Goal: Task Accomplishment & Management: Manage account settings

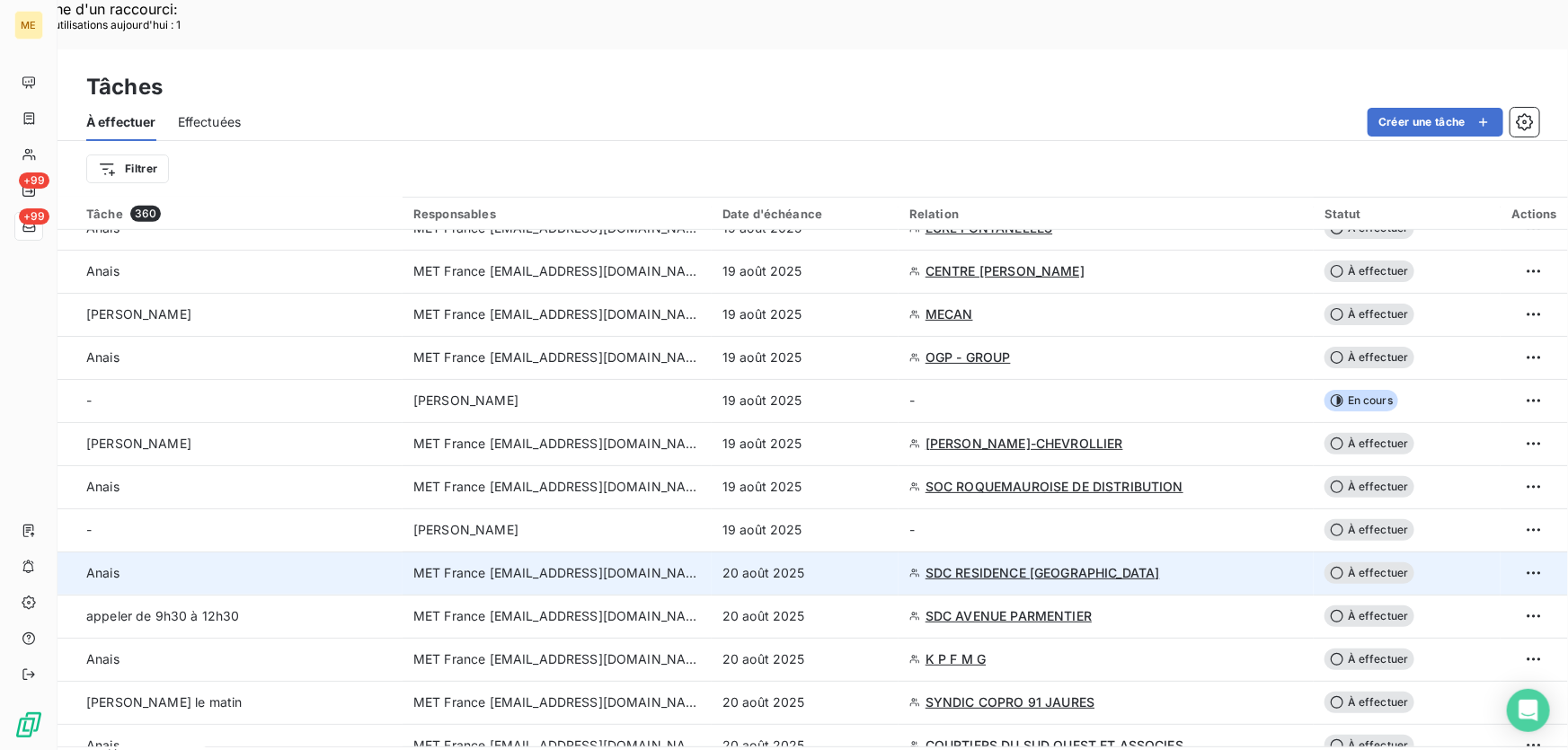
scroll to position [408, 0]
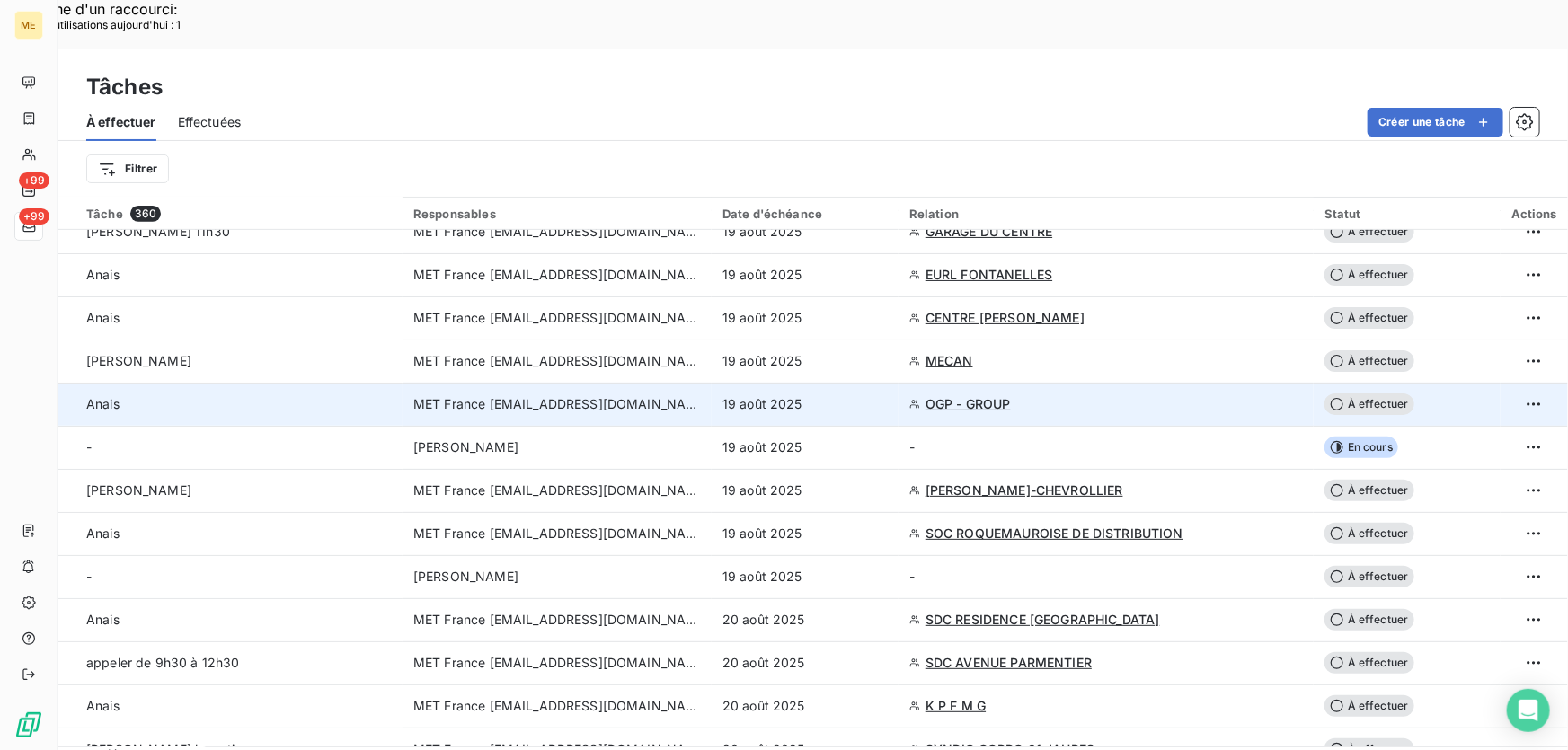
click at [860, 395] on div "19 août 2025" at bounding box center [805, 404] width 165 height 18
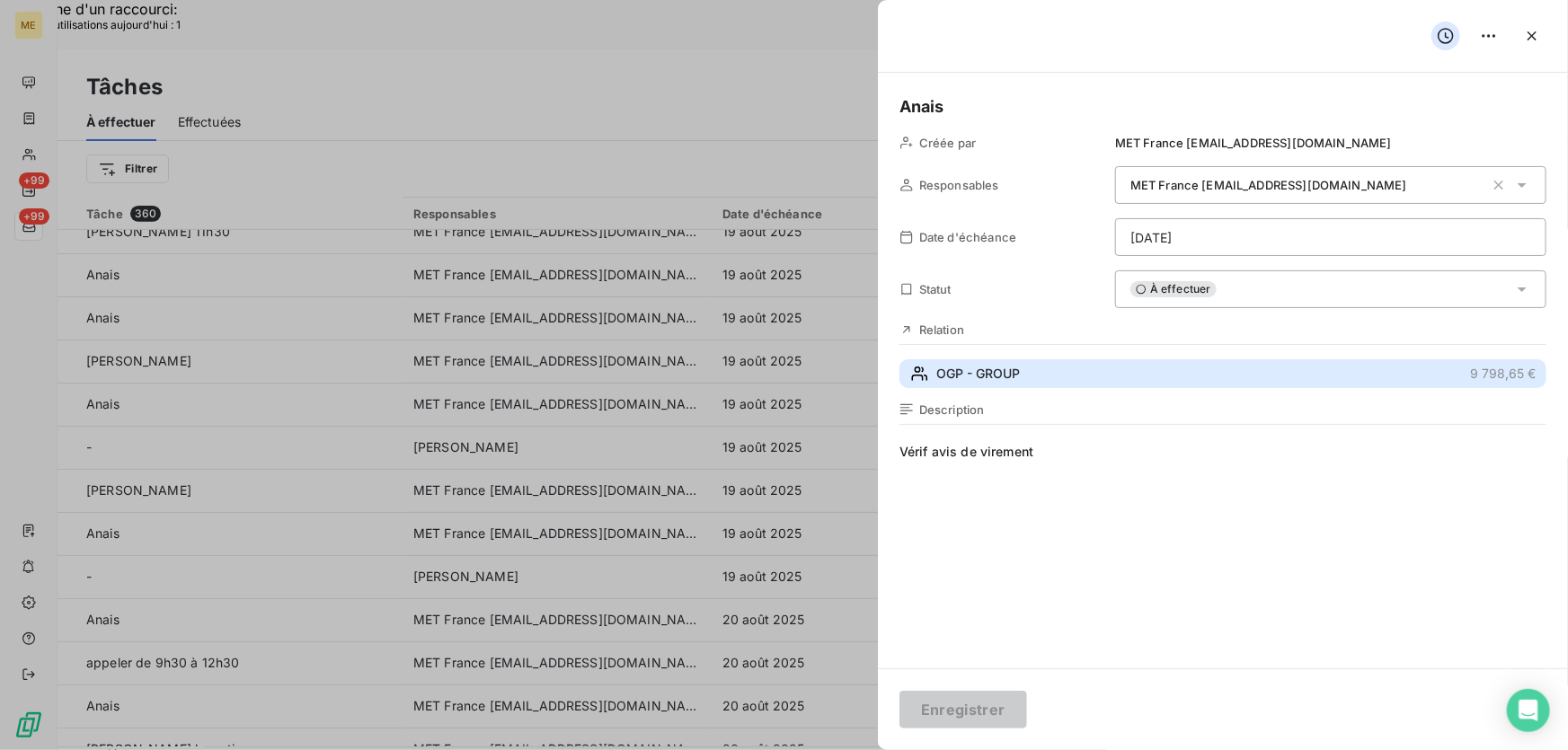
click at [1039, 374] on button "OGP - GROUP 9 798,65 €" at bounding box center [1223, 373] width 647 height 28
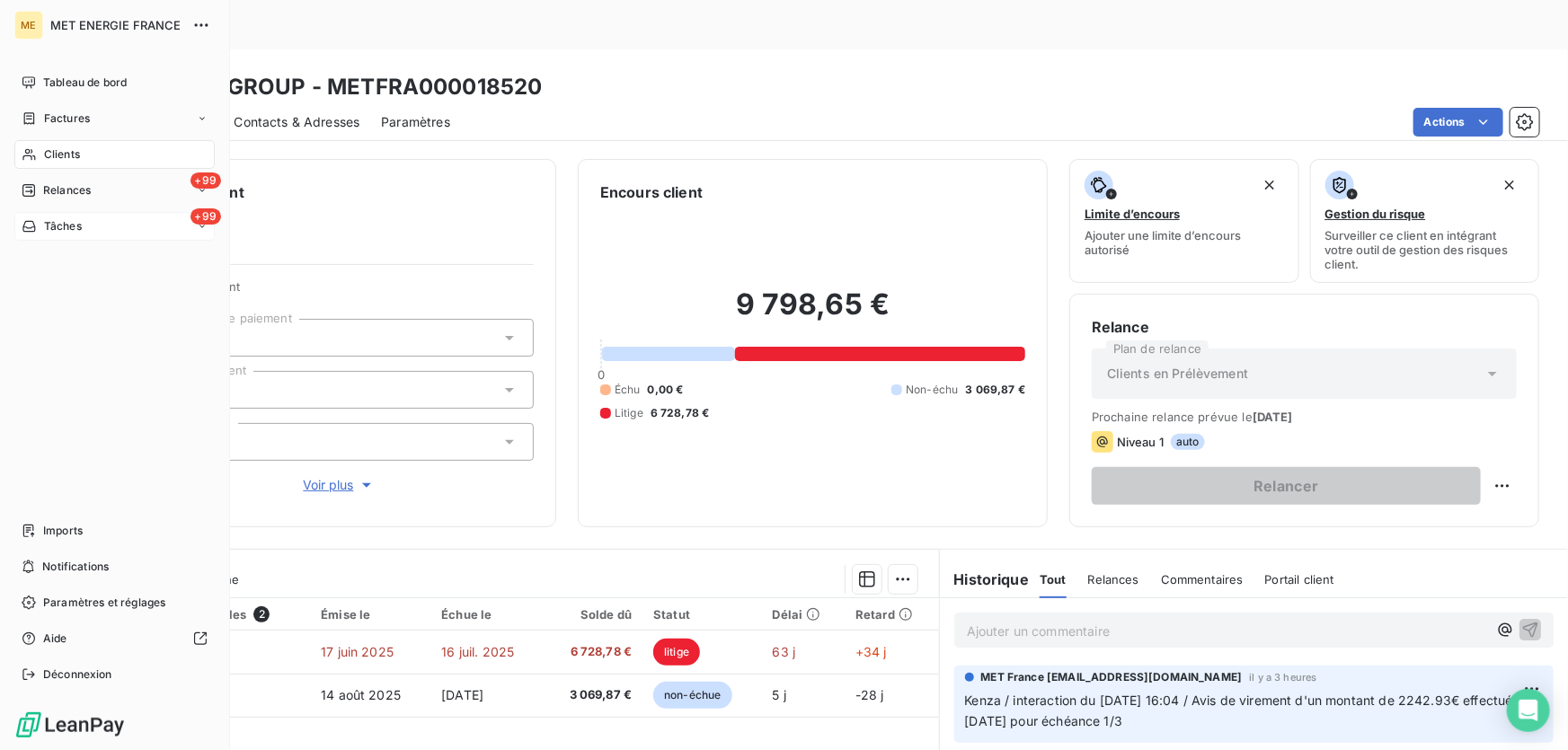
click at [41, 220] on div "Tâches" at bounding box center [52, 226] width 60 height 17
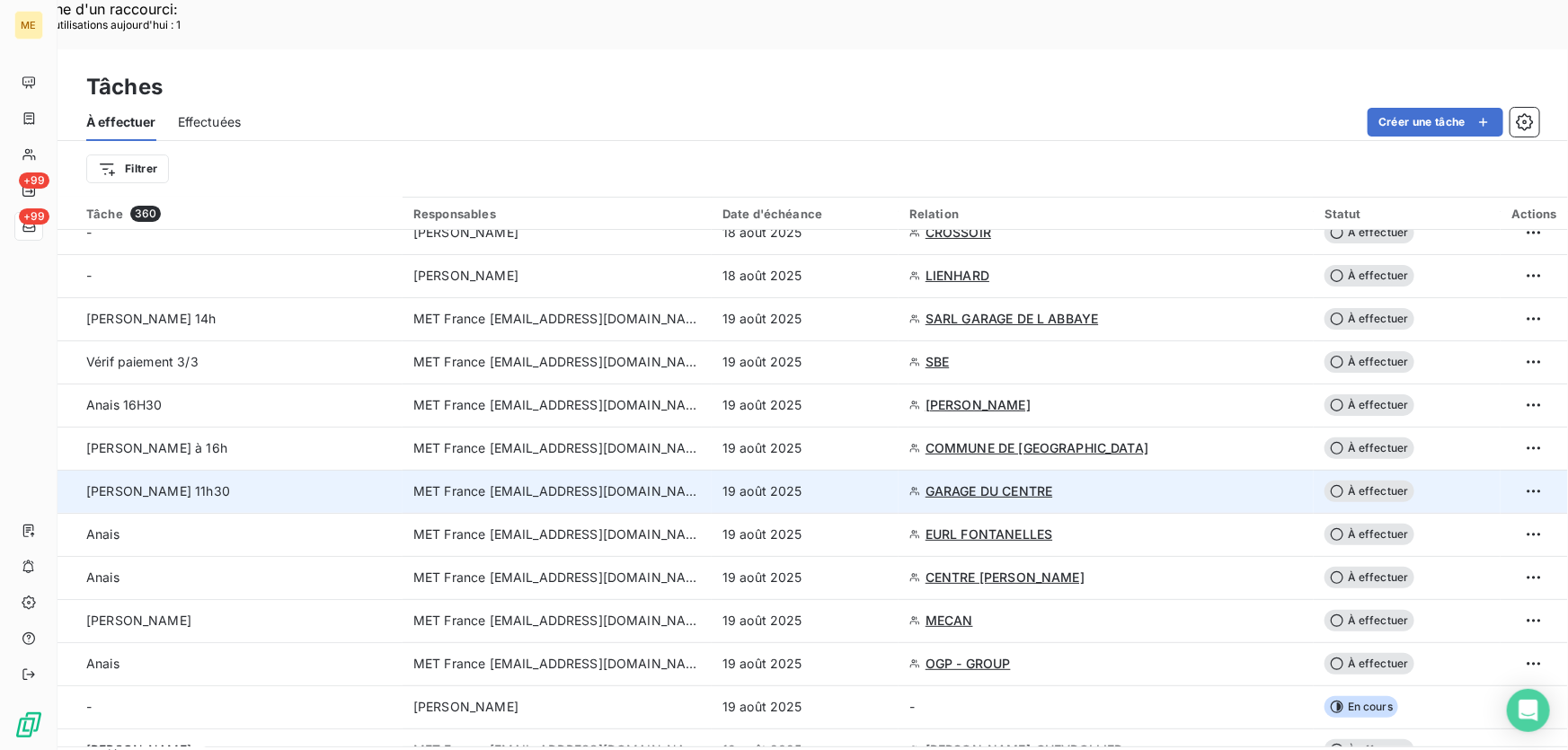
scroll to position [162, 0]
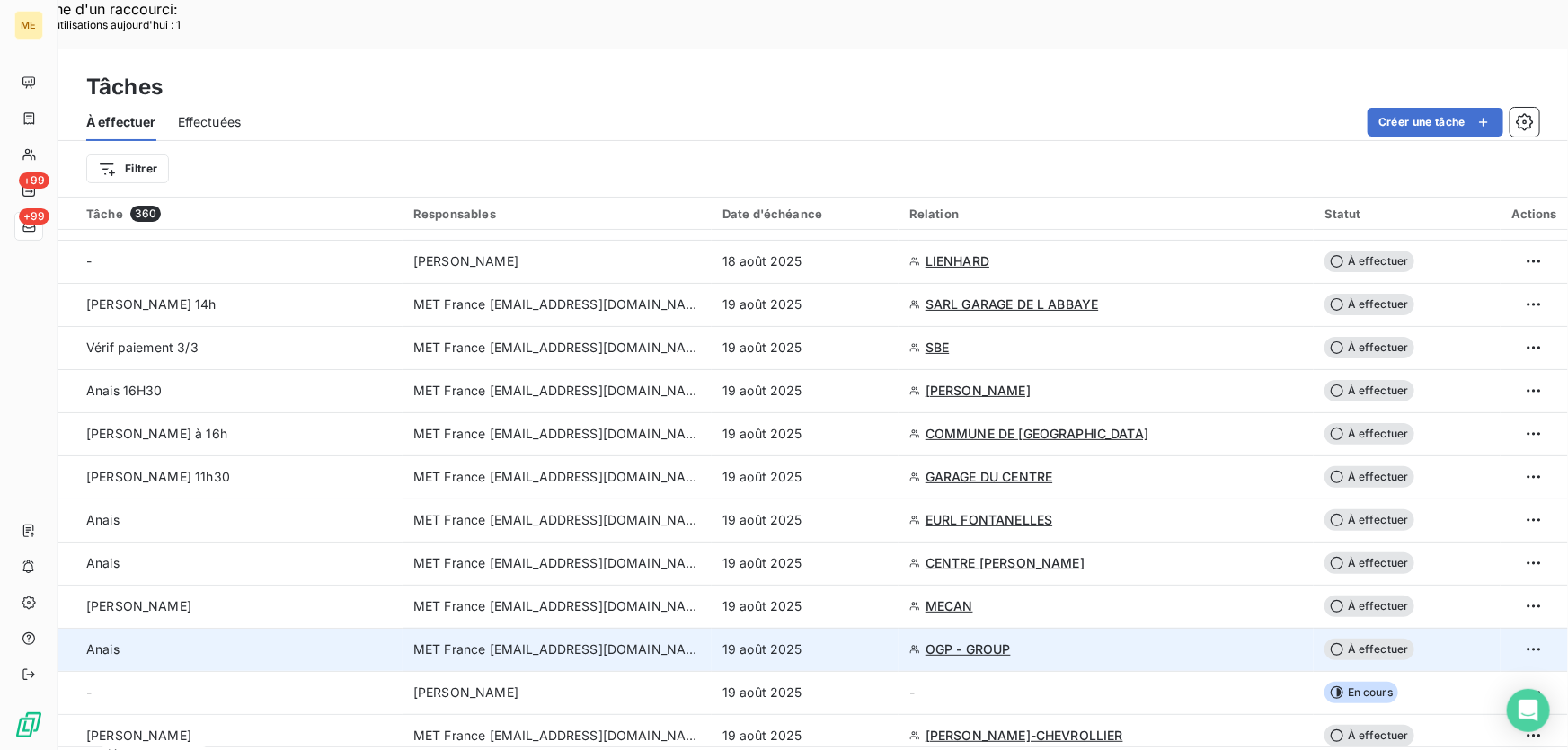
click at [857, 641] on div "19 août 2025" at bounding box center [805, 650] width 165 height 18
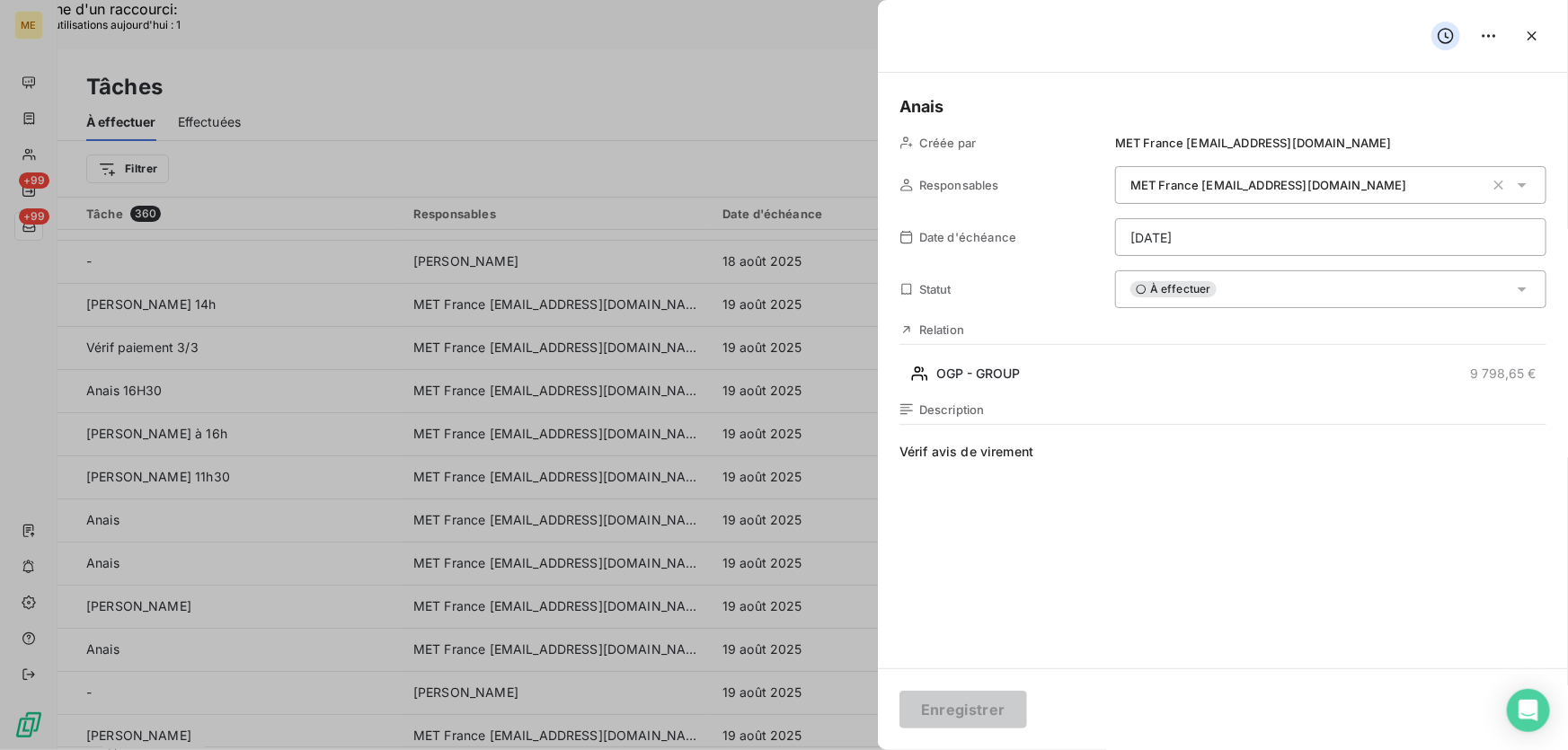
click at [1275, 300] on div "À effectuer" at bounding box center [1330, 289] width 432 height 38
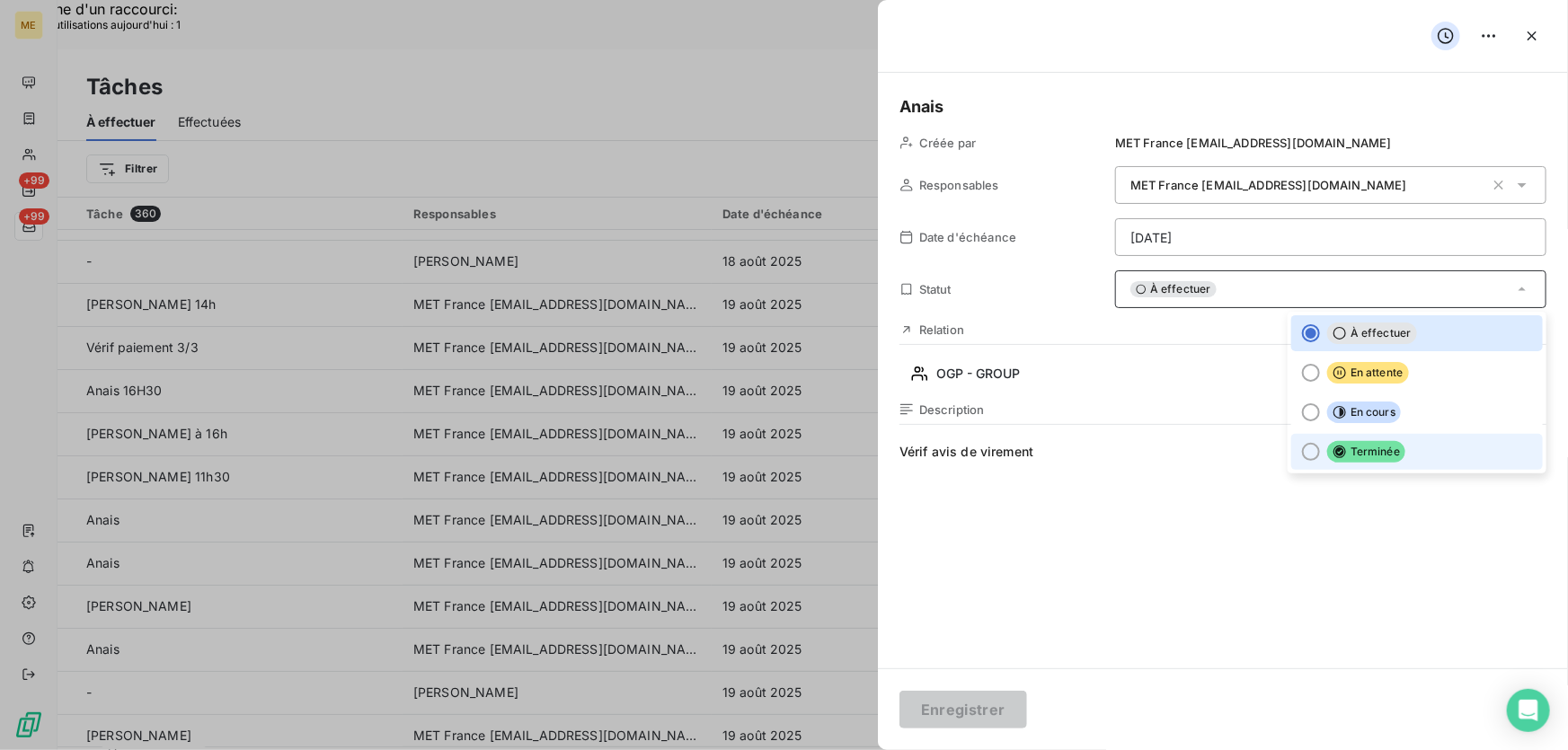
drag, startPoint x: 1440, startPoint y: 442, endPoint x: 1340, endPoint y: 522, distance: 128.1
click at [1440, 443] on li "Terminée" at bounding box center [1417, 451] width 251 height 36
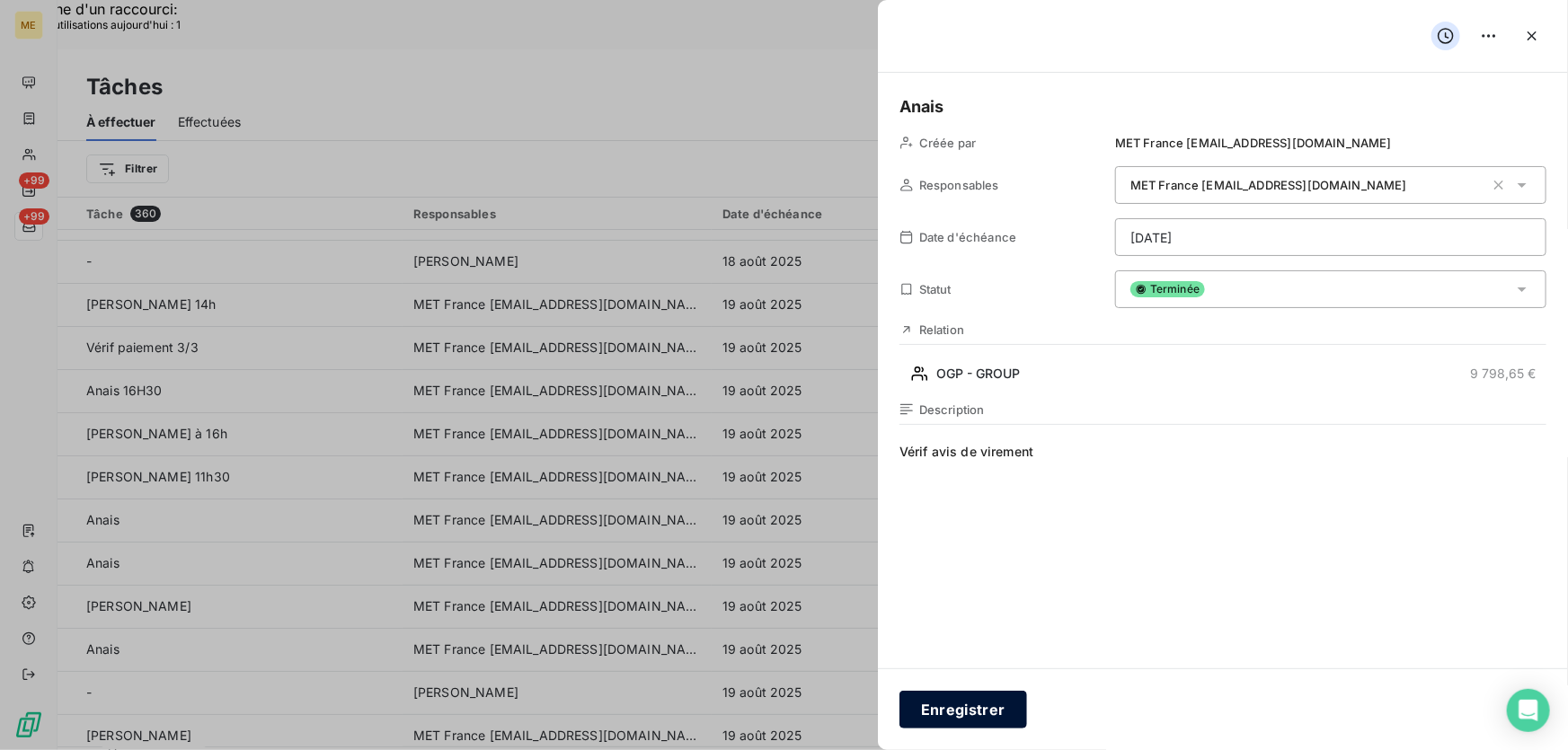
click at [984, 714] on button "Enregistrer" at bounding box center [962, 710] width 127 height 38
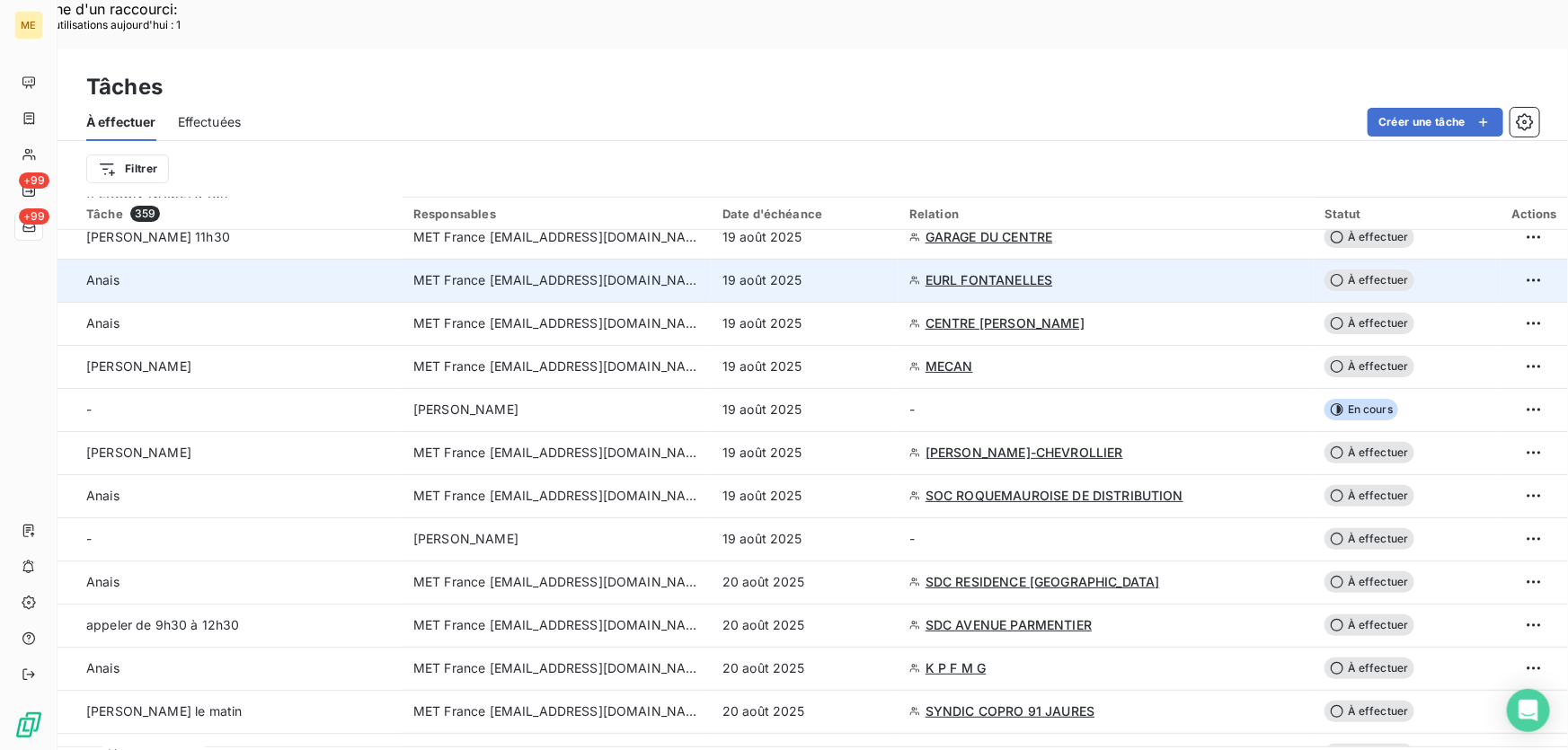
scroll to position [408, 0]
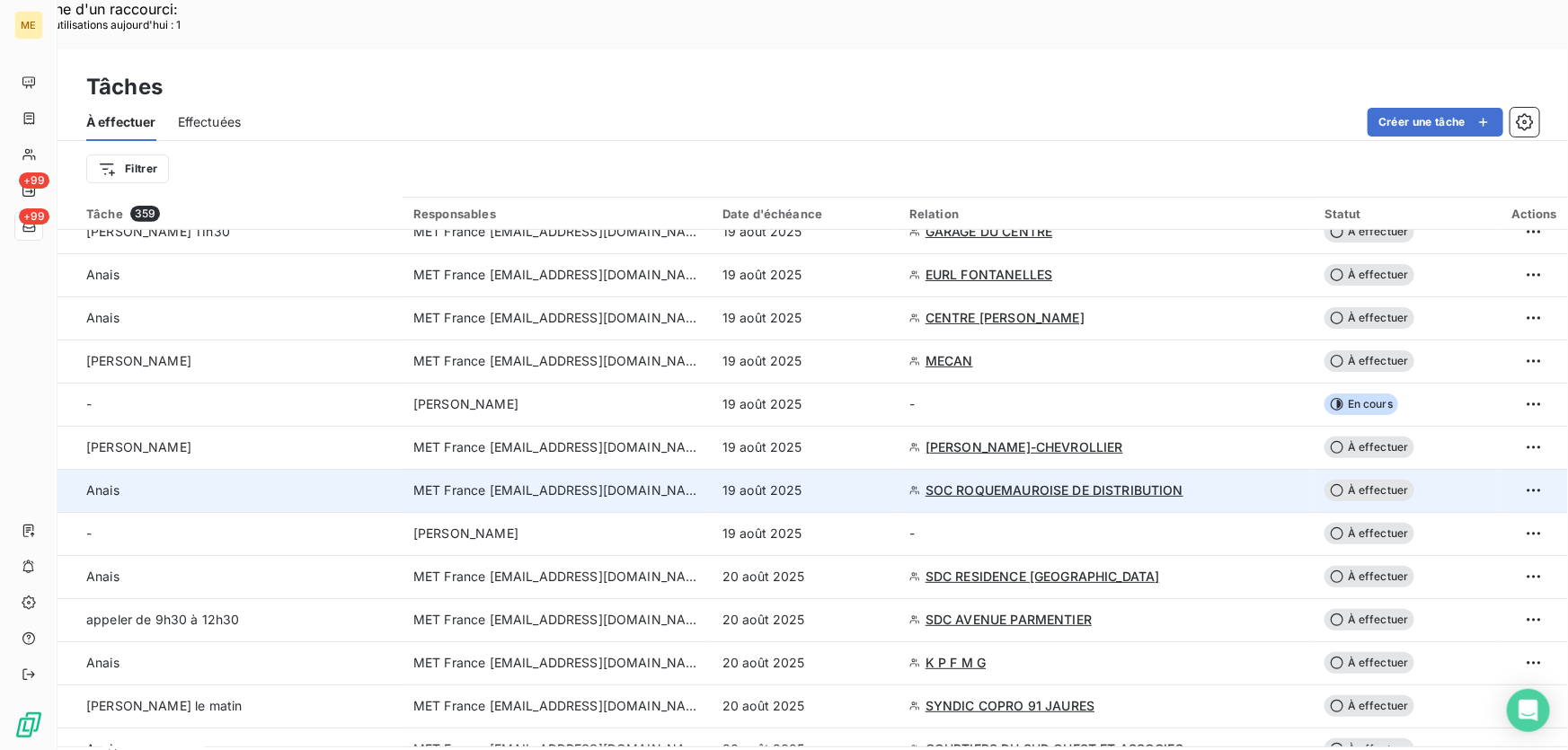
click at [873, 469] on td "19 août 2025" at bounding box center [805, 491] width 187 height 43
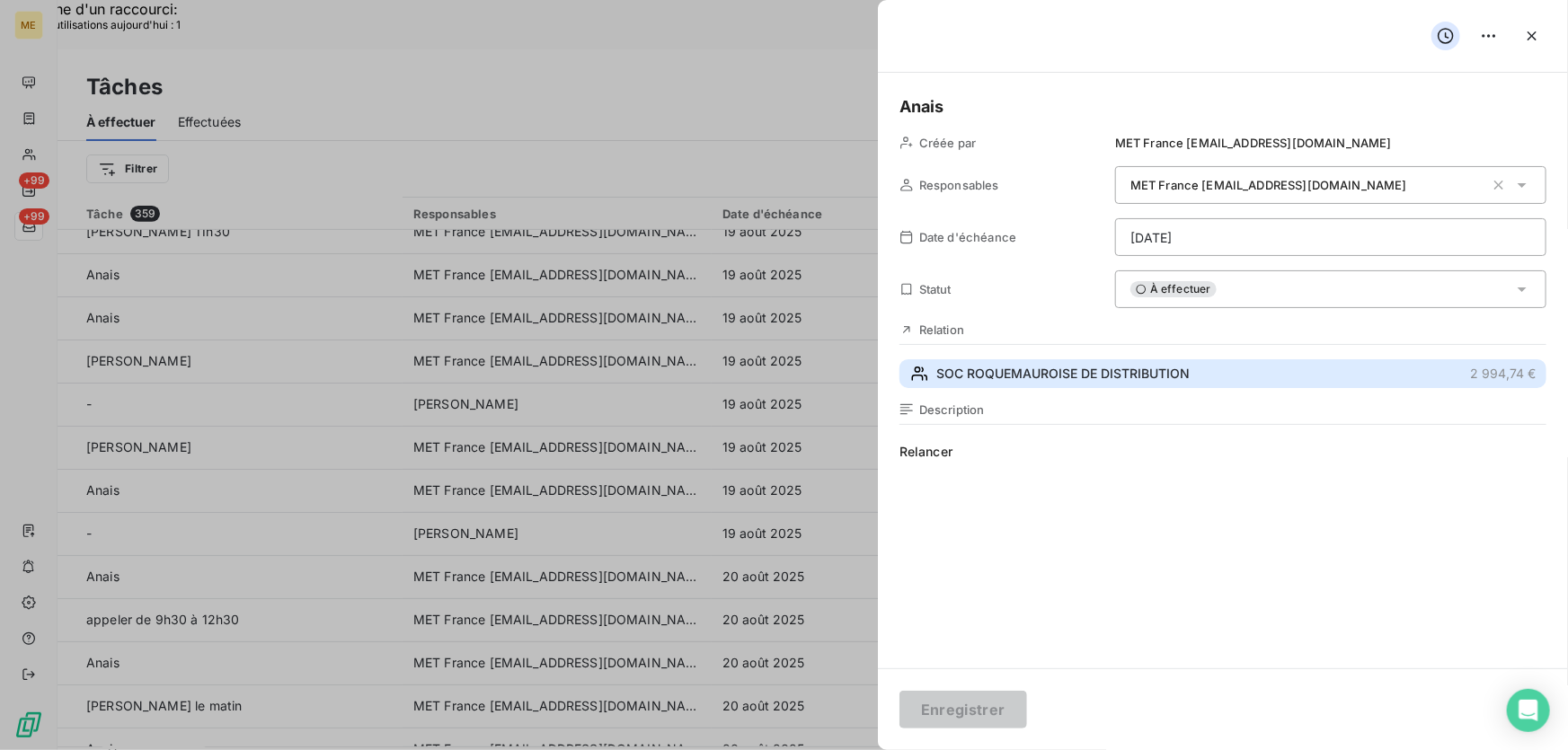
click at [1223, 370] on button "SOC ROQUEMAUROISE DE DISTRIBUTION 2 994,74 €" at bounding box center [1223, 373] width 647 height 28
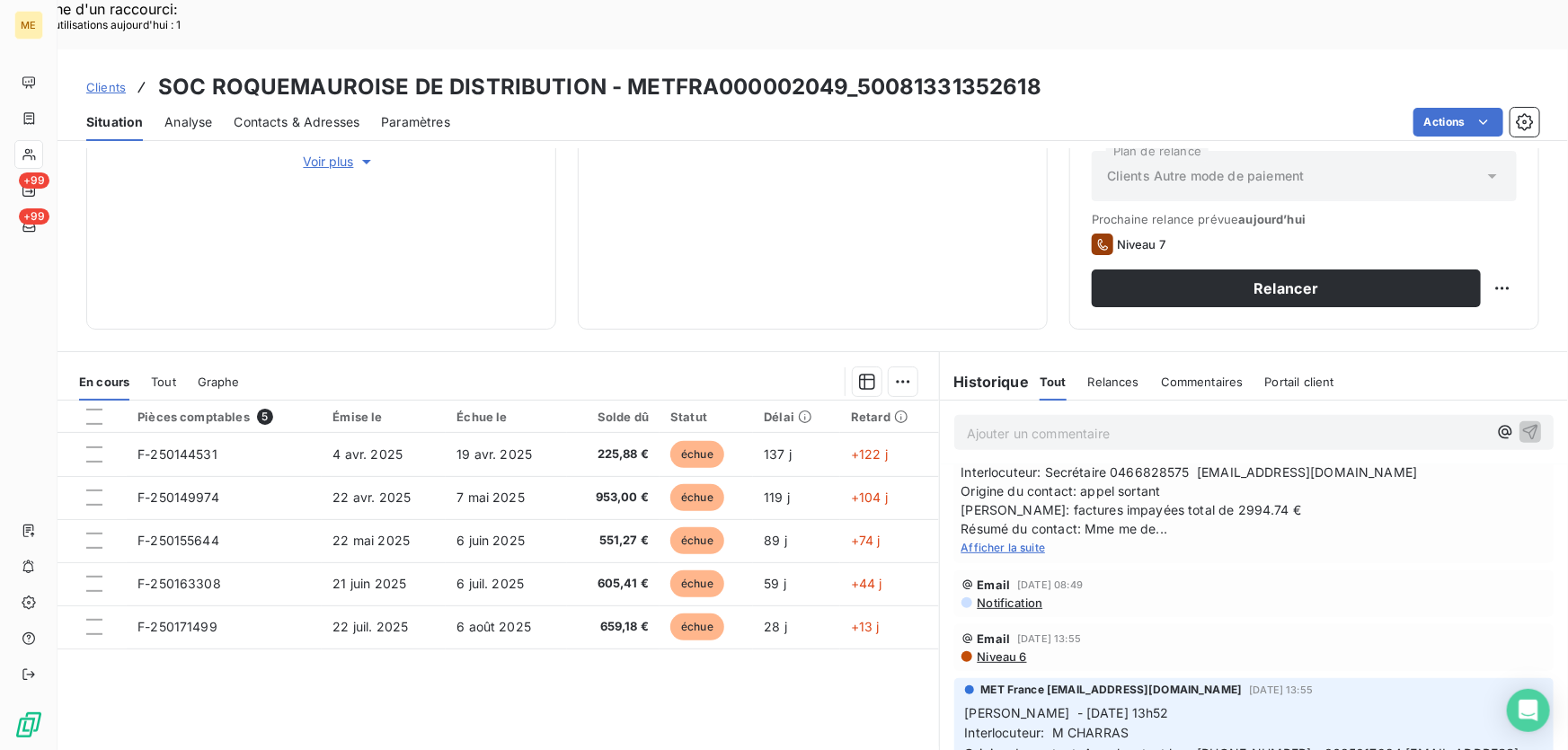
scroll to position [654, 0]
click at [1014, 539] on span "Afficher la suite" at bounding box center [1003, 546] width 84 height 14
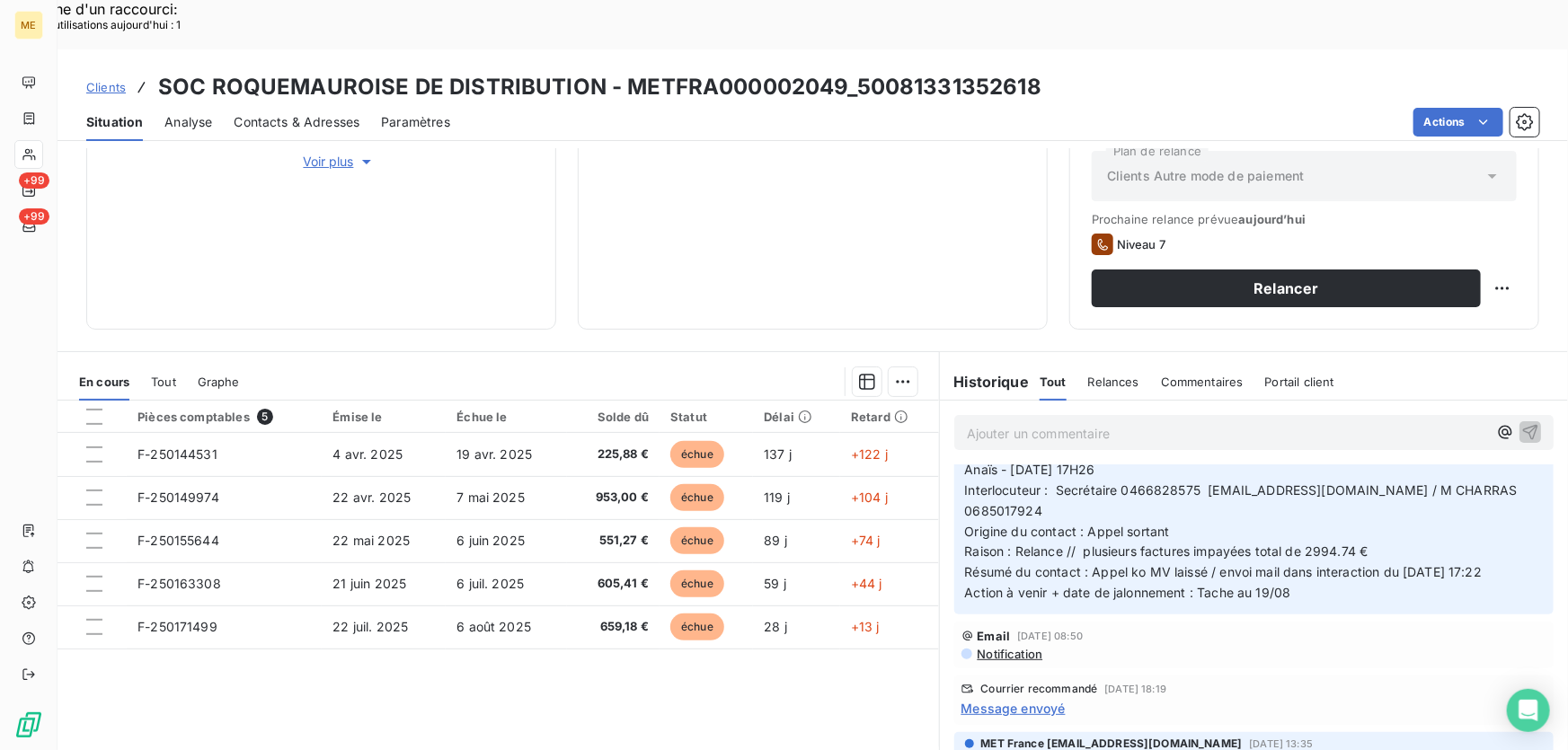
scroll to position [0, 0]
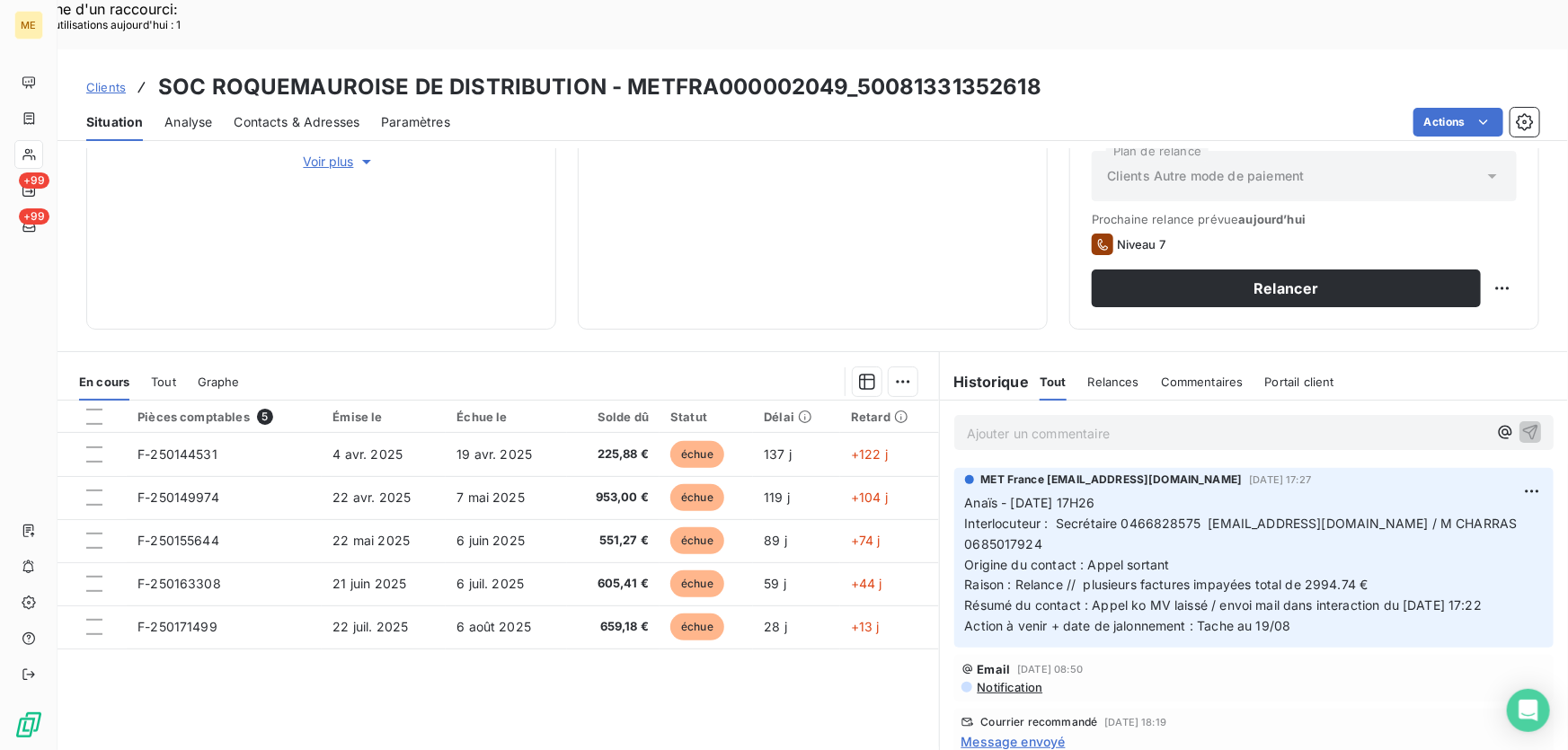
click at [979, 733] on span "Message envoyé" at bounding box center [1014, 742] width 104 height 19
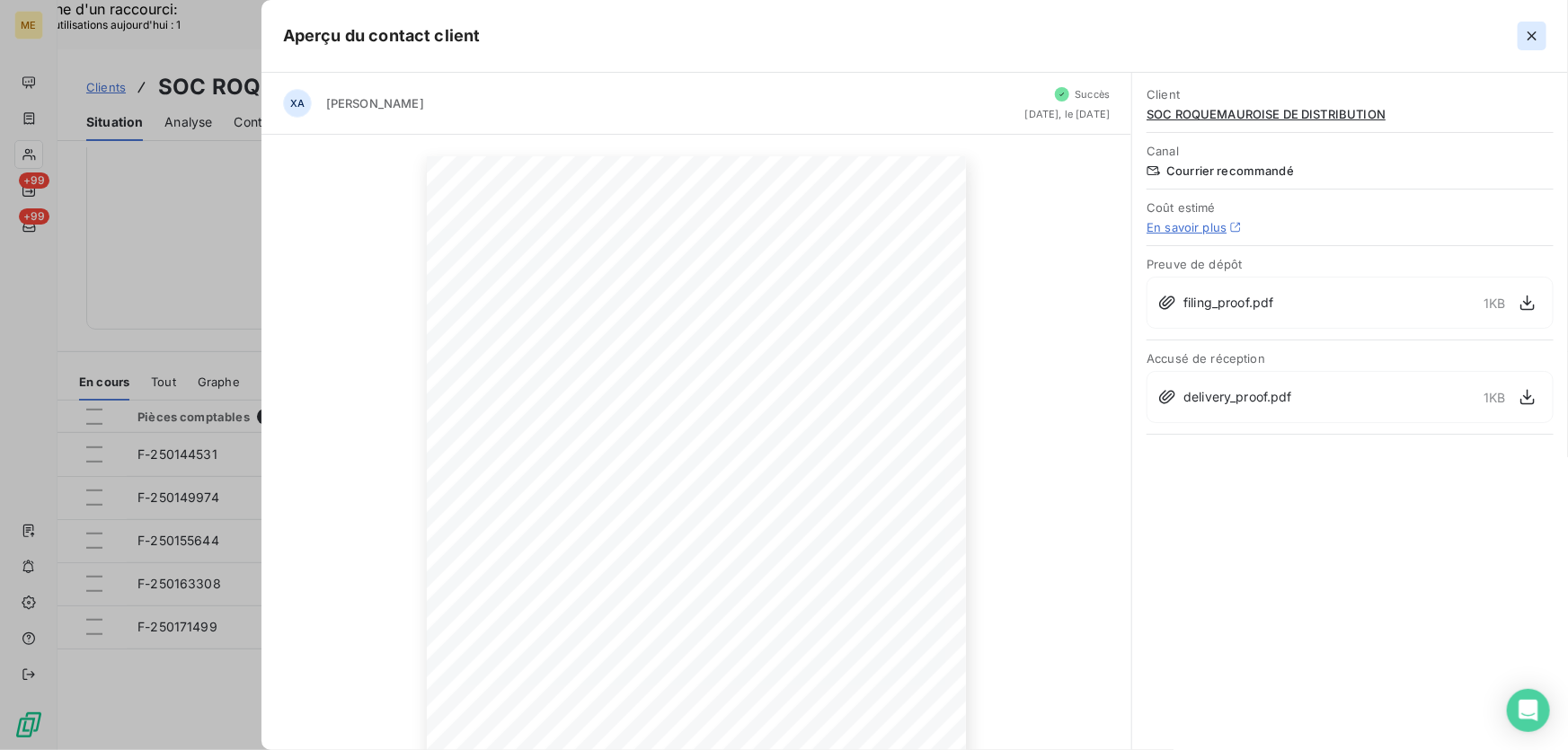
click at [1531, 32] on icon "button" at bounding box center [1531, 36] width 18 height 18
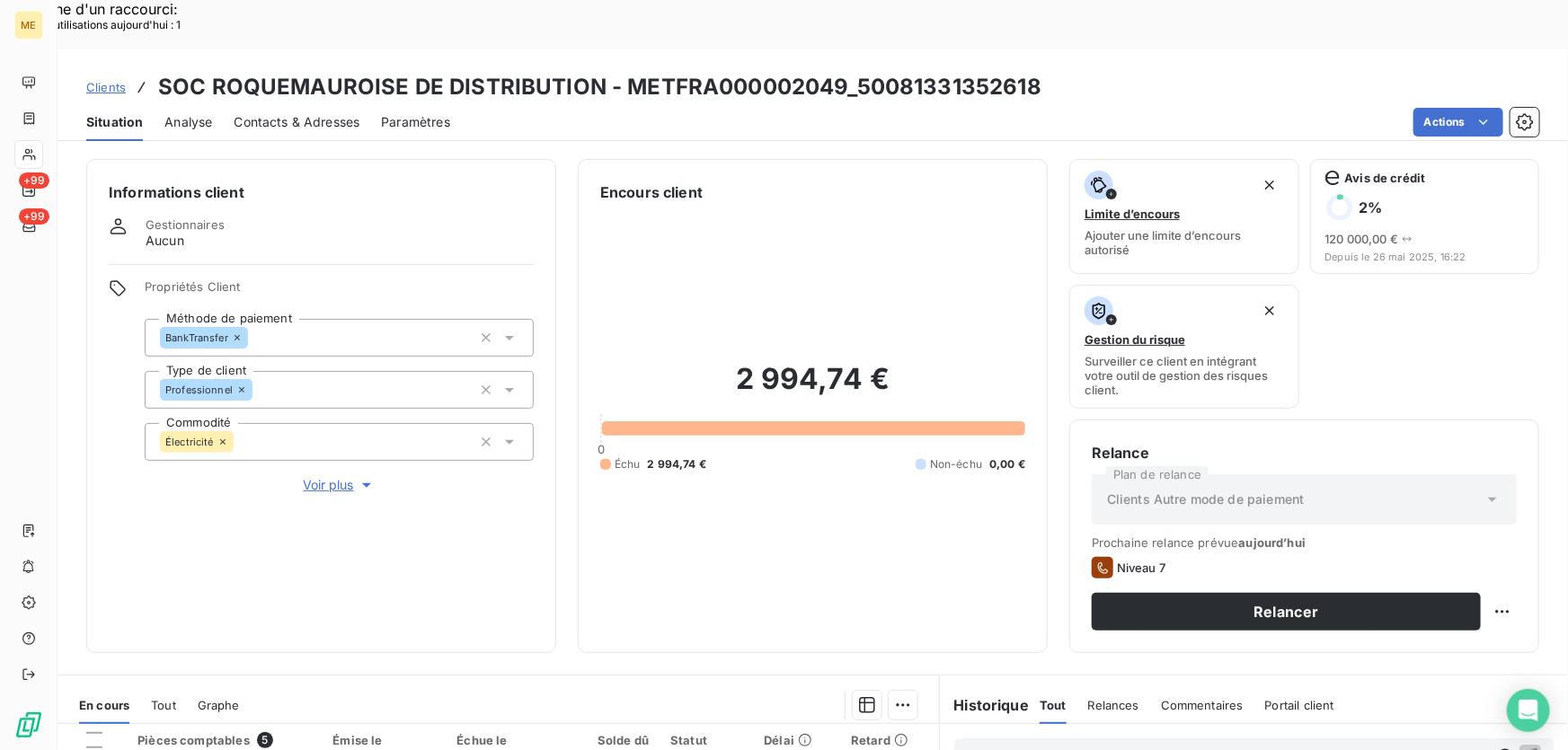
click at [305, 477] on span "Voir plus" at bounding box center [339, 486] width 71 height 18
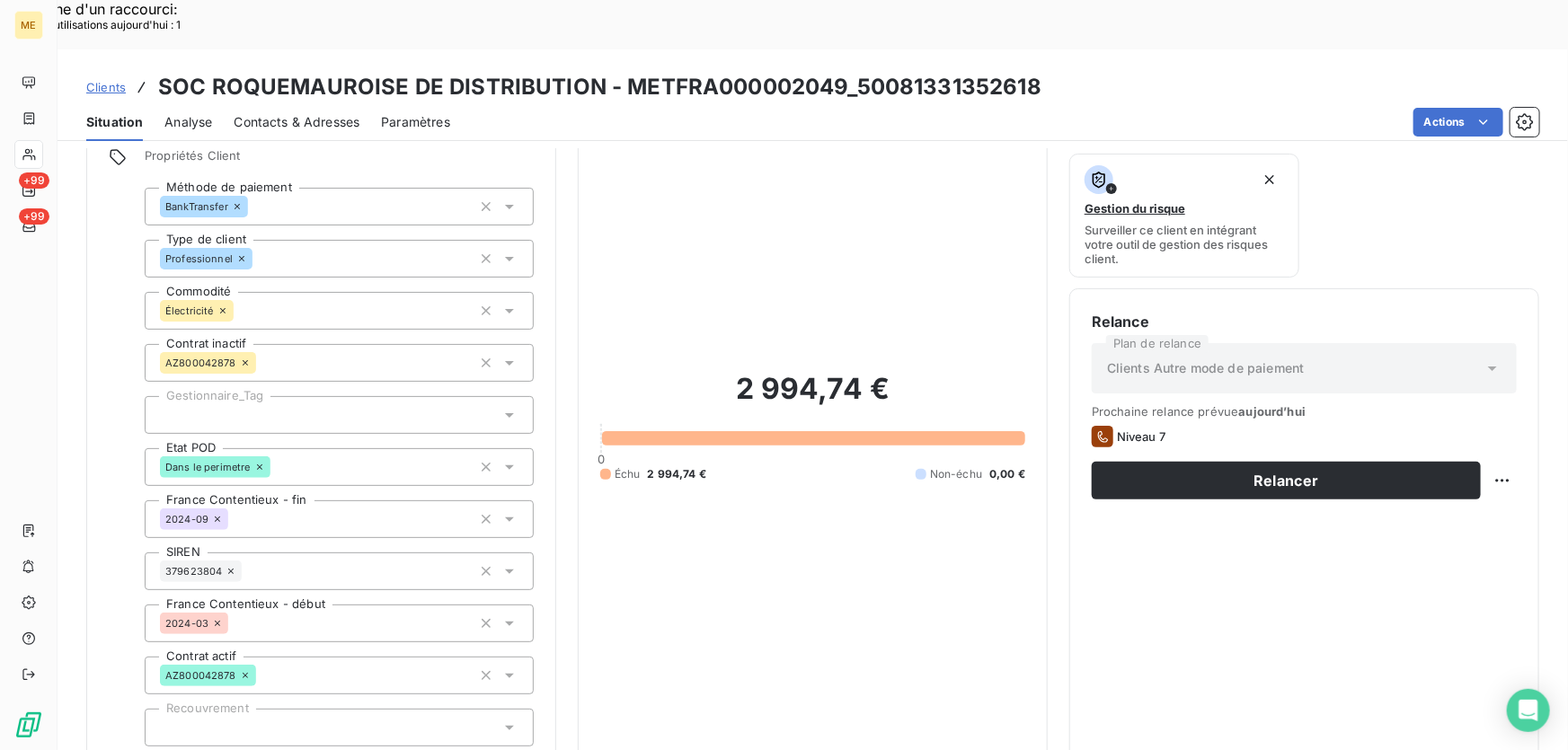
scroll to position [162, 0]
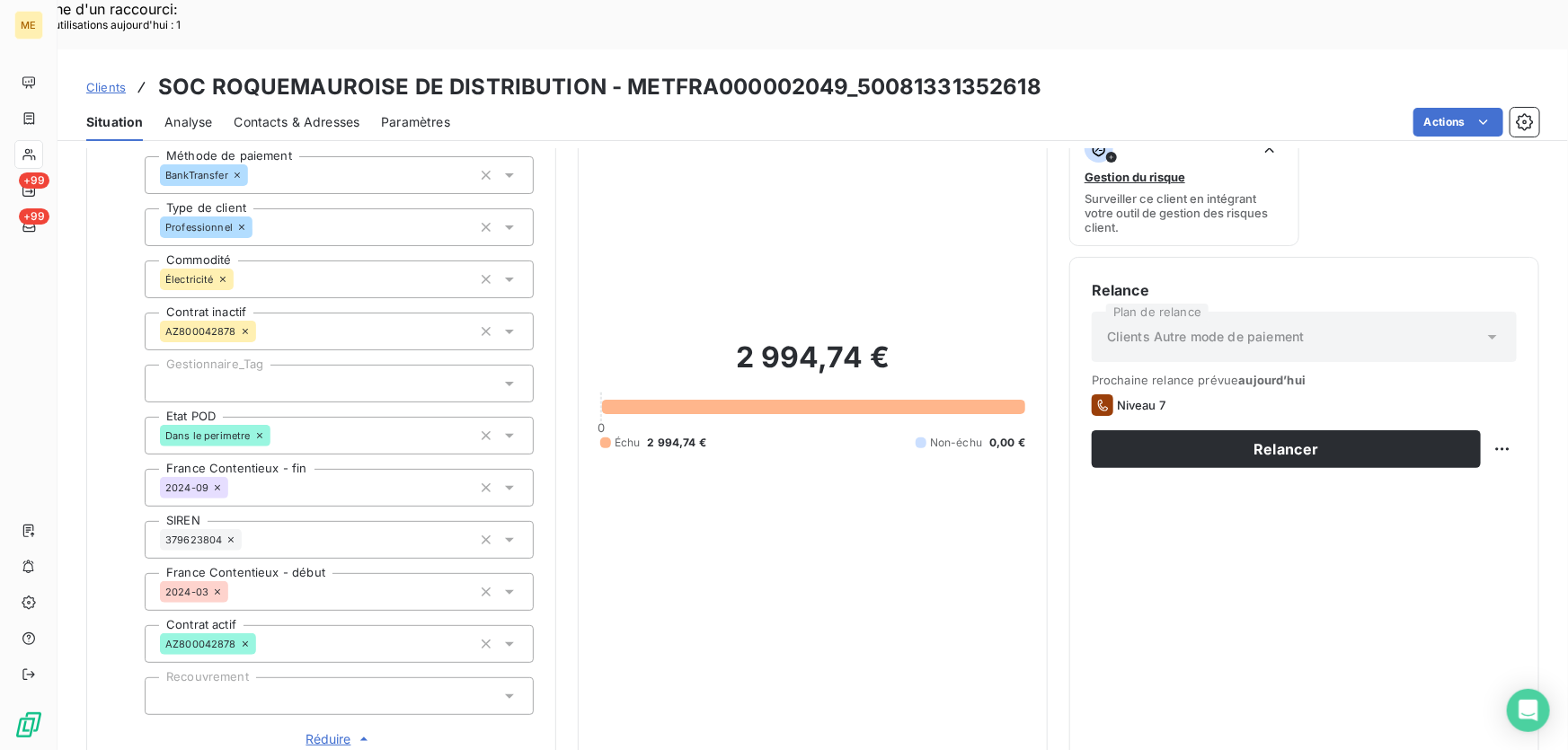
click at [397, 365] on div at bounding box center [339, 383] width 389 height 38
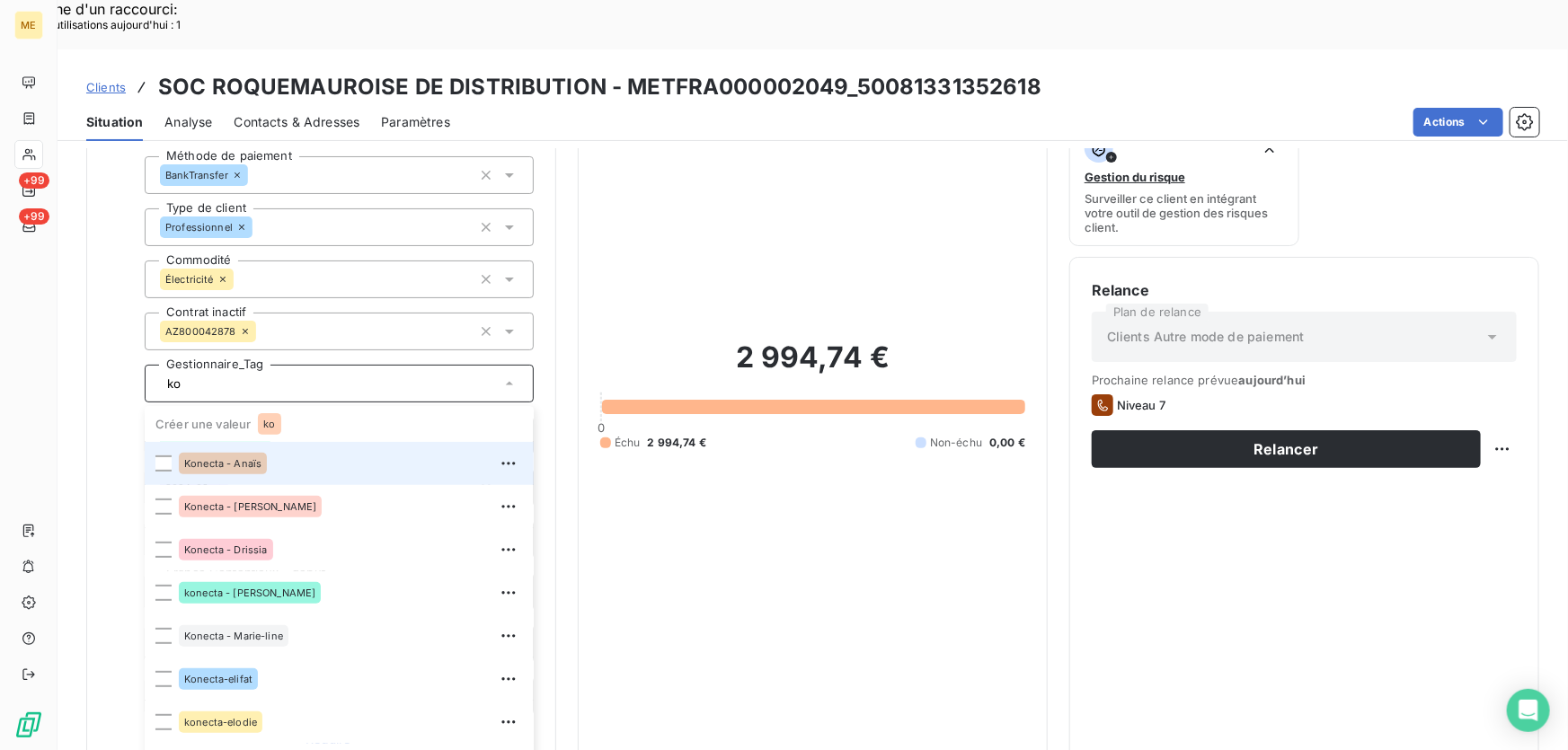
click at [359, 449] on div "Konecta - Anaïs" at bounding box center [350, 463] width 344 height 28
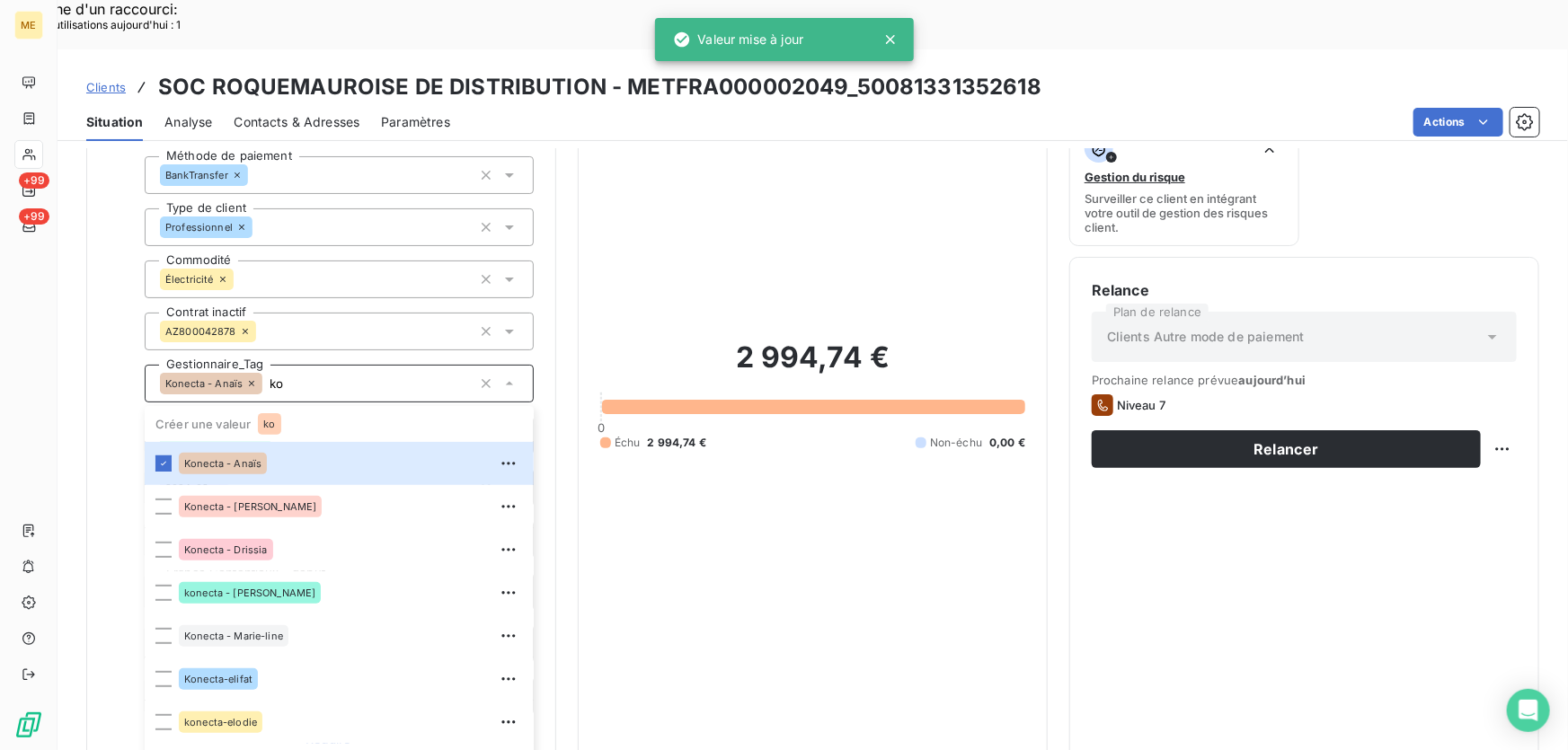
click at [284, 376] on input "ko" at bounding box center [367, 384] width 209 height 17
type input "ko"
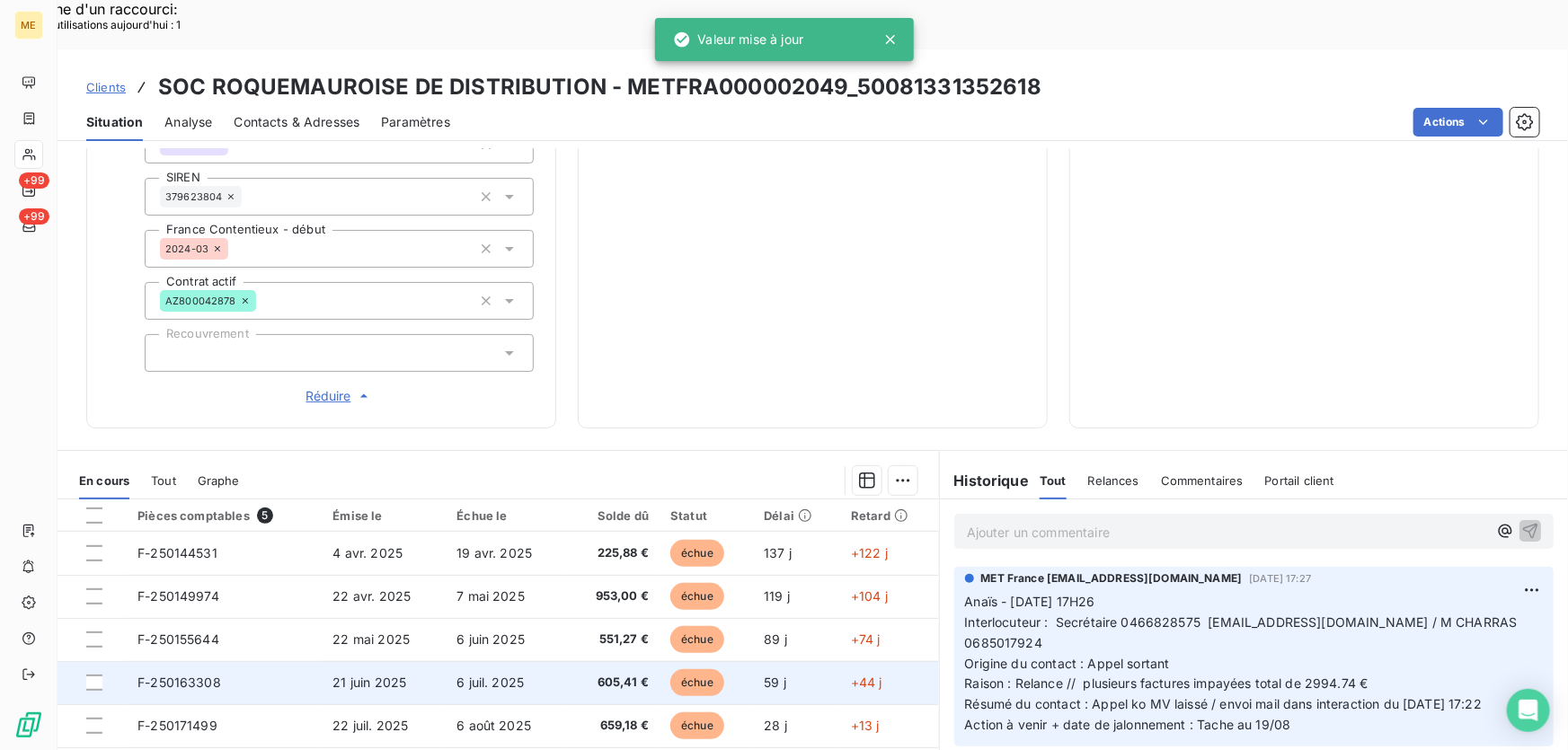
scroll to position [592, 0]
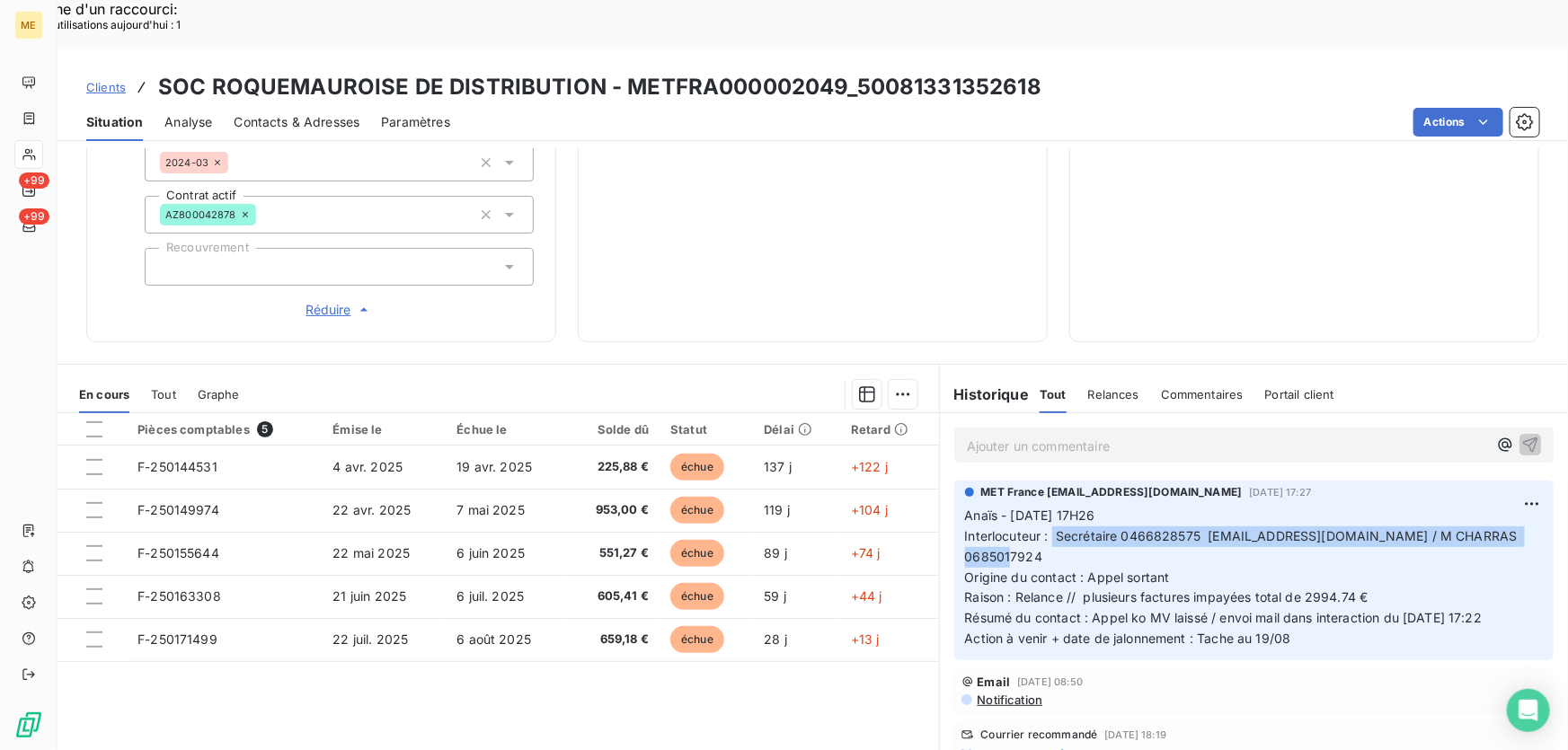
drag, startPoint x: 1046, startPoint y: 477, endPoint x: 1113, endPoint y: 491, distance: 68.4
click at [1108, 506] on p "Anaïs - 12/08/2025 - 17H26 Interlocuteur : Secrétaire 0466828575 JEANLUCCHARRAS…" at bounding box center [1254, 578] width 577 height 144
copy span "Secrétaire 0466828575 [EMAIL_ADDRESS][DOMAIN_NAME] / M CHARRAS 0685017924"
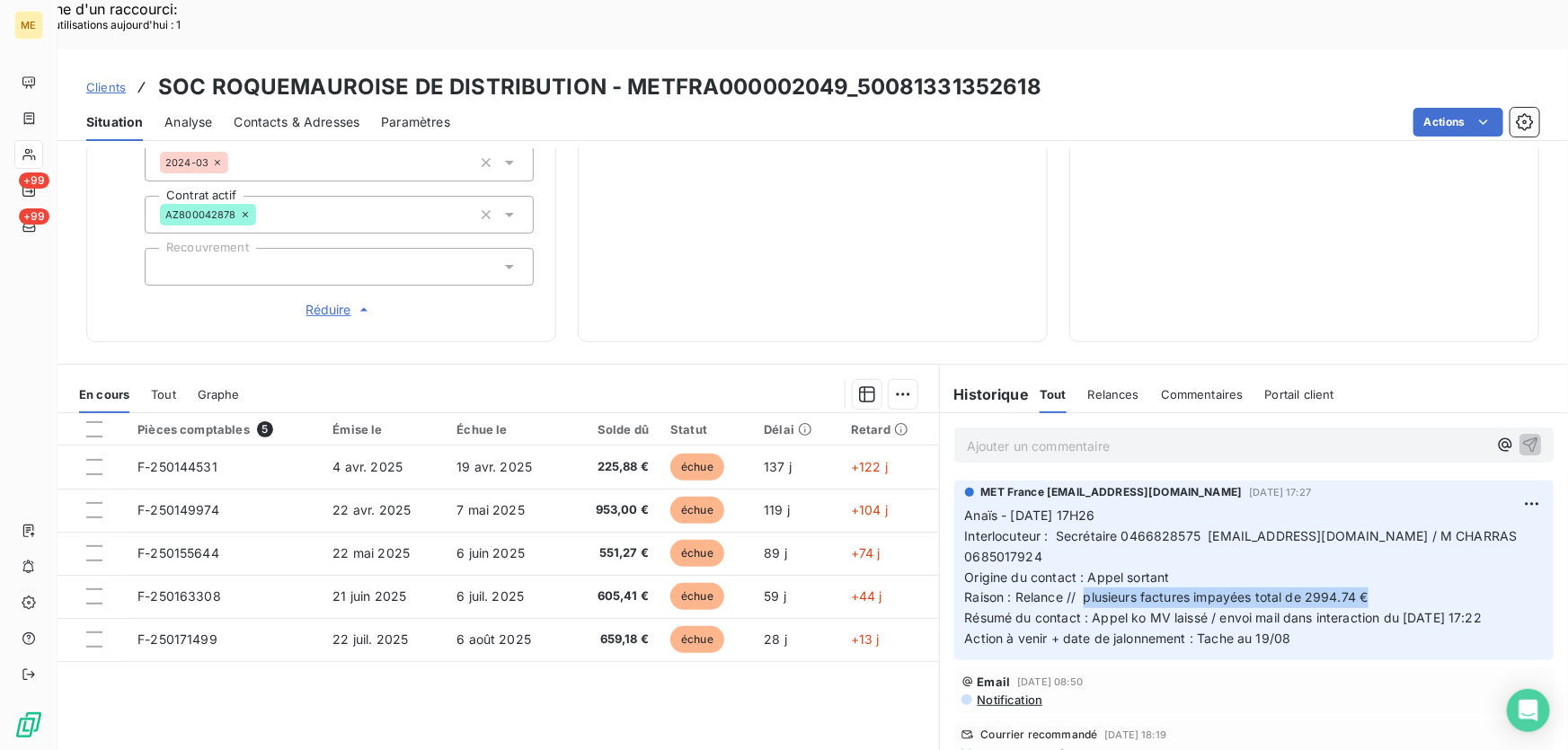
drag, startPoint x: 1078, startPoint y: 536, endPoint x: 1374, endPoint y: 532, distance: 296.0
click at [1374, 532] on p "Anaïs - 12/08/2025 - 17H26 Interlocuteur : Secrétaire 0466828575 JEANLUCCHARRAS…" at bounding box center [1254, 578] width 577 height 144
copy span "plusieurs factures impayées total de 2994.74 €"
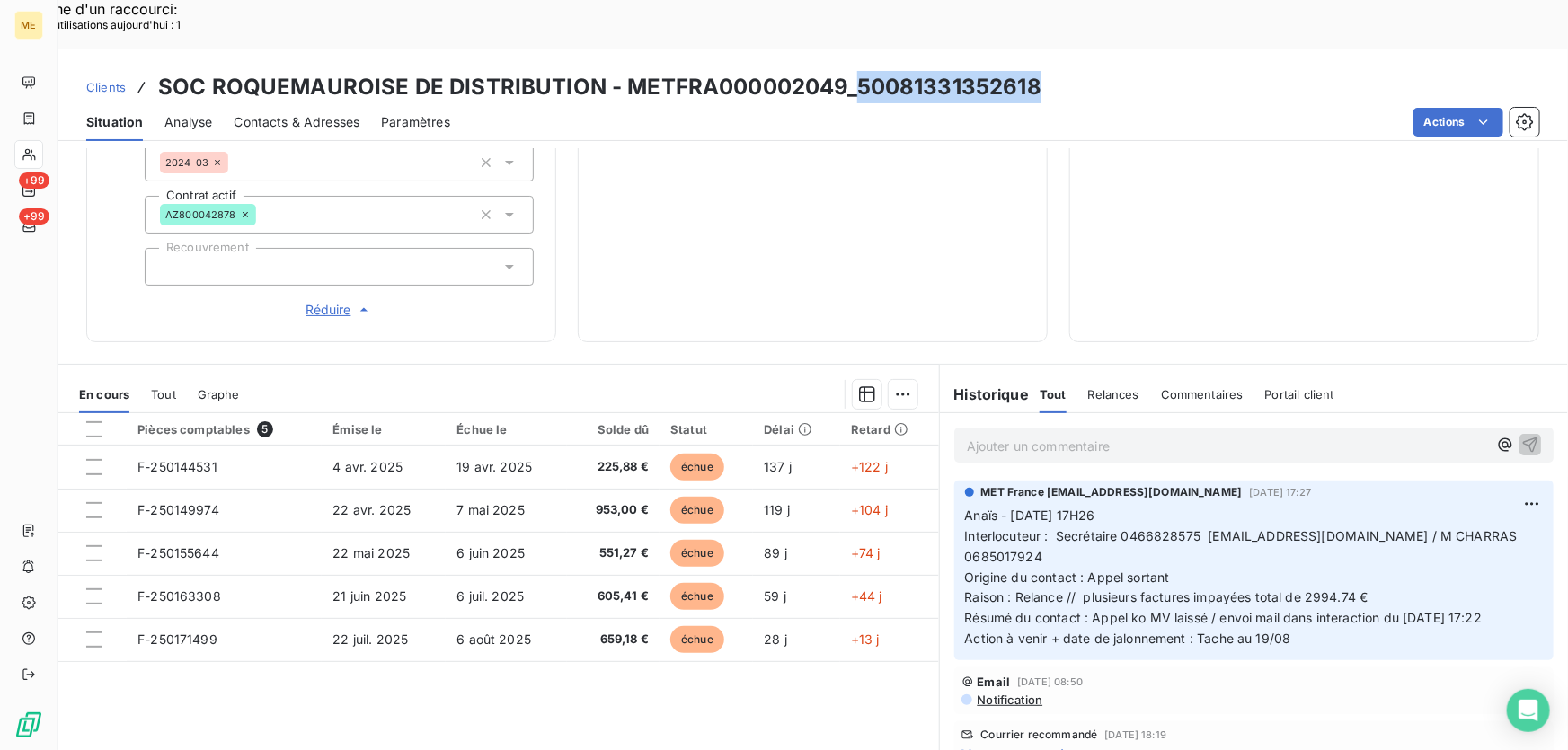
drag, startPoint x: 1032, startPoint y: 38, endPoint x: 852, endPoint y: 42, distance: 180.0
click at [852, 71] on div "Clients SOC ROQUEMAUROISE DE DISTRIBUTION - METFRA000002049_50081331352618" at bounding box center [813, 86] width 1510 height 32
copy h3 "50081331352618"
click at [971, 94] on div "Clients SOC ROQUEMAUROISE DE DISTRIBUTION - METFRA000002049_50081331352618 Situ…" at bounding box center [813, 425] width 1510 height 750
drag, startPoint x: 1025, startPoint y: 40, endPoint x: 851, endPoint y: 40, distance: 174.0
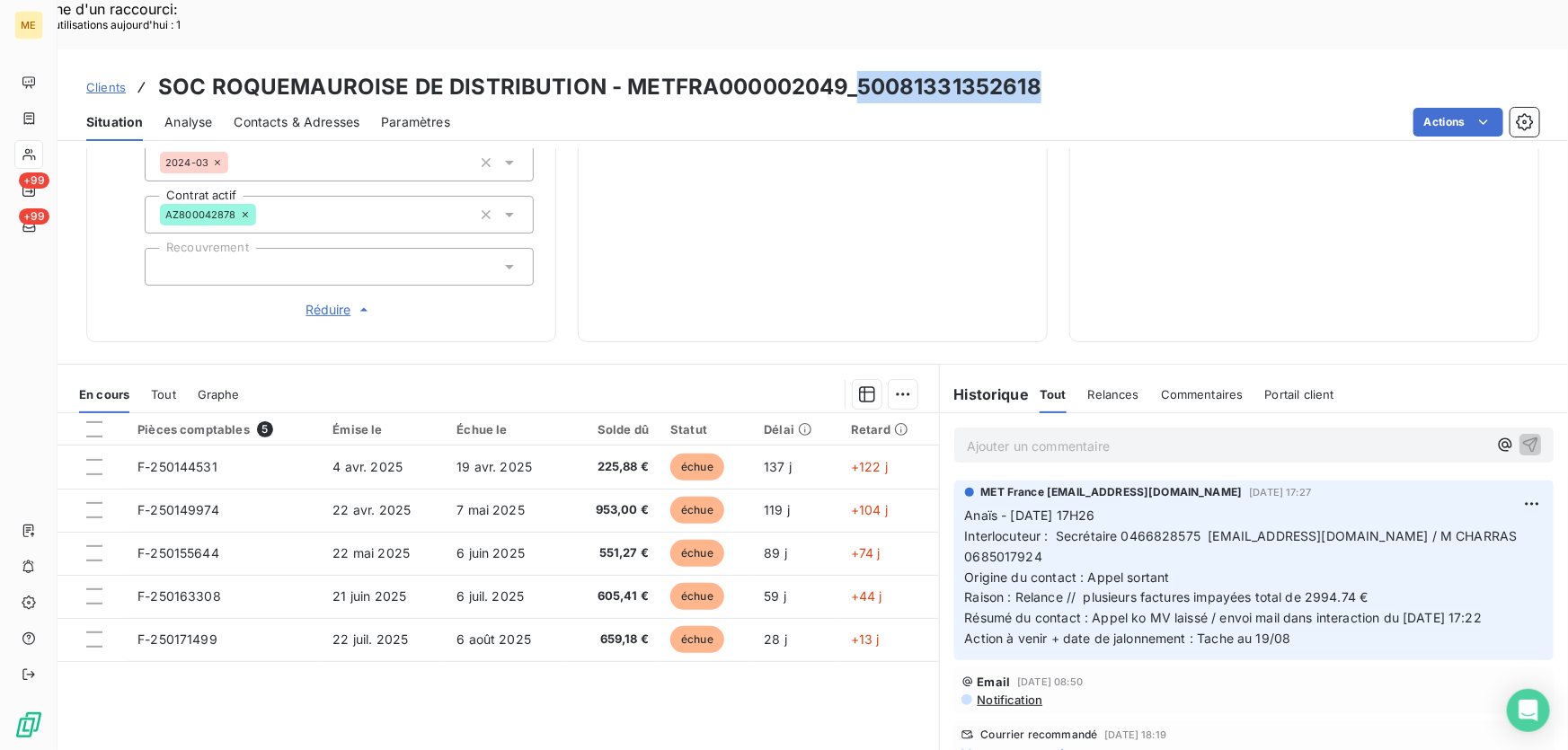
click at [851, 71] on h3 "SOC ROQUEMAUROISE DE DISTRIBUTION - METFRA000002049_50081331352618" at bounding box center [600, 86] width 883 height 32
copy h3 "50081331352618"
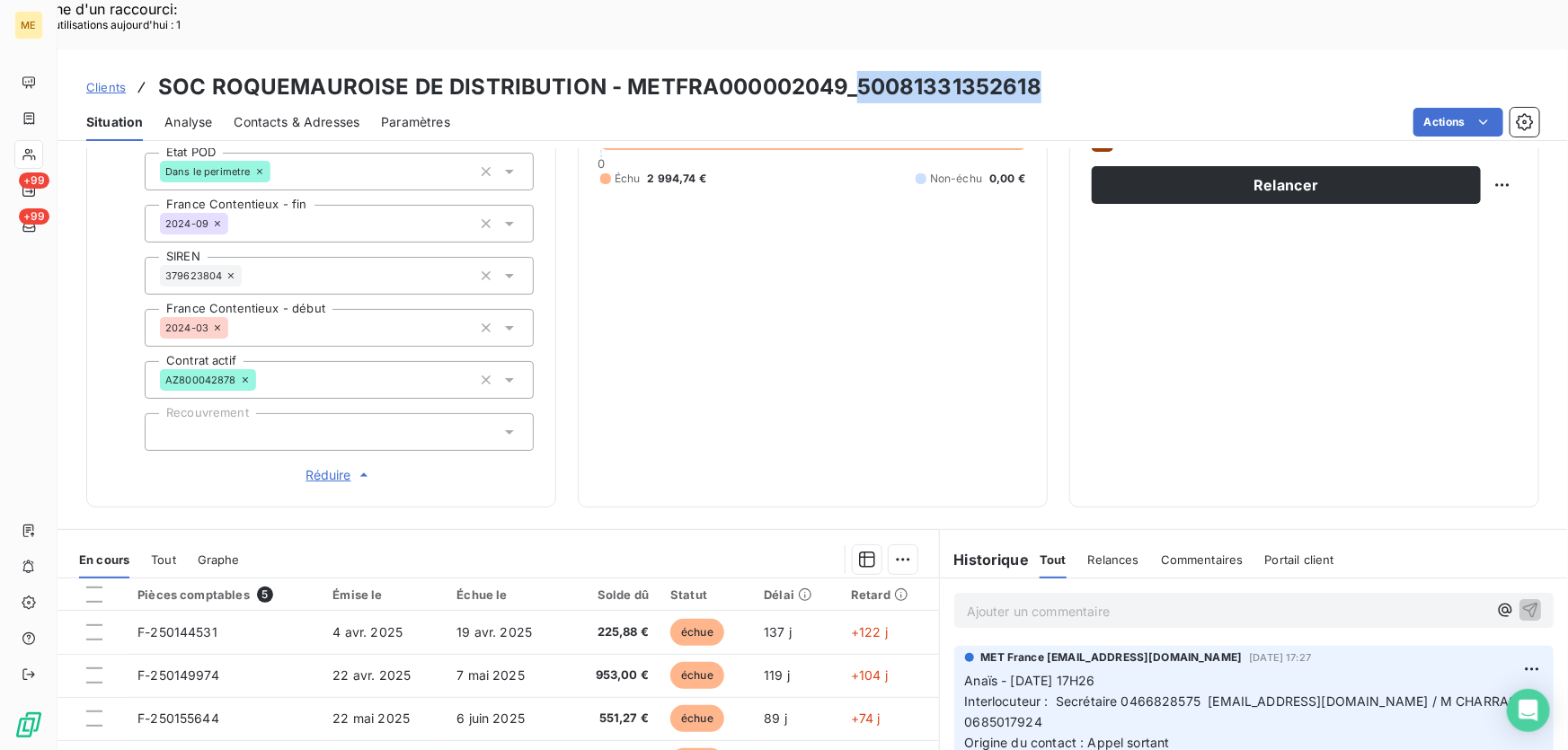
scroll to position [429, 0]
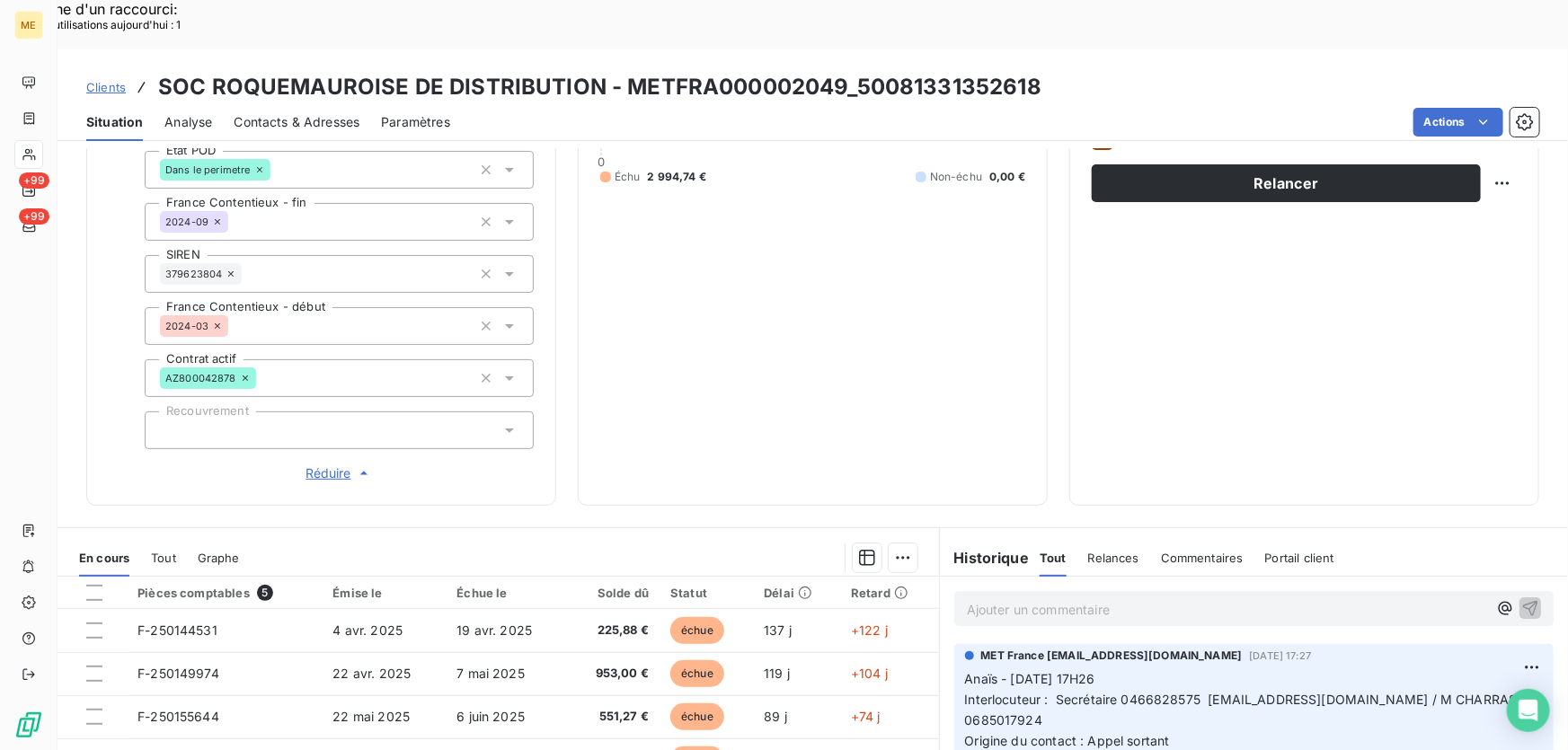
click at [1091, 599] on p "Ajouter un commentaire ﻿" at bounding box center [1227, 610] width 521 height 23
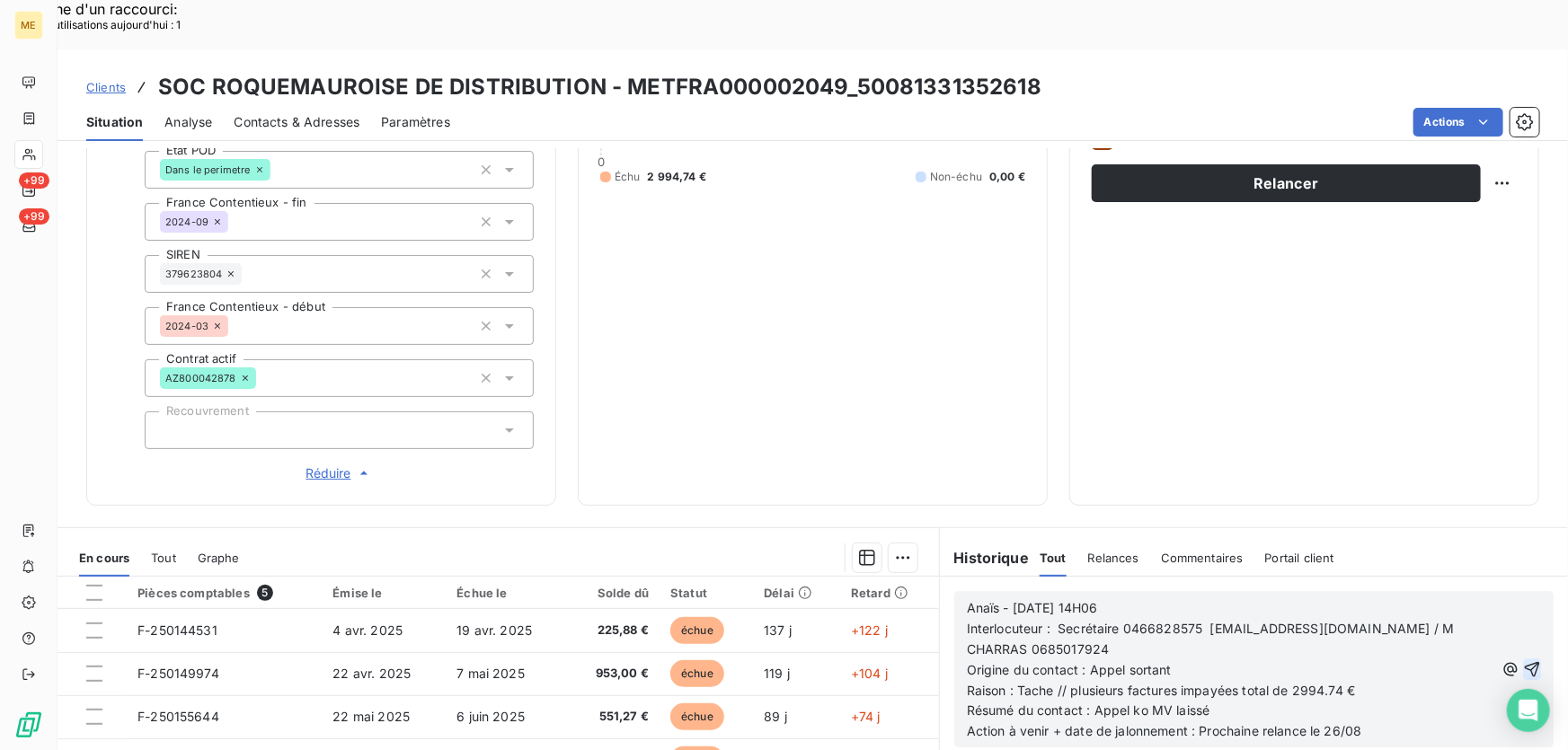
click at [1522, 660] on icon "button" at bounding box center [1531, 669] width 18 height 18
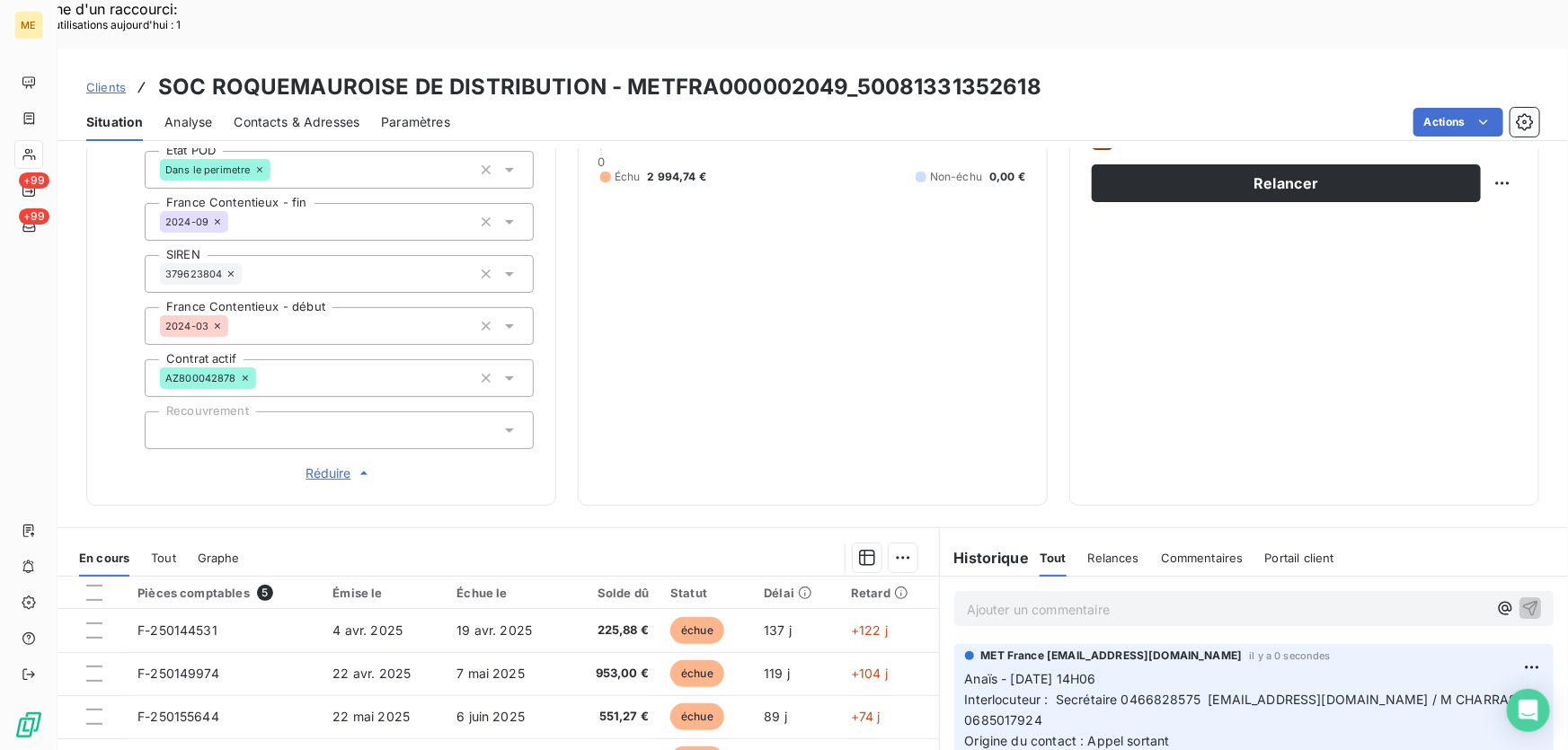
scroll to position [347, 0]
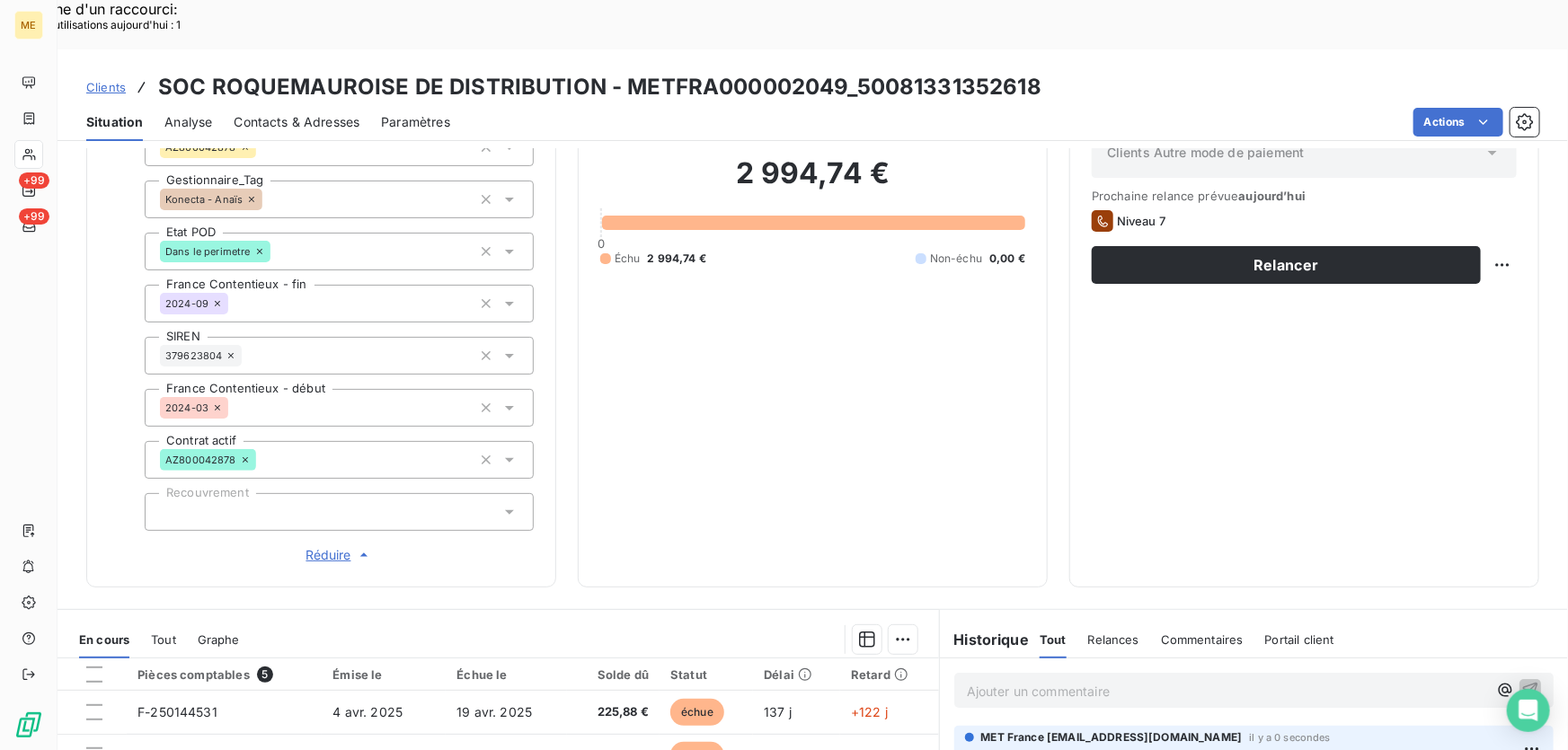
click at [1468, 268] on div "Replanifier cette action" at bounding box center [1416, 254] width 160 height 28
select select "7"
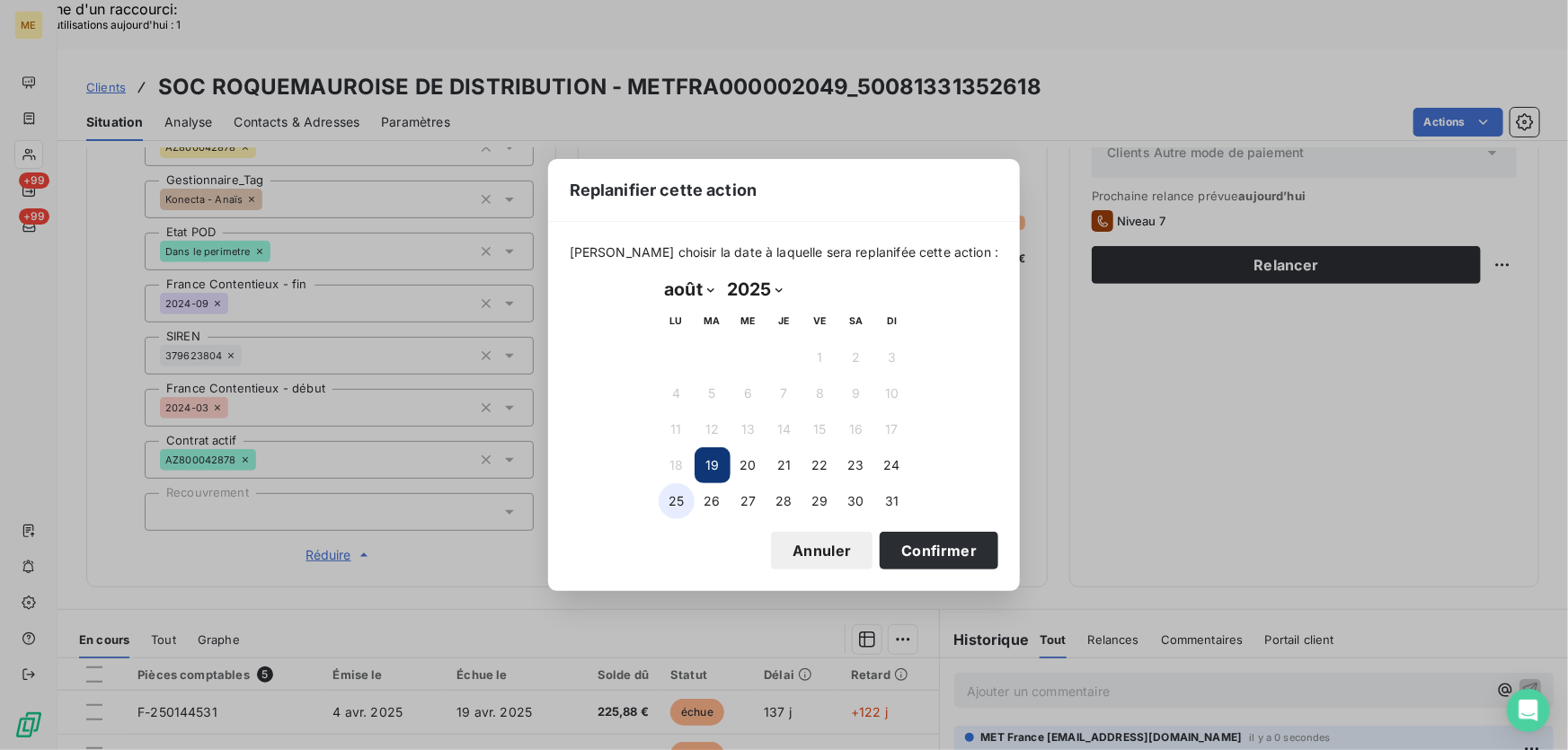
drag, startPoint x: 704, startPoint y: 497, endPoint x: 674, endPoint y: 513, distance: 34.0
click at [698, 498] on button "26" at bounding box center [712, 501] width 36 height 36
click at [885, 553] on button "Confirmer" at bounding box center [938, 550] width 118 height 38
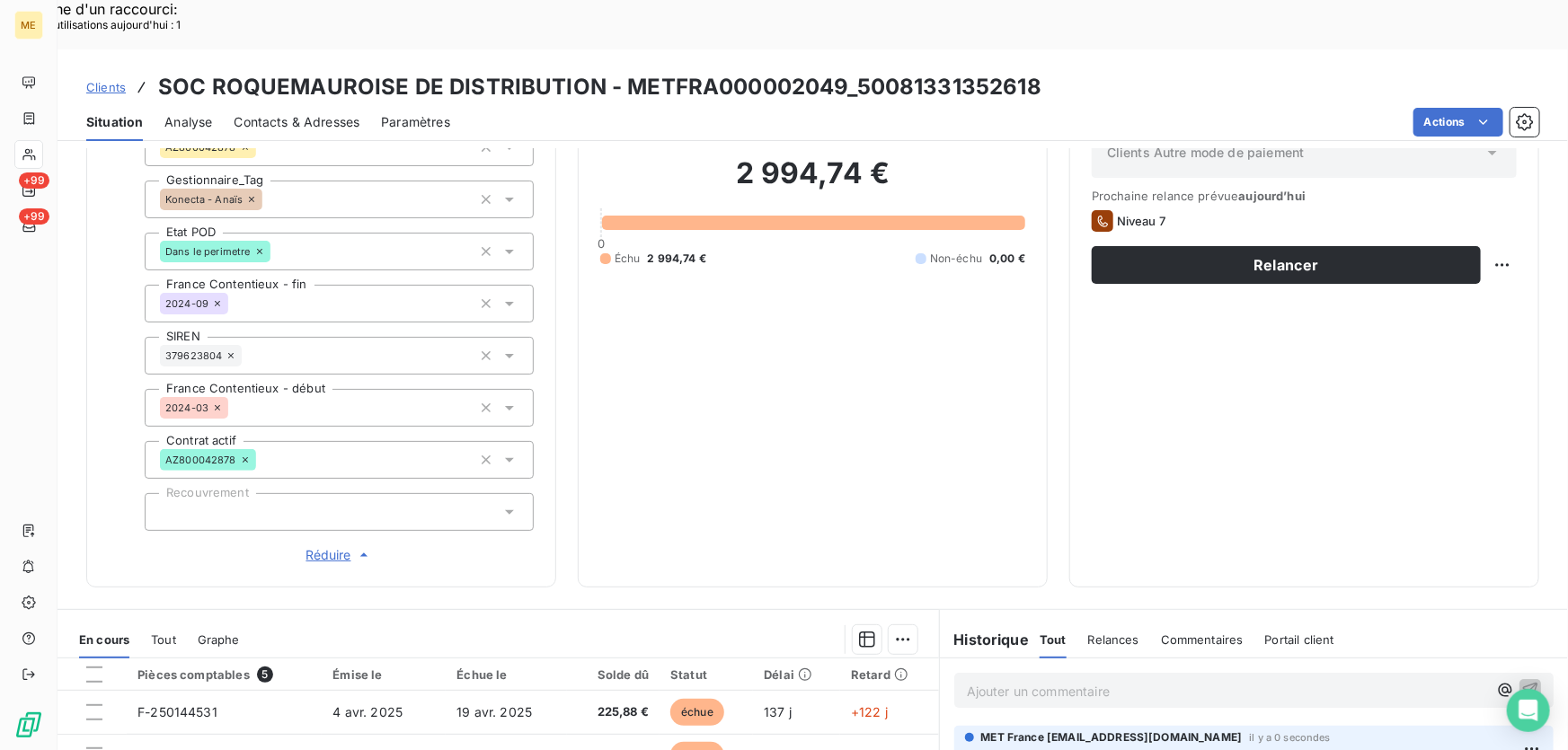
scroll to position [429, 0]
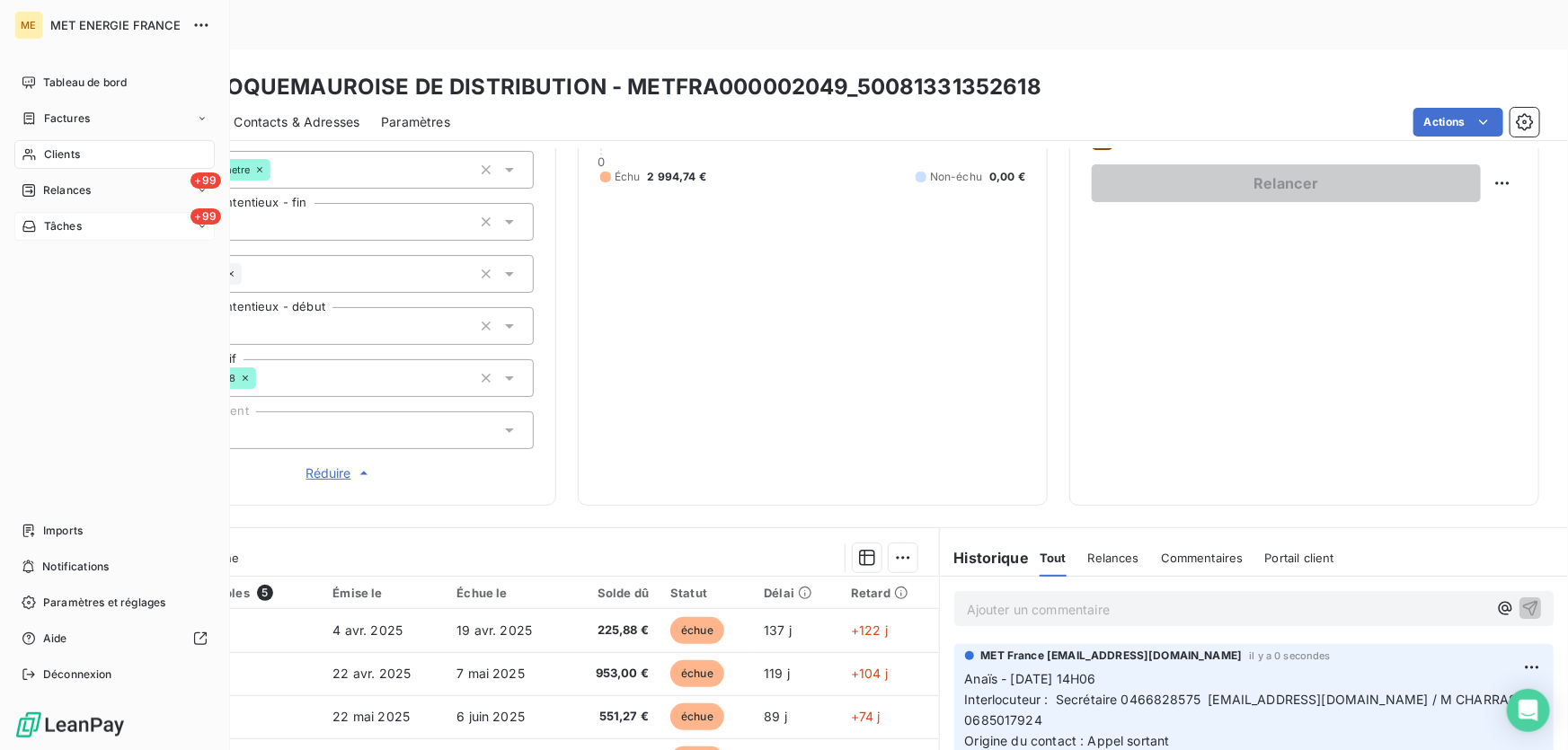
click at [119, 224] on div "+99 Tâches" at bounding box center [115, 226] width 201 height 28
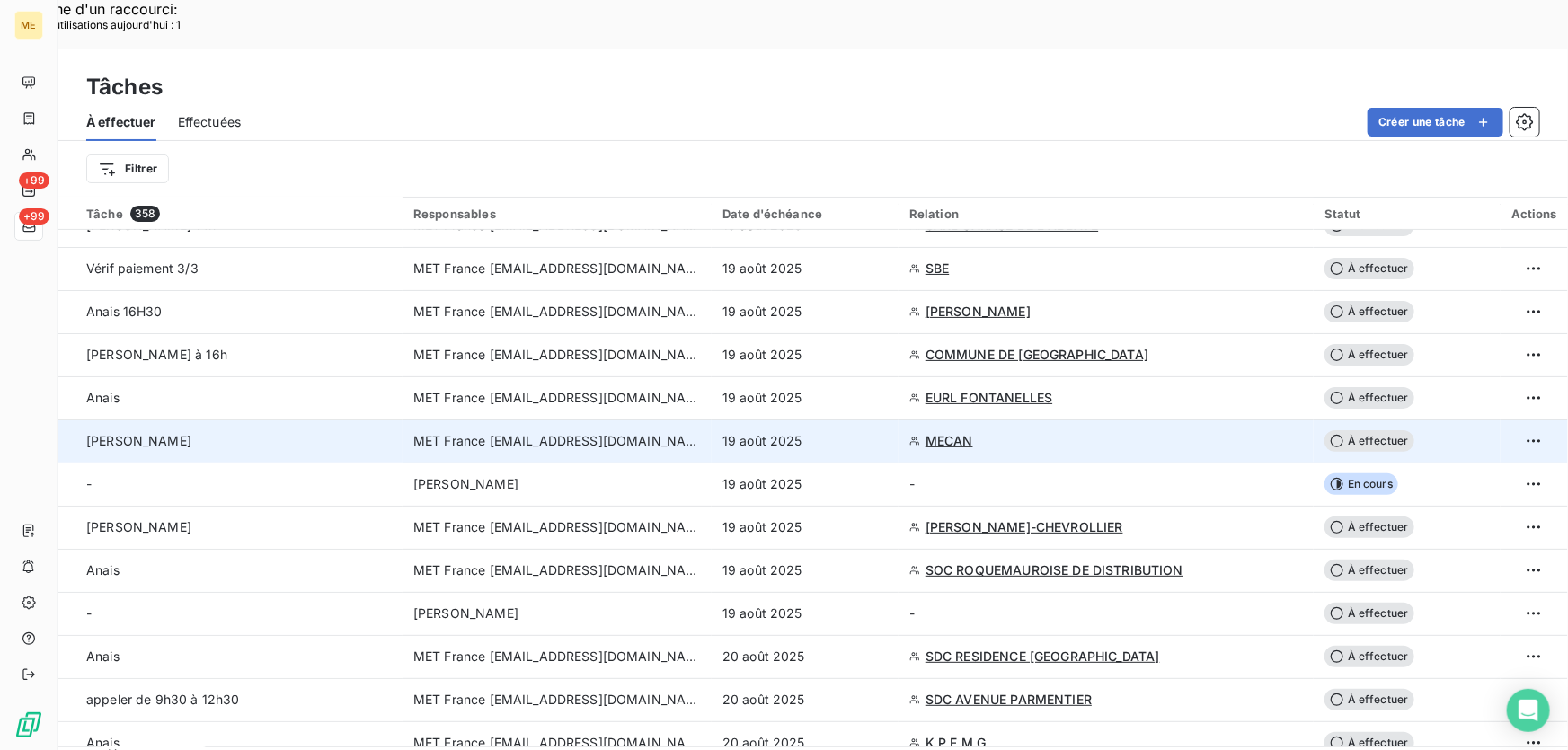
scroll to position [245, 0]
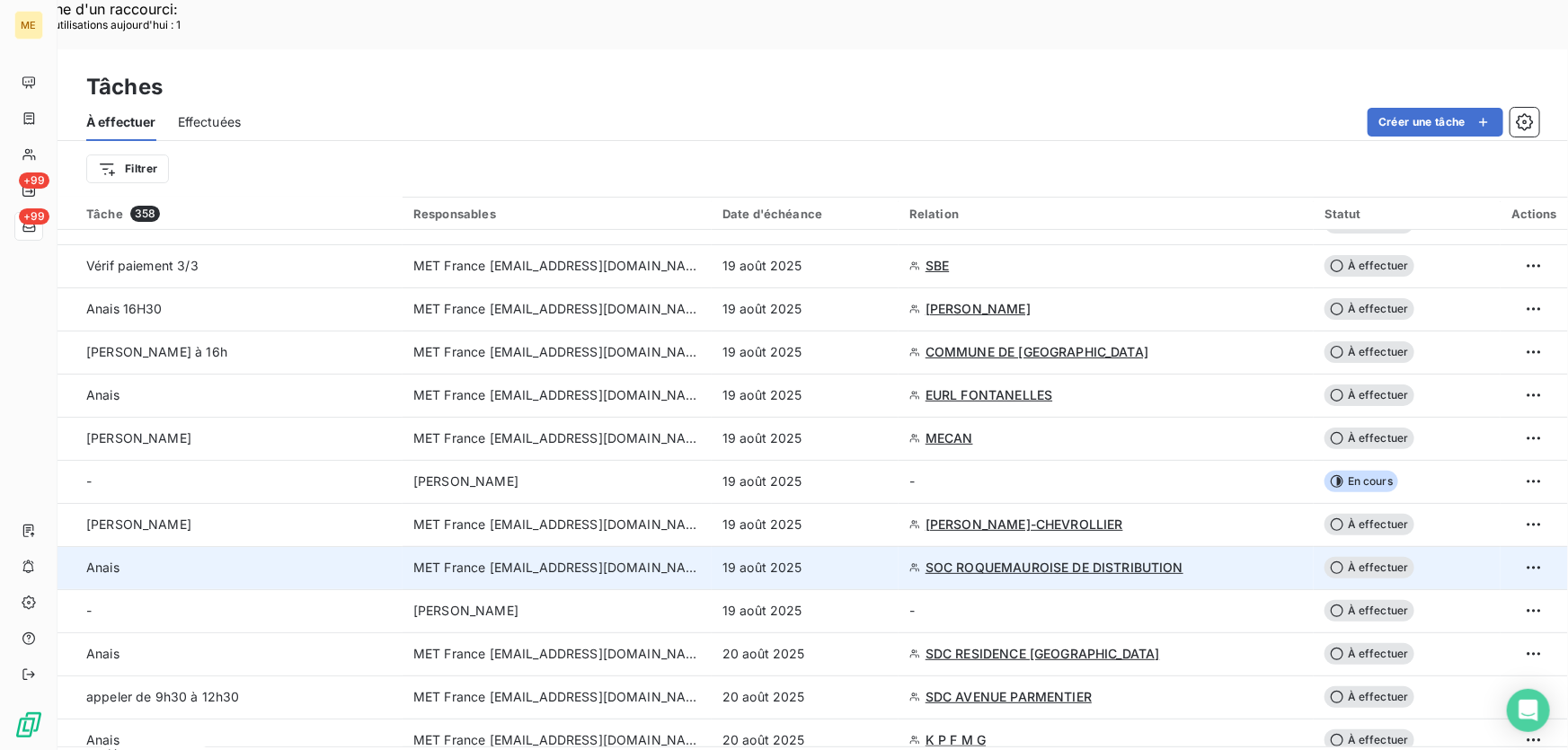
click at [856, 559] on div "19 août 2025" at bounding box center [805, 568] width 165 height 18
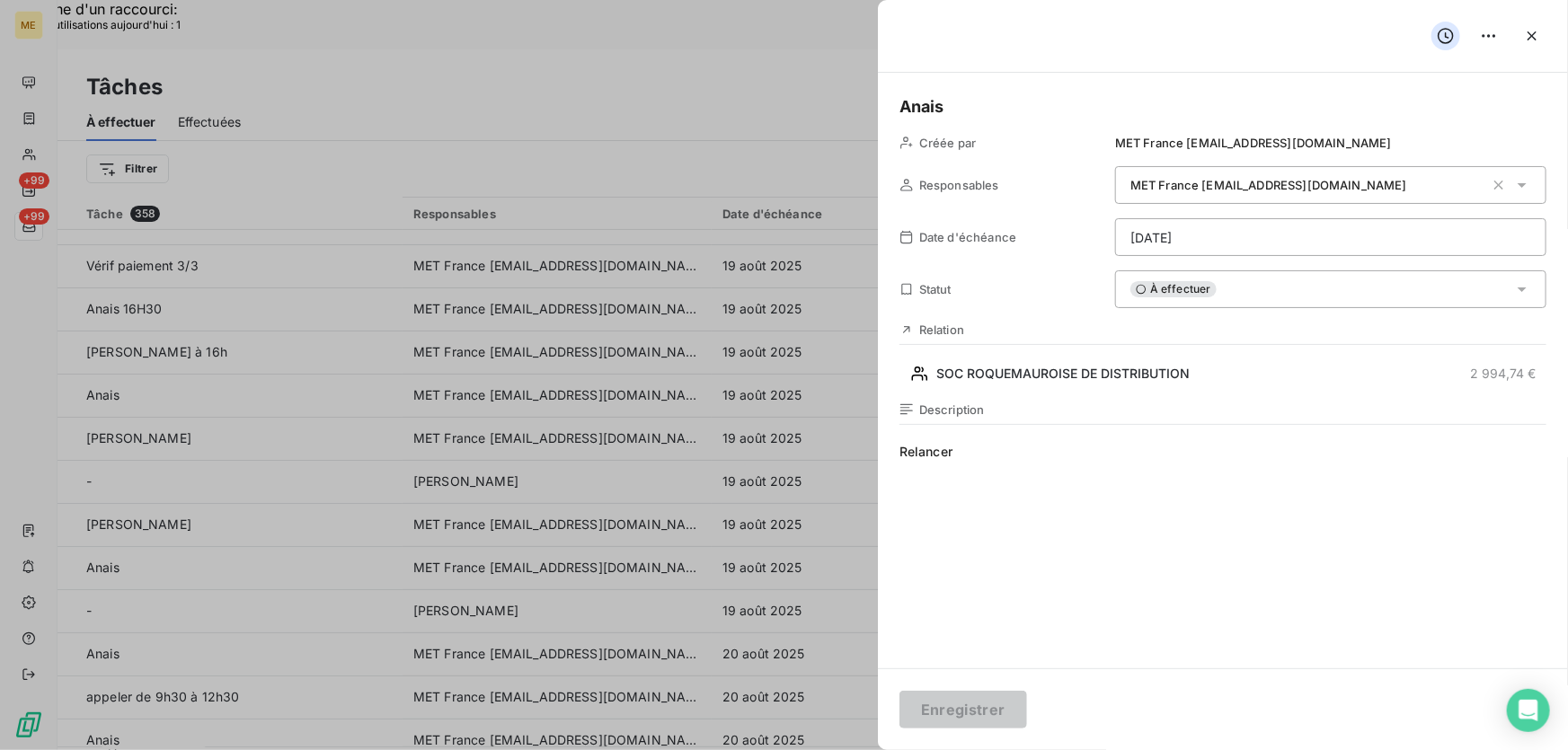
click at [1302, 297] on div "À effectuer" at bounding box center [1330, 289] width 432 height 38
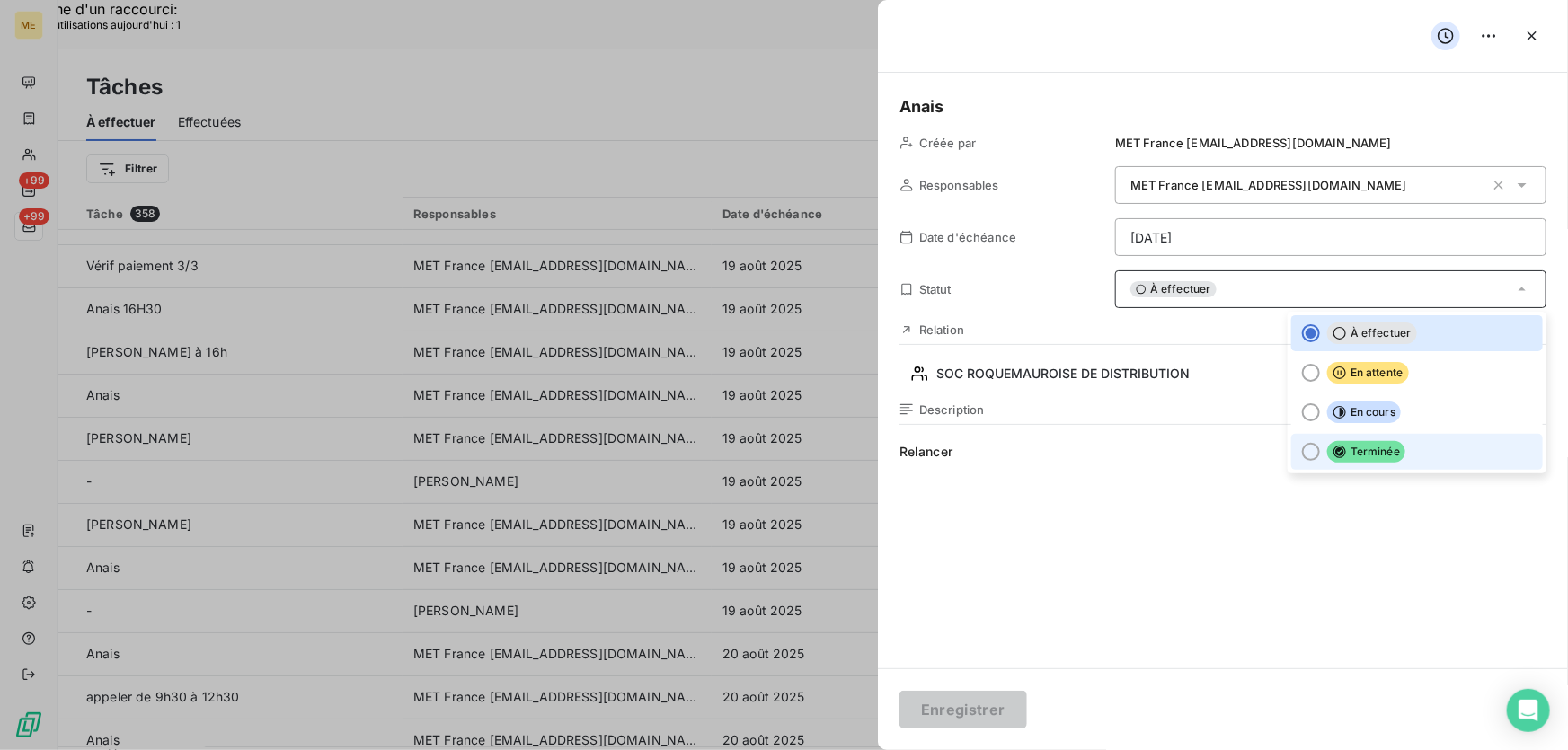
drag, startPoint x: 1325, startPoint y: 454, endPoint x: 1314, endPoint y: 453, distance: 11.0
click at [1333, 455] on icon at bounding box center [1340, 452] width 13 height 13
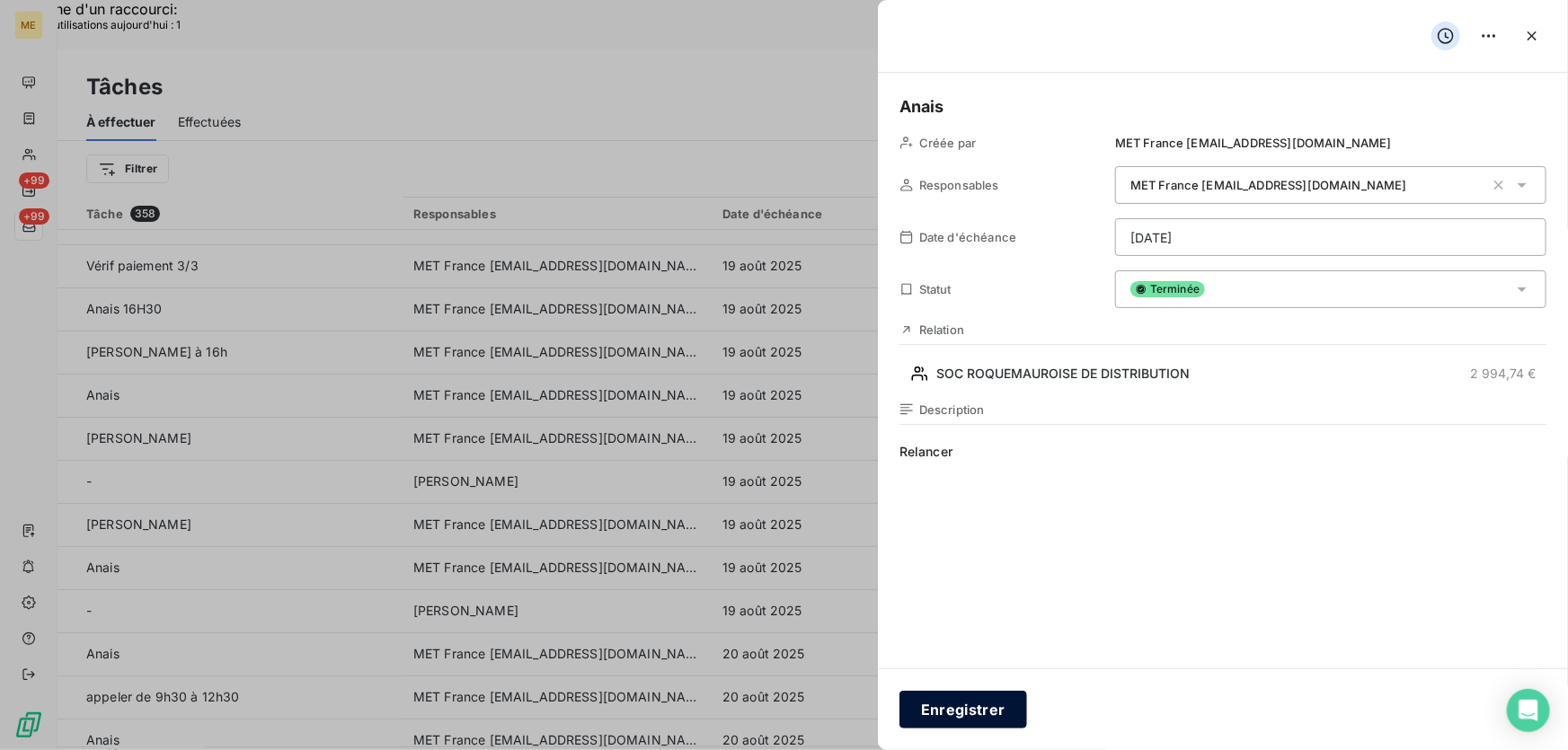
click at [960, 707] on button "Enregistrer" at bounding box center [962, 710] width 127 height 38
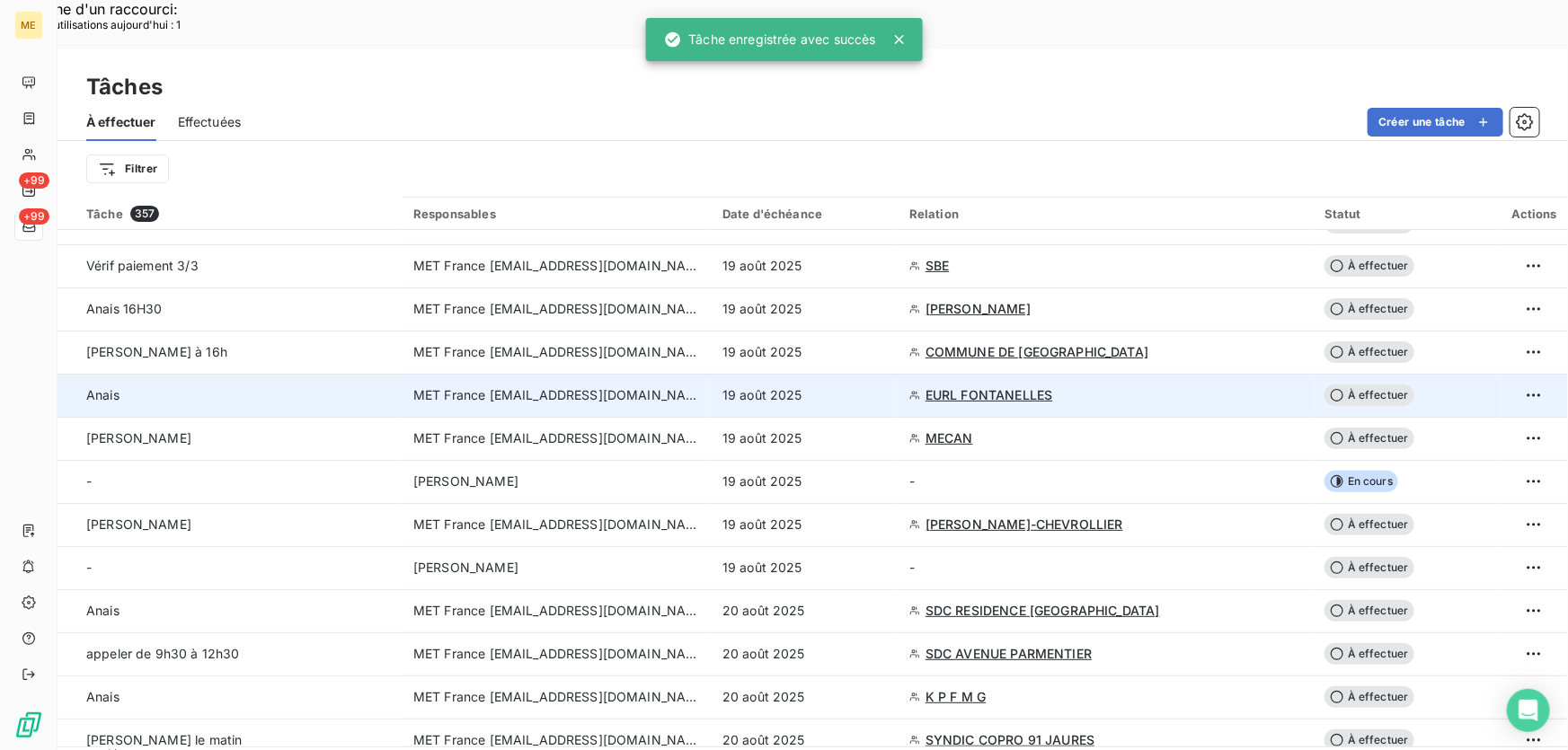
click at [867, 374] on td "19 août 2025" at bounding box center [805, 395] width 187 height 43
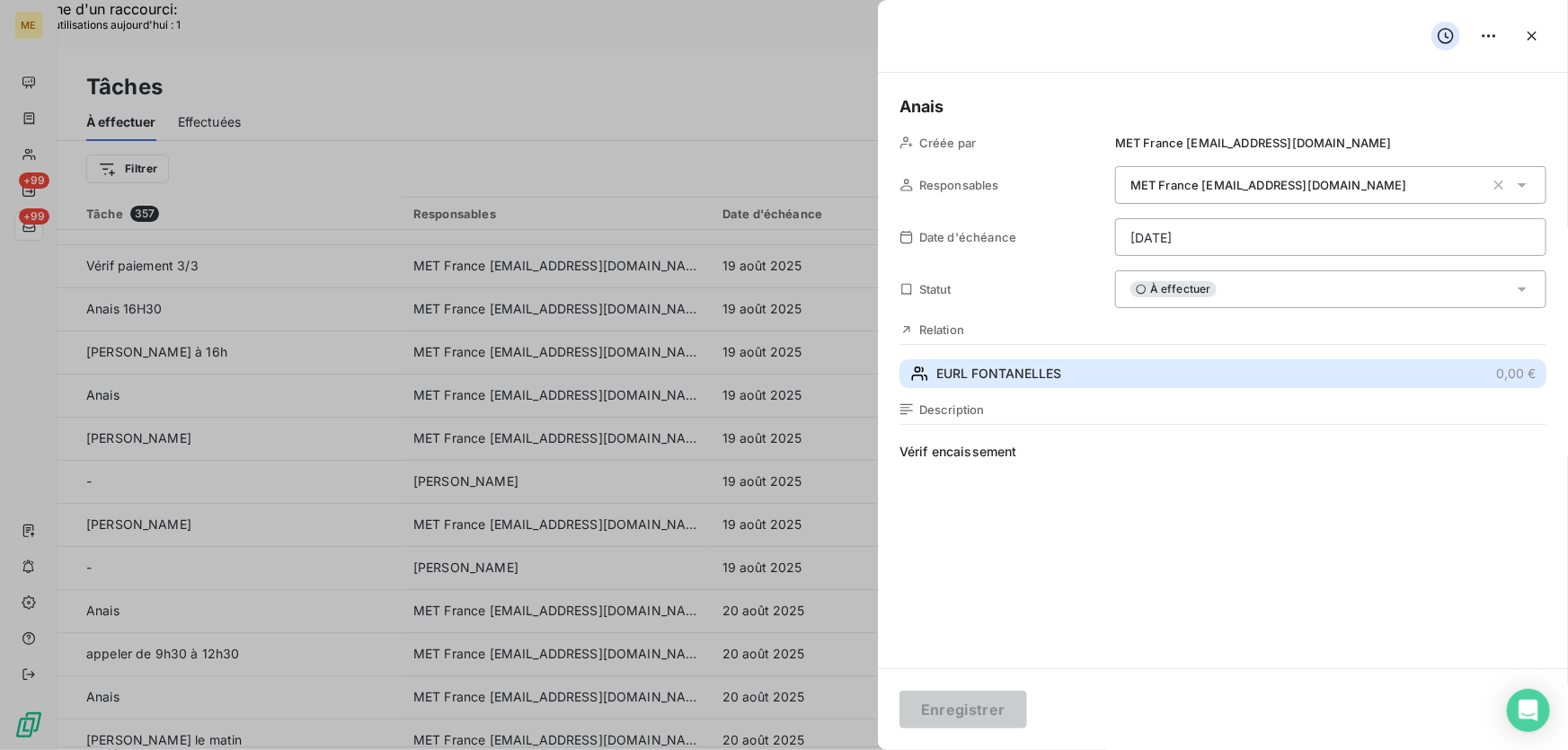
click at [1201, 371] on button "EURL FONTANELLES 0,00 €" at bounding box center [1223, 373] width 647 height 28
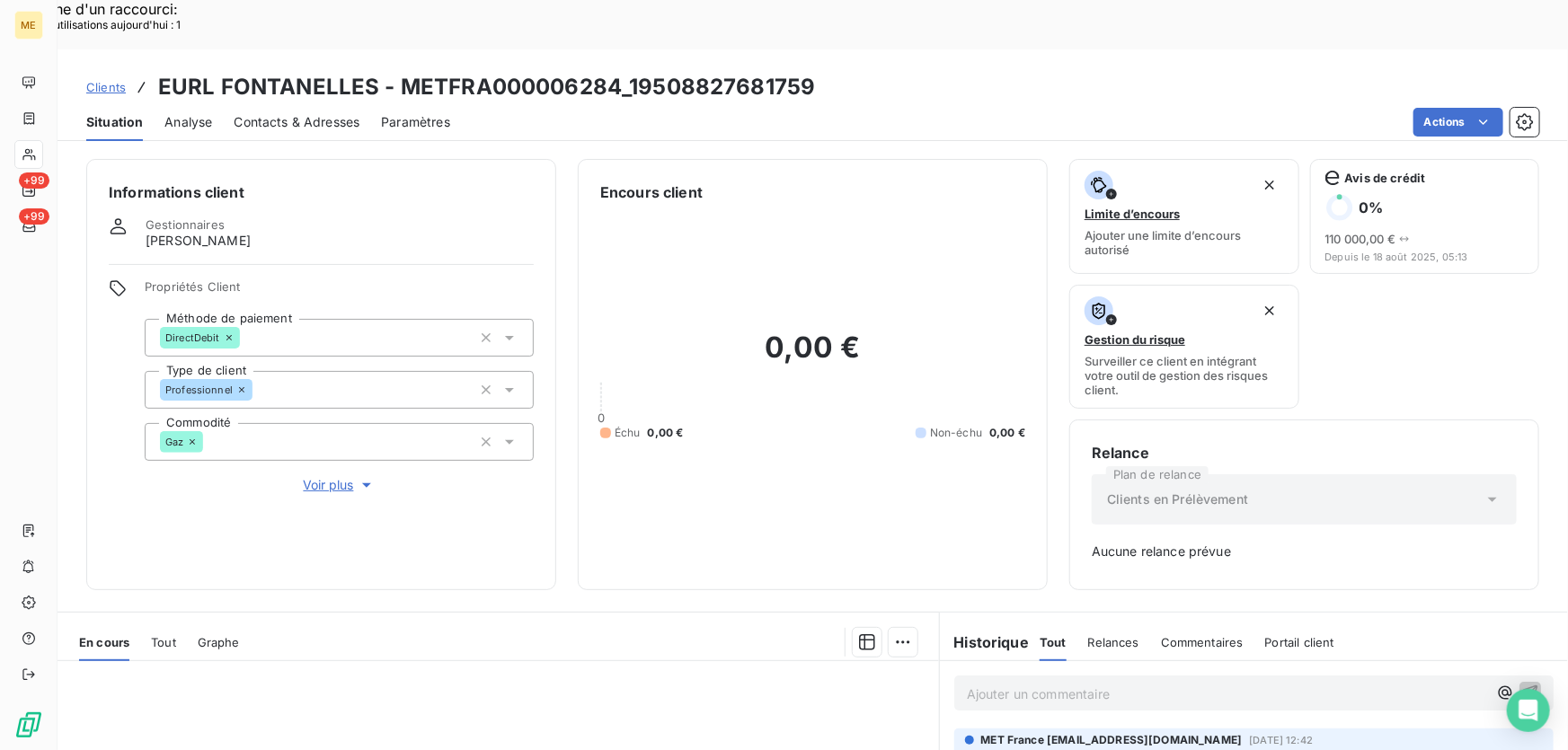
scroll to position [260, 0]
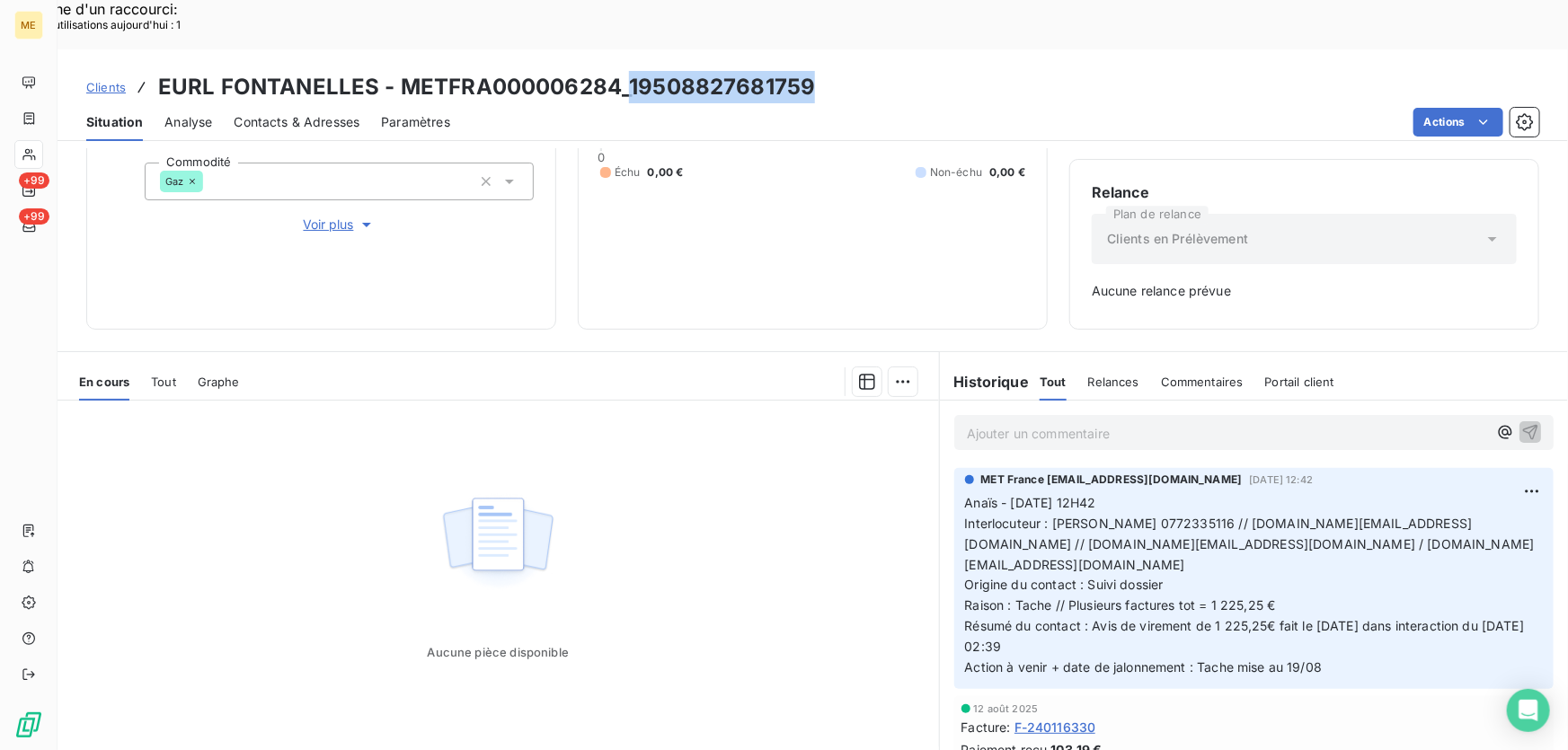
drag, startPoint x: 814, startPoint y: 42, endPoint x: 622, endPoint y: 35, distance: 192.1
click at [622, 71] on div "Clients EURL FONTANELLES - METFRA000006284_19508827681759" at bounding box center [813, 86] width 1510 height 32
copy h3 "19508827681759"
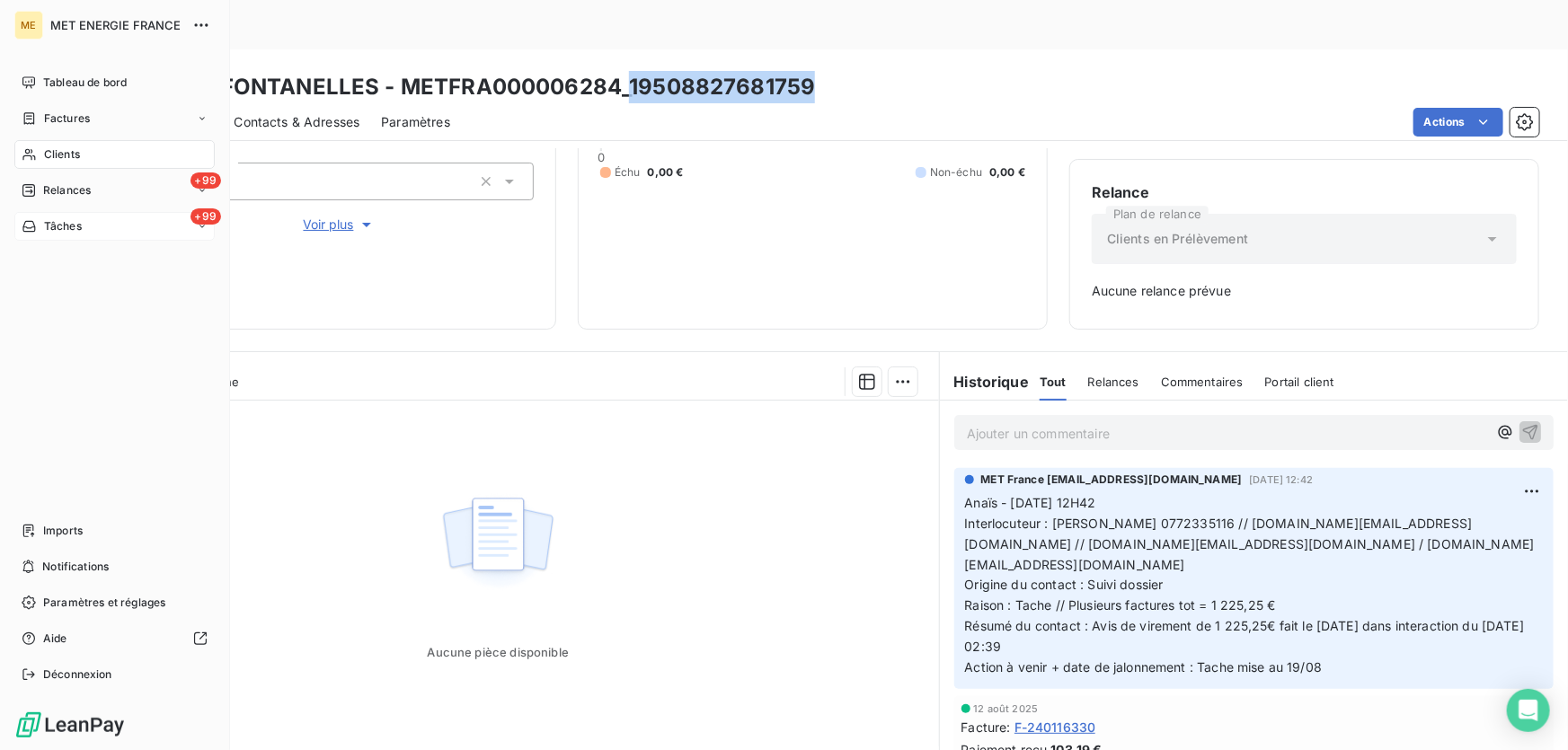
click at [48, 216] on div "+99 Tâches" at bounding box center [115, 226] width 201 height 28
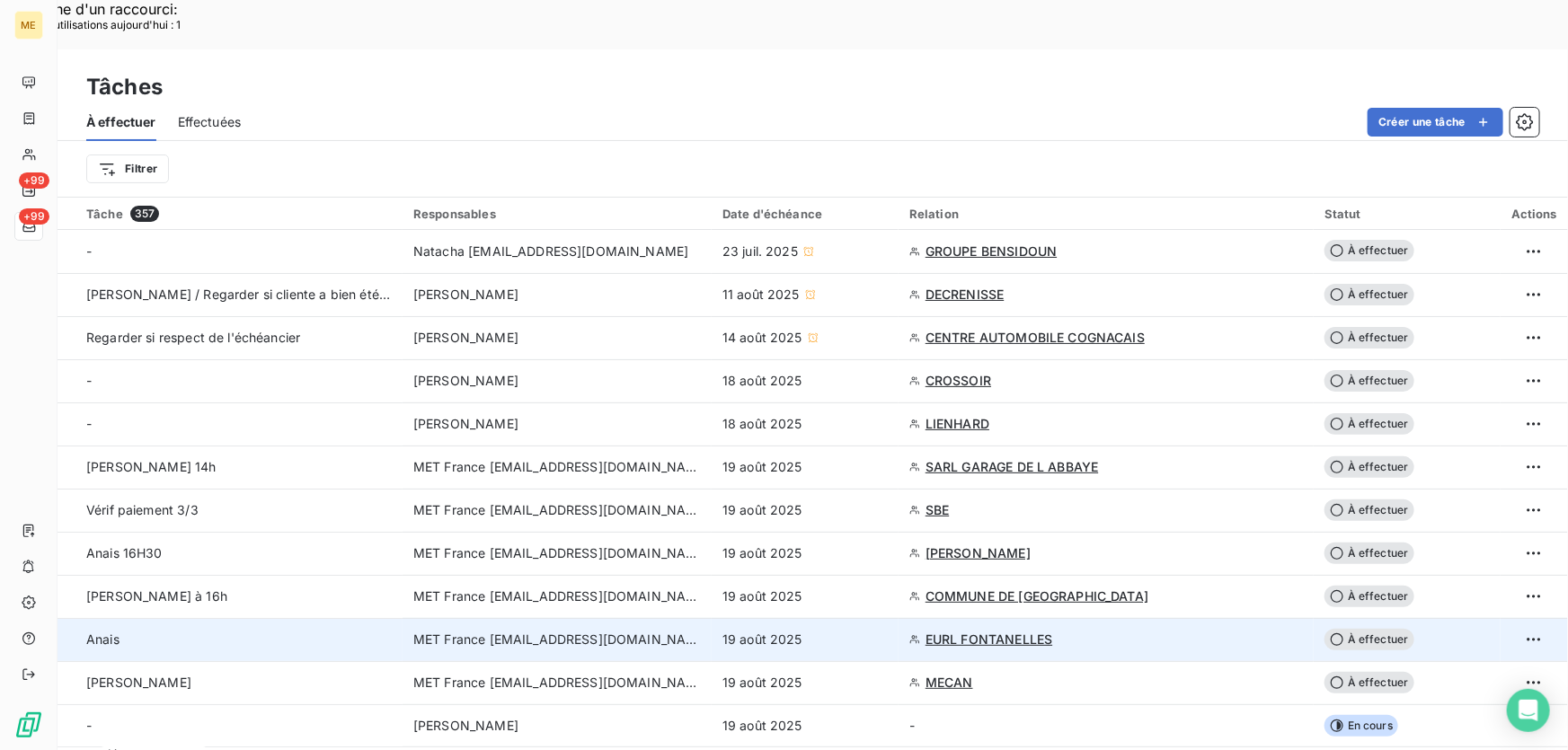
click at [812, 631] on div "19 août 2025" at bounding box center [805, 640] width 165 height 18
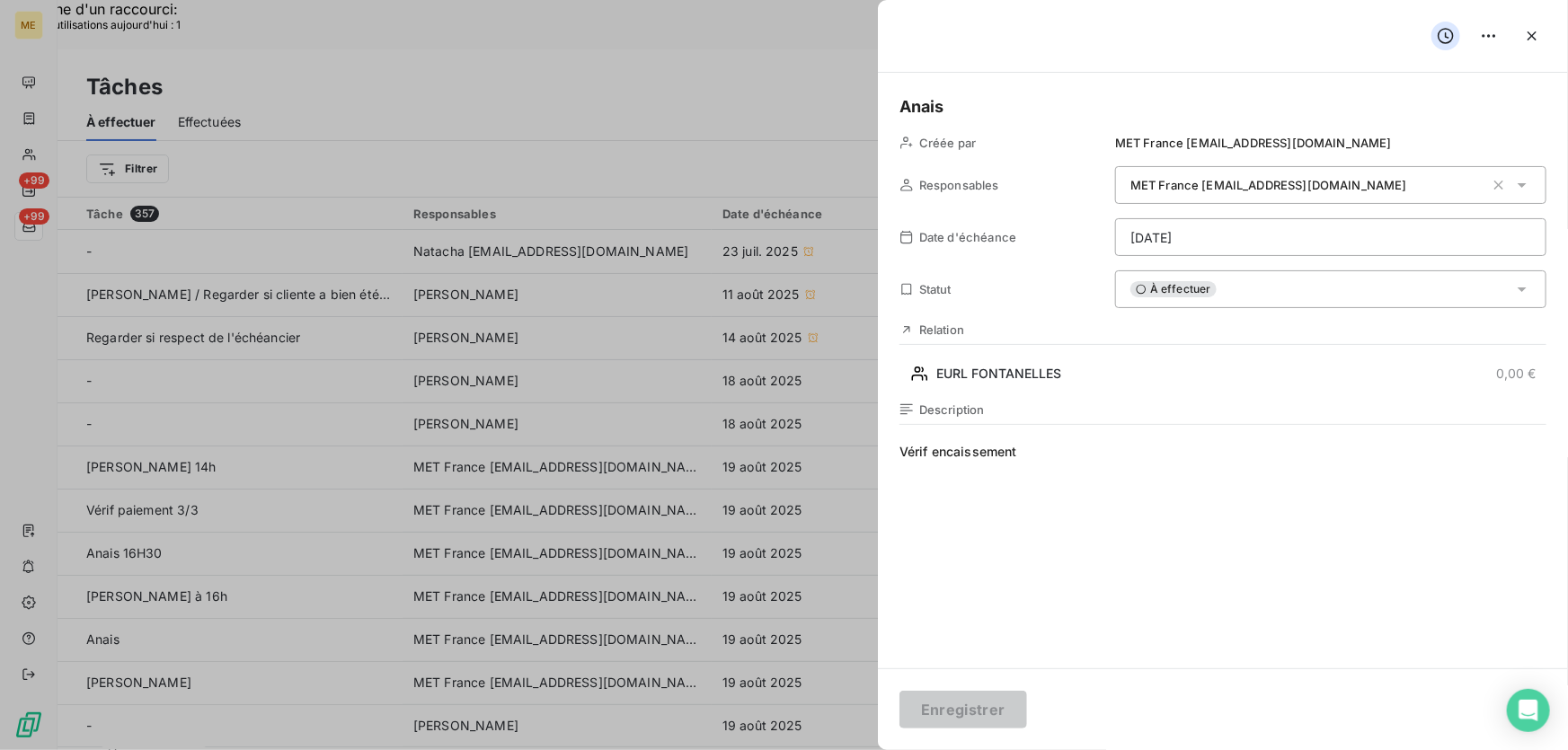
click at [1223, 291] on div "À effectuer" at bounding box center [1330, 289] width 432 height 38
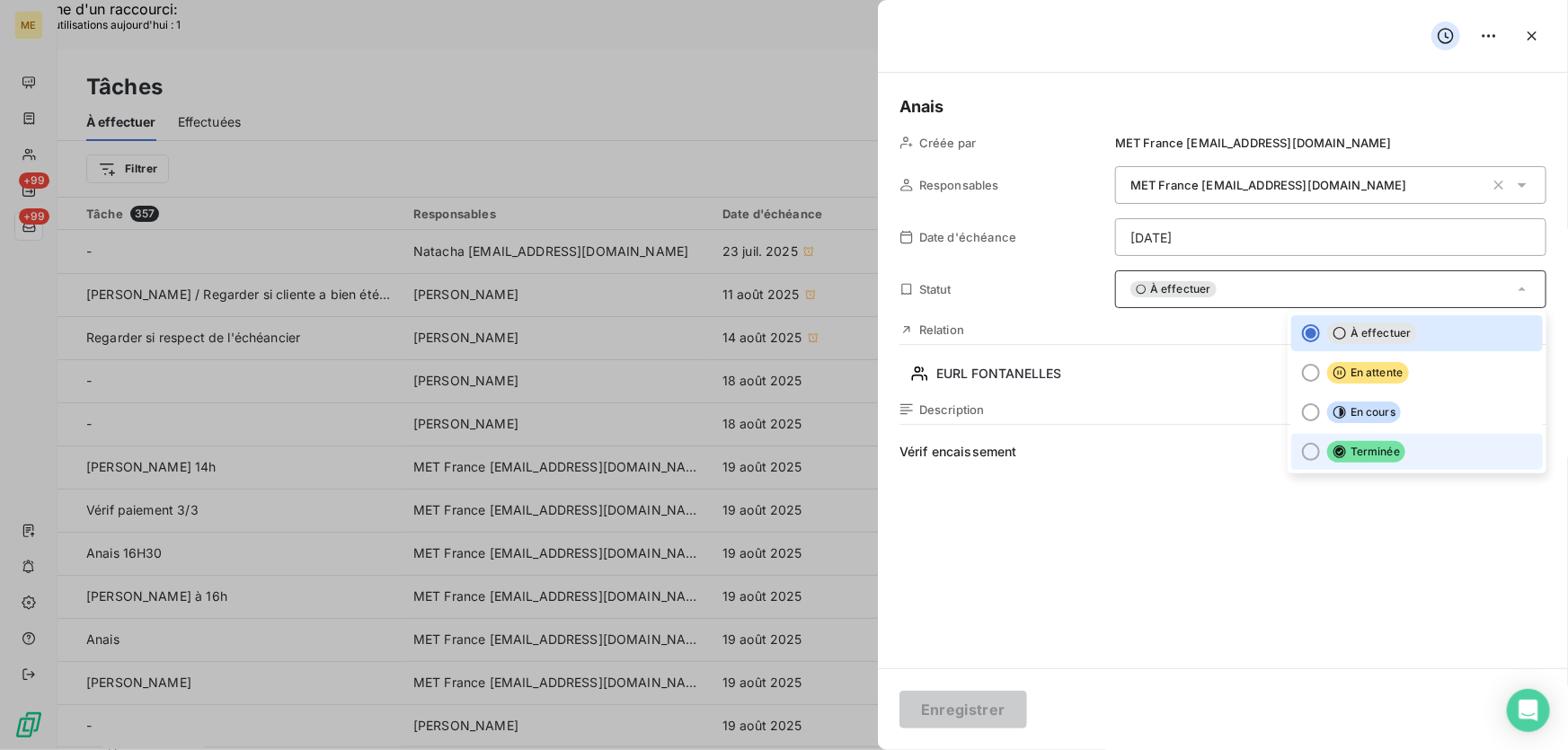
drag, startPoint x: 1394, startPoint y: 456, endPoint x: 1381, endPoint y: 473, distance: 21.4
click at [1395, 456] on li "Terminée" at bounding box center [1417, 451] width 251 height 36
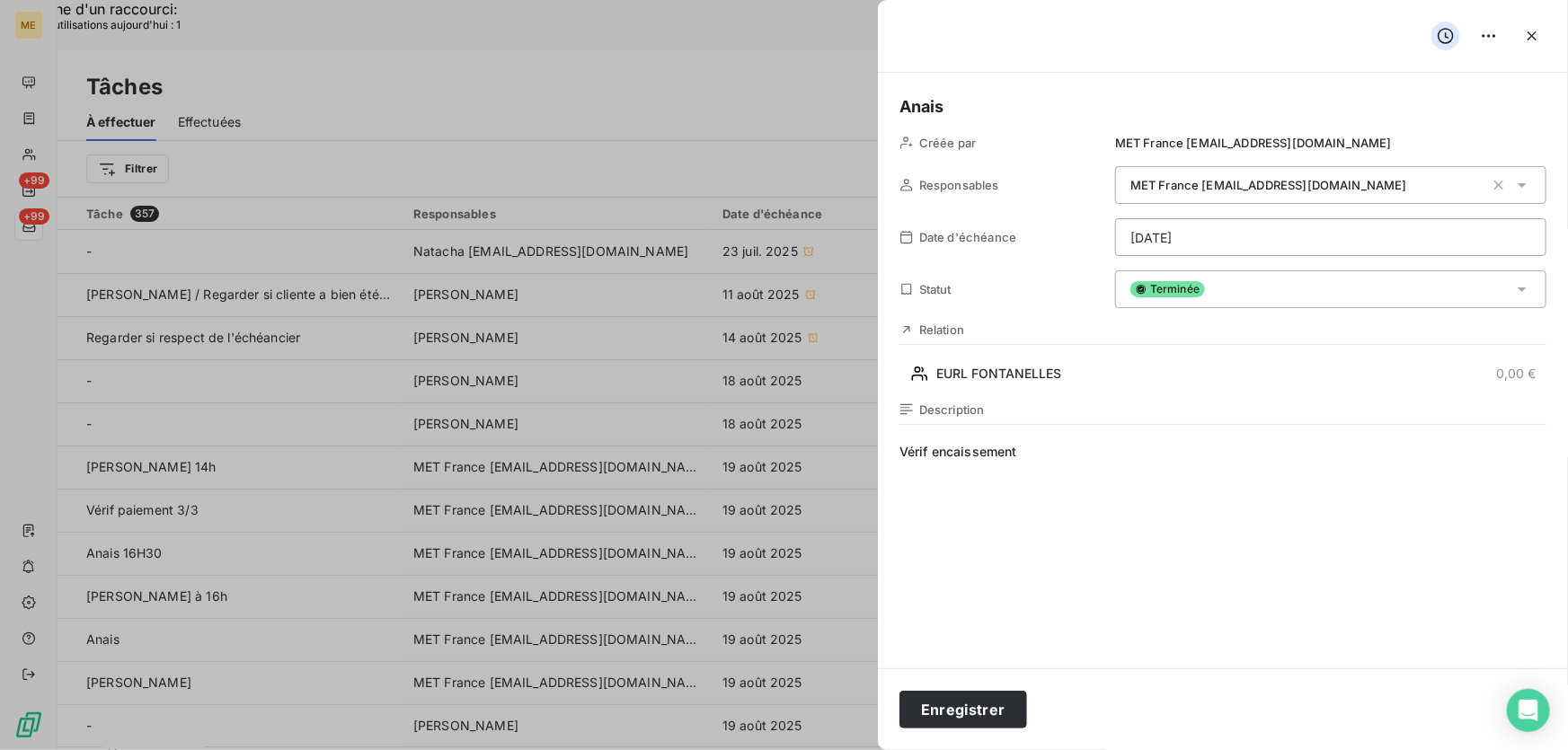
drag, startPoint x: 924, startPoint y: 714, endPoint x: 982, endPoint y: 684, distance: 65.3
click at [920, 716] on button "Enregistrer" at bounding box center [962, 710] width 127 height 38
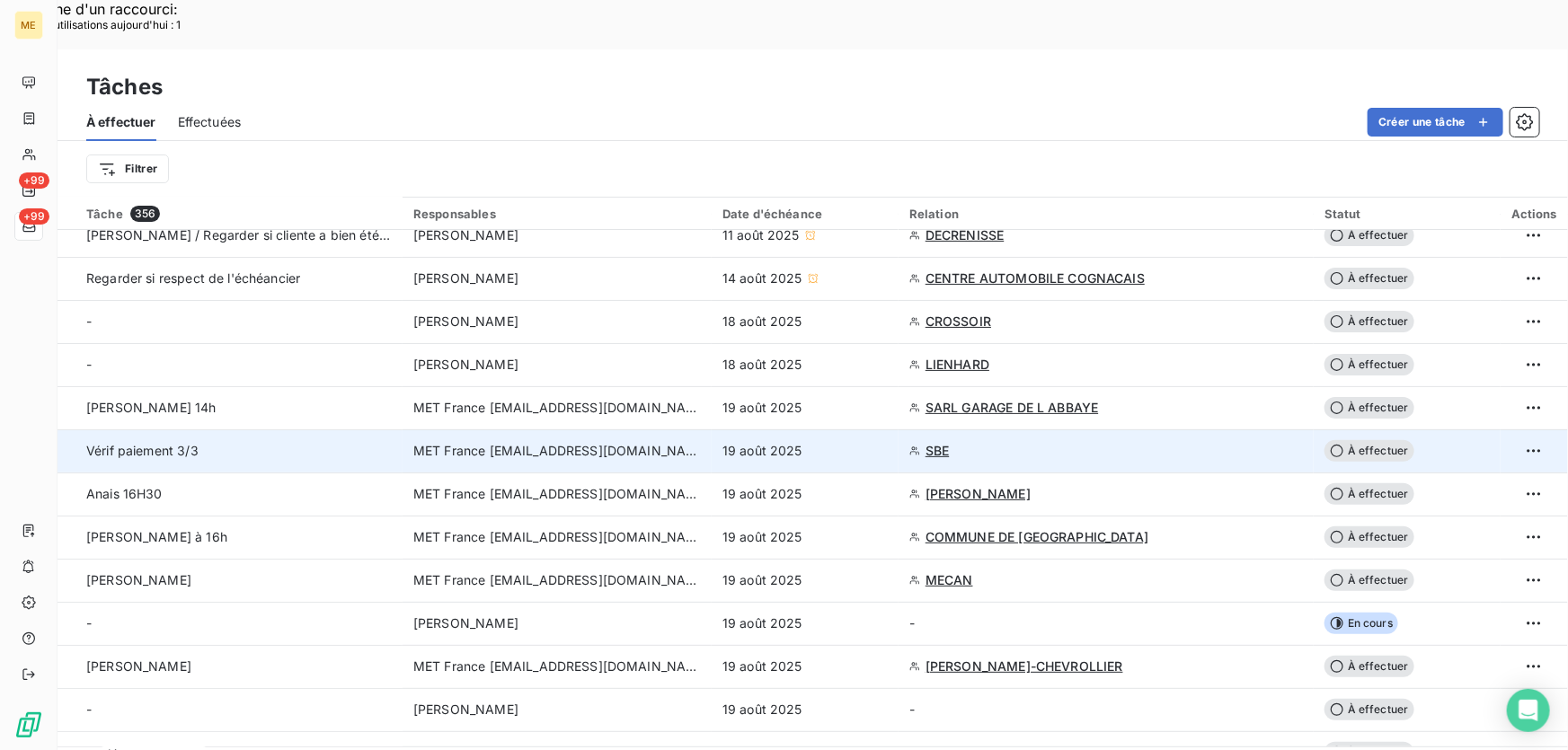
scroll to position [81, 0]
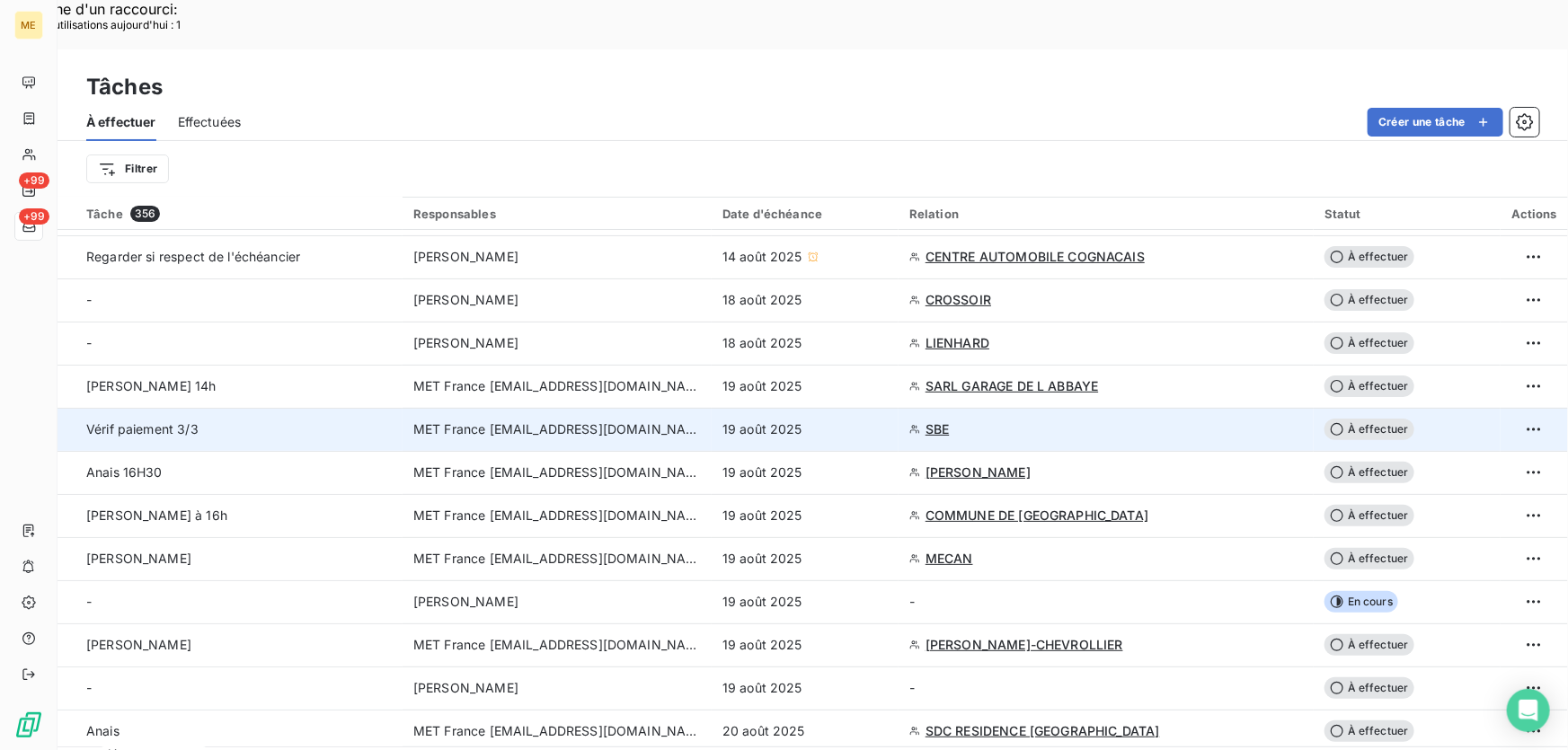
click at [872, 408] on td "19 août 2025" at bounding box center [805, 429] width 187 height 43
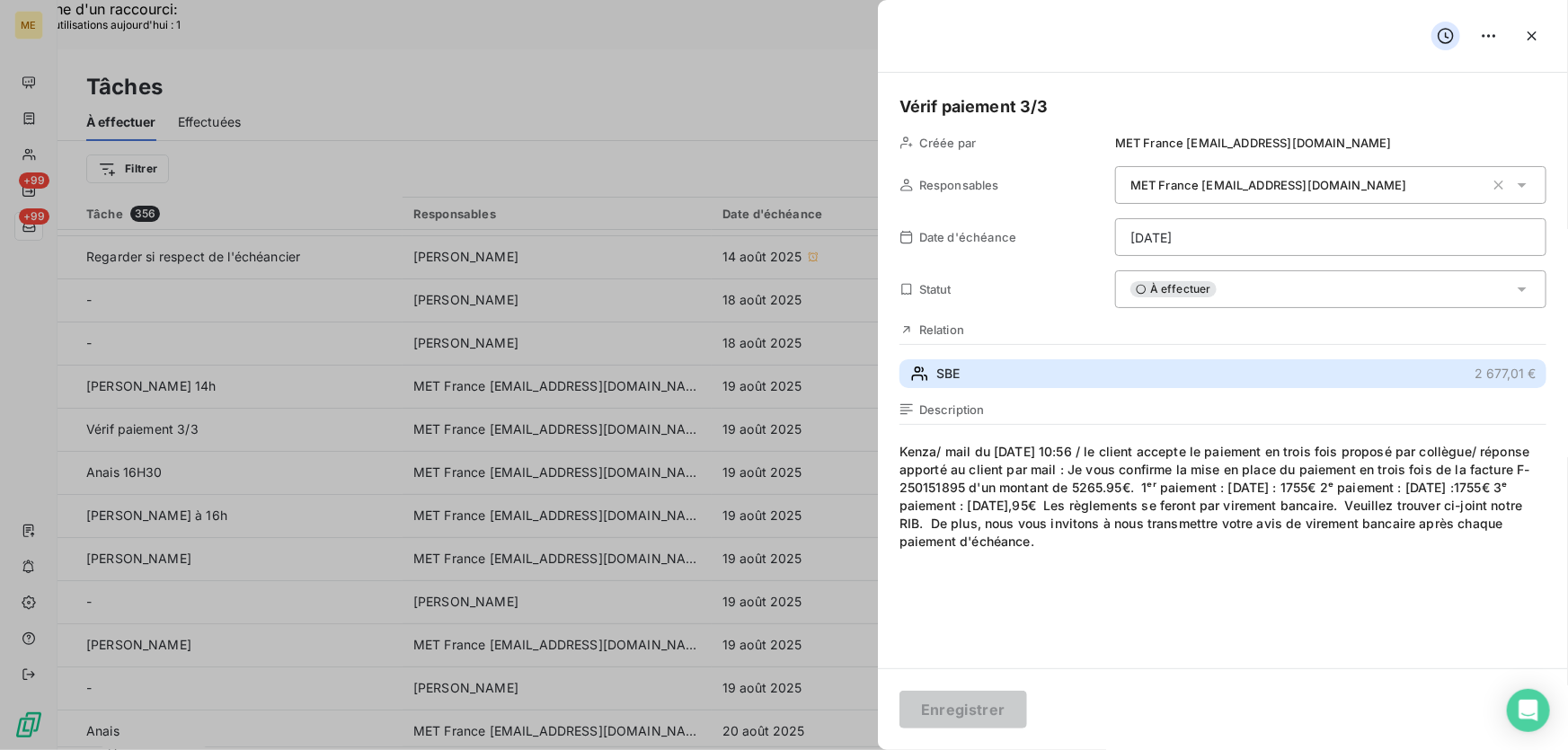
click at [1040, 373] on button "SBE 2 677,01 €" at bounding box center [1223, 373] width 647 height 28
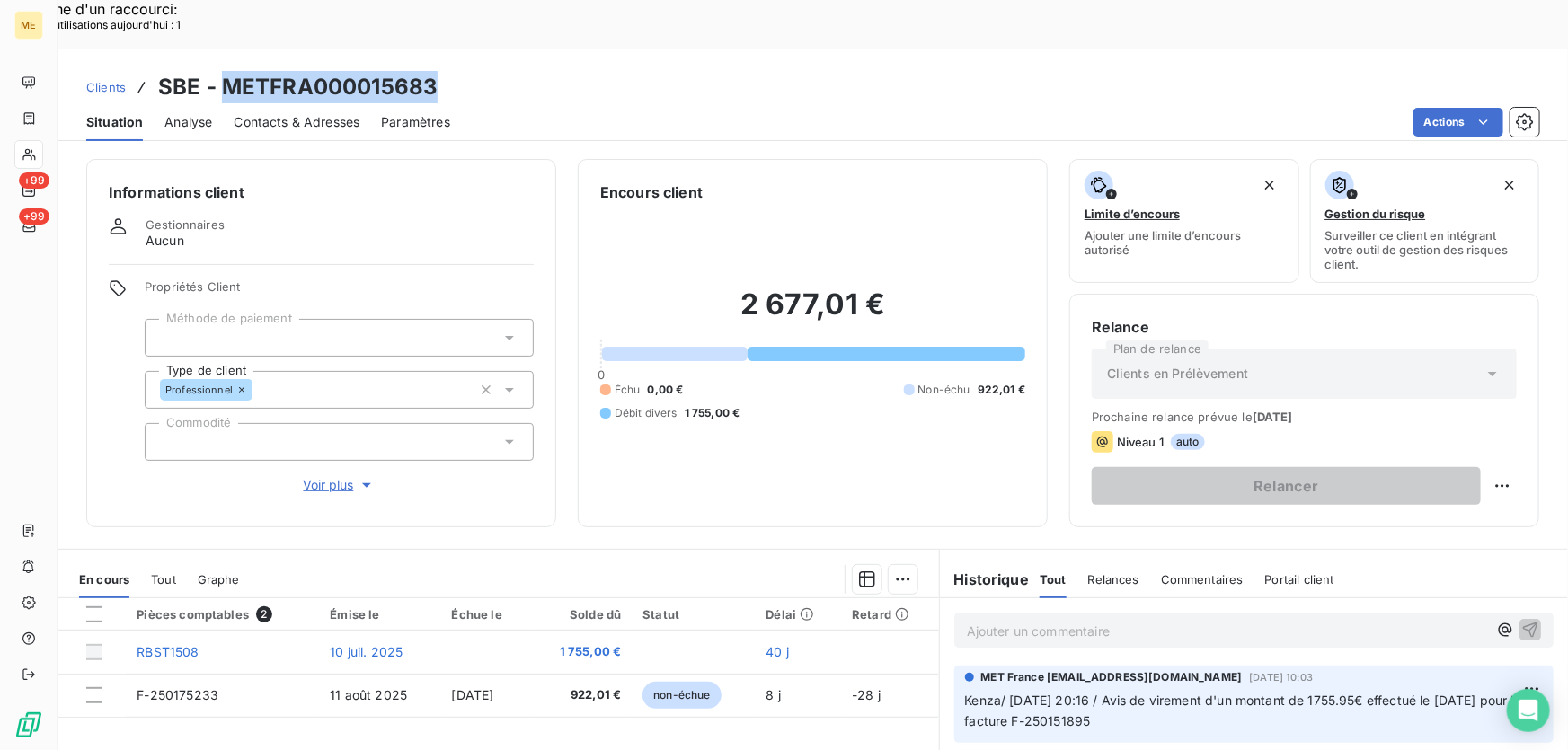
drag, startPoint x: 473, startPoint y: 35, endPoint x: 228, endPoint y: 24, distance: 245.2
click at [228, 71] on div "Clients SBE - METFRA000015683" at bounding box center [813, 86] width 1510 height 32
copy h3 "METFRA000015683"
drag, startPoint x: 445, startPoint y: 40, endPoint x: 394, endPoint y: 50, distance: 52.0
click at [445, 71] on div "Clients SBE - METFRA000015683" at bounding box center [813, 86] width 1510 height 32
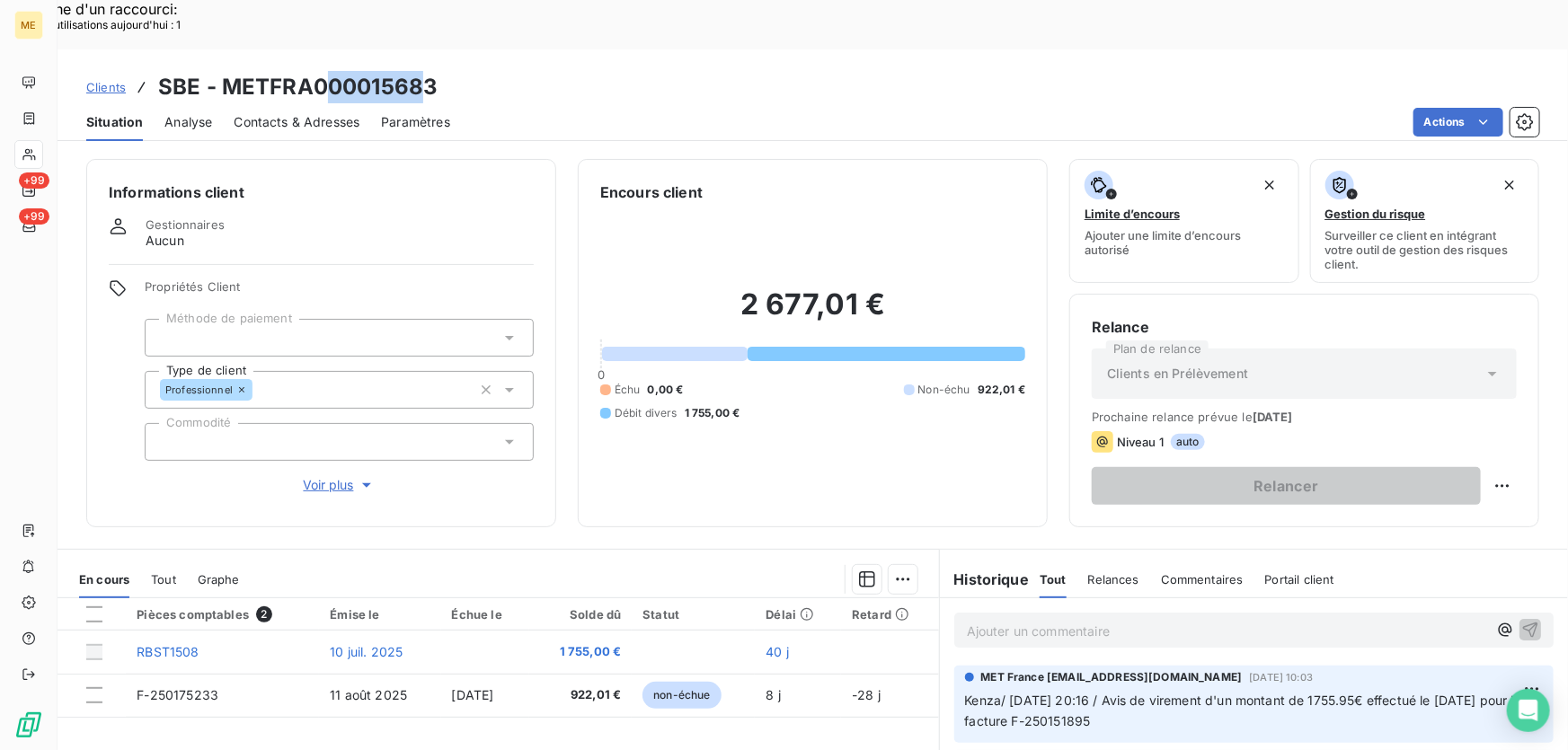
drag, startPoint x: 428, startPoint y: 38, endPoint x: 386, endPoint y: 38, distance: 42.0
click at [329, 71] on h3 "SBE - METFRA000015683" at bounding box center [298, 86] width 280 height 32
drag, startPoint x: 439, startPoint y: 42, endPoint x: 224, endPoint y: 36, distance: 215.1
click at [224, 71] on div "Clients SBE - METFRA000015683" at bounding box center [813, 86] width 1510 height 32
copy h3 "METFRA000015683"
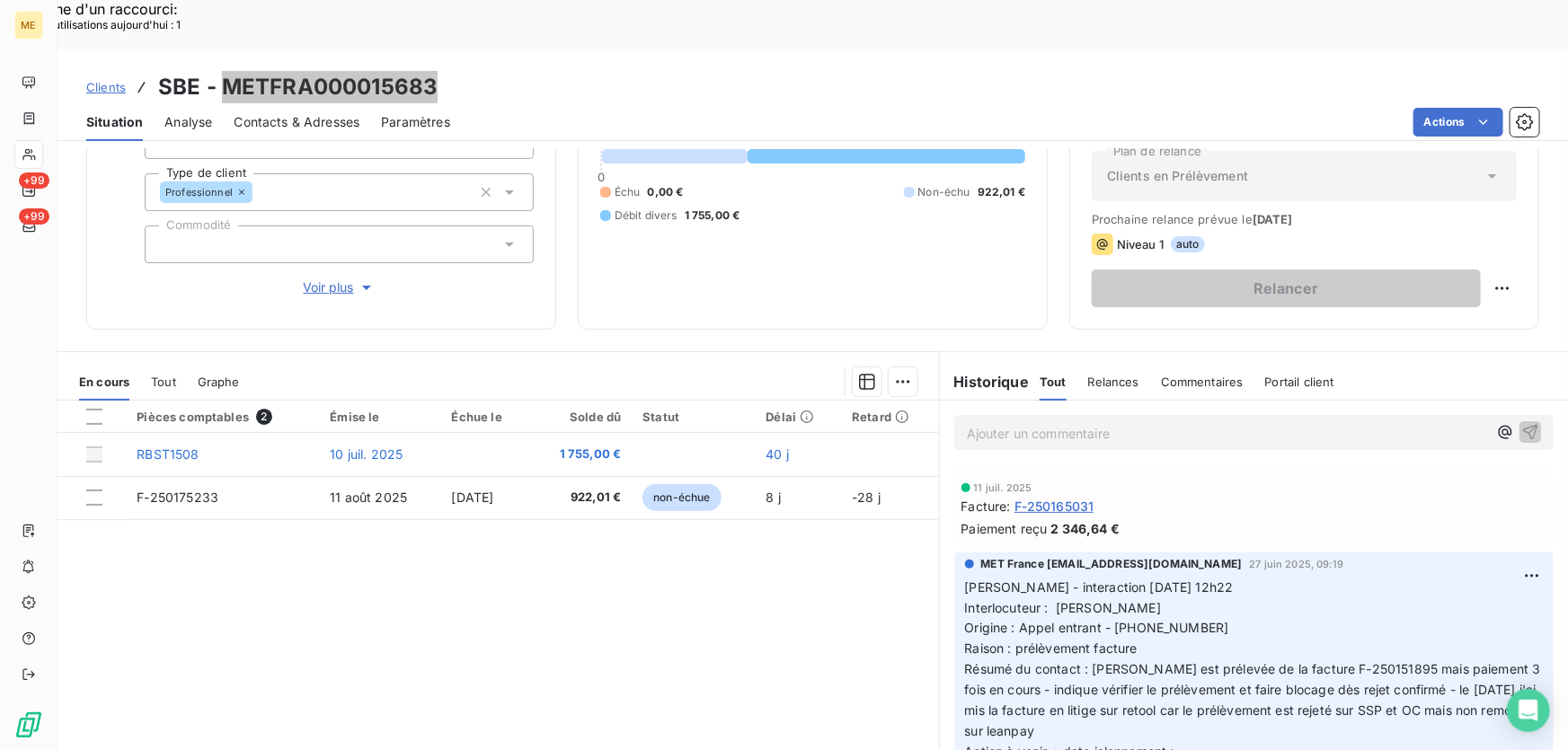
scroll to position [162, 0]
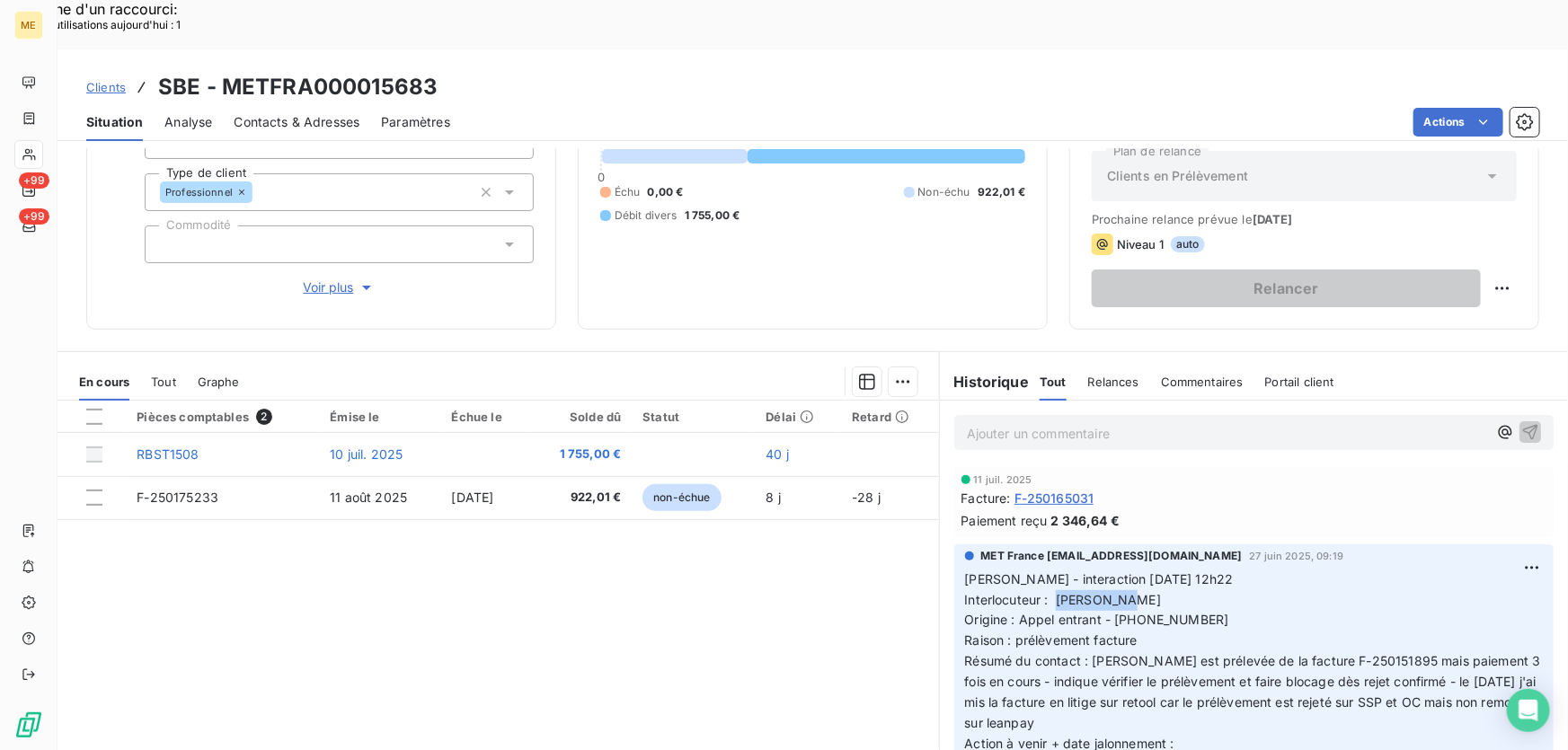
drag, startPoint x: 1048, startPoint y: 547, endPoint x: 1159, endPoint y: 542, distance: 111.1
click at [1159, 569] on p "Cindy - interaction 25/06/25 à 12h22 Interlocuteur : Mme CORTOT Origine : Appel…" at bounding box center [1254, 662] width 577 height 185
copy span "Mme CORTOT"
drag, startPoint x: 1119, startPoint y: 573, endPoint x: 1232, endPoint y: 575, distance: 113.0
click at [1232, 575] on p "Cindy - interaction 25/06/25 à 12h22 Interlocuteur : Mme CORTOT Origine : Appel…" at bounding box center [1254, 662] width 577 height 185
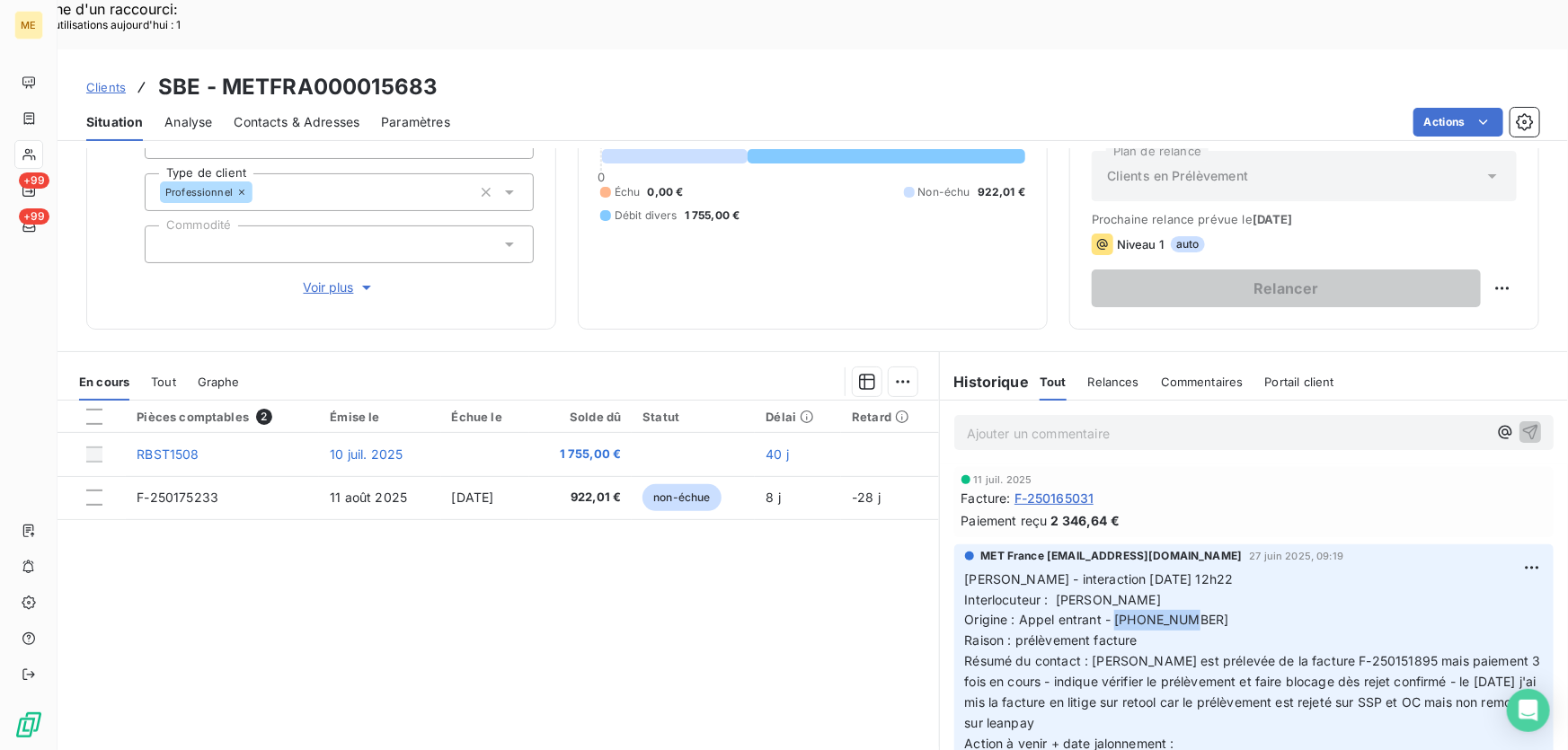
copy span "0636198256"
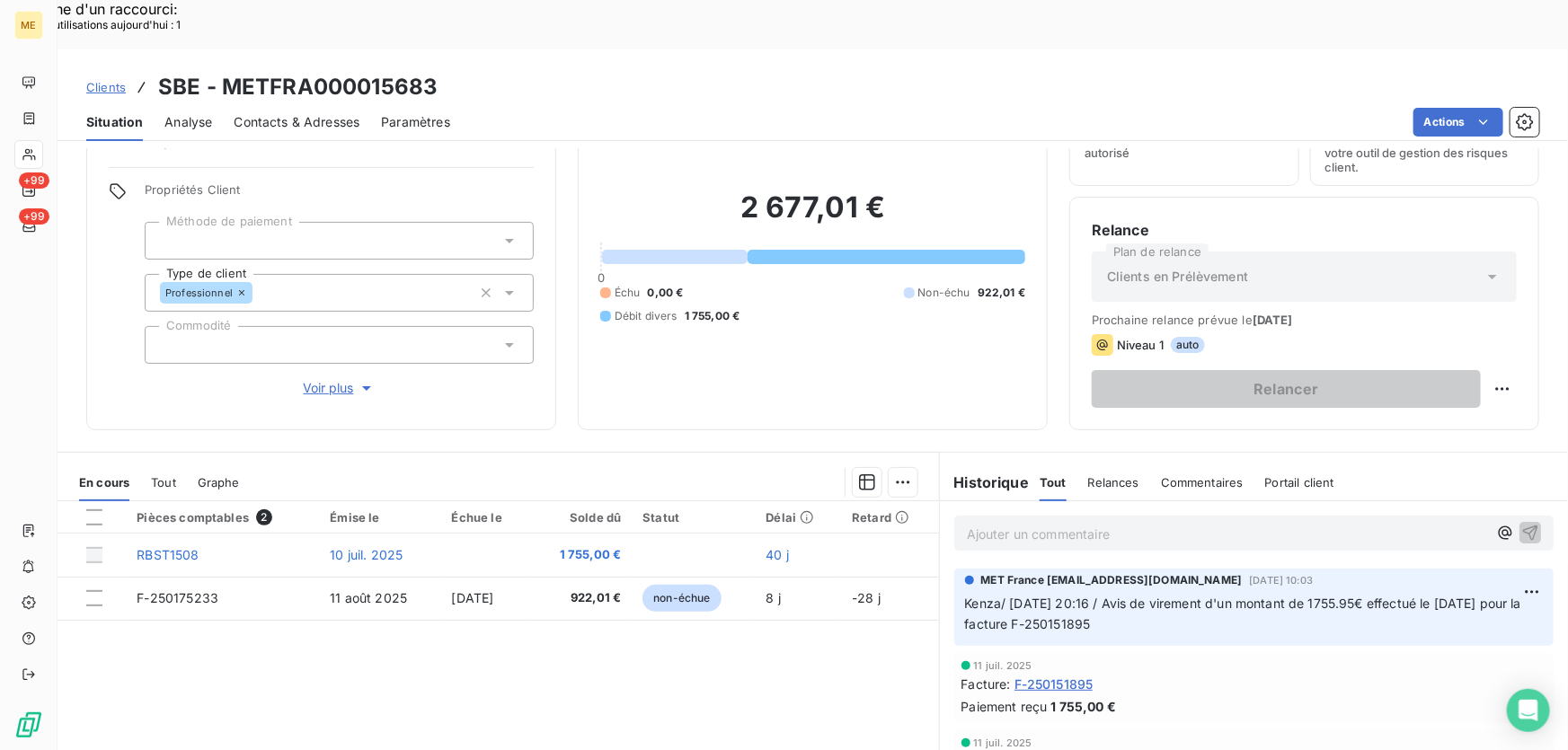
scroll to position [0, 0]
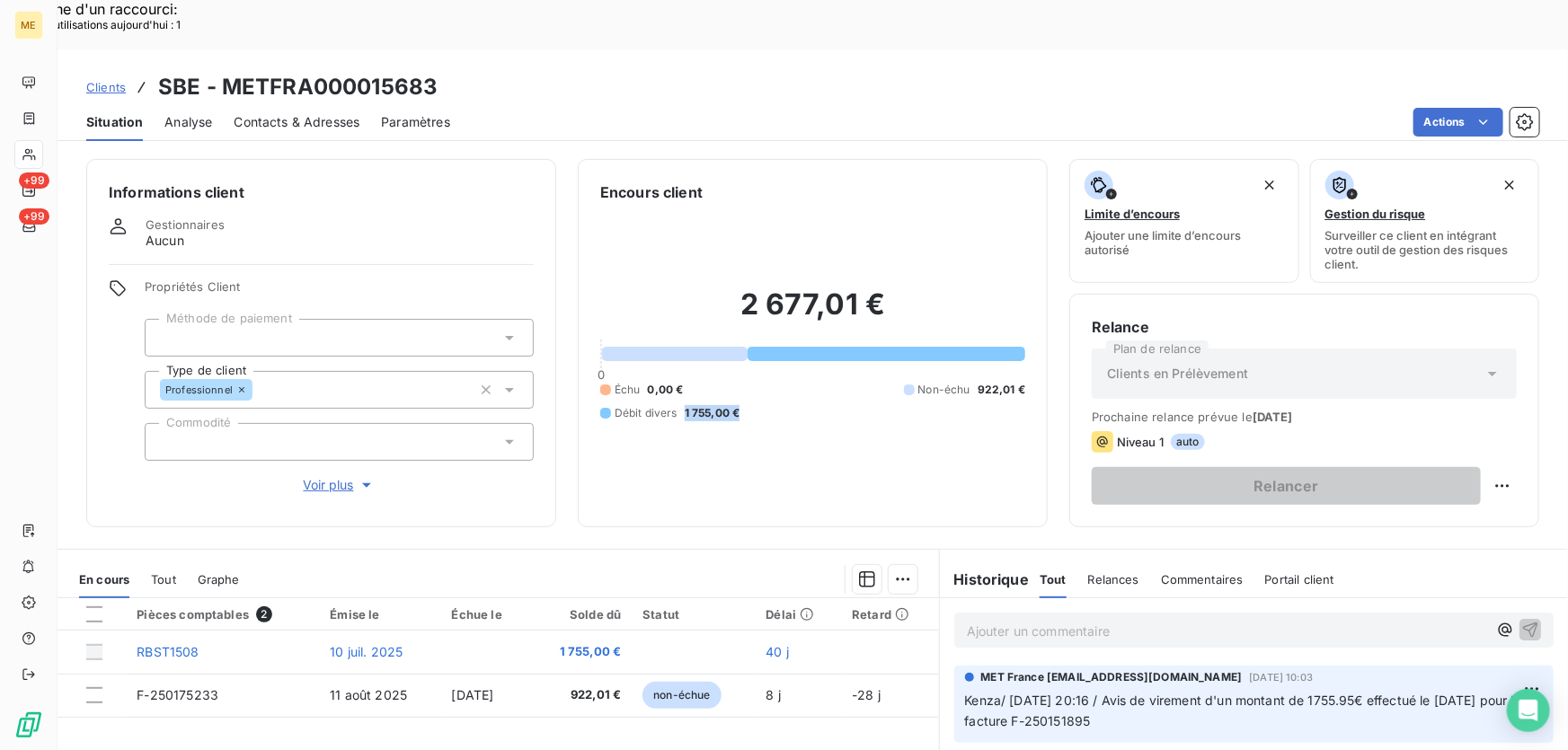
drag, startPoint x: 740, startPoint y: 358, endPoint x: 677, endPoint y: 359, distance: 63.0
click at [677, 382] on div "Échu 0,00 € Non-échu 922,01 € Débit divers 1 755,00 €" at bounding box center [813, 402] width 425 height 39
copy span "1 755,00 €"
click at [1036, 620] on p "Ajouter un commentaire ﻿" at bounding box center [1227, 631] width 521 height 23
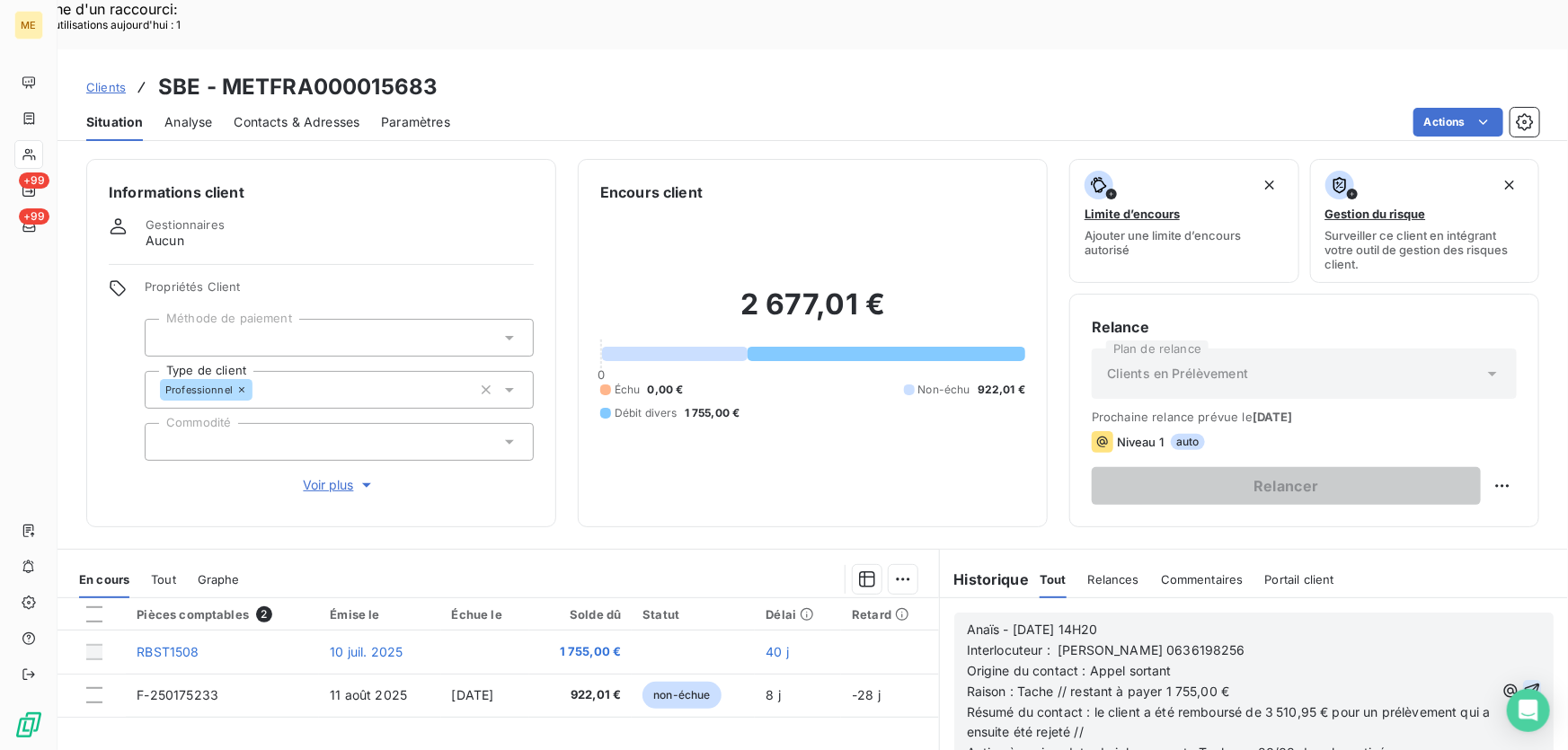
click at [1522, 682] on icon "button" at bounding box center [1531, 691] width 18 height 18
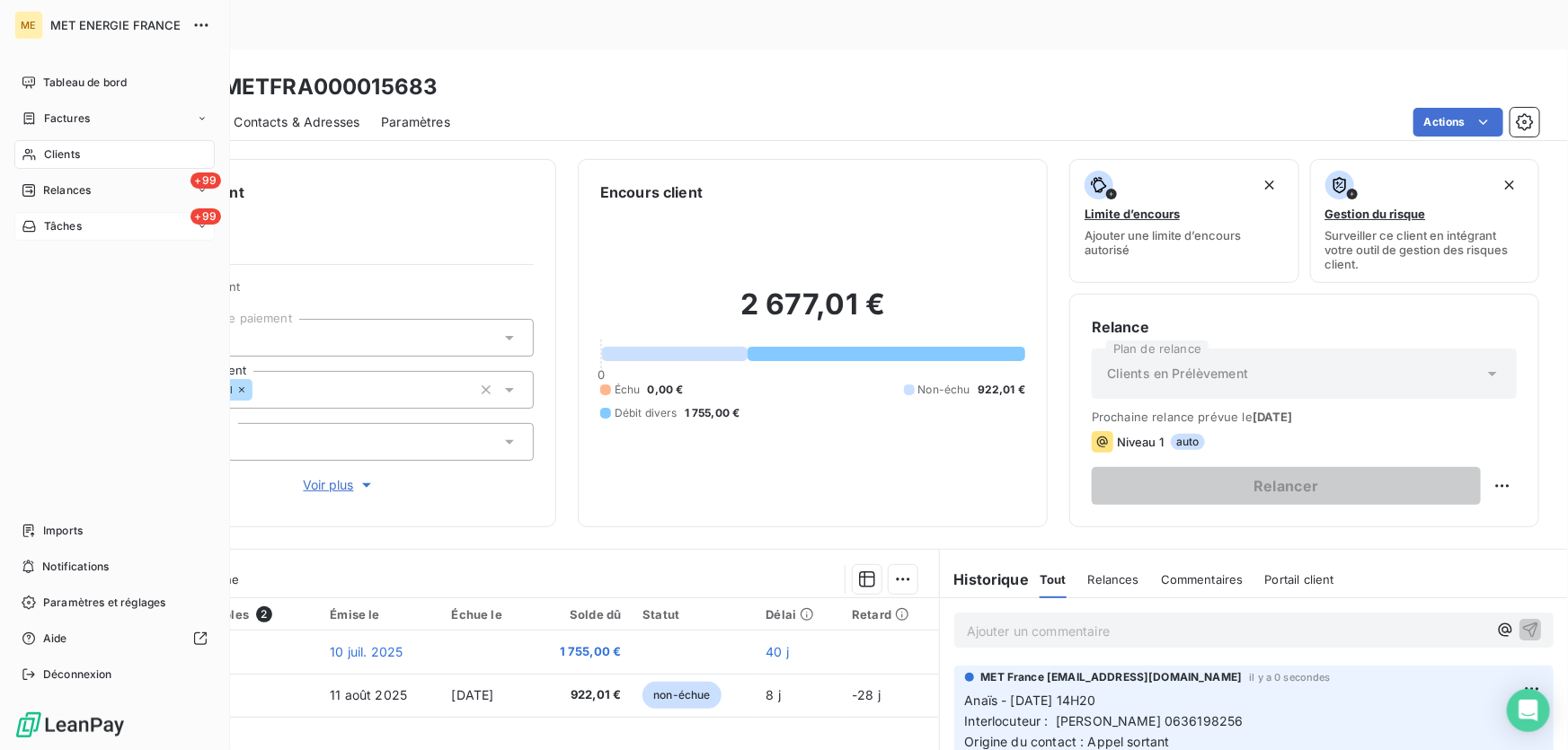
click at [92, 224] on div "+99 Tâches" at bounding box center [115, 226] width 201 height 28
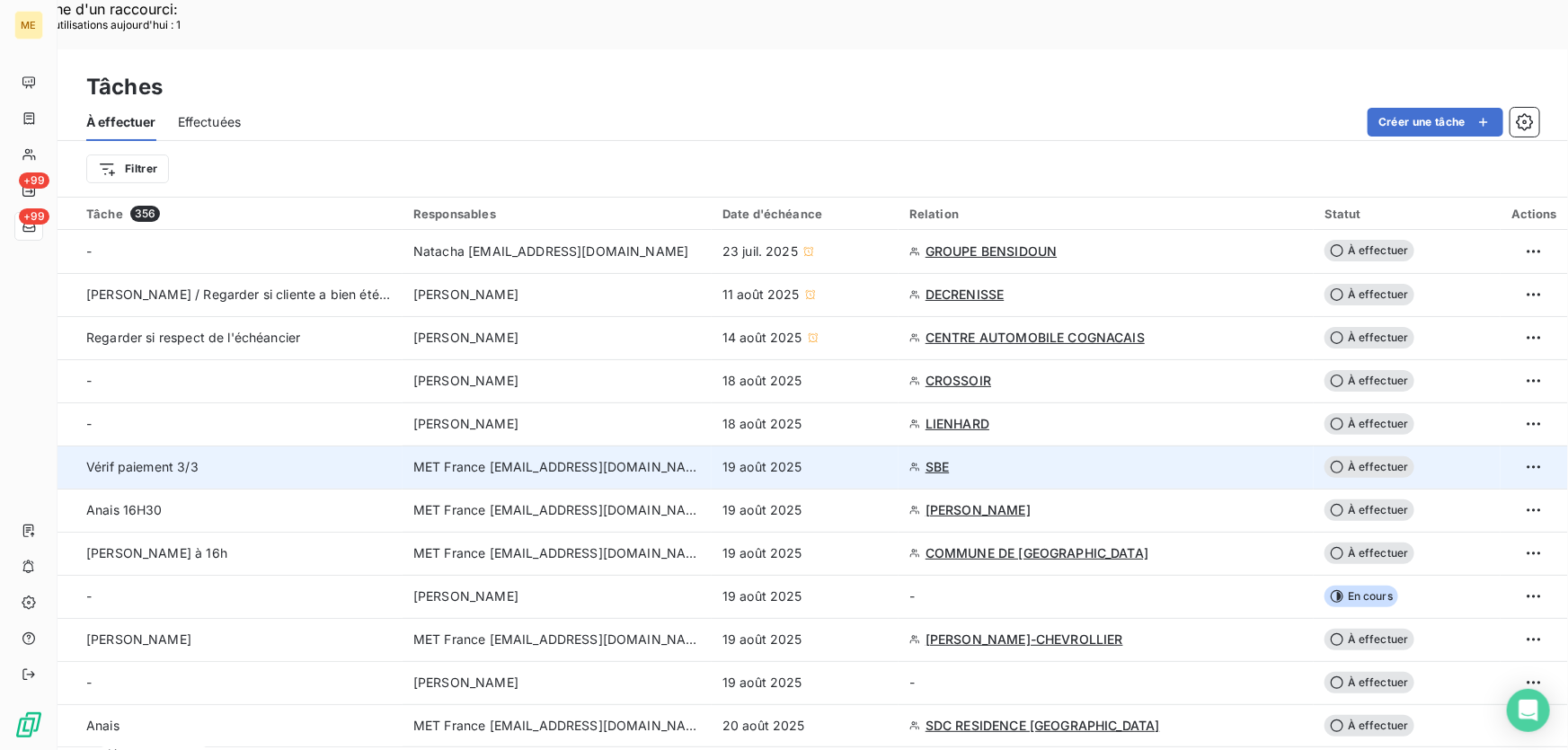
click at [851, 458] on div "19 août 2025" at bounding box center [805, 468] width 165 height 18
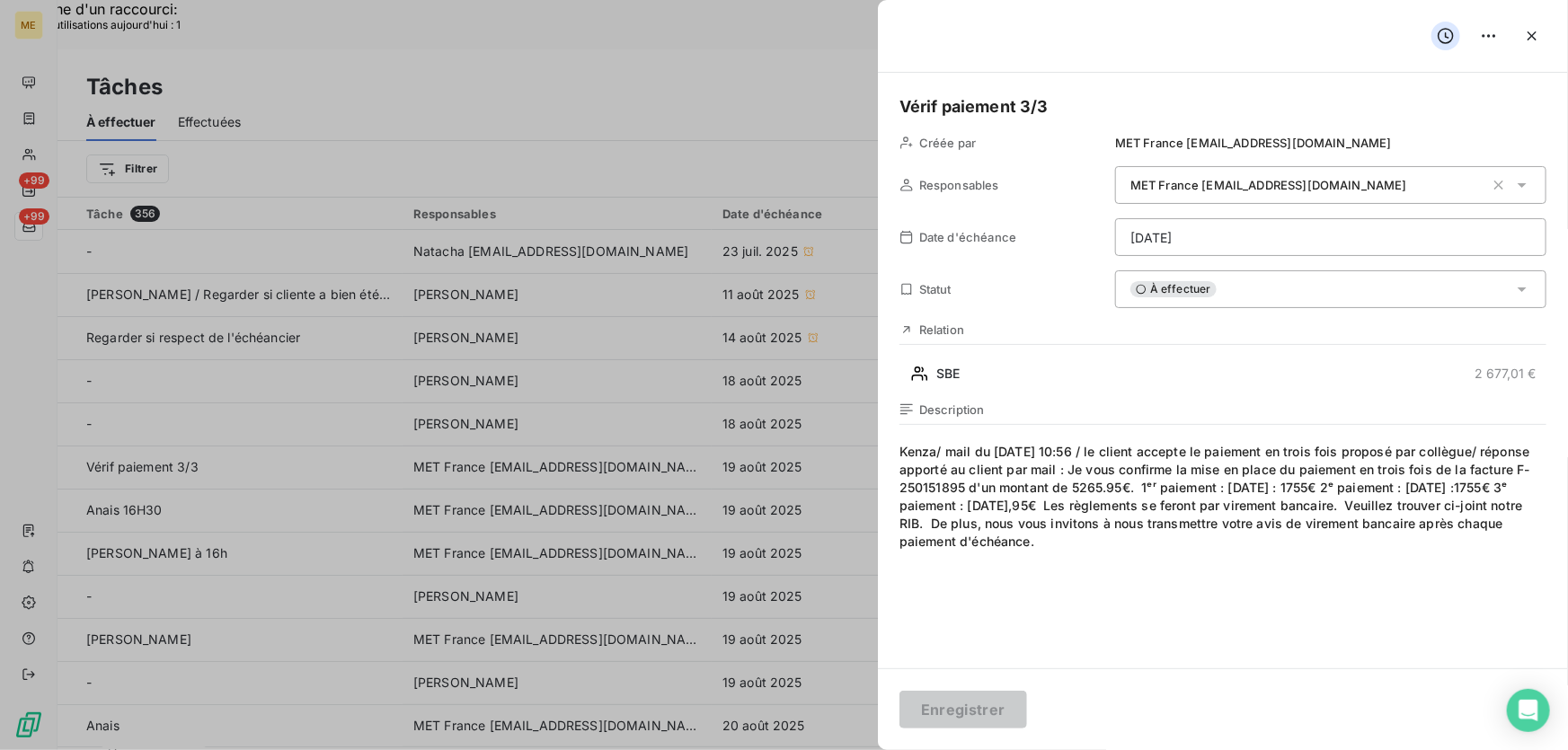
click at [1004, 105] on h5 "Vérif paiement 3/3" at bounding box center [1223, 106] width 647 height 25
click at [892, 99] on div "Vérif paiement 3/3 Créée par MET France met-france@recouvrement.met.com Respons…" at bounding box center [1223, 370] width 690 height 596
drag, startPoint x: 1121, startPoint y: 101, endPoint x: 952, endPoint y: 96, distance: 169.1
click at [952, 96] on h5 "Anais Vérif paiement 3/3" at bounding box center [1223, 106] width 647 height 25
click at [1129, 99] on h5 "Anais Vérif paiement 3/3" at bounding box center [1223, 106] width 647 height 25
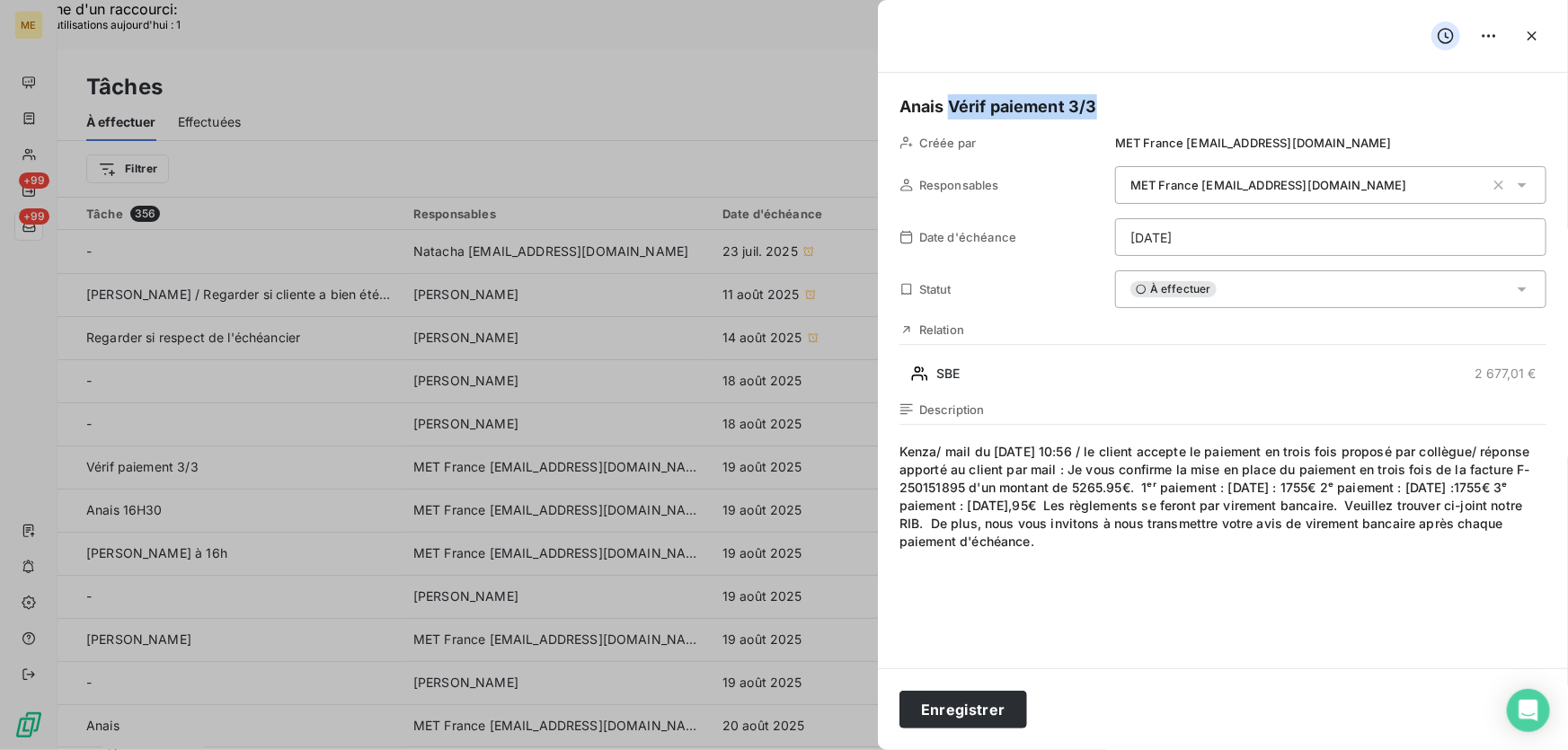
drag, startPoint x: 1113, startPoint y: 107, endPoint x: 1097, endPoint y: 107, distance: 16.0
click at [1110, 107] on h5 "Anais Vérif paiement 3/3" at bounding box center [1223, 106] width 647 height 25
click at [1097, 107] on h5 "Anais Vérif paiement 3/3" at bounding box center [1223, 106] width 647 height 25
click at [1098, 107] on h5 "Anais Vérif paiement 3/3" at bounding box center [1223, 106] width 647 height 25
drag, startPoint x: 1098, startPoint y: 107, endPoint x: 1001, endPoint y: 109, distance: 97.0
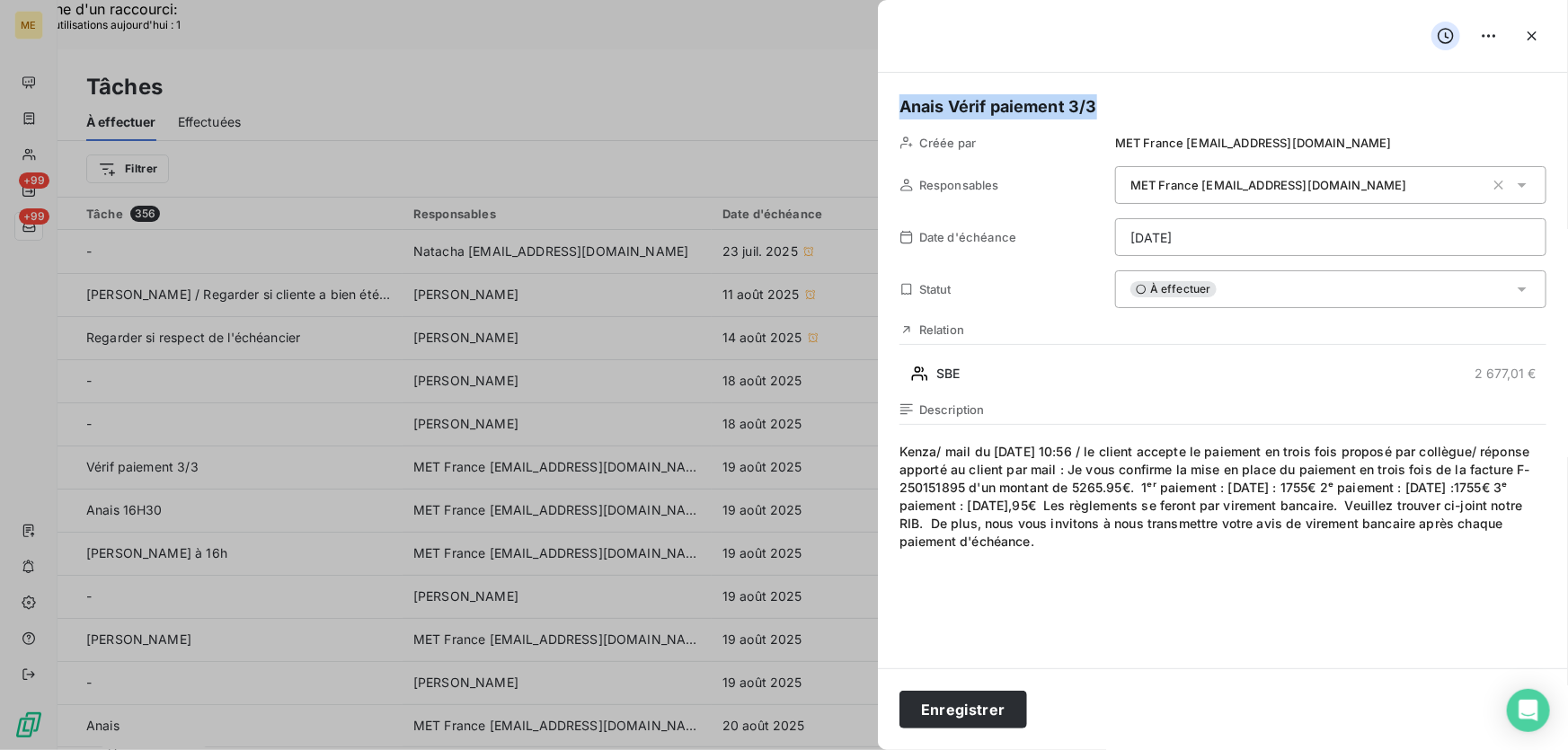
click at [1001, 109] on h5 "Anais Vérif paiement 3/3" at bounding box center [1223, 106] width 647 height 25
drag, startPoint x: 948, startPoint y: 107, endPoint x: 1212, endPoint y: 109, distance: 264.0
click at [1212, 109] on h5 "Anais Vérif paiement 3/3" at bounding box center [1223, 106] width 647 height 25
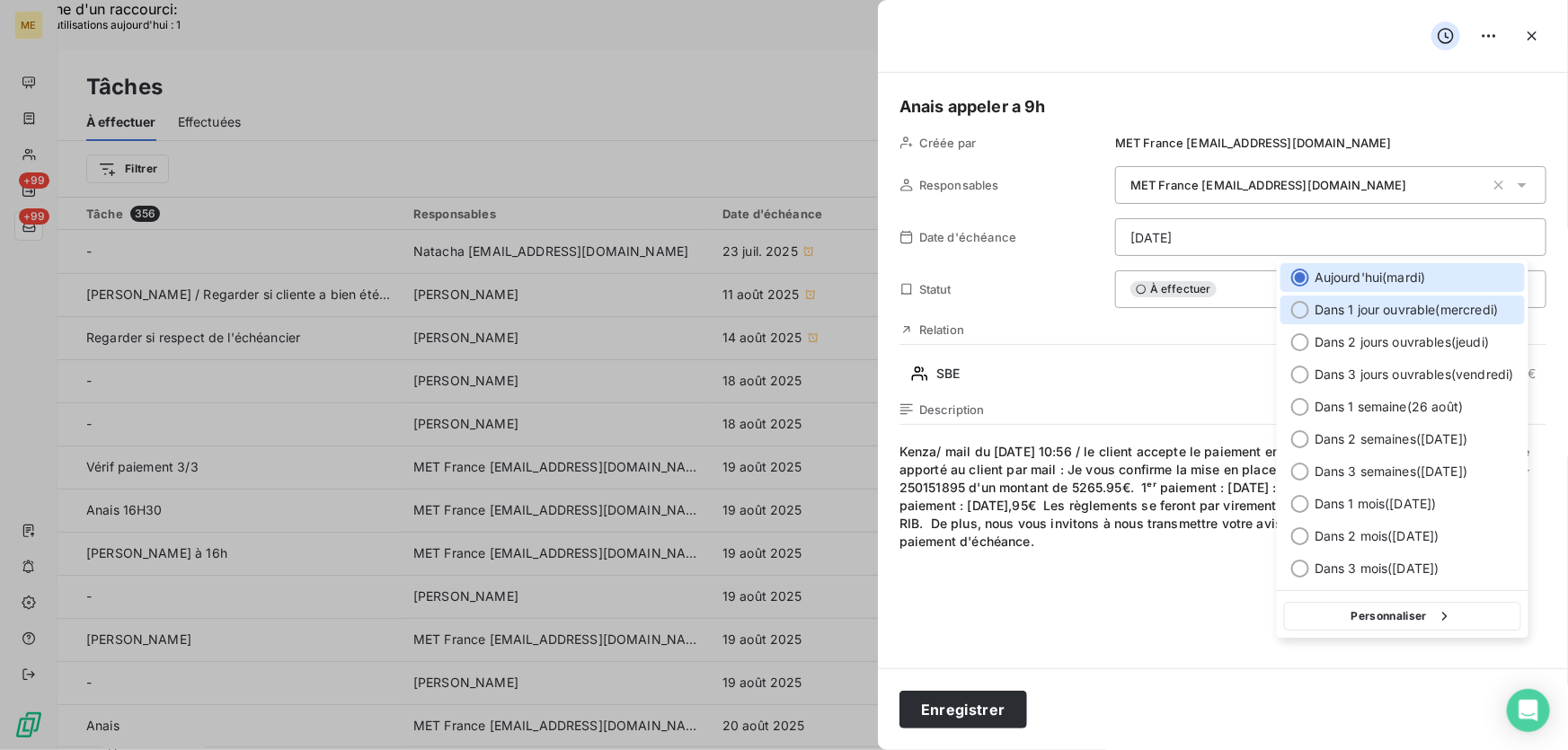
click at [1399, 311] on span "Dans 1 jour ouvrable ( mercredi )" at bounding box center [1406, 310] width 184 height 18
type input "[DATE]"
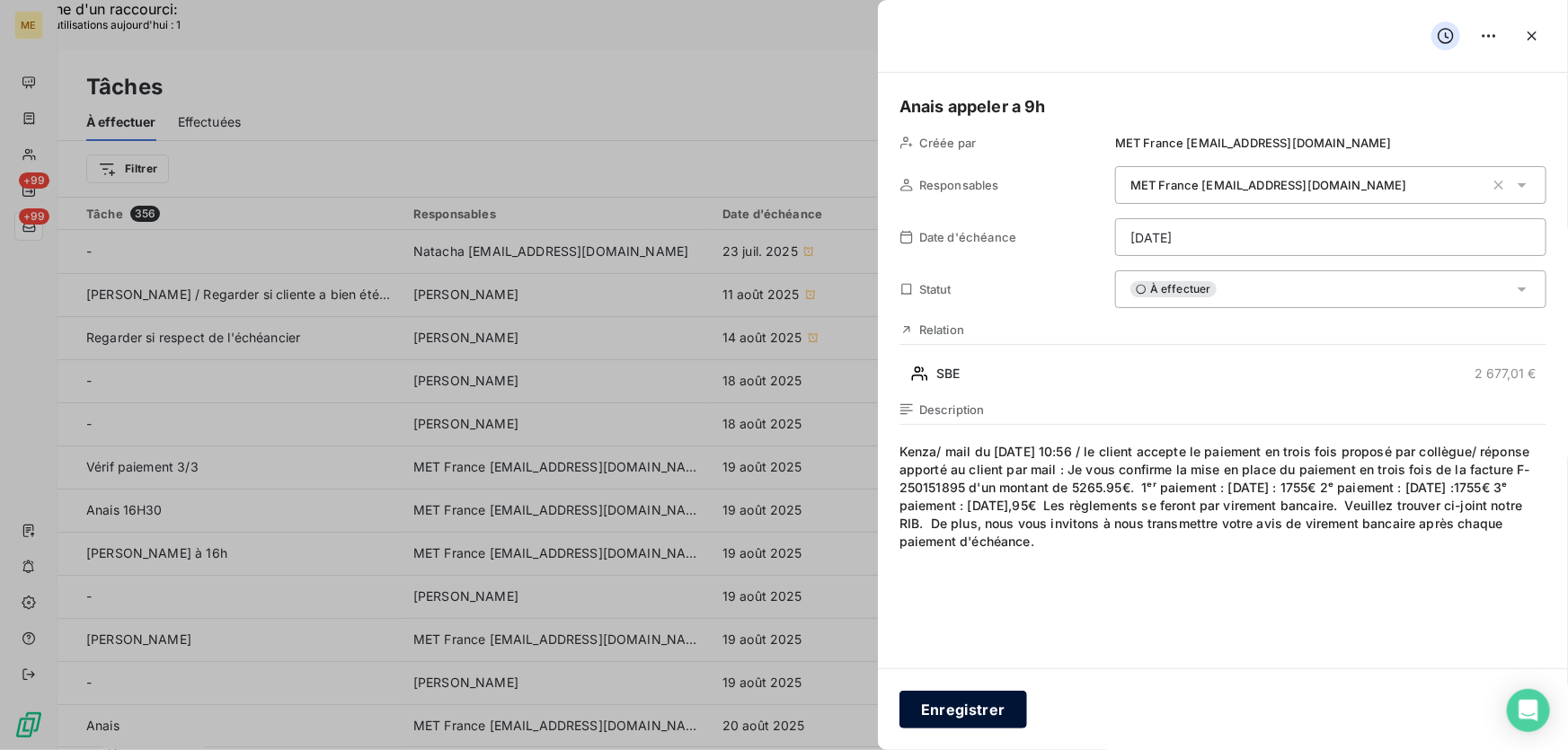
click at [969, 709] on button "Enregistrer" at bounding box center [962, 710] width 127 height 38
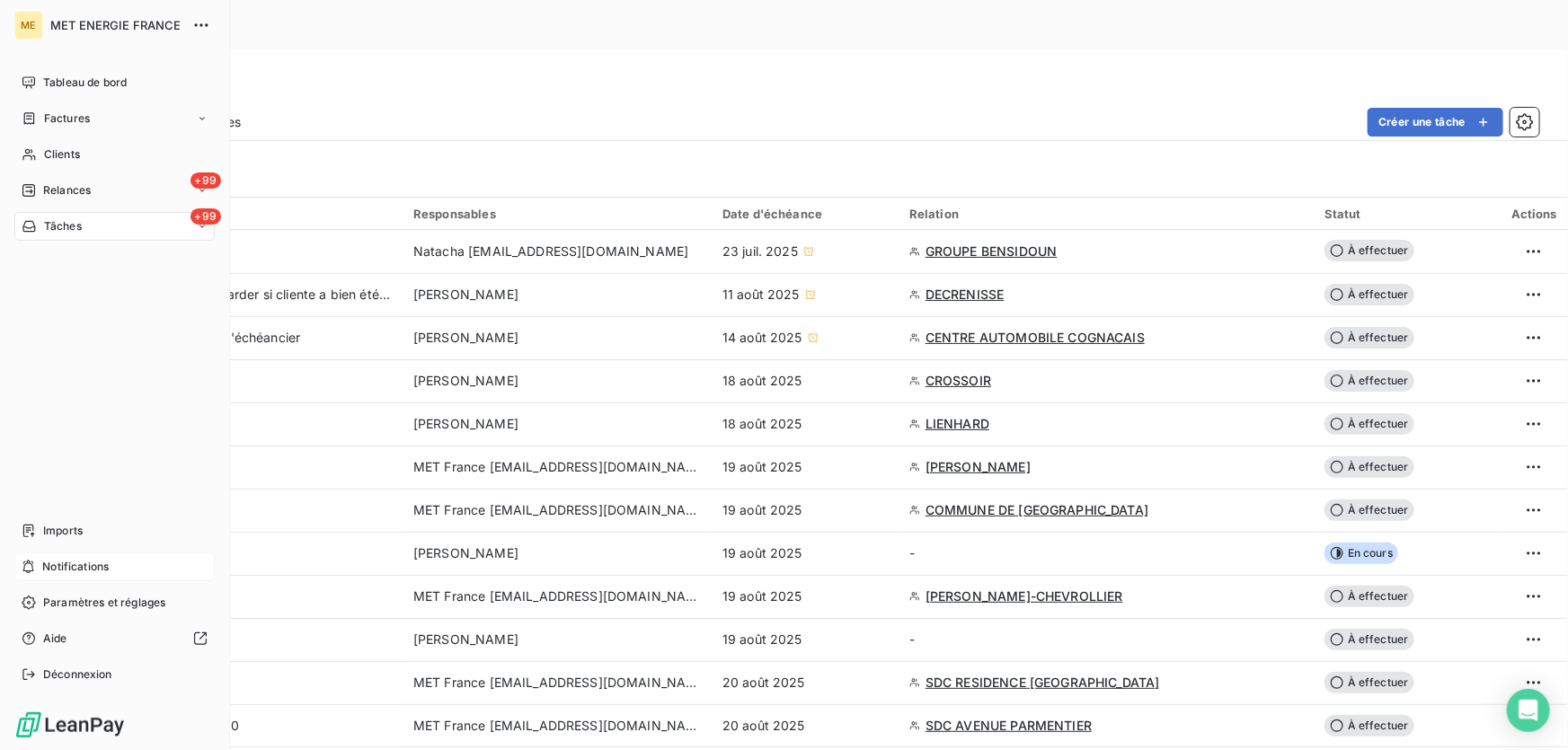
click at [60, 563] on span "Notifications" at bounding box center [75, 568] width 67 height 17
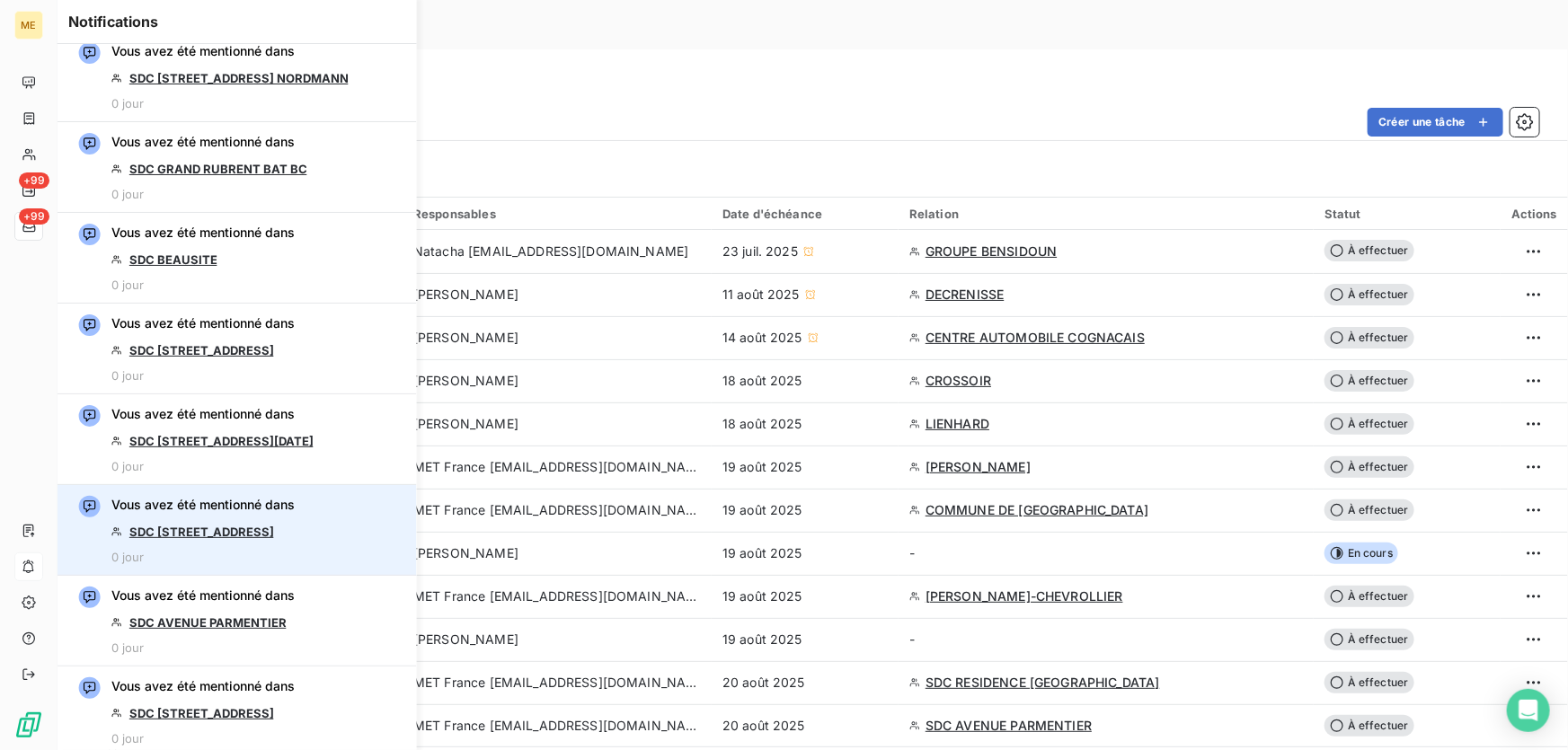
scroll to position [2532, 0]
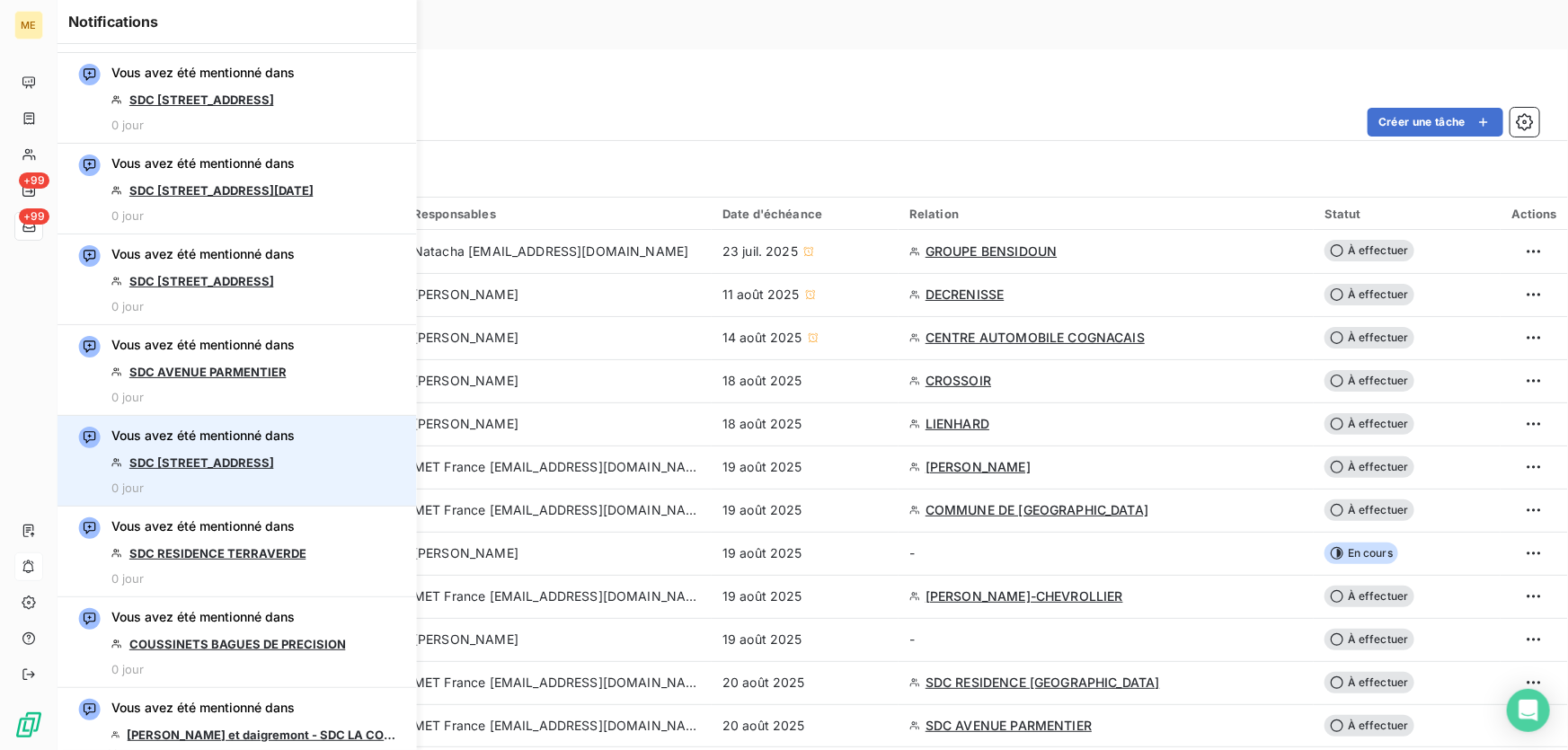
click at [202, 456] on link "SDC [STREET_ADDRESS]" at bounding box center [202, 463] width 145 height 15
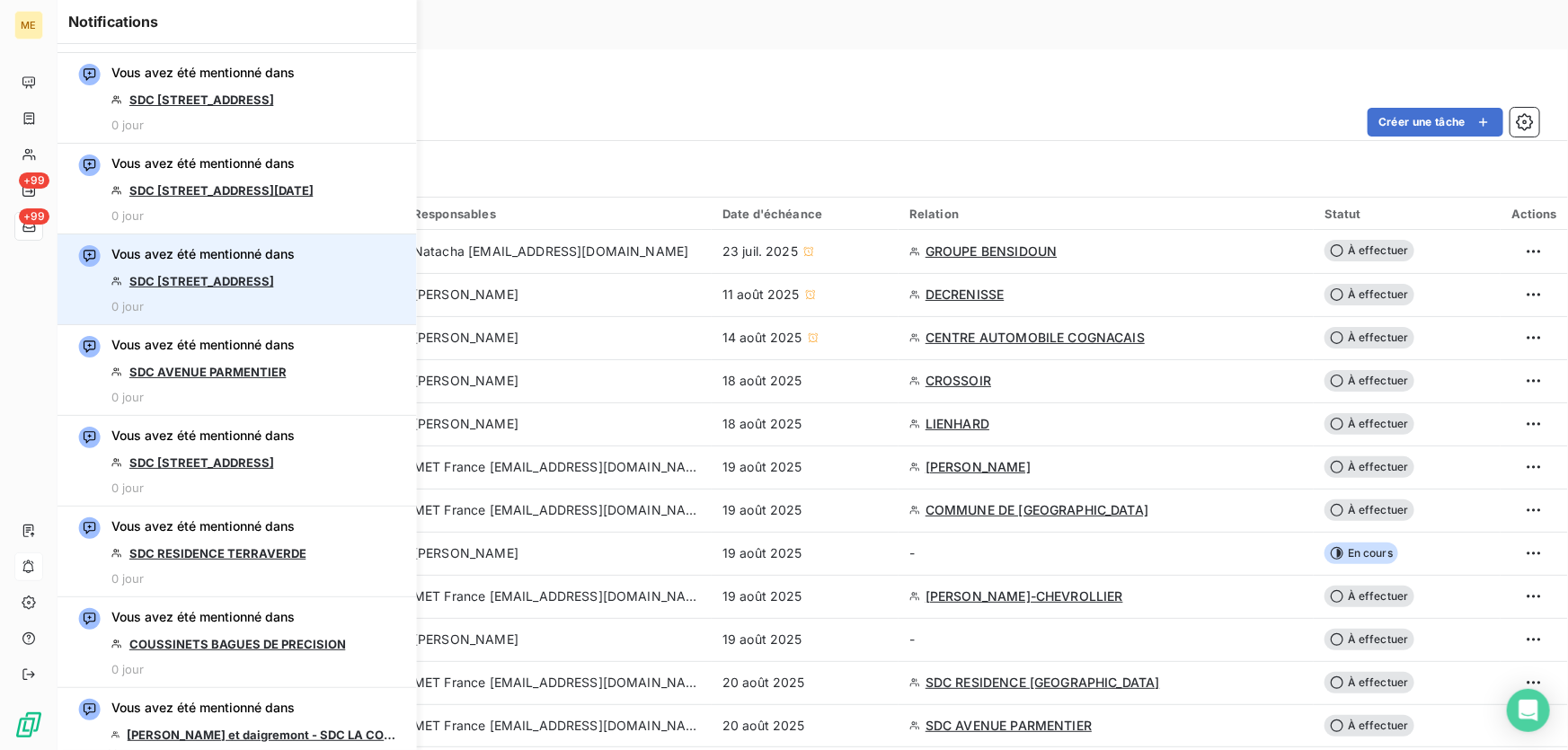
click at [258, 274] on link "SDC [STREET_ADDRESS]" at bounding box center [202, 281] width 145 height 15
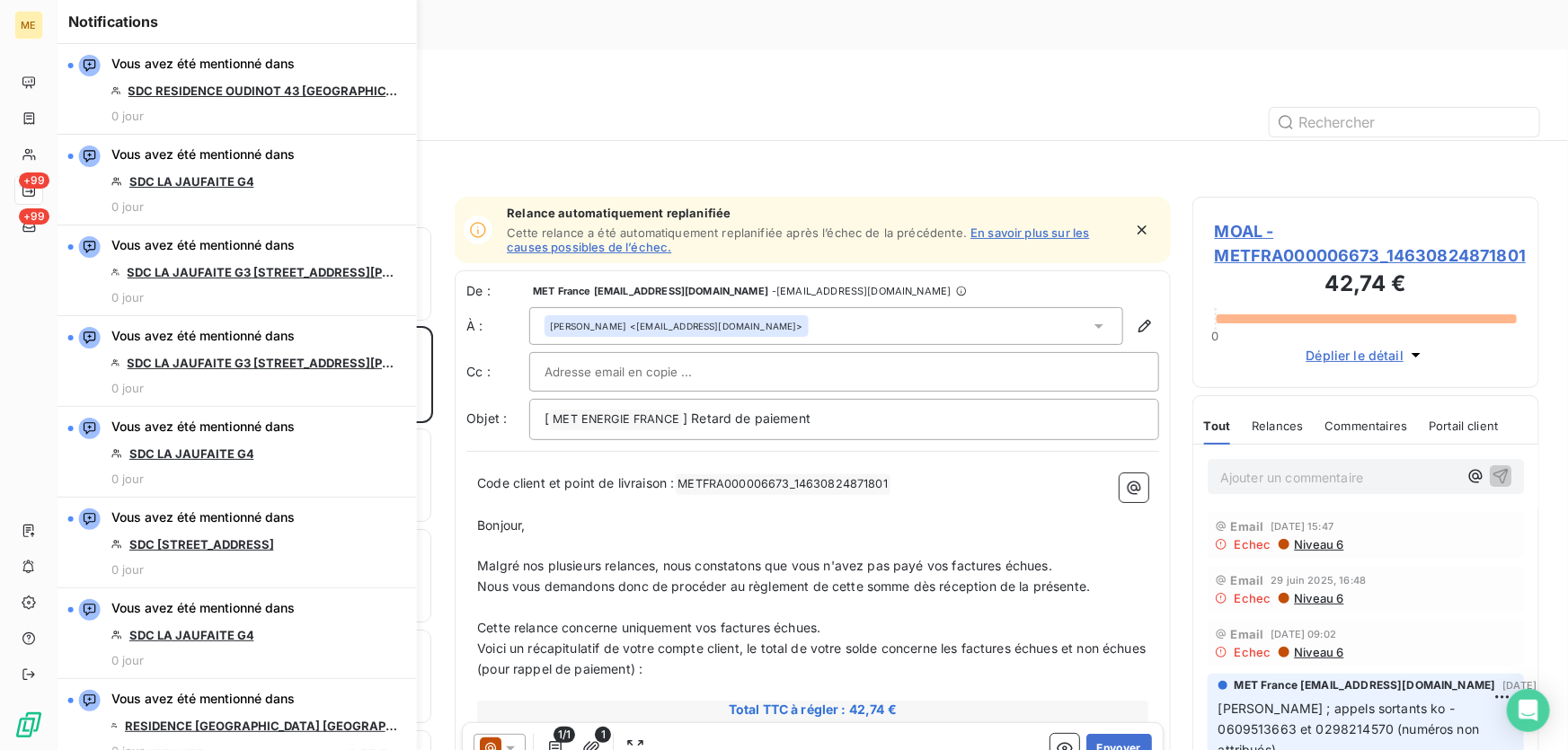
scroll to position [3023, 0]
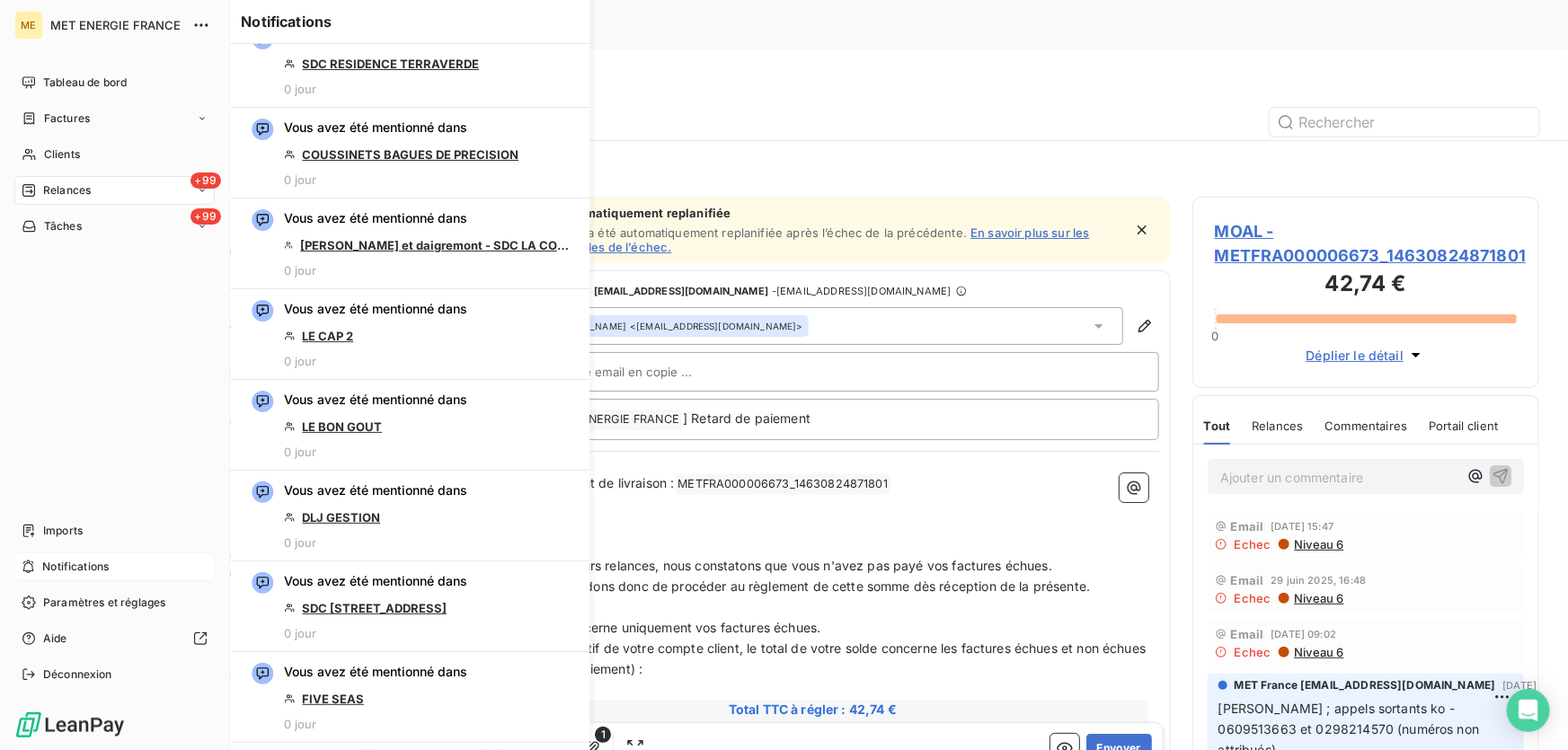
click at [30, 563] on icon at bounding box center [28, 568] width 14 height 15
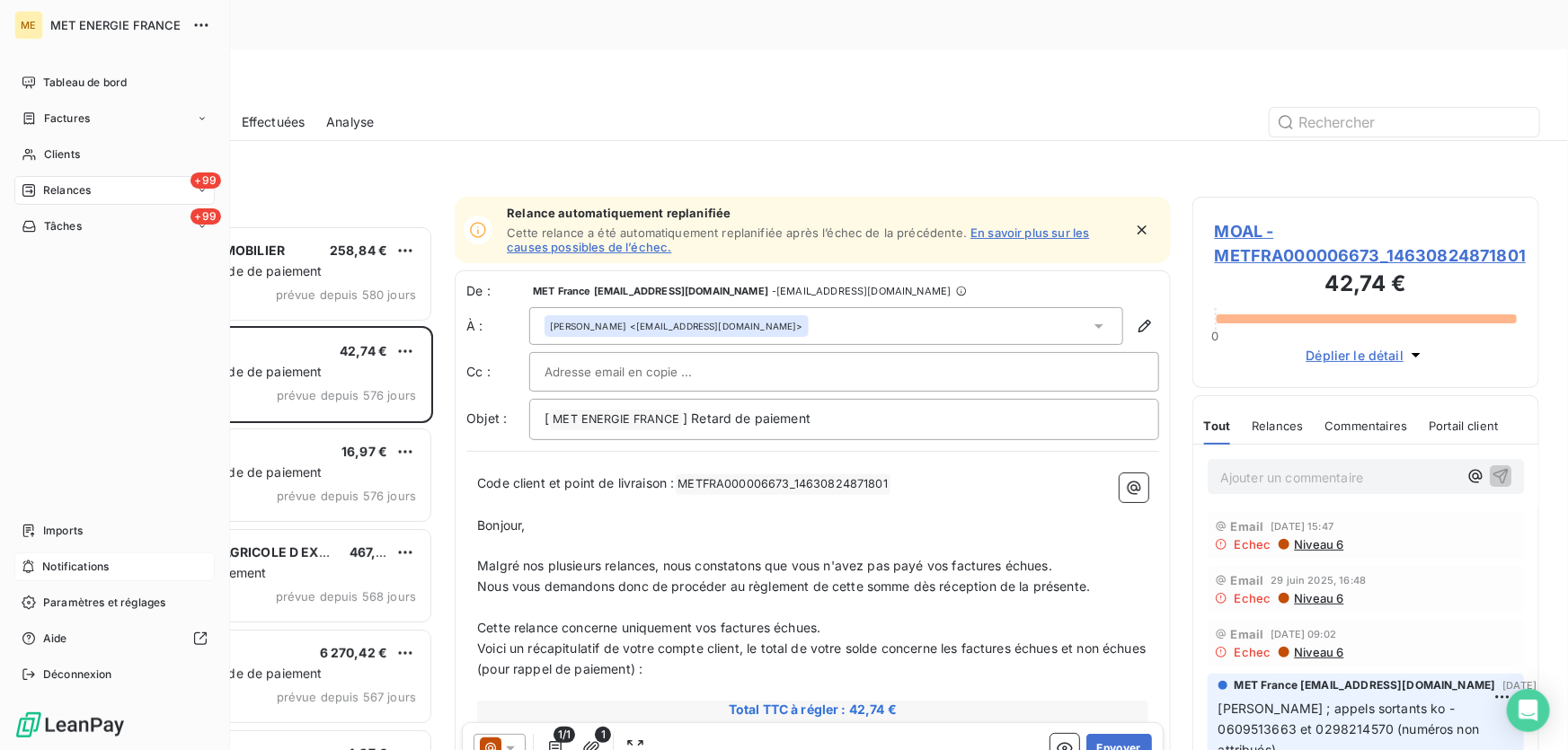
click at [42, 570] on span "Notifications" at bounding box center [75, 568] width 67 height 17
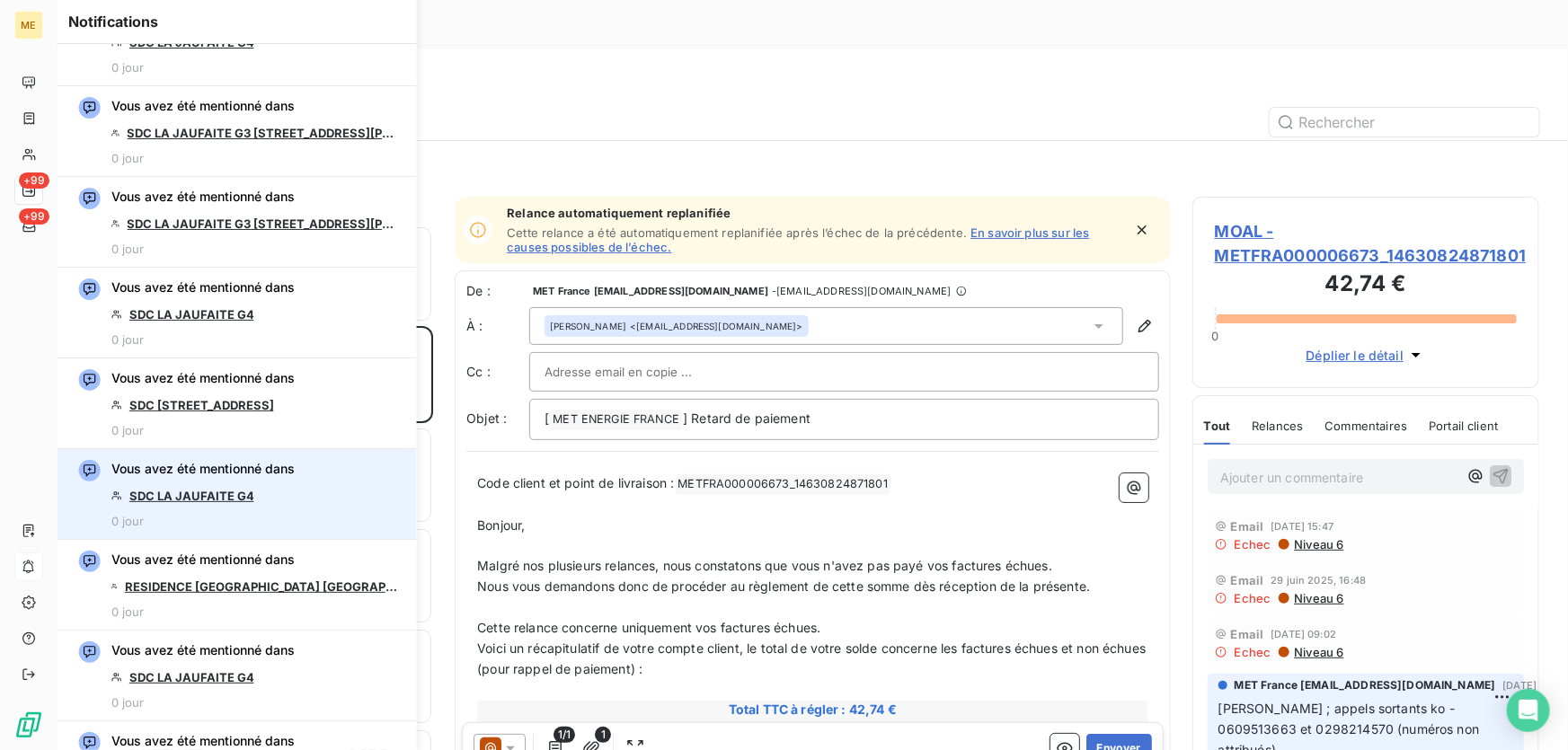
scroll to position [162, 0]
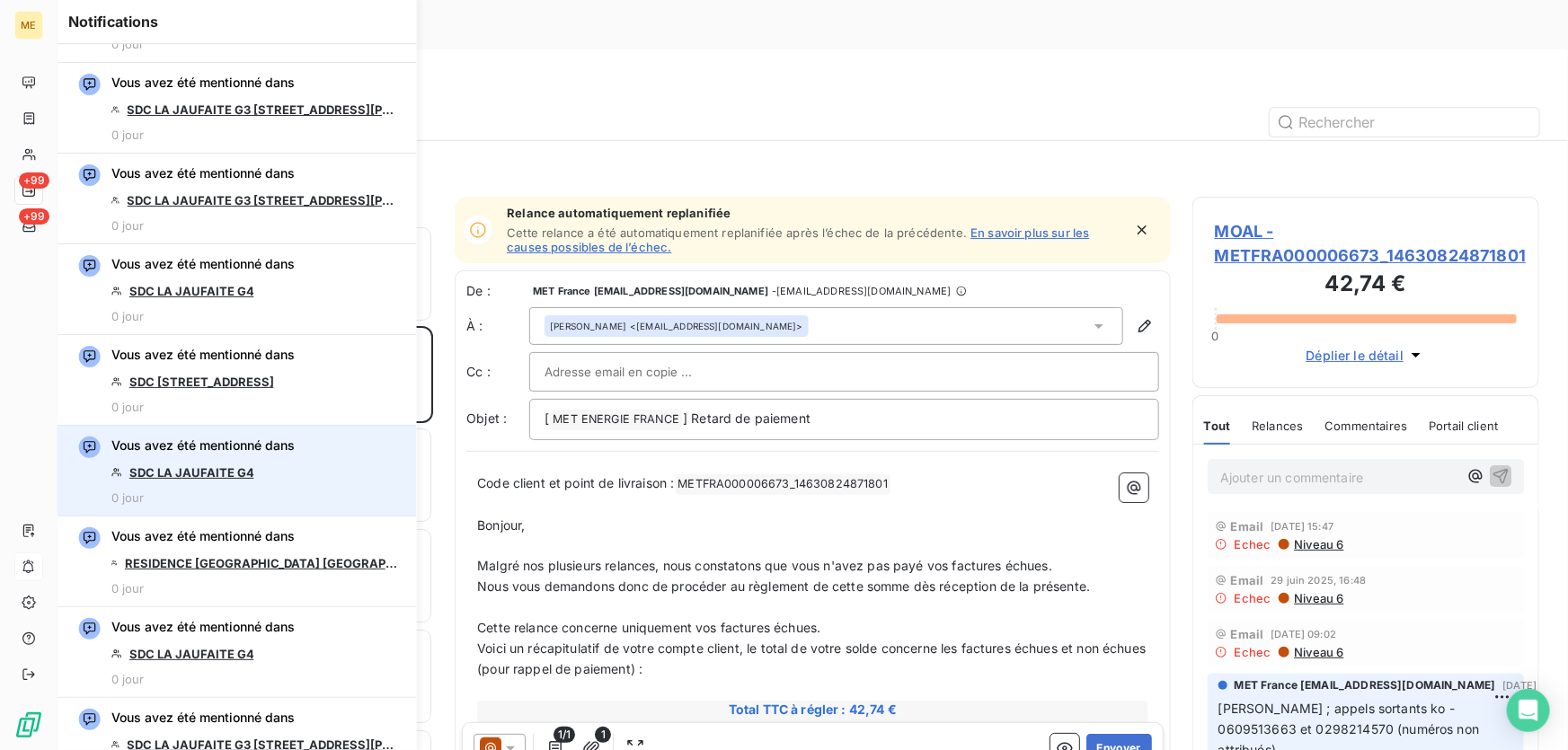
click at [238, 469] on link "SDC LA JAUFAITE G4" at bounding box center [192, 473] width 125 height 15
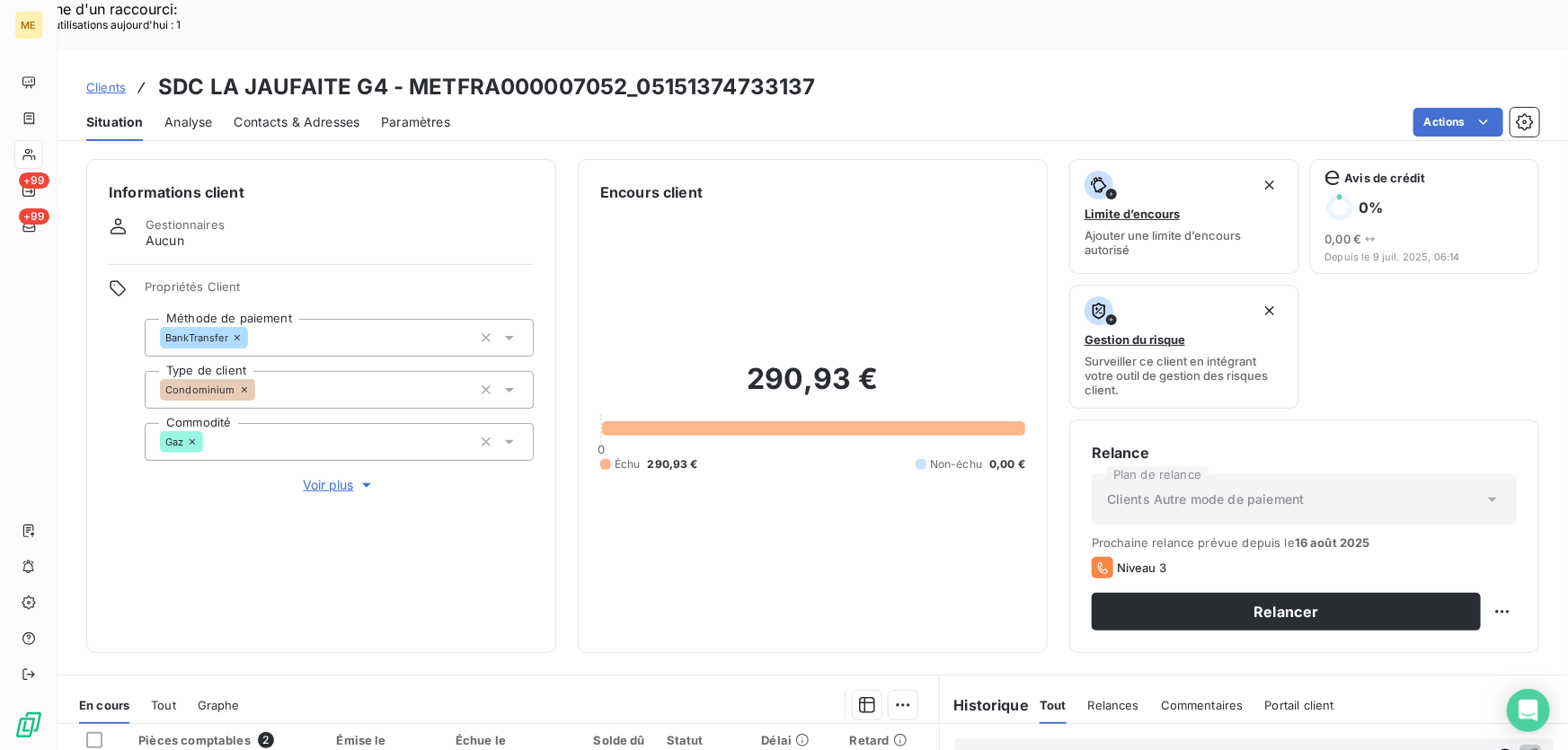
click at [323, 477] on span "Voir plus" at bounding box center [339, 486] width 71 height 18
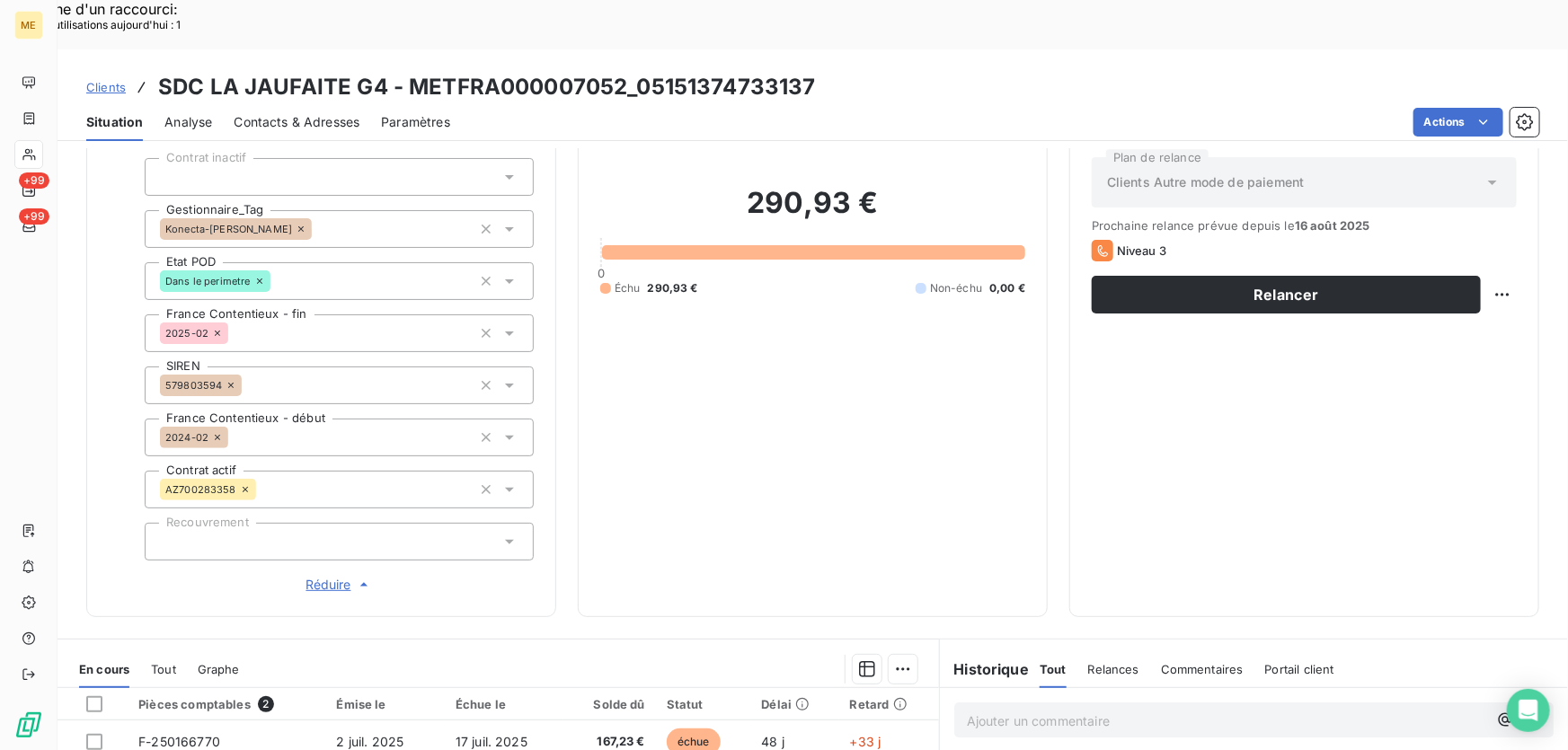
scroll to position [326, 0]
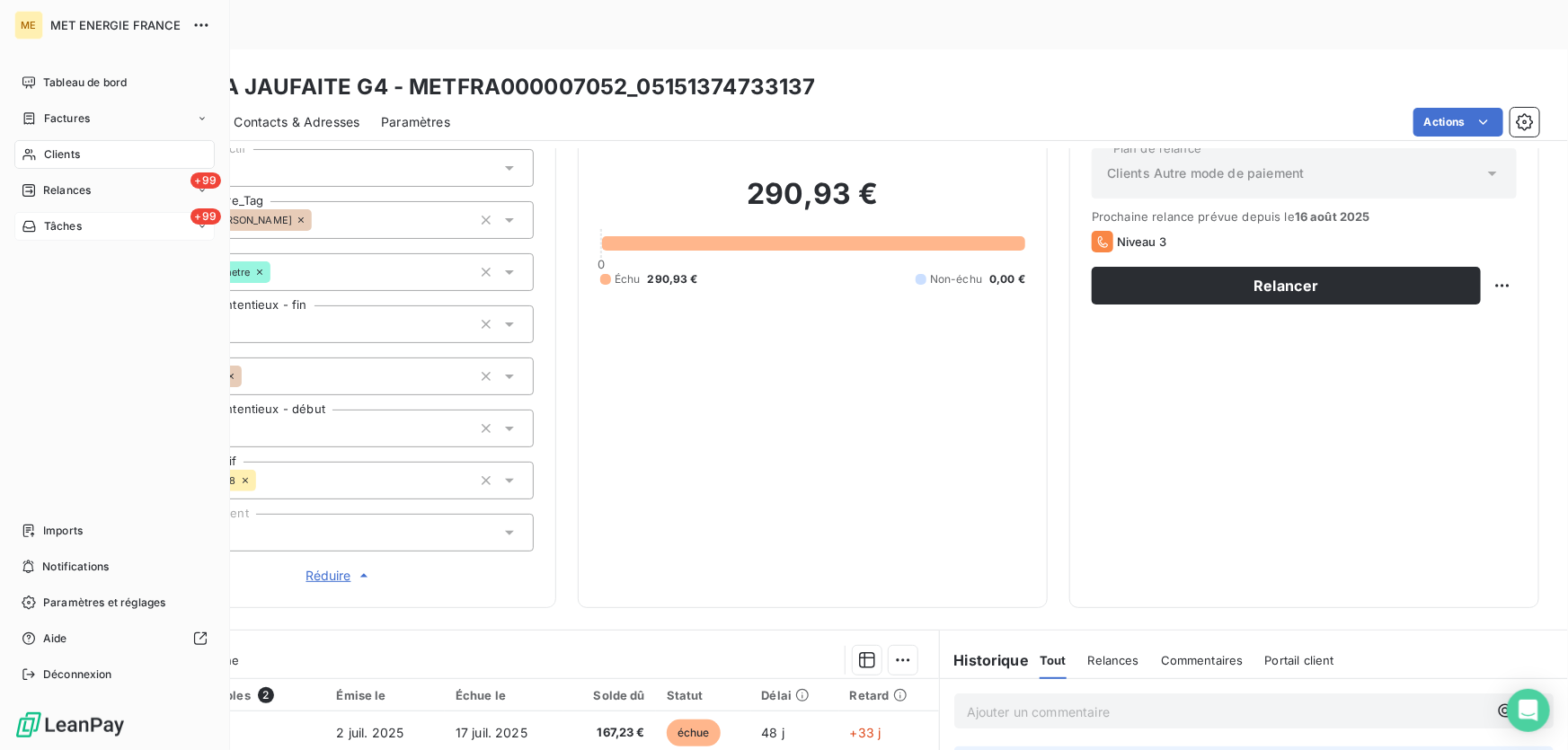
click at [49, 225] on span "Tâches" at bounding box center [62, 226] width 38 height 17
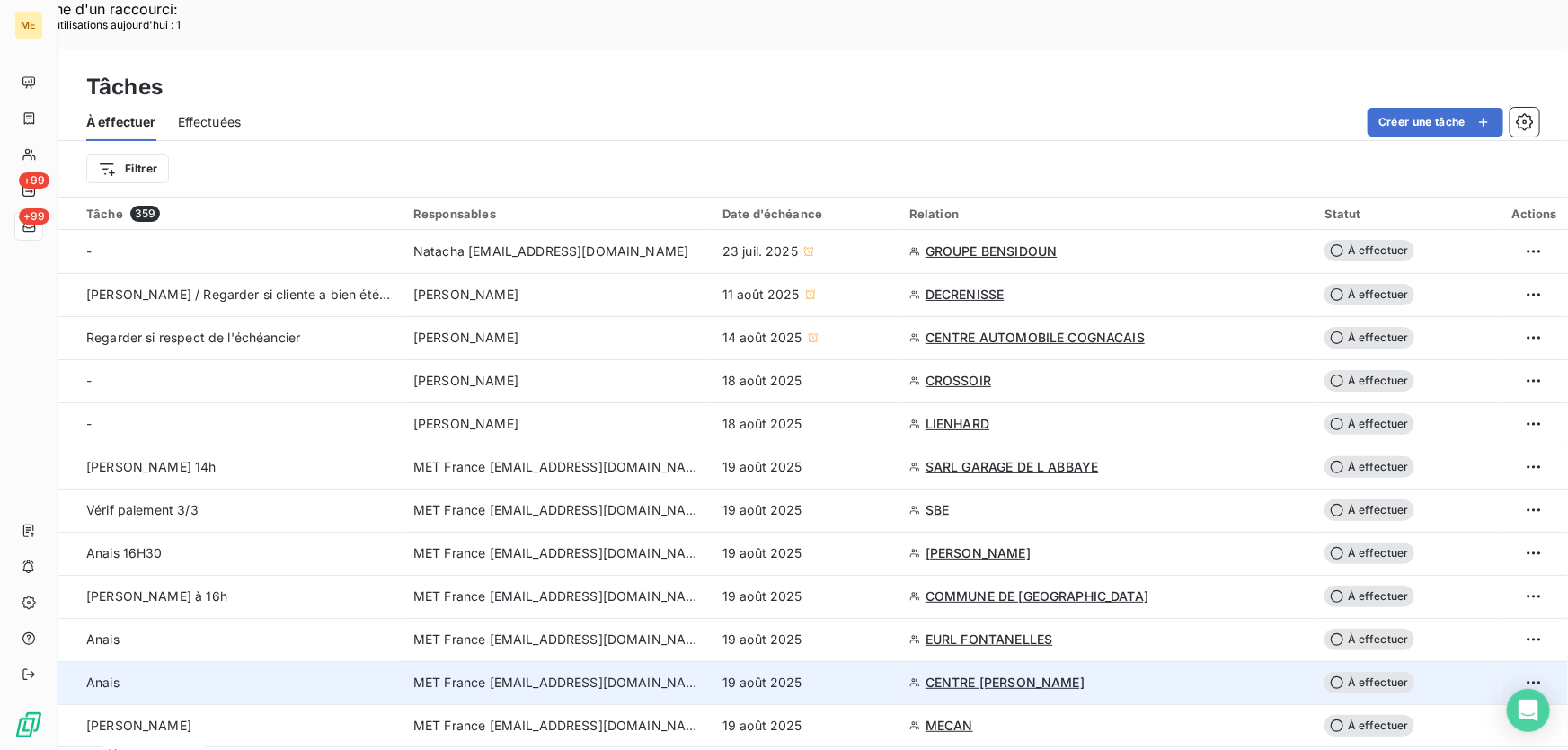
click at [877, 674] on div "19 août 2025" at bounding box center [805, 683] width 165 height 18
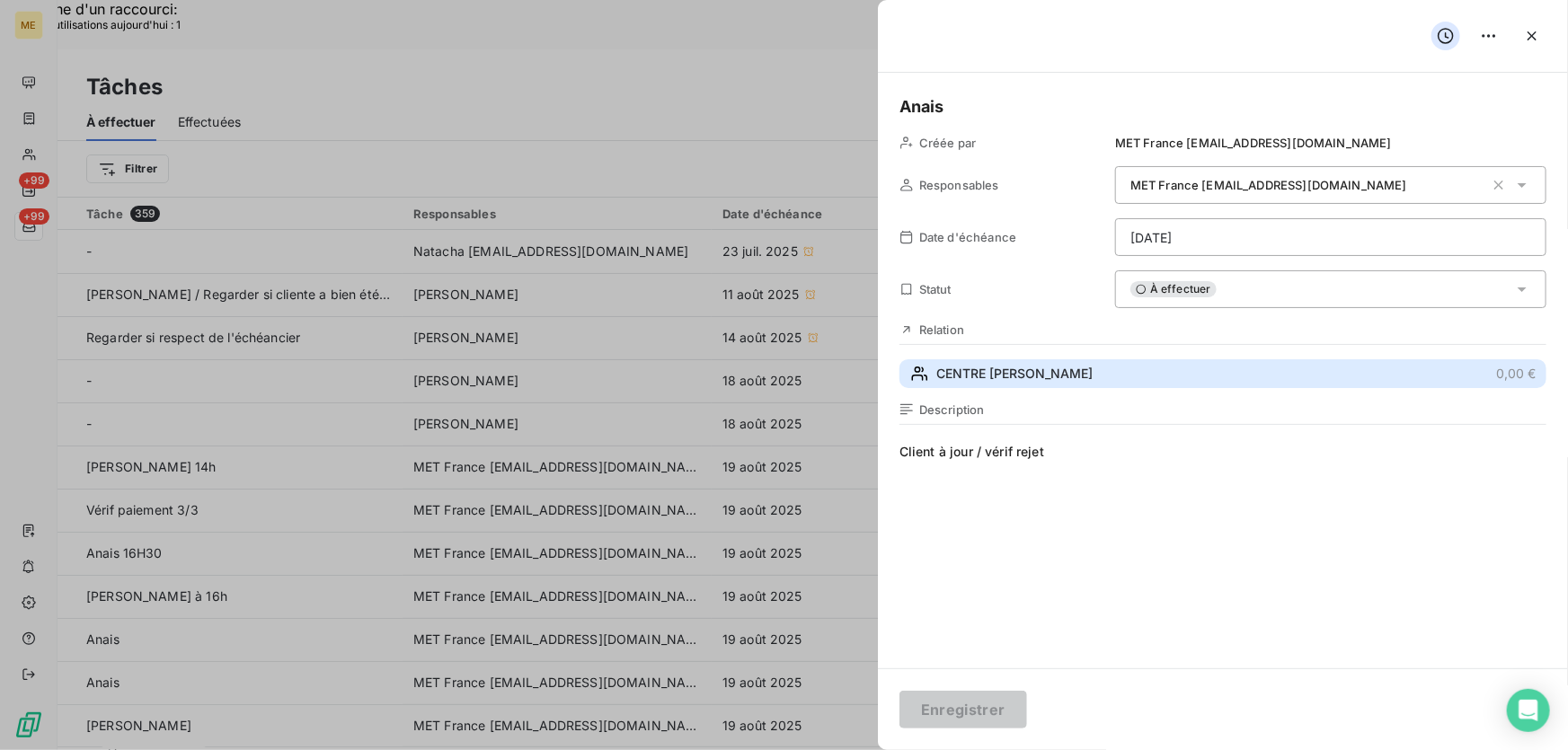
click at [1064, 374] on button "CENTRE PALMER 0,00 €" at bounding box center [1223, 373] width 647 height 28
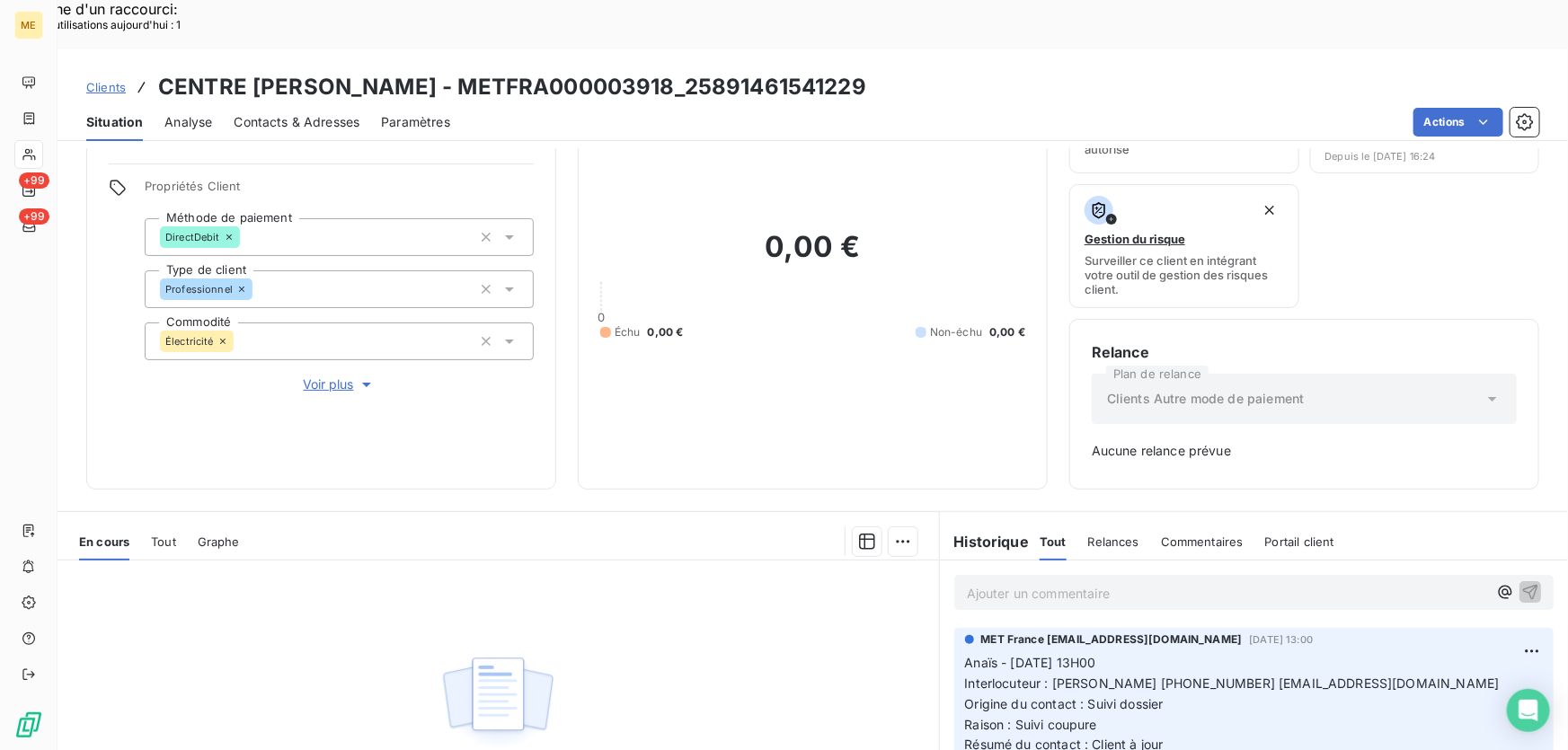
scroll to position [260, 0]
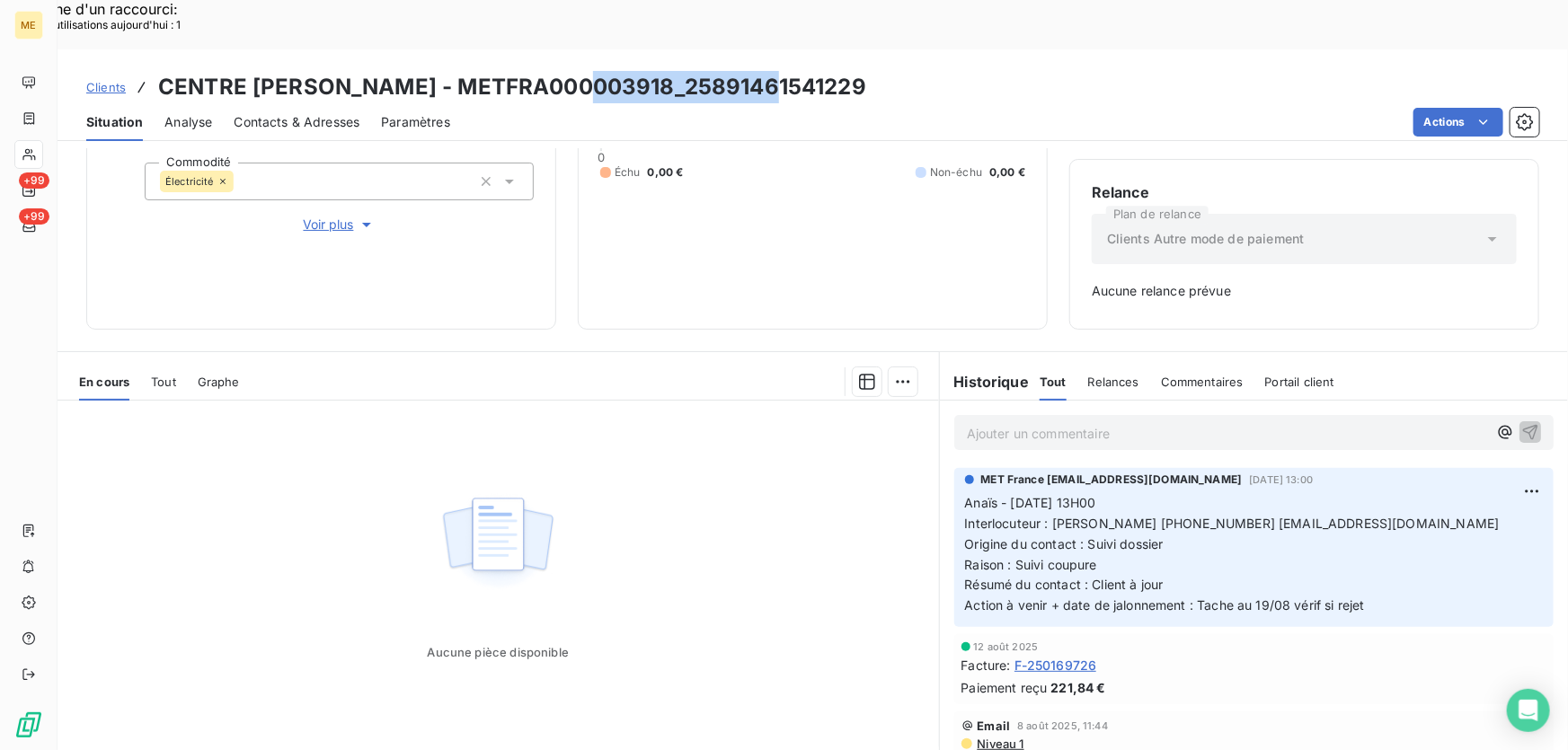
drag, startPoint x: 774, startPoint y: 32, endPoint x: 588, endPoint y: 49, distance: 186.8
click at [588, 71] on div "Clients CENTRE PALMER - METFRA000003918_25891461541229" at bounding box center [813, 86] width 1510 height 32
copy h3 "25891461541229"
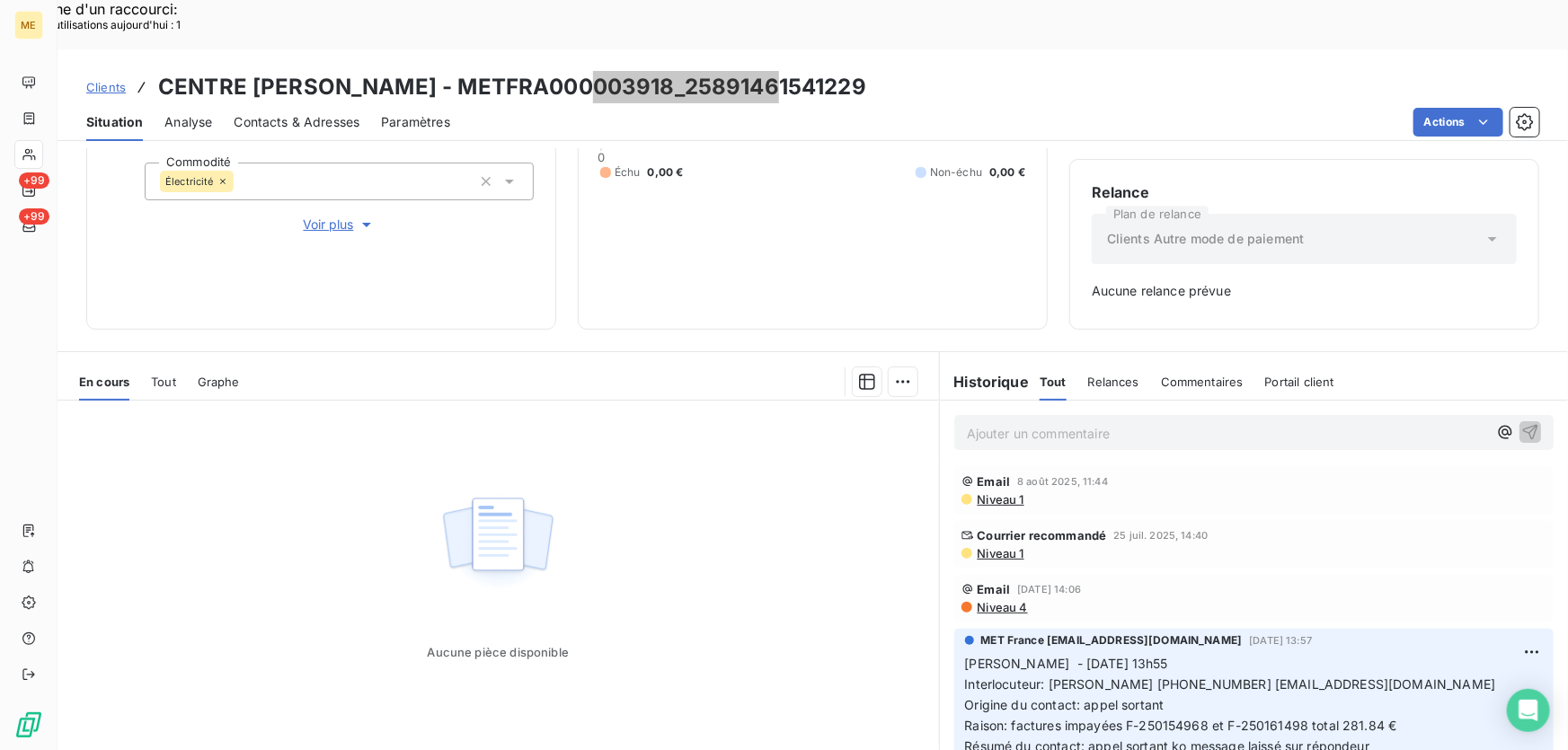
scroll to position [0, 0]
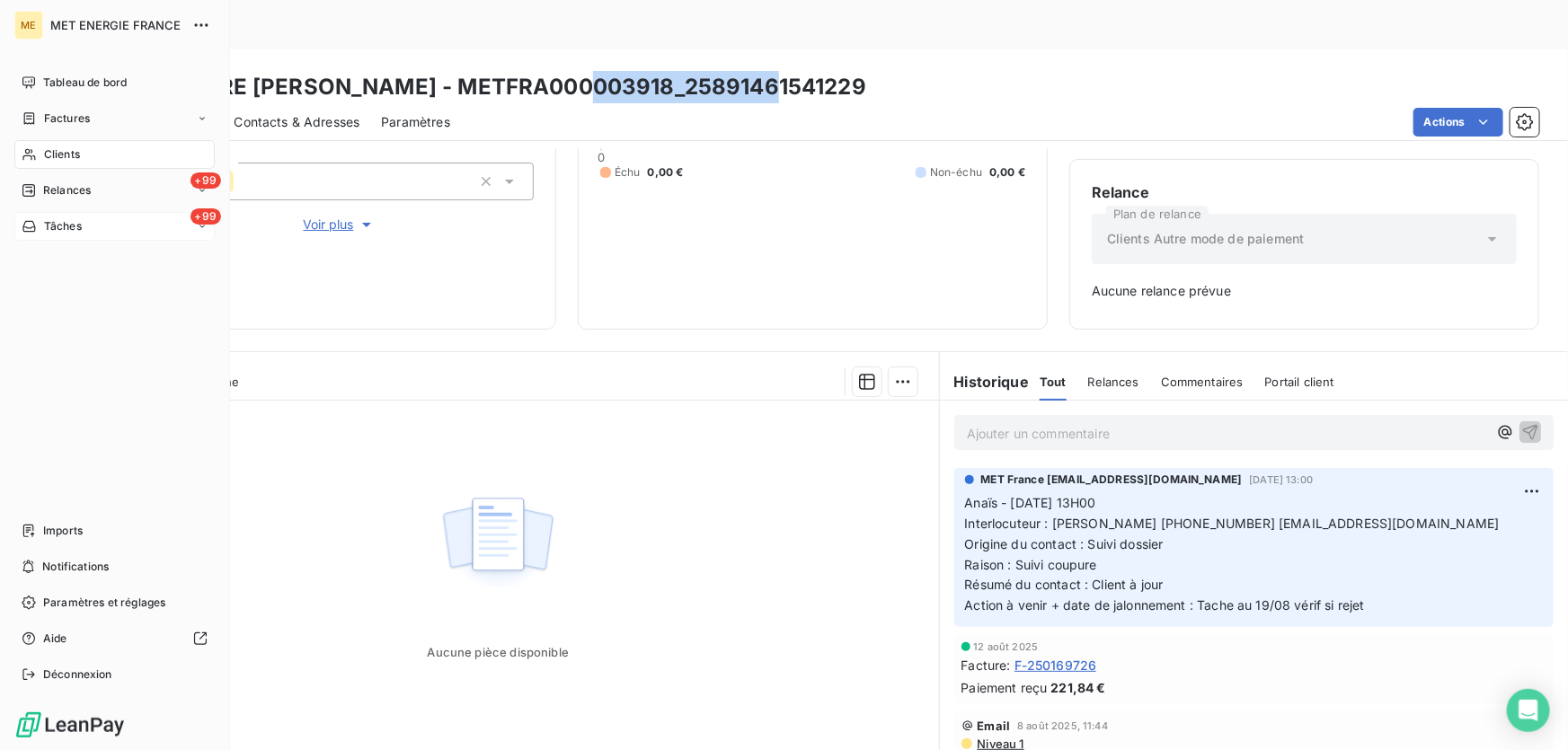
click at [35, 226] on icon at bounding box center [29, 226] width 13 height 11
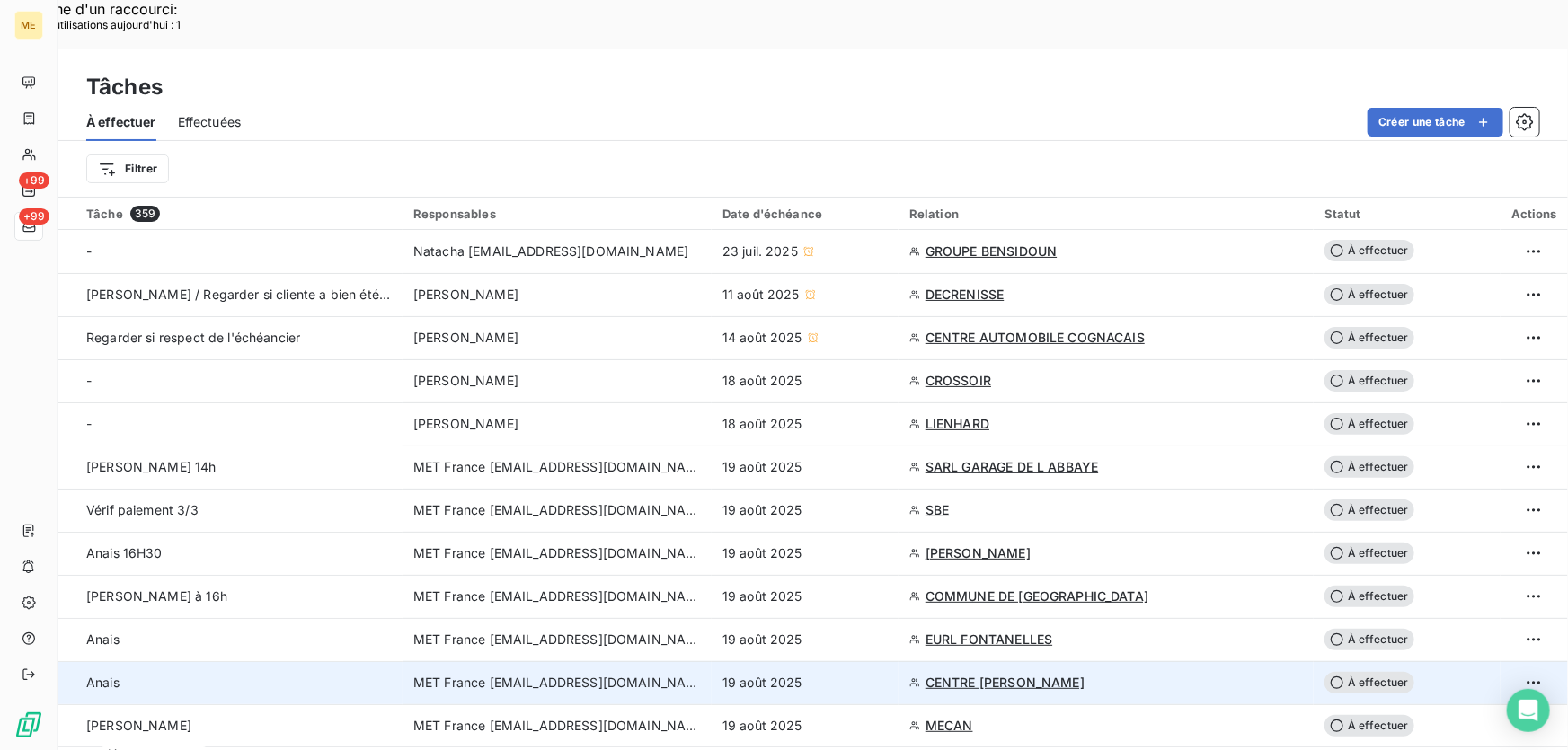
click at [851, 661] on td "19 août 2025" at bounding box center [805, 682] width 187 height 43
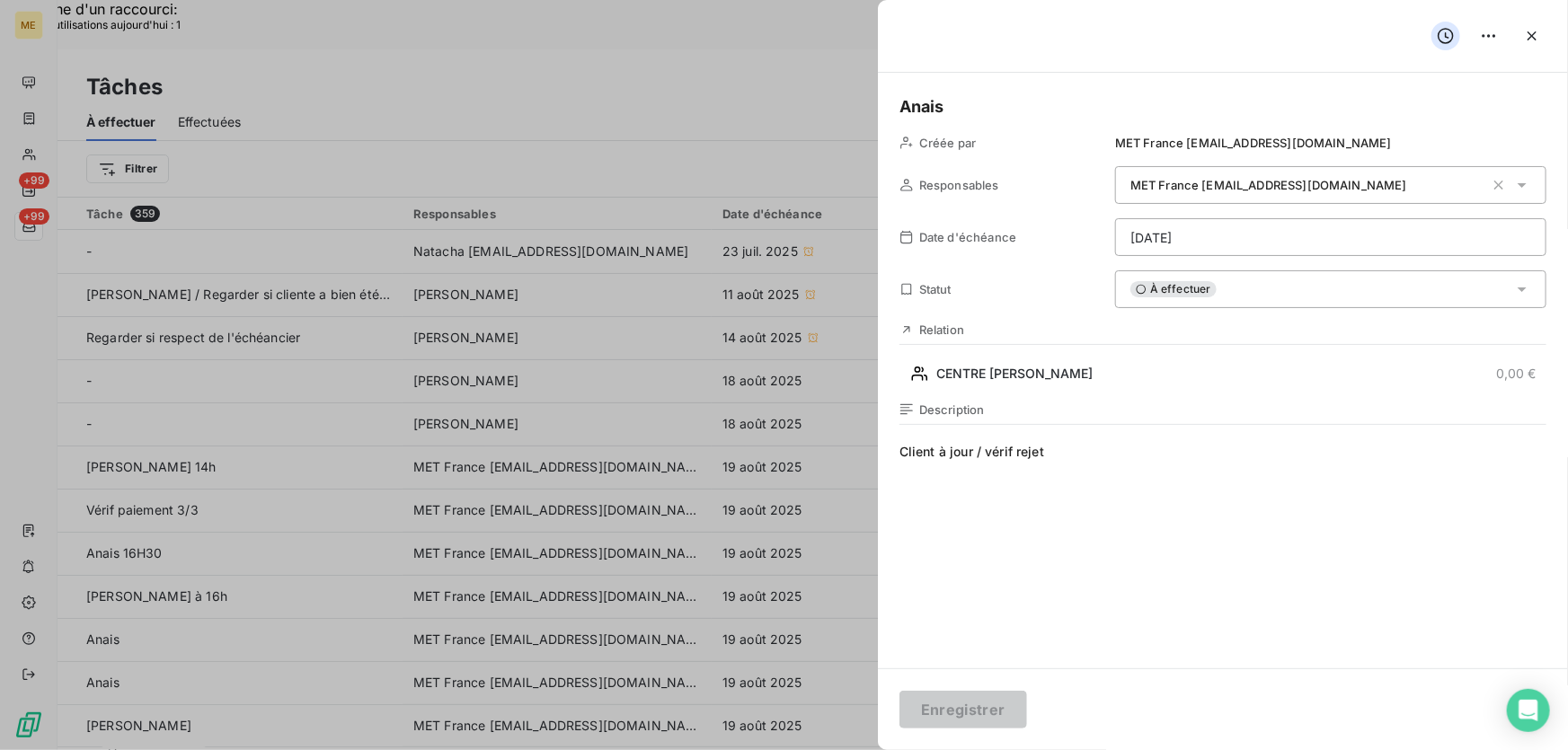
click at [1277, 288] on div "À effectuer" at bounding box center [1330, 289] width 432 height 38
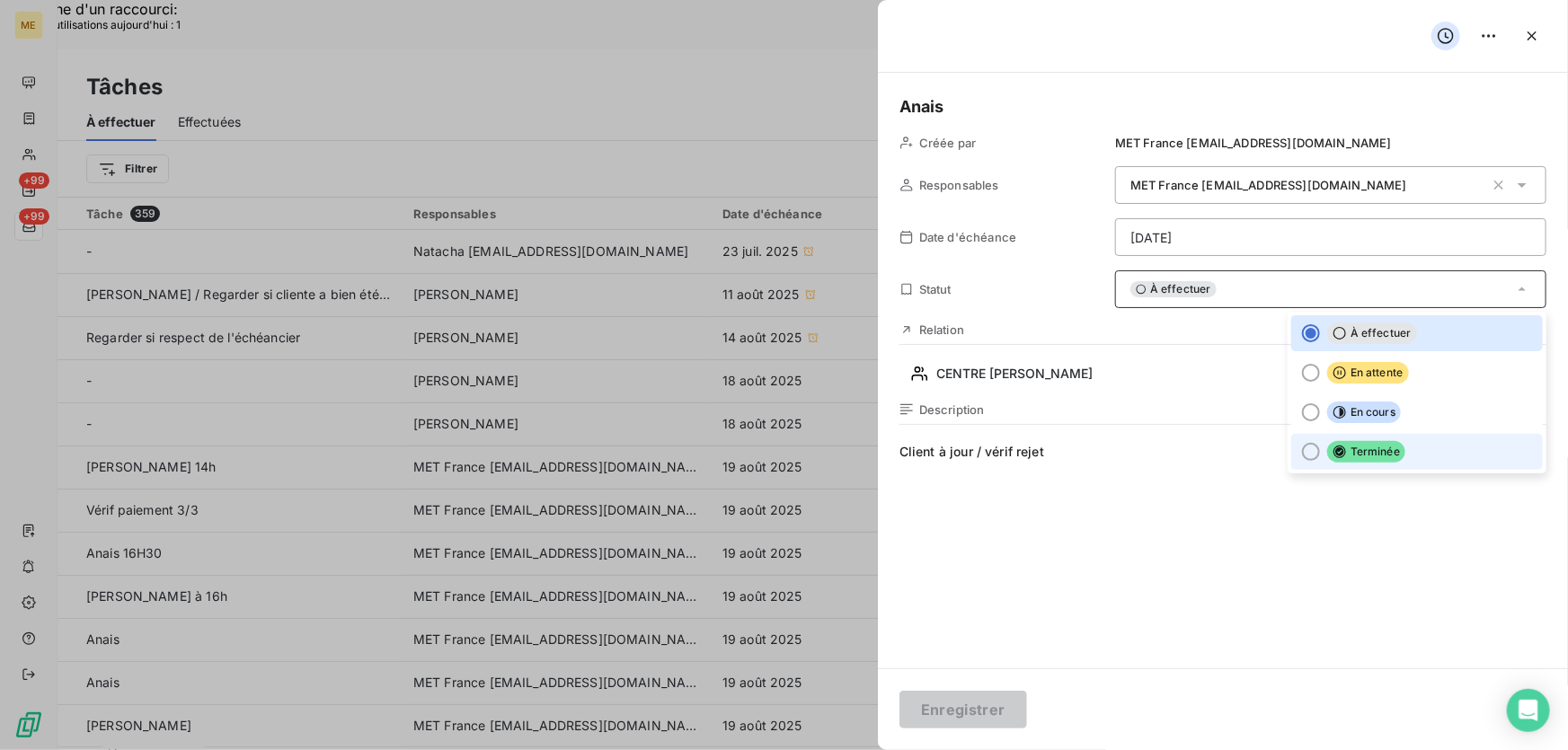
click at [1327, 459] on span "Terminée" at bounding box center [1365, 452] width 78 height 22
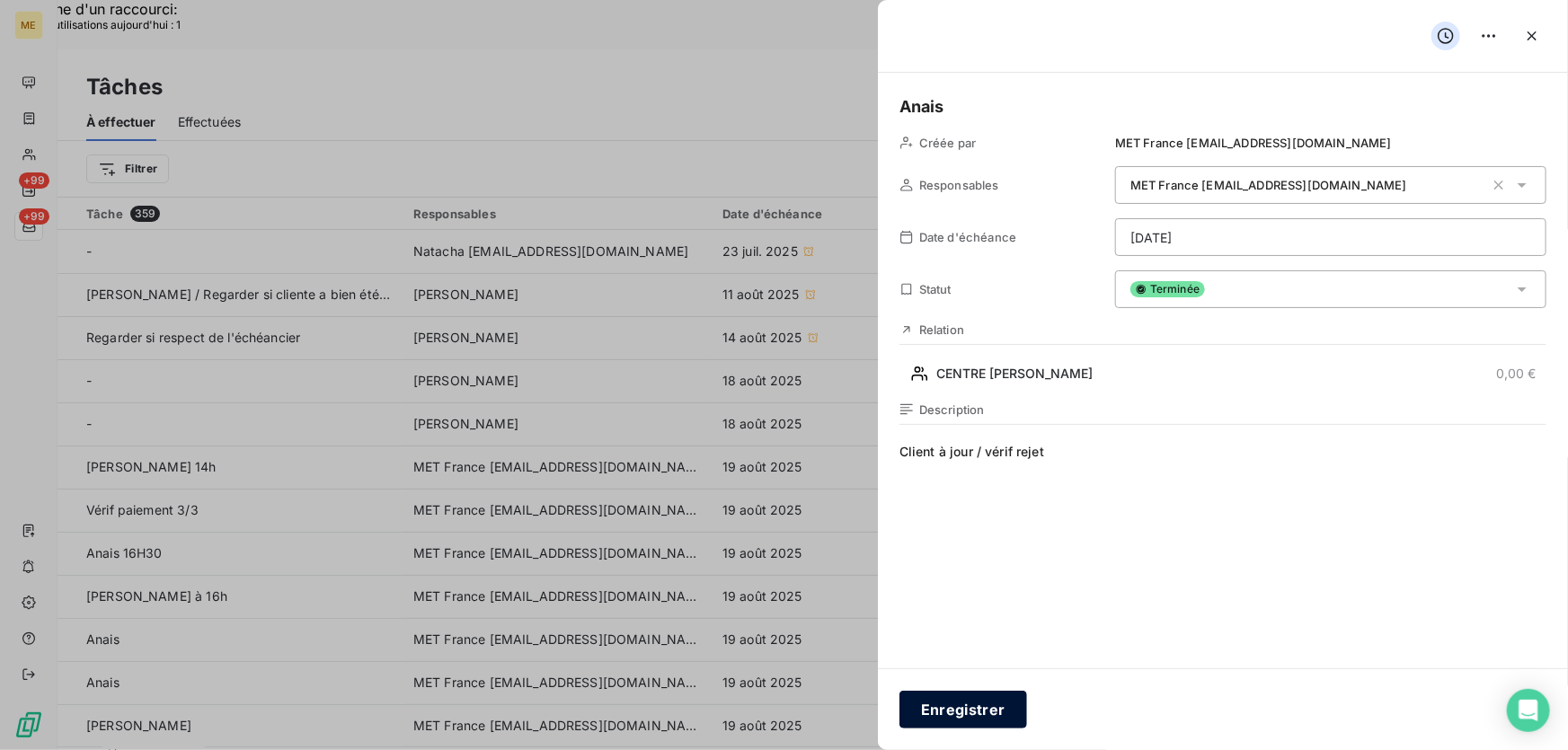
click at [927, 715] on button "Enregistrer" at bounding box center [962, 710] width 127 height 38
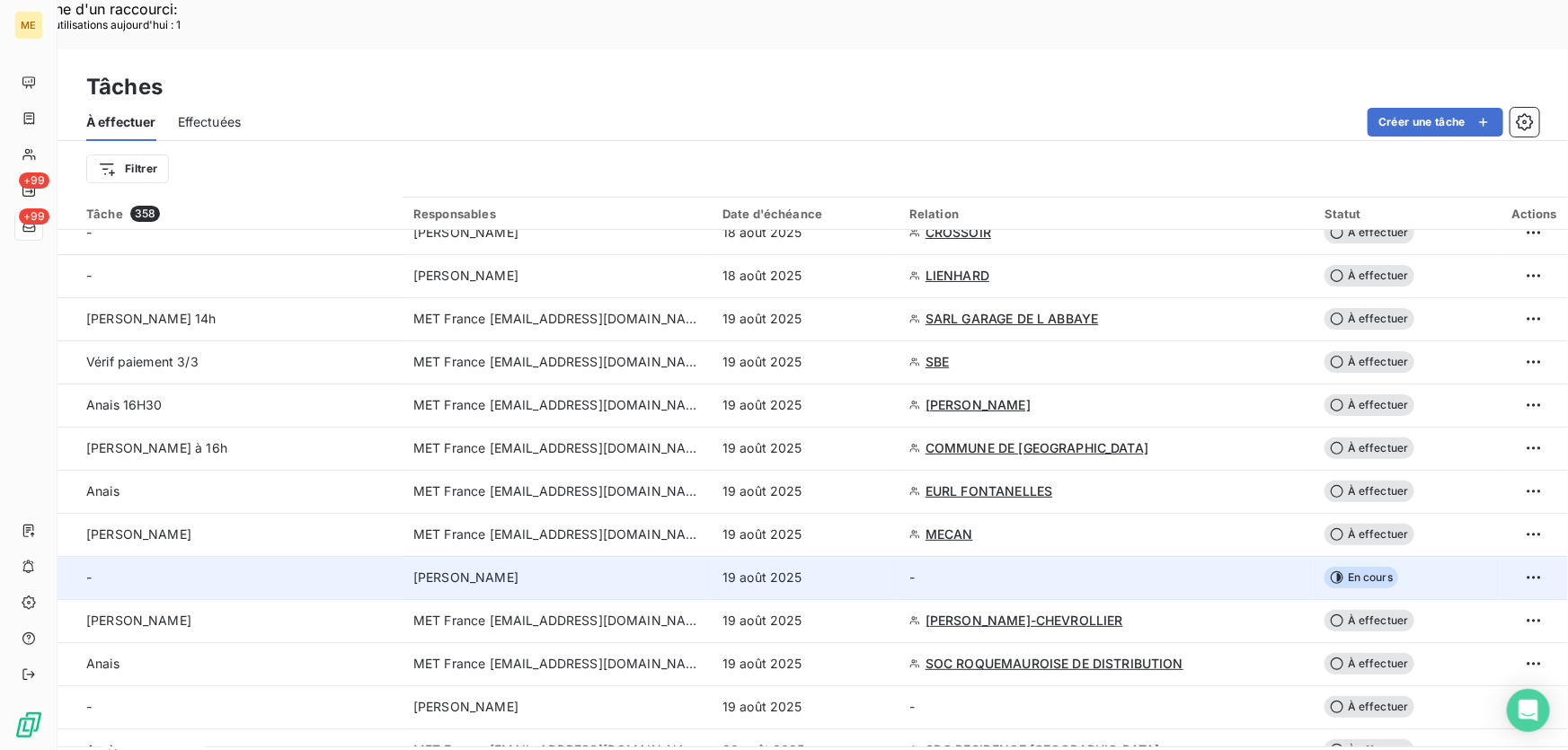
scroll to position [162, 0]
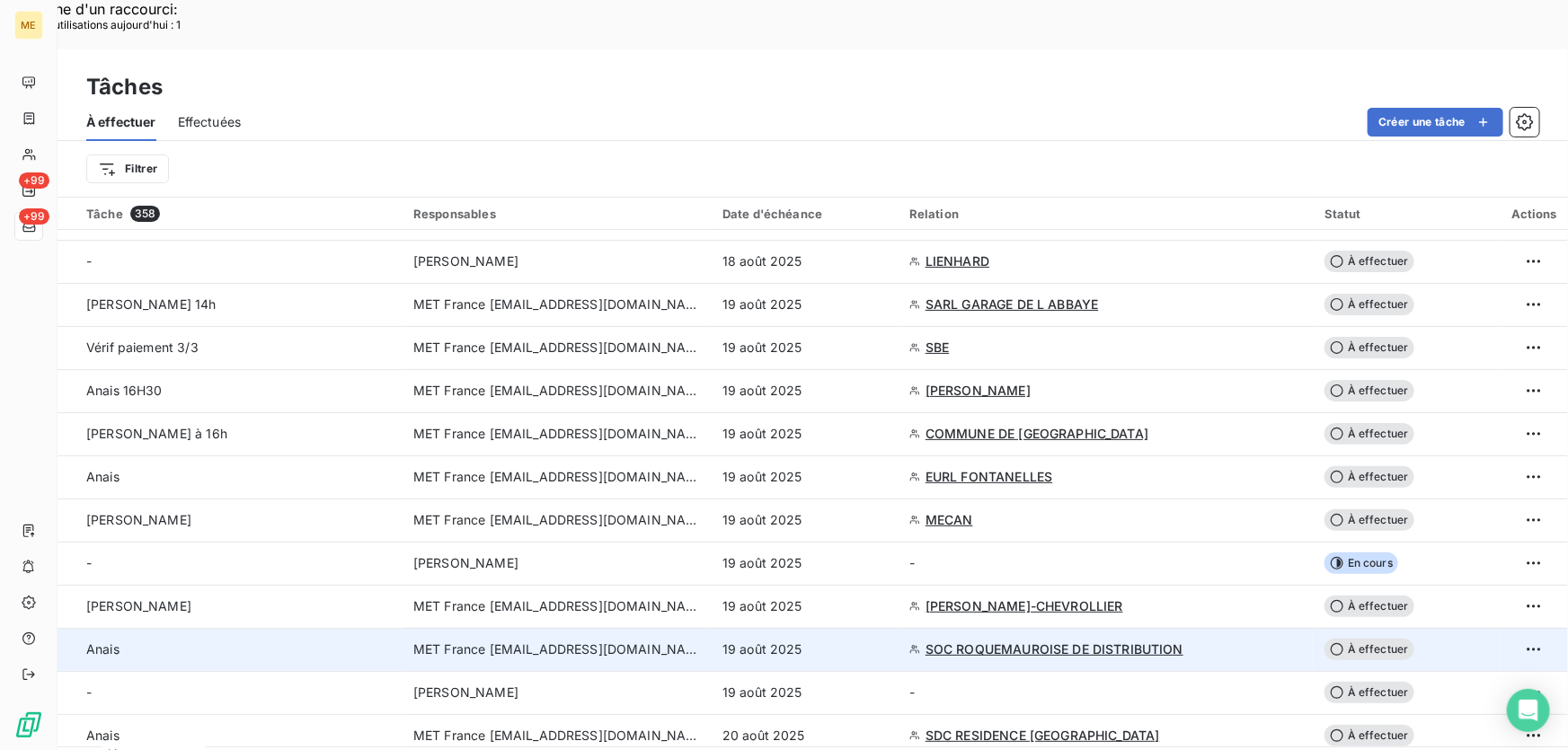
click at [862, 628] on td "19 août 2025" at bounding box center [805, 649] width 187 height 43
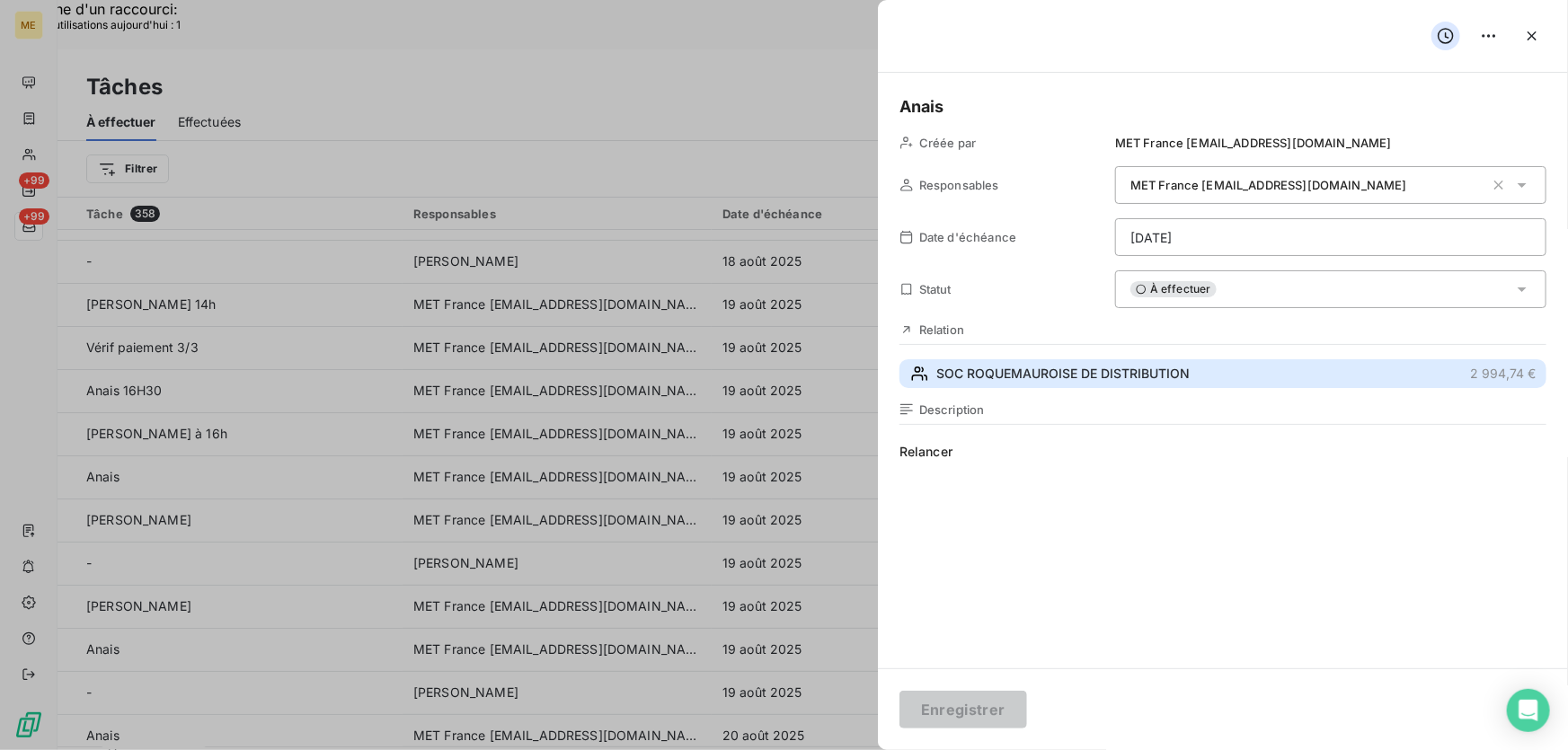
click at [1095, 371] on span "SOC ROQUEMAUROISE DE DISTRIBUTION" at bounding box center [1062, 374] width 253 height 18
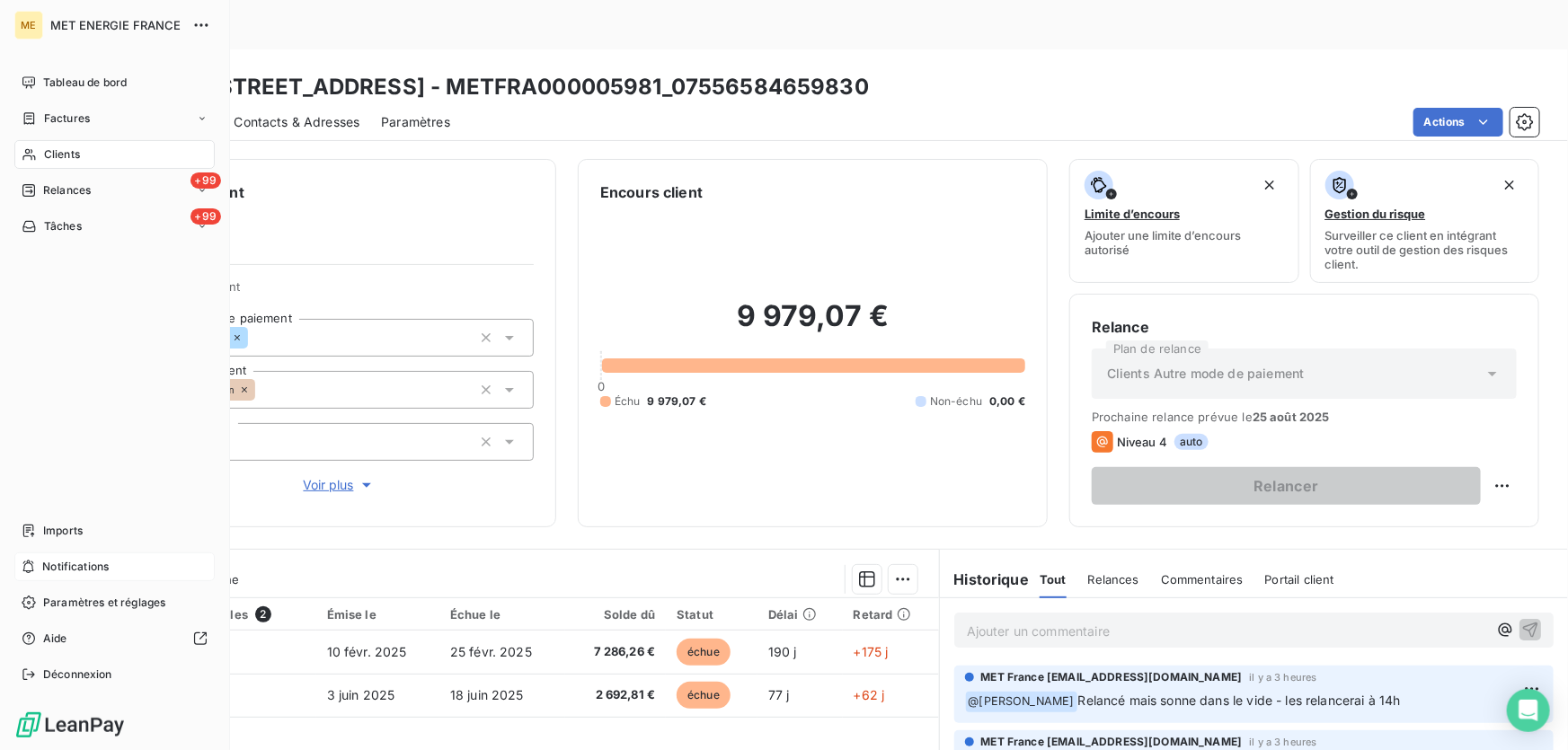
click at [58, 562] on span "Notifications" at bounding box center [75, 568] width 67 height 17
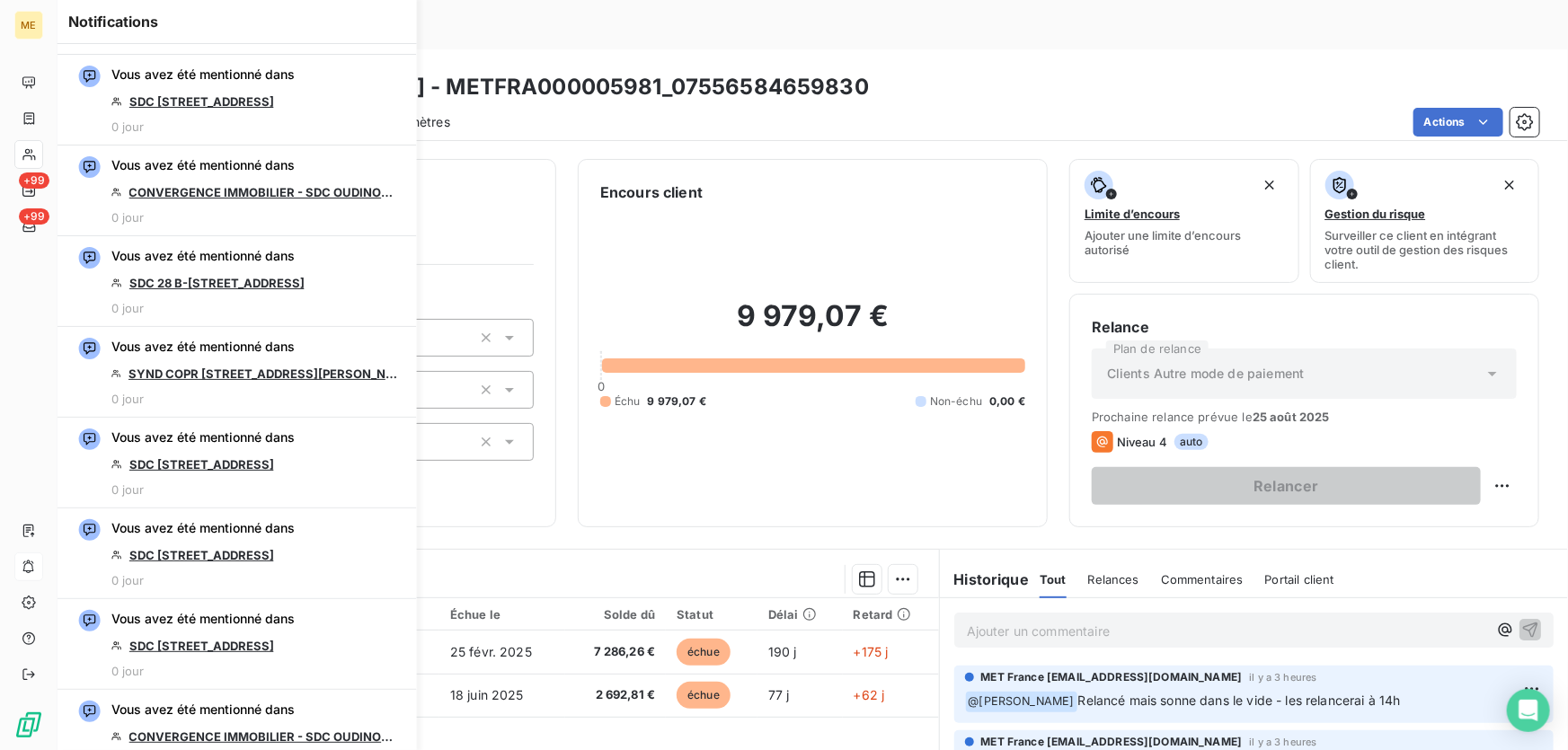
scroll to position [899, 0]
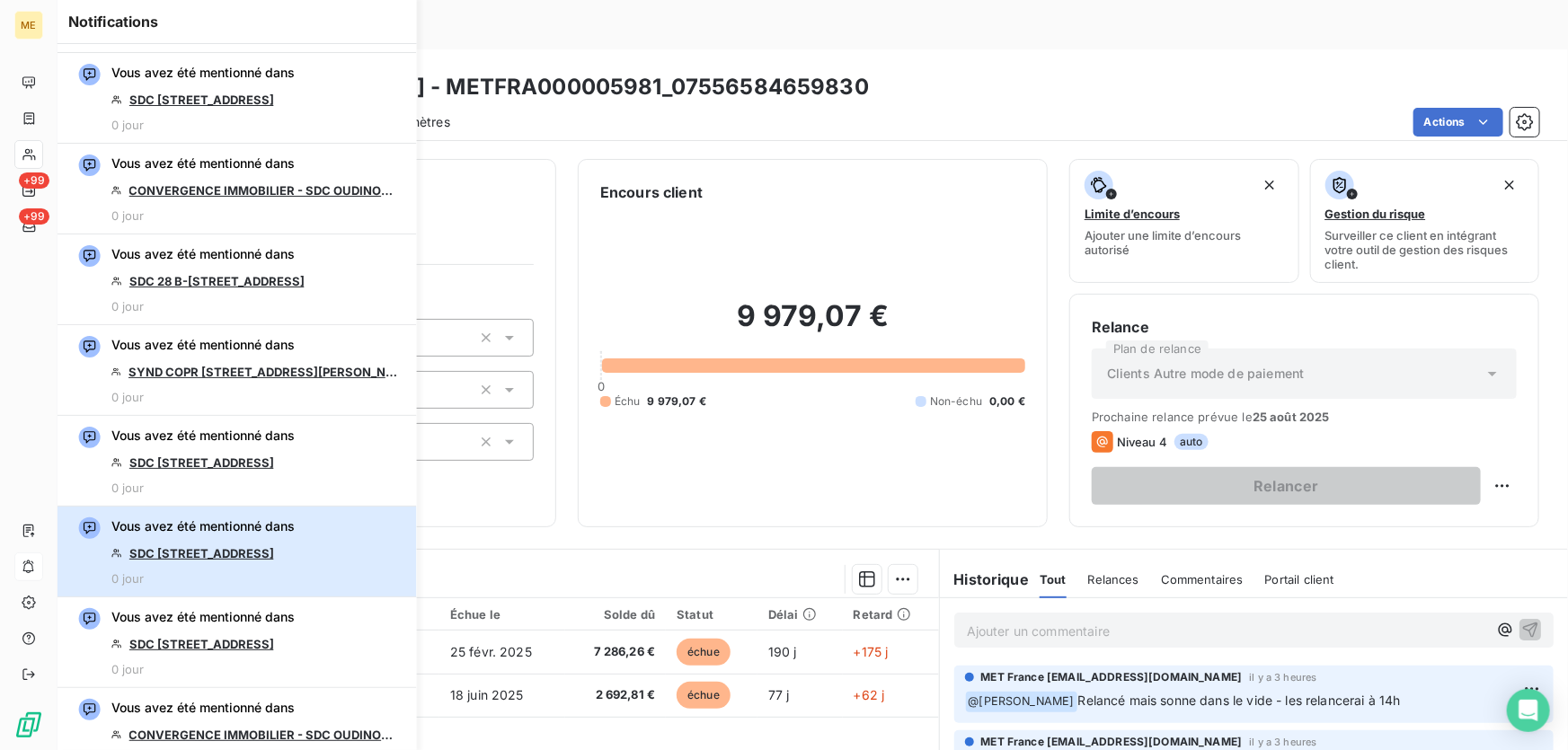
click at [260, 561] on div "Vous avez été mentionné dans SDC 80 RUE DE SEVRES 0 jour" at bounding box center [203, 552] width 183 height 68
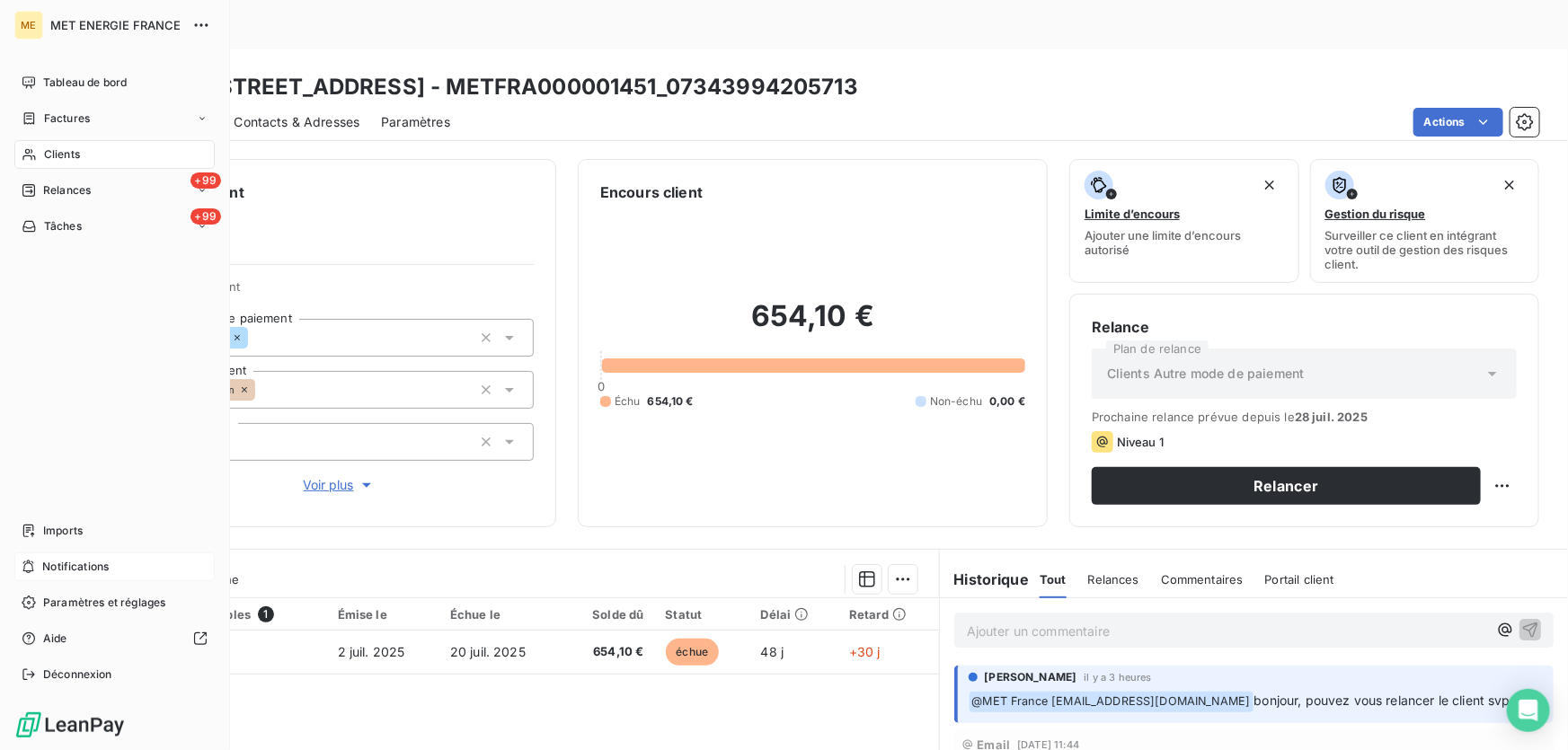
click at [118, 565] on div "Notifications" at bounding box center [115, 567] width 201 height 28
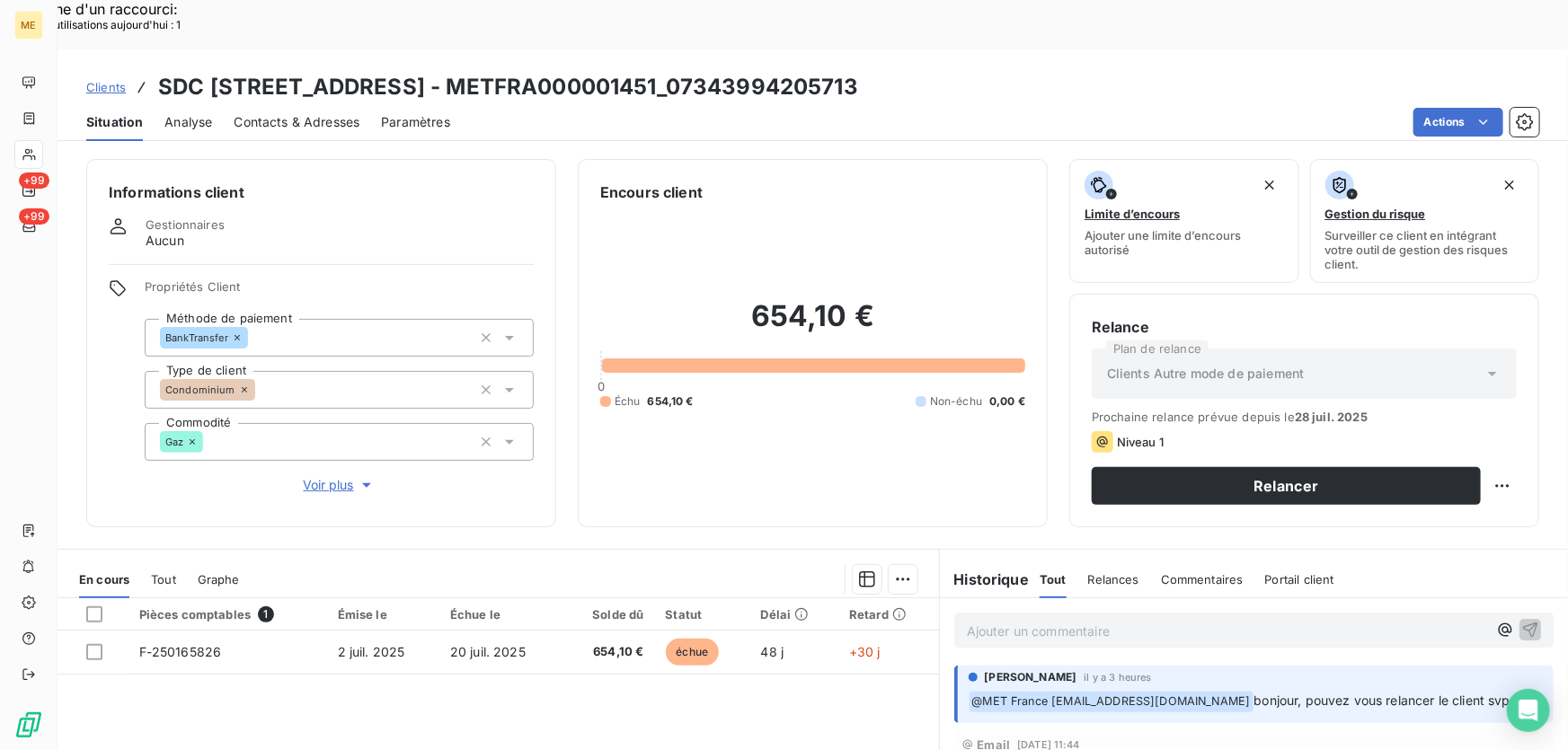
click at [732, 393] on div "654,10 € 0 Échu 654,10 € Non-échu 0,00 €" at bounding box center [813, 354] width 425 height 302
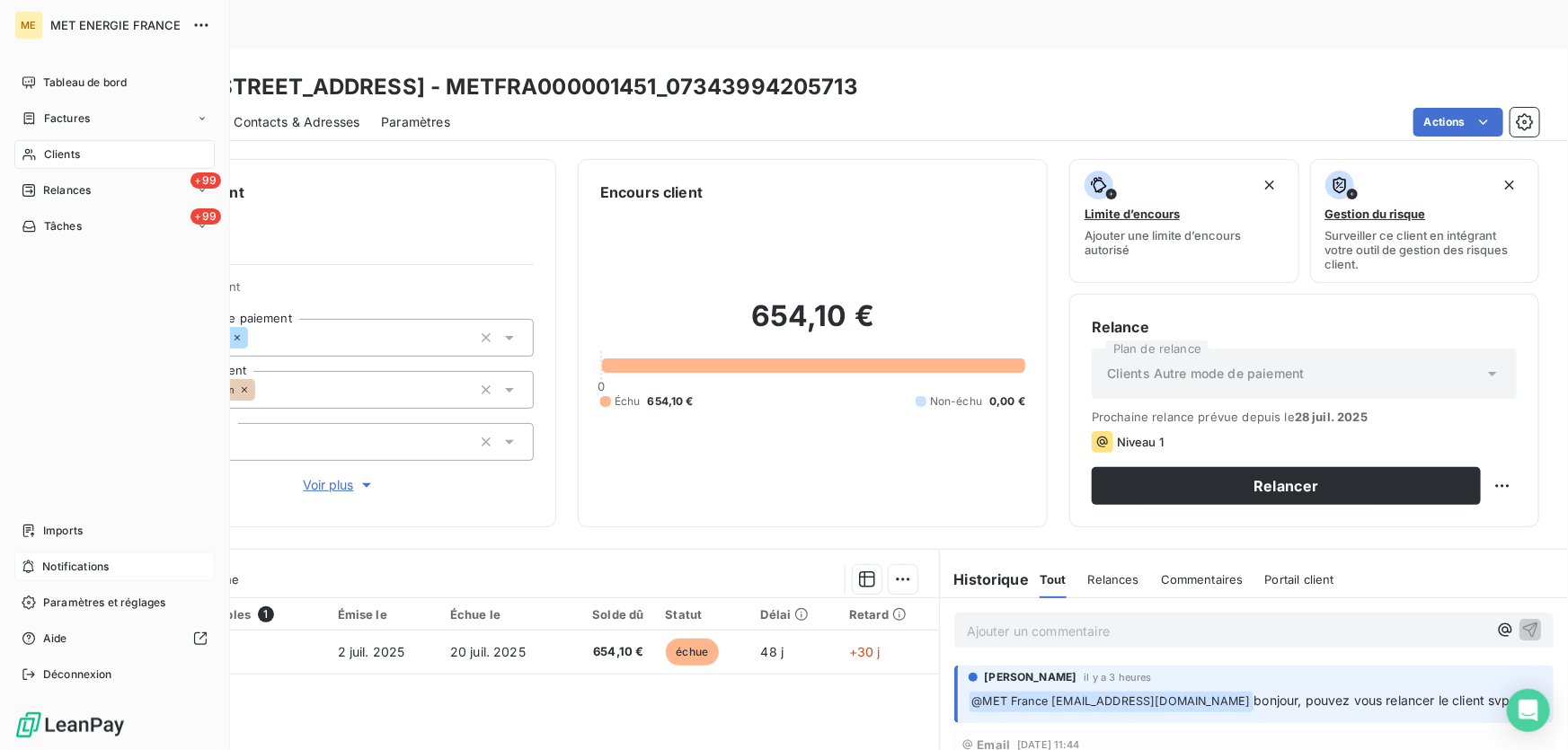
click at [63, 562] on span "Notifications" at bounding box center [75, 568] width 67 height 17
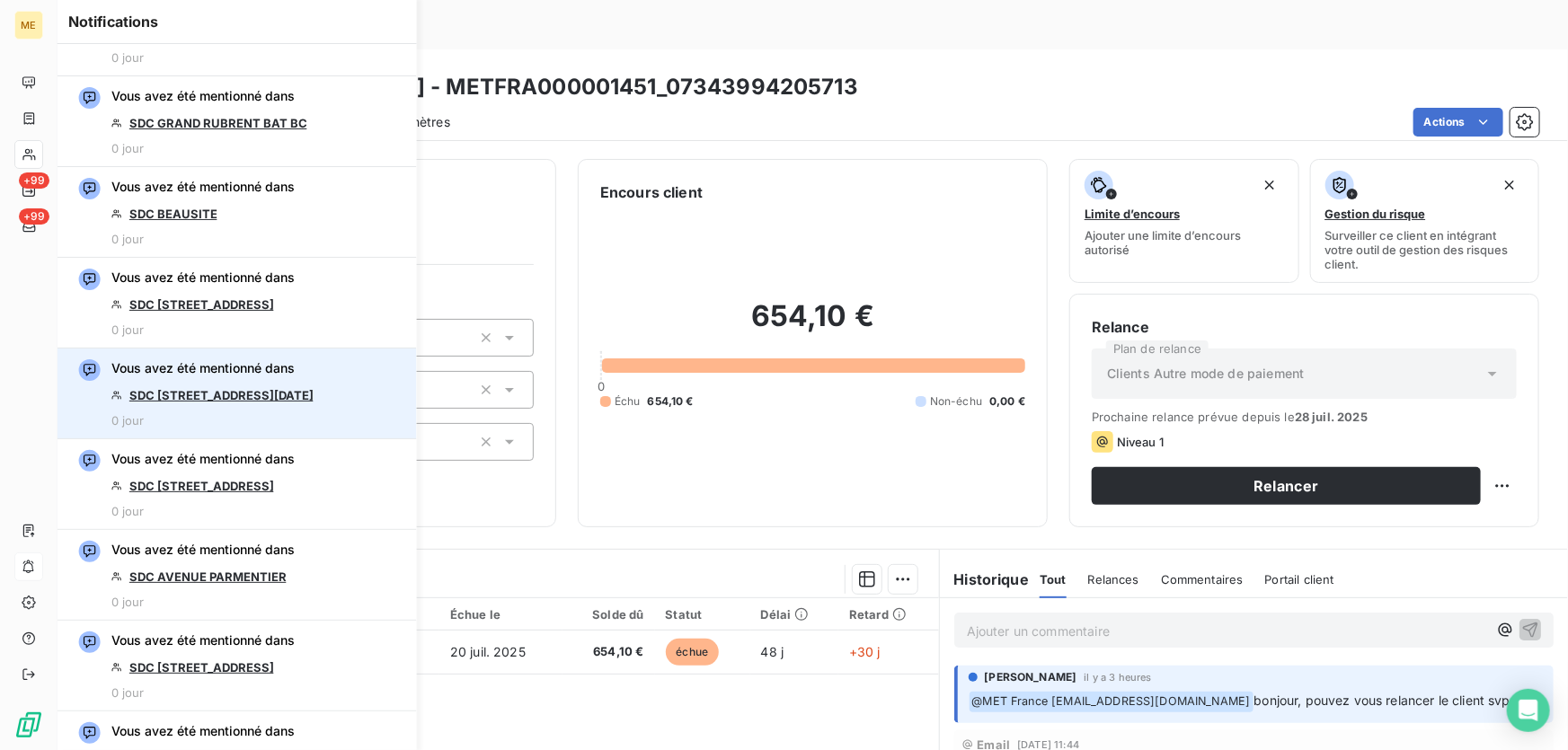
scroll to position [2369, 0]
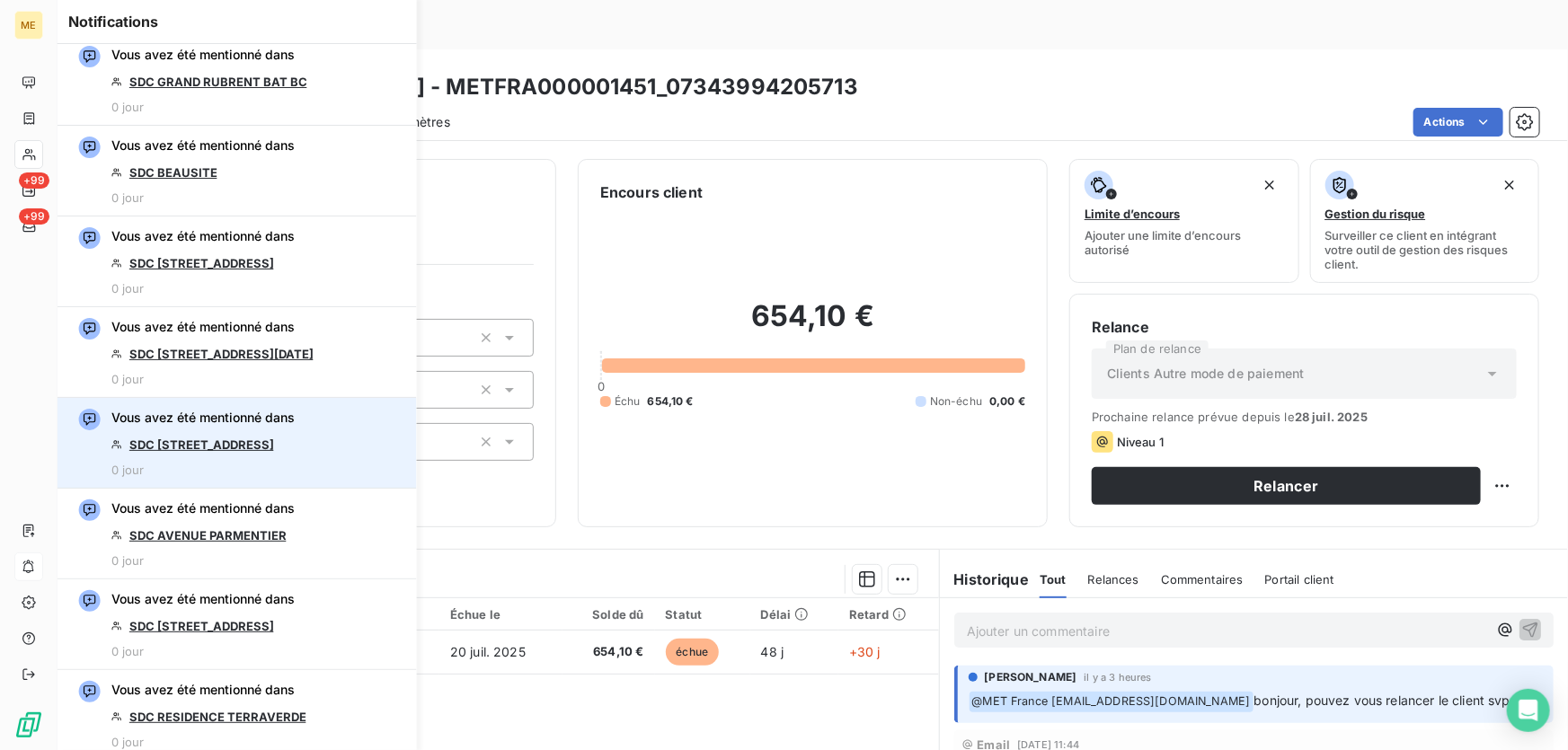
click at [247, 437] on link "SDC 13 , RUE DE LORRAINE" at bounding box center [202, 445] width 145 height 15
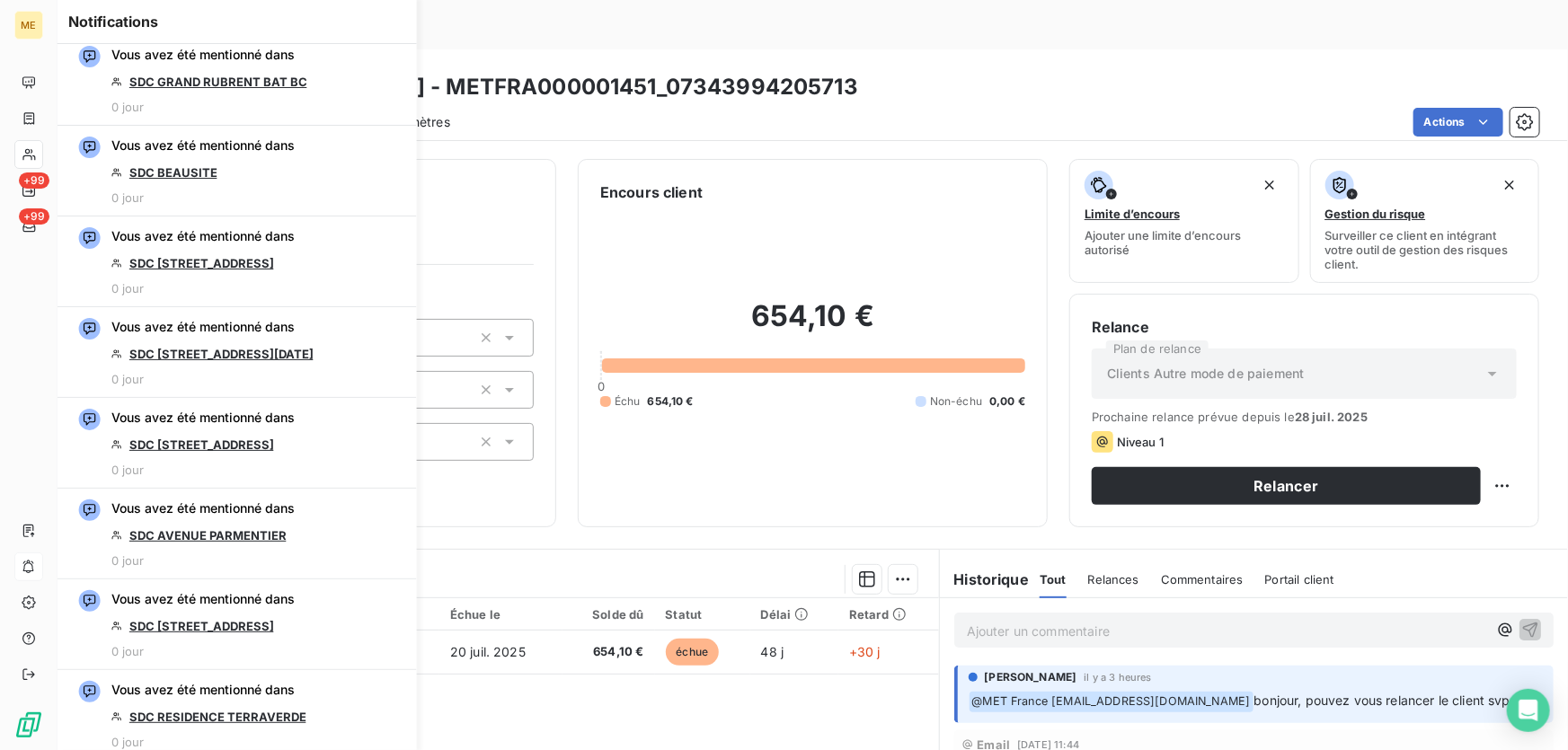
click at [817, 182] on div "Encours client" at bounding box center [813, 193] width 425 height 22
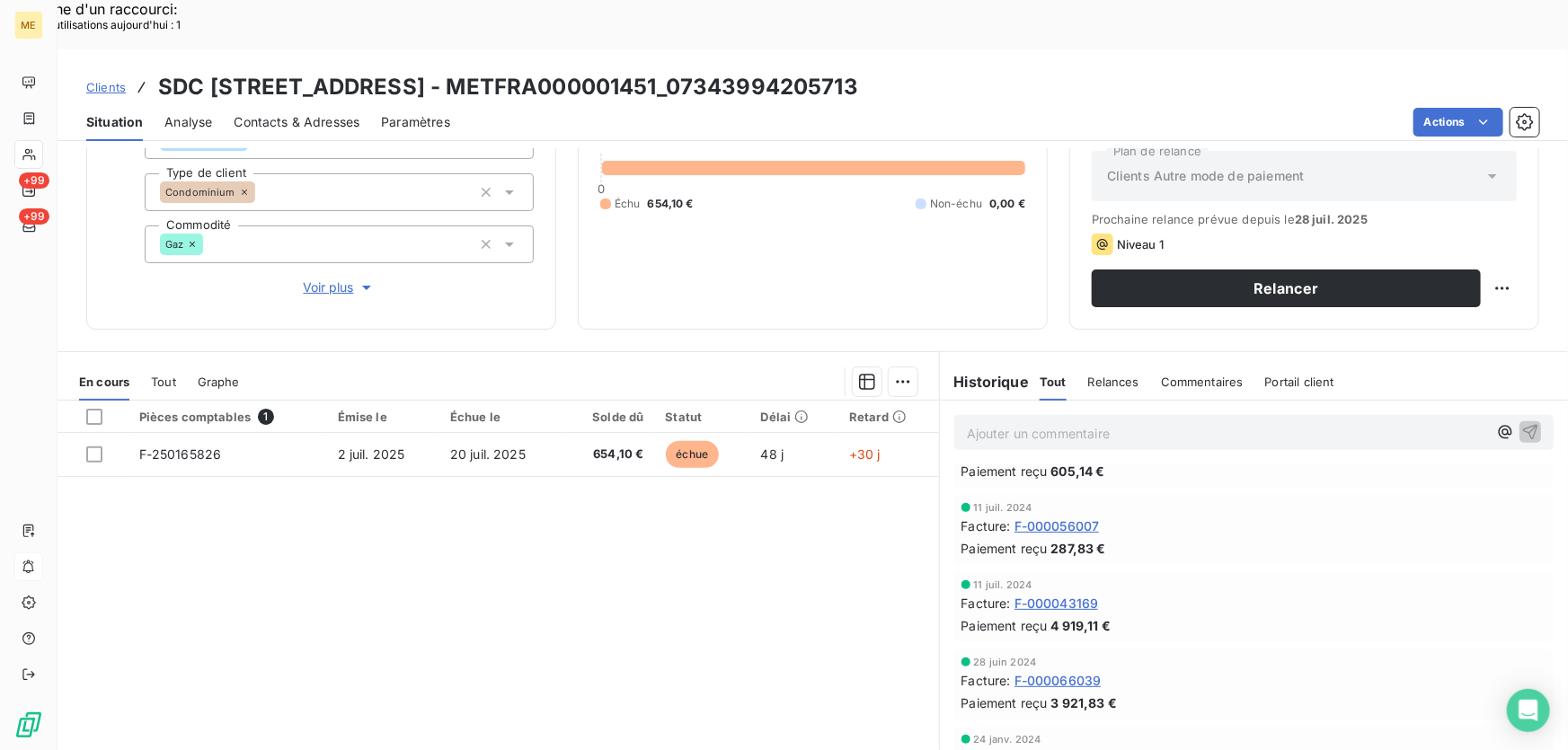
scroll to position [0, 0]
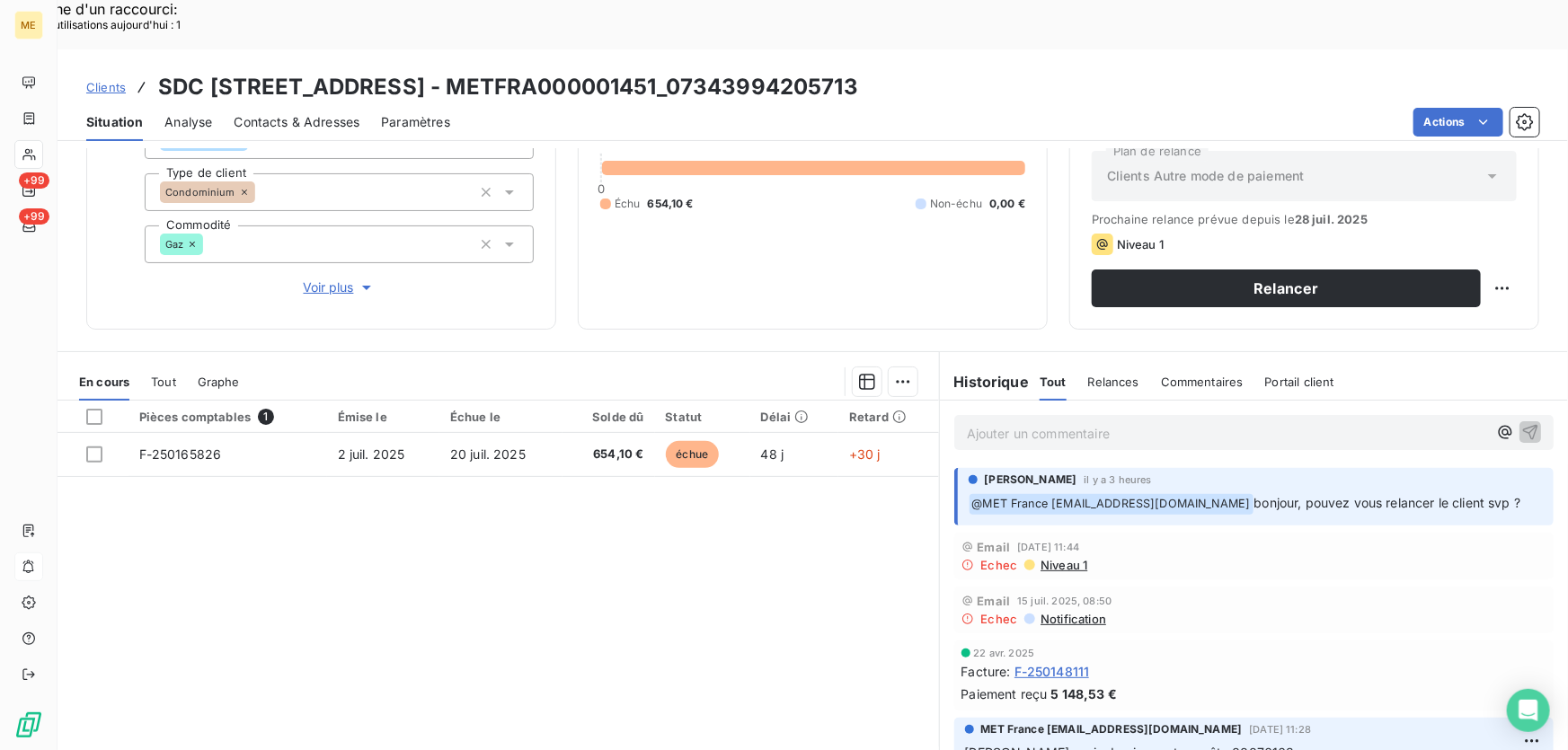
click at [309, 114] on span "Contacts & Adresses" at bounding box center [296, 123] width 126 height 18
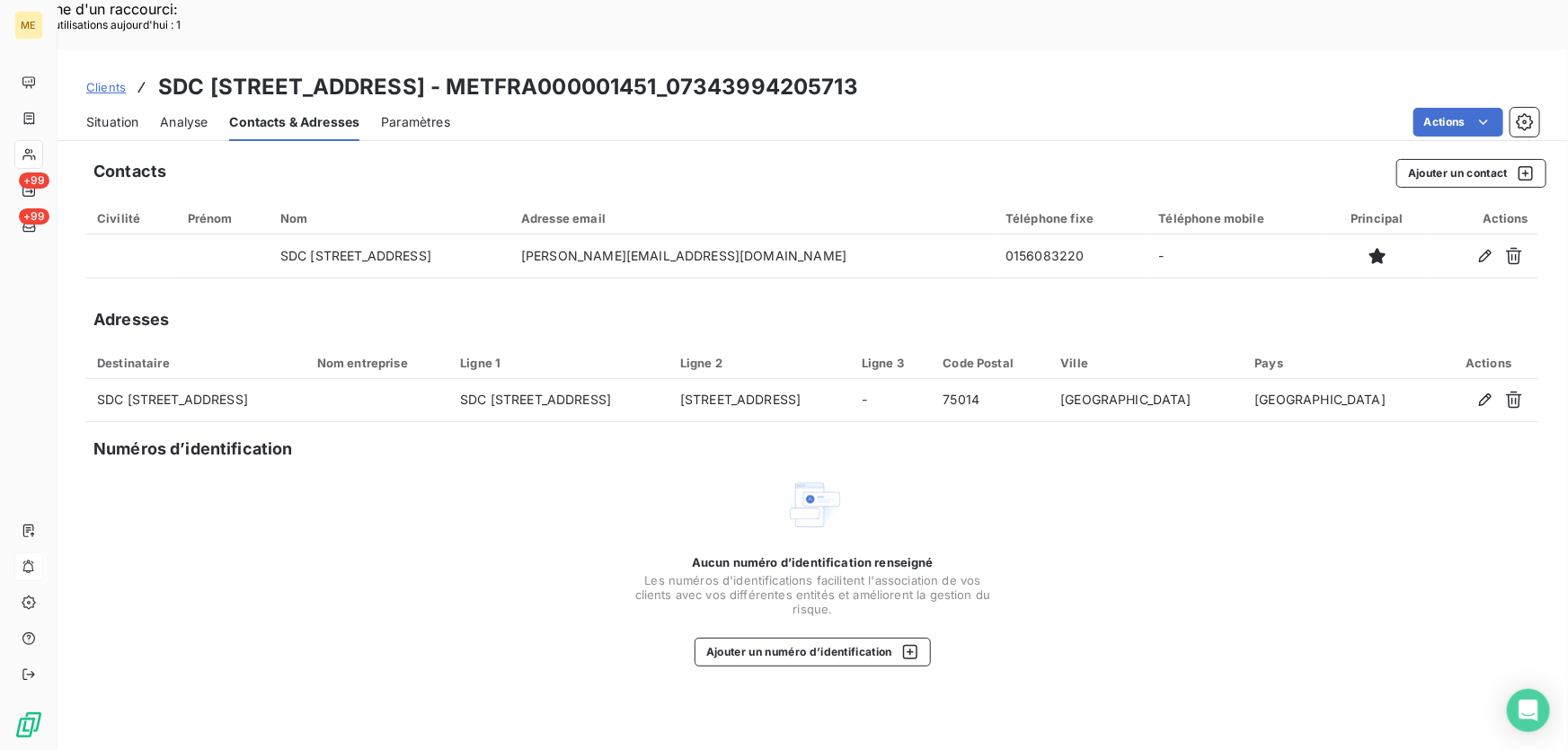
click at [118, 114] on span "Situation" at bounding box center [112, 123] width 52 height 18
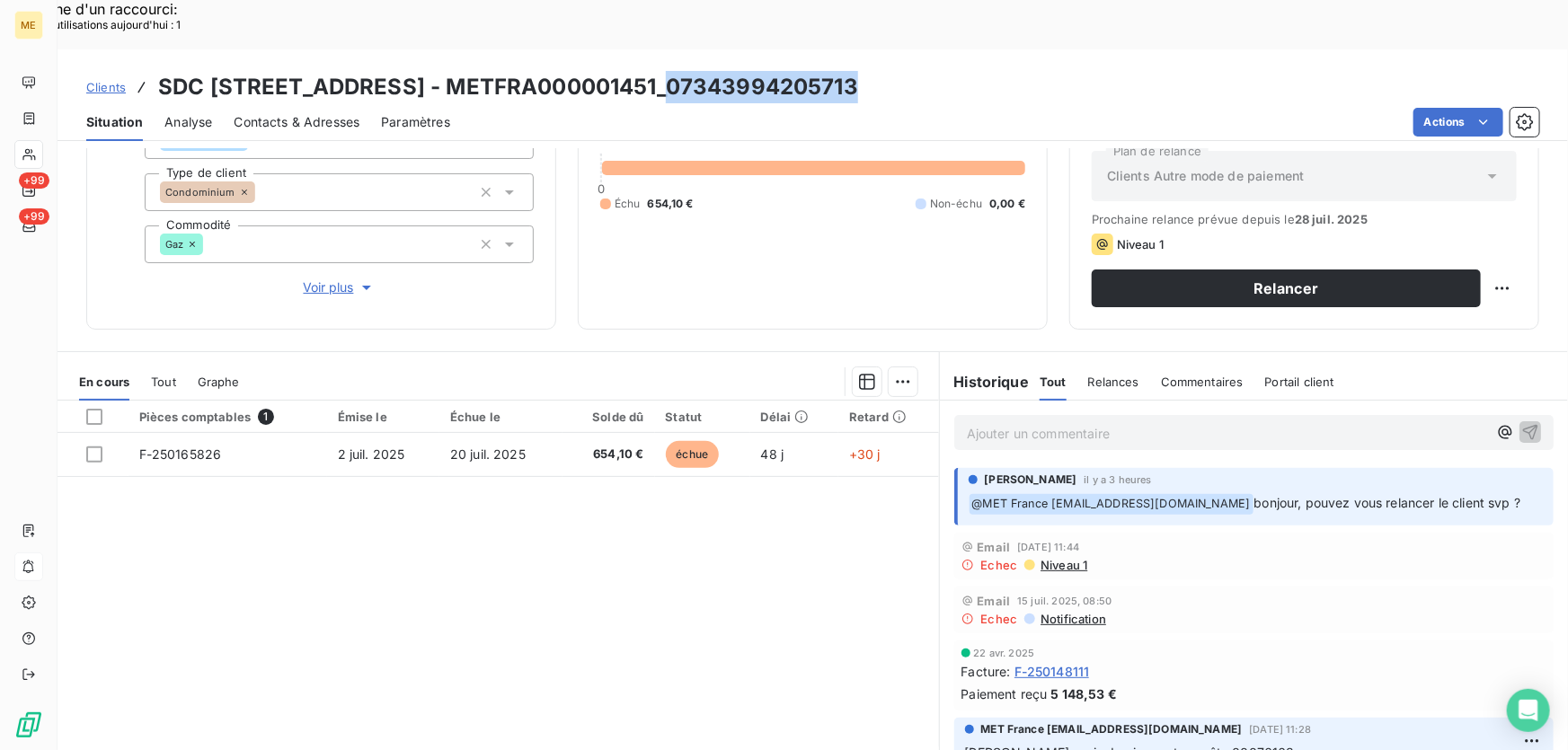
drag, startPoint x: 829, startPoint y: 30, endPoint x: 657, endPoint y: 50, distance: 173.2
click at [657, 71] on div "Clients SDC 80 RUE DE SEVRES - METFRA000001451_07343994205713" at bounding box center [813, 86] width 1510 height 32
copy h3 "07343994205713"
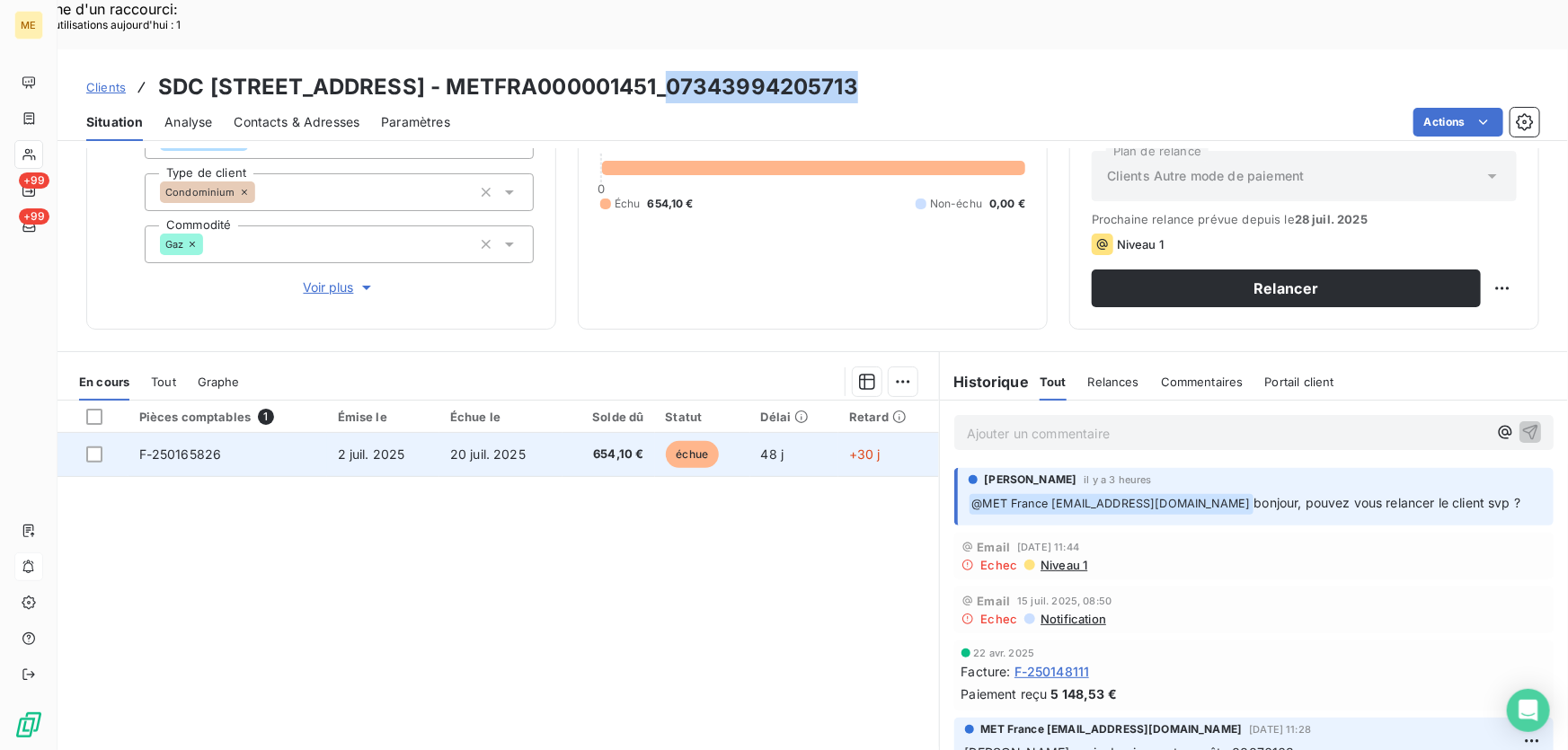
click at [394, 447] on span "2 juil. 2025" at bounding box center [372, 454] width 68 height 16
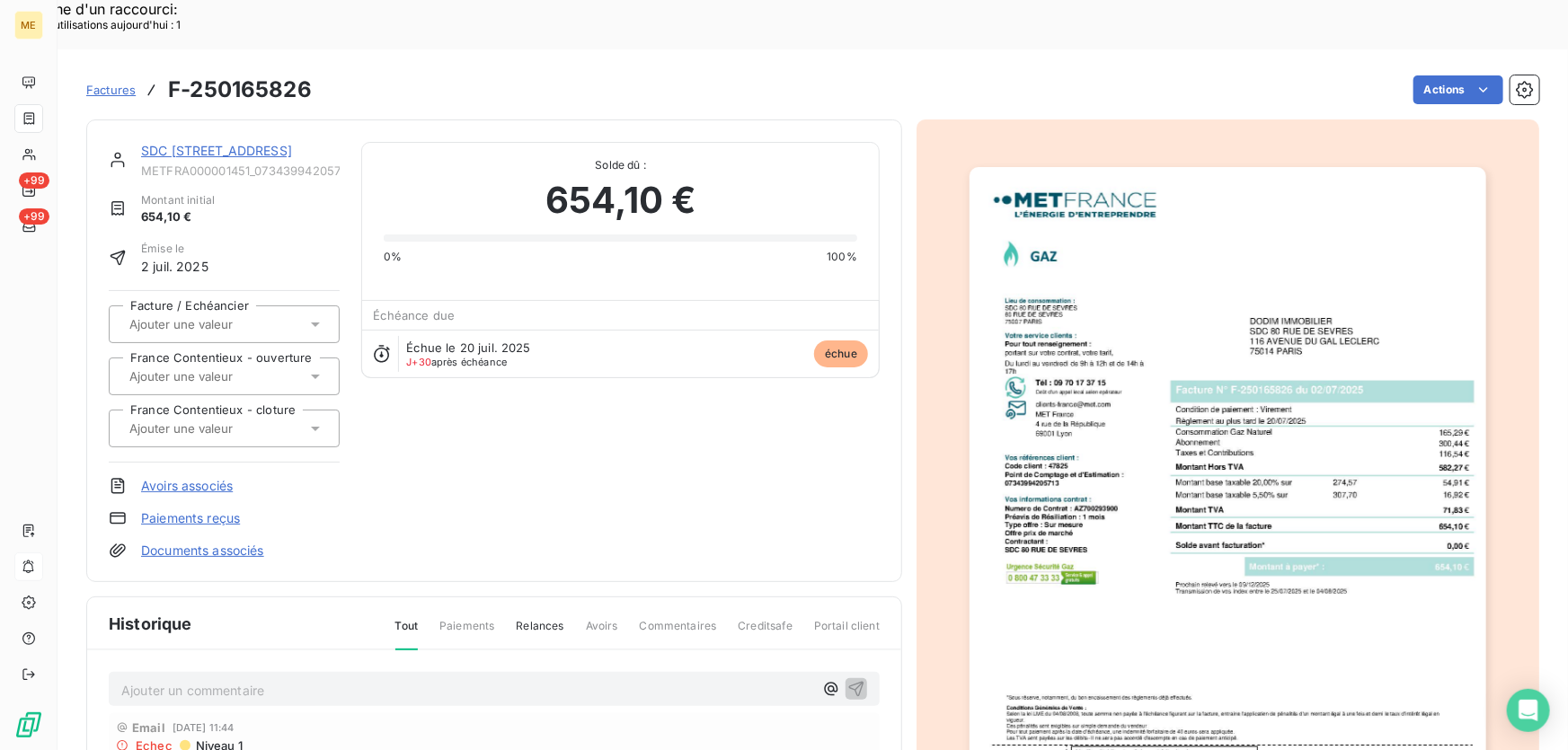
click at [1311, 523] on img "button" at bounding box center [1228, 533] width 517 height 732
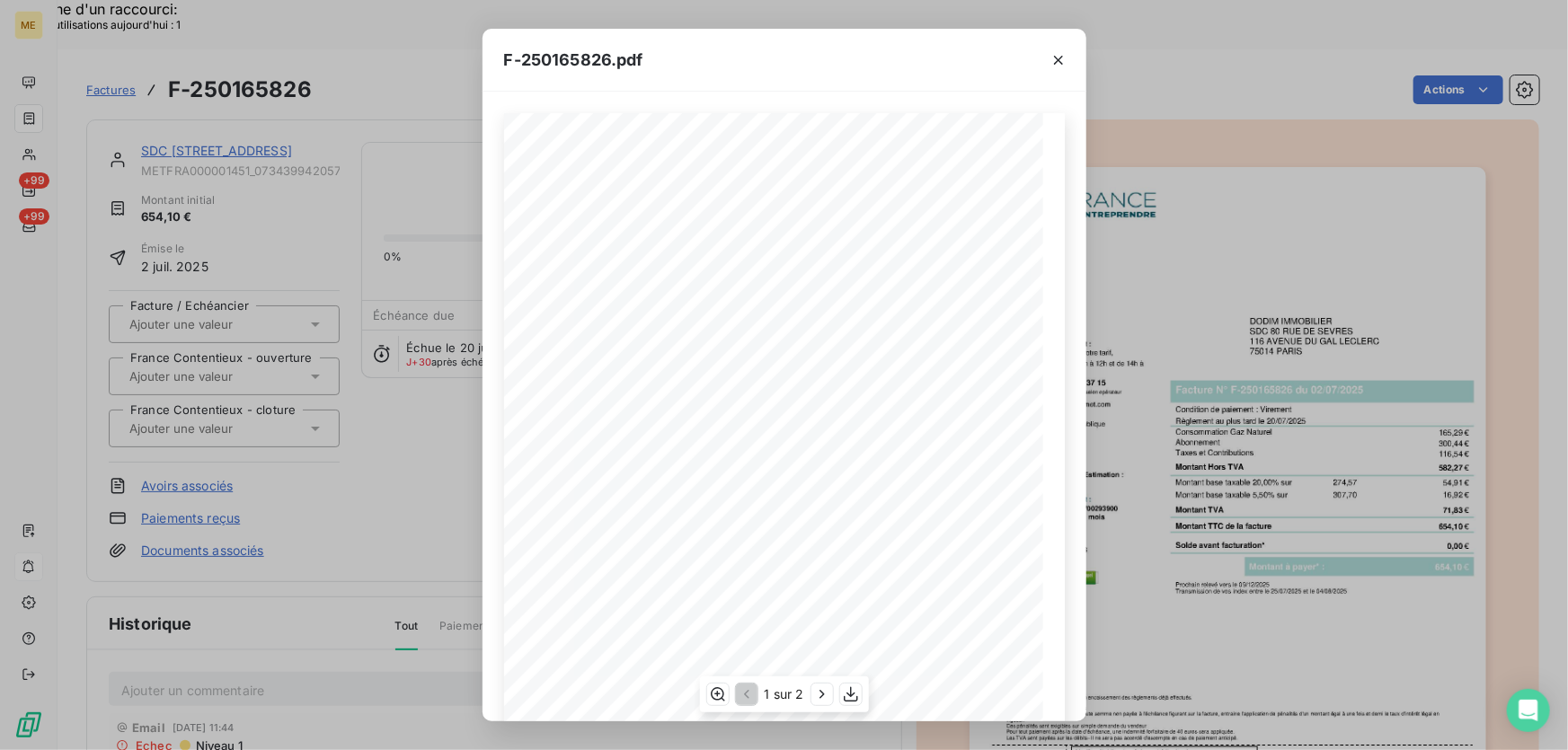
scroll to position [81, 0]
click at [821, 697] on icon "button" at bounding box center [821, 695] width 5 height 8
drag, startPoint x: 1059, startPoint y: 59, endPoint x: 953, endPoint y: 72, distance: 106.8
click at [1060, 58] on icon "button" at bounding box center [1058, 61] width 18 height 18
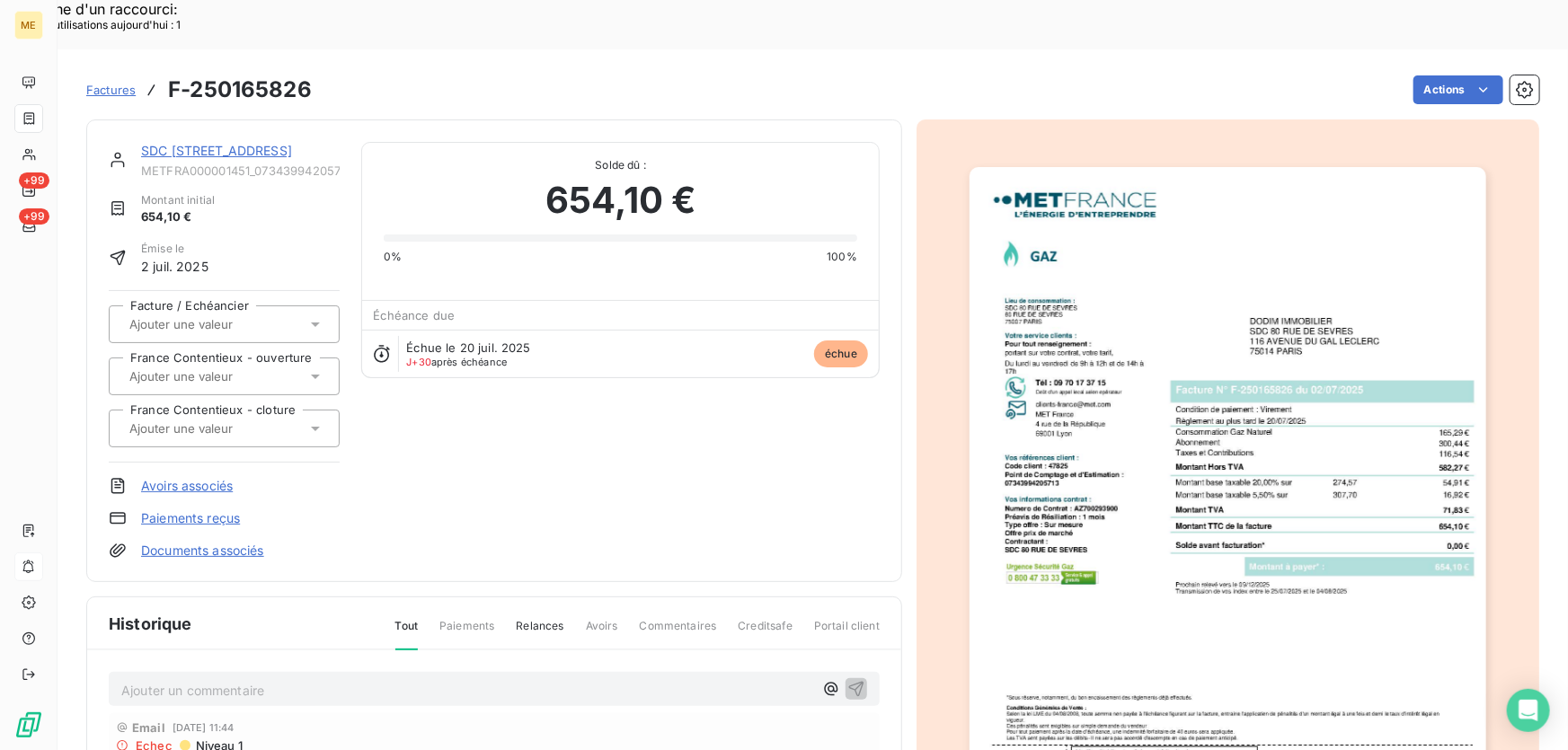
click at [250, 143] on link "SDC 80 RUE DE SEVRES" at bounding box center [216, 150] width 151 height 16
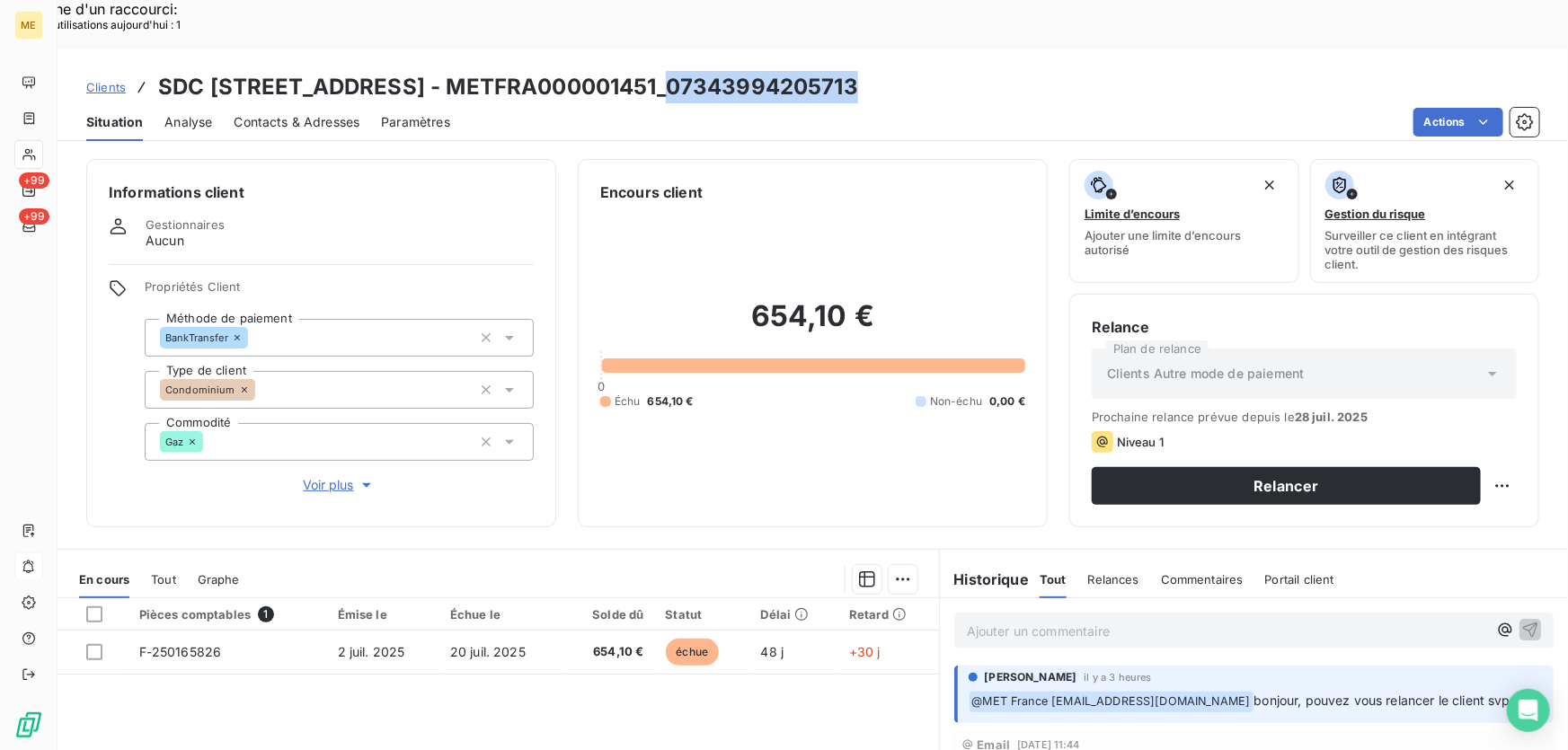
drag, startPoint x: 849, startPoint y: 36, endPoint x: 663, endPoint y: 38, distance: 186.0
click at [659, 71] on div "Clients SDC 80 RUE DE SEVRES - METFRA000001451_07343994205713" at bounding box center [813, 86] width 1510 height 32
copy h3 "07343994205713"
drag, startPoint x: 683, startPoint y: 72, endPoint x: 708, endPoint y: 63, distance: 26.6
click at [683, 108] on div "Actions" at bounding box center [1005, 122] width 1068 height 28
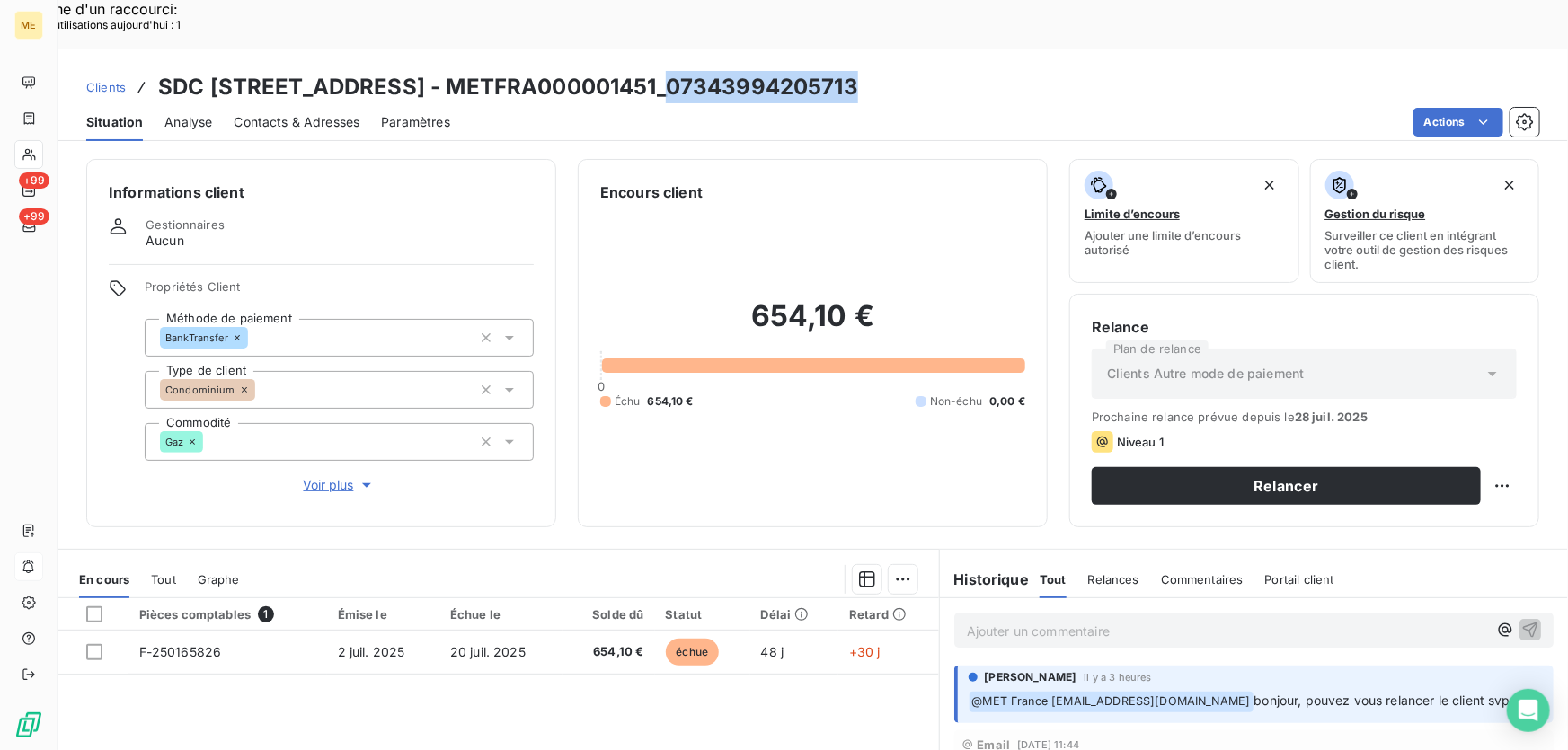
drag, startPoint x: 843, startPoint y: 39, endPoint x: 656, endPoint y: 45, distance: 187.1
click at [656, 71] on h3 "SDC 80 RUE DE SEVRES - METFRA000001451_07343994205713" at bounding box center [509, 86] width 700 height 32
copy h3 "07343994205713"
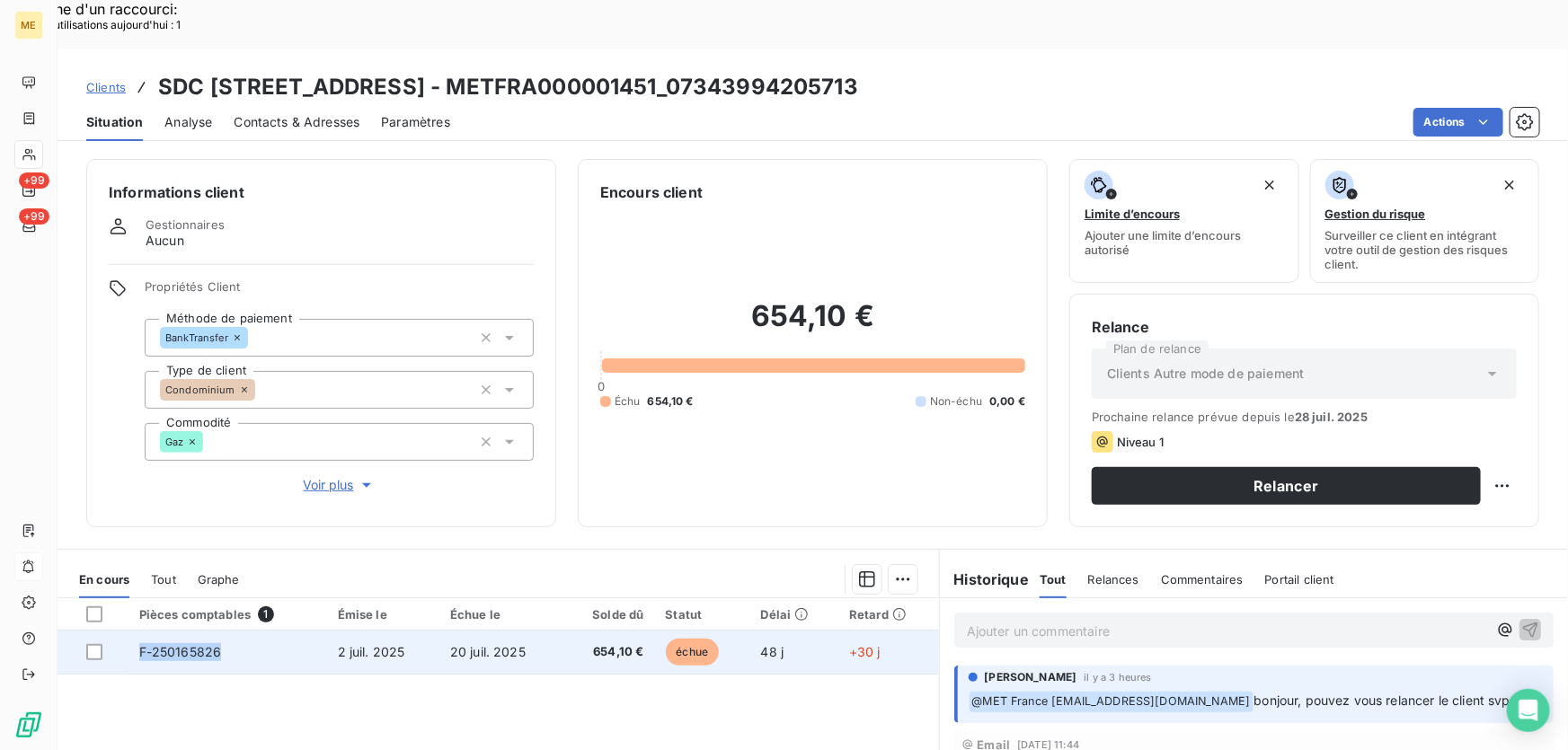
copy span "F-250165826"
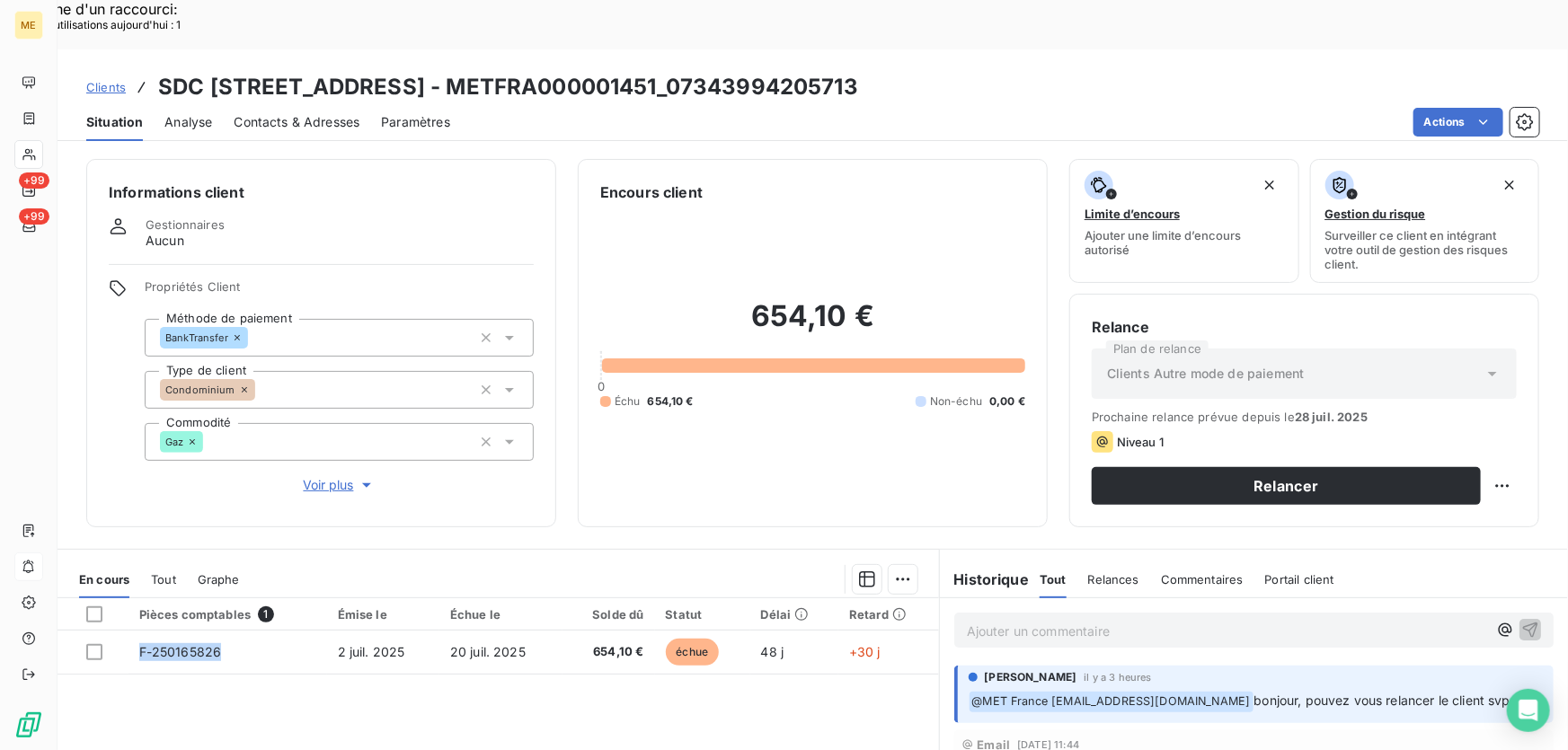
drag, startPoint x: 222, startPoint y: 602, endPoint x: 190, endPoint y: 732, distance: 133.9
drag, startPoint x: 883, startPoint y: 268, endPoint x: 729, endPoint y: 273, distance: 154.1
click at [729, 298] on h2 "654,10 €" at bounding box center [813, 325] width 425 height 54
copy h2 "654,10 €"
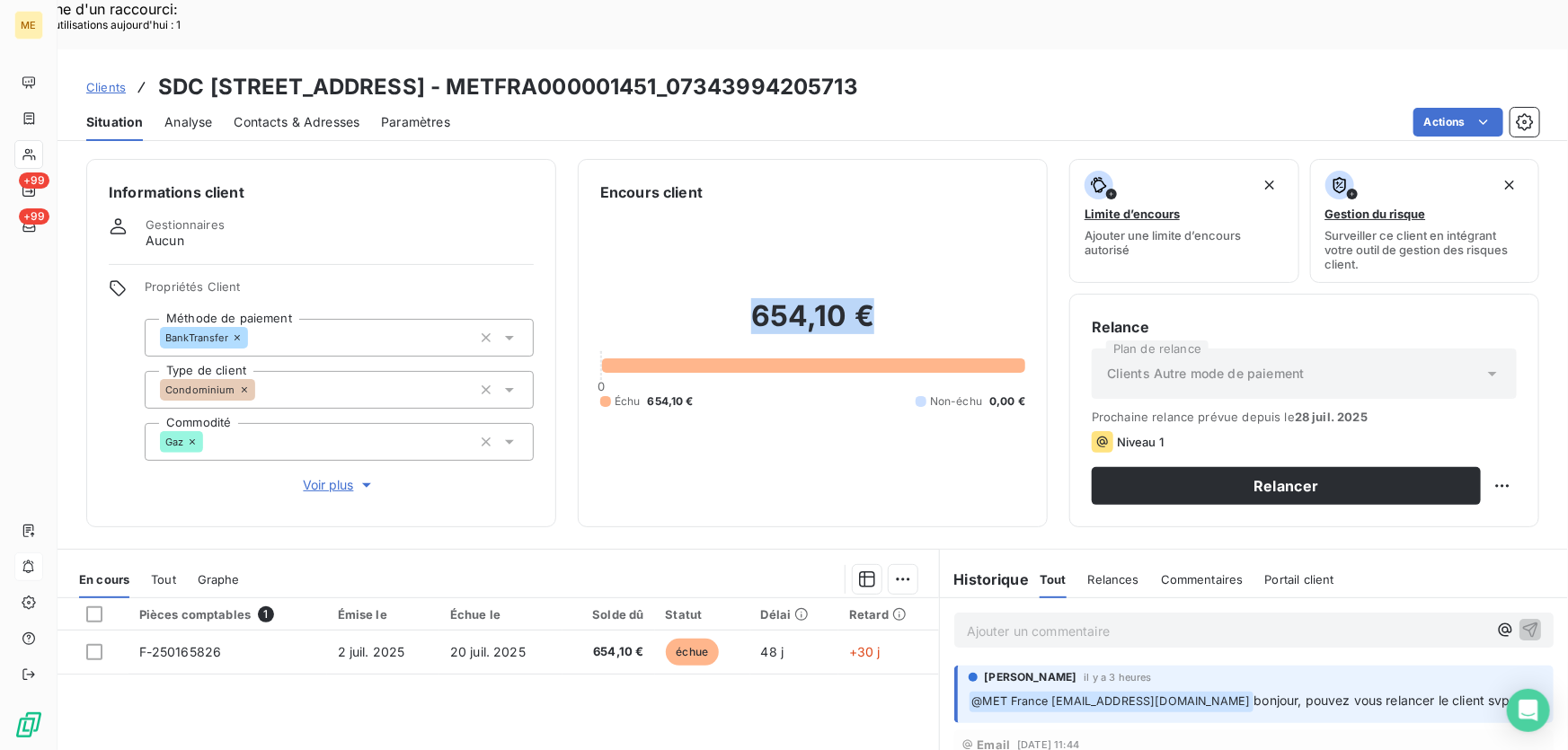
click at [817, 298] on h2 "654,10 €" at bounding box center [813, 325] width 425 height 54
click at [902, 298] on h2 "654,10 €" at bounding box center [813, 325] width 425 height 54
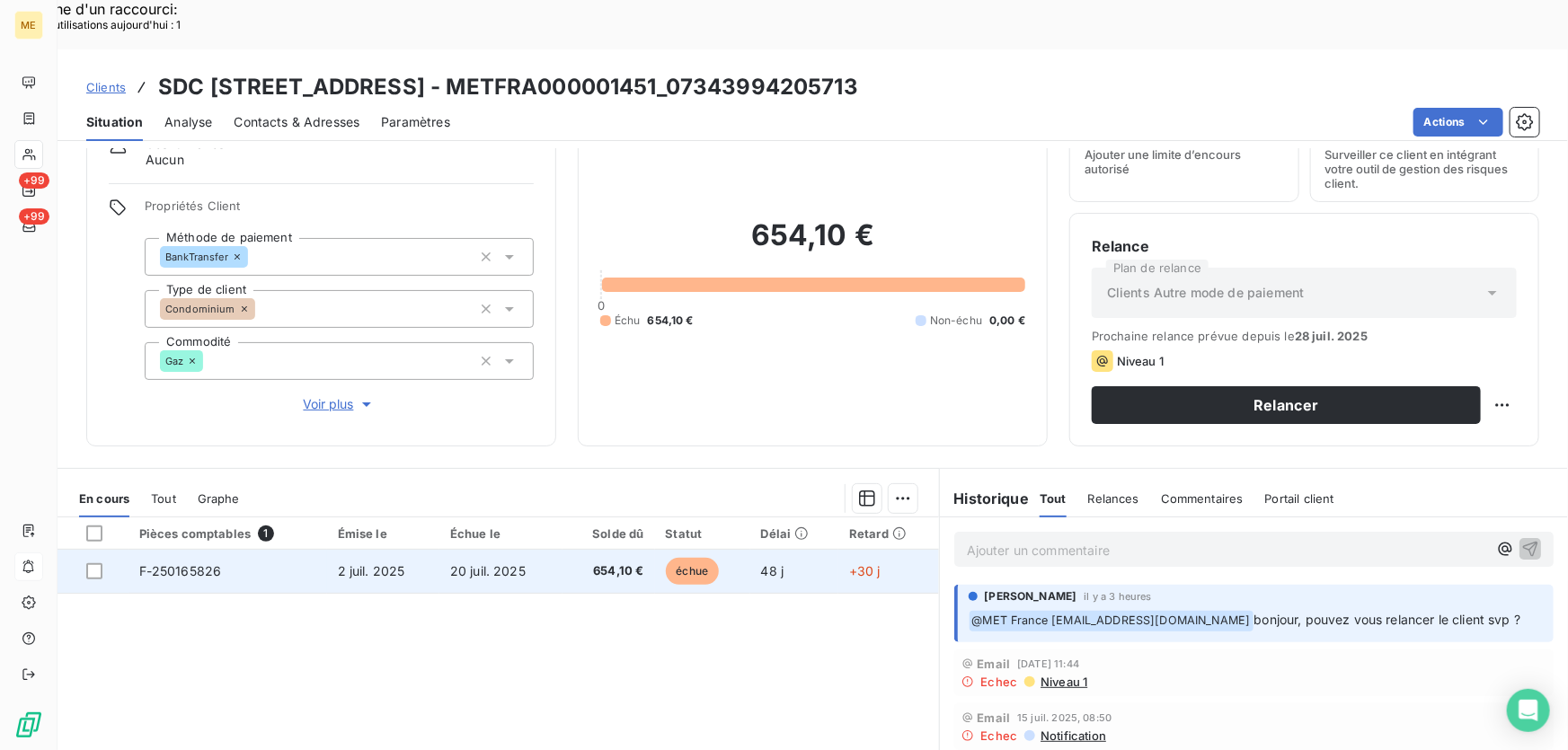
click at [563, 550] on td "654,10 €" at bounding box center [609, 571] width 93 height 43
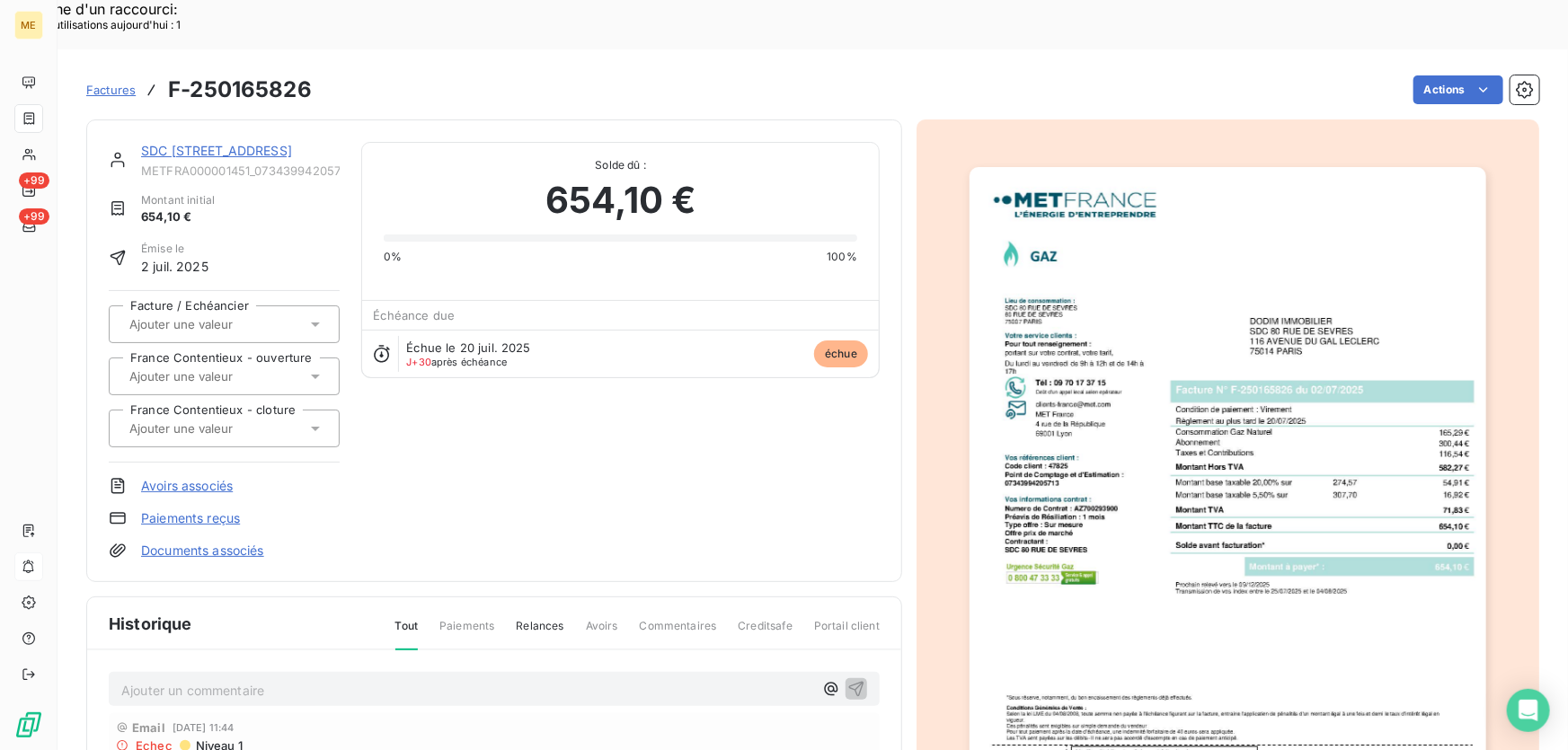
click at [1115, 384] on img "button" at bounding box center [1228, 533] width 517 height 732
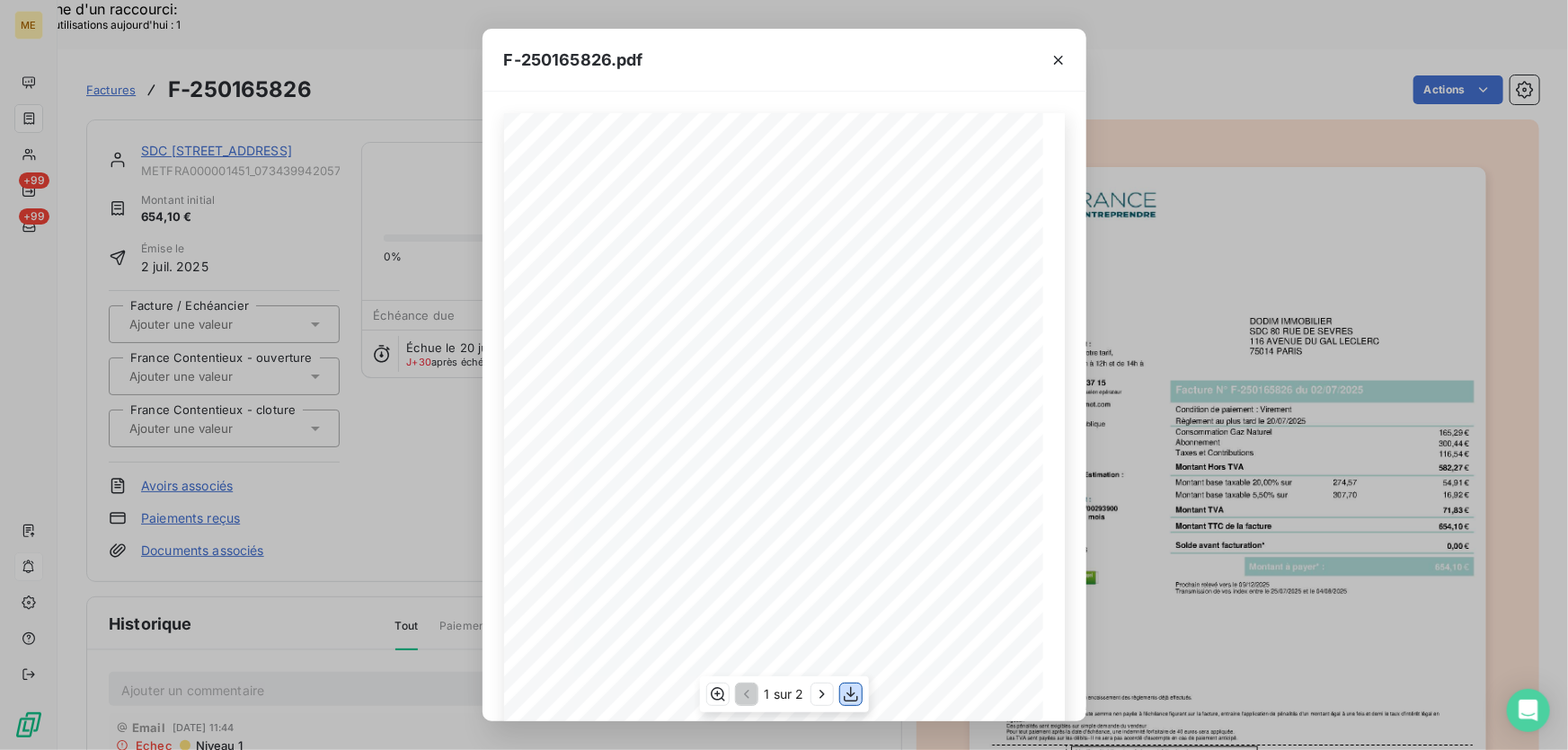
click at [852, 696] on icon "button" at bounding box center [850, 695] width 18 height 18
click at [909, 63] on div "F-250165826.pdf" at bounding box center [784, 60] width 604 height 63
click at [1058, 58] on icon "button" at bounding box center [1058, 61] width 18 height 18
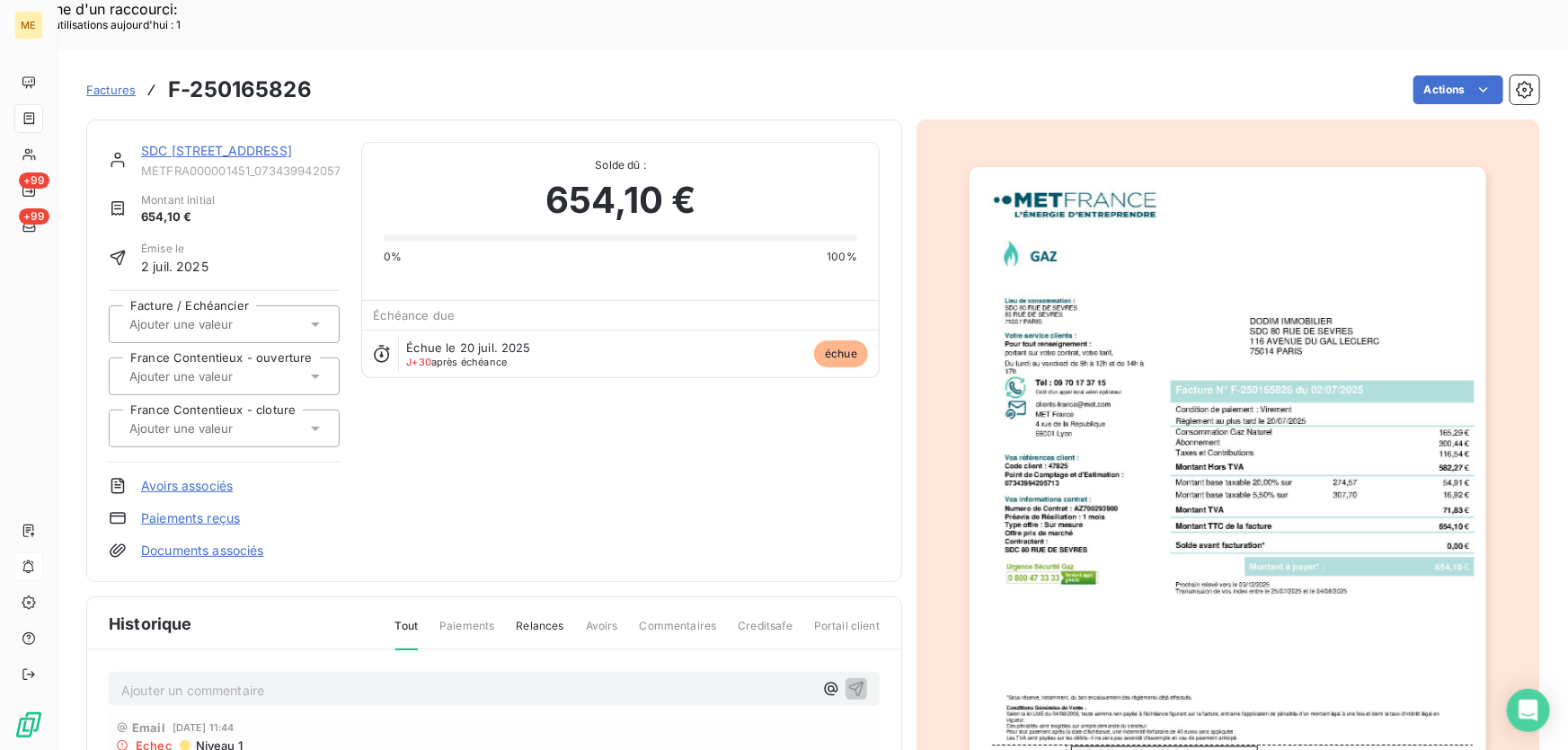
click at [276, 143] on link "SDC [STREET_ADDRESS]" at bounding box center [216, 150] width 151 height 16
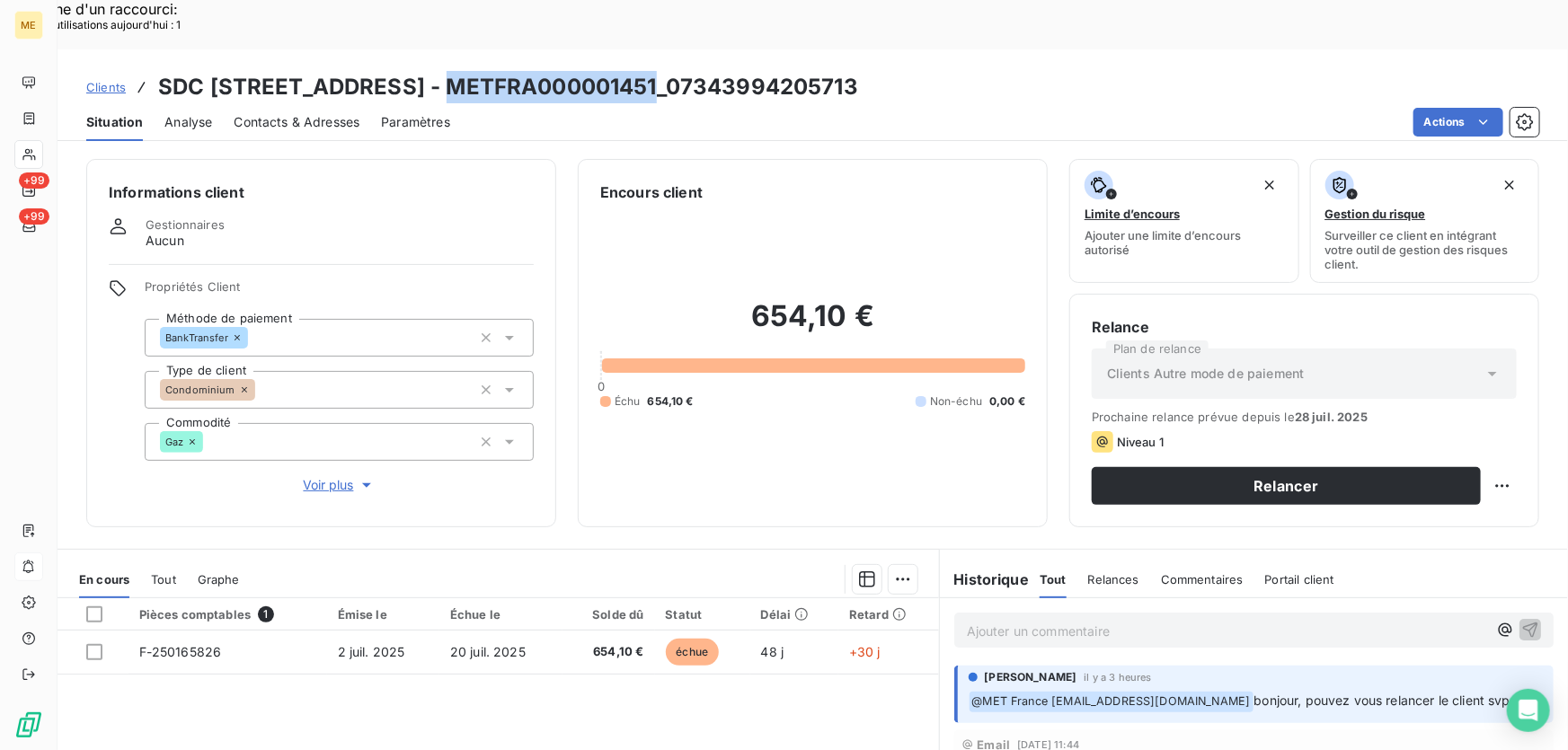
drag, startPoint x: 646, startPoint y: 40, endPoint x: 434, endPoint y: 47, distance: 212.1
click at [434, 71] on h3 "SDC 80 RUE DE SEVRES - METFRA000001451_07343994205713" at bounding box center [509, 86] width 700 height 32
copy h3 "METFRA000001451"
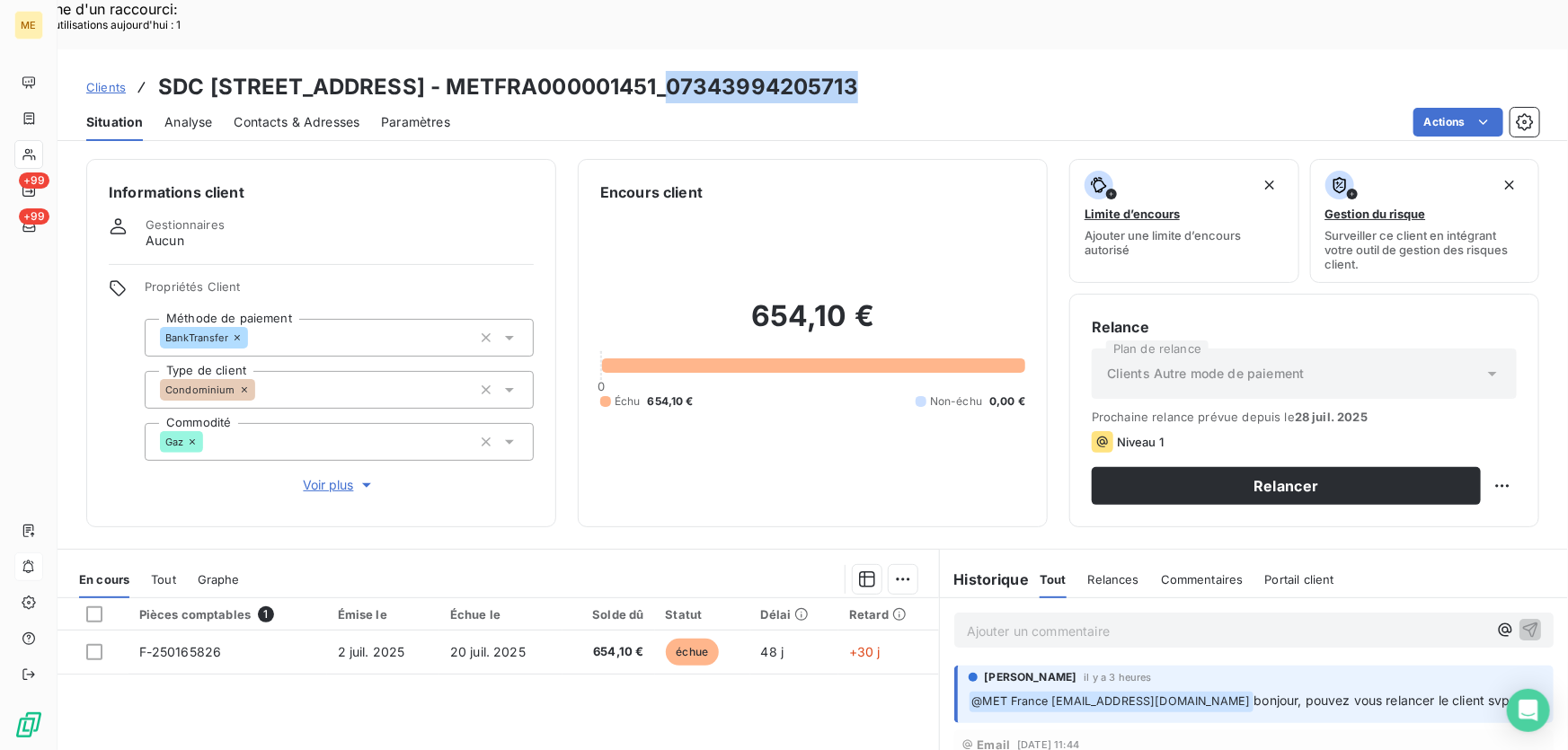
drag, startPoint x: 866, startPoint y: 29, endPoint x: 654, endPoint y: 33, distance: 212.0
click at [654, 71] on div "Clients SDC 80 RUE DE SEVRES - METFRA000001451_07343994205713" at bounding box center [813, 86] width 1510 height 32
copy h3 "07343994205713"
click at [1137, 620] on p "Ajouter un commentaire ﻿" at bounding box center [1227, 631] width 521 height 23
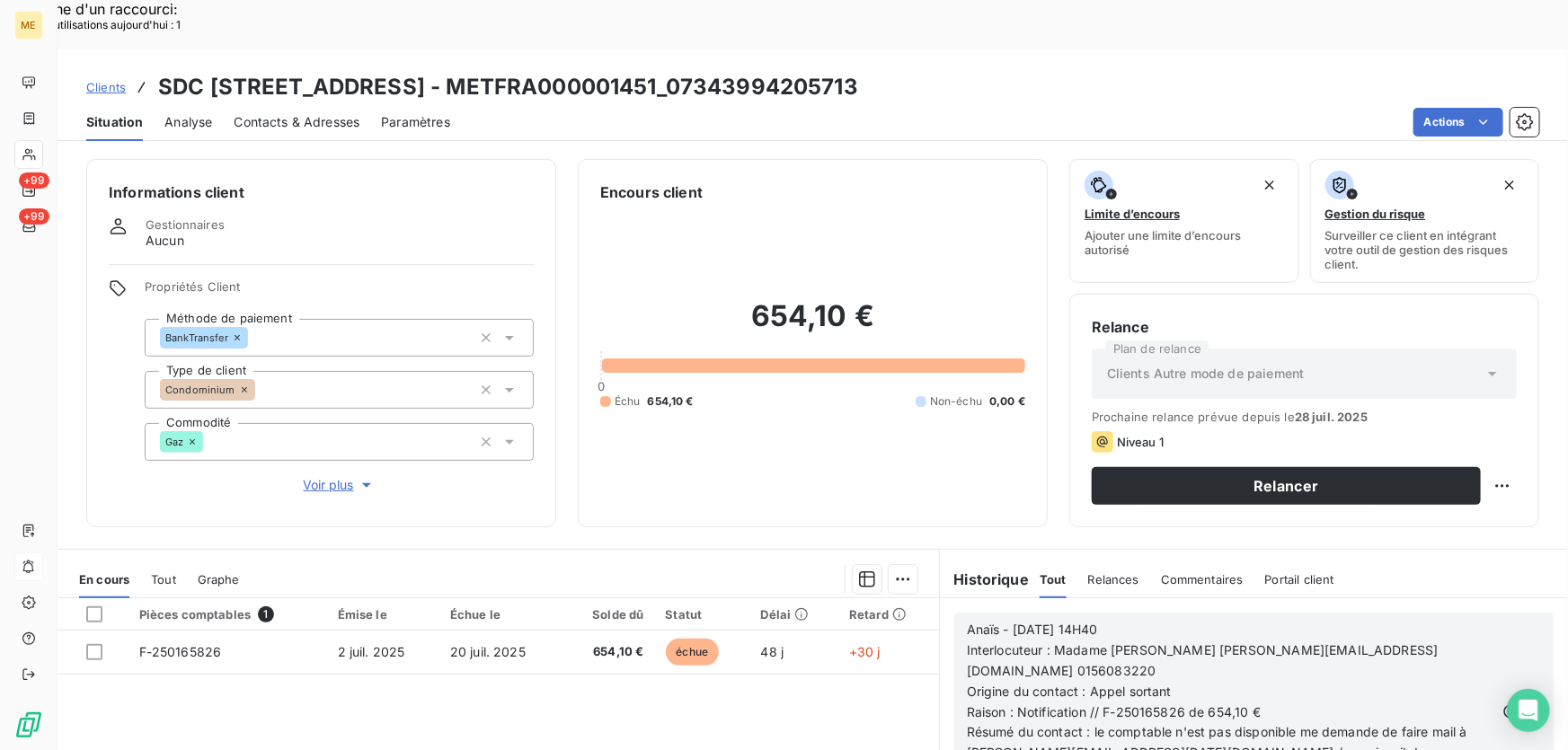
click at [1522, 703] on icon "button" at bounding box center [1531, 712] width 18 height 18
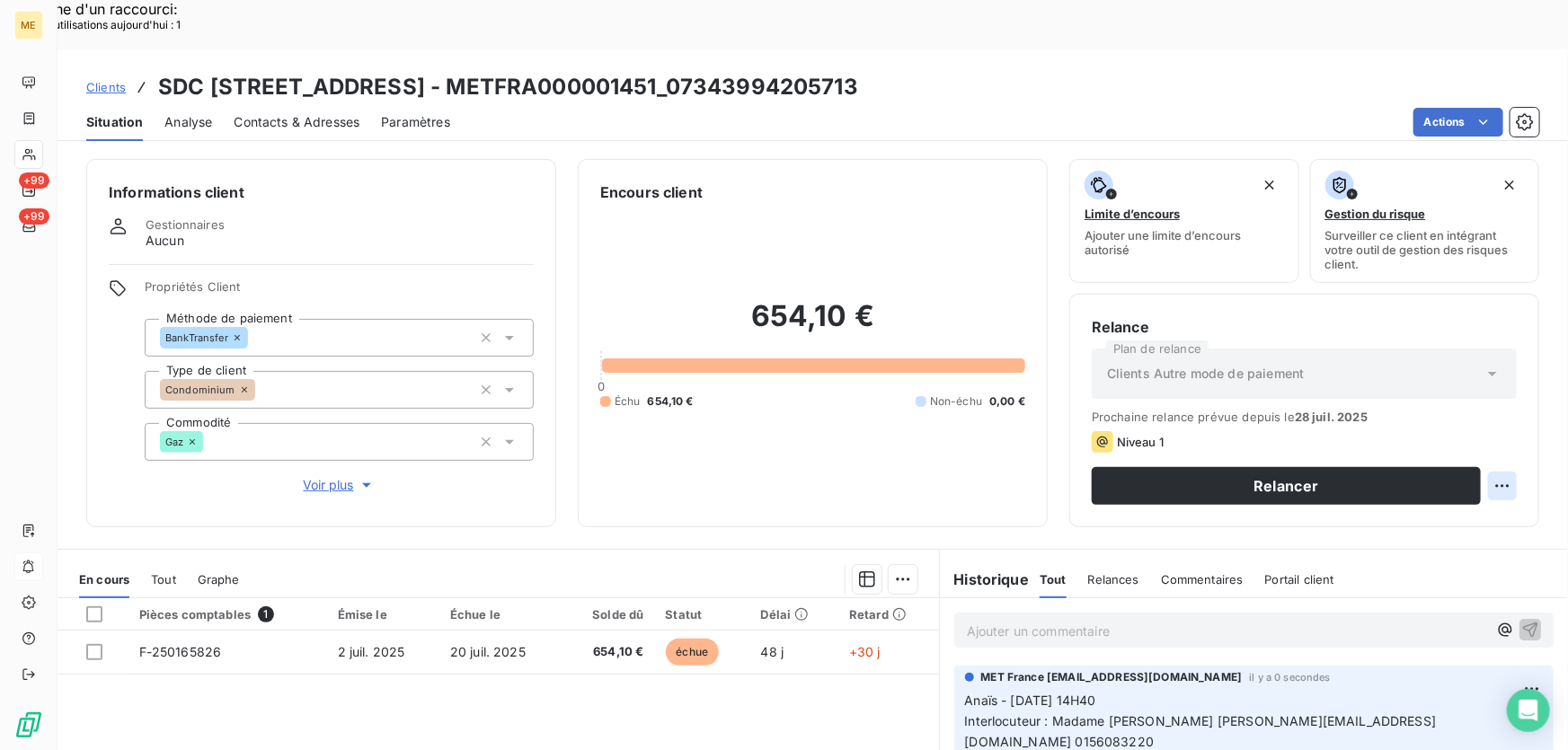
click at [1486, 464] on div "Replanifier cette action" at bounding box center [1416, 475] width 160 height 28
select select "7"
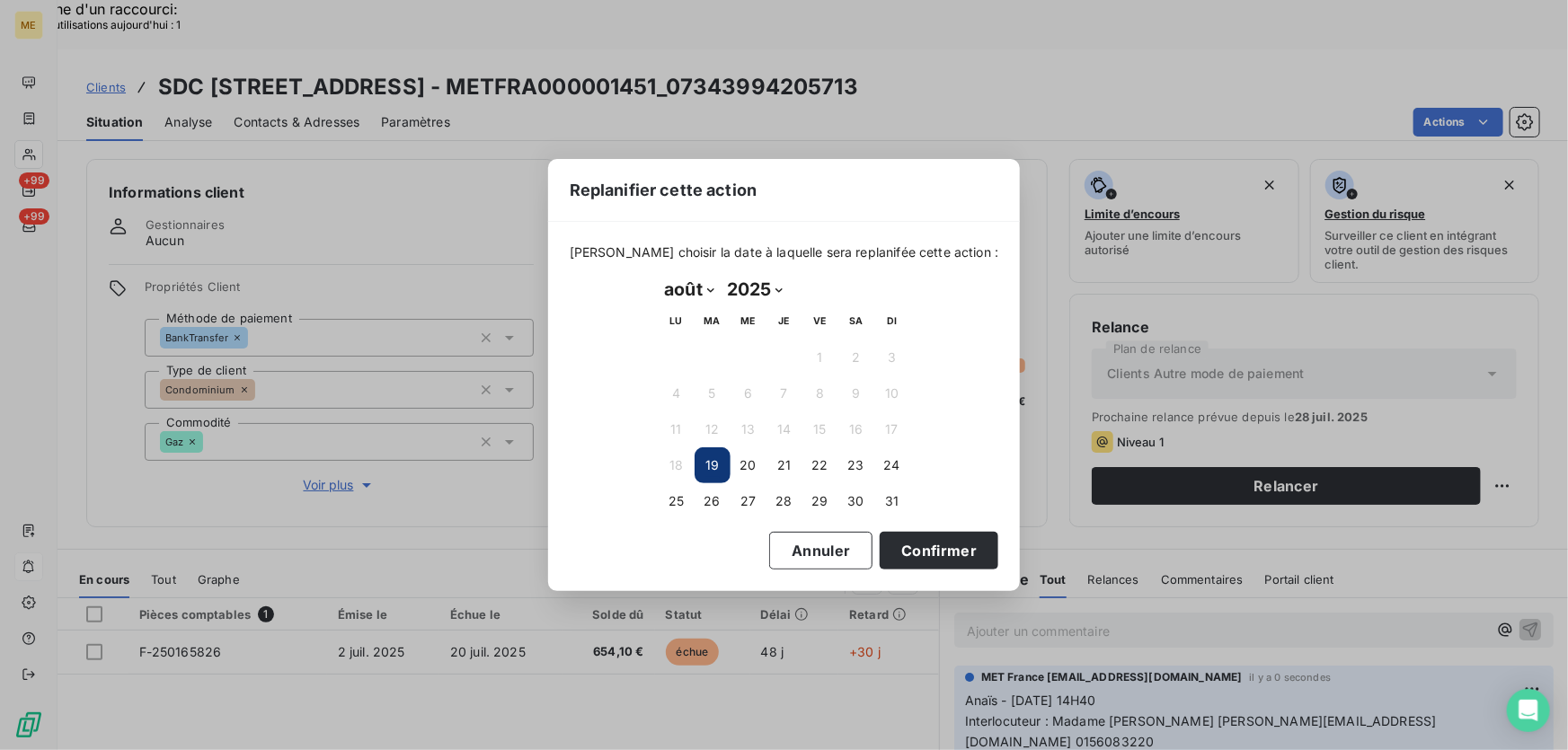
click at [1464, 487] on div "Replanifier cette action Veuillez choisir la date à laquelle sera replanifée ce…" at bounding box center [784, 375] width 1568 height 750
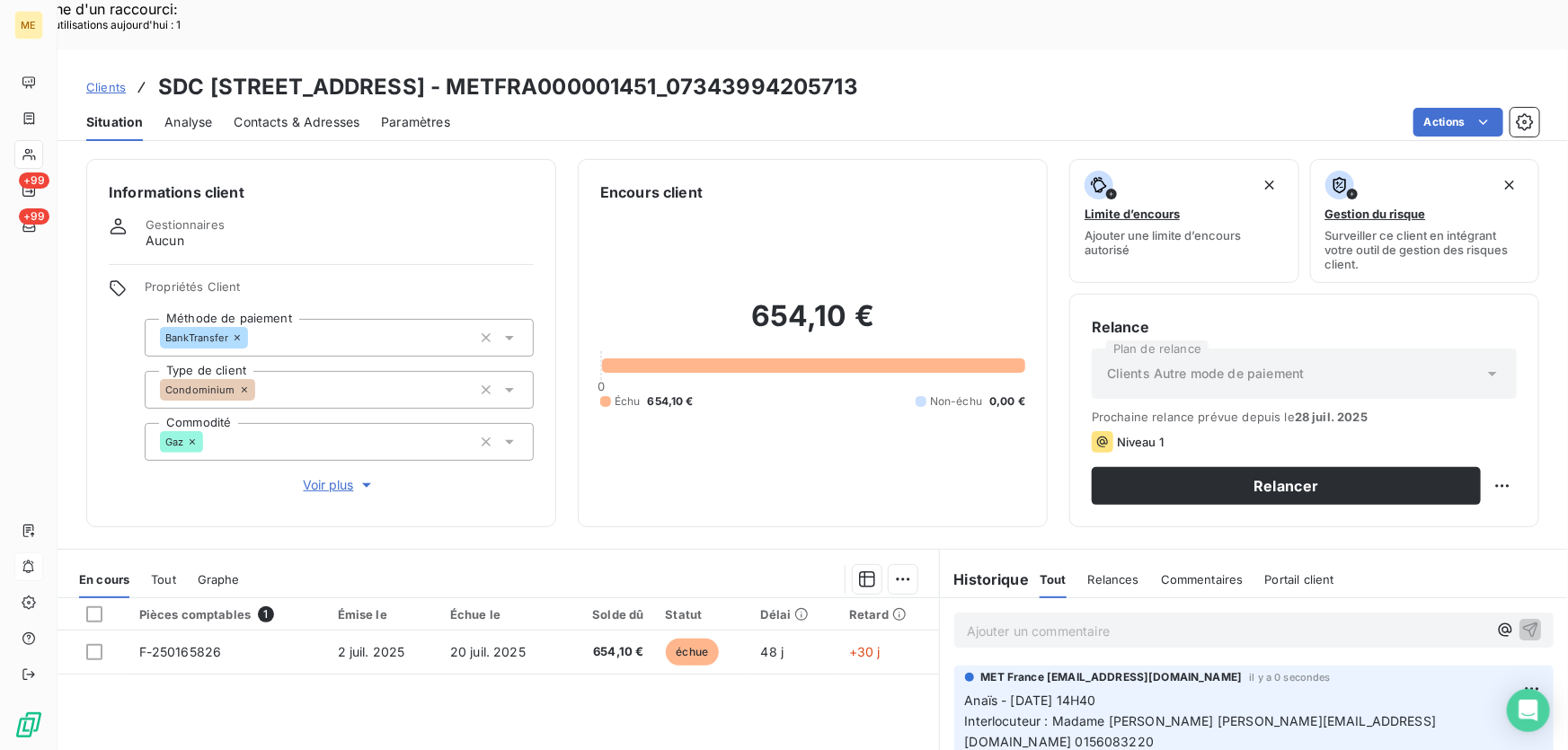
drag, startPoint x: 1509, startPoint y: 433, endPoint x: 1487, endPoint y: 438, distance: 22.6
click at [1505, 435] on div "Relance Plan de relance Clients Autre mode de paiement Prochaine relance prévue…" at bounding box center [1303, 411] width 470 height 234
click at [1417, 494] on div "Replanifier cette action" at bounding box center [1416, 475] width 175 height 43
click at [1418, 479] on div "Replanifier cette action" at bounding box center [1416, 475] width 160 height 28
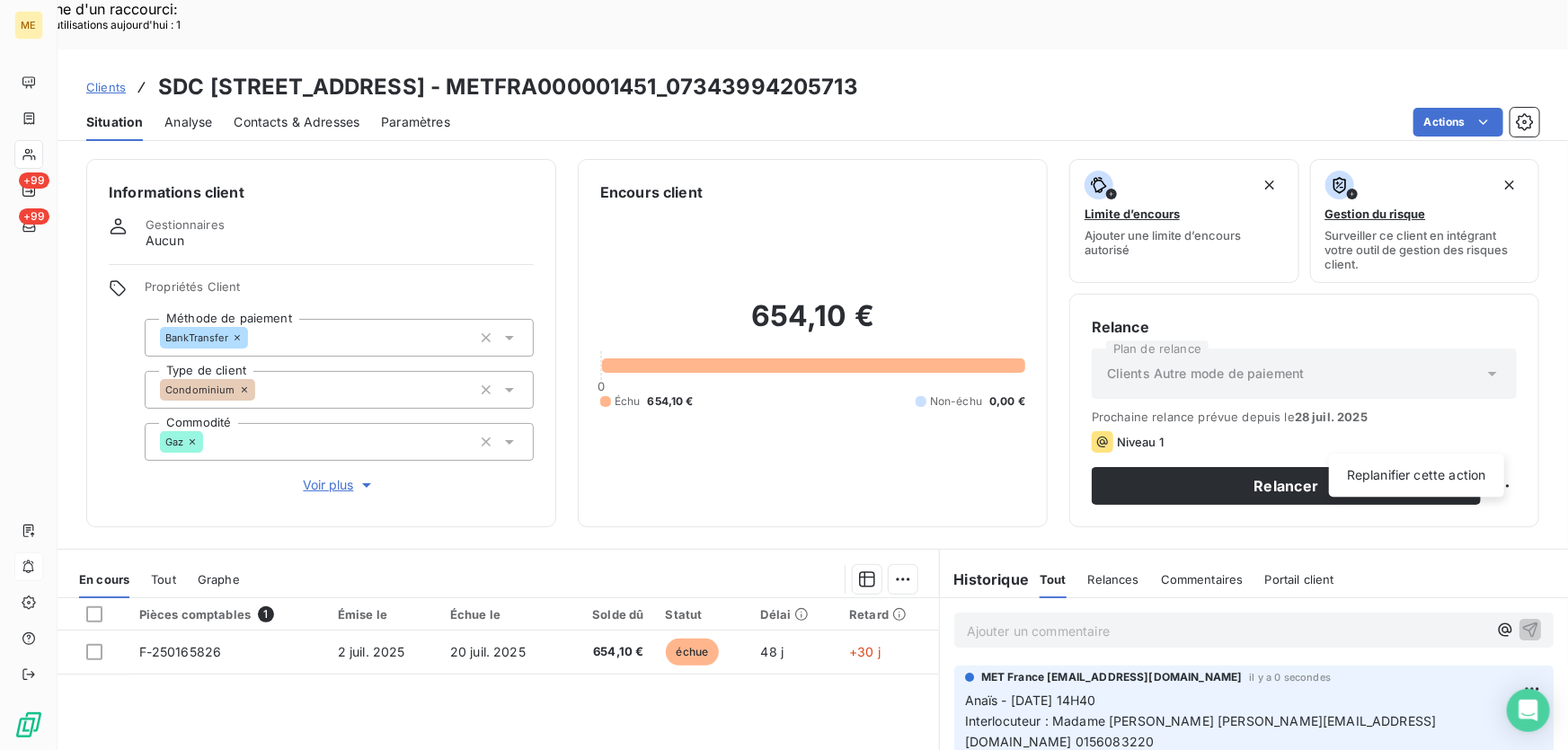
select select "7"
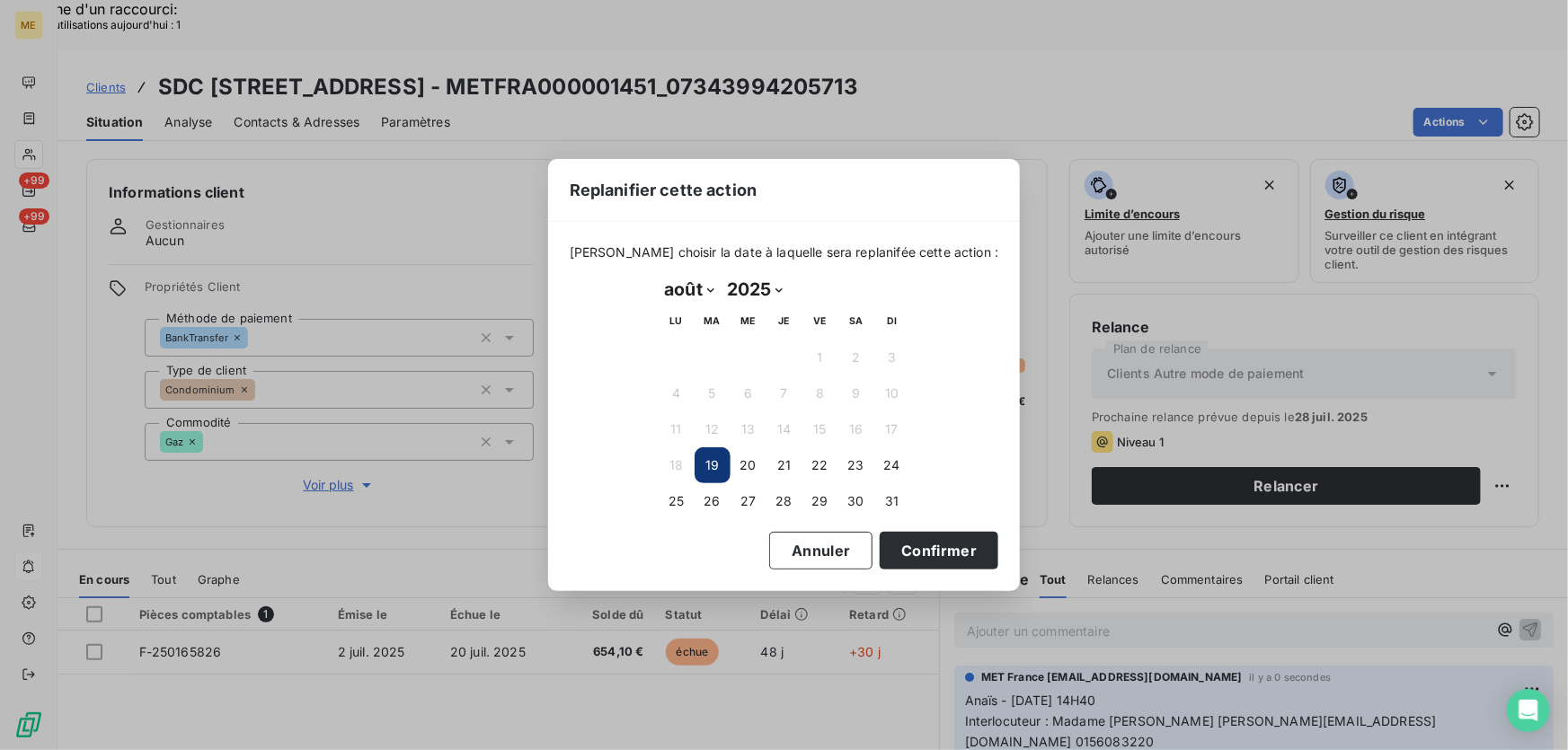
drag, startPoint x: 817, startPoint y: 462, endPoint x: 849, endPoint y: 530, distance: 75.2
click at [817, 463] on button "22" at bounding box center [819, 465] width 36 height 36
click at [904, 554] on button "Confirmer" at bounding box center [938, 550] width 118 height 38
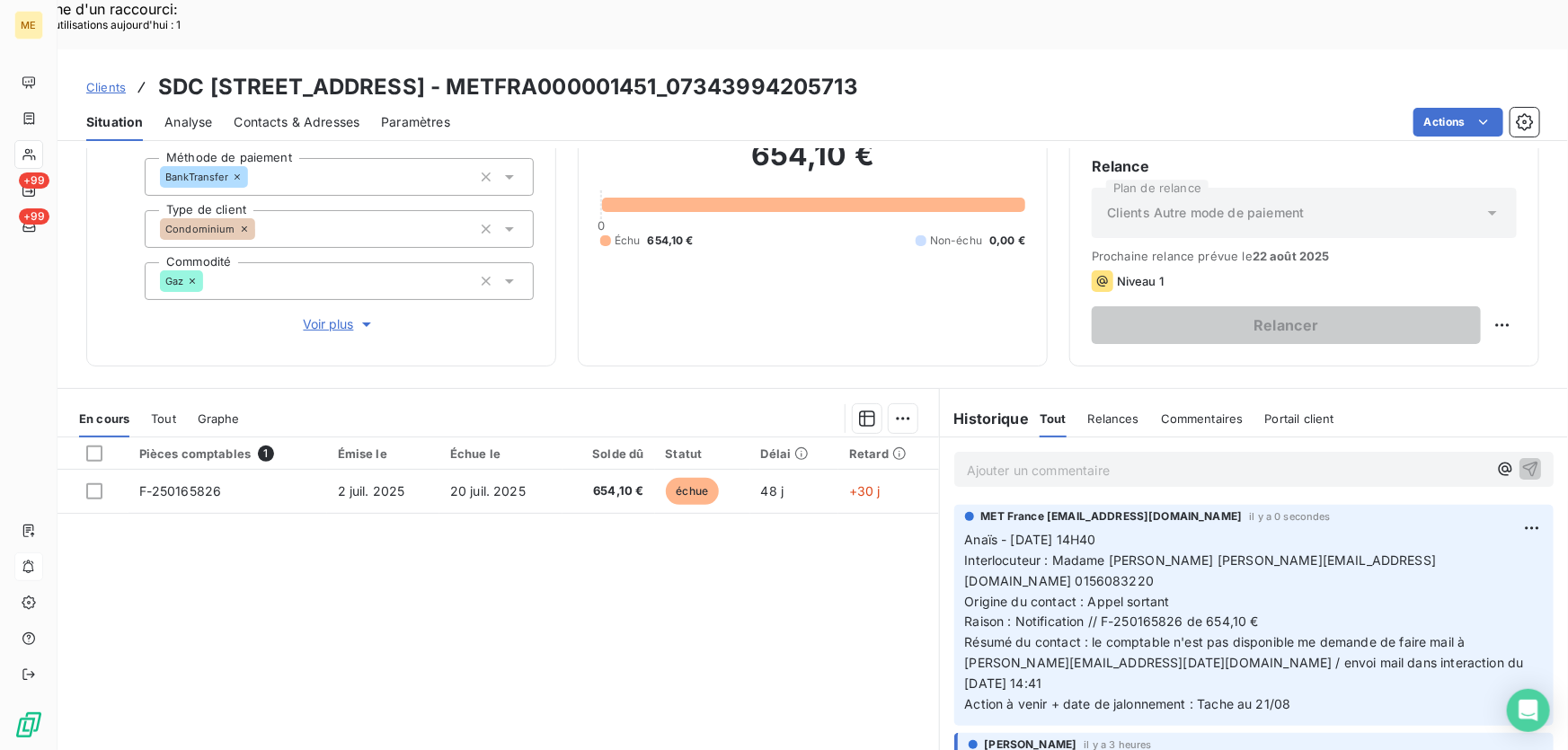
scroll to position [162, 0]
click at [1182, 458] on p "Ajouter un commentaire ﻿" at bounding box center [1227, 469] width 521 height 23
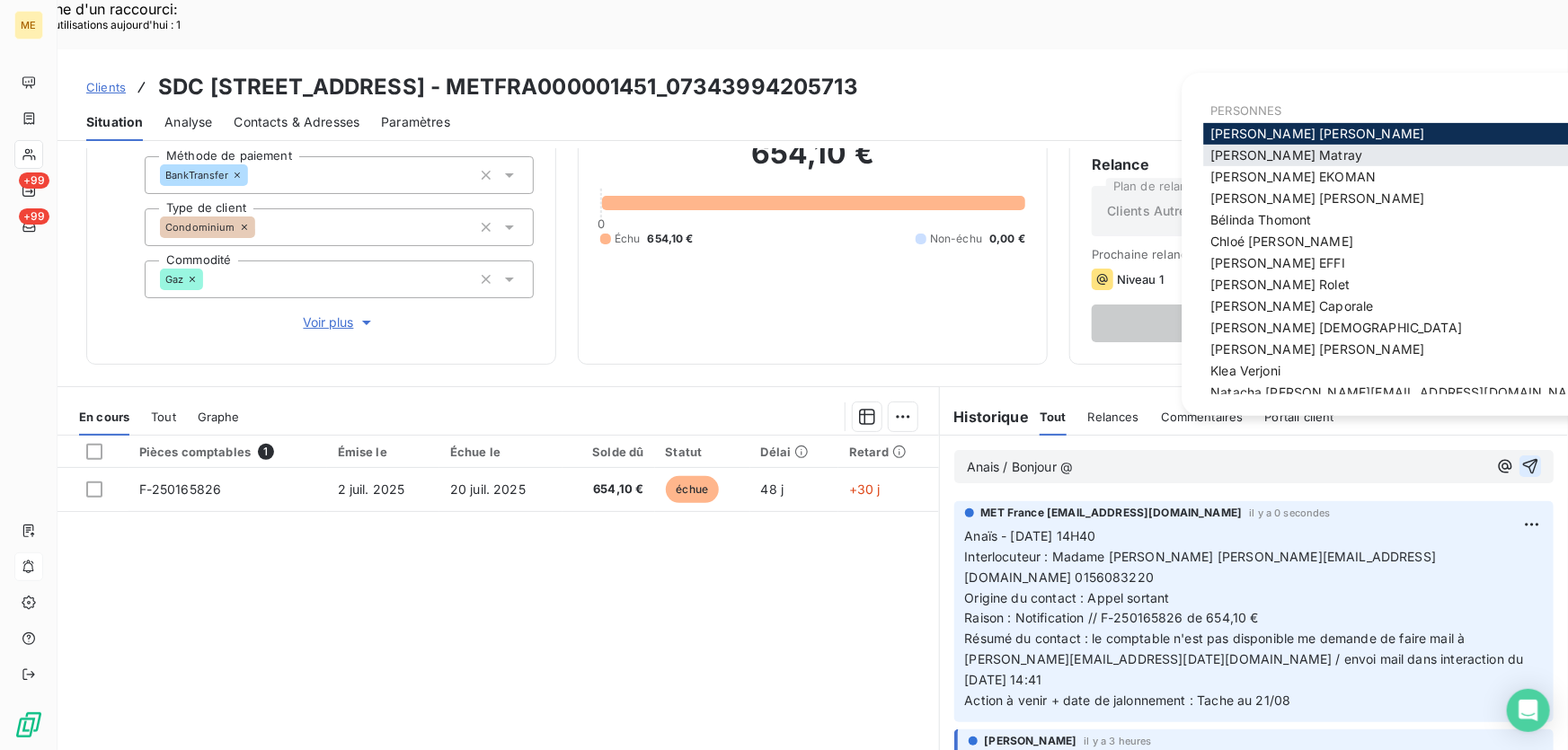
click at [1274, 148] on span "[PERSON_NAME]" at bounding box center [1286, 155] width 152 height 16
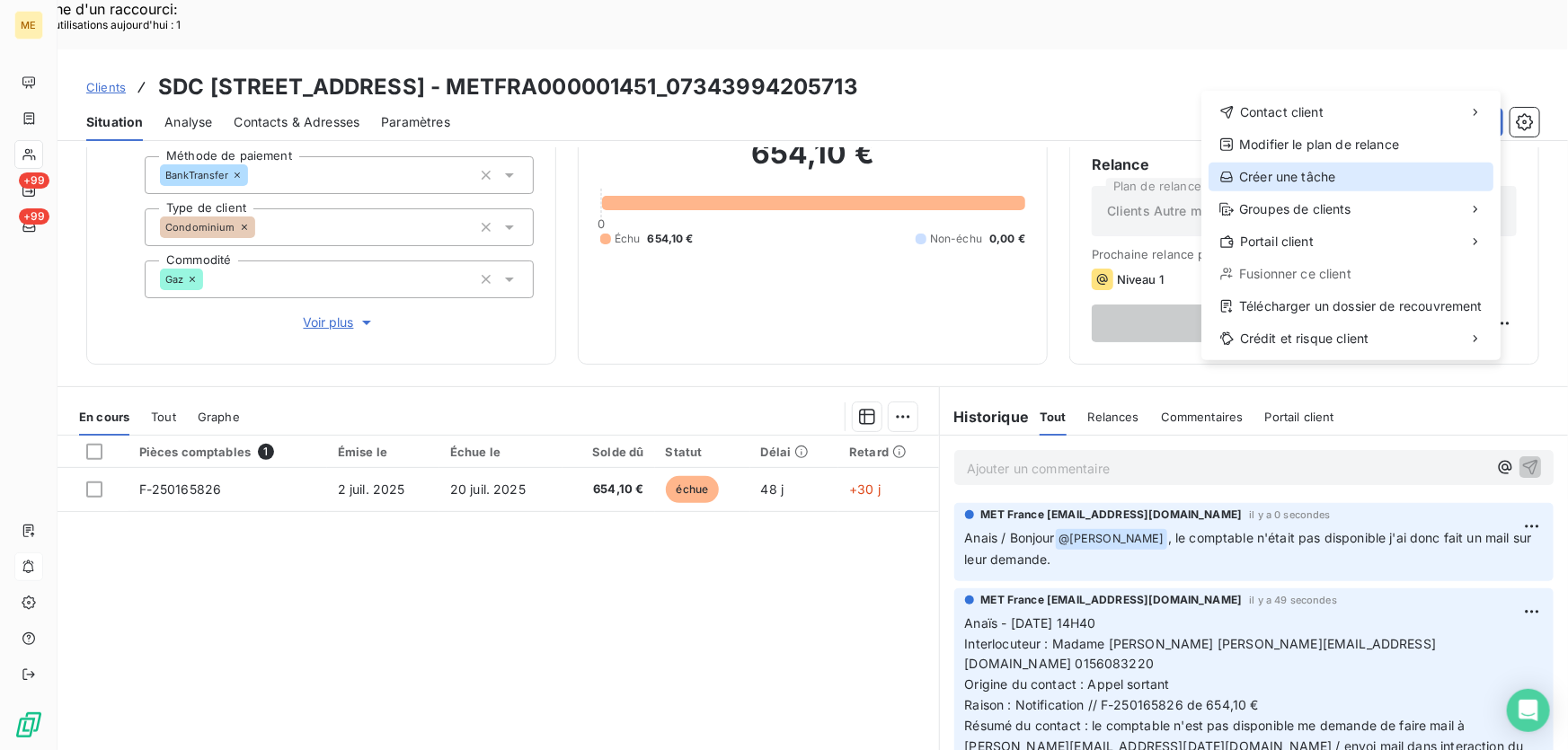
click at [1360, 173] on div "Créer une tâche" at bounding box center [1350, 176] width 285 height 28
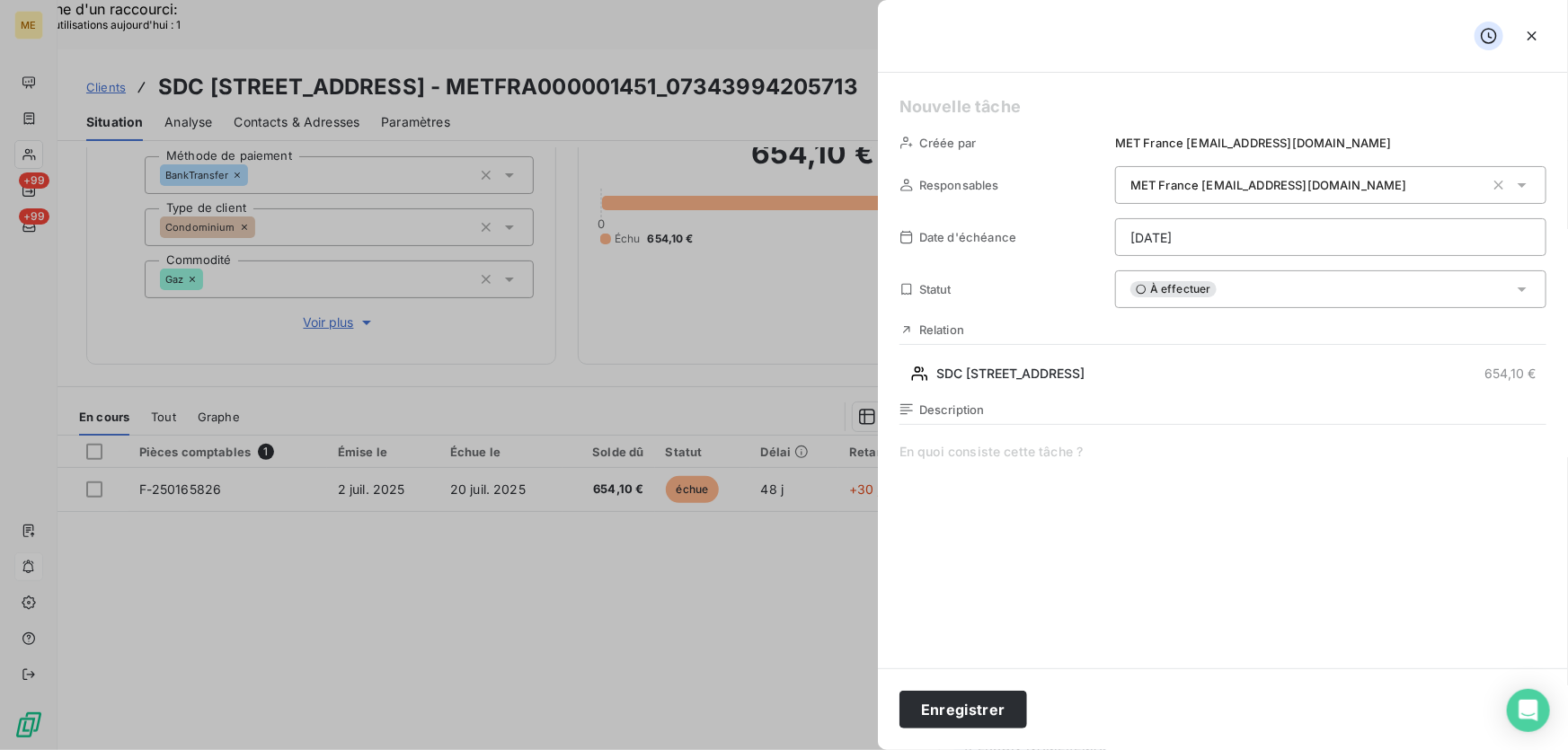
click at [1069, 97] on h5 at bounding box center [1223, 106] width 647 height 25
click at [1116, 452] on span at bounding box center [1223, 615] width 647 height 345
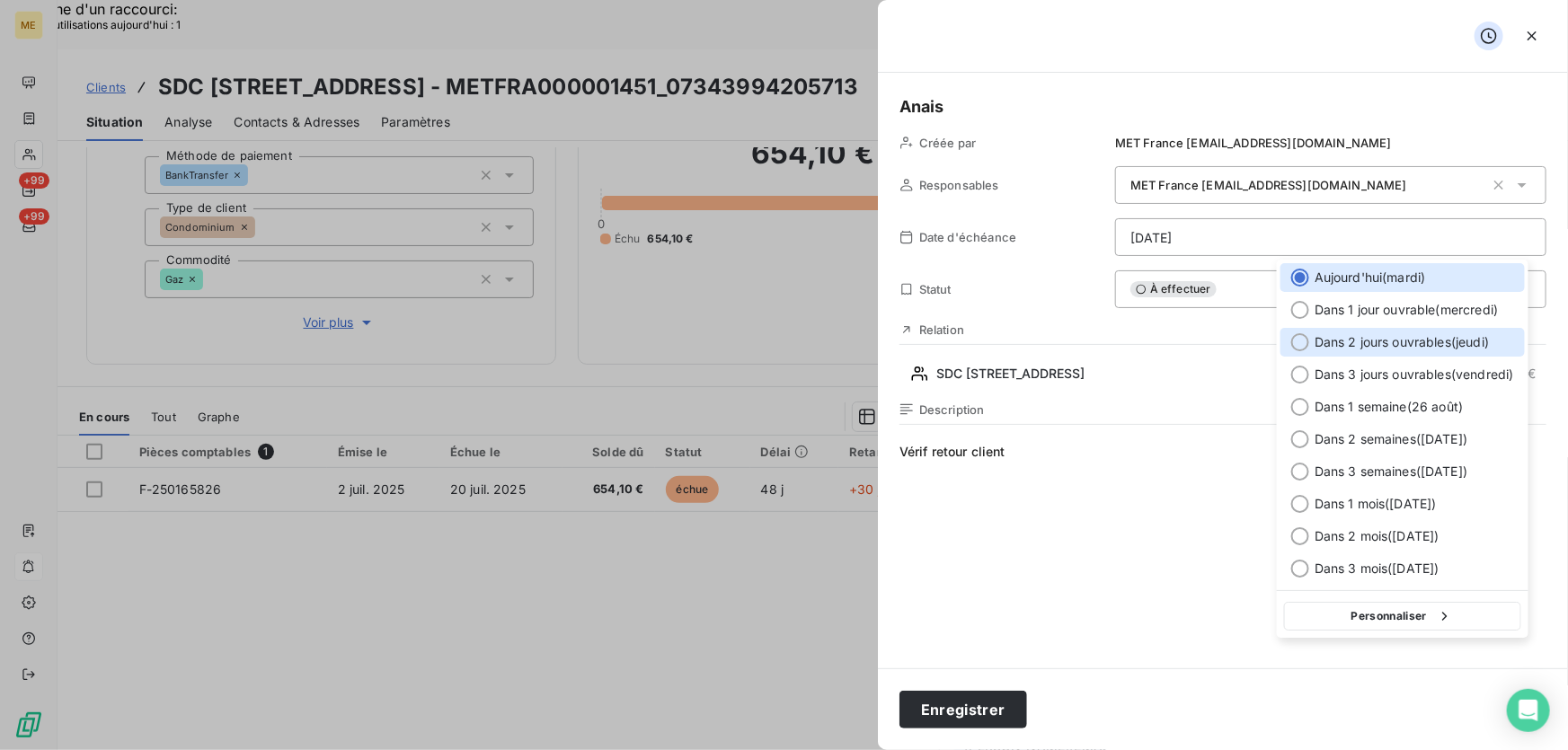
click at [1356, 345] on span "Dans 2 jours ouvrables ( jeudi )" at bounding box center [1409, 343] width 189 height 18
type input "21/08/2025"
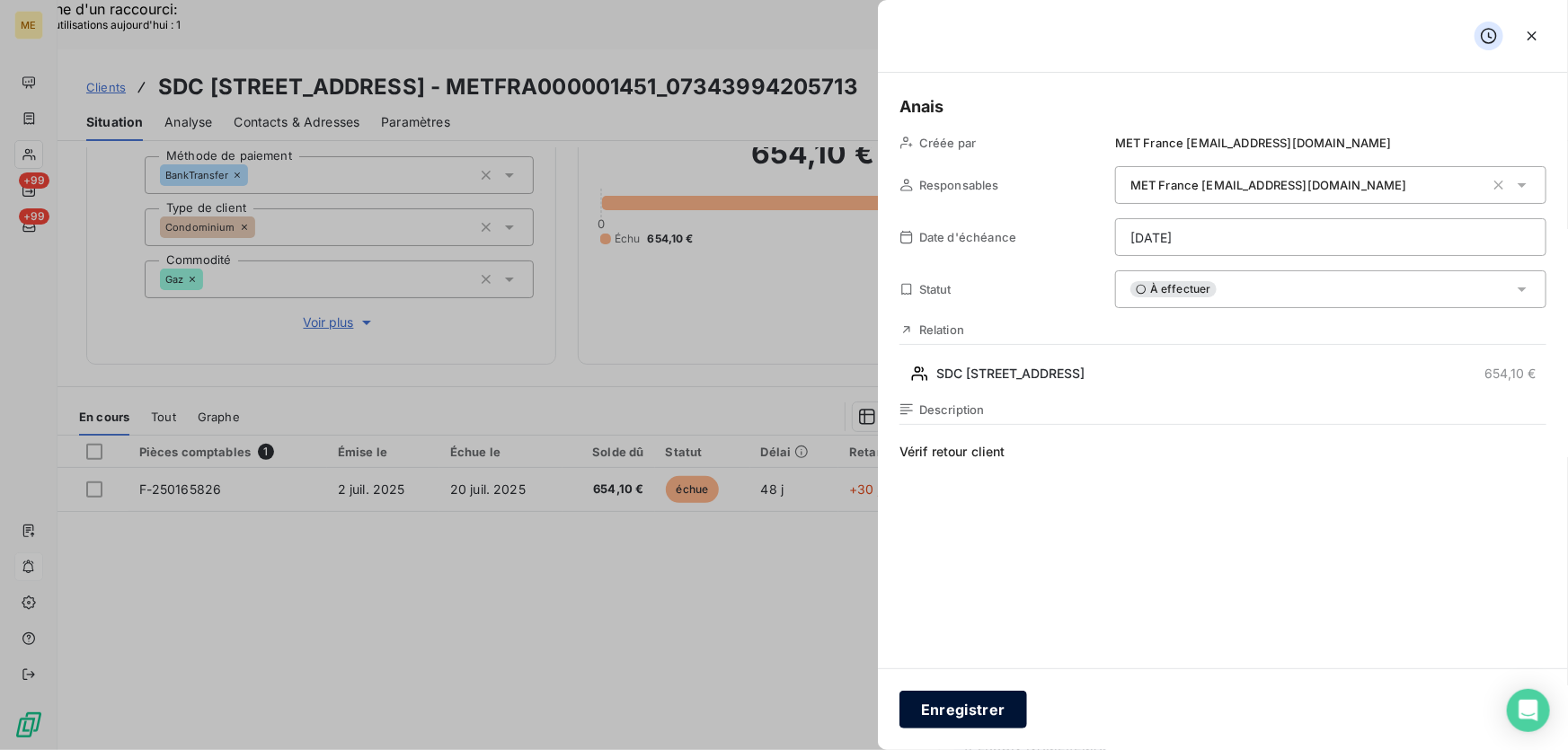
click at [976, 705] on button "Enregistrer" at bounding box center [962, 710] width 127 height 38
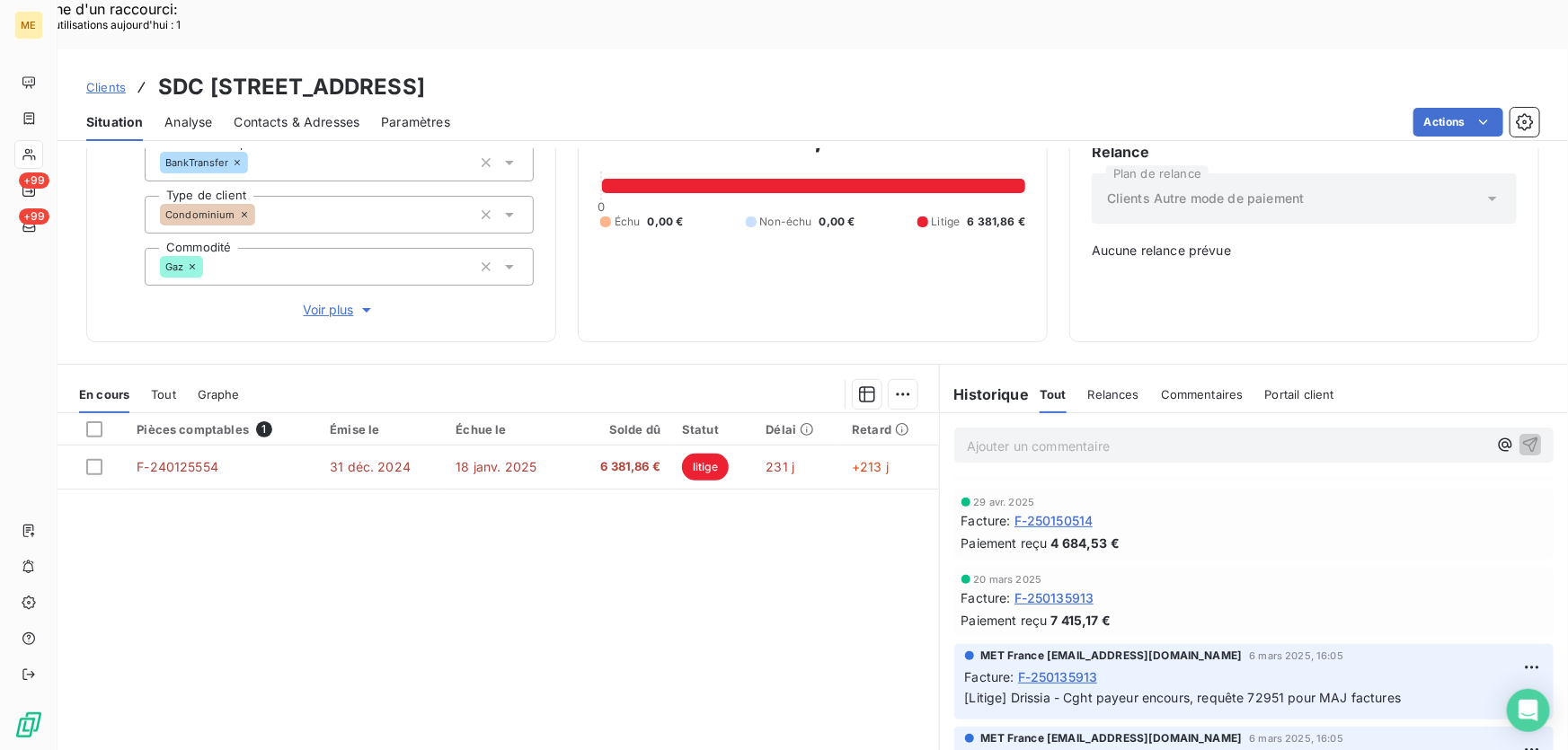
scroll to position [162, 0]
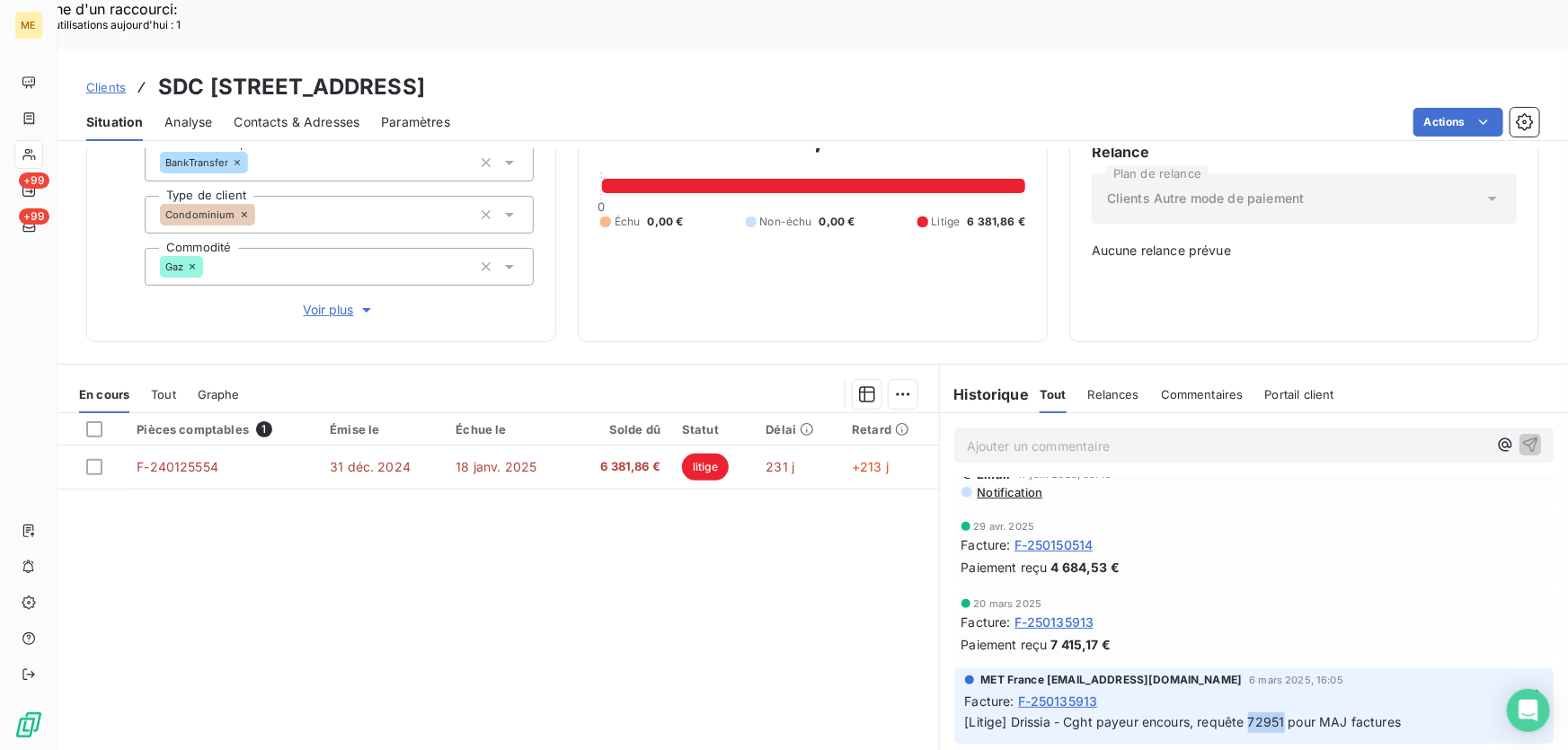
drag, startPoint x: 1273, startPoint y: 659, endPoint x: 1245, endPoint y: 659, distance: 28.0
click at [1245, 714] on span "[Litige] Drissia - Cght payeur encours, requête 72951 pour MAJ factures" at bounding box center [1183, 722] width 436 height 16
copy span "72951"
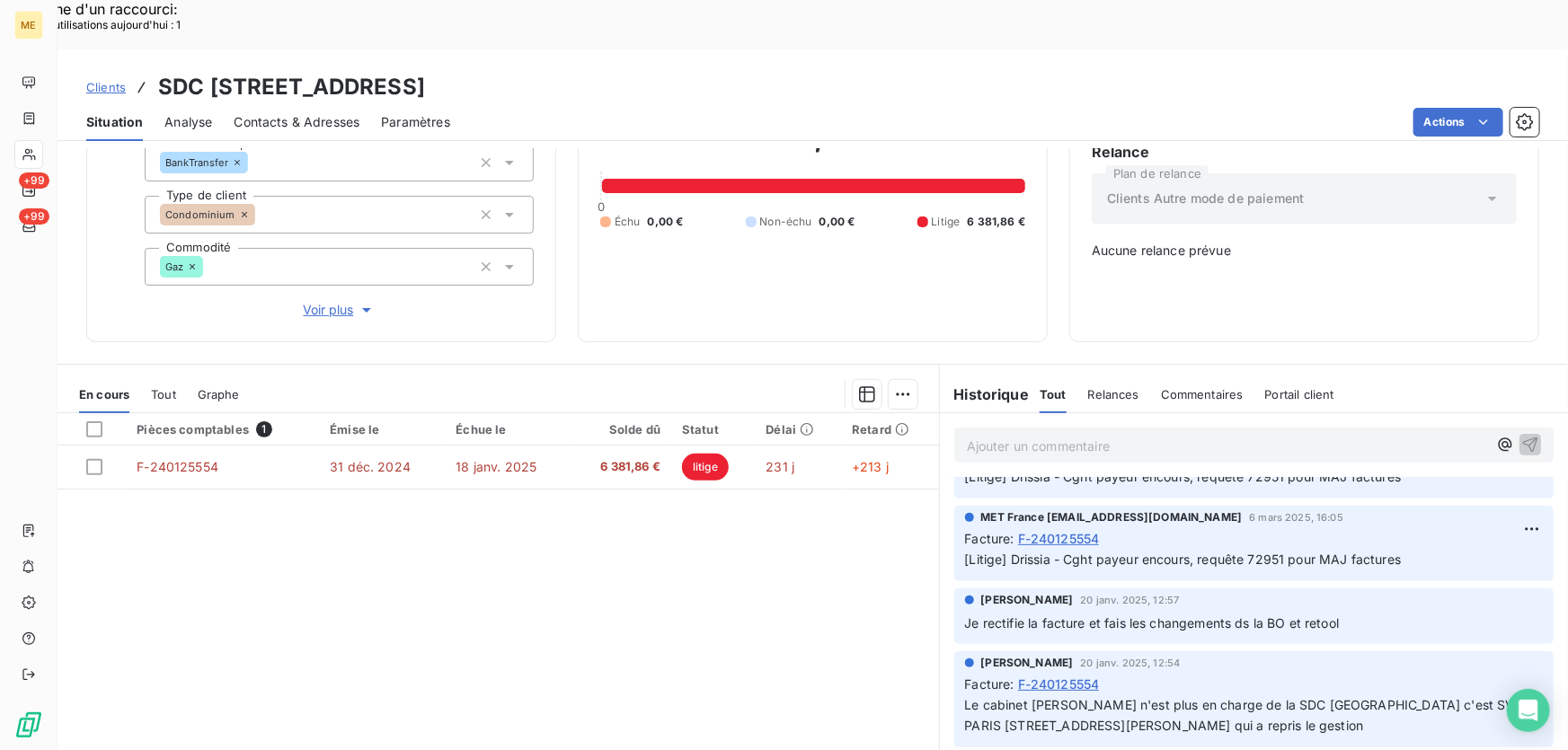
scroll to position [326, 0]
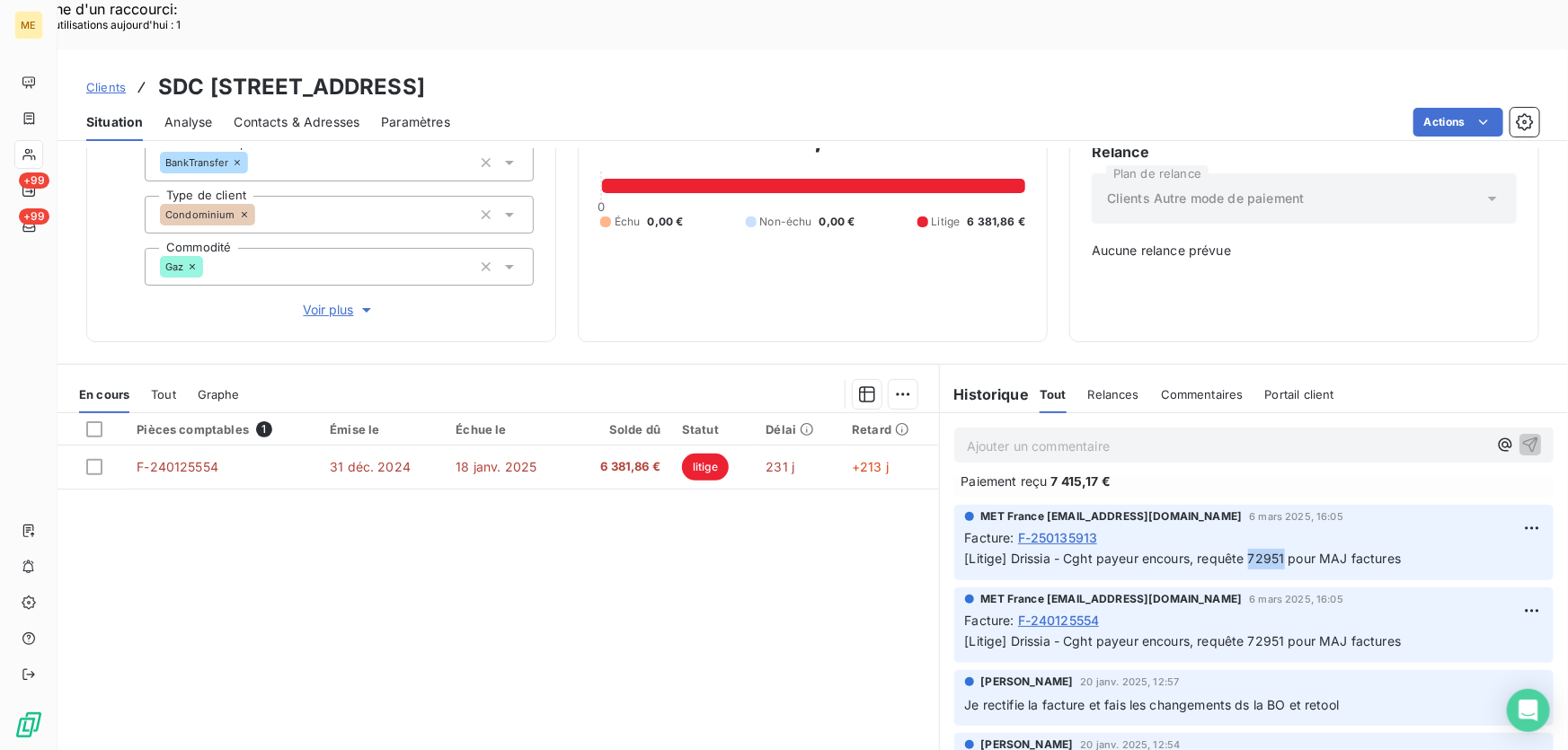
drag, startPoint x: 1278, startPoint y: 494, endPoint x: 1245, endPoint y: 503, distance: 34.2
click at [1245, 551] on span "[Litige] Drissia - Cght payeur encours, requête 72951 pour MAJ factures" at bounding box center [1183, 558] width 436 height 16
copy span "72951"
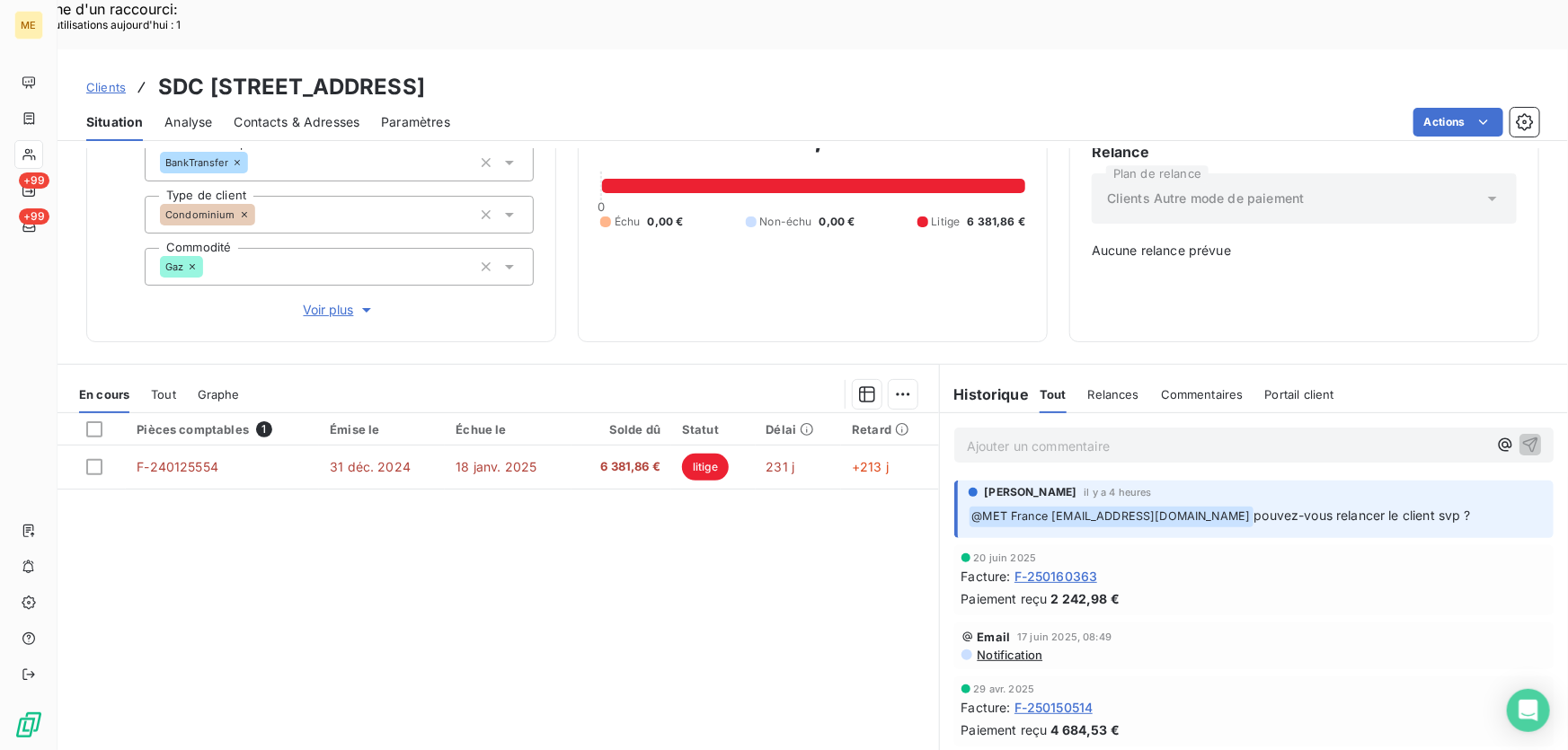
scroll to position [94, 0]
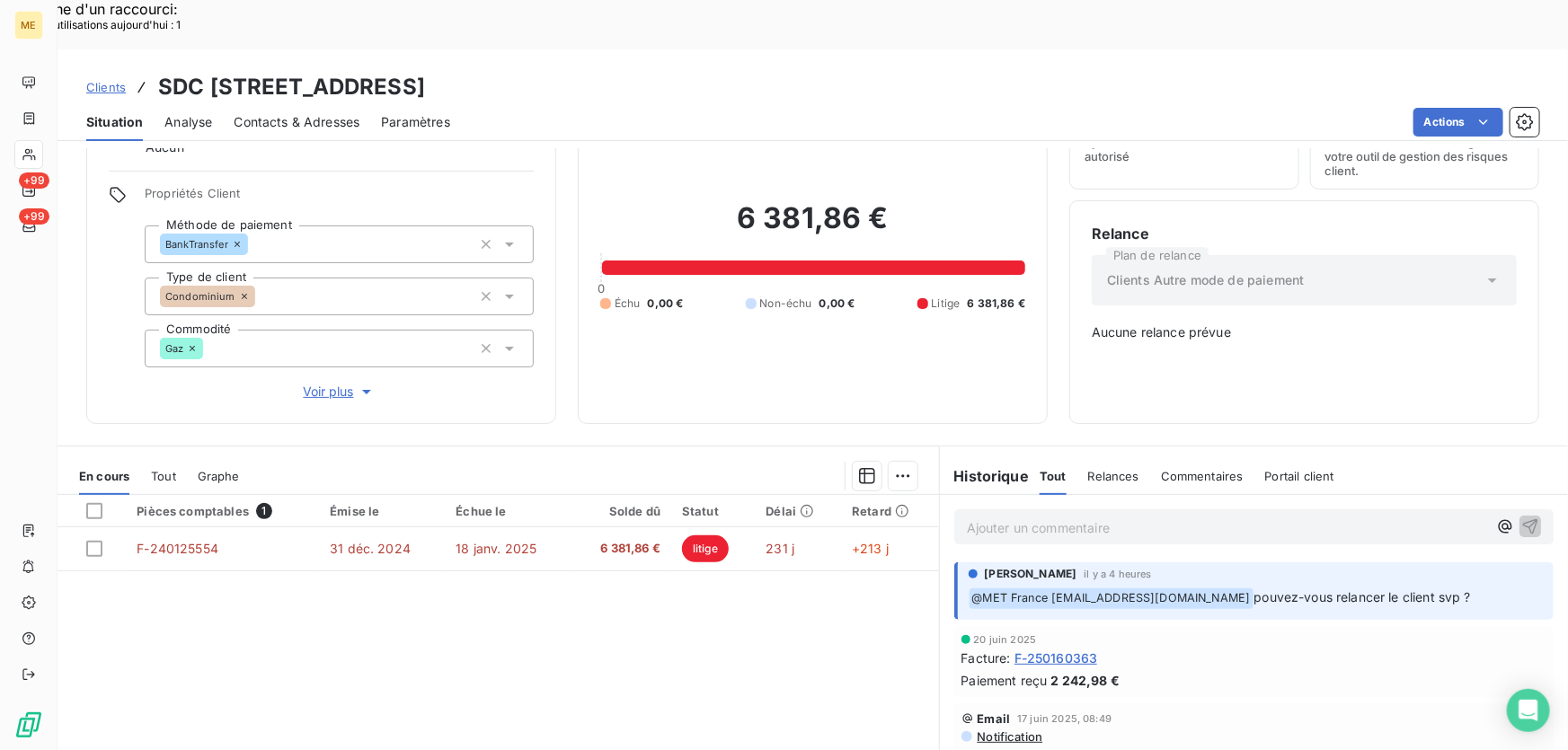
click at [257, 114] on span "Contacts & Adresses" at bounding box center [296, 123] width 126 height 18
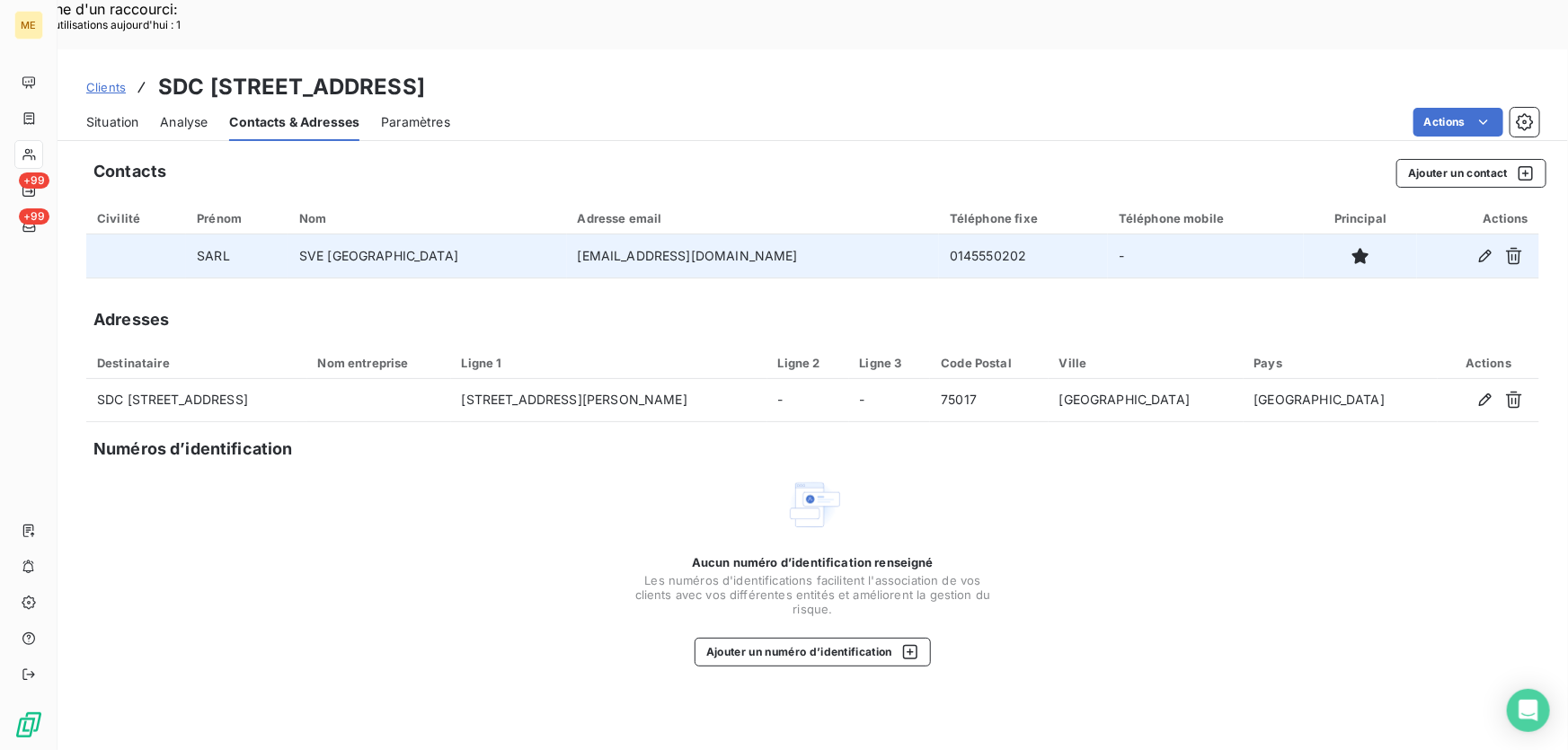
copy td "[EMAIL_ADDRESS][DOMAIN_NAME]"
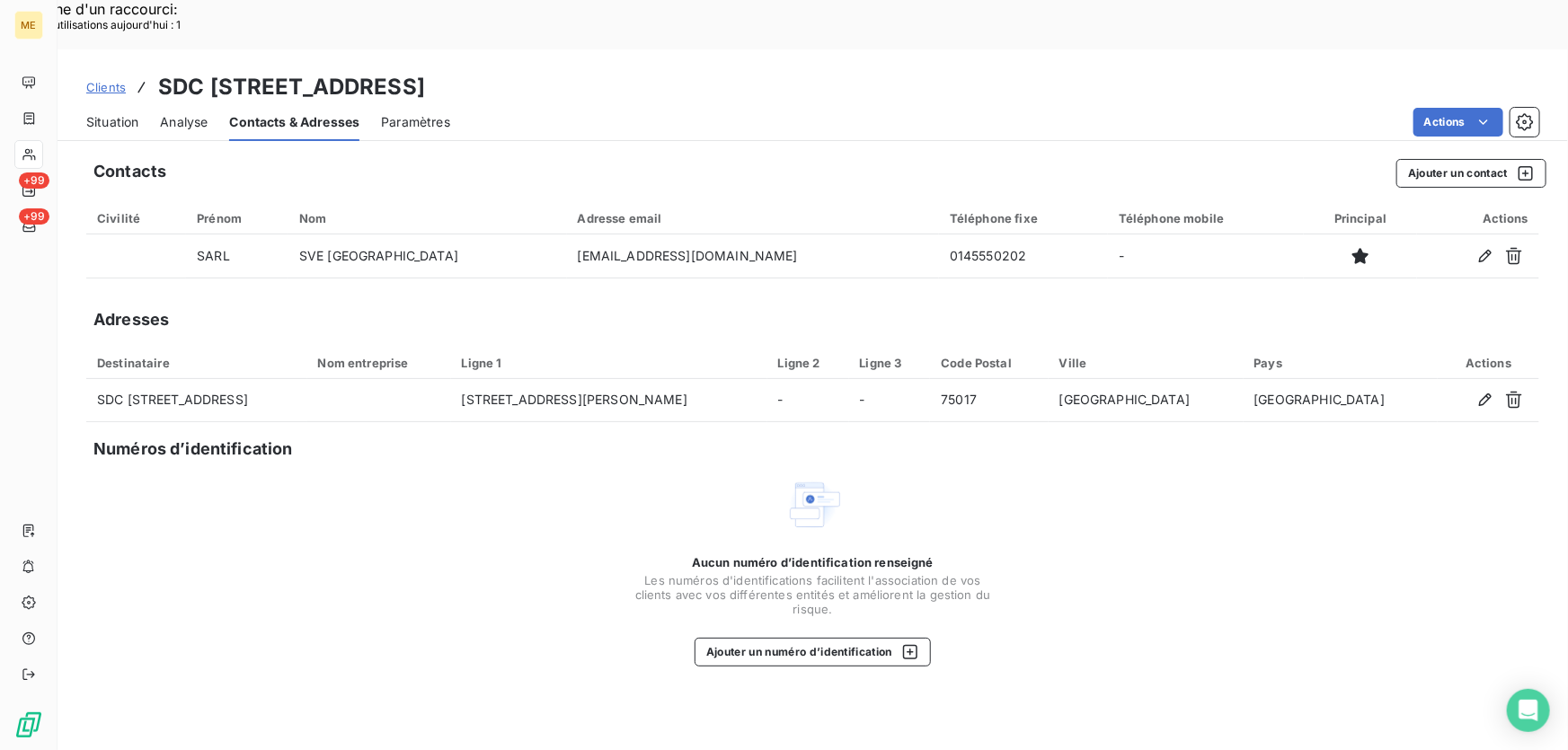
drag, startPoint x: 676, startPoint y: 206, endPoint x: 499, endPoint y: 248, distance: 181.9
click at [499, 248] on div "Contacts Ajouter un contact Civilité Prénom Nom Adresse email Téléphone fixe Té…" at bounding box center [813, 474] width 1510 height 652
click at [948, 250] on div "Contacts Ajouter un contact Civilité Prénom Nom Adresse email Téléphone fixe Té…" at bounding box center [813, 474] width 1510 height 652
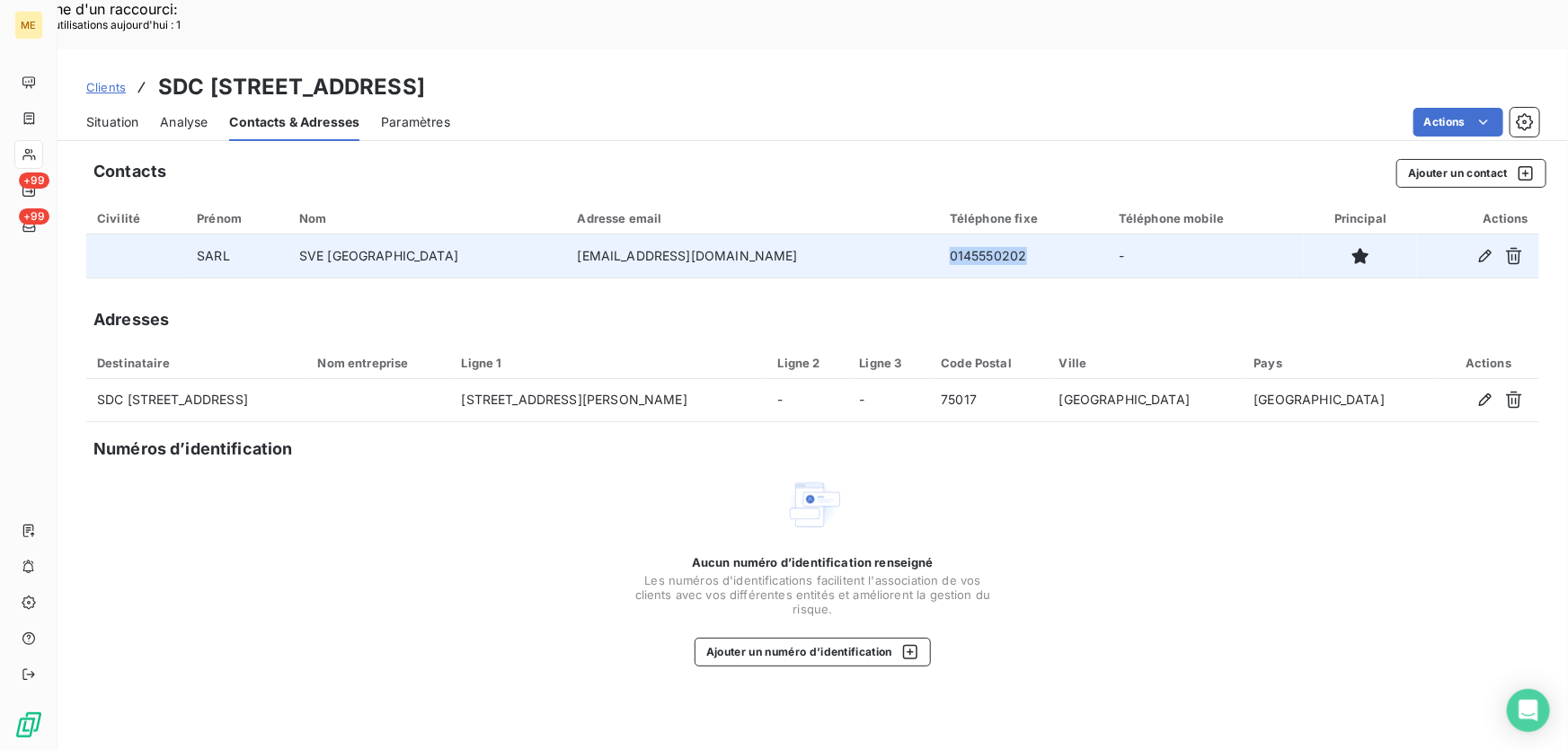
copy td "0145550202"
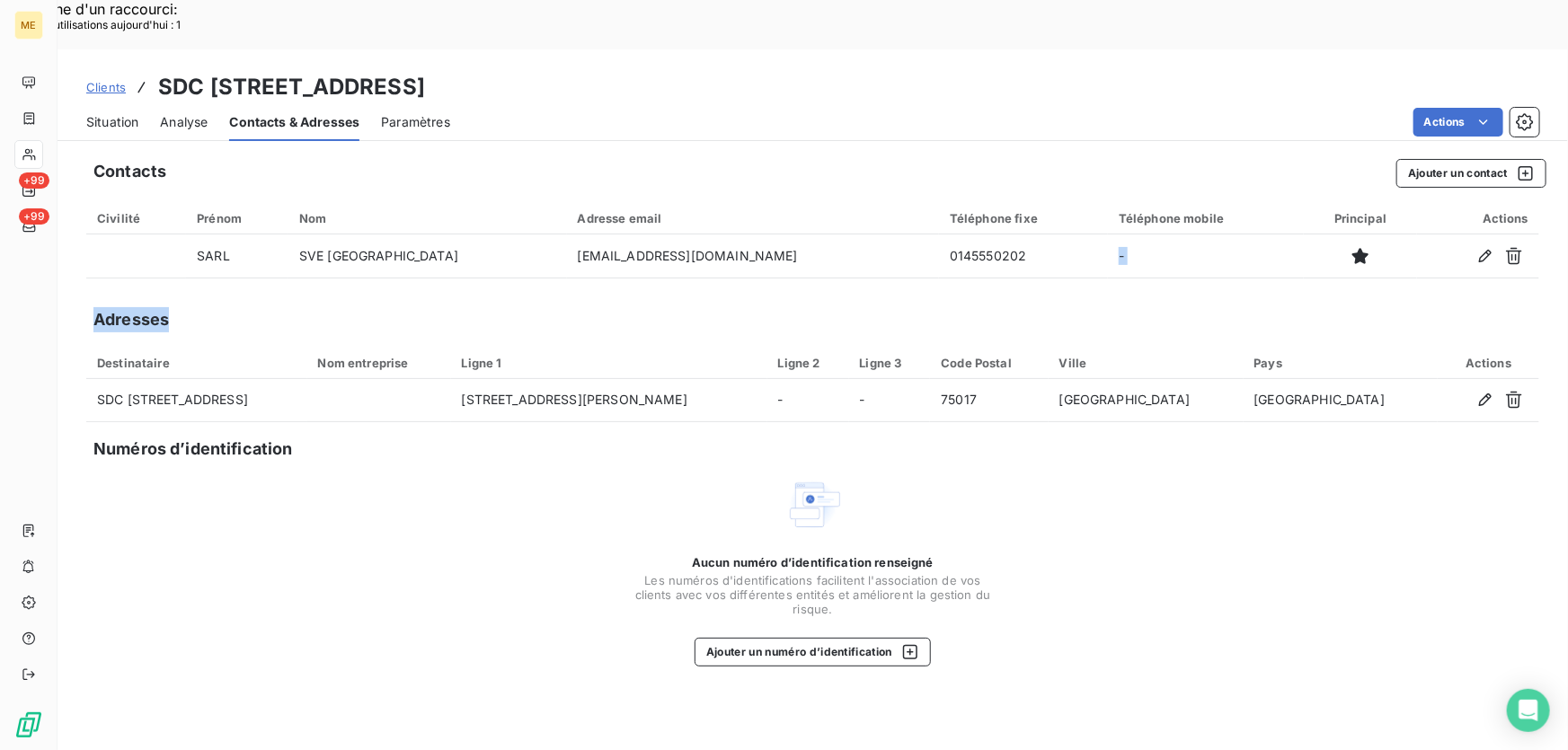
drag, startPoint x: 936, startPoint y: 212, endPoint x: 861, endPoint y: 265, distance: 91.8
click at [860, 266] on div "Contacts Ajouter un contact Civilité Prénom Nom Adresse email Téléphone fixe Té…" at bounding box center [813, 474] width 1510 height 652
click at [82, 104] on div "Situation Analyse Contacts & Adresses Paramètres Actions" at bounding box center [813, 122] width 1510 height 38
click at [105, 114] on span "Situation" at bounding box center [112, 123] width 52 height 18
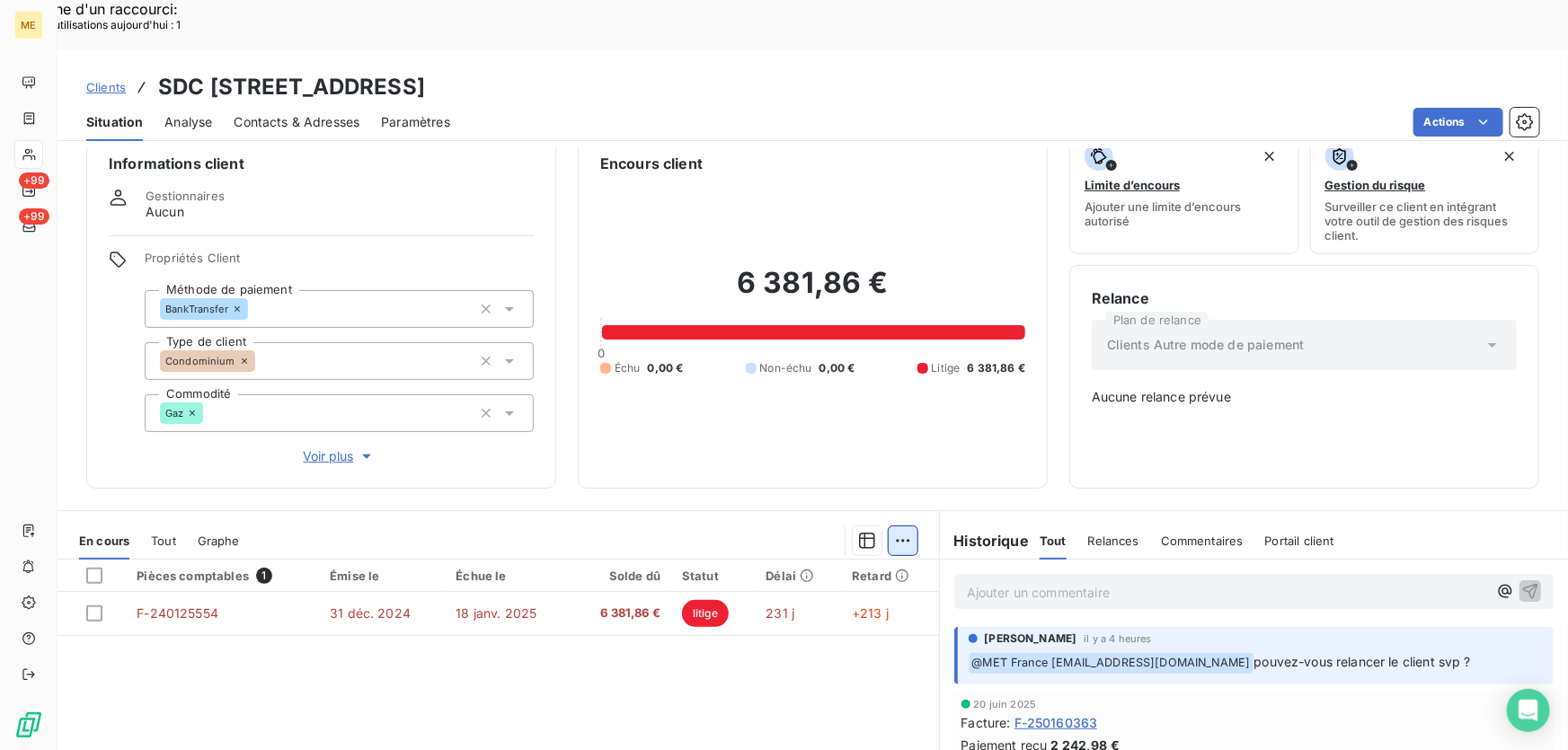
scroll to position [81, 0]
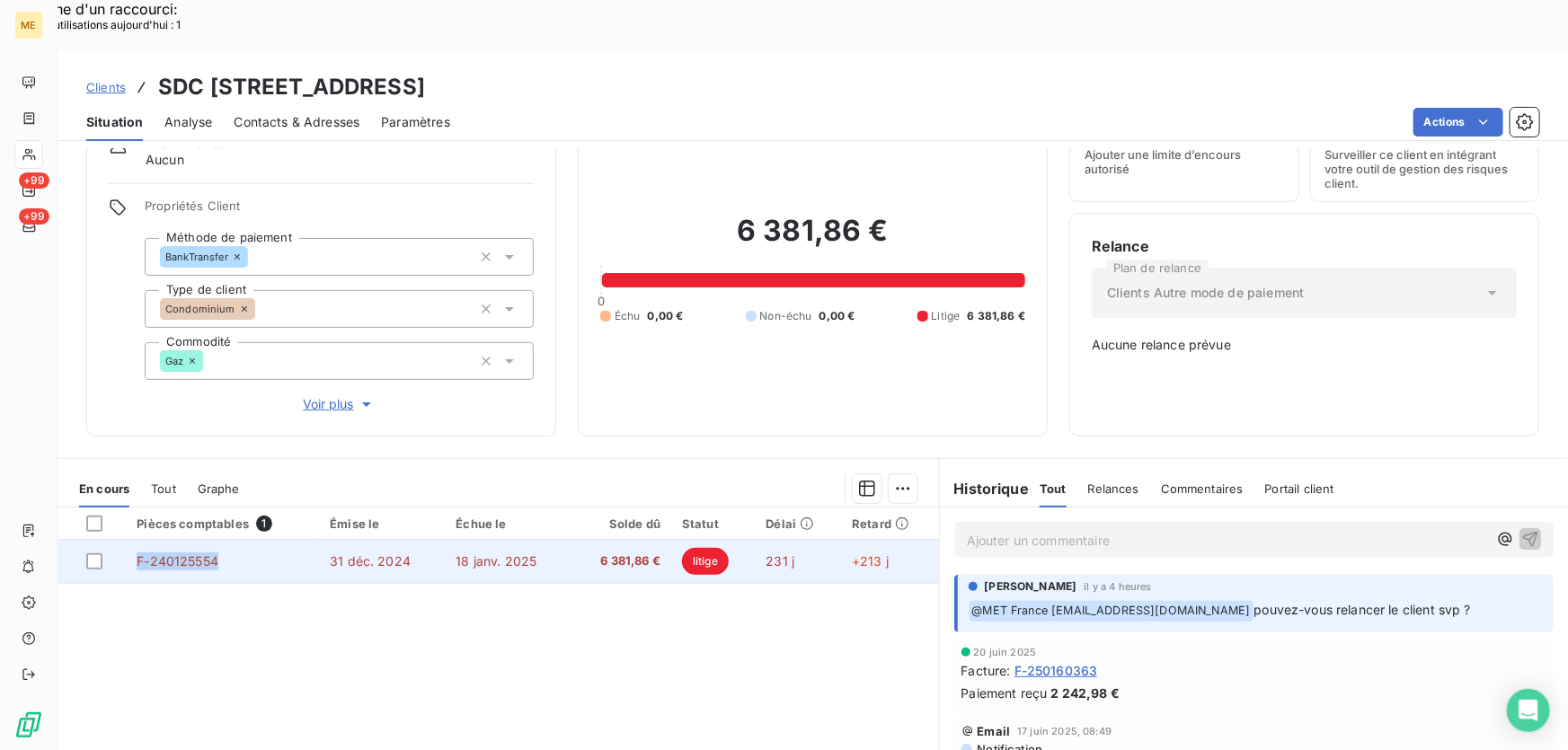
copy span "F-240125554"
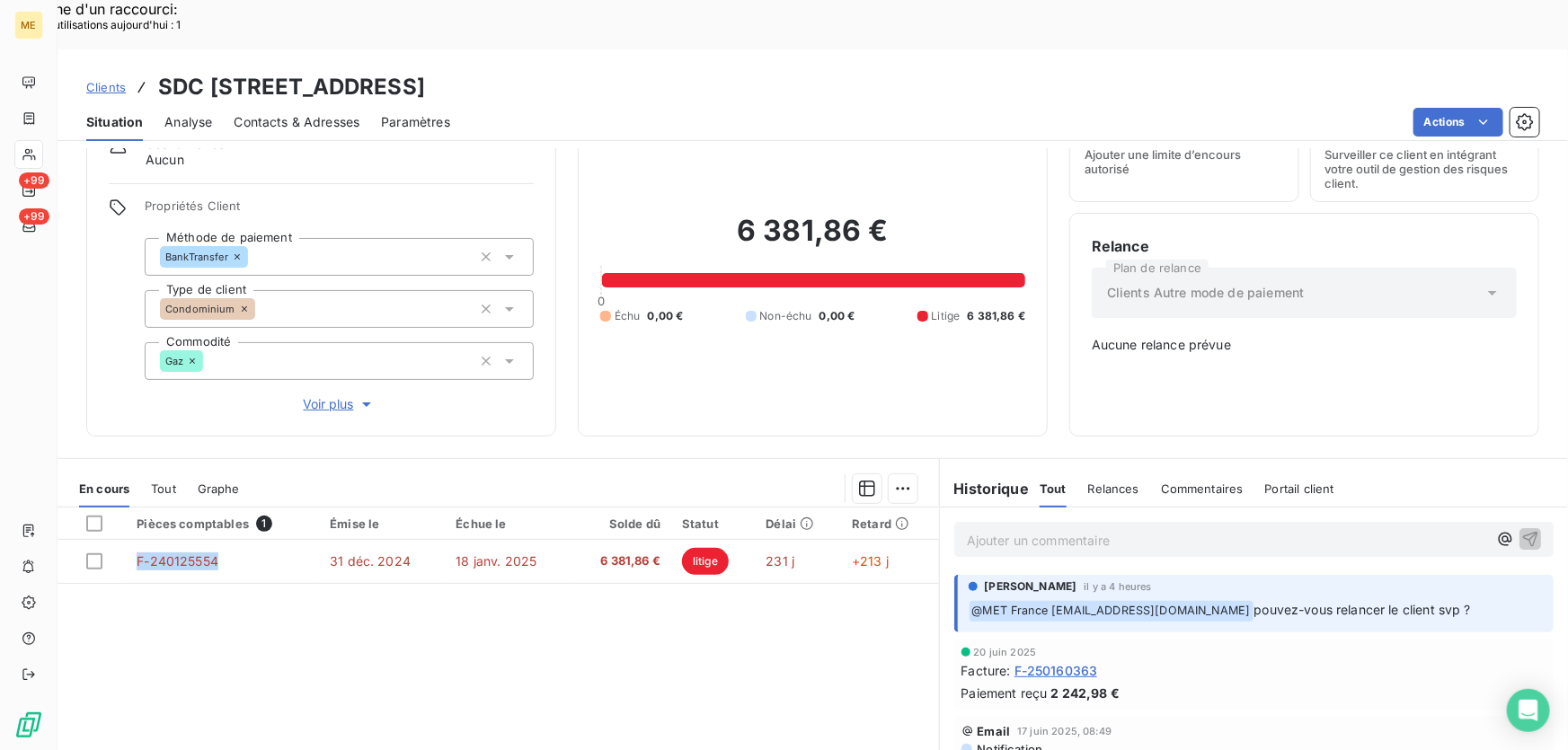
drag, startPoint x: 222, startPoint y: 497, endPoint x: 146, endPoint y: 555, distance: 95.6
click at [146, 555] on div "Pièces comptables 1 Émise le Échue le Solde dû Statut Délai Retard F-240125554 …" at bounding box center [499, 680] width 882 height 346
drag, startPoint x: 894, startPoint y: 180, endPoint x: 721, endPoint y: 189, distance: 173.2
click at [721, 213] on h2 "6 381,86 €" at bounding box center [813, 239] width 425 height 54
copy h2 "6 381,86 €"
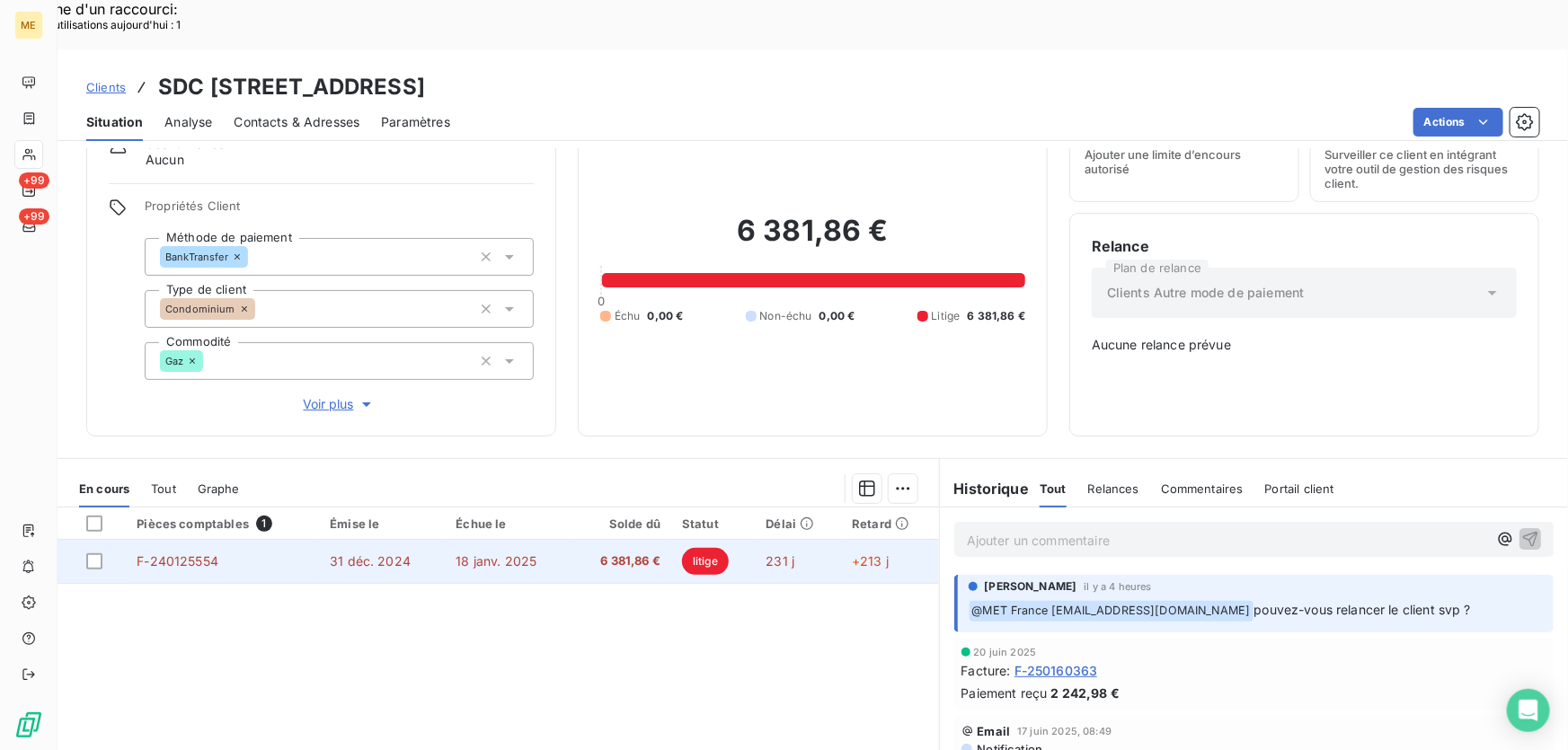
click at [554, 540] on td "18 janv. 2025" at bounding box center [507, 561] width 126 height 43
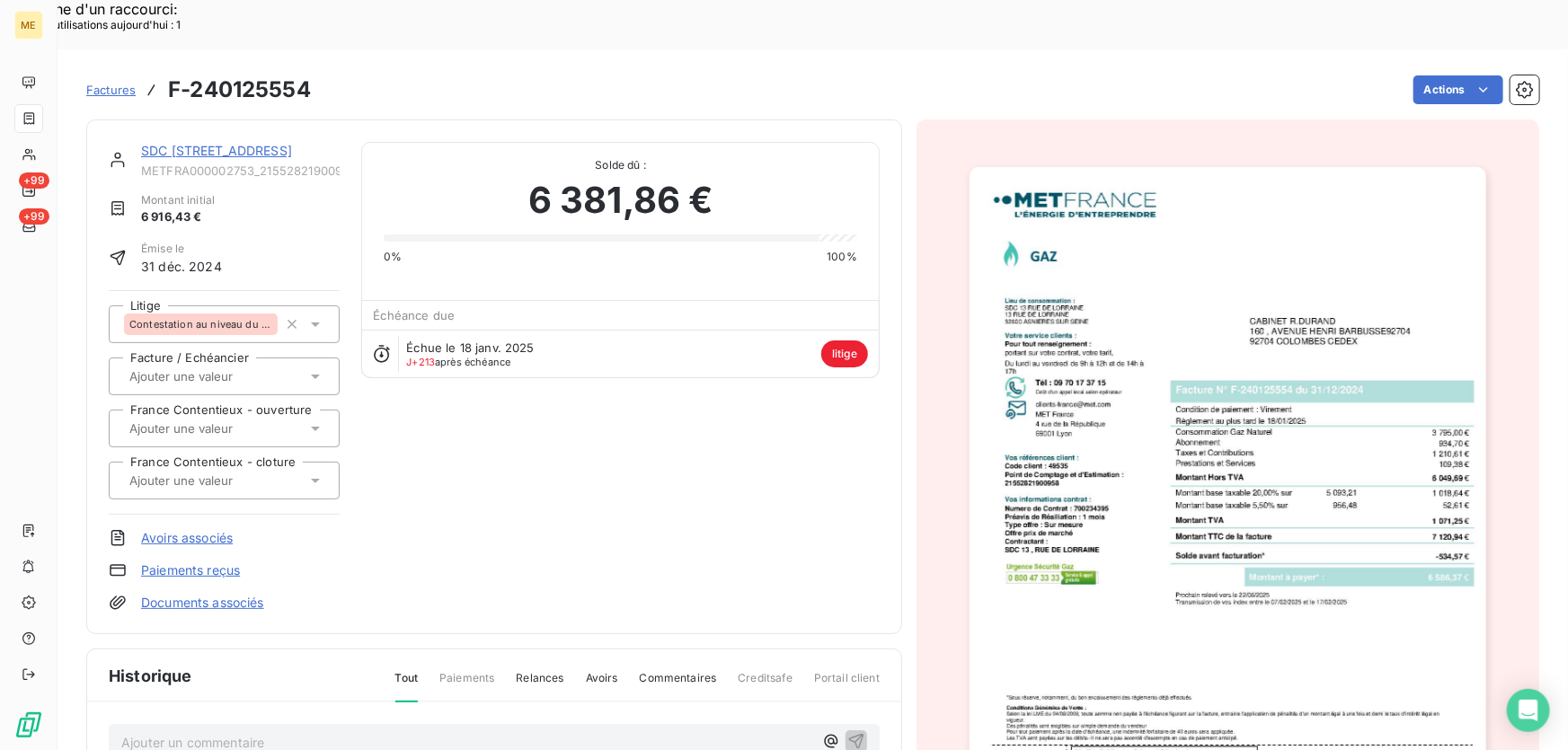
click at [235, 143] on link "SDC [STREET_ADDRESS]" at bounding box center [216, 150] width 151 height 16
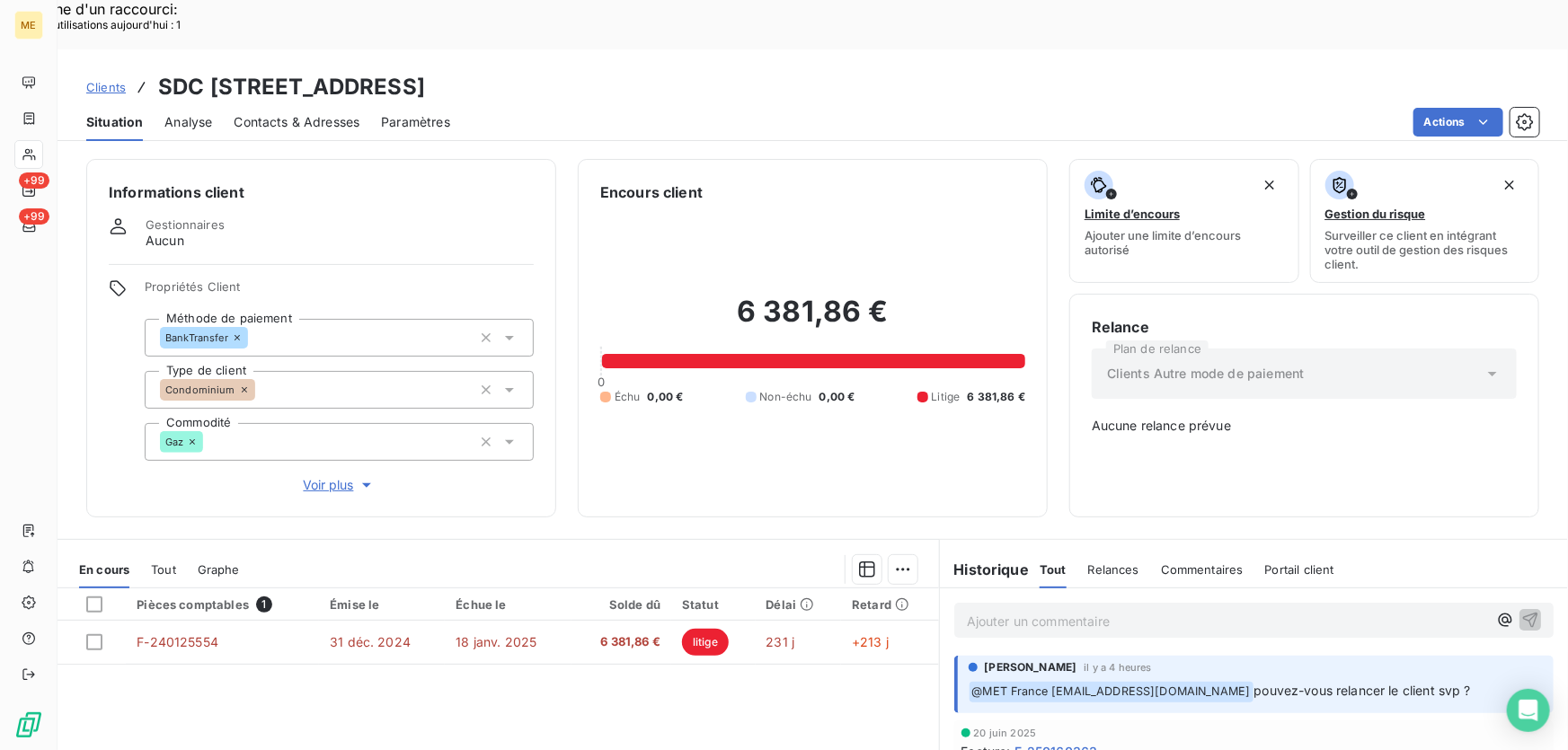
drag, startPoint x: 891, startPoint y: 43, endPoint x: 694, endPoint y: 45, distance: 197.0
click at [694, 71] on div "Clients SDC [STREET_ADDRESS]" at bounding box center [813, 86] width 1510 height 32
copy h3 "21552821900958"
drag, startPoint x: 680, startPoint y: 35, endPoint x: 462, endPoint y: 38, distance: 218.0
click at [425, 71] on h3 "SDC [STREET_ADDRESS]" at bounding box center [291, 86] width 267 height 32
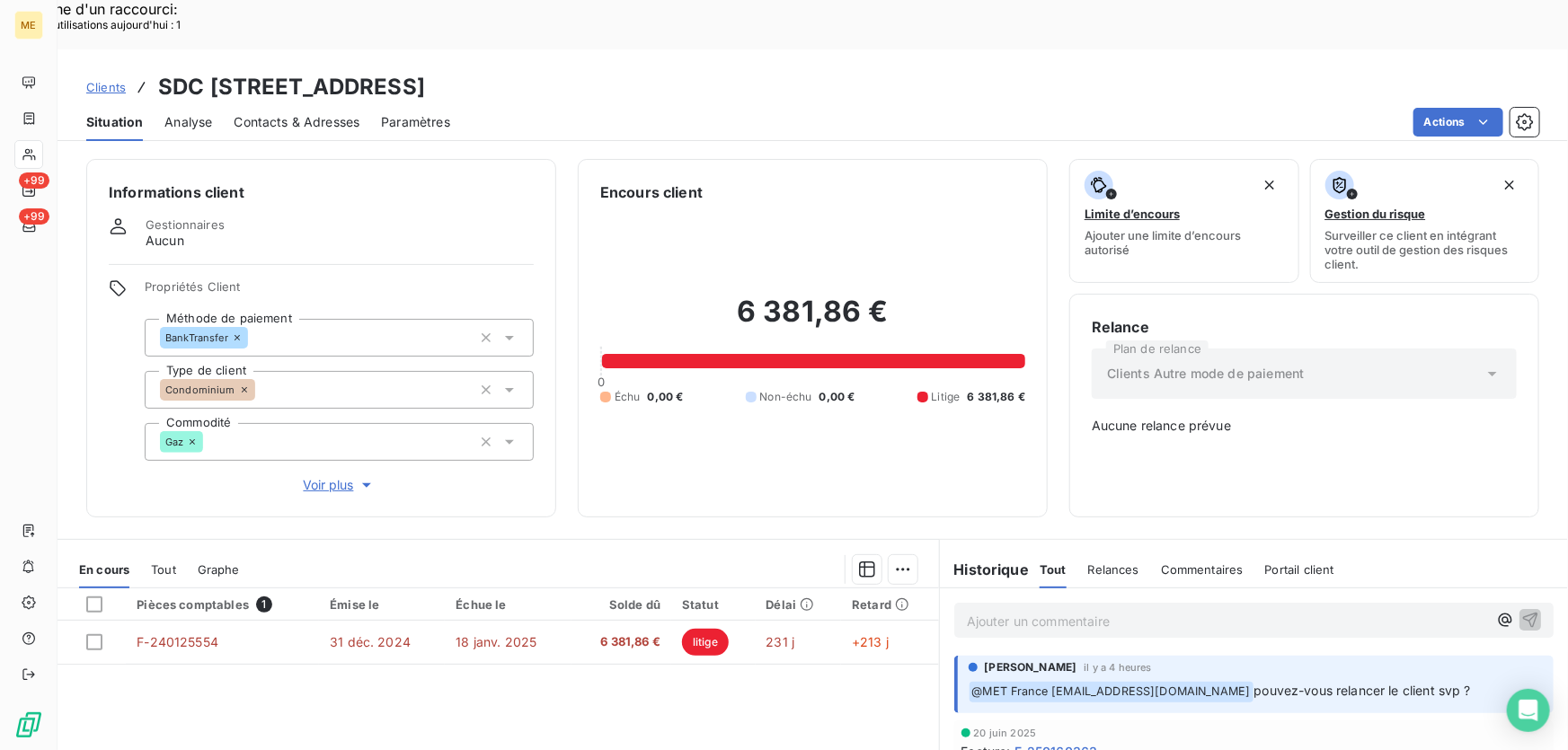
copy h3 "METFRA000002753"
drag, startPoint x: 872, startPoint y: 40, endPoint x: 691, endPoint y: 42, distance: 181.0
click at [691, 71] on div "Clients SDC [STREET_ADDRESS]" at bounding box center [813, 86] width 1510 height 32
copy h3 "21552821900958"
click at [1105, 611] on p "Ajouter un commentaire ﻿" at bounding box center [1227, 622] width 521 height 23
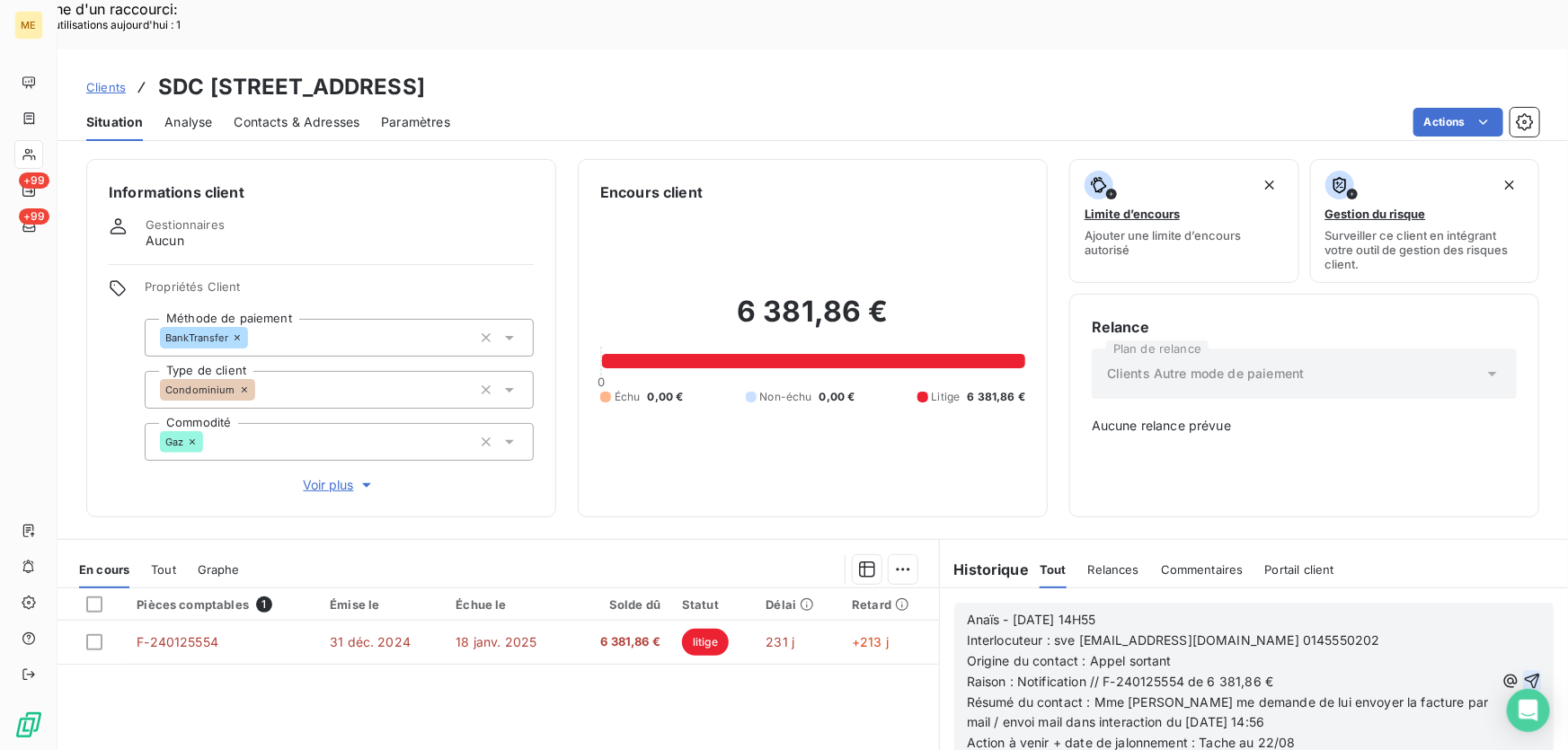
click at [1524, 674] on icon "button" at bounding box center [1531, 681] width 16 height 16
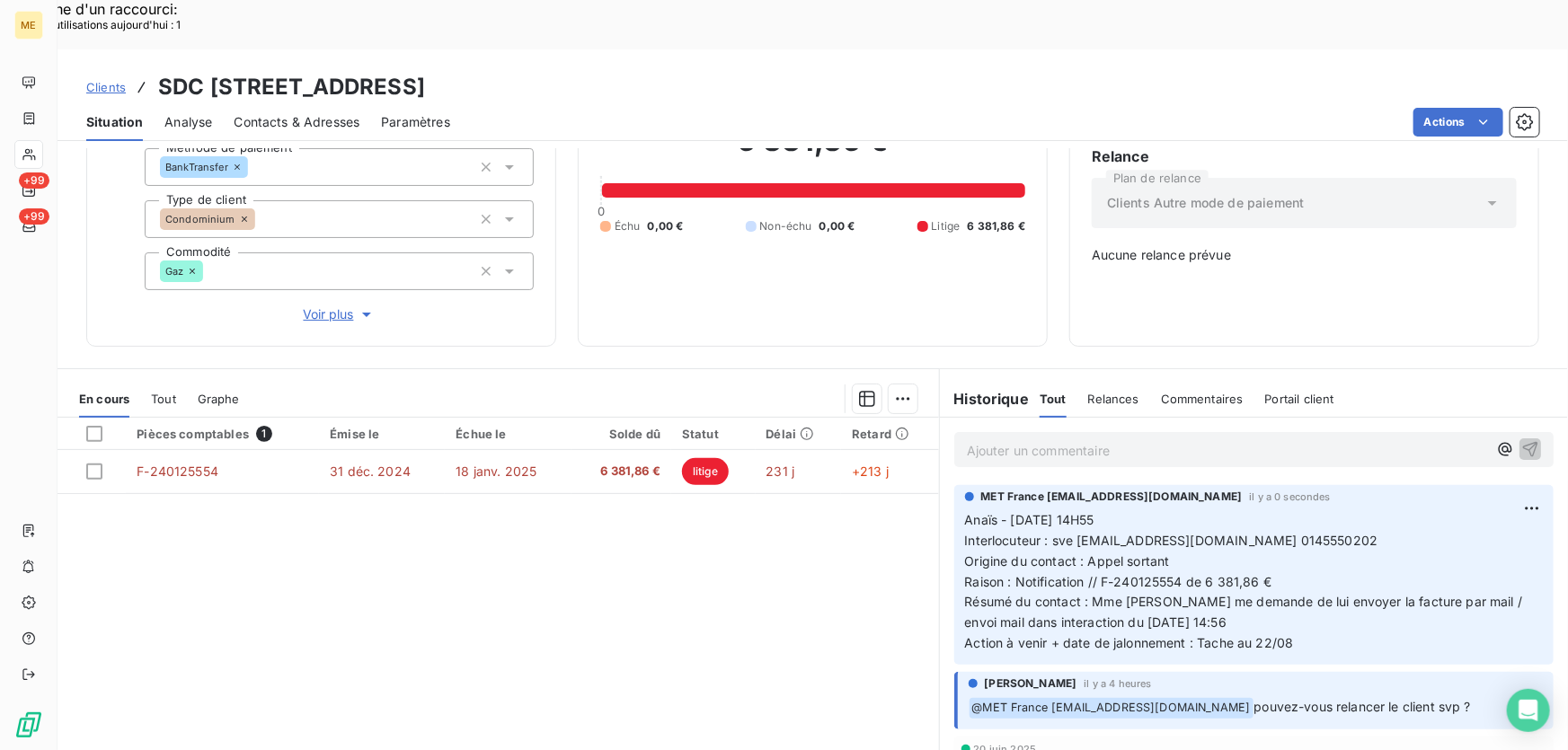
scroll to position [175, 0]
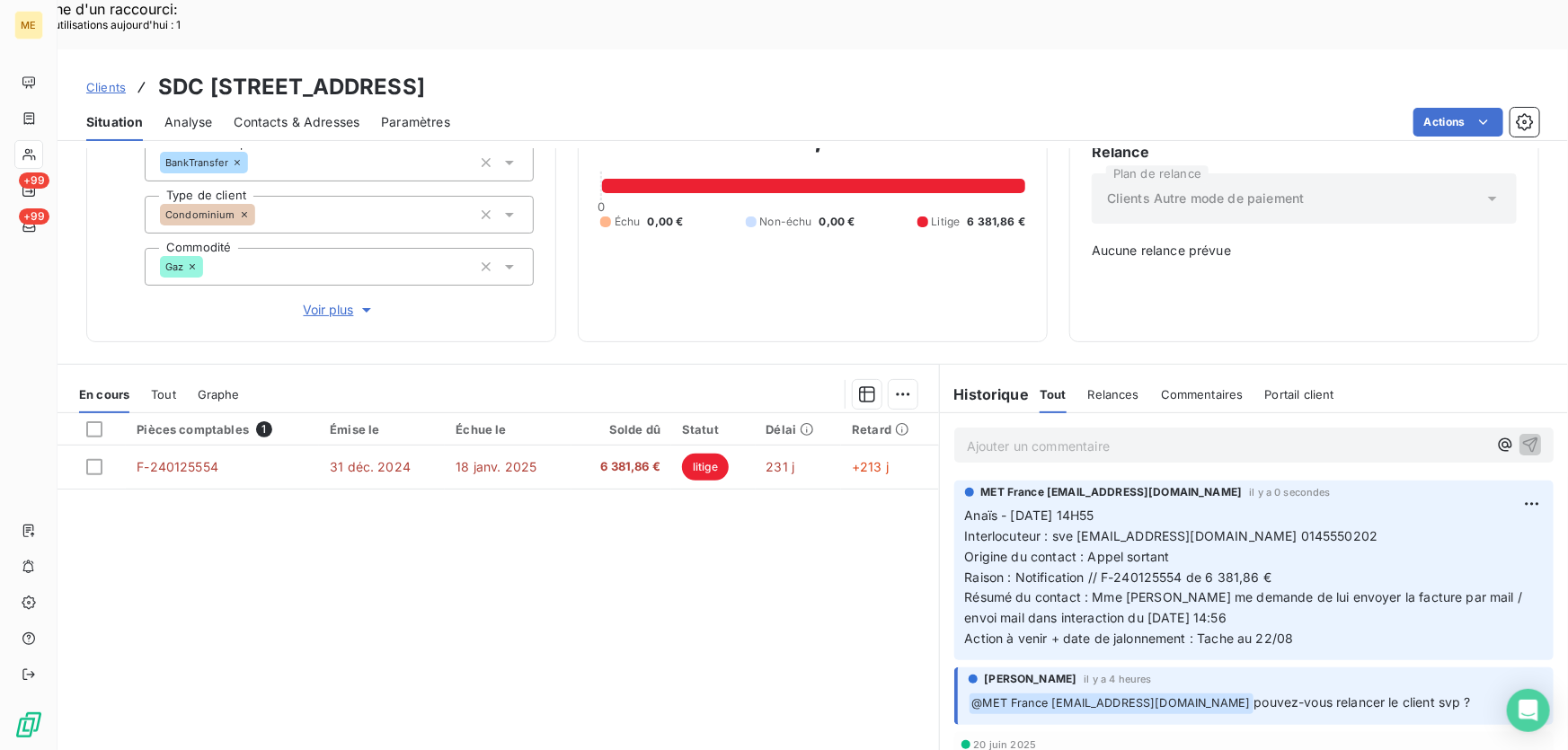
click at [1081, 428] on div "Ajouter un commentaire ﻿" at bounding box center [1254, 446] width 599 height 35
click at [1083, 435] on p "Ajouter un commentaire ﻿" at bounding box center [1227, 446] width 521 height 23
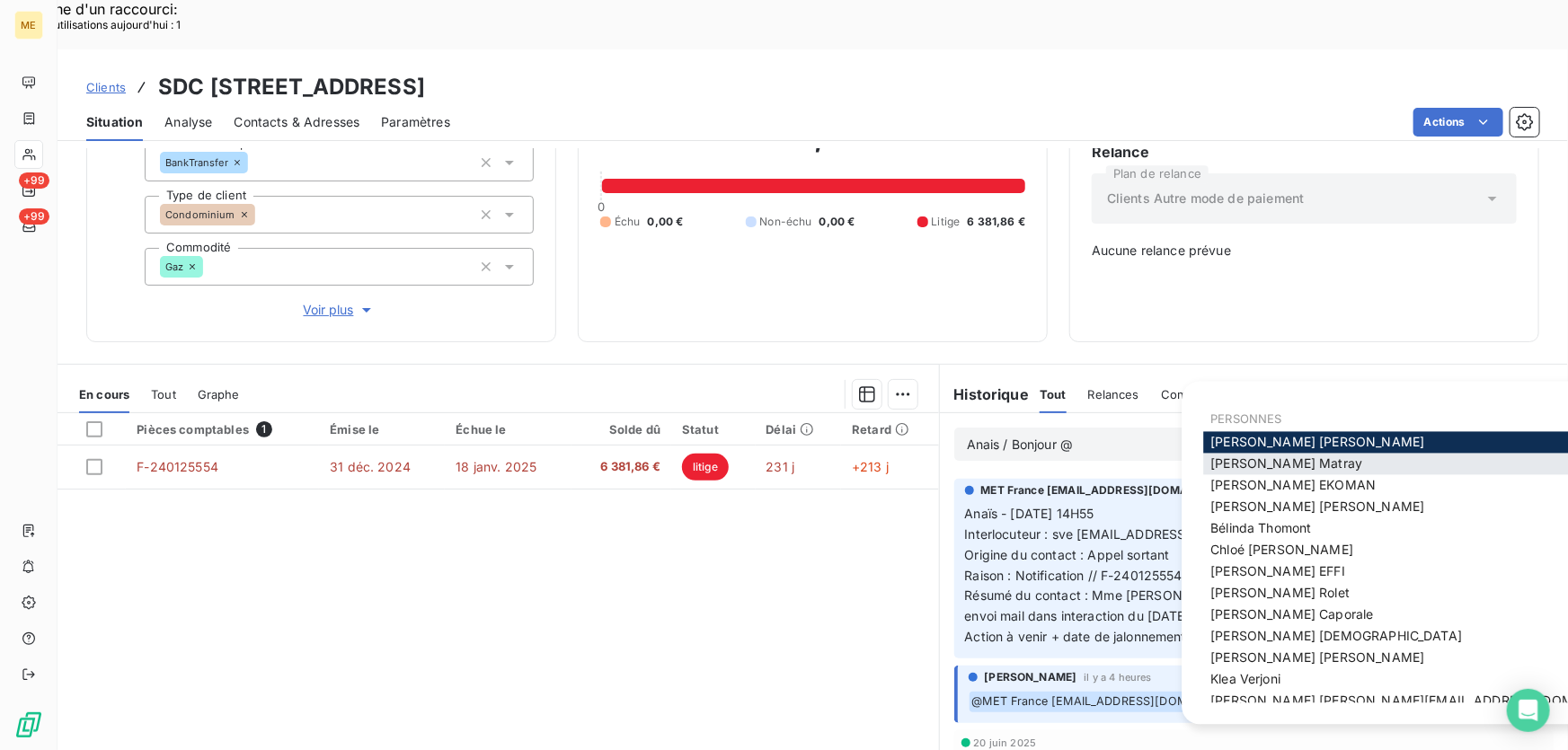
click at [1226, 454] on div "[PERSON_NAME]" at bounding box center [1427, 465] width 448 height 22
click at [1233, 459] on span "Amélie Matray" at bounding box center [1286, 464] width 152 height 16
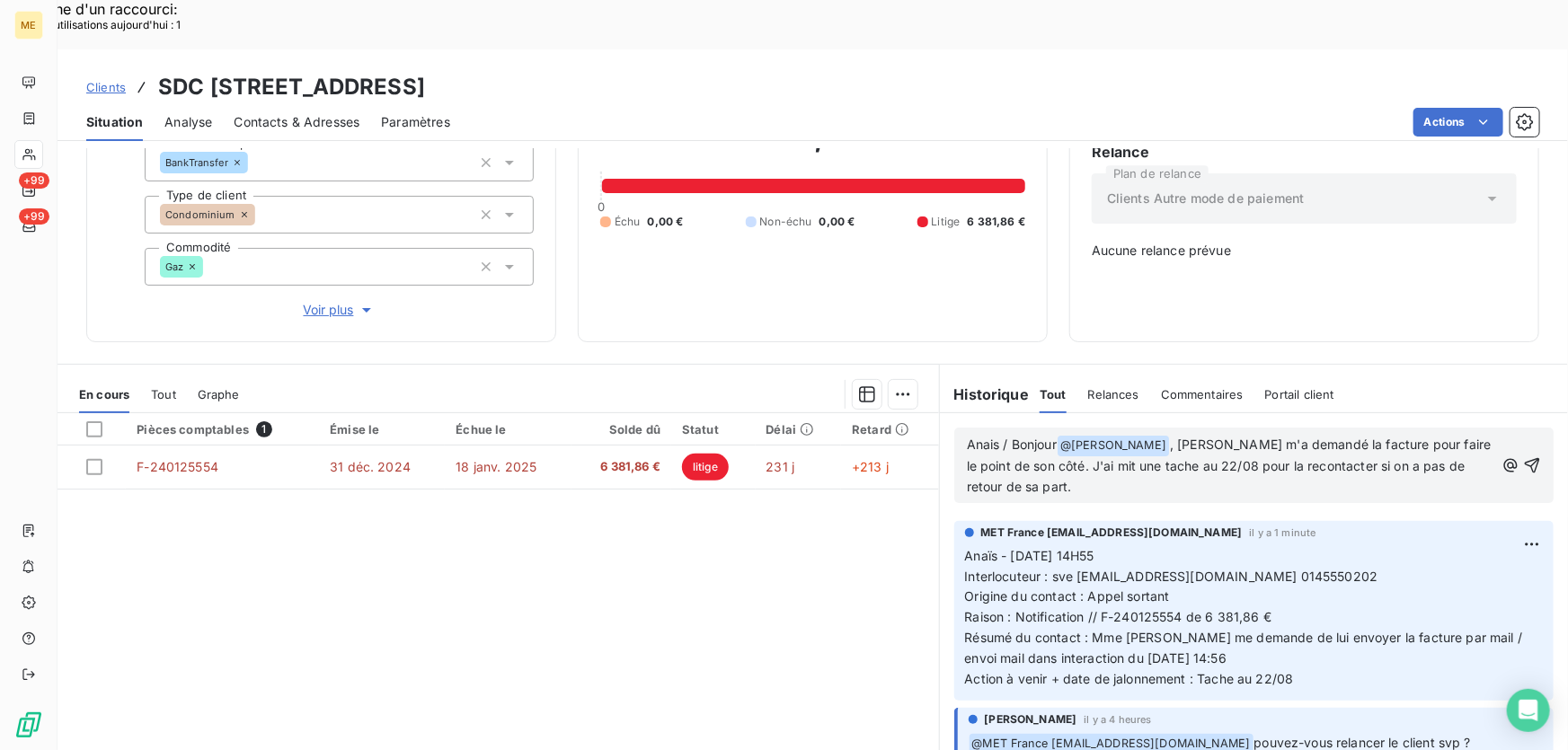
drag, startPoint x: 1509, startPoint y: 396, endPoint x: 1495, endPoint y: 411, distance: 20.5
click at [1522, 457] on icon "button" at bounding box center [1531, 466] width 18 height 18
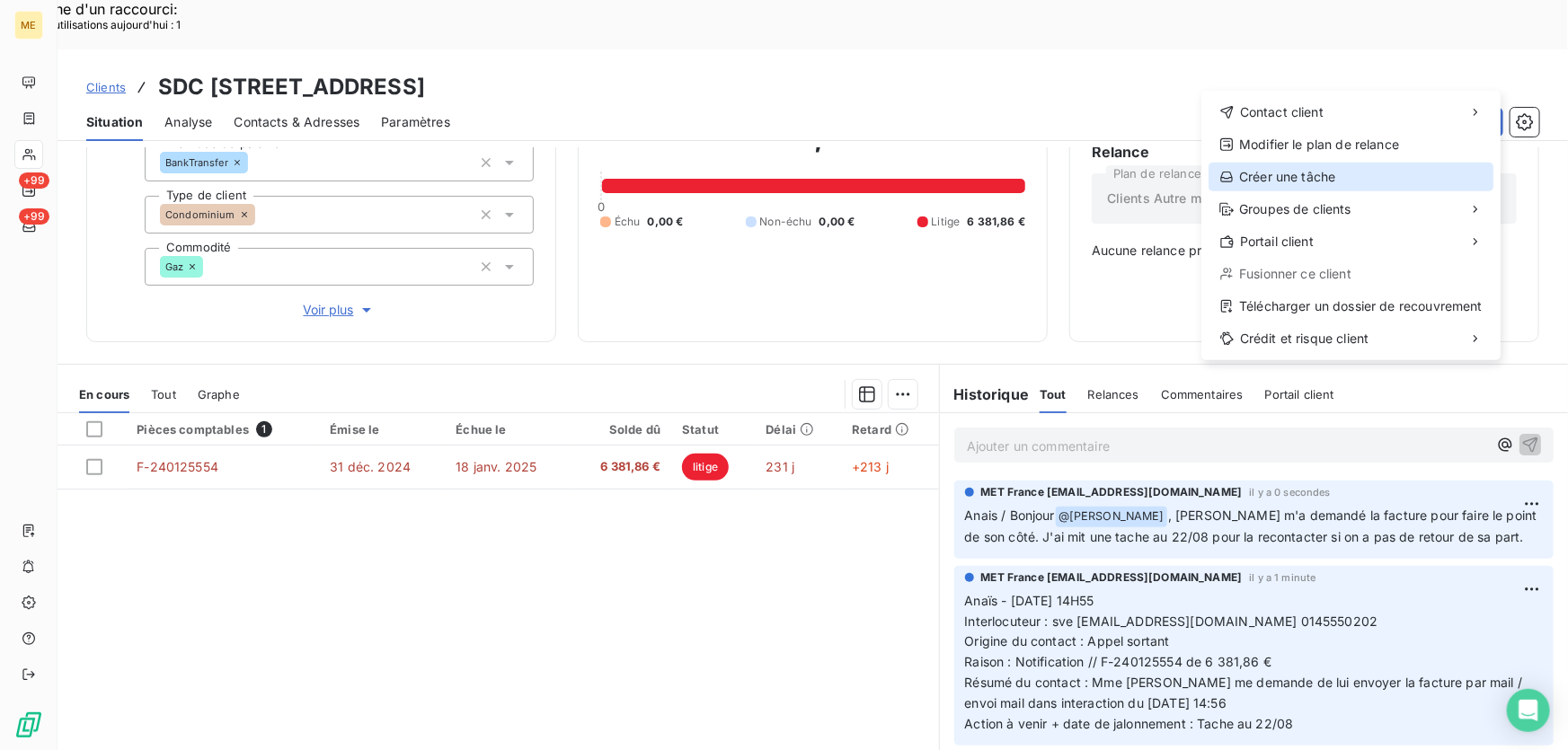
click at [1286, 177] on div "Créer une tâche" at bounding box center [1350, 176] width 285 height 28
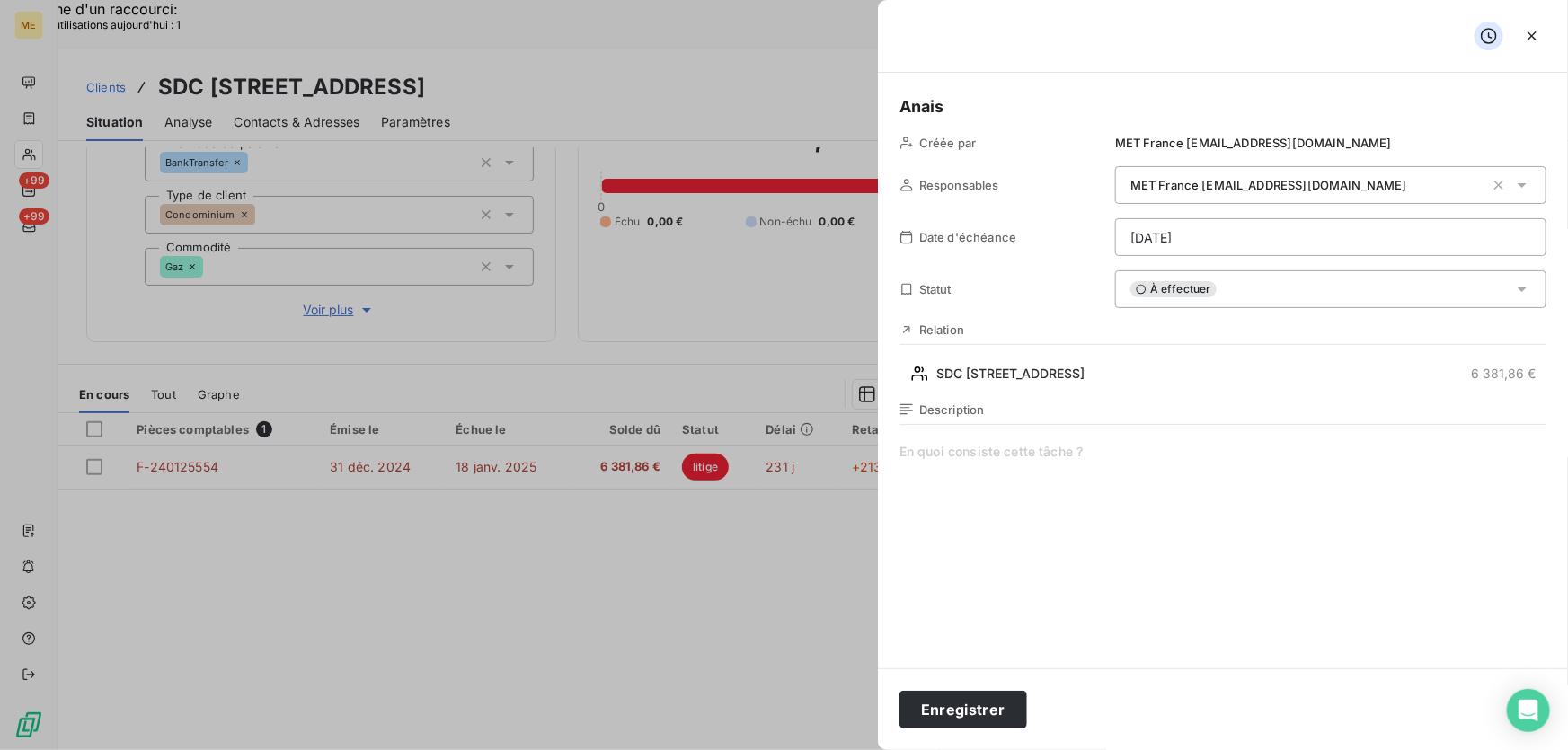
click at [1173, 469] on span at bounding box center [1223, 615] width 647 height 345
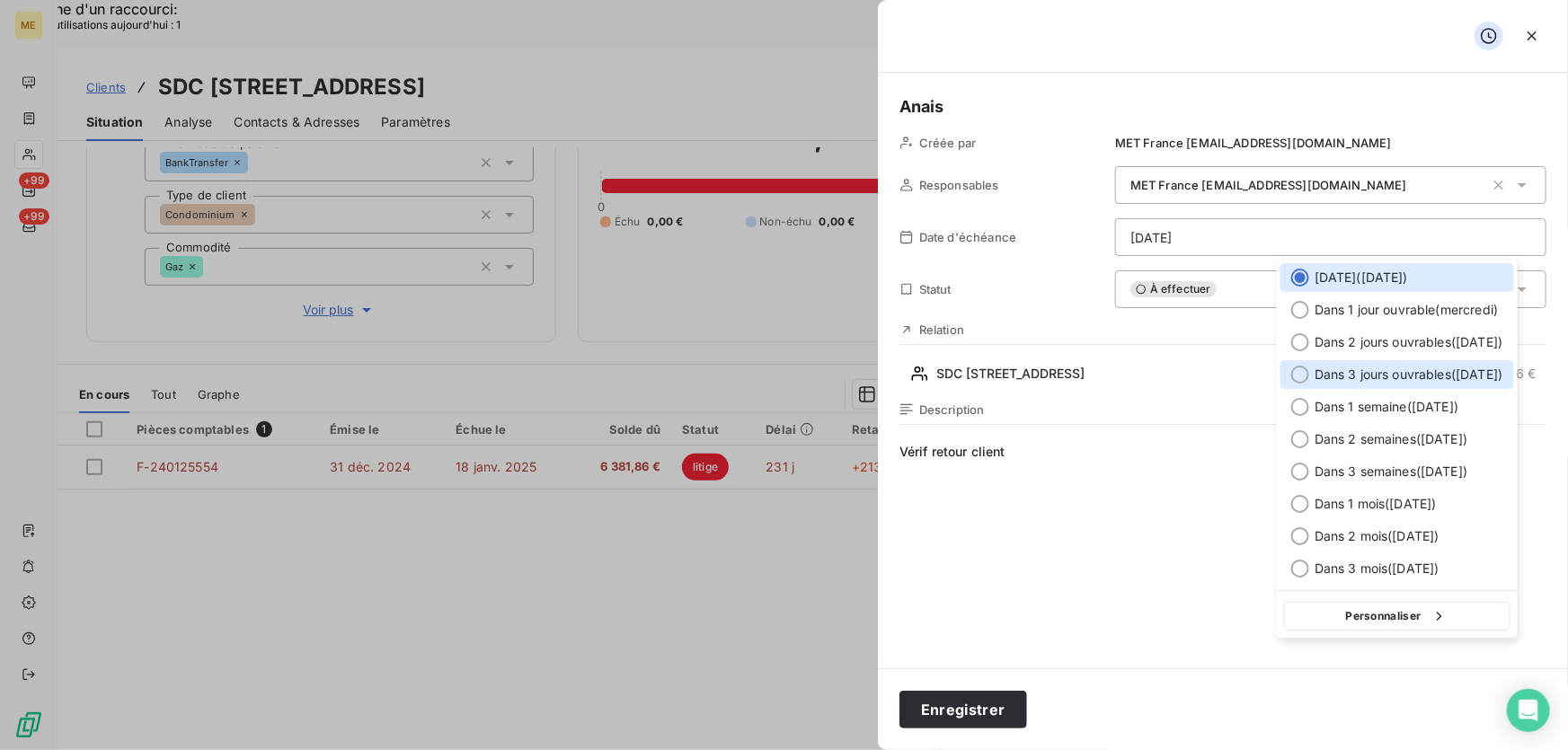
click at [1409, 372] on span "Dans 3 jours ouvrables ( [DATE] )" at bounding box center [1409, 375] width 189 height 18
type input "22/08/2025"
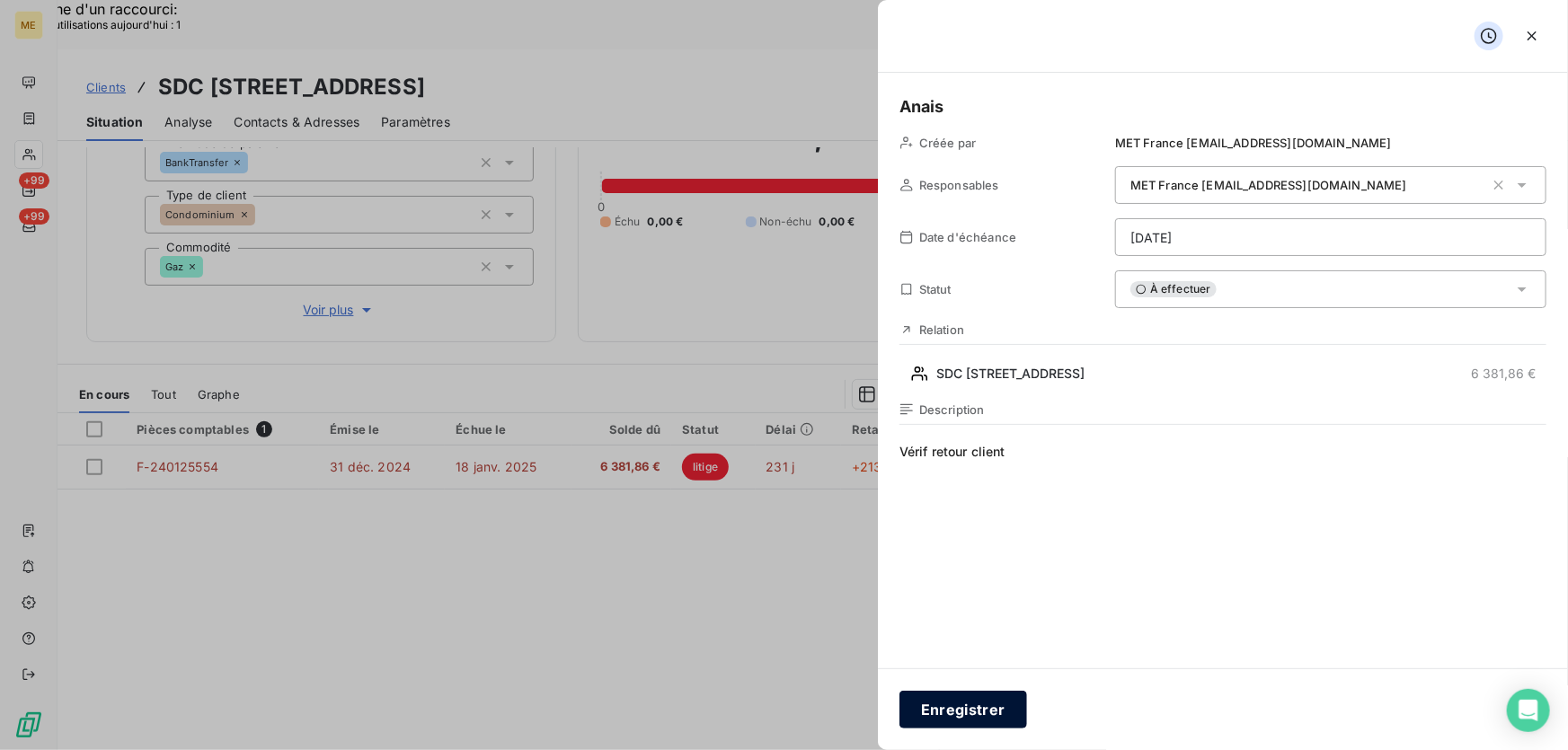
click at [985, 707] on button "Enregistrer" at bounding box center [962, 710] width 127 height 38
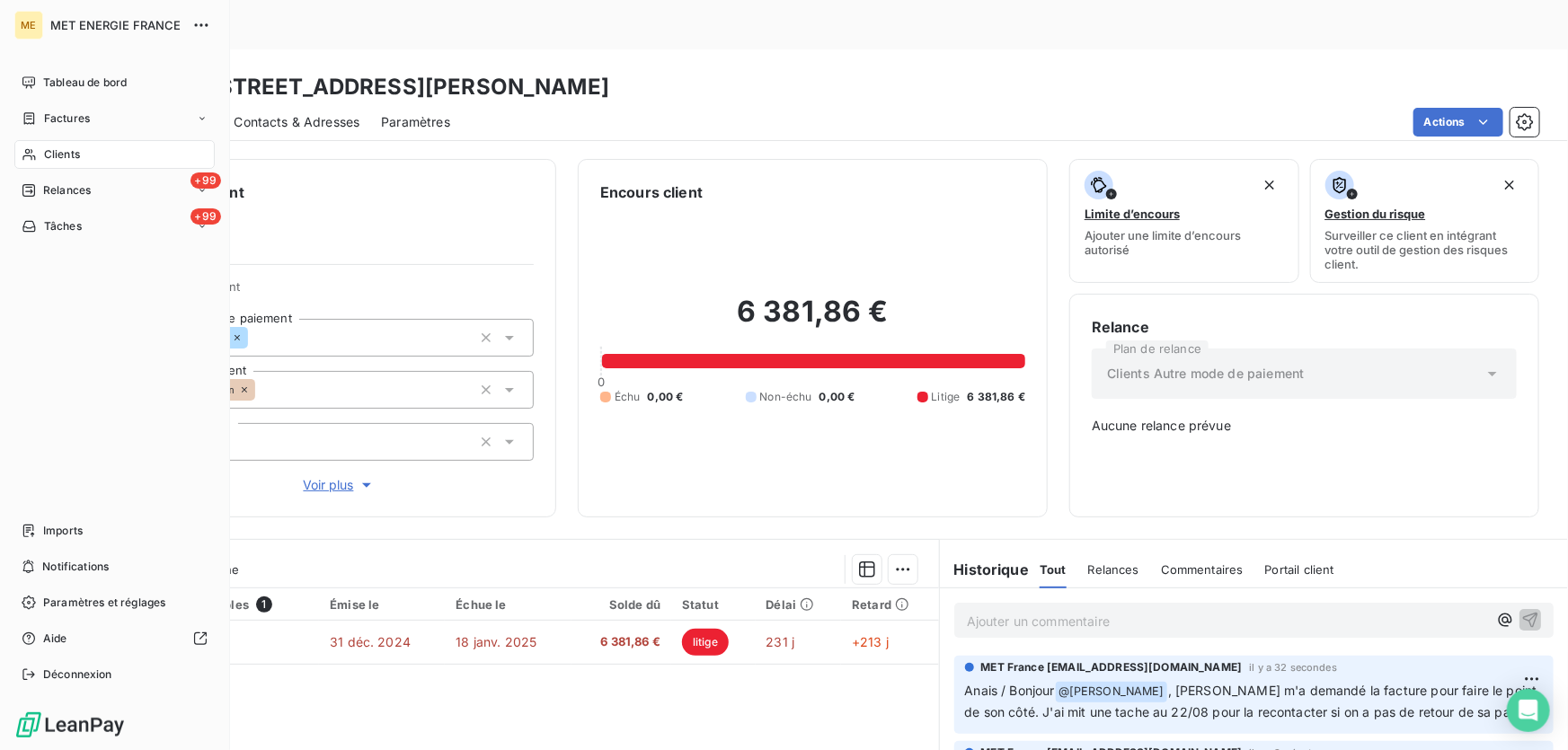
scroll to position [435, 0]
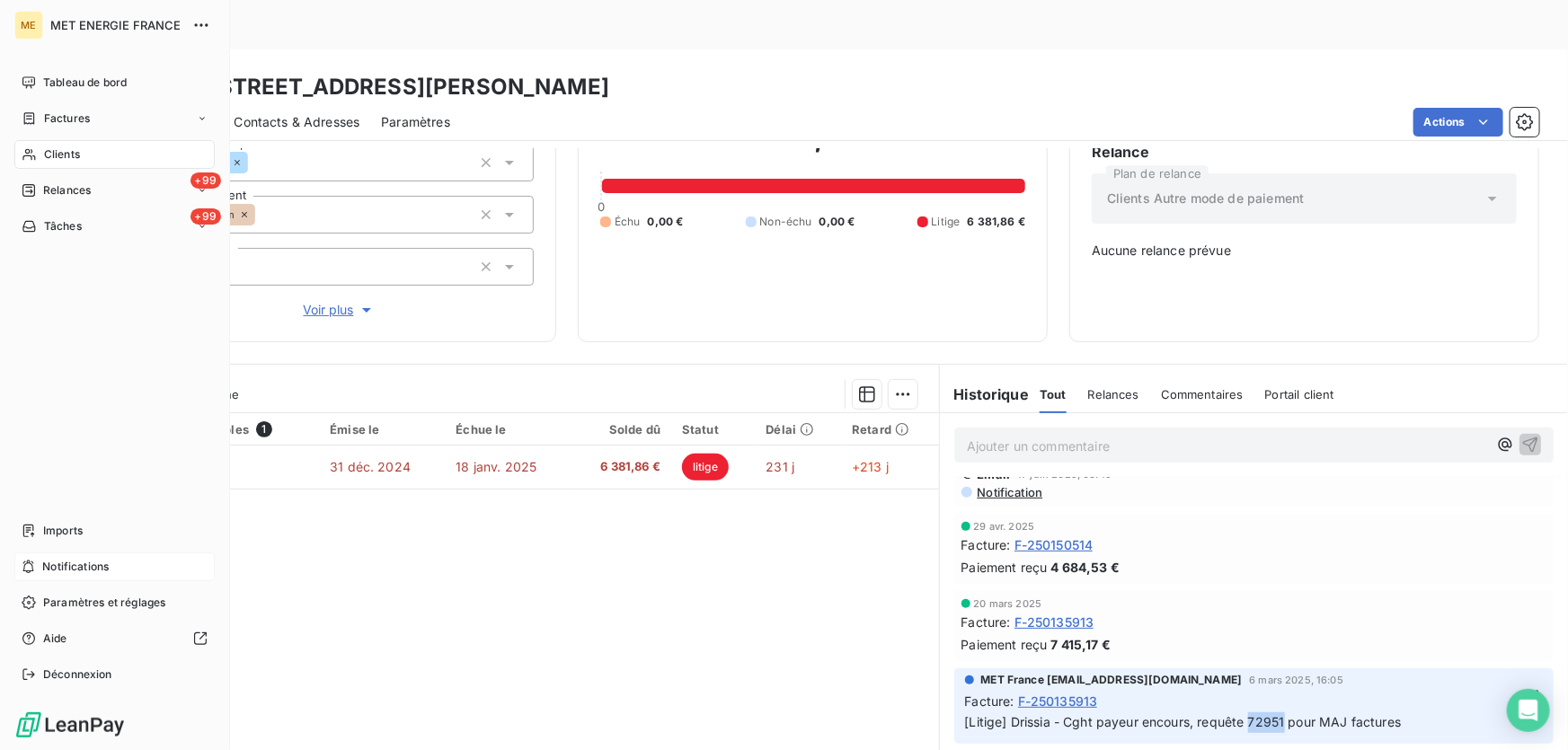
click at [70, 560] on span "Notifications" at bounding box center [75, 568] width 67 height 17
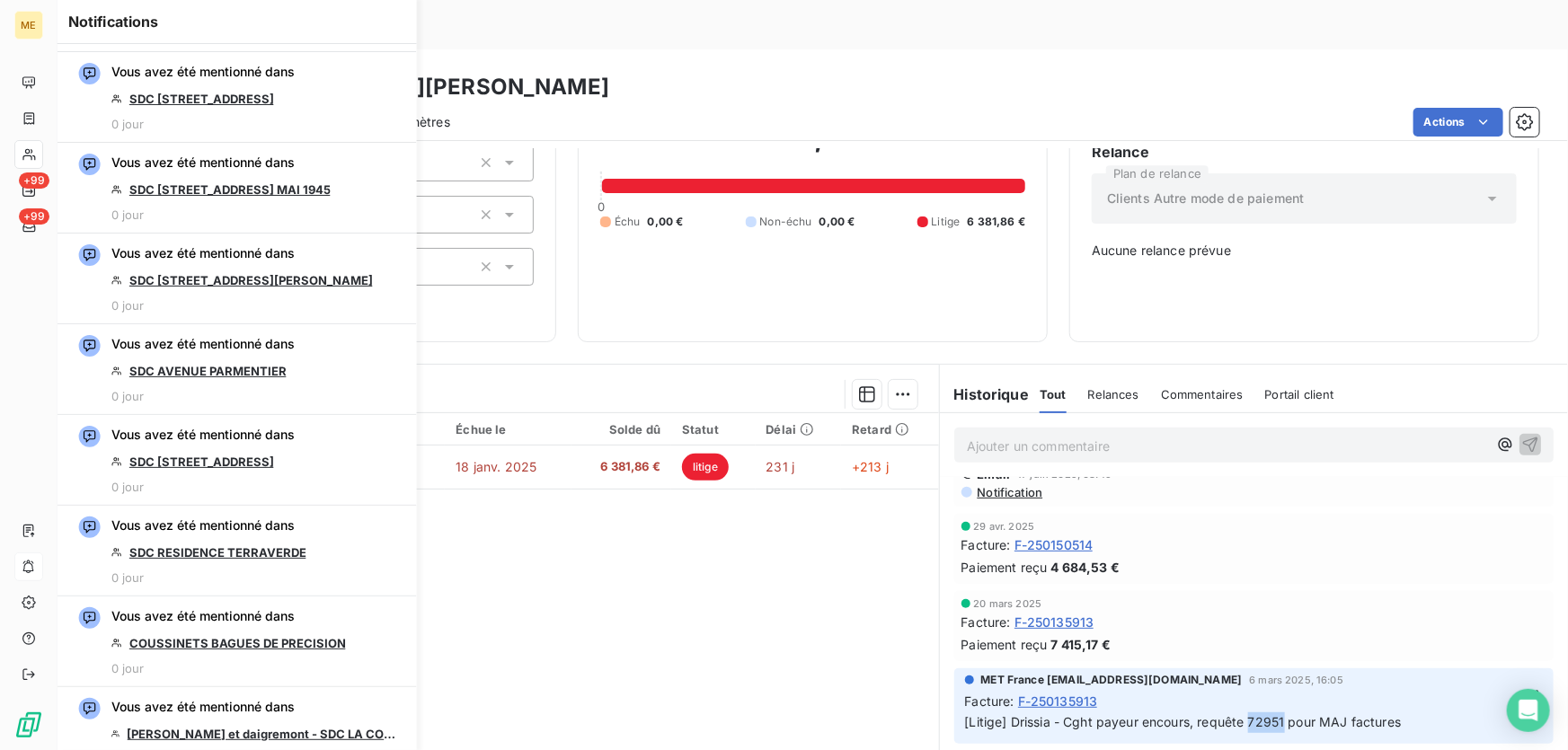
scroll to position [2532, 0]
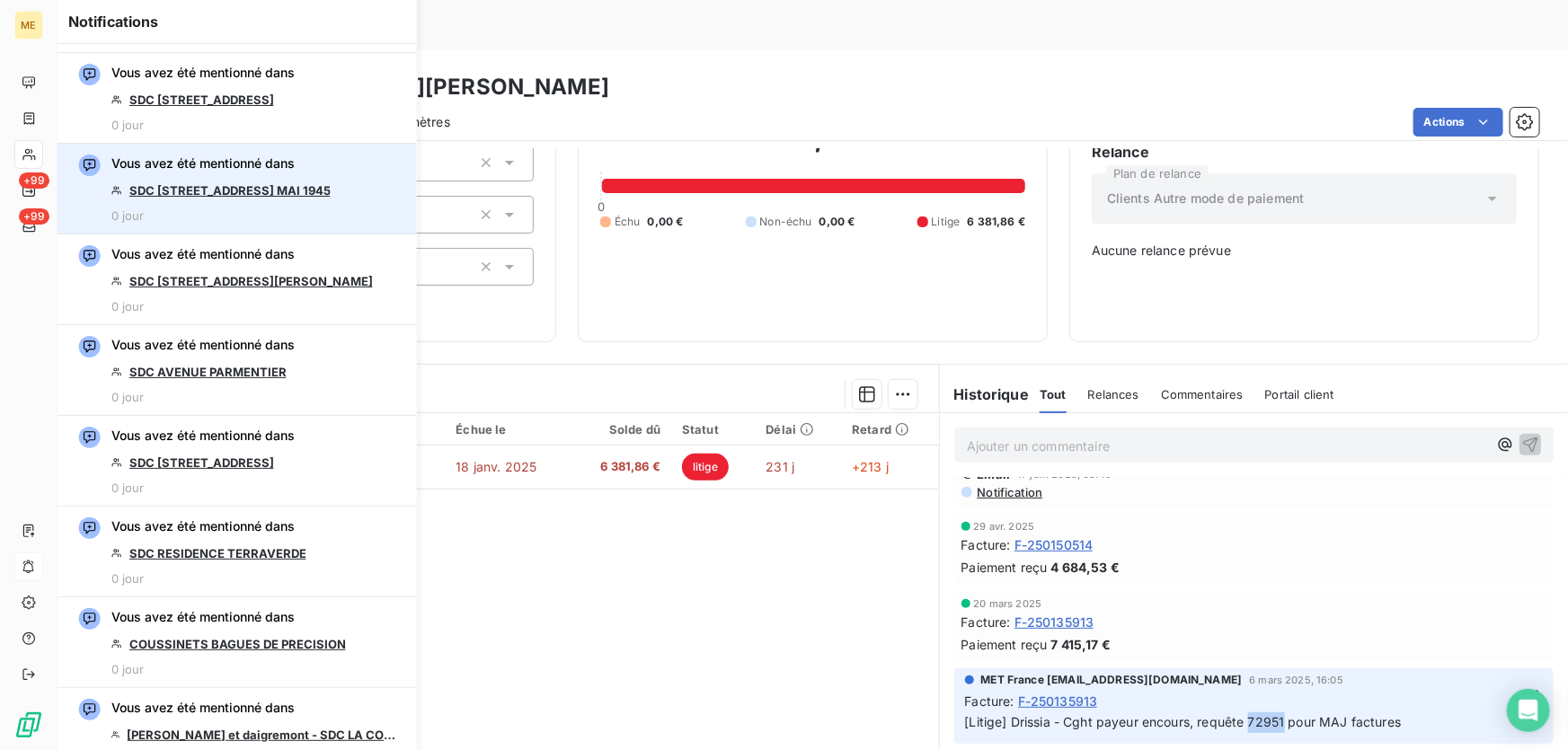
click at [210, 183] on link "SDC [STREET_ADDRESS][DATE]" at bounding box center [221, 191] width 184 height 15
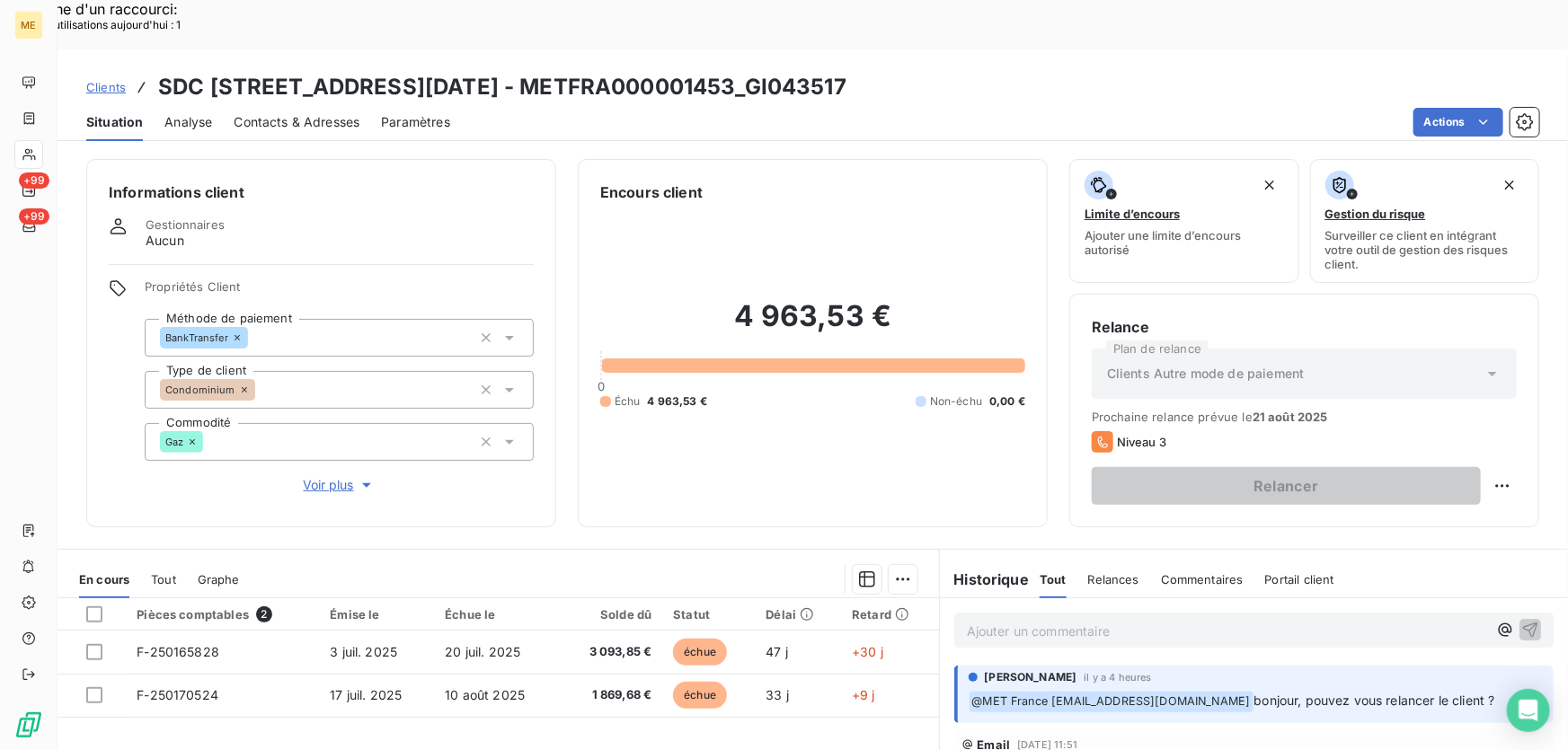
drag, startPoint x: 328, startPoint y: 422, endPoint x: 650, endPoint y: 421, distance: 322.0
click at [329, 477] on span "Voir plus" at bounding box center [339, 486] width 71 height 18
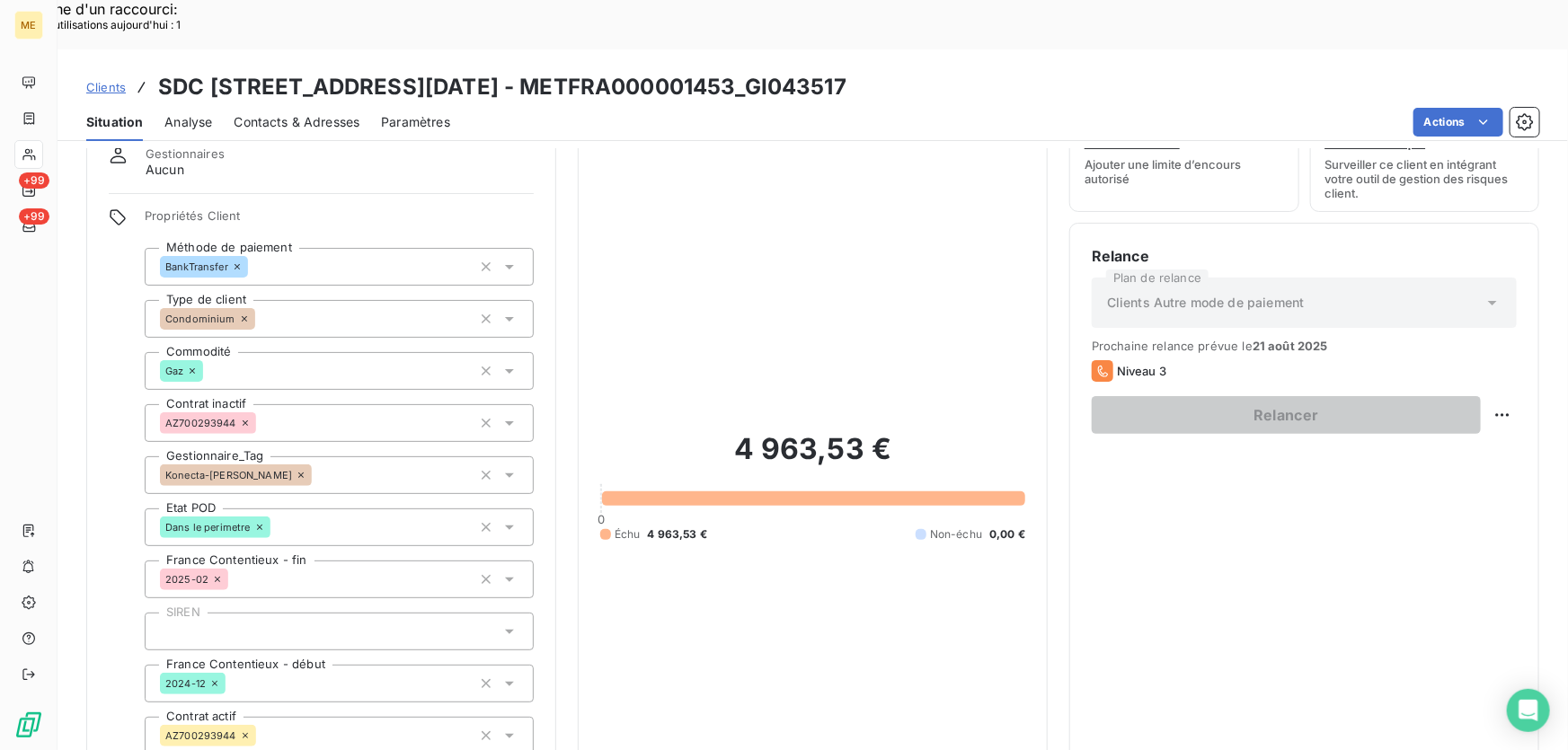
scroll to position [162, 0]
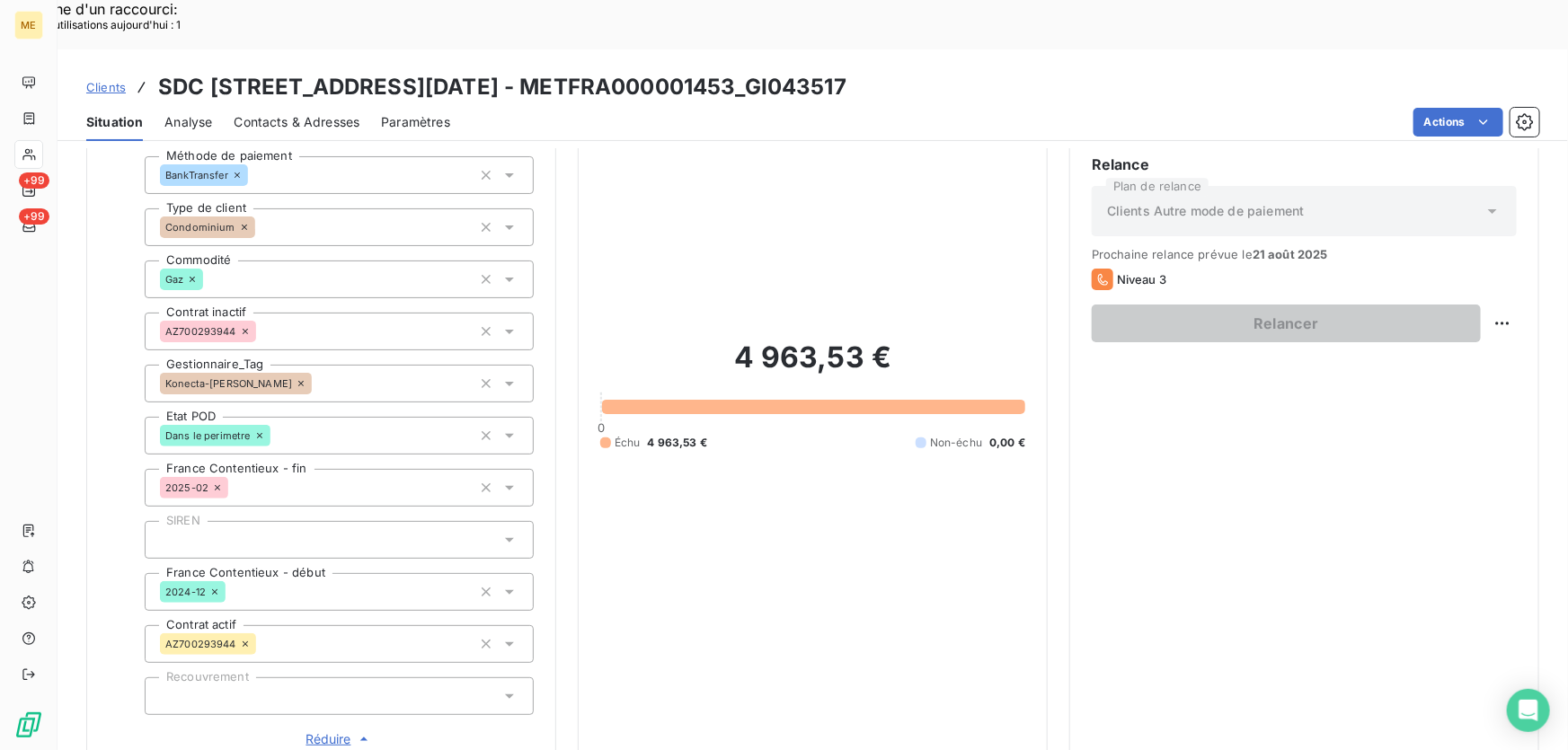
drag, startPoint x: 477, startPoint y: 322, endPoint x: 362, endPoint y: 296, distance: 117.9
click at [477, 375] on icon "button" at bounding box center [487, 384] width 18 height 18
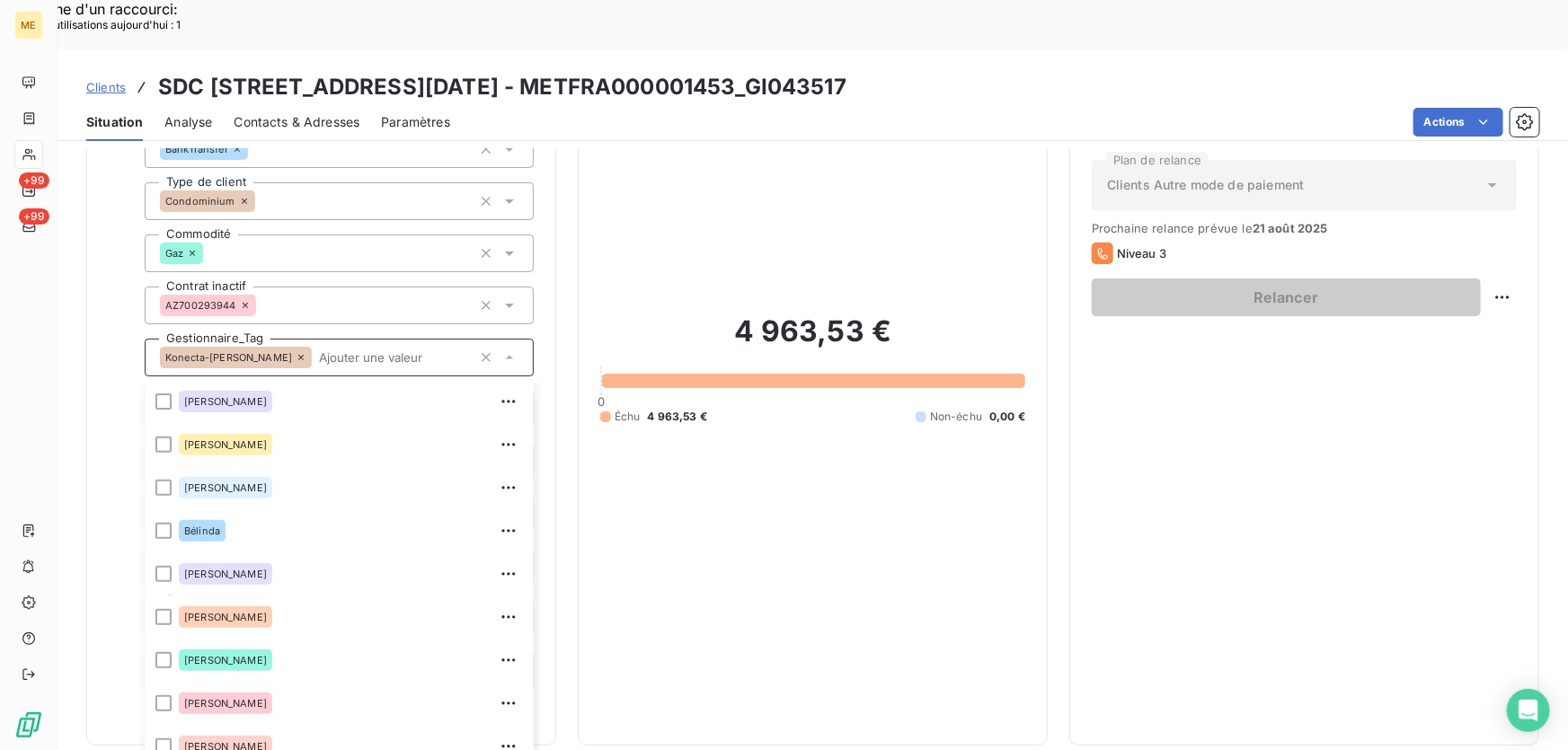
scroll to position [344, 0]
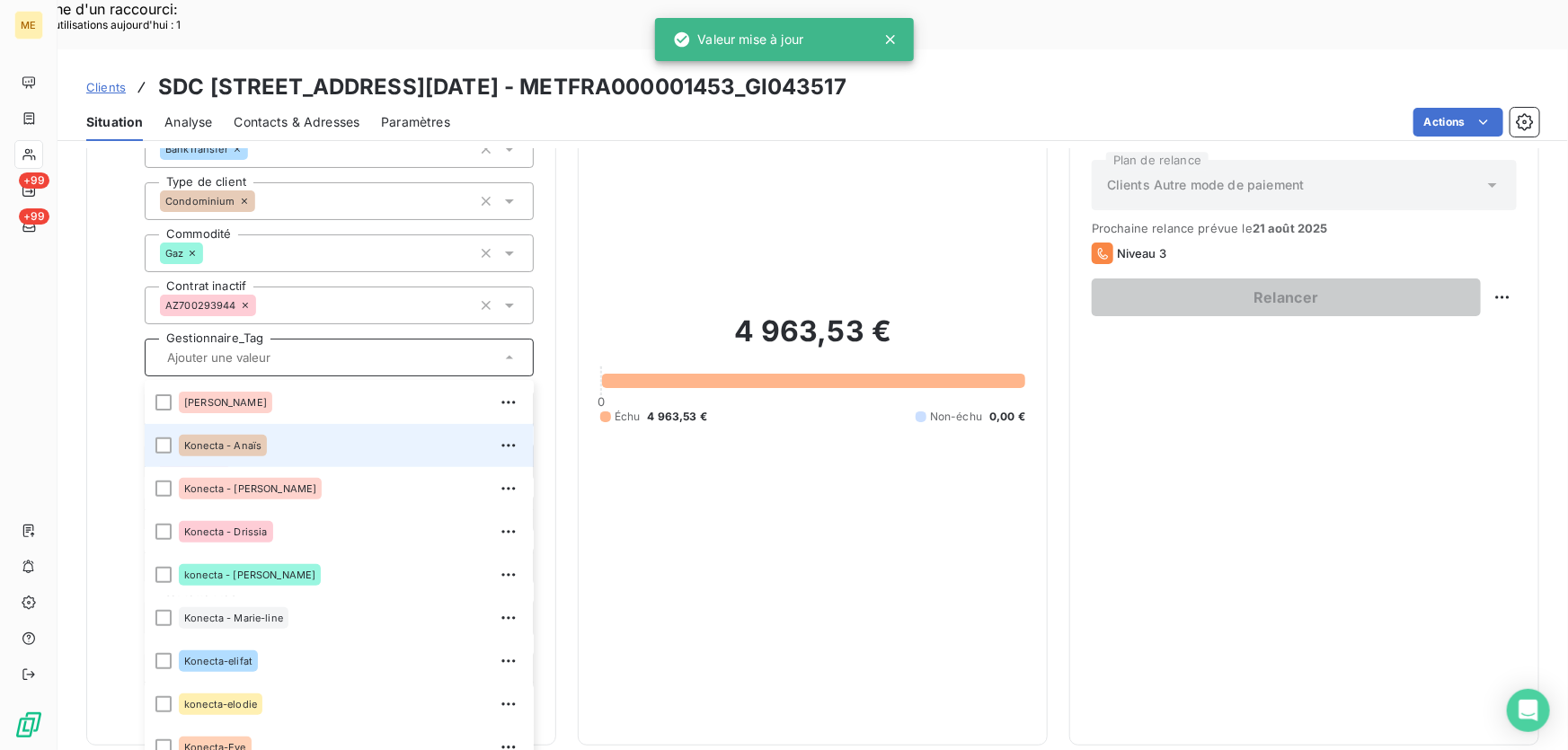
click at [226, 440] on span "Konecta - Anaïs" at bounding box center [223, 446] width 77 height 11
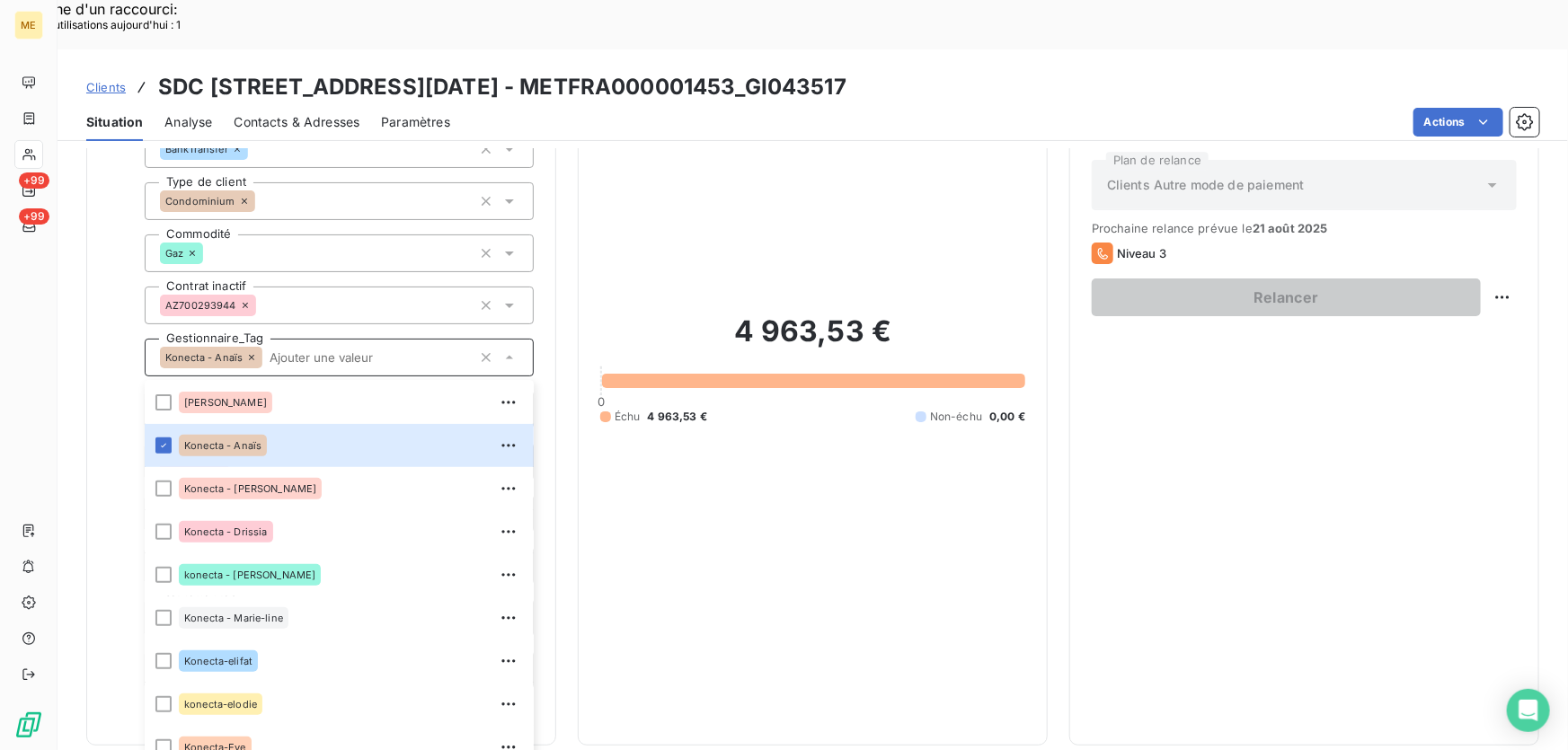
click at [318, 349] on input "text" at bounding box center [367, 358] width 209 height 17
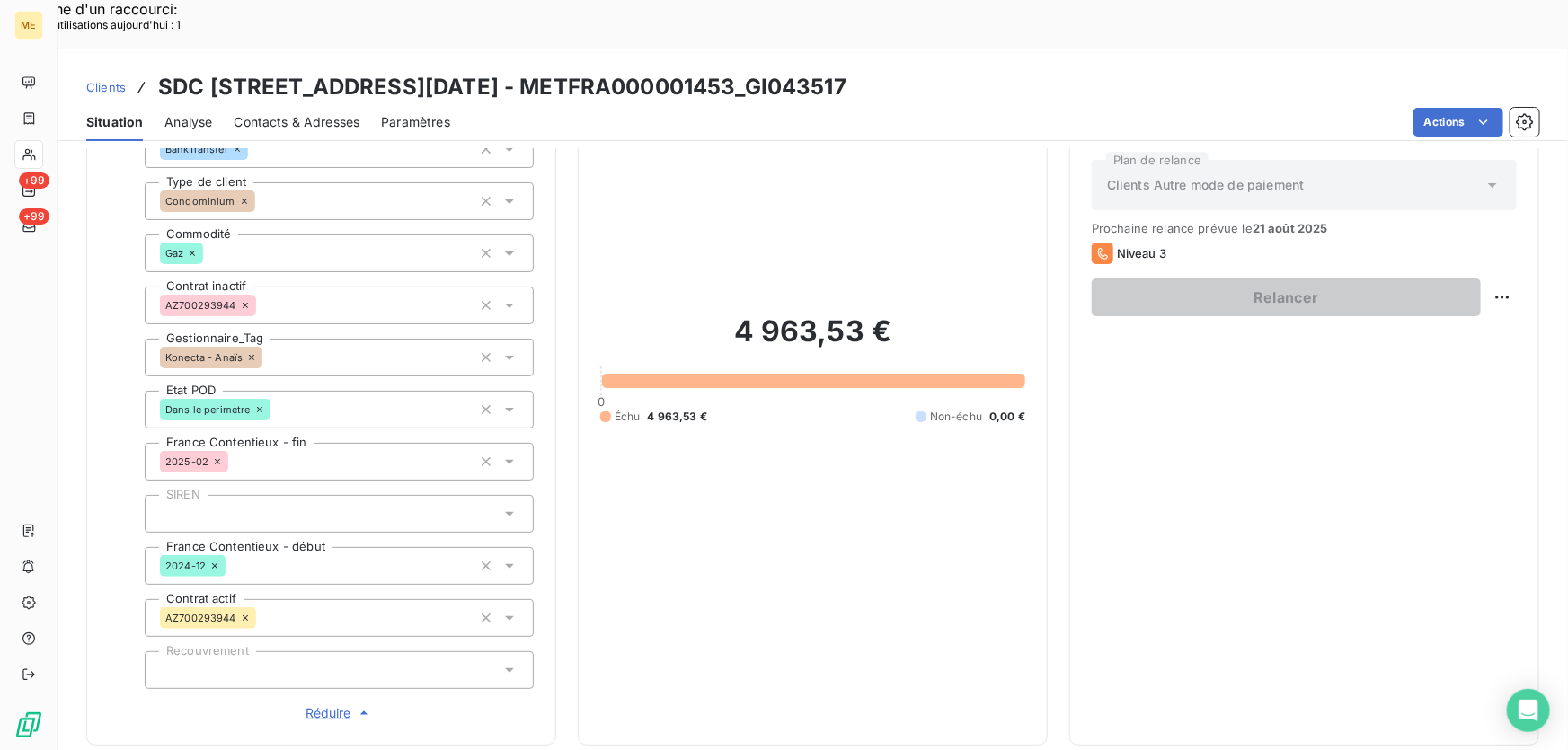
click at [697, 406] on div "4 963,53 € 0 Échu 4 963,53 € Non-échu 0,00 €" at bounding box center [813, 369] width 425 height 709
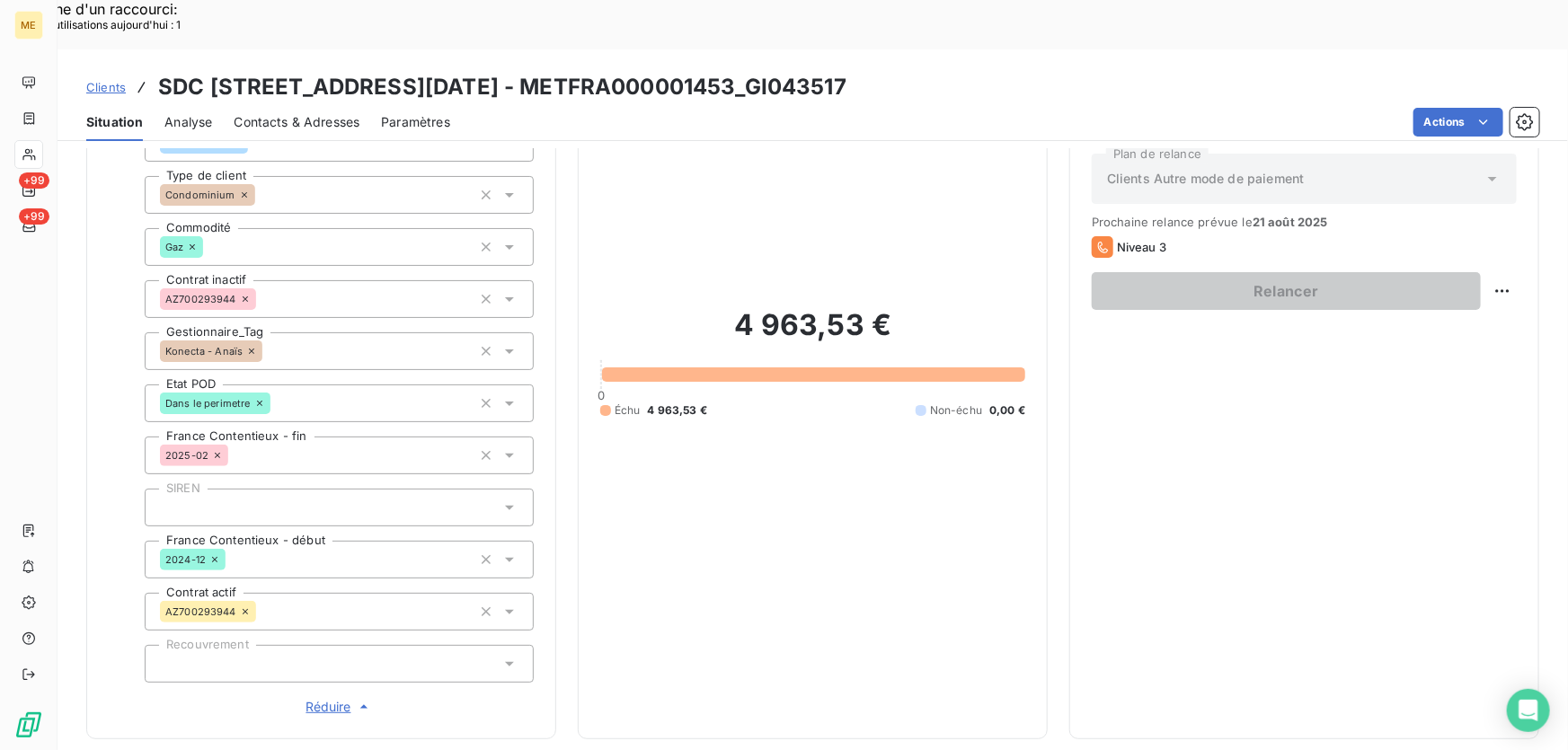
scroll to position [0, 0]
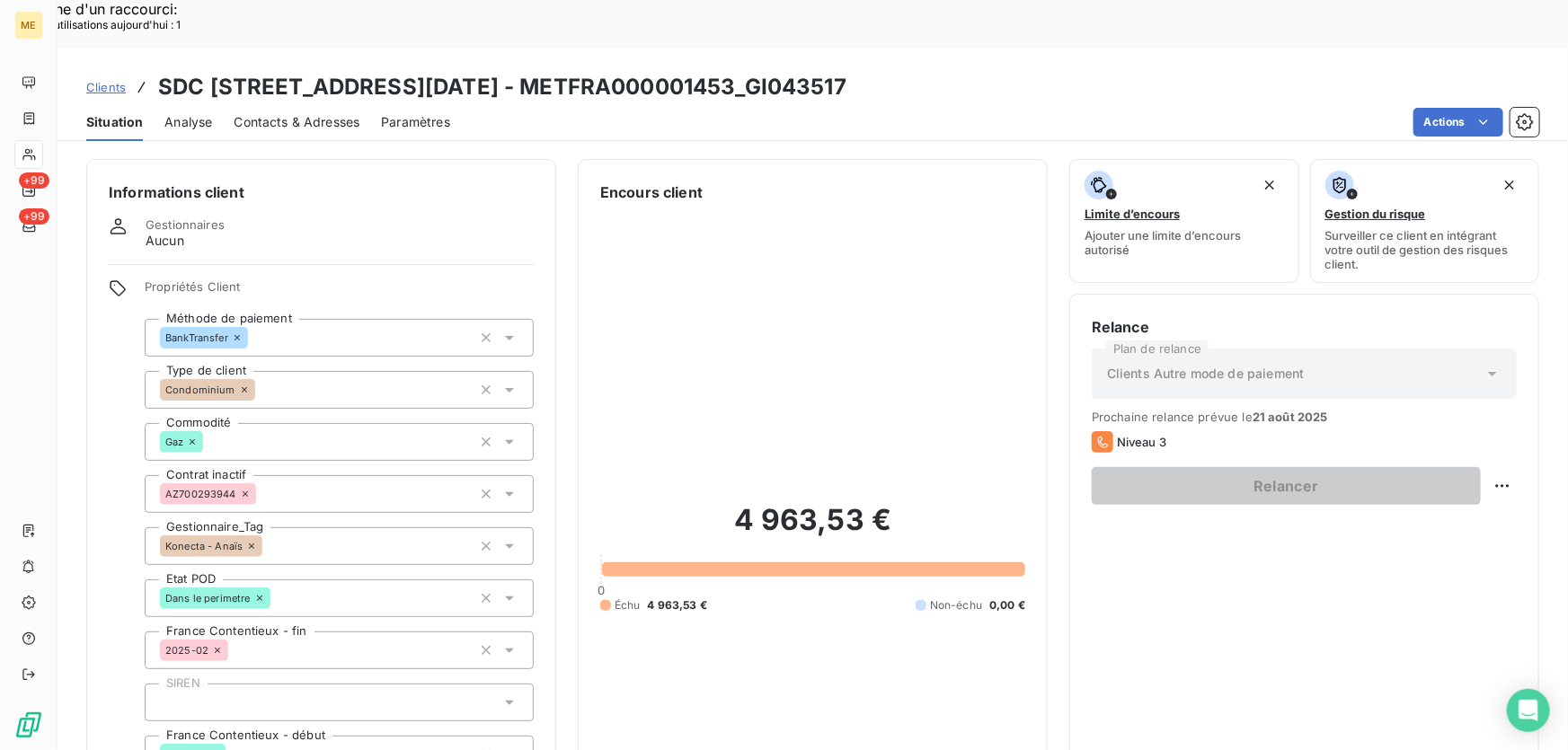
drag, startPoint x: 845, startPoint y: 37, endPoint x: 741, endPoint y: 37, distance: 104.0
click at [741, 71] on div "Clients SDC 1 3 AVENUE DU 8 MAI 1945 - METFRA000001453_GI043517" at bounding box center [813, 86] width 1510 height 32
copy h3 "GI043517"
click at [312, 114] on span "Contacts & Adresses" at bounding box center [296, 123] width 126 height 18
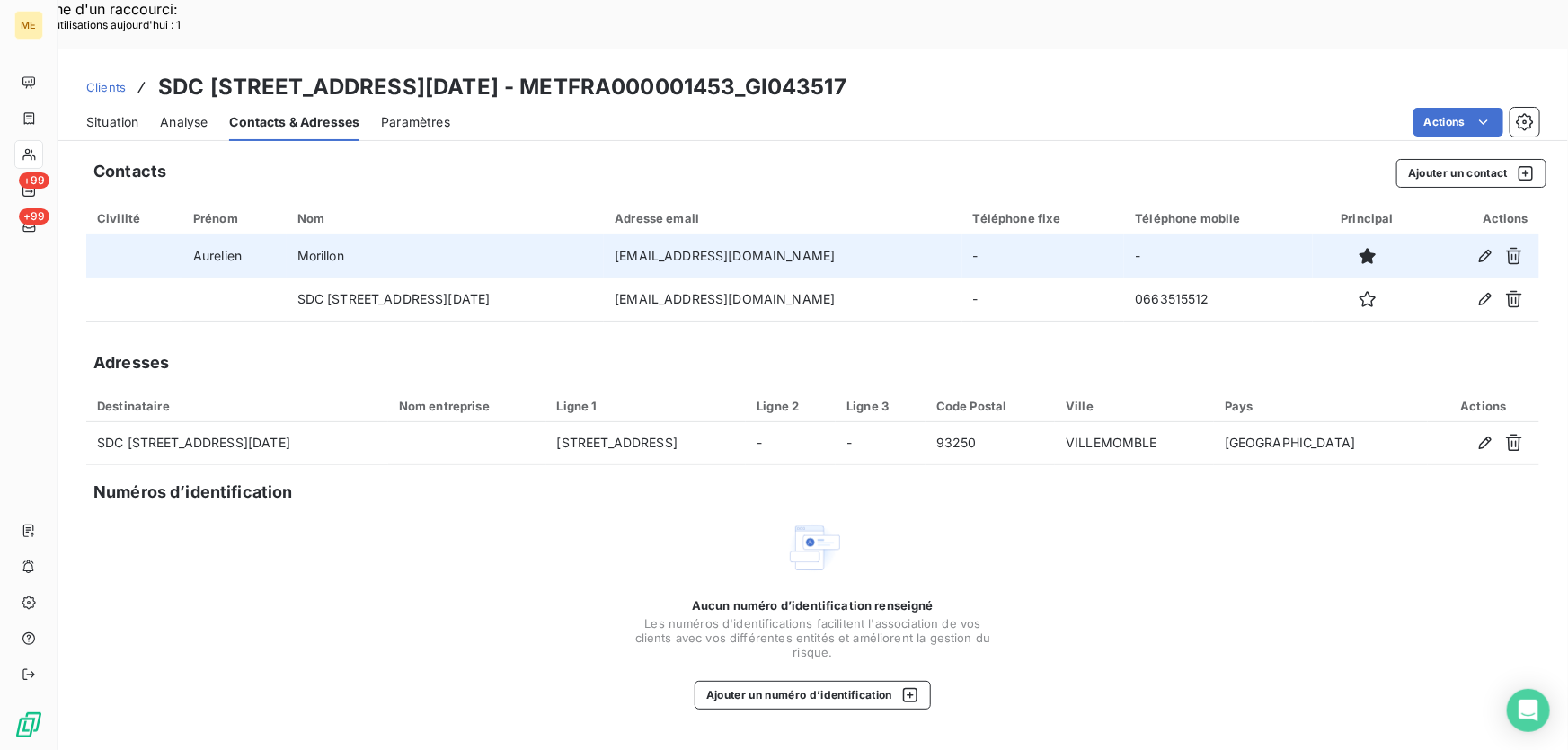
copy td "[EMAIL_ADDRESS][DOMAIN_NAME]"
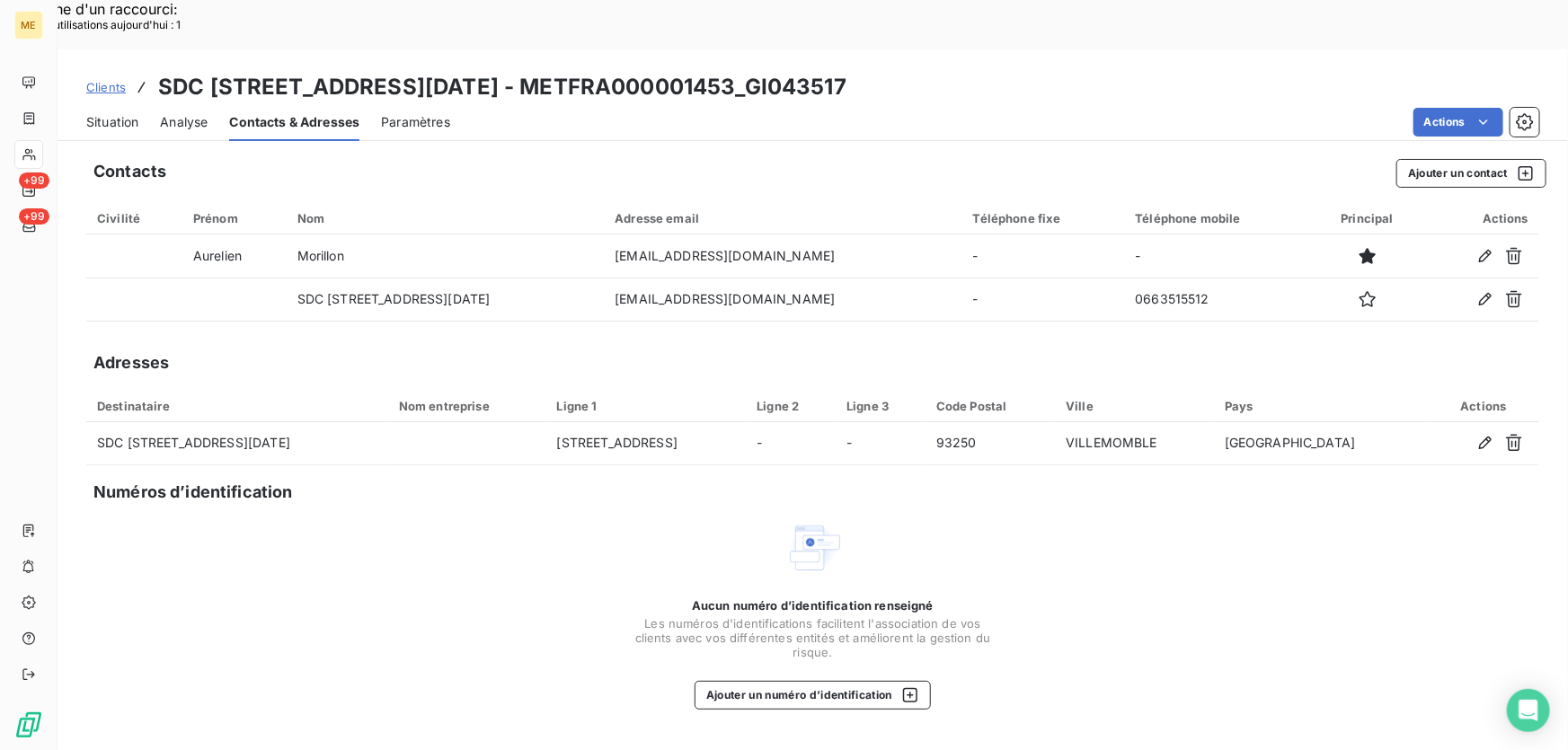
drag, startPoint x: 836, startPoint y: 206, endPoint x: 641, endPoint y: 83, distance: 230.6
click at [629, 78] on div "Clients SDC 1 3 AVENUE DU 8 MAI 1945 - METFRA000001453_GI043517 Situation Analy…" at bounding box center [813, 425] width 1510 height 750
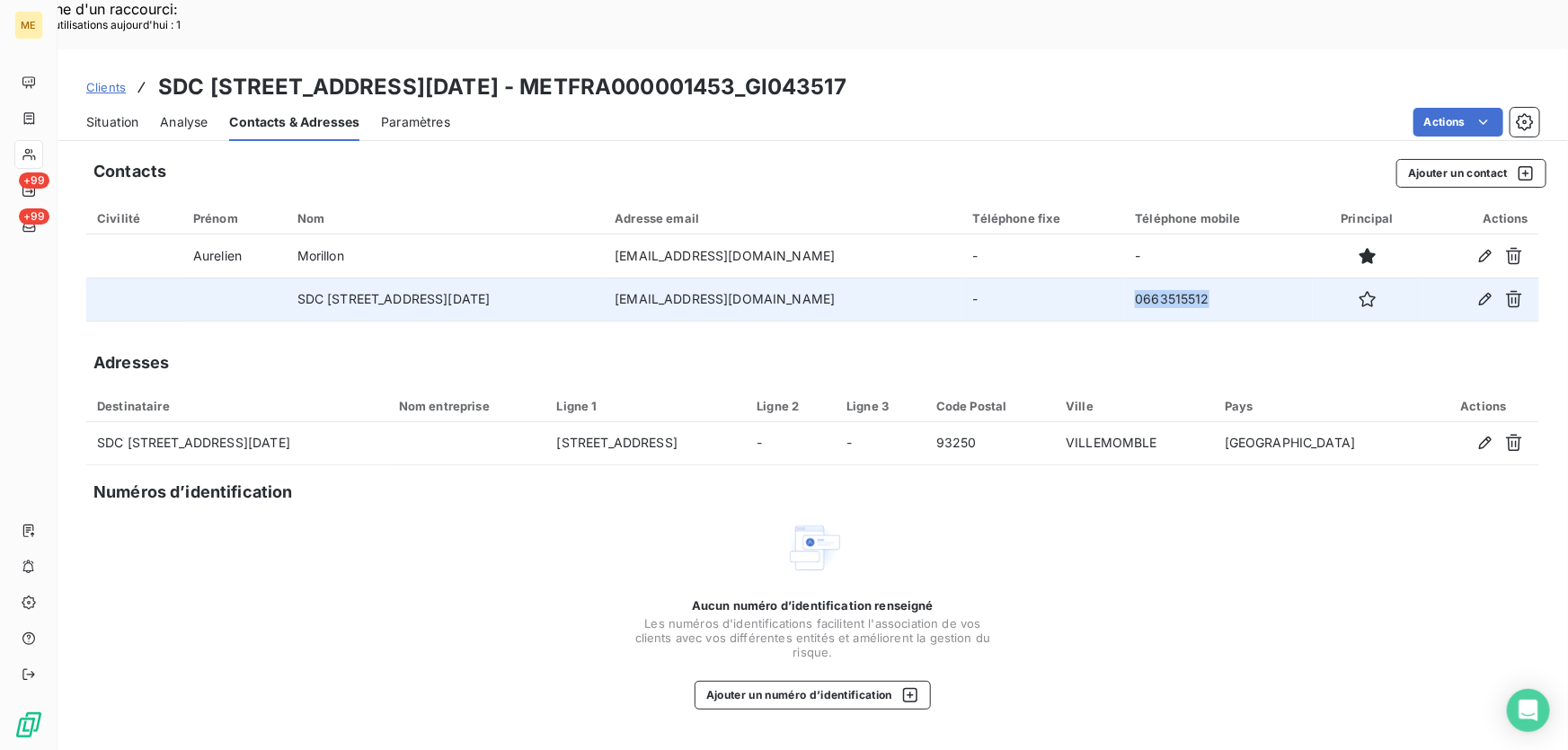
copy td "0663515512"
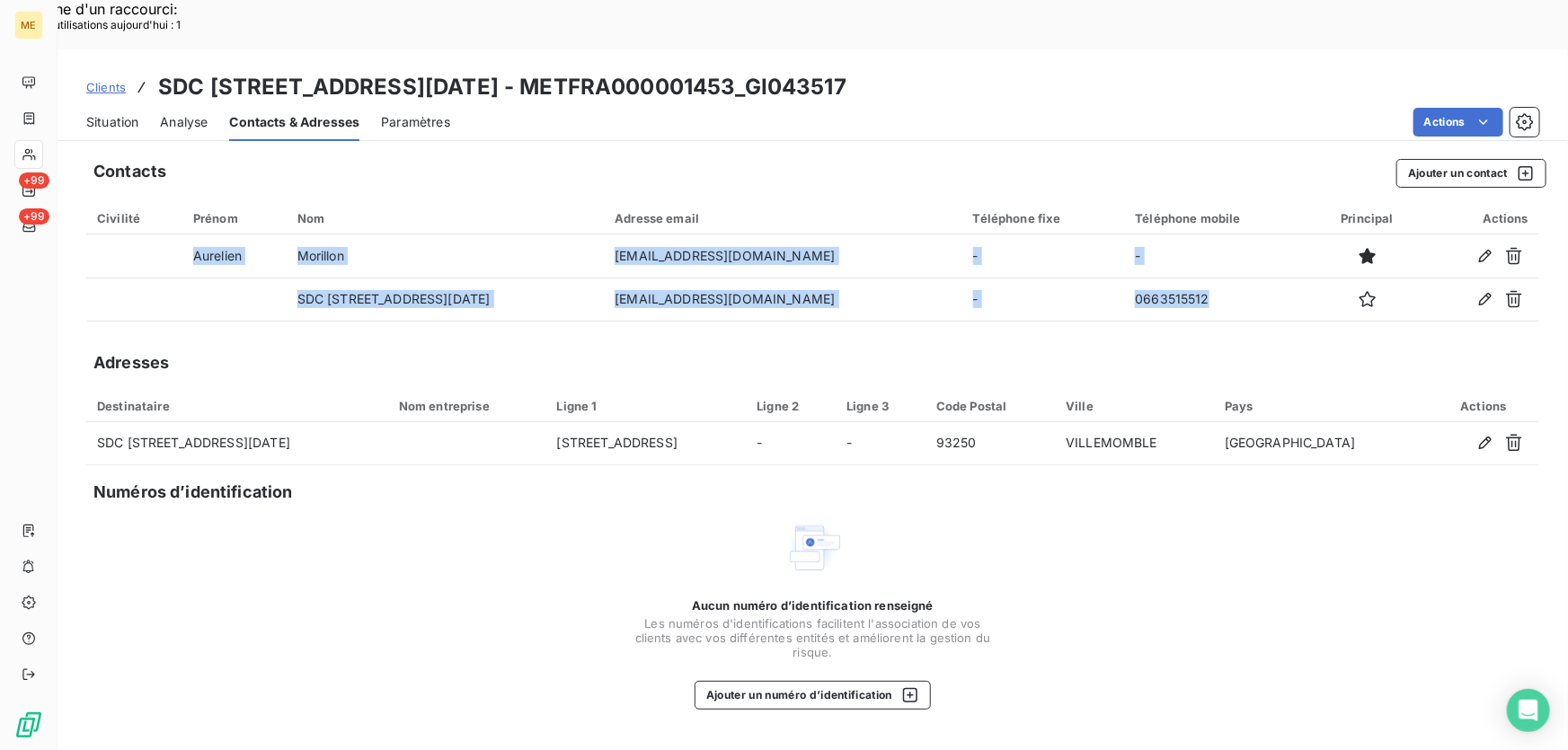
drag, startPoint x: 1212, startPoint y: 245, endPoint x: 1135, endPoint y: 283, distance: 85.9
click at [1135, 283] on div "Contacts Ajouter un contact Civilité Prénom Nom Adresse email Téléphone fixe Té…" at bounding box center [813, 474] width 1510 height 652
drag, startPoint x: 850, startPoint y: 33, endPoint x: 746, endPoint y: 45, distance: 104.7
click at [746, 71] on div "Clients SDC 1 3 AVENUE DU 8 MAI 1945 - METFRA000001453_GI043517" at bounding box center [813, 86] width 1510 height 32
copy h3 "GI043517"
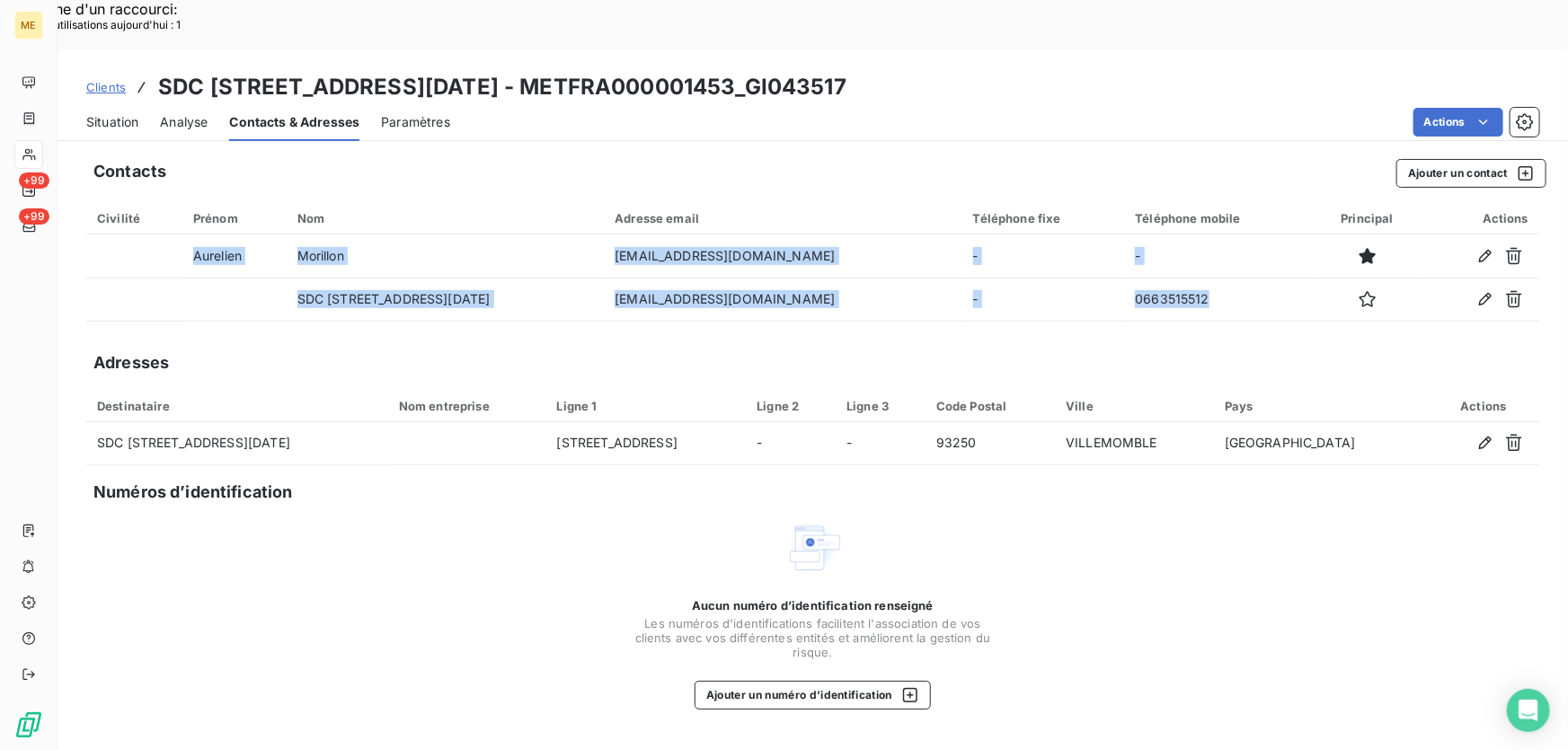
click at [131, 114] on span "Situation" at bounding box center [112, 123] width 52 height 18
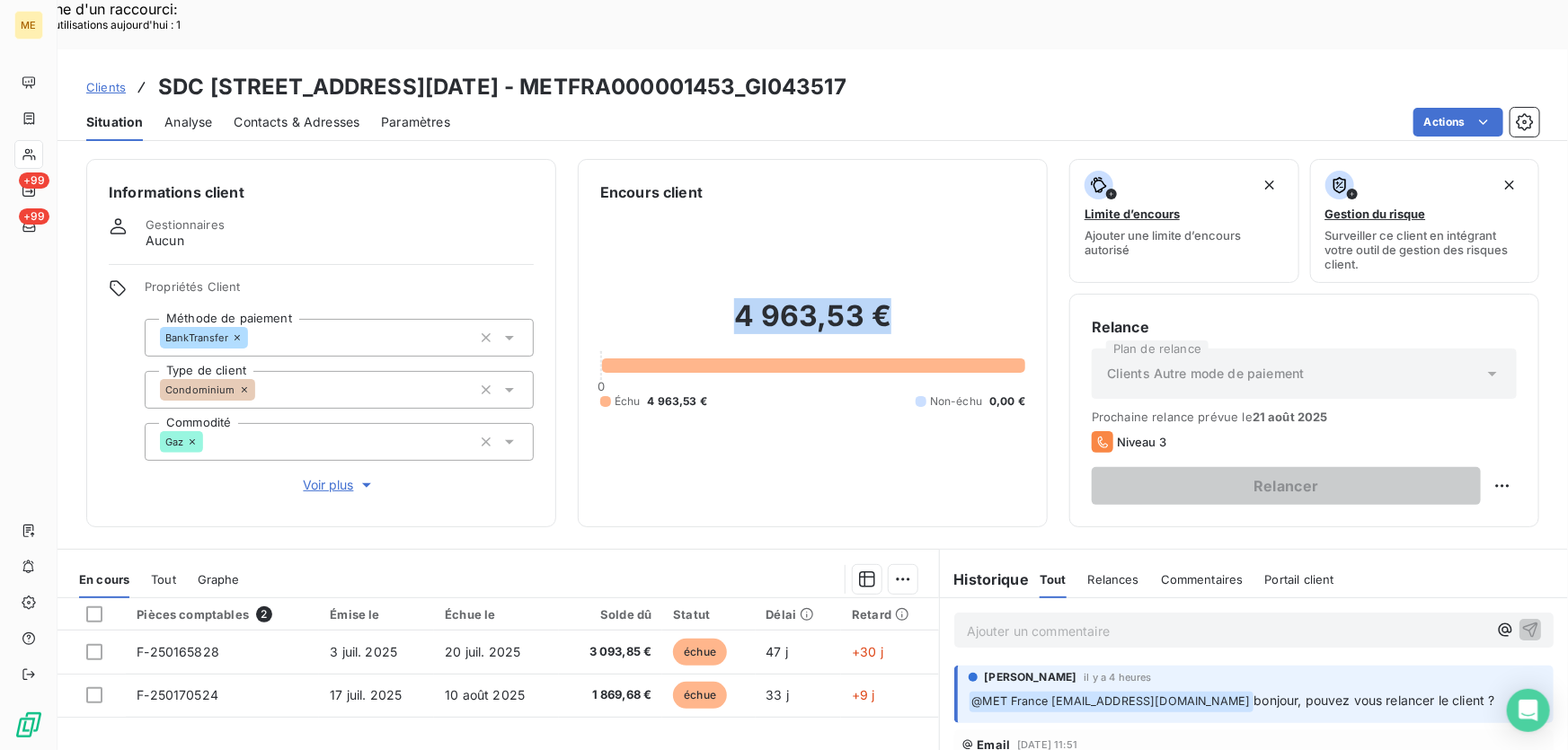
drag, startPoint x: 883, startPoint y: 275, endPoint x: 718, endPoint y: 270, distance: 165.1
click at [718, 298] on h2 "4 963,53 €" at bounding box center [813, 325] width 425 height 54
copy h2 "4 963,53 €"
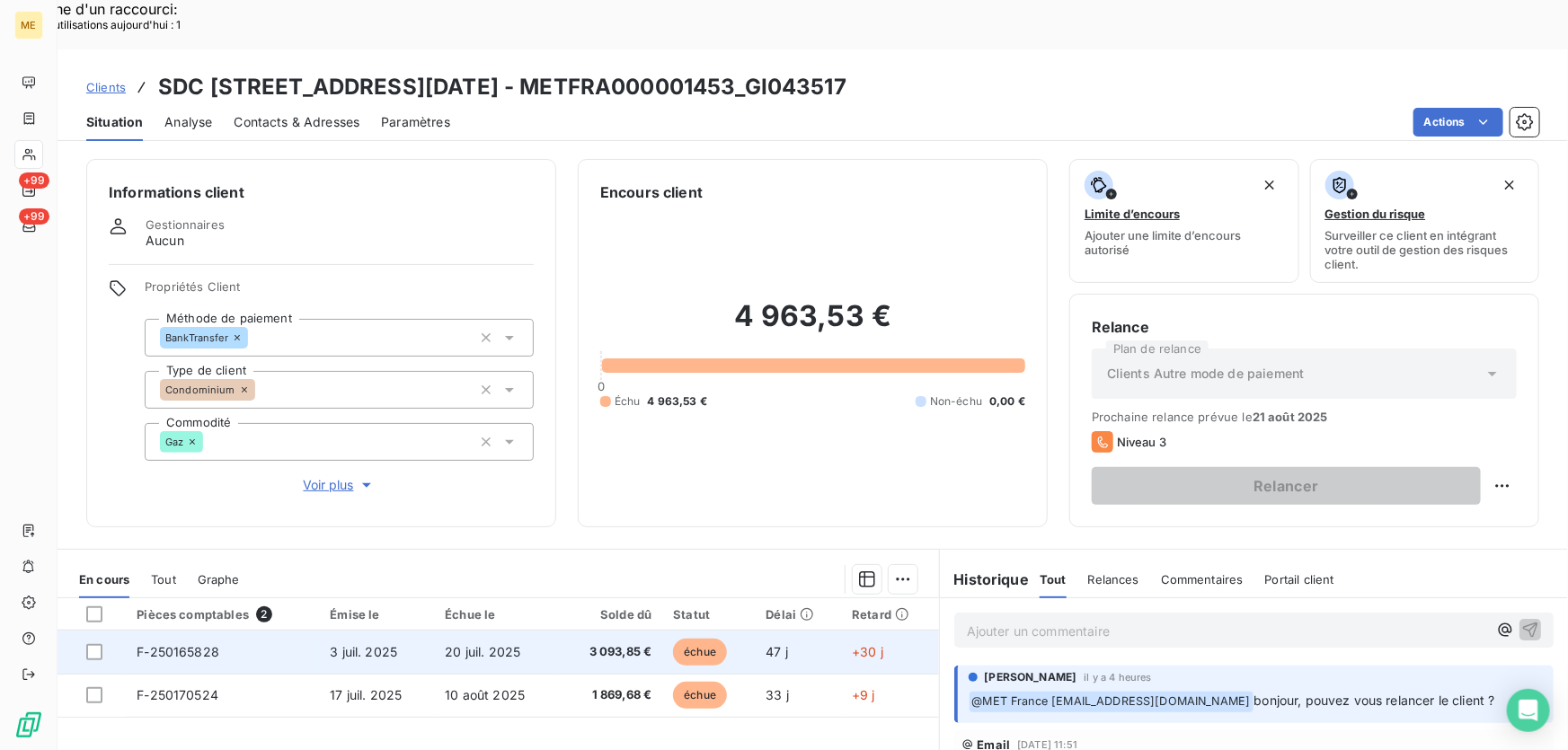
click at [314, 631] on td "F-250165828" at bounding box center [222, 652] width 193 height 43
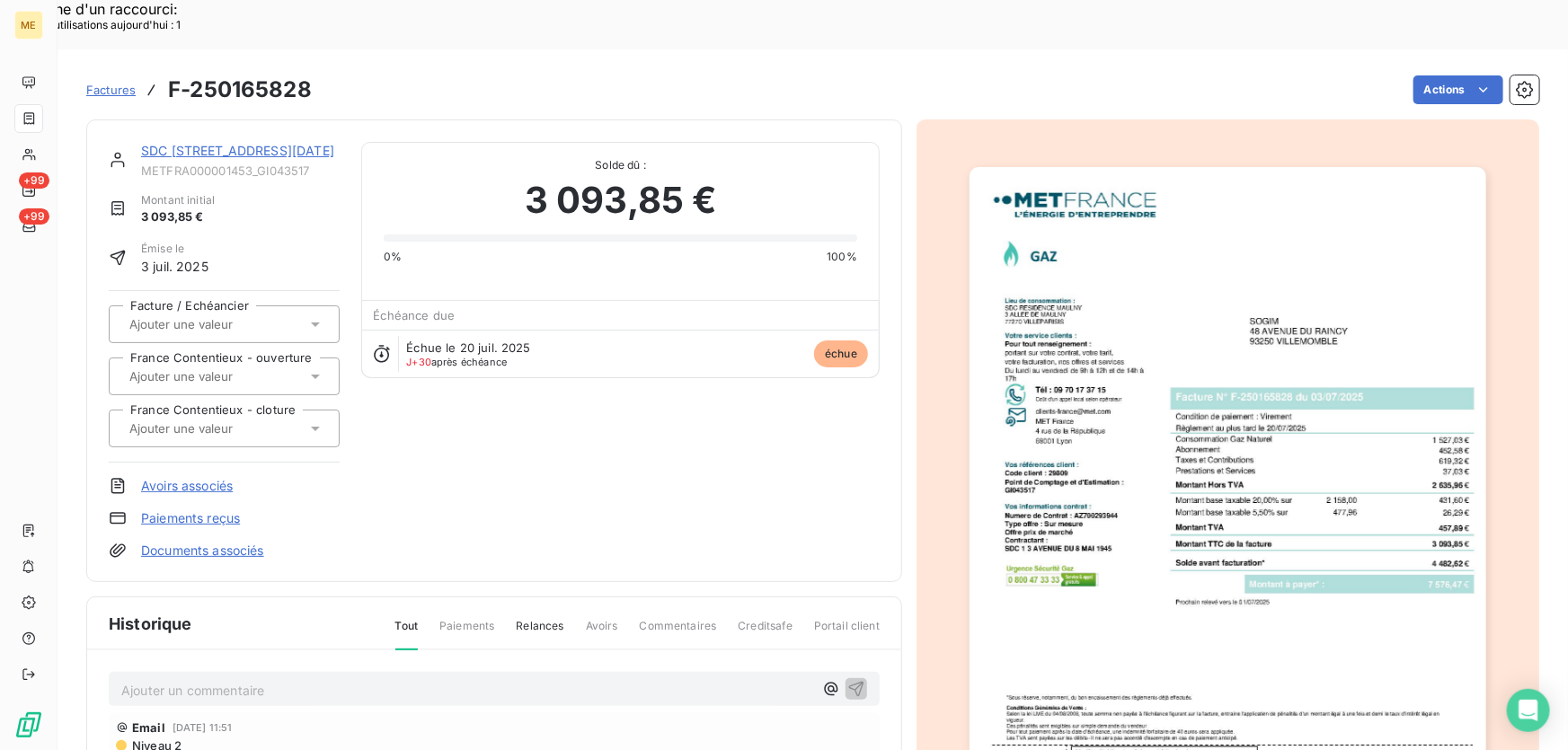
click at [180, 143] on link "SDC [STREET_ADDRESS] MAI 1945" at bounding box center [237, 150] width 193 height 16
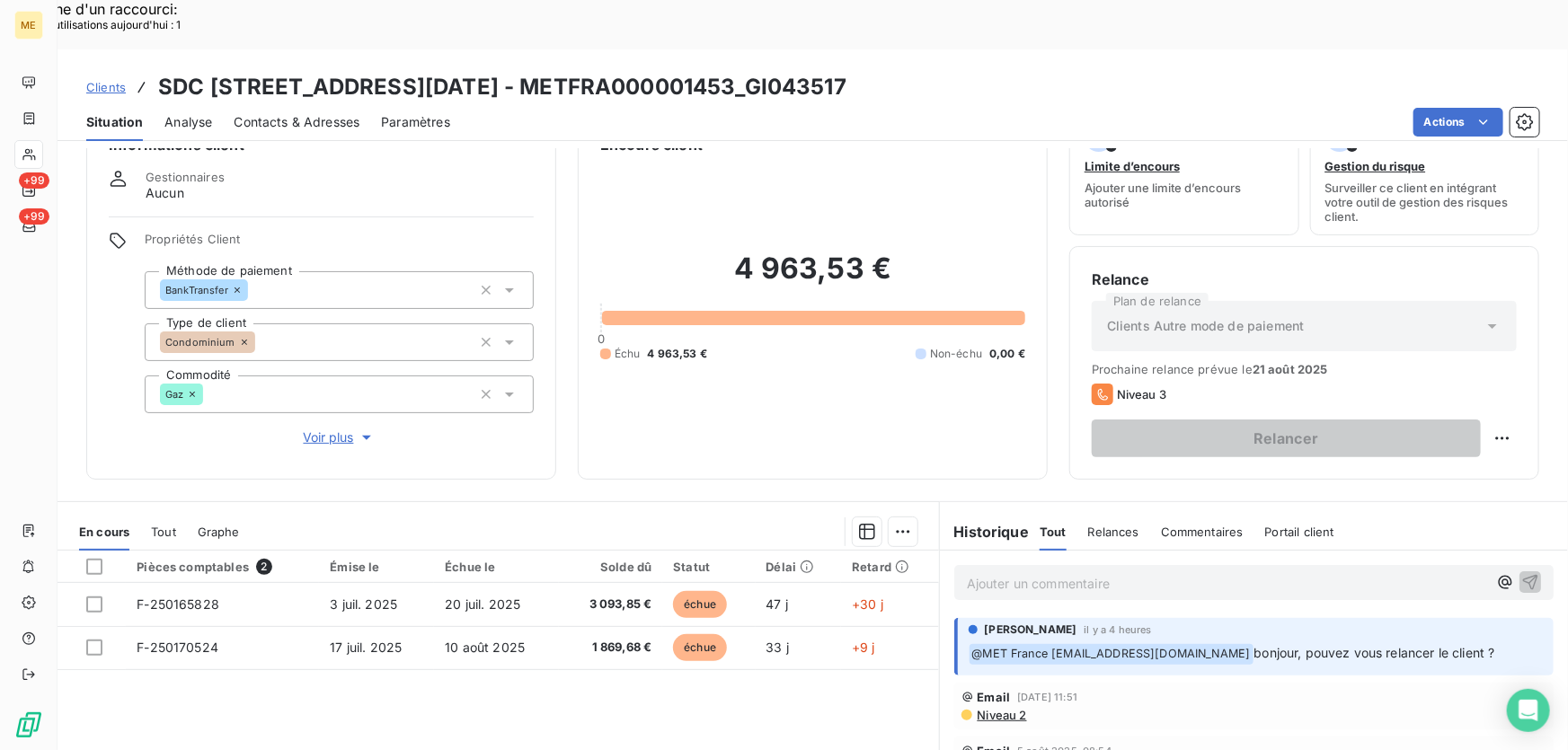
scroll to position [81, 0]
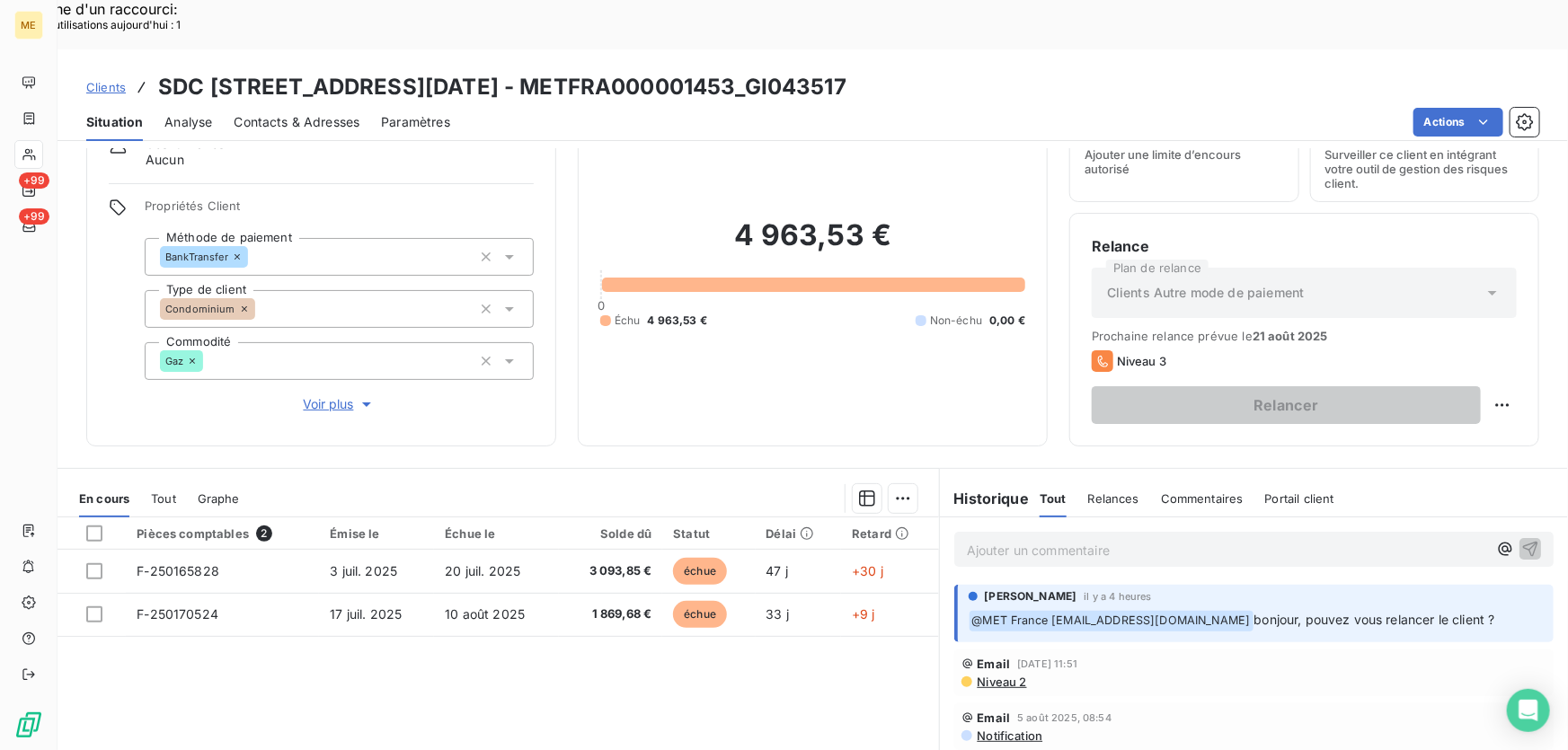
click at [344, 104] on div "Contacts & Adresses" at bounding box center [296, 122] width 126 height 38
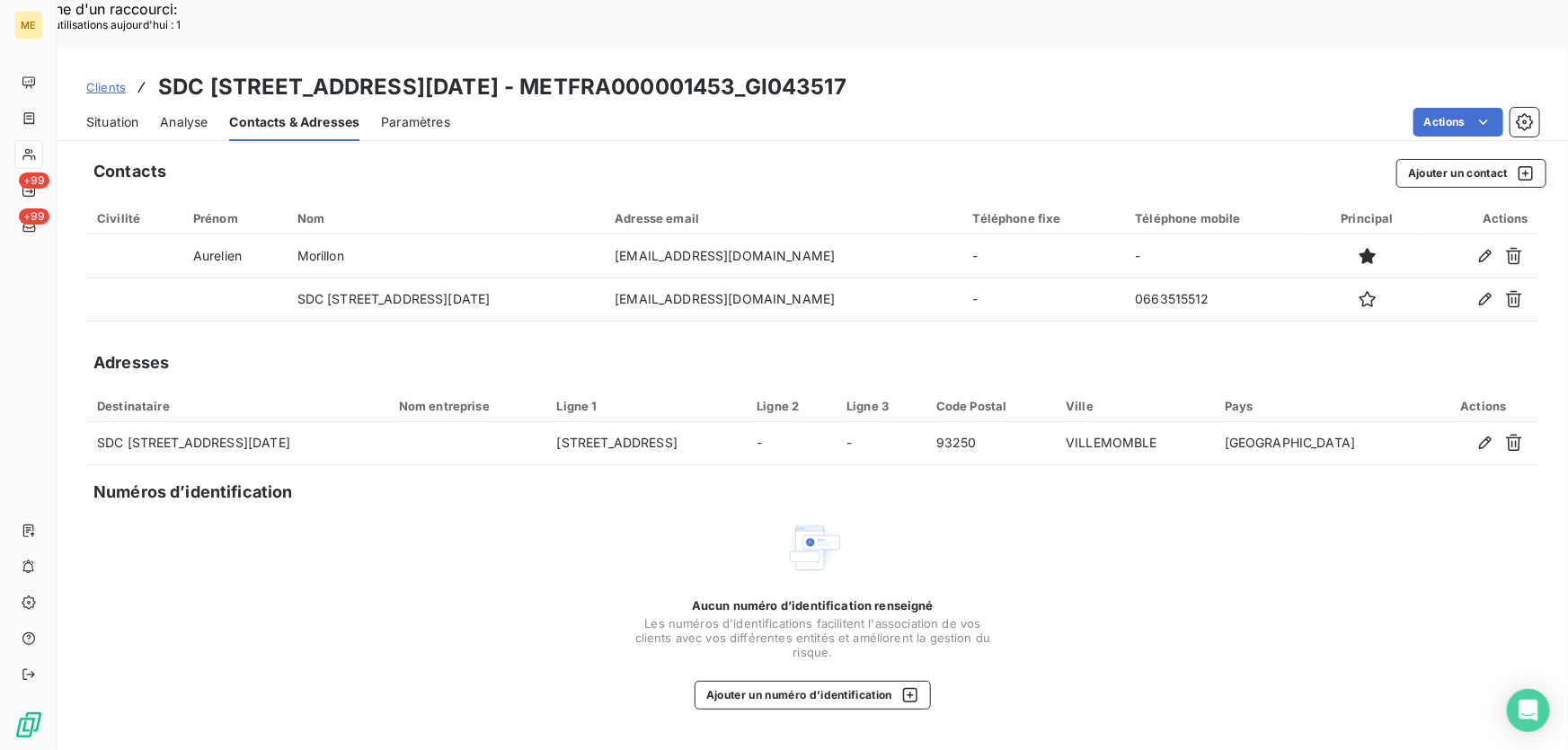
click at [98, 114] on span "Situation" at bounding box center [112, 123] width 52 height 18
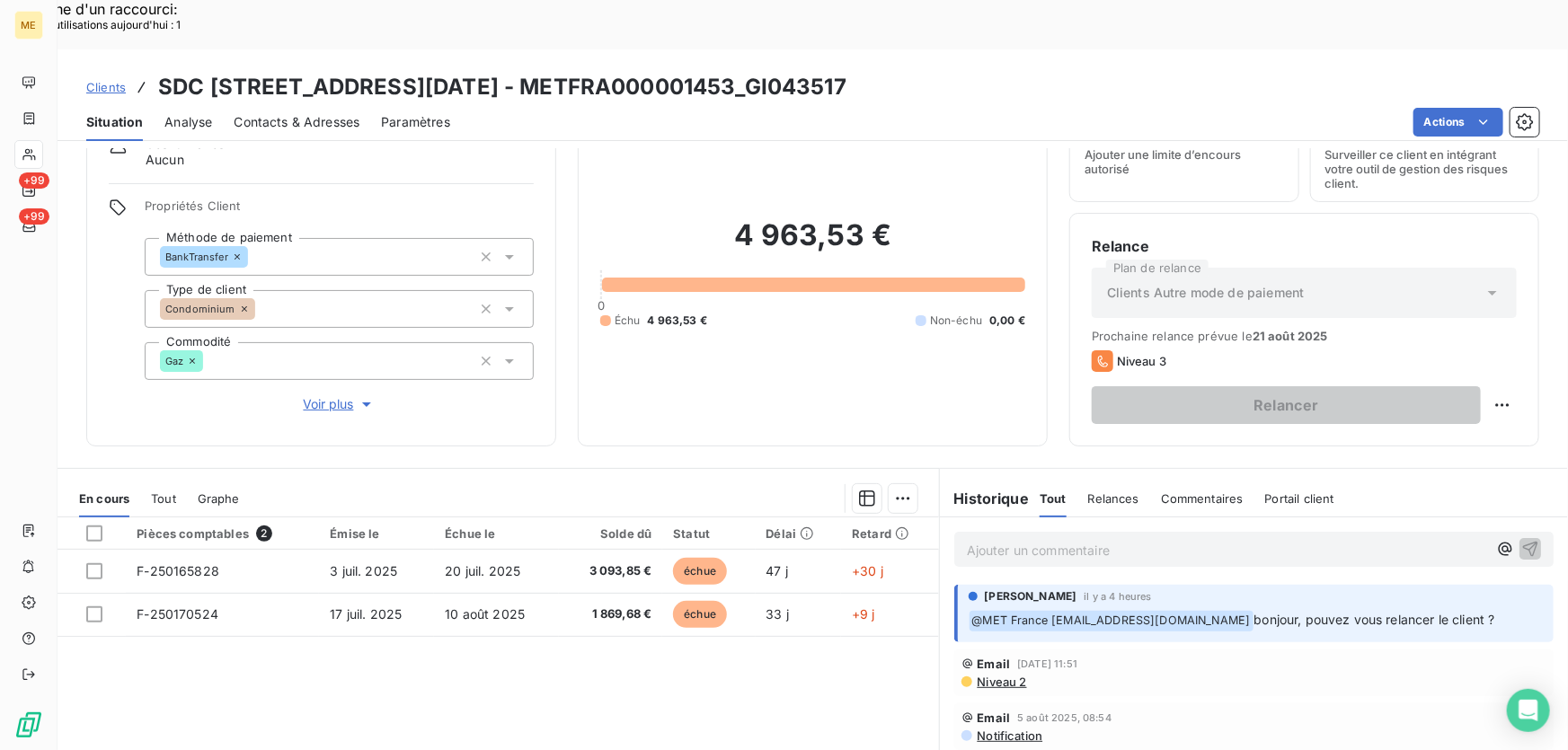
click at [1042, 539] on p "Ajouter un commentaire ﻿" at bounding box center [1227, 550] width 521 height 23
click at [1104, 539] on p "Ajouter un commentaire ﻿" at bounding box center [1227, 550] width 521 height 23
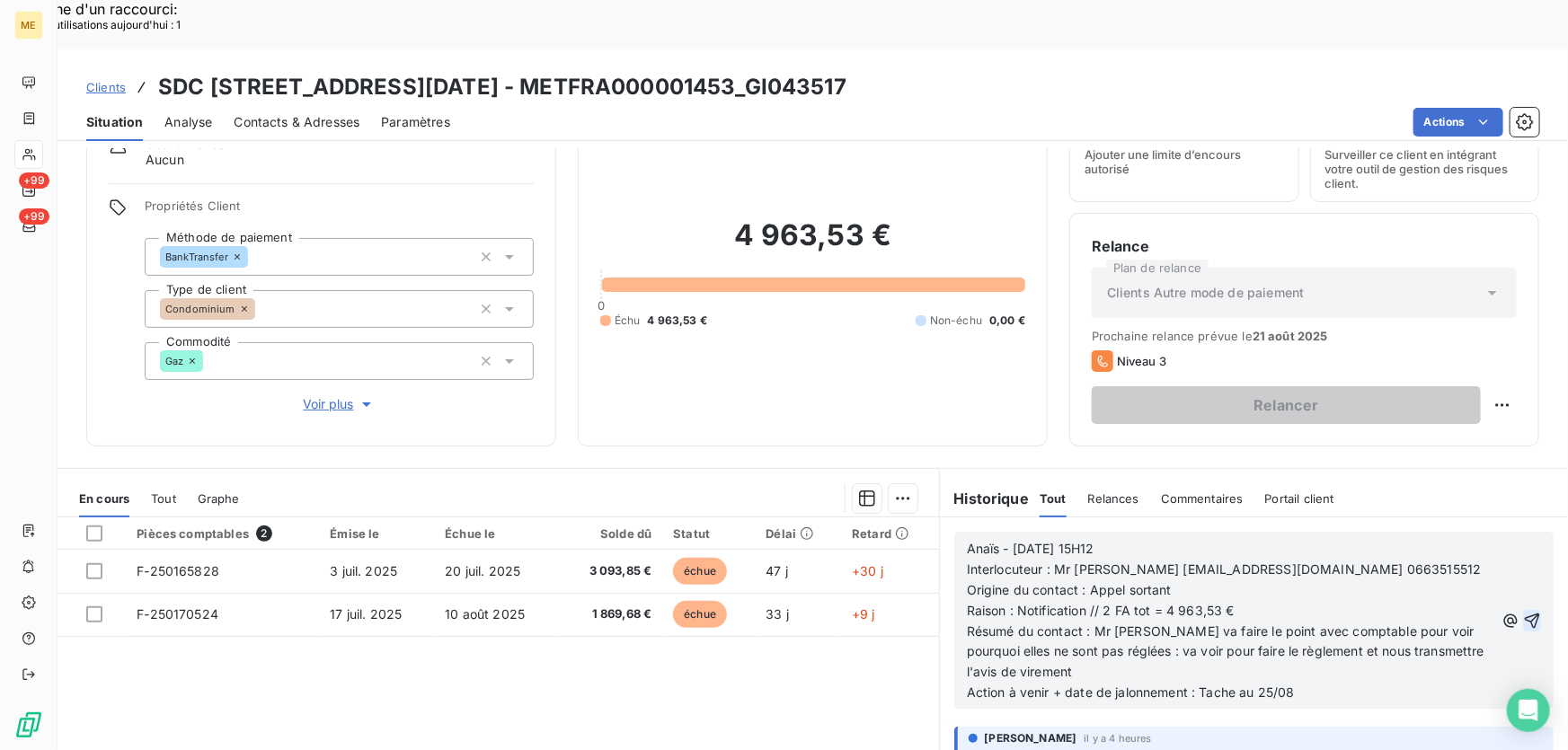
click at [1524, 613] on icon "button" at bounding box center [1531, 621] width 16 height 16
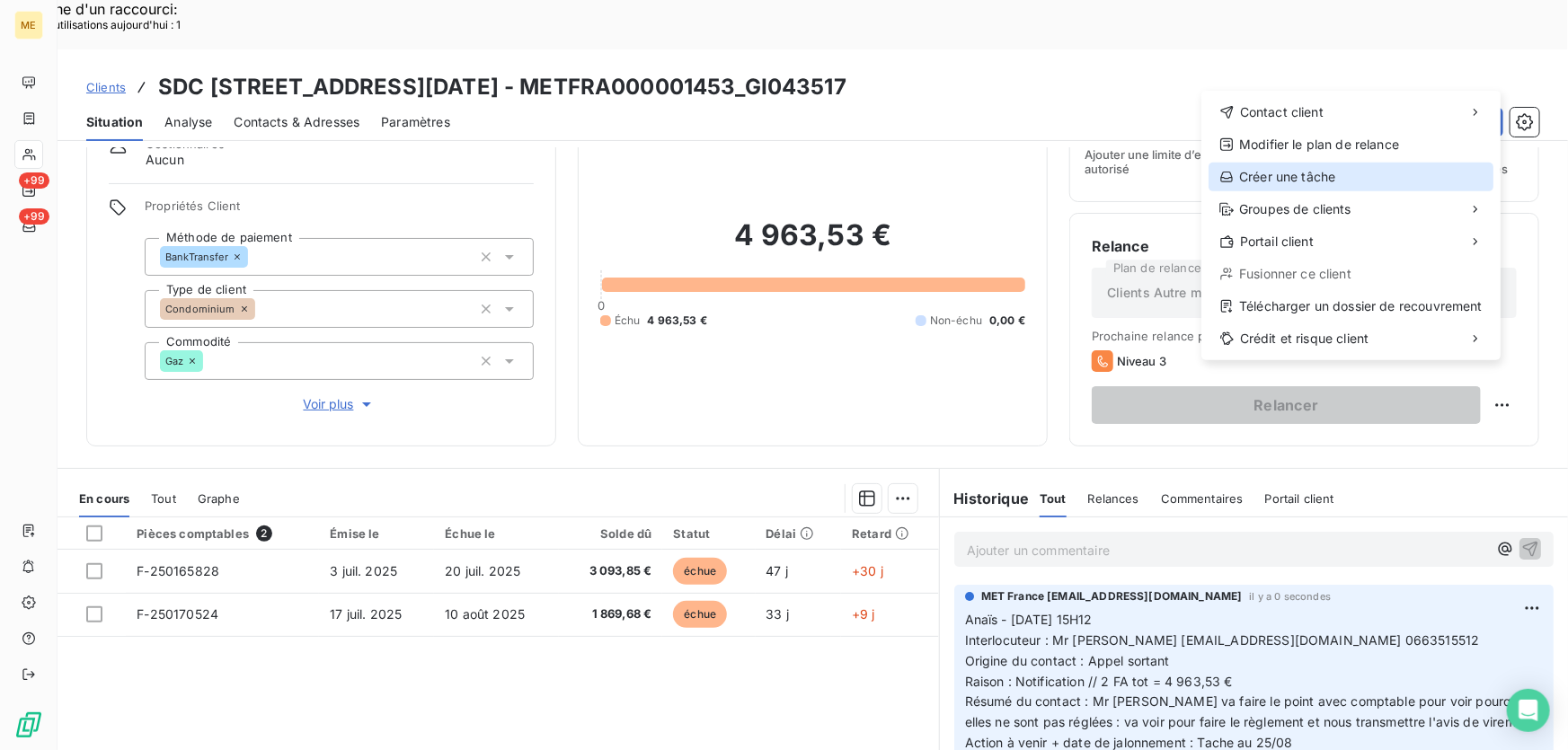
click at [1315, 173] on div "Créer une tâche" at bounding box center [1350, 176] width 285 height 28
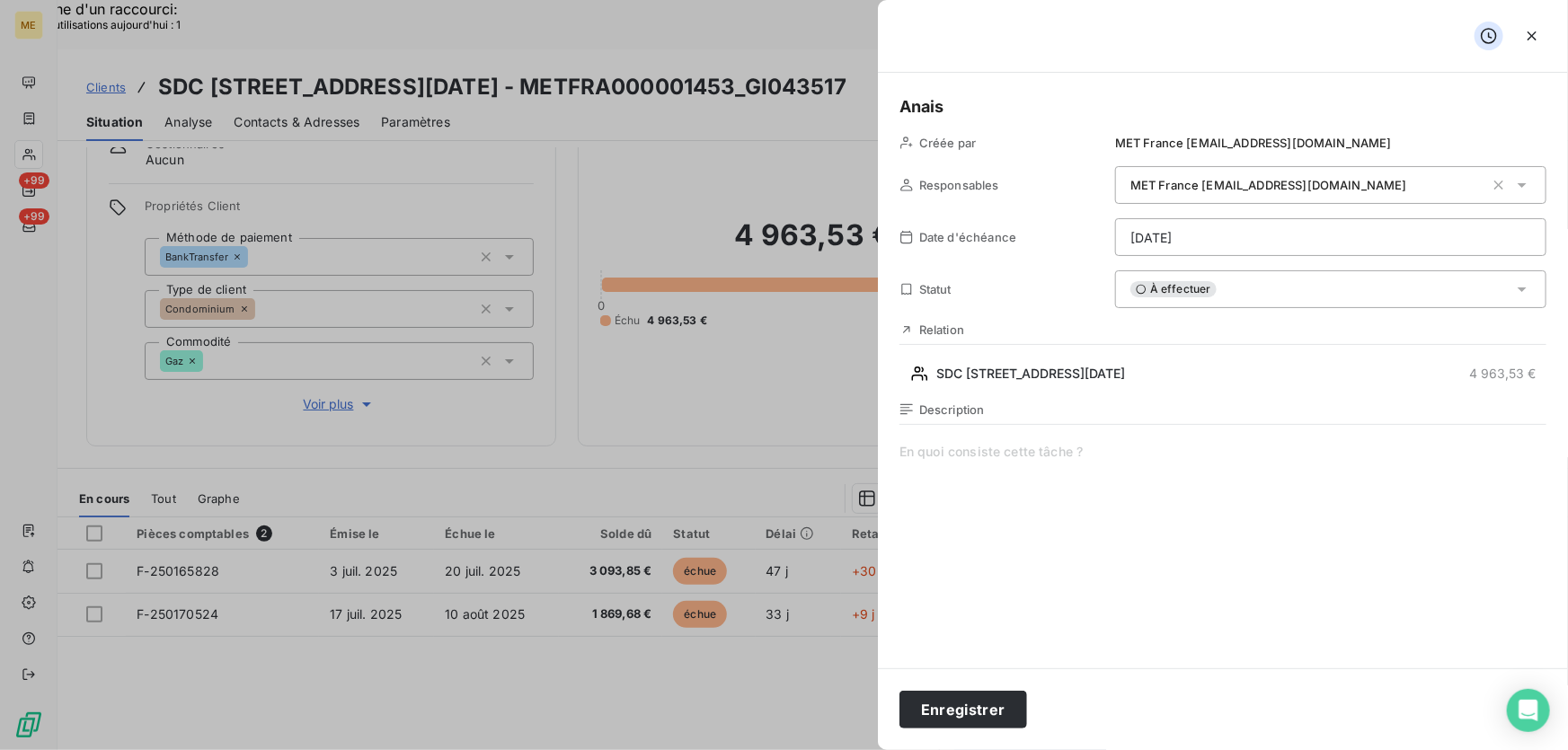
click at [1073, 460] on span at bounding box center [1223, 615] width 647 height 345
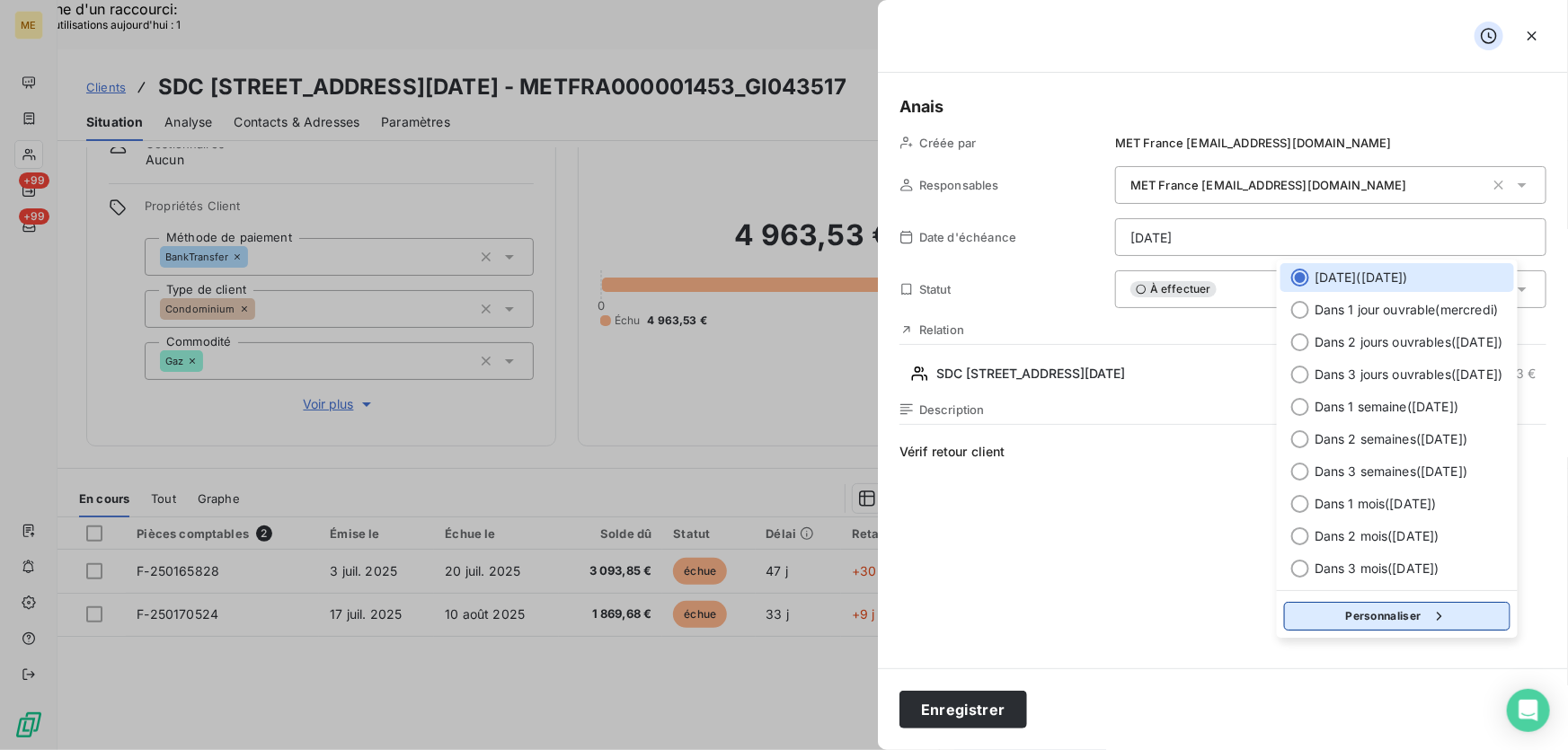
click at [1428, 624] on button "Personnaliser" at bounding box center [1397, 616] width 226 height 28
select select "7"
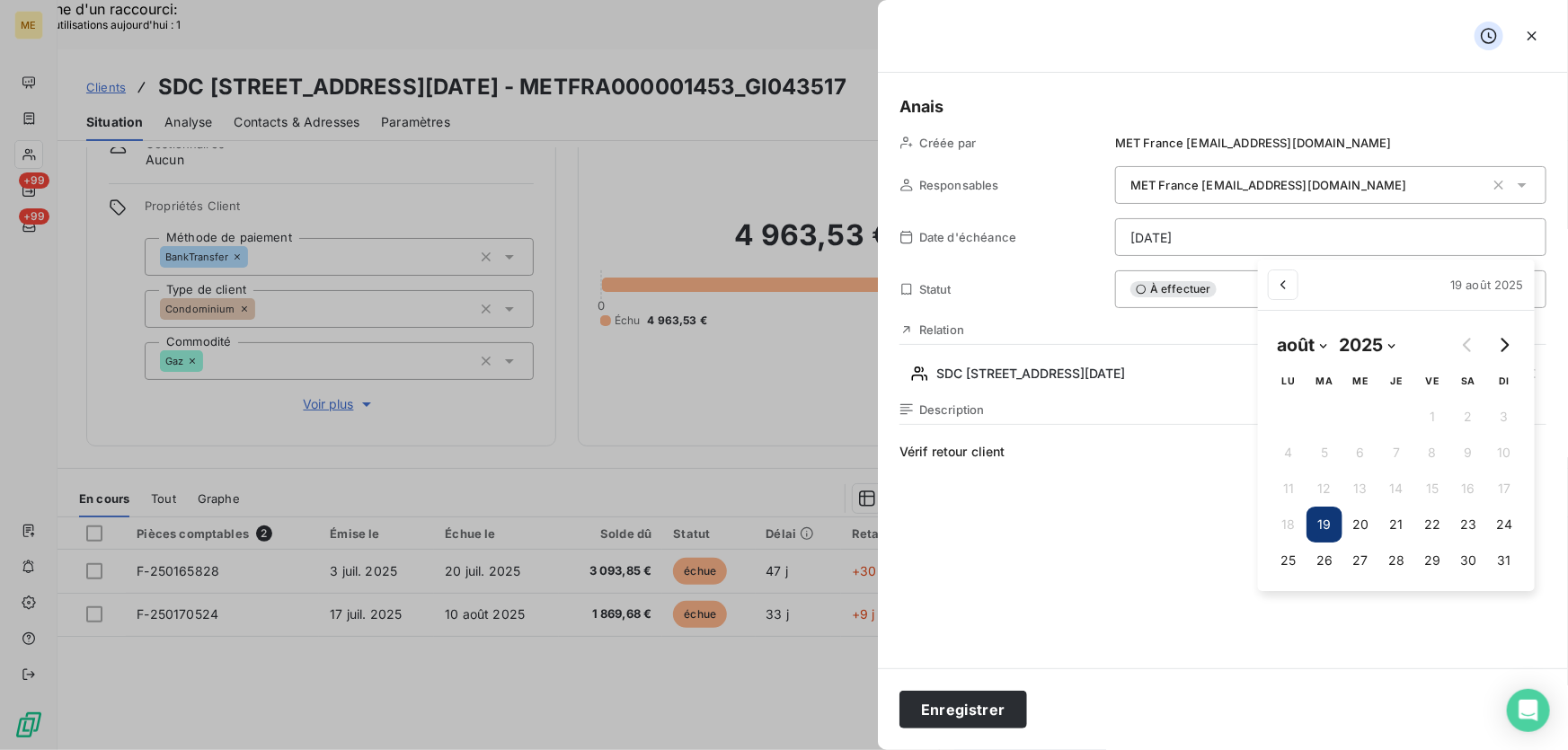
drag, startPoint x: 1293, startPoint y: 559, endPoint x: 1231, endPoint y: 557, distance: 62.0
click at [1289, 560] on button "25" at bounding box center [1288, 560] width 36 height 36
type input "25/08/2025"
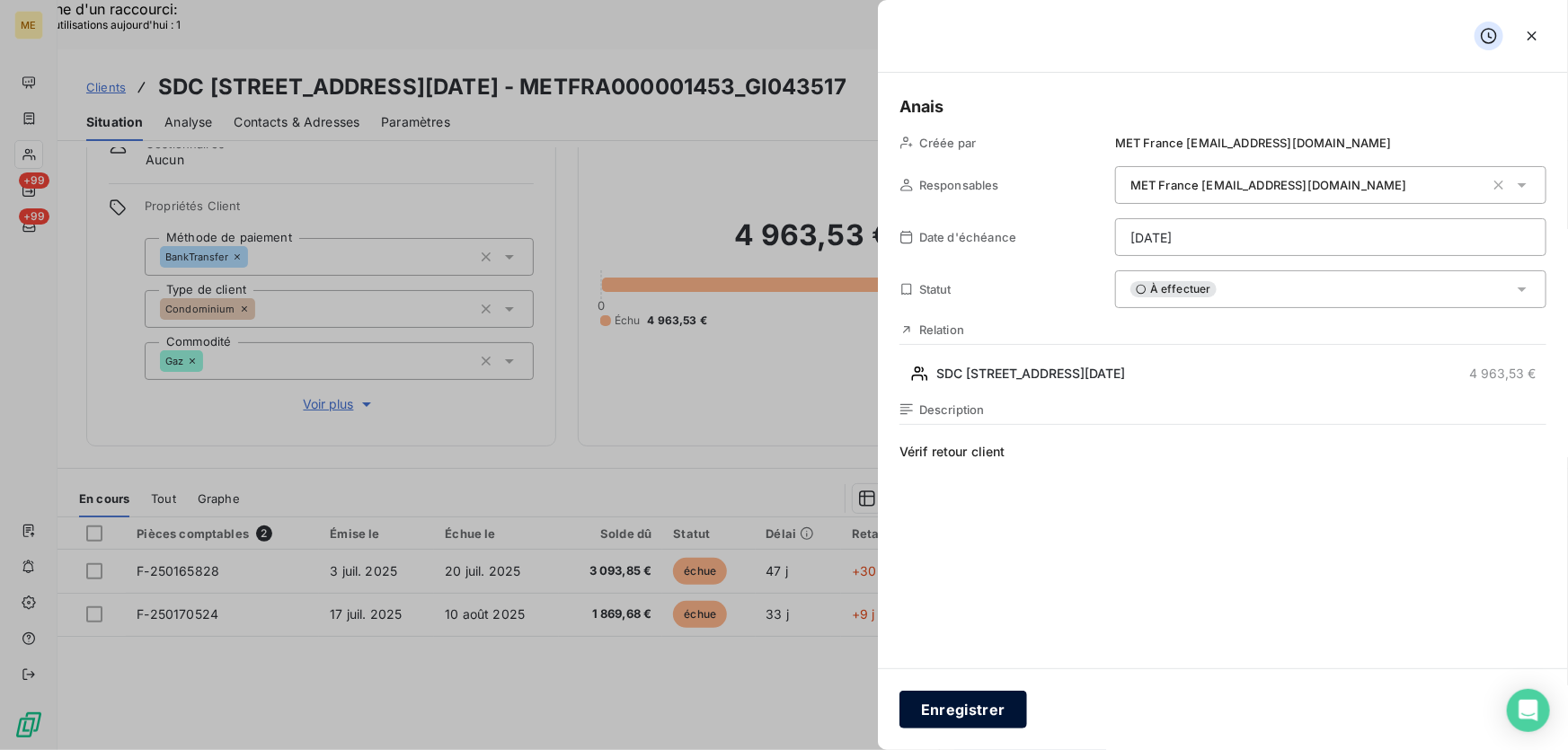
click at [936, 709] on button "Enregistrer" at bounding box center [962, 710] width 127 height 38
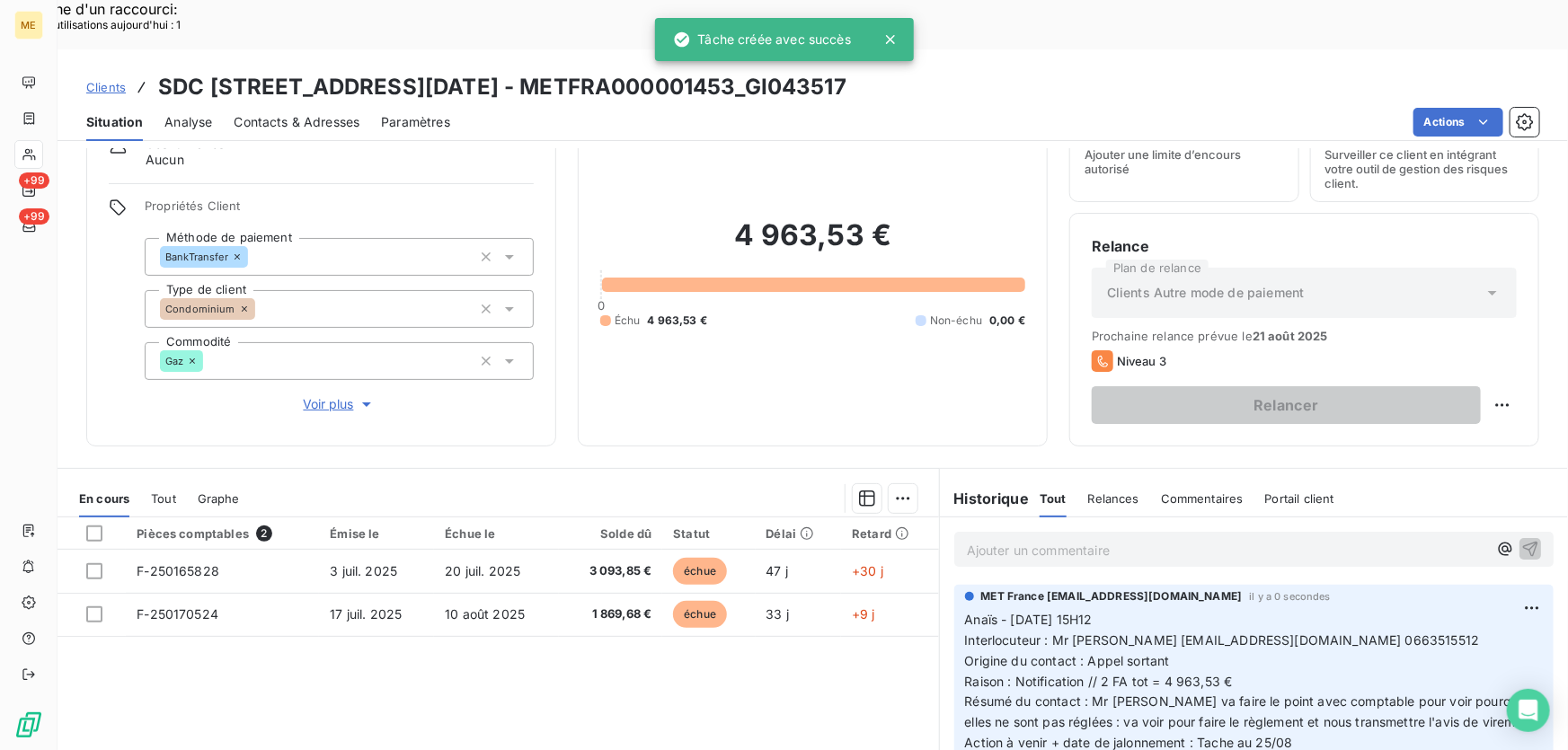
click at [1068, 539] on p "Ajouter un commentaire ﻿" at bounding box center [1227, 550] width 521 height 23
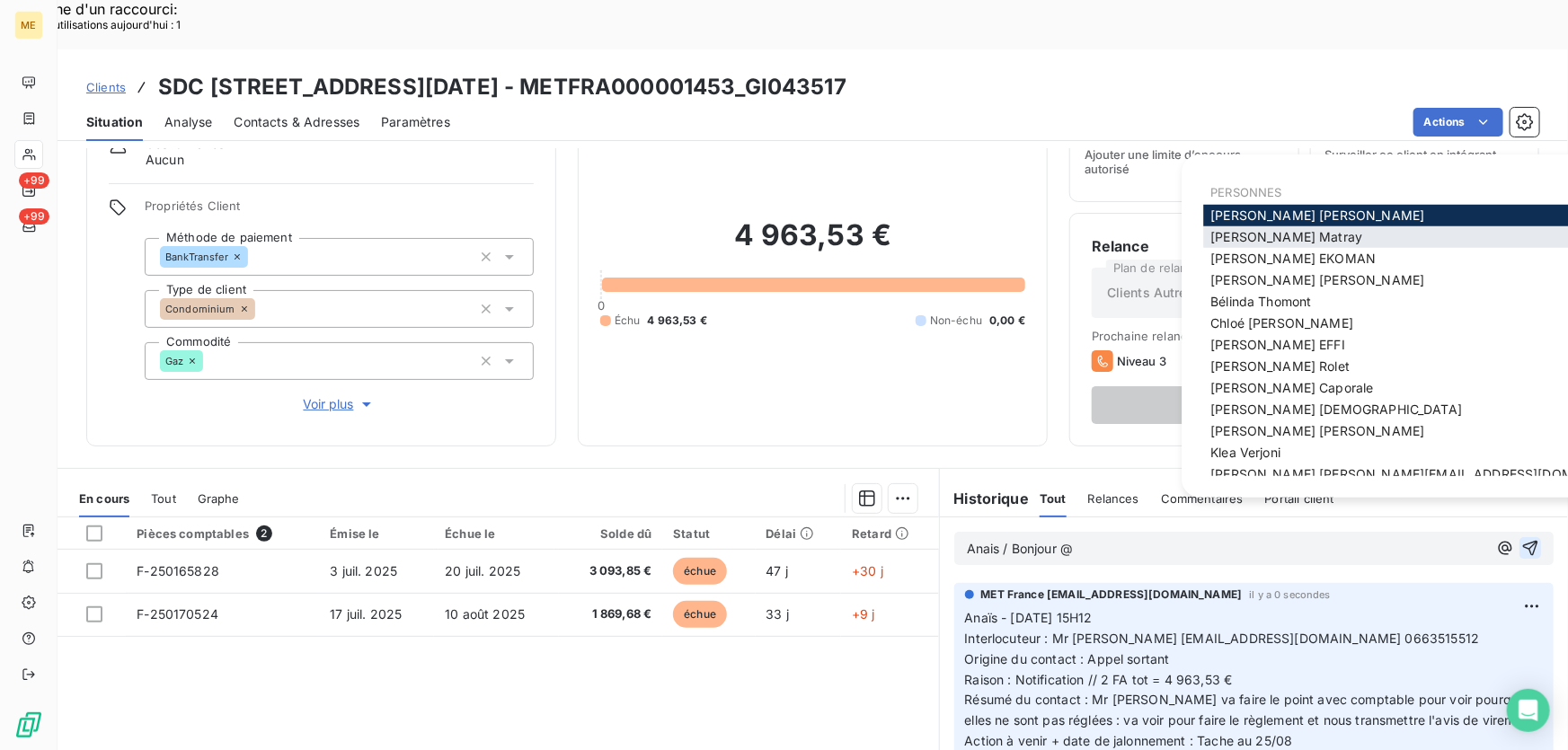
click at [1241, 238] on span "Amélie Matray" at bounding box center [1286, 237] width 152 height 16
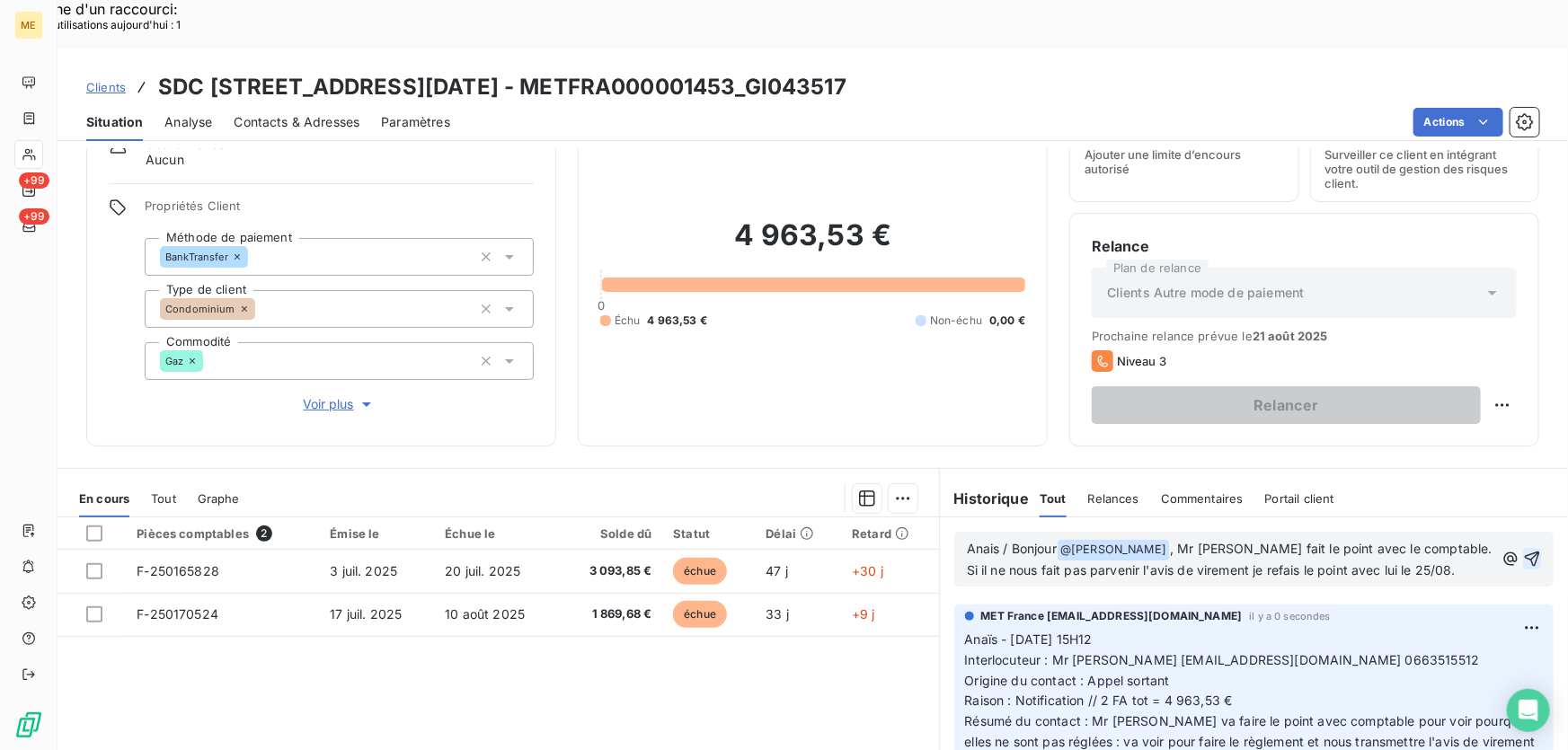
click at [1524, 552] on icon "button" at bounding box center [1531, 559] width 16 height 16
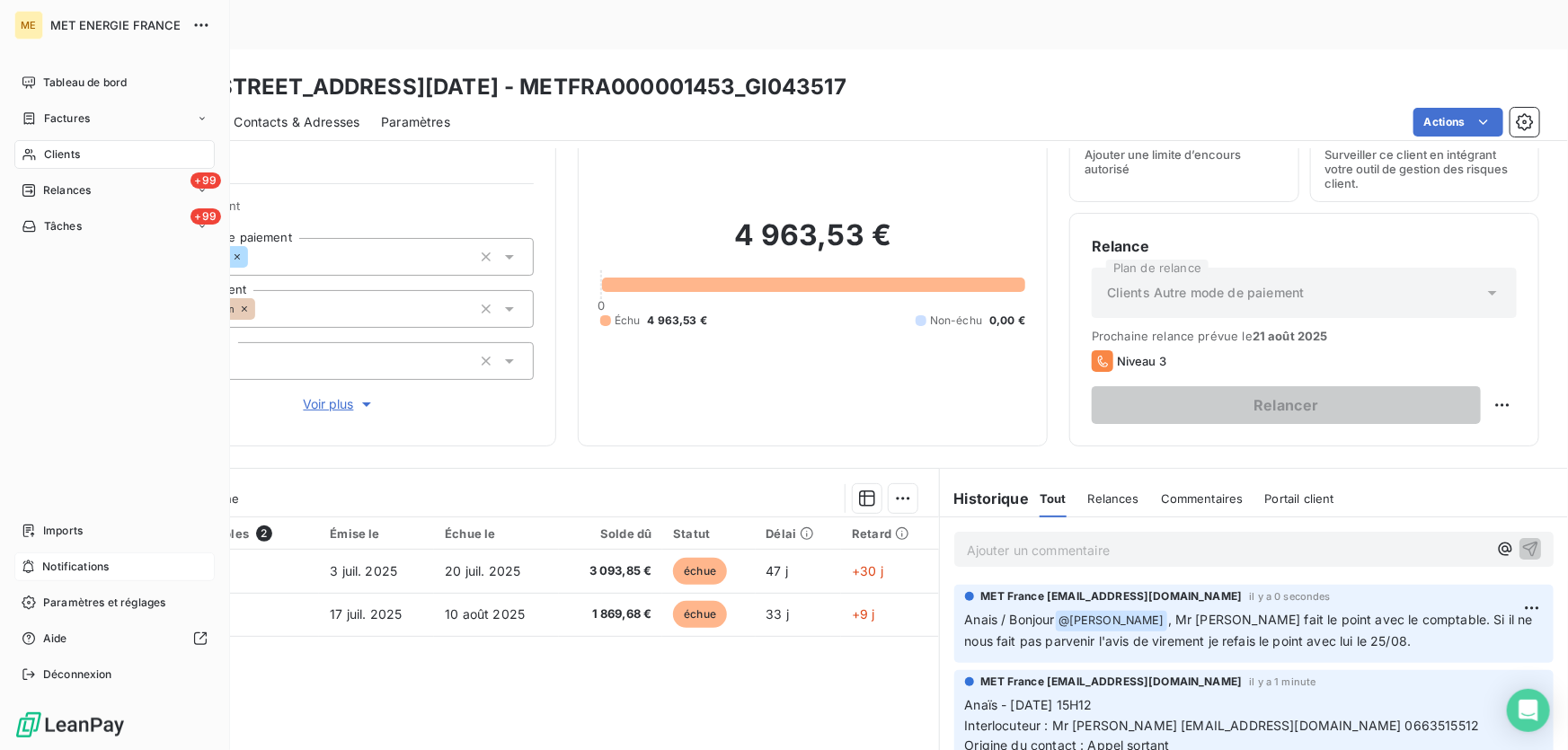
click at [72, 562] on span "Notifications" at bounding box center [75, 568] width 67 height 17
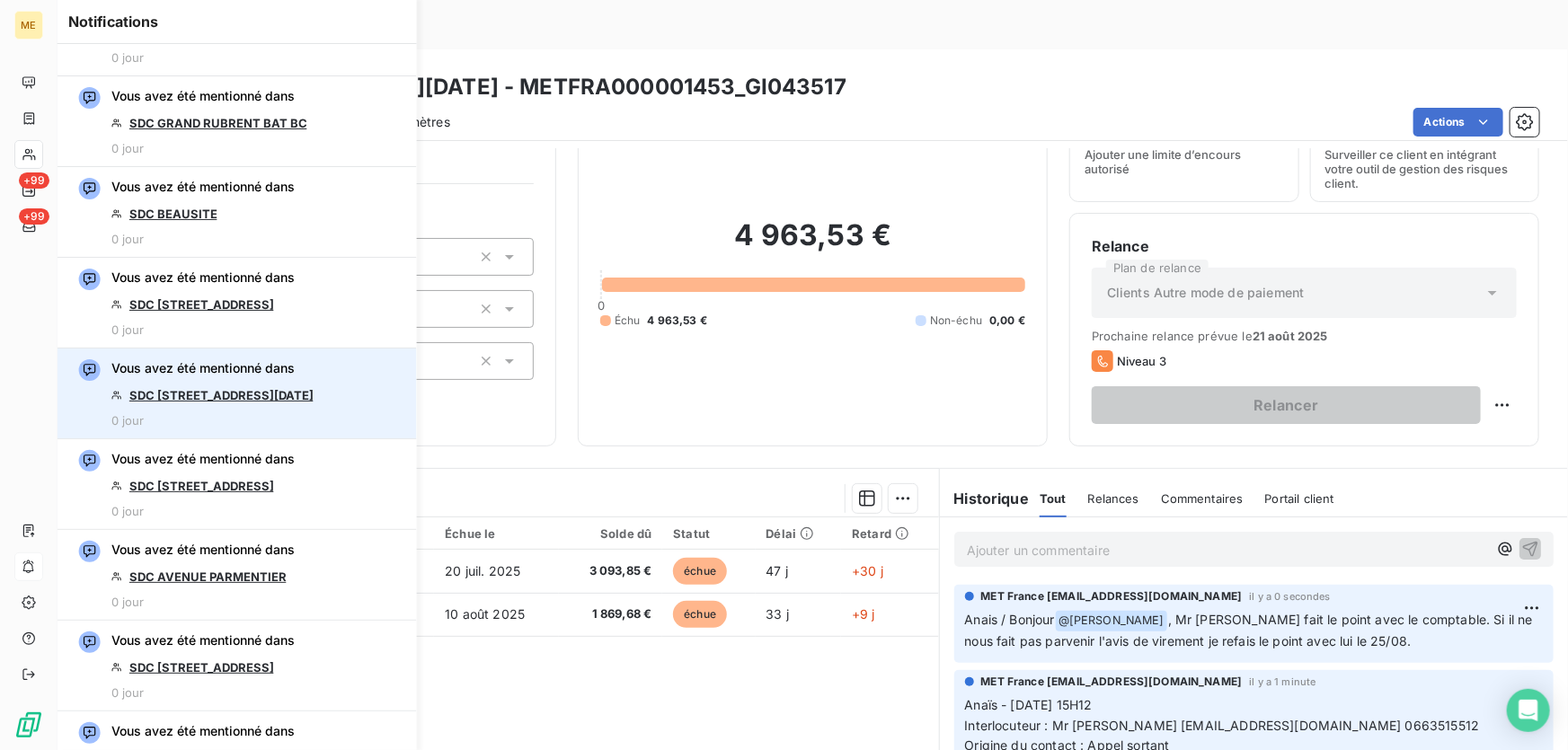
scroll to position [2288, 0]
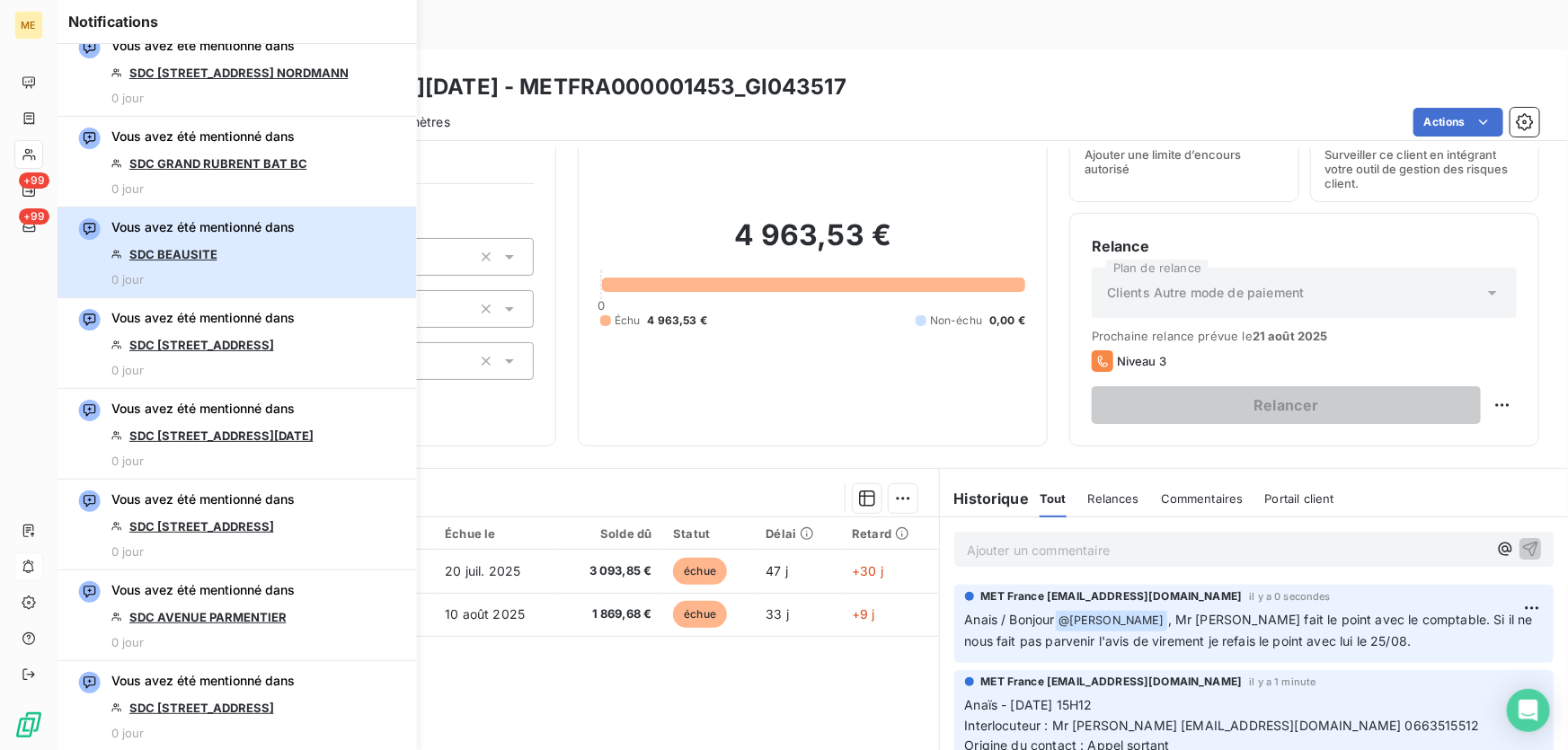
click at [223, 258] on div "Vous avez été mentionné dans SDC BEAUSITE 0 jour" at bounding box center [203, 252] width 183 height 68
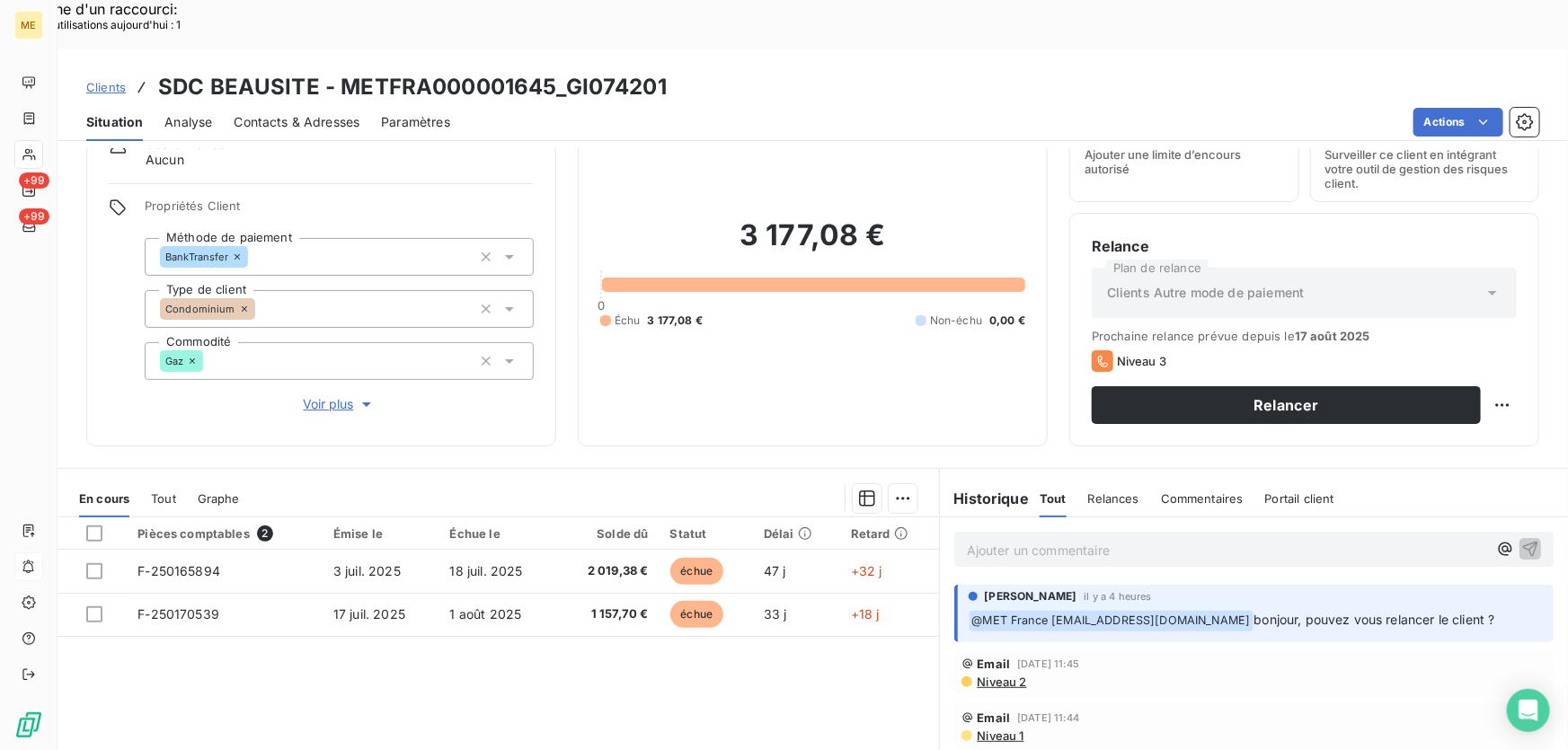
click at [288, 114] on span "Contacts & Adresses" at bounding box center [296, 123] width 126 height 18
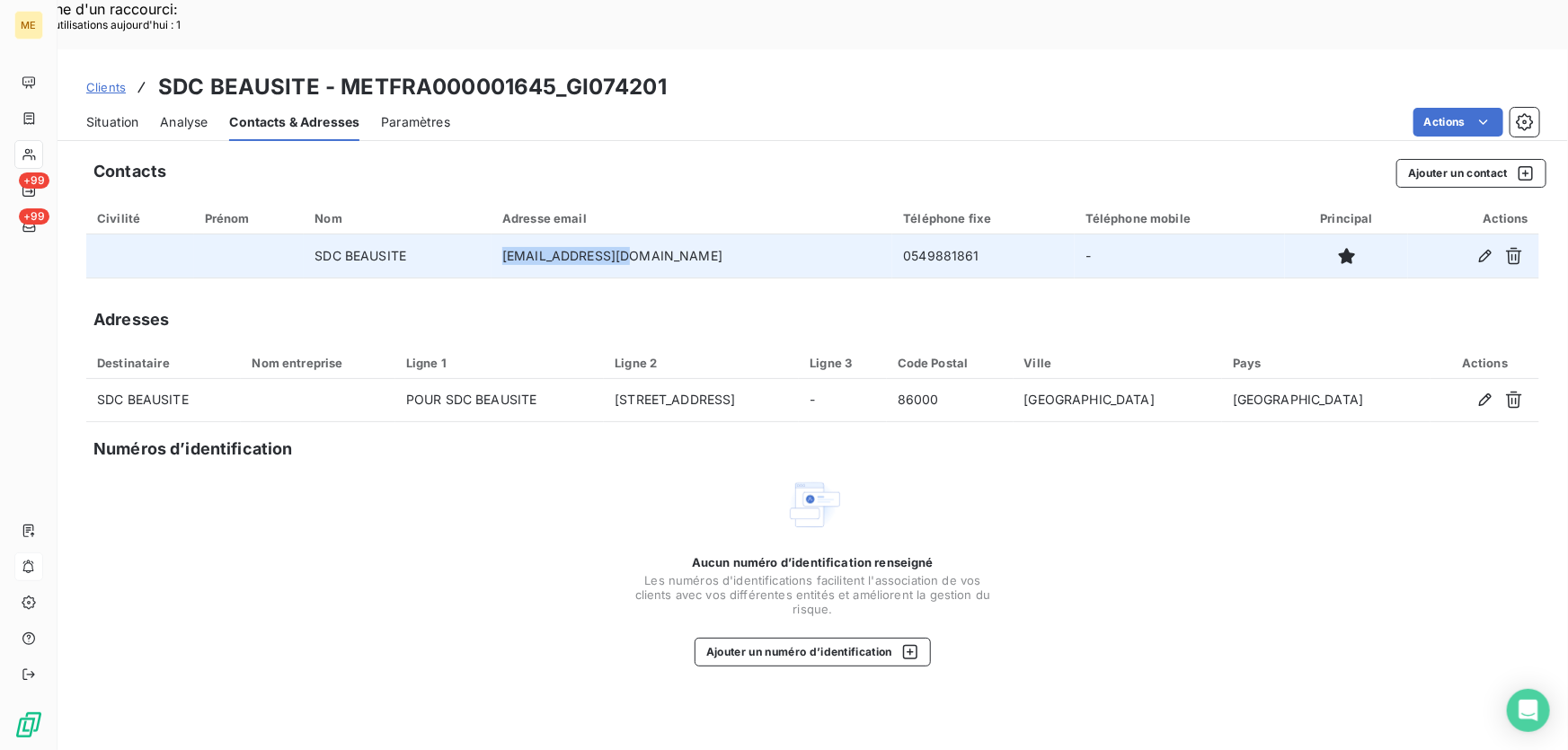
copy td "[EMAIL_ADDRESS][DOMAIN_NAME]"
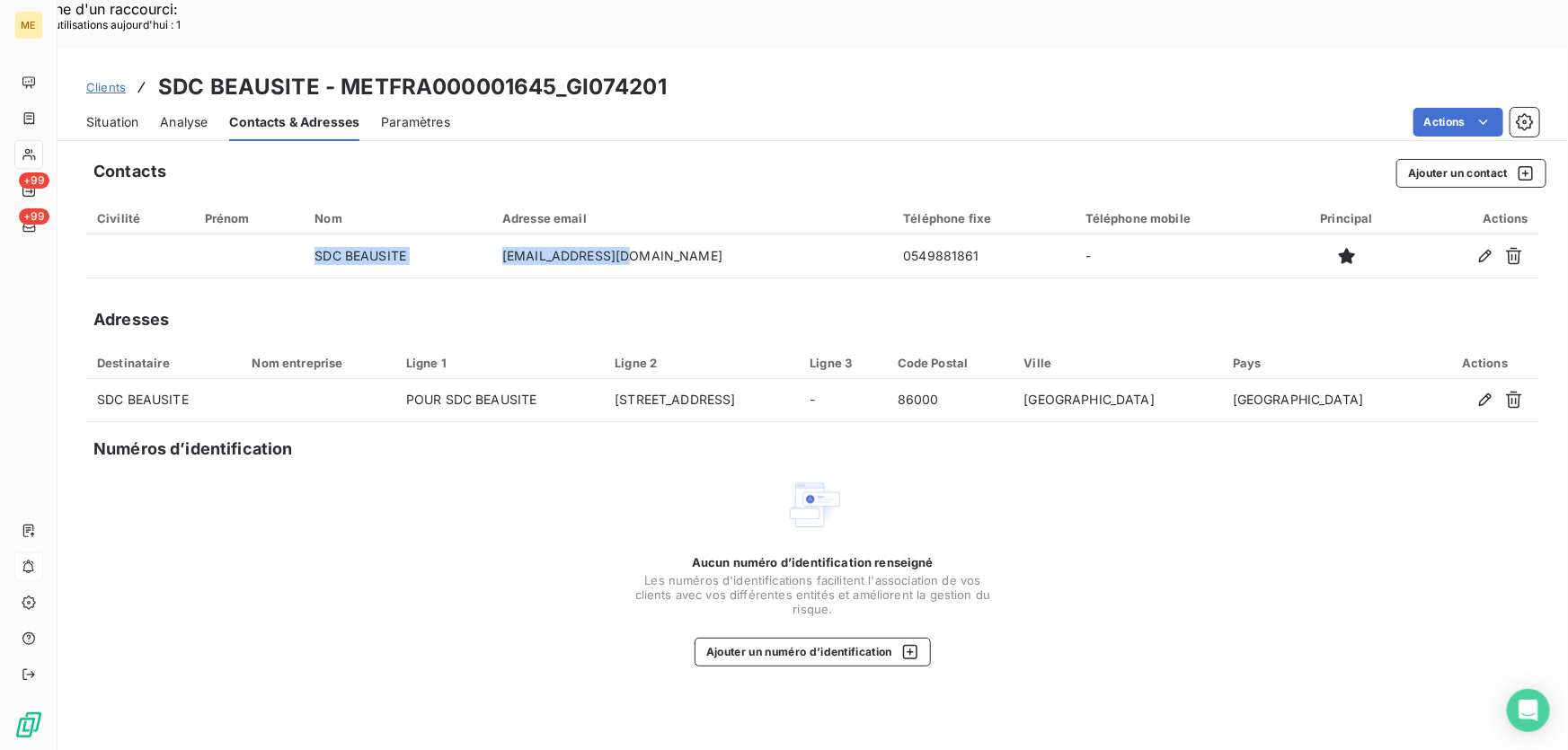
drag, startPoint x: 675, startPoint y: 206, endPoint x: 569, endPoint y: 241, distance: 111.6
click at [569, 241] on div "Contacts Ajouter un contact Civilité Prénom Nom Adresse email Téléphone fixe Té…" at bounding box center [813, 474] width 1510 height 652
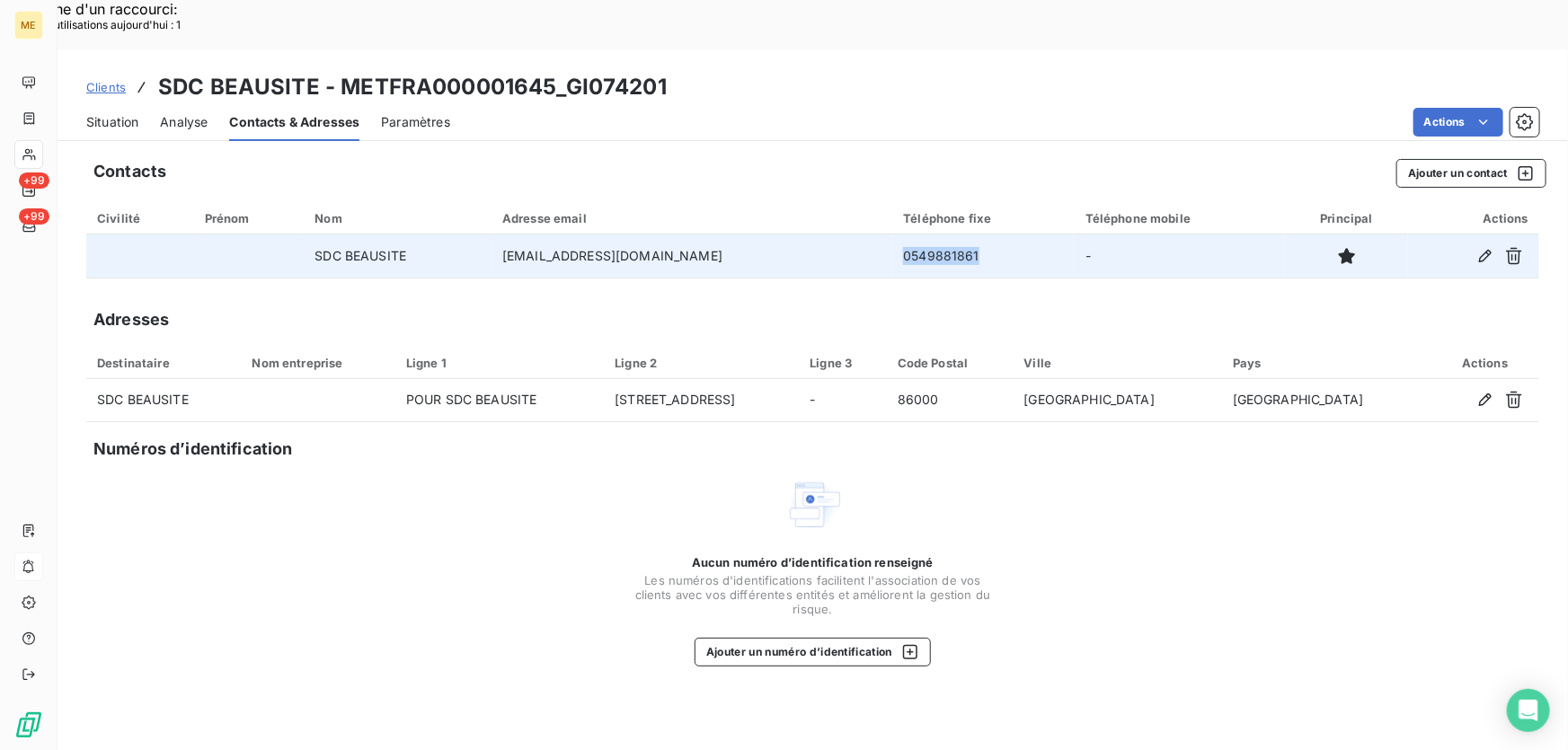
copy td "0549881861"
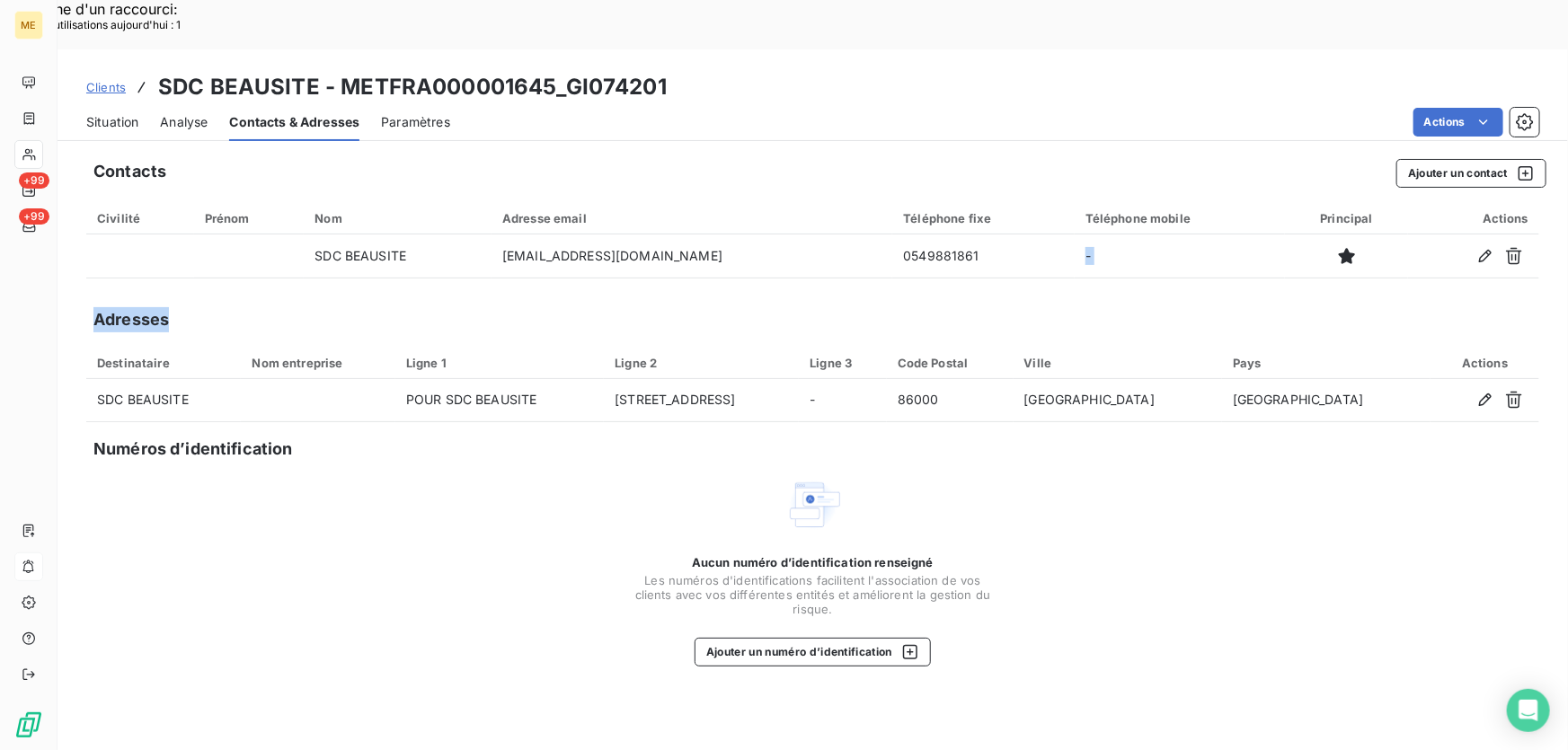
drag, startPoint x: 894, startPoint y: 205, endPoint x: 849, endPoint y: 250, distance: 63.6
click at [828, 243] on div "Contacts Ajouter un contact Civilité Prénom Nom Adresse email Téléphone fixe Té…" at bounding box center [813, 474] width 1510 height 652
click at [110, 114] on span "Situation" at bounding box center [112, 123] width 52 height 18
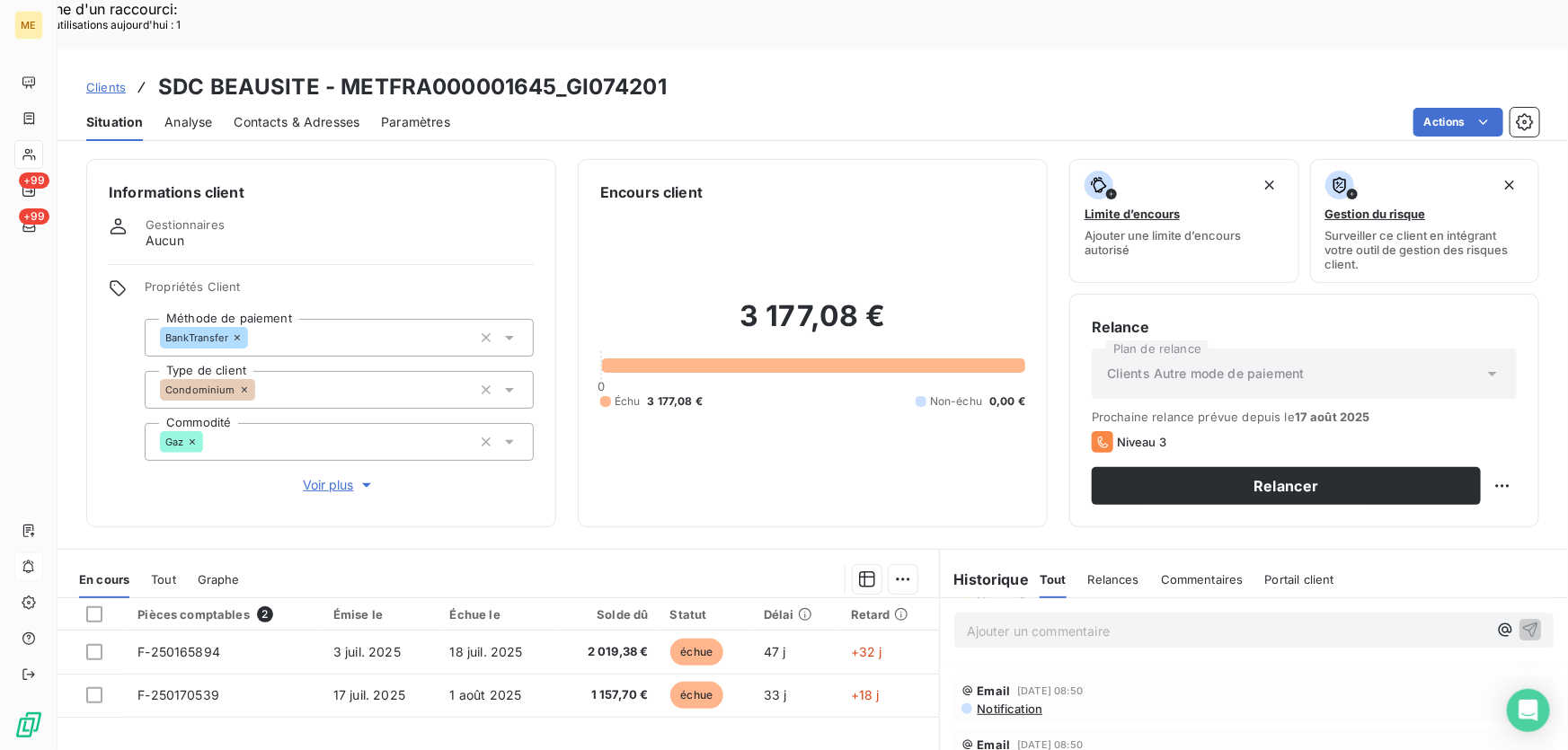
scroll to position [162, 0]
drag, startPoint x: 674, startPoint y: 29, endPoint x: 568, endPoint y: 39, distance: 106.5
click at [568, 71] on div "Clients SDC BEAUSITE - METFRA000001645_GI074201" at bounding box center [813, 86] width 1510 height 32
copy h3 "GI074201"
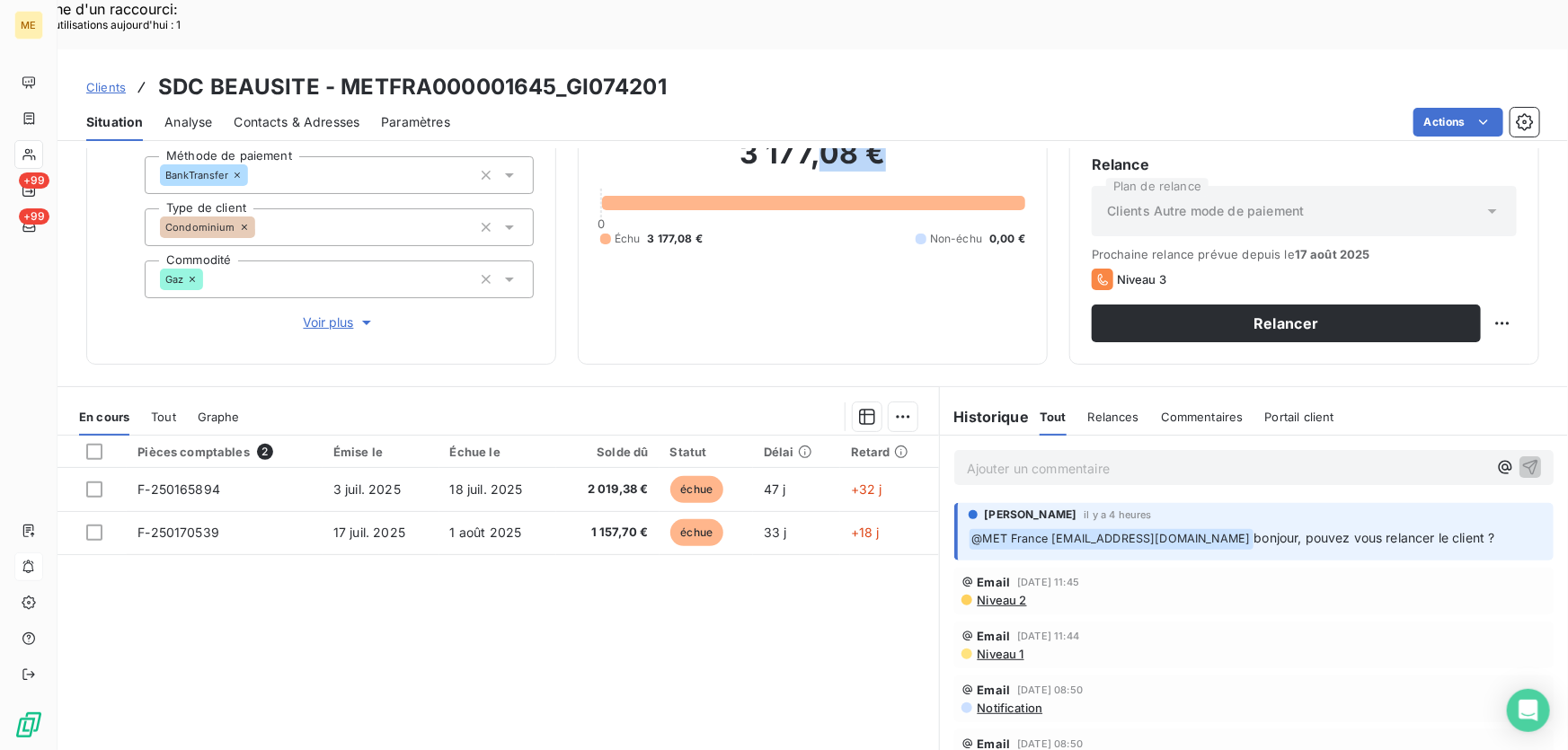
scroll to position [160, 0]
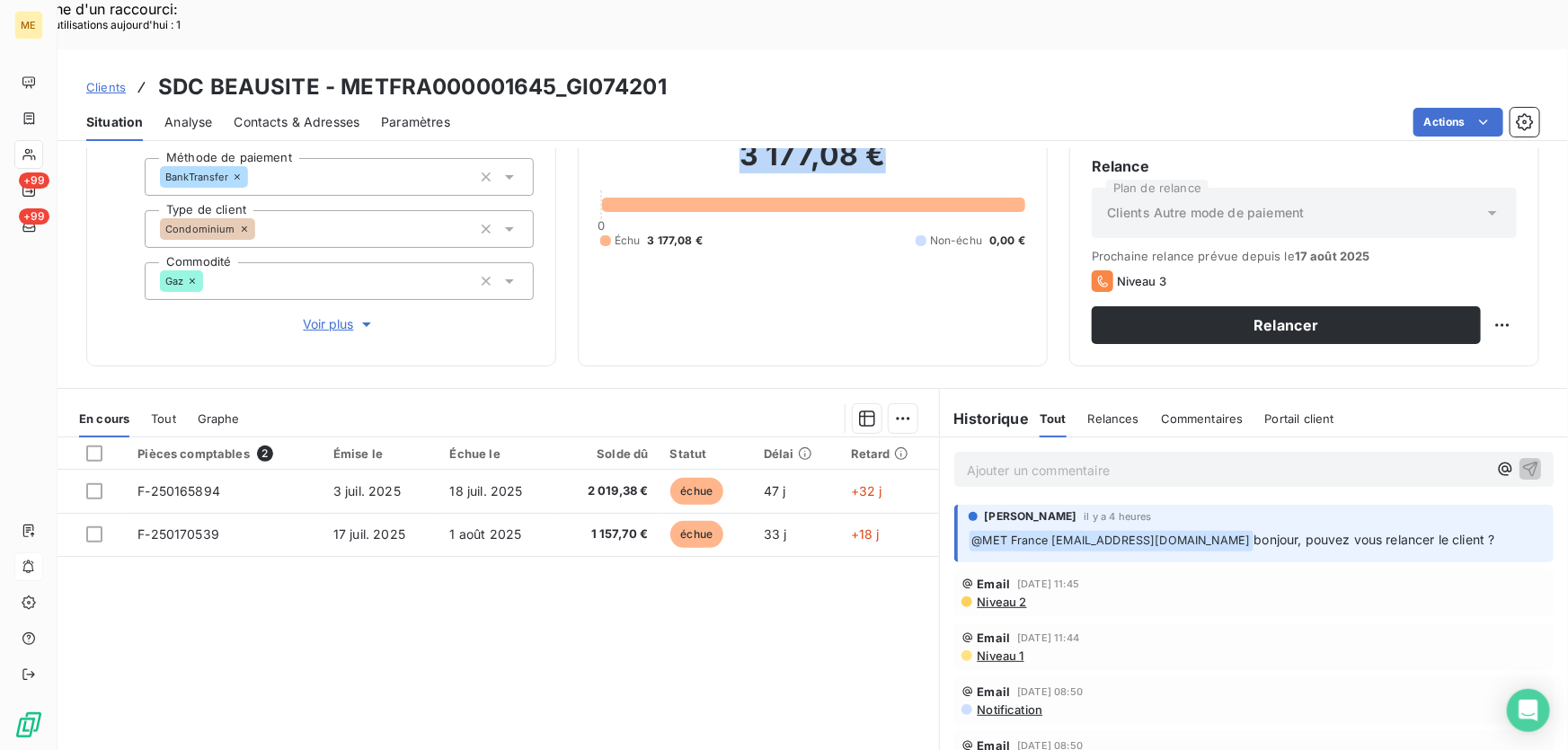
drag, startPoint x: 883, startPoint y: 112, endPoint x: 728, endPoint y: 121, distance: 155.3
click at [728, 138] on h2 "3 177,08 €" at bounding box center [813, 164] width 425 height 54
copy h2 "3 177,08 €"
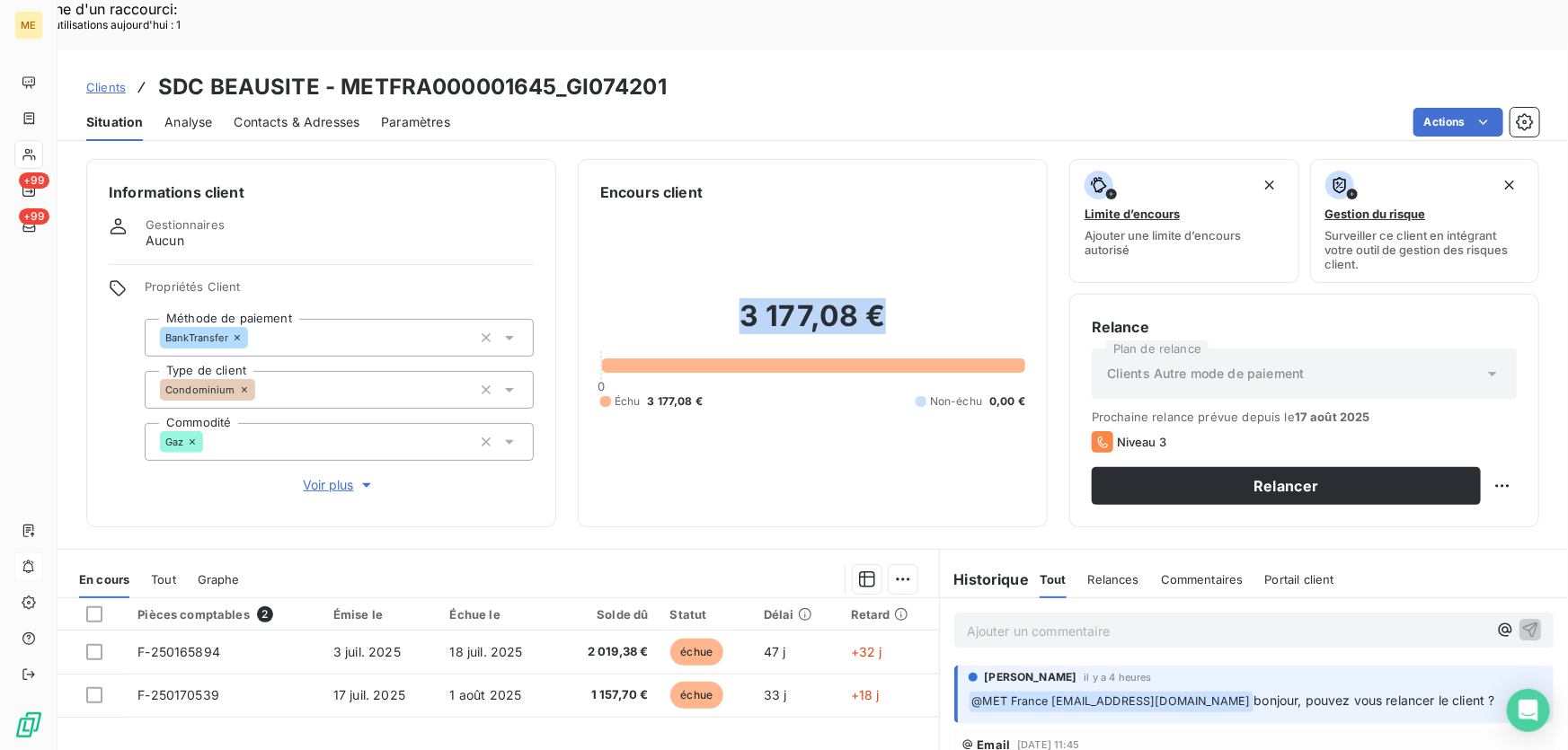
click at [320, 477] on span "Voir plus" at bounding box center [339, 486] width 71 height 18
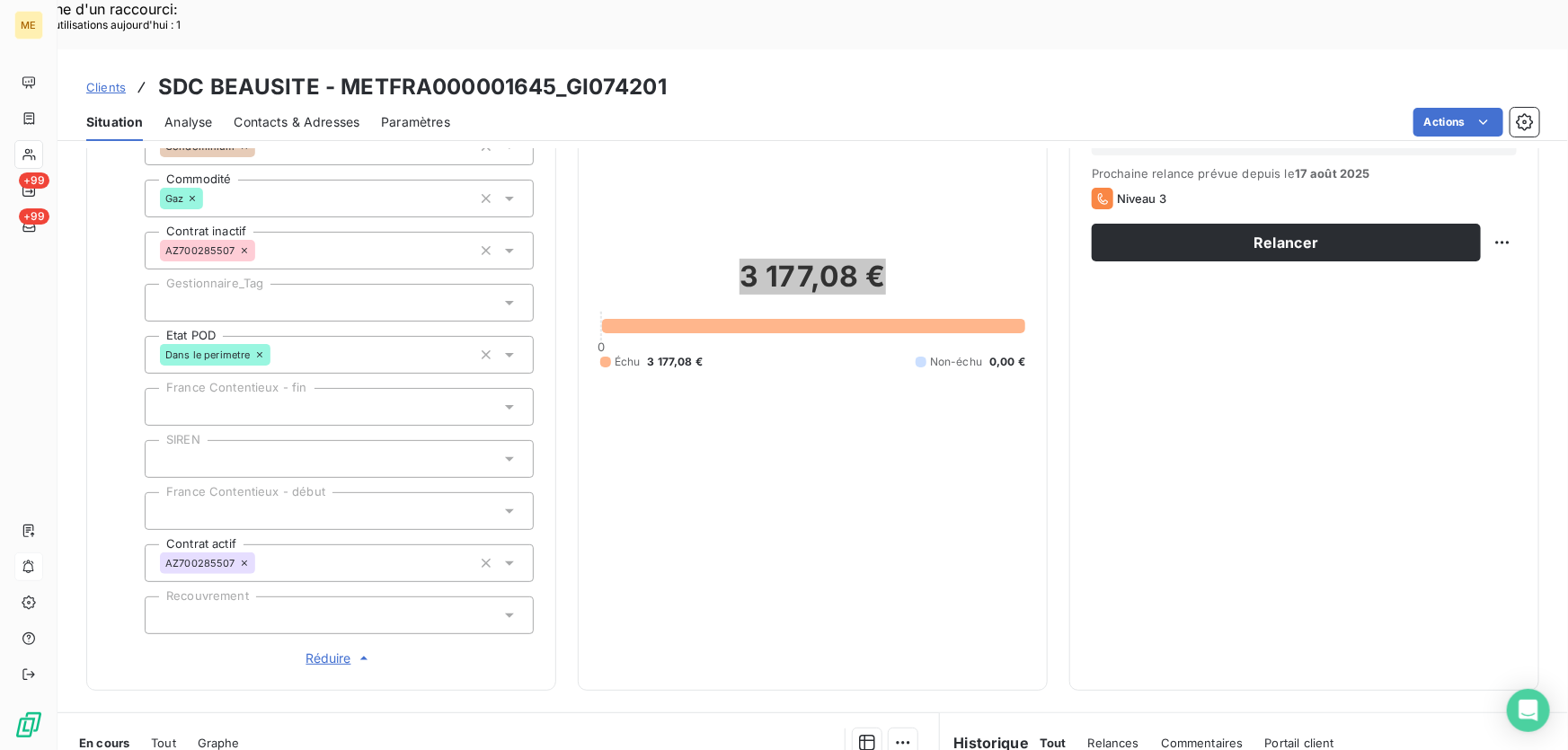
scroll to position [408, 0]
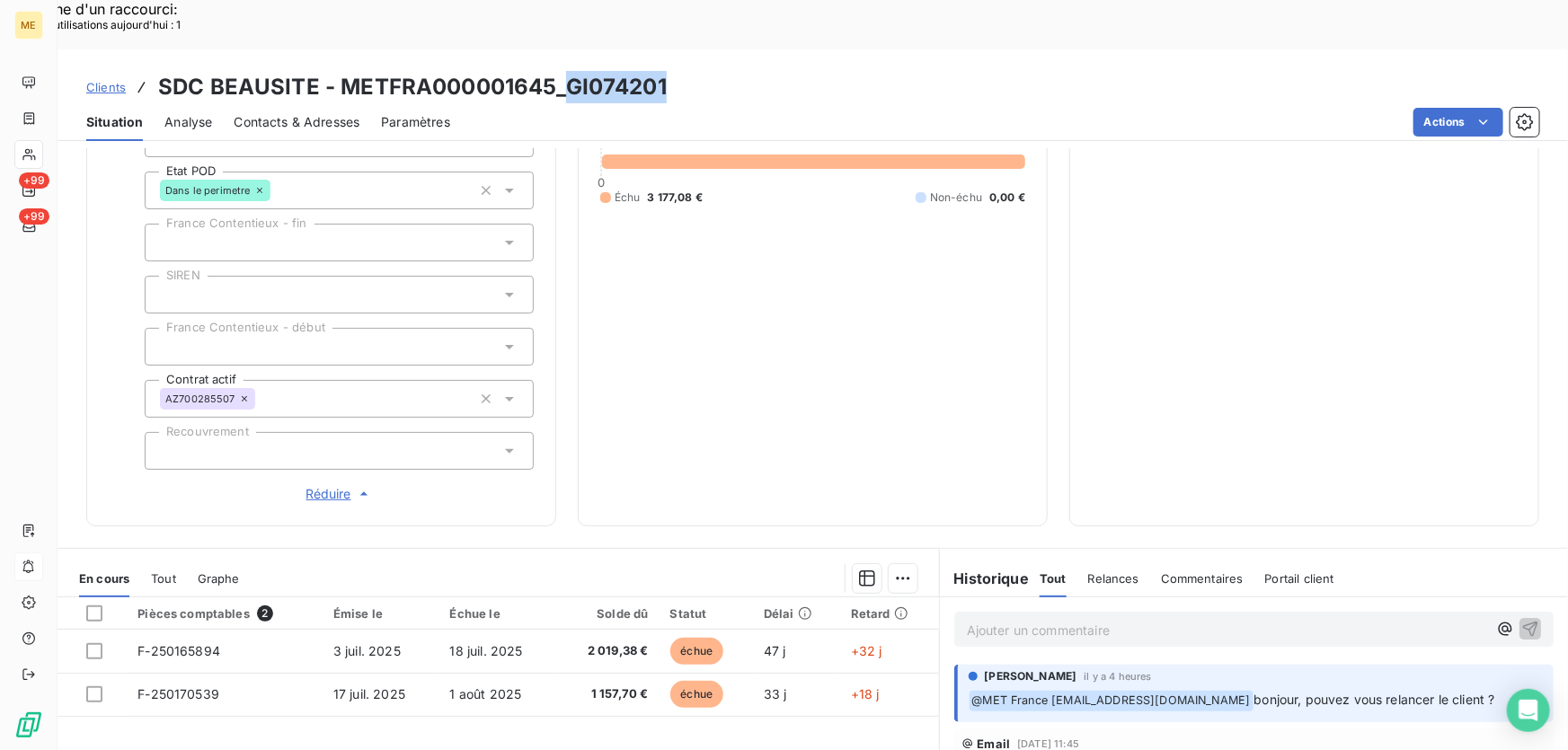
drag, startPoint x: 671, startPoint y: 35, endPoint x: 565, endPoint y: 40, distance: 106.1
click at [565, 71] on div "Clients SDC BEAUSITE - METFRA000001645_GI074201" at bounding box center [813, 86] width 1510 height 32
copy h3 "GI074201"
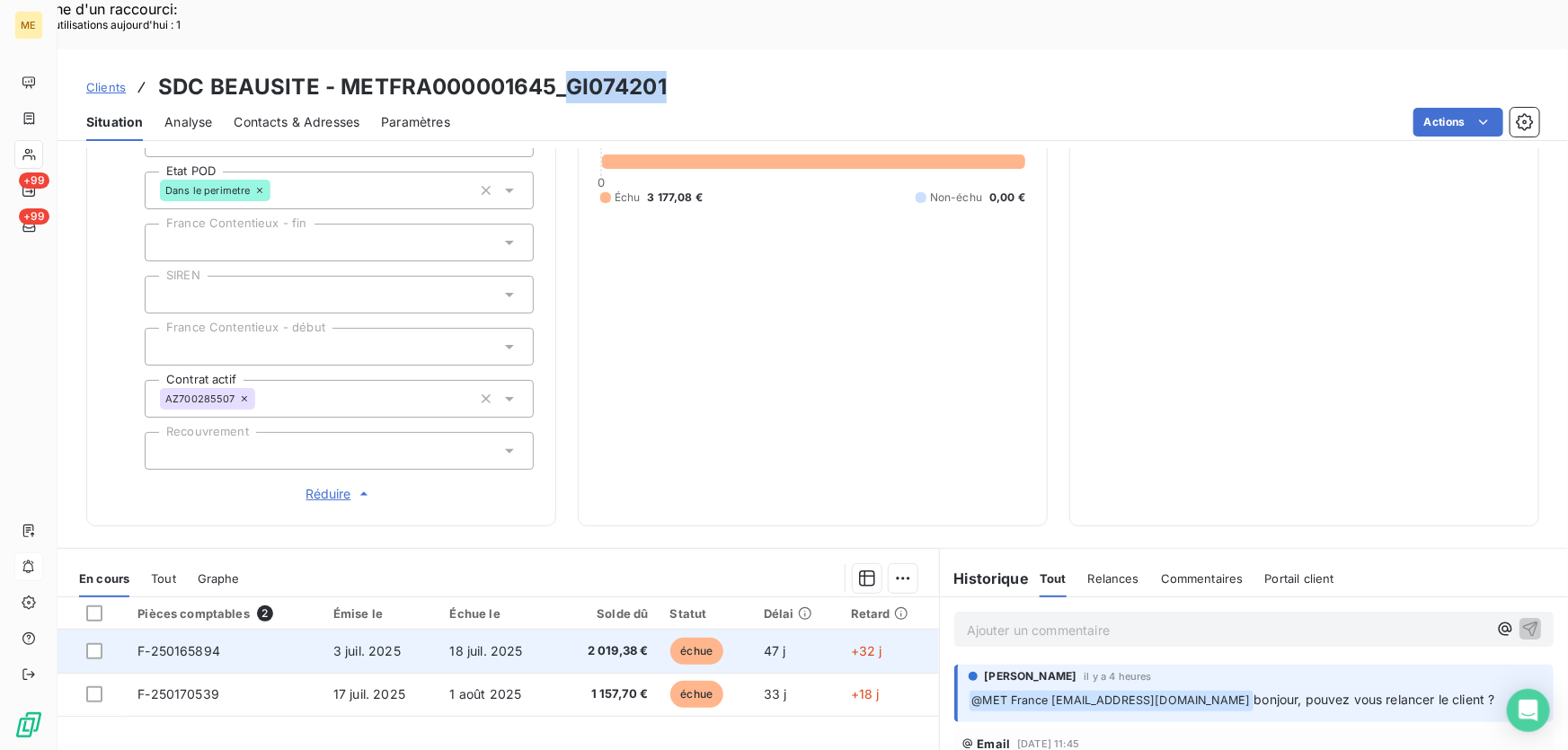
click at [214, 644] on span "F-250165894" at bounding box center [179, 651] width 82 height 16
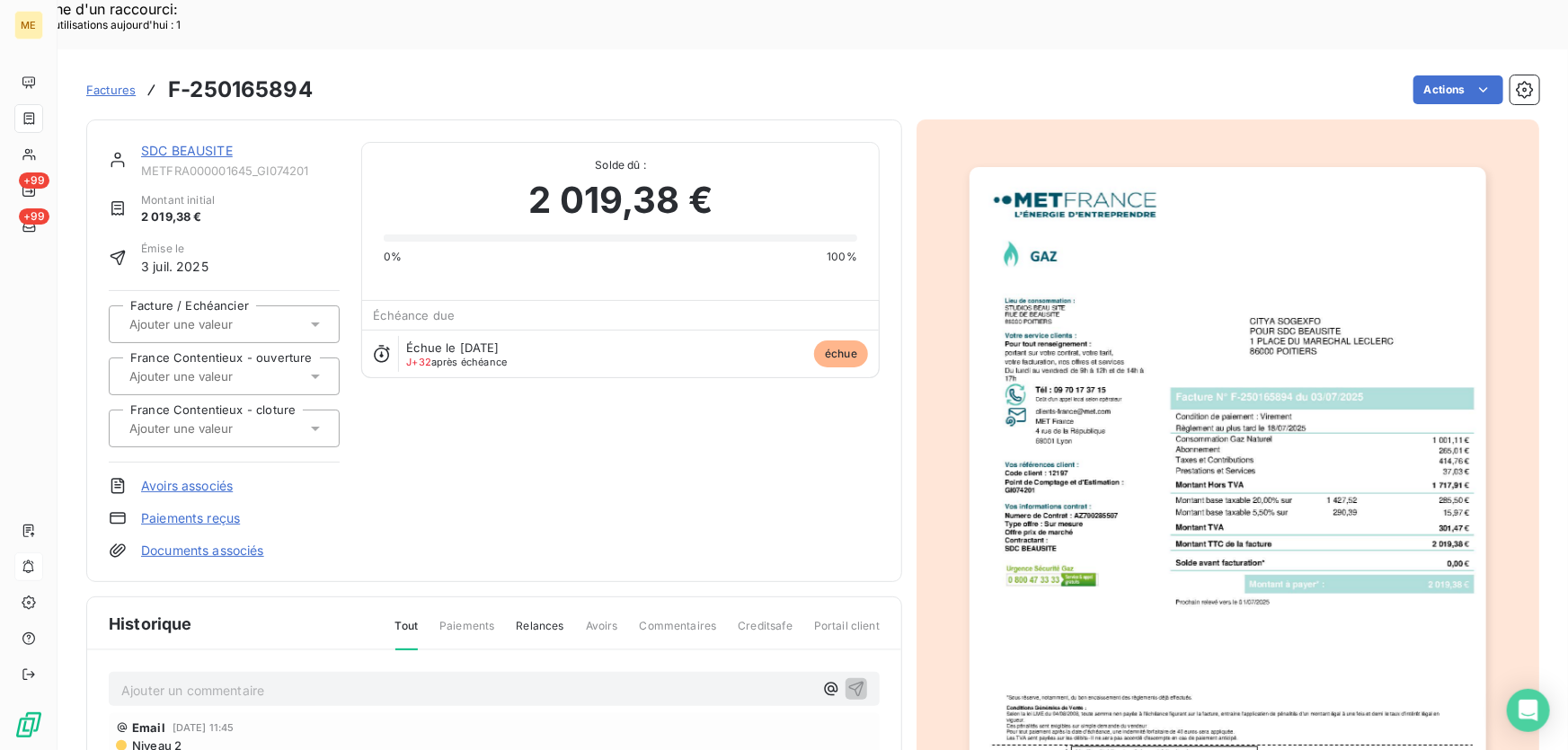
click at [1363, 494] on img "button" at bounding box center [1228, 533] width 517 height 732
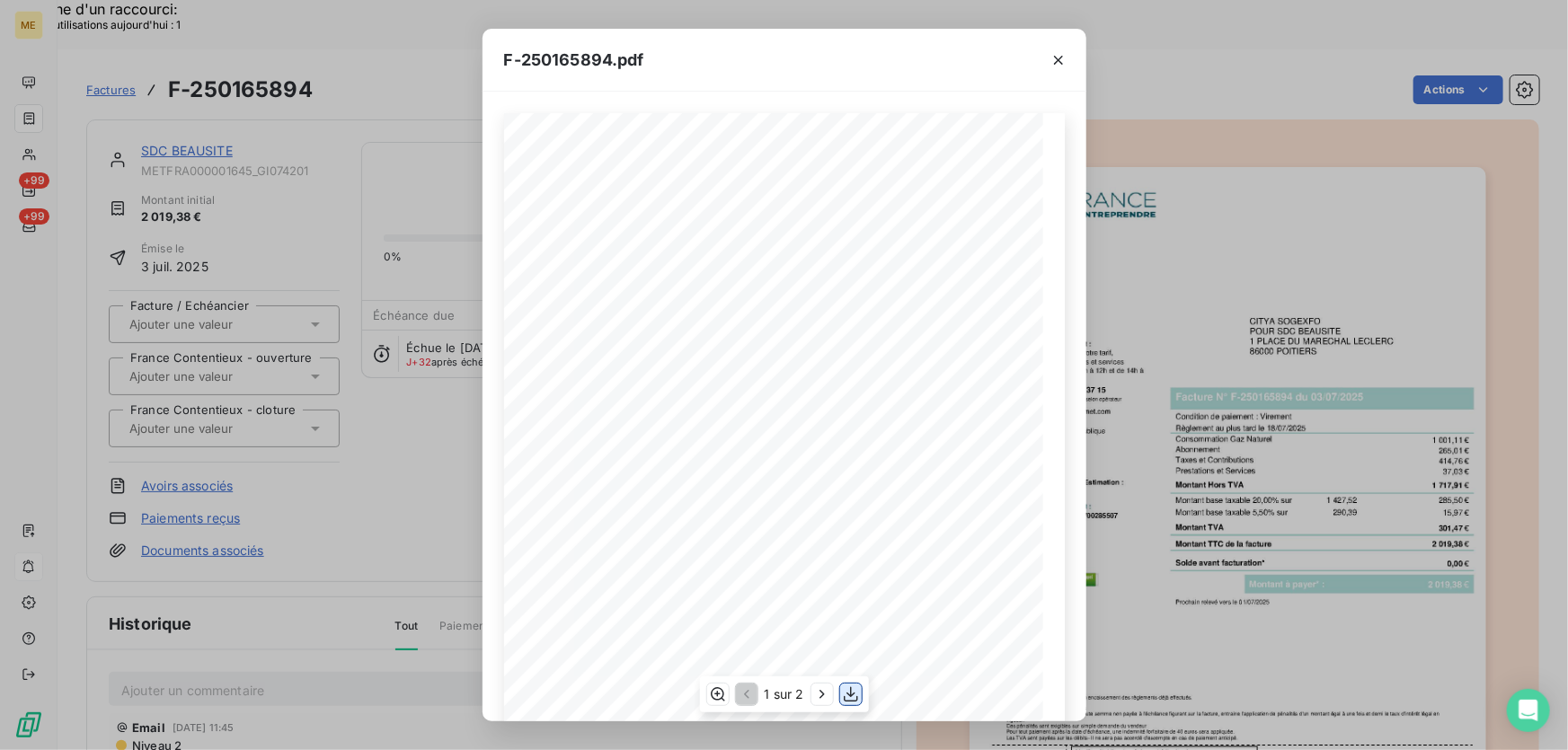
click at [860, 700] on button "button" at bounding box center [851, 695] width 22 height 22
click at [848, 69] on div "F-250165894.pdf" at bounding box center [784, 60] width 604 height 63
drag, startPoint x: 1057, startPoint y: 56, endPoint x: 986, endPoint y: 73, distance: 73.0
click at [1057, 58] on icon "button" at bounding box center [1058, 61] width 18 height 18
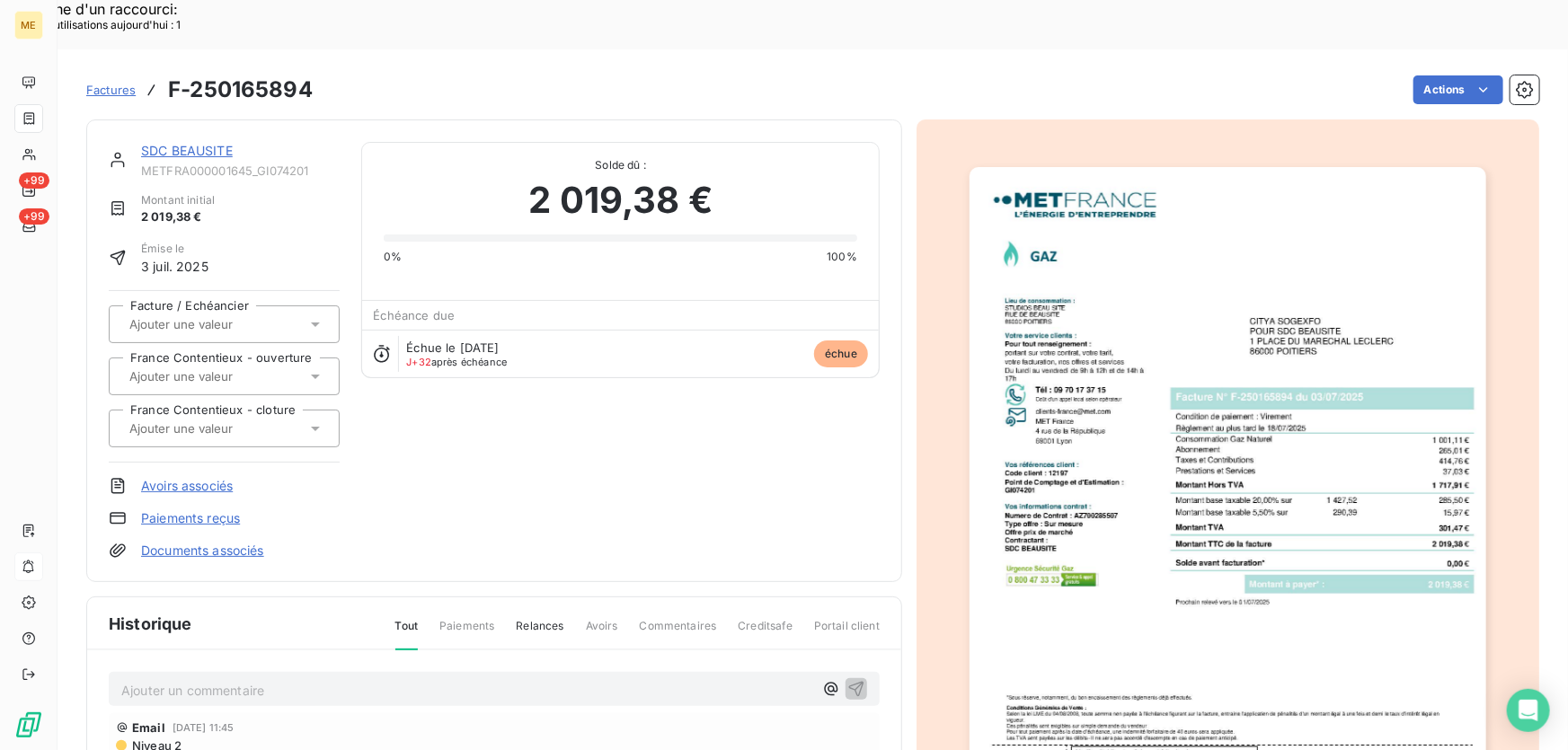
click at [165, 143] on link "SDC BEAUSITE" at bounding box center [187, 150] width 92 height 16
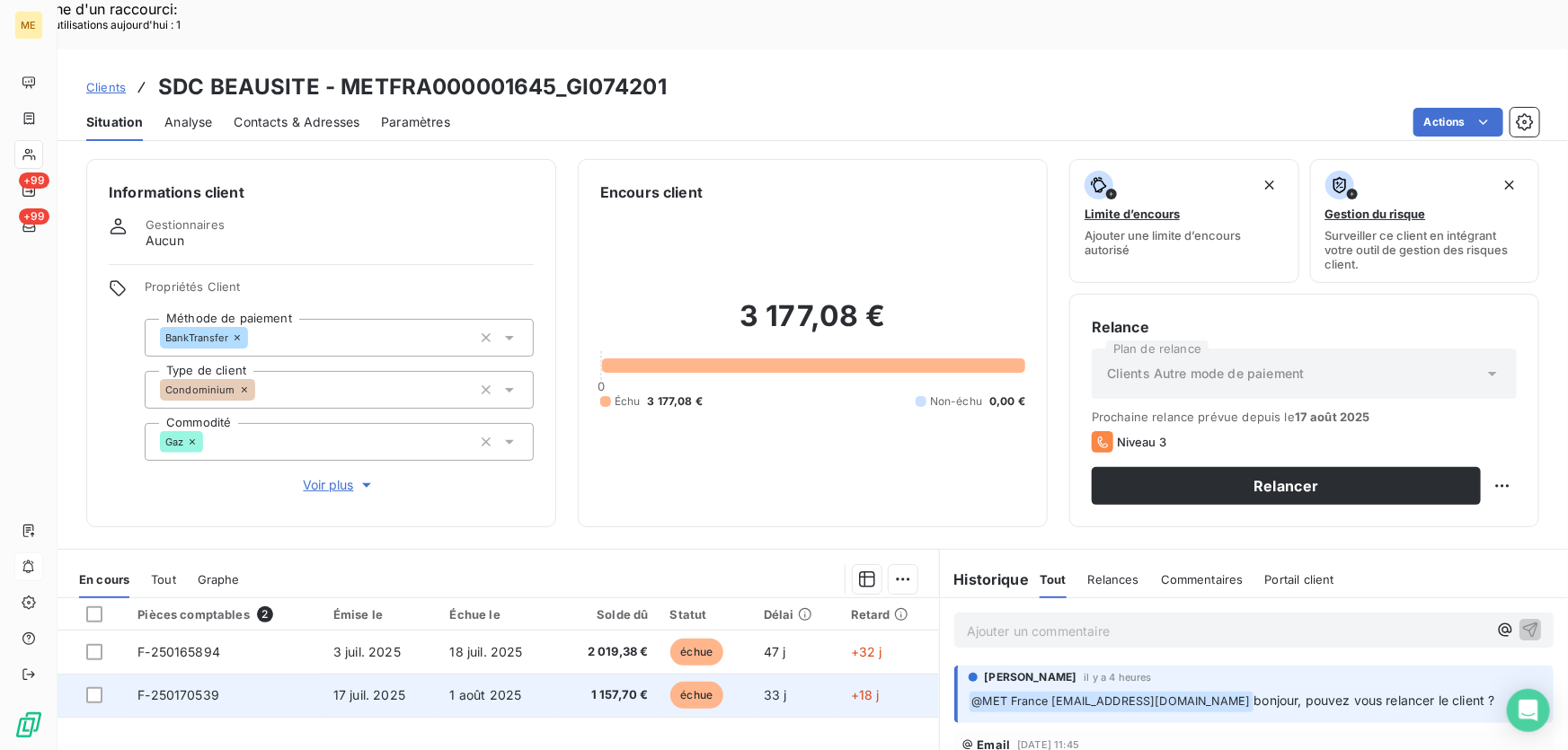
click at [195, 688] on span "F-250170539" at bounding box center [178, 695] width 82 height 16
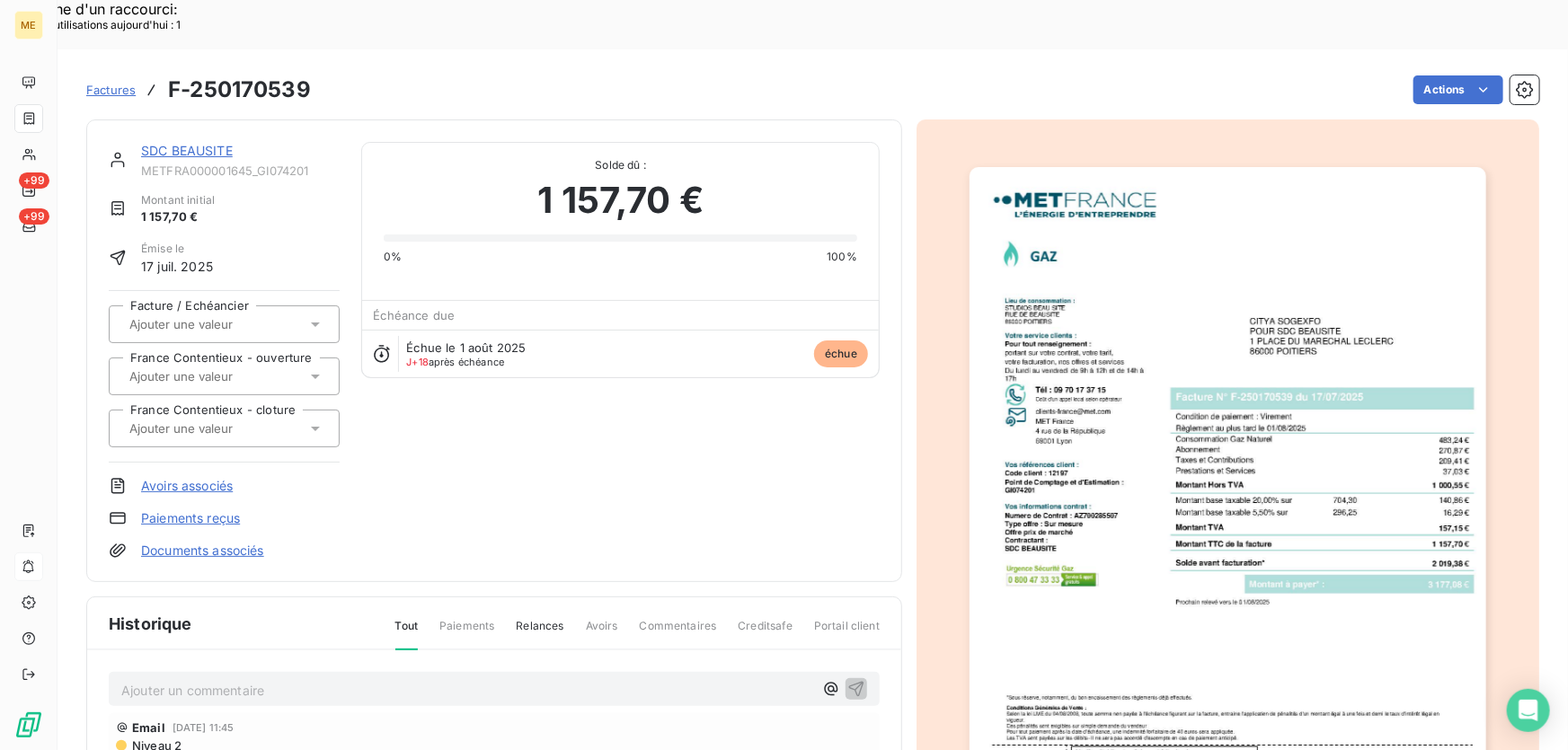
click at [1151, 227] on img "button" at bounding box center [1228, 533] width 517 height 732
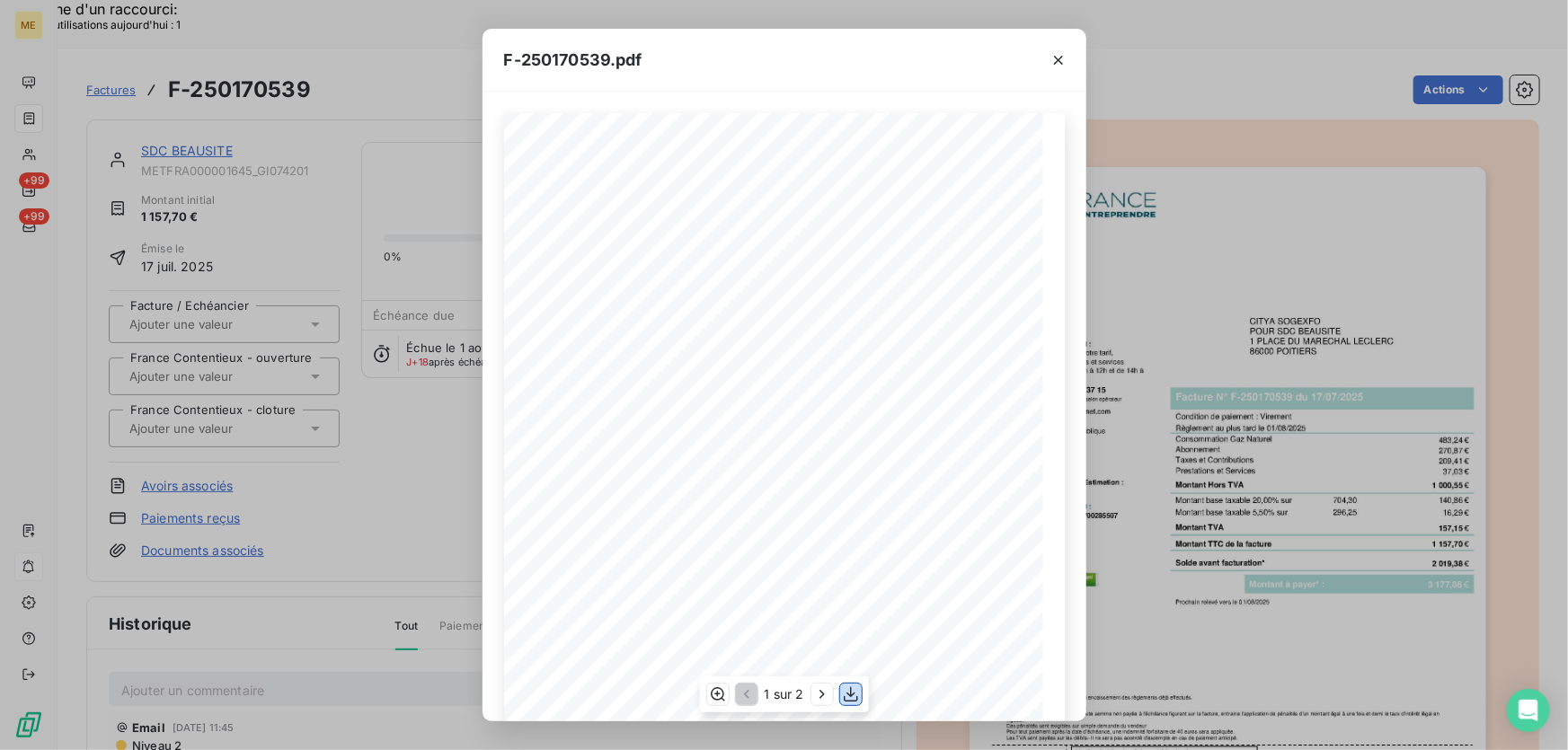
click at [855, 697] on icon "button" at bounding box center [850, 695] width 18 height 18
click at [1062, 55] on icon "button" at bounding box center [1058, 61] width 18 height 18
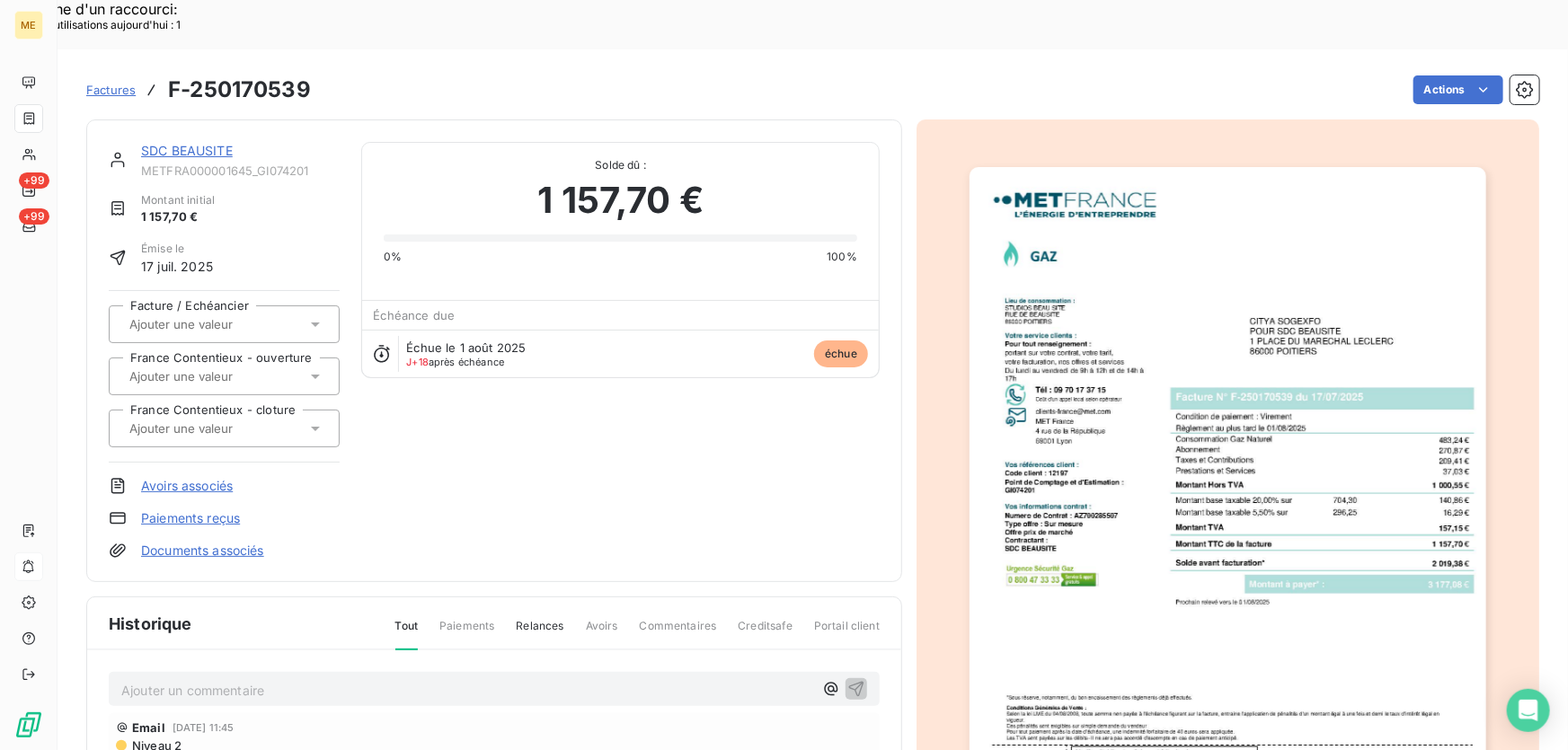
click at [223, 143] on link "SDC BEAUSITE" at bounding box center [187, 150] width 92 height 16
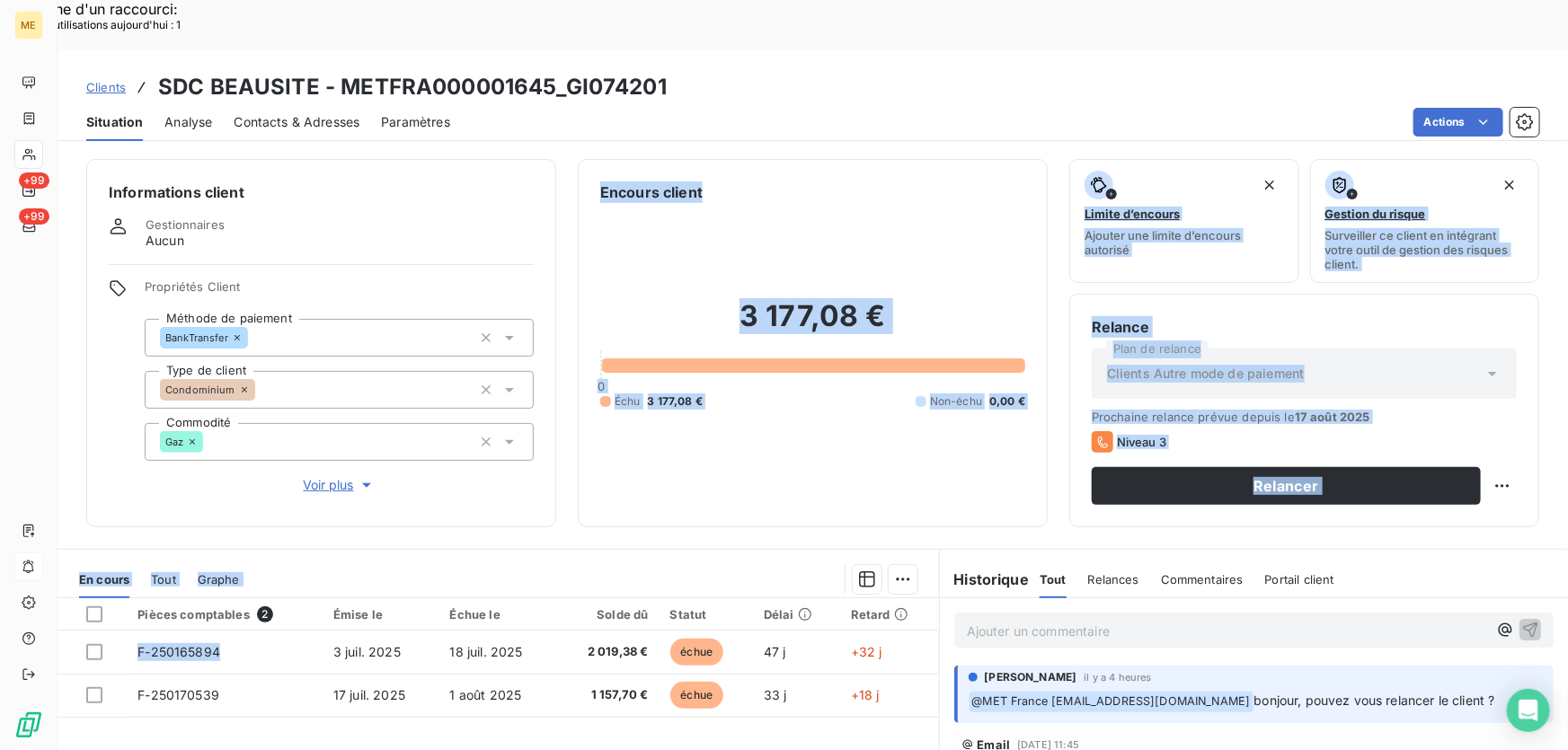
drag, startPoint x: 217, startPoint y: 603, endPoint x: 302, endPoint y: 296, distance: 318.5
click at [140, 439] on div "Informations client Gestionnaires Aucun Propriétés Client Méthode de paiement B…" at bounding box center [813, 474] width 1510 height 652
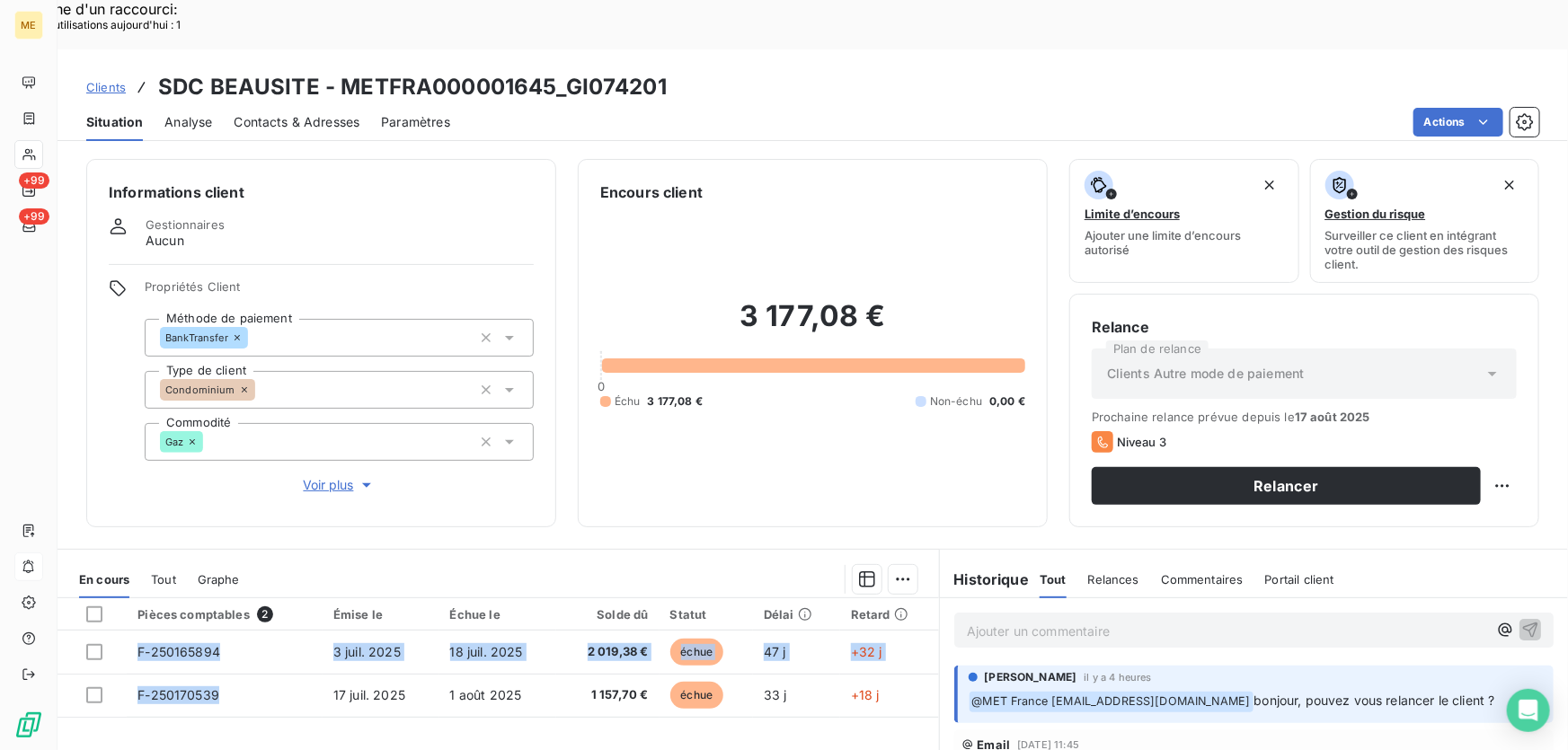
drag, startPoint x: 225, startPoint y: 644, endPoint x: 147, endPoint y: 699, distance: 95.4
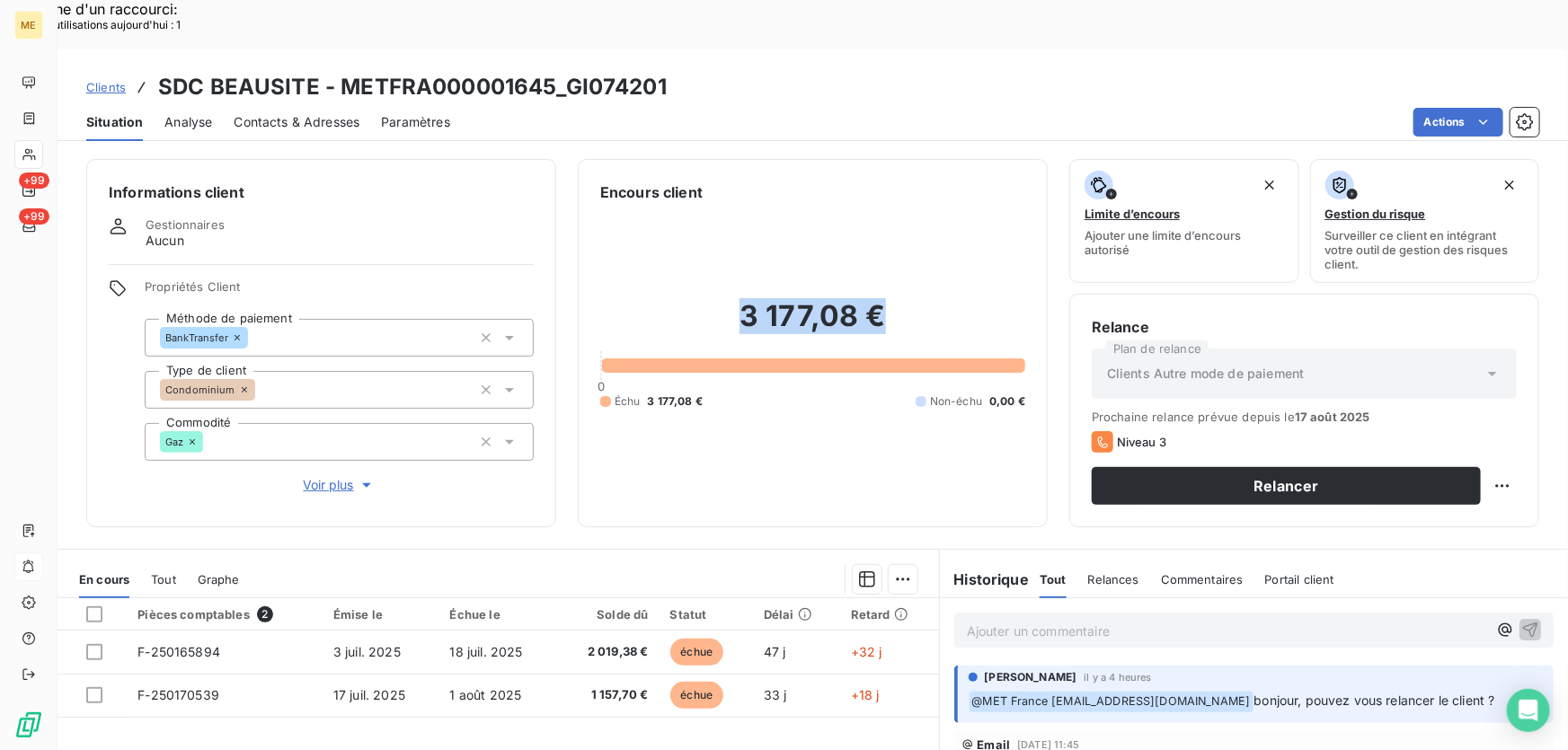
drag, startPoint x: 883, startPoint y: 270, endPoint x: 729, endPoint y: 273, distance: 154.0
click at [729, 298] on h2 "3 177,08 €" at bounding box center [813, 325] width 425 height 54
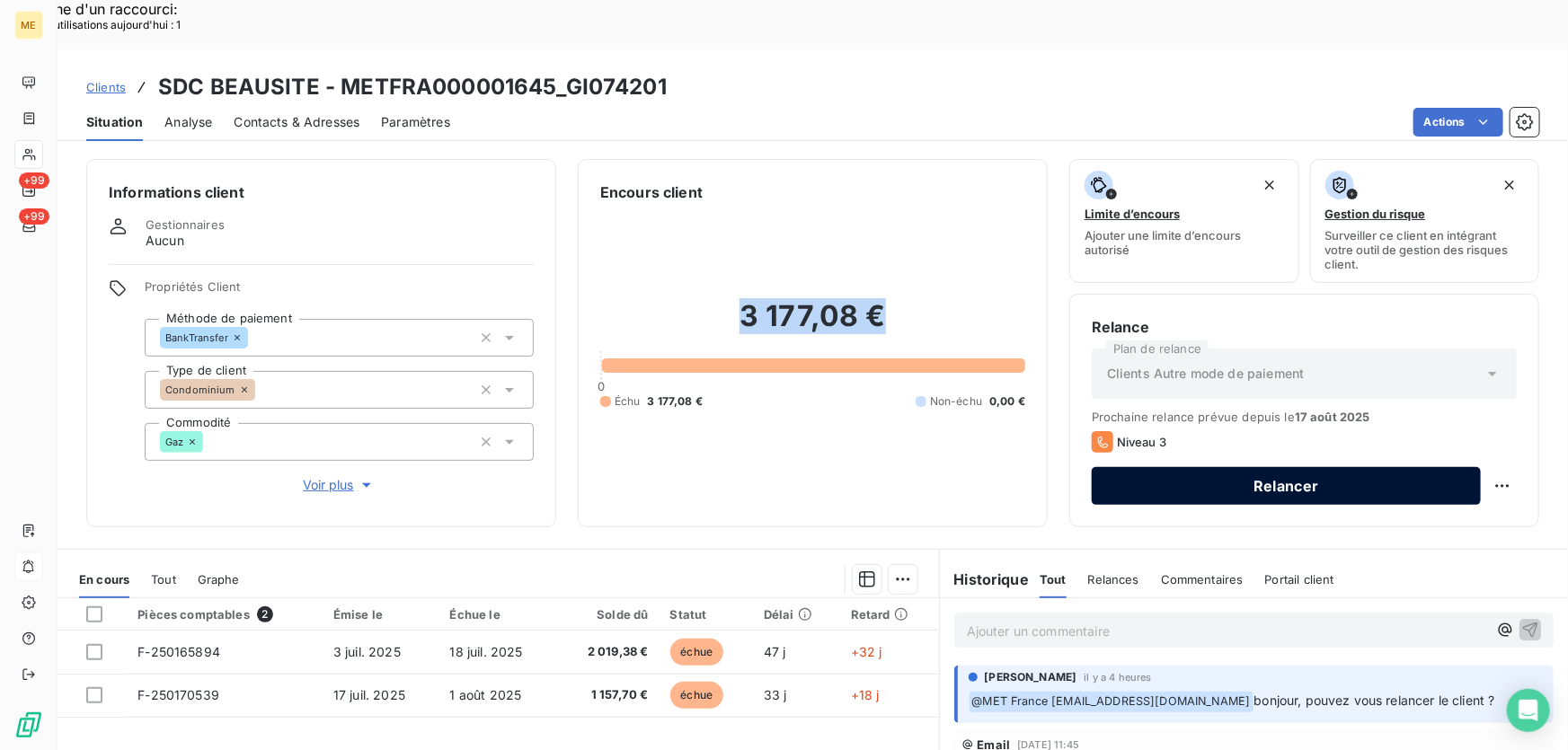
click at [1364, 468] on button "Relancer" at bounding box center [1286, 486] width 389 height 38
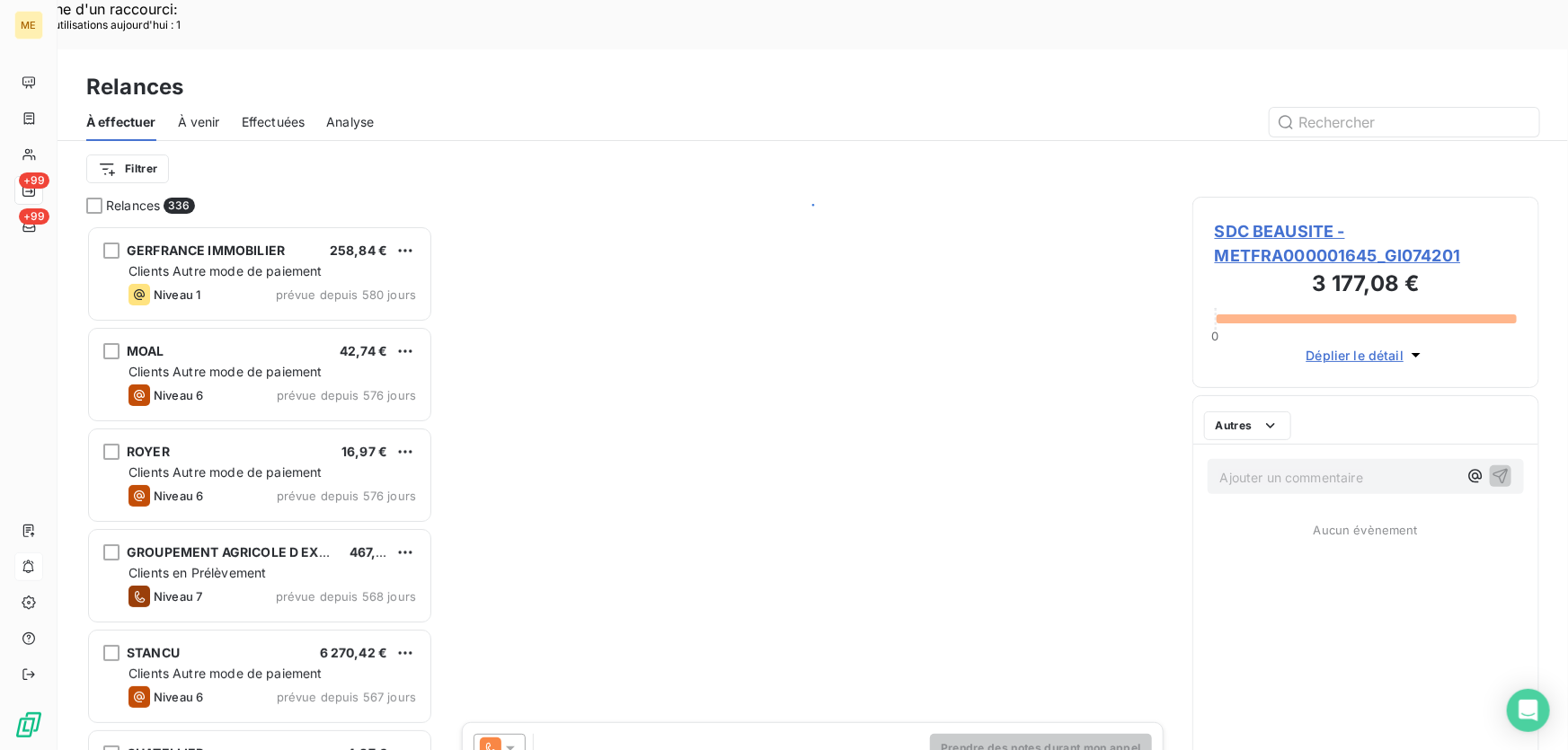
scroll to position [563, 334]
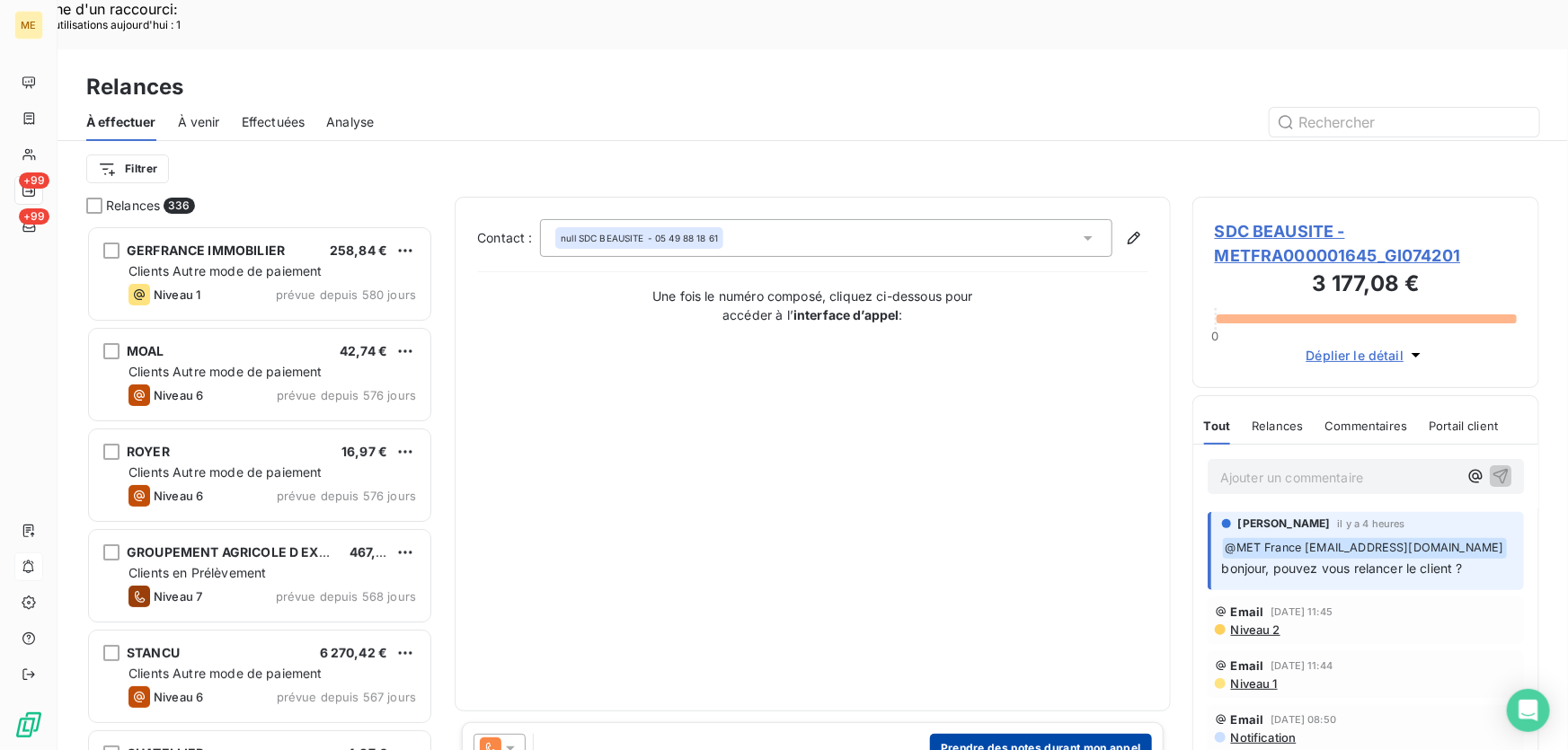
click at [1022, 734] on button "Prendre des notes durant mon appel" at bounding box center [1041, 748] width 222 height 28
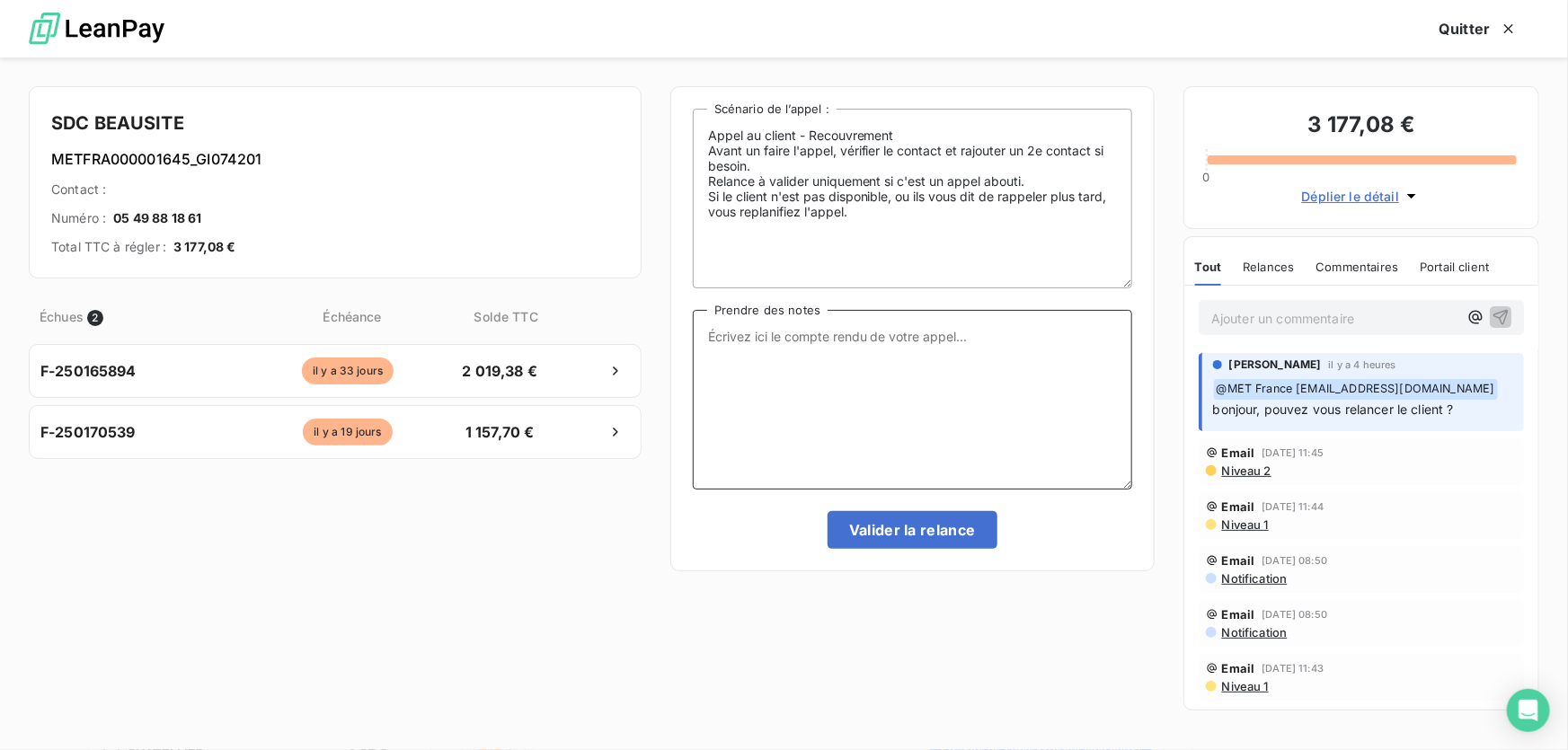
click at [901, 409] on textarea "Prendre des notes" at bounding box center [912, 400] width 439 height 180
paste textarea "Anaïs - 19/08/2025 - 15H12 Interlocuteur : Mme DAO tdao@citya.com 0549881861 Or…"
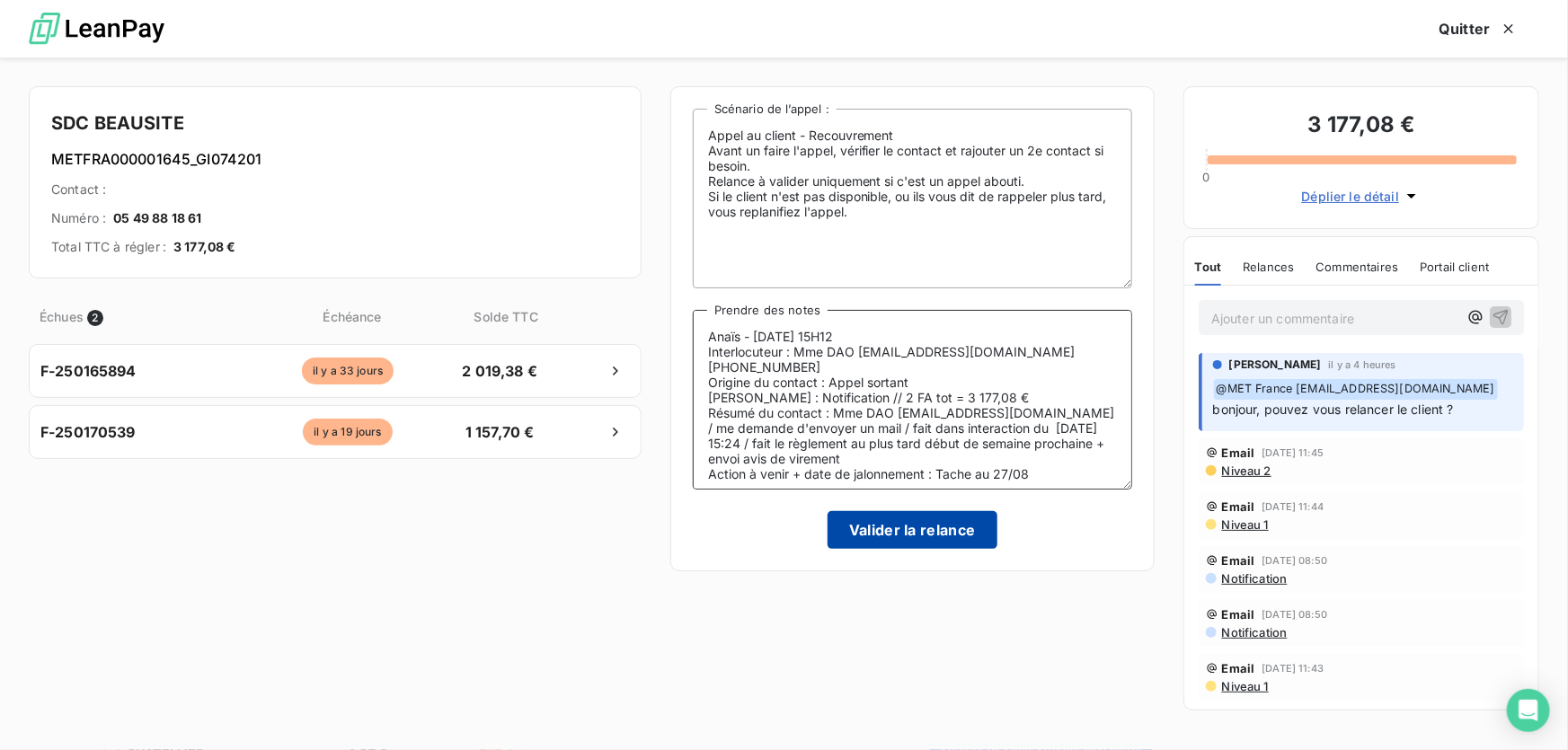
type textarea "Anaïs - 19/08/2025 - 15H12 Interlocuteur : Mme DAO tdao@citya.com 0549881861 Or…"
click at [896, 529] on button "Valider la relance" at bounding box center [912, 530] width 170 height 38
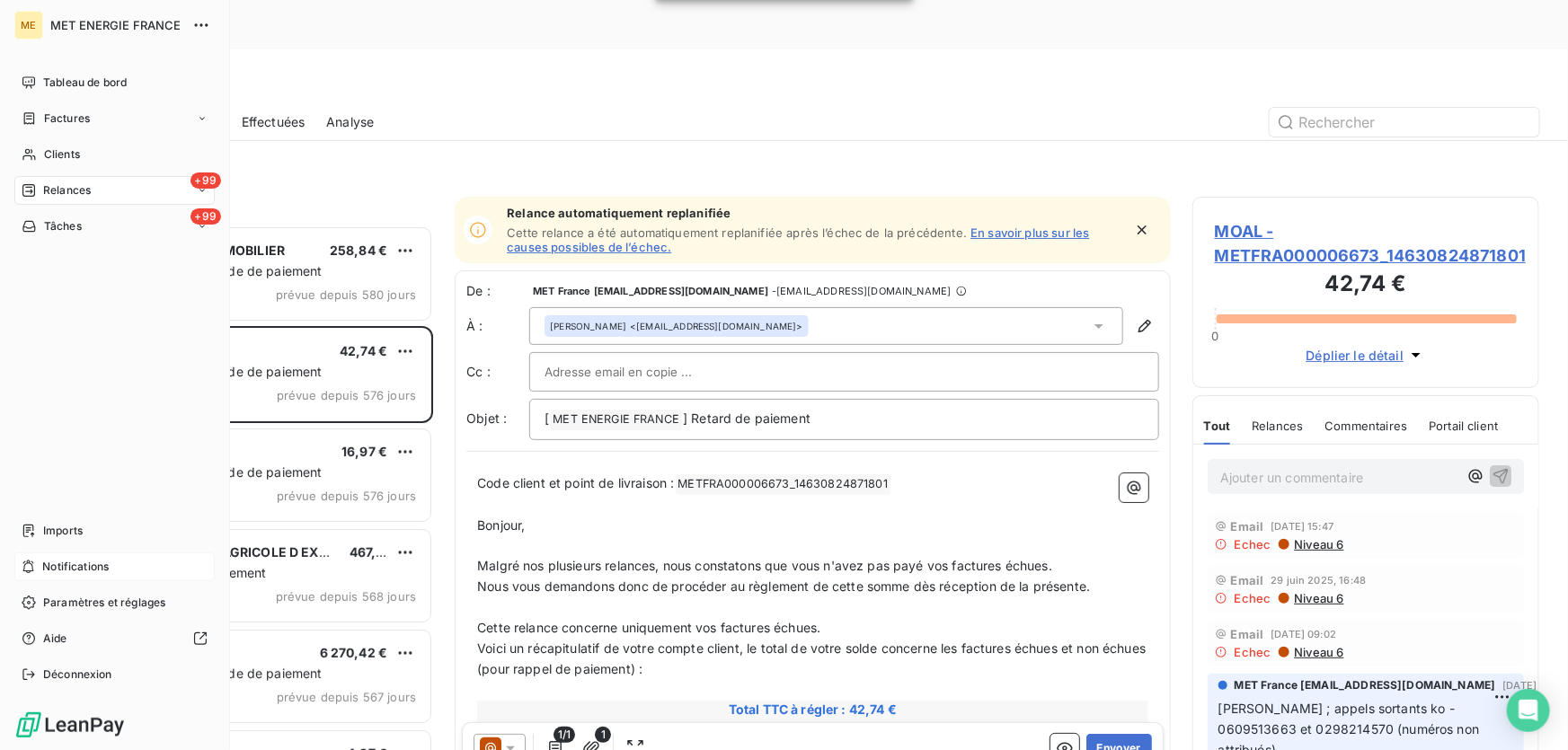
click at [78, 569] on span "Notifications" at bounding box center [75, 568] width 67 height 17
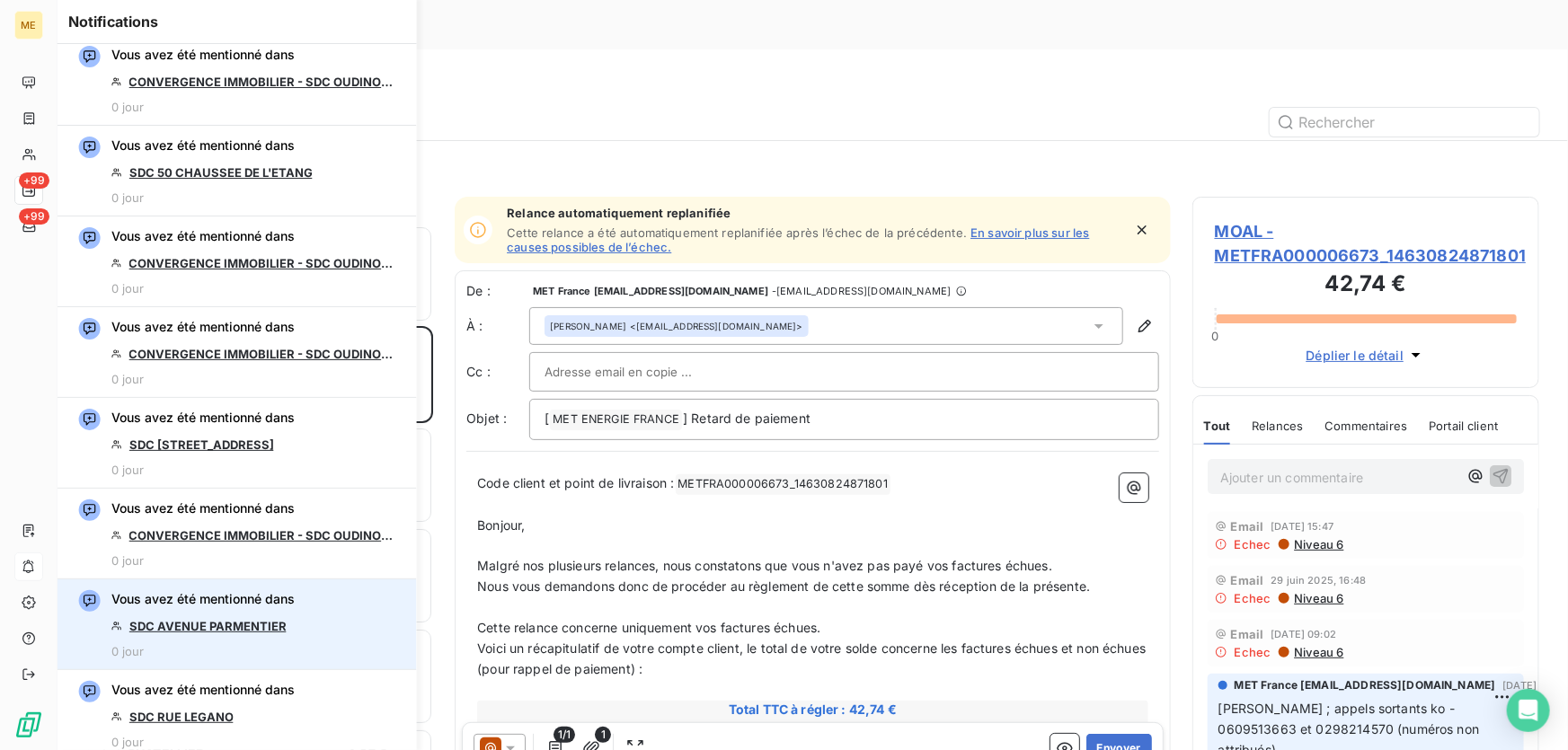
scroll to position [1960, 0]
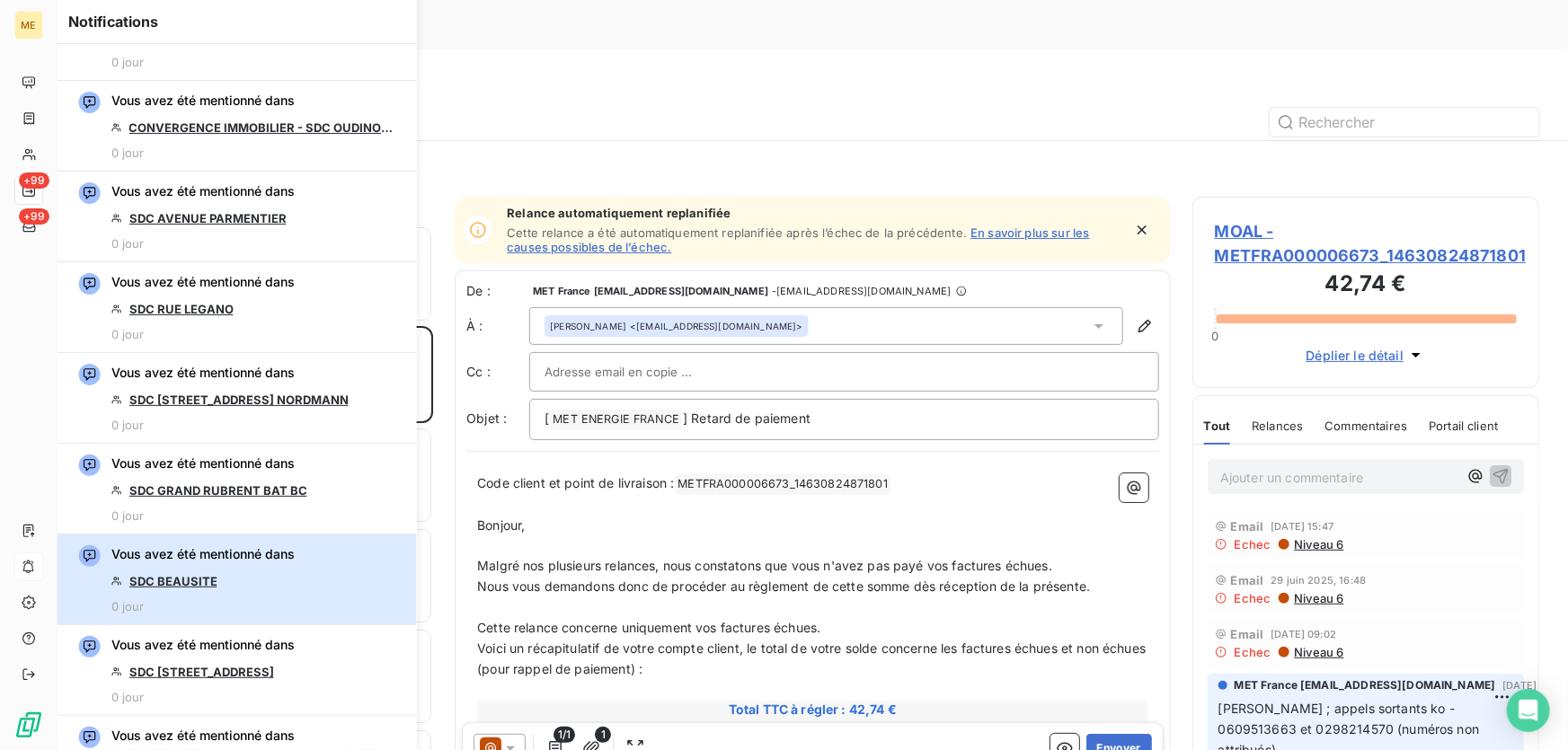
click at [216, 581] on div "Vous avez été mentionné dans SDC BEAUSITE 0 jour" at bounding box center [203, 579] width 183 height 68
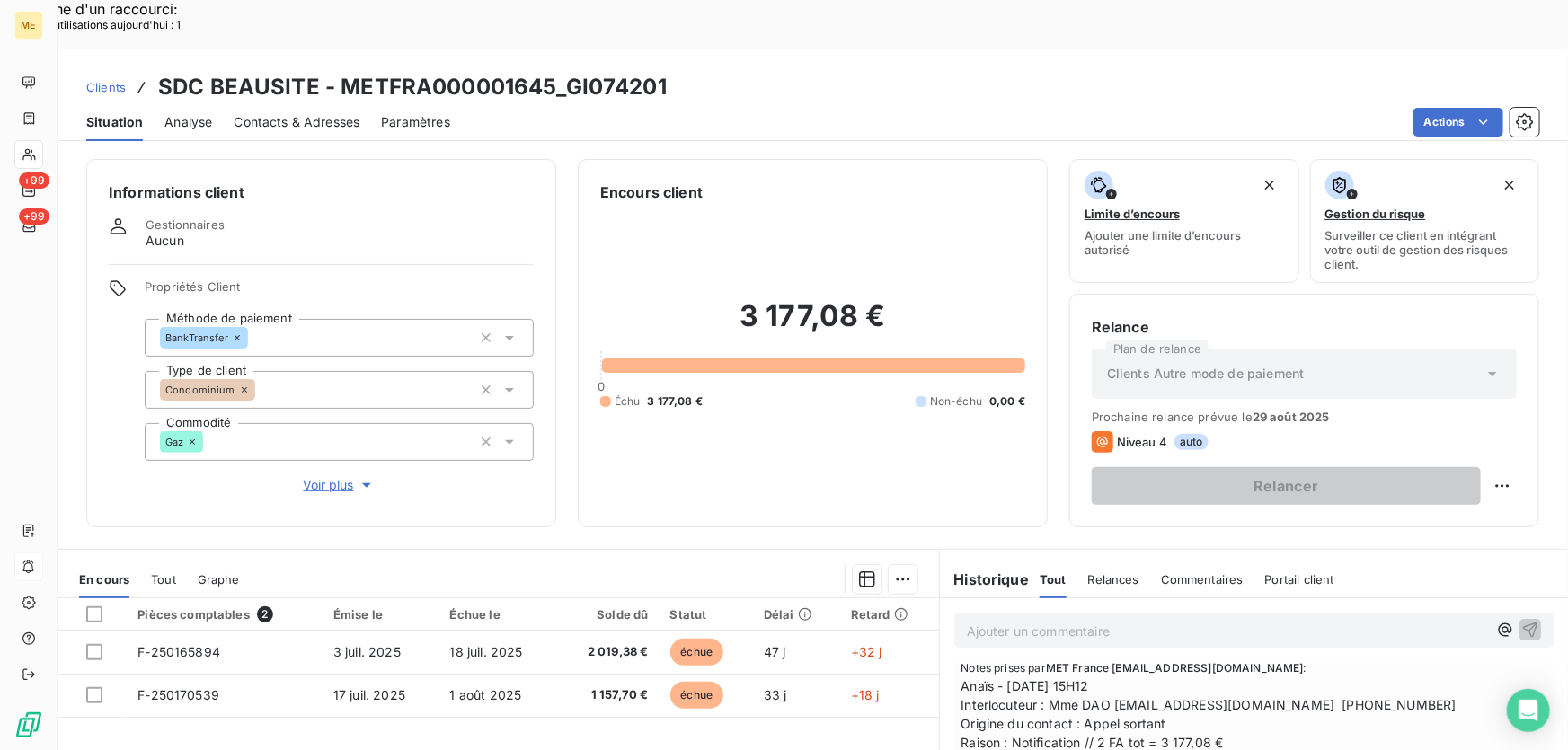
scroll to position [81, 0]
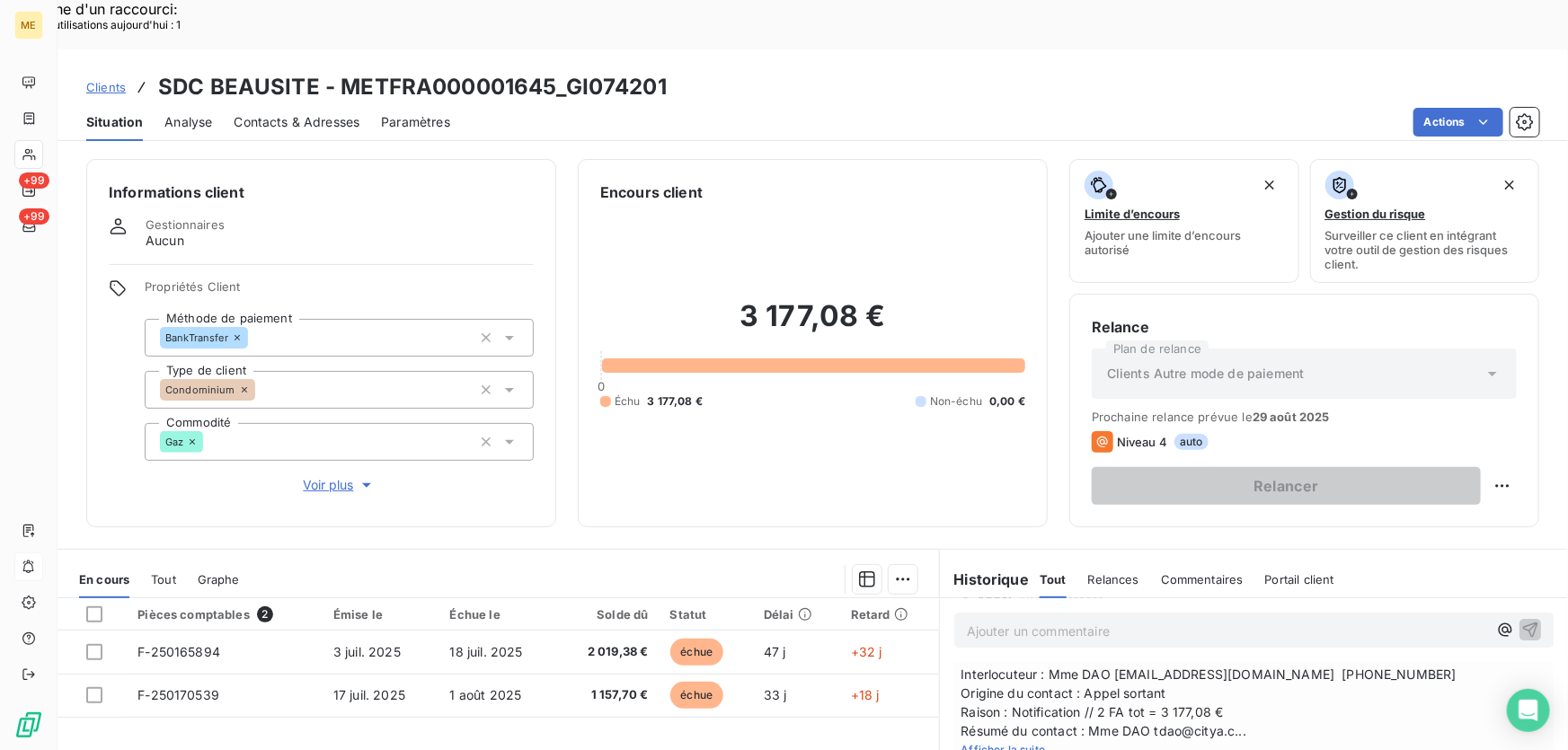
drag, startPoint x: 97, startPoint y: 560, endPoint x: 117, endPoint y: 562, distance: 20.1
click at [100, 607] on div at bounding box center [94, 615] width 16 height 17
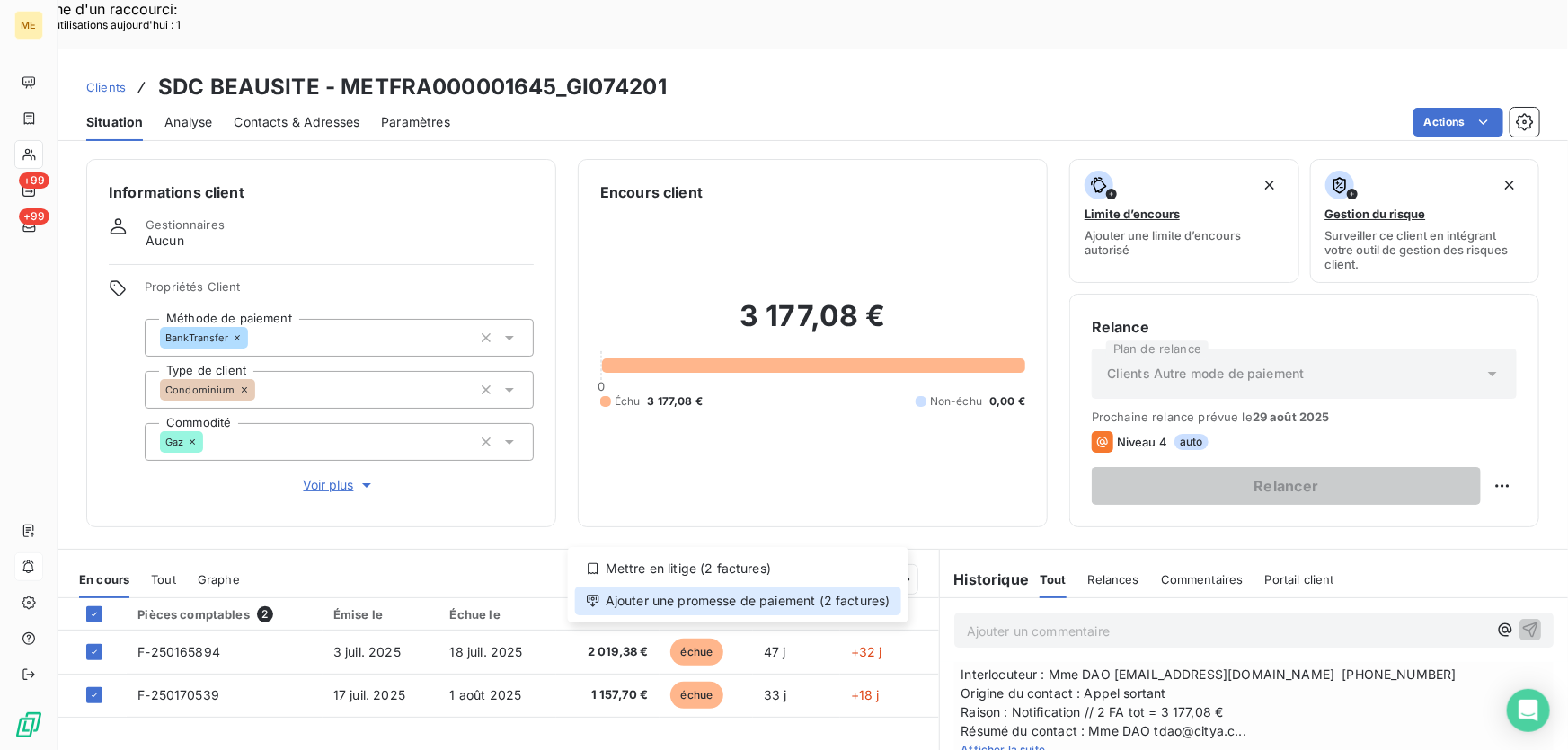
click at [855, 593] on div "Ajouter une promesse de paiement (2 factures)" at bounding box center [738, 601] width 326 height 28
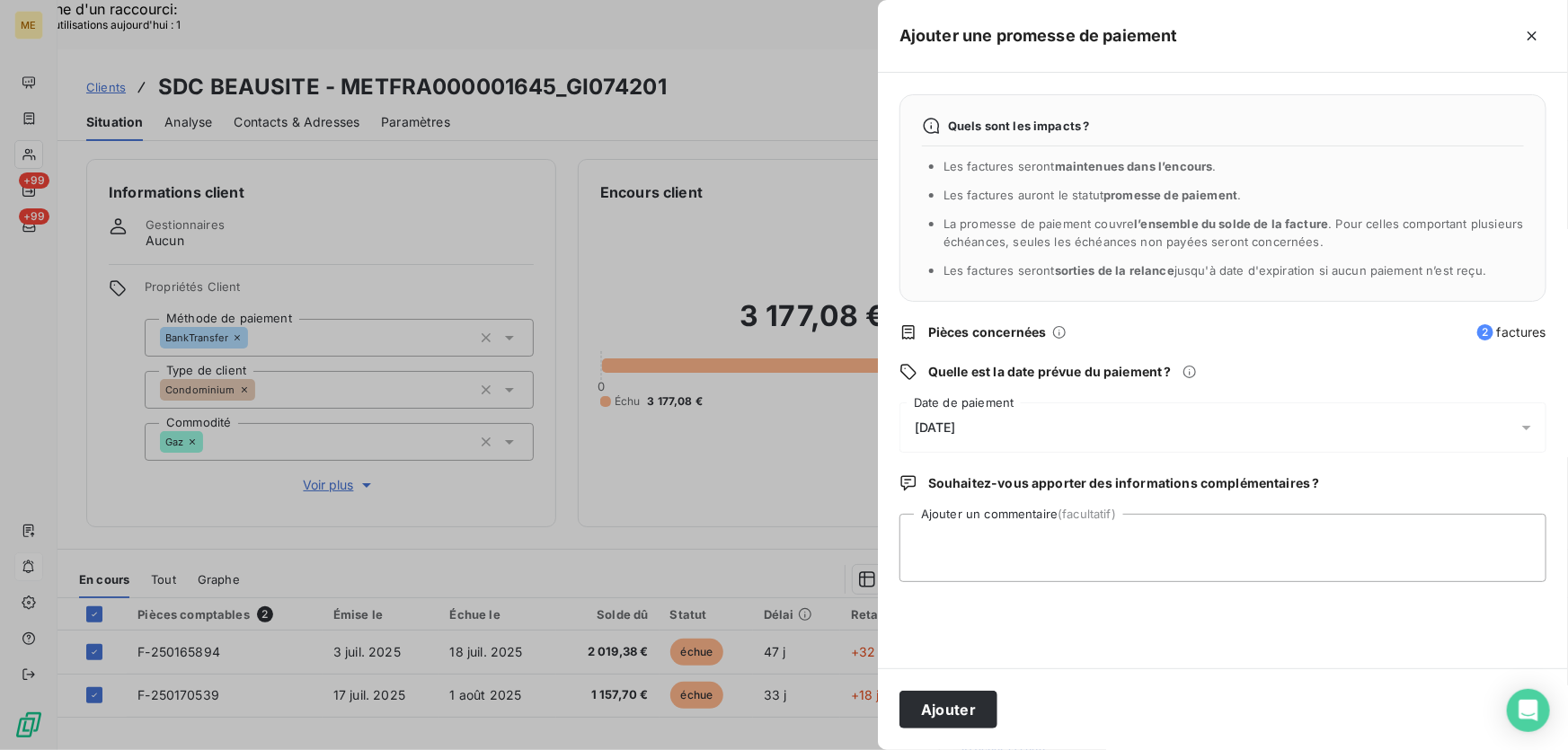
click at [997, 434] on div "[DATE]" at bounding box center [1223, 427] width 647 height 50
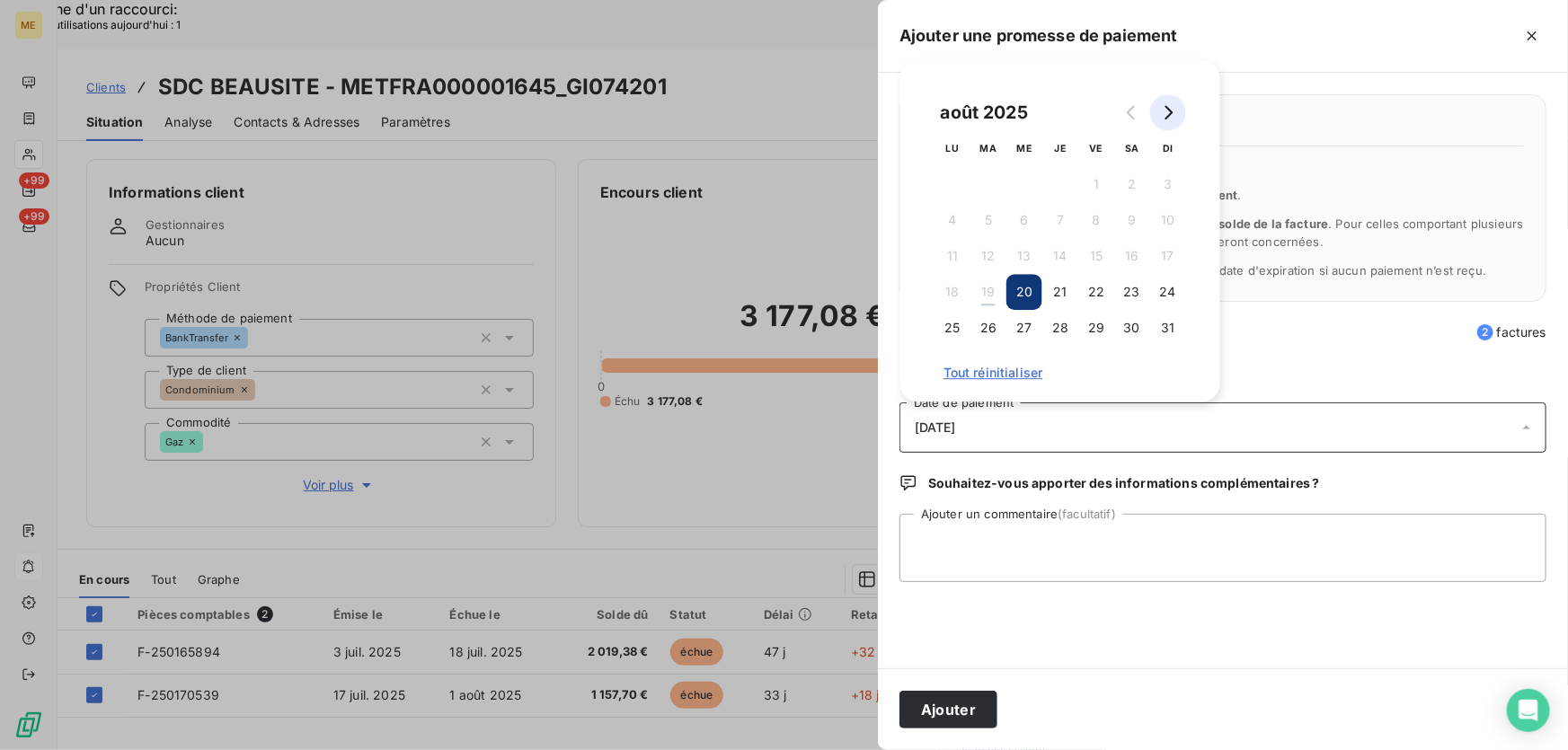
click at [1175, 110] on button "Go to next month" at bounding box center [1168, 112] width 36 height 36
click at [985, 184] on button "2" at bounding box center [988, 183] width 36 height 36
click at [1132, 552] on textarea "Ajouter un commentaire (facultatif)" at bounding box center [1223, 548] width 647 height 68
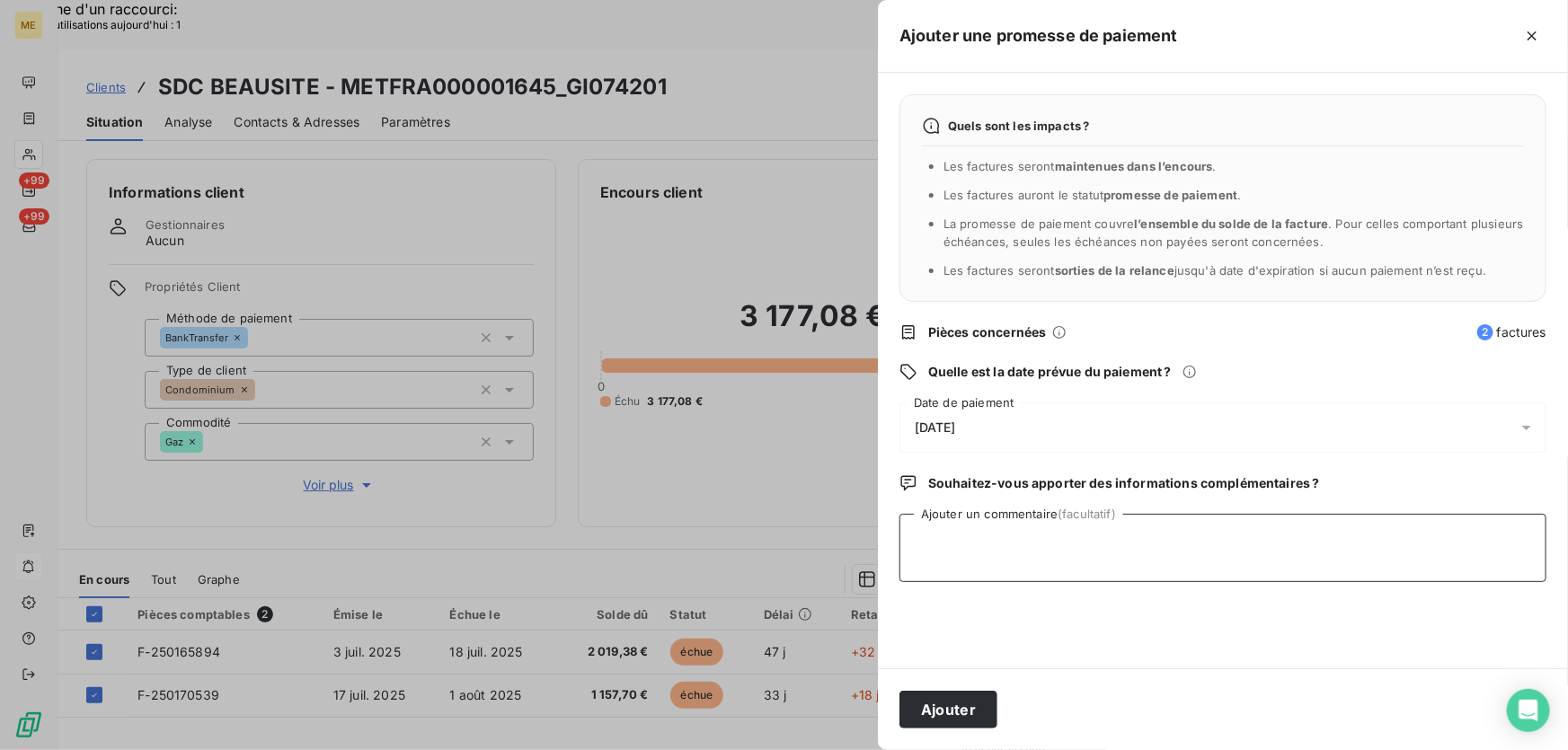
paste textarea "Anaïs - 19/08/2025 - 15H12 Interlocuteur : Mme DAO tdao@citya.com 0549881861 Or…"
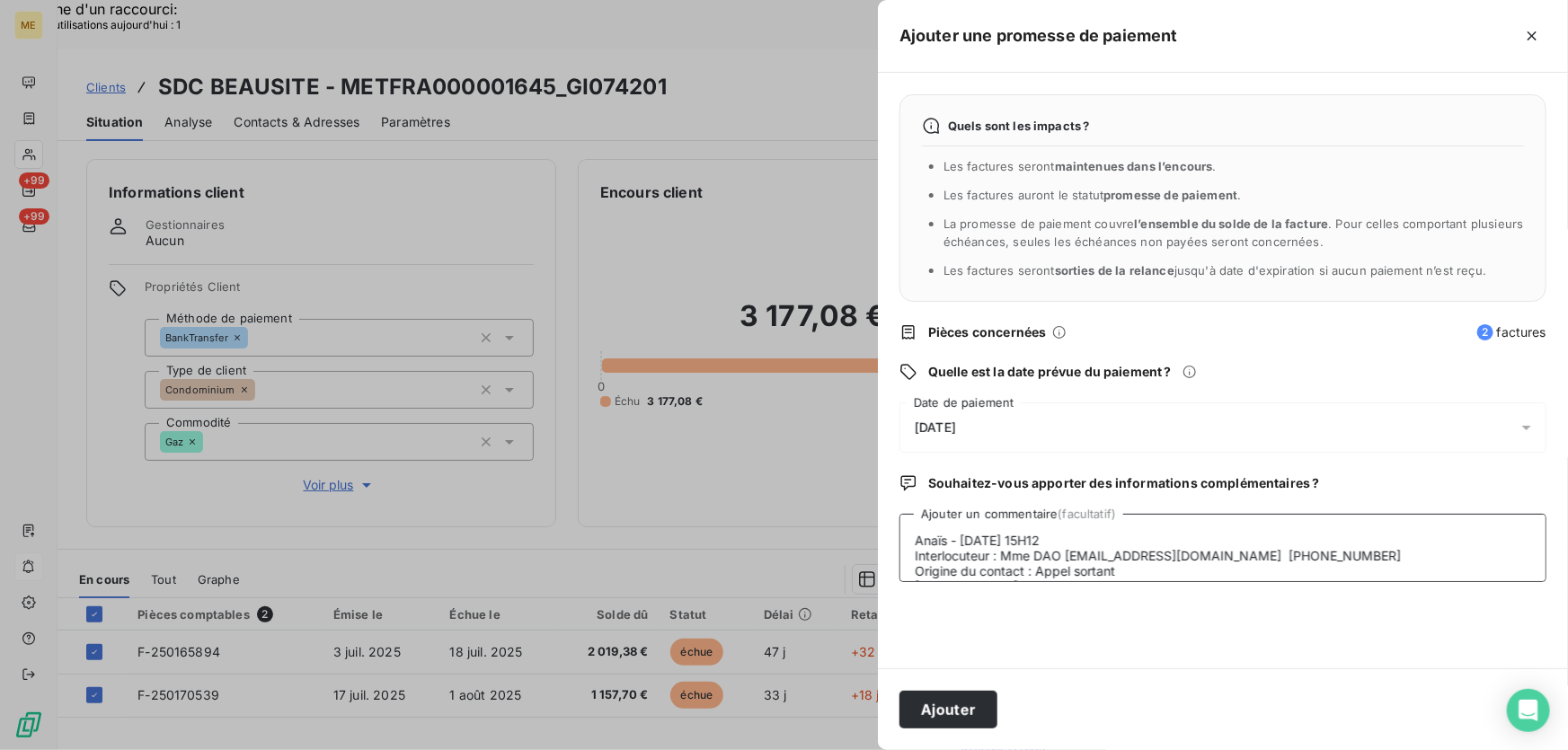
scroll to position [74, 0]
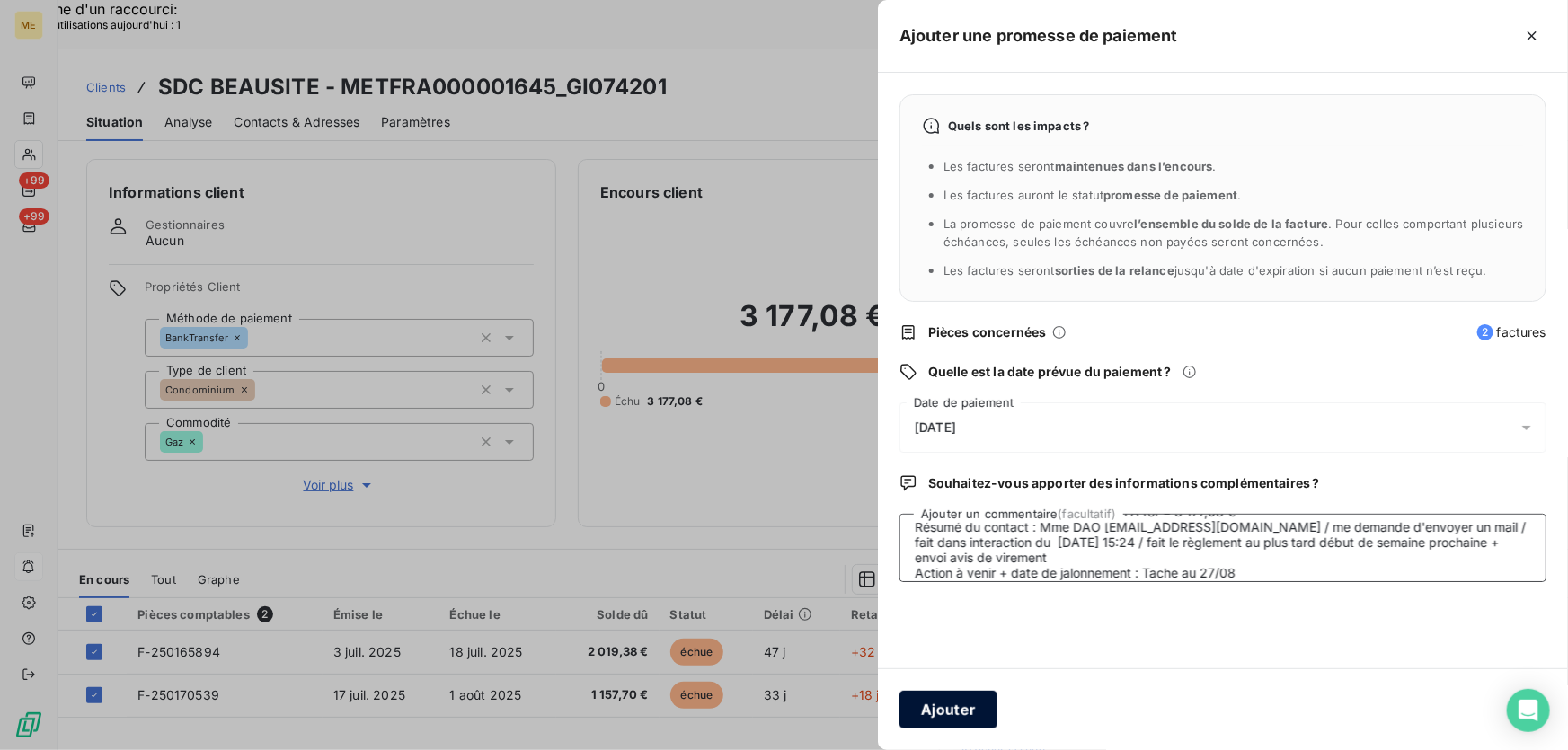
type textarea "Anaïs - 19/08/2025 - 15H12 Interlocuteur : Mme DAO tdao@citya.com 0549881861 Or…"
click at [931, 717] on button "Ajouter" at bounding box center [948, 710] width 98 height 38
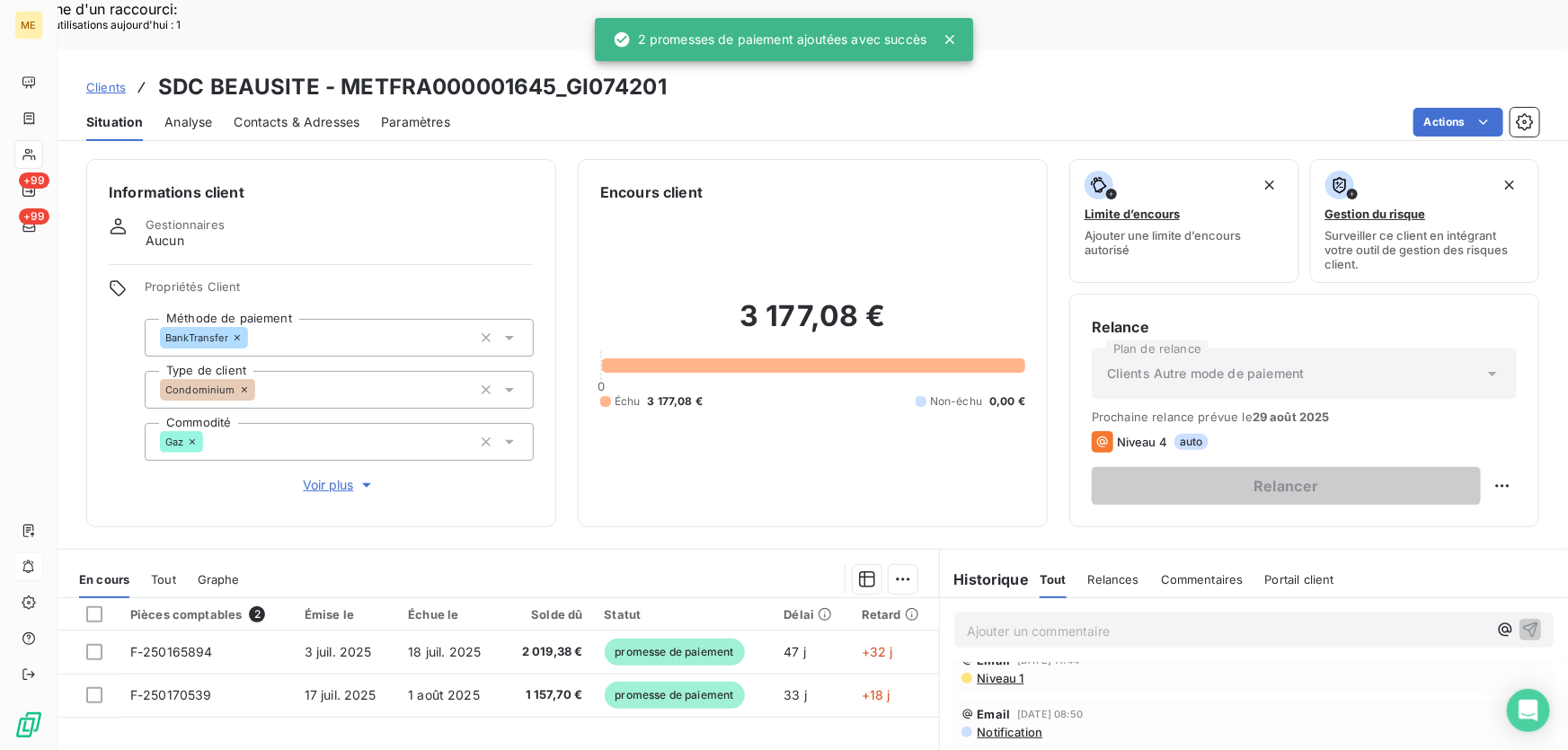
scroll to position [452, 0]
click at [1154, 620] on p "Ajouter un commentaire ﻿" at bounding box center [1227, 631] width 521 height 23
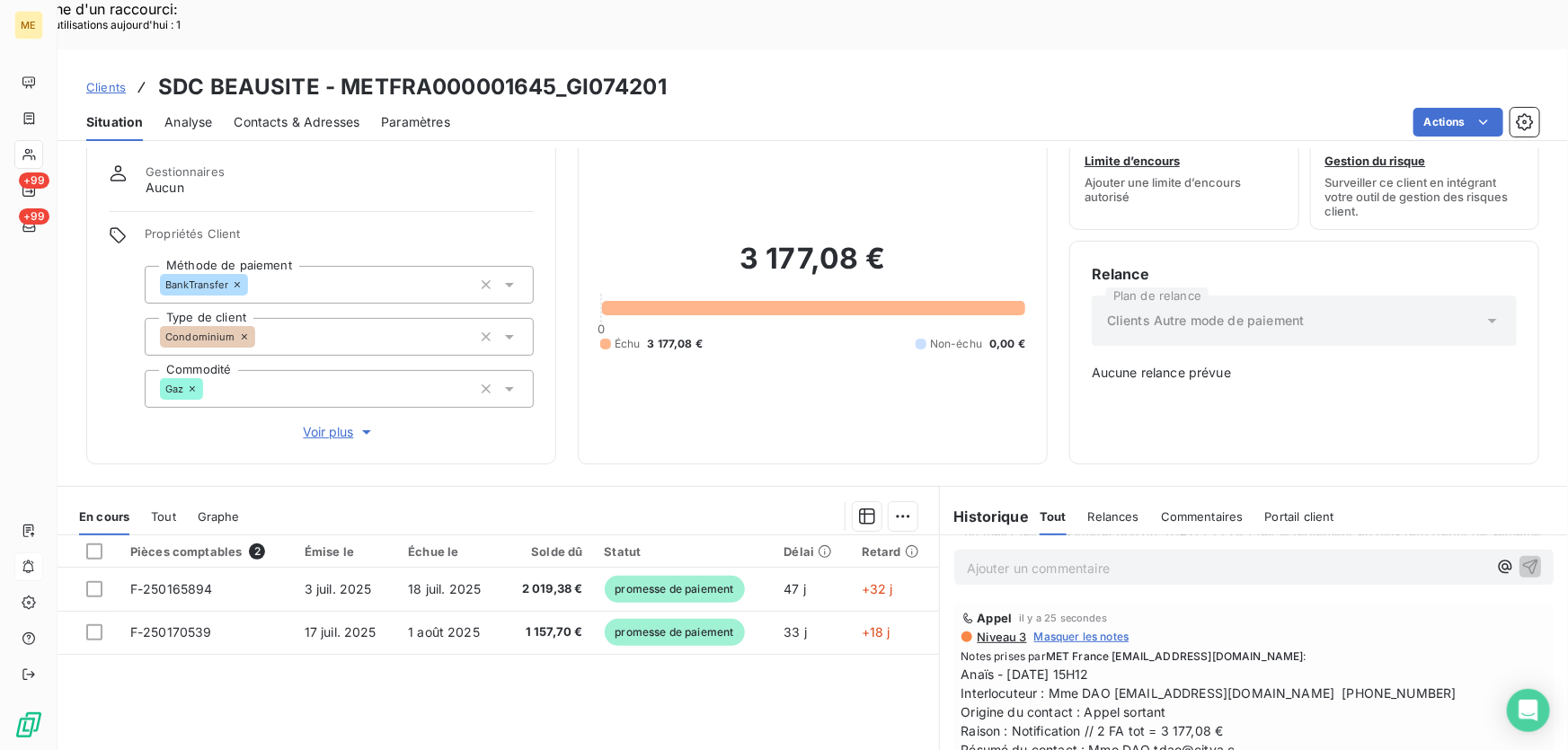
scroll to position [175, 0]
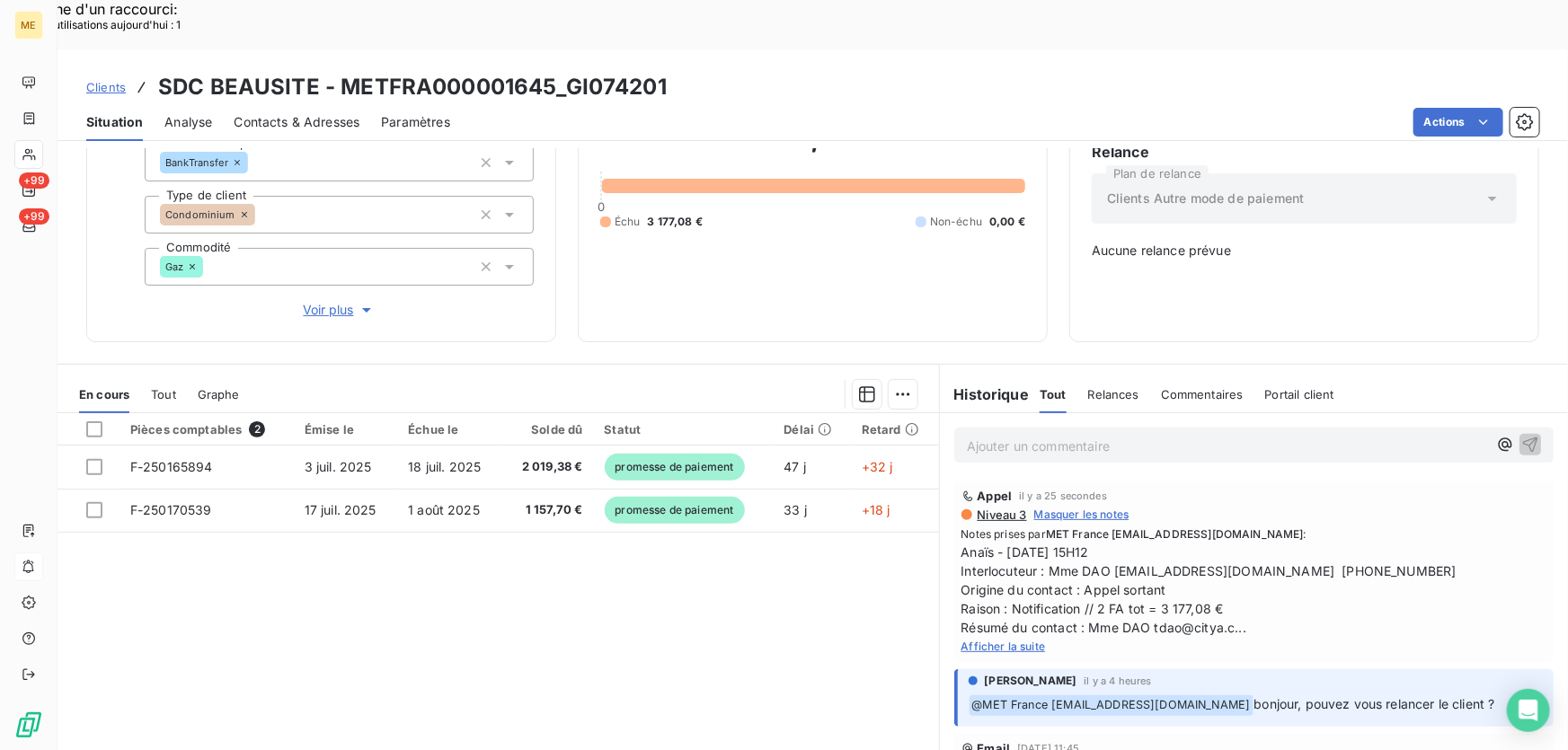
click at [1043, 435] on p "Ajouter un commentaire ﻿" at bounding box center [1227, 446] width 521 height 23
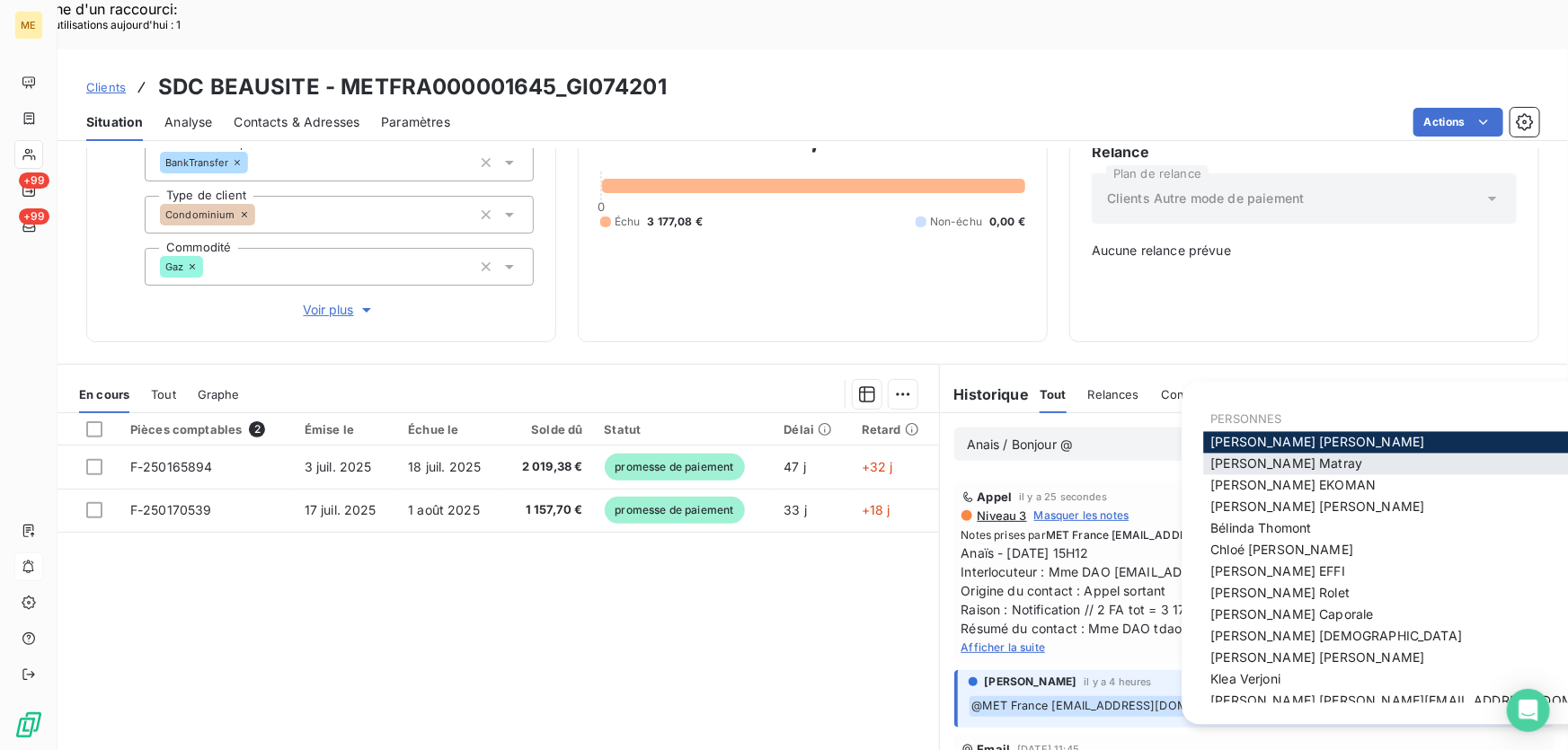
click at [1208, 465] on div "Amélie Matray" at bounding box center [1427, 465] width 448 height 22
click at [1246, 464] on span "Amélie Matray" at bounding box center [1286, 464] width 152 height 16
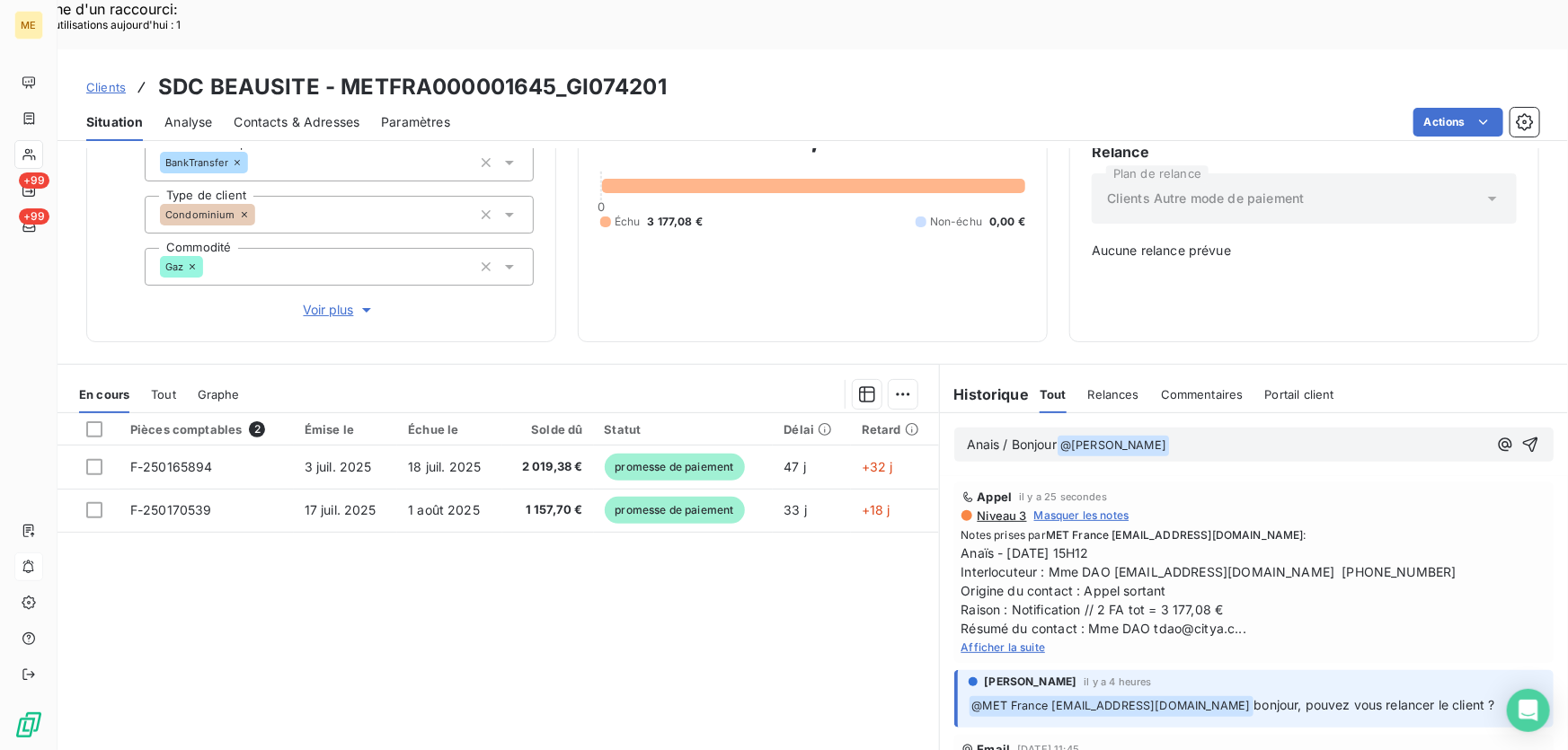
click at [1178, 435] on p "Anais / Bonjour @ Amélie Matray ﻿ ﻿" at bounding box center [1227, 446] width 521 height 22
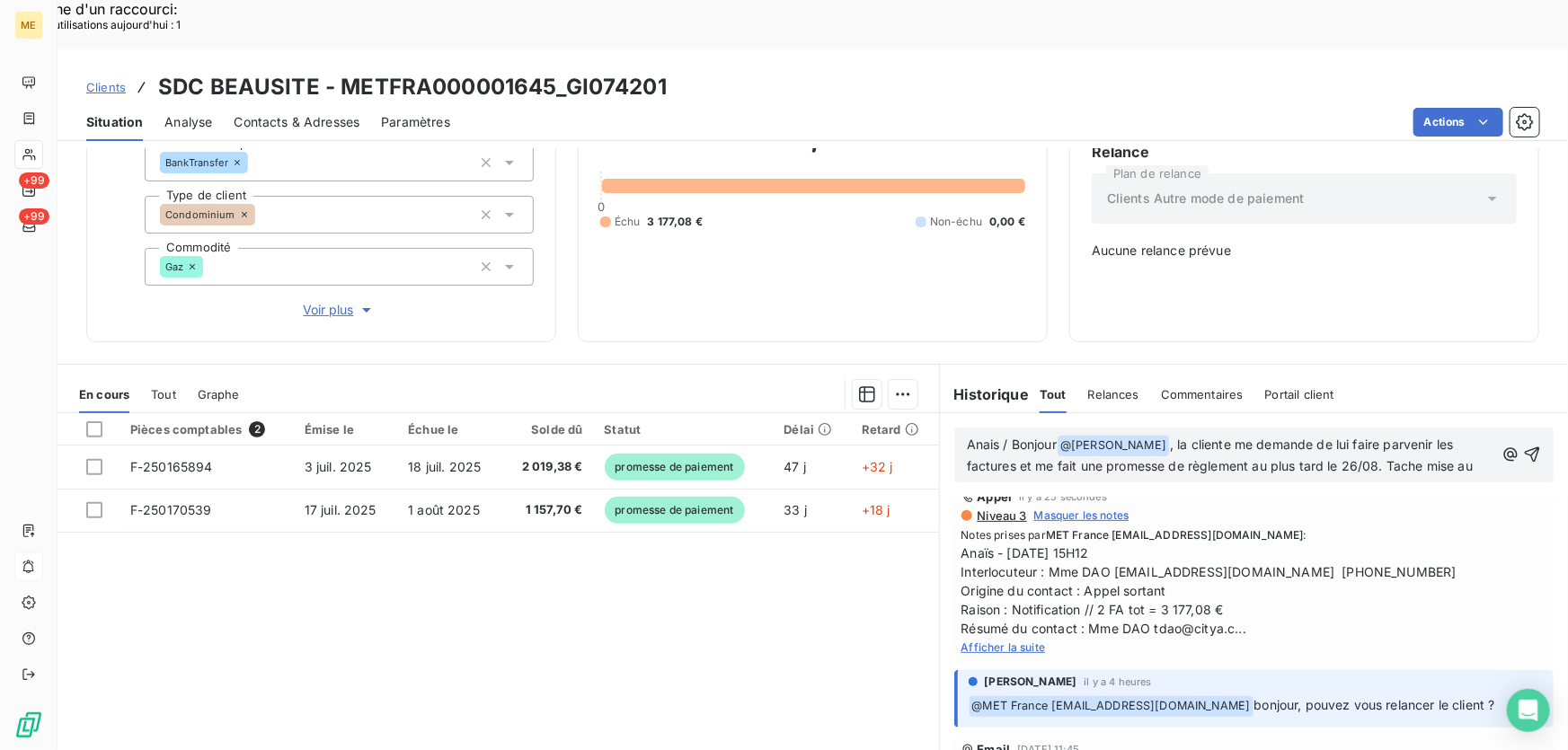
scroll to position [492, 0]
click at [1524, 458] on icon "button" at bounding box center [1531, 465] width 16 height 16
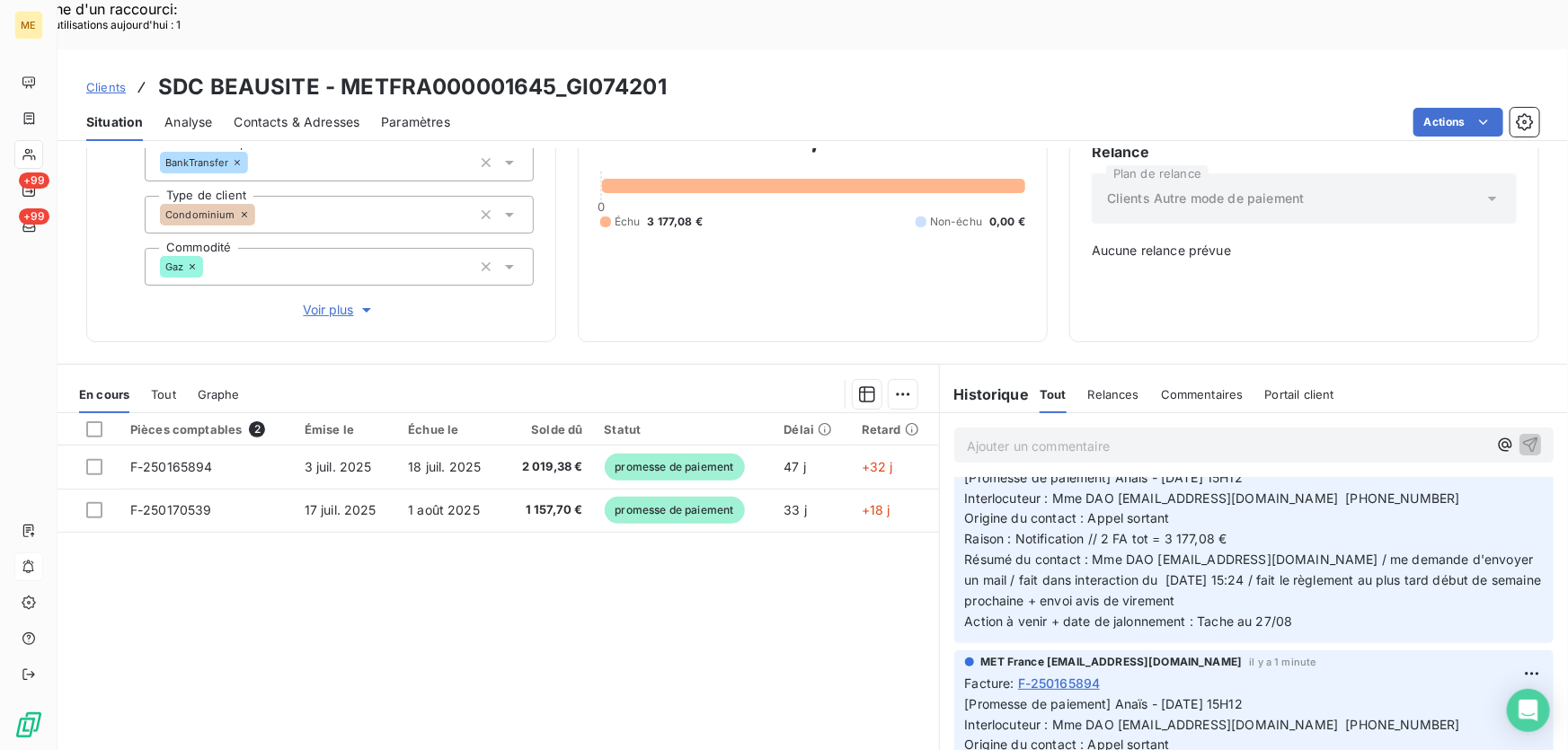
scroll to position [0, 0]
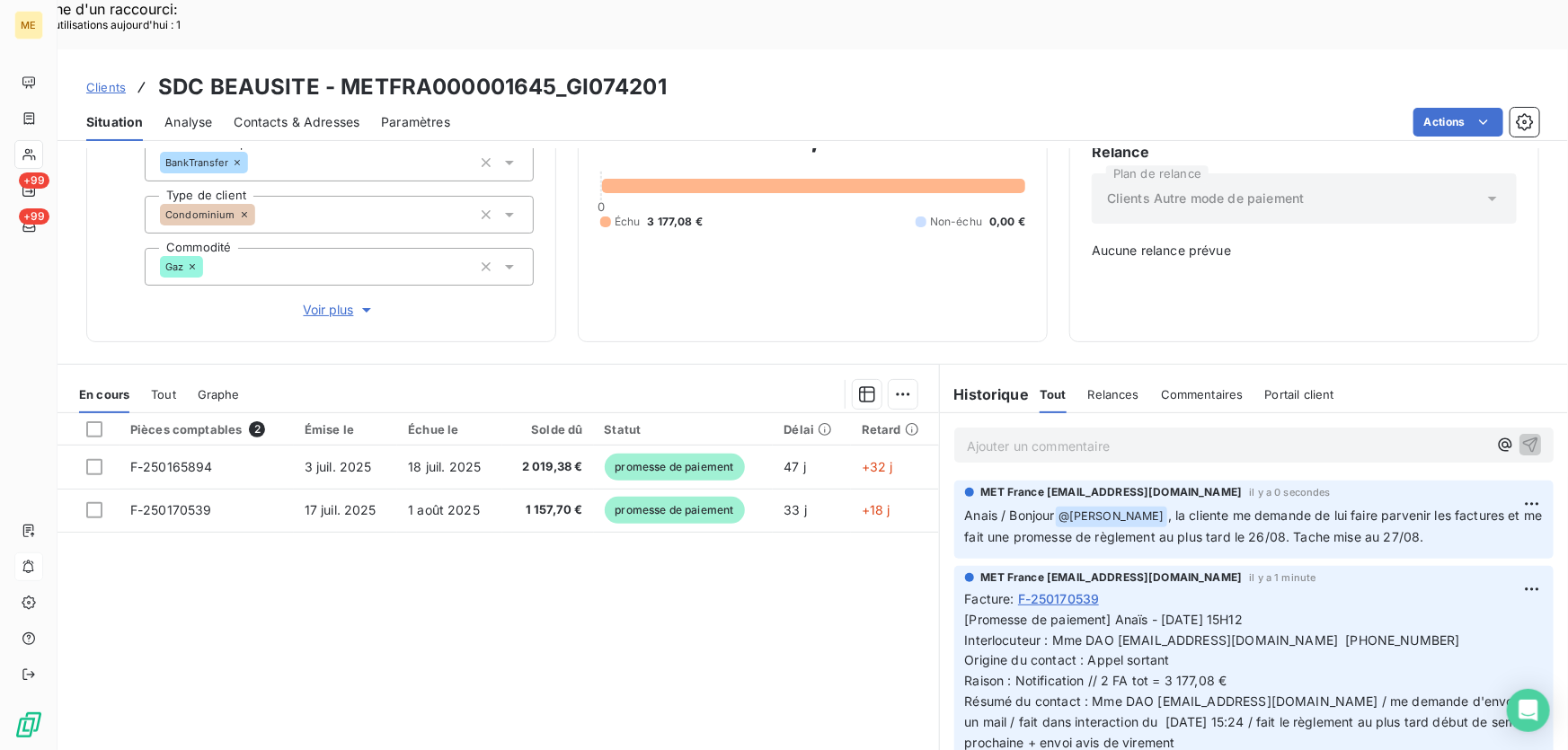
drag, startPoint x: 814, startPoint y: 221, endPoint x: 826, endPoint y: 216, distance: 13.0
click at [815, 221] on div "3 177,08 € 0 Échu 3 177,08 € Non-échu 0,00 €" at bounding box center [813, 173] width 425 height 292
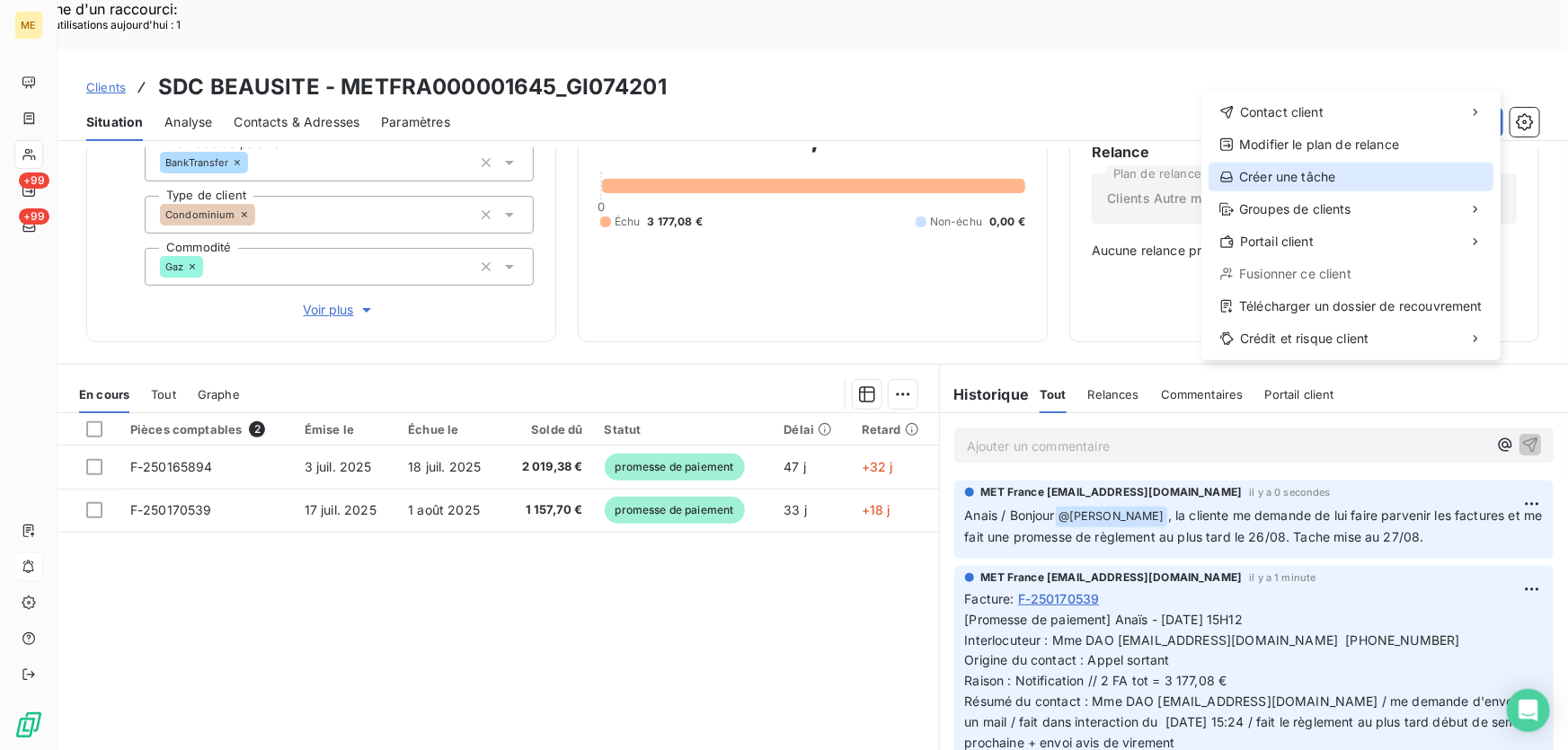
click at [1263, 180] on div "Créer une tâche" at bounding box center [1350, 176] width 285 height 28
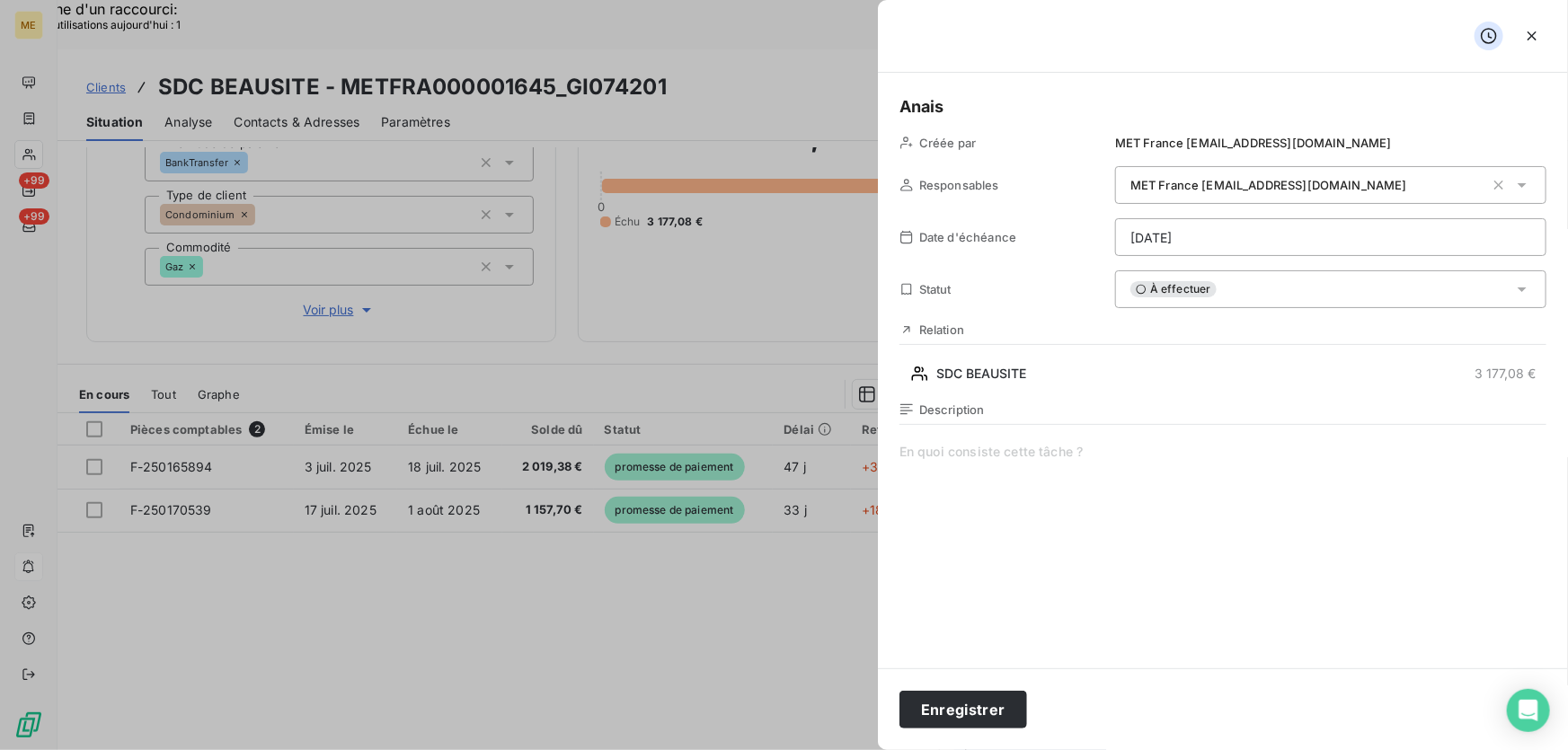
click at [997, 458] on span at bounding box center [1223, 615] width 647 height 345
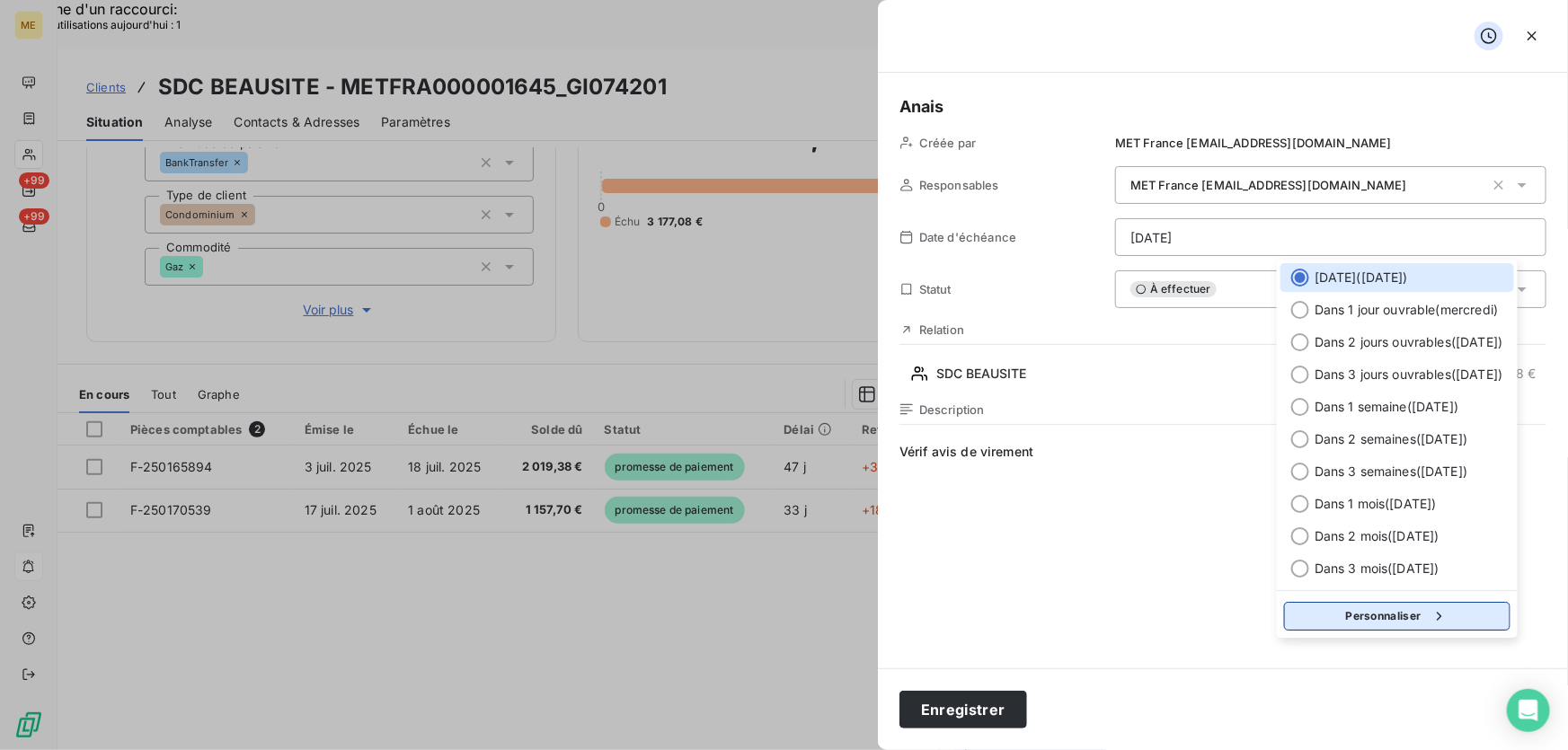
click at [1442, 618] on icon "button" at bounding box center [1440, 617] width 18 height 18
select select "7"
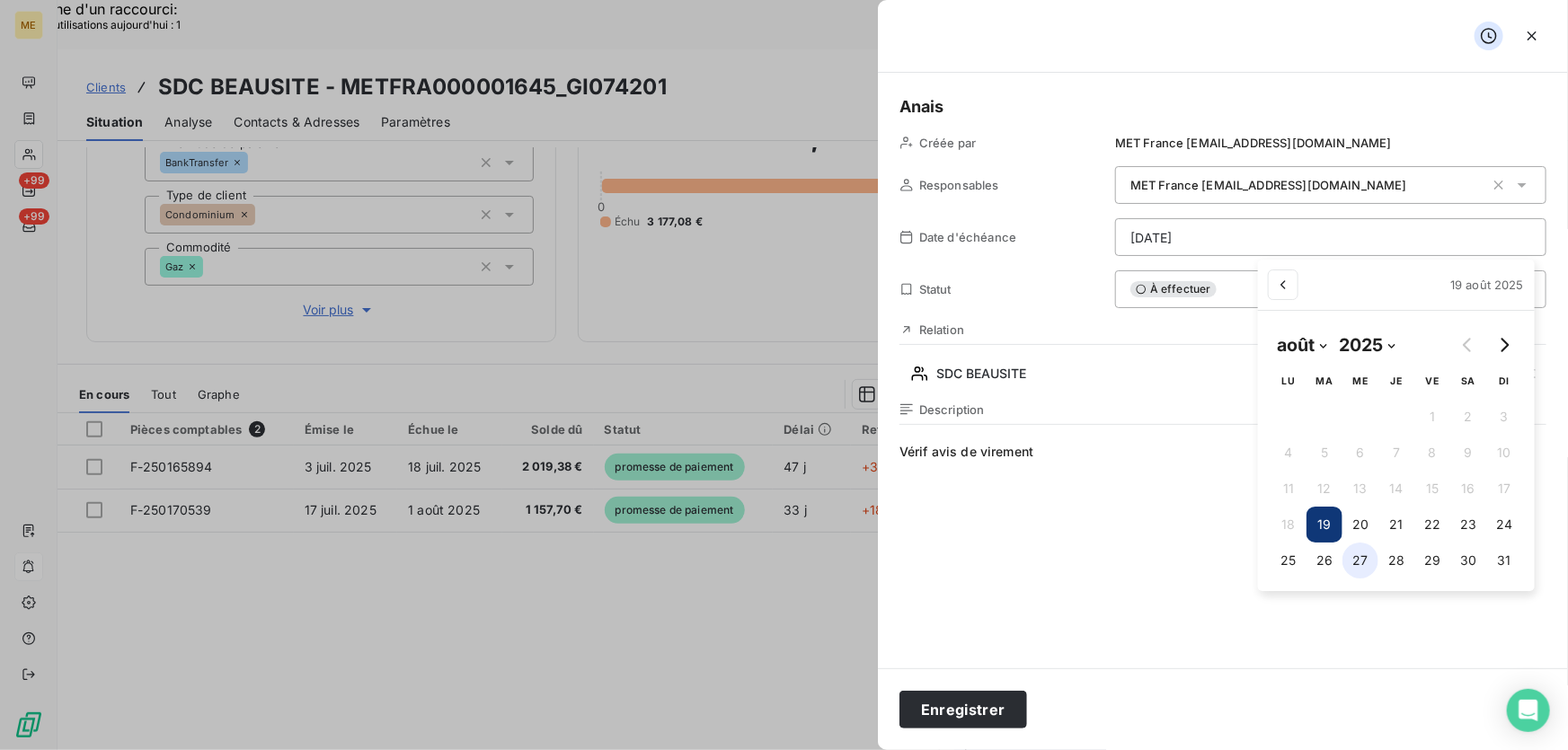
click at [1361, 556] on button "27" at bounding box center [1359, 560] width 36 height 36
type input "[DATE]"
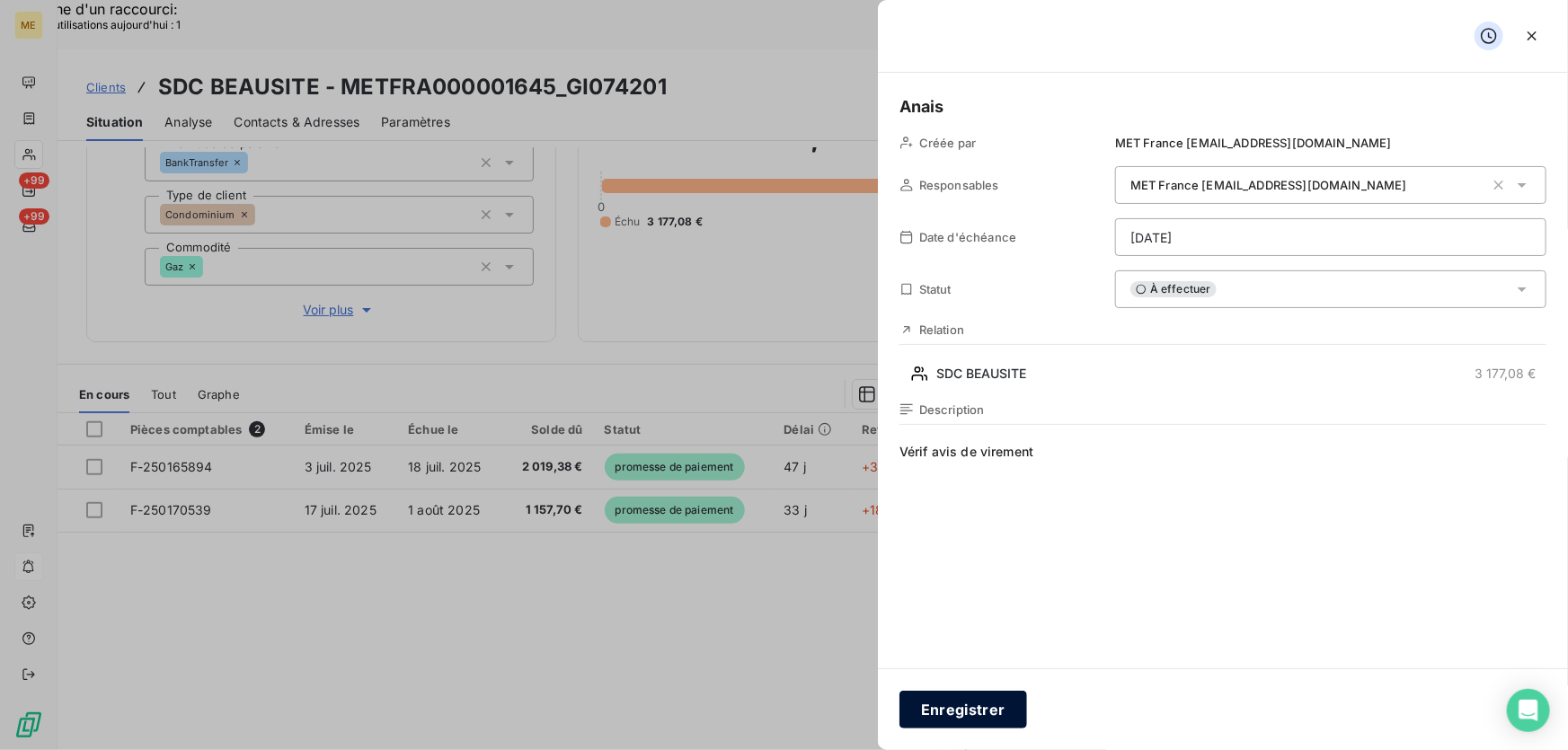
click at [978, 709] on button "Enregistrer" at bounding box center [962, 710] width 127 height 38
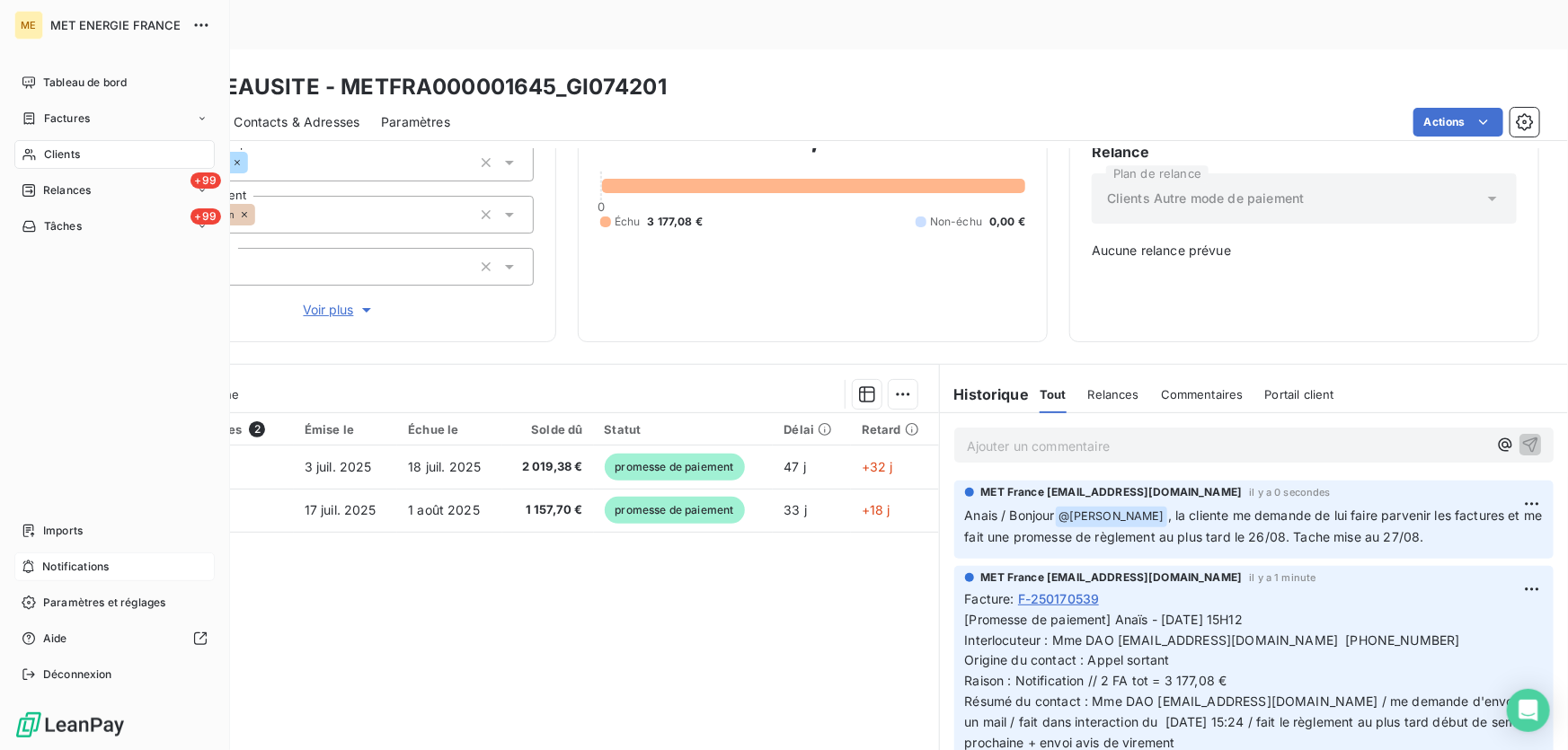
click at [63, 566] on span "Notifications" at bounding box center [75, 568] width 67 height 17
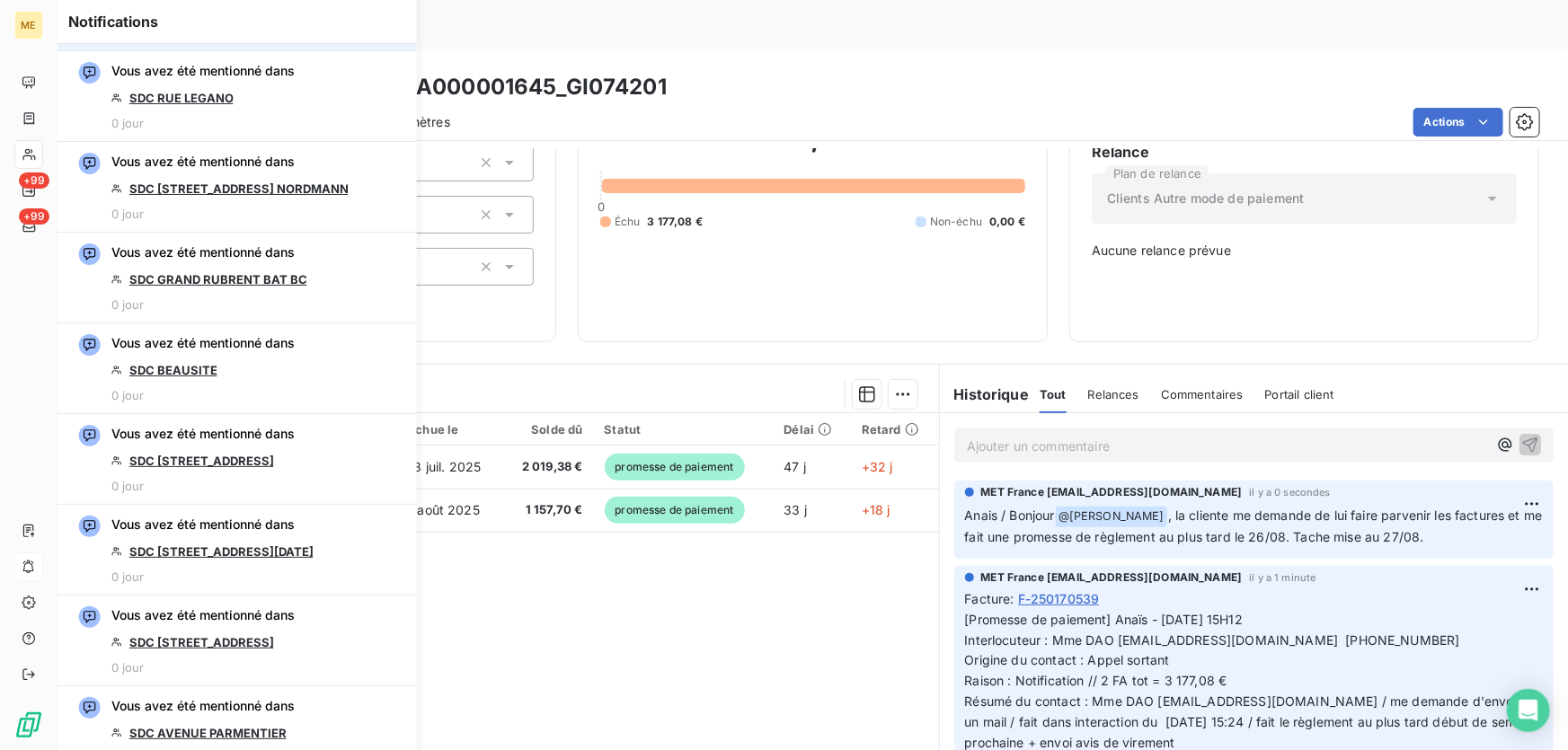
scroll to position [2205, 0]
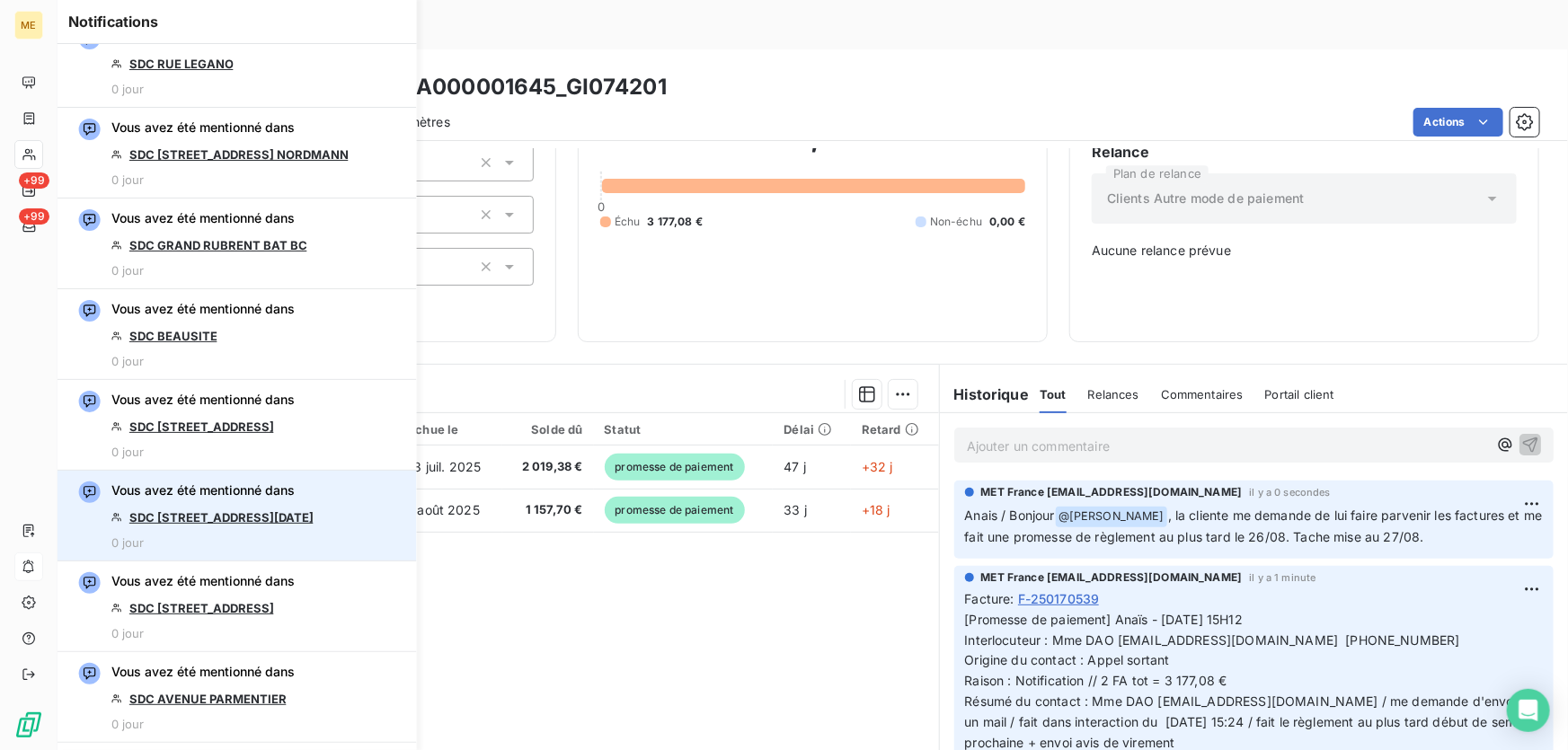
click at [225, 513] on link "SDC 1 3 AVENUE DU 8 MAI 1945" at bounding box center [221, 518] width 184 height 15
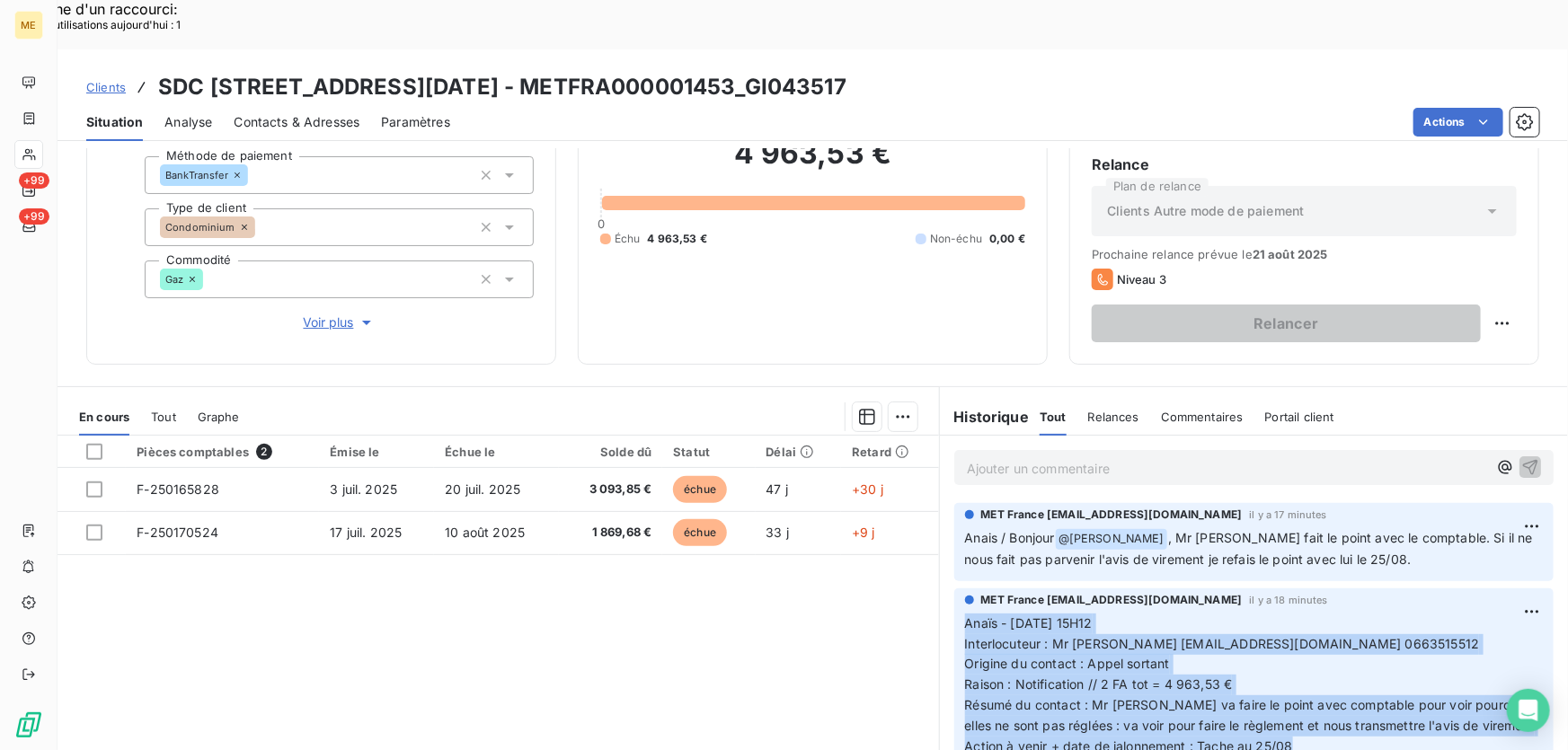
drag, startPoint x: 1281, startPoint y: 703, endPoint x: 954, endPoint y: 570, distance: 353.0
click at [954, 589] on div "MET France [EMAIL_ADDRESS][DOMAIN_NAME] il y a 18 minutes Anaïs - [DATE] 15H12 …" at bounding box center [1254, 678] width 599 height 180
copy p "Anaïs - [DATE] 15H12 Interlocuteur : Mr [PERSON_NAME] [EMAIL_ADDRESS][DOMAIN_NA…"
drag, startPoint x: 1442, startPoint y: 628, endPoint x: 1438, endPoint y: 620, distance: 8.9
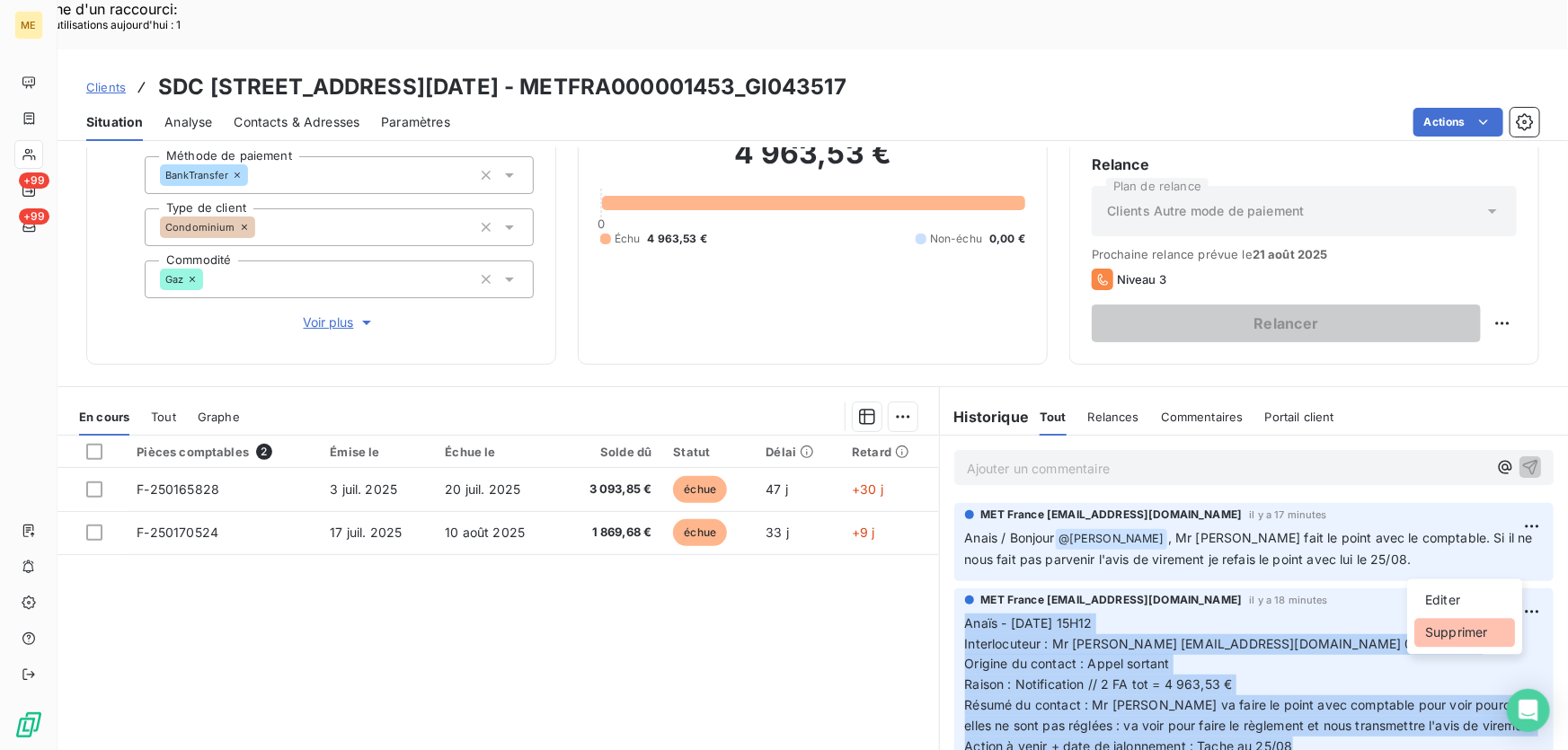
click at [1442, 628] on div "Supprimer" at bounding box center [1464, 633] width 101 height 28
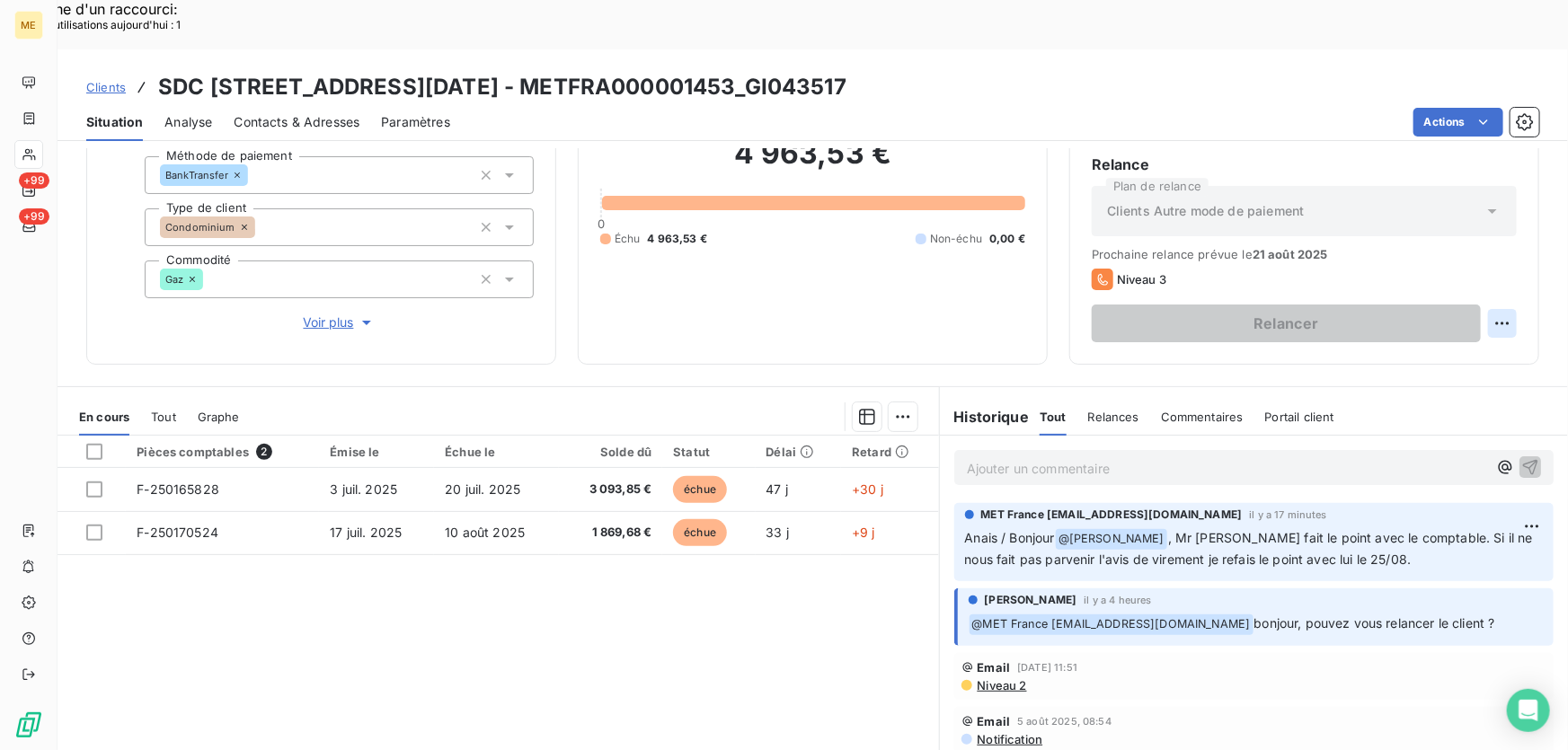
click at [1464, 311] on div "Replanifier cette action" at bounding box center [1416, 312] width 160 height 28
select select "7"
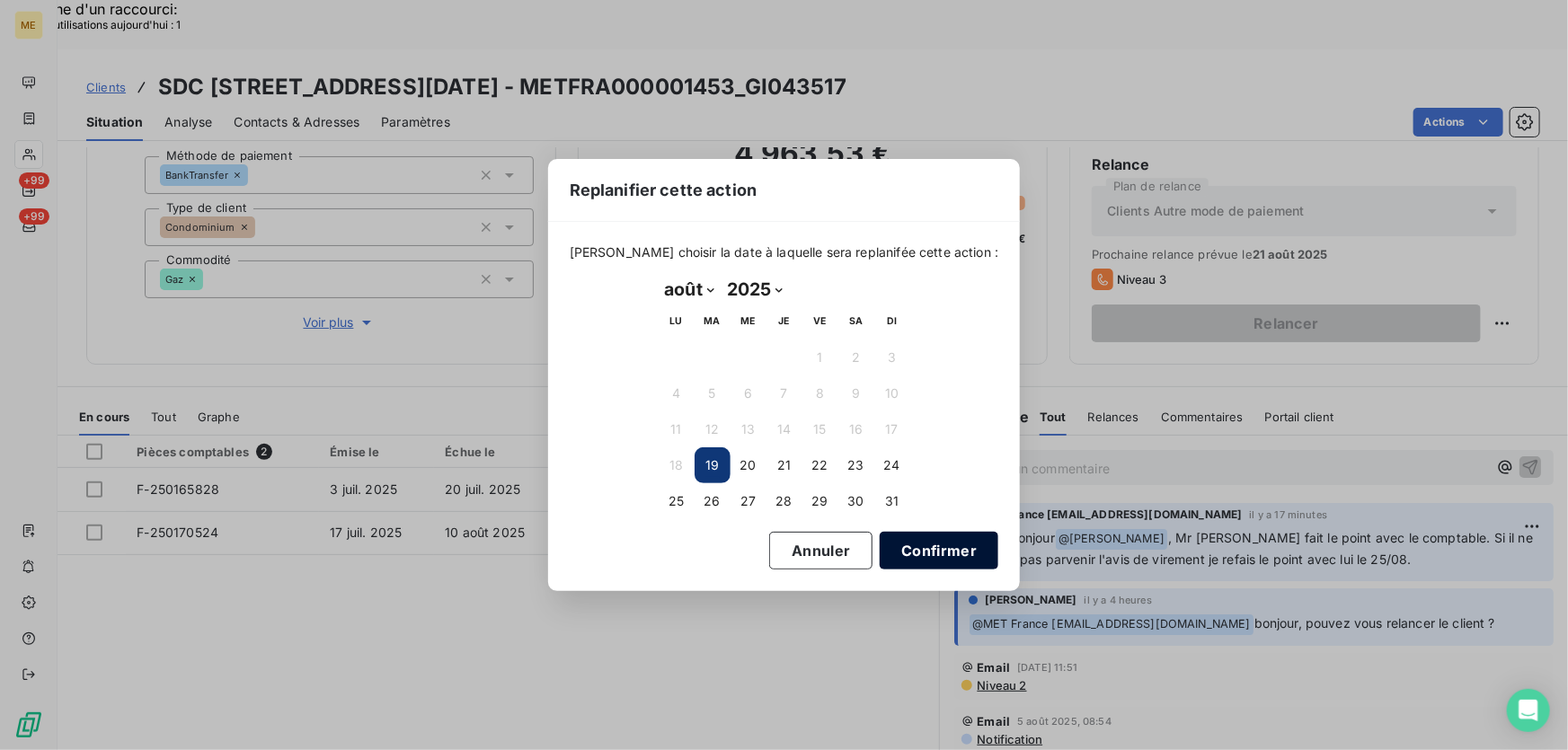
click at [911, 557] on button "Confirmer" at bounding box center [938, 550] width 118 height 38
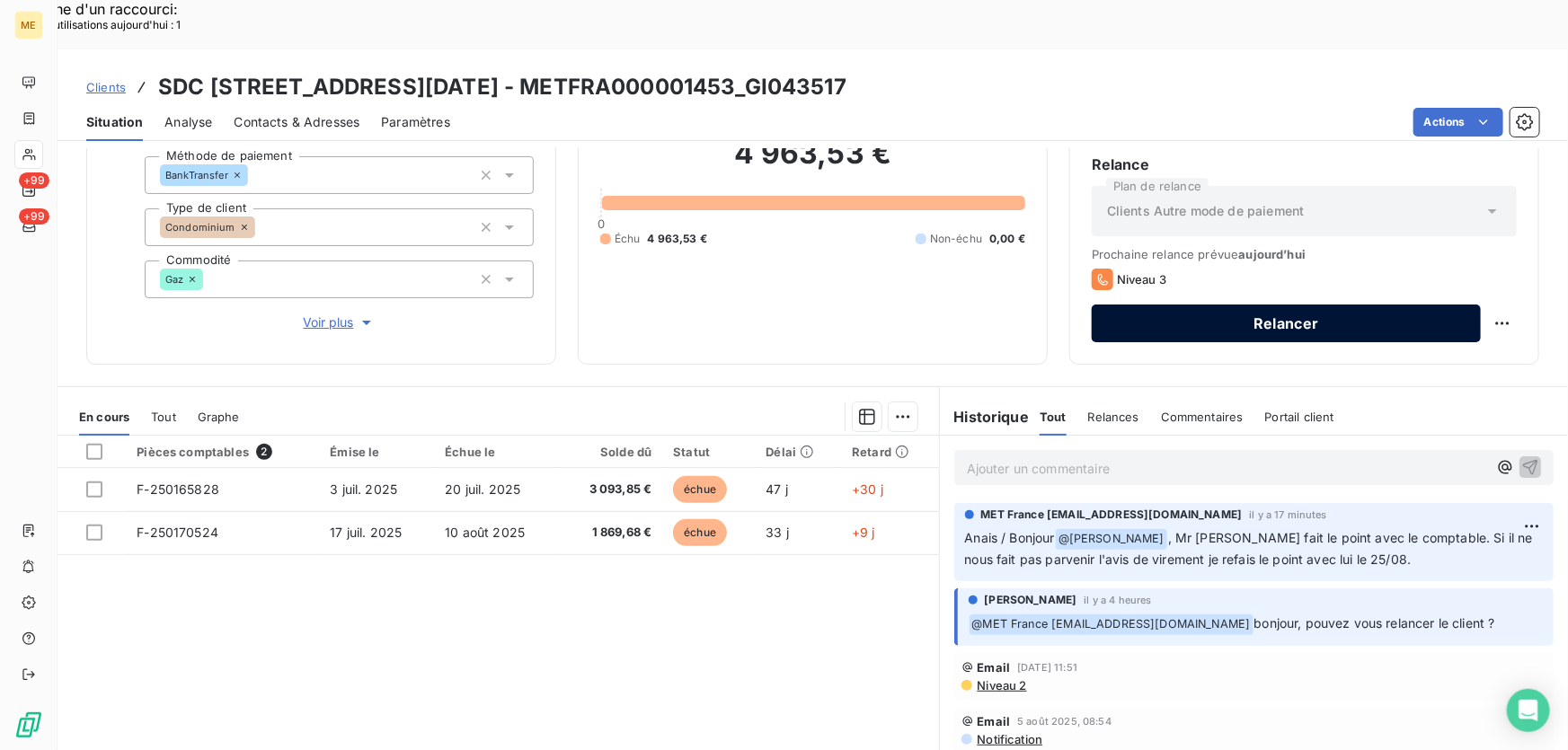
click at [1257, 304] on button "Relancer" at bounding box center [1286, 323] width 389 height 38
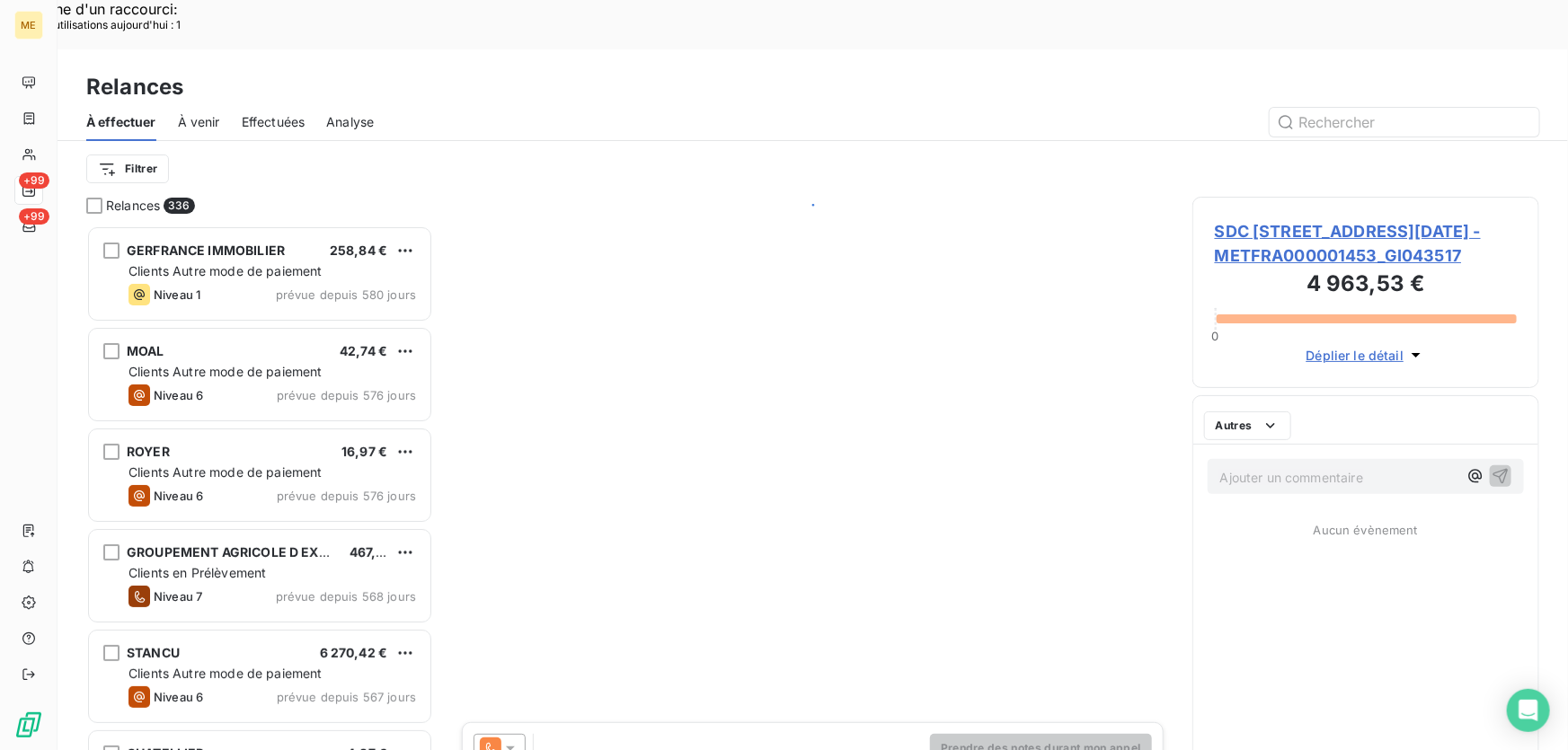
scroll to position [563, 334]
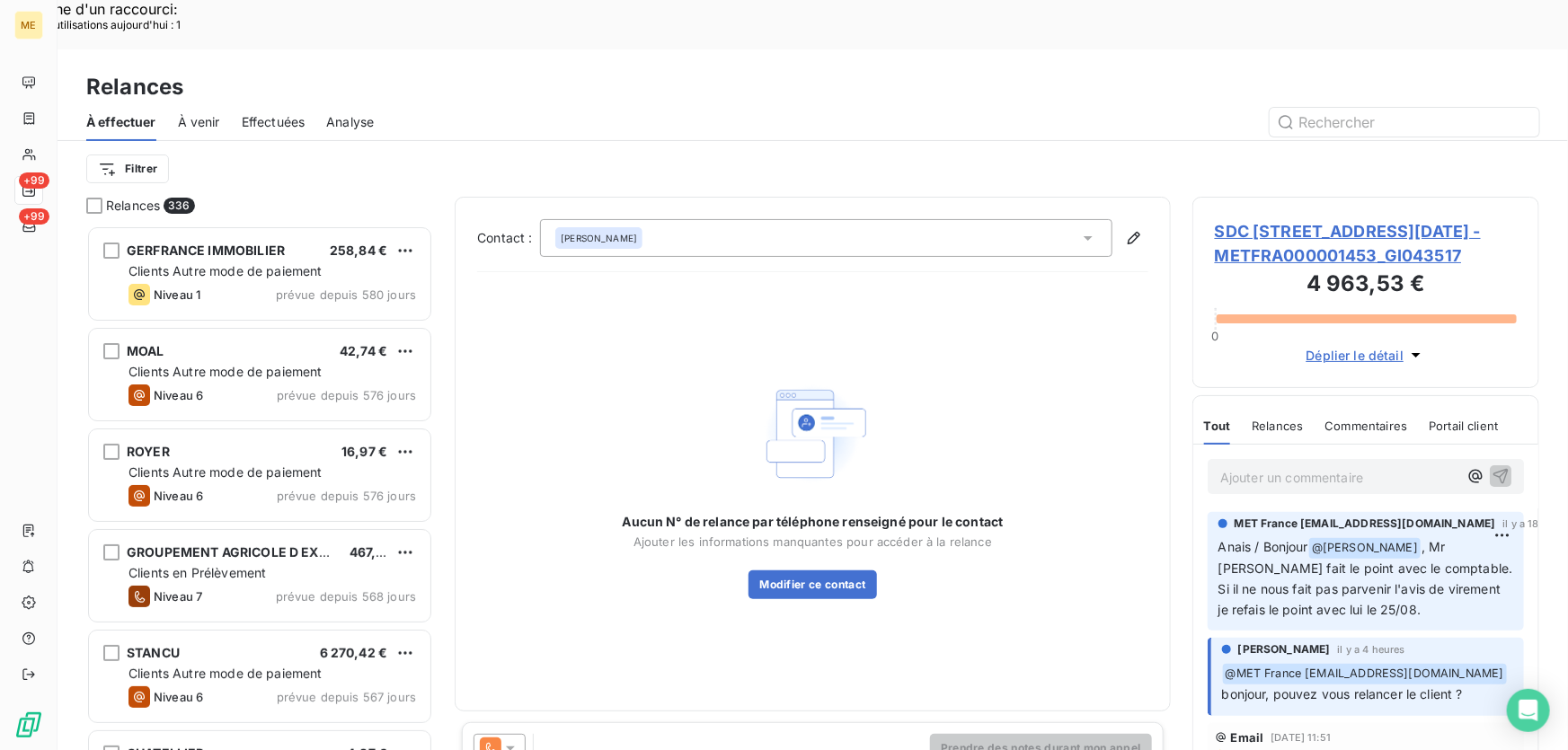
click at [866, 219] on div "Aurelien Morillon" at bounding box center [826, 237] width 572 height 38
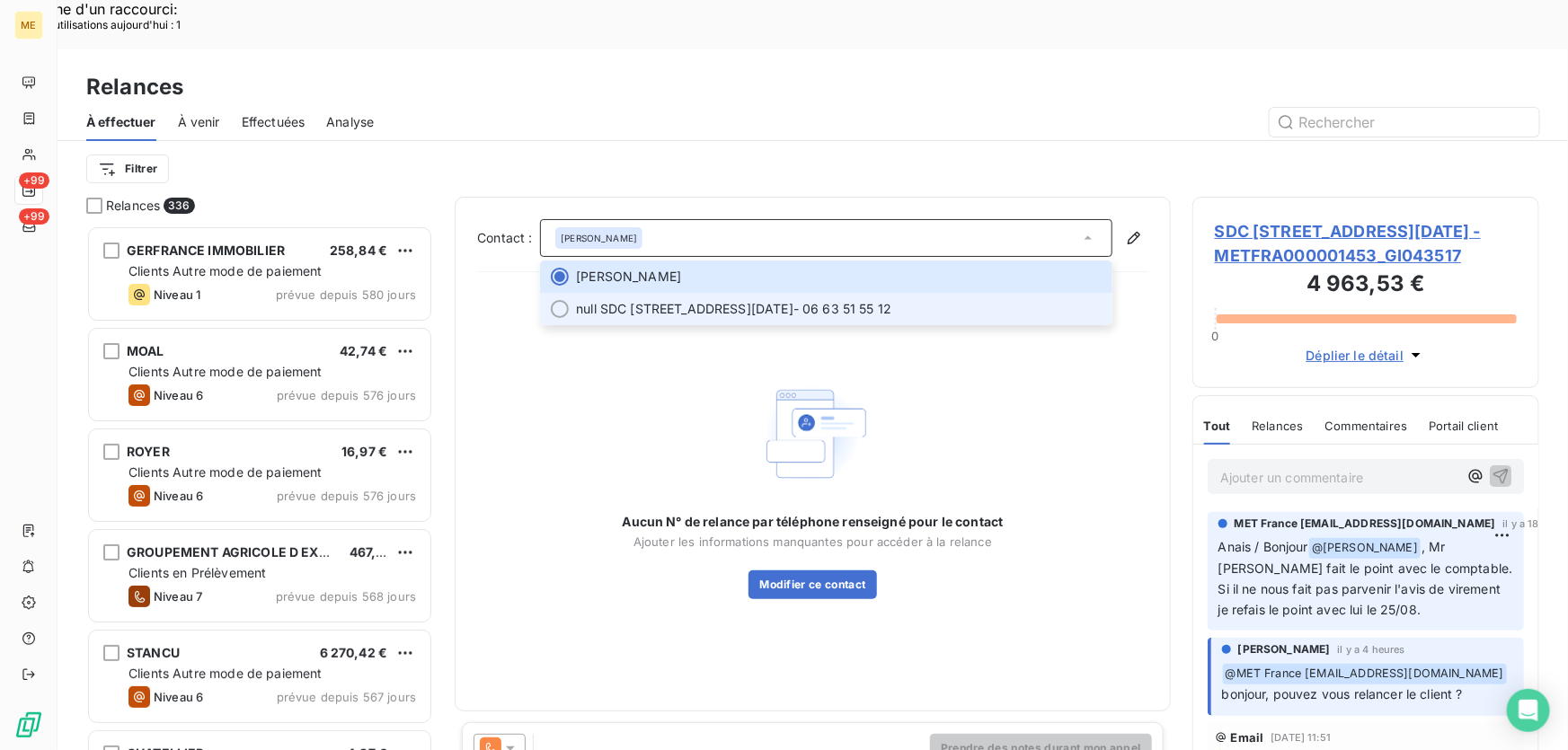
click at [827, 300] on span "null SDC 1 3 AVENUE DU 8 MAI 1945 - 06 63 51 55 12" at bounding box center [838, 309] width 525 height 18
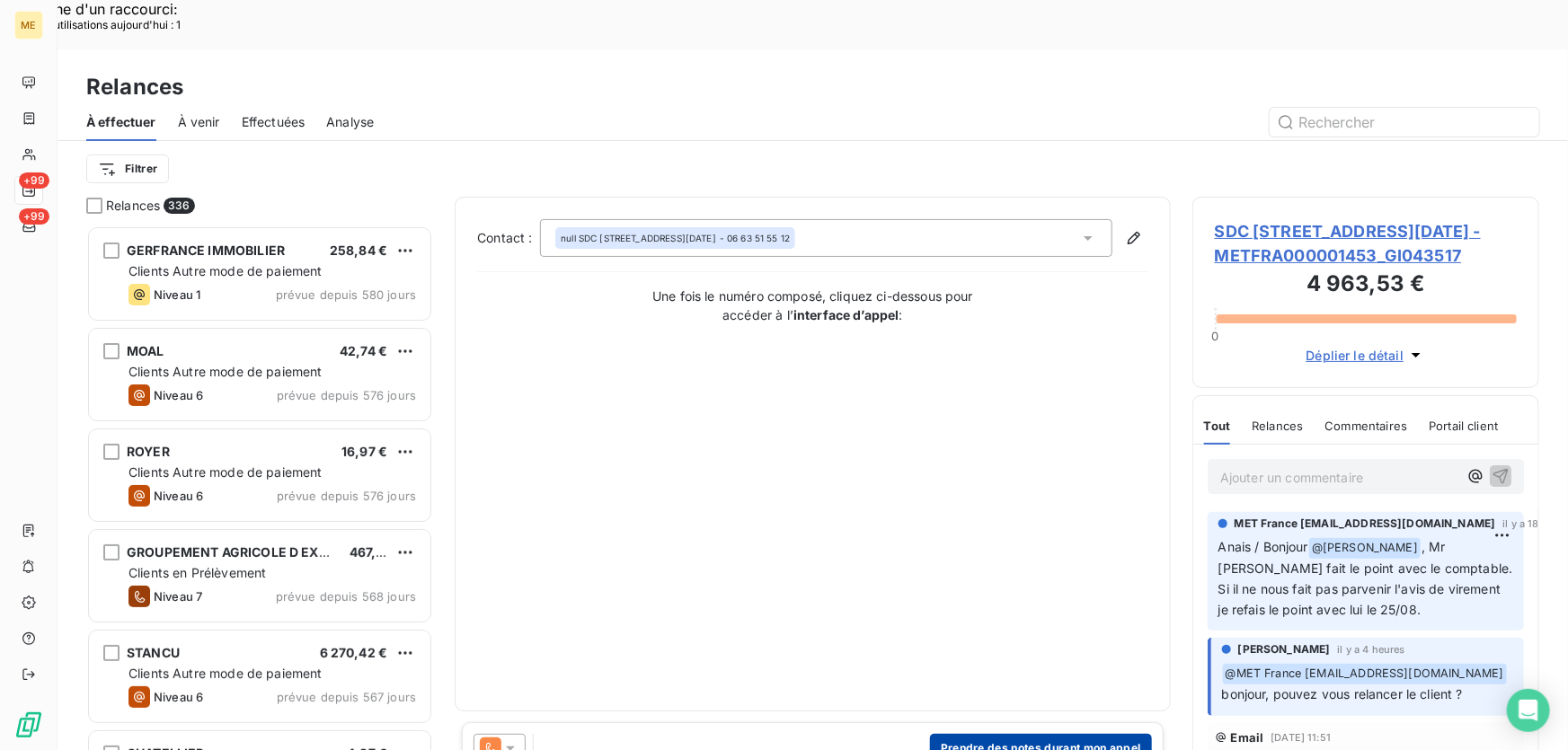
click at [1019, 734] on button "Prendre des notes durant mon appel" at bounding box center [1041, 748] width 222 height 28
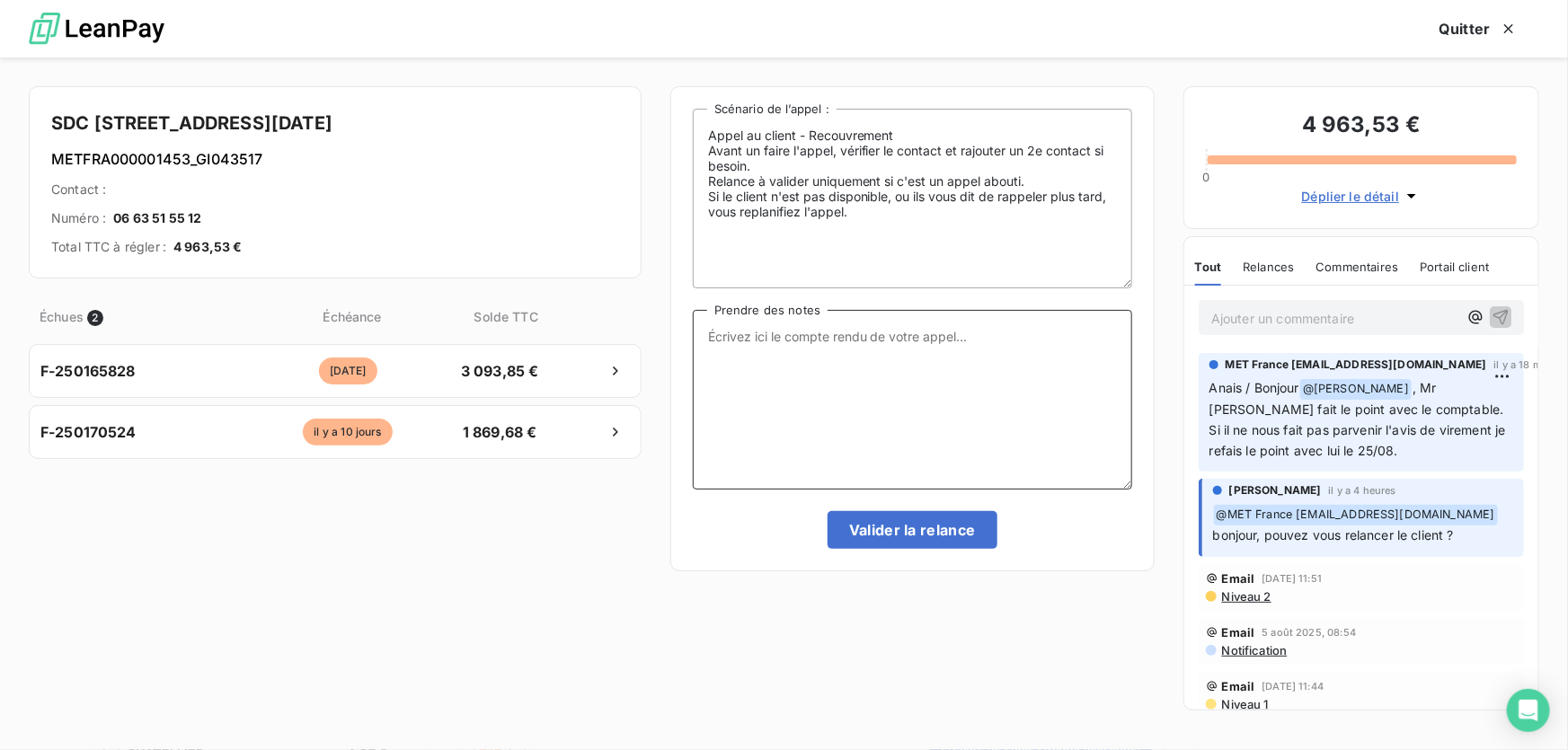
click at [817, 369] on textarea "Prendre des notes" at bounding box center [912, 400] width 439 height 180
paste textarea "Anaïs - [DATE] 15H12 Interlocuteur : Mr [PERSON_NAME] [EMAIL_ADDRESS][DOMAIN_NA…"
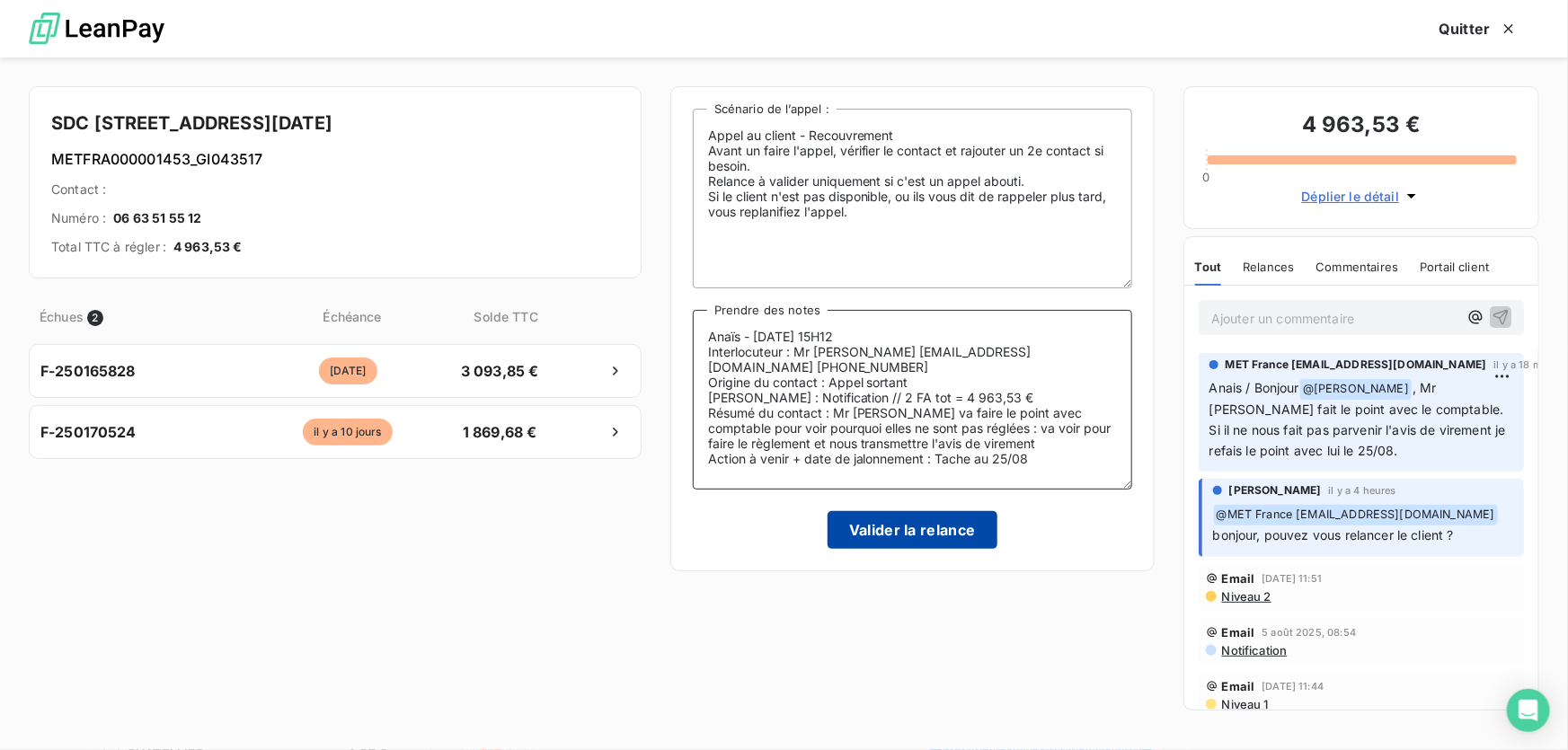
type textarea "Anaïs - [DATE] 15H12 Interlocuteur : Mr [PERSON_NAME] [EMAIL_ADDRESS][DOMAIN_NA…"
click at [877, 522] on button "Valider la relance" at bounding box center [912, 530] width 170 height 38
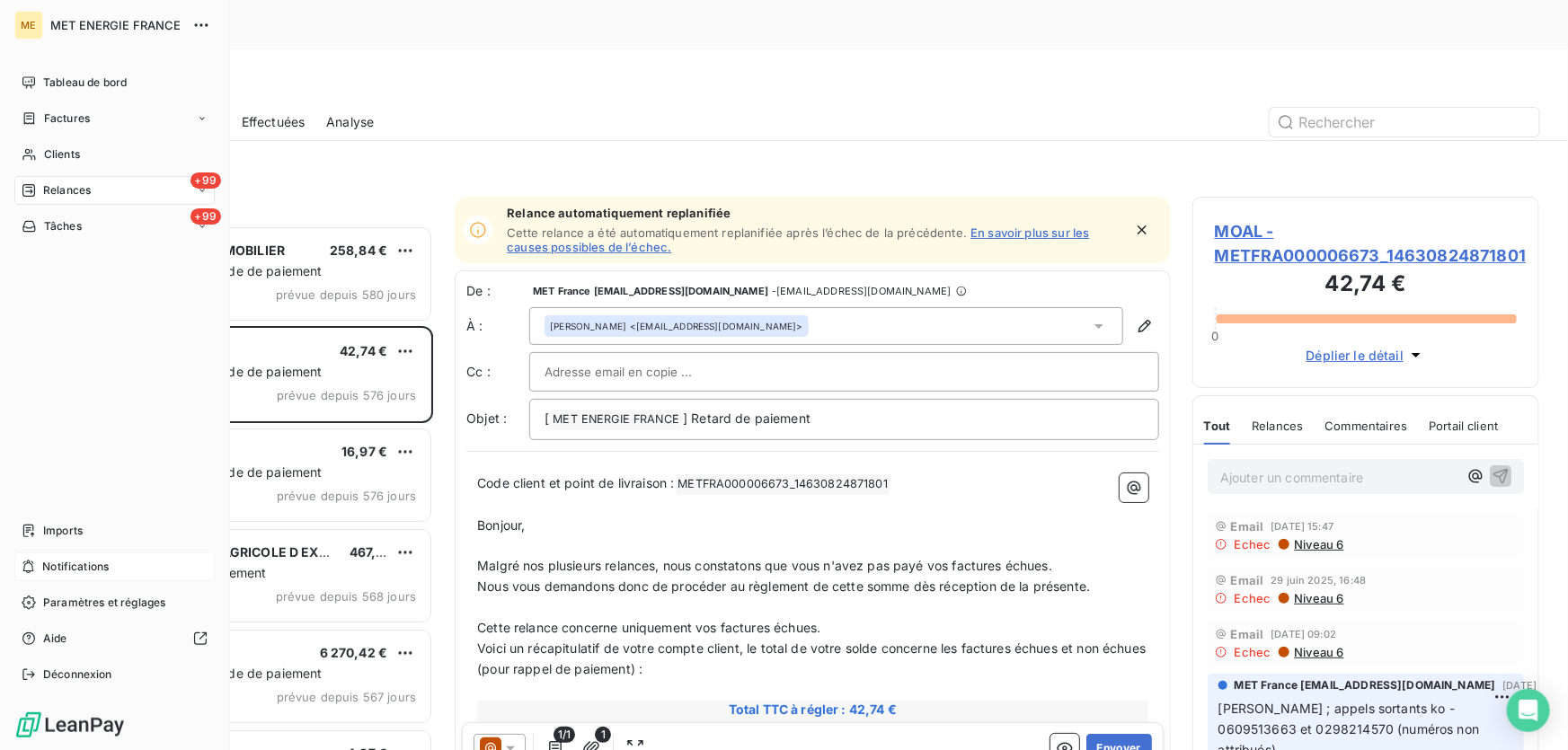
click at [59, 571] on span "Notifications" at bounding box center [75, 568] width 67 height 17
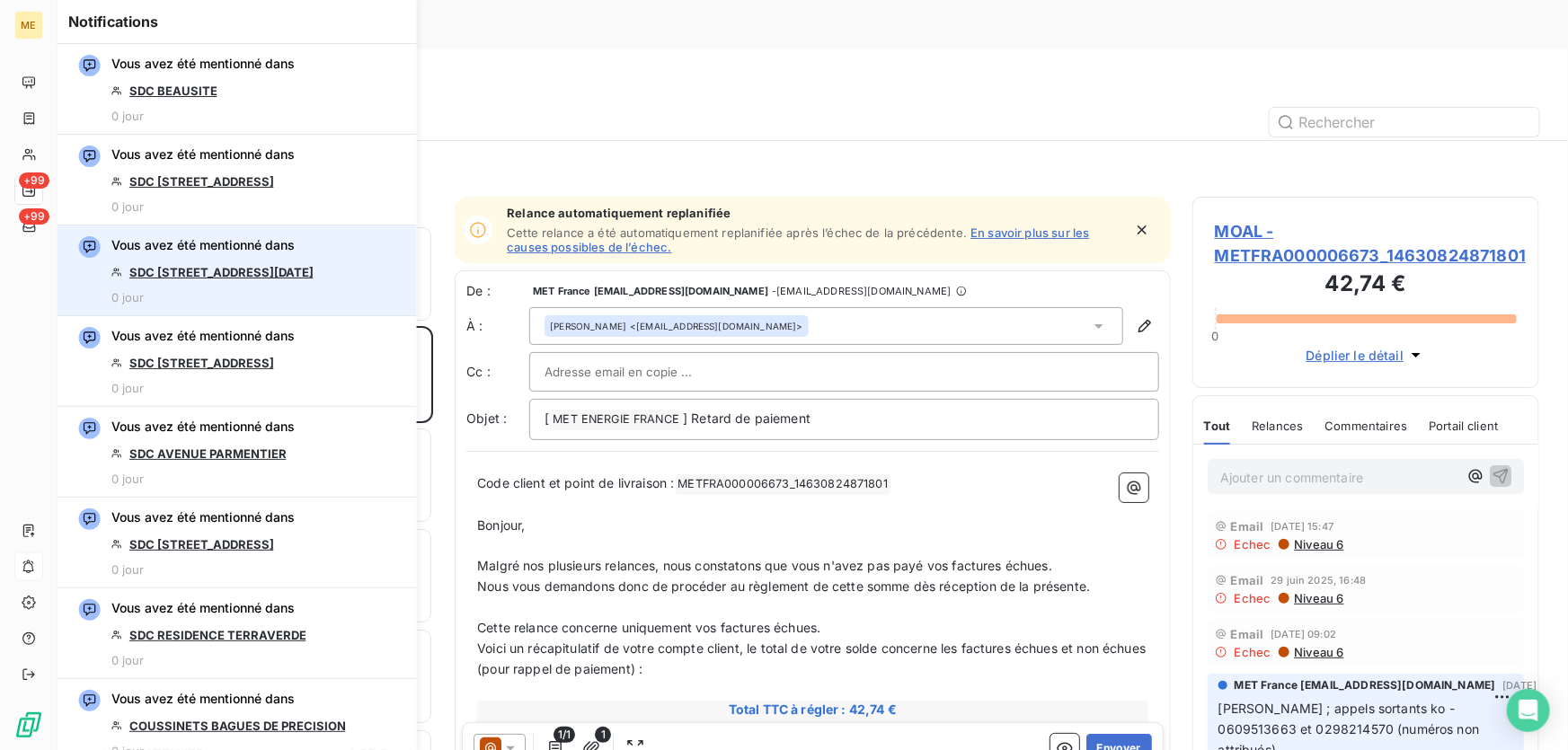
scroll to position [2288, 0]
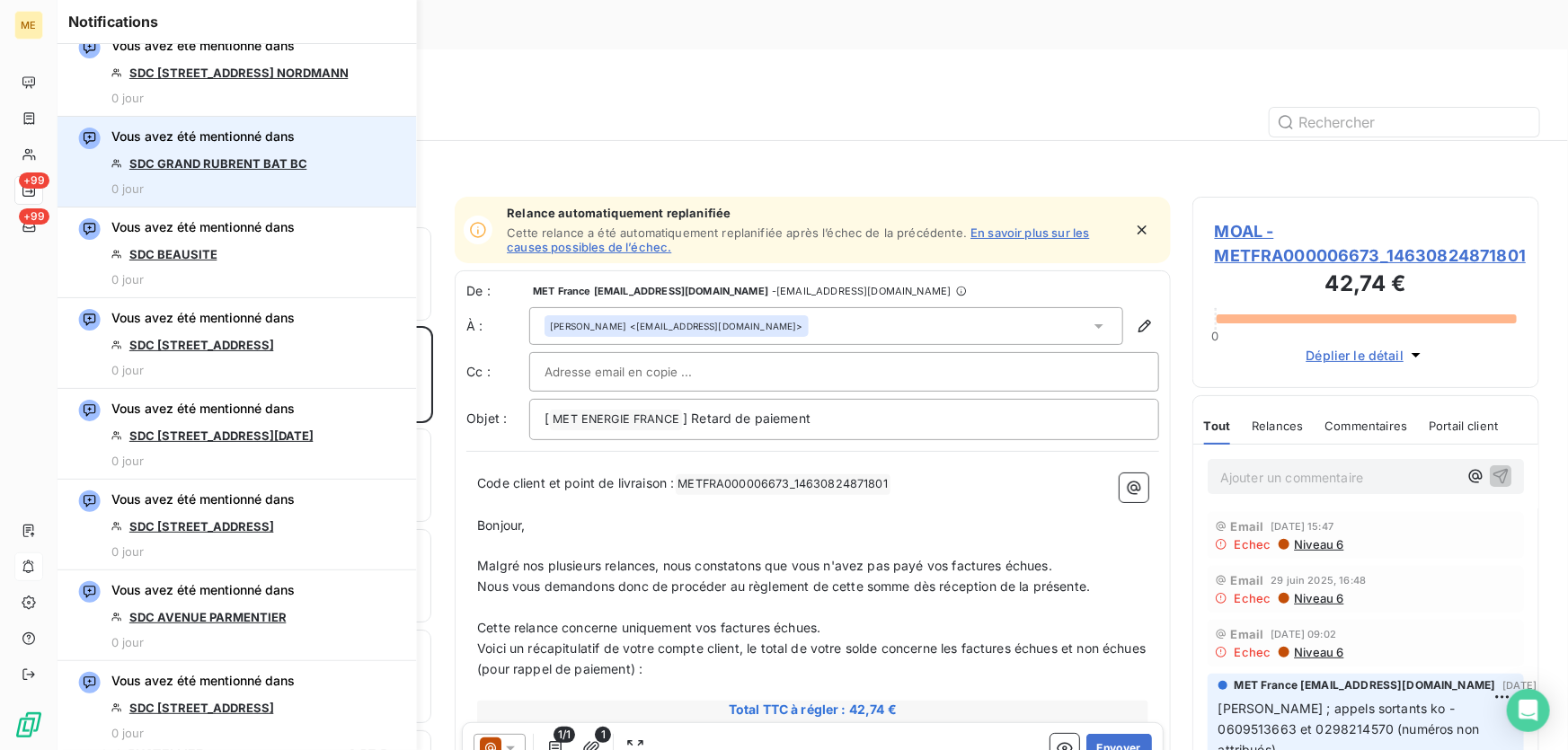
click at [267, 162] on link "SDC GRAND RUBRENT BAT BC" at bounding box center [218, 164] width 178 height 15
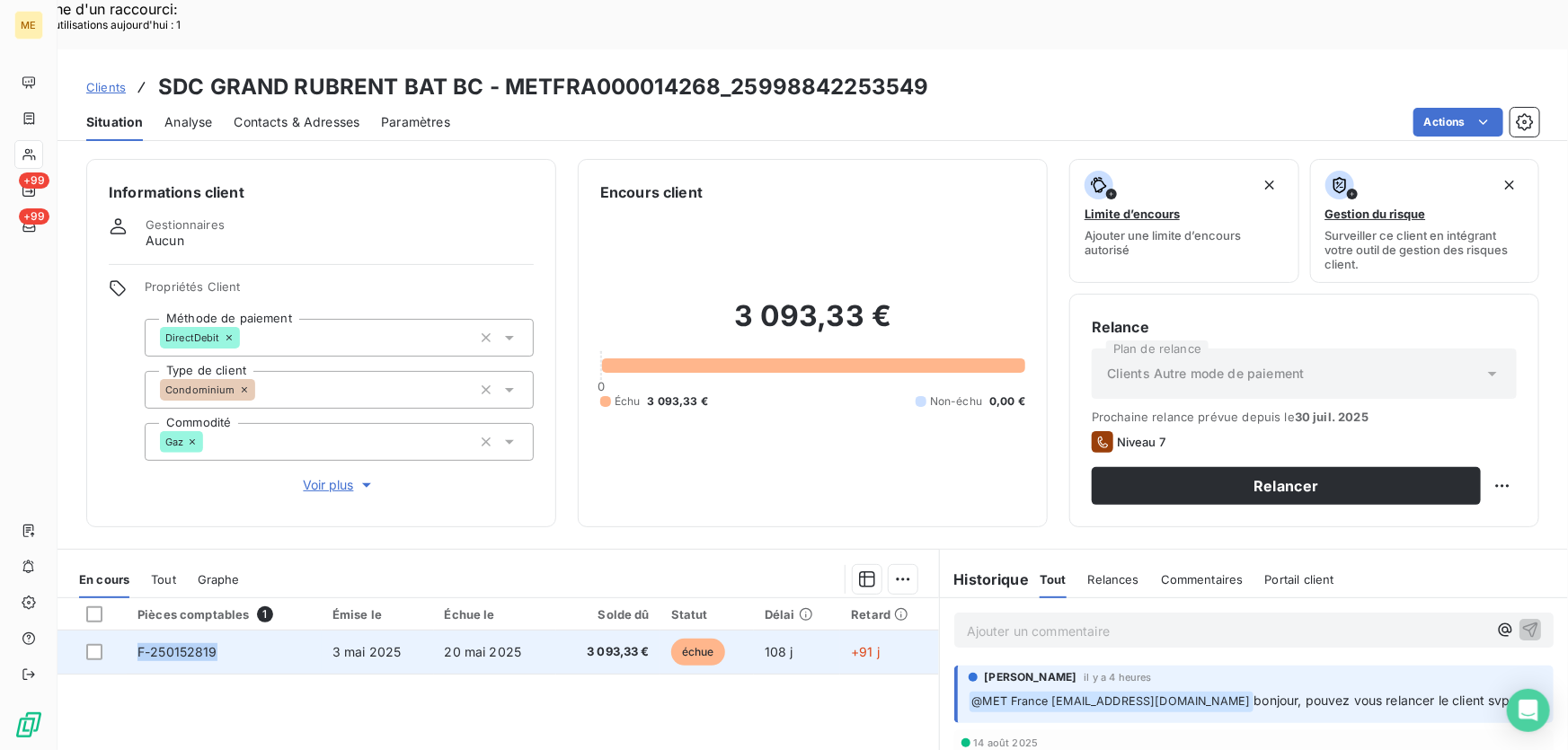
copy span "F-250152819"
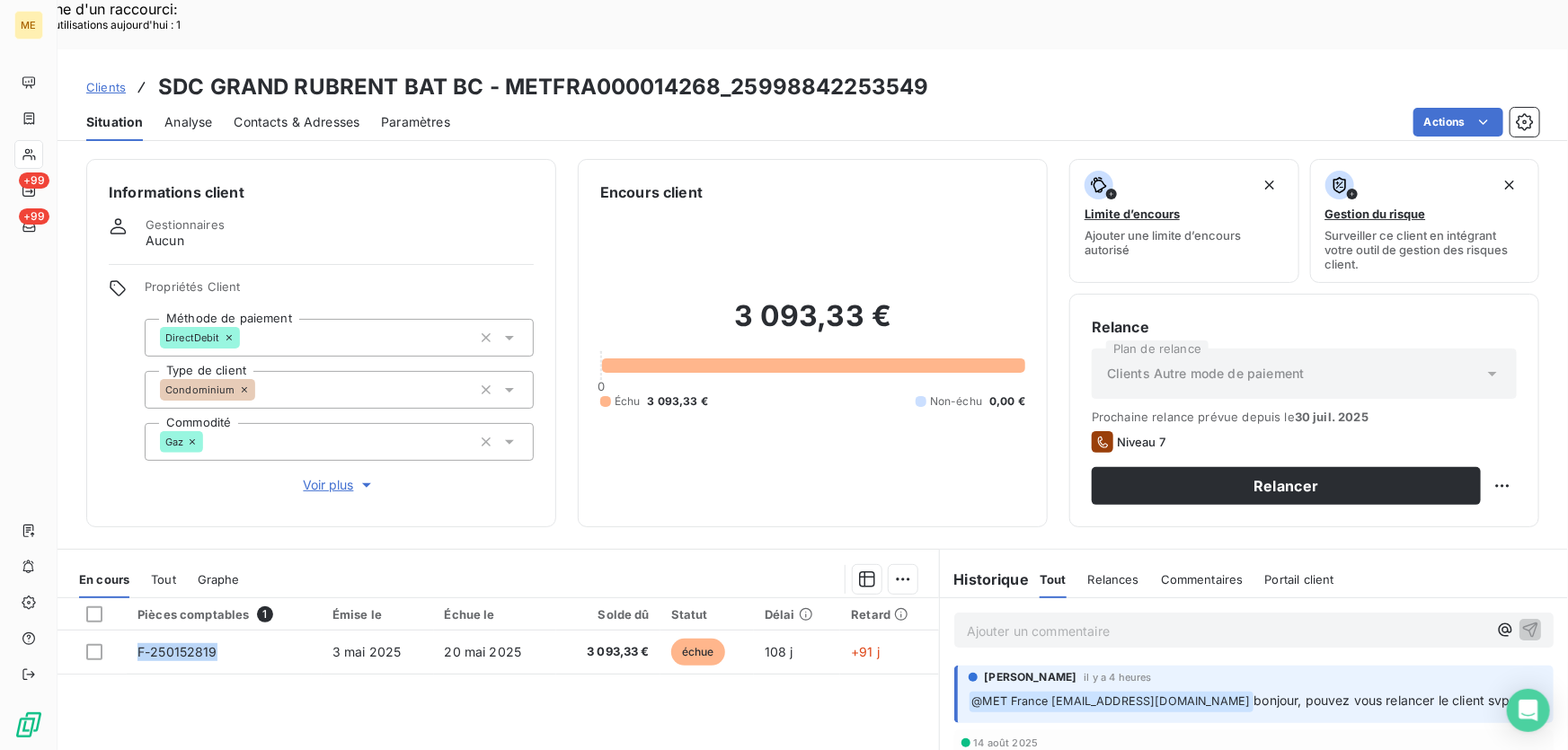
drag, startPoint x: 218, startPoint y: 603, endPoint x: 156, endPoint y: 650, distance: 77.8
drag, startPoint x: 908, startPoint y: 279, endPoint x: 725, endPoint y: 273, distance: 183.1
click at [725, 298] on h2 "3 093,33 €" at bounding box center [813, 325] width 425 height 54
copy h2 "3 093,33 €"
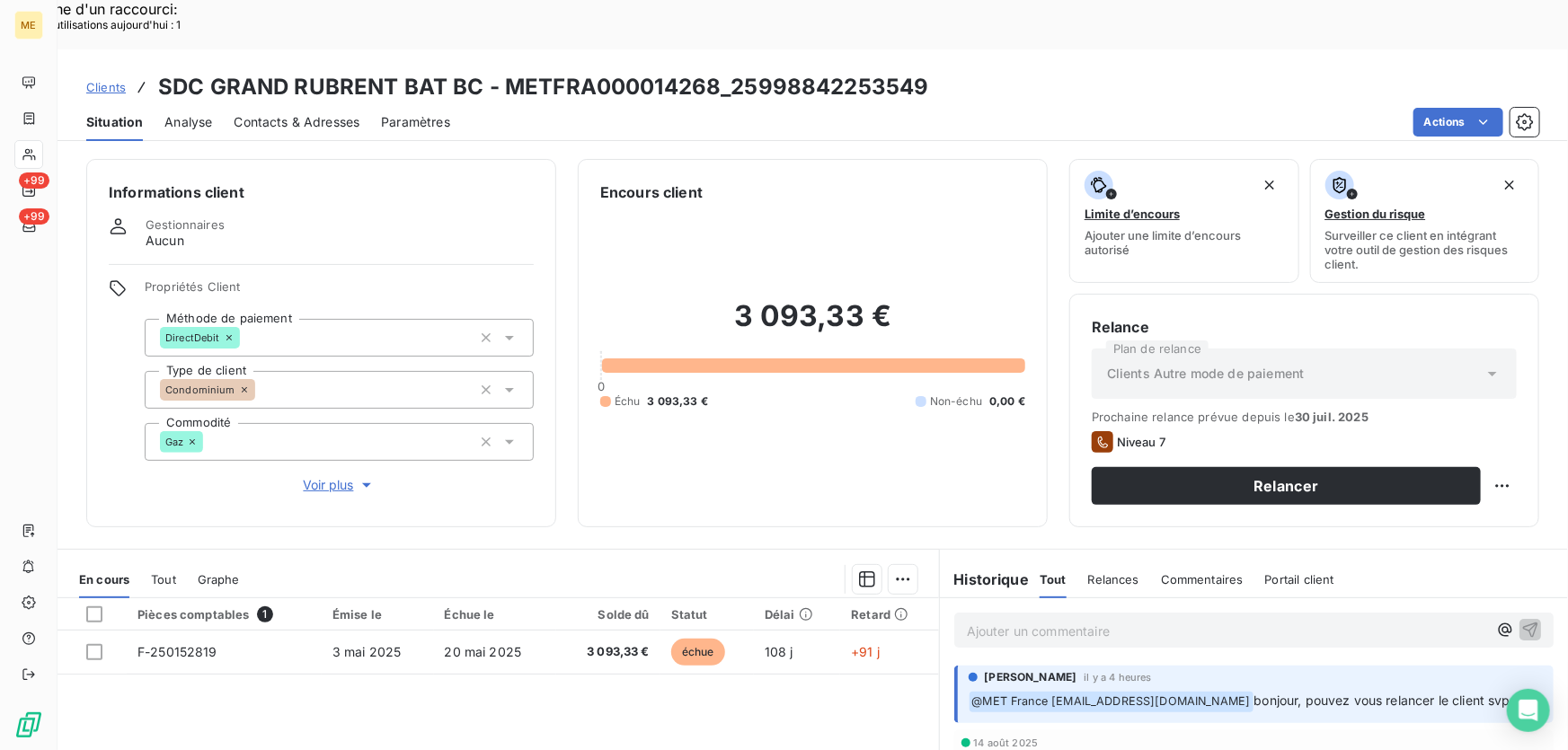
click at [859, 410] on div "3 093,33 € 0 Échu 3 093,33 € Non-échu 0,00 €" at bounding box center [813, 354] width 425 height 302
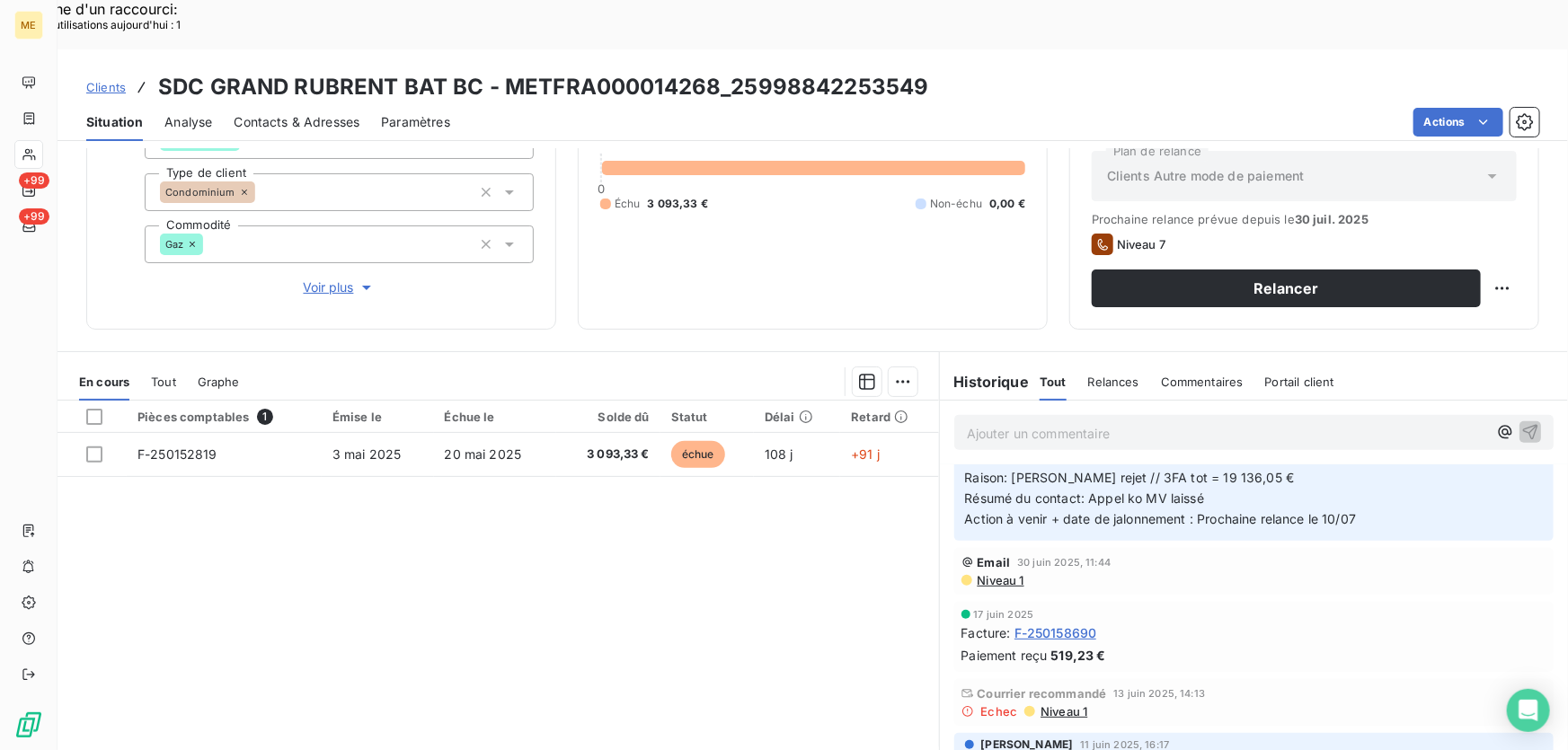
scroll to position [490, 0]
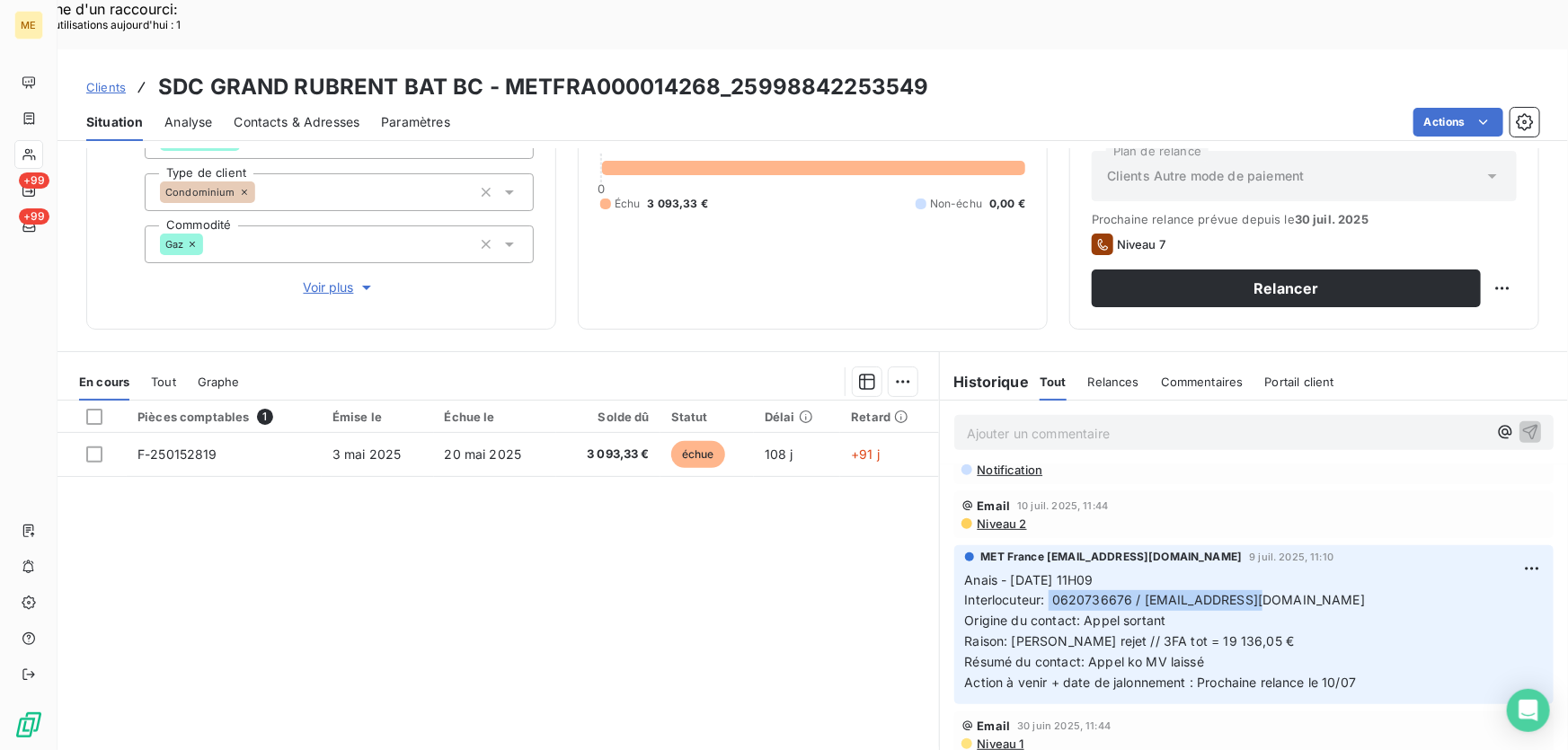
drag, startPoint x: 1042, startPoint y: 570, endPoint x: 1276, endPoint y: 568, distance: 234.0
click at [1276, 570] on p "Anais - [DATE] 11H09 Interlocuteur: 0620736676 / [EMAIL_ADDRESS][DOMAIN_NAME] O…" at bounding box center [1254, 632] width 577 height 123
copy span "0620736676 / [EMAIL_ADDRESS][DOMAIN_NAME]"
drag, startPoint x: 301, startPoint y: 75, endPoint x: 316, endPoint y: 96, distance: 25.8
click at [301, 114] on span "Contacts & Adresses" at bounding box center [296, 123] width 126 height 18
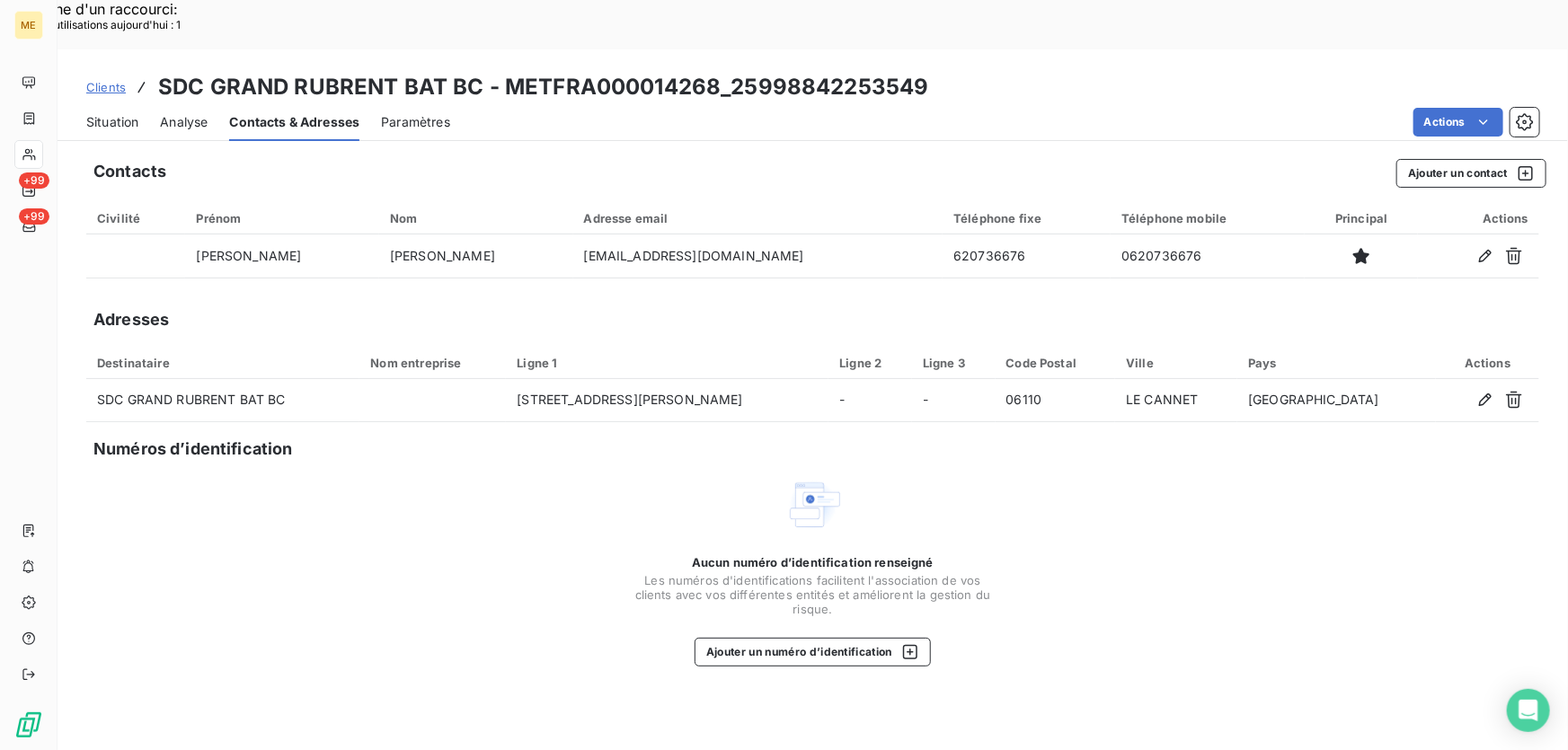
click at [98, 114] on span "Situation" at bounding box center [112, 123] width 52 height 18
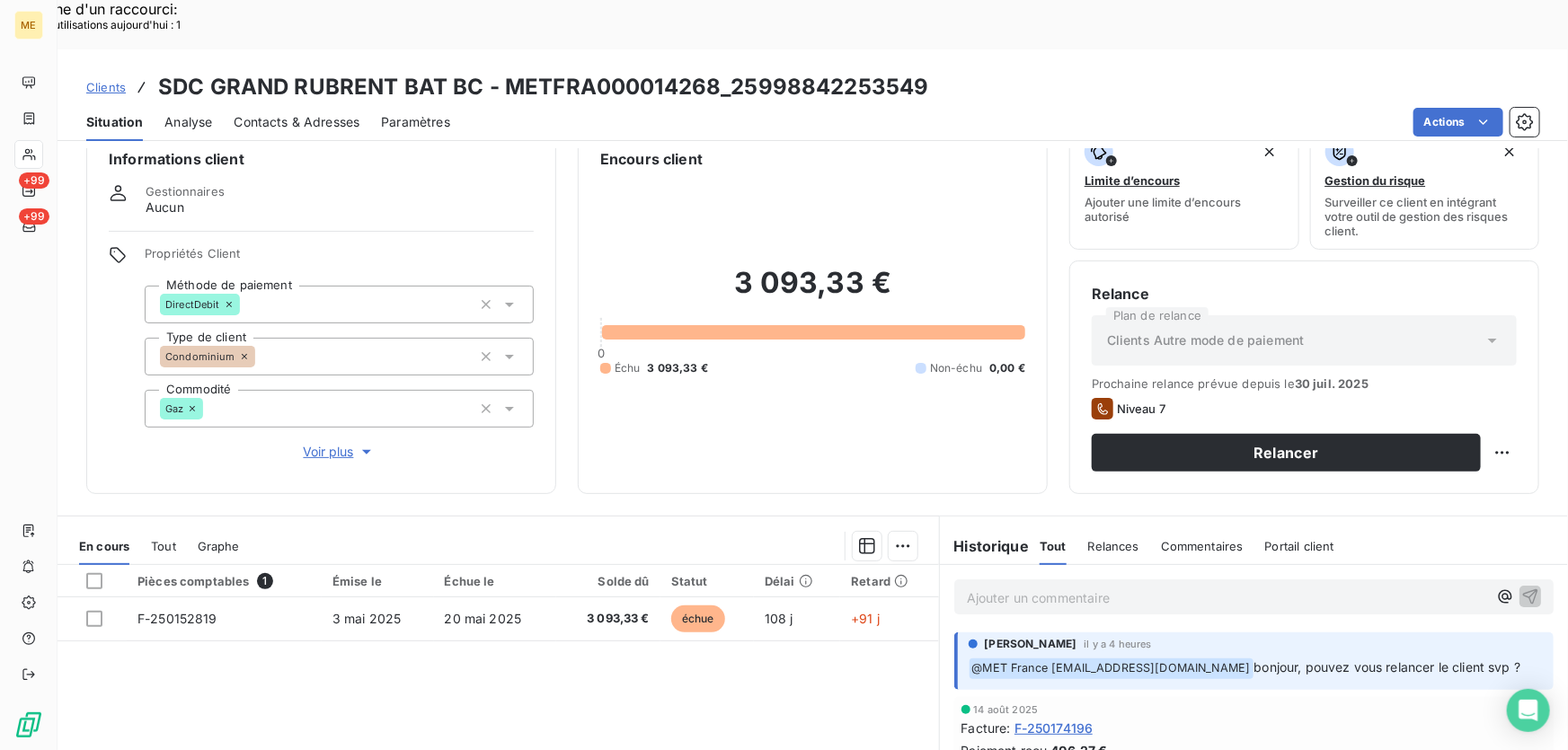
scroll to position [0, 0]
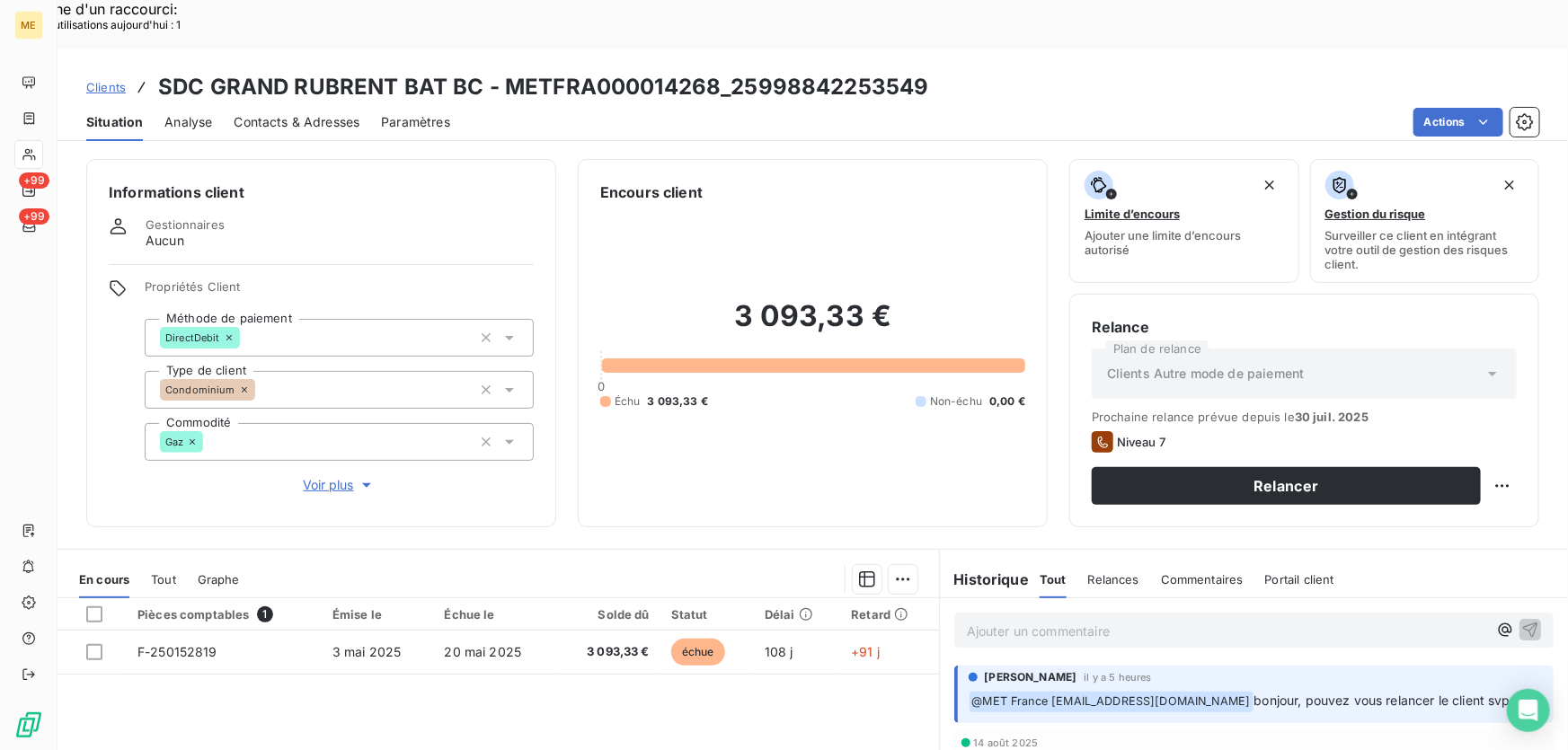
click at [336, 477] on span "Voir plus" at bounding box center [339, 486] width 71 height 18
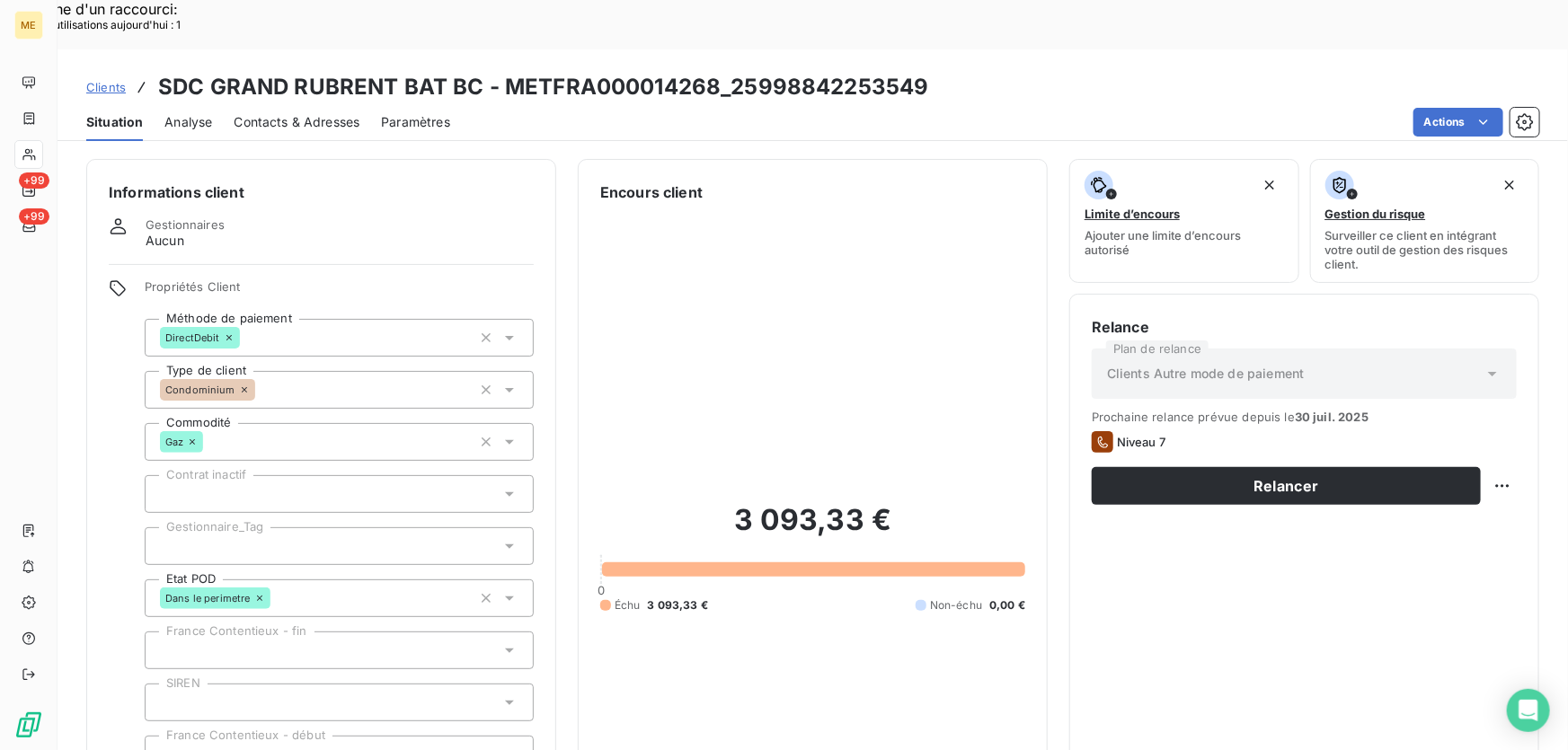
drag, startPoint x: 257, startPoint y: 485, endPoint x: 263, endPoint y: 478, distance: 9.2
click at [256, 527] on div at bounding box center [339, 546] width 389 height 38
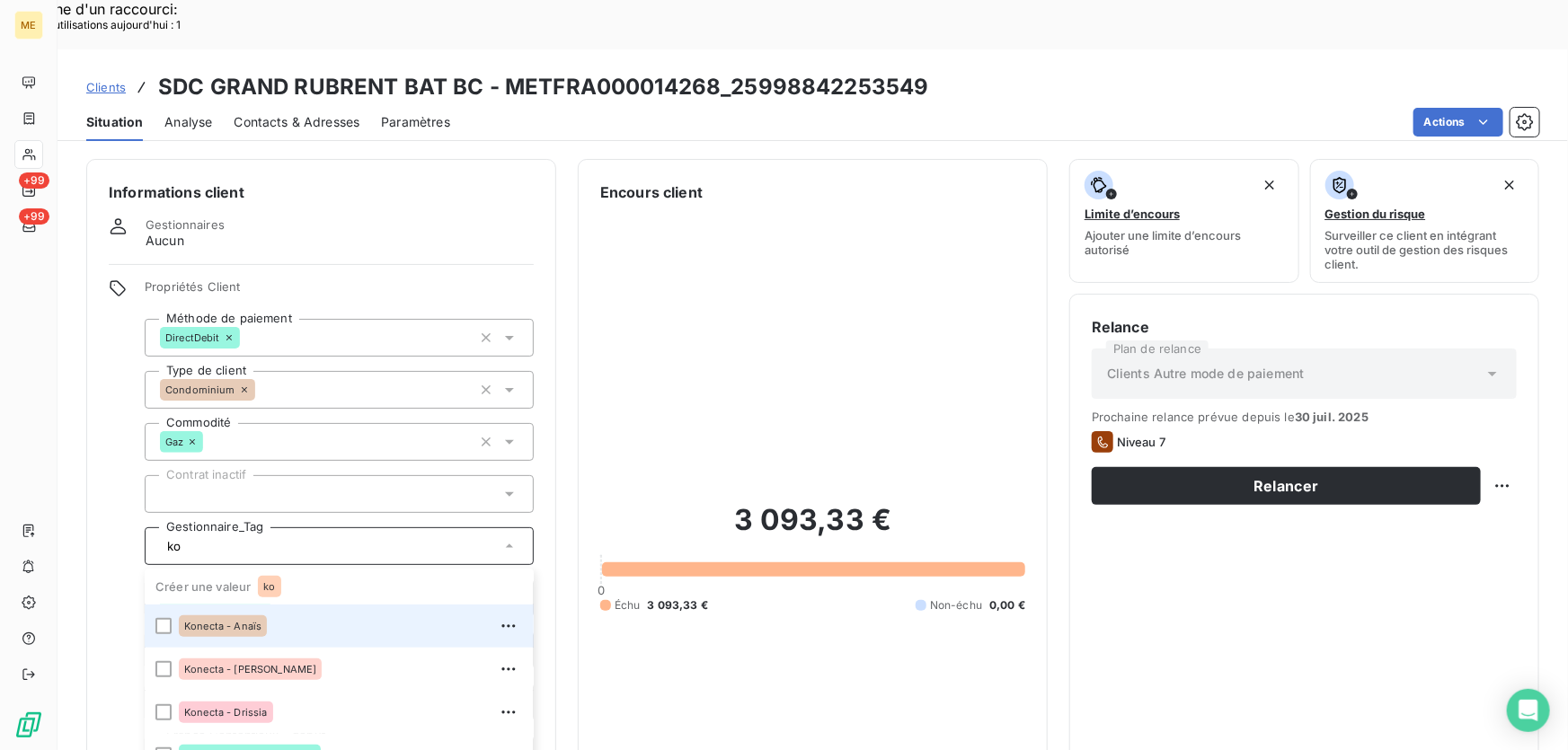
click at [246, 621] on span "Konecta - Anaïs" at bounding box center [223, 626] width 77 height 11
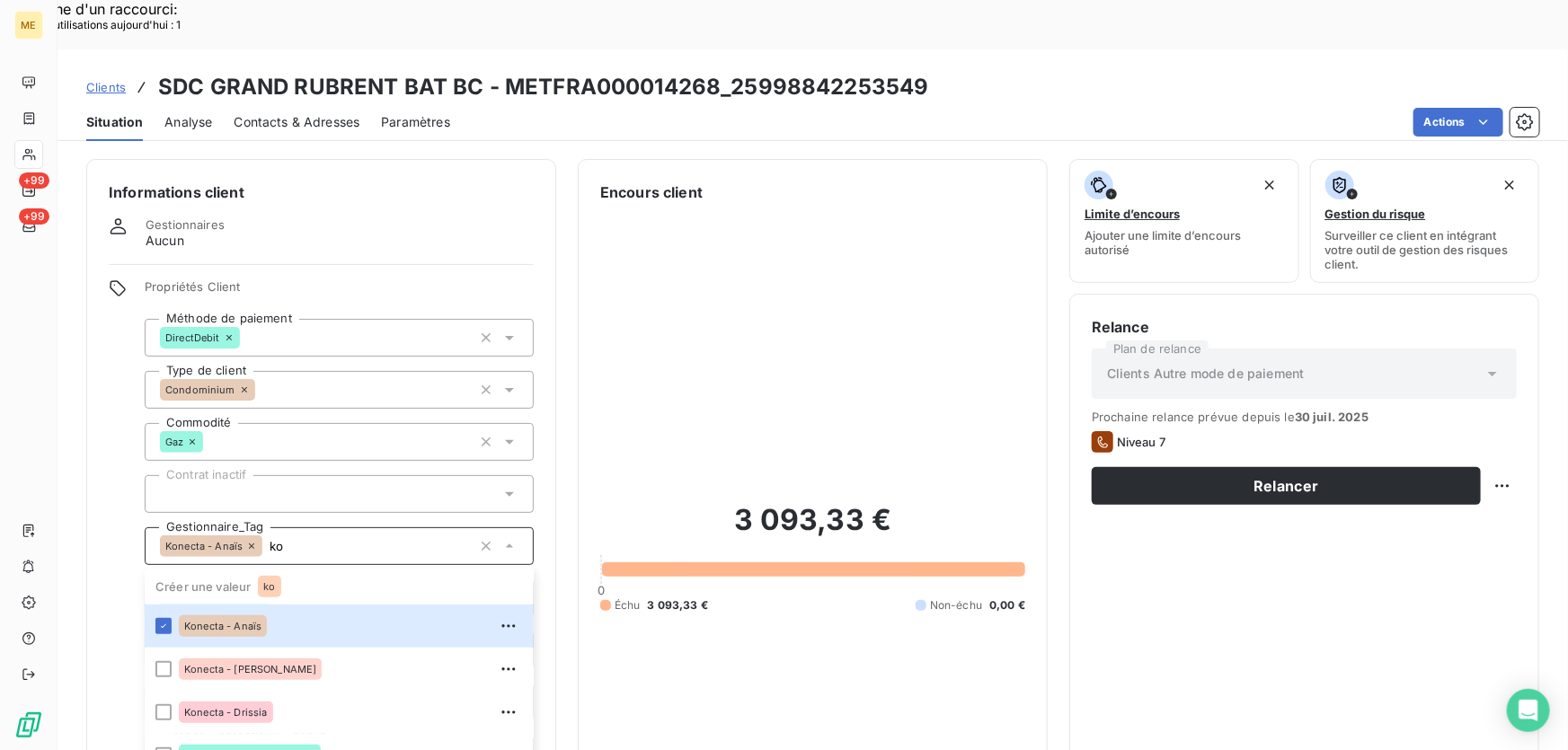
click at [351, 538] on input "ko" at bounding box center [367, 546] width 209 height 17
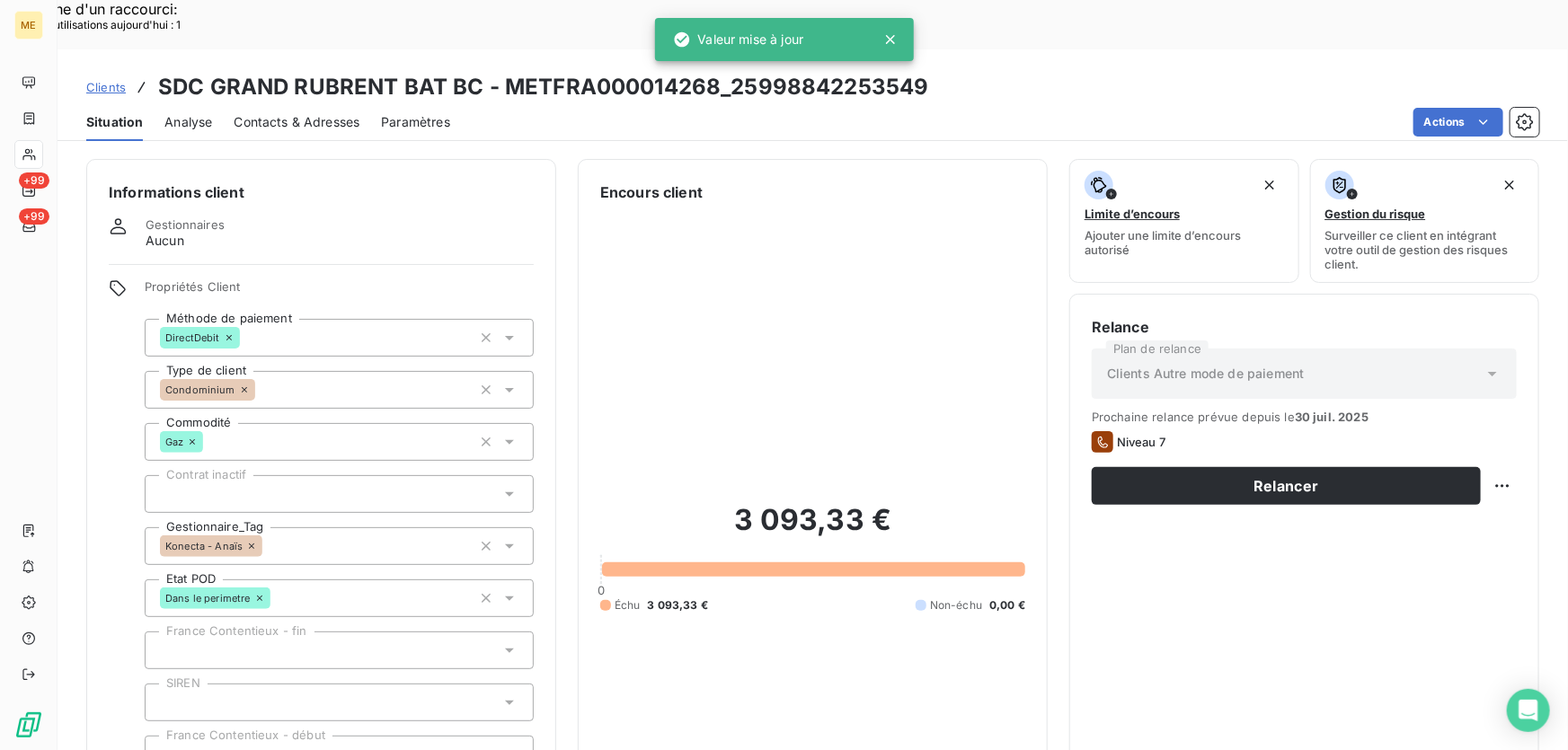
type input "ko"
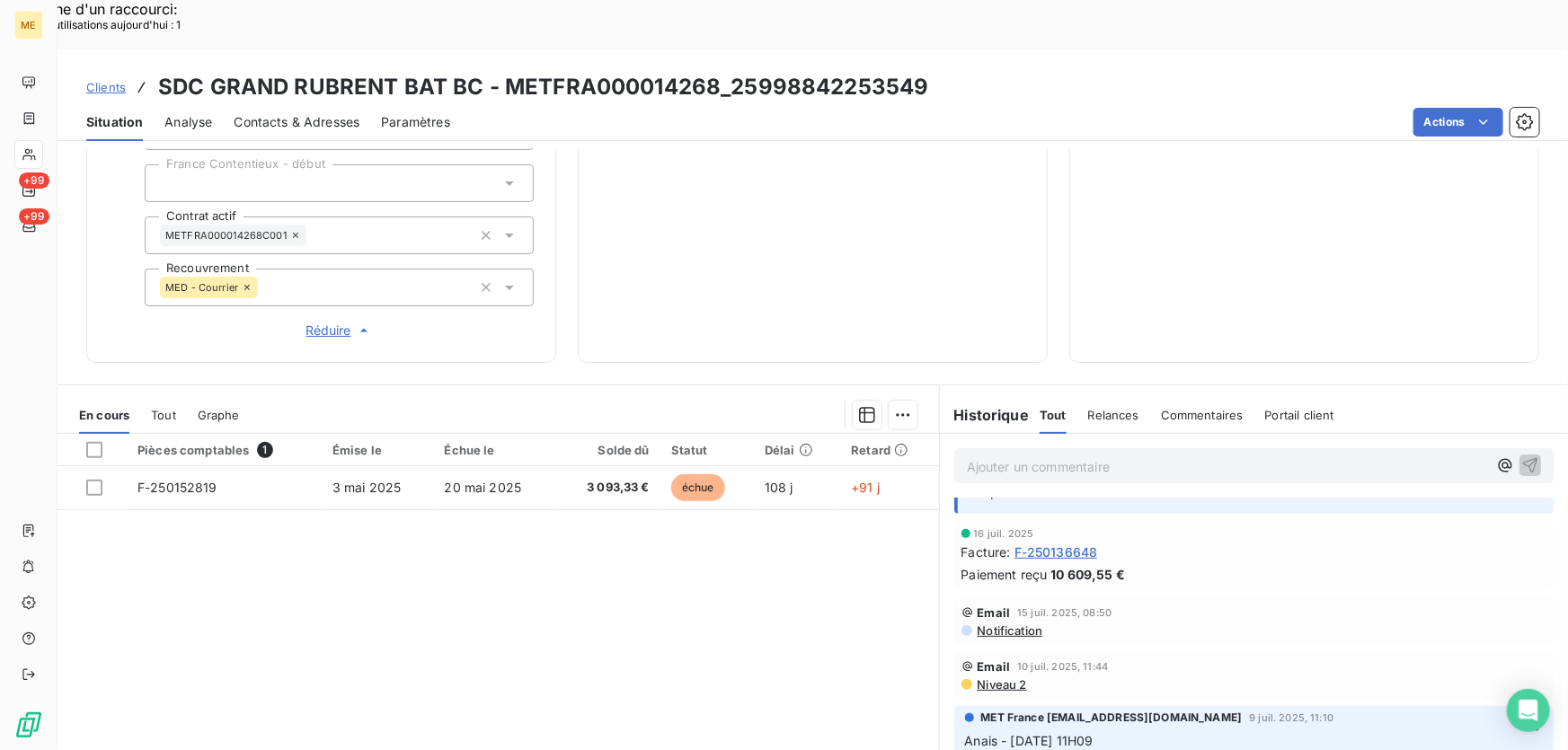
scroll to position [571, 0]
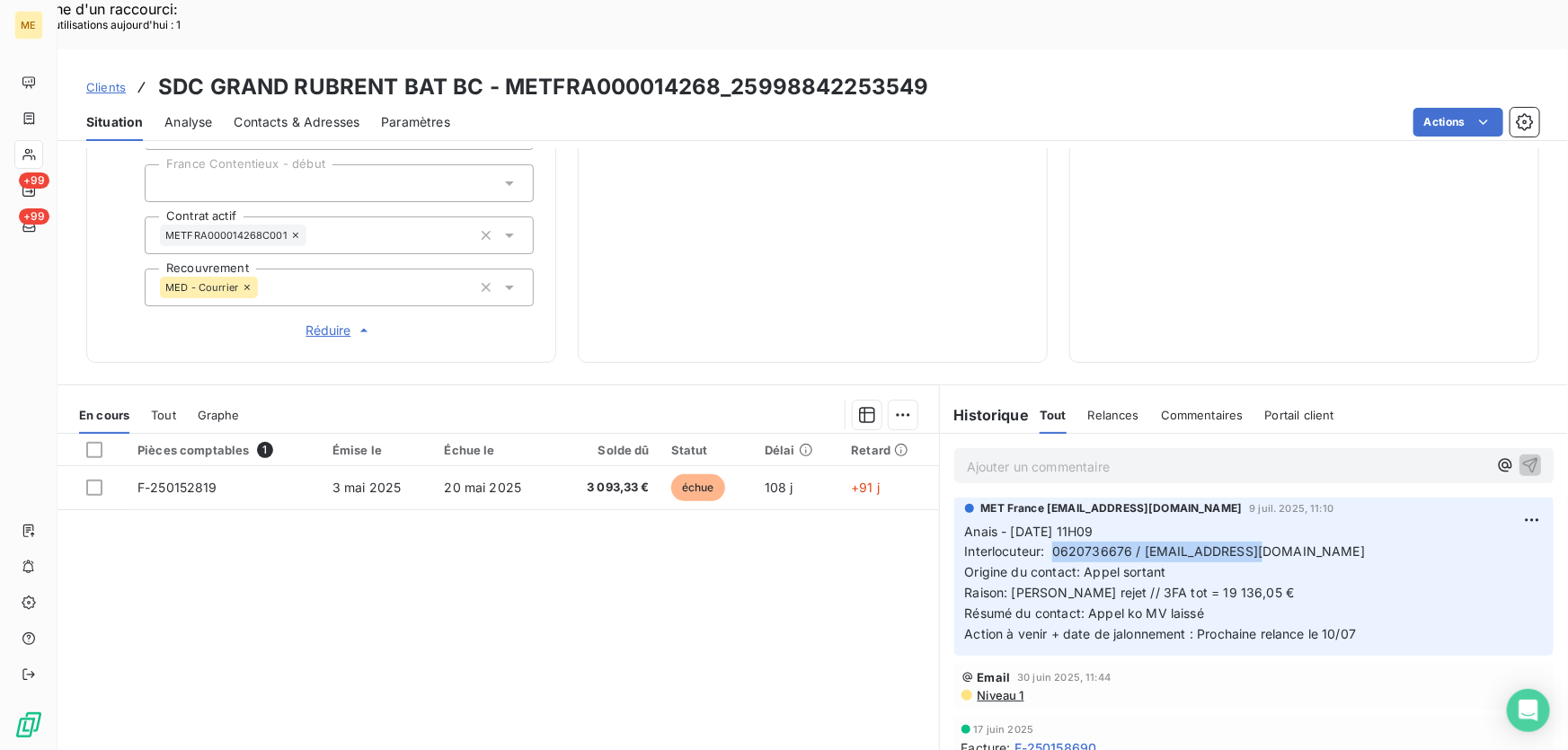
drag, startPoint x: 1046, startPoint y: 512, endPoint x: 1269, endPoint y: 518, distance: 223.1
click at [1269, 523] on p "Anais - [DATE] 11H09 Interlocuteur: 0620736676 / [EMAIL_ADDRESS][DOMAIN_NAME] O…" at bounding box center [1254, 584] width 577 height 123
copy span "0620736676 / [EMAIL_ADDRESS][DOMAIN_NAME]"
drag, startPoint x: 1091, startPoint y: 554, endPoint x: 1284, endPoint y: 551, distance: 193.0
click at [1284, 551] on p "Anais - [DATE] 11H09 Interlocuteur: 0620736676 / [EMAIL_ADDRESS][DOMAIN_NAME] O…" at bounding box center [1254, 584] width 577 height 123
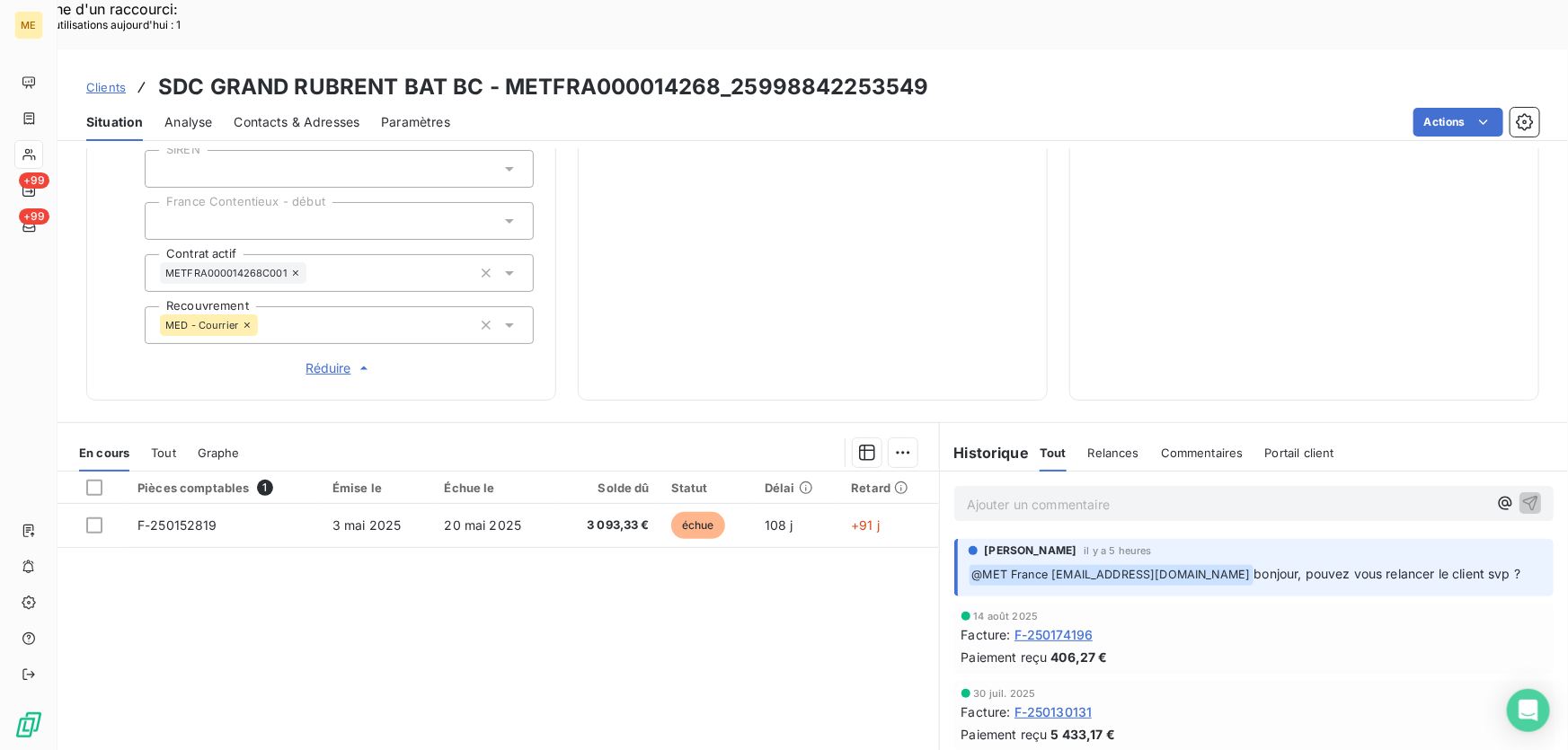
scroll to position [592, 0]
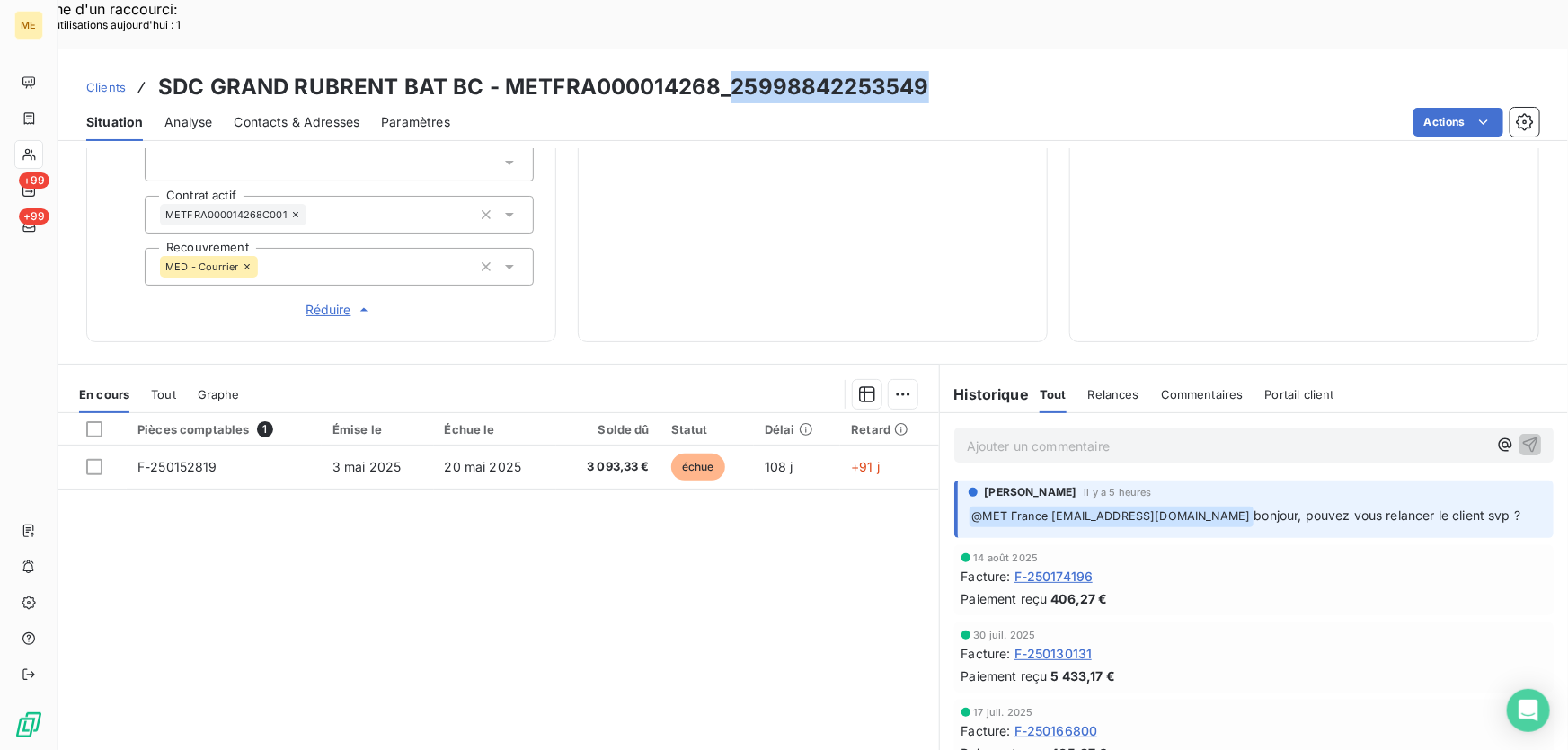
drag, startPoint x: 936, startPoint y: 37, endPoint x: 730, endPoint y: 39, distance: 206.0
click at [730, 71] on div "Clients SDC GRAND RUBRENT BAT BC - METFRA000014268_25998842253549" at bounding box center [813, 86] width 1510 height 32
copy h3 "25998842253549"
click at [1117, 435] on p "Ajouter un commentaire ﻿" at bounding box center [1227, 446] width 521 height 23
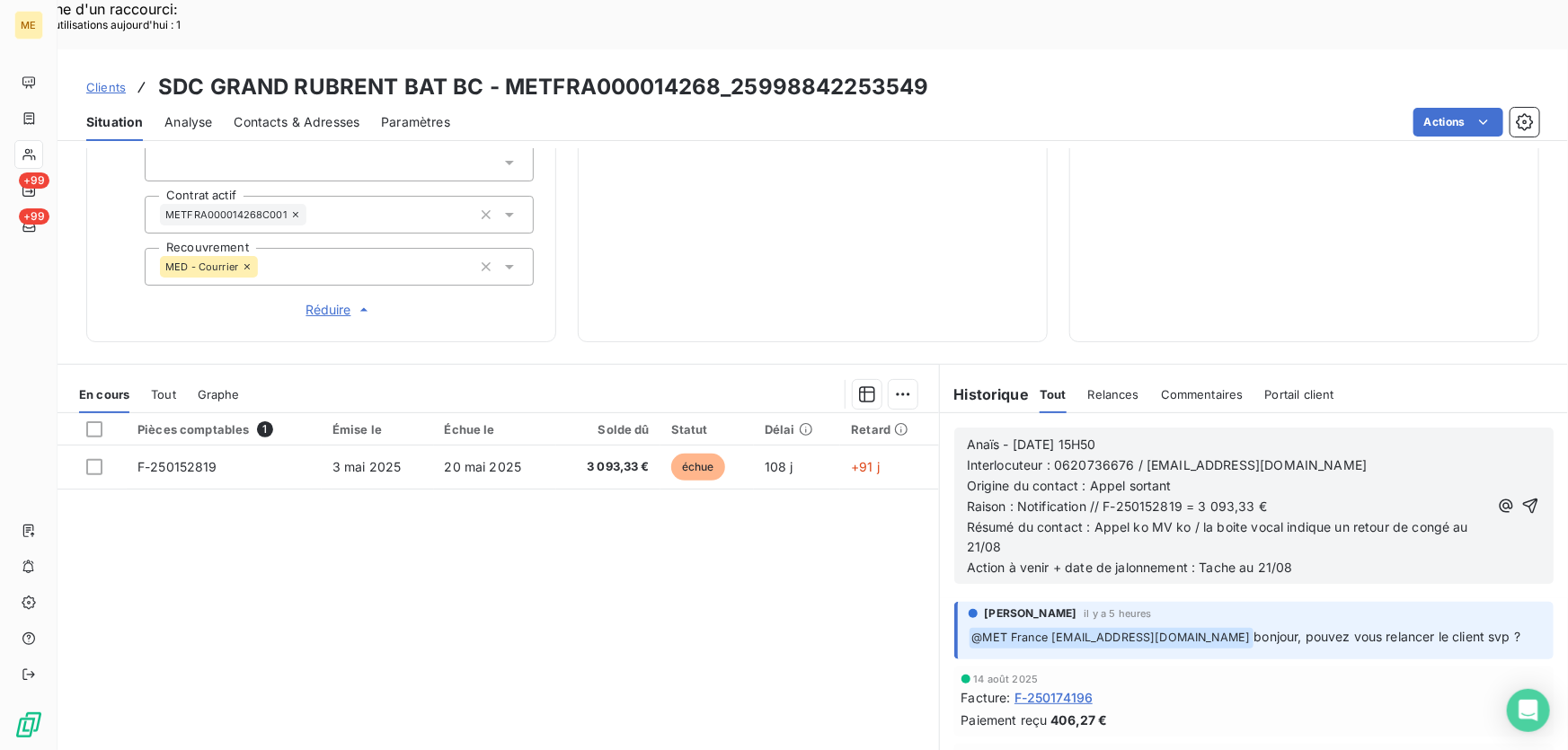
click at [1521, 497] on icon "button" at bounding box center [1530, 506] width 18 height 18
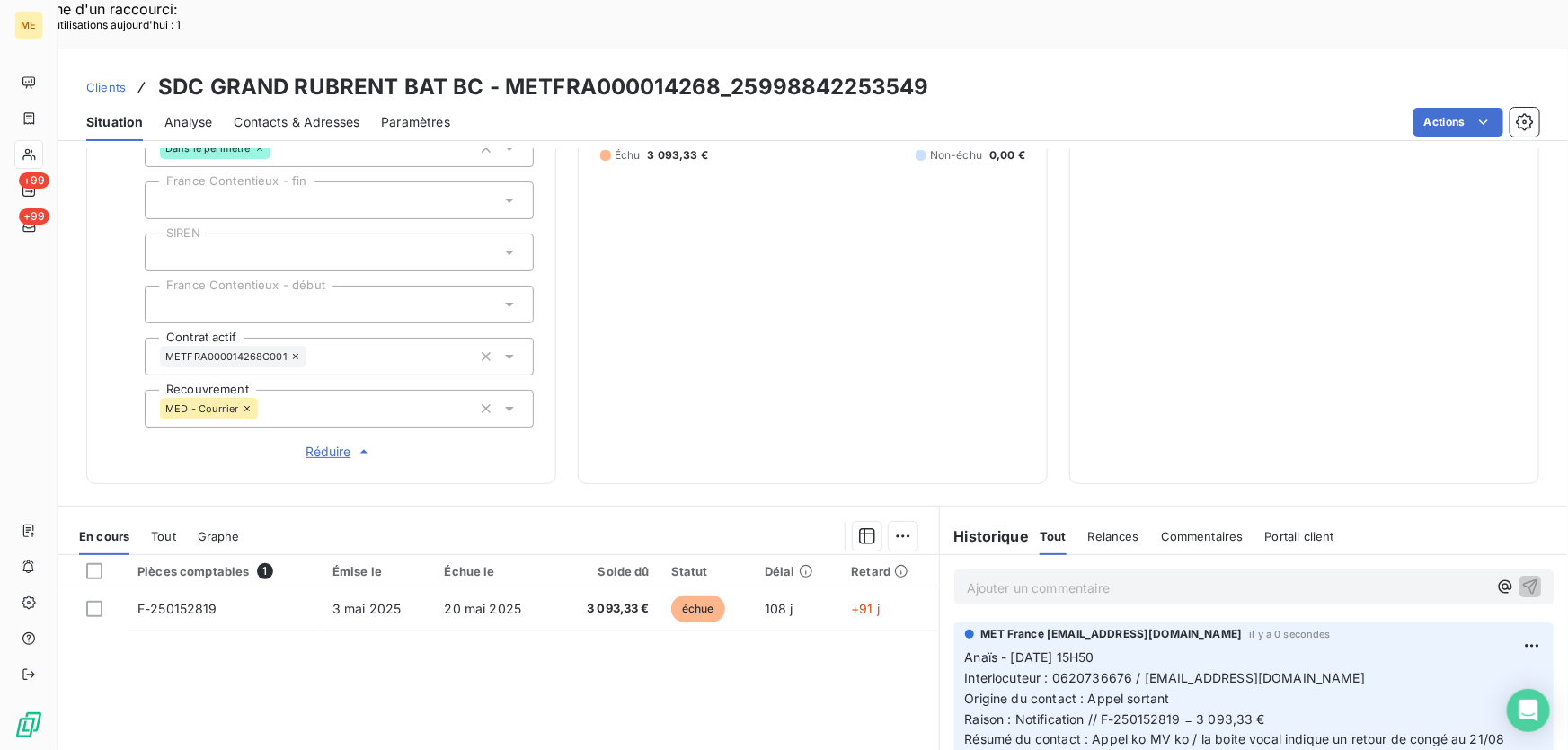
scroll to position [347, 0]
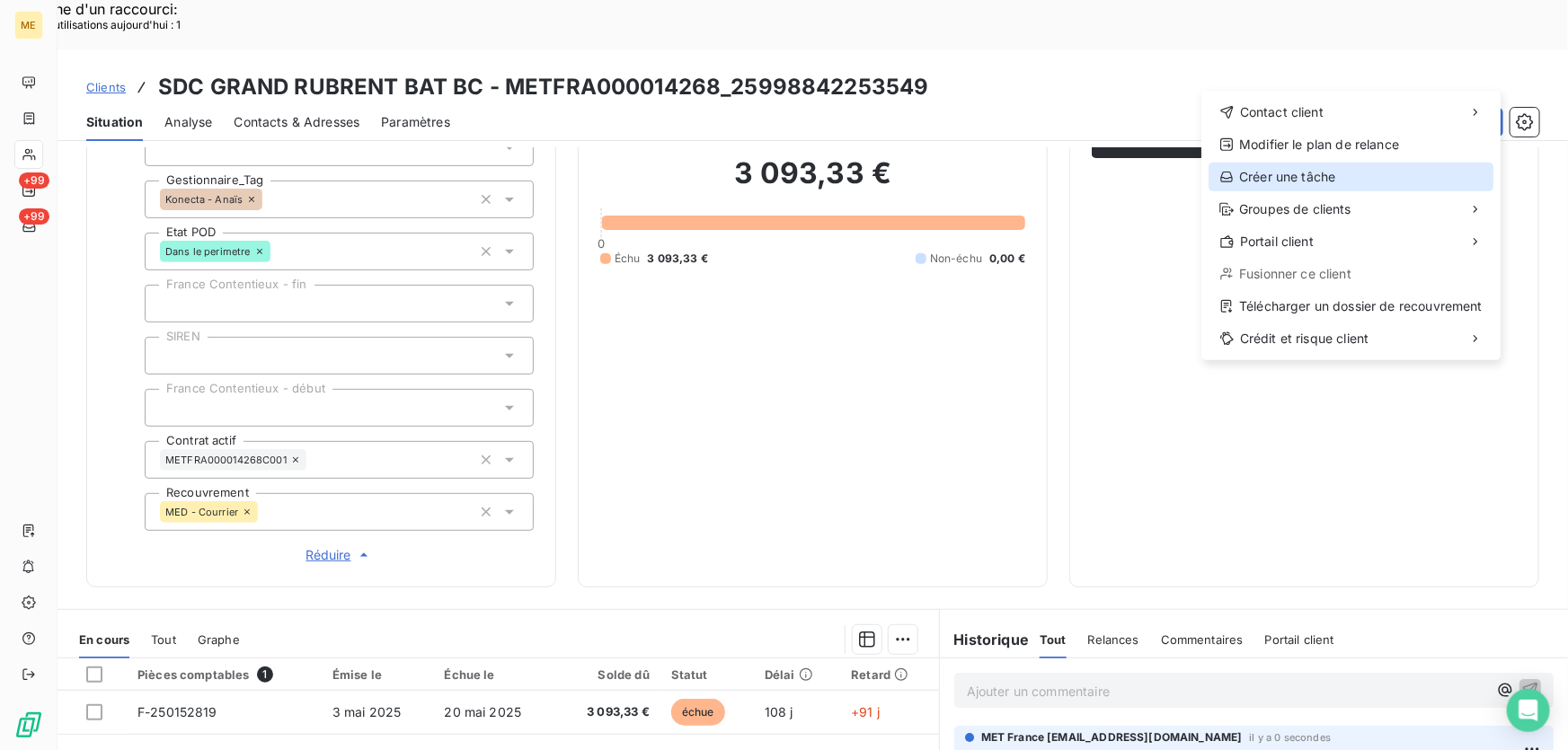
click at [1310, 176] on div "Créer une tâche" at bounding box center [1350, 176] width 285 height 28
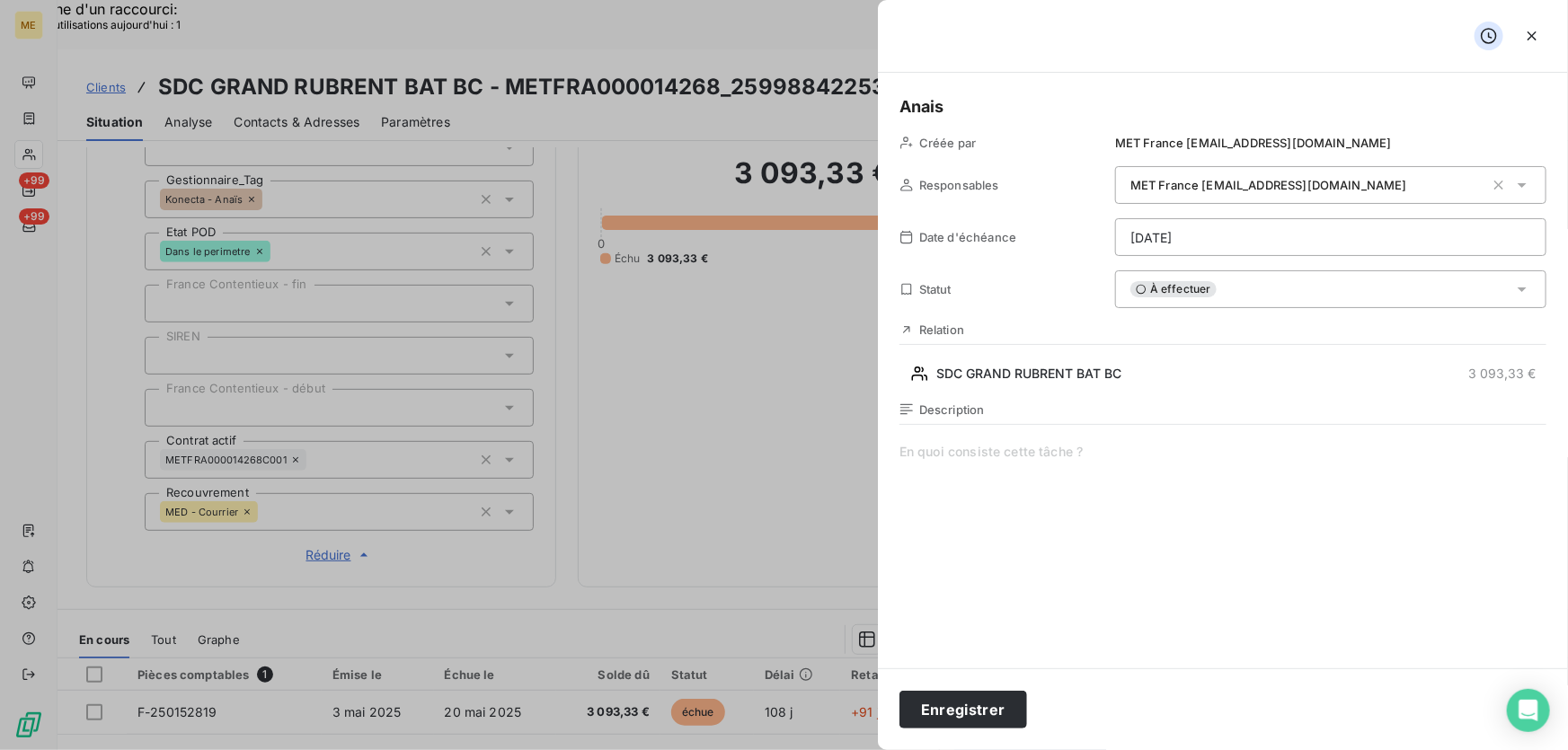
click at [1047, 456] on span at bounding box center [1223, 615] width 647 height 345
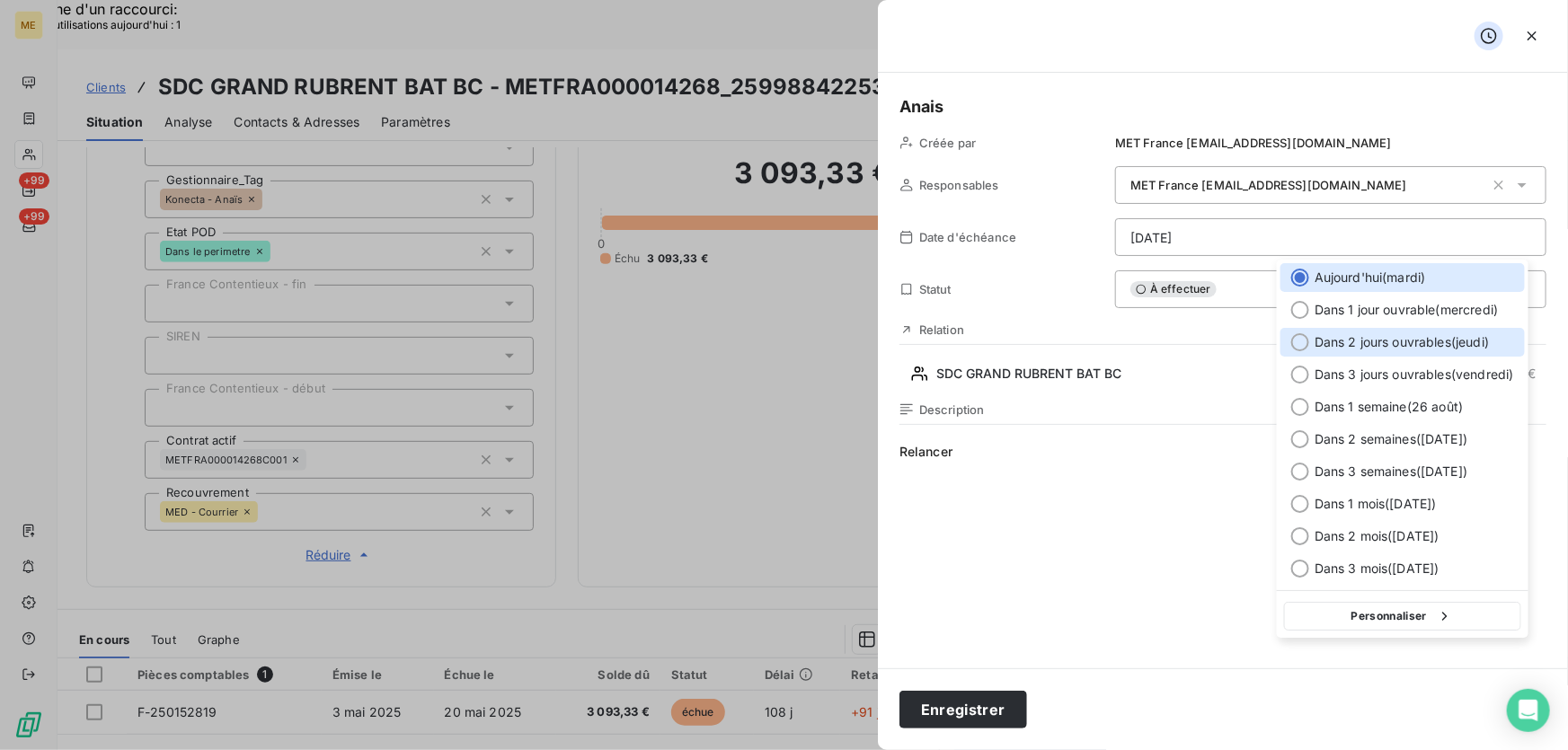
drag, startPoint x: 1345, startPoint y: 341, endPoint x: 1332, endPoint y: 358, distance: 21.4
click at [1344, 342] on span "Dans 2 jours ouvrables ( jeudi )" at bounding box center [1401, 343] width 174 height 18
type input "[DATE]"
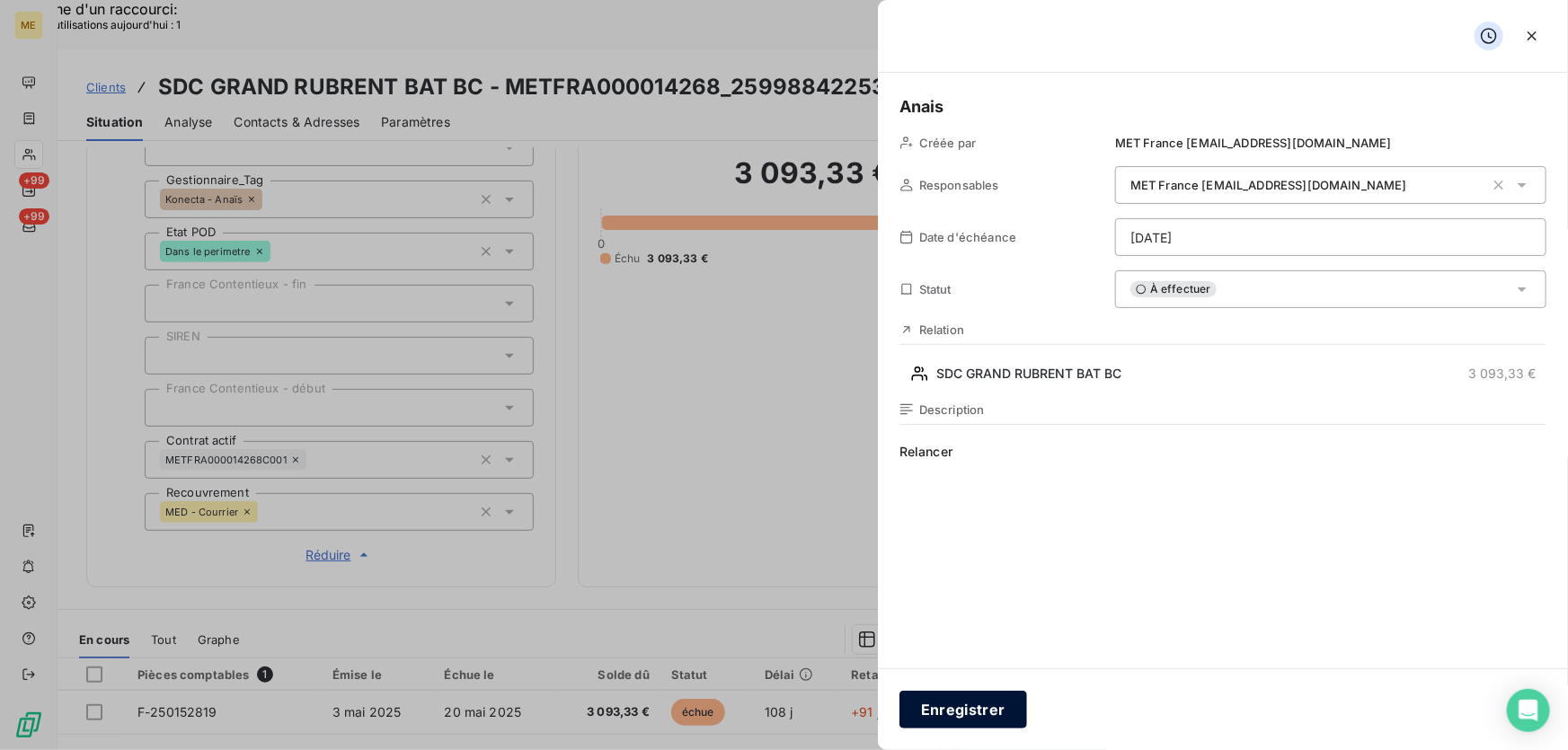
click at [951, 702] on button "Enregistrer" at bounding box center [962, 710] width 127 height 38
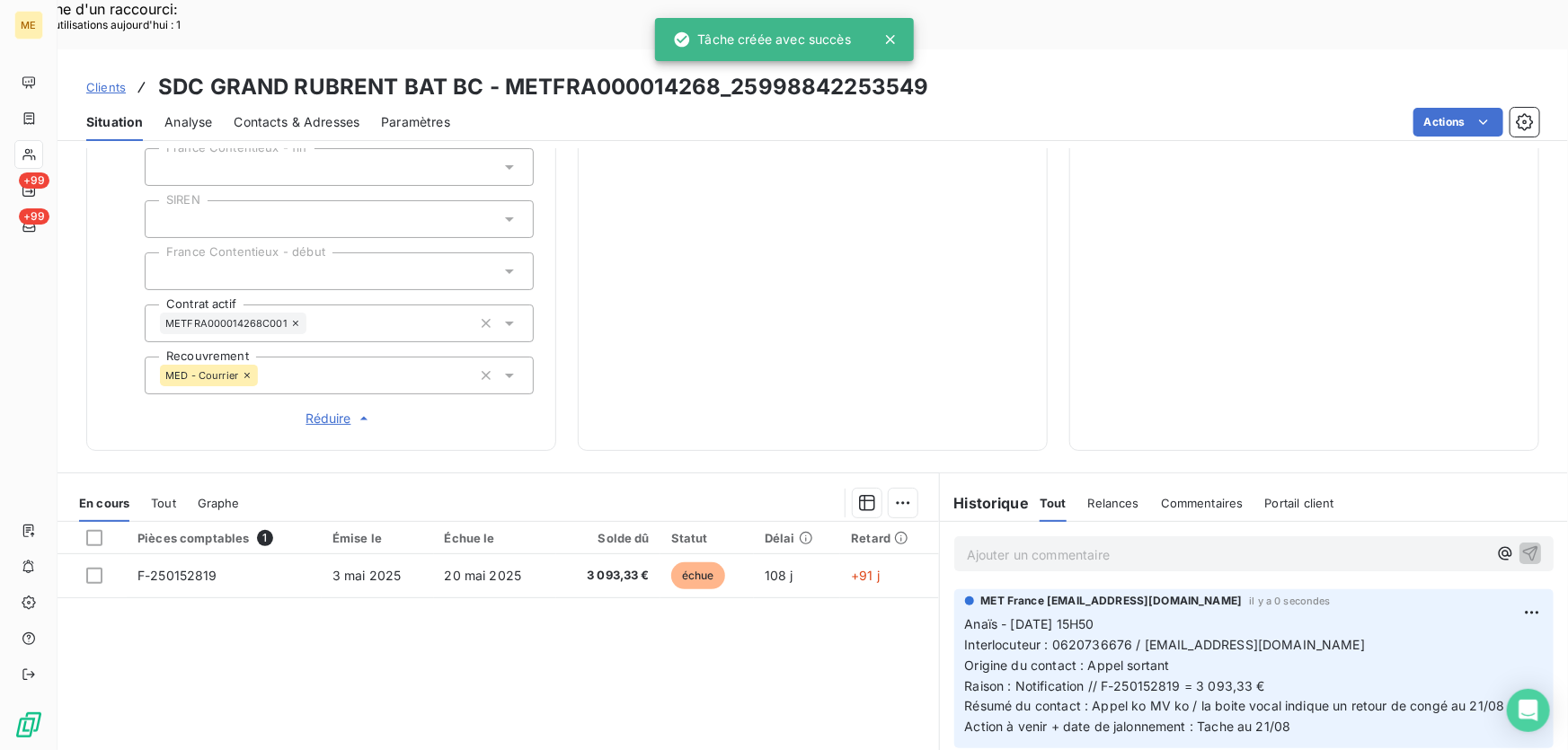
scroll to position [592, 0]
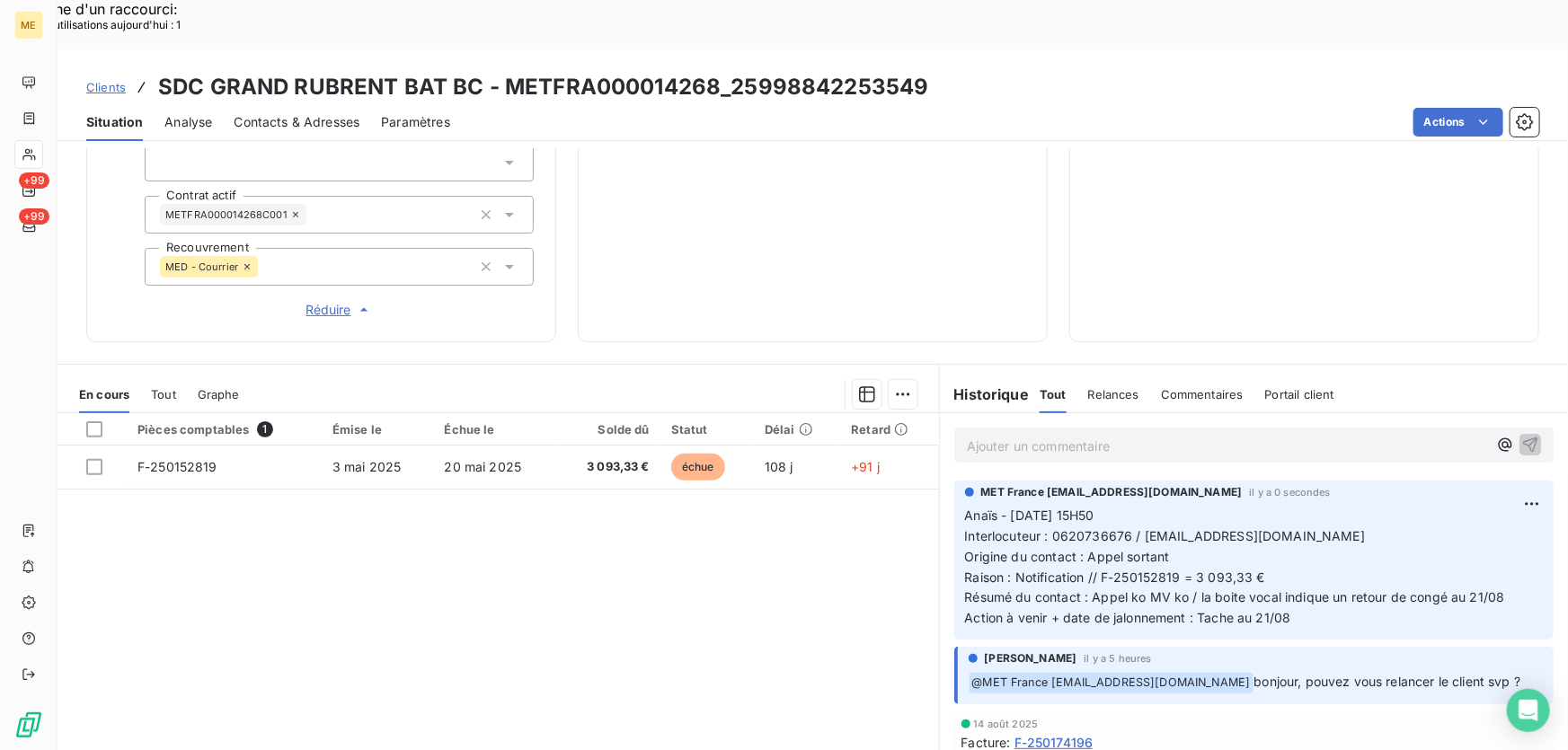
click at [1125, 435] on p "Ajouter un commentaire ﻿" at bounding box center [1227, 446] width 521 height 23
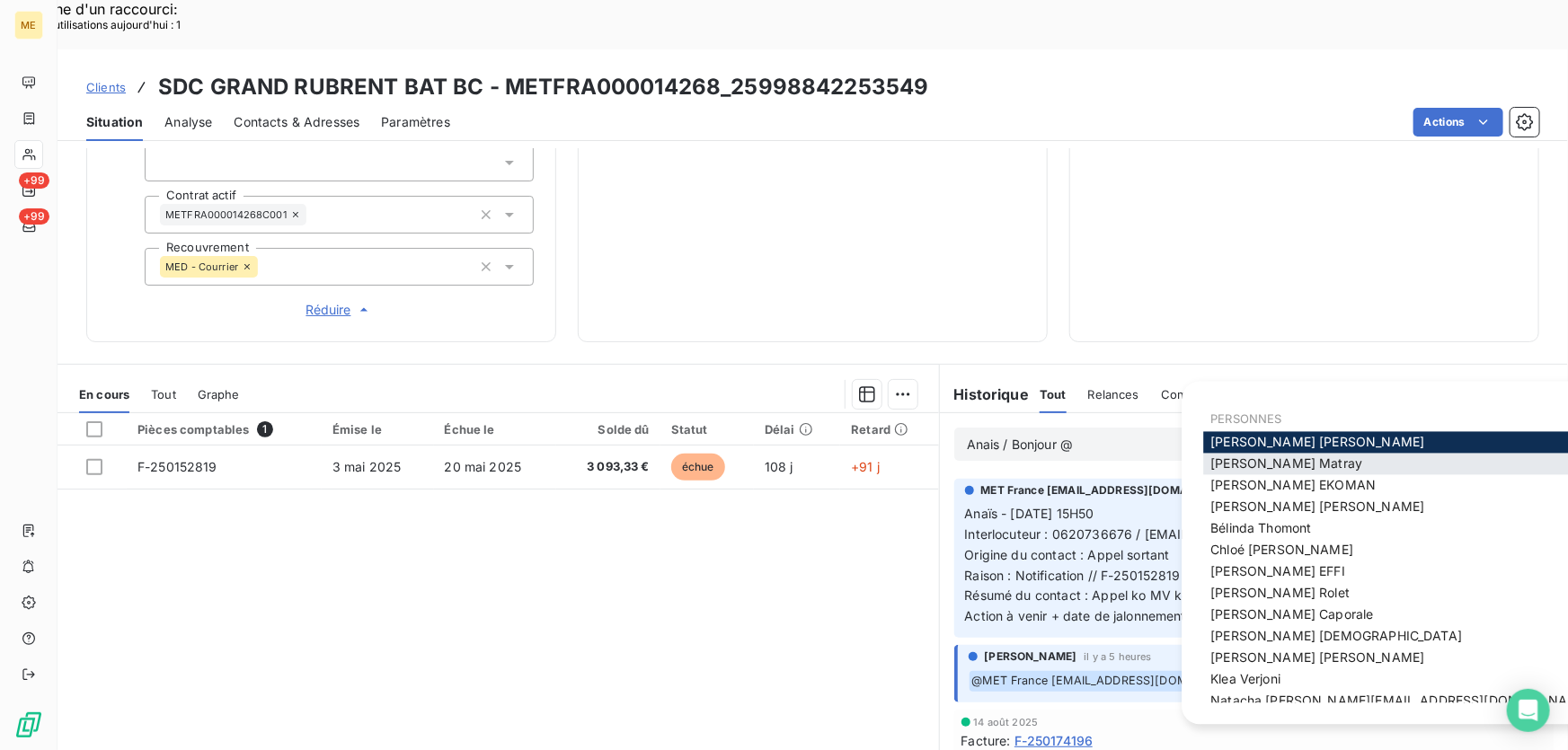
click at [1302, 462] on div "[PERSON_NAME]" at bounding box center [1348, 465] width 290 height 22
click at [1236, 462] on span "[PERSON_NAME]" at bounding box center [1286, 464] width 152 height 16
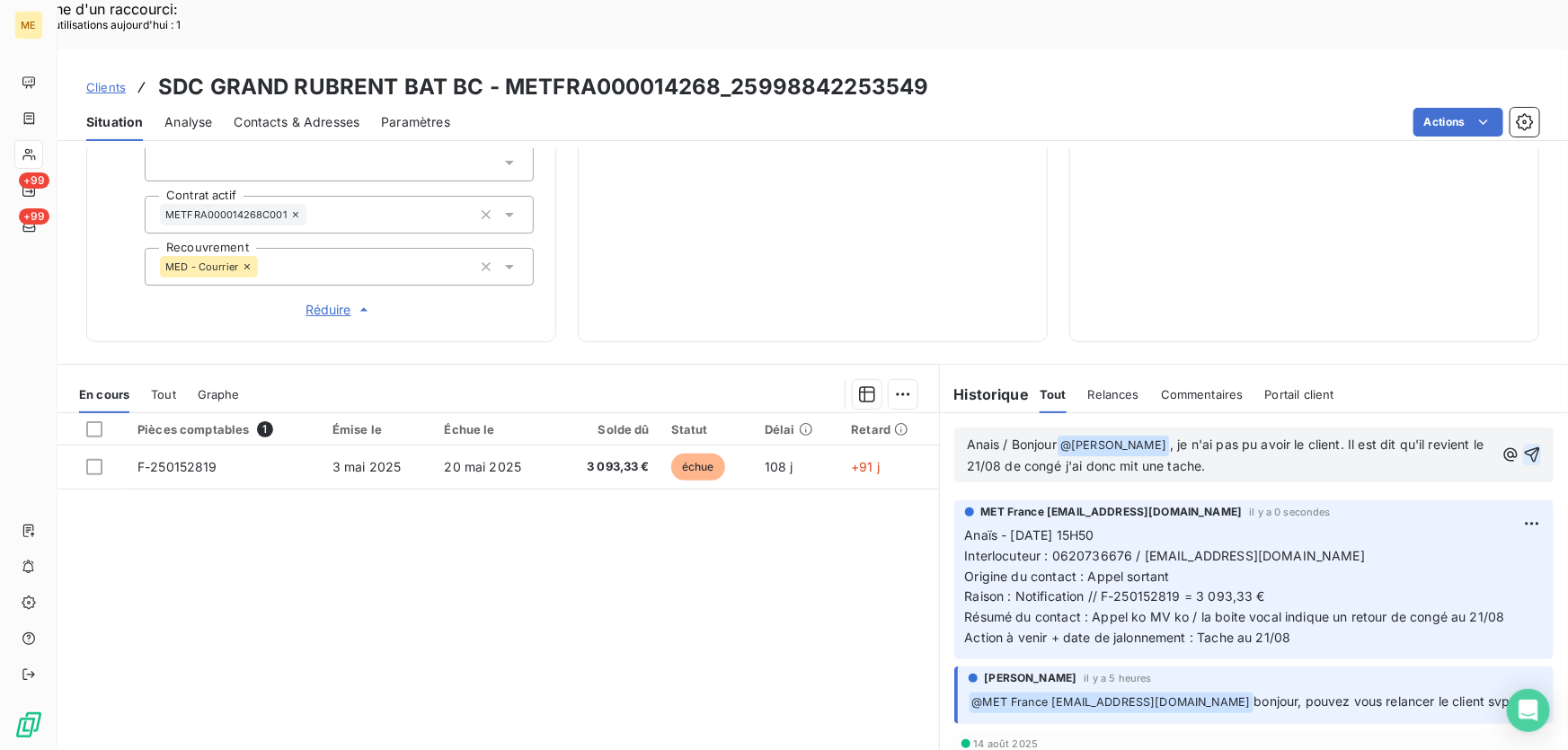
click at [1522, 446] on icon "button" at bounding box center [1531, 455] width 18 height 18
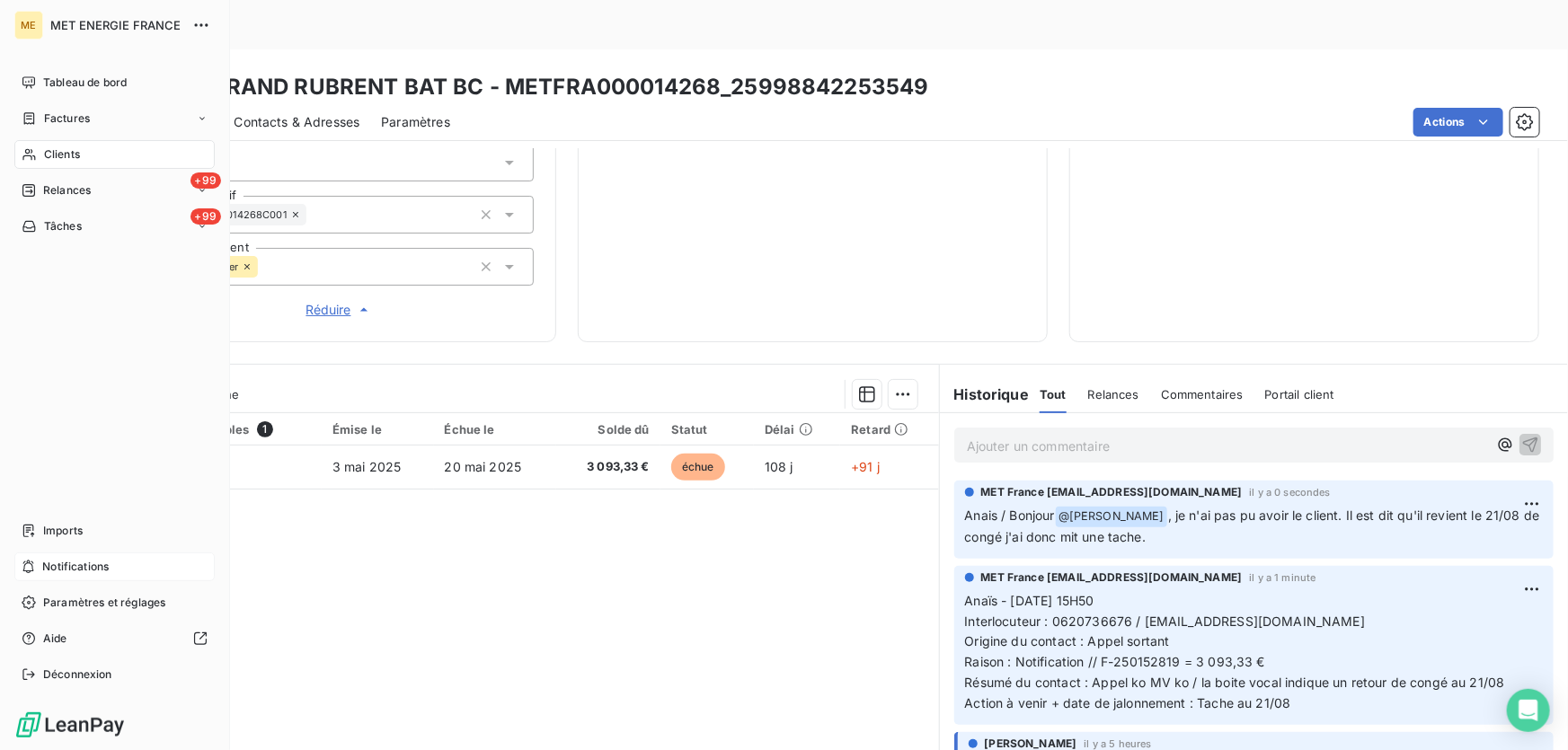
click at [48, 567] on span "Notifications" at bounding box center [75, 568] width 67 height 17
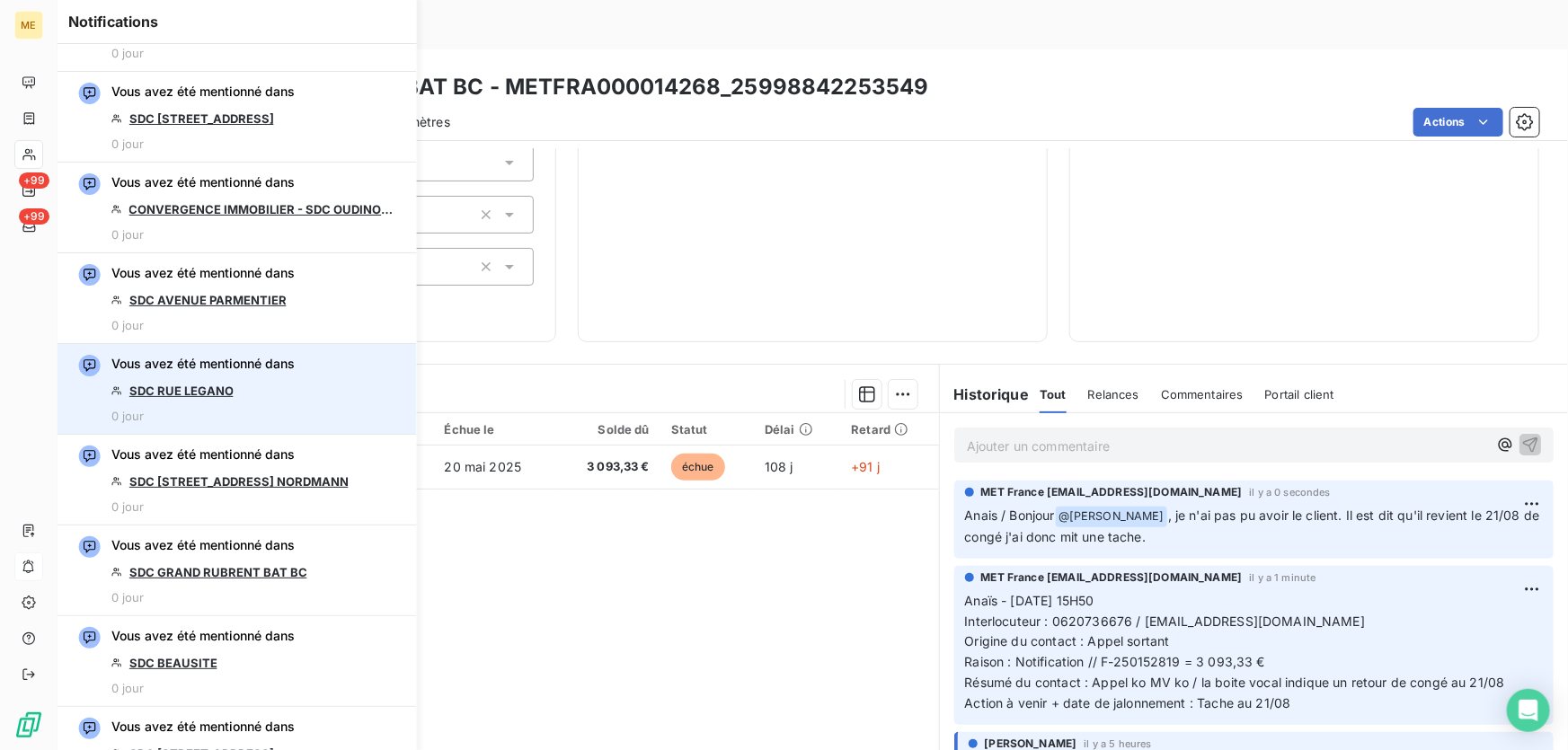
scroll to position [1960, 0]
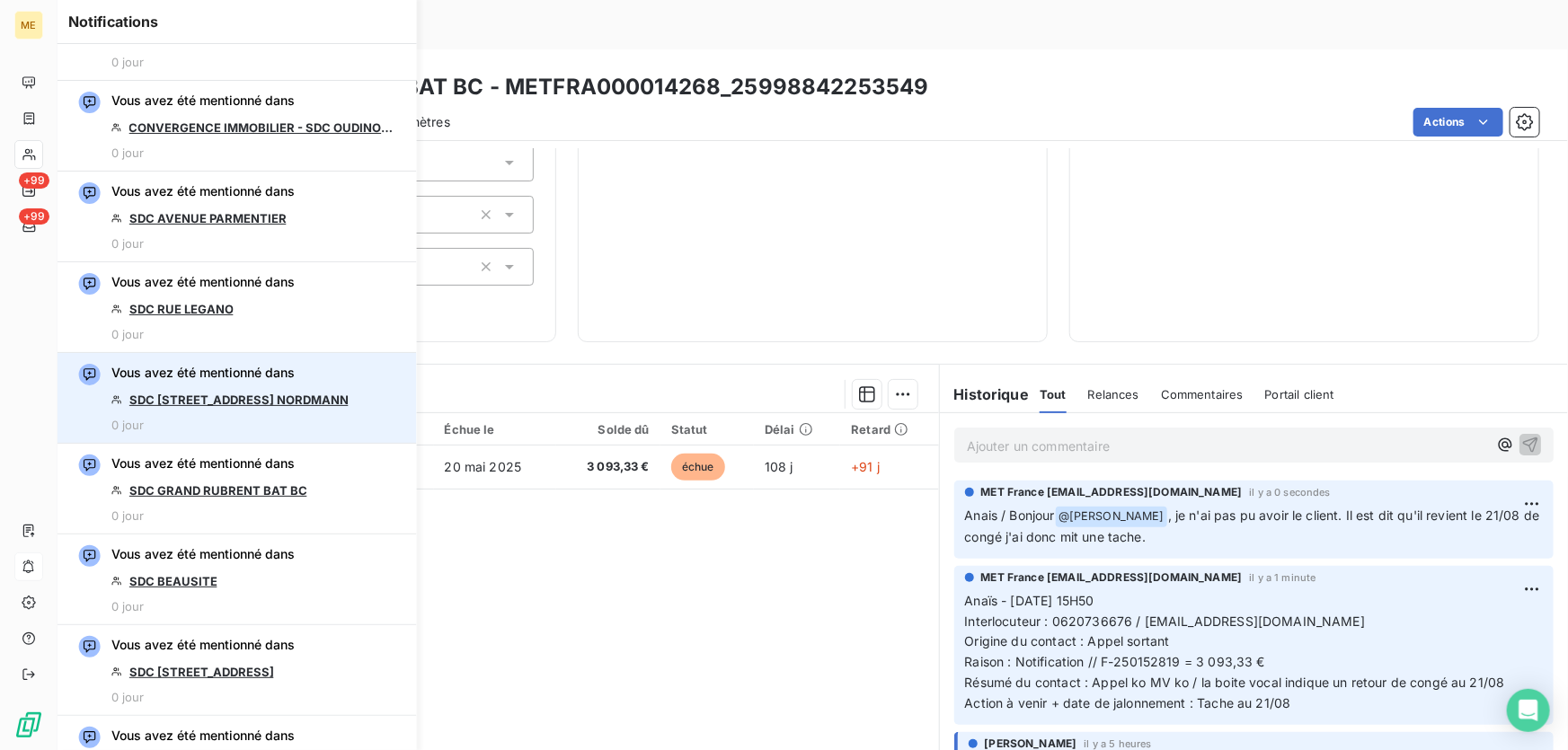
click at [238, 398] on link "SDC [STREET_ADDRESS][PERSON_NAME] NORDMANN" at bounding box center [263, 400] width 271 height 15
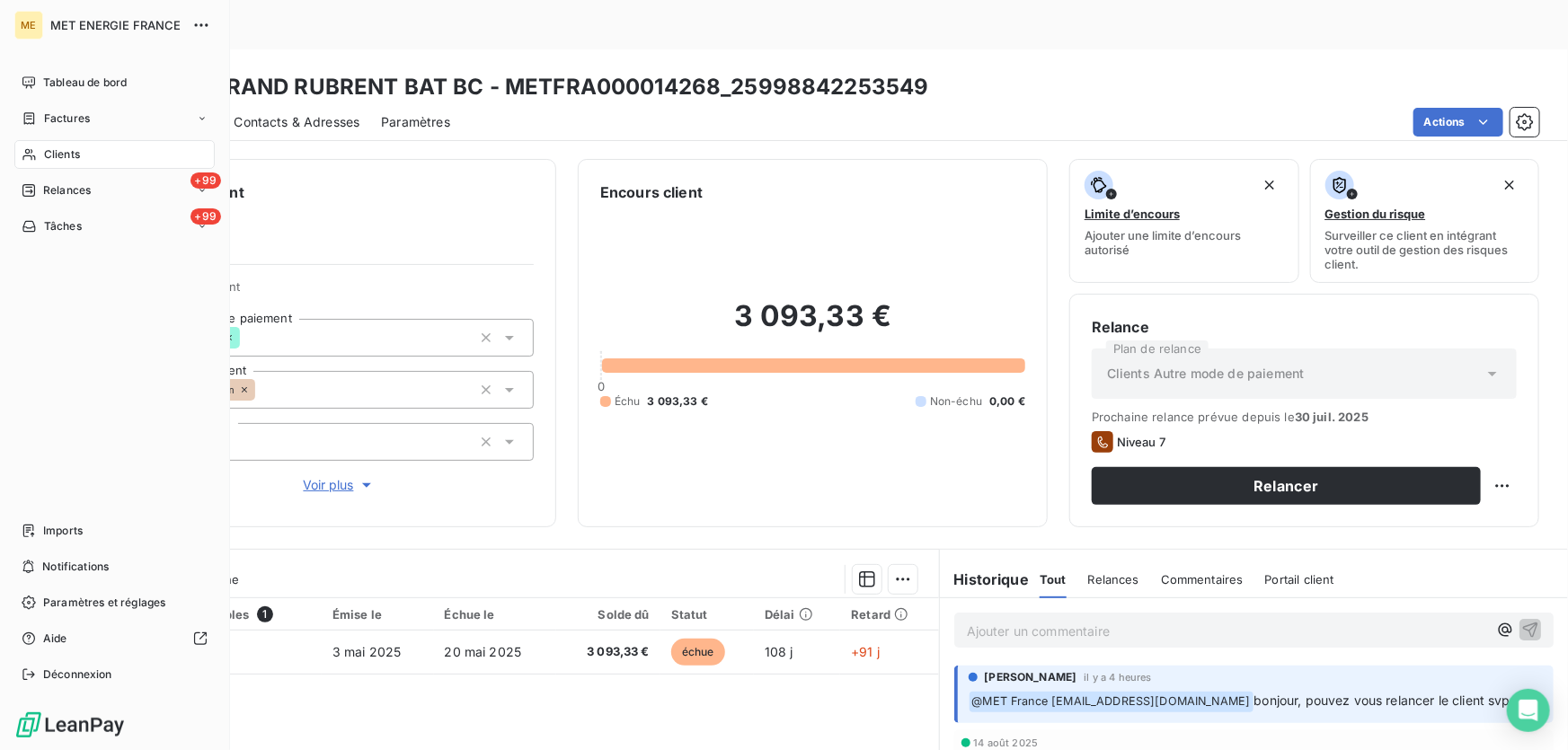
click at [45, 150] on span "Clients" at bounding box center [61, 155] width 36 height 17
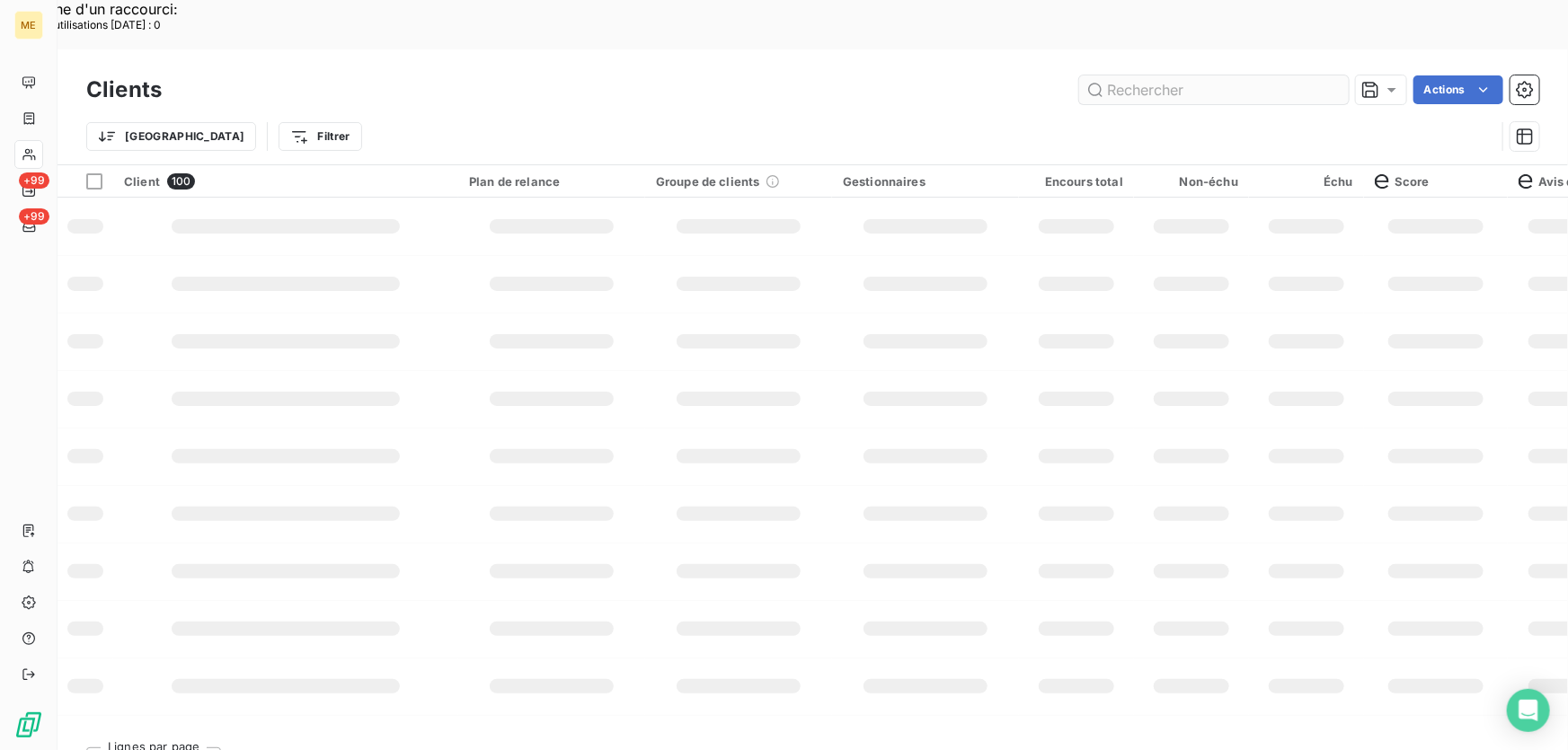
click at [1195, 75] on input "text" at bounding box center [1213, 89] width 269 height 28
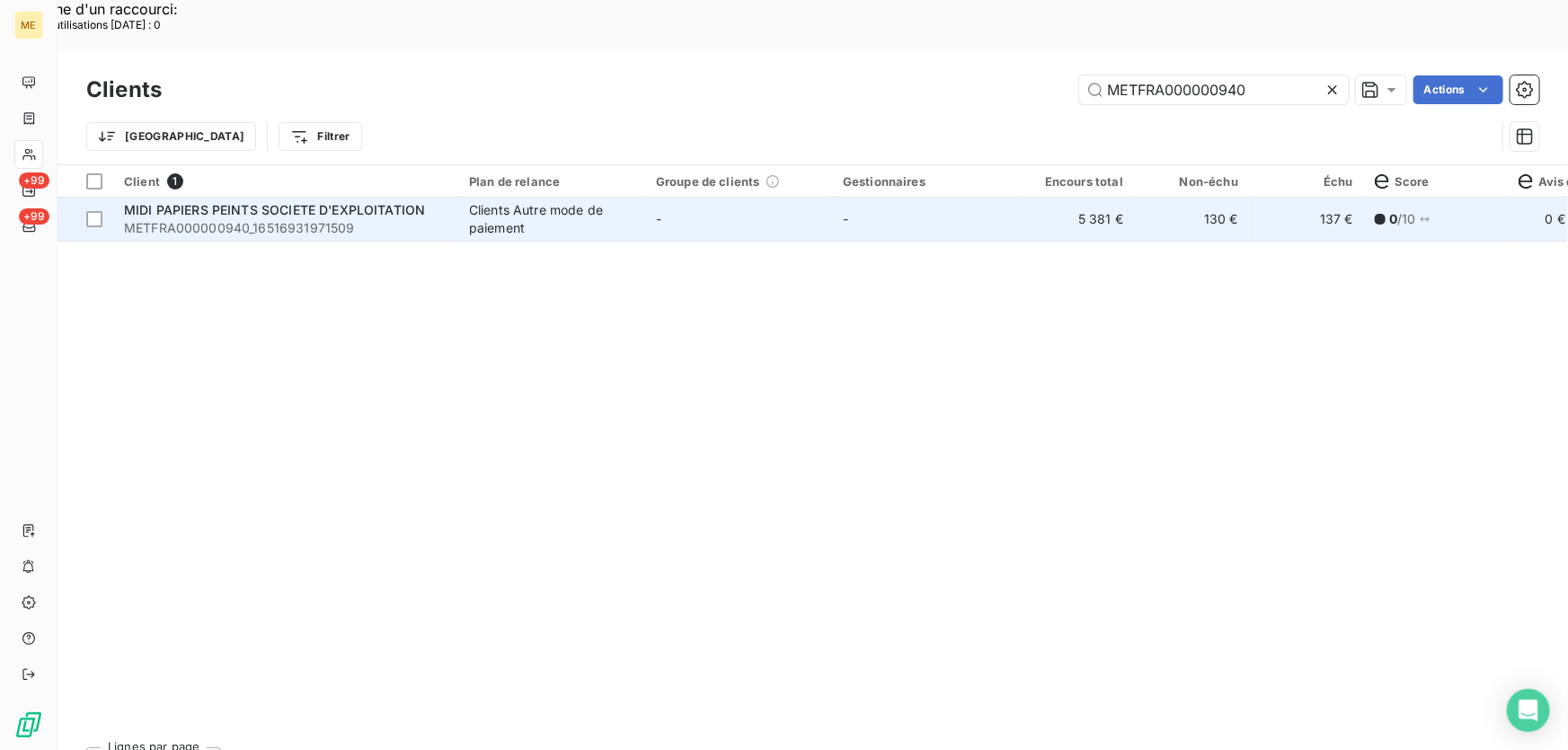
type input "METFRA000000940"
click at [615, 202] on div "Clients Autre mode de paiement" at bounding box center [552, 219] width 165 height 36
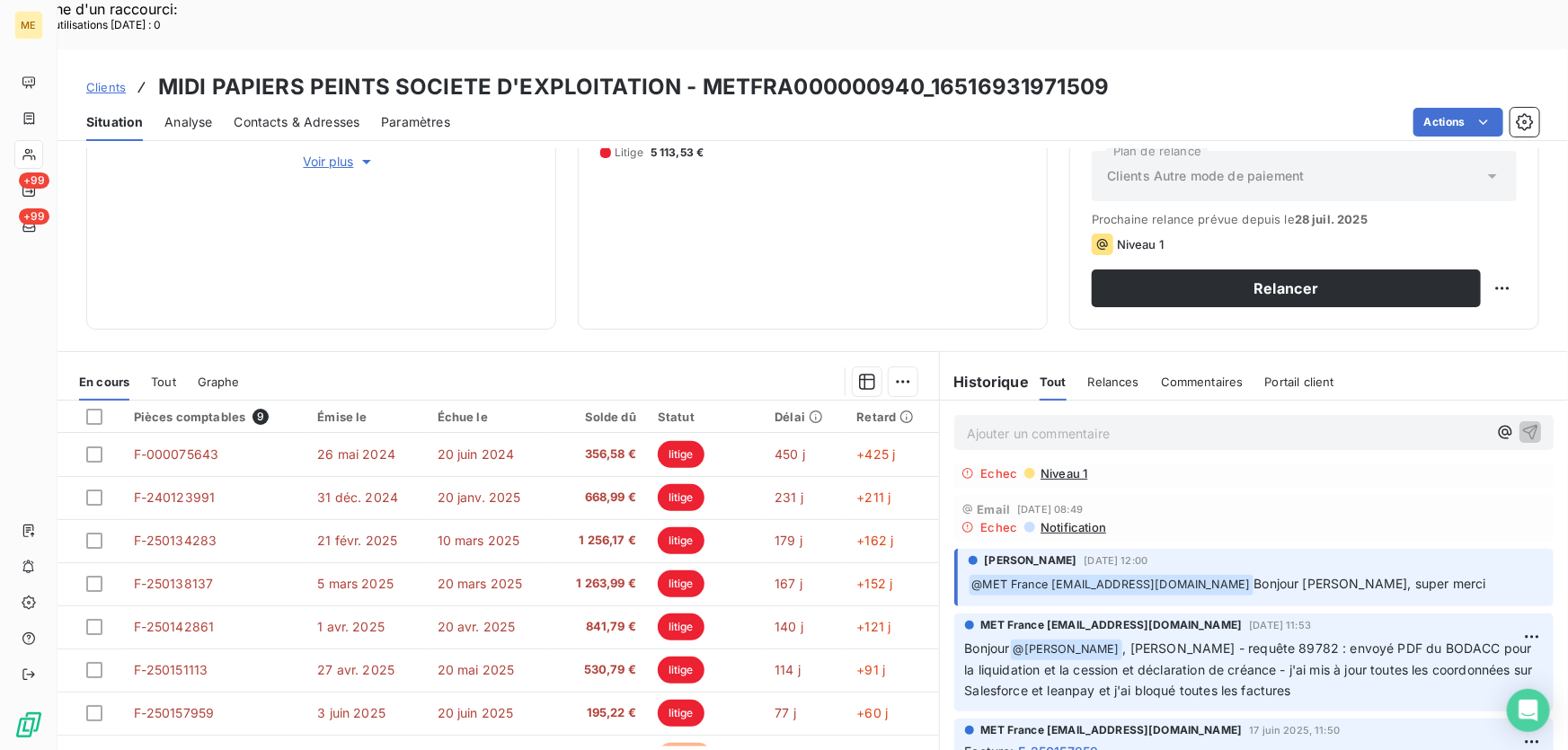
scroll to position [162, 0]
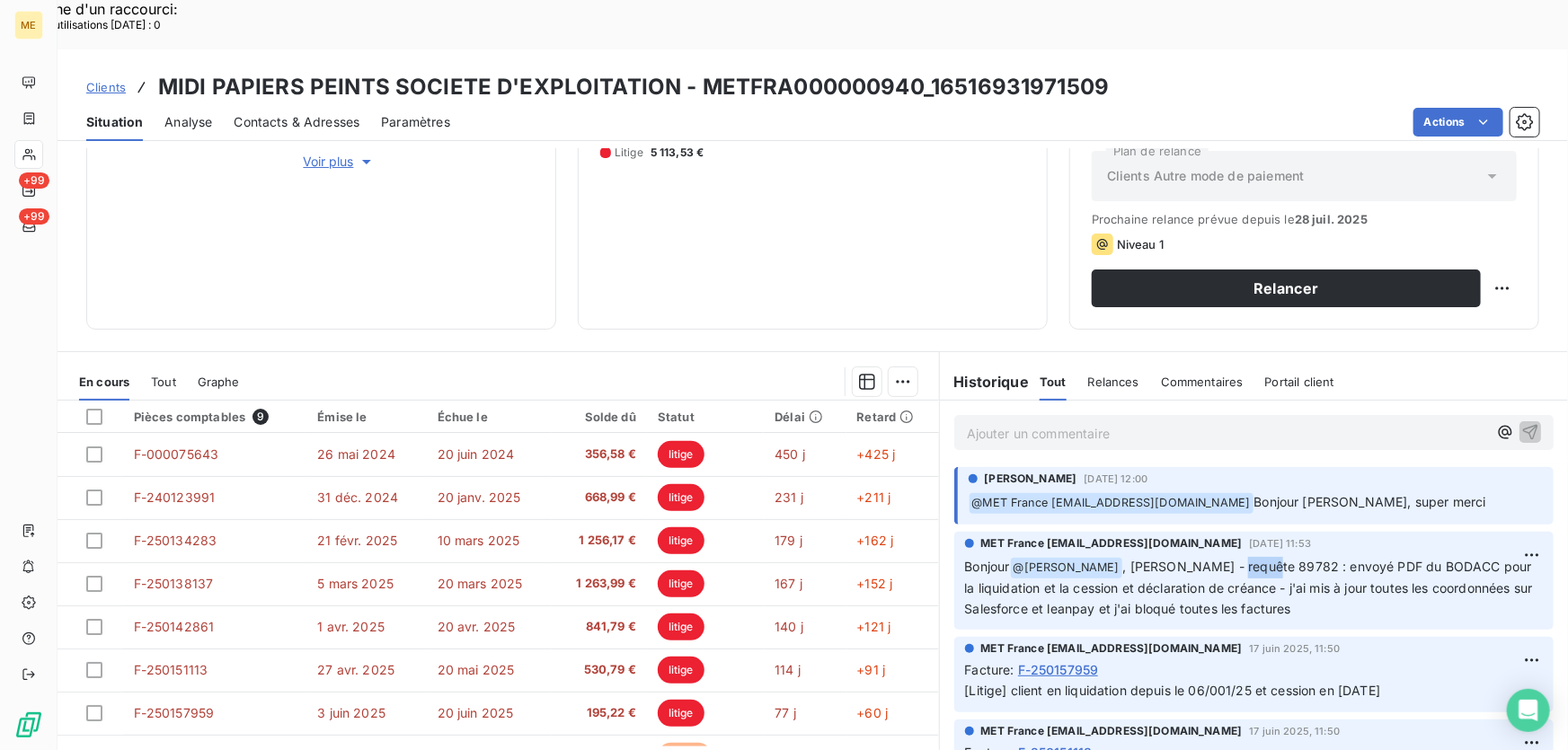
drag, startPoint x: 1265, startPoint y: 513, endPoint x: 1225, endPoint y: 516, distance: 40.1
click at [1225, 559] on span ", [PERSON_NAME] - requête 89782 : envoyé PDF du BODACC pour la liquidation et l…" at bounding box center [1250, 588] width 571 height 58
copy span "89782"
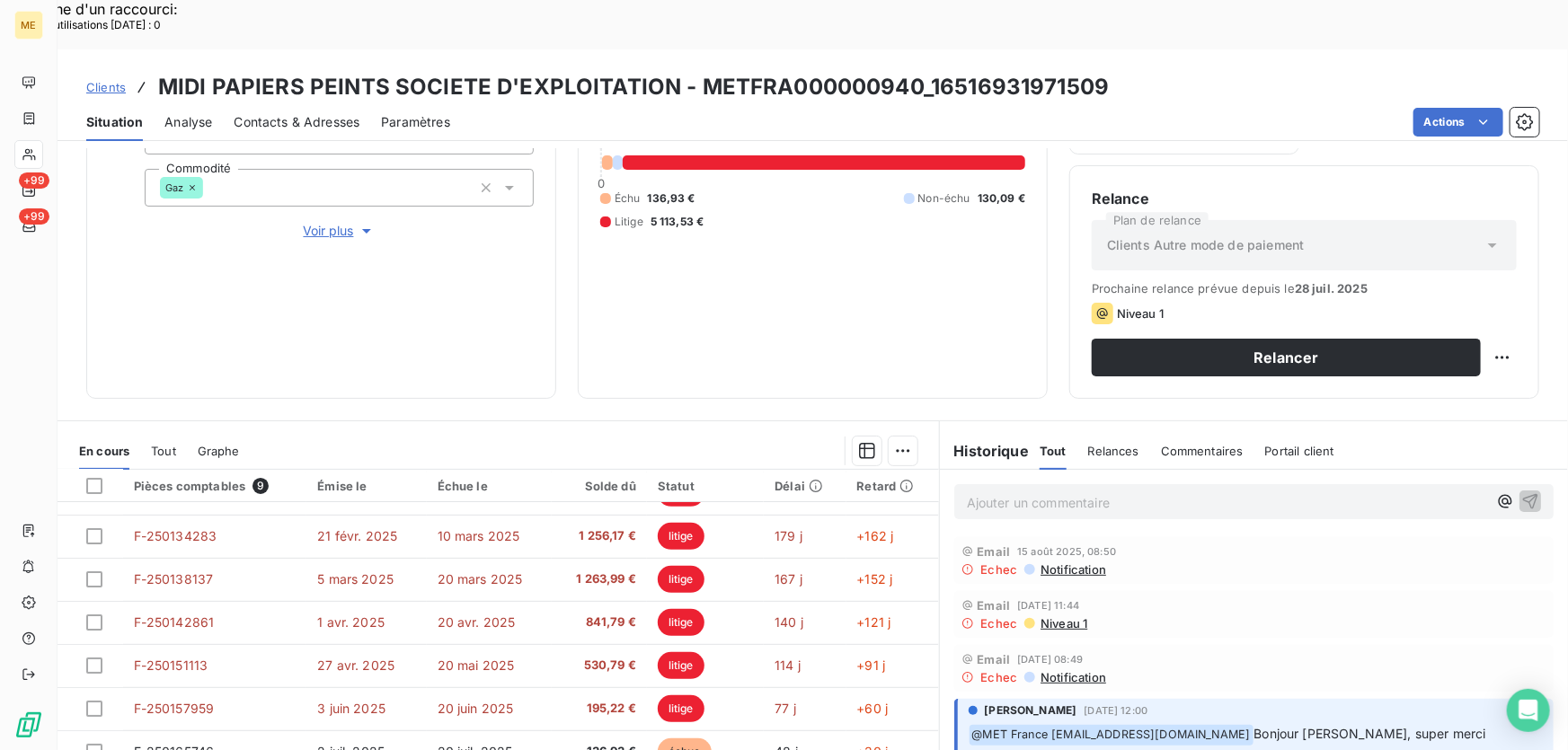
scroll to position [324, 0]
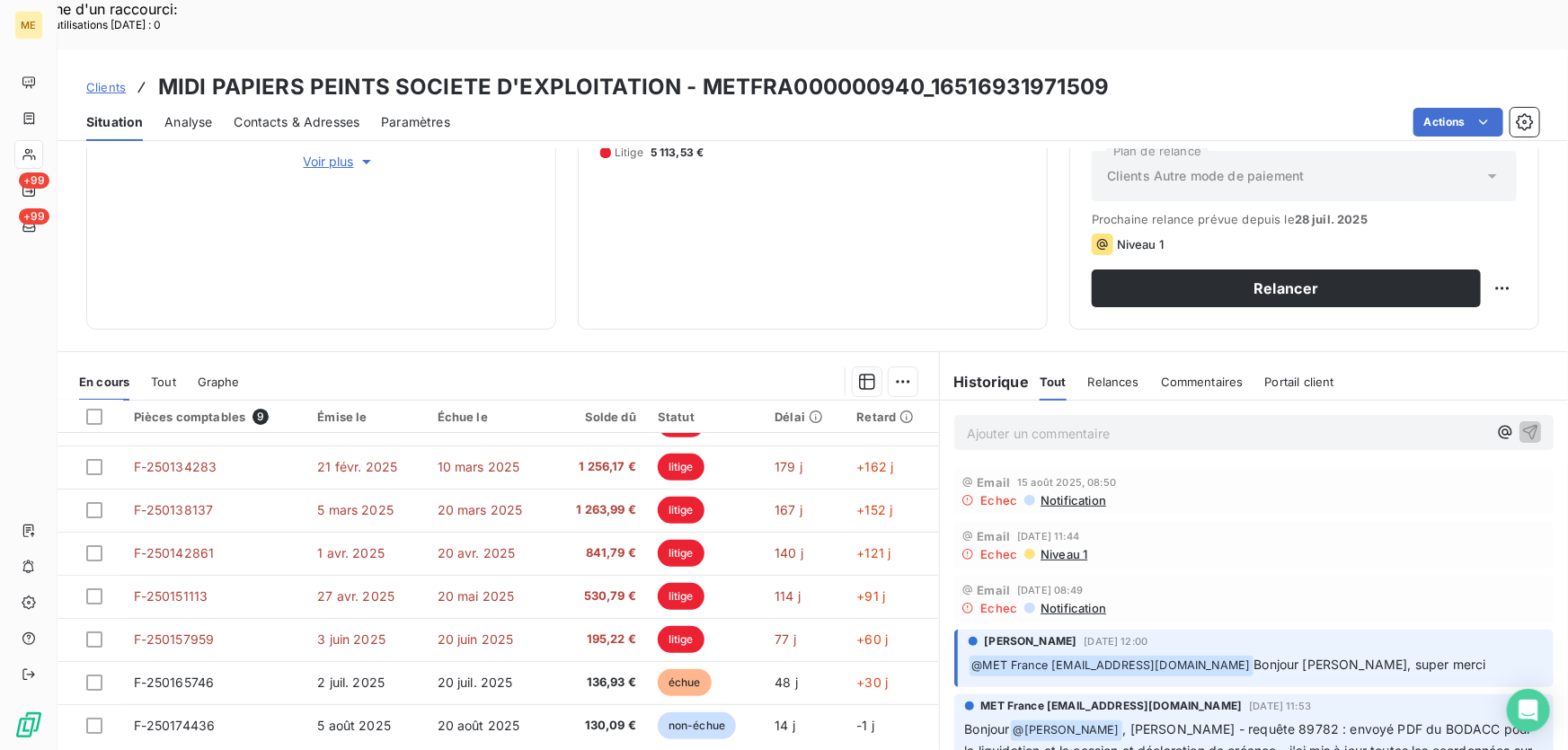
click at [1165, 423] on p "Ajouter un commentaire ﻿" at bounding box center [1227, 434] width 521 height 23
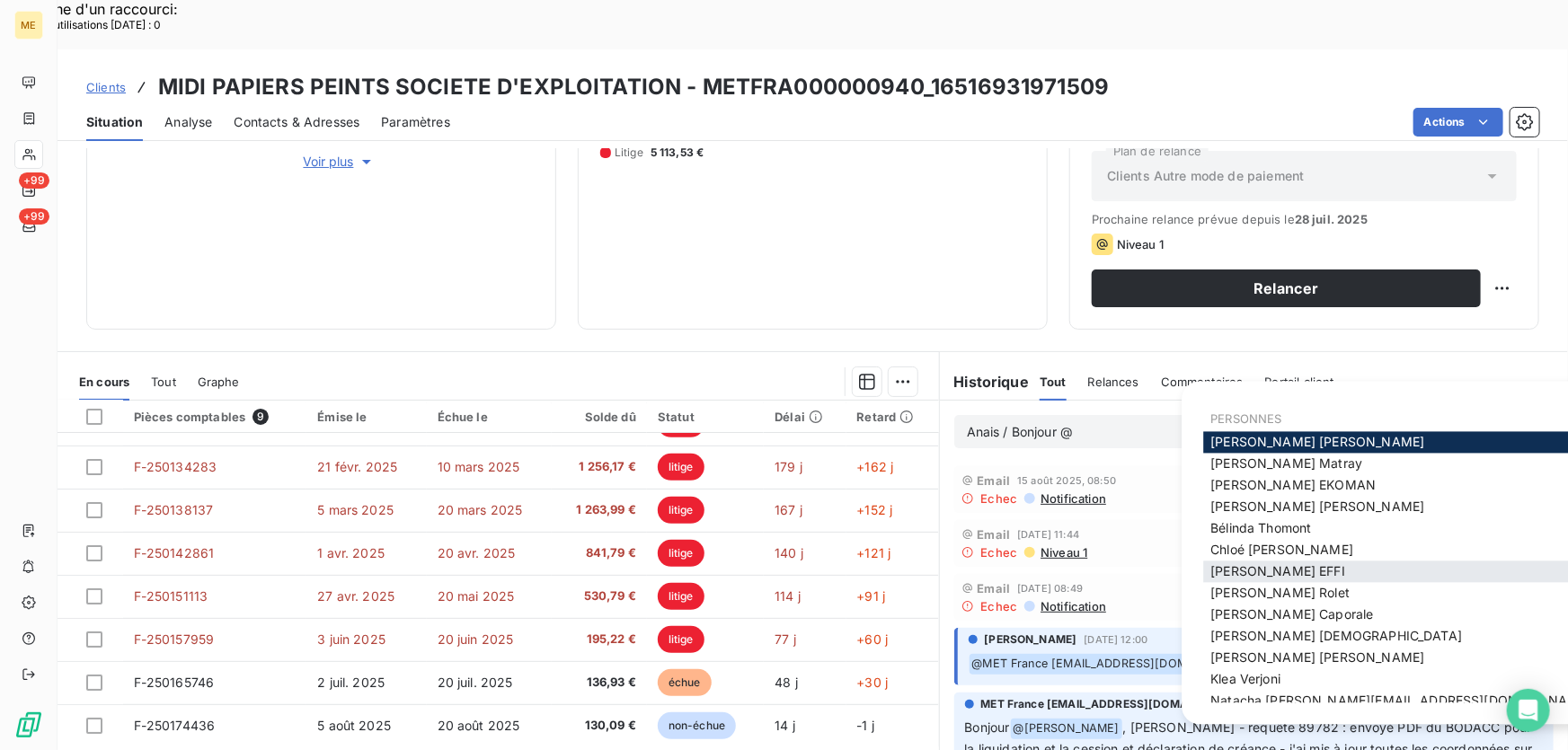
scroll to position [33, 0]
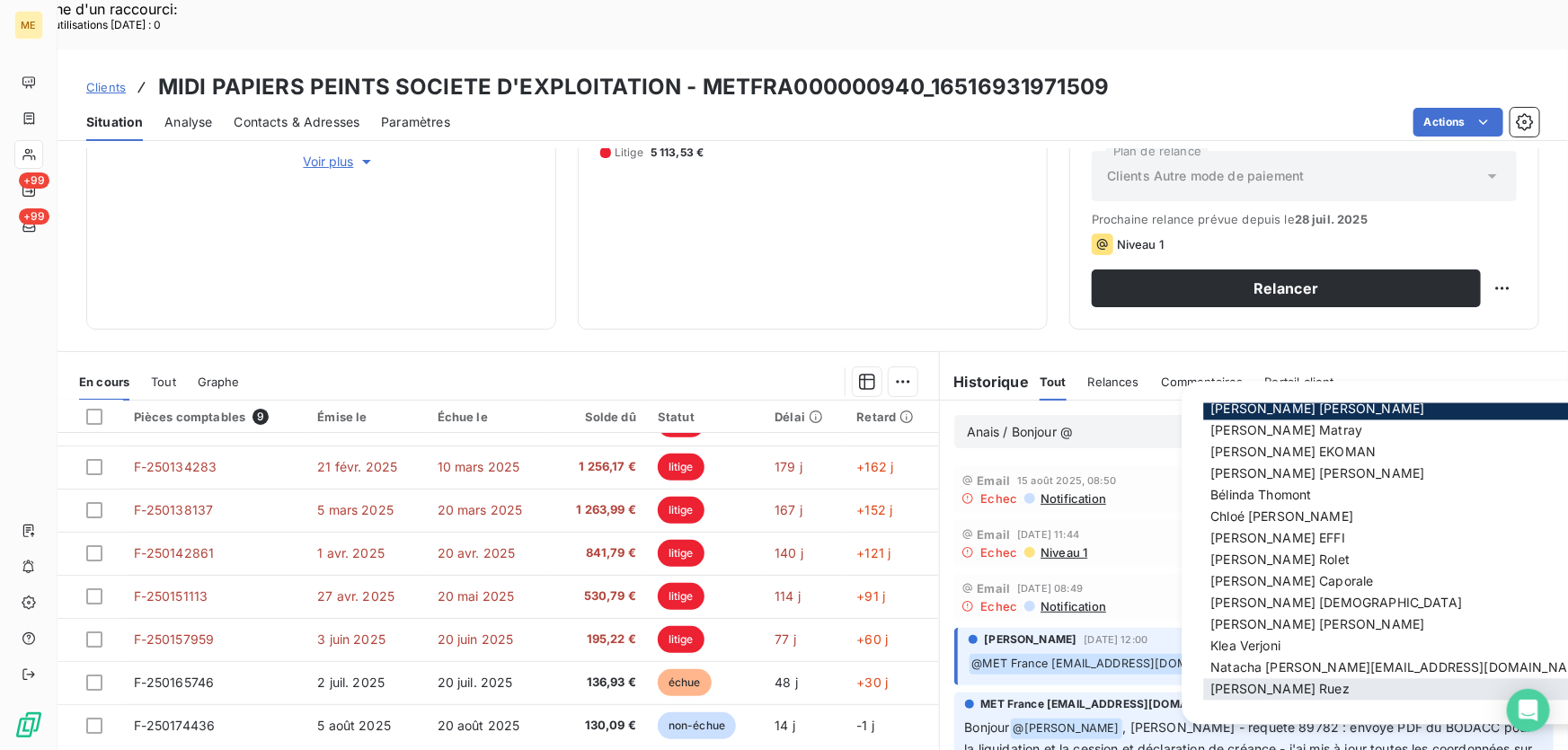
click at [1263, 685] on span "[PERSON_NAME]" at bounding box center [1279, 689] width 139 height 16
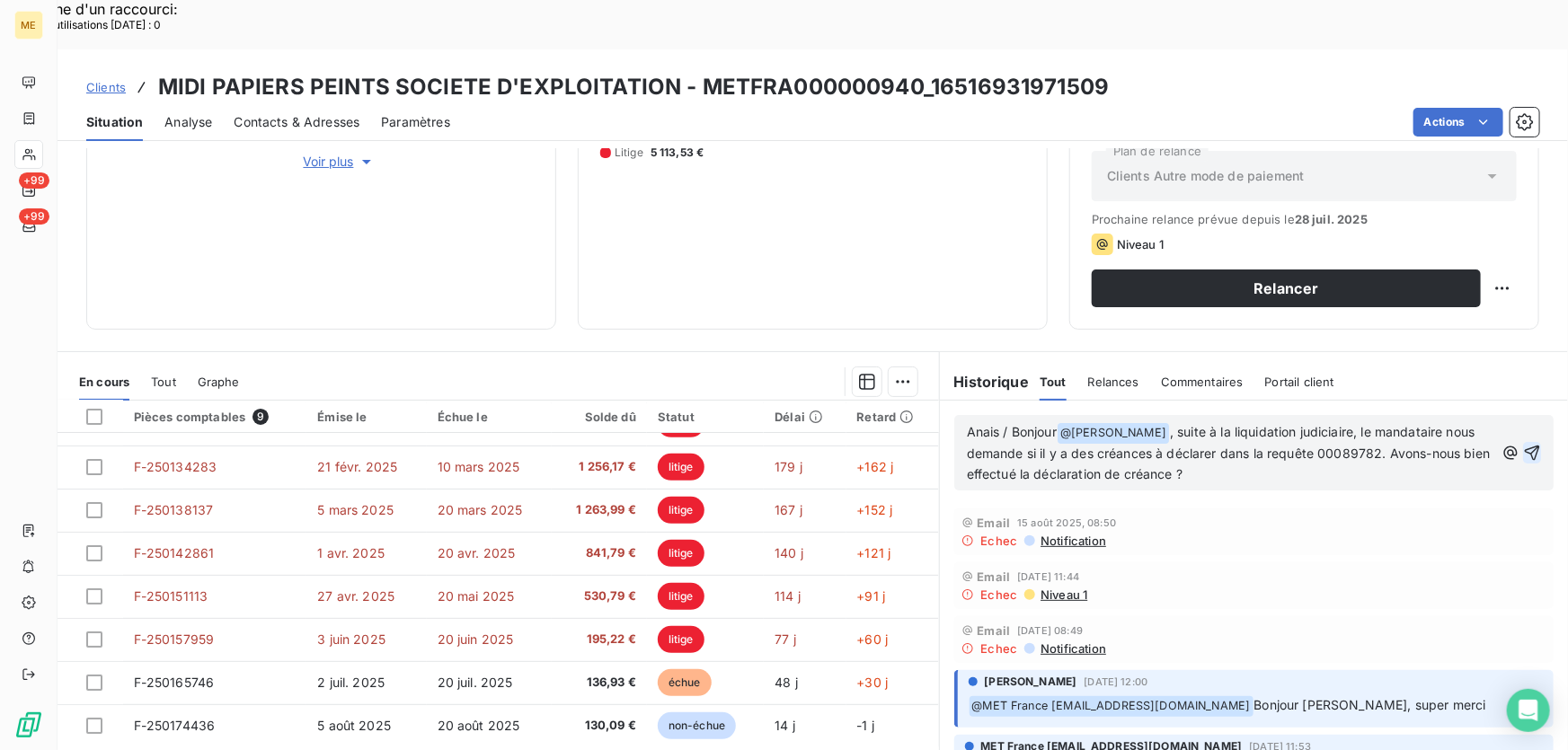
click at [1522, 444] on icon "button" at bounding box center [1531, 453] width 18 height 18
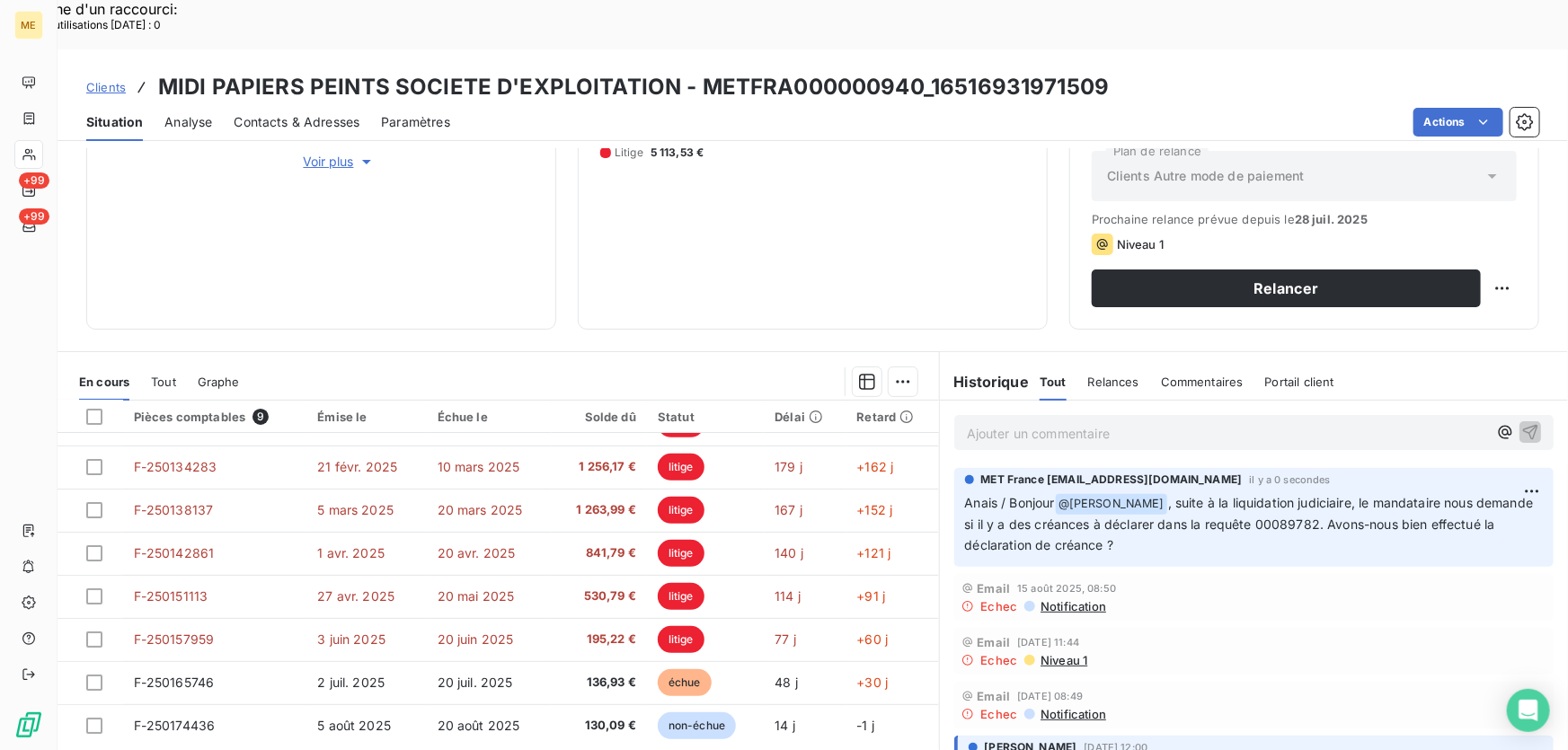
scroll to position [160, 0]
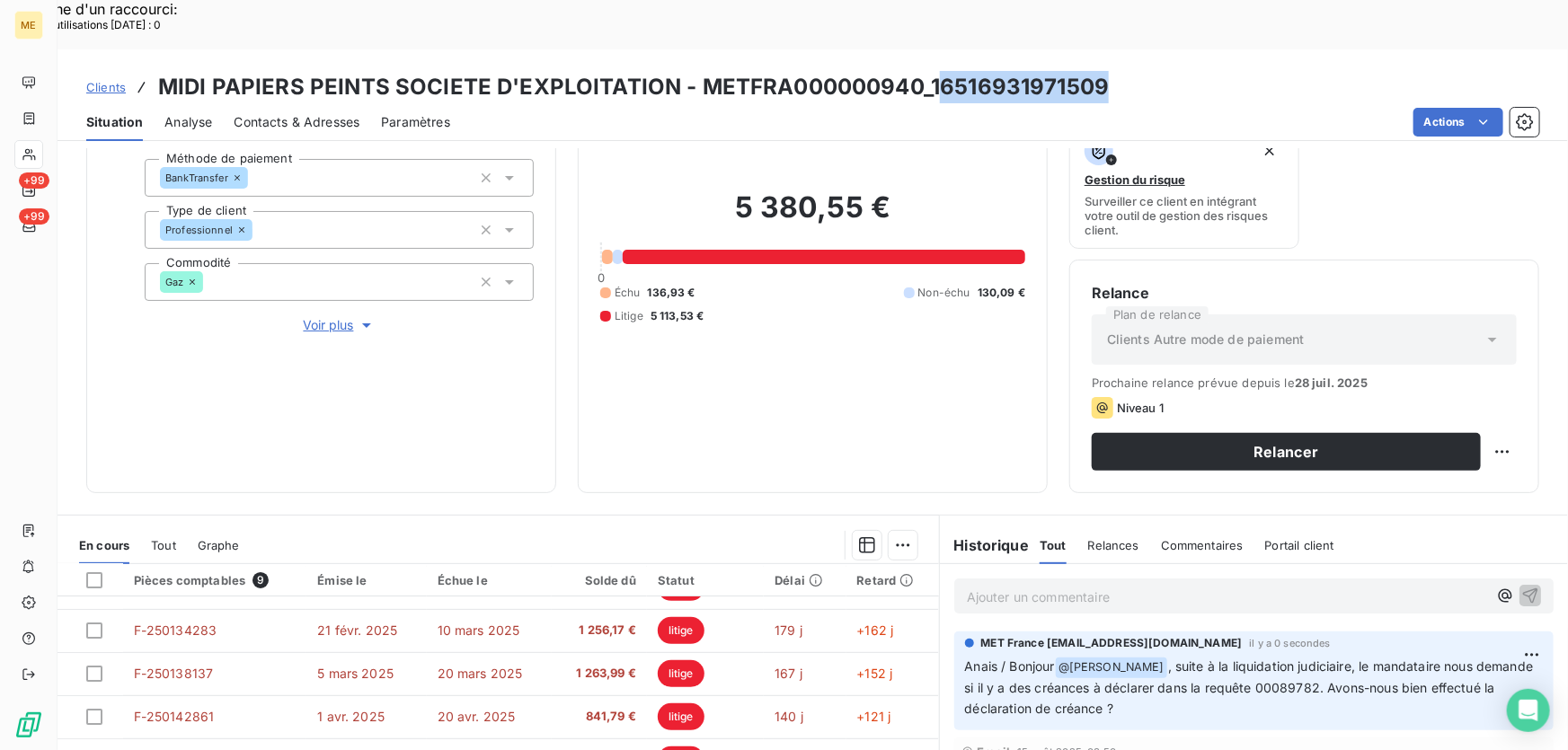
drag, startPoint x: 1072, startPoint y: 30, endPoint x: 934, endPoint y: 32, distance: 138.0
click at [934, 71] on h3 "MIDI PAPIERS PEINTS SOCIETE D'EXPLOITATION - METFRA000000940_16516931971509" at bounding box center [633, 86] width 950 height 32
drag, startPoint x: 835, startPoint y: 367, endPoint x: 826, endPoint y: 374, distance: 11.4
click at [835, 367] on div "5 380,55 € 0 Échu 136,93 € Non-échu 130,09 € Litige 5 113,53 €" at bounding box center [813, 257] width 425 height 428
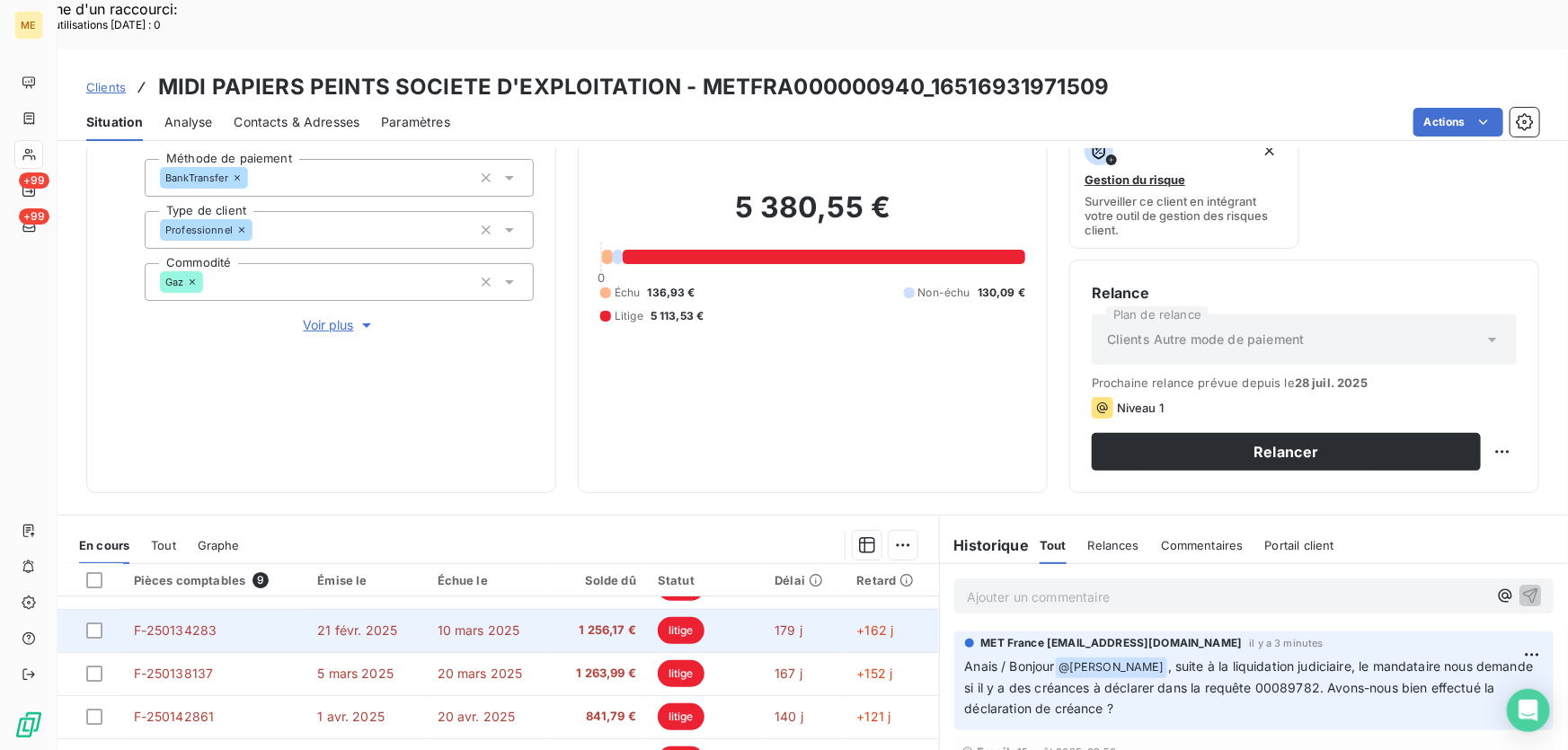
click at [457, 623] on span "10 mars 2025" at bounding box center [478, 630] width 82 height 16
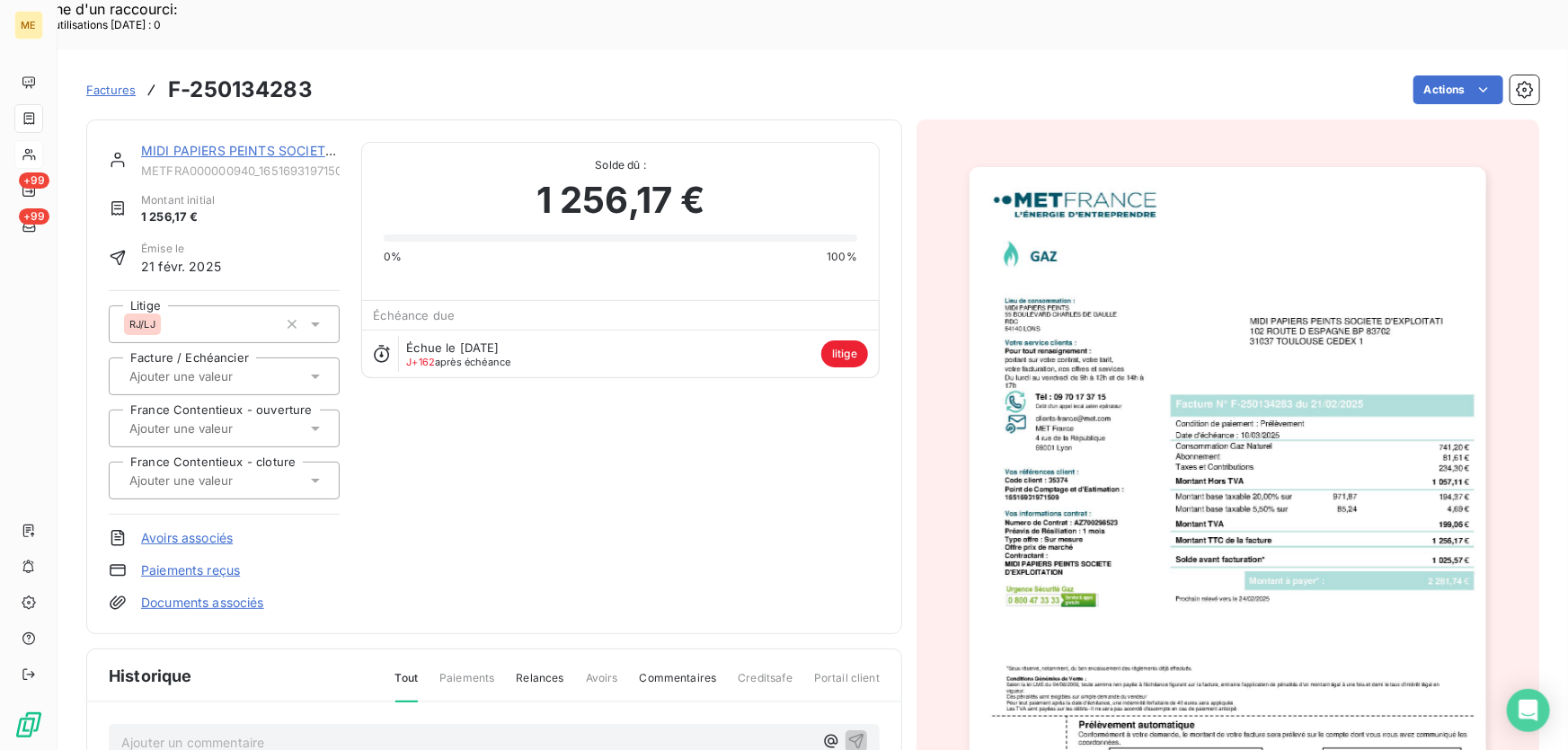
click at [1159, 321] on img "button" at bounding box center [1228, 533] width 517 height 732
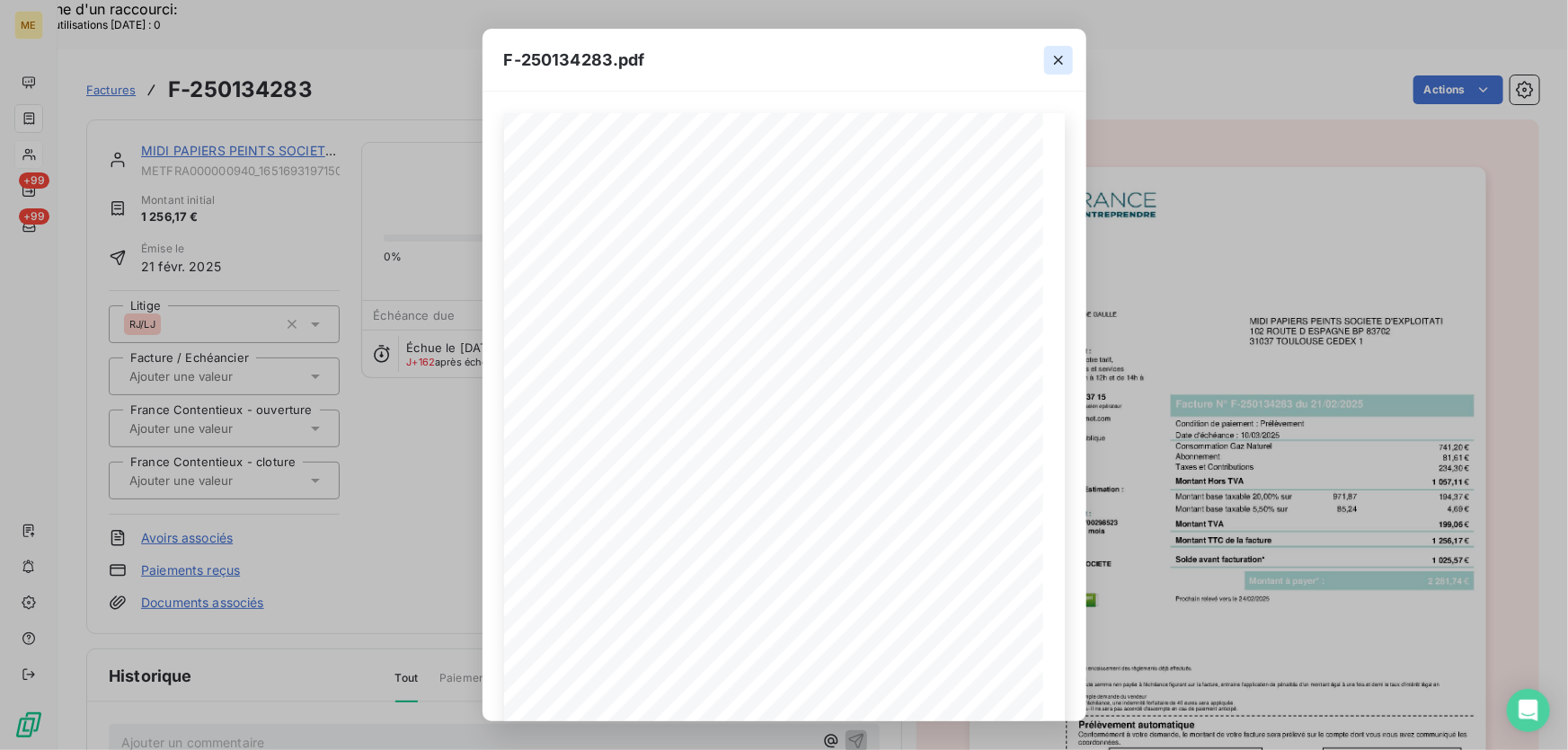
click at [1063, 55] on icon "button" at bounding box center [1058, 61] width 18 height 18
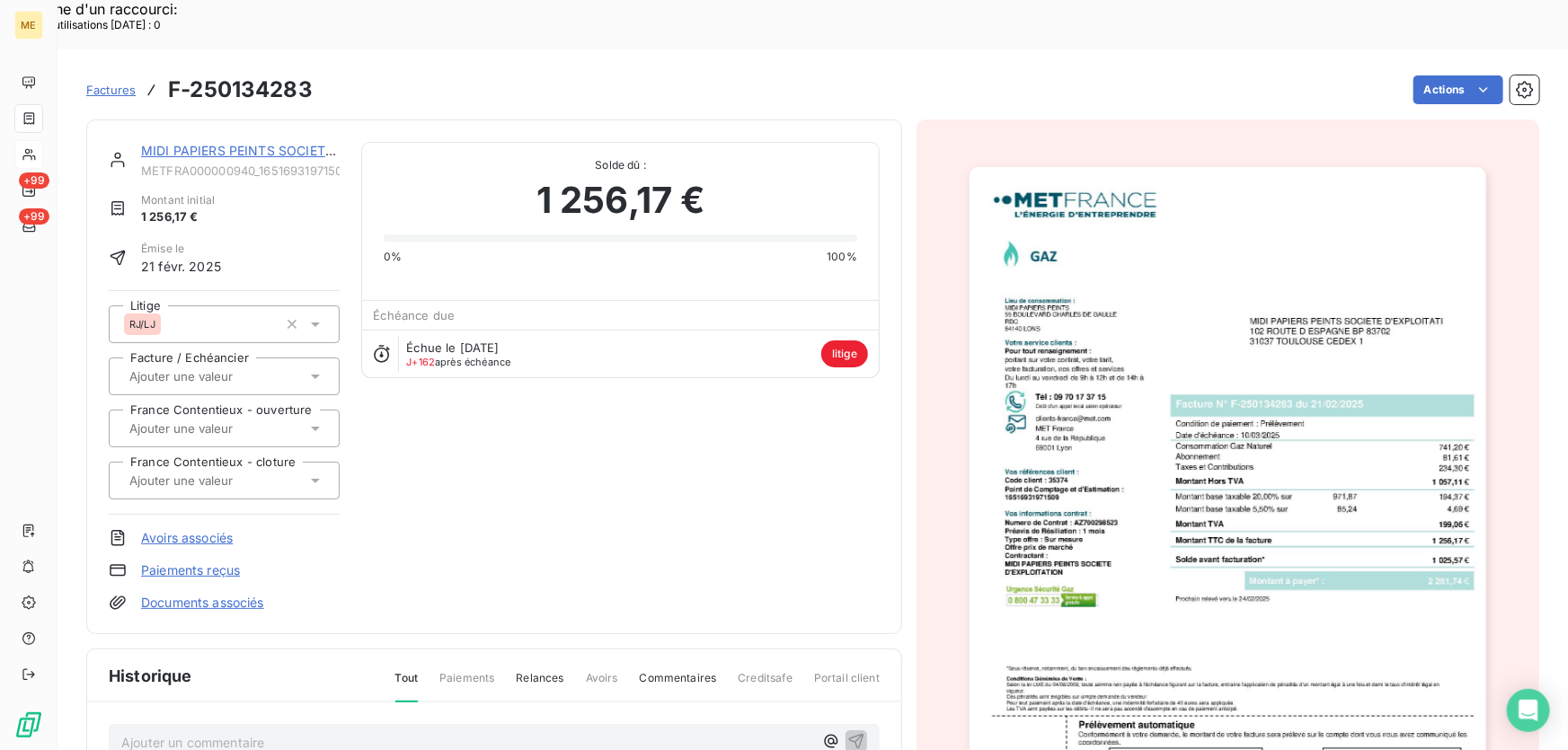
click at [163, 143] on link "MIDI PAPIERS PEINTS SOCIETE D'EXPLOITATION" at bounding box center [291, 150] width 301 height 16
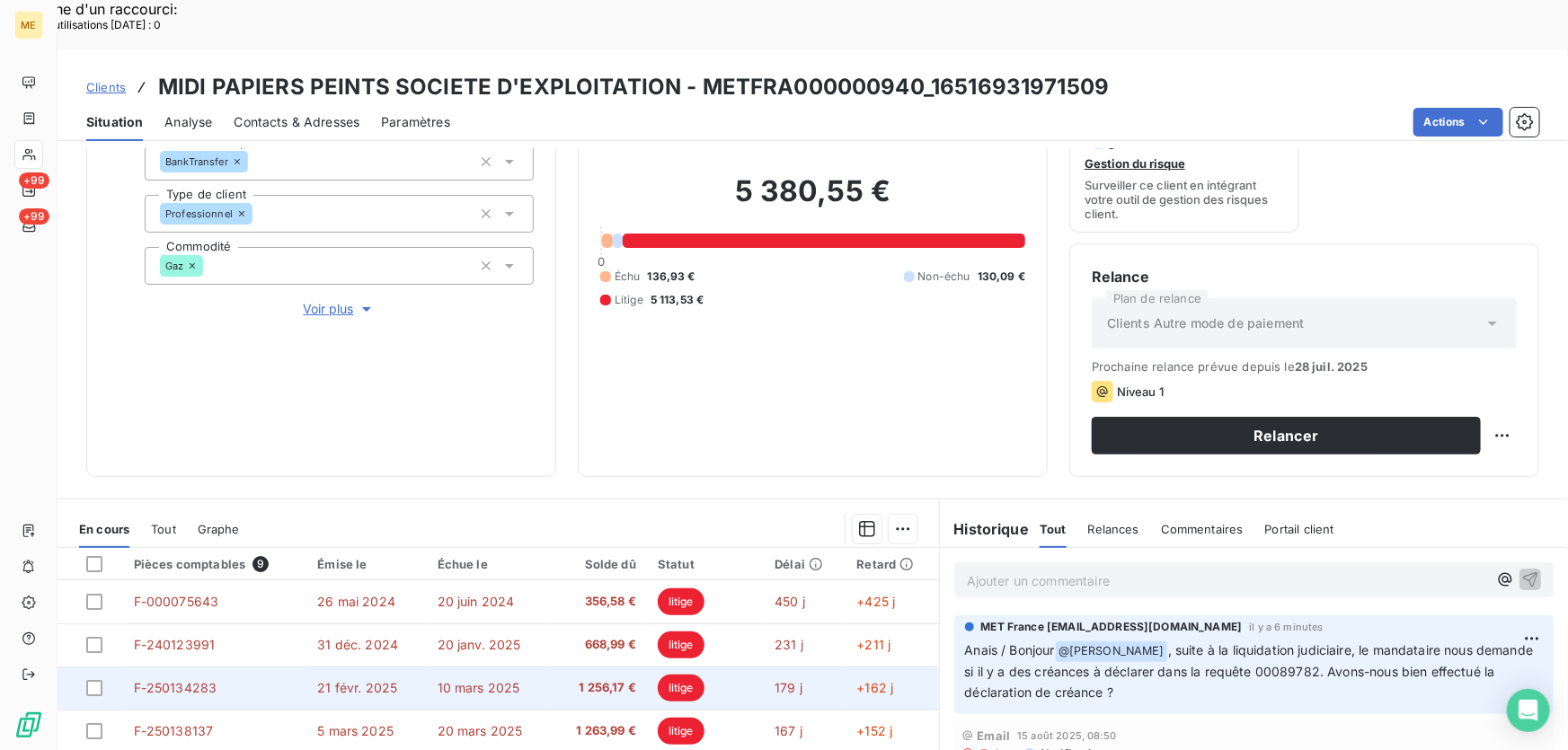
scroll to position [324, 0]
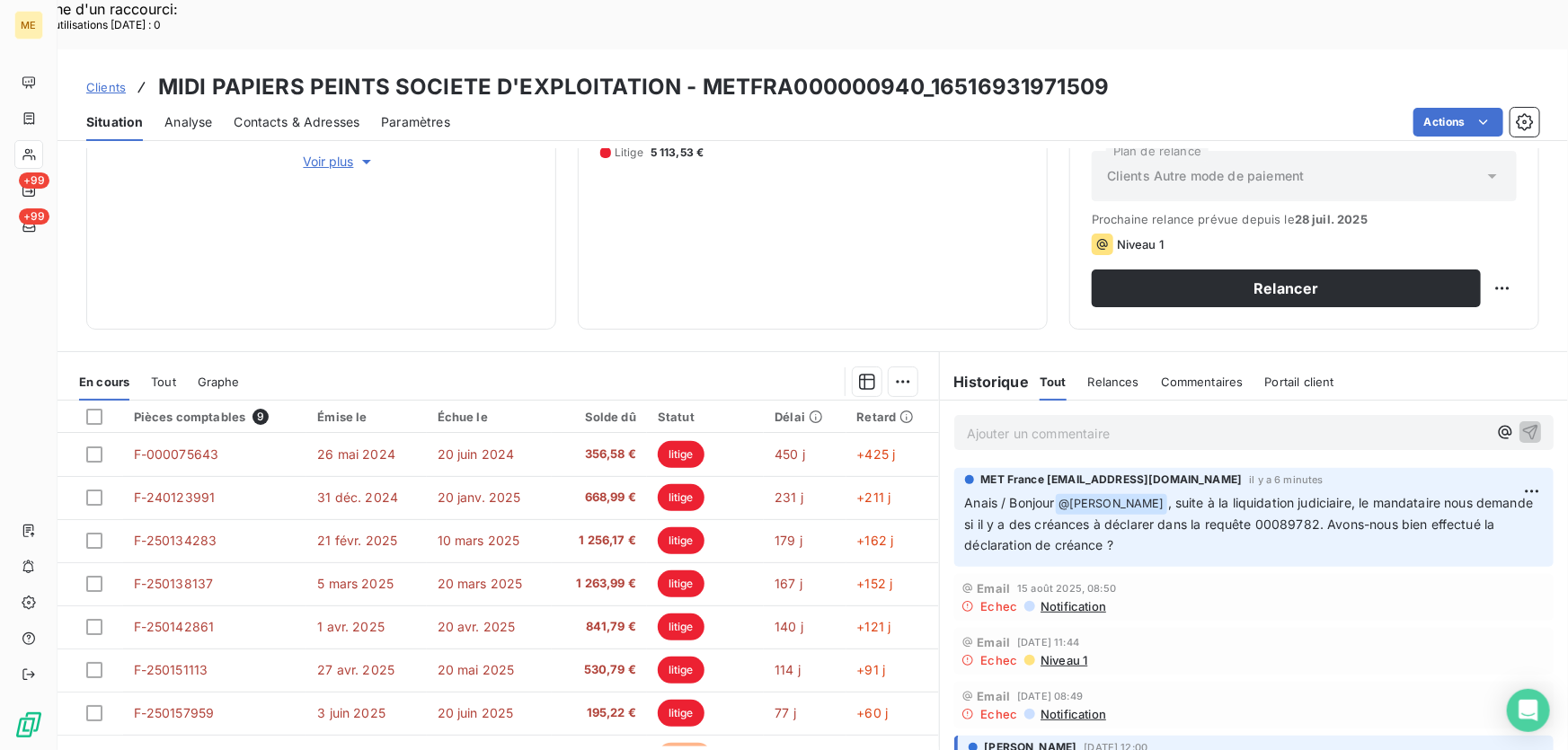
click at [1131, 423] on p "Ajouter un commentaire ﻿" at bounding box center [1227, 434] width 521 height 23
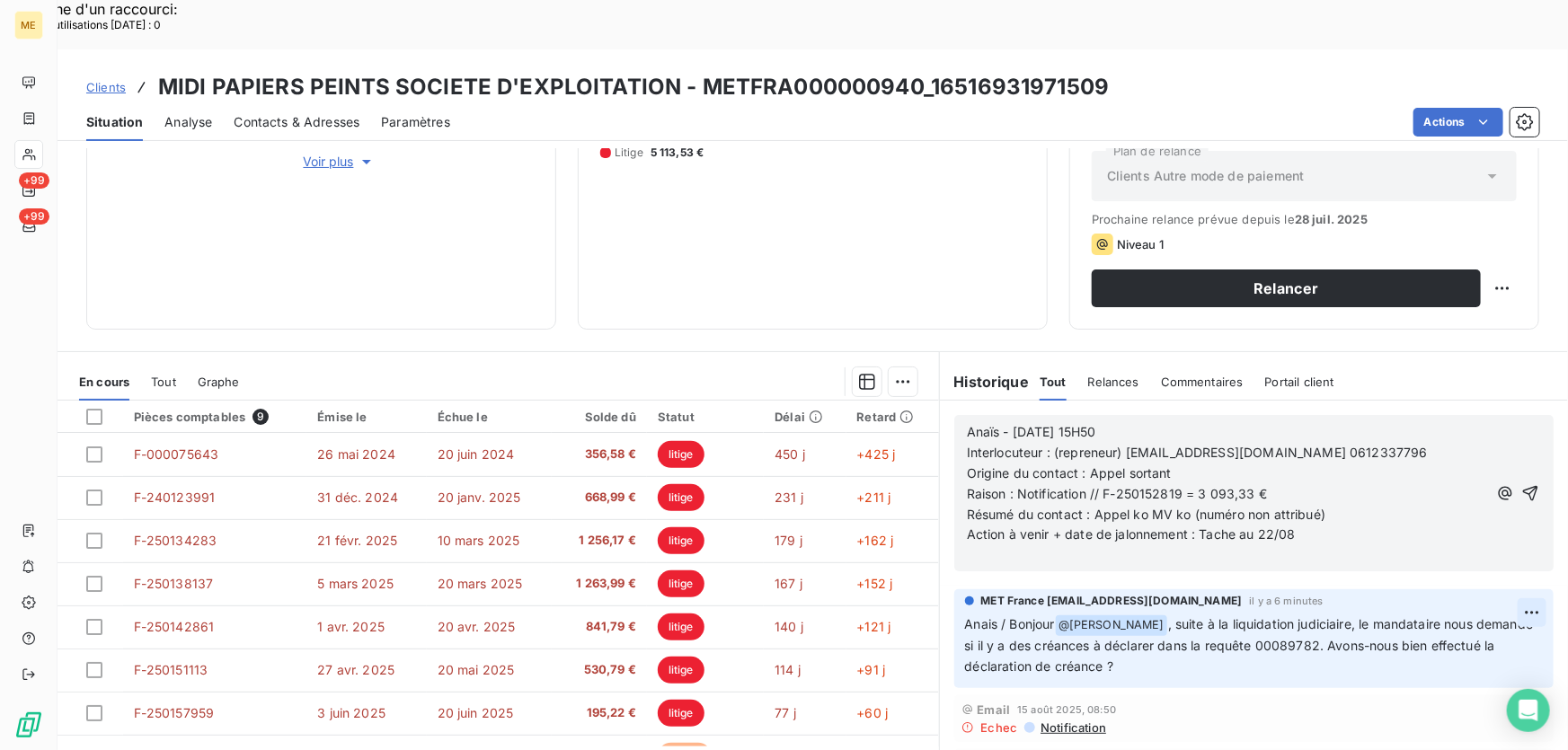
click at [1521, 484] on icon "button" at bounding box center [1530, 493] width 18 height 18
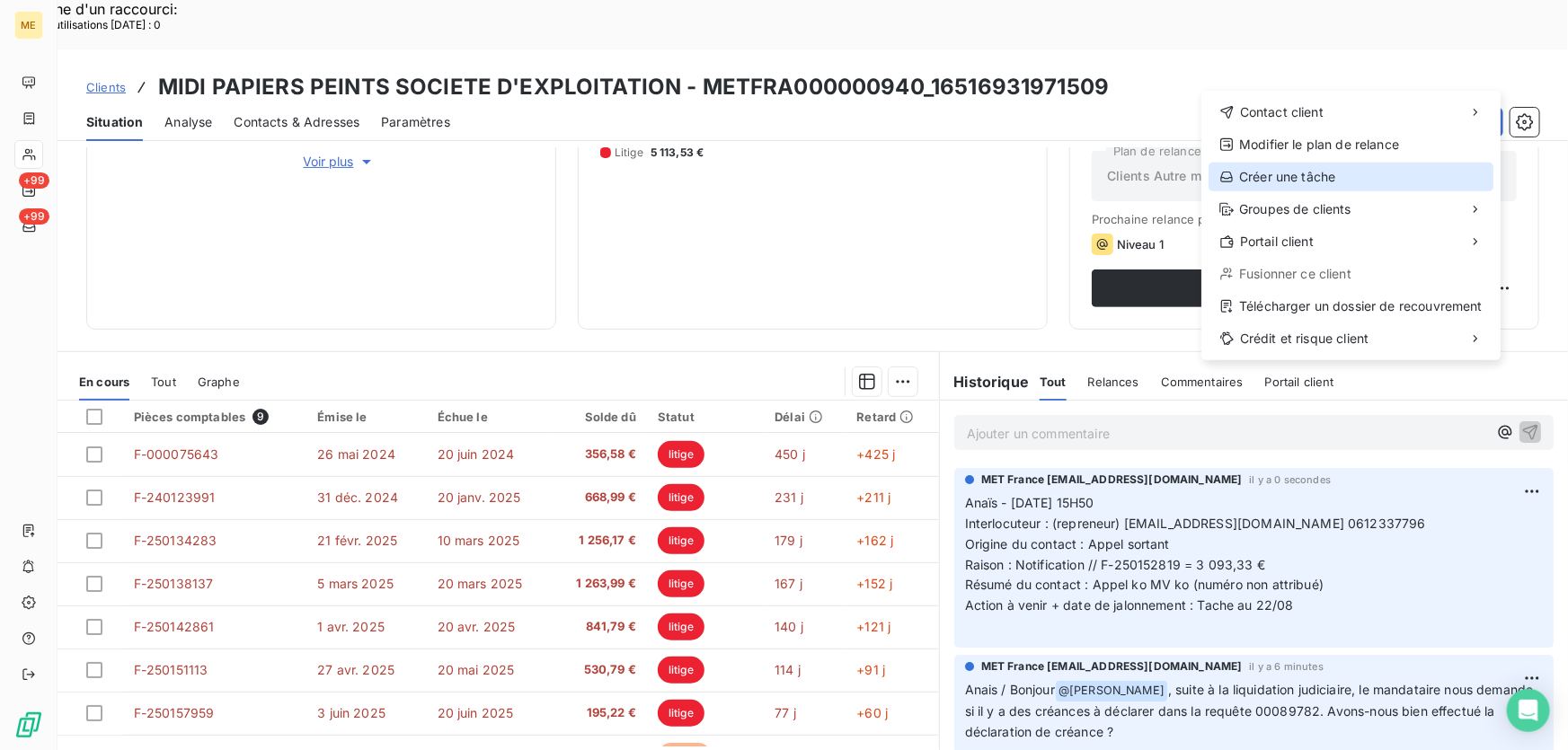
click at [1317, 172] on div "Créer une tâche" at bounding box center [1350, 176] width 285 height 28
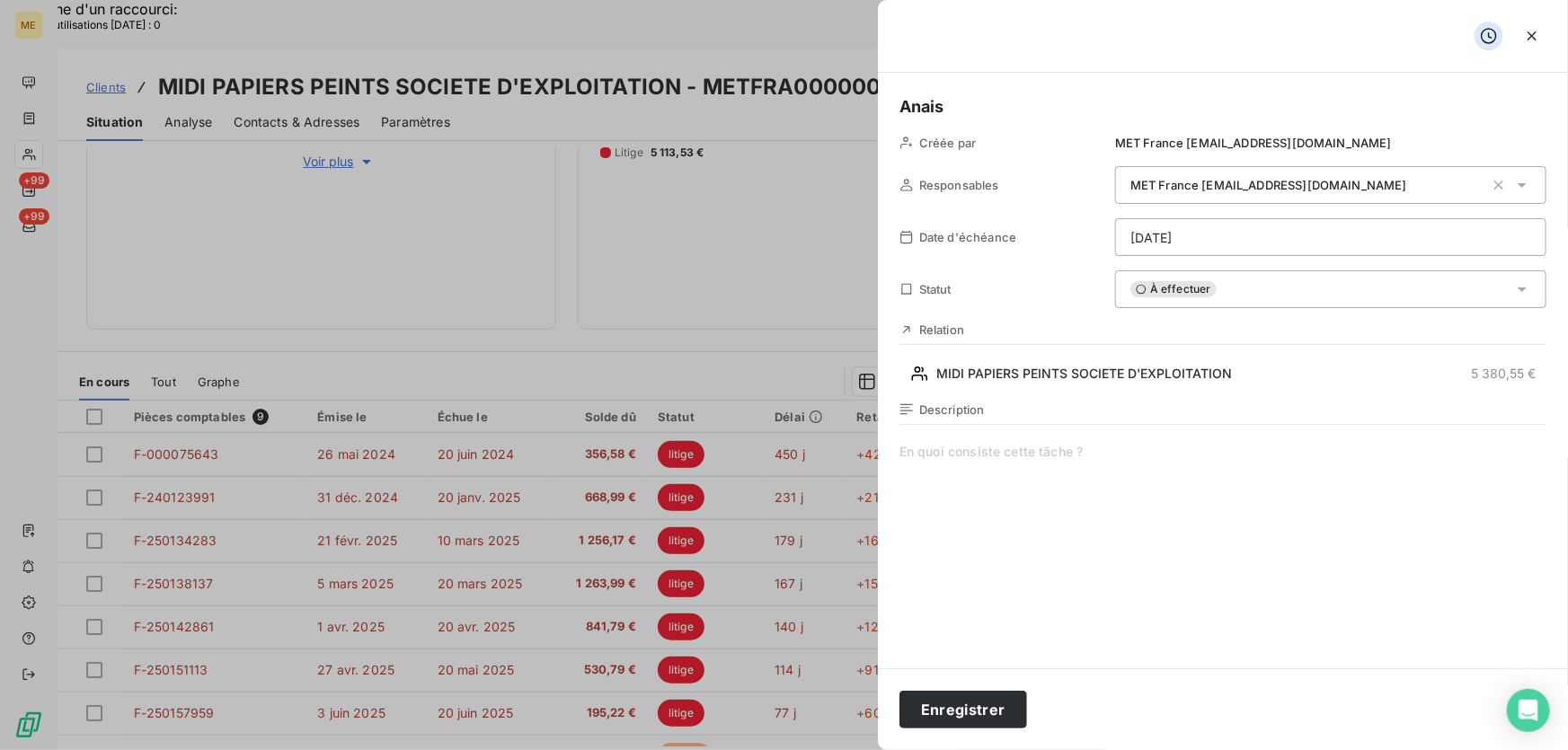
click at [981, 455] on span at bounding box center [1223, 615] width 647 height 345
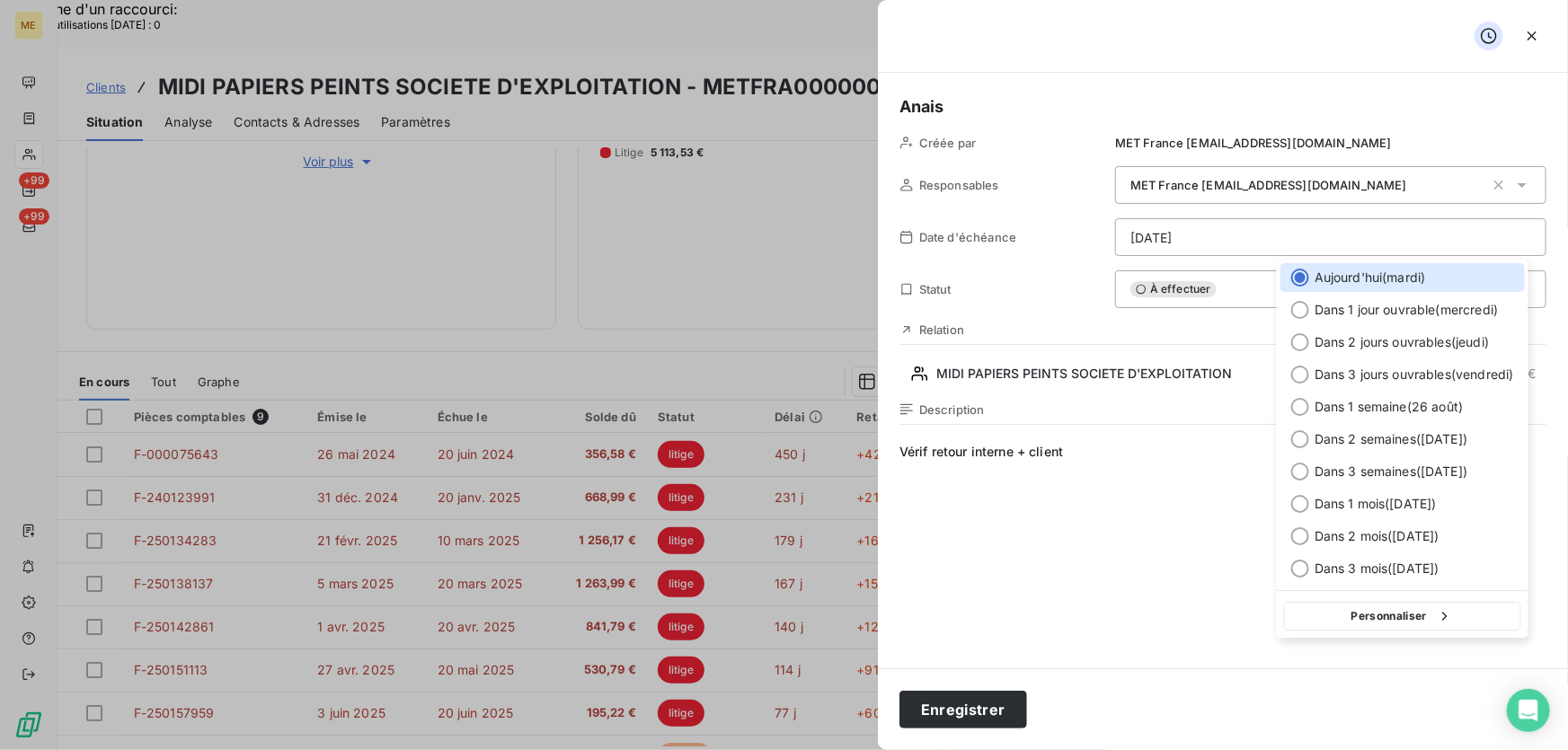
click at [1400, 375] on span "Dans 3 jours ouvrables ( vendredi )" at bounding box center [1414, 375] width 200 height 18
type input "[DATE]"
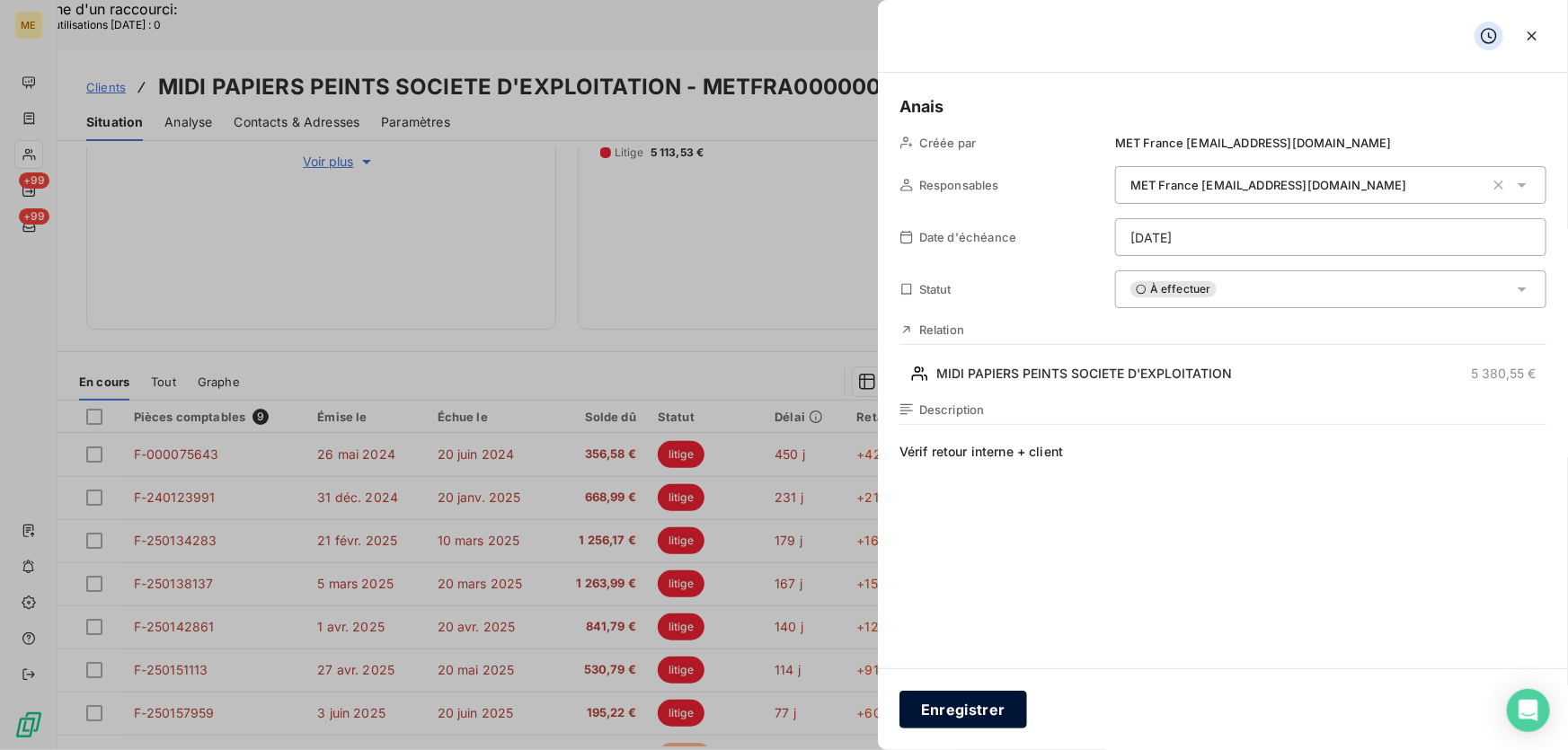
click at [971, 692] on button "Enregistrer" at bounding box center [962, 710] width 127 height 38
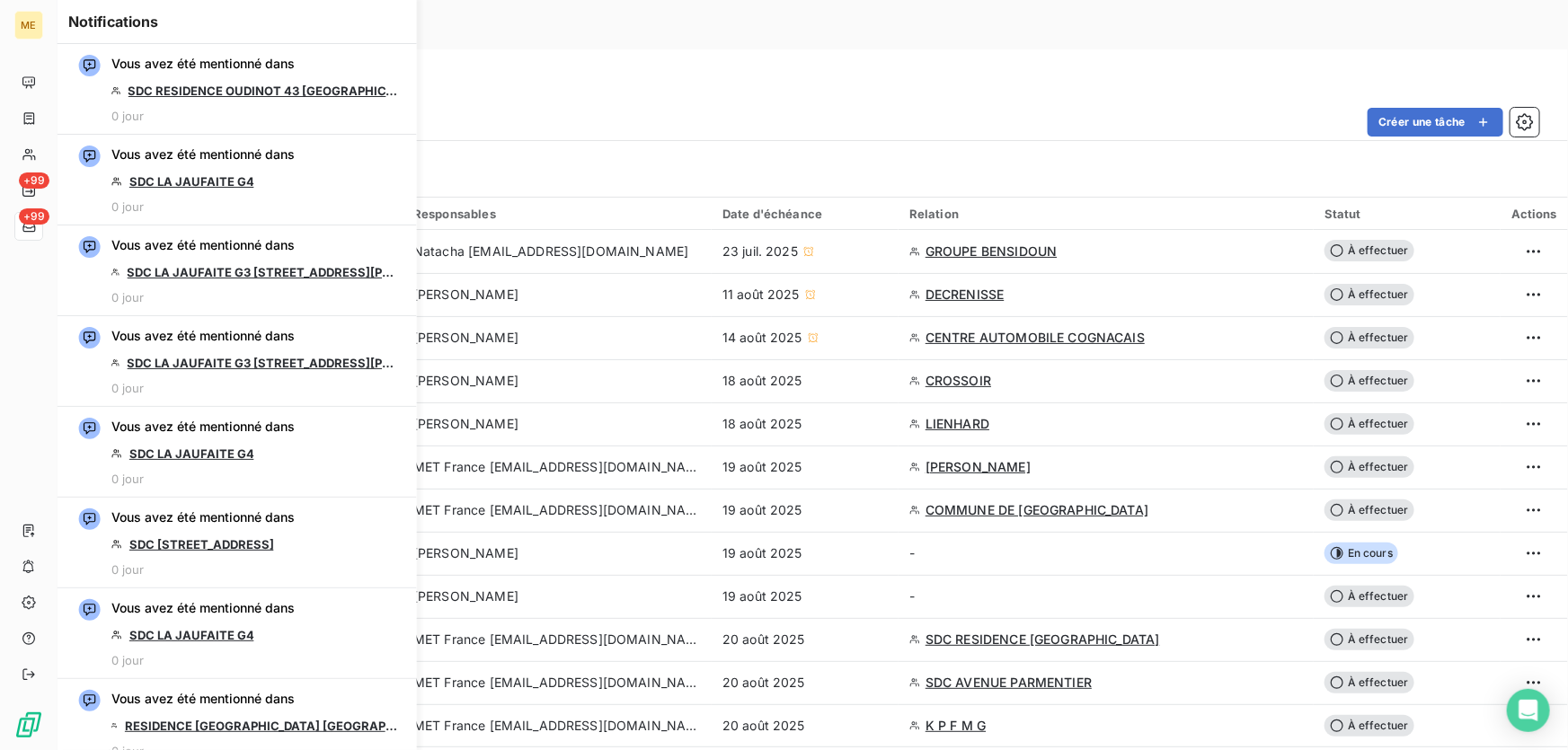
scroll to position [2532, 0]
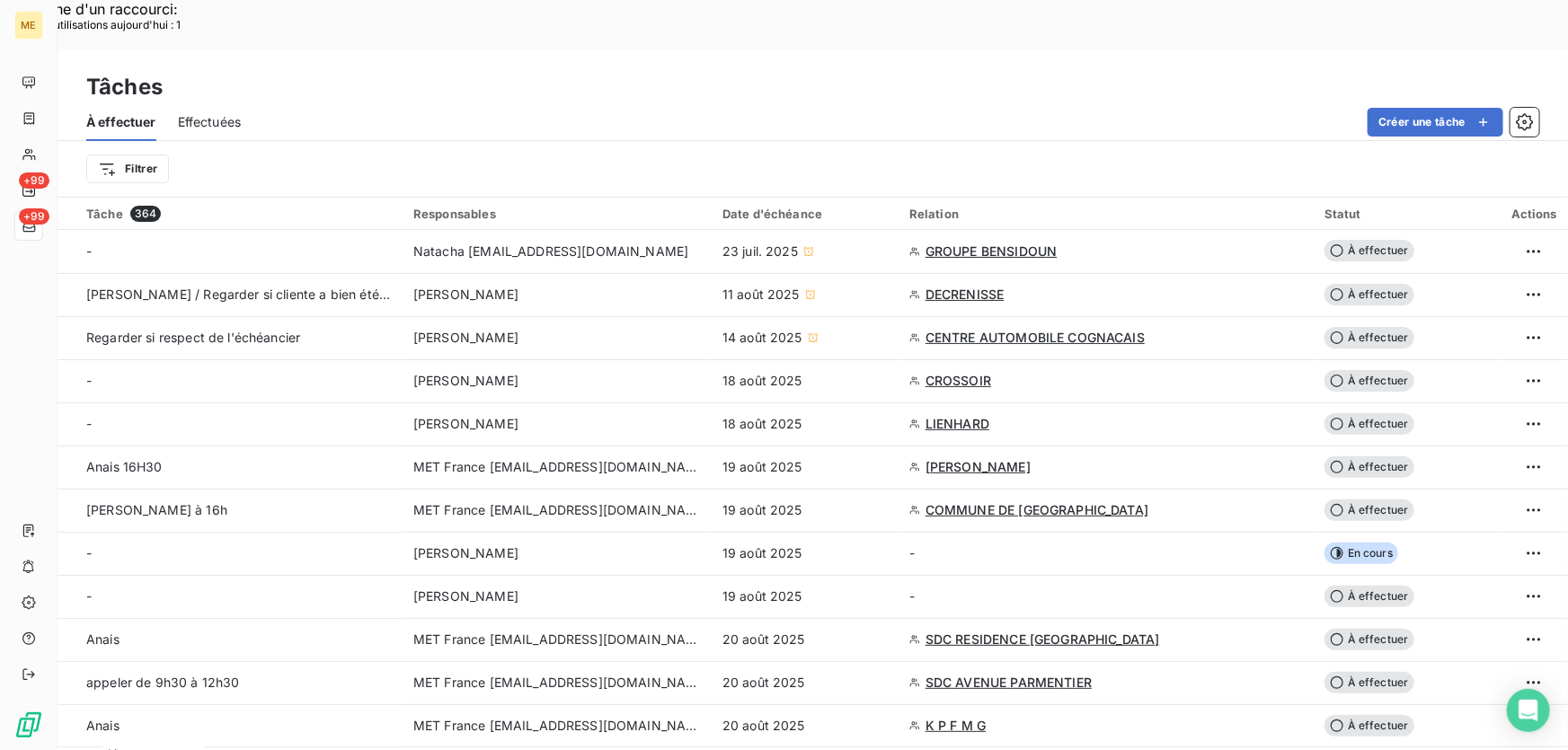
click at [727, 71] on div "Tâches" at bounding box center [813, 86] width 1510 height 32
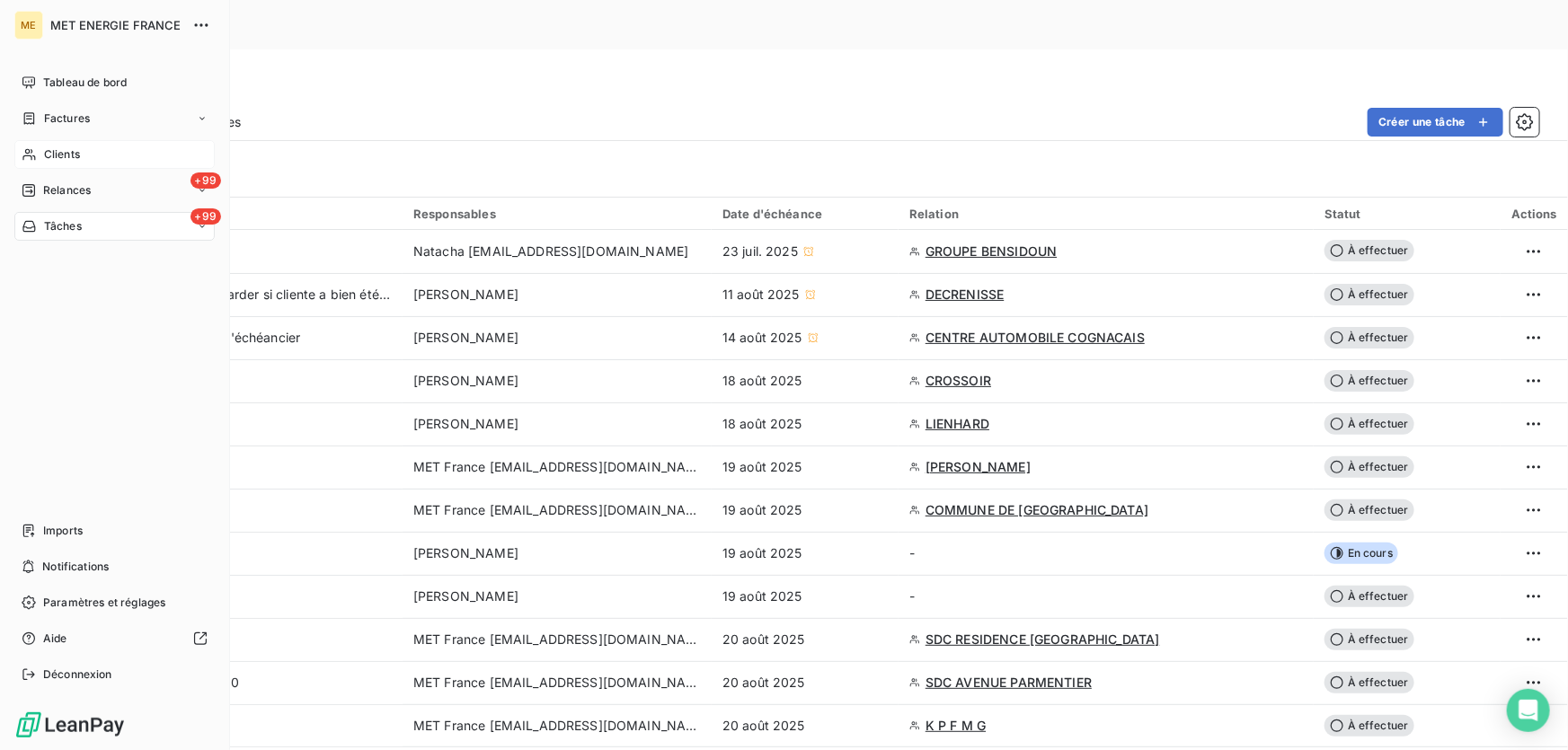
click at [50, 153] on span "Clients" at bounding box center [61, 155] width 36 height 17
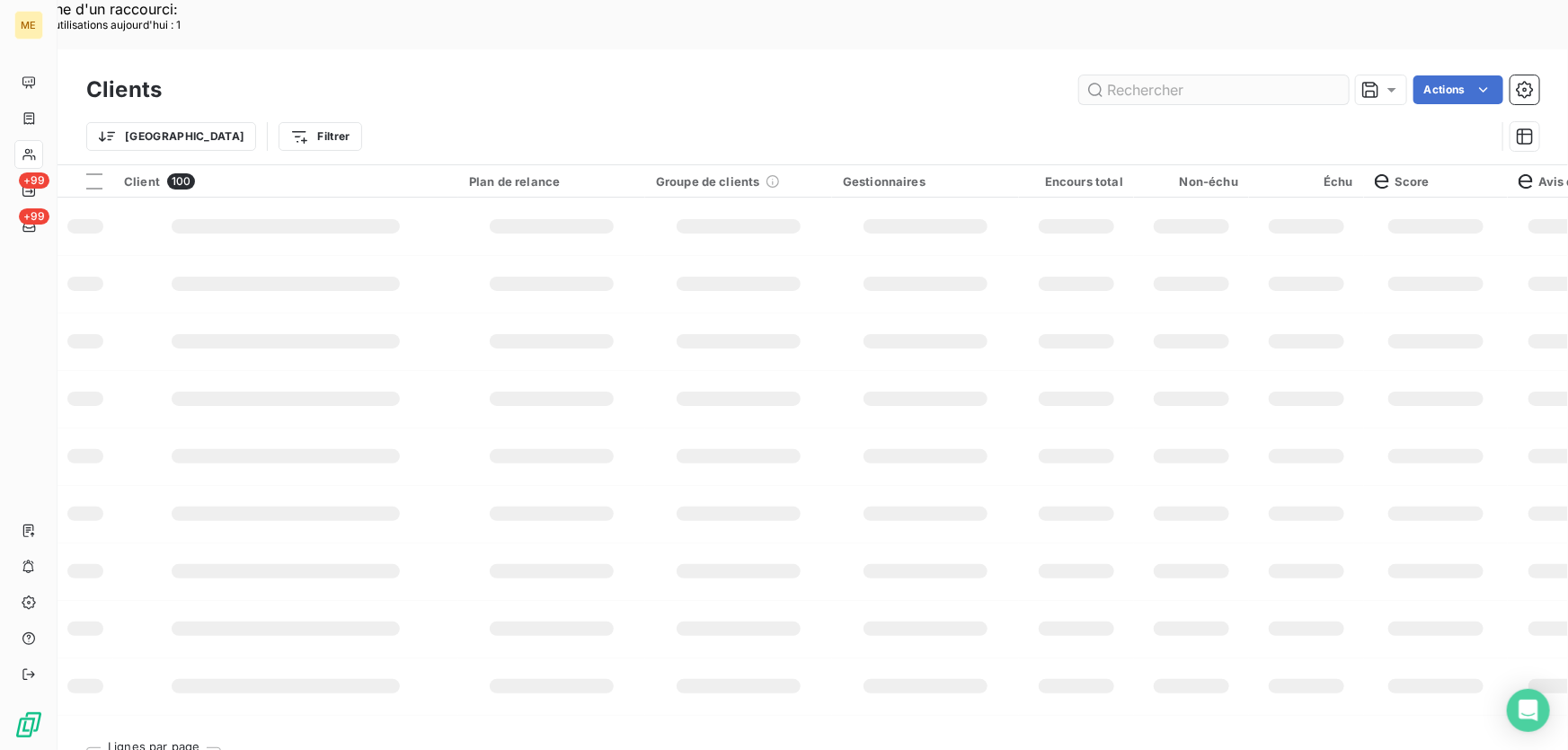
click at [1177, 75] on input "text" at bounding box center [1213, 89] width 269 height 28
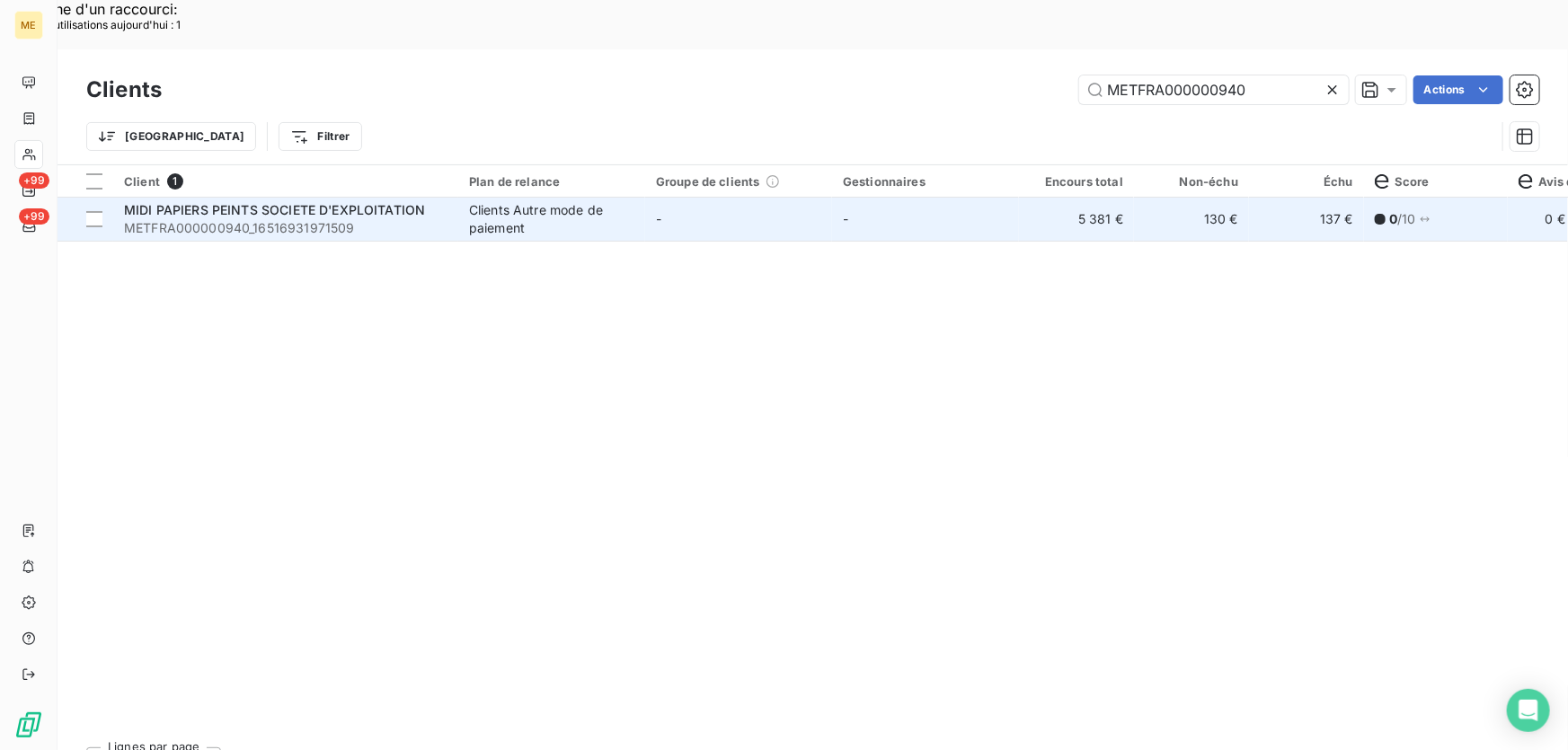
type input "METFRA000000940"
click at [543, 202] on div "Clients Autre mode de paiement" at bounding box center [552, 219] width 165 height 36
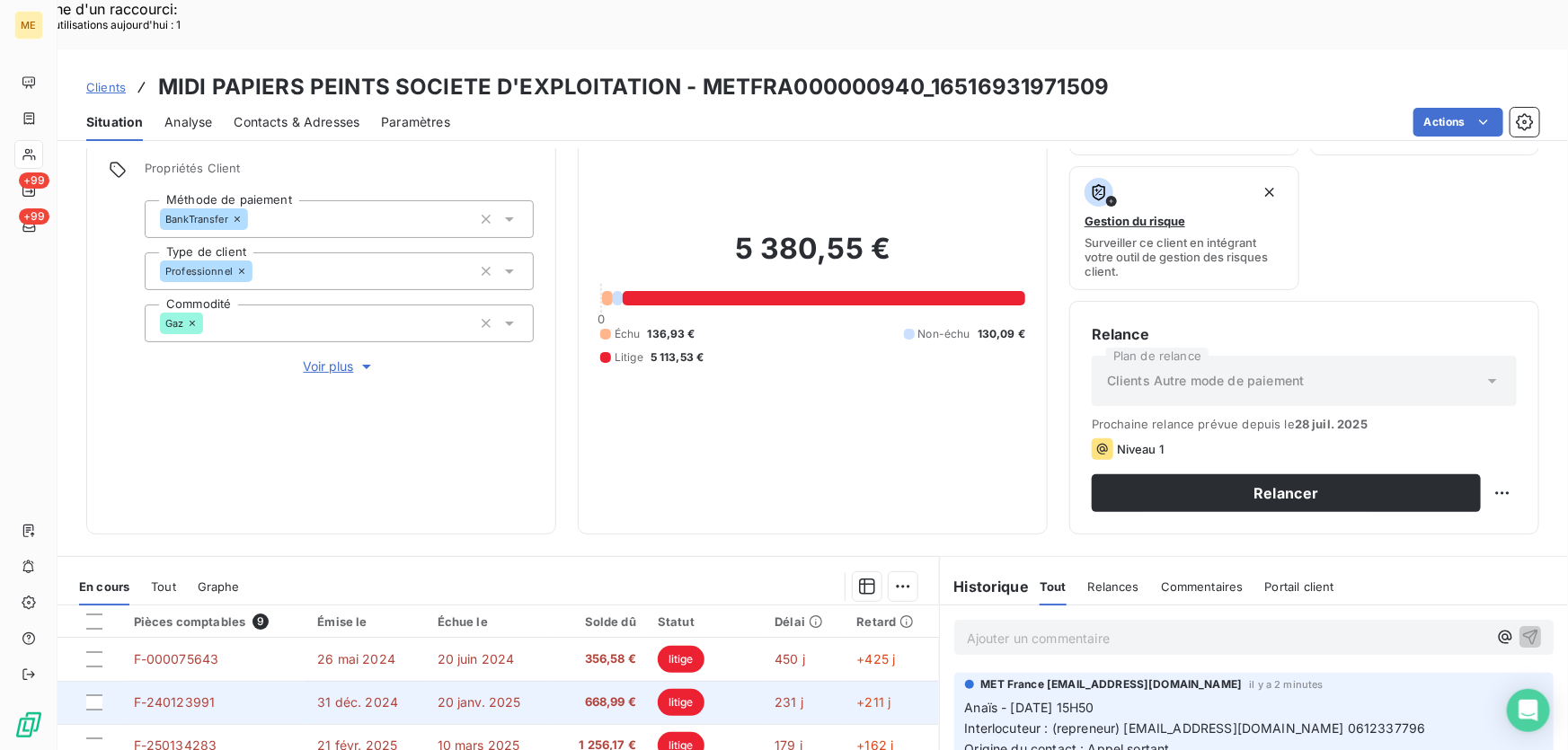
scroll to position [324, 0]
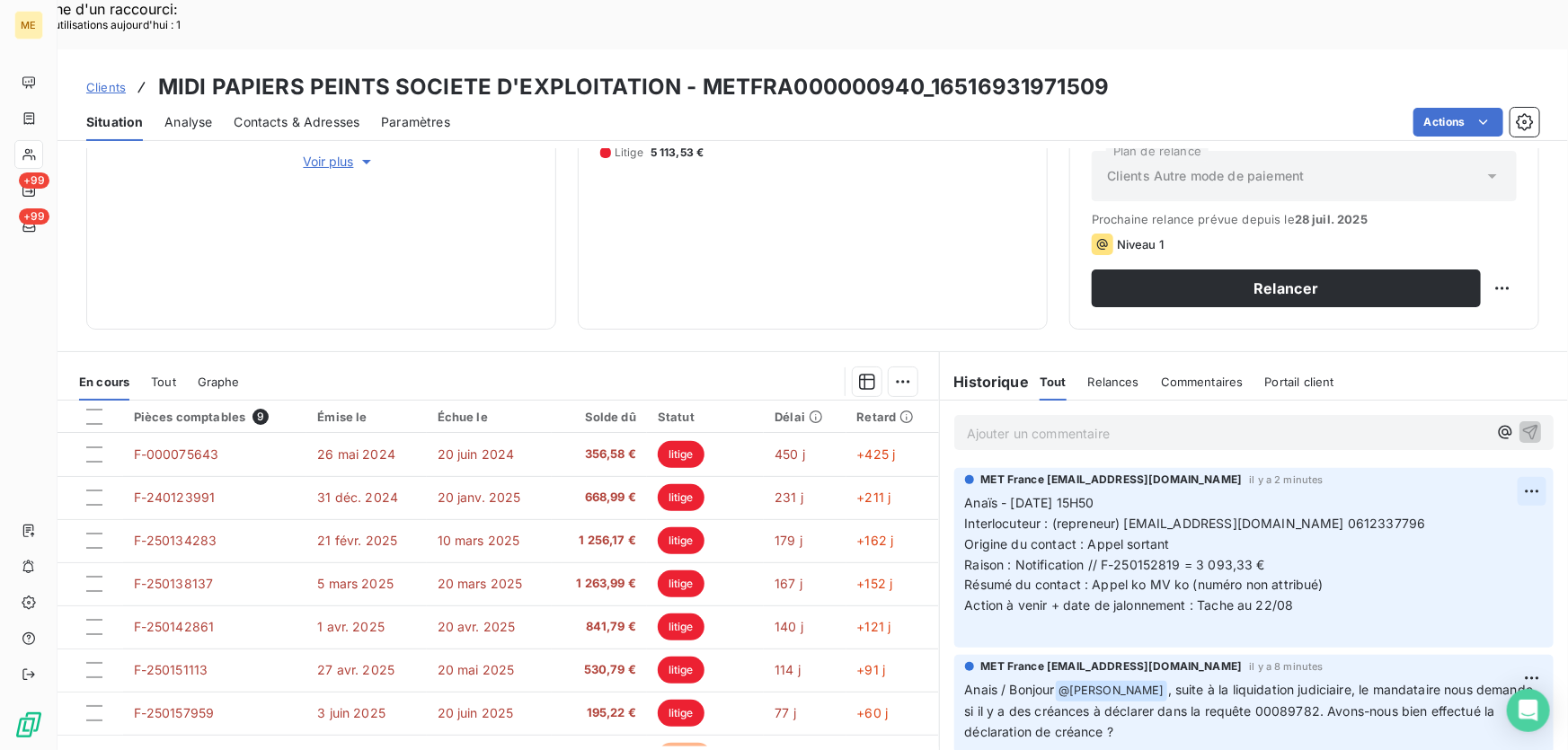
click at [1464, 478] on div "Editer" at bounding box center [1464, 481] width 101 height 28
drag, startPoint x: 1093, startPoint y: 514, endPoint x: 1011, endPoint y: 518, distance: 82.1
click at [1009, 557] on span "Raison : Notification // F-250152819 = 3 093,33 €" at bounding box center [1114, 565] width 300 height 16
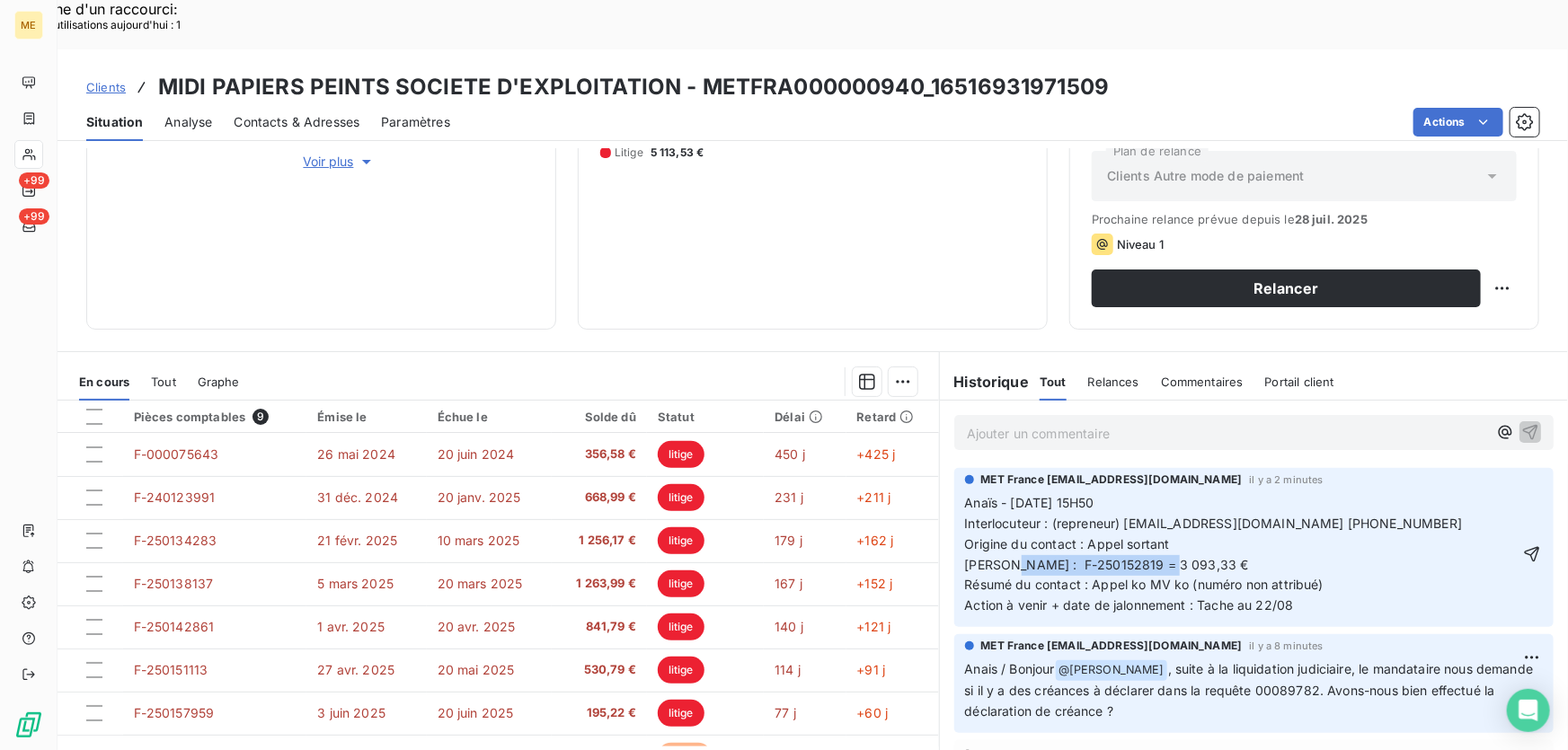
drag, startPoint x: 1011, startPoint y: 513, endPoint x: 1196, endPoint y: 518, distance: 185.1
click at [1196, 518] on p "Anaïs - 19/08/2025 - 15H50 Interlocuteur : (repreneur) assistante@delzongle.fr …" at bounding box center [1241, 555] width 553 height 123
click at [1522, 546] on icon "button" at bounding box center [1531, 555] width 18 height 18
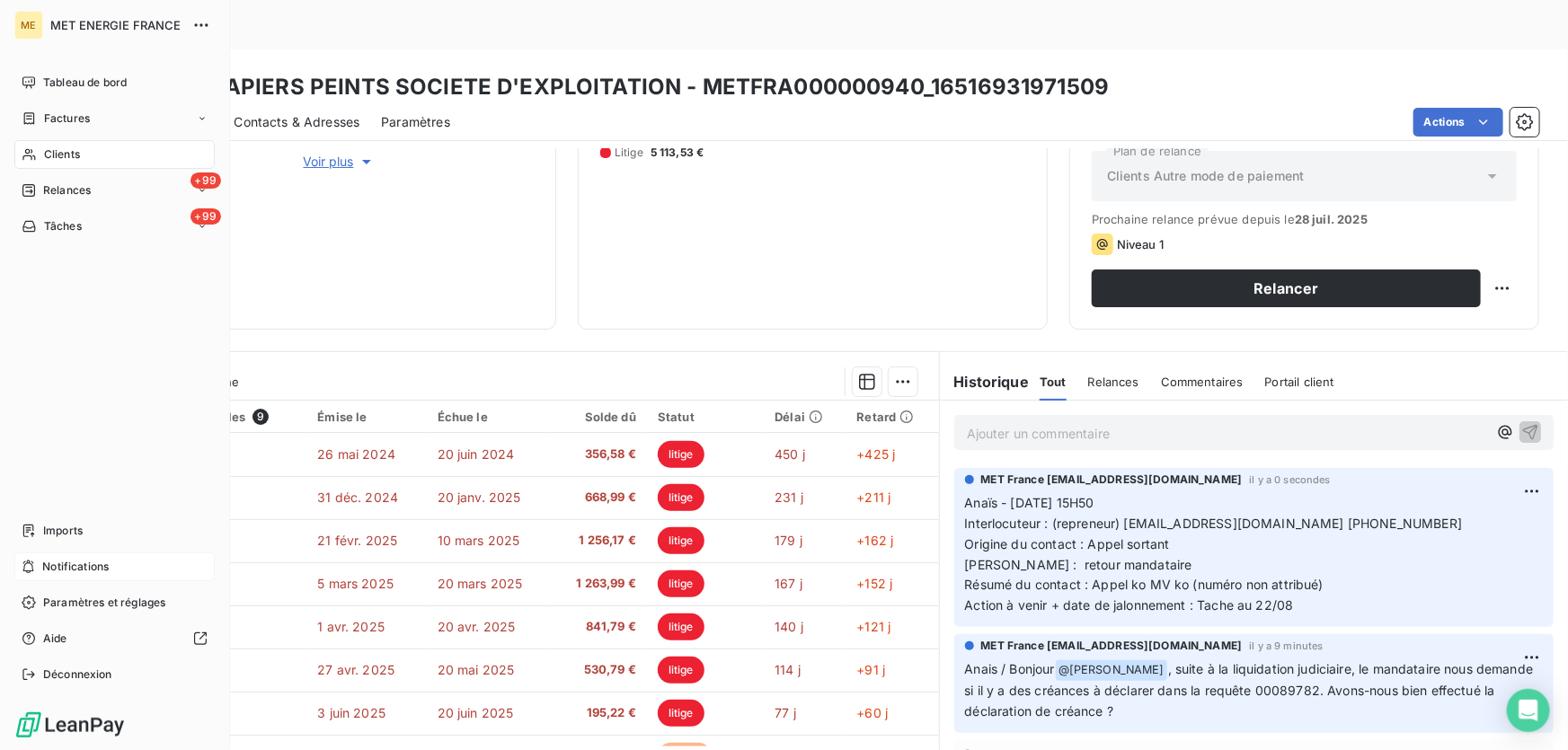
click at [93, 564] on span "Notifications" at bounding box center [75, 568] width 67 height 17
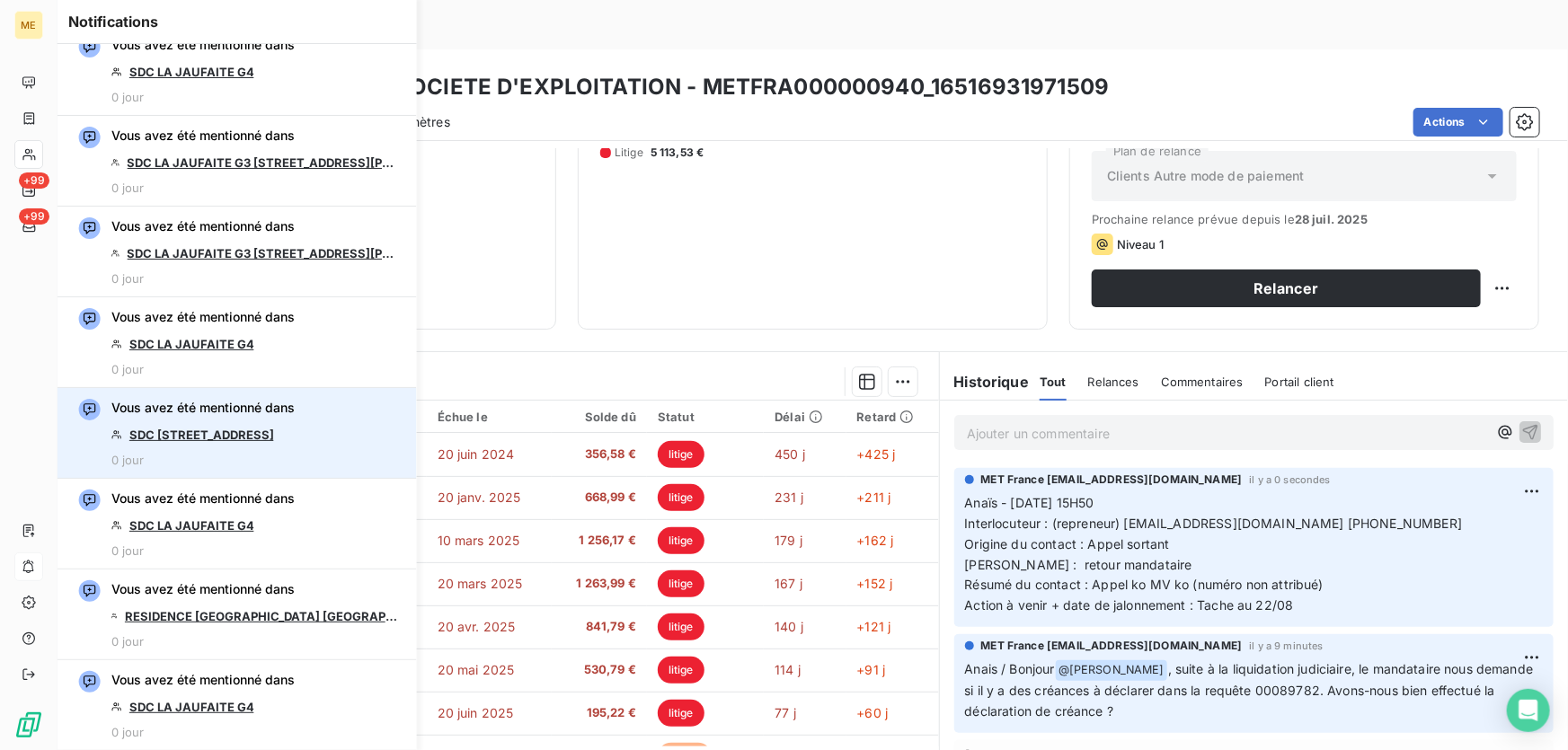
scroll to position [245, 0]
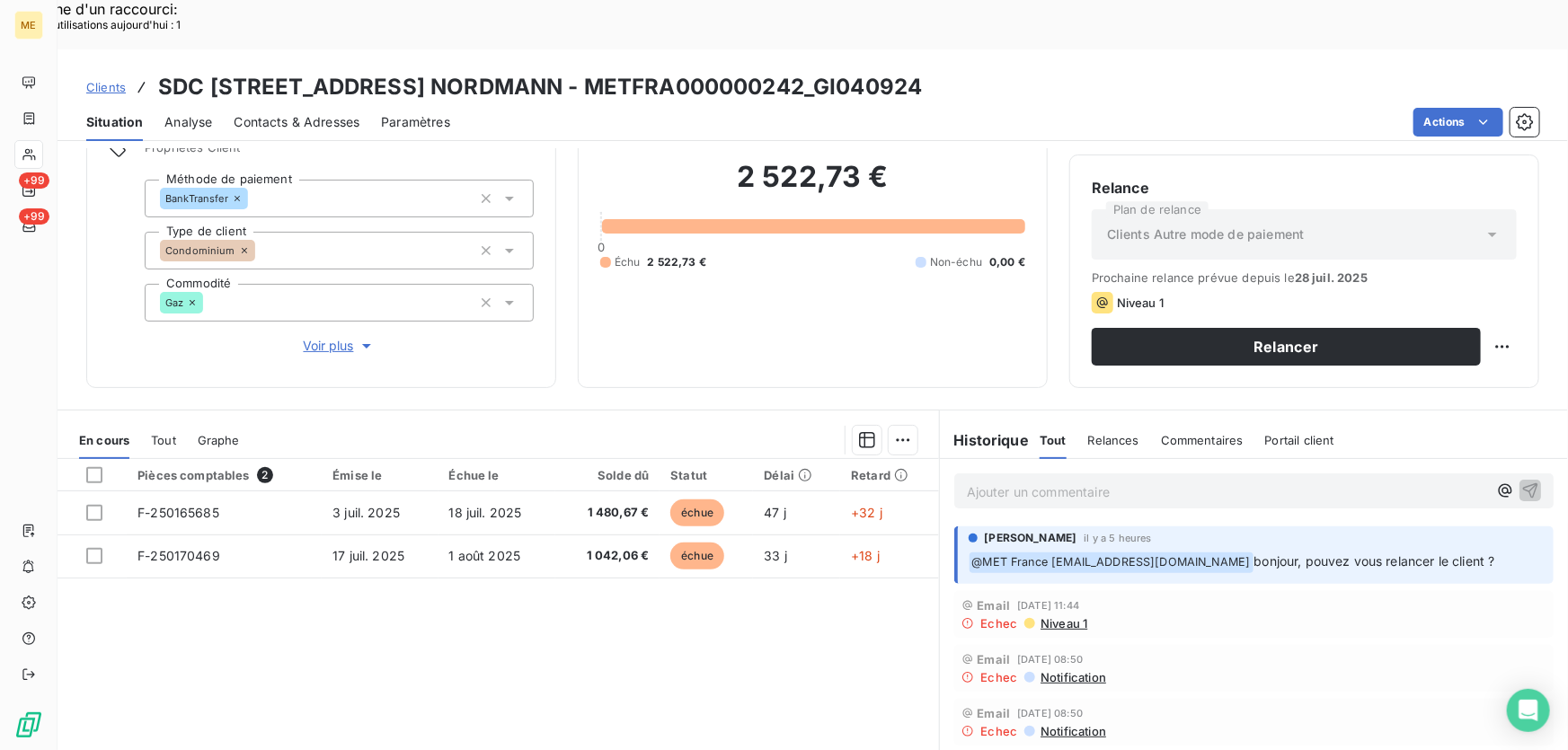
scroll to position [116, 0]
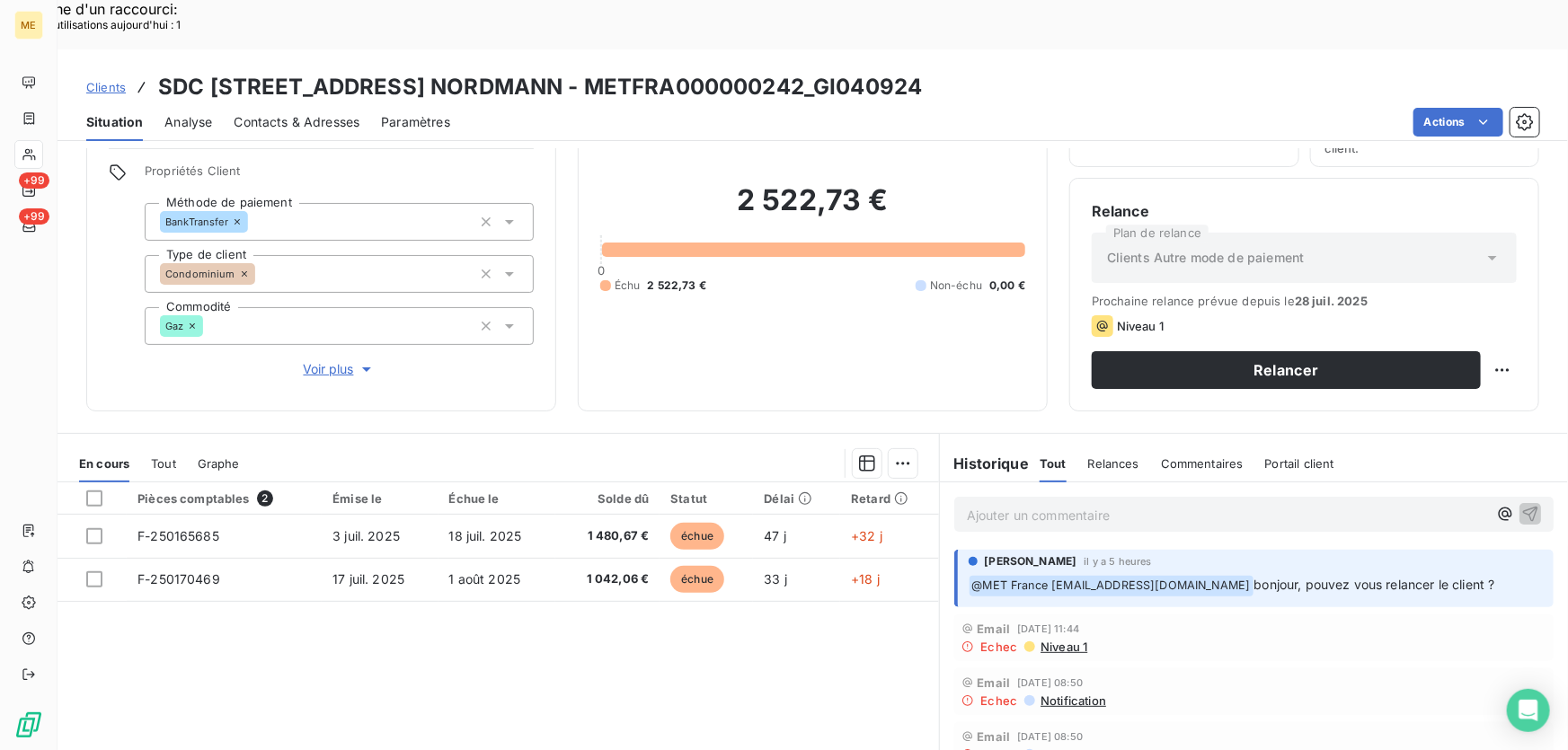
drag, startPoint x: 279, startPoint y: 65, endPoint x: 299, endPoint y: 75, distance: 22.4
click at [279, 114] on span "Contacts & Adresses" at bounding box center [296, 123] width 126 height 18
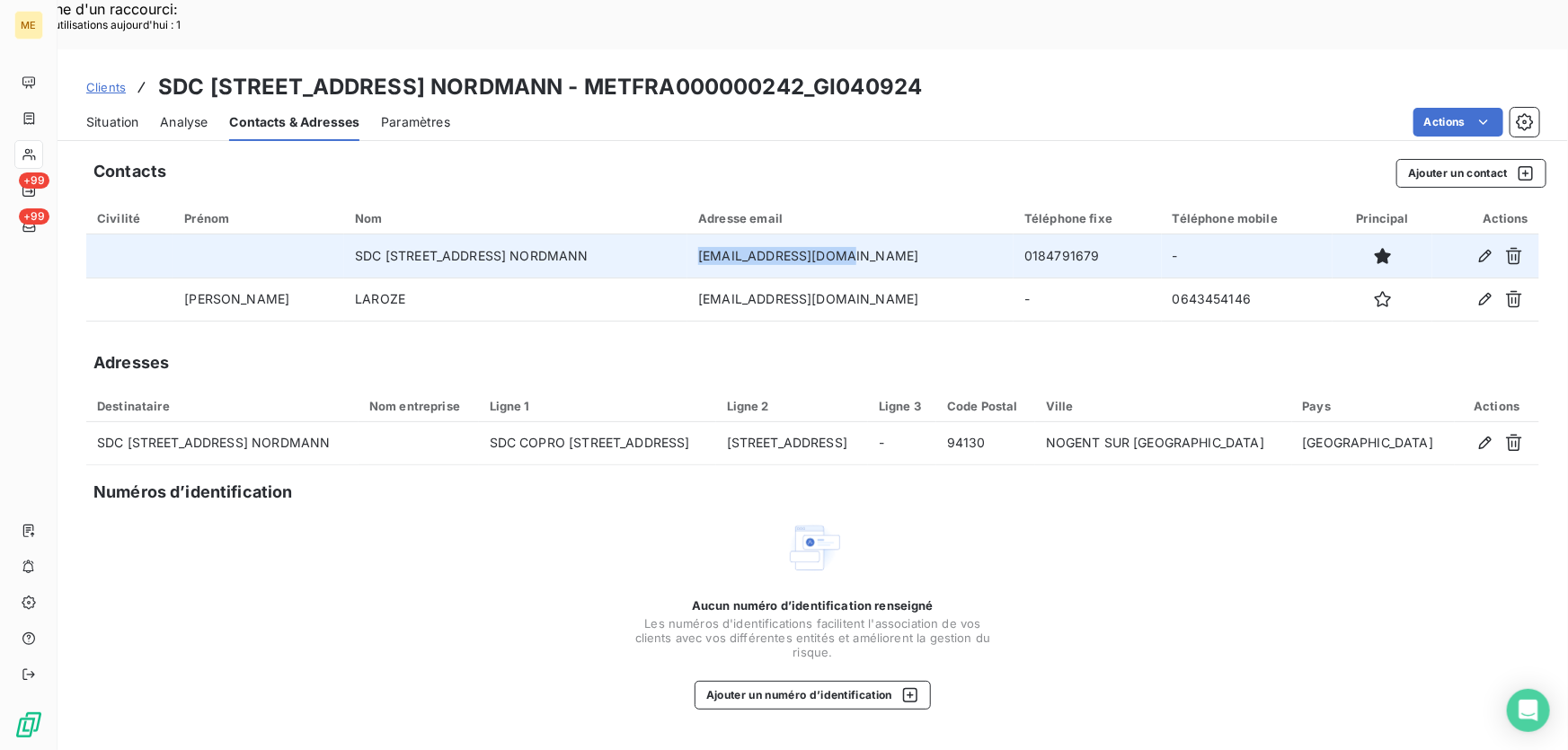
copy td "[EMAIL_ADDRESS][DOMAIN_NAME]"
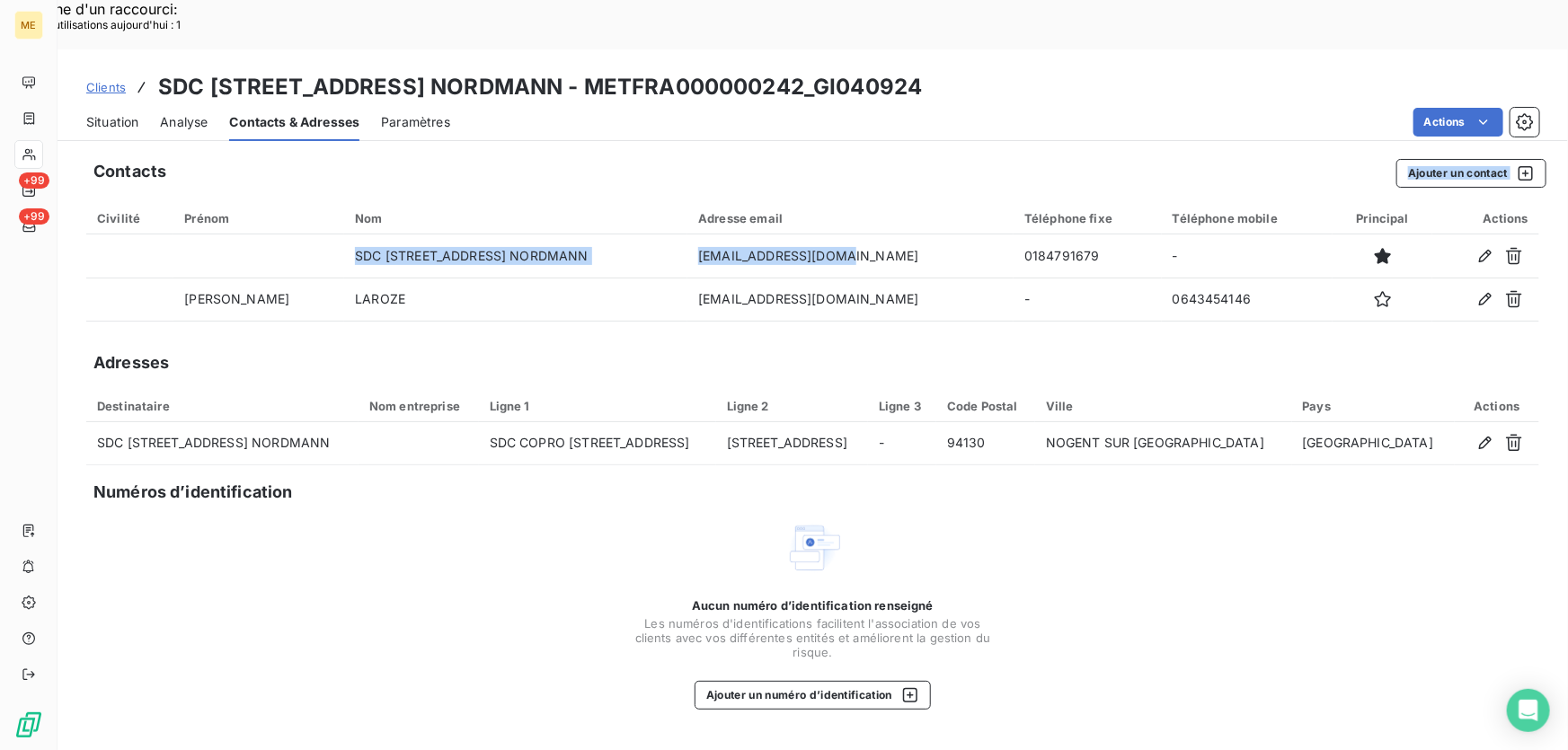
drag, startPoint x: 939, startPoint y: 208, endPoint x: 793, endPoint y: 119, distance: 171.0
click at [794, 149] on div "Contacts Ajouter un contact Civilité Prénom Nom Adresse email Téléphone fixe Té…" at bounding box center [813, 474] width 1510 height 652
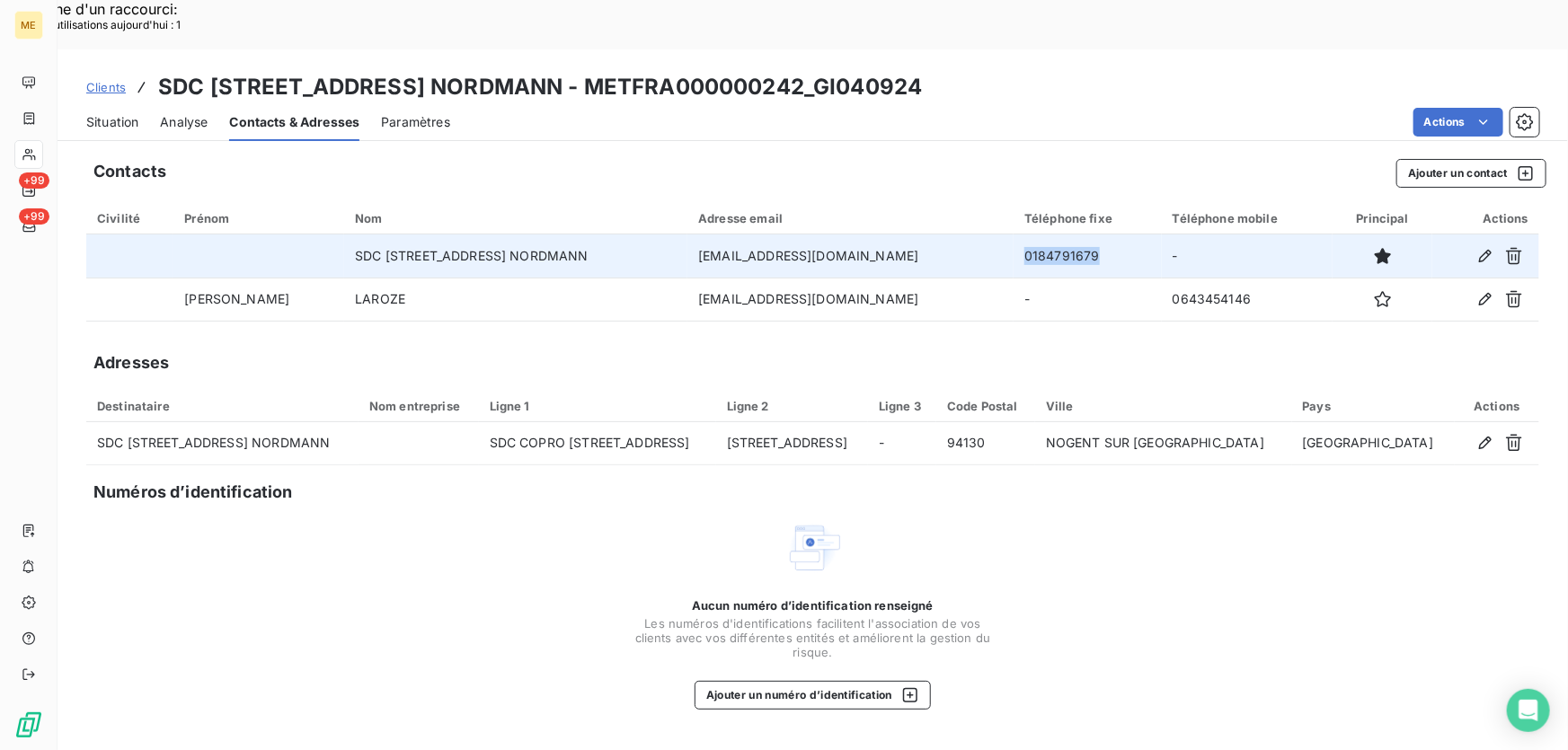
copy td "0184791679"
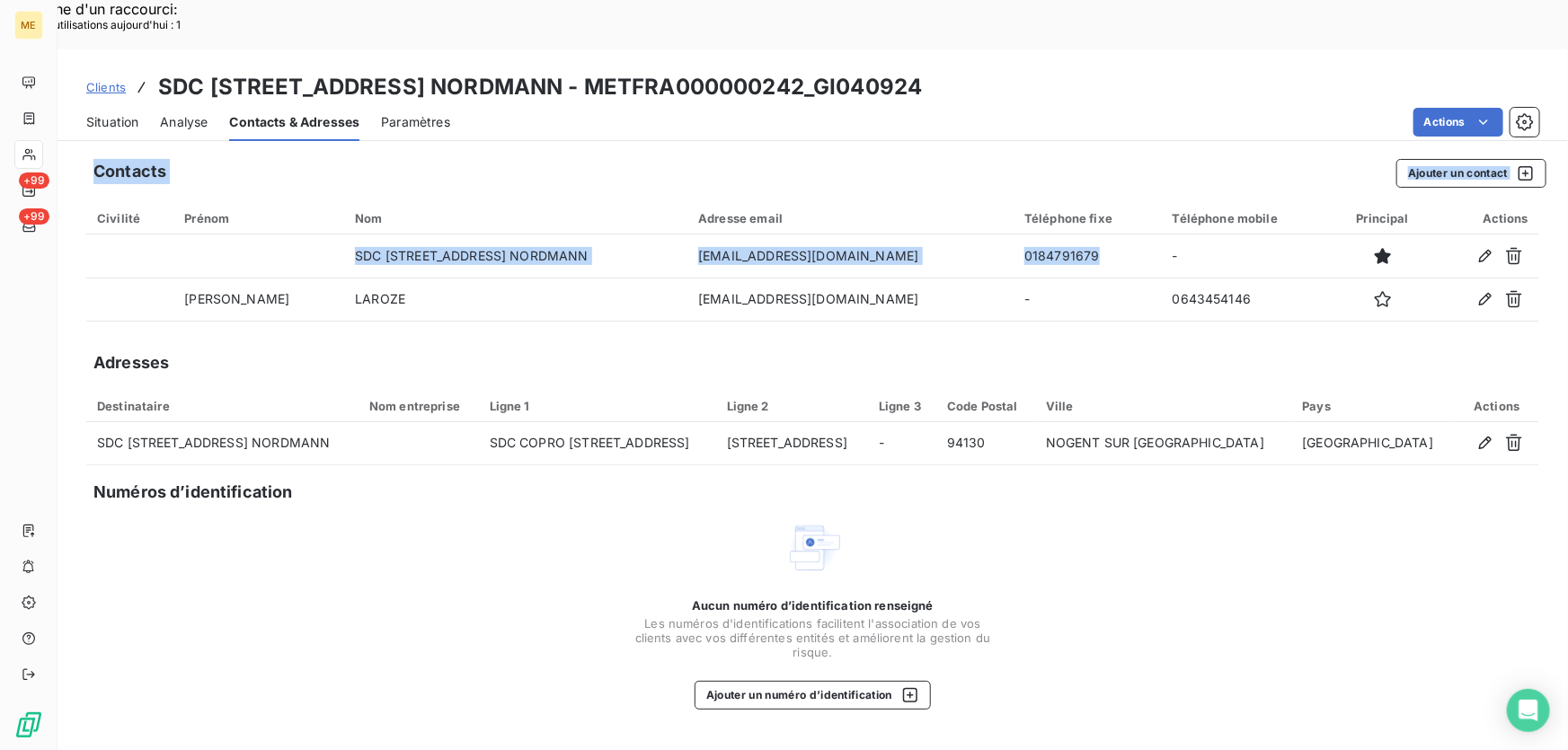
drag, startPoint x: 1098, startPoint y: 208, endPoint x: 1013, endPoint y: 91, distance: 144.6
click at [1013, 91] on div "Clients SDC [STREET_ADDRESS] Situation Analyse Contacts & Adresses Paramètres A…" at bounding box center [813, 425] width 1510 height 750
click at [107, 114] on span "Situation" at bounding box center [112, 123] width 52 height 18
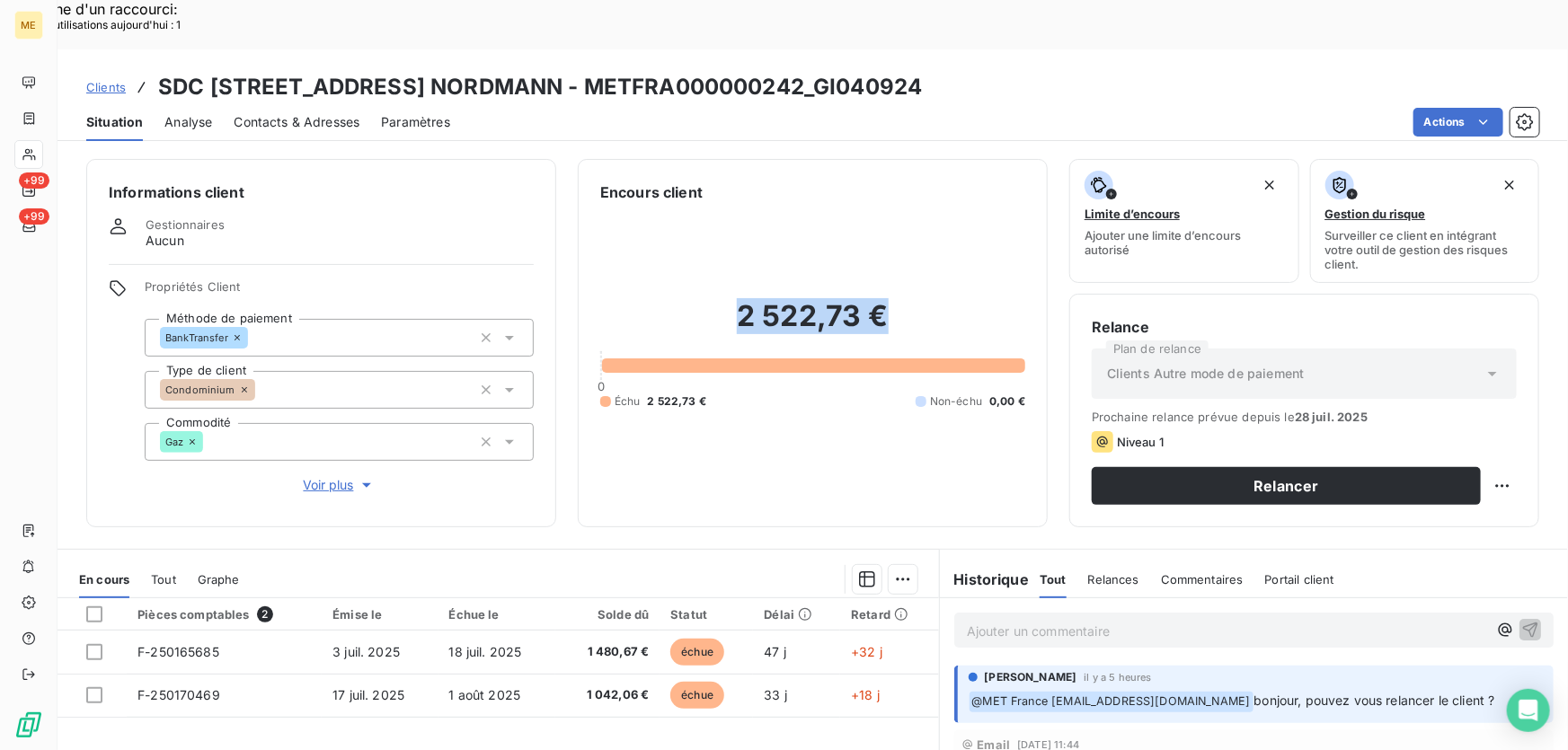
drag, startPoint x: 861, startPoint y: 272, endPoint x: 728, endPoint y: 286, distance: 133.7
click at [728, 298] on h2 "2 522,73 €" at bounding box center [813, 325] width 425 height 54
copy h2 "2 522,73 €"
click at [262, 104] on div "Contacts & Adresses" at bounding box center [296, 122] width 126 height 38
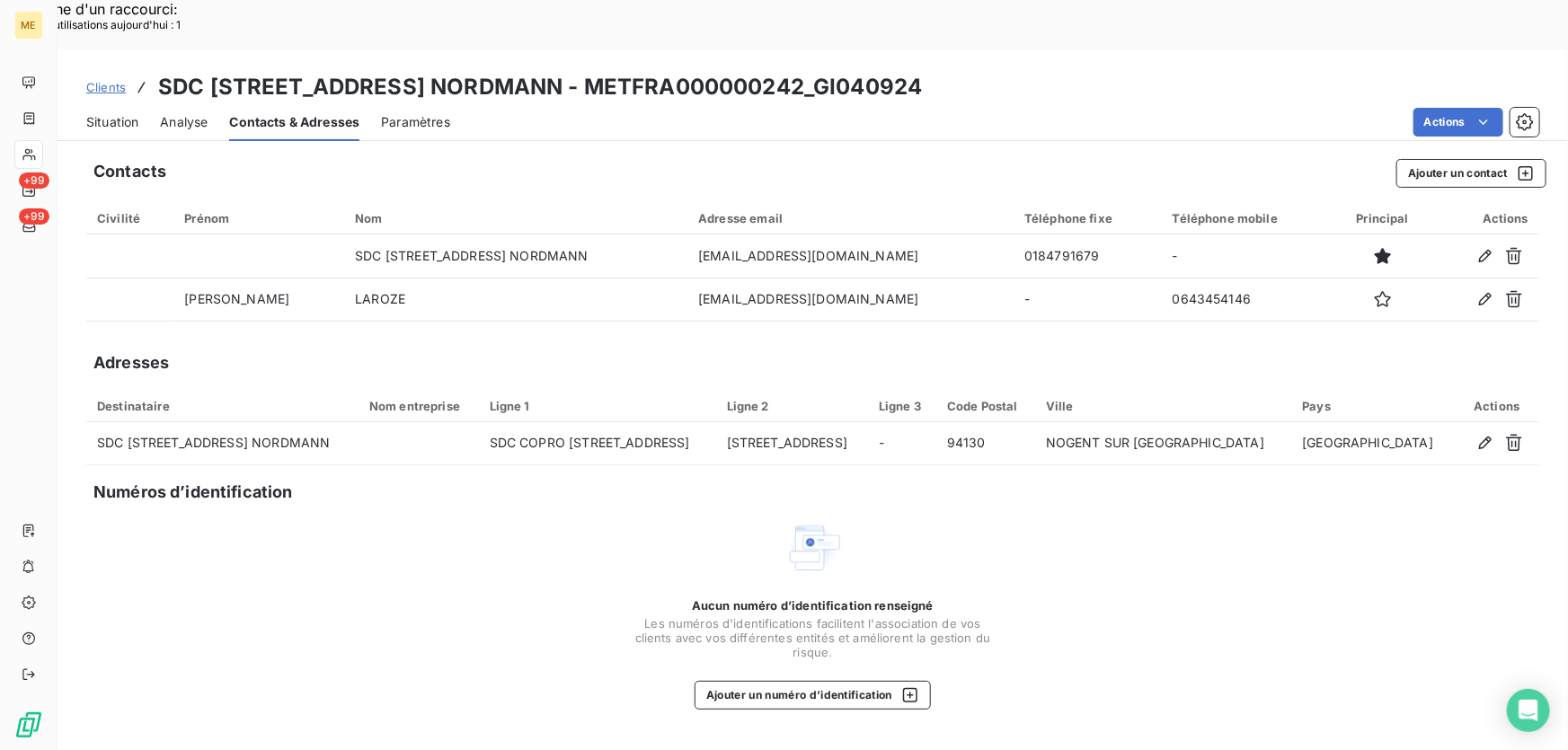
drag, startPoint x: 974, startPoint y: 37, endPoint x: 871, endPoint y: 39, distance: 103.0
click at [871, 71] on div "Clients SDC [STREET_ADDRESS] - METFRA000000242_GI040924" at bounding box center [813, 86] width 1510 height 32
copy h3 "GI040924"
click at [110, 114] on span "Situation" at bounding box center [112, 123] width 52 height 18
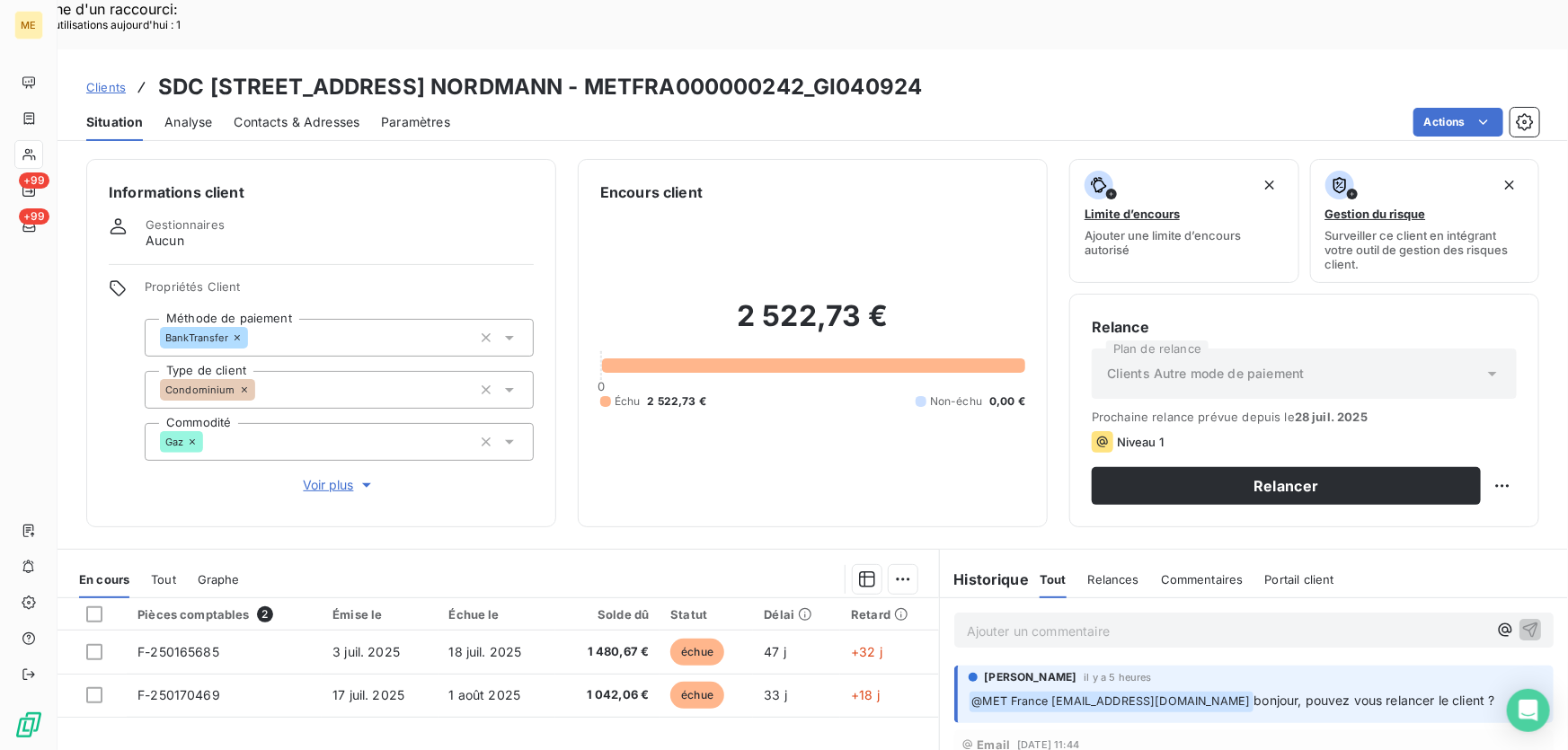
click at [1048, 620] on p "Ajouter un commentaire ﻿" at bounding box center [1227, 631] width 521 height 23
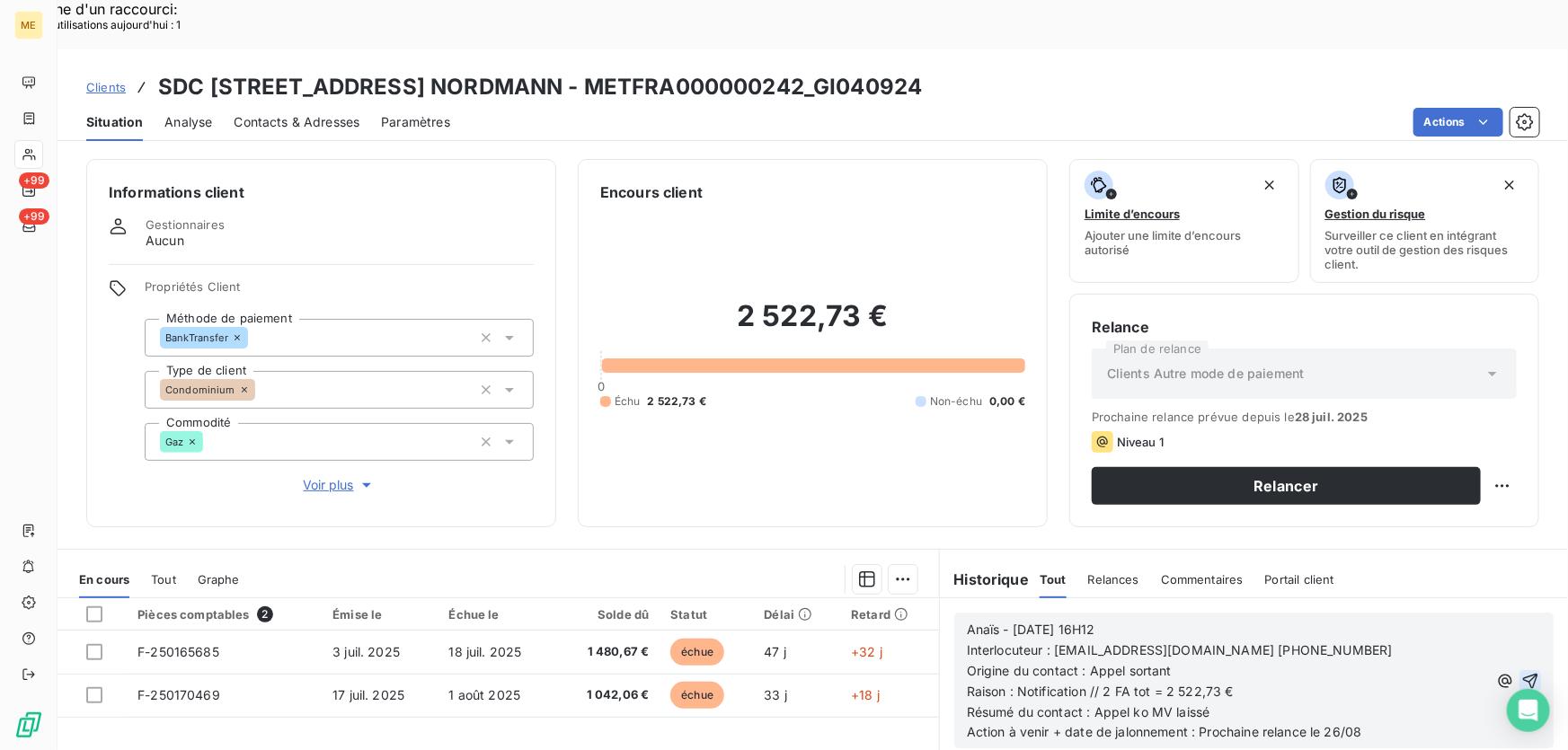
click at [1522, 673] on icon "button" at bounding box center [1530, 680] width 16 height 16
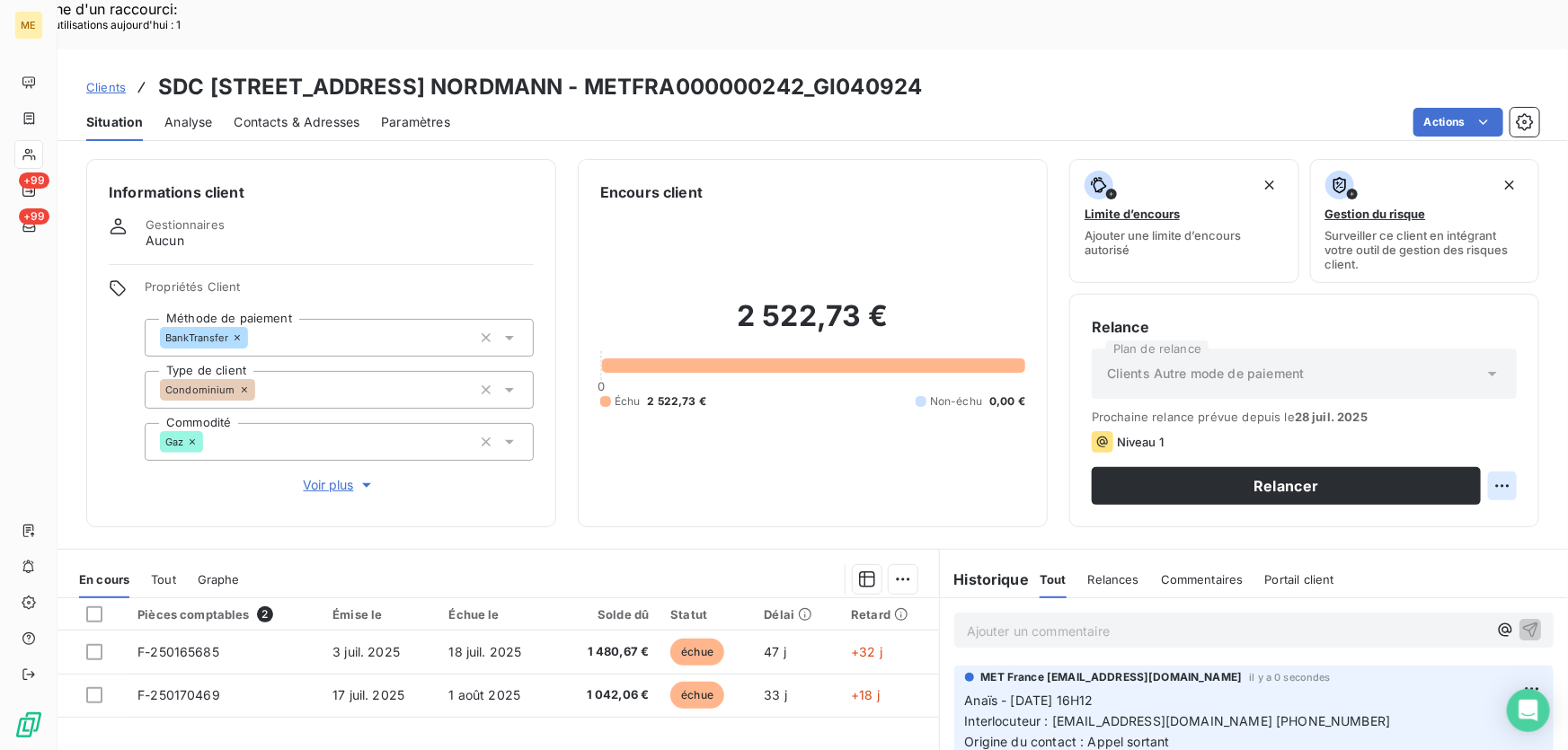
click at [1464, 470] on div "Replanifier cette action" at bounding box center [1416, 475] width 160 height 28
select select "7"
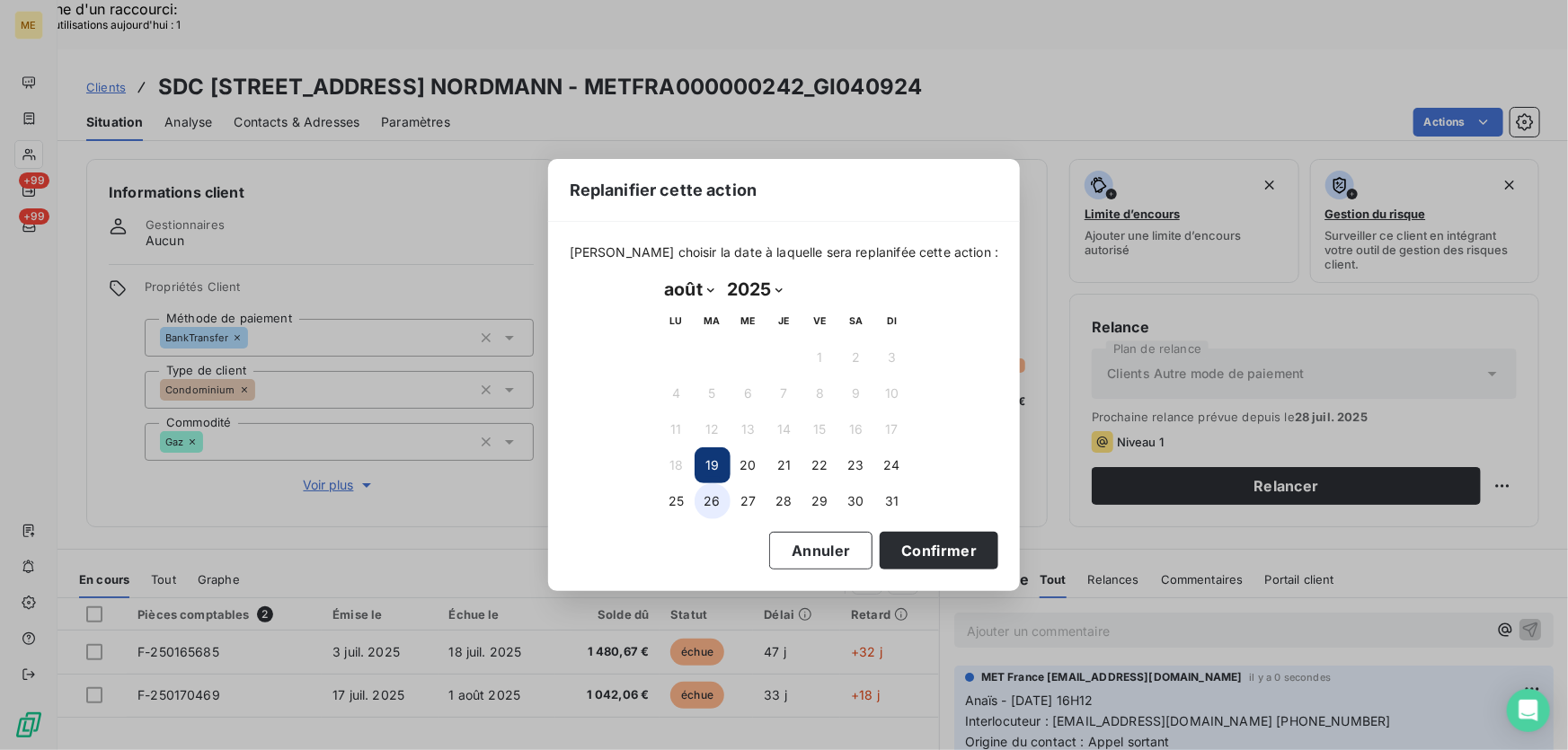
click at [703, 496] on button "26" at bounding box center [712, 501] width 36 height 36
click at [949, 560] on button "Confirmer" at bounding box center [938, 550] width 118 height 38
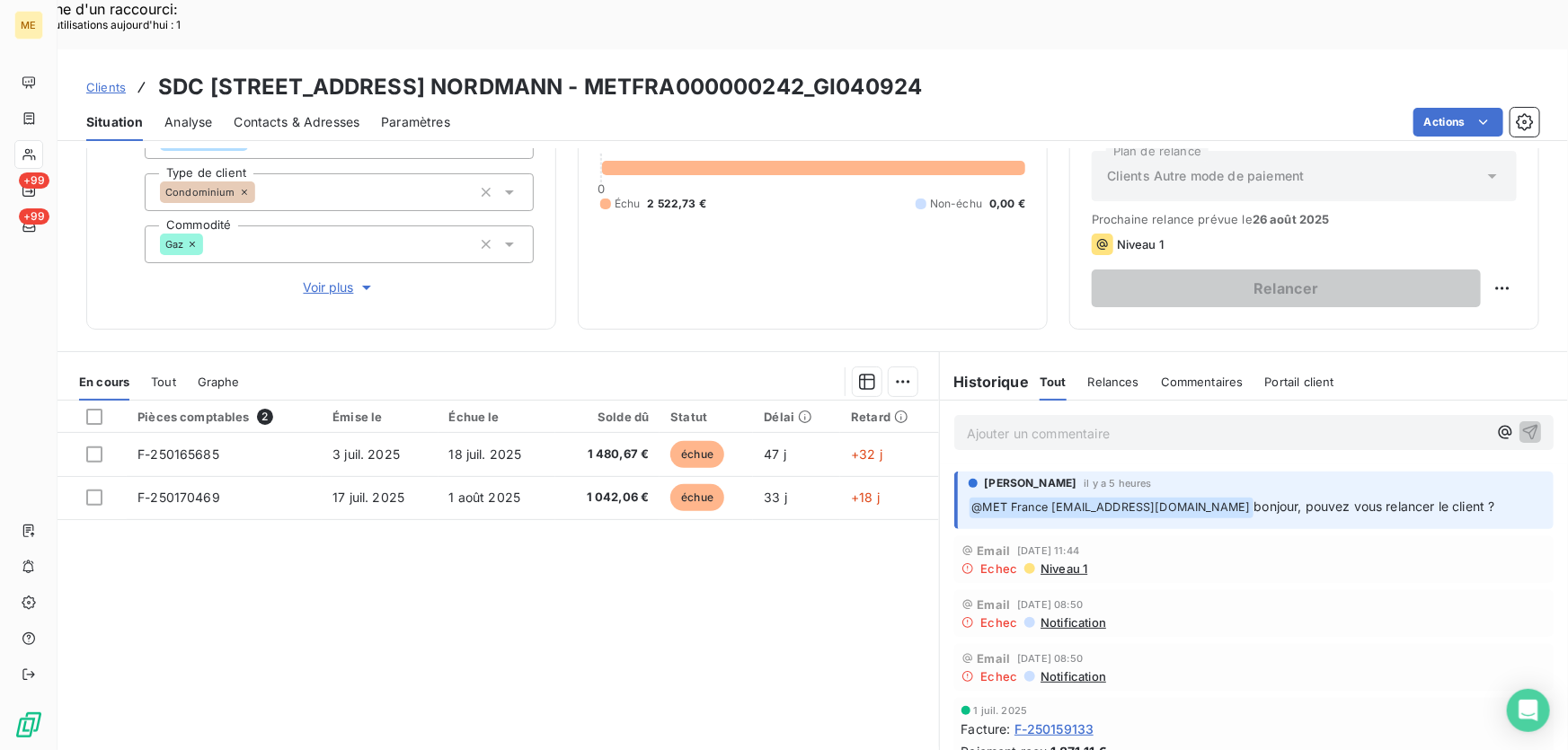
scroll to position [0, 0]
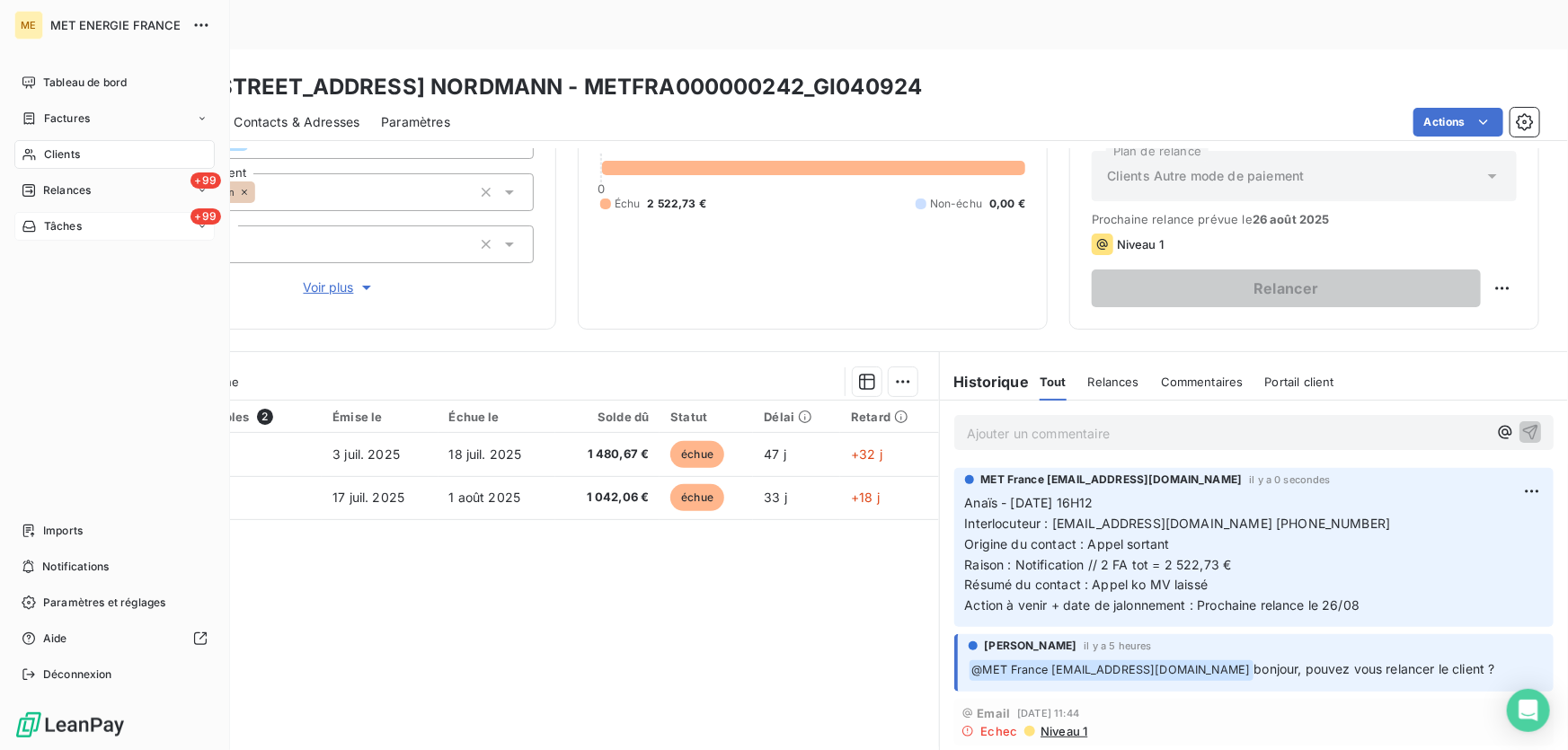
click at [53, 226] on span "Tâches" at bounding box center [62, 226] width 38 height 17
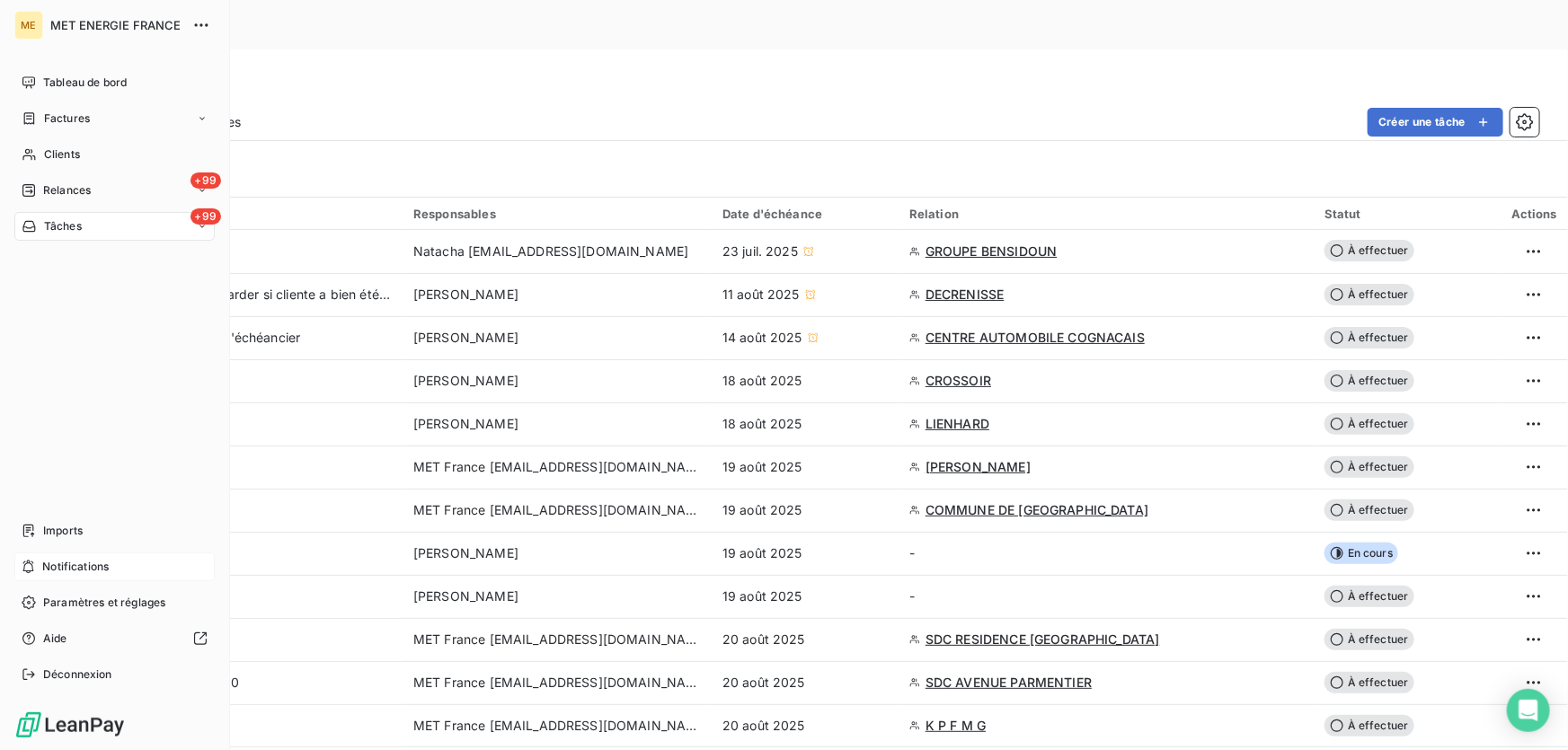
click at [114, 555] on div "Notifications" at bounding box center [115, 567] width 201 height 28
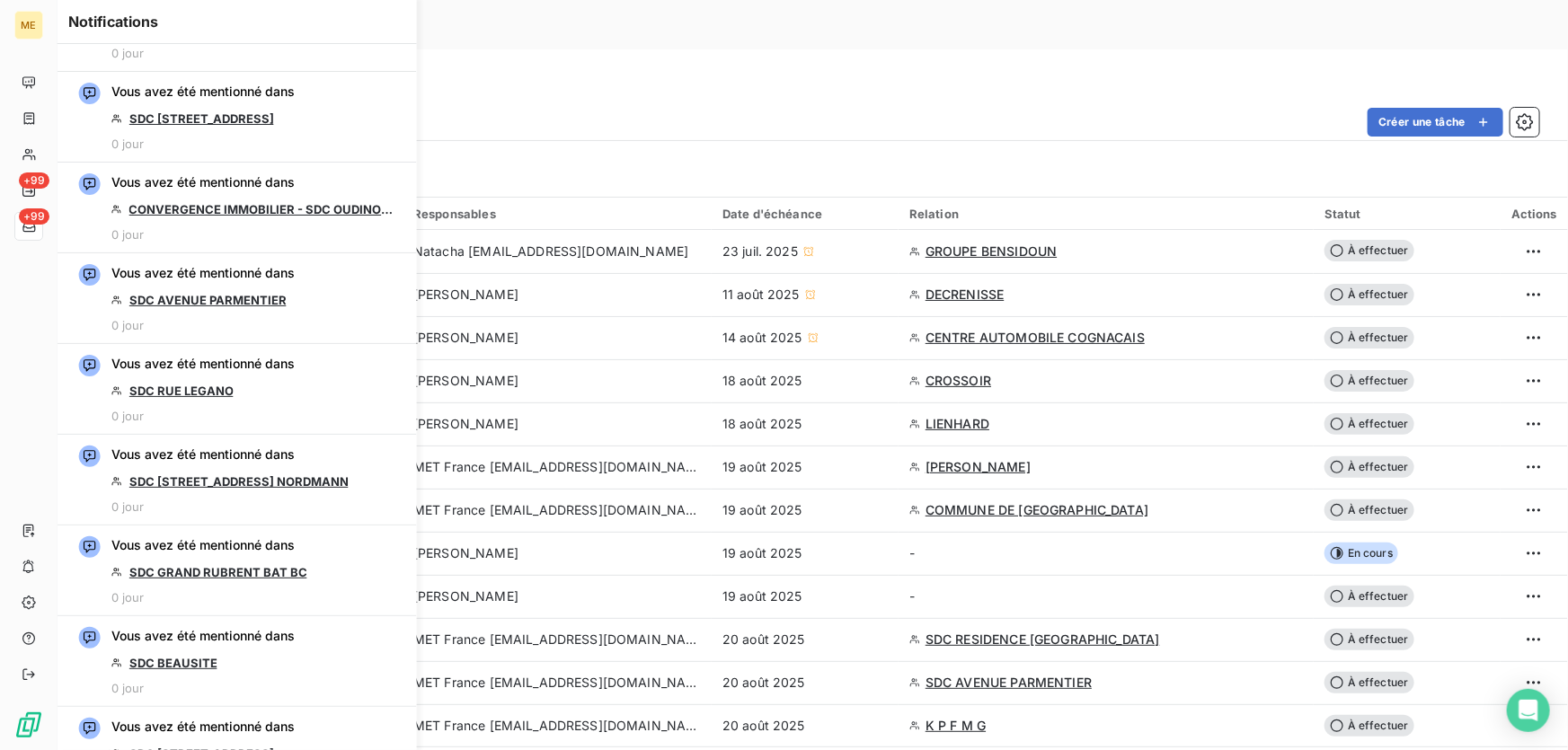
scroll to position [1960, 0]
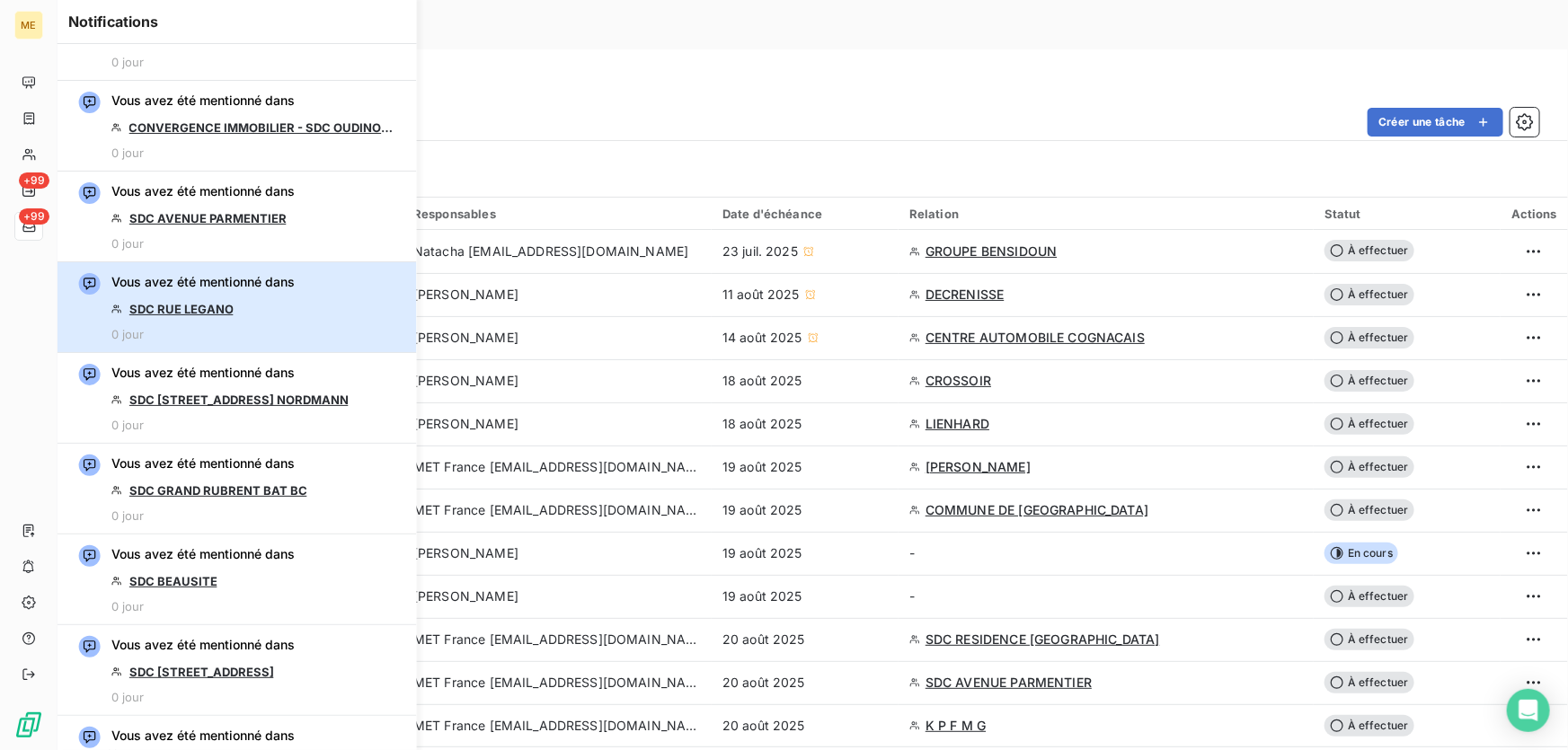
click at [269, 310] on div "Vous avez été mentionné dans SDC RUE LEGANO 0 jour" at bounding box center [203, 307] width 183 height 68
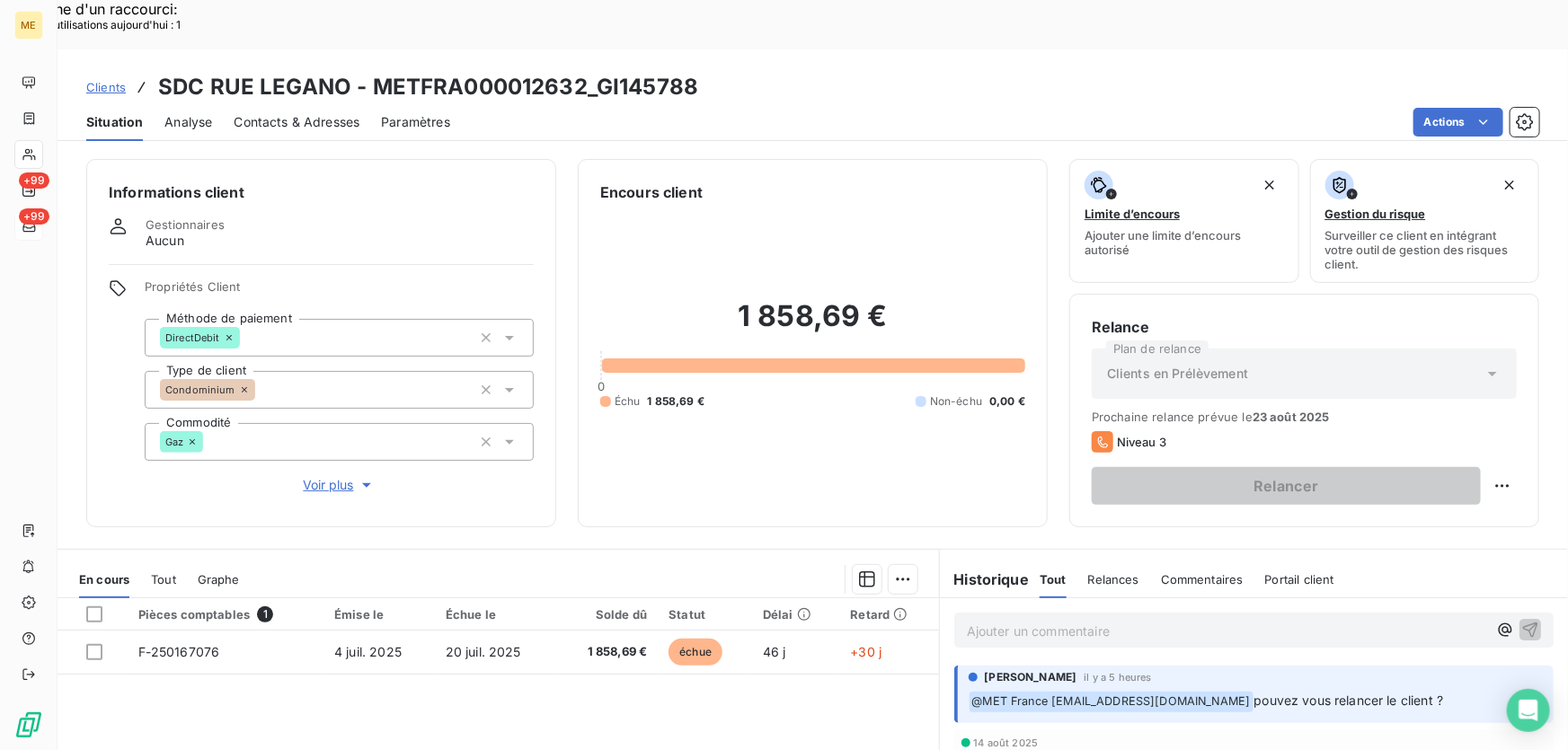
click at [323, 477] on span "Voir plus" at bounding box center [339, 486] width 71 height 18
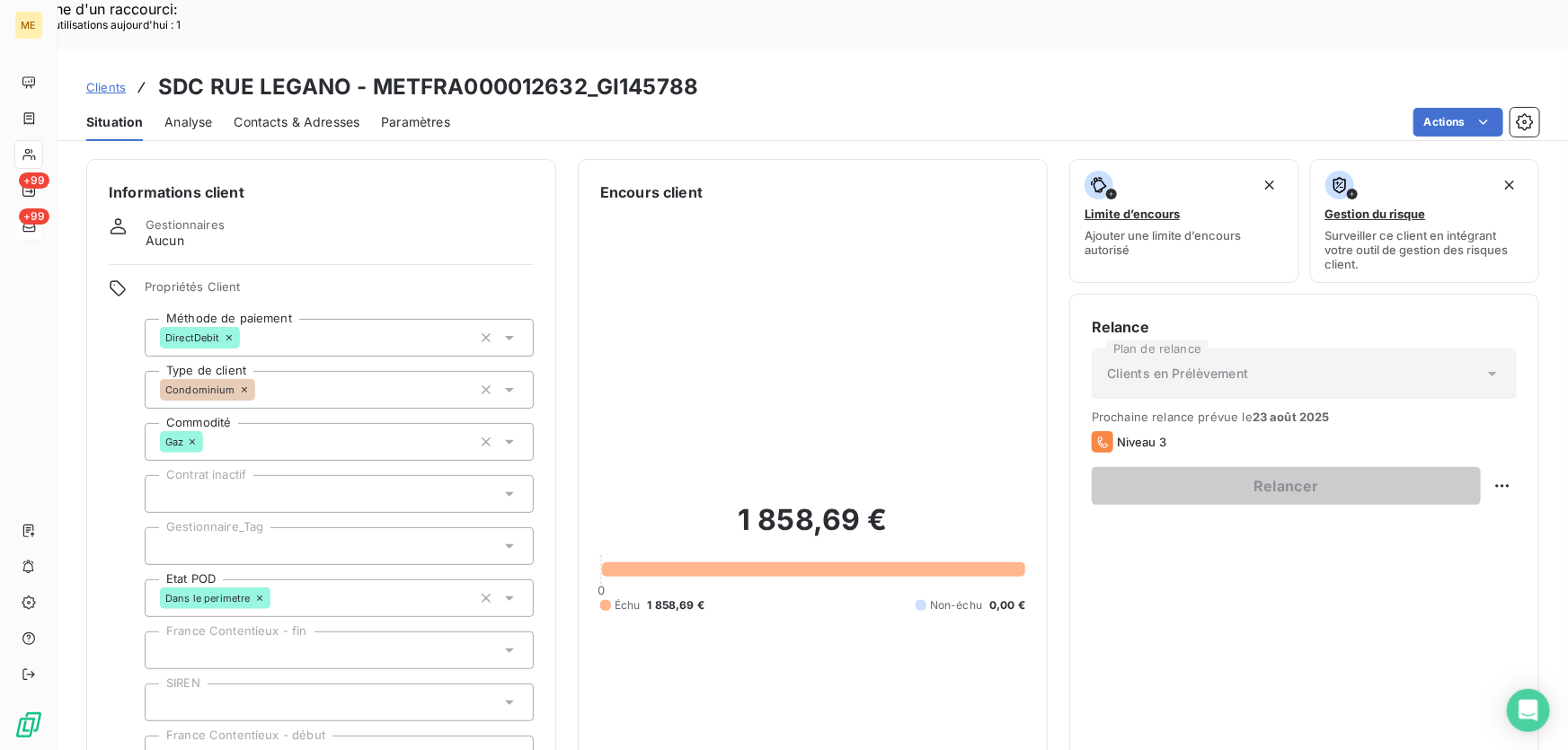
click at [349, 527] on div at bounding box center [339, 546] width 389 height 38
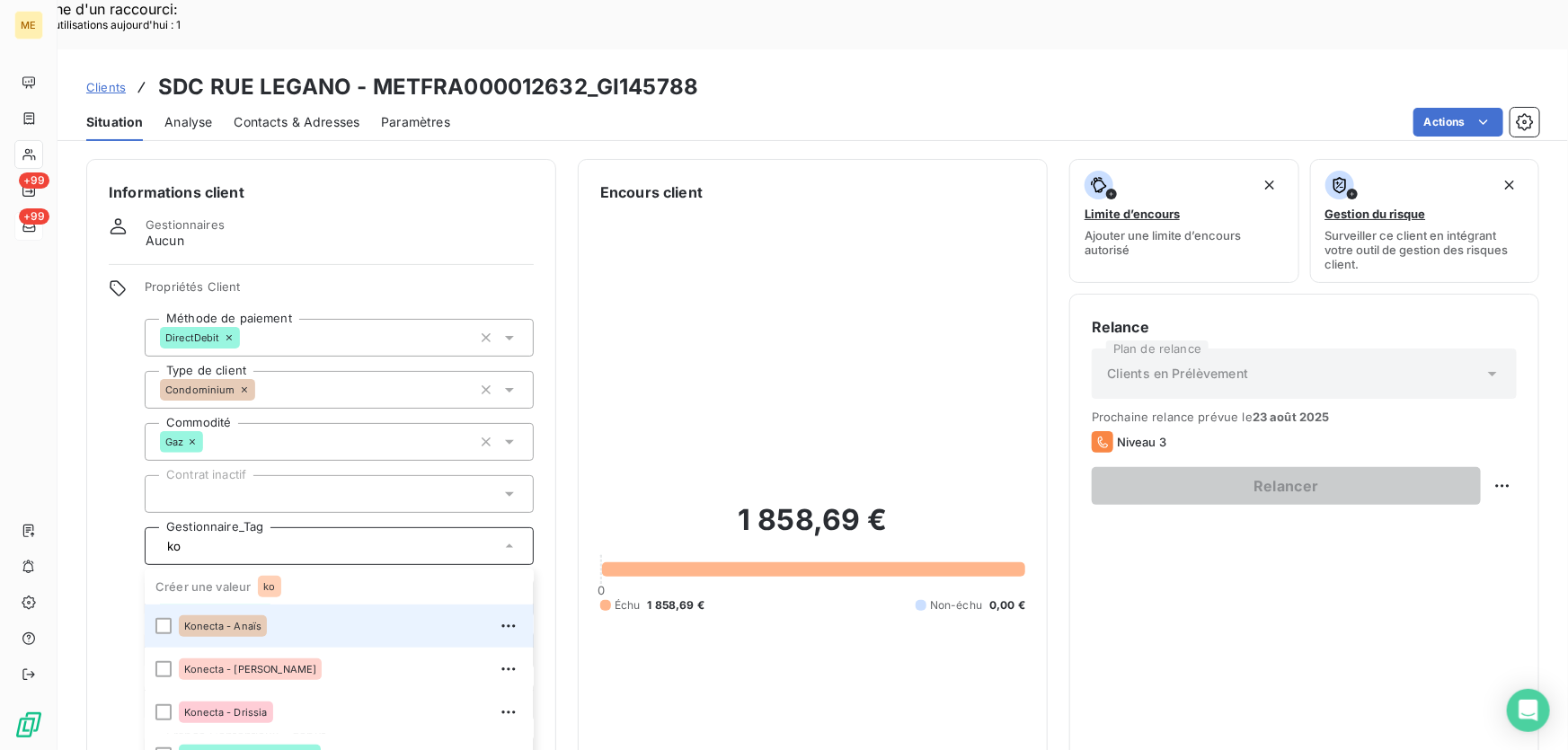
click at [295, 612] on div "Konecta - Anaïs" at bounding box center [350, 626] width 344 height 28
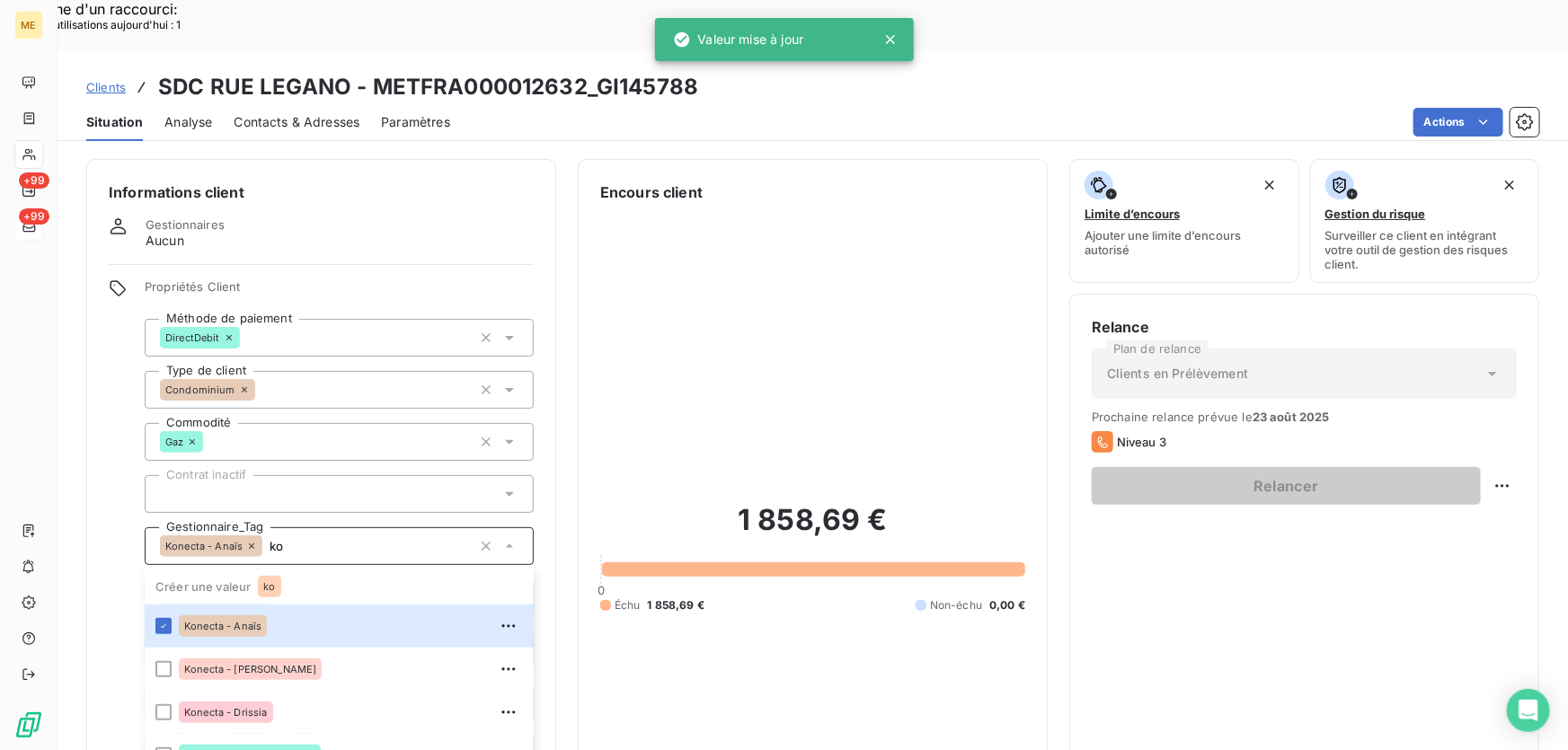
click at [305, 538] on input "ko" at bounding box center [367, 546] width 209 height 17
type input "ko"
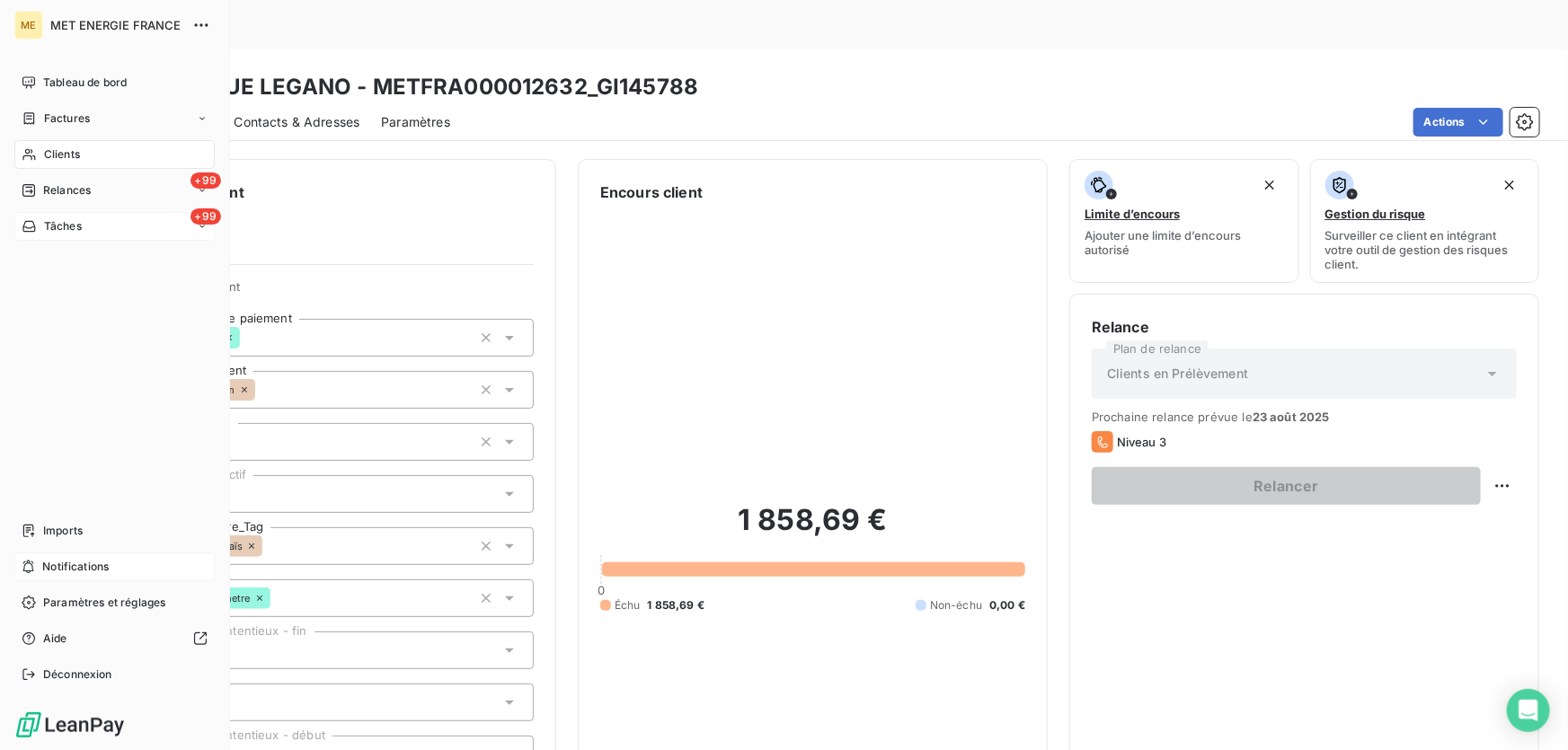
click at [71, 565] on span "Notifications" at bounding box center [75, 568] width 67 height 17
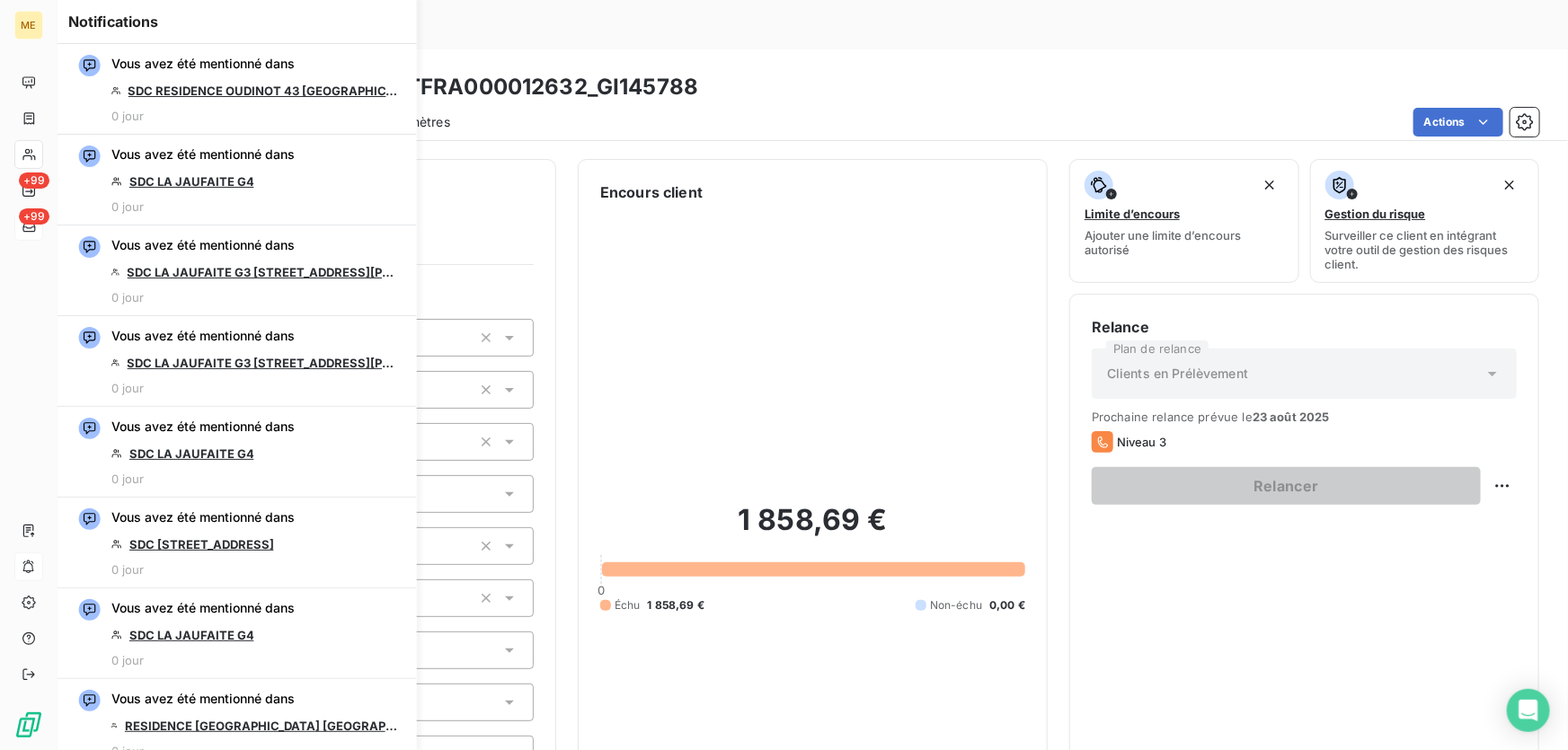
click at [841, 222] on div "1 858,69 € 0 Échu 1 858,69 € Non-échu 0,00 €" at bounding box center [813, 557] width 425 height 709
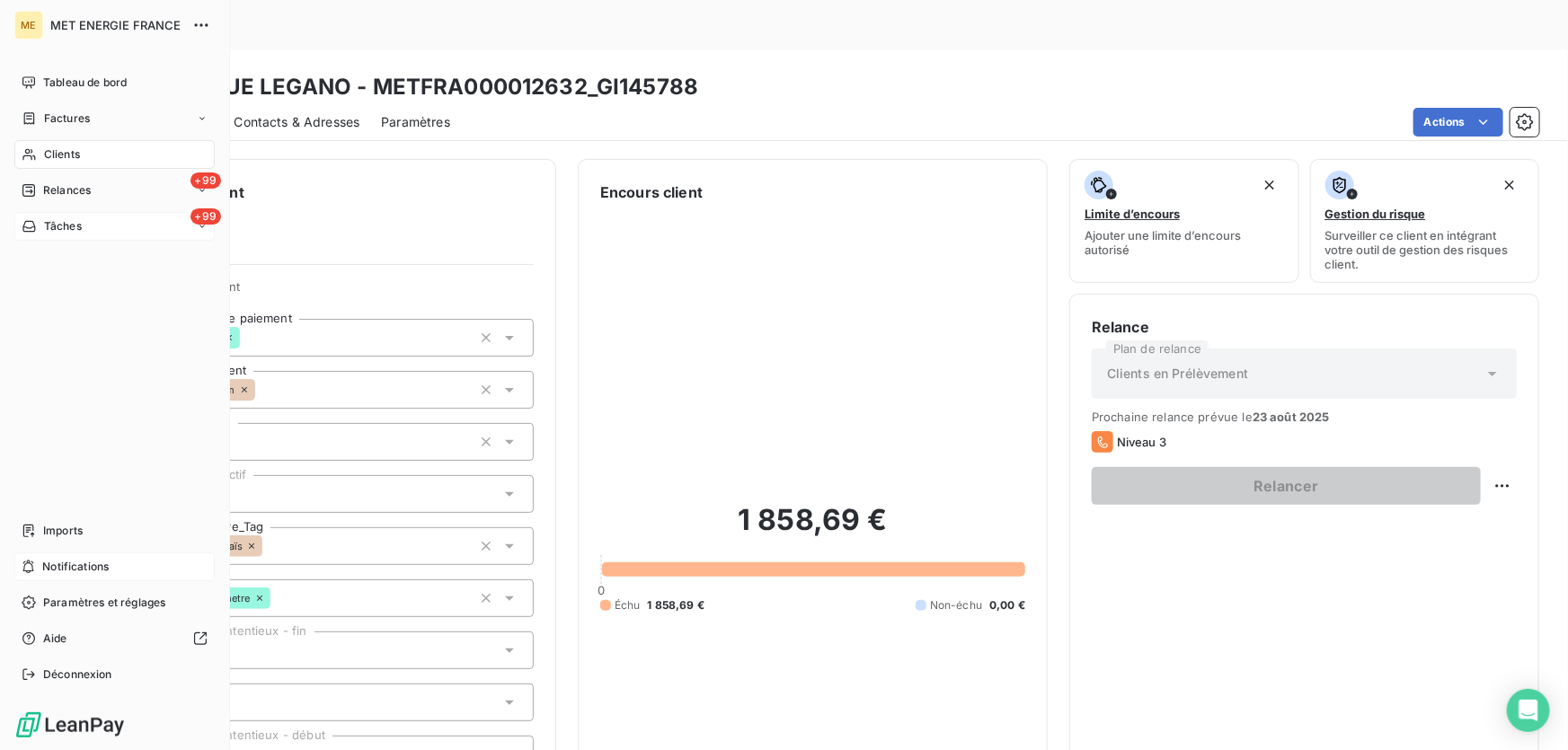
click at [97, 575] on span "Notifications" at bounding box center [75, 568] width 67 height 17
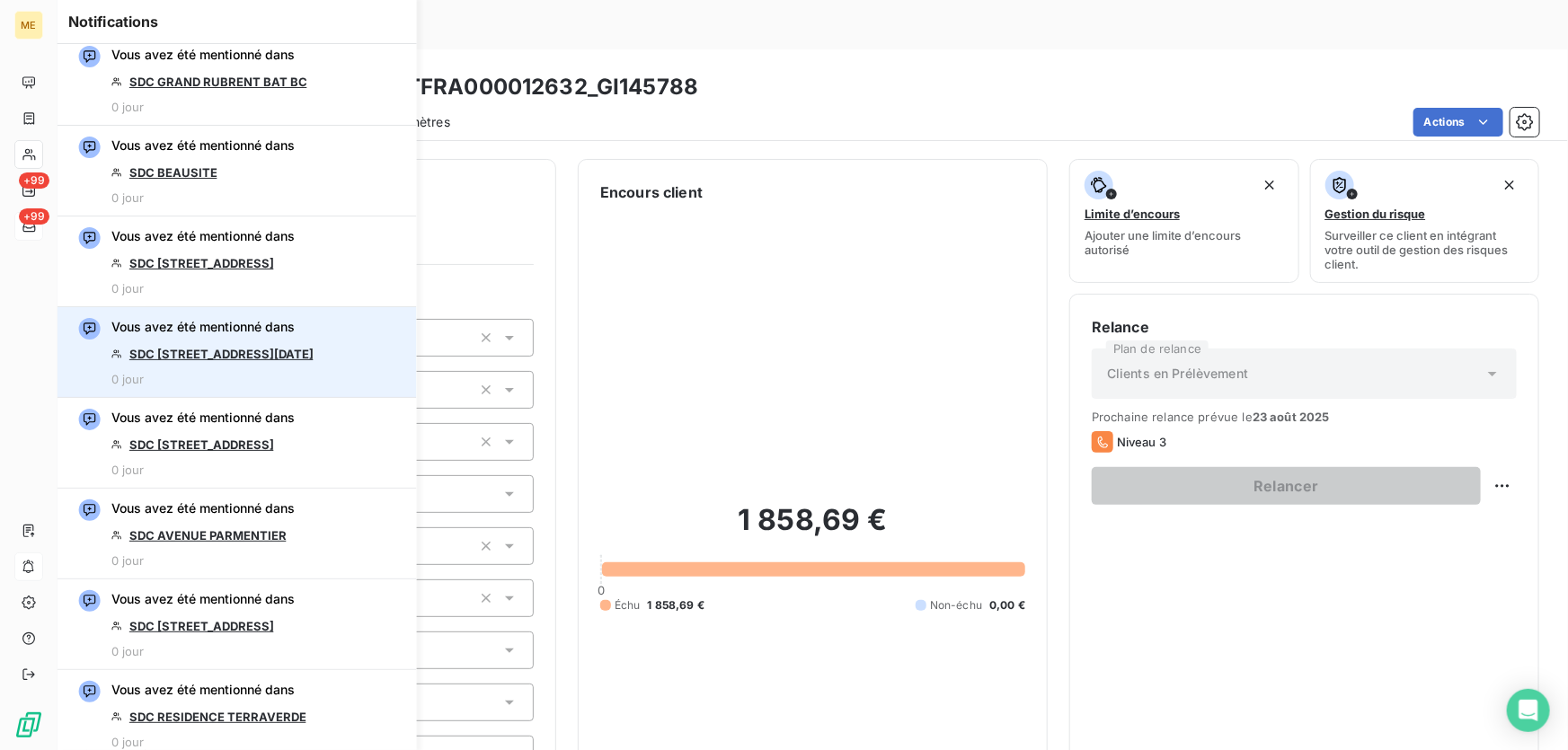
scroll to position [2123, 0]
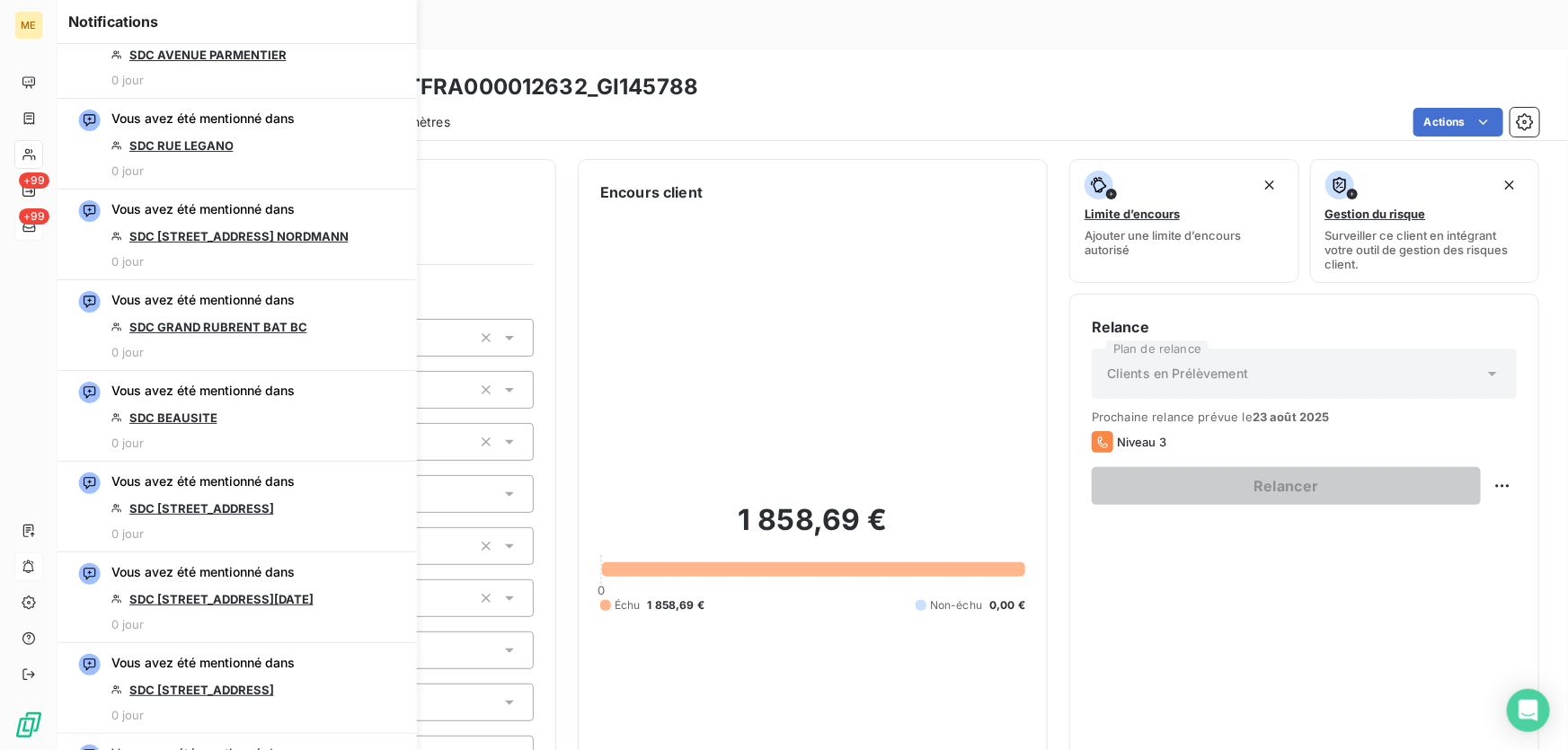
click at [886, 204] on div "1 858,69 € 0 Échu 1 858,69 € Non-échu 0,00 €" at bounding box center [813, 557] width 425 height 709
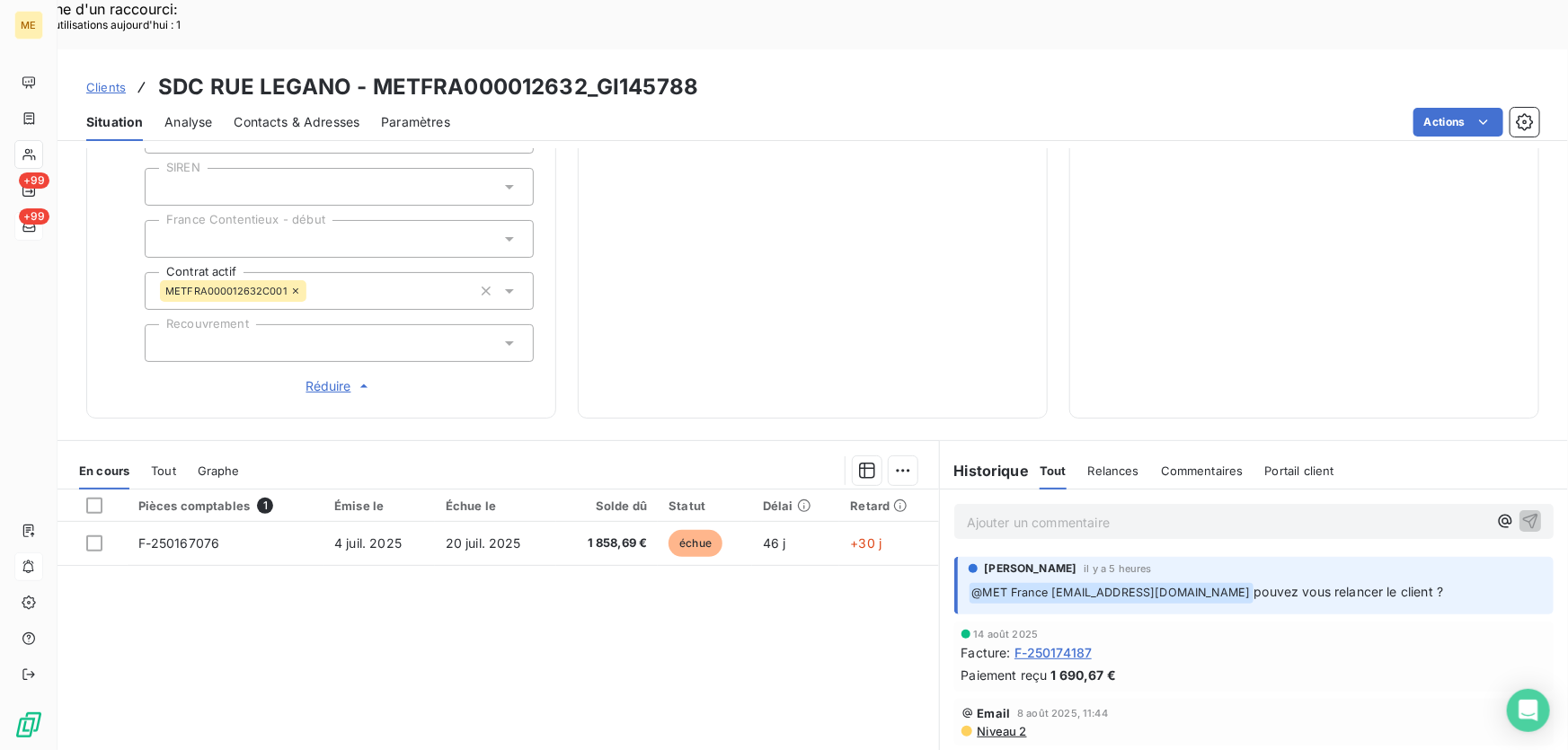
scroll to position [592, 0]
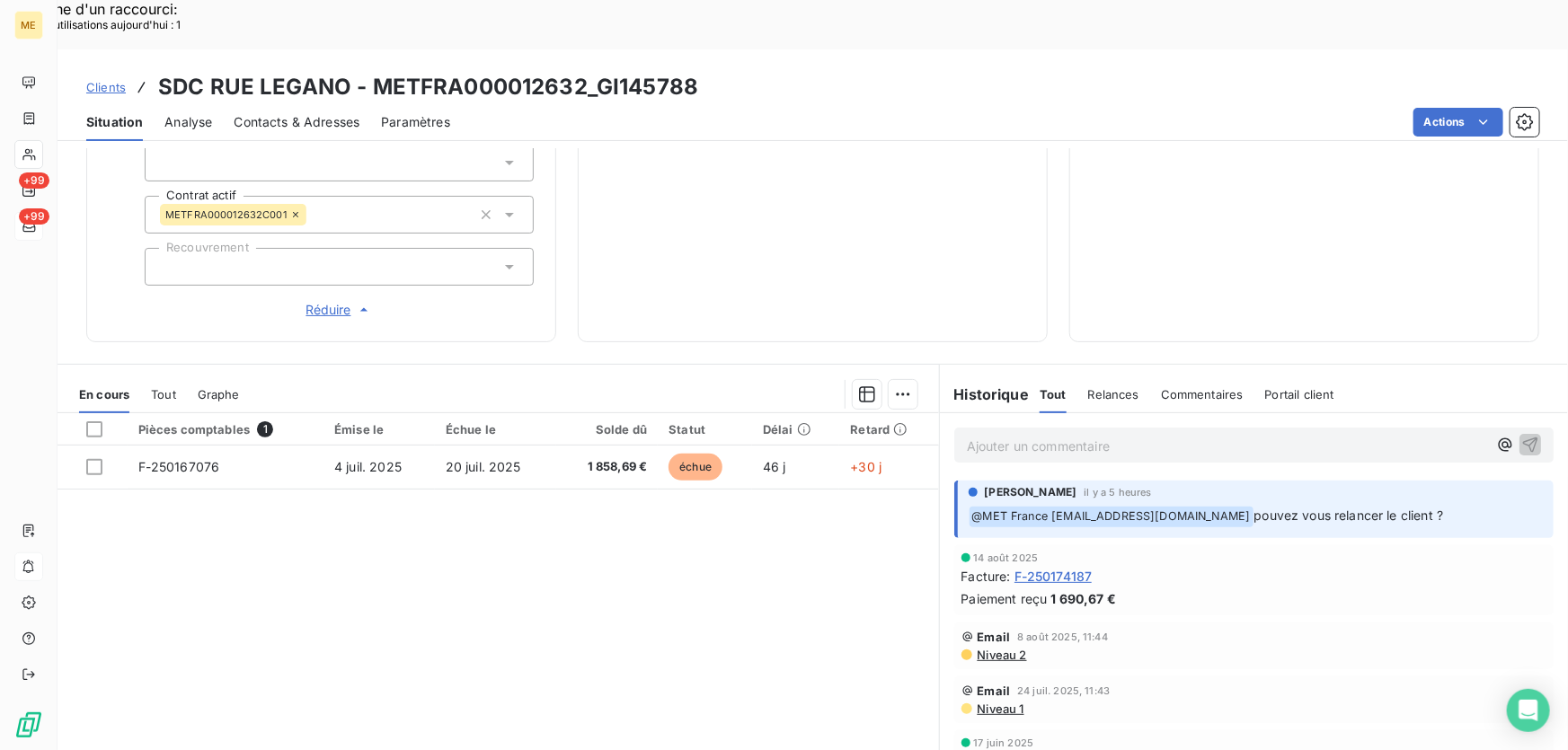
click at [304, 114] on span "Contacts & Adresses" at bounding box center [296, 123] width 126 height 18
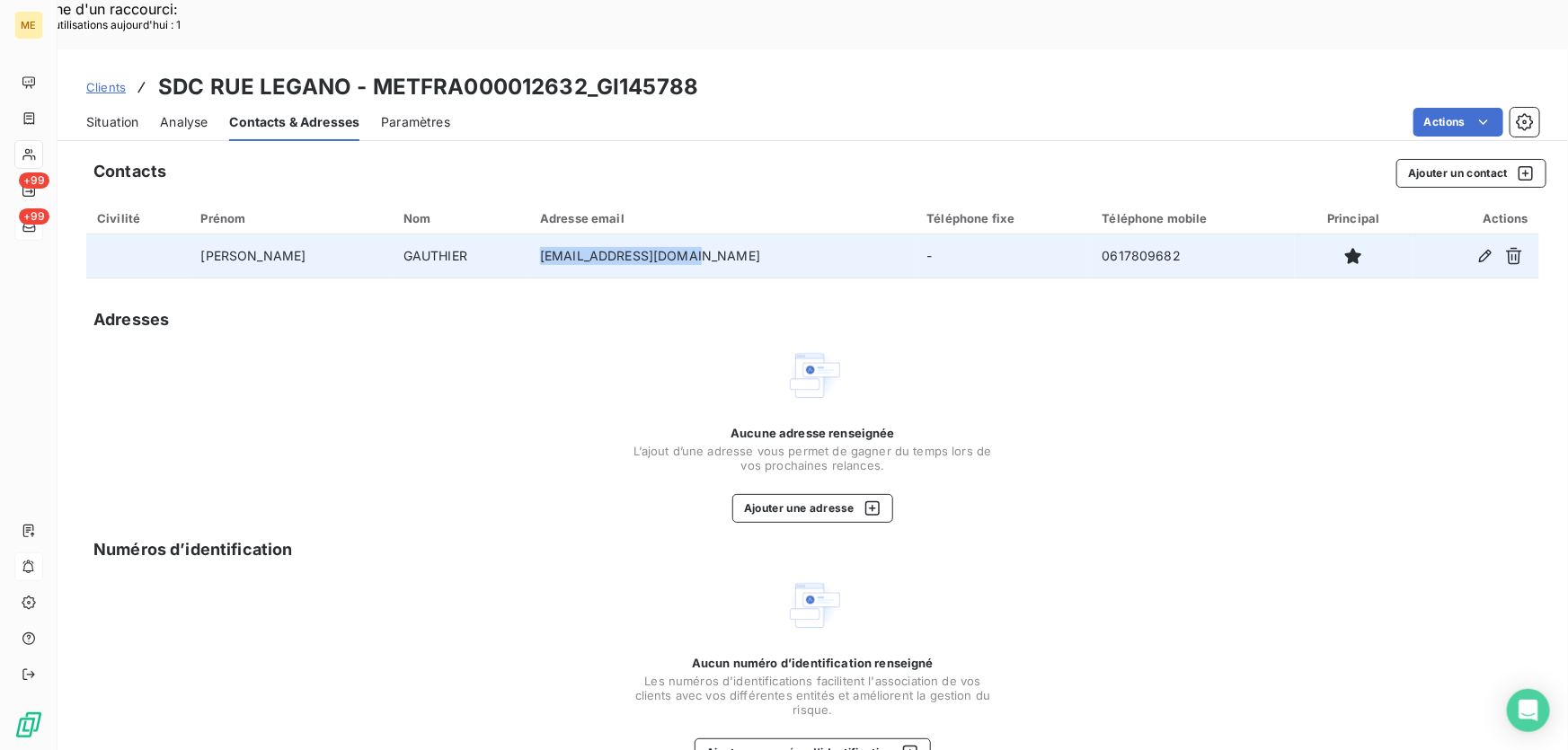
copy td "[EMAIL_ADDRESS][DOMAIN_NAME]"
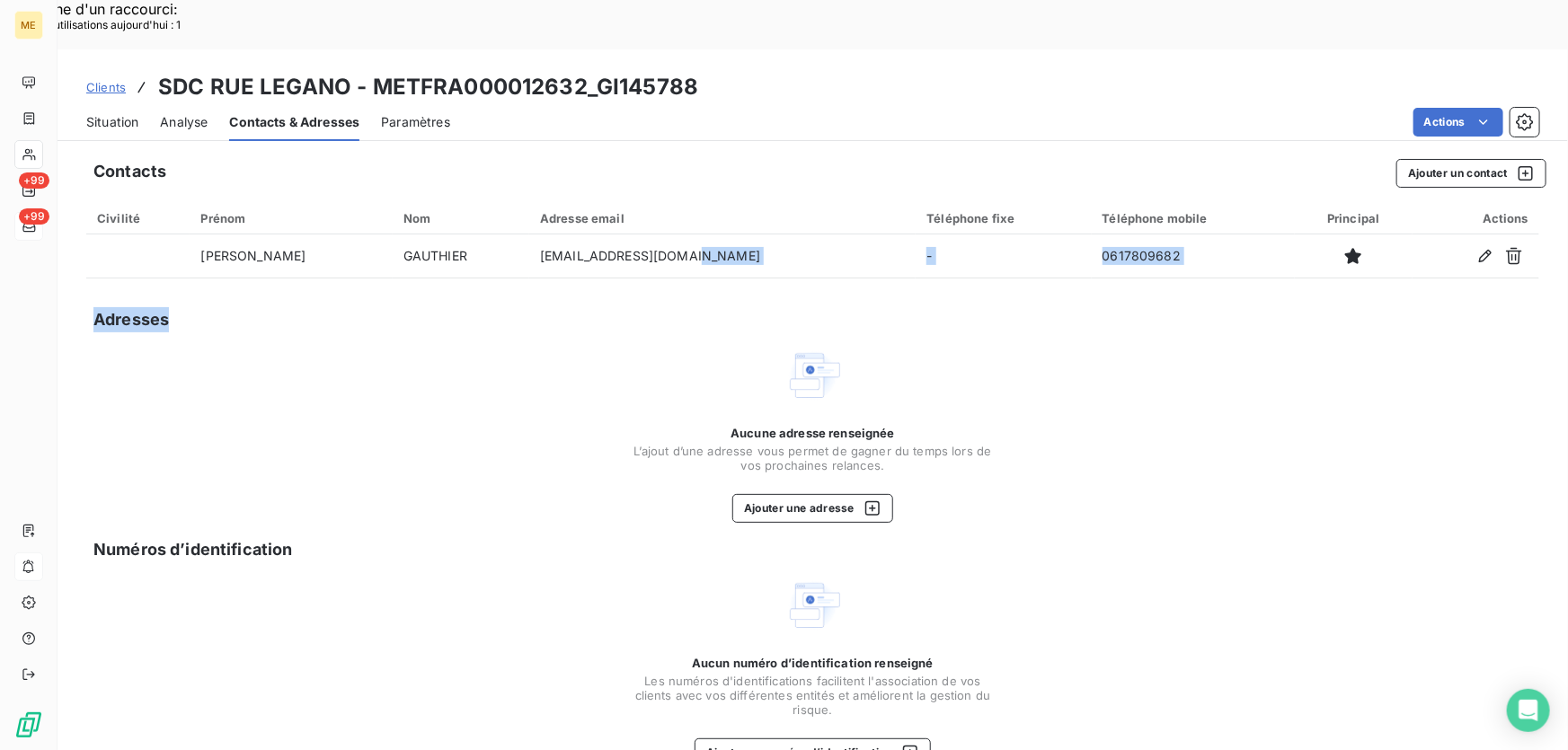
drag, startPoint x: 656, startPoint y: 205, endPoint x: 536, endPoint y: 259, distance: 131.6
click at [536, 259] on div "Contacts Ajouter un contact Civilité Prénom Nom Adresse email Téléphone fixe Té…" at bounding box center [813, 474] width 1510 height 652
drag, startPoint x: 1125, startPoint y: 289, endPoint x: 1126, endPoint y: 280, distance: 9.1
click at [1125, 289] on div "Contacts Ajouter un contact Civilité Prénom Nom Adresse email Téléphone fixe Té…" at bounding box center [813, 474] width 1510 height 652
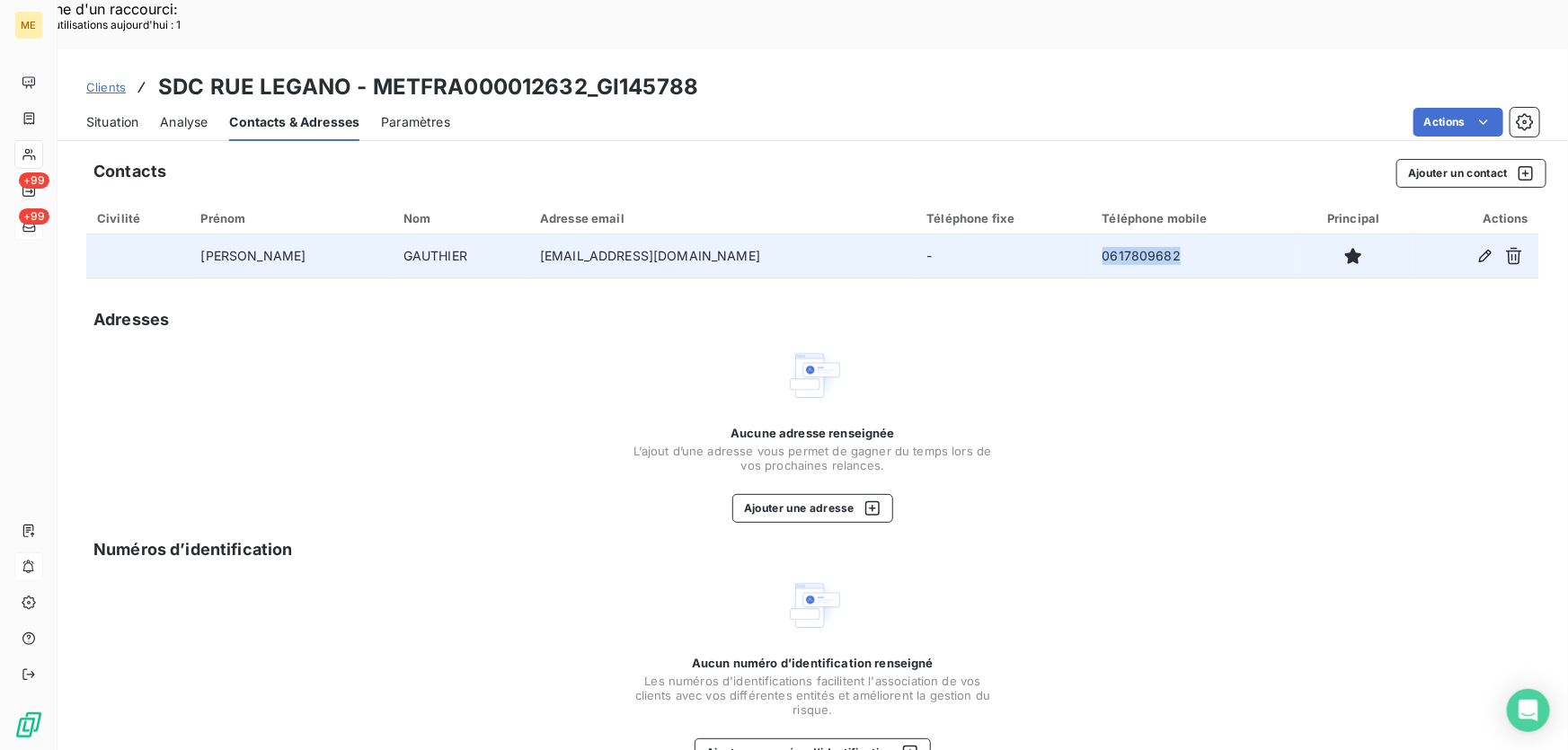
copy td "0617809682"
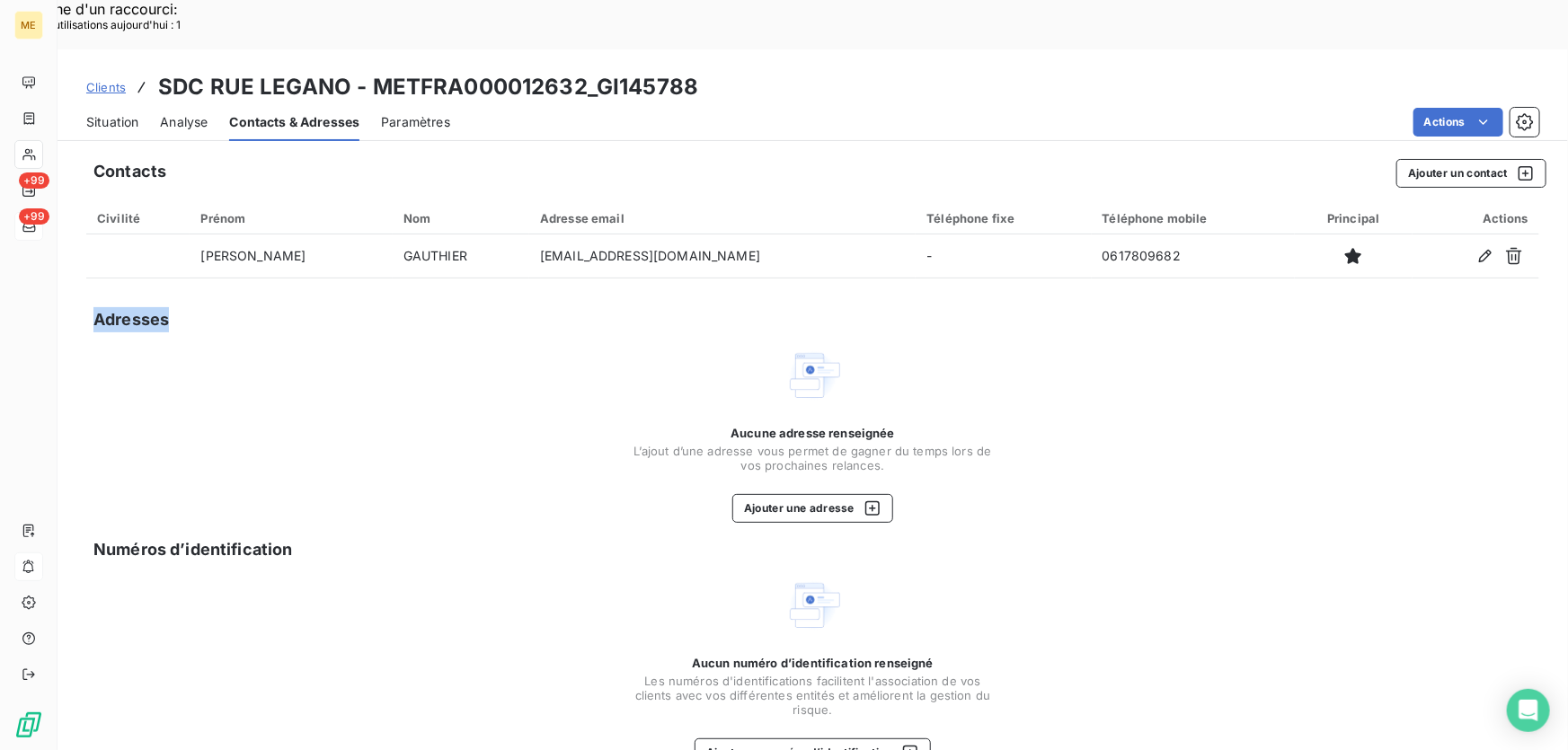
drag, startPoint x: 1117, startPoint y: 193, endPoint x: 1051, endPoint y: 254, distance: 89.9
click at [1051, 254] on div "Contacts Ajouter un contact Civilité Prénom Nom Adresse email Téléphone fixe Té…" at bounding box center [813, 474] width 1510 height 652
click at [127, 114] on span "Situation" at bounding box center [112, 123] width 52 height 18
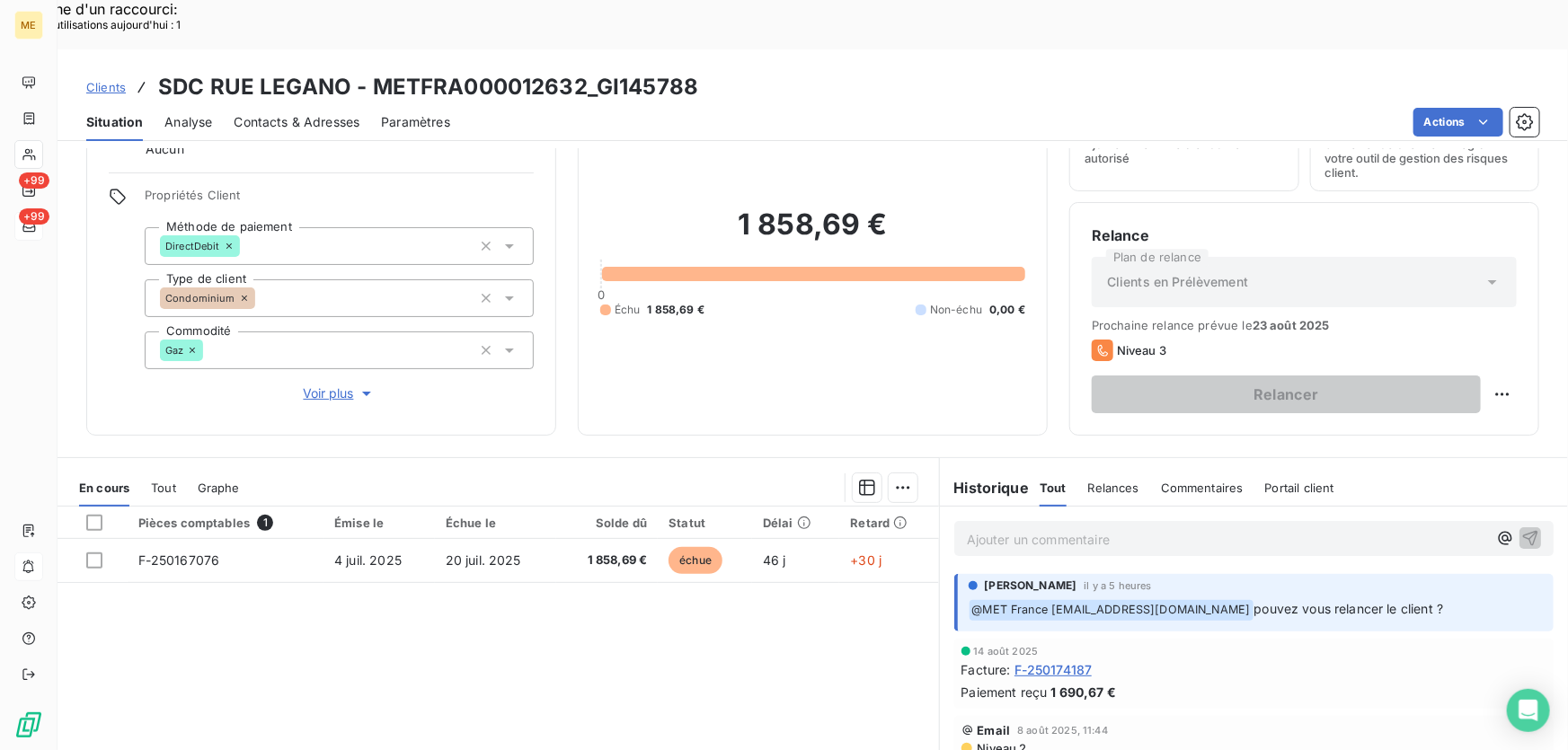
scroll to position [198, 0]
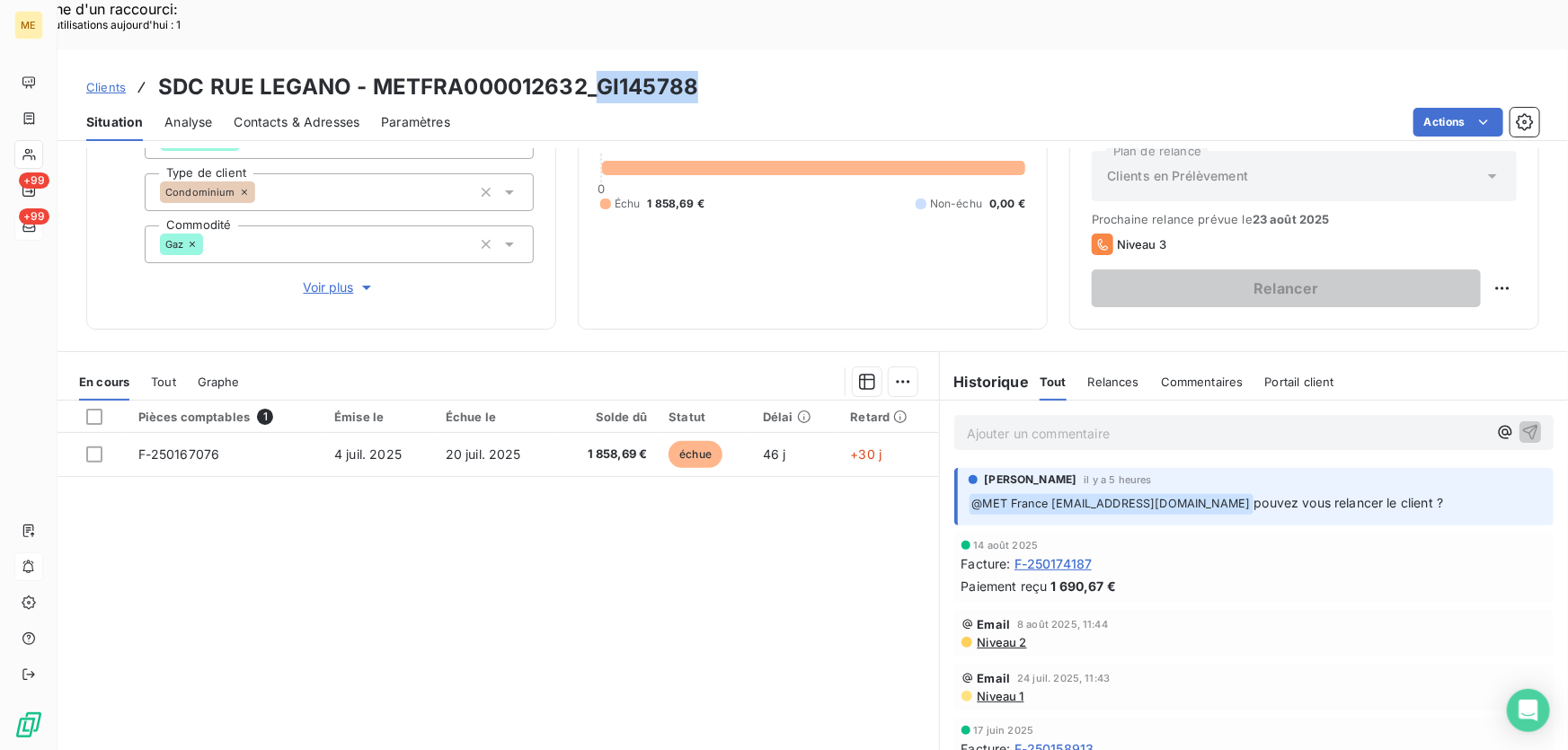
drag, startPoint x: 698, startPoint y: 28, endPoint x: 591, endPoint y: 42, distance: 107.9
click at [591, 71] on div "Clients SDC RUE LEGANO - METFRA000012632_GI145788" at bounding box center [813, 86] width 1510 height 32
copy h3 "GI145788"
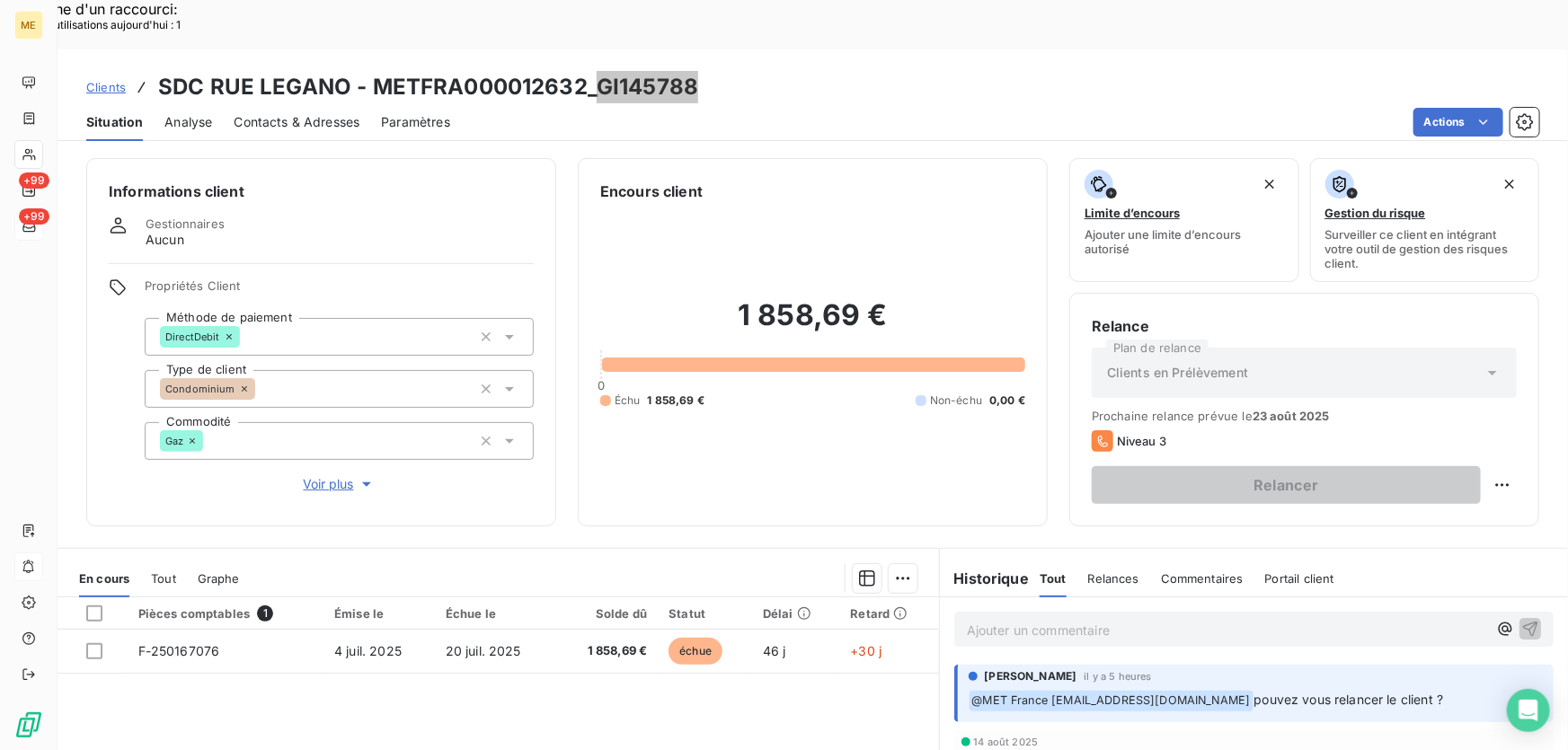
scroll to position [0, 0]
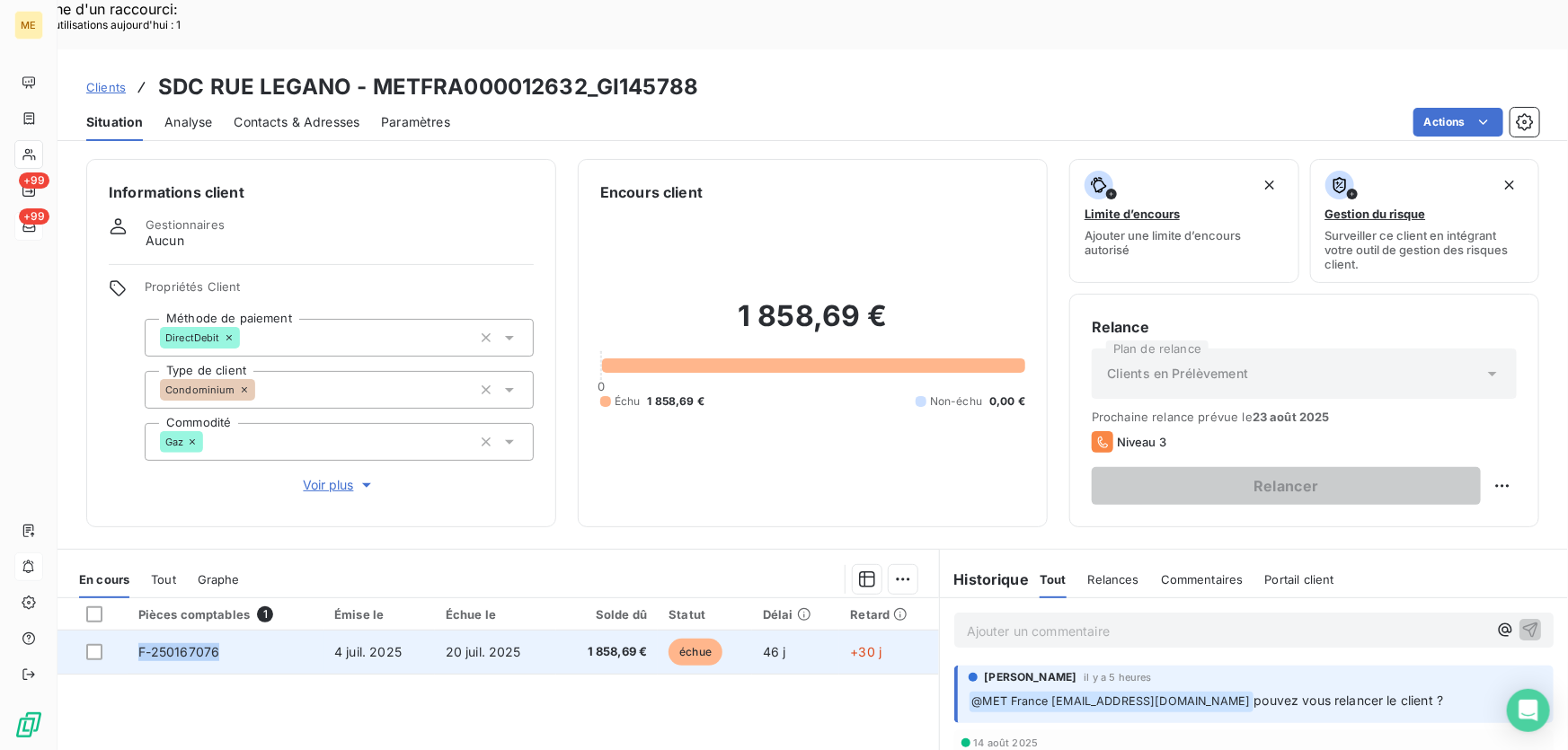
copy span "F-250167076"
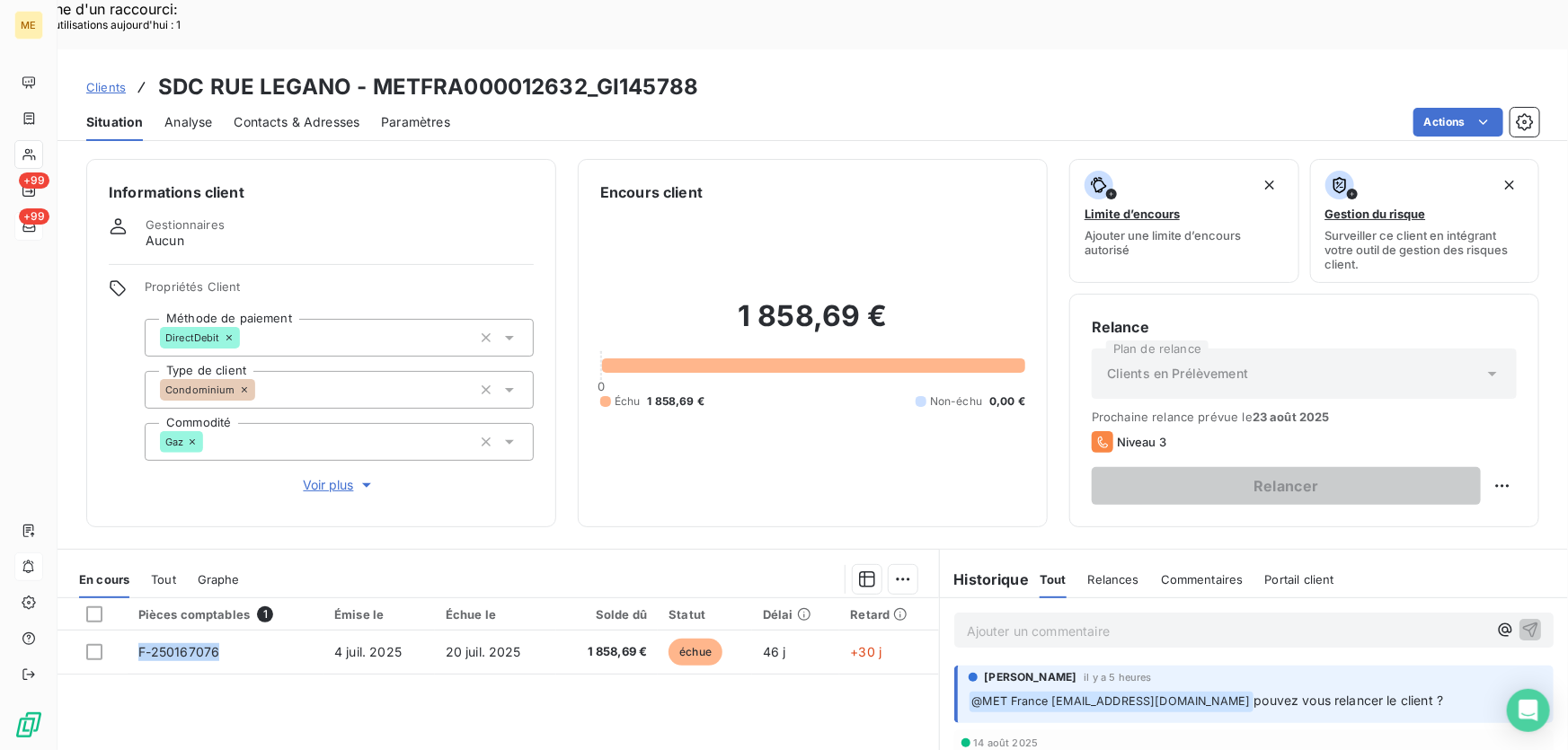
drag, startPoint x: 223, startPoint y: 597, endPoint x: 162, endPoint y: 670, distance: 95.1
copy h2 "1 858,69 €"
drag, startPoint x: 888, startPoint y: 271, endPoint x: 737, endPoint y: 265, distance: 151.1
click at [737, 298] on h2 "1 858,69 €" at bounding box center [813, 325] width 425 height 54
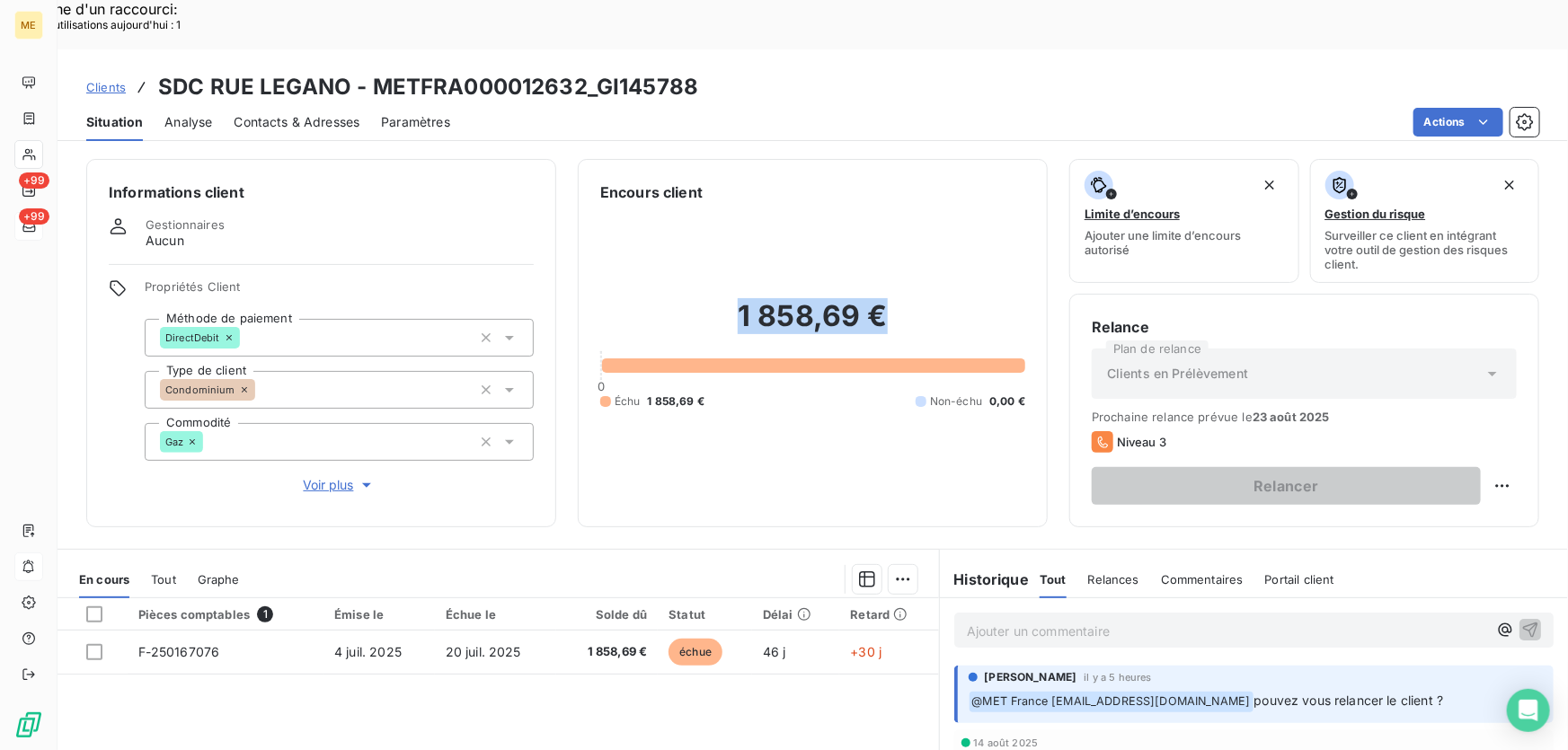
click at [314, 477] on span "Voir plus" at bounding box center [339, 486] width 71 height 18
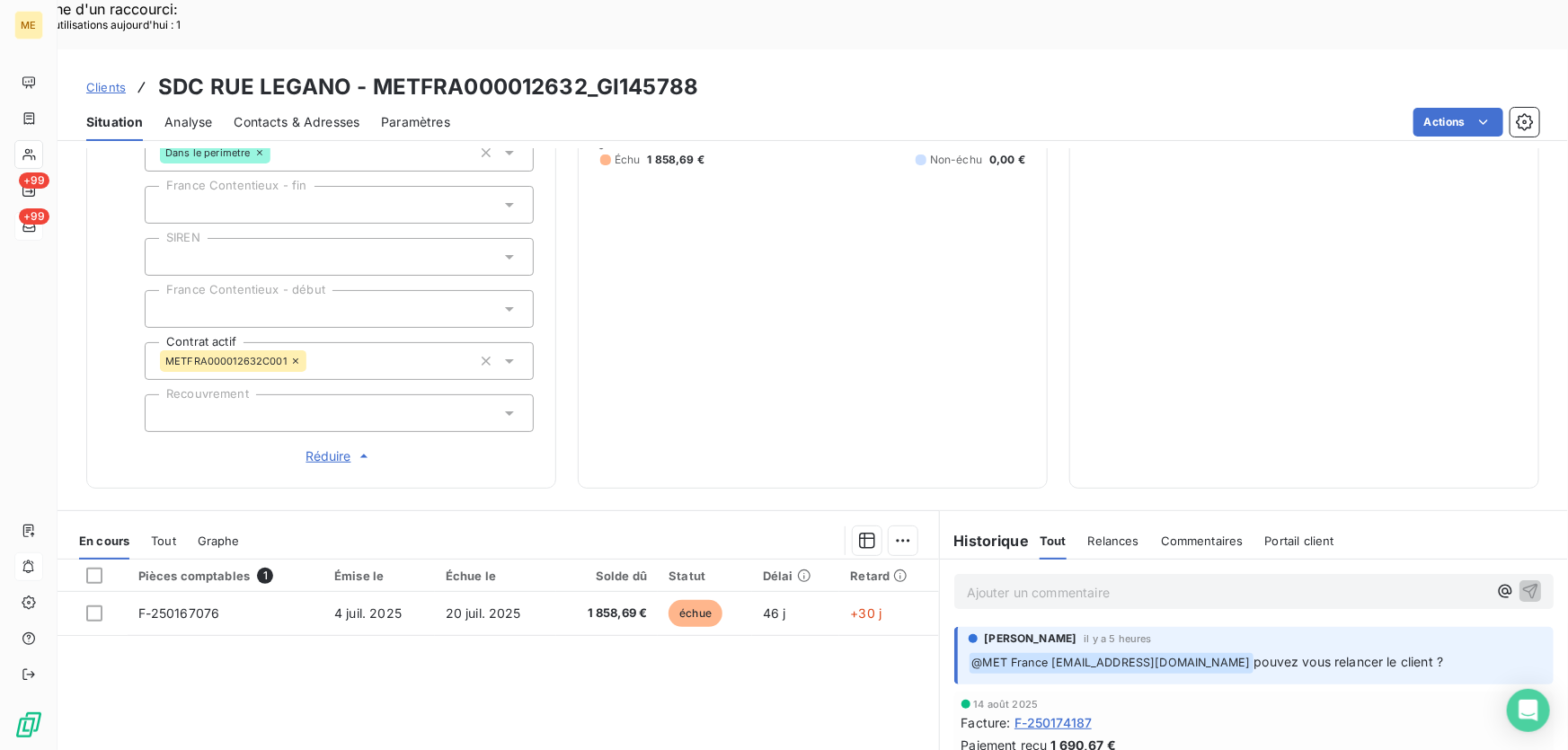
scroll to position [490, 0]
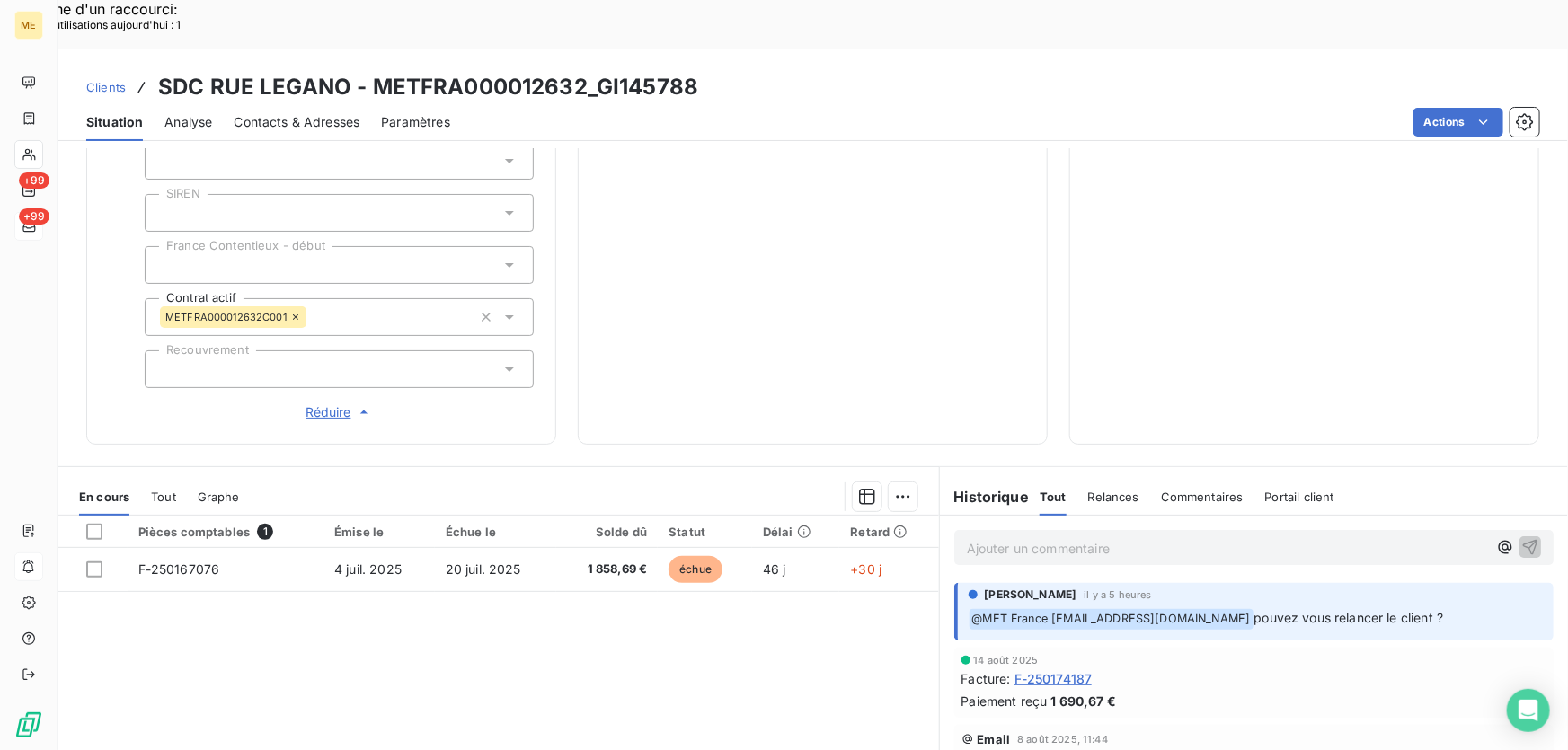
click at [1186, 537] on p "Ajouter un commentaire ﻿" at bounding box center [1227, 548] width 521 height 23
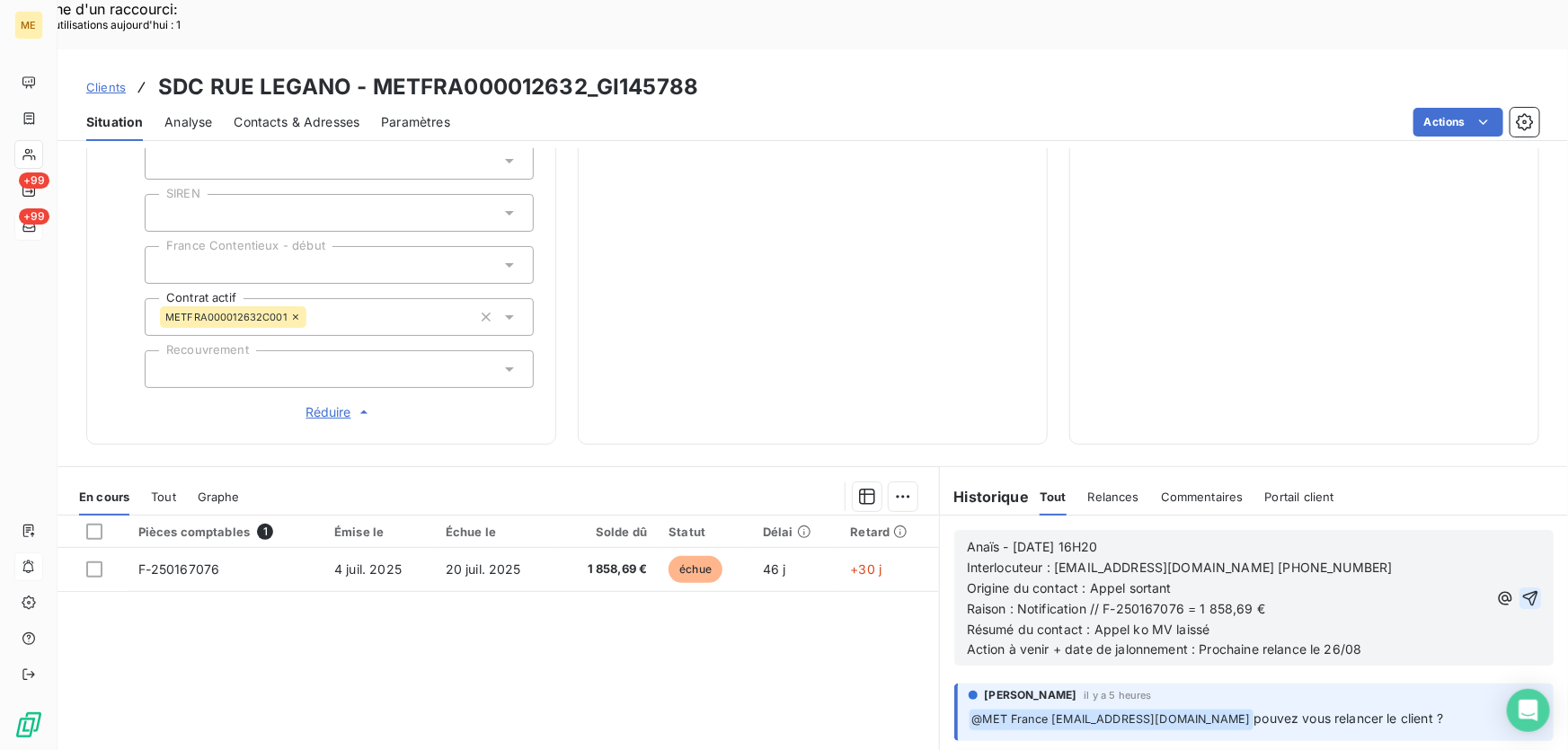
click at [1521, 590] on icon "button" at bounding box center [1530, 599] width 18 height 18
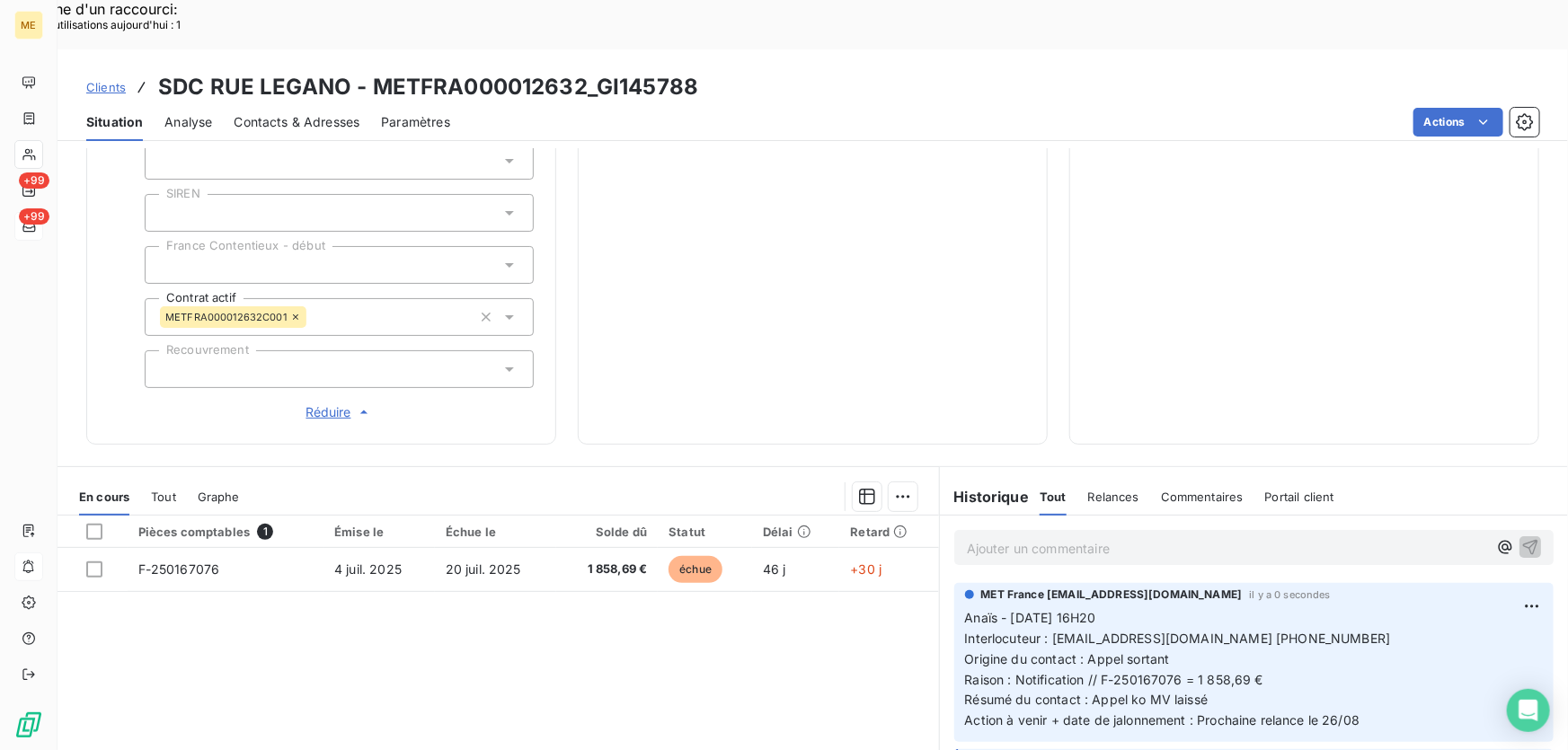
click at [1167, 537] on p "Ajouter un commentaire ﻿" at bounding box center [1227, 548] width 521 height 23
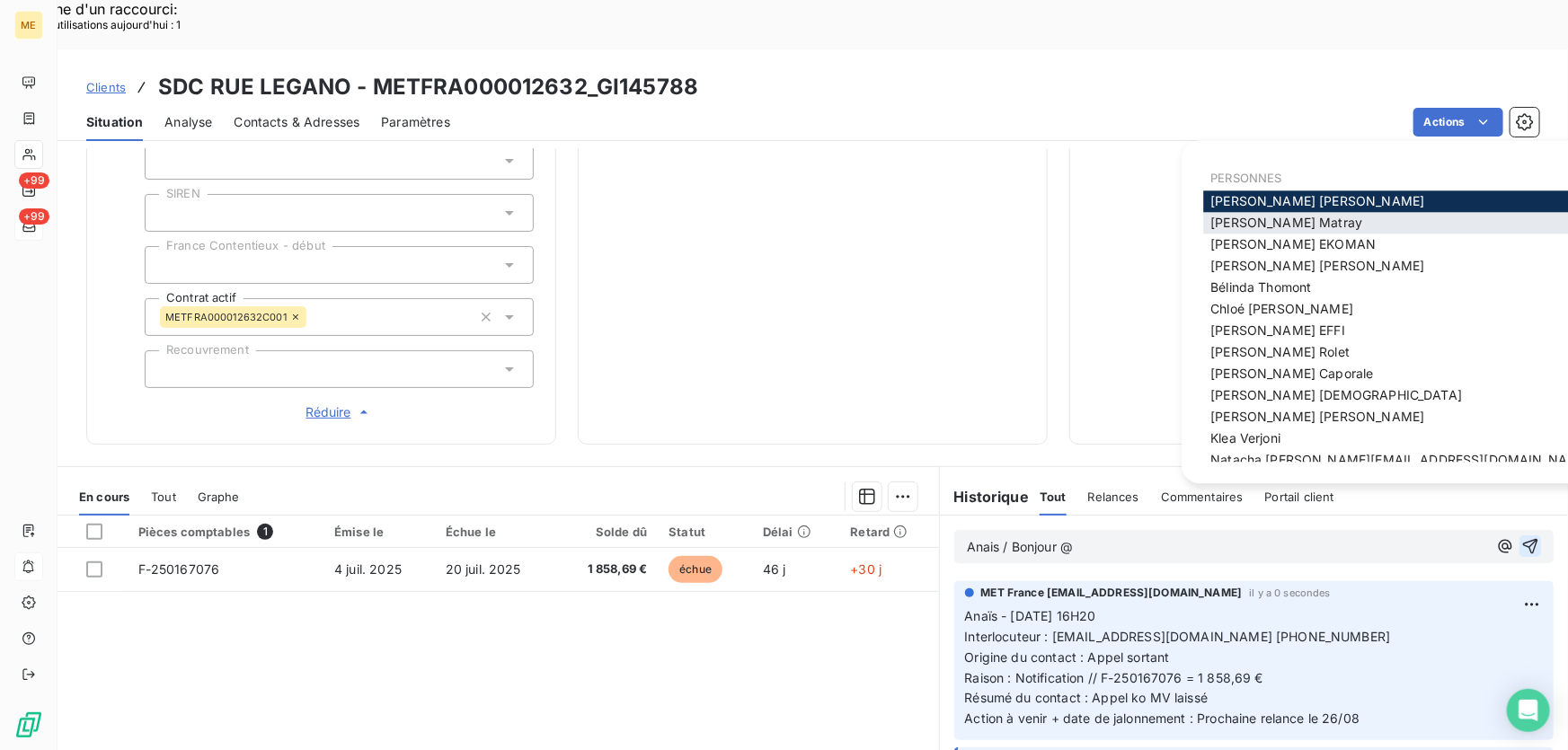
click at [1244, 217] on span "Amélie Matray" at bounding box center [1286, 222] width 152 height 16
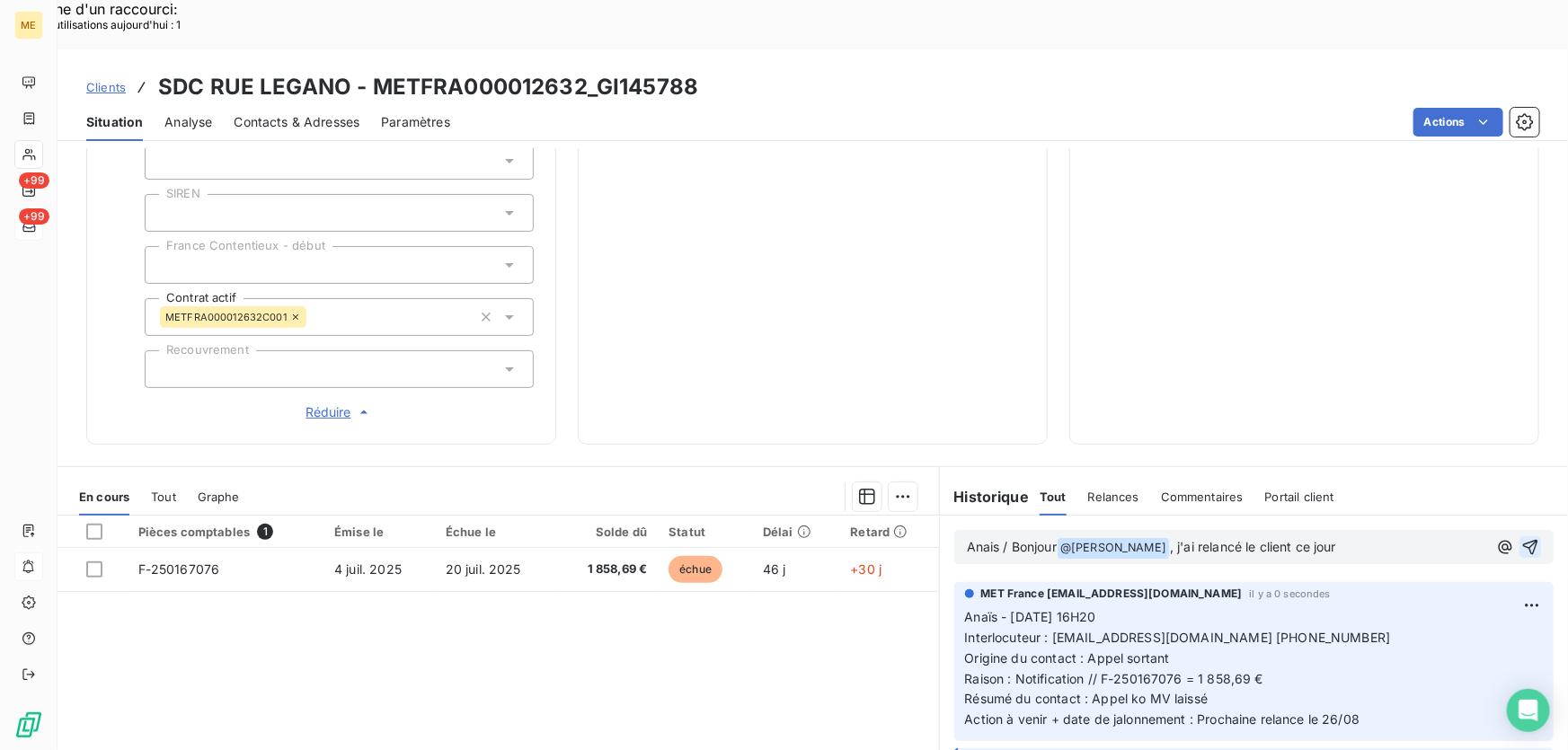
click at [1522, 540] on icon "button" at bounding box center [1530, 547] width 16 height 16
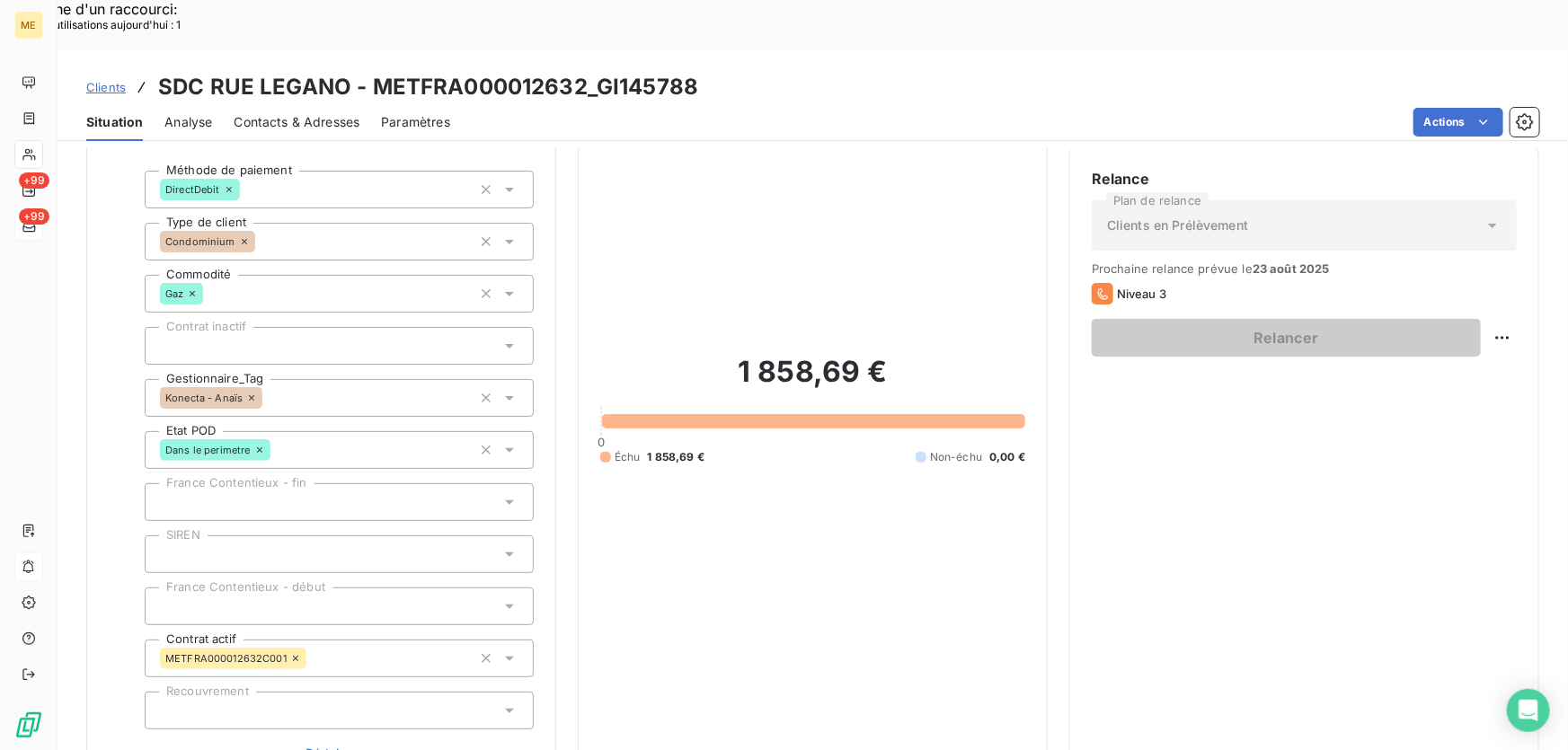
scroll to position [0, 0]
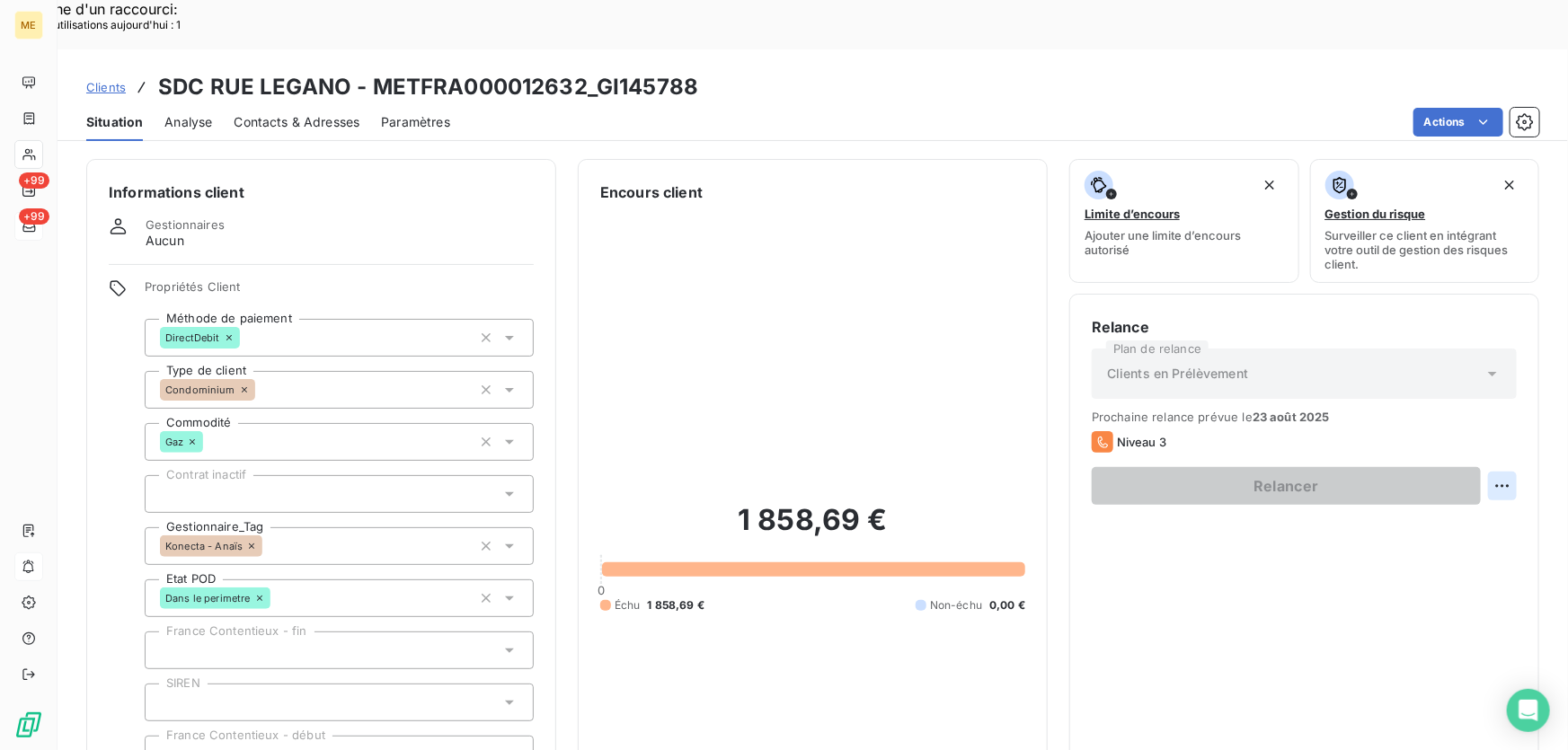
click at [1477, 480] on div "Replanifier cette action" at bounding box center [1416, 475] width 160 height 28
select select "7"
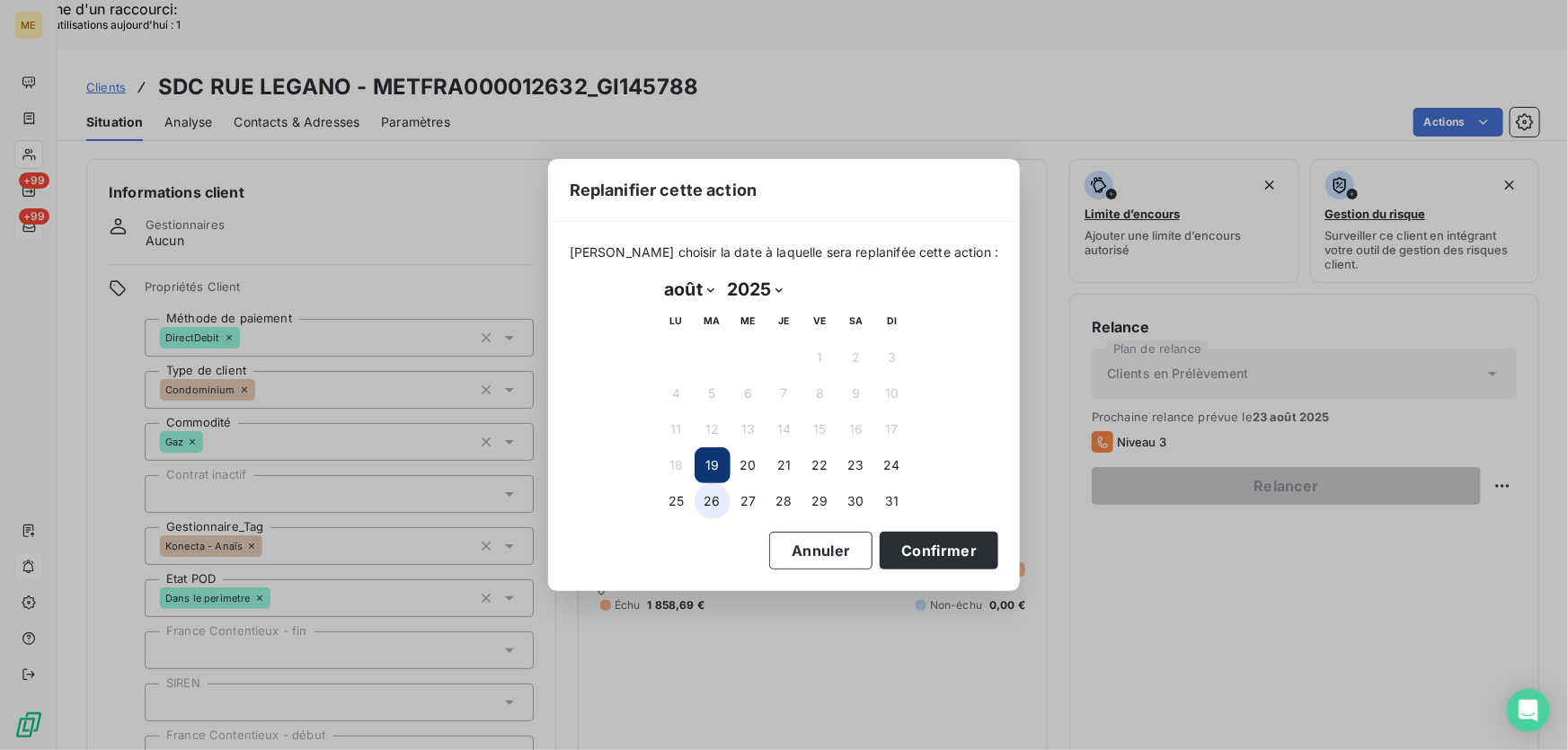
click at [710, 501] on button "26" at bounding box center [712, 501] width 36 height 36
click at [936, 545] on button "Confirmer" at bounding box center [938, 550] width 118 height 38
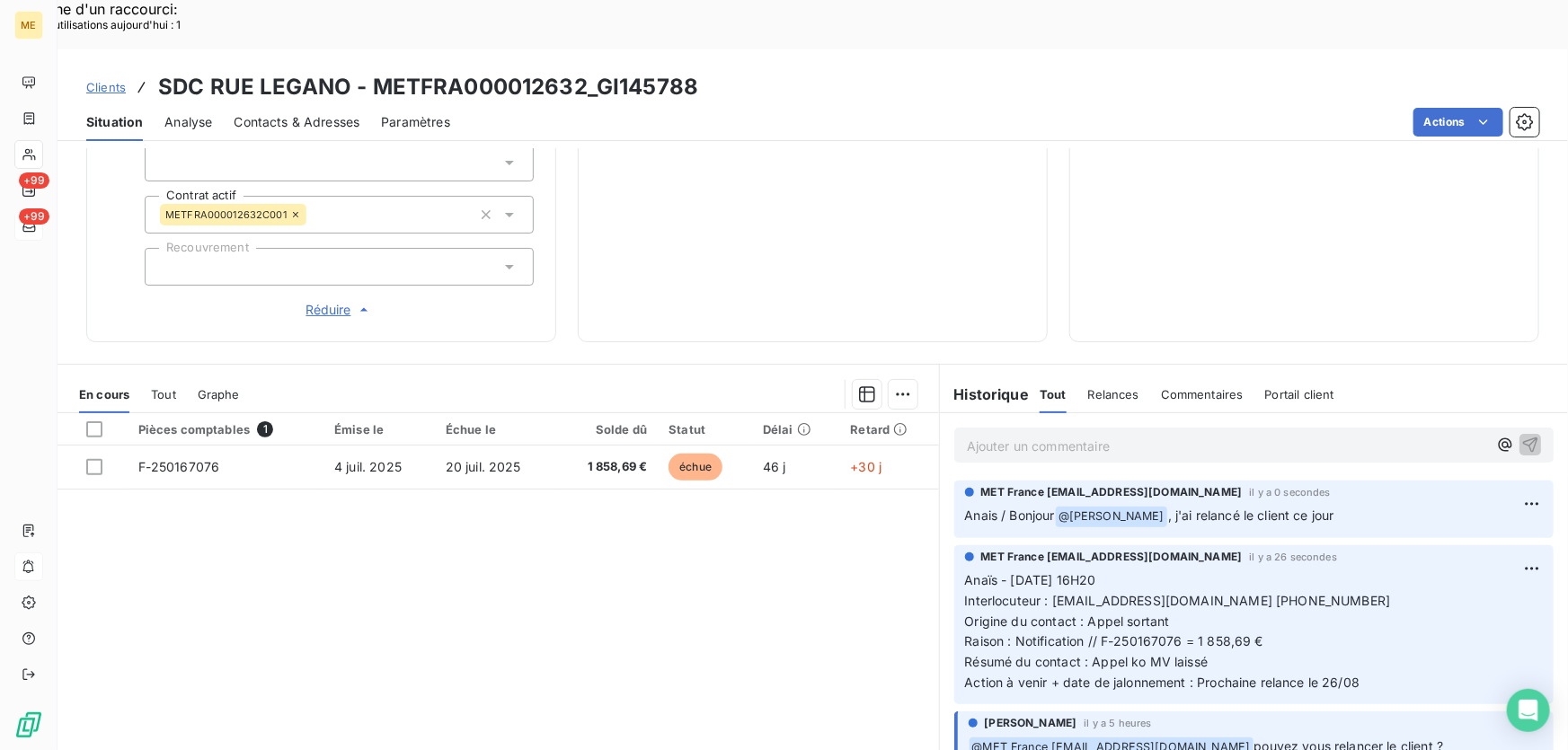
scroll to position [102, 0]
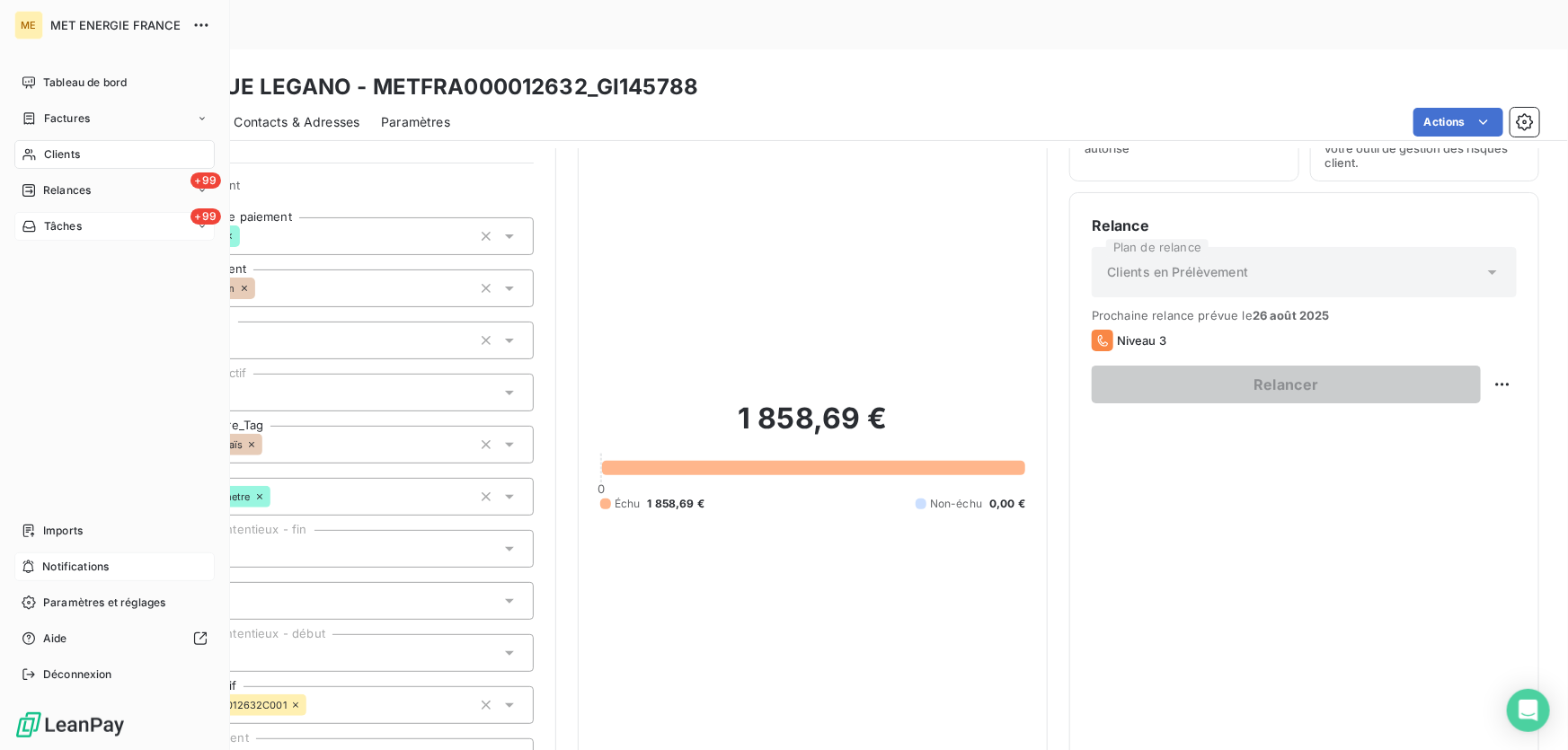
click at [27, 569] on icon at bounding box center [28, 568] width 14 height 15
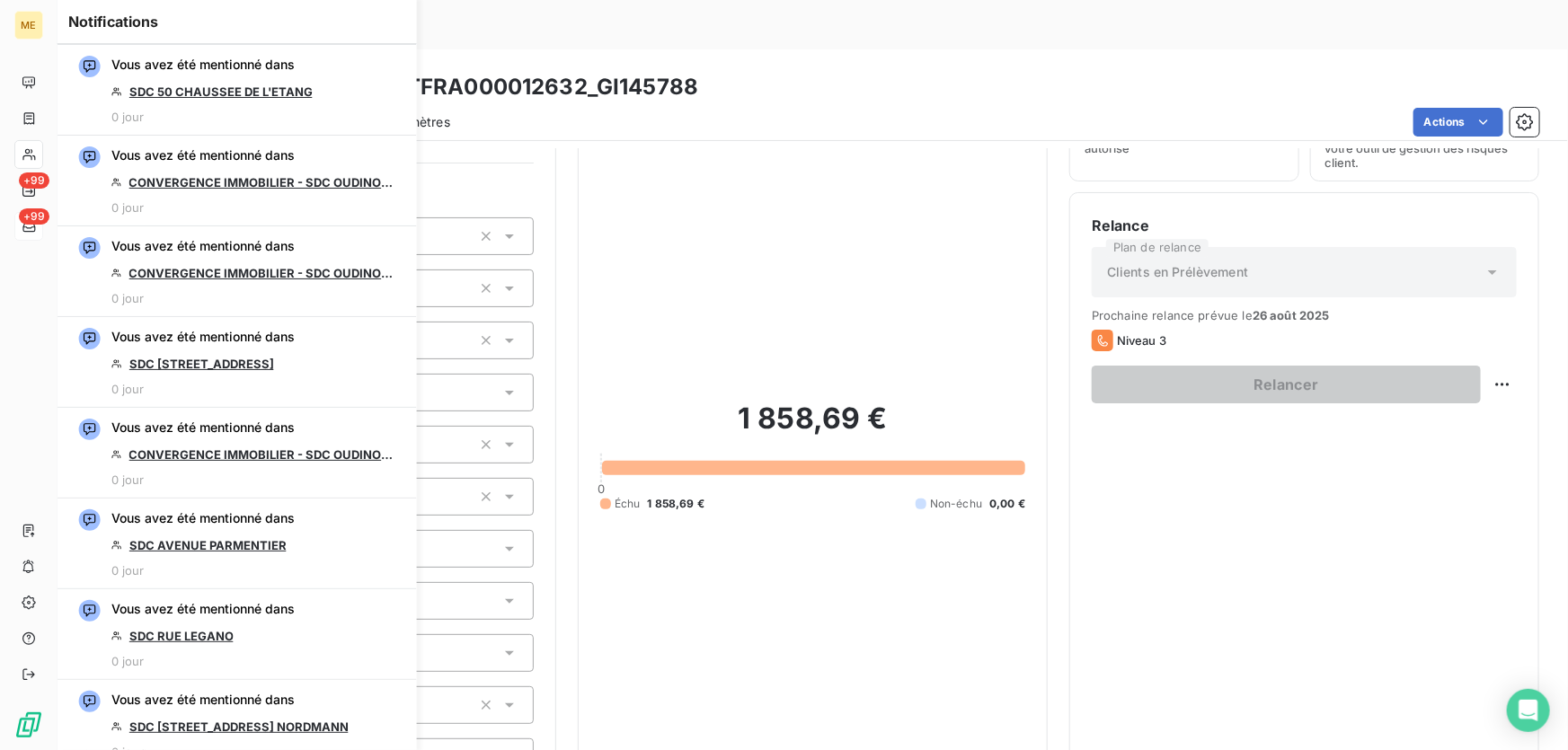
scroll to position [1677, 0]
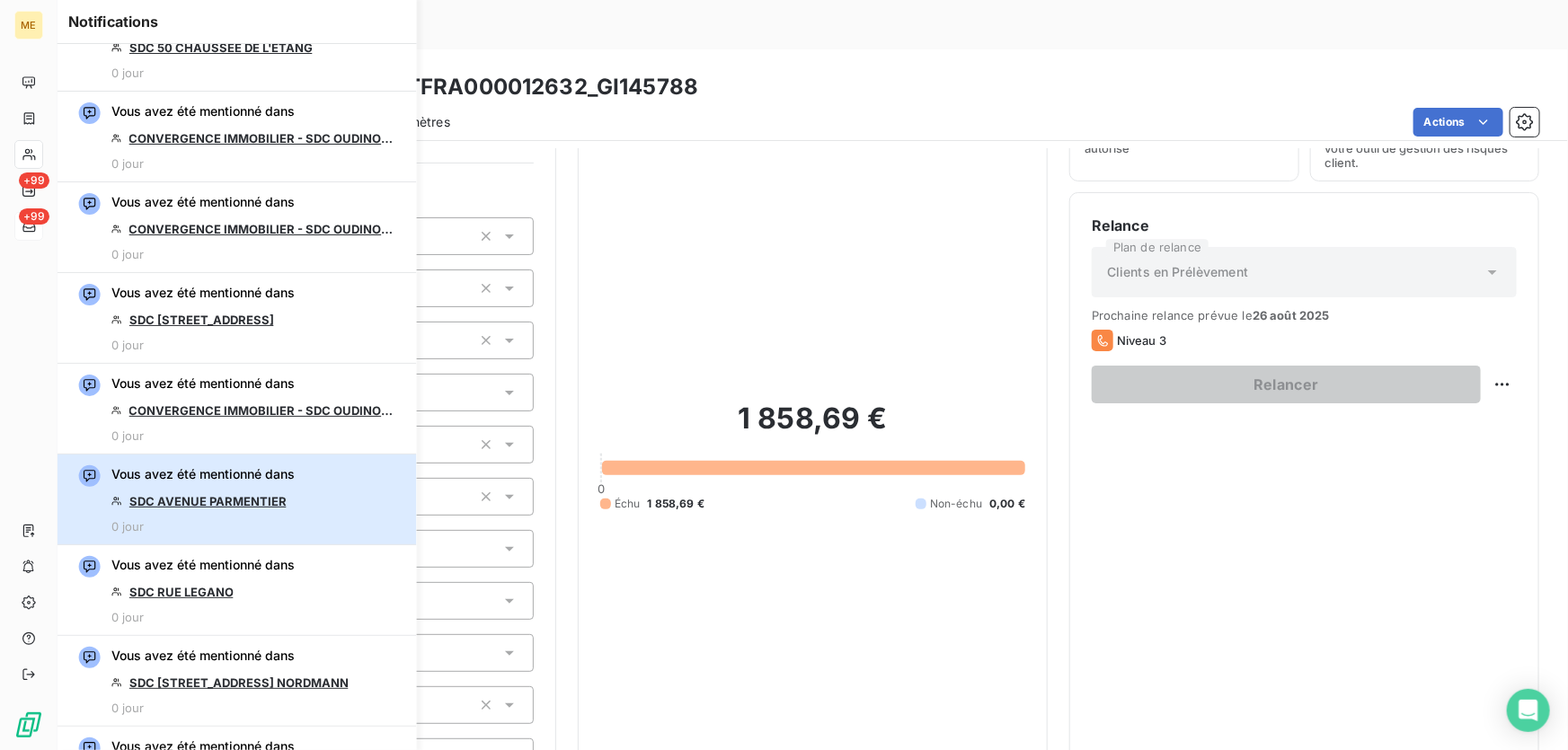
click at [201, 509] on div "Vous avez été mentionné dans SDC AVENUE PARMENTIER 0 jour" at bounding box center [203, 500] width 183 height 68
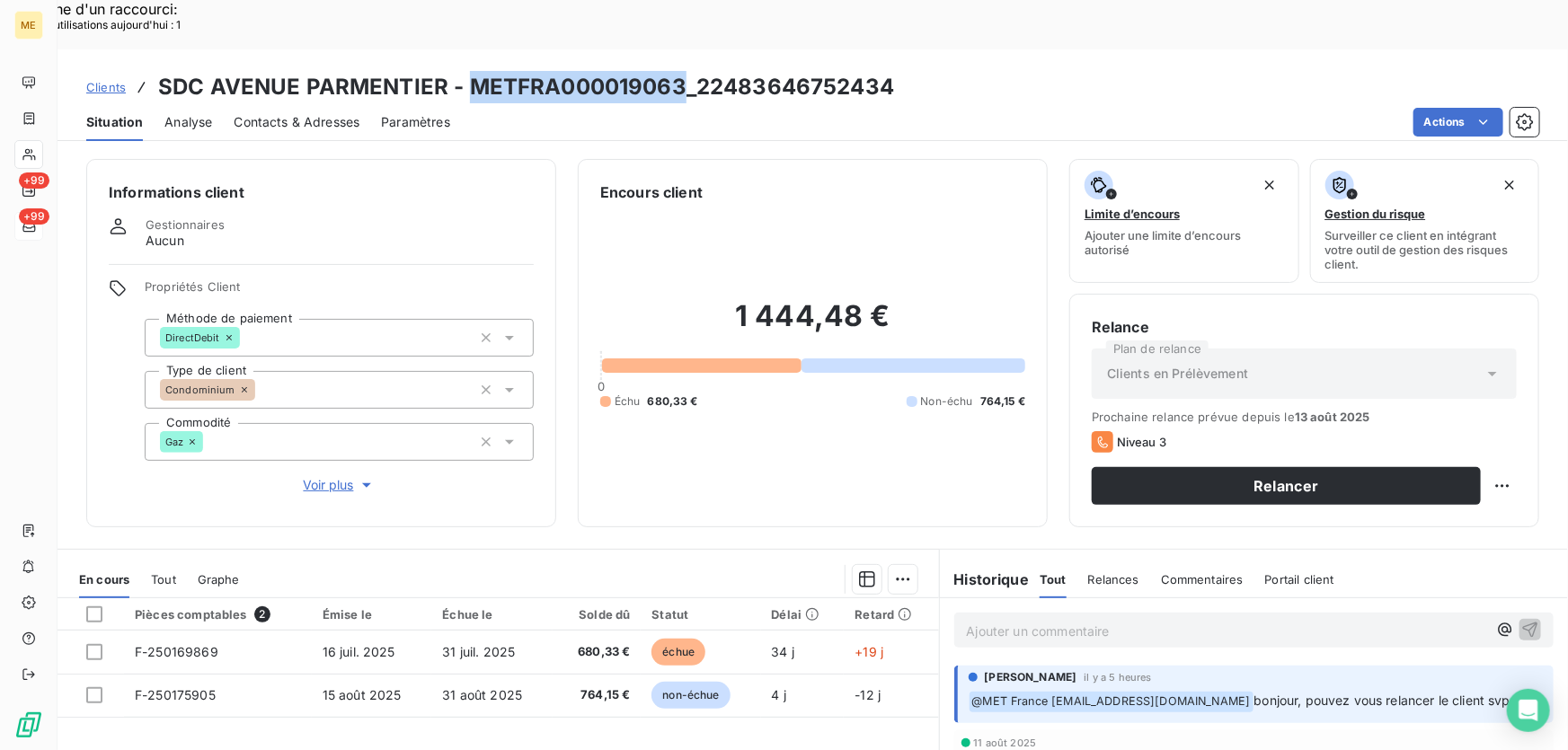
drag, startPoint x: 679, startPoint y: 37, endPoint x: 468, endPoint y: 36, distance: 211.0
click at [468, 71] on h3 "SDC AVENUE PARMENTIER - METFRA000019063_22483646752434" at bounding box center [526, 86] width 736 height 32
copy h3 "METFRA000019063"
click at [102, 80] on span "Clients" at bounding box center [105, 87] width 39 height 15
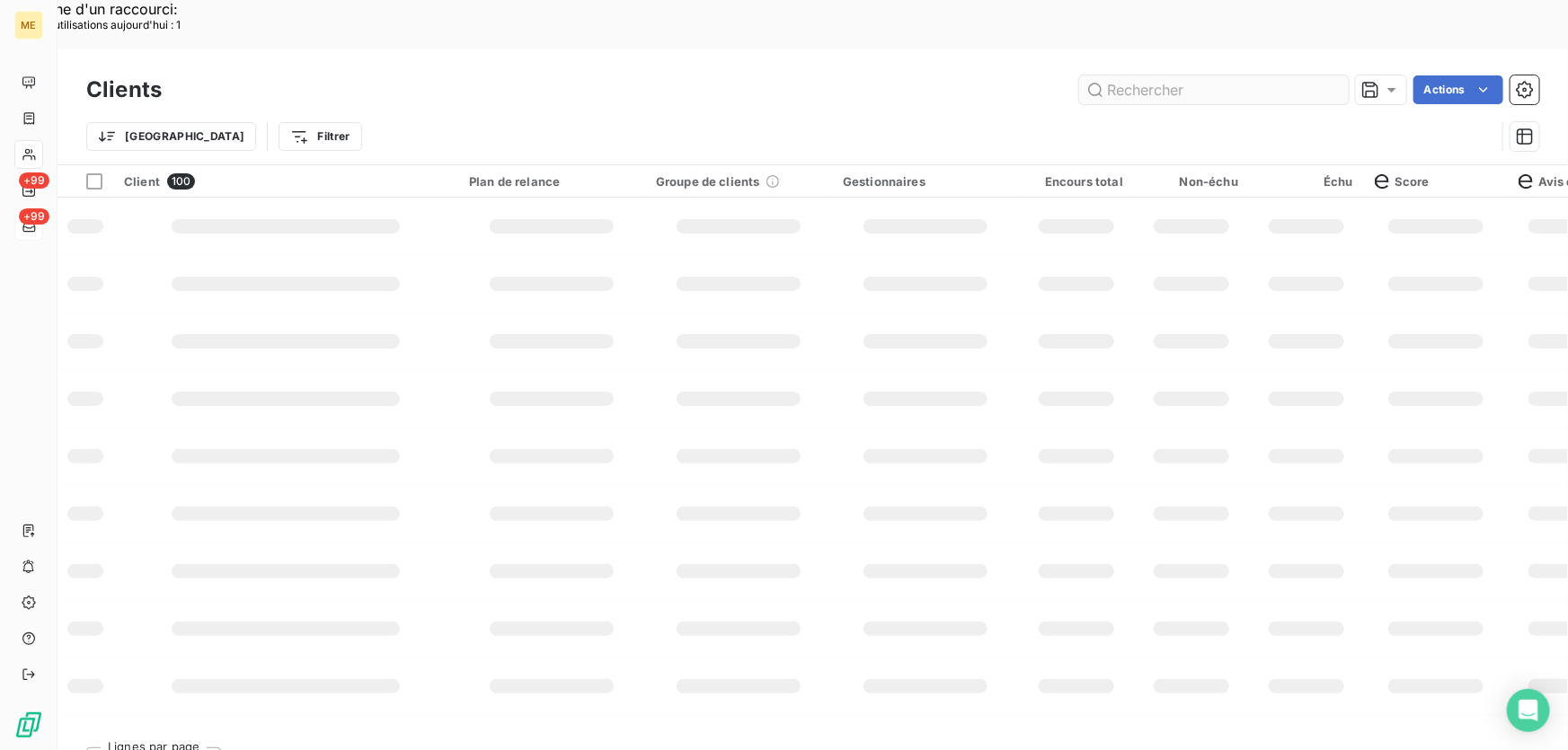
click at [1186, 75] on input "text" at bounding box center [1213, 89] width 269 height 28
click at [1183, 75] on input "METFRA000019063" at bounding box center [1213, 89] width 269 height 28
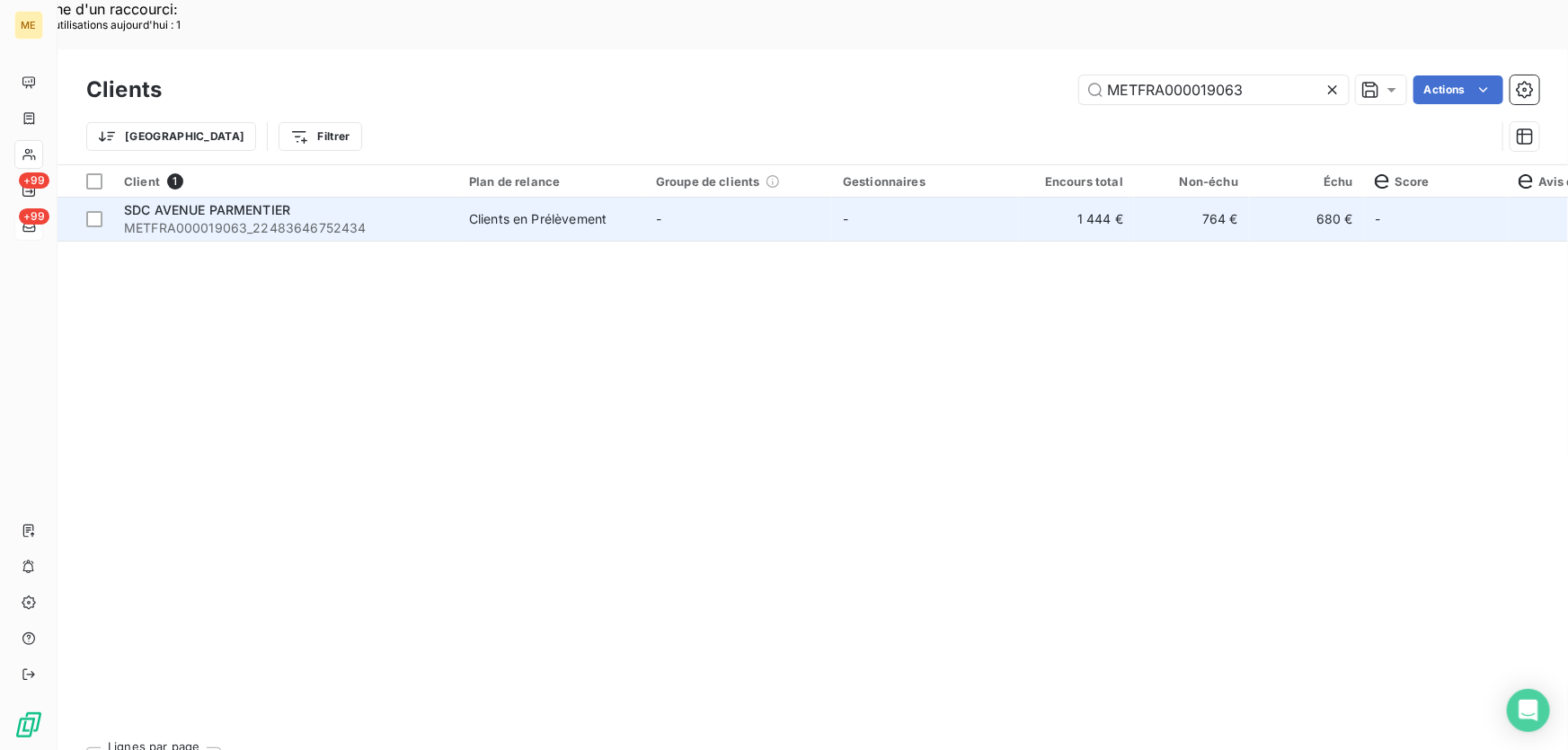
type input "METFRA000019063"
click at [624, 210] on span "Clients en Prélèvement" at bounding box center [552, 219] width 165 height 18
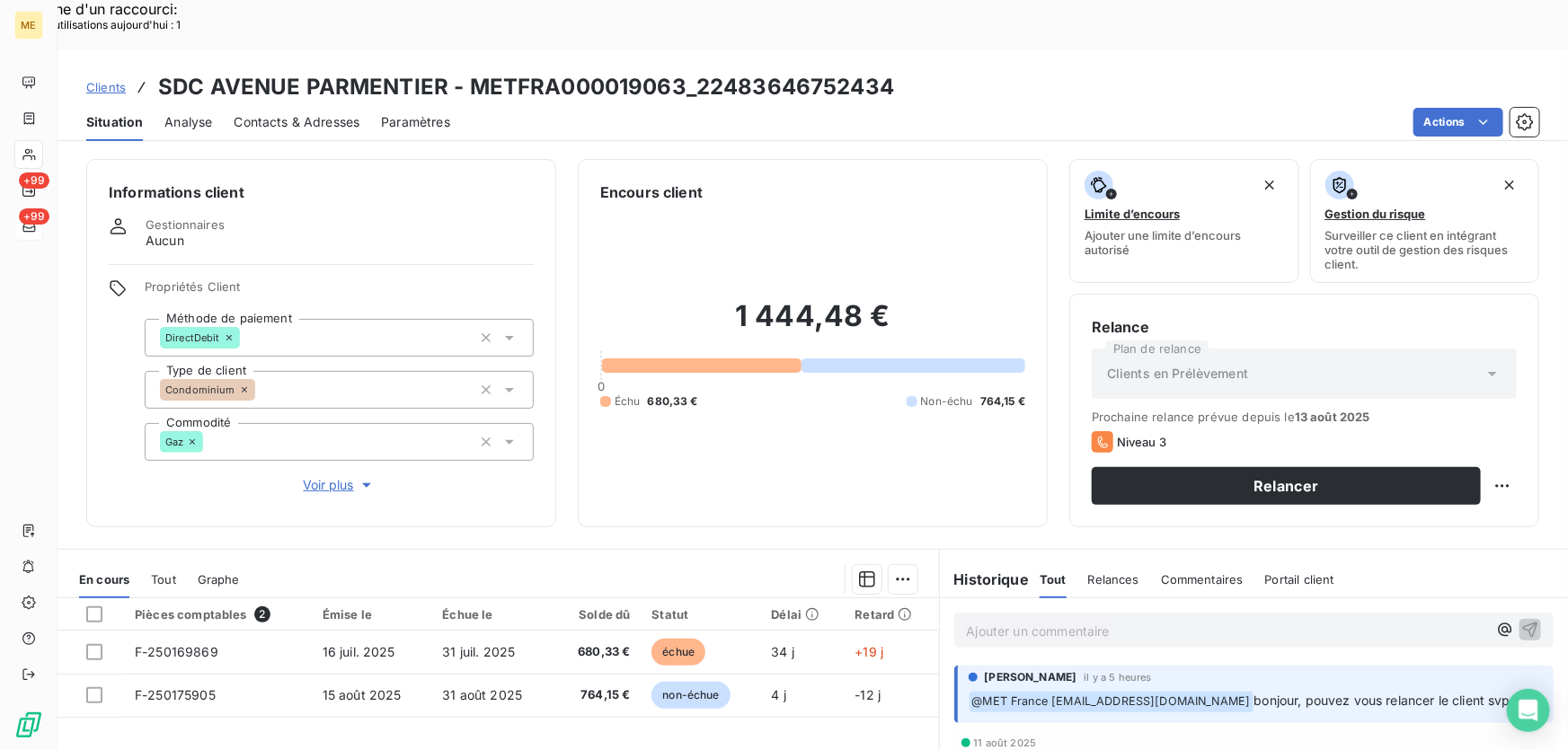
click at [324, 477] on span "Voir plus" at bounding box center [339, 486] width 71 height 18
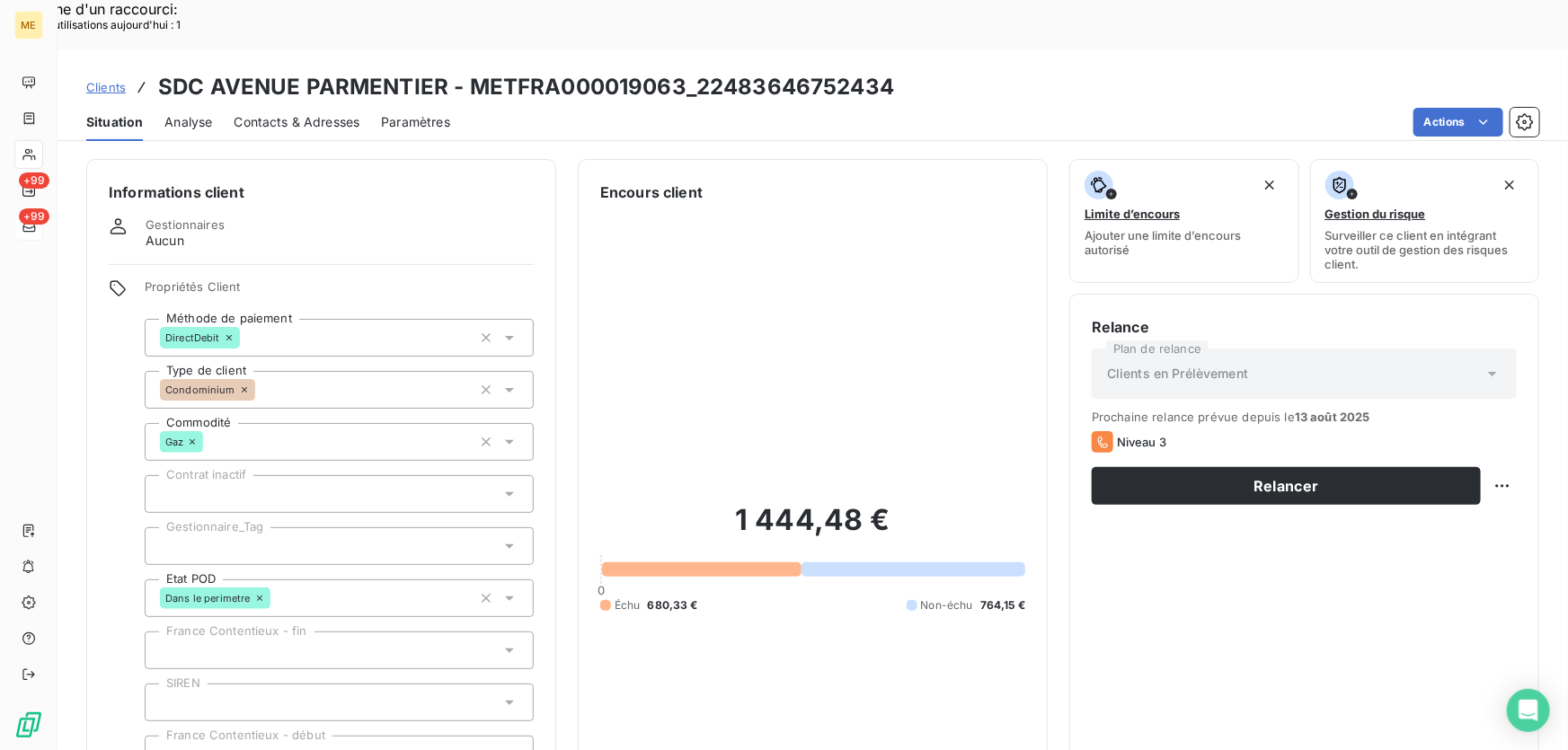
click at [300, 527] on div at bounding box center [339, 546] width 389 height 38
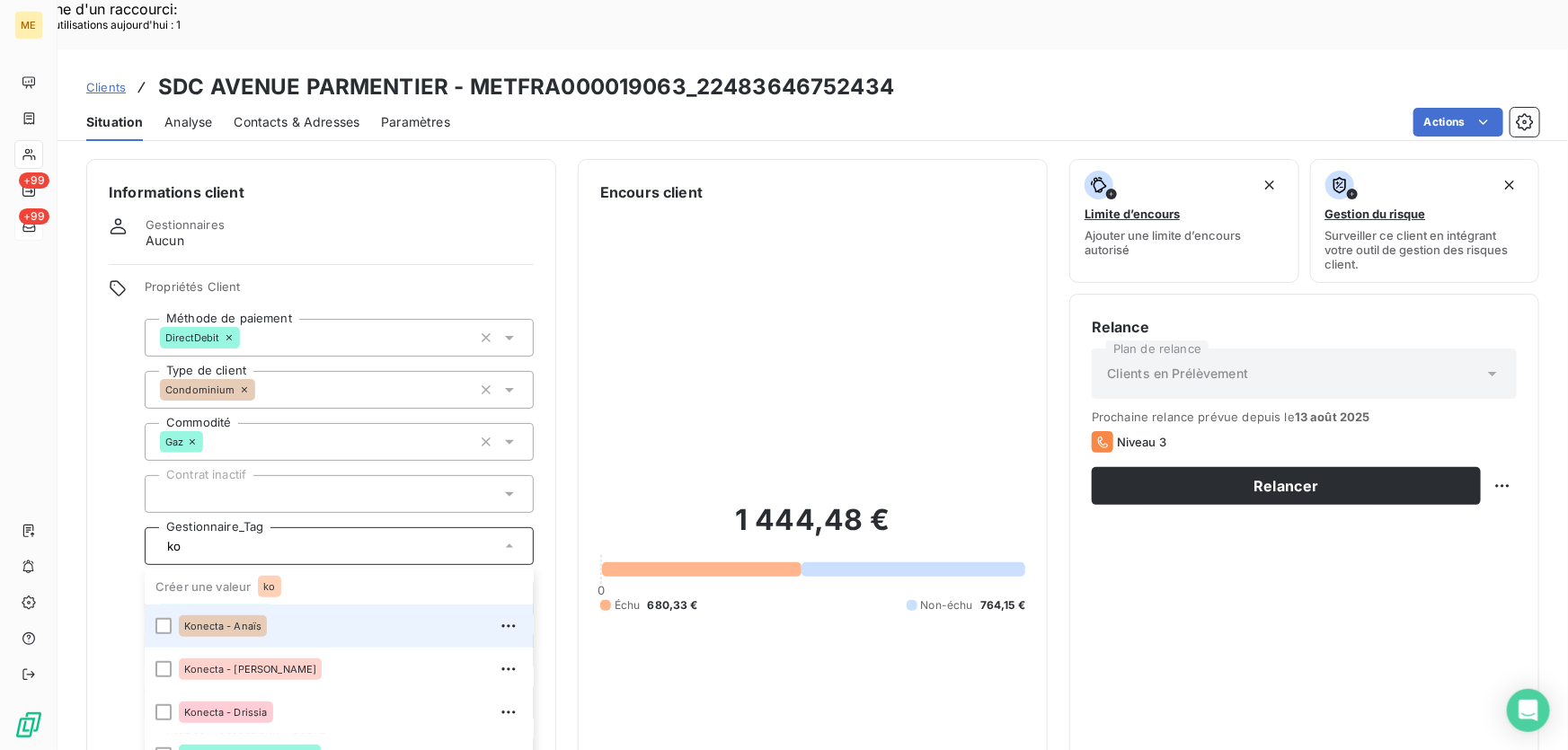
click at [286, 612] on div "Konecta - Anaïs" at bounding box center [350, 626] width 344 height 28
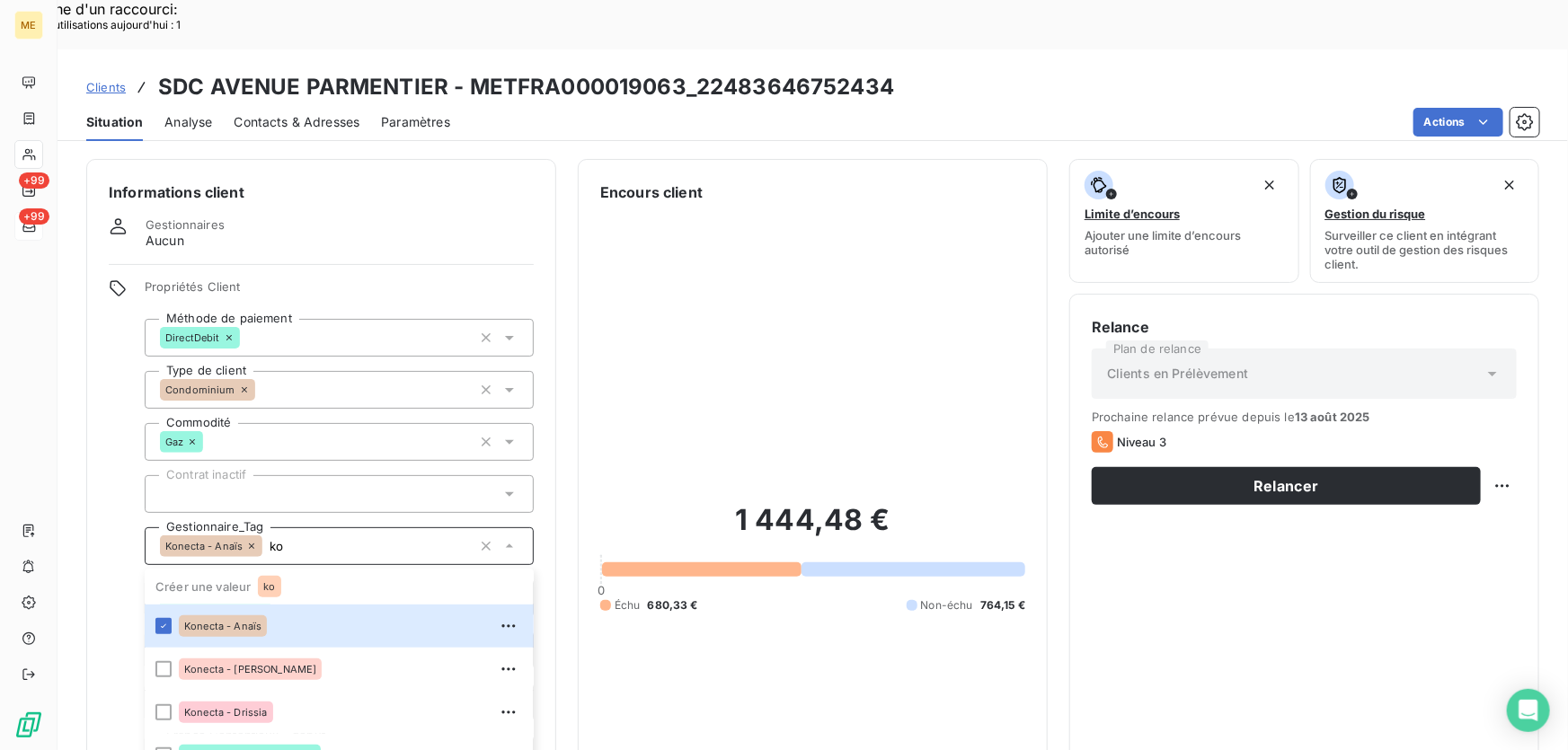
click at [717, 608] on div "1 444,48 € 0 Échu 680,33 € Non-échu 764,15 €" at bounding box center [813, 557] width 425 height 709
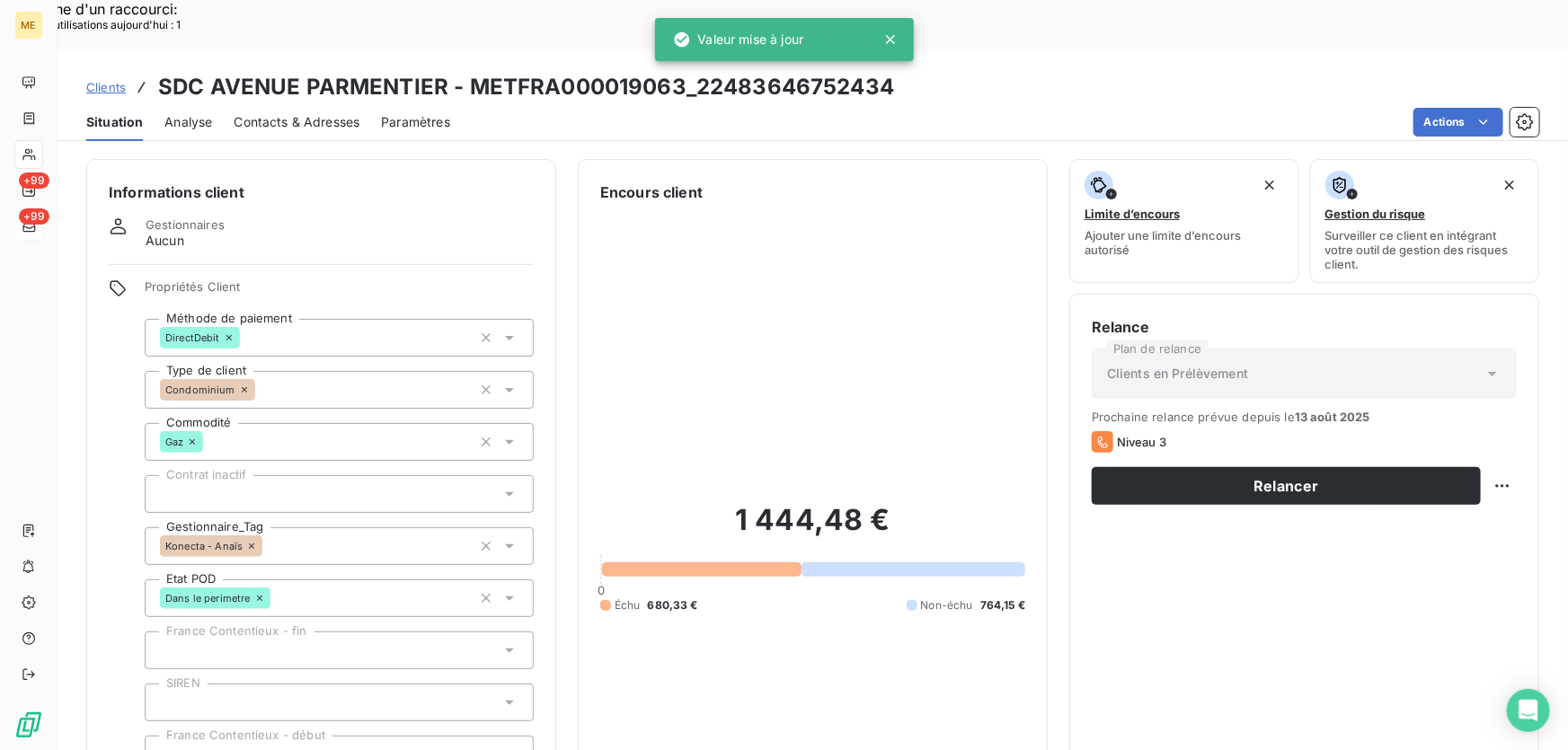
type input "ko"
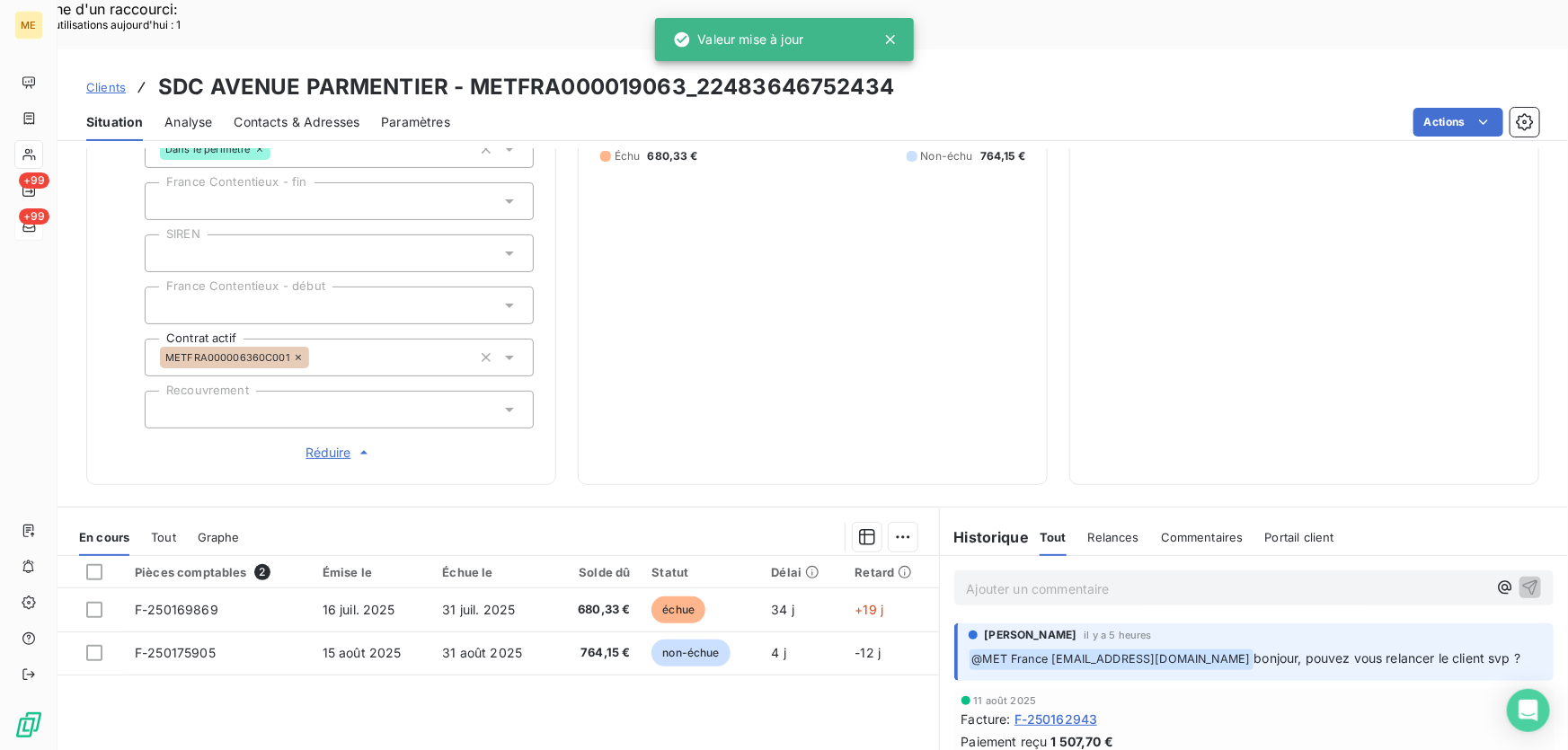
scroll to position [592, 0]
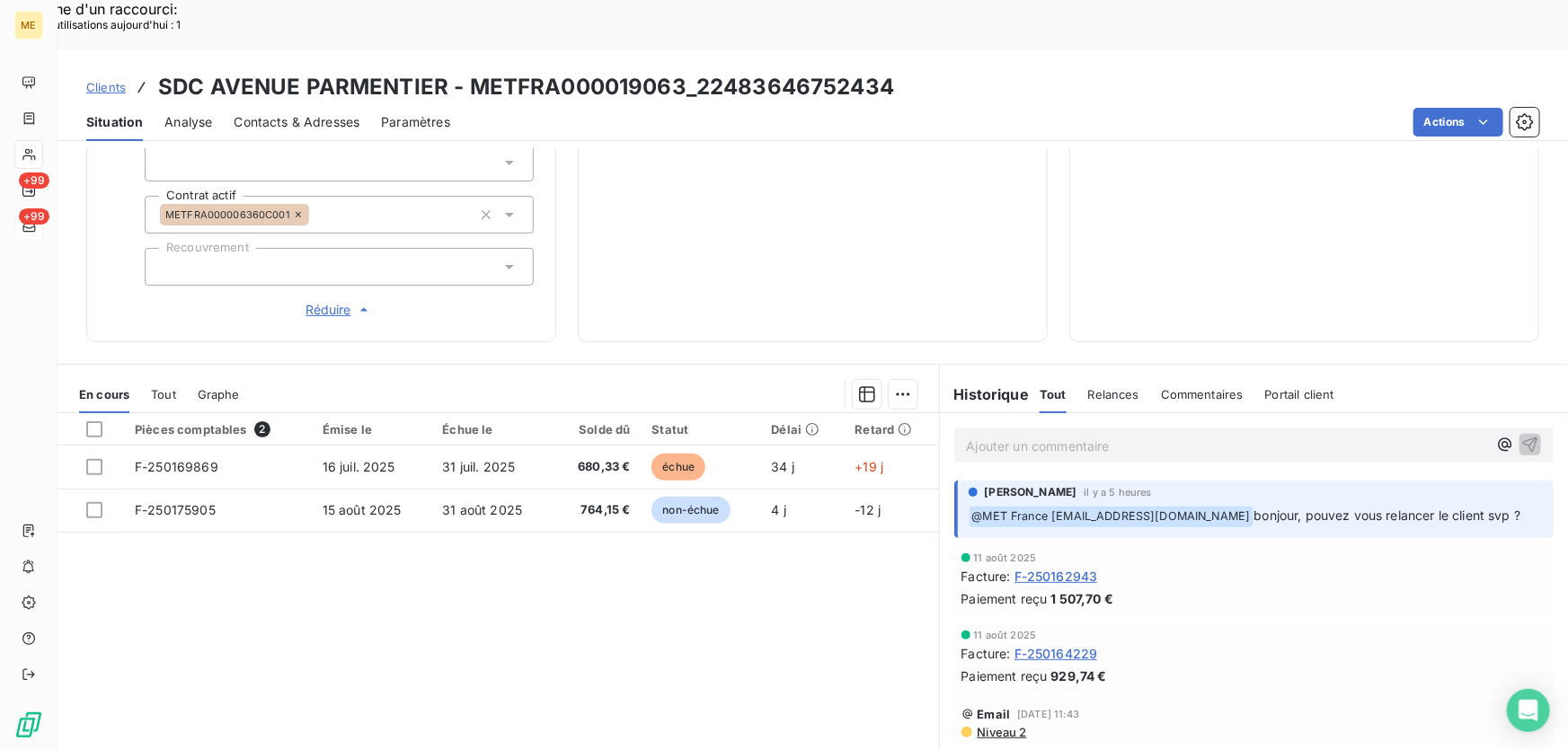
click at [324, 114] on span "Contacts & Adresses" at bounding box center [296, 123] width 126 height 18
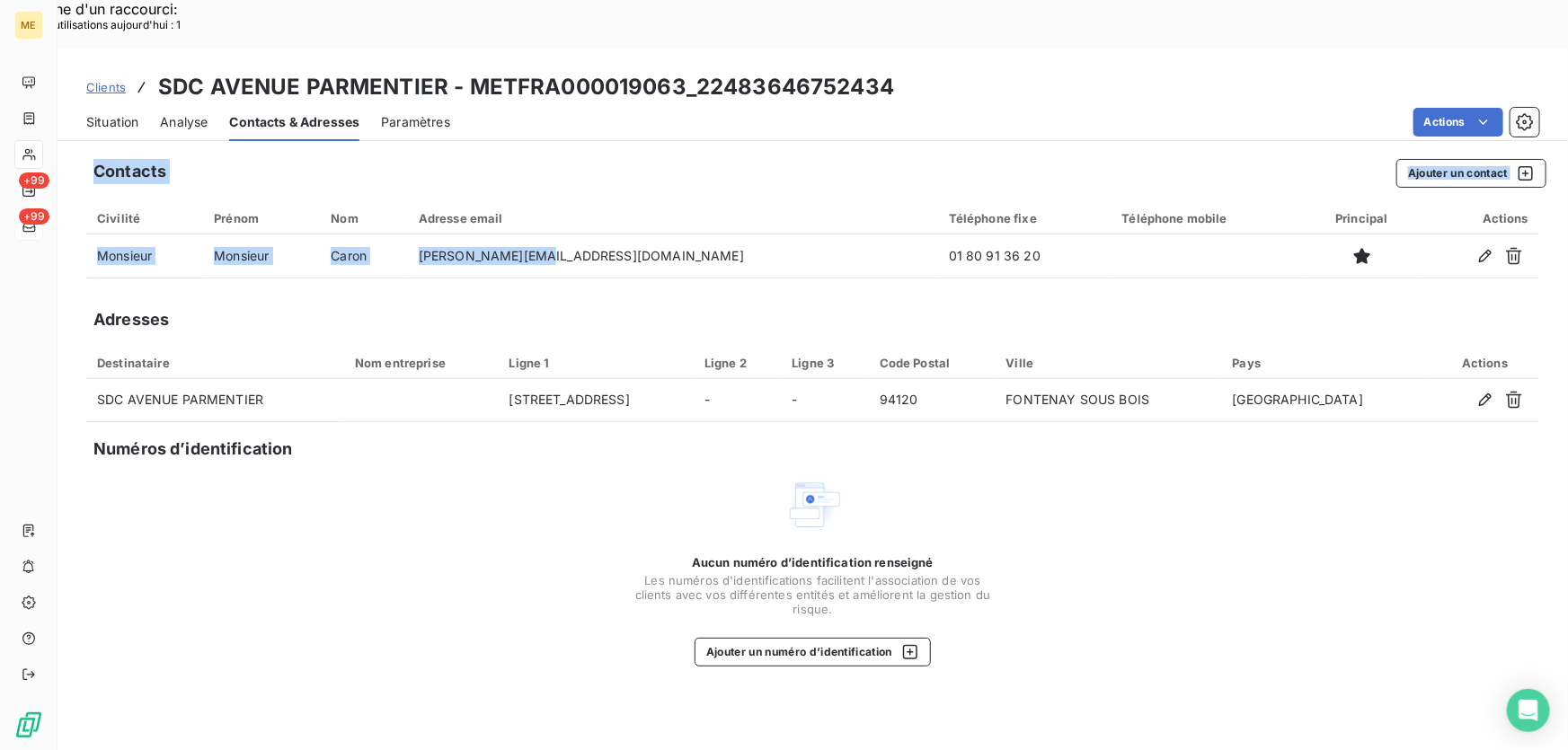
drag, startPoint x: 647, startPoint y: 204, endPoint x: 577, endPoint y: 72, distance: 149.4
click at [577, 72] on div "Clients SDC AVENUE PARMENTIER - METFRA000019063_22483646752434 Situation Analys…" at bounding box center [813, 425] width 1510 height 750
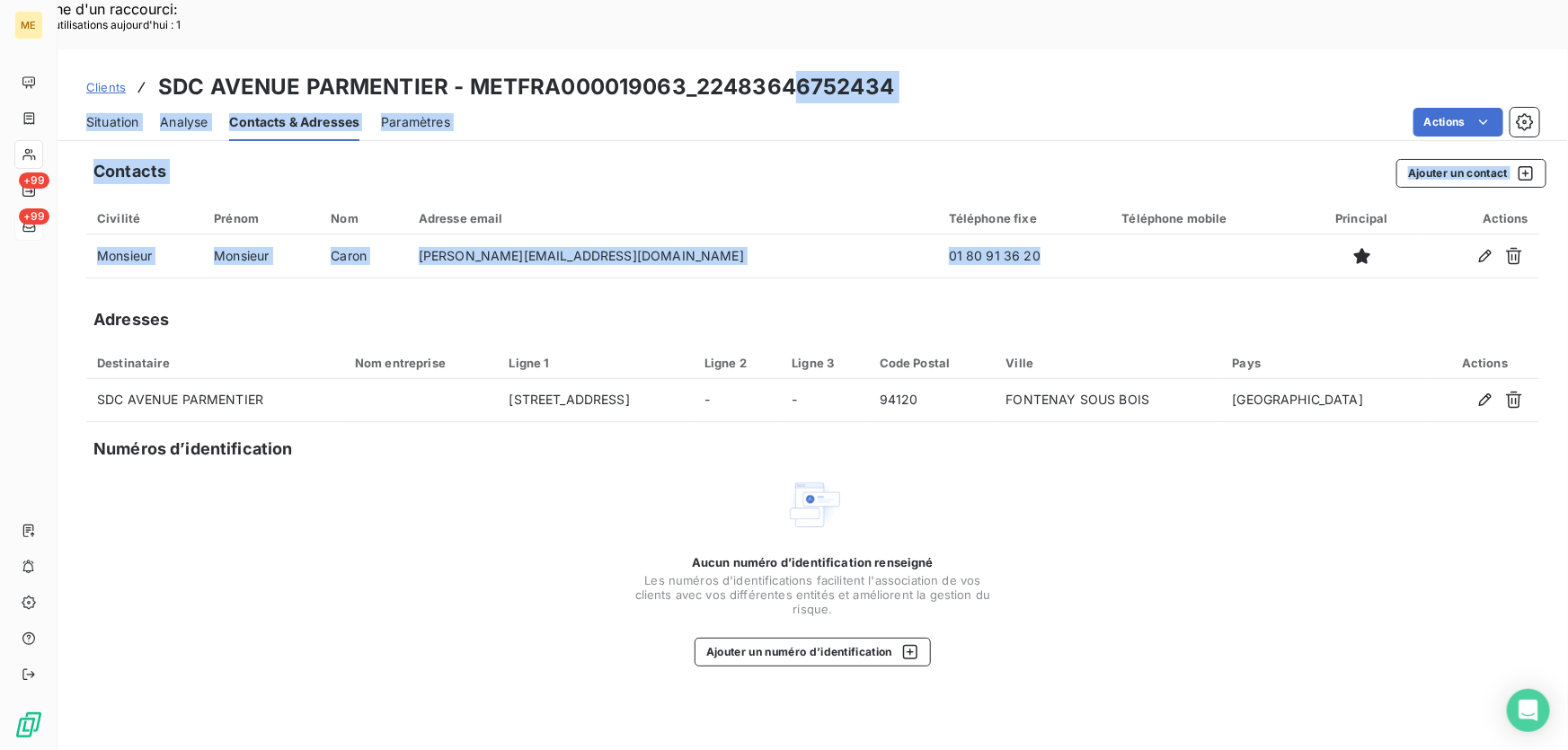
drag, startPoint x: 880, startPoint y: 205, endPoint x: 869, endPoint y: 109, distance: 96.6
click at [784, 51] on div "Clients SDC AVENUE PARMENTIER - METFRA000019063_22483646752434 Situation Analys…" at bounding box center [813, 425] width 1510 height 750
click at [96, 114] on span "Situation" at bounding box center [112, 123] width 52 height 18
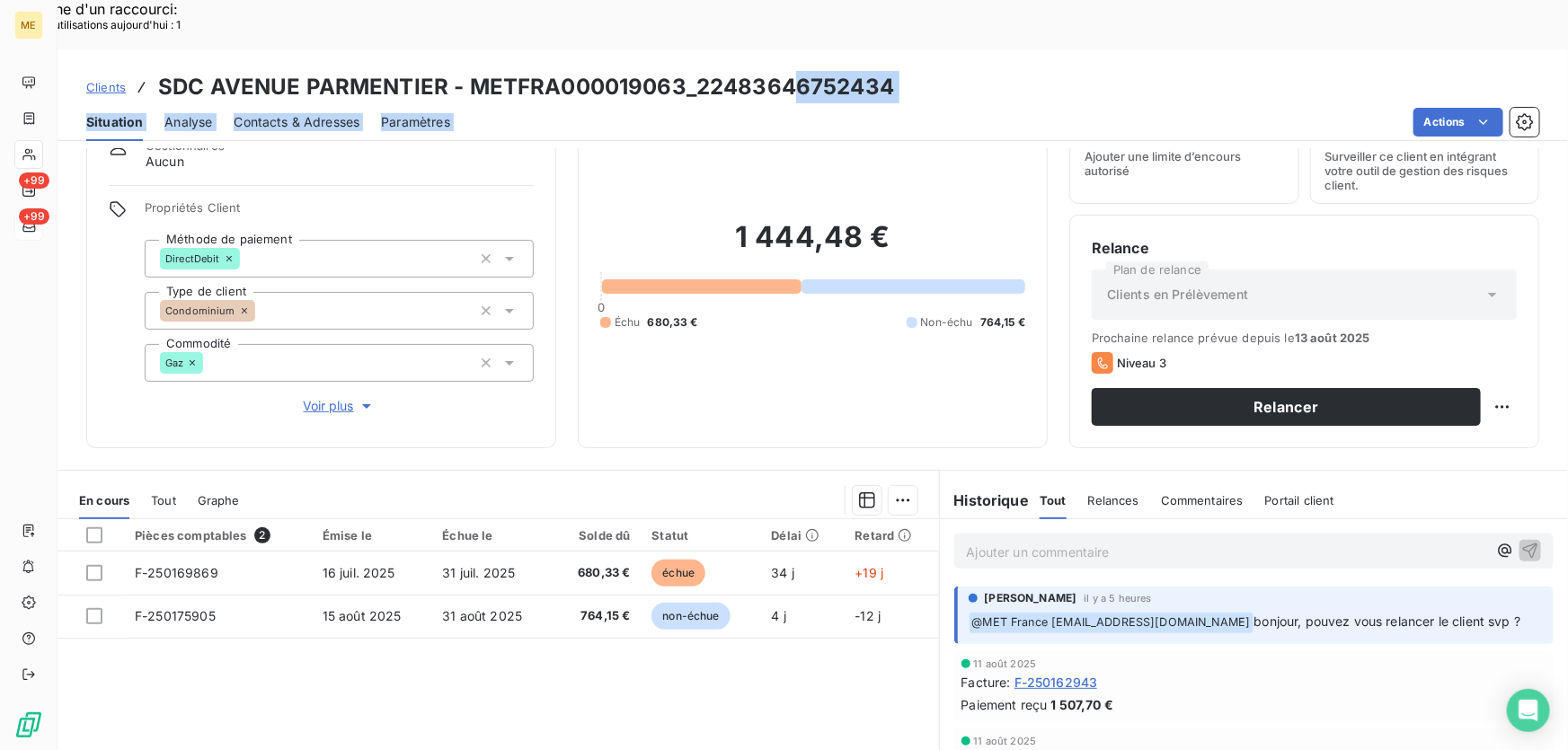
scroll to position [81, 0]
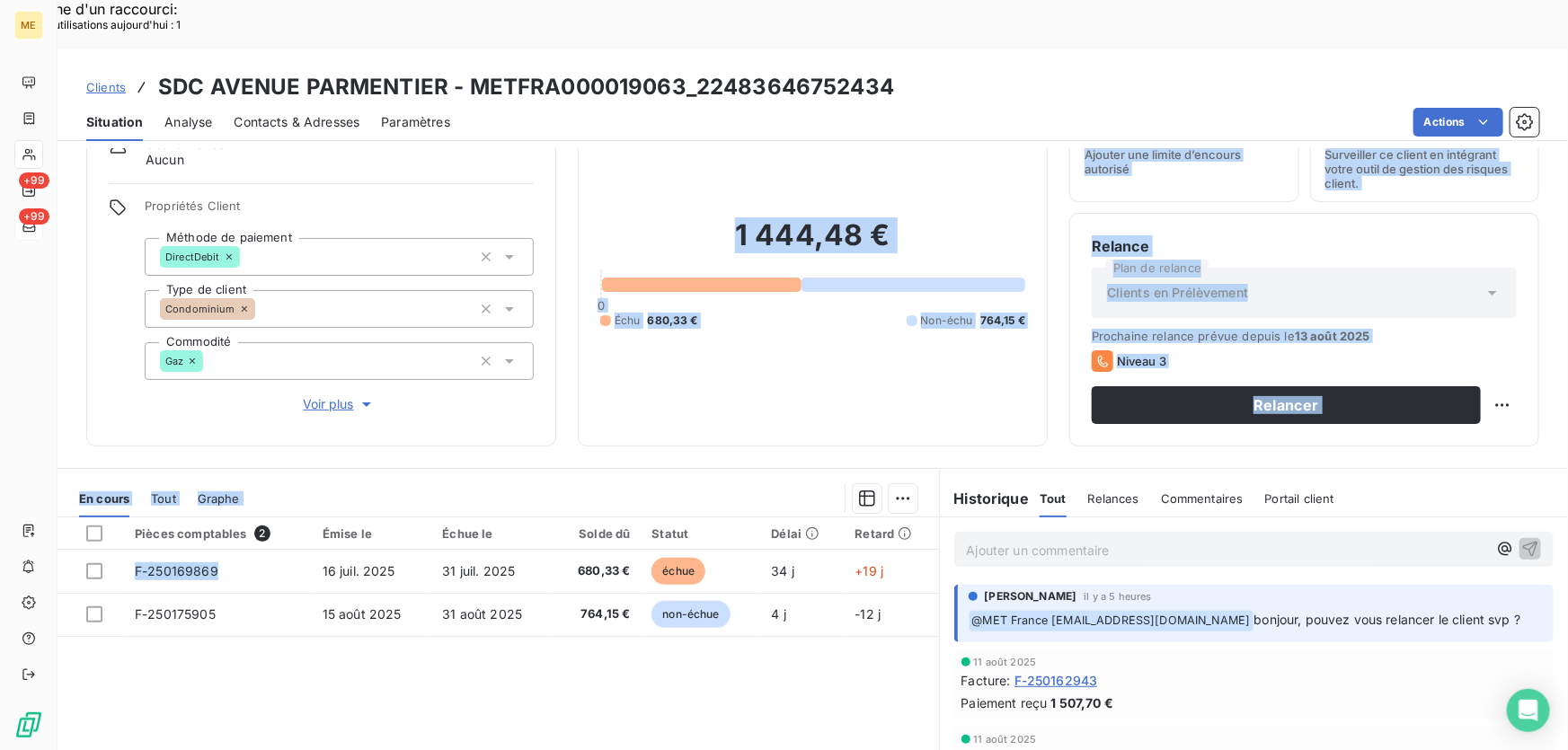
drag, startPoint x: 222, startPoint y: 521, endPoint x: 187, endPoint y: 357, distance: 167.7
click at [187, 357] on div "Informations client Gestionnaires Aucun Propriétés Client Méthode de paiement D…" at bounding box center [813, 474] width 1510 height 652
drag, startPoint x: 629, startPoint y: 522, endPoint x: 598, endPoint y: 362, distance: 163.0
click at [598, 362] on div "Informations client Gestionnaires Aucun Propriétés Client Méthode de paiement D…" at bounding box center [813, 474] width 1510 height 652
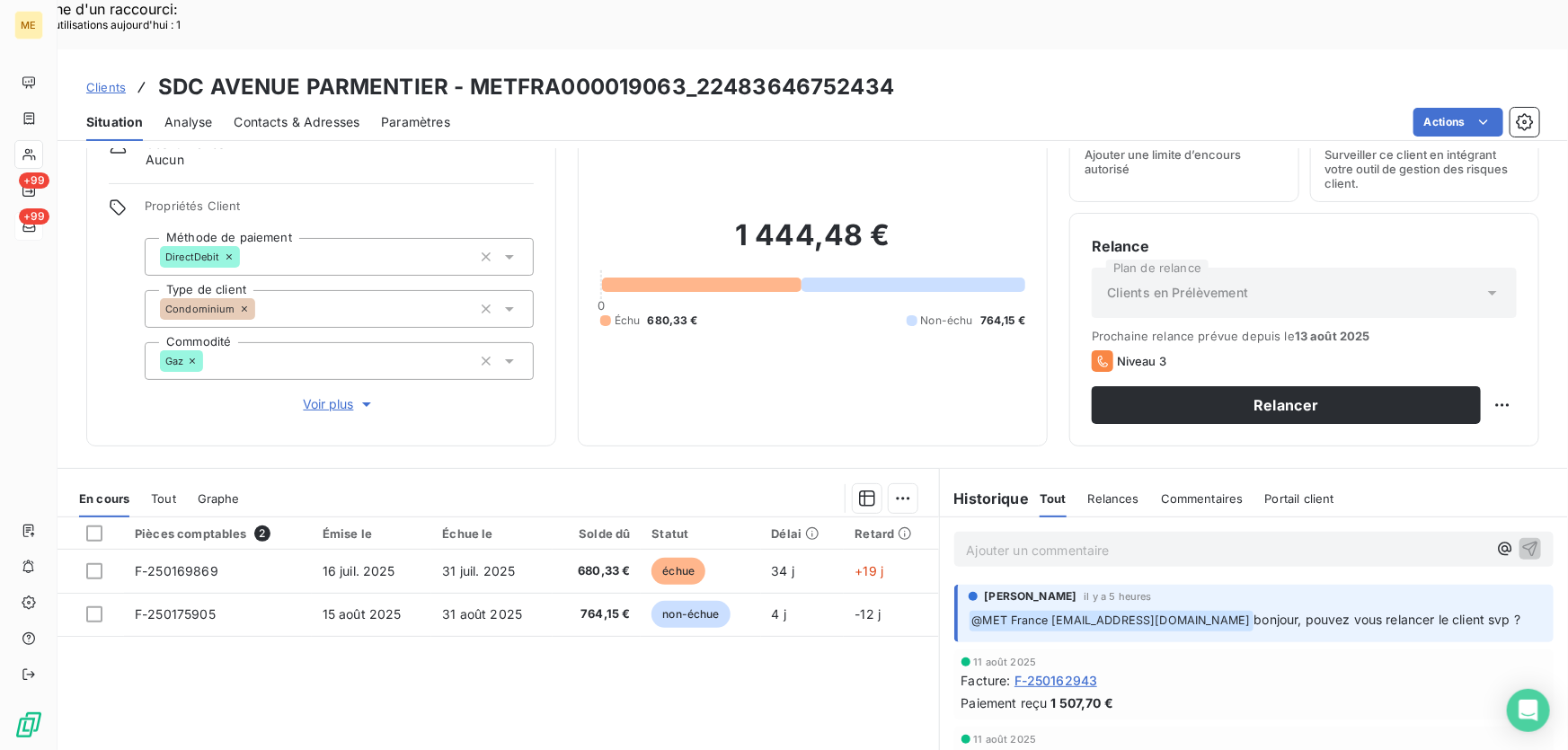
click at [897, 71] on div "Clients SDC AVENUE PARMENTIER - METFRA000019063_22483646752434" at bounding box center [813, 86] width 1510 height 32
drag, startPoint x: 886, startPoint y: 39, endPoint x: 697, endPoint y: 48, distance: 189.2
click at [697, 71] on h3 "SDC AVENUE PARMENTIER - METFRA000019063_22483646752434" at bounding box center [526, 86] width 736 height 32
click at [629, 71] on h3 "SDC AVENUE PARMENTIER - METFRA000019063_22483646752434" at bounding box center [526, 86] width 736 height 32
drag, startPoint x: 683, startPoint y: 32, endPoint x: 463, endPoint y: 38, distance: 220.1
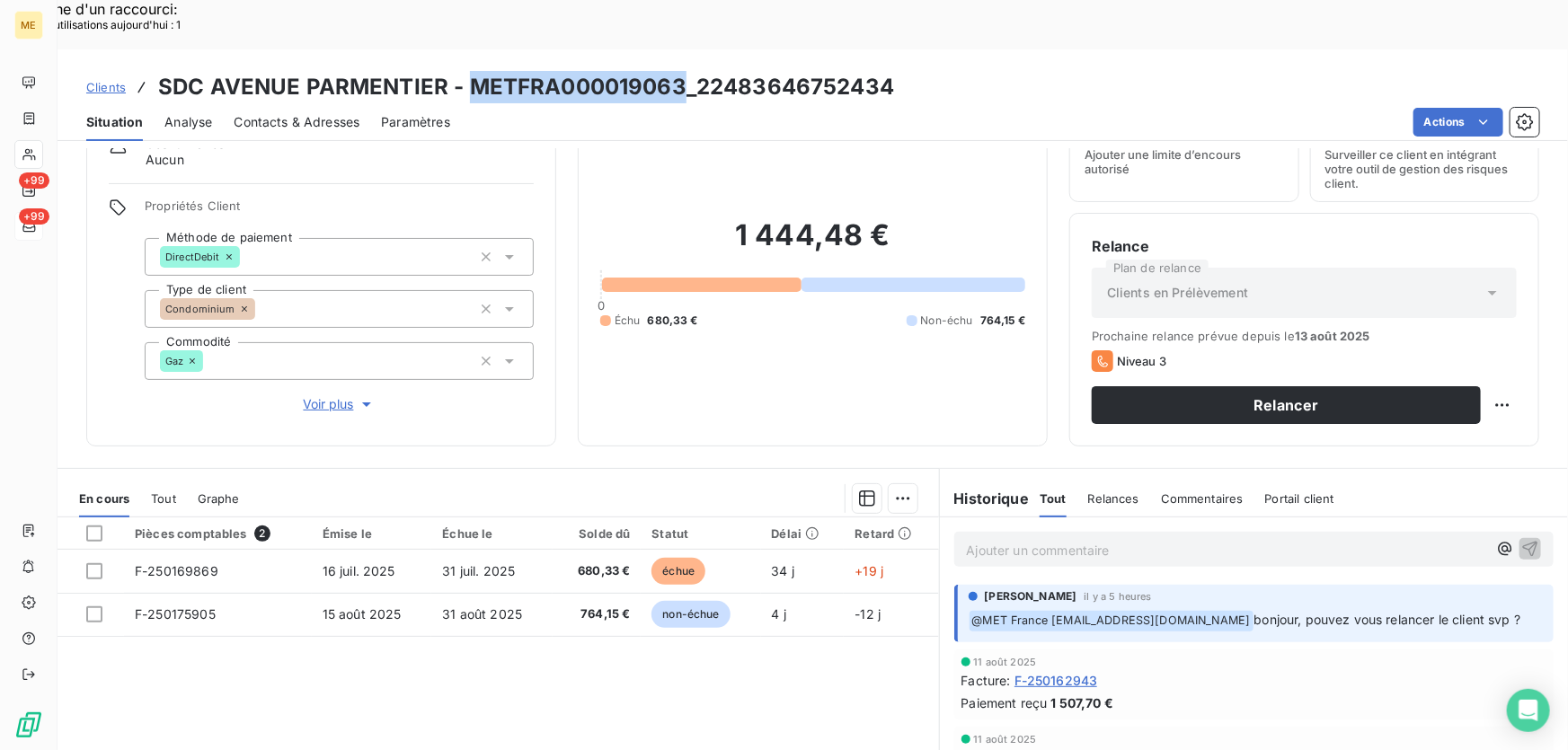
click at [463, 71] on h3 "SDC AVENUE PARMENTIER - METFRA000019063_22483646752434" at bounding box center [526, 86] width 736 height 32
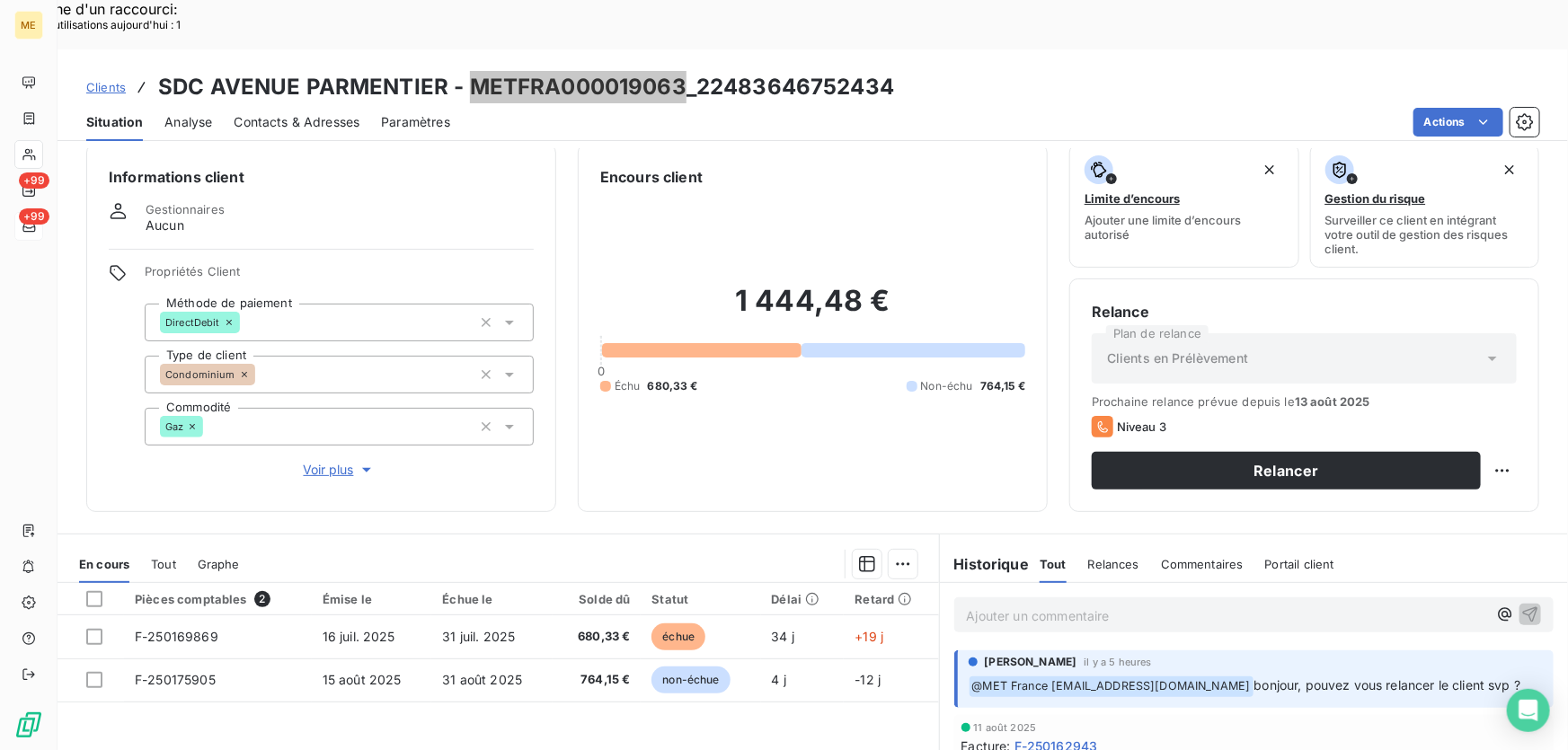
scroll to position [0, 0]
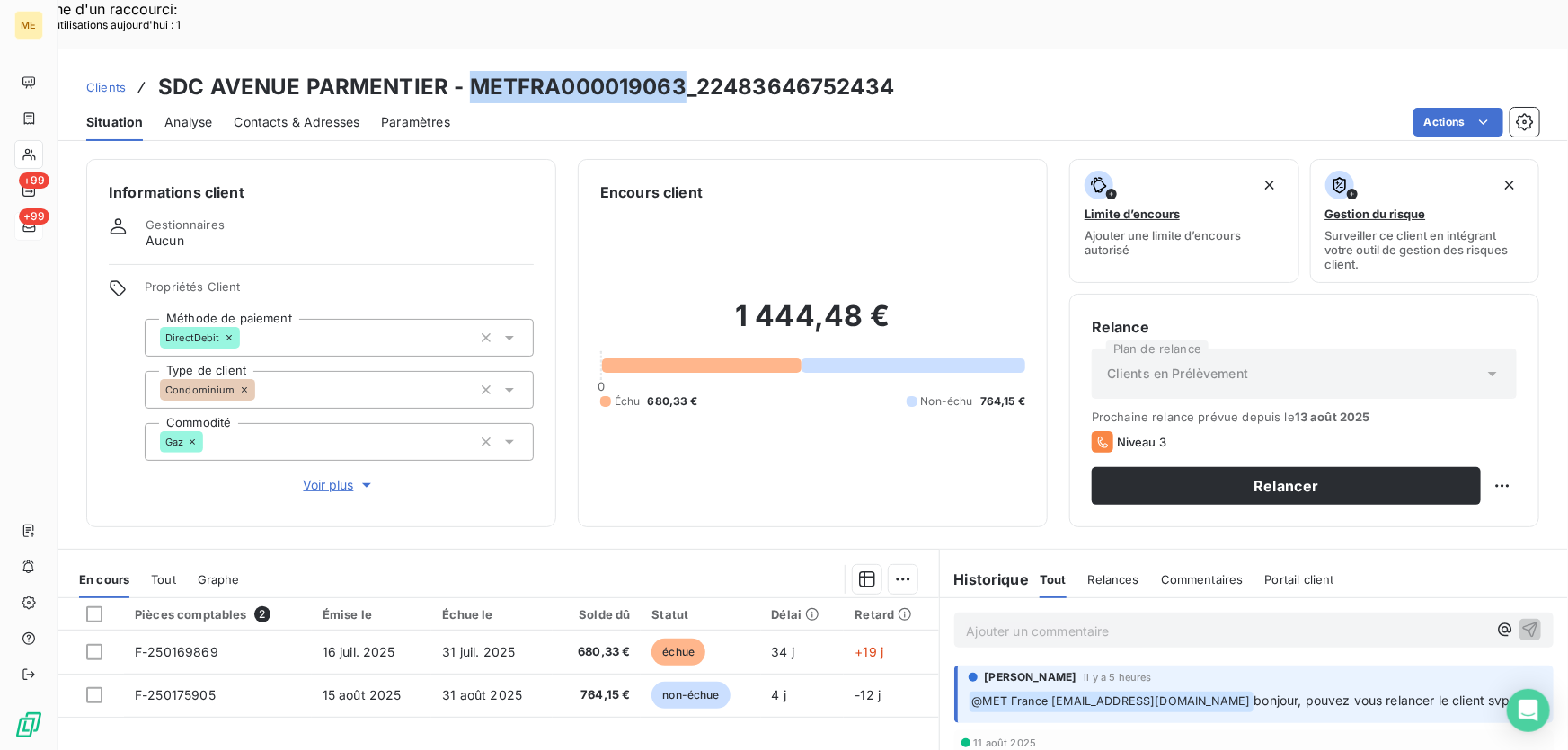
click at [1205, 620] on p "Ajouter un commentaire ﻿" at bounding box center [1227, 631] width 521 height 23
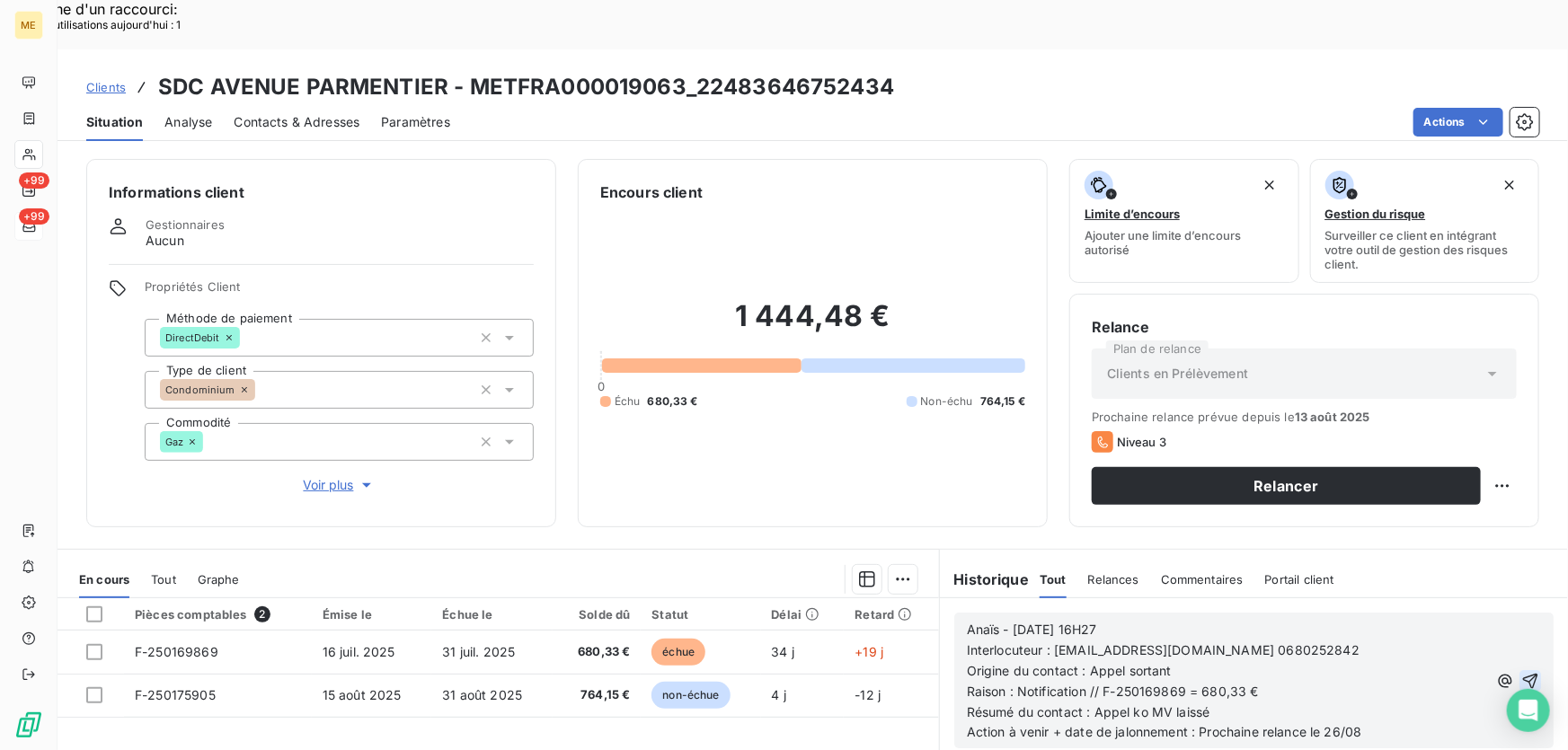
click at [1519, 670] on button "button" at bounding box center [1530, 681] width 22 height 22
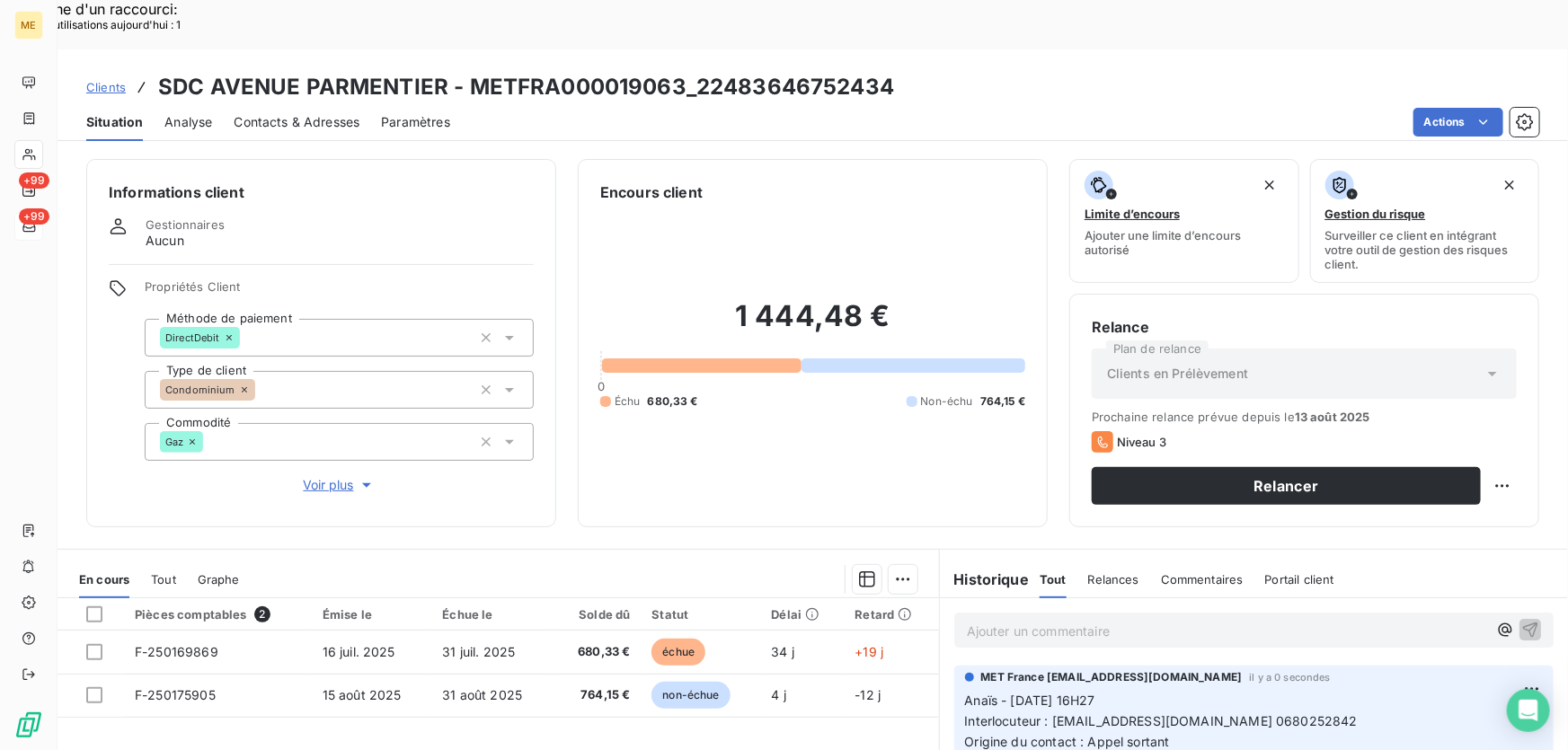
click at [1267, 620] on p "Ajouter un commentaire ﻿" at bounding box center [1227, 631] width 521 height 23
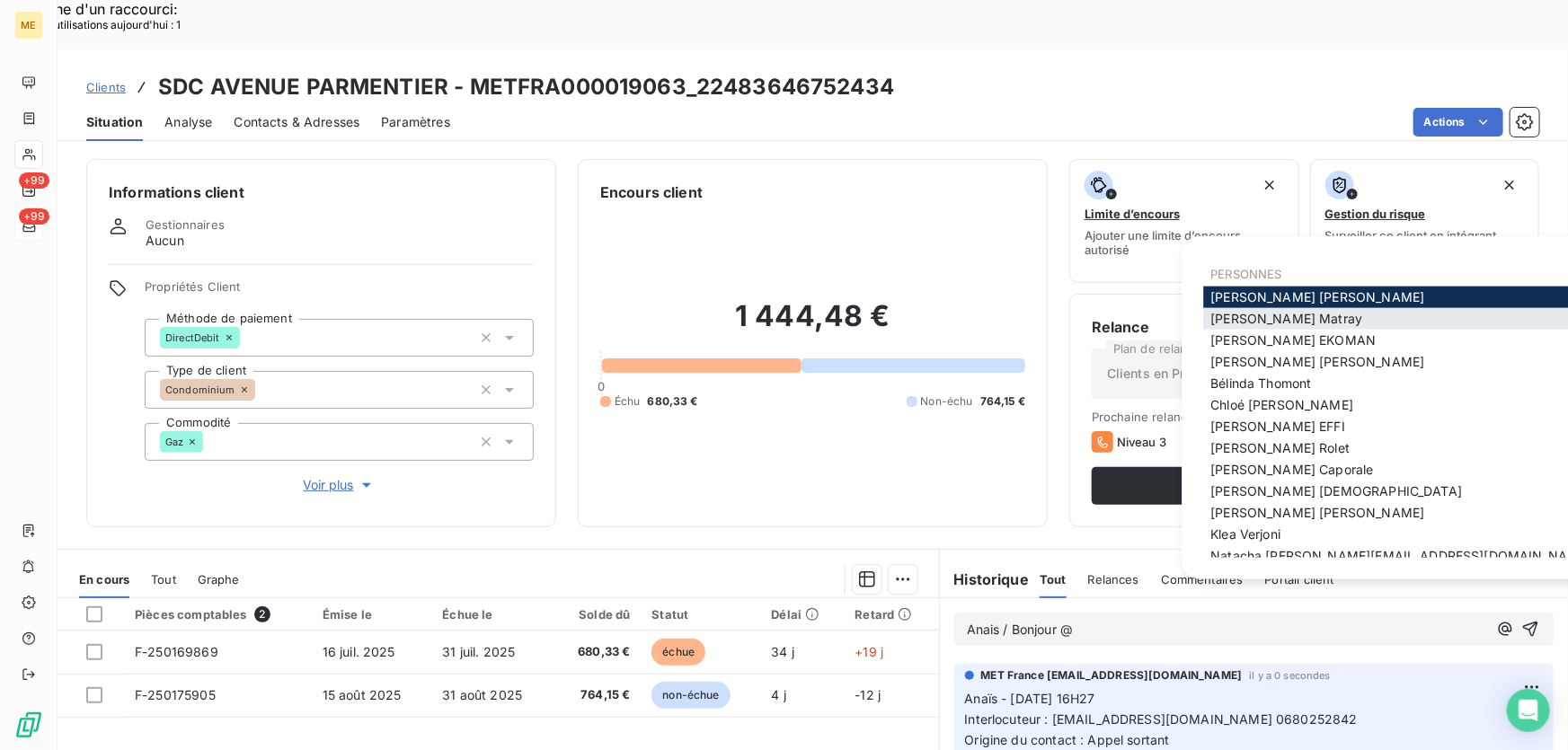
click at [1257, 322] on span "Amélie Matray" at bounding box center [1286, 318] width 152 height 16
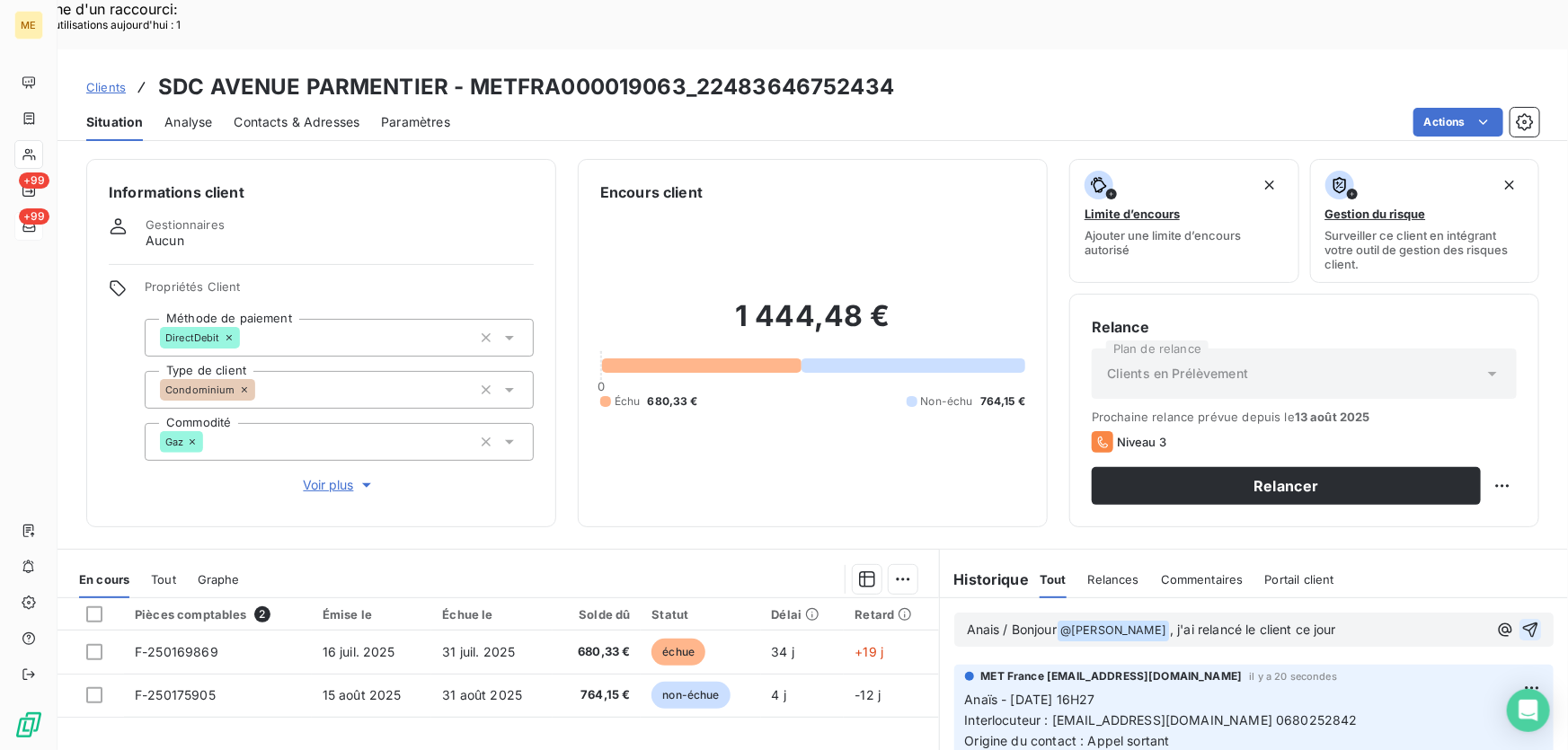
click at [1521, 621] on icon "button" at bounding box center [1530, 630] width 18 height 18
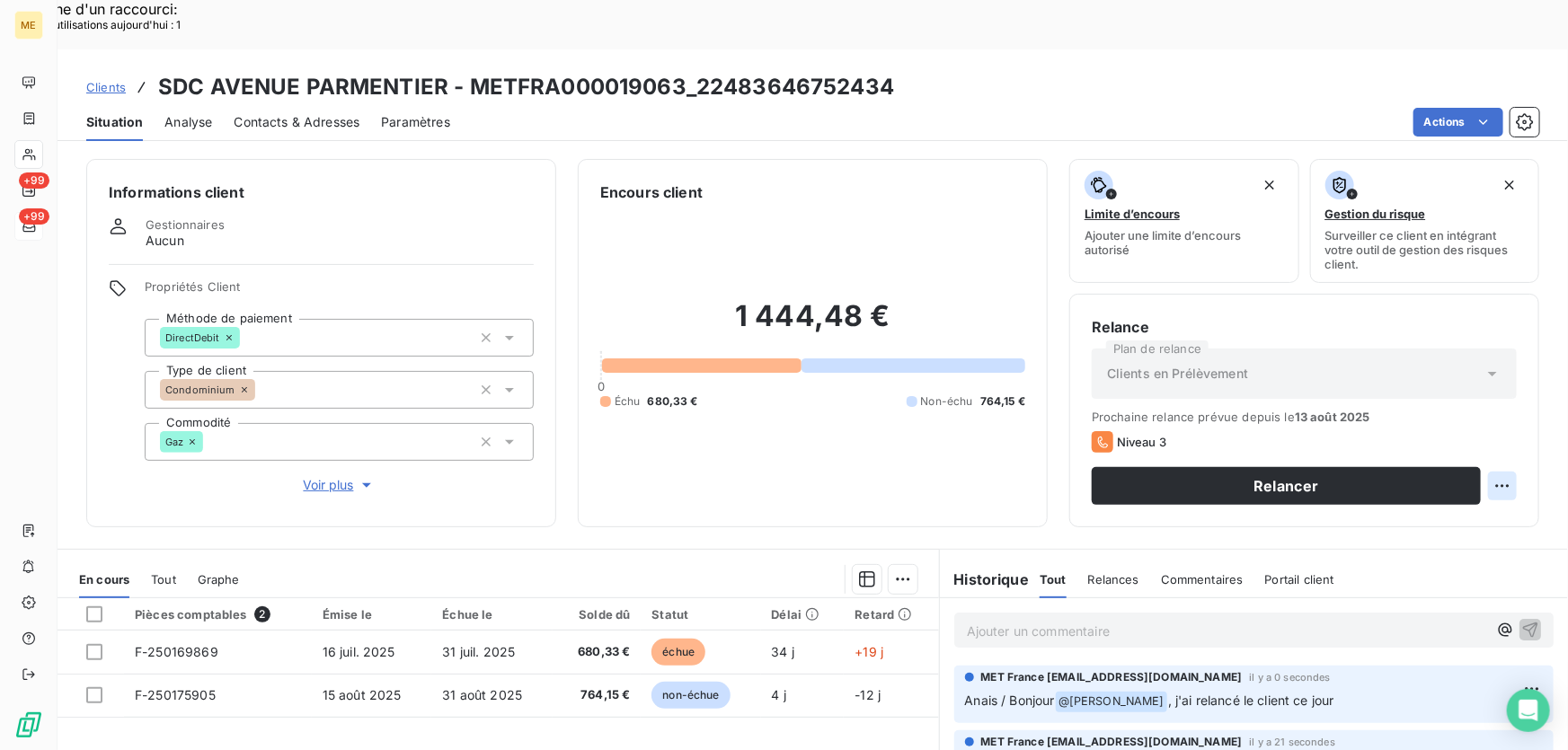
click at [1472, 478] on div "Replanifier cette action" at bounding box center [1416, 475] width 160 height 28
select select "7"
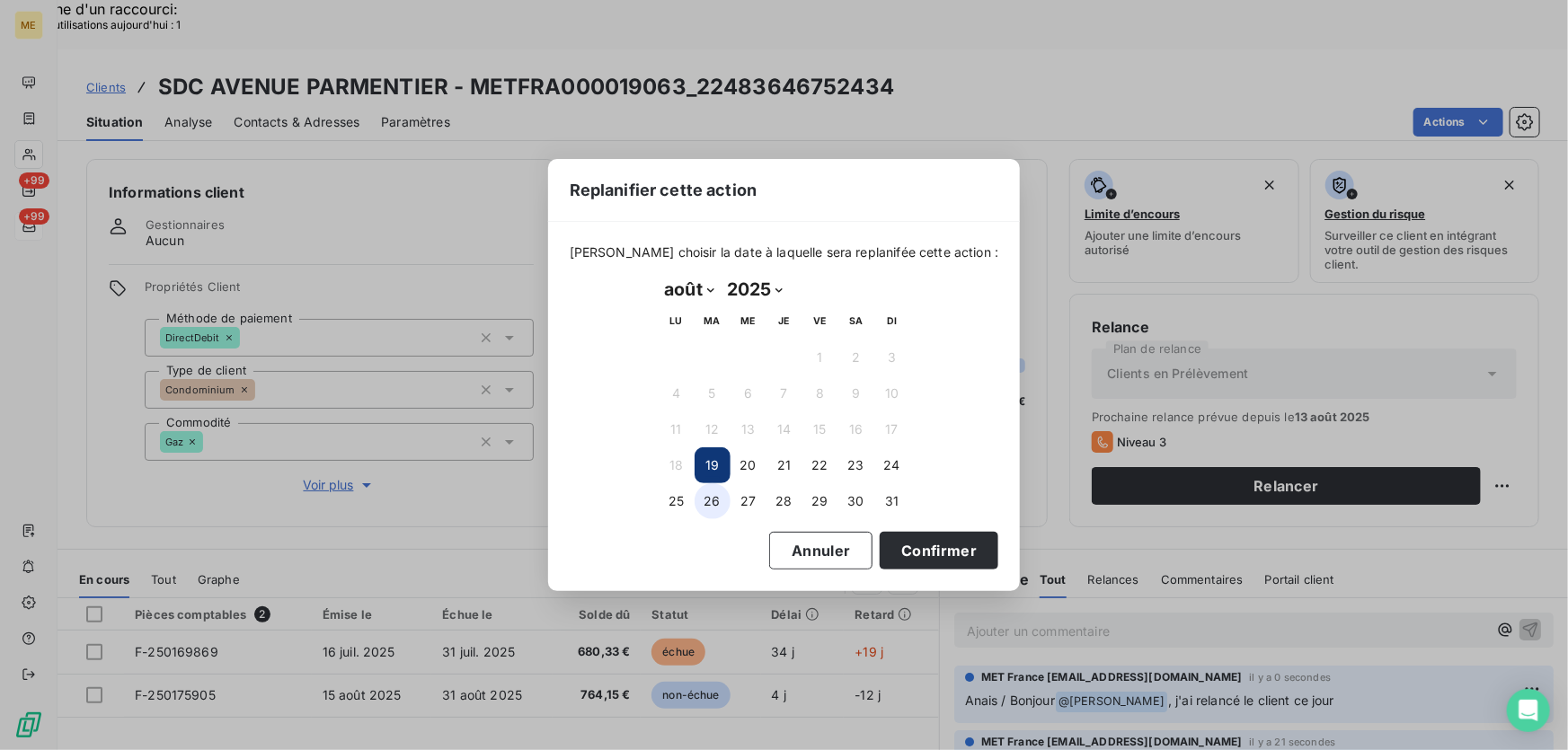
click at [707, 505] on button "26" at bounding box center [712, 501] width 36 height 36
click at [938, 542] on button "Confirmer" at bounding box center [938, 550] width 118 height 38
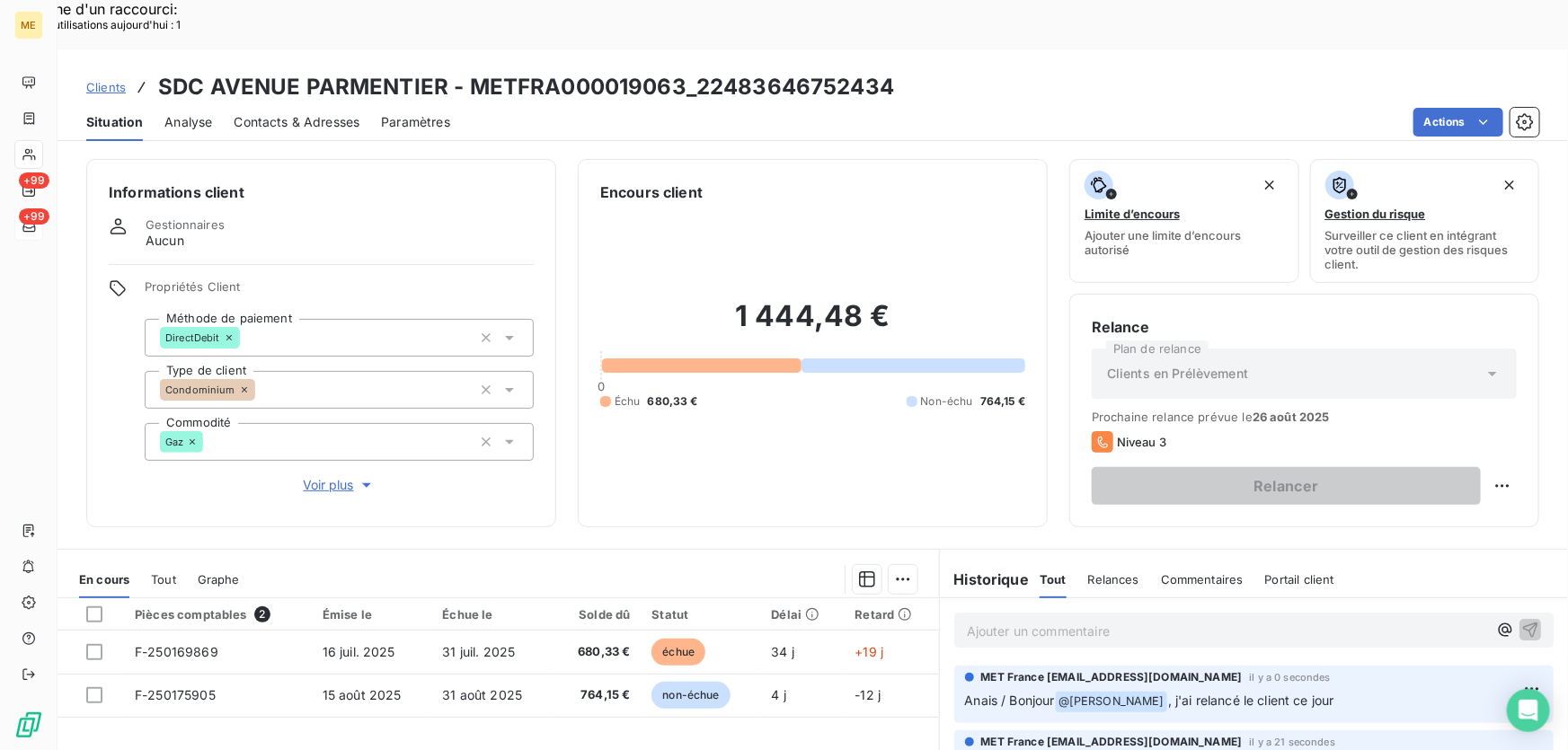
click at [327, 477] on span "Voir plus" at bounding box center [339, 486] width 71 height 18
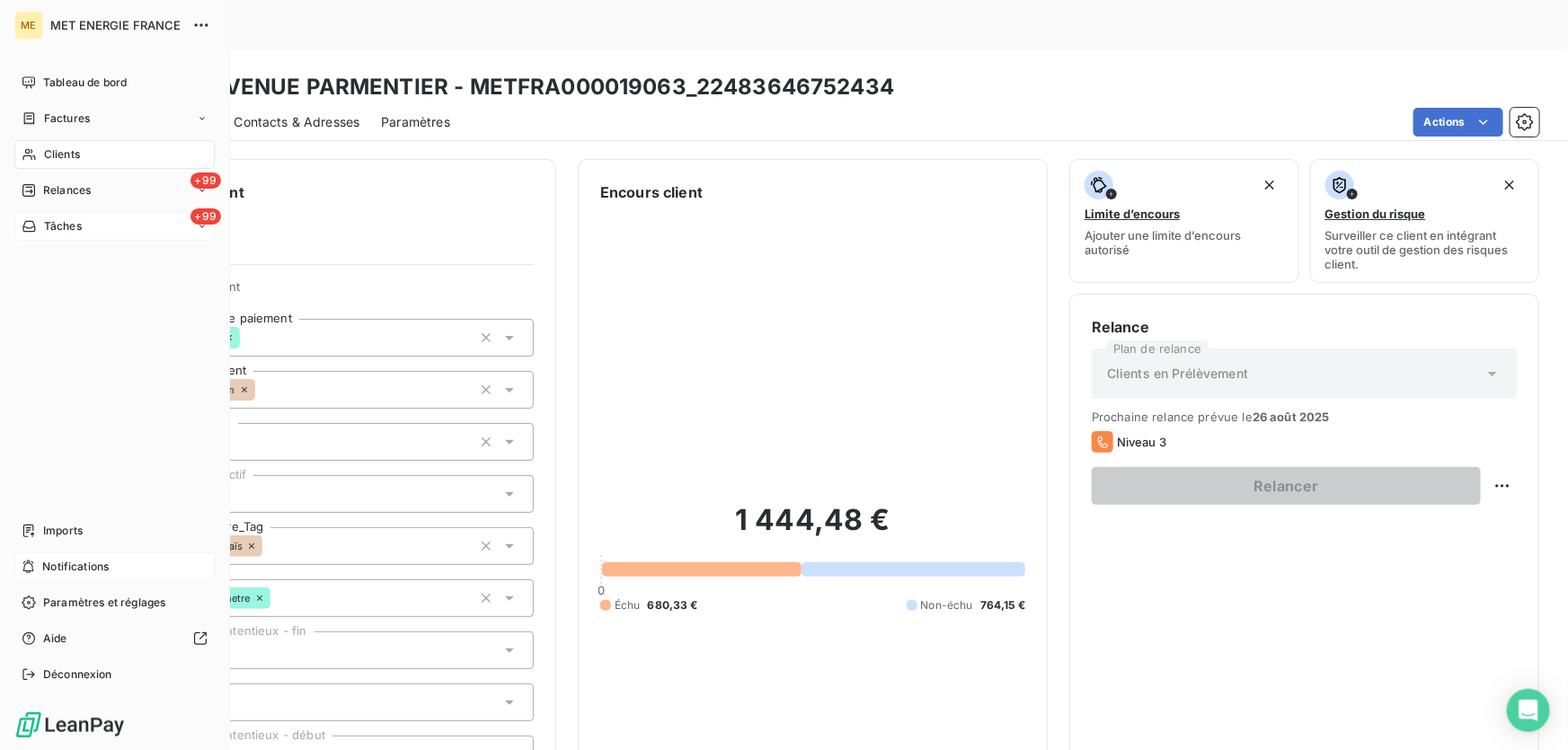
click at [56, 561] on span "Notifications" at bounding box center [75, 568] width 67 height 17
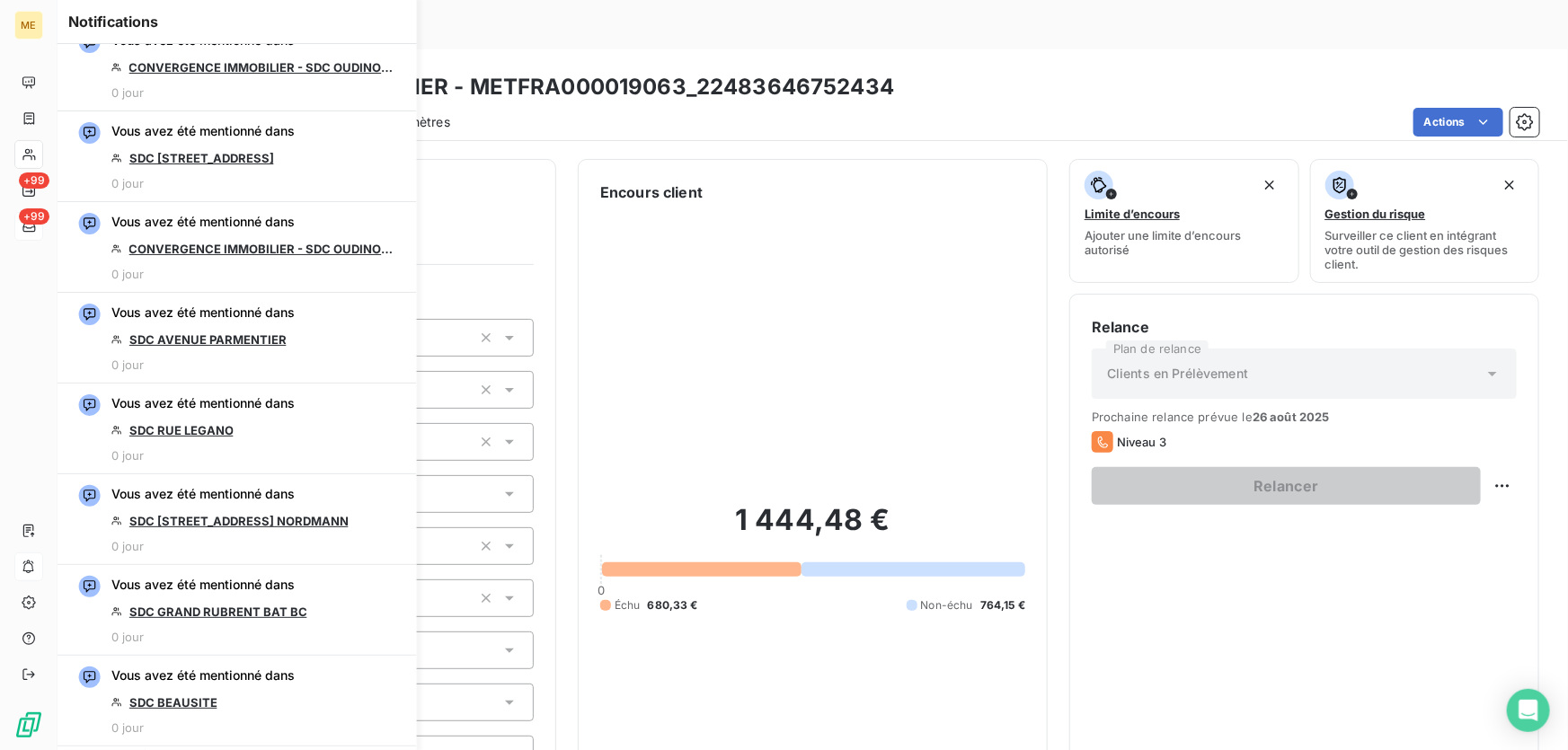
scroll to position [1797, 0]
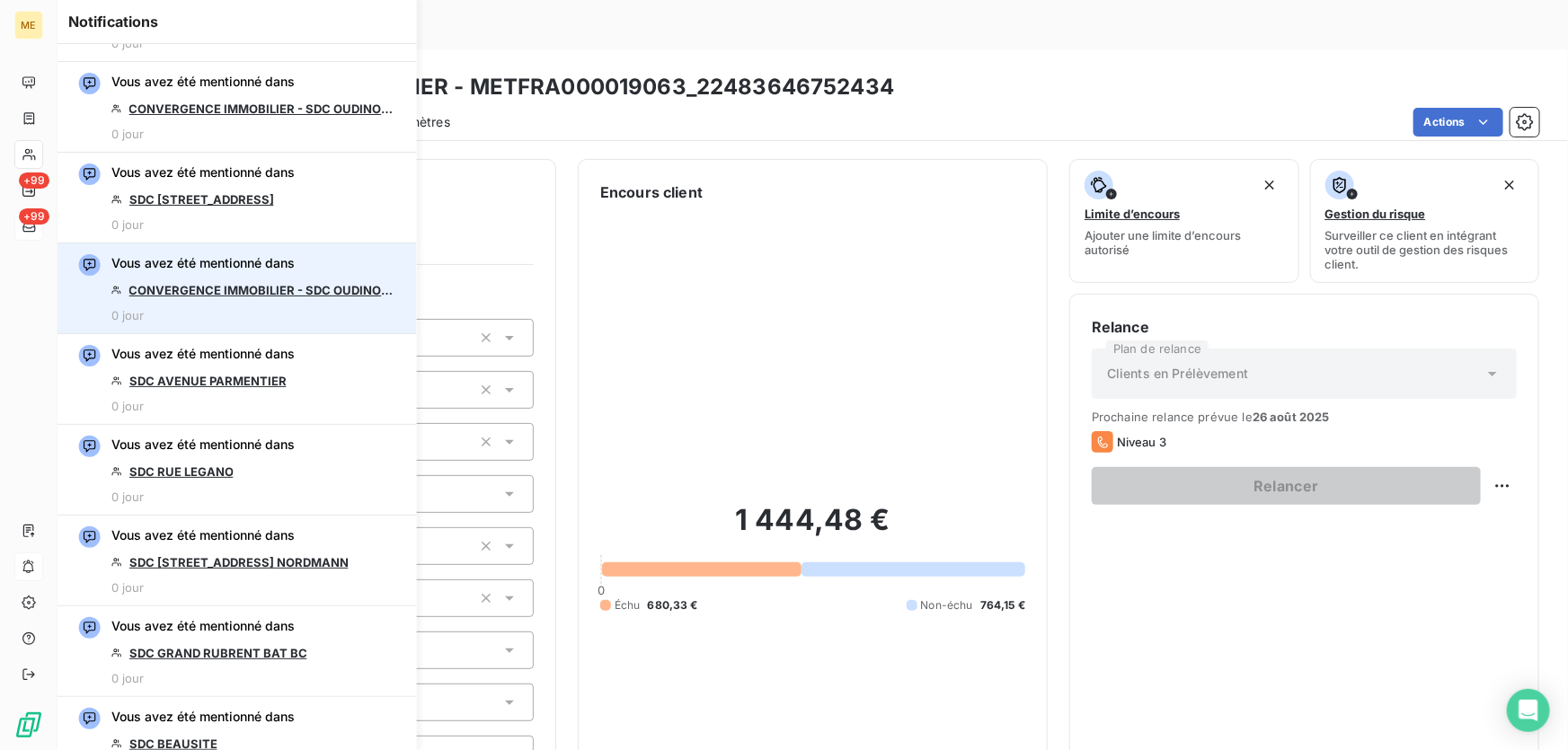
click at [258, 288] on link "CONVERGENCE IMMOBILIER - SDC OUDINOT 43" at bounding box center [263, 291] width 269 height 15
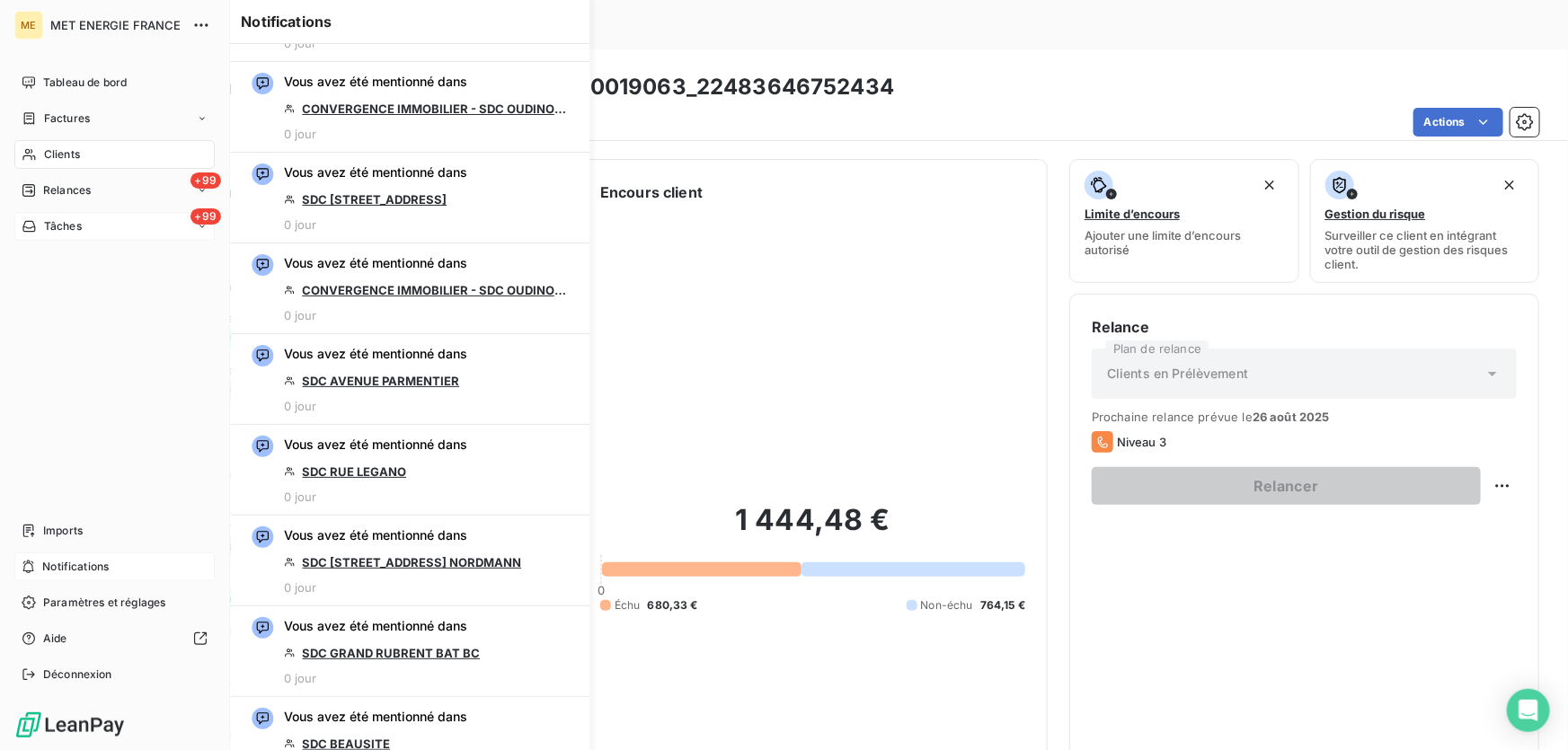
click at [81, 224] on span "Tâches" at bounding box center [62, 226] width 38 height 17
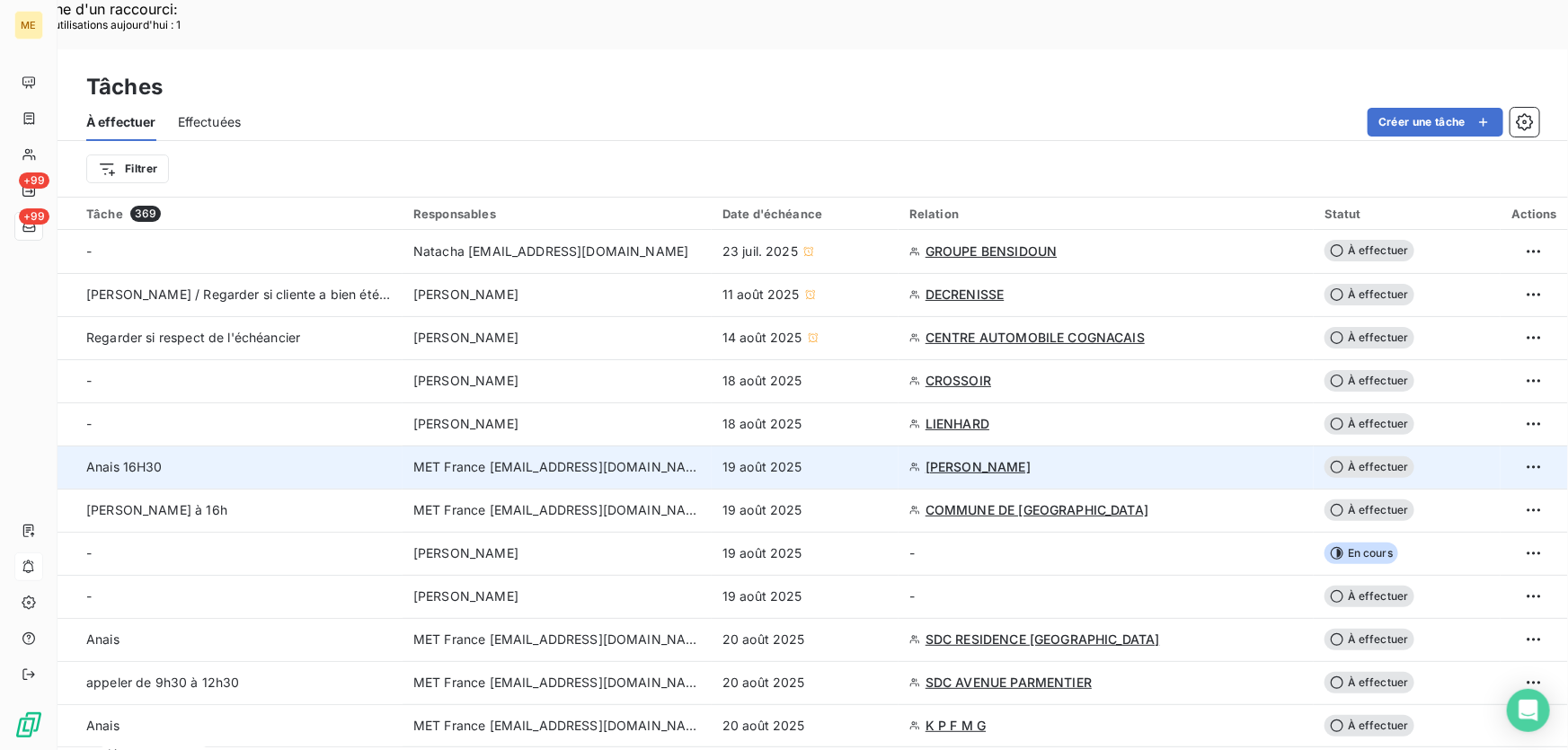
click at [849, 446] on td "19 août 2025" at bounding box center [805, 467] width 187 height 43
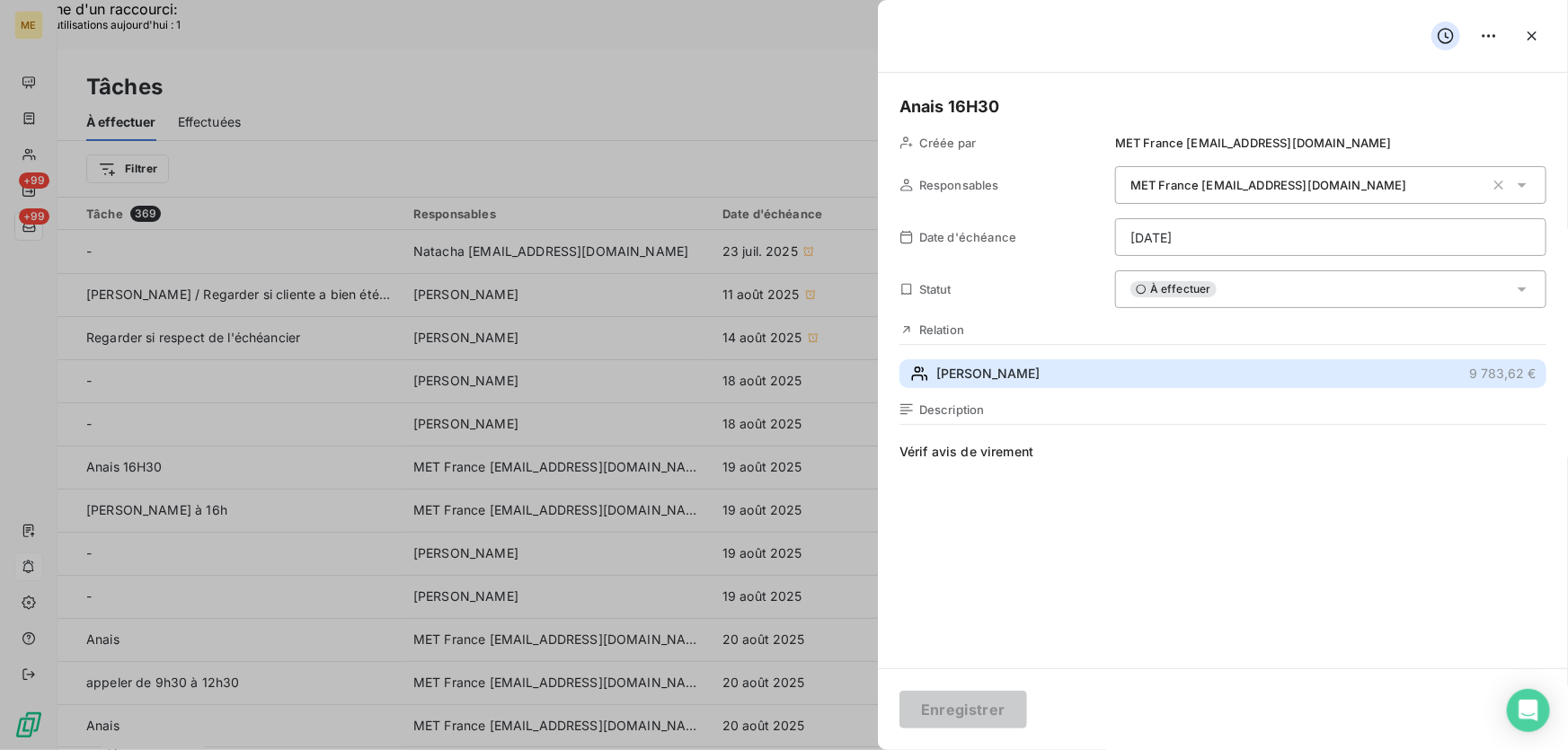
click at [1014, 371] on button "OLIVIER 9 783,62 €" at bounding box center [1223, 373] width 647 height 28
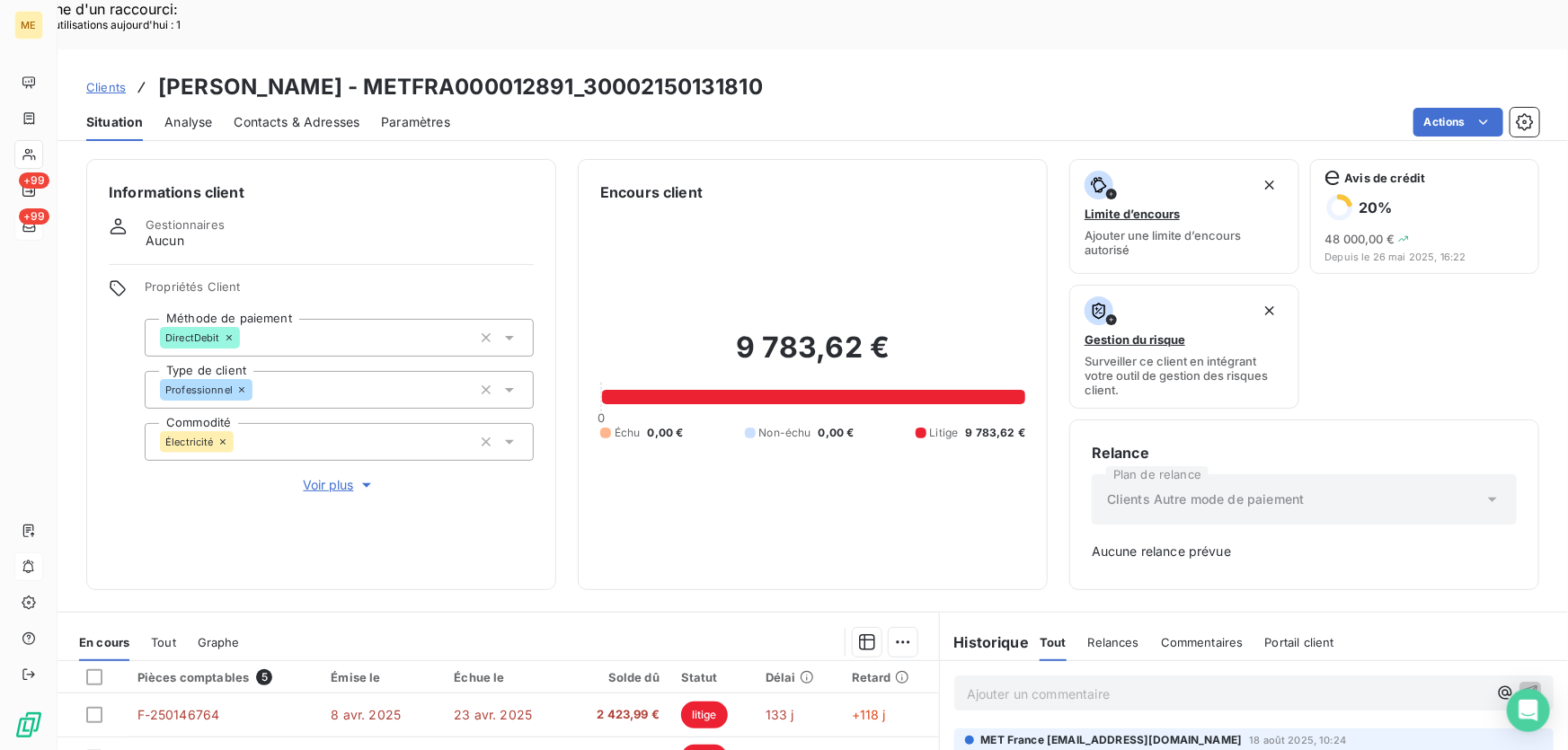
scroll to position [260, 0]
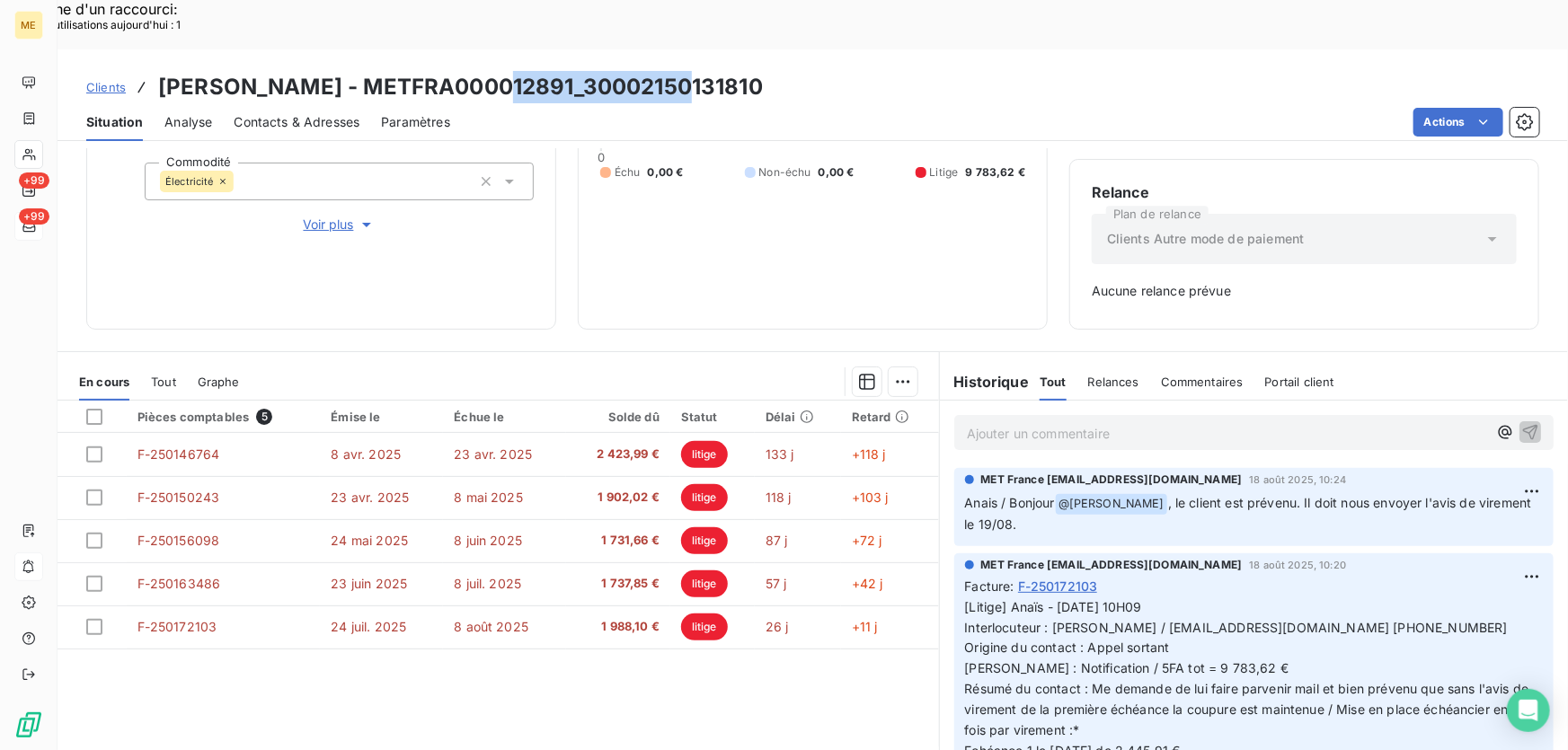
drag, startPoint x: 681, startPoint y: 27, endPoint x: 486, endPoint y: 39, distance: 195.4
click at [486, 71] on div "Clients [PERSON_NAME] - METFRA000012891_30002150131810" at bounding box center [813, 86] width 1510 height 32
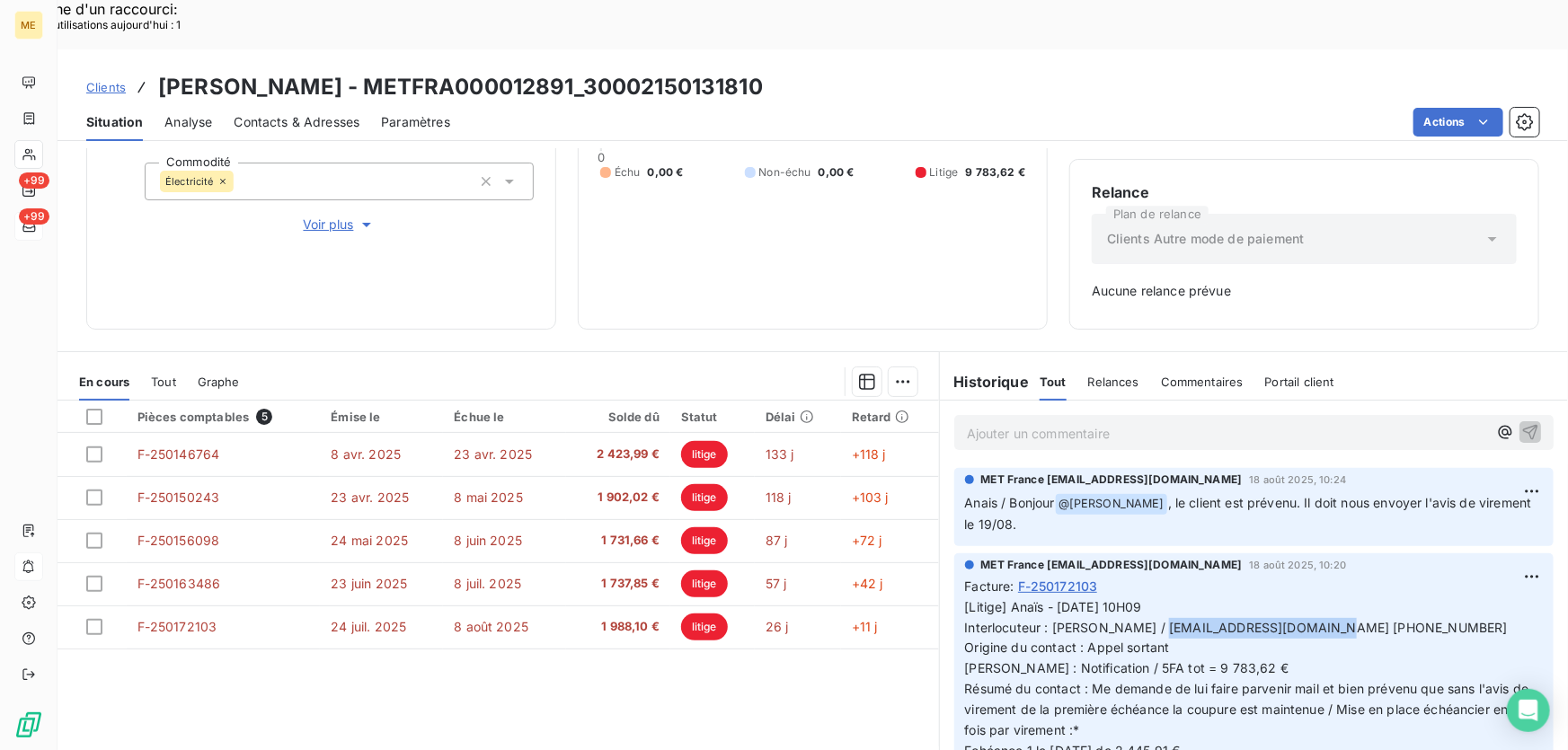
drag, startPoint x: 1111, startPoint y: 578, endPoint x: 1274, endPoint y: 585, distance: 163.2
click at [1274, 600] on span "[Litige] Anaïs - [DATE] 10H09 Interlocuteur : [PERSON_NAME] / [EMAIL_ADDRESS][D…" at bounding box center [1253, 741] width 576 height 282
click at [1085, 600] on span "[Litige] Anaïs - [DATE] 10H09 Interlocuteur : [PERSON_NAME] / [EMAIL_ADDRESS][D…" at bounding box center [1253, 741] width 576 height 282
drag, startPoint x: 1045, startPoint y: 579, endPoint x: 1361, endPoint y: 585, distance: 316.1
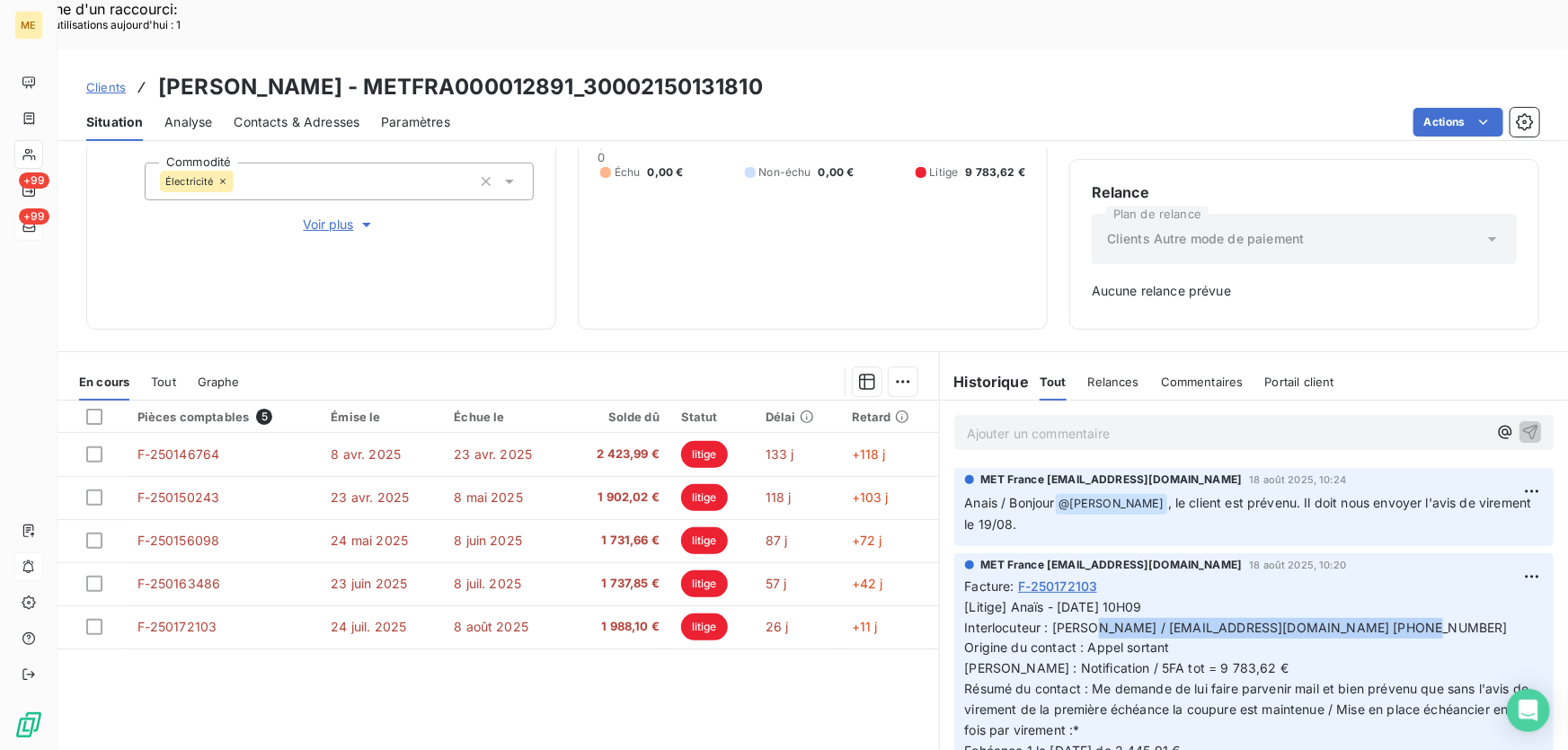
click at [1361, 598] on p "[Litige] Anaïs - [DATE] 10H09 Interlocuteur : [PERSON_NAME] / [EMAIL_ADDRESS][D…" at bounding box center [1254, 742] width 577 height 288
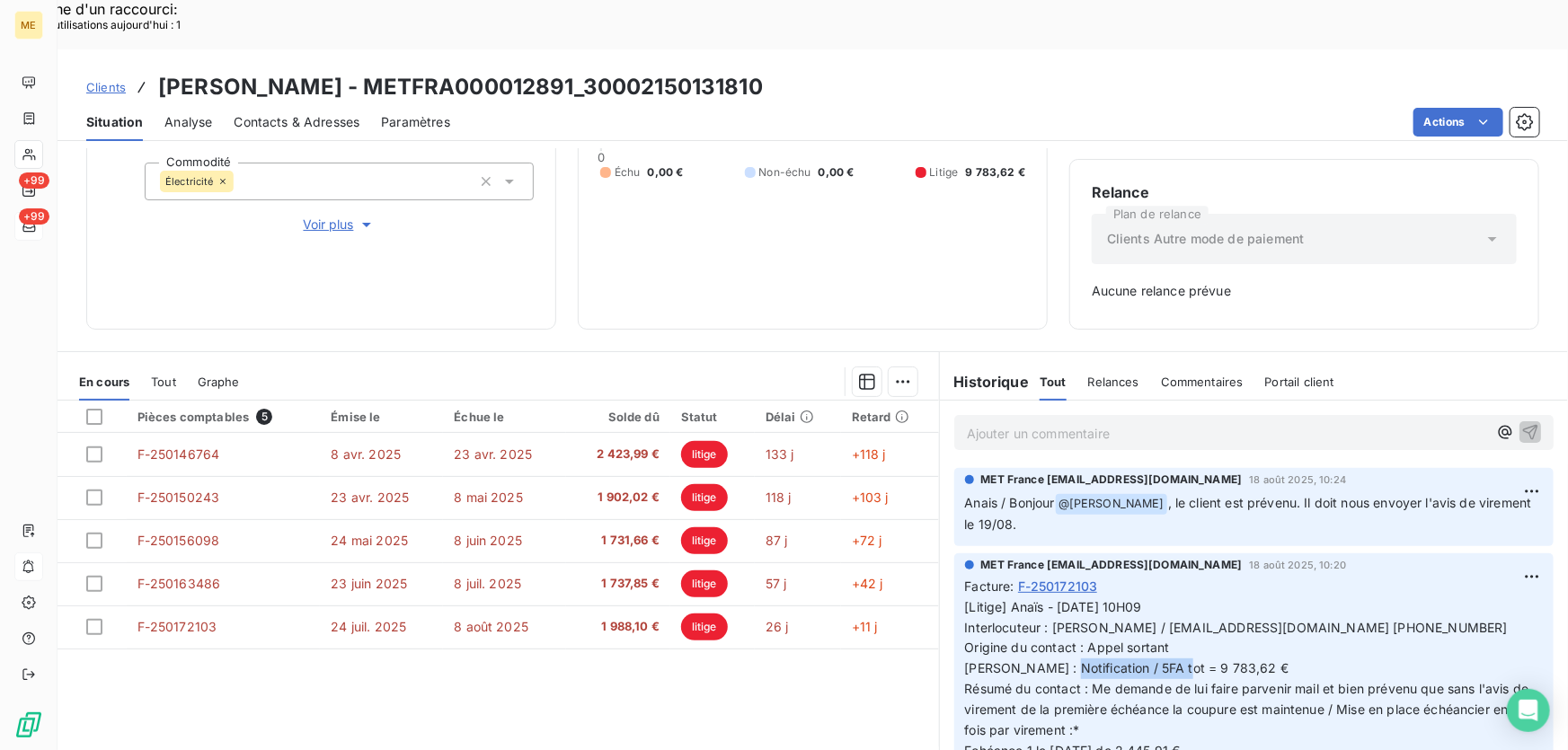
drag, startPoint x: 1090, startPoint y: 620, endPoint x: 1219, endPoint y: 626, distance: 129.1
click at [1219, 626] on p "[Litige] Anaïs - [DATE] 10H09 Interlocuteur : [PERSON_NAME] / [EMAIL_ADDRESS][D…" at bounding box center [1254, 742] width 577 height 288
drag, startPoint x: 955, startPoint y: 702, endPoint x: 1221, endPoint y: 701, distance: 266.0
click at [1221, 701] on div "MET France met-france@recouvrement.met.com 18 août 2025, 10:20 Facture : F-2501…" at bounding box center [1254, 724] width 599 height 342
click at [1139, 423] on p "Ajouter un commentaire ﻿" at bounding box center [1227, 434] width 521 height 23
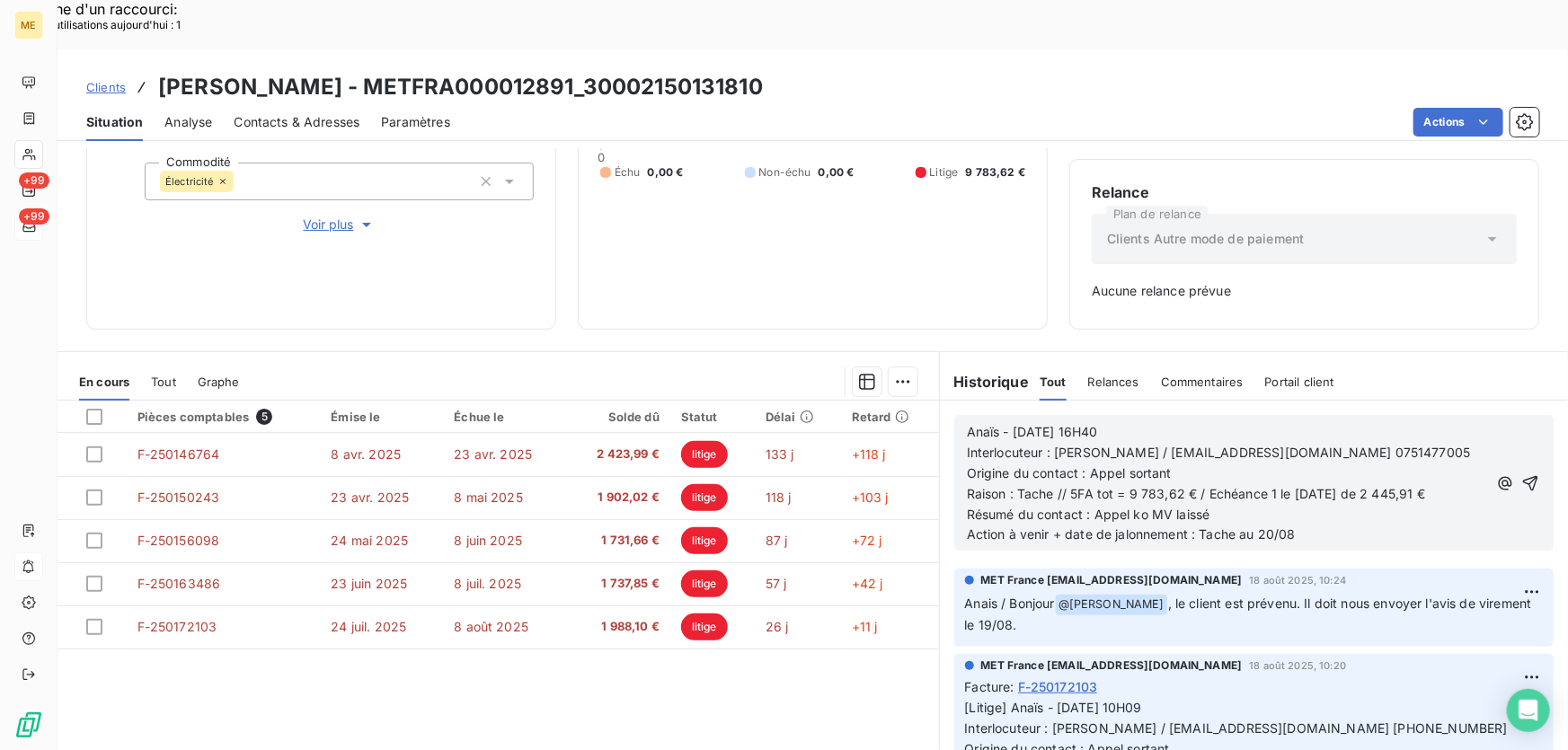
drag, startPoint x: 1506, startPoint y: 431, endPoint x: 1491, endPoint y: 446, distance: 21.2
click at [1521, 475] on icon "button" at bounding box center [1530, 484] width 18 height 18
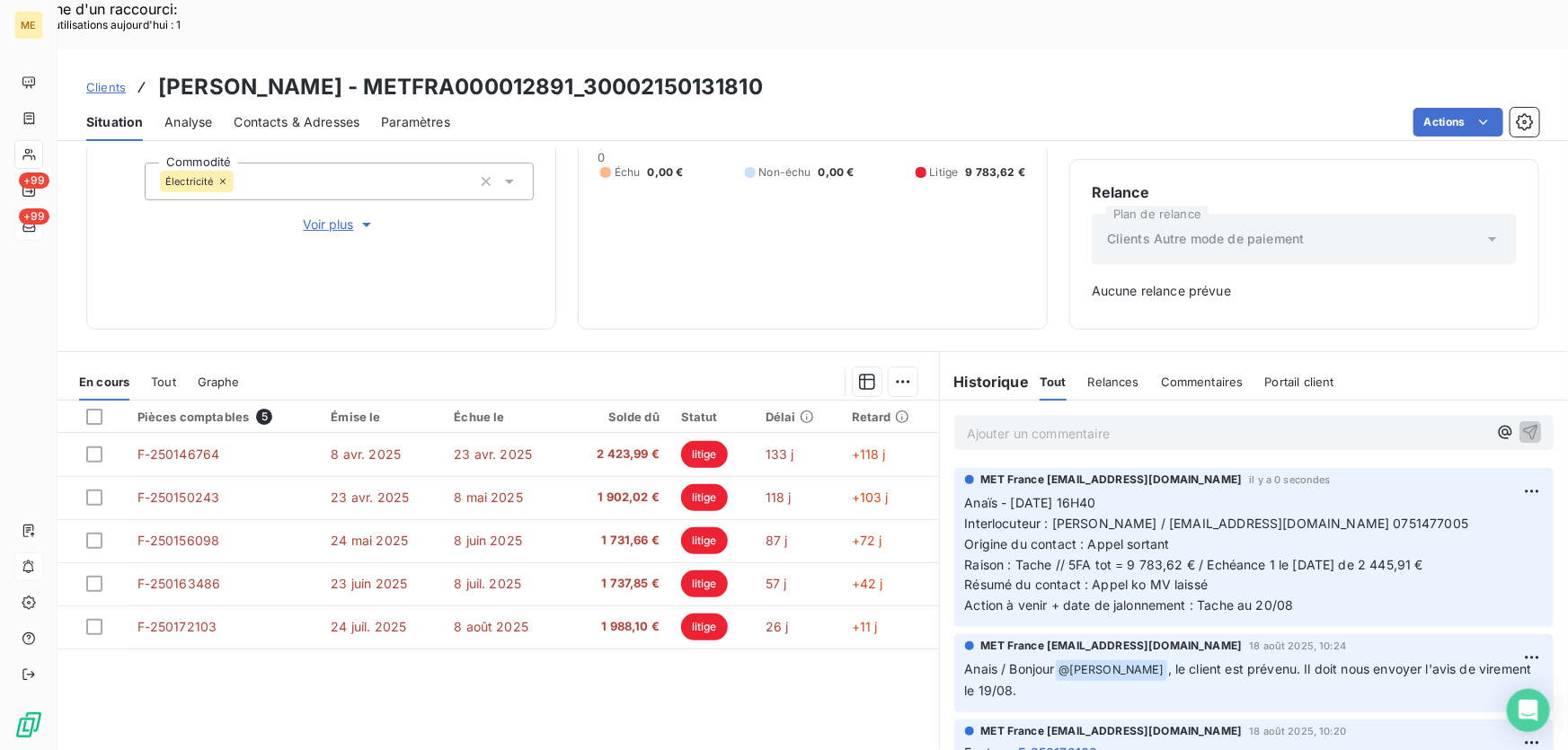
scroll to position [16, 0]
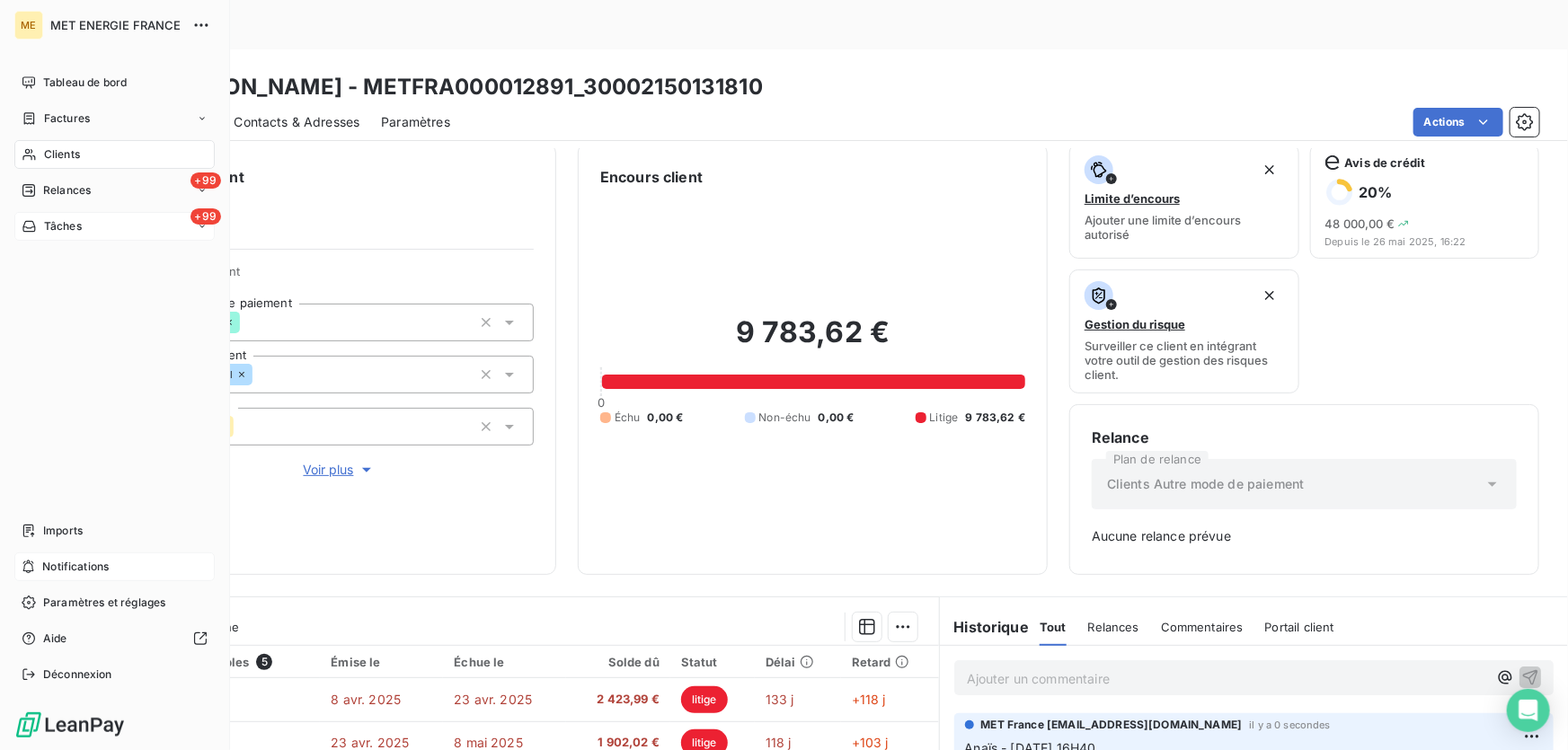
click at [135, 224] on div "+99 Tâches" at bounding box center [115, 226] width 201 height 28
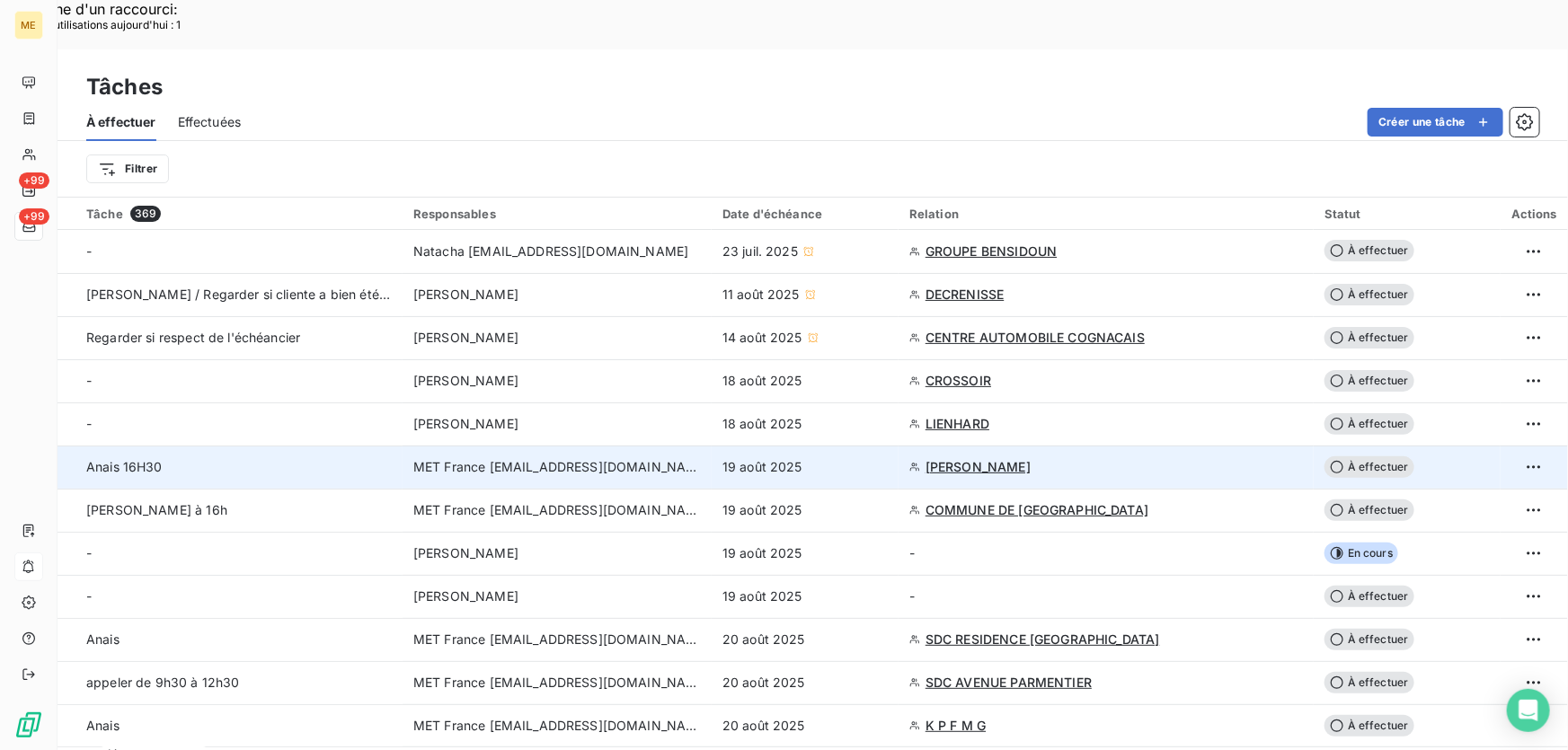
click at [807, 458] on div "19 août 2025" at bounding box center [805, 468] width 165 height 18
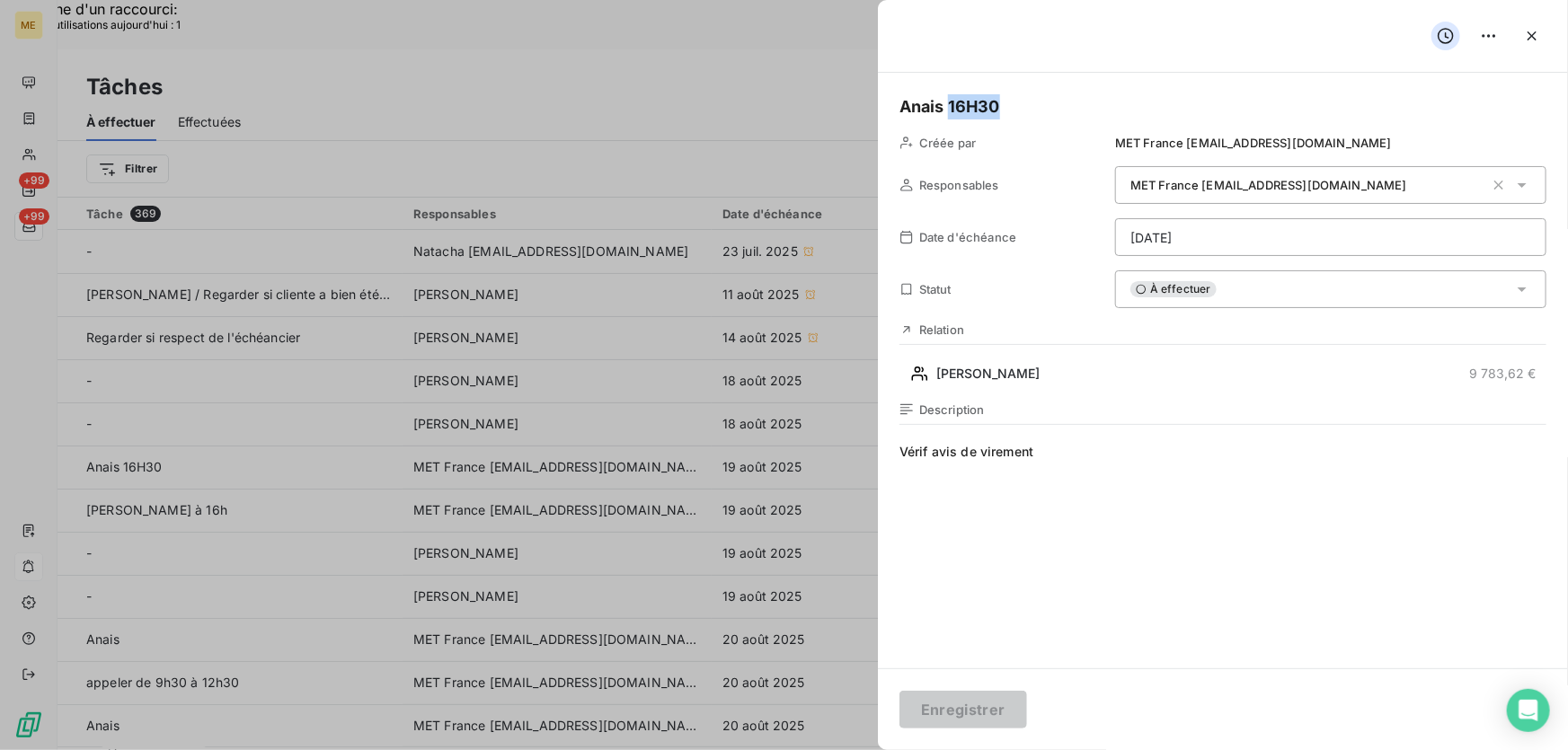
drag, startPoint x: 1008, startPoint y: 101, endPoint x: 952, endPoint y: 107, distance: 56.3
click at [950, 107] on h5 "Anais 16H30" at bounding box center [1223, 106] width 647 height 25
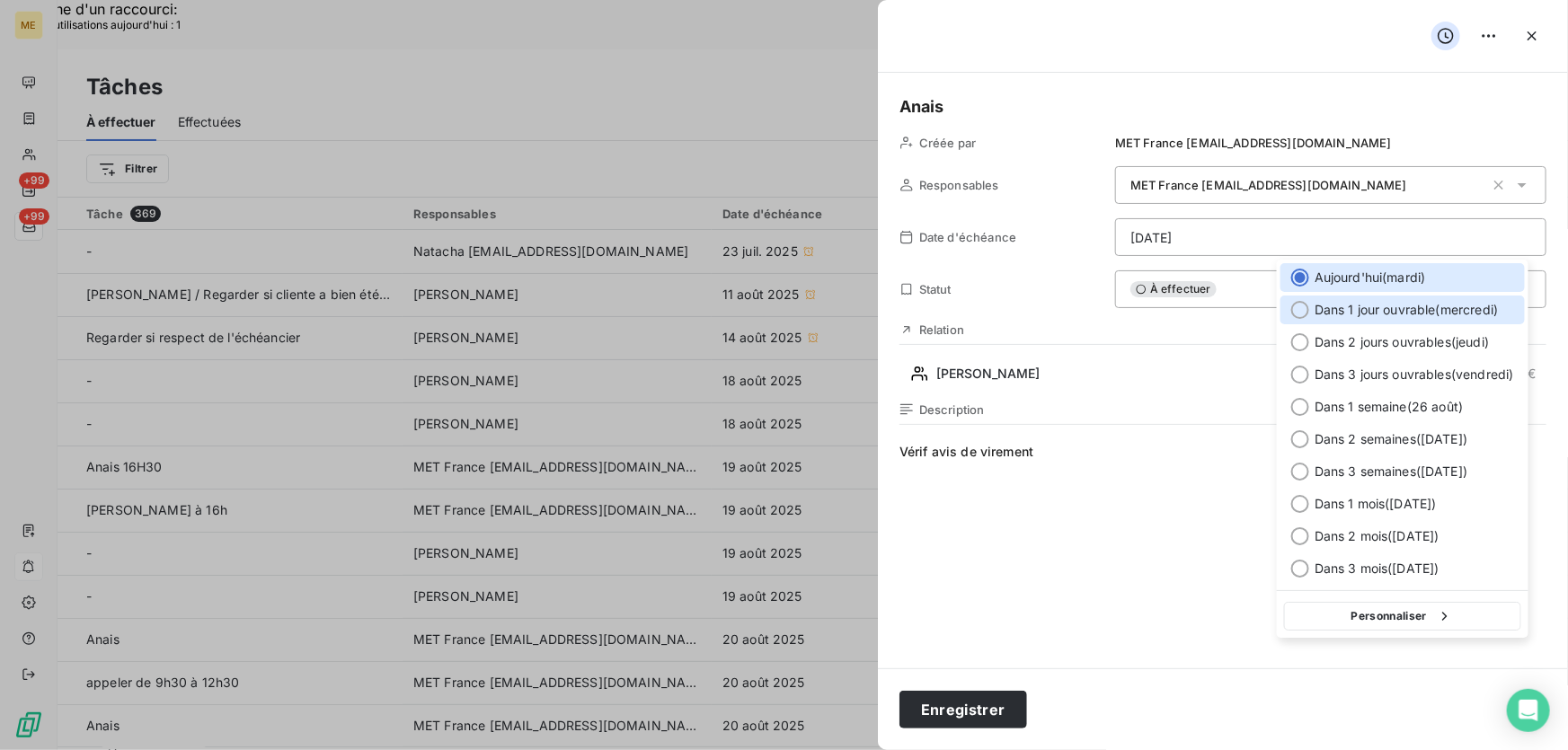
click at [1401, 303] on span "Dans 1 jour ouvrable ( mercredi )" at bounding box center [1406, 310] width 184 height 18
type input "20/08/2025"
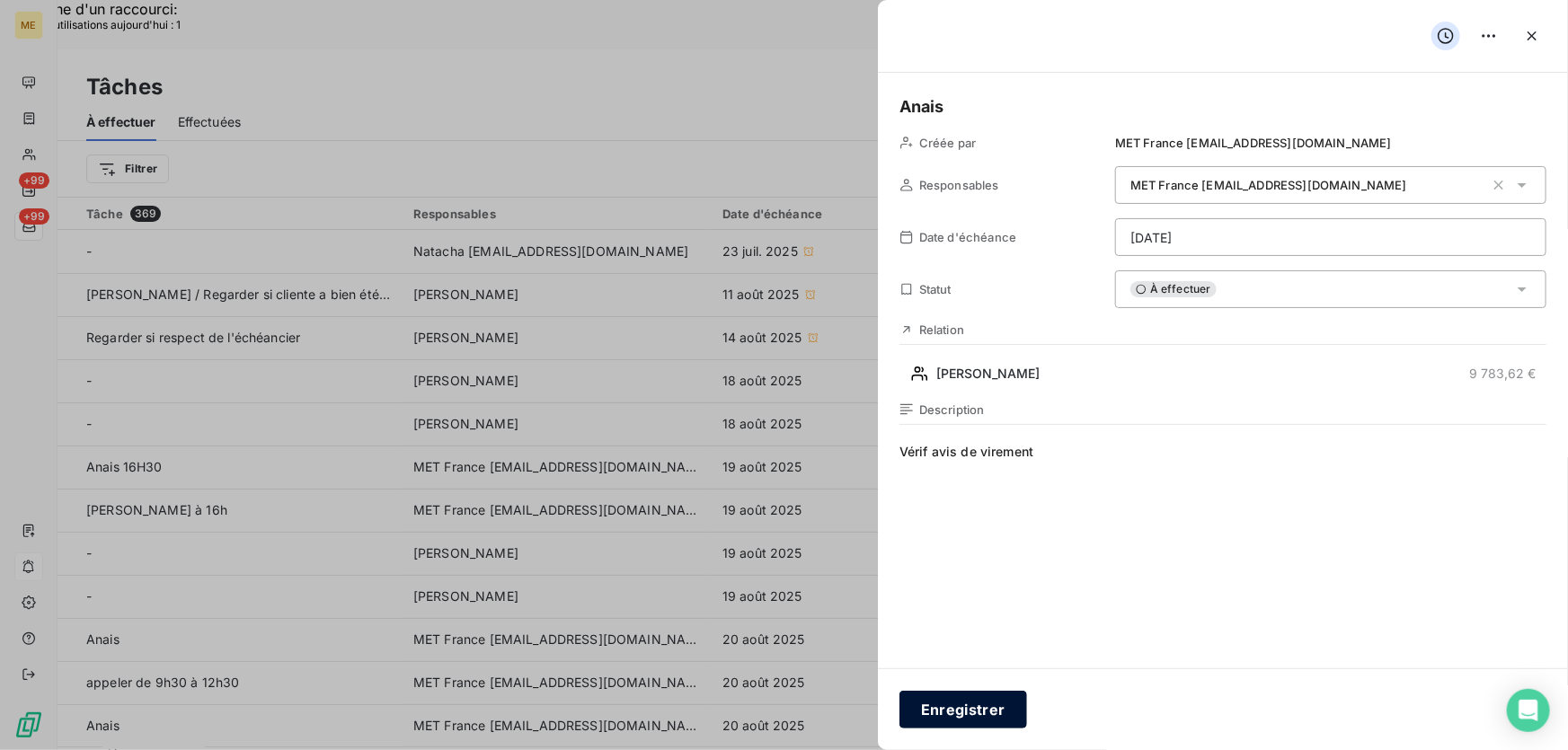
click at [940, 710] on button "Enregistrer" at bounding box center [962, 710] width 127 height 38
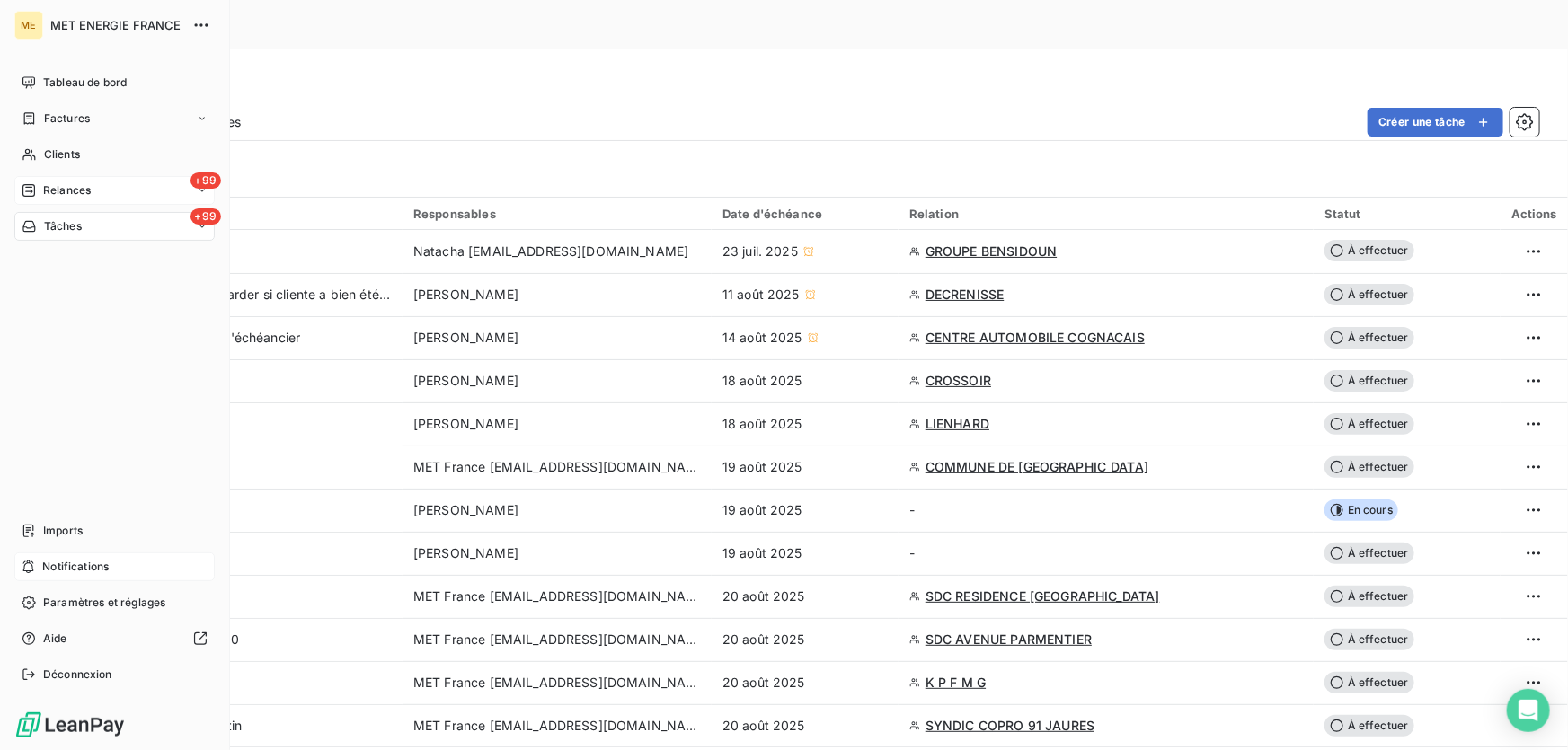
click at [50, 194] on span "Relances" at bounding box center [67, 191] width 48 height 17
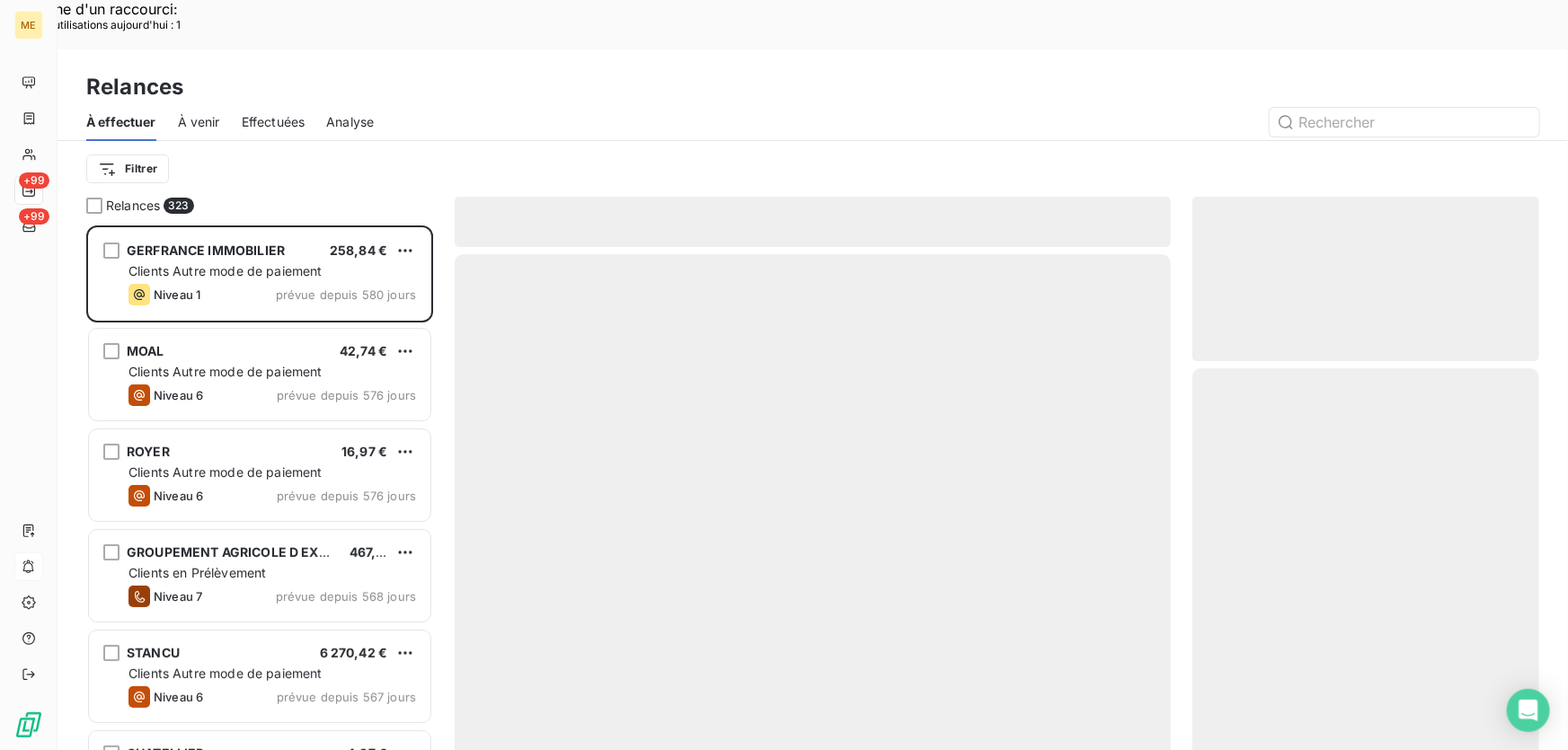
scroll to position [563, 334]
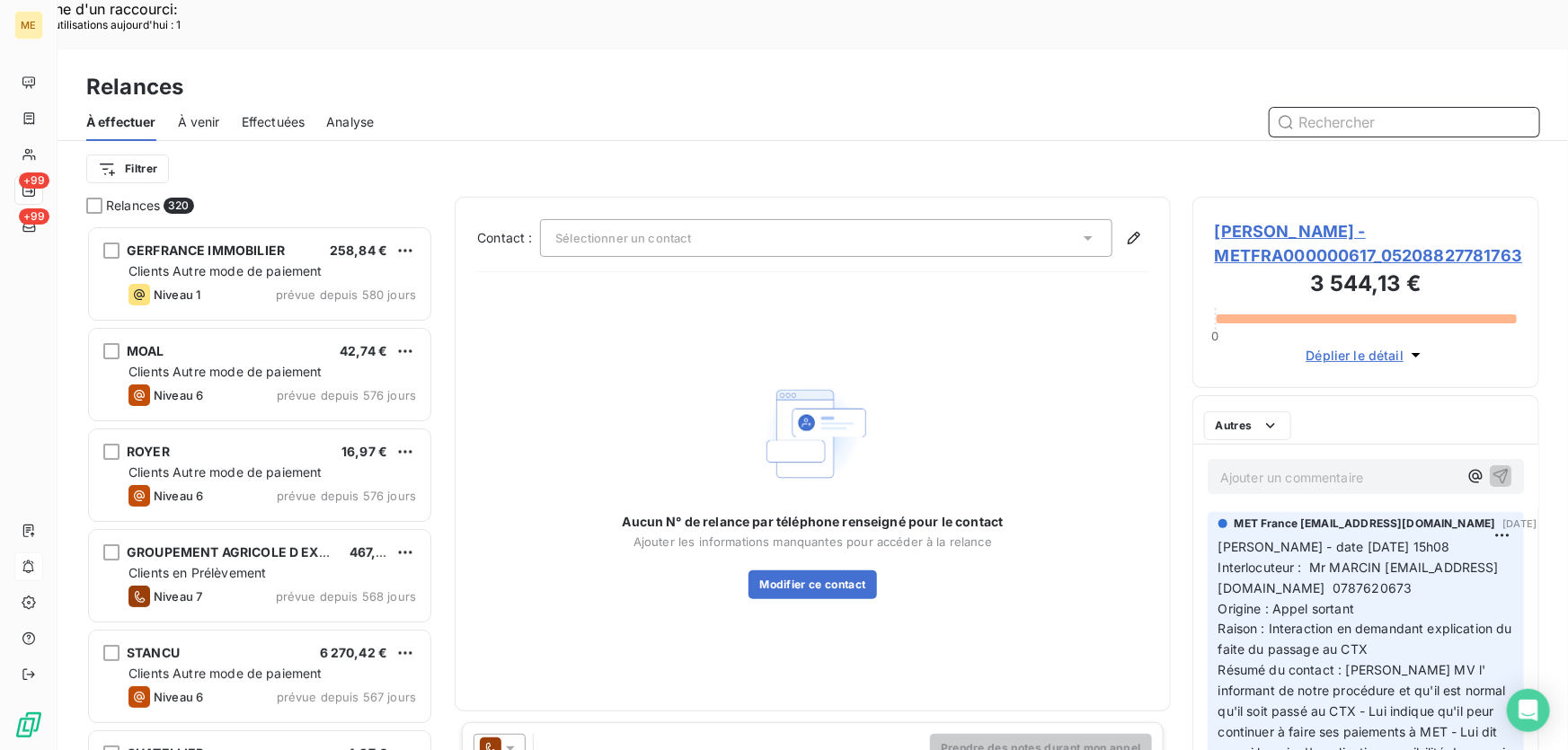
scroll to position [14, 13]
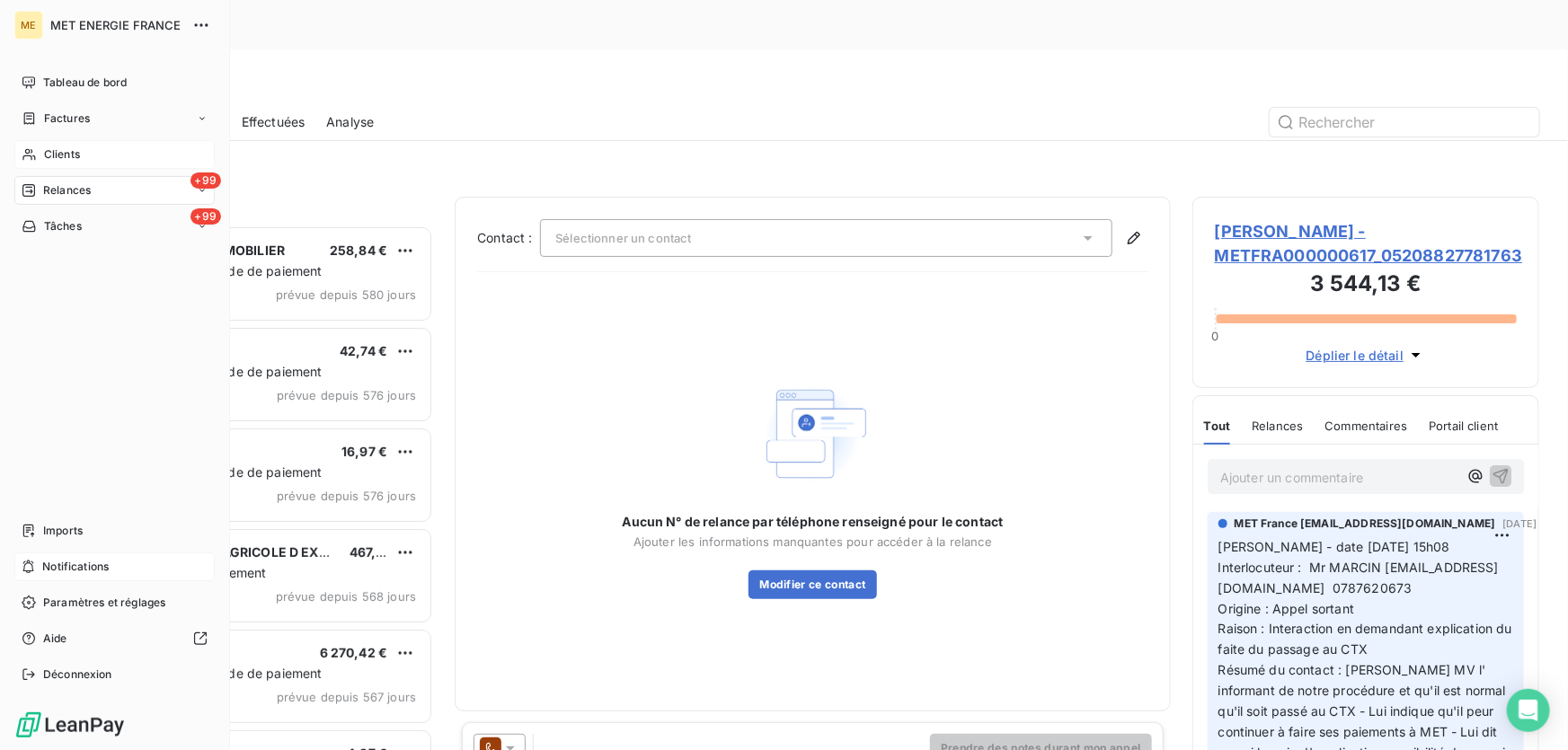
click at [45, 148] on span "Clients" at bounding box center [61, 155] width 36 height 17
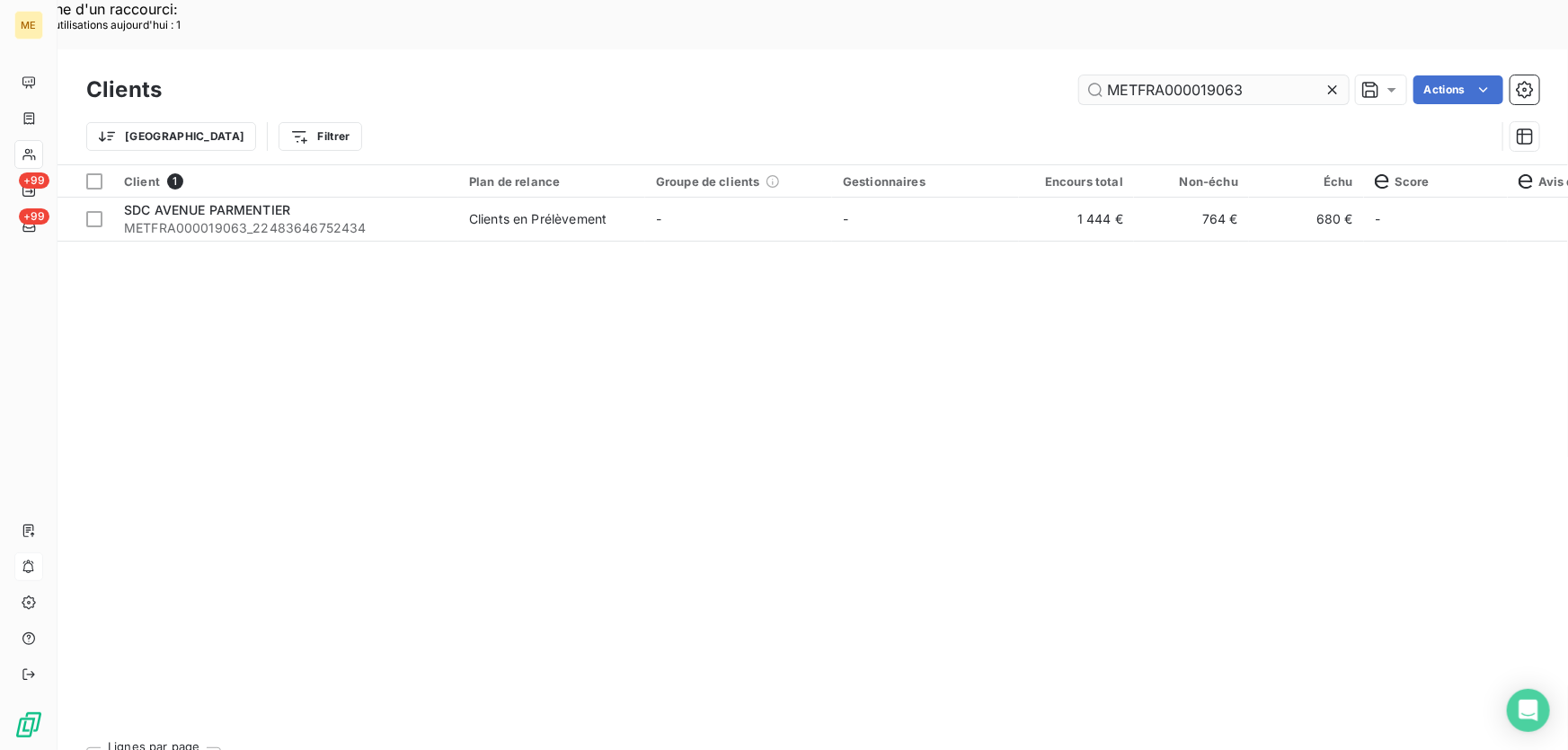
click at [1249, 75] on input "METFRA000019063" at bounding box center [1213, 89] width 269 height 28
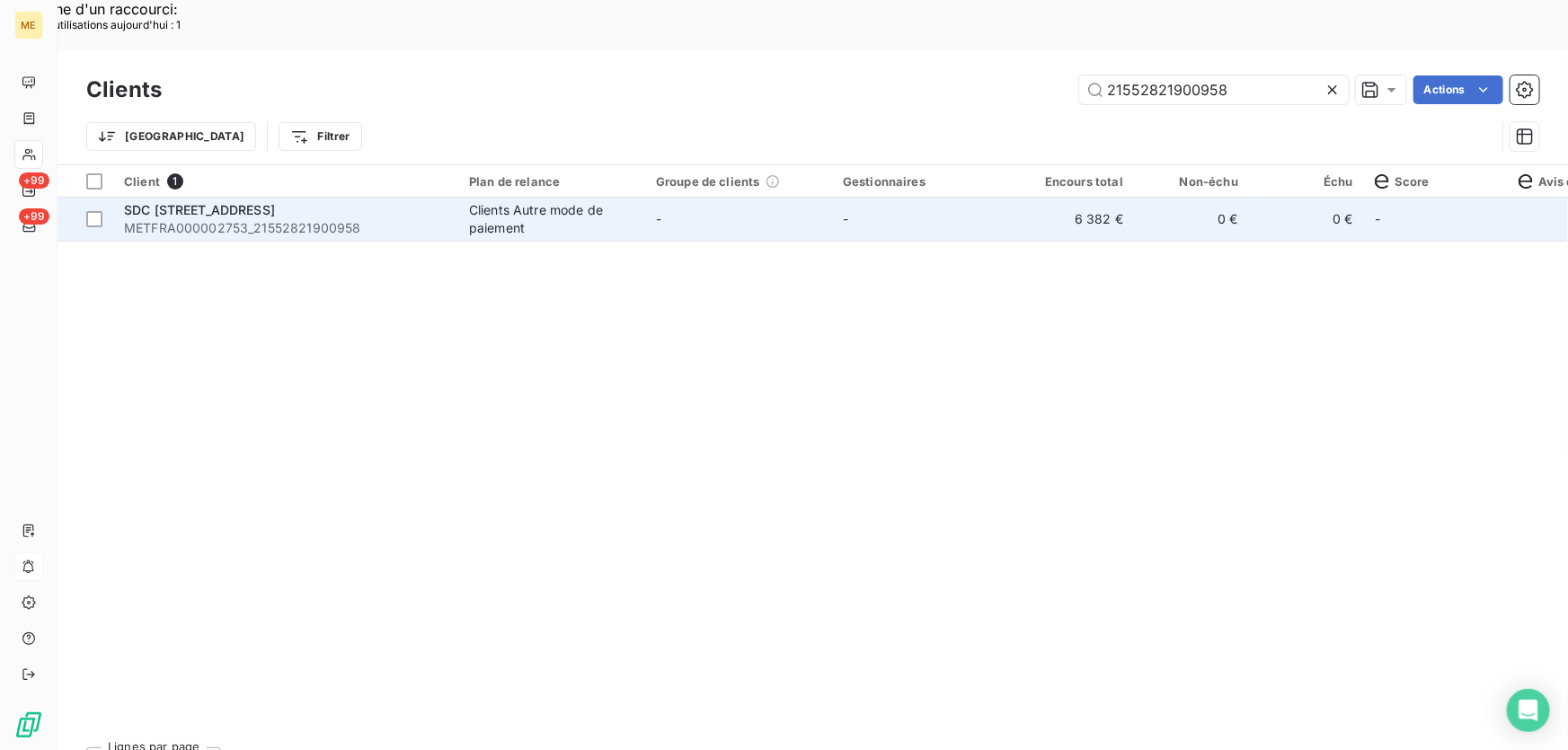
type input "21552821900958"
click at [409, 219] on span "METFRA000002753_21552821900958" at bounding box center [285, 228] width 323 height 18
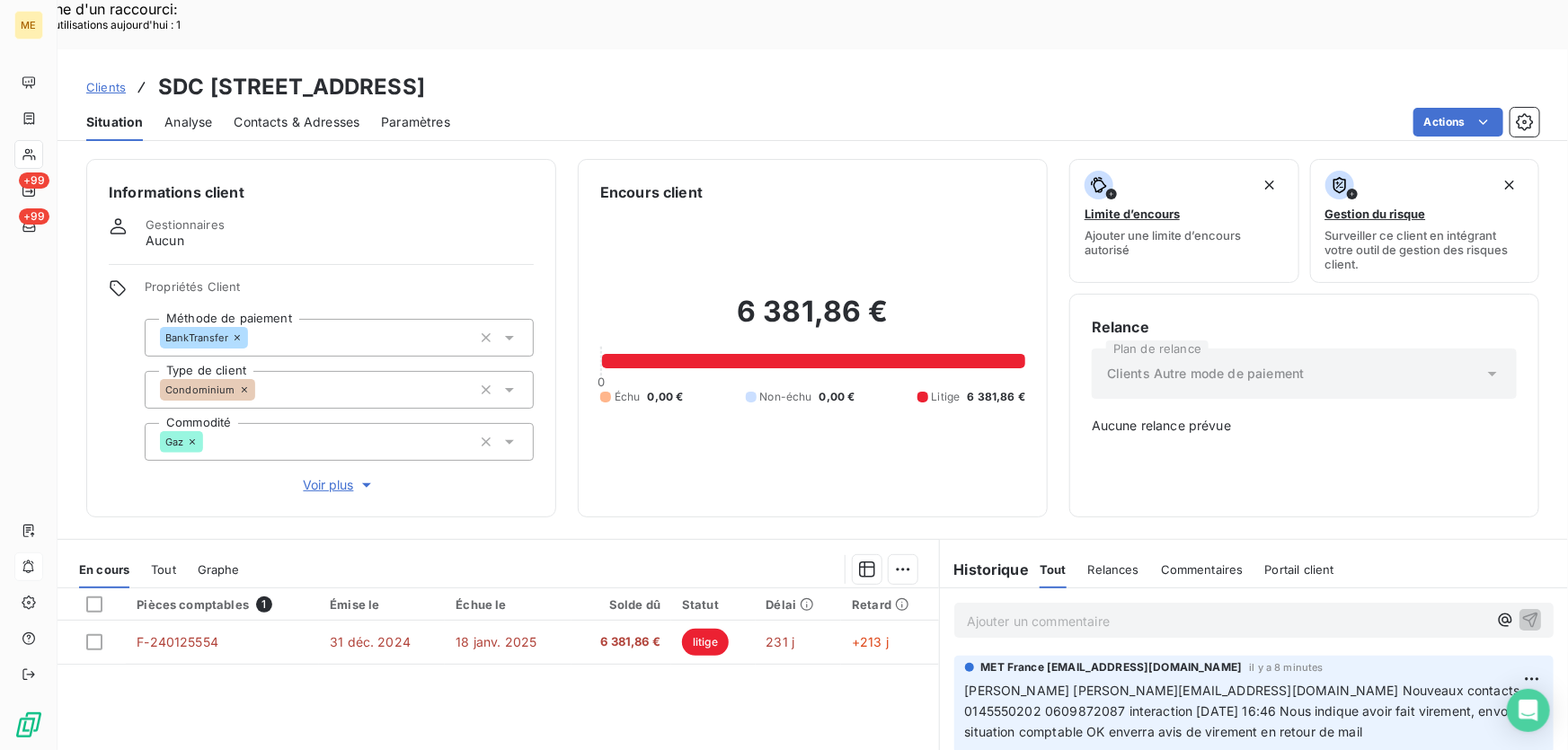
drag, startPoint x: 888, startPoint y: 29, endPoint x: 467, endPoint y: 45, distance: 421.3
click at [467, 71] on div "Clients SDC 13 , RUE DE LORRAINE - METFRA000002753_21552821900958" at bounding box center [813, 86] width 1510 height 32
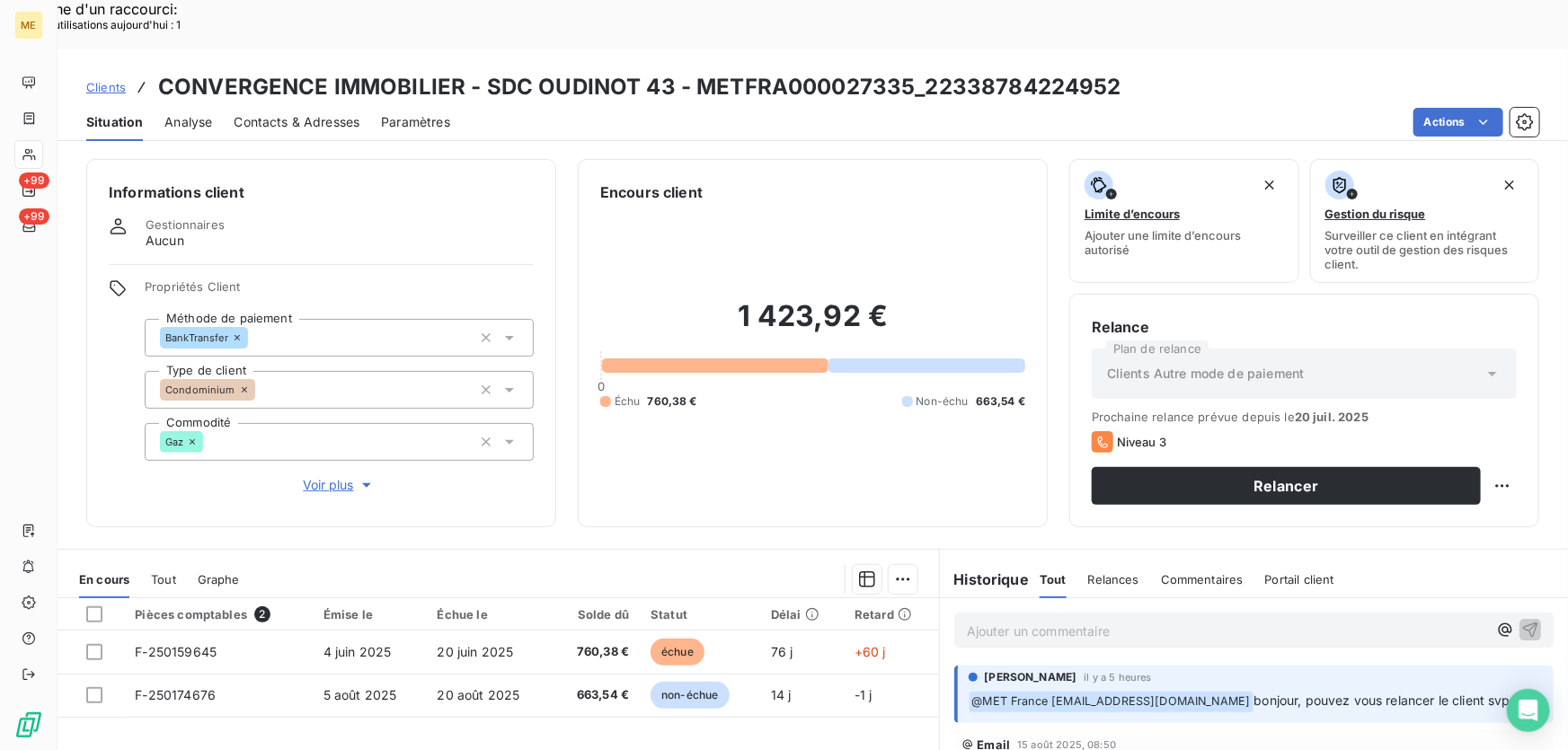
click at [335, 477] on span "Voir plus" at bounding box center [339, 486] width 71 height 18
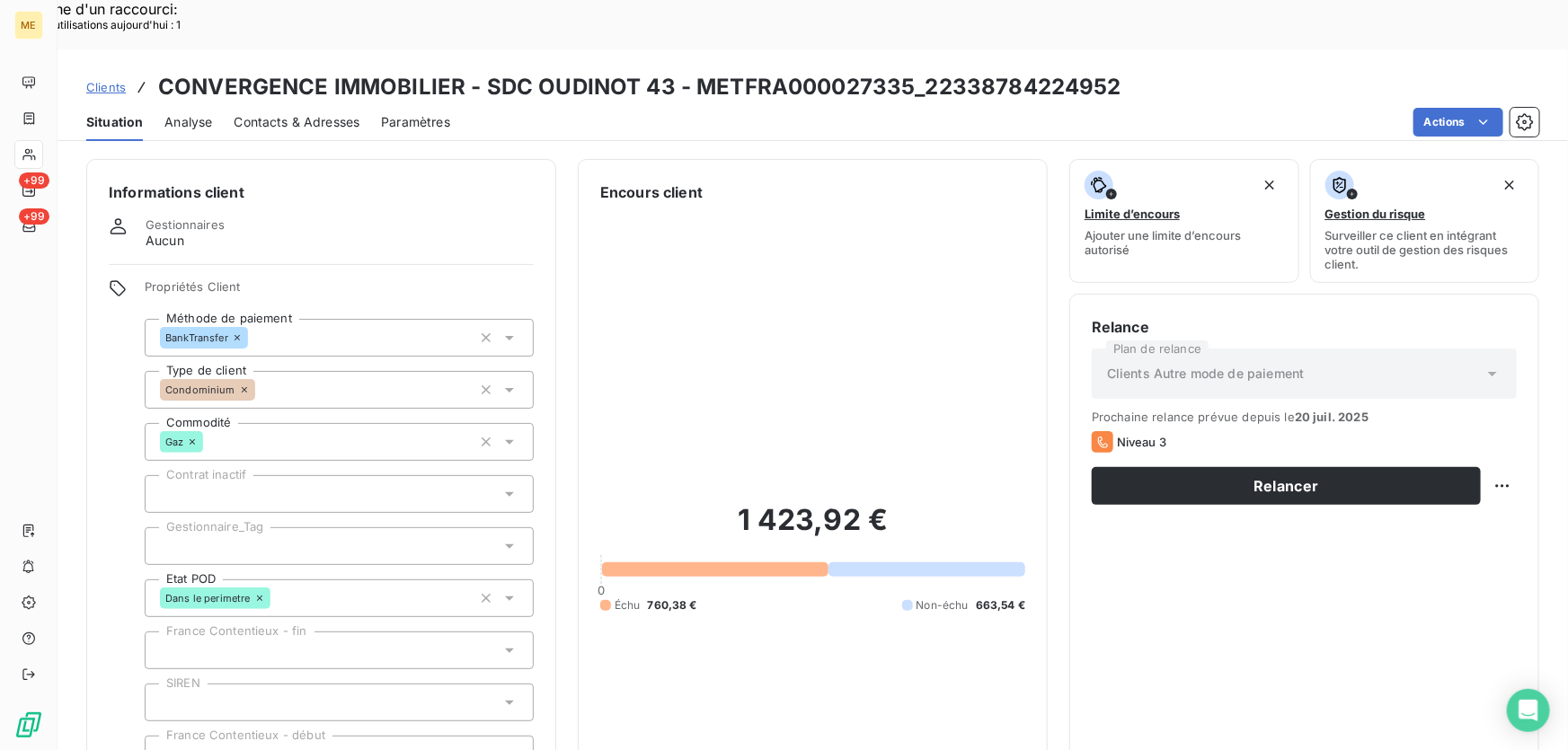
click at [291, 527] on div at bounding box center [339, 546] width 389 height 38
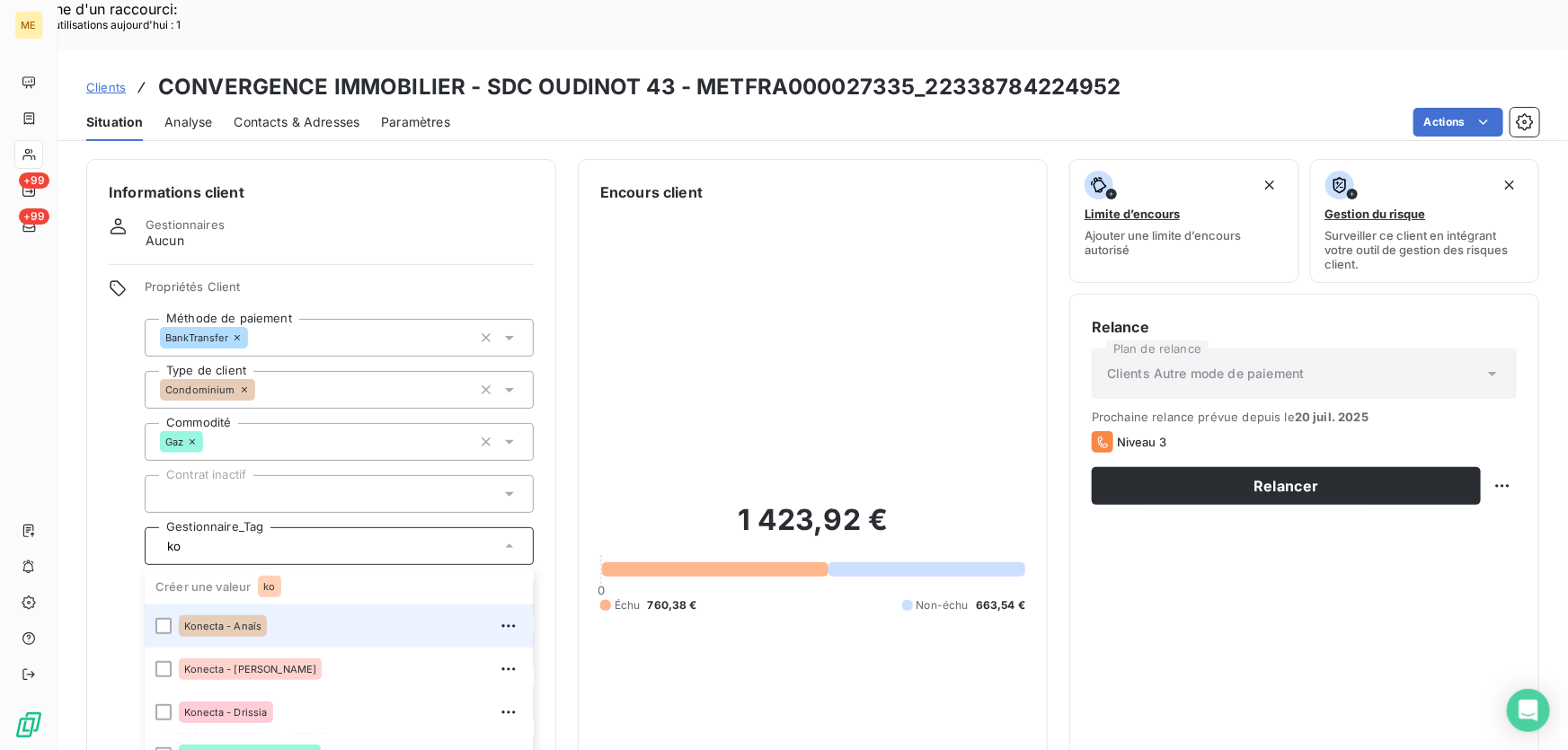
click at [260, 615] on div "Konecta - Anaïs" at bounding box center [223, 626] width 88 height 22
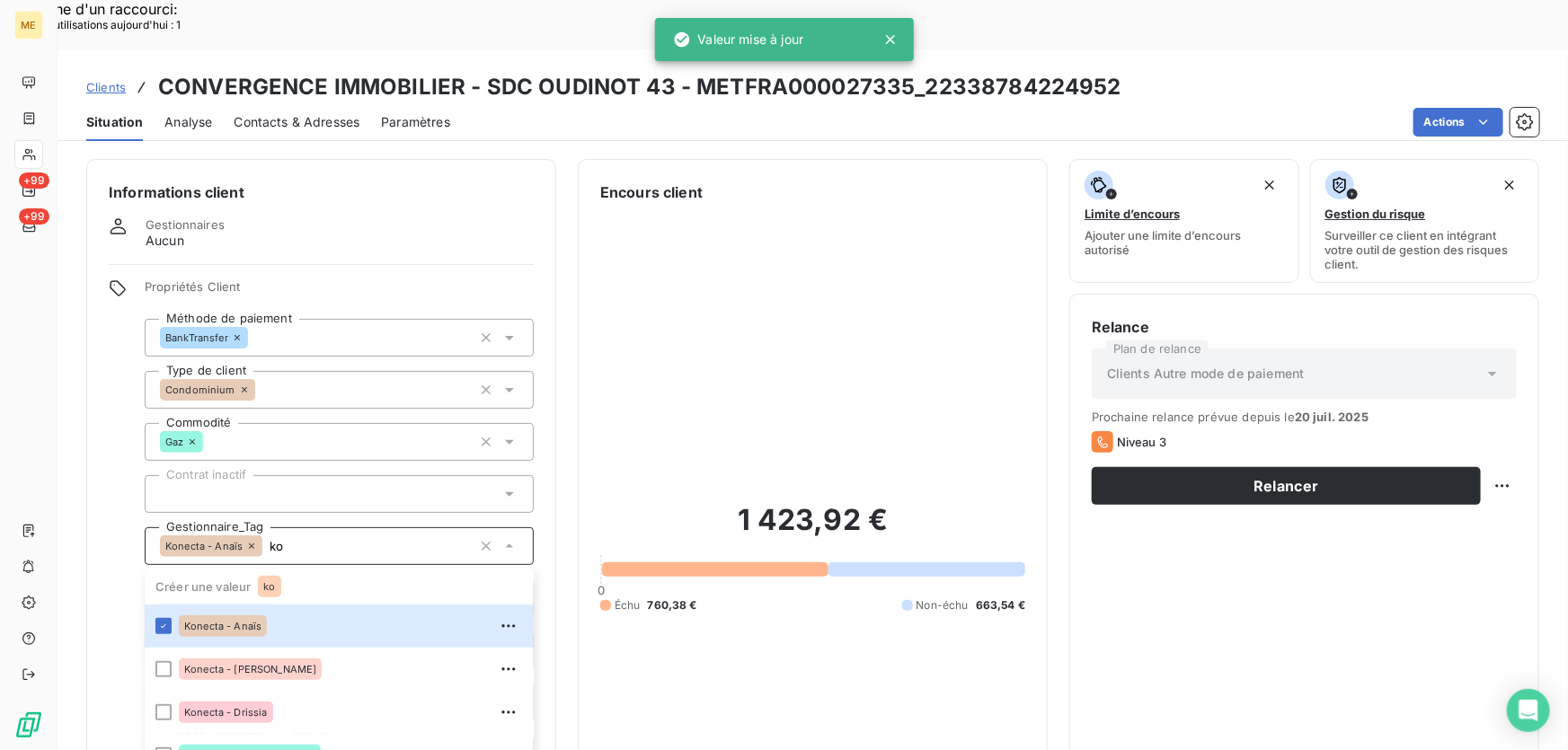
type input "ko"
click at [726, 614] on div "1 423,92 € 0 Échu 760,38 € Non-échu 663,54 €" at bounding box center [813, 557] width 425 height 709
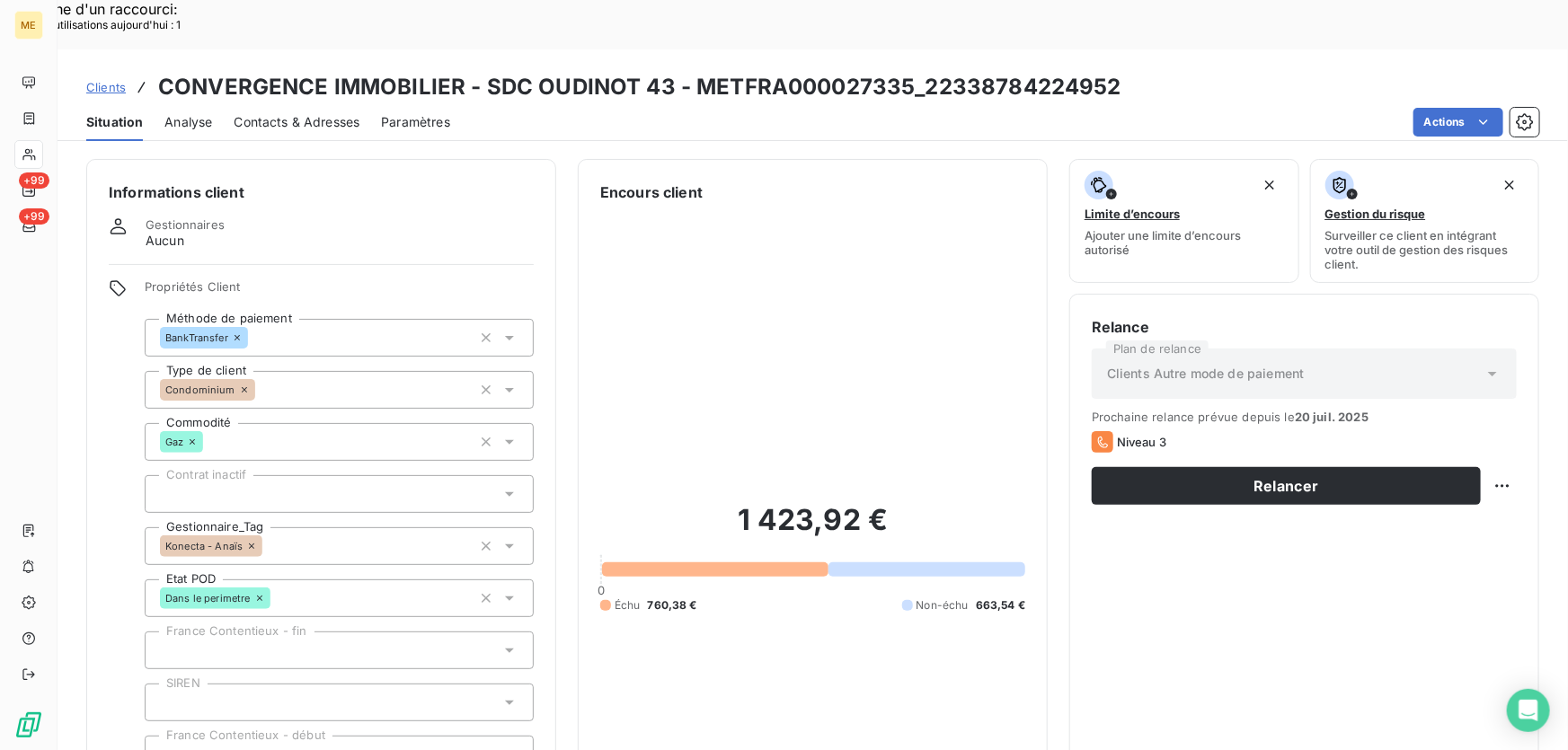
click at [262, 114] on span "Contacts & Adresses" at bounding box center [296, 123] width 126 height 18
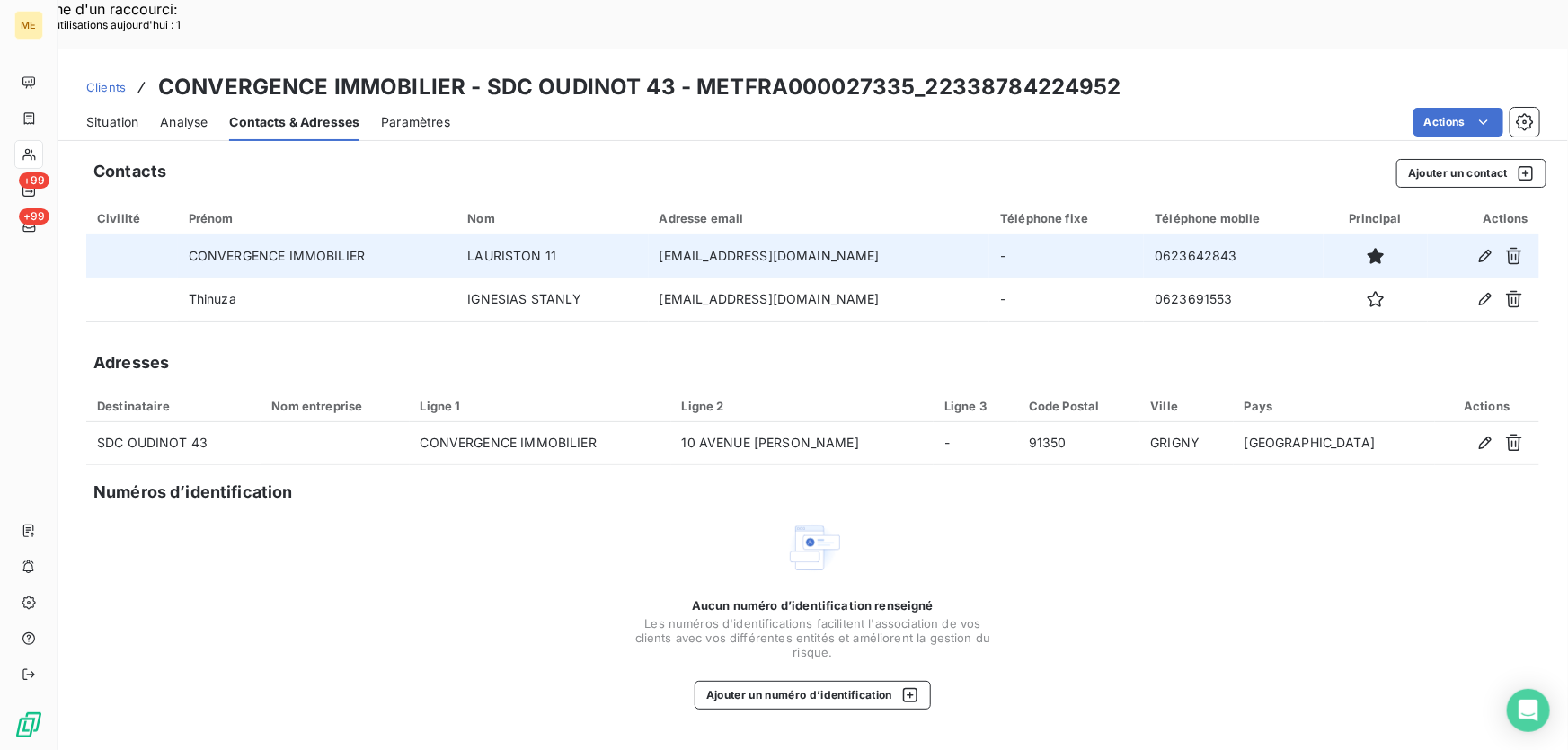
copy tr "[EMAIL_ADDRESS][DOMAIN_NAME]"
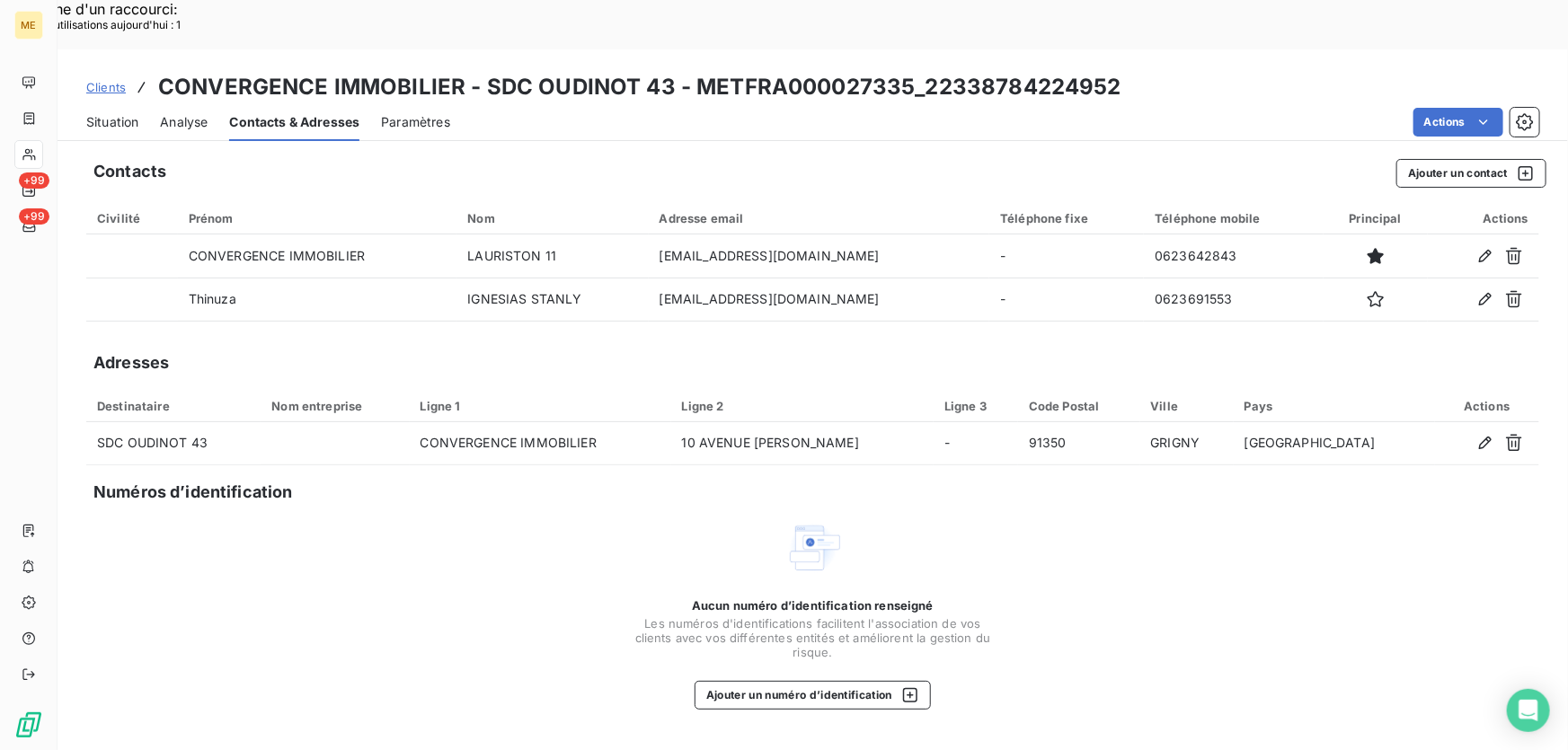
drag, startPoint x: 906, startPoint y: 206, endPoint x: 663, endPoint y: 116, distance: 259.1
click at [663, 149] on div "Contacts Ajouter un contact Civilité Prénom Nom Adresse email Téléphone fixe Té…" at bounding box center [813, 474] width 1510 height 652
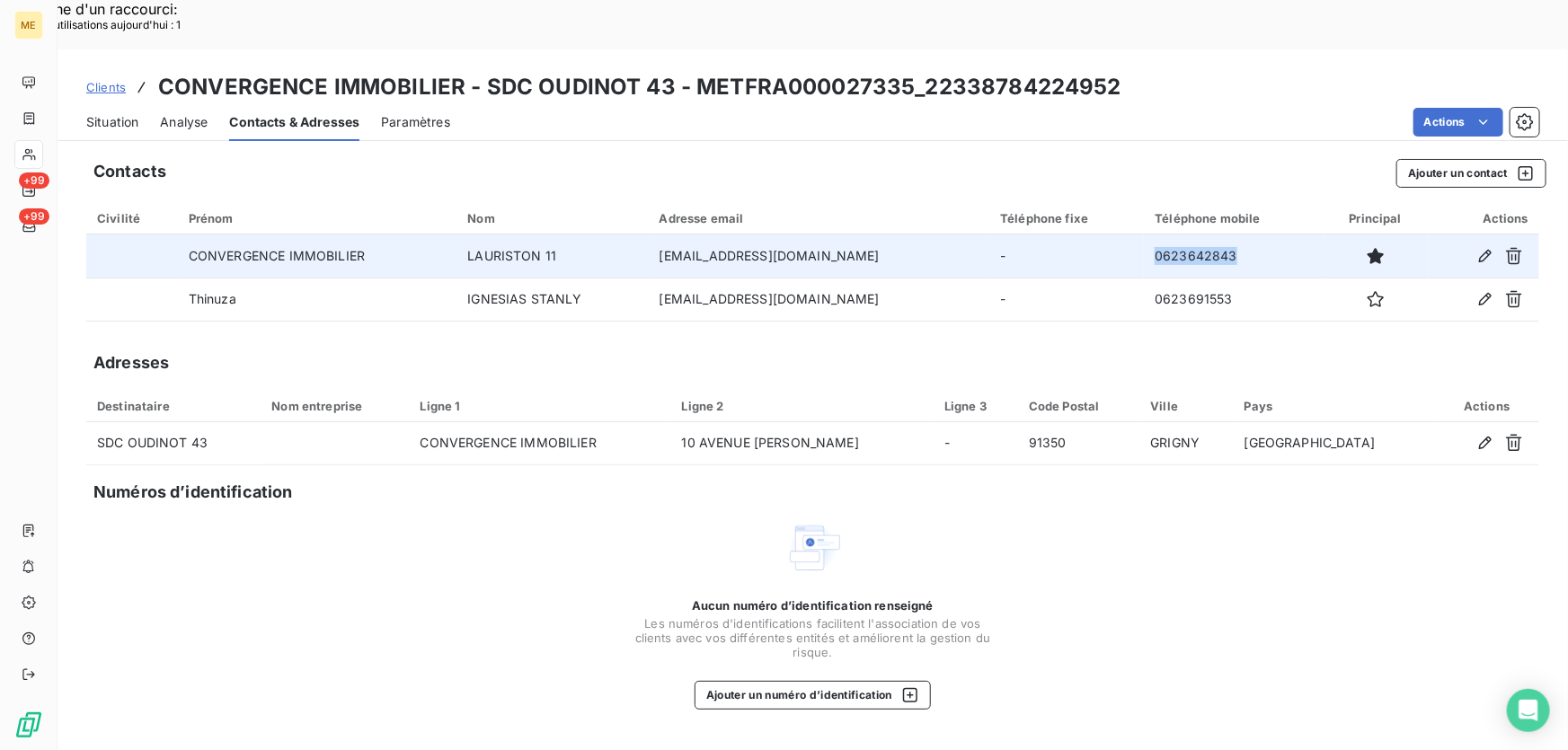
copy td "0623642843"
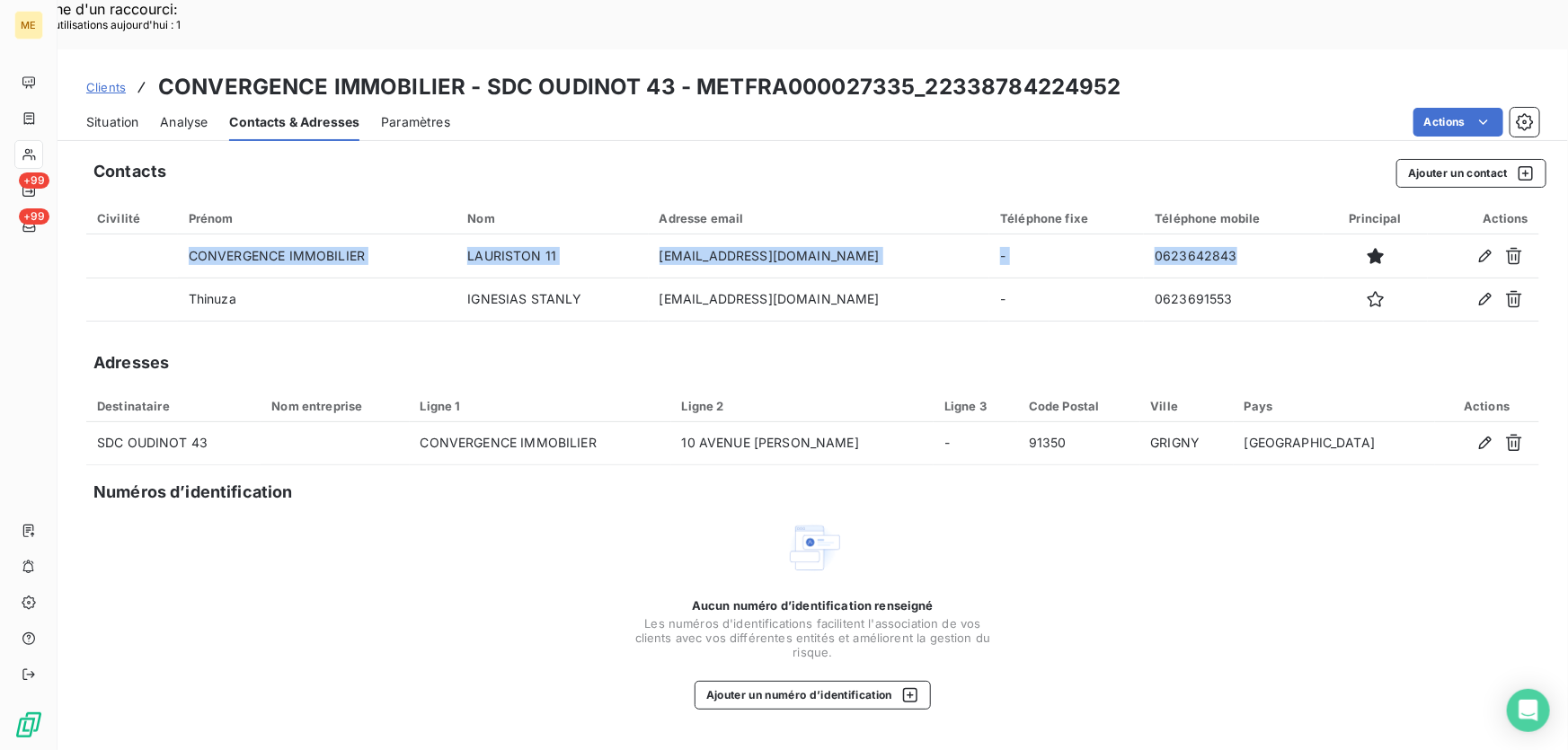
drag, startPoint x: 1262, startPoint y: 204, endPoint x: 1157, endPoint y: 129, distance: 129.0
click at [1157, 149] on div "Contacts Ajouter un contact Civilité Prénom Nom Adresse email Téléphone fixe Té…" at bounding box center [813, 474] width 1510 height 652
click at [105, 114] on span "Situation" at bounding box center [112, 123] width 52 height 18
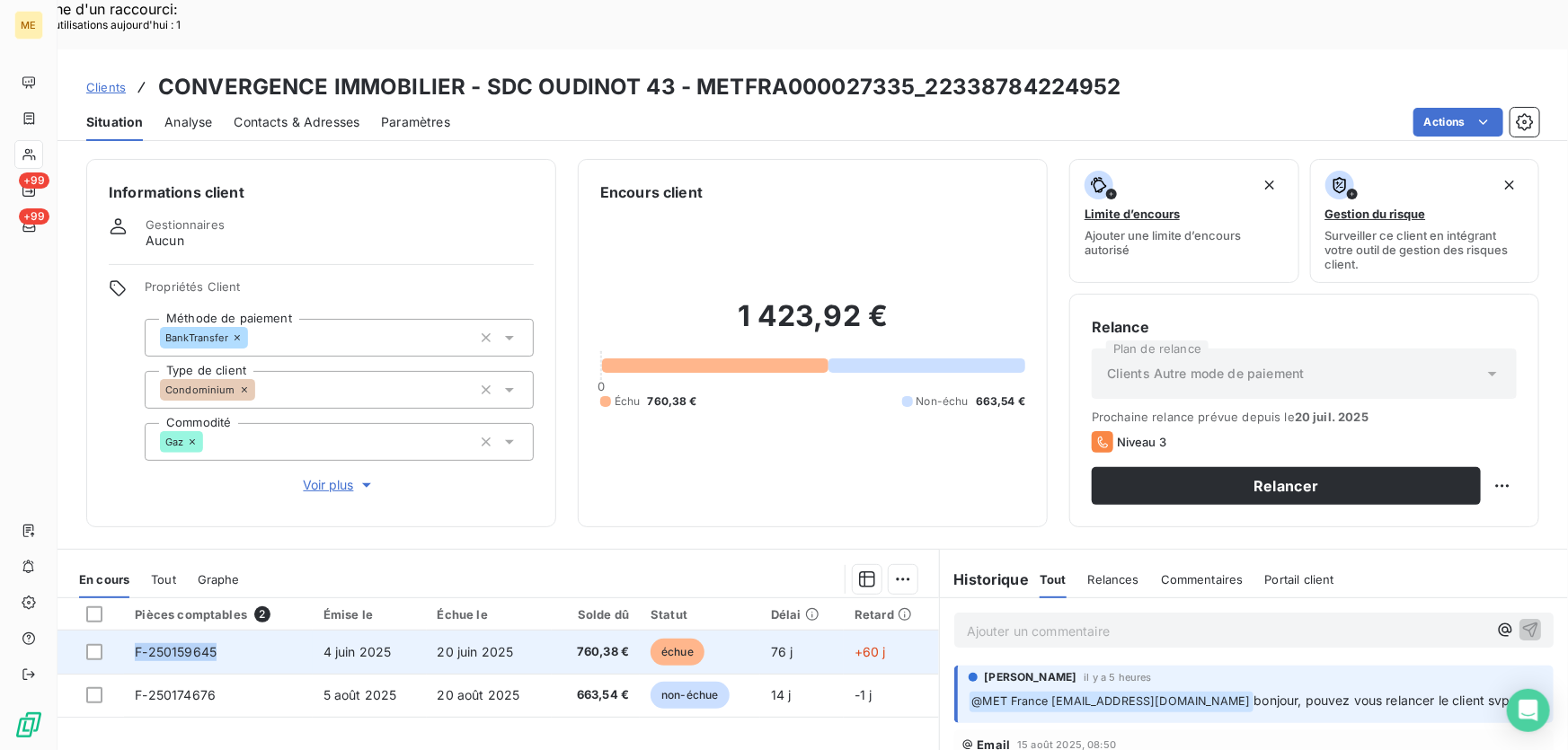
copy span "F-250159645"
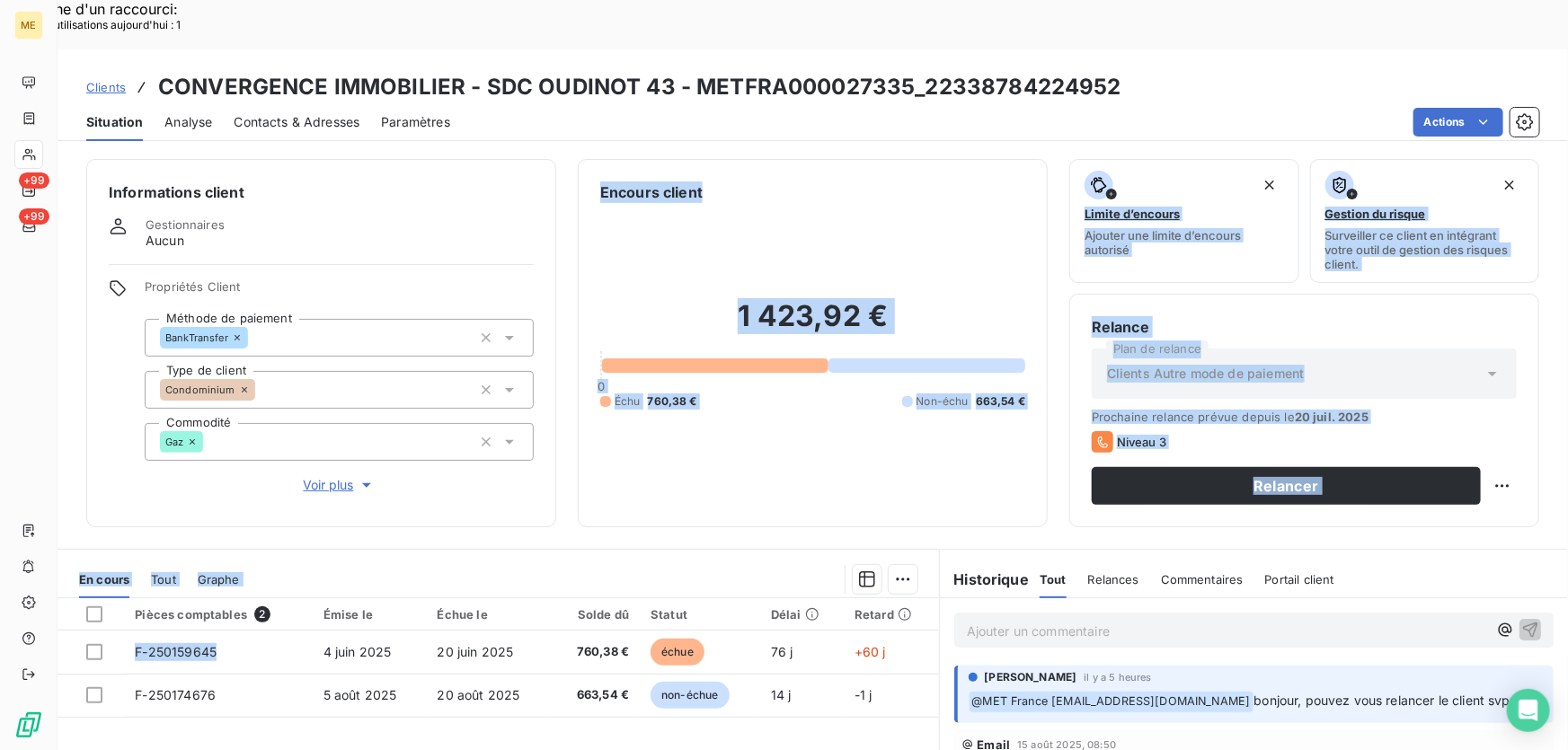
drag, startPoint x: 217, startPoint y: 602, endPoint x: 273, endPoint y: 463, distance: 149.9
click at [141, 473] on div "Informations client Gestionnaires Aucun Propriétés Client Méthode de paiement B…" at bounding box center [813, 474] width 1510 height 652
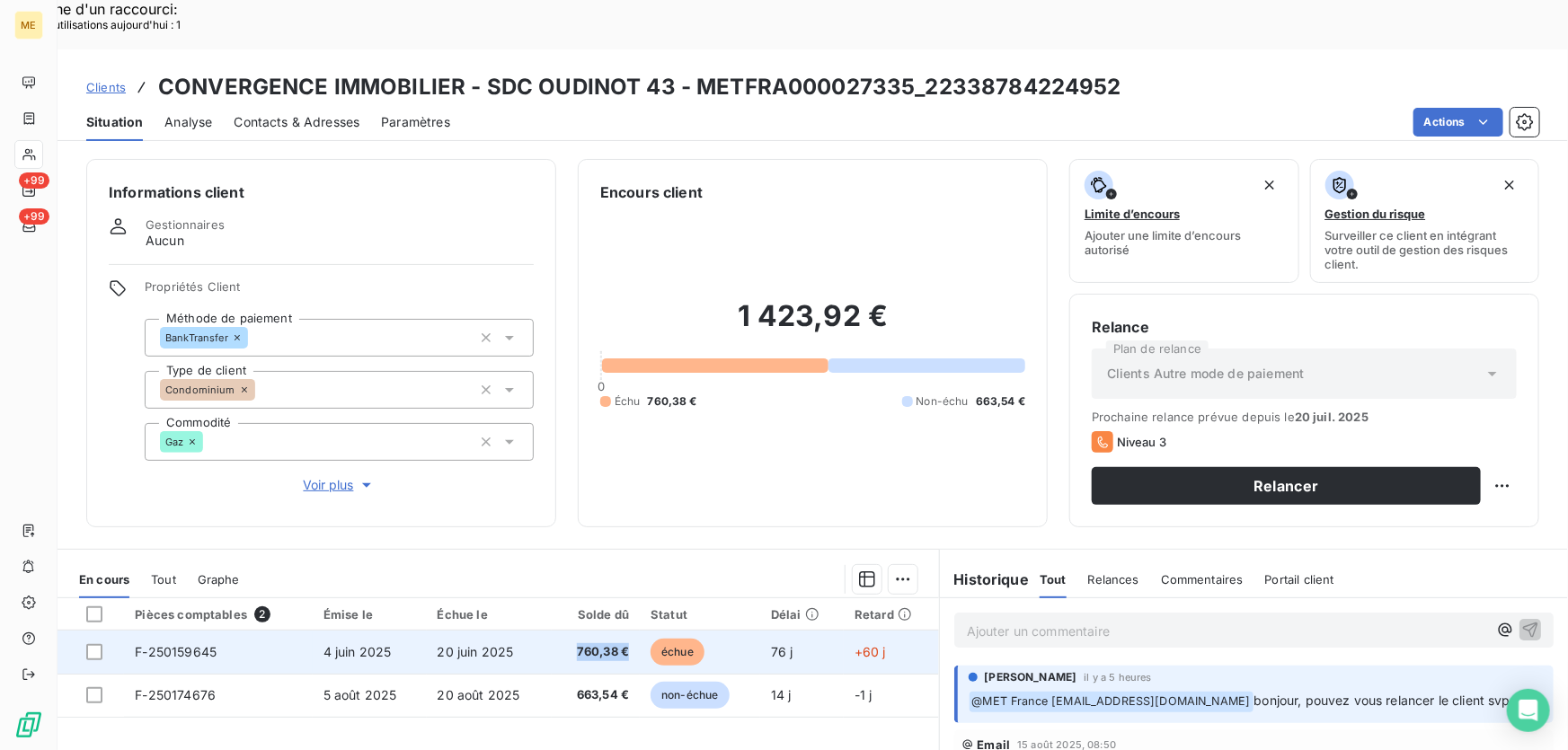
copy span "760,38 €"
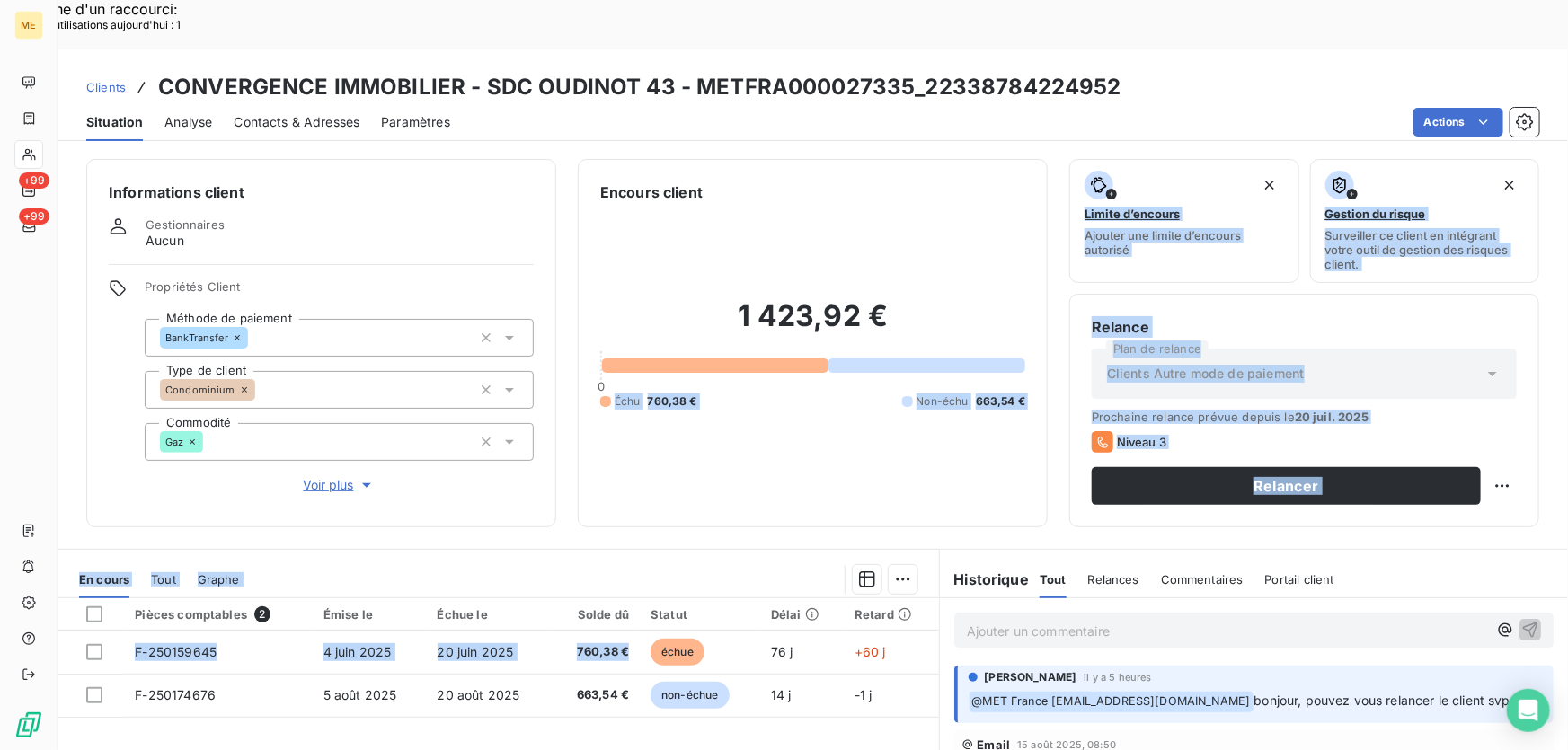
drag, startPoint x: 622, startPoint y: 604, endPoint x: 568, endPoint y: 467, distance: 147.3
click at [564, 471] on div "Informations client Gestionnaires Aucun Propriétés Client Méthode de paiement B…" at bounding box center [813, 474] width 1510 height 652
drag, startPoint x: 807, startPoint y: 367, endPoint x: 905, endPoint y: 189, distance: 203.2
click at [807, 368] on div "1 423,92 € 0 Échu 760,38 € Non-échu 663,54 €" at bounding box center [813, 354] width 425 height 302
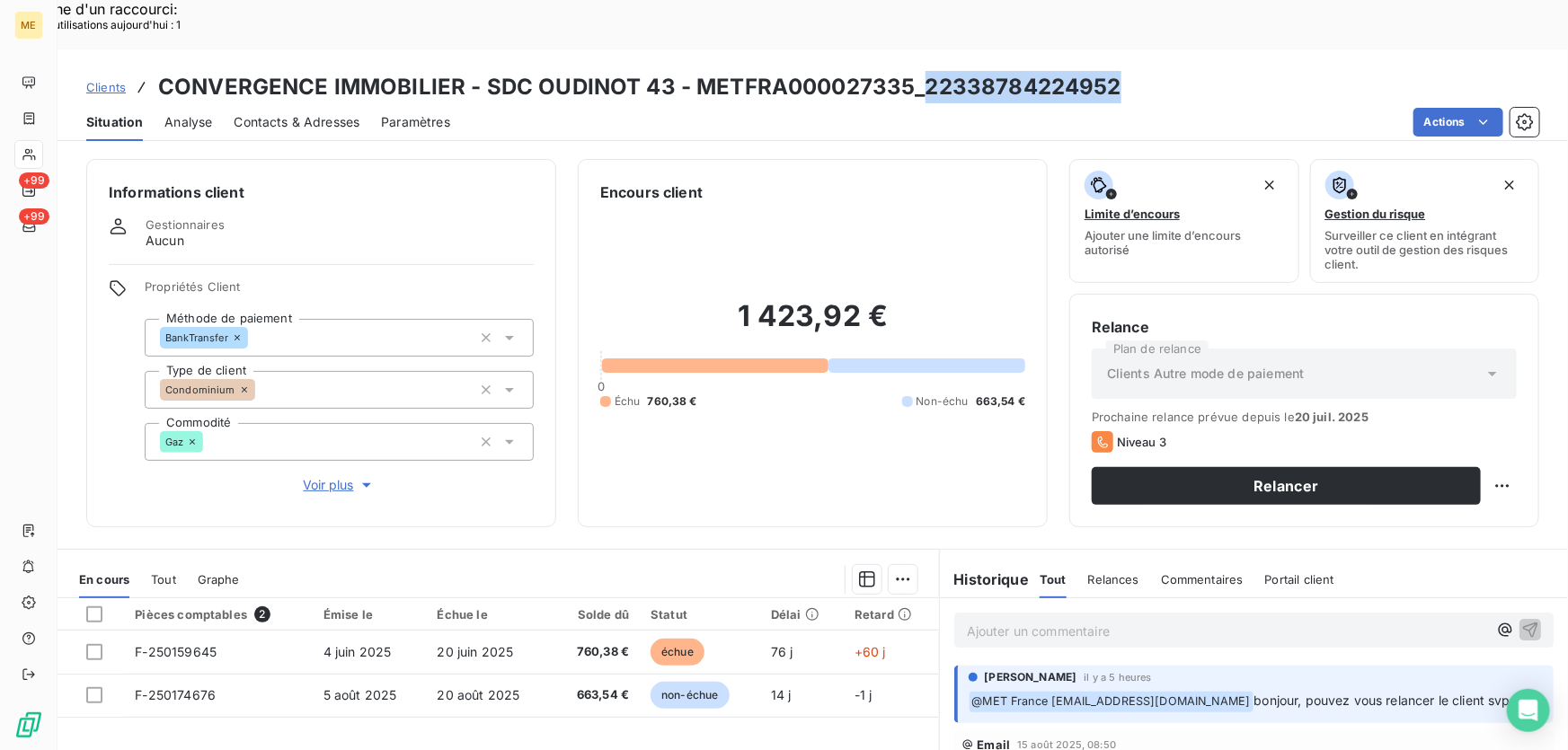
drag, startPoint x: 1116, startPoint y: 37, endPoint x: 922, endPoint y: 51, distance: 194.5
click at [922, 71] on div "Clients CONVERGENCE IMMOBILIER - SDC OUDINOT 43 - METFRA000027335_22338784224952" at bounding box center [813, 86] width 1510 height 32
copy h3 "22338784224952"
click at [897, 71] on h3 "CONVERGENCE IMMOBILIER - SDC OUDINOT 43 - METFRA000027335_22338784224952" at bounding box center [640, 86] width 963 height 32
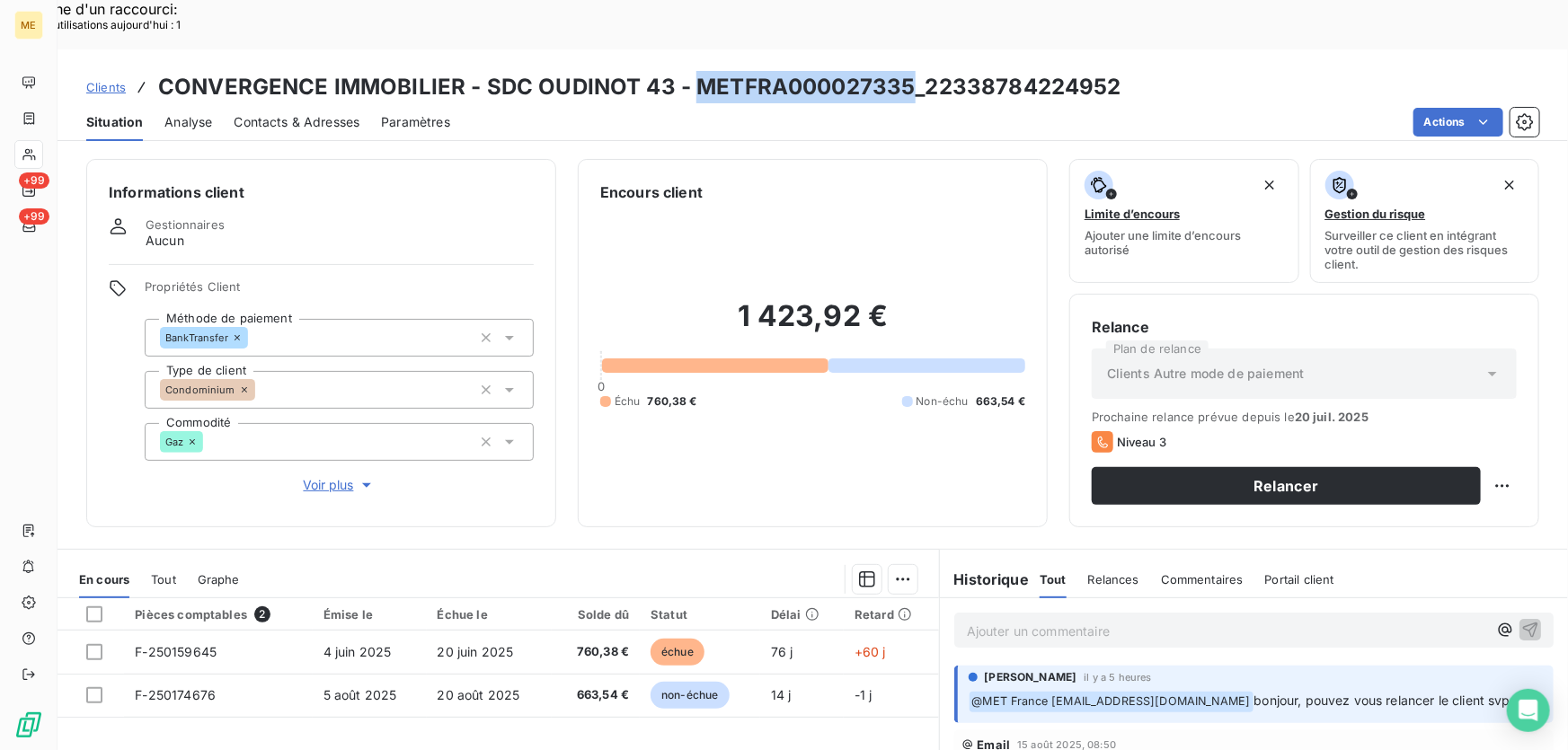
drag, startPoint x: 905, startPoint y: 35, endPoint x: 689, endPoint y: 45, distance: 216.2
click at [689, 71] on h3 "CONVERGENCE IMMOBILIER - SDC OUDINOT 43 - METFRA000027335_22338784224952" at bounding box center [640, 86] width 963 height 32
copy h3 "METFRA000027335"
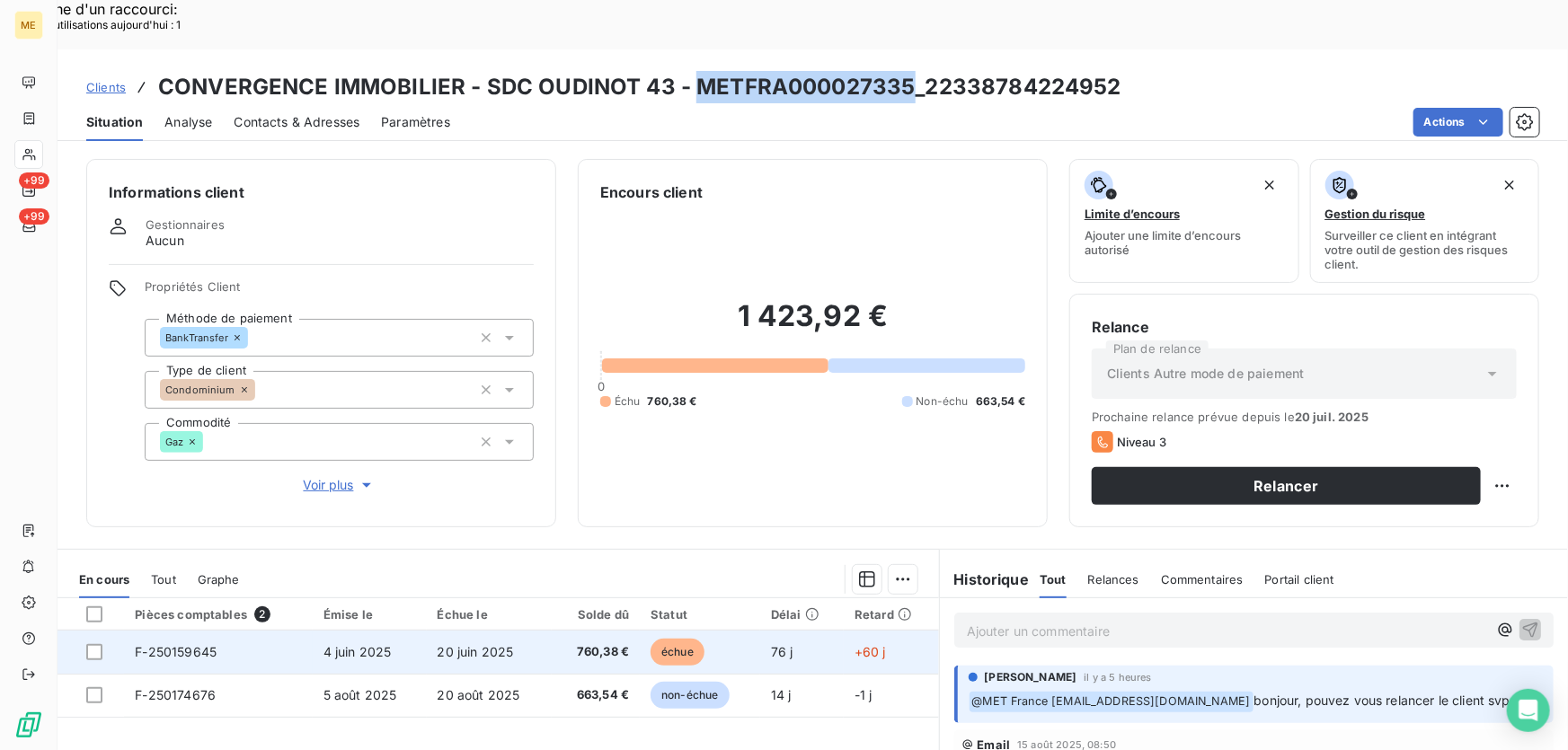
click at [540, 631] on td "20 juin 2025" at bounding box center [489, 652] width 125 height 43
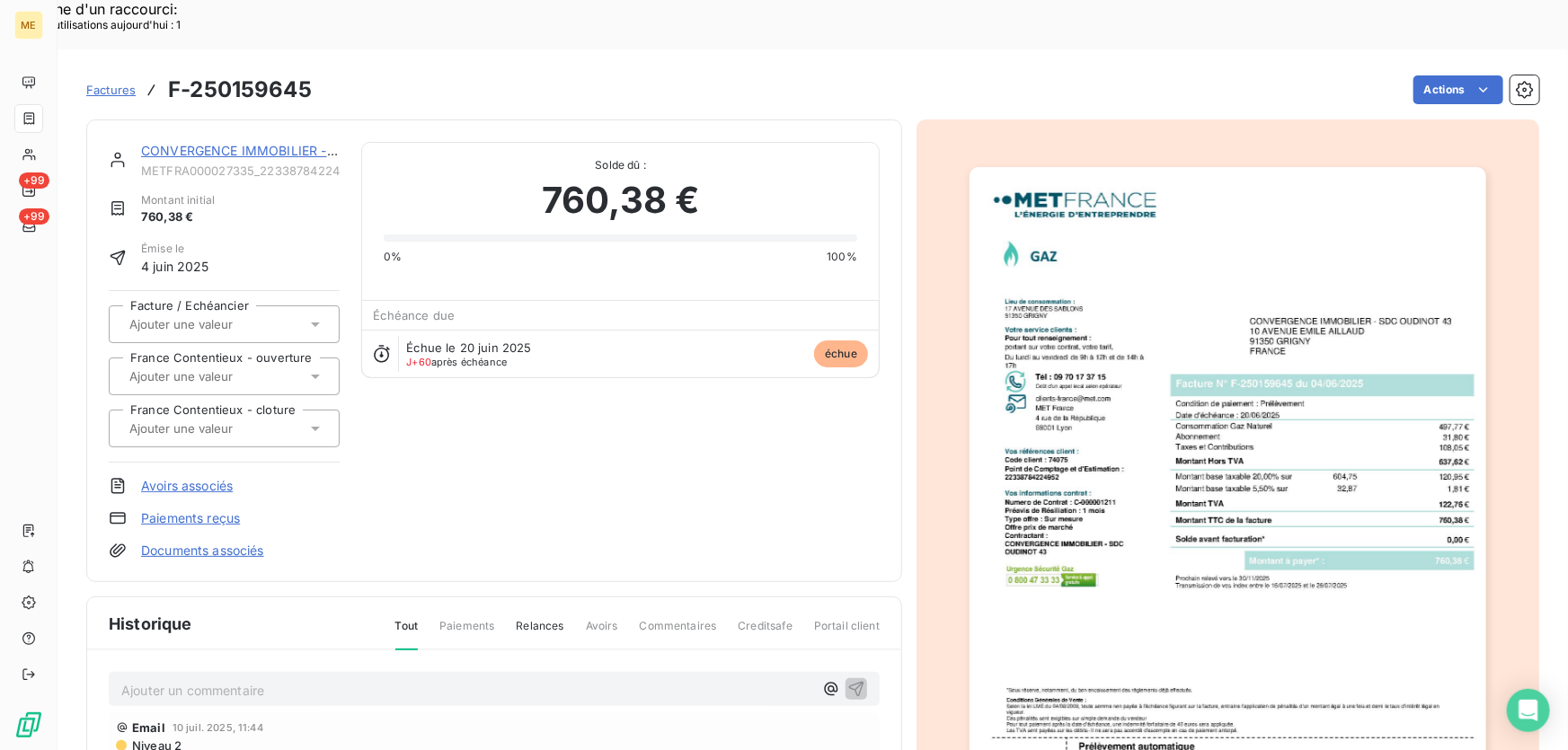
click at [1215, 350] on img "button" at bounding box center [1228, 533] width 517 height 732
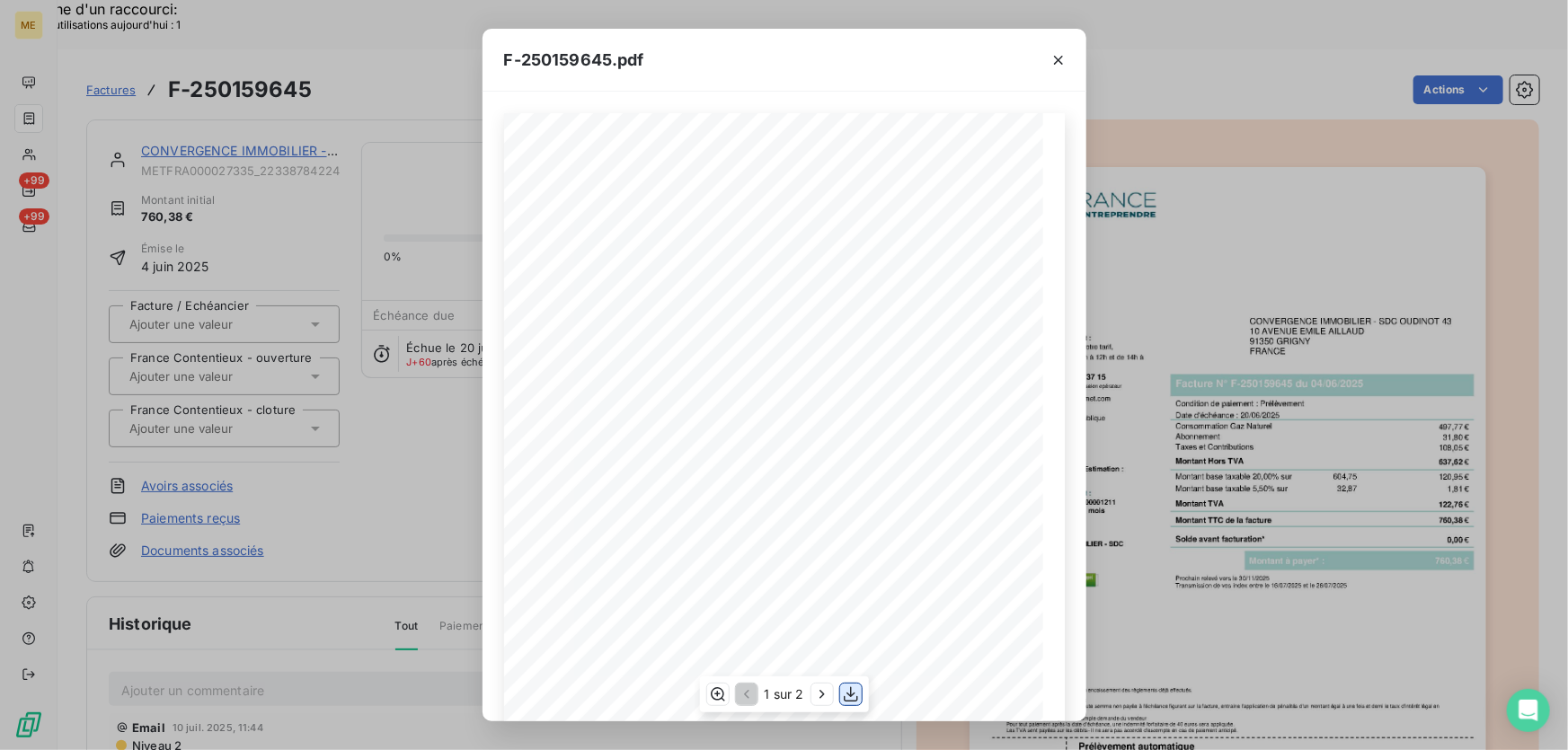
click at [848, 698] on icon "button" at bounding box center [850, 695] width 18 height 18
drag, startPoint x: 1055, startPoint y: 58, endPoint x: 1031, endPoint y: 65, distance: 25.0
click at [1054, 58] on icon "button" at bounding box center [1058, 61] width 18 height 18
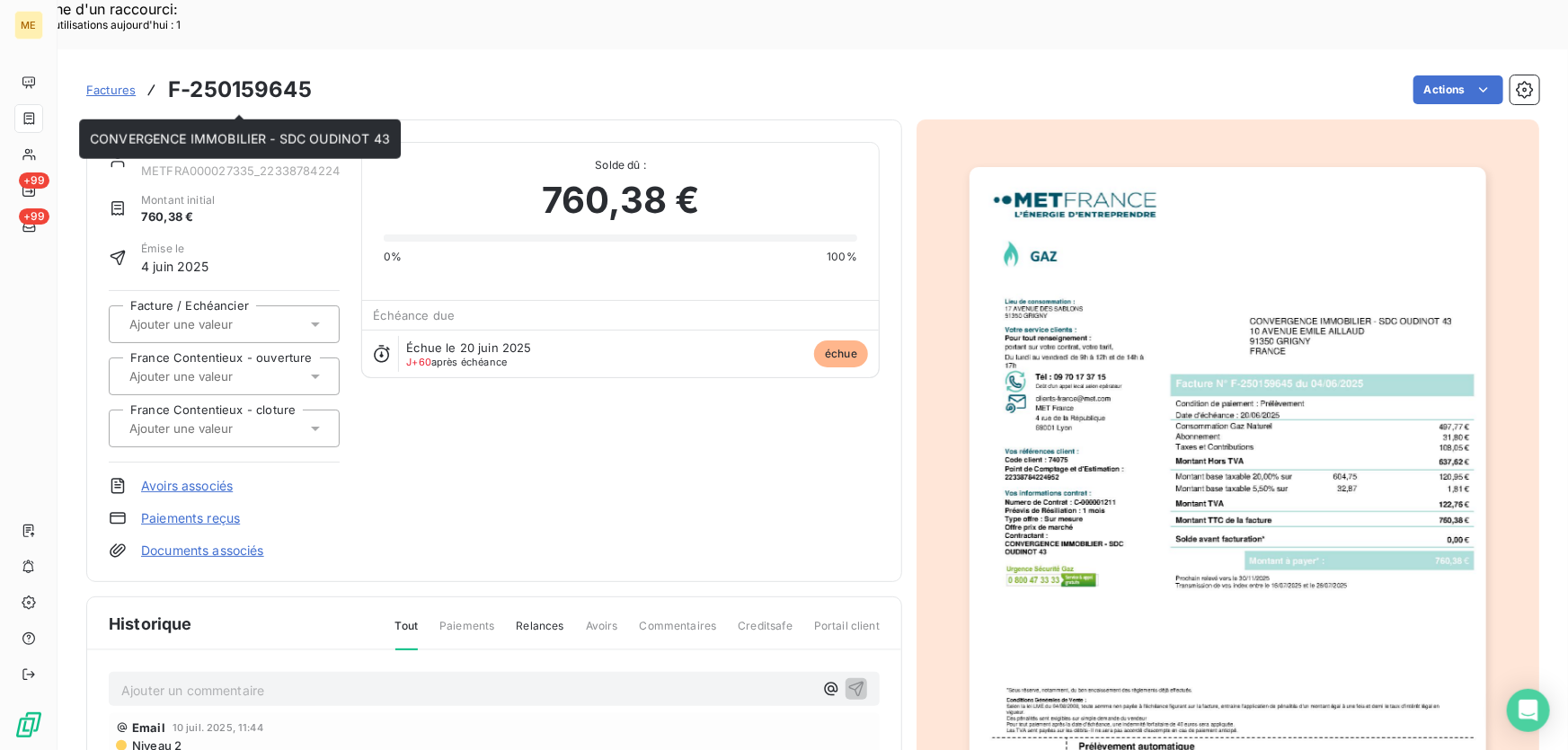
click at [231, 143] on link "CONVERGENCE IMMOBILIER - SDC OUDINOT 43" at bounding box center [291, 150] width 300 height 16
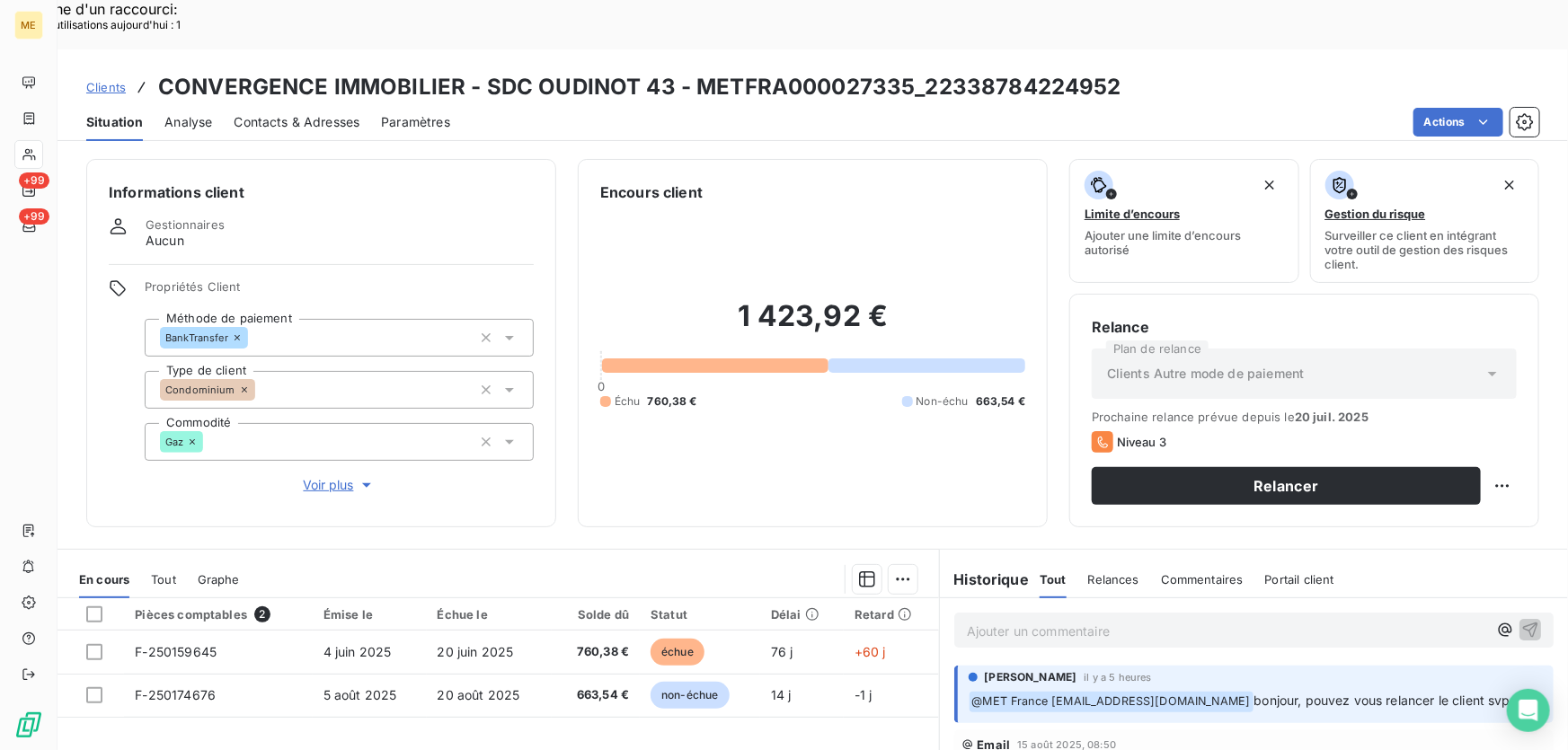
click at [1072, 620] on p "Ajouter un commentaire ﻿" at bounding box center [1227, 631] width 521 height 23
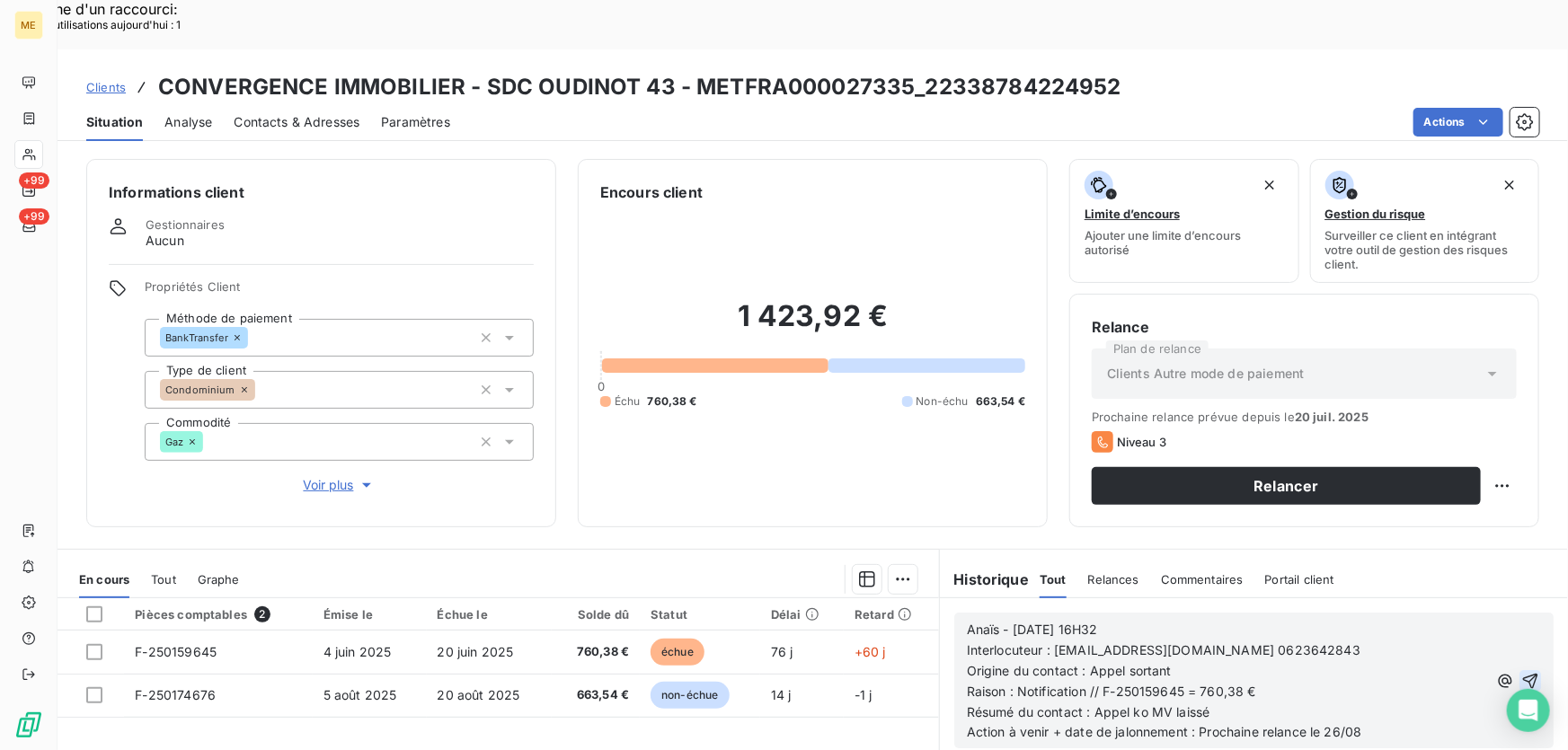
click at [1521, 672] on icon "button" at bounding box center [1530, 681] width 18 height 18
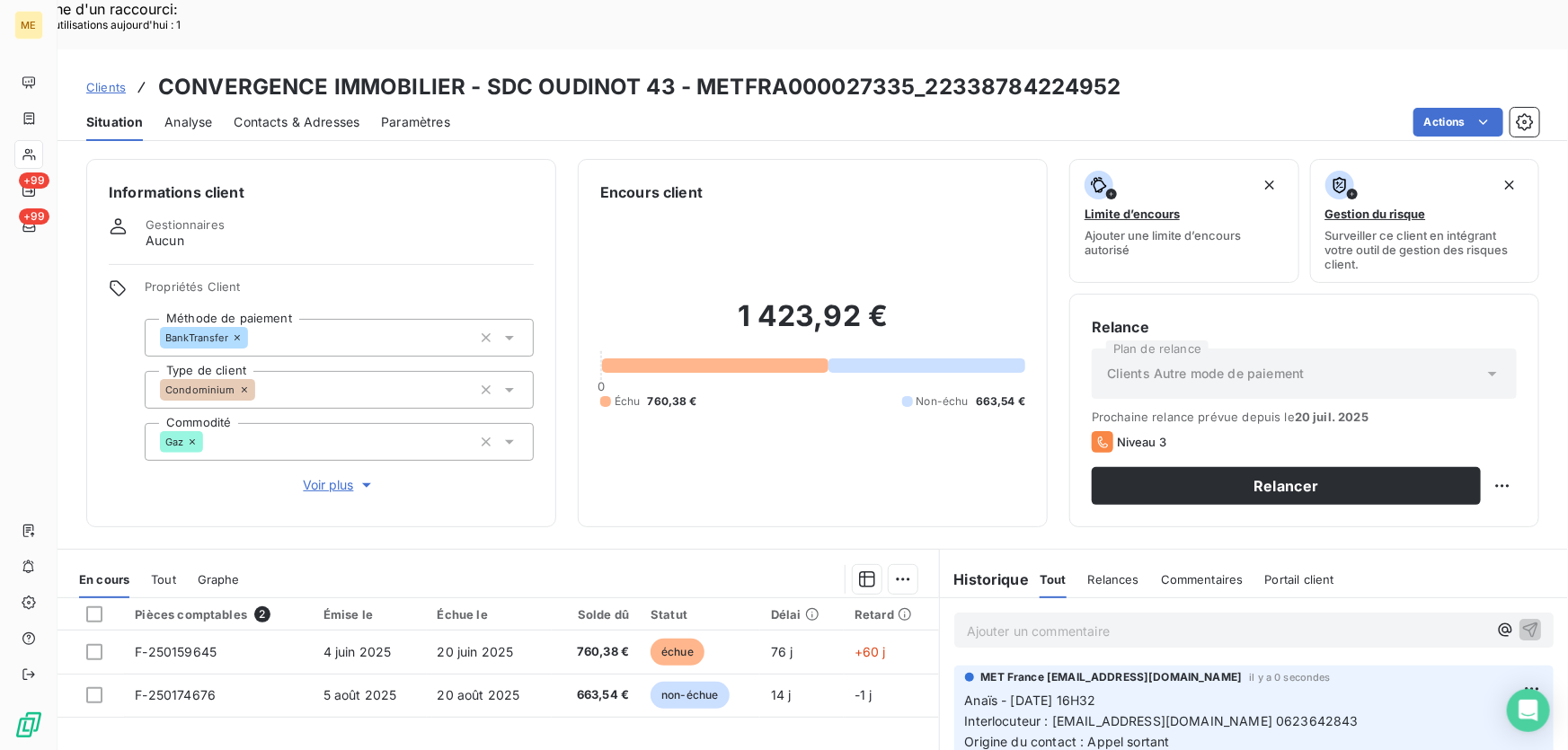
click at [1043, 620] on p "Ajouter un commentaire ﻿" at bounding box center [1227, 631] width 521 height 23
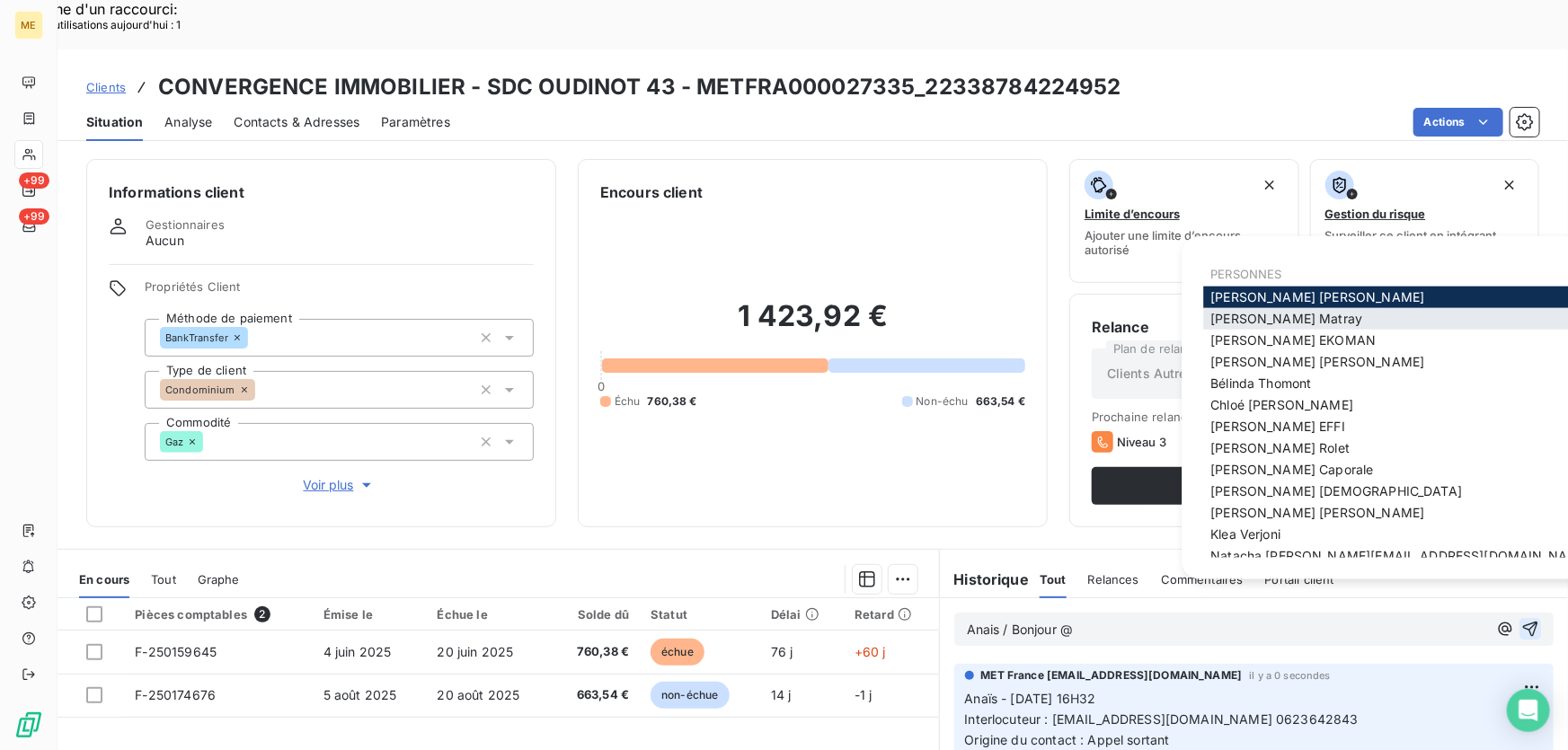
click at [1285, 319] on span "Amélie Matray" at bounding box center [1286, 318] width 152 height 16
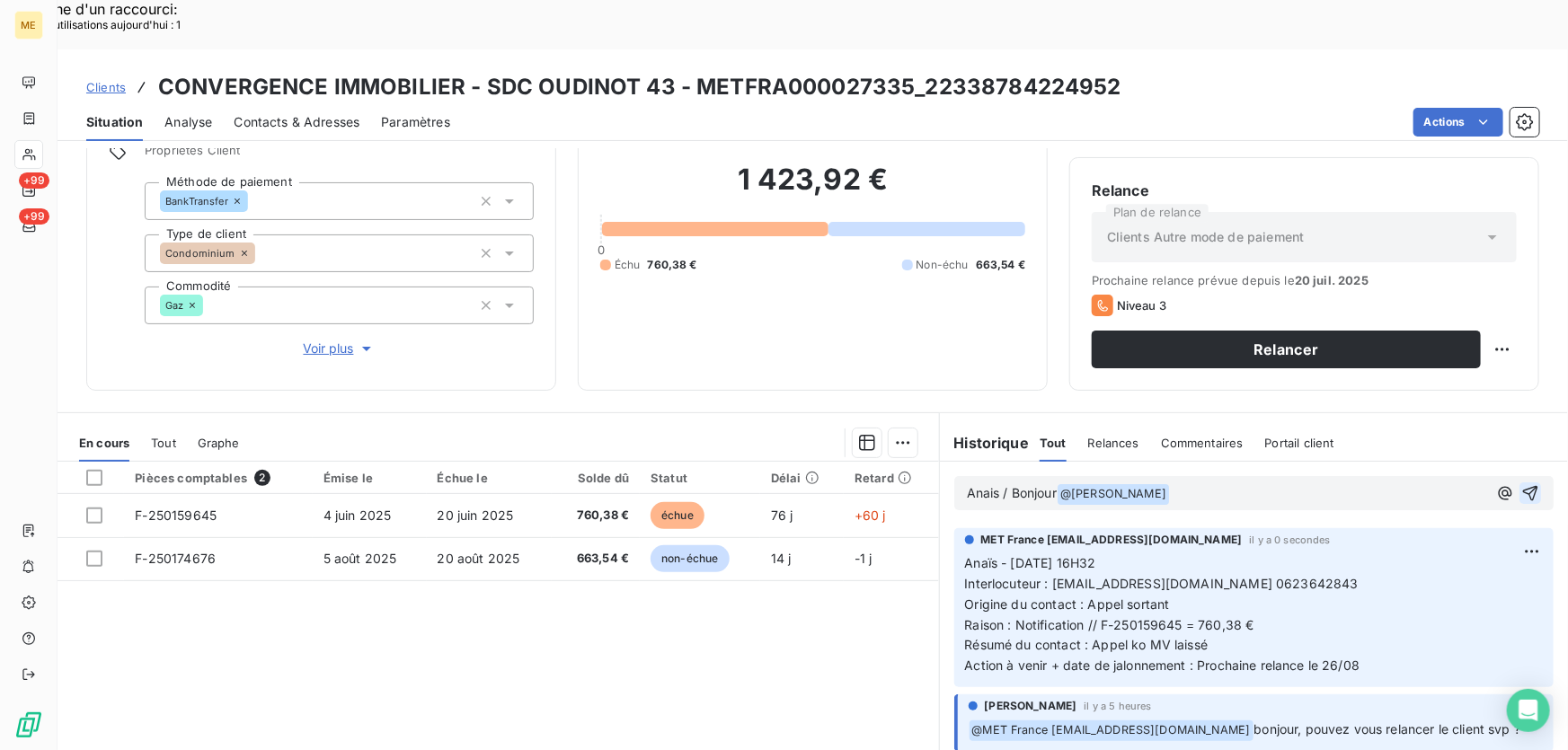
scroll to position [198, 0]
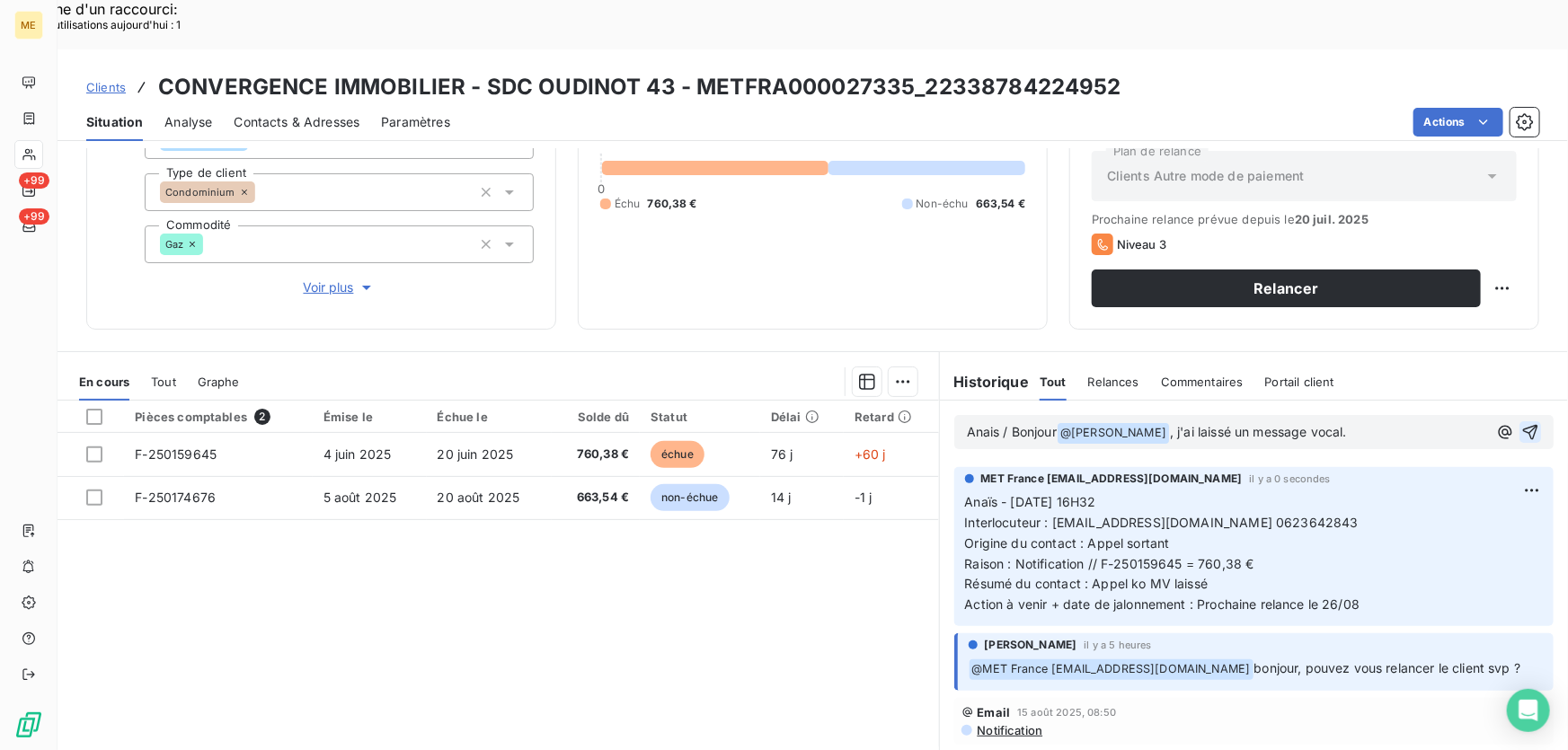
click at [1521, 424] on icon "button" at bounding box center [1530, 433] width 18 height 18
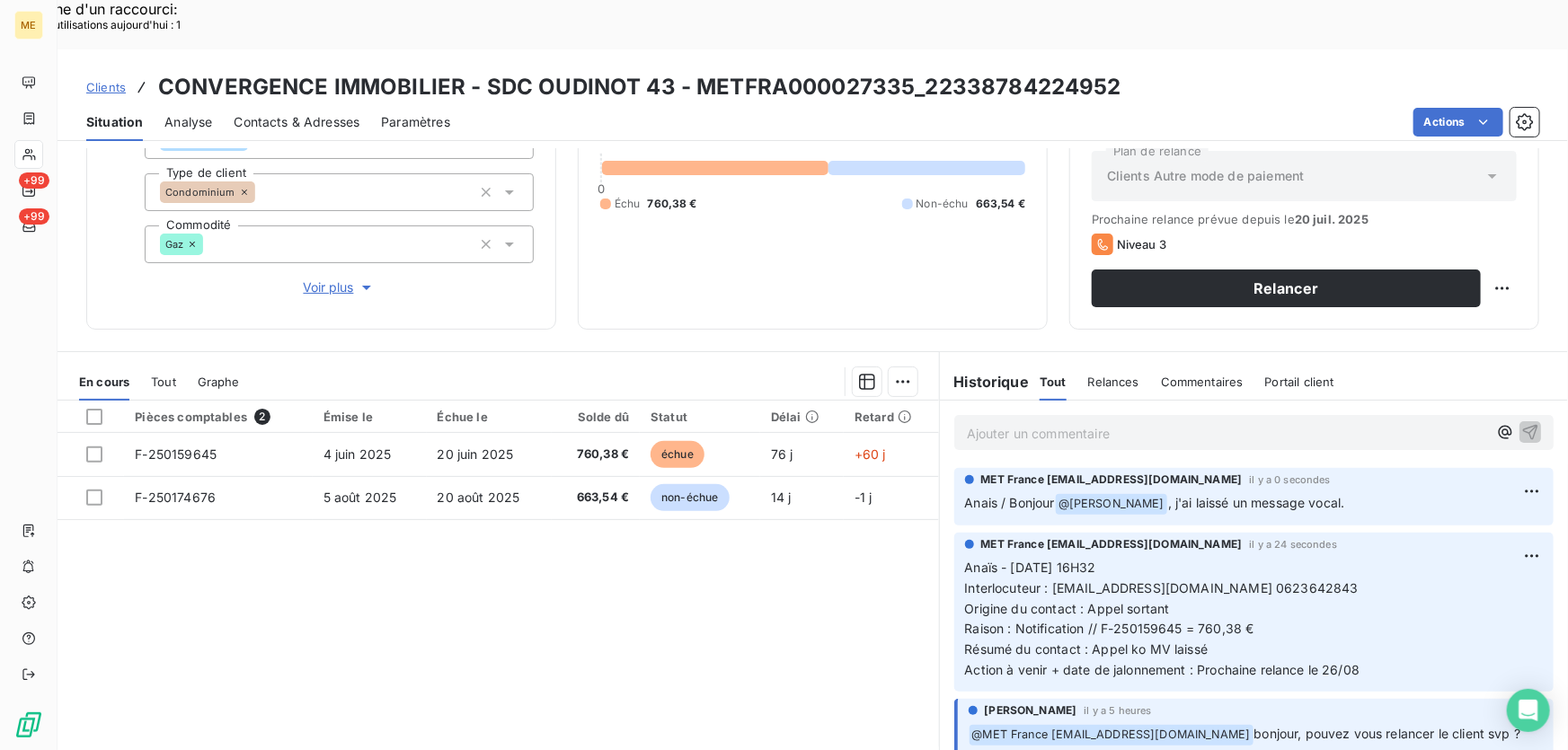
click at [1507, 241] on div "Relance Plan de relance Clients Autre mode de paiement Prochaine relance prévue…" at bounding box center [1303, 213] width 470 height 234
click at [1474, 280] on div "Replanifier cette action" at bounding box center [1416, 277] width 160 height 28
select select "7"
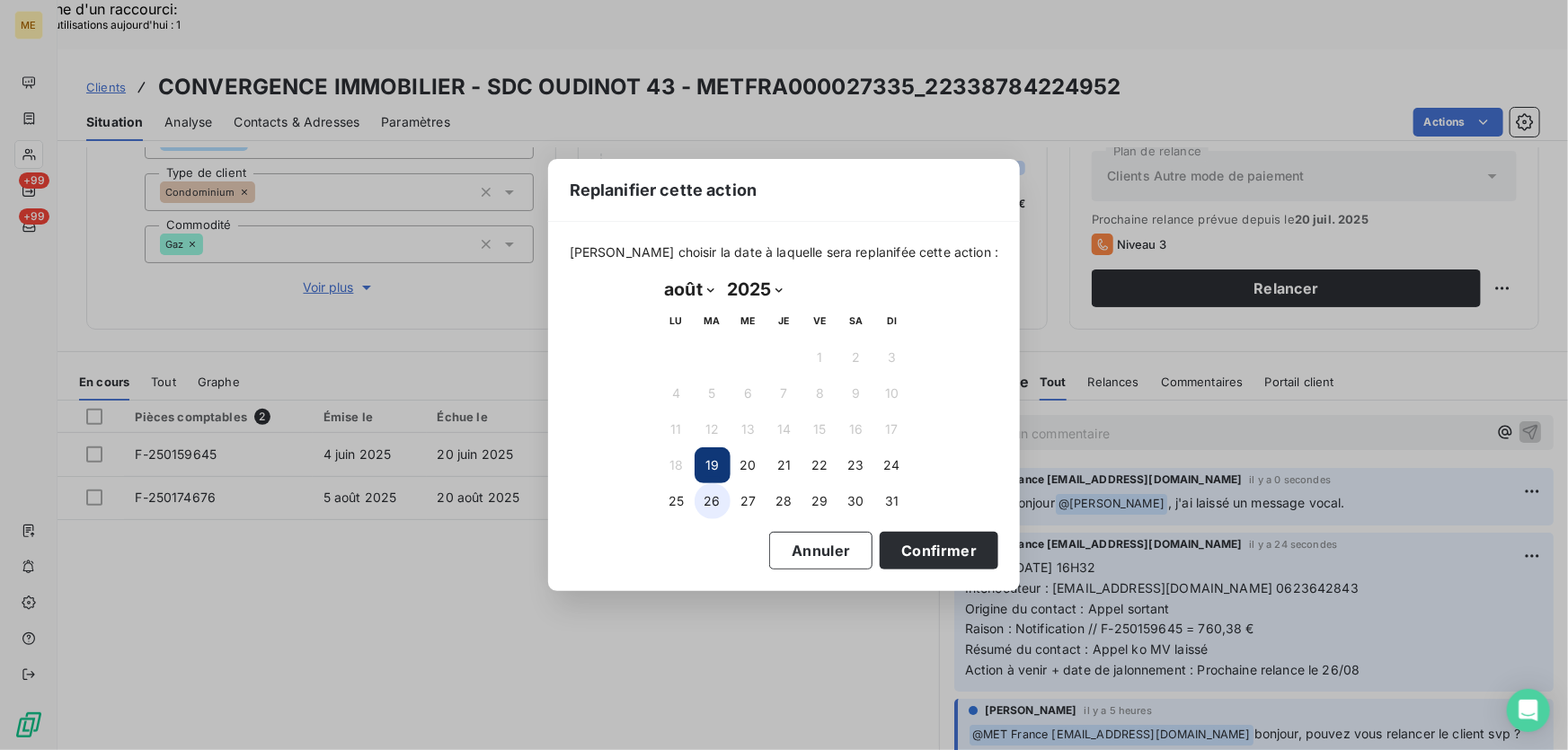
click at [710, 501] on button "26" at bounding box center [712, 501] width 36 height 36
click at [930, 546] on button "Confirmer" at bounding box center [938, 550] width 118 height 38
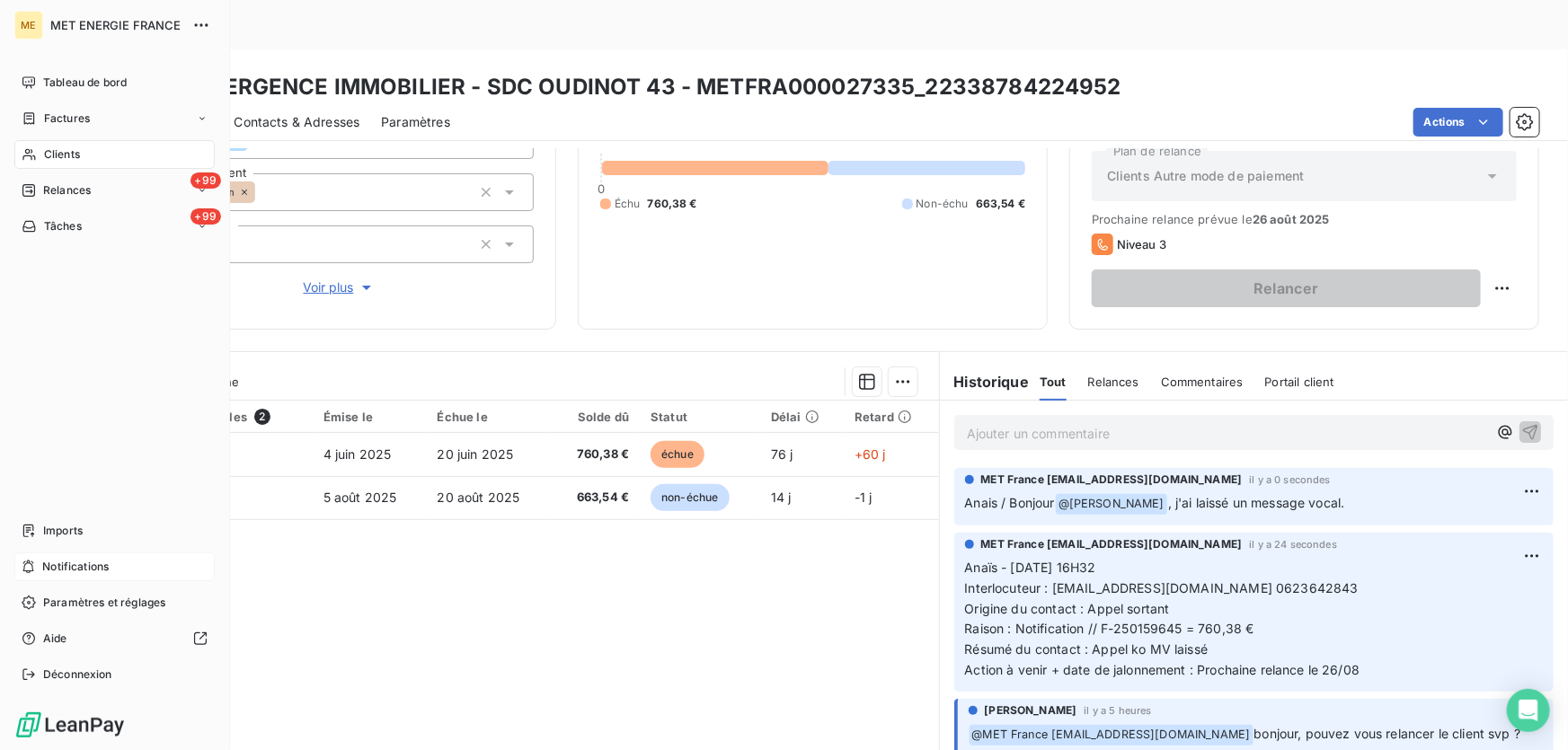
click at [45, 561] on span "Notifications" at bounding box center [75, 568] width 67 height 17
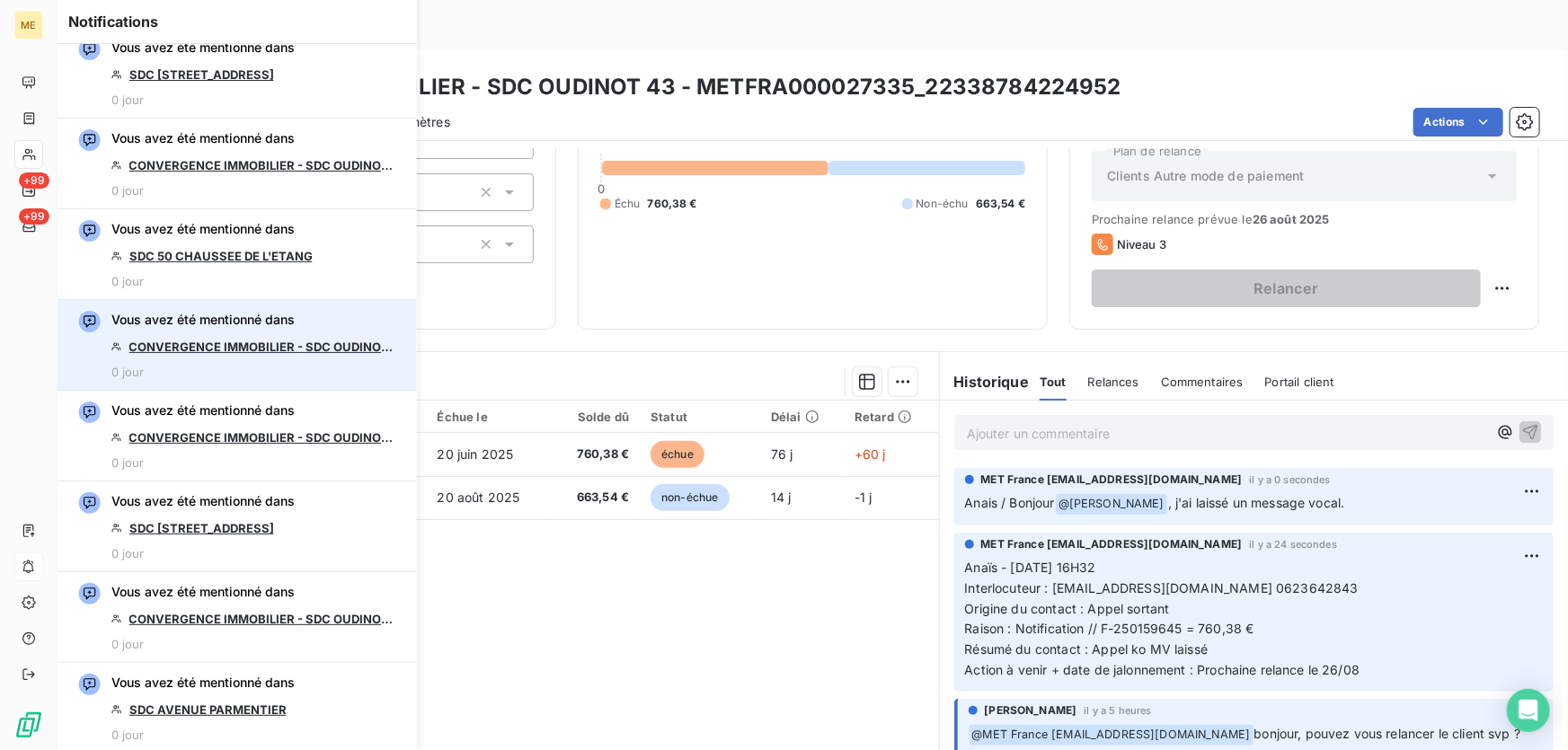
scroll to position [1514, 0]
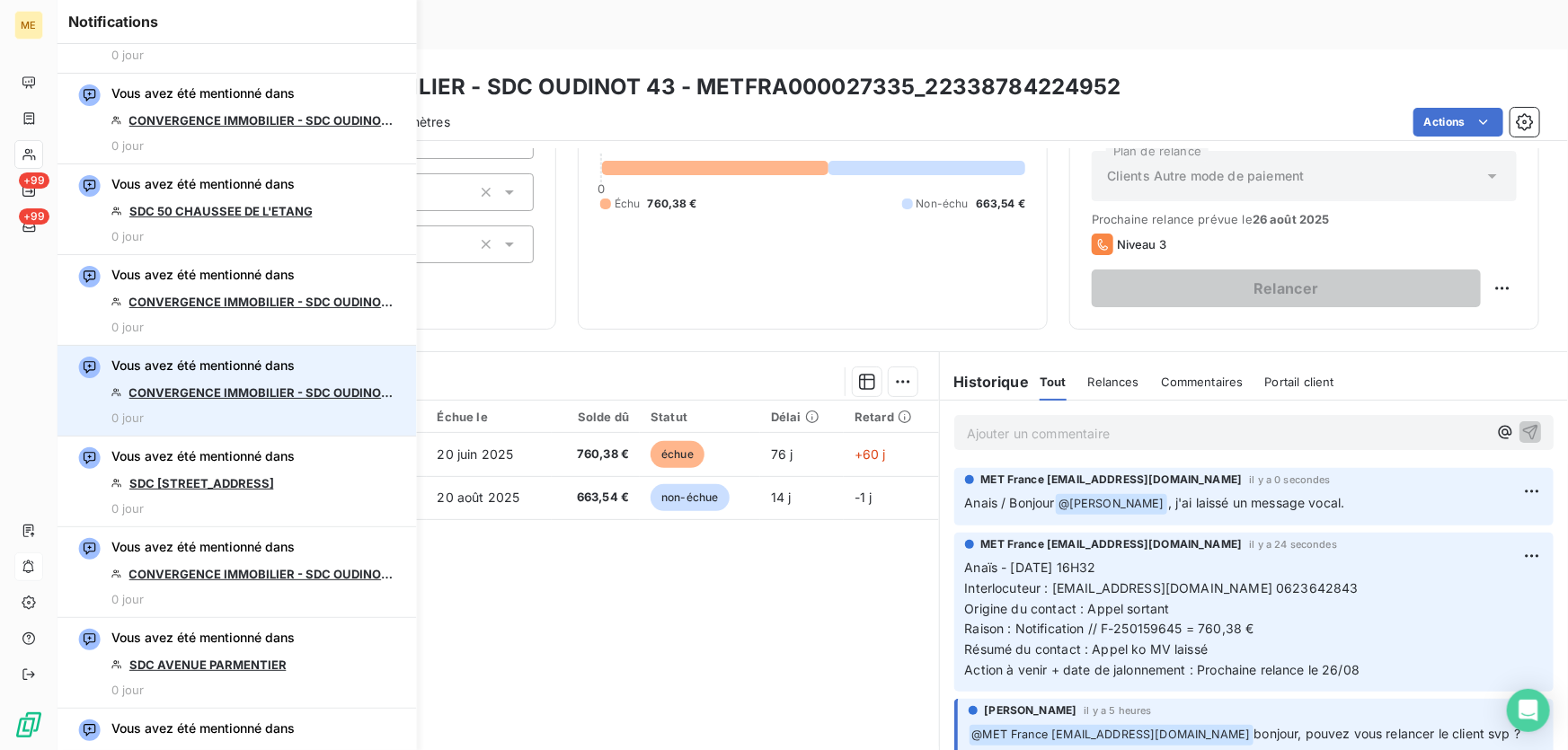
click at [257, 389] on link "CONVERGENCE IMMOBILIER - SDC OUDINOT 43" at bounding box center [263, 393] width 269 height 15
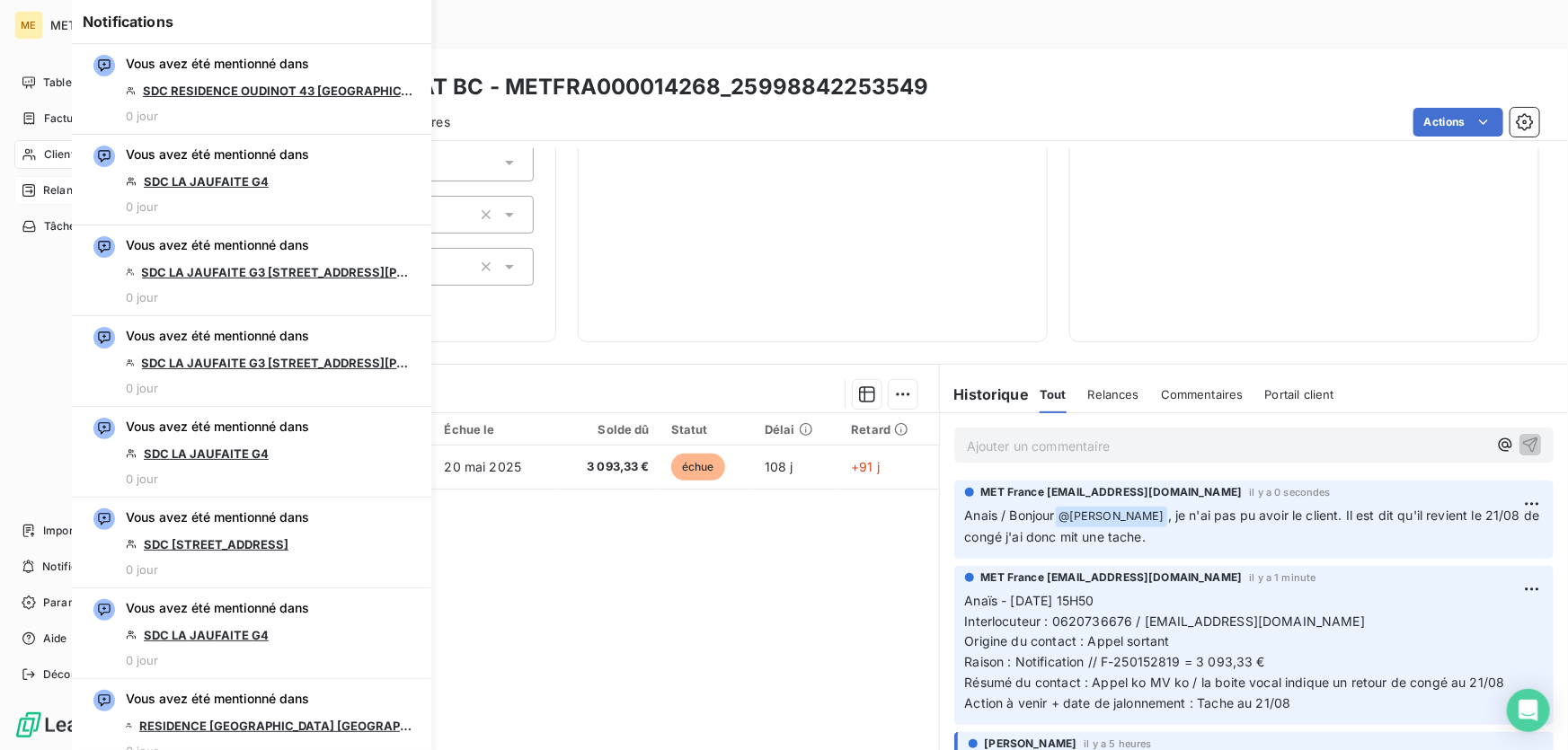
scroll to position [1960, 0]
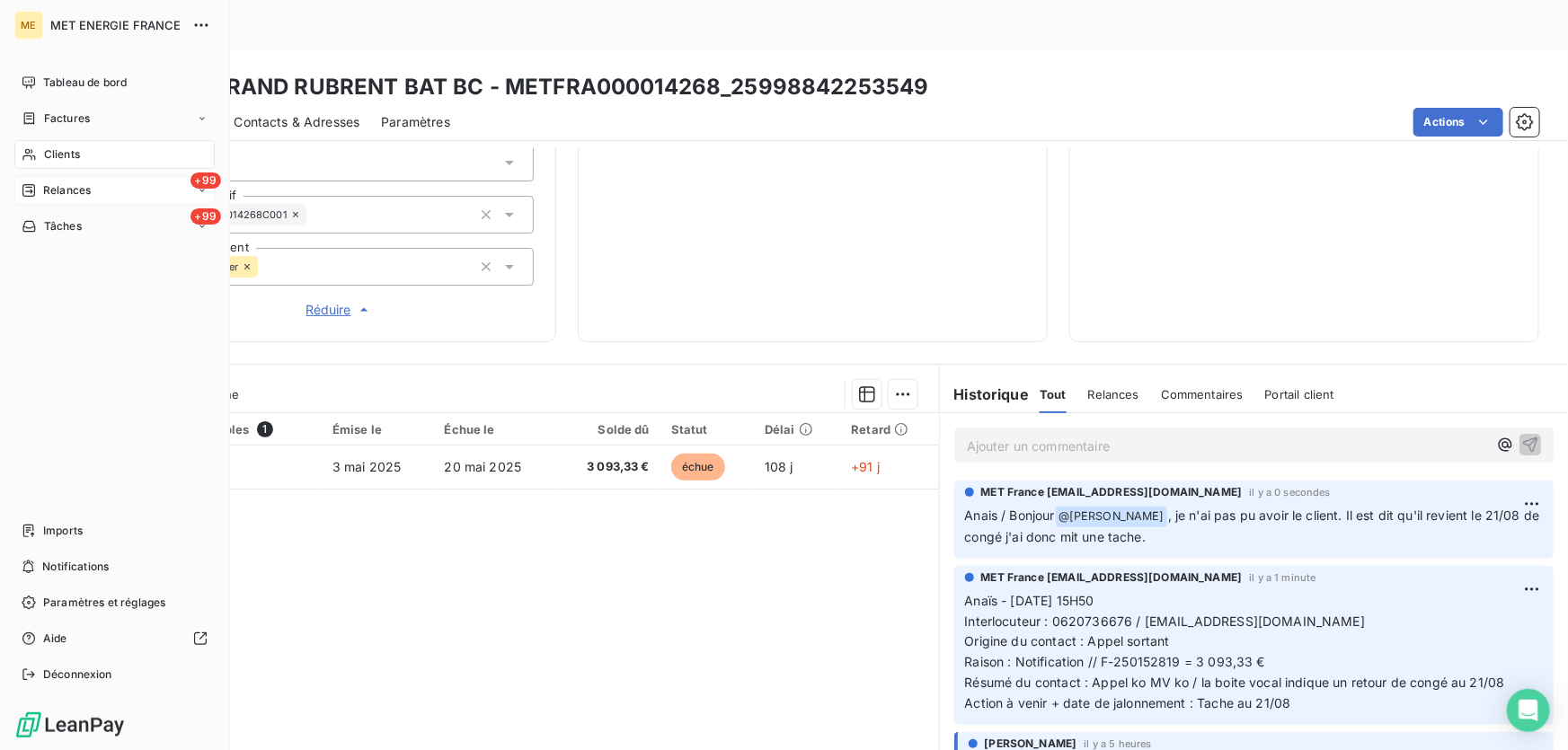
click at [61, 184] on span "Relances" at bounding box center [67, 191] width 48 height 17
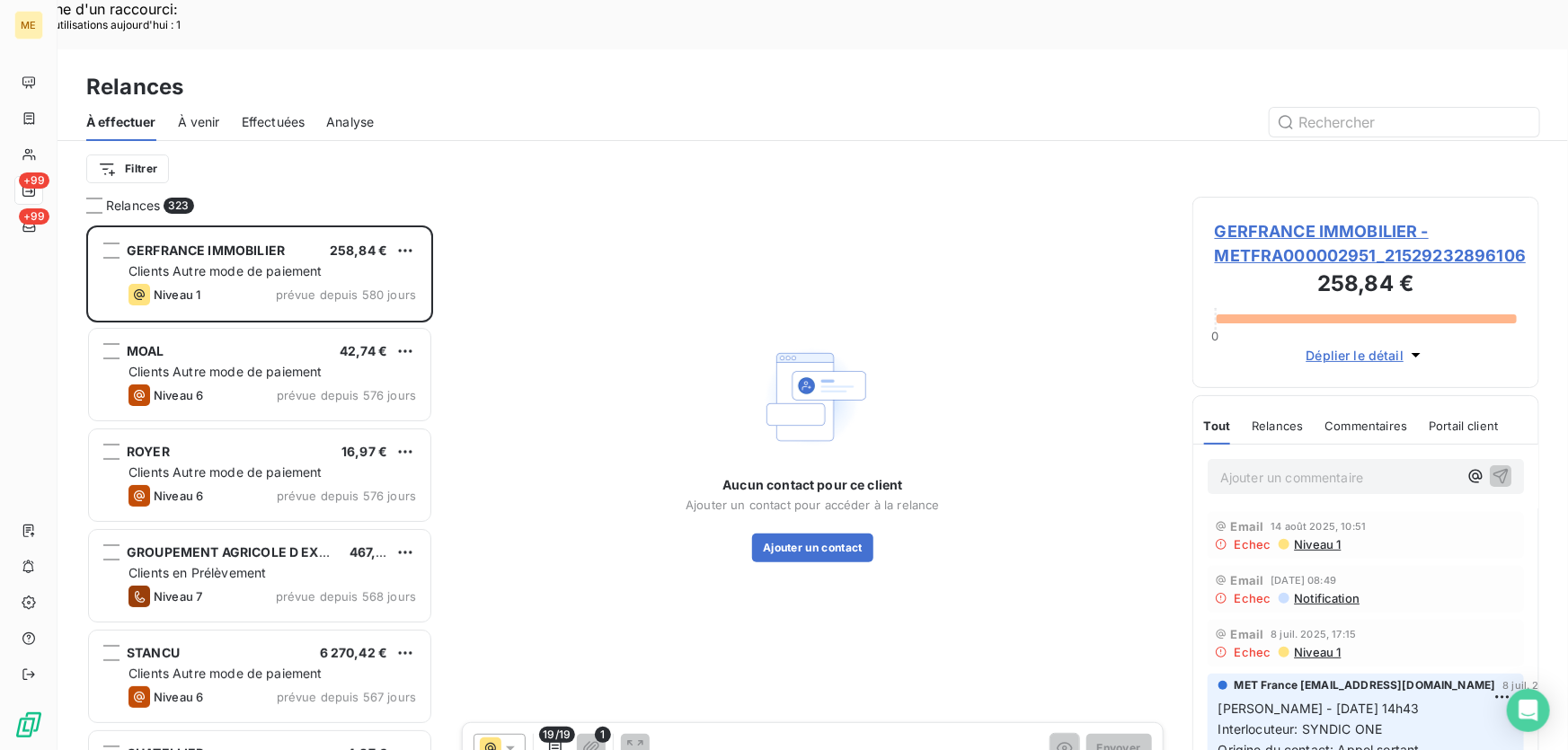
scroll to position [563, 334]
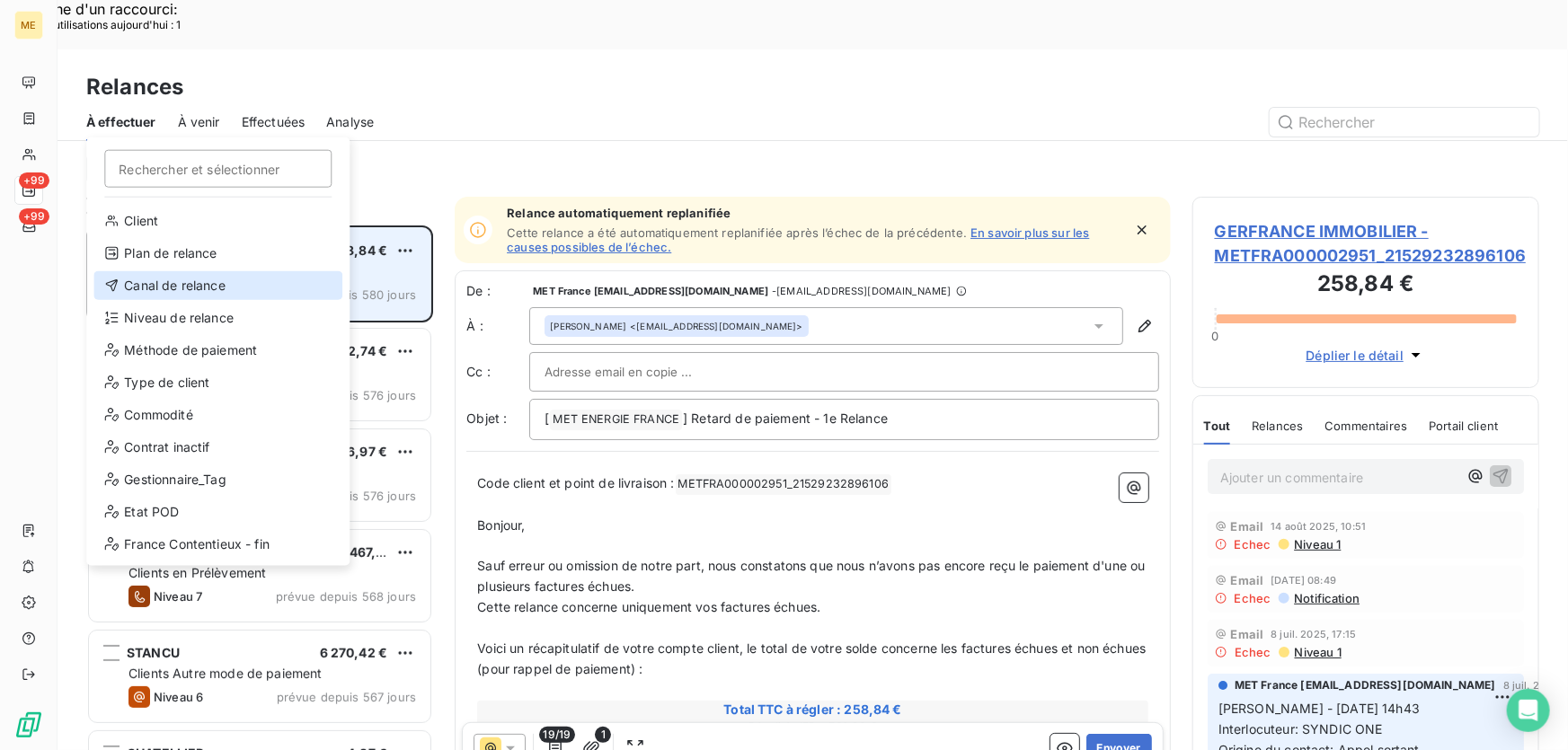
click at [205, 278] on div "Canal de relance" at bounding box center [218, 285] width 249 height 28
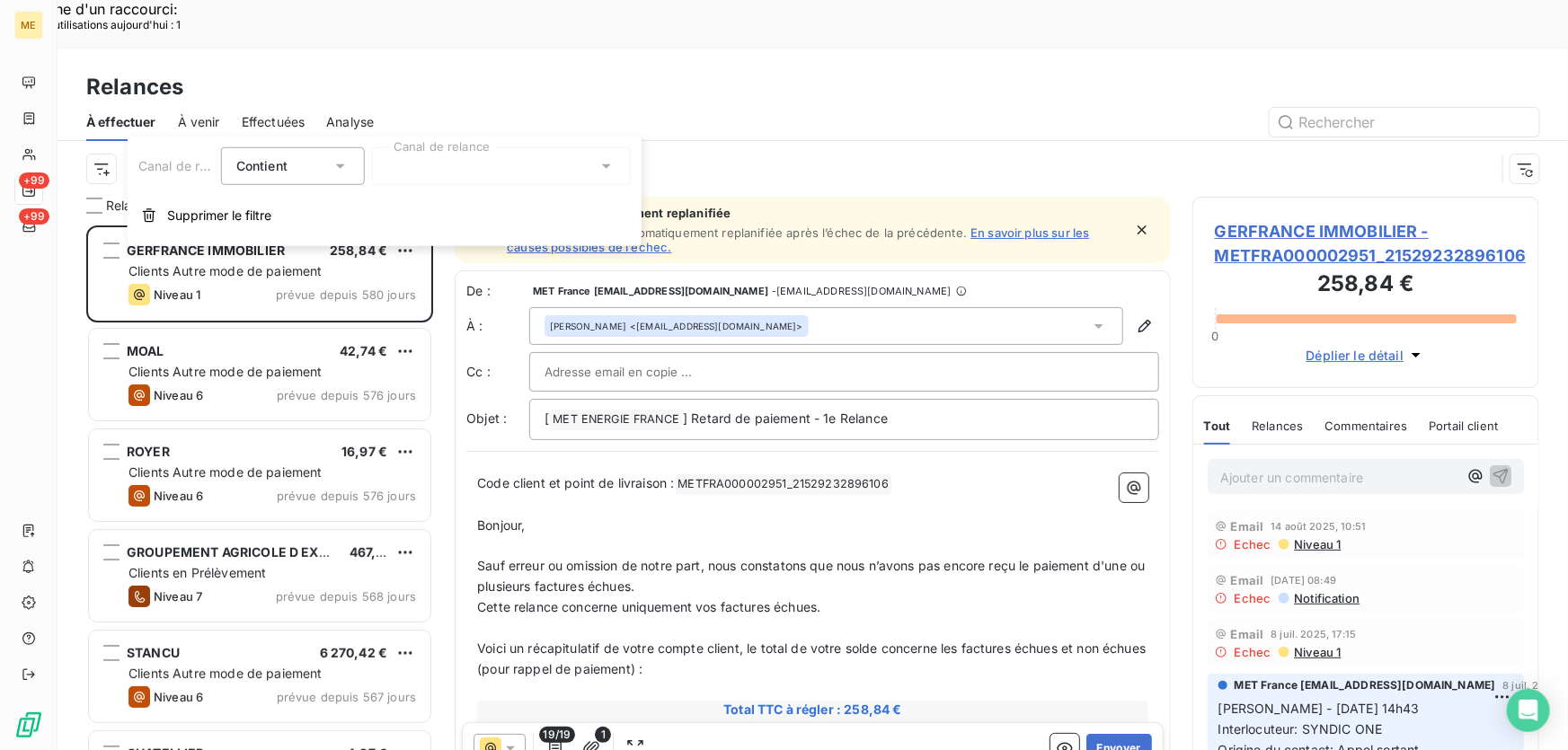
click at [479, 173] on div at bounding box center [501, 166] width 258 height 38
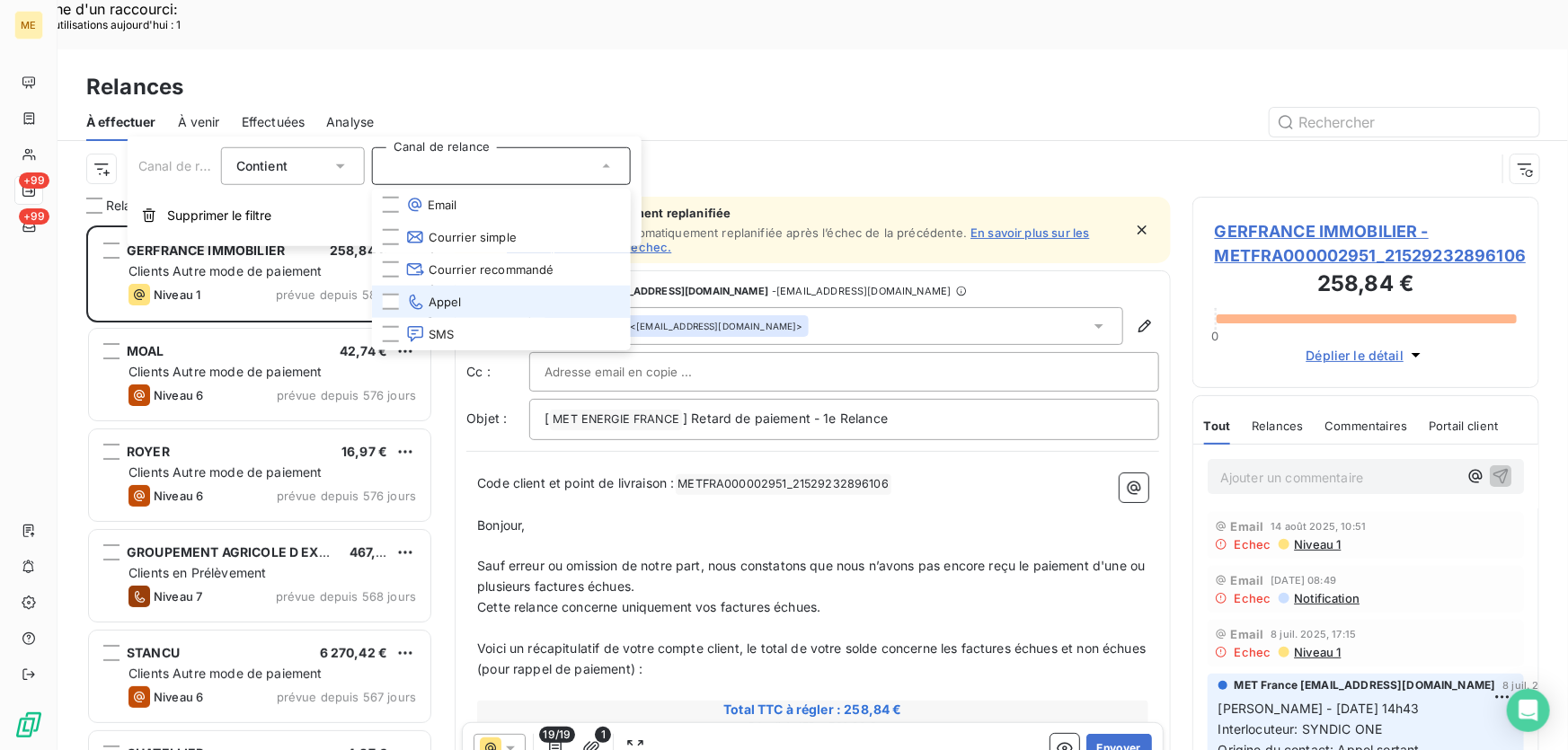
click at [453, 298] on span "Appel" at bounding box center [433, 303] width 56 height 18
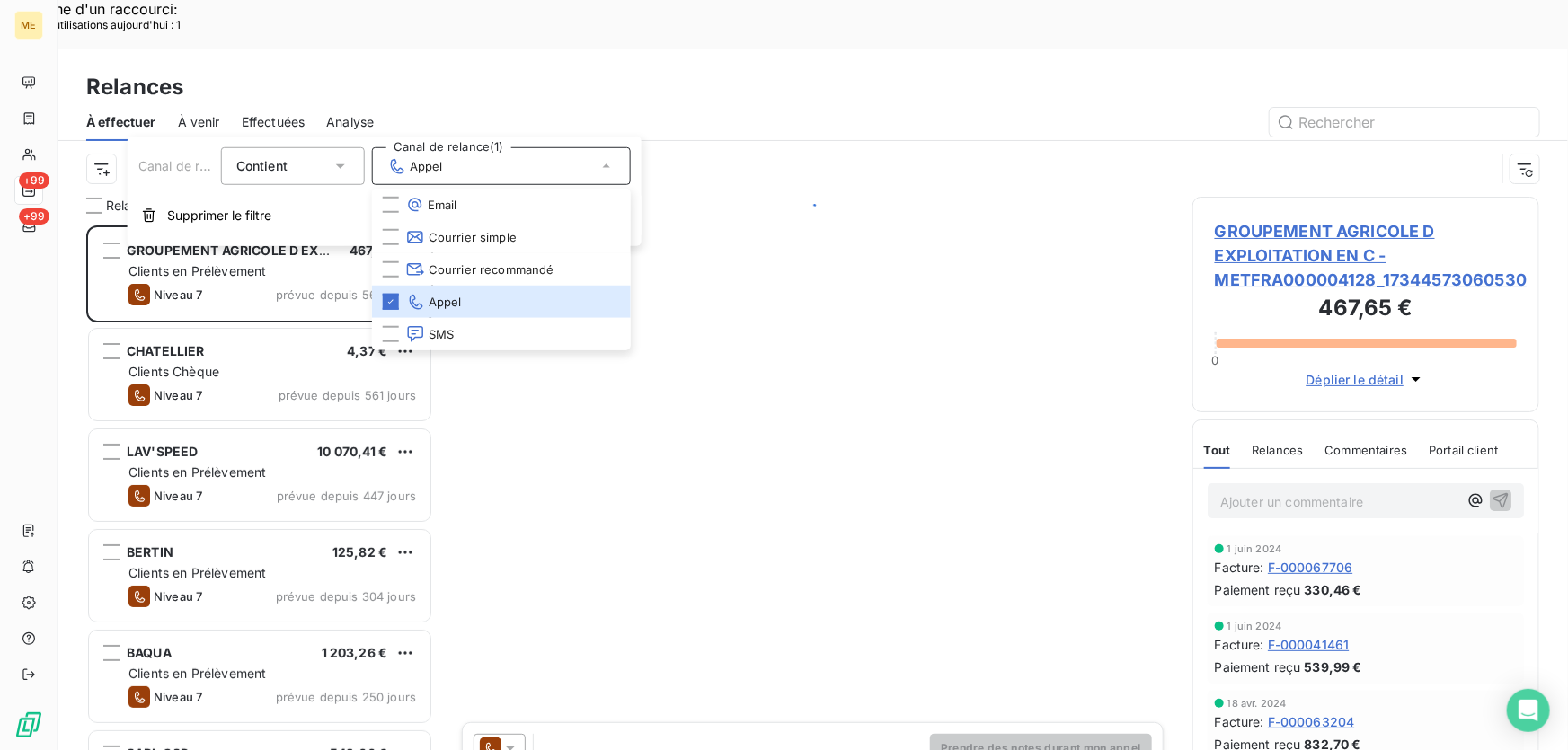
scroll to position [563, 334]
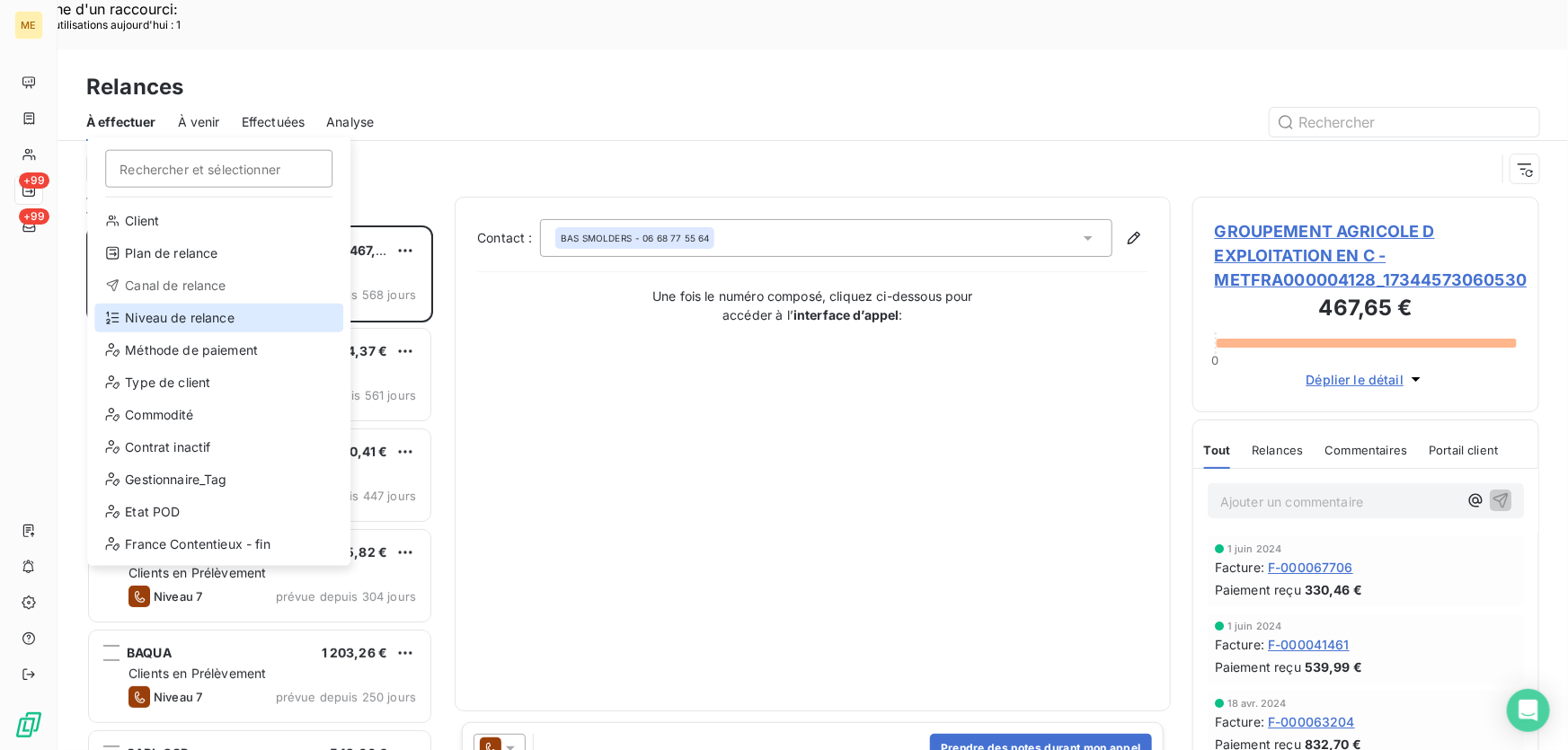
click at [213, 320] on div "Niveau de relance" at bounding box center [219, 317] width 249 height 28
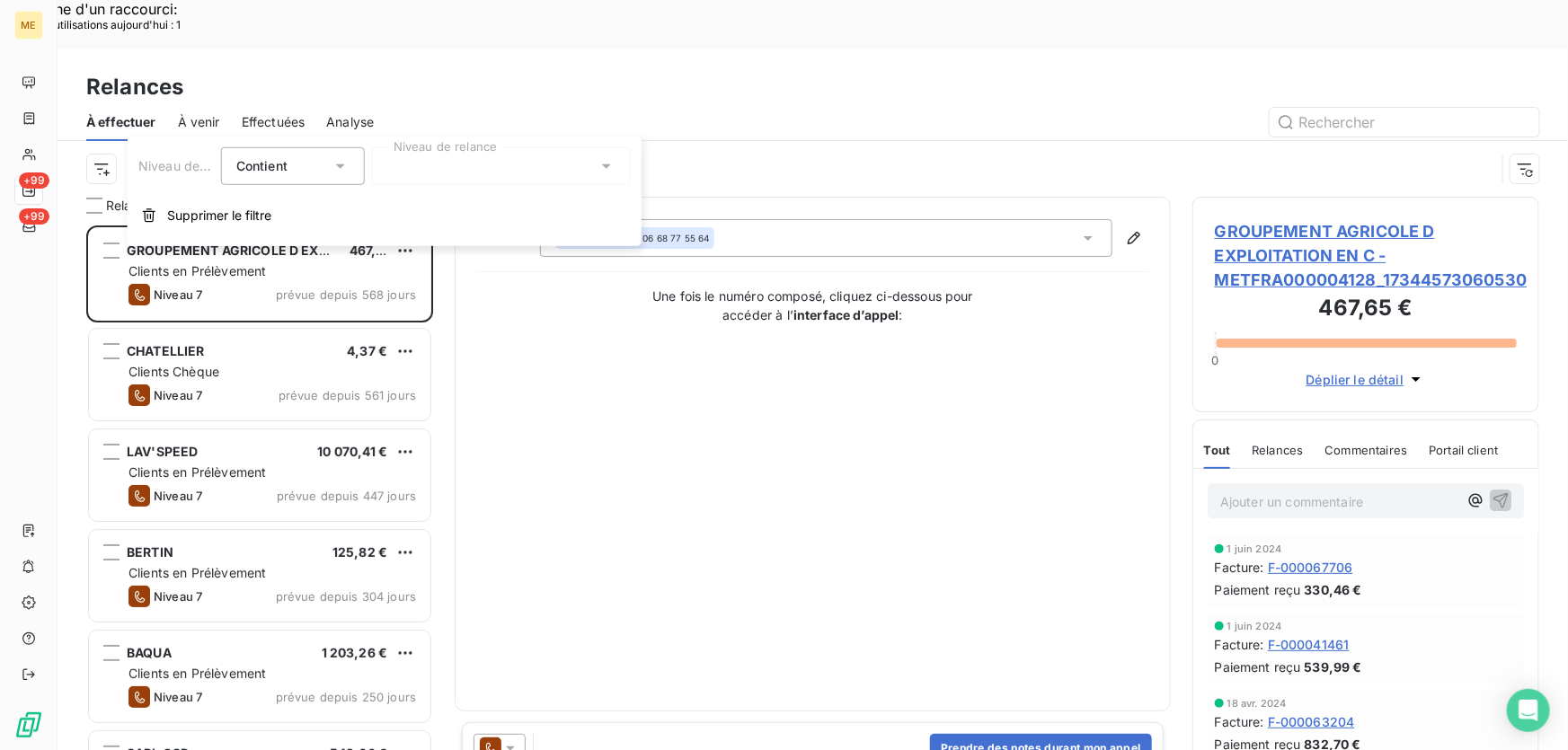
click at [559, 171] on div at bounding box center [501, 166] width 258 height 38
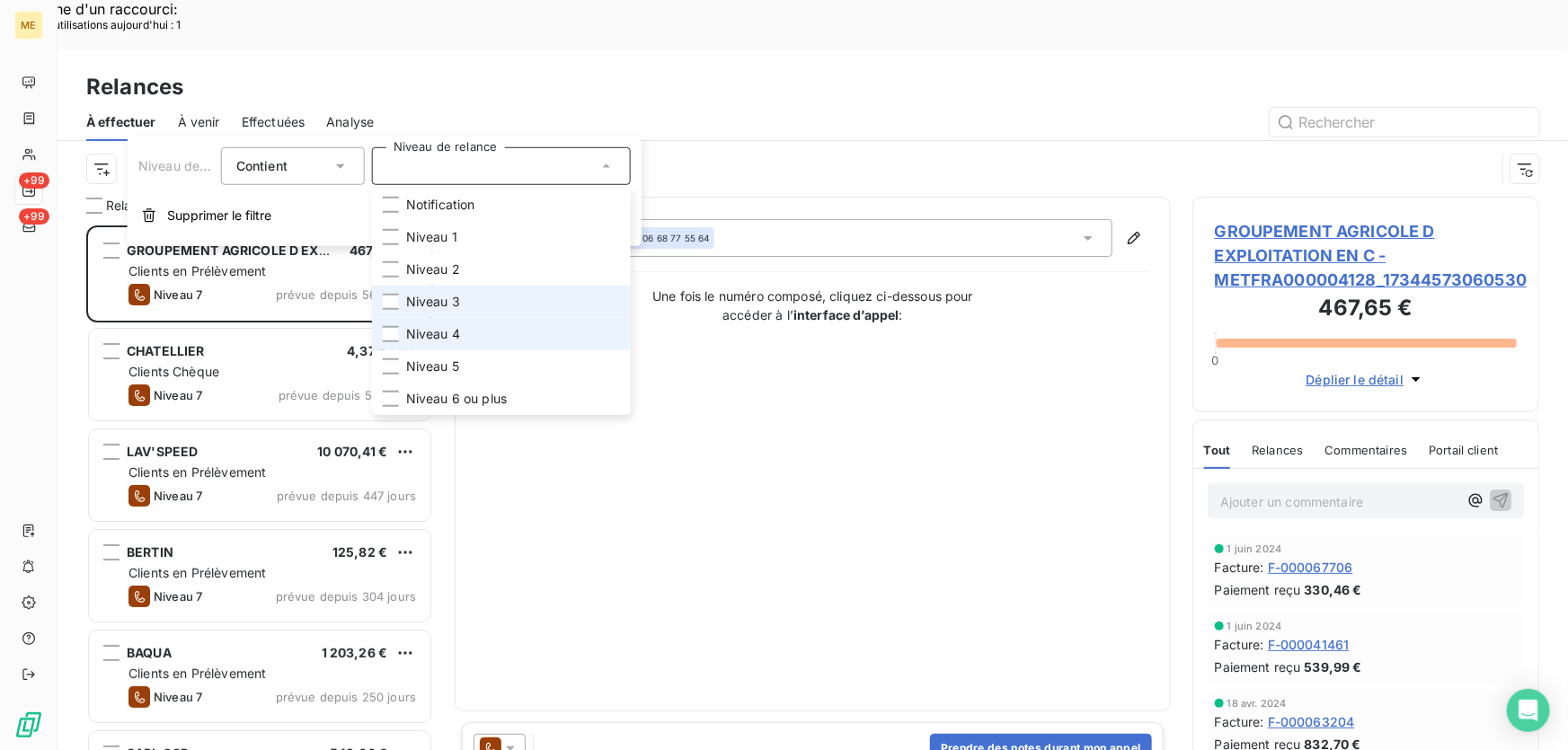
drag, startPoint x: 494, startPoint y: 296, endPoint x: 492, endPoint y: 325, distance: 29.1
click at [496, 300] on li "Niveau 3" at bounding box center [501, 302] width 258 height 32
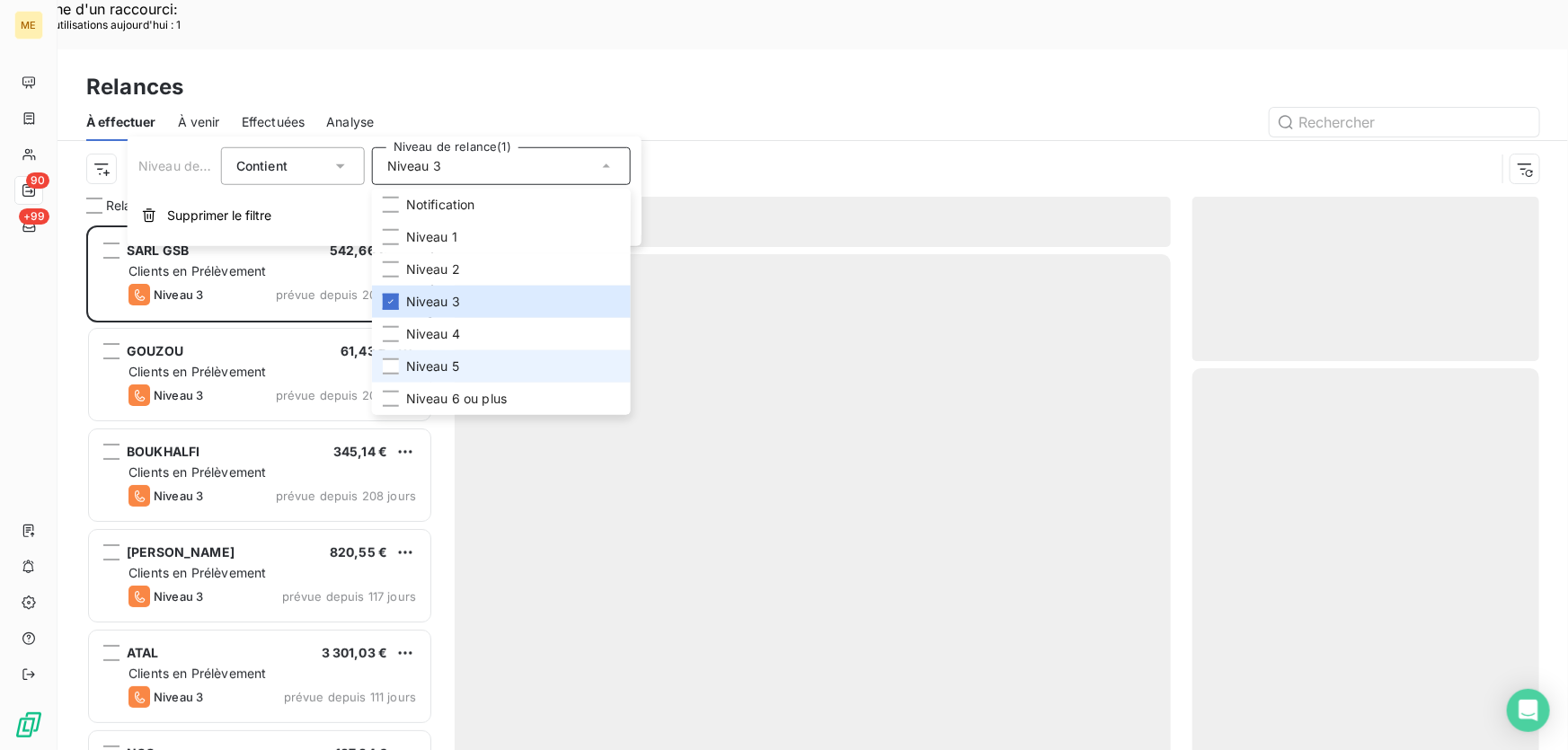
scroll to position [563, 334]
click at [476, 371] on li "Niveau 5" at bounding box center [501, 366] width 258 height 32
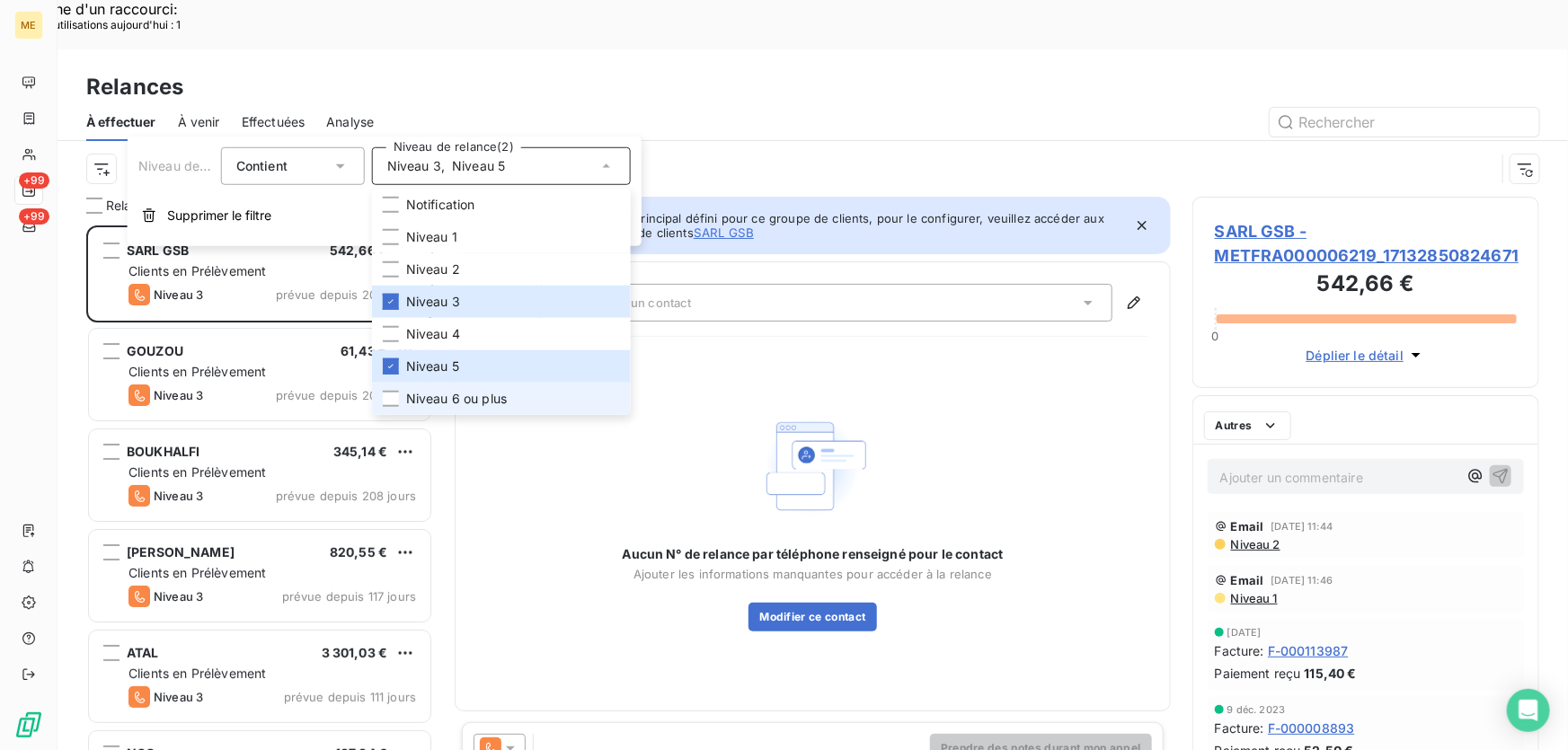
drag, startPoint x: 474, startPoint y: 409, endPoint x: 224, endPoint y: 243, distance: 300.1
click at [475, 409] on li "Niveau 6 ou plus" at bounding box center [501, 399] width 258 height 32
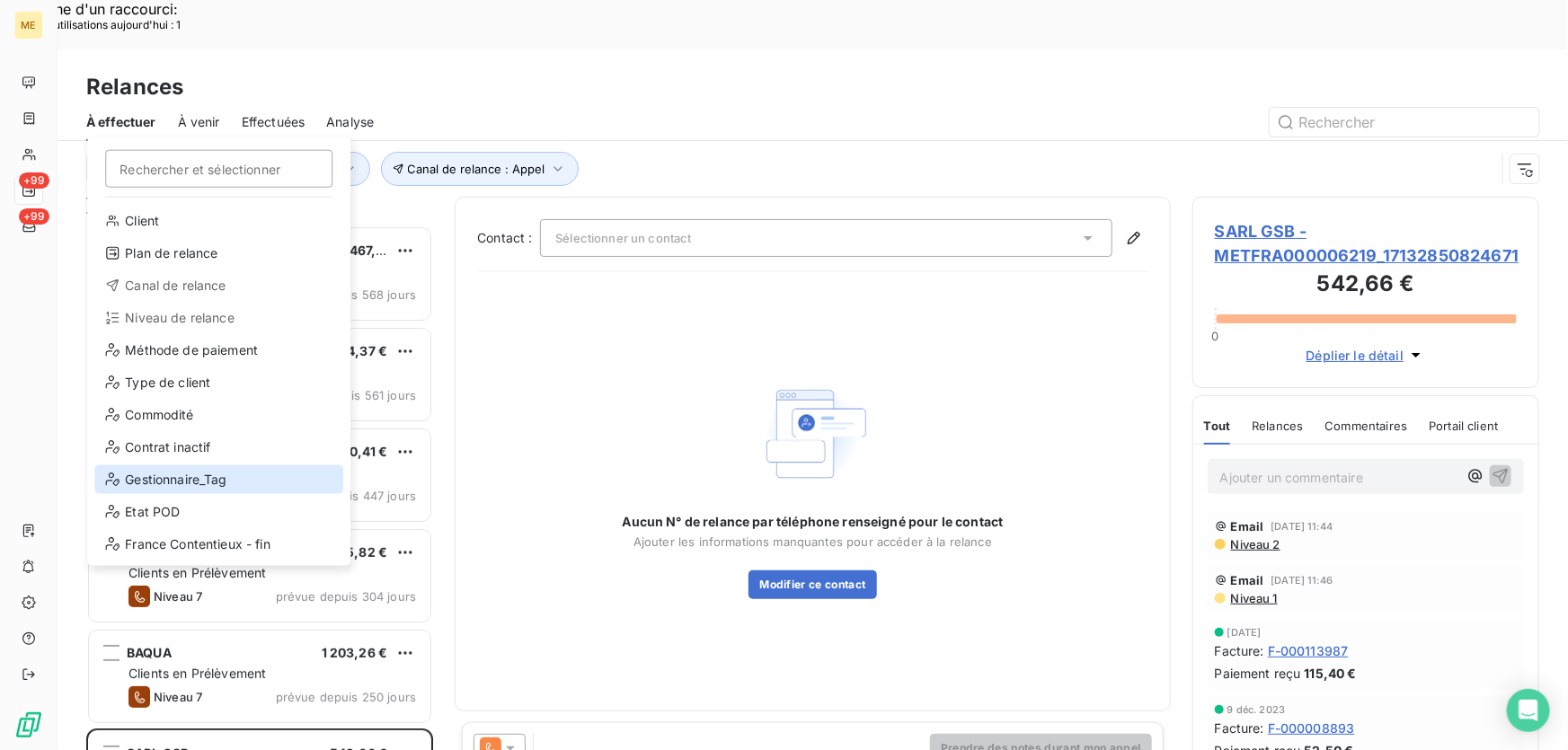
click at [214, 477] on div "Gestionnaire_Tag" at bounding box center [219, 480] width 249 height 28
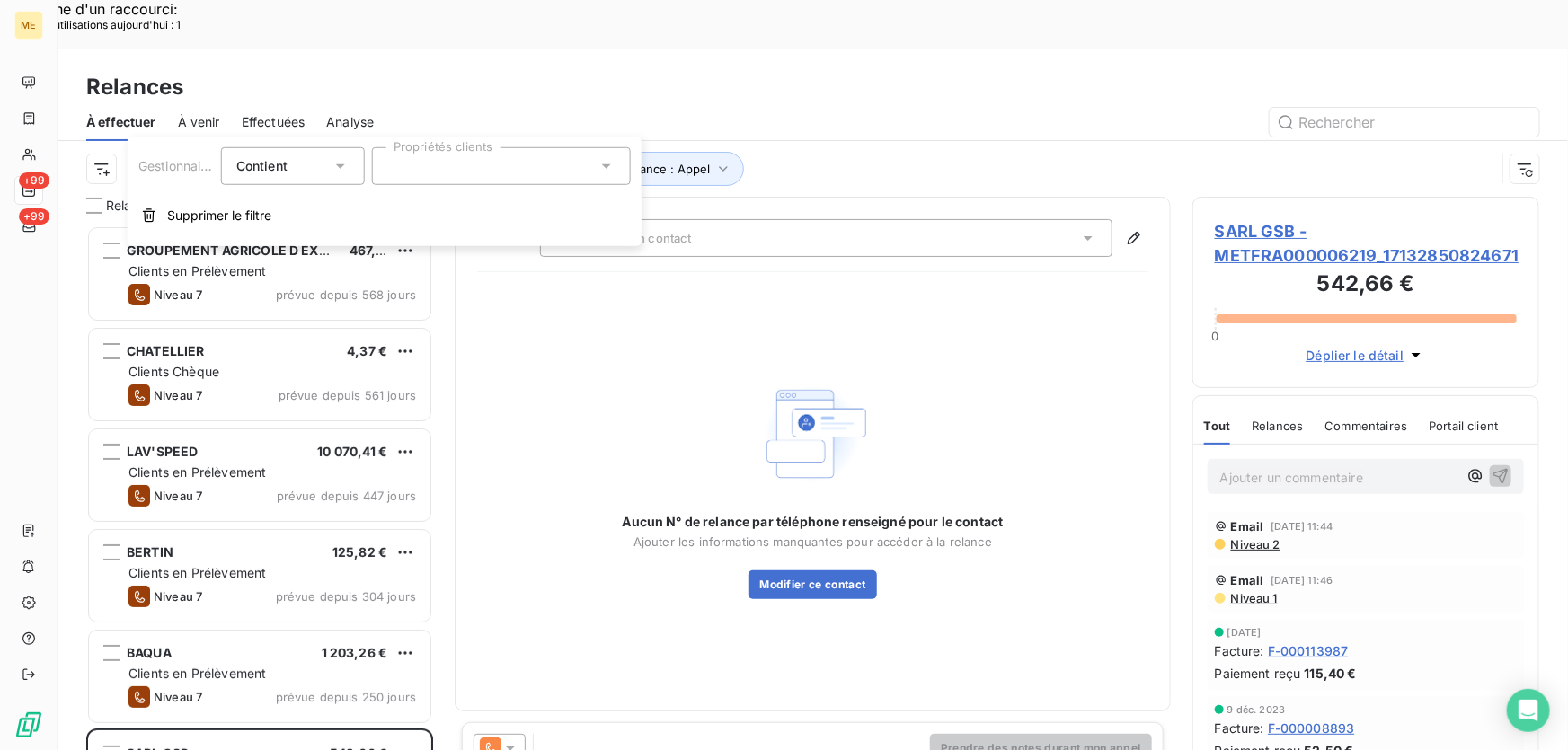
click at [453, 163] on div at bounding box center [501, 166] width 258 height 38
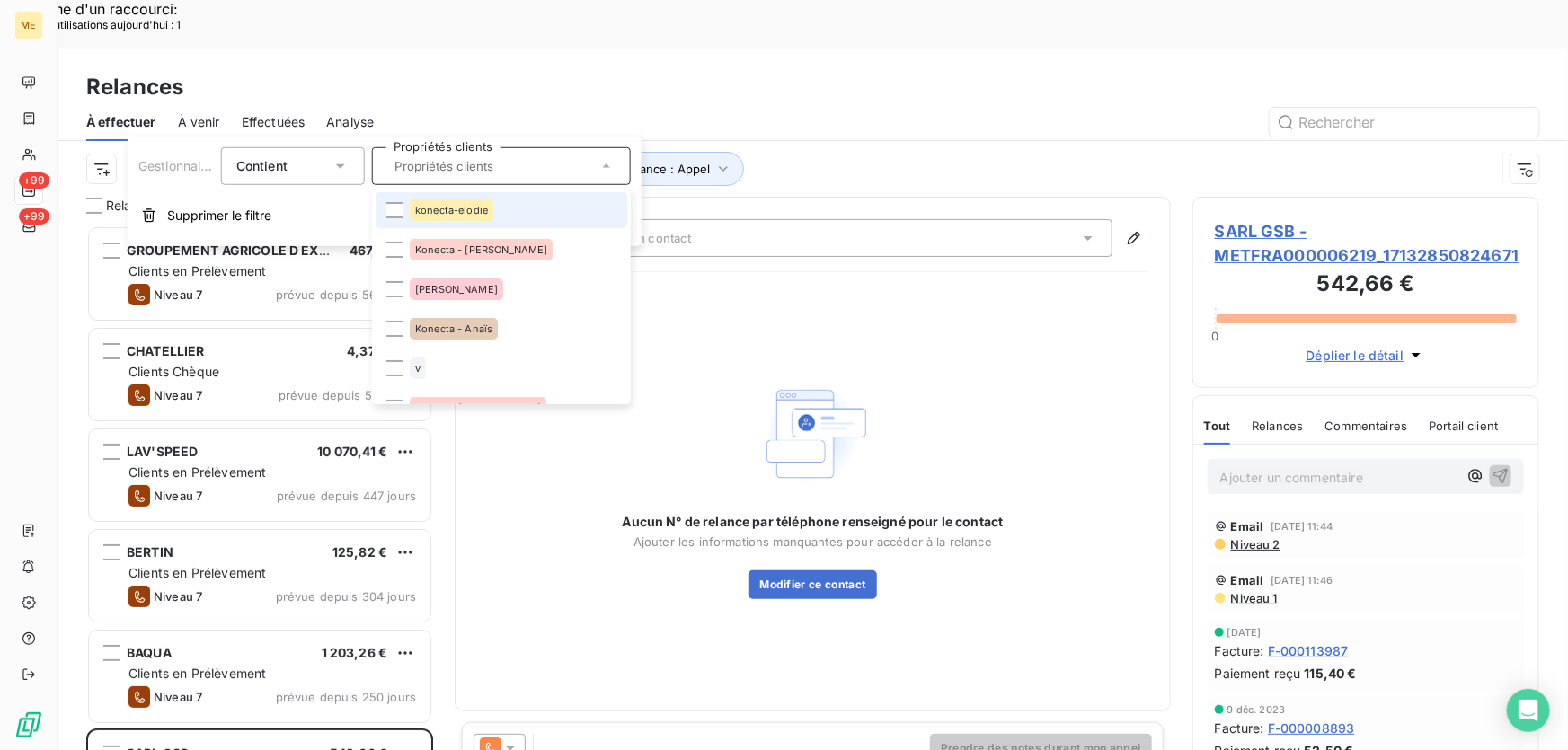
click at [505, 209] on li "konecta-elodie" at bounding box center [501, 210] width 251 height 36
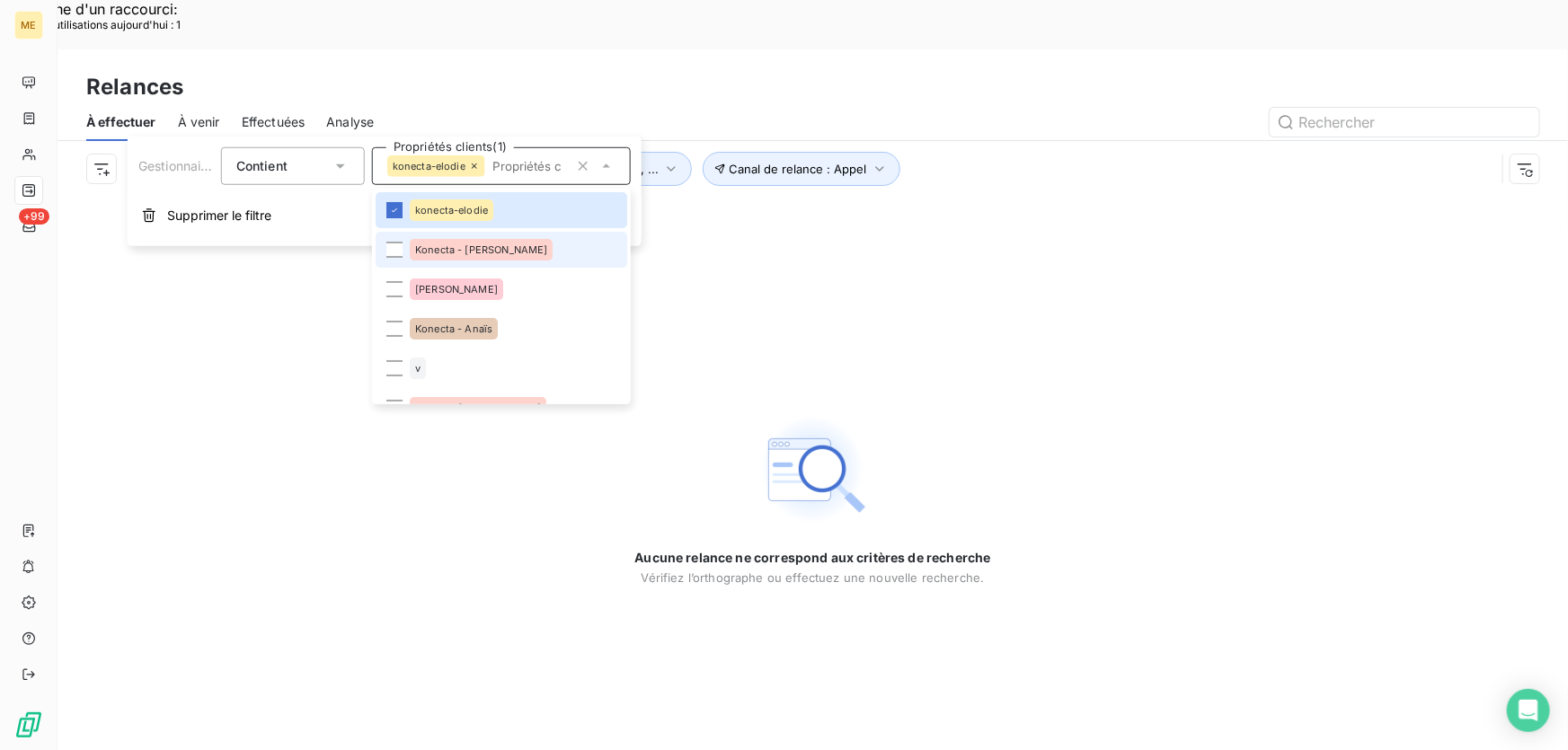
click at [508, 259] on li "Konecta - [PERSON_NAME]" at bounding box center [501, 249] width 251 height 36
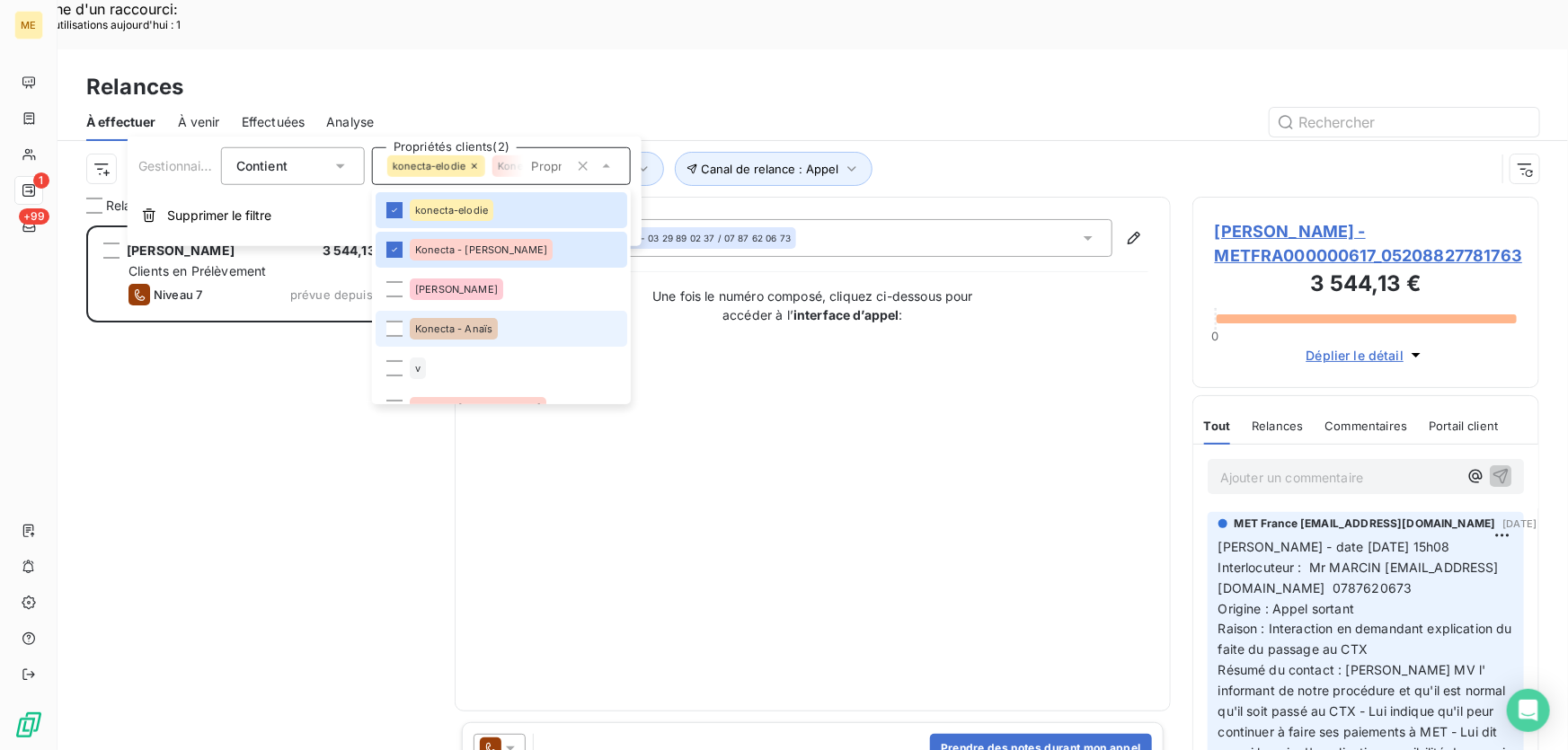
scroll to position [563, 334]
click at [477, 336] on div "Konecta - Anaïs" at bounding box center [454, 329] width 88 height 22
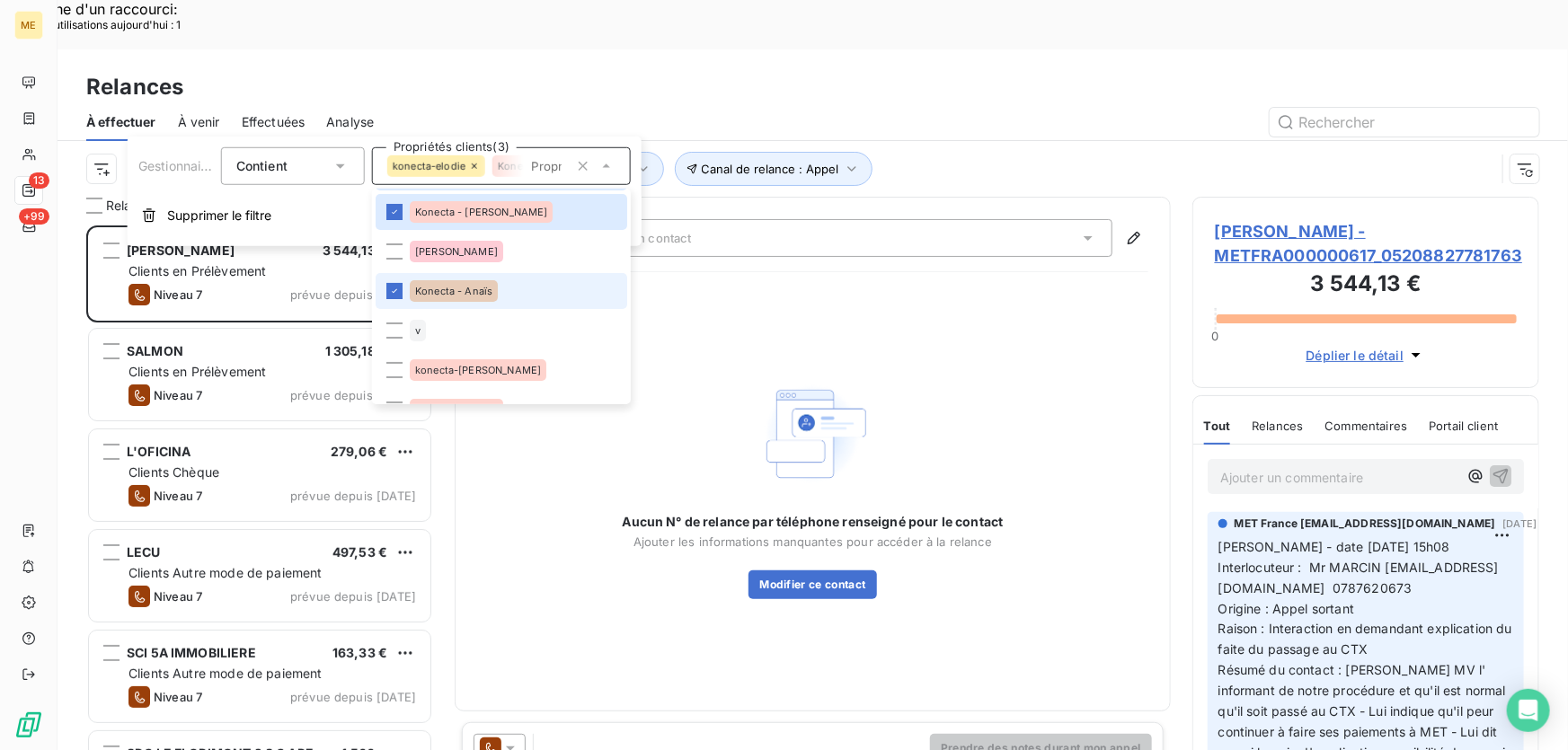
scroll to position [81, 0]
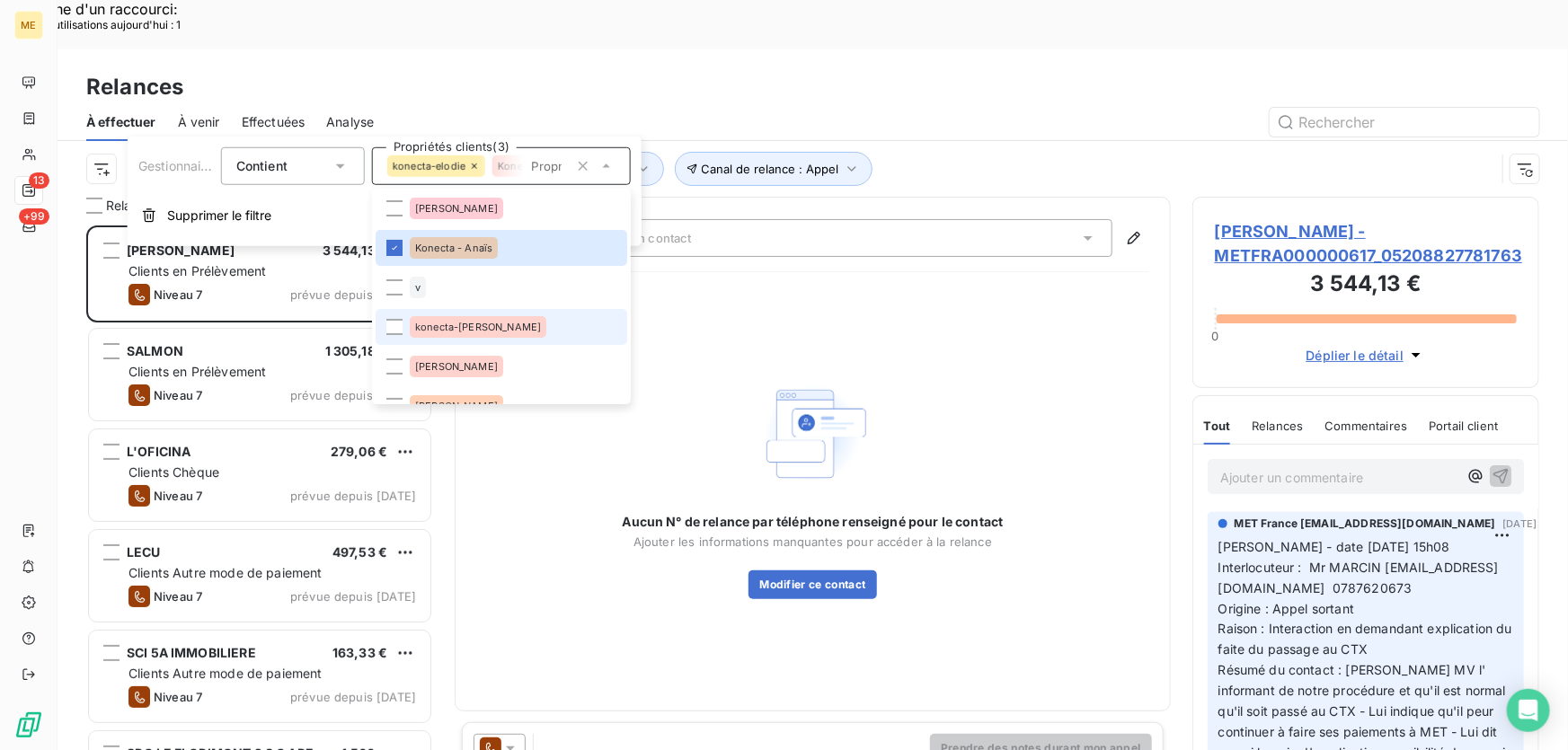
click at [480, 322] on span "konecta-[PERSON_NAME]" at bounding box center [477, 327] width 126 height 11
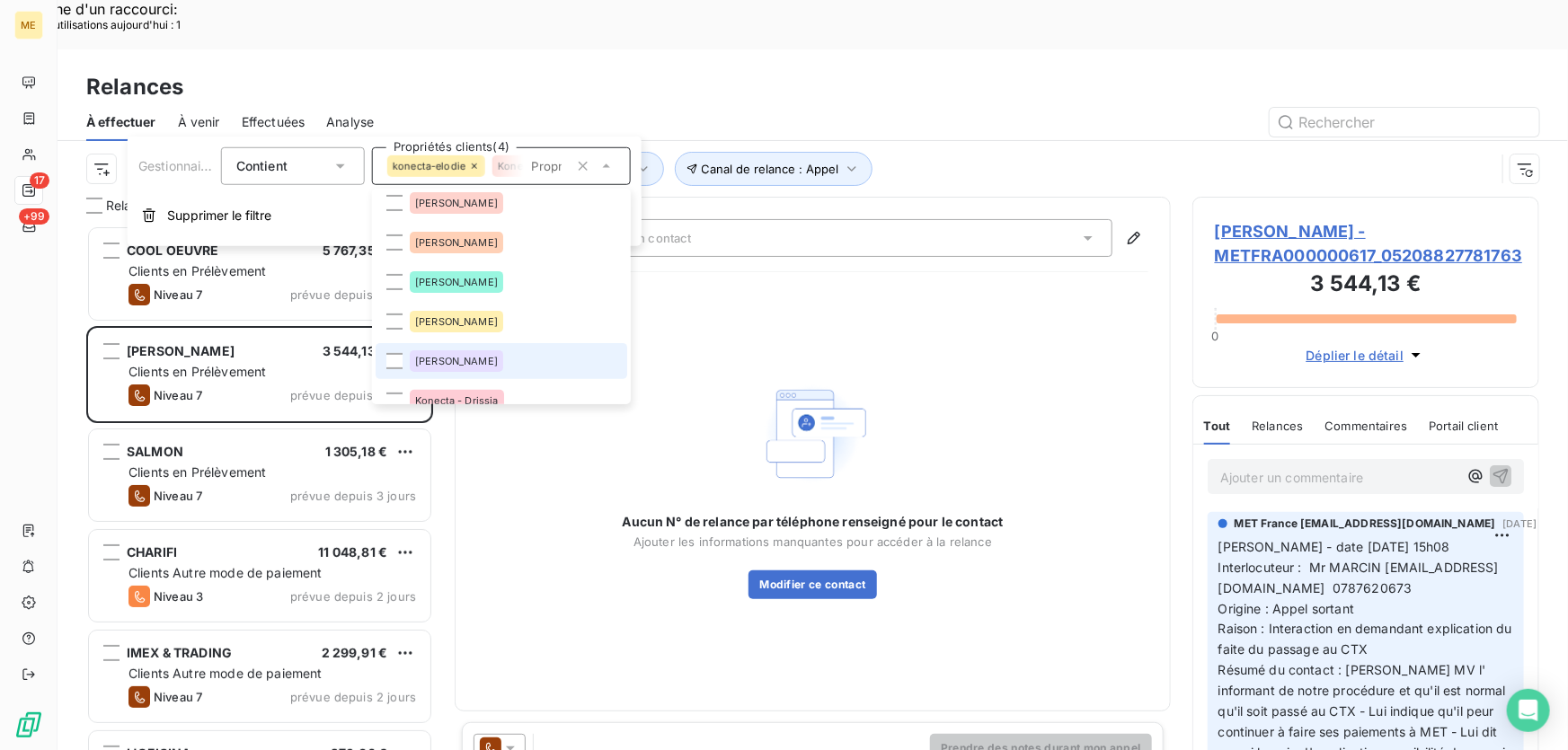
scroll to position [326, 0]
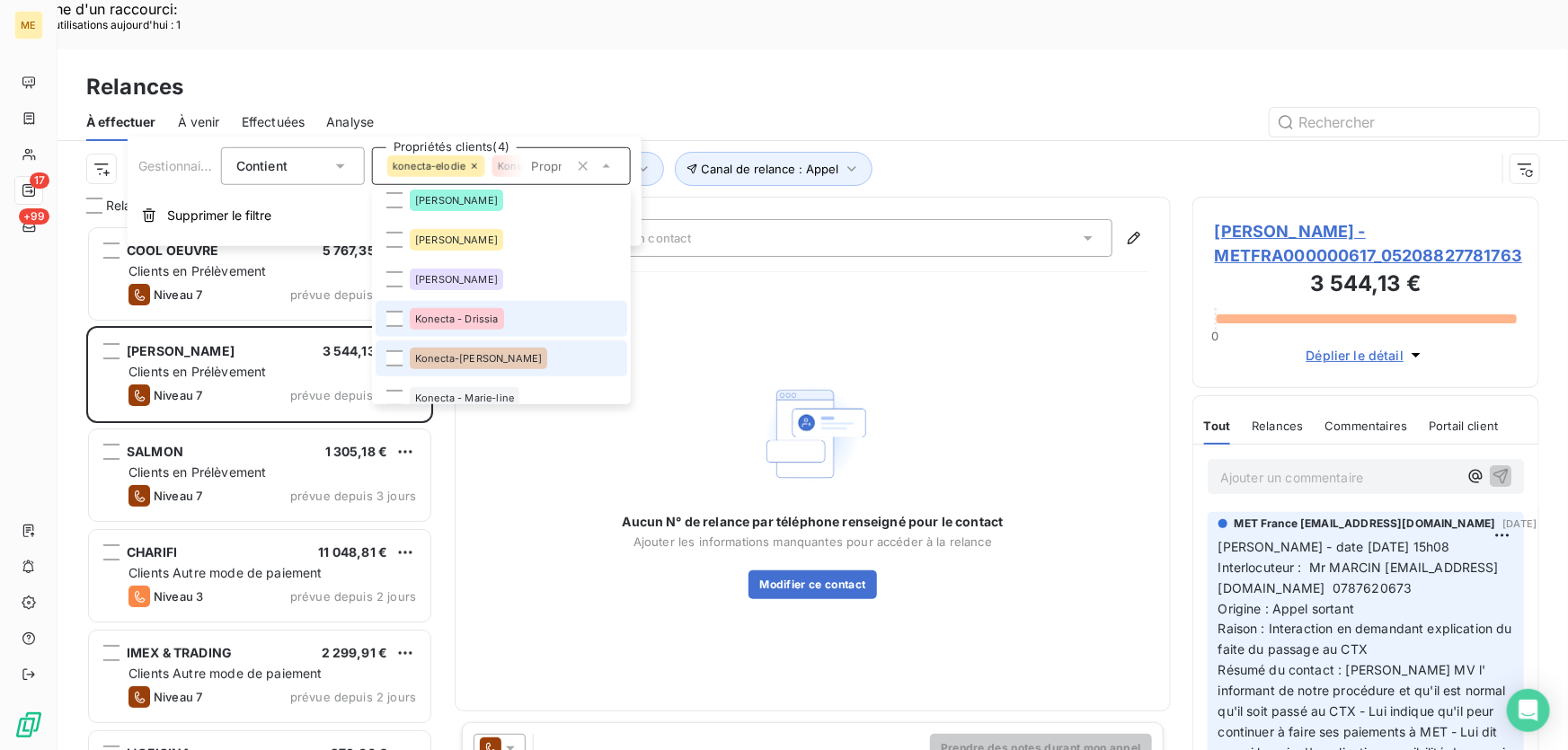
drag, startPoint x: 485, startPoint y: 319, endPoint x: 477, endPoint y: 360, distance: 41.8
click at [485, 319] on span "Konecta - Drissia" at bounding box center [456, 319] width 83 height 11
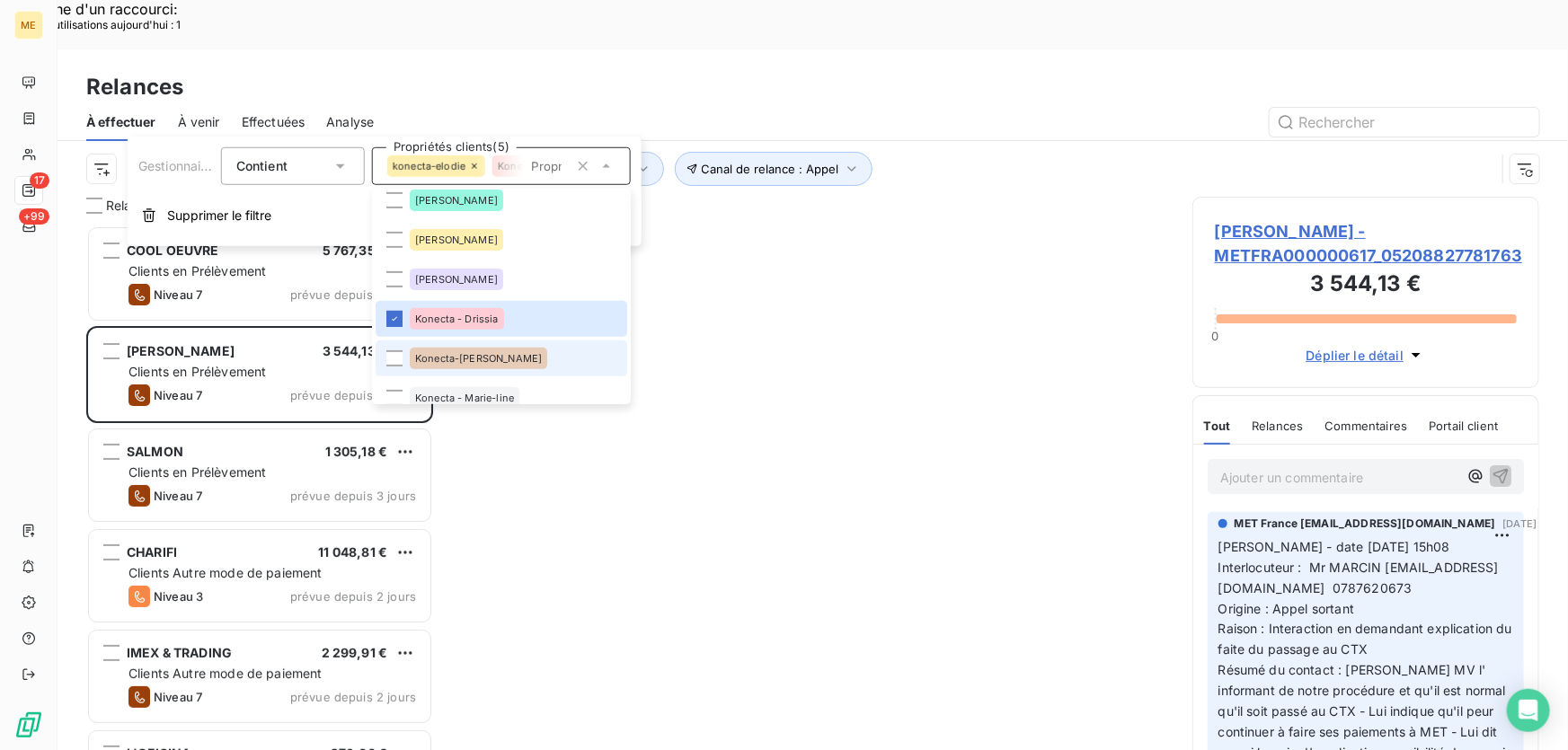
click at [477, 361] on span "Konecta-[PERSON_NAME]" at bounding box center [478, 358] width 126 height 11
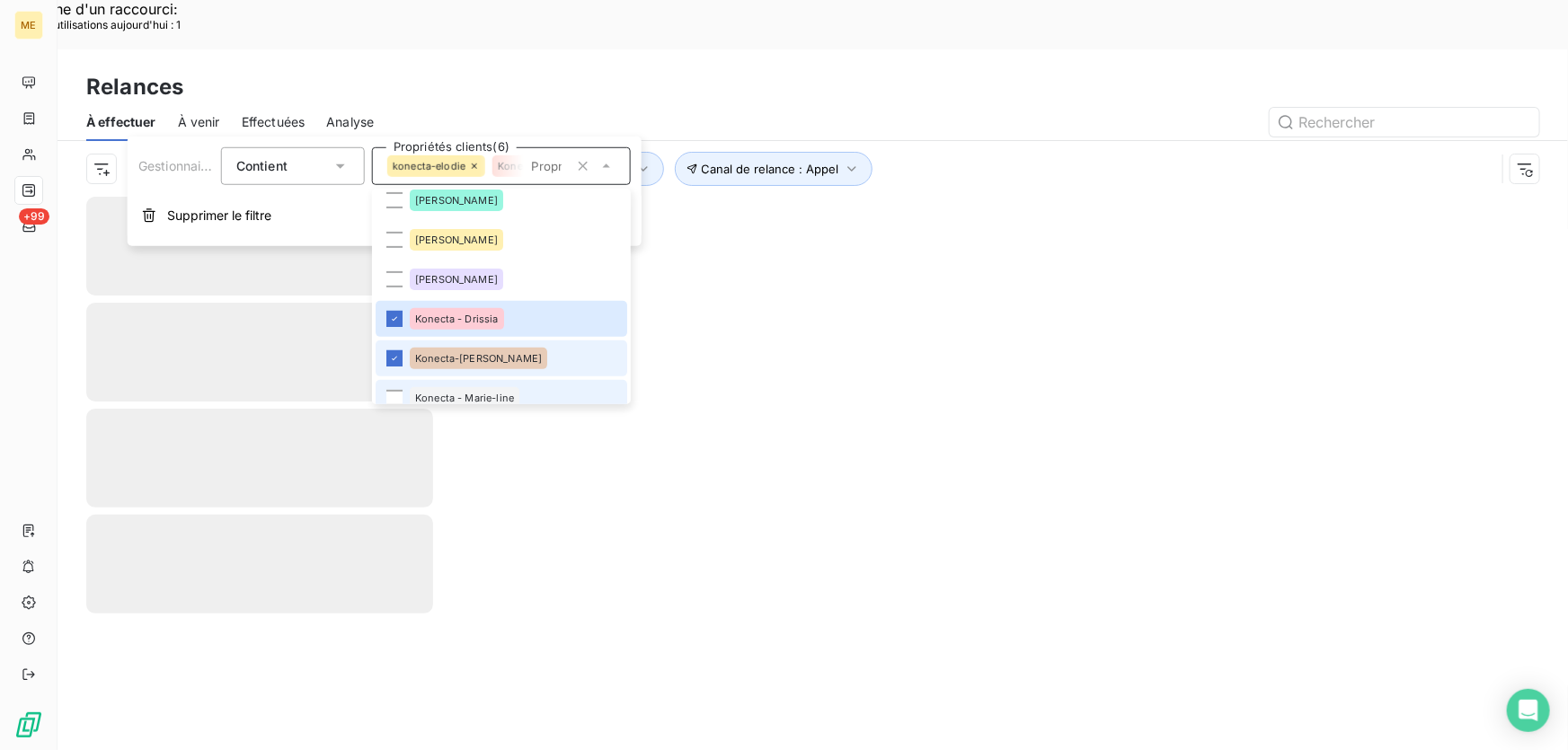
click at [477, 387] on div "Konecta - Marie-line" at bounding box center [465, 398] width 110 height 22
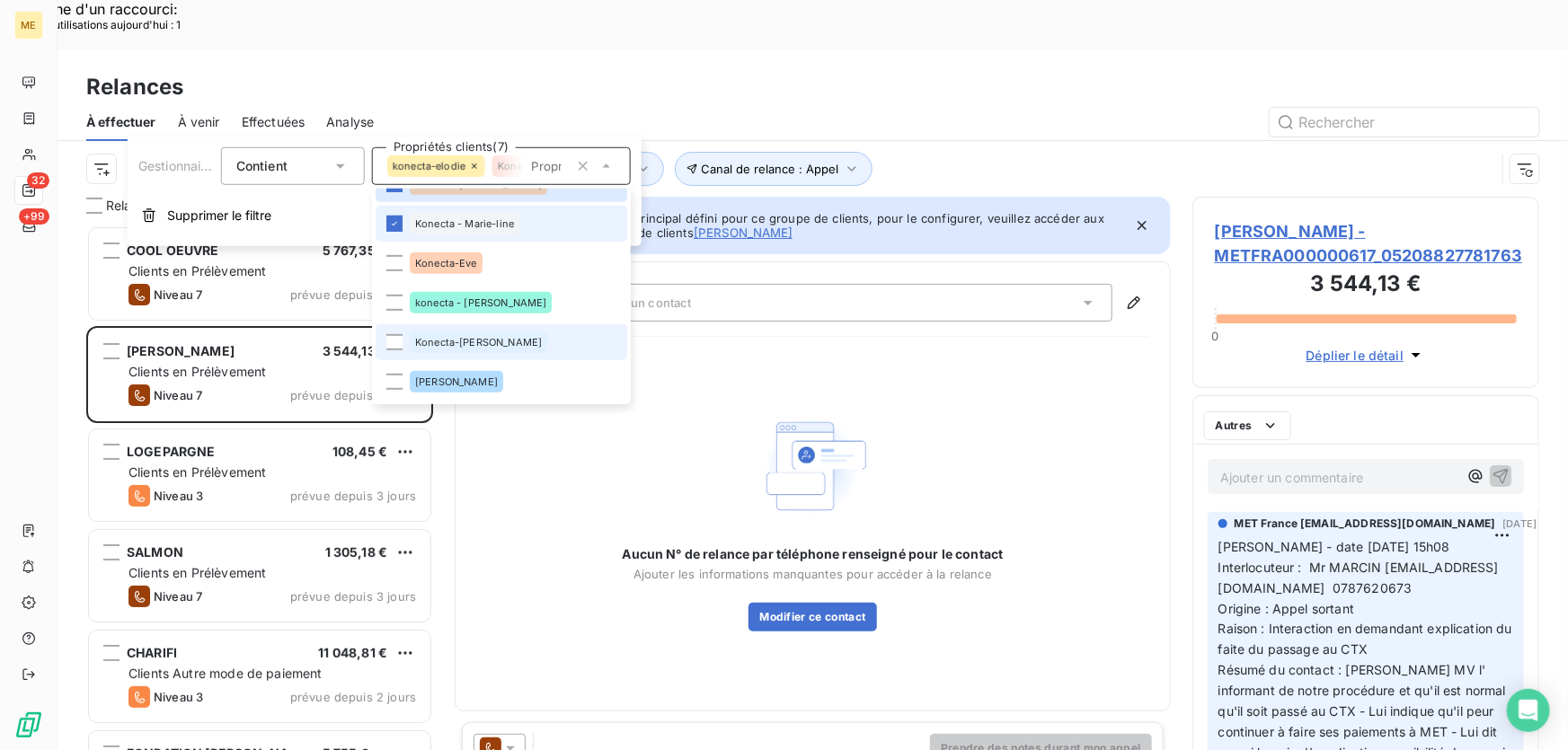
scroll to position [563, 334]
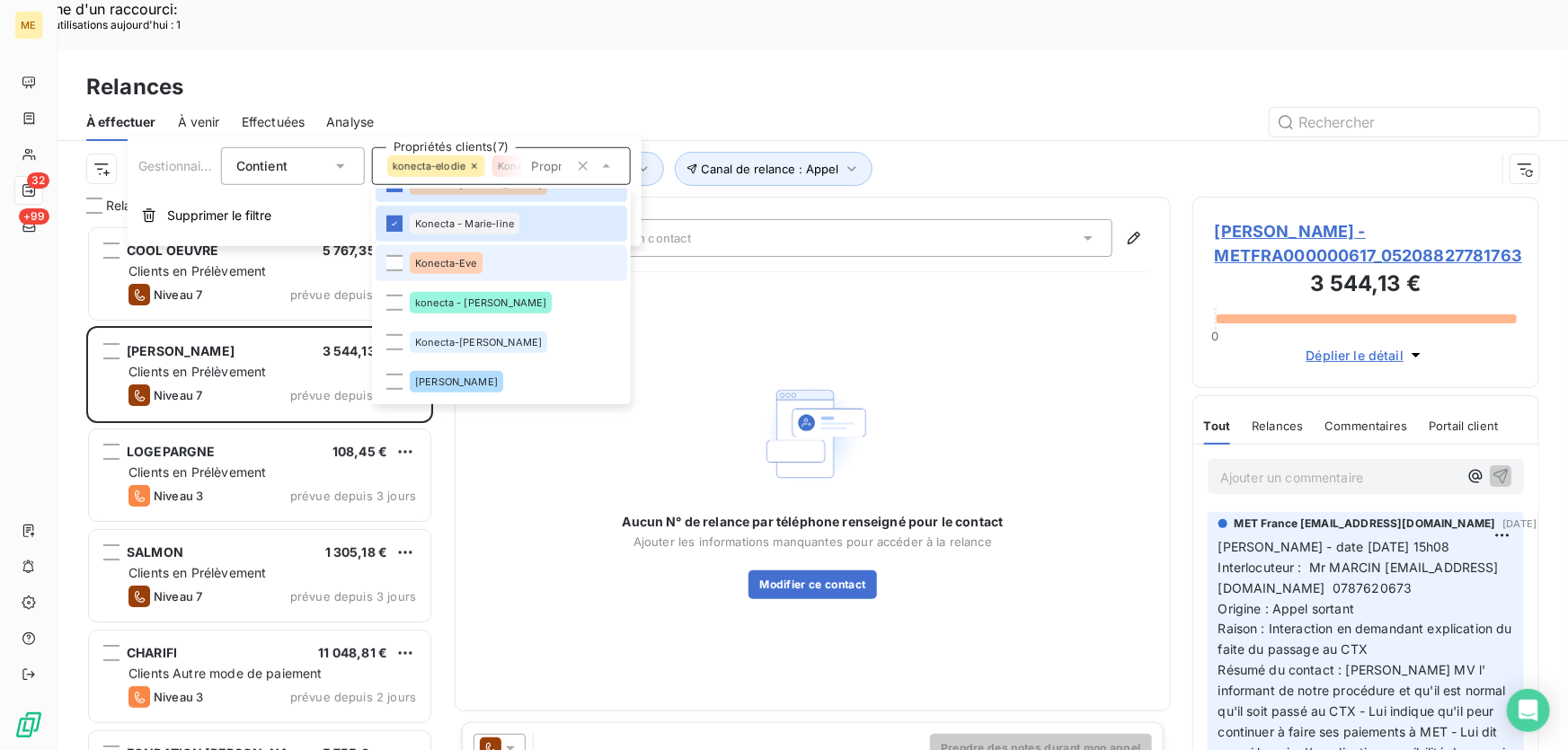
click at [493, 260] on li "Konecta-Eve" at bounding box center [501, 263] width 251 height 36
click at [494, 303] on li "konecta - [PERSON_NAME]" at bounding box center [501, 303] width 251 height 36
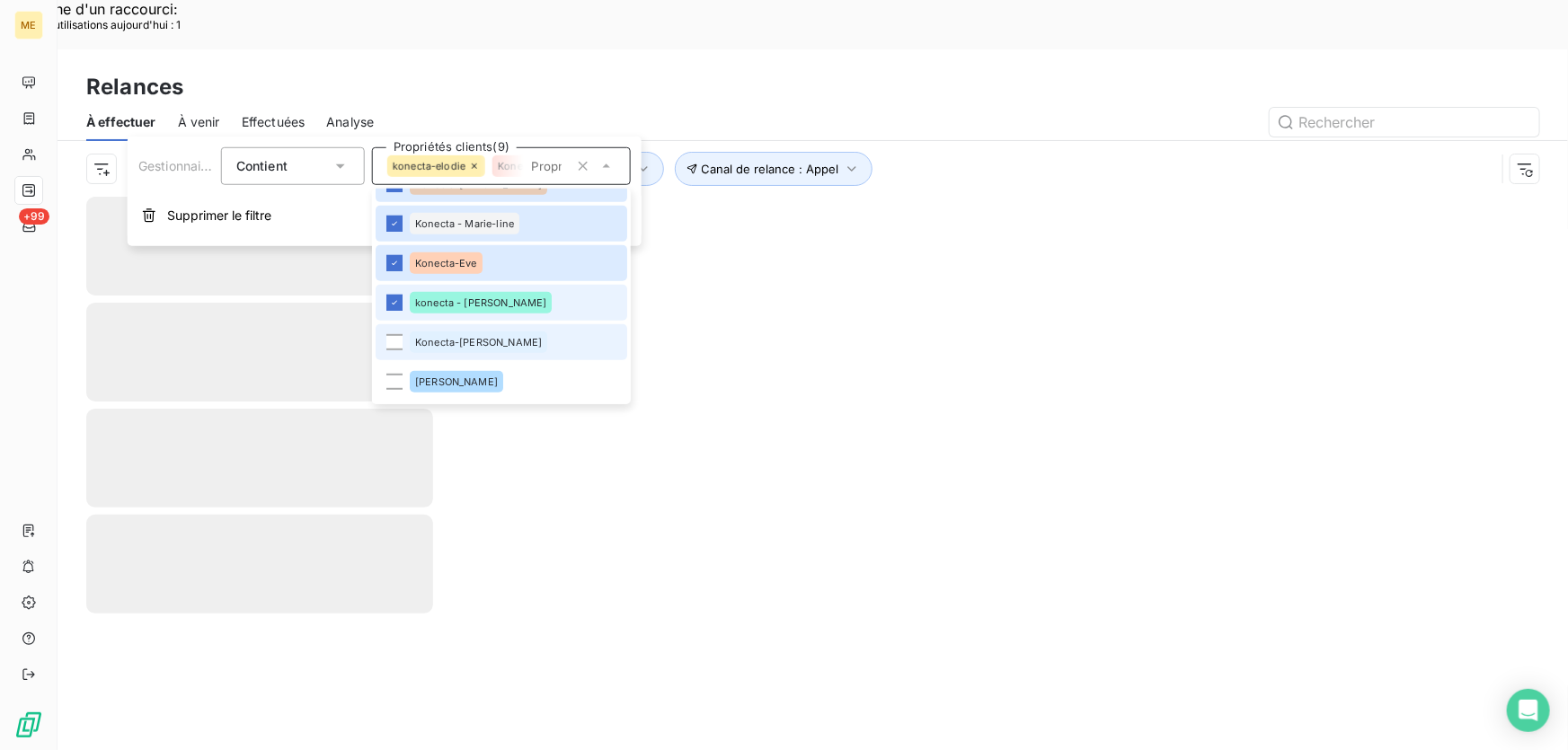
click at [489, 337] on span "Konecta-[PERSON_NAME]" at bounding box center [478, 343] width 126 height 11
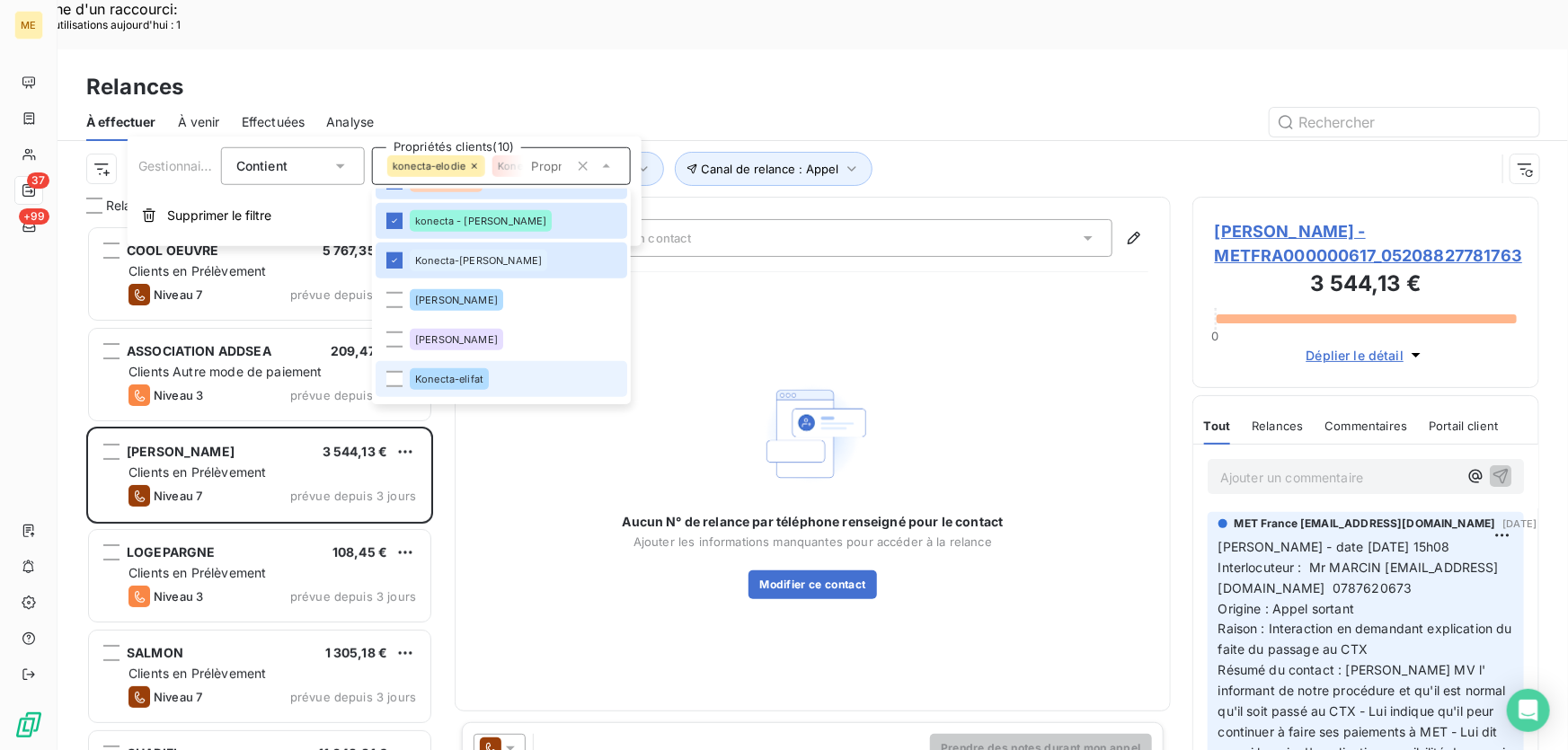
click at [487, 379] on div "Konecta-elifat" at bounding box center [449, 380] width 79 height 22
click at [937, 287] on div "Aucun N° de relance par téléphone renseigné pour le contact Ajouter les informa…" at bounding box center [813, 488] width 671 height 403
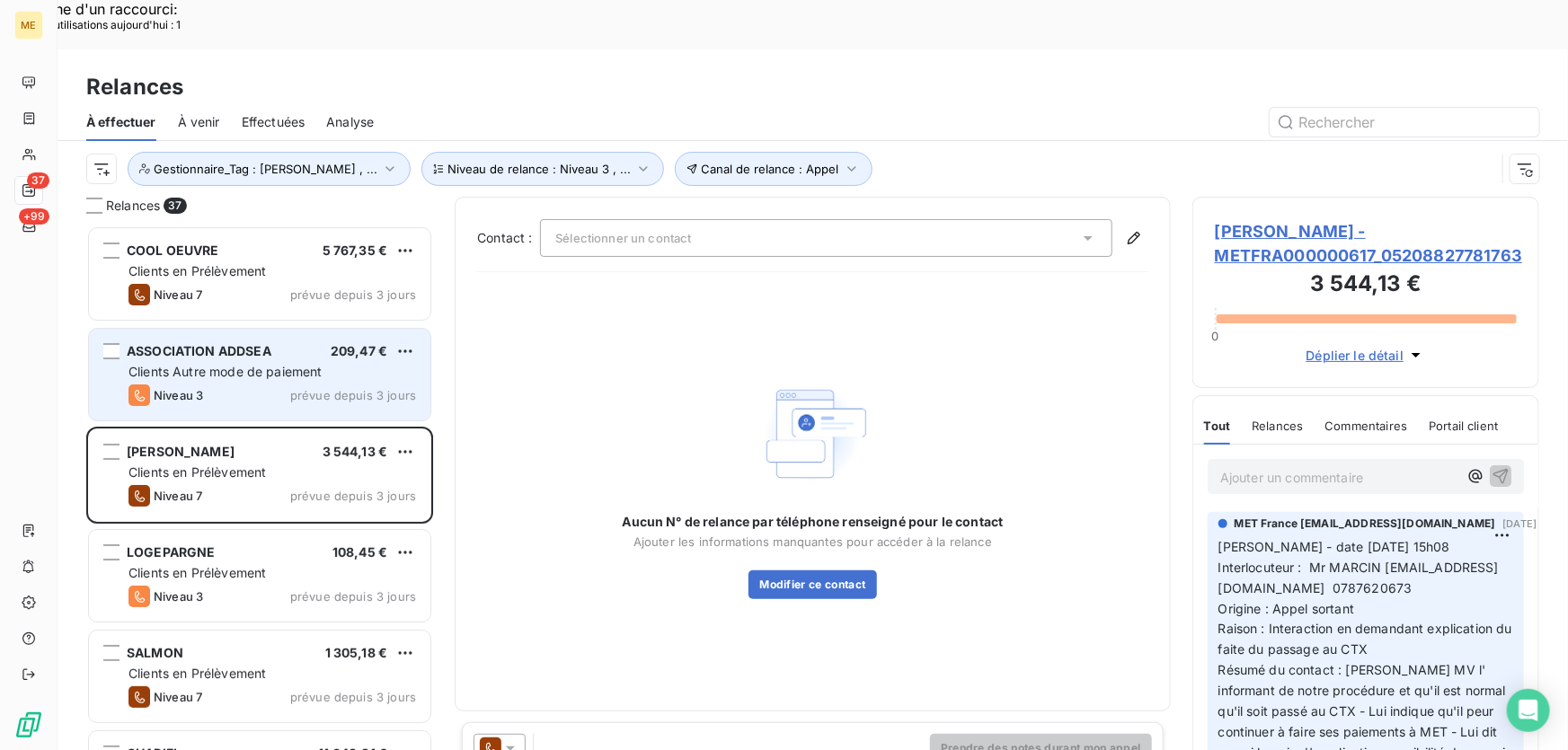
click at [259, 333] on div "ASSOCIATION ADDSEA 209,47 € Clients Autre mode de paiement Niveau 3 prévue depu…" at bounding box center [259, 375] width 341 height 92
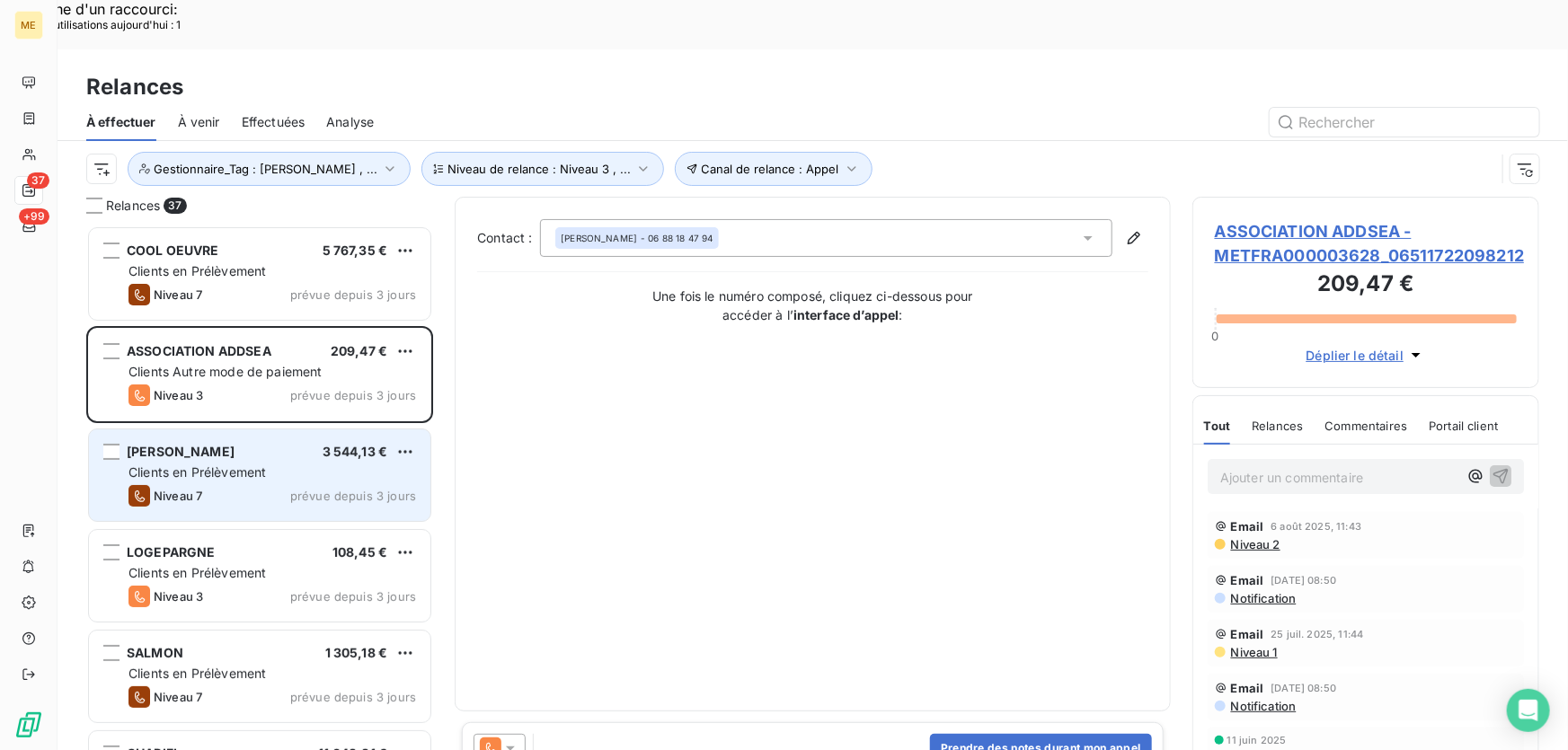
click at [265, 465] on span "Clients en Prélèvement" at bounding box center [197, 472] width 137 height 16
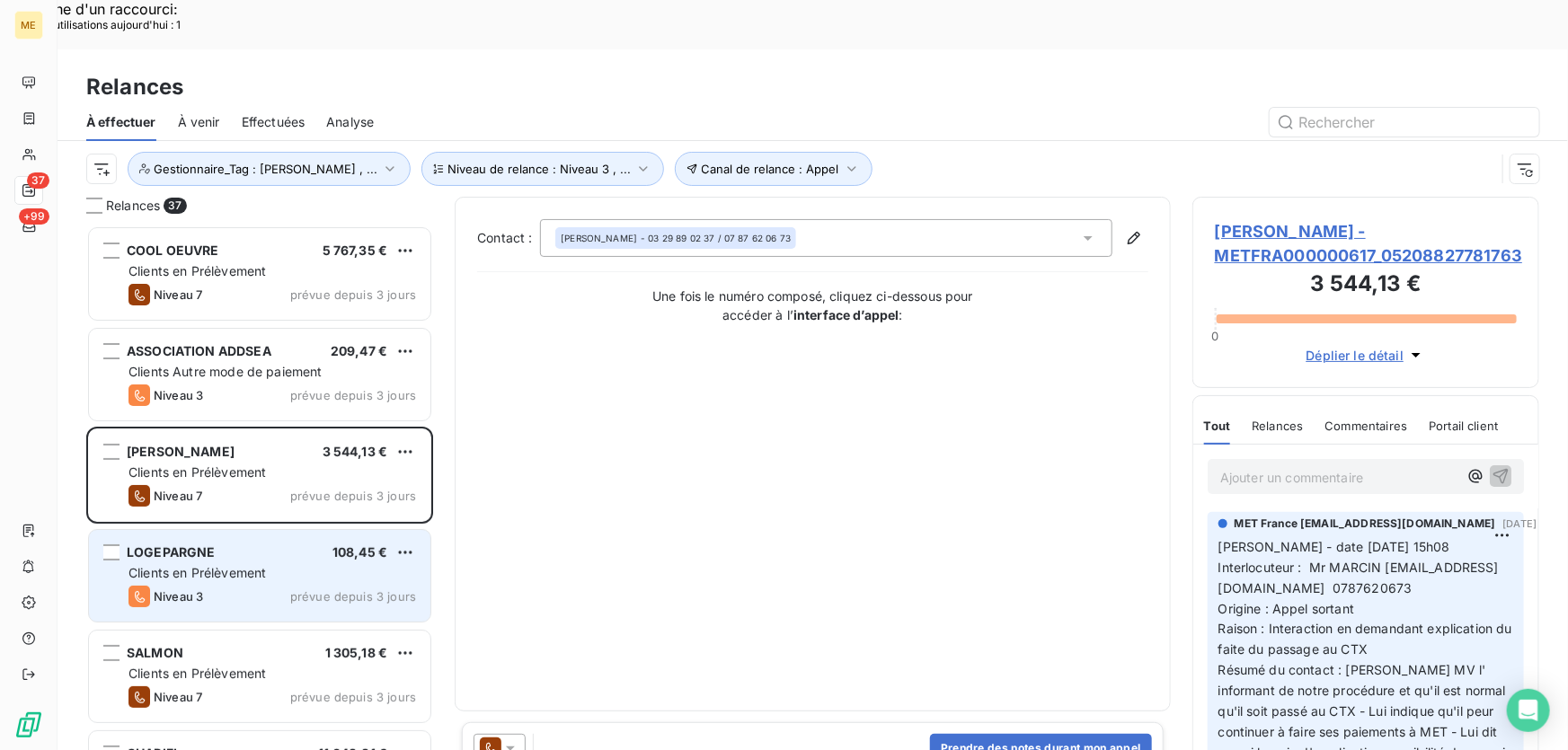
click at [288, 565] on div "Clients en Prélèvement" at bounding box center [272, 574] width 288 height 18
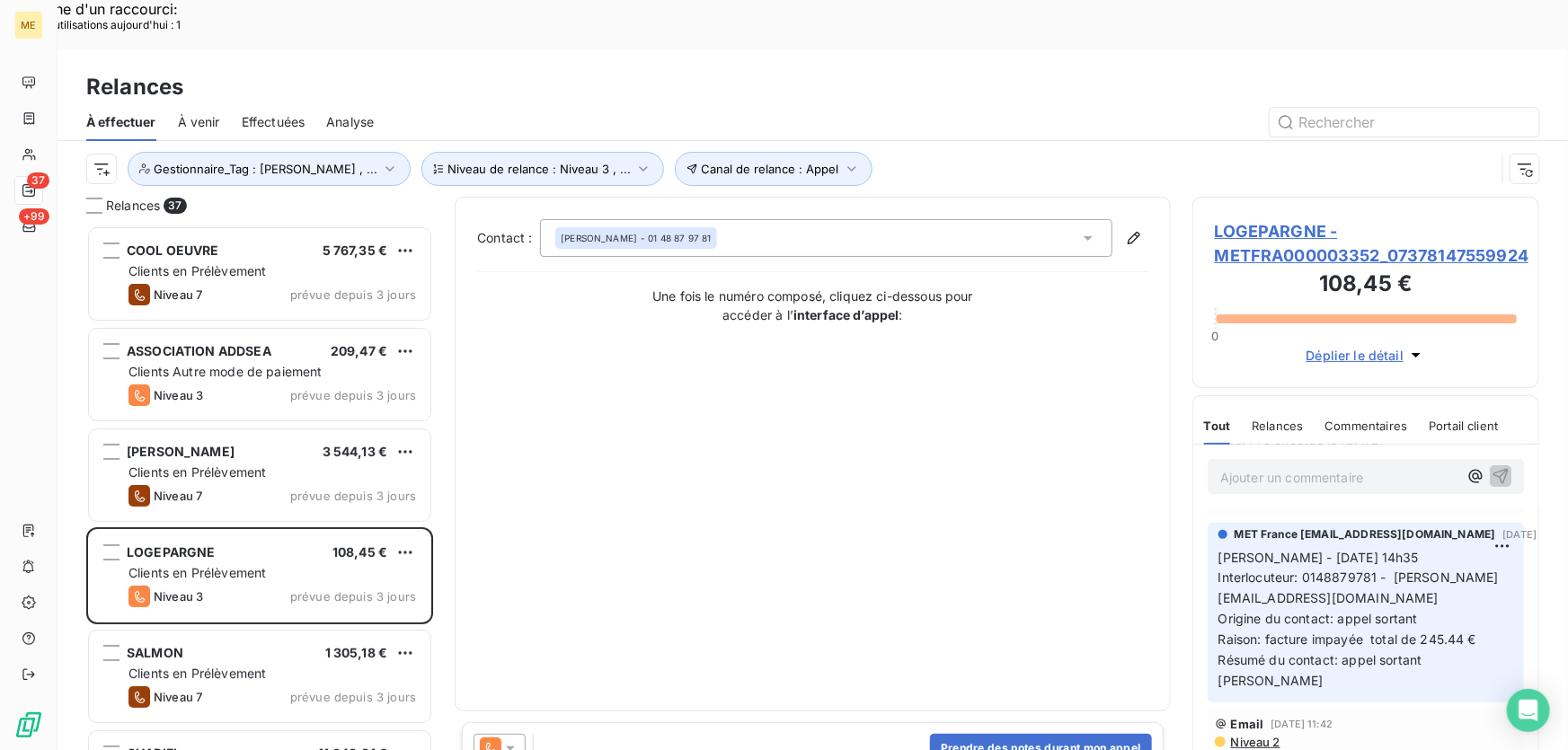
click at [1304, 219] on span "LOGEPARGNE - METFRA000003352_07378147559924" at bounding box center [1365, 243] width 302 height 49
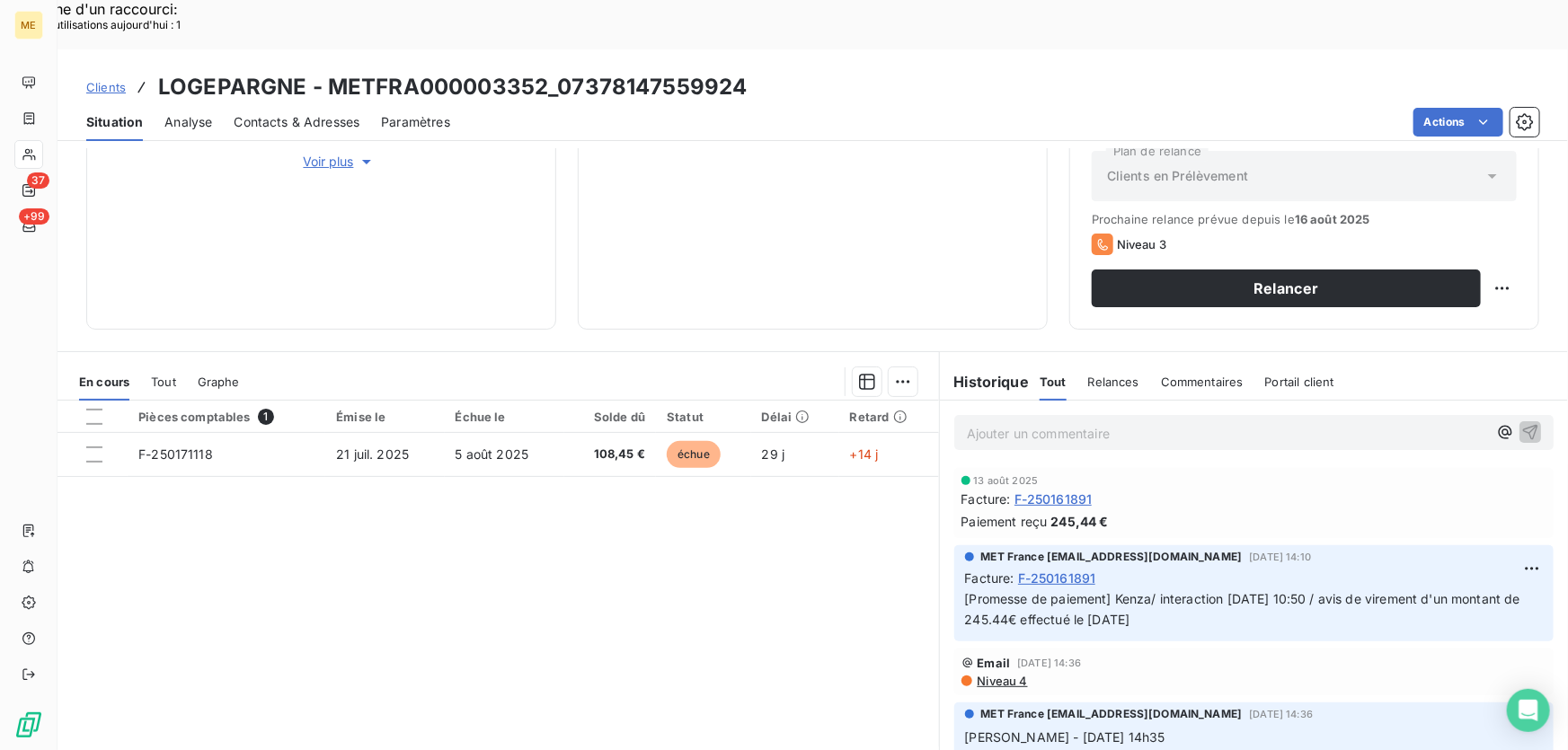
scroll to position [81, 0]
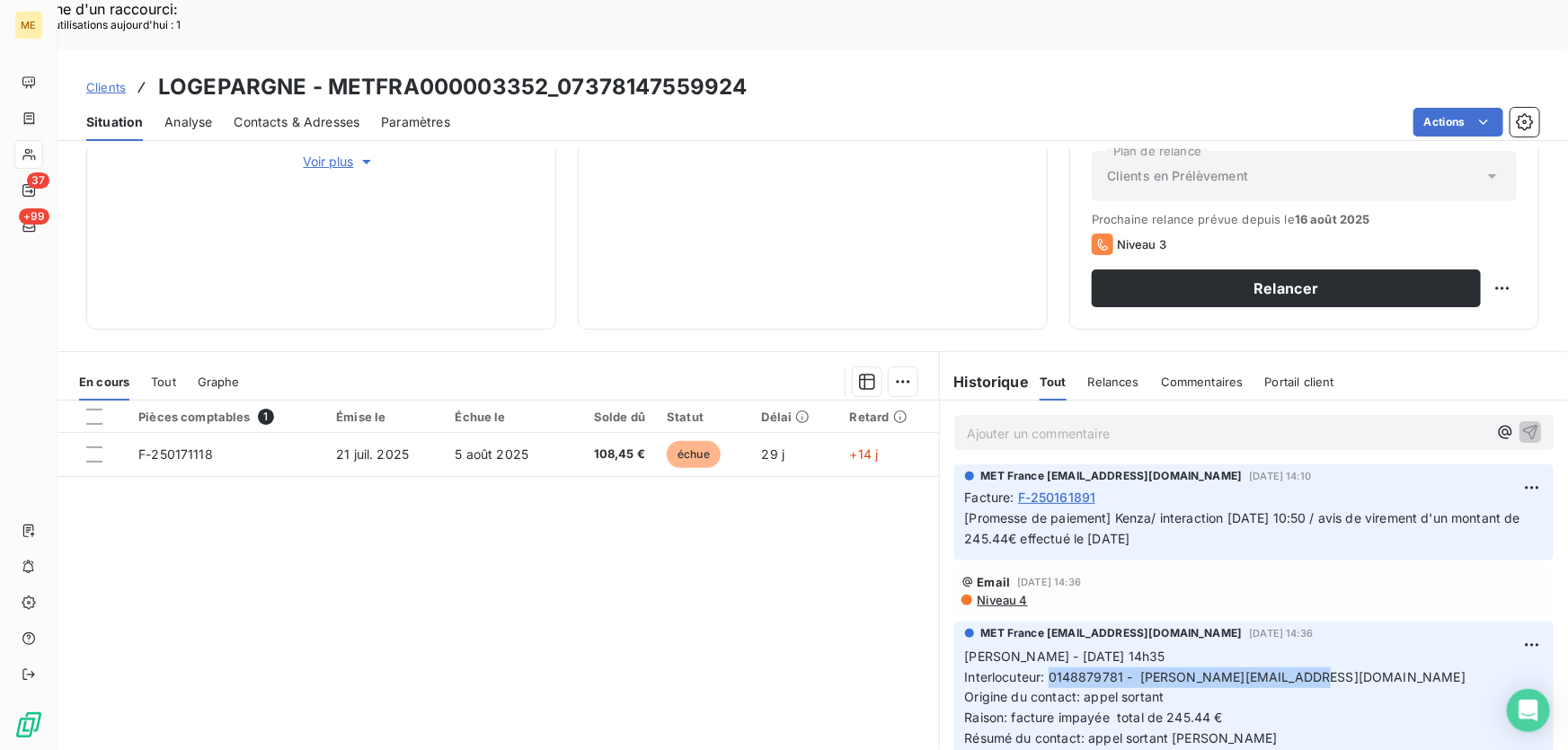
drag, startPoint x: 1044, startPoint y: 625, endPoint x: 1286, endPoint y: 619, distance: 242.1
click at [1286, 647] on p "[PERSON_NAME] - [DATE] 14h35 Interlocuteur: 0148879781 - [PERSON_NAME][EMAIL_AD…" at bounding box center [1254, 699] width 577 height 103
copy span "0148879781 - [PERSON_NAME][EMAIL_ADDRESS][DOMAIN_NAME]"
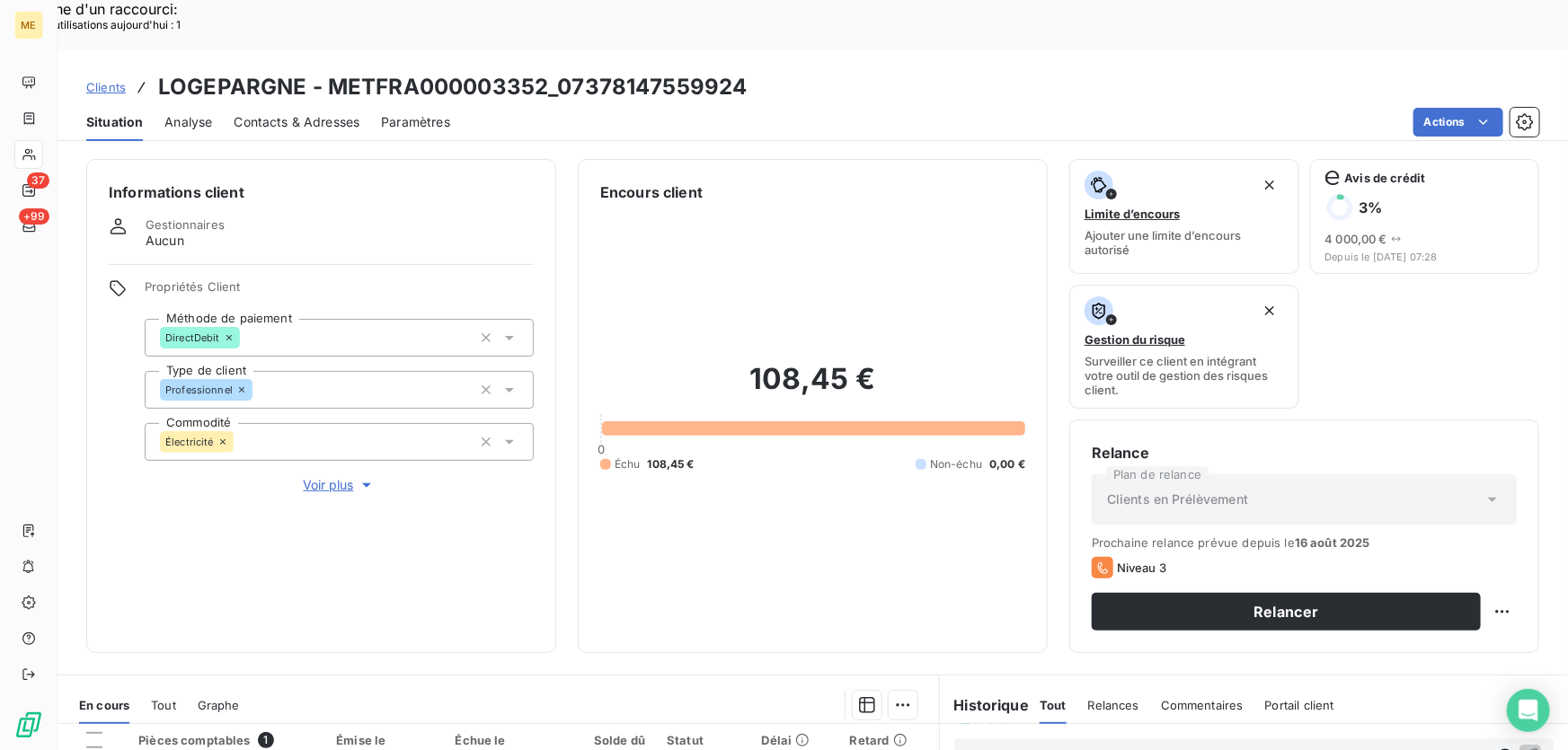
click at [321, 477] on span "Voir plus" at bounding box center [339, 486] width 71 height 18
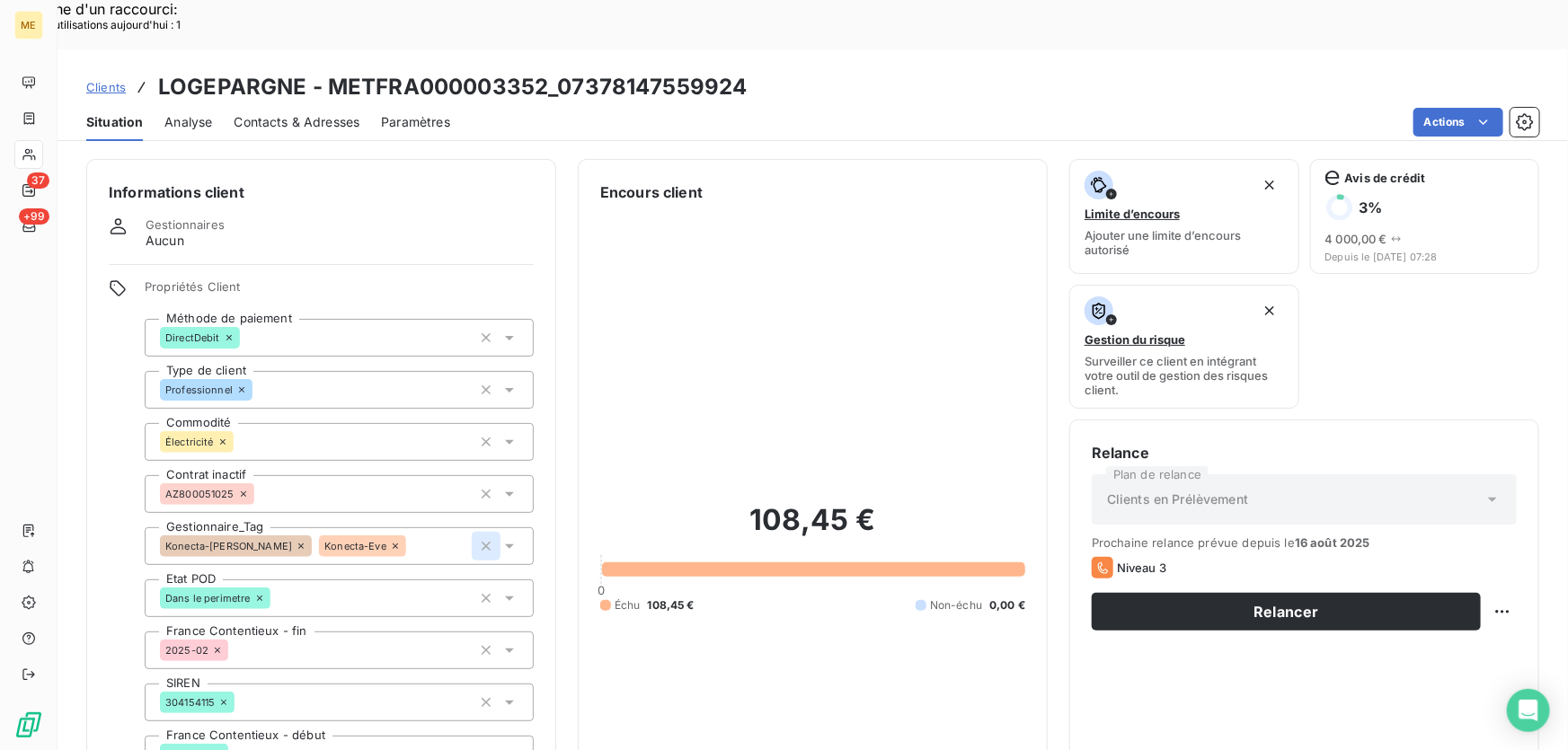
click at [474, 532] on button "button" at bounding box center [486, 546] width 28 height 28
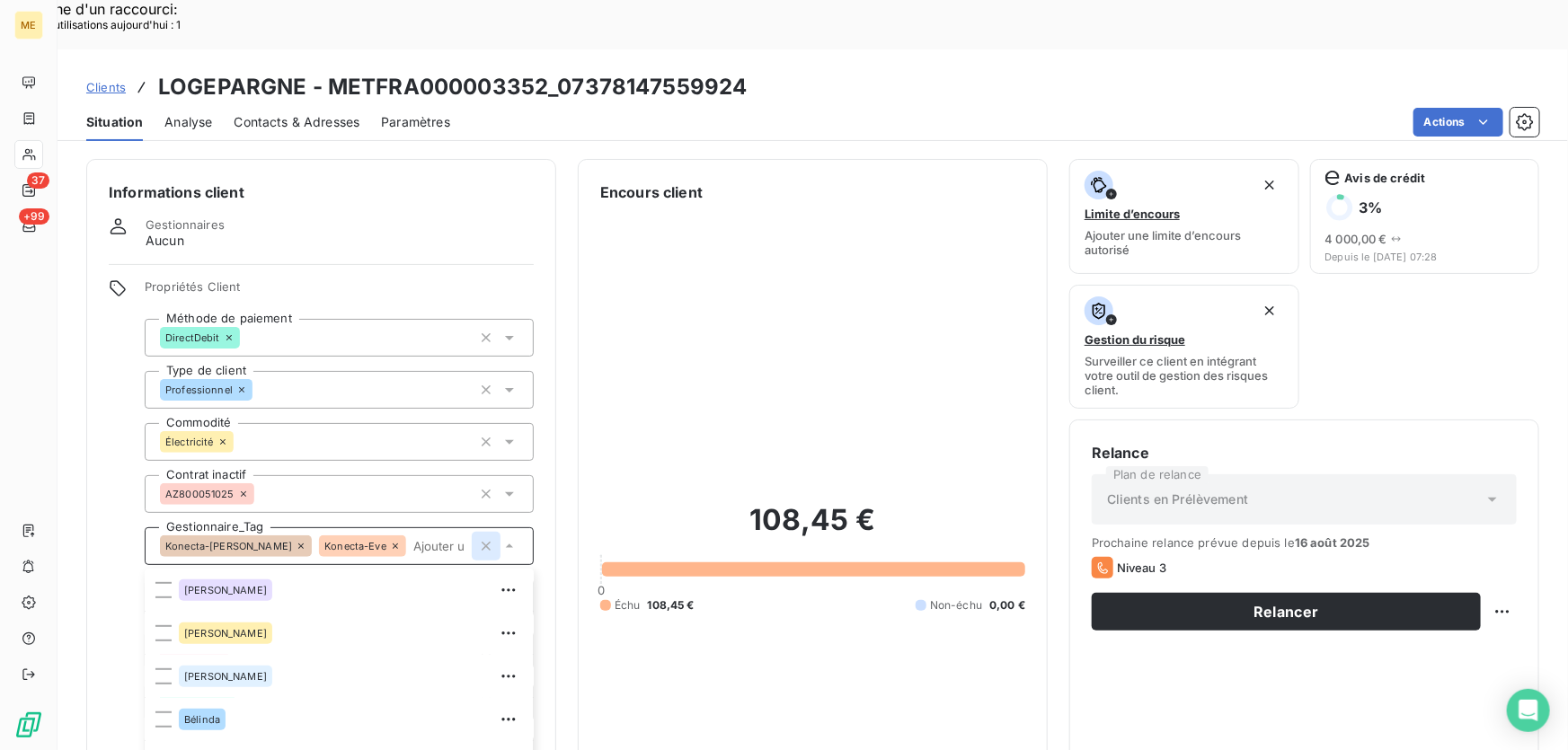
scroll to position [189, 0]
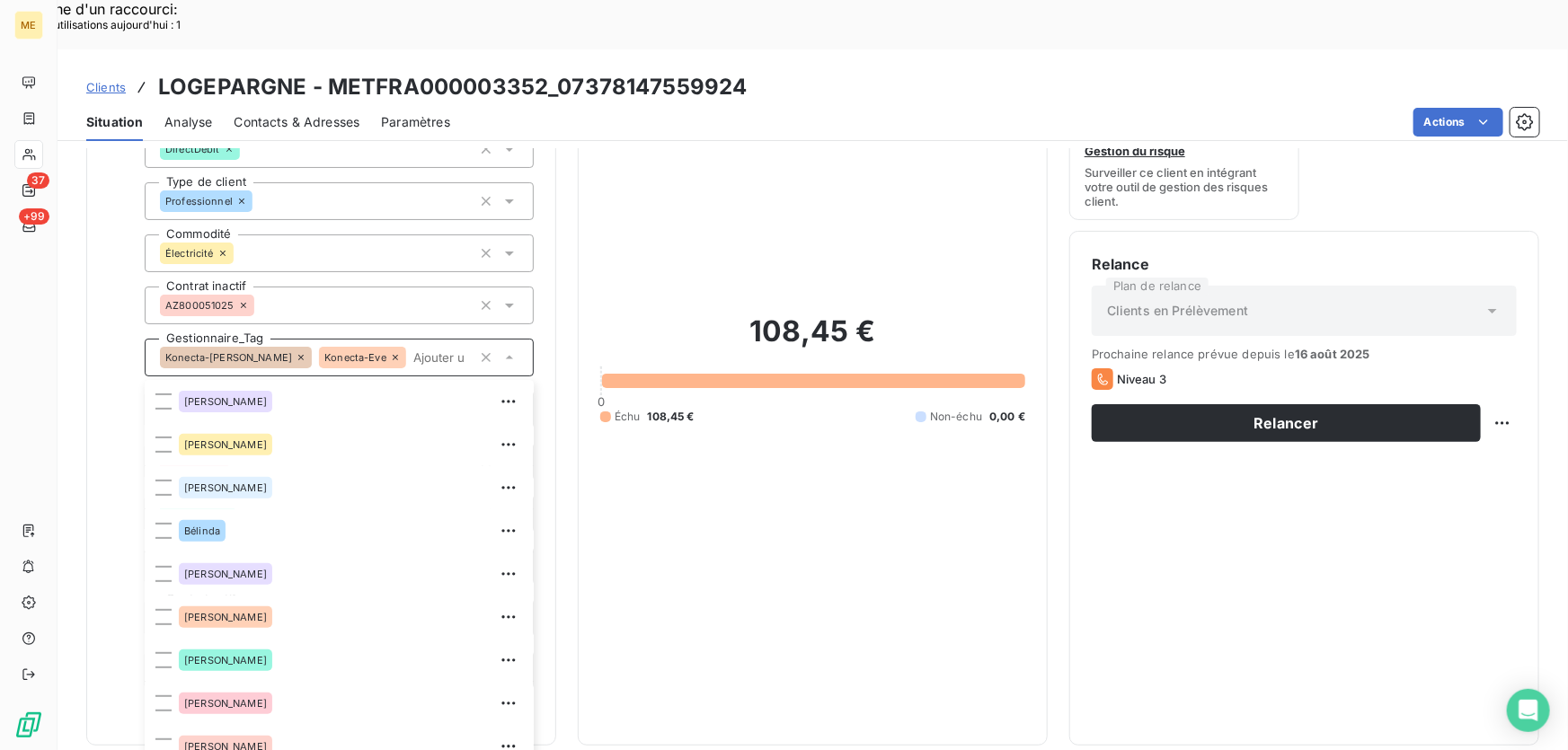
click at [472, 349] on input "text" at bounding box center [439, 358] width 66 height 17
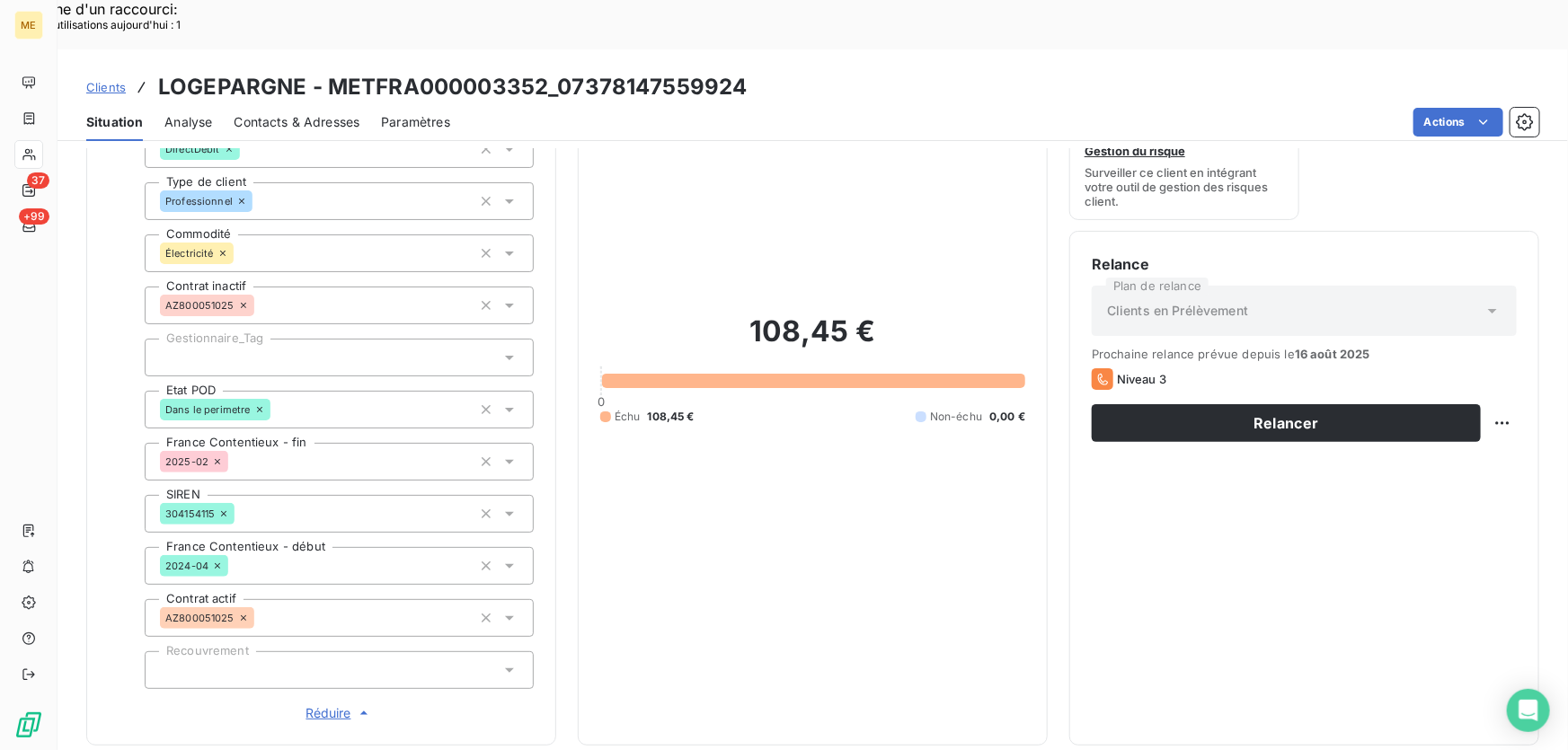
click at [277, 339] on div at bounding box center [339, 358] width 389 height 38
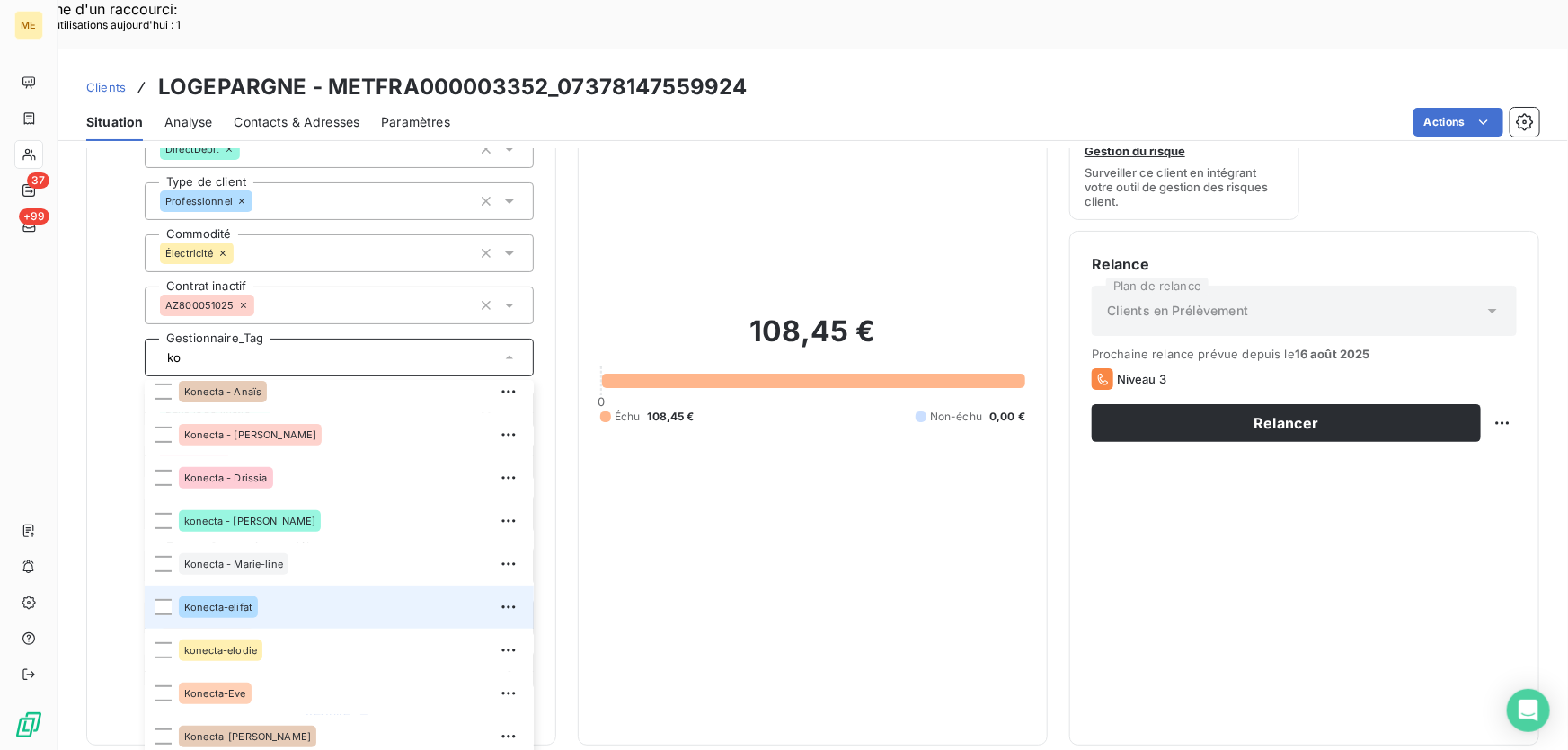
scroll to position [79, 0]
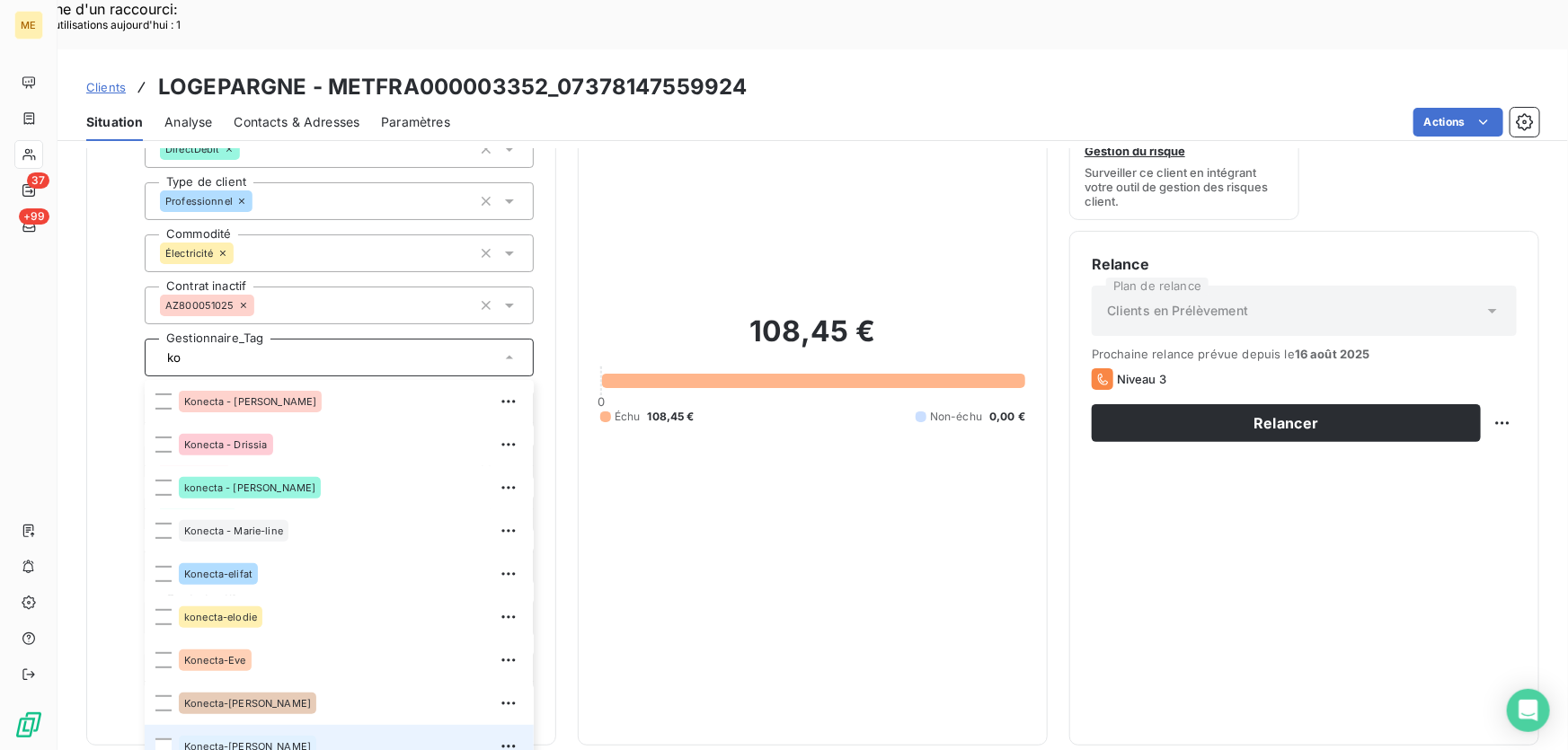
click at [272, 733] on div "Konecta-[PERSON_NAME]" at bounding box center [350, 746] width 344 height 28
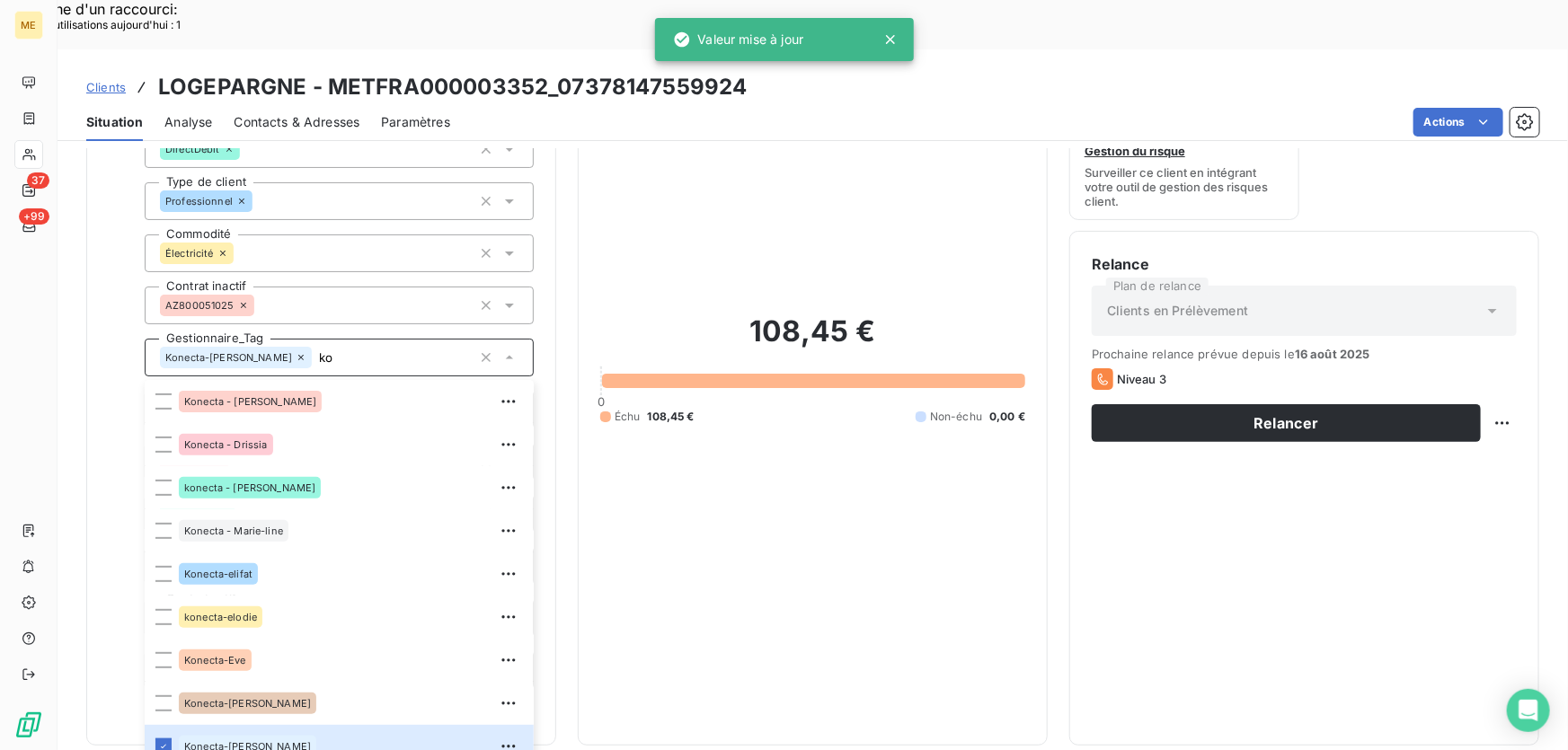
click at [313, 349] on input "ko" at bounding box center [391, 358] width 159 height 17
type input "ko"
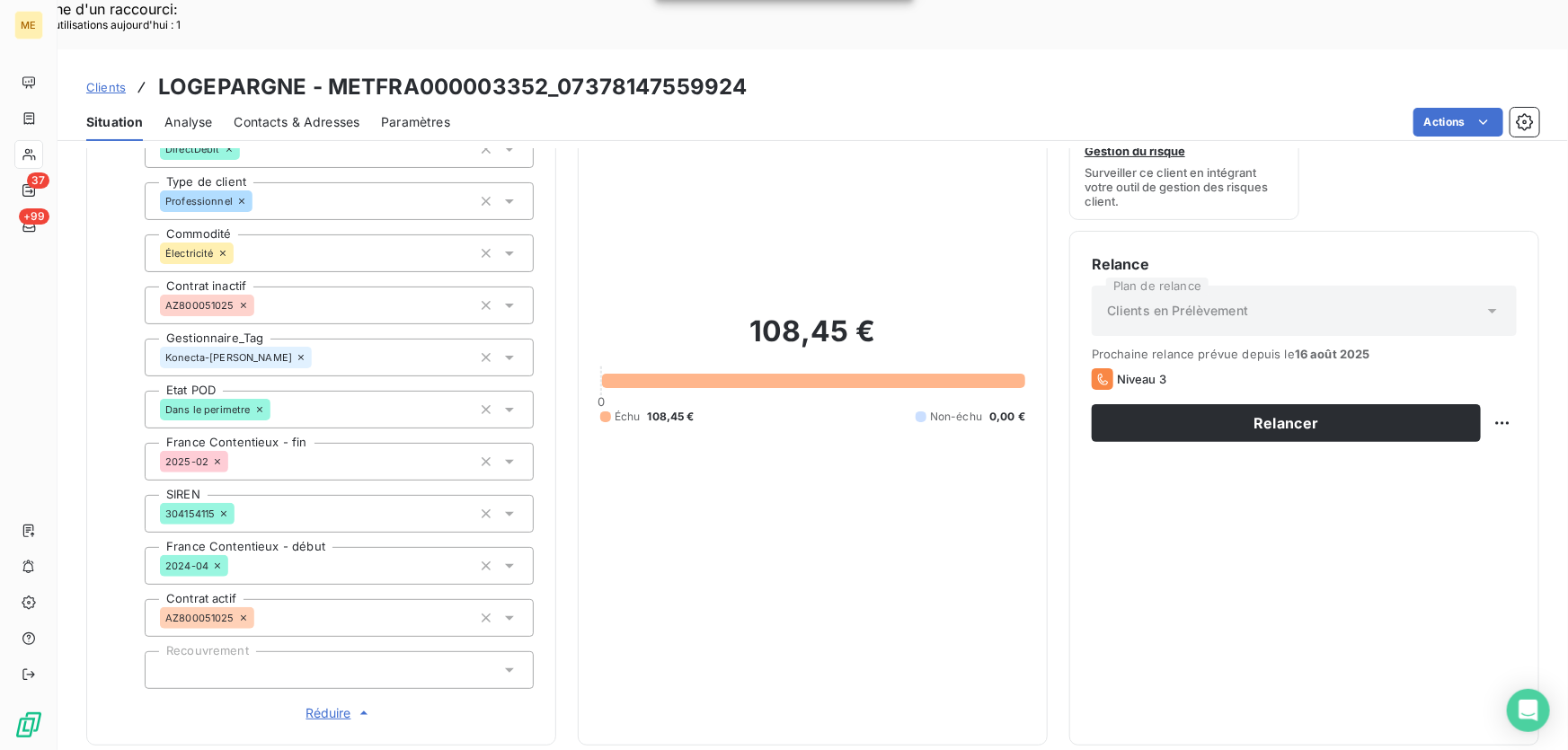
click at [808, 466] on div "108,45 € 0 Échu 108,45 € Non-échu 0,00 €" at bounding box center [813, 369] width 425 height 709
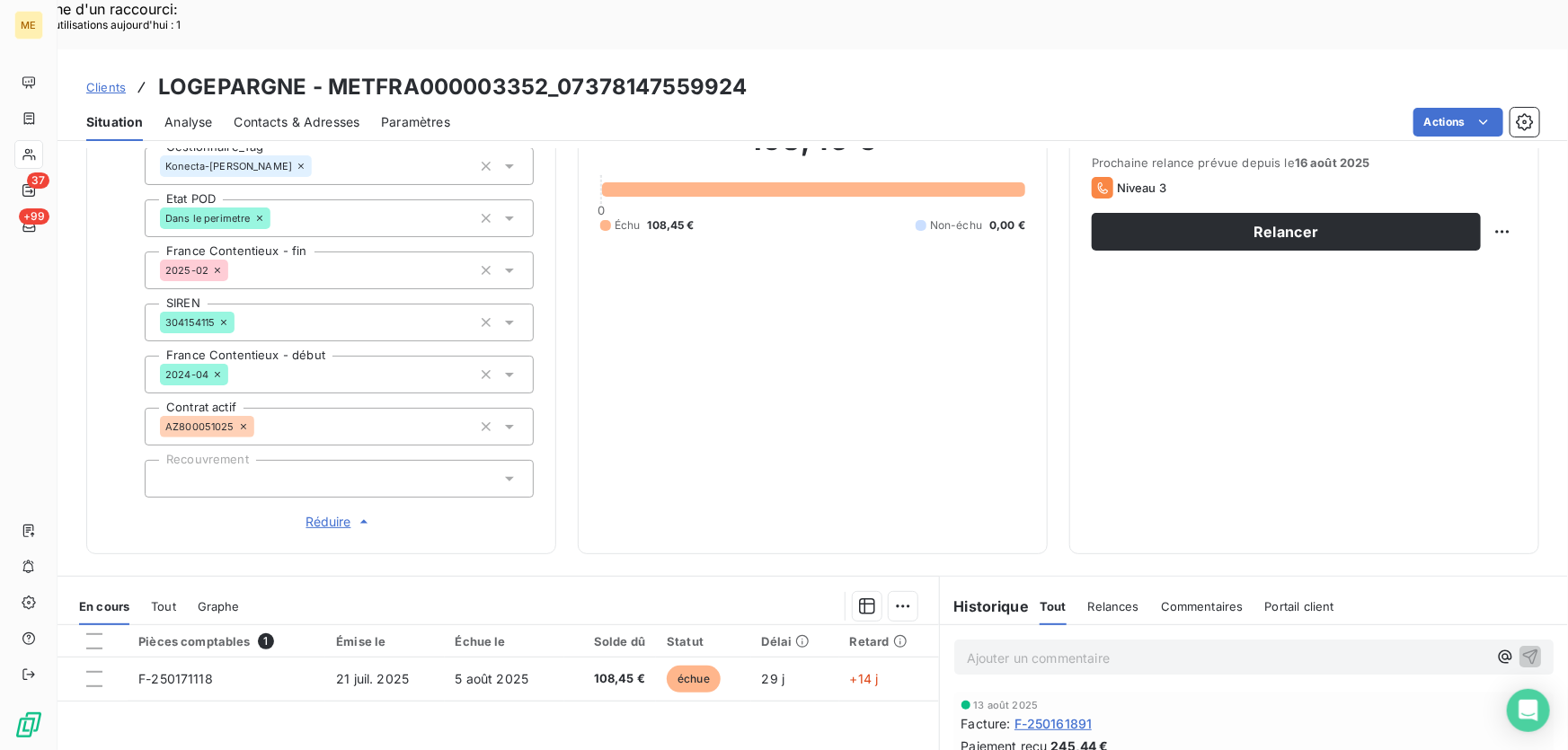
scroll to position [592, 0]
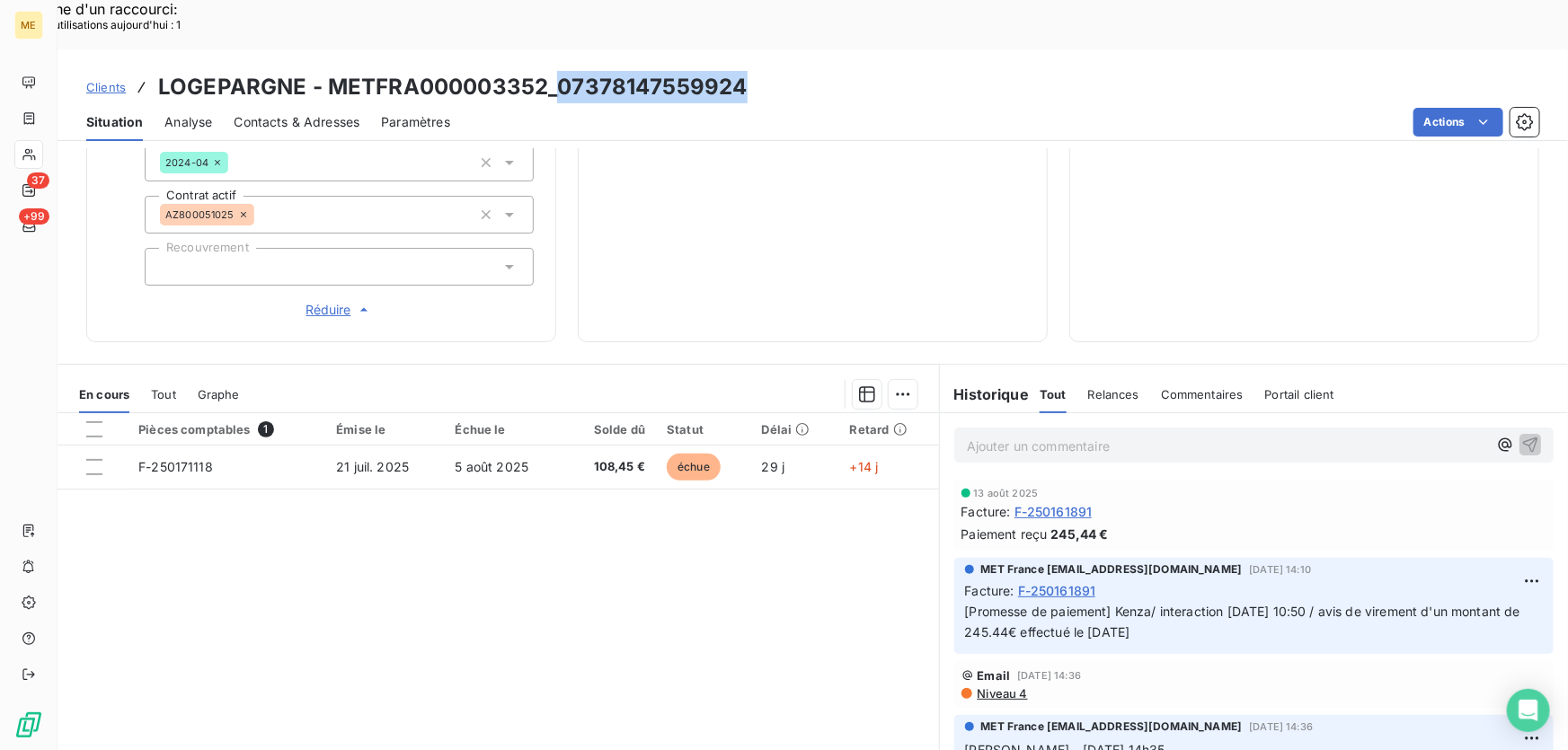
drag, startPoint x: 707, startPoint y: 32, endPoint x: 559, endPoint y: 42, distance: 148.3
click at [559, 71] on div "Clients LOGEPARGNE - METFRA000003352_07378147559924" at bounding box center [813, 86] width 1510 height 32
copy h3 "07378147559924"
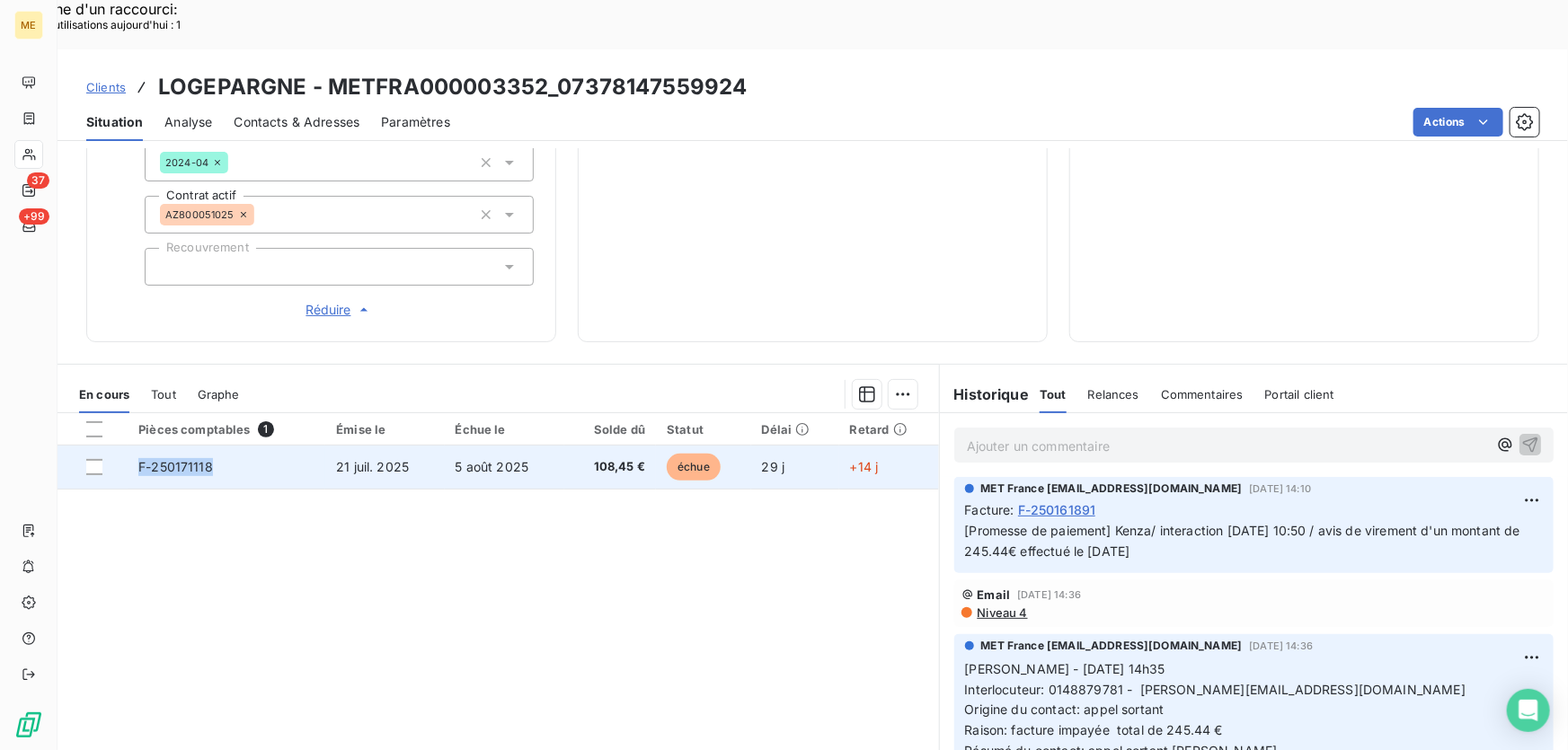
copy span "F-250171118"
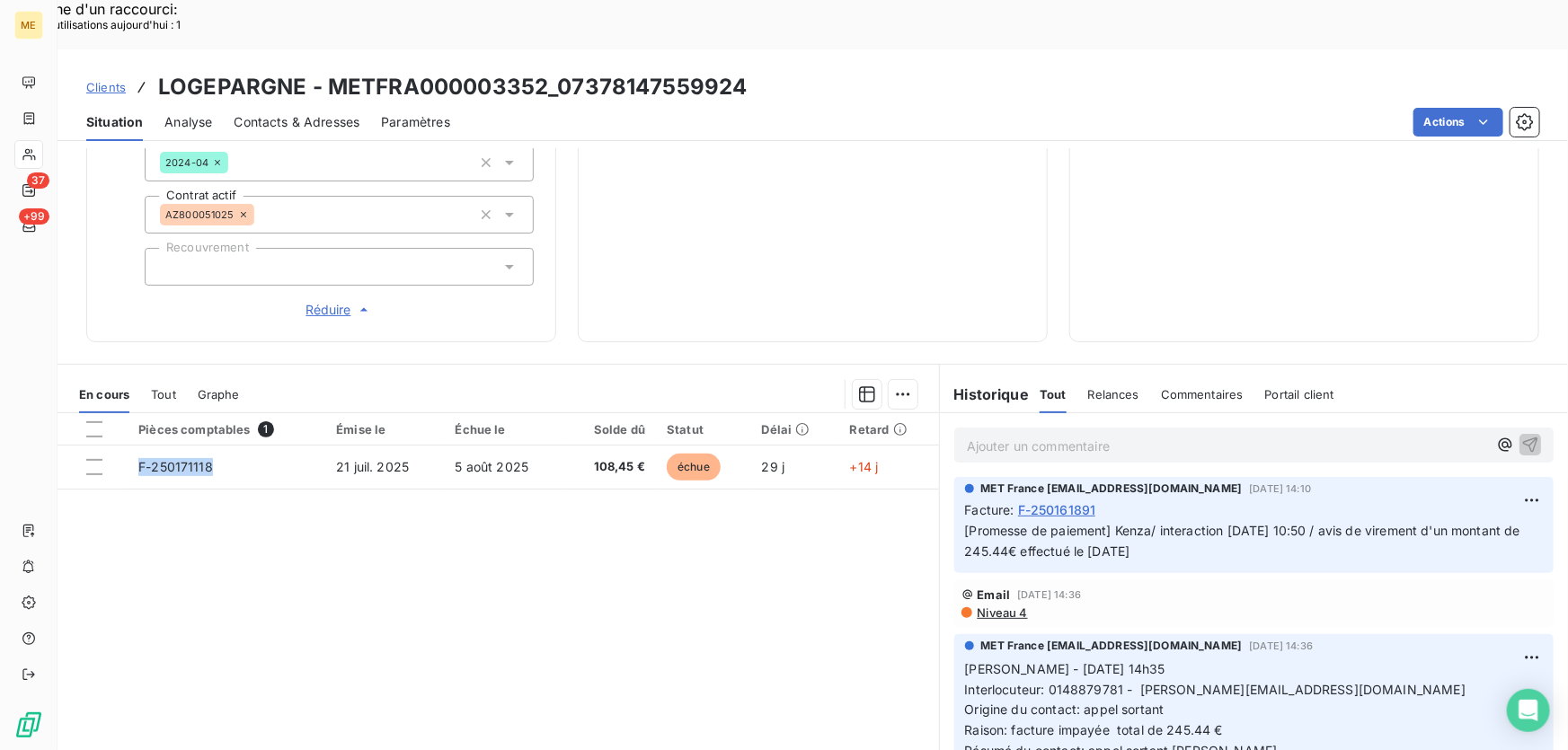
drag, startPoint x: 213, startPoint y: 403, endPoint x: 260, endPoint y: 524, distance: 129.8
click at [180, 518] on div "Pièces comptables 1 Émise le Échue le Solde dû Statut Délai Retard F-250171118 …" at bounding box center [499, 586] width 882 height 346
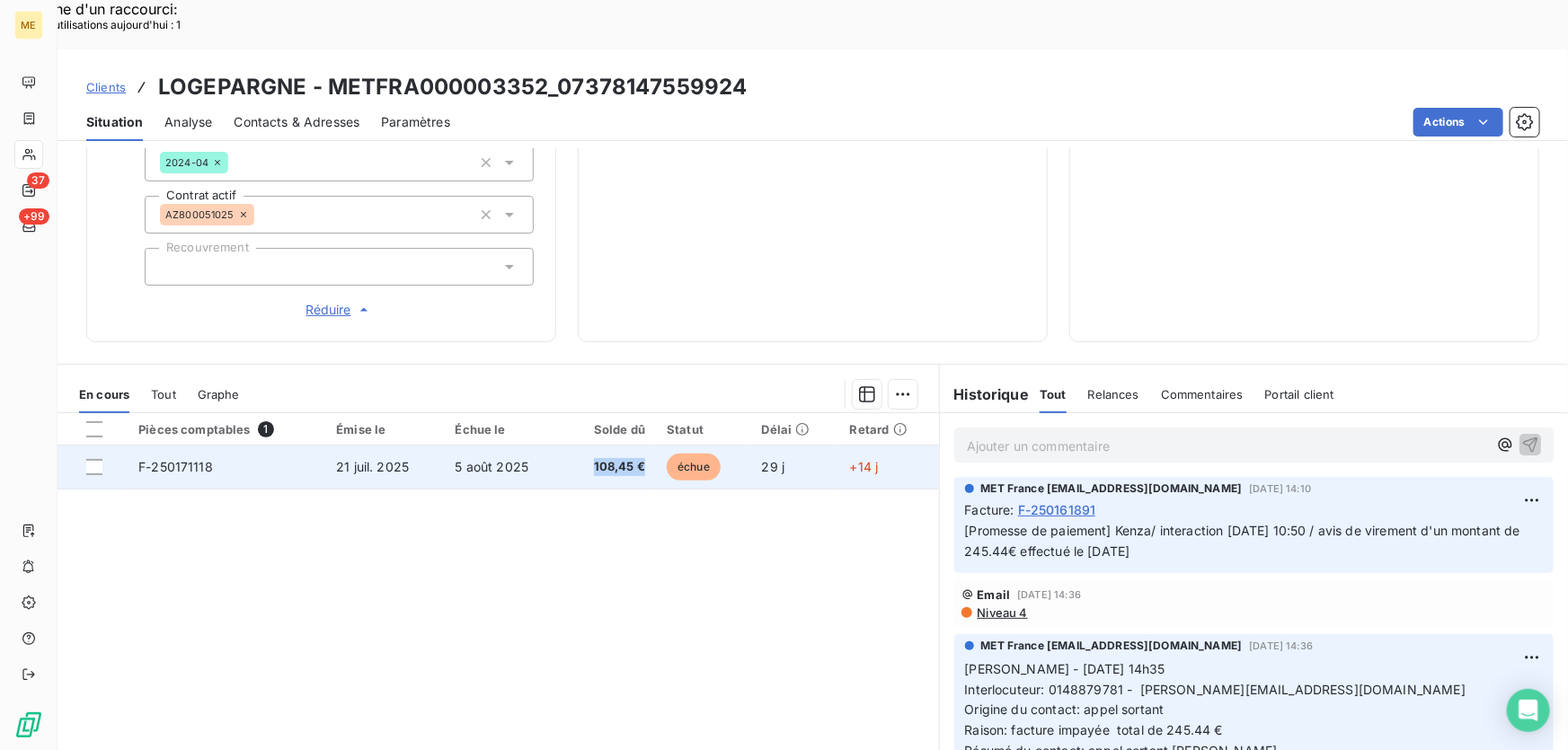
copy span "108,45 €"
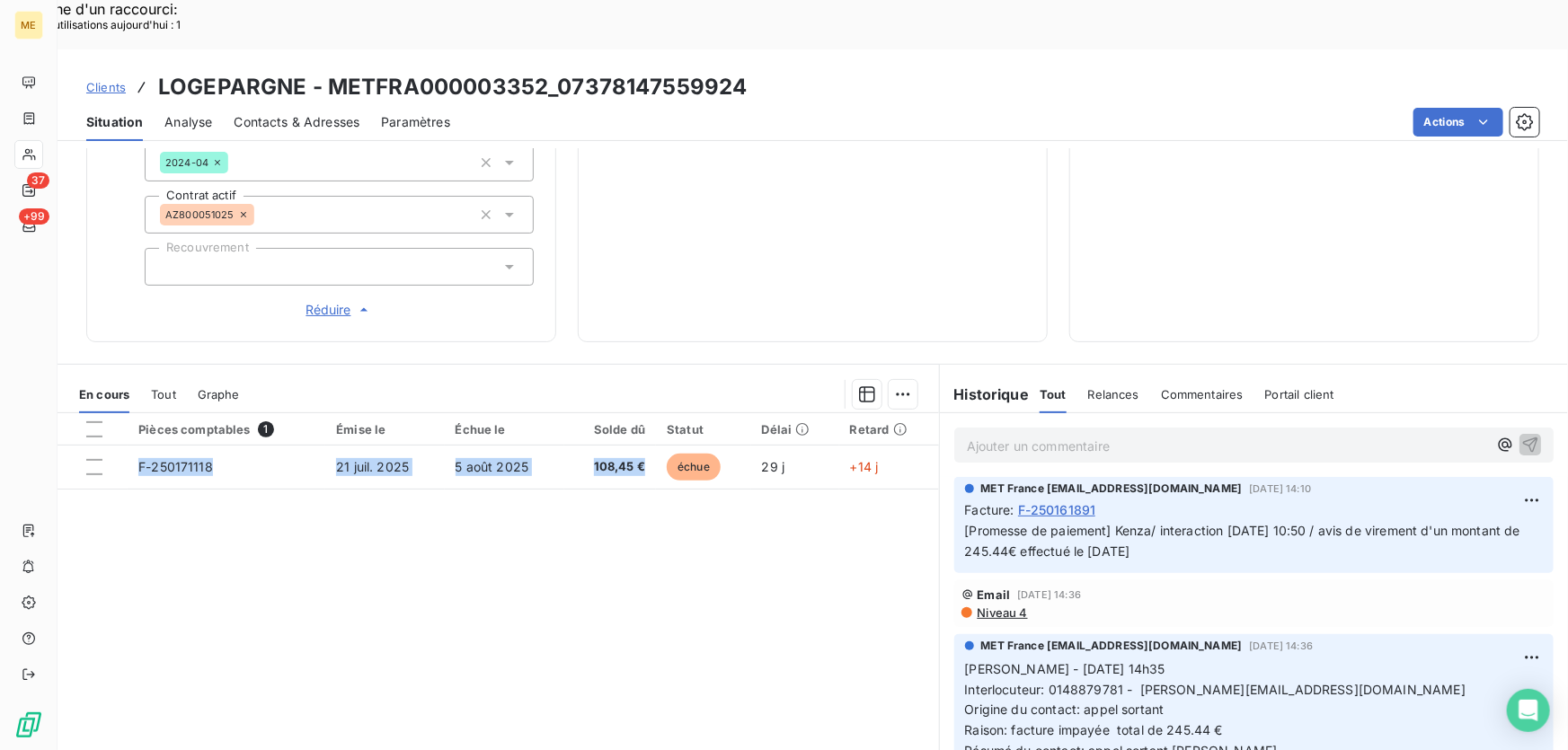
drag, startPoint x: 636, startPoint y: 406, endPoint x: 588, endPoint y: 473, distance: 82.4
click at [588, 473] on div "Pièces comptables 1 Émise le Échue le Solde dû Statut Délai Retard F-250171118 …" at bounding box center [499, 586] width 882 height 346
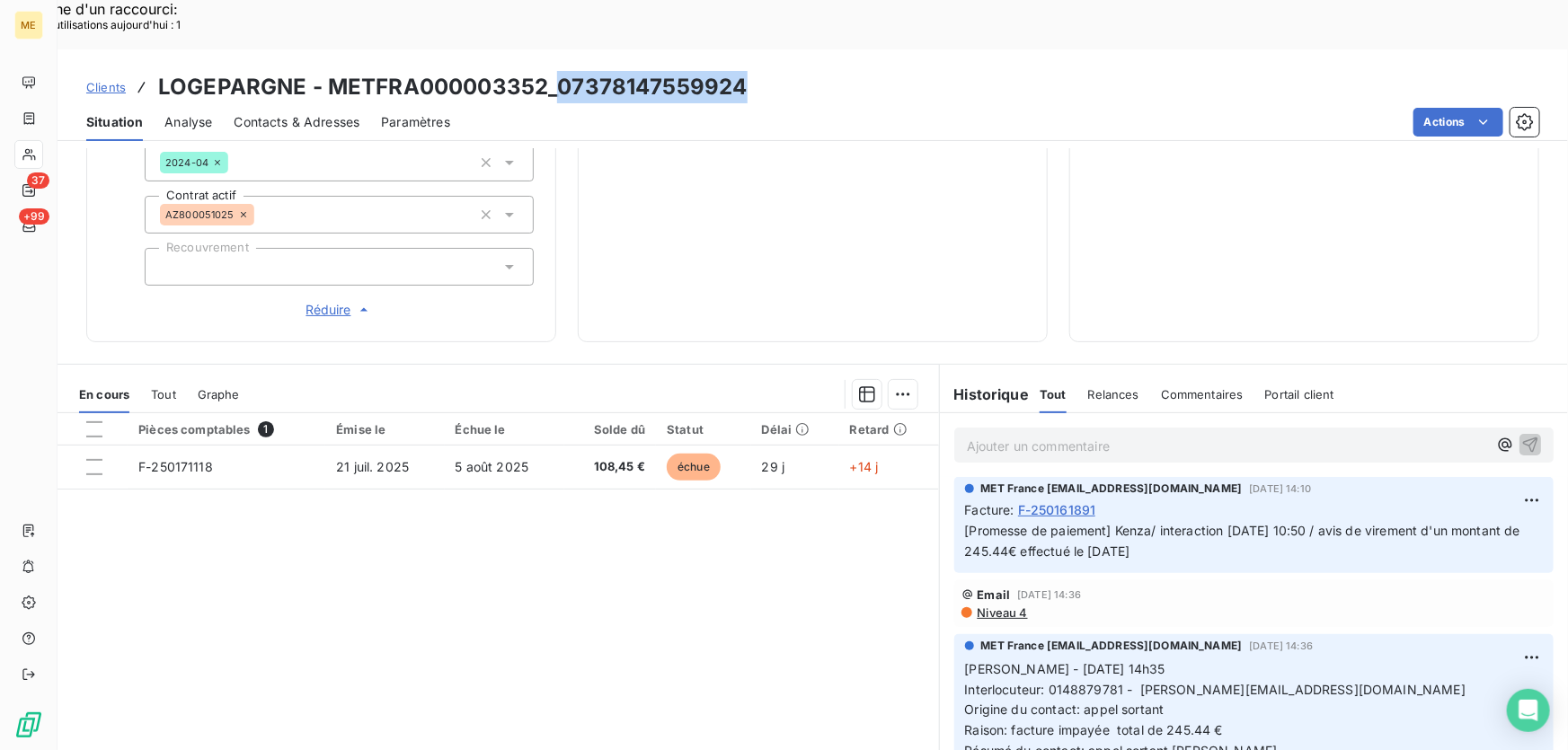
drag, startPoint x: 720, startPoint y: 35, endPoint x: 556, endPoint y: 37, distance: 164.0
click at [556, 71] on div "Clients LOGEPARGNE - METFRA000003352_07378147559924" at bounding box center [813, 86] width 1510 height 32
copy h3 "07378147559924"
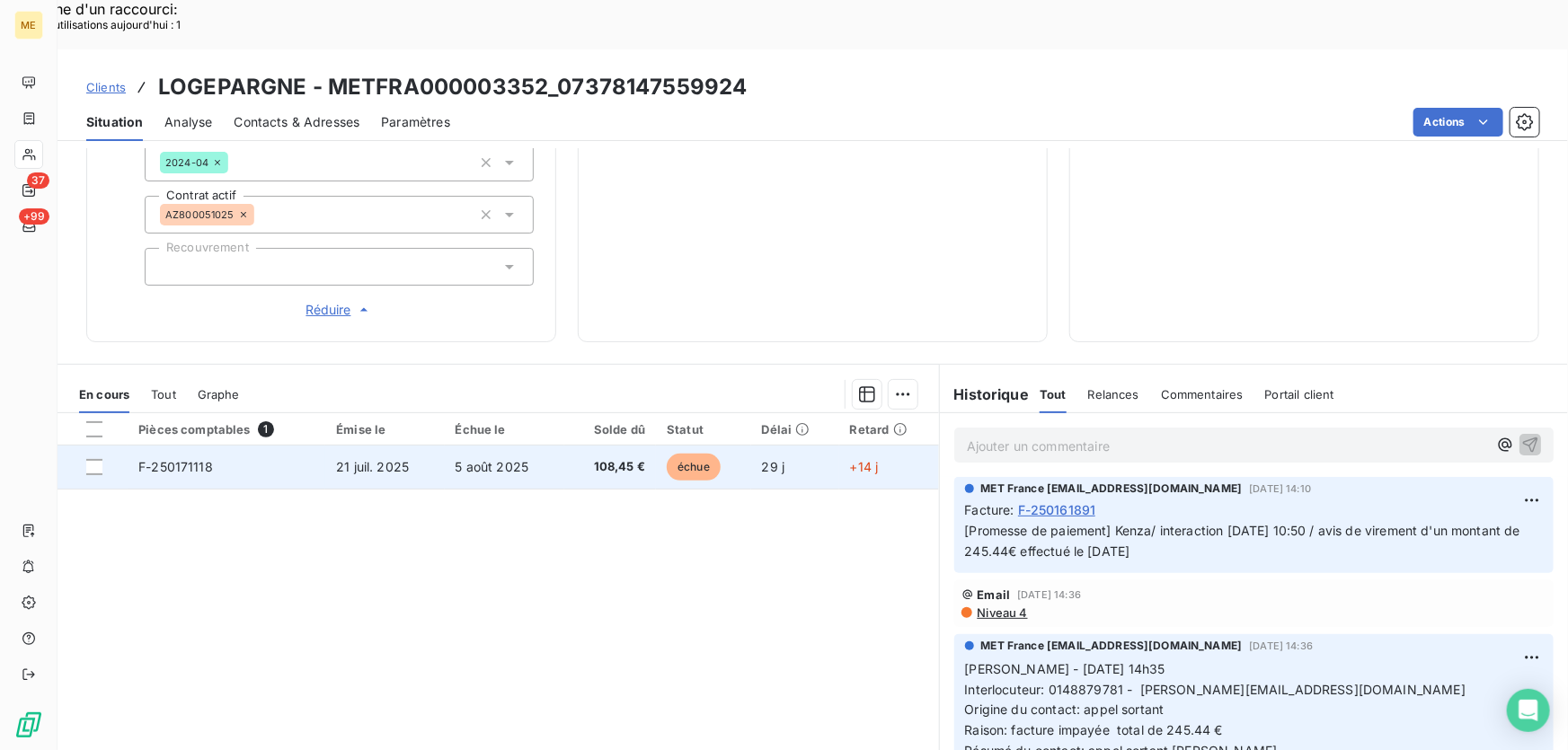
click at [565, 446] on td "108,45 €" at bounding box center [610, 467] width 92 height 43
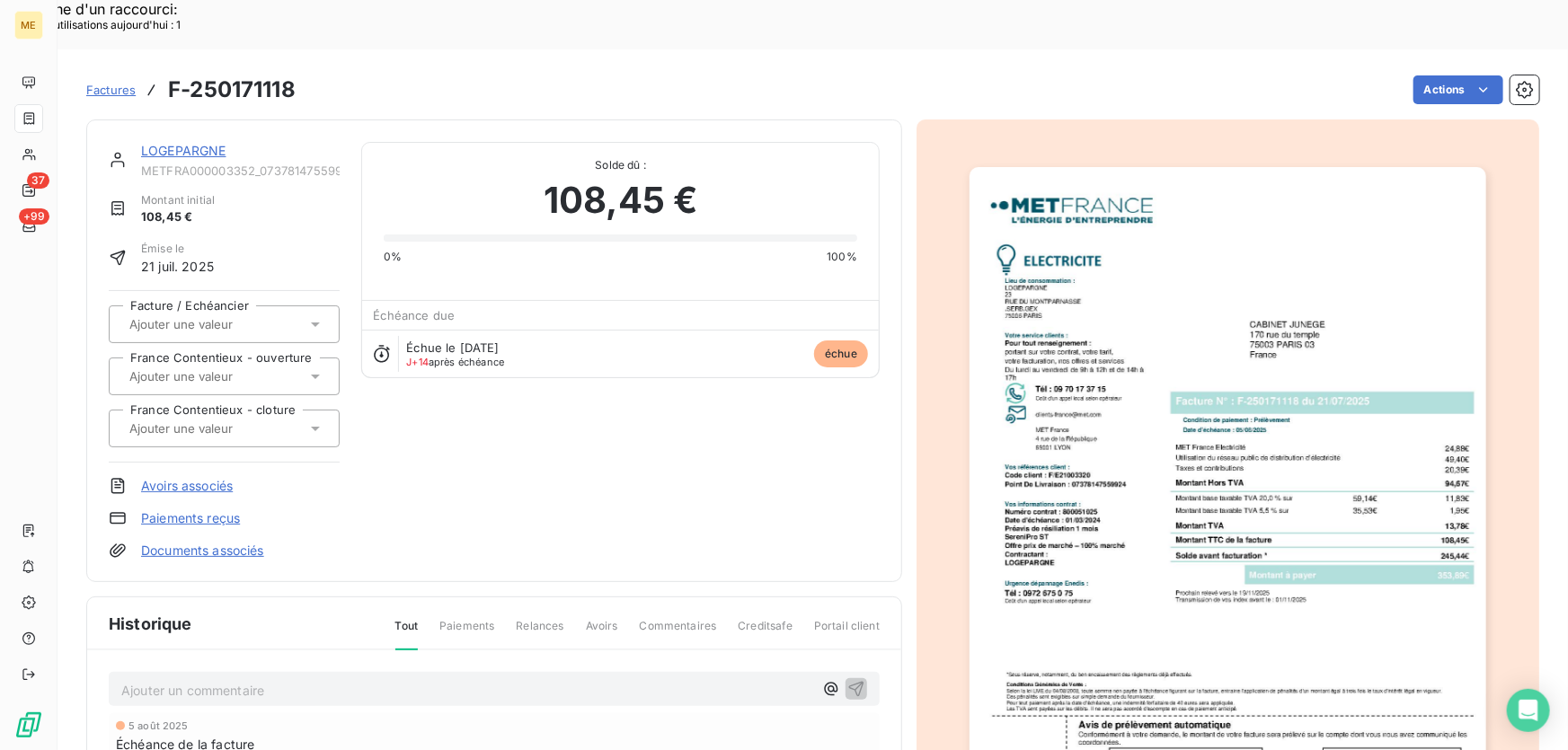
click at [201, 143] on link "LOGEPARGNE" at bounding box center [183, 150] width 85 height 16
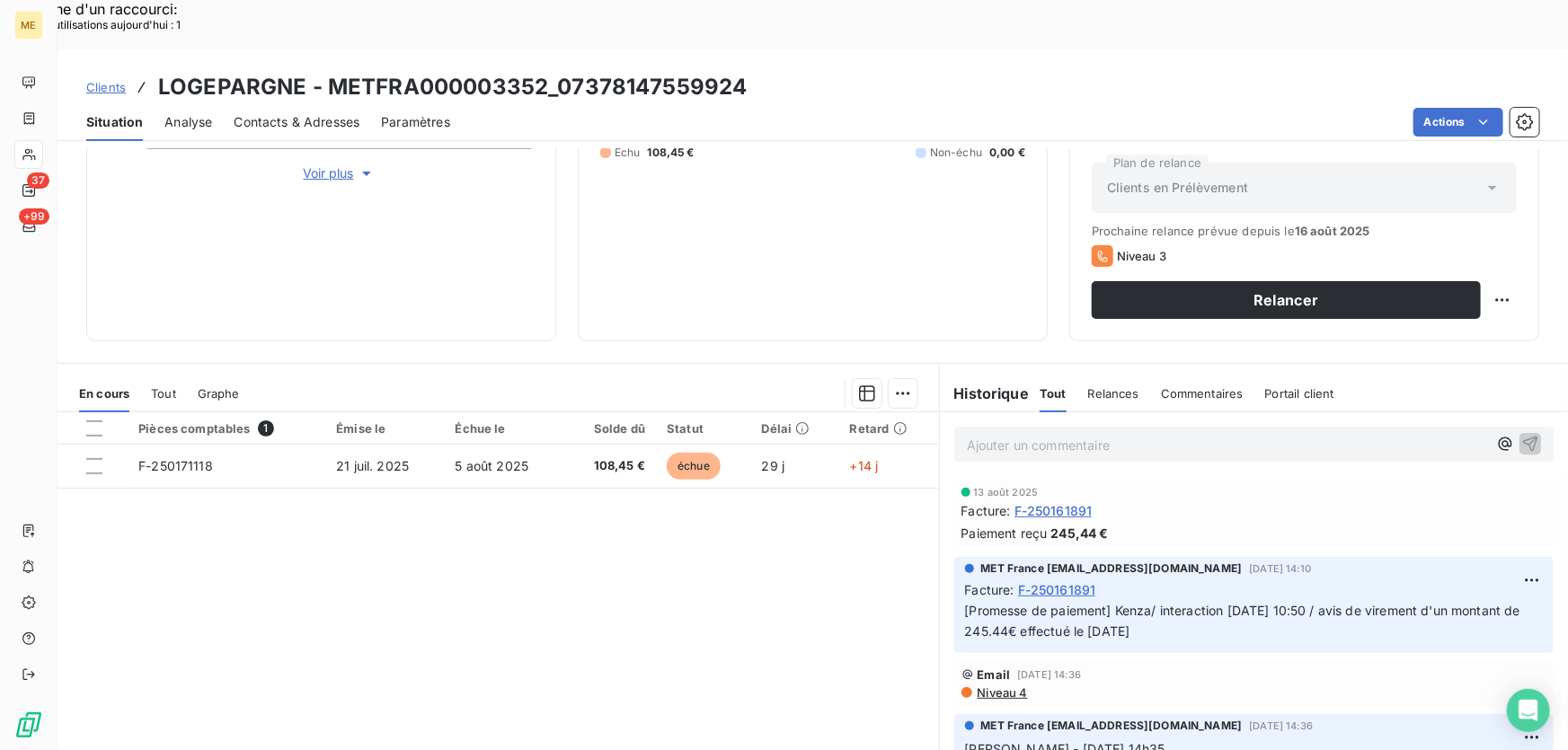
scroll to position [324, 0]
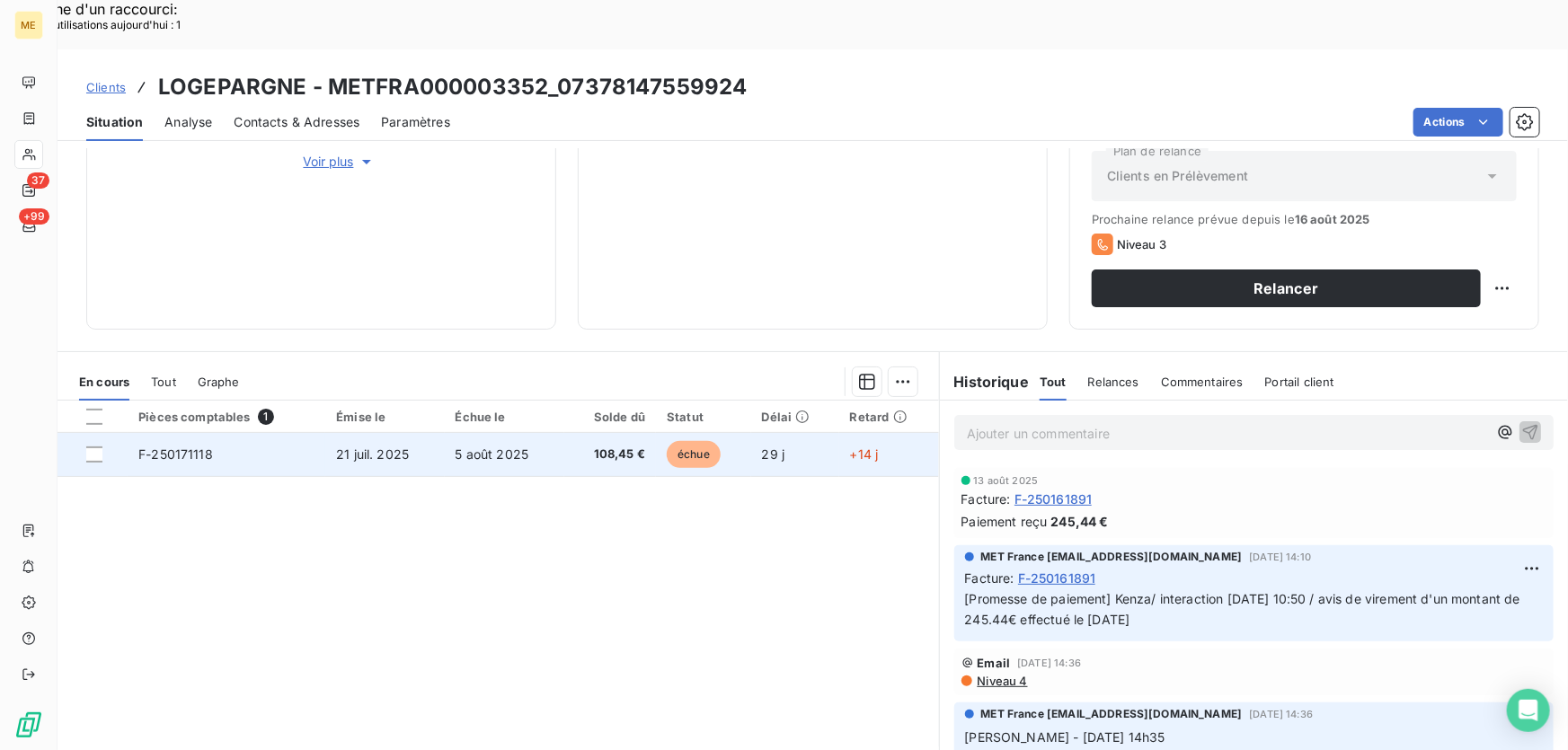
click at [550, 433] on td "5 août 2025" at bounding box center [504, 454] width 119 height 43
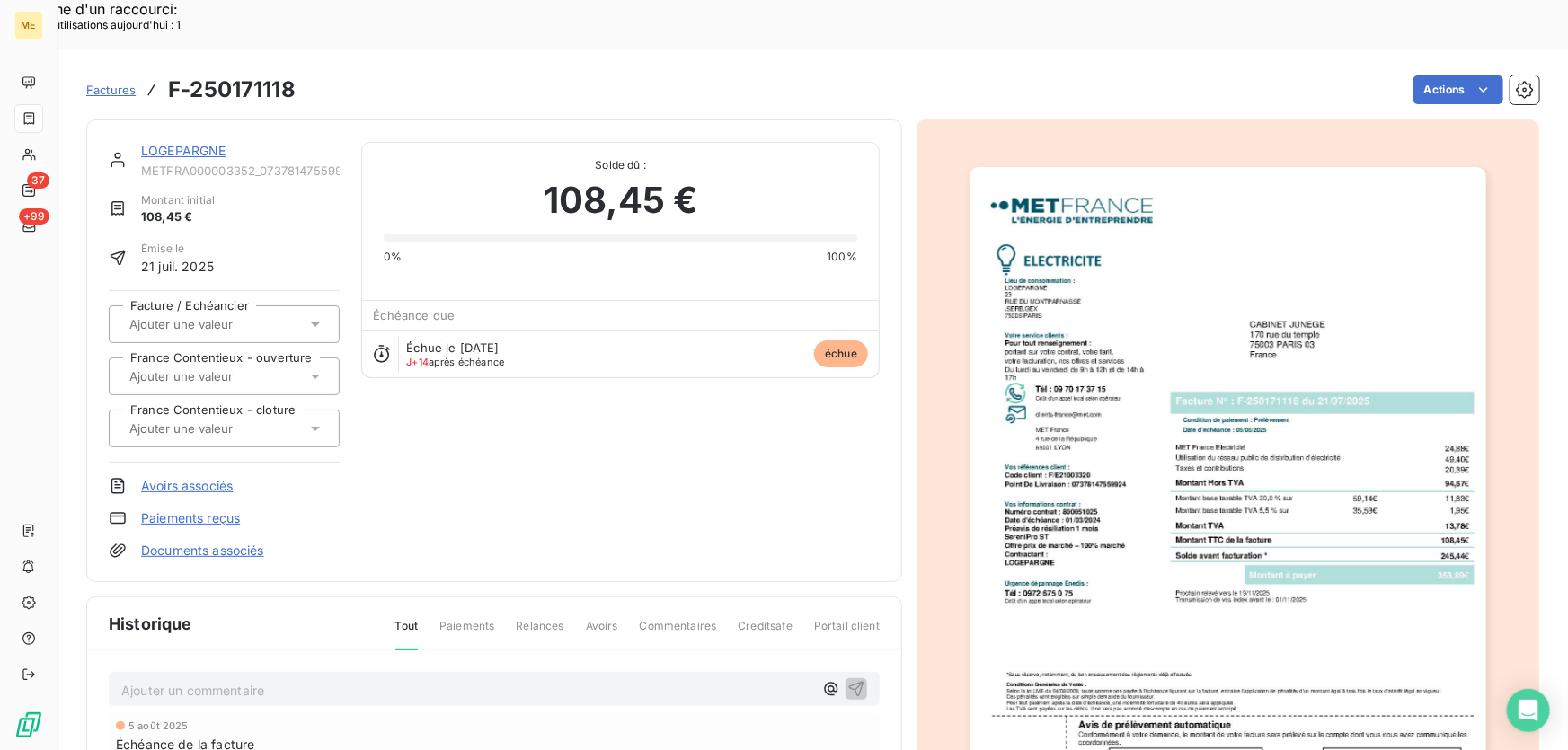
click at [1146, 387] on img "button" at bounding box center [1228, 533] width 517 height 732
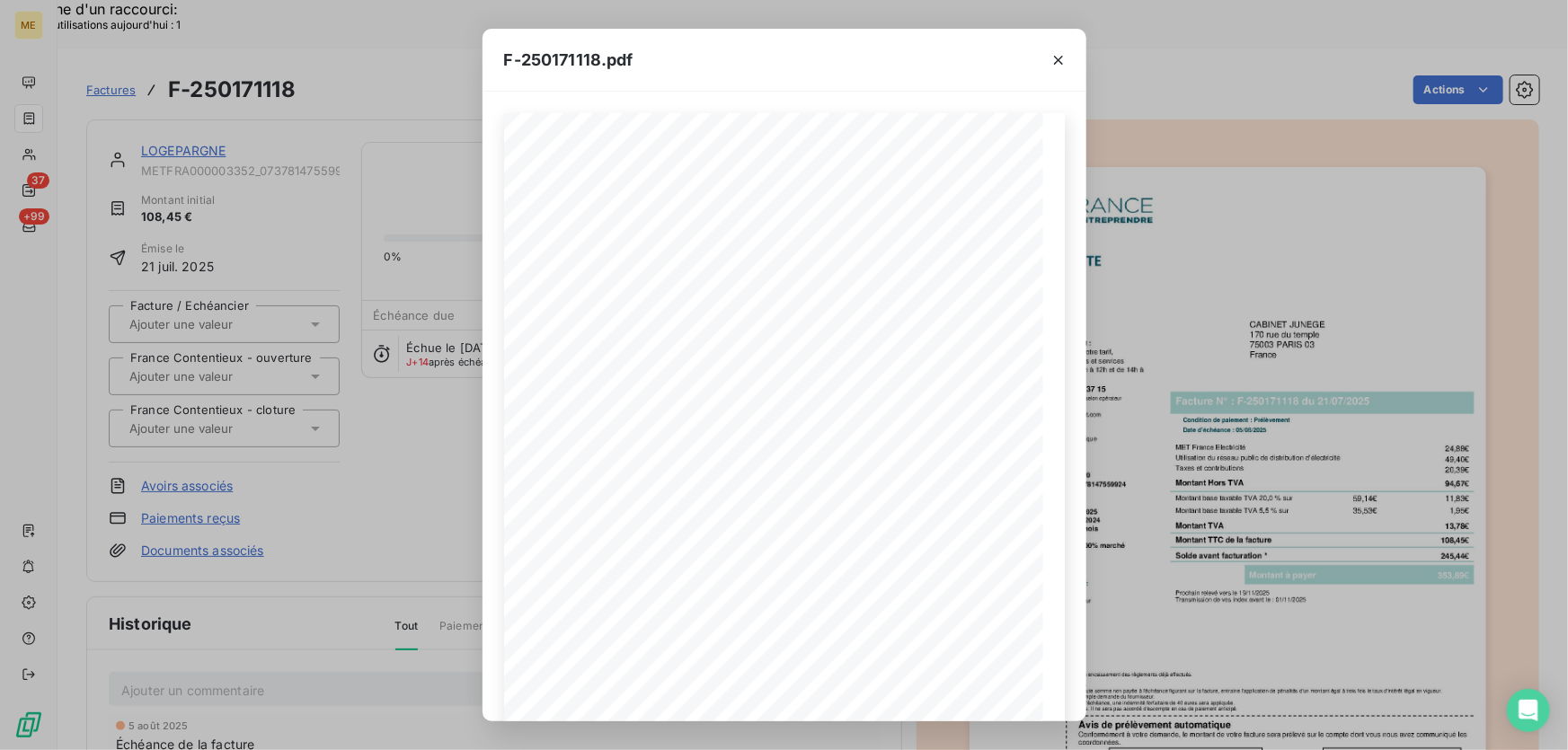
drag, startPoint x: 1058, startPoint y: 61, endPoint x: 595, endPoint y: 97, distance: 464.4
click at [1058, 61] on icon "button" at bounding box center [1058, 61] width 9 height 9
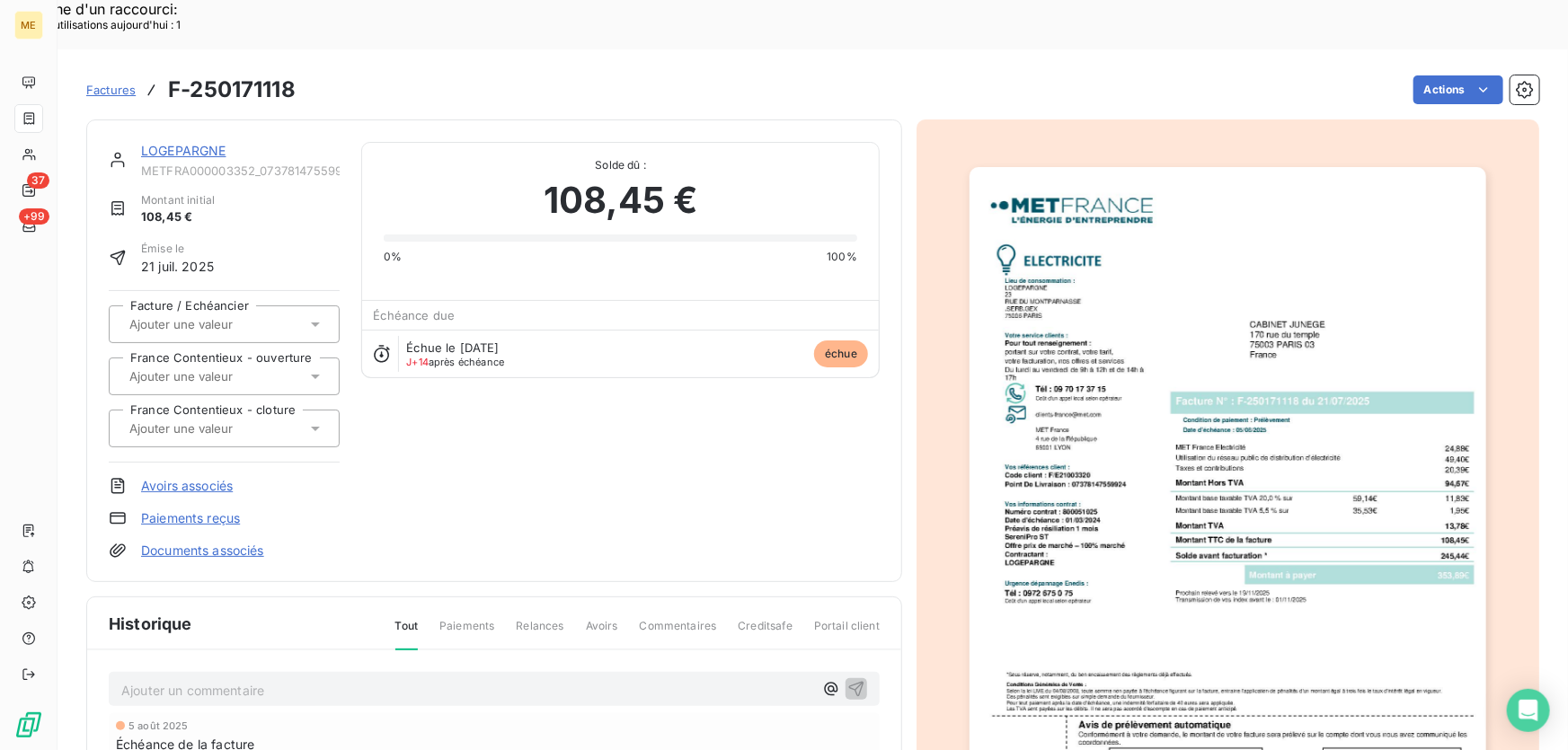
click at [193, 143] on link "LOGEPARGNE" at bounding box center [183, 150] width 85 height 16
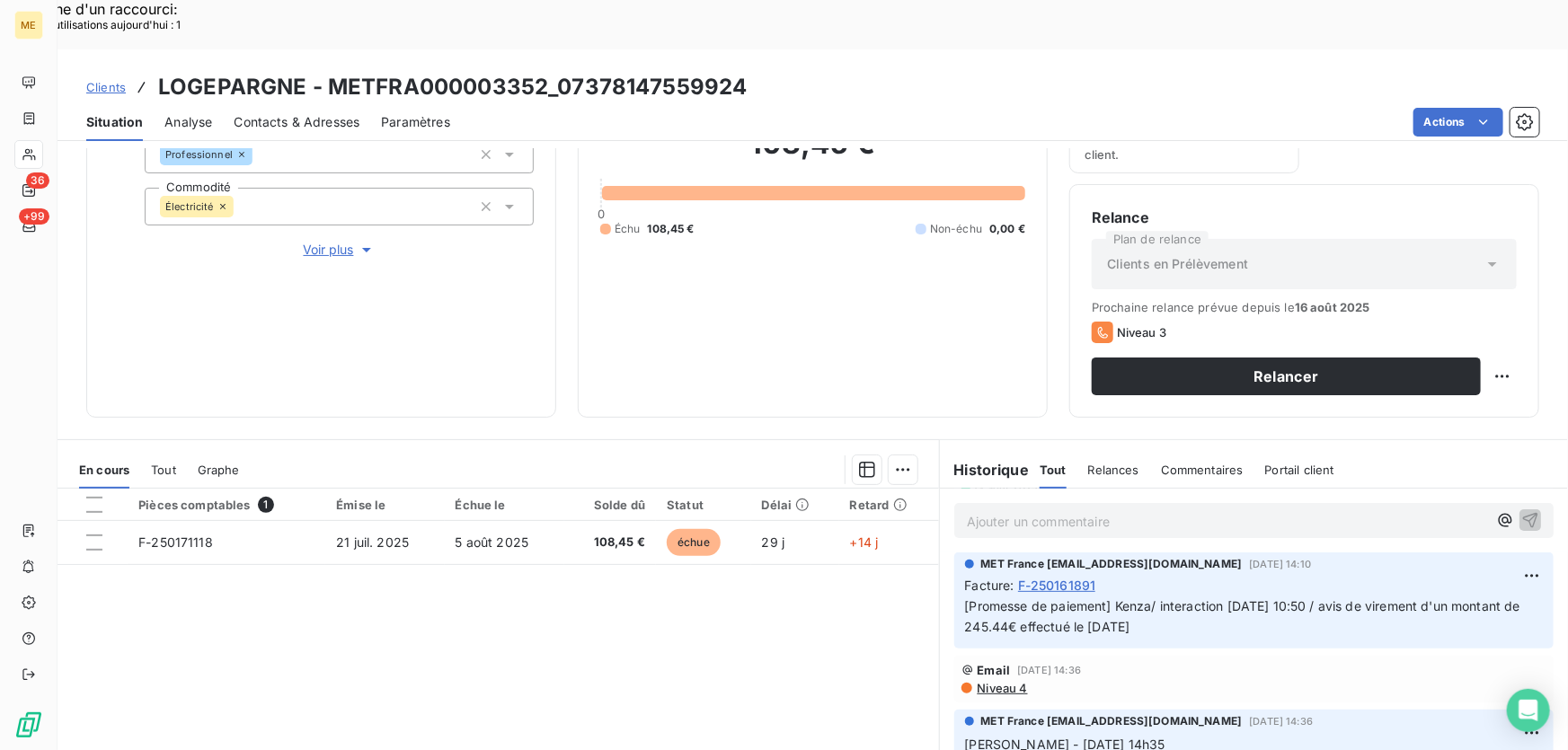
scroll to position [245, 0]
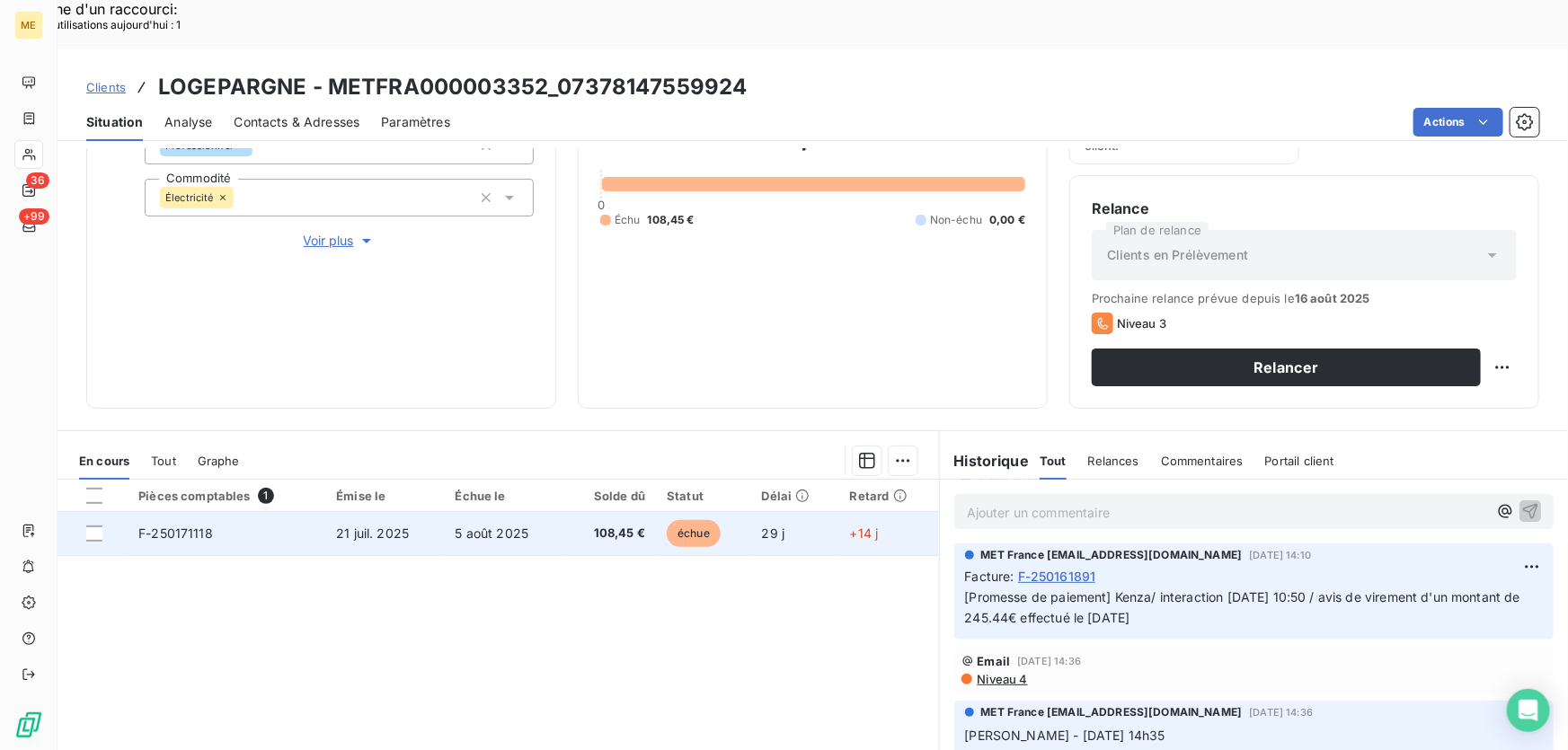
click at [538, 513] on td "5 août 2025" at bounding box center [504, 534] width 119 height 43
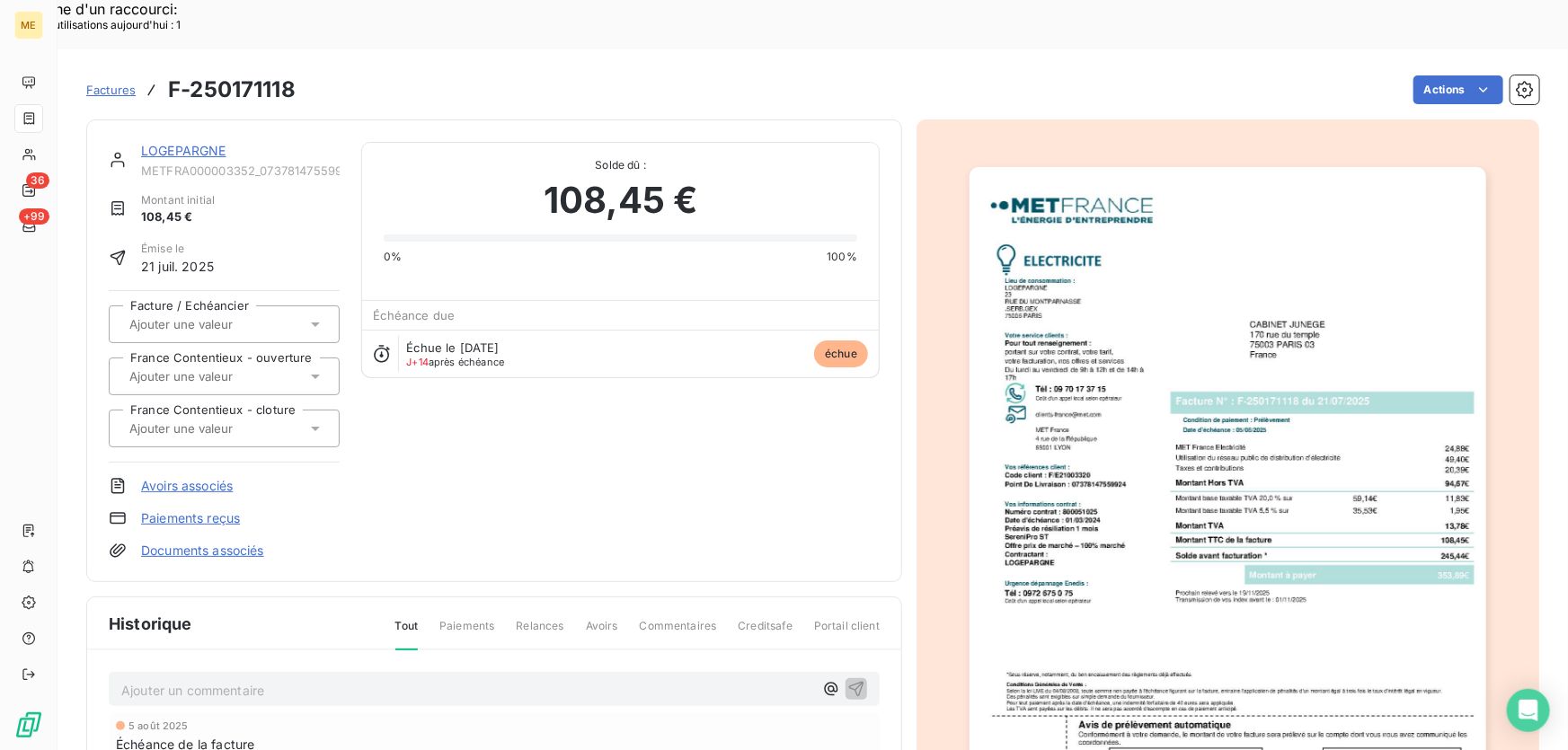
click at [167, 143] on link "LOGEPARGNE" at bounding box center [183, 150] width 85 height 16
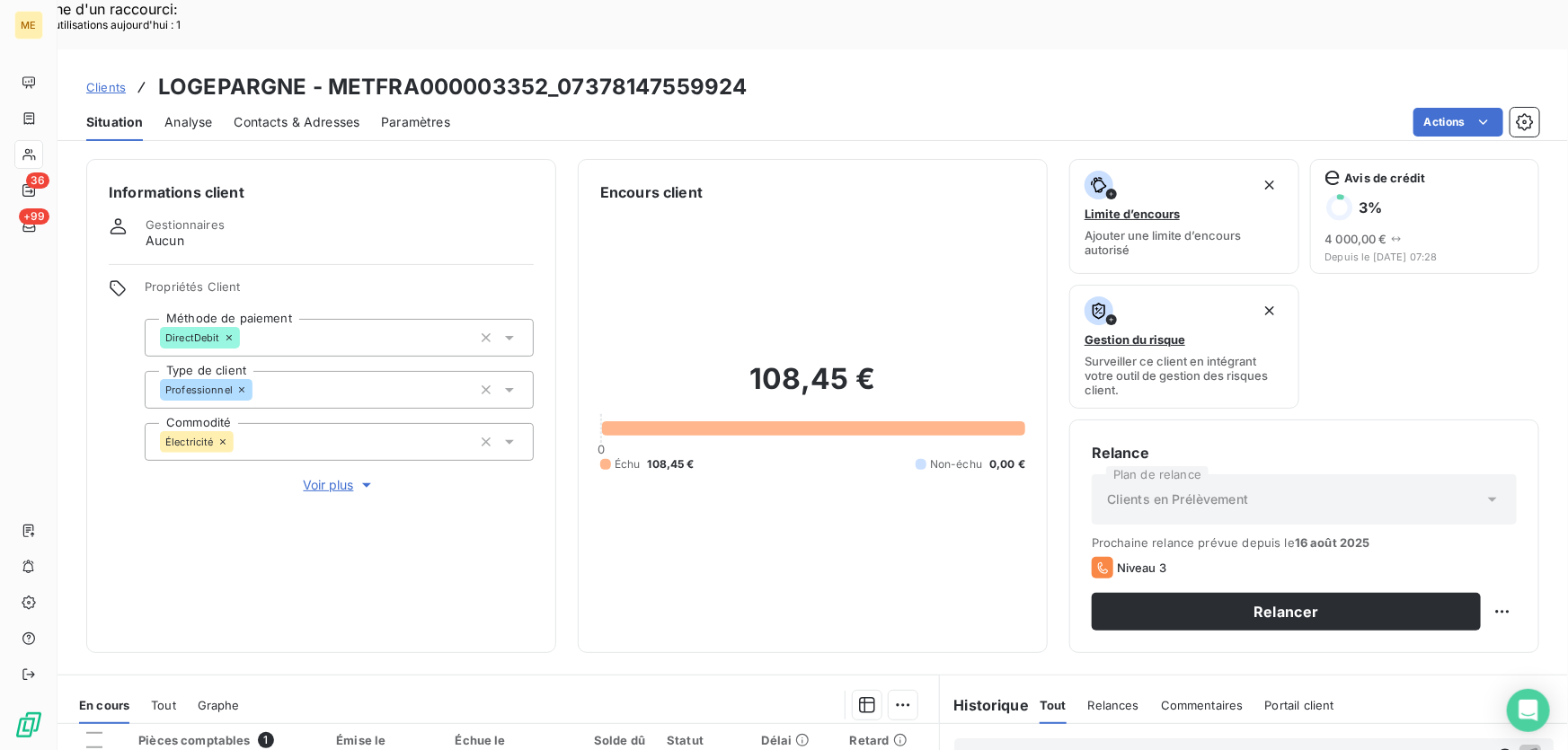
click at [313, 477] on span "Voir plus" at bounding box center [339, 486] width 71 height 18
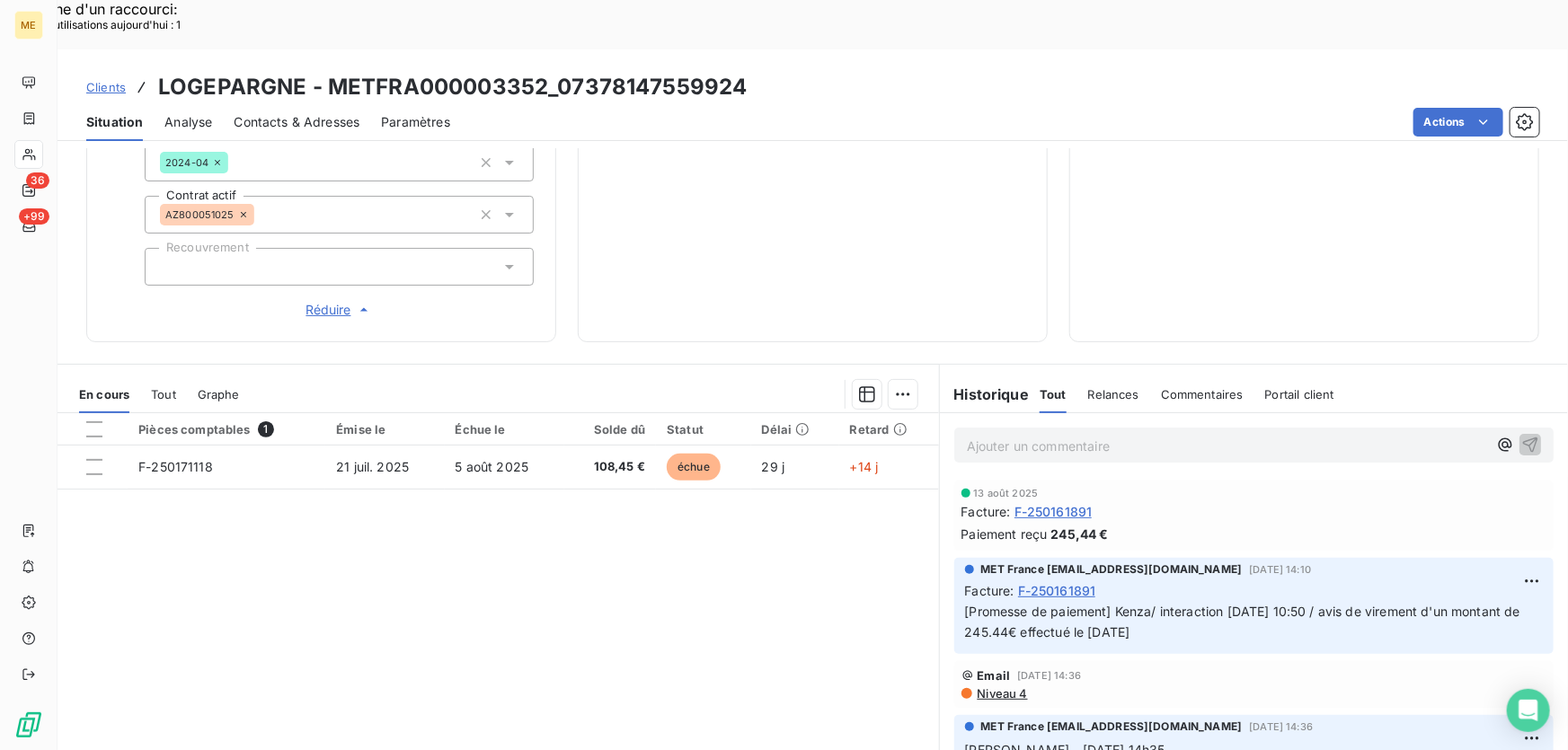
scroll to position [20, 0]
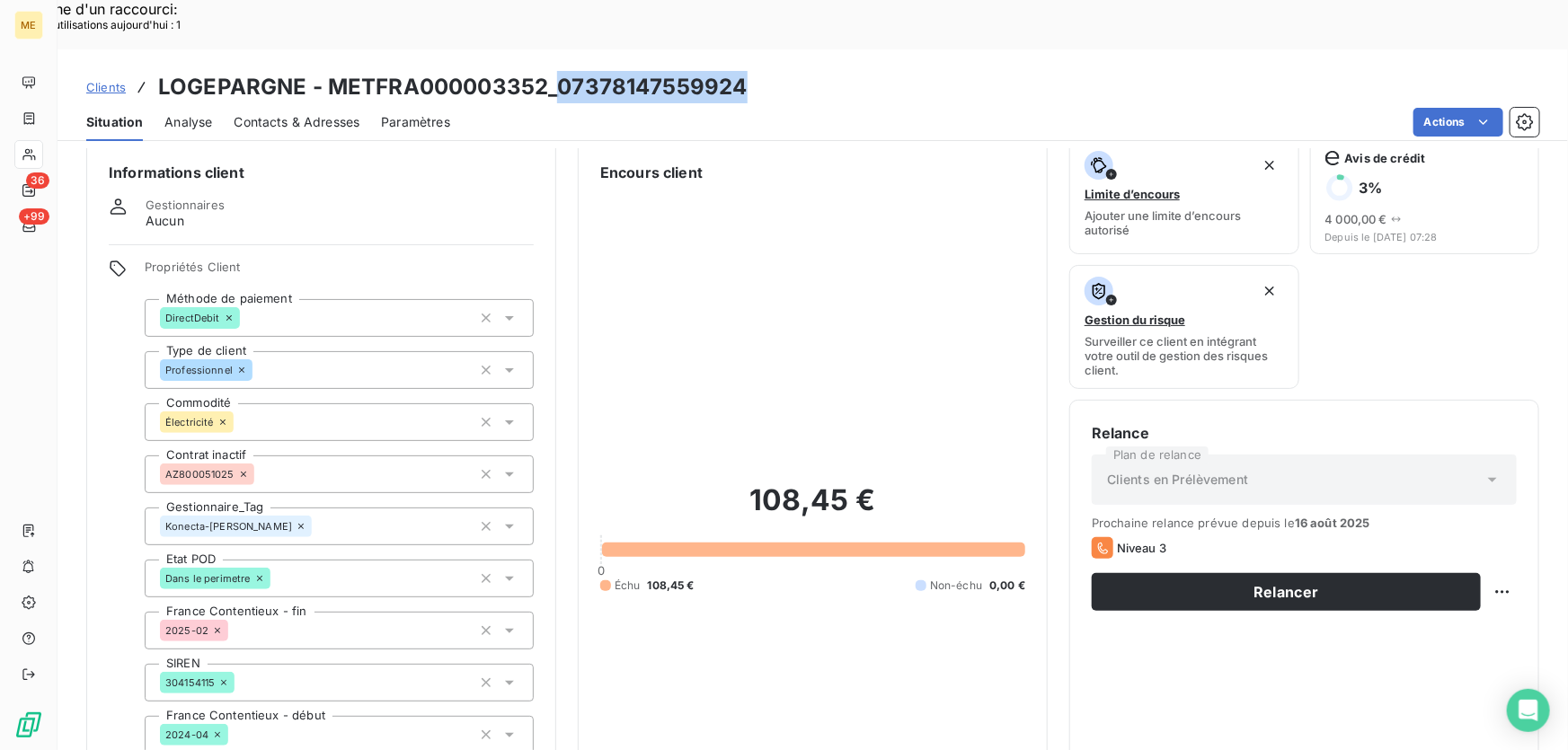
drag, startPoint x: 748, startPoint y: 32, endPoint x: 560, endPoint y: 45, distance: 188.4
click at [560, 71] on div "Clients LOGEPARGNE - METFRA000003352_07378147559924" at bounding box center [813, 86] width 1510 height 32
copy h3 "07378147559924"
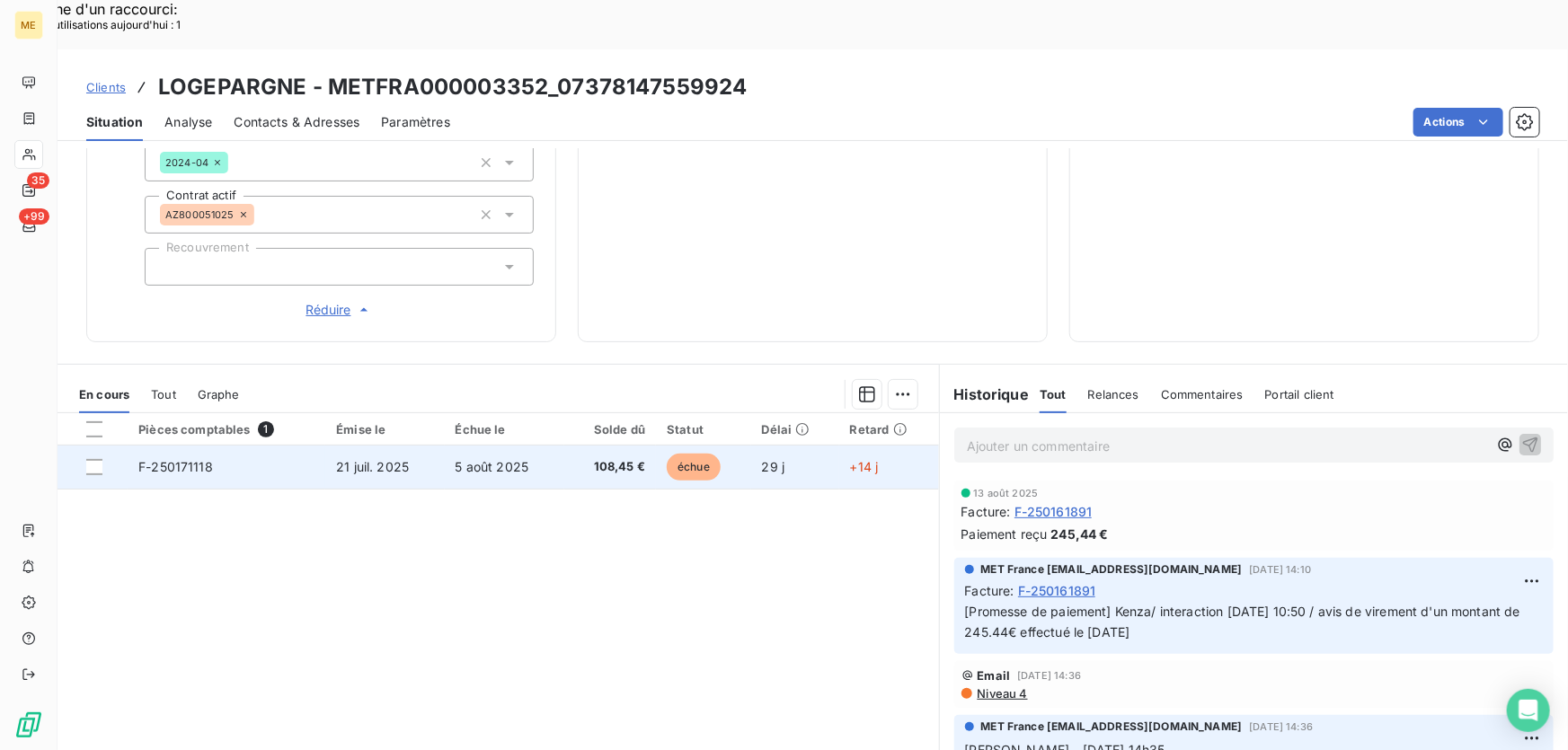
click at [557, 446] on td "5 août 2025" at bounding box center [504, 467] width 119 height 43
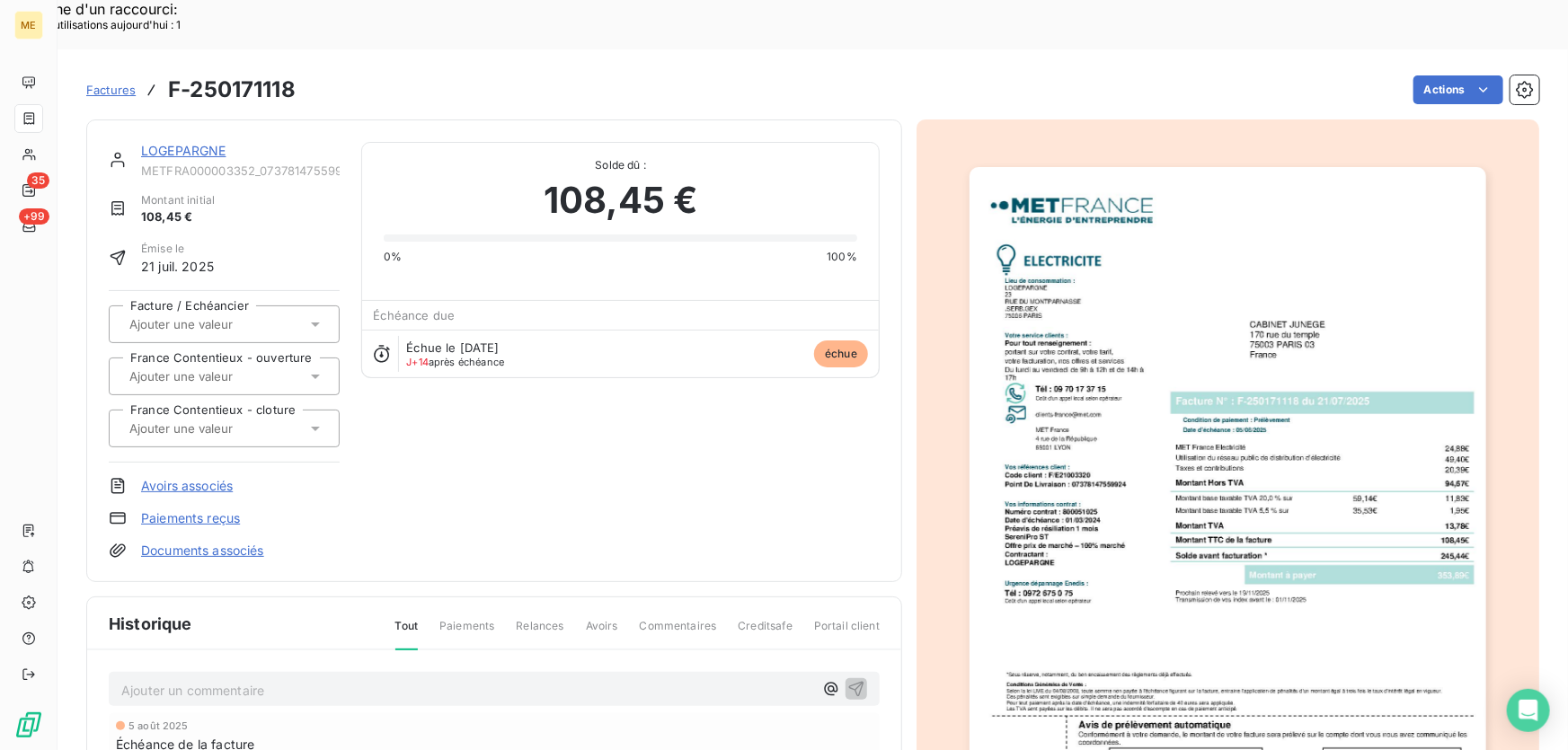
click at [545, 447] on div "LOGEPARGNE METFRA000003352_07378147559924 Montant initial 108,45 € Émise le 21 …" at bounding box center [494, 351] width 771 height 418
click at [207, 119] on div "LOGEPARGNE METFRA000003352_07378147559924 Montant initial 108,45 € Émise le 21 …" at bounding box center [494, 350] width 816 height 463
click at [204, 143] on link "LOGEPARGNE" at bounding box center [183, 150] width 85 height 16
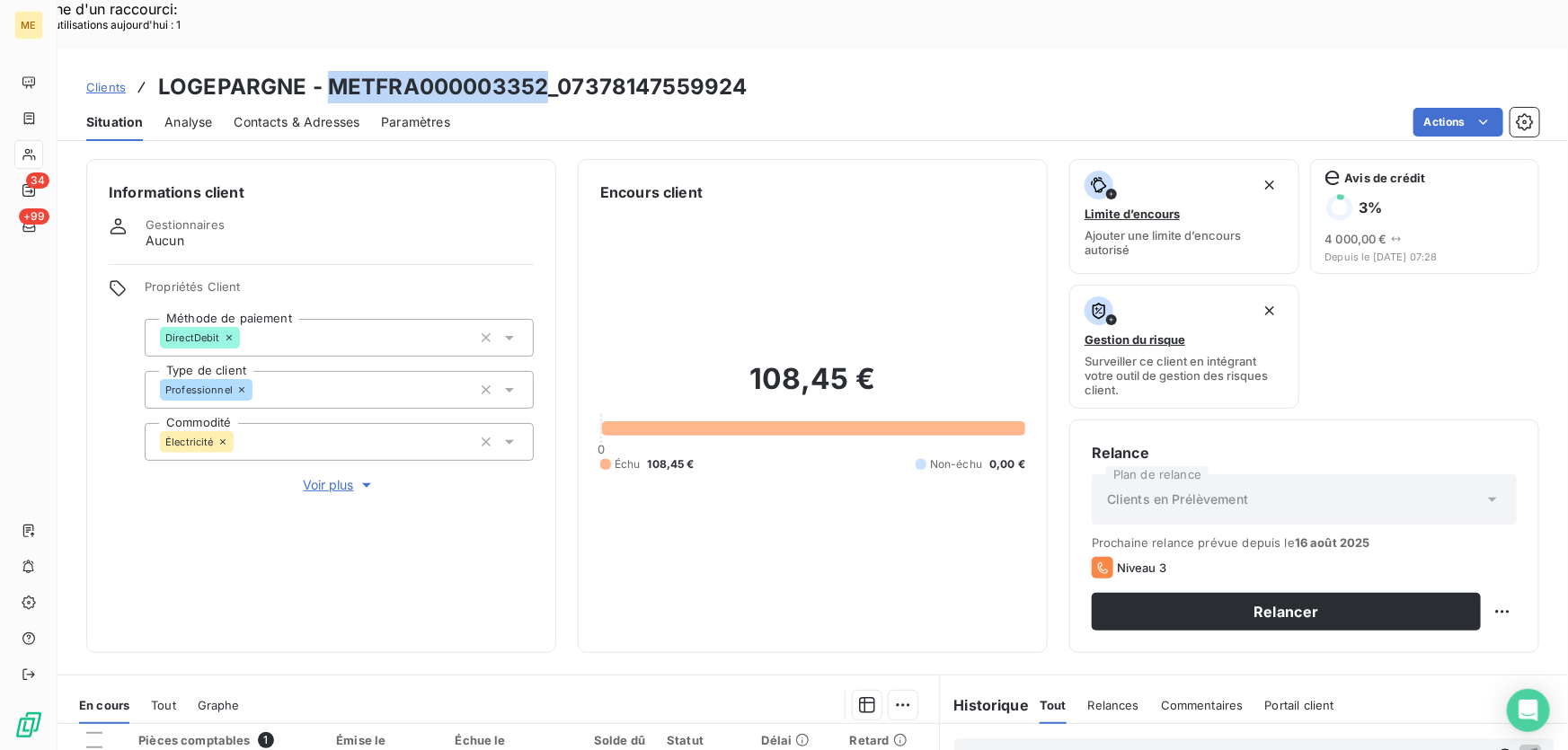
drag, startPoint x: 542, startPoint y: 39, endPoint x: 329, endPoint y: 35, distance: 213.0
click at [329, 71] on h3 "LOGEPARGNE - METFRA000003352_07378147559924" at bounding box center [453, 86] width 588 height 32
copy h3 "METFRA000003352"
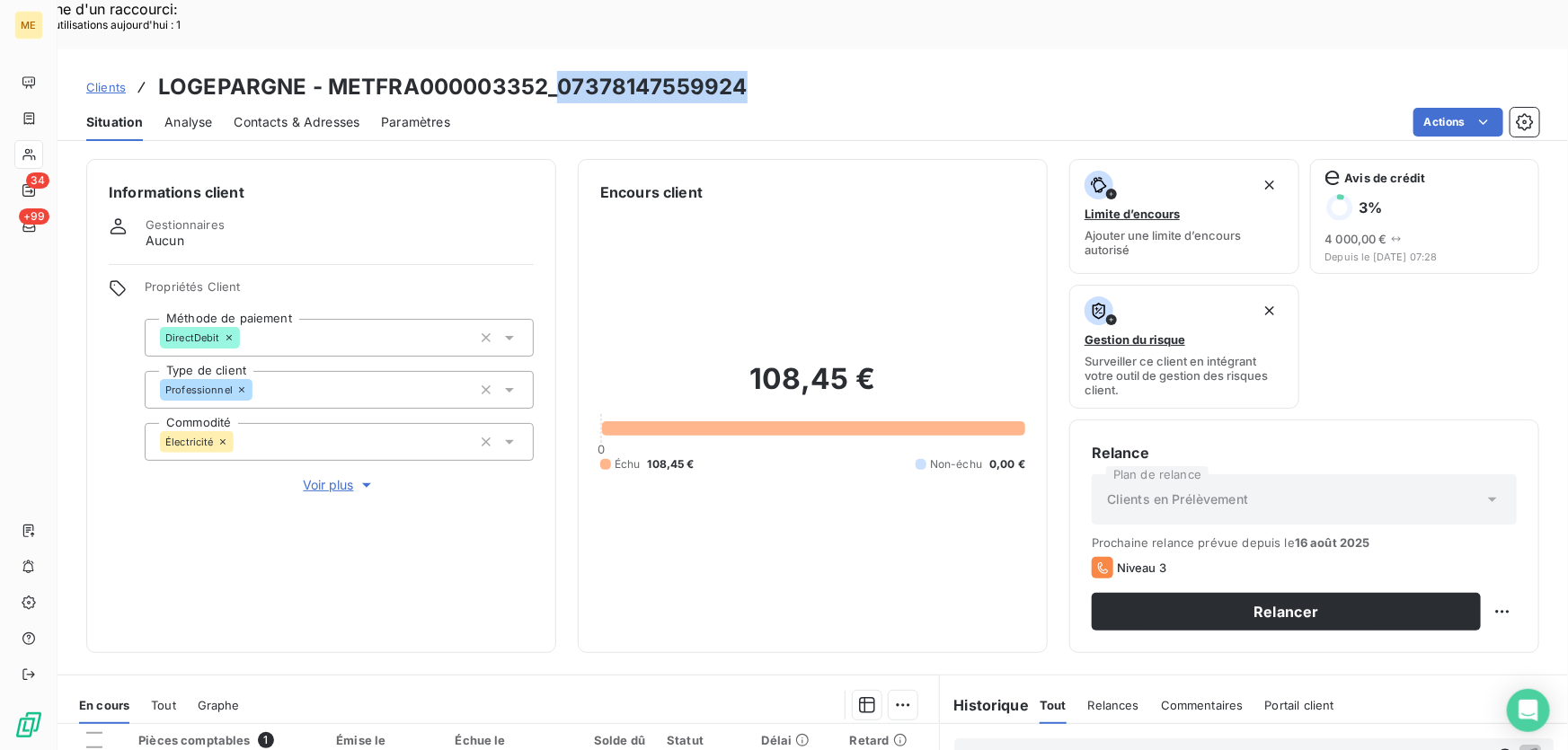
drag, startPoint x: 698, startPoint y: 35, endPoint x: 555, endPoint y: 35, distance: 143.0
click at [555, 71] on div "Clients LOGEPARGNE - METFRA000003352_07378147559924" at bounding box center [813, 86] width 1510 height 32
copy h3 "07378147559924"
click at [772, 71] on div "Clients LOGEPARGNE - METFRA000003352_07378147559924" at bounding box center [813, 86] width 1510 height 32
drag, startPoint x: 740, startPoint y: 37, endPoint x: 554, endPoint y: 36, distance: 186.0
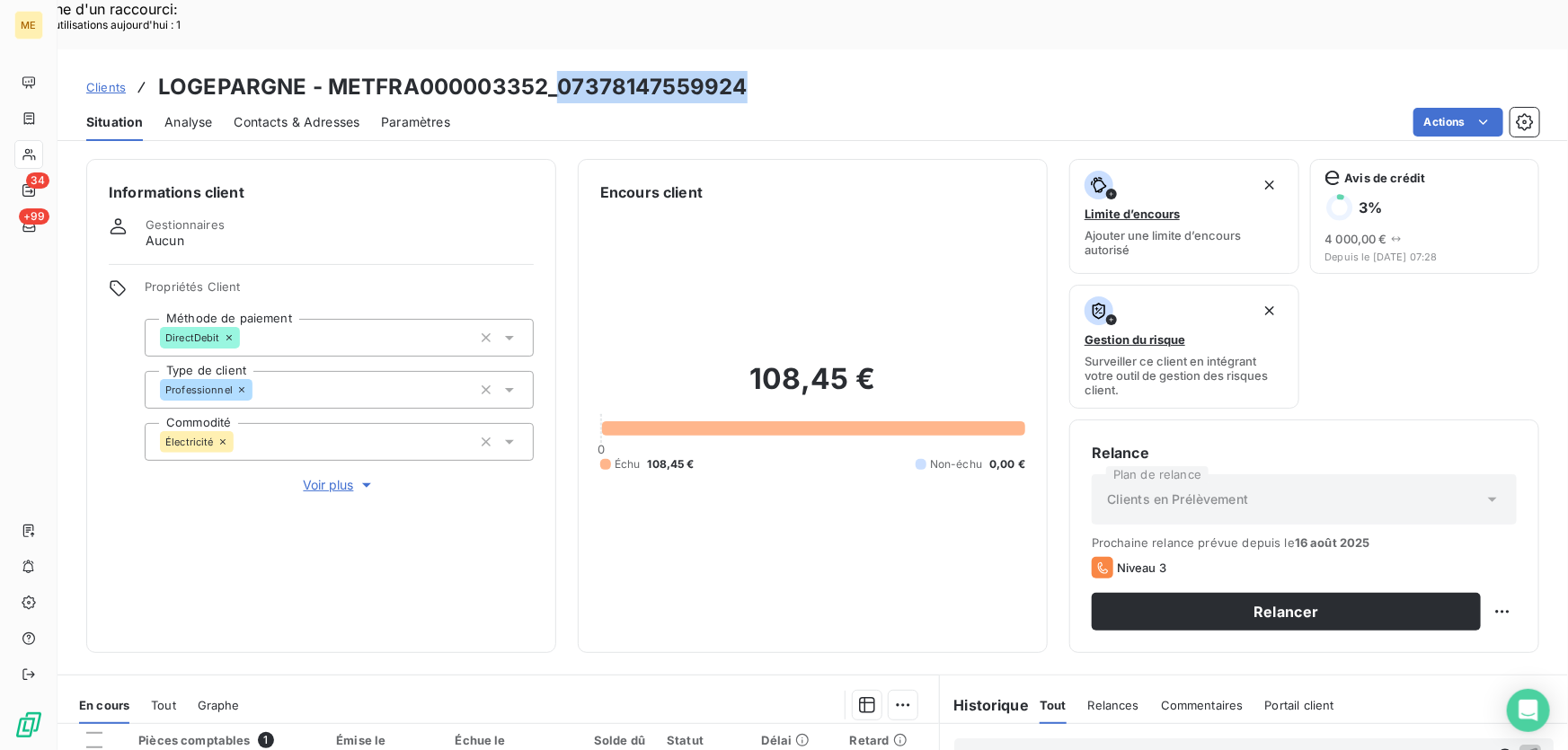
click at [554, 71] on h3 "LOGEPARGNE - METFRA000003352_07378147559924" at bounding box center [453, 86] width 588 height 32
copy h3 "07378147559924"
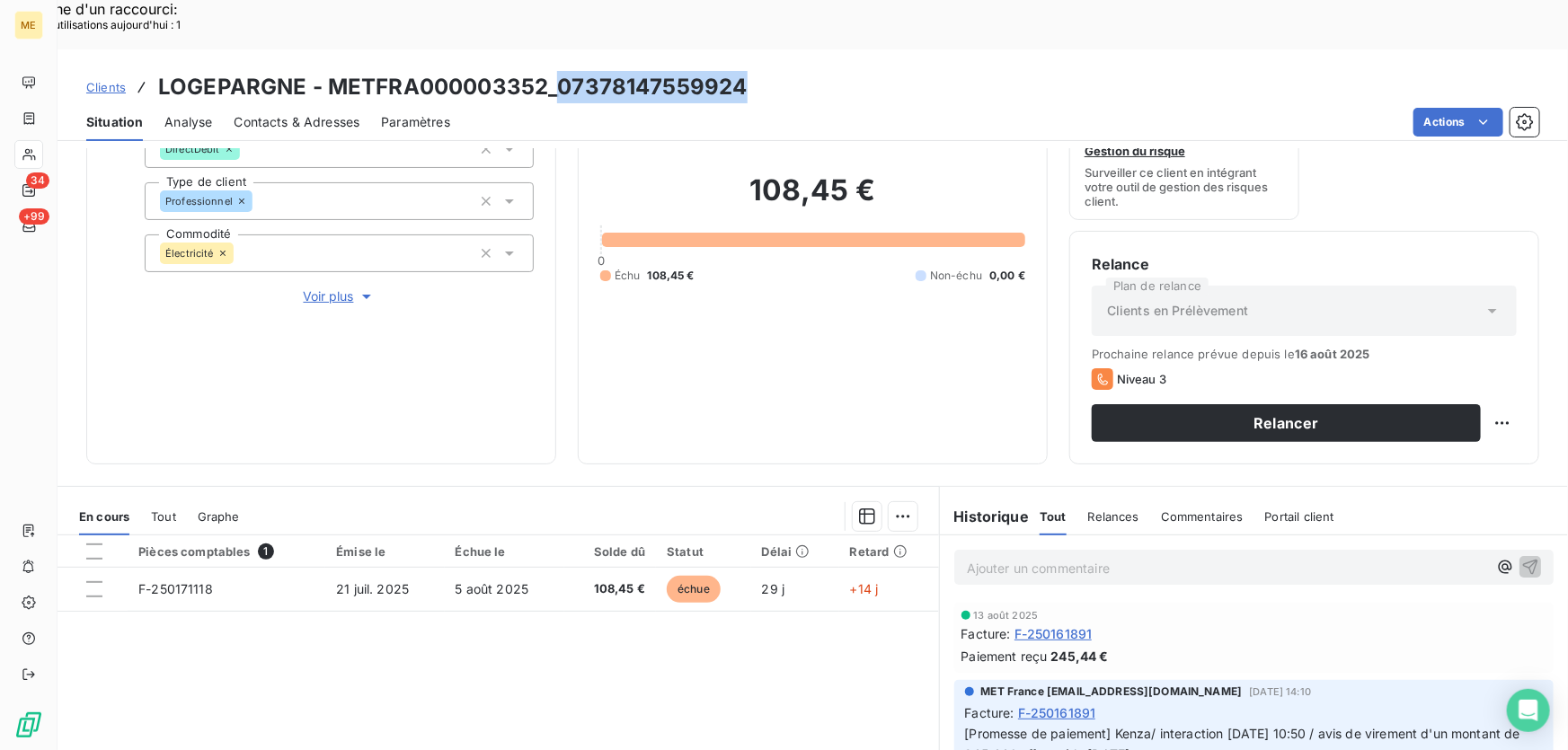
scroll to position [245, 0]
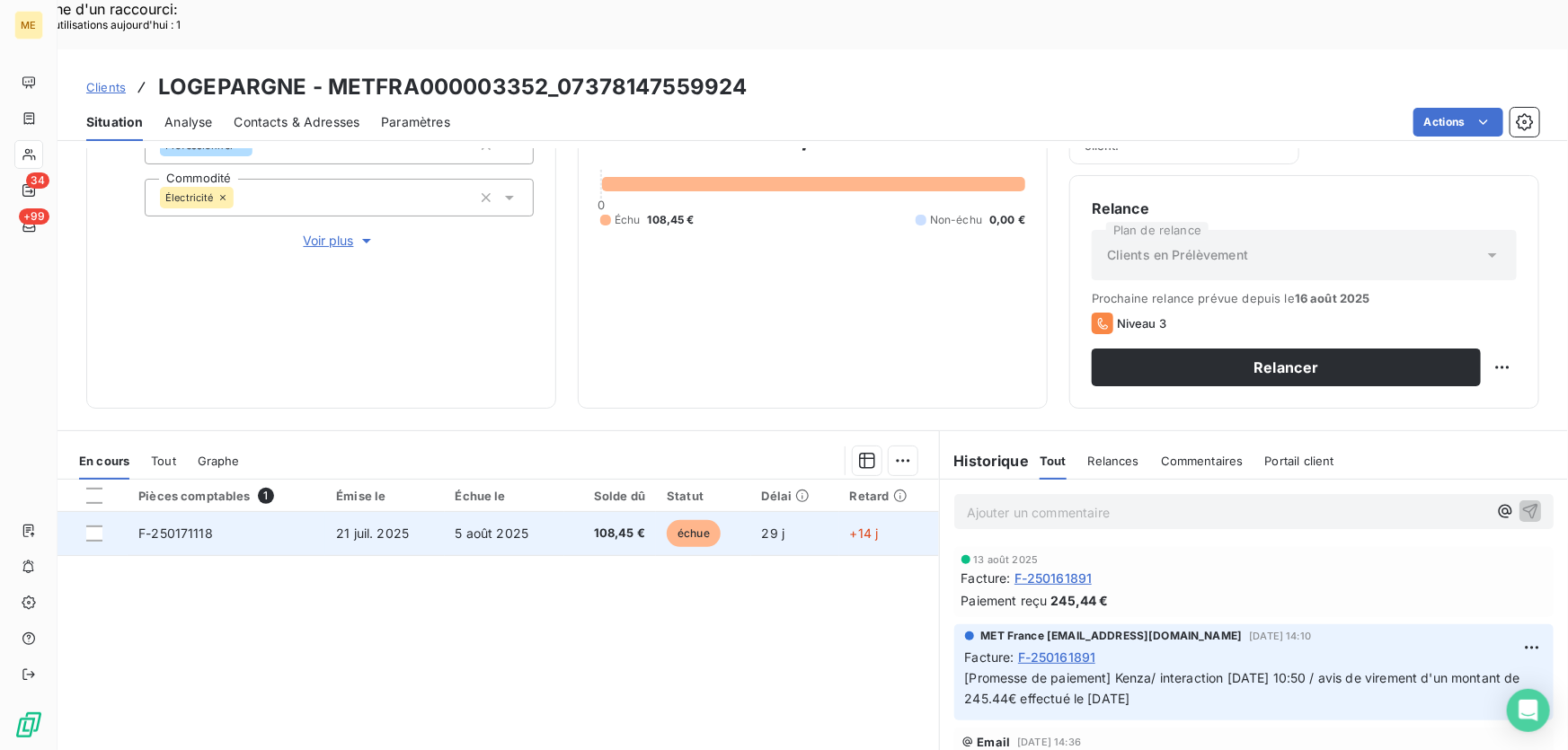
click at [434, 513] on td "21 juil. 2025" at bounding box center [384, 534] width 118 height 43
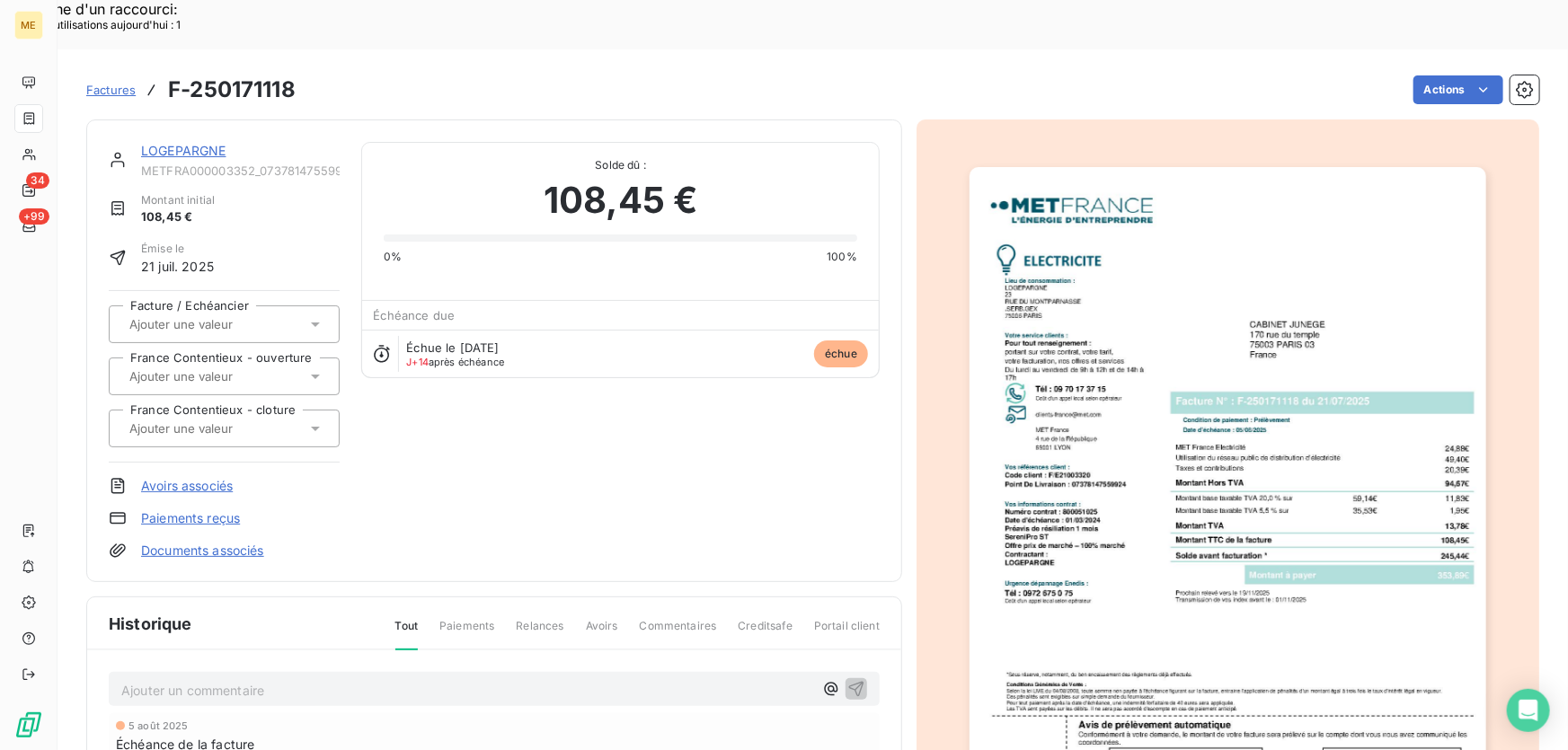
click at [1364, 496] on img "button" at bounding box center [1228, 533] width 517 height 732
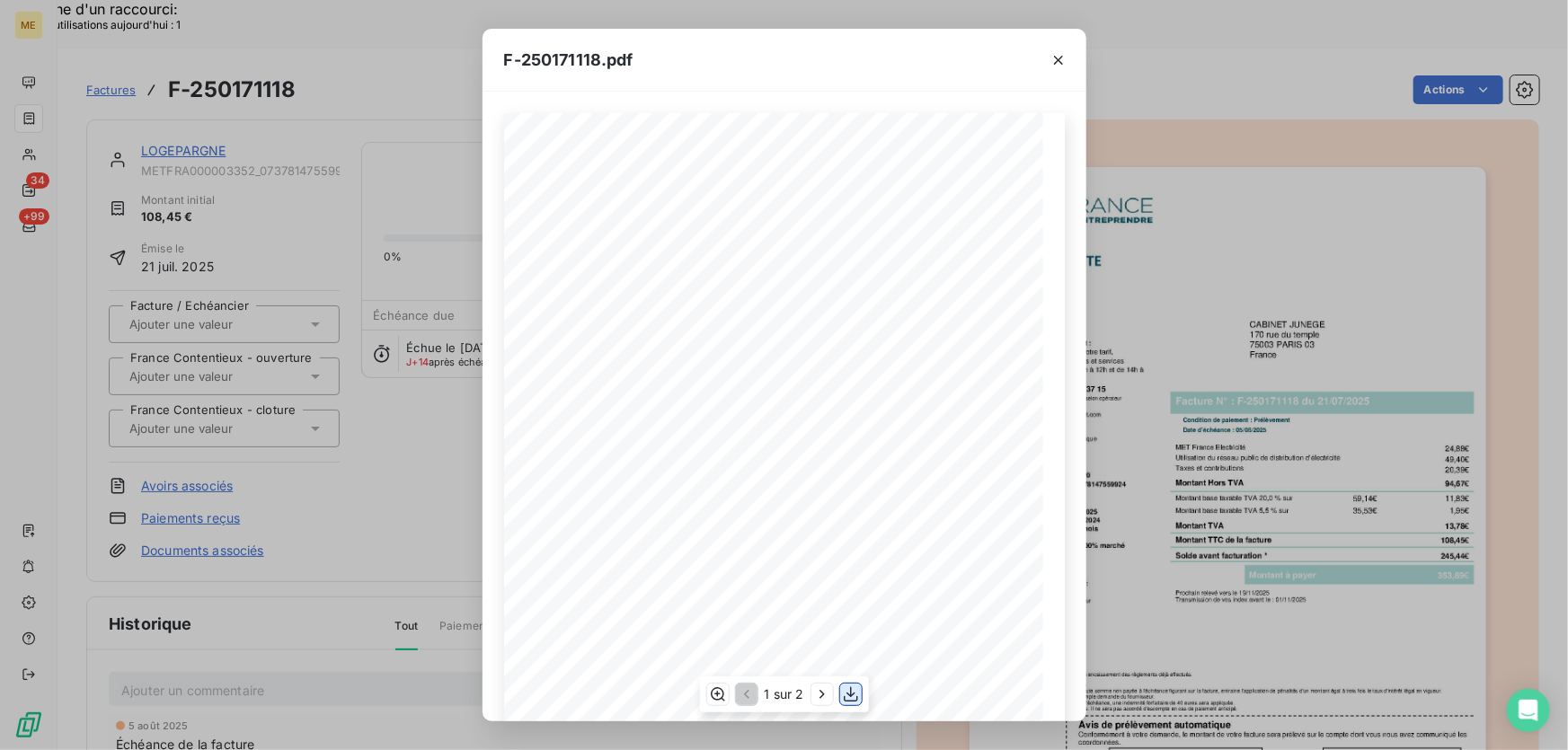
click at [850, 695] on icon "button" at bounding box center [850, 695] width 15 height 16
click at [806, 68] on div "F-250171118.pdf" at bounding box center [784, 60] width 604 height 63
click at [1054, 63] on icon "button" at bounding box center [1058, 61] width 9 height 9
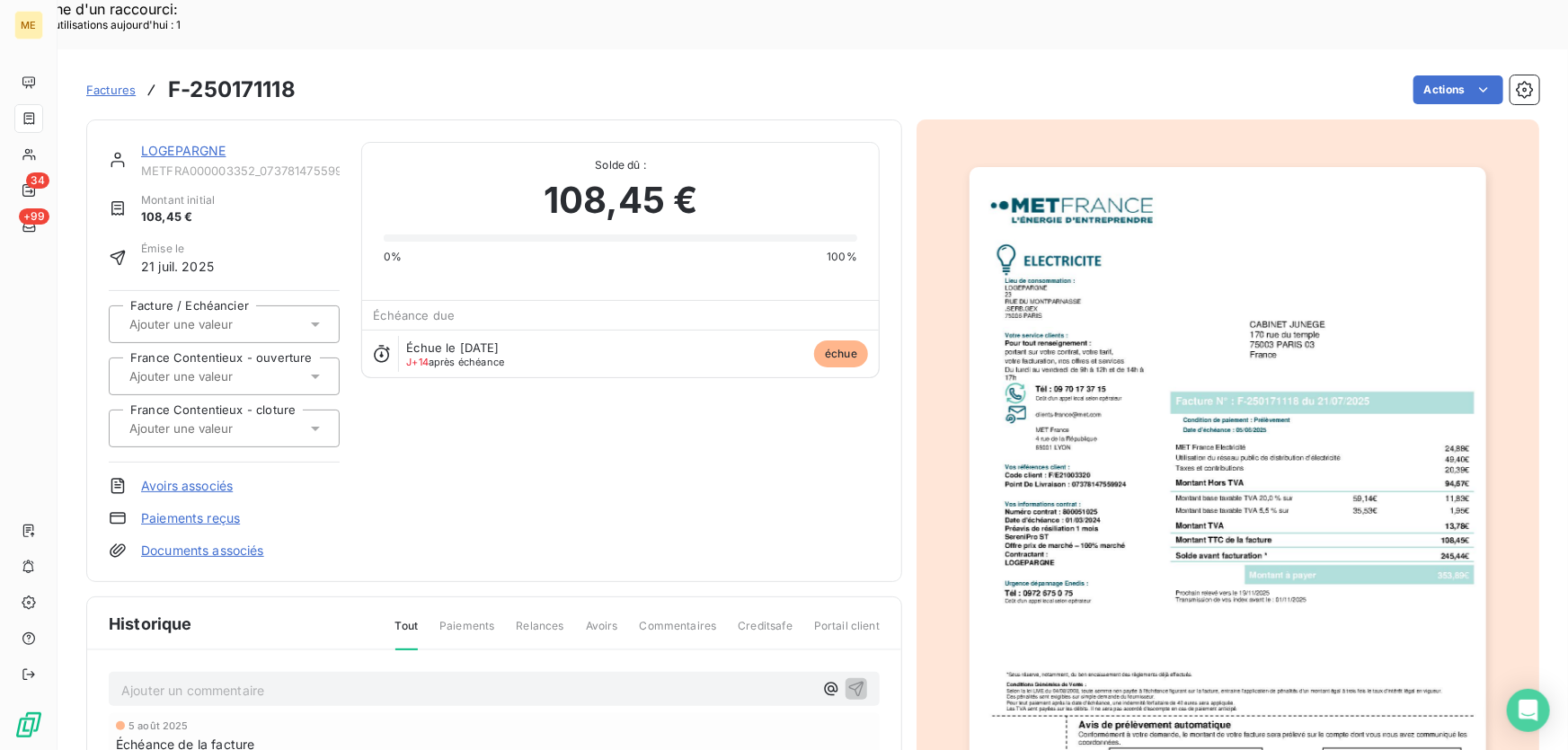
click at [164, 143] on link "LOGEPARGNE" at bounding box center [183, 150] width 85 height 16
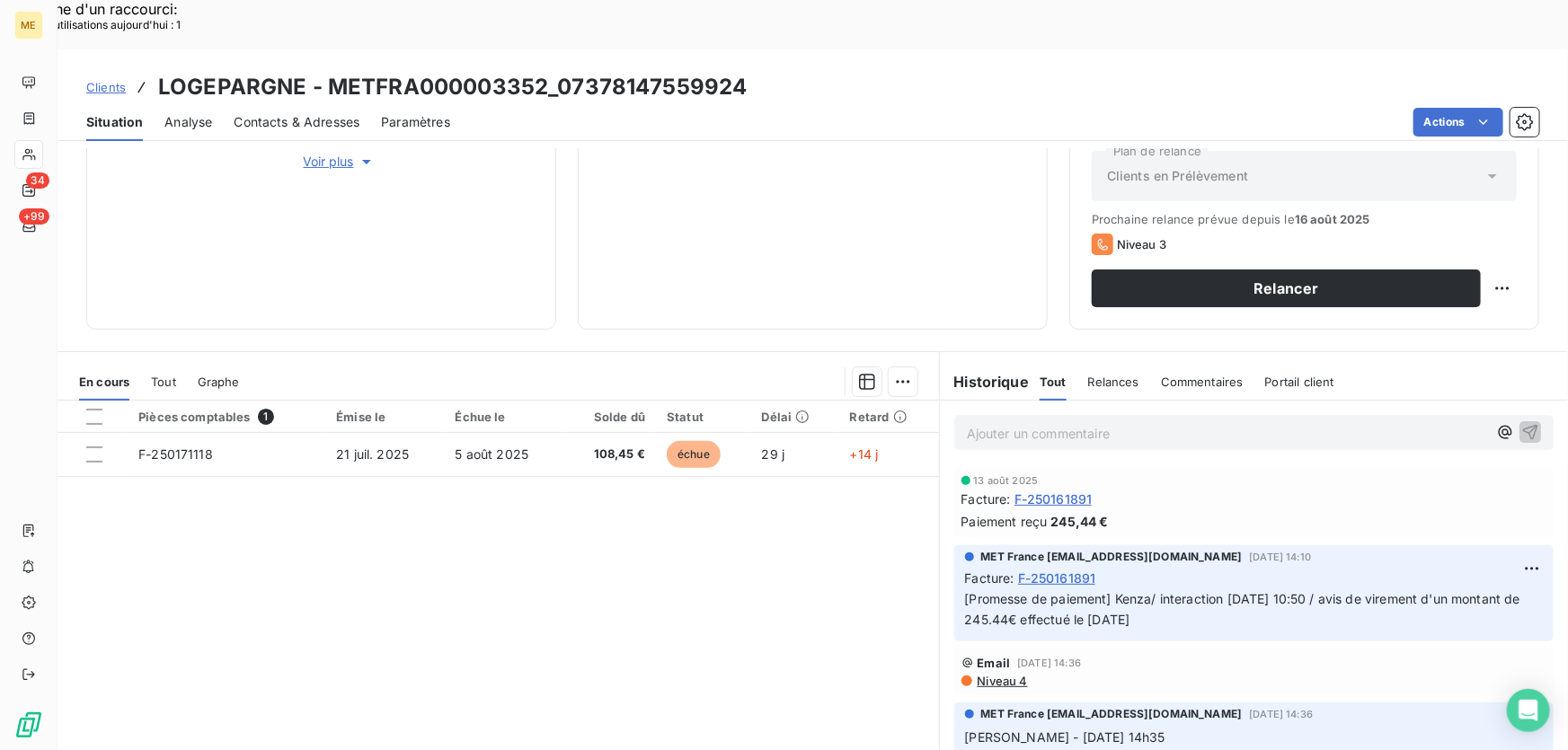
scroll to position [160, 0]
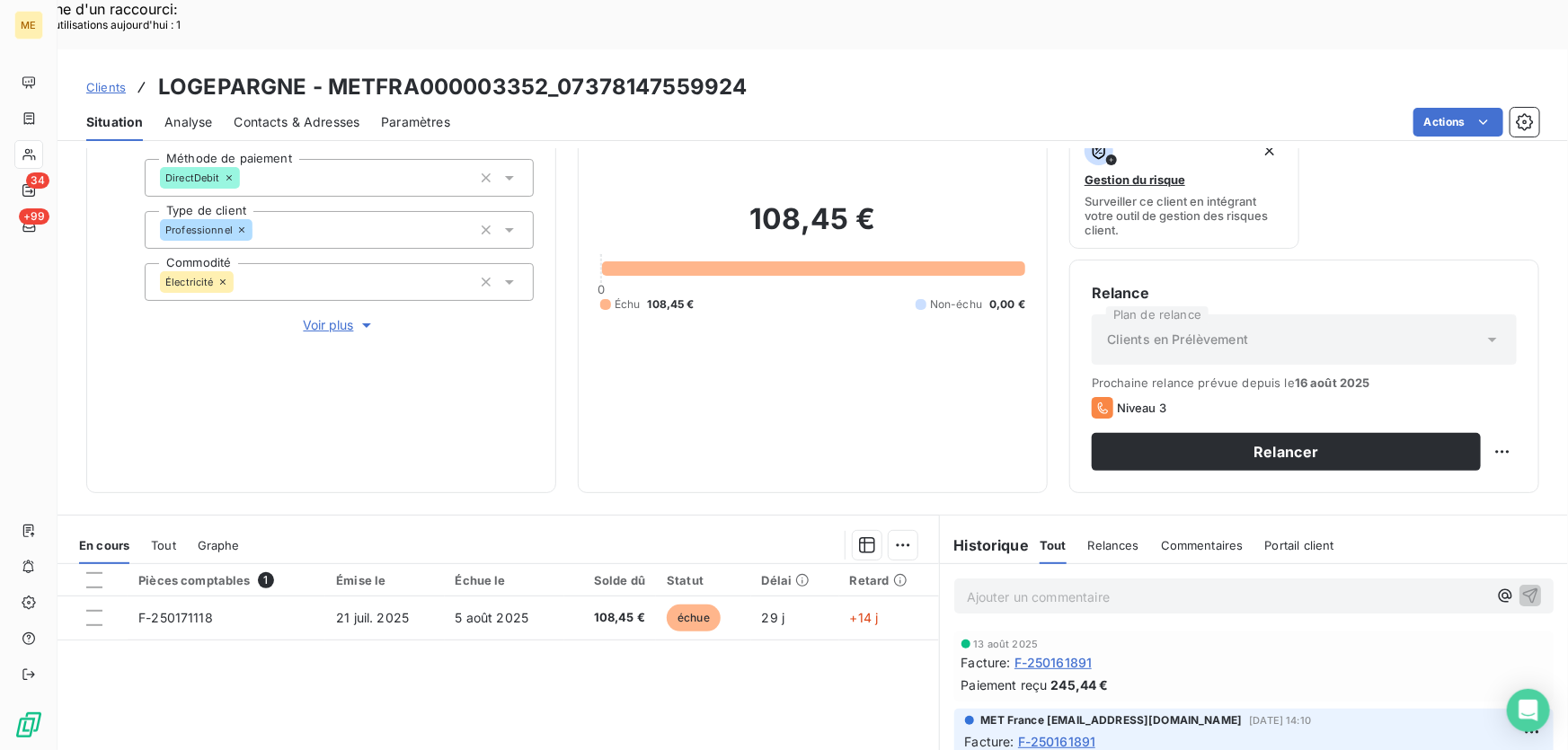
click at [1096, 586] on p "Ajouter un commentaire ﻿" at bounding box center [1227, 597] width 521 height 23
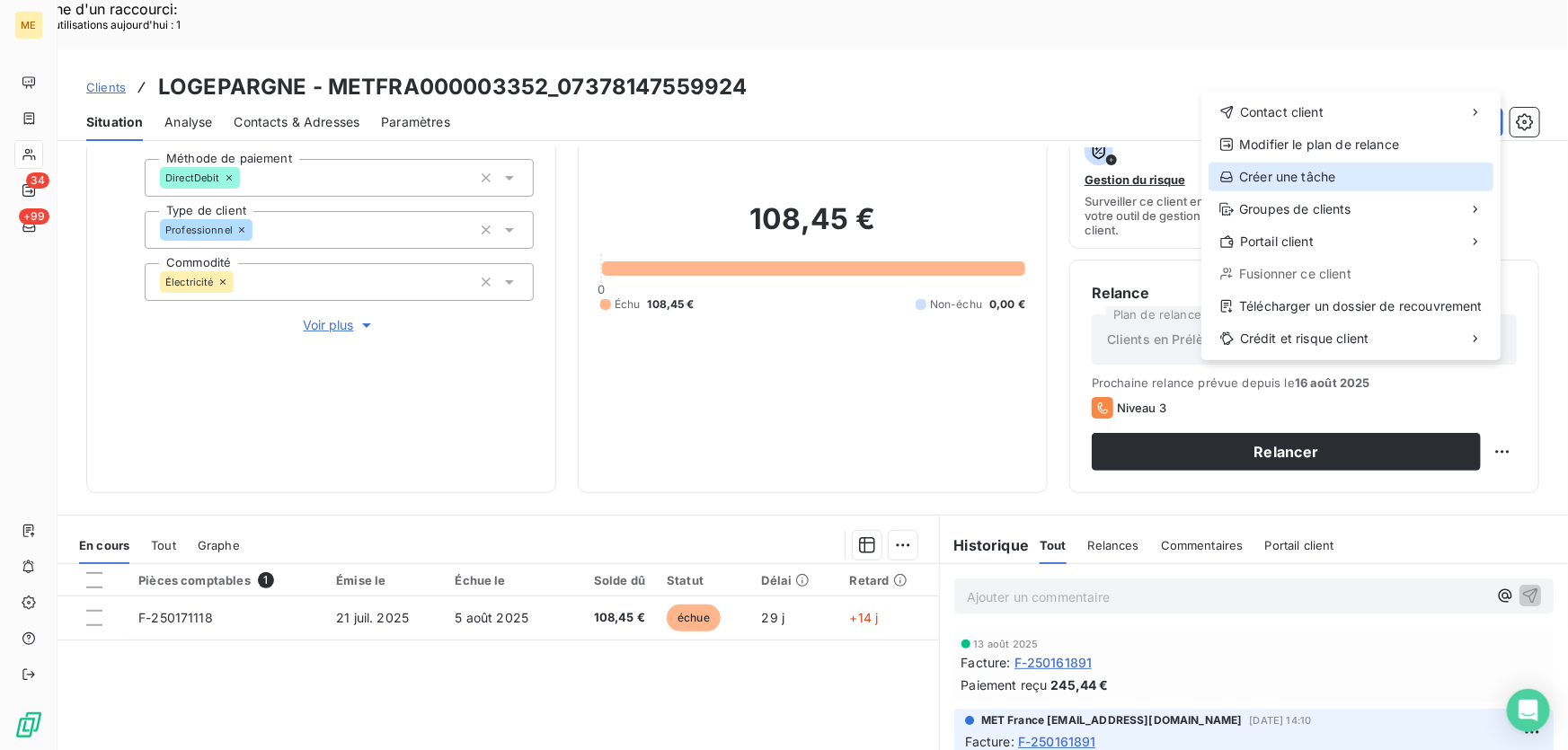
click at [1263, 176] on div "Créer une tâche" at bounding box center [1350, 176] width 285 height 28
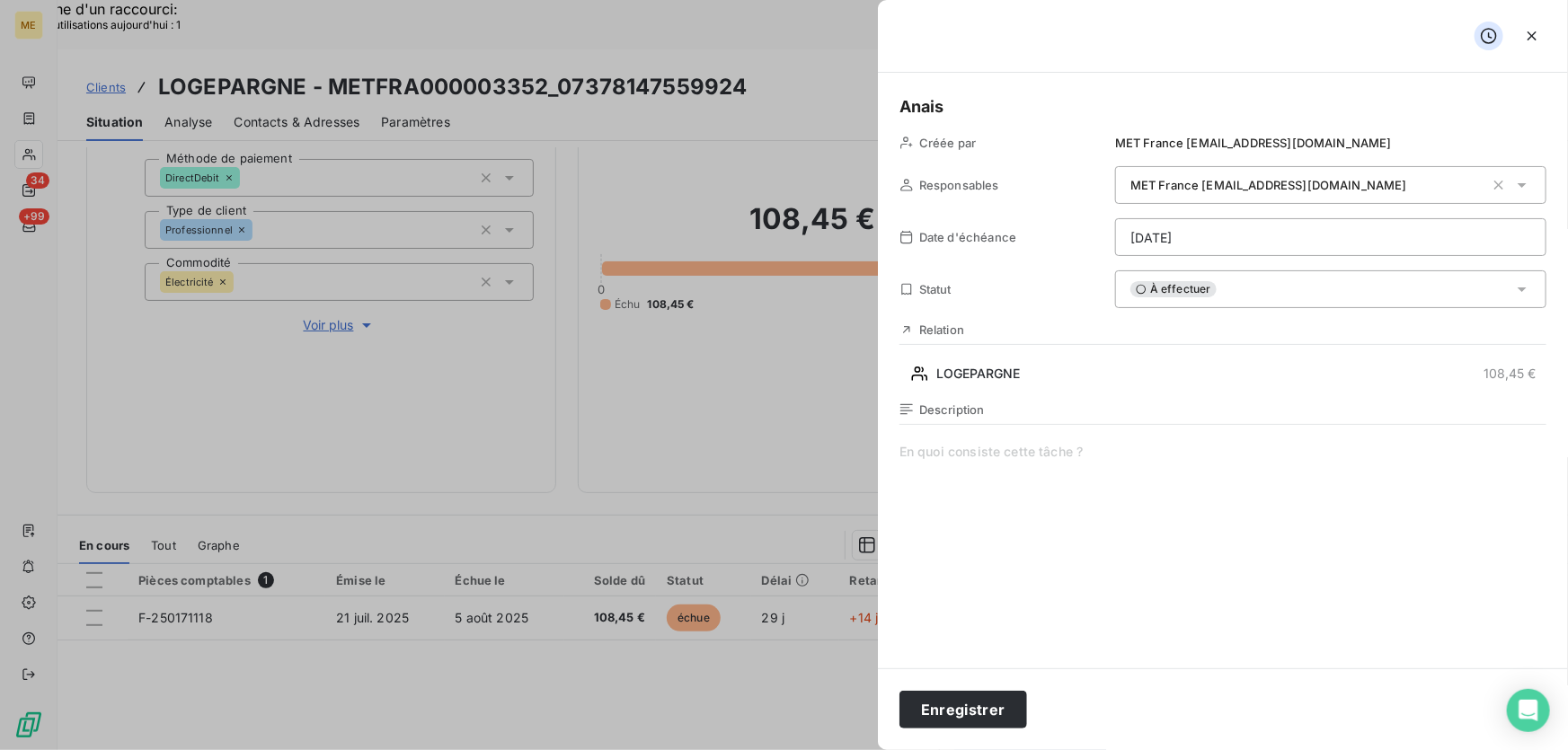
click at [1039, 448] on span at bounding box center [1223, 615] width 647 height 345
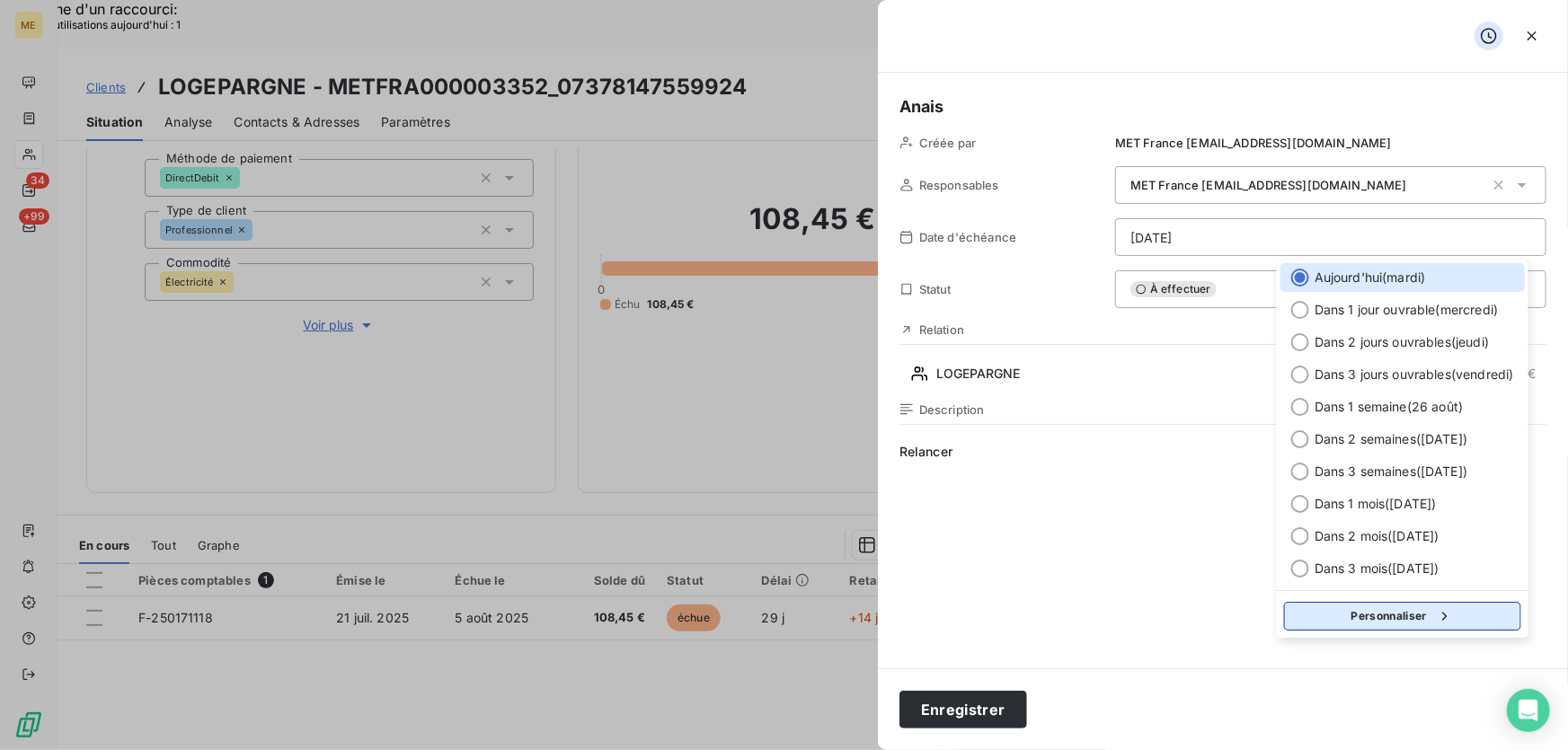
click at [1370, 617] on button "Personnaliser" at bounding box center [1402, 616] width 237 height 28
select select "7"
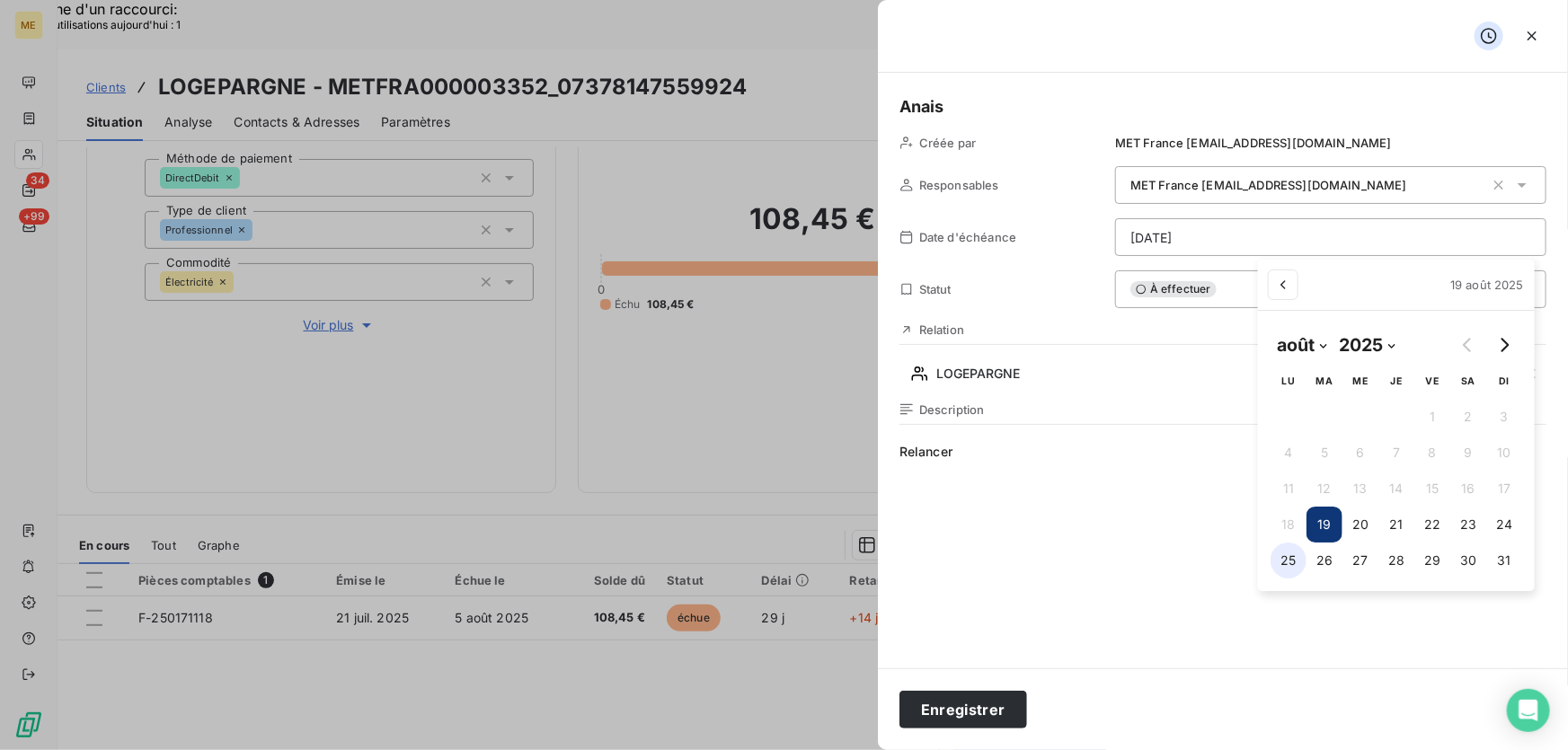
click at [1290, 555] on button "25" at bounding box center [1288, 560] width 36 height 36
type input "25/08/2025"
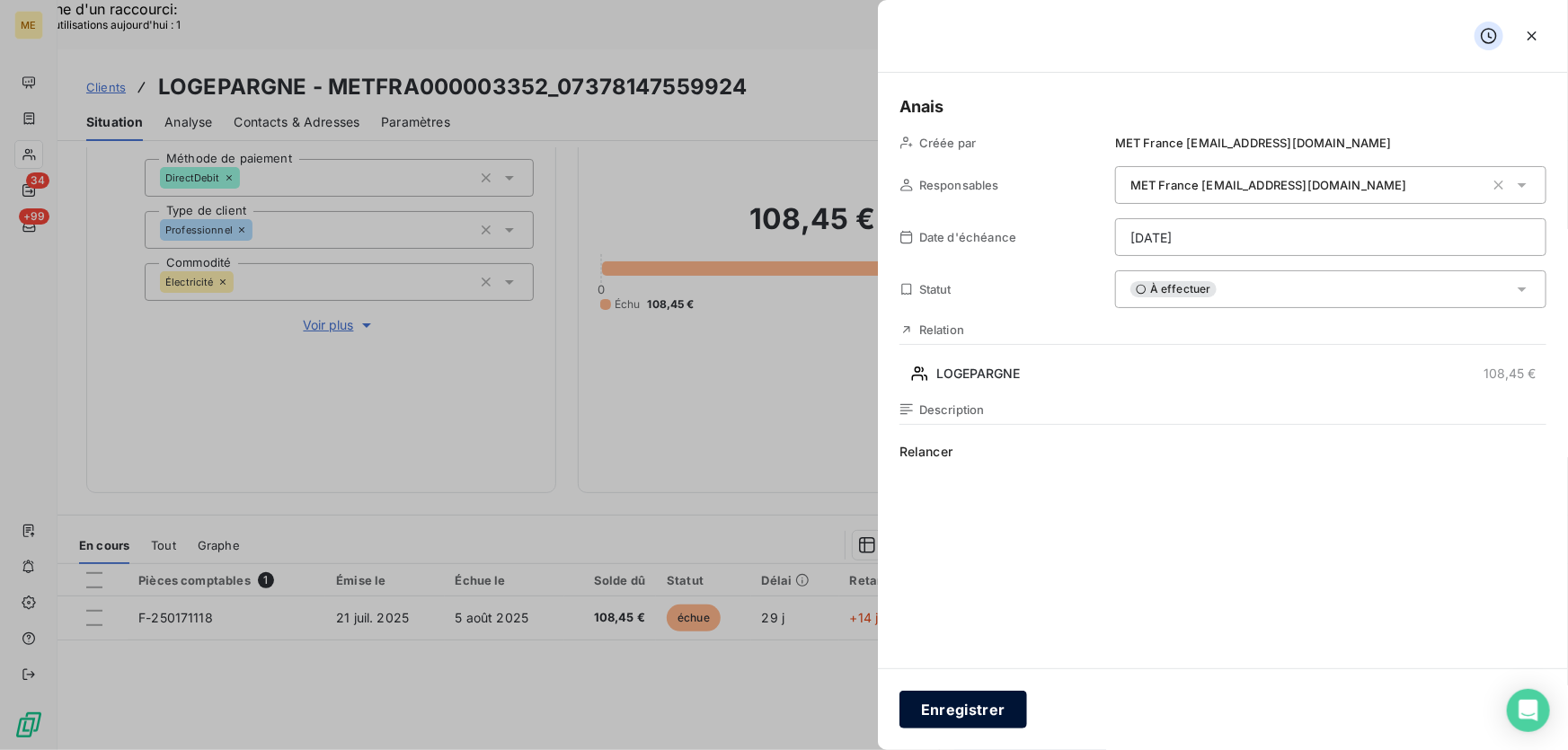
click at [965, 711] on button "Enregistrer" at bounding box center [962, 710] width 127 height 38
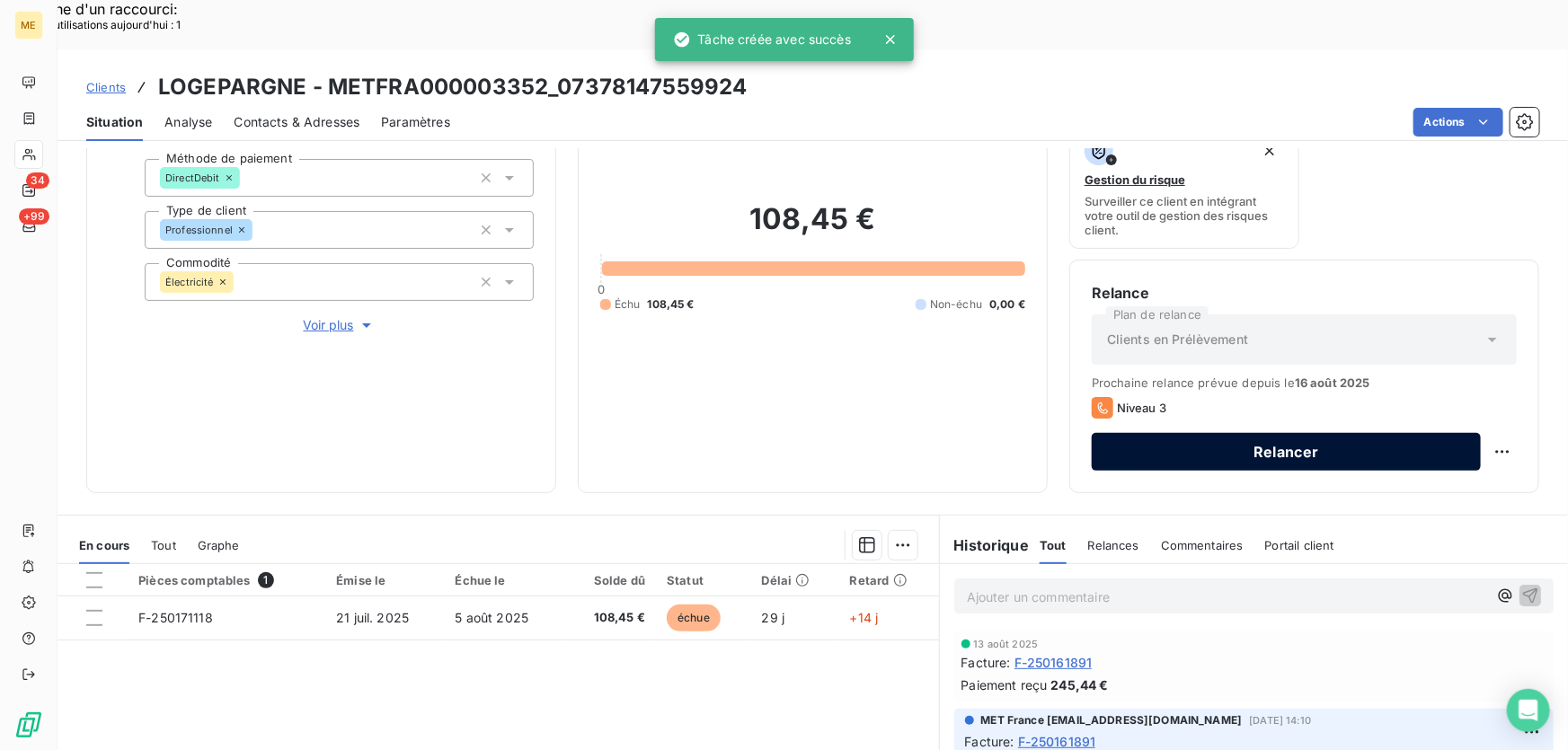
click at [1229, 433] on button "Relancer" at bounding box center [1286, 451] width 389 height 38
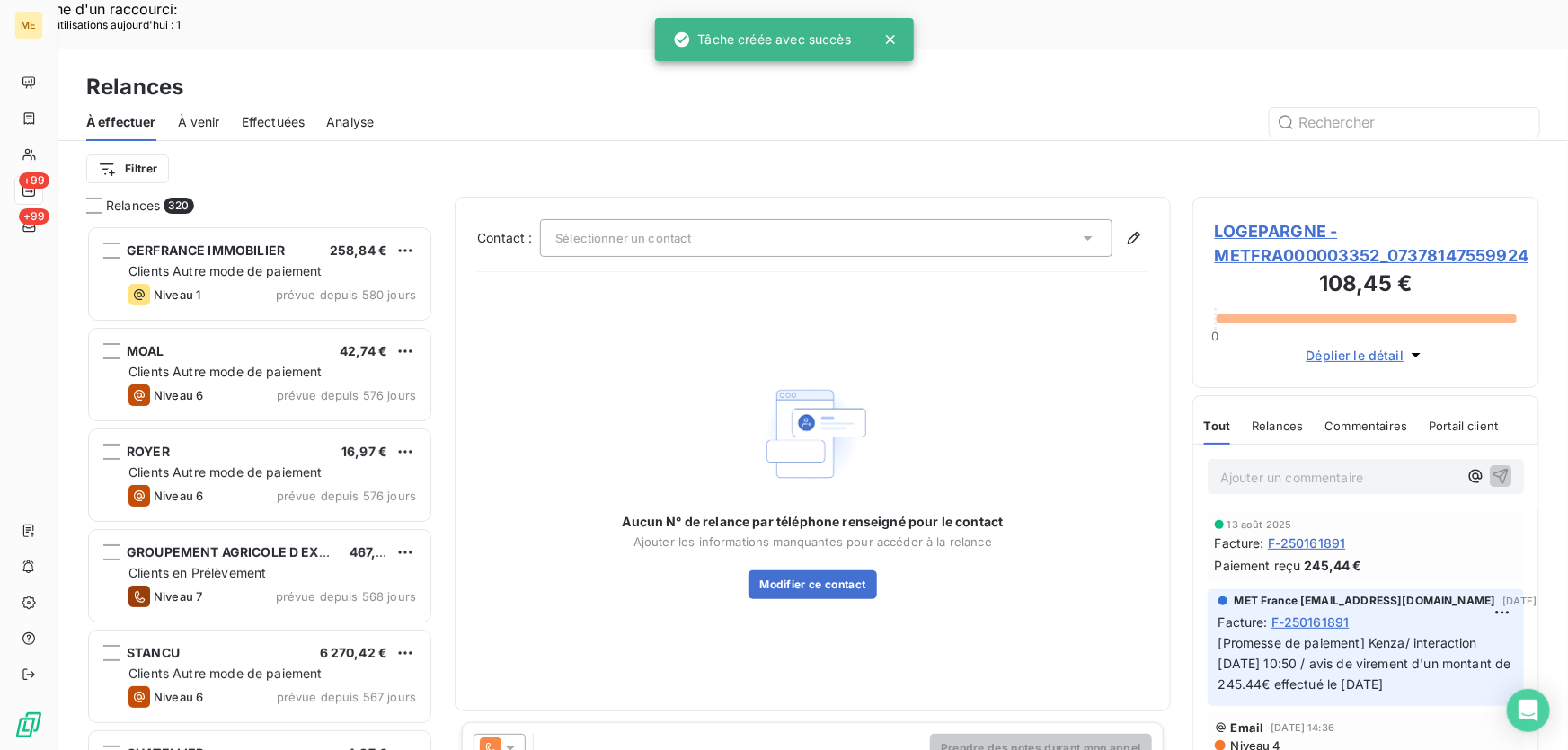
scroll to position [563, 334]
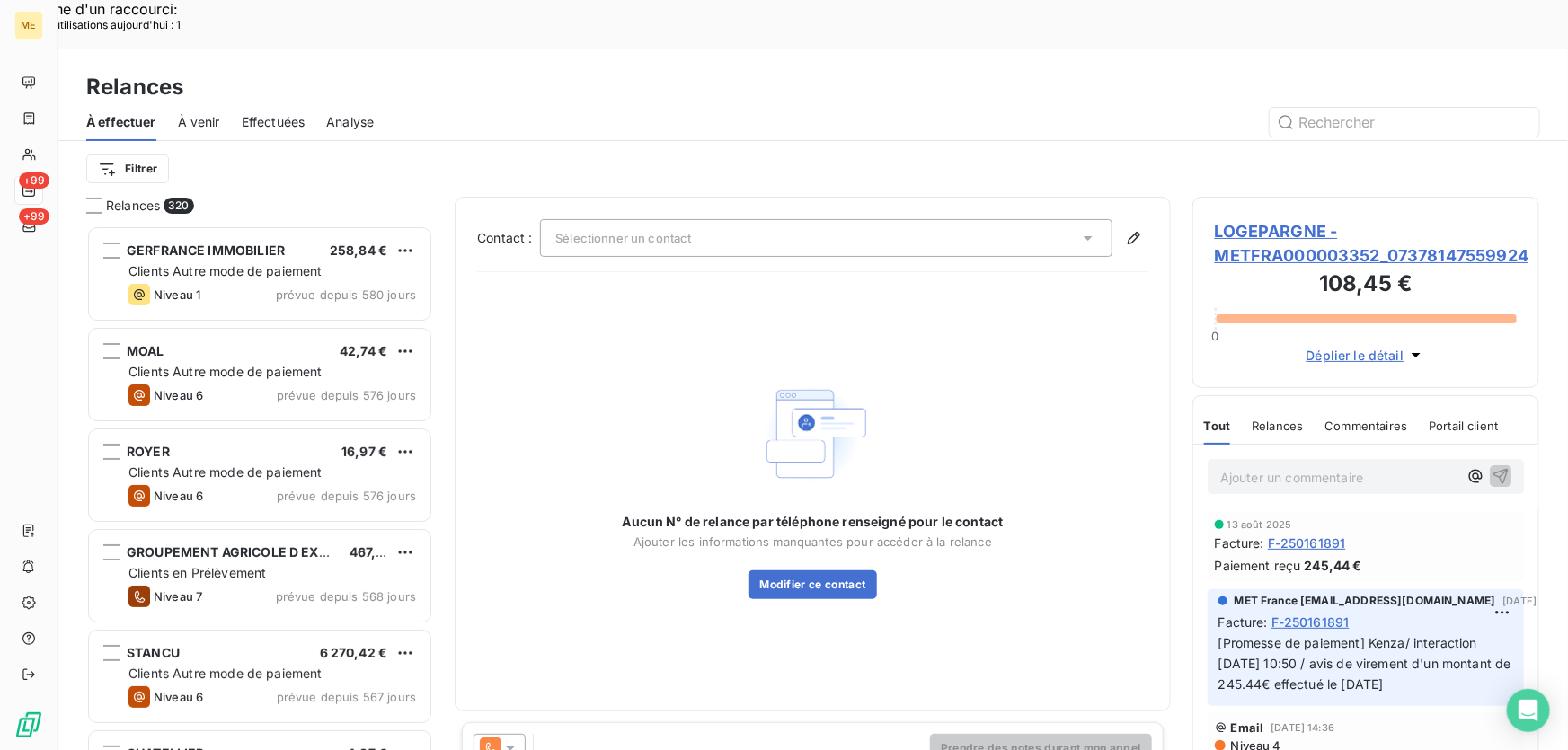
click at [776, 219] on div "Sélectionner un contact" at bounding box center [826, 237] width 572 height 38
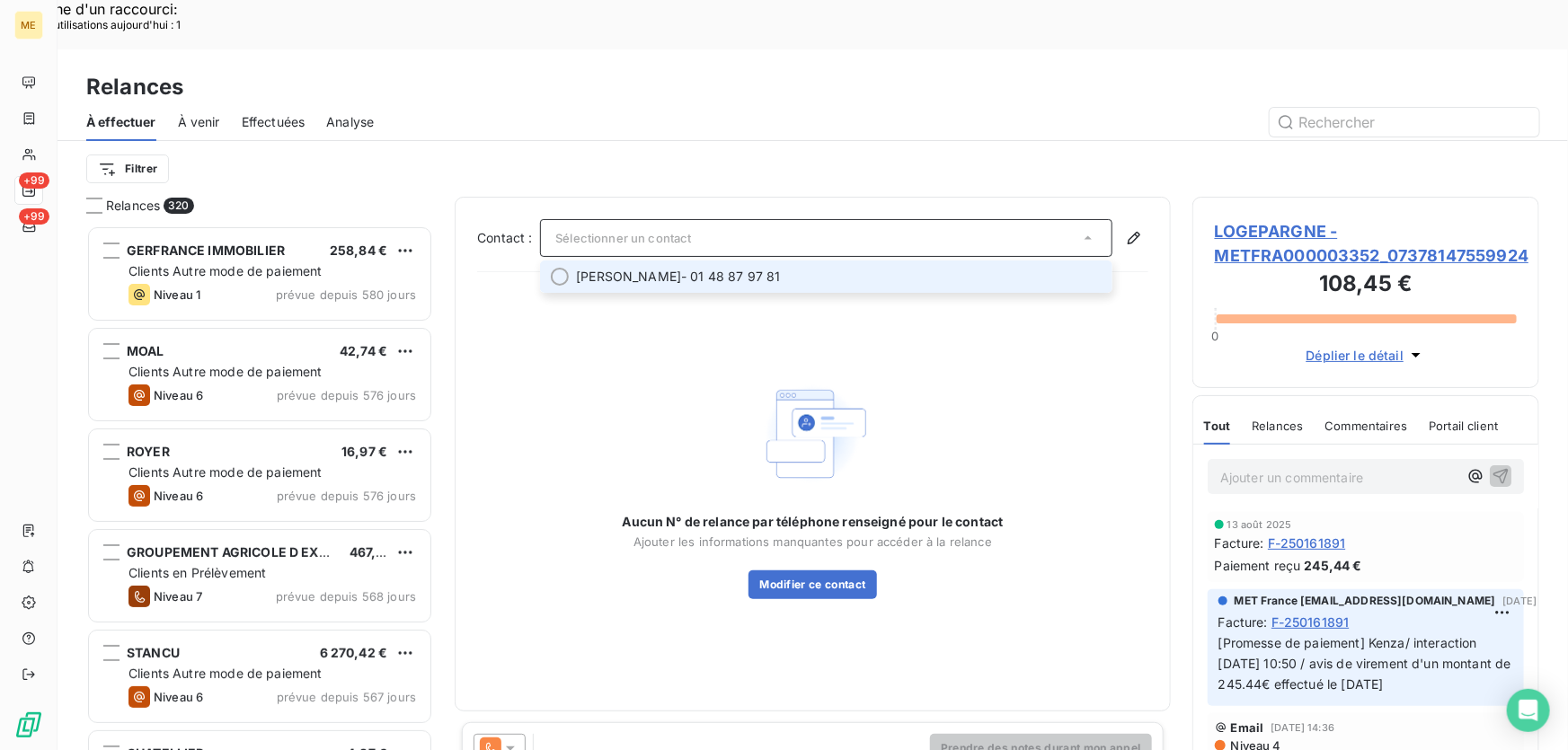
click at [777, 268] on span "Pierre LANGLOIS - 01 48 87 97 81" at bounding box center [838, 277] width 525 height 18
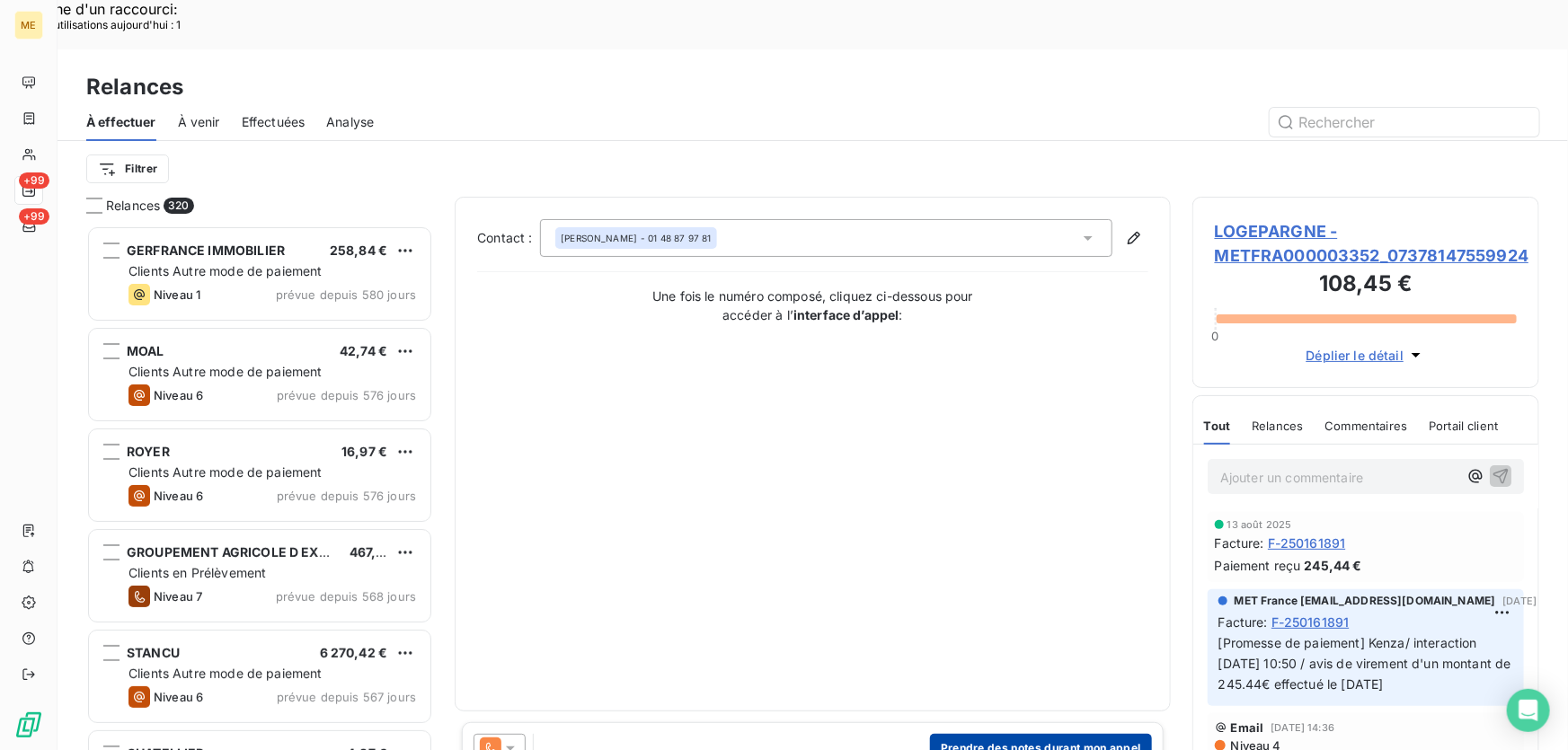
click at [1035, 734] on button "Prendre des notes durant mon appel" at bounding box center [1041, 748] width 222 height 28
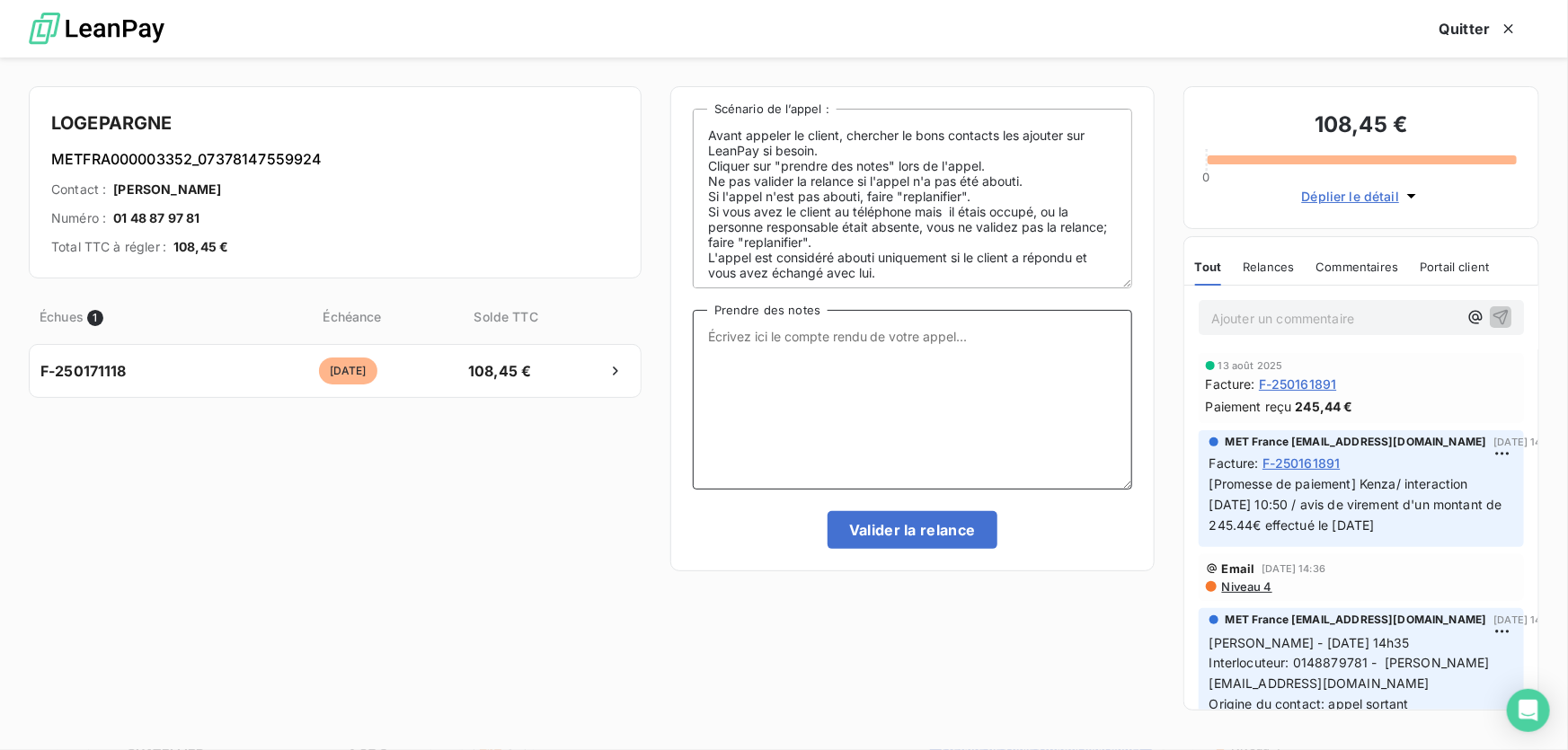
click at [859, 370] on textarea "Prendre des notes" at bounding box center [912, 400] width 439 height 180
paste textarea "Anaïs - 19/08/2025 - 16H40 Interlocuteur : Mr LAGRANGE 0148879781 - teixeira-ca…"
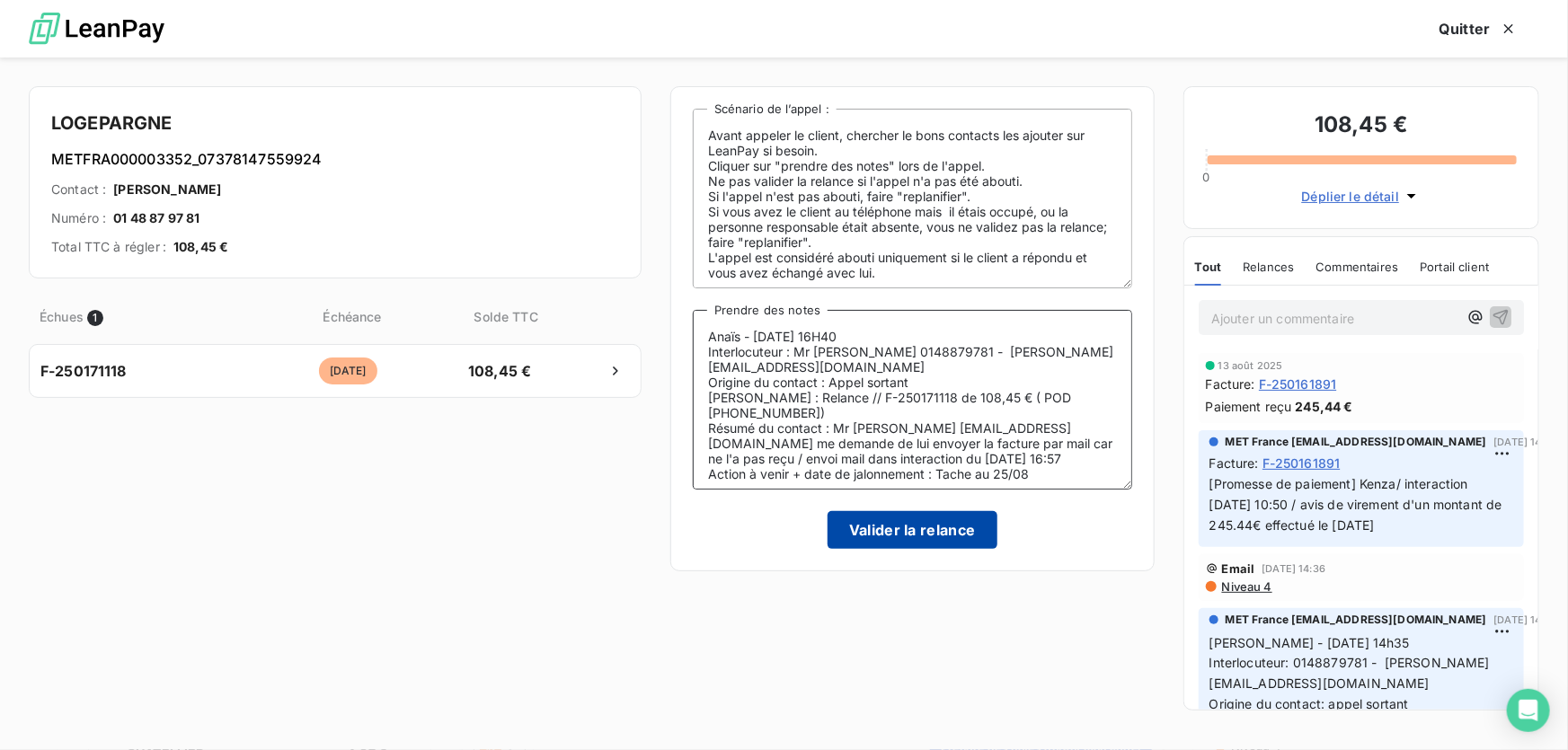
type textarea "Anaïs - 19/08/2025 - 16H40 Interlocuteur : Mr LAGRANGE 0148879781 - teixeira-ca…"
click at [890, 537] on button "Valider la relance" at bounding box center [912, 530] width 170 height 38
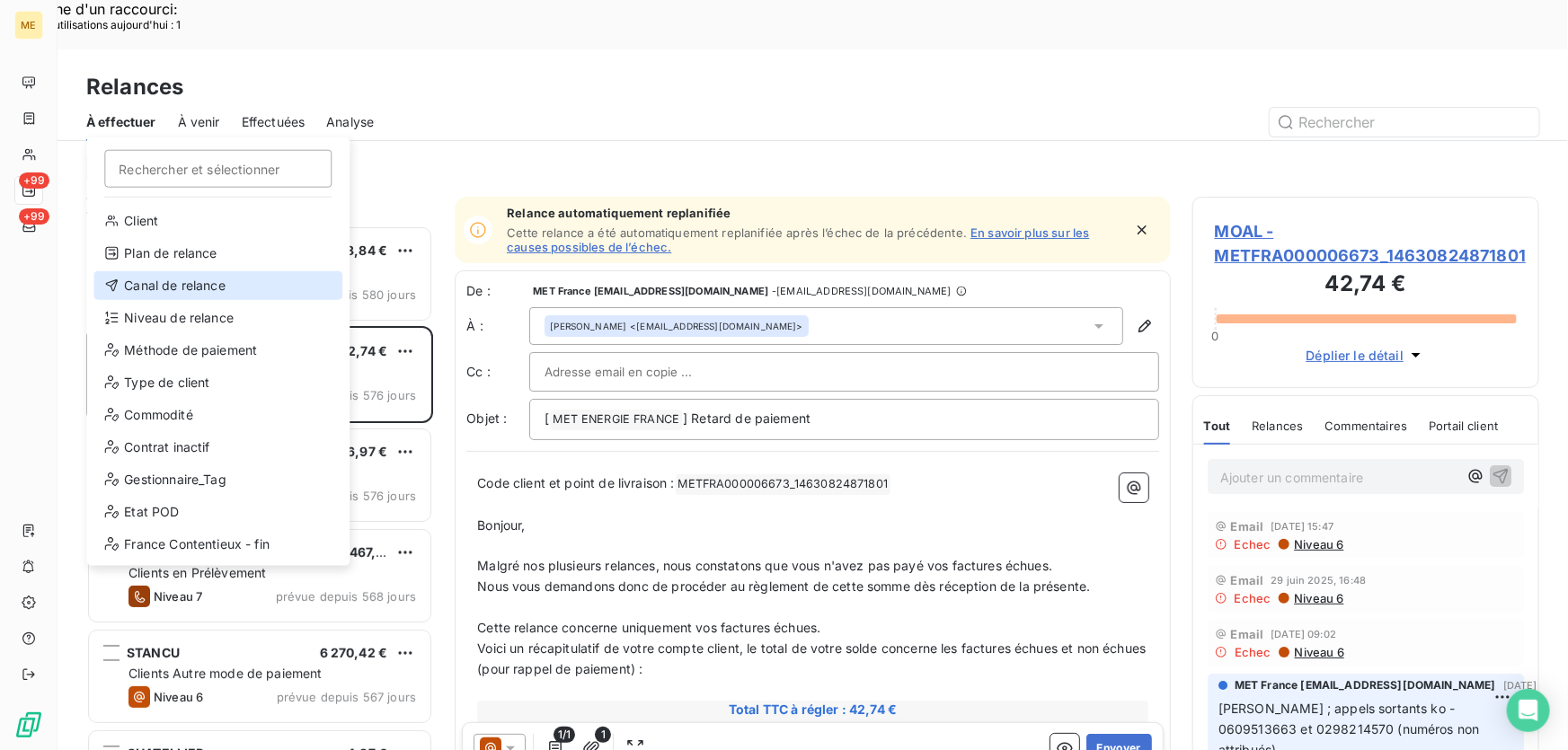
click at [153, 292] on div "Canal de relance" at bounding box center [218, 285] width 249 height 28
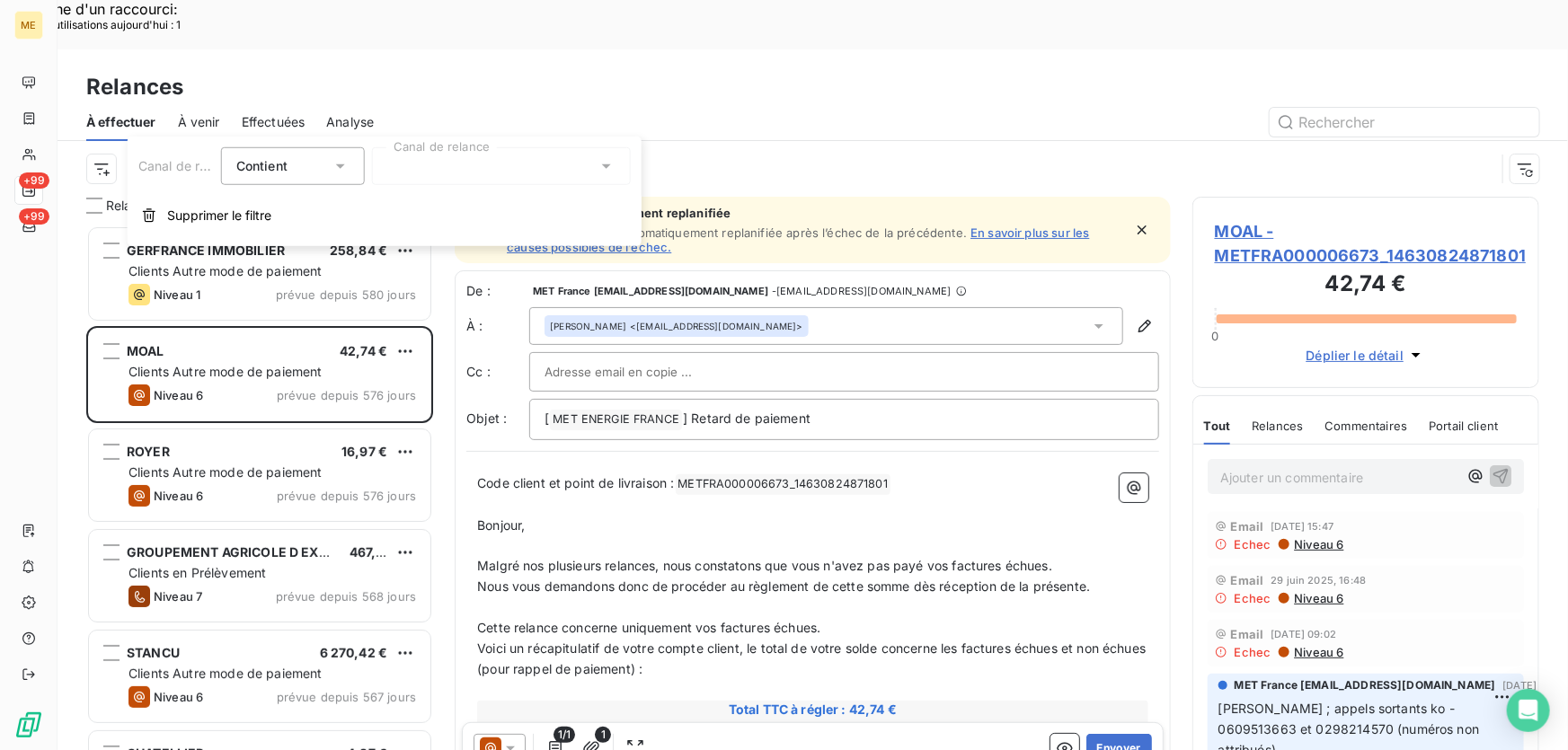
click at [419, 176] on div at bounding box center [501, 166] width 258 height 38
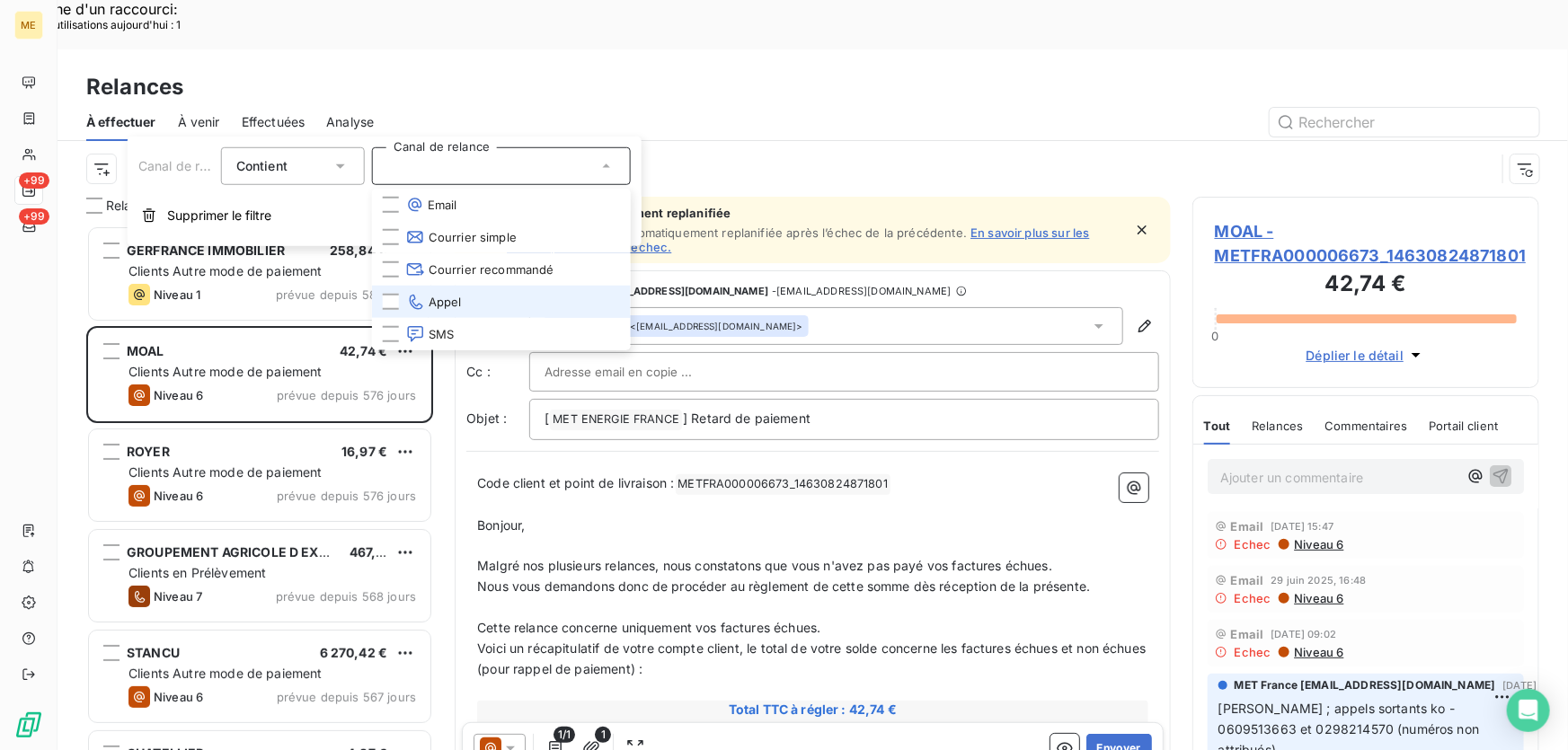
drag, startPoint x: 446, startPoint y: 302, endPoint x: 104, endPoint y: 135, distance: 380.6
click at [445, 302] on span "Appel" at bounding box center [433, 303] width 56 height 18
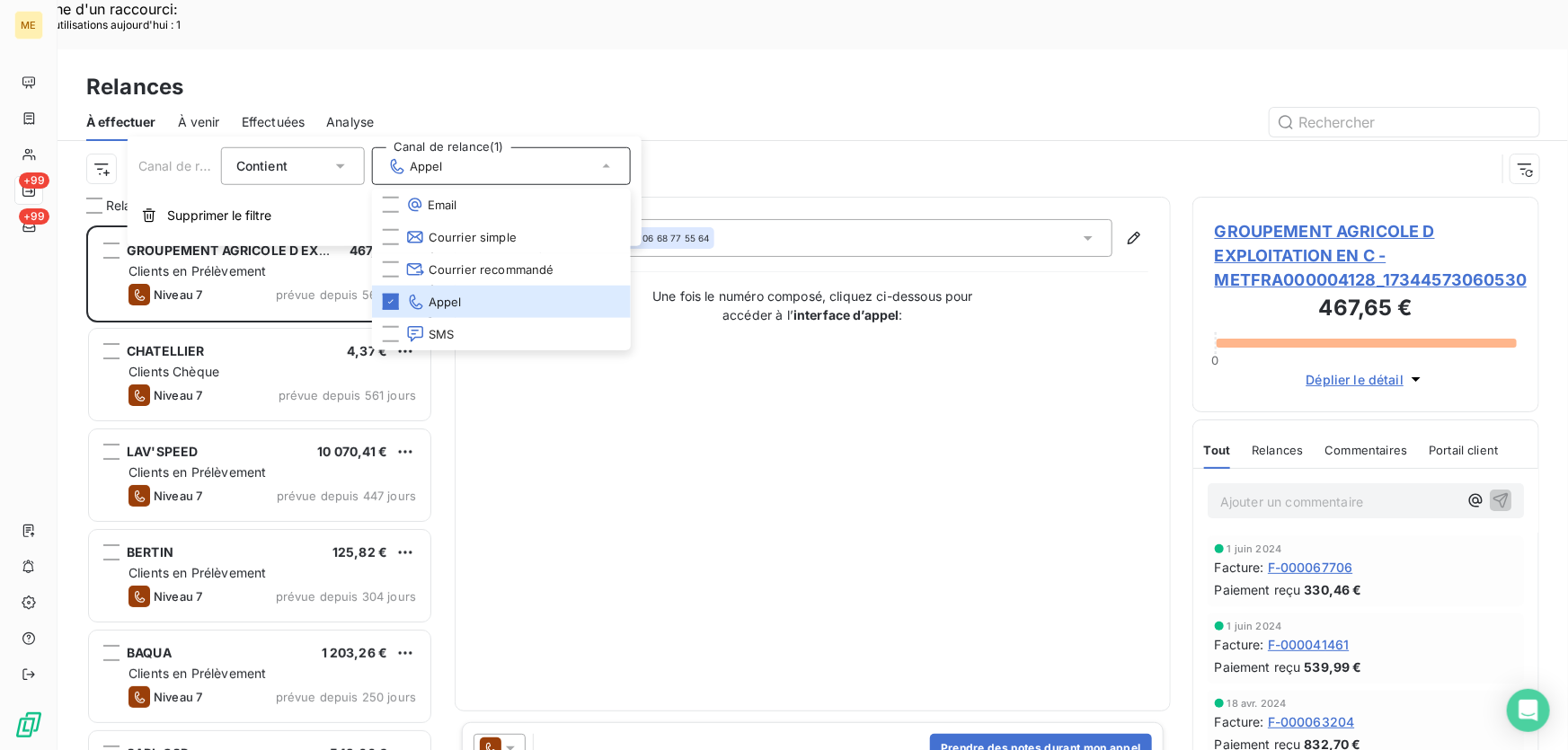
scroll to position [563, 334]
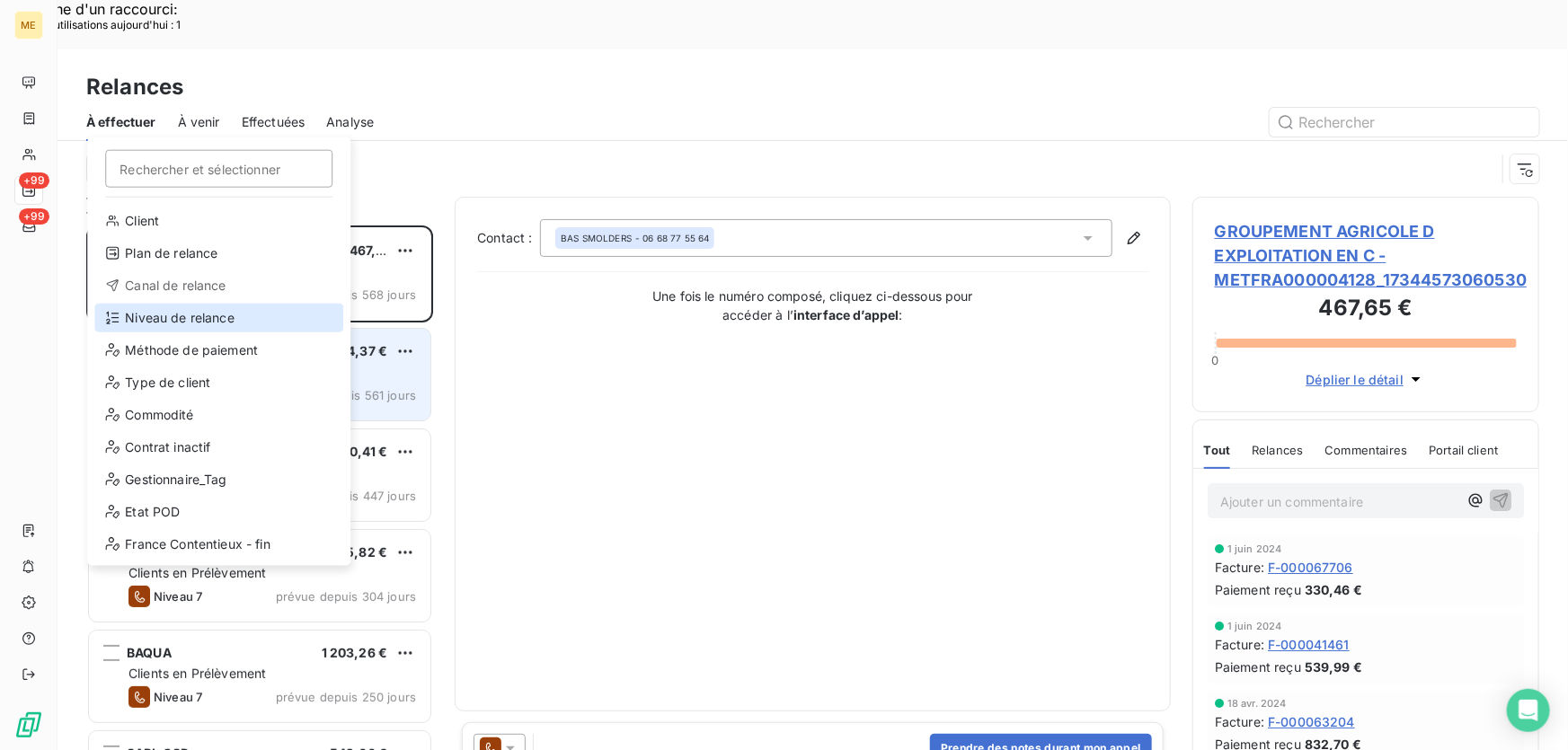
drag, startPoint x: 194, startPoint y: 311, endPoint x: 246, endPoint y: 284, distance: 58.6
click at [192, 310] on div "Niveau de relance" at bounding box center [219, 317] width 249 height 28
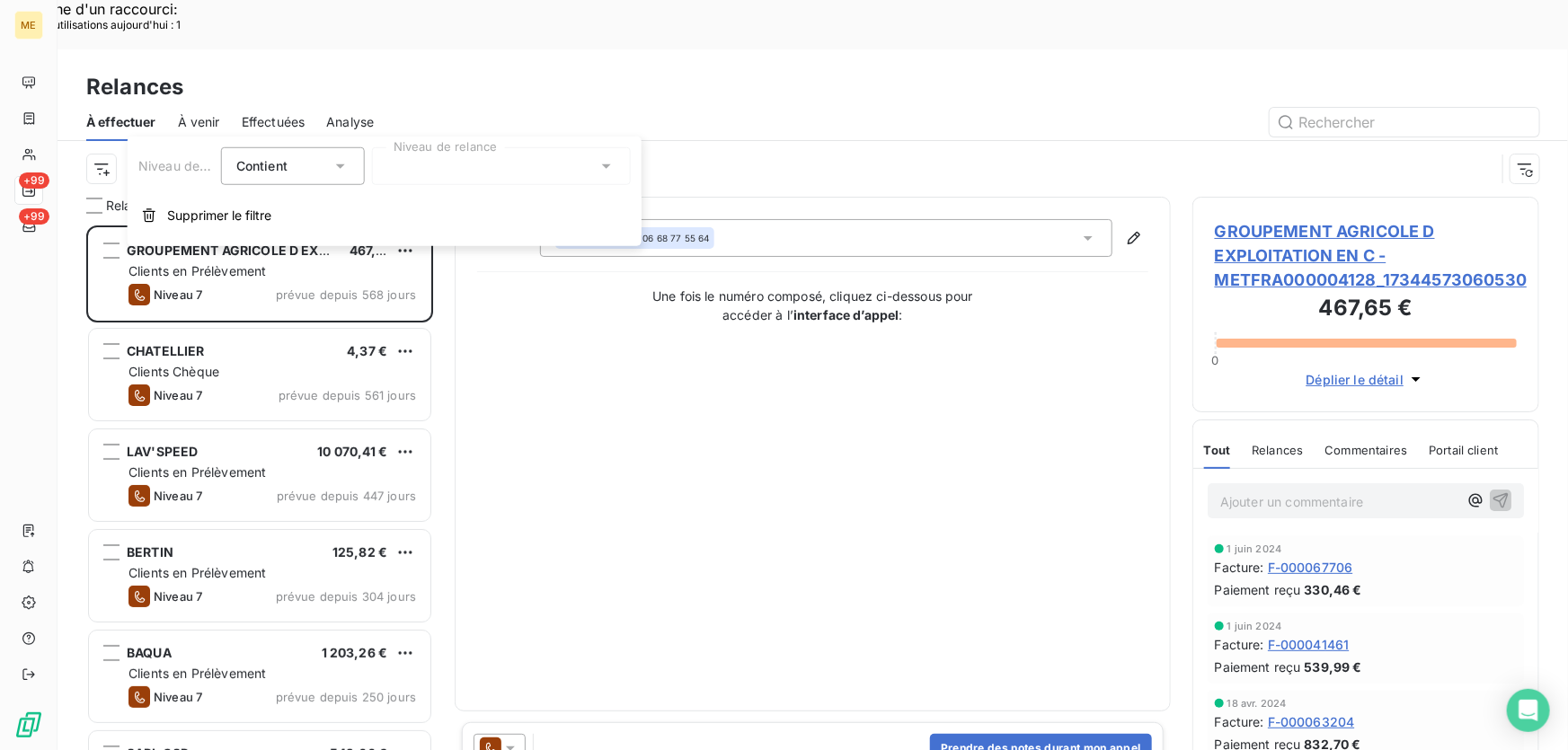
click at [458, 161] on div at bounding box center [501, 166] width 258 height 38
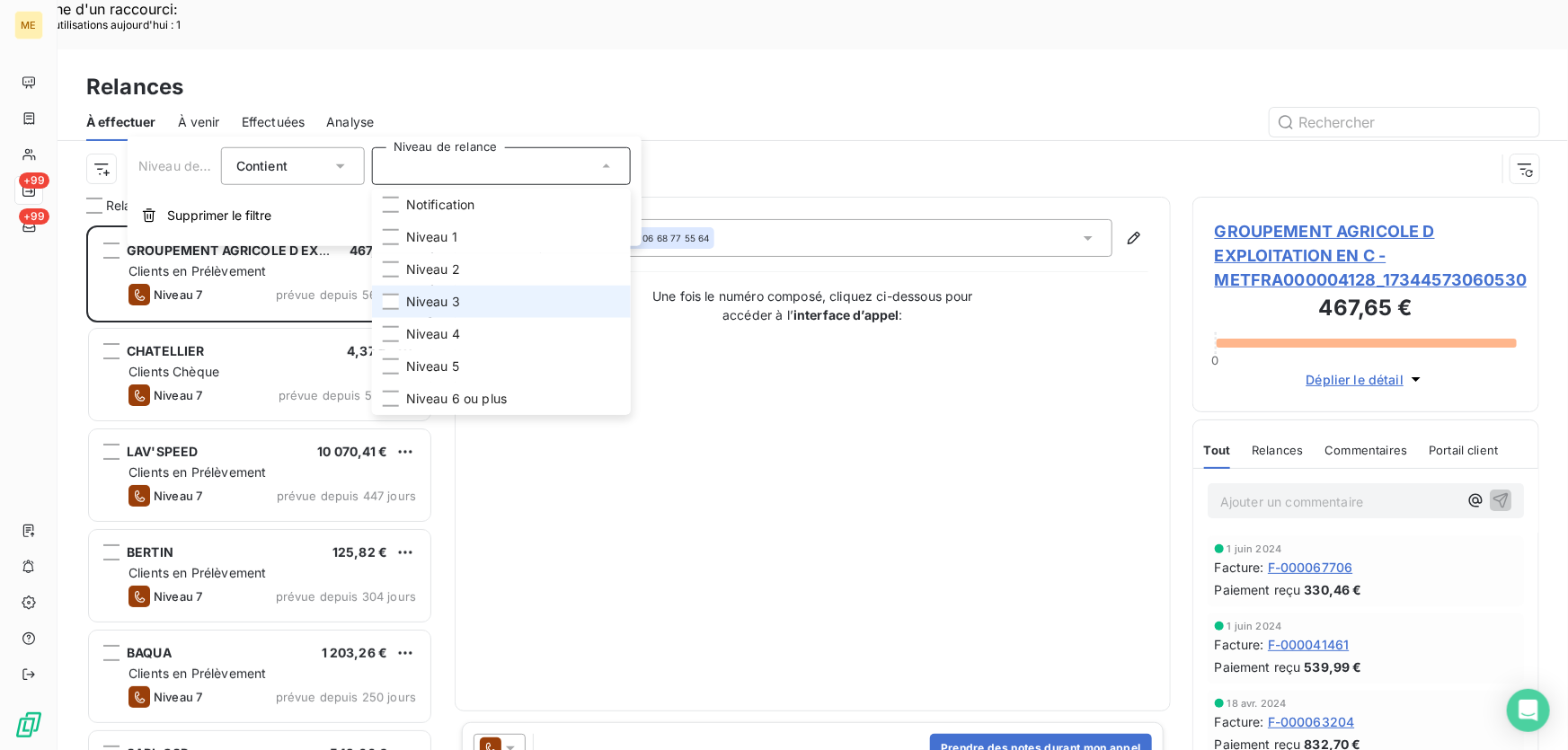
click at [480, 300] on li "Niveau 3" at bounding box center [501, 302] width 258 height 32
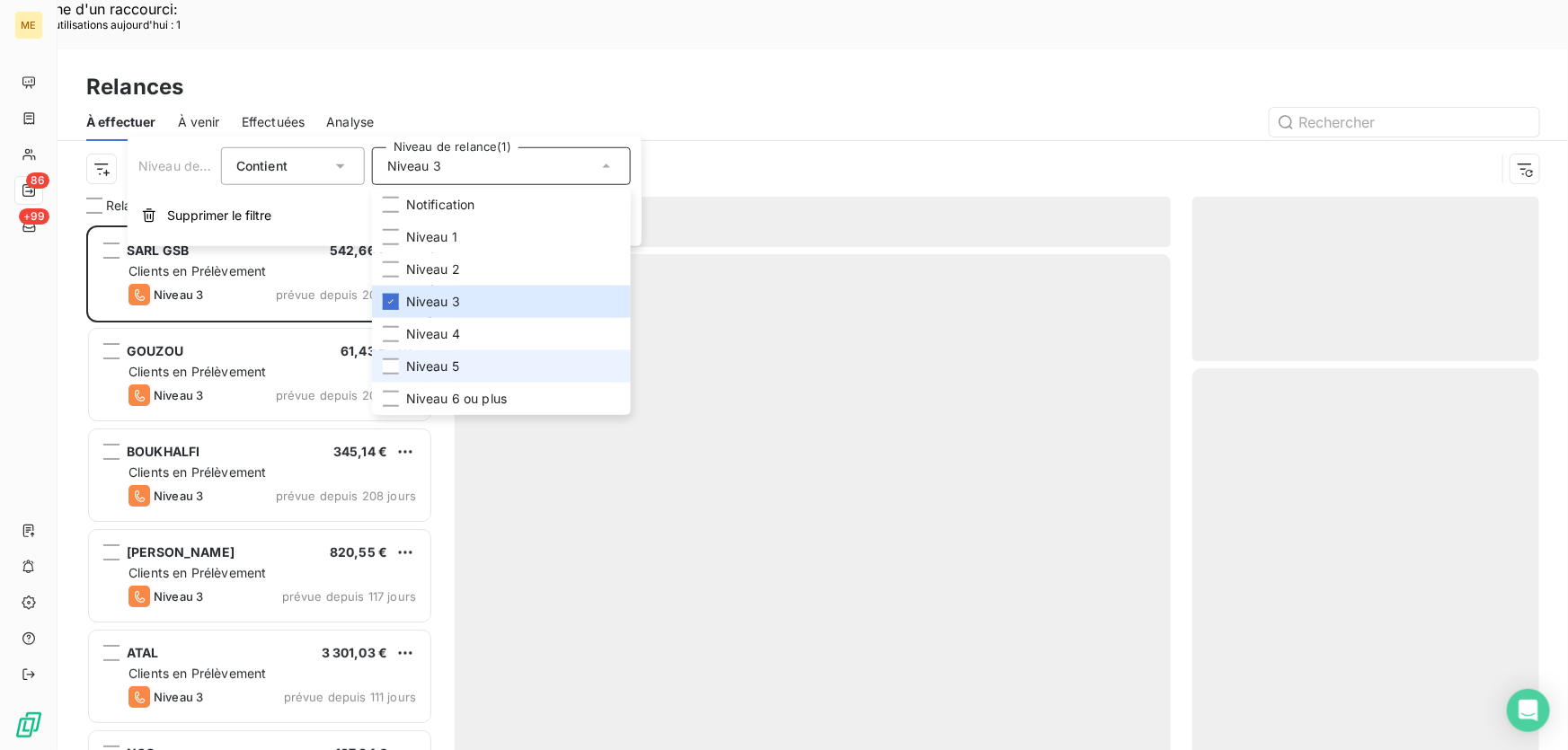
scroll to position [563, 334]
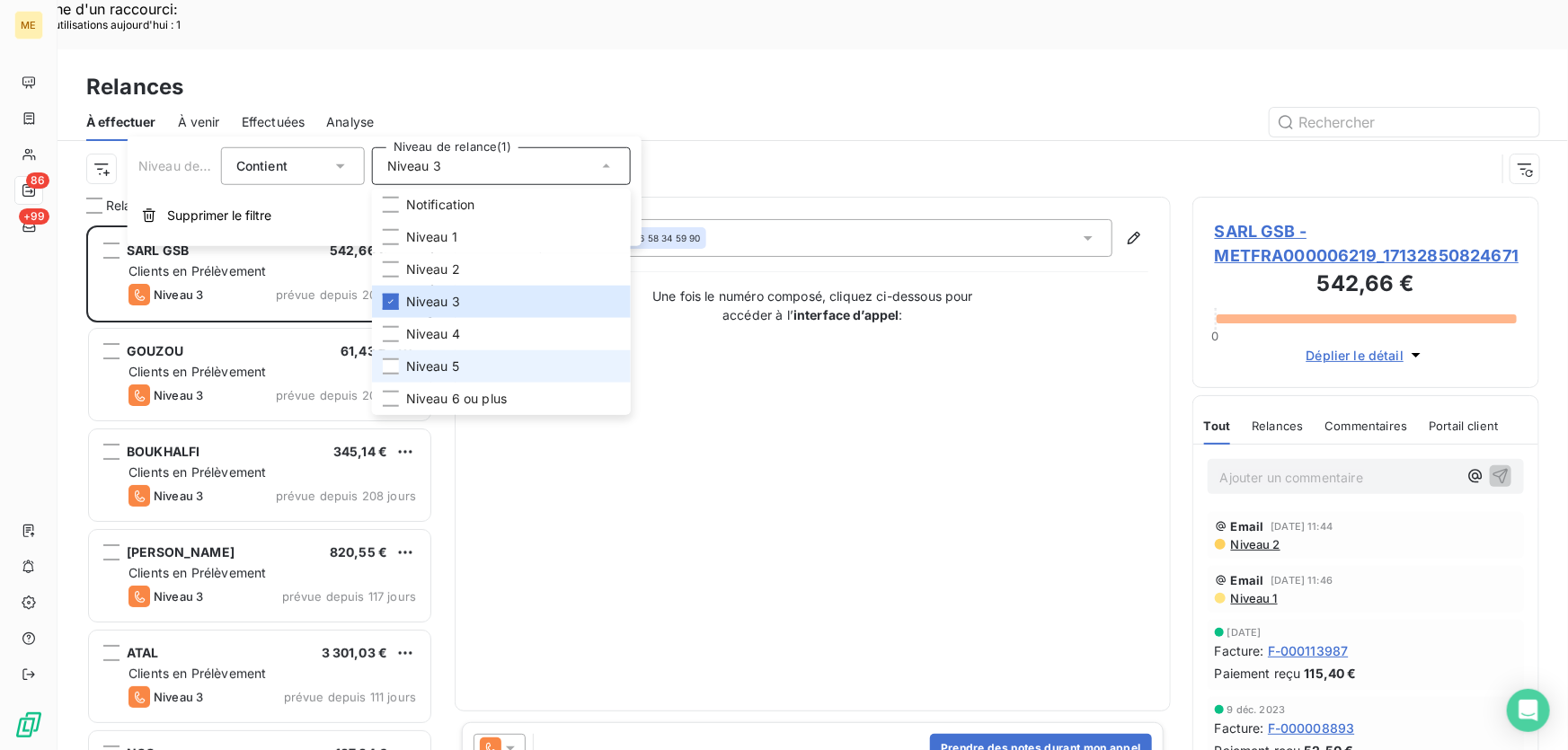
click at [457, 369] on span "Niveau 5" at bounding box center [433, 367] width 53 height 18
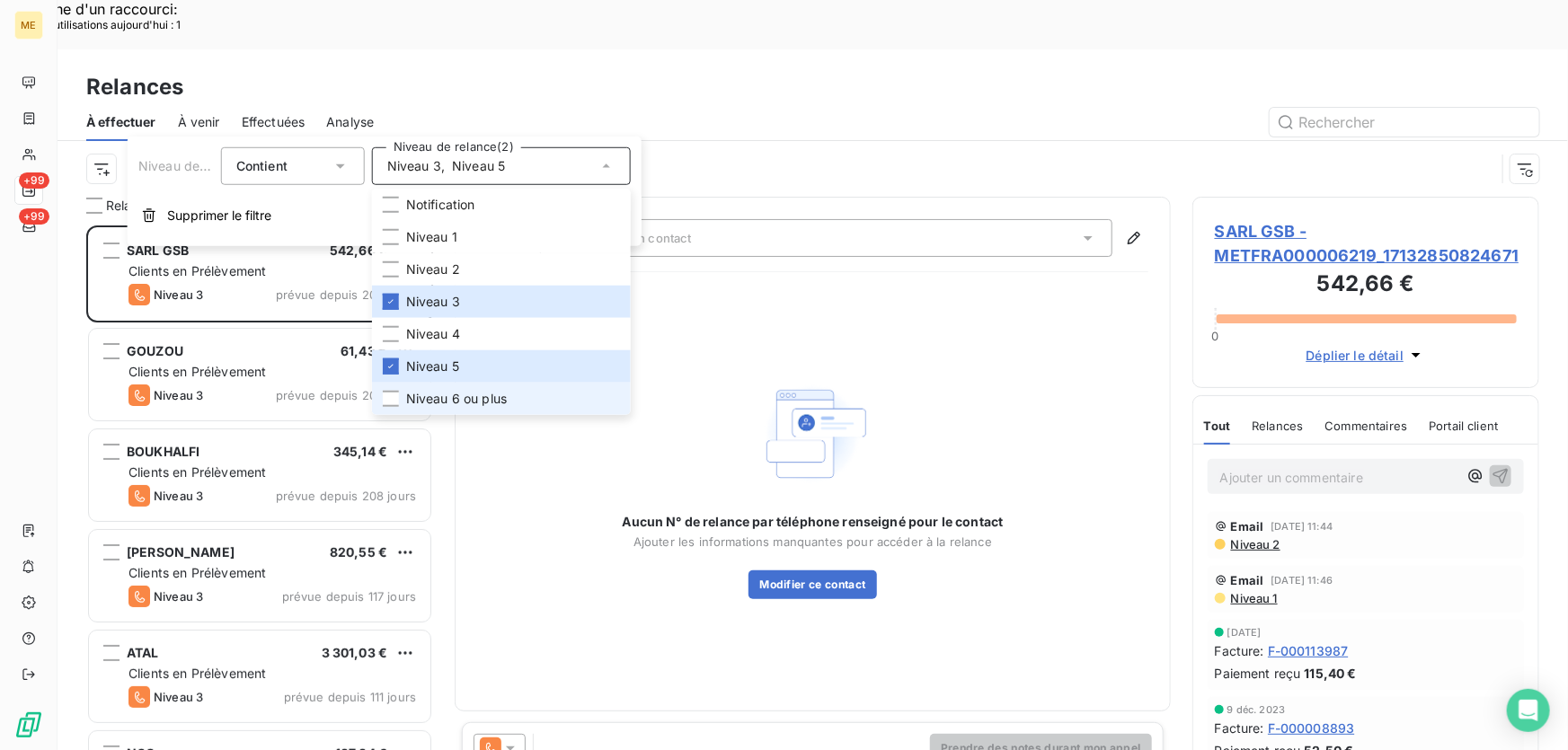
click at [451, 402] on span "Niveau 6 ou plus" at bounding box center [456, 399] width 101 height 18
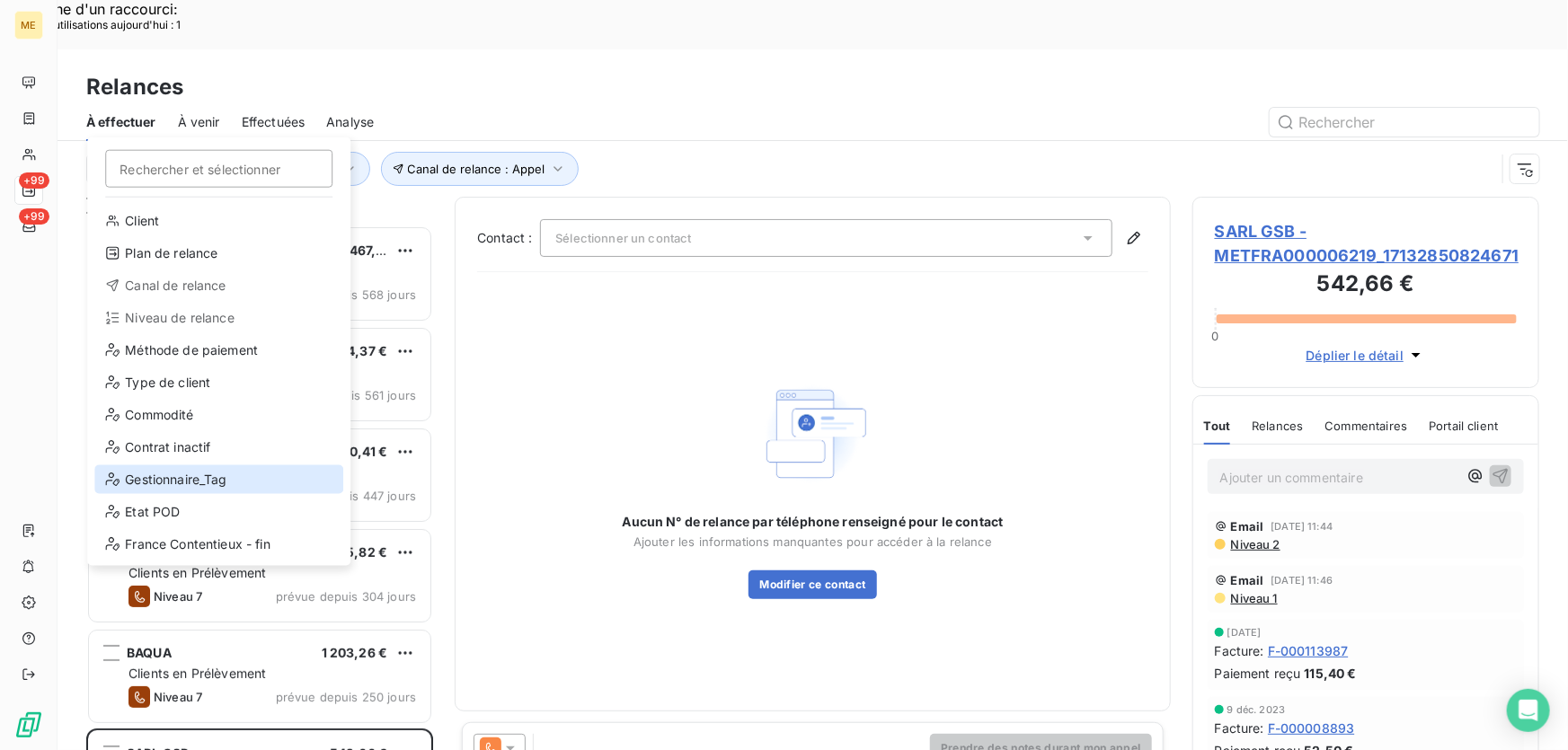
click at [192, 479] on div "Gestionnaire_Tag" at bounding box center [219, 480] width 249 height 28
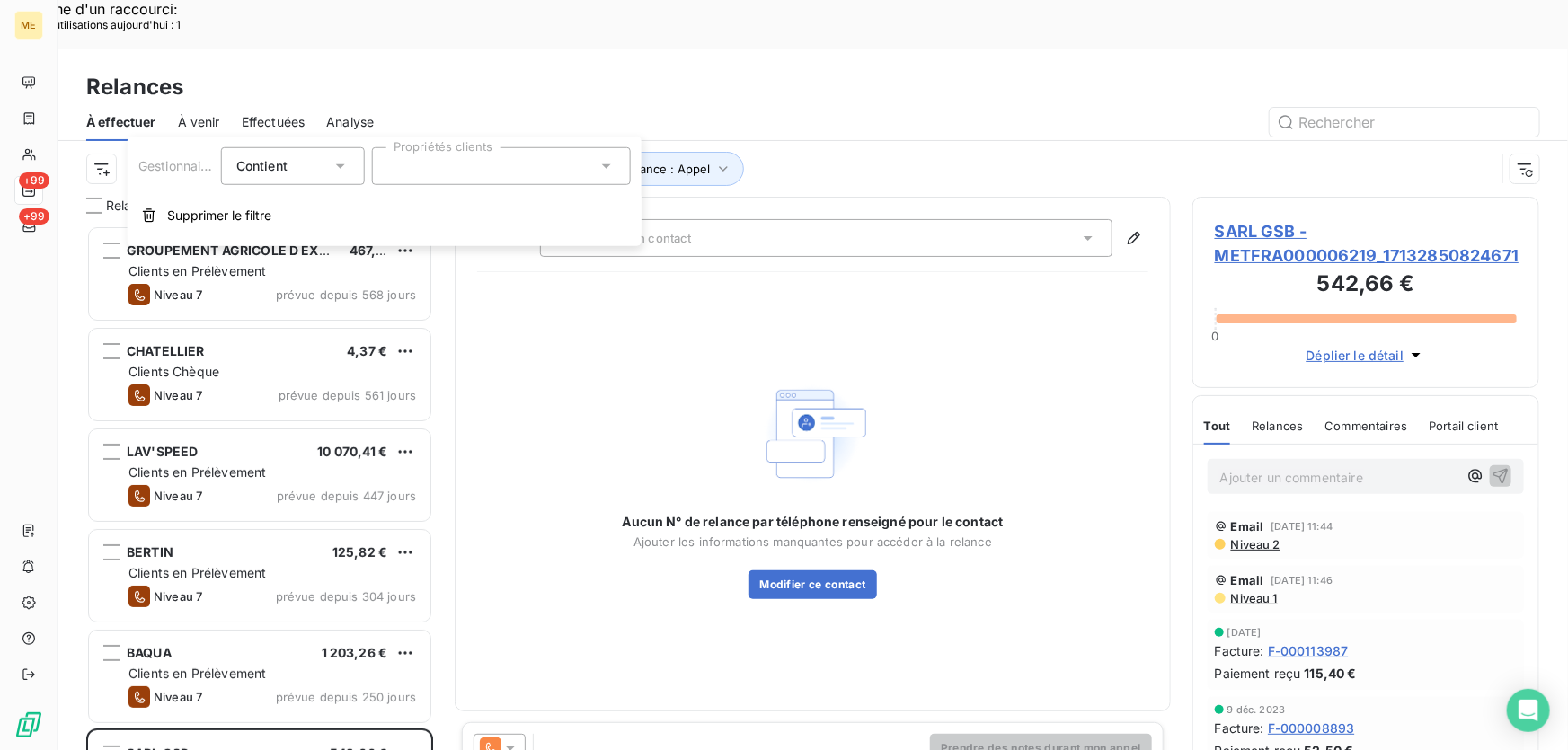
click at [538, 160] on div at bounding box center [501, 166] width 258 height 38
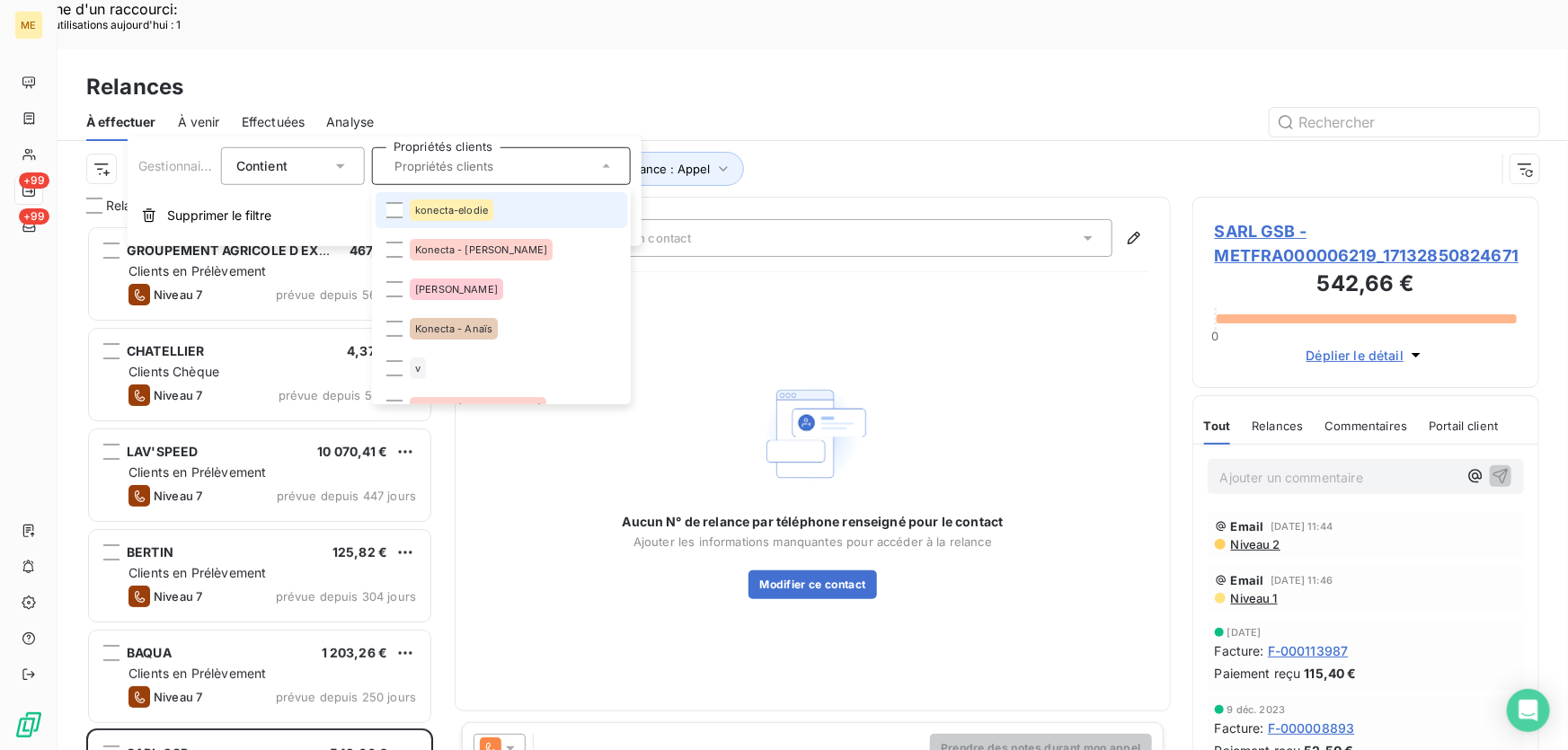
click at [504, 212] on li "konecta-elodie" at bounding box center [501, 210] width 251 height 36
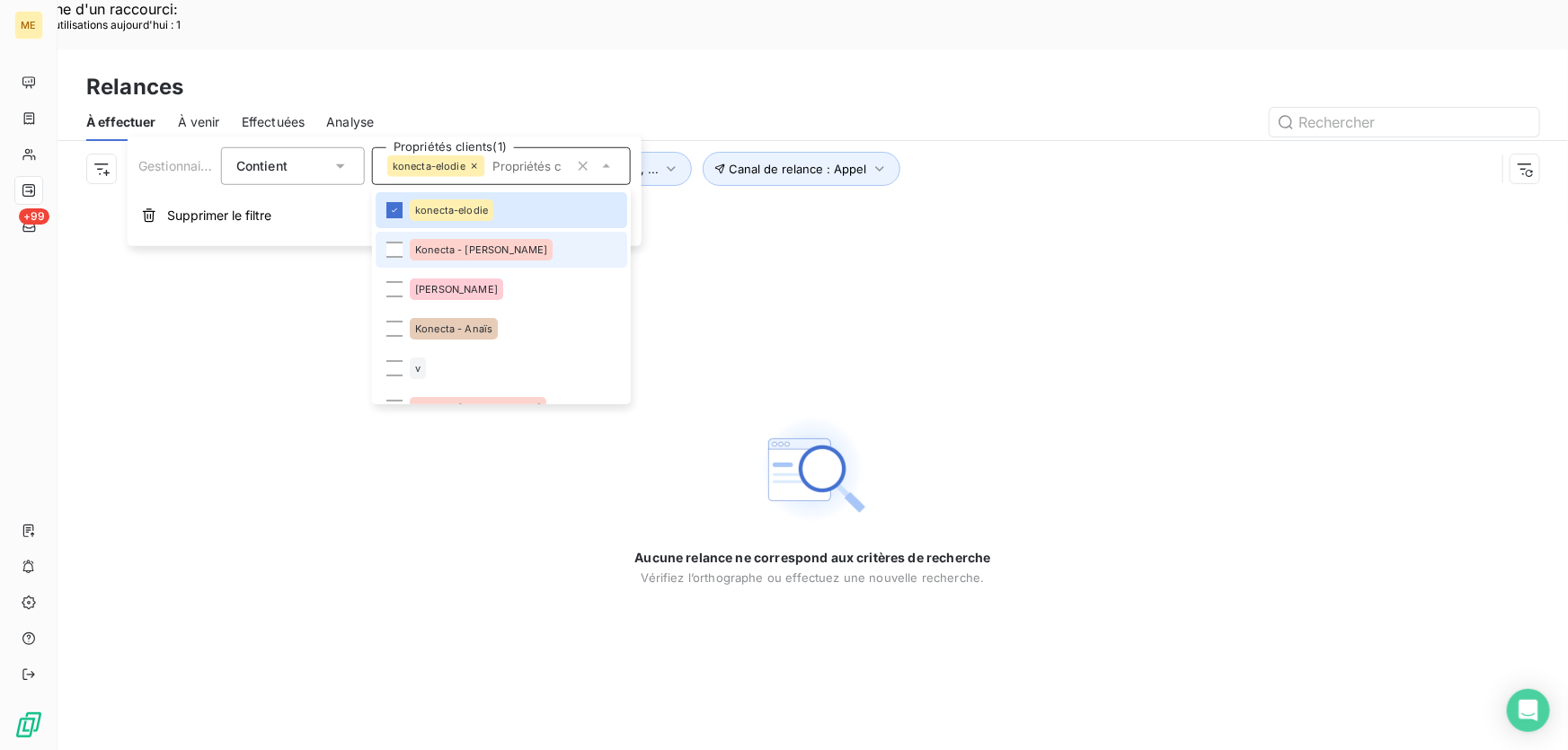
click at [499, 260] on li "Konecta - Cindy" at bounding box center [501, 249] width 251 height 36
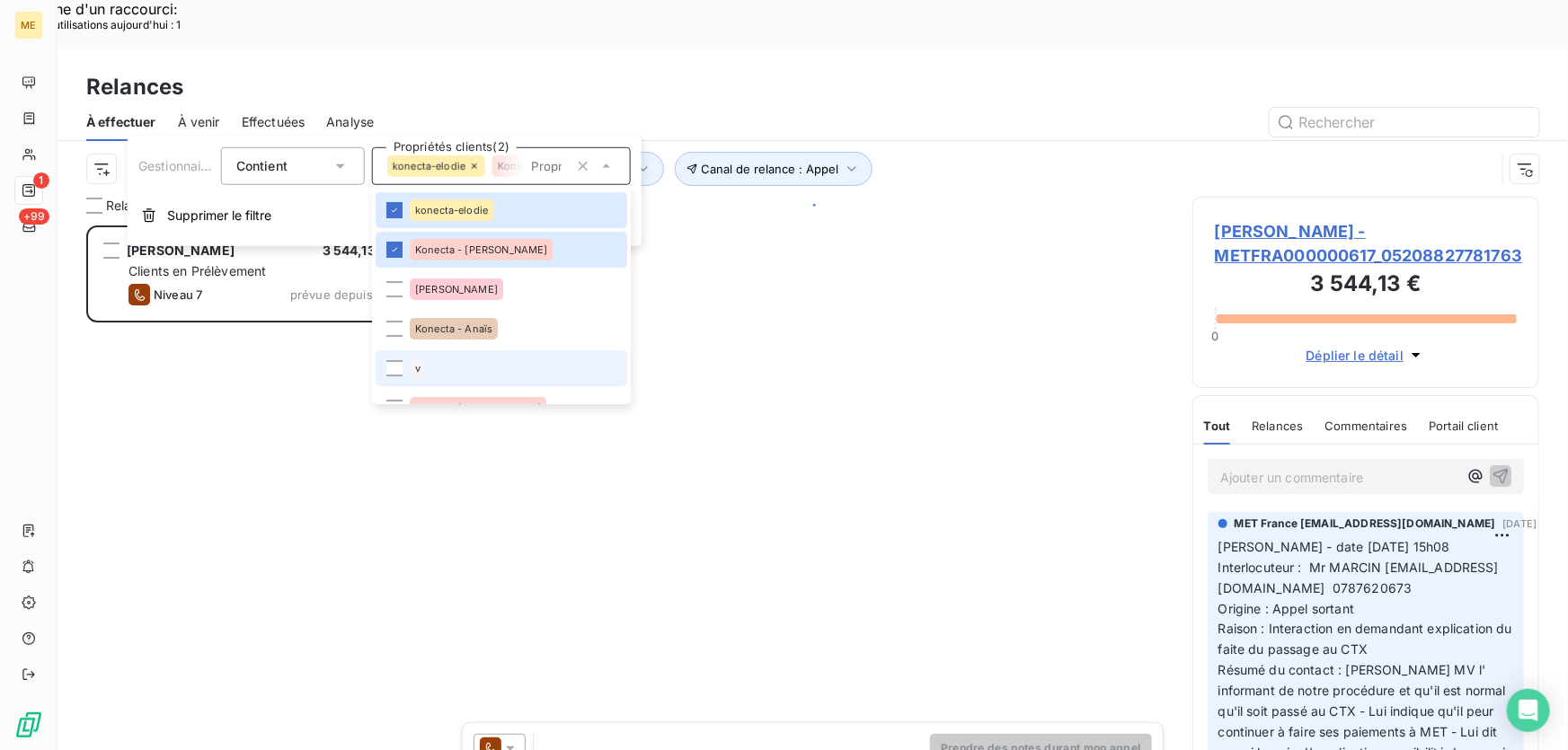
scroll to position [563, 334]
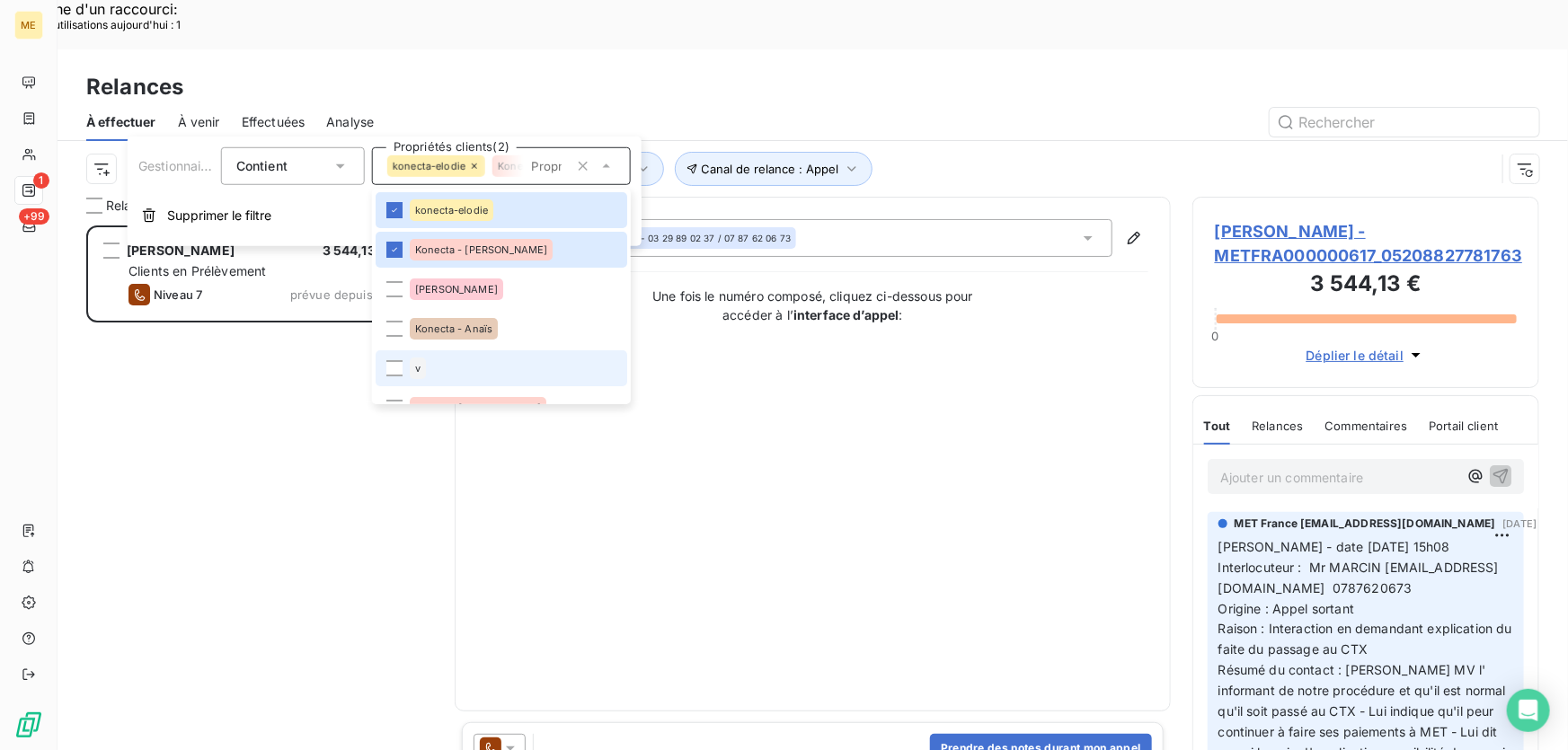
click at [485, 353] on li "v" at bounding box center [501, 368] width 251 height 36
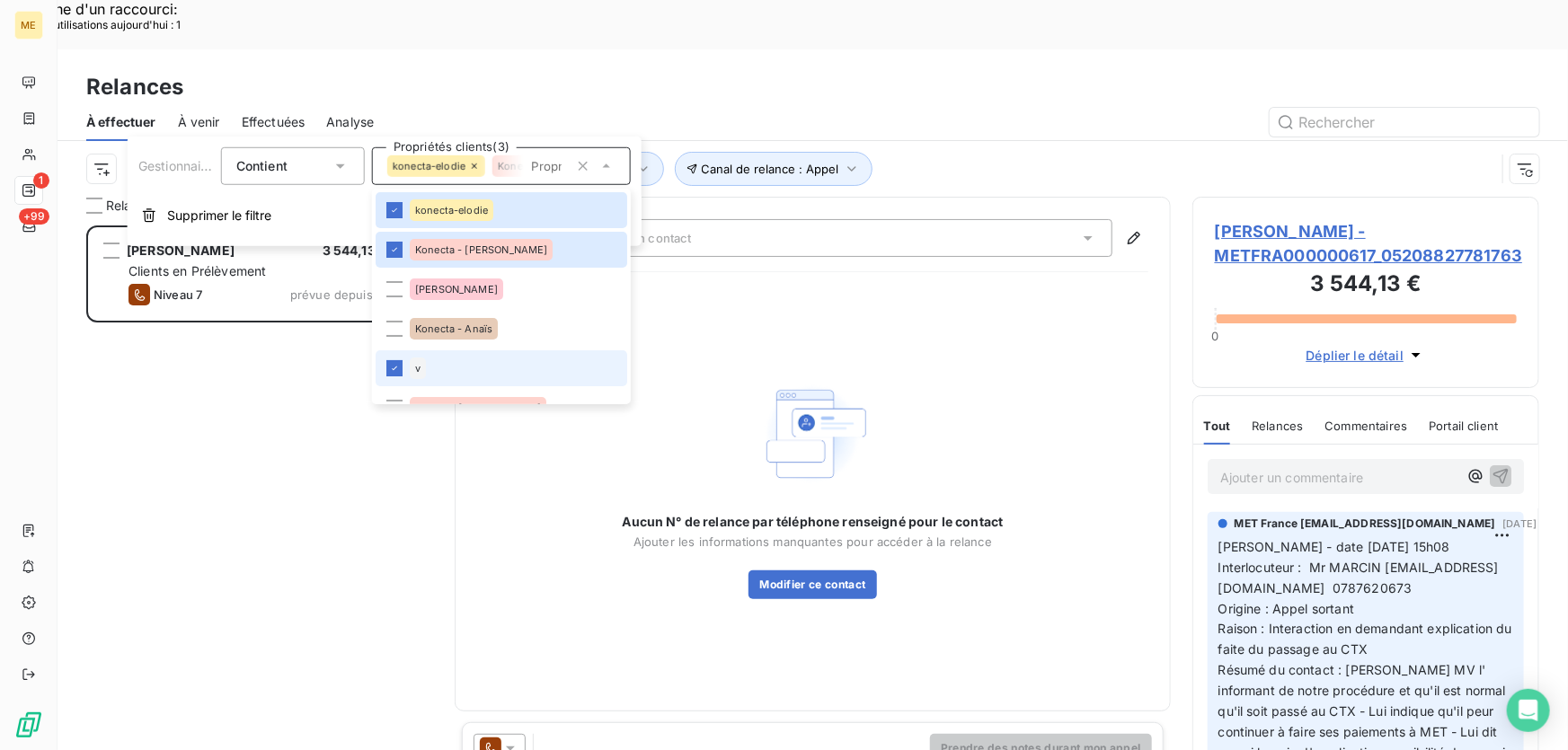
click at [458, 371] on li "v" at bounding box center [501, 368] width 251 height 36
click at [472, 322] on div "Konecta - Anaïs" at bounding box center [454, 329] width 88 height 22
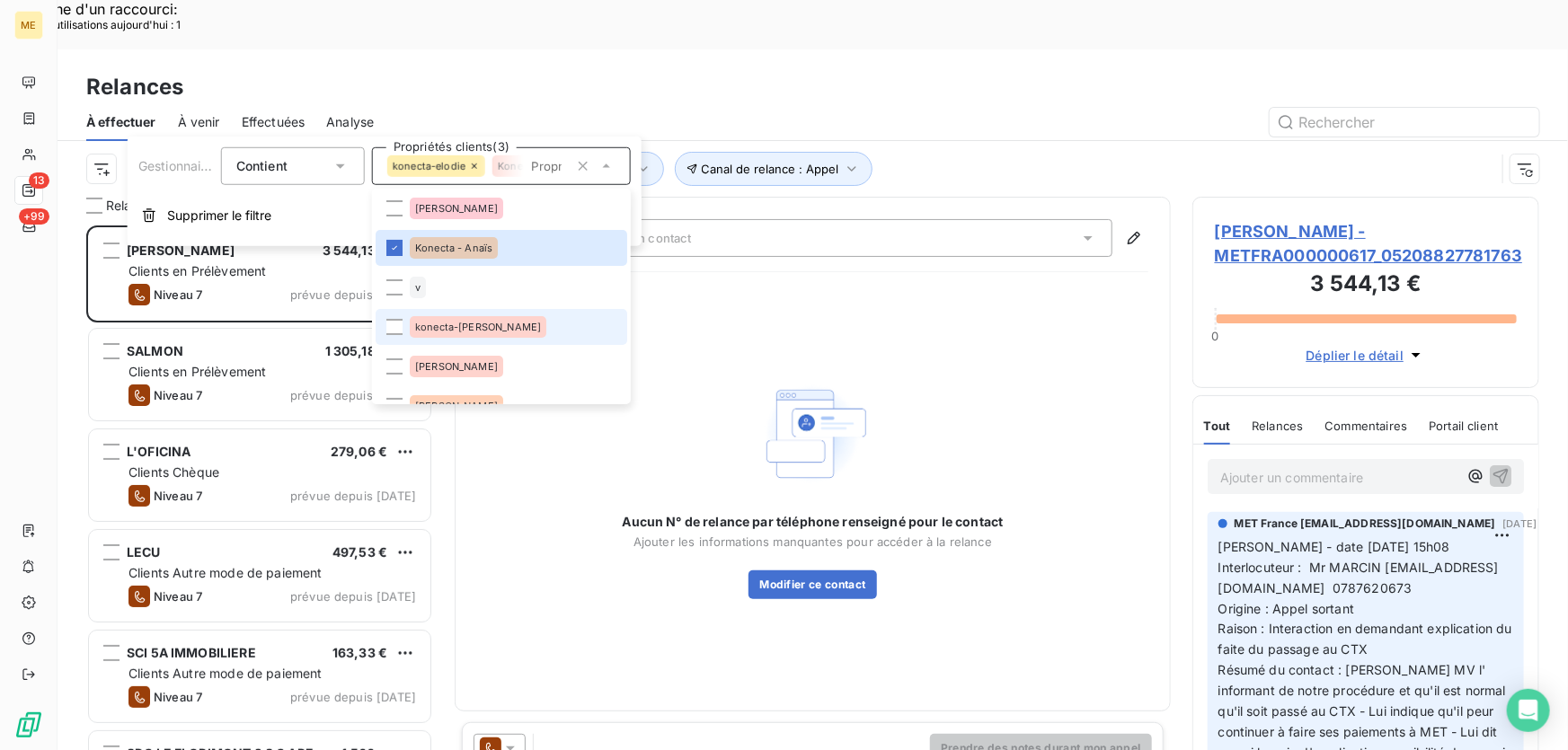
click at [470, 330] on span "konecta-valérie" at bounding box center [477, 327] width 126 height 11
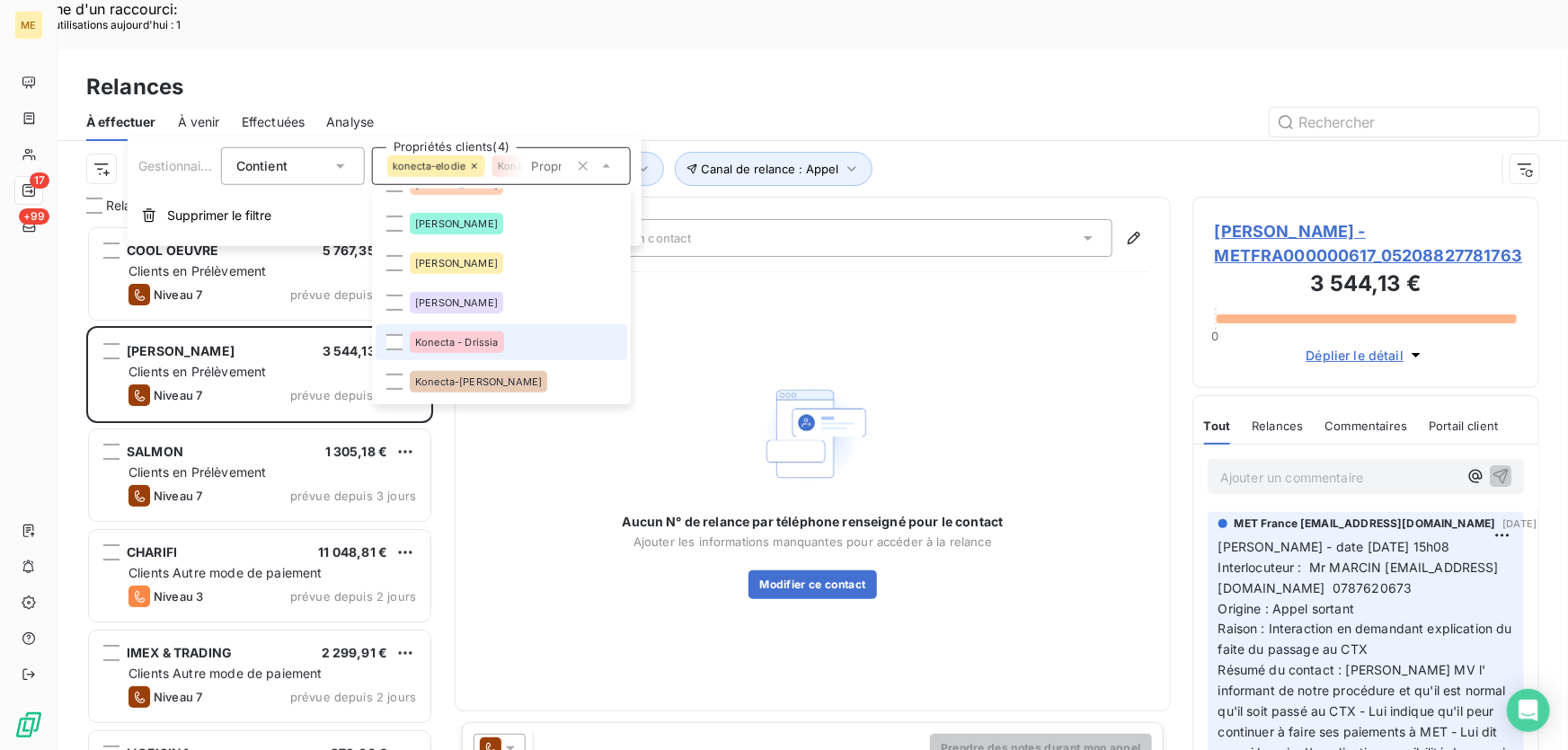
scroll to position [326, 0]
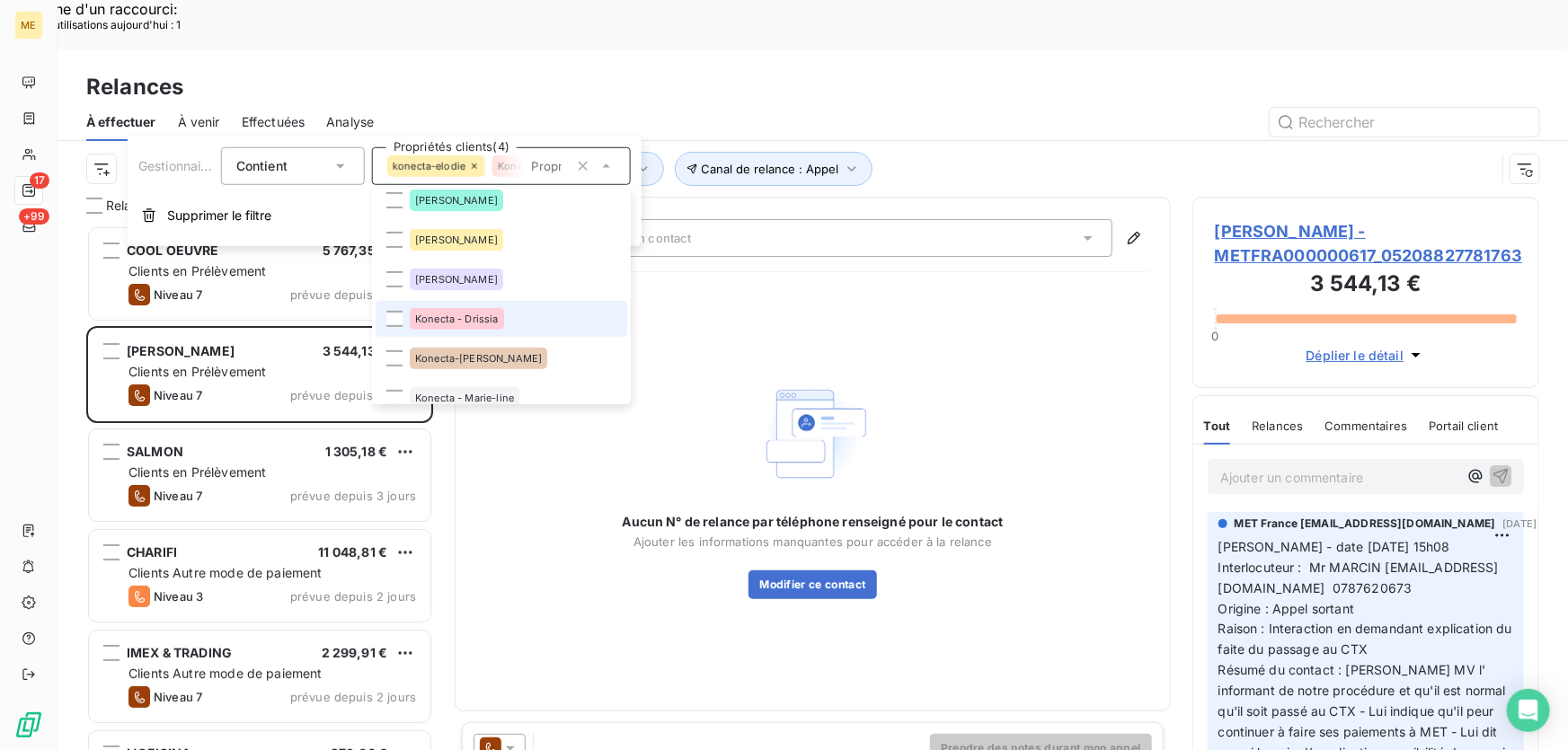
click at [474, 315] on span "Konecta - Drissia" at bounding box center [456, 319] width 83 height 11
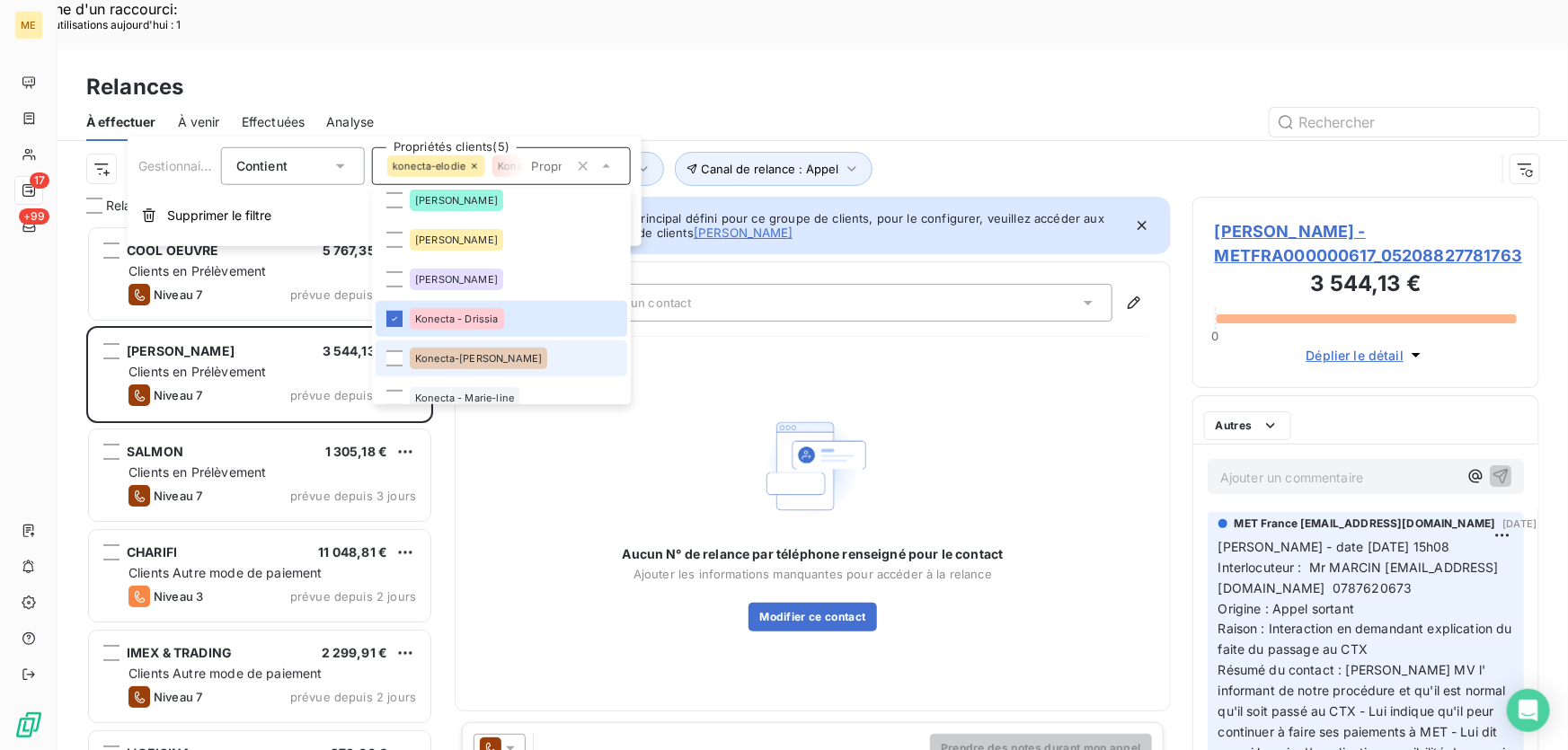
click at [462, 350] on div "Konecta-[PERSON_NAME]" at bounding box center [478, 358] width 137 height 22
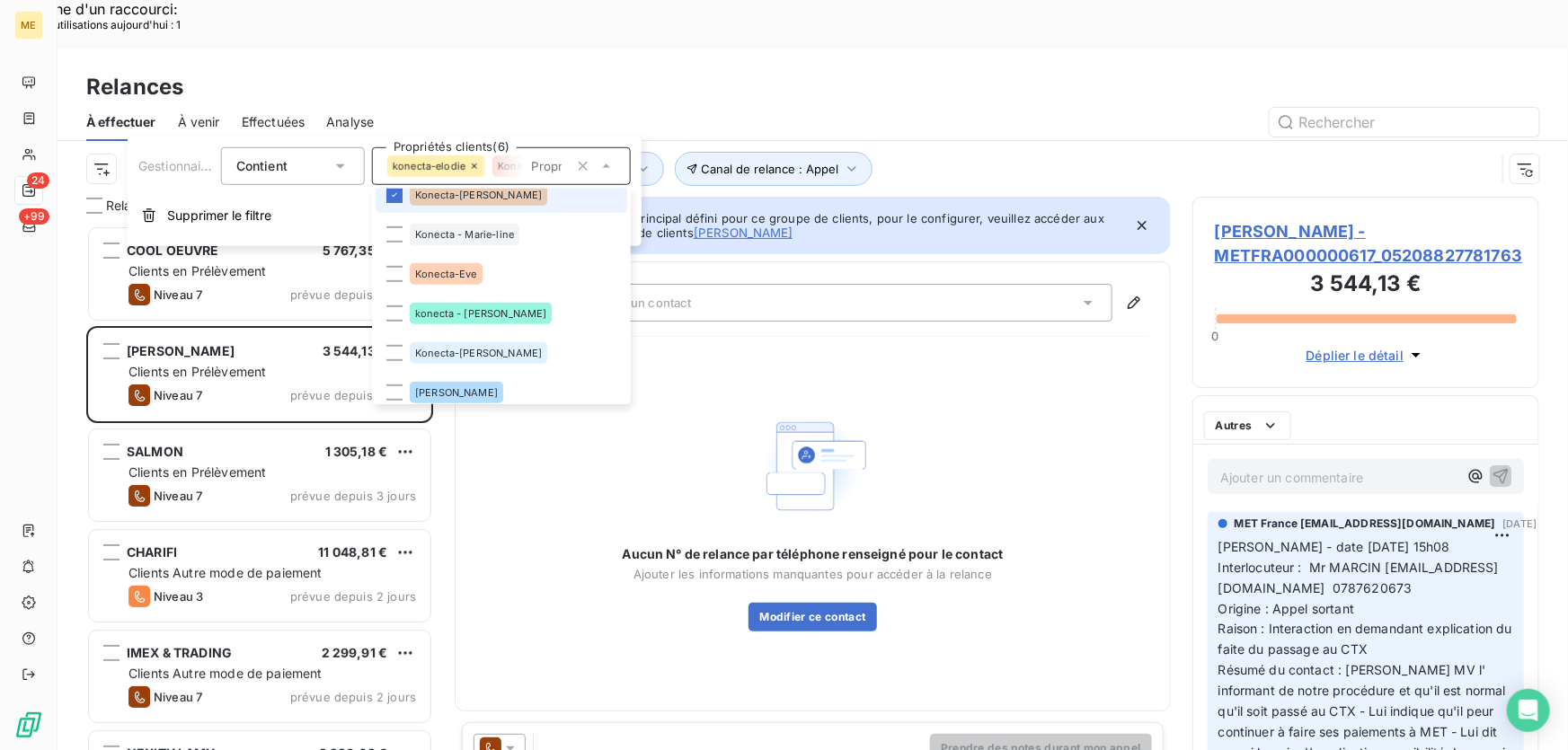
scroll to position [563, 334]
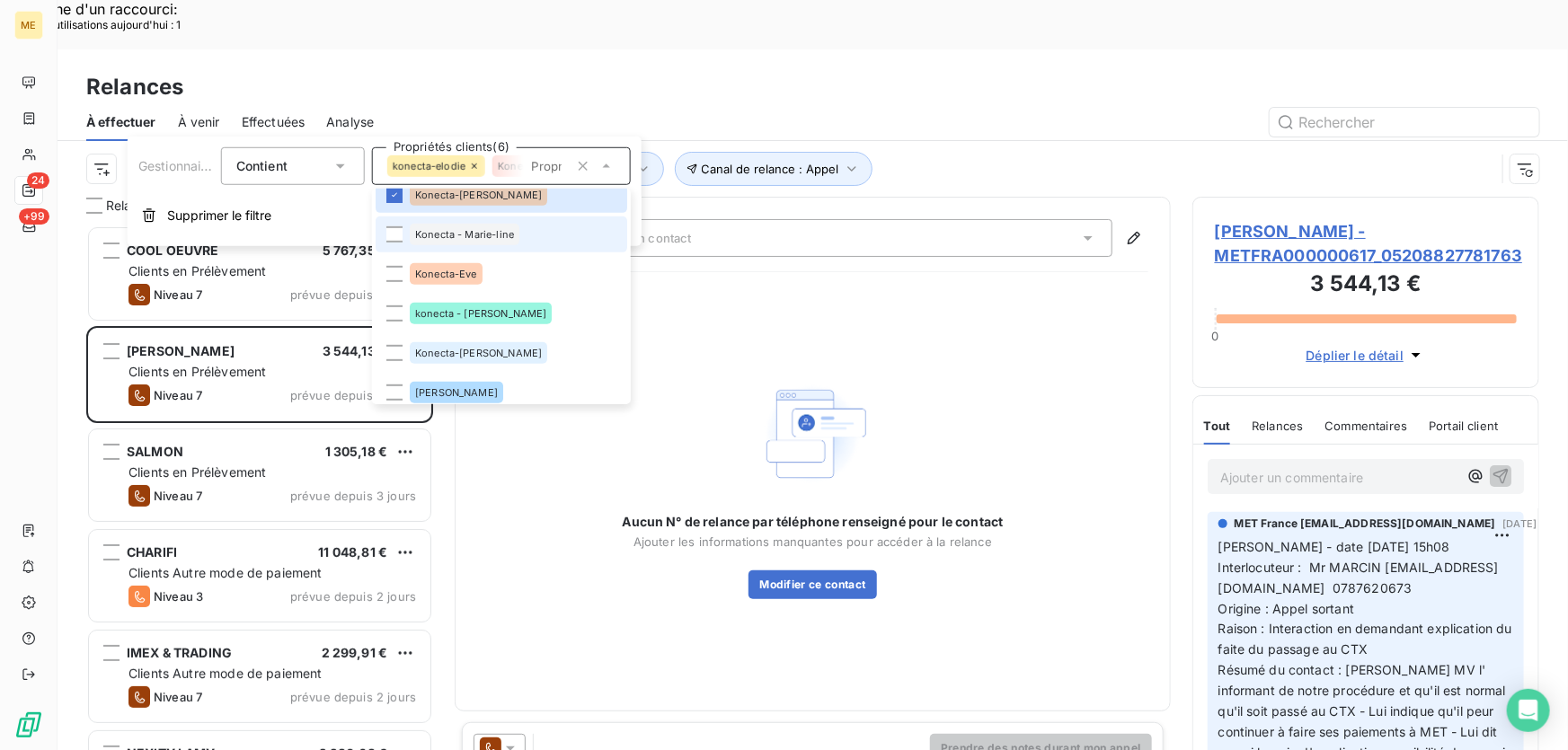
click at [504, 232] on span "Konecta - Marie-line" at bounding box center [465, 235] width 99 height 11
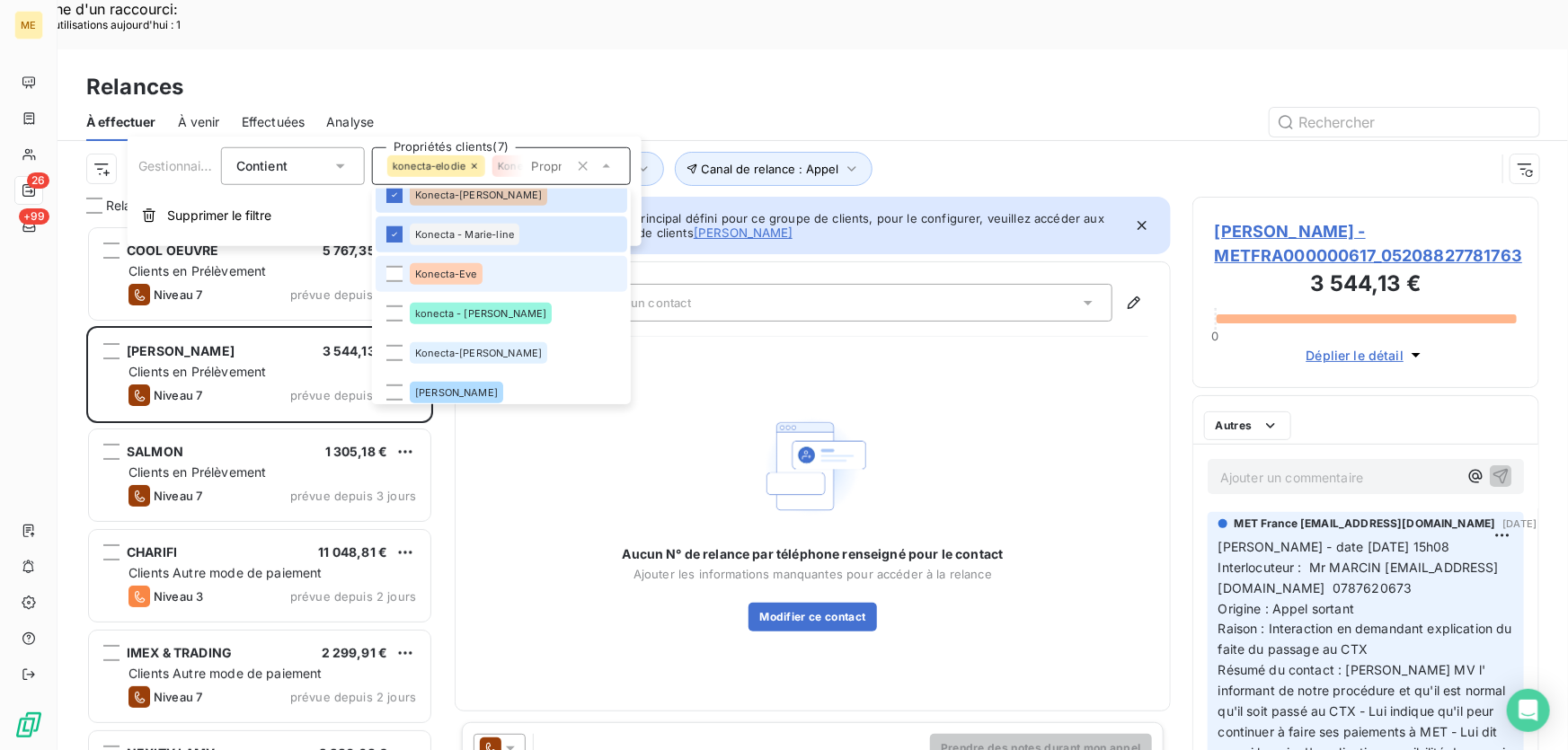
click at [483, 276] on li "Konecta-Eve" at bounding box center [501, 273] width 251 height 36
click at [482, 308] on div "konecta - lisa" at bounding box center [480, 314] width 142 height 22
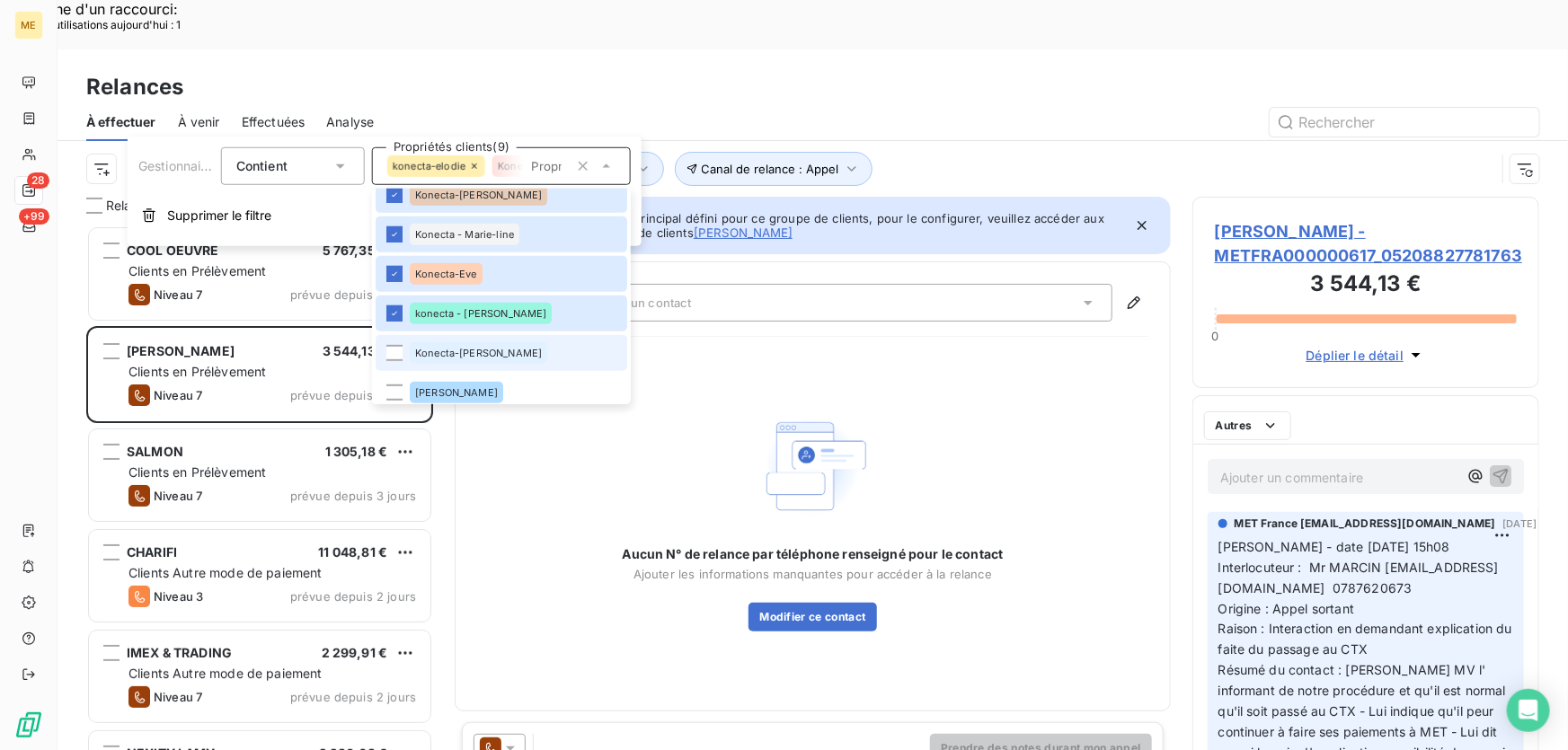
click at [475, 347] on span "Konecta-Sylvain" at bounding box center [478, 353] width 126 height 11
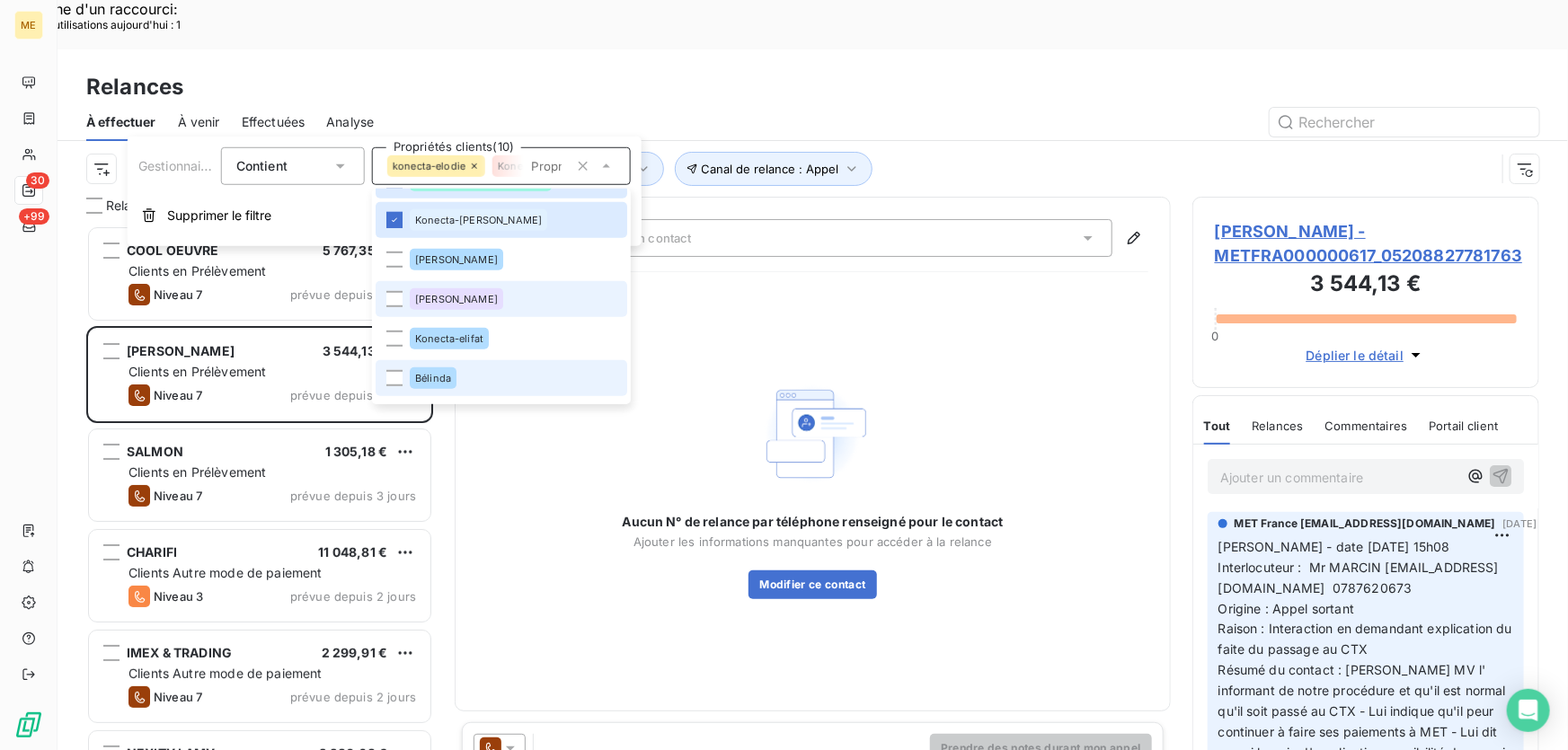
scroll to position [656, 0]
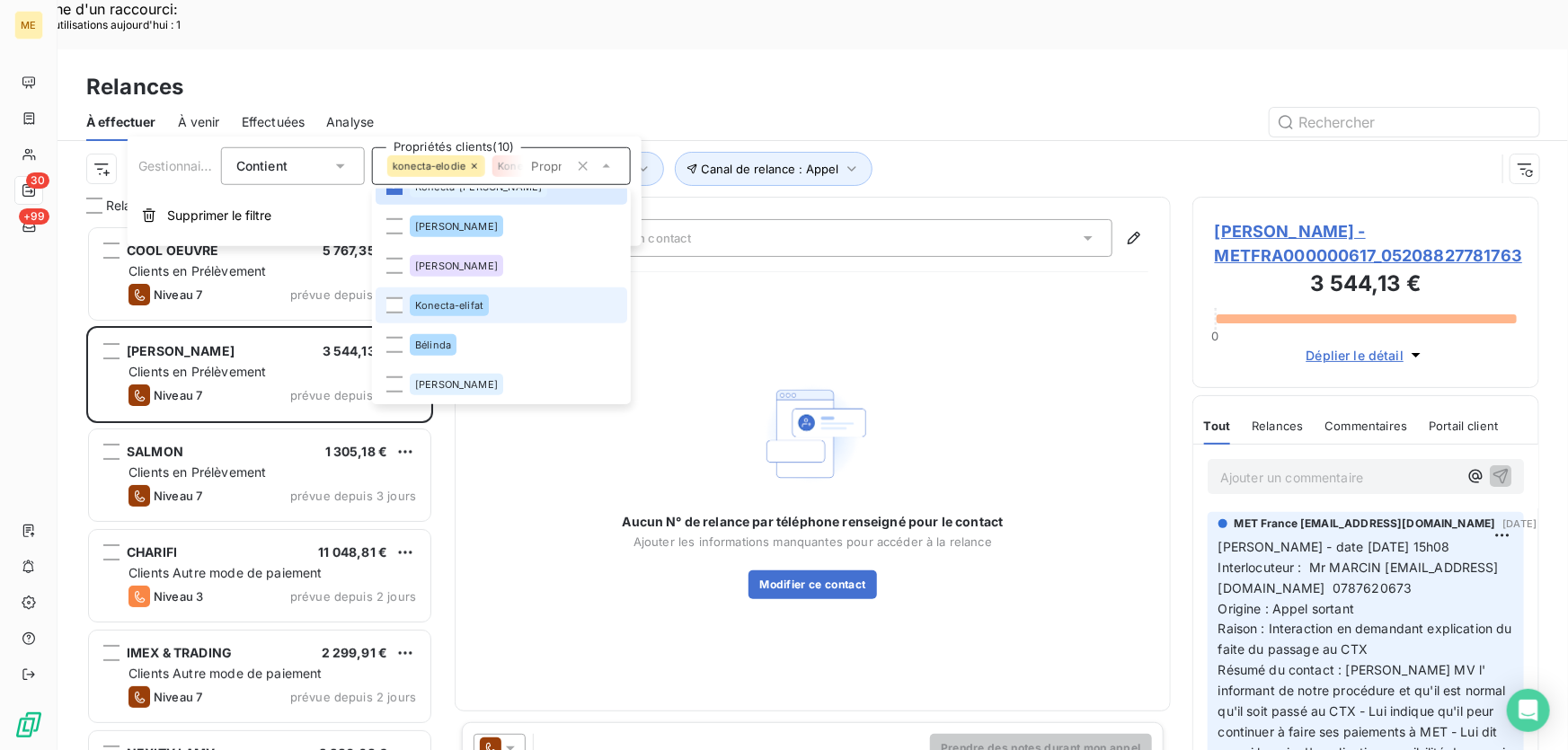
click at [480, 305] on span "Konecta-elifat" at bounding box center [449, 305] width 68 height 11
click at [916, 152] on div "Canal de relance : Appel Niveau de relance : Niveau 3 , ... Gestionnaire_Tag : …" at bounding box center [790, 169] width 1409 height 34
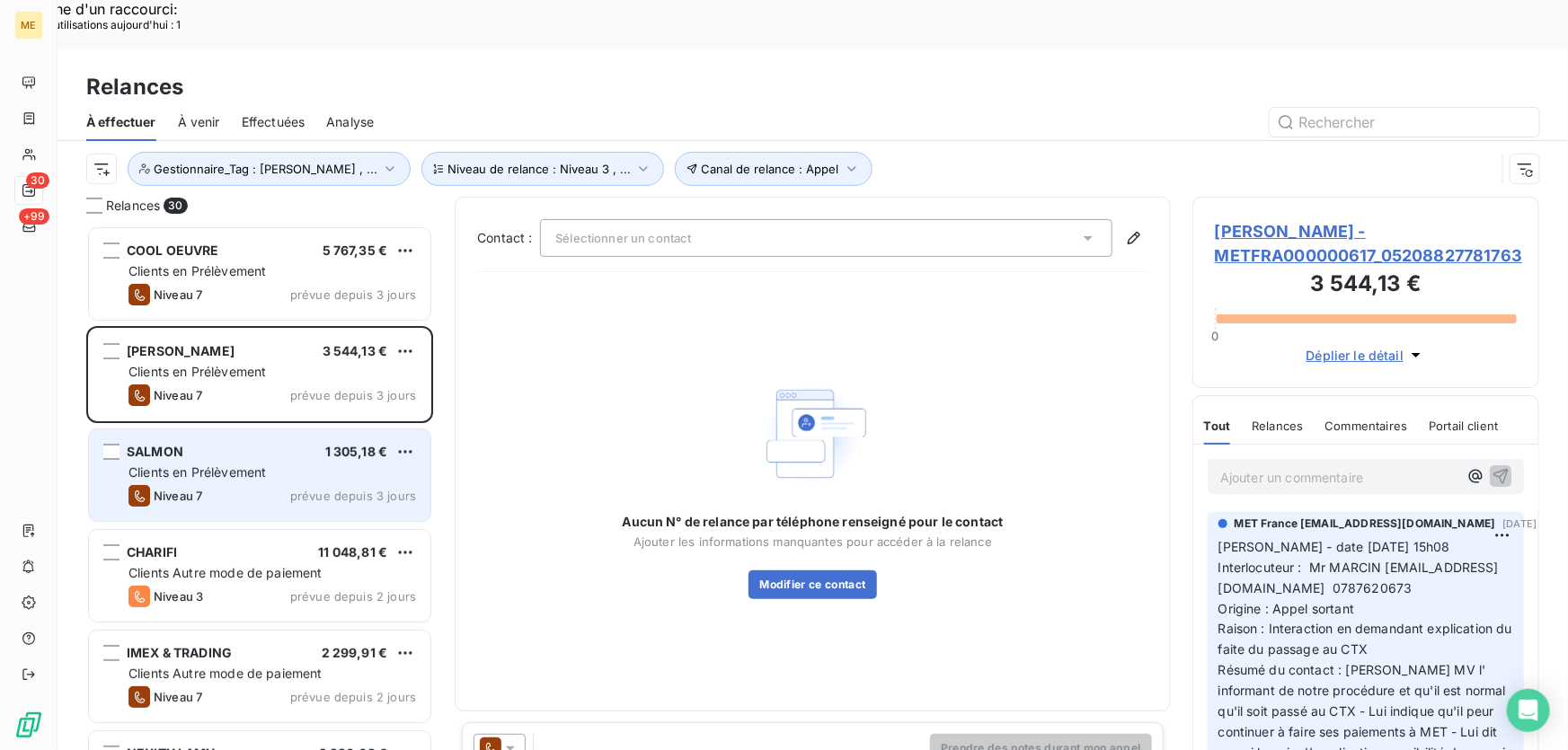
click at [225, 465] on span "Clients en Prélèvement" at bounding box center [197, 472] width 137 height 16
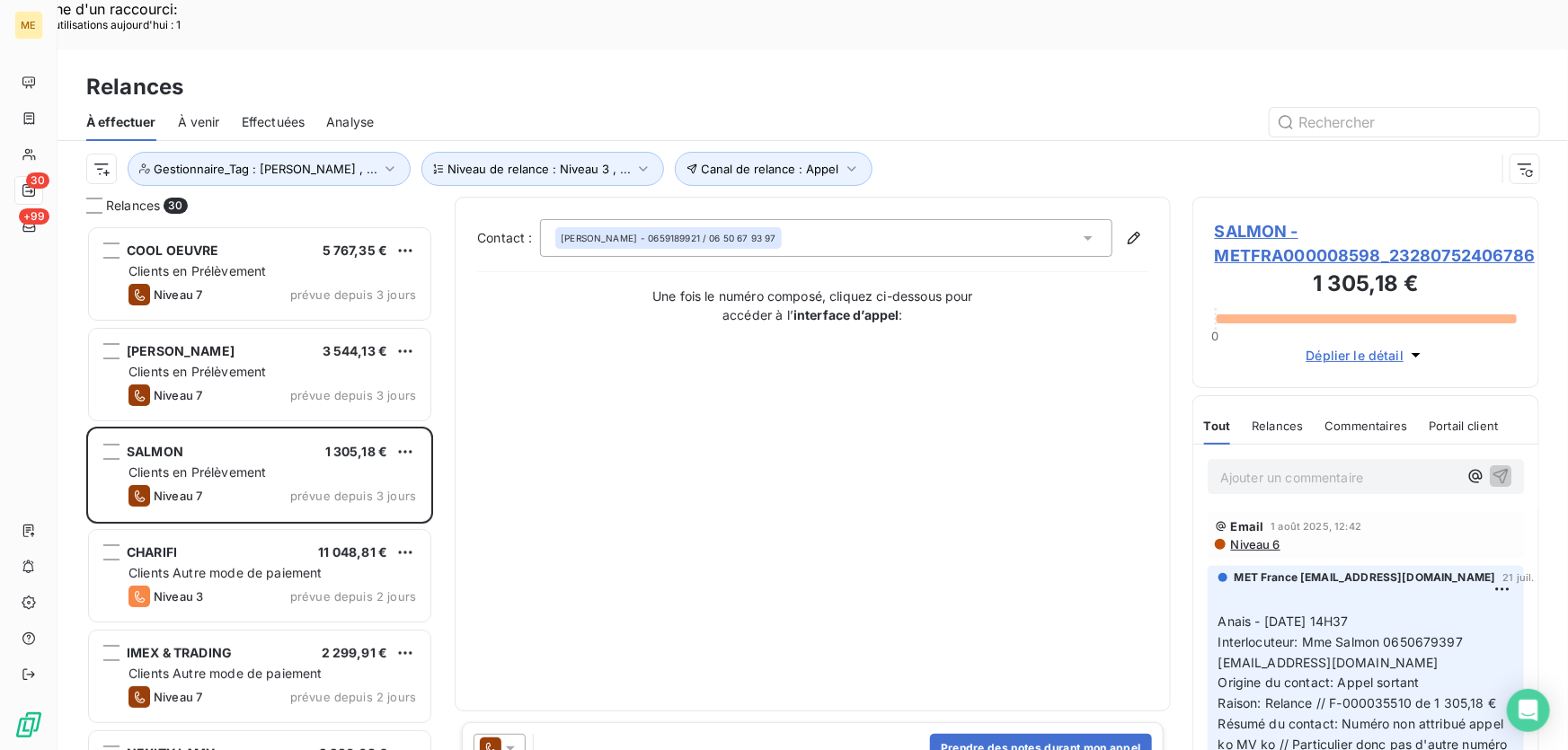
click at [1263, 219] on span "SALMON - METFRA000008598_23280752406786" at bounding box center [1365, 243] width 302 height 49
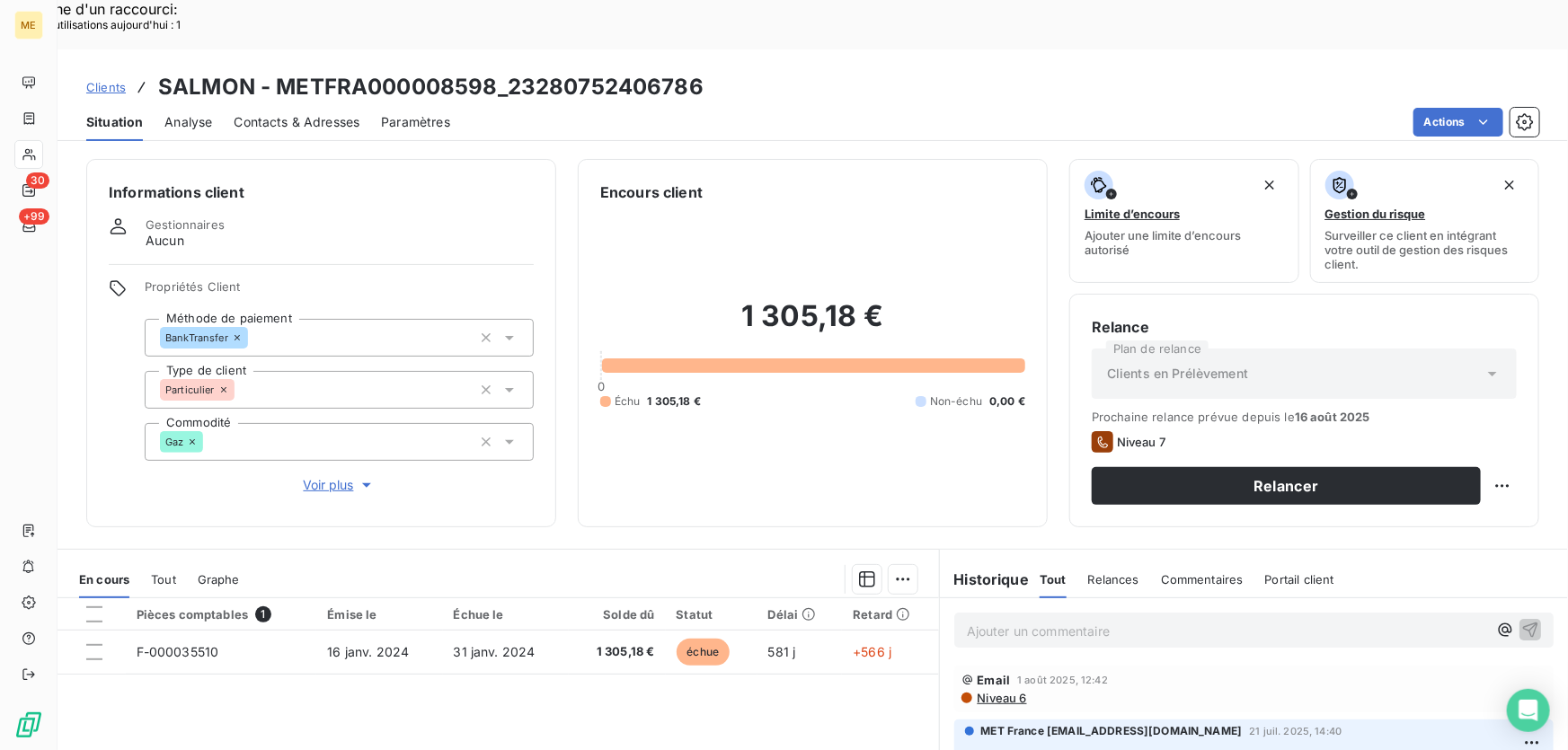
click at [314, 477] on span "Voir plus" at bounding box center [339, 486] width 71 height 18
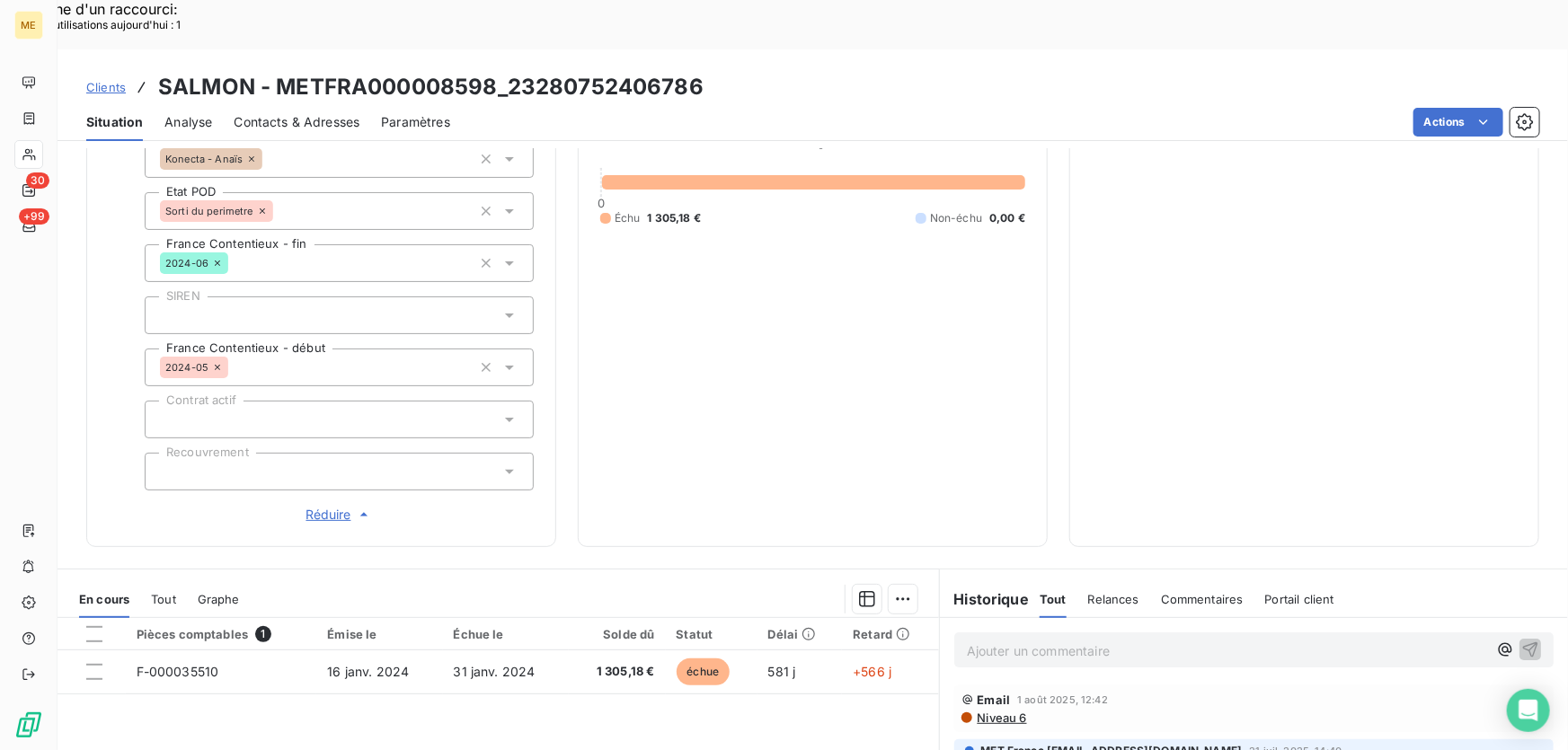
scroll to position [592, 0]
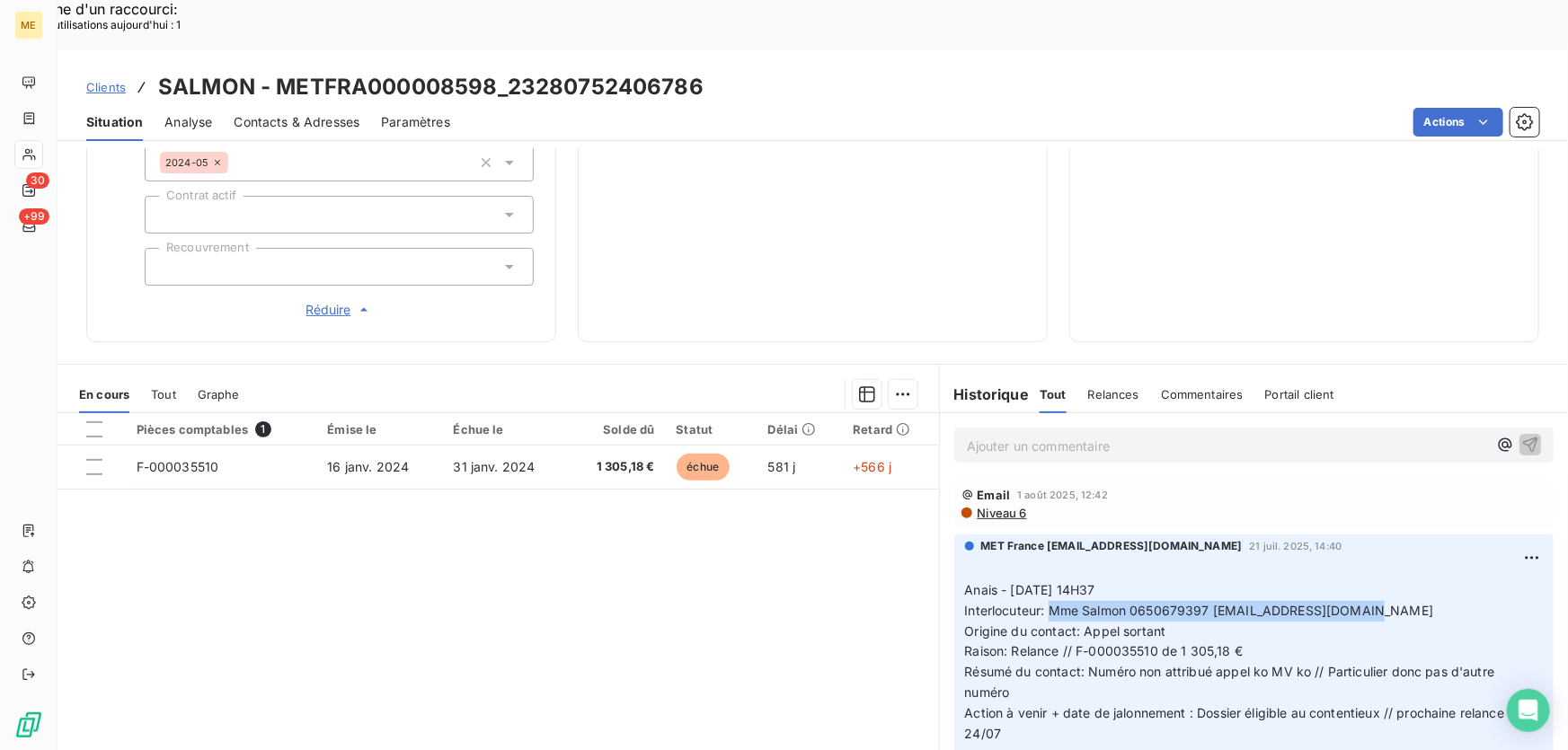
drag, startPoint x: 1041, startPoint y: 549, endPoint x: 1389, endPoint y: 557, distance: 348.1
click at [1389, 560] on p "﻿ Anais - 21/07/2025 - 14H37 Interlocuteur: Mme Salmon 0650679397 didiernomlas@…" at bounding box center [1254, 653] width 577 height 185
copy span "Mme Salmon 0650679397 didiernomlas@gmail.com"
drag, startPoint x: 1069, startPoint y: 592, endPoint x: 1272, endPoint y: 597, distance: 203.1
click at [1272, 597] on p "﻿ Anais - 21/07/2025 - 14H37 Interlocuteur: Mme Salmon 0650679397 didiernomlas@…" at bounding box center [1254, 653] width 577 height 185
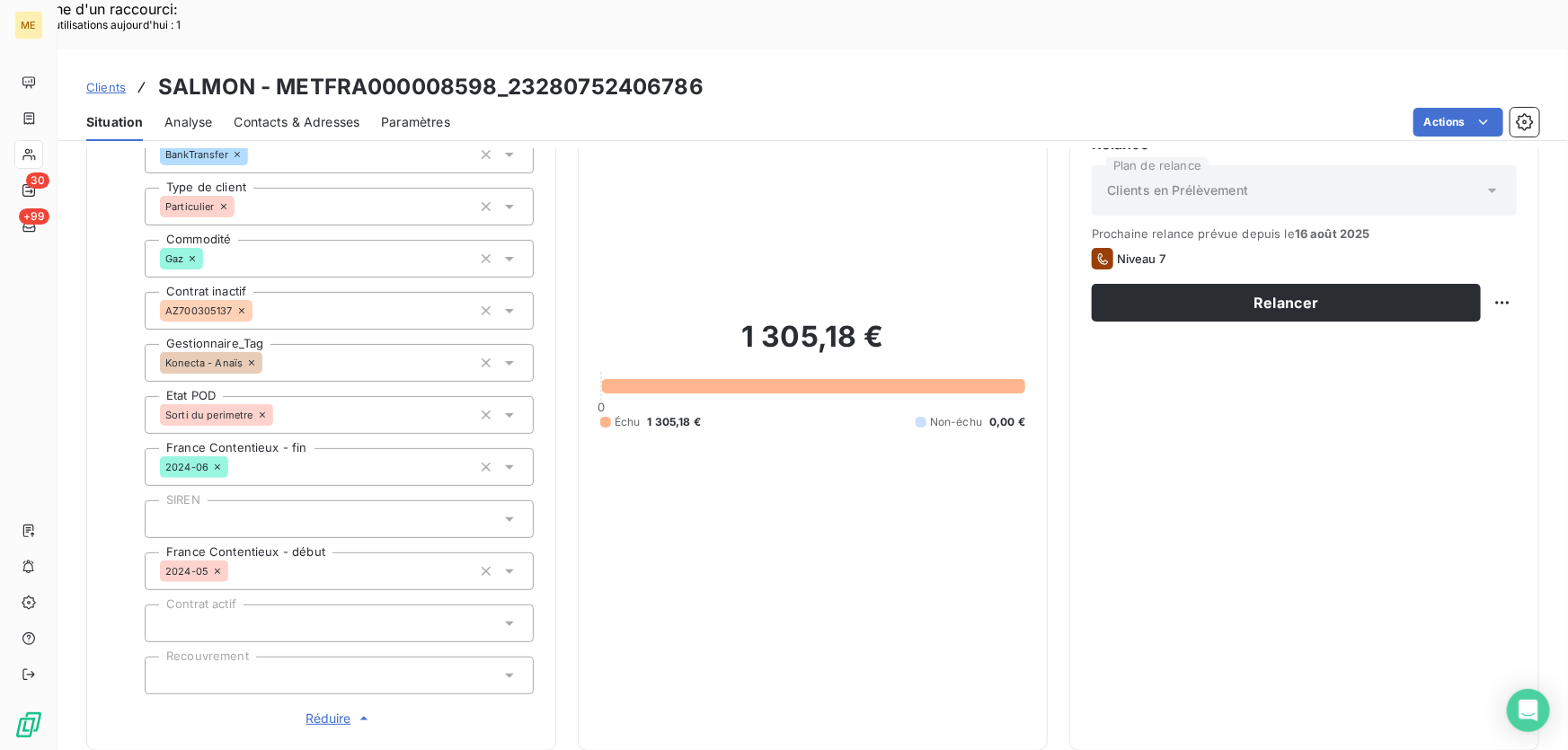
scroll to position [0, 0]
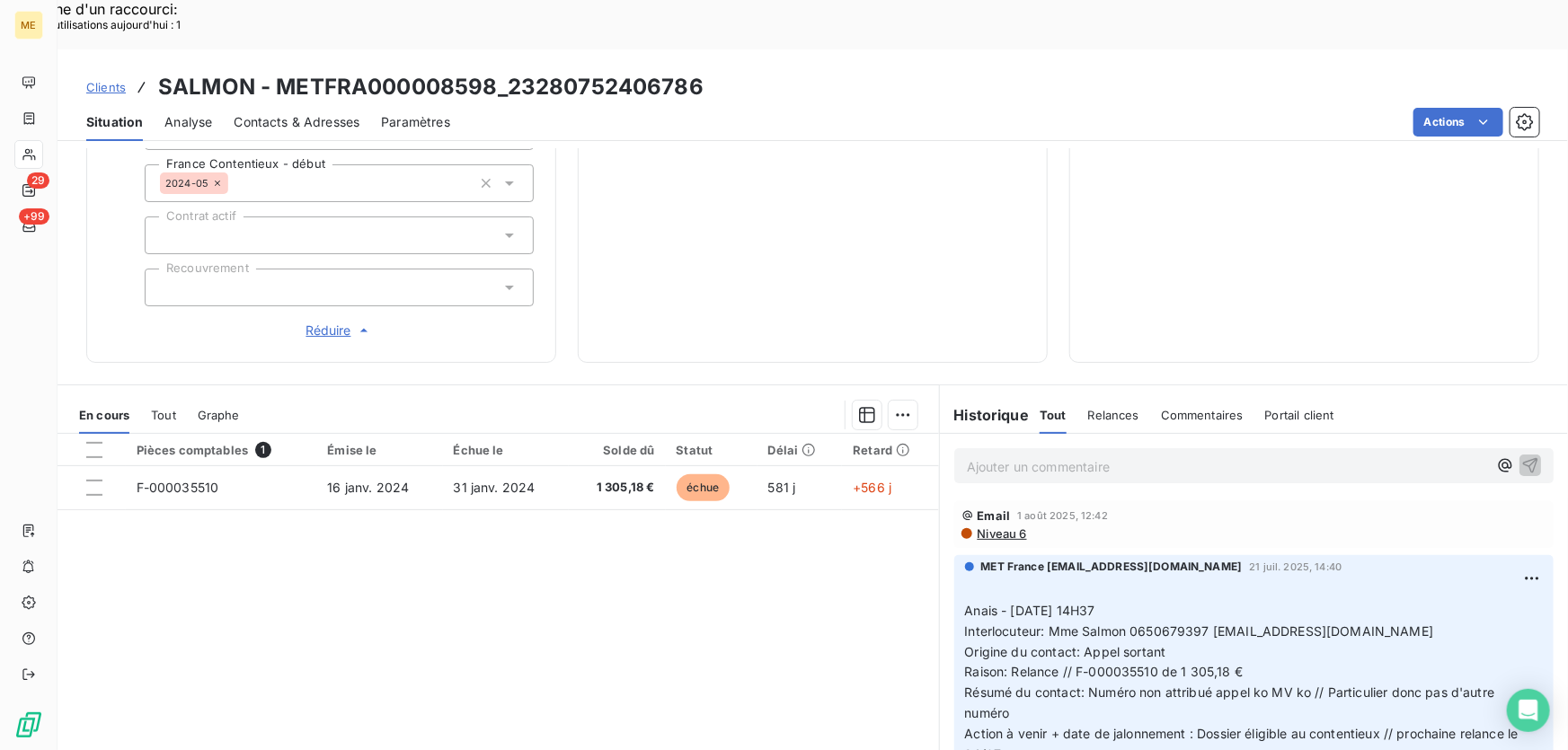
click at [1087, 456] on p "Ajouter un commentaire ﻿" at bounding box center [1227, 467] width 521 height 23
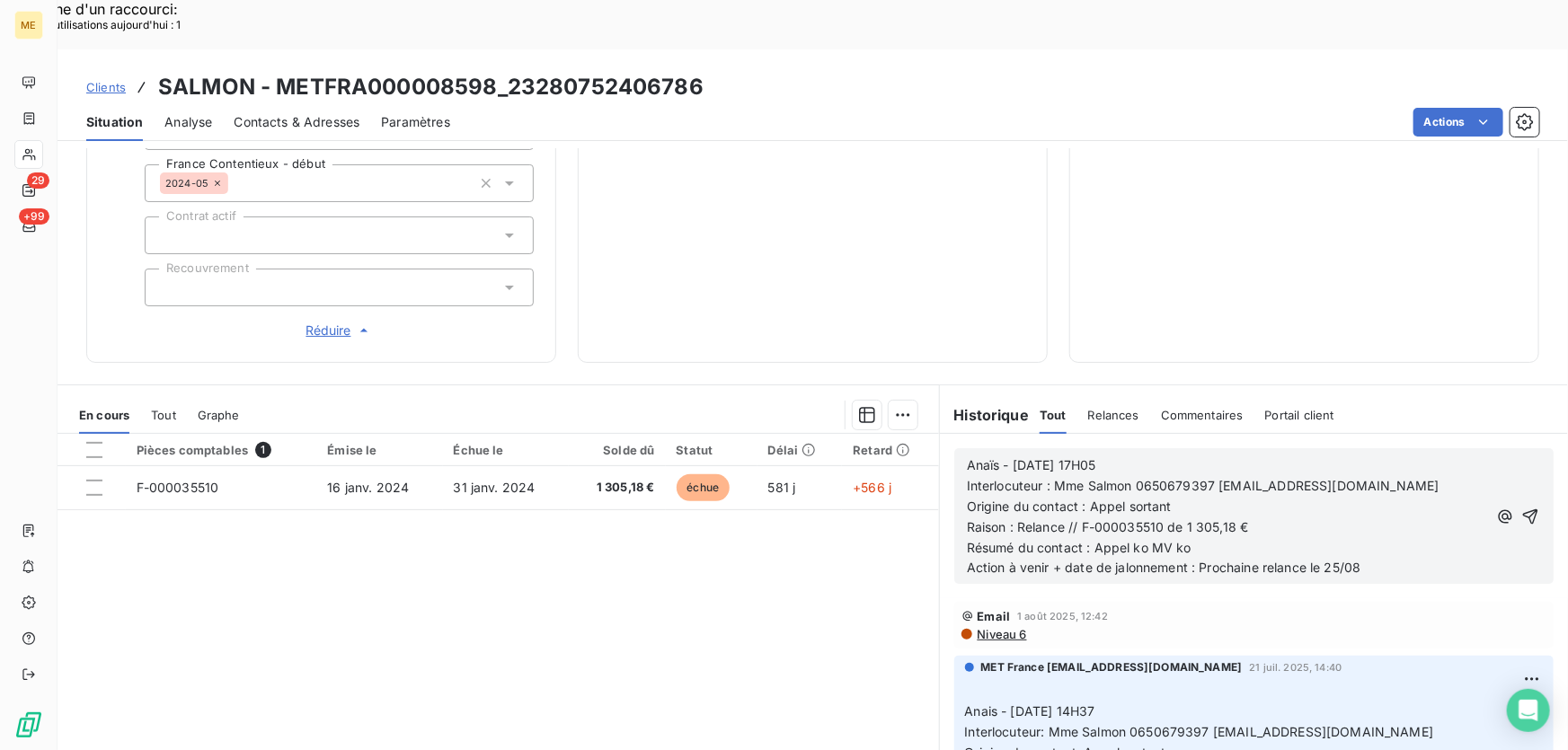
click at [1521, 508] on icon "button" at bounding box center [1530, 517] width 18 height 18
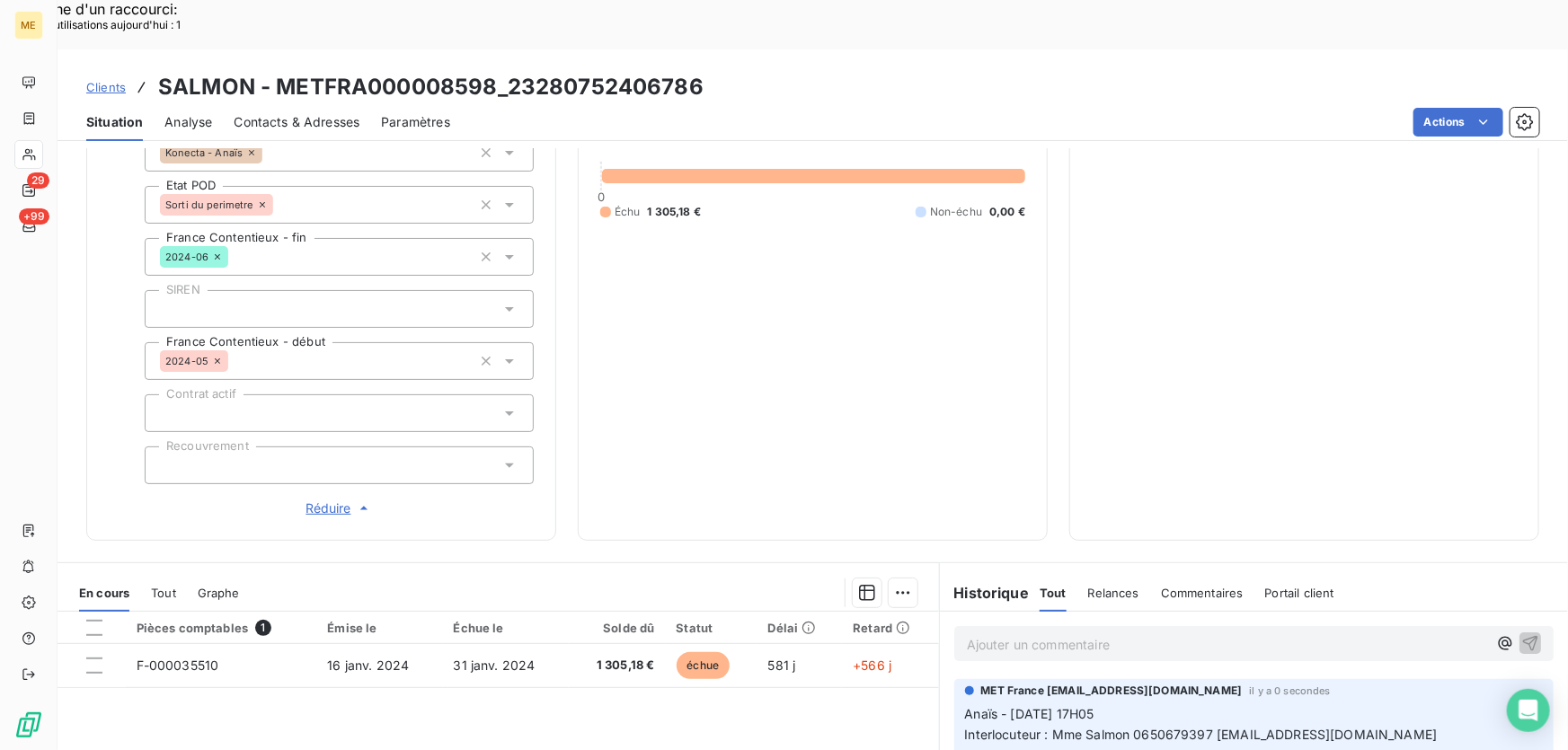
scroll to position [162, 0]
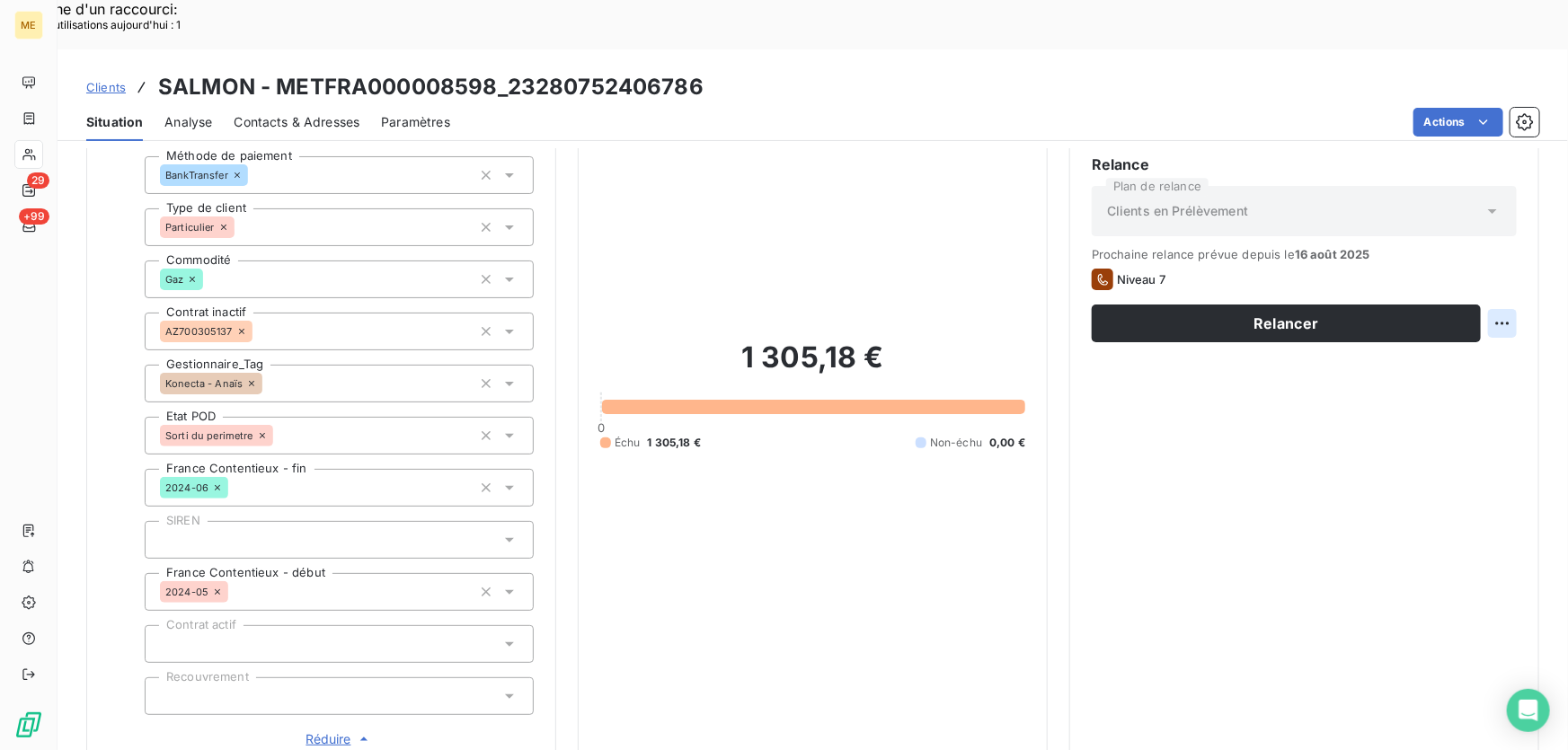
click at [1480, 317] on div "Replanifier cette action" at bounding box center [1416, 312] width 160 height 28
select select "7"
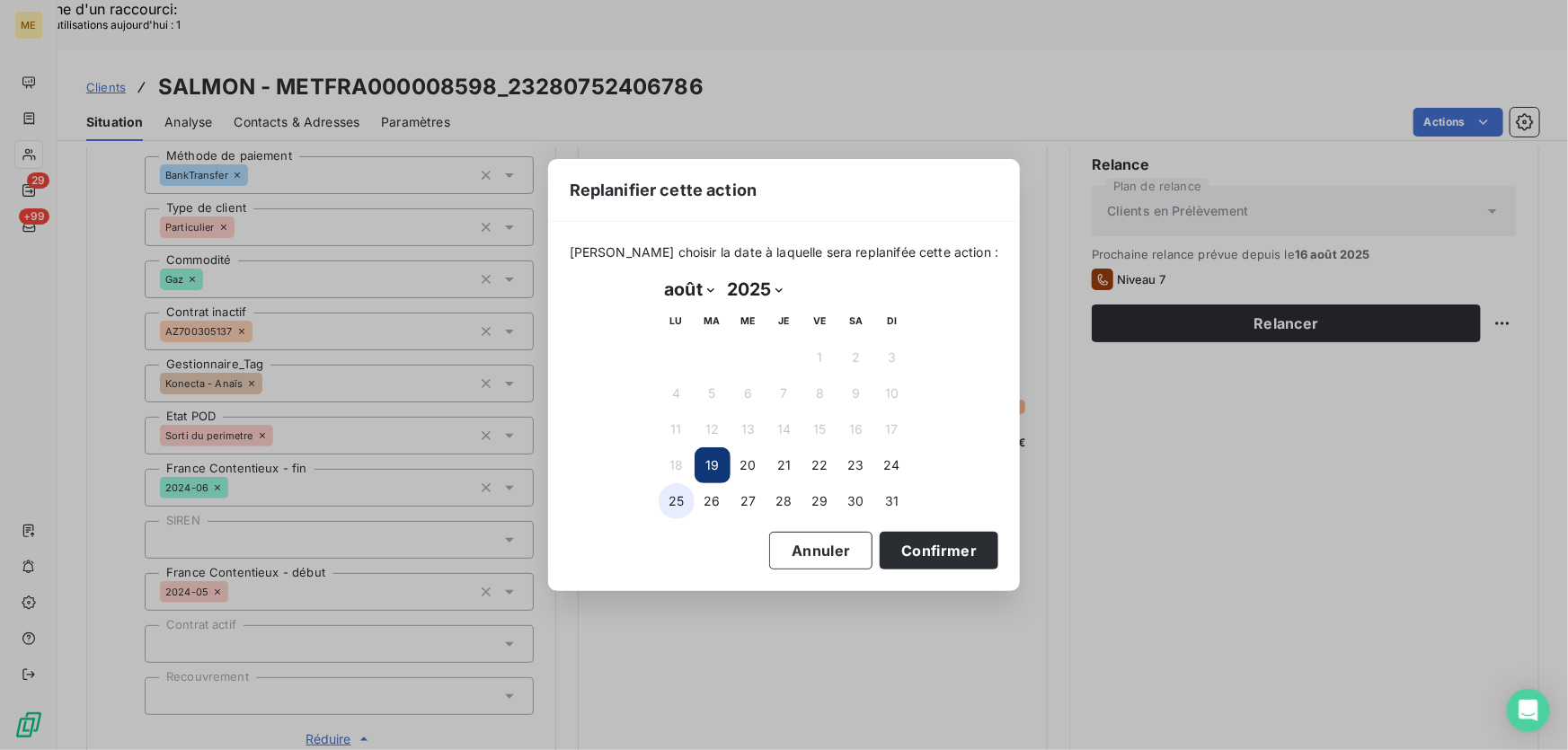
drag, startPoint x: 659, startPoint y: 498, endPoint x: 689, endPoint y: 509, distance: 32.0
click at [661, 498] on button "25" at bounding box center [676, 501] width 36 height 36
click at [932, 556] on button "Confirmer" at bounding box center [938, 550] width 118 height 38
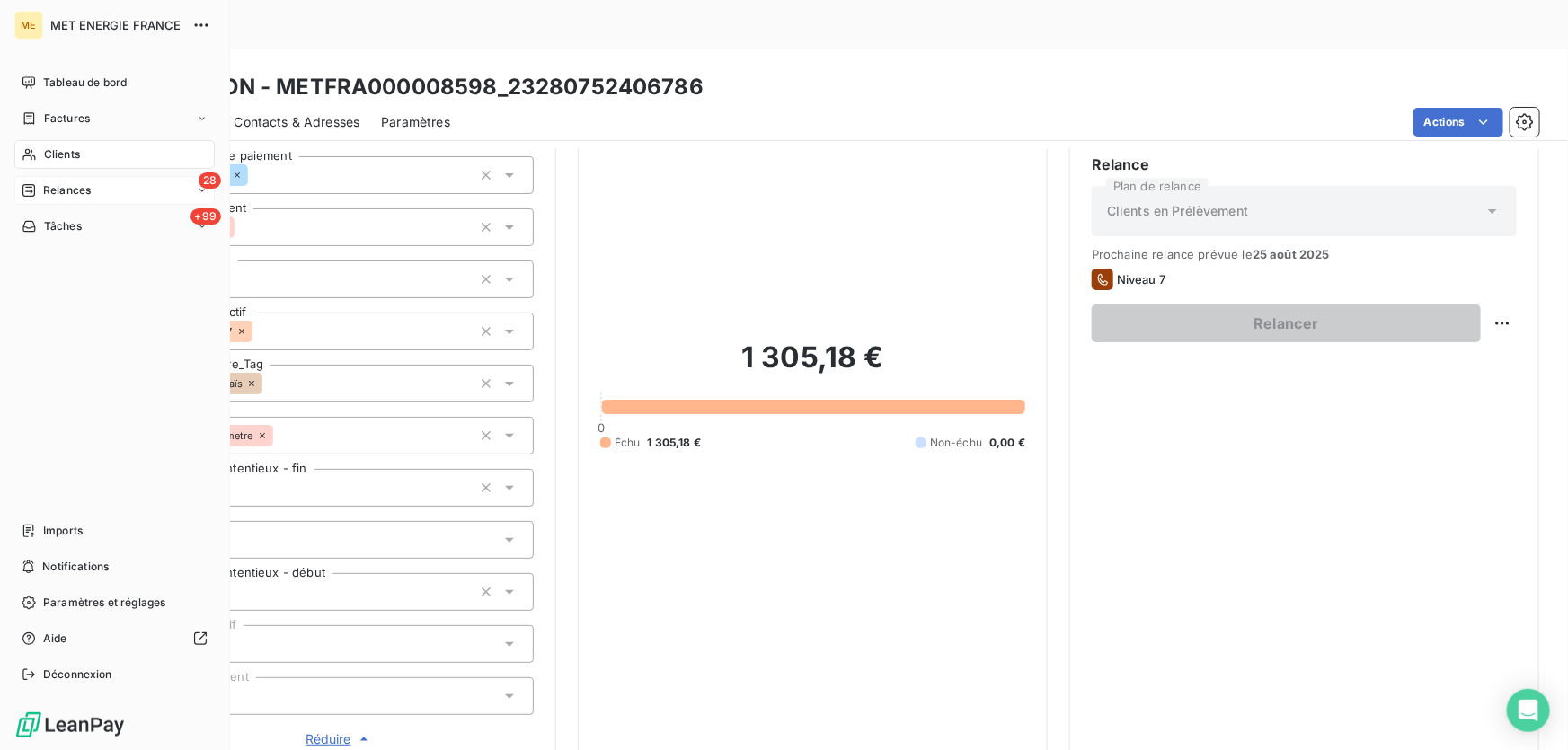
click at [47, 182] on span "Relances" at bounding box center [67, 191] width 48 height 17
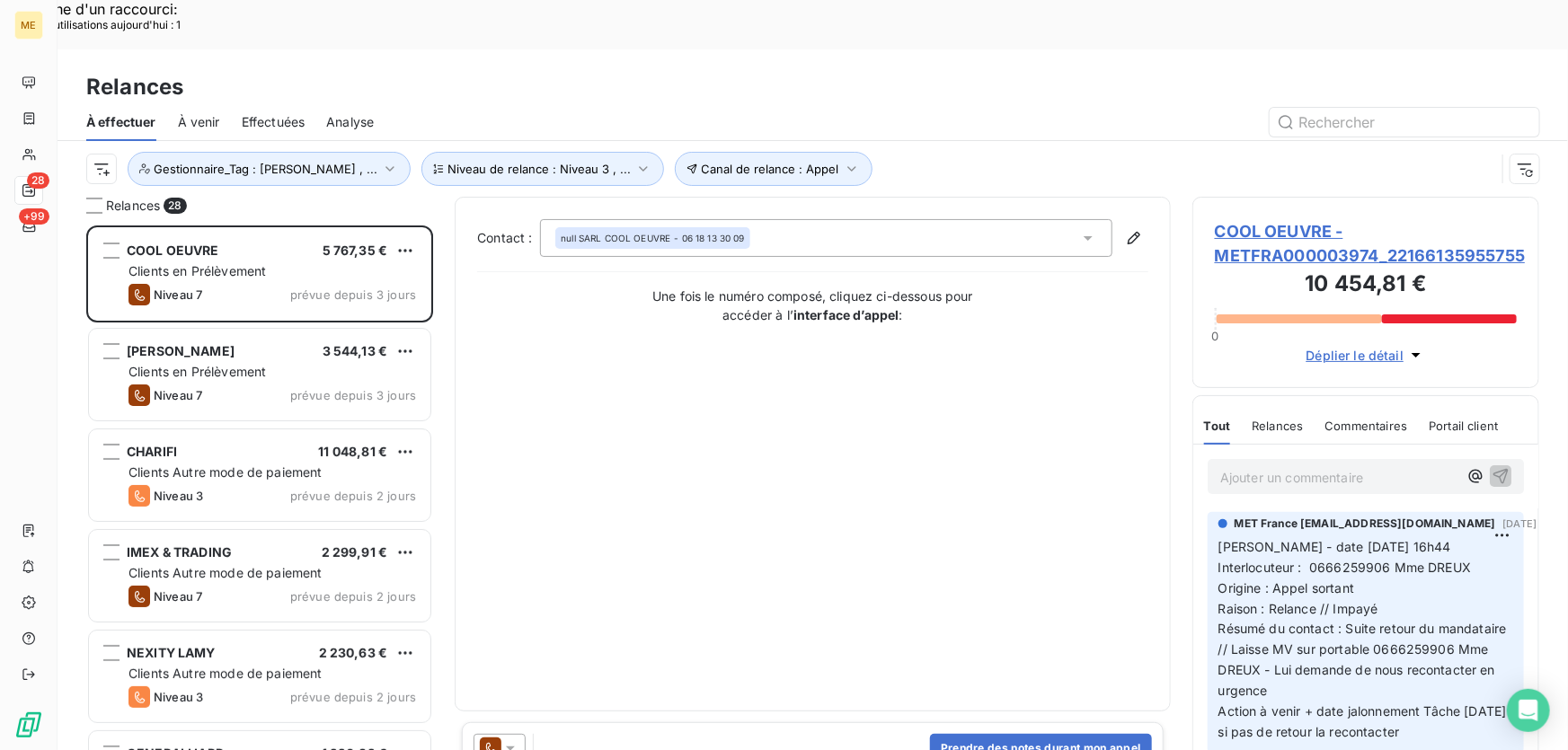
scroll to position [563, 334]
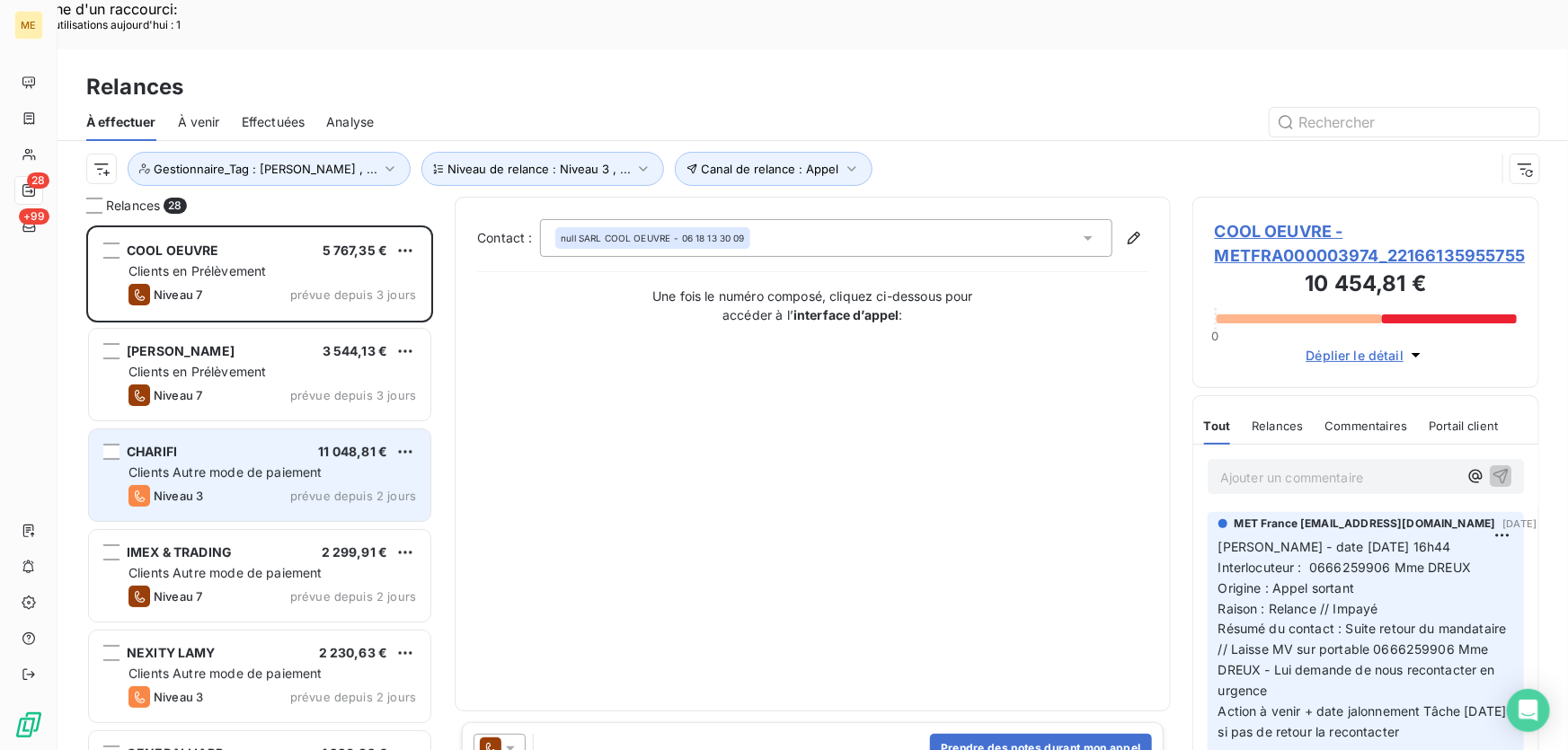
click at [247, 465] on span "Clients Autre mode de paiement" at bounding box center [225, 472] width 194 height 16
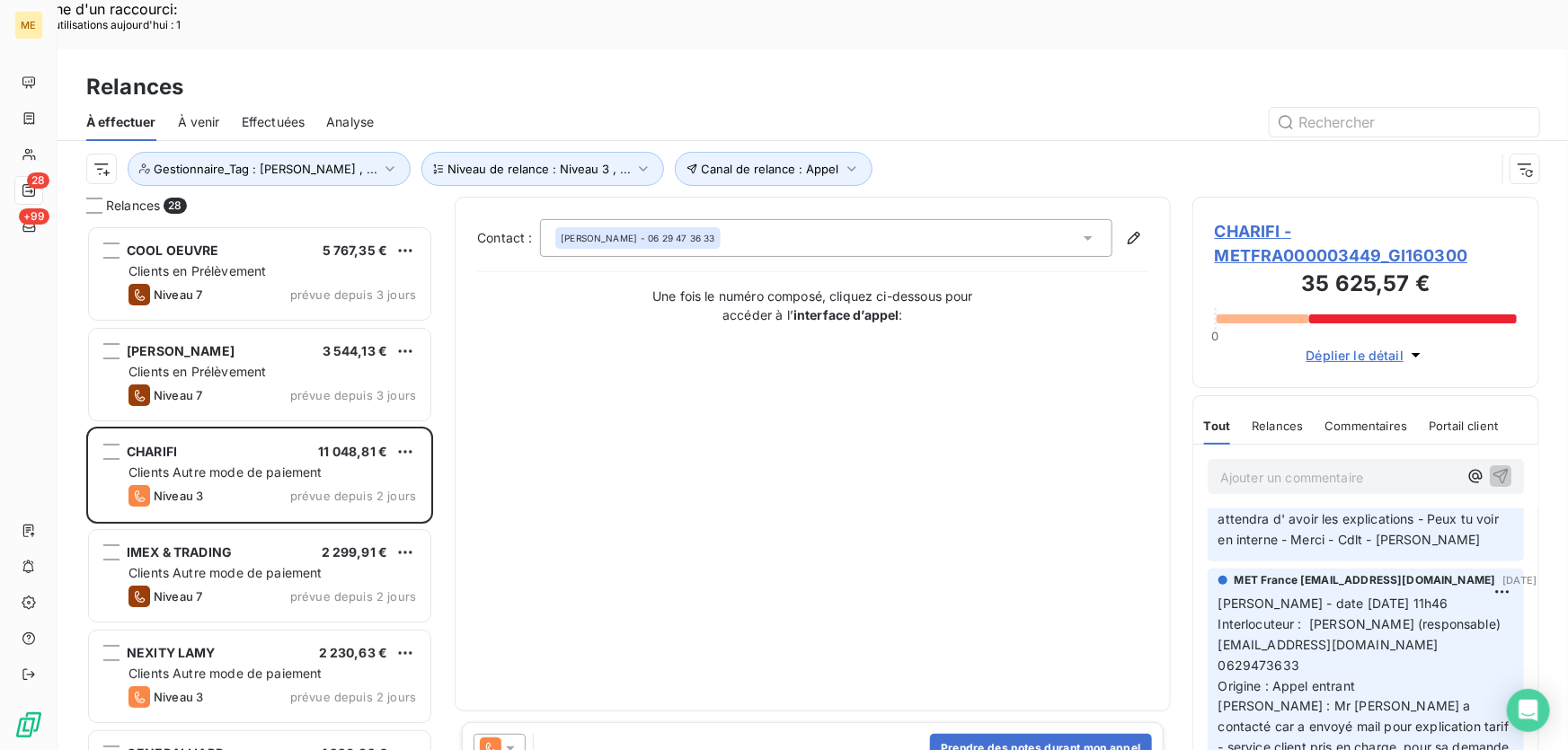
scroll to position [162, 0]
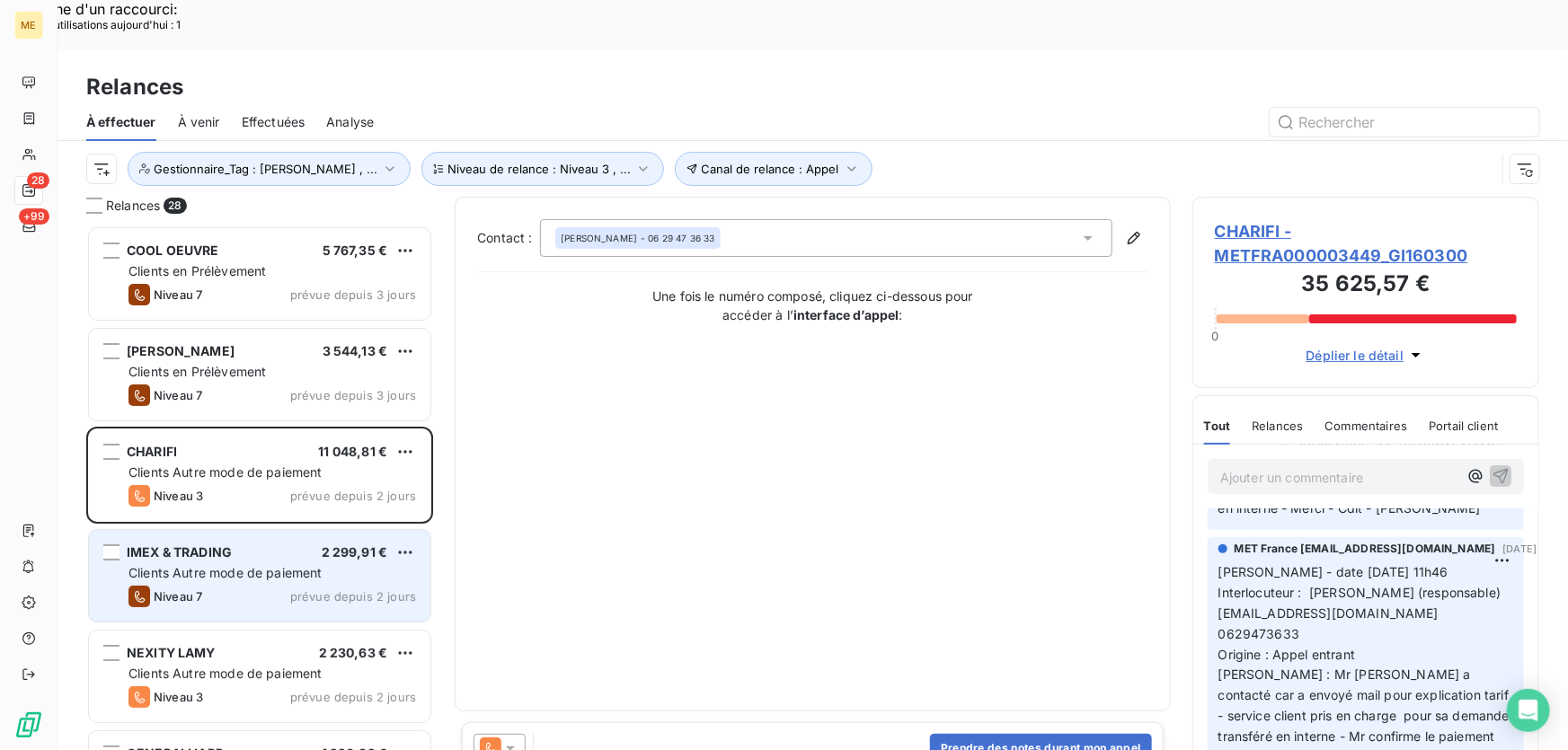
click at [210, 586] on div "Niveau 7 prévue depuis 2 jours" at bounding box center [272, 597] width 288 height 22
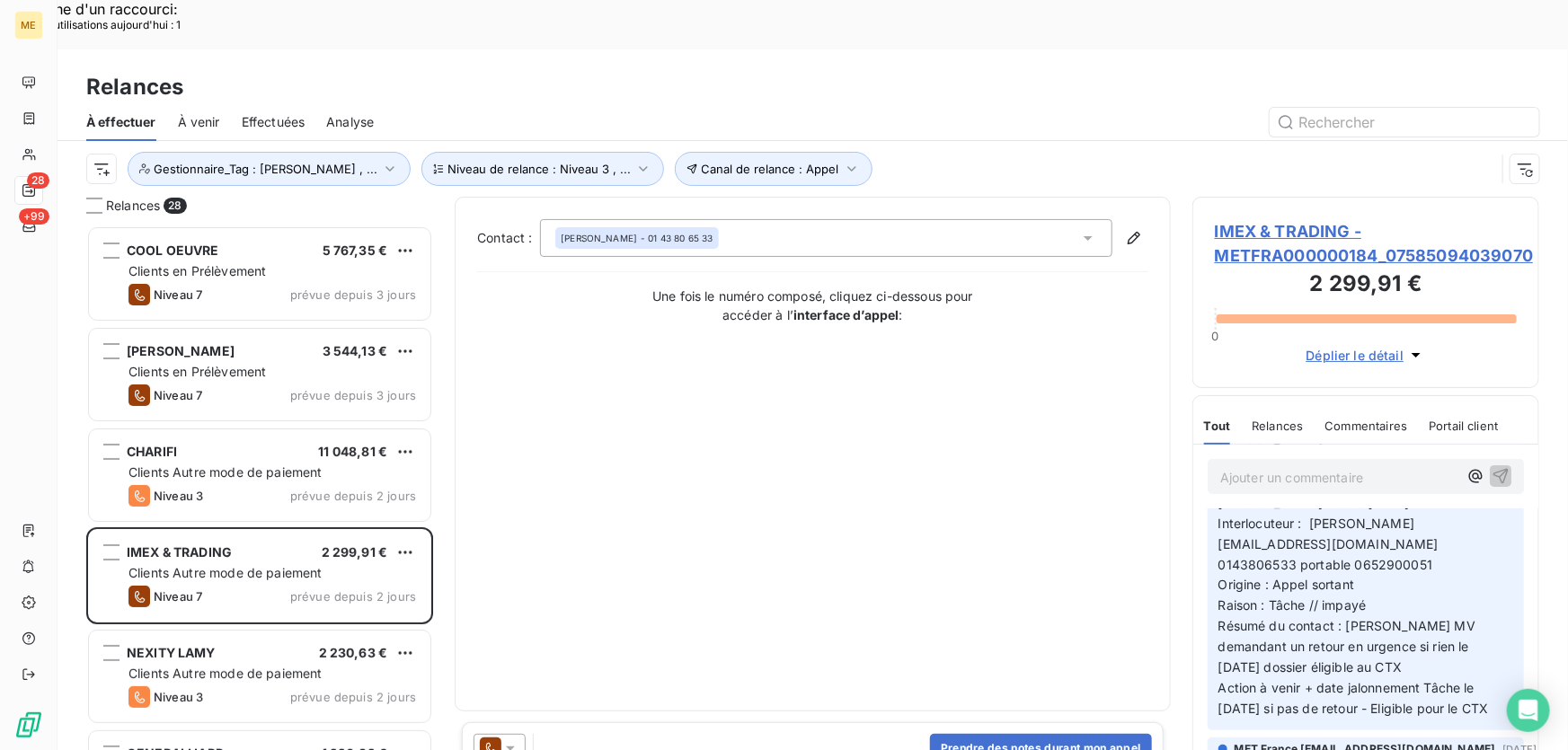
scroll to position [326, 0]
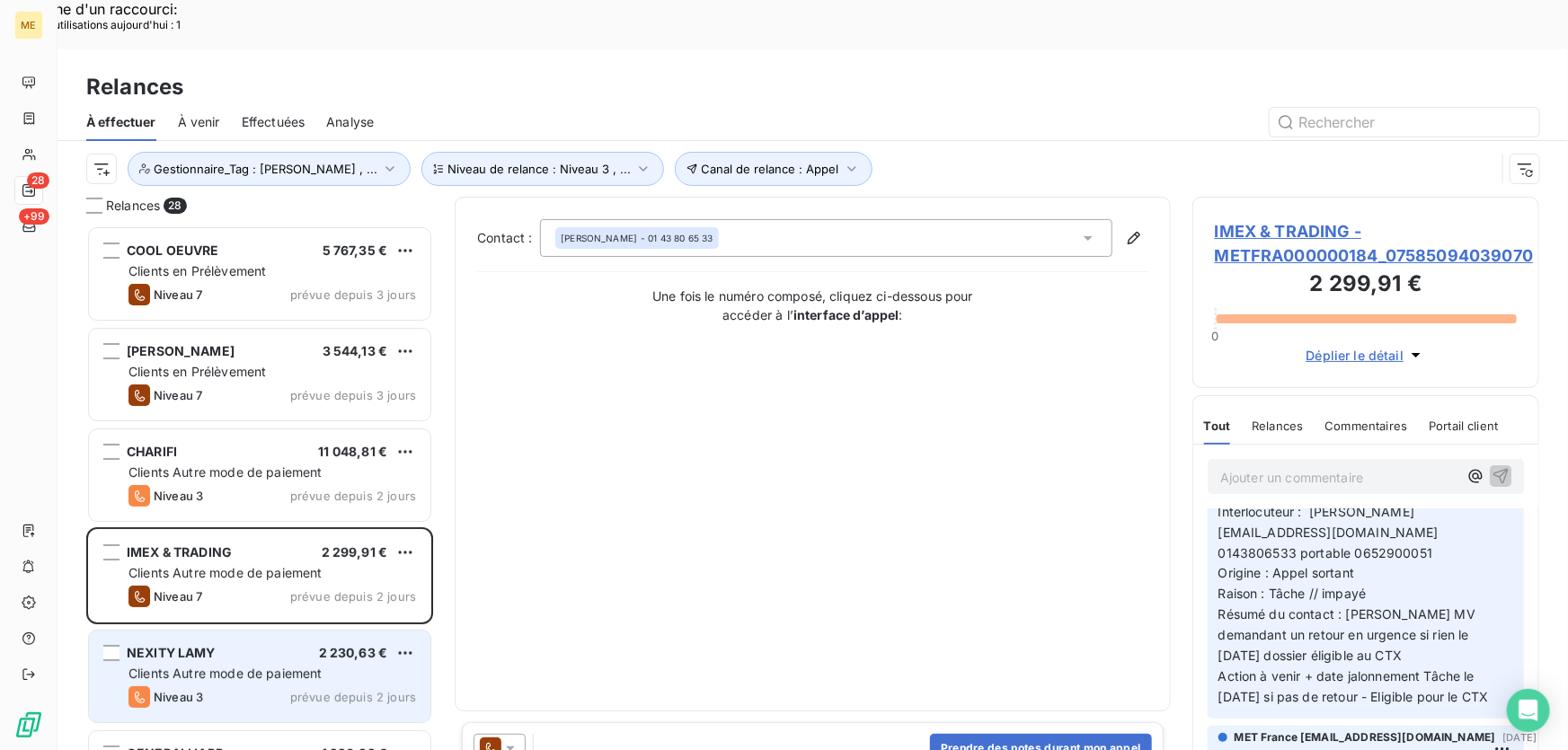
click at [190, 631] on div "NEXITY LAMY 2 230,63 € Clients Autre mode de paiement Niveau 3 prévue depuis 2 …" at bounding box center [259, 677] width 341 height 92
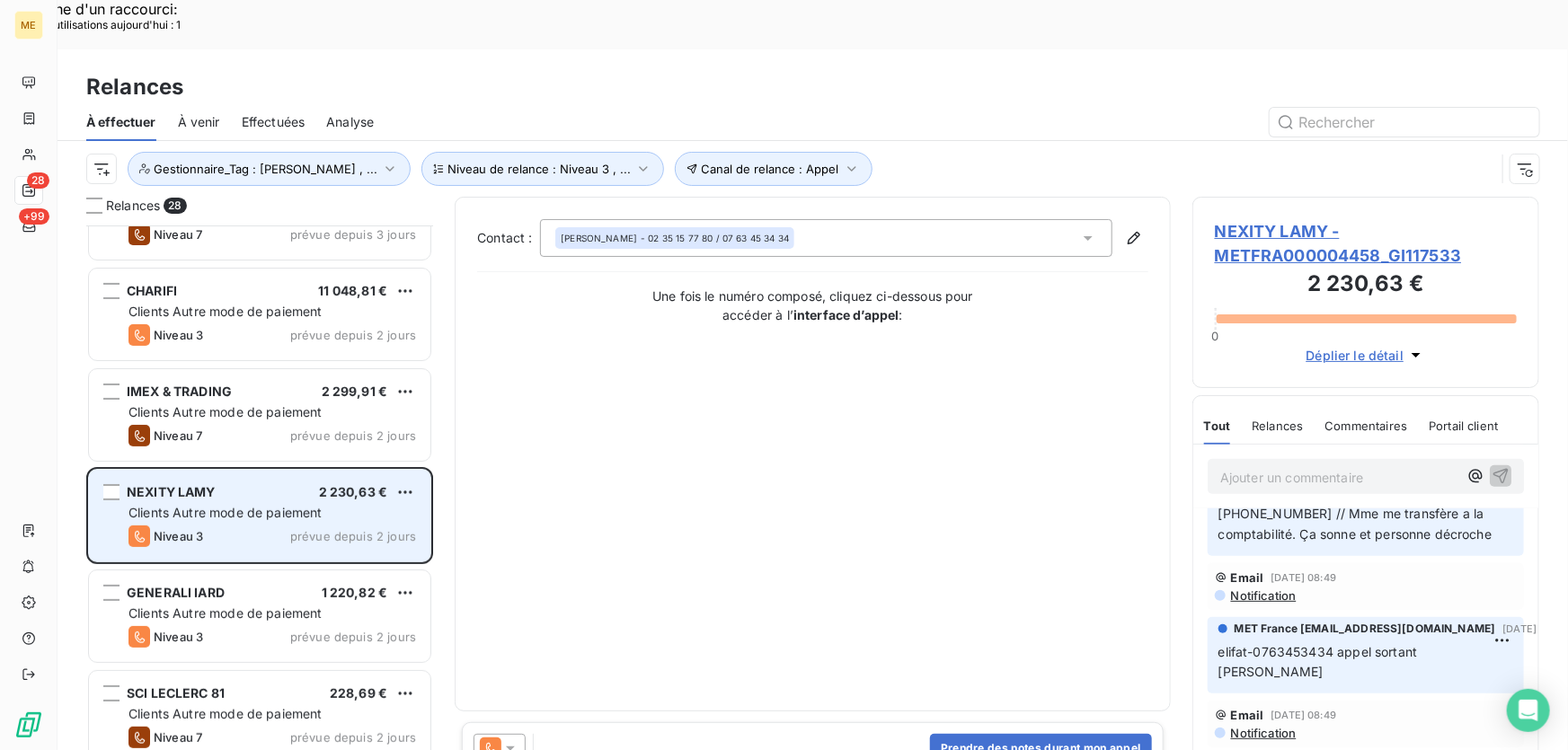
scroll to position [163, 0]
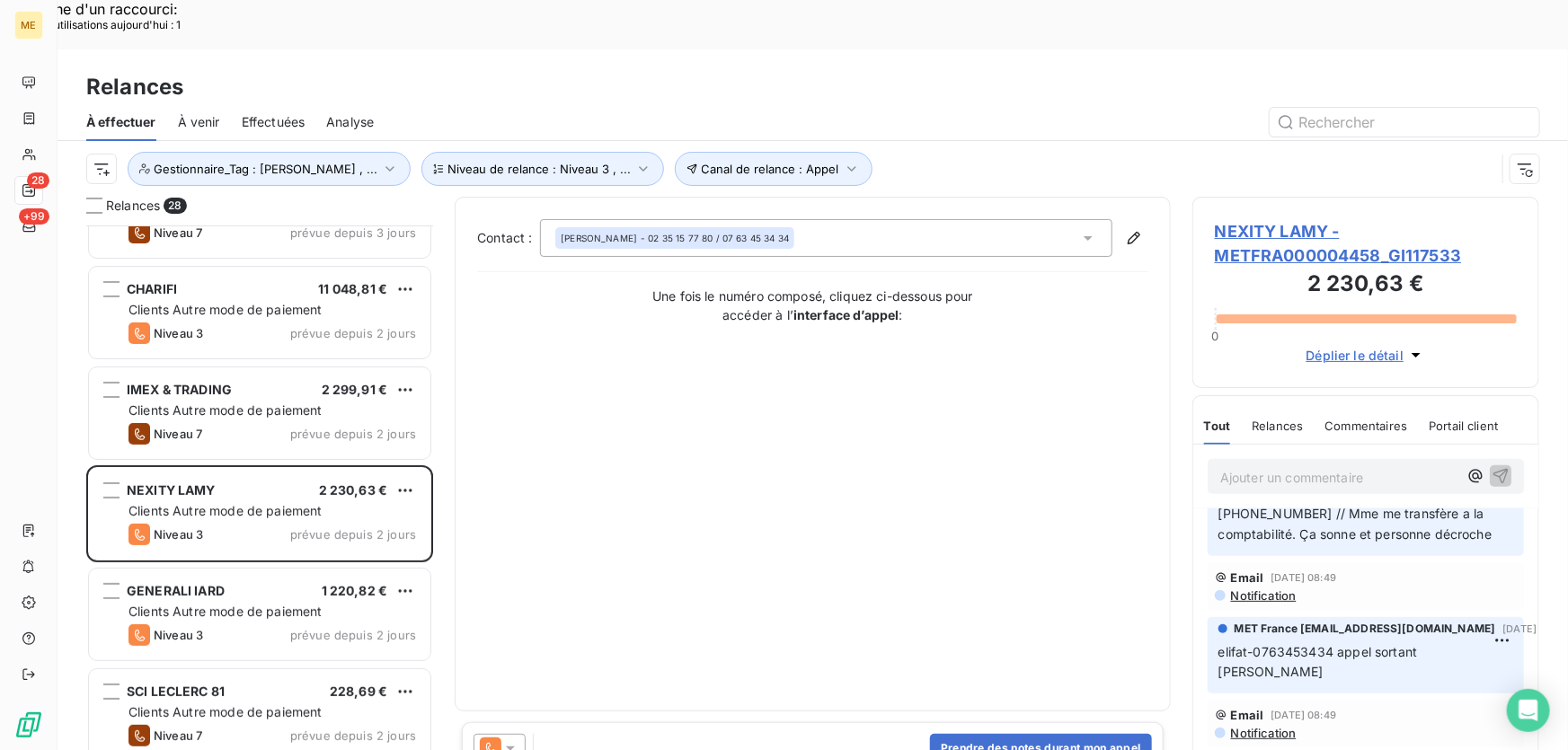
click at [1333, 219] on span "NEXITY LAMY - METFRA000004458_GI117533" at bounding box center [1365, 243] width 302 height 49
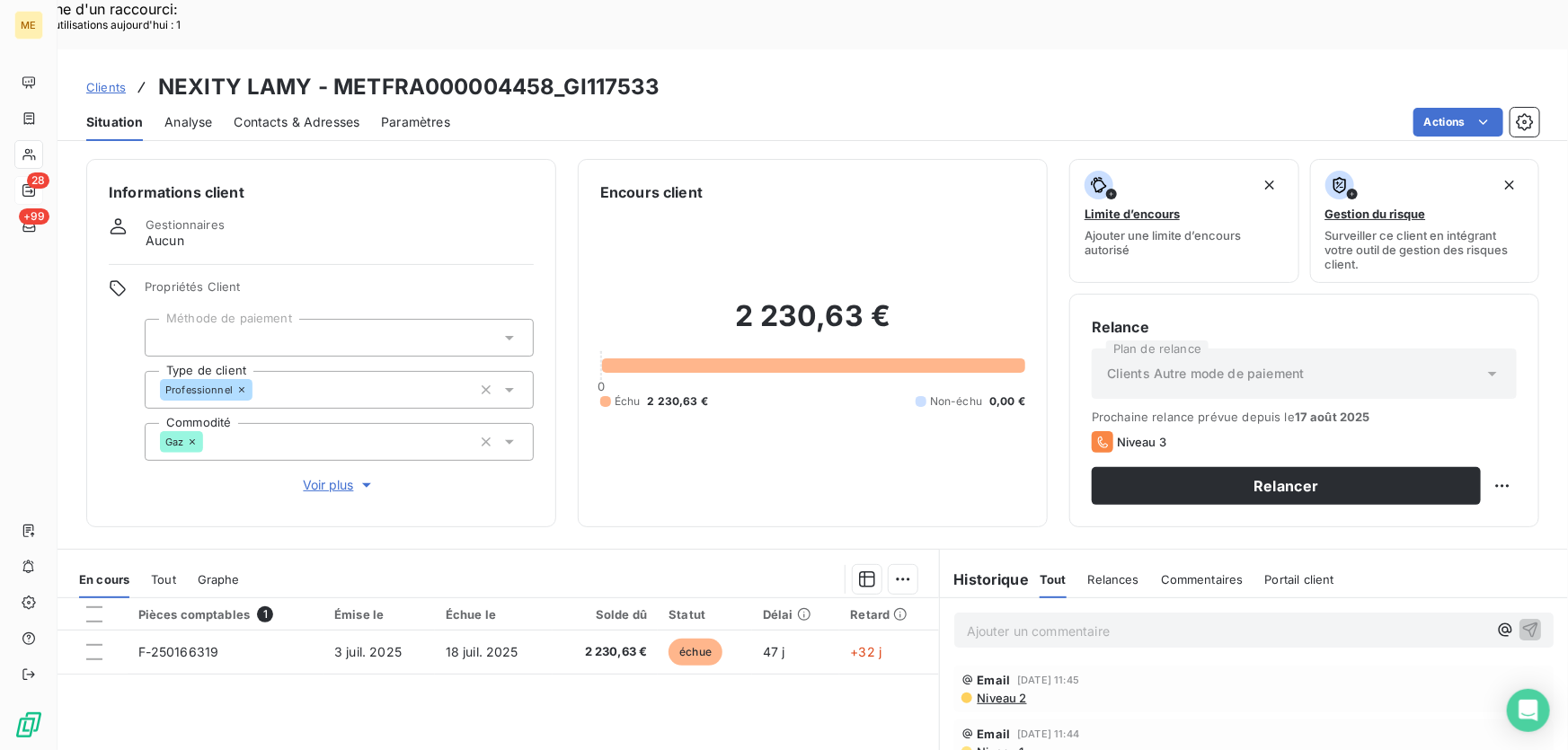
click at [298, 476] on button "Voir plus" at bounding box center [339, 486] width 389 height 20
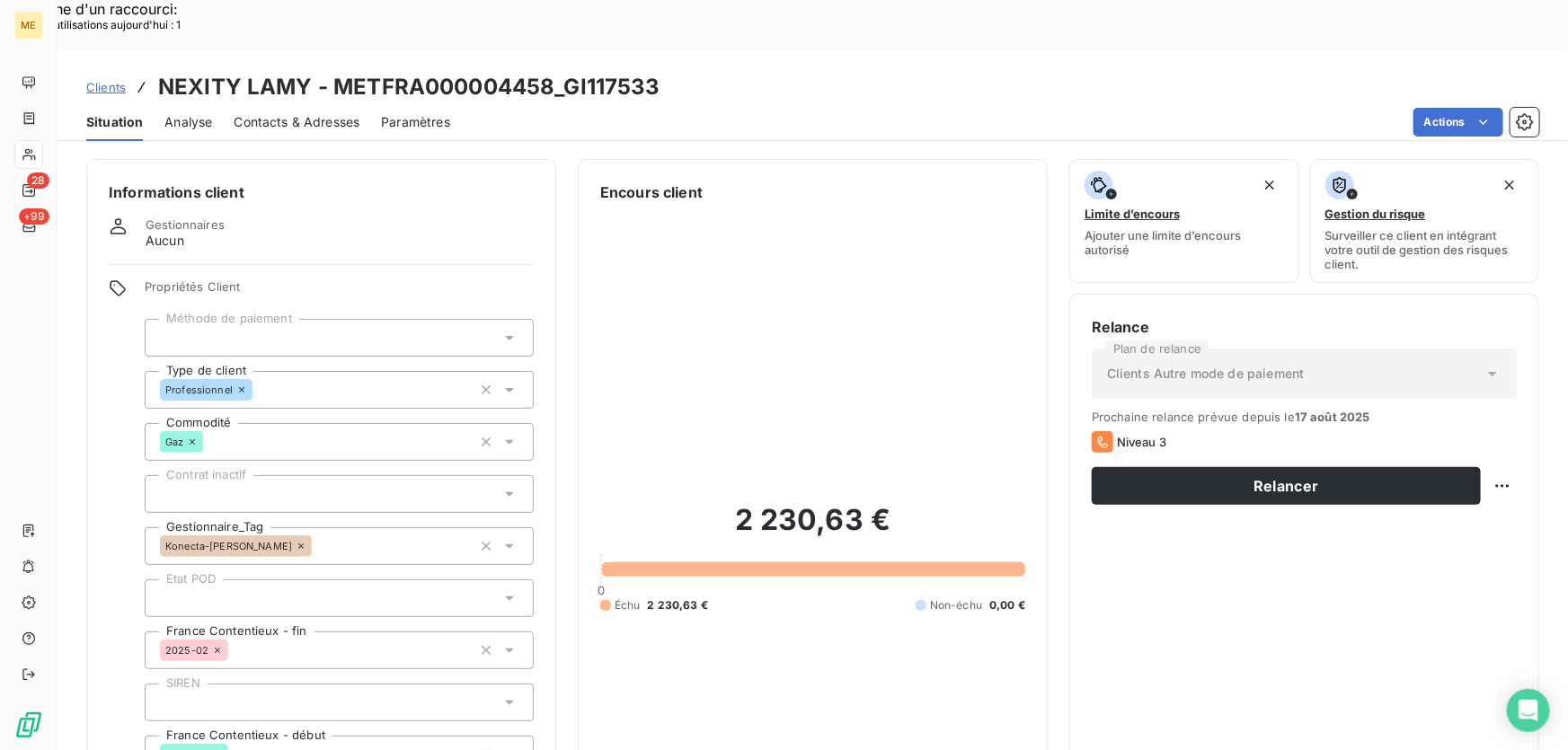
drag, startPoint x: 477, startPoint y: 495, endPoint x: 299, endPoint y: 300, distance: 264.0
click at [478, 532] on button "button" at bounding box center [486, 546] width 28 height 28
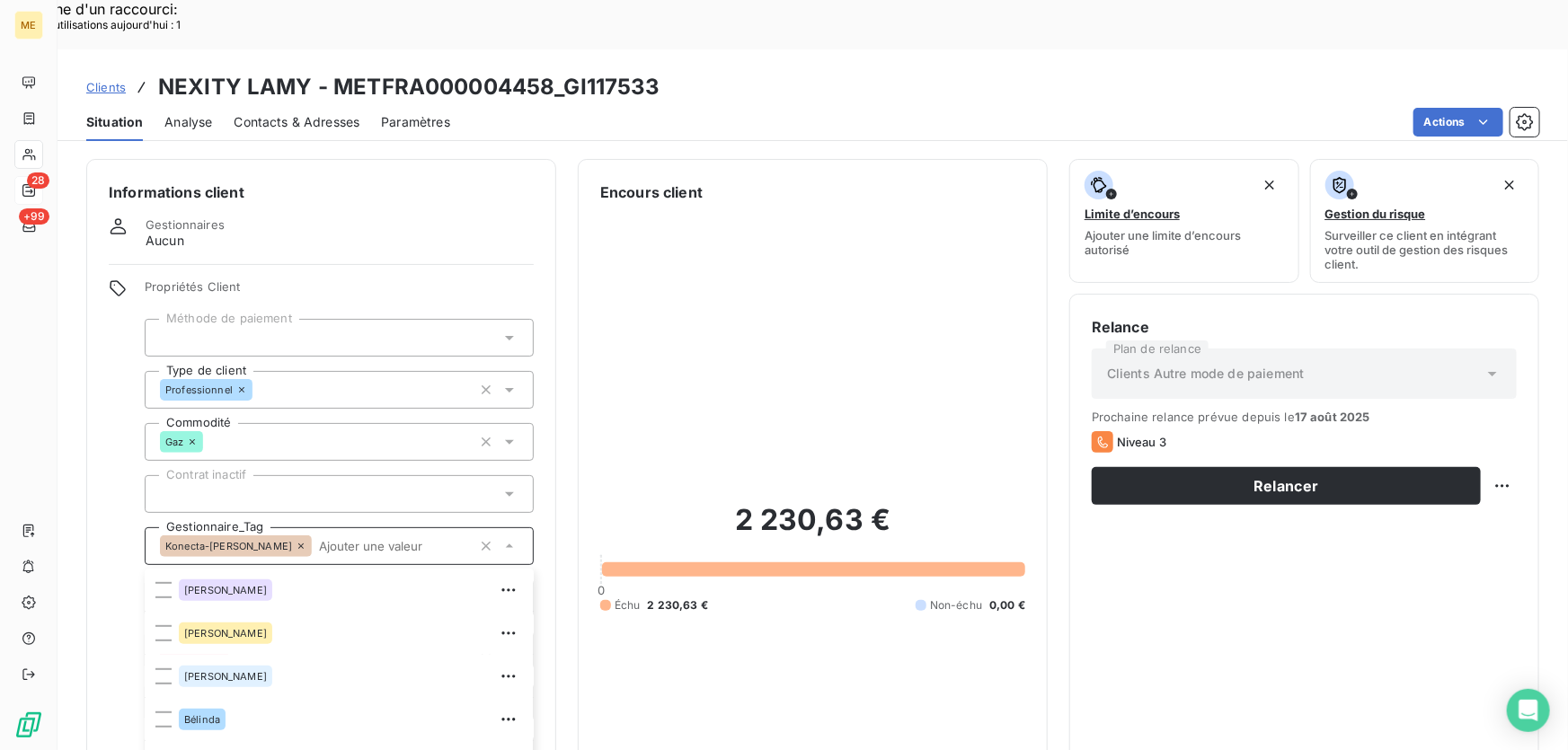
scroll to position [189, 0]
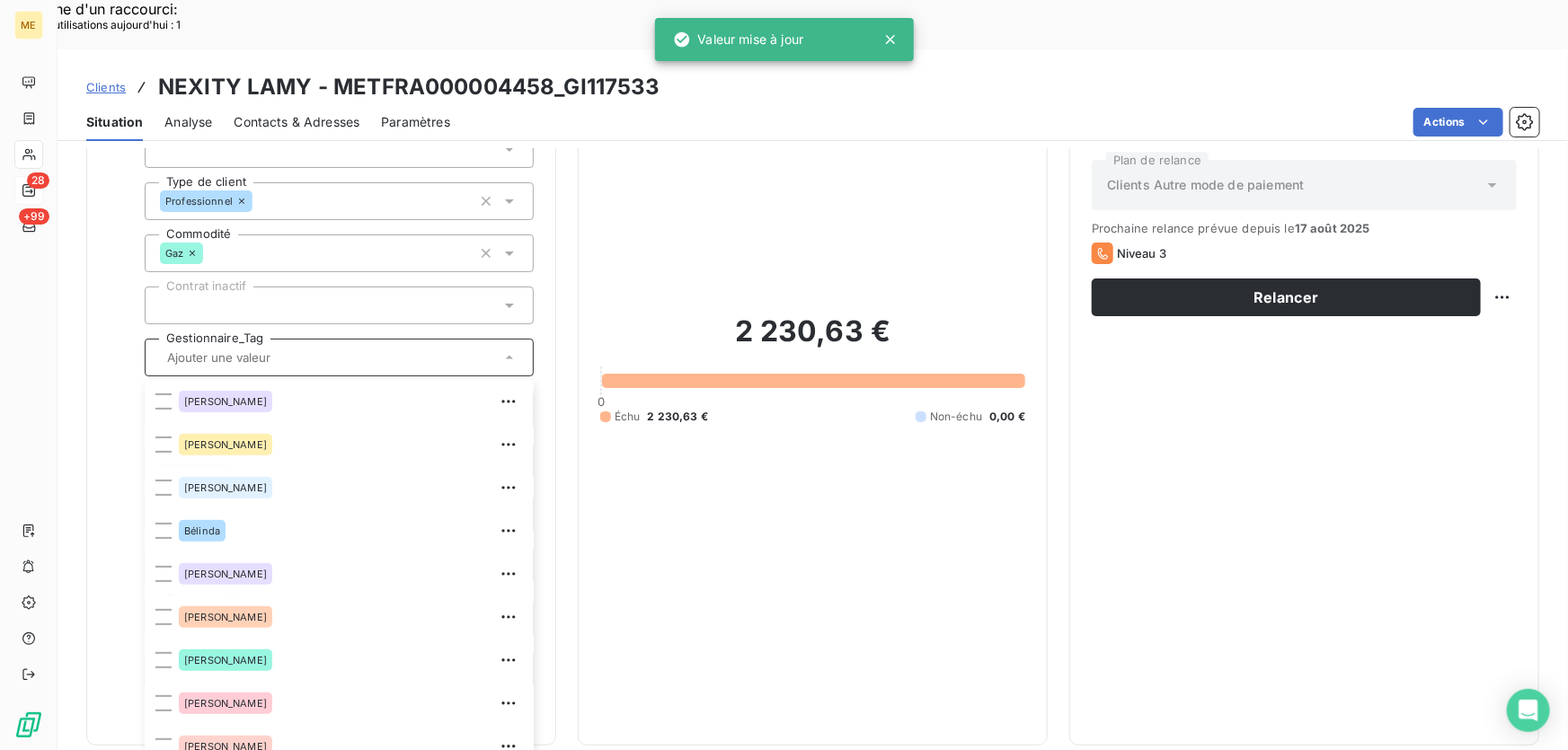
scroll to position [344, 0]
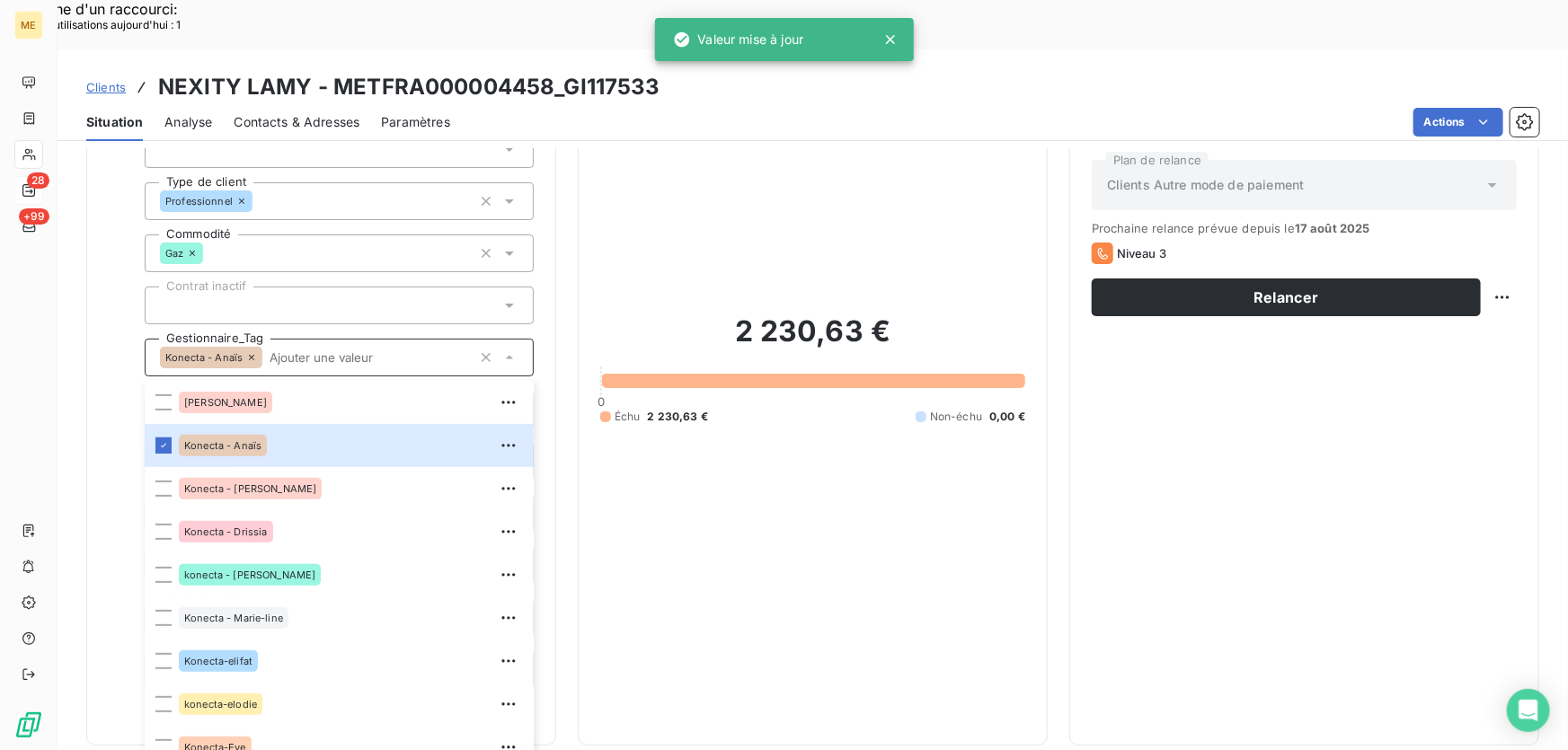
click at [310, 349] on input "text" at bounding box center [367, 358] width 209 height 17
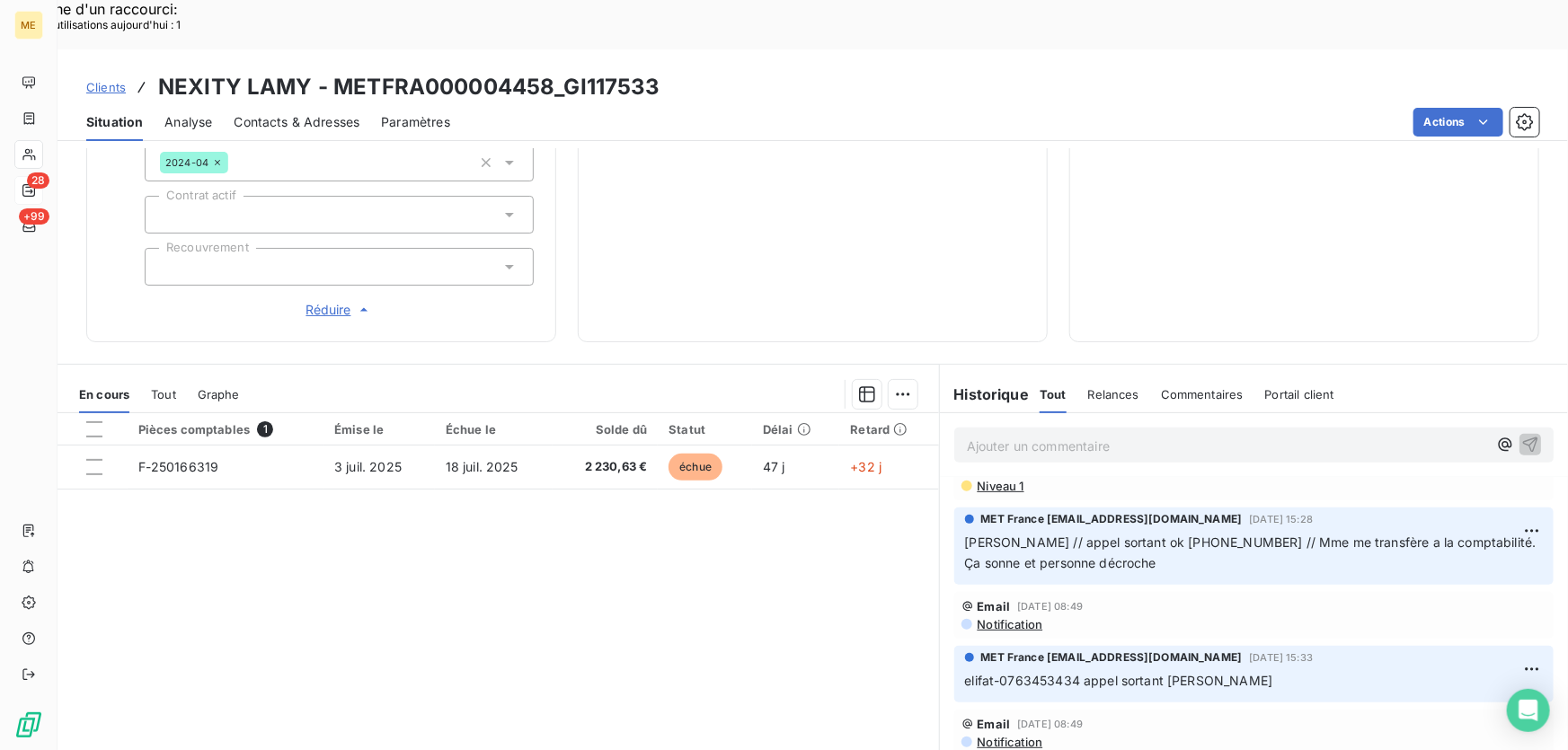
scroll to position [899, 0]
drag, startPoint x: 1119, startPoint y: 481, endPoint x: 1197, endPoint y: 484, distance: 78.1
click at [1197, 535] on span "Sylvain // appel sortant ok 0249624273 // Mme me transfère a la comptabilité. Ç…" at bounding box center [1252, 552] width 575 height 36
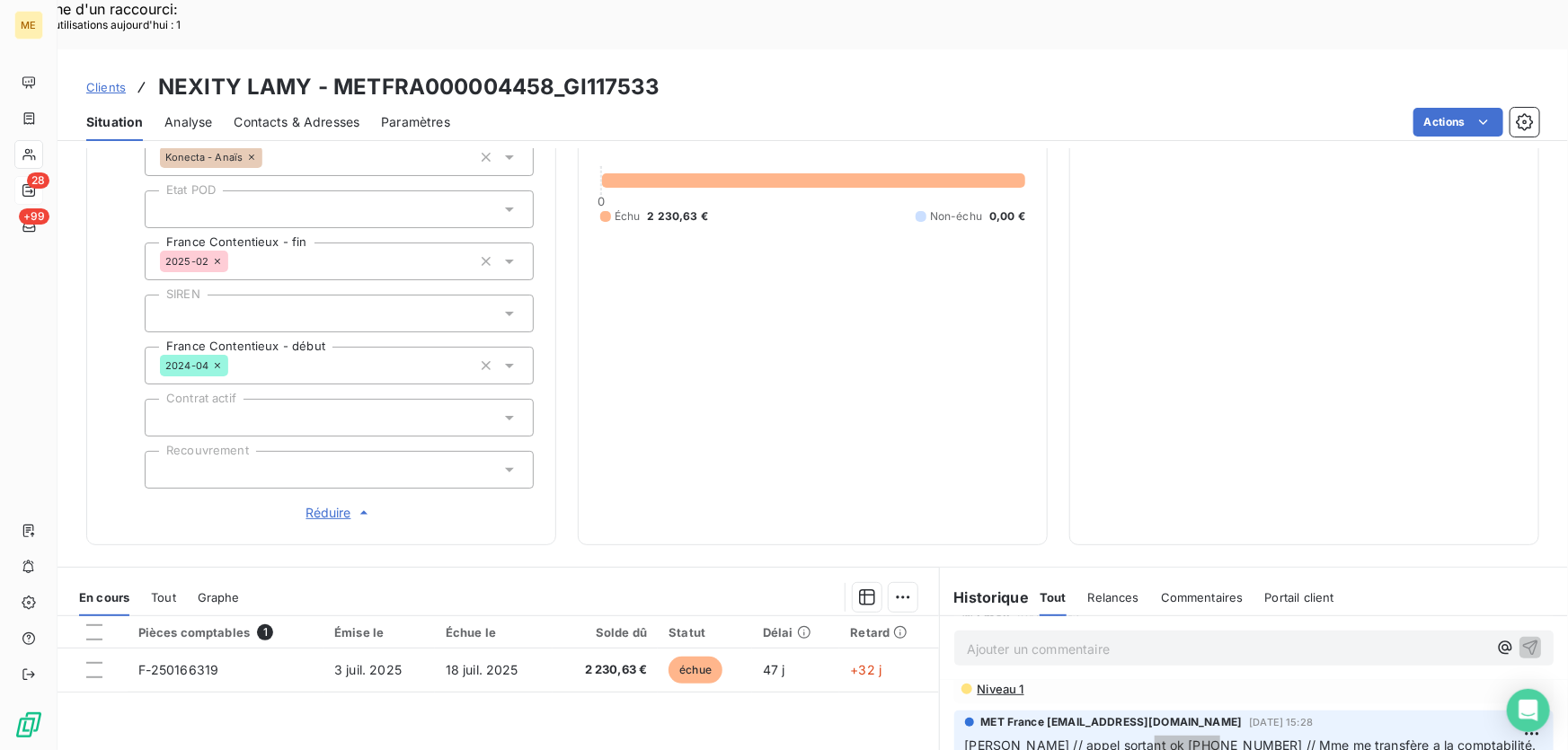
scroll to position [102, 0]
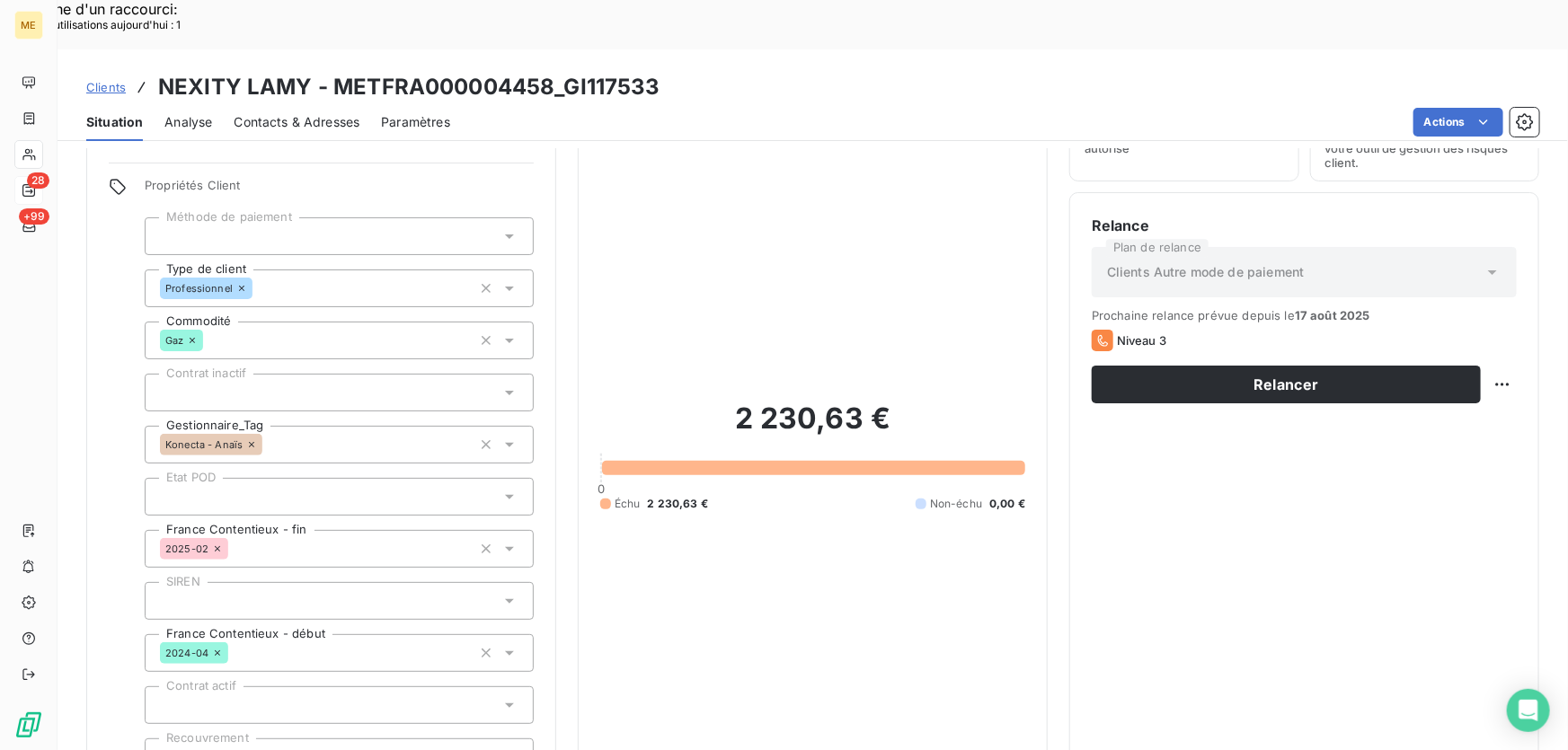
click at [291, 114] on span "Contacts & Adresses" at bounding box center [296, 123] width 126 height 18
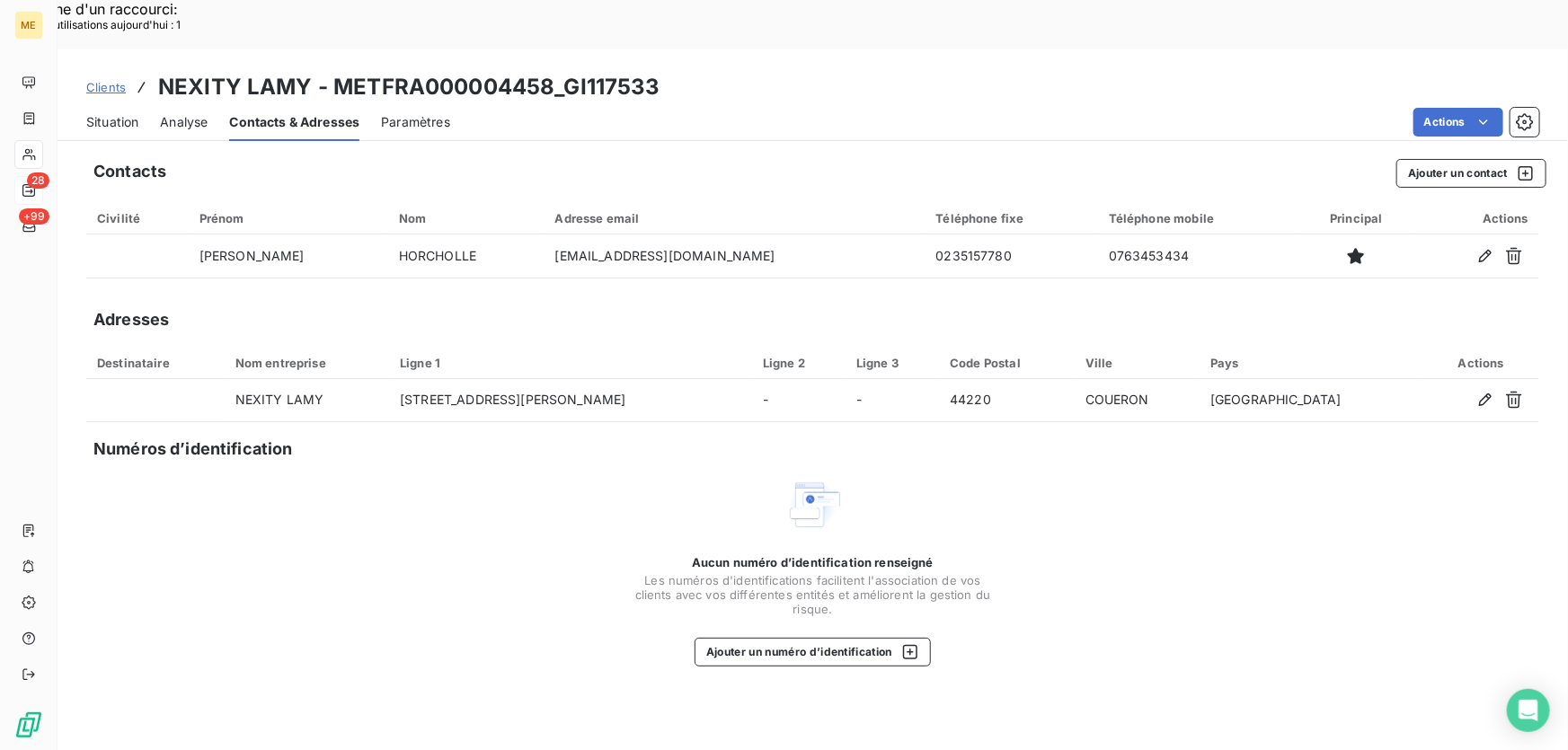
click at [93, 114] on span "Situation" at bounding box center [112, 123] width 52 height 18
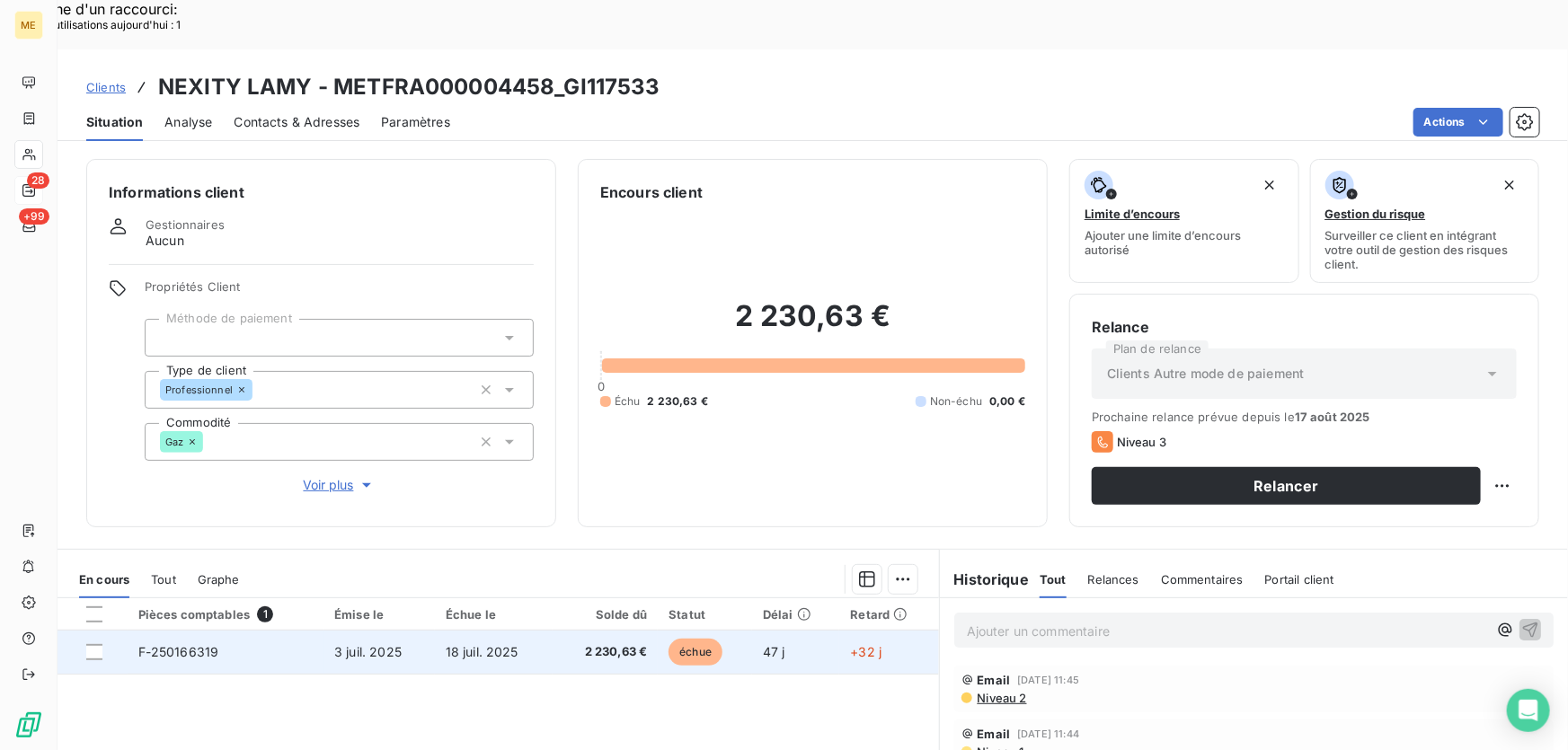
click at [354, 645] on span "3 juil. 2025" at bounding box center [368, 652] width 68 height 16
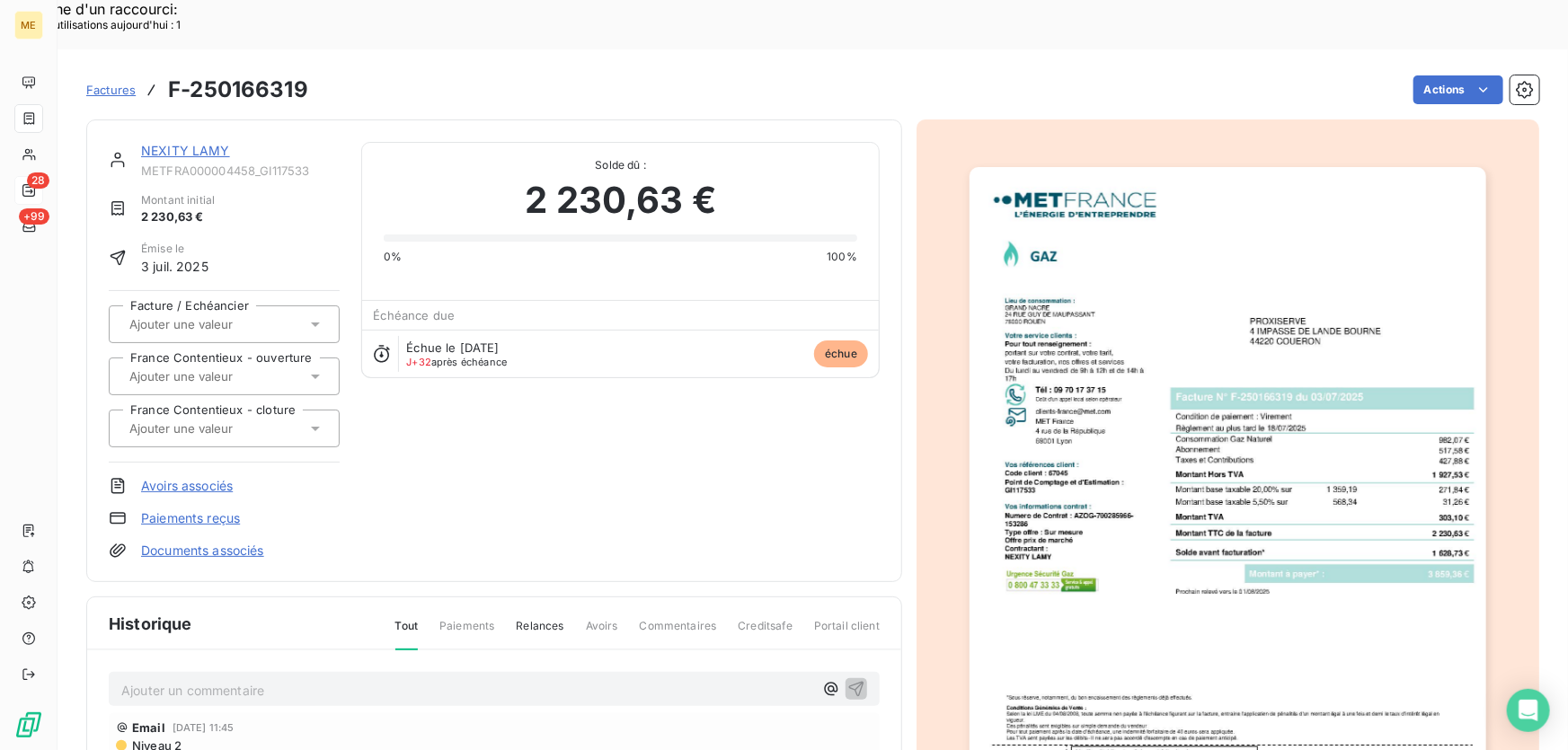
click at [1161, 393] on img "button" at bounding box center [1228, 533] width 517 height 732
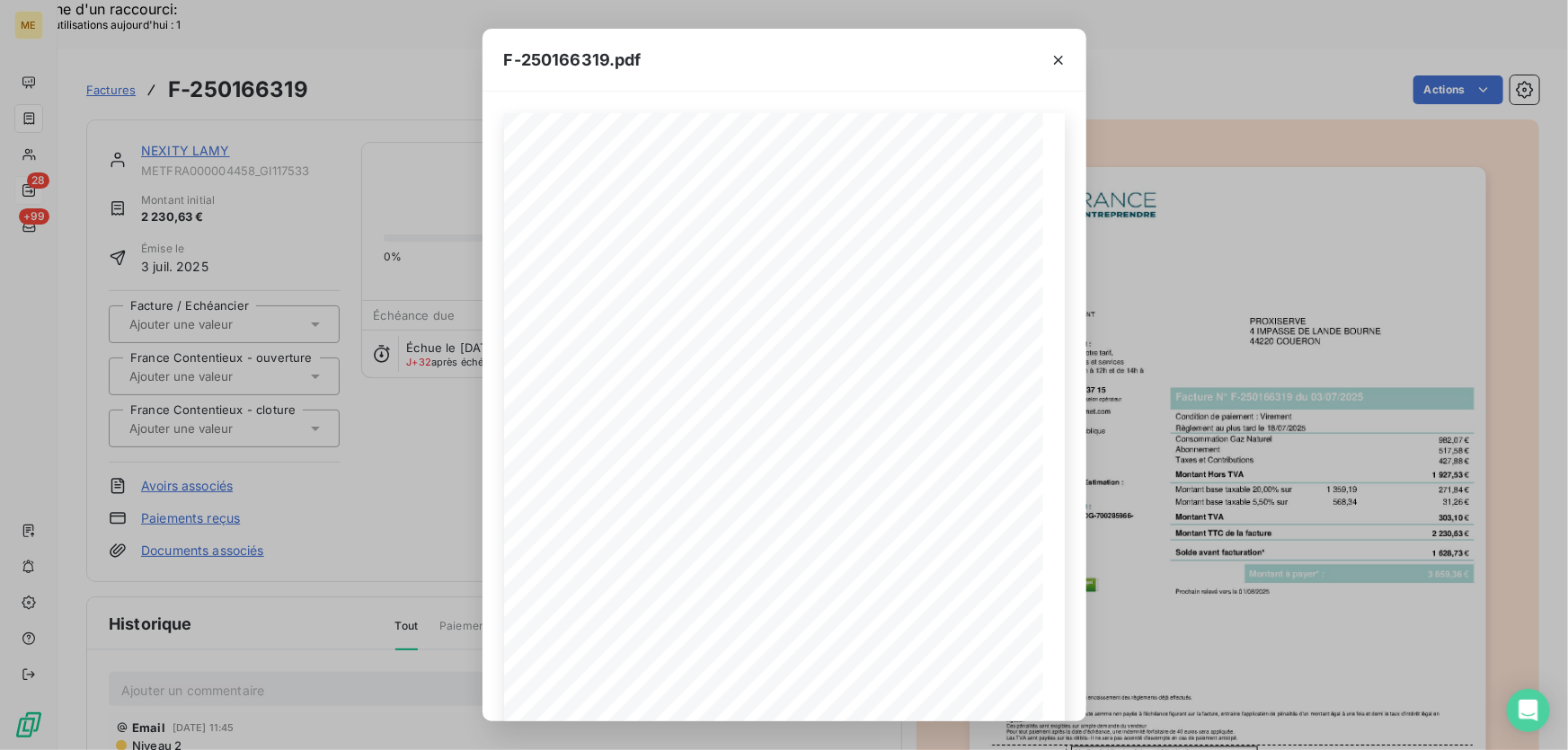
click at [1060, 65] on icon "button" at bounding box center [1058, 61] width 18 height 18
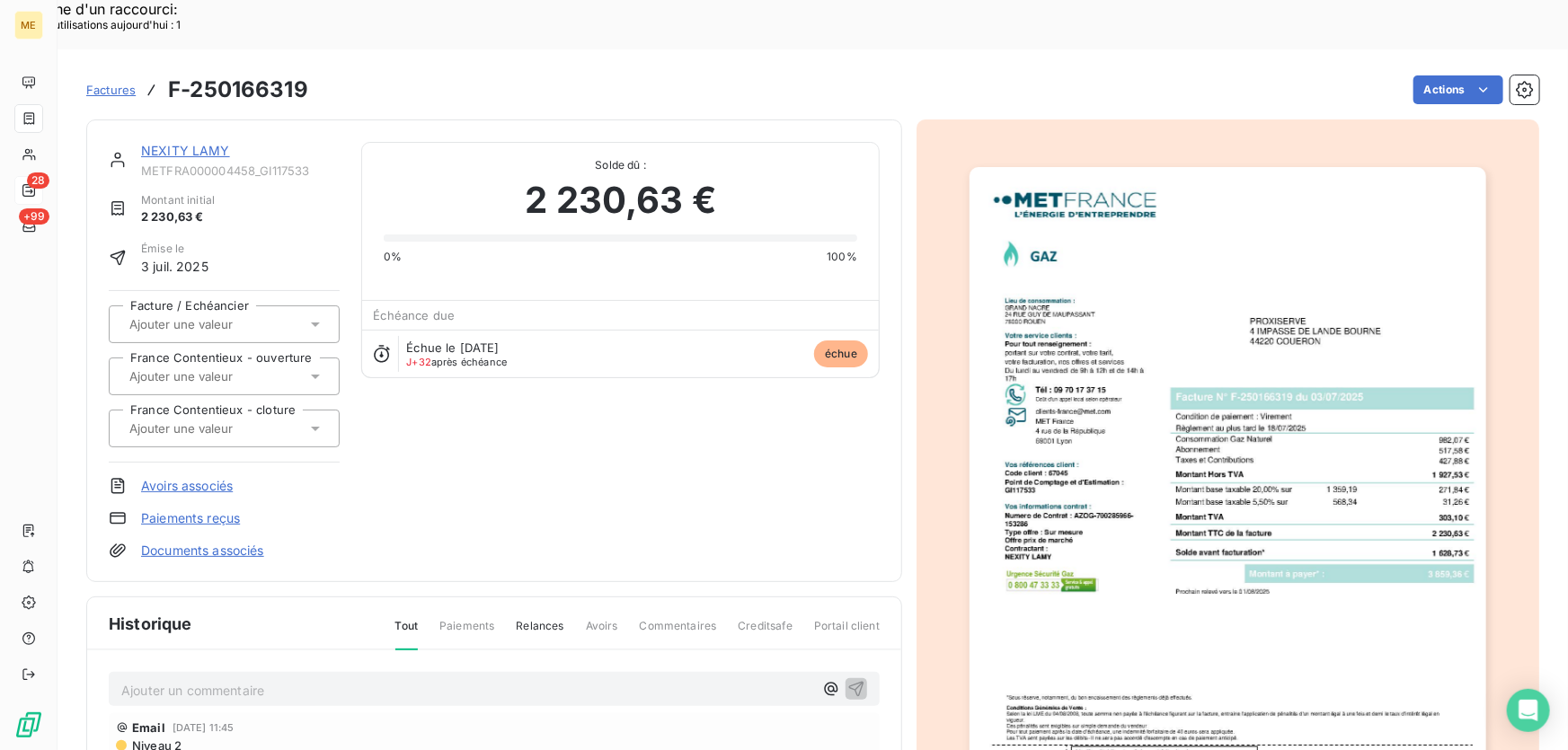
click at [183, 143] on link "NEXITY LAMY" at bounding box center [185, 150] width 89 height 16
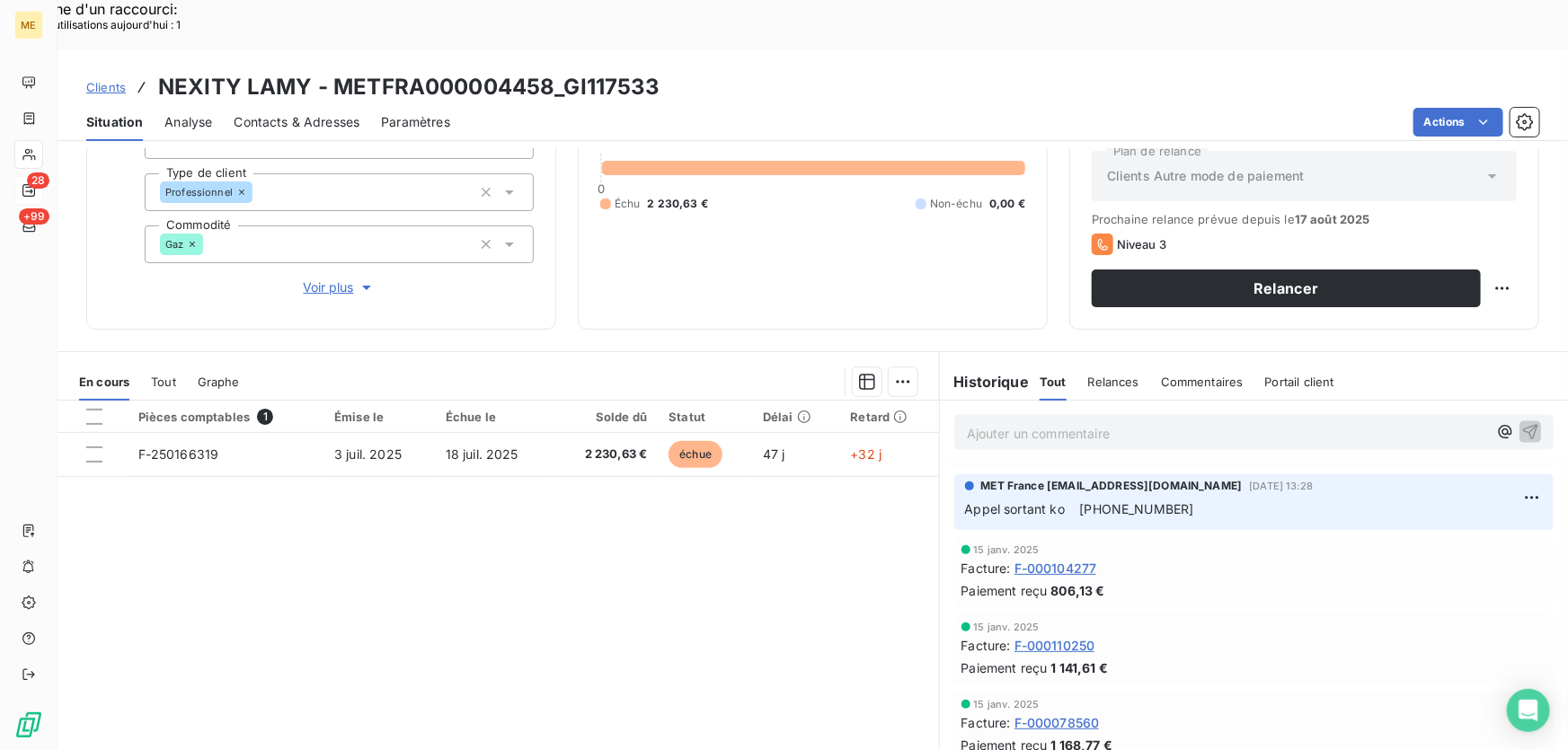
scroll to position [817, 0]
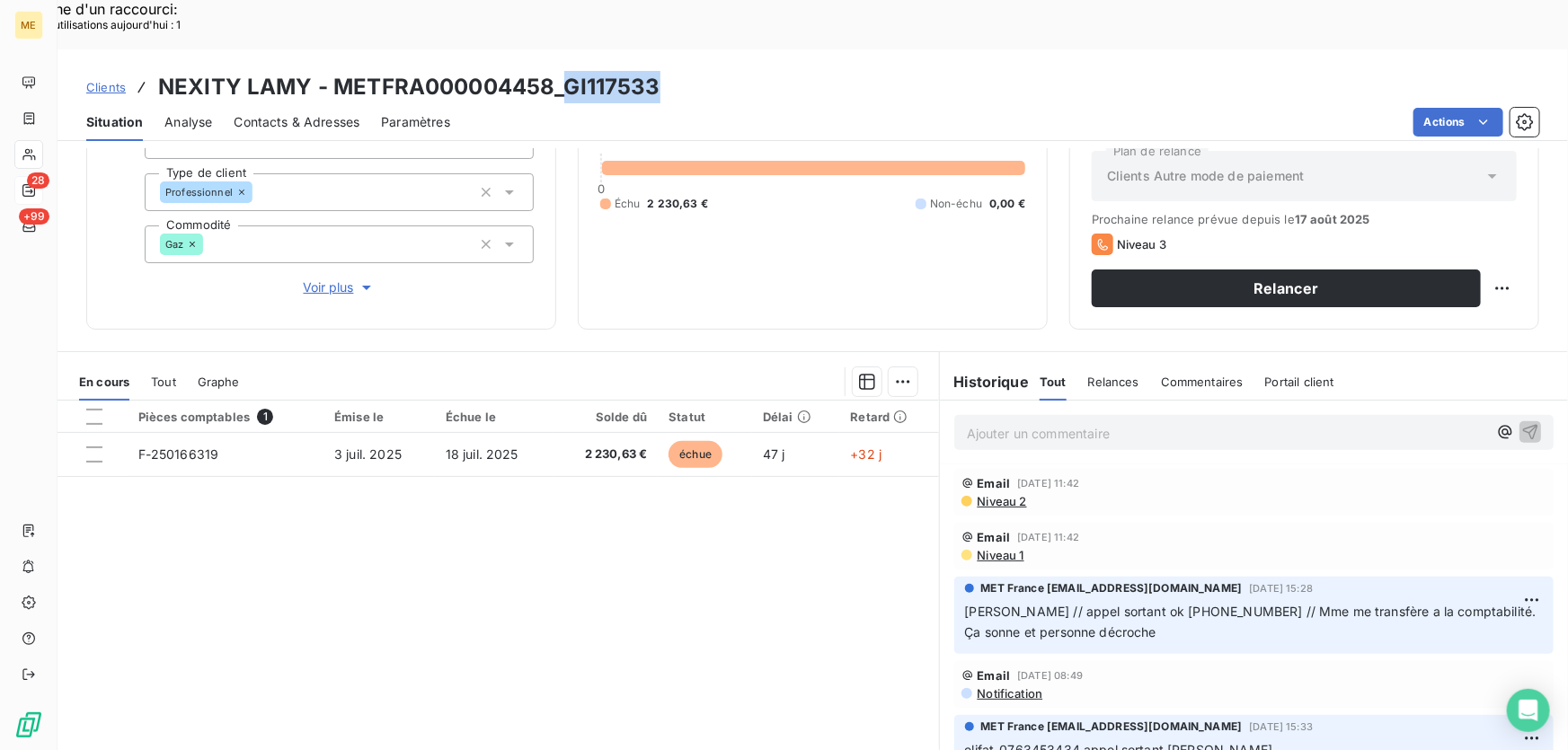
drag, startPoint x: 661, startPoint y: 37, endPoint x: 566, endPoint y: 37, distance: 95.0
click at [566, 71] on div "Clients NEXITY LAMY - METFRA000004458_GI117533" at bounding box center [813, 86] width 1510 height 32
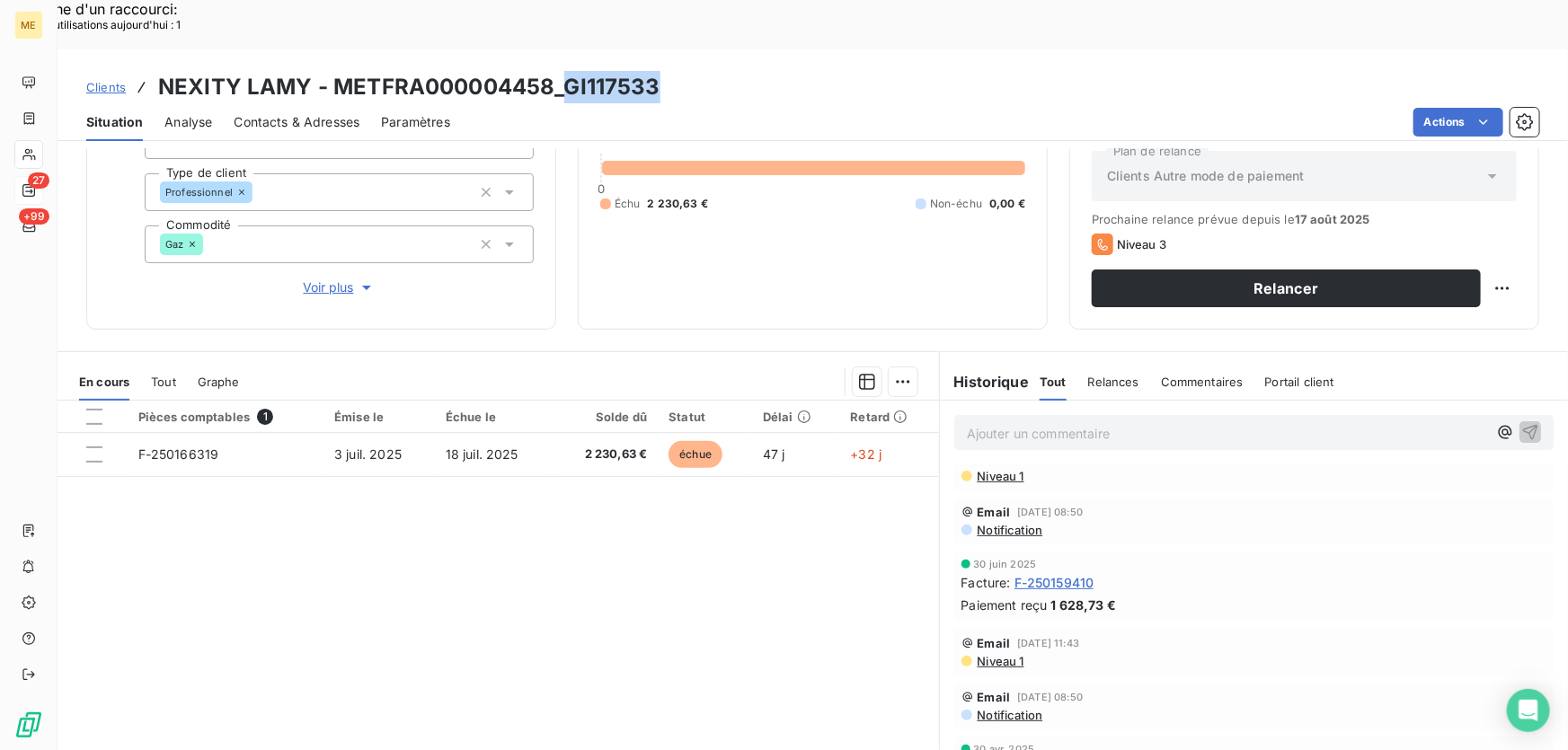
scroll to position [0, 0]
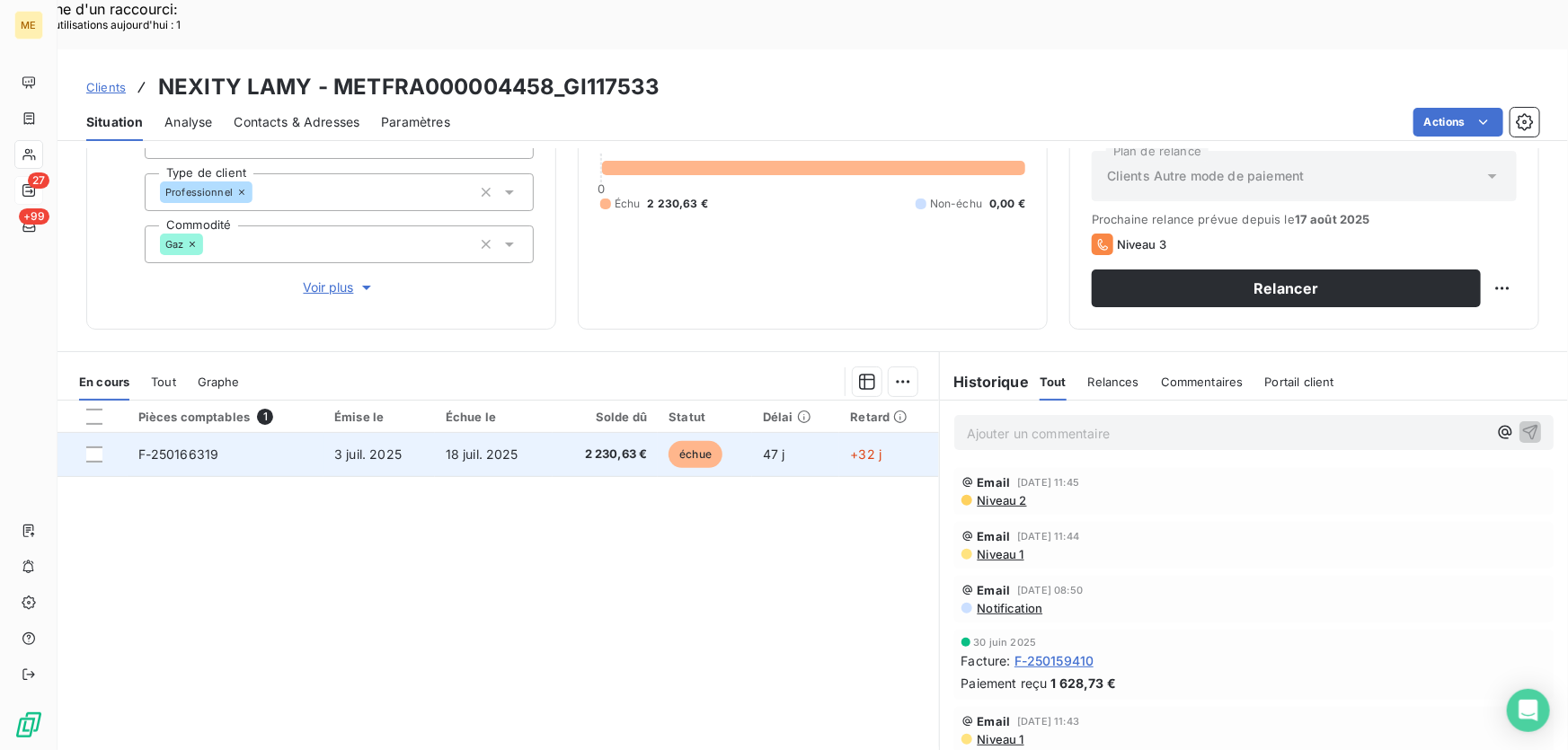
click at [532, 433] on td "18 juil. 2025" at bounding box center [493, 454] width 117 height 43
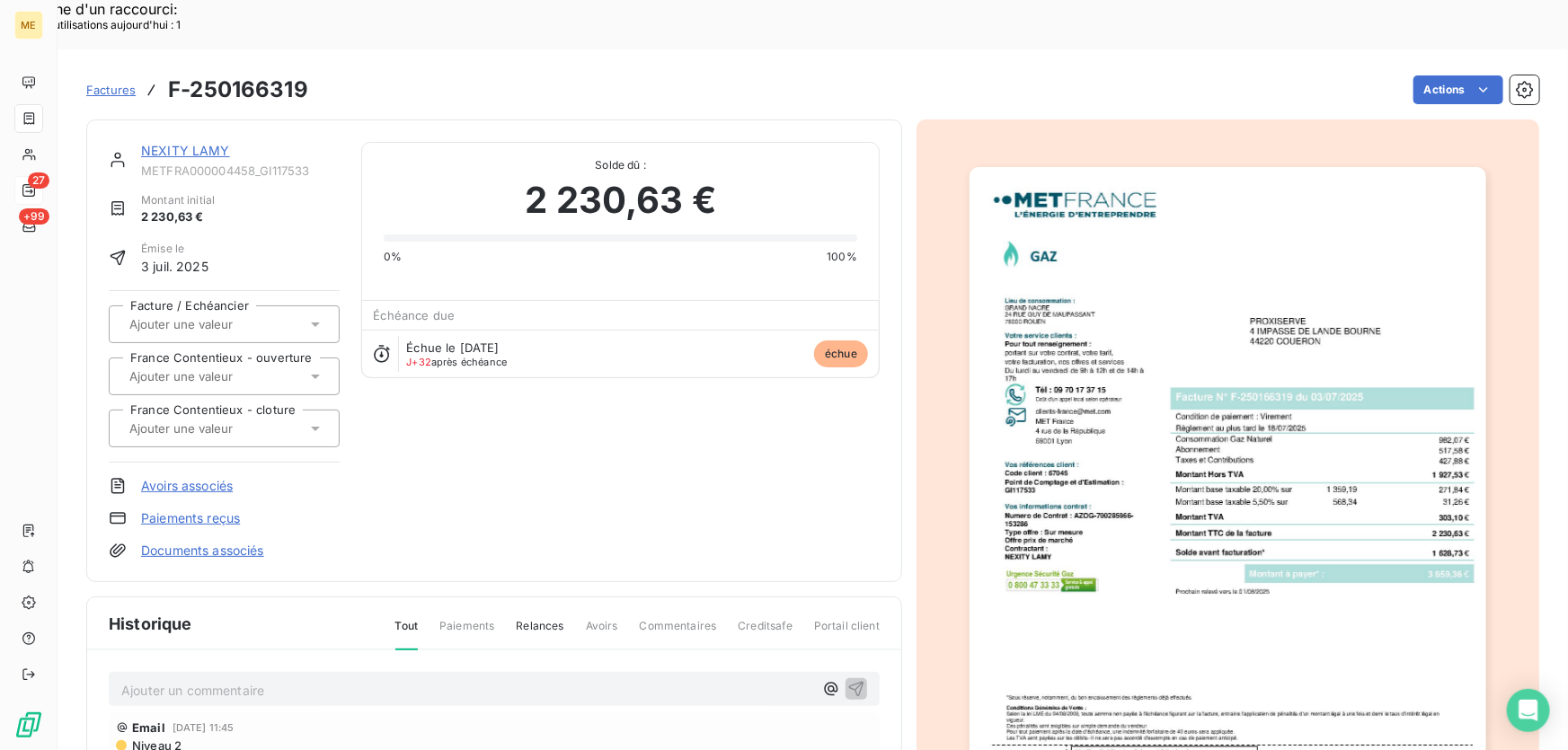
click at [170, 143] on link "NEXITY LAMY" at bounding box center [185, 150] width 89 height 16
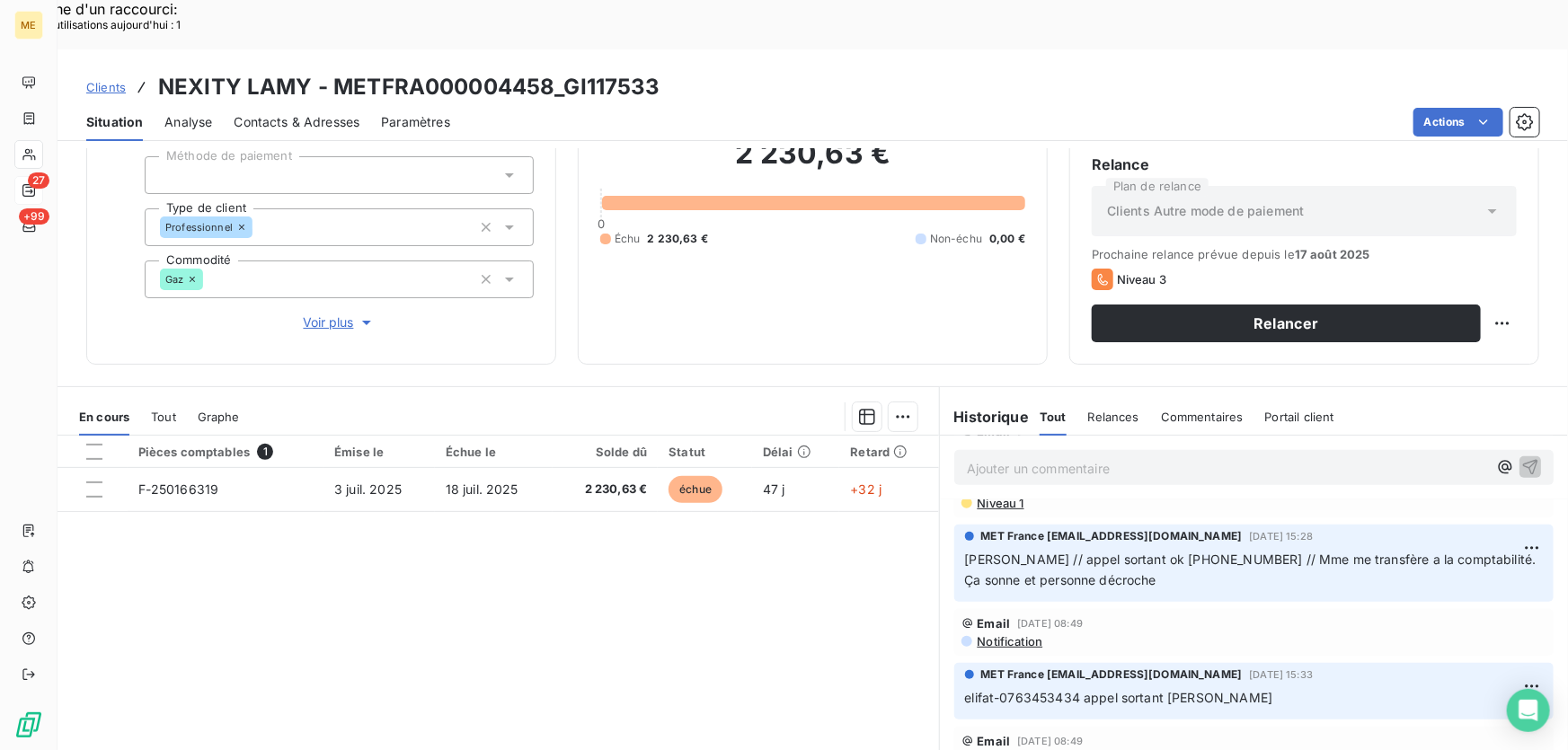
scroll to position [735, 0]
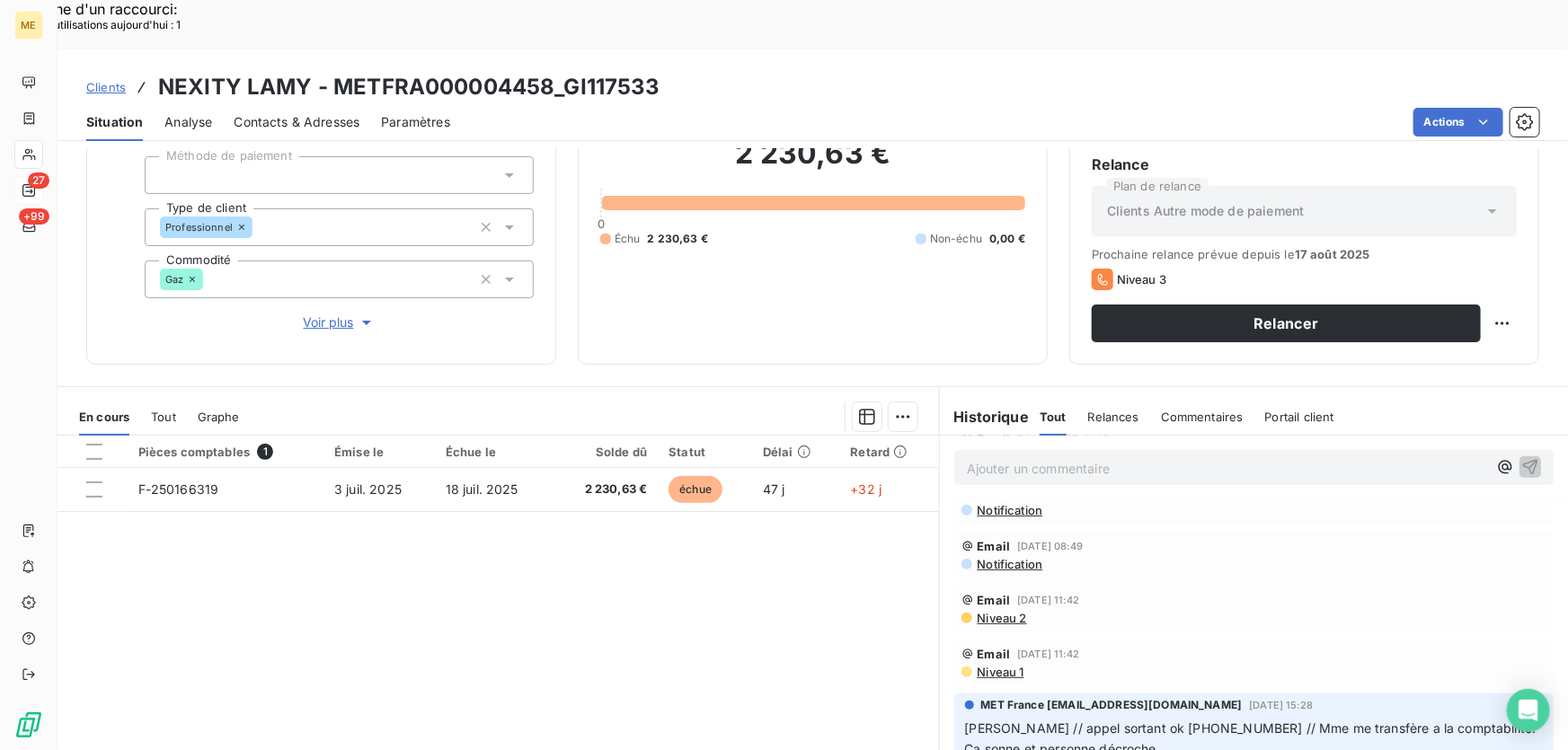
click at [341, 114] on span "Contacts & Adresses" at bounding box center [296, 123] width 126 height 18
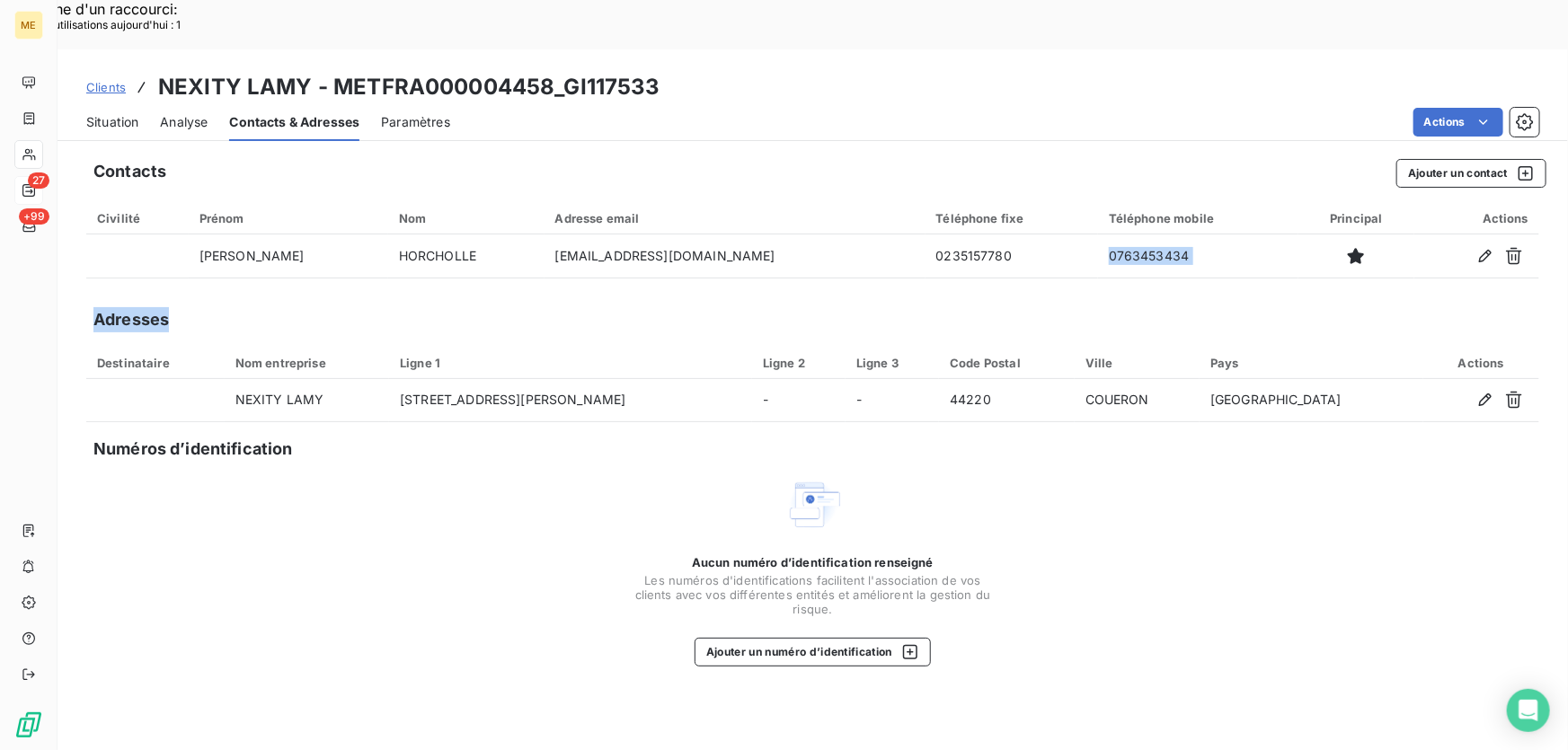
drag, startPoint x: 985, startPoint y: 208, endPoint x: 907, endPoint y: 250, distance: 88.6
click at [907, 250] on div "Contacts Ajouter un contact Civilité Prénom Nom Adresse email Téléphone fixe Té…" at bounding box center [813, 474] width 1510 height 652
click at [1104, 251] on div "Contacts Ajouter un contact Civilité Prénom Nom Adresse email Téléphone fixe Té…" at bounding box center [813, 474] width 1510 height 652
drag, startPoint x: 1178, startPoint y: 202, endPoint x: 1092, endPoint y: 257, distance: 102.1
click at [1092, 257] on div "Contacts Ajouter un contact Civilité Prénom Nom Adresse email Téléphone fixe Té…" at bounding box center [813, 474] width 1510 height 652
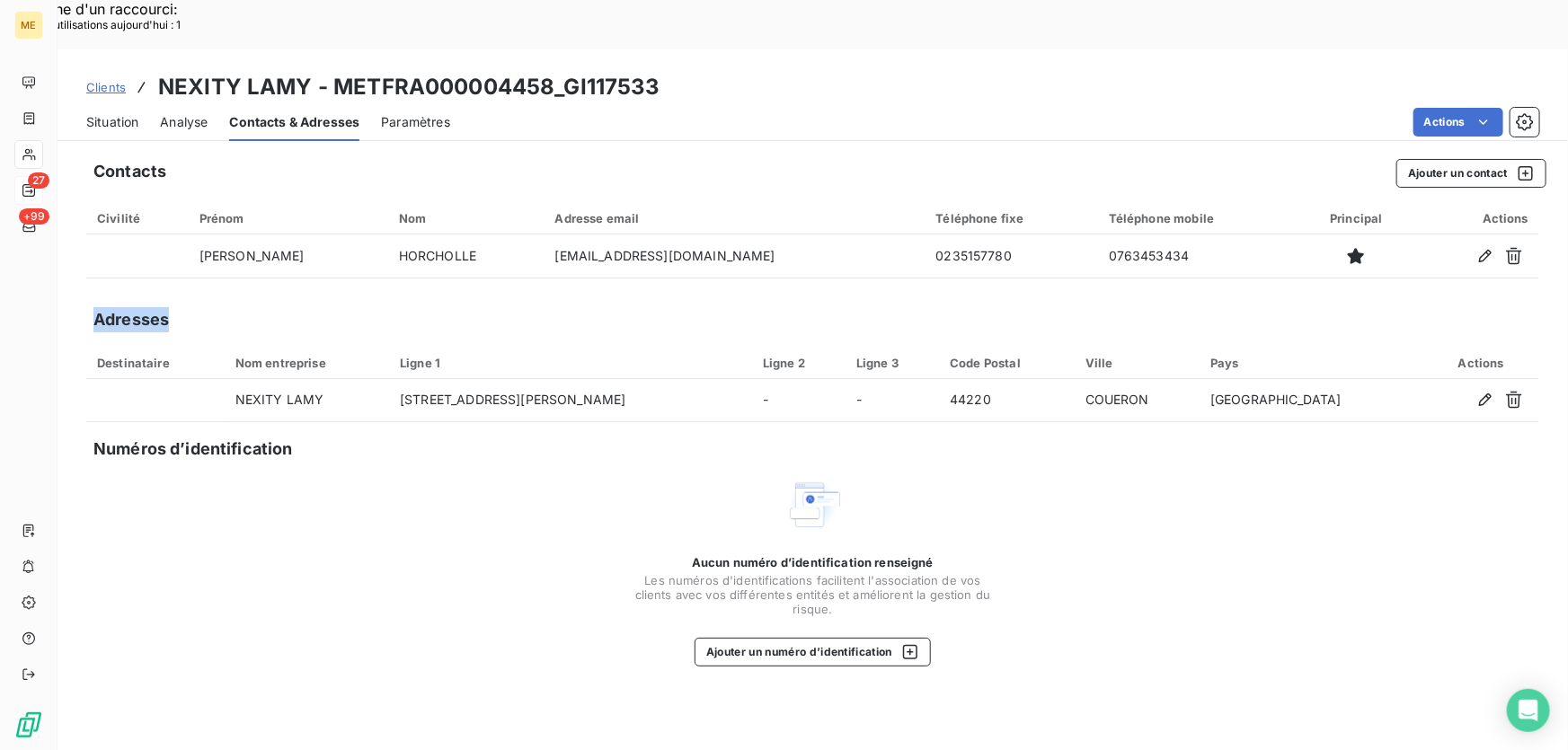
drag, startPoint x: 737, startPoint y: 204, endPoint x: 541, endPoint y: 78, distance: 233.0
click at [541, 78] on div "Clients NEXITY LAMY - METFRA000004458_GI117533 Situation Analyse Contacts & Adr…" at bounding box center [813, 425] width 1510 height 750
click at [100, 114] on span "Situation" at bounding box center [112, 123] width 52 height 18
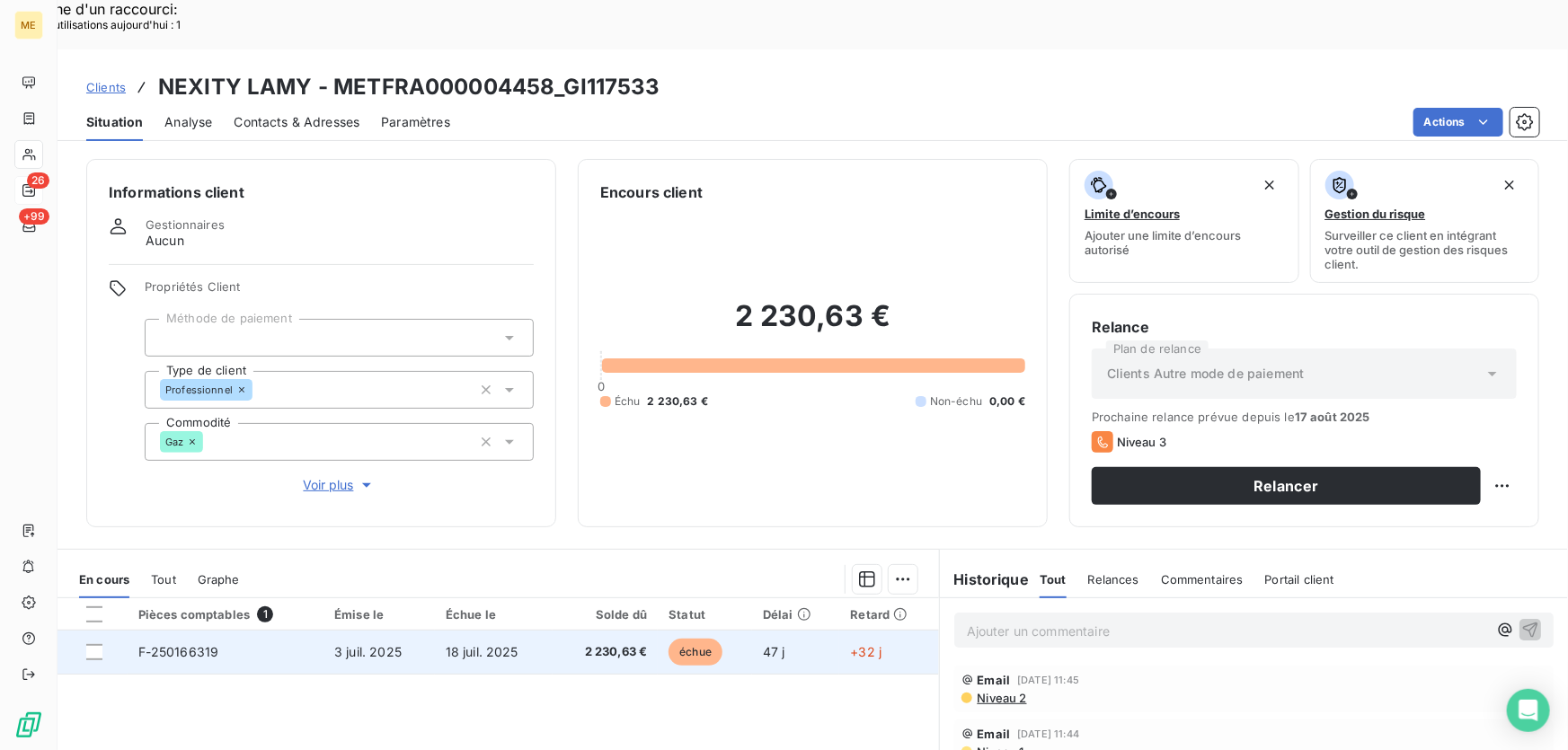
click at [368, 645] on span "3 juil. 2025" at bounding box center [368, 652] width 68 height 16
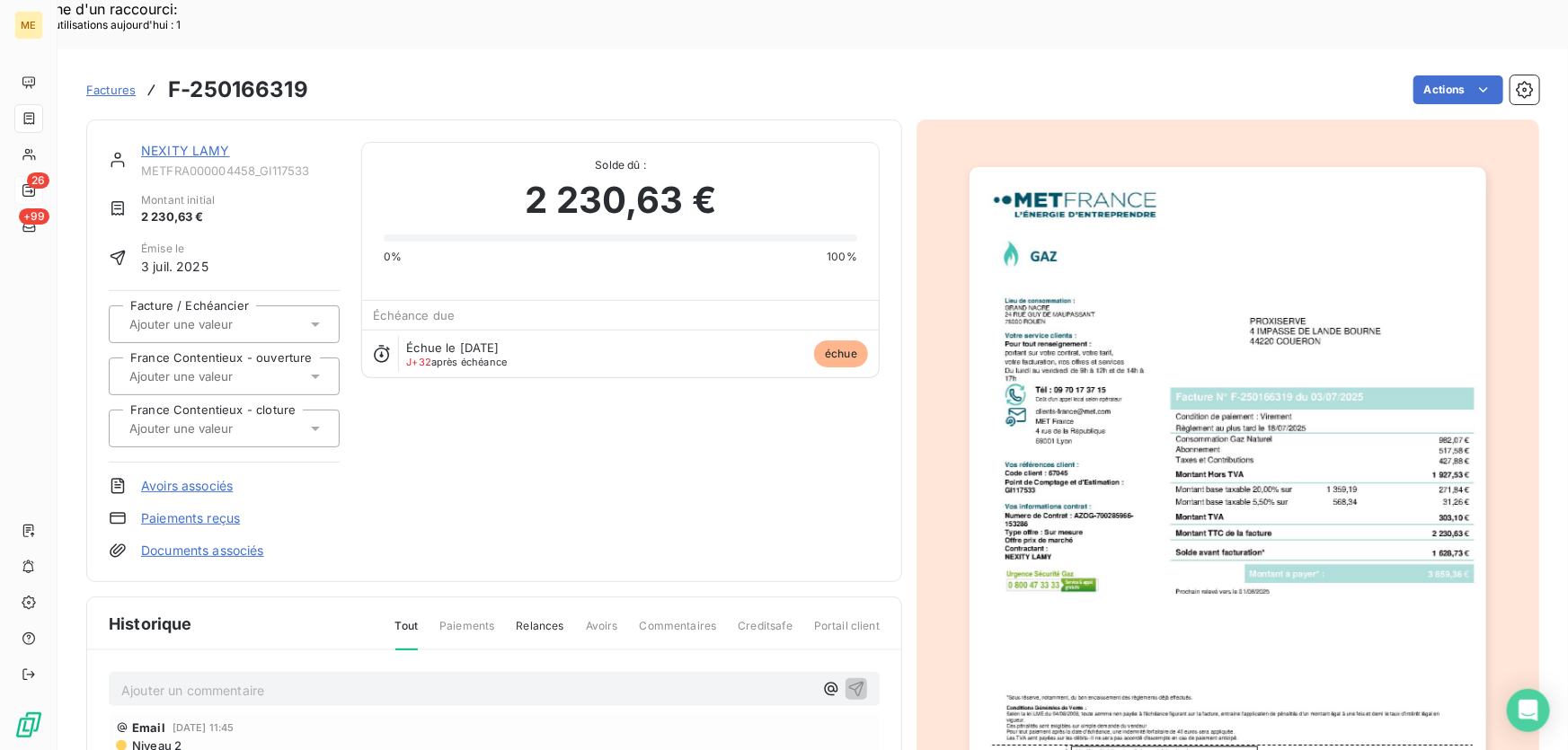
click at [1223, 419] on img "button" at bounding box center [1228, 533] width 517 height 732
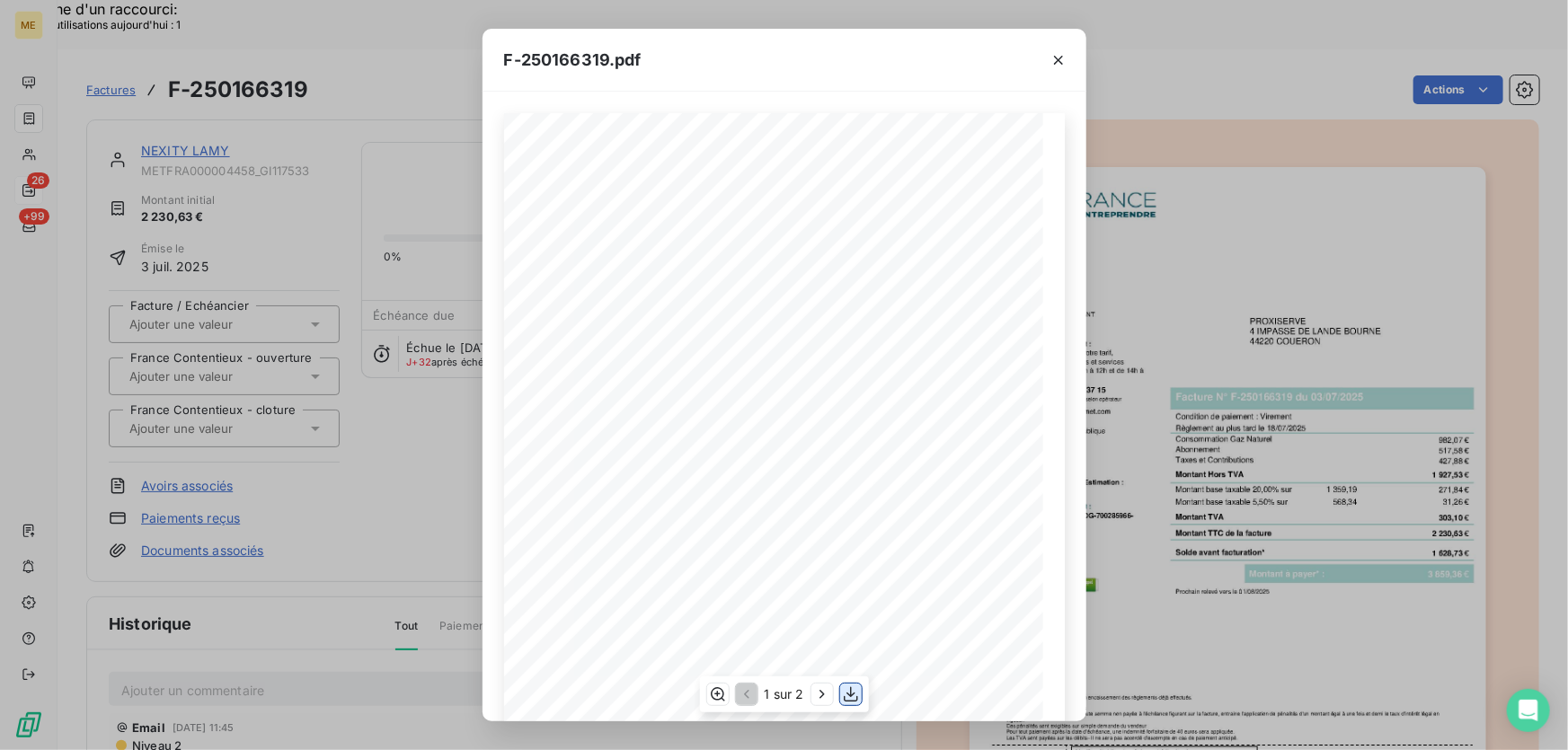
click at [850, 696] on icon "button" at bounding box center [850, 695] width 15 height 16
click at [1054, 58] on icon "button" at bounding box center [1058, 61] width 18 height 18
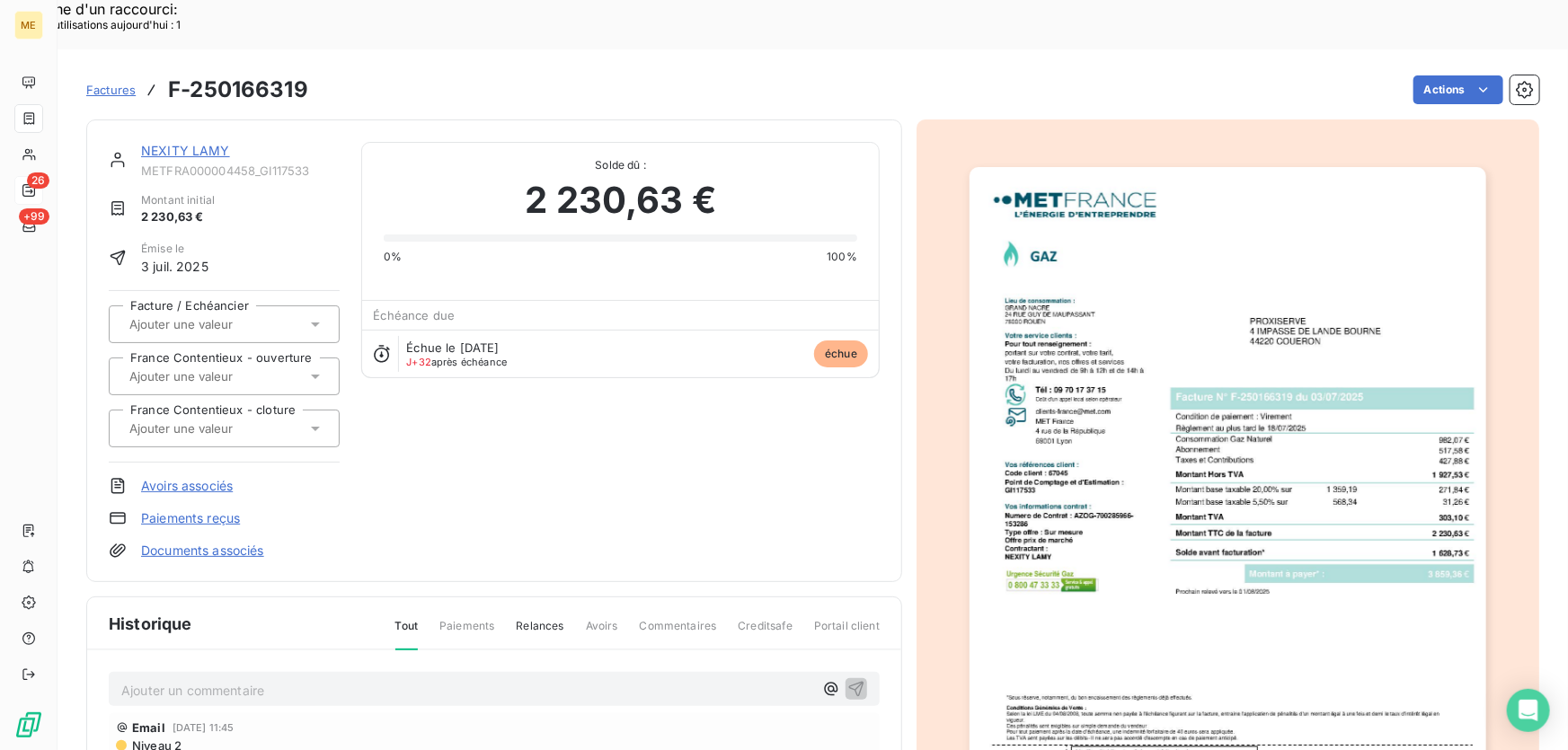
click at [170, 143] on link "NEXITY LAMY" at bounding box center [185, 150] width 89 height 16
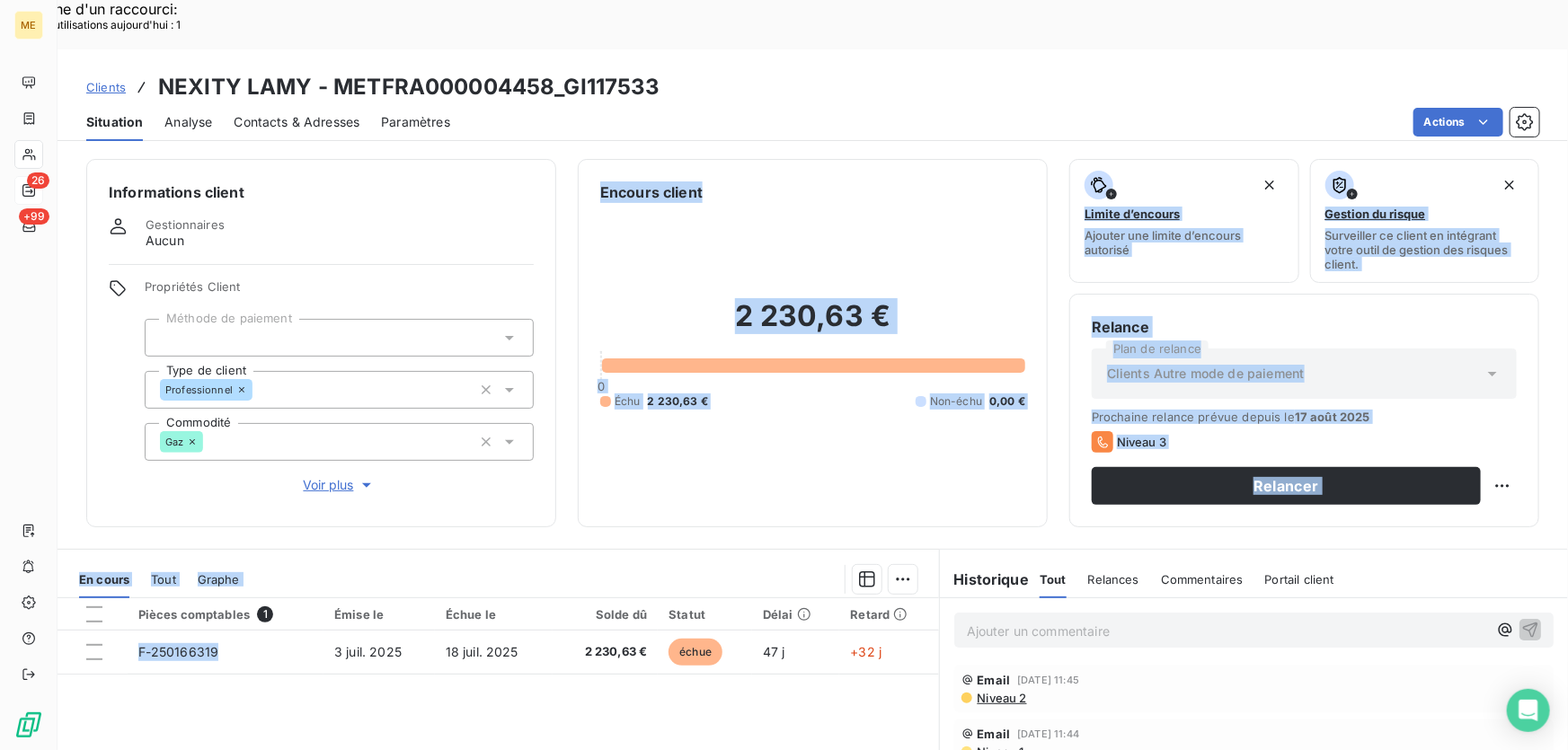
drag, startPoint x: 221, startPoint y: 605, endPoint x: 138, endPoint y: 476, distance: 153.4
click at [138, 476] on div "Informations client Gestionnaires Aucun Propriétés Client Méthode de paiement T…" at bounding box center [813, 474] width 1510 height 652
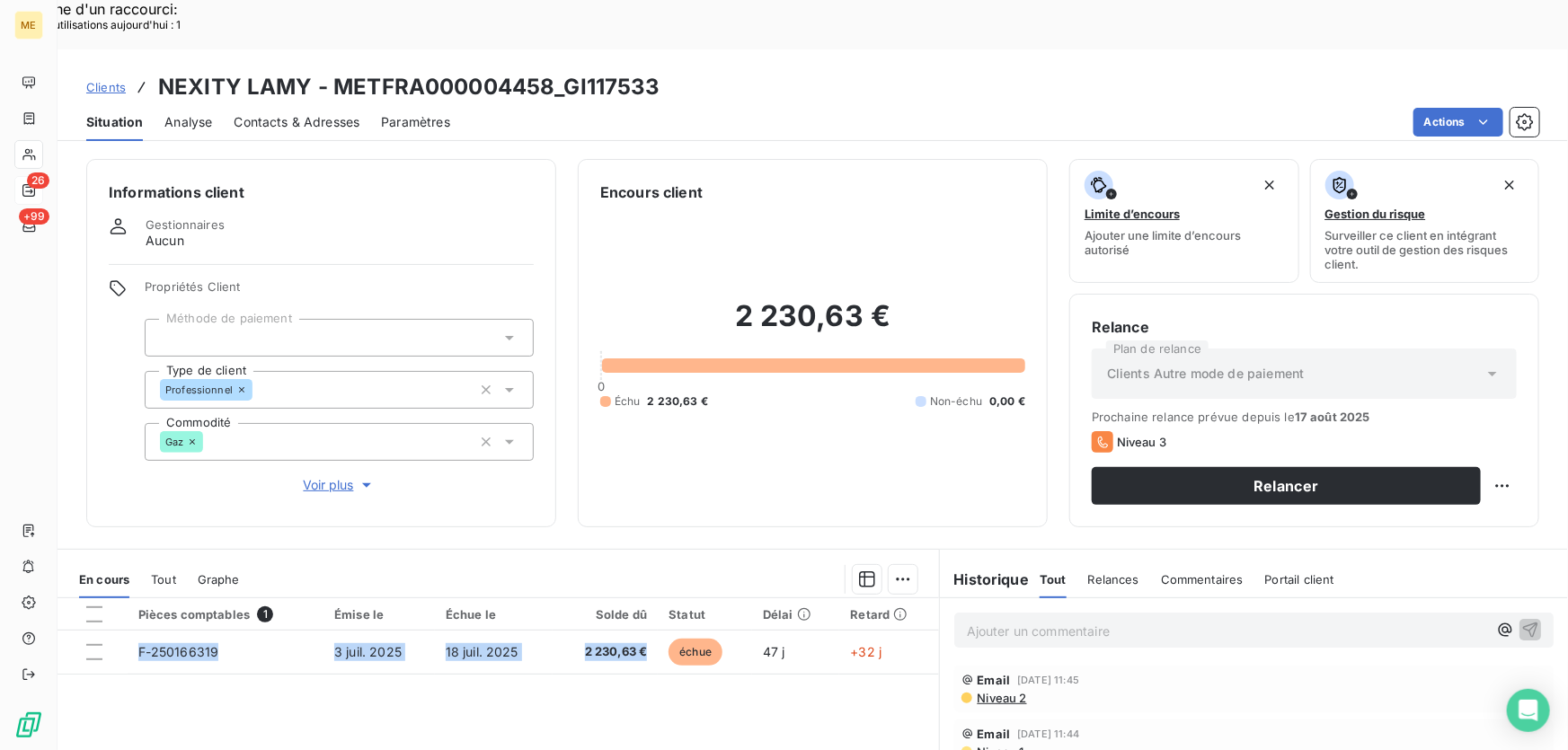
drag, startPoint x: 652, startPoint y: 599, endPoint x: 614, endPoint y: 485, distance: 120.2
click at [614, 485] on div "Informations client Gestionnaires Aucun Propriétés Client Méthode de paiement T…" at bounding box center [813, 474] width 1510 height 652
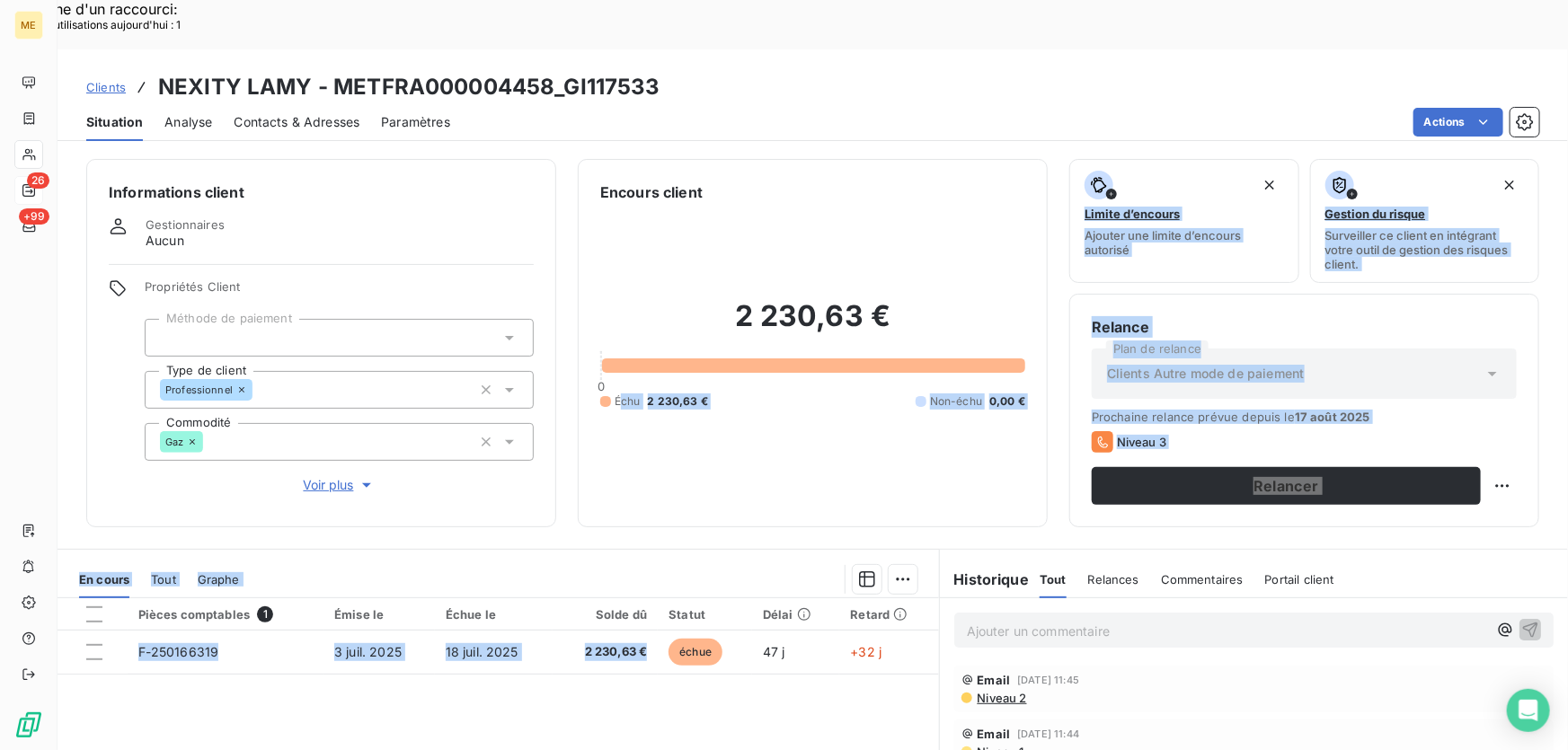
click at [841, 408] on div "2 230,63 € 0 Échu 2 230,63 € Non-échu 0,00 €" at bounding box center [813, 354] width 425 height 302
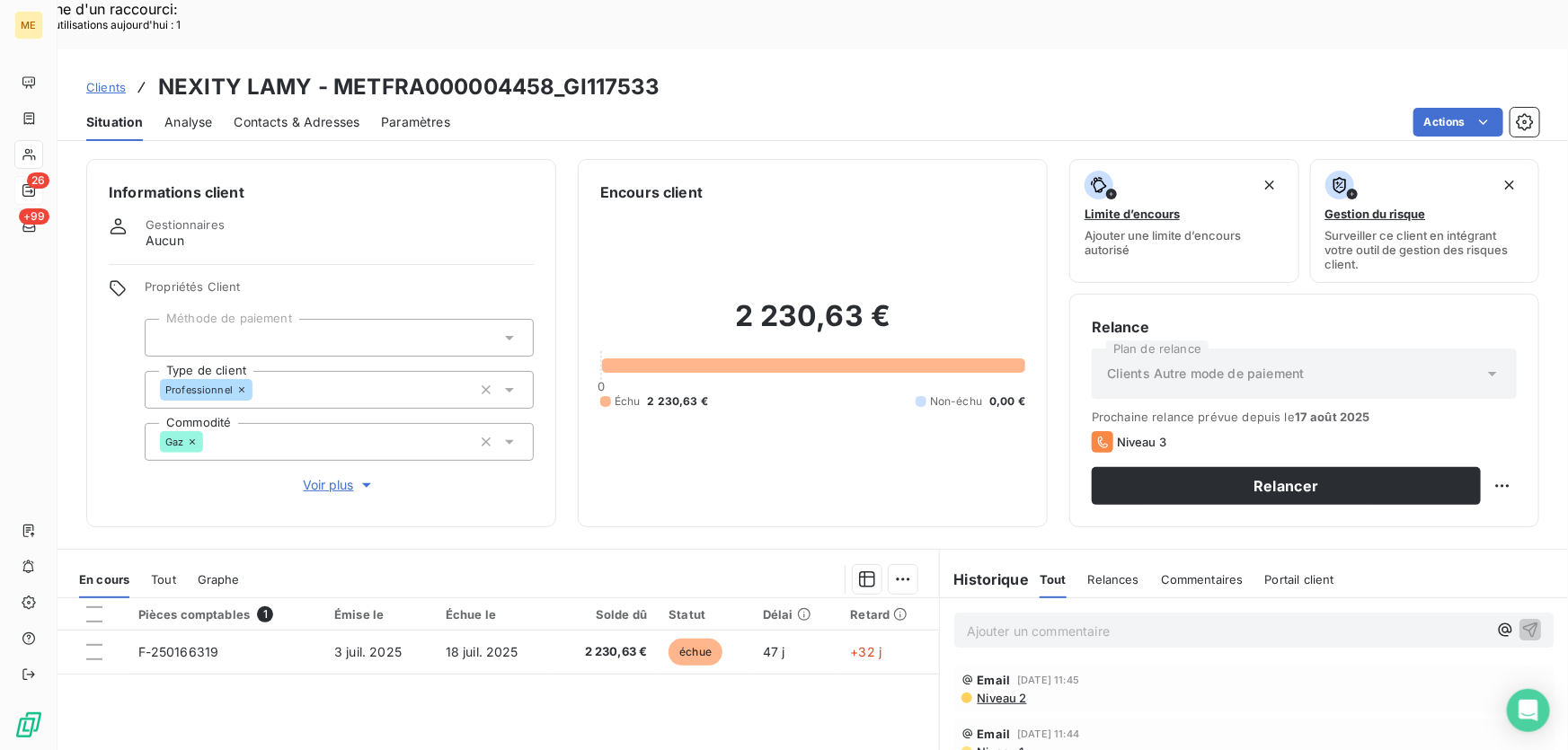
click at [311, 477] on span "Voir plus" at bounding box center [339, 486] width 71 height 18
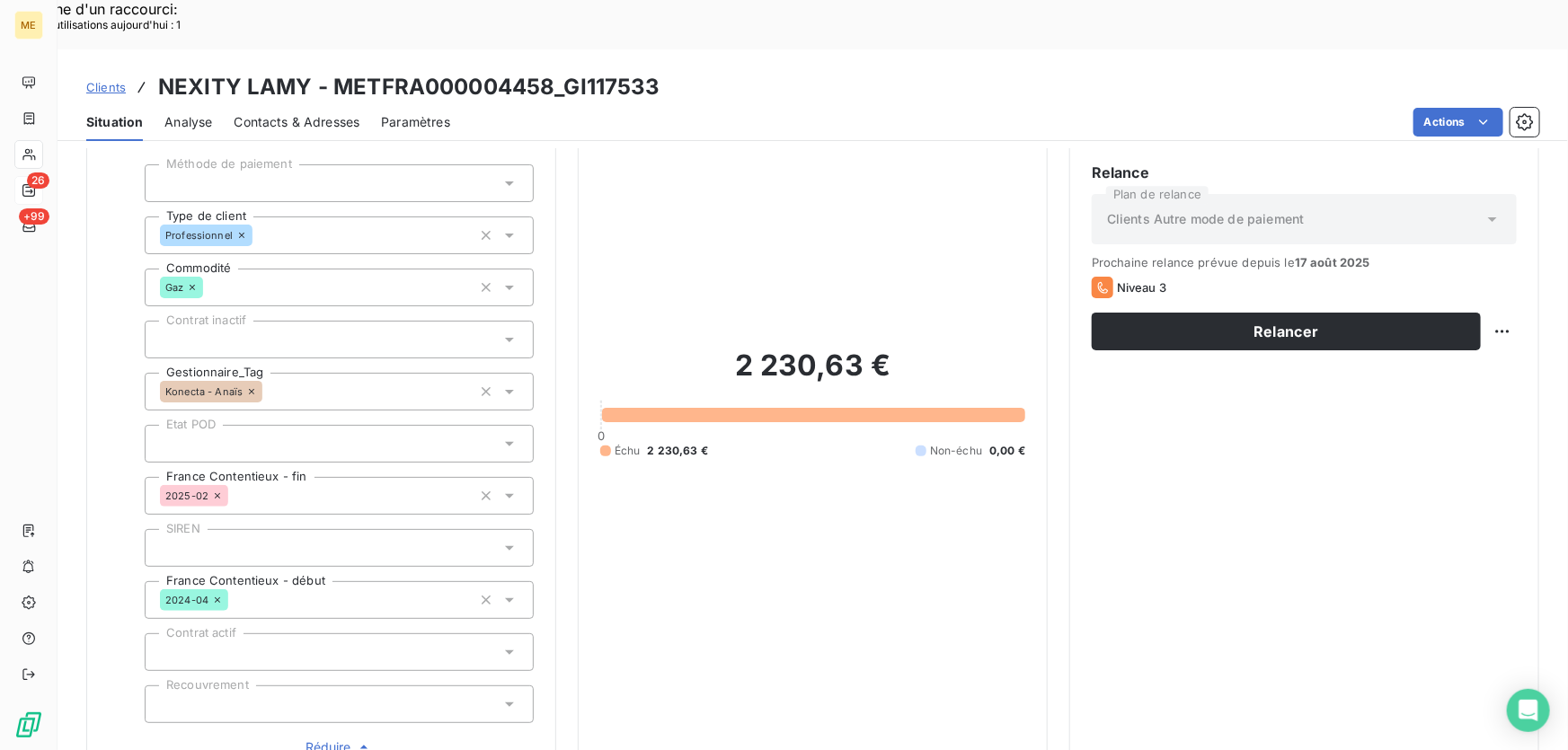
scroll to position [408, 0]
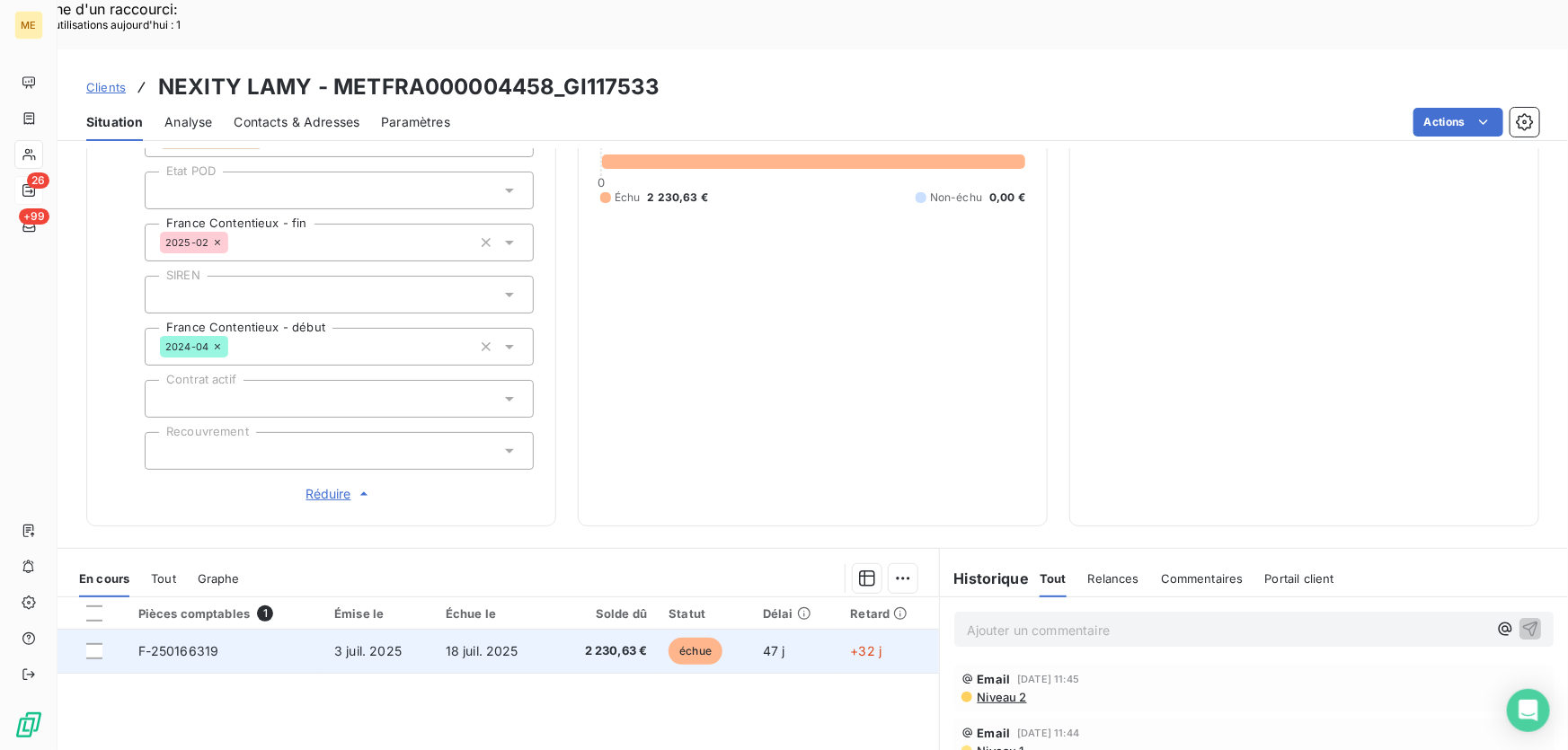
click at [553, 630] on td "2 230,63 €" at bounding box center [605, 651] width 105 height 43
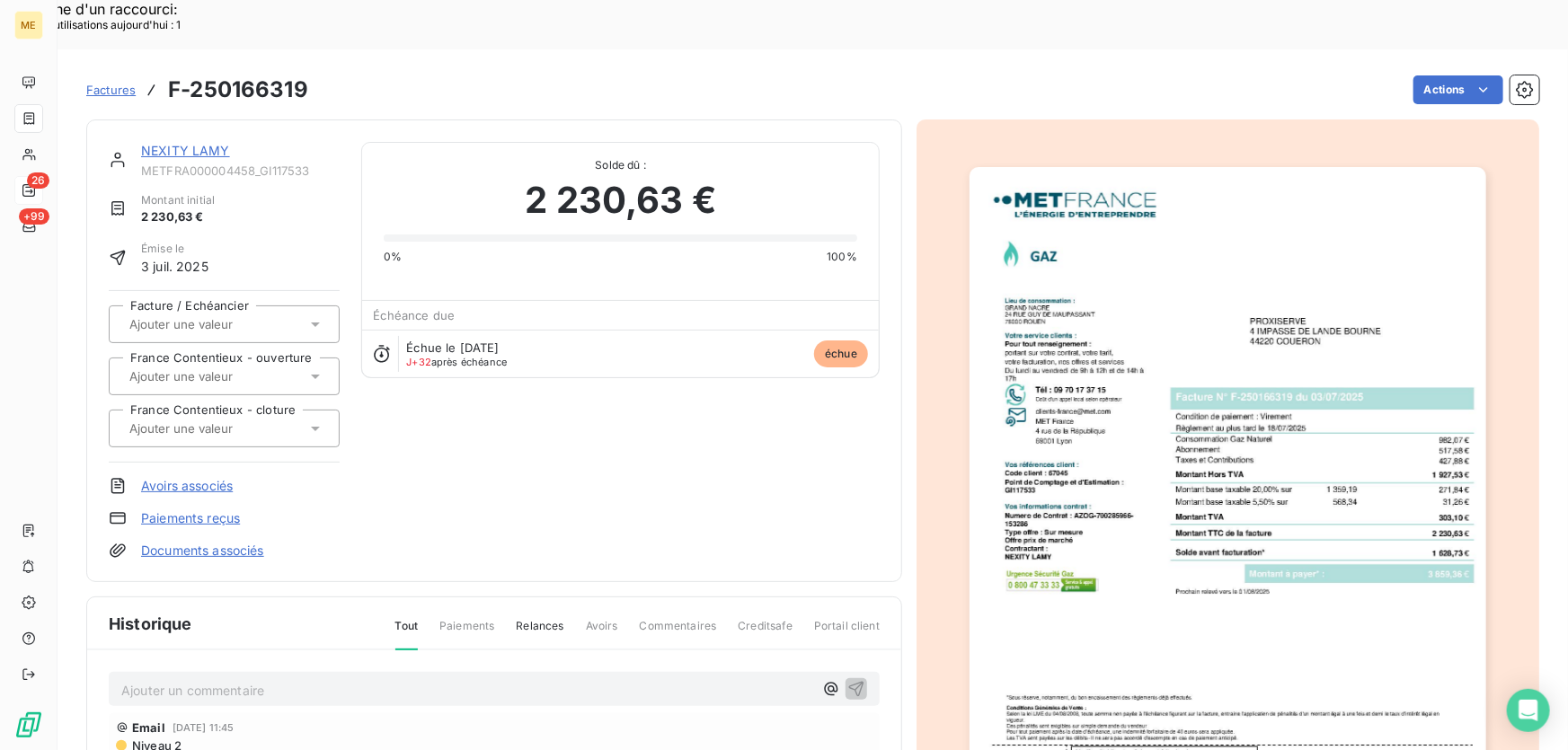
click at [200, 143] on link "NEXITY LAMY" at bounding box center [185, 150] width 89 height 16
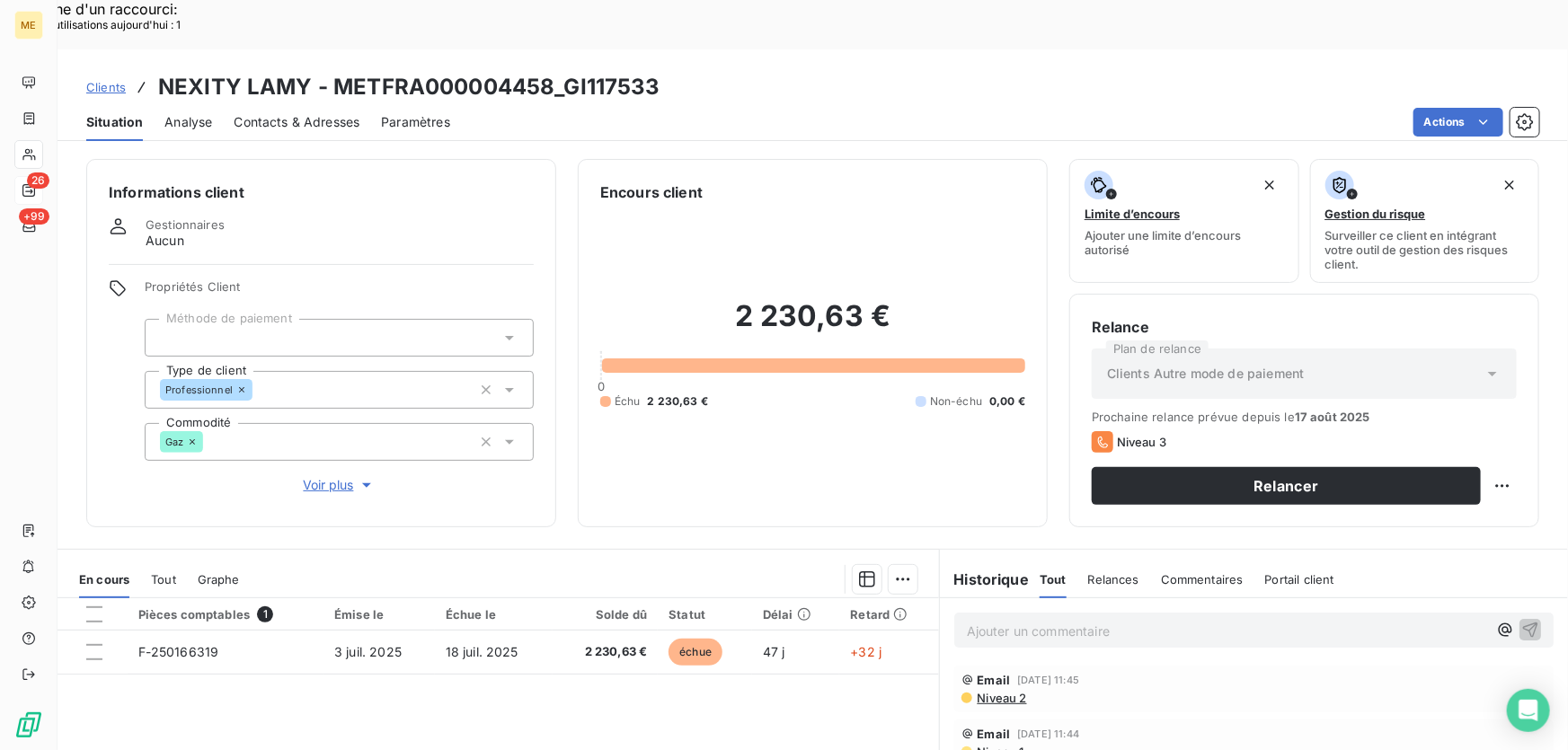
scroll to position [245, 0]
click at [1125, 613] on div "Ajouter un commentaire ﻿" at bounding box center [1254, 631] width 599 height 35
click at [1131, 620] on p "Ajouter un commentaire ﻿" at bounding box center [1227, 631] width 521 height 23
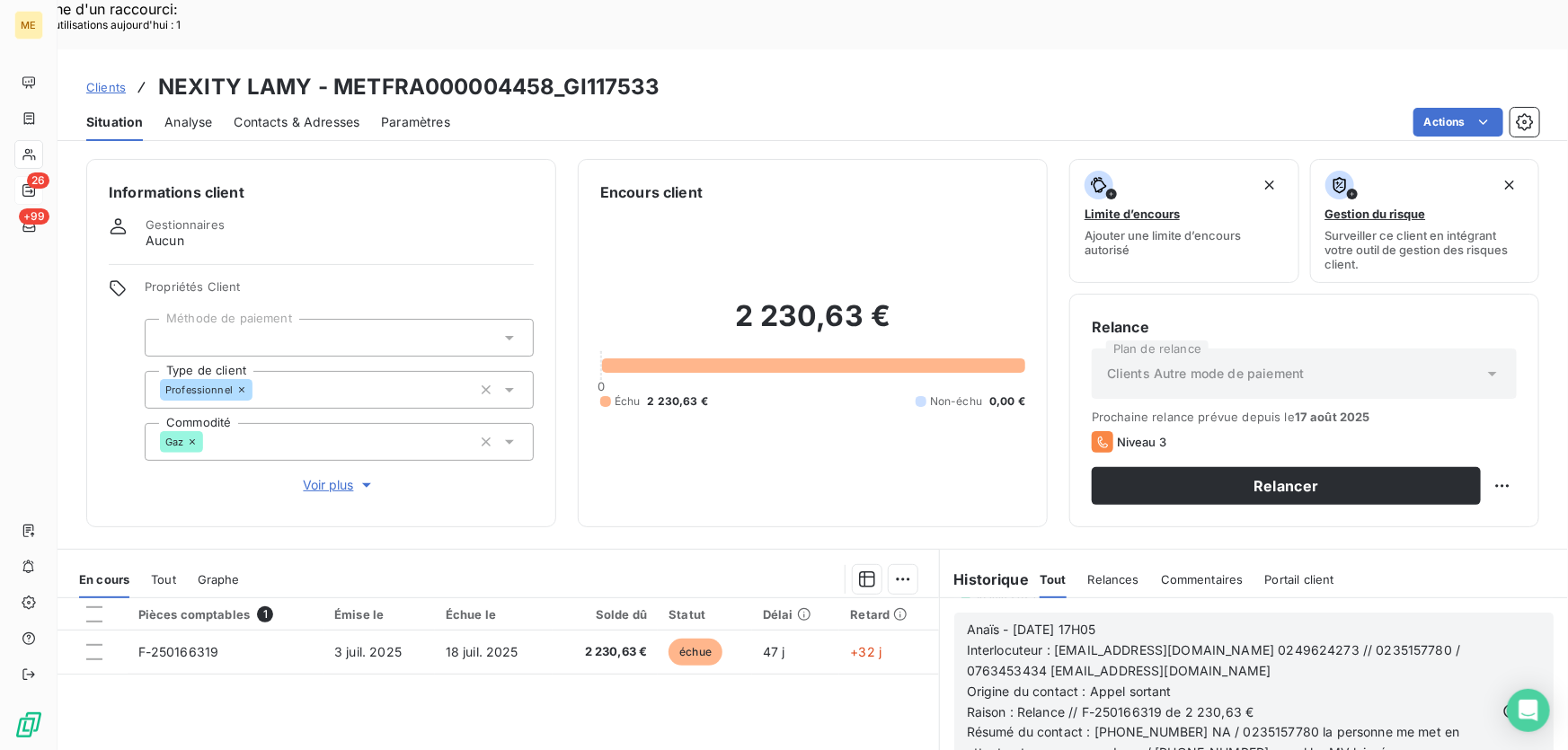
click at [1522, 703] on icon "button" at bounding box center [1531, 712] width 18 height 18
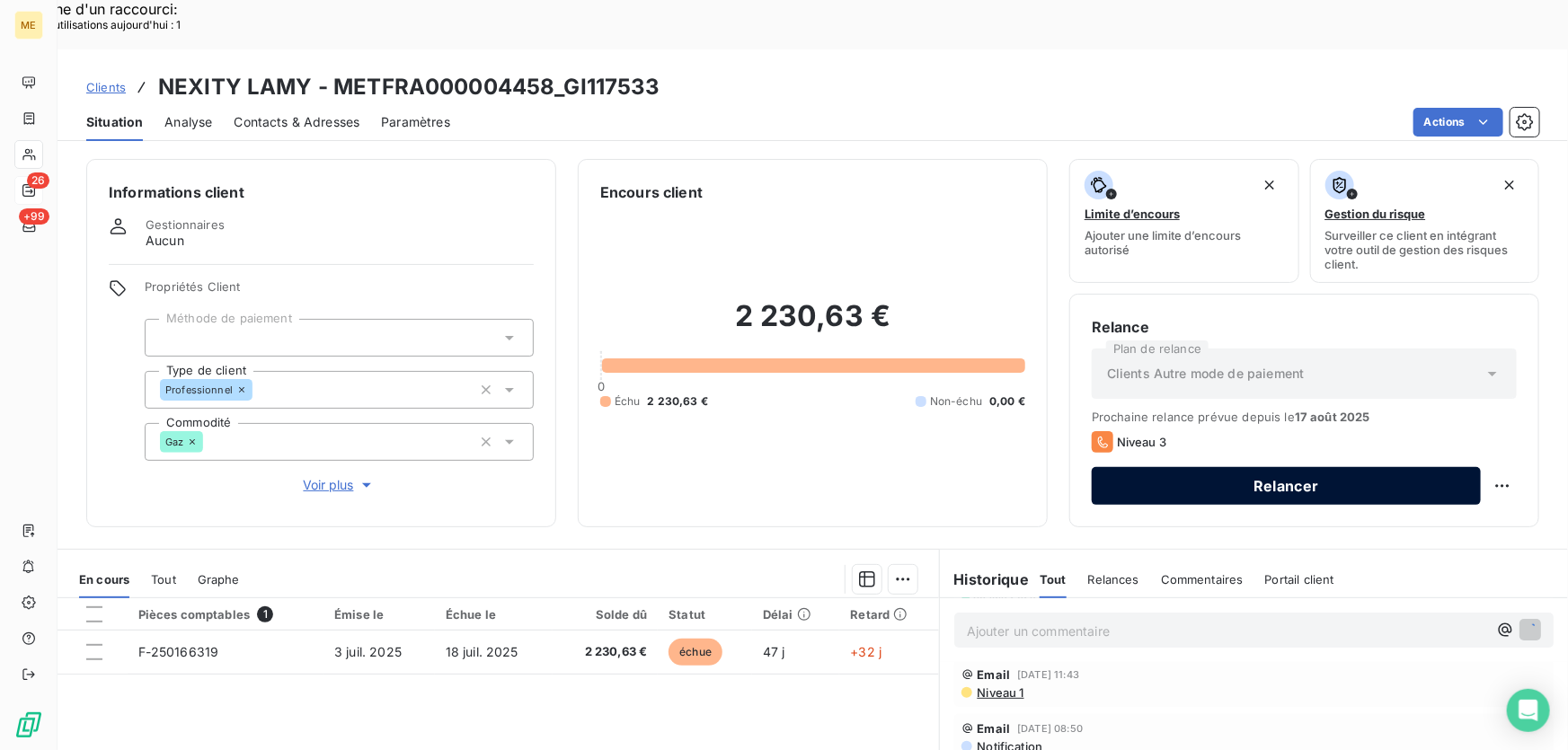
scroll to position [473, 0]
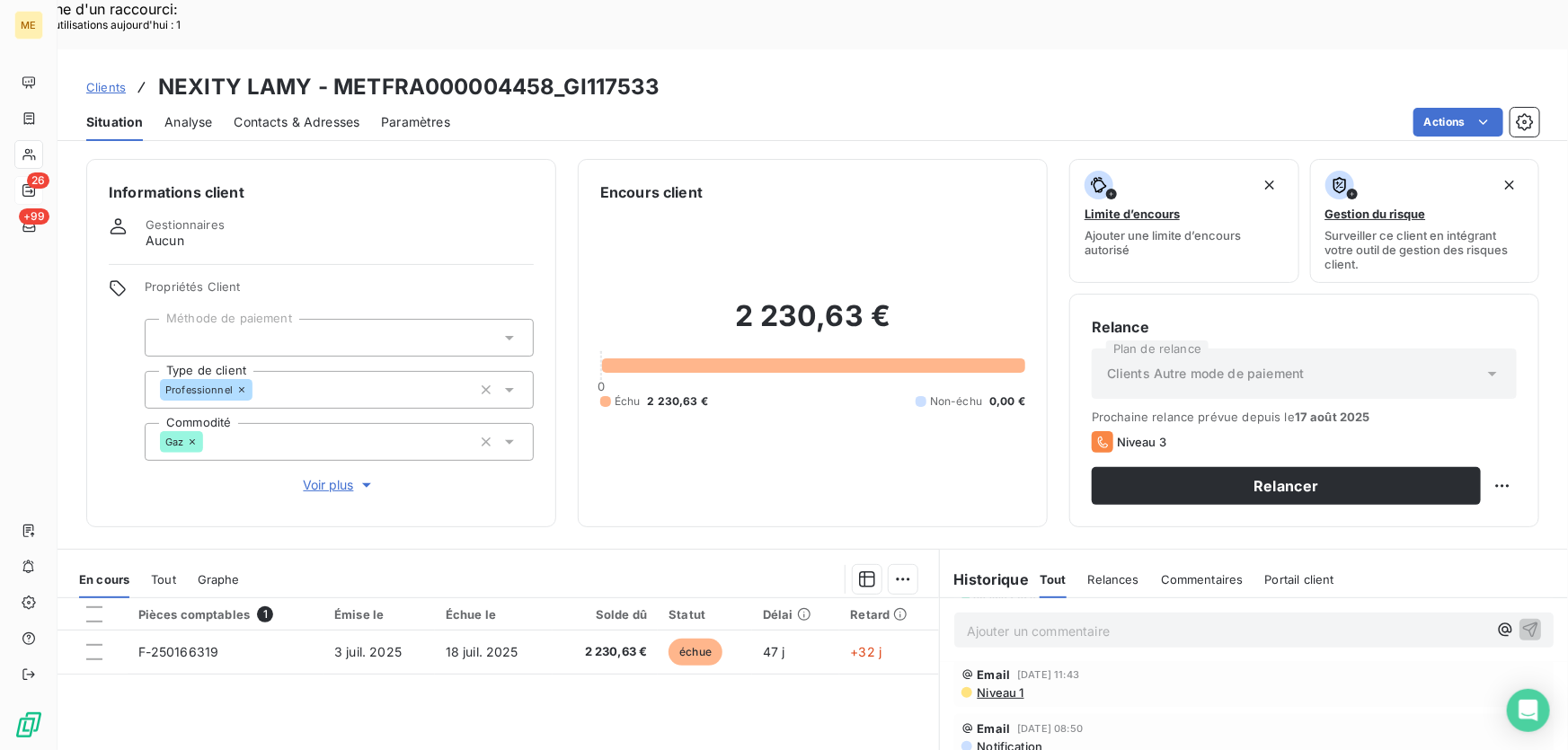
click at [1465, 477] on div "Replanifier cette action" at bounding box center [1416, 475] width 160 height 28
select select "7"
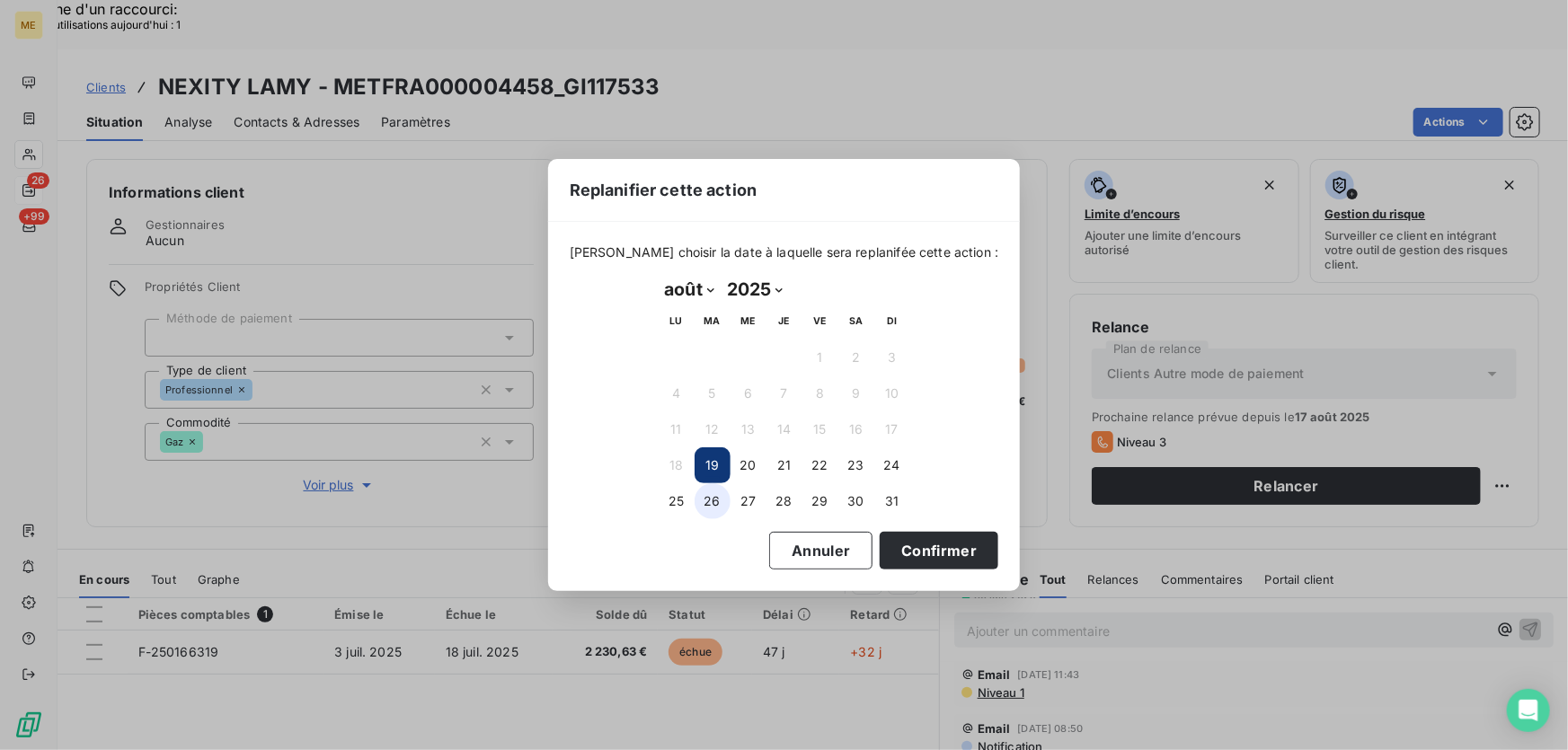
click at [702, 503] on button "26" at bounding box center [712, 501] width 36 height 36
click at [931, 548] on button "Confirmer" at bounding box center [938, 550] width 118 height 38
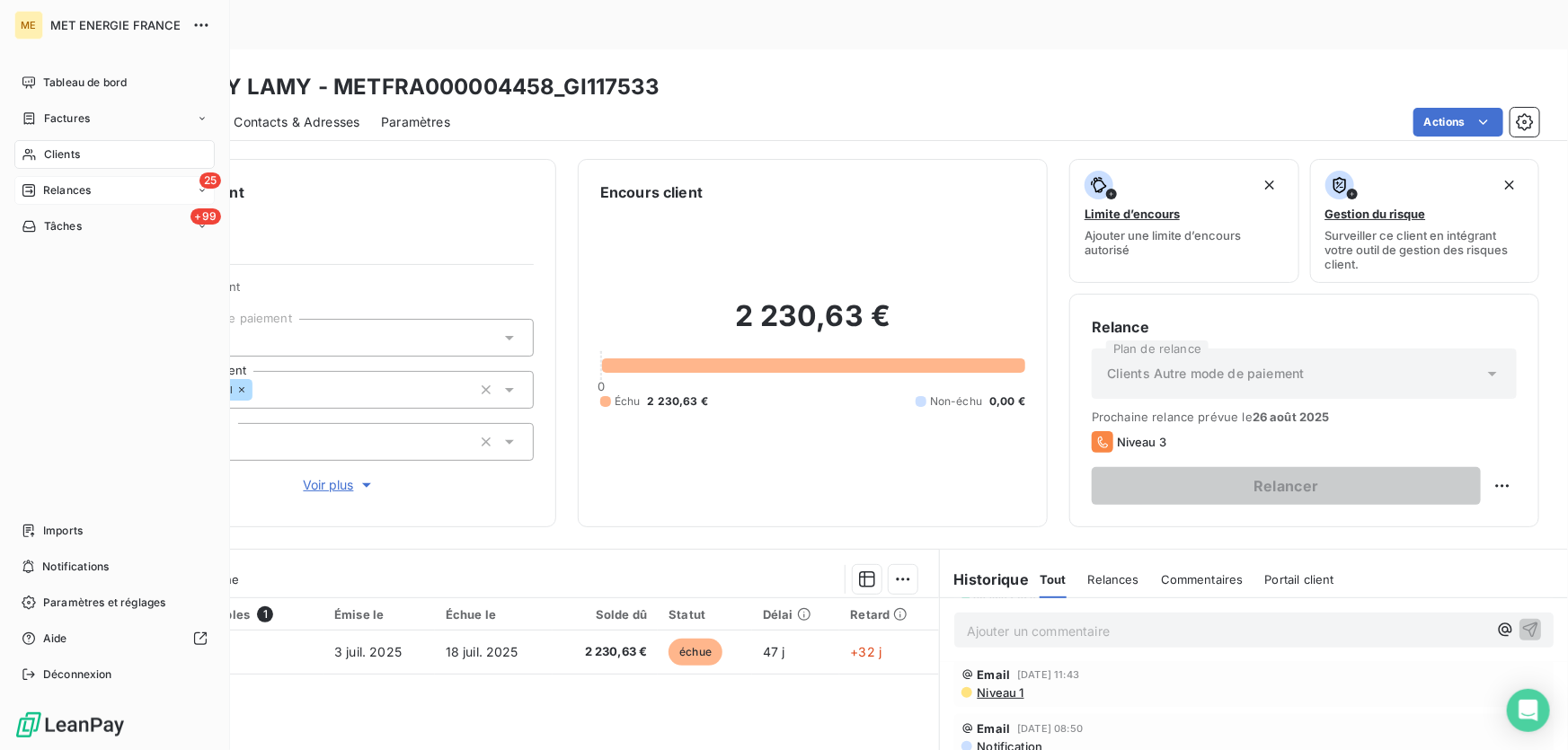
click at [43, 180] on div "25 Relances" at bounding box center [115, 190] width 201 height 28
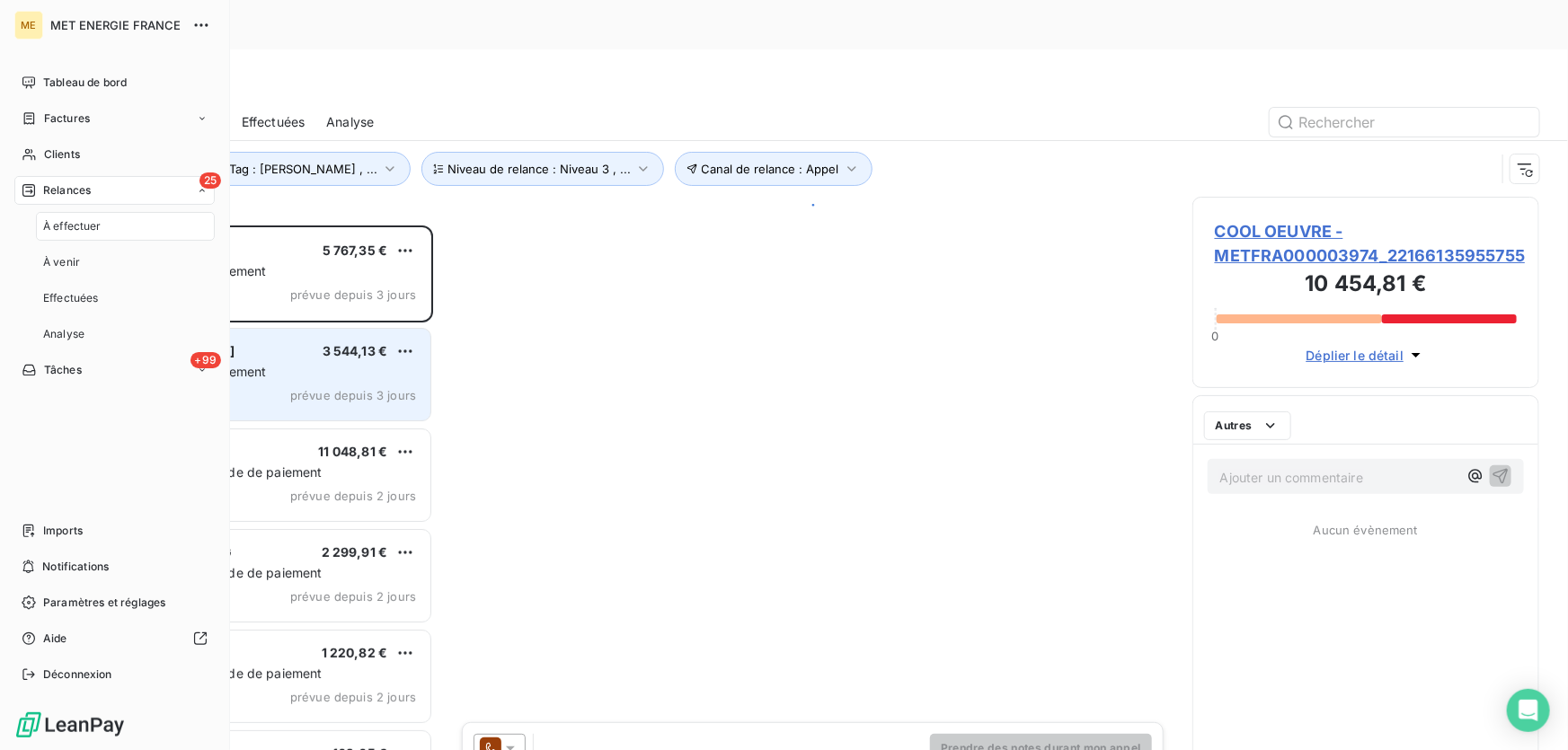
scroll to position [563, 334]
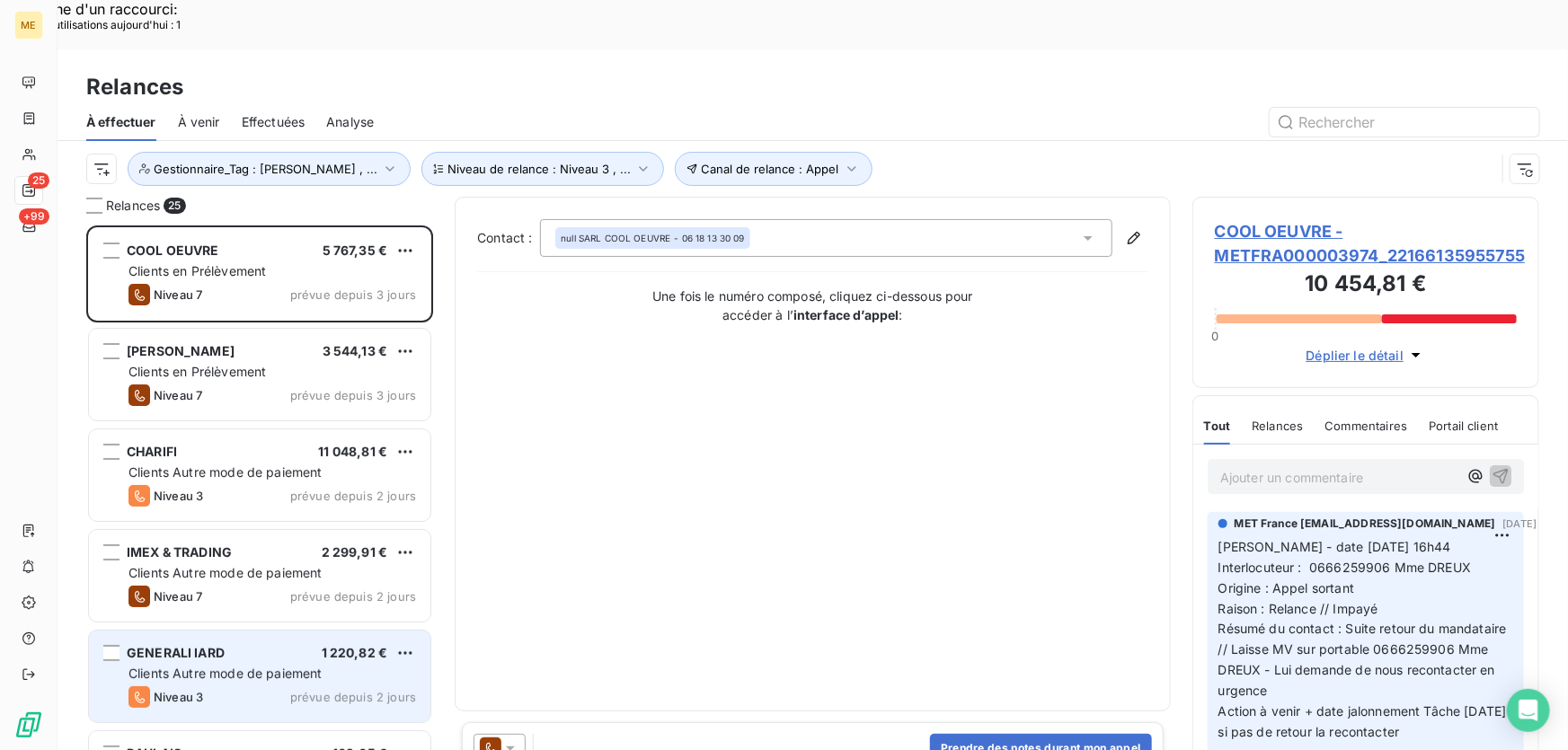
click at [189, 666] on span "Clients Autre mode de paiement" at bounding box center [225, 673] width 194 height 16
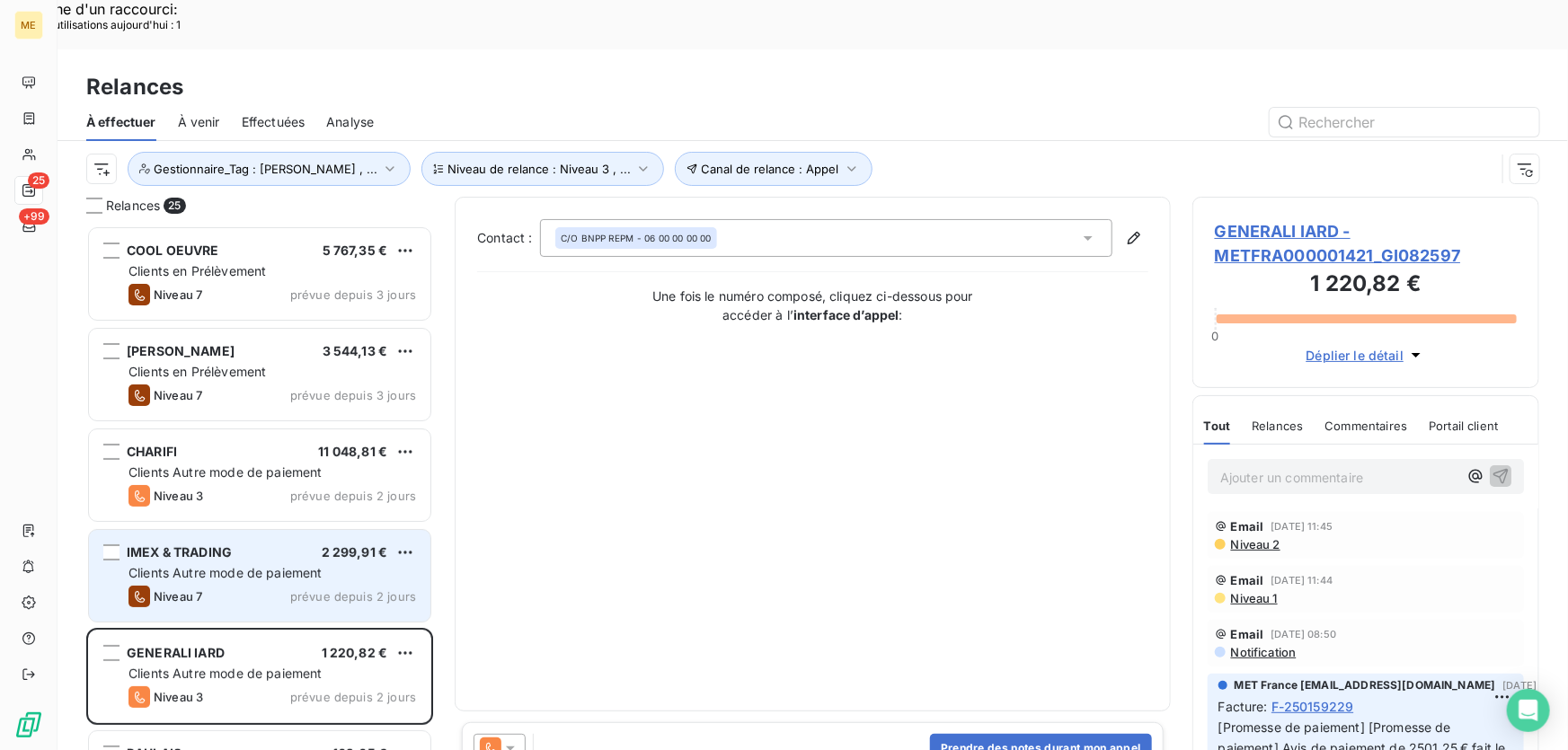
click at [194, 566] on span "Clients Autre mode de paiement" at bounding box center [225, 573] width 194 height 16
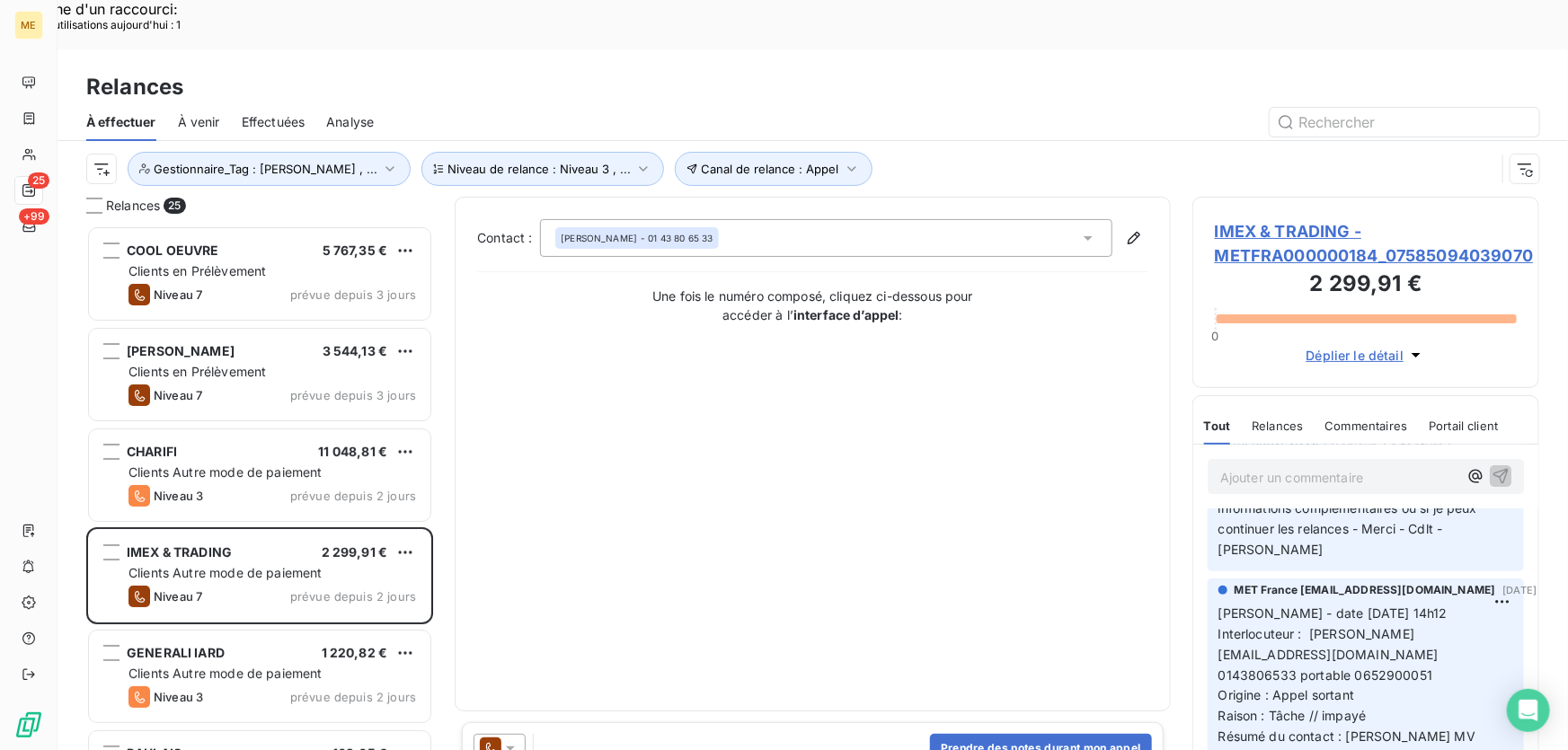
scroll to position [245, 0]
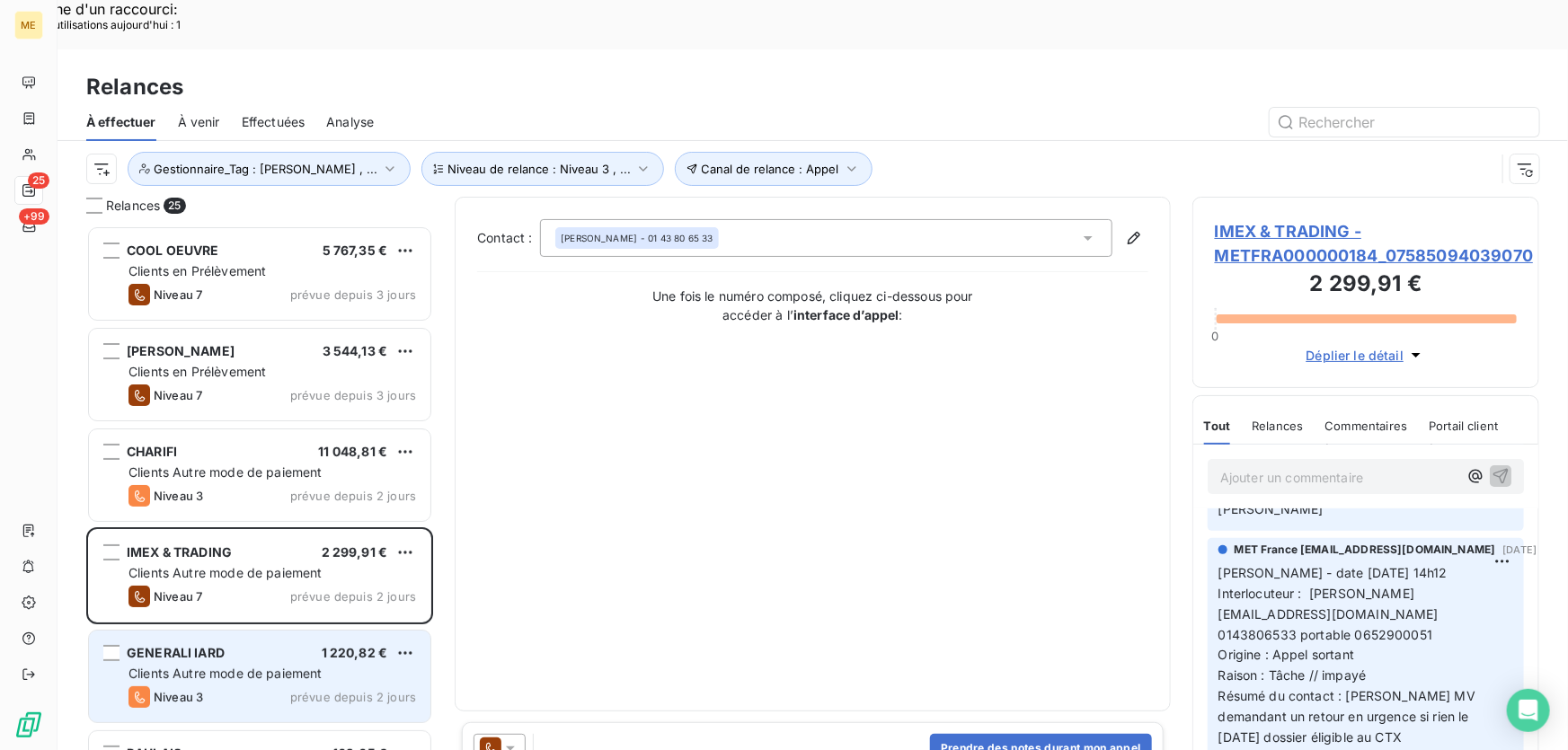
click at [222, 645] on span "GENERALI IARD" at bounding box center [175, 653] width 98 height 16
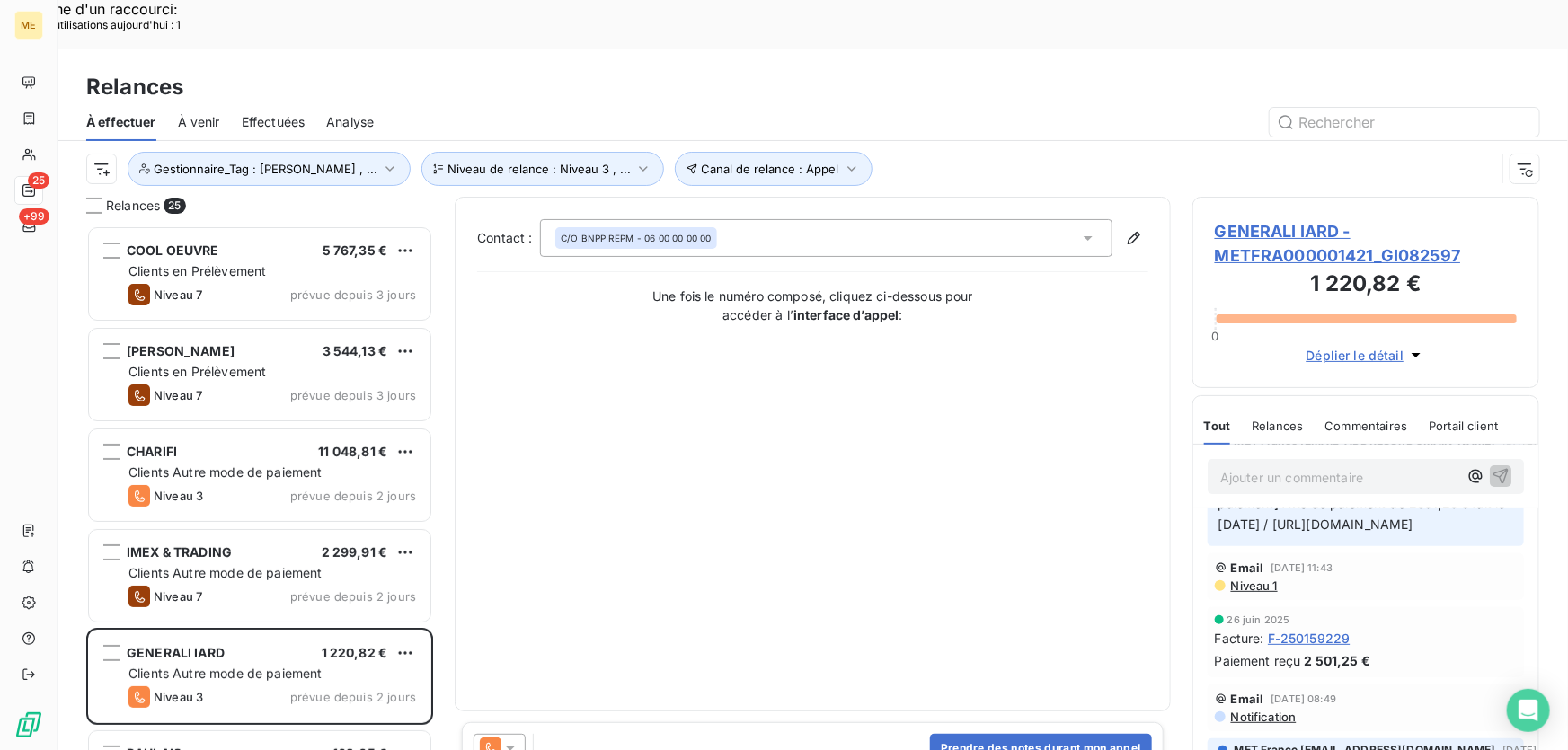
click at [1252, 219] on span "GENERALI IARD - METFRA000001421_GI082597" at bounding box center [1365, 243] width 302 height 49
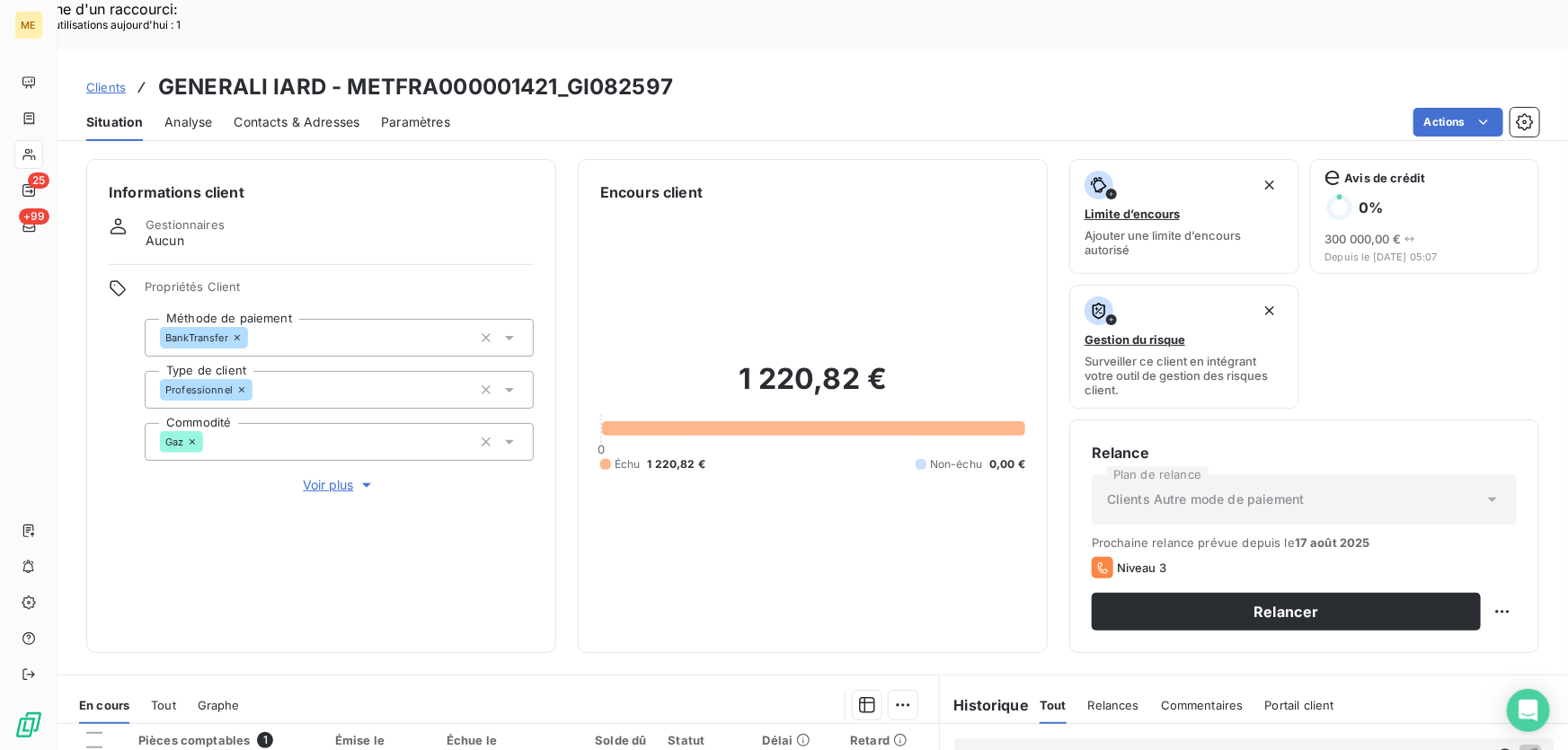
click at [323, 477] on span "Voir plus" at bounding box center [339, 486] width 71 height 18
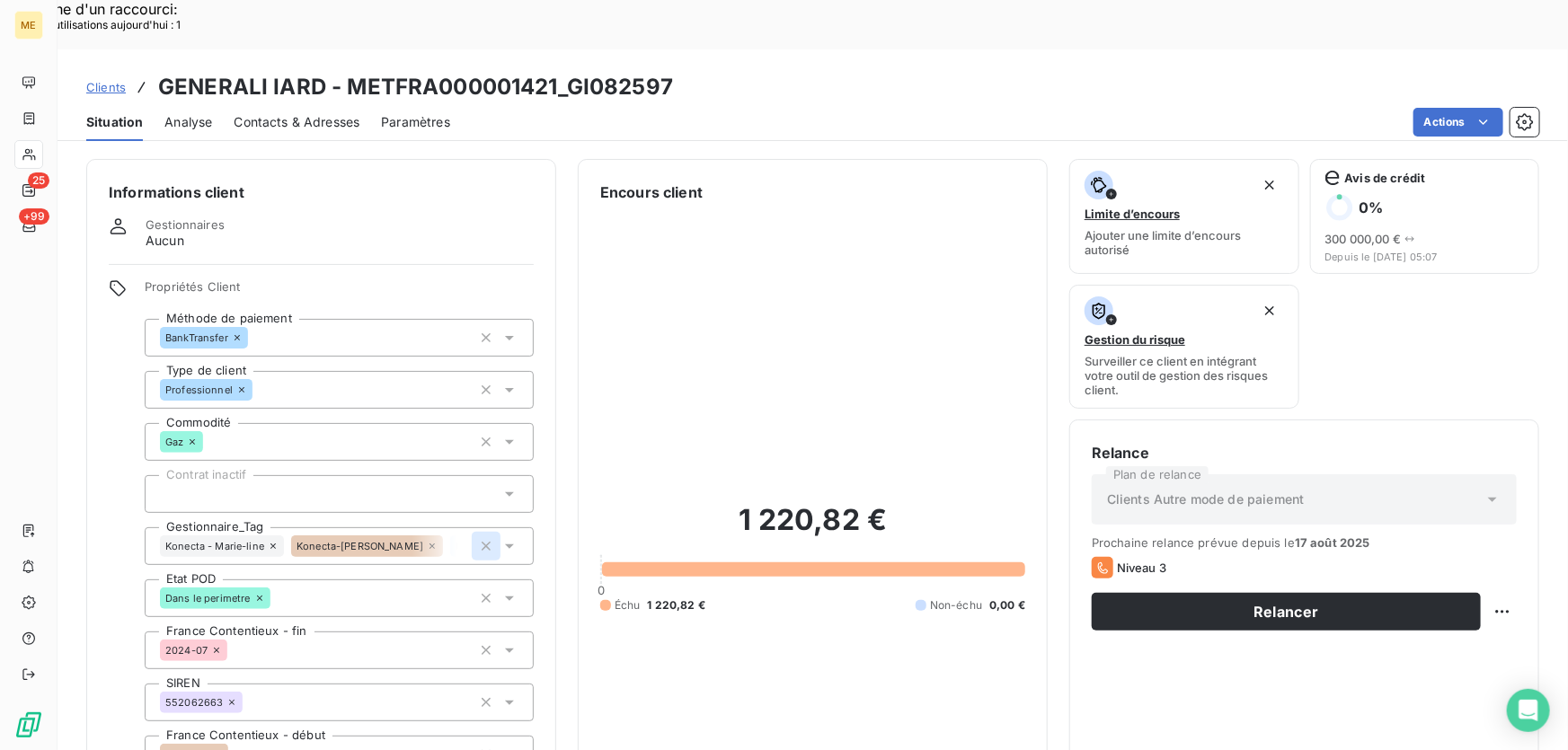
click at [483, 542] on icon "button" at bounding box center [486, 546] width 9 height 9
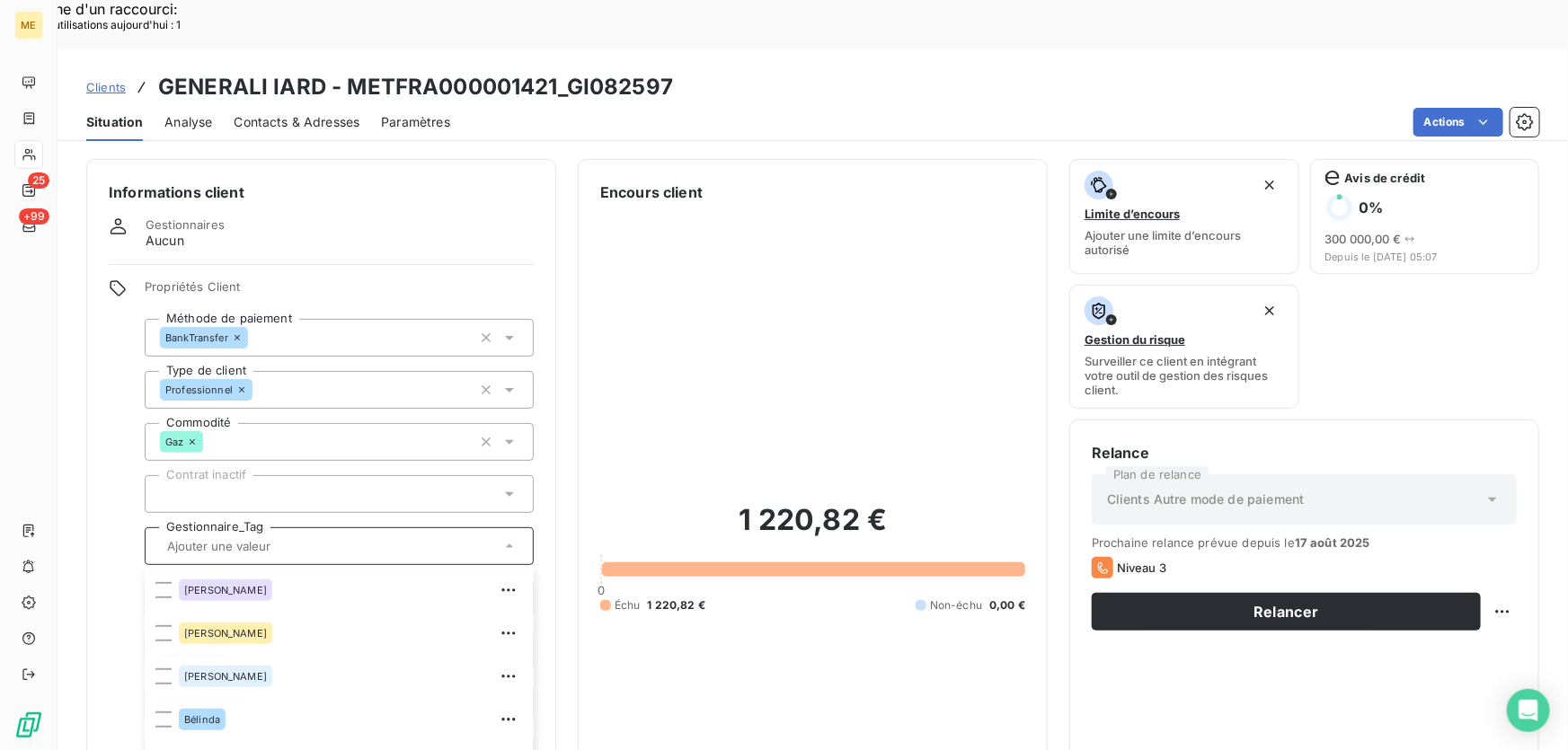
scroll to position [171, 0]
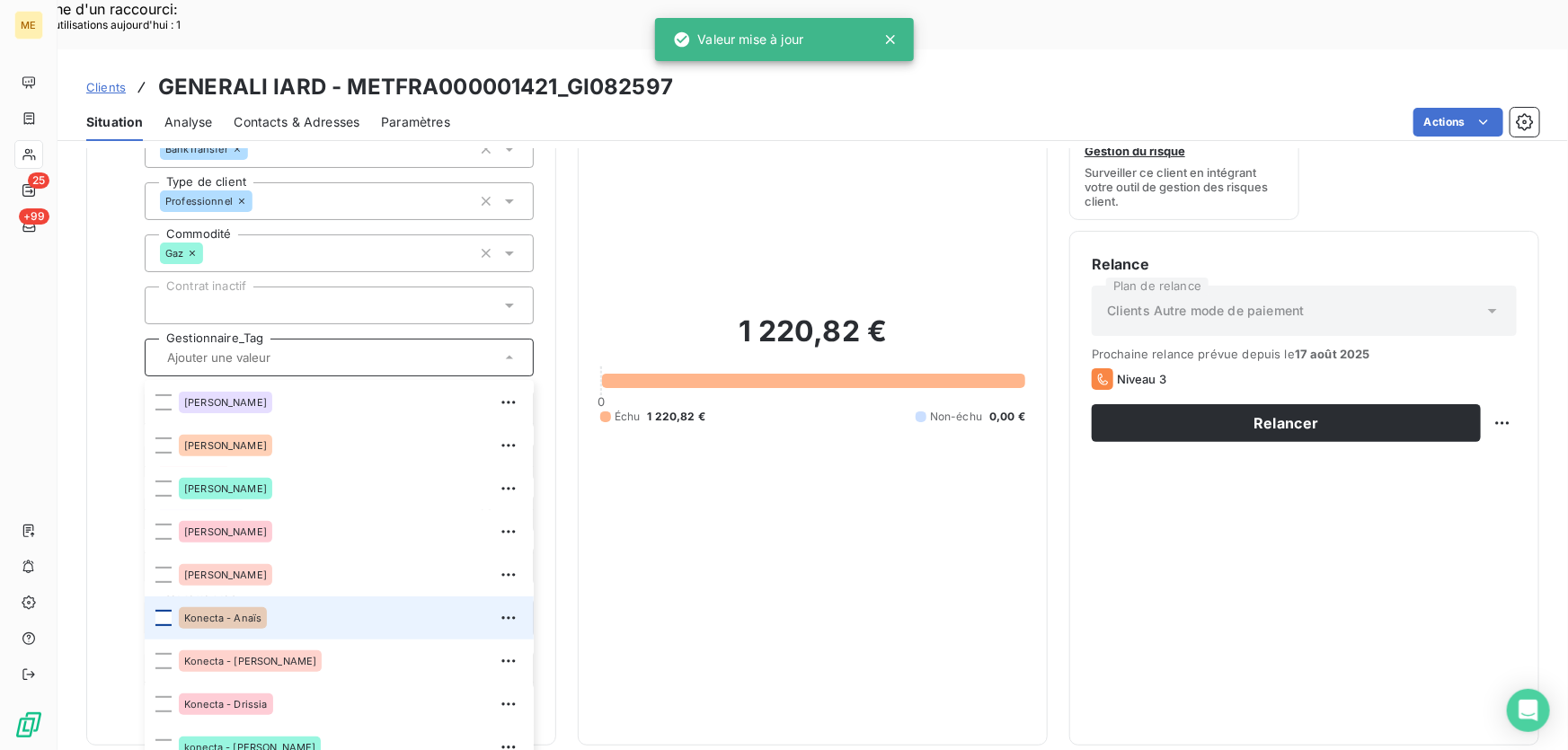
click at [170, 611] on div at bounding box center [164, 619] width 16 height 17
click at [364, 339] on div "Konecta - Anaïs" at bounding box center [339, 358] width 389 height 38
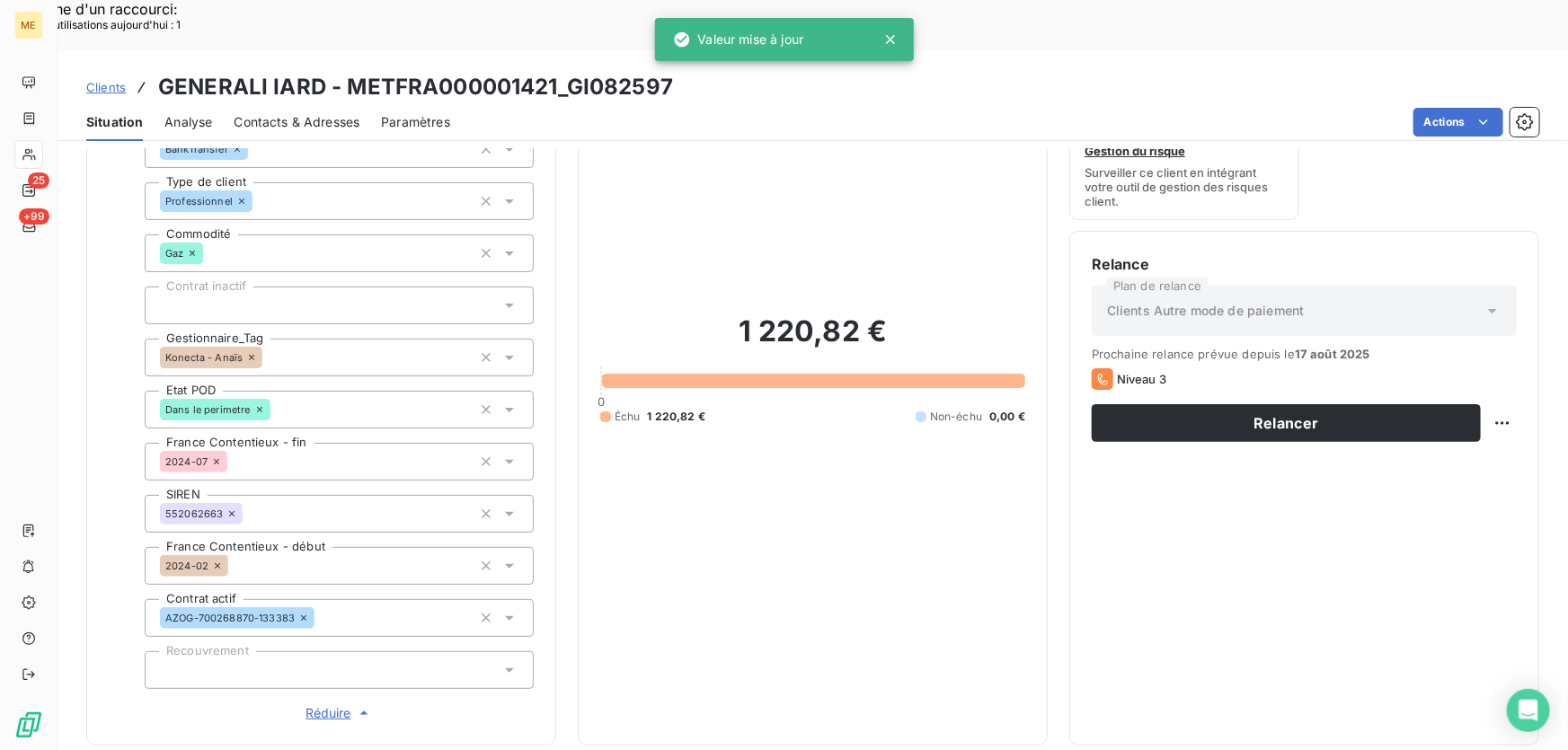
click at [733, 440] on div "1 220,82 € 0 Échu 1 220,82 € Non-échu 0,00 €" at bounding box center [813, 369] width 425 height 709
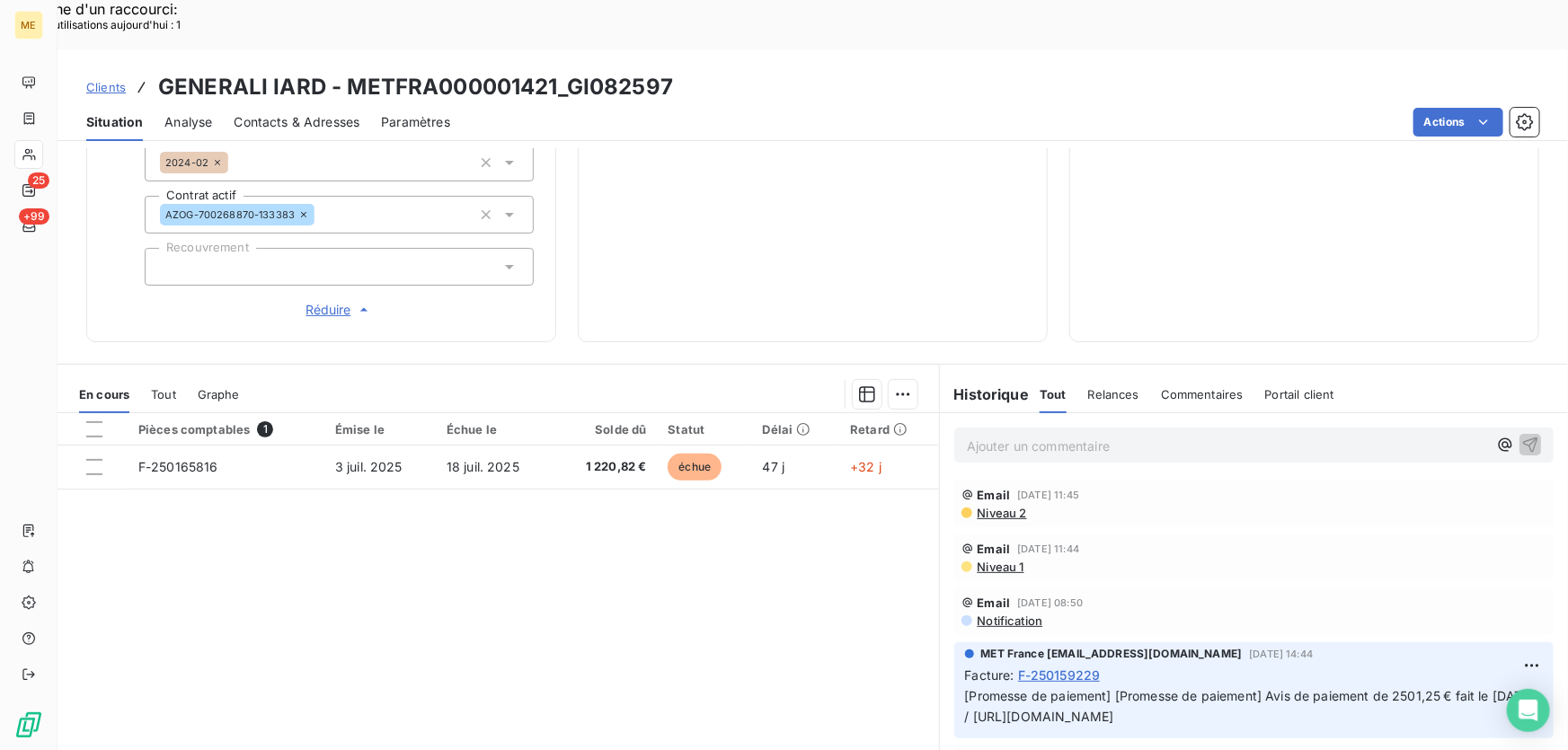
scroll to position [0, 0]
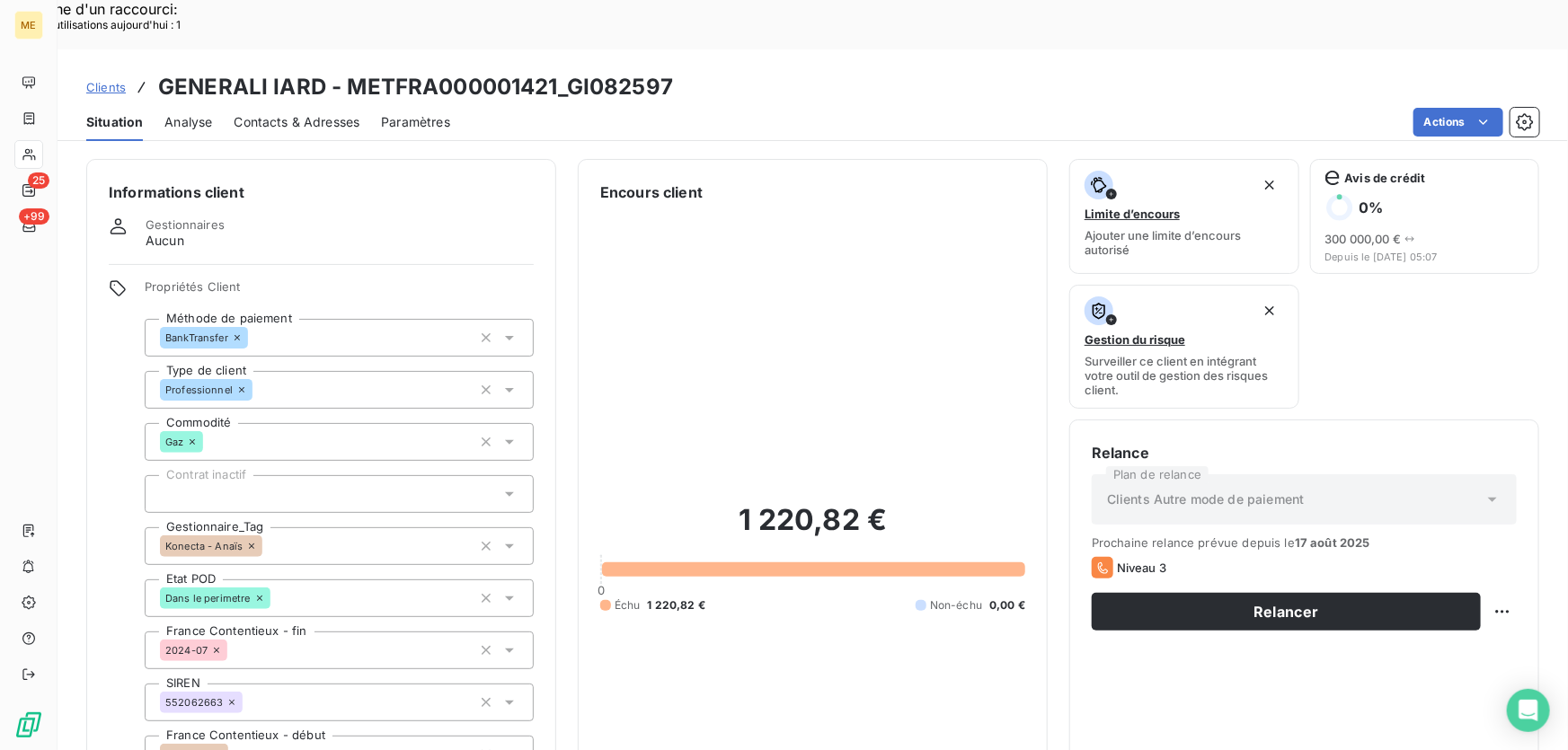
click at [315, 114] on span "Contacts & Adresses" at bounding box center [296, 123] width 126 height 18
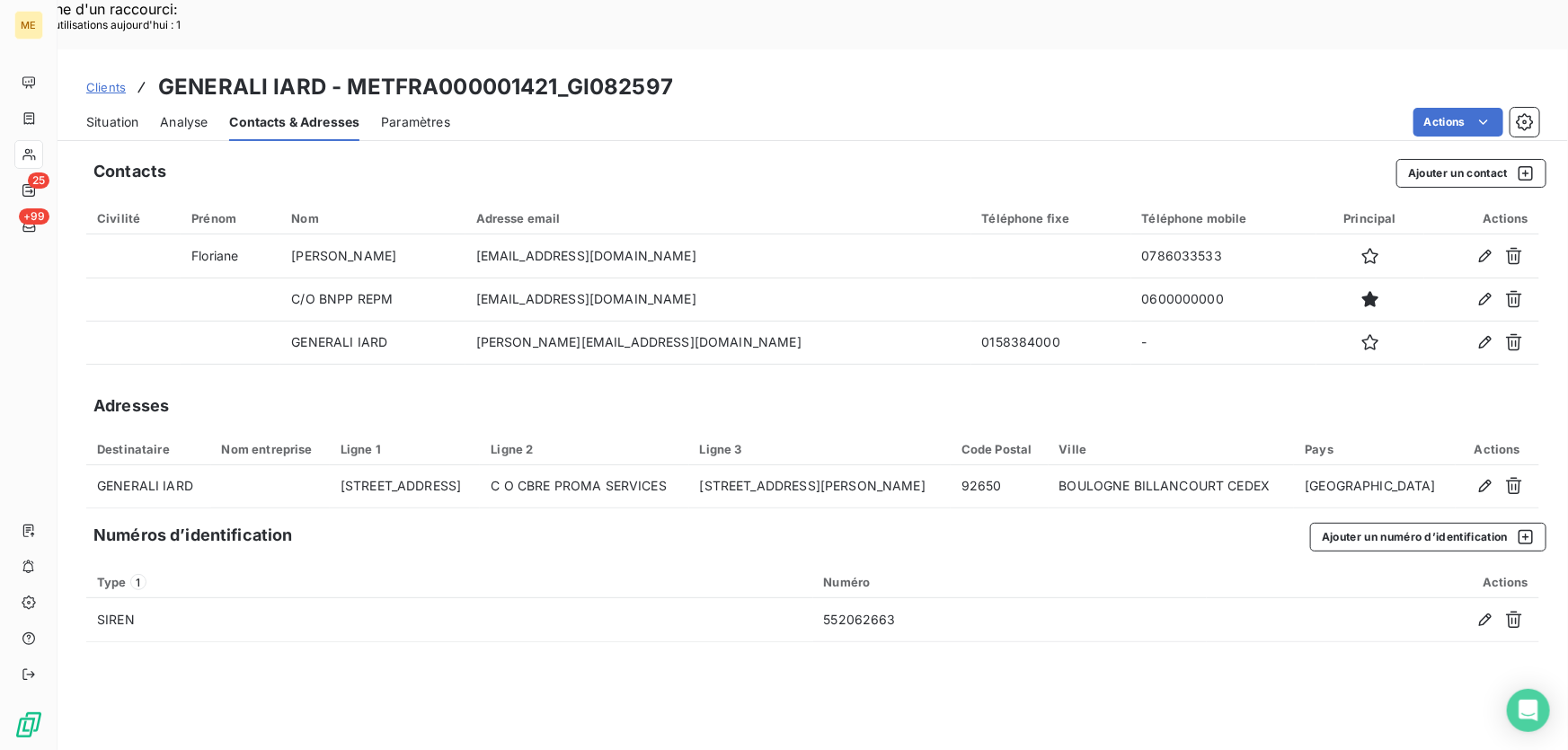
drag, startPoint x: 757, startPoint y: 250, endPoint x: 568, endPoint y: 19, distance: 298.5
click at [568, 50] on div "Clients GENERALI IARD - METFRA000001421_GI082597 Situation Analyse Contacts & A…" at bounding box center [813, 425] width 1510 height 750
click at [1162, 160] on div "Contacts Ajouter un contact" at bounding box center [819, 173] width 1453 height 28
click at [129, 114] on span "Situation" at bounding box center [112, 123] width 52 height 18
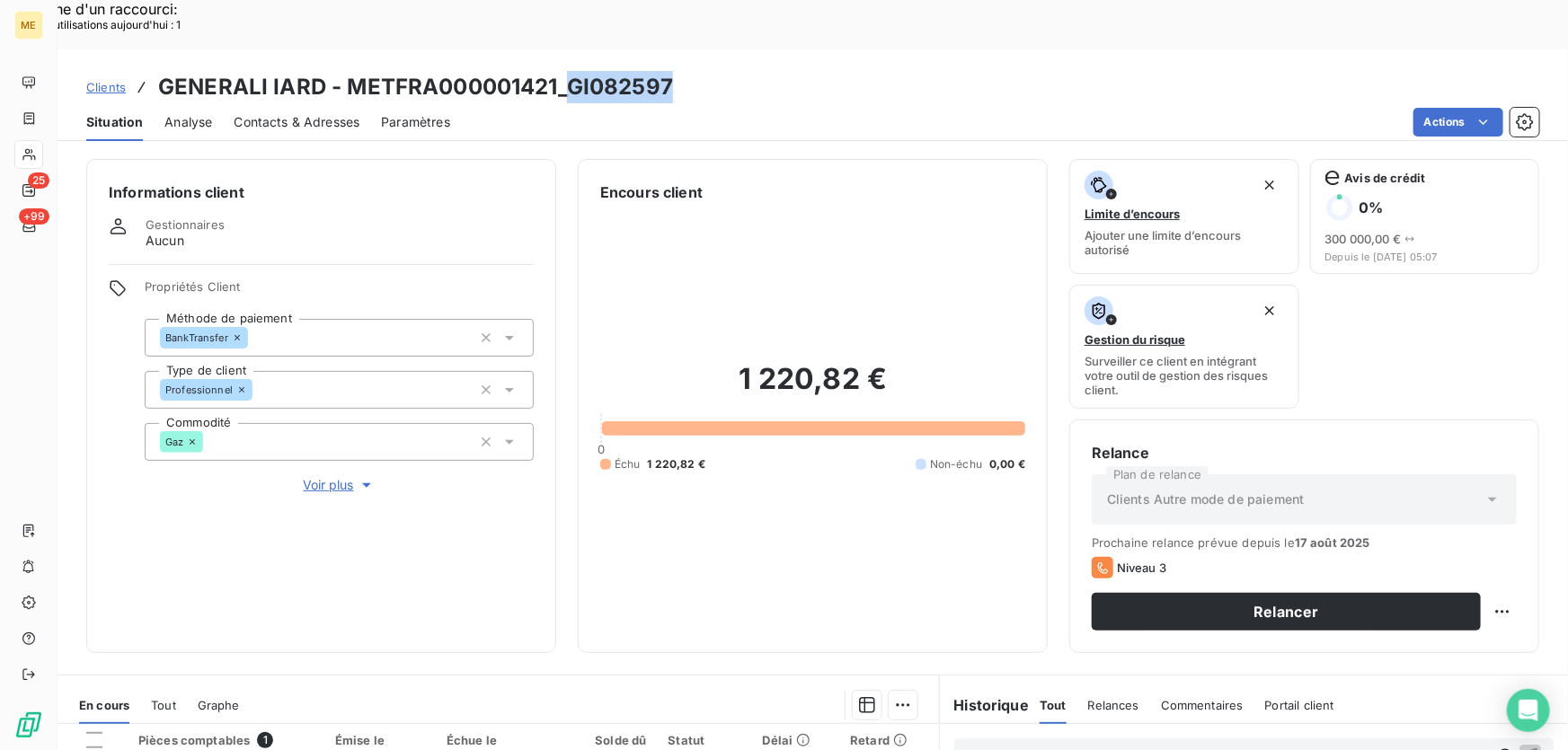
drag, startPoint x: 680, startPoint y: 29, endPoint x: 566, endPoint y: 32, distance: 114.0
click at [566, 71] on div "Clients GENERALI IARD - METFRA000001421_GI082597" at bounding box center [813, 86] width 1510 height 32
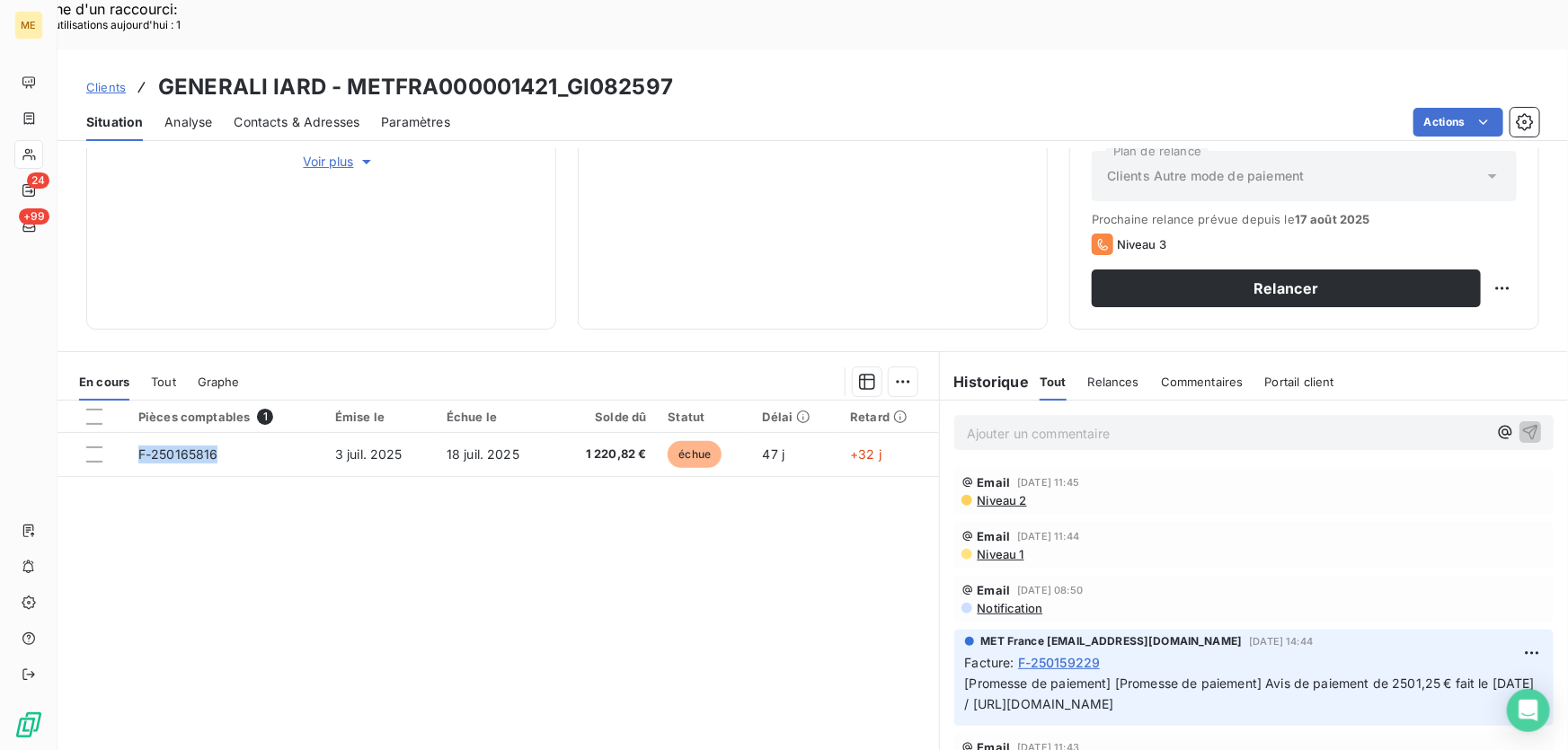
drag, startPoint x: 220, startPoint y: 404, endPoint x: 214, endPoint y: 496, distance: 92.2
click at [170, 479] on div "Pièces comptables 1 Émise le Échue le Solde dû Statut Délai Retard F-250165816 …" at bounding box center [499, 573] width 882 height 346
drag, startPoint x: 645, startPoint y: 403, endPoint x: 597, endPoint y: 454, distance: 70.0
click at [597, 454] on div "Pièces comptables 1 Émise le Échue le Solde dû Statut Délai Retard F-250165816 …" at bounding box center [499, 573] width 882 height 346
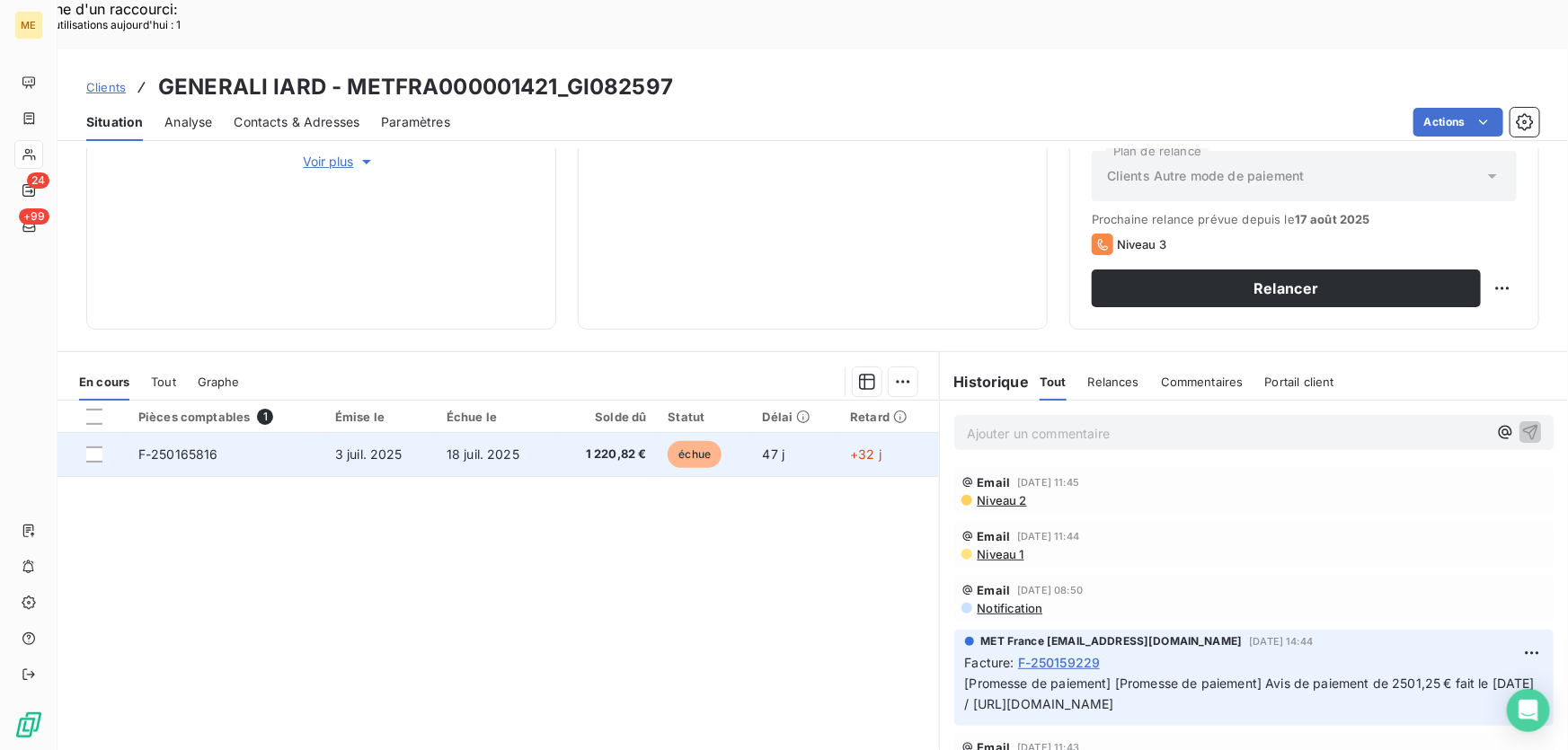
click at [554, 433] on td "1 220,82 €" at bounding box center [606, 454] width 104 height 43
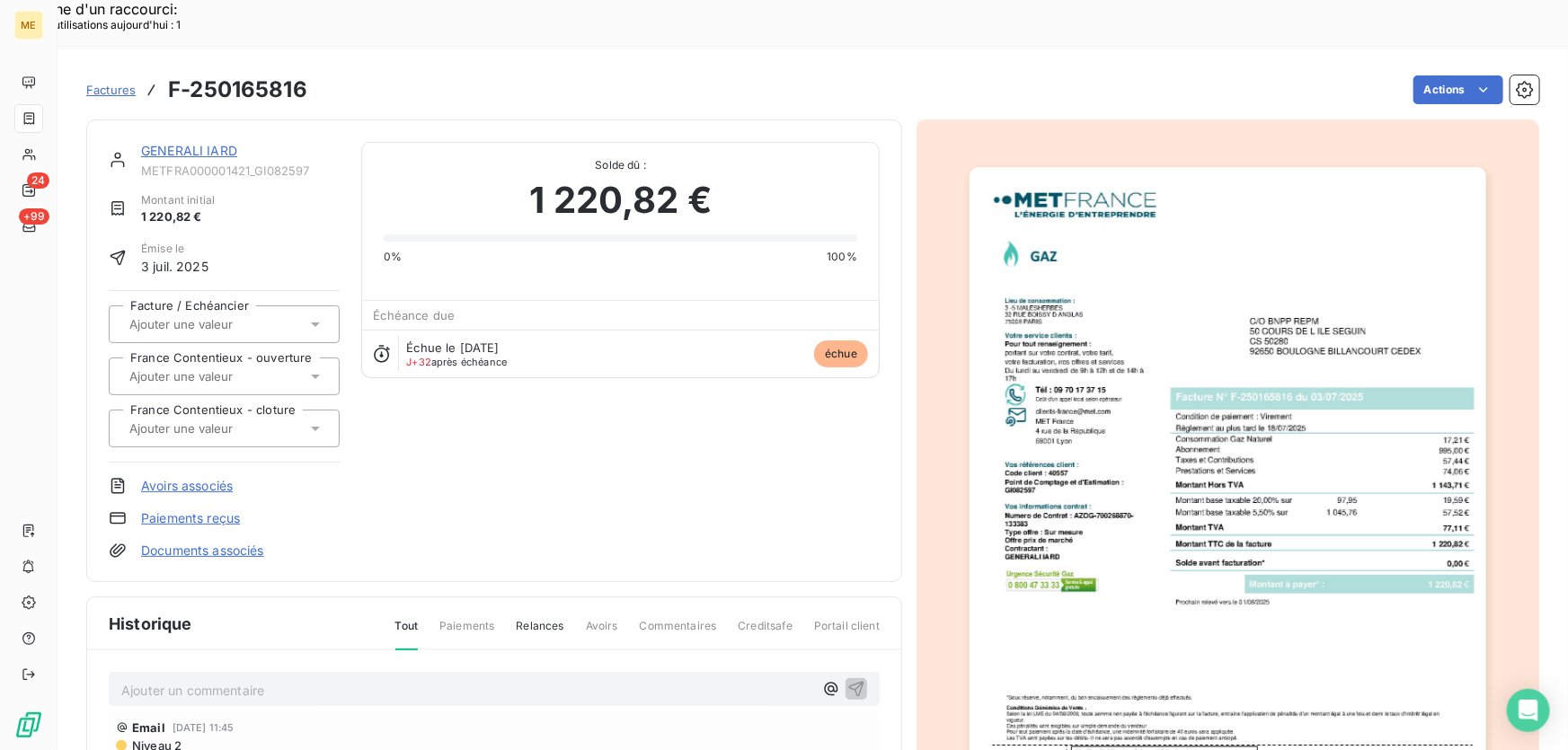
click at [1214, 450] on img "button" at bounding box center [1228, 533] width 517 height 732
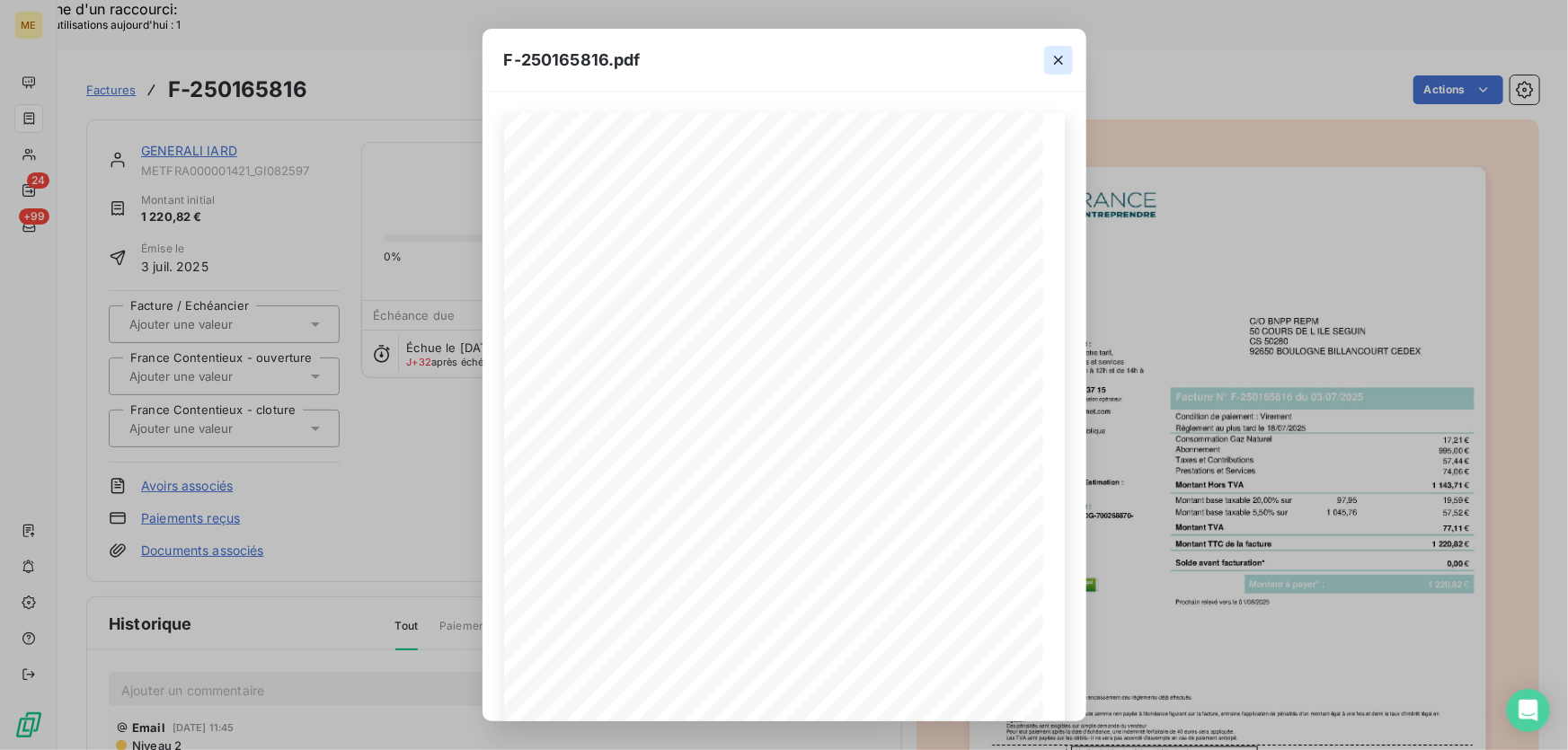
click at [1057, 71] on button "button" at bounding box center [1058, 60] width 28 height 28
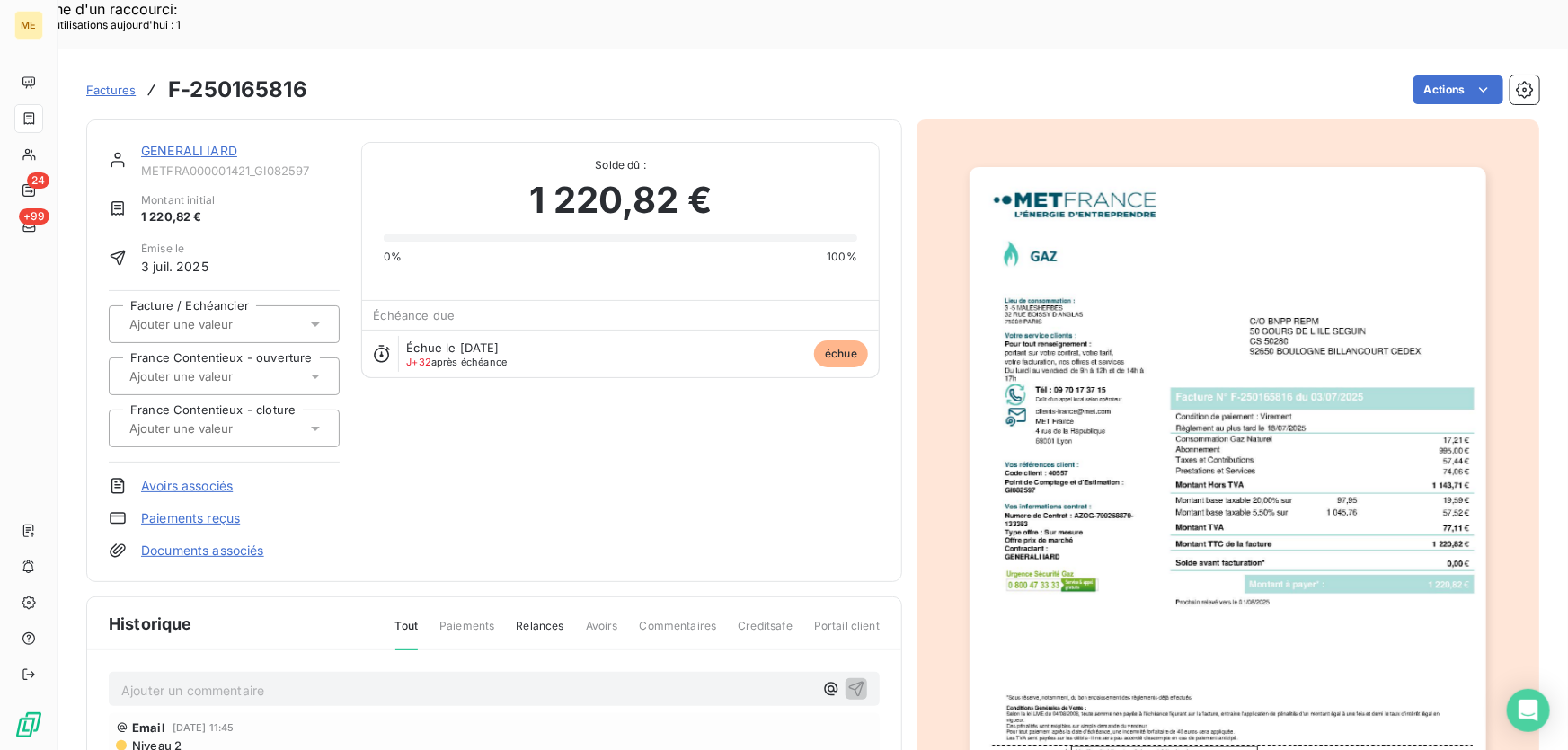
click at [204, 143] on link "GENERALI IARD" at bounding box center [189, 150] width 96 height 16
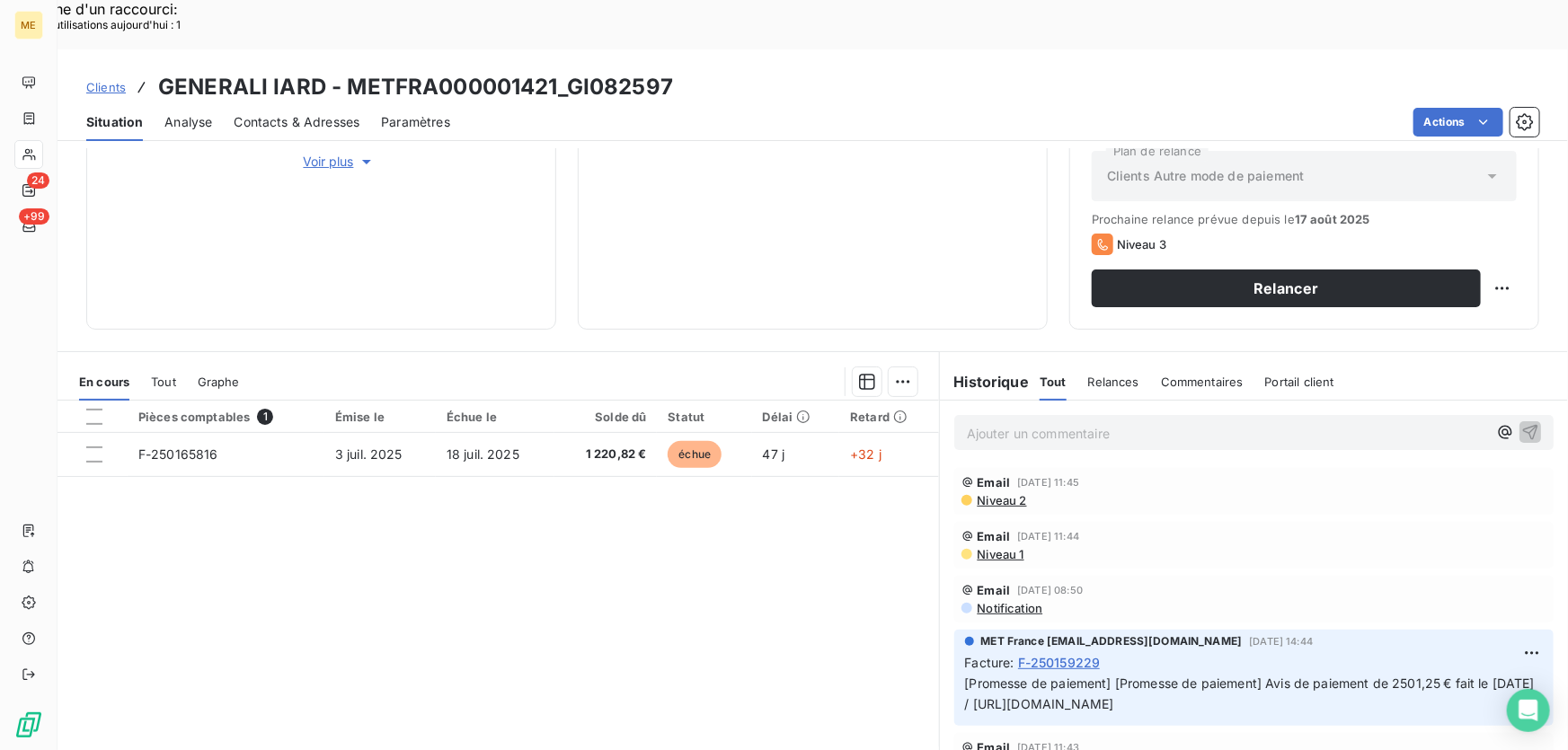
scroll to position [78, 0]
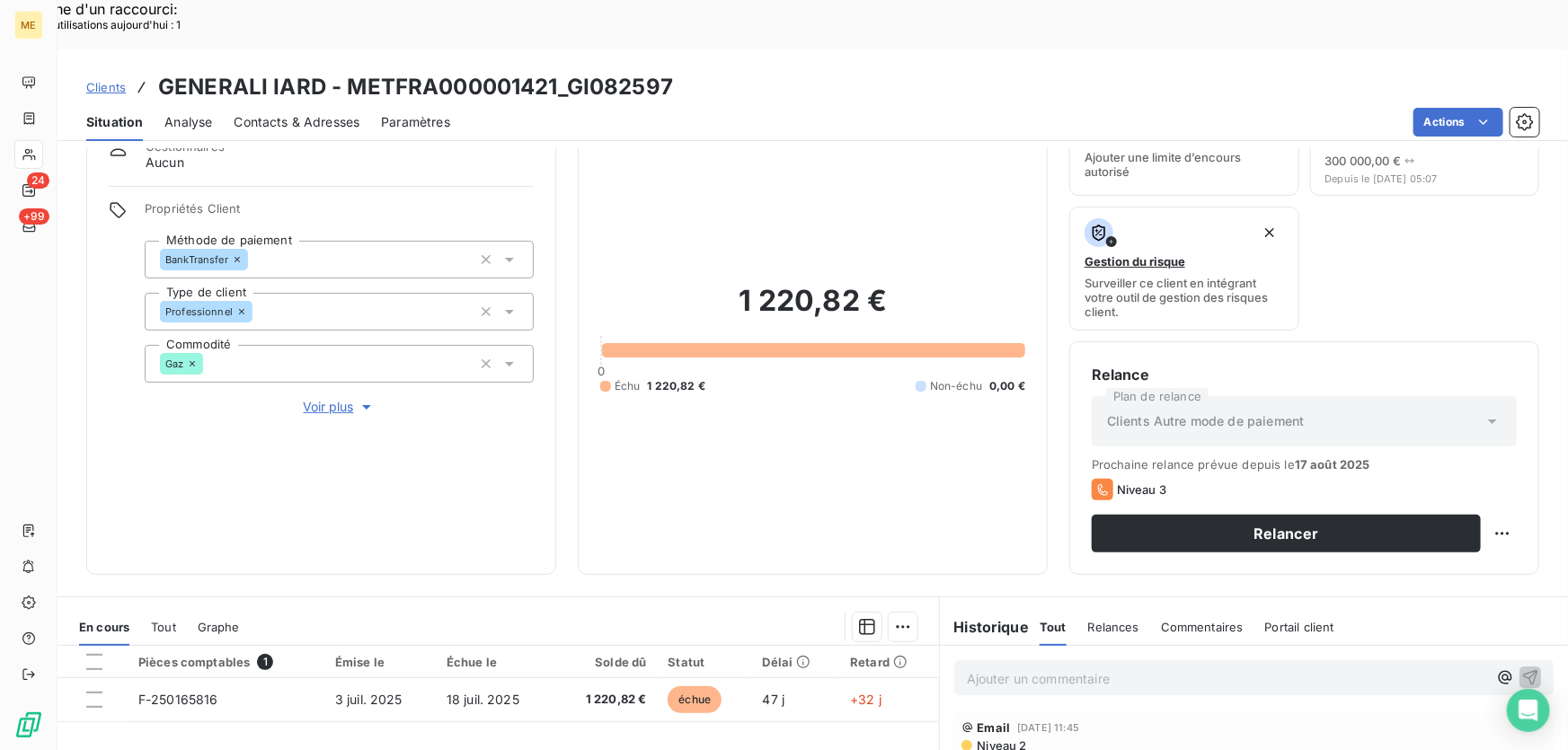
click at [1055, 667] on p "Ajouter un commentaire ﻿" at bounding box center [1227, 678] width 521 height 23
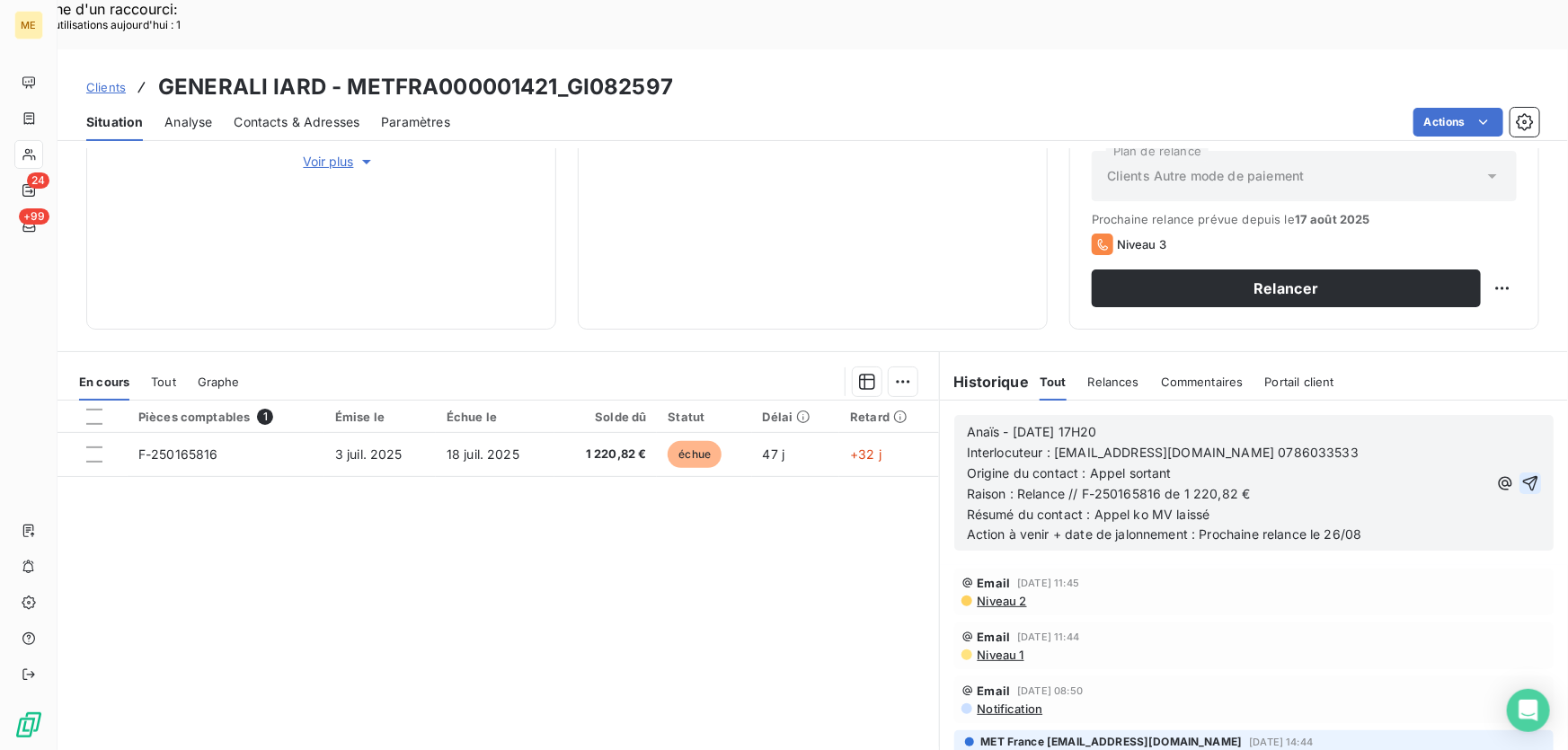
click at [1522, 476] on icon "button" at bounding box center [1530, 483] width 16 height 16
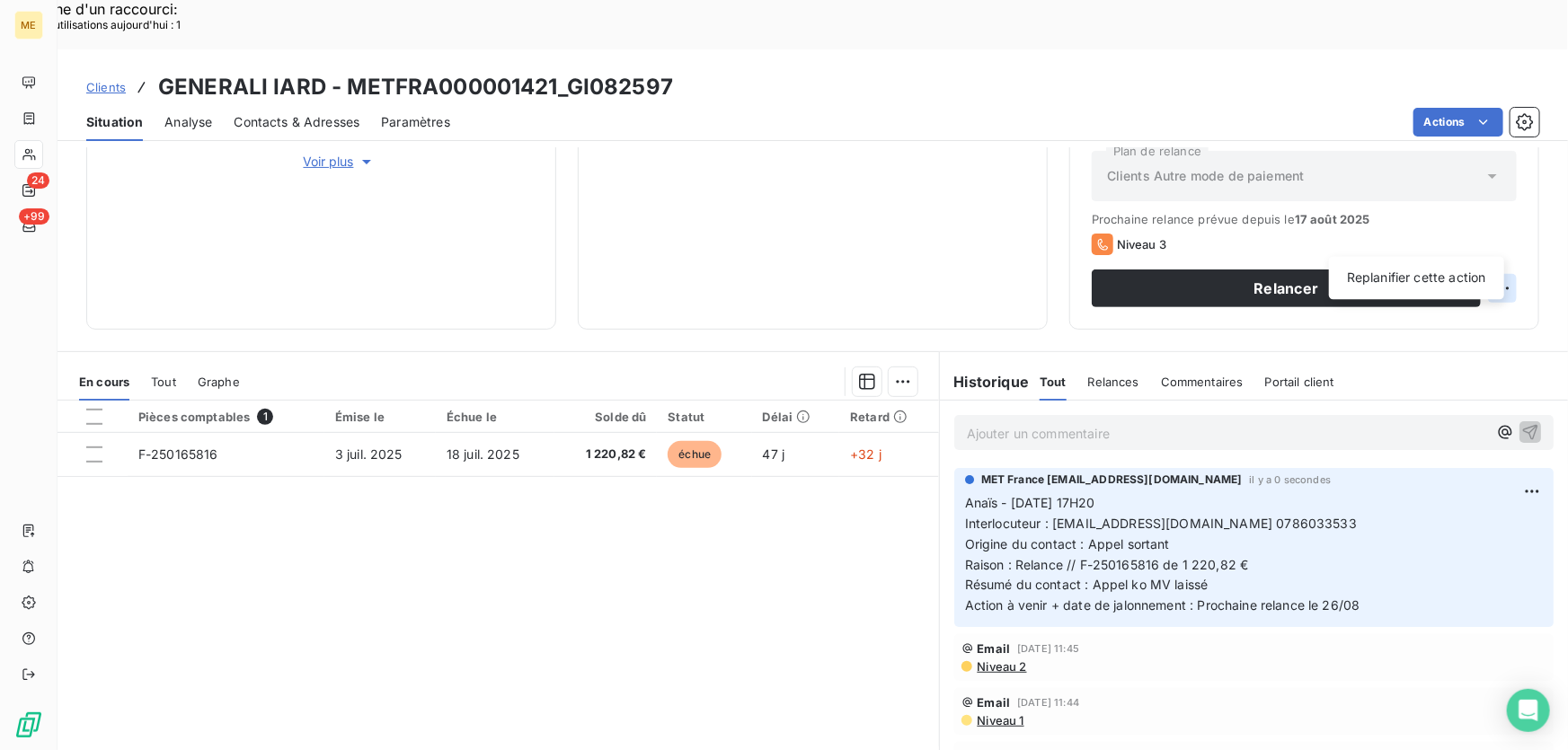
click at [1453, 287] on div "Replanifier cette action" at bounding box center [1416, 277] width 160 height 28
select select "7"
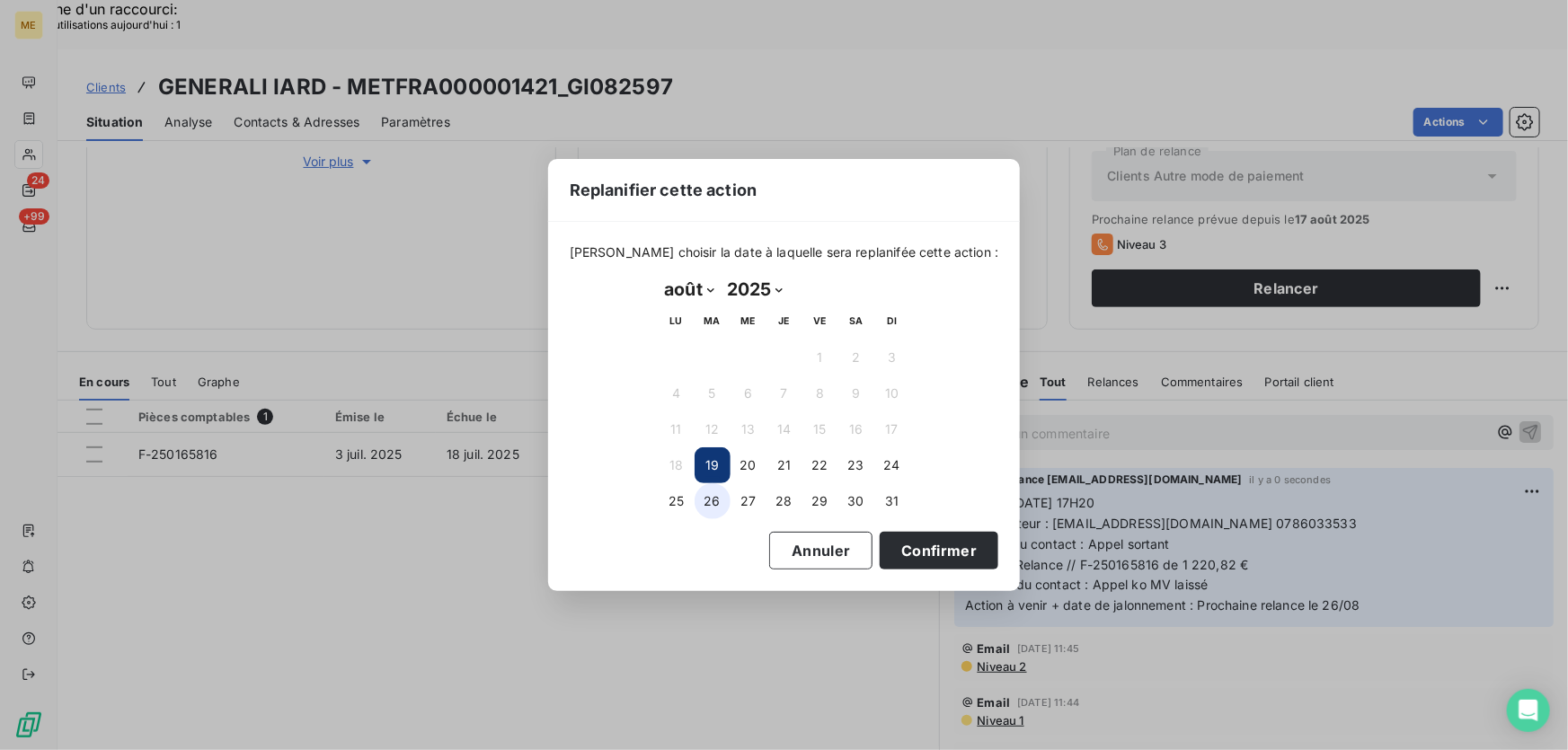
click at [720, 501] on button "26" at bounding box center [712, 501] width 36 height 36
click at [939, 550] on button "Confirmer" at bounding box center [938, 550] width 118 height 38
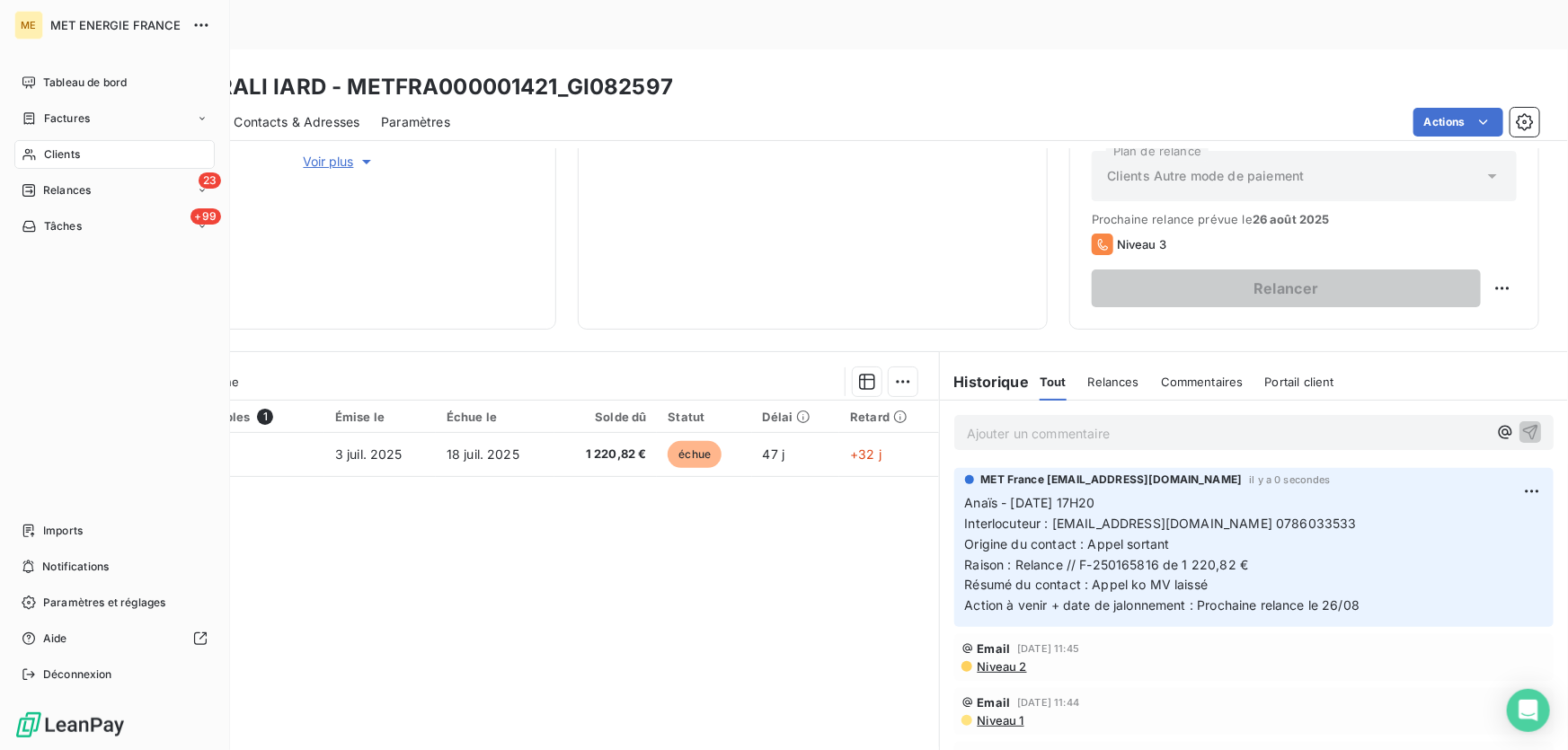
click at [60, 193] on span "Relances" at bounding box center [67, 191] width 48 height 17
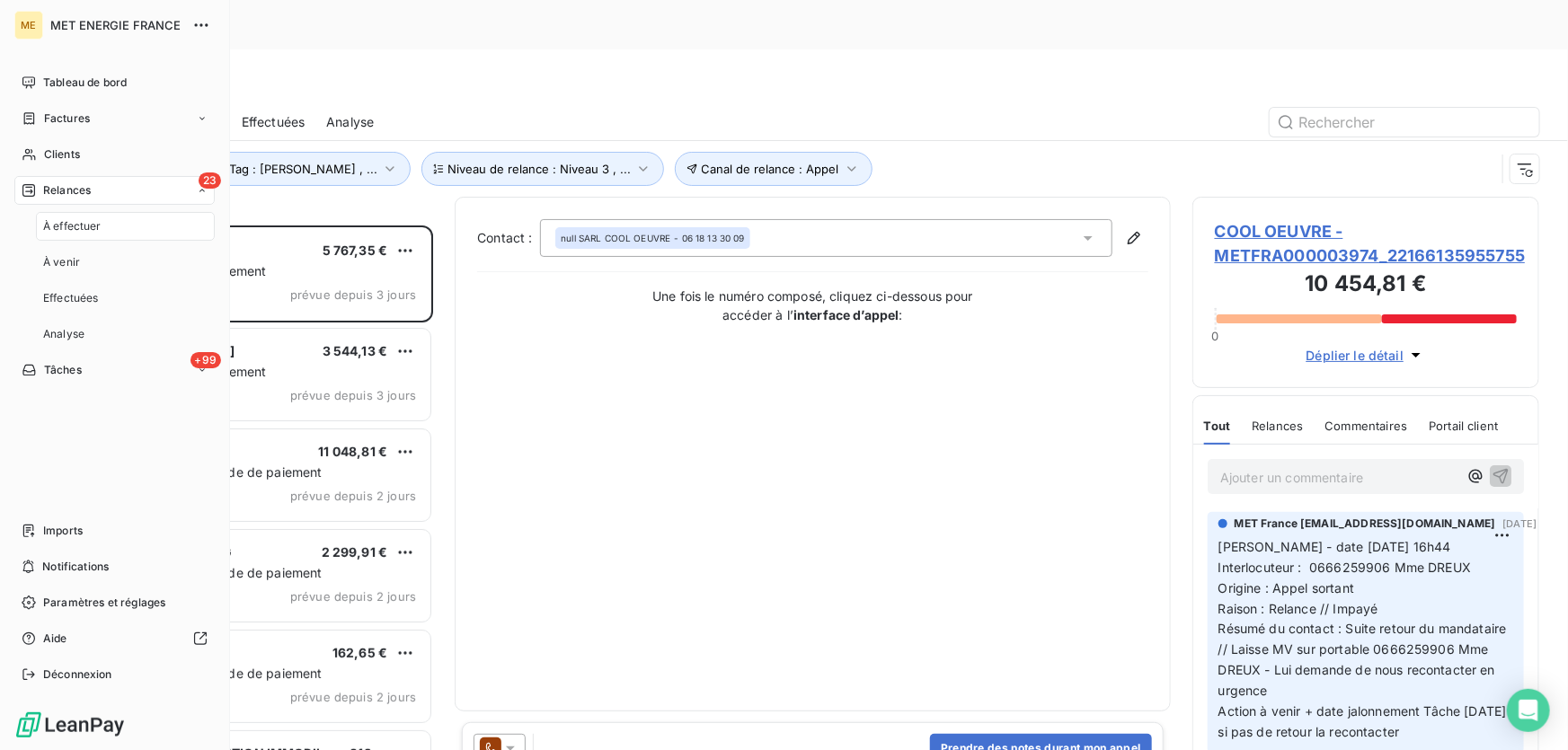
scroll to position [563, 334]
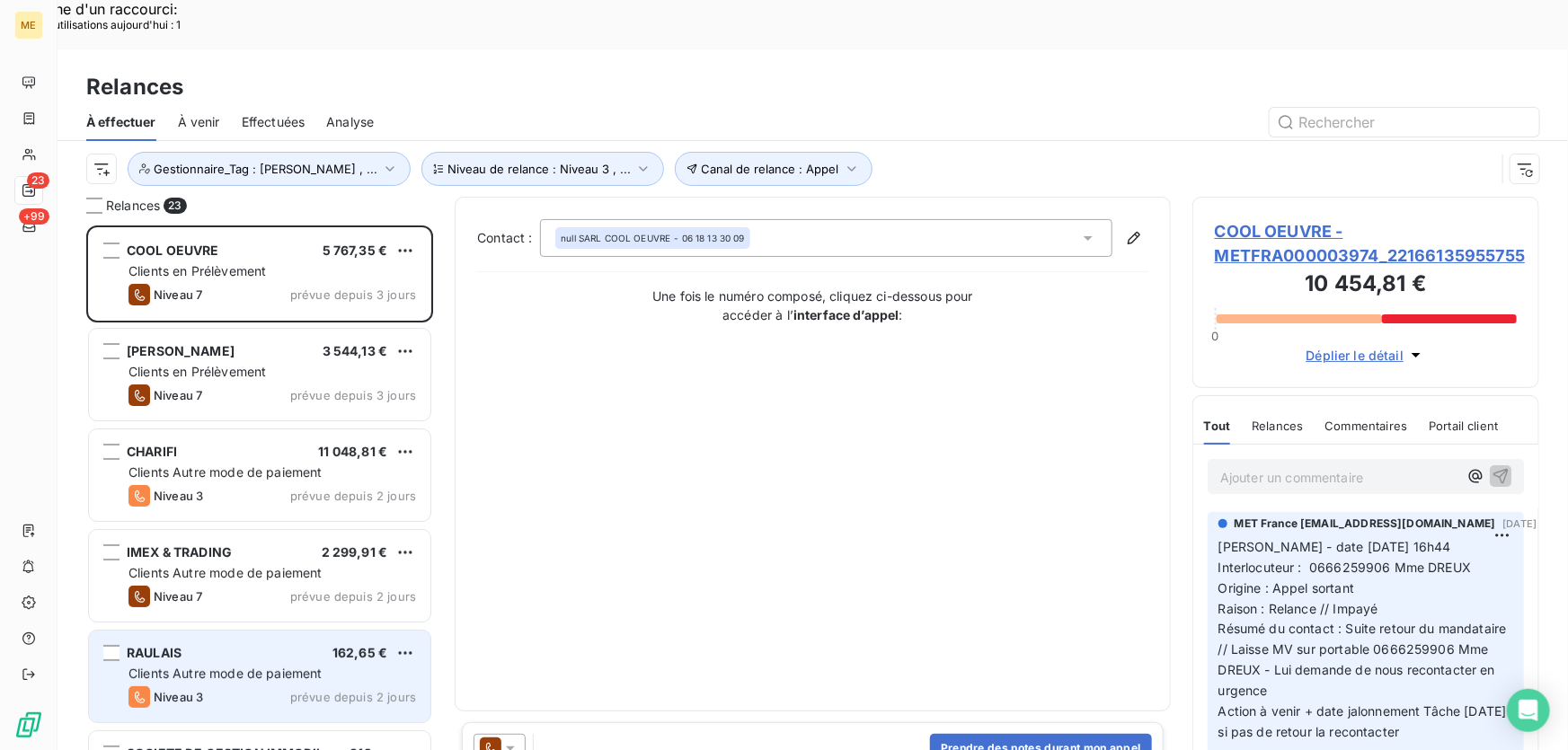
click at [174, 666] on span "Clients Autre mode de paiement" at bounding box center [225, 673] width 194 height 16
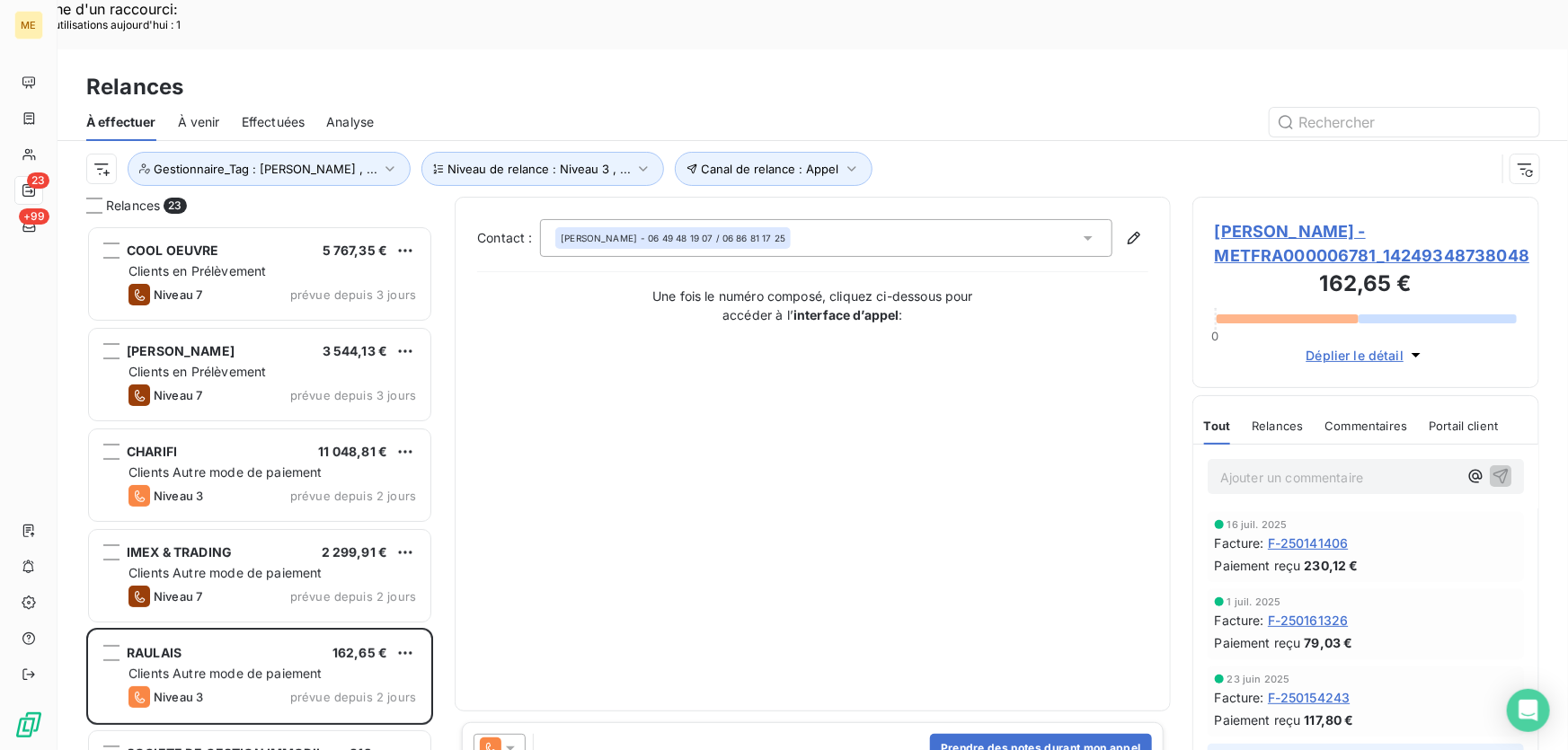
click at [1275, 219] on span "RAULAIS - METFRA000006781_14249348738048" at bounding box center [1365, 243] width 302 height 49
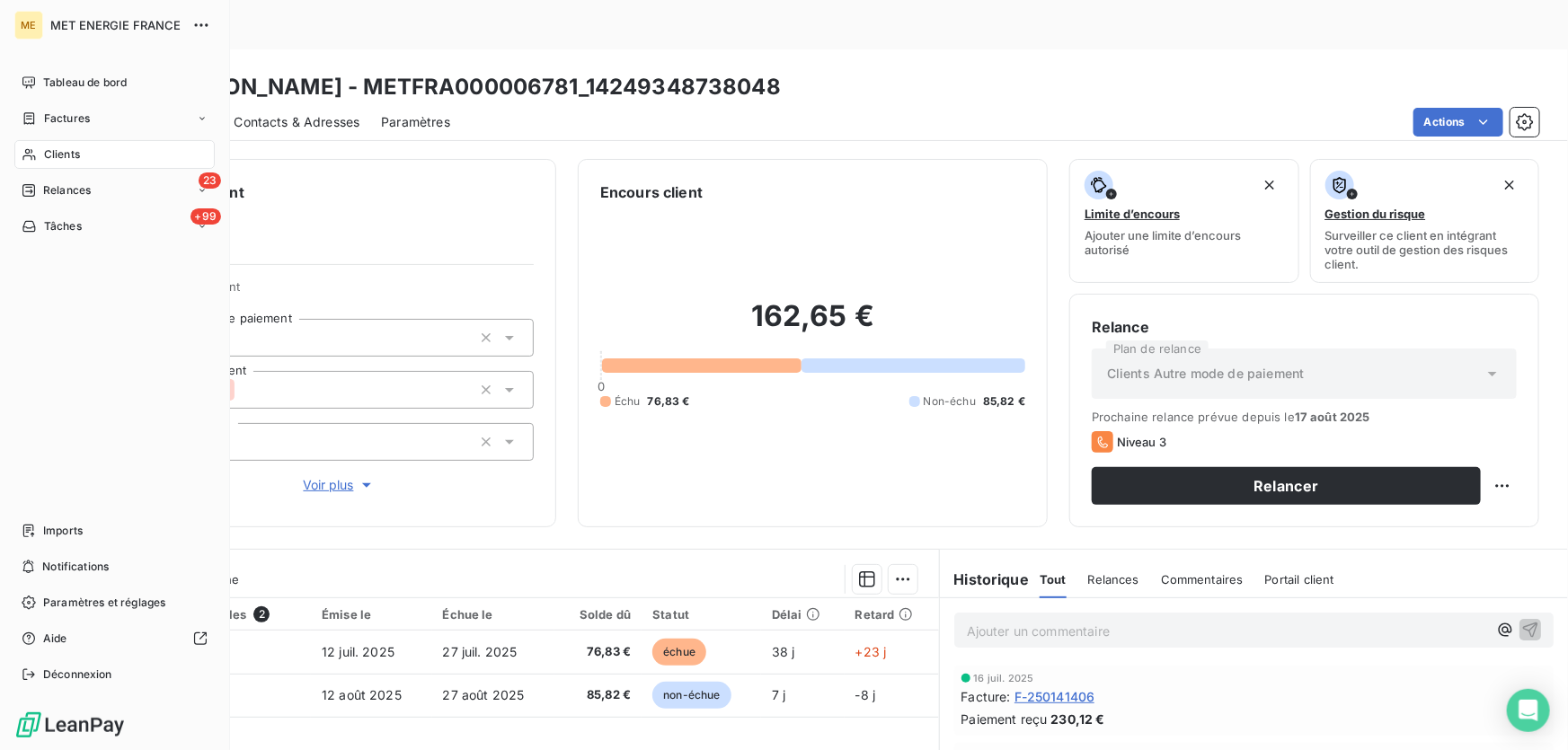
click at [82, 184] on span "Relances" at bounding box center [67, 191] width 48 height 17
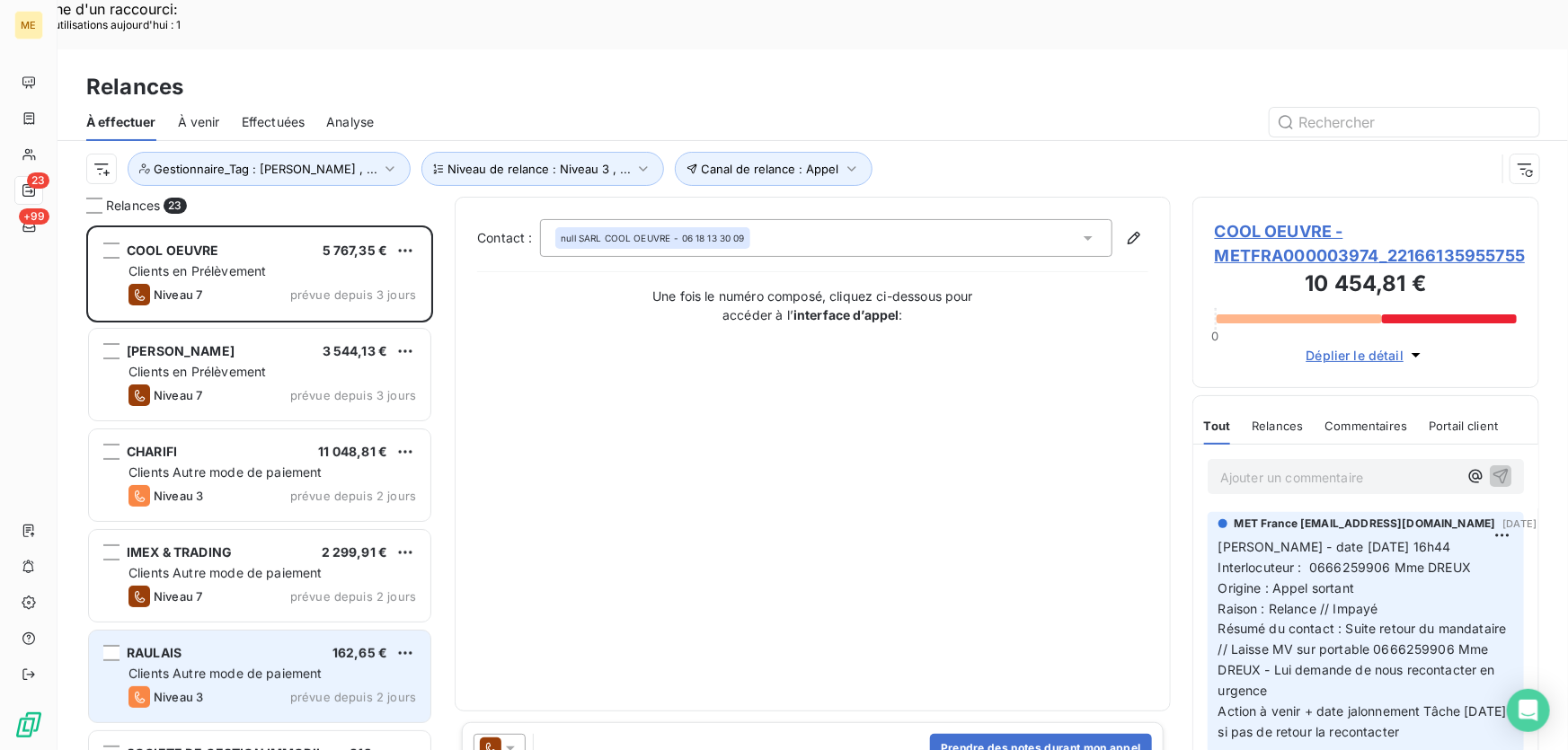
scroll to position [563, 334]
click at [250, 645] on div "RAULAIS 162,65 €" at bounding box center [272, 654] width 288 height 17
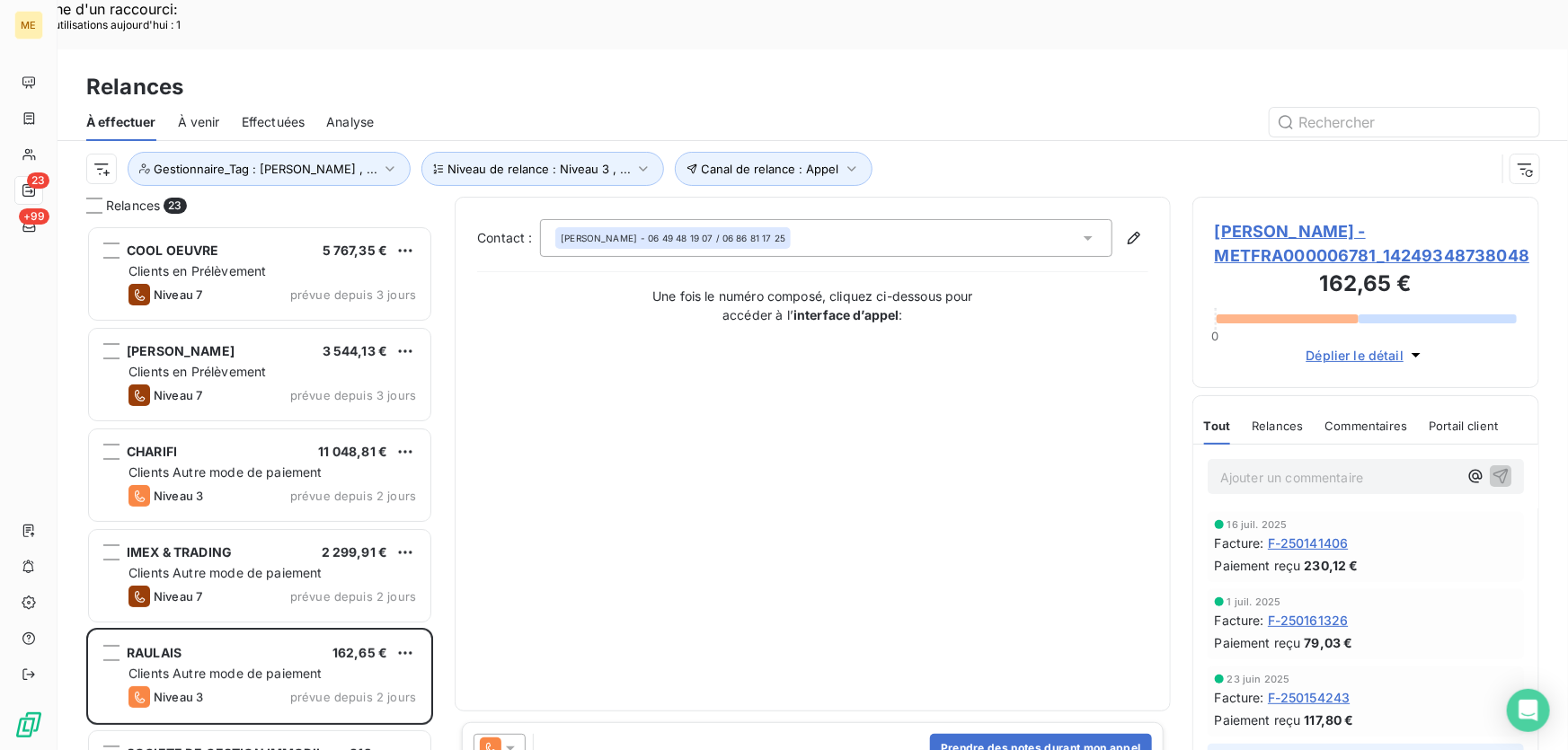
click at [516, 740] on icon at bounding box center [510, 749] width 18 height 18
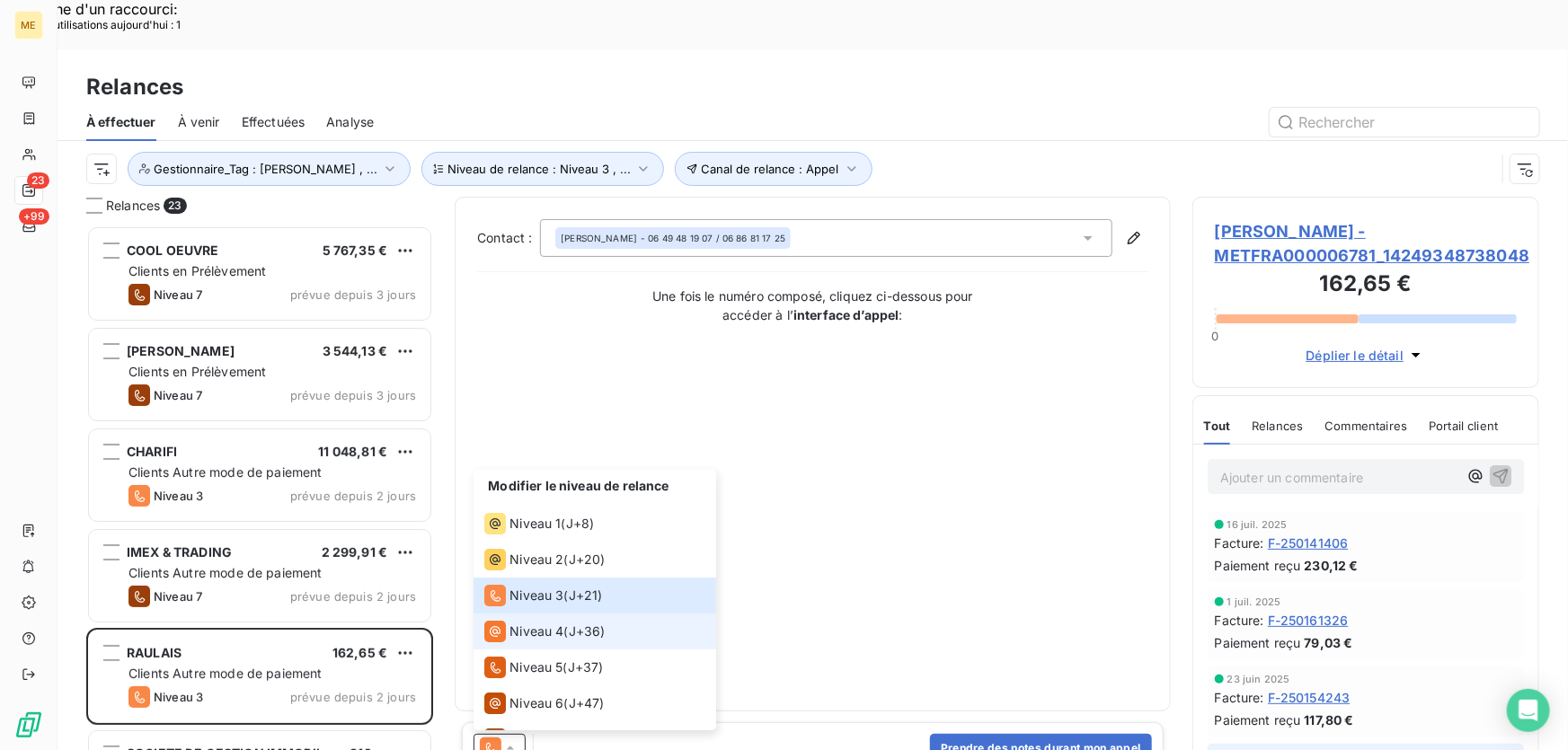
click at [528, 623] on span "Niveau 4" at bounding box center [536, 632] width 54 height 18
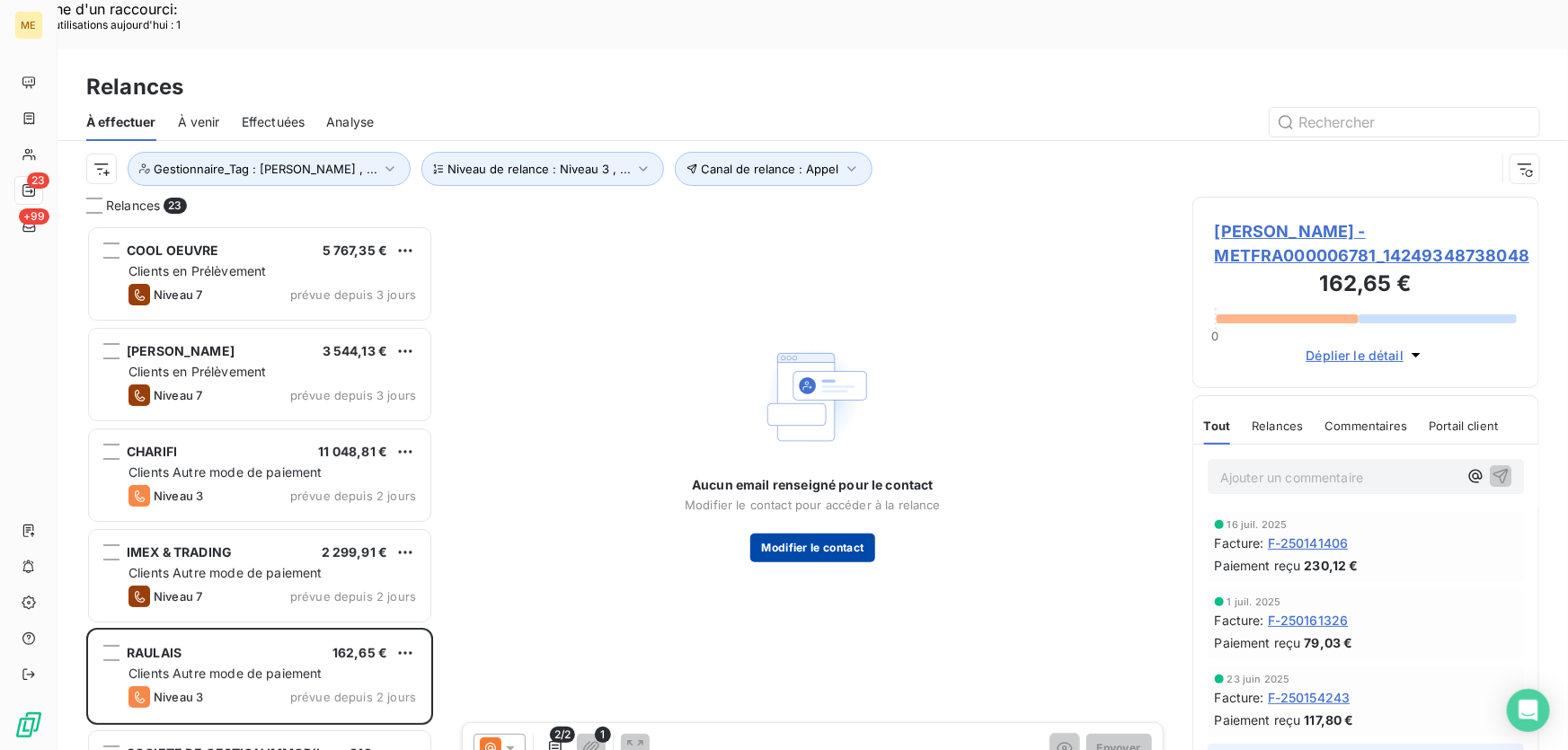
click at [830, 534] on button "Modifier le contact" at bounding box center [811, 547] width 124 height 28
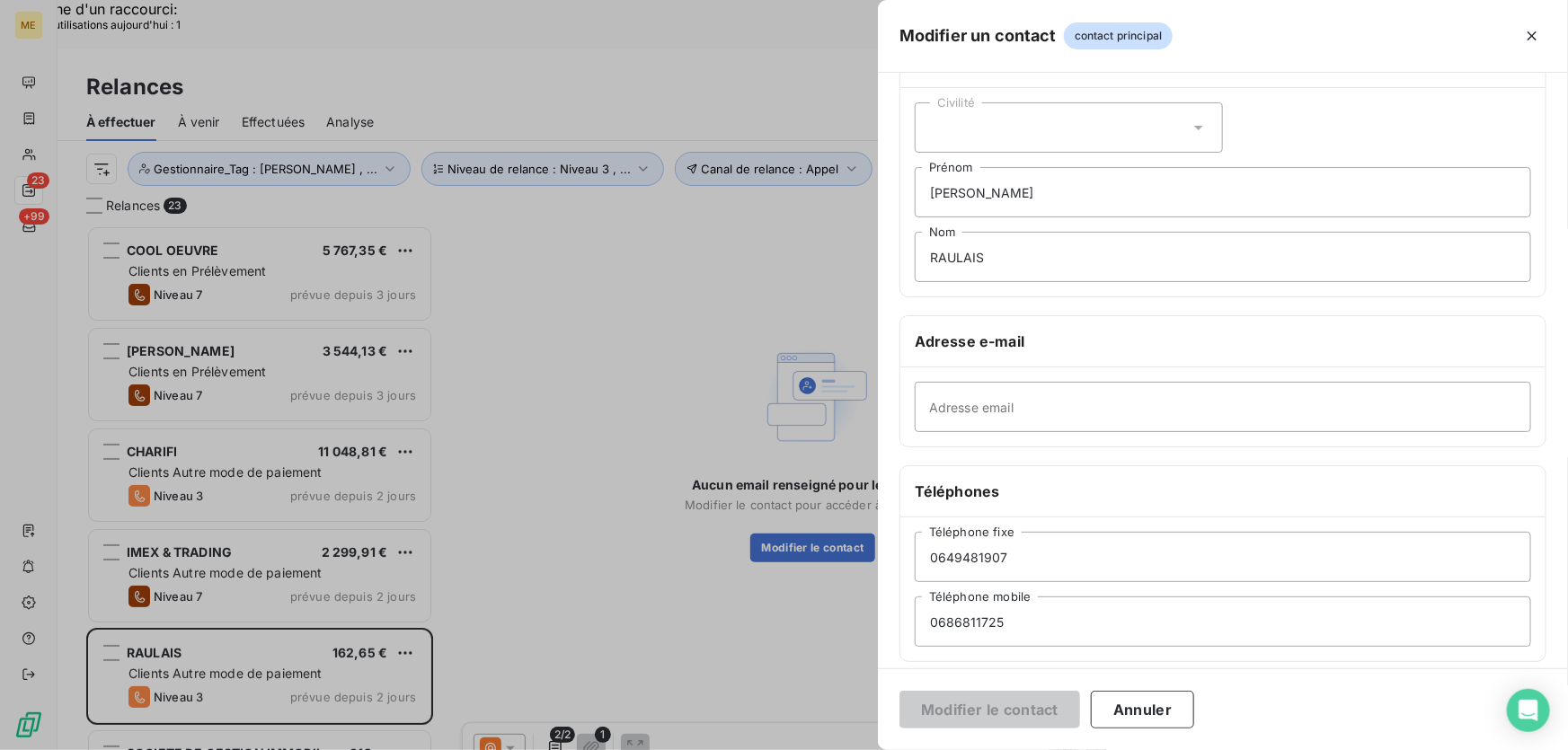
scroll to position [222, 0]
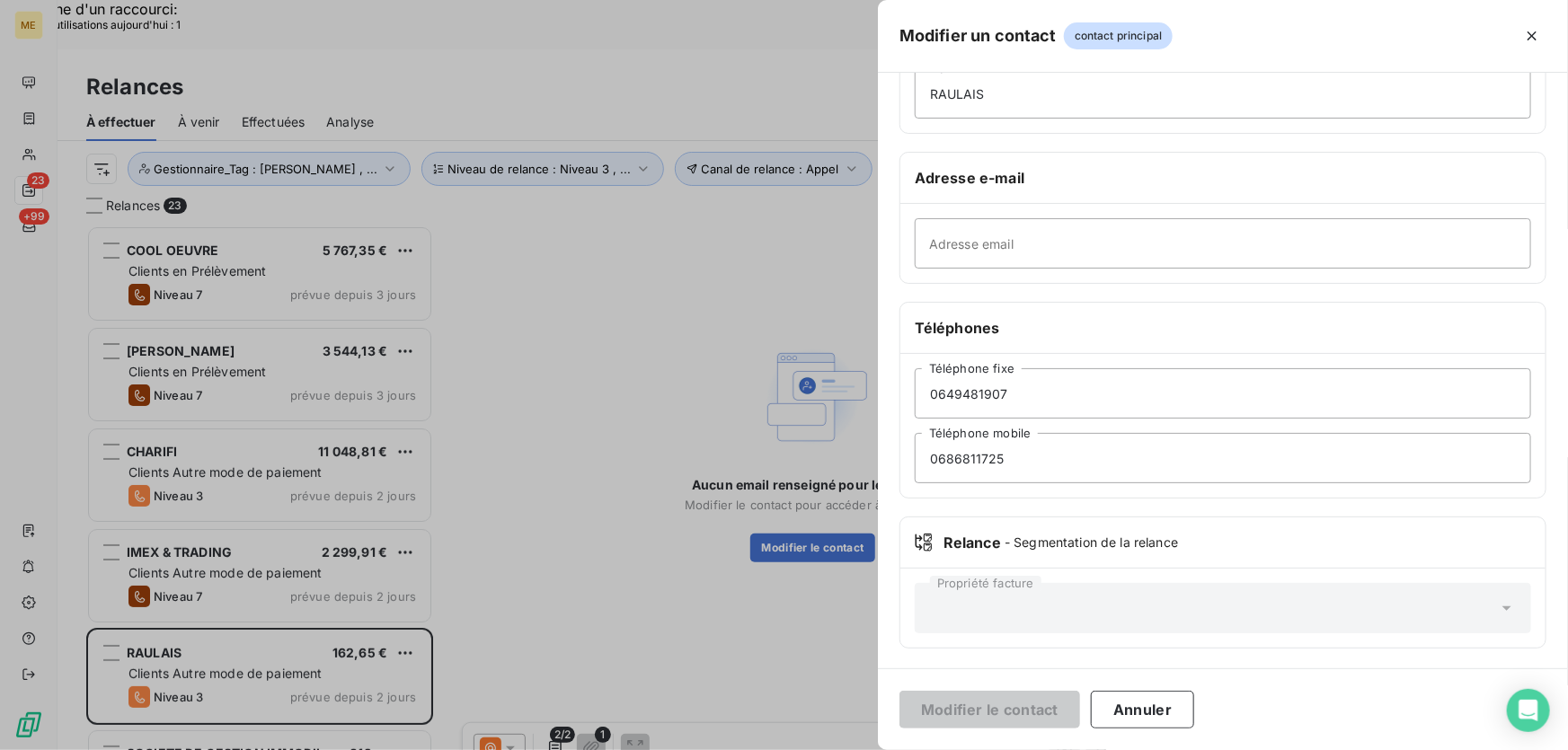
click at [721, 576] on div at bounding box center [784, 375] width 1568 height 750
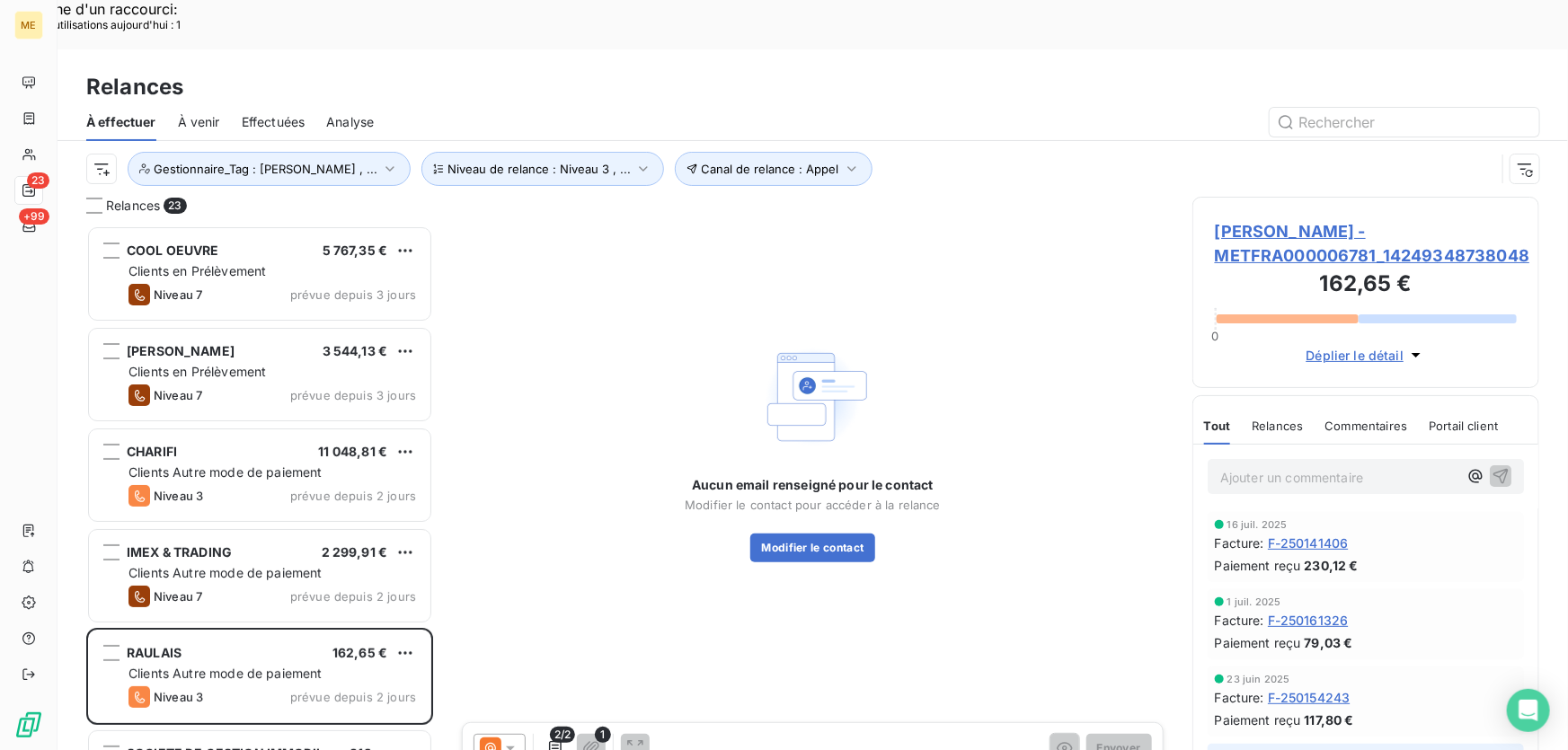
click at [1282, 219] on span "RAULAIS - METFRA000006781_14249348738048" at bounding box center [1365, 243] width 302 height 49
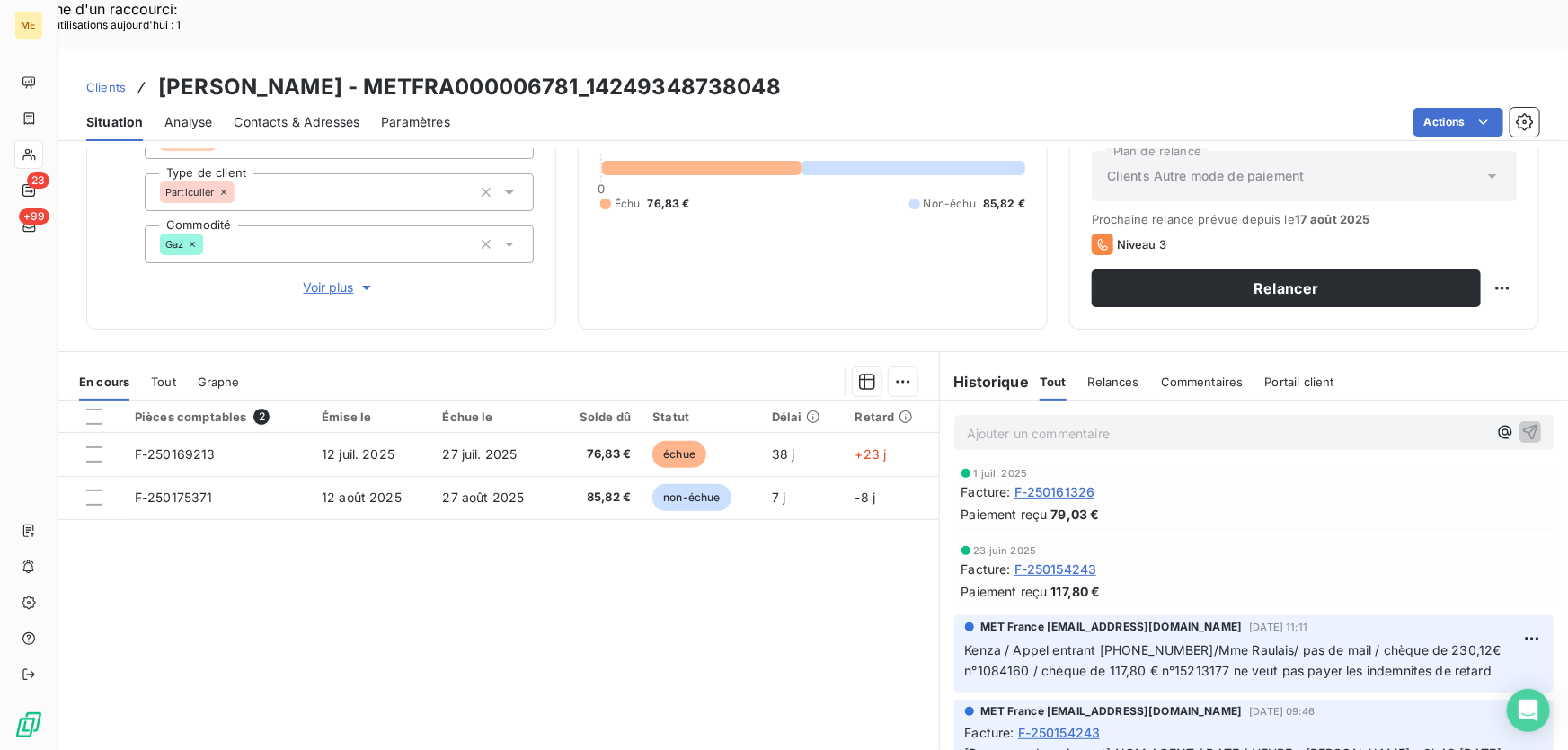
scroll to position [81, 0]
drag, startPoint x: 698, startPoint y: 35, endPoint x: 497, endPoint y: 48, distance: 201.4
click at [497, 71] on div "Clients RAULAIS - METFRA000006781_14249348738048" at bounding box center [813, 86] width 1510 height 32
drag, startPoint x: 1163, startPoint y: 605, endPoint x: 1240, endPoint y: 602, distance: 77.1
click at [1240, 646] on span "Kenza / Appel entrant 240653131/Mme Raulais/ pas de mail / chèque de 230,12€ n°…" at bounding box center [1234, 664] width 540 height 36
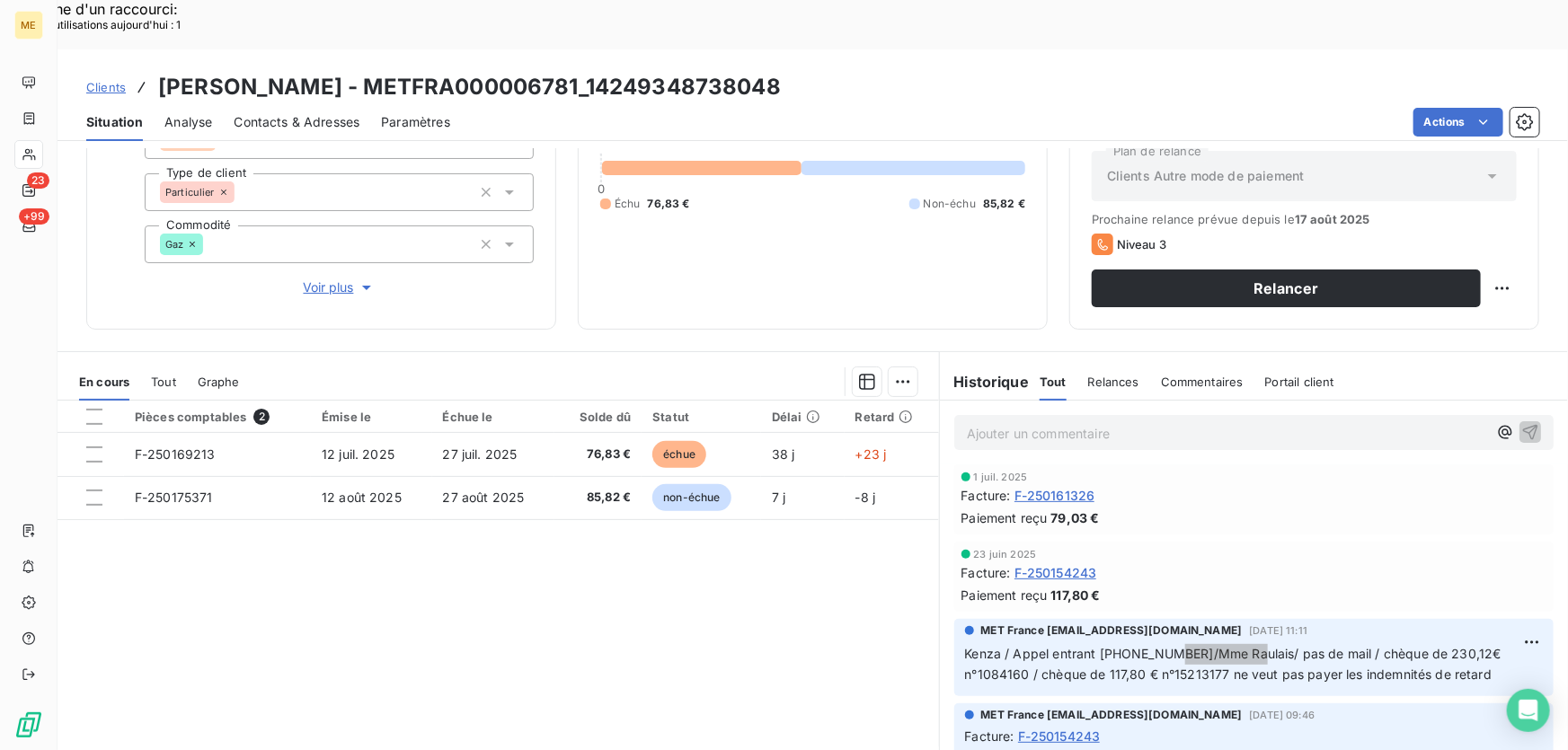
scroll to position [162, 0]
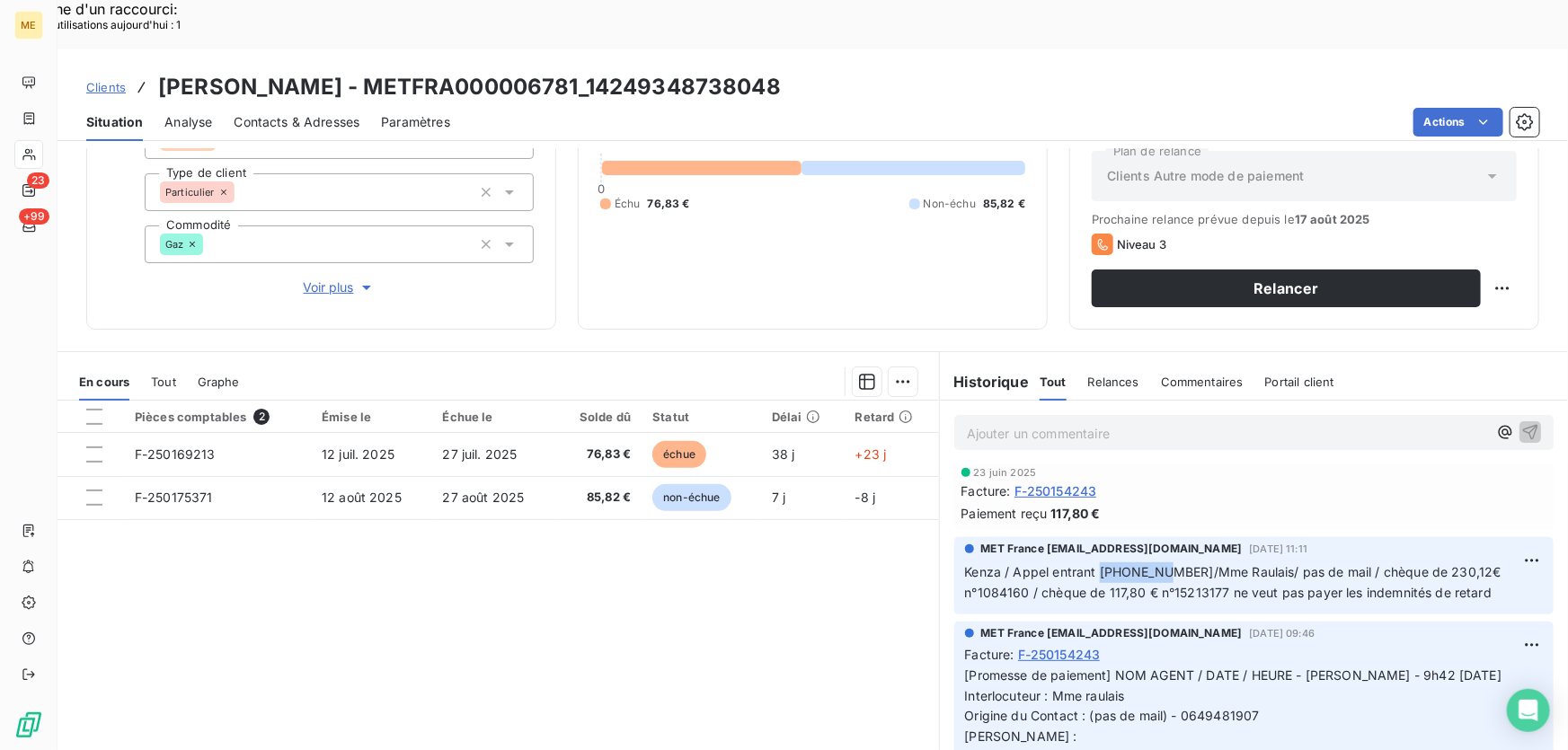
drag, startPoint x: 1091, startPoint y: 523, endPoint x: 1159, endPoint y: 520, distance: 68.1
click at [1159, 565] on span "Kenza / Appel entrant 240653131/Mme Raulais/ pas de mail / chèque de 230,12€ n°…" at bounding box center [1234, 582] width 540 height 36
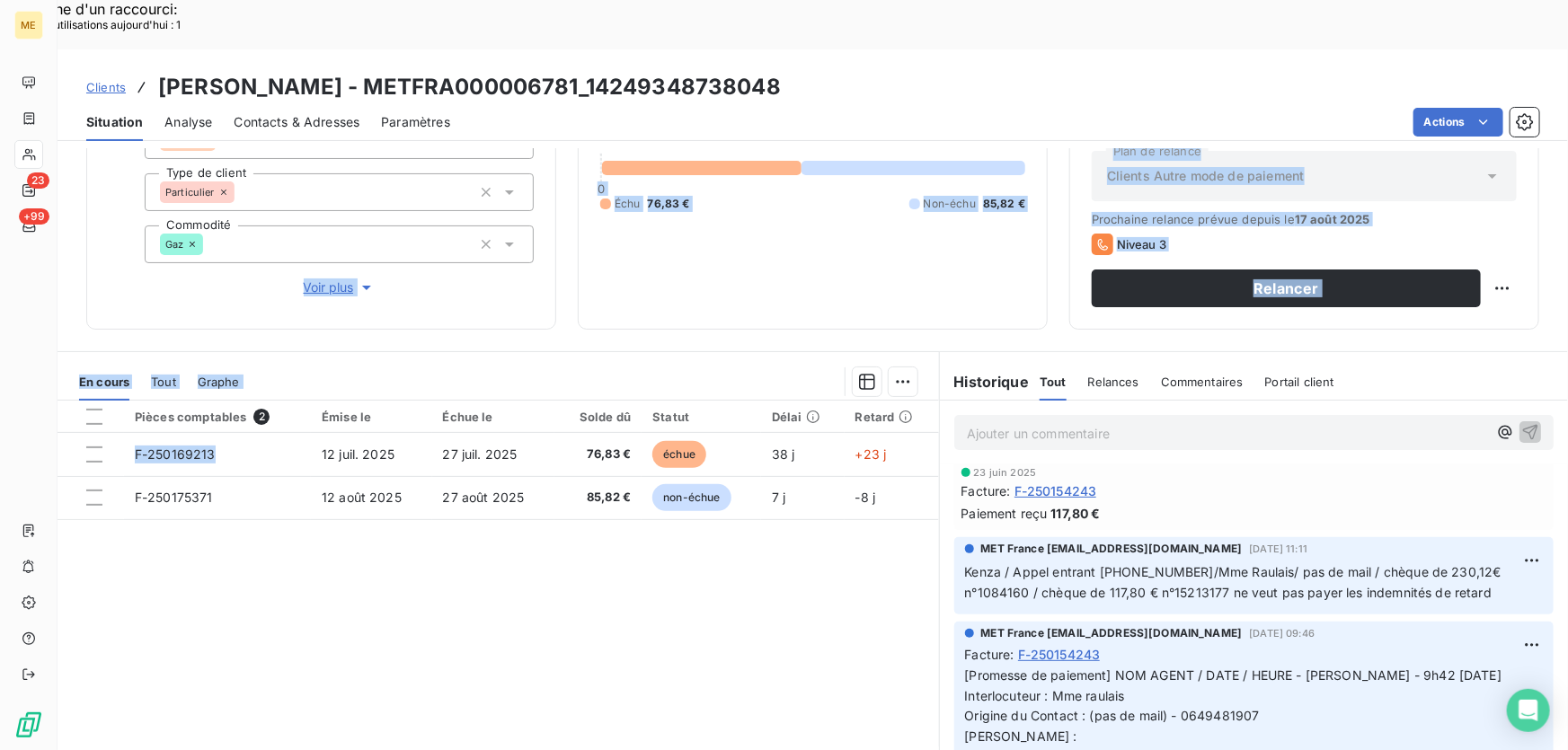
drag, startPoint x: 220, startPoint y: 402, endPoint x: 180, endPoint y: 212, distance: 194.2
click at [180, 212] on div "Informations client Gestionnaires Aucun Propriétés Client Méthode de paiement C…" at bounding box center [813, 474] width 1510 height 652
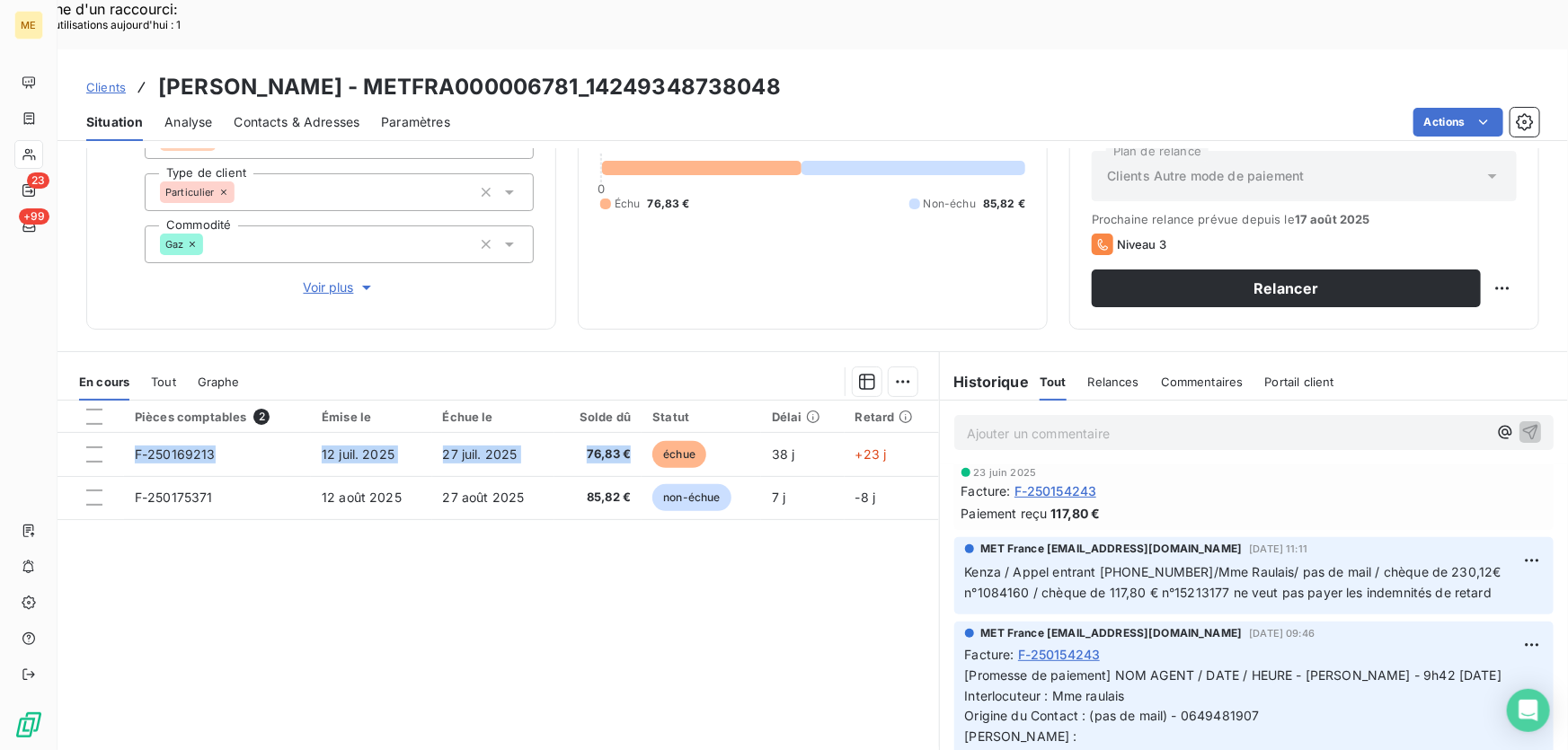
drag, startPoint x: 625, startPoint y: 408, endPoint x: 575, endPoint y: 306, distance: 113.6
click at [575, 352] on section "En cours Tout Graphe Pièces comptables 2 Émise le Échue le Solde dû Statut Déla…" at bounding box center [499, 576] width 882 height 448
click at [794, 584] on div "Pièces comptables 2 Émise le Échue le Solde dû Statut Délai Retard F-250169213 …" at bounding box center [499, 573] width 882 height 346
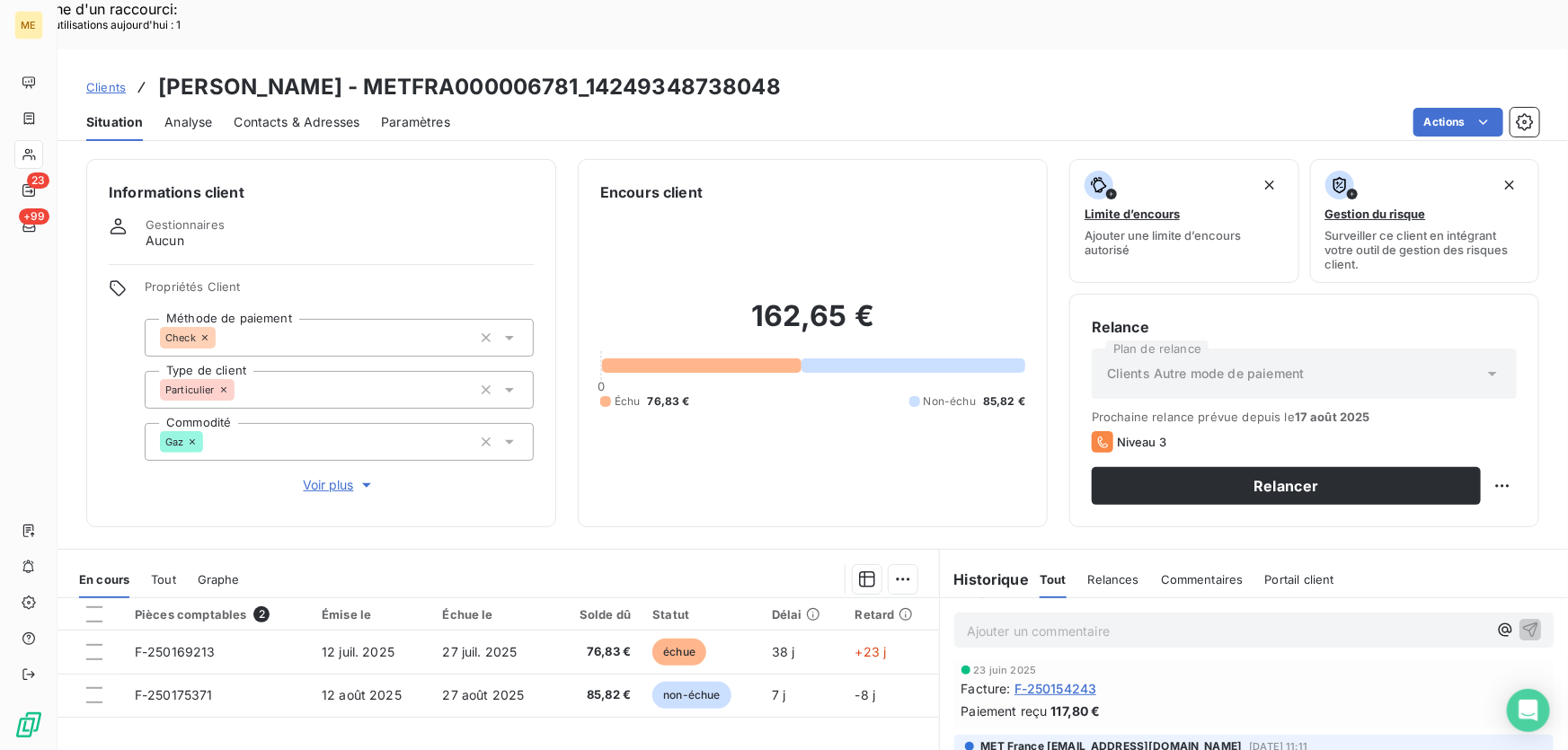
click at [1084, 620] on p "Ajouter un commentaire ﻿" at bounding box center [1227, 631] width 521 height 23
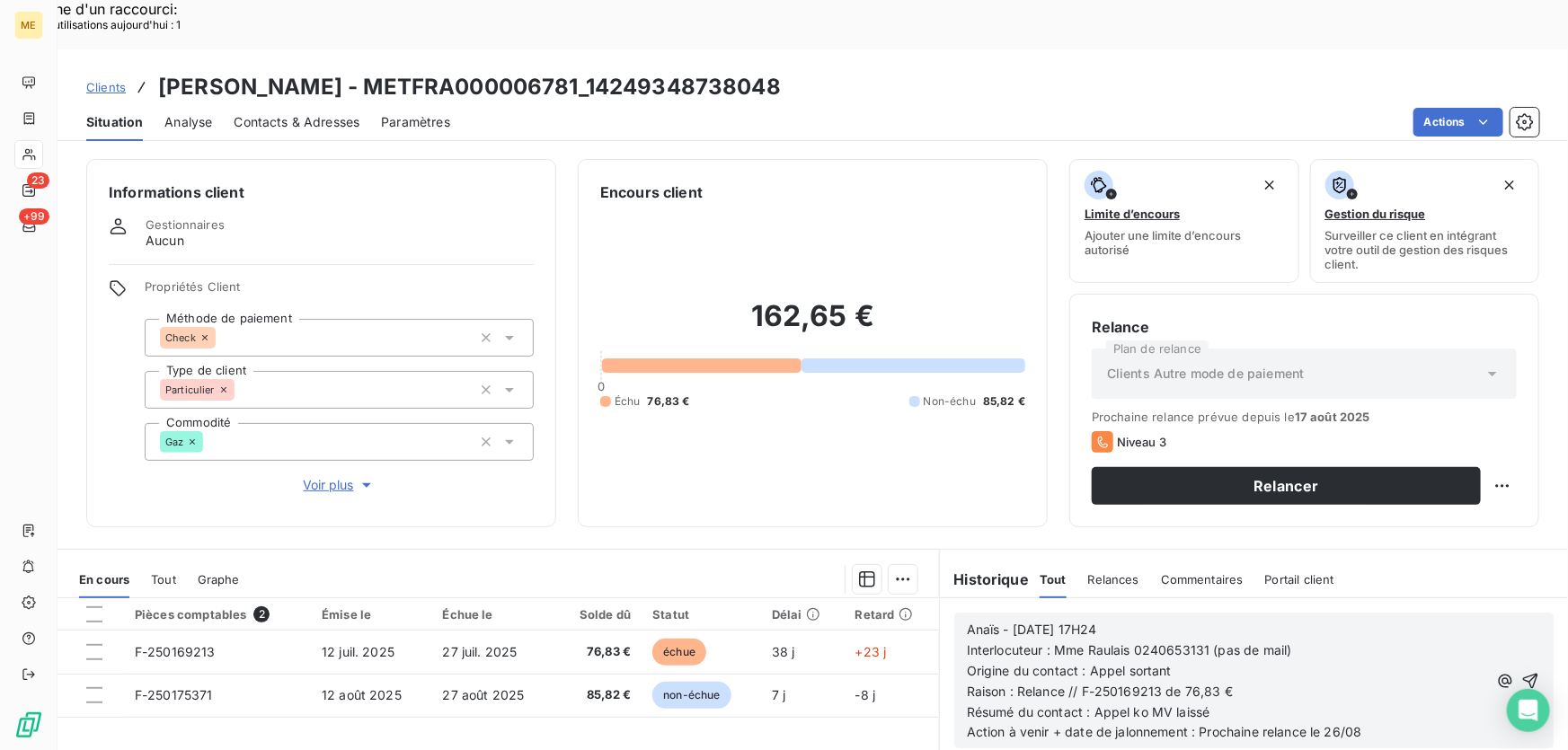
scroll to position [263, 0]
click at [1522, 673] on icon "button" at bounding box center [1530, 680] width 16 height 16
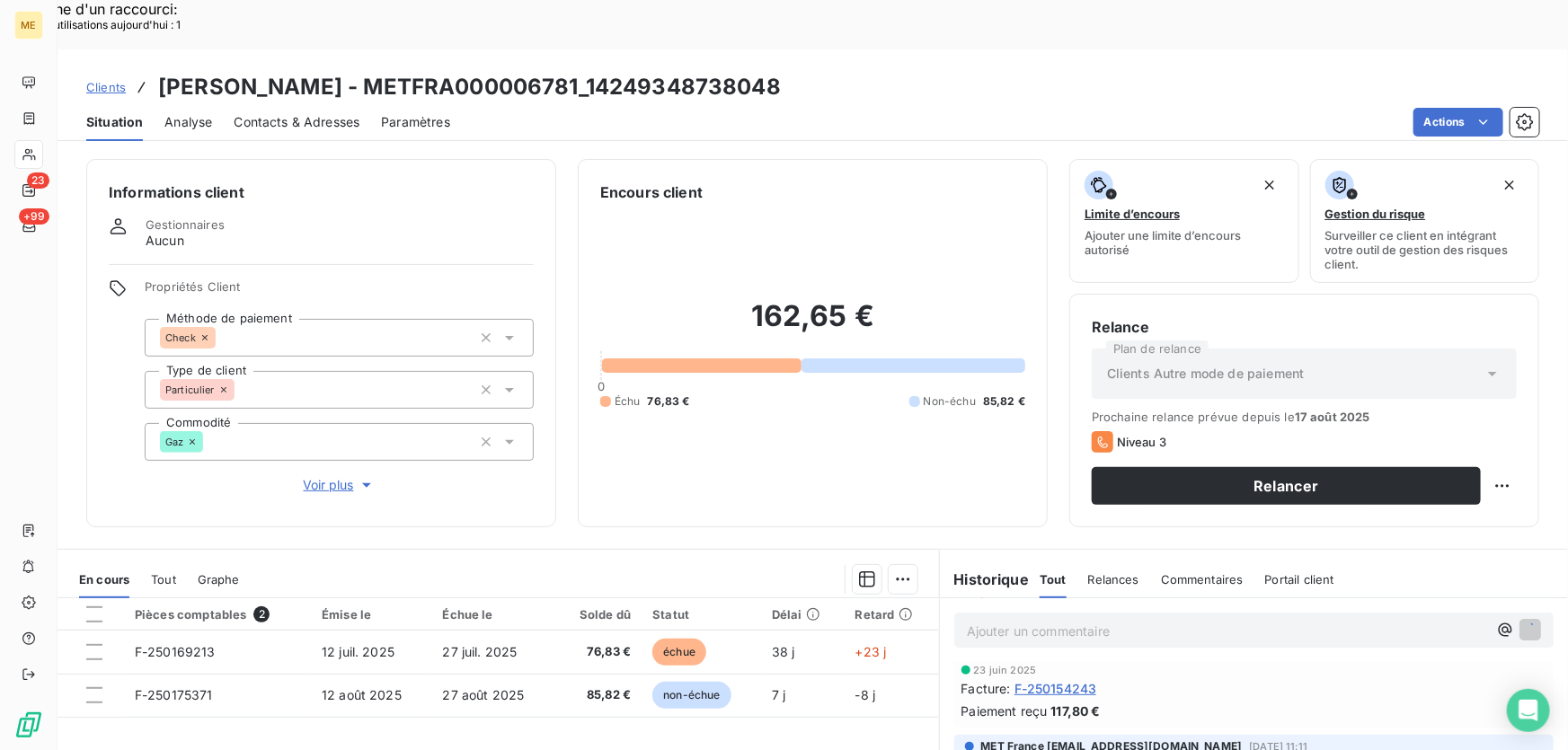
scroll to position [330, 0]
click at [1471, 485] on div "Replanifier cette action" at bounding box center [1416, 475] width 160 height 28
select select "7"
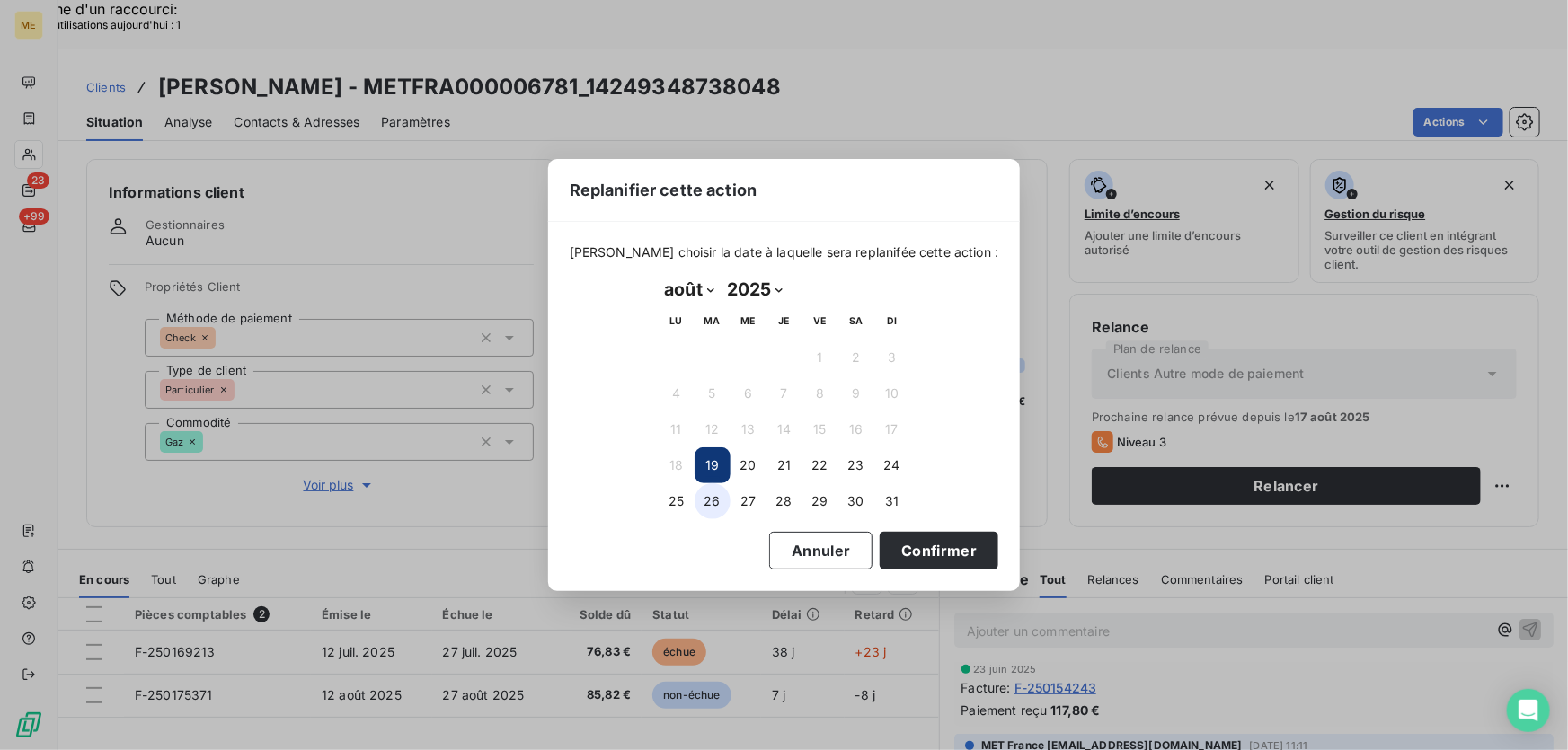
click at [716, 505] on button "26" at bounding box center [712, 501] width 36 height 36
click at [913, 555] on button "Confirmer" at bounding box center [938, 550] width 118 height 38
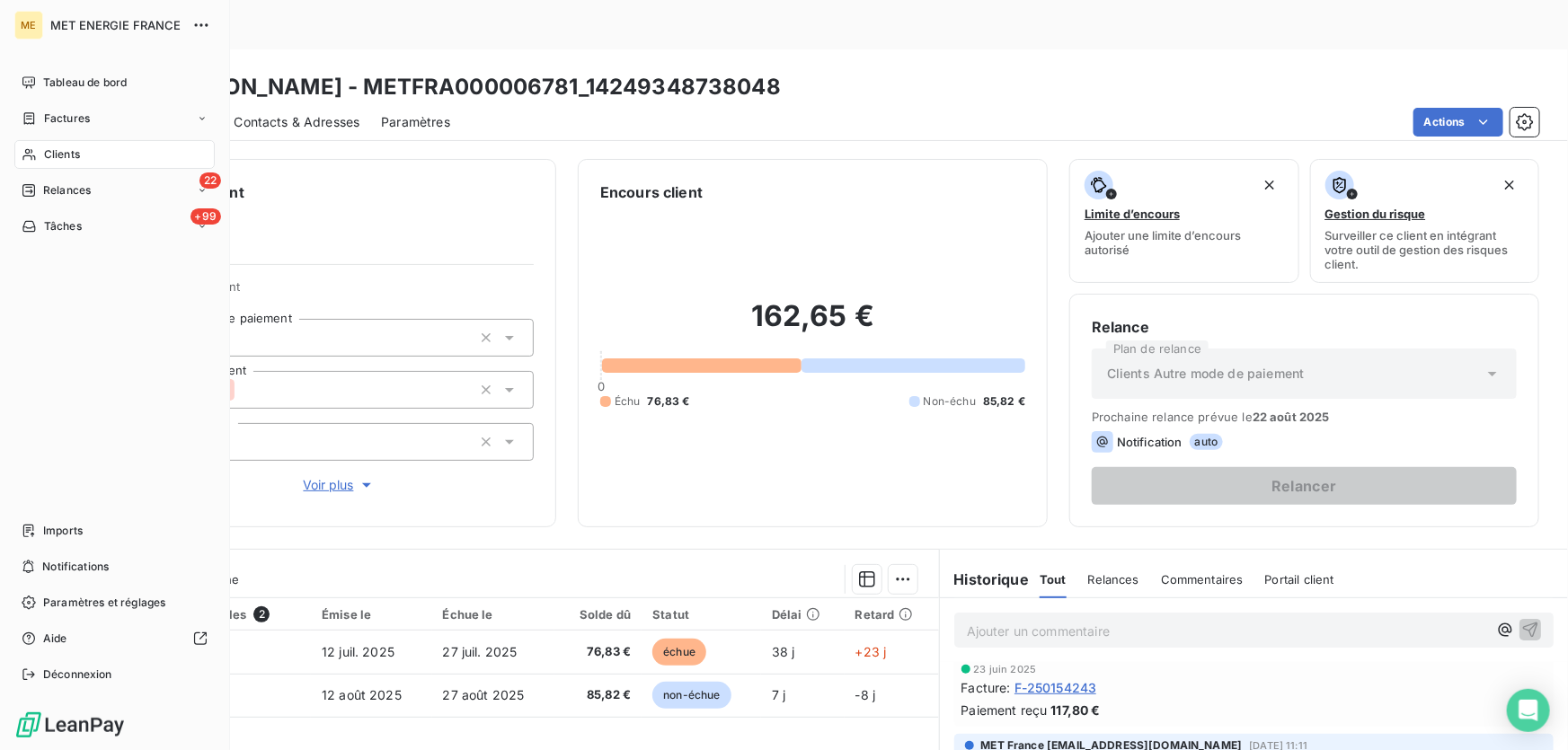
click at [49, 189] on span "Relances" at bounding box center [67, 191] width 48 height 17
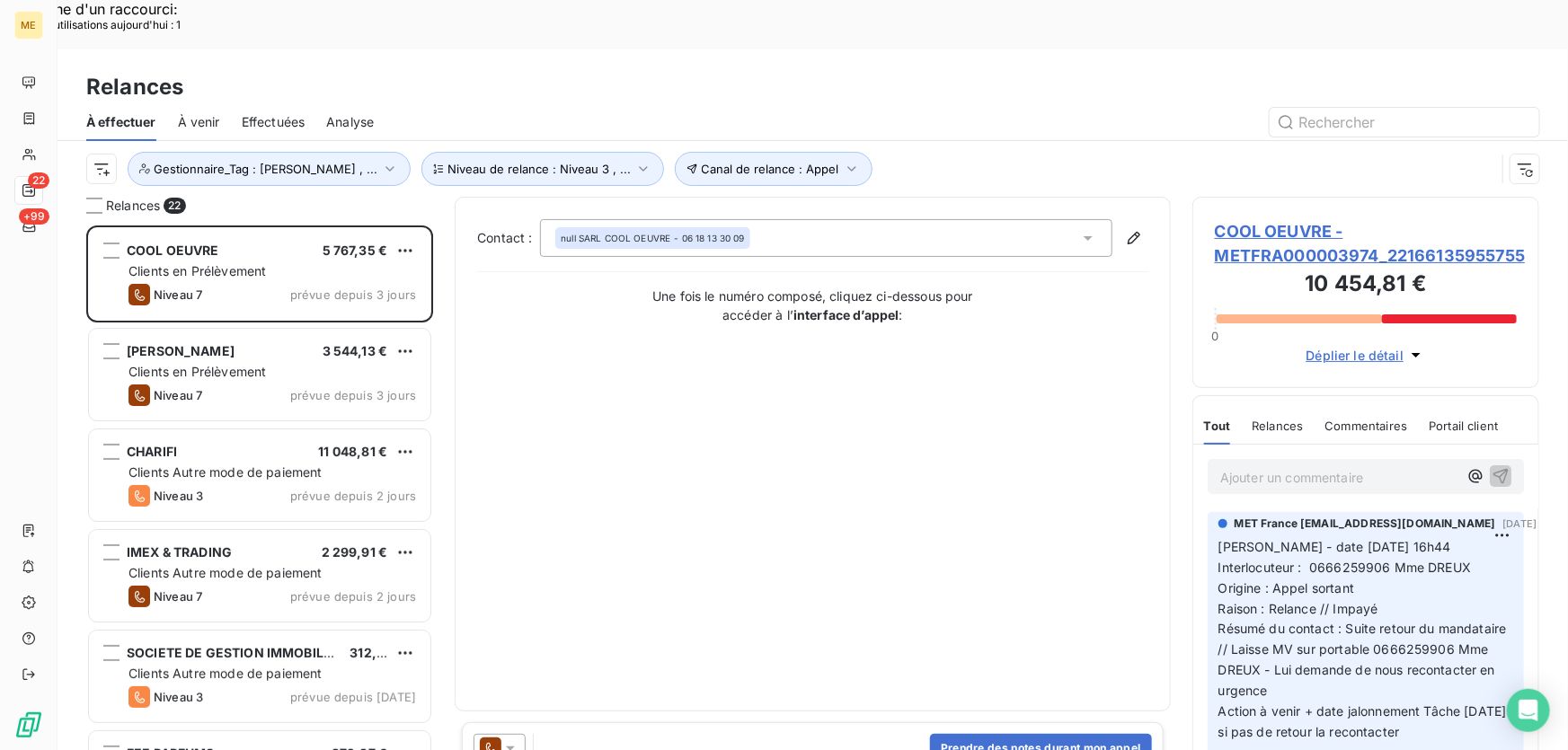
scroll to position [563, 334]
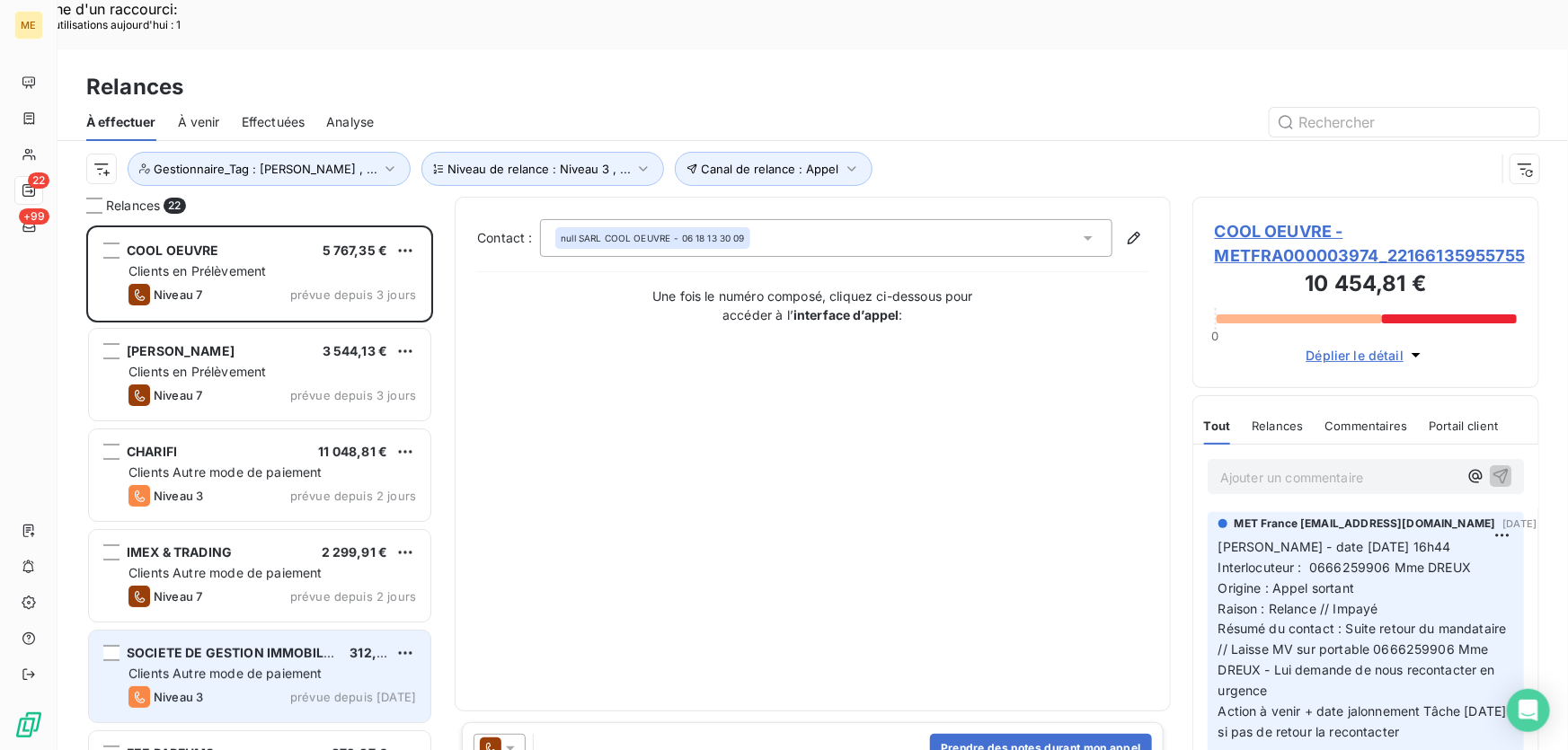
click at [275, 666] on span "Clients Autre mode de paiement" at bounding box center [225, 673] width 194 height 16
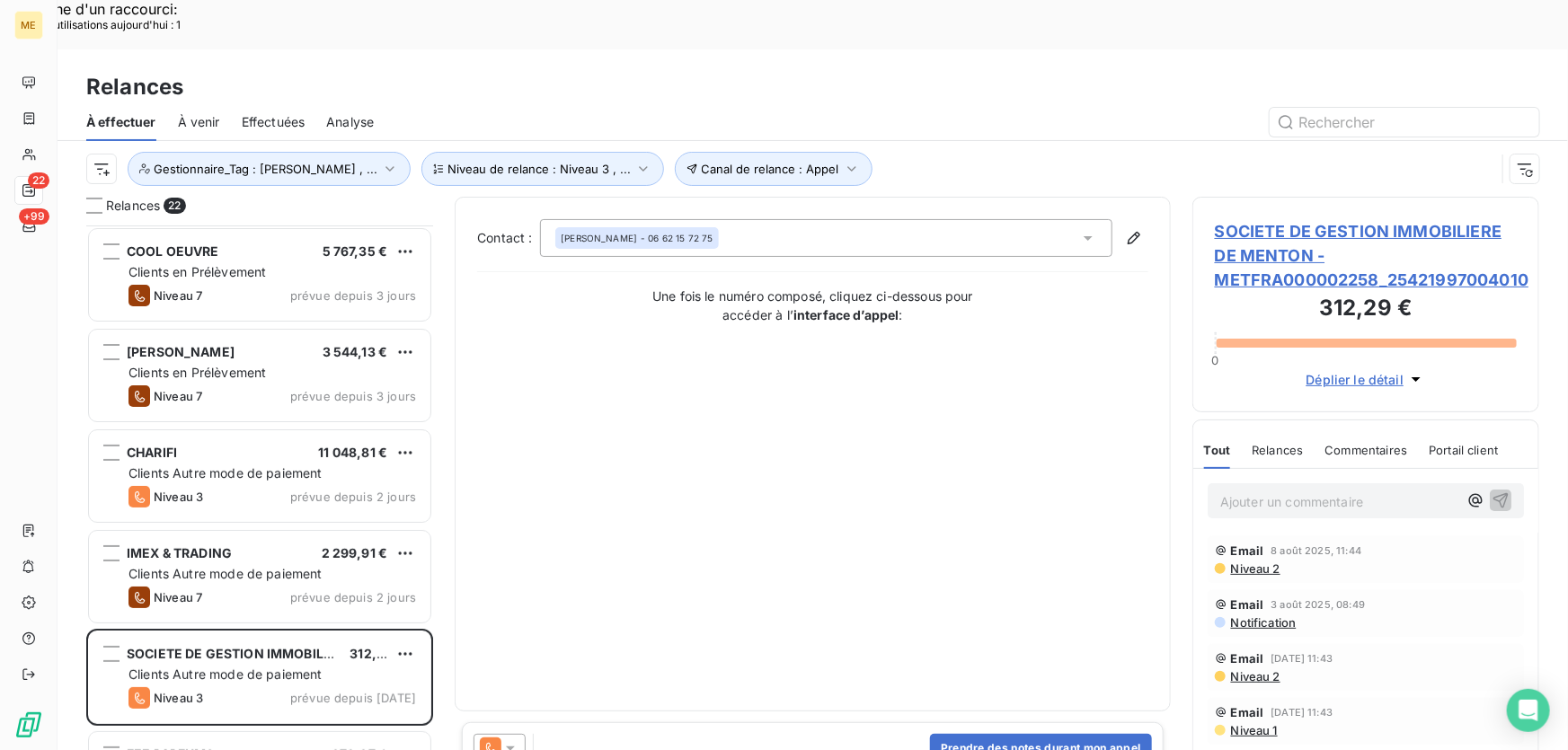
click at [1281, 219] on span "SOCIETE DE GESTION IMMOBILIERE DE MENTON - METFRA000002258_25421997004010" at bounding box center [1365, 255] width 302 height 72
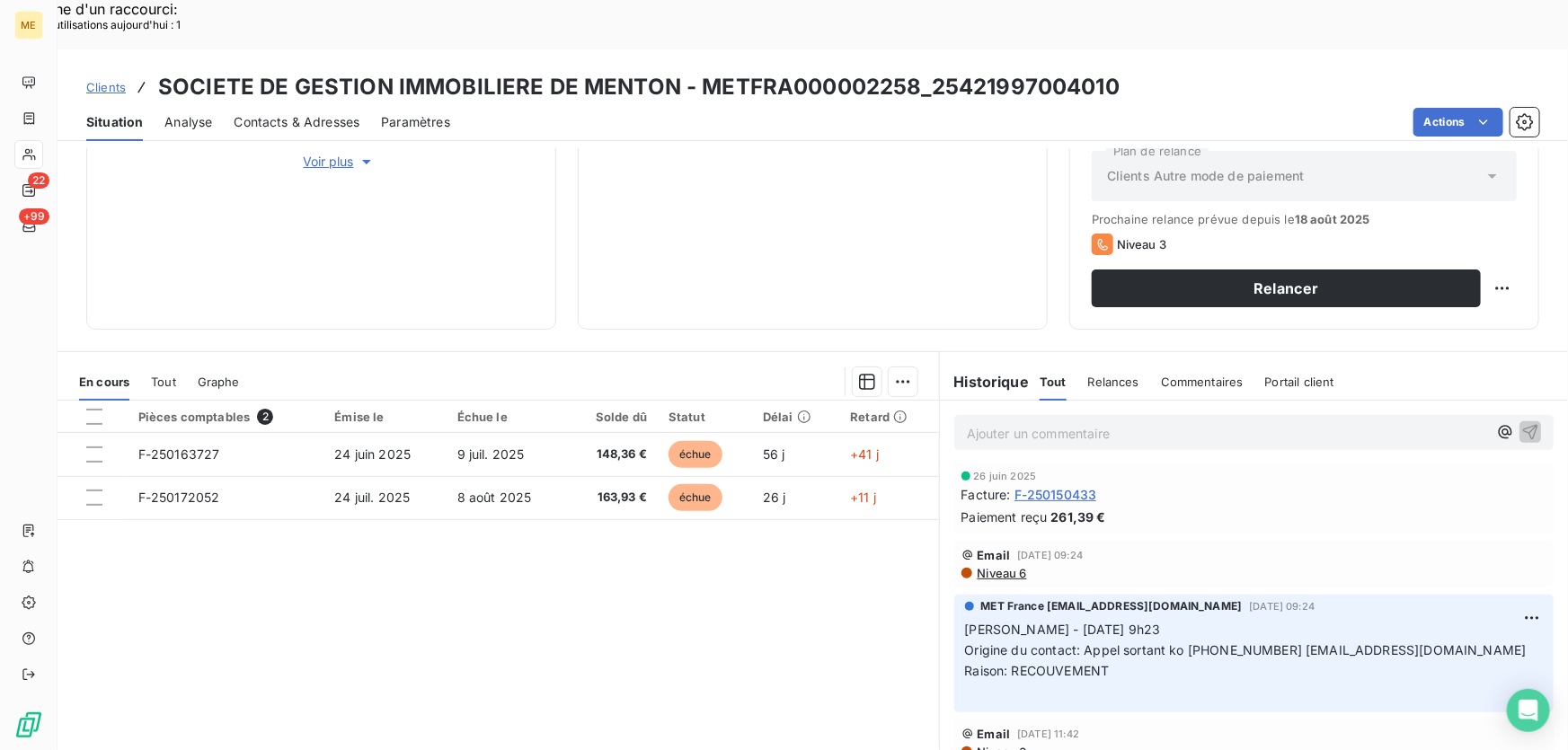
scroll to position [490, 0]
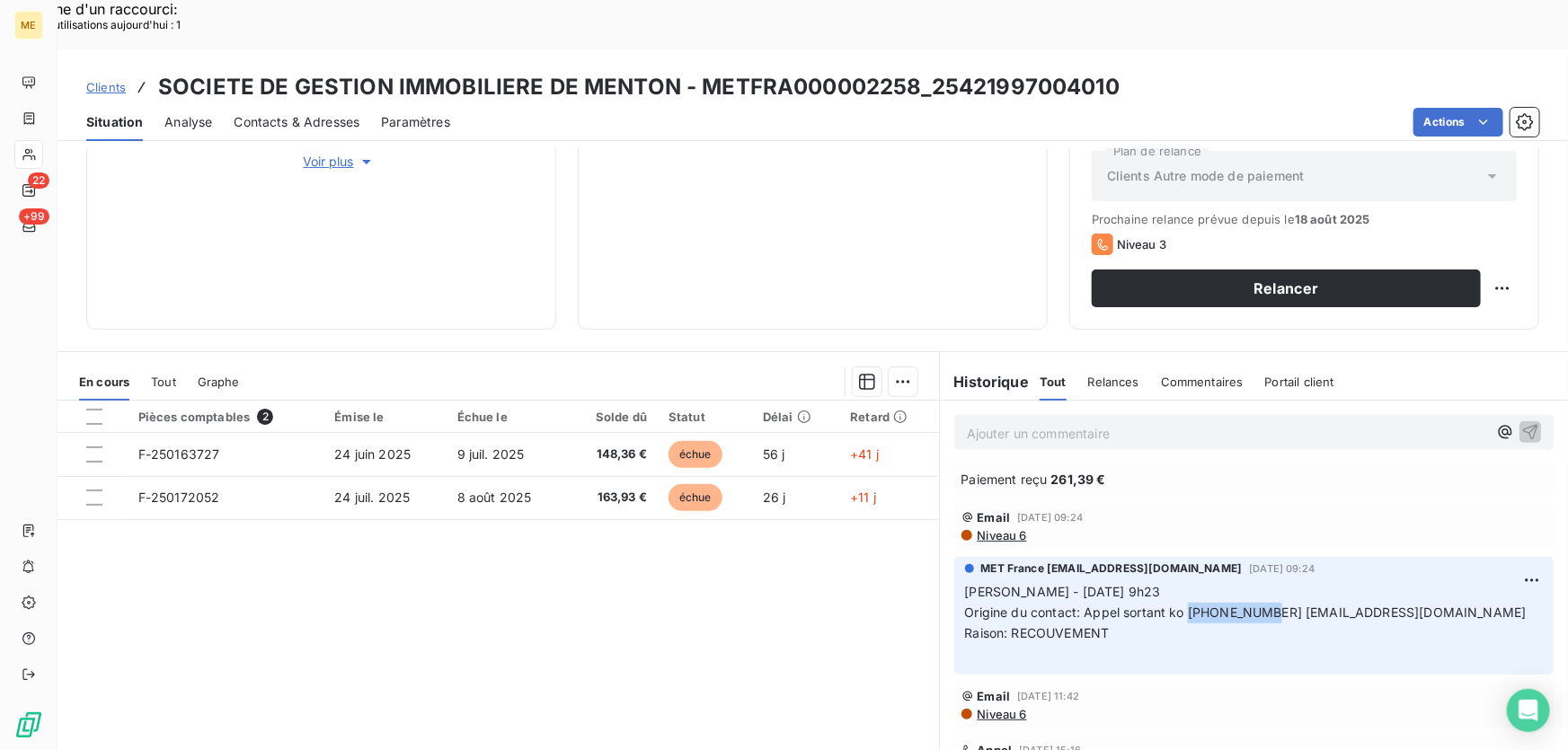
drag, startPoint x: 1181, startPoint y: 561, endPoint x: 1284, endPoint y: 565, distance: 103.1
click at [1284, 582] on p "Sylvain - 16/06/2025 - 9h23 Origine du contact: Appel sortant ko 0493282122 COM…" at bounding box center [1254, 623] width 577 height 83
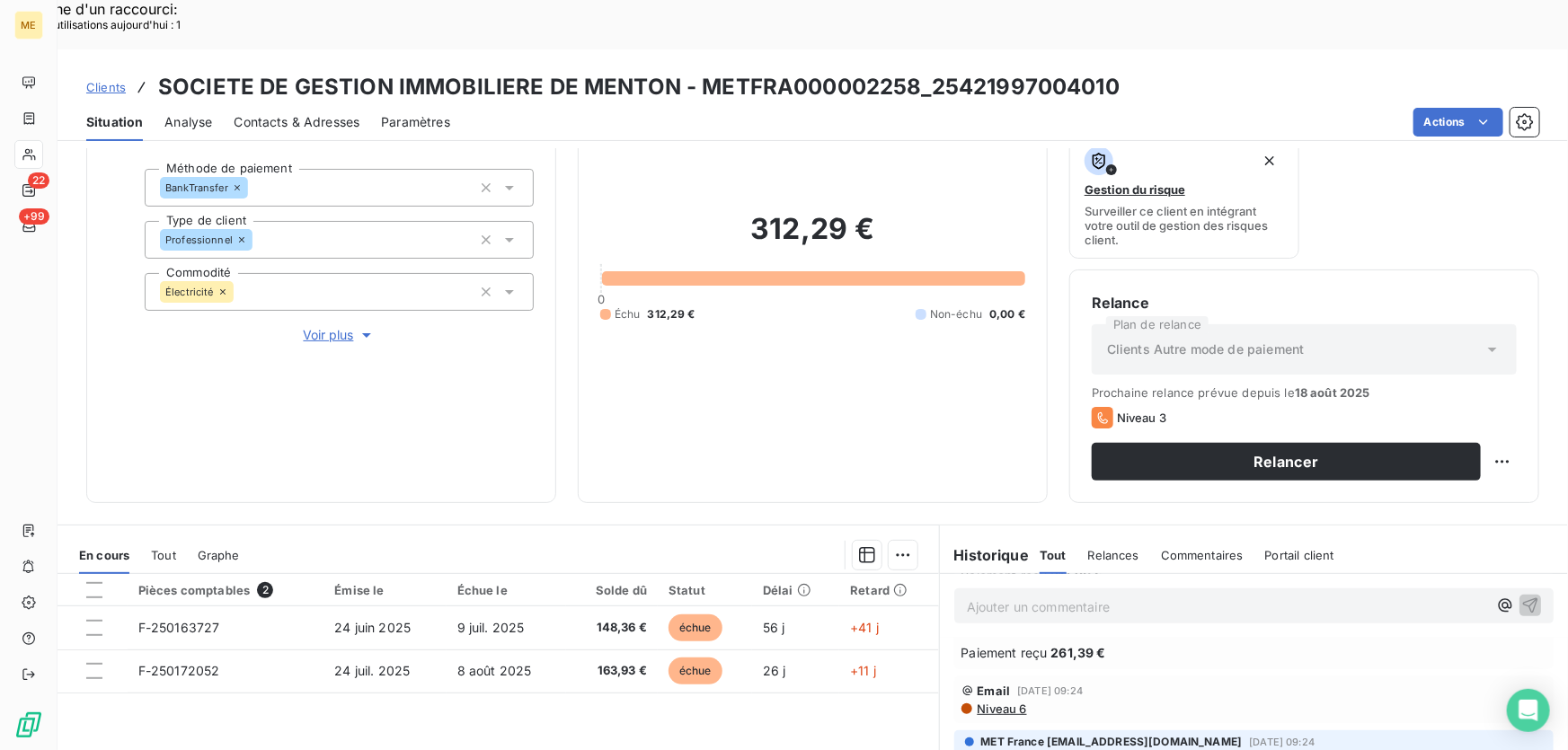
scroll to position [0, 0]
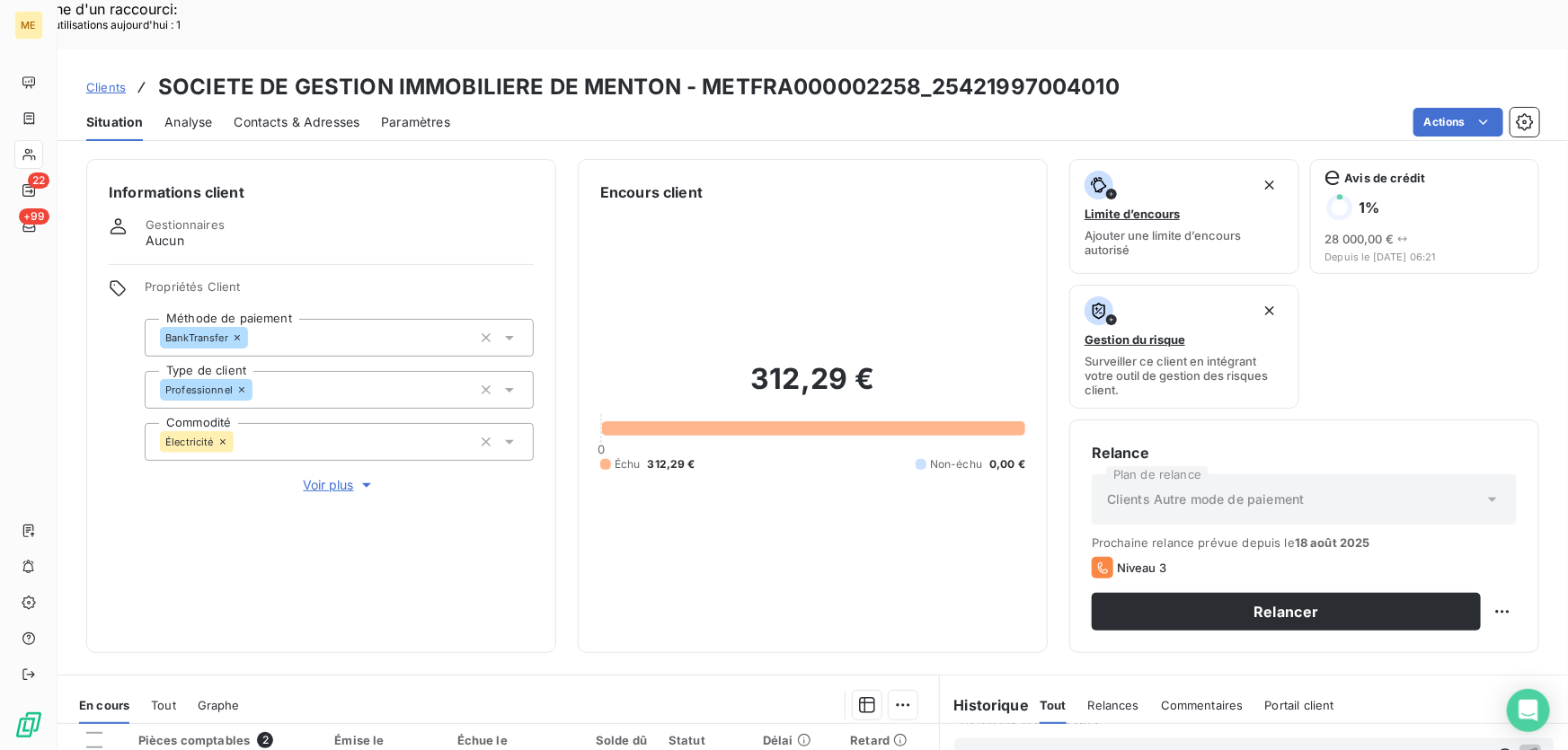
click at [325, 477] on span "Voir plus" at bounding box center [339, 486] width 71 height 18
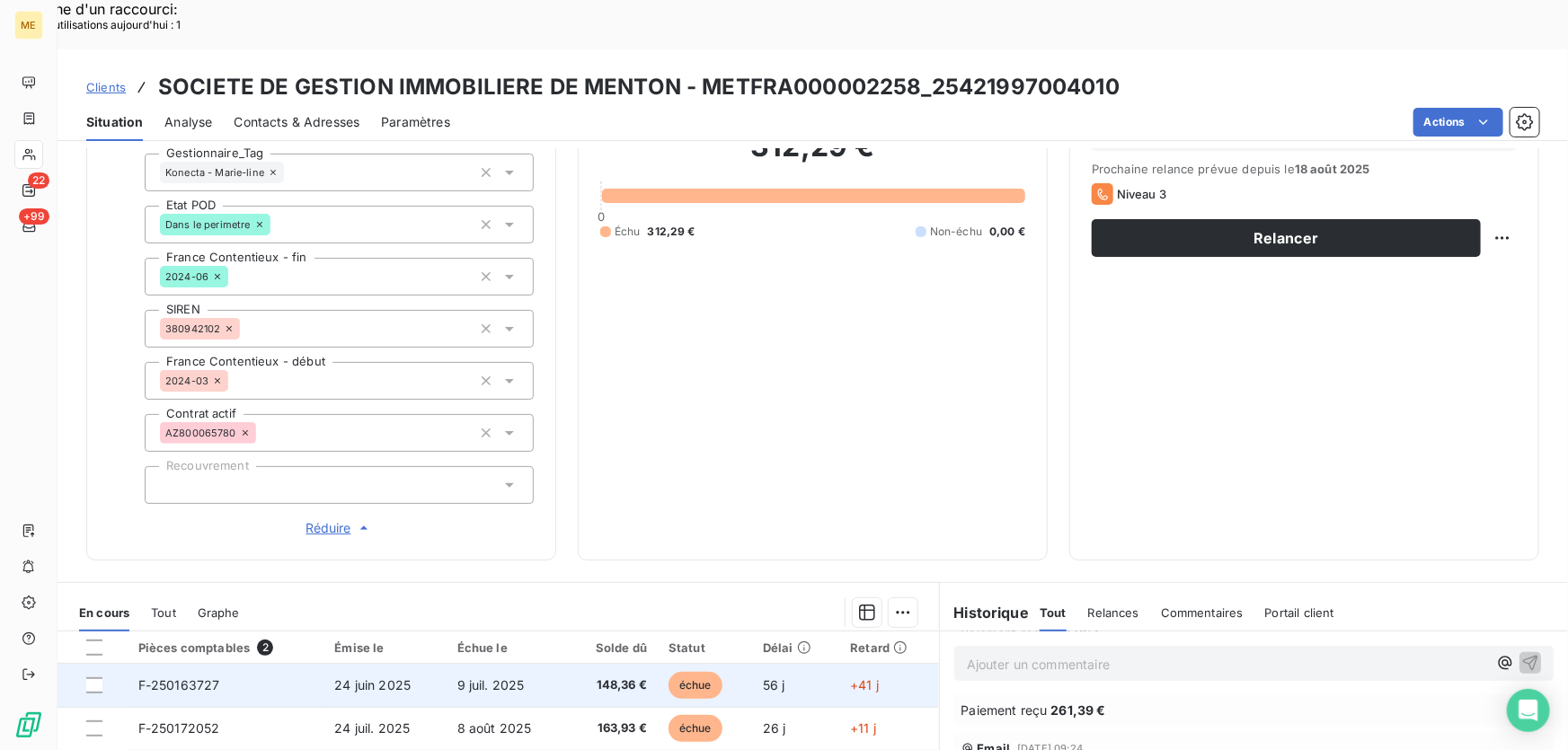
scroll to position [592, 0]
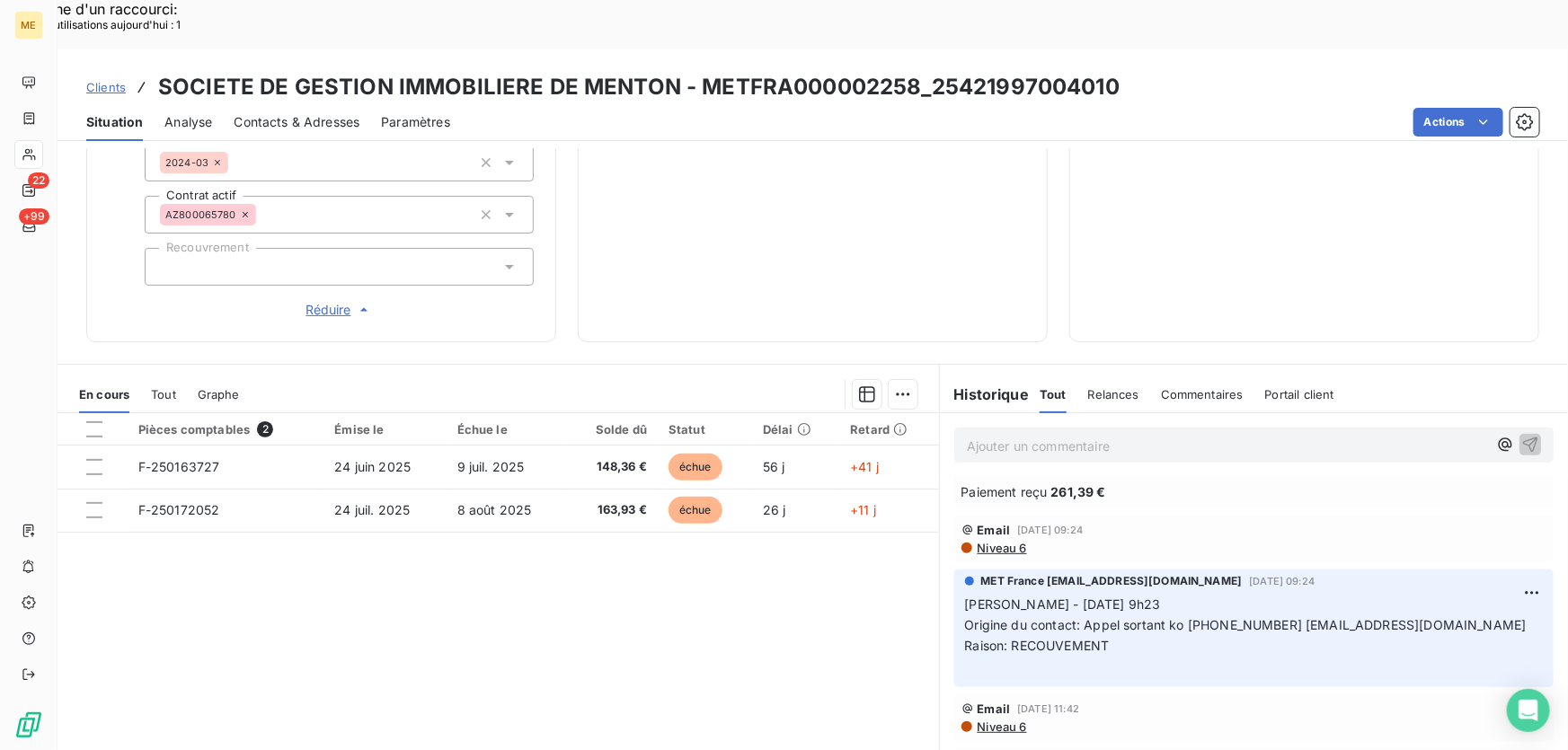
click at [1321, 595] on p "Sylvain - 16/06/2025 - 9h23 Origine du contact: Appel sortant ko 0493282122 COM…" at bounding box center [1254, 636] width 577 height 83
drag, startPoint x: 1279, startPoint y: 585, endPoint x: 961, endPoint y: 584, distance: 318.0
click at [965, 595] on p "Sylvain - 16/06/2025 - 9h23 Origine du contact: Appel sortant ko 0493282122 COM…" at bounding box center [1254, 636] width 577 height 83
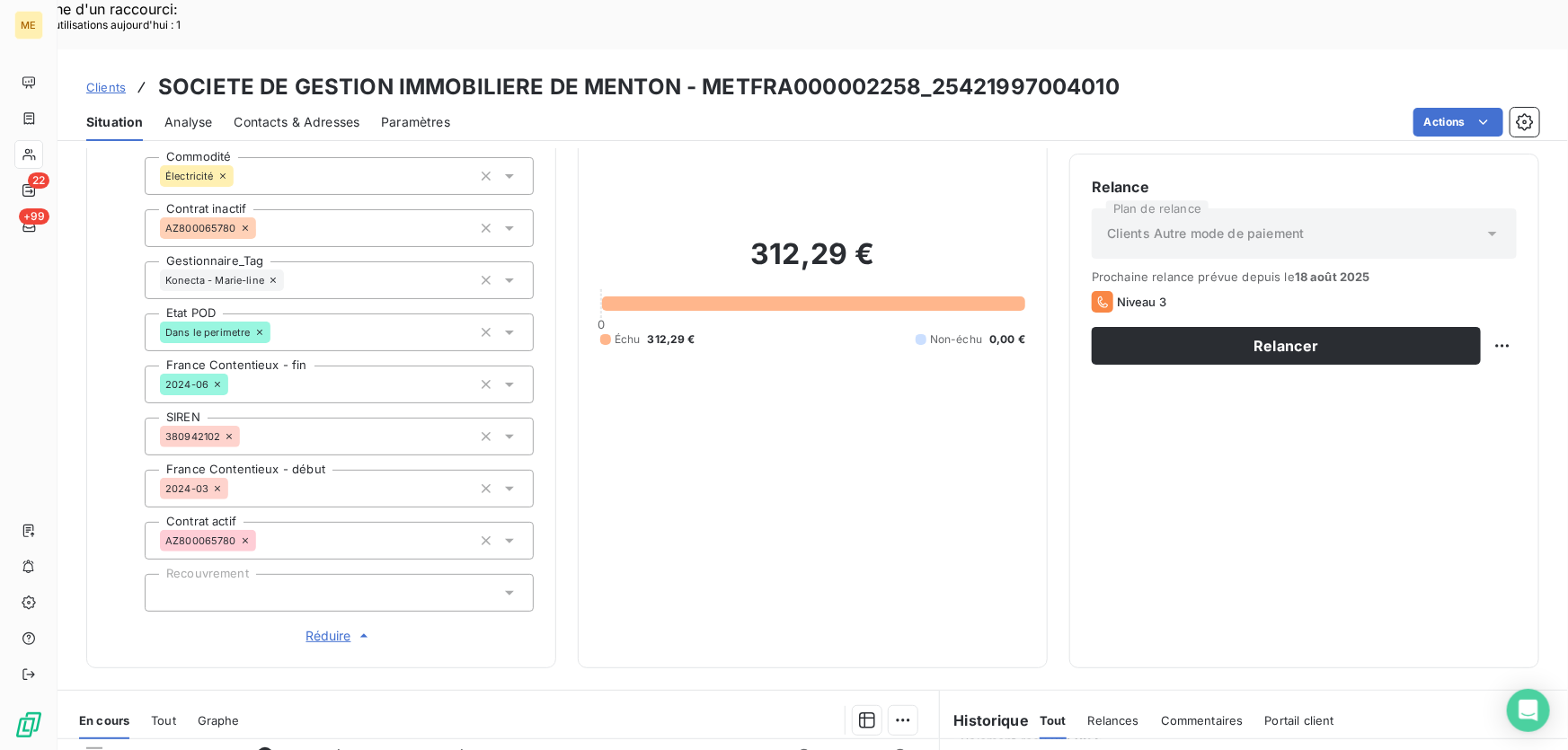
scroll to position [265, 0]
click at [298, 114] on span "Contacts & Adresses" at bounding box center [296, 123] width 126 height 18
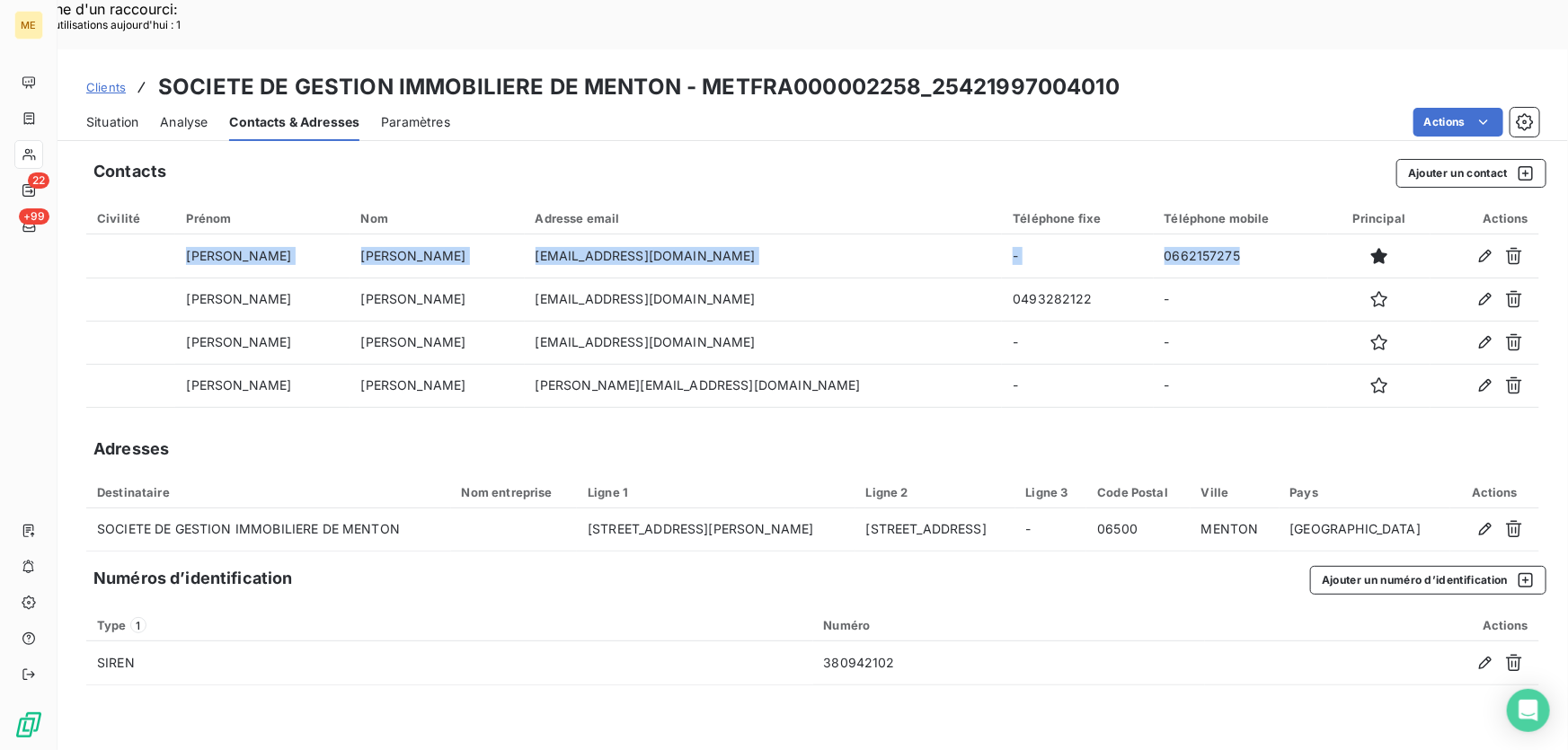
drag, startPoint x: 1173, startPoint y: 208, endPoint x: 1103, endPoint y: 135, distance: 101.1
click at [1103, 149] on div "Contacts Ajouter un contact Civilité Prénom Nom Adresse email Téléphone fixe Té…" at bounding box center [813, 474] width 1510 height 652
click at [109, 114] on span "Situation" at bounding box center [112, 123] width 52 height 18
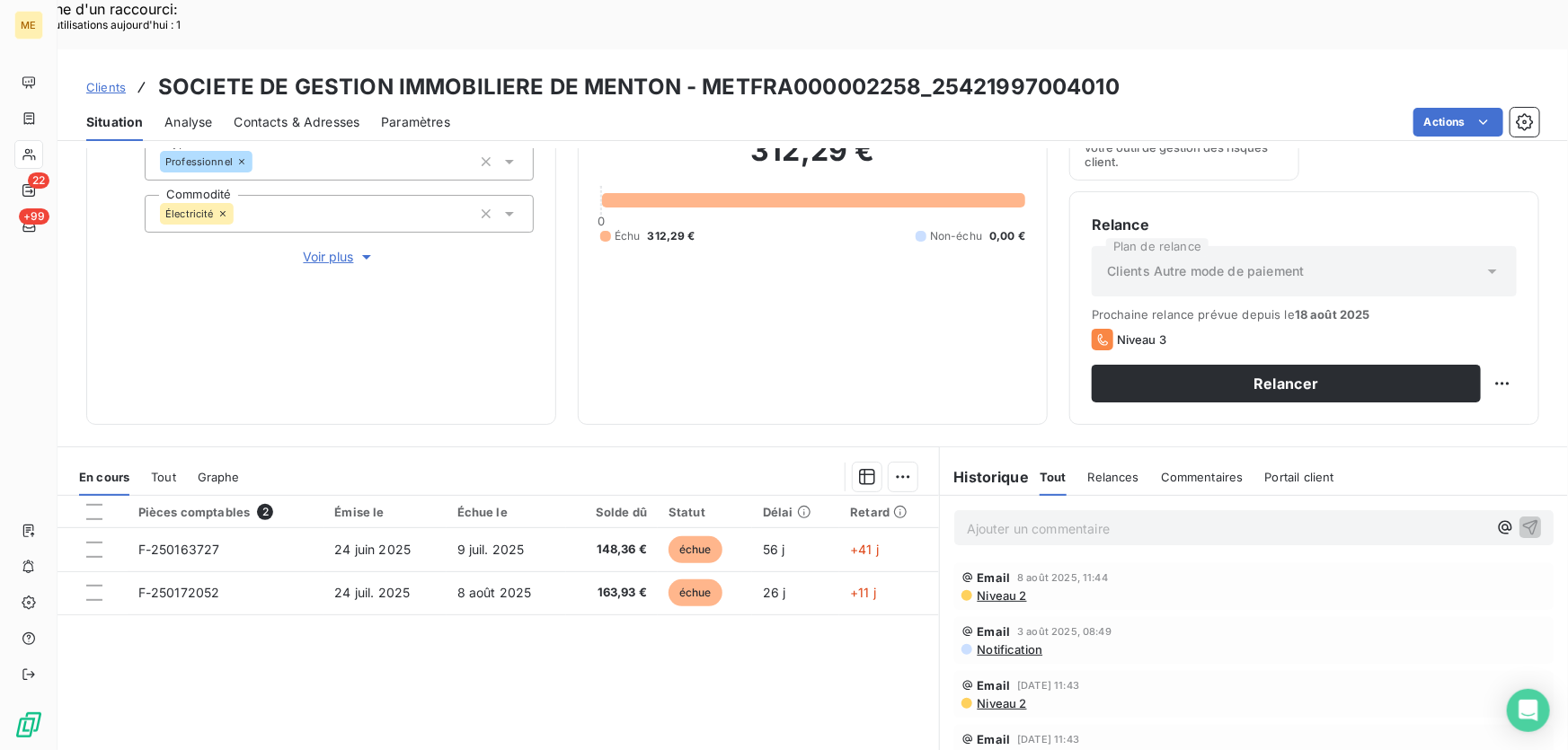
scroll to position [78, 0]
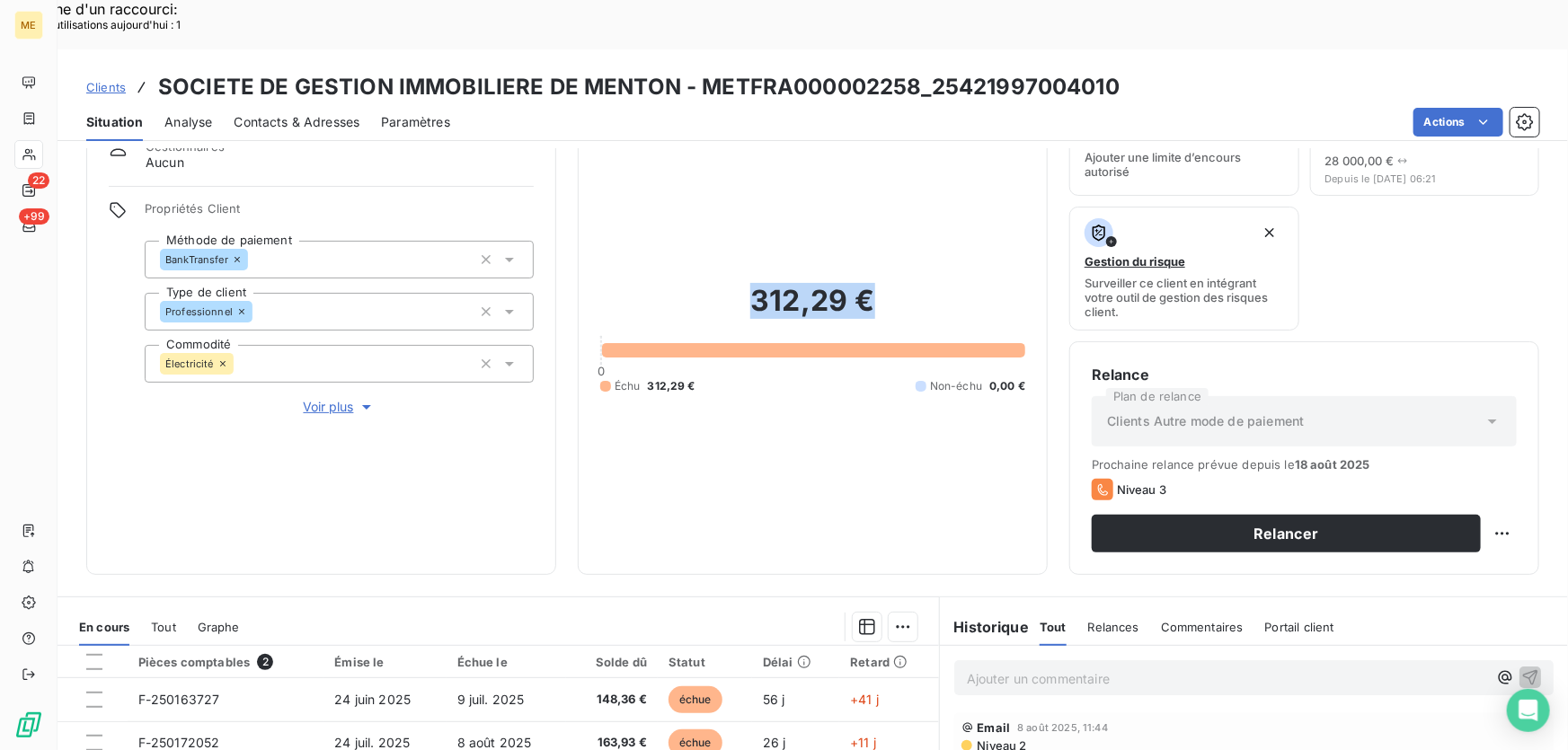
drag, startPoint x: 879, startPoint y: 265, endPoint x: 747, endPoint y: 252, distance: 132.6
click at [748, 283] on h2 "312,29 €" at bounding box center [813, 310] width 425 height 54
drag, startPoint x: 1137, startPoint y: 35, endPoint x: 926, endPoint y: 36, distance: 211.0
click at [926, 71] on div "Clients SOCIETE DE GESTION IMMOBILIERE DE MENTON - METFRA000002258_254219970040…" at bounding box center [813, 86] width 1510 height 32
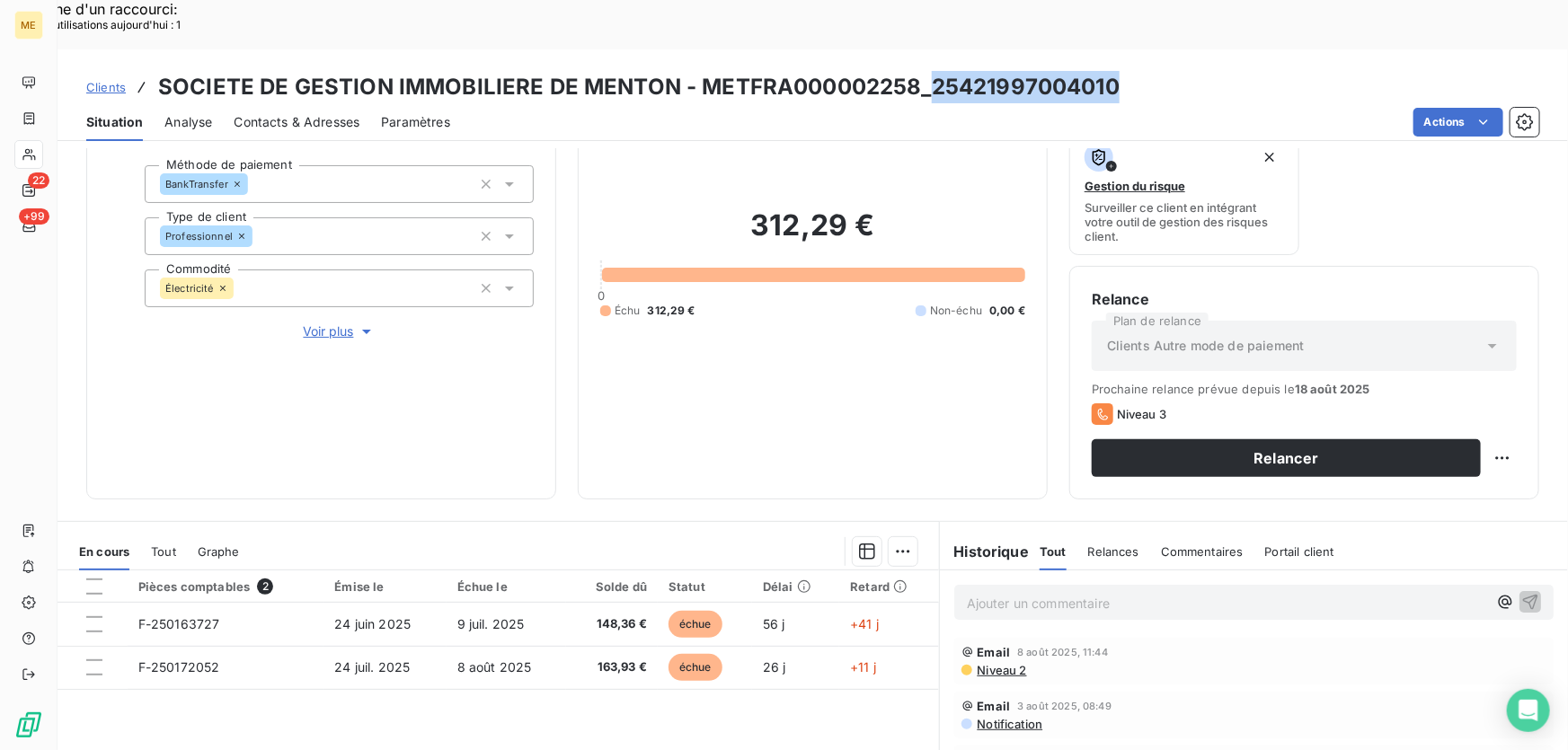
scroll to position [162, 0]
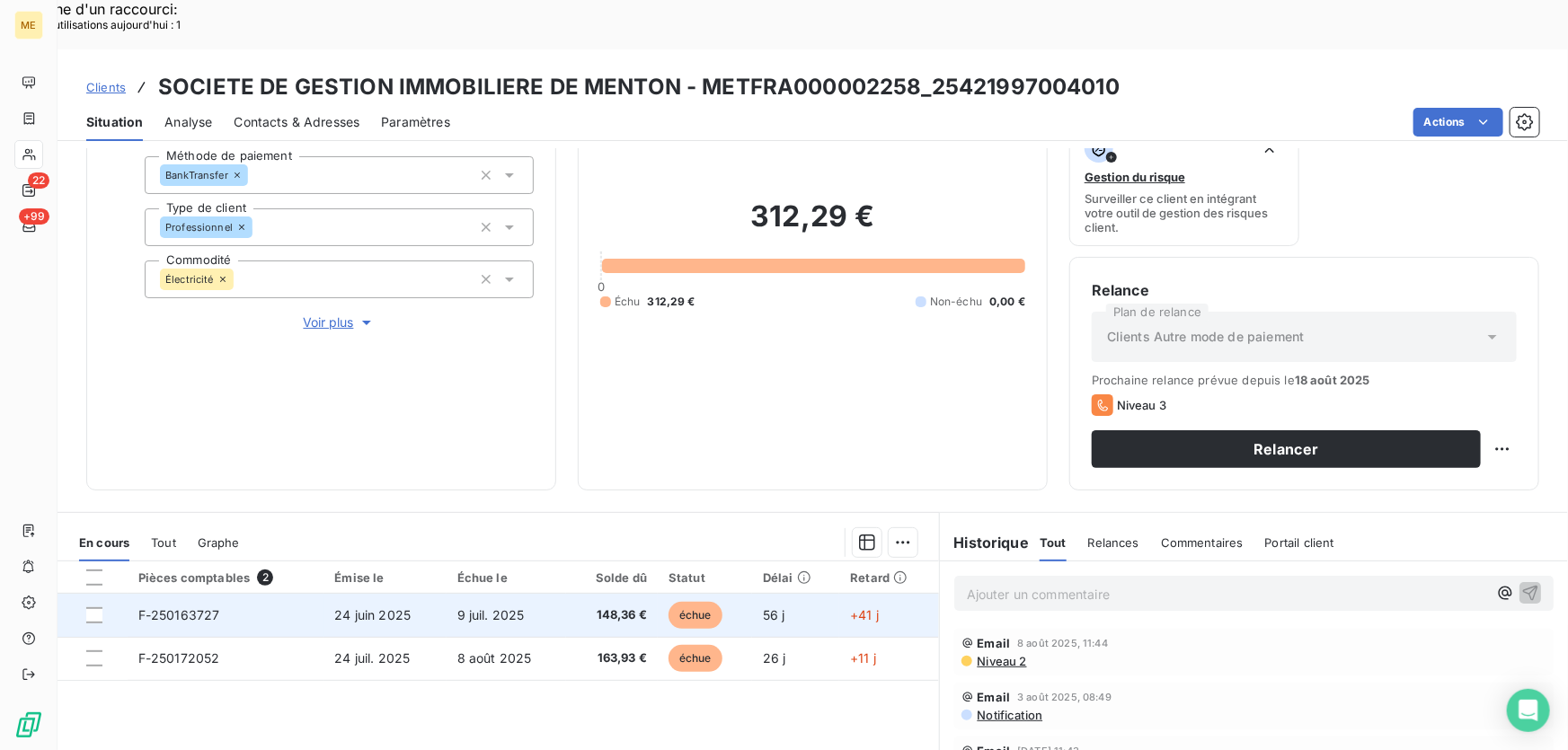
click at [566, 594] on td "148,36 €" at bounding box center [612, 615] width 92 height 43
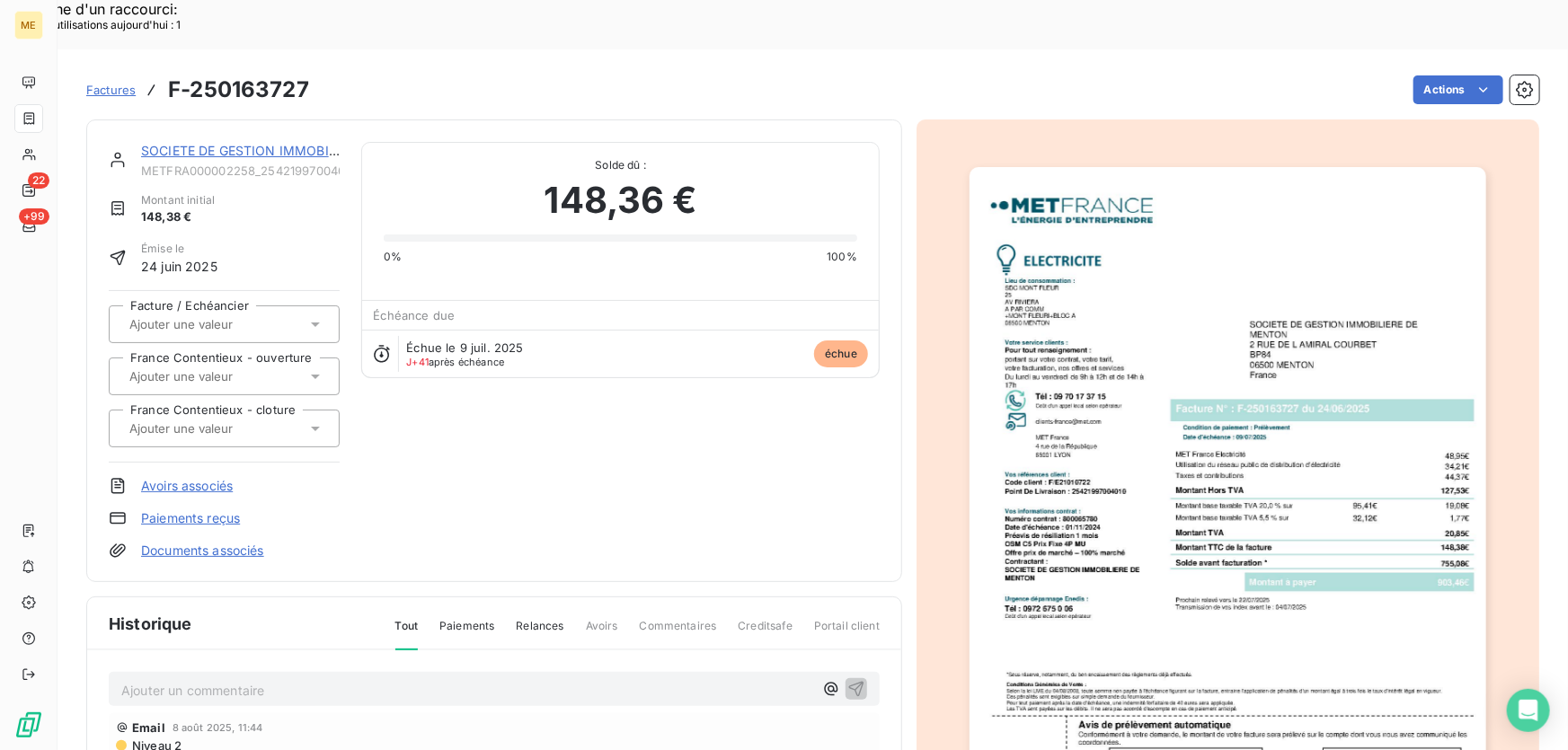
click at [1329, 382] on img "button" at bounding box center [1228, 533] width 517 height 732
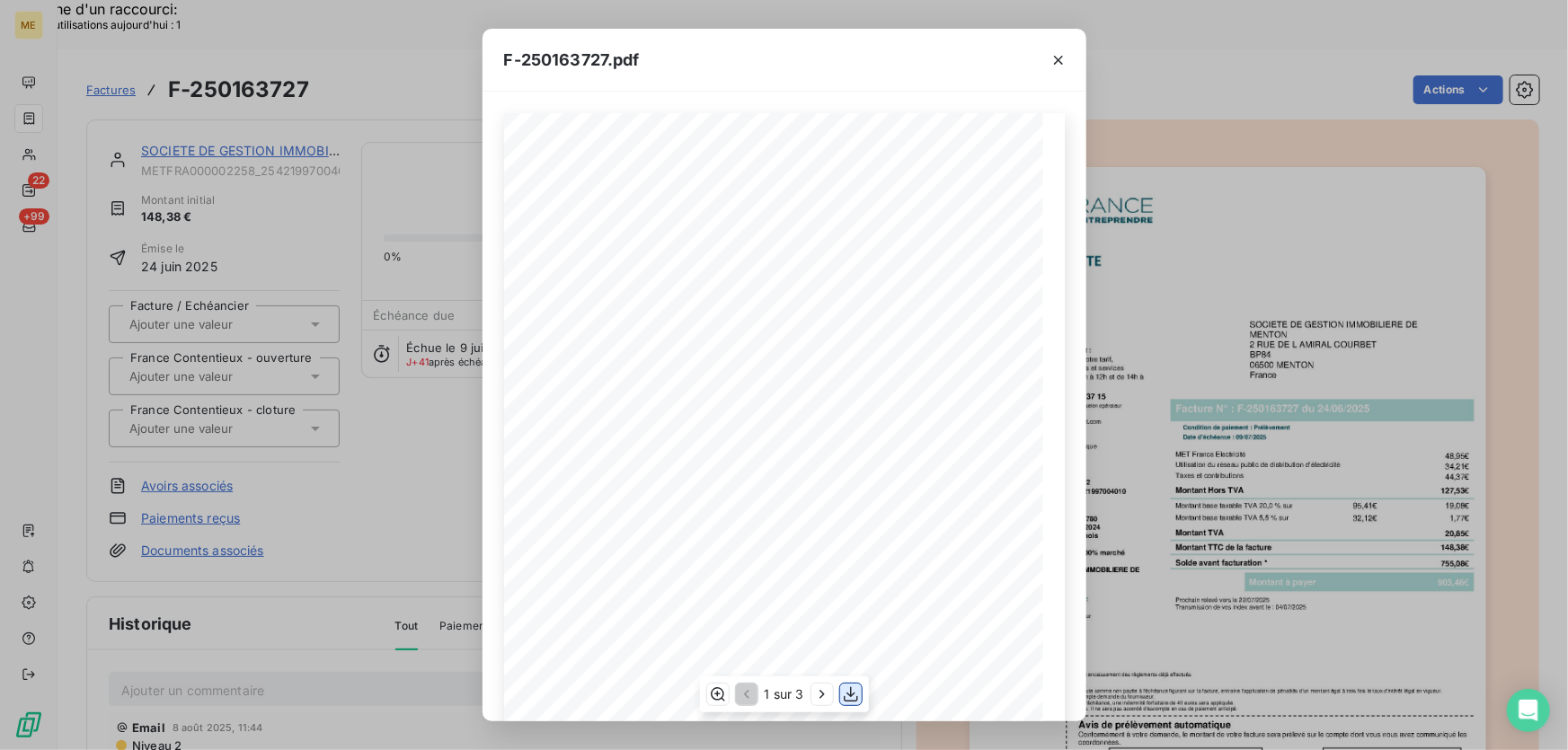
click at [851, 700] on icon "button" at bounding box center [850, 695] width 18 height 18
drag, startPoint x: 1060, startPoint y: 55, endPoint x: 962, endPoint y: 72, distance: 99.5
click at [1059, 55] on icon "button" at bounding box center [1058, 61] width 18 height 18
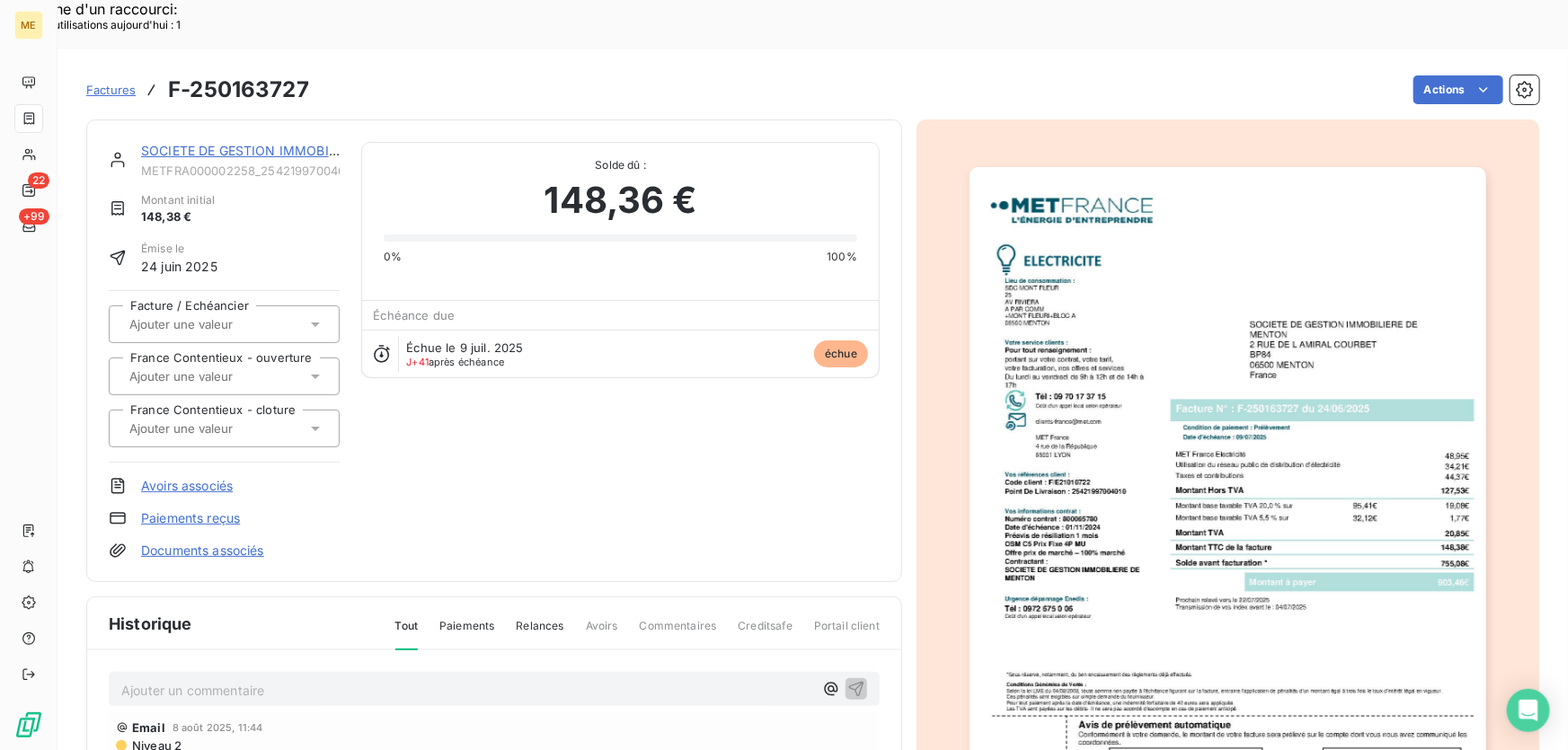
click at [250, 143] on link "SOCIETE DE GESTION IMMOBILIERE DE MENTON" at bounding box center [292, 150] width 302 height 16
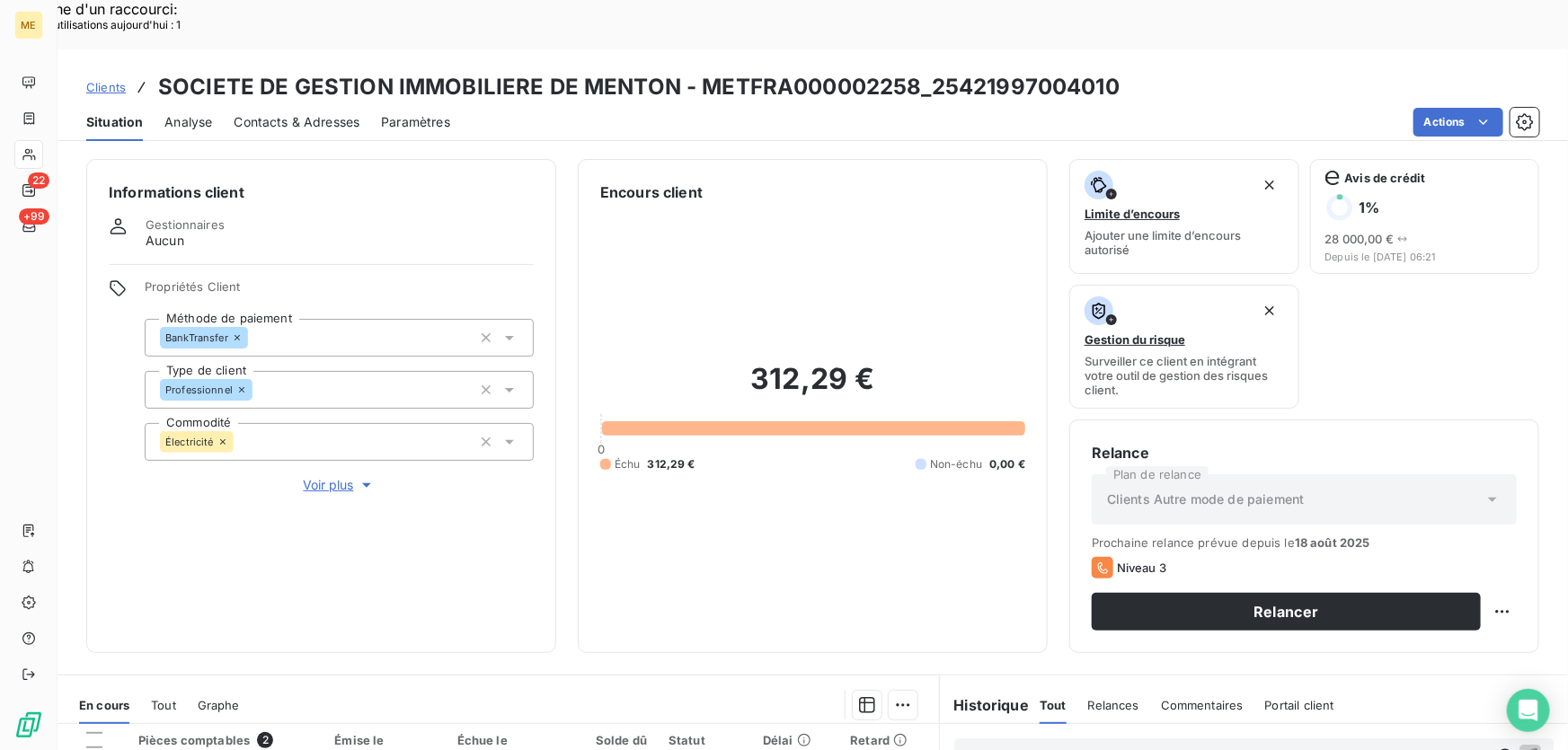
click at [315, 477] on span "Voir plus" at bounding box center [339, 486] width 71 height 18
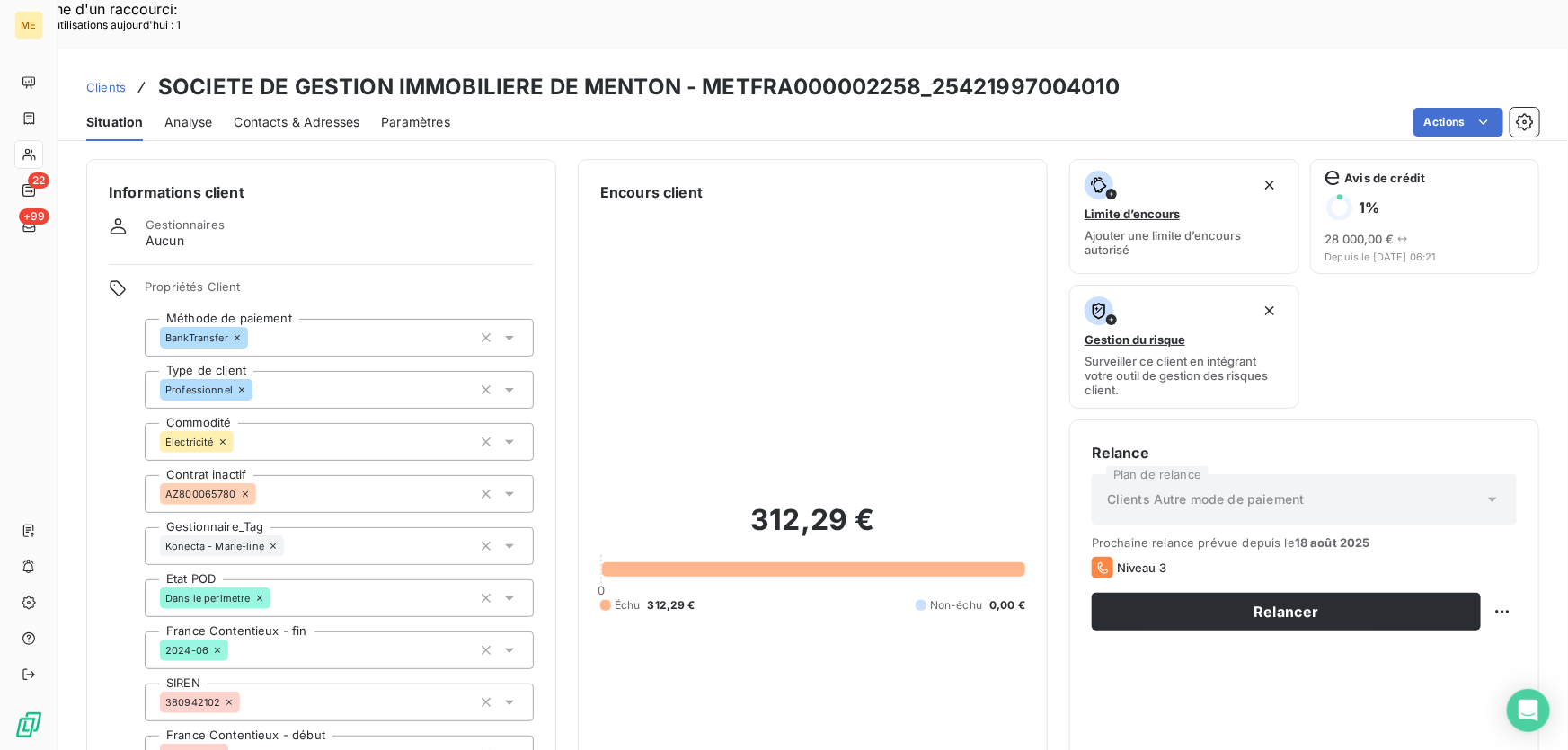
click at [363, 527] on div "Konecta - Marie-line" at bounding box center [339, 546] width 389 height 38
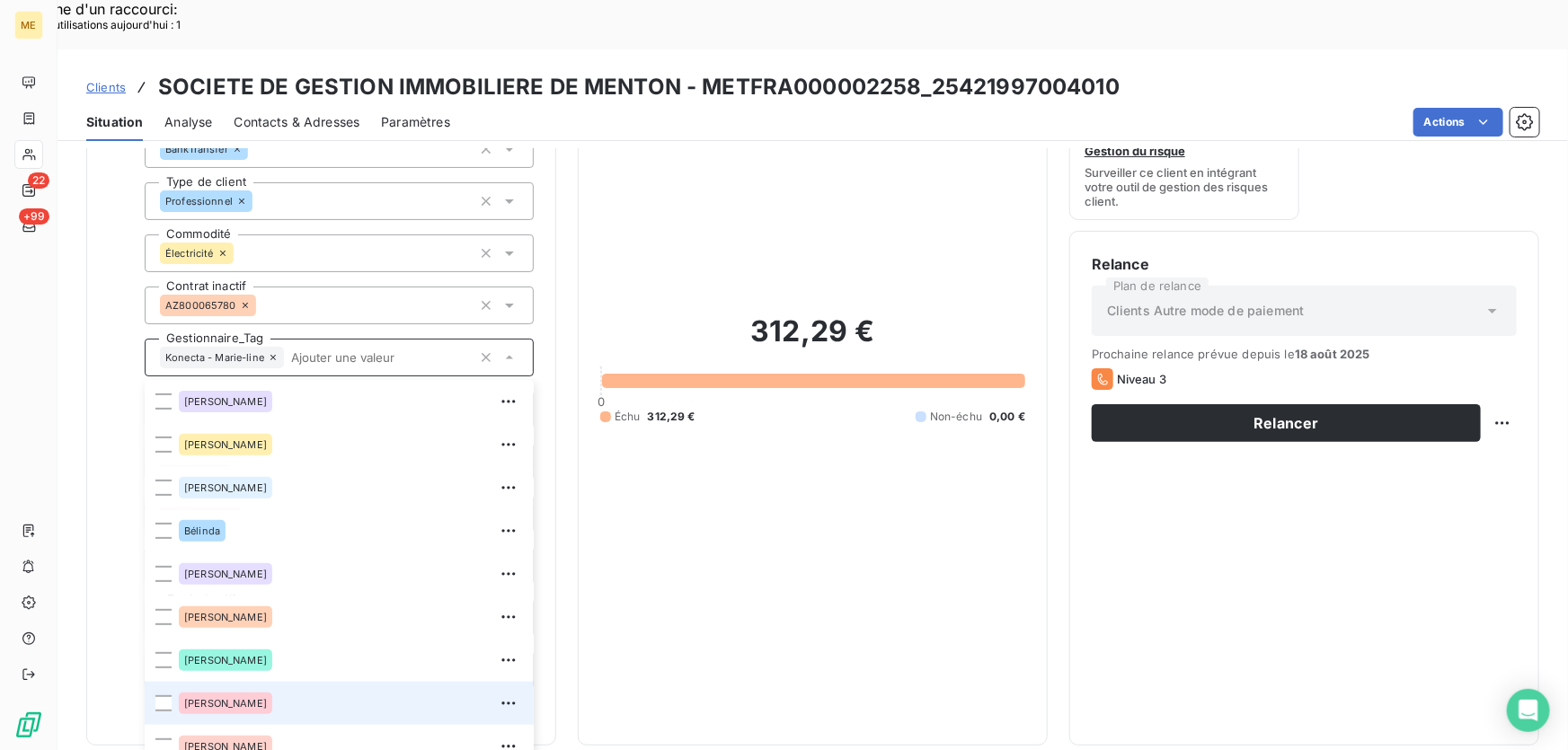
scroll to position [171, 0]
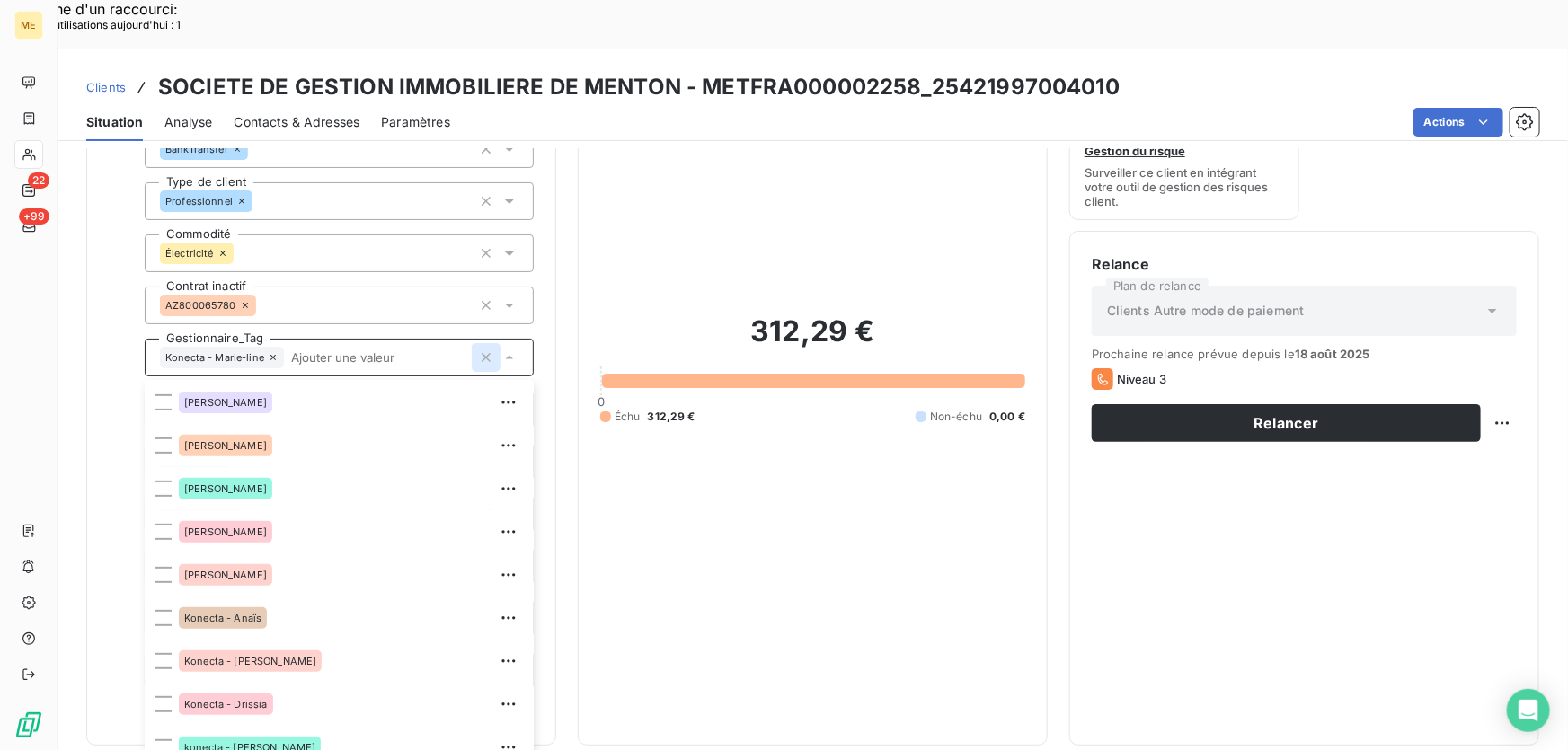
click at [485, 353] on icon "button" at bounding box center [486, 358] width 9 height 9
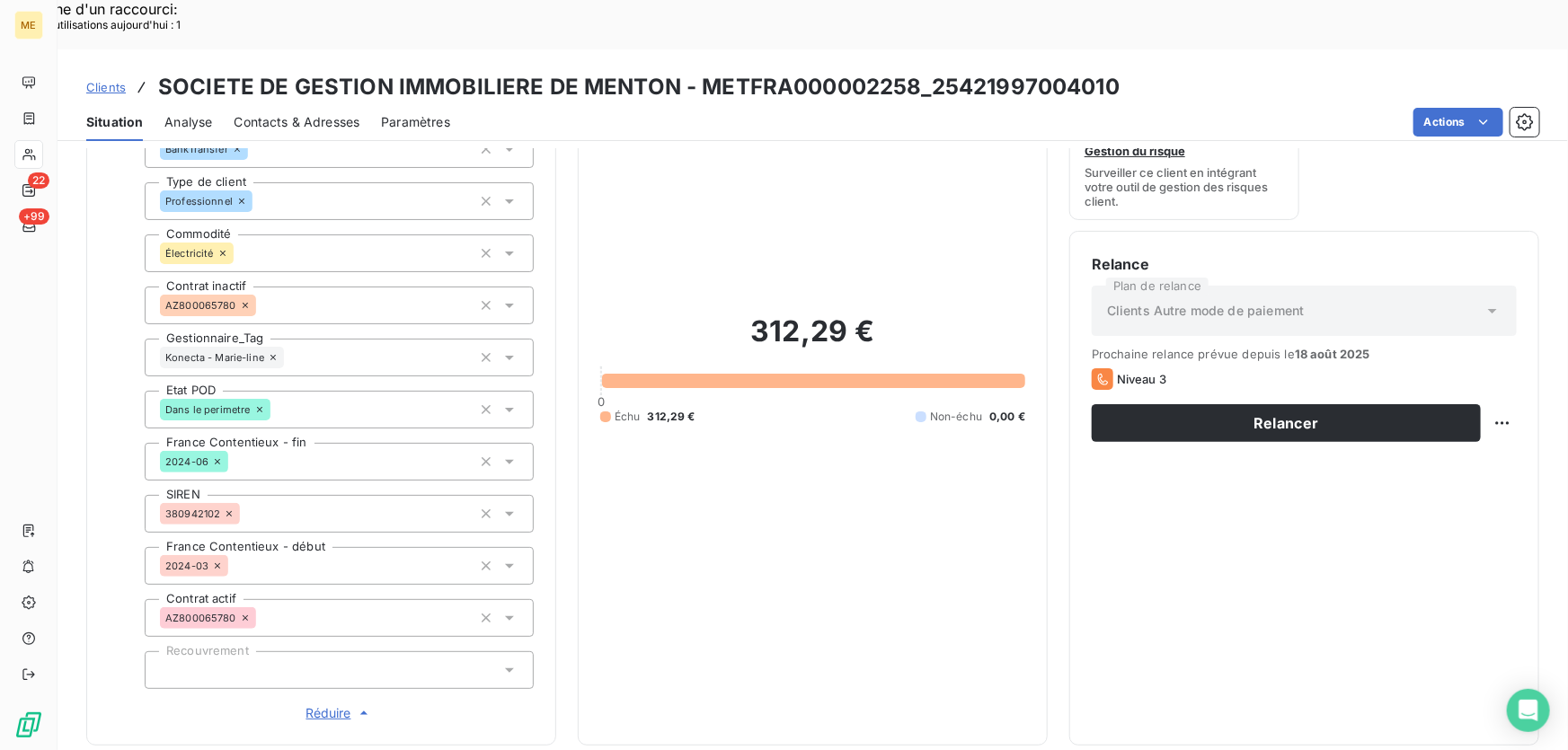
click at [477, 339] on div "Konecta - Marie-line" at bounding box center [339, 358] width 389 height 38
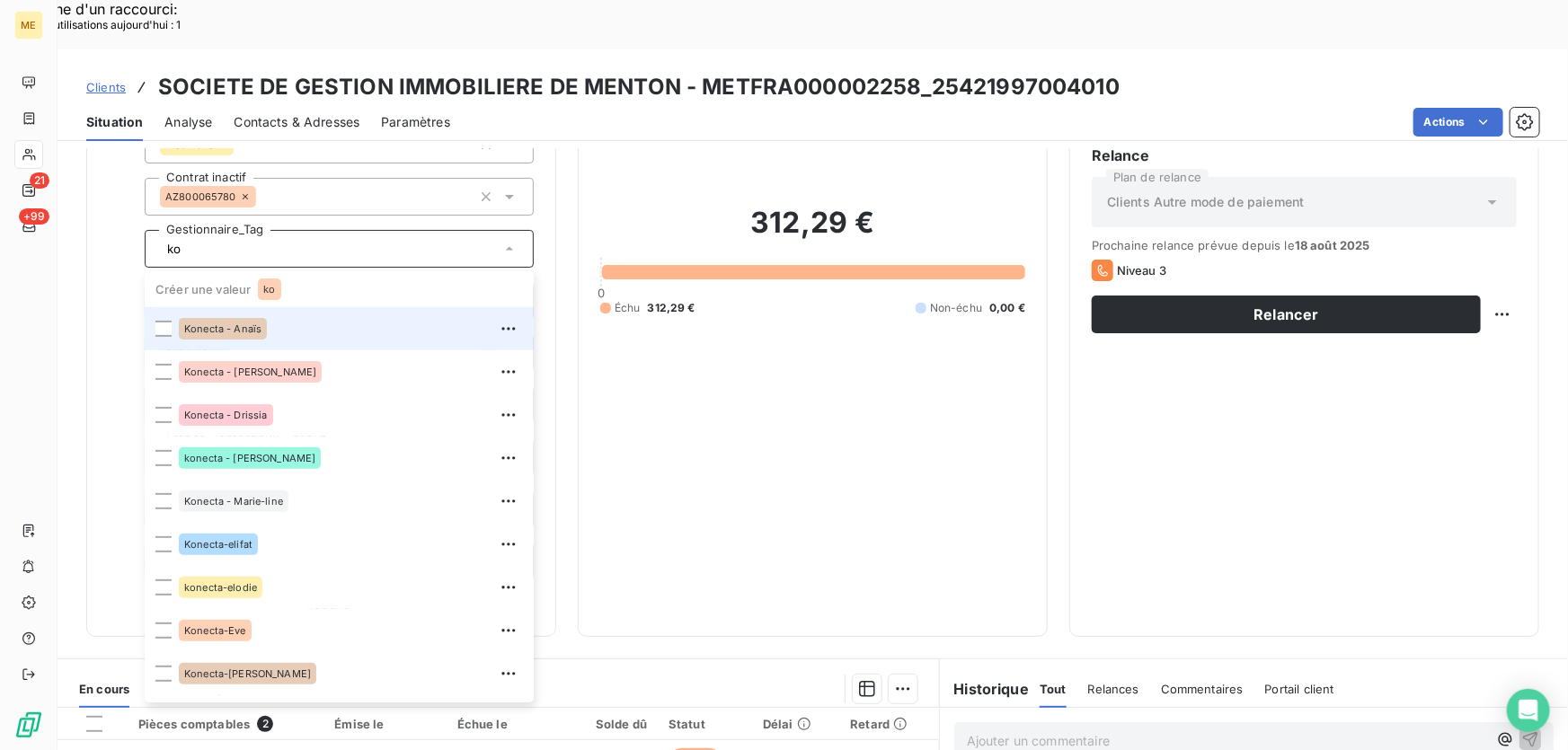
scroll to position [265, 0]
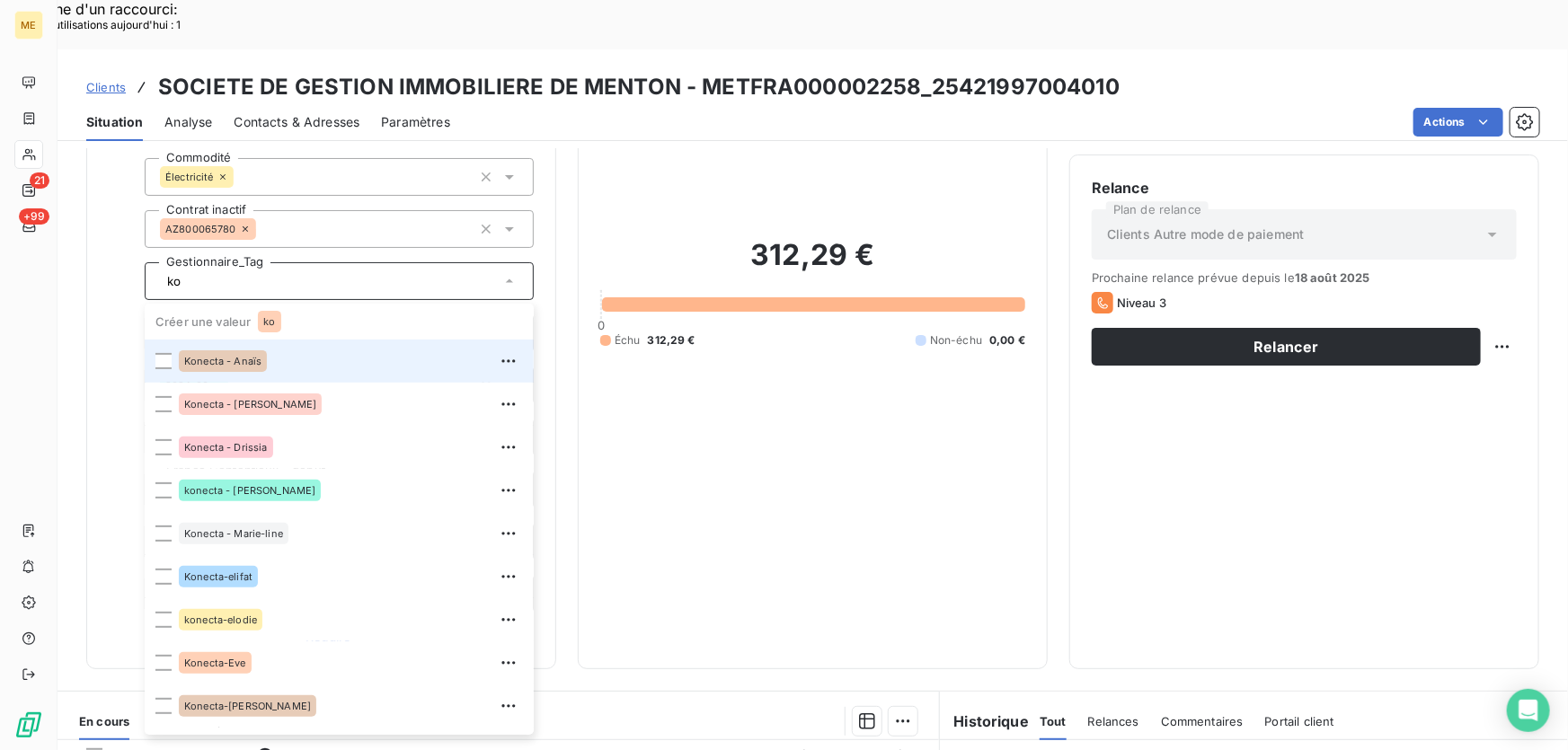
drag, startPoint x: 246, startPoint y: 297, endPoint x: 777, endPoint y: 424, distance: 546.0
click at [245, 356] on span "Konecta - Anaïs" at bounding box center [223, 361] width 77 height 11
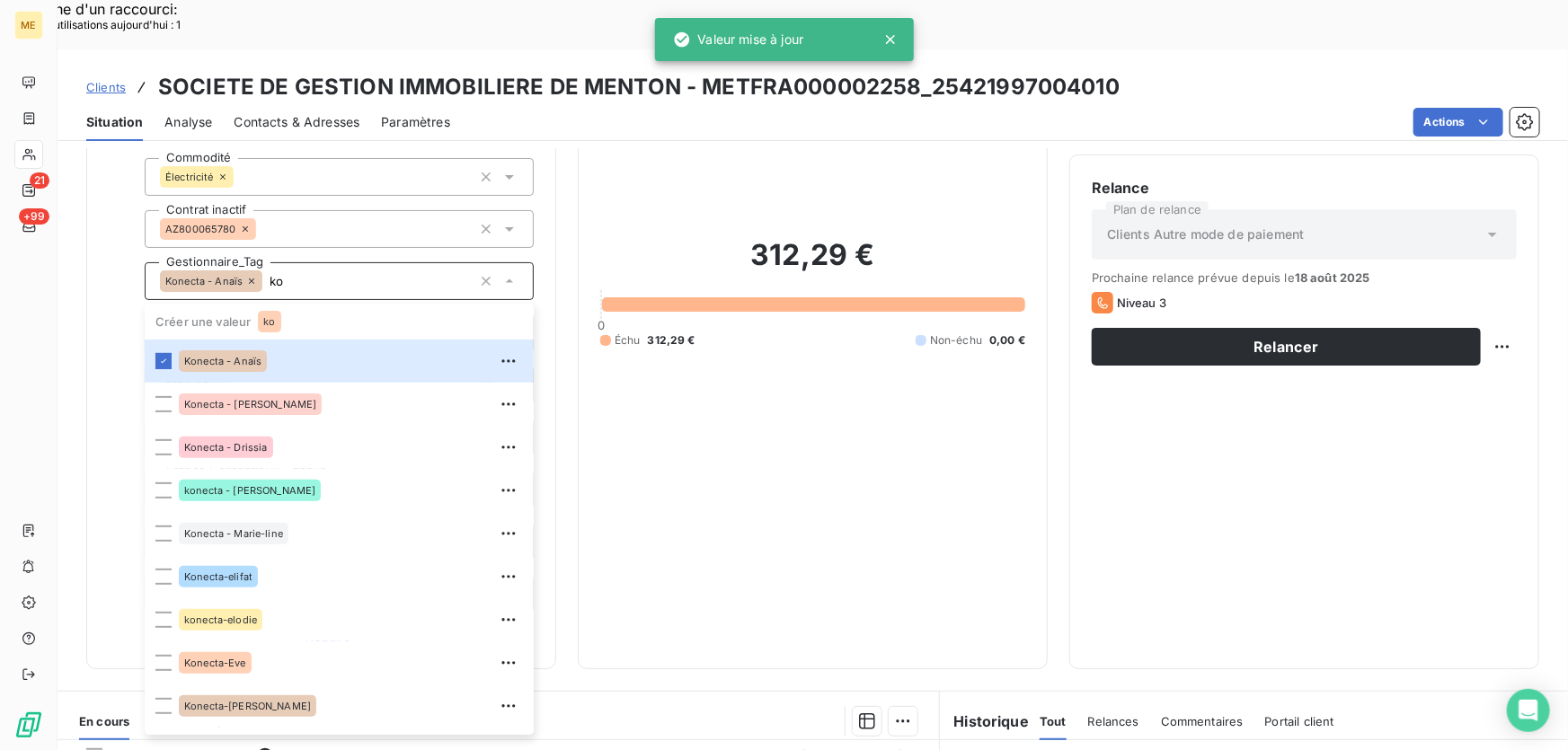
click at [307, 273] on input "ko" at bounding box center [367, 281] width 209 height 17
type input "ko"
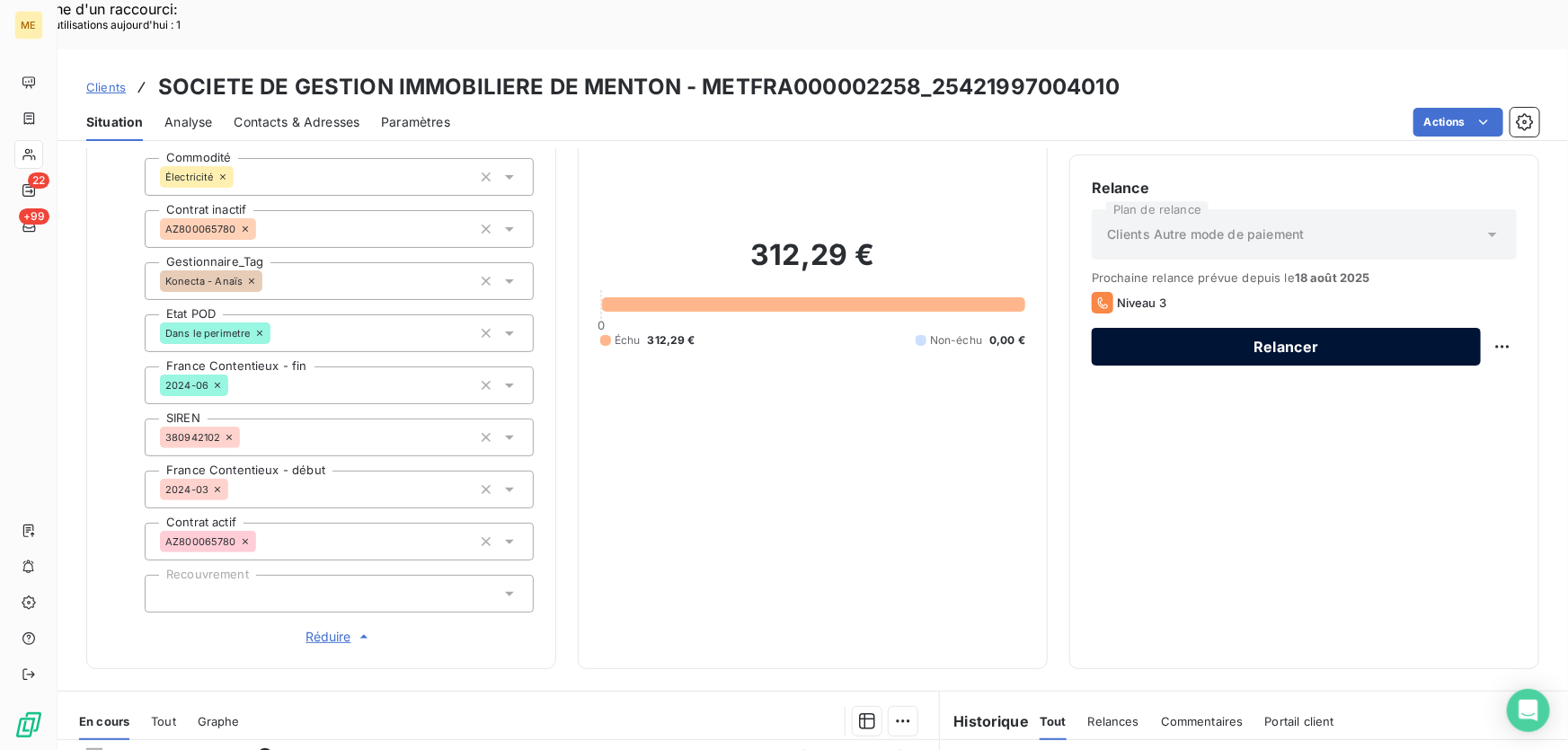
click at [1277, 328] on button "Relancer" at bounding box center [1286, 347] width 389 height 38
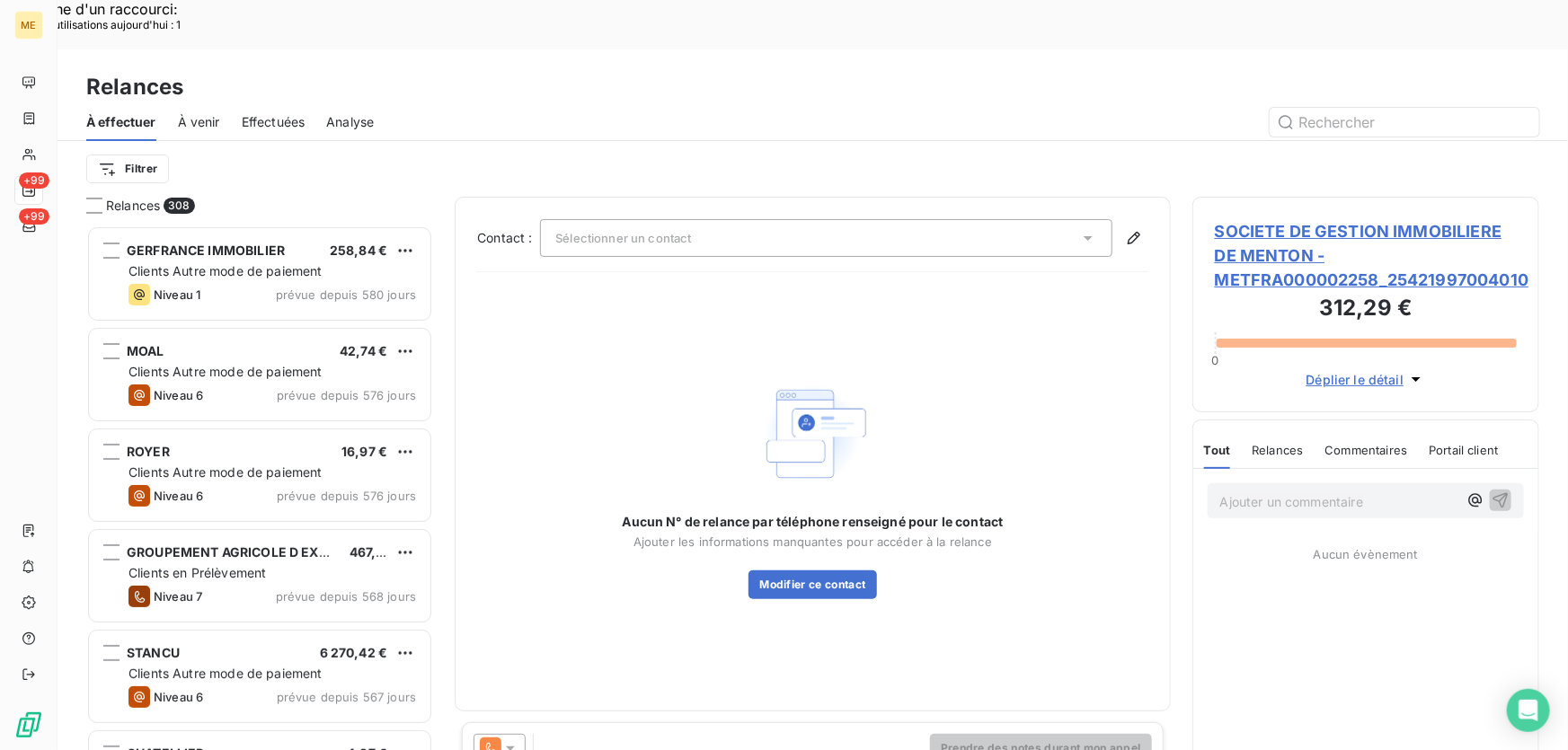
scroll to position [563, 334]
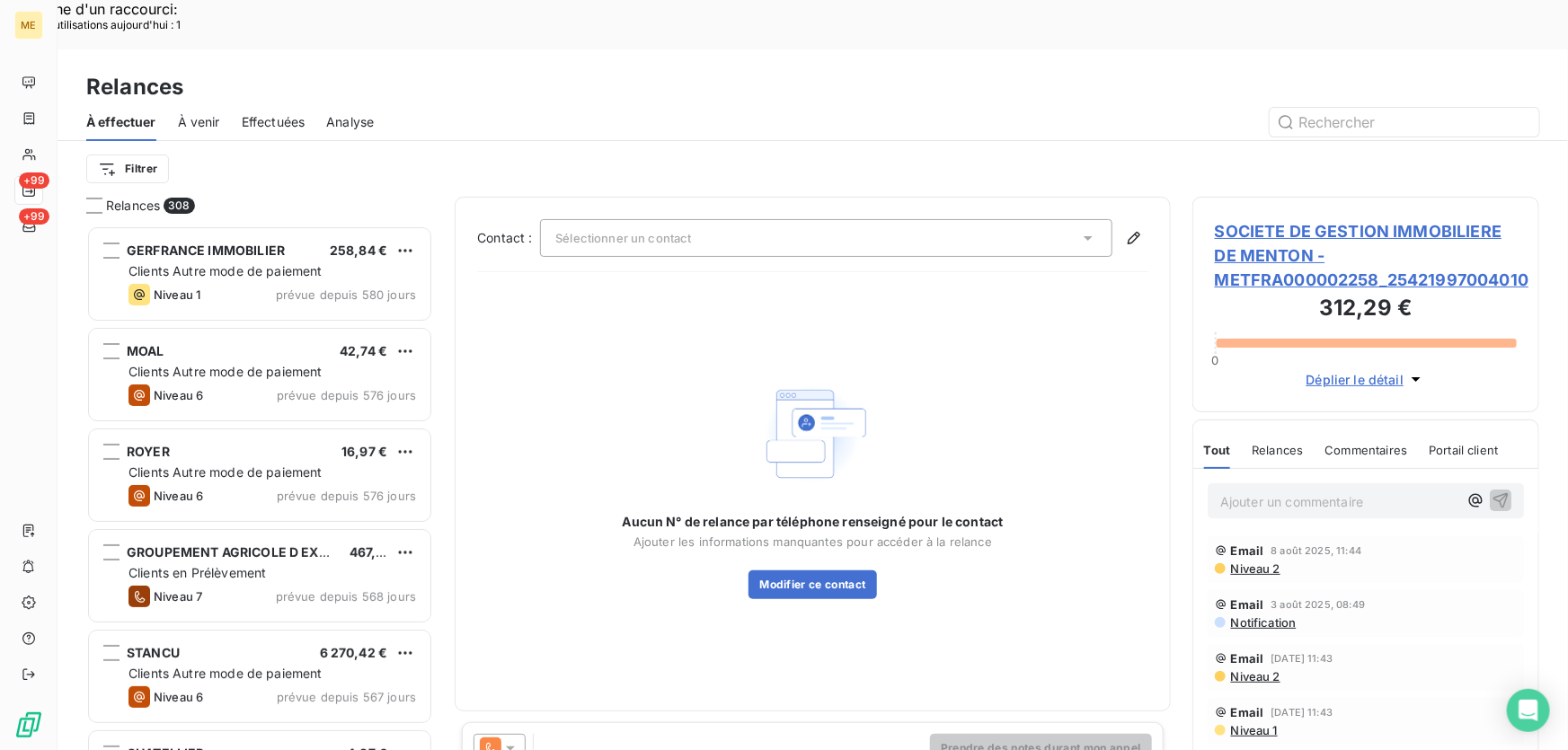
click at [1269, 234] on span "SOCIETE DE GESTION IMMOBILIERE DE MENTON - METFRA000002258_25421997004010" at bounding box center [1365, 255] width 302 height 72
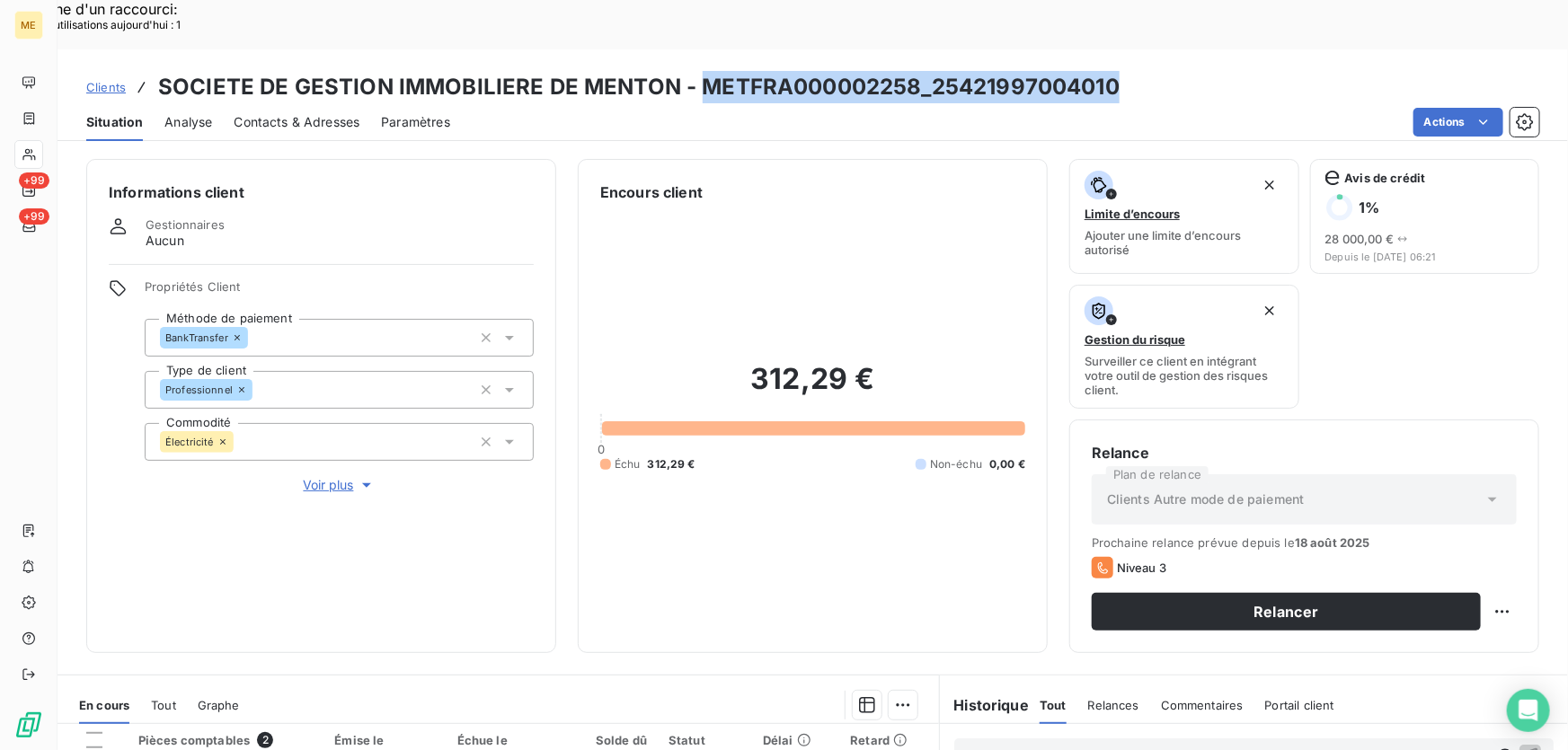
drag, startPoint x: 1113, startPoint y: 29, endPoint x: 697, endPoint y: 33, distance: 416.0
click at [697, 71] on h3 "SOCIETE DE GESTION IMMOBILIERE DE MENTON - METFRA000002258_25421997004010" at bounding box center [639, 86] width 961 height 32
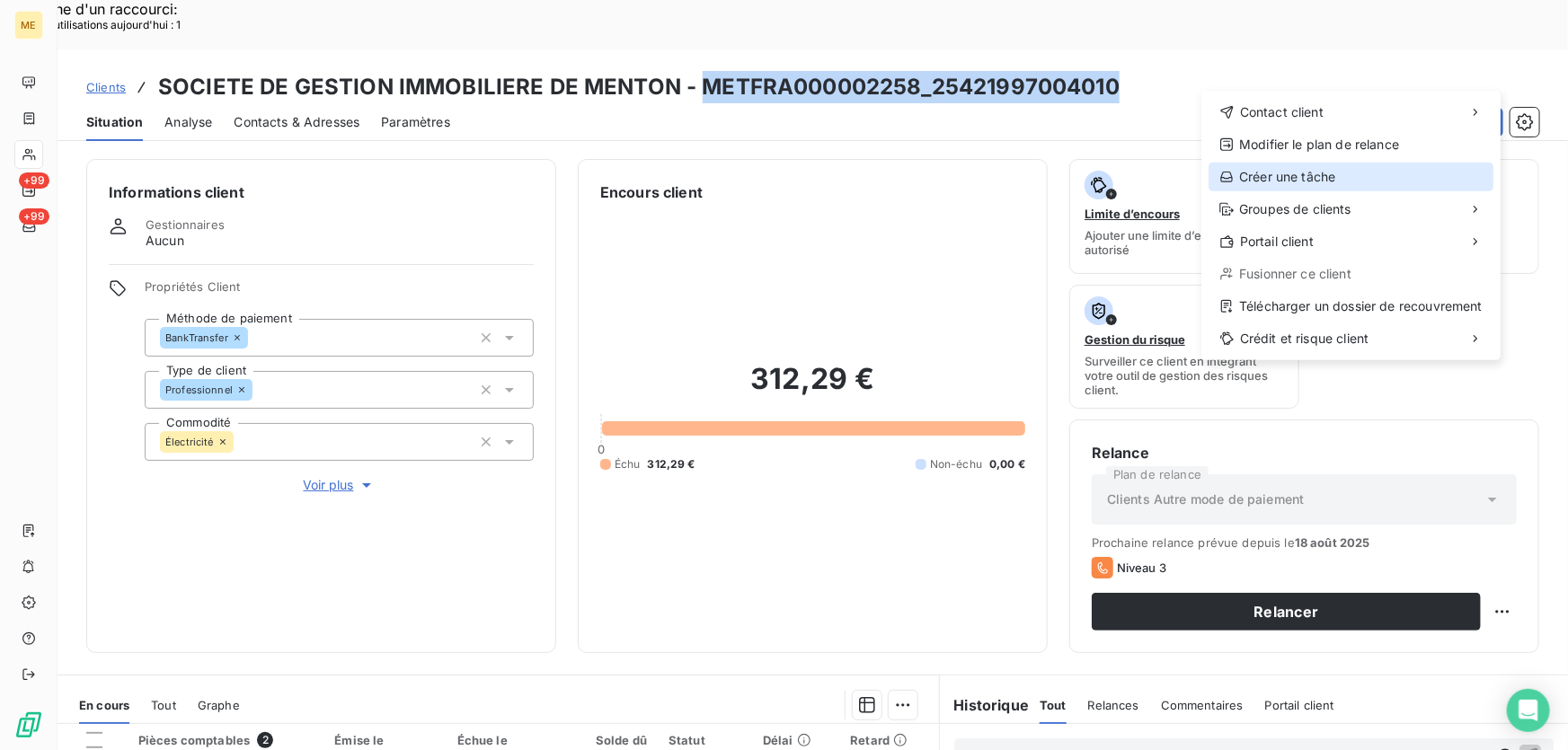
click at [1274, 171] on div "Créer une tâche" at bounding box center [1350, 176] width 285 height 28
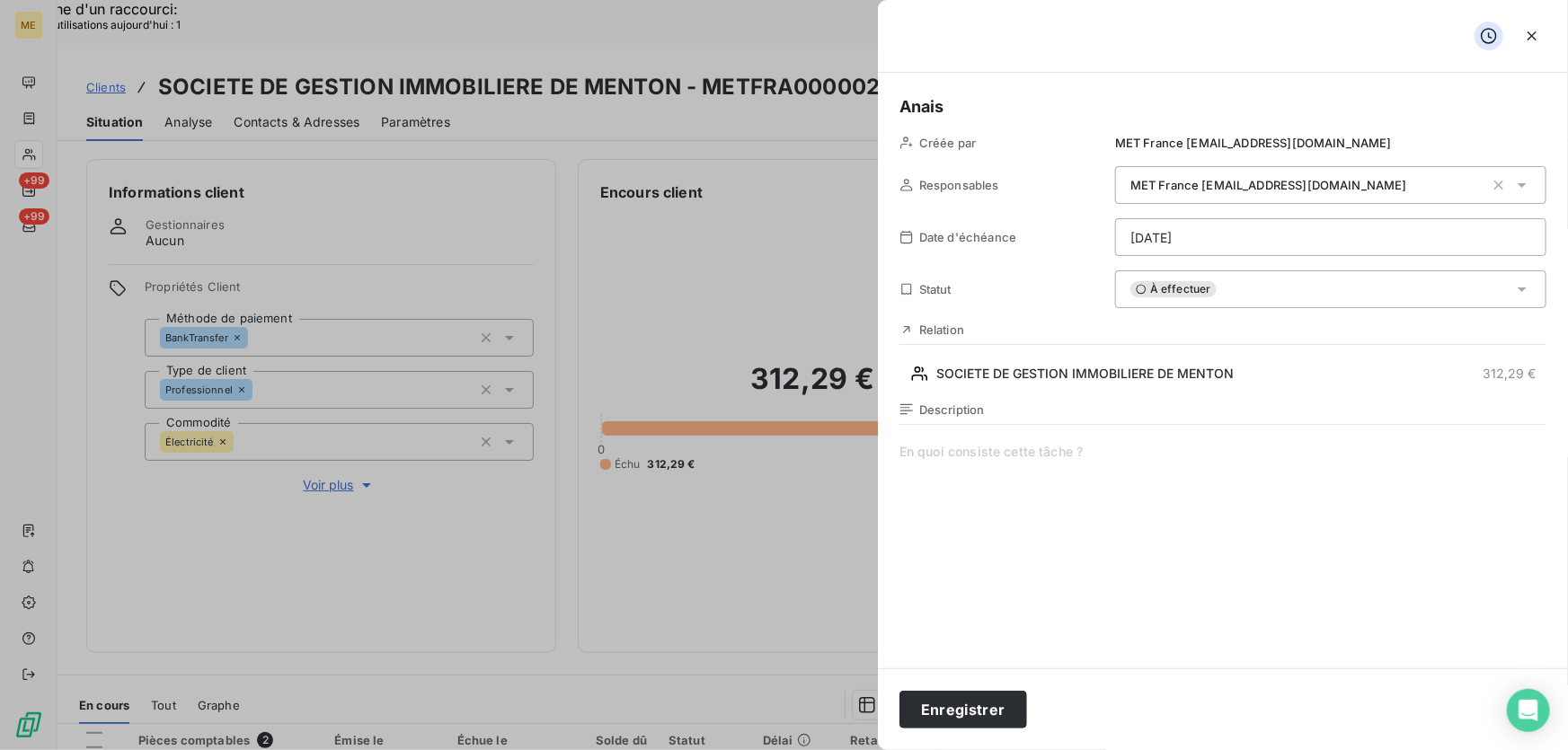
click at [1049, 448] on span at bounding box center [1223, 615] width 647 height 345
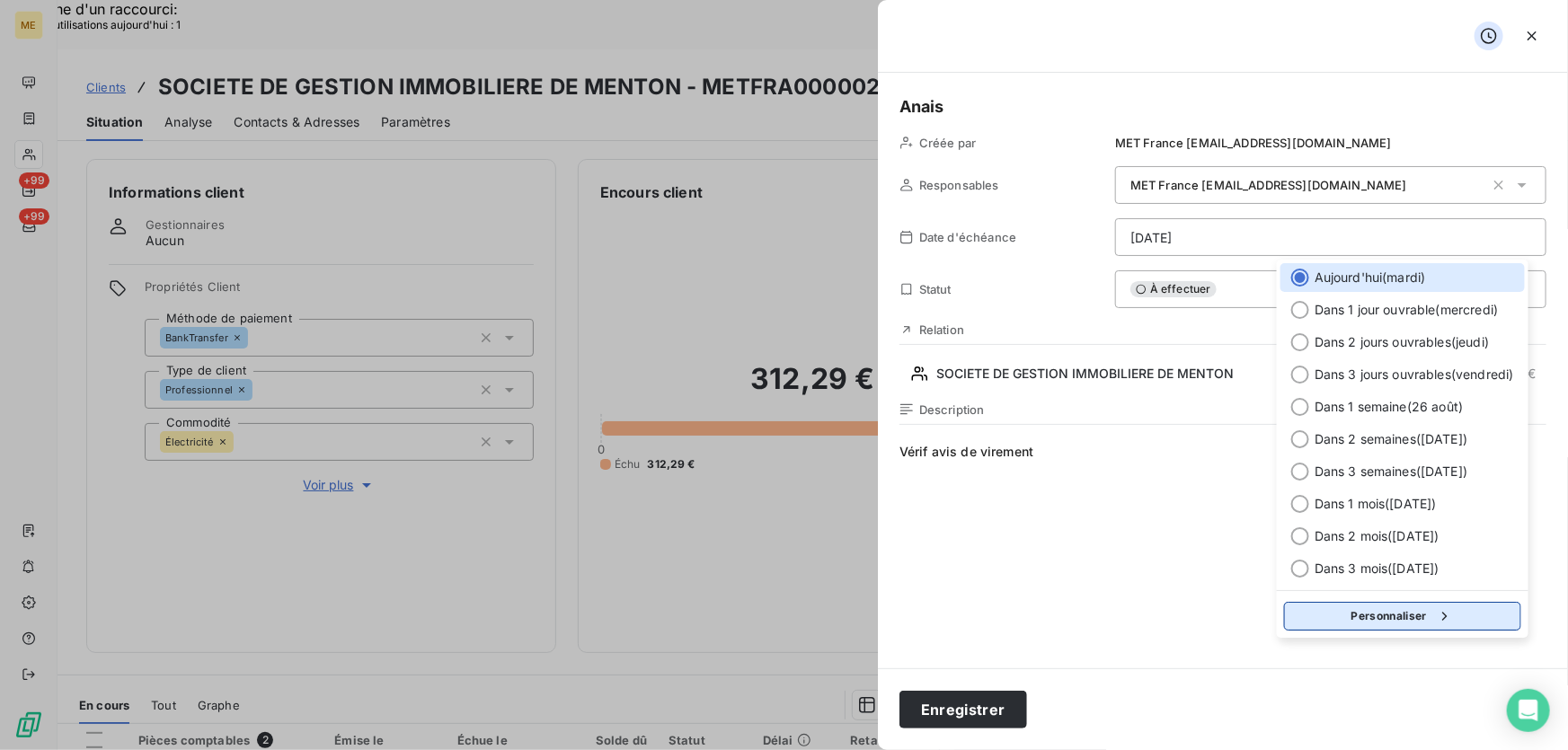
click at [1410, 617] on button "Personnaliser" at bounding box center [1402, 616] width 237 height 28
select select "7"
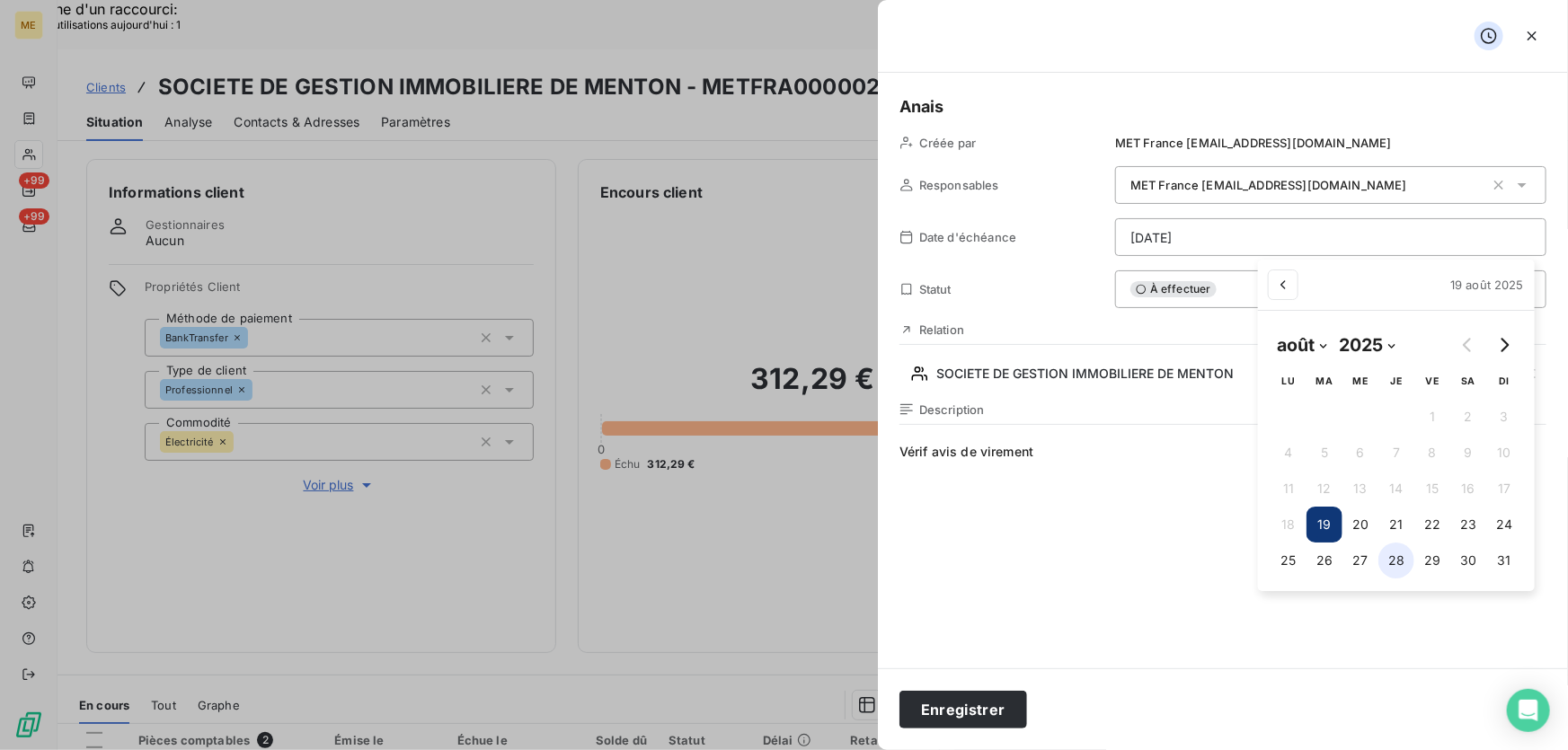
click at [1388, 563] on button "28" at bounding box center [1396, 560] width 36 height 36
type input "28/08/2025"
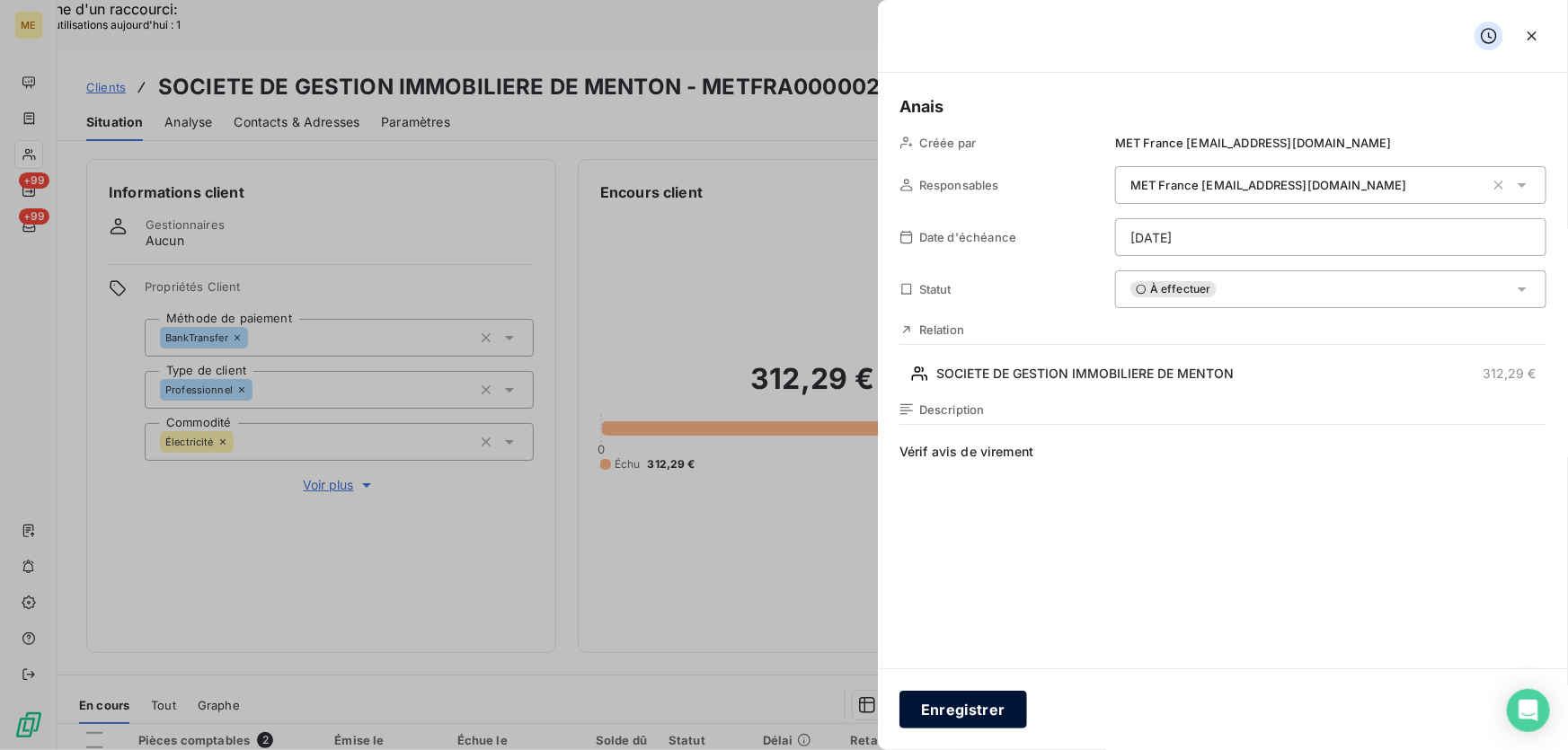
click at [968, 710] on button "Enregistrer" at bounding box center [962, 710] width 127 height 38
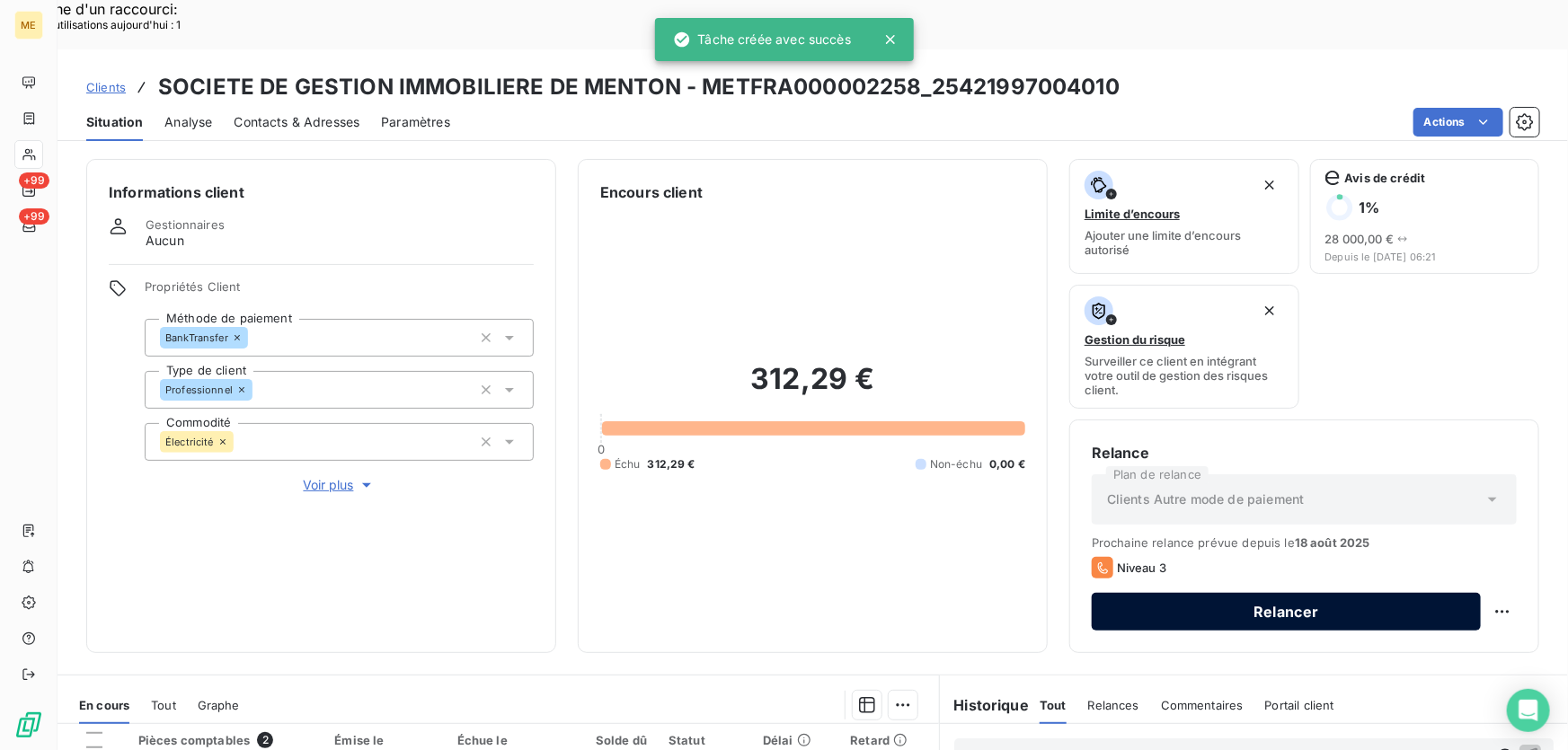
click at [1294, 593] on button "Relancer" at bounding box center [1286, 612] width 389 height 38
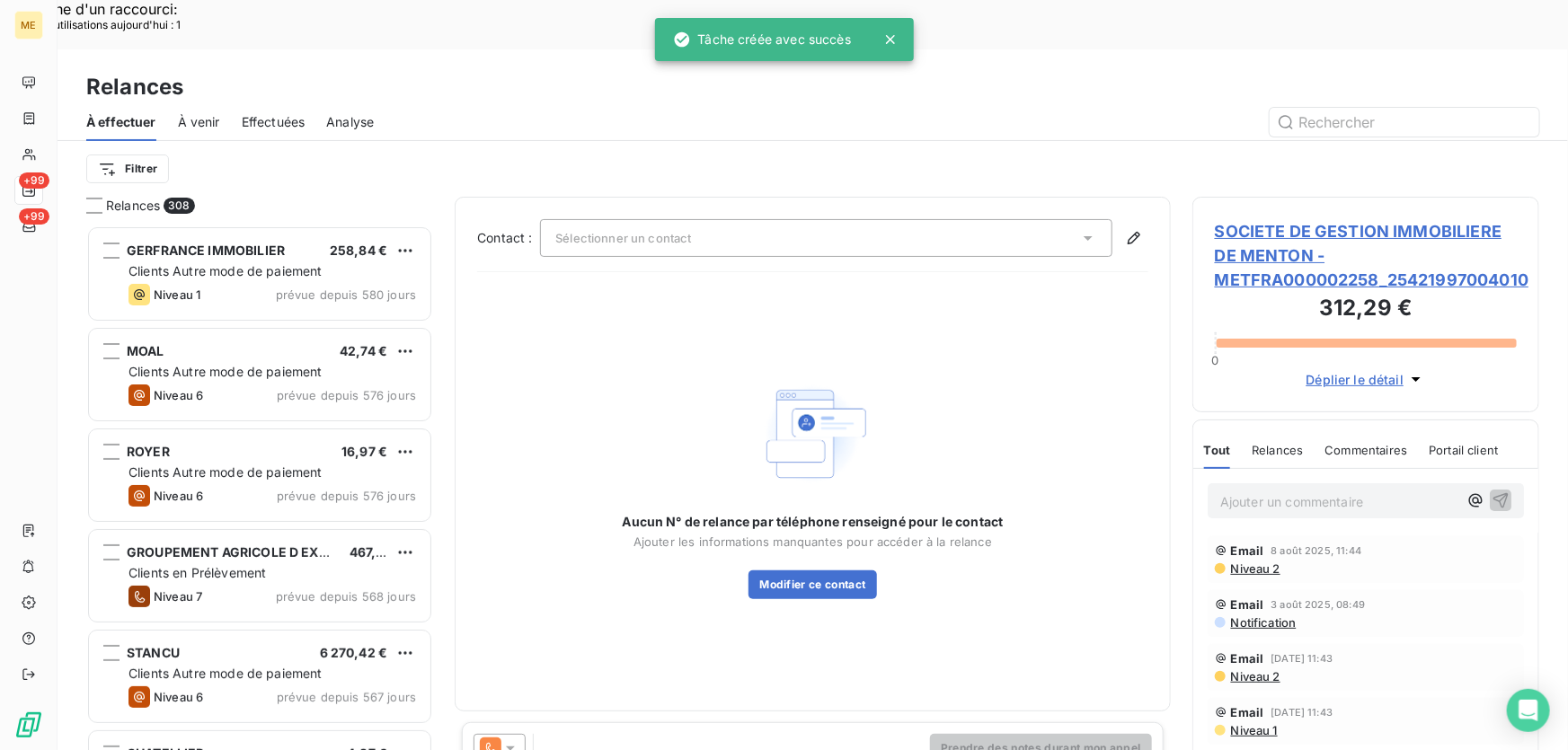
scroll to position [563, 334]
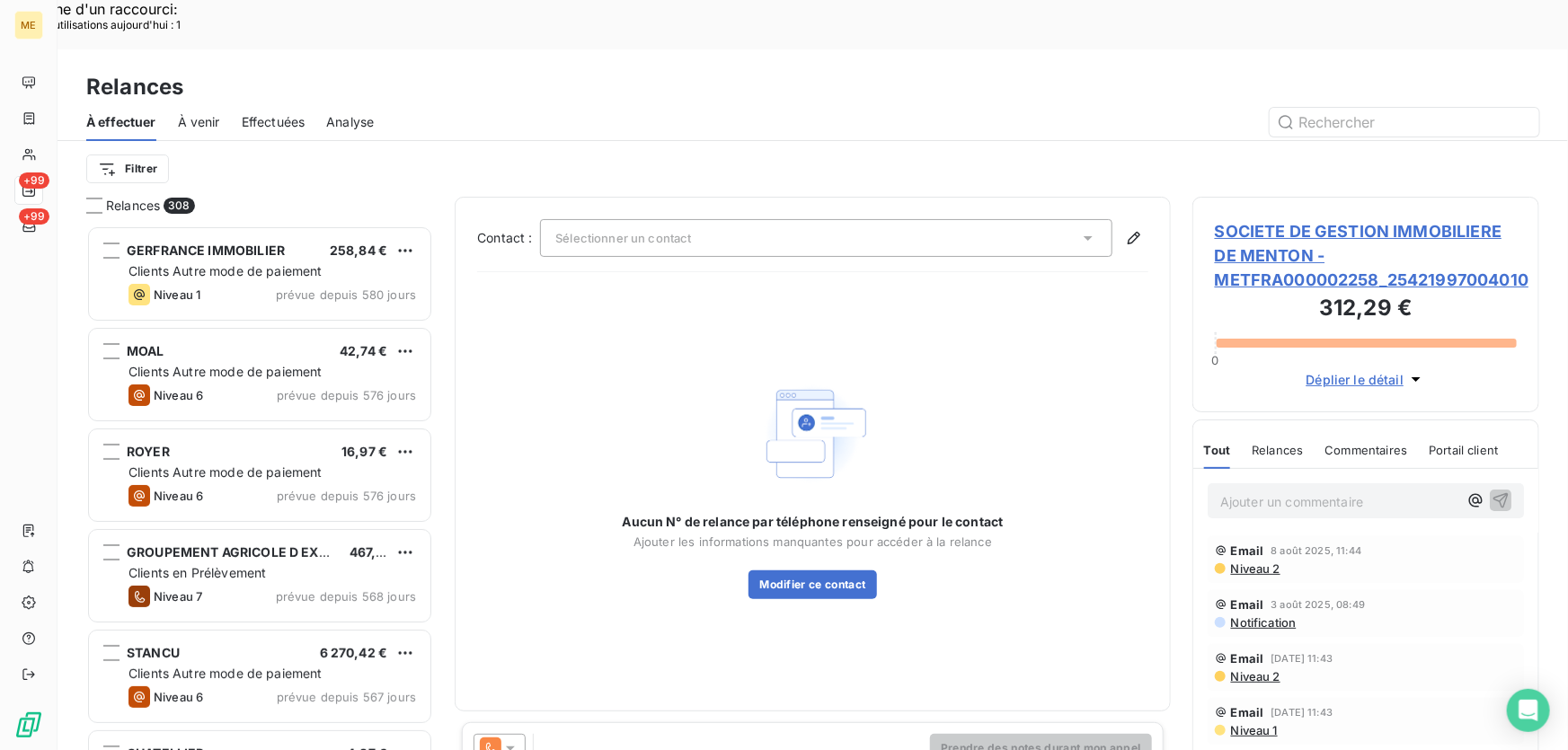
click at [771, 219] on div "Sélectionner un contact" at bounding box center [826, 237] width 572 height 38
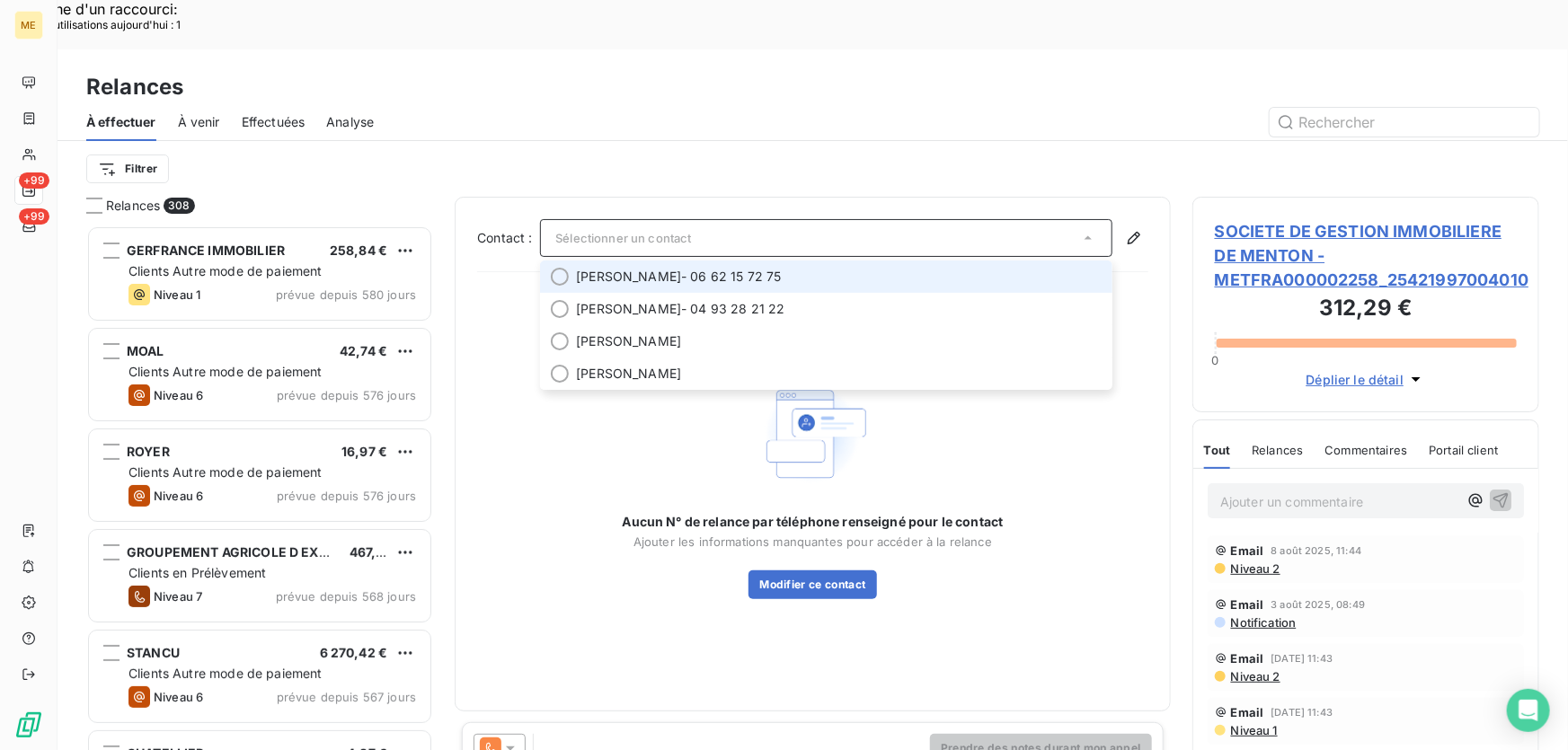
click at [781, 268] on span "Matthieu DANIEL - 06 62 15 72 75" at bounding box center [838, 277] width 525 height 18
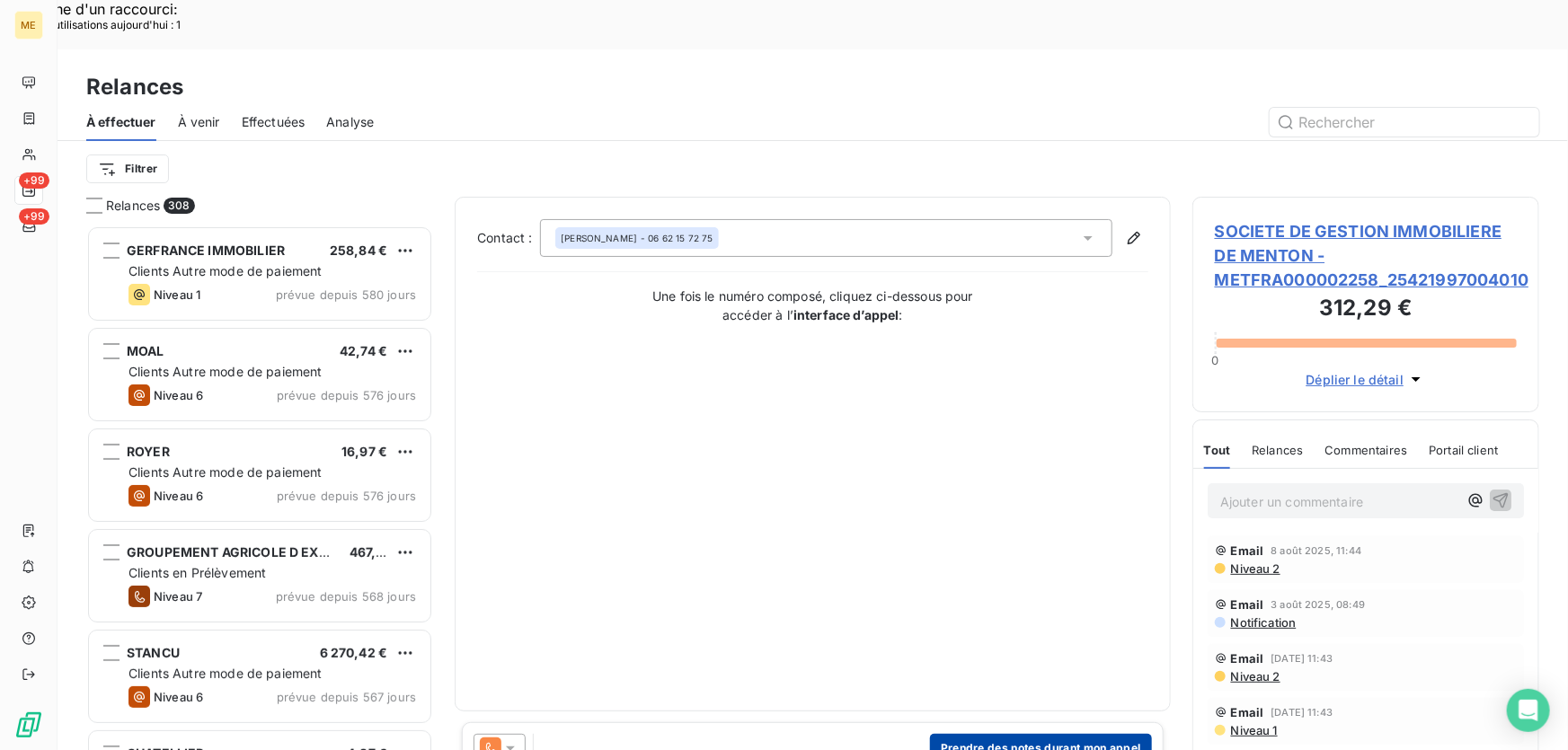
click at [1042, 734] on button "Prendre des notes durant mon appel" at bounding box center [1041, 748] width 222 height 28
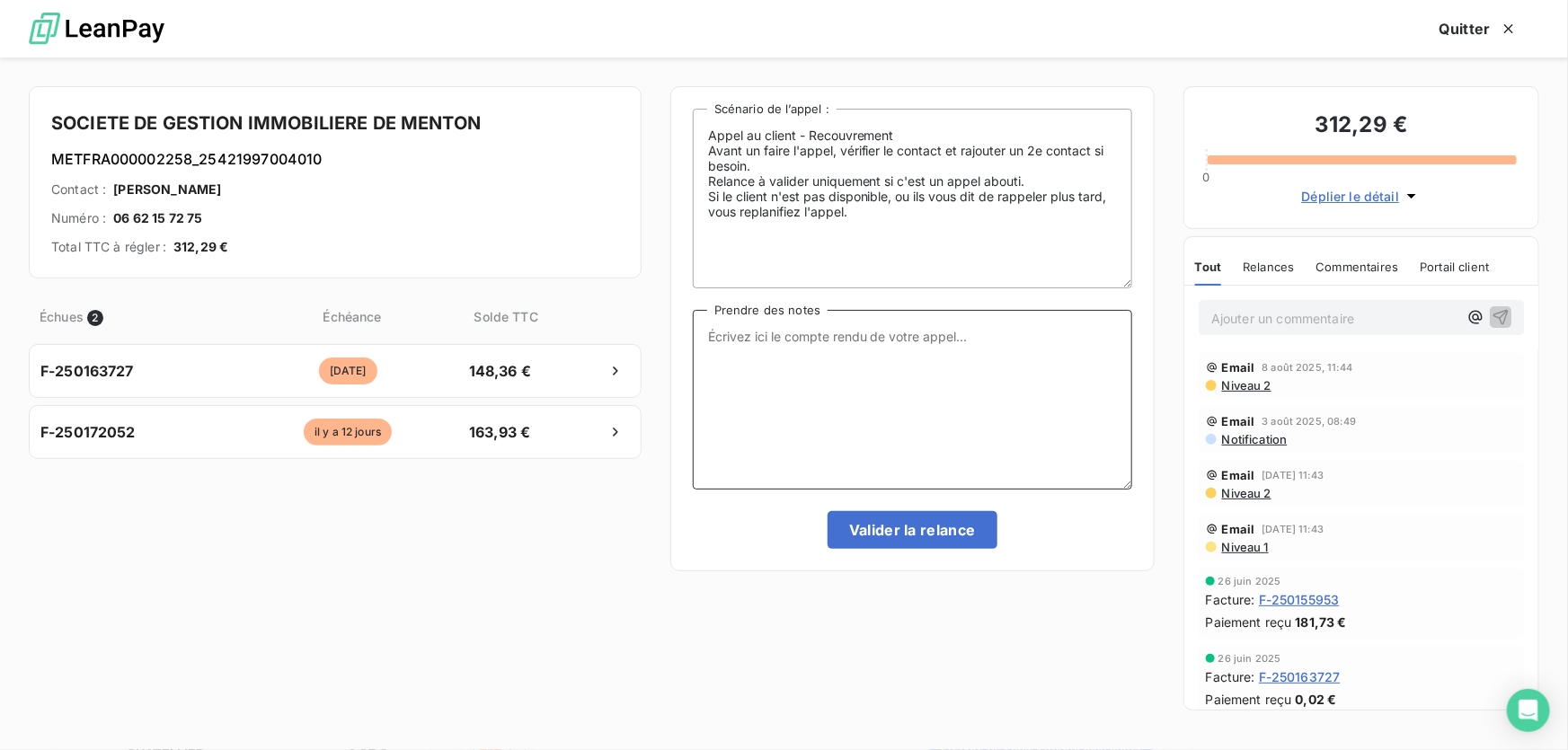
click at [897, 362] on textarea "Prendre des notes" at bounding box center [912, 400] width 439 height 180
paste textarea "METFRA000002258_25421997004010"
type textarea "METFRA000002258_25421997004010"
drag, startPoint x: 962, startPoint y: 336, endPoint x: 664, endPoint y: 338, distance: 298.0
click at [664, 338] on div "SOCIETE DE GESTION IMMOBILIERE DE MENTON METFRA000002258_25421997004010 Contact…" at bounding box center [784, 404] width 1568 height 693
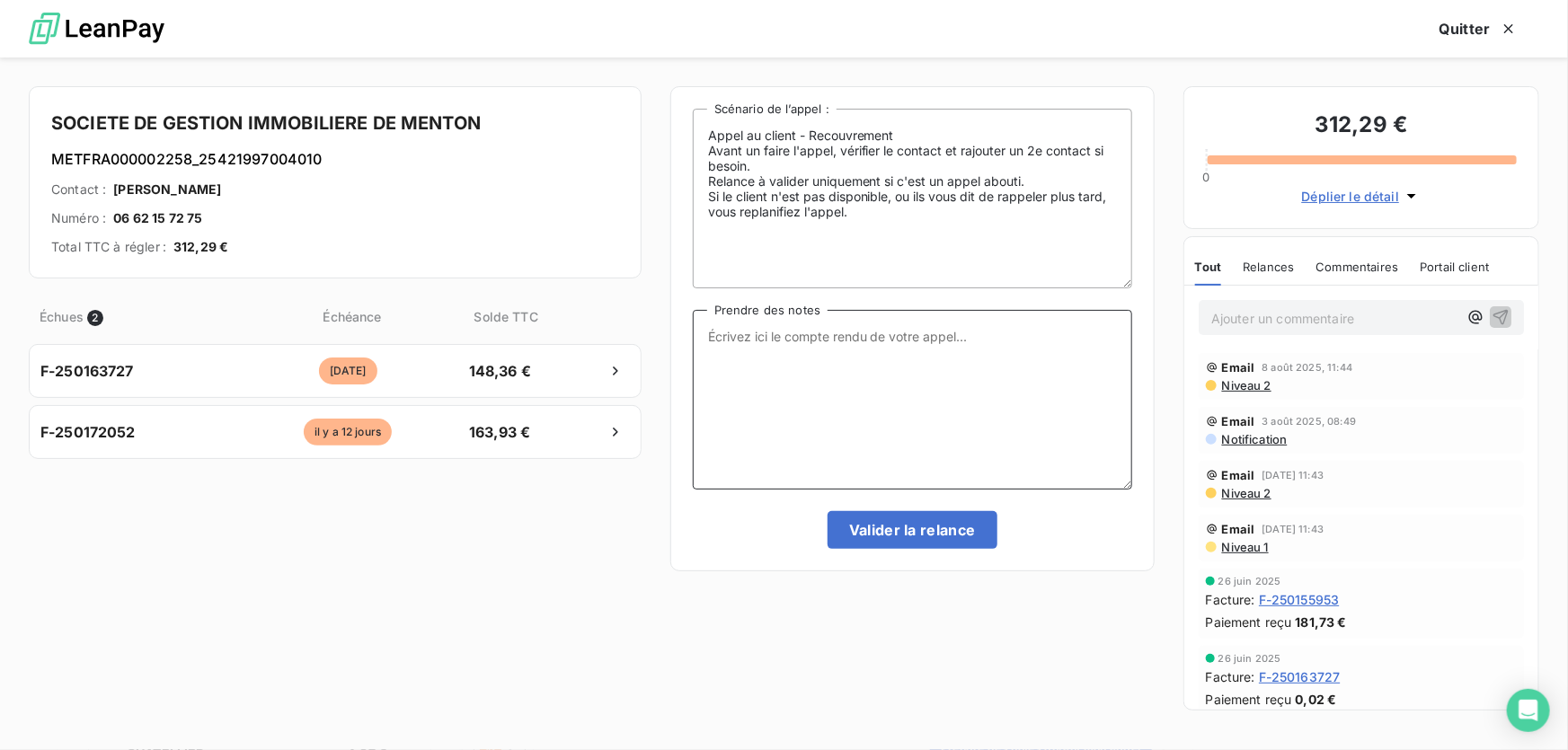
click at [843, 357] on textarea "Prendre des notes" at bounding box center [912, 400] width 439 height 180
paste textarea "Anaïs - 19/08/2025 - 17H24 Interlocuteur : Mr DANIEL 0493282122 COMPTABILITEFOU…"
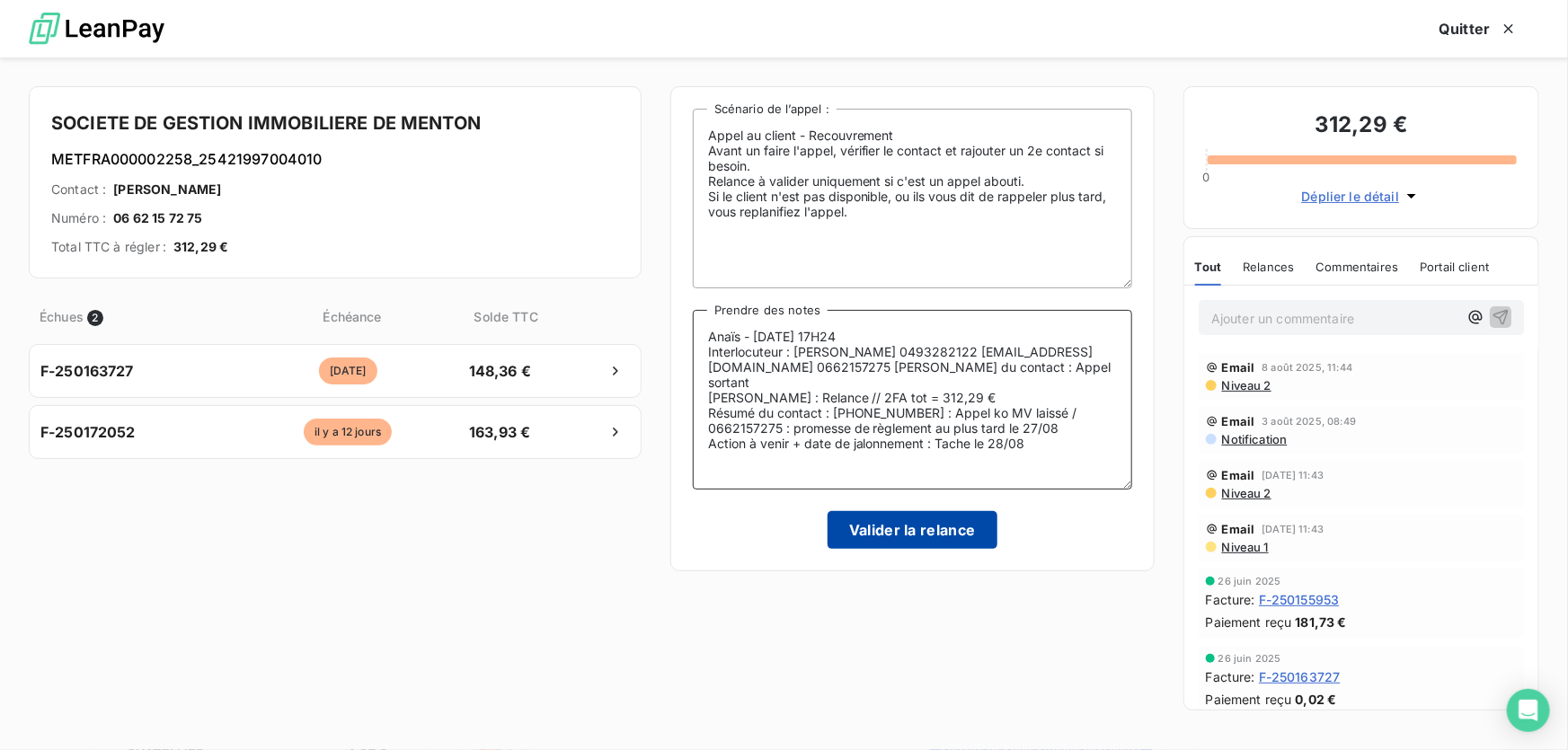
type textarea "Anaïs - 19/08/2025 - 17H24 Interlocuteur : Mr DANIEL 0493282122 COMPTABILITEFOU…"
click at [899, 524] on button "Valider la relance" at bounding box center [912, 530] width 170 height 38
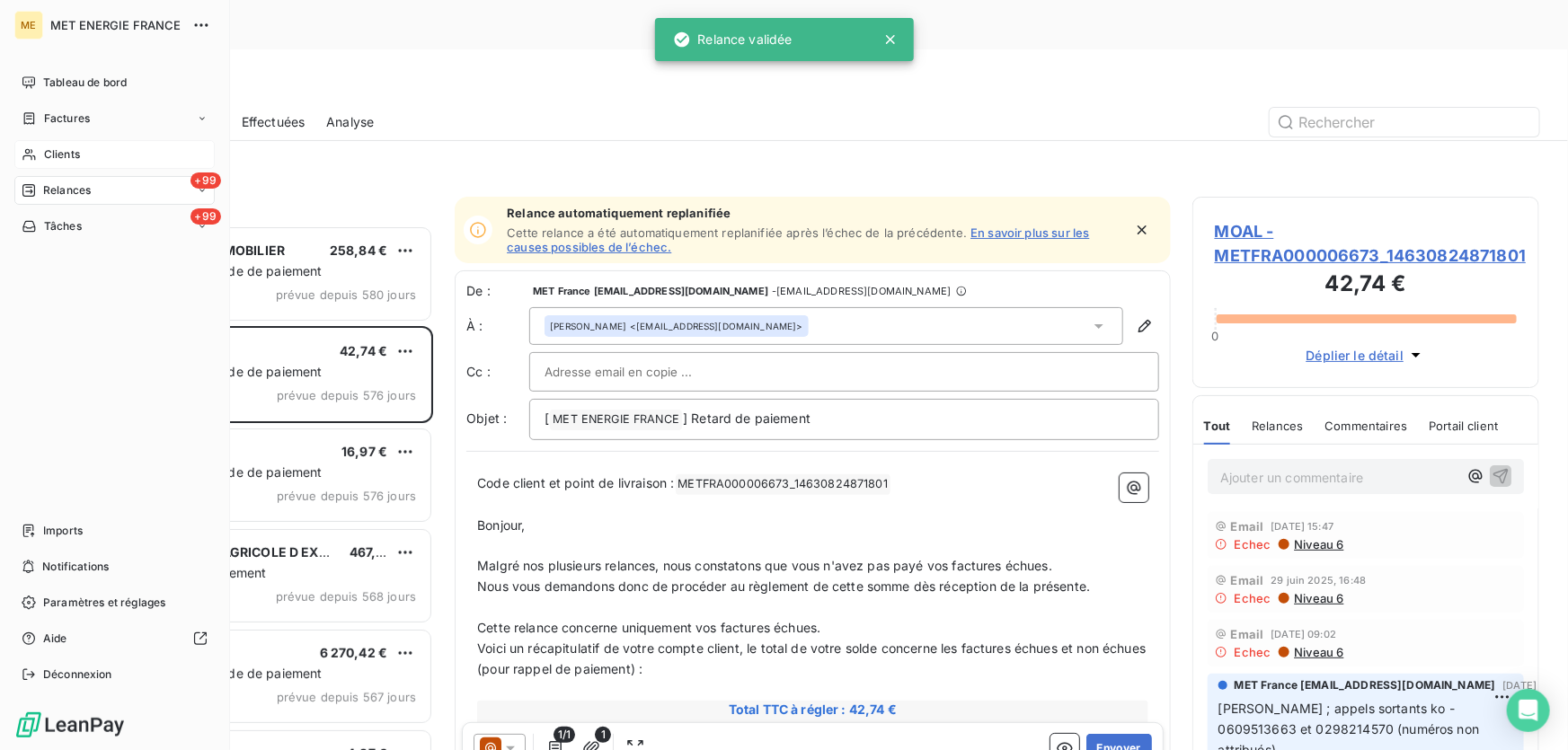
click at [27, 150] on icon at bounding box center [29, 155] width 16 height 15
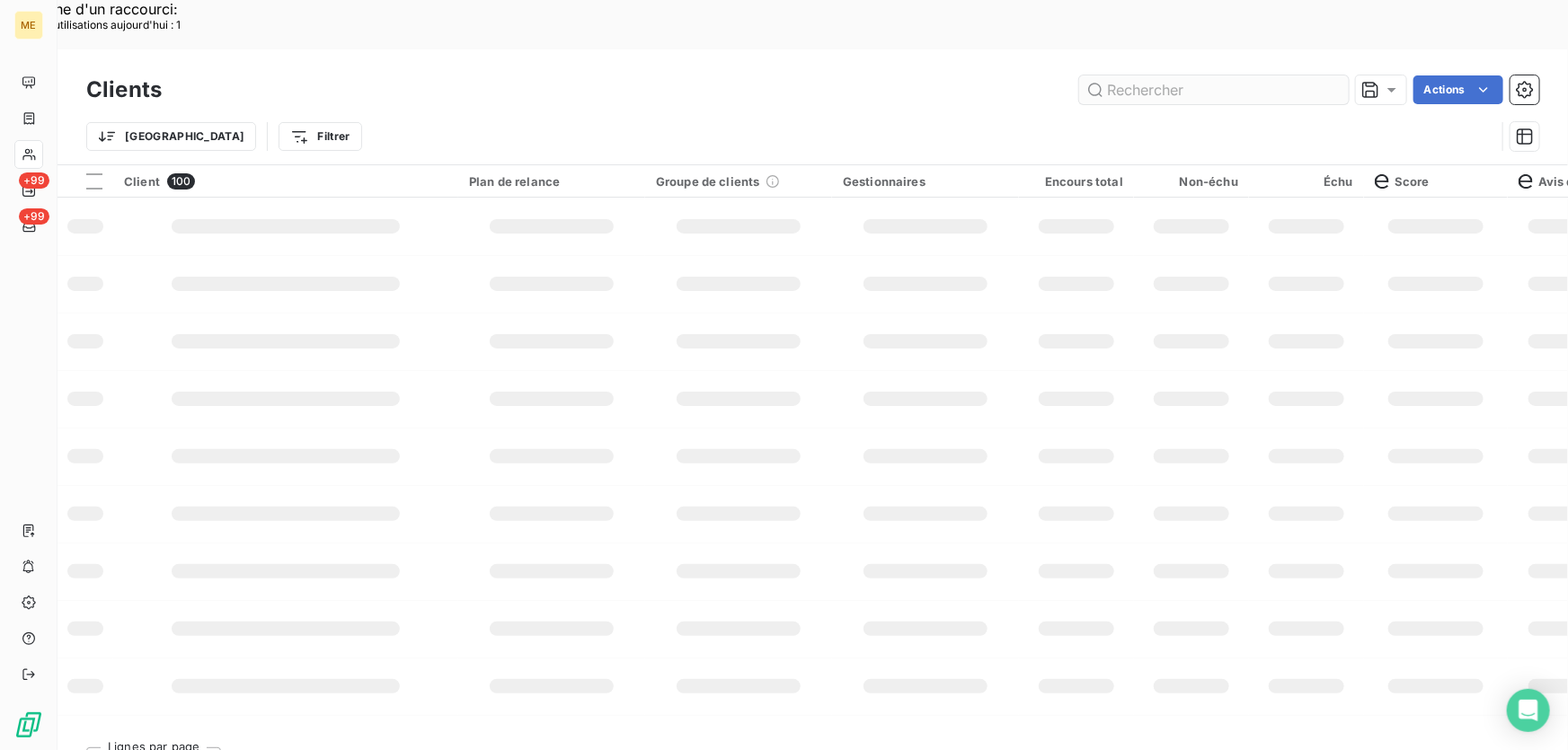
click at [1183, 75] on input "text" at bounding box center [1213, 89] width 269 height 28
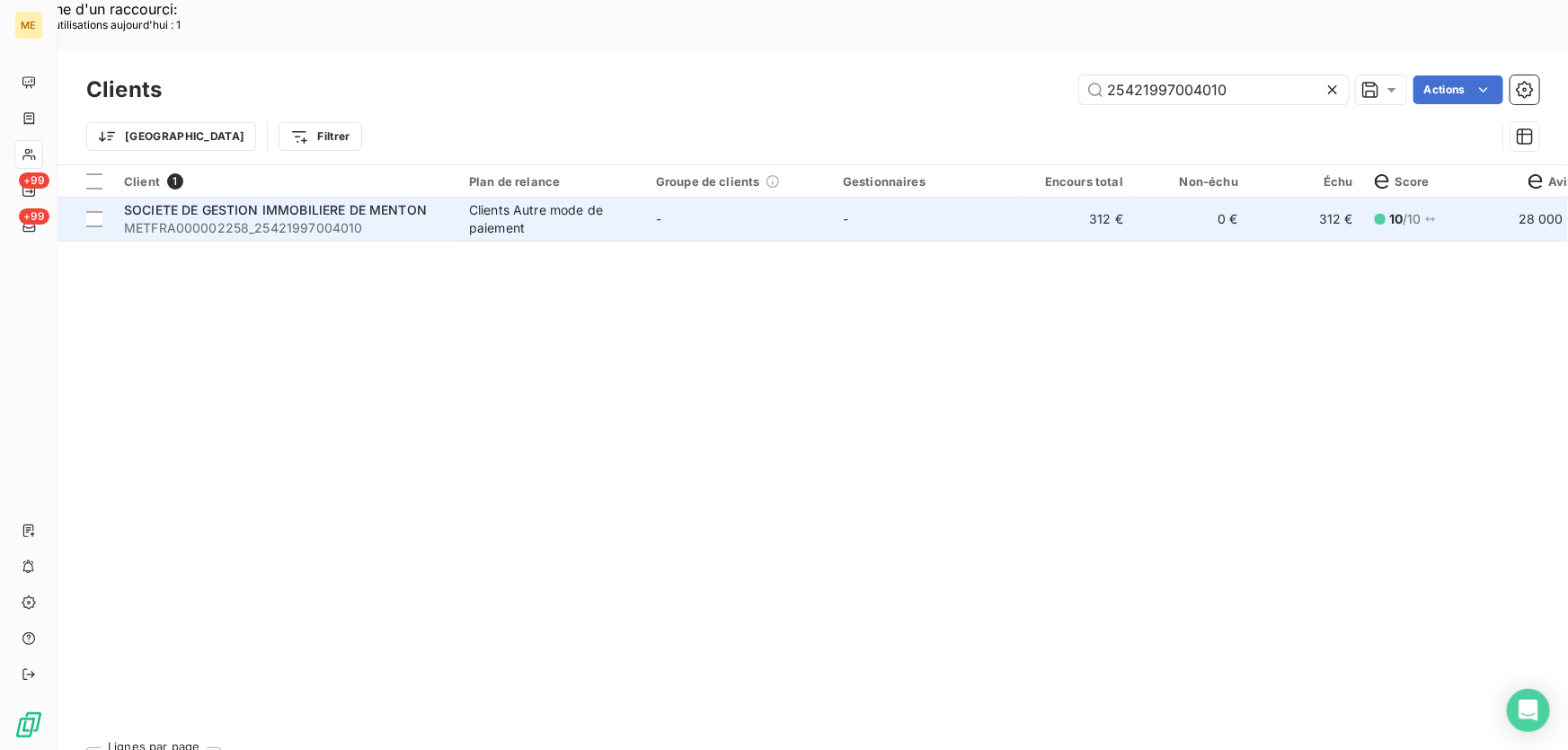
type input "25421997004010"
click at [649, 198] on td "-" at bounding box center [739, 219] width 187 height 43
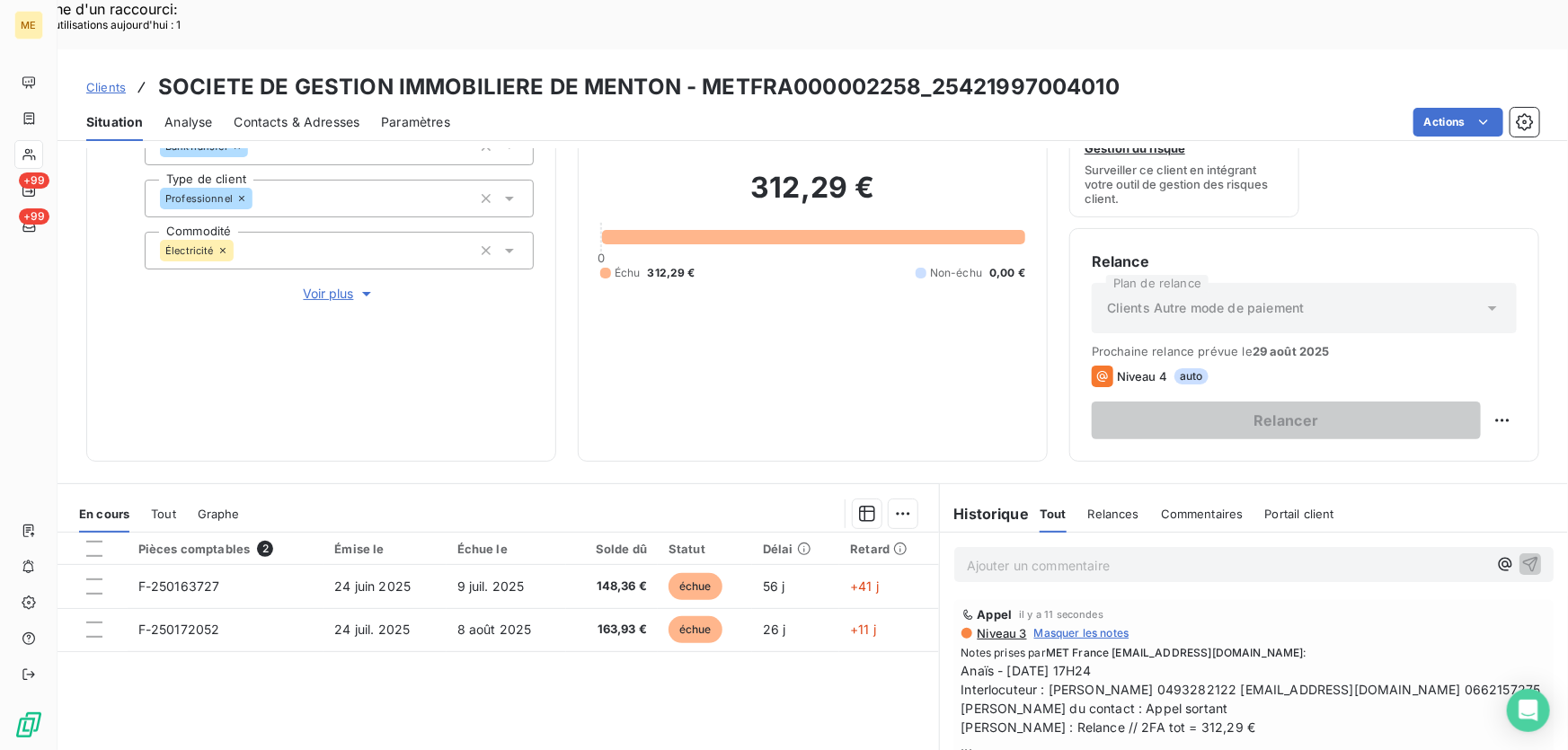
scroll to position [245, 0]
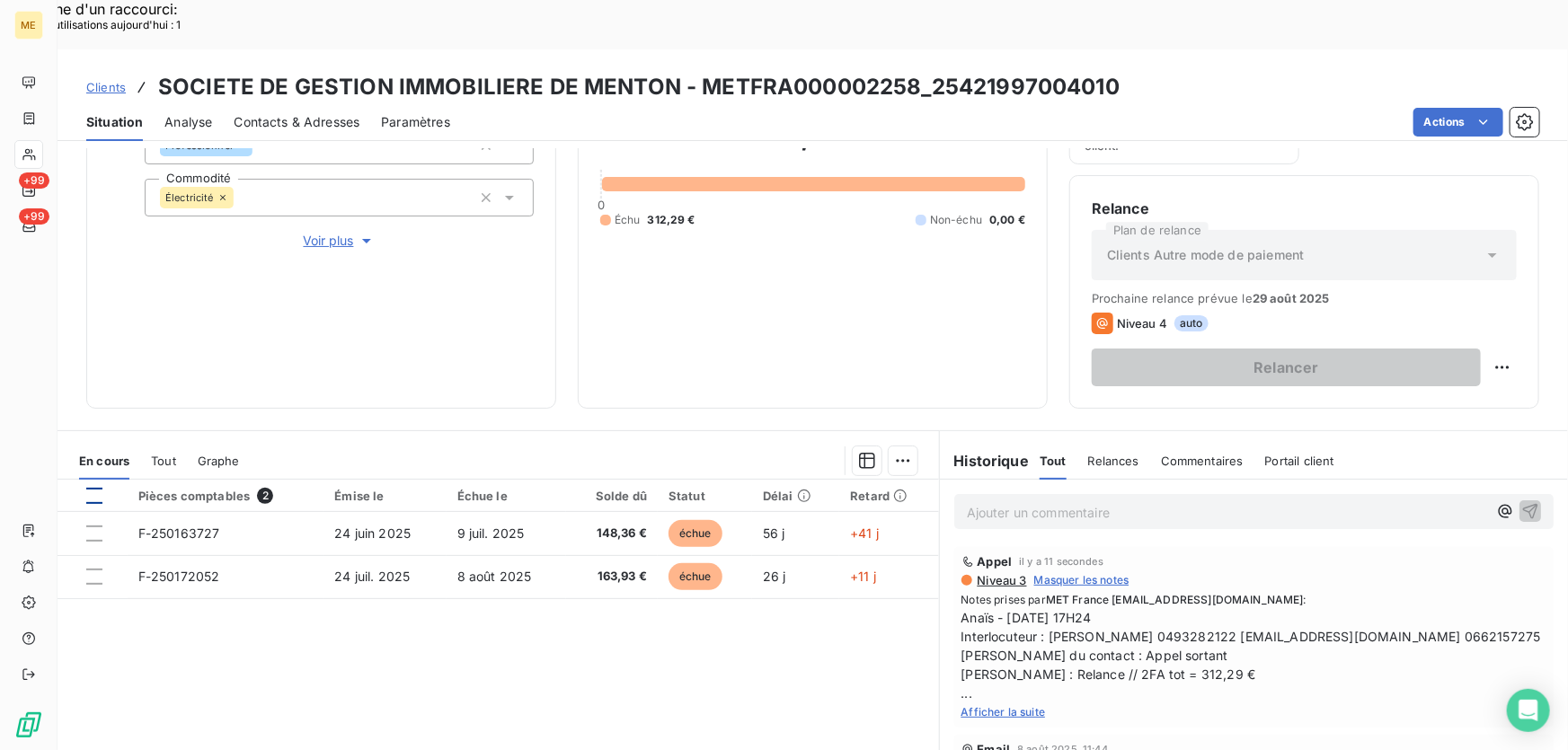
click at [90, 488] on div at bounding box center [94, 496] width 16 height 17
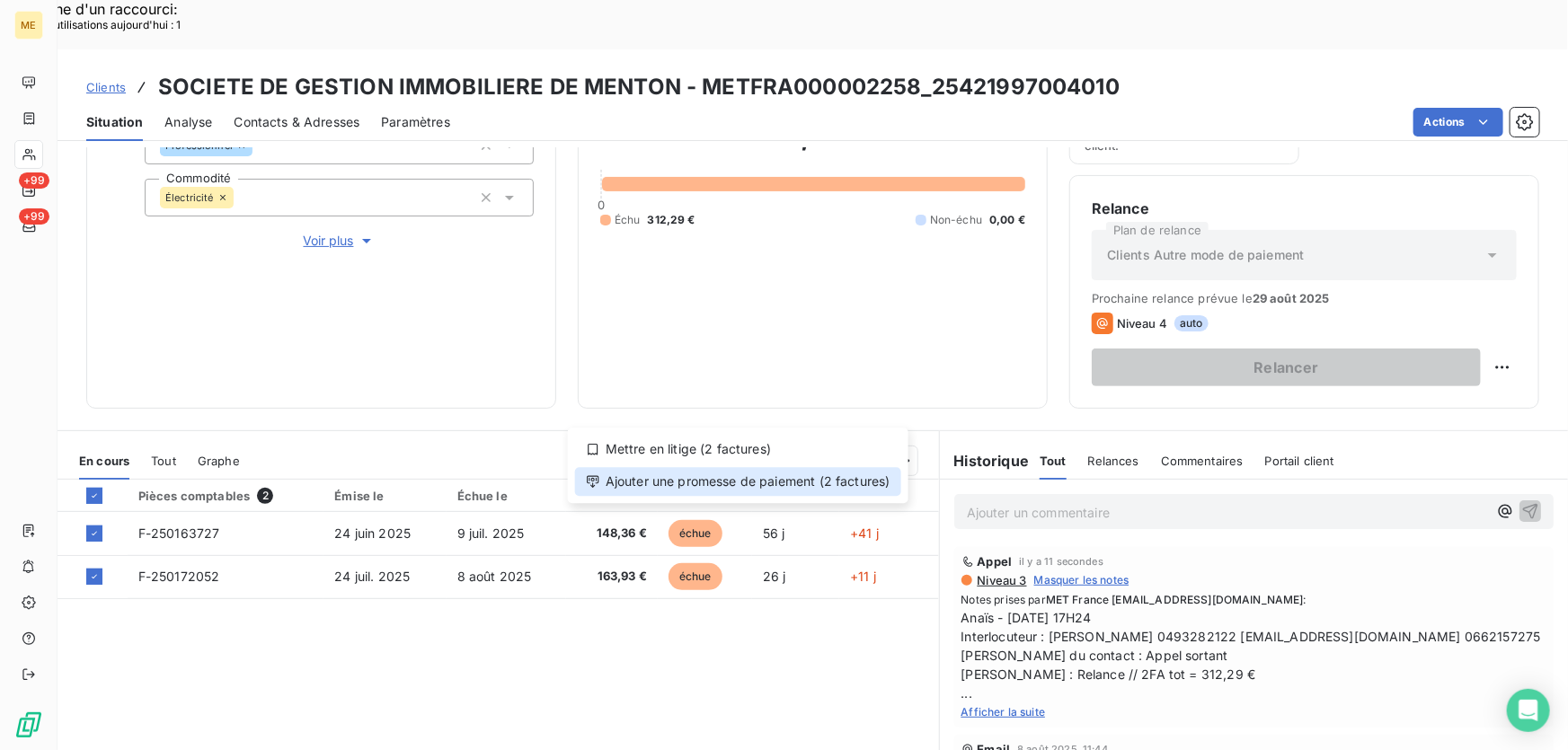
click at [830, 484] on div "Ajouter une promesse de paiement (2 factures)" at bounding box center [738, 481] width 326 height 28
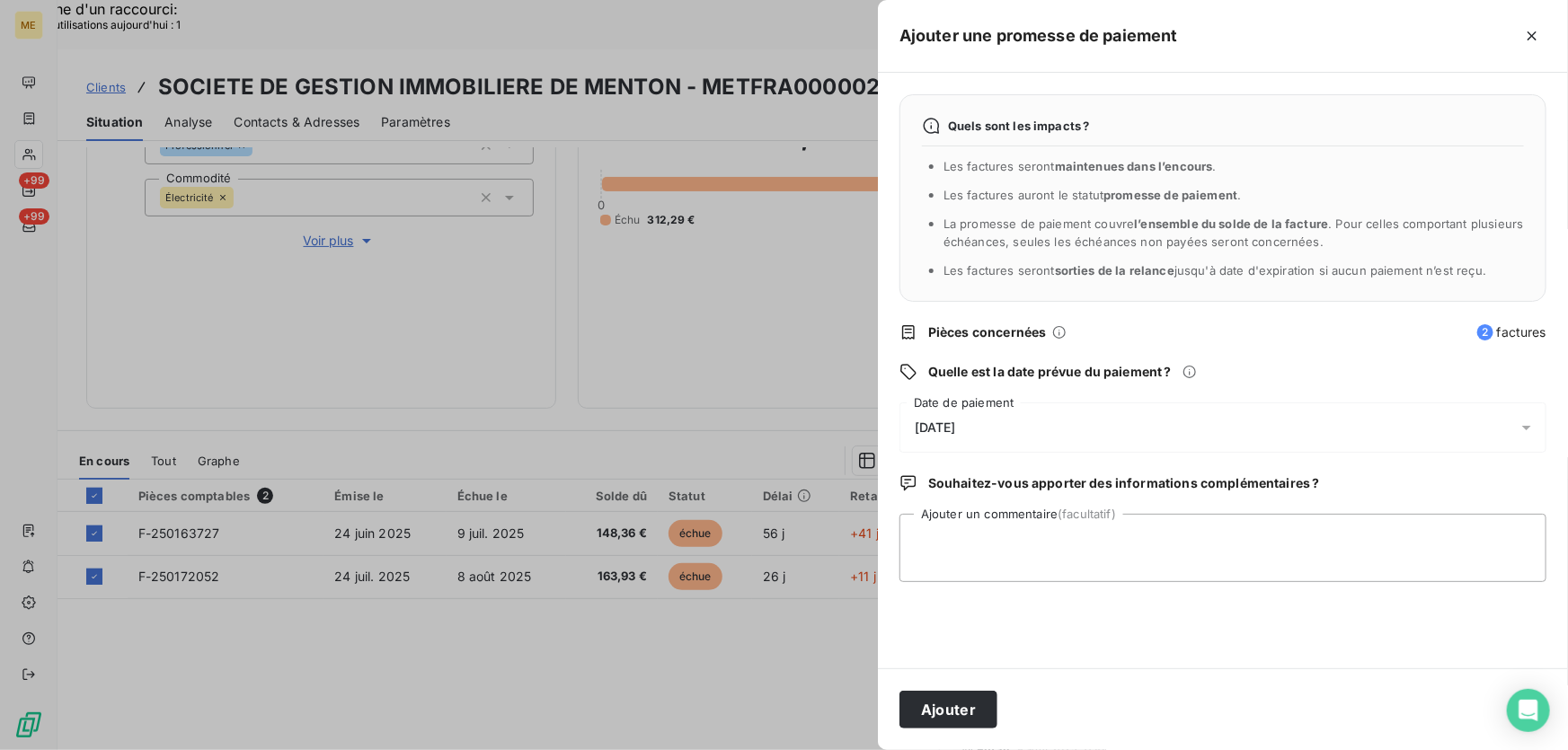
click at [1049, 416] on div "20/08/2025" at bounding box center [1223, 427] width 647 height 50
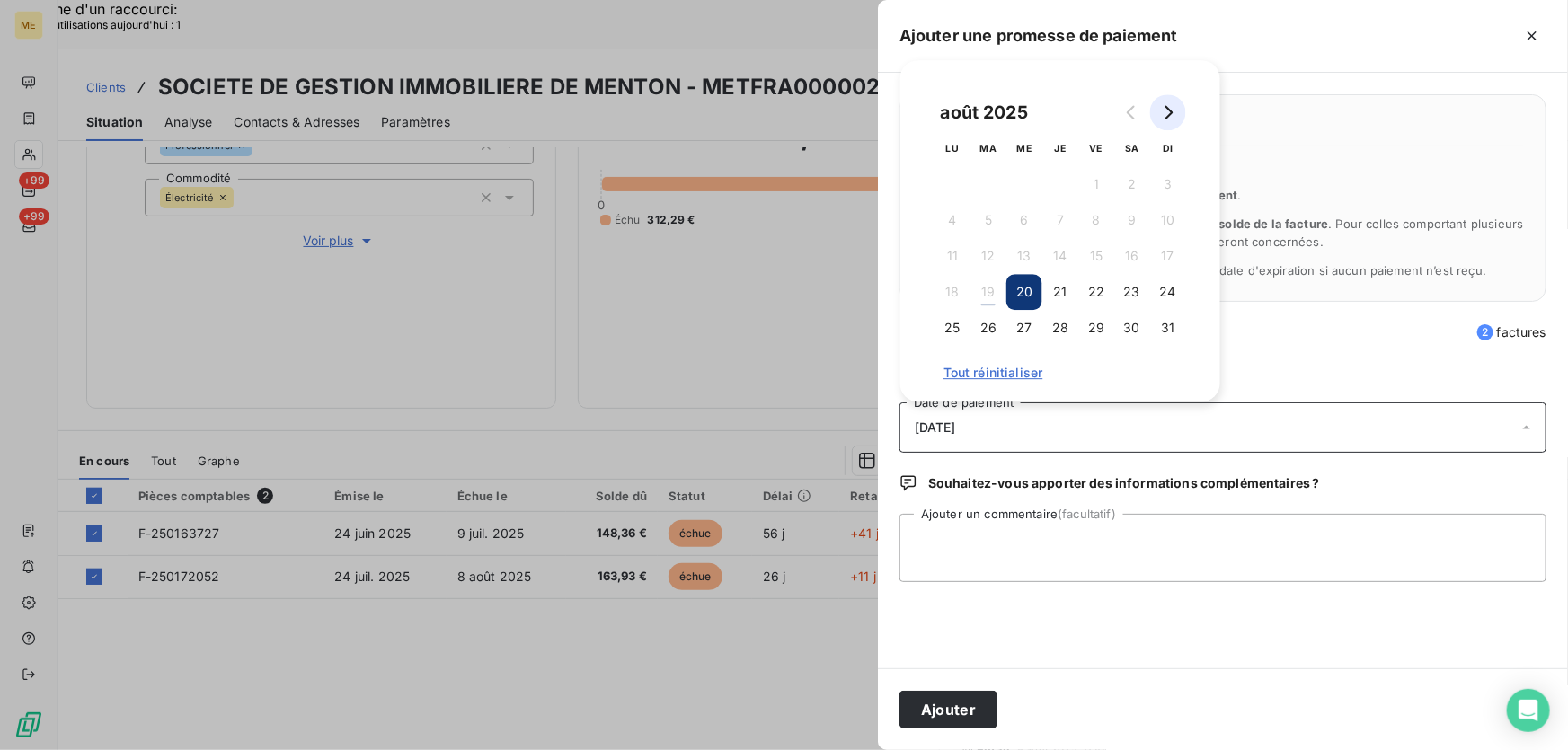
click at [1174, 109] on icon "Go to next month" at bounding box center [1168, 113] width 15 height 15
click at [1024, 186] on button "3" at bounding box center [1024, 183] width 36 height 36
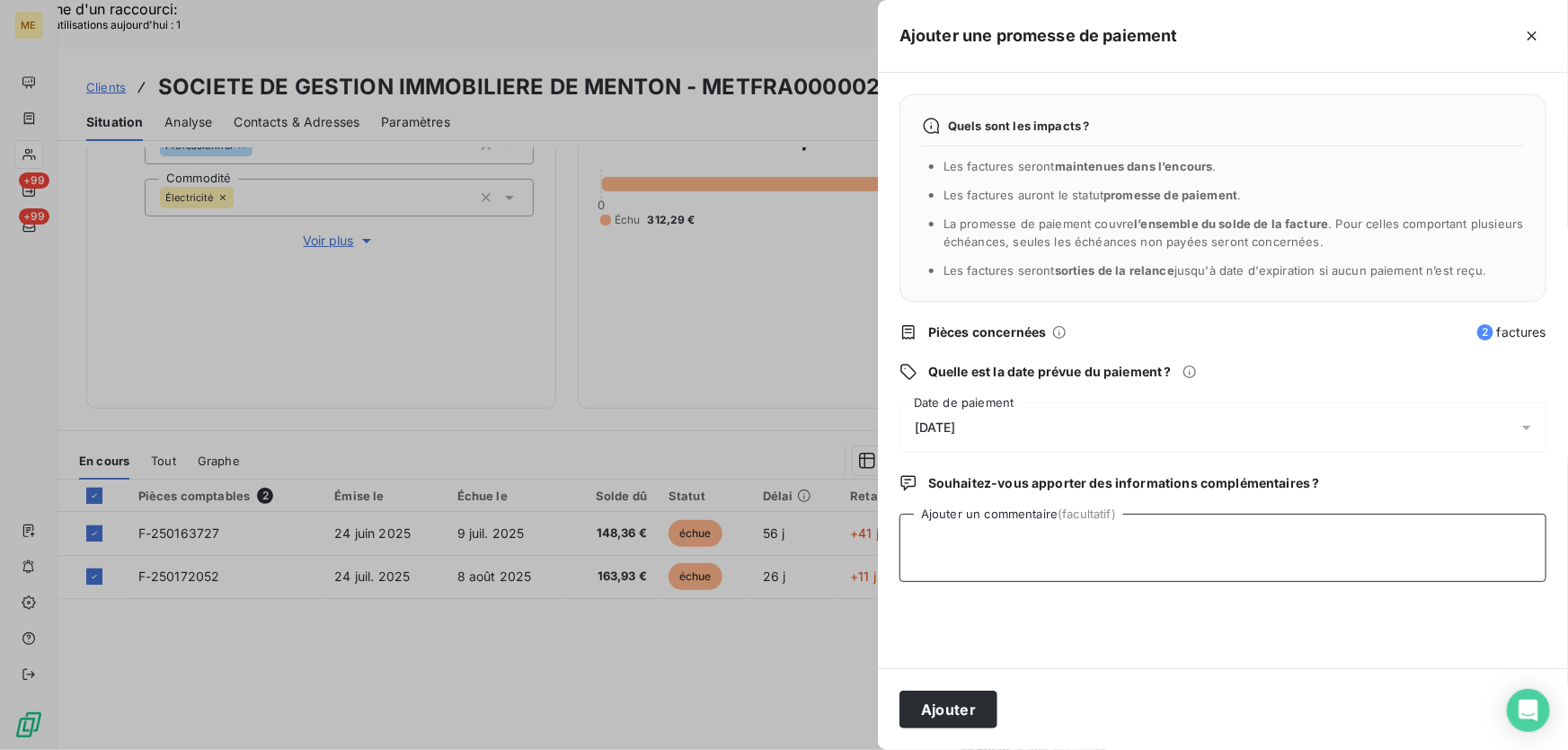
click at [1106, 520] on textarea "Ajouter un commentaire (facultatif)" at bounding box center [1223, 548] width 647 height 68
paste textarea "Anaïs - 19/08/2025 - 17H24 Interlocuteur : Mr DANIEL 0493282122 COMPTABILITEFOU…"
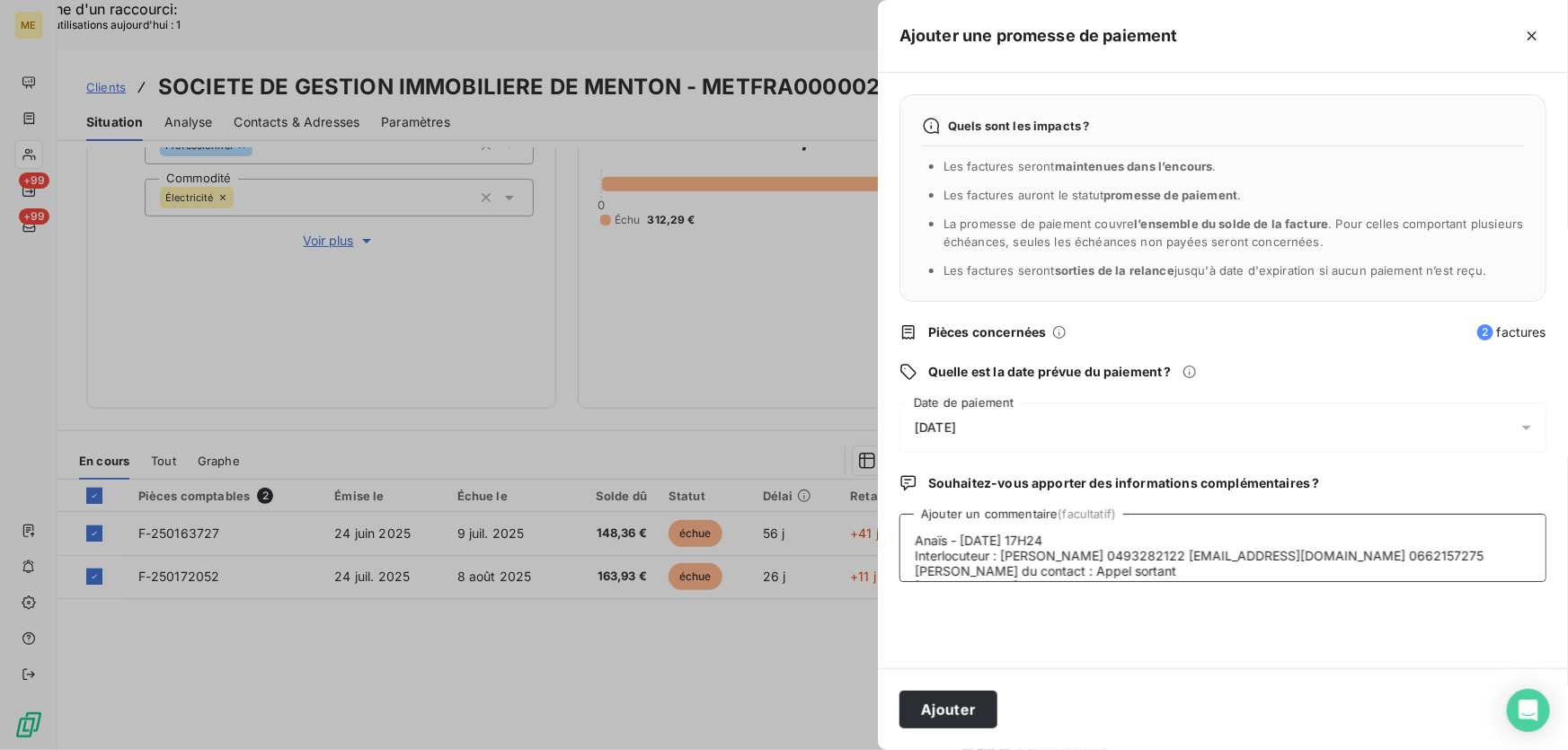
scroll to position [74, 0]
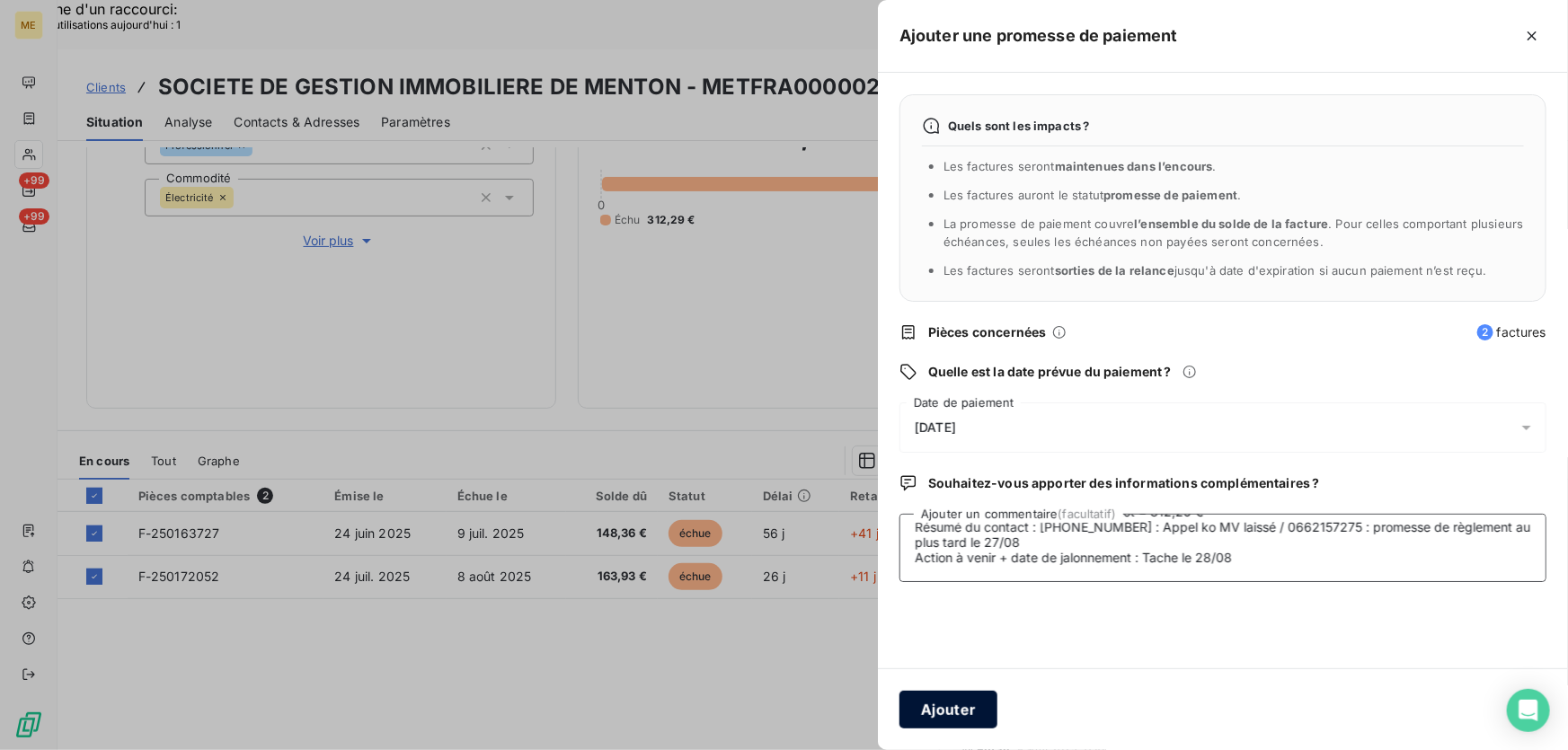
type textarea "Anaïs - 19/08/2025 - 17H24 Interlocuteur : Mr DANIEL 0493282122 COMPTABILITEFOU…"
click at [968, 701] on button "Ajouter" at bounding box center [948, 710] width 98 height 38
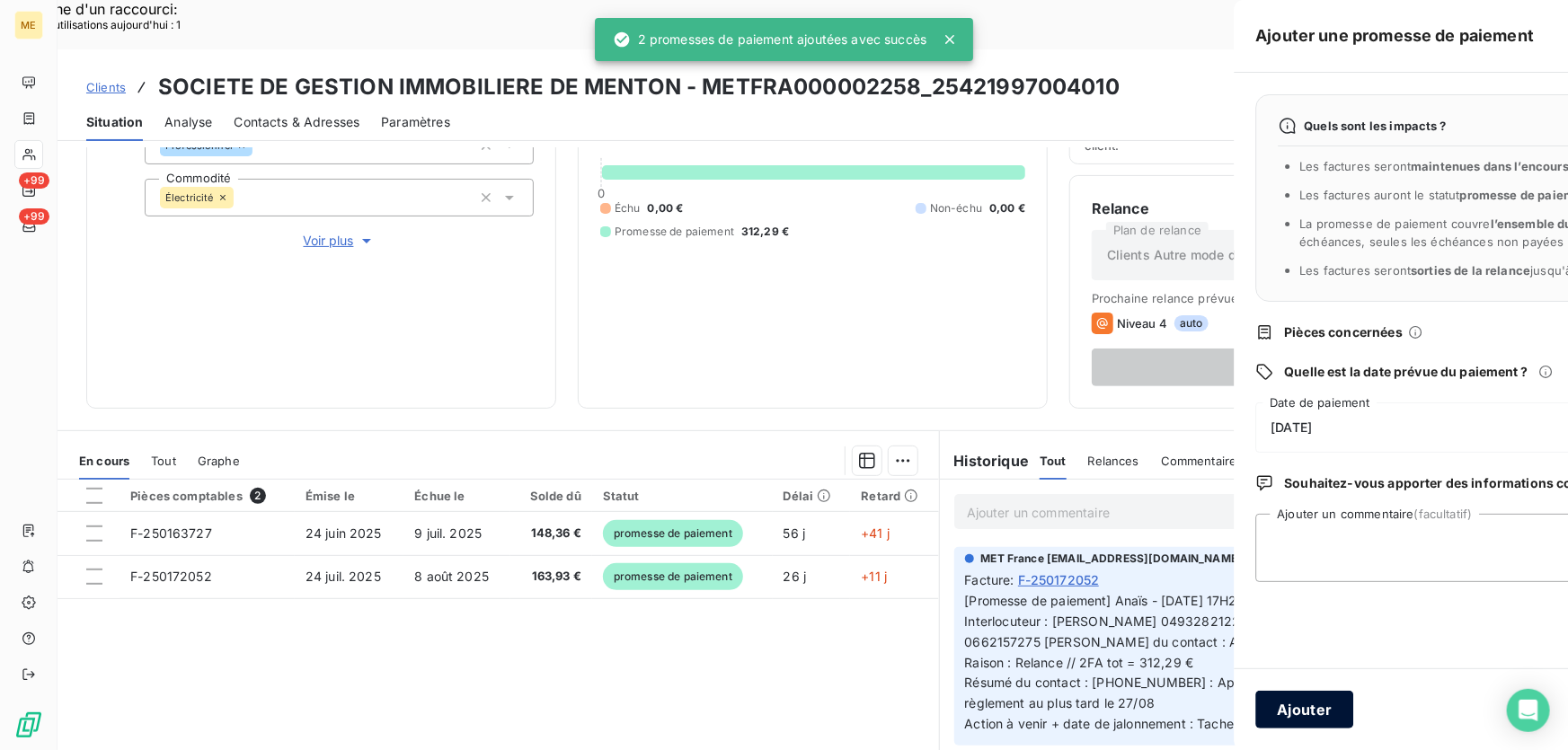
scroll to position [0, 0]
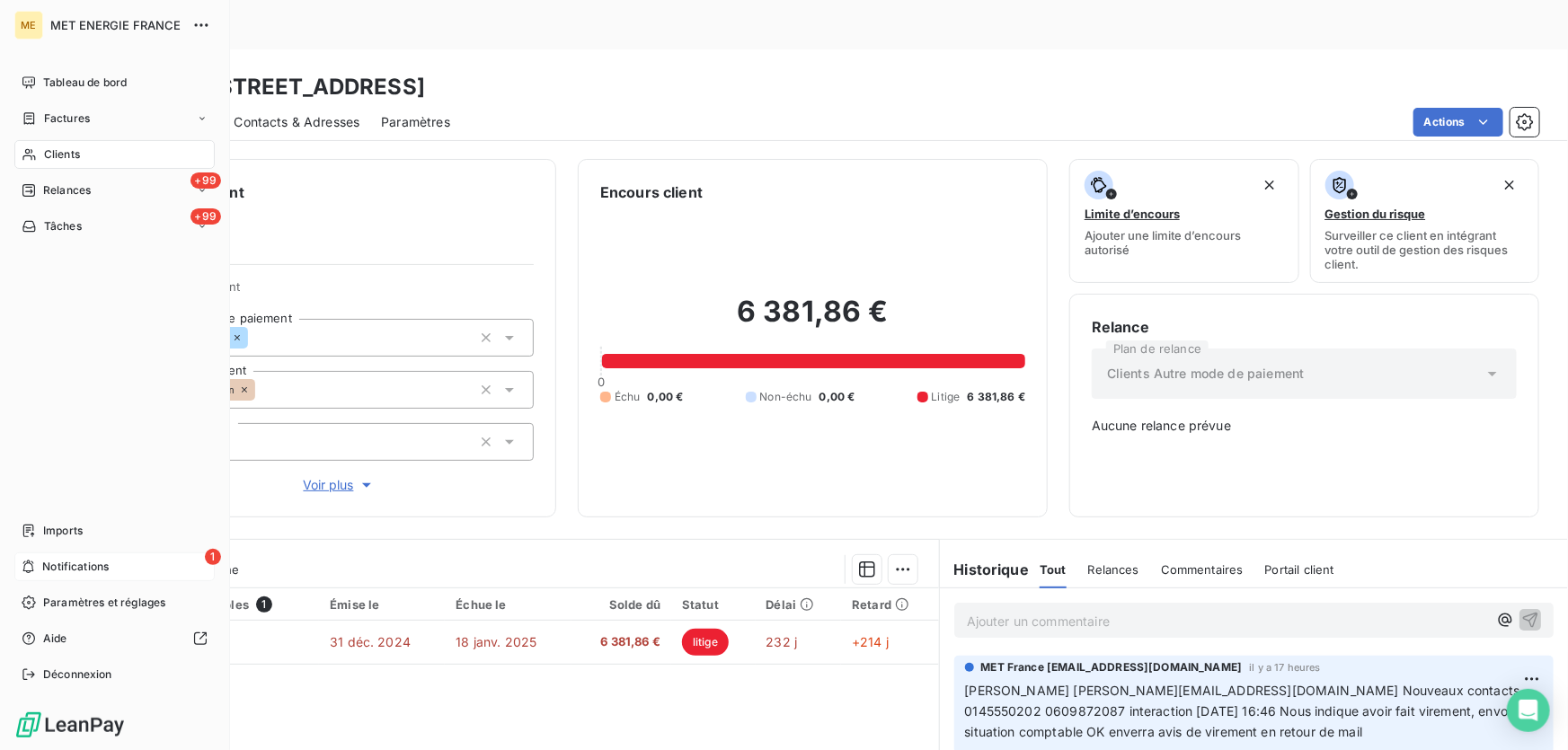
click at [42, 570] on span "Notifications" at bounding box center [75, 568] width 67 height 17
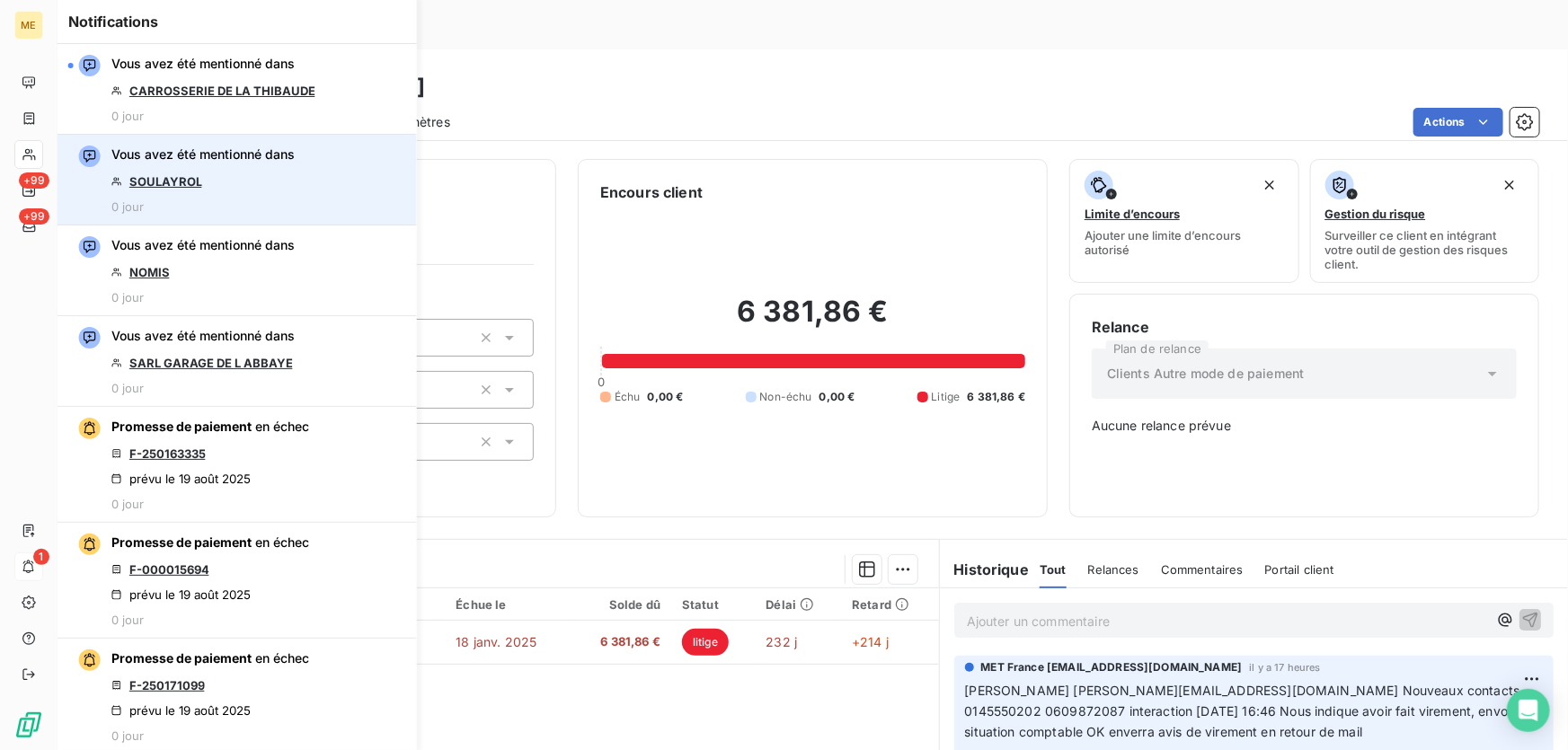
click at [169, 183] on link "SOULAYROL" at bounding box center [165, 182] width 72 height 15
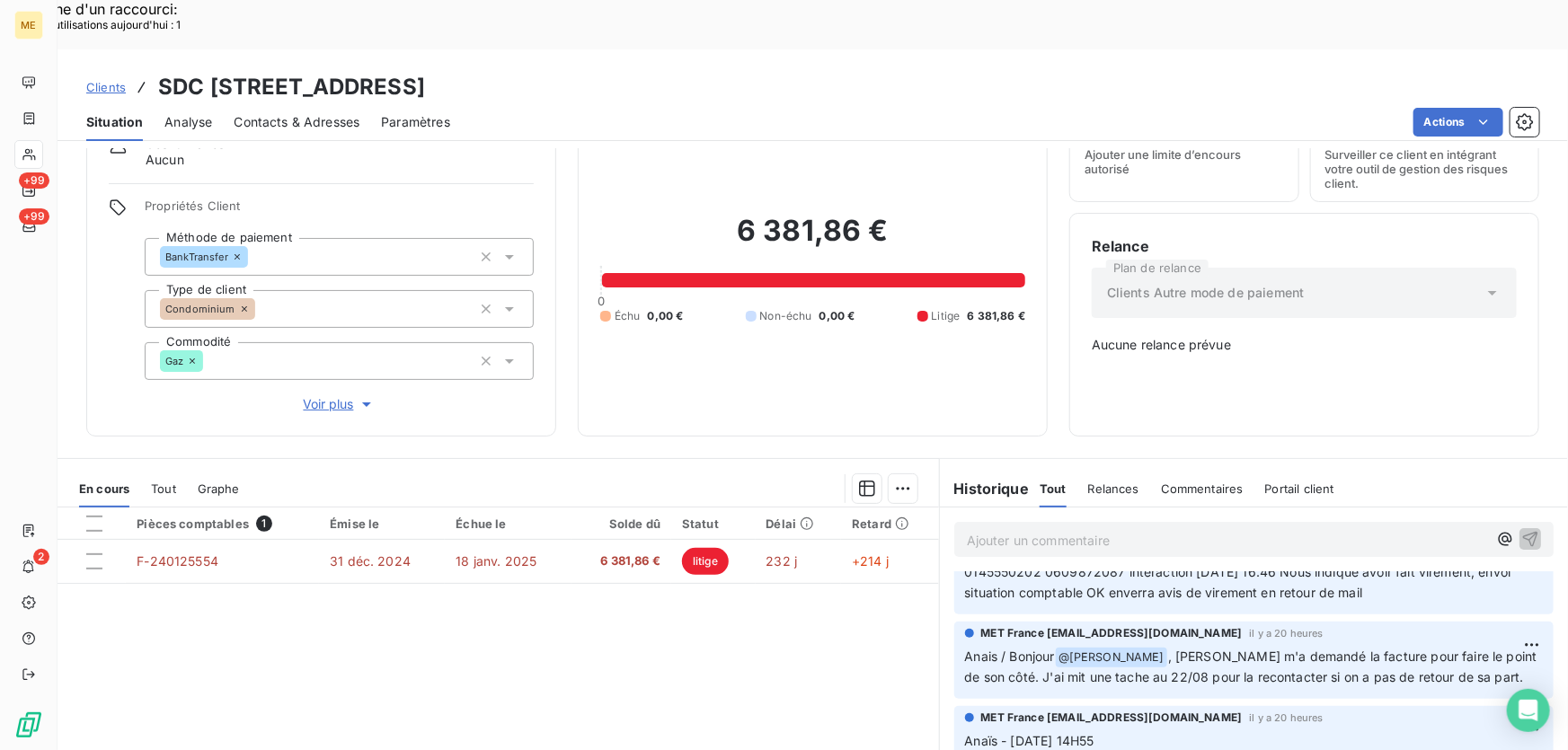
scroll to position [81, 0]
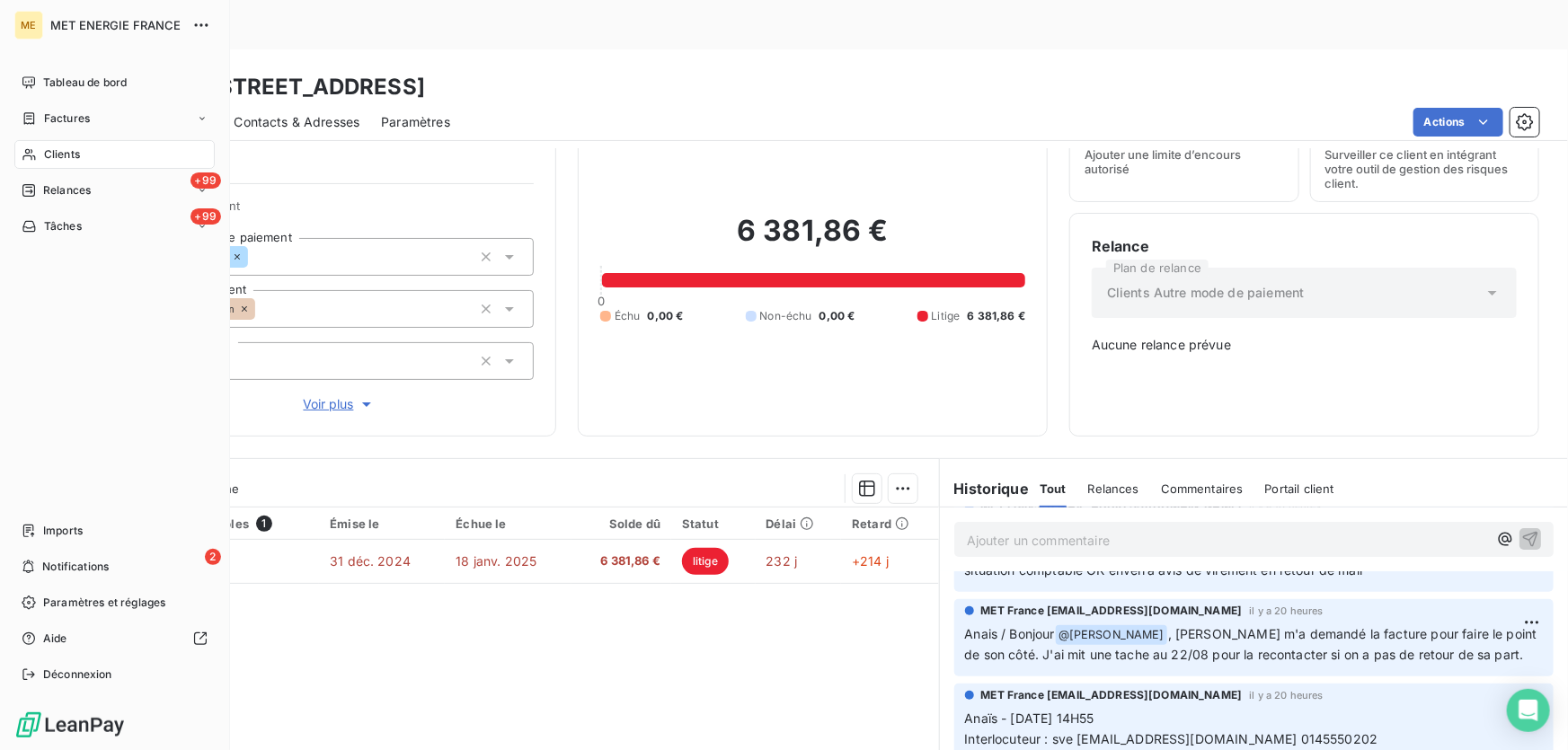
click at [69, 153] on span "Clients" at bounding box center [61, 155] width 36 height 17
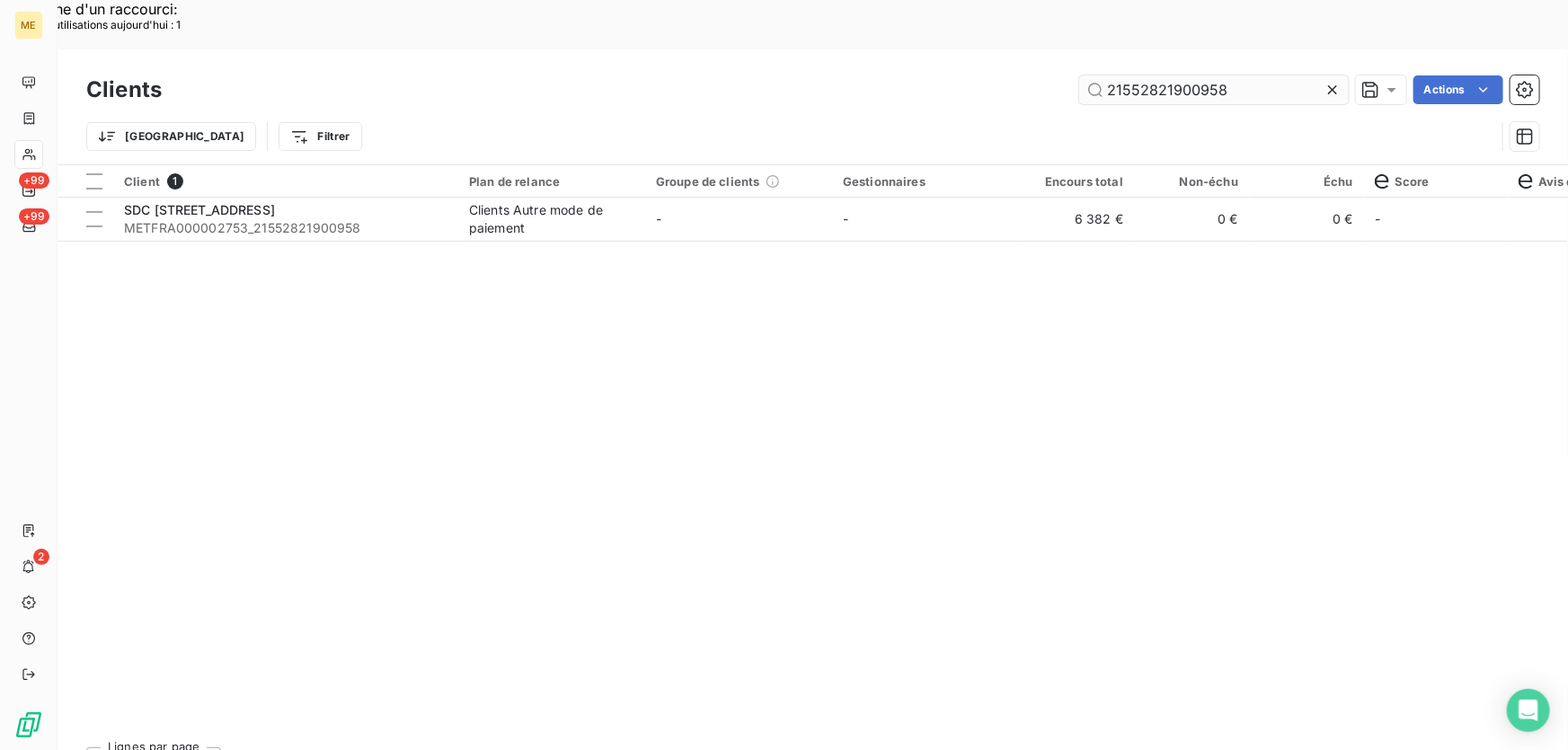
click at [1164, 75] on input "21552821900958" at bounding box center [1213, 89] width 269 height 28
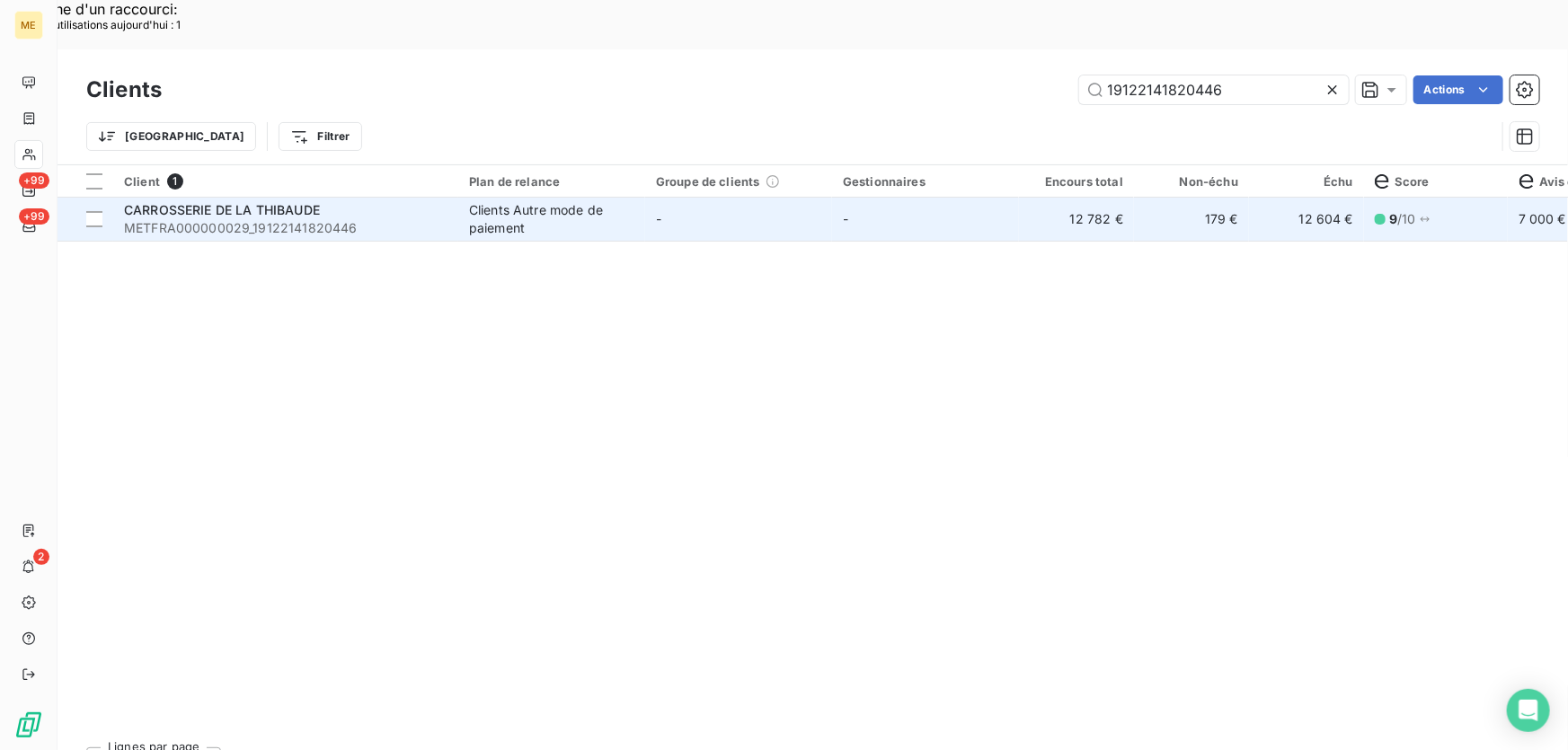
type input "19122141820446"
click at [624, 202] on div "Clients Autre mode de paiement" at bounding box center [552, 219] width 165 height 36
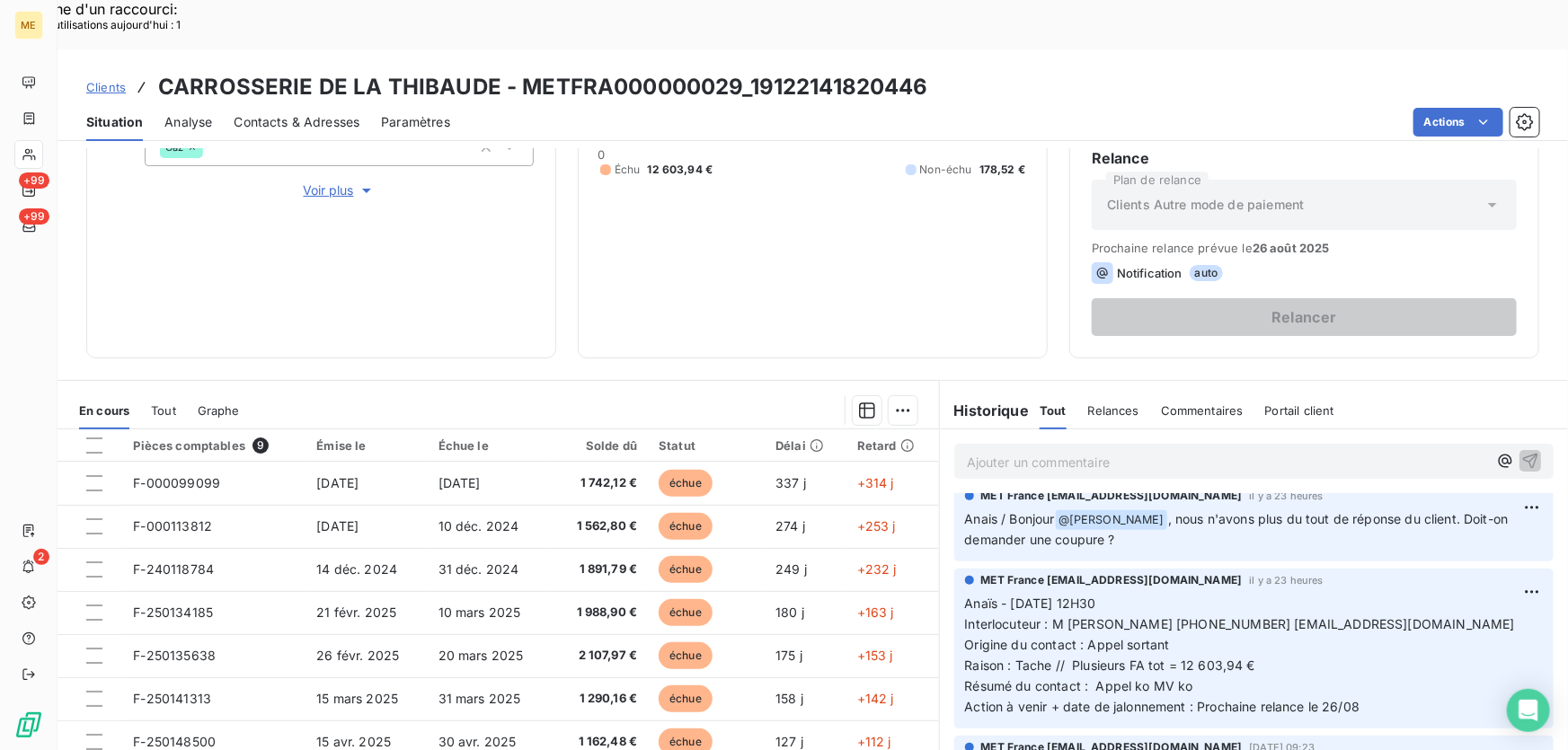
scroll to position [324, 0]
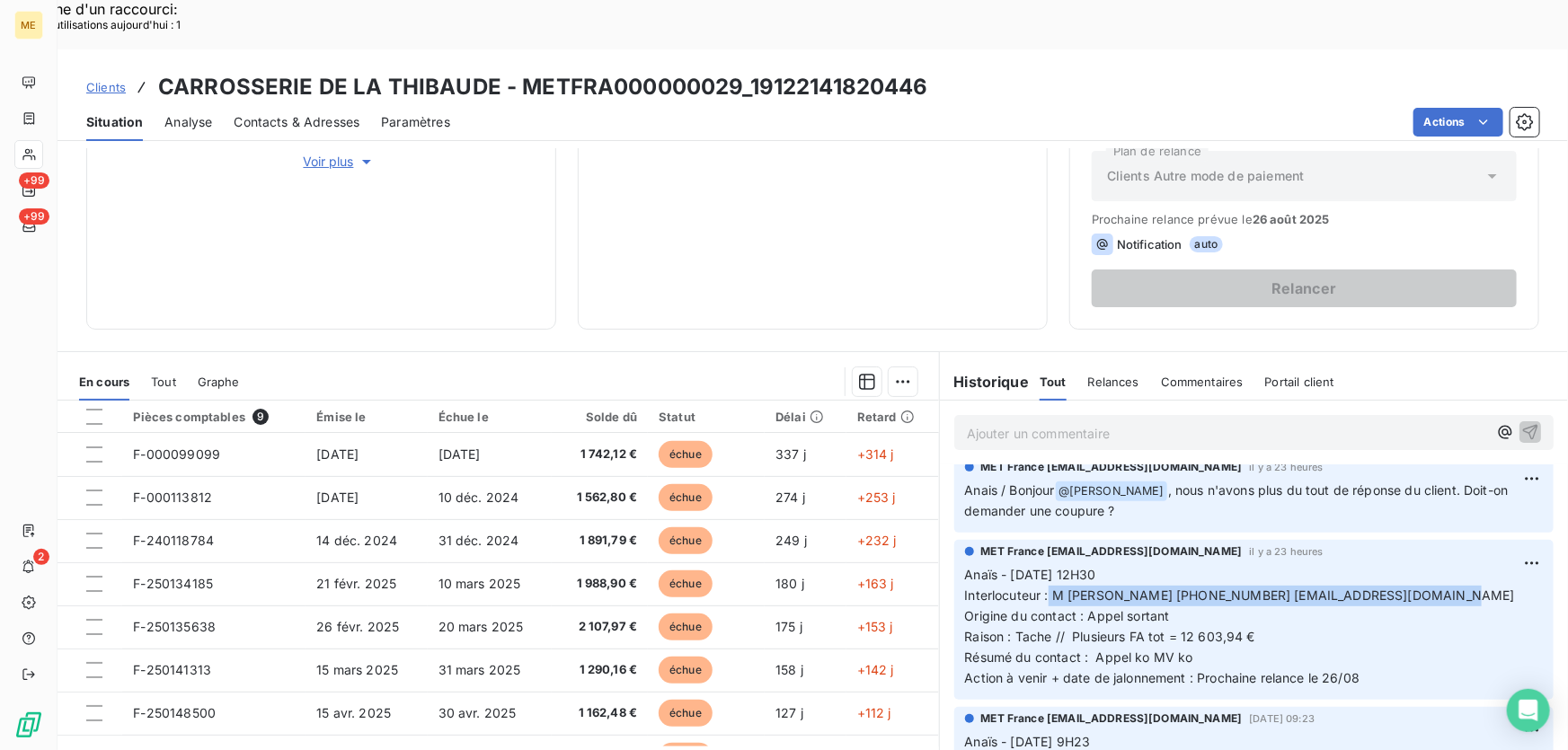
drag, startPoint x: 1043, startPoint y: 548, endPoint x: 1442, endPoint y: 542, distance: 399.0
click at [1442, 566] on p "Anaïs - [DATE] 12H30 Interlocuteur : M hobvsepyan [PHONE_NUMBER] [EMAIL_ADDRESS…" at bounding box center [1254, 627] width 577 height 123
copy span "M [PERSON_NAME] [PHONE_NUMBER] [EMAIL_ADDRESS][DOMAIN_NAME]"
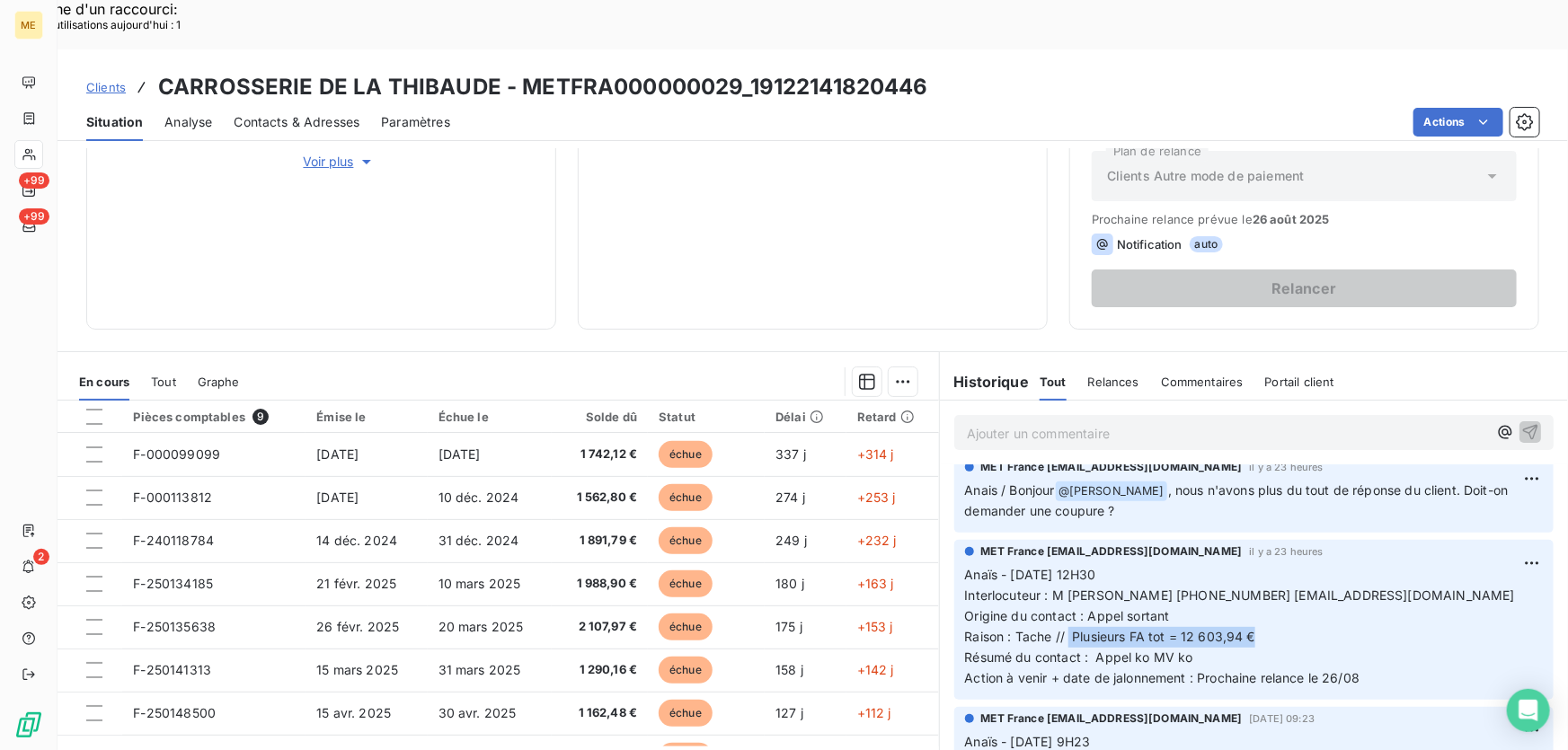
drag, startPoint x: 1064, startPoint y: 587, endPoint x: 1302, endPoint y: 581, distance: 238.1
click at [1302, 581] on p "Anaïs - [DATE] 12H30 Interlocuteur : M hobvsepyan [PHONE_NUMBER] [EMAIL_ADDRESS…" at bounding box center [1254, 627] width 577 height 123
copy span "Plusieurs FA tot = 12 603,94 €"
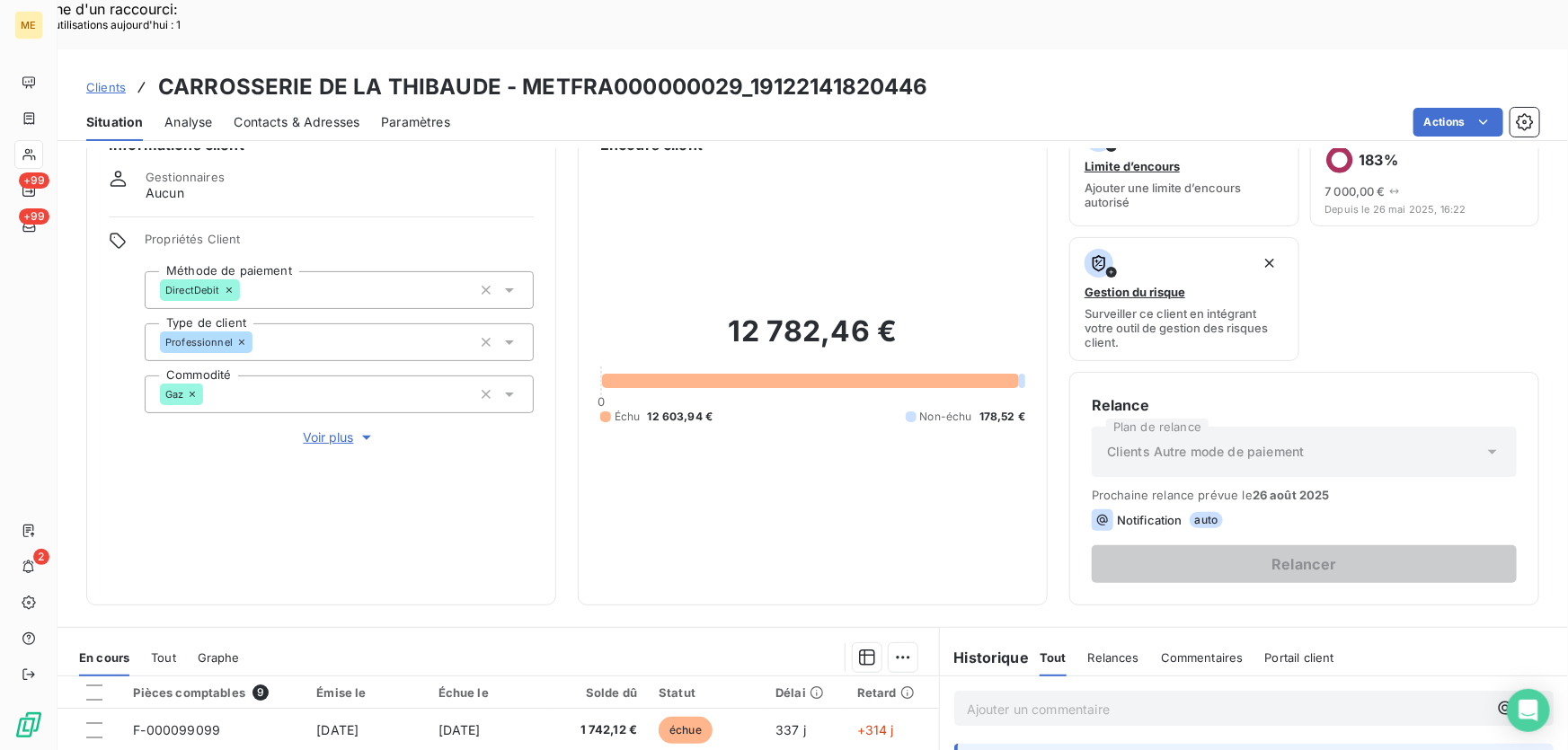
scroll to position [81, 0]
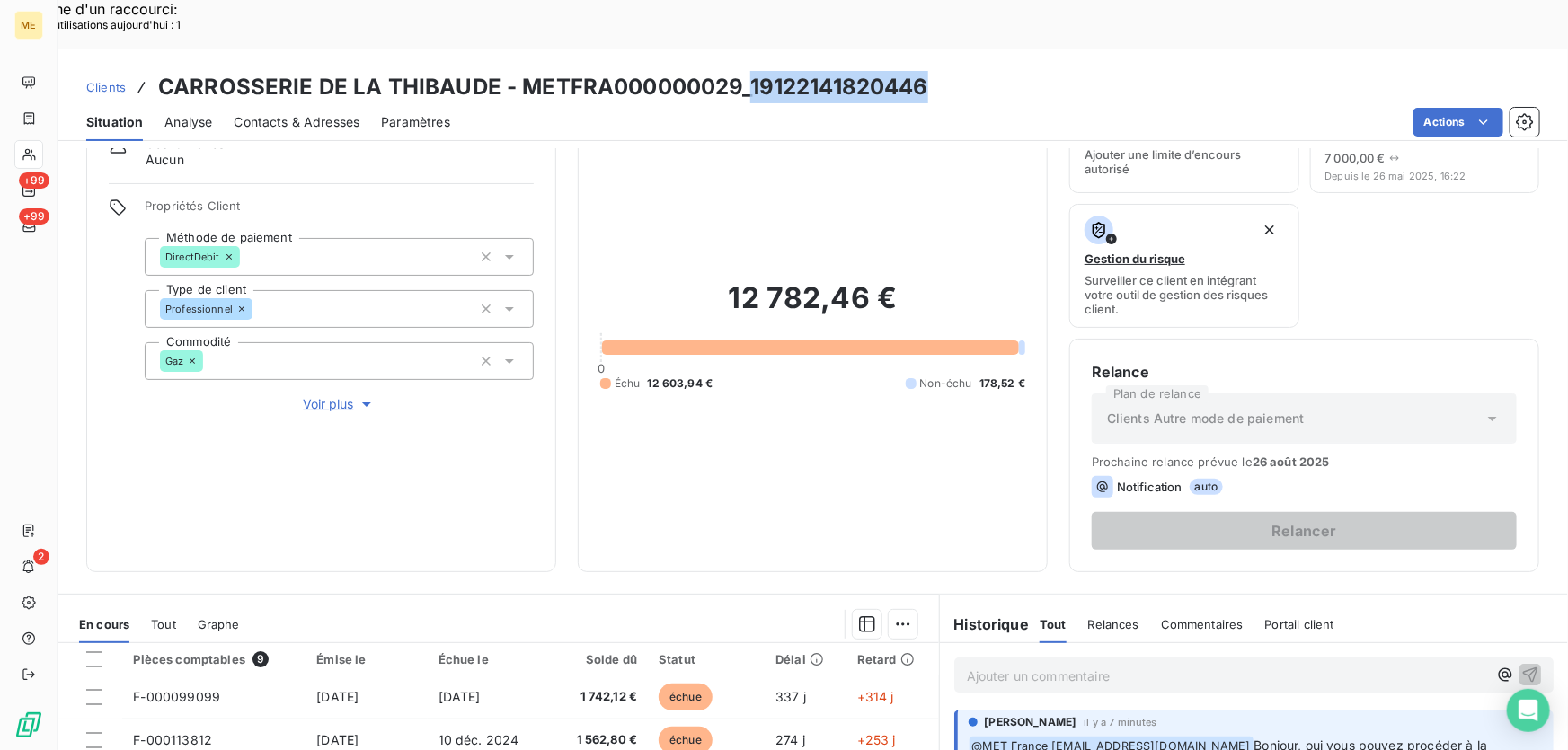
drag, startPoint x: 925, startPoint y: 37, endPoint x: 748, endPoint y: 39, distance: 177.0
click at [748, 71] on div "Clients CARROSSERIE DE LA THIBAUDE - METFRA000000029_19122141820446" at bounding box center [813, 86] width 1510 height 32
copy h3 "19122141820446"
click at [871, 104] on div "Situation Analyse Contacts & Adresses Paramètres Actions" at bounding box center [813, 122] width 1510 height 38
drag, startPoint x: 934, startPoint y: 30, endPoint x: 750, endPoint y: 39, distance: 184.2
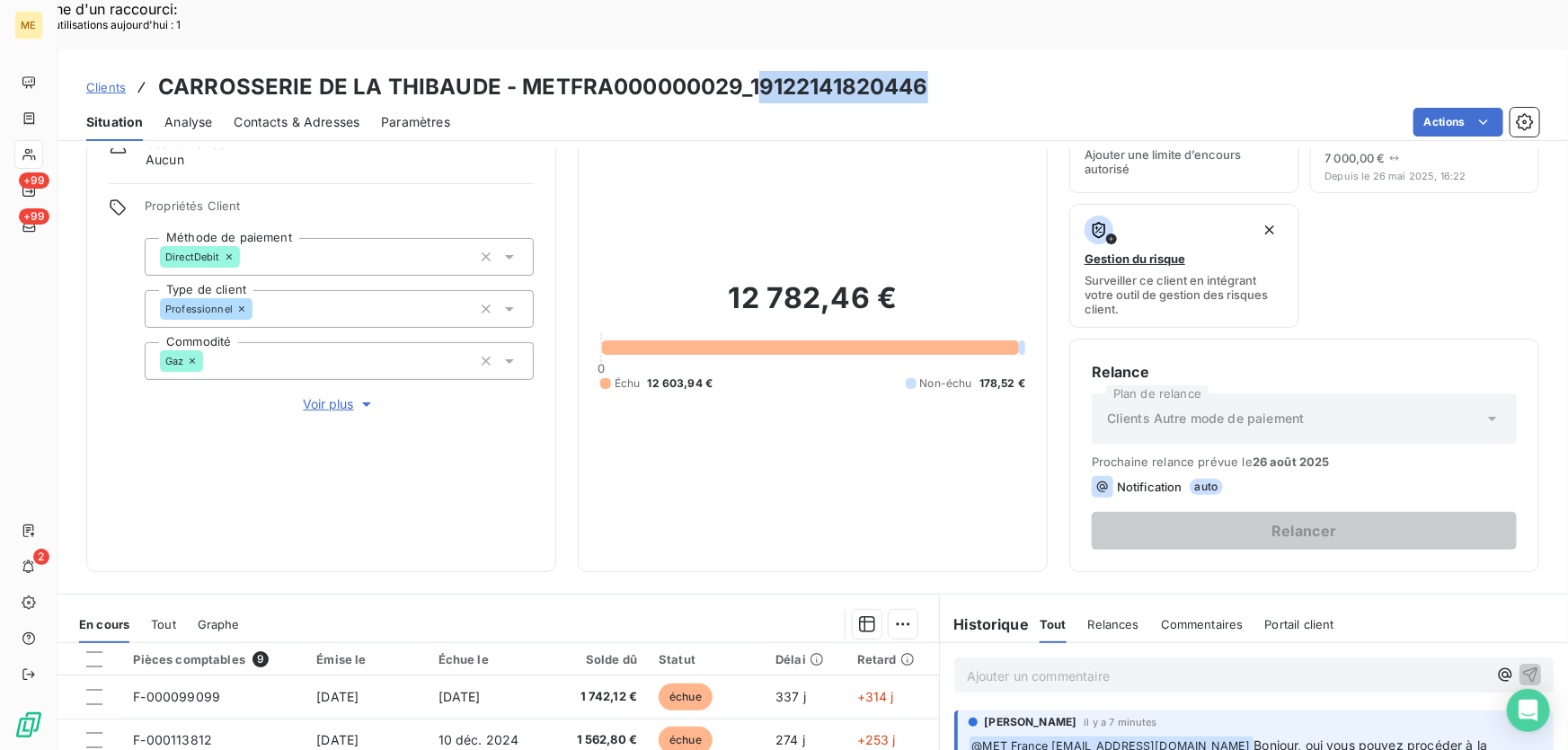
click at [750, 71] on div "Clients CARROSSERIE DE LA THIBAUDE - METFRA000000029_19122141820446" at bounding box center [813, 86] width 1510 height 32
click at [750, 71] on h3 "CARROSSERIE DE LA THIBAUDE - METFRA000000029_19122141820446" at bounding box center [543, 86] width 770 height 32
drag, startPoint x: 744, startPoint y: 37, endPoint x: 936, endPoint y: 42, distance: 192.1
click at [936, 71] on div "Clients CARROSSERIE DE LA THIBAUDE - METFRA000000029_19122141820446" at bounding box center [813, 86] width 1510 height 32
copy h3 "19122141820446"
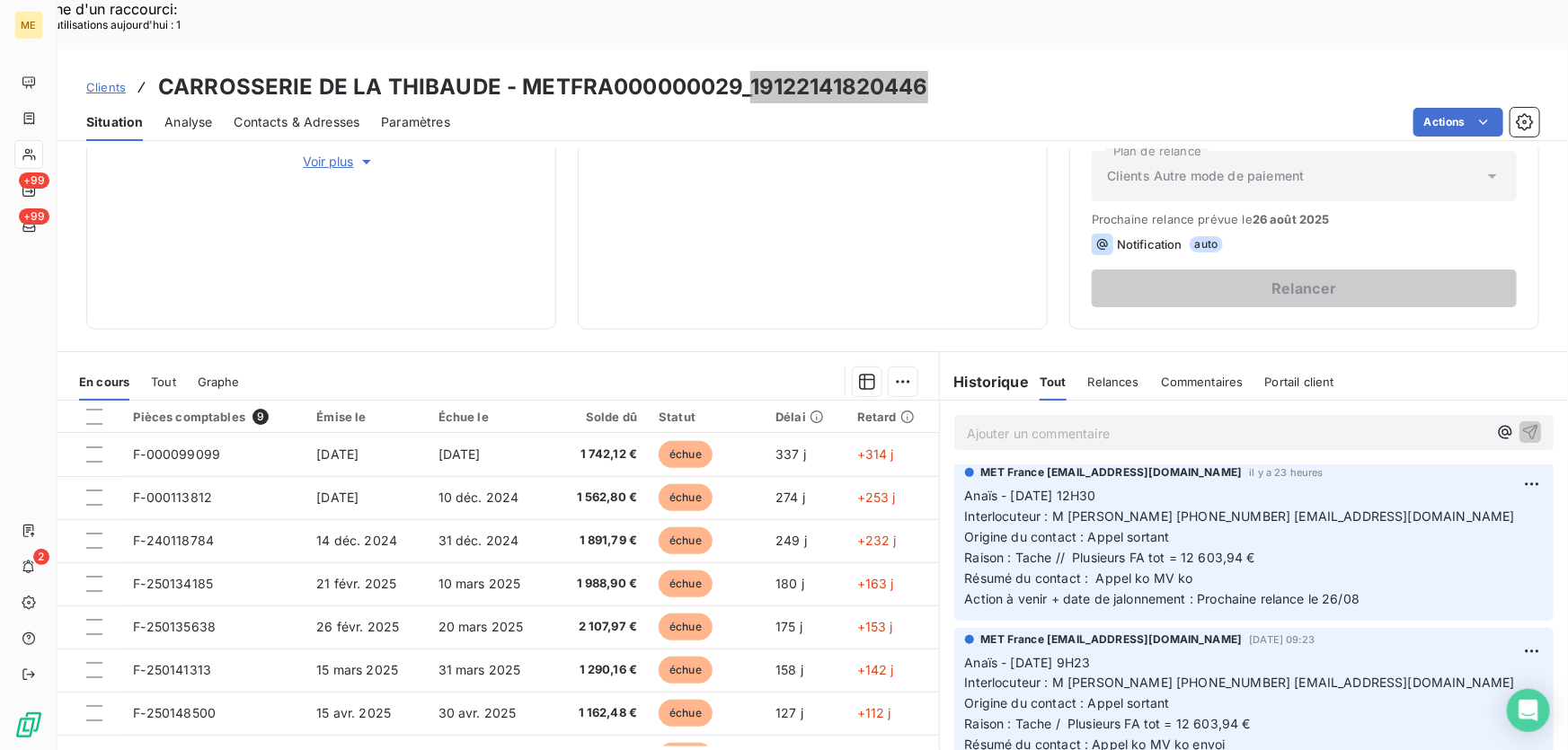
scroll to position [245, 0]
click at [773, 71] on h3 "CARROSSERIE DE LA THIBAUDE - METFRA000000029_19122141820446" at bounding box center [543, 86] width 770 height 32
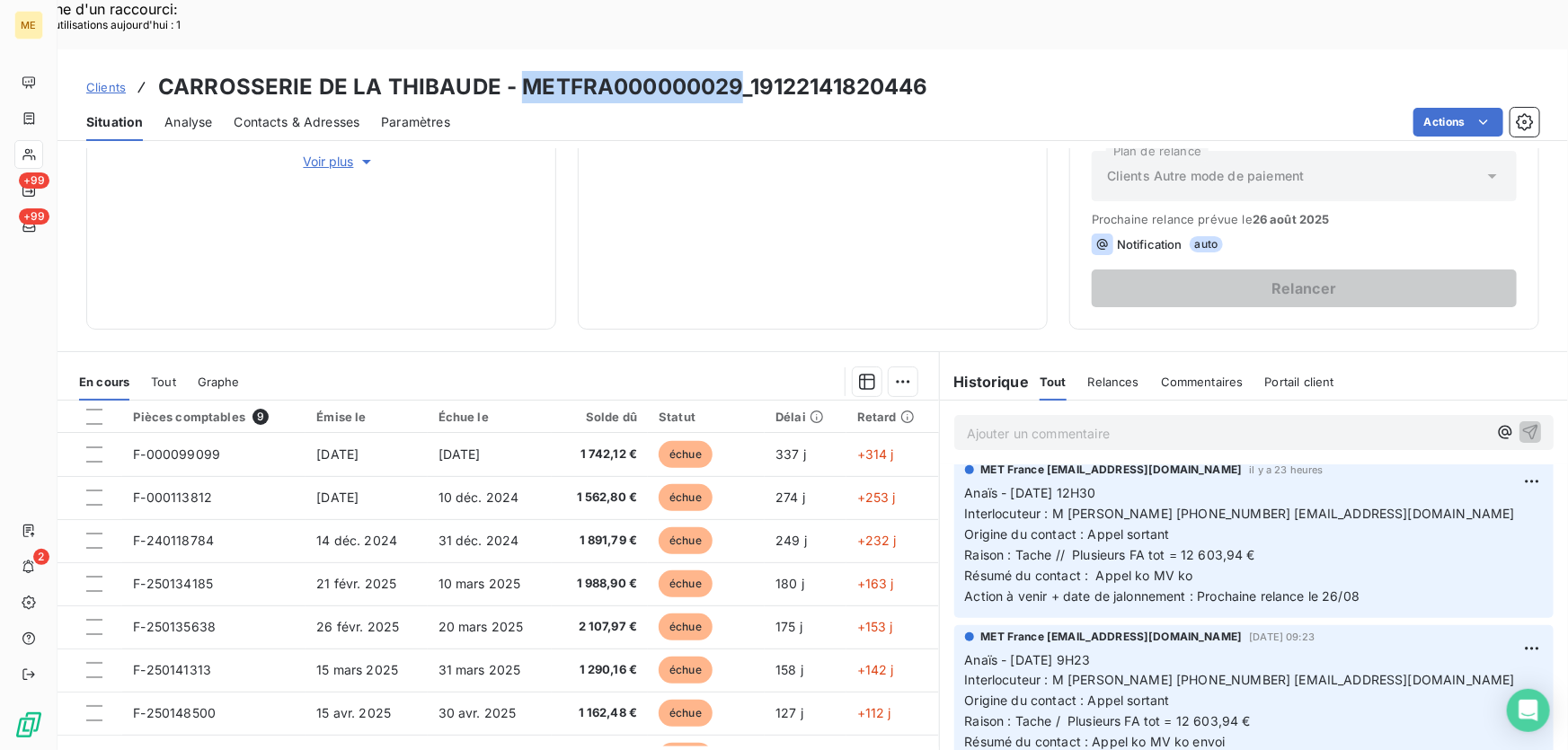
drag, startPoint x: 728, startPoint y: 38, endPoint x: 517, endPoint y: 45, distance: 211.1
click at [517, 71] on h3 "CARROSSERIE DE LA THIBAUDE - METFRA000000029_19122141820446" at bounding box center [543, 86] width 770 height 32
copy h3 "METFRA000000029"
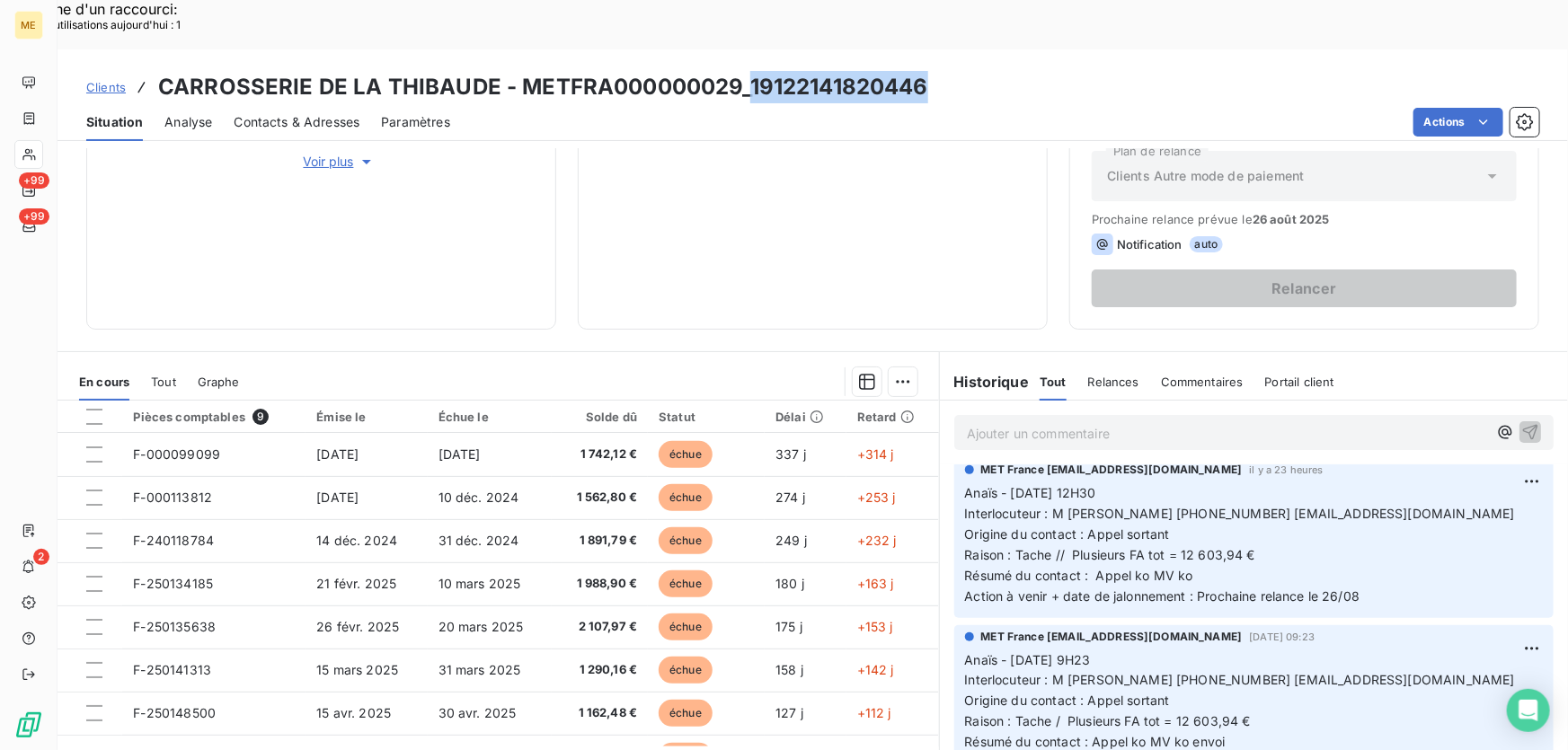
drag, startPoint x: 926, startPoint y: 38, endPoint x: 746, endPoint y: 40, distance: 180.0
click at [746, 71] on div "Clients CARROSSERIE DE LA THIBAUDE - METFRA000000029_19122141820446" at bounding box center [813, 86] width 1510 height 32
copy h3 "19122141820446"
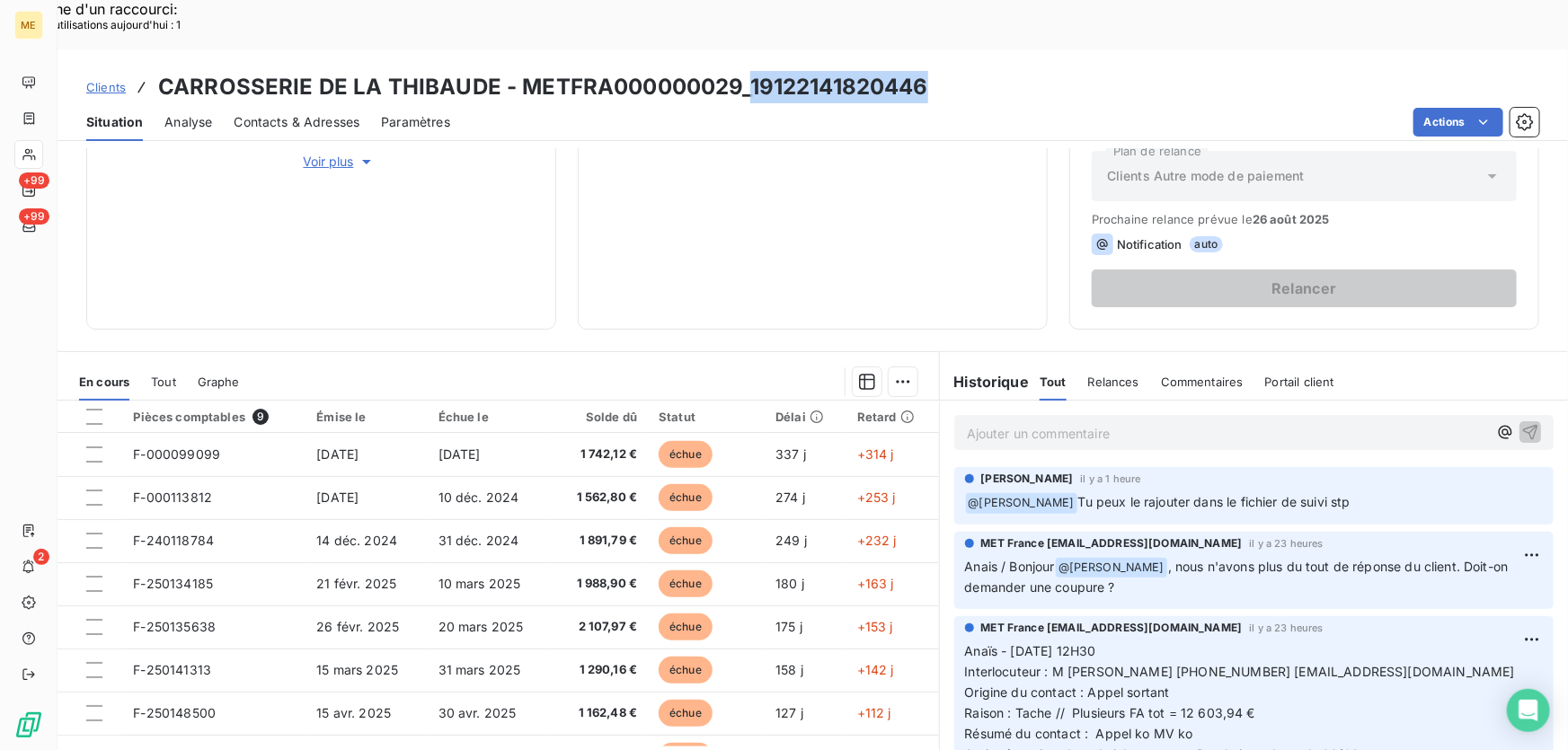
scroll to position [0, 0]
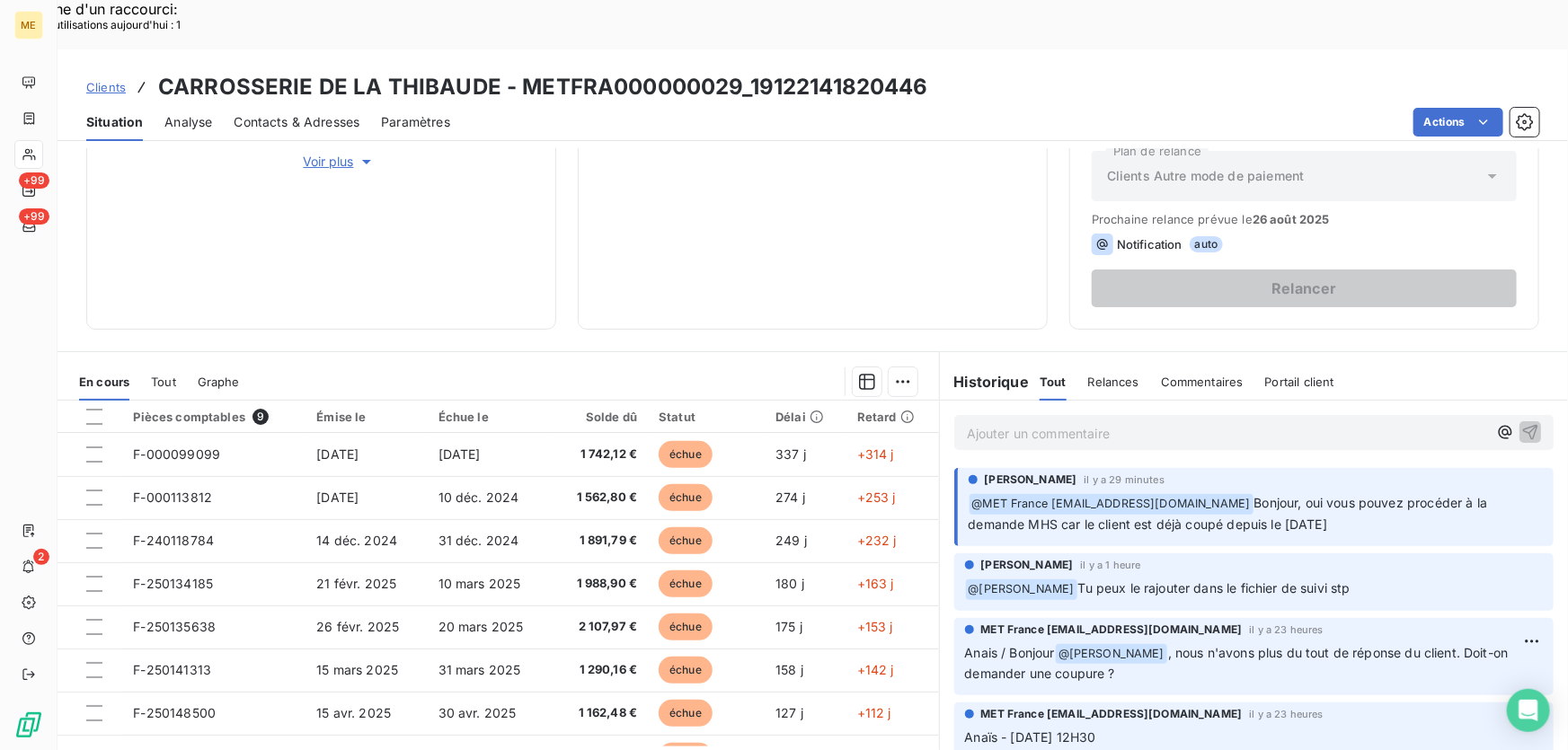
click at [1097, 423] on p "Ajouter un commentaire ﻿" at bounding box center [1227, 434] width 521 height 23
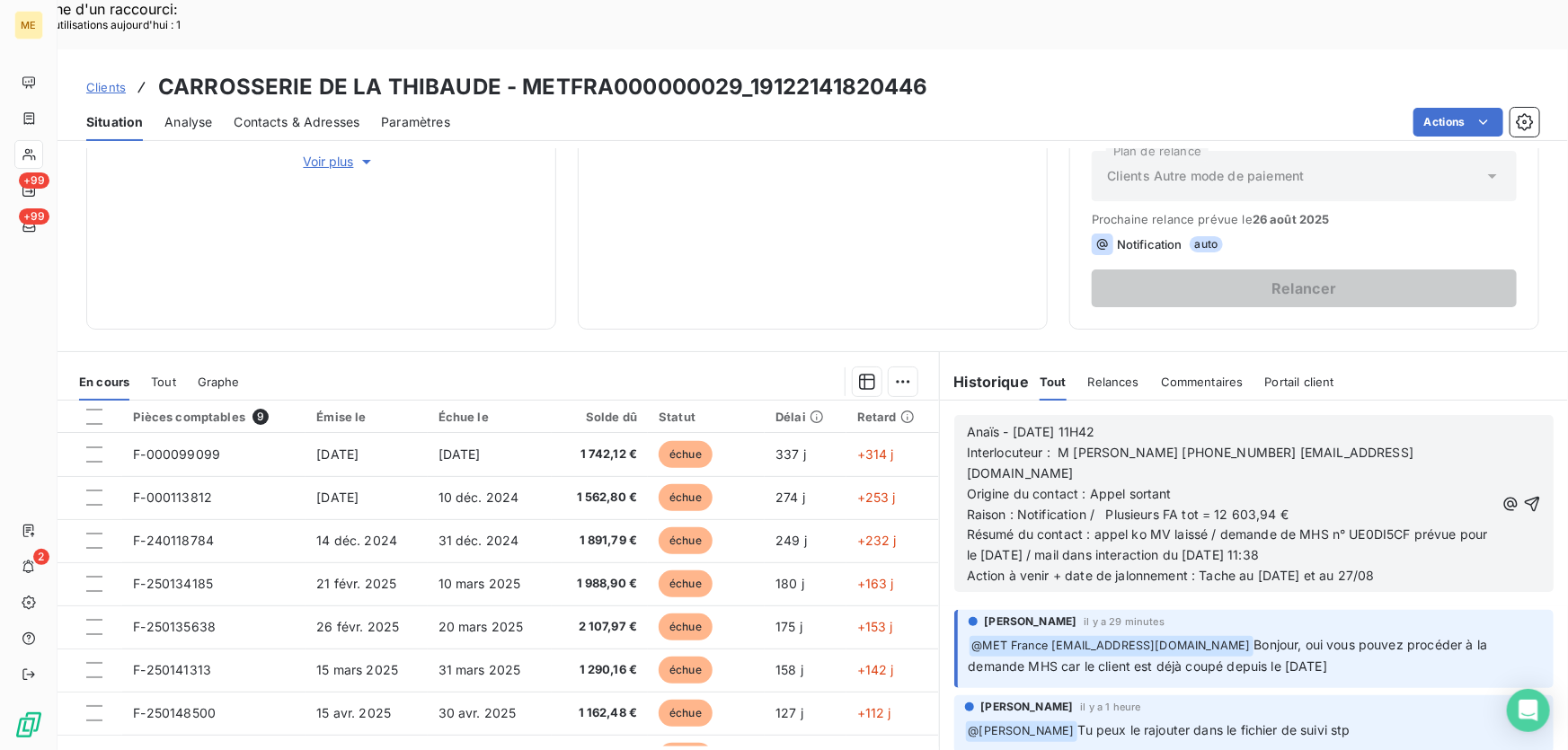
drag, startPoint x: 1508, startPoint y: 439, endPoint x: 1490, endPoint y: 451, distance: 21.6
click at [1522, 495] on icon "button" at bounding box center [1531, 504] width 18 height 18
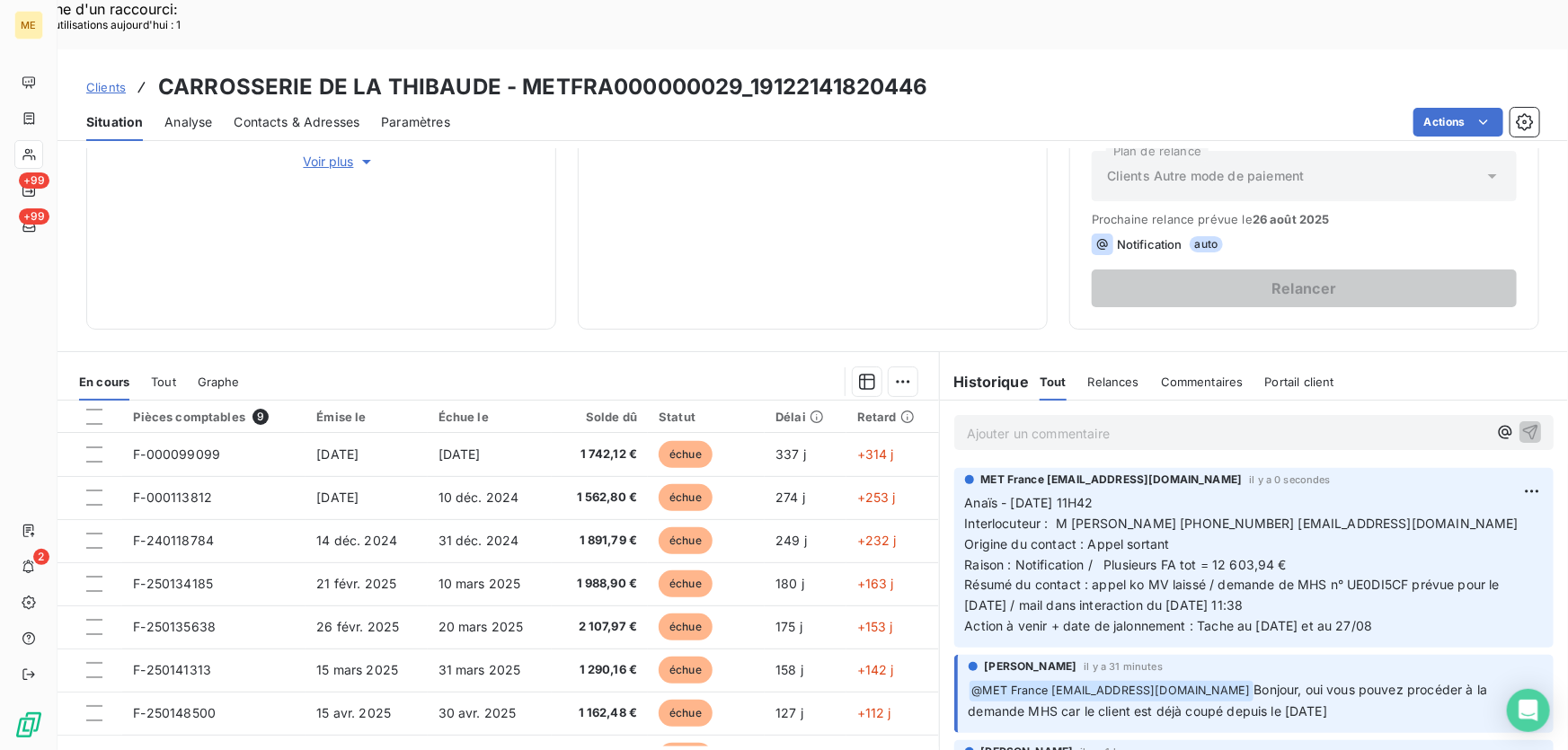
click at [1087, 415] on div "Ajouter un commentaire ﻿" at bounding box center [1254, 433] width 599 height 35
click at [1091, 423] on p "Ajouter un commentaire ﻿" at bounding box center [1227, 434] width 521 height 23
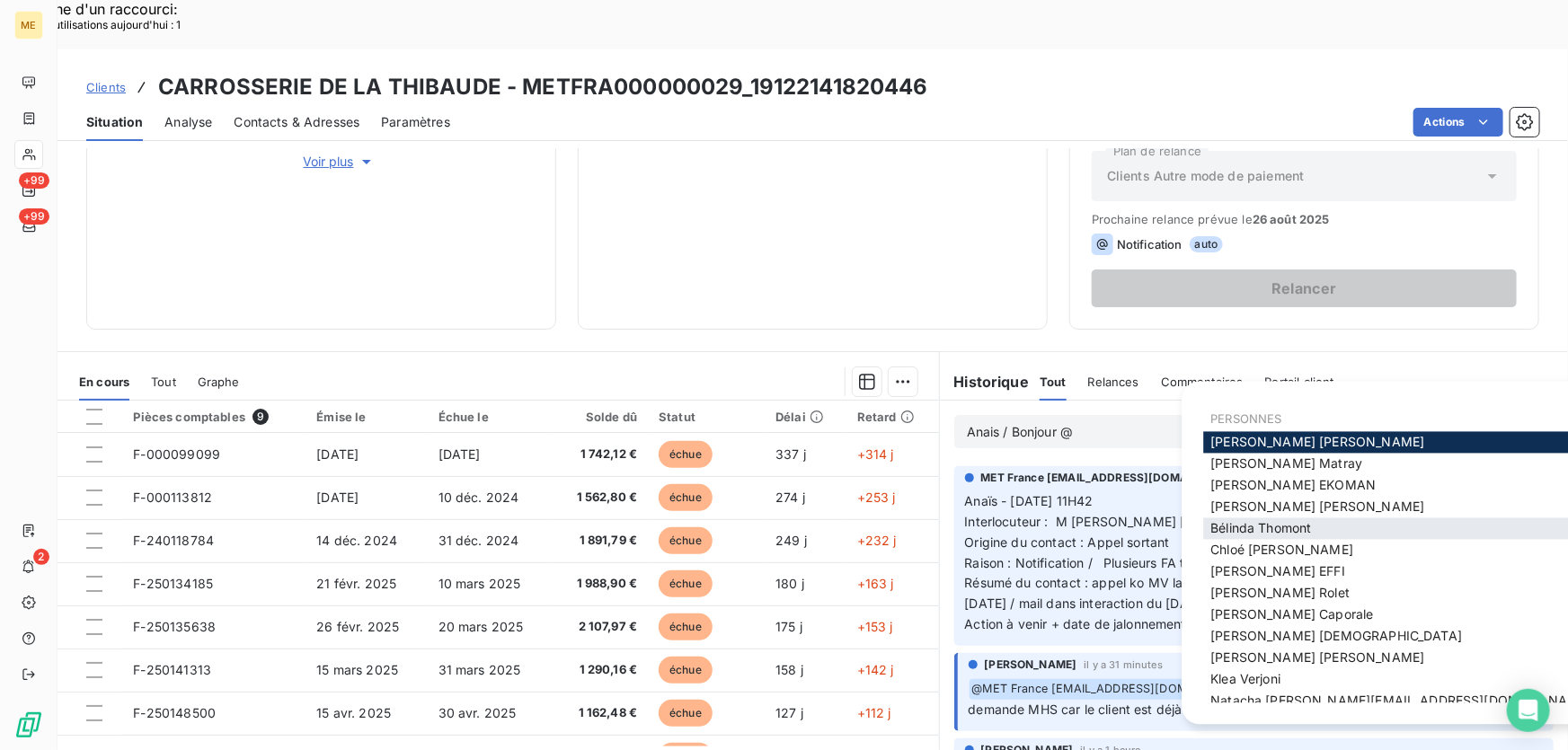
click at [1271, 533] on span "[PERSON_NAME]" at bounding box center [1260, 529] width 101 height 16
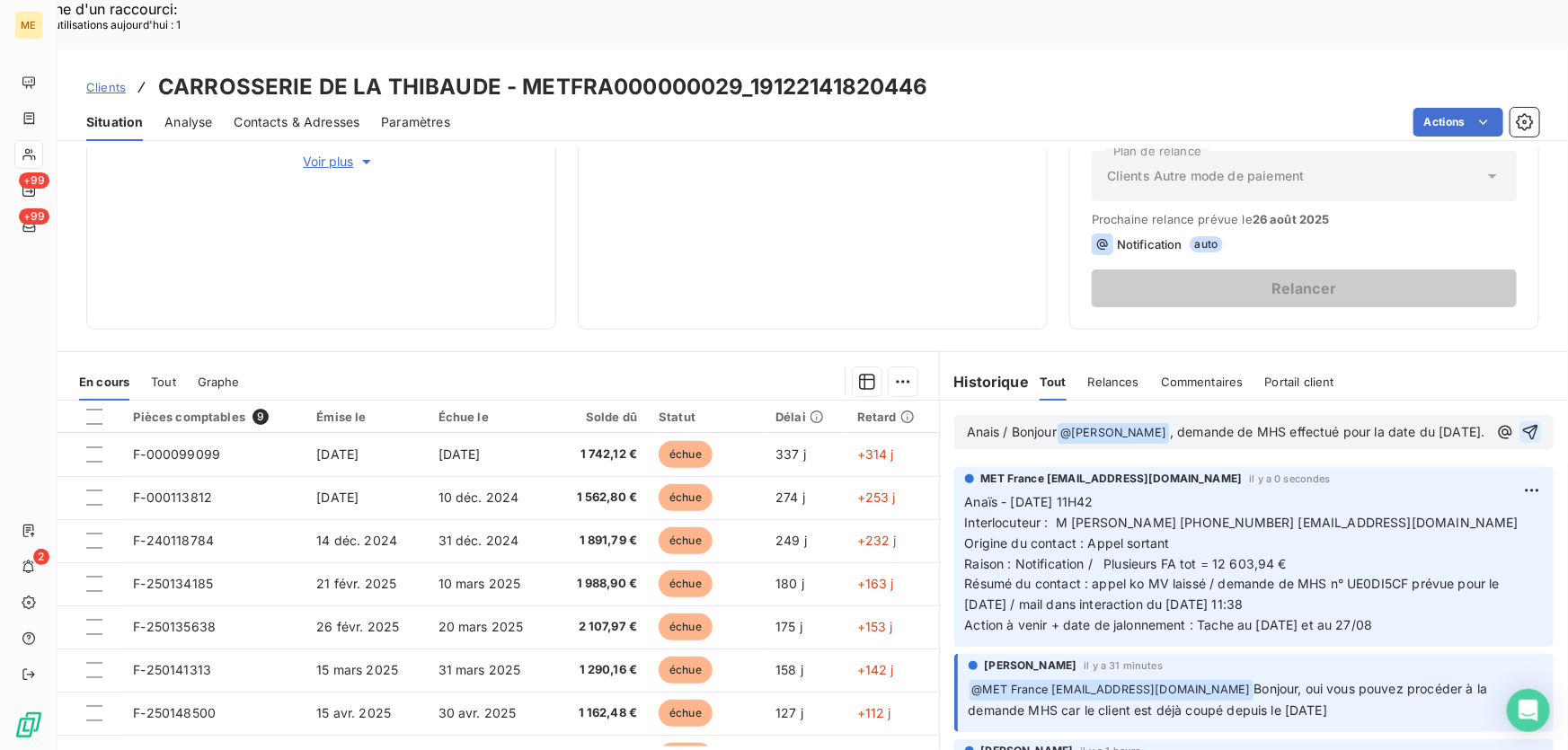
click at [1522, 425] on icon "button" at bounding box center [1530, 433] width 16 height 16
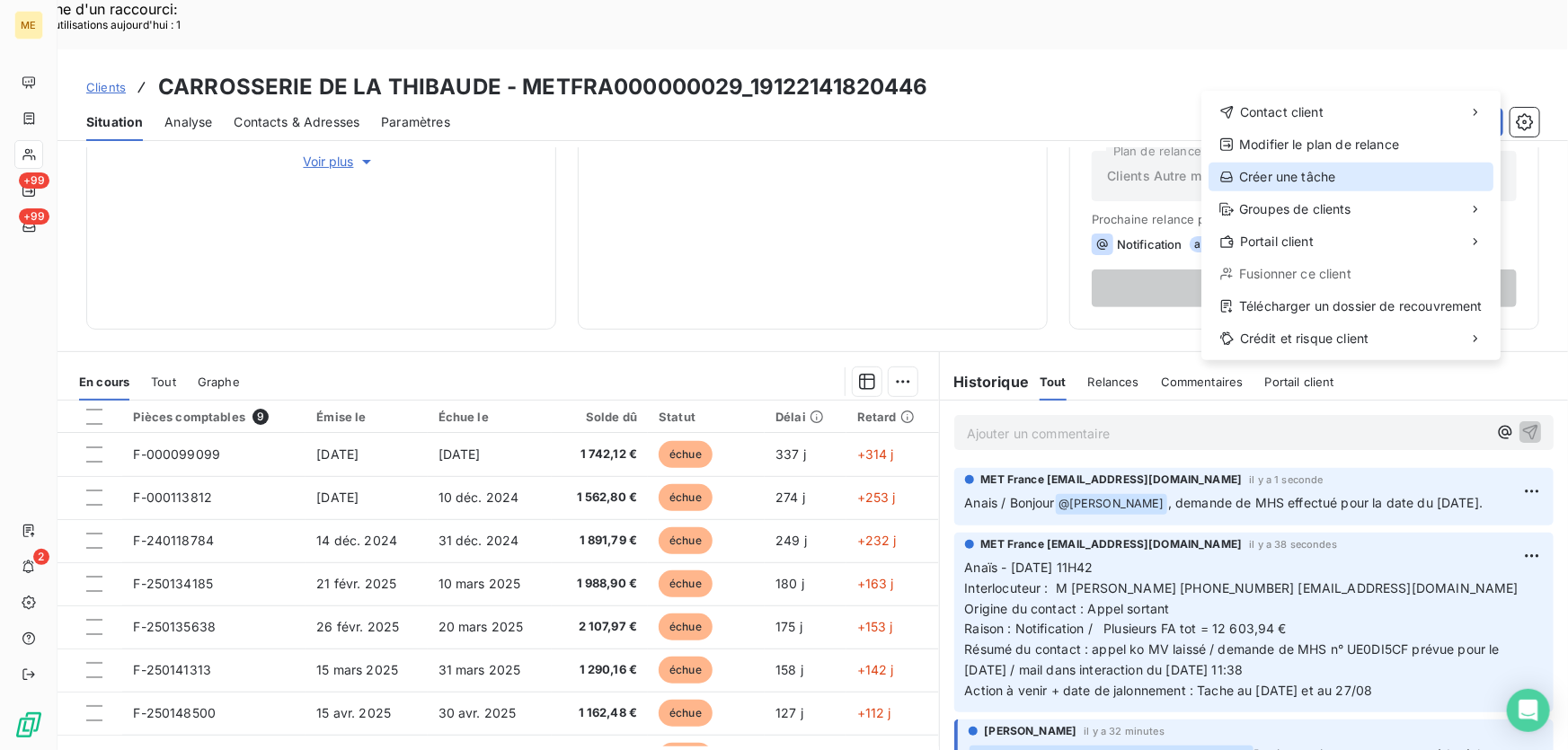
click at [1309, 172] on div "Créer une tâche" at bounding box center [1350, 176] width 285 height 28
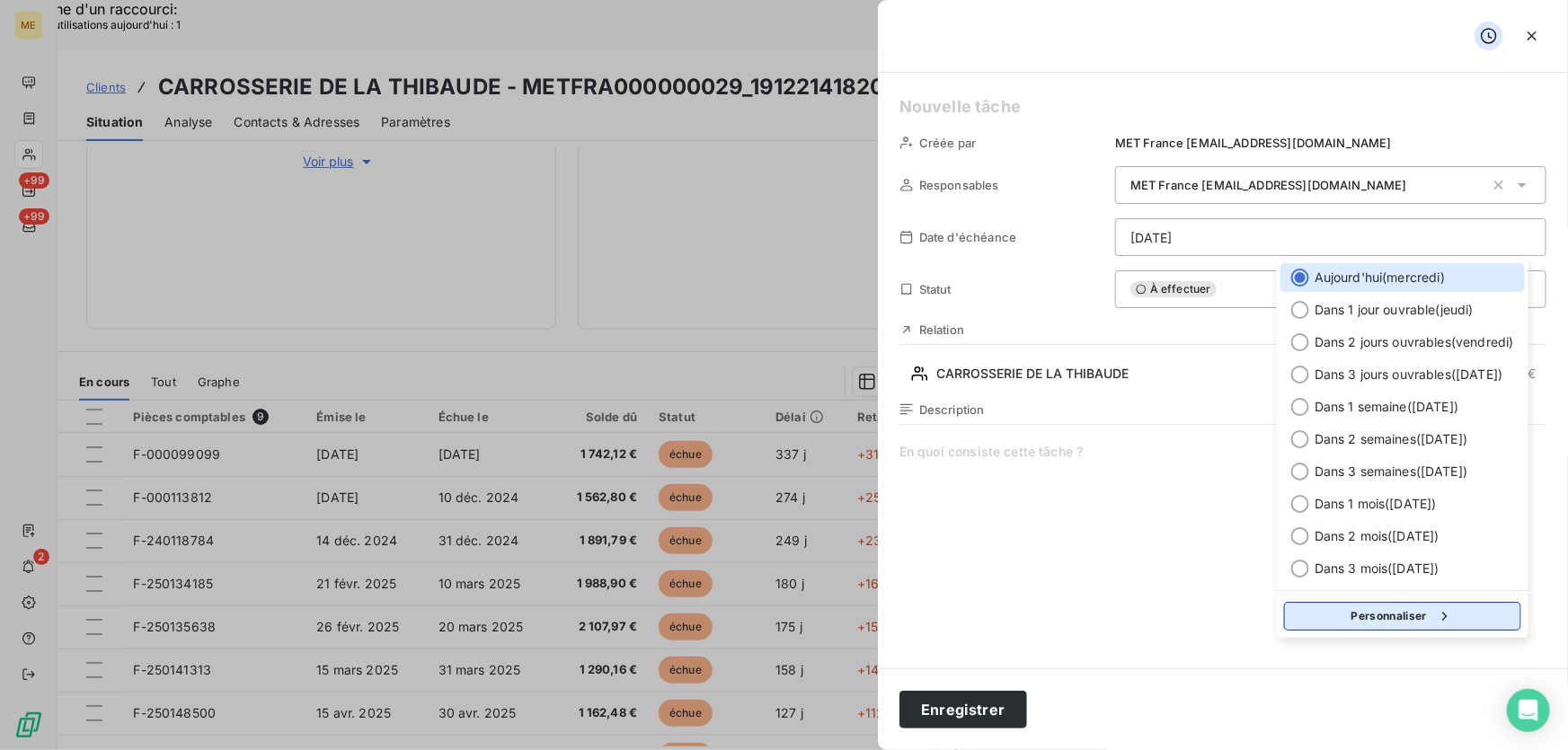
click at [1439, 622] on icon "button" at bounding box center [1444, 617] width 18 height 18
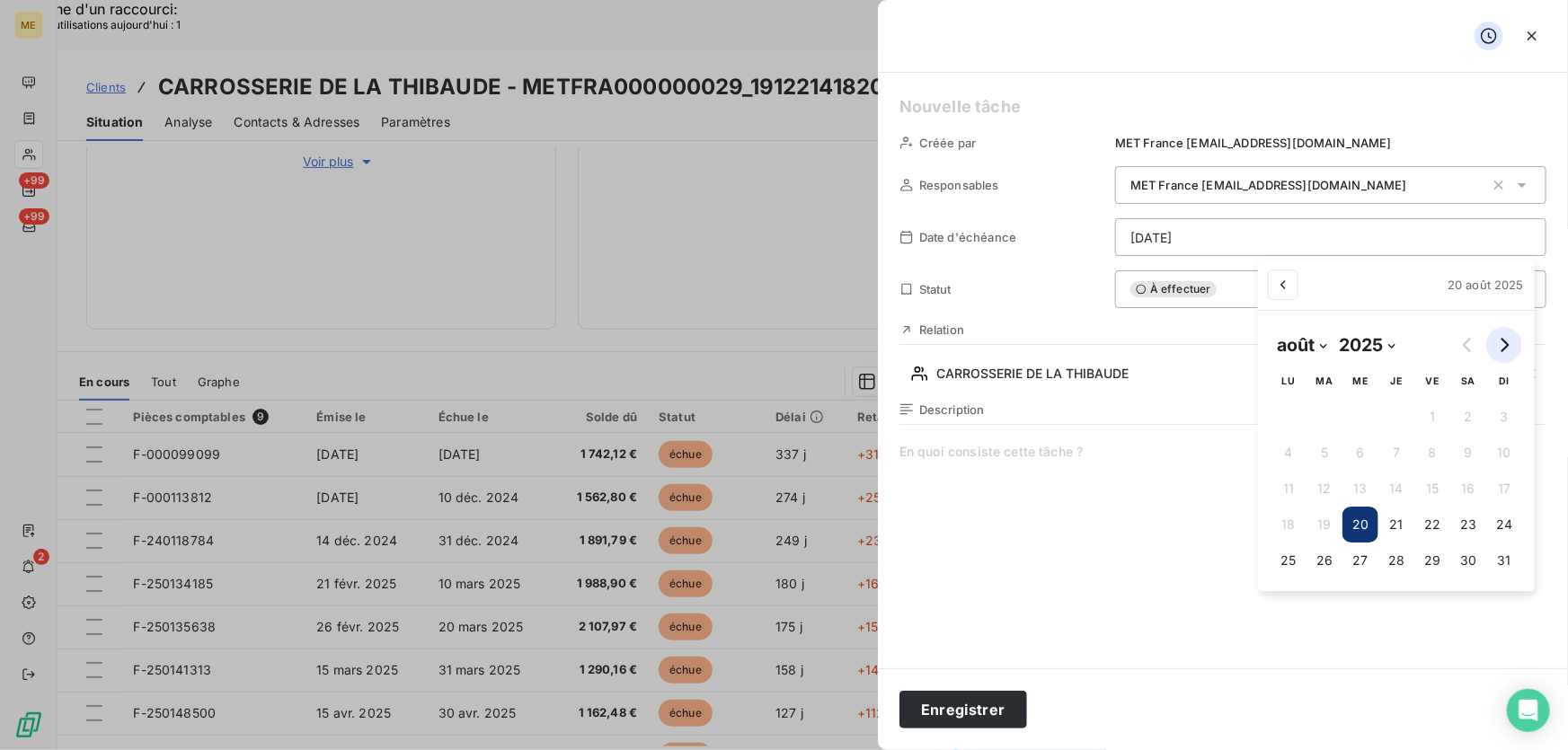
click at [1505, 344] on icon "Go to next month" at bounding box center [1504, 346] width 15 height 15
select select "8"
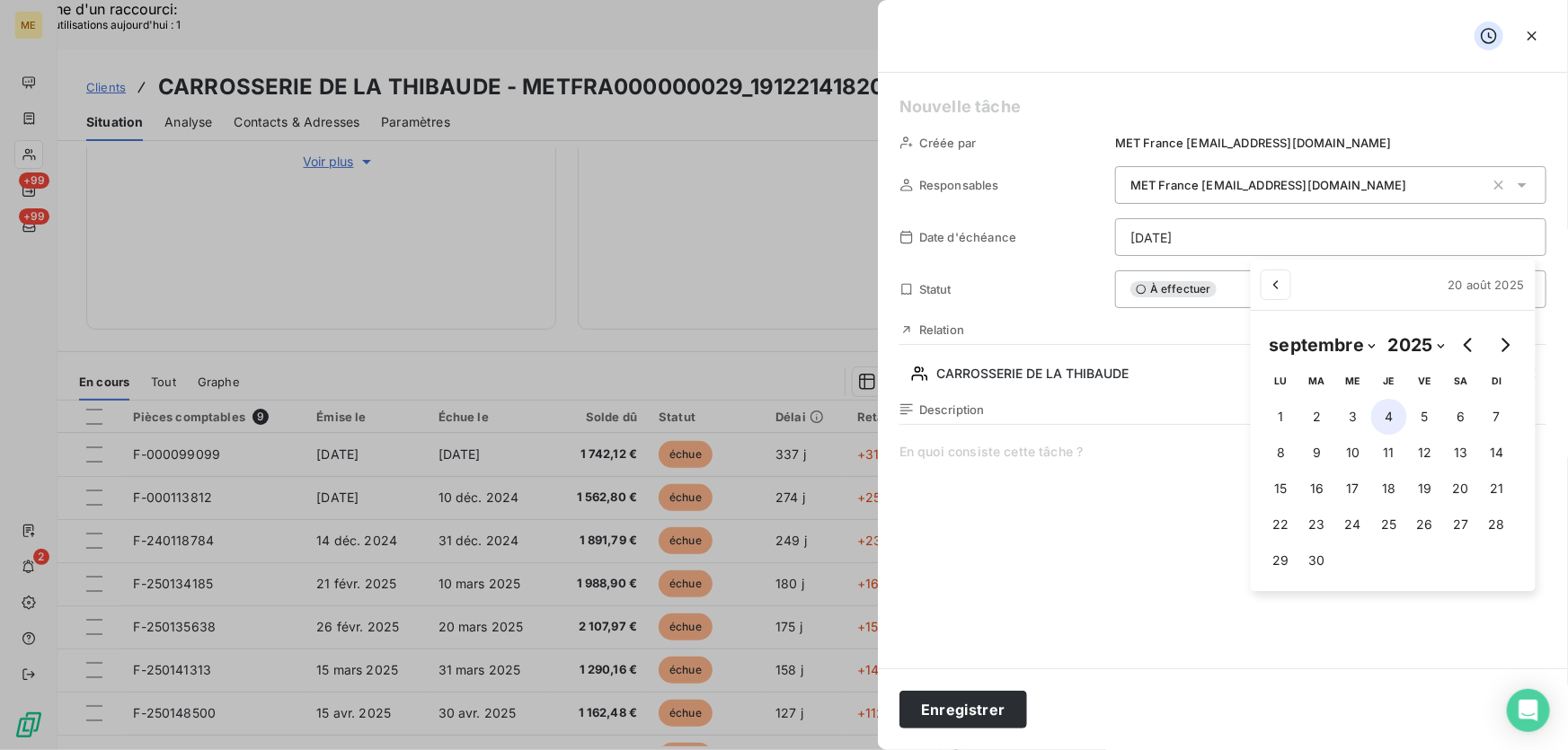
click at [1391, 419] on button "4" at bounding box center [1388, 416] width 36 height 36
type input "04/09/2025"
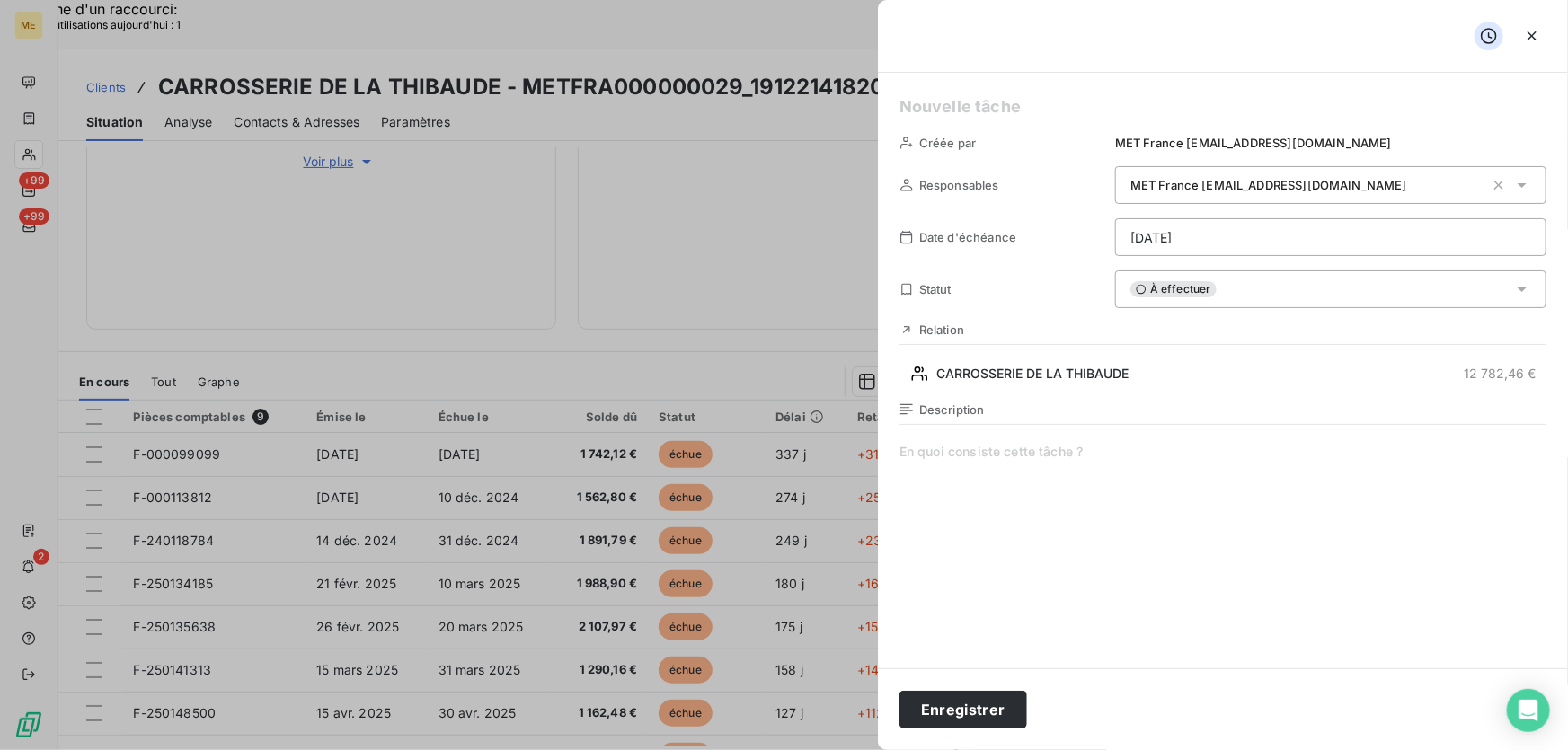
click at [1049, 462] on span at bounding box center [1223, 615] width 647 height 345
click at [1036, 107] on h5 at bounding box center [1223, 106] width 647 height 25
click at [964, 719] on button "Enregistrer" at bounding box center [962, 710] width 127 height 38
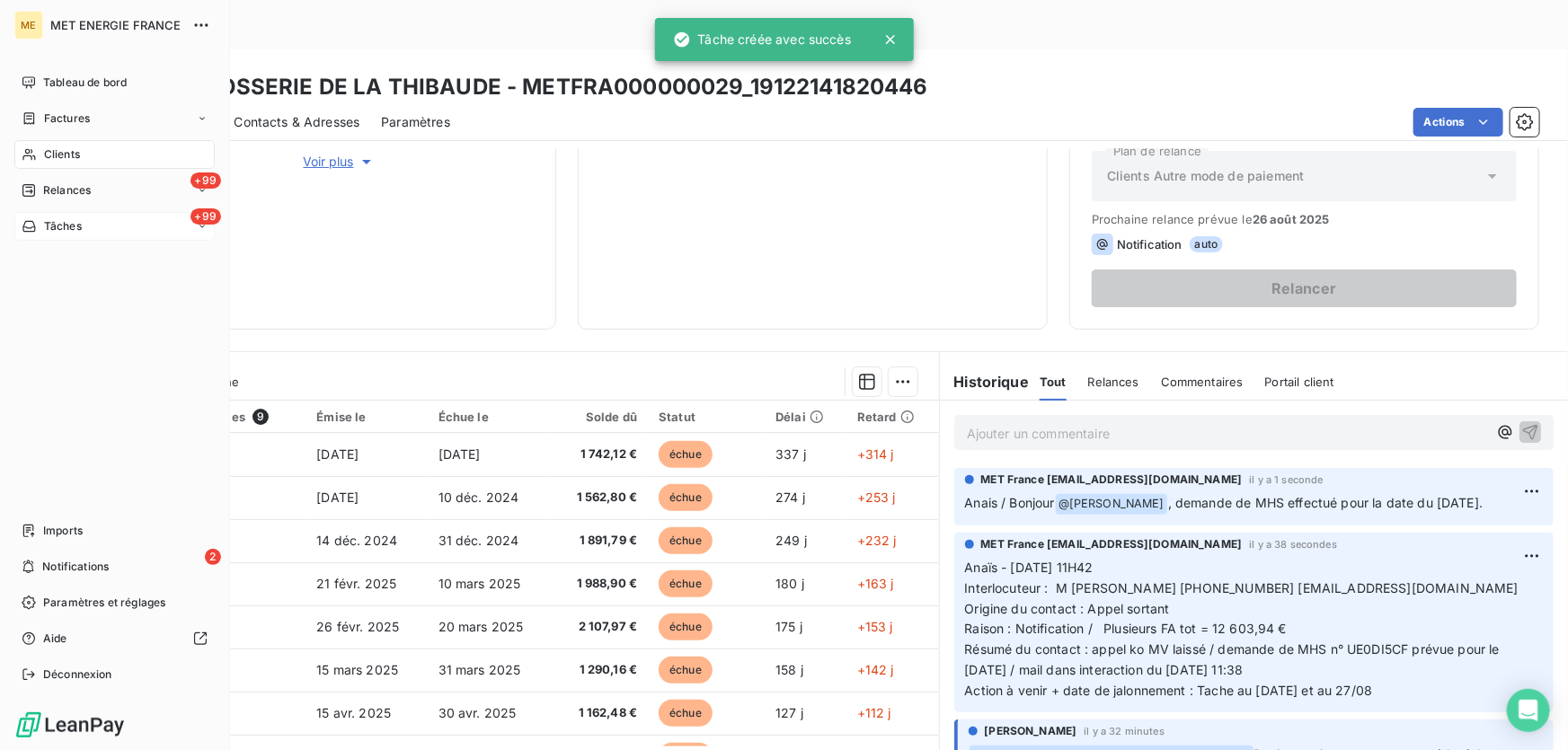
click at [48, 221] on span "Tâches" at bounding box center [62, 226] width 38 height 17
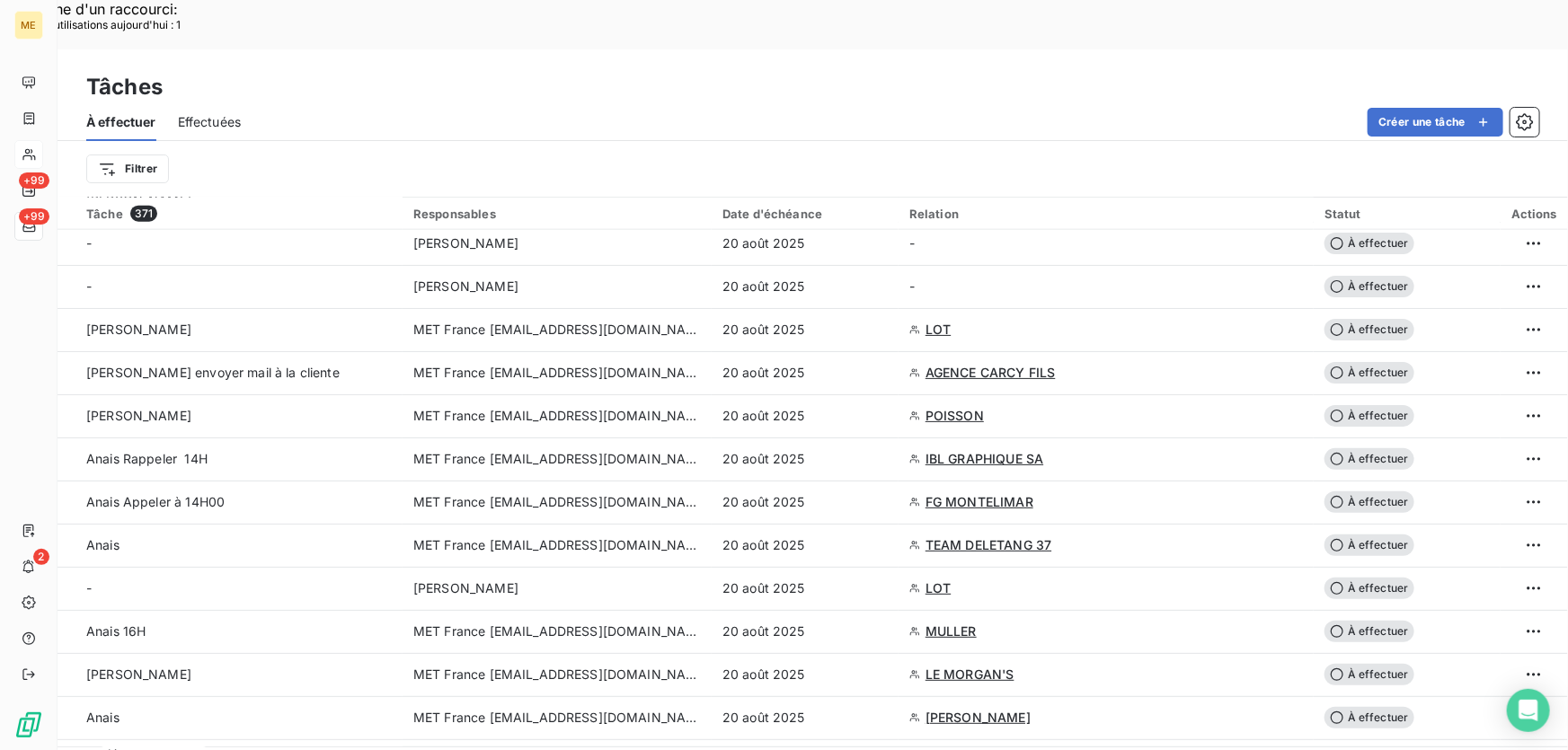
scroll to position [1062, 0]
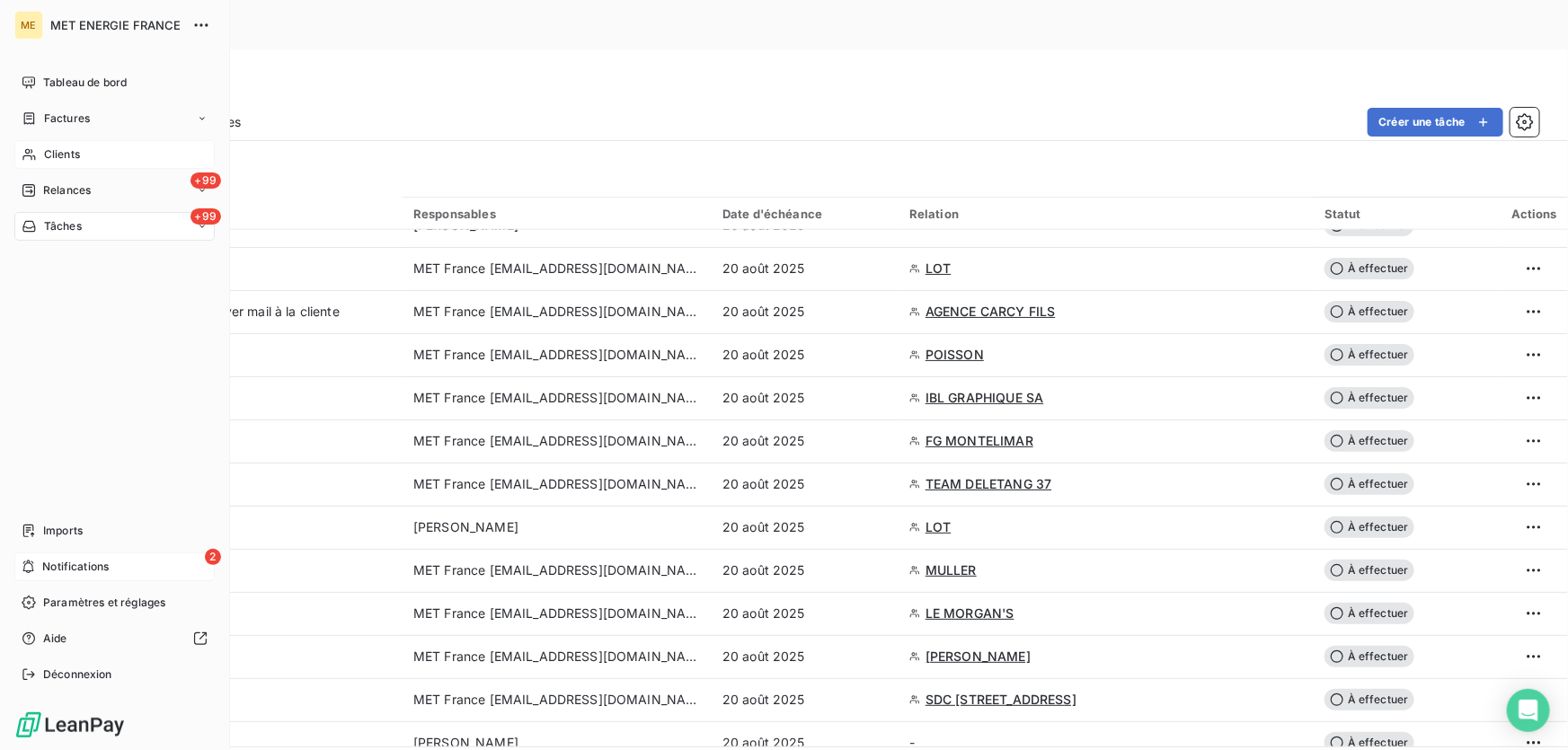
click at [51, 562] on span "Notifications" at bounding box center [75, 568] width 67 height 17
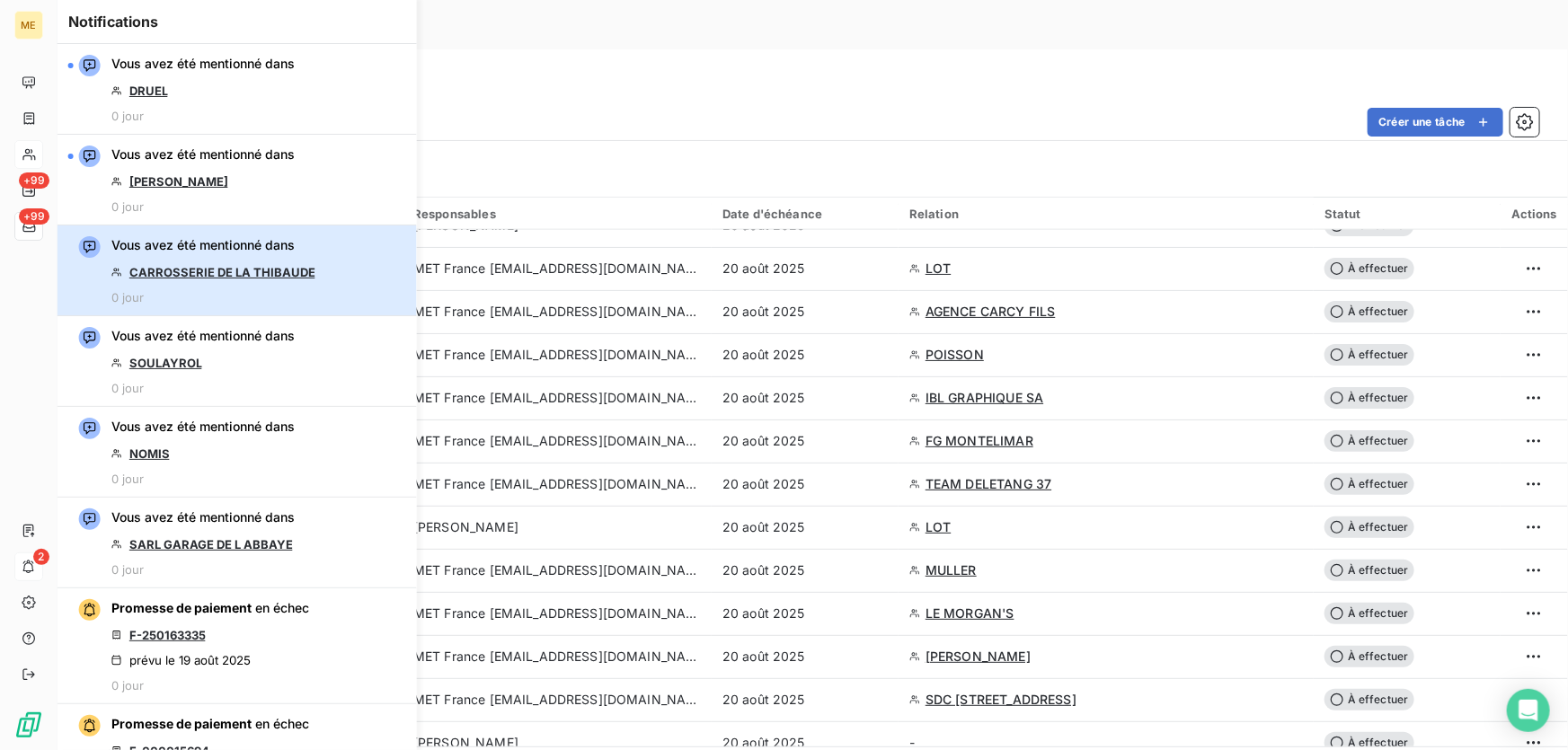
click at [309, 260] on div "Vous avez été mentionné dans CARROSSERIE DE LA THIBAUDE 0 jour" at bounding box center [214, 270] width 204 height 68
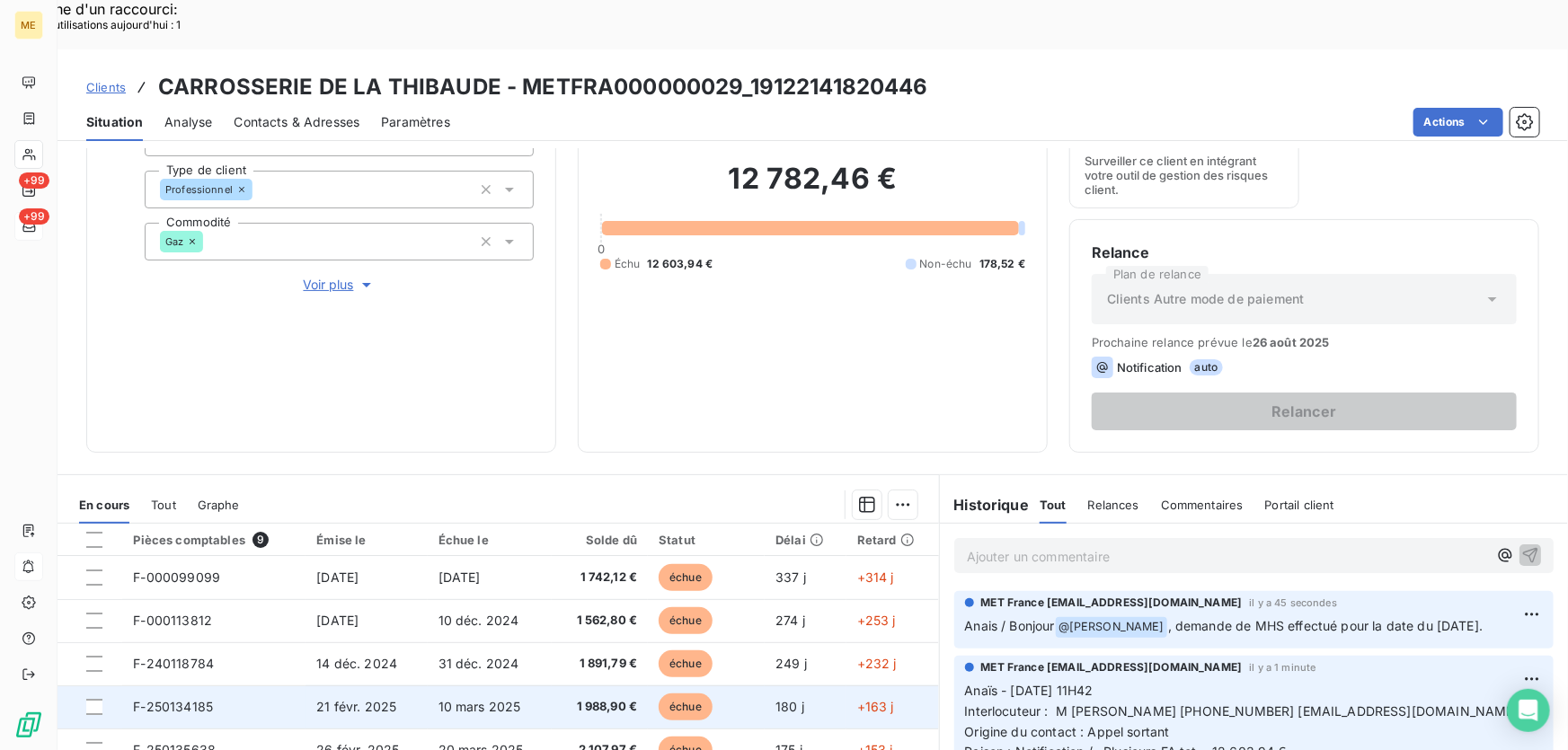
scroll to position [324, 0]
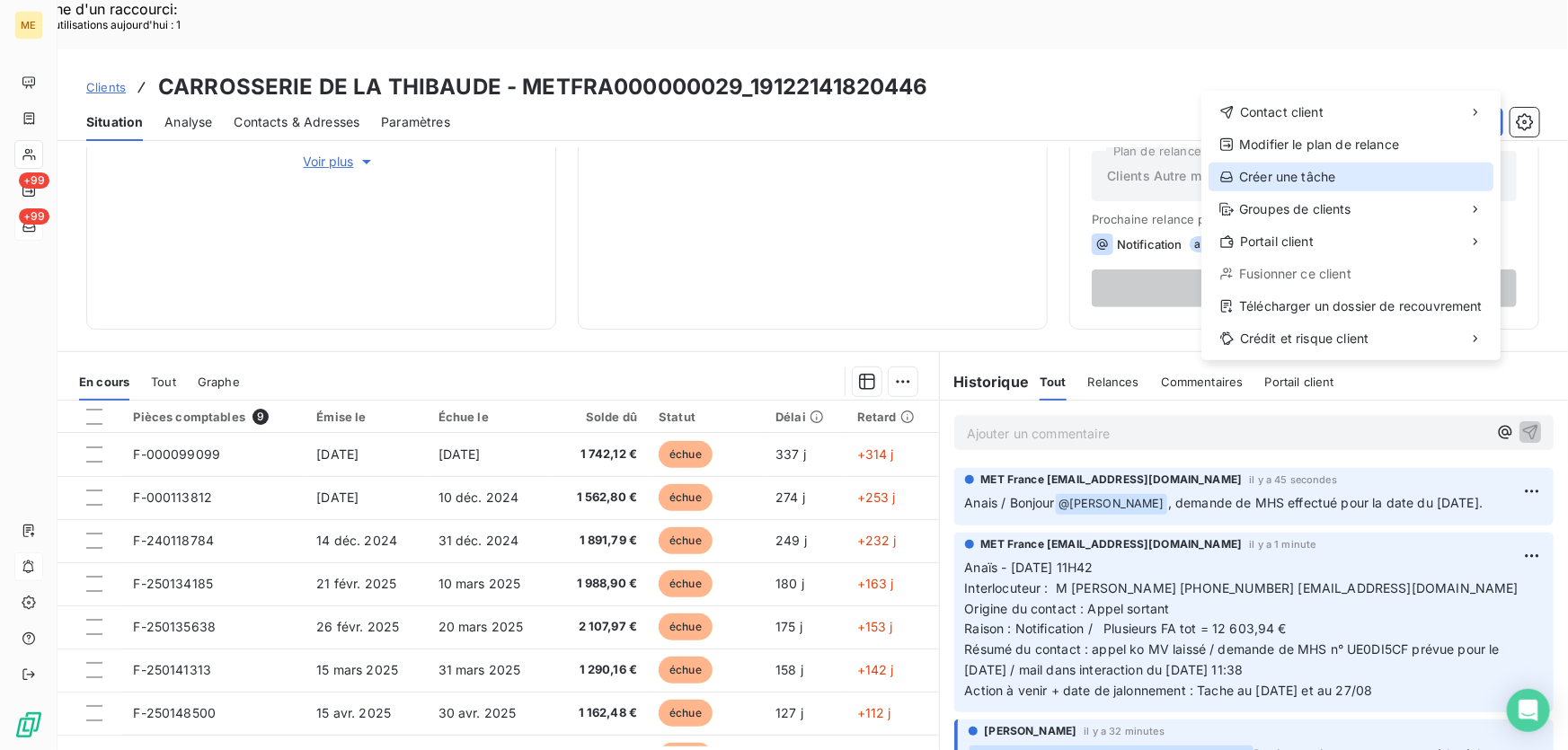
click at [1293, 173] on div "Créer une tâche" at bounding box center [1350, 176] width 285 height 28
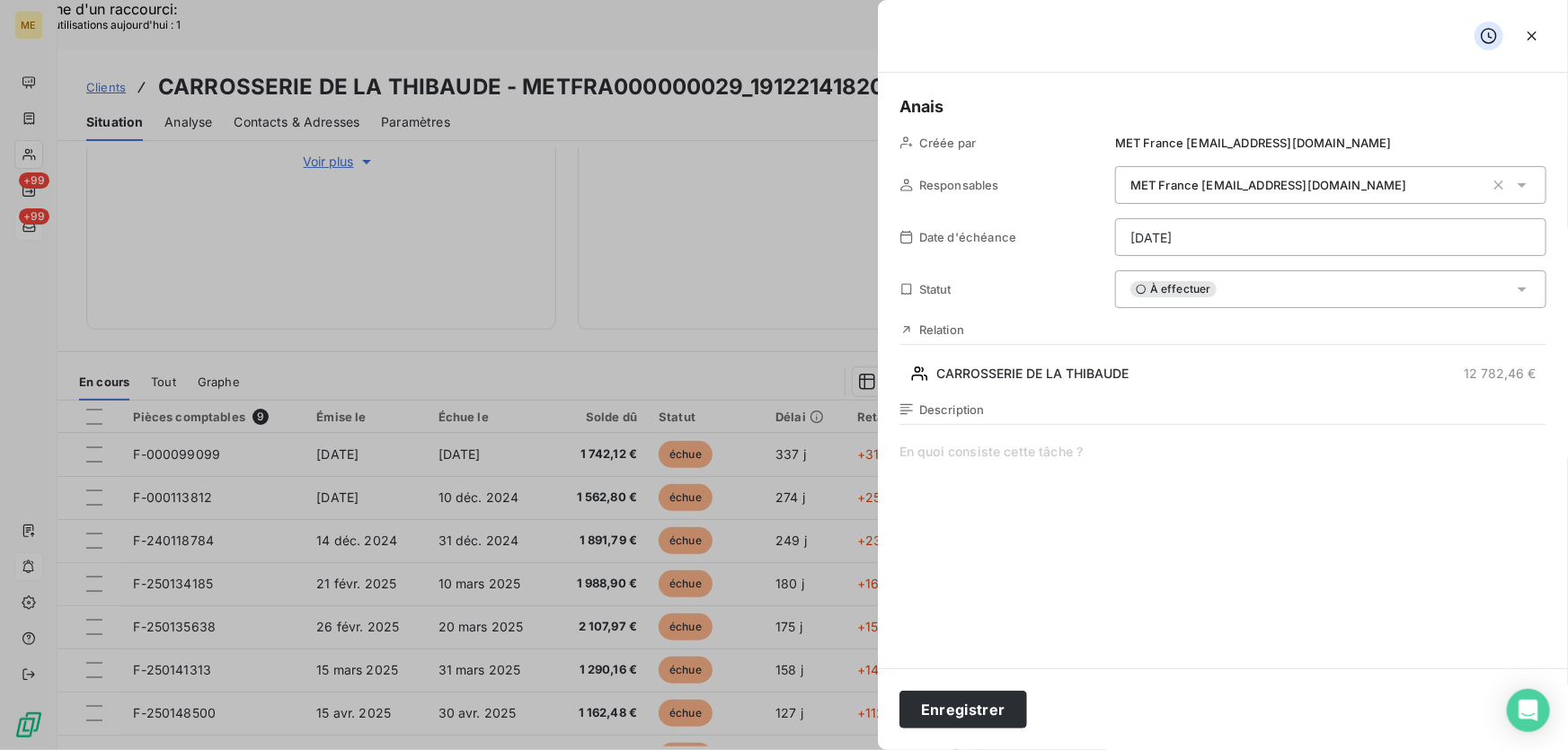
click at [992, 439] on div "Description" at bounding box center [1223, 595] width 647 height 386
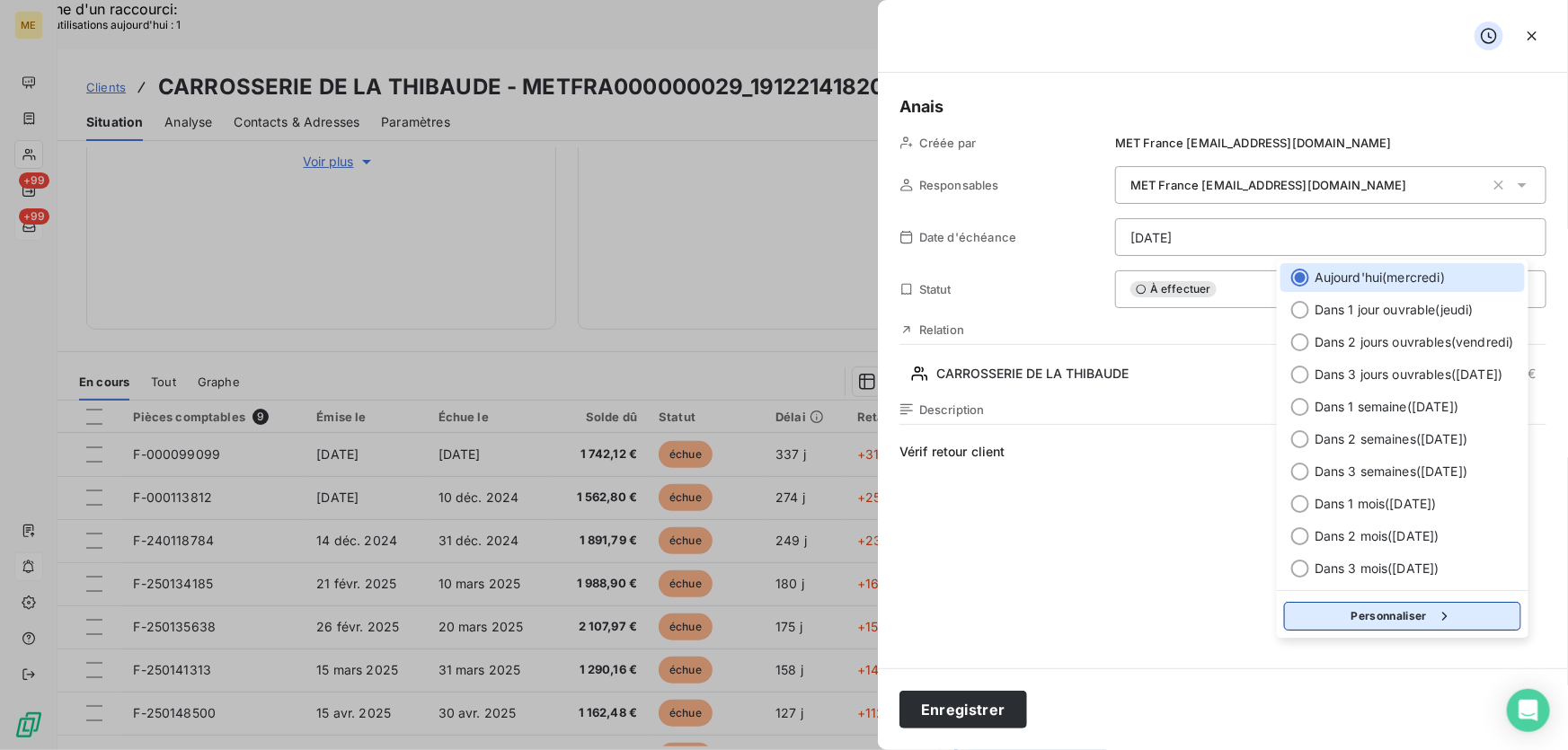
click at [1375, 612] on button "Personnaliser" at bounding box center [1402, 616] width 237 height 28
select select "7"
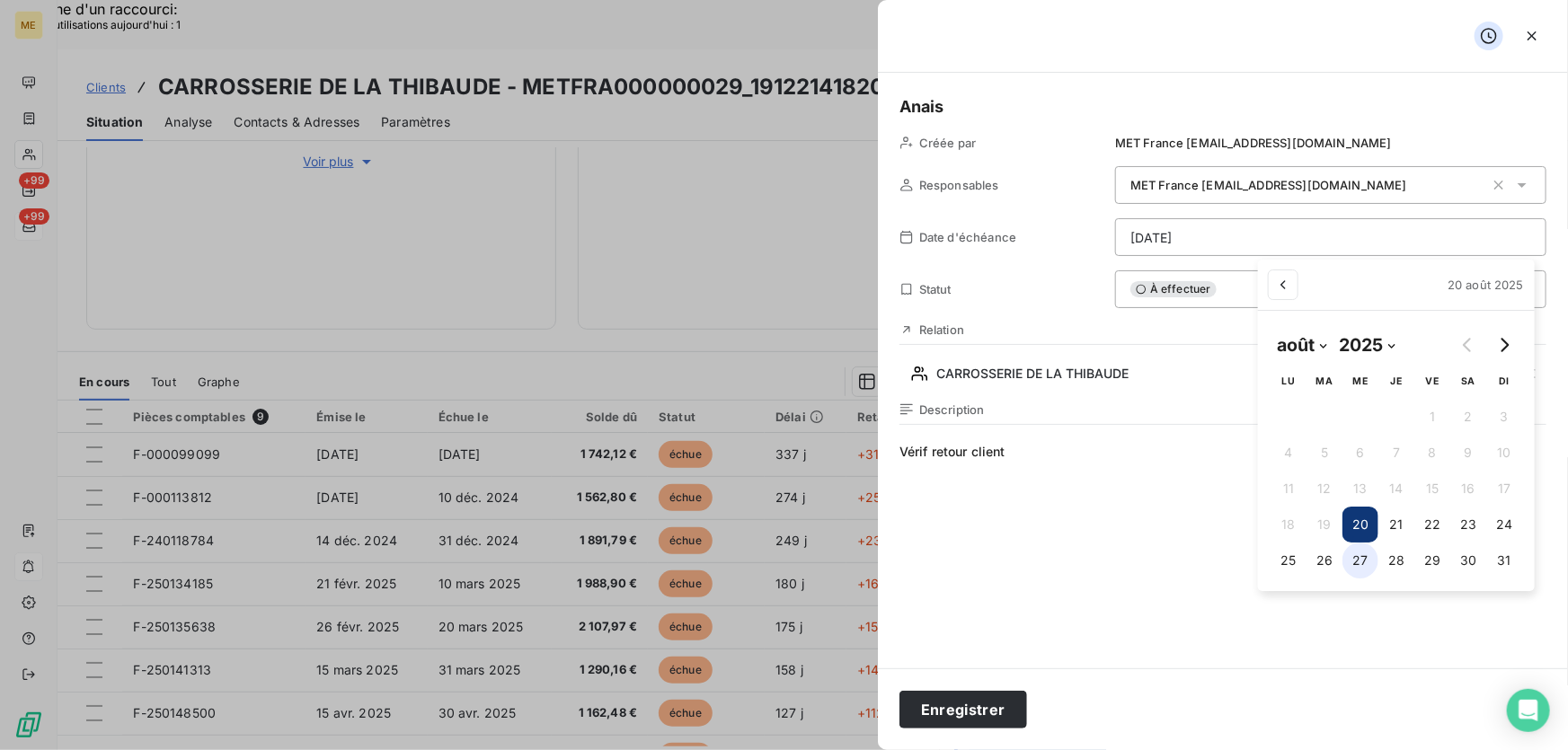
click at [1353, 564] on button "27" at bounding box center [1359, 560] width 36 height 36
type input "27/08/2025"
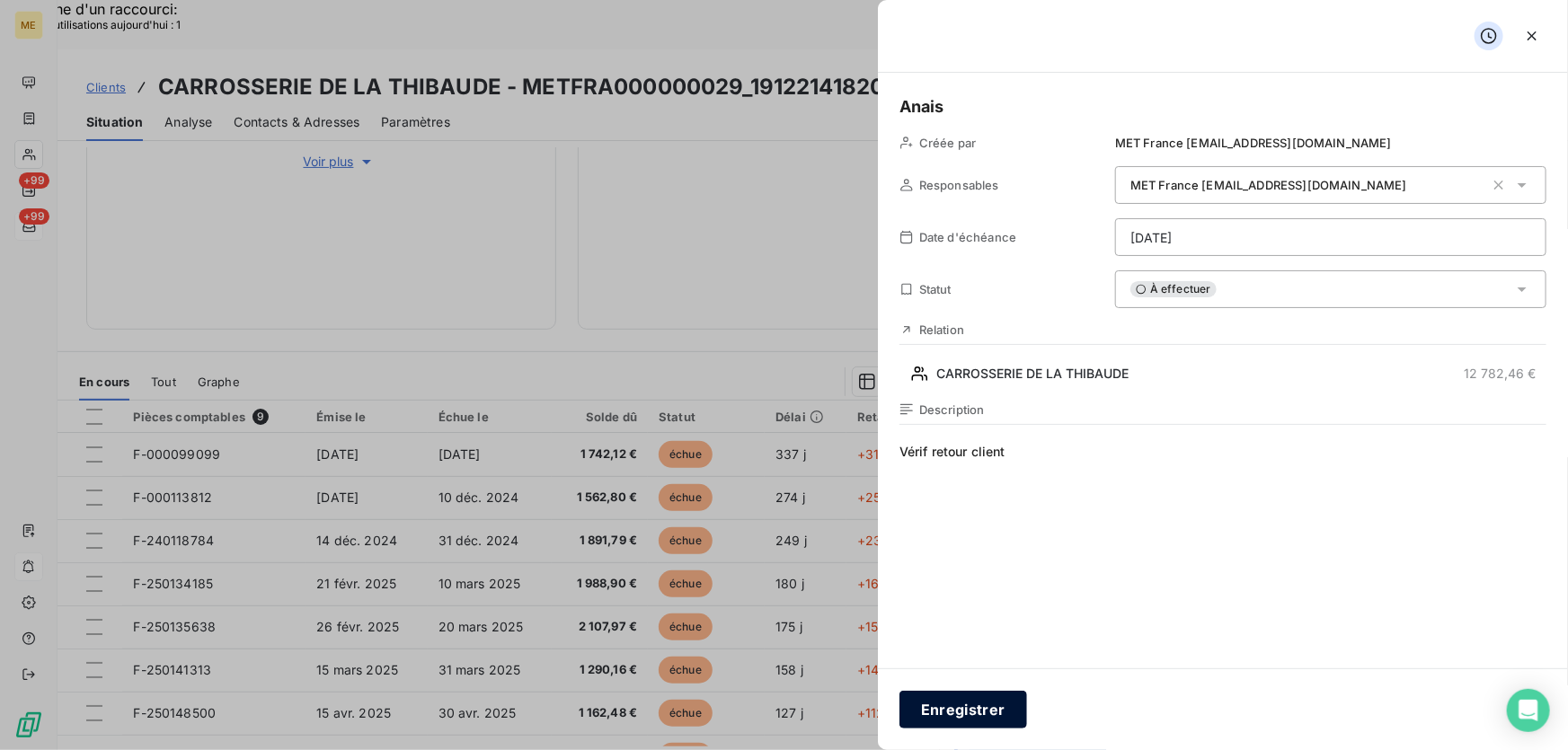
click at [984, 704] on button "Enregistrer" at bounding box center [962, 710] width 127 height 38
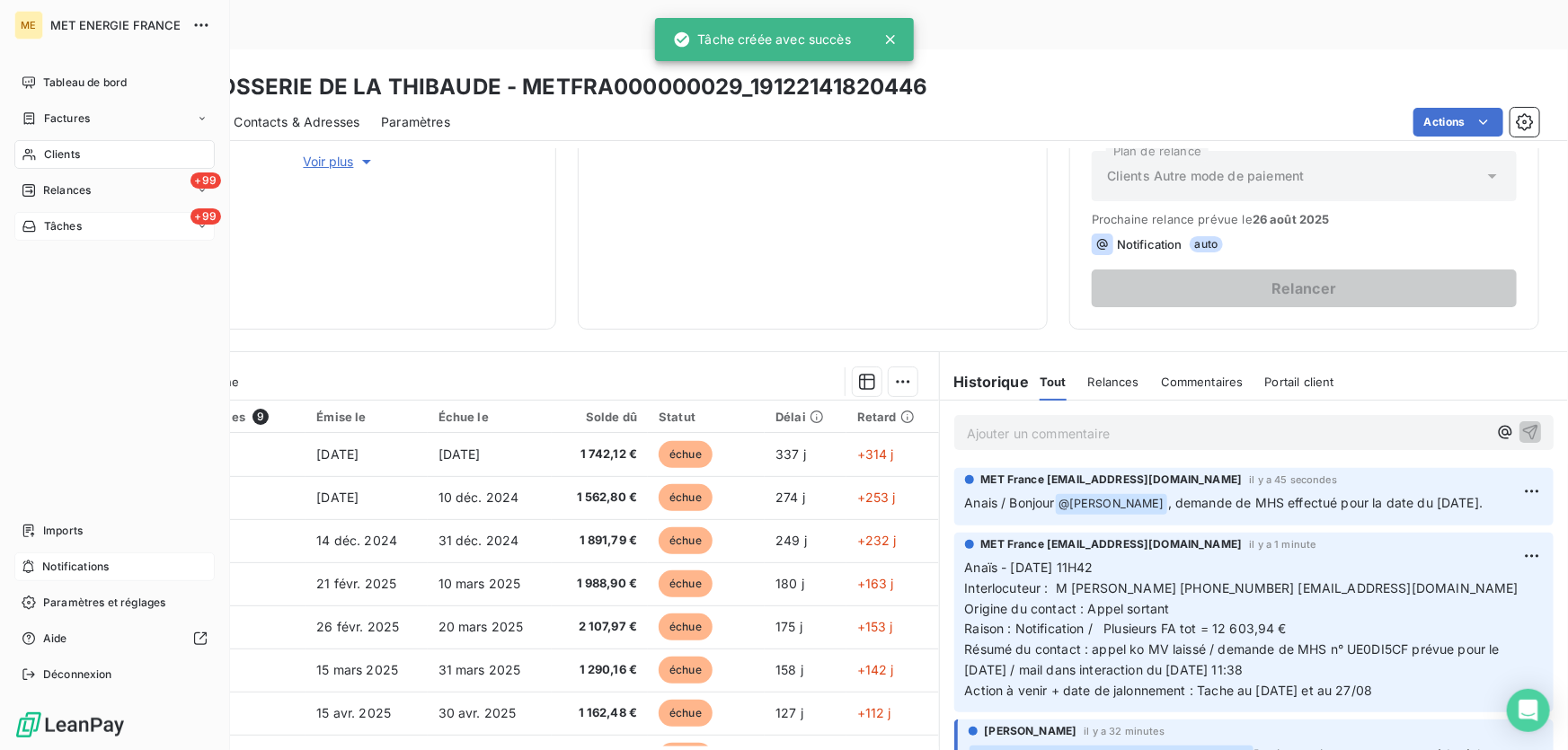
click at [44, 229] on span "Tâches" at bounding box center [62, 226] width 38 height 17
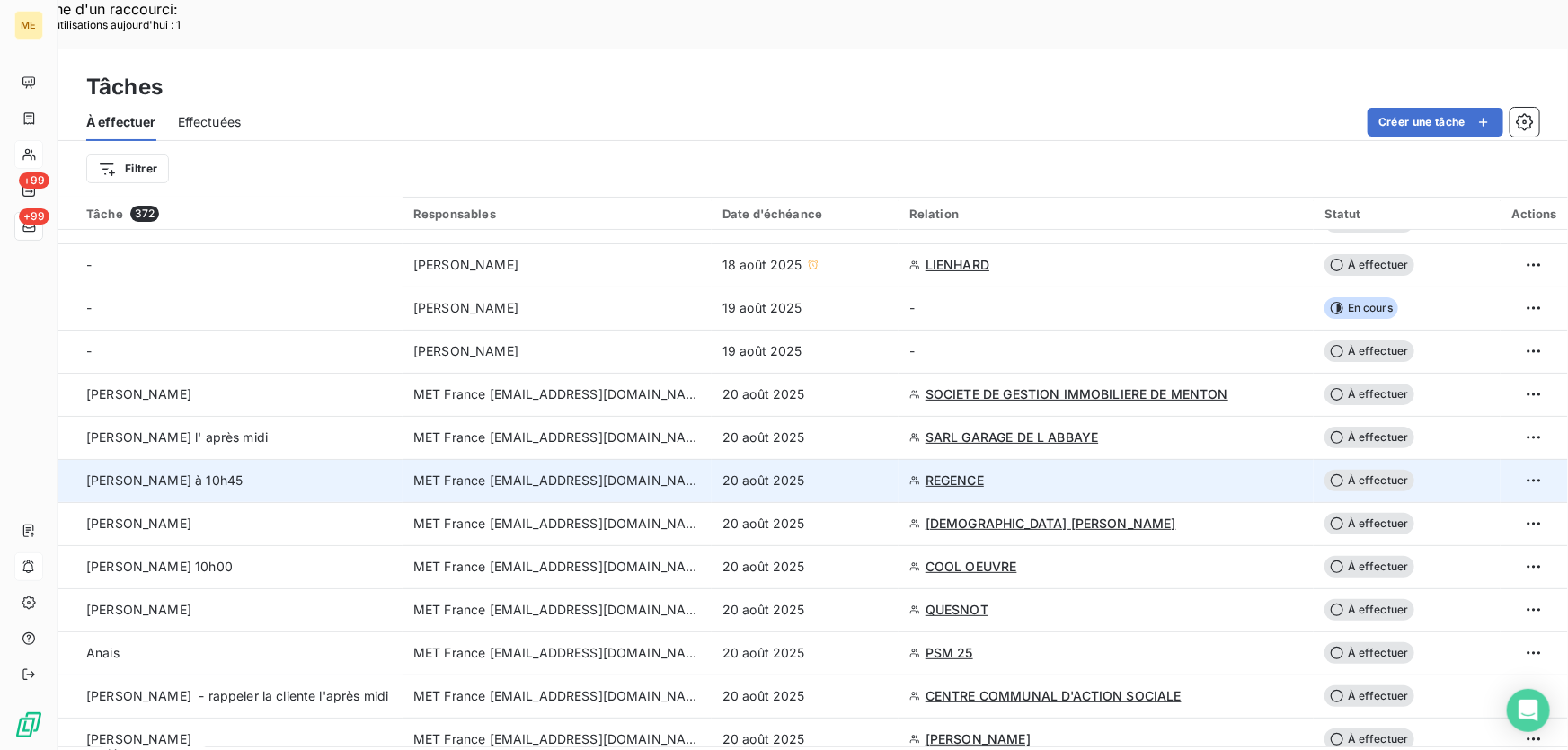
scroll to position [162, 0]
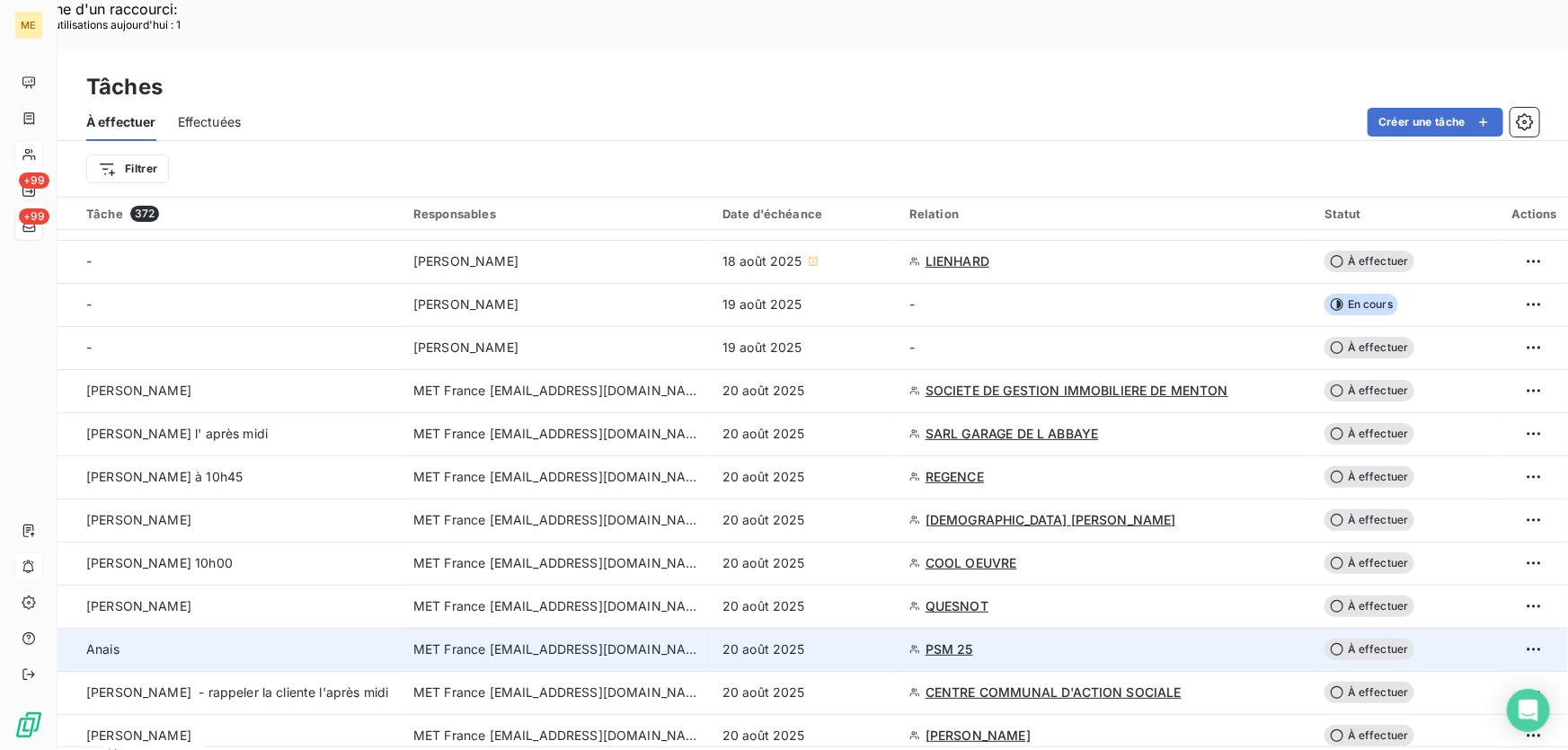
click at [831, 641] on div "20 août 2025" at bounding box center [805, 650] width 165 height 18
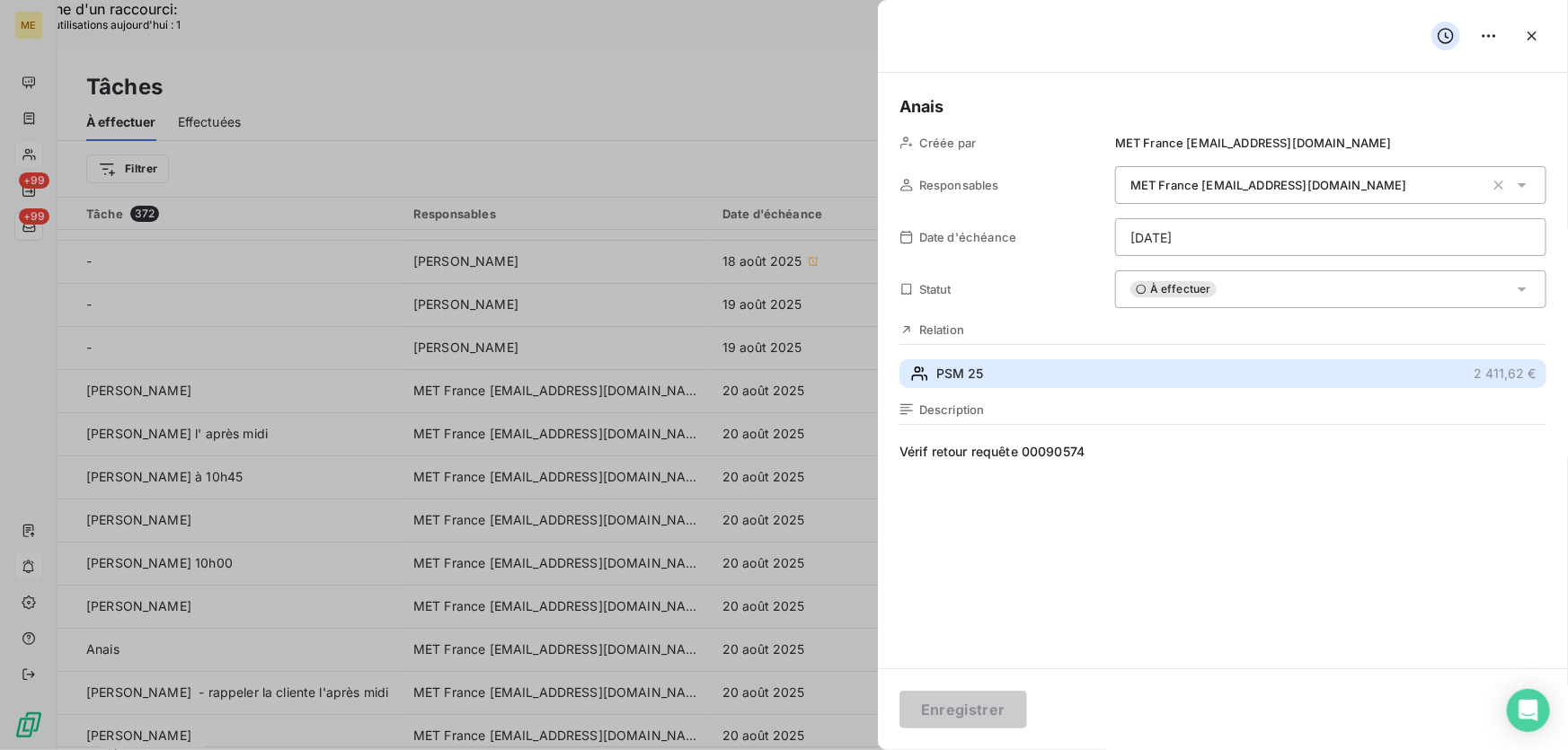
click at [1048, 367] on button "PSM 25 2 411,62 €" at bounding box center [1223, 373] width 647 height 28
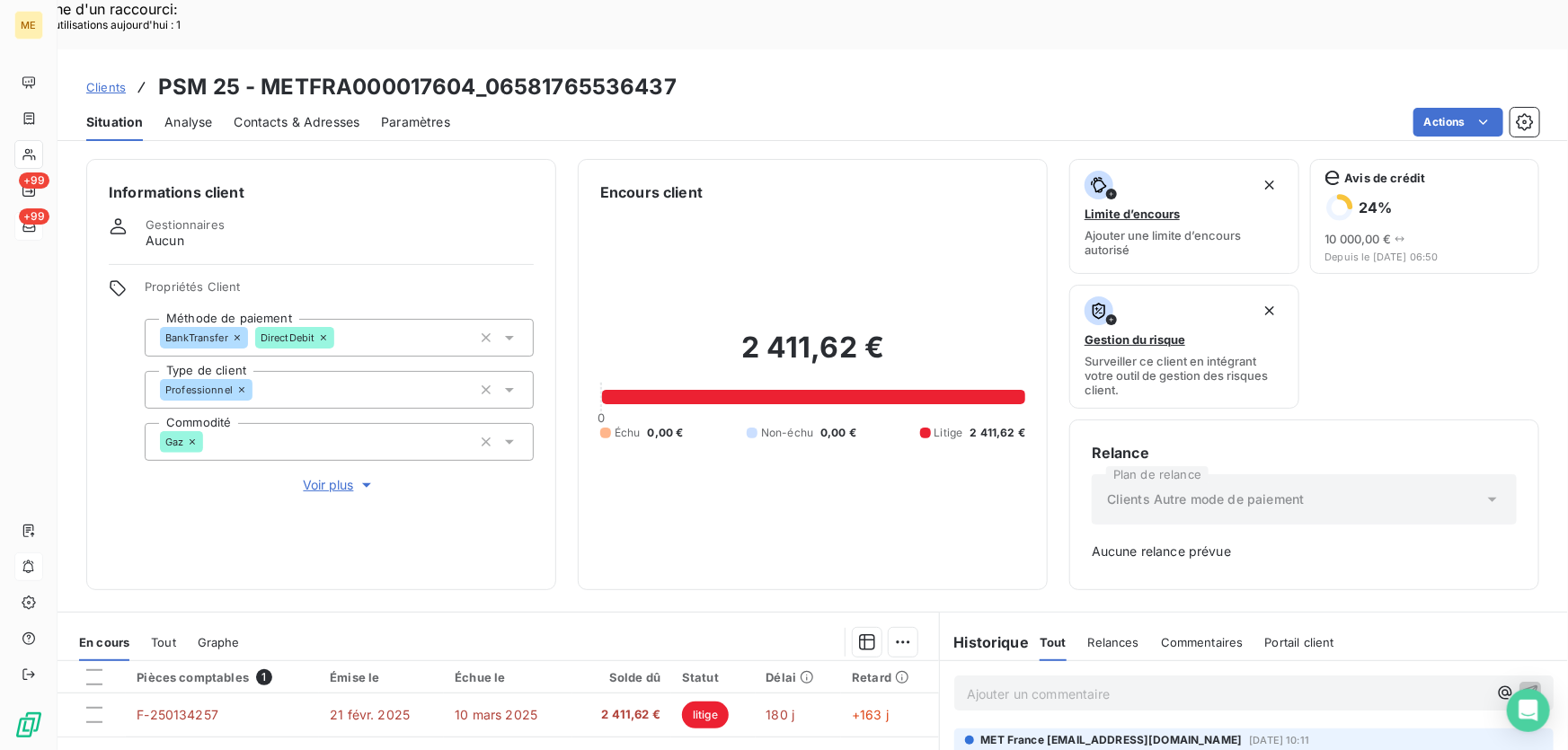
scroll to position [260, 0]
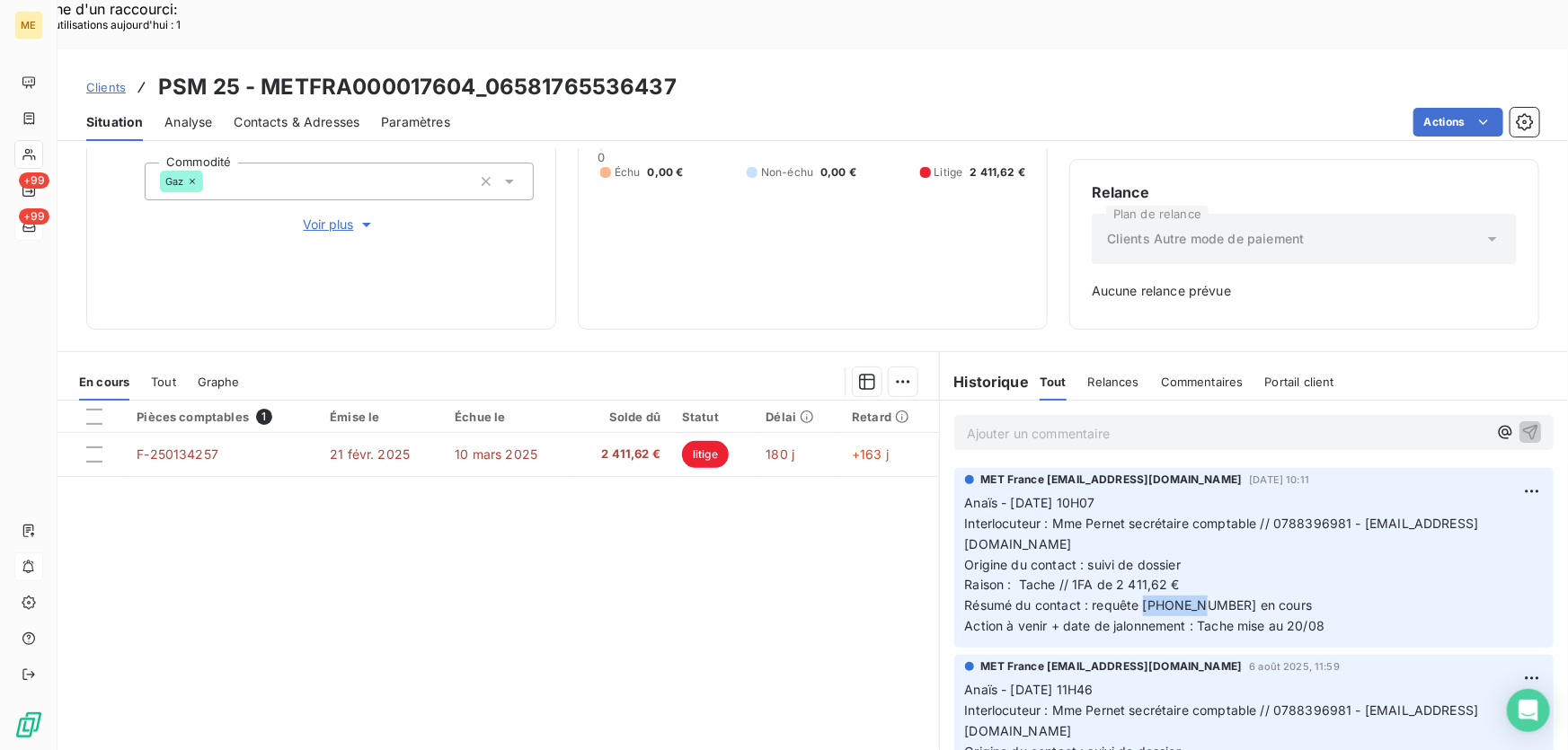
drag, startPoint x: 1195, startPoint y: 558, endPoint x: 1136, endPoint y: 557, distance: 59.0
click at [1136, 598] on span "Résumé du contact : requête 00090574 en cours" at bounding box center [1138, 605] width 347 height 16
copy span "00090574"
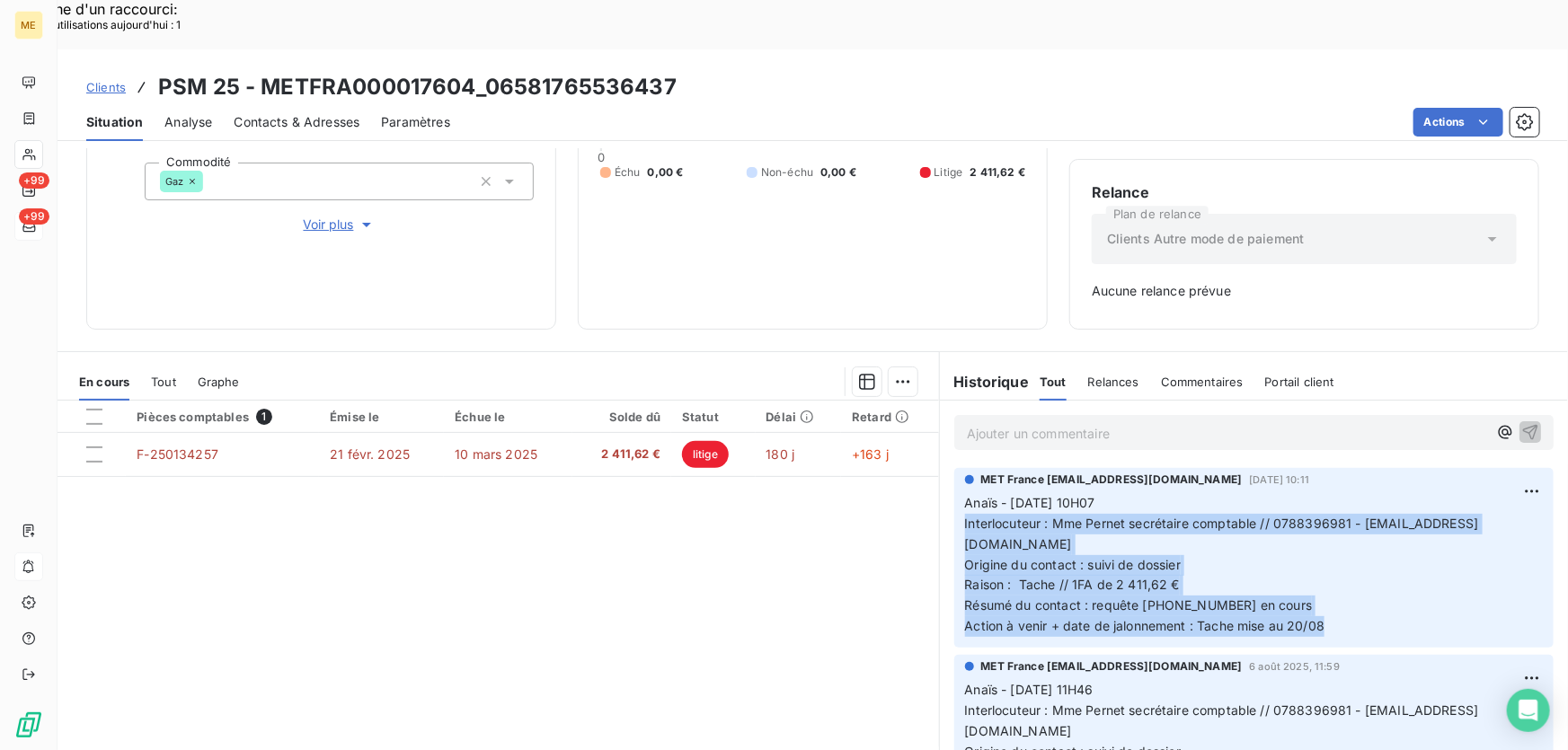
drag, startPoint x: 1339, startPoint y: 578, endPoint x: 934, endPoint y: 471, distance: 418.9
click at [939, 471] on div "MET France met-france@recouvrement.met.com 13 août 2025, 10:11 Anaïs - 13/08/20…" at bounding box center [1253, 558] width 628 height 187
copy p "Interlocuteur : Mme Pernet secrétaire comptable // 0788396981 - compta.cyclespe…"
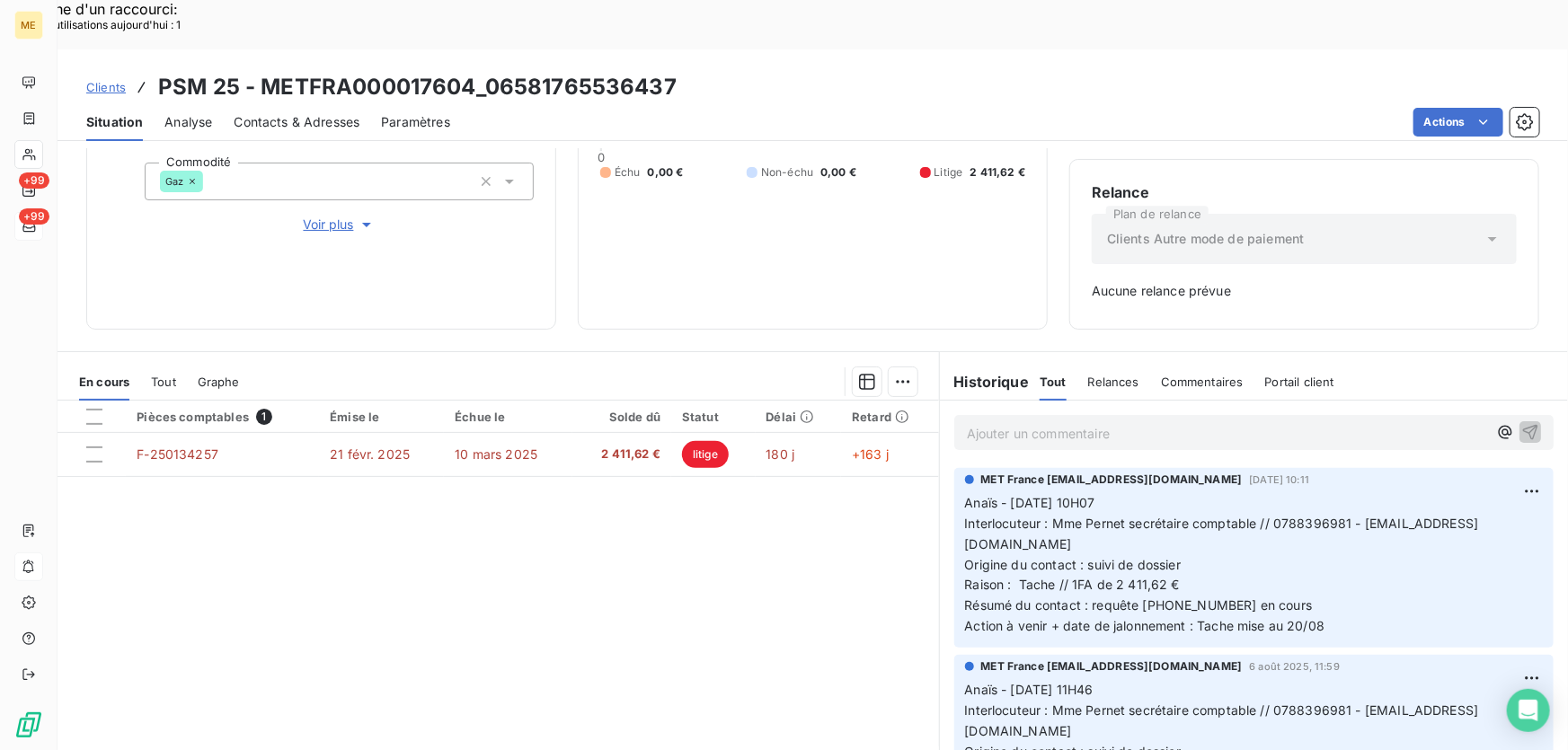
click at [1159, 423] on p "Ajouter un commentaire ﻿" at bounding box center [1227, 434] width 521 height 23
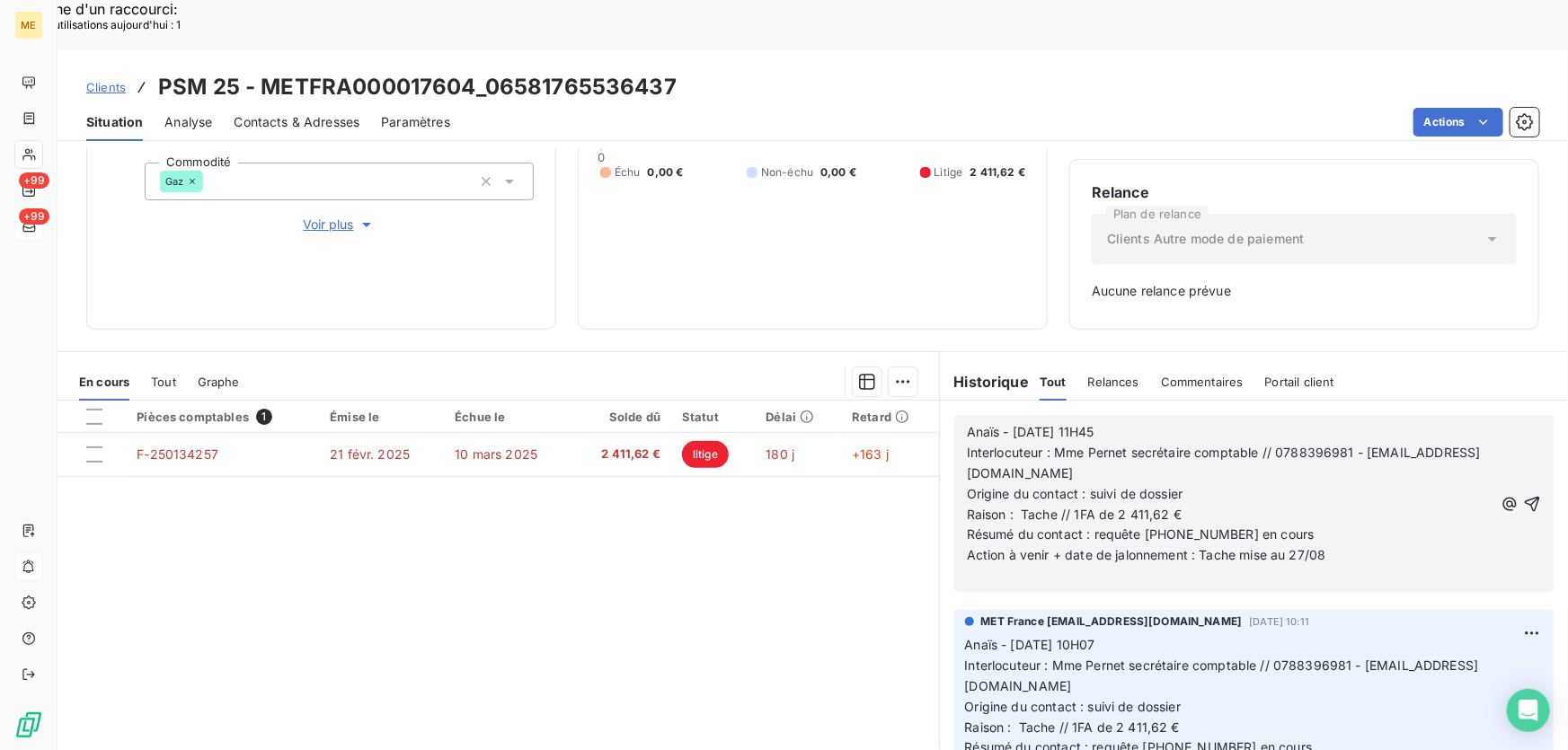
click at [1517, 449] on div "Anaïs - 20/08/2025 - 11H45 Interlocuteur : Mme Pernet secrétaire comptable // 0…" at bounding box center [1254, 503] width 599 height 177
click at [1522, 495] on icon "button" at bounding box center [1531, 504] width 18 height 18
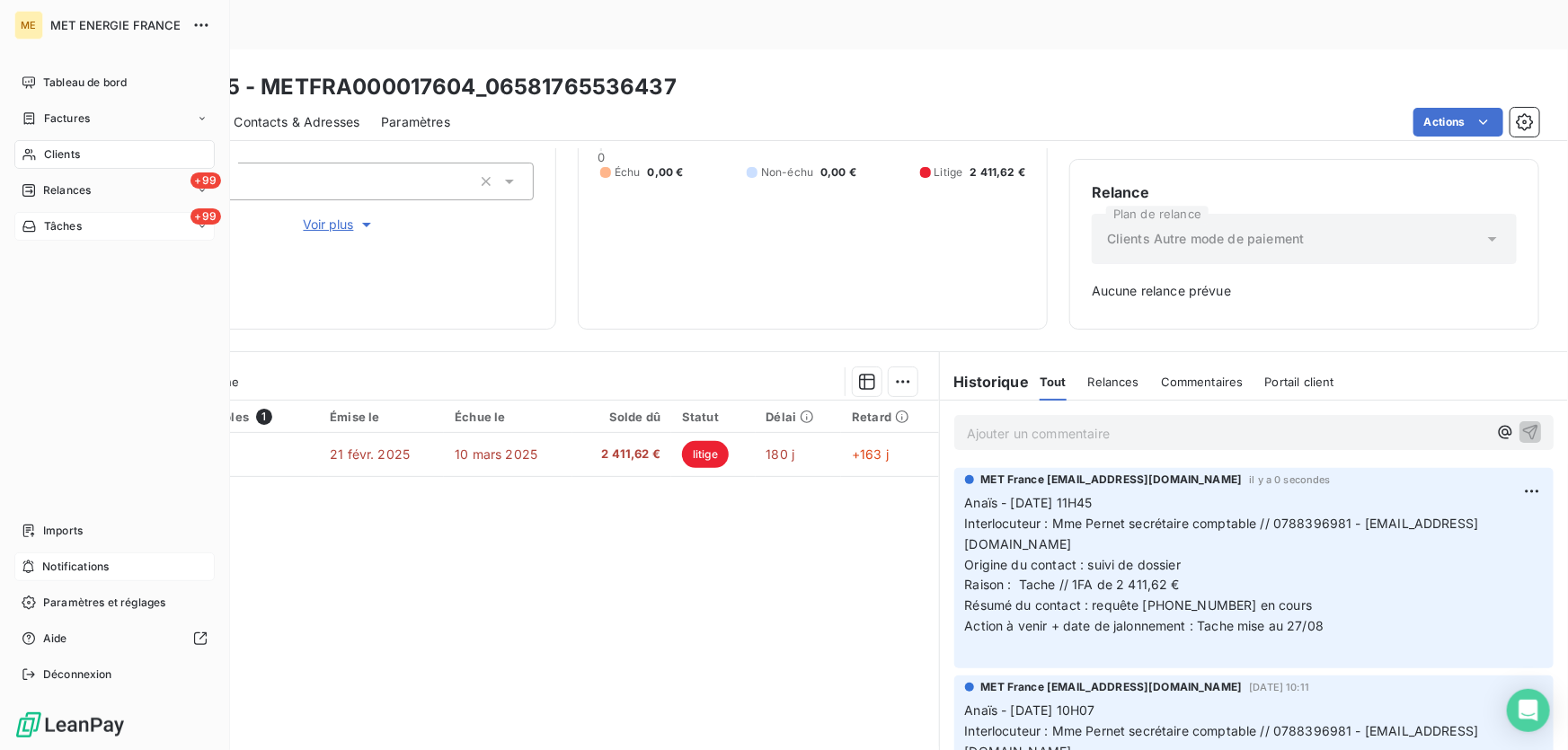
click at [61, 229] on span "Tâches" at bounding box center [62, 226] width 38 height 17
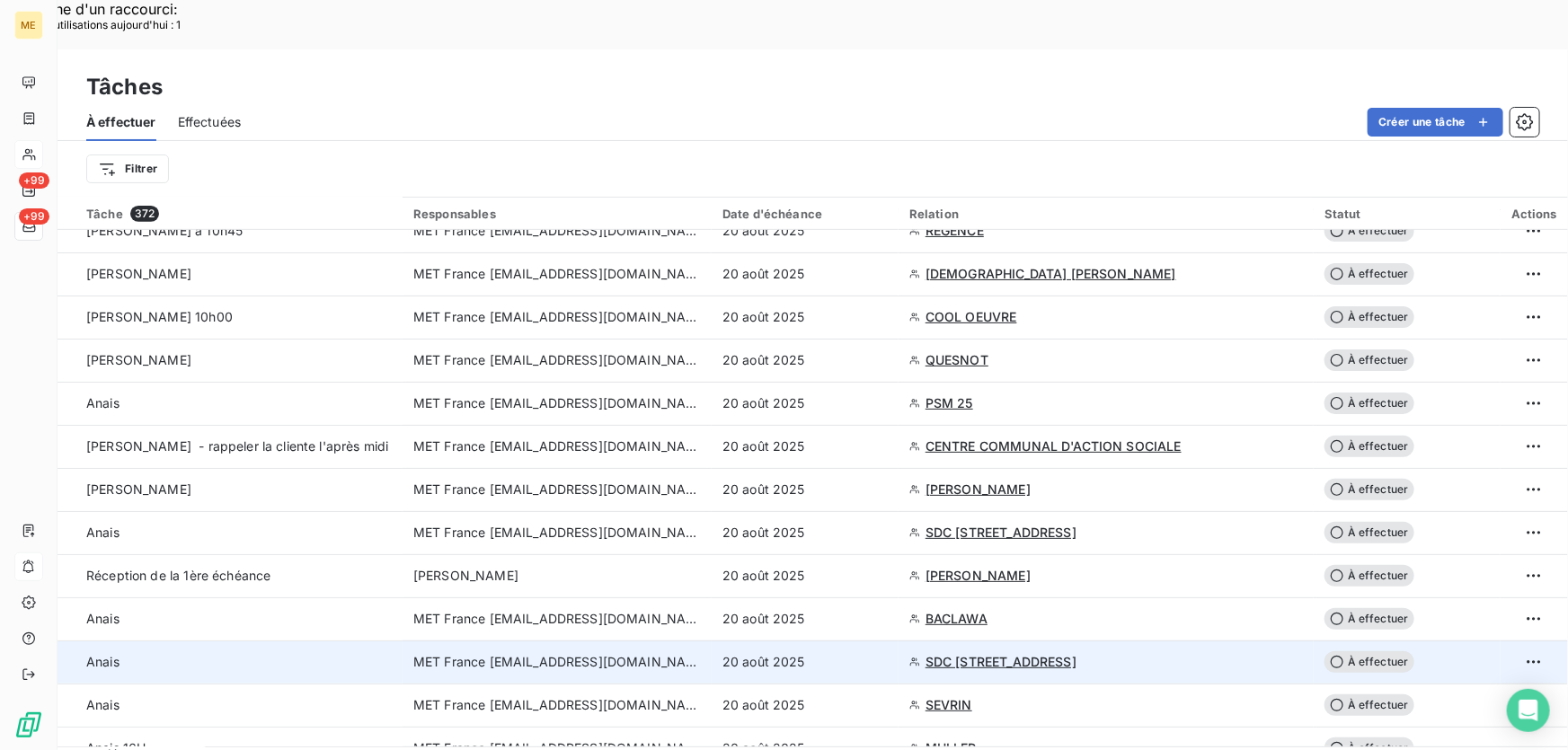
scroll to position [408, 0]
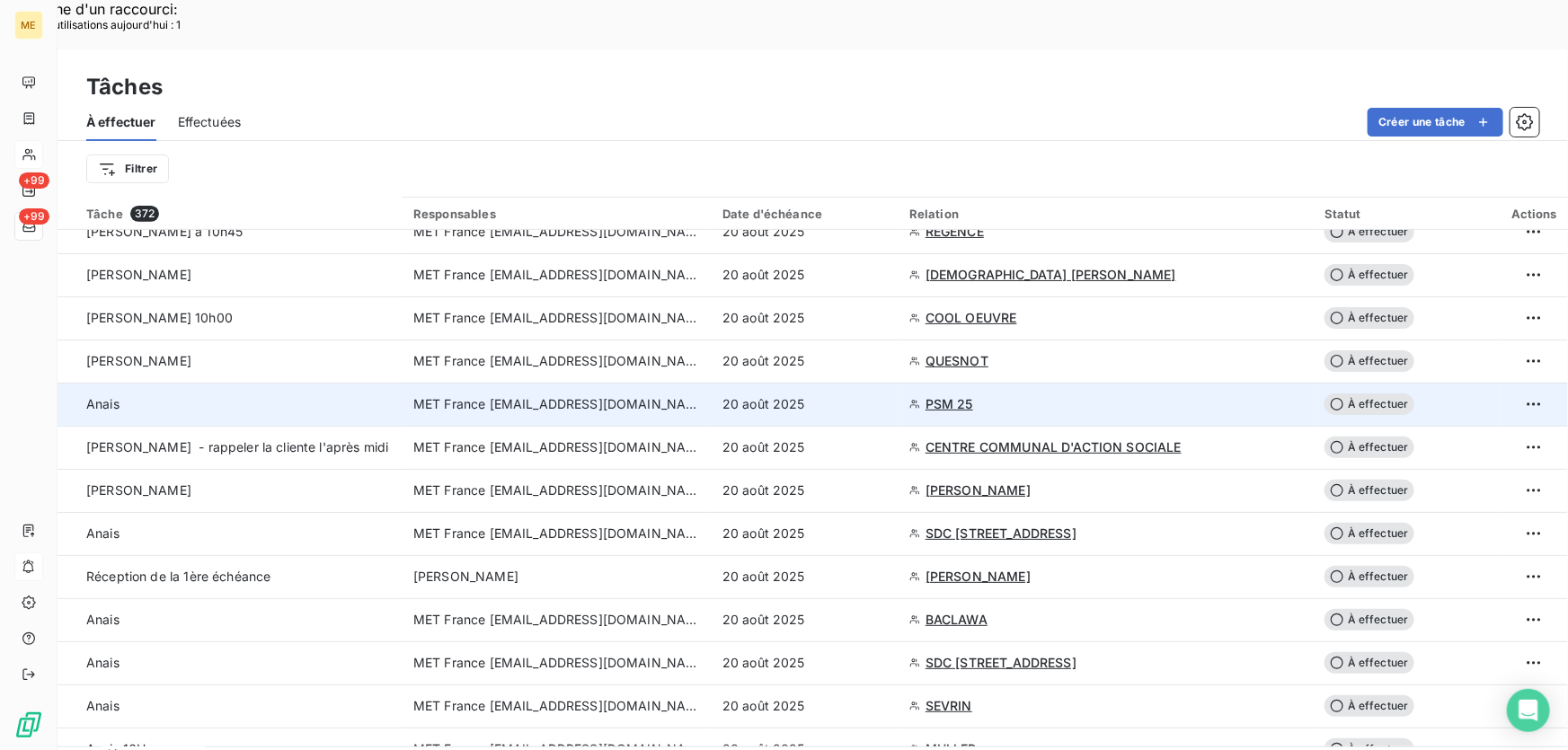
click at [843, 395] on div "20 août 2025" at bounding box center [805, 404] width 165 height 18
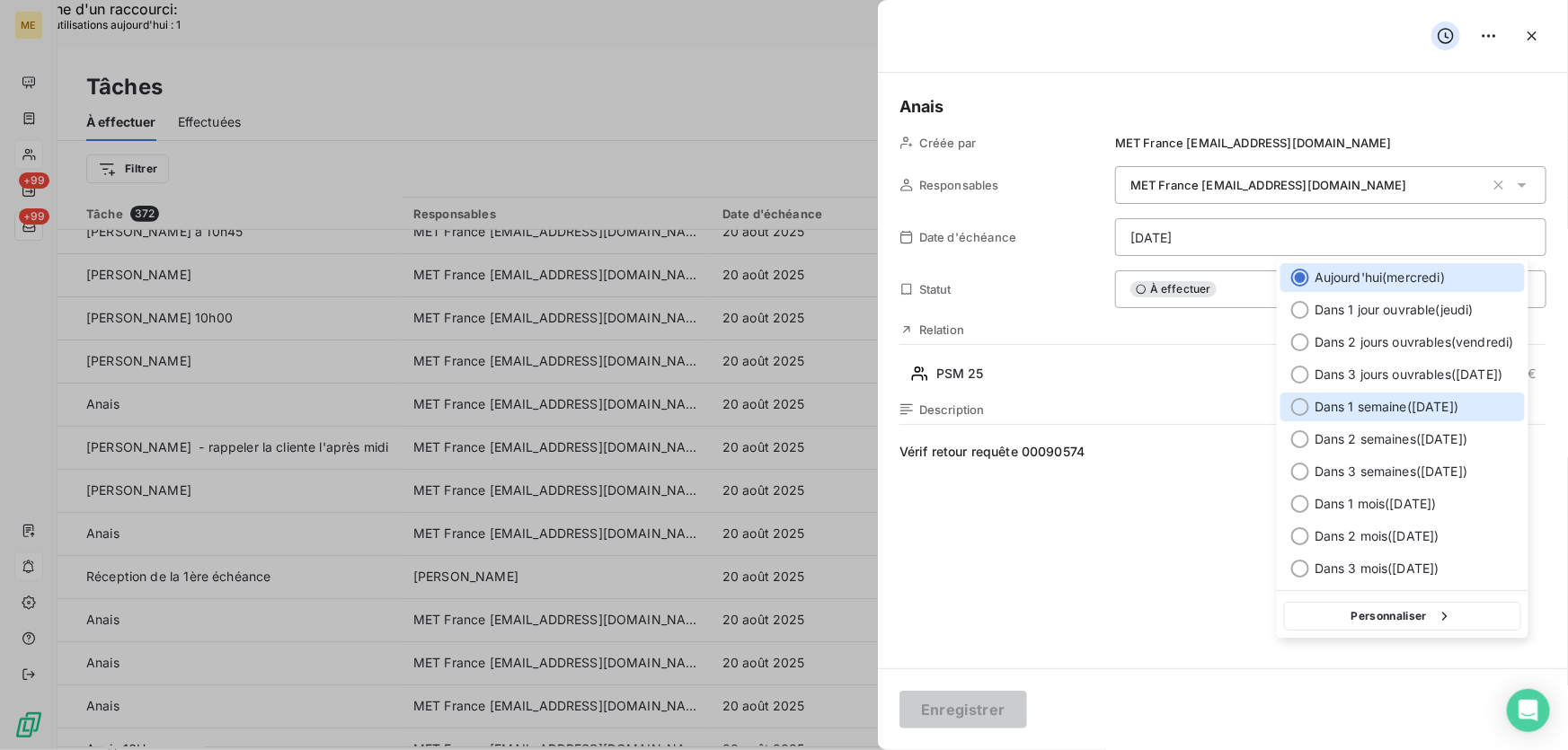
click at [1352, 401] on span "Dans 1 semaine ( 27 août )" at bounding box center [1386, 407] width 144 height 18
type input "27/08/2025"
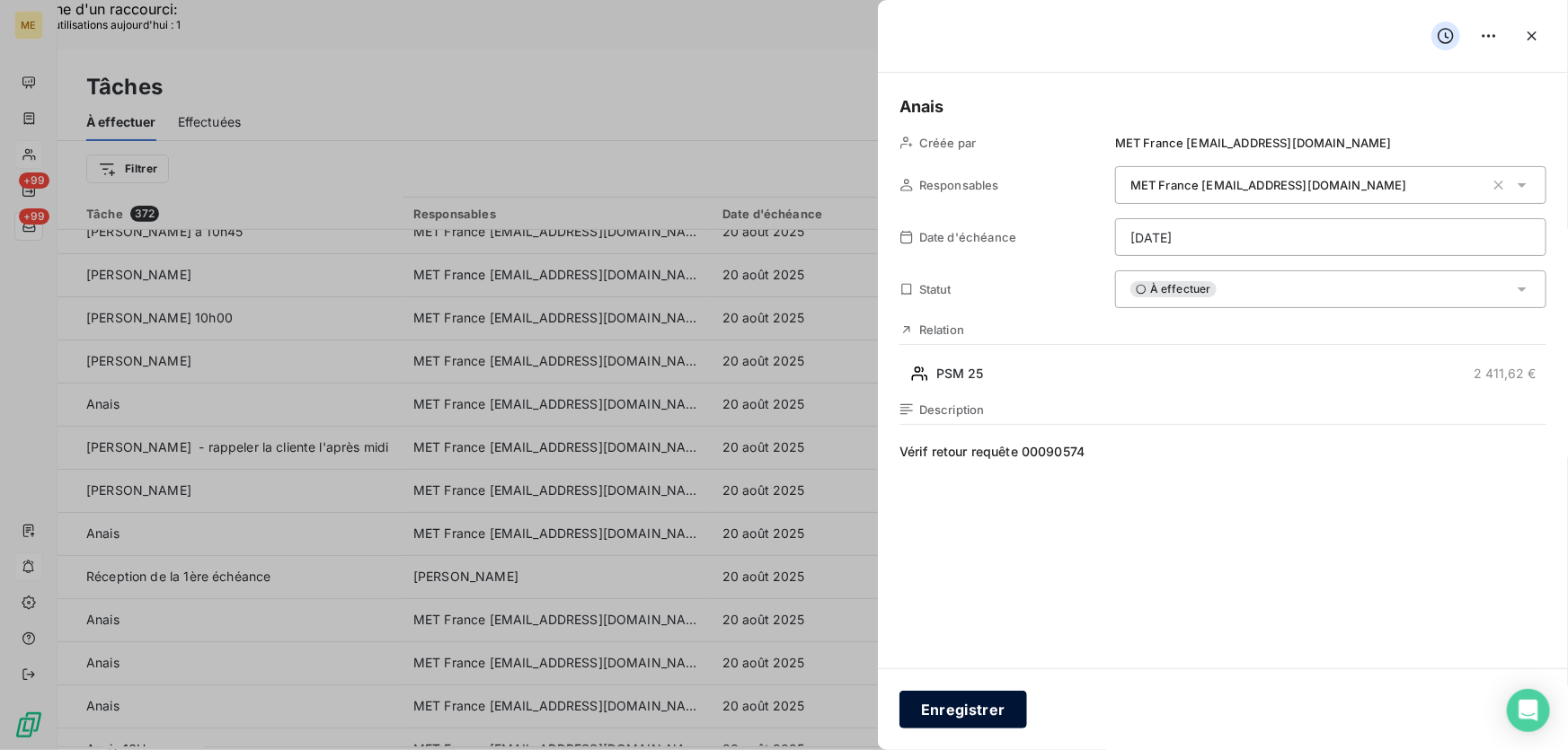
click at [978, 705] on button "Enregistrer" at bounding box center [962, 710] width 127 height 38
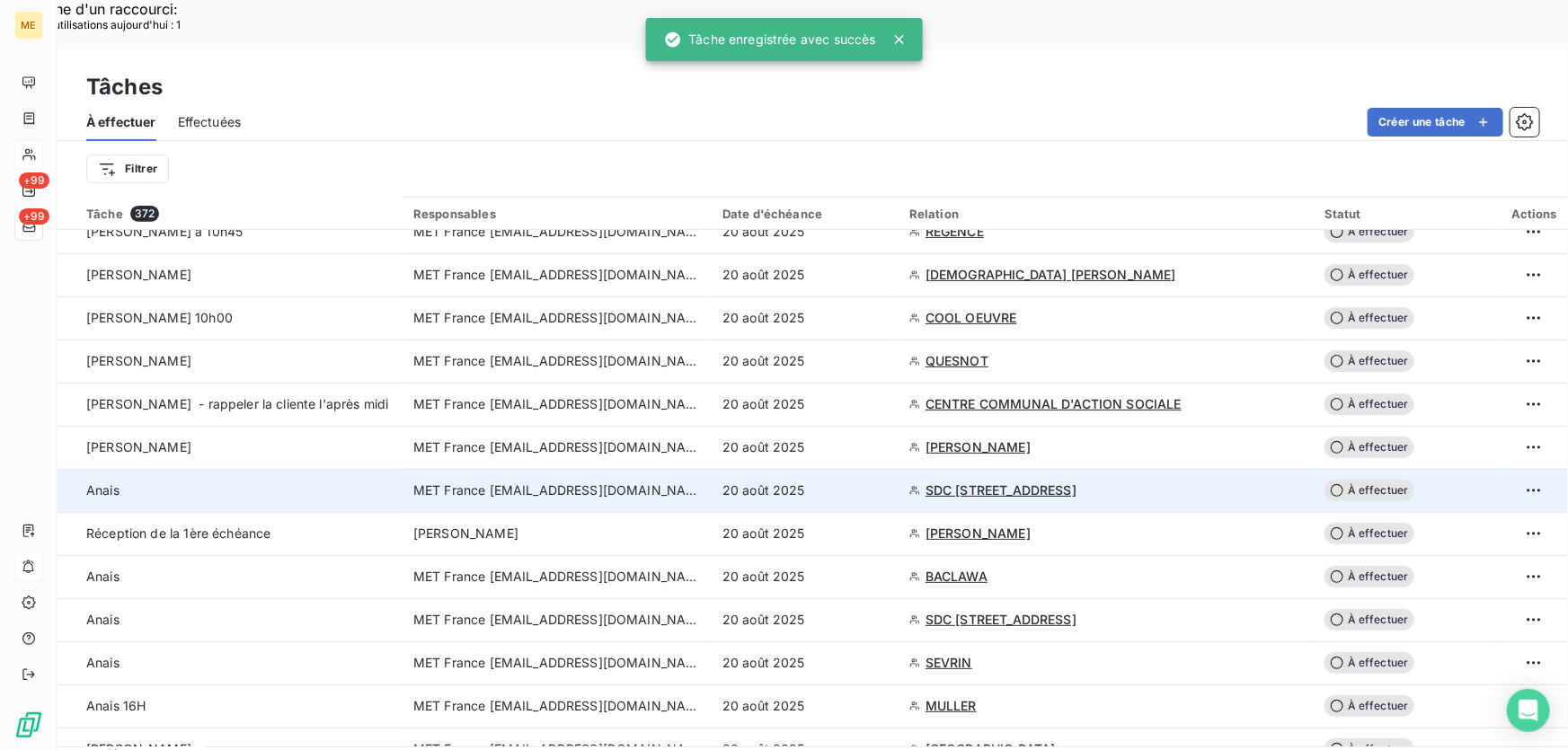
click at [865, 481] on div "20 août 2025" at bounding box center [805, 491] width 165 height 18
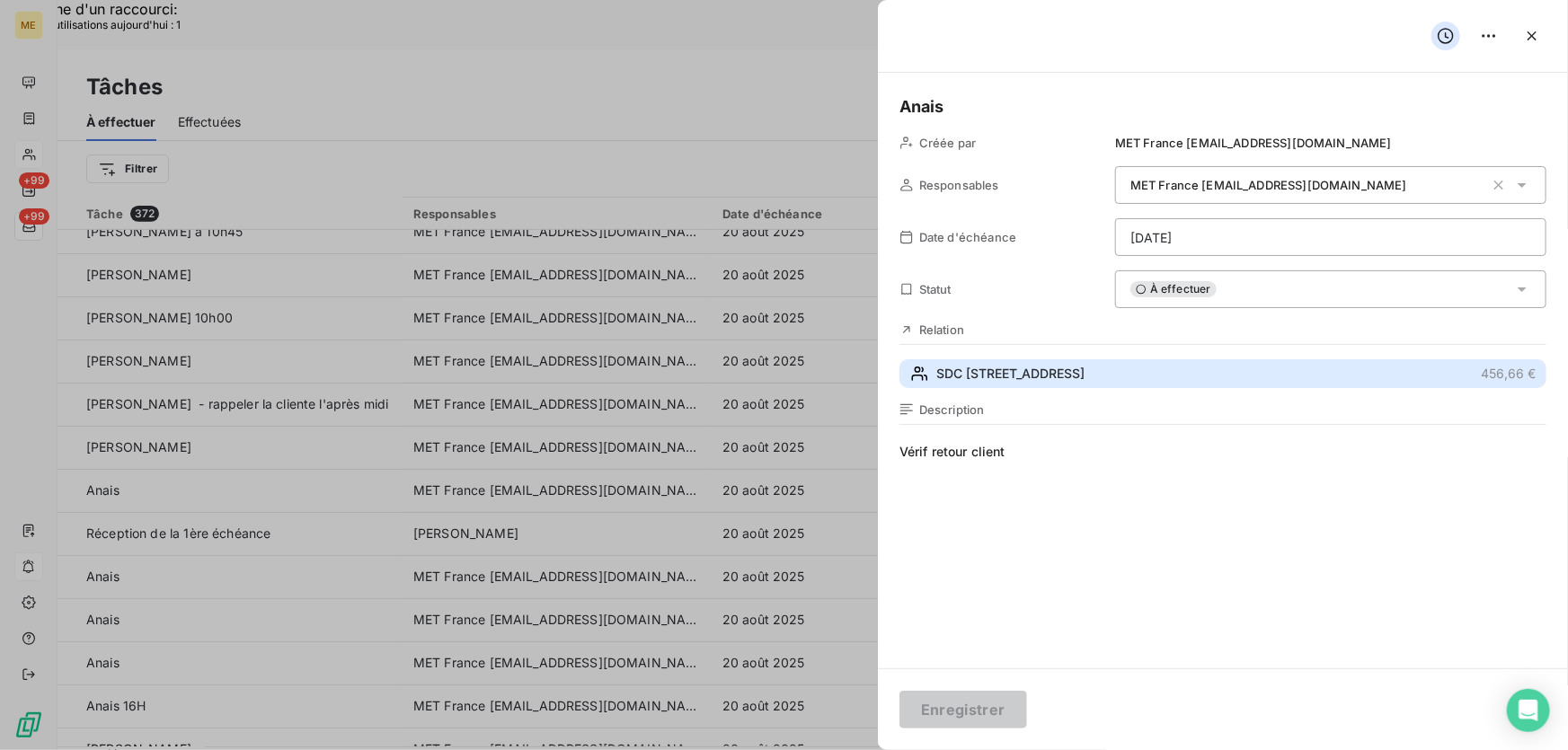
click at [1125, 373] on button "SDC 14 RUE CARNOT 456,66 €" at bounding box center [1223, 373] width 647 height 28
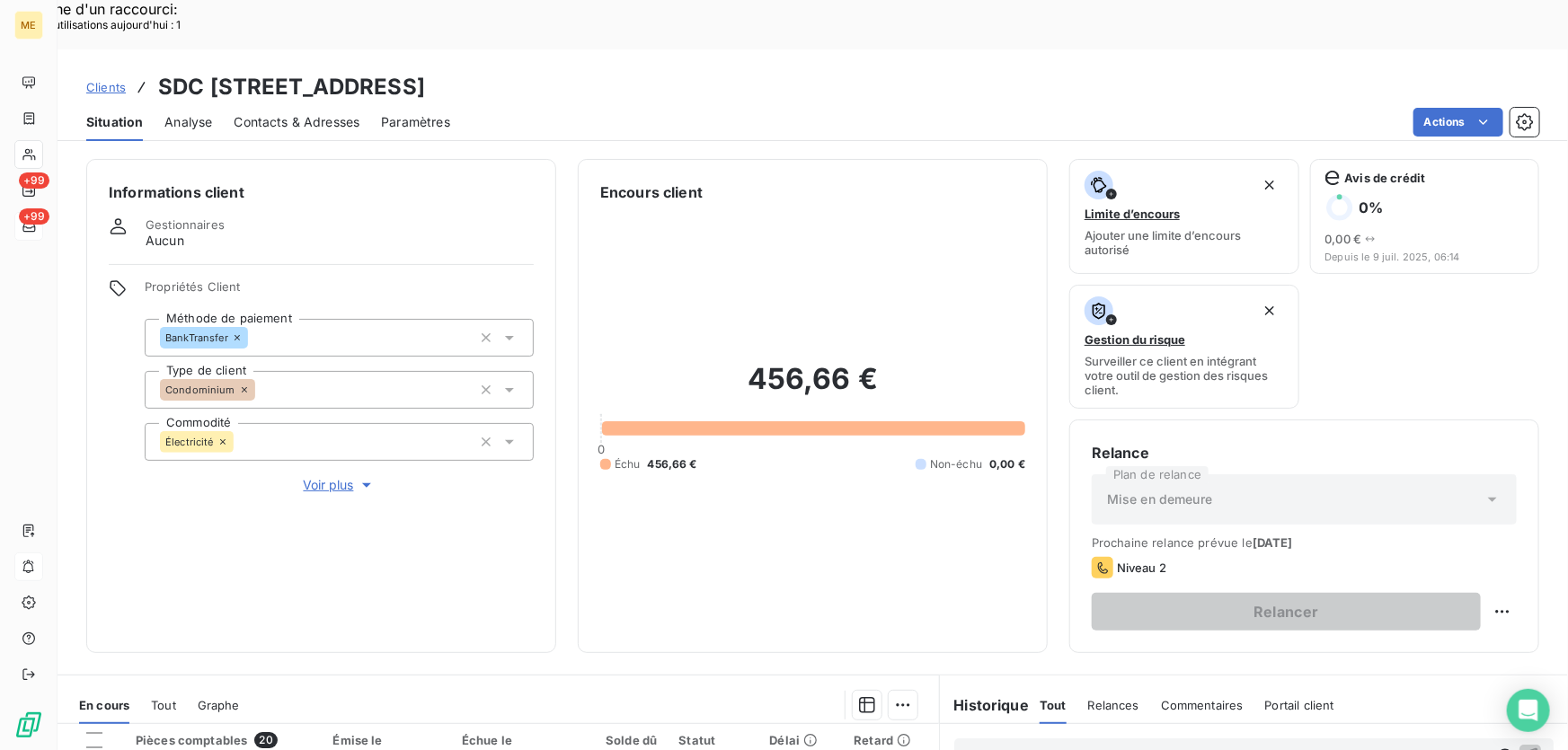
scroll to position [324, 0]
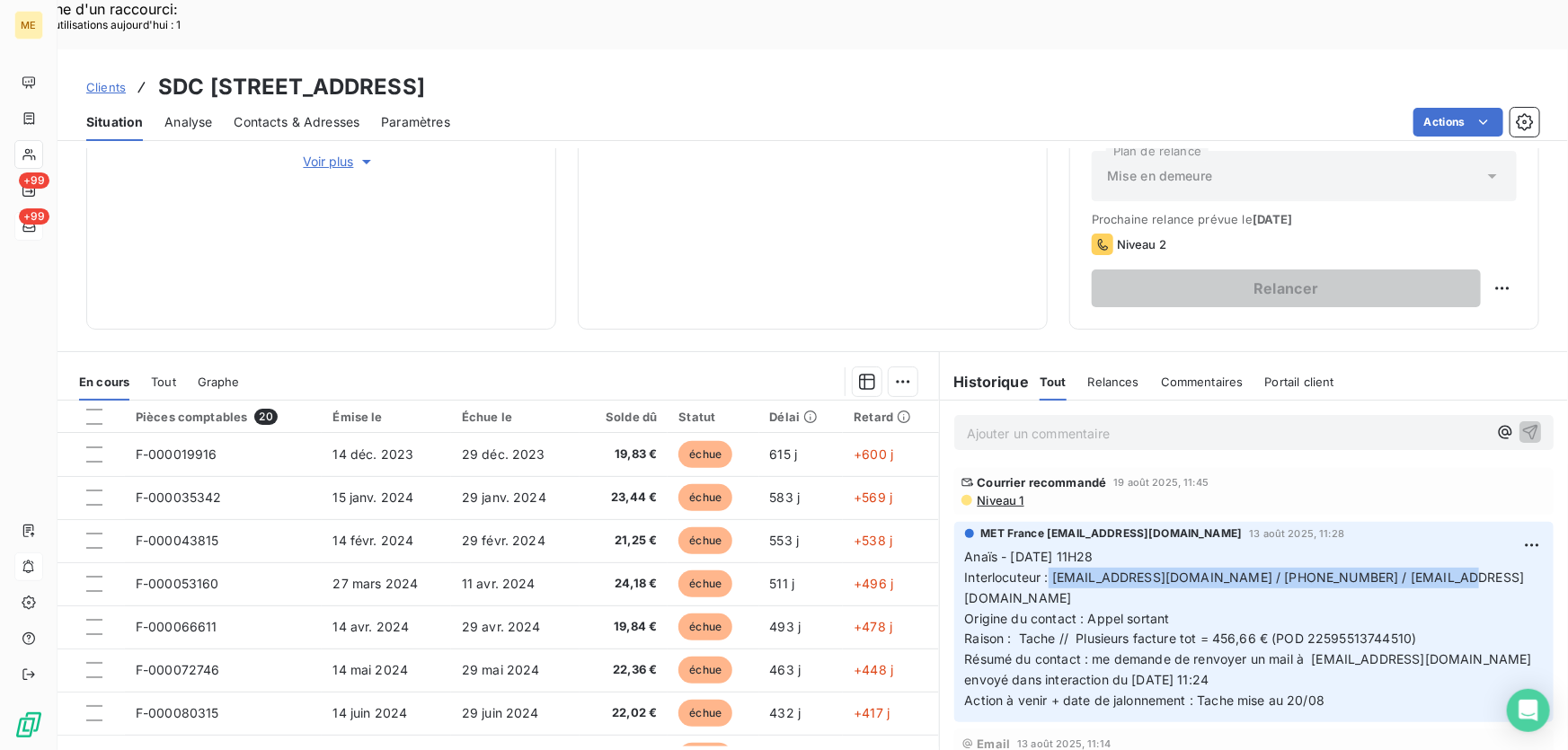
drag, startPoint x: 1043, startPoint y: 530, endPoint x: 1458, endPoint y: 528, distance: 415.0
click at [1458, 547] on p "Anaïs - 13/08/2025 - 11H28 Interlocuteur : contact@mhd-immo.com / 0986653030 / …" at bounding box center [1254, 629] width 577 height 164
copy span "[EMAIL_ADDRESS][DOMAIN_NAME] / [PHONE_NUMBER] / [EMAIL_ADDRESS][DOMAIN_NAME]"
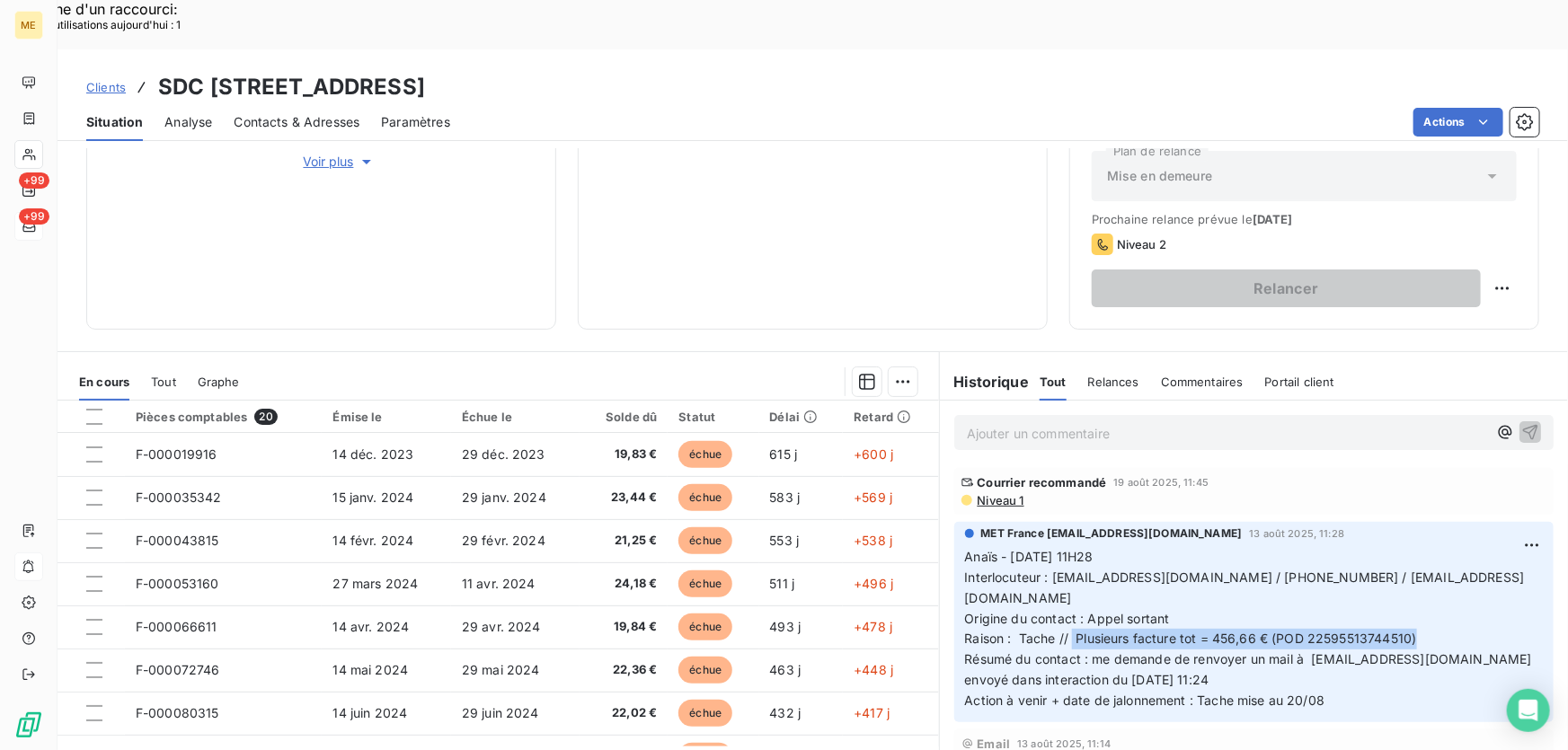
drag, startPoint x: 1068, startPoint y: 573, endPoint x: 1434, endPoint y: 568, distance: 366.0
click at [1434, 568] on p "Anaïs - 13/08/2025 - 11H28 Interlocuteur : contact@mhd-immo.com / 0986653030 / …" at bounding box center [1254, 629] width 577 height 164
copy span "Plusieurs facture tot = 456,66 € (POD 22595513744510)"
drag, startPoint x: 1306, startPoint y: 590, endPoint x: 1445, endPoint y: 585, distance: 139.1
click at [1445, 652] on span "Résumé du contact : me demande de renvoyer un mail à day@unicia-group.com envoy…" at bounding box center [1250, 669] width 570 height 36
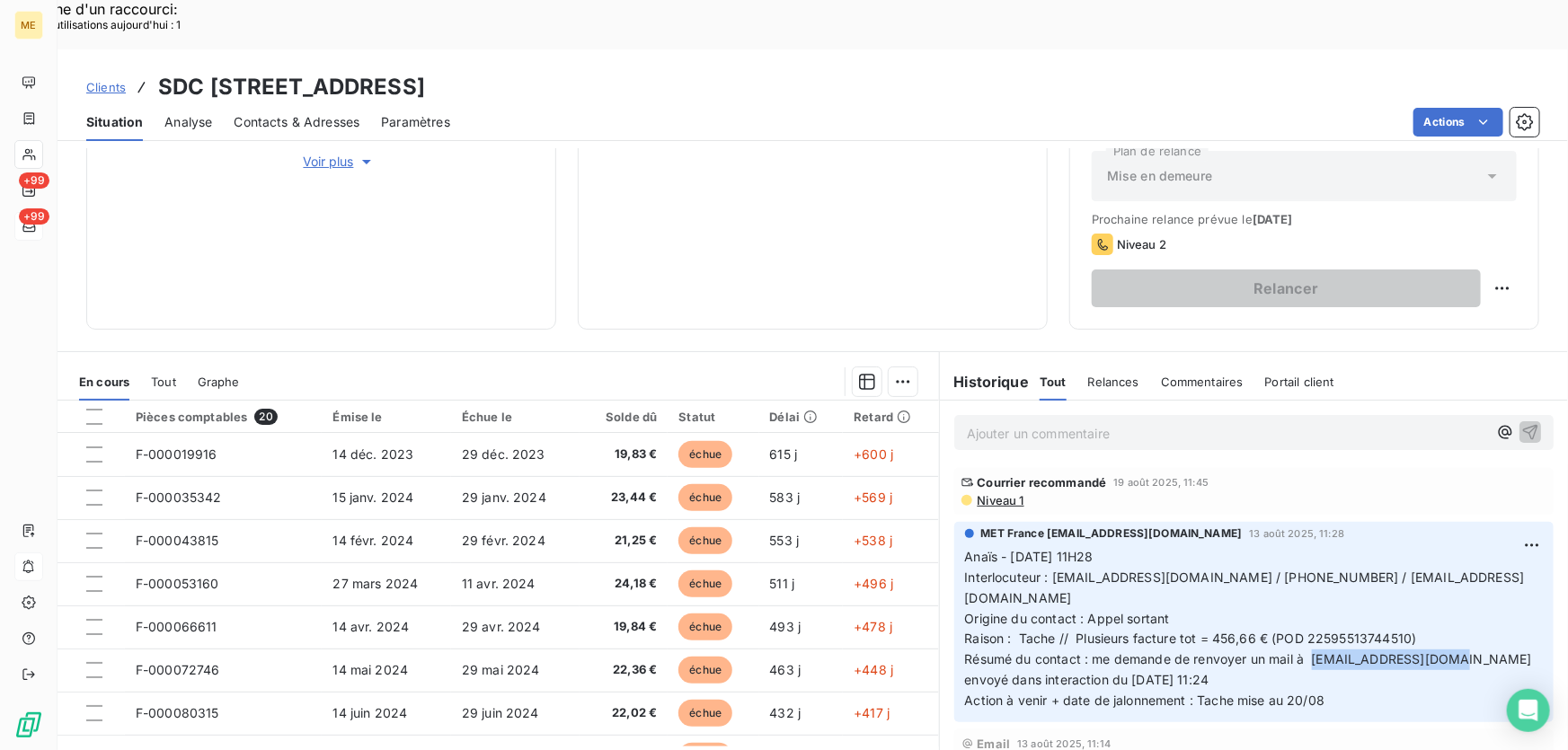
drag, startPoint x: 835, startPoint y: 27, endPoint x: 629, endPoint y: 53, distance: 207.6
click at [629, 71] on div "Clients SDC 14 RUE CARNOT - METFRA000007052_22595513744510" at bounding box center [813, 86] width 1510 height 32
click at [1179, 652] on span "Résumé du contact : me demande de renvoyer un mail à day@unicia-group.com envoy…" at bounding box center [1250, 669] width 570 height 36
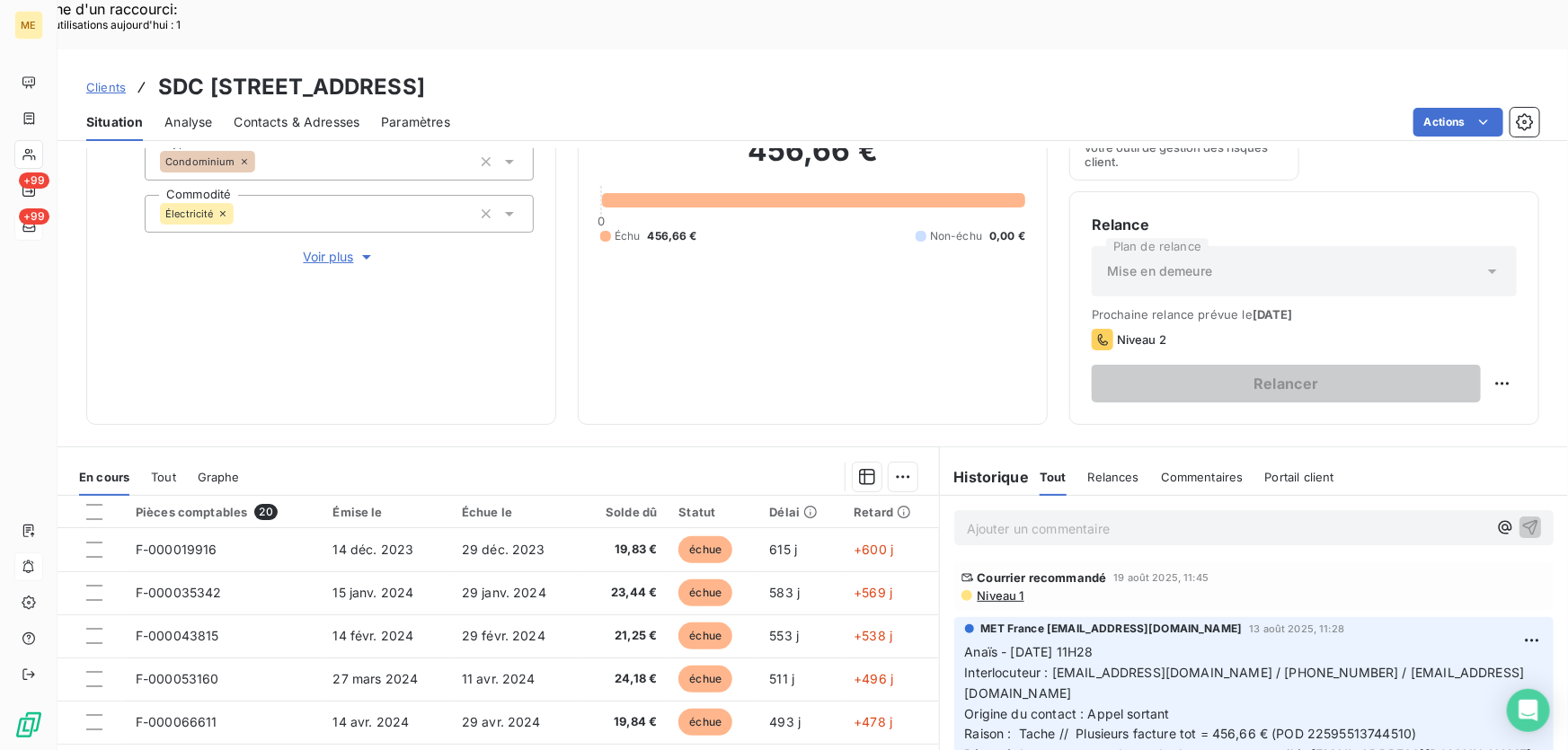
scroll to position [78, 0]
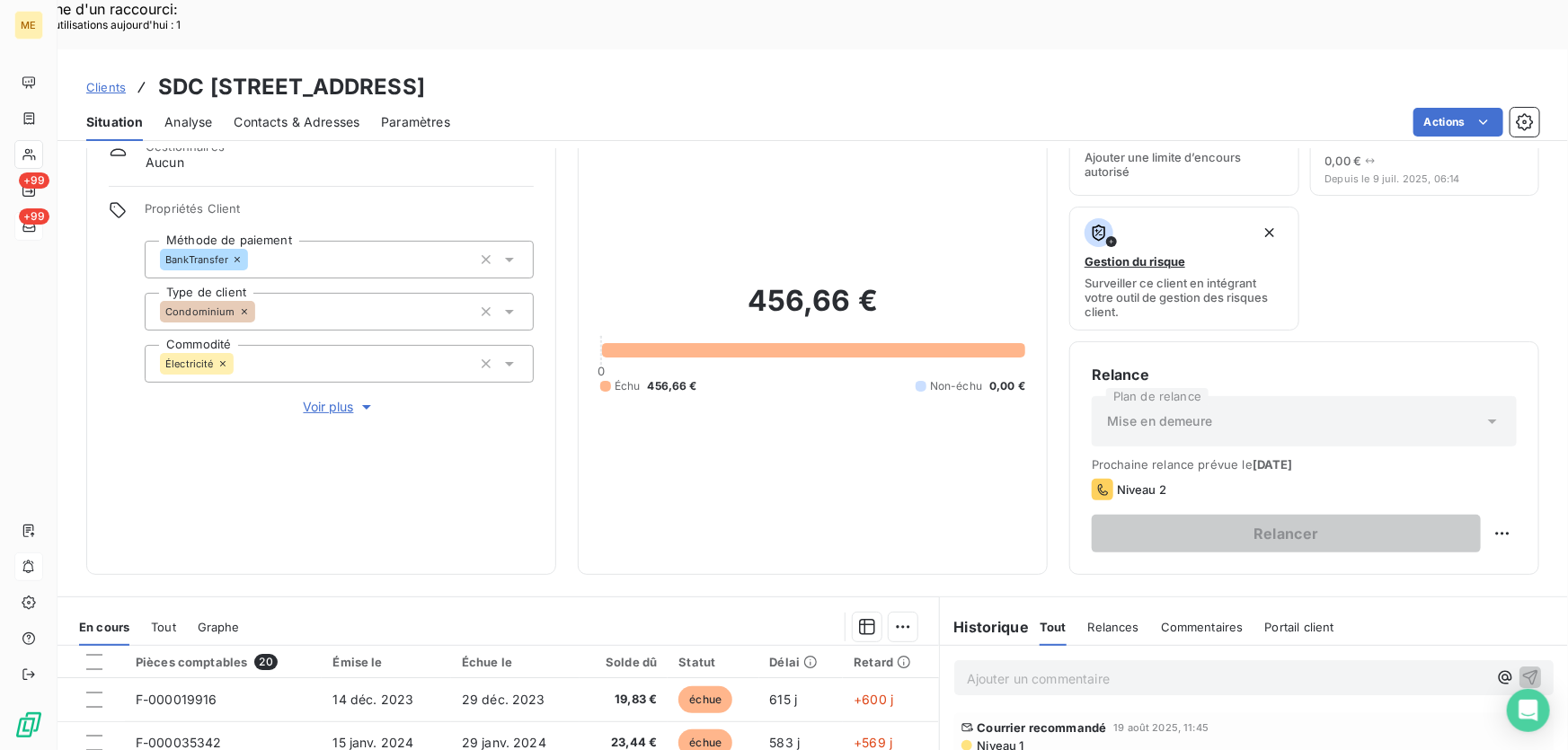
click at [313, 398] on span "Voir plus" at bounding box center [339, 407] width 71 height 18
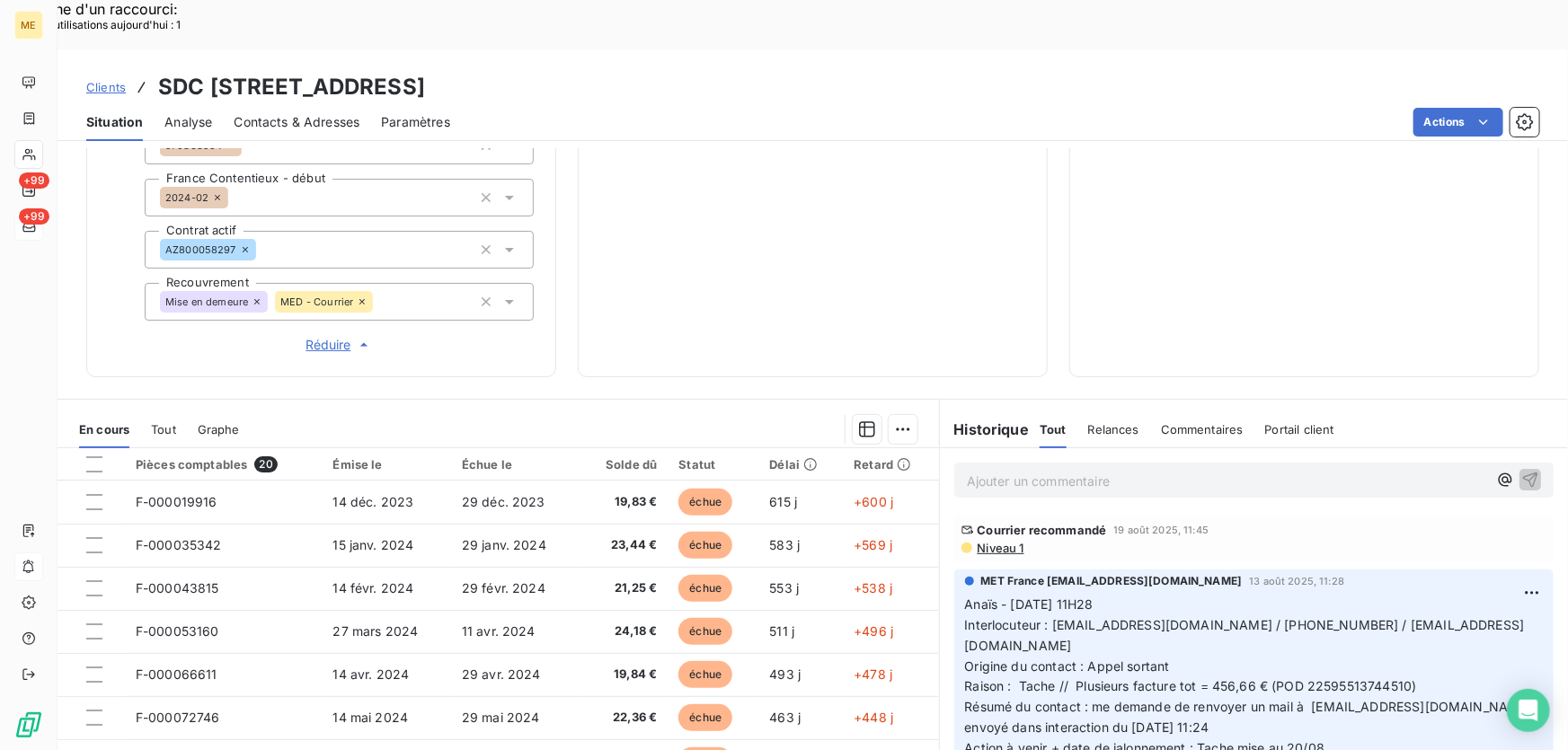
scroll to position [592, 0]
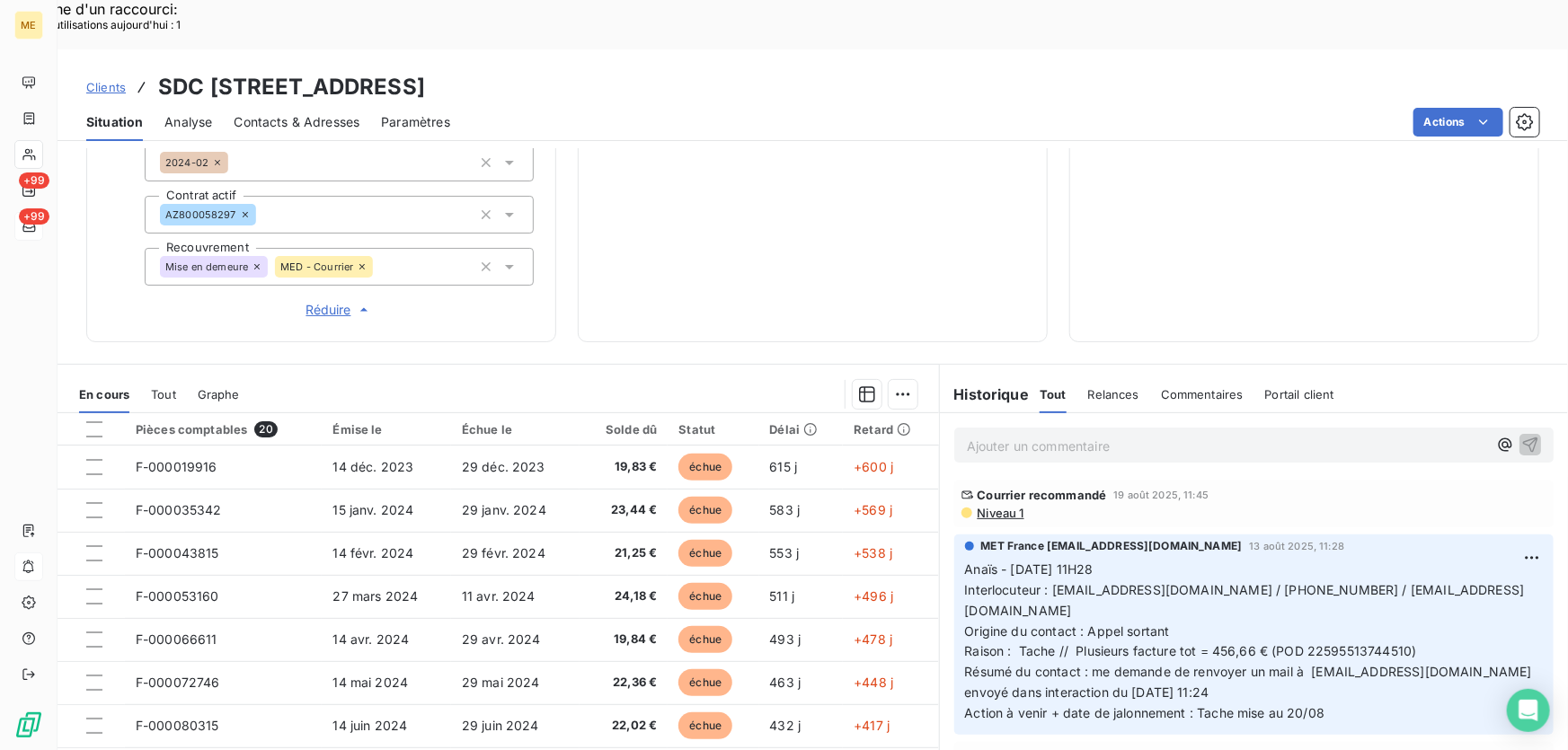
drag, startPoint x: 615, startPoint y: 35, endPoint x: 404, endPoint y: 38, distance: 211.0
click at [404, 71] on h3 "SDC 14 RUE CARNOT - METFRA000007052_22595513744510" at bounding box center [291, 86] width 267 height 32
drag, startPoint x: 772, startPoint y: 35, endPoint x: 635, endPoint y: 33, distance: 137.0
click at [635, 71] on div "Clients SDC 14 RUE CARNOT - METFRA000007052_22595513744510" at bounding box center [813, 86] width 1510 height 32
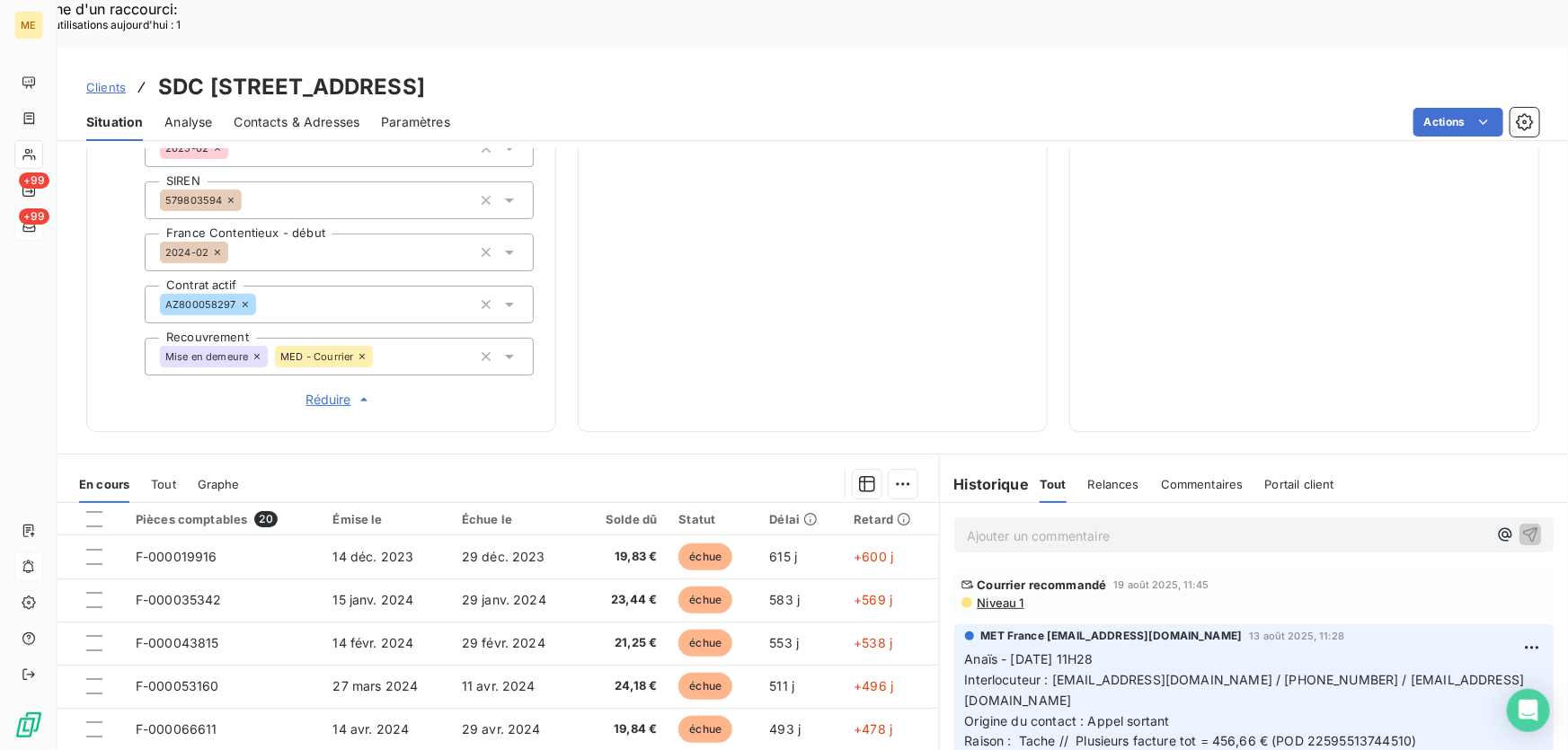
scroll to position [347, 0]
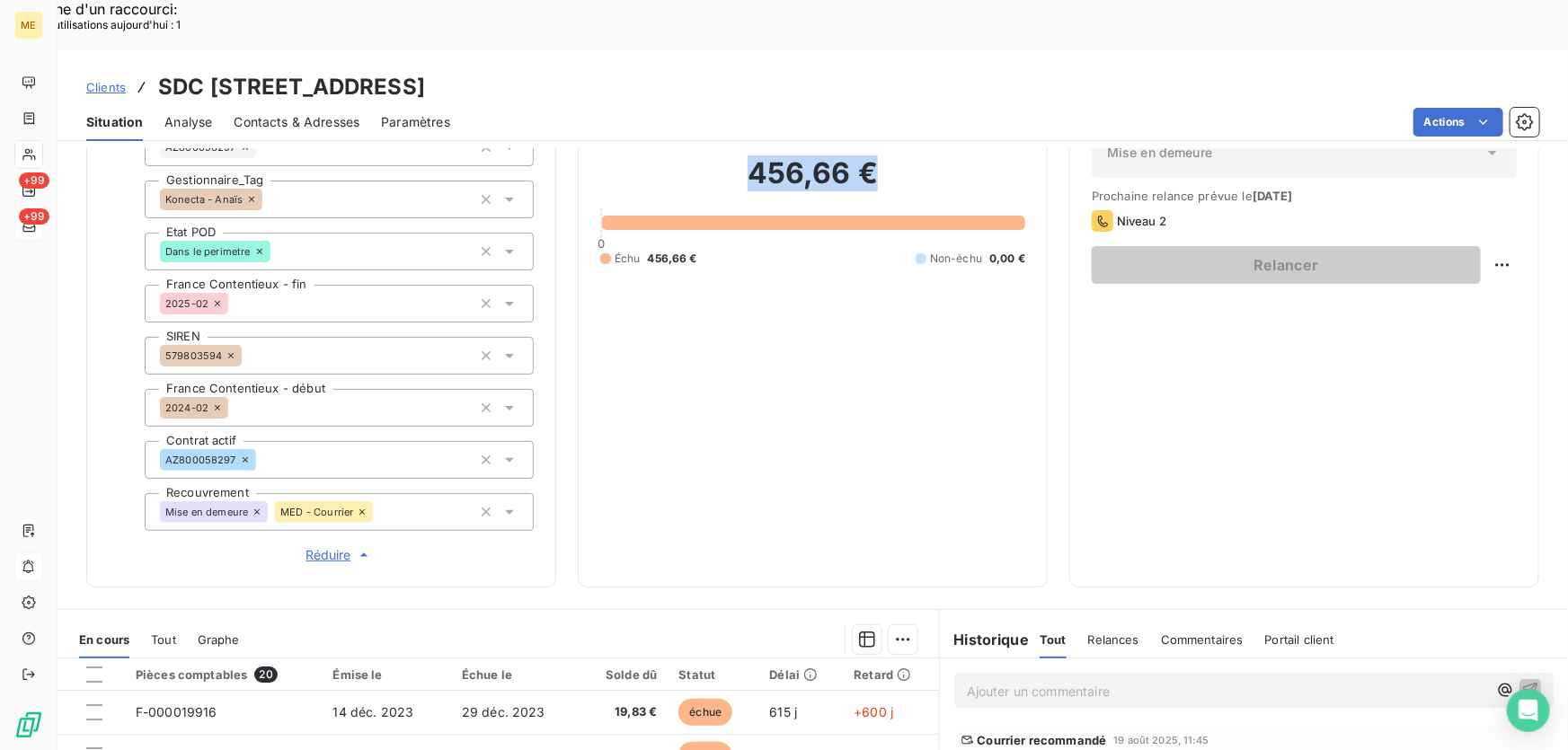
drag, startPoint x: 883, startPoint y: 126, endPoint x: 730, endPoint y: 126, distance: 153.0
click at [730, 156] on h2 "456,66 €" at bounding box center [813, 182] width 425 height 54
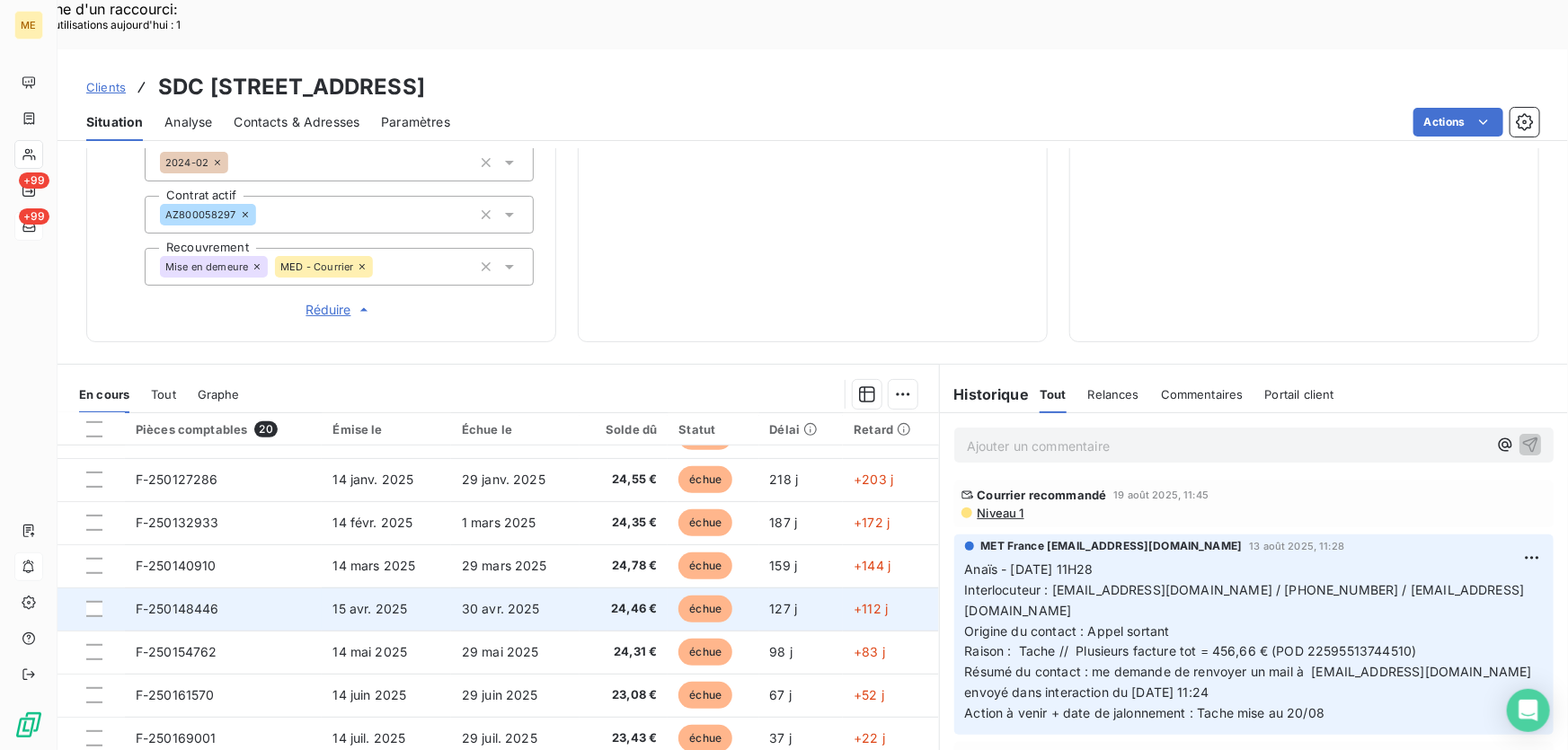
scroll to position [0, 0]
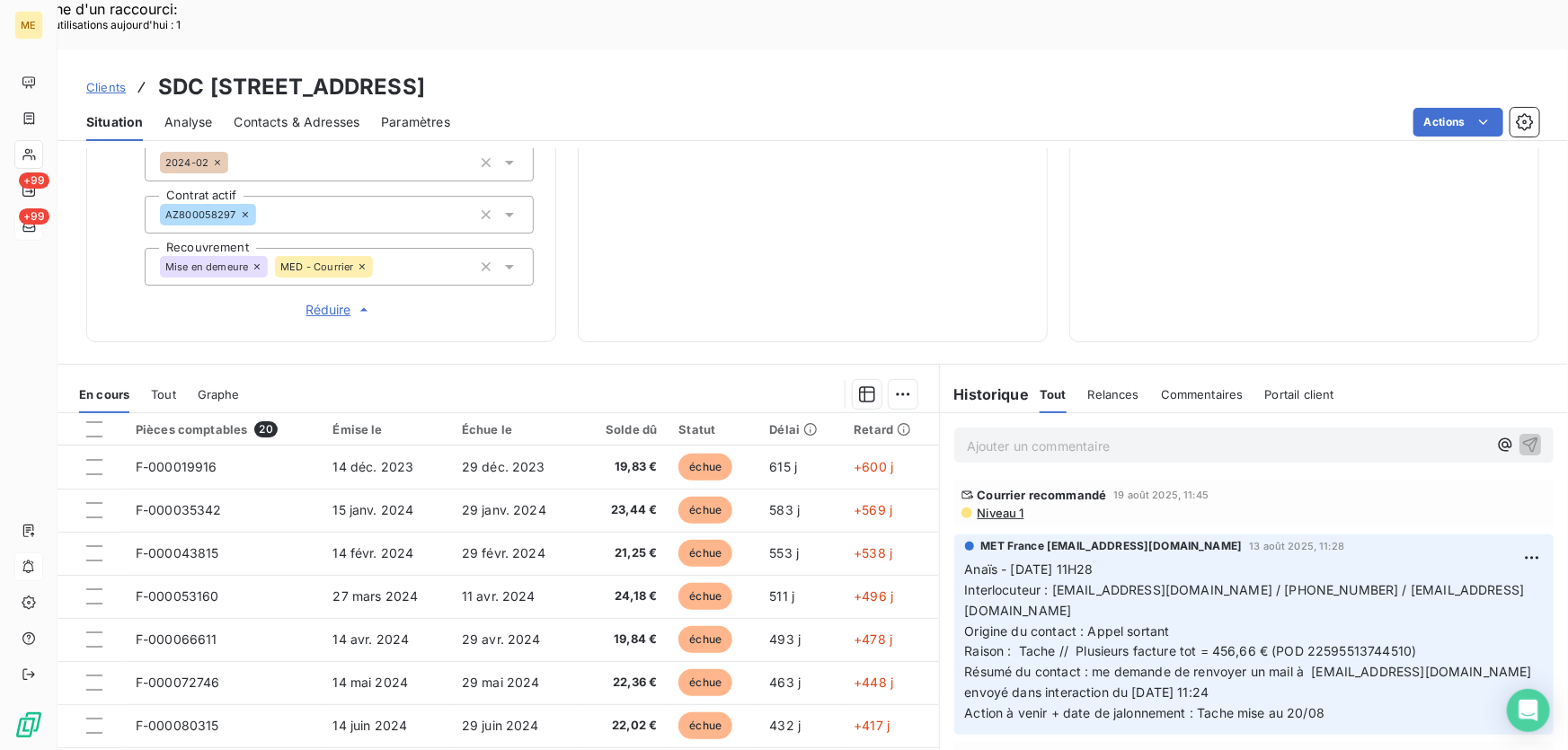
click at [1072, 435] on p "Ajouter un commentaire ﻿" at bounding box center [1227, 446] width 521 height 23
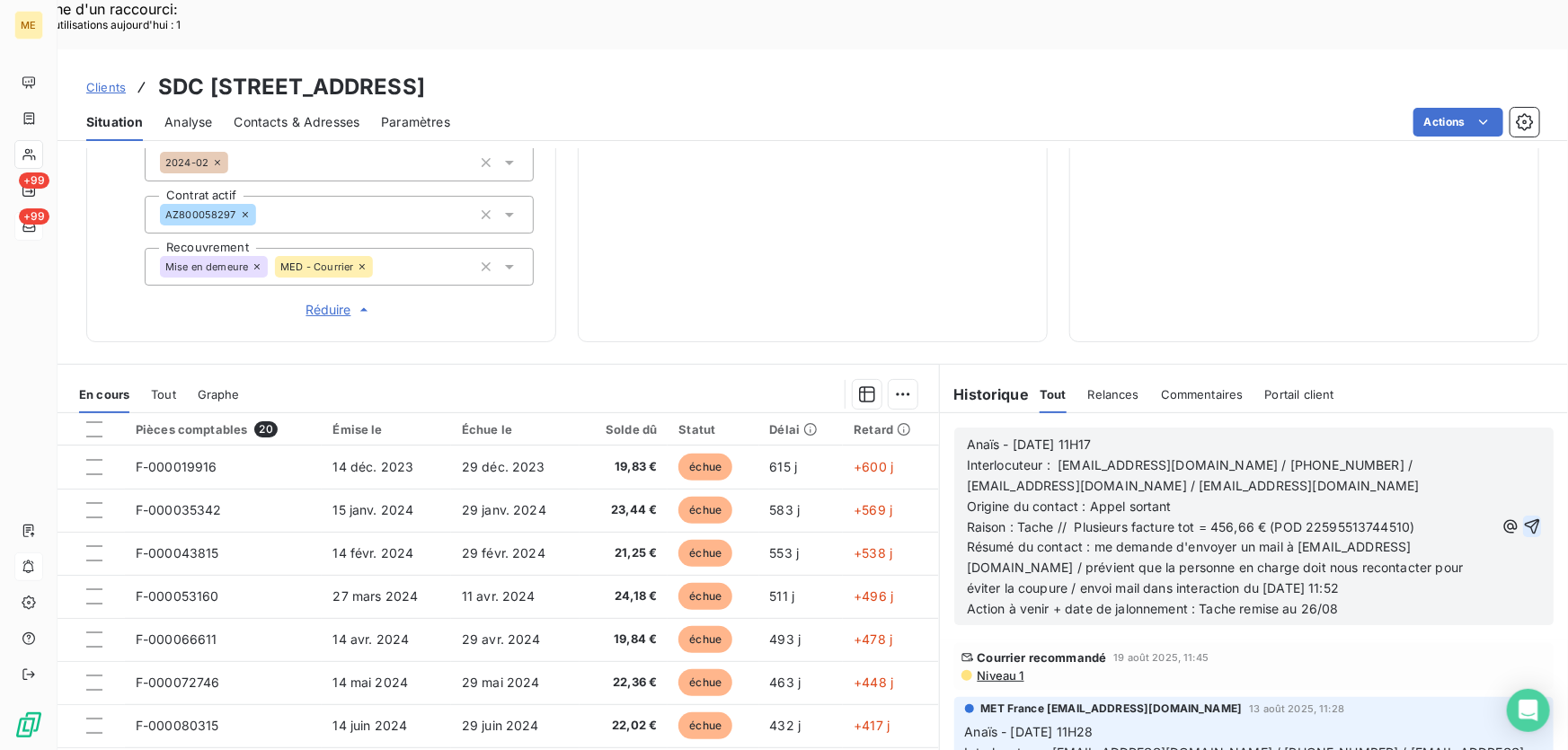
click at [1524, 520] on icon "button" at bounding box center [1531, 527] width 16 height 16
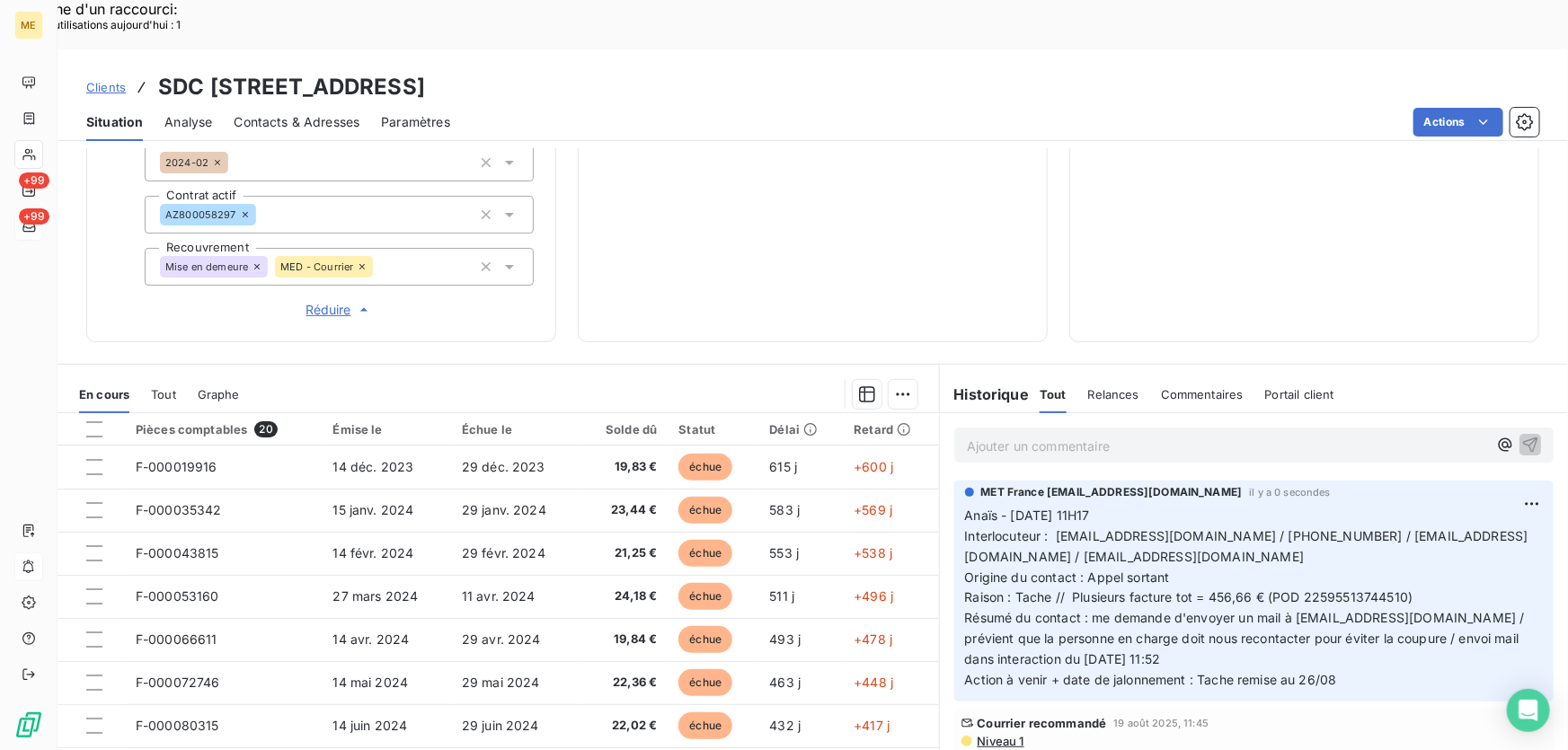
scroll to position [347, 0]
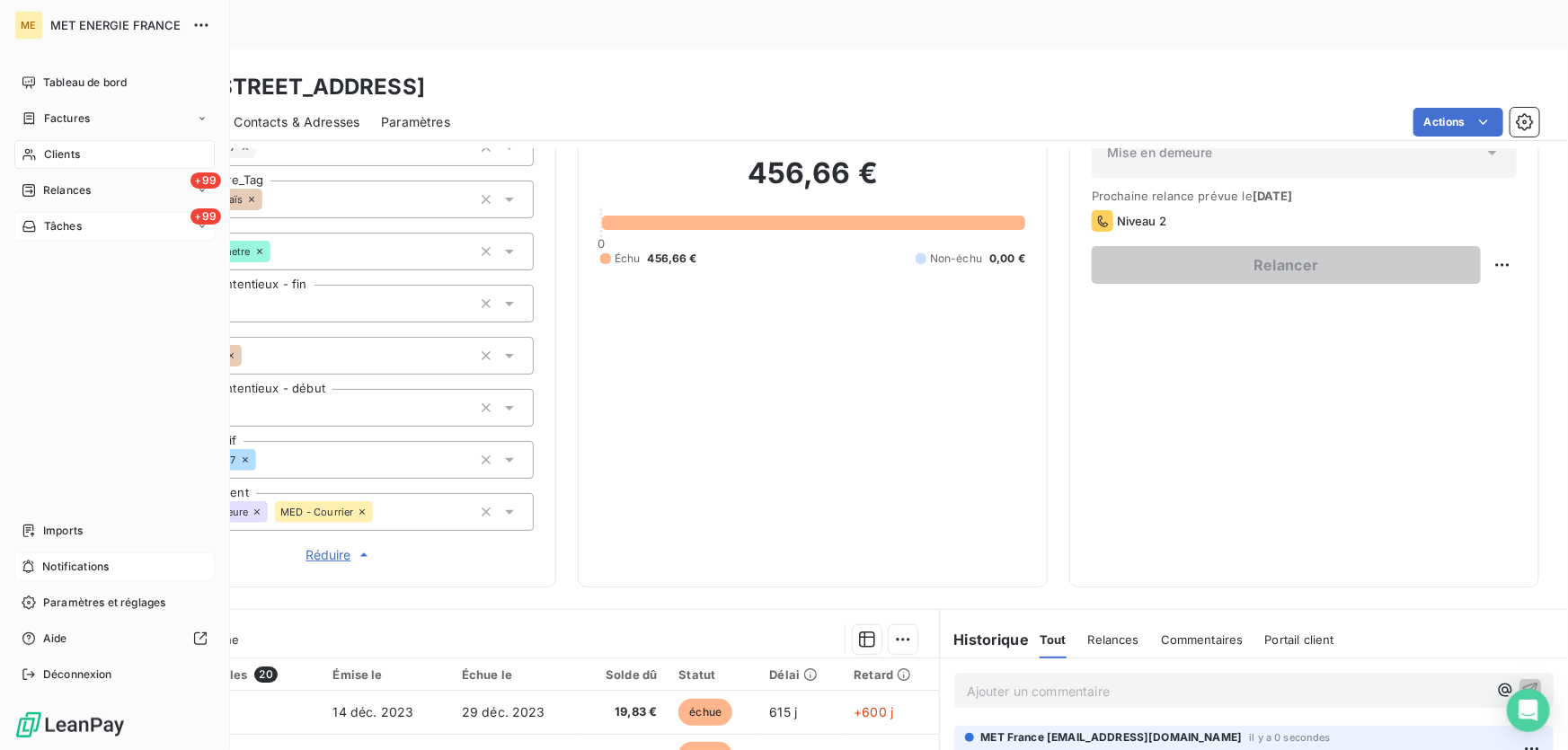
click at [41, 230] on div "Tâches" at bounding box center [52, 226] width 60 height 17
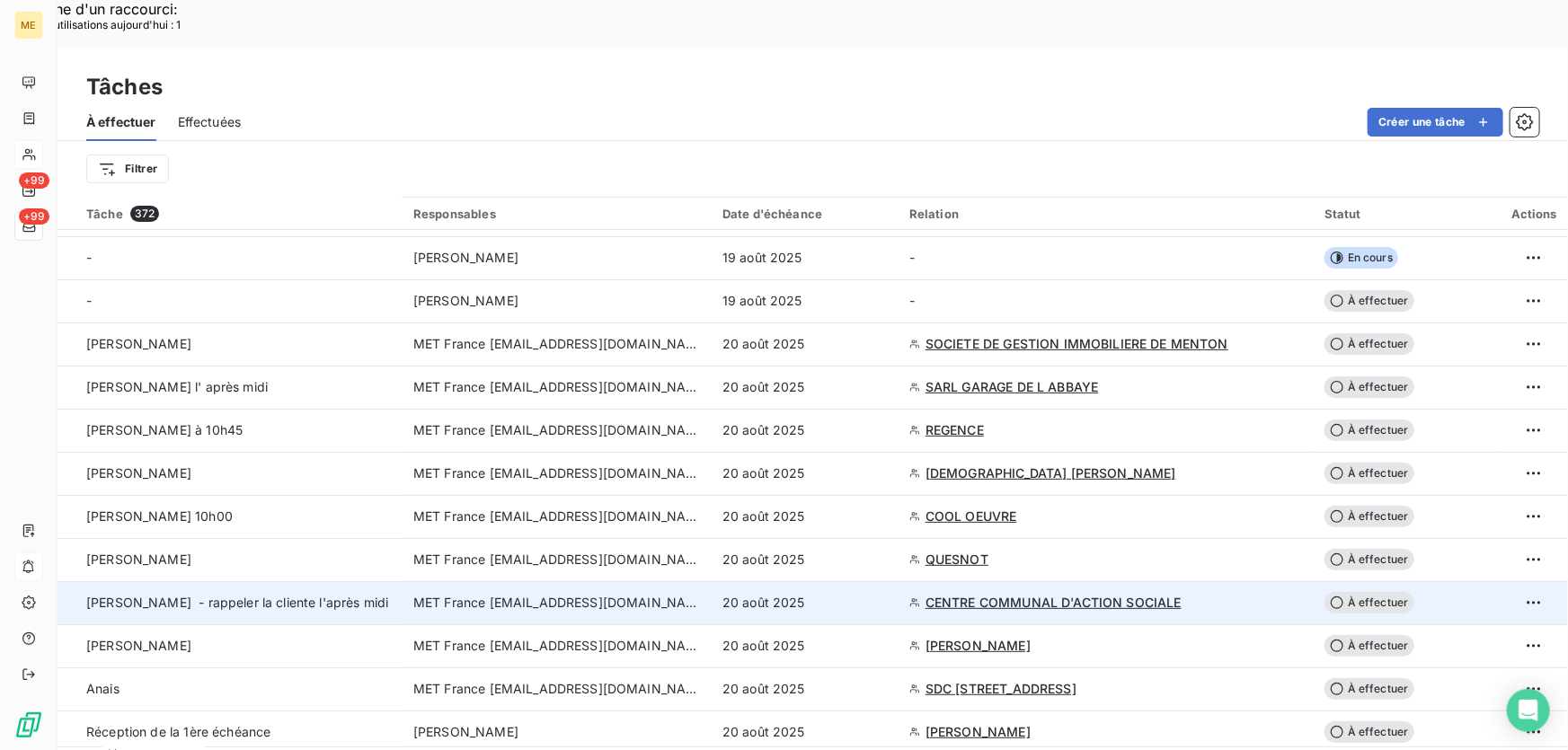
scroll to position [245, 0]
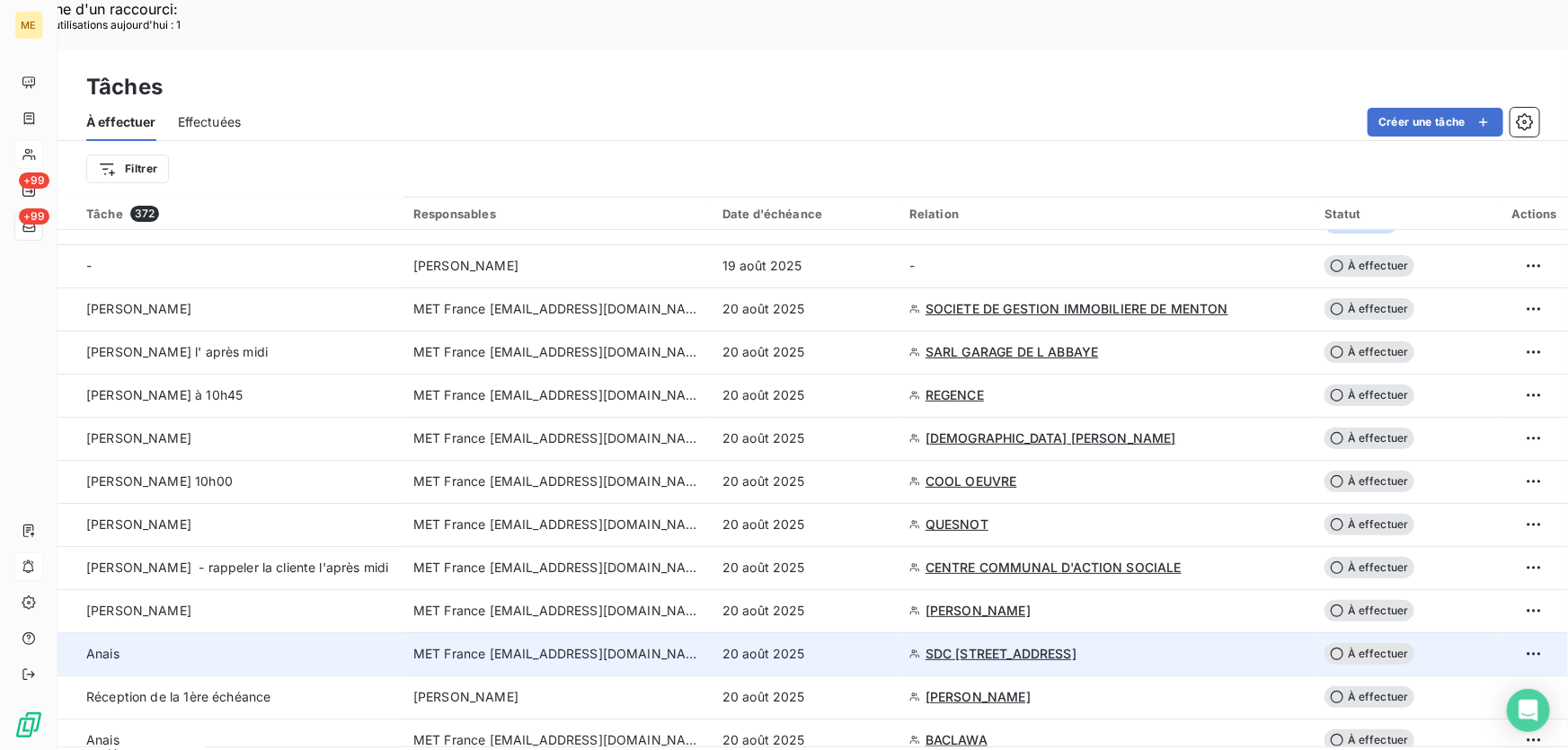
click at [827, 645] on div "20 août 2025" at bounding box center [805, 655] width 165 height 18
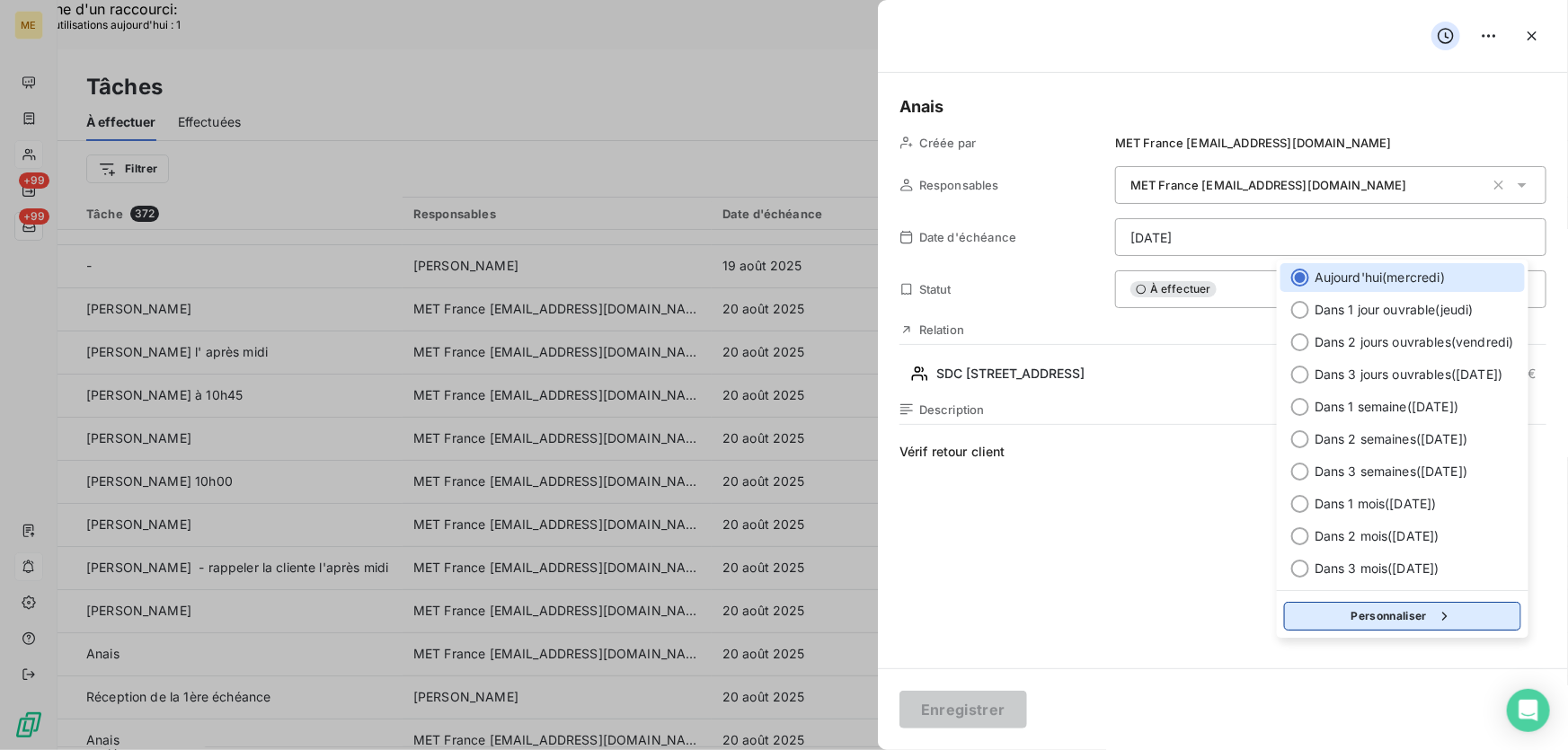
click at [1341, 615] on button "Personnaliser" at bounding box center [1402, 616] width 237 height 28
select select "7"
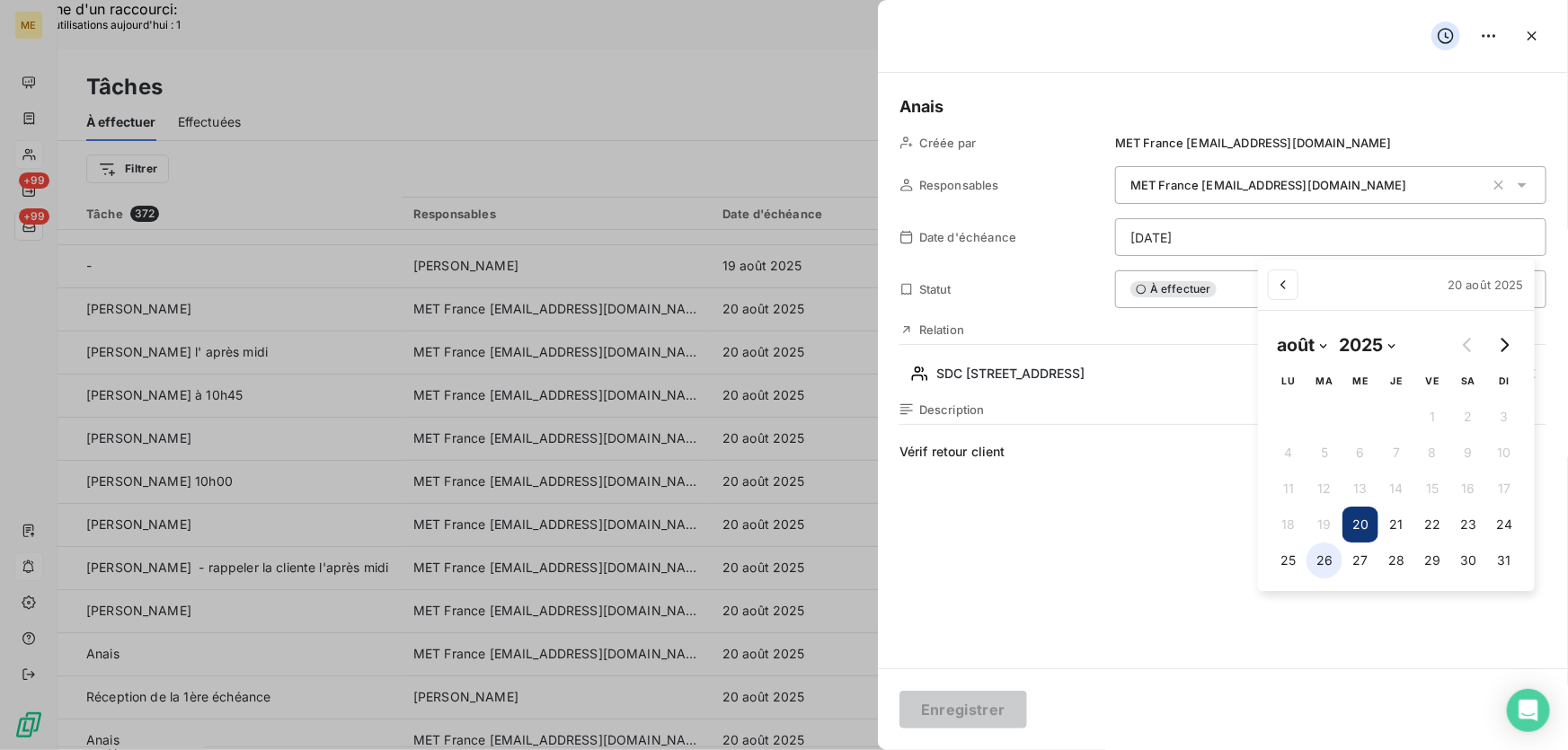
click at [1330, 568] on button "26" at bounding box center [1323, 560] width 36 height 36
type input "26/08/2025"
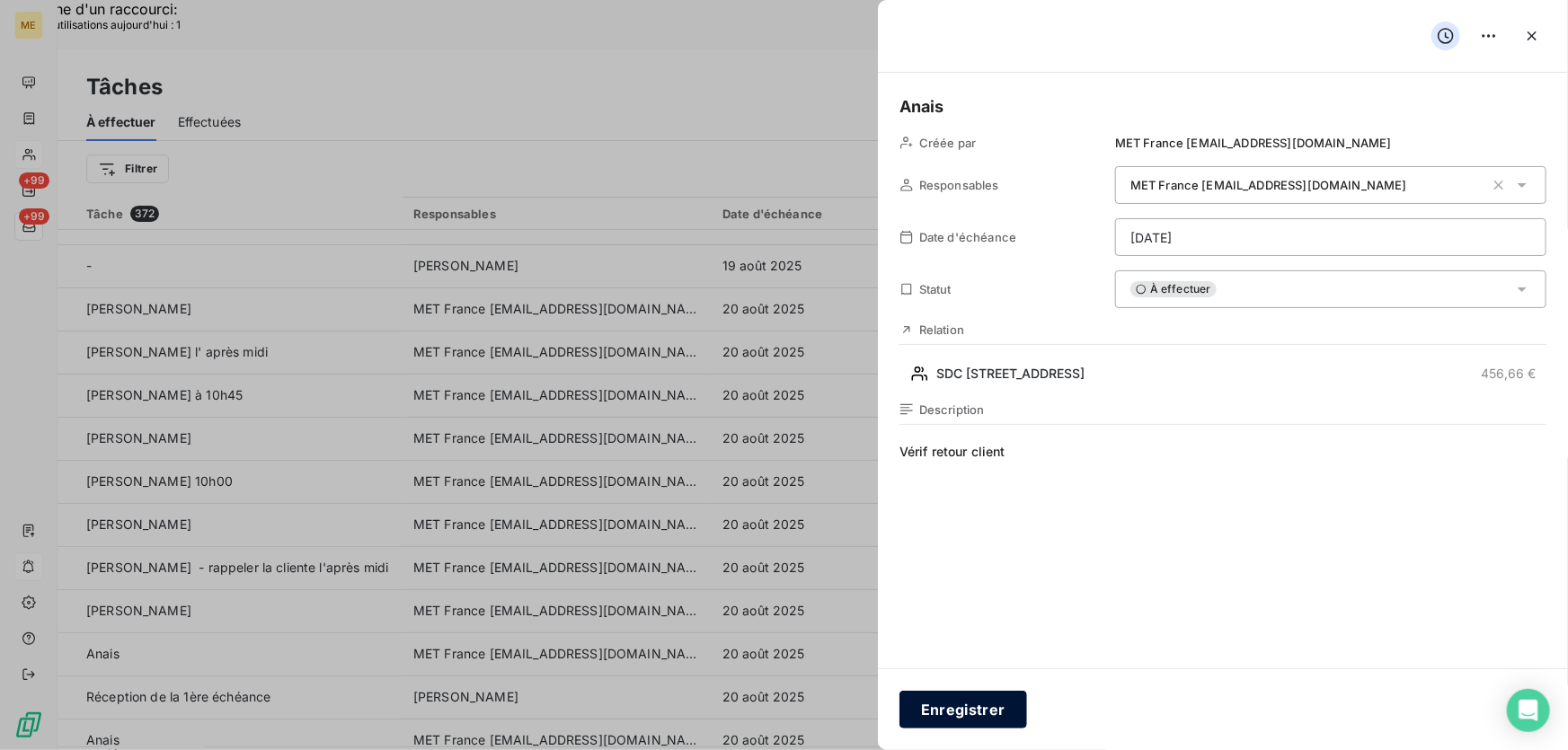
click at [960, 706] on button "Enregistrer" at bounding box center [962, 710] width 127 height 38
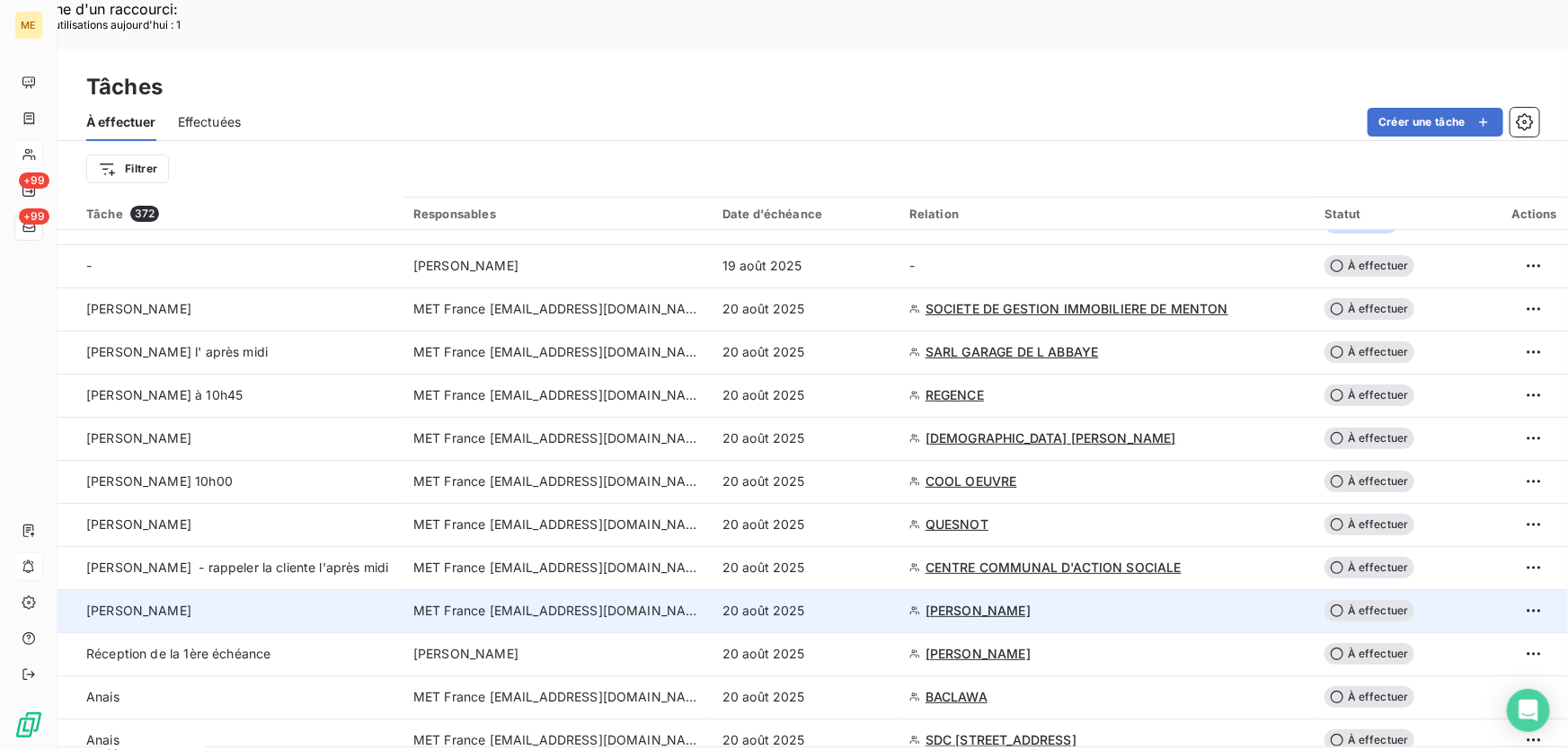
scroll to position [326, 0]
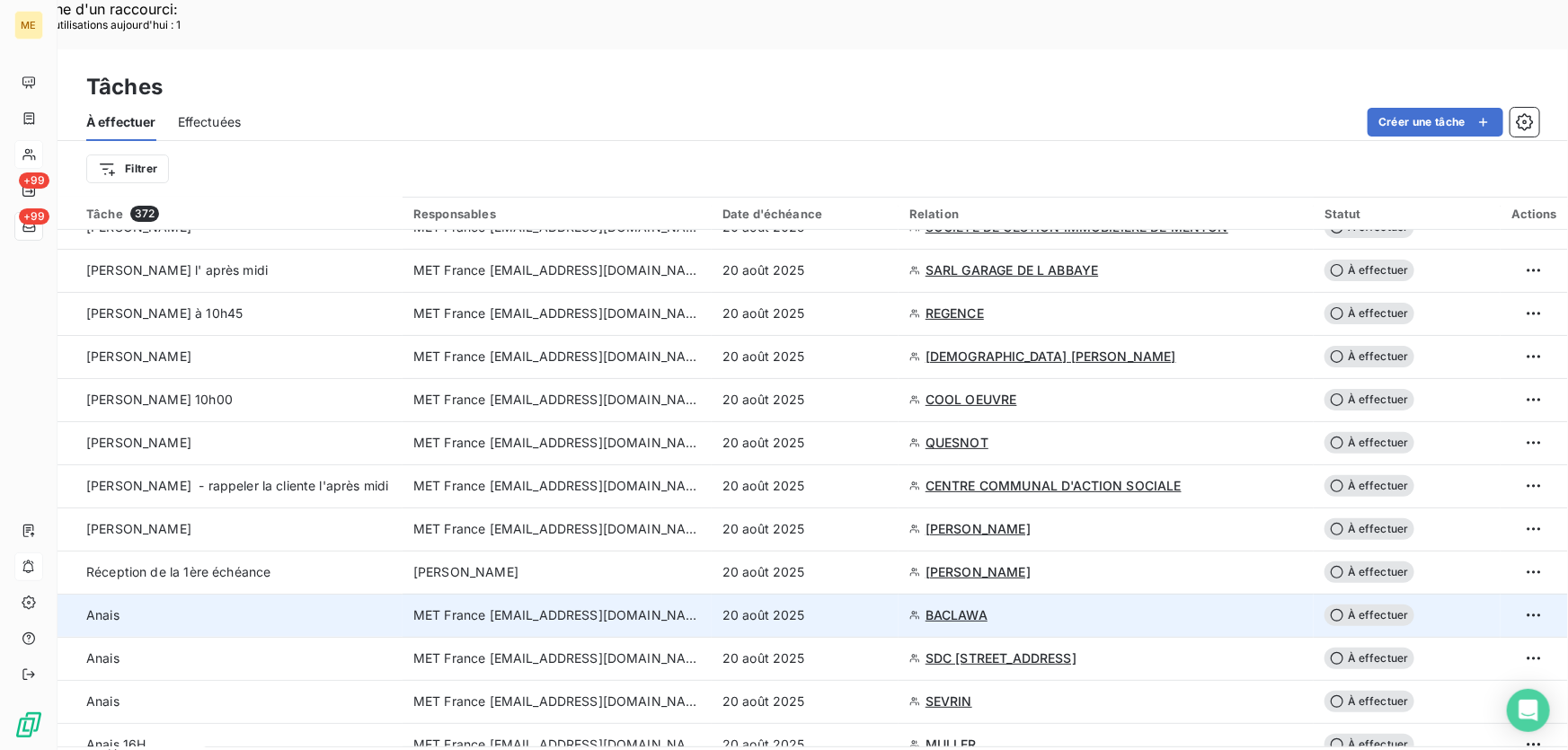
click at [812, 607] on div "20 août 2025" at bounding box center [805, 616] width 165 height 18
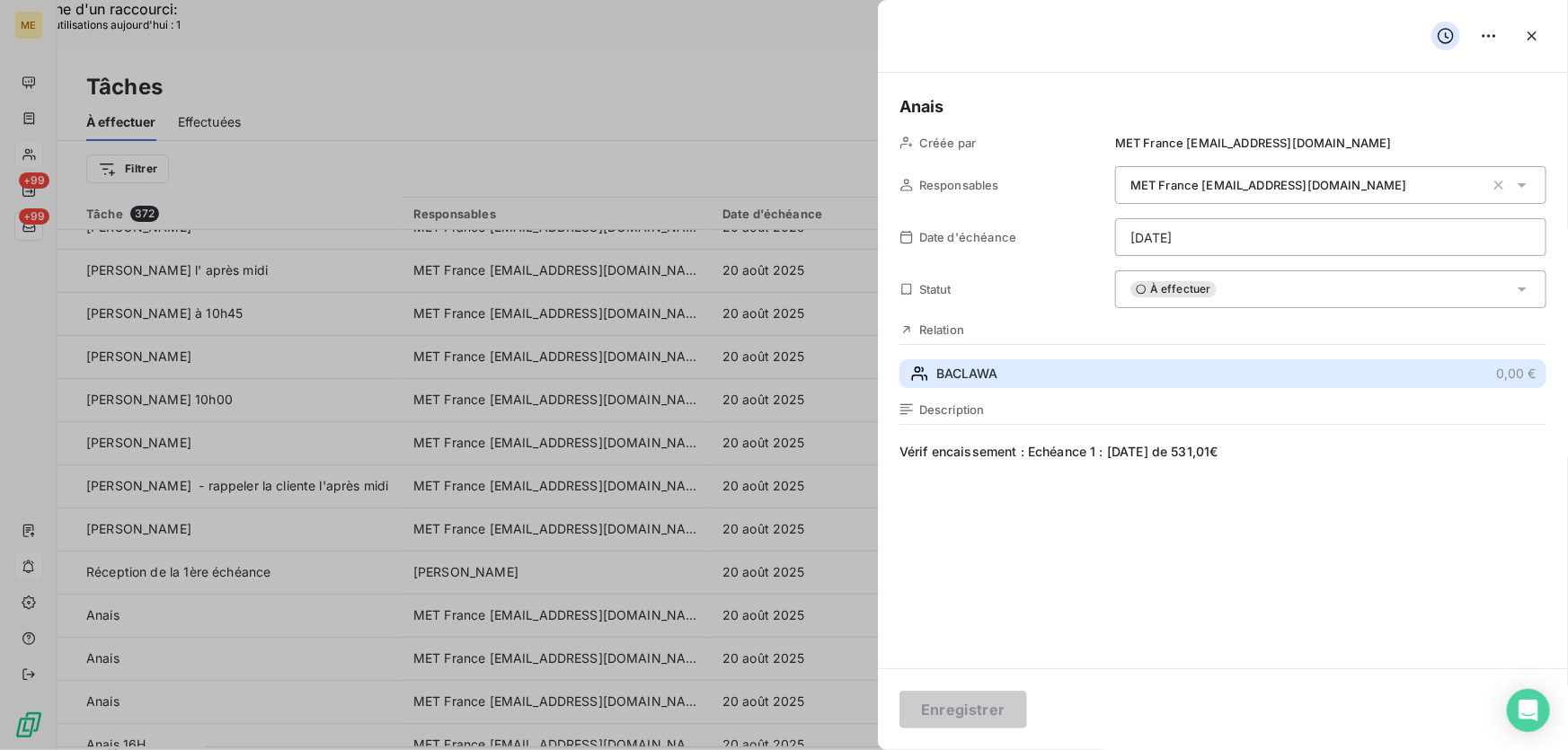
click at [999, 381] on button "BACLAWA 0,00 €" at bounding box center [1223, 373] width 647 height 28
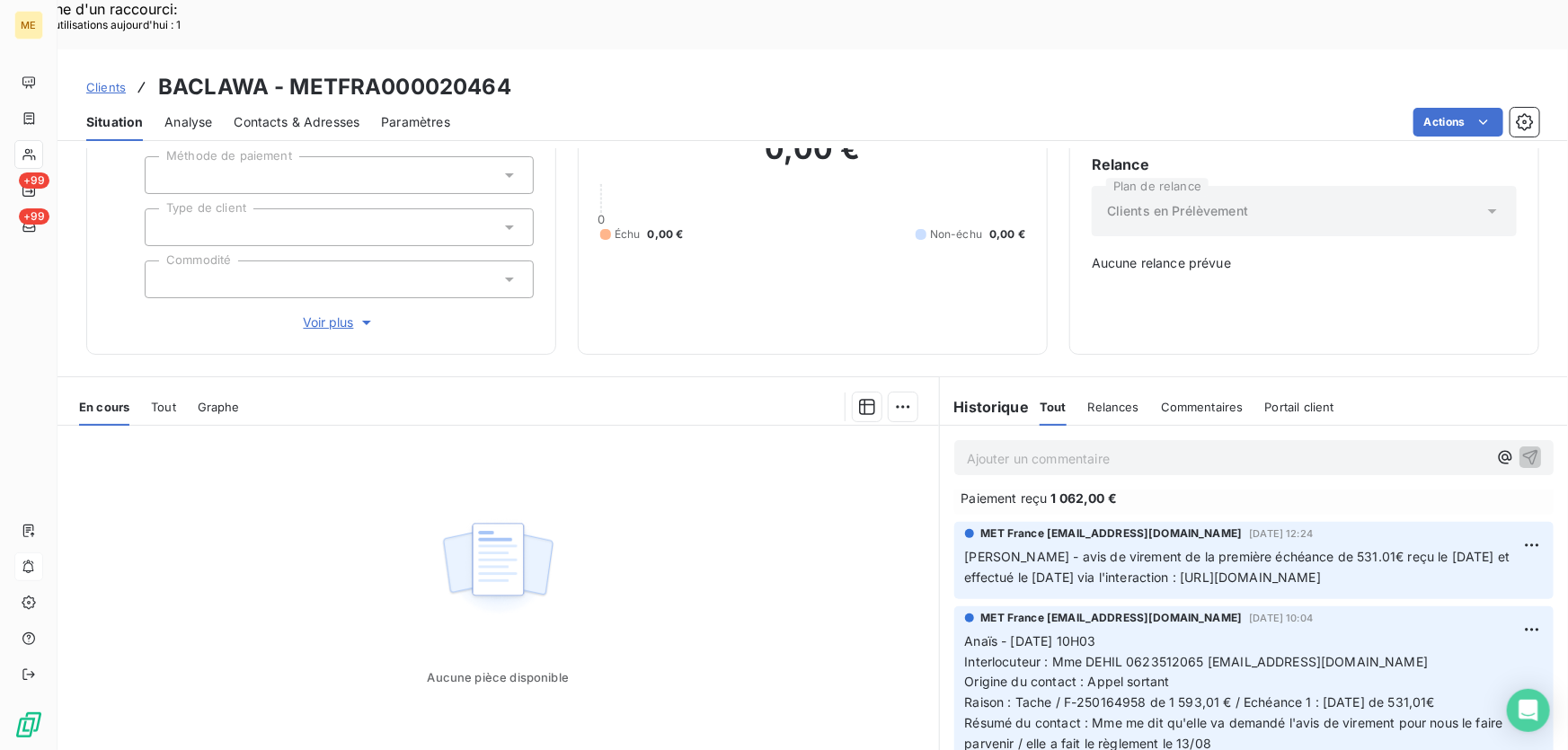
scroll to position [81, 0]
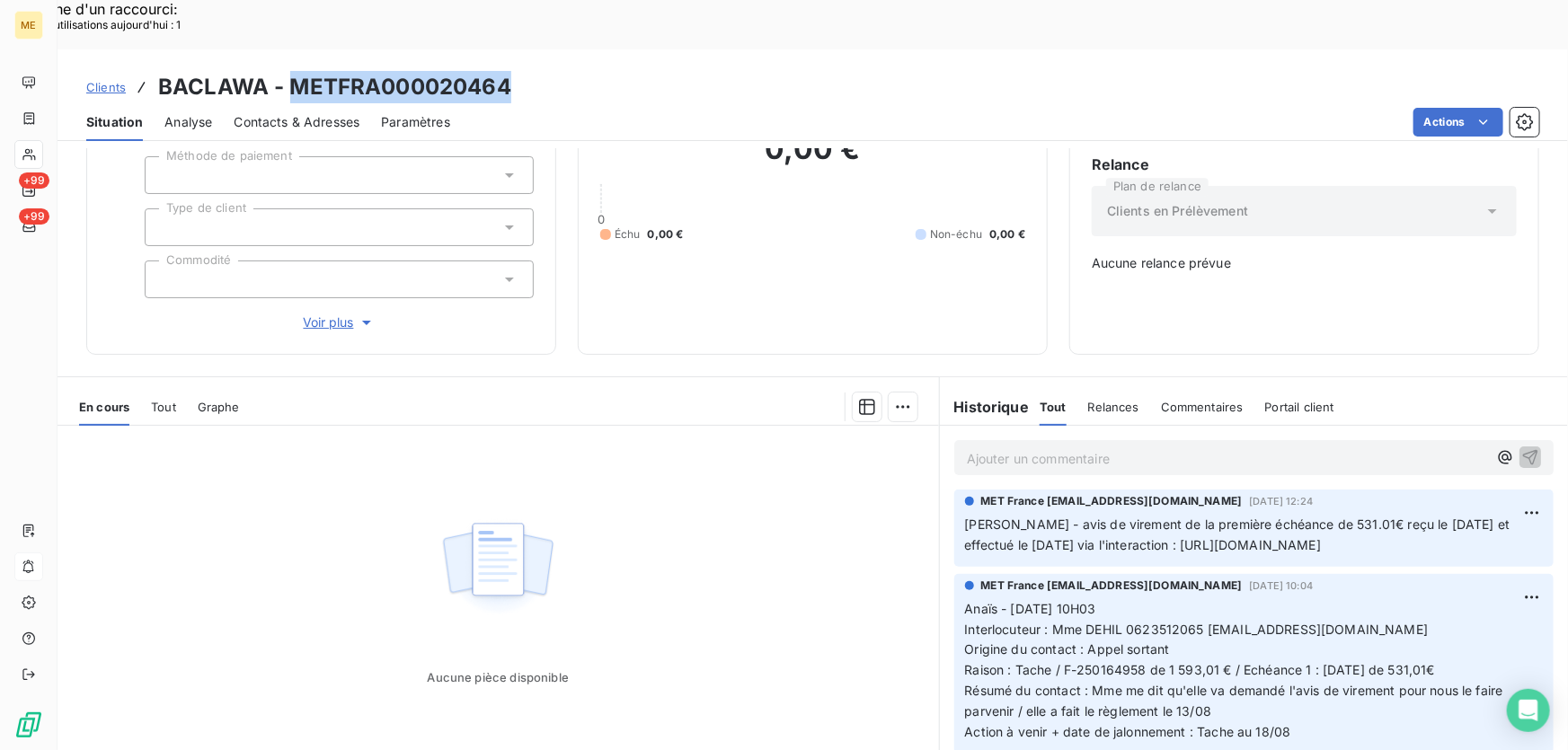
drag, startPoint x: 444, startPoint y: 45, endPoint x: 291, endPoint y: 47, distance: 153.0
click at [291, 71] on div "Clients BACLAWA - METFRA000020464" at bounding box center [813, 86] width 1510 height 32
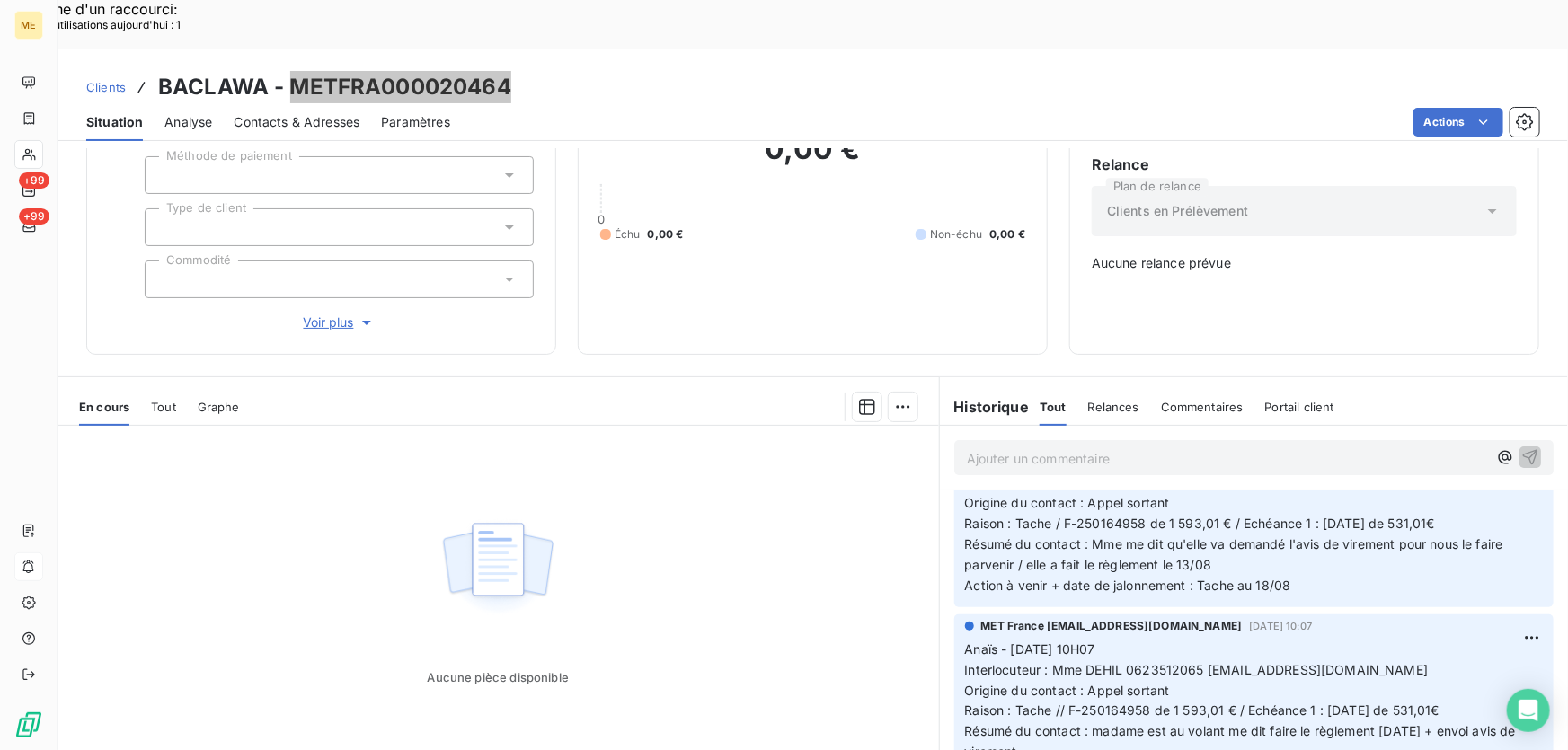
scroll to position [162, 0]
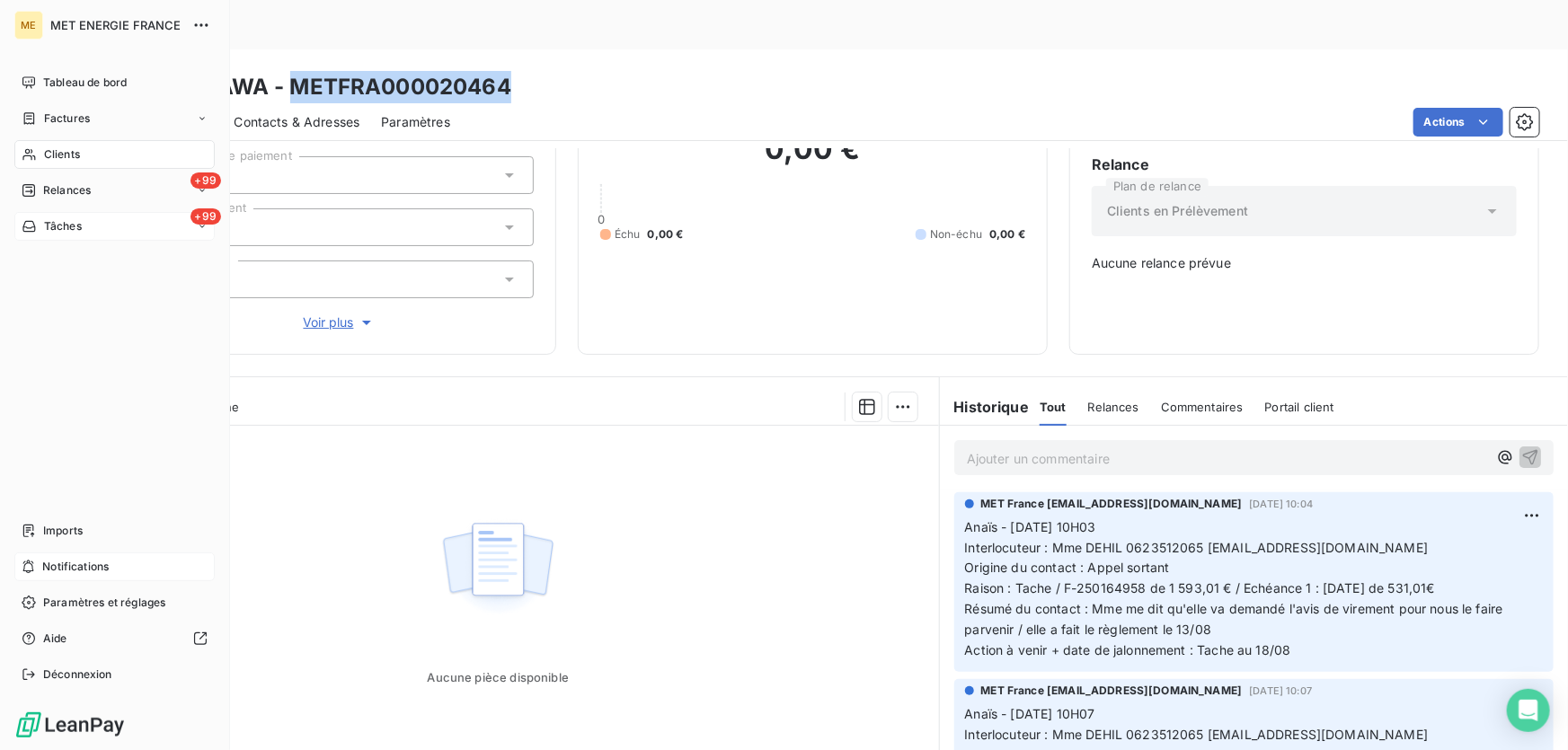
click at [70, 218] on span "Tâches" at bounding box center [62, 226] width 38 height 17
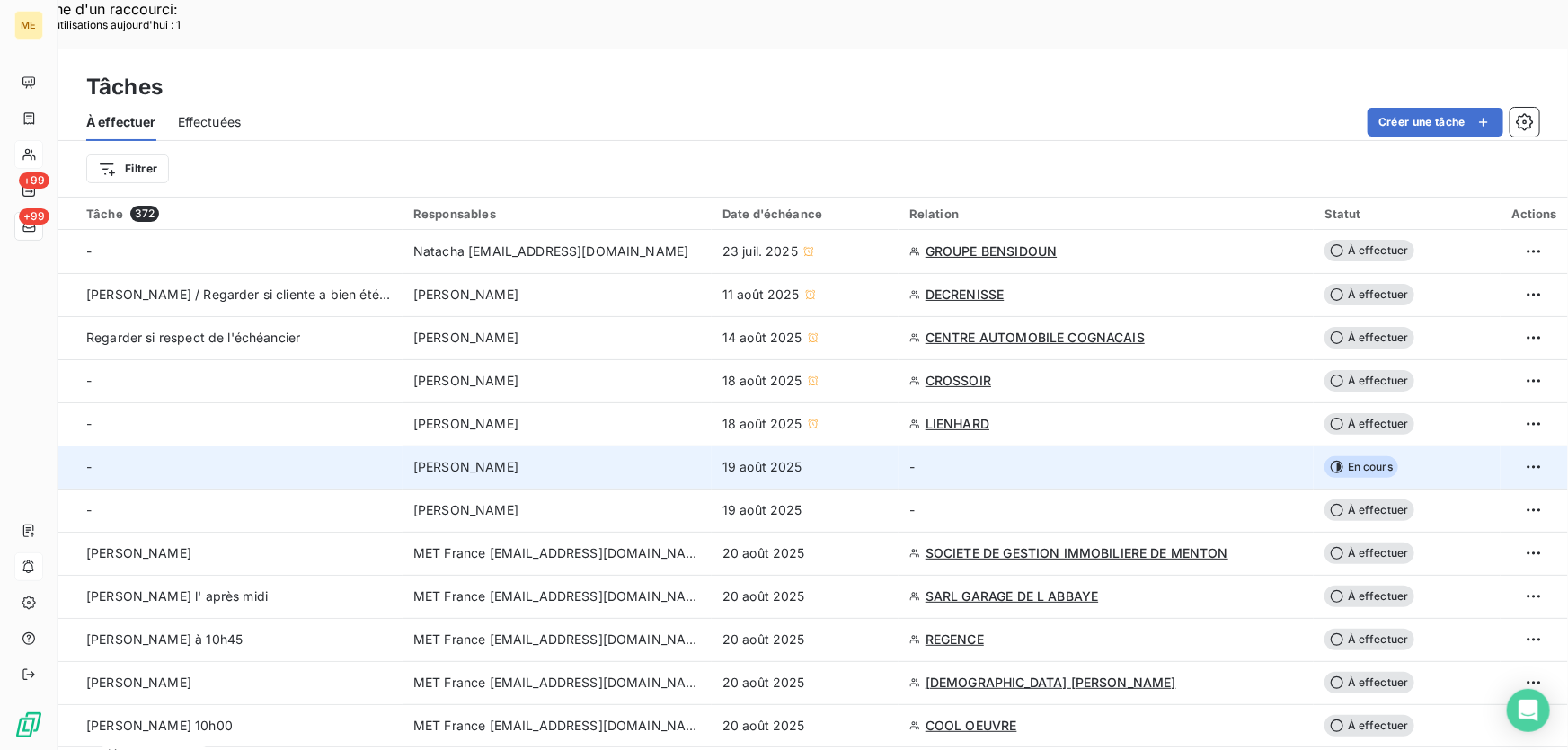
scroll to position [571, 0]
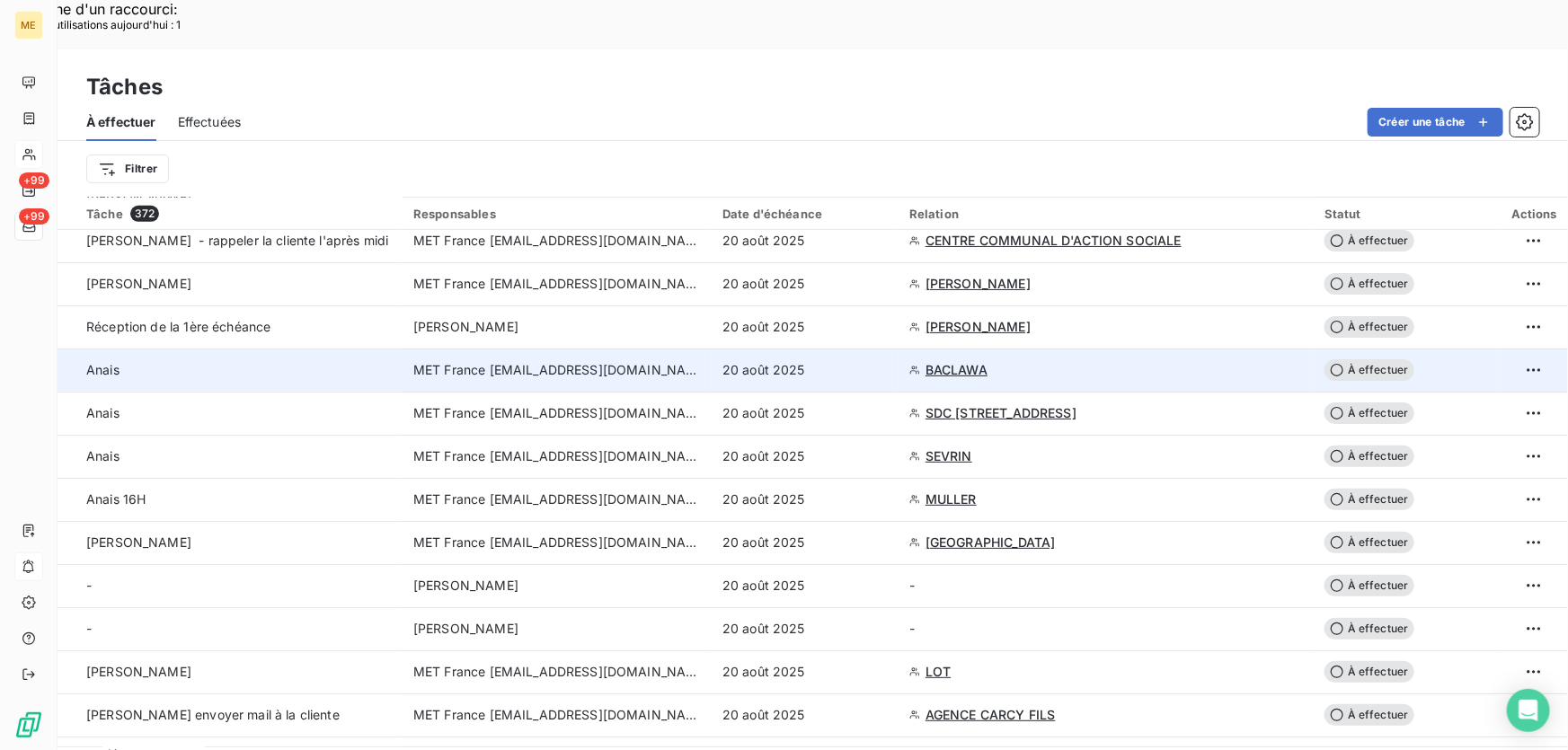
click at [804, 361] on div "20 août 2025" at bounding box center [805, 370] width 165 height 18
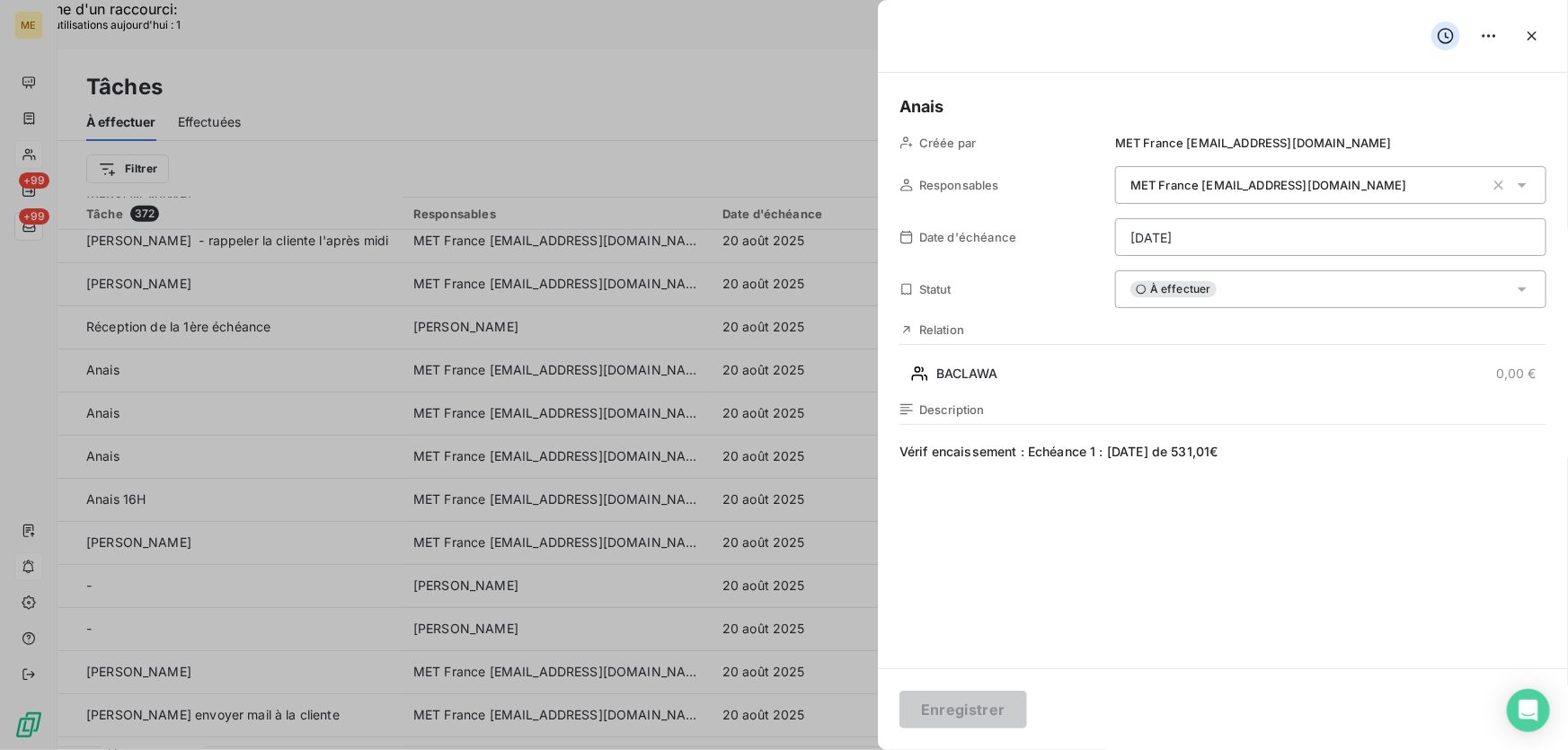
drag, startPoint x: 1279, startPoint y: 447, endPoint x: 932, endPoint y: 468, distance: 347.6
click at [932, 468] on span "Vérif encaissement : Echéance 1 : 12/08/2025 de 531,01€" at bounding box center [1223, 615] width 647 height 345
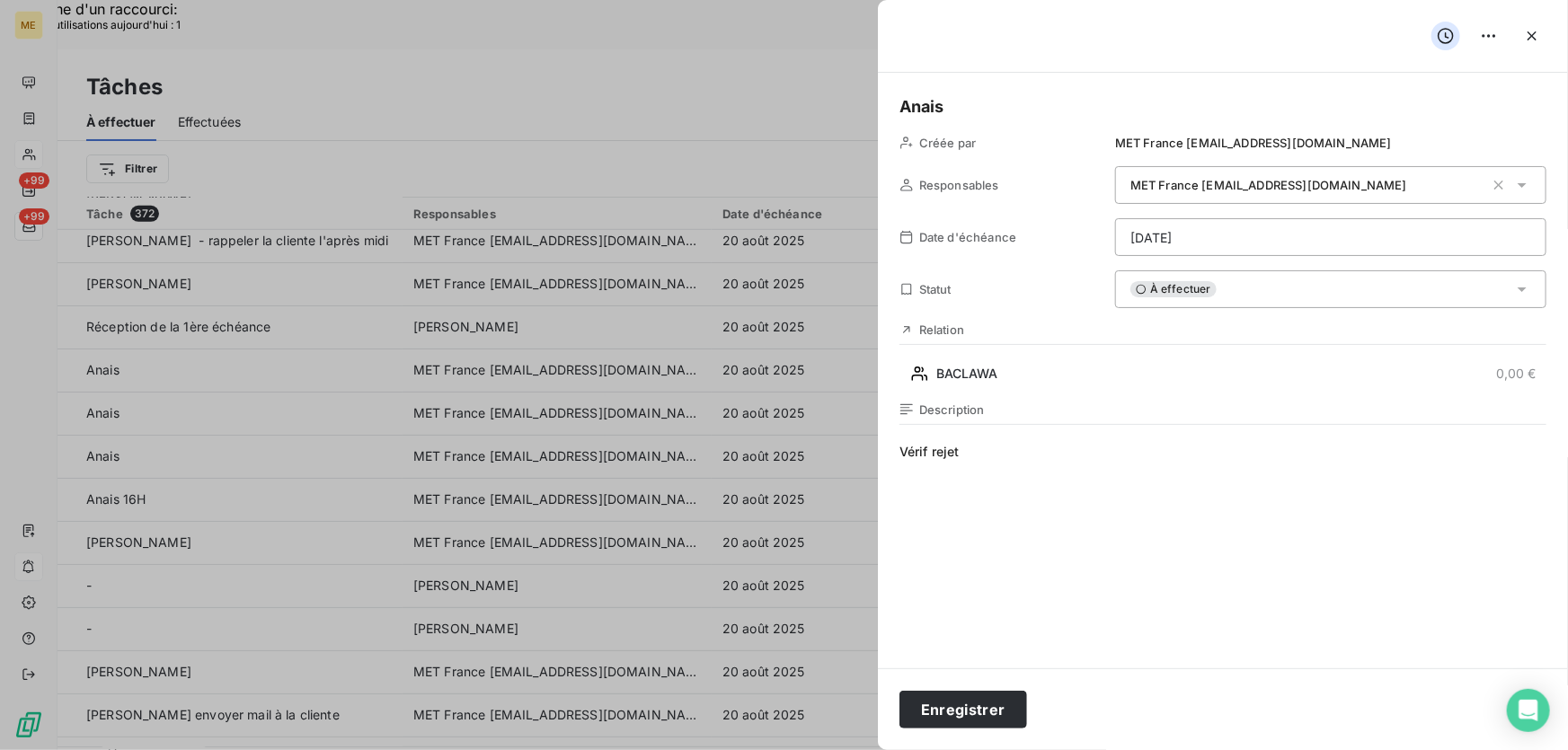
click at [988, 449] on span "Vérif rejet" at bounding box center [1223, 615] width 647 height 345
click at [970, 713] on button "Enregistrer" at bounding box center [962, 710] width 127 height 38
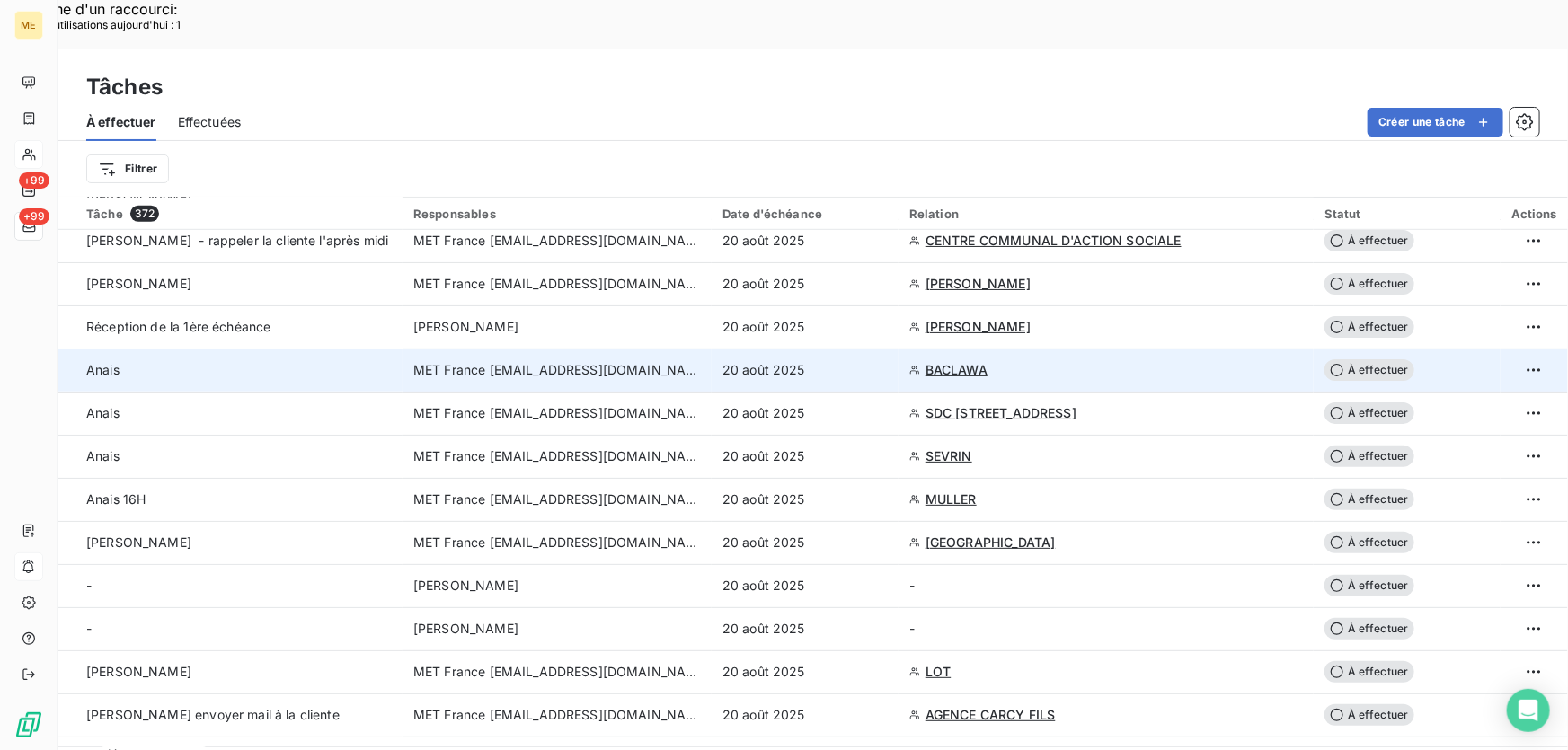
click at [952, 361] on span "BACLAWA" at bounding box center [957, 370] width 62 height 18
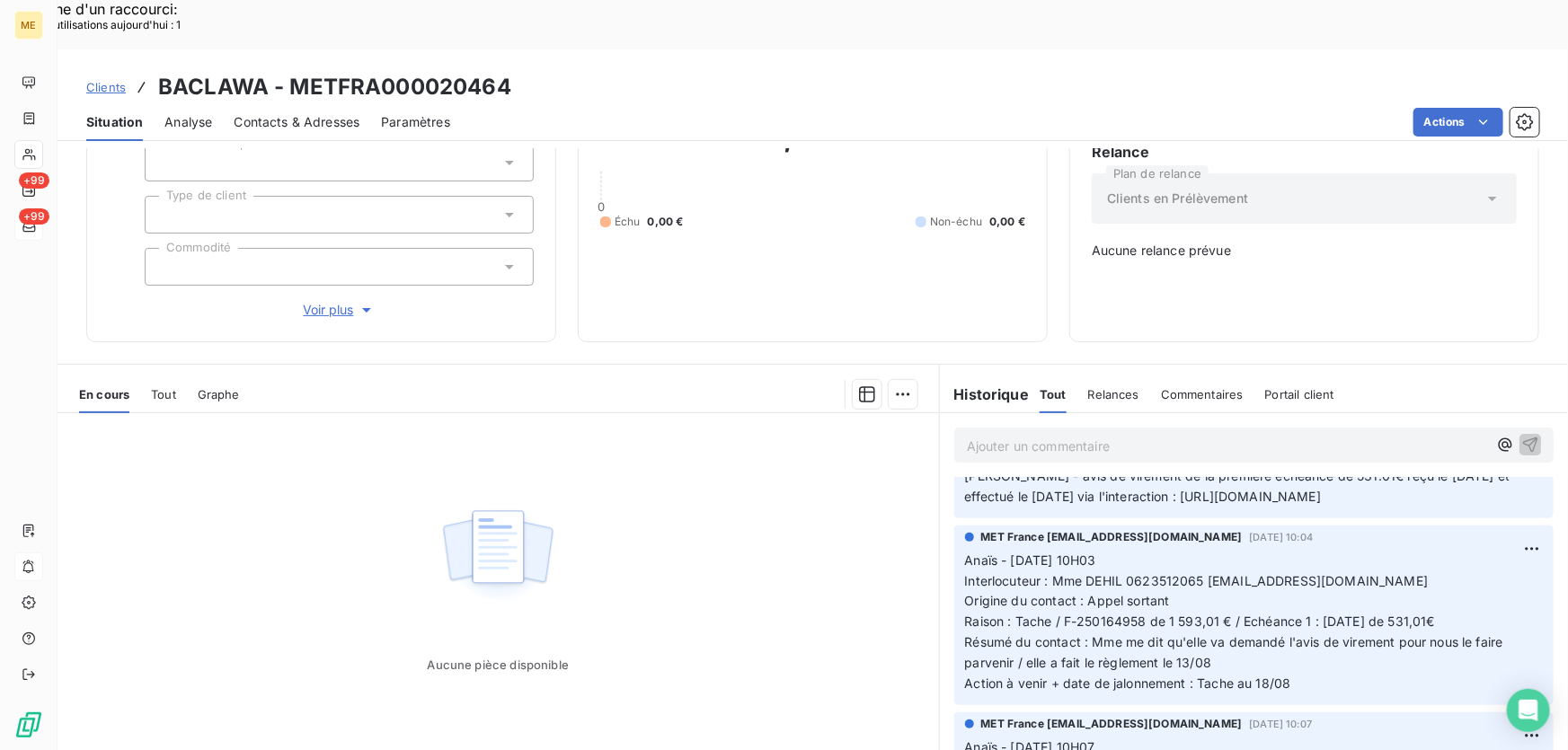
scroll to position [162, 0]
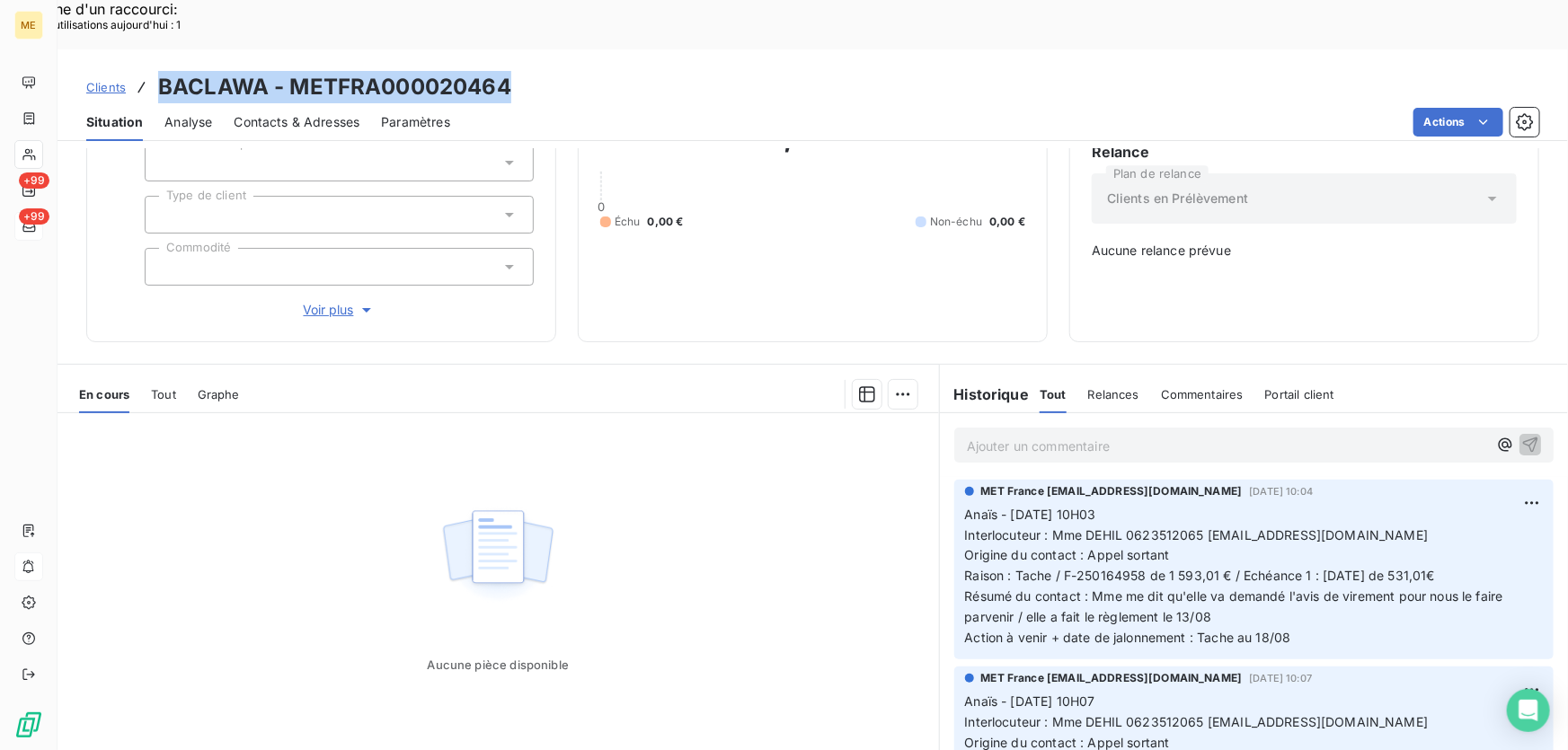
drag, startPoint x: 529, startPoint y: 36, endPoint x: 159, endPoint y: 43, distance: 370.1
click at [159, 71] on div "Clients BACLAWA - METFRA000020464" at bounding box center [813, 86] width 1510 height 32
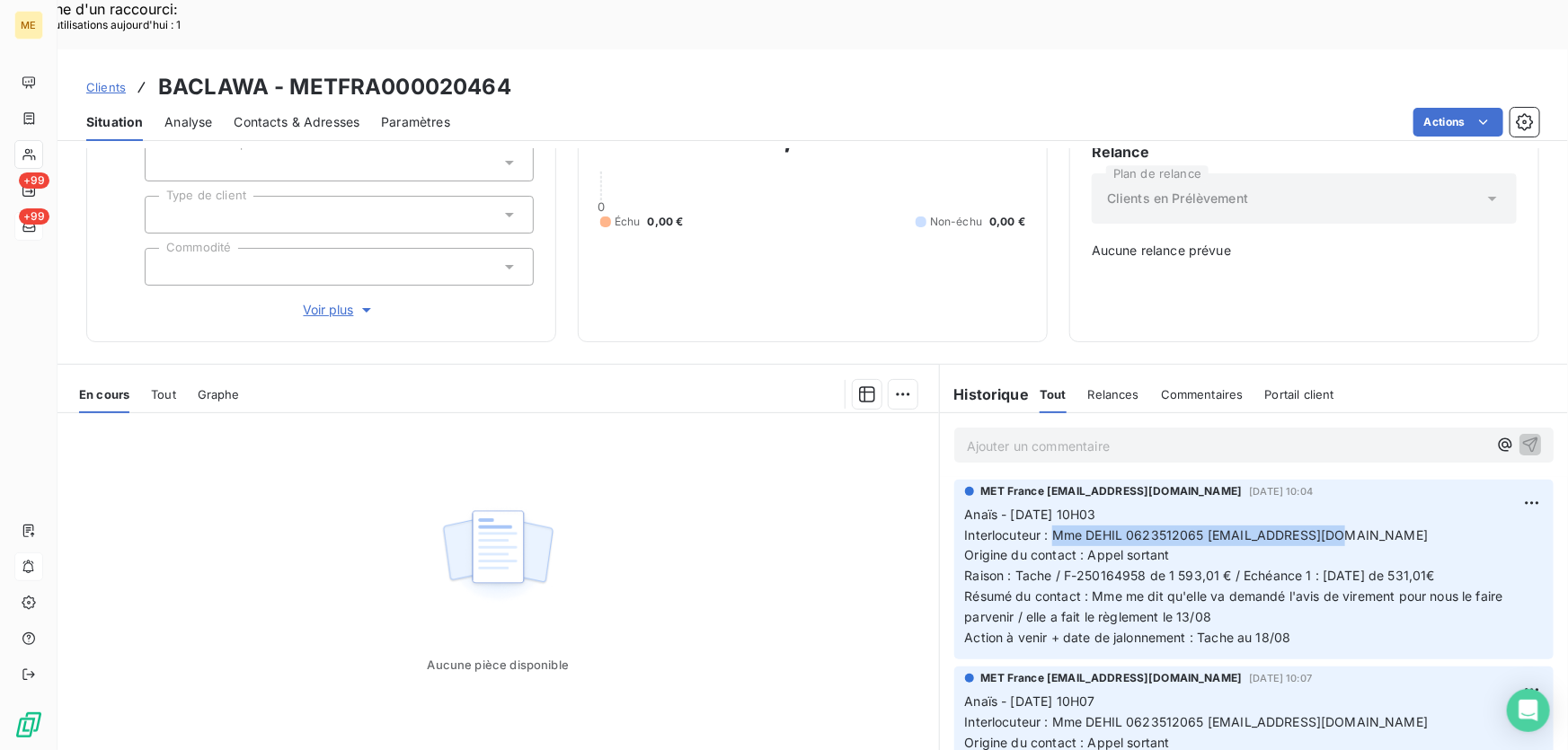
drag, startPoint x: 1044, startPoint y: 513, endPoint x: 1332, endPoint y: 510, distance: 288.0
click at [1332, 510] on p "Anaïs - 14/08/2025 - 10H03 Interlocuteur : Mme DEHIL 0623512065 dehil_fer@yahoo…" at bounding box center [1254, 577] width 577 height 144
drag, startPoint x: 1058, startPoint y: 555, endPoint x: 1465, endPoint y: 555, distance: 407.0
click at [1465, 555] on p "Anaïs - 14/08/2025 - 10H03 Interlocuteur : Mme DEHIL 0623512065 dehil_fer@yahoo…" at bounding box center [1254, 577] width 577 height 144
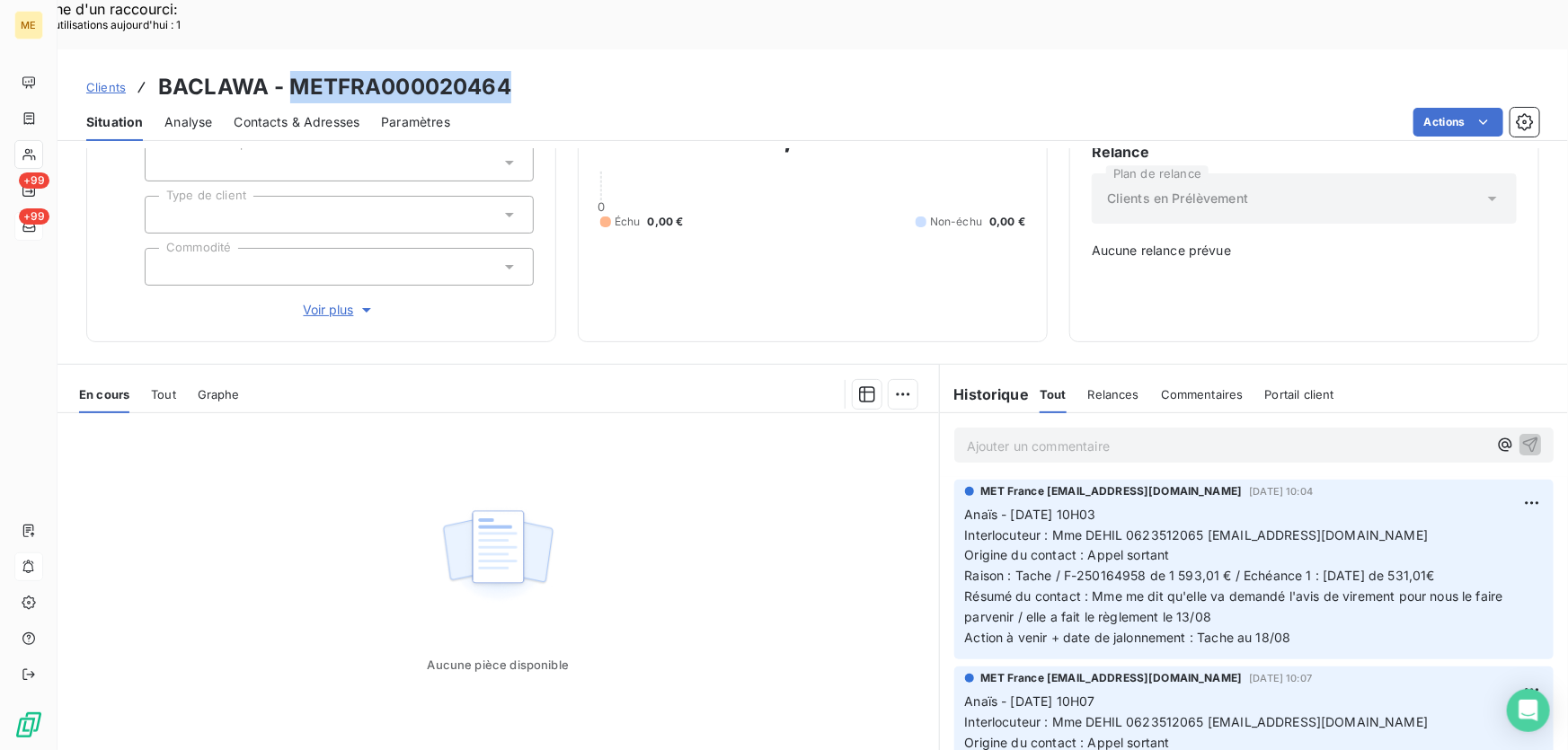
drag, startPoint x: 513, startPoint y: 32, endPoint x: 288, endPoint y: 38, distance: 225.1
click at [288, 71] on div "Clients BACLAWA - METFRA000020464" at bounding box center [813, 86] width 1510 height 32
click at [539, 71] on div "Clients BACLAWA - METFRA000020464" at bounding box center [813, 86] width 1510 height 32
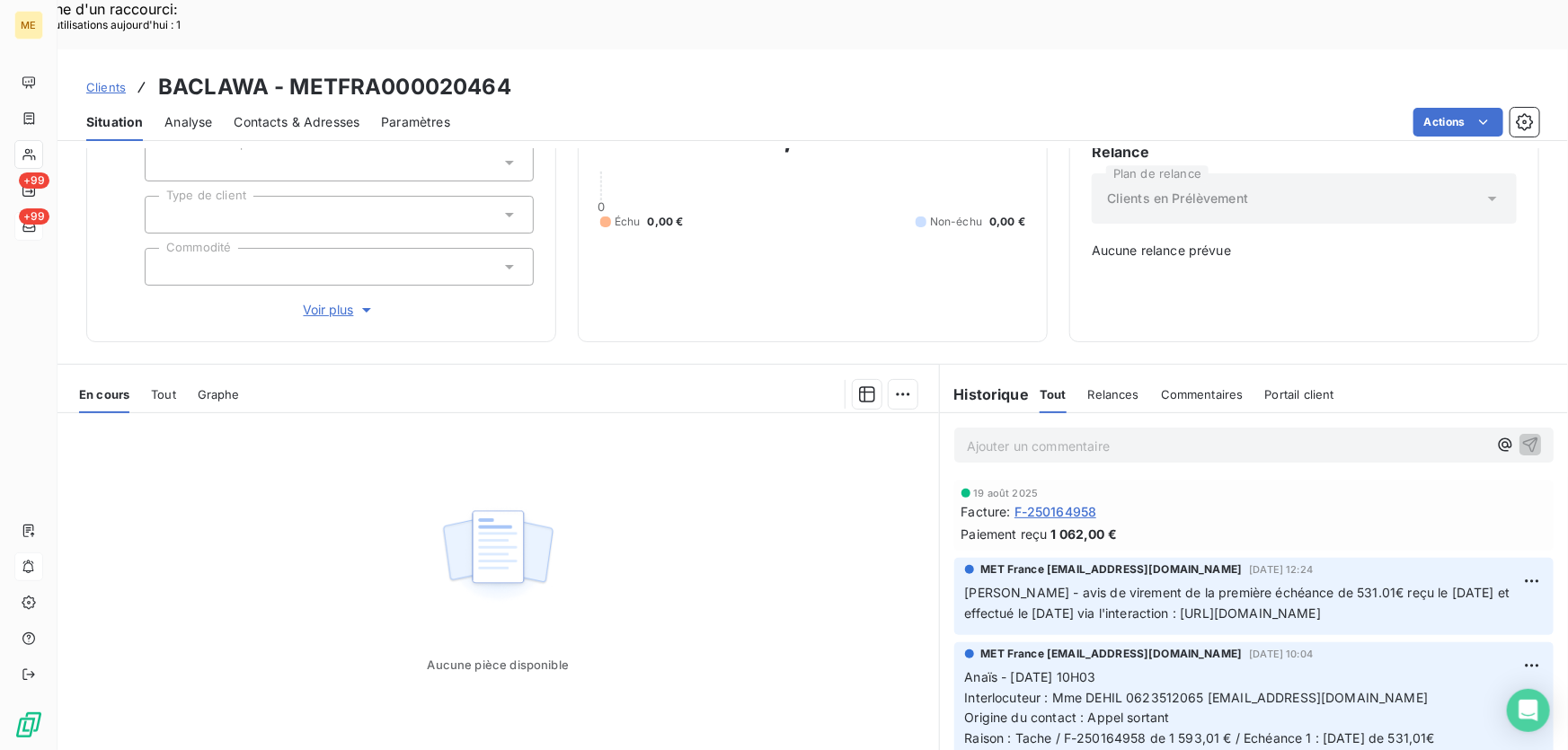
click at [1104, 435] on p "Ajouter un commentaire ﻿" at bounding box center [1227, 446] width 521 height 23
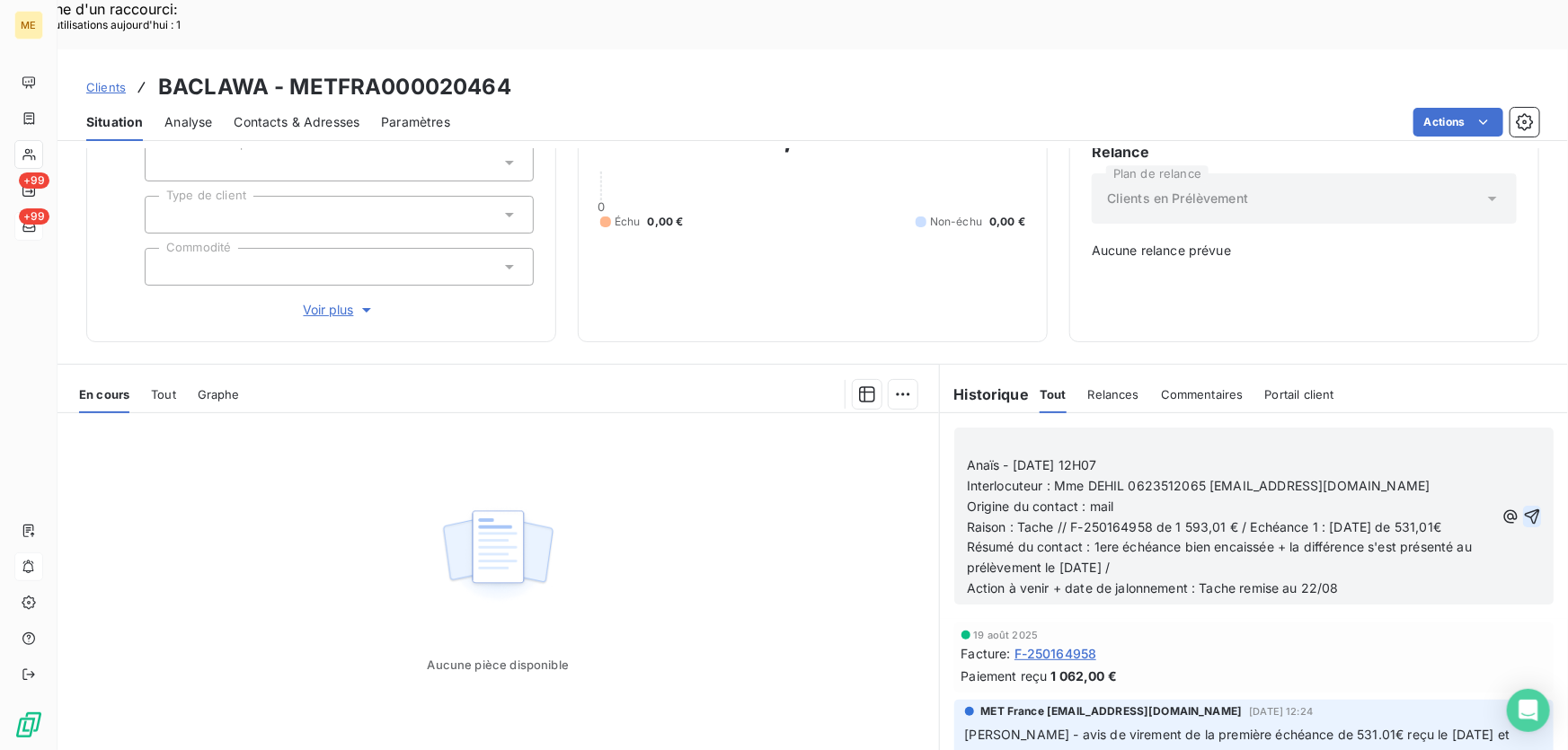
click at [1522, 508] on icon "button" at bounding box center [1531, 517] width 18 height 18
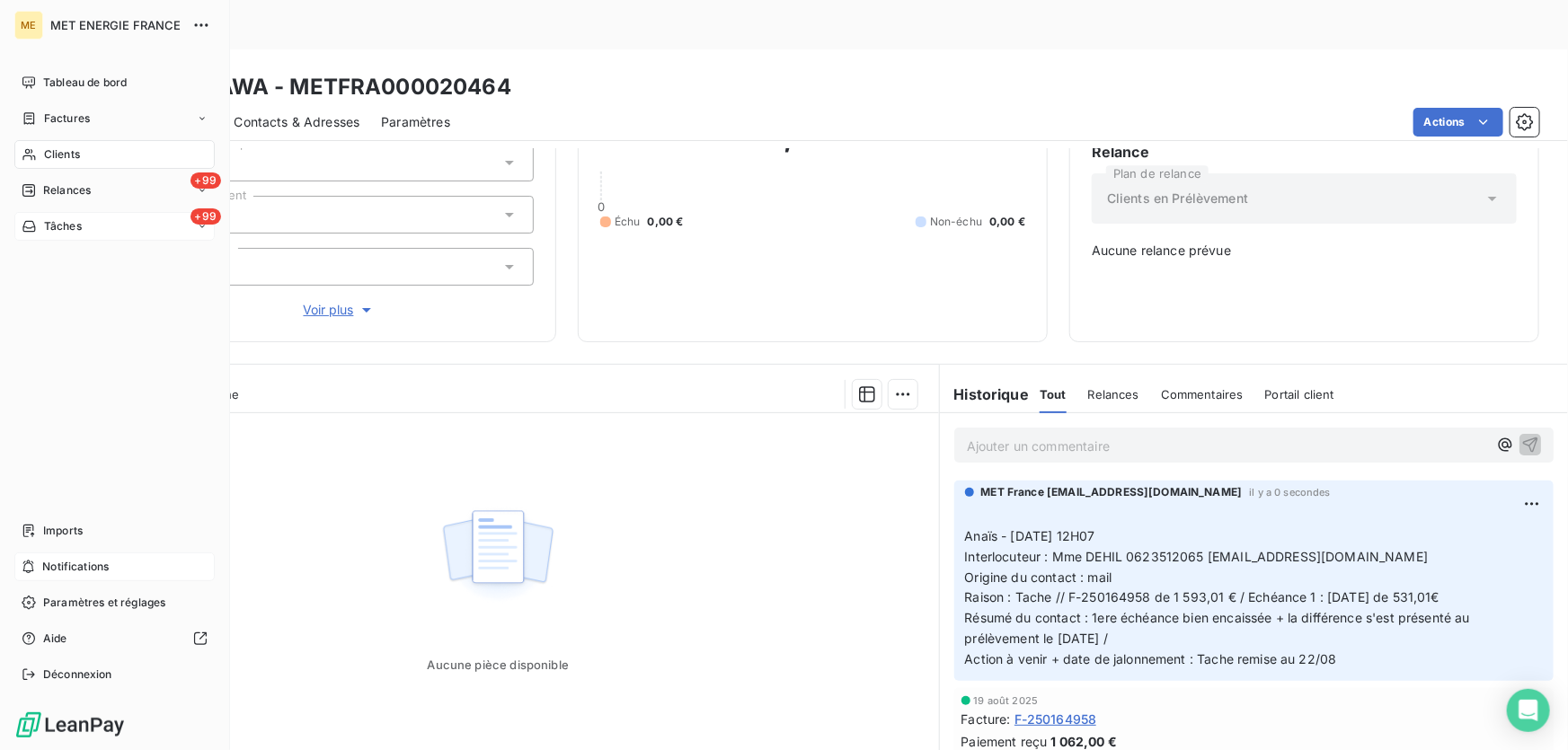
click at [50, 227] on span "Tâches" at bounding box center [62, 226] width 38 height 17
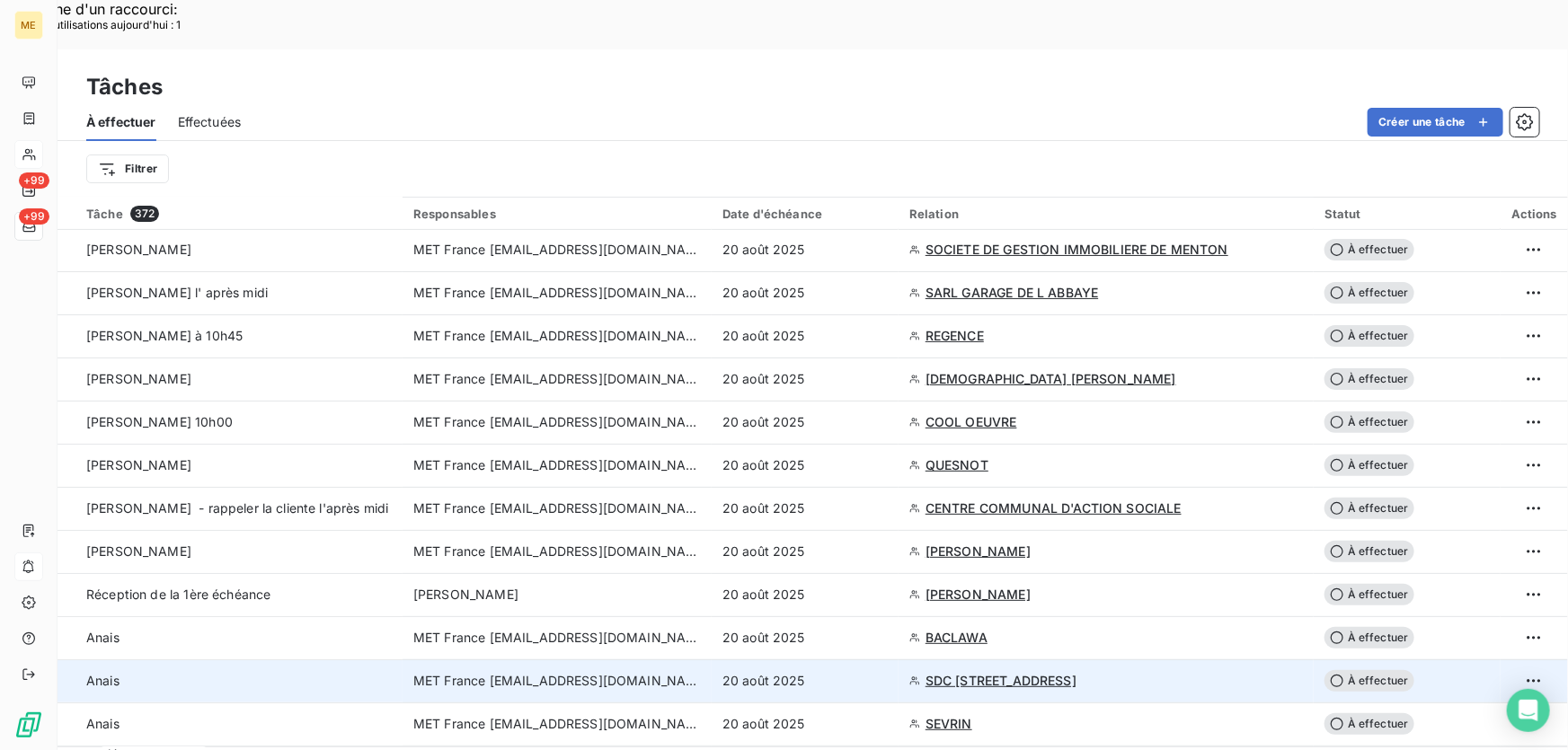
scroll to position [326, 0]
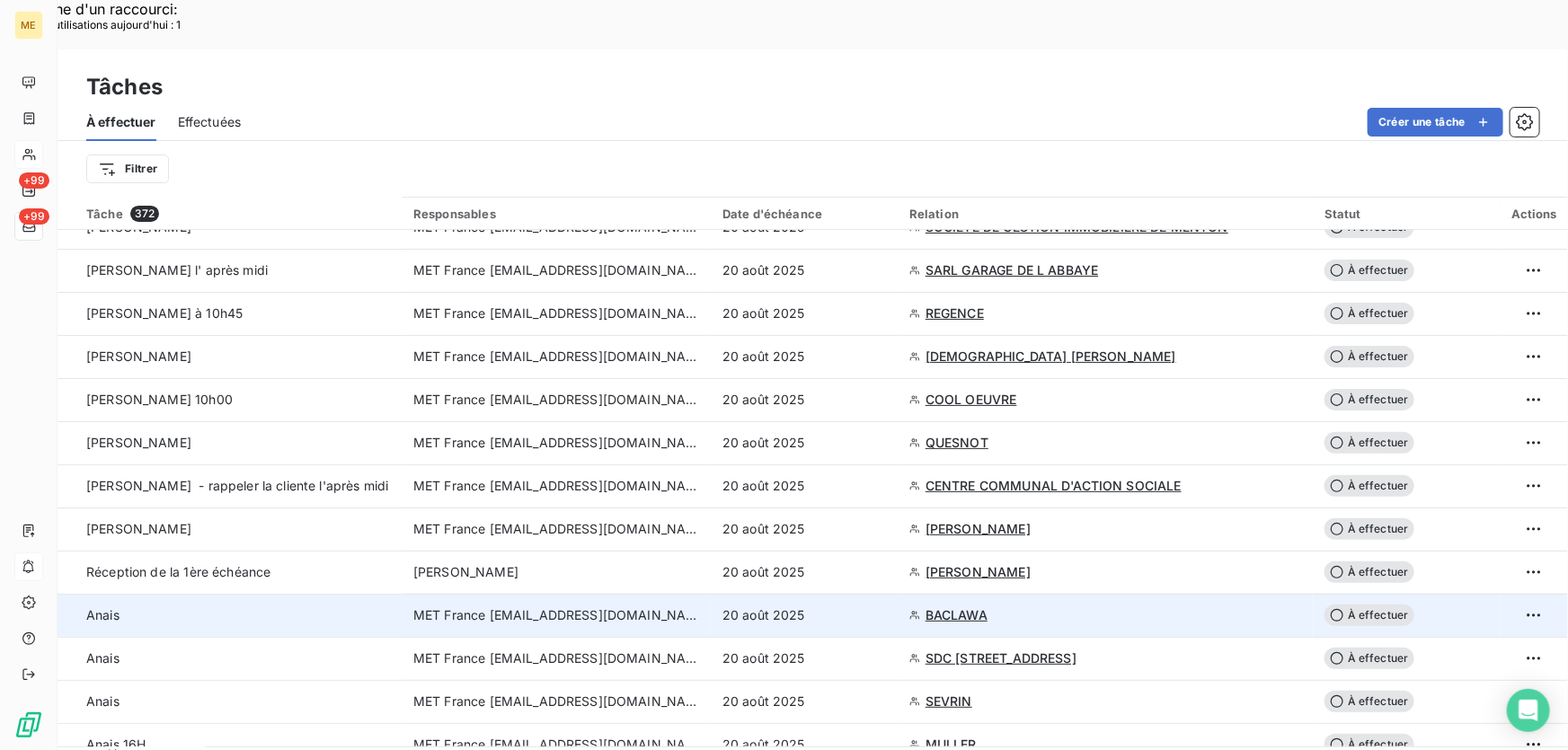
click at [850, 607] on div "20 août 2025" at bounding box center [805, 616] width 165 height 18
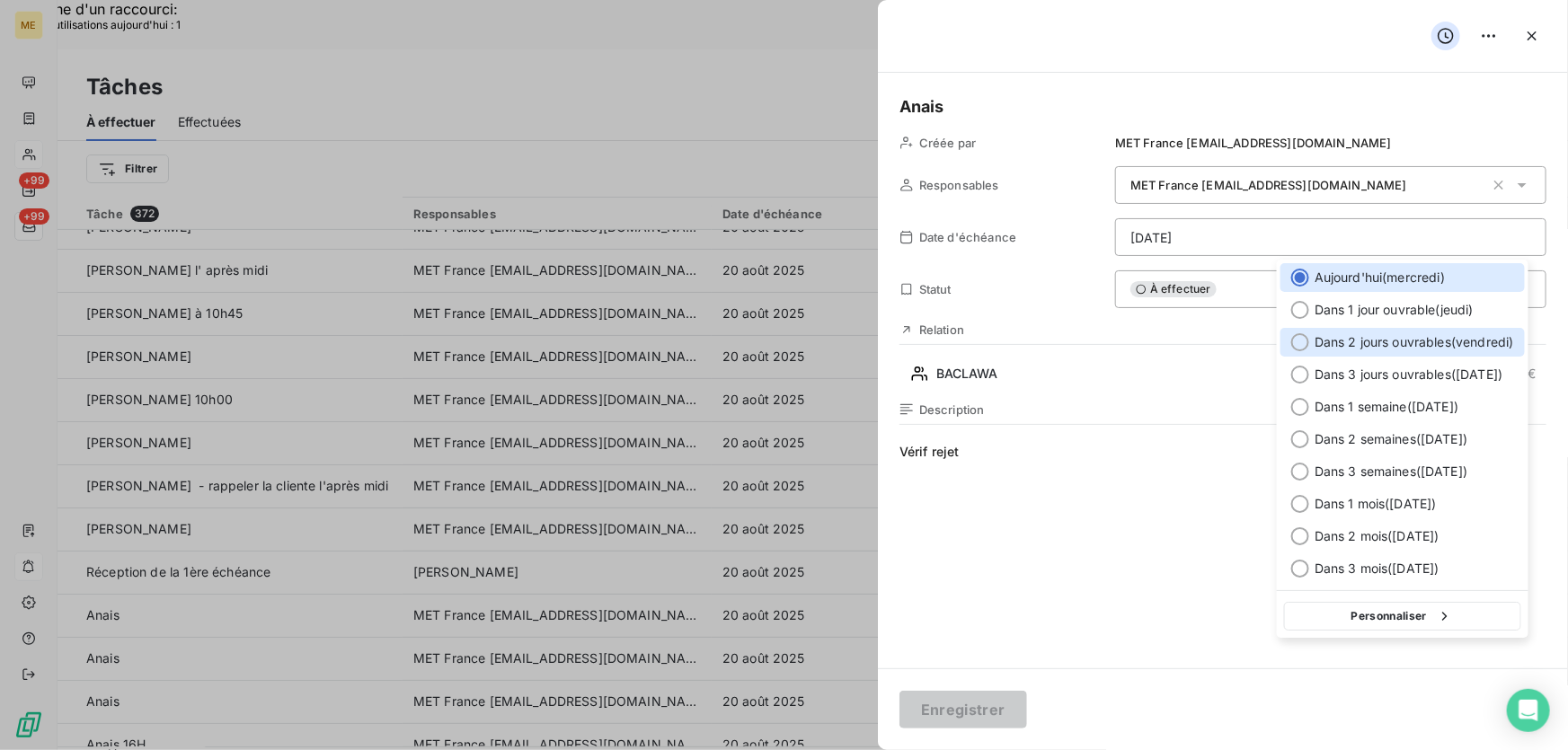
click at [1341, 335] on span "Dans 2 jours ouvrables ( vendredi )" at bounding box center [1414, 343] width 200 height 18
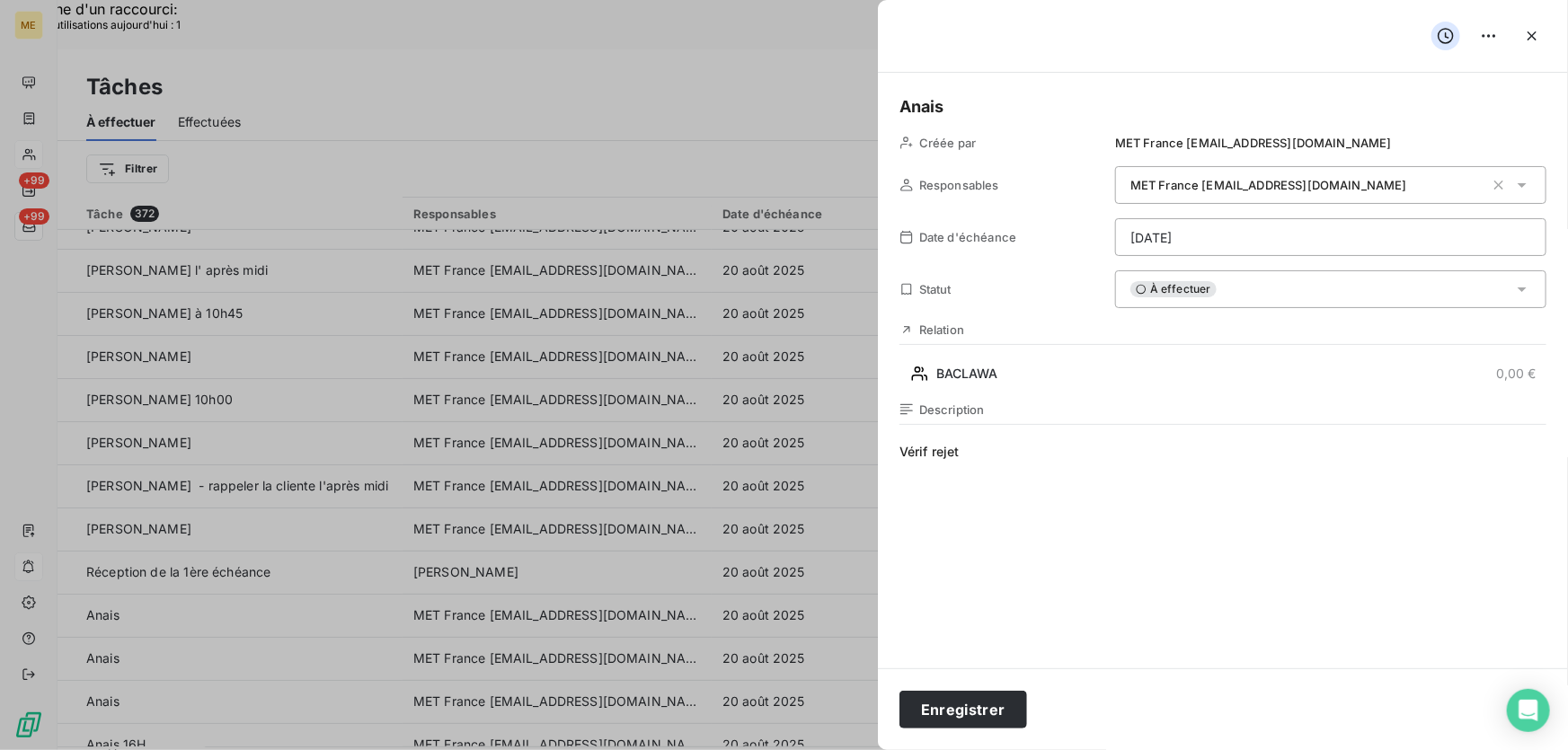
click at [989, 456] on span "Vérif rejet" at bounding box center [1223, 615] width 647 height 345
click at [964, 716] on button "Enregistrer" at bounding box center [962, 710] width 127 height 38
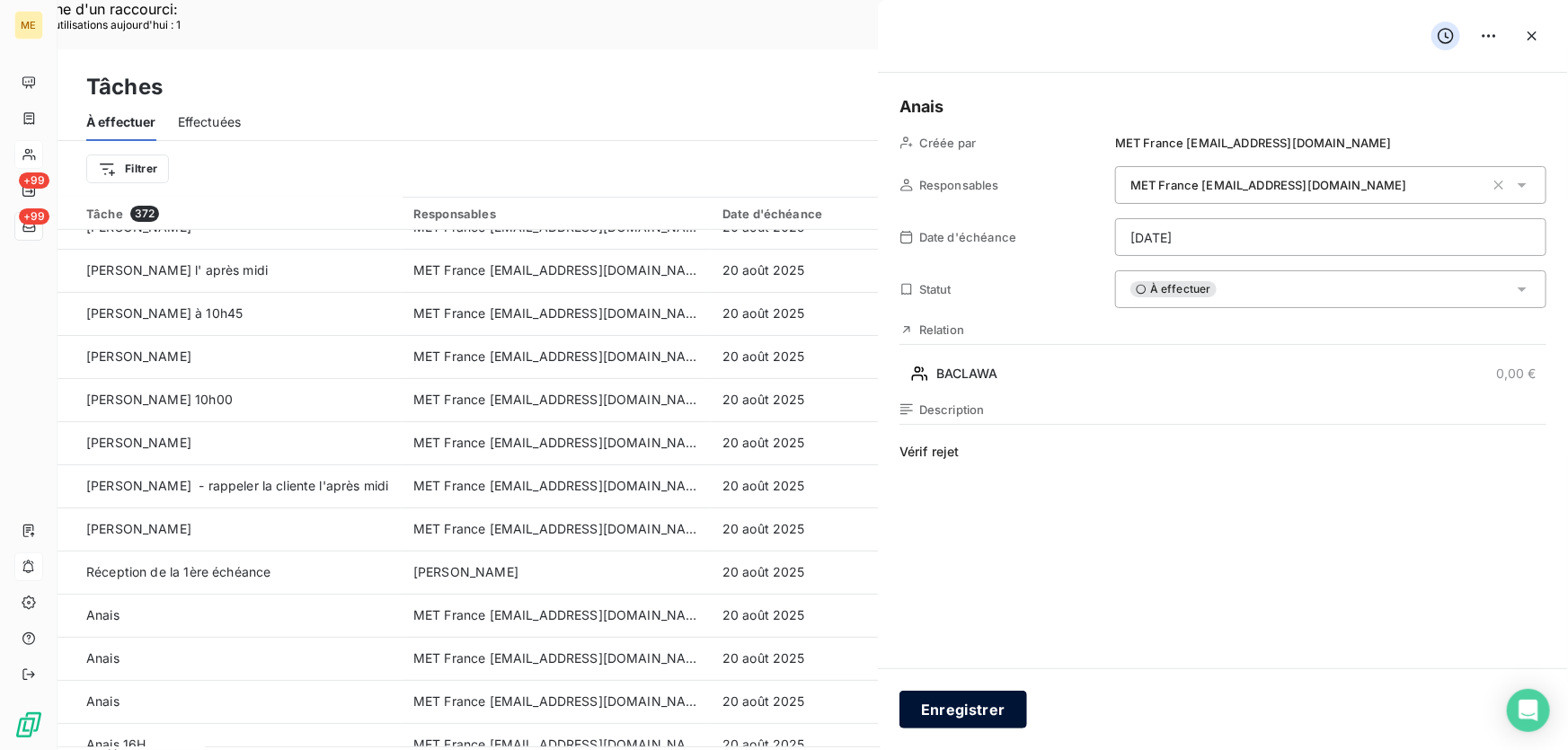
type input "20/08/2025"
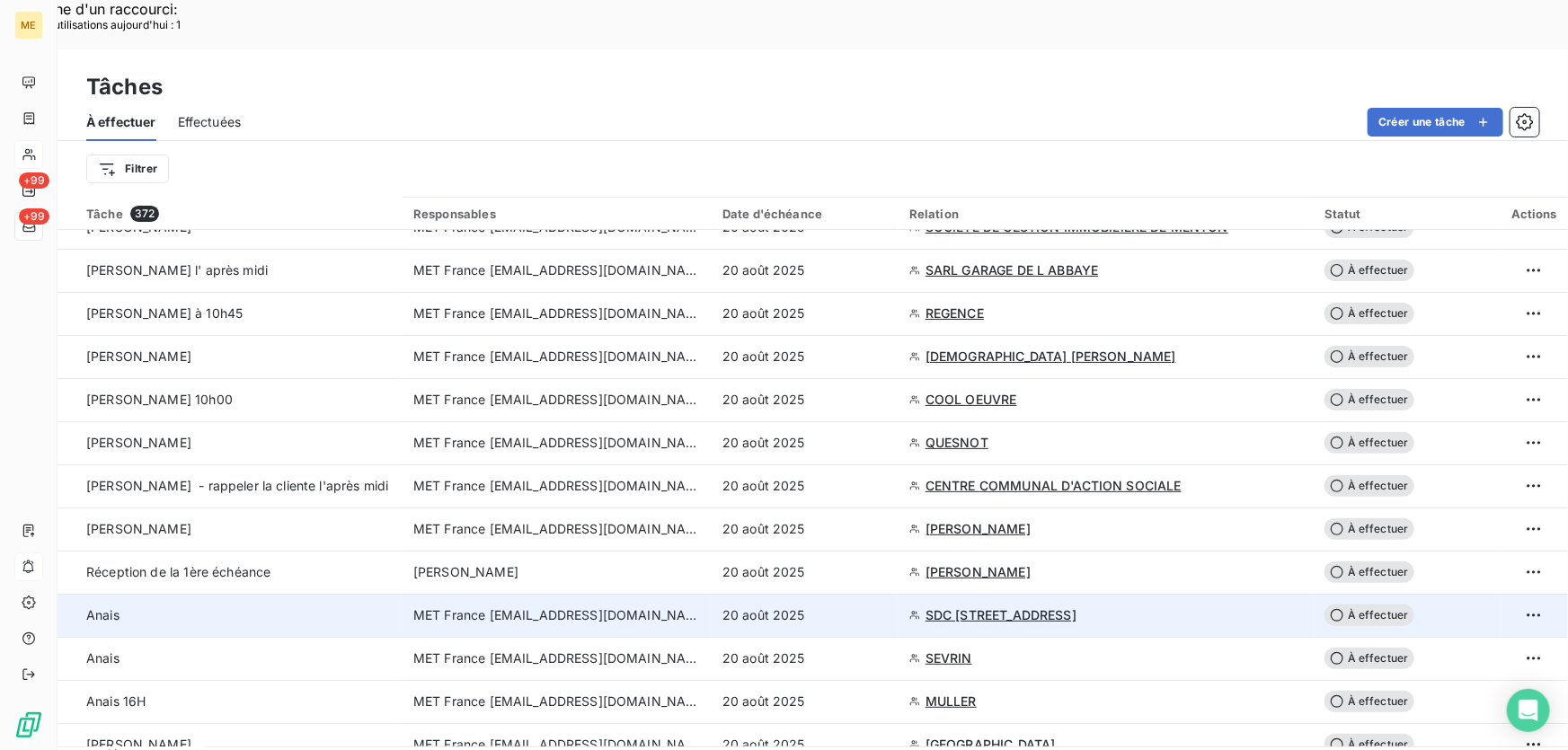
scroll to position [490, 0]
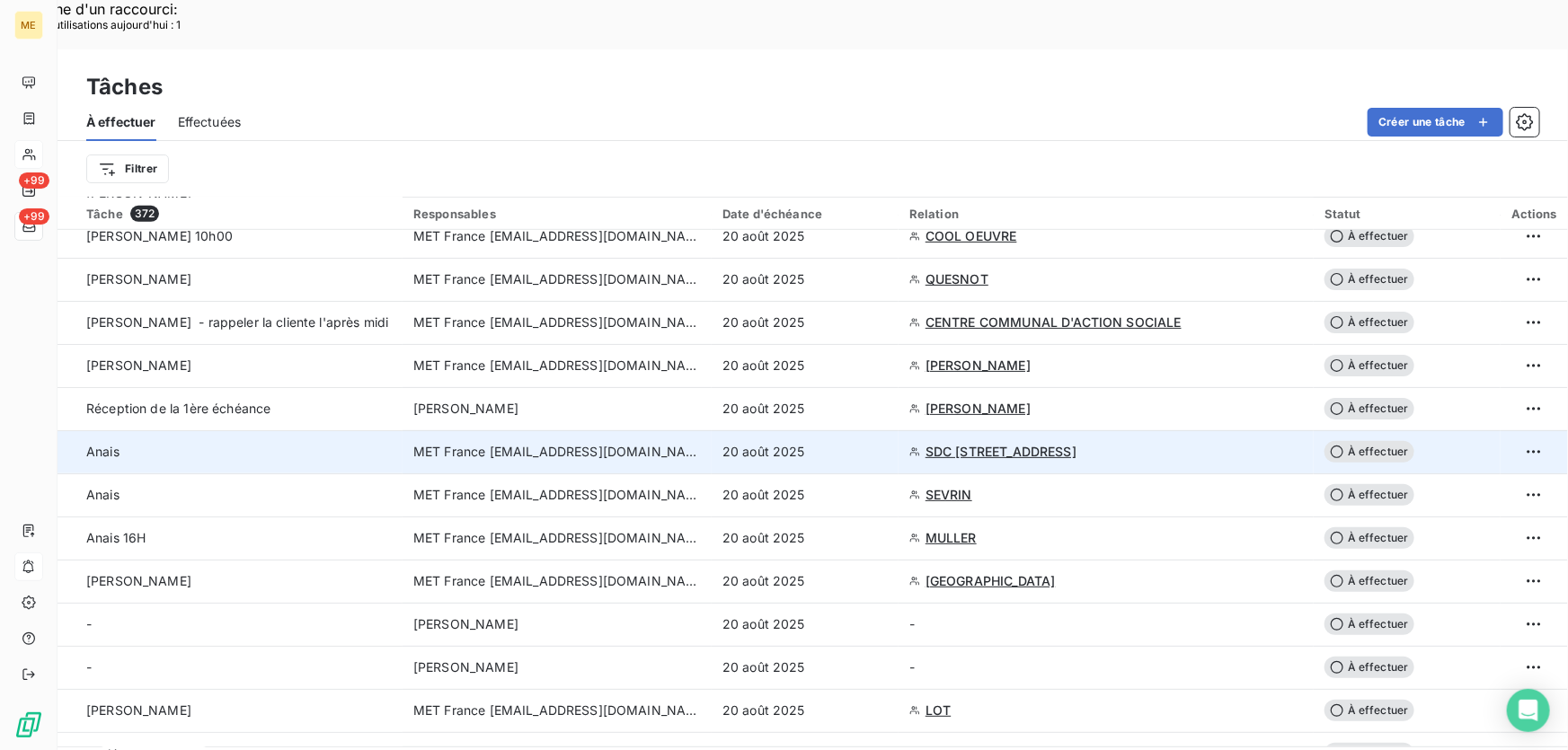
click at [871, 443] on div "20 août 2025" at bounding box center [805, 452] width 165 height 18
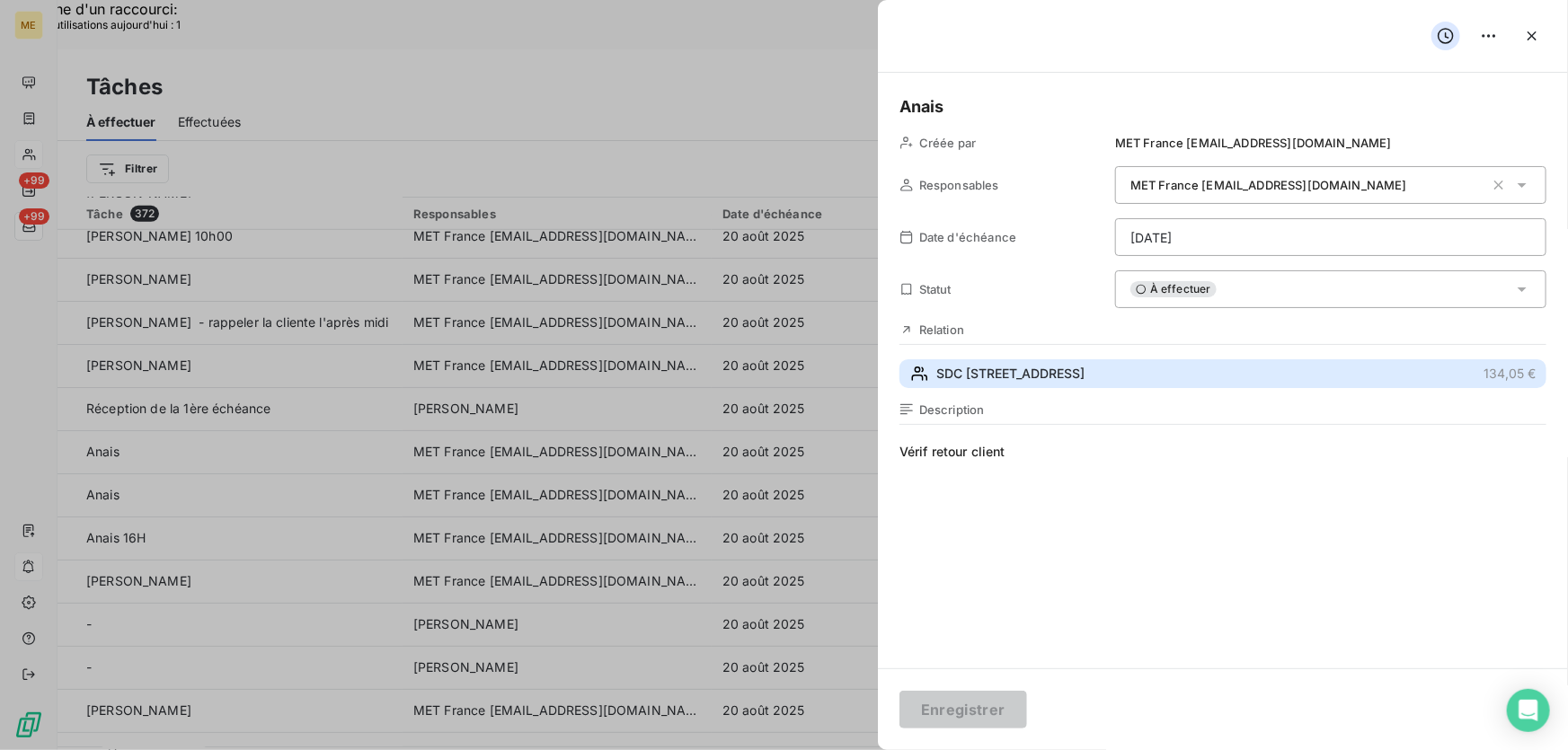
click at [1084, 374] on span "SDC 3 RUE DE LA TOUR DU PIN" at bounding box center [1010, 374] width 148 height 18
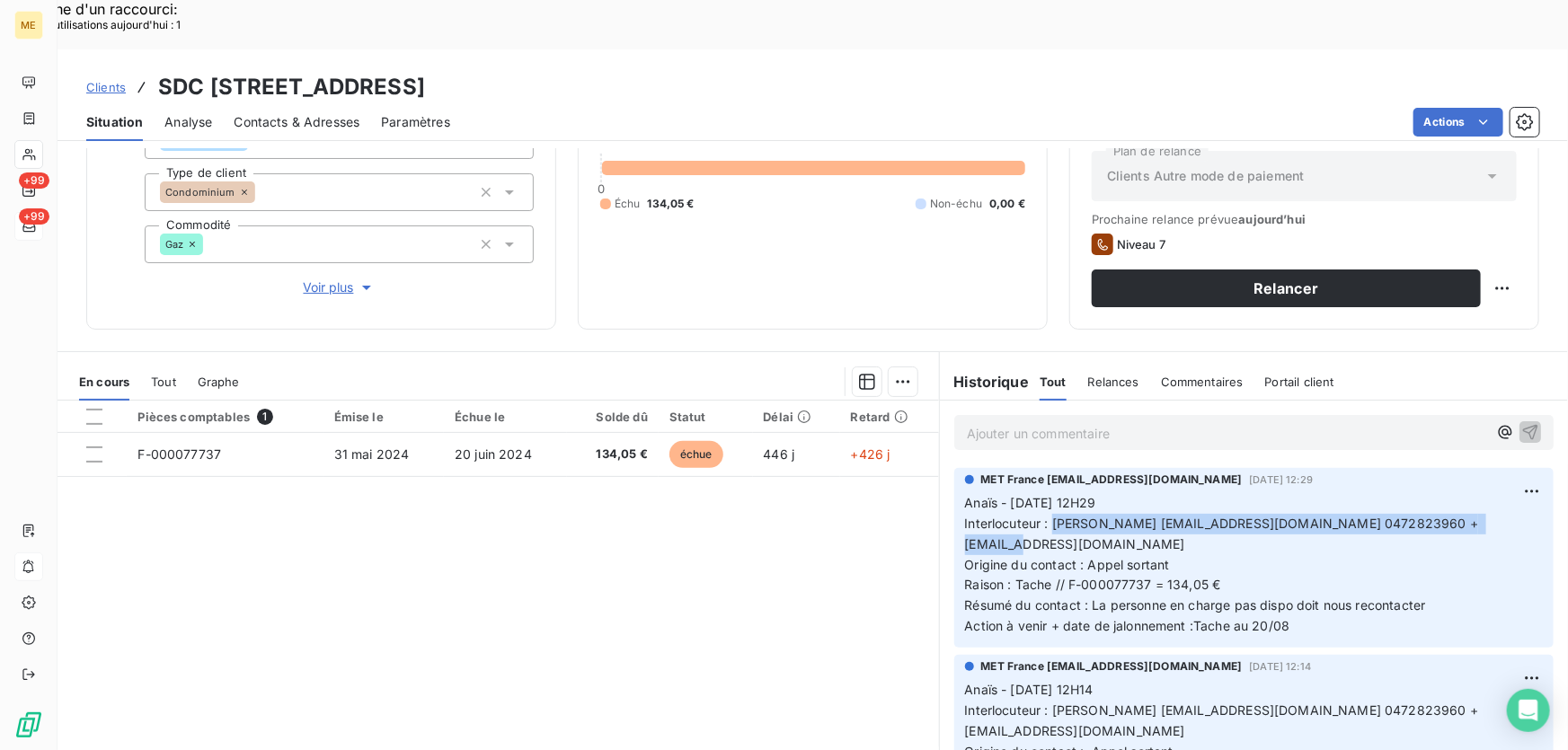
drag, startPoint x: 1045, startPoint y: 475, endPoint x: 1488, endPoint y: 486, distance: 443.1
click at [1493, 493] on p "Anaïs - 18/08/2025 - 12H29 Interlocuteur : Emilie Brucker ebrucker@citya.com 04…" at bounding box center [1254, 565] width 577 height 144
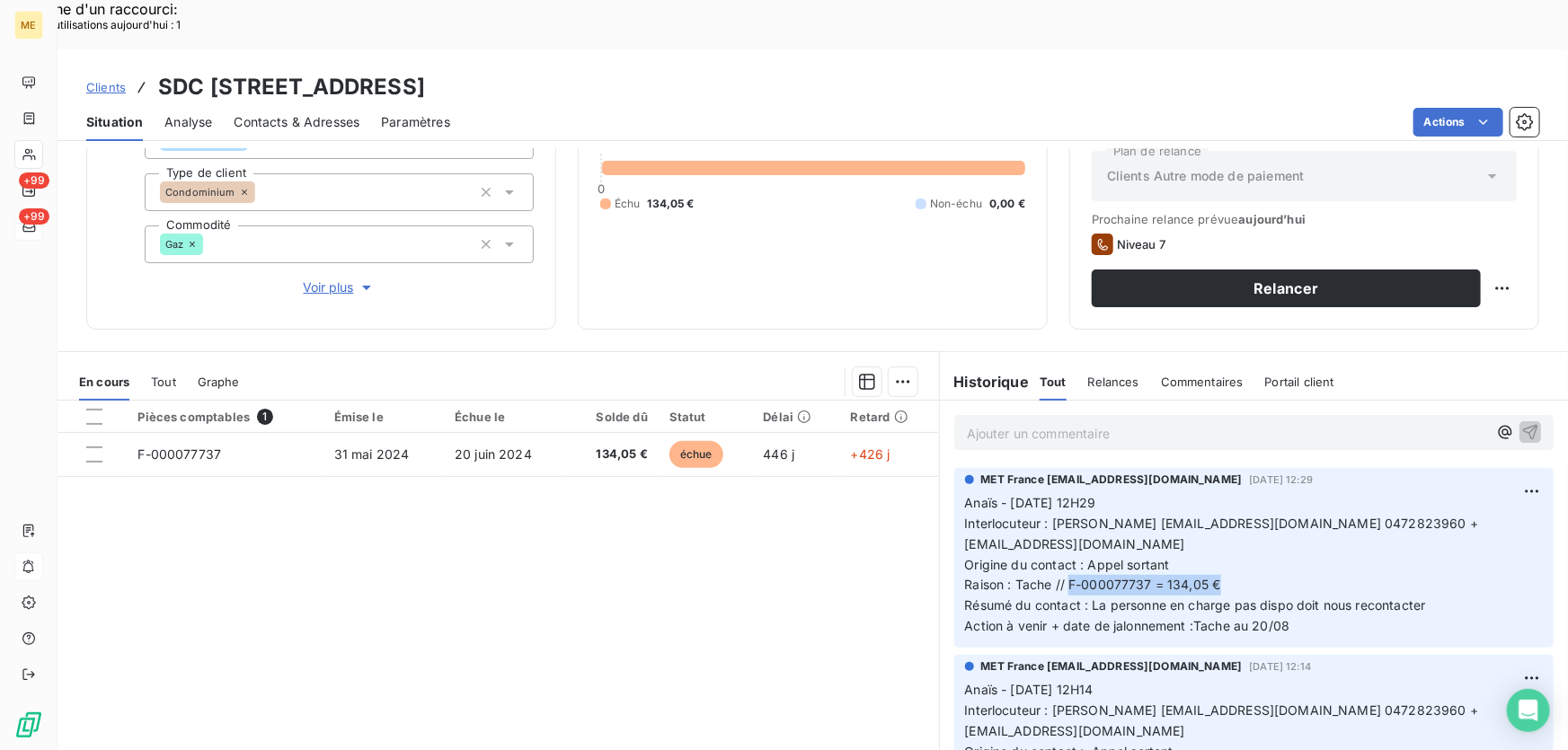
drag, startPoint x: 1062, startPoint y: 515, endPoint x: 1266, endPoint y: 523, distance: 204.2
click at [1266, 523] on p "Anaïs - 18/08/2025 - 12H29 Interlocuteur : Emilie Brucker ebrucker@citya.com 04…" at bounding box center [1254, 565] width 577 height 144
drag, startPoint x: 729, startPoint y: 36, endPoint x: 510, endPoint y: 48, distance: 219.3
click at [425, 71] on h3 "SDC 3 RUE DE LA TOUR DU PIN - METFRA000004625_19146598914815" at bounding box center [291, 86] width 267 height 32
drag, startPoint x: 1082, startPoint y: 537, endPoint x: 1125, endPoint y: 530, distance: 43.6
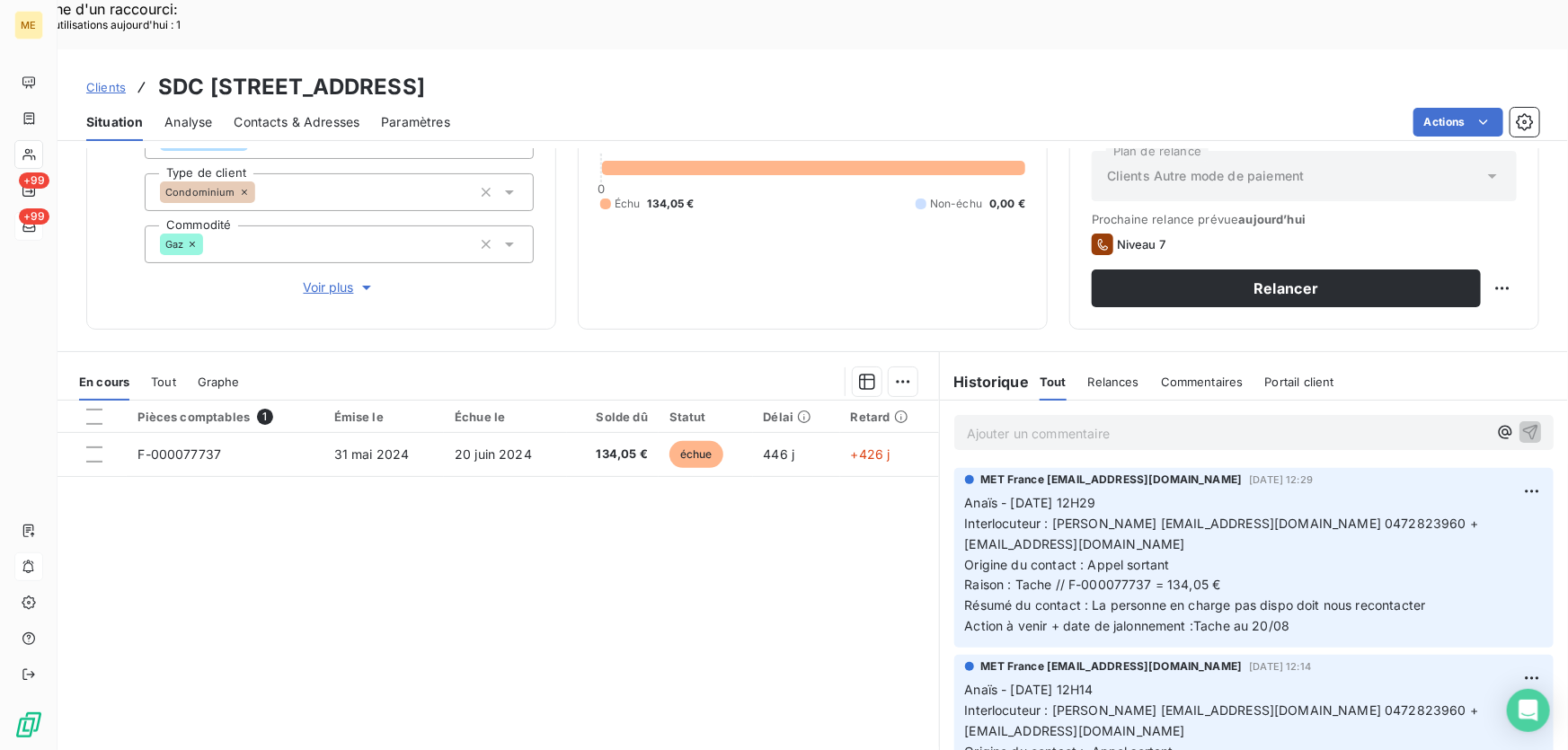
click at [1082, 598] on span "Résumé du contact : La personne en charge pas dispo doit nous recontacter" at bounding box center [1195, 605] width 461 height 16
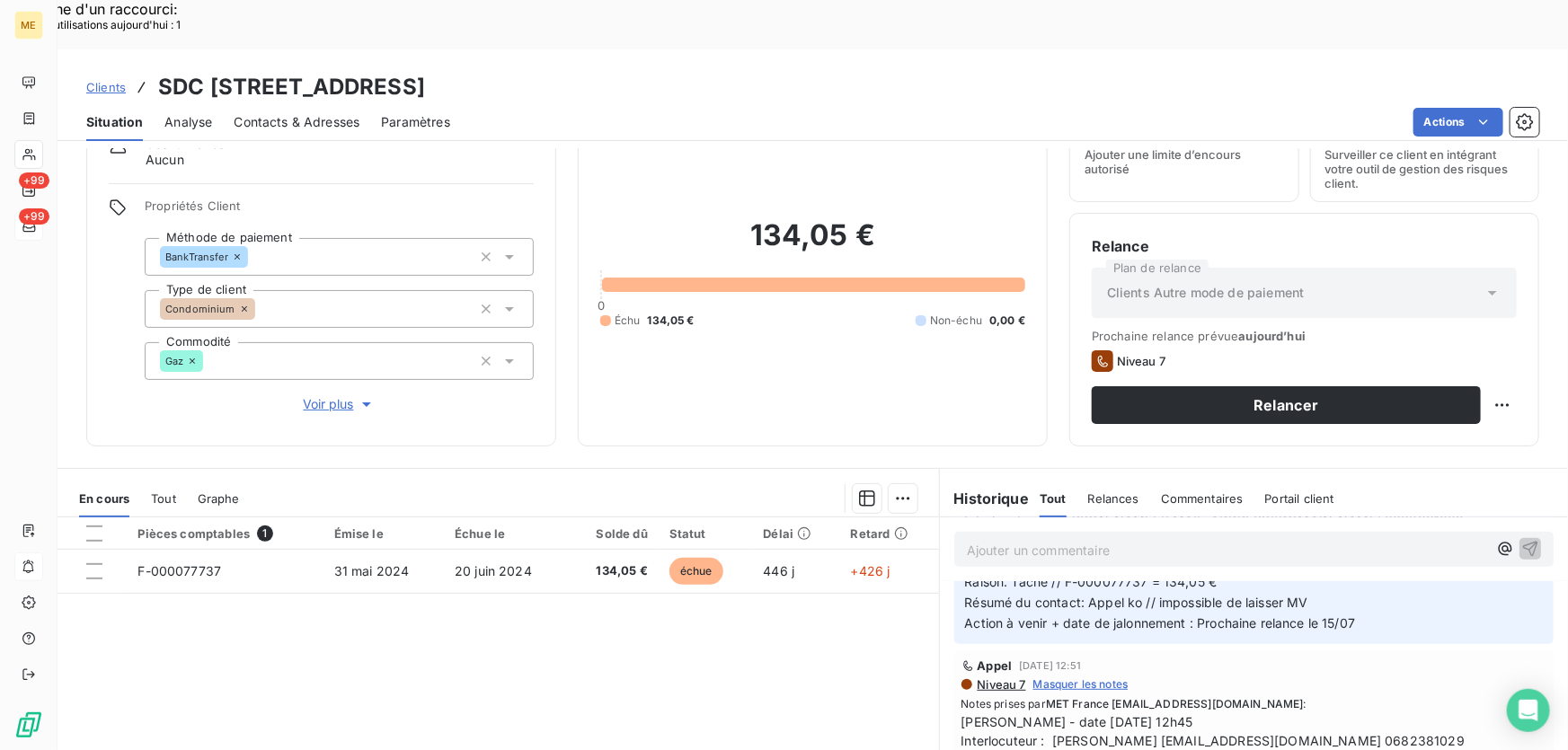
scroll to position [899, 0]
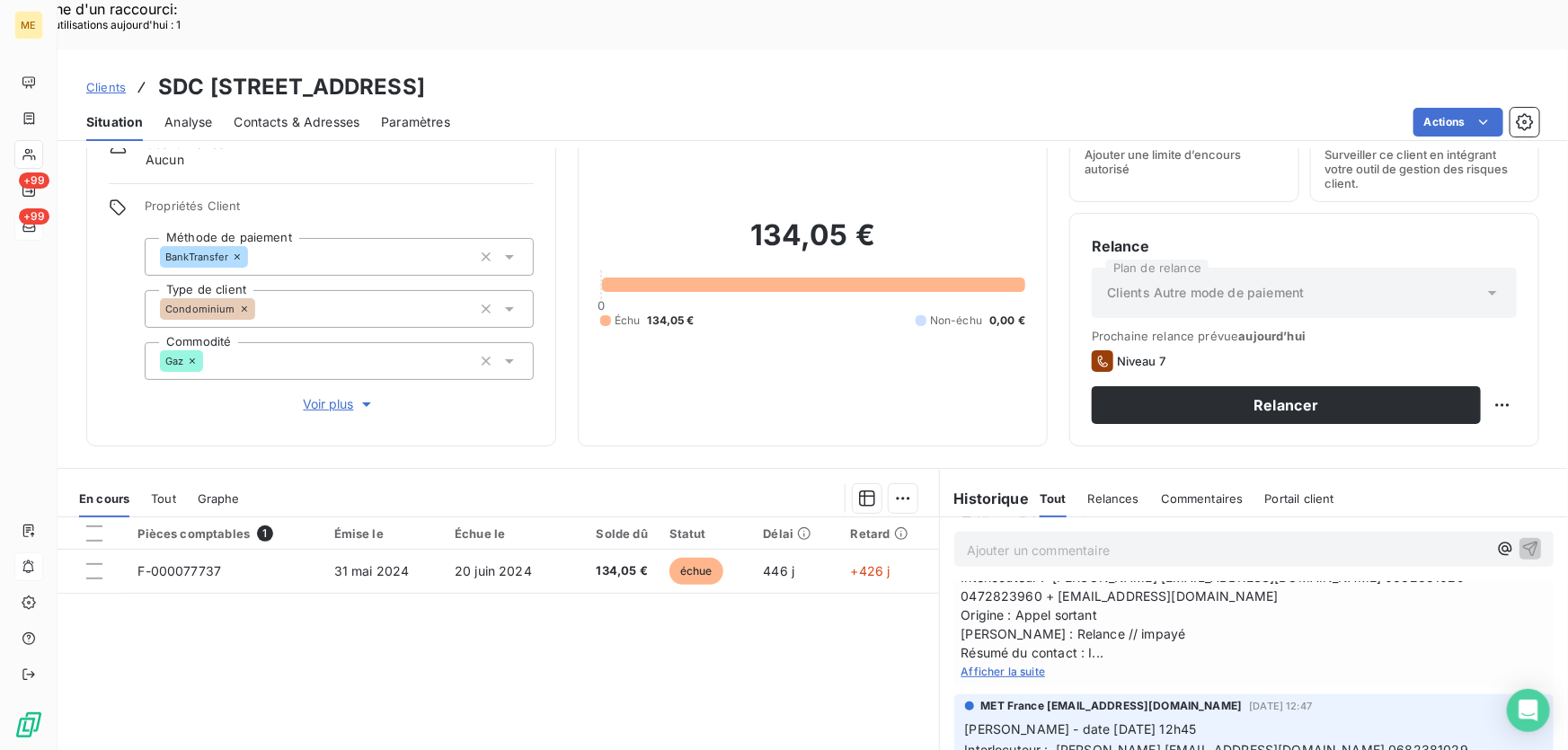
click at [1020, 665] on span "Afficher la suite" at bounding box center [1003, 671] width 84 height 14
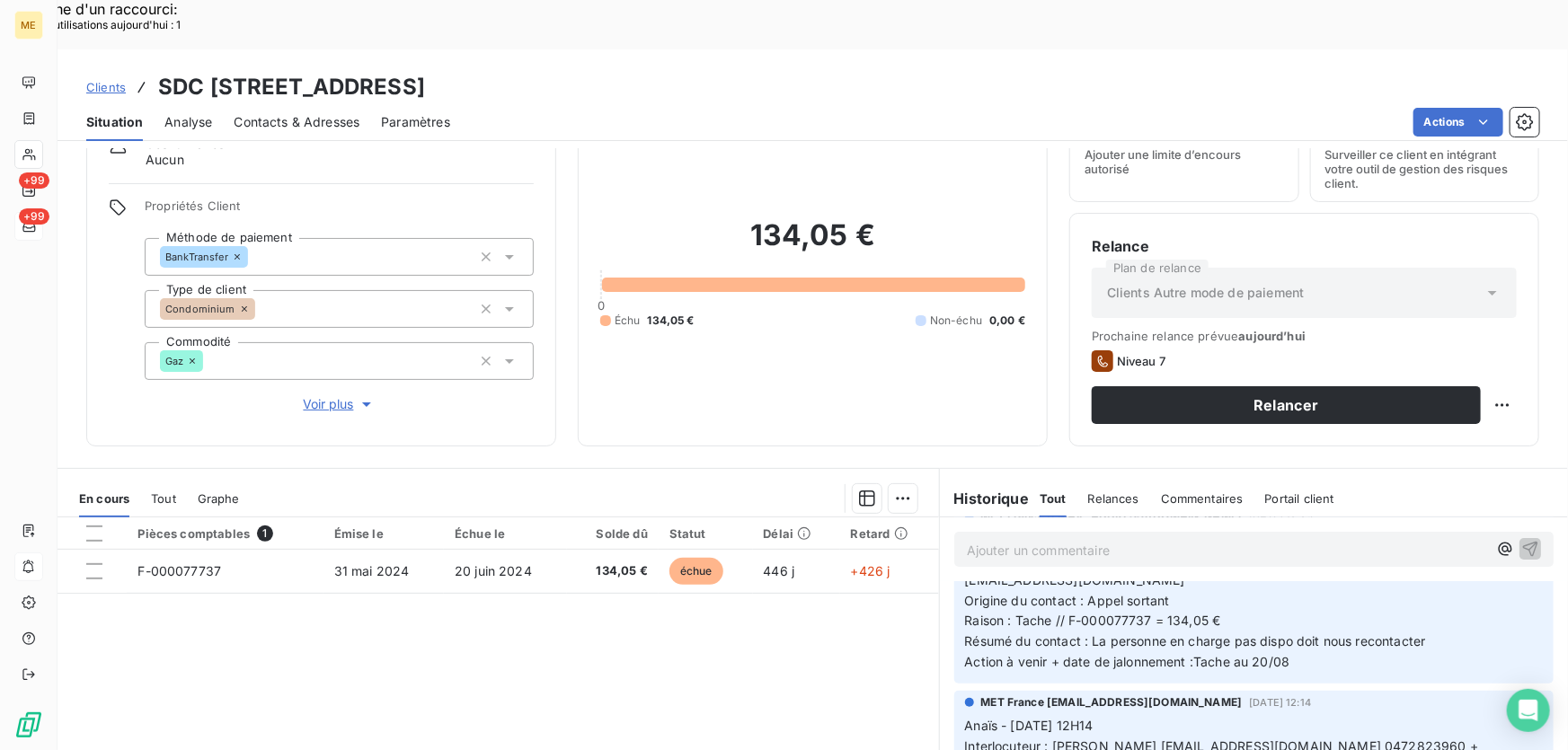
scroll to position [0, 0]
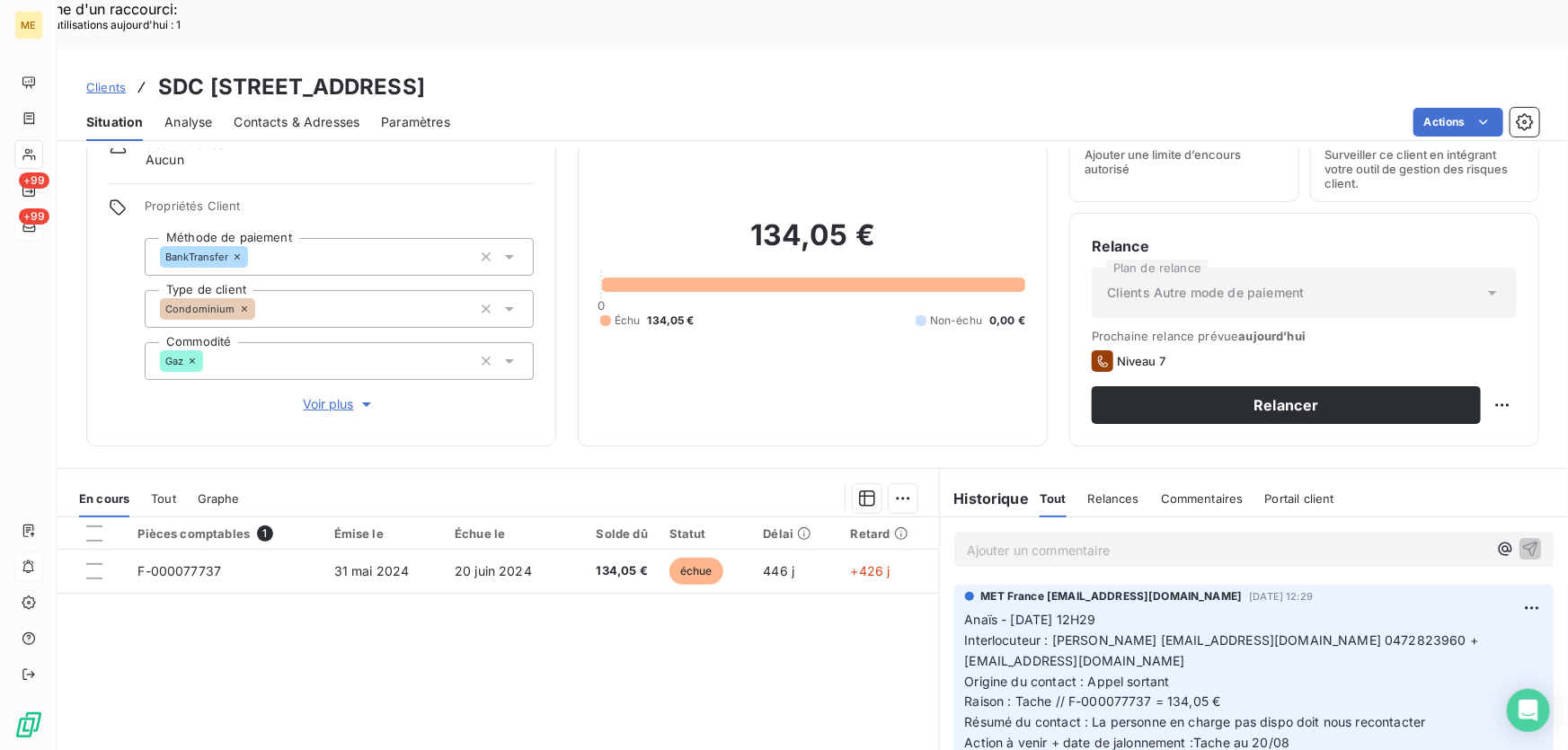
click at [662, 628] on div "Pièces comptables 1 Émise le Échue le Solde dû Statut Délai Retard F-000077737 …" at bounding box center [499, 690] width 882 height 346
click at [1116, 633] on span "Interlocuteur : Emilie Brucker ebrucker@citya.com 0472823960 + frenard@citya.com" at bounding box center [1223, 650] width 518 height 36
drag, startPoint x: 1267, startPoint y: 590, endPoint x: 1314, endPoint y: 590, distance: 47.0
click at [1313, 633] on span "Interlocuteur : Emilie Brucker ebrucker@citya.com 0472823960 + frenard@citya.com" at bounding box center [1223, 650] width 518 height 36
click at [1317, 633] on span "Interlocuteur : Emilie Brucker ebrucker@citya.com 0472823960 + frenard@citya.com" at bounding box center [1223, 650] width 518 height 36
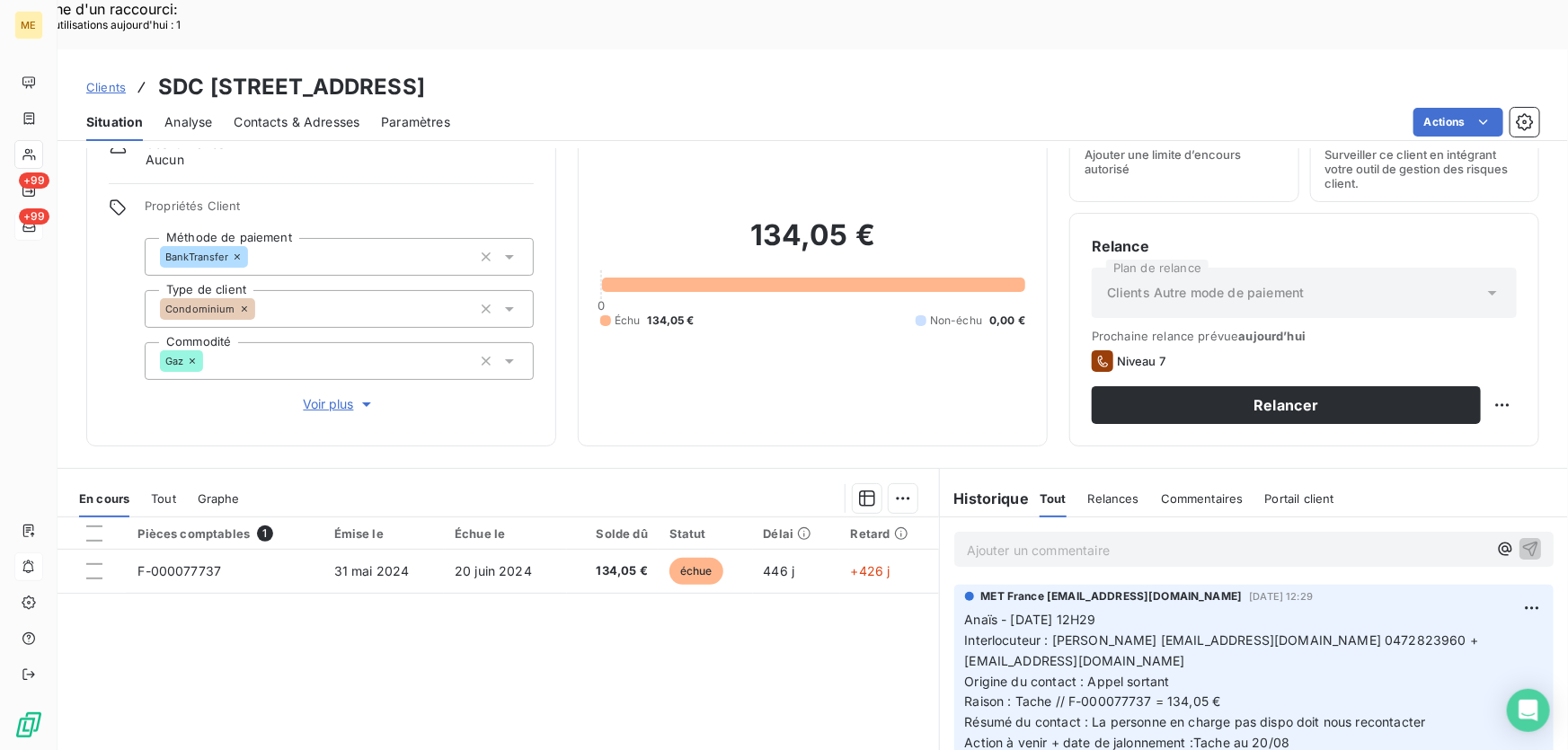
drag, startPoint x: 915, startPoint y: 39, endPoint x: 738, endPoint y: 39, distance: 177.0
click at [738, 71] on div "Clients SDC 3 RUE DE LA TOUR DU PIN - METFRA000004625_19146598914815" at bounding box center [813, 86] width 1510 height 32
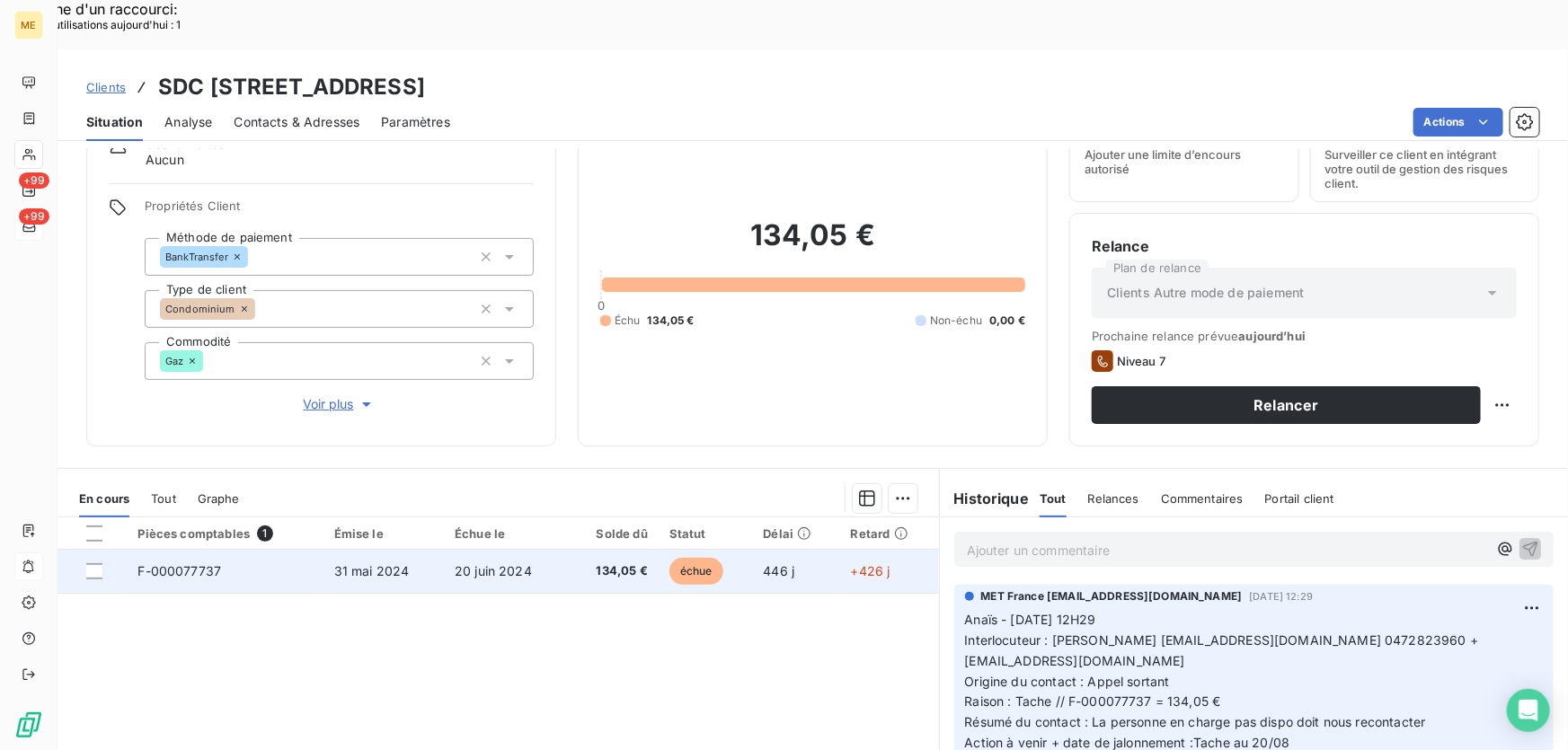
click at [429, 550] on td "31 mai 2024" at bounding box center [384, 571] width 121 height 43
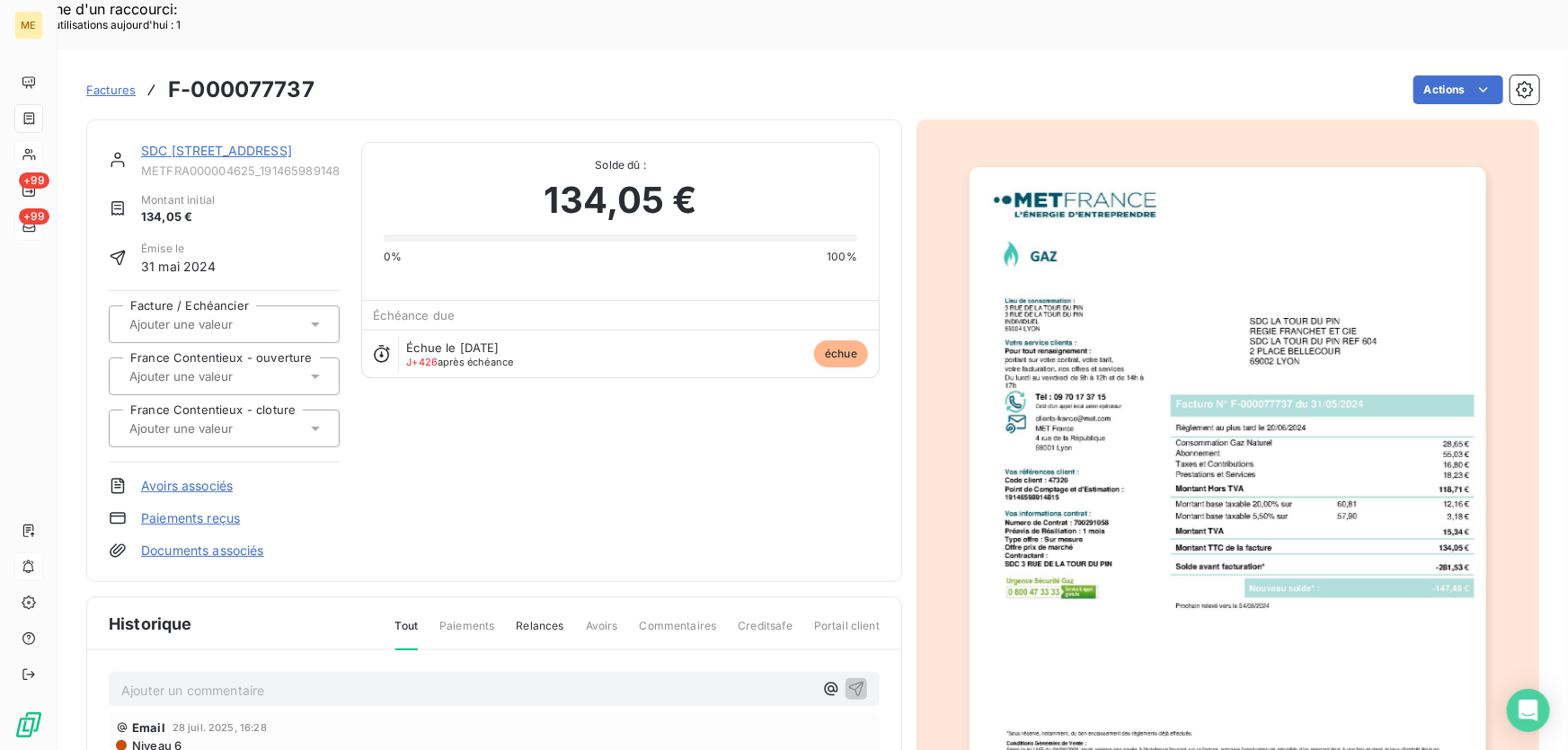
click at [1234, 409] on img "button" at bounding box center [1228, 533] width 517 height 732
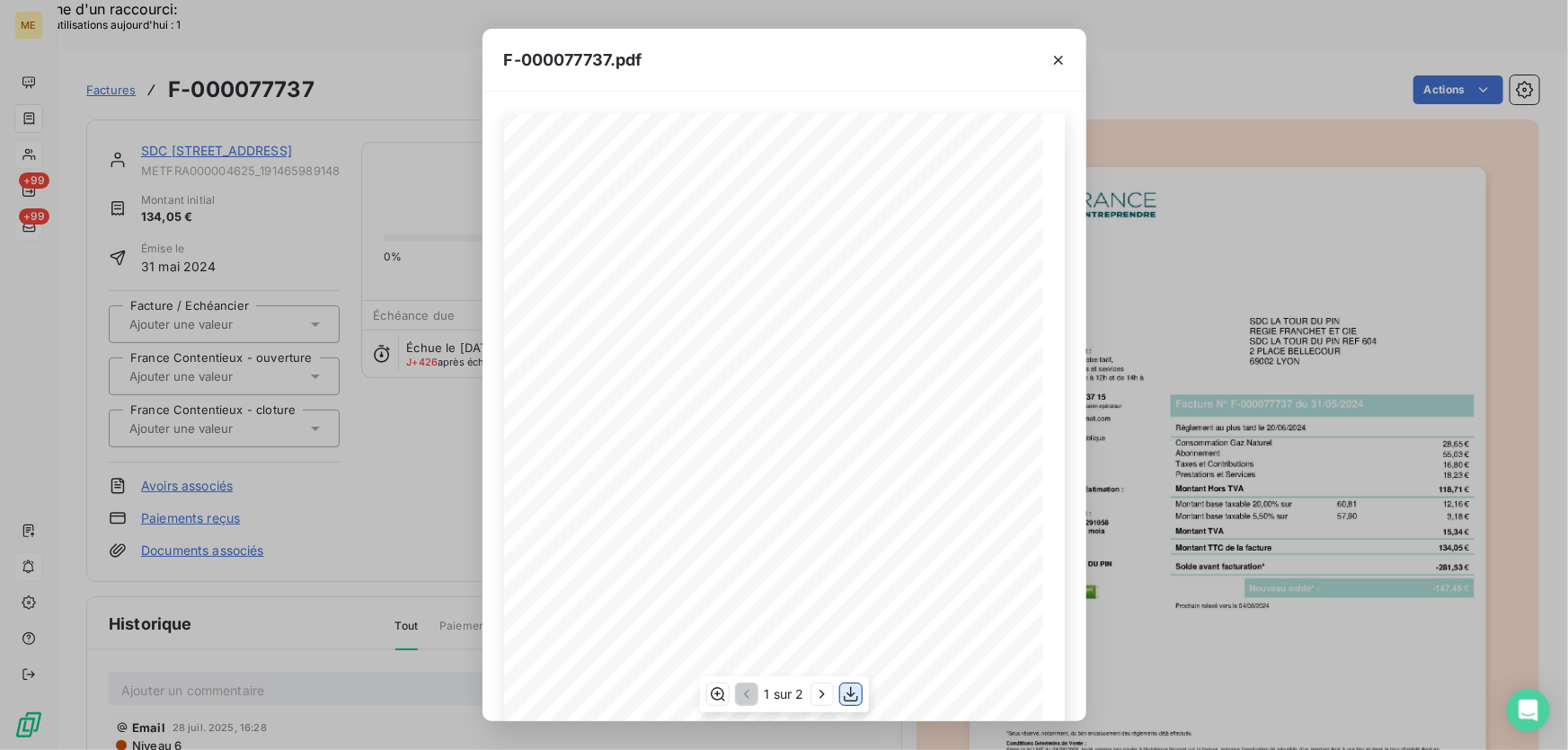
click at [851, 688] on icon "button" at bounding box center [850, 695] width 18 height 18
click at [878, 85] on div "F-000077737.pdf" at bounding box center [784, 60] width 604 height 63
click at [1057, 56] on icon "button" at bounding box center [1058, 61] width 18 height 18
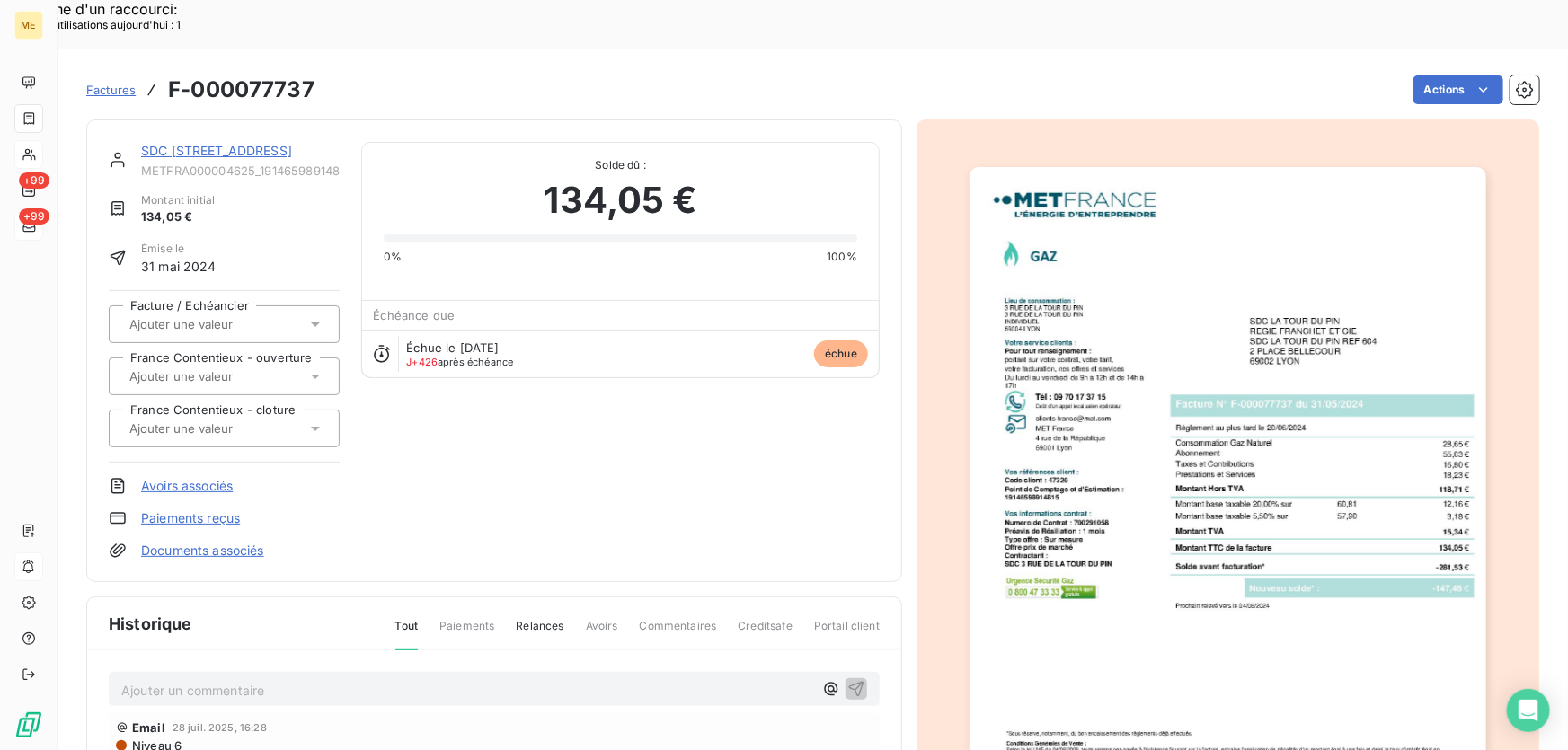
click at [225, 143] on link "SDC 3 RUE DE LA TOUR DU PIN" at bounding box center [216, 150] width 151 height 16
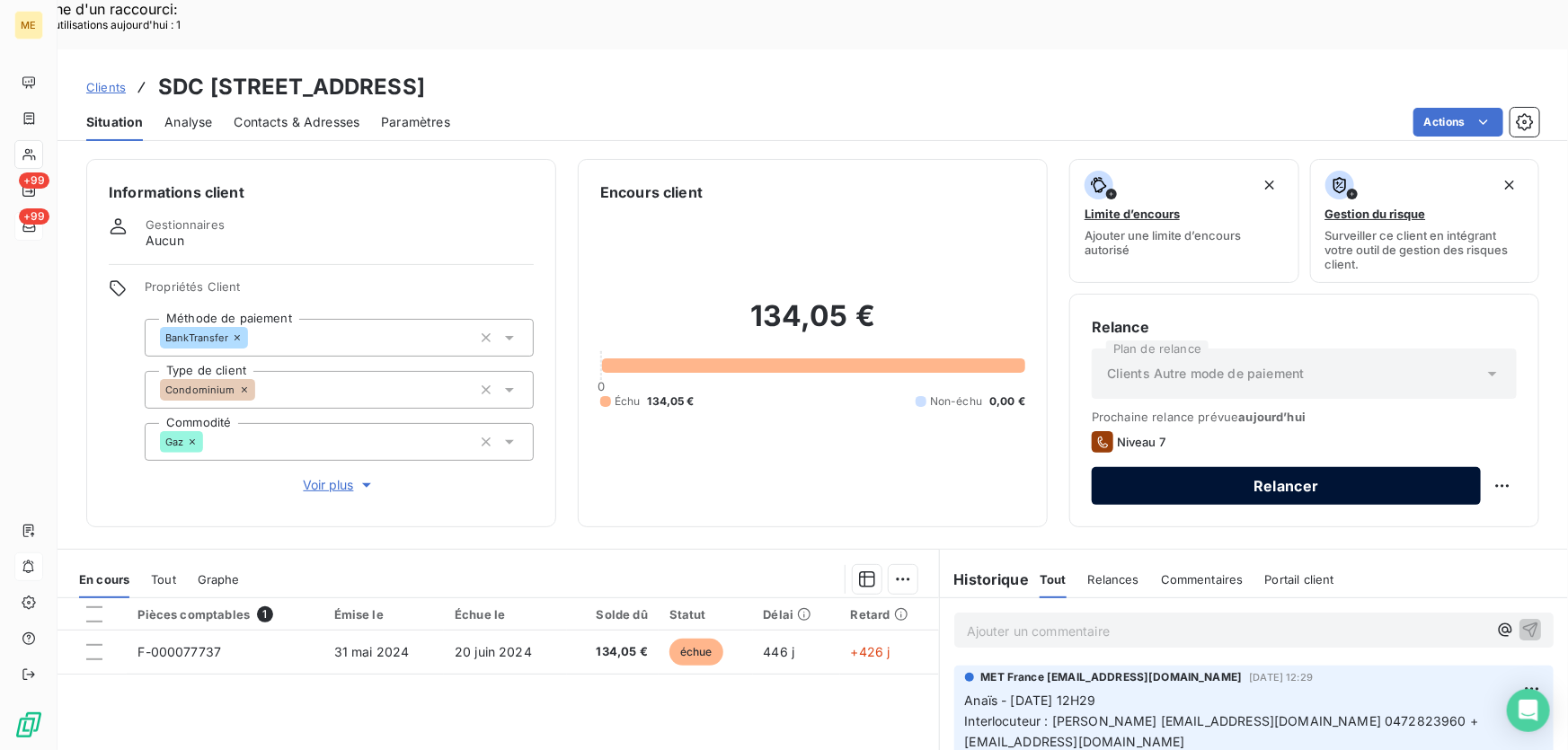
click at [1262, 468] on button "Relancer" at bounding box center [1286, 486] width 389 height 38
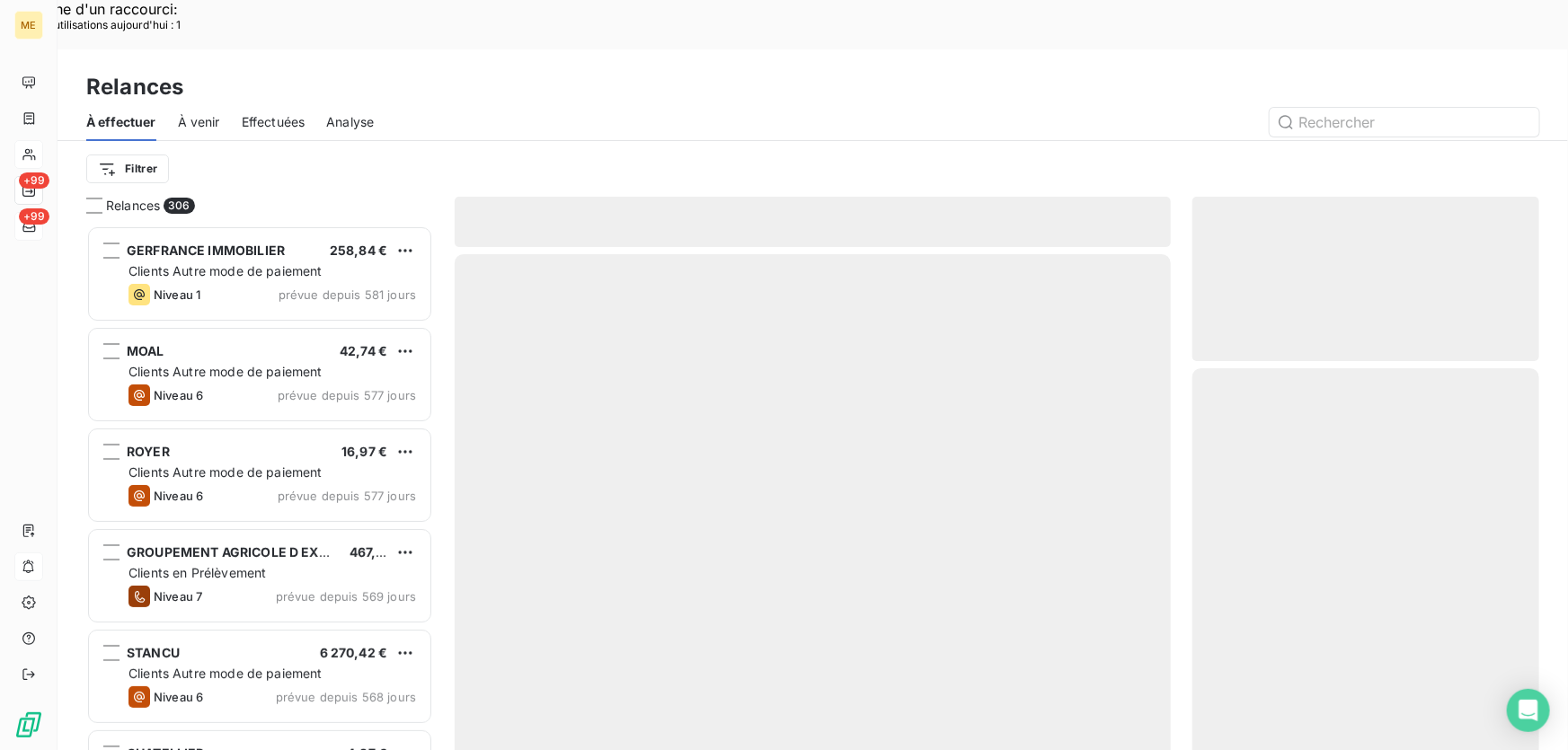
scroll to position [563, 334]
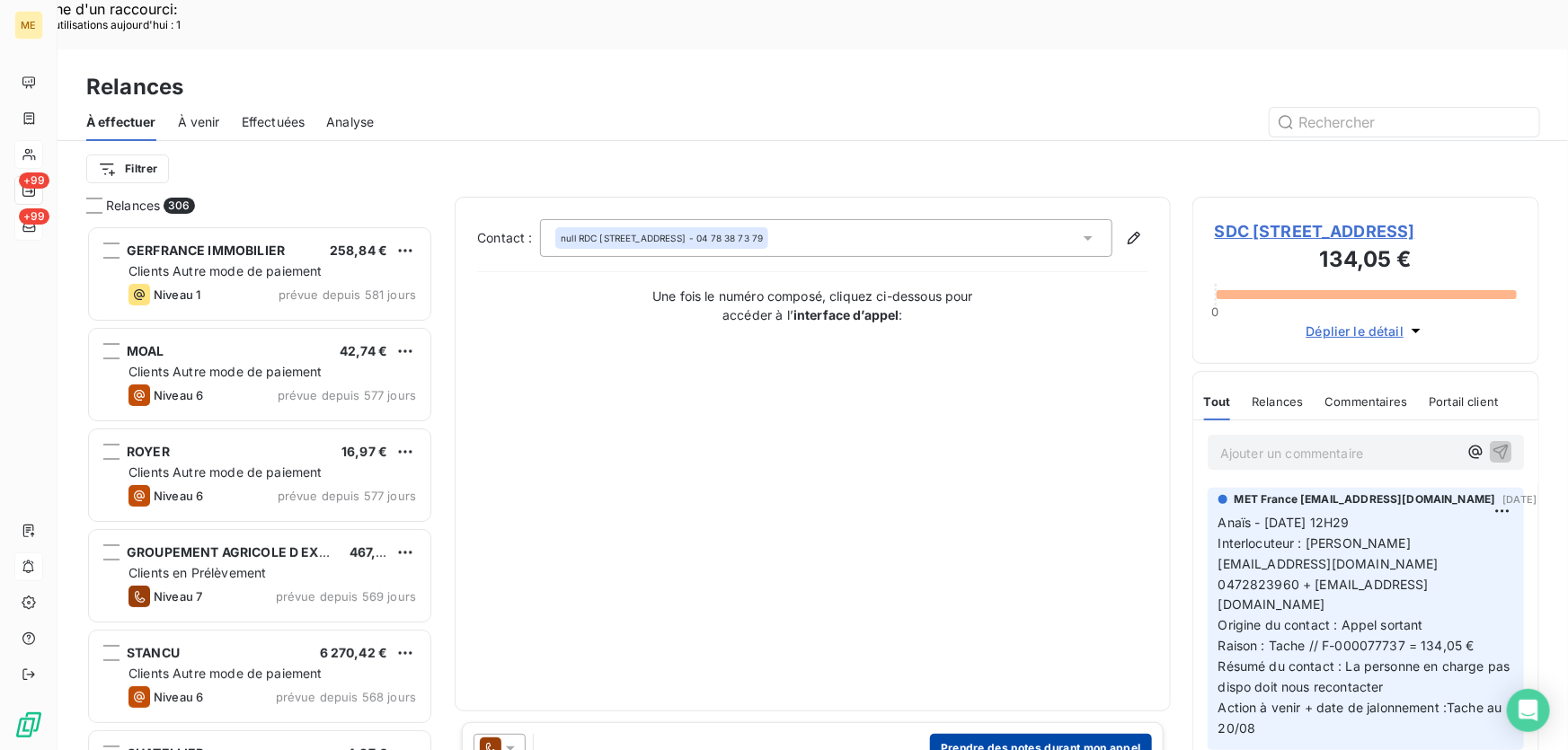
click at [1008, 734] on button "Prendre des notes durant mon appel" at bounding box center [1041, 748] width 222 height 28
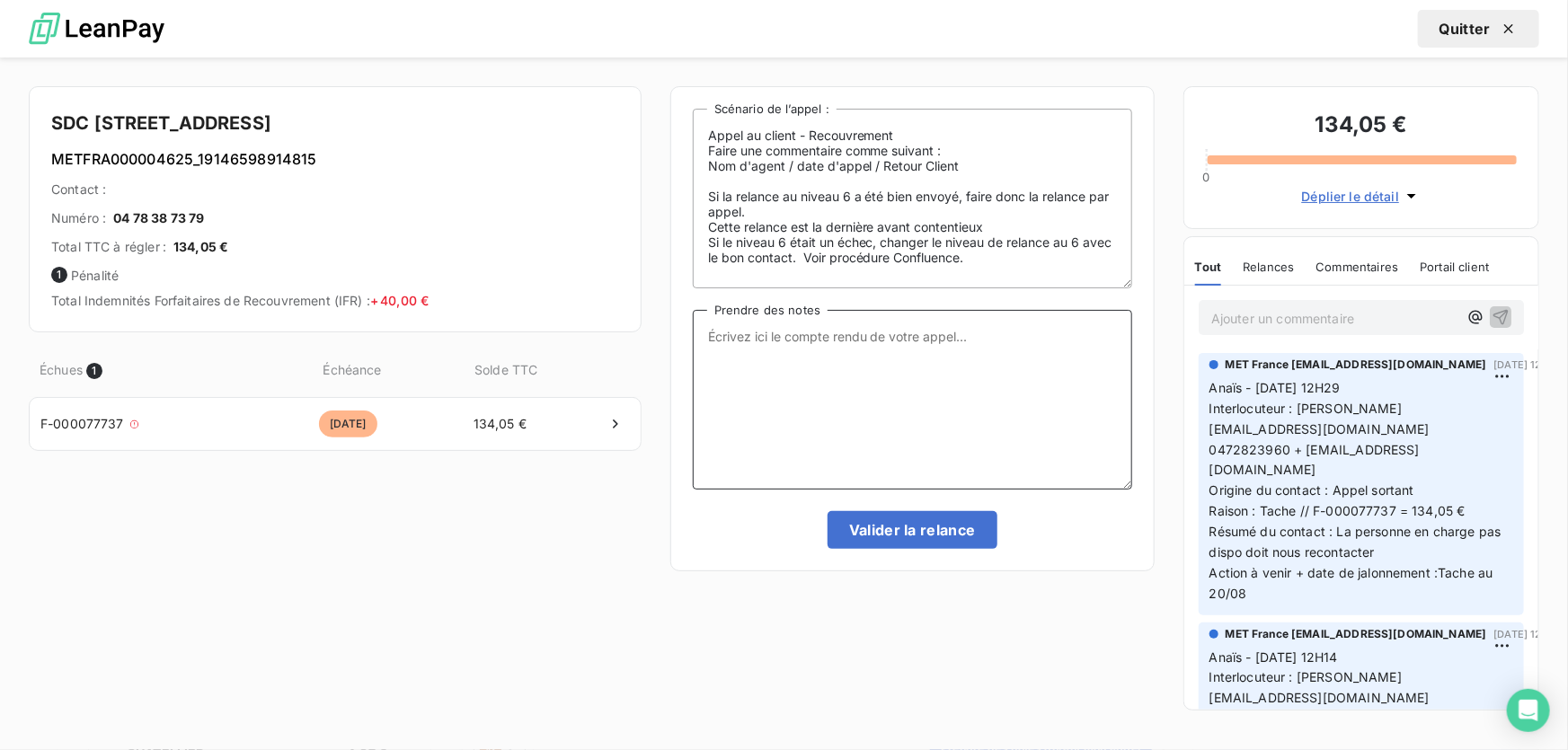
click at [800, 358] on textarea "Prendre des notes" at bounding box center [912, 400] width 439 height 180
paste textarea "Anaïs - 20/08/2025 - 12H07 Interlocuteur : Emilie Brucker ebrucker@citya.com 04…"
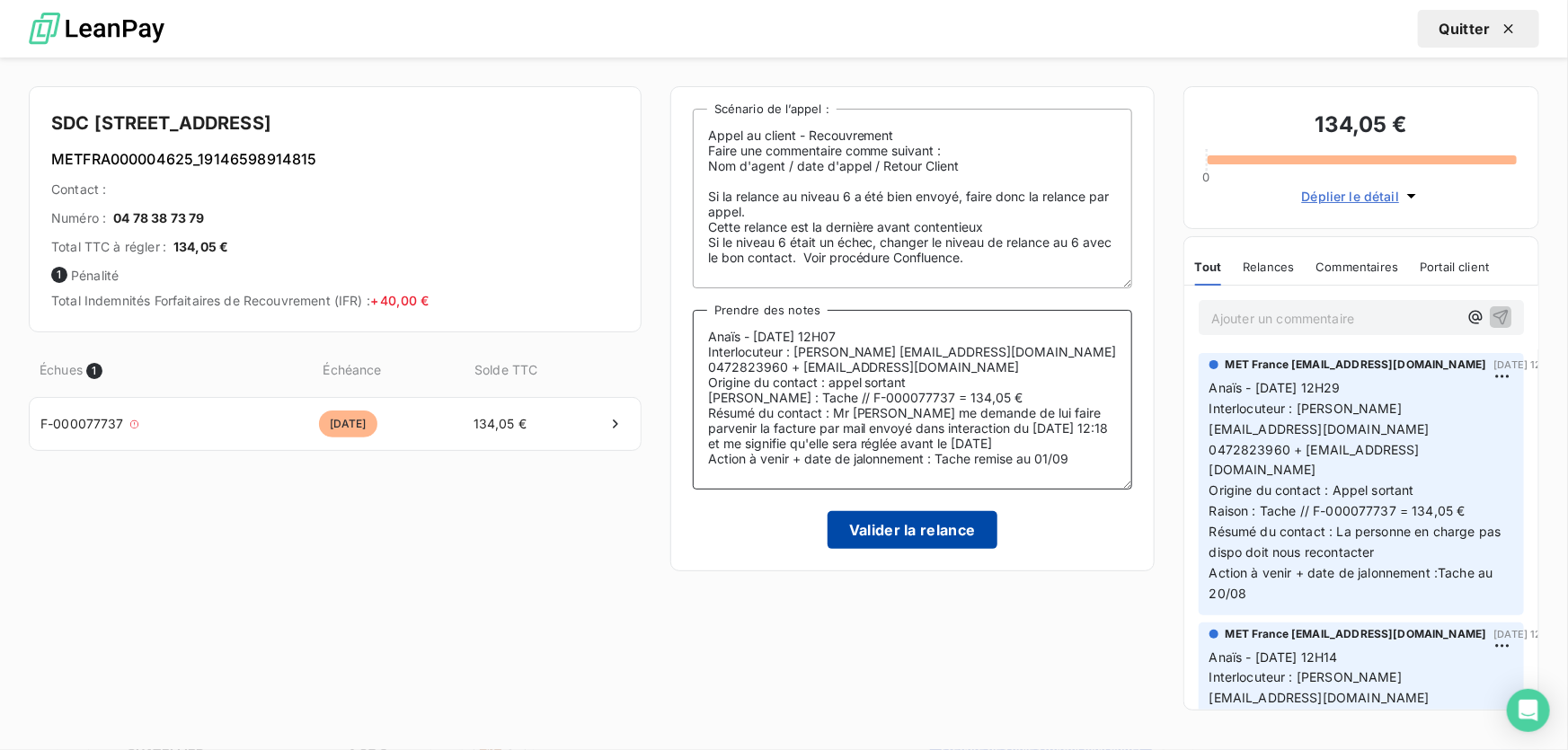
type textarea "Anaïs - 20/08/2025 - 12H07 Interlocuteur : Emilie Brucker ebrucker@citya.com 04…"
click at [878, 536] on button "Valider la relance" at bounding box center [912, 530] width 170 height 38
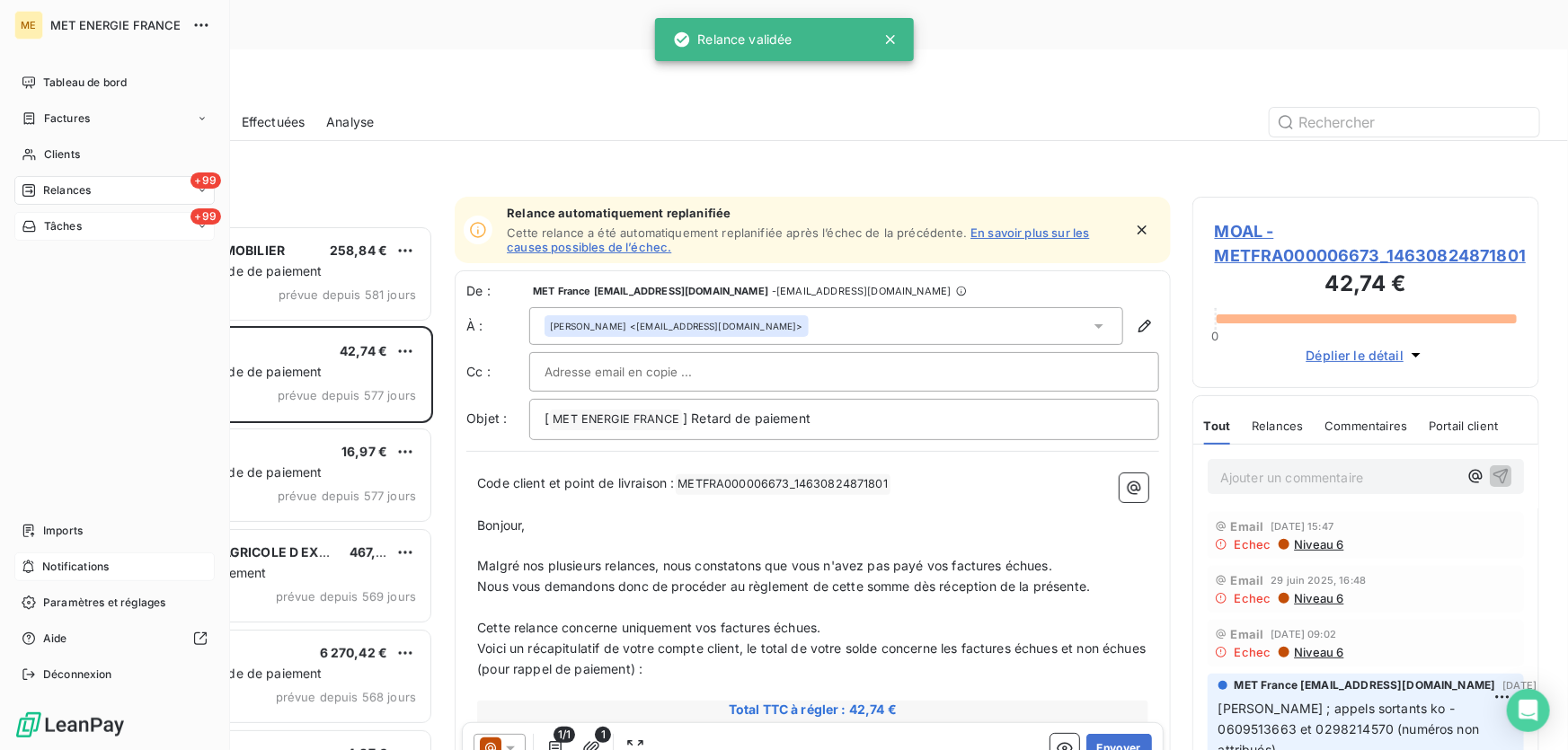
click at [53, 224] on span "Tâches" at bounding box center [62, 226] width 38 height 17
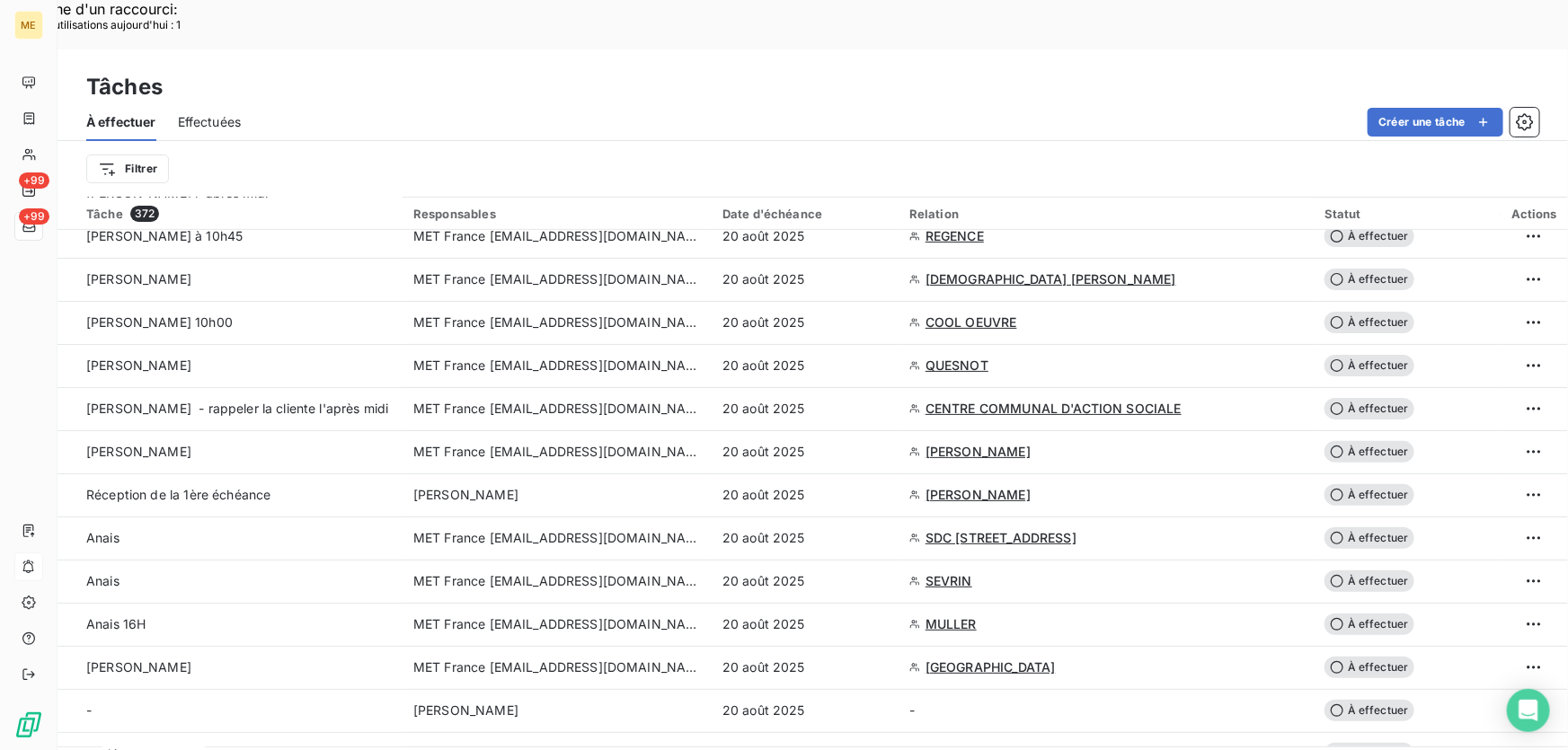
scroll to position [408, 0]
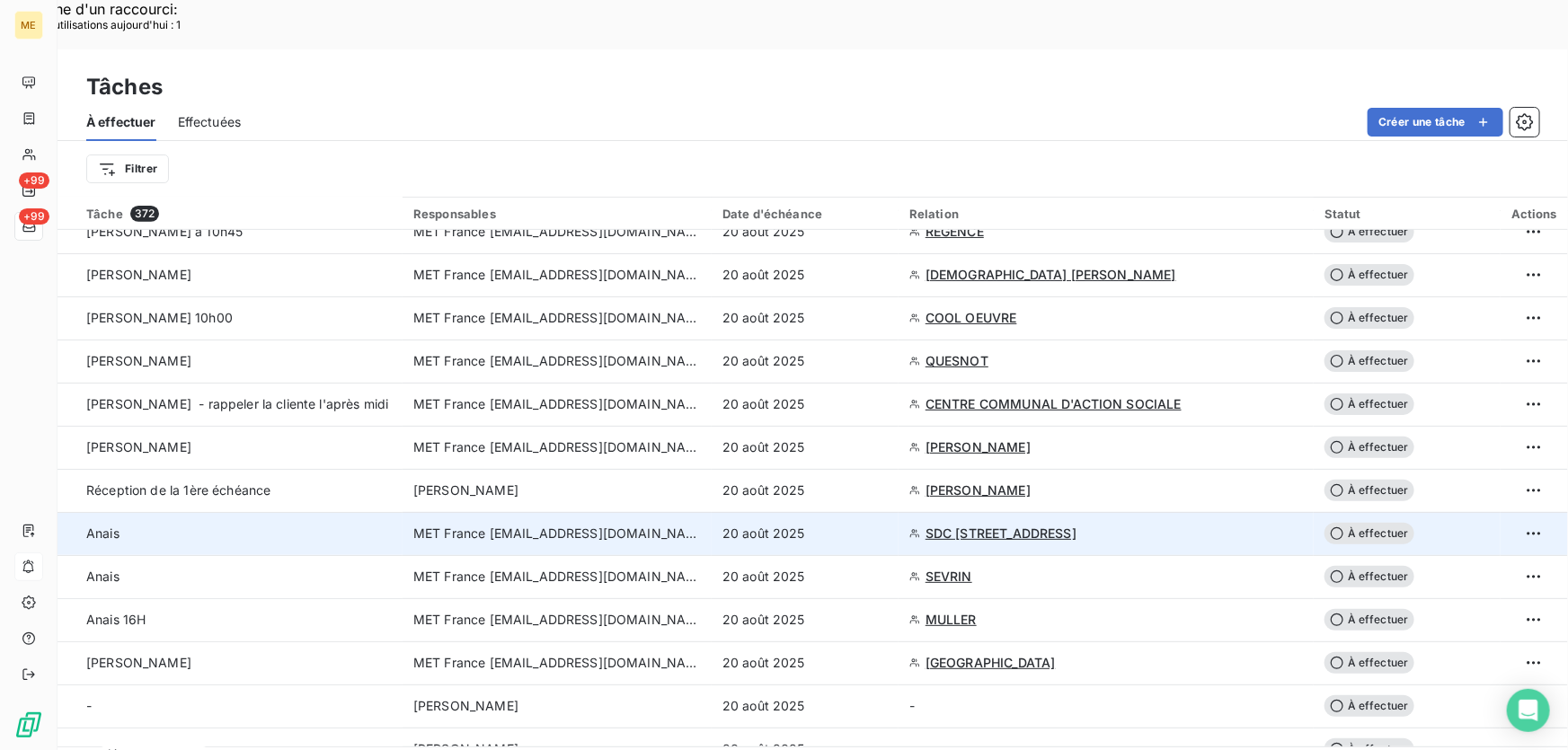
click at [987, 524] on span "SDC 3 RUE DE LA TOUR DU PIN" at bounding box center [1001, 534] width 151 height 18
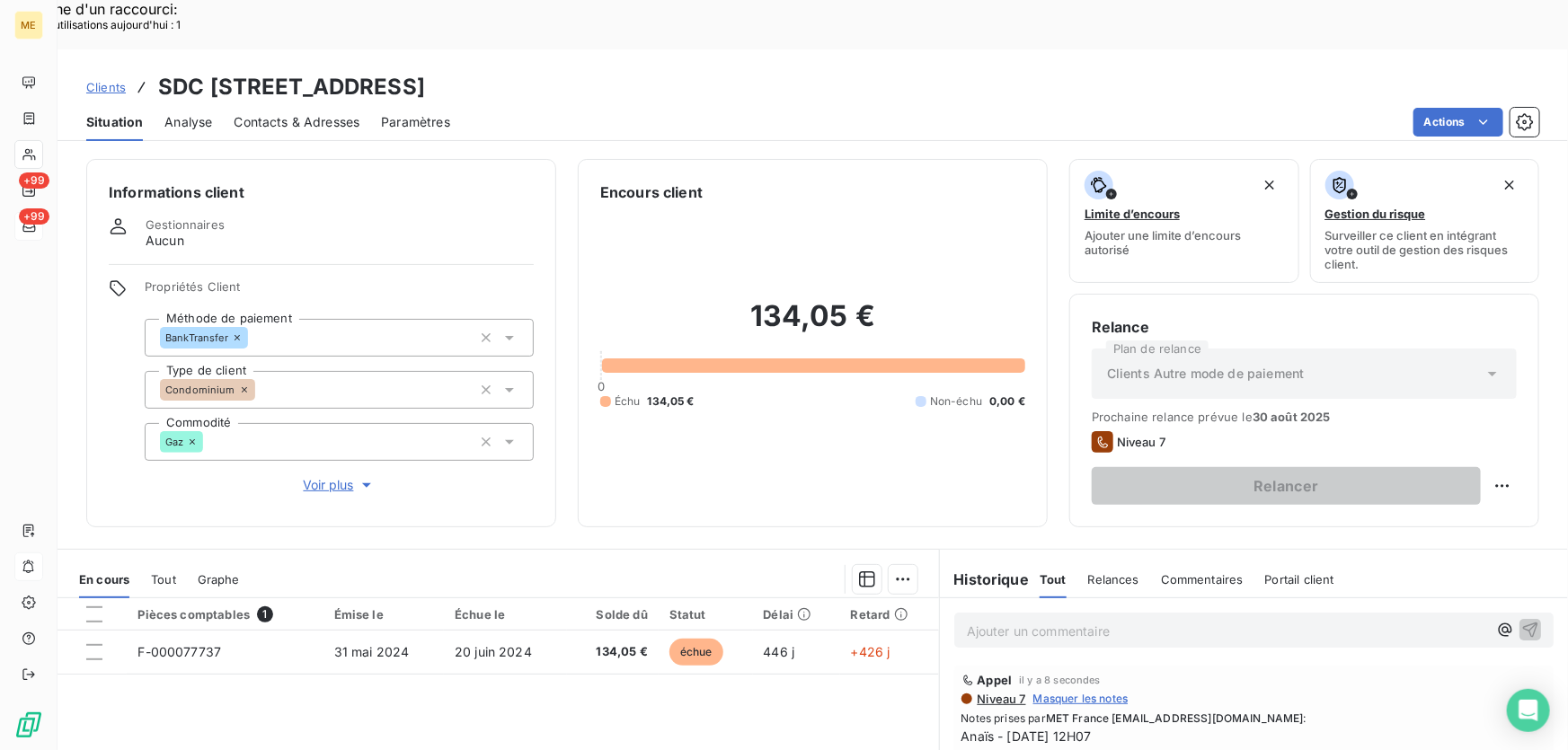
scroll to position [198, 0]
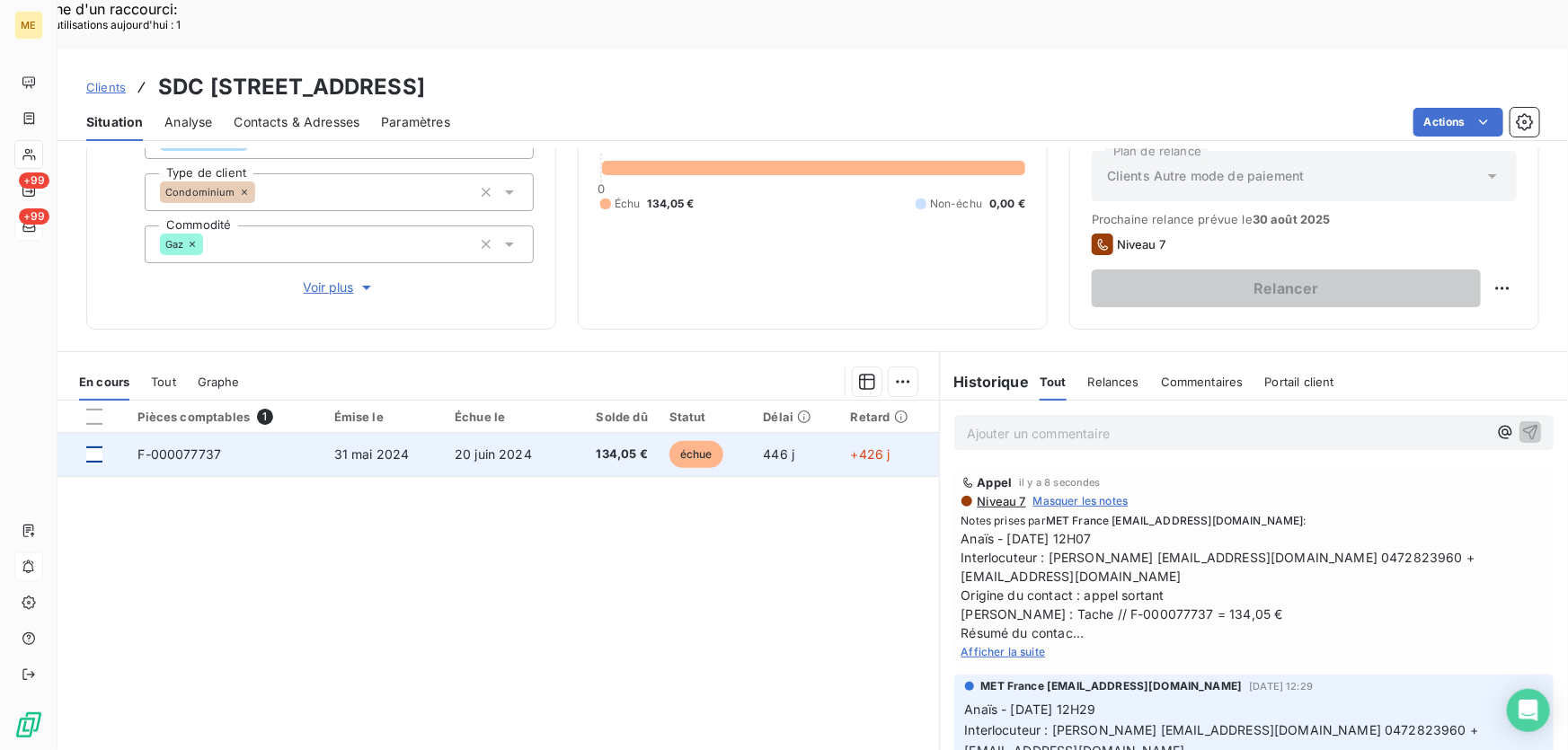
click at [94, 447] on div at bounding box center [94, 455] width 16 height 17
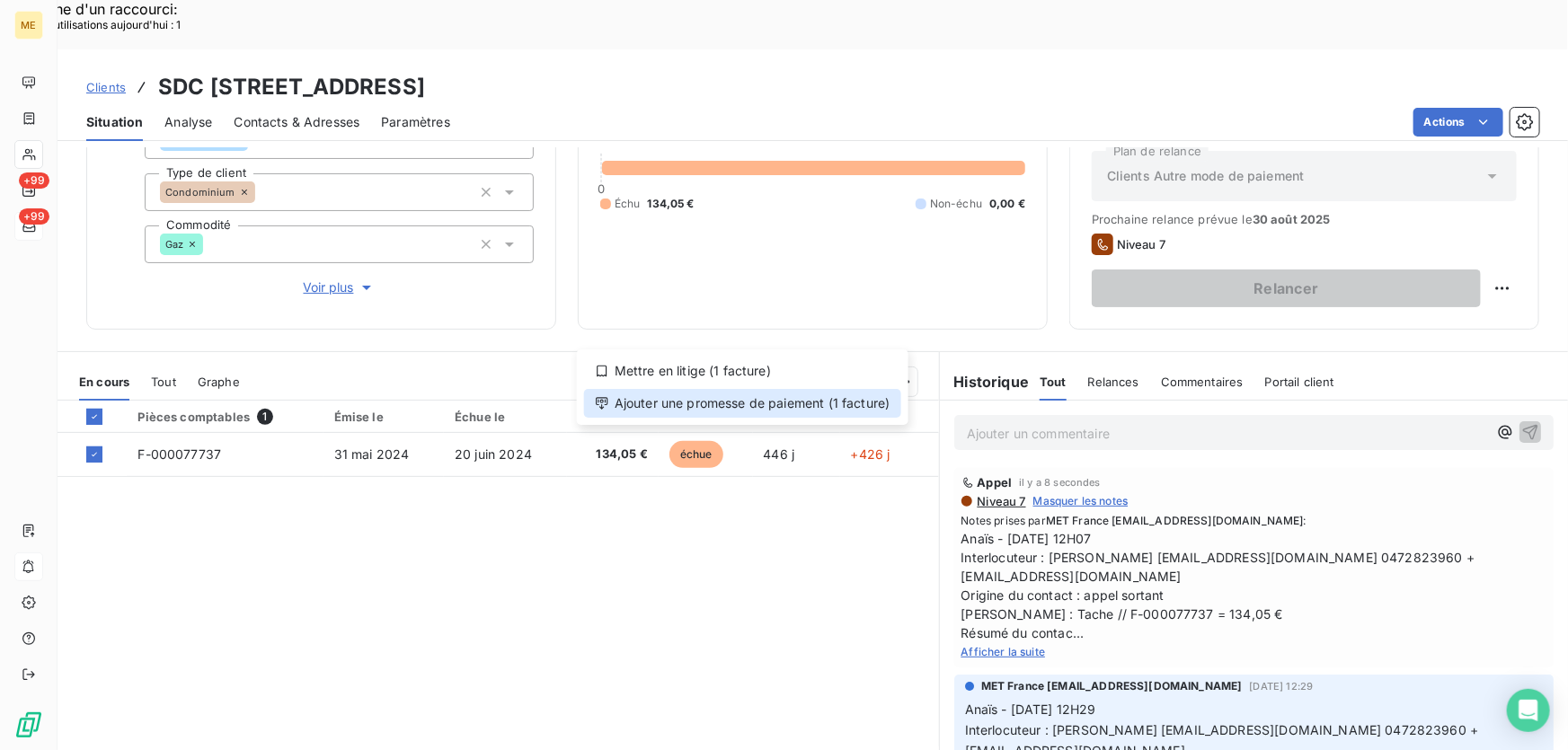
click at [826, 400] on div "Ajouter une promesse de paiement (1 facture)" at bounding box center [742, 403] width 317 height 28
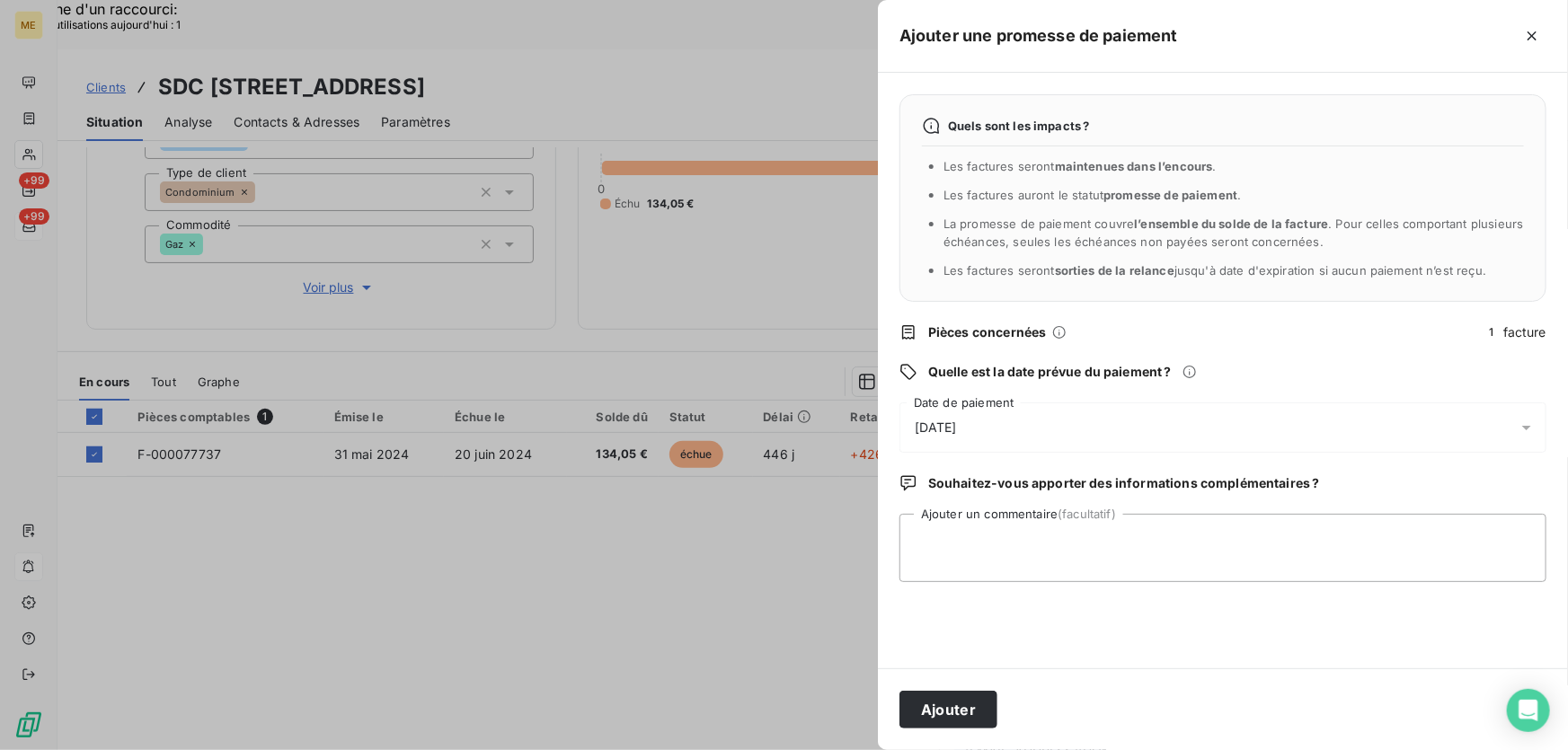
click at [1041, 432] on div "21/08/2025" at bounding box center [1223, 427] width 647 height 50
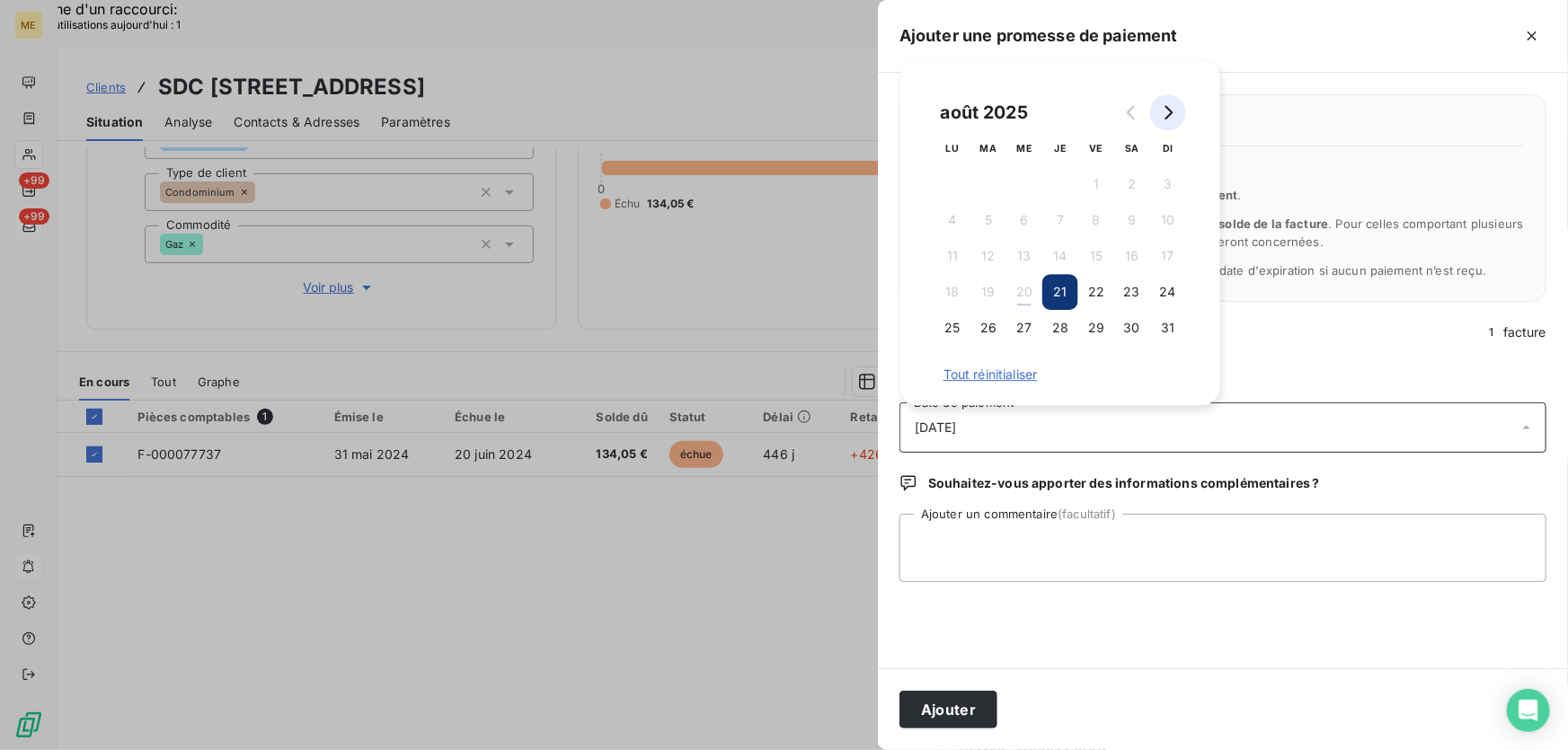
click at [1168, 118] on icon "Go to next month" at bounding box center [1168, 113] width 15 height 15
click at [1089, 181] on button "5" at bounding box center [1095, 183] width 36 height 36
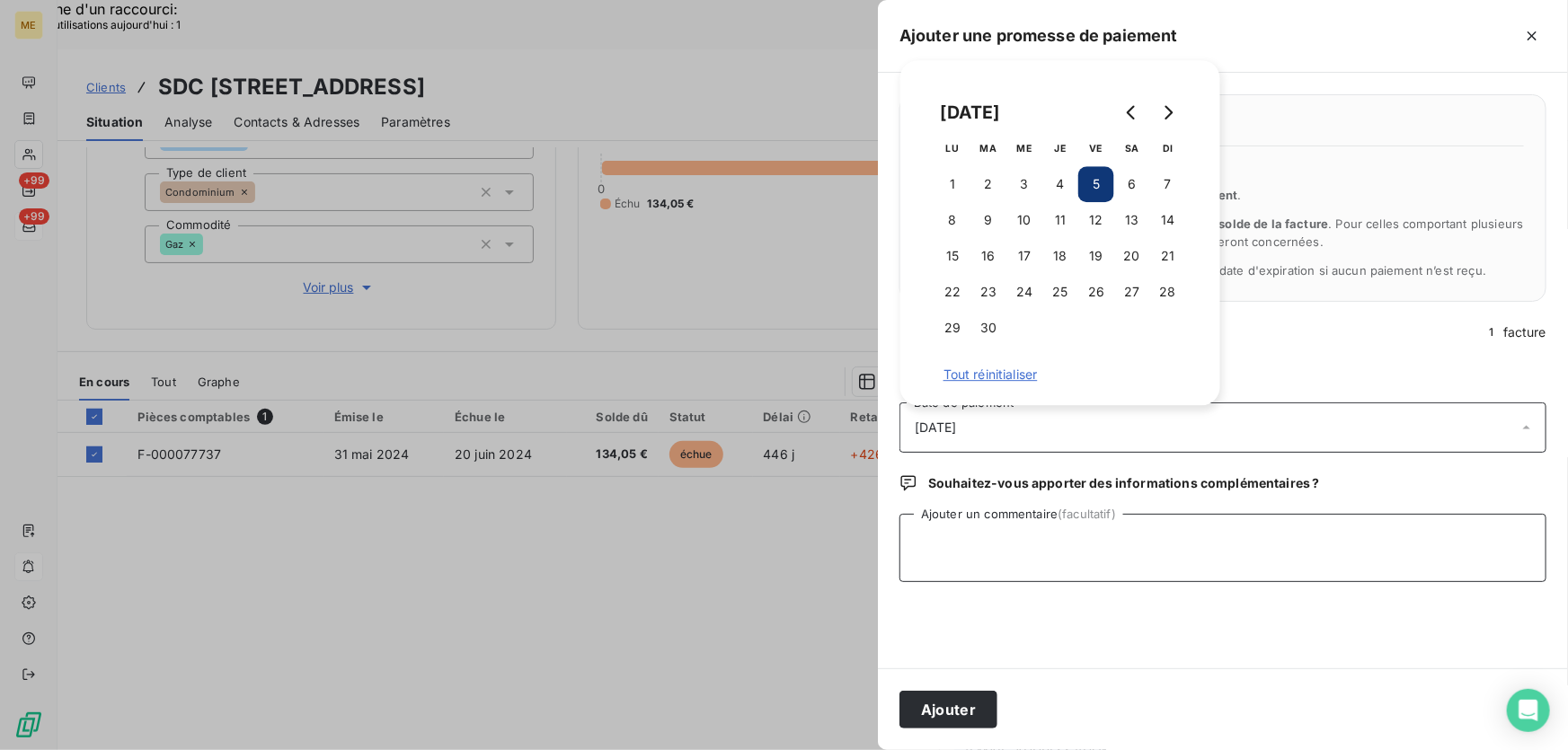
click at [1015, 525] on textarea "Ajouter un commentaire (facultatif)" at bounding box center [1223, 548] width 647 height 68
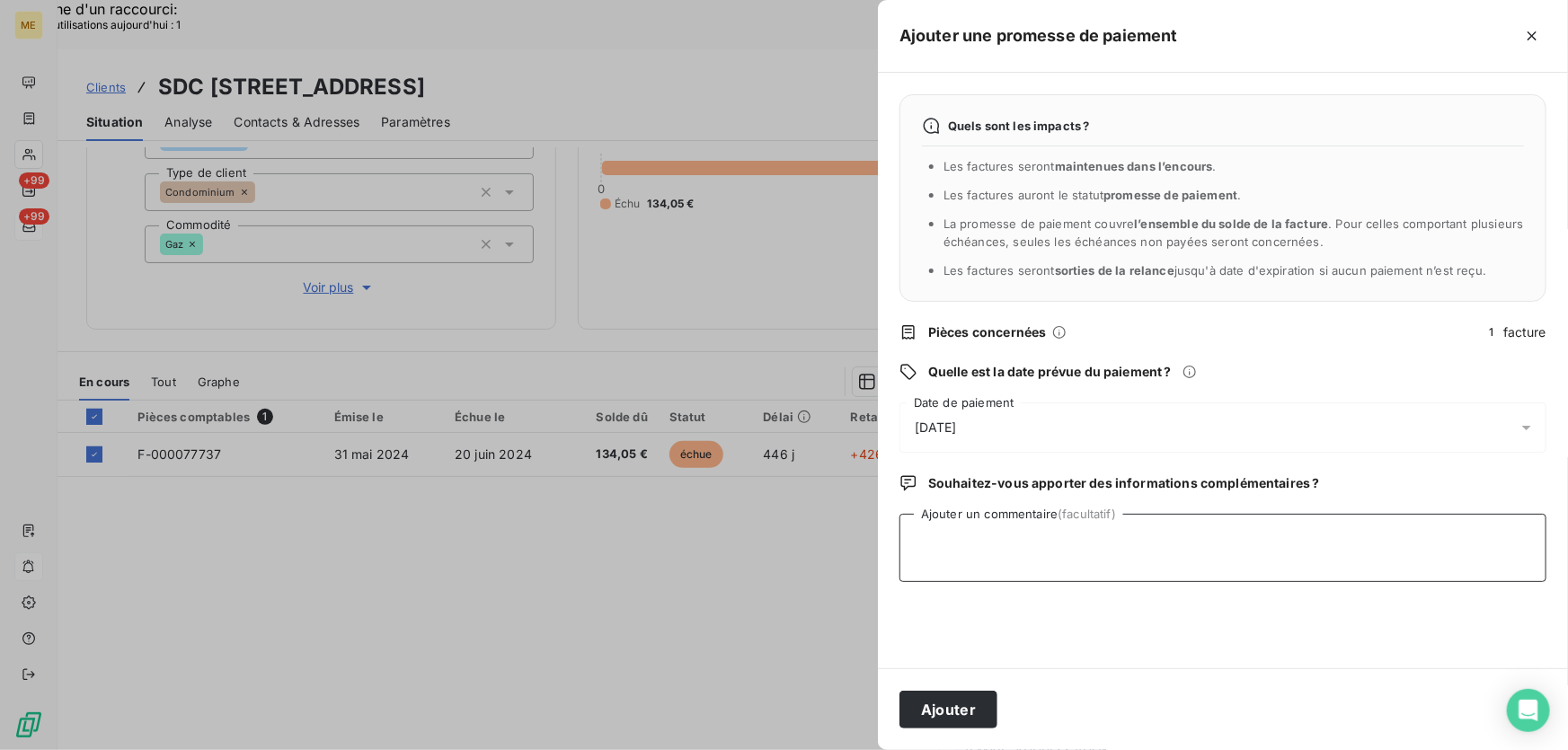
paste textarea "Anaïs - 20/08/2025 - 12H07 Interlocuteur : Emilie Brucker ebrucker@citya.com 04…"
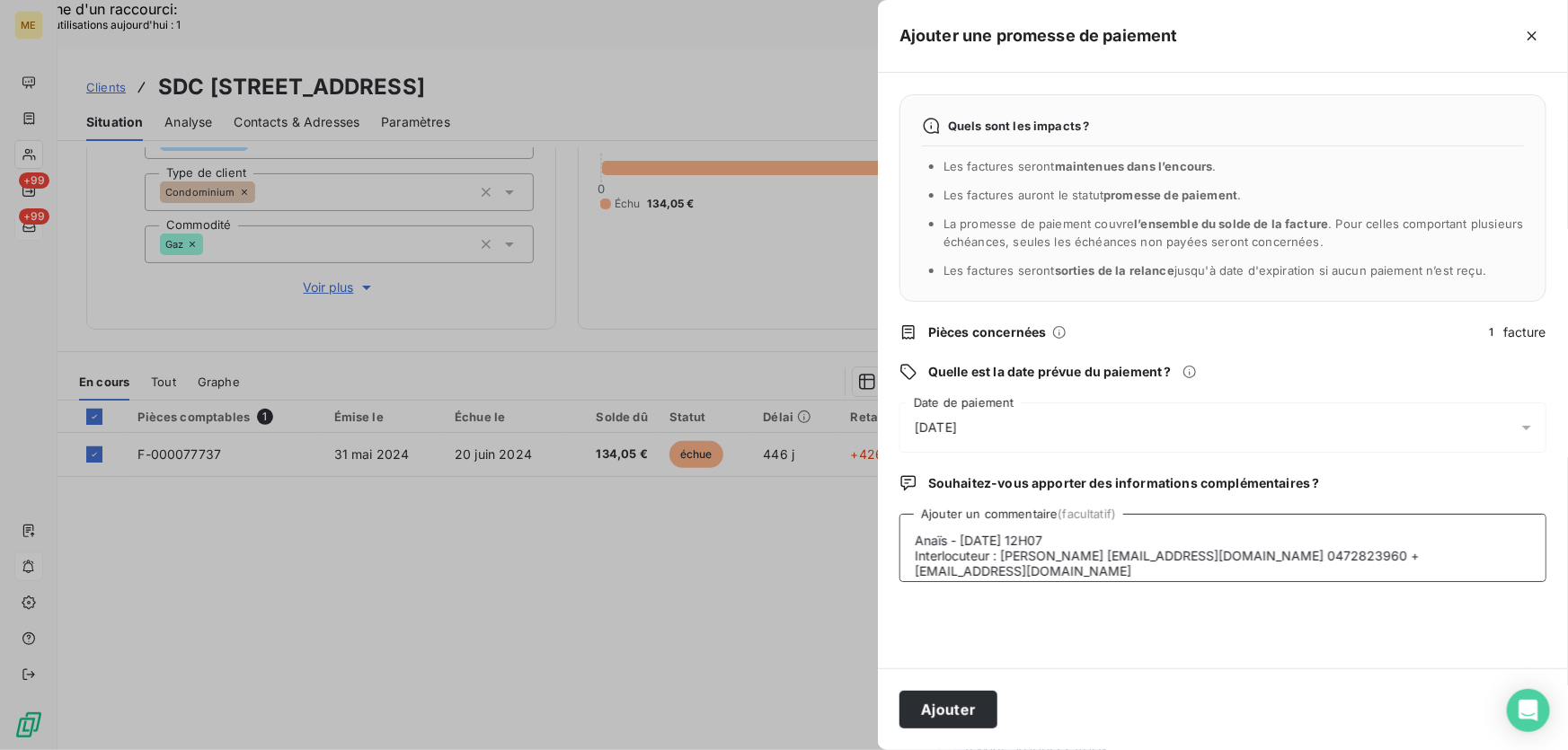
scroll to position [60, 0]
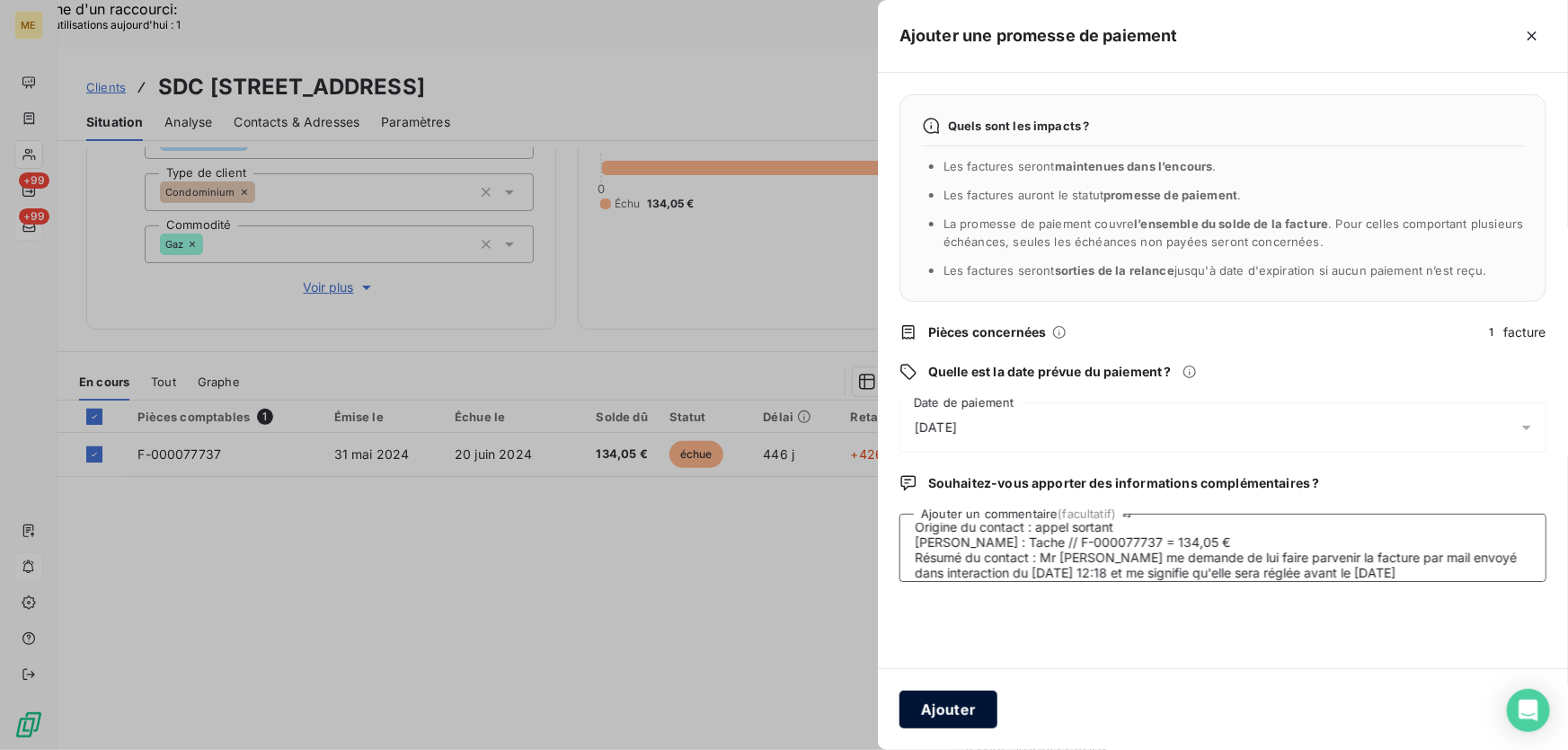
type textarea "Anaïs - 20/08/2025 - 12H07 Interlocuteur : Emilie Brucker ebrucker@citya.com 04…"
click at [944, 705] on button "Ajouter" at bounding box center [948, 710] width 98 height 38
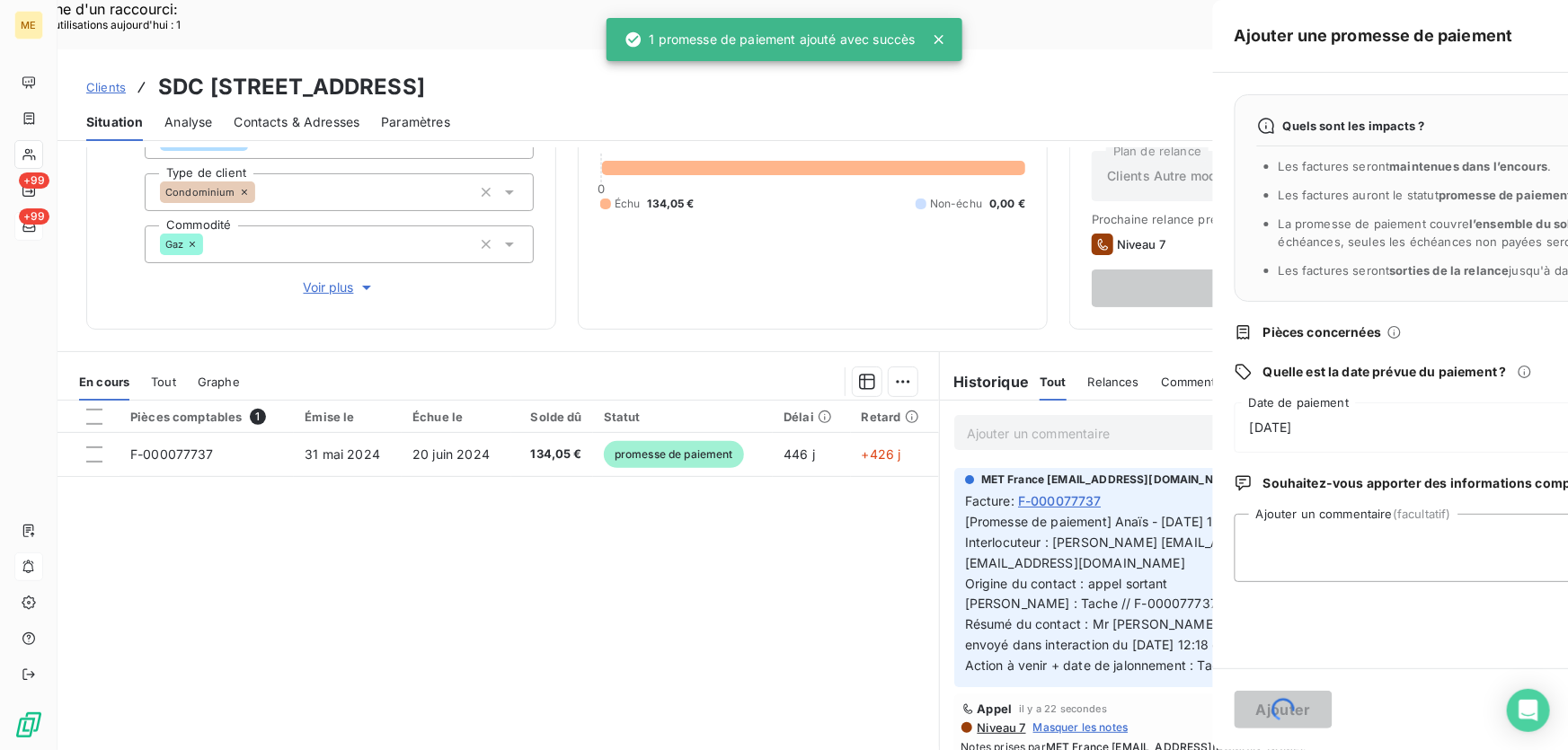
scroll to position [0, 0]
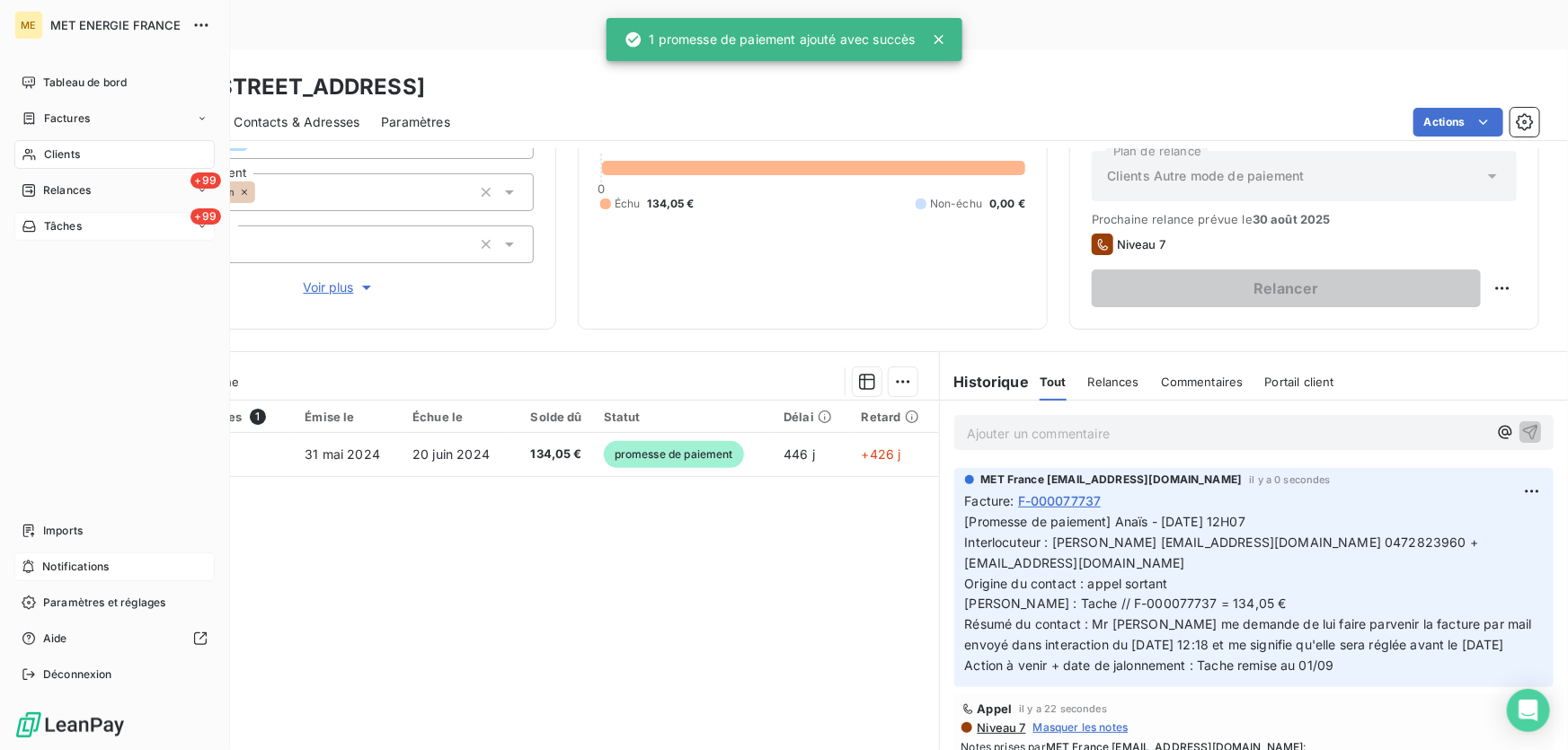
click at [81, 229] on span "Tâches" at bounding box center [62, 226] width 38 height 17
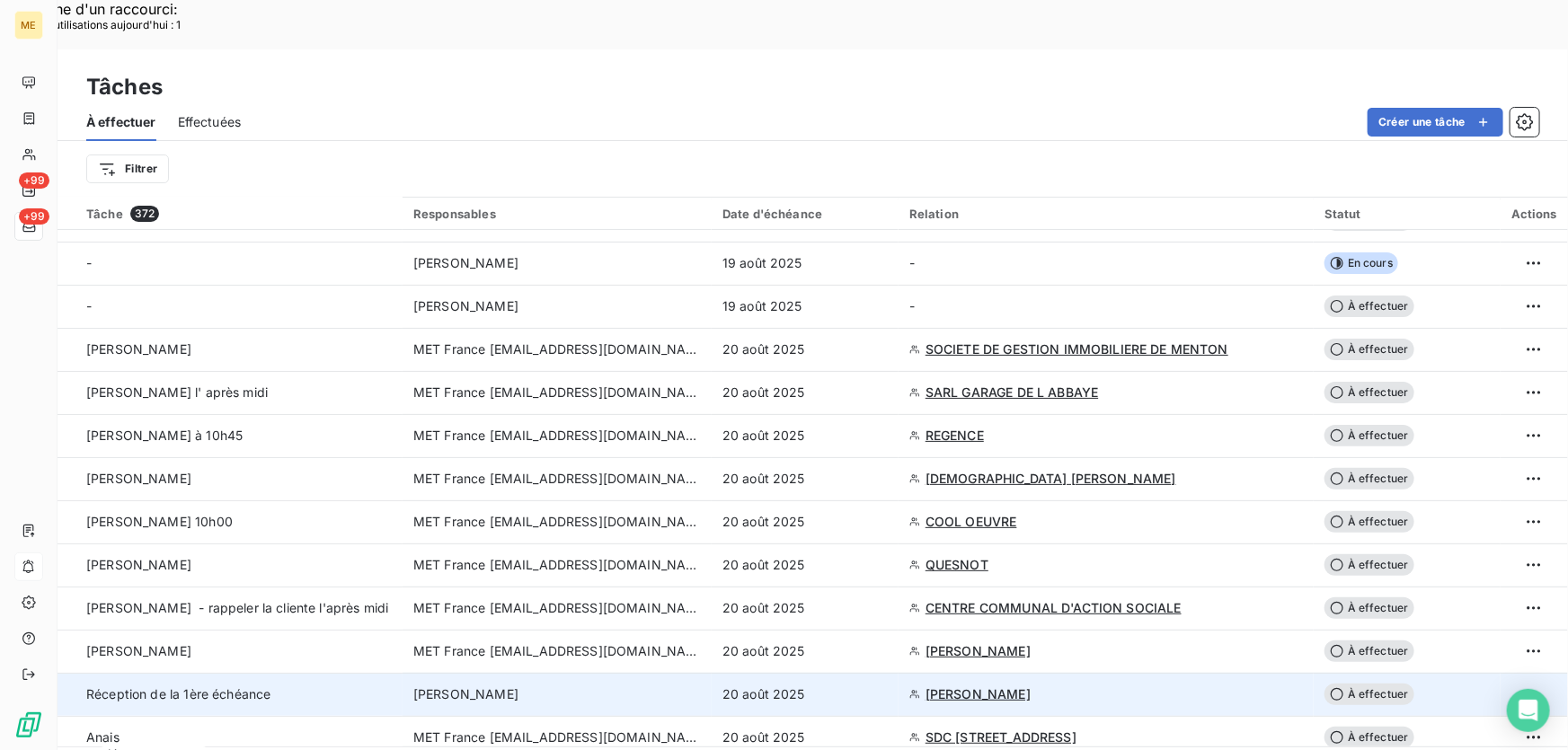
scroll to position [245, 0]
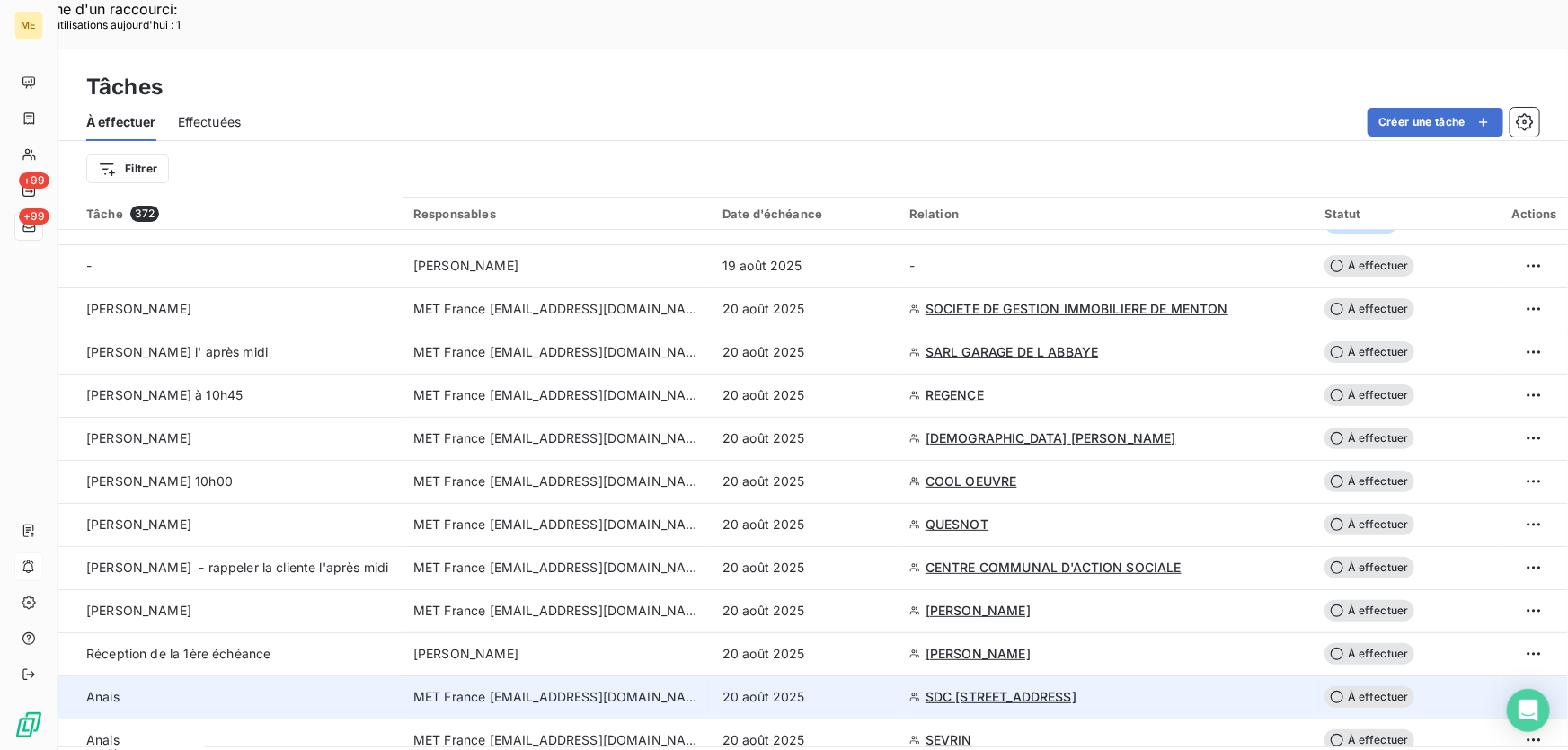
click at [821, 689] on div "20 août 2025" at bounding box center [805, 698] width 165 height 18
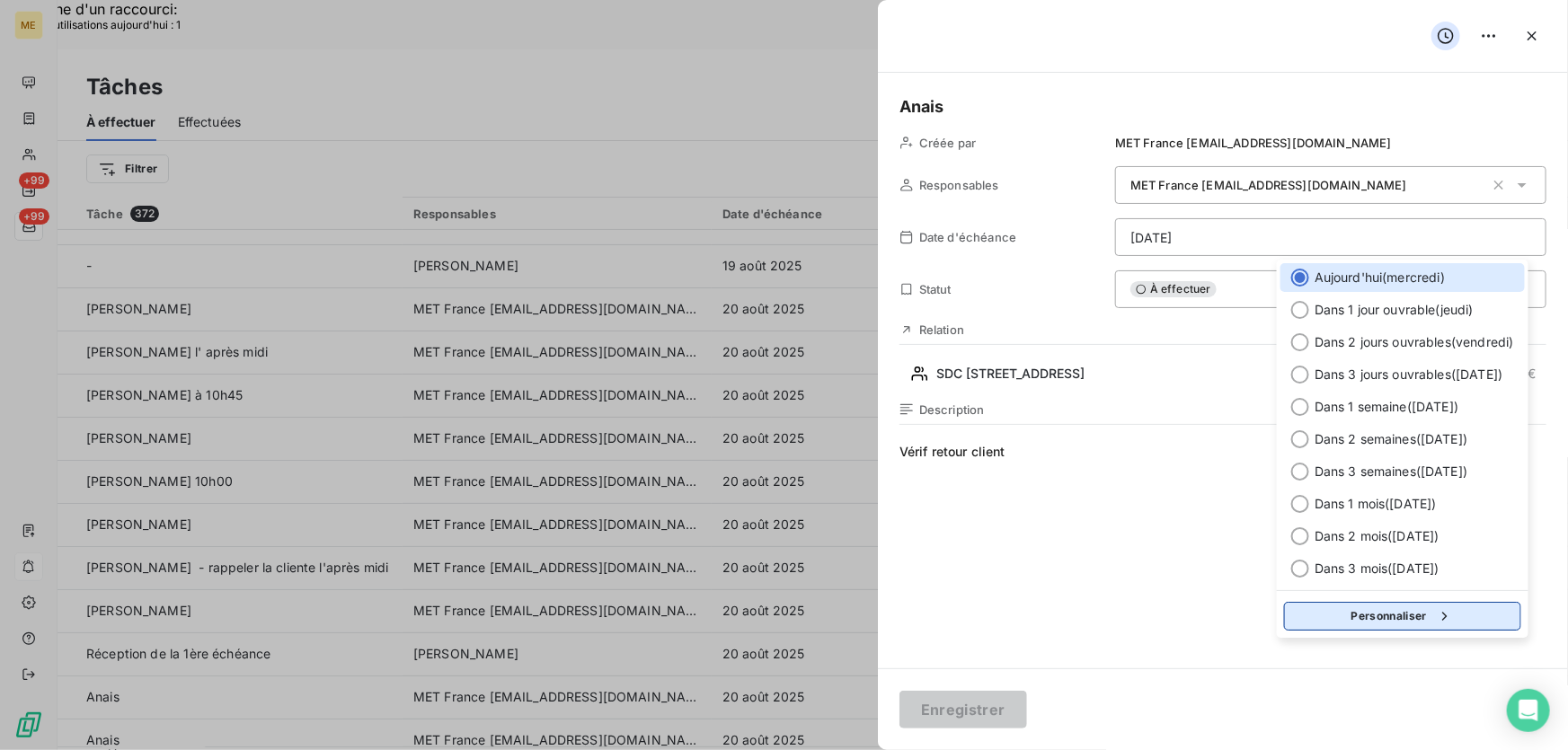
click at [1409, 616] on button "Personnaliser" at bounding box center [1402, 616] width 237 height 28
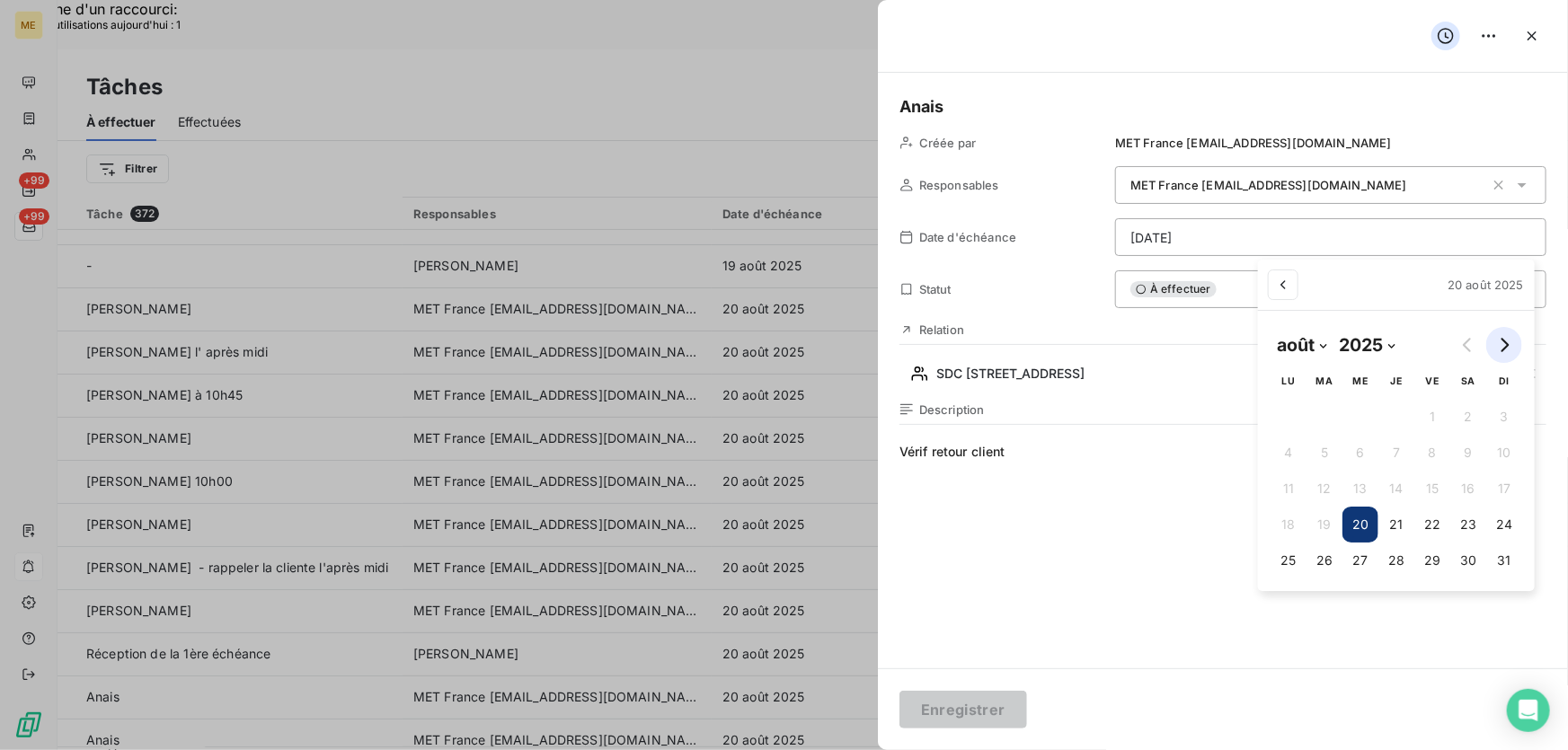
click at [1508, 341] on icon "Go to next month" at bounding box center [1504, 346] width 15 height 15
select select "8"
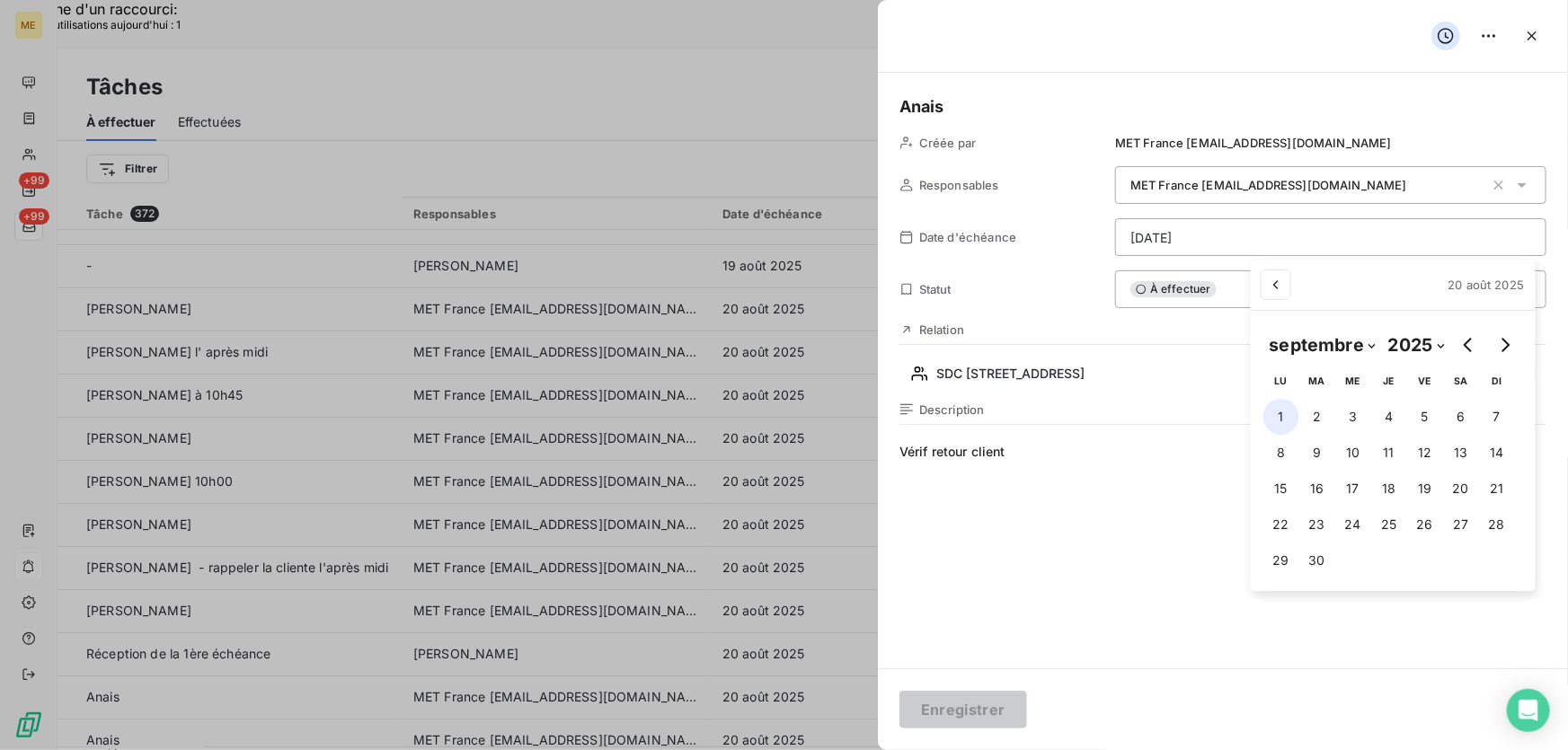
click at [1285, 417] on button "1" at bounding box center [1280, 416] width 36 height 36
type input "01/09/2025"
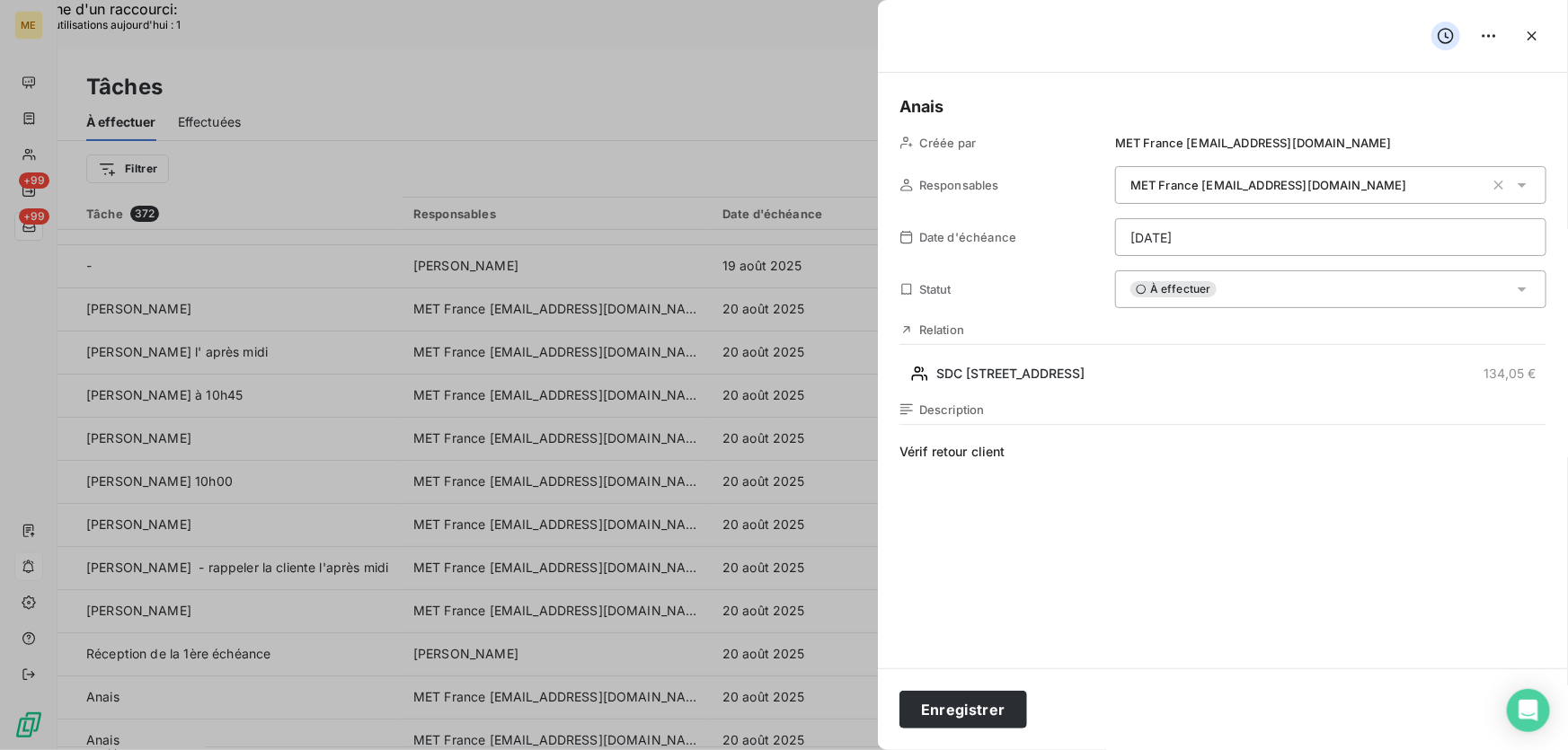
click at [1028, 447] on span "Vérif retour client" at bounding box center [1223, 615] width 647 height 345
drag, startPoint x: 1025, startPoint y: 453, endPoint x: 934, endPoint y: 453, distance: 91.0
click at [934, 453] on span "Vérif retour client" at bounding box center [1223, 615] width 647 height 345
click at [1003, 714] on button "Enregistrer" at bounding box center [962, 710] width 127 height 38
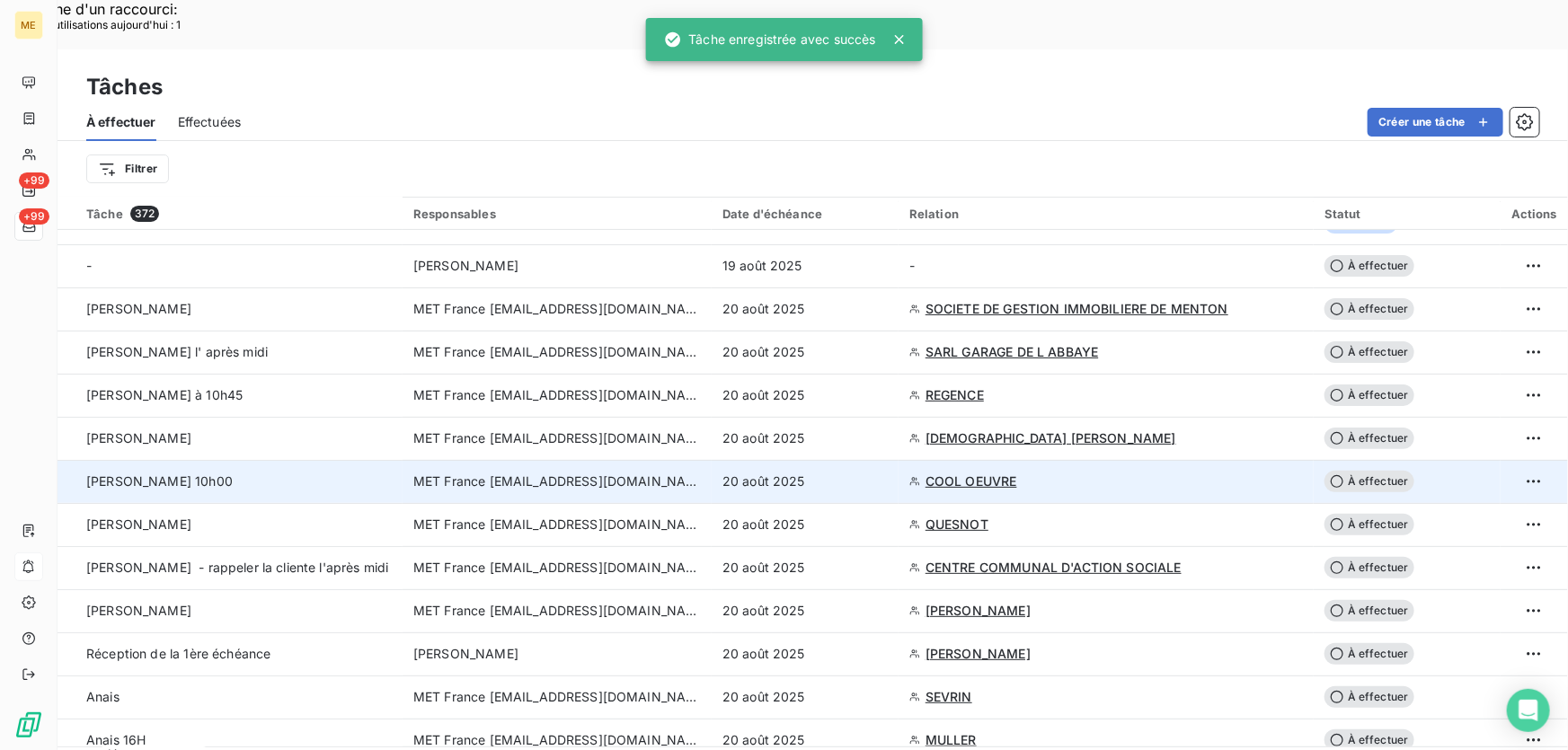
scroll to position [326, 0]
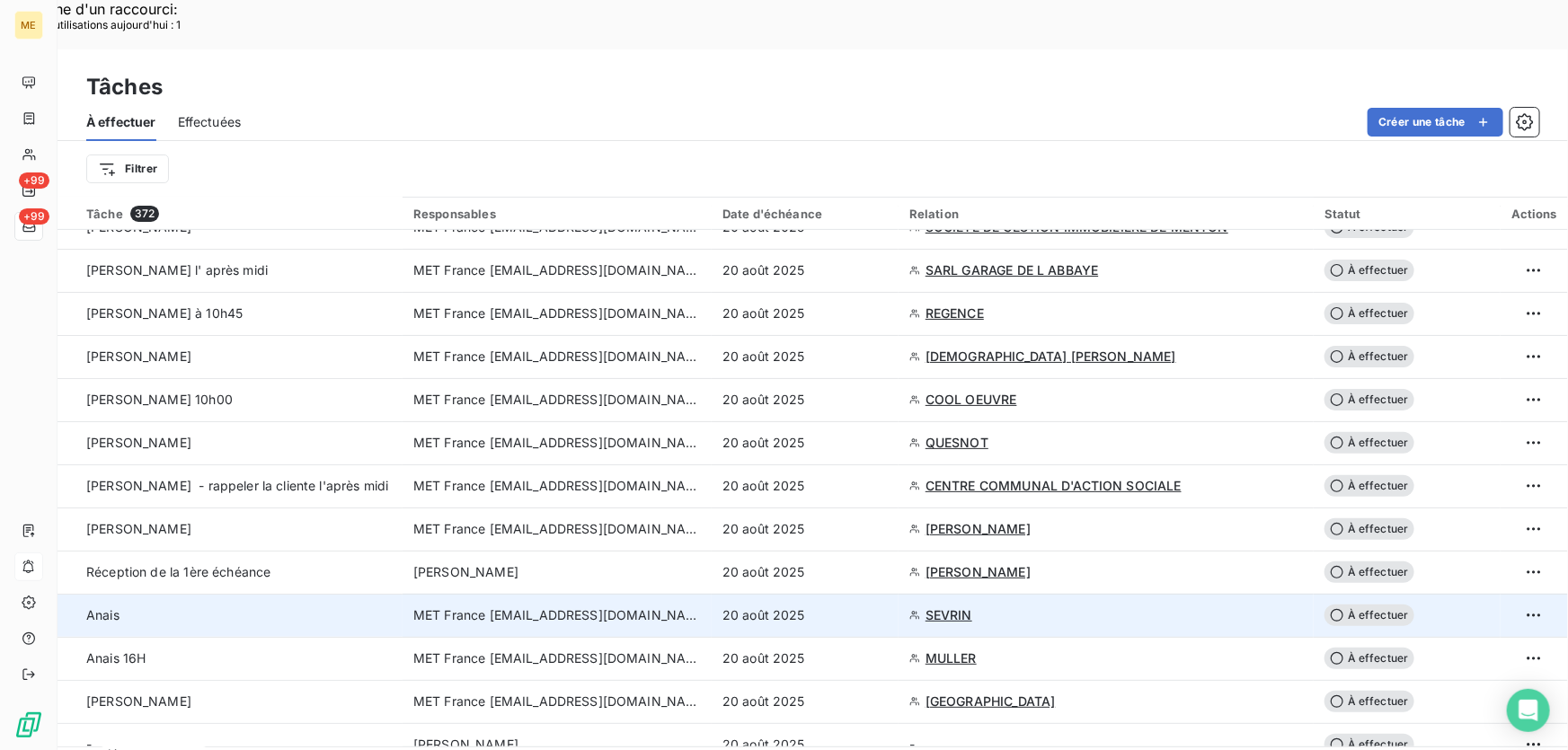
click at [874, 607] on div "20 août 2025" at bounding box center [805, 616] width 165 height 18
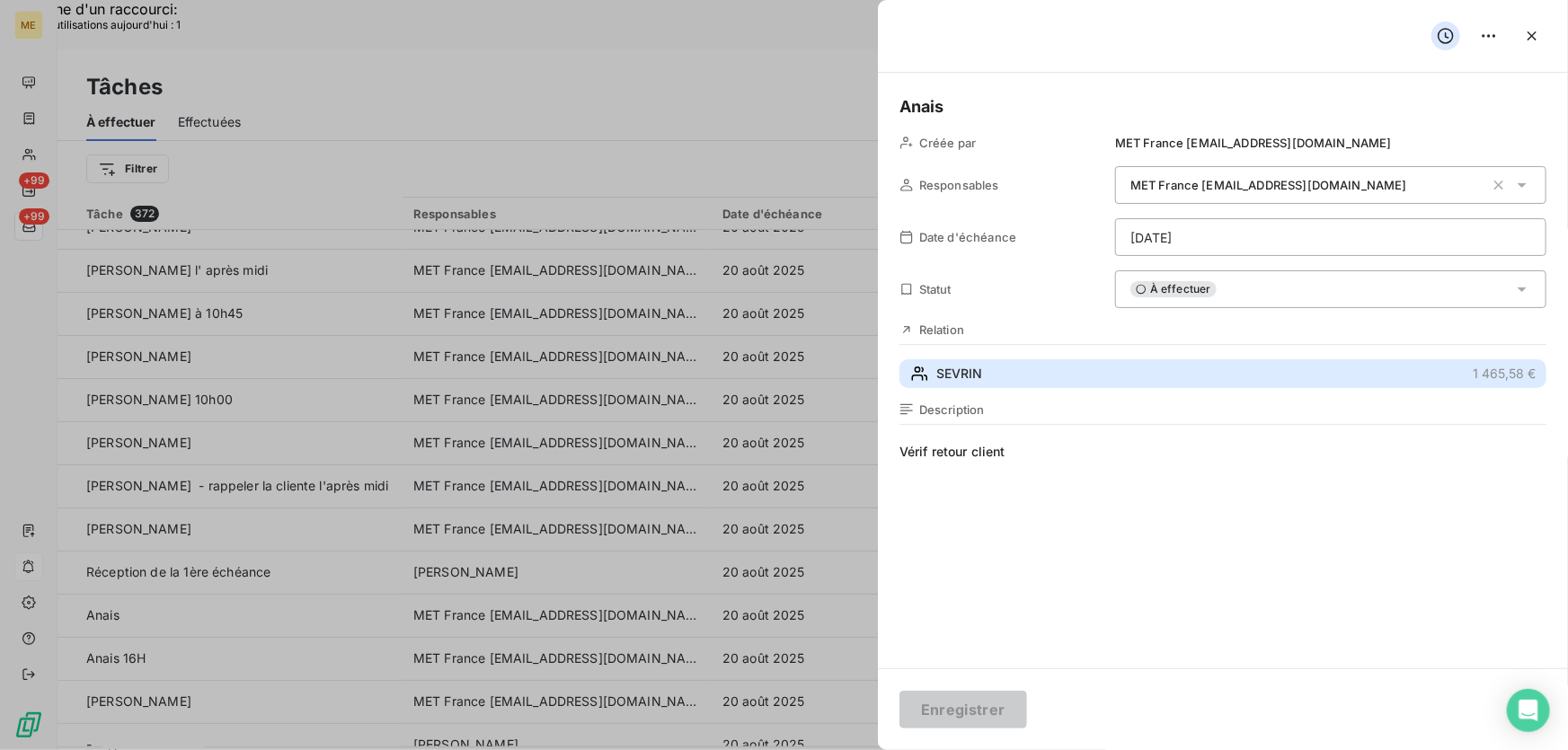
click at [1153, 369] on button "SEVRIN 1 465,58 €" at bounding box center [1223, 373] width 647 height 28
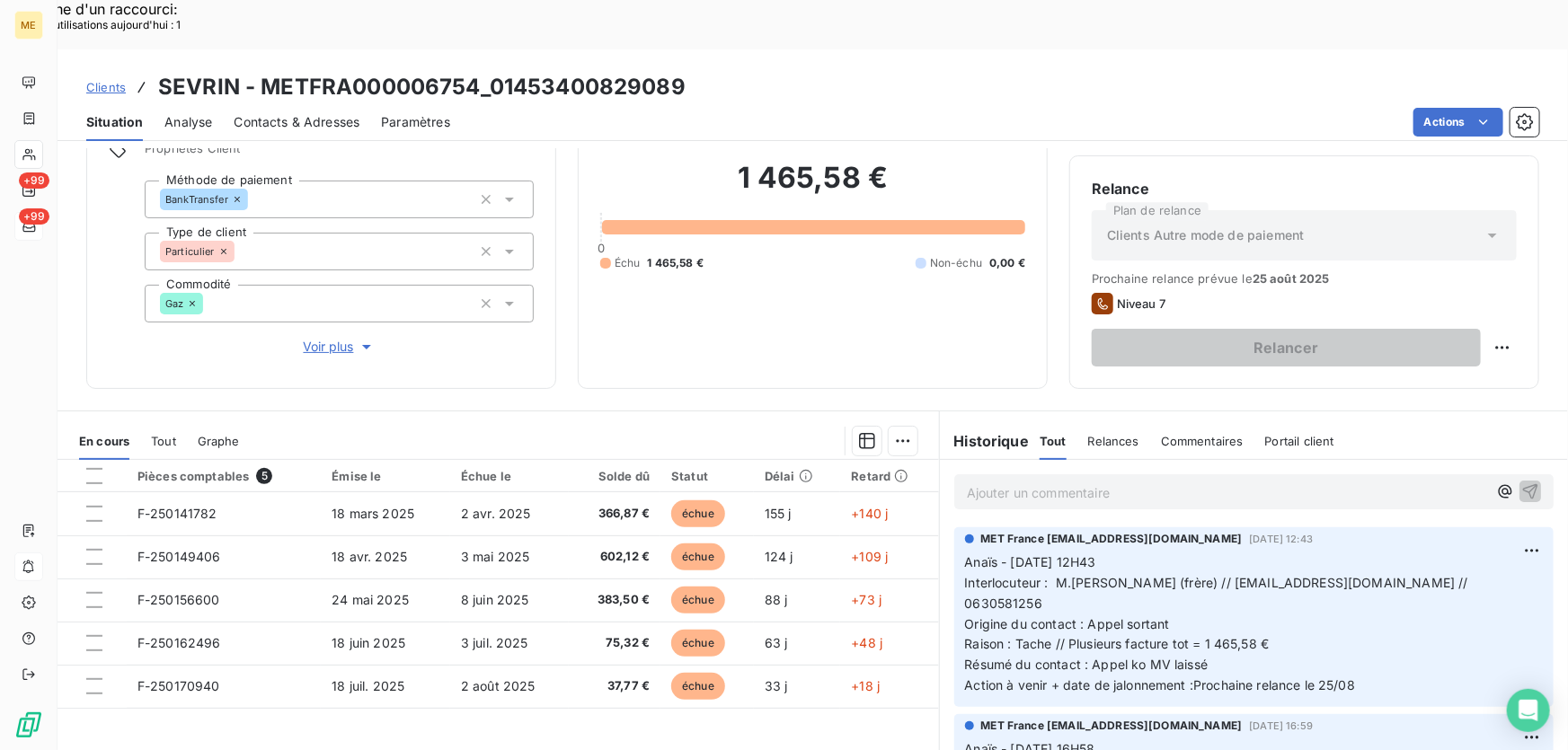
scroll to position [198, 0]
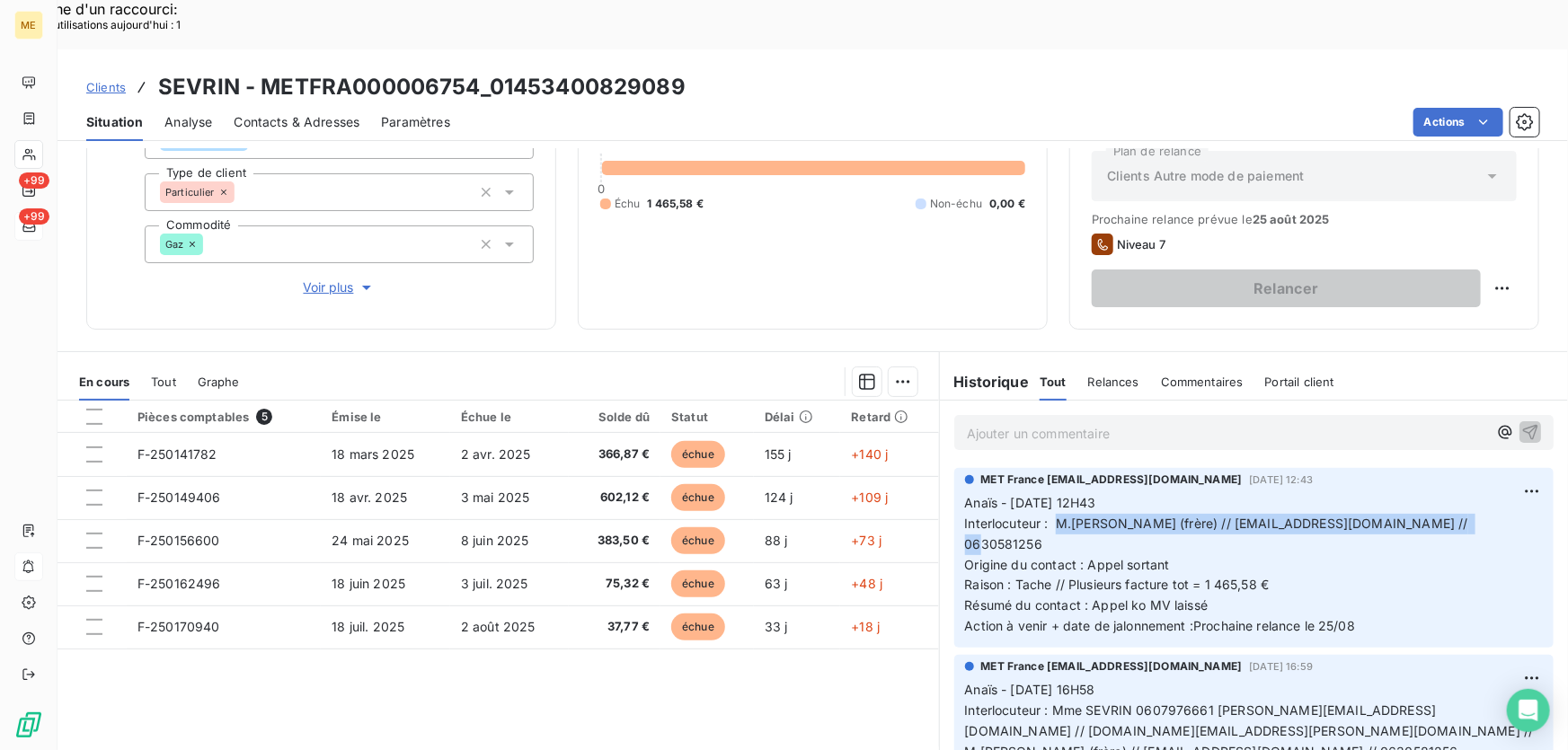
drag, startPoint x: 1048, startPoint y: 474, endPoint x: 1437, endPoint y: 474, distance: 389.0
click at [1437, 493] on p "Anaïs - 18/08/2025 - 12H43 Interlocuteur : M.Henri Sevrin (frère) // henrisevri…" at bounding box center [1254, 565] width 577 height 144
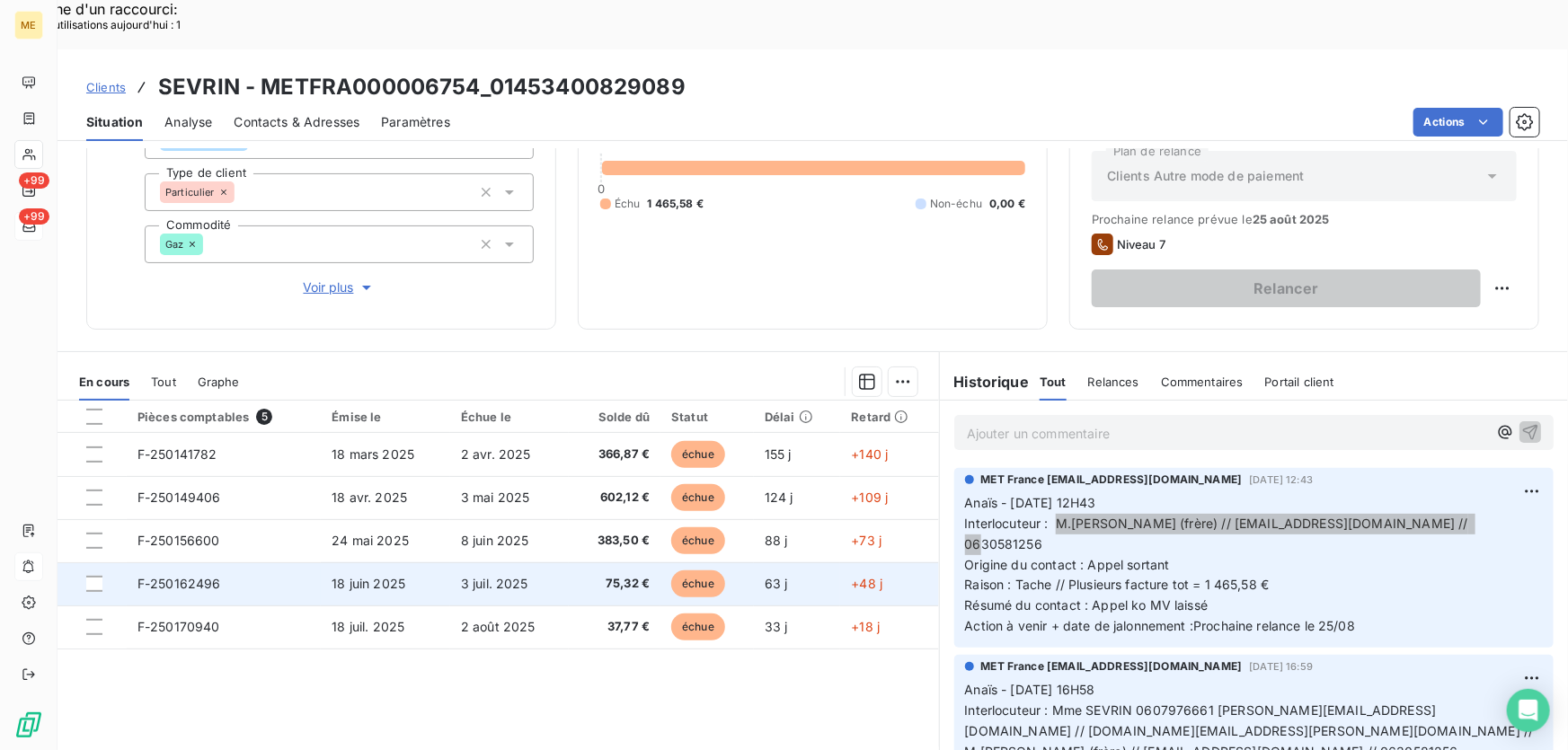
scroll to position [0, 0]
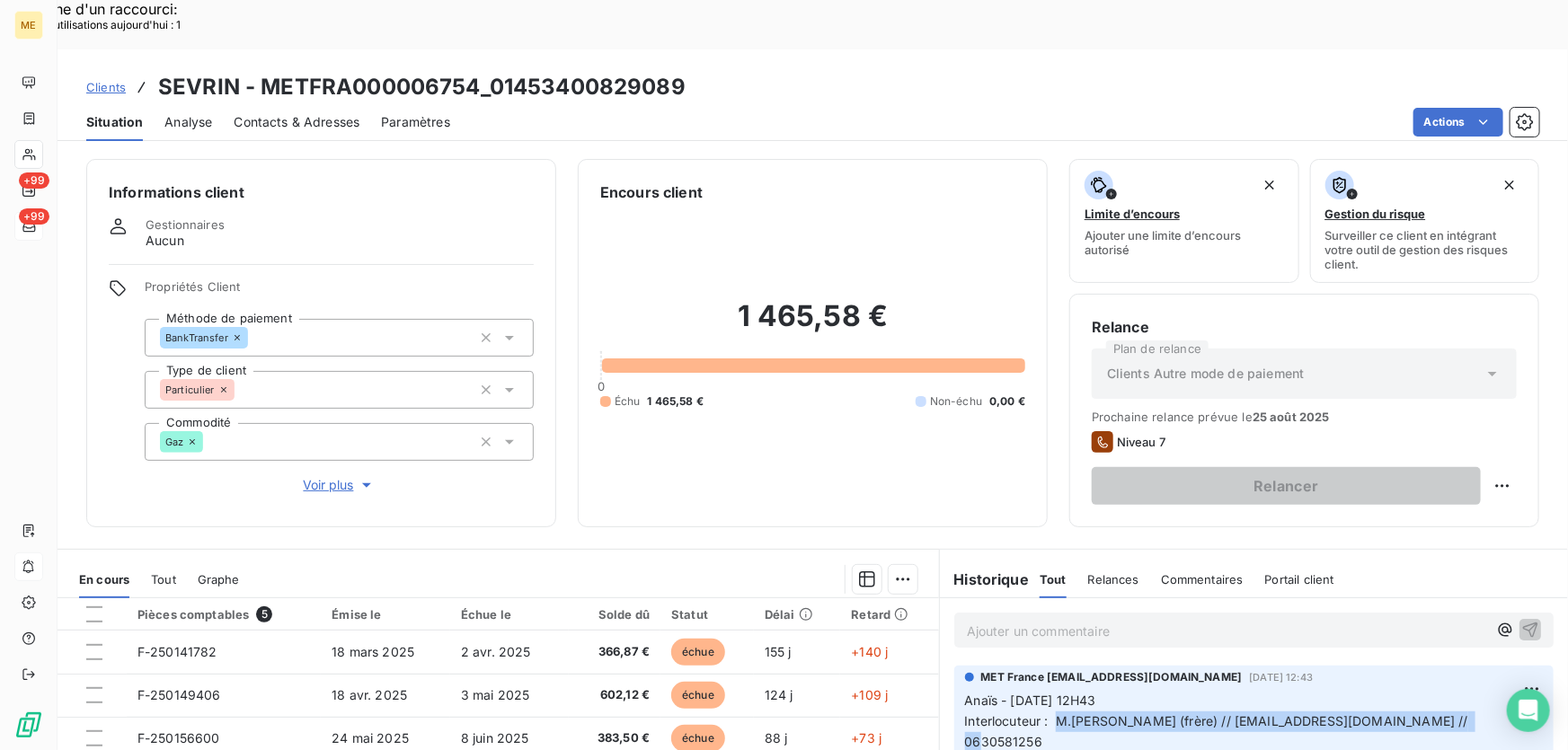
click at [313, 477] on span "Voir plus" at bounding box center [339, 486] width 71 height 18
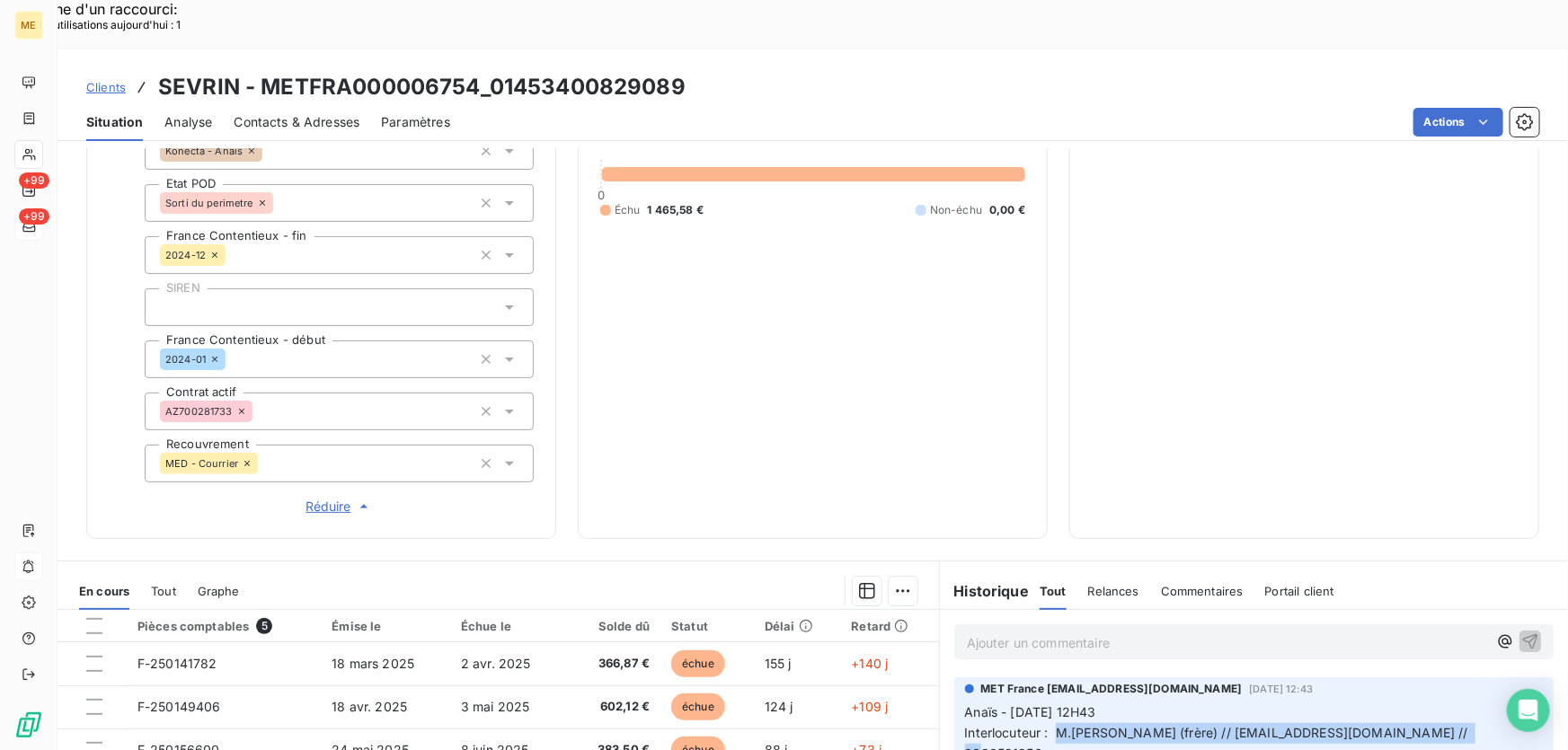
scroll to position [408, 0]
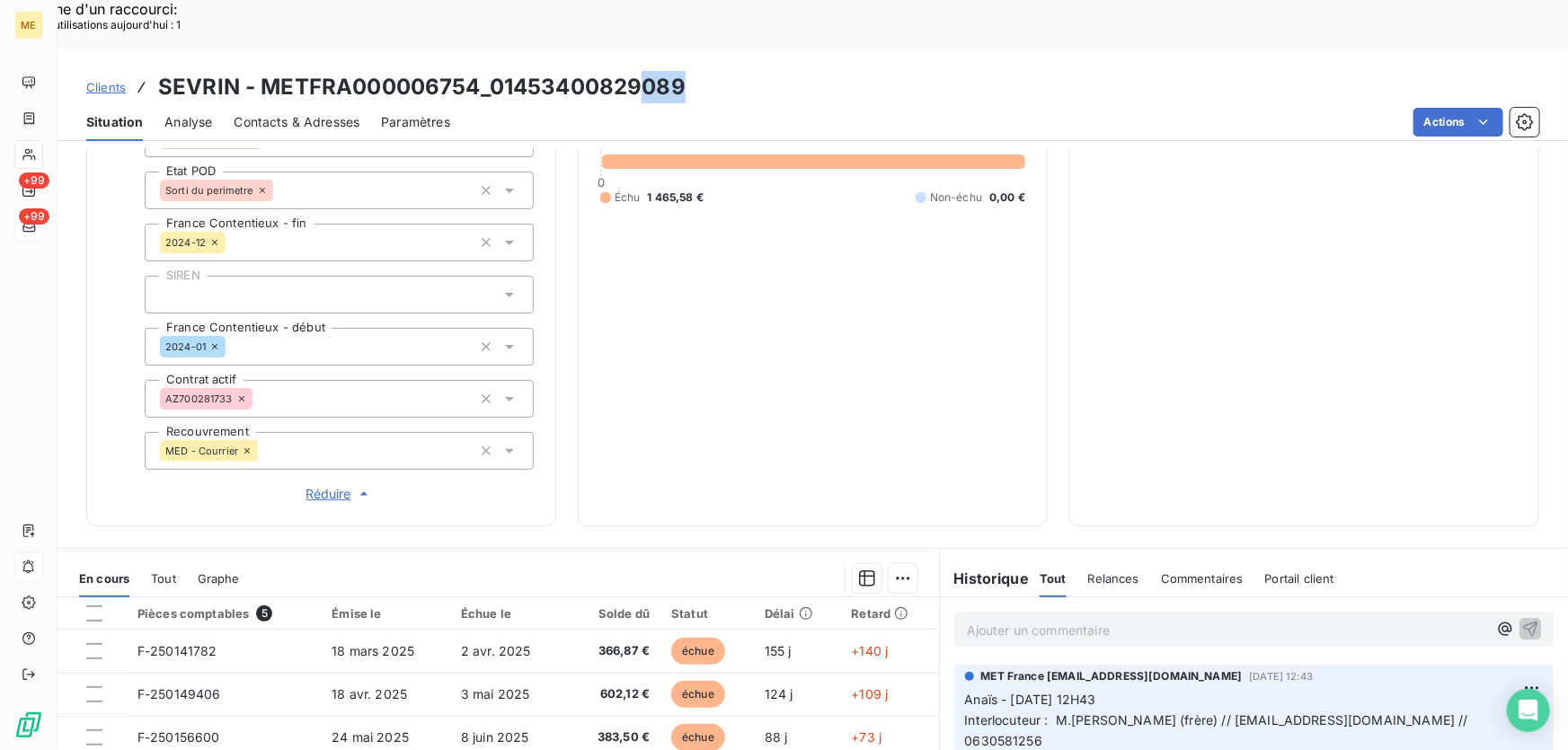
drag, startPoint x: 682, startPoint y: 37, endPoint x: 565, endPoint y: 53, distance: 118.1
click at [631, 71] on h3 "SEVRIN - METFRA000006754_01453400829089" at bounding box center [422, 86] width 527 height 32
drag, startPoint x: 709, startPoint y: 45, endPoint x: 694, endPoint y: 48, distance: 15.3
click at [709, 71] on div "Clients SEVRIN - METFRA000006754_01453400829089" at bounding box center [813, 86] width 1510 height 32
click at [711, 71] on div "Clients SEVRIN - METFRA000006754_01453400829089" at bounding box center [813, 86] width 1510 height 32
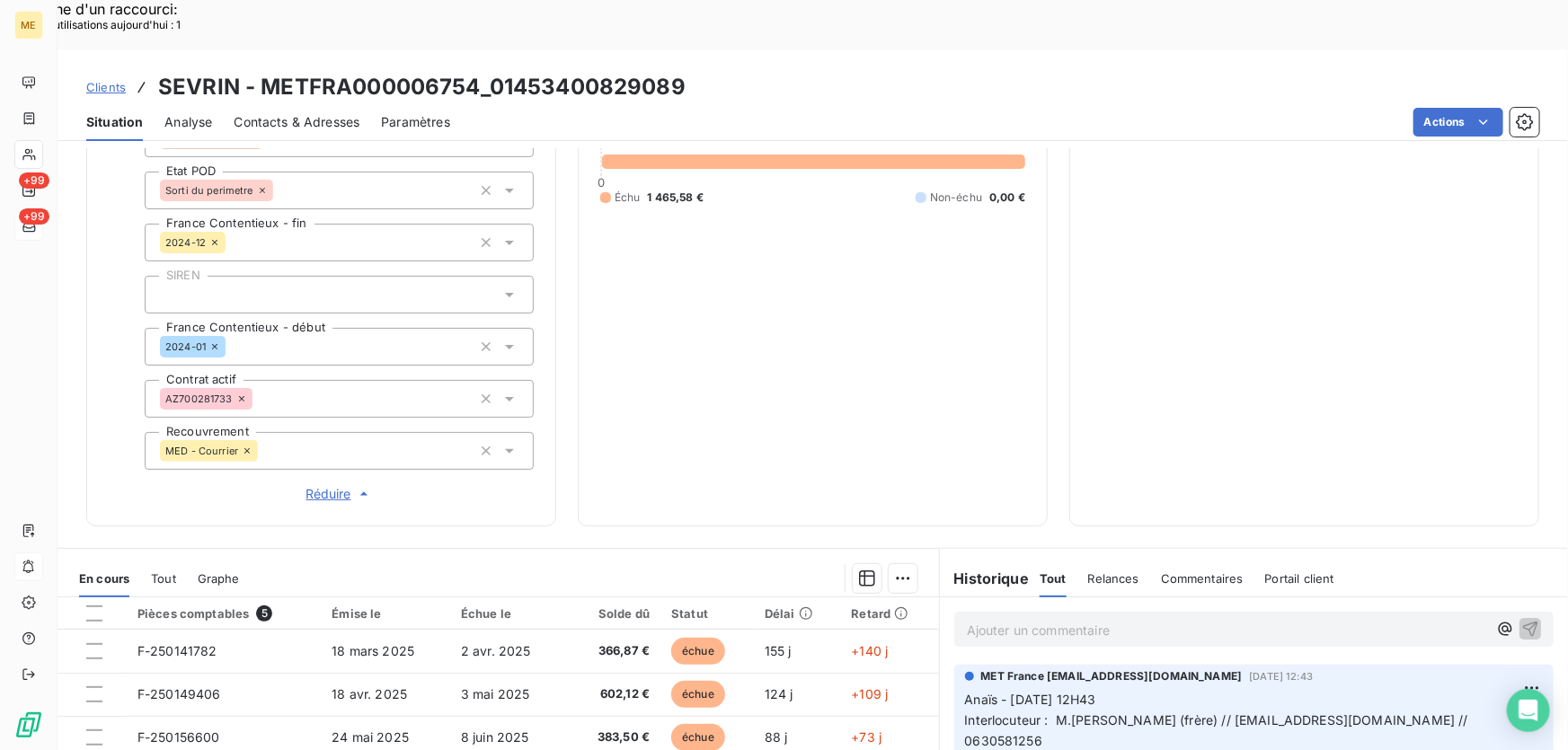
click at [585, 71] on h3 "SEVRIN - METFRA000006754_01453400829089" at bounding box center [422, 86] width 527 height 32
drag, startPoint x: 684, startPoint y: 35, endPoint x: 488, endPoint y: 39, distance: 196.0
click at [488, 71] on div "Clients SEVRIN - METFRA000006754_01453400829089" at bounding box center [813, 86] width 1510 height 32
click at [769, 275] on div "1 465,58 € 0 Échu 1 465,58 € Non-échu 0,00 €" at bounding box center [813, 149] width 425 height 709
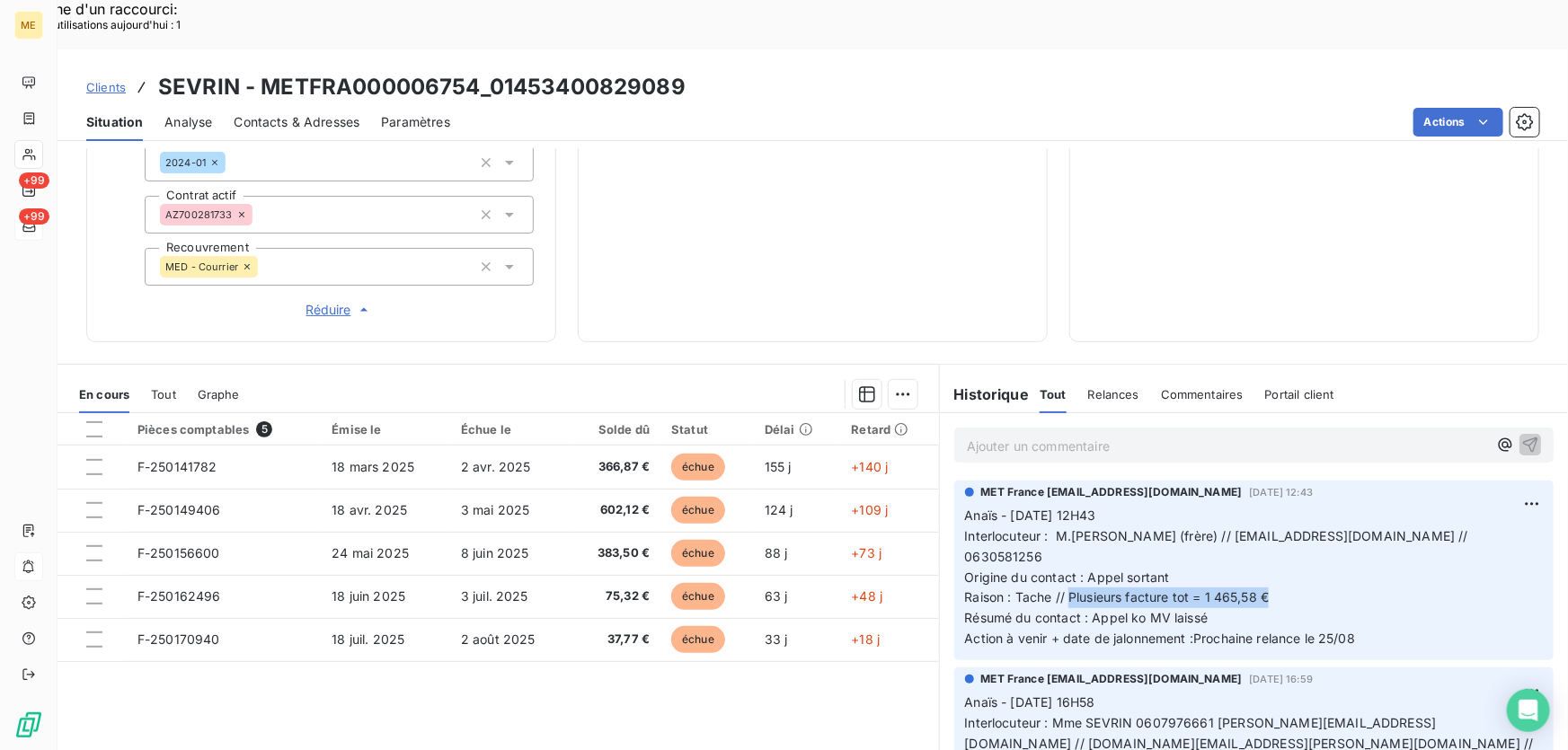
drag, startPoint x: 1064, startPoint y: 515, endPoint x: 1308, endPoint y: 518, distance: 244.0
click at [1308, 518] on p "Anaïs - 18/08/2025 - 12H43 Interlocuteur : M.Henri Sevrin (frère) // henrisevri…" at bounding box center [1254, 578] width 577 height 144
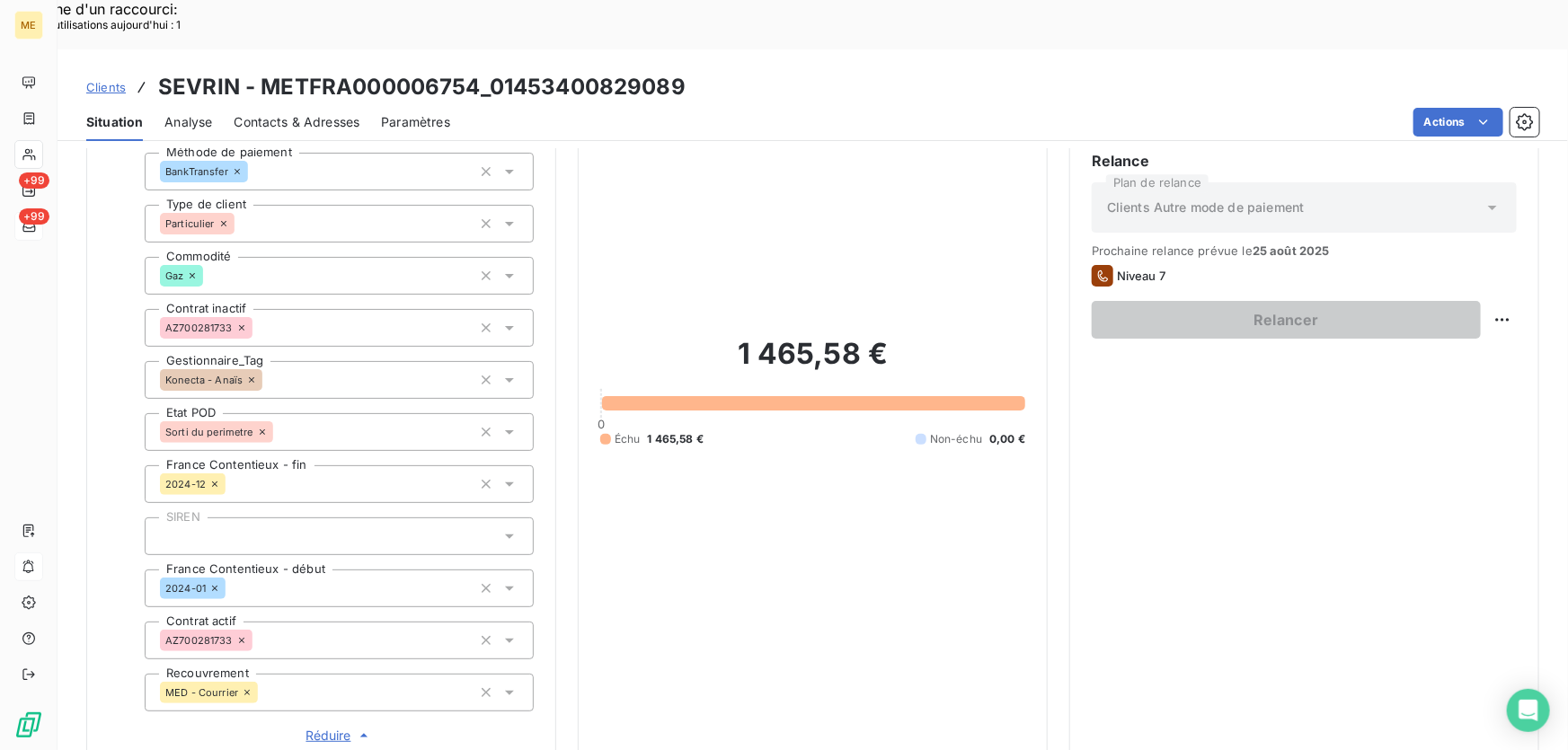
scroll to position [183, 0]
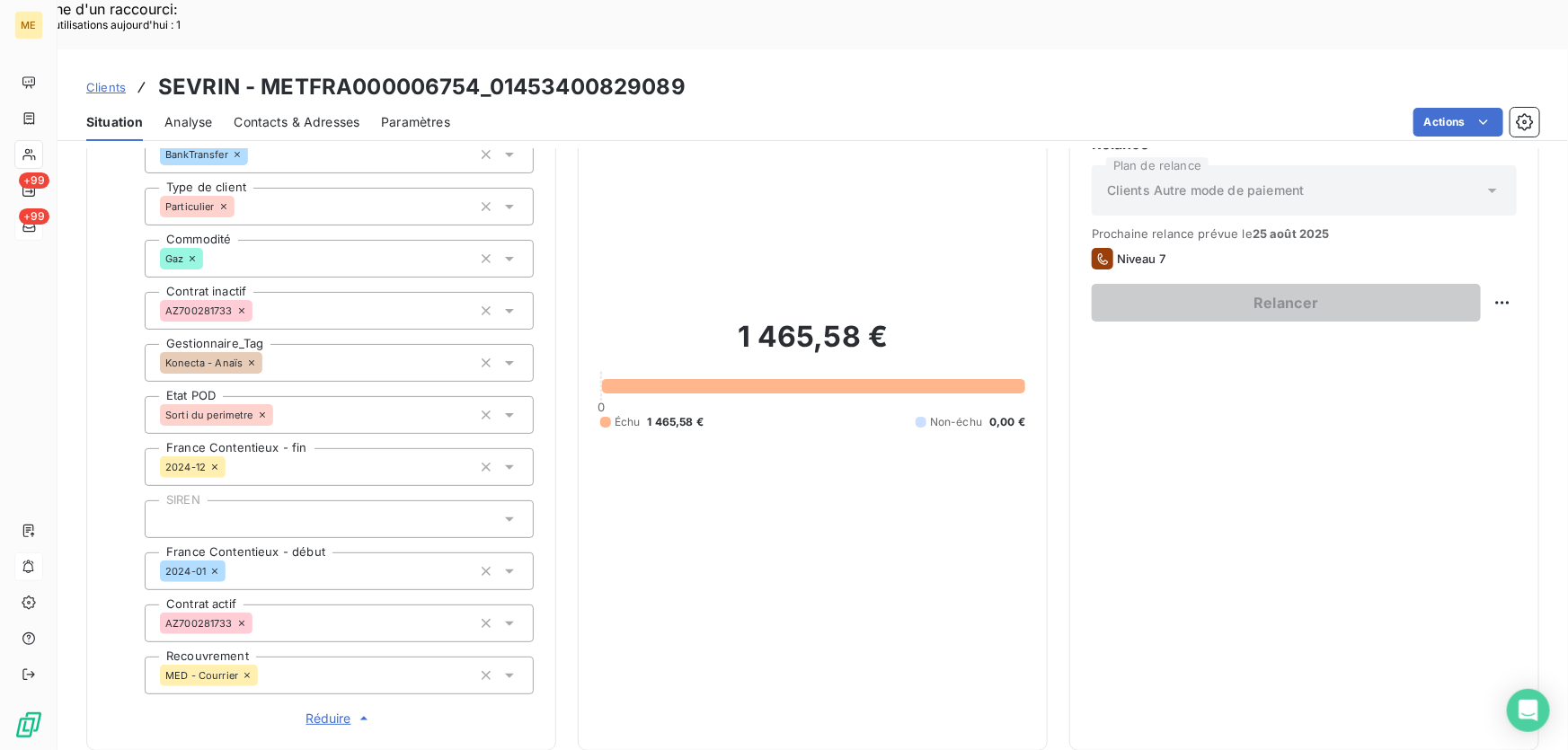
click at [1113, 449] on div "Relance Plan de relance Clients Autre mode de paiement Prochaine relance prévue…" at bounding box center [1304, 431] width 425 height 596
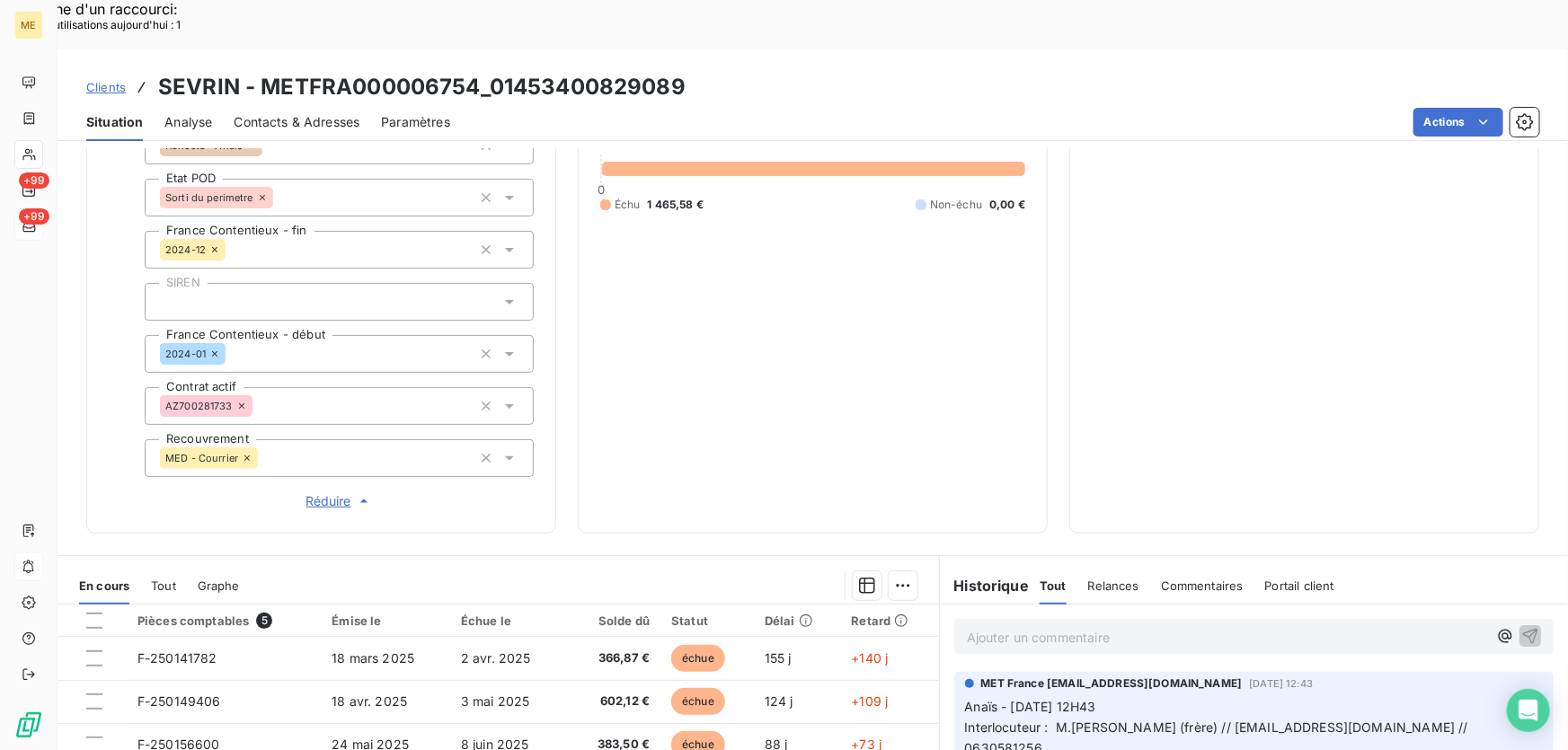
scroll to position [511, 0]
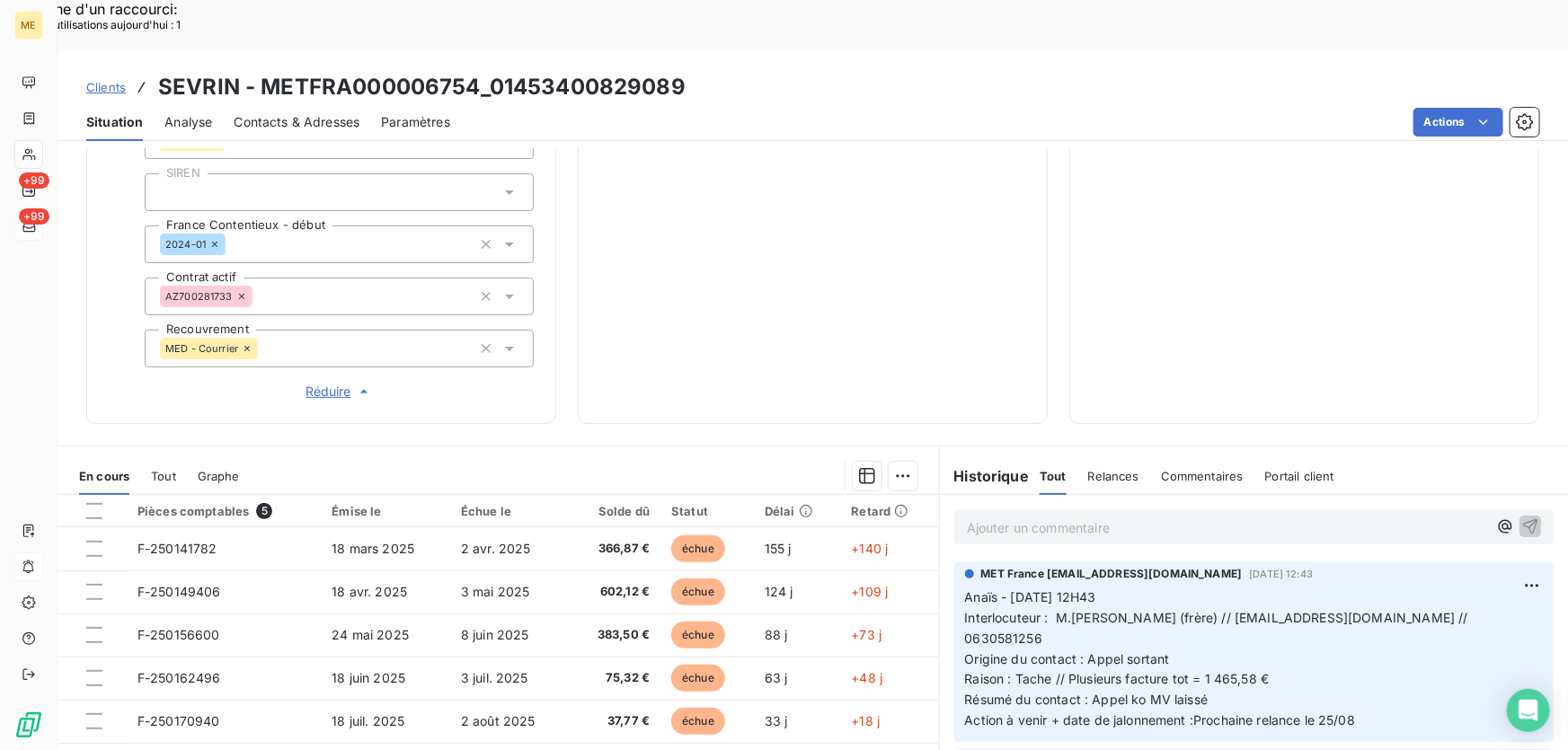
click at [1083, 517] on p "Ajouter un commentaire ﻿" at bounding box center [1227, 528] width 521 height 23
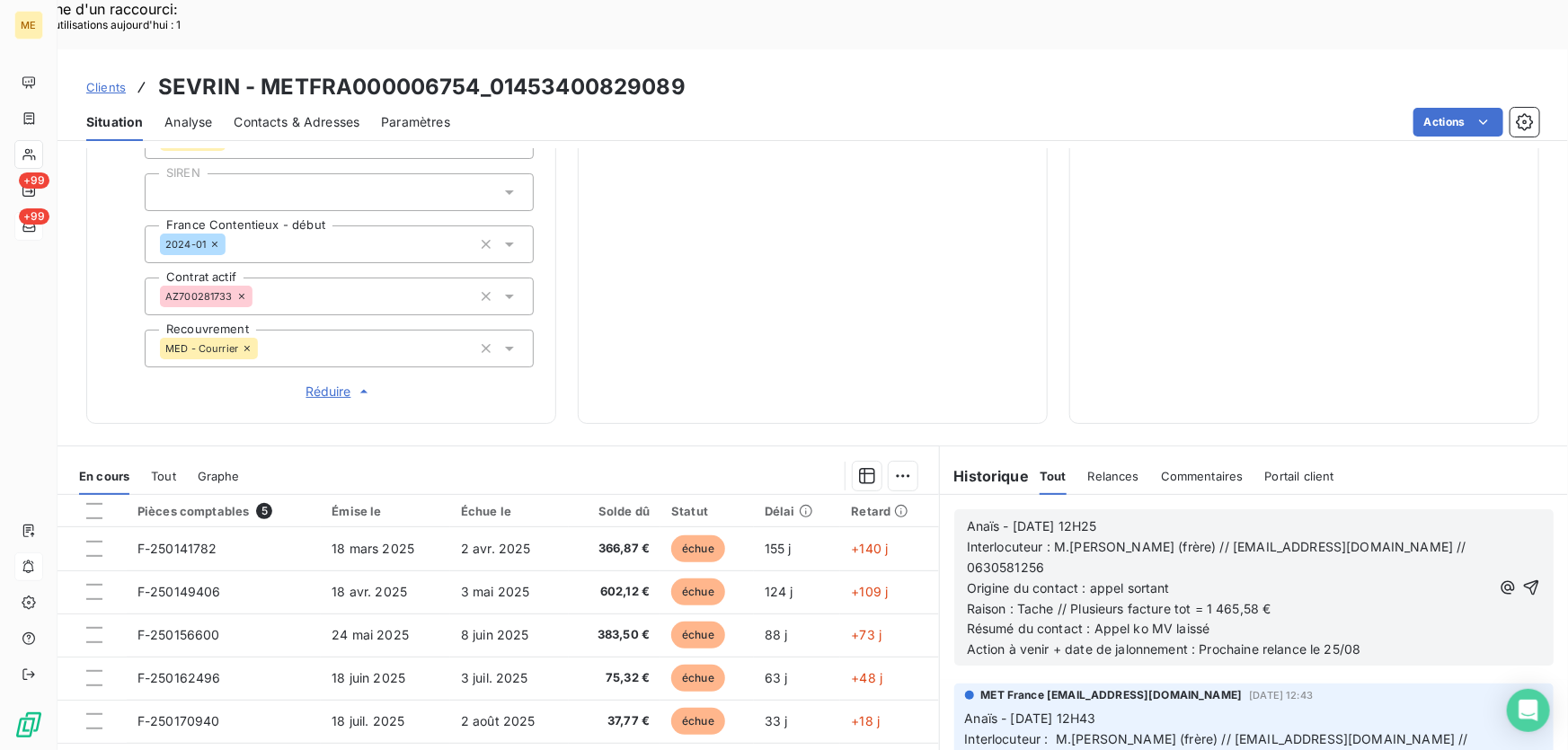
drag, startPoint x: 1515, startPoint y: 506, endPoint x: 1500, endPoint y: 483, distance: 27.5
click at [1521, 577] on button "button" at bounding box center [1531, 588] width 20 height 22
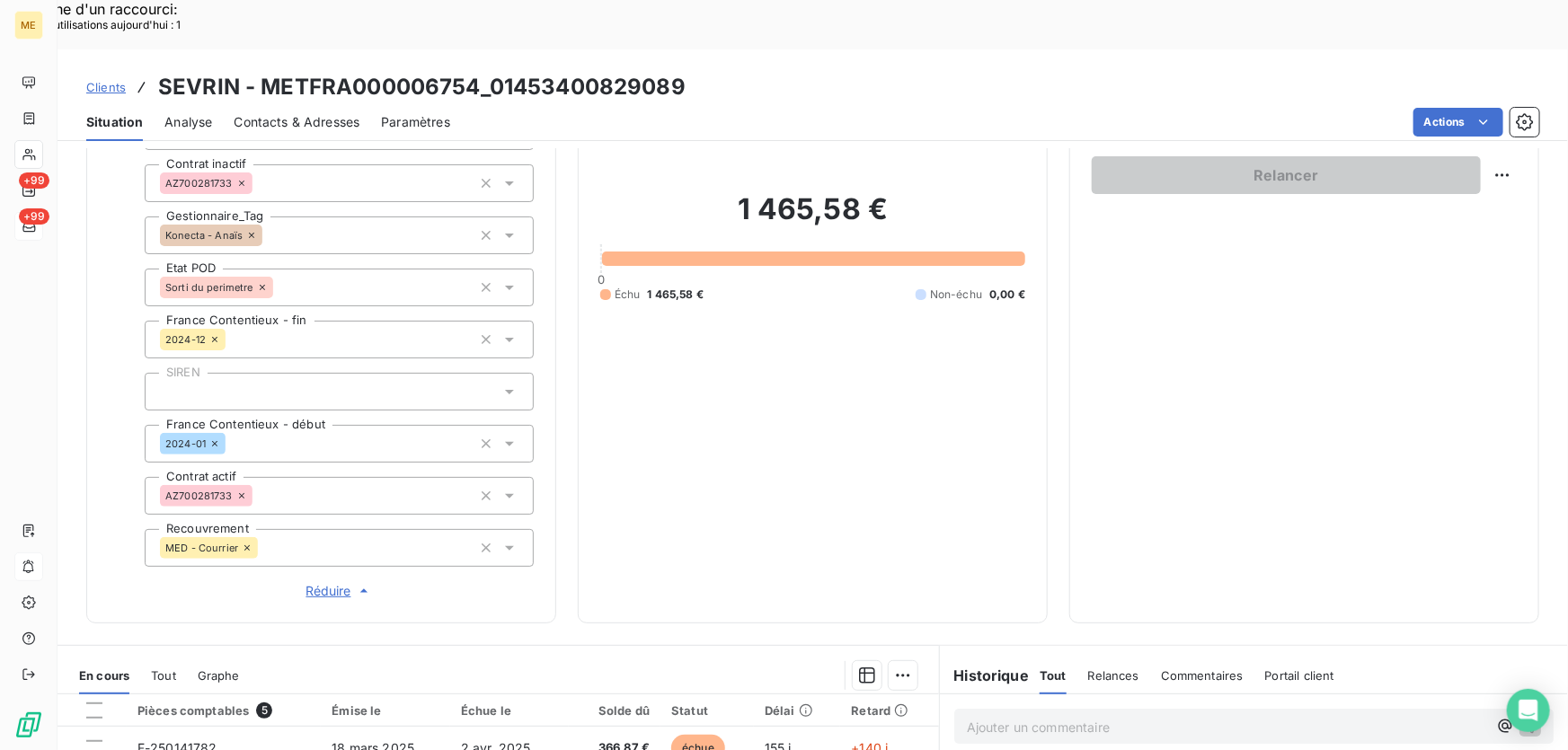
scroll to position [183, 0]
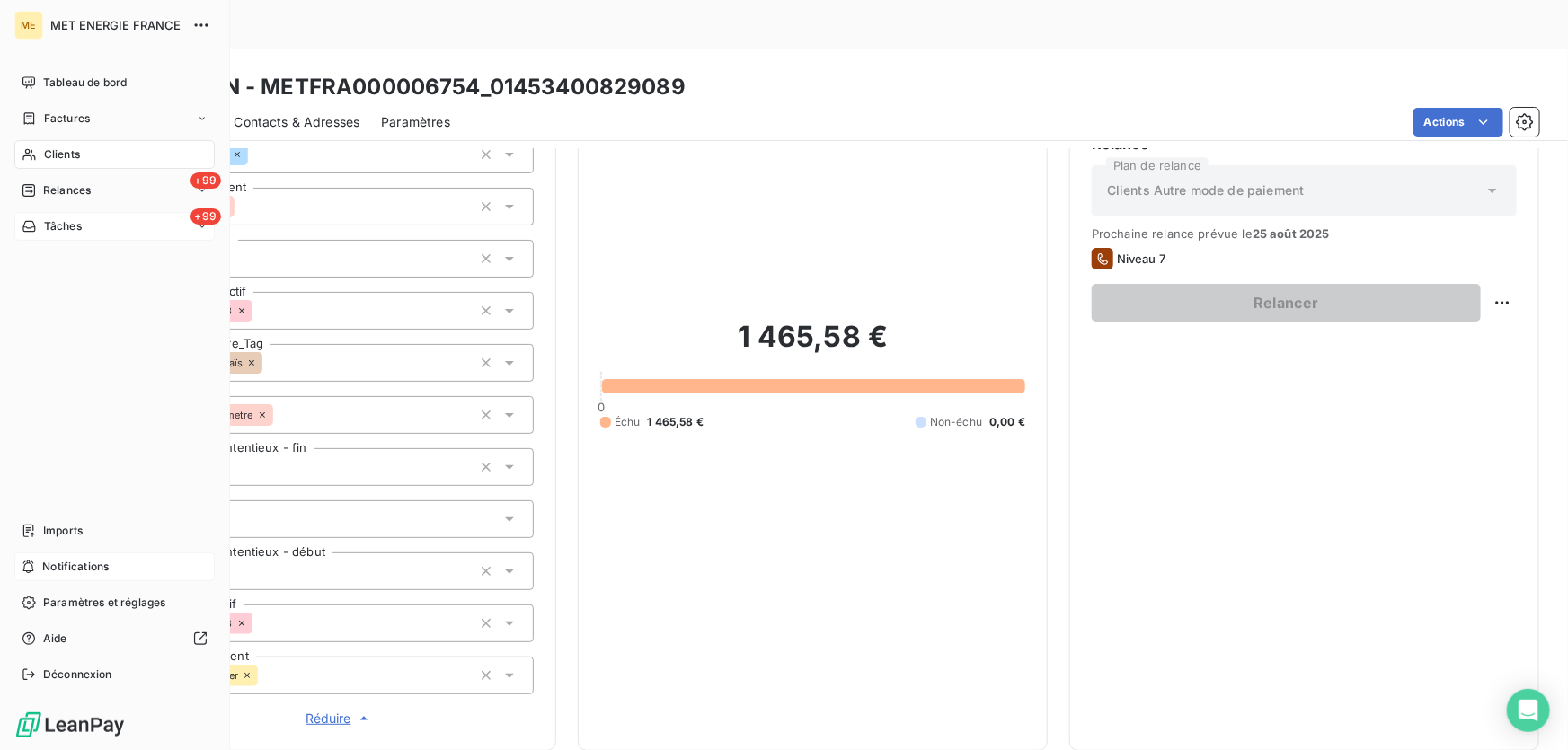
click at [48, 225] on span "Tâches" at bounding box center [62, 226] width 38 height 17
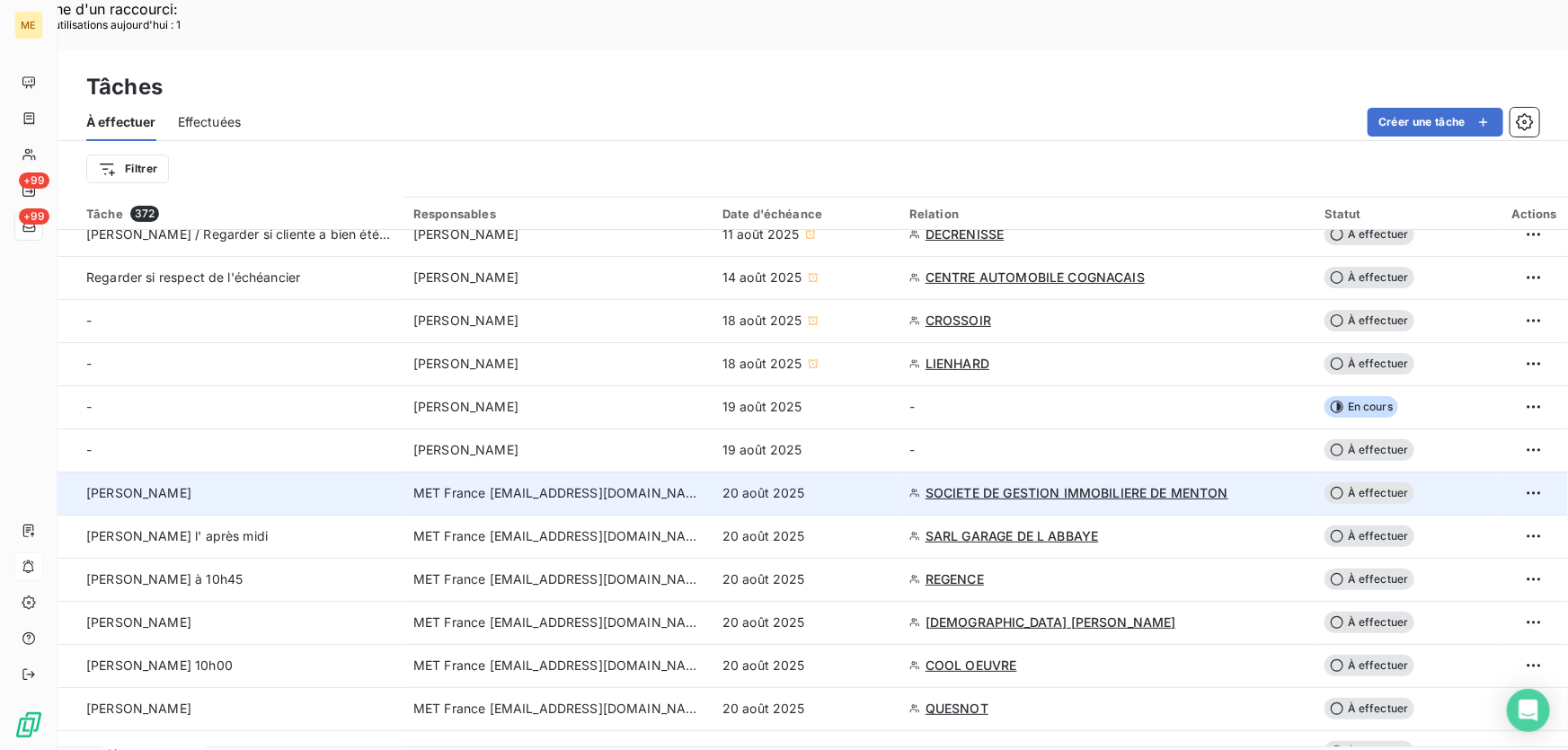
scroll to position [326, 0]
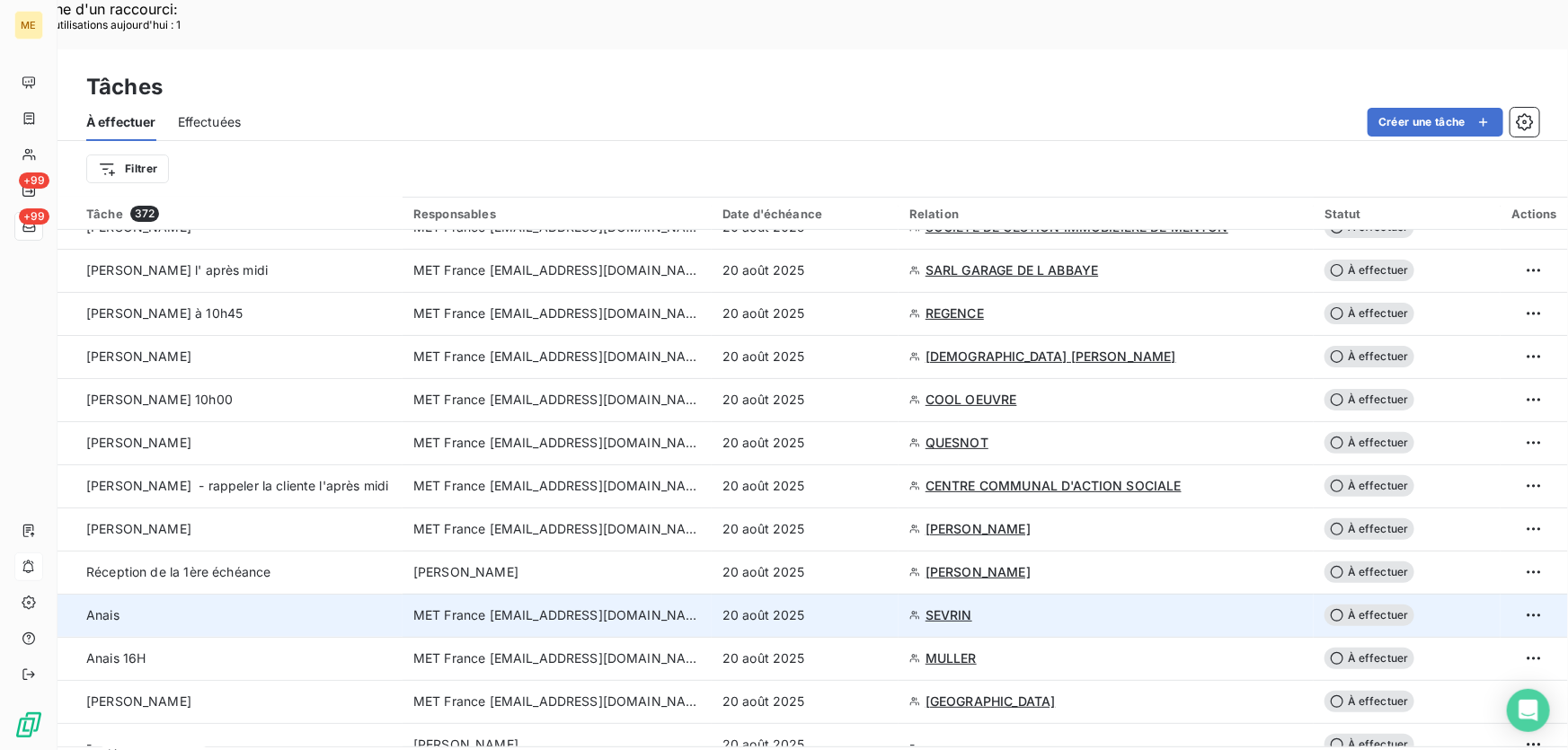
click at [845, 607] on div "20 août 2025" at bounding box center [805, 616] width 165 height 18
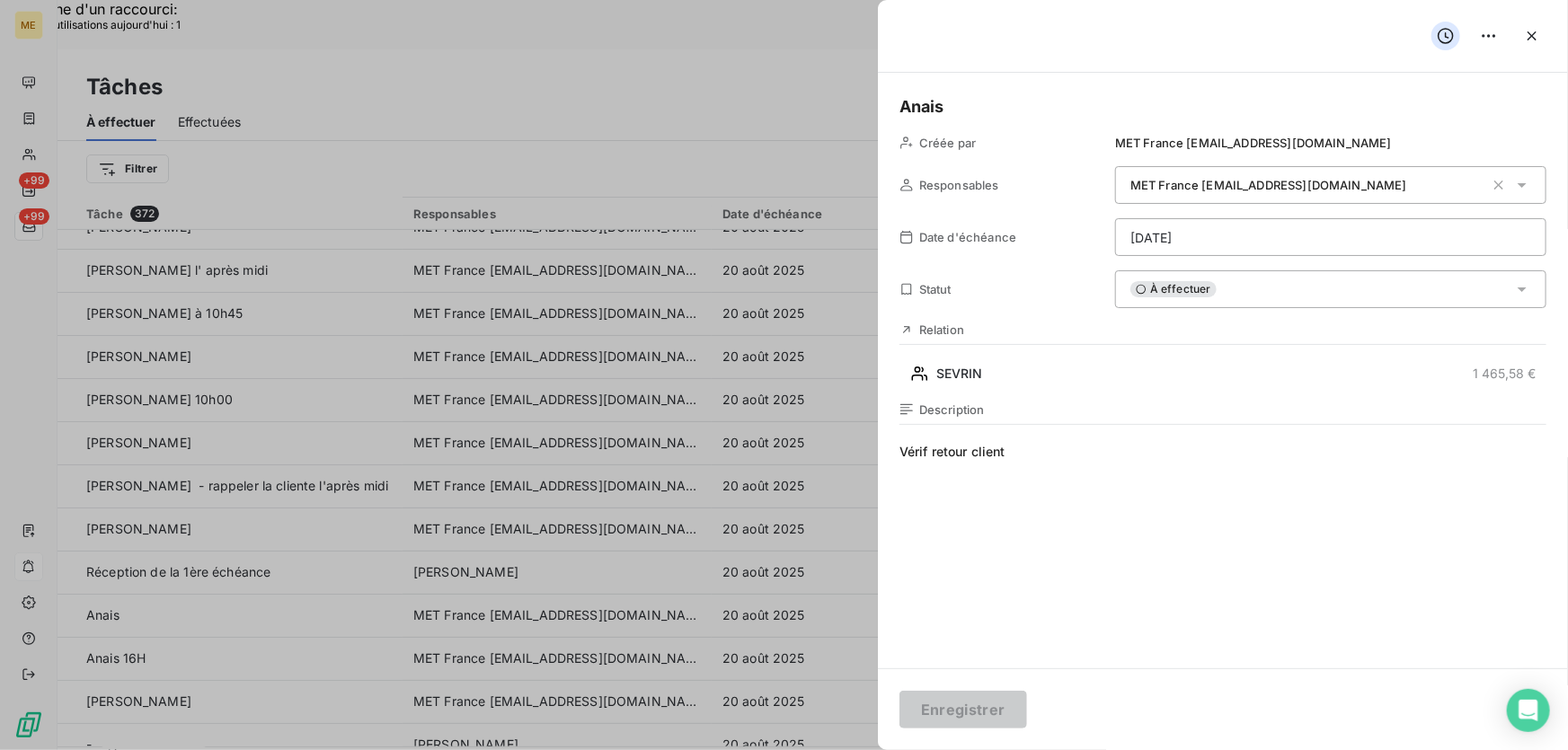
click at [1245, 298] on div "À effectuer" at bounding box center [1330, 289] width 432 height 38
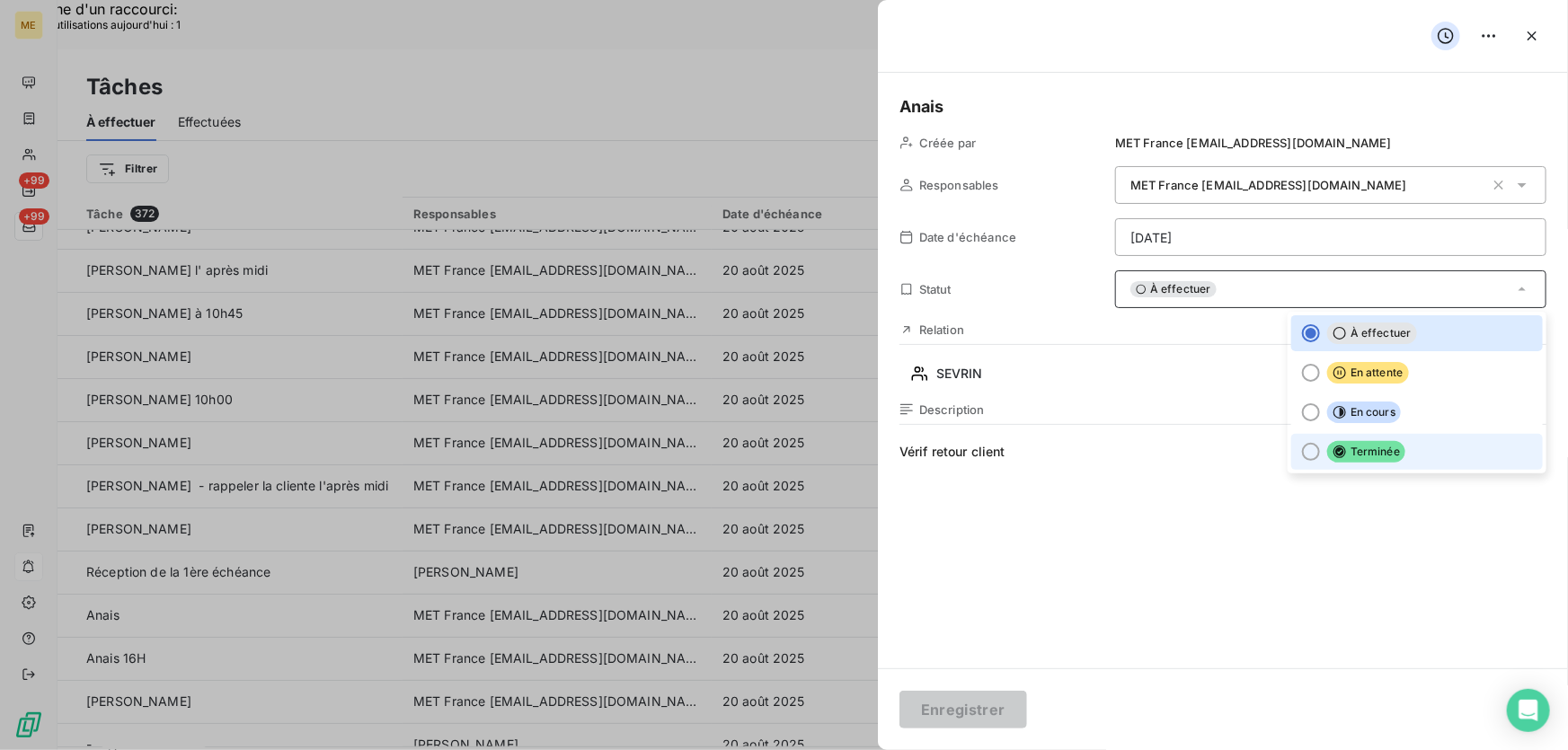
click at [1313, 451] on li "Terminée" at bounding box center [1417, 451] width 251 height 36
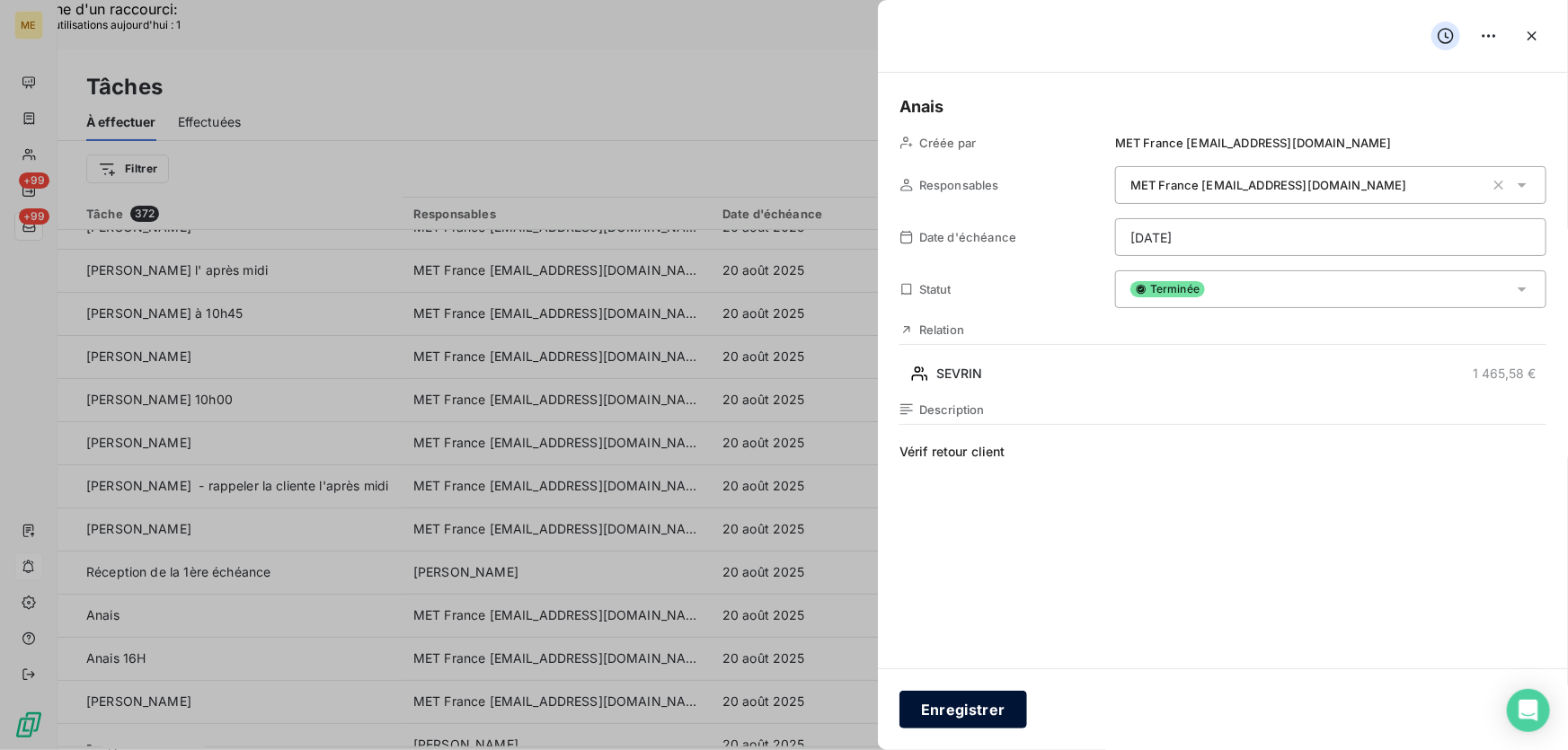
click at [932, 707] on button "Enregistrer" at bounding box center [962, 710] width 127 height 38
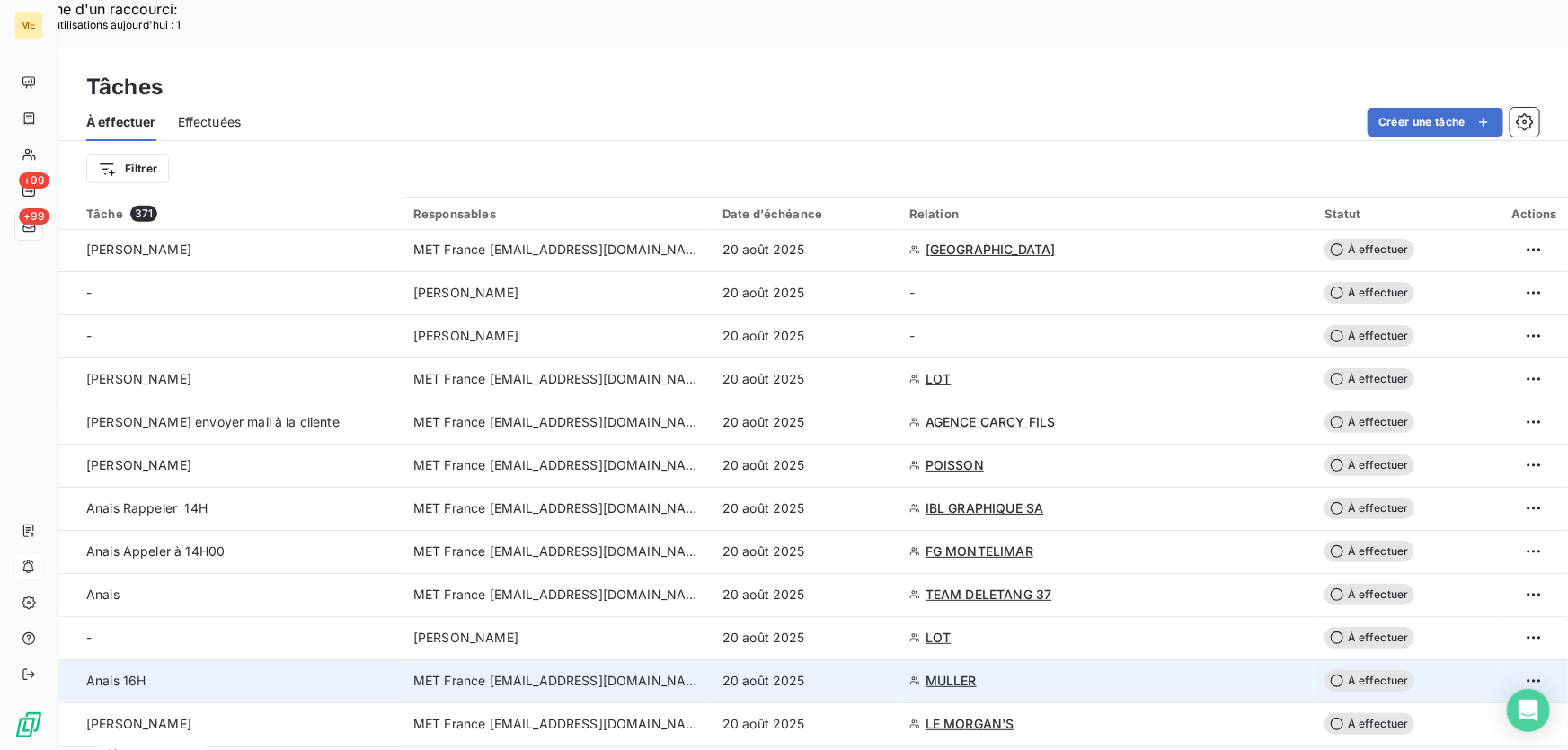
scroll to position [817, 0]
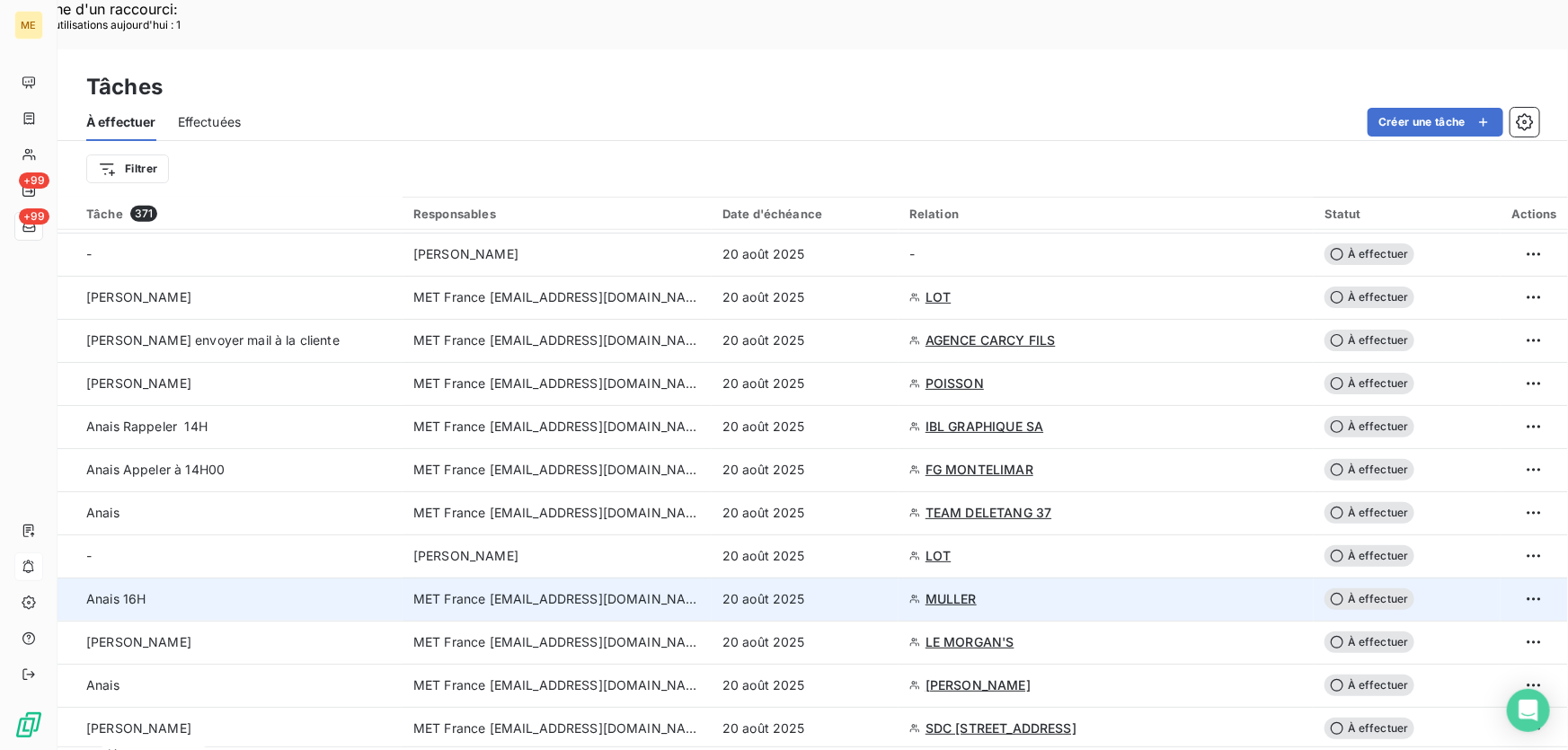
click at [866, 590] on div "20 août 2025" at bounding box center [805, 600] width 165 height 18
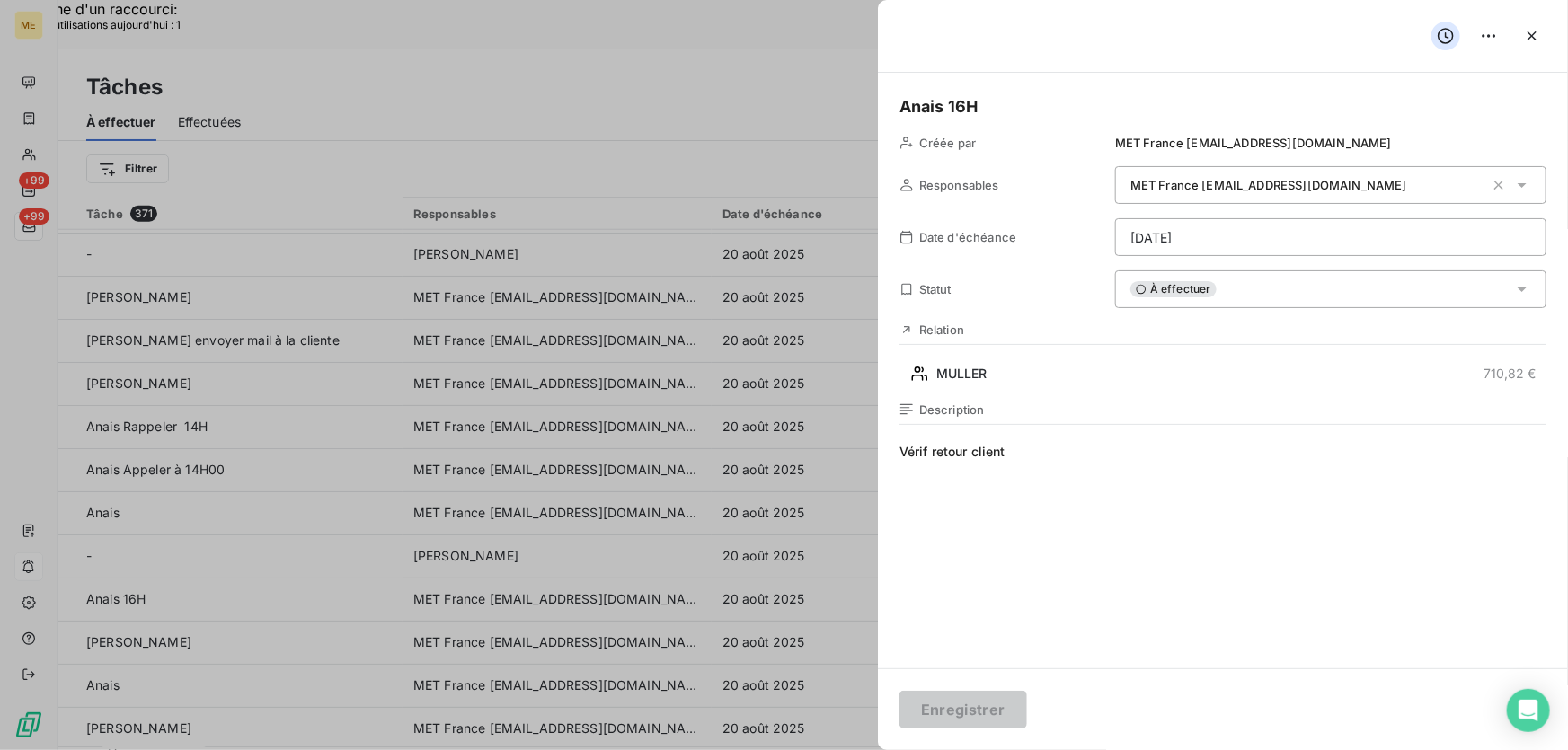
drag, startPoint x: 1235, startPoint y: 293, endPoint x: 1249, endPoint y: 324, distance: 34.0
click at [1236, 293] on div "À effectuer" at bounding box center [1330, 289] width 432 height 38
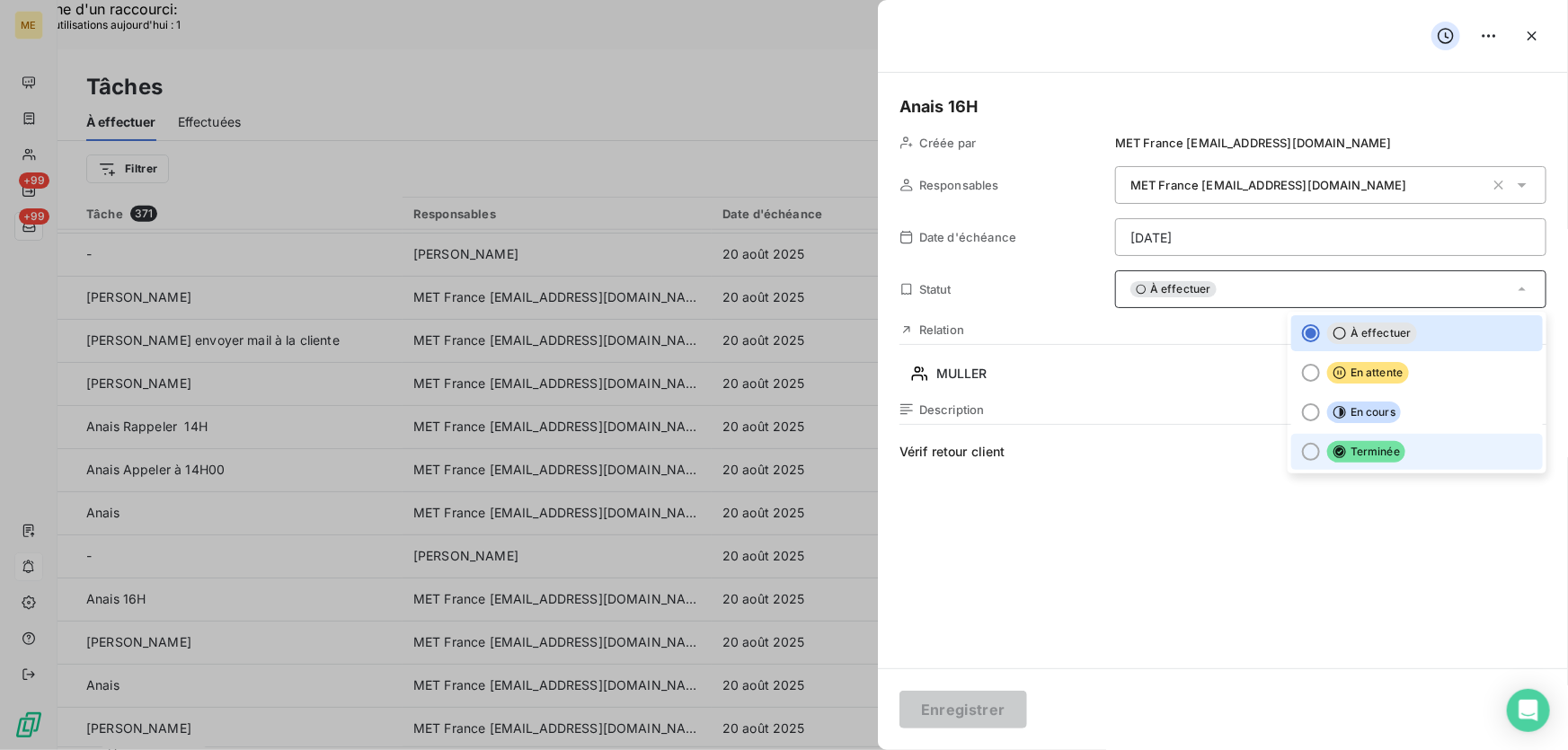
click at [1355, 458] on span "Terminée" at bounding box center [1365, 452] width 78 height 22
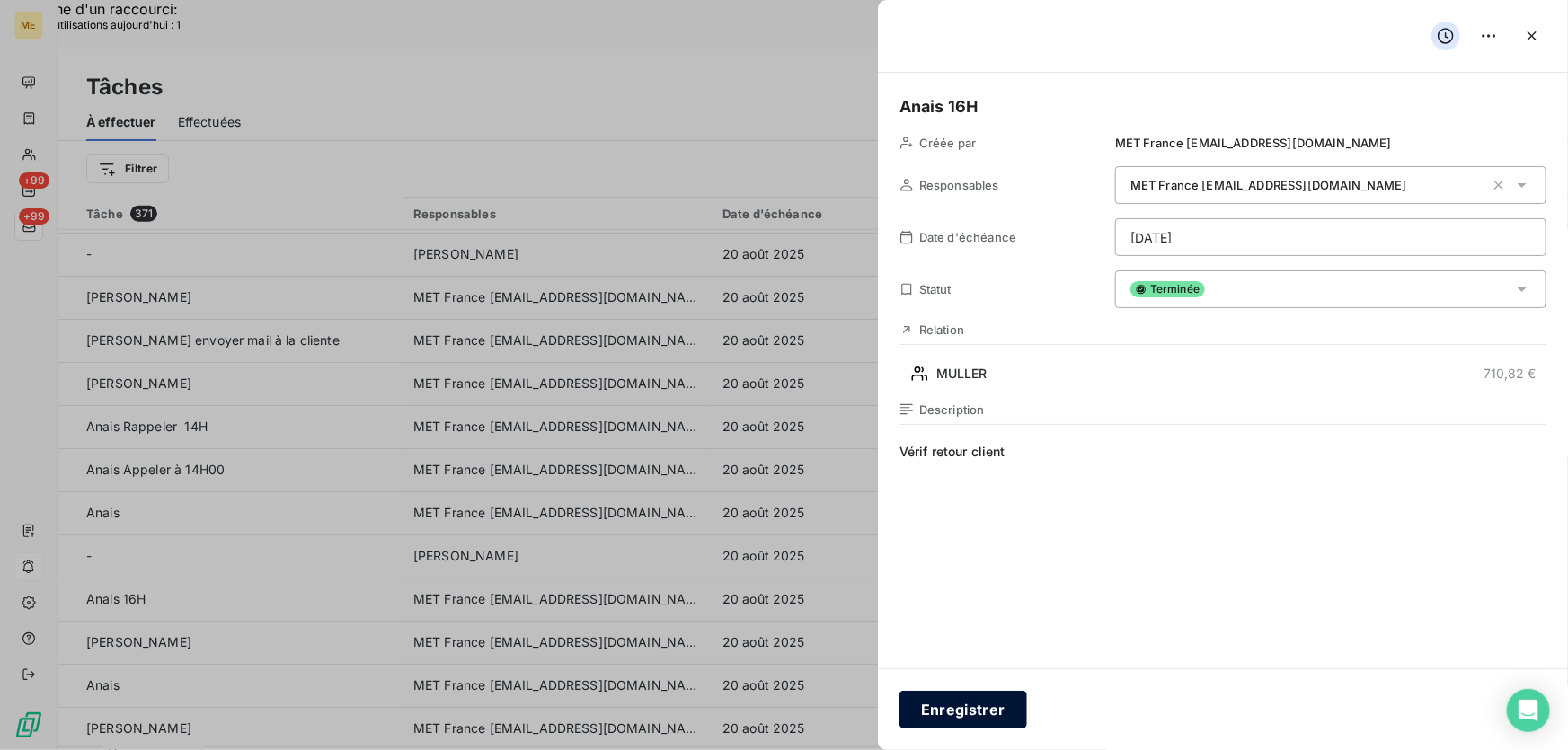
click at [943, 712] on button "Enregistrer" at bounding box center [962, 710] width 127 height 38
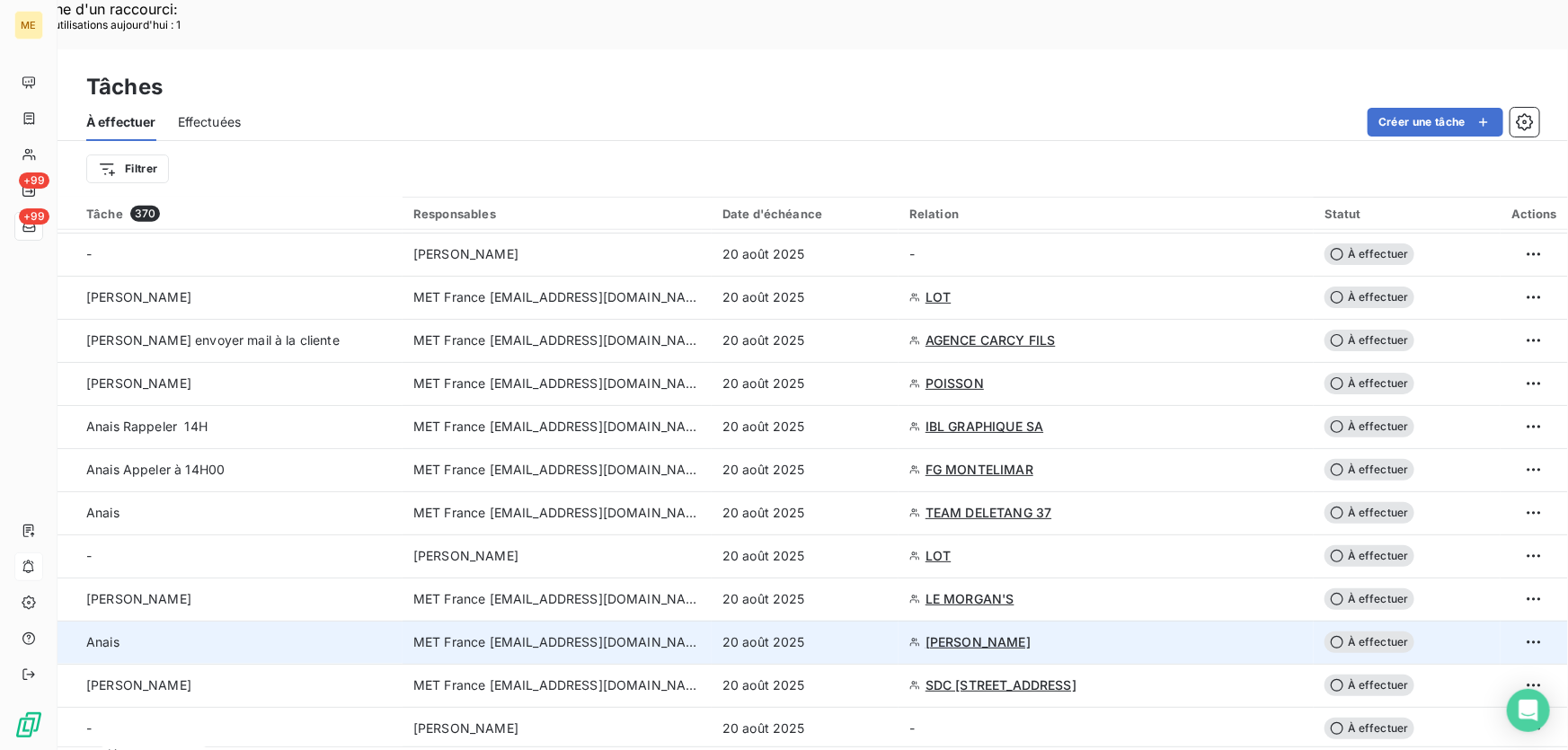
scroll to position [899, 0]
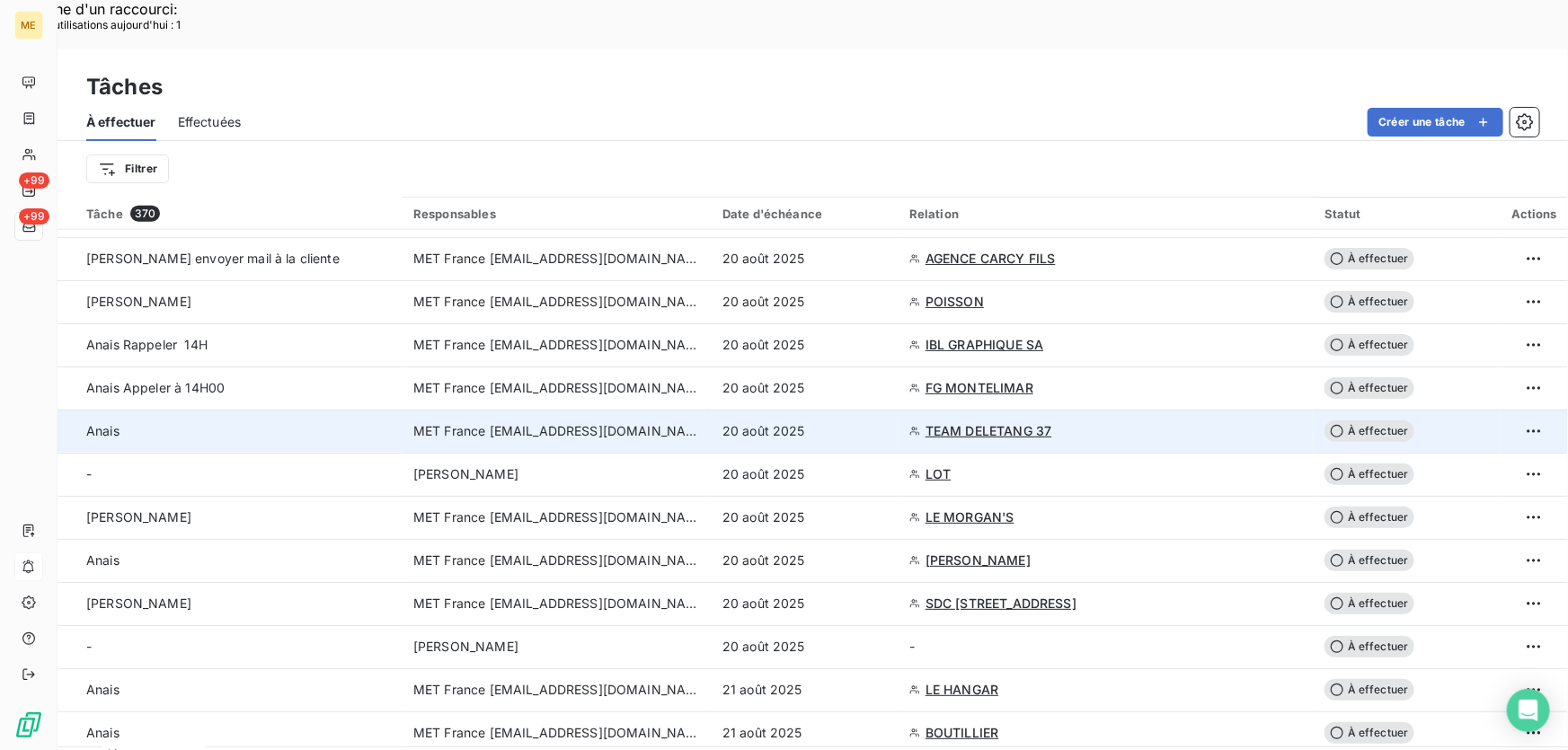
click at [871, 423] on div "20 août 2025" at bounding box center [805, 432] width 165 height 18
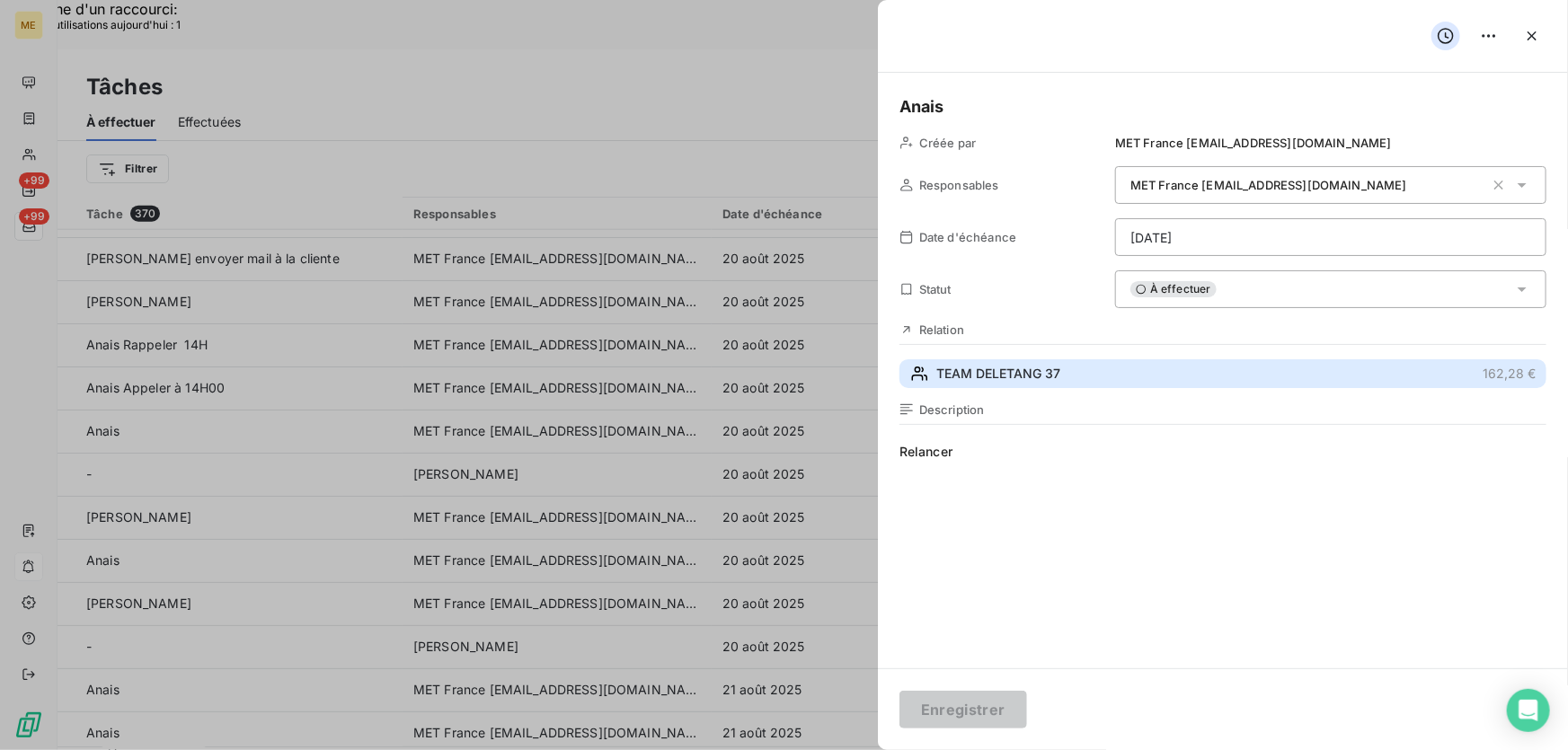
click at [1071, 375] on button "TEAM DELETANG 37 162,28 €" at bounding box center [1223, 373] width 647 height 28
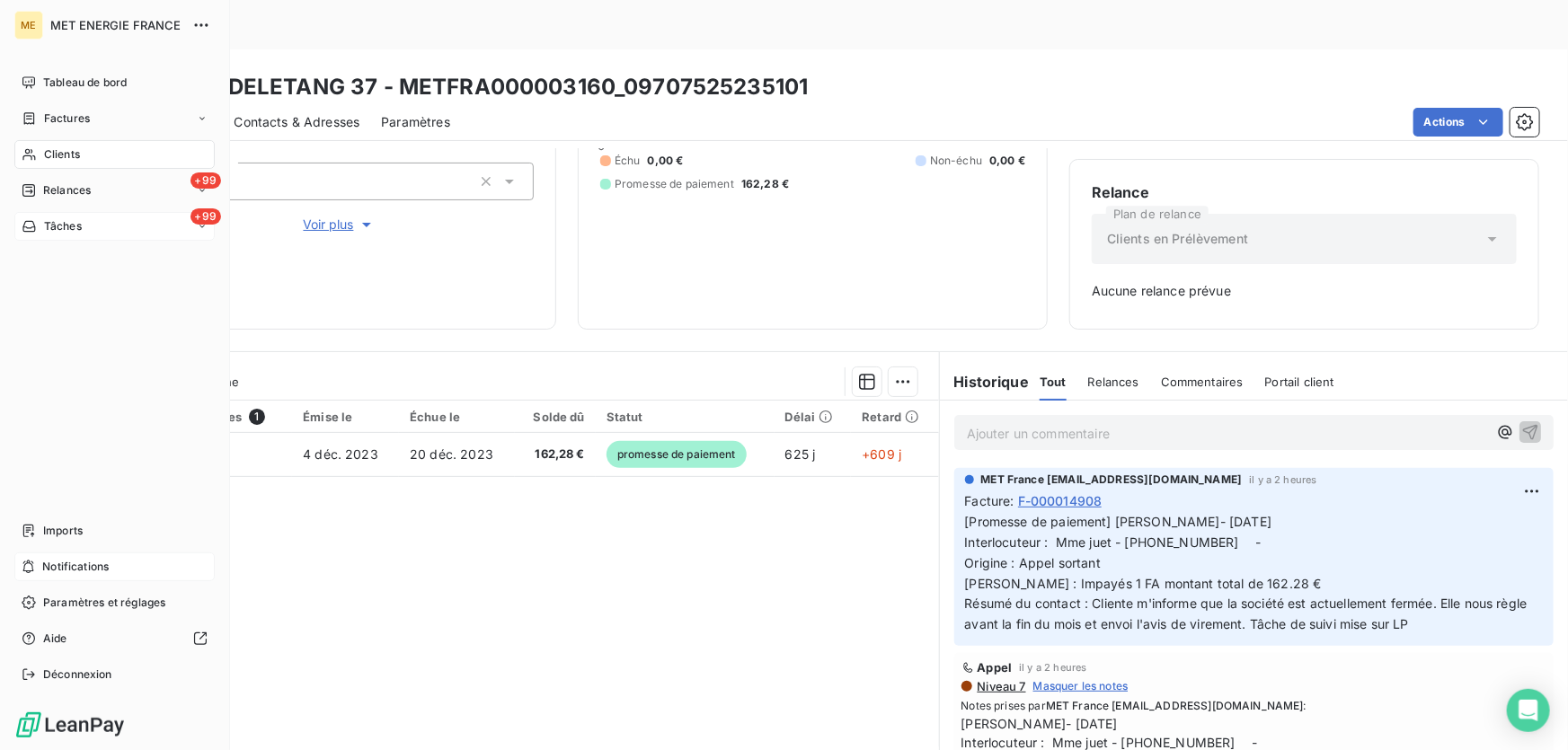
click at [37, 224] on div "Tâches" at bounding box center [52, 226] width 60 height 17
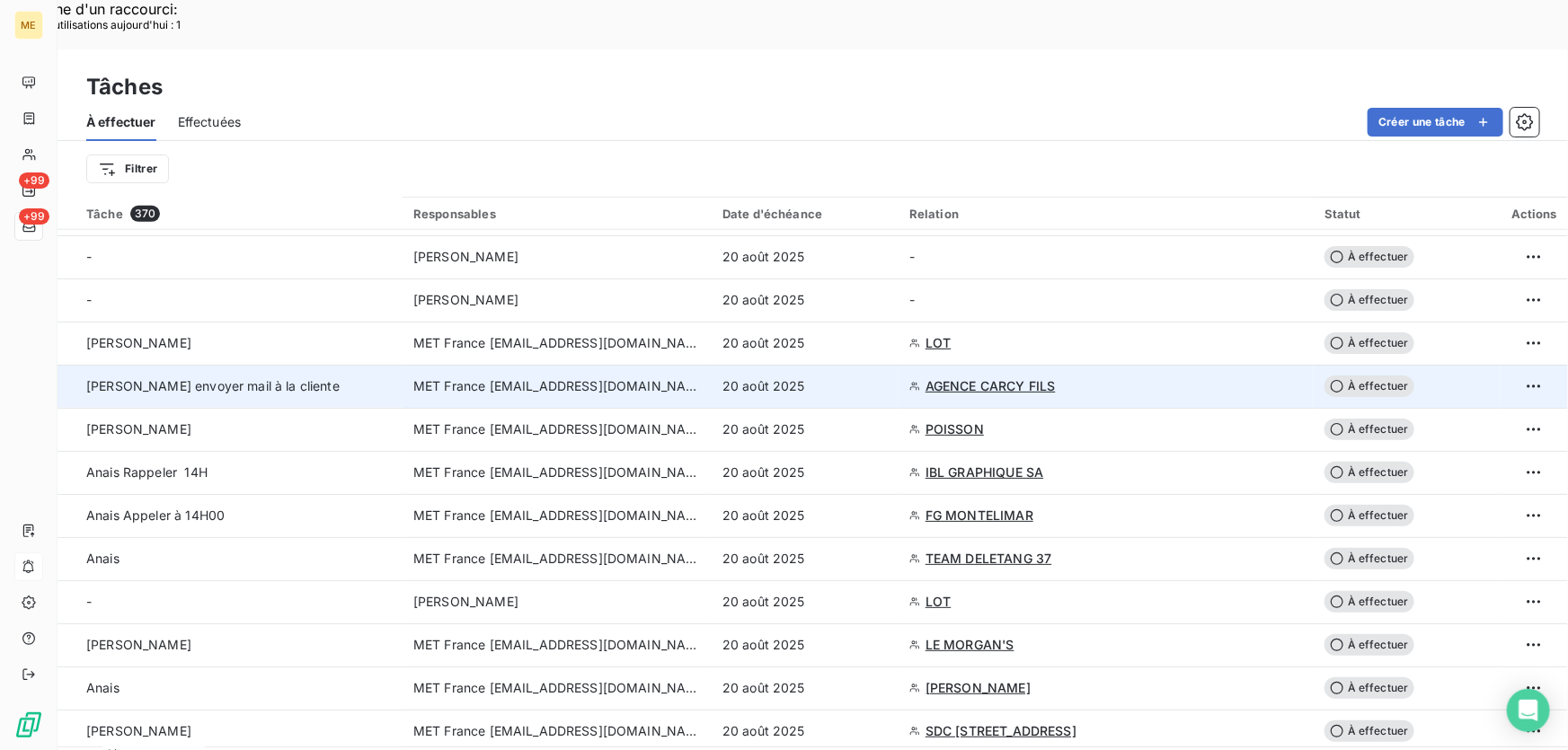
scroll to position [817, 0]
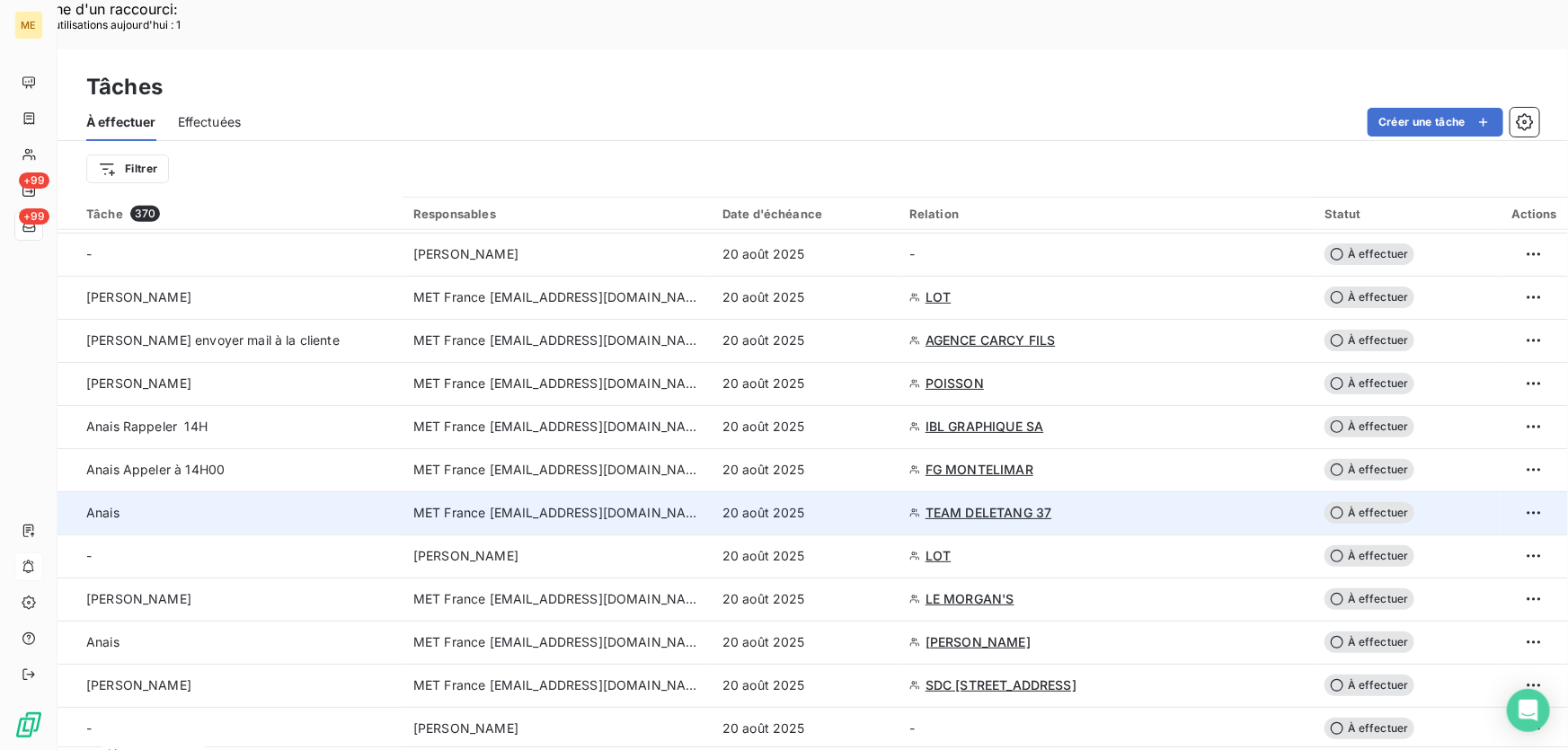
click at [970, 504] on span "TEAM DELETANG 37" at bounding box center [988, 513] width 126 height 18
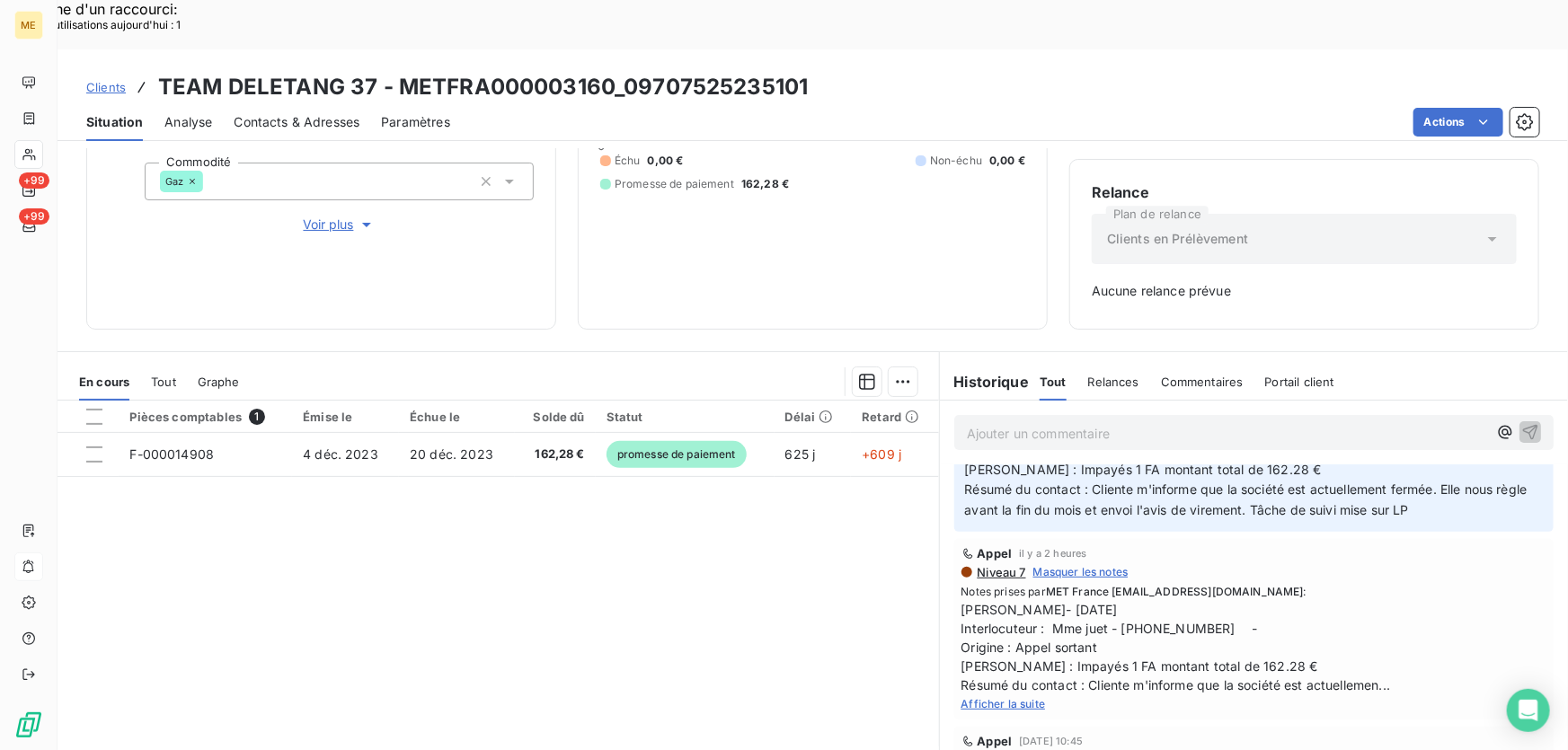
scroll to position [162, 0]
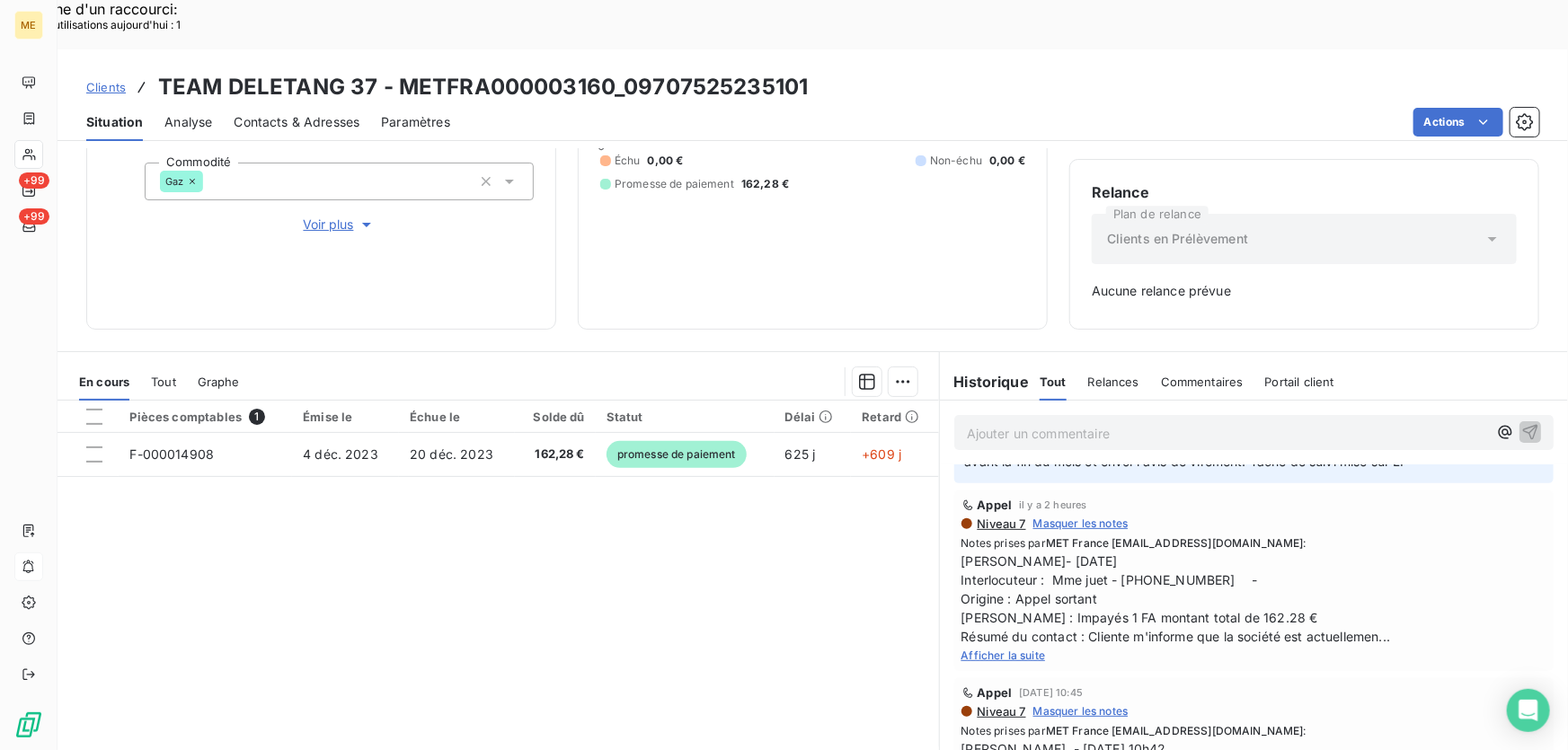
click at [996, 649] on span "Afficher la suite" at bounding box center [1003, 656] width 84 height 14
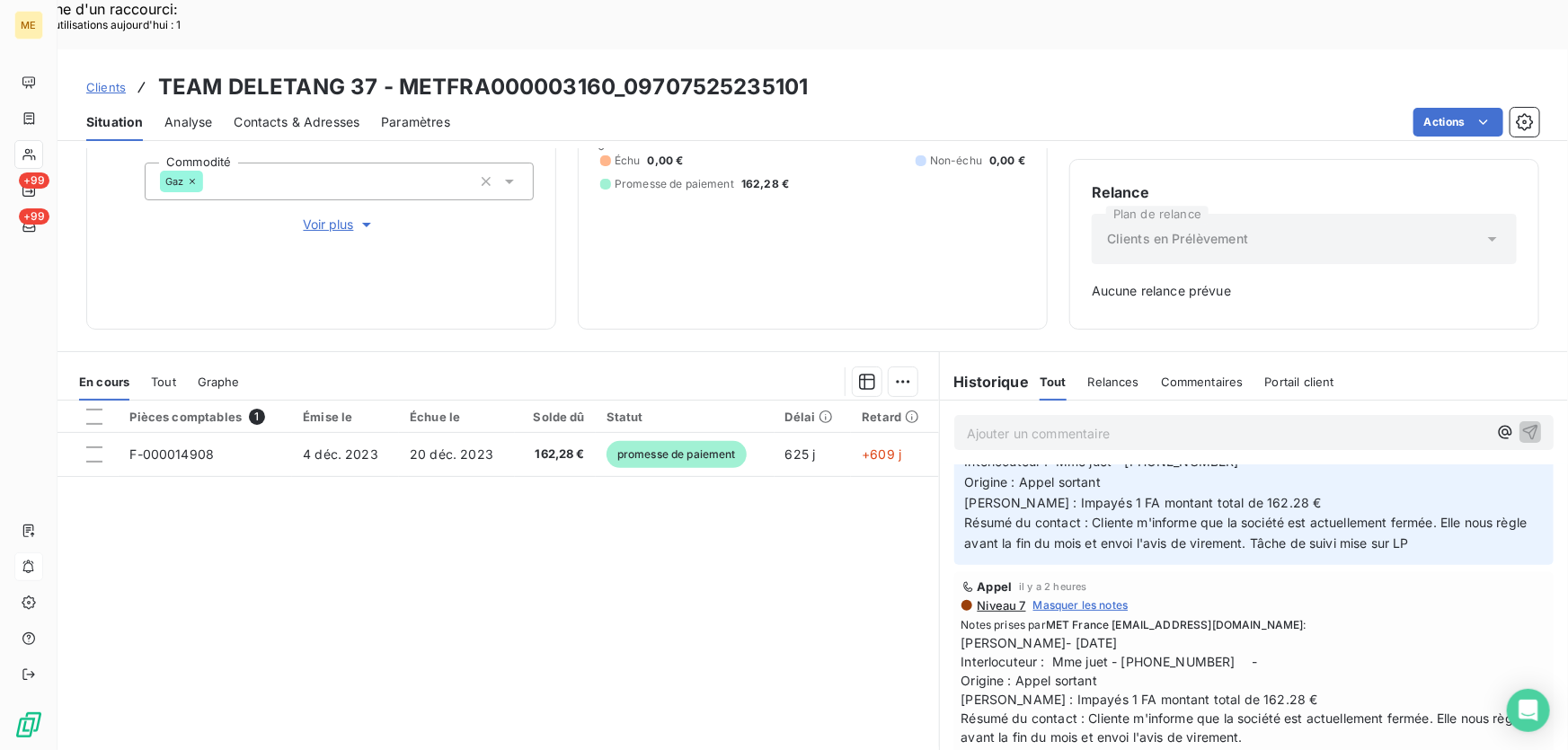
scroll to position [0, 0]
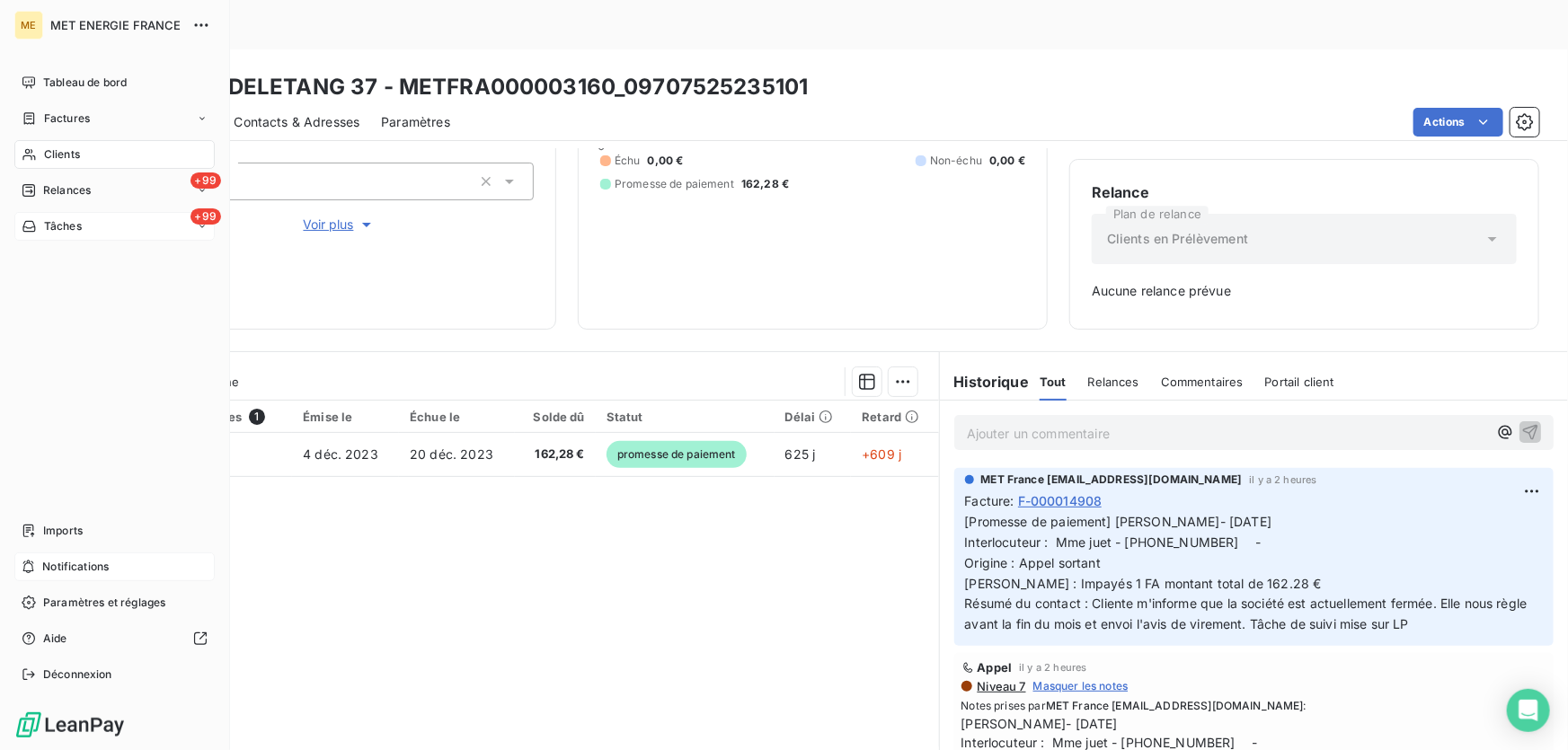
click at [61, 225] on span "Tâches" at bounding box center [62, 226] width 38 height 17
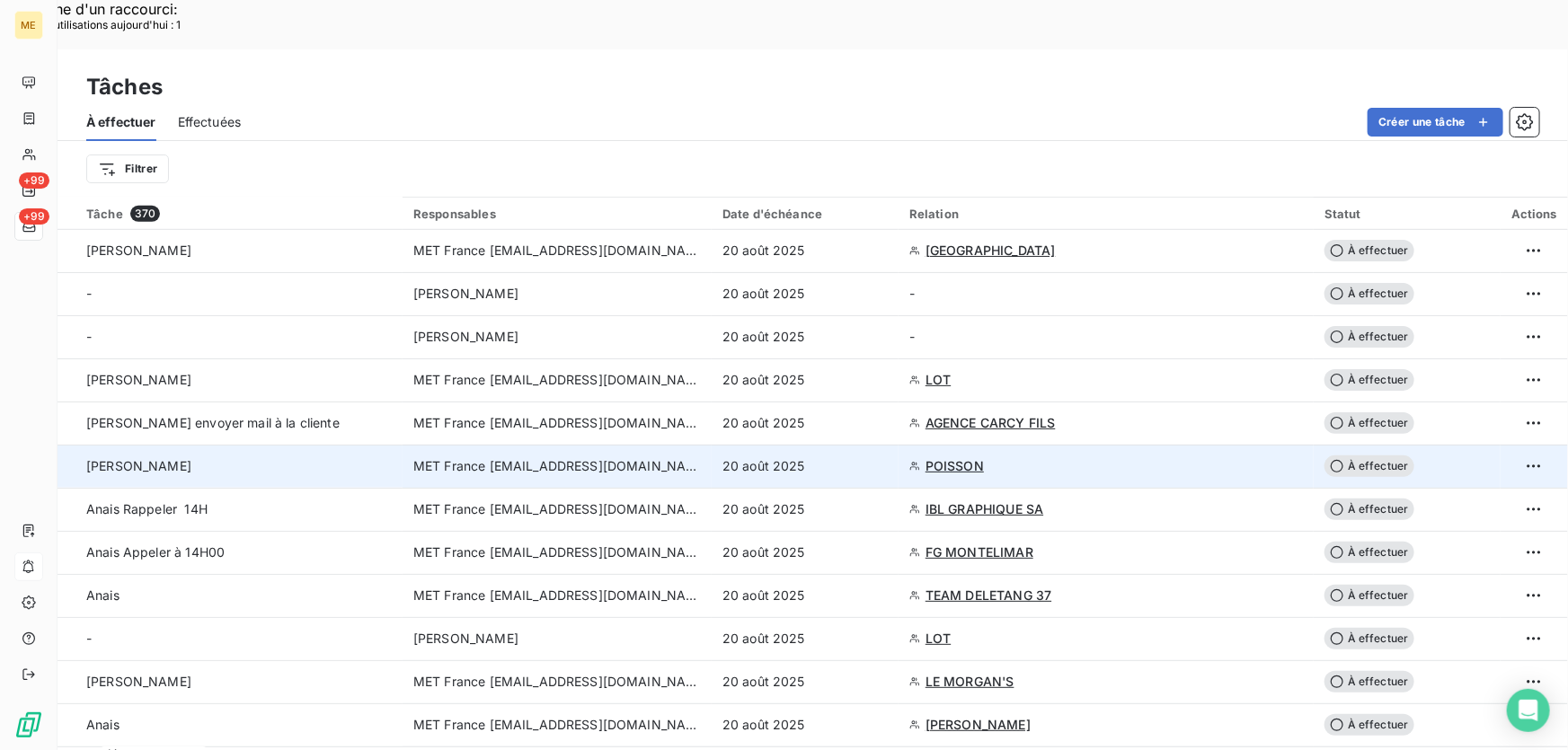
scroll to position [735, 0]
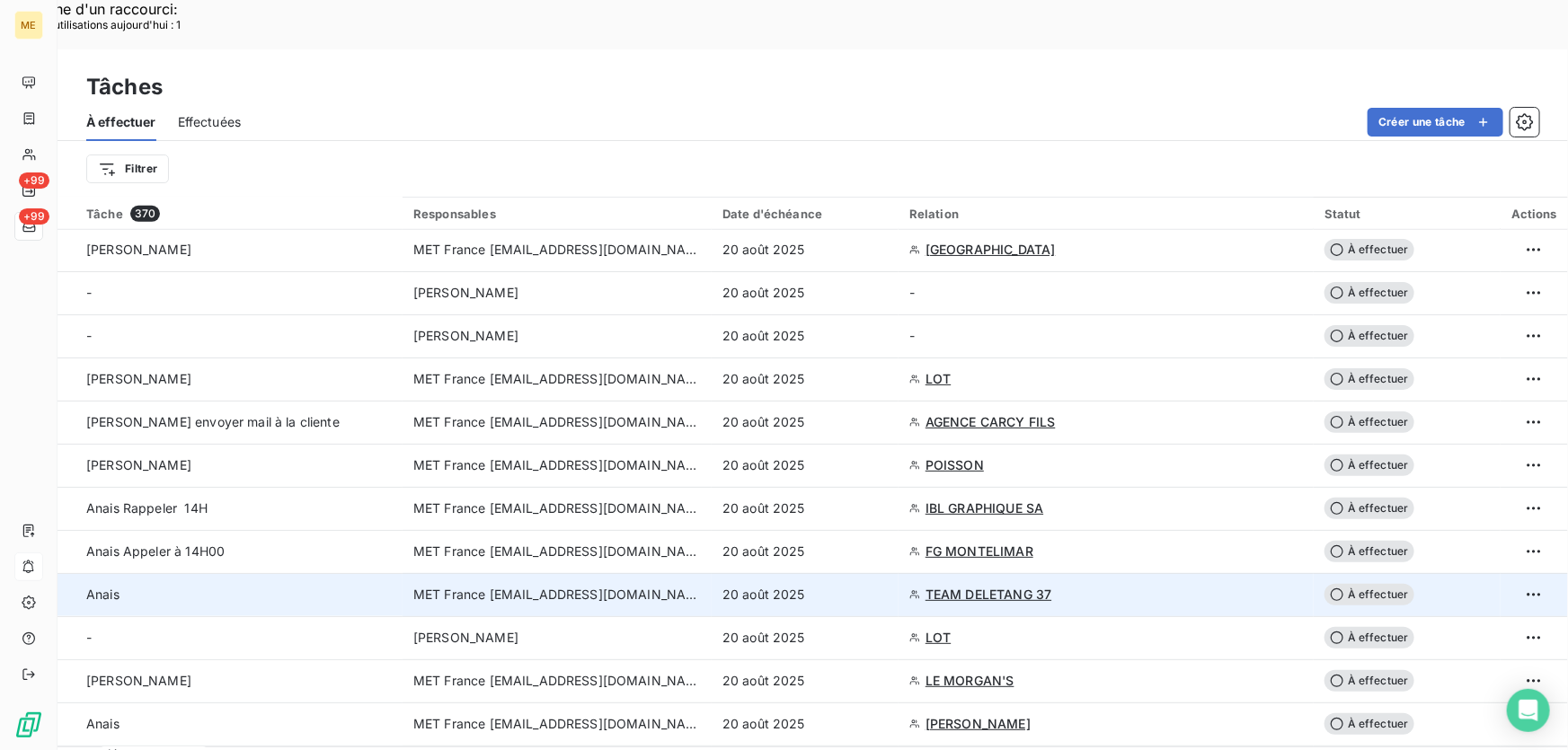
click at [835, 586] on div "20 août 2025" at bounding box center [805, 595] width 165 height 18
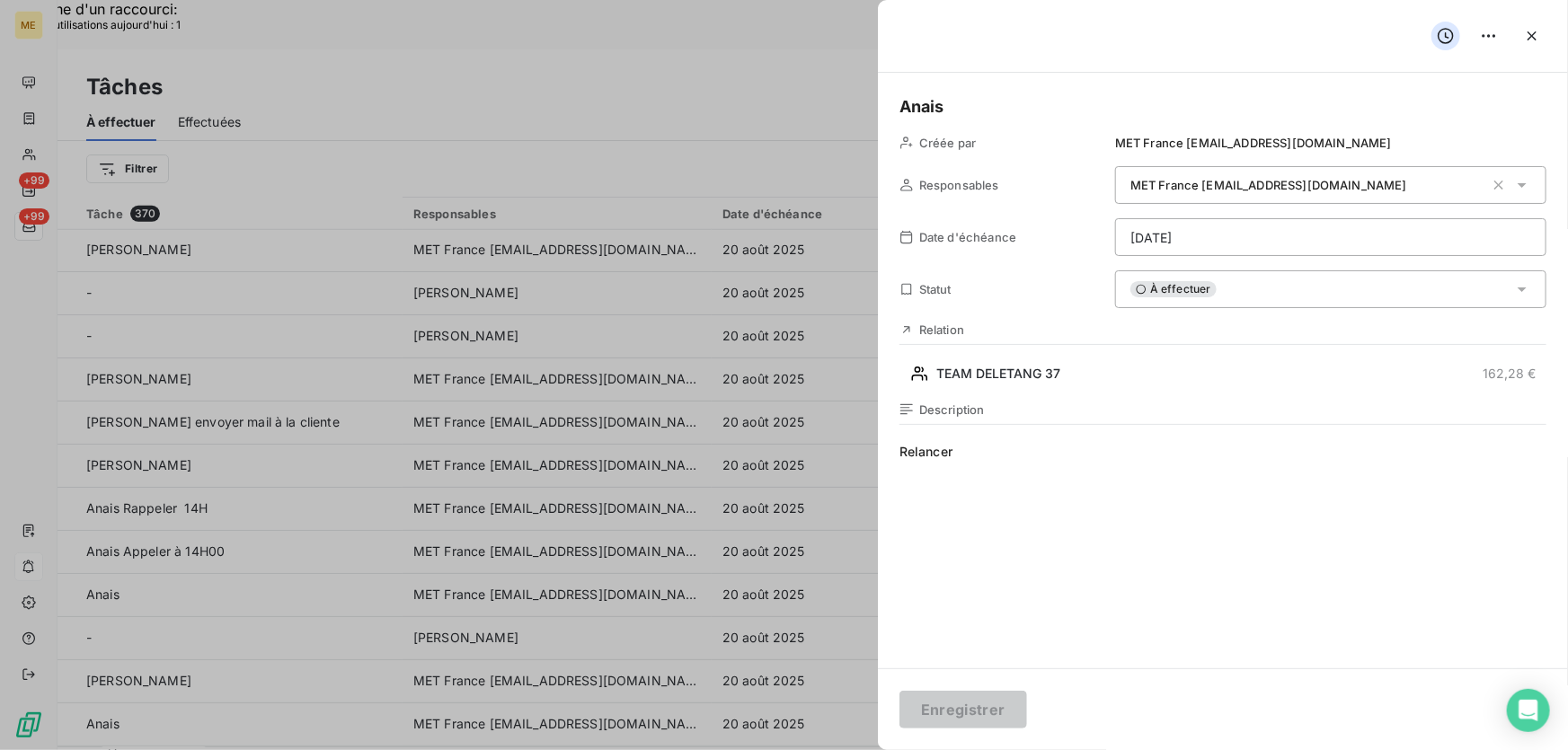
drag, startPoint x: 982, startPoint y: 454, endPoint x: 964, endPoint y: 457, distance: 18.2
click at [982, 453] on span "Relancer" at bounding box center [1223, 615] width 647 height 345
click at [963, 457] on span "Relancer" at bounding box center [1223, 615] width 647 height 345
click at [964, 457] on span "Relancer" at bounding box center [1223, 615] width 647 height 345
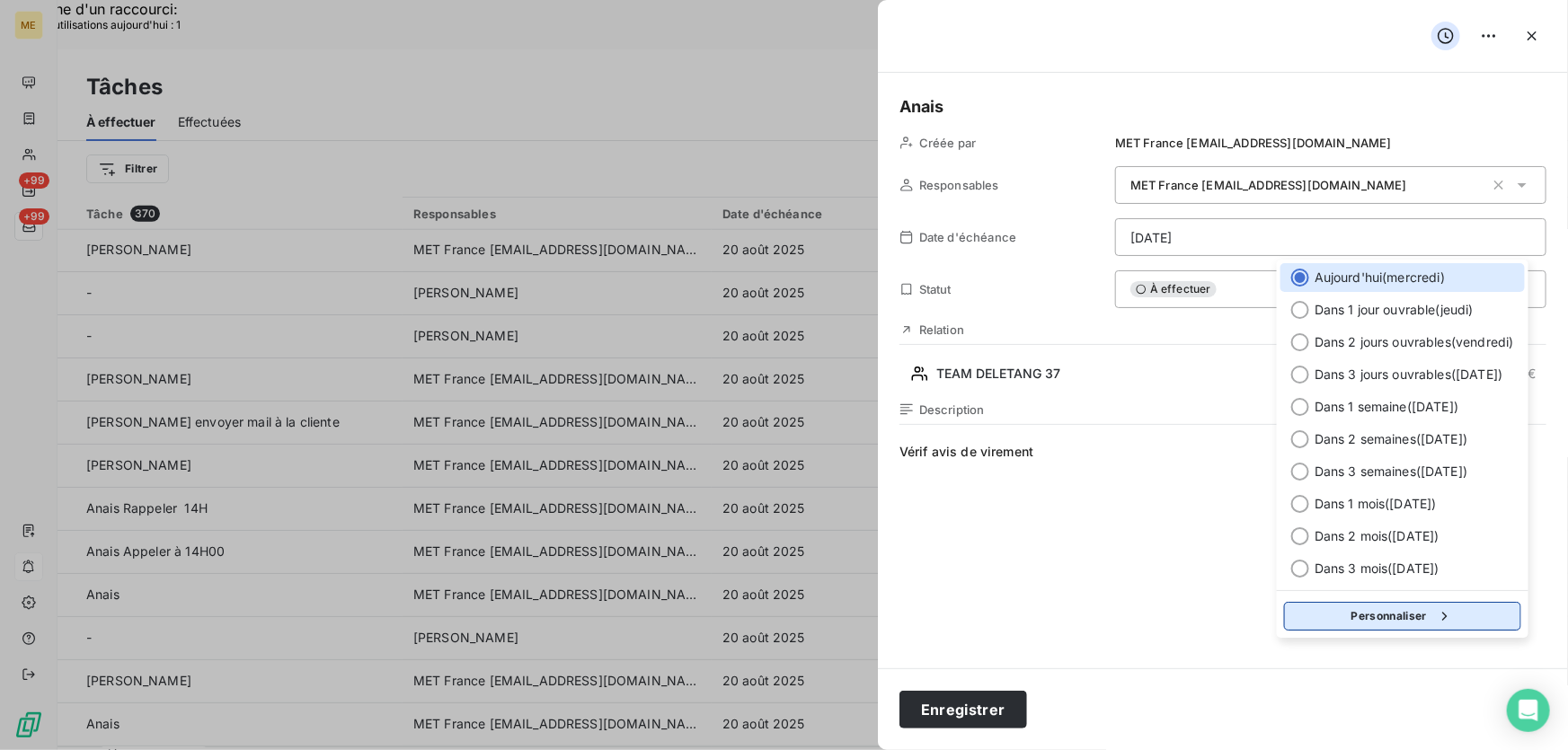
click at [1408, 614] on button "Personnaliser" at bounding box center [1402, 616] width 237 height 28
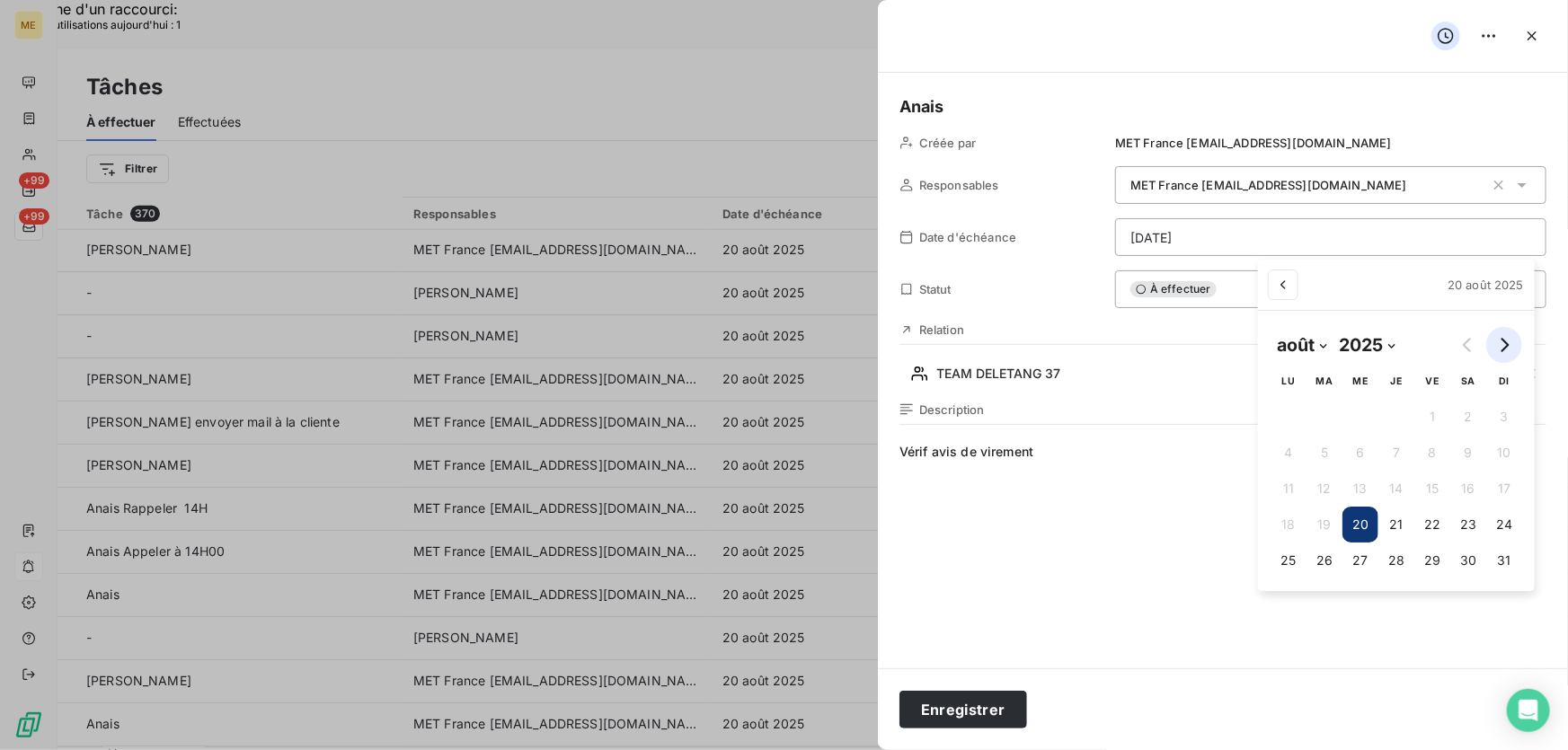
click at [1513, 345] on button "Go to next month" at bounding box center [1503, 345] width 36 height 36
select select "8"
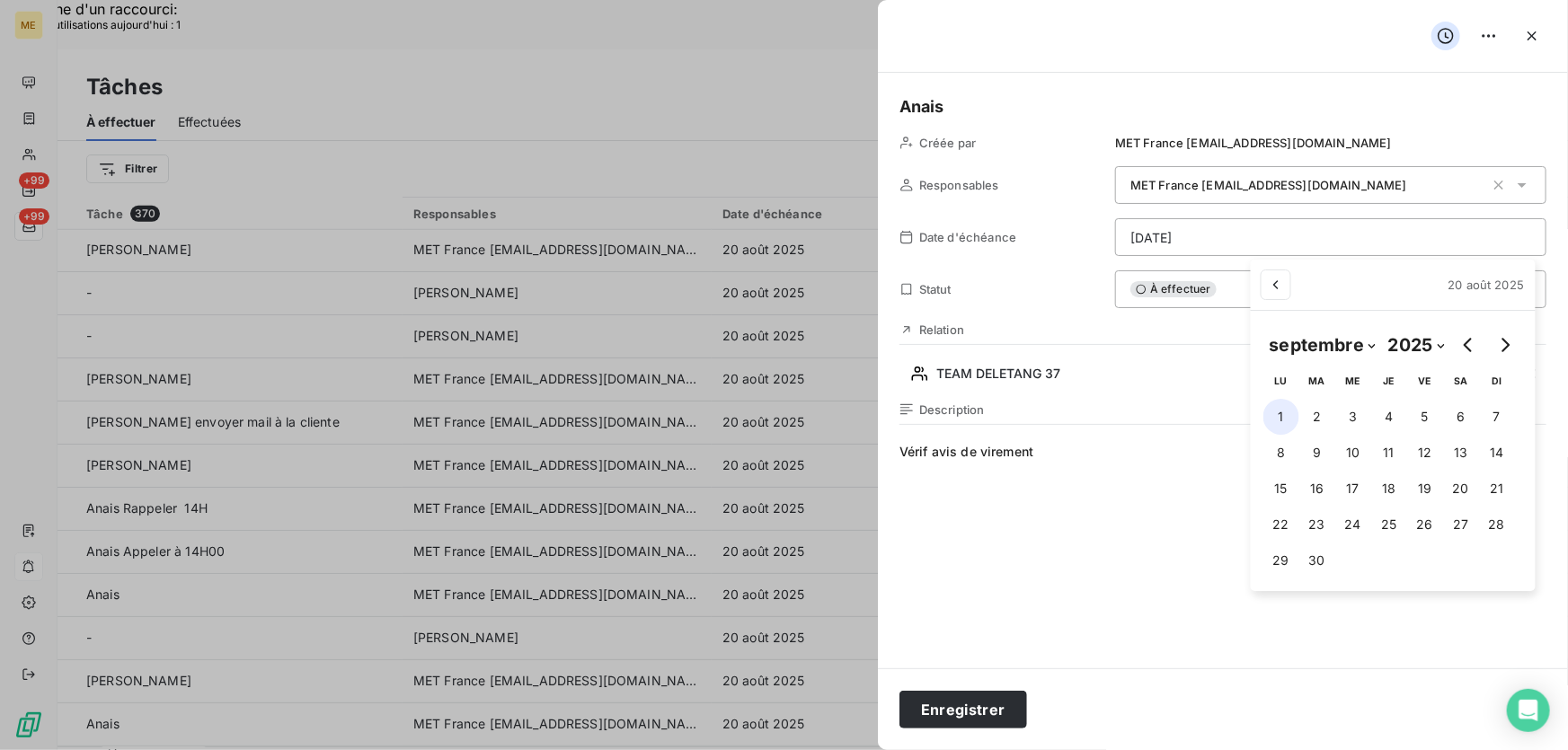
click at [1279, 410] on button "1" at bounding box center [1280, 416] width 36 height 36
type input "01/09/2025"
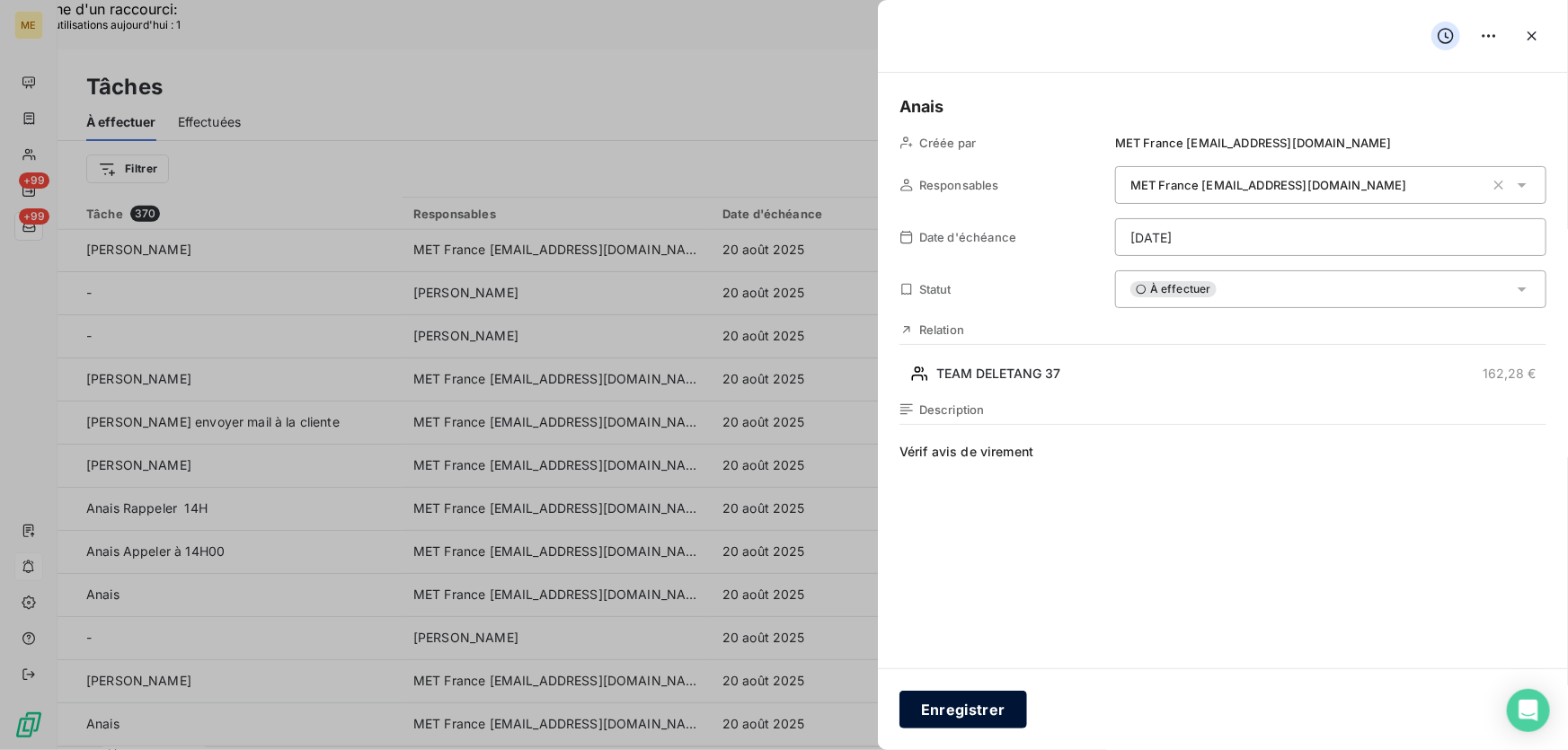
click at [982, 712] on button "Enregistrer" at bounding box center [962, 710] width 127 height 38
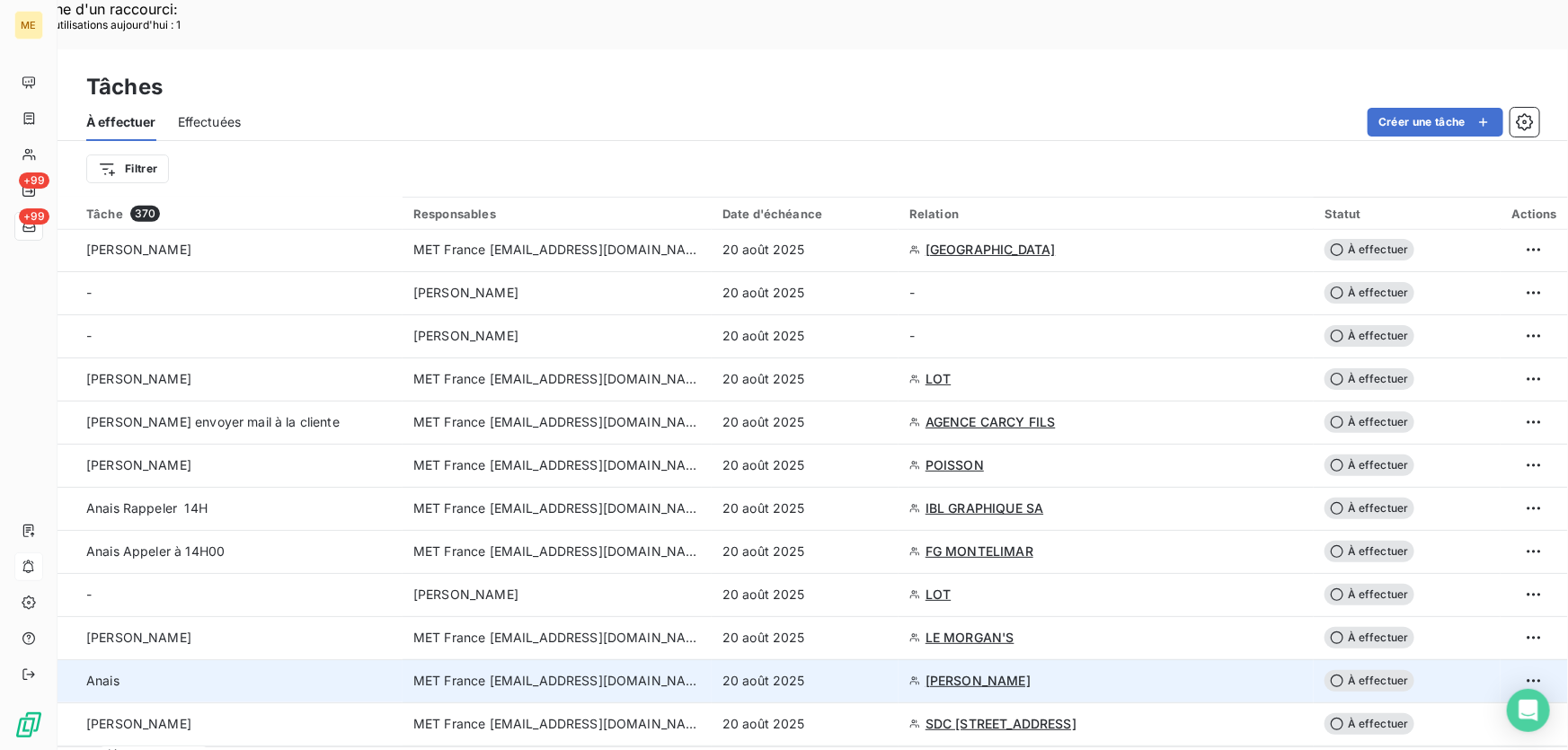
click at [822, 672] on div "20 août 2025" at bounding box center [805, 681] width 165 height 18
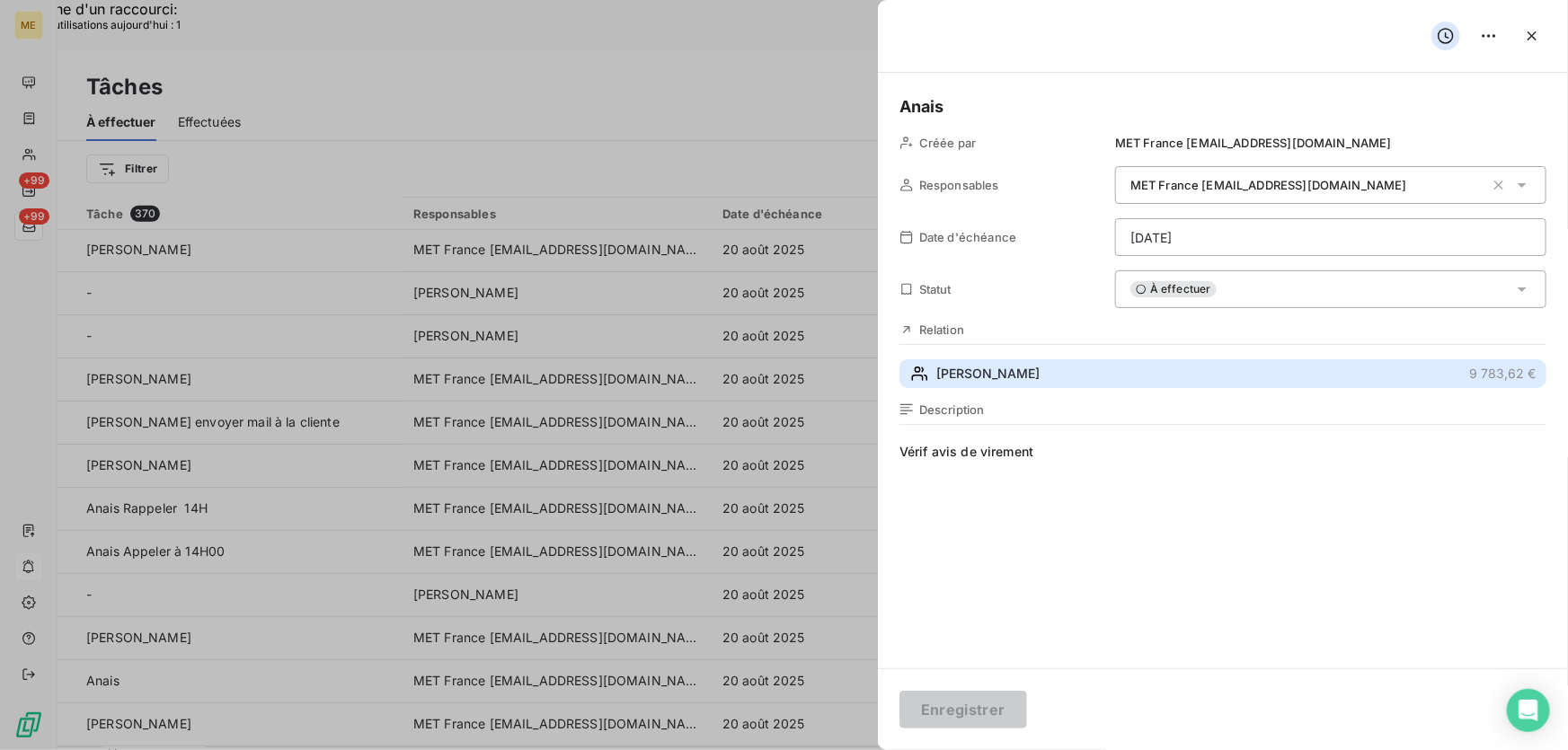
click at [1079, 373] on button "OLIVIER 9 783,62 €" at bounding box center [1223, 373] width 647 height 28
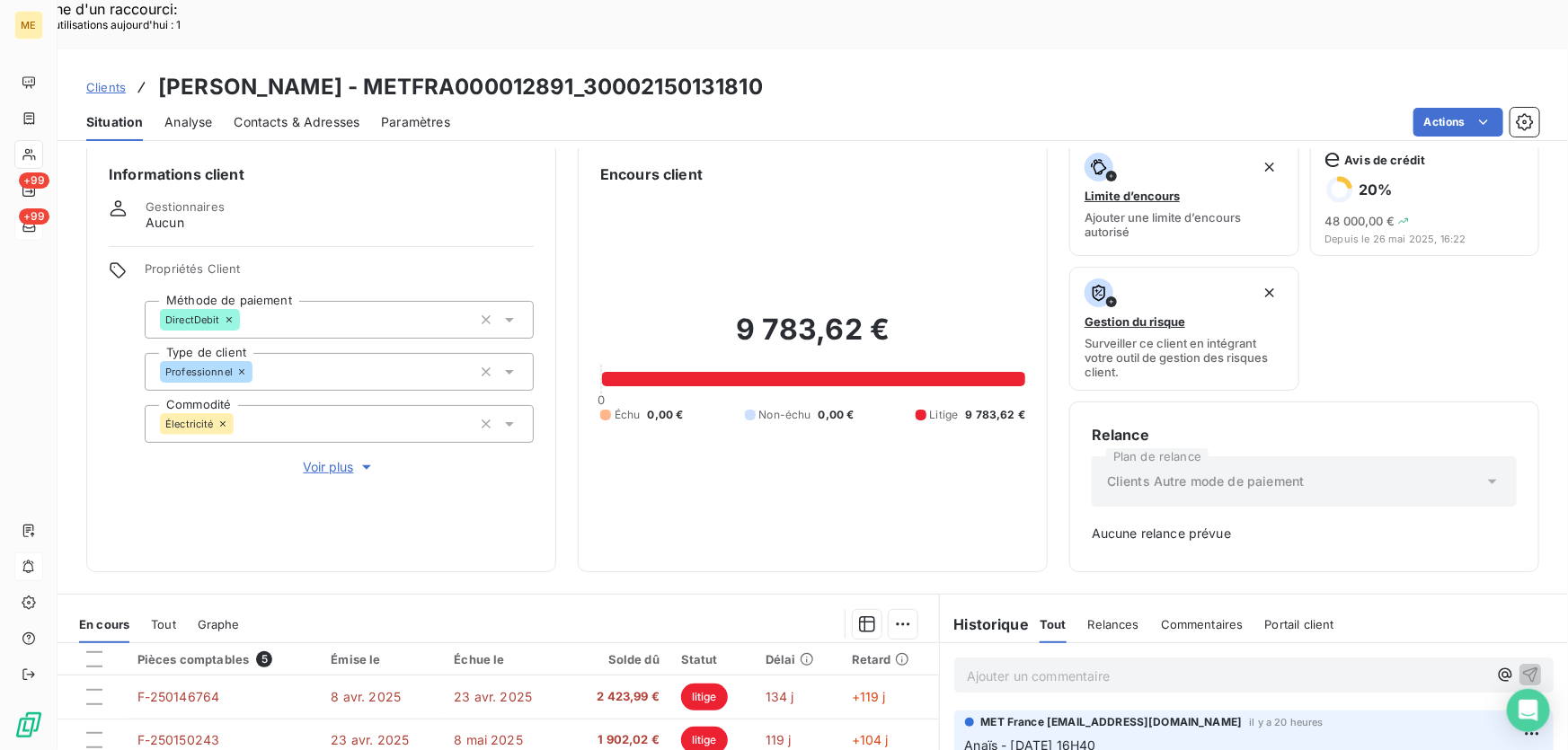
scroll to position [16, 0]
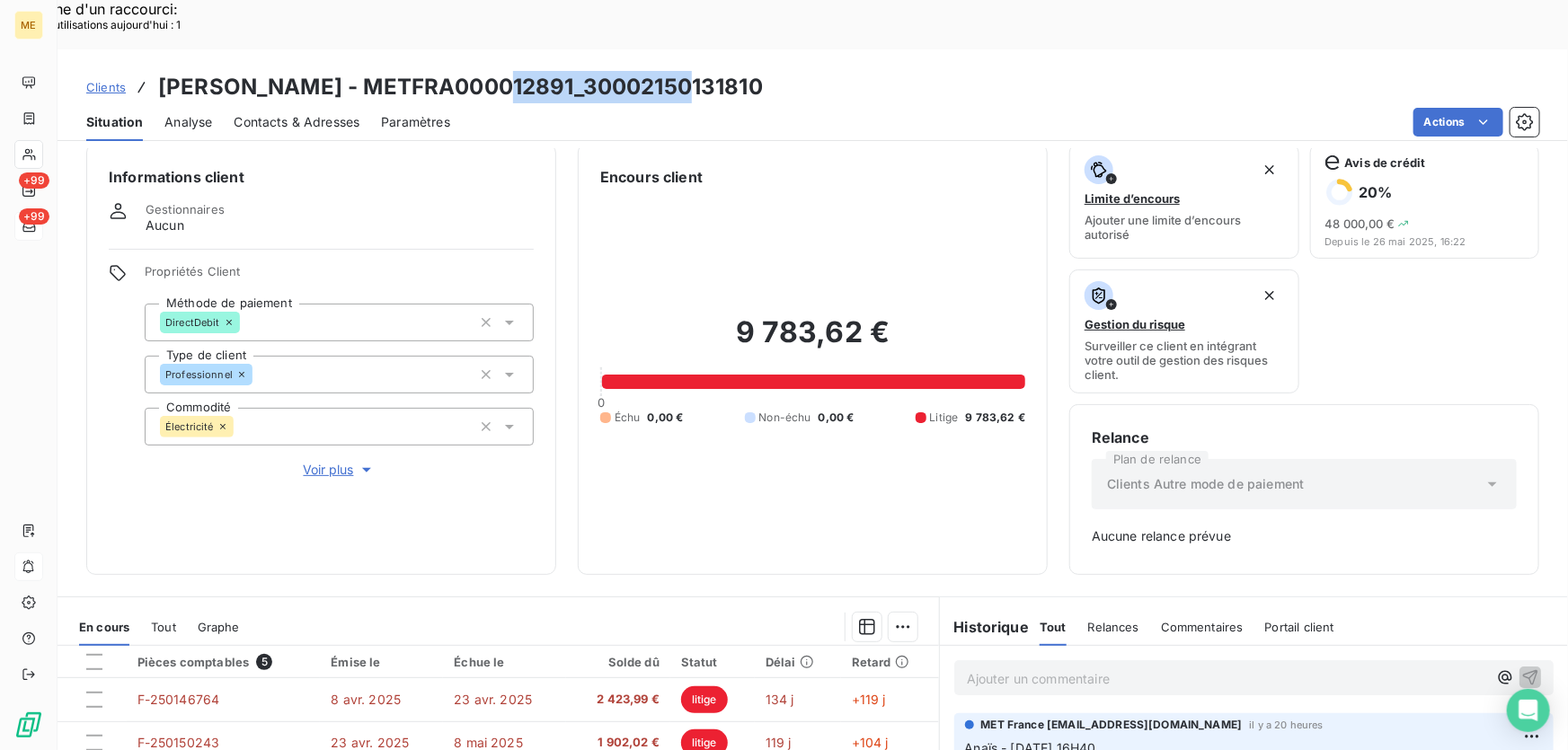
drag, startPoint x: 671, startPoint y: 32, endPoint x: 478, endPoint y: 35, distance: 193.0
click at [478, 71] on div "Clients OLIVIER - METFRA000012891_30002150131810" at bounding box center [813, 86] width 1510 height 32
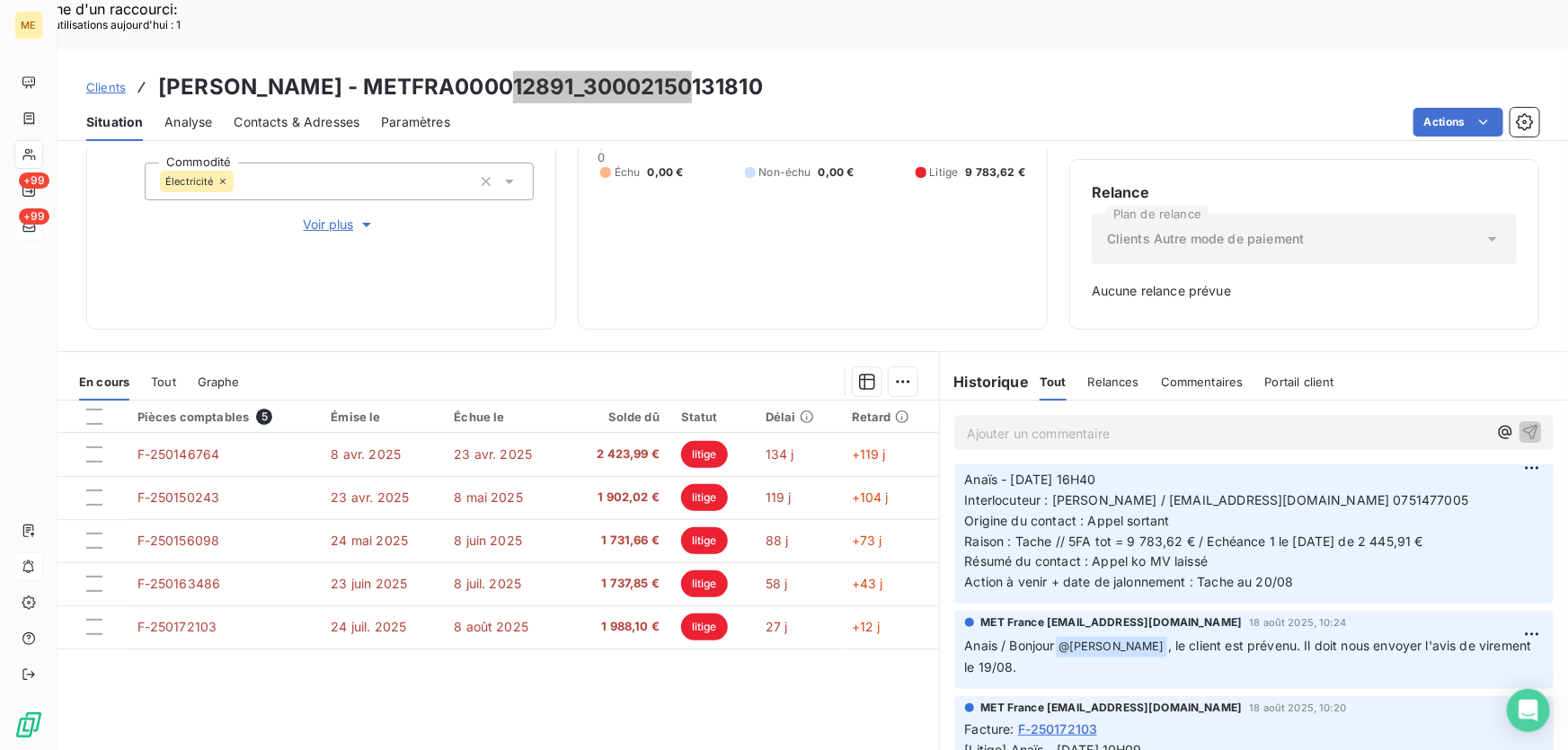
scroll to position [0, 0]
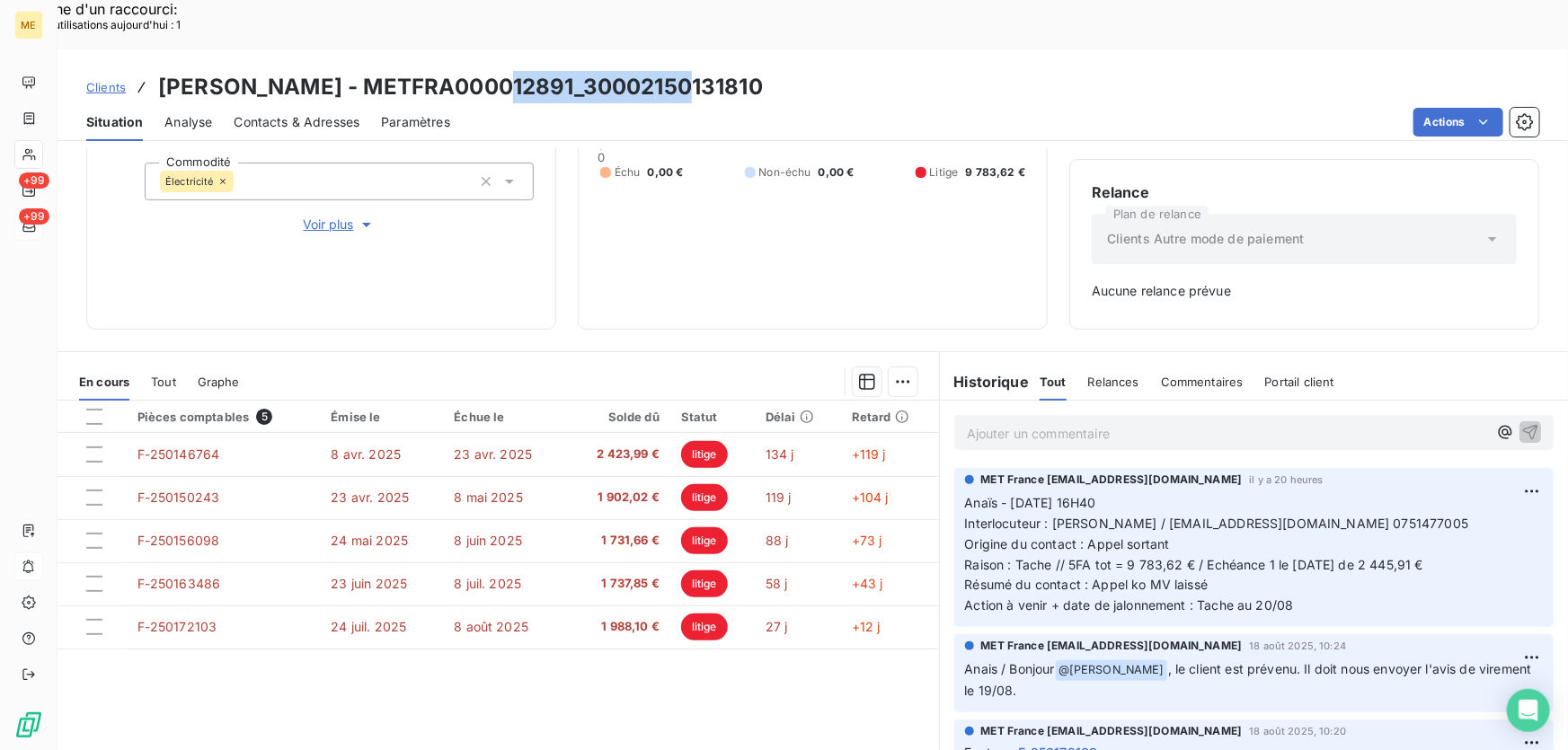
click at [674, 172] on div "9 783,62 € 0 Échu 0,00 € Non-échu 0,00 € Litige 9 783,62 €" at bounding box center [813, 125] width 425 height 365
drag, startPoint x: 674, startPoint y: 45, endPoint x: 484, endPoint y: 42, distance: 190.0
click at [484, 71] on div "Clients OLIVIER - METFRA000012891_30002150131810" at bounding box center [813, 86] width 1510 height 32
drag, startPoint x: 1266, startPoint y: 475, endPoint x: 1113, endPoint y: 480, distance: 153.1
click at [1113, 516] on span "Interlocuteur : [PERSON_NAME] / [EMAIL_ADDRESS][DOMAIN_NAME] 0751477005" at bounding box center [1217, 524] width 504 height 16
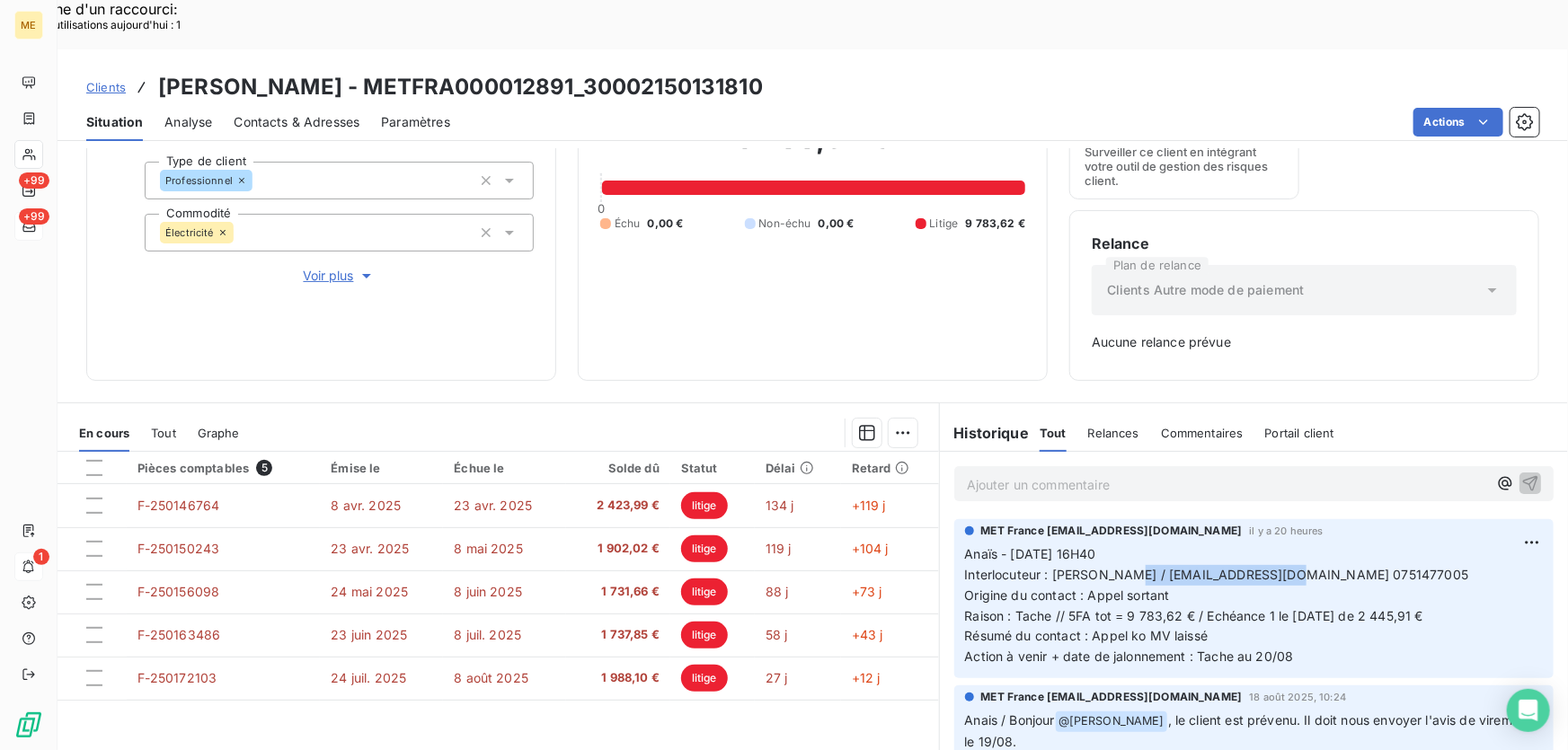
scroll to position [179, 0]
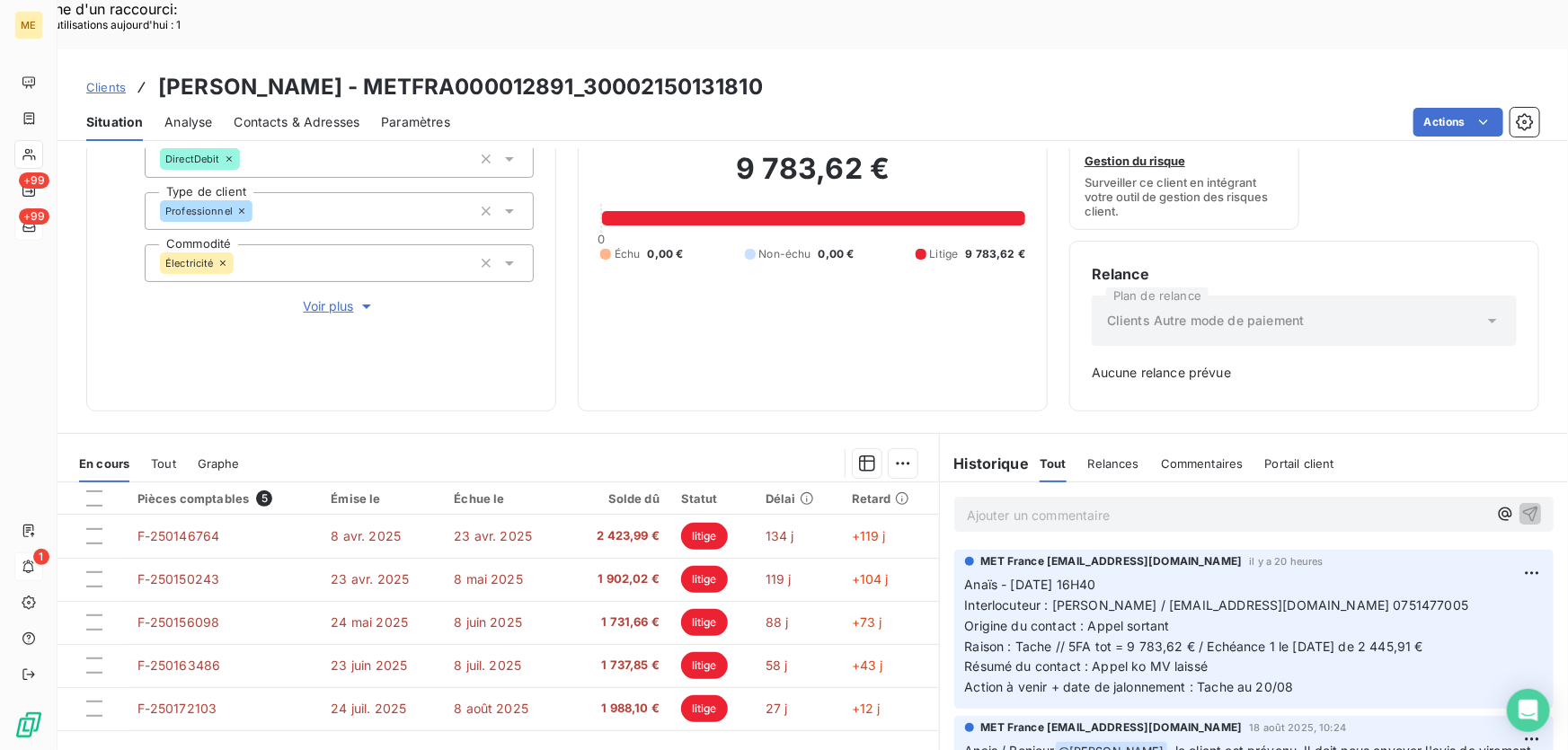
click at [1225, 504] on p "Ajouter un commentaire ﻿" at bounding box center [1227, 515] width 521 height 23
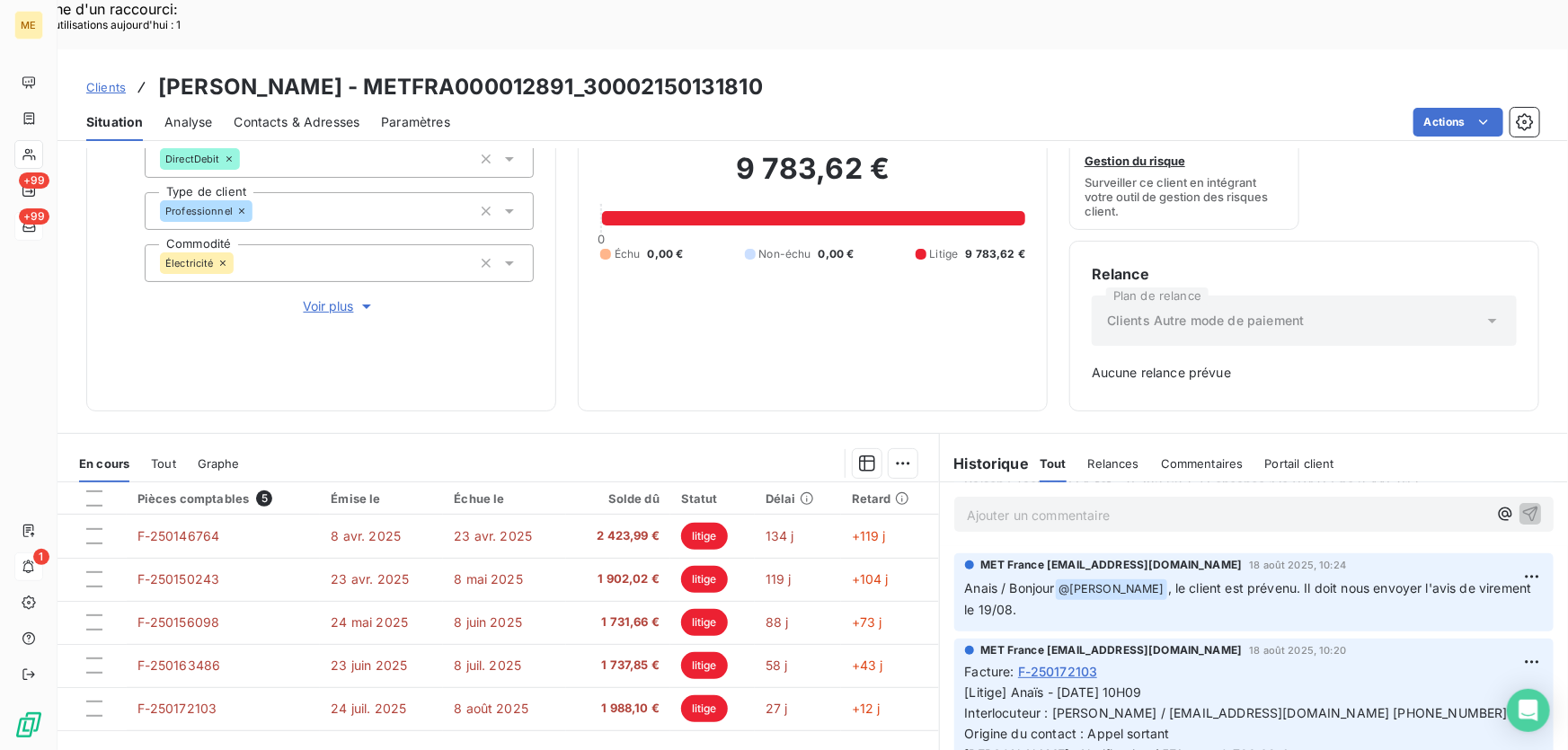
scroll to position [0, 0]
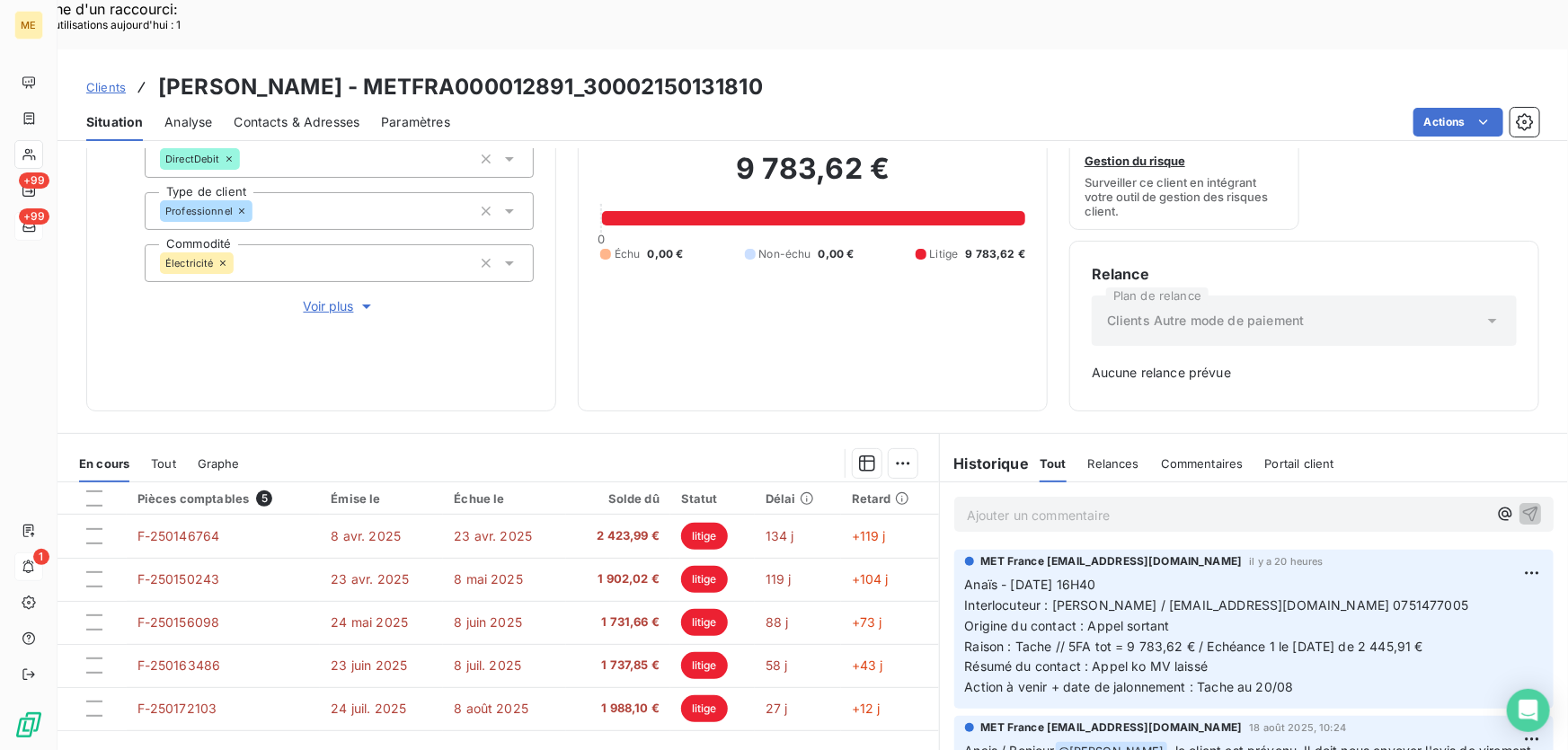
click at [1201, 639] on span "Raison : Tache // 5FA tot = 9 783,62 € / Echéance 1 le [DATE] de 2 445,91 €" at bounding box center [1194, 646] width 458 height 16
drag, startPoint x: 1046, startPoint y: 557, endPoint x: 1405, endPoint y: 557, distance: 359.0
click at [1405, 575] on p "Anaïs - 19/08/2025 - 16H40 Interlocuteur : M. Jasim / mashfistdenis@gmail.com 0…" at bounding box center [1254, 636] width 577 height 123
drag, startPoint x: 1060, startPoint y: 598, endPoint x: 1457, endPoint y: 601, distance: 397.0
click at [1457, 601] on p "Anaïs - 19/08/2025 - 16H40 Interlocuteur : M. Jasim / mashfistdenis@gmail.com 0…" at bounding box center [1254, 636] width 577 height 123
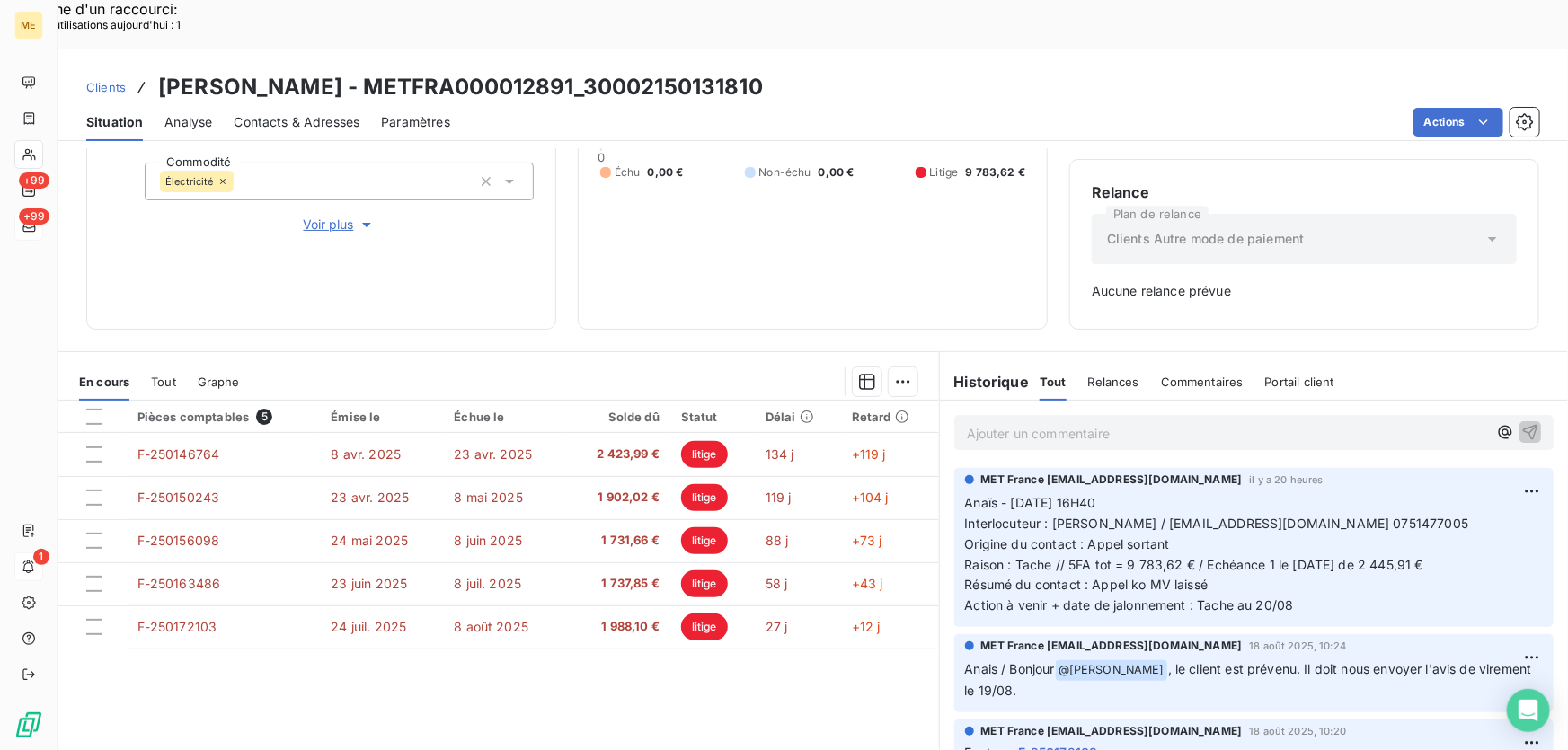
click at [1212, 528] on p "Anaïs - 19/08/2025 - 16H40 Interlocuteur : M. Jasim / mashfistdenis@gmail.com 0…" at bounding box center [1254, 555] width 577 height 123
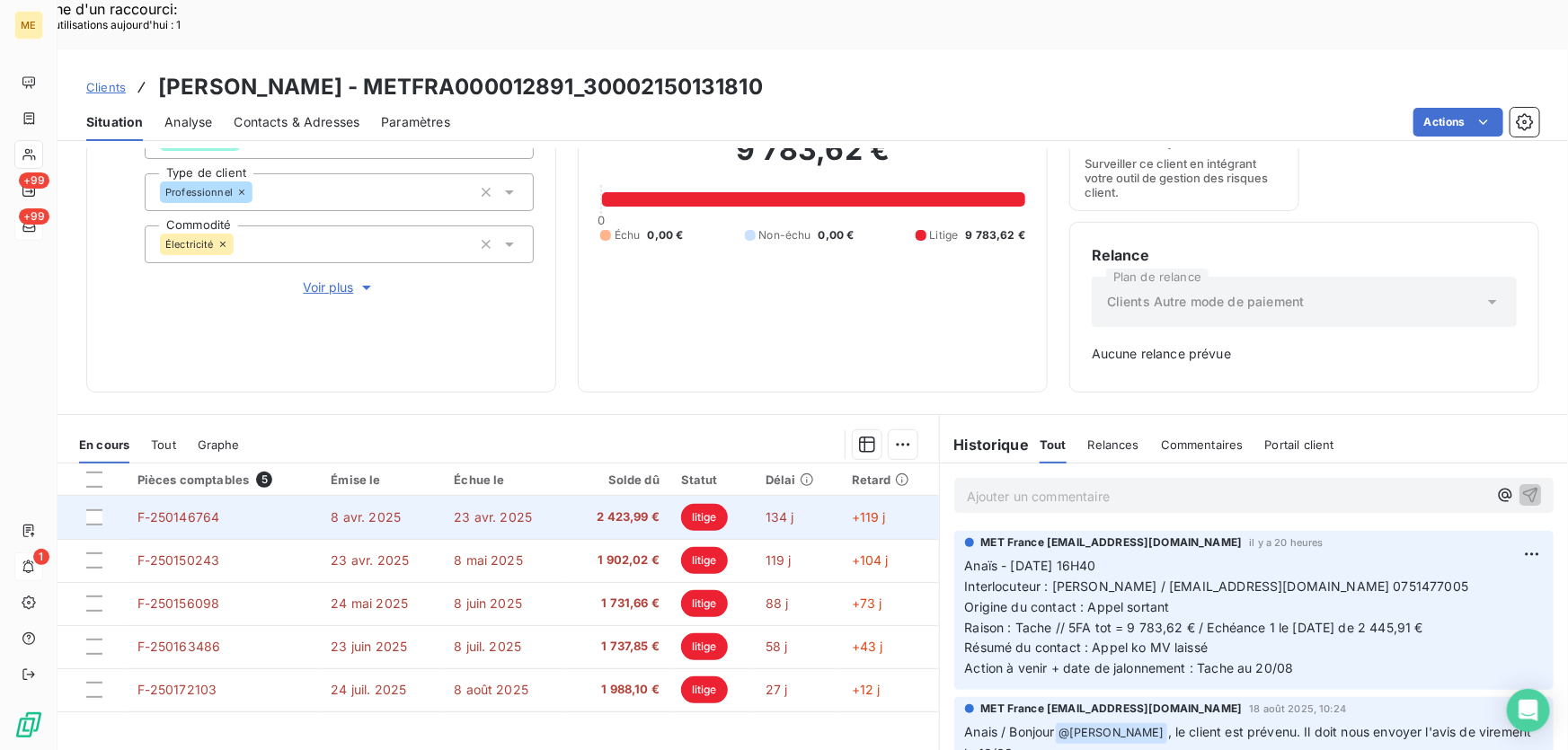
scroll to position [245, 0]
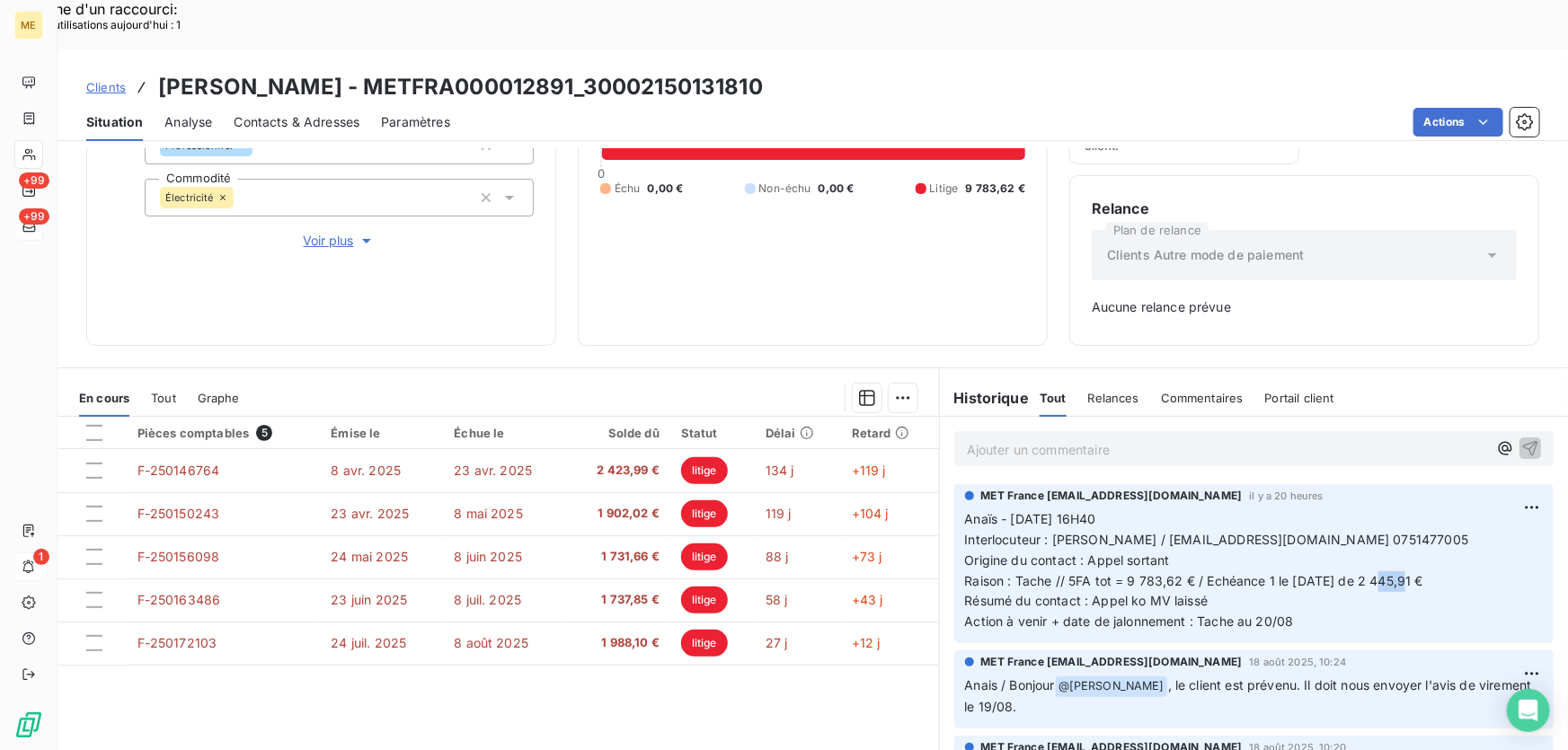
drag, startPoint x: 1376, startPoint y: 530, endPoint x: 1397, endPoint y: 535, distance: 21.6
click at [1397, 573] on span "Raison : Tache // 5FA tot = 9 783,62 € / Echéance 1 le [DATE] de 2 445,91 €" at bounding box center [1194, 580] width 458 height 16
click at [1423, 573] on span "Raison : Tache // 5FA tot = 9 783,62 € / Echéance 1 le [DATE] de 2 445,91 €" at bounding box center [1194, 580] width 458 height 16
click at [1209, 555] on p "Anaïs - 19/08/2025 - 16H40 Interlocuteur : M. Jasim / mashfistdenis@gmail.com 0…" at bounding box center [1254, 571] width 577 height 123
click at [1198, 573] on span "Raison : Tache // 5FA tot = 9 783,62 € / Echéance 1 le [DATE] de 2 445,91 €" at bounding box center [1194, 580] width 458 height 16
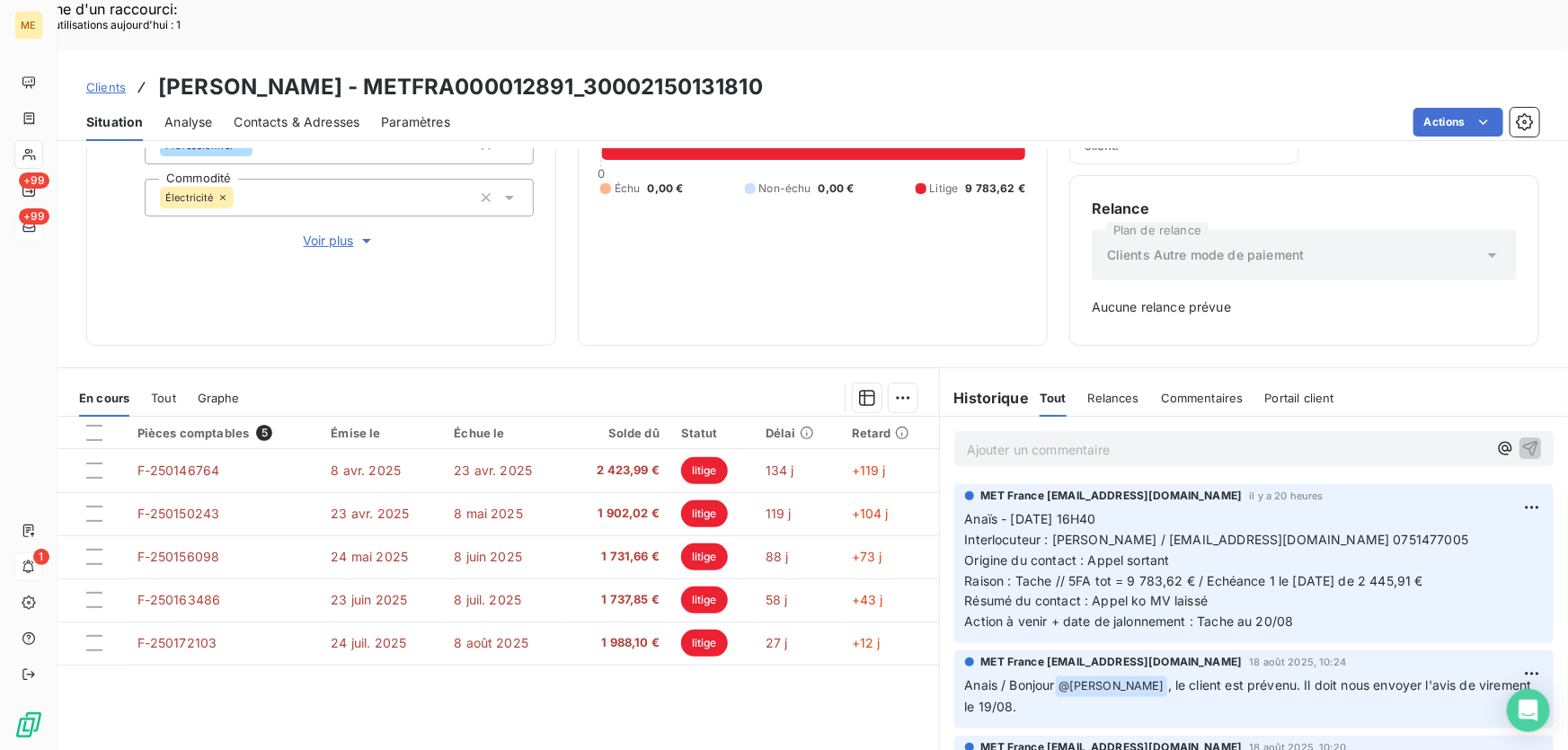
click at [881, 220] on div "9 783,62 € 0 Échu 0,00 € Non-échu 0,00 € Litige 9 783,62 €" at bounding box center [813, 141] width 425 height 365
click at [1423, 573] on span "Raison : Tache // 5FA tot = 9 783,62 € / Echéance 1 le [DATE] de 2 445,91 €" at bounding box center [1194, 580] width 458 height 16
click at [1332, 532] on span "Interlocuteur : [PERSON_NAME] / [EMAIL_ADDRESS][DOMAIN_NAME] 0751477005" at bounding box center [1217, 539] width 504 height 16
click at [994, 250] on div "9 783,62 € 0 Échu 0,00 € Non-échu 0,00 € Litige 9 783,62 €" at bounding box center [813, 141] width 425 height 365
click at [815, 243] on div "9 783,62 € 0 Échu 0,00 € Non-échu 0,00 € Litige 9 783,62 €" at bounding box center [813, 141] width 425 height 365
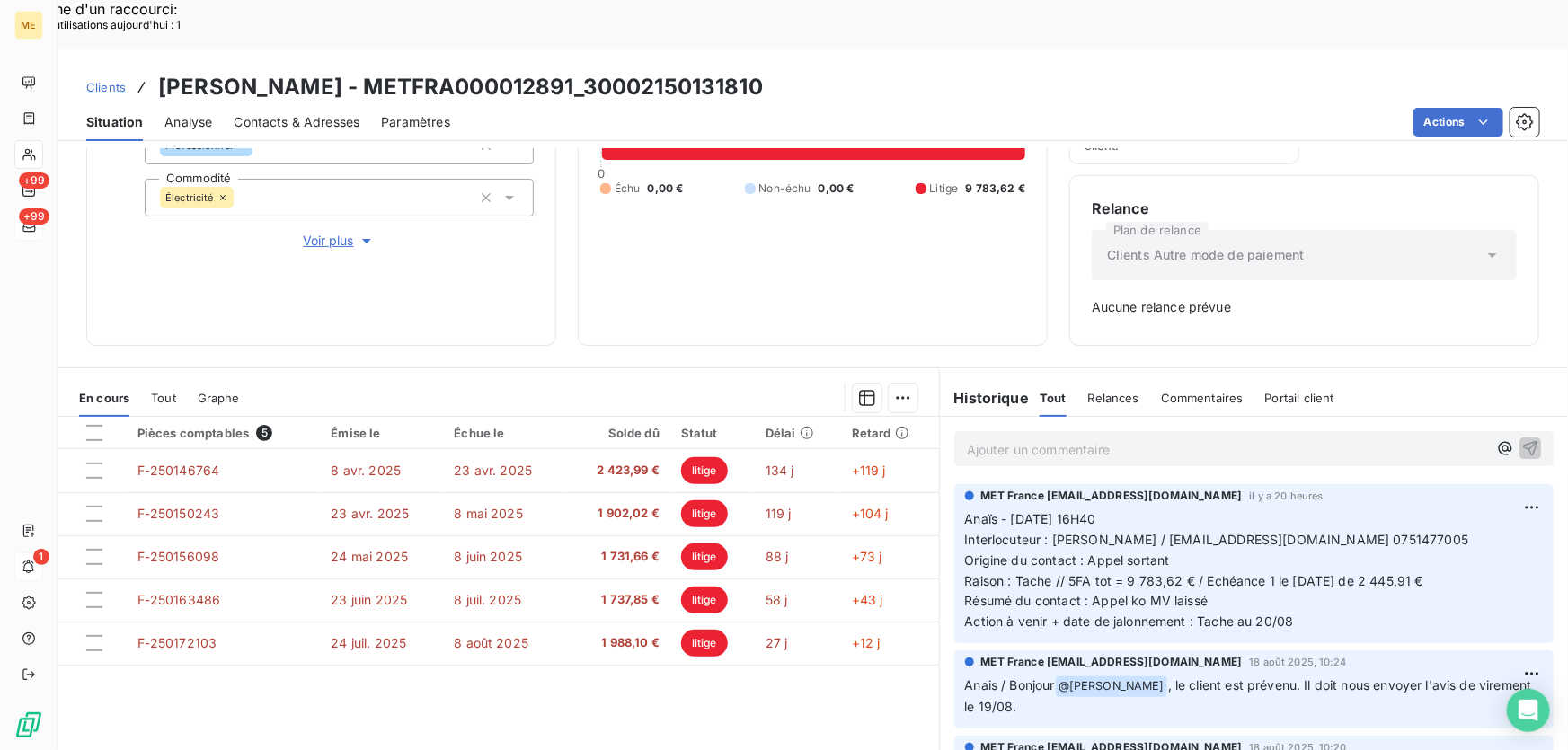
click at [1078, 432] on div "Ajouter un commentaire ﻿" at bounding box center [1254, 449] width 599 height 35
click at [1076, 438] on p "Ajouter un commentaire ﻿" at bounding box center [1227, 449] width 521 height 23
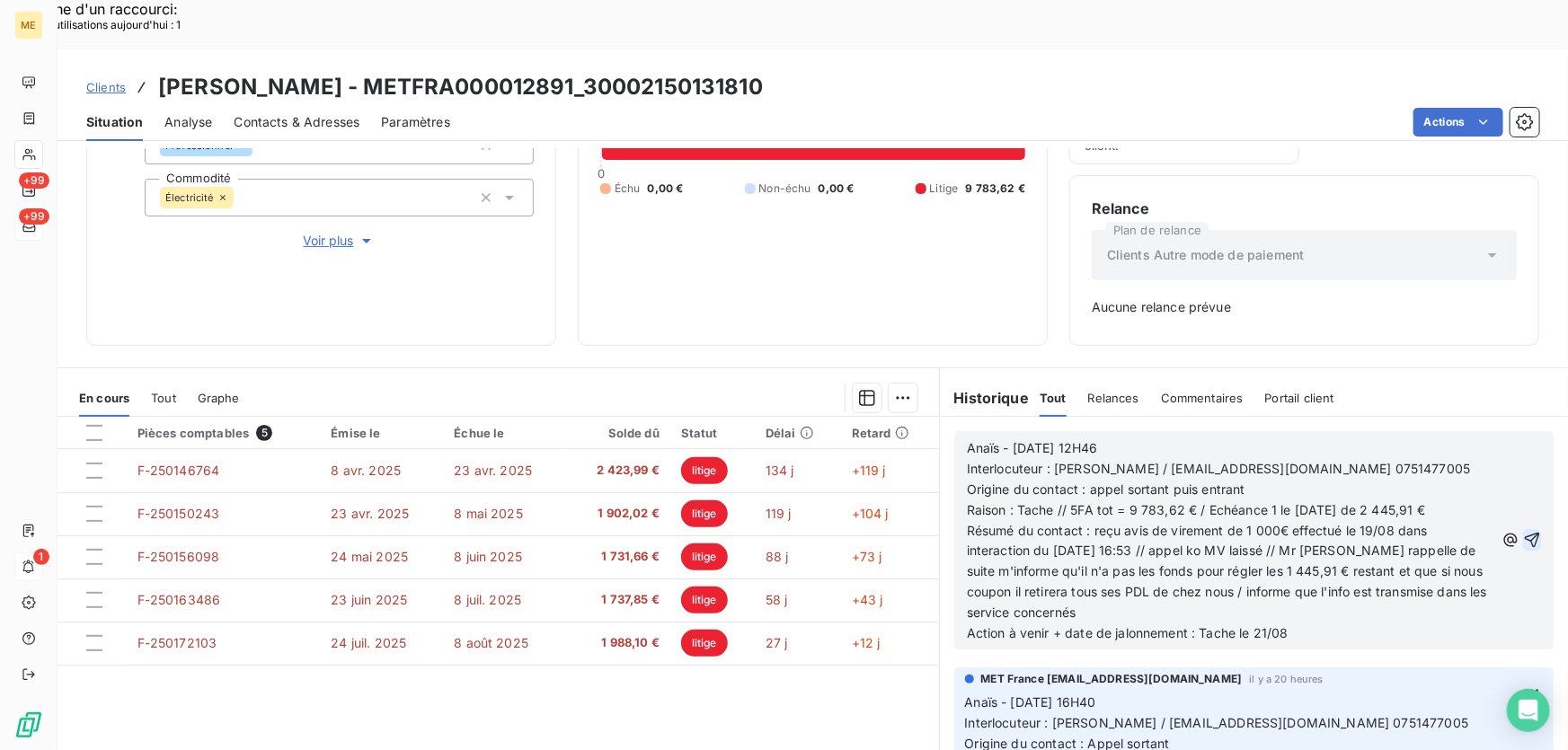
click at [1522, 531] on icon "button" at bounding box center [1531, 540] width 18 height 18
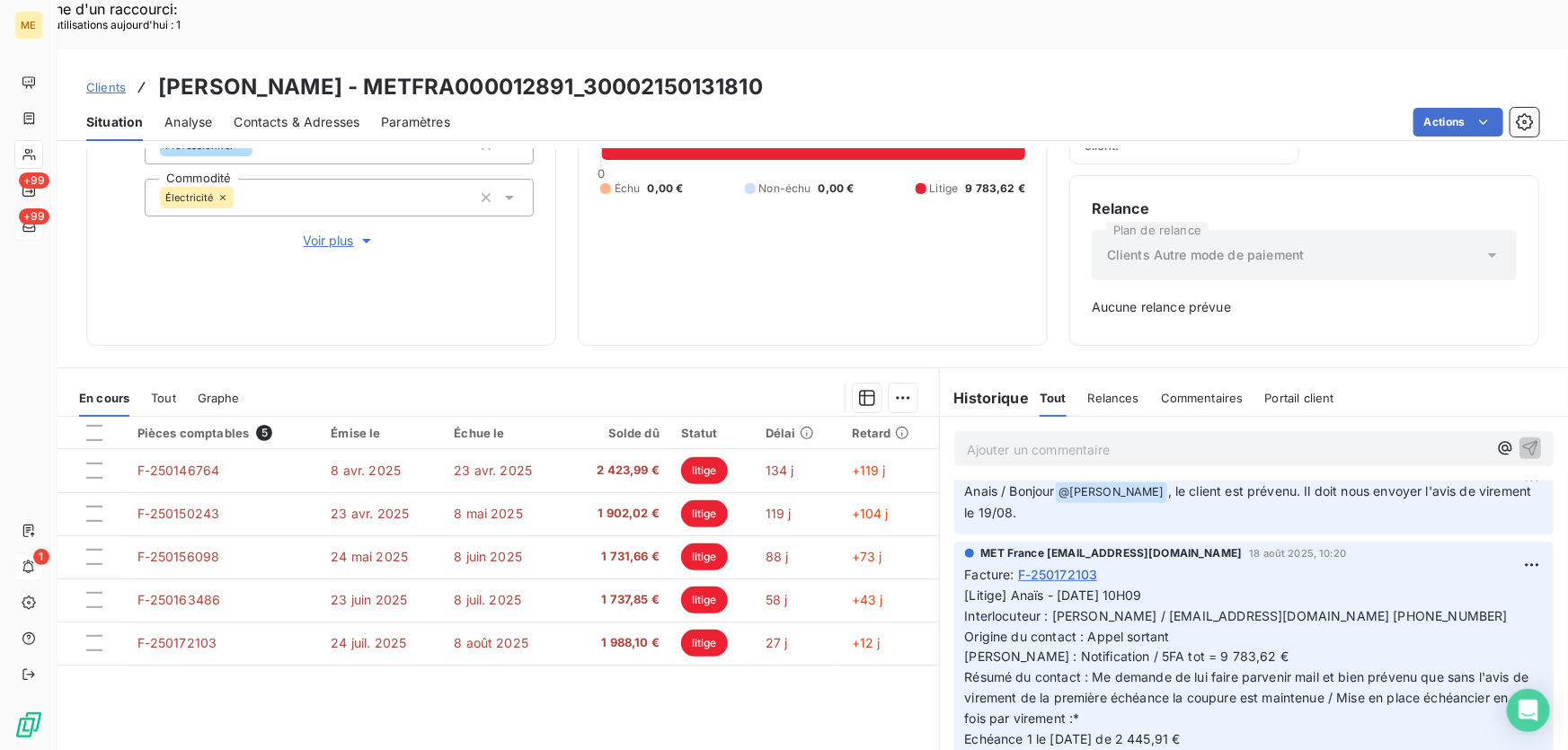
scroll to position [0, 0]
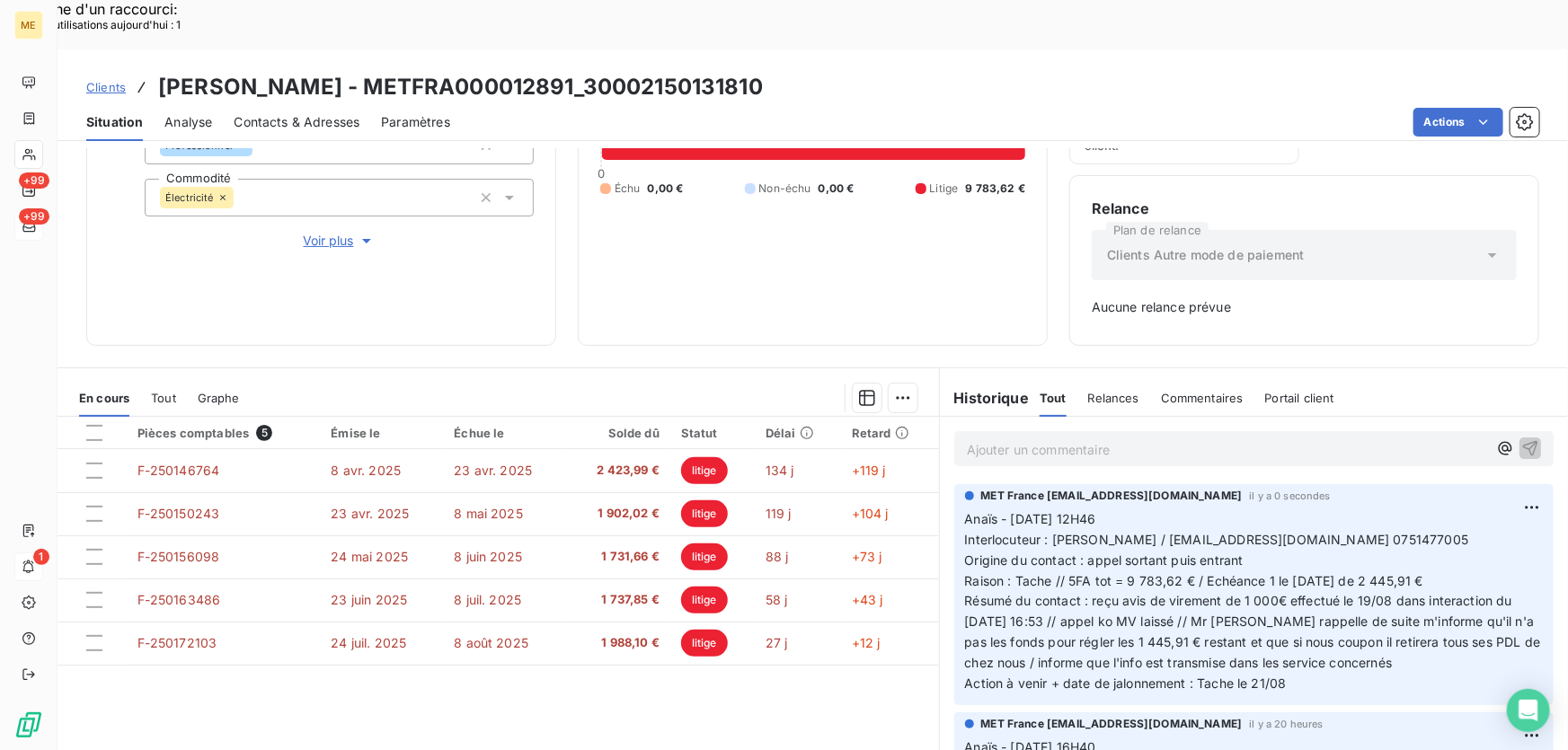
click at [1085, 438] on p "Ajouter un commentaire ﻿" at bounding box center [1227, 449] width 521 height 23
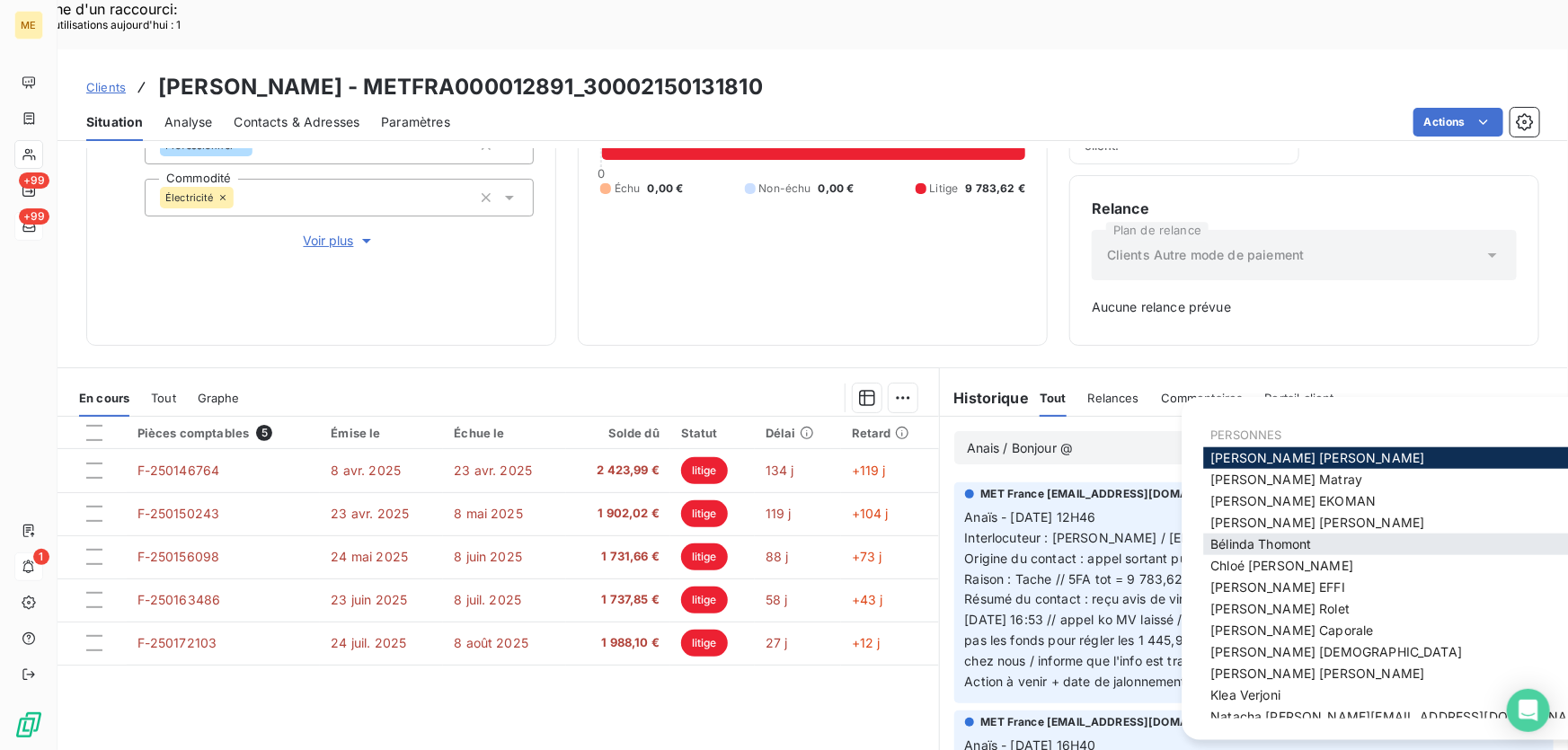
click at [1266, 547] on span "Bélinda Thomont" at bounding box center [1260, 544] width 101 height 16
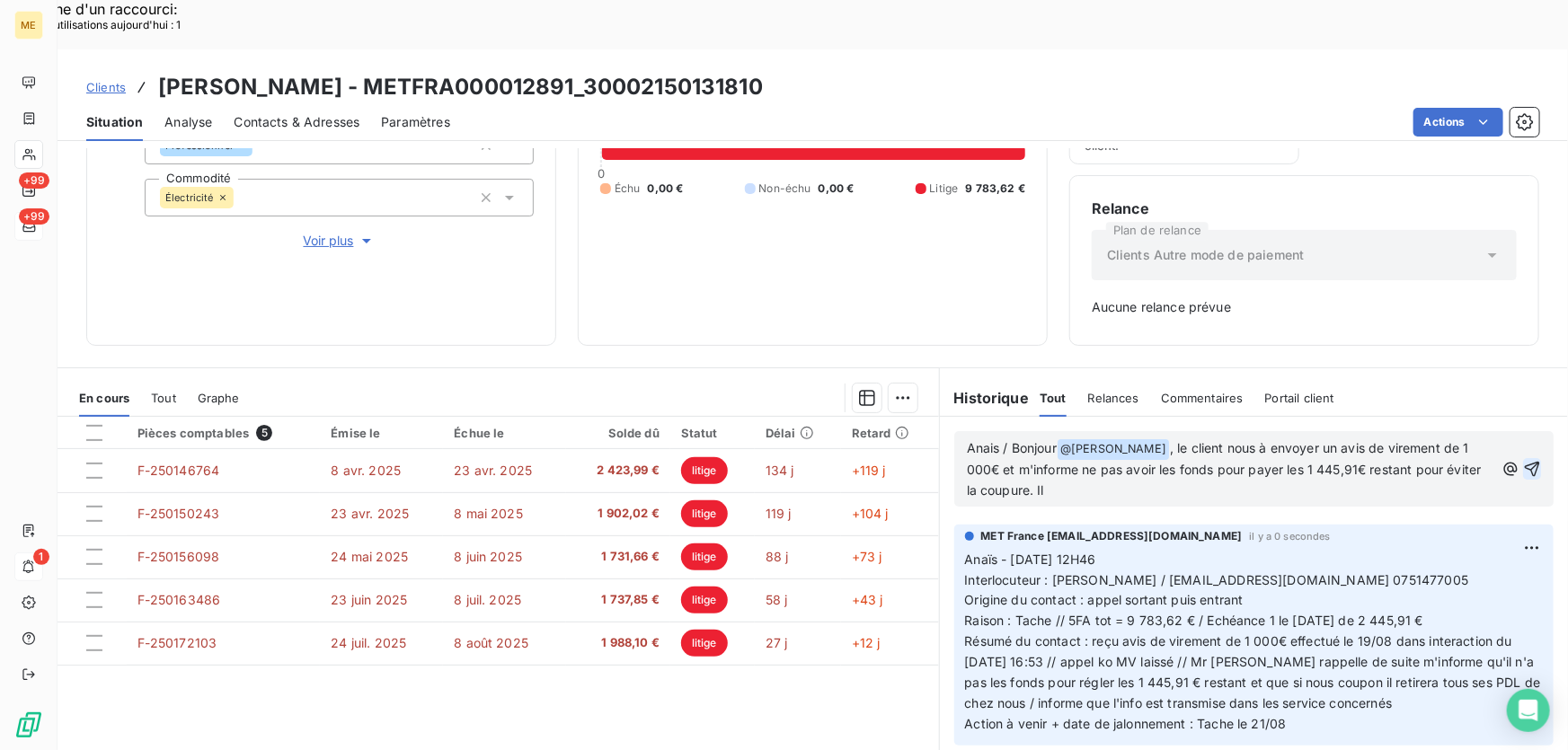
click at [1077, 445] on p "Anais / Bonjour @ Bélinda Thomont ﻿ , le client nous à envoyer un avis de virem…" at bounding box center [1230, 469] width 527 height 63
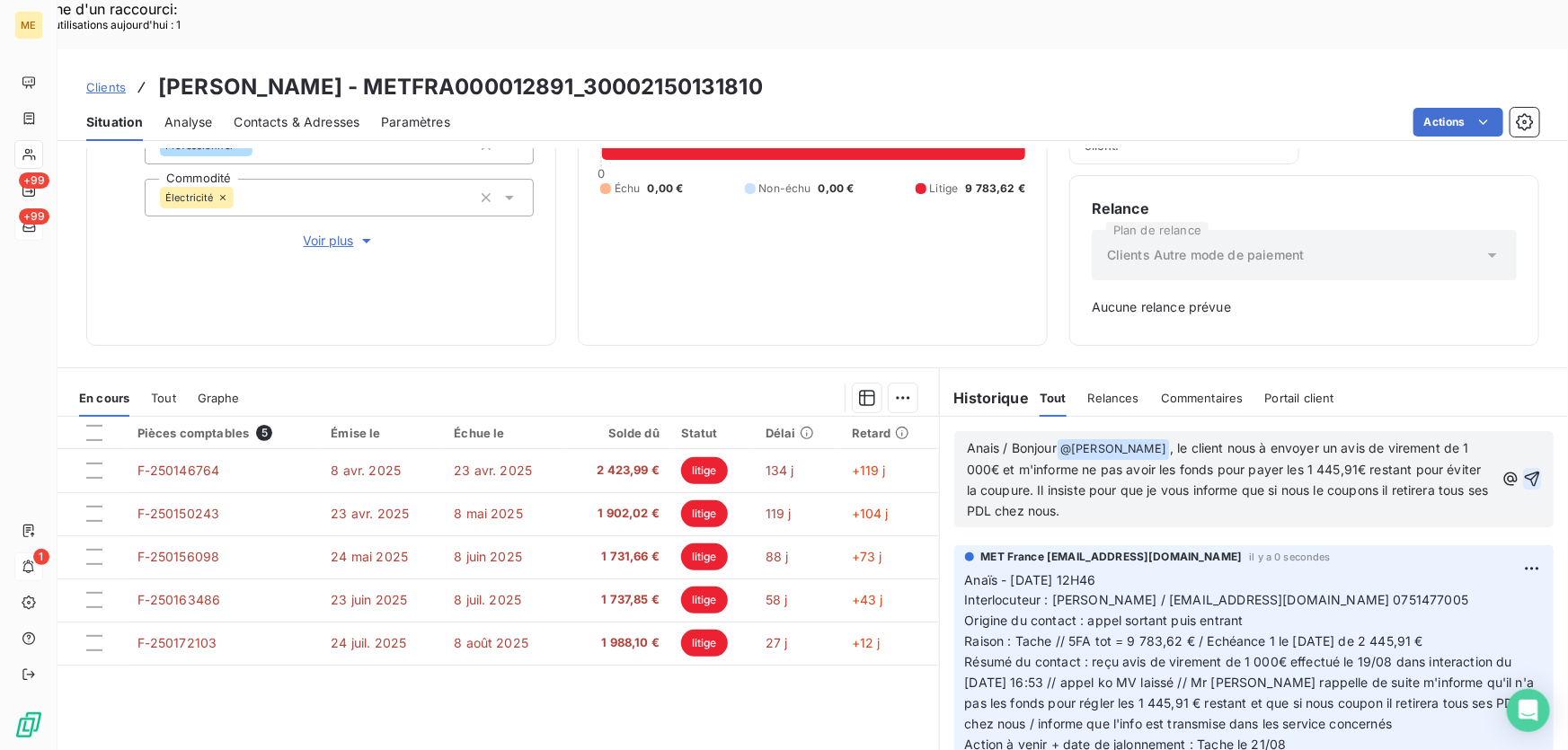
click at [1256, 460] on p "Anais / Bonjour @ Bélinda Thomont ﻿ , le client nous à envoyer un avis de virem…" at bounding box center [1230, 480] width 527 height 83
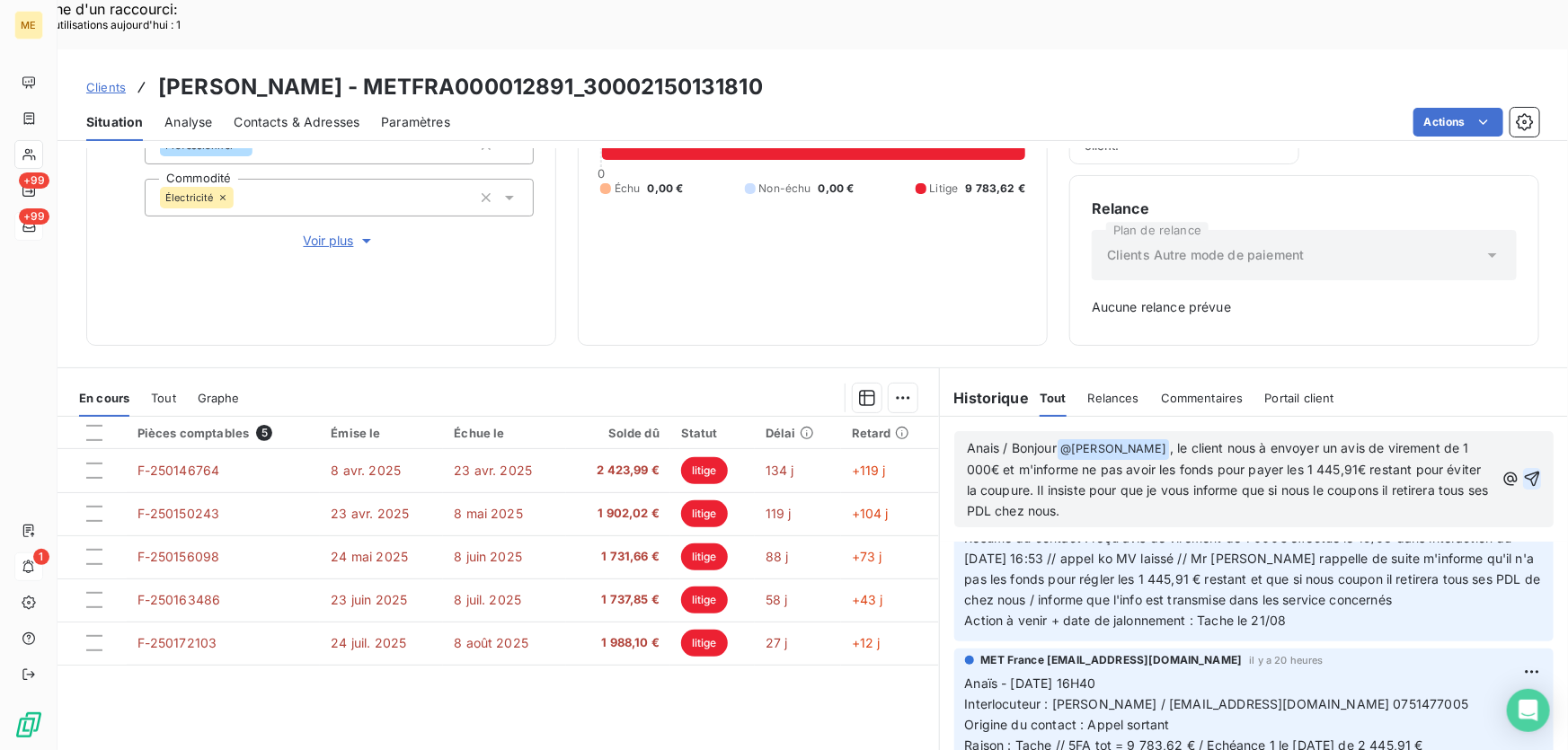
scroll to position [245, 0]
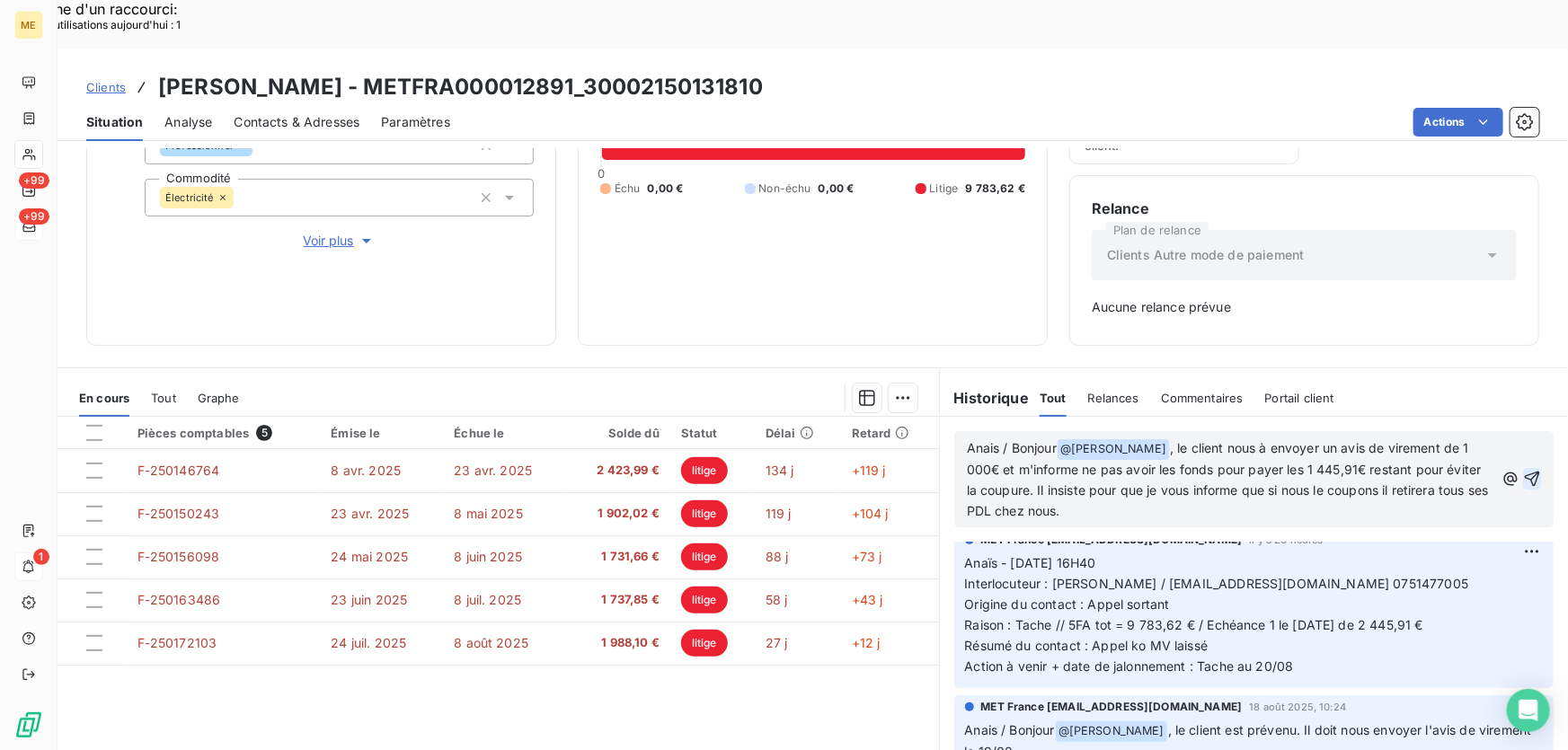
drag, startPoint x: 1150, startPoint y: 458, endPoint x: 1168, endPoint y: 457, distance: 18.0
click at [1151, 458] on span ", le client nous à envoyer un avis de virement de 1 000€ et m'informe ne pas av…" at bounding box center [1229, 479] width 525 height 78
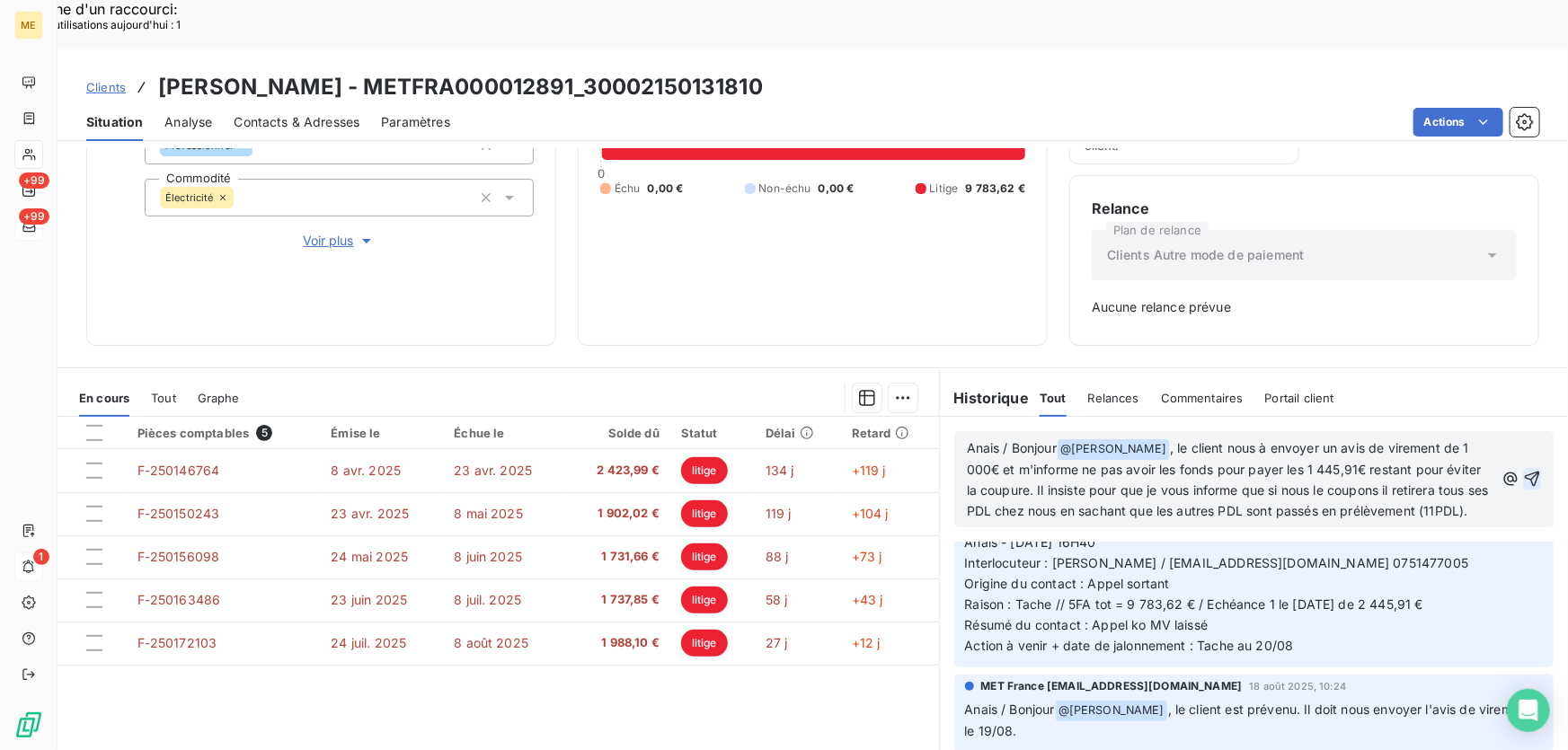
click at [1051, 480] on span ", le client nous à envoyer un avis de virement de 1 000€ et m'informe ne pas av…" at bounding box center [1229, 479] width 525 height 78
click at [1110, 478] on p "Anais / Bonjour @ Bélinda Thomont ﻿ , le client nous à envoyer un avis de virem…" at bounding box center [1230, 480] width 527 height 83
click at [1524, 472] on icon "button" at bounding box center [1531, 480] width 16 height 16
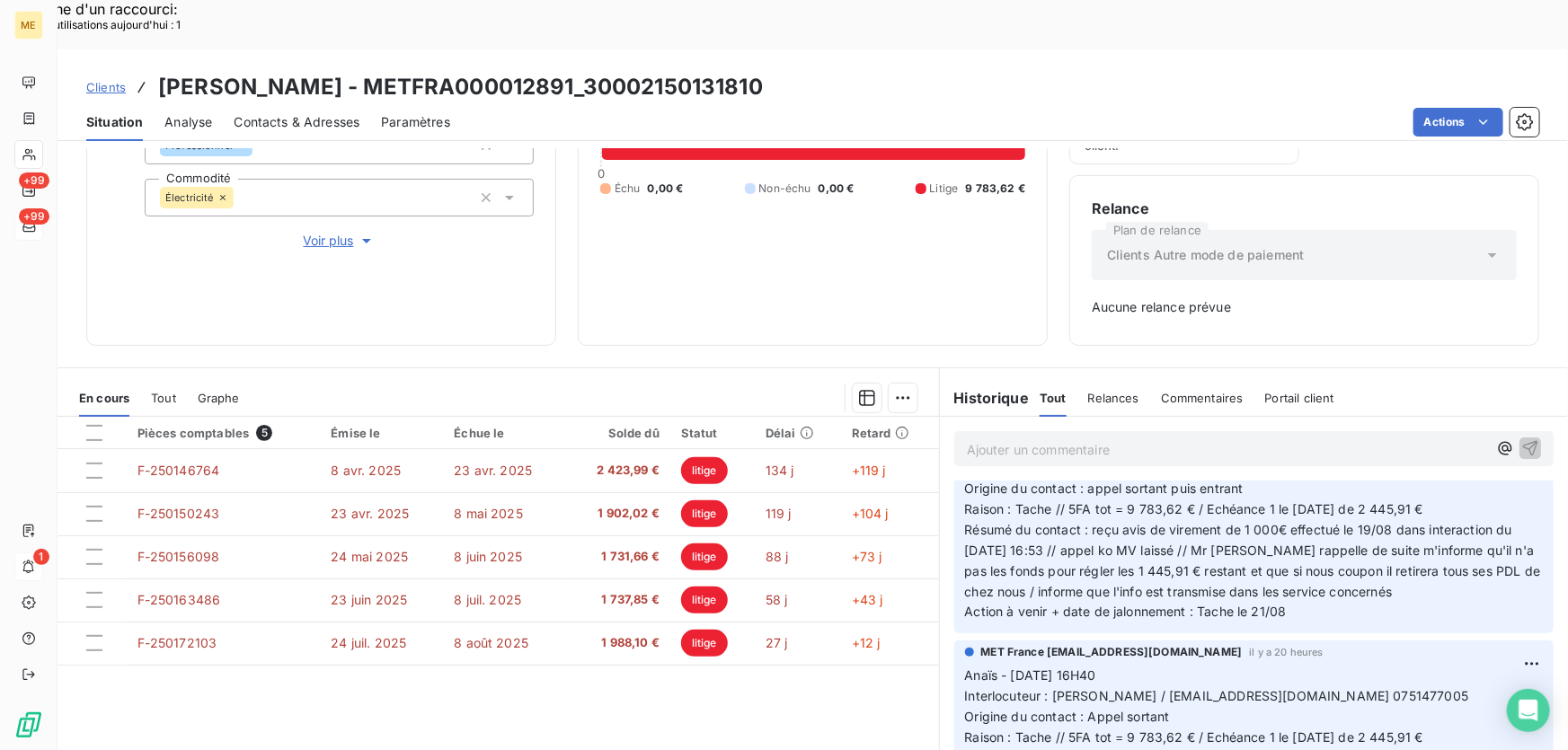
scroll to position [81, 0]
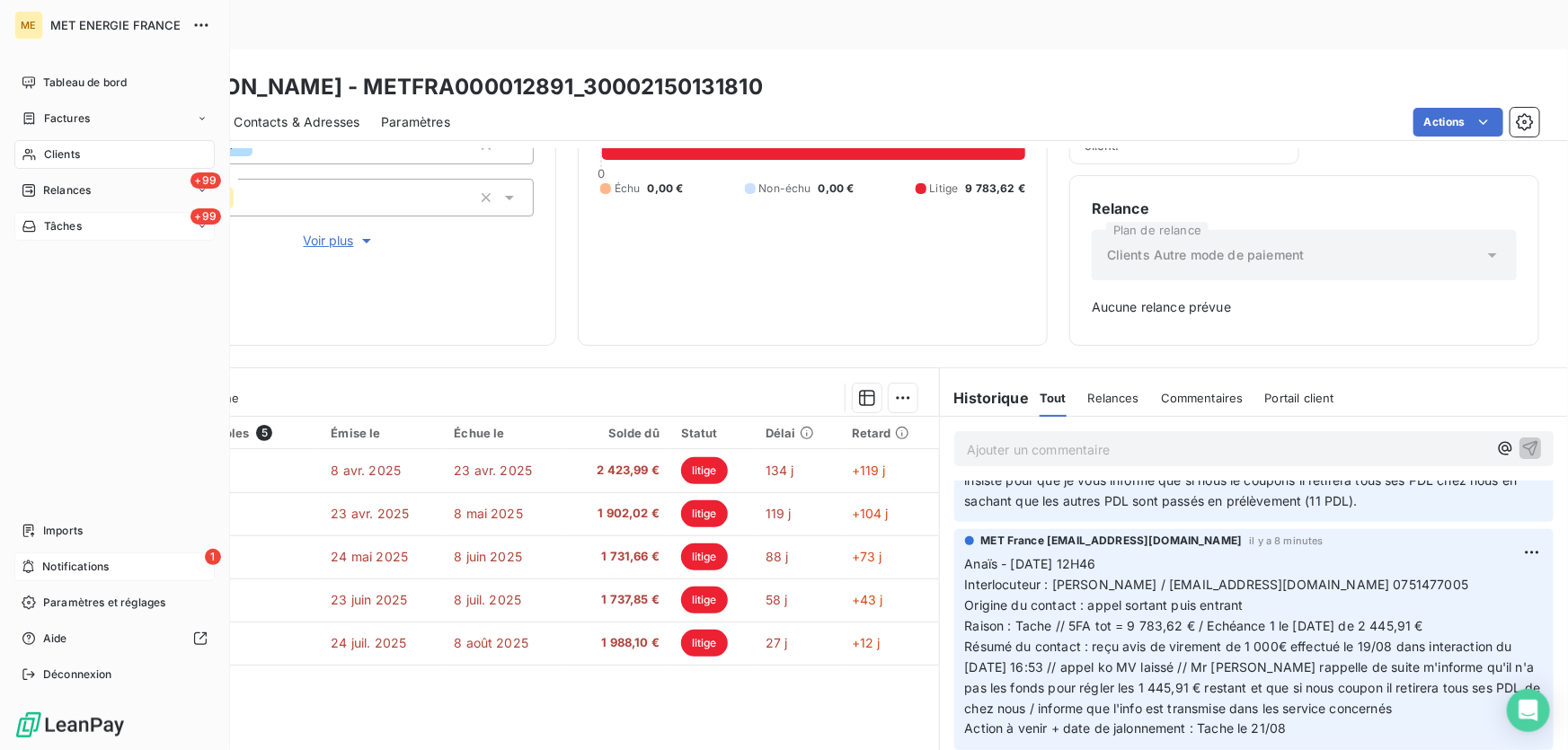
click at [104, 229] on div "+99 Tâches" at bounding box center [115, 226] width 201 height 28
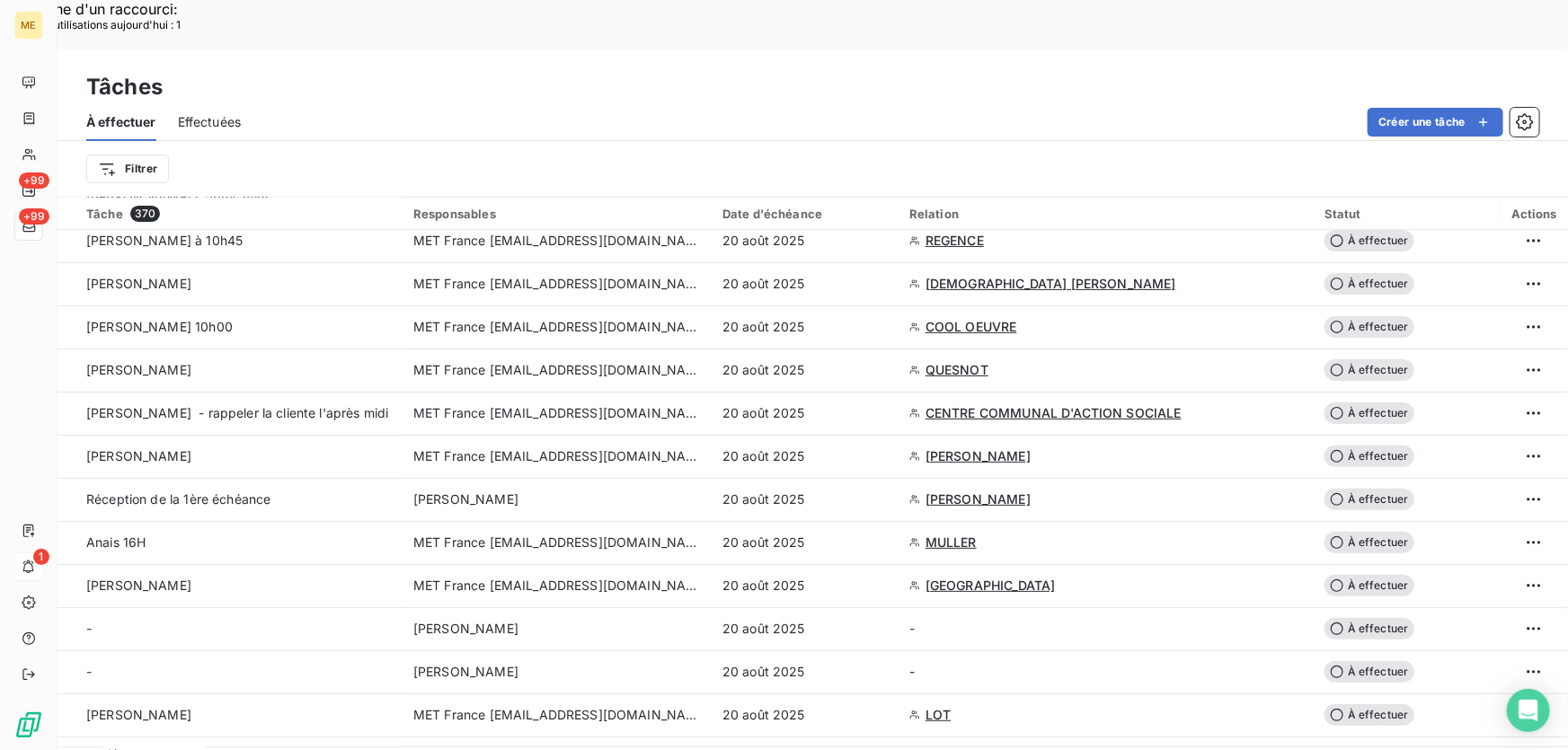
scroll to position [408, 0]
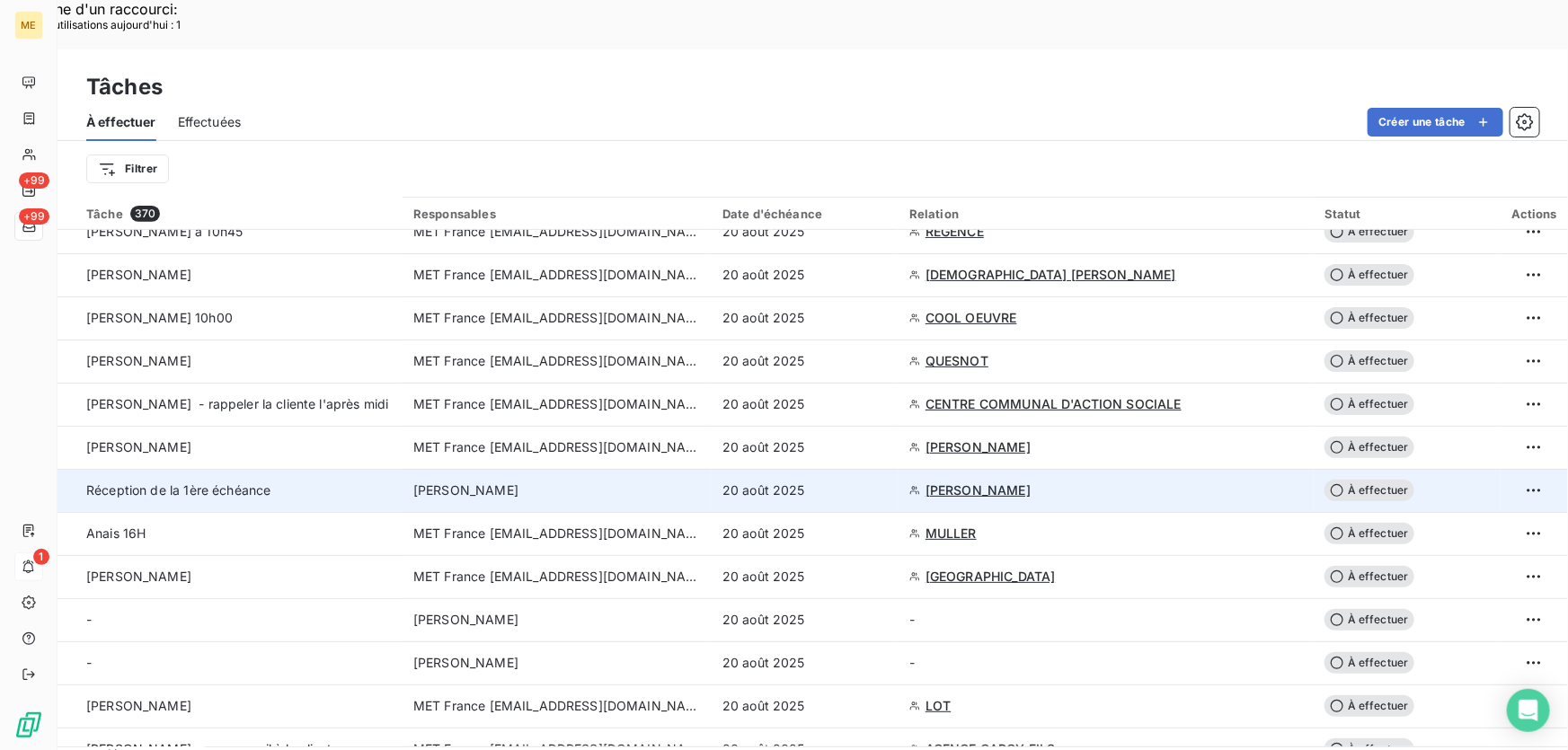
click at [828, 481] on div "20 août 2025" at bounding box center [805, 491] width 165 height 18
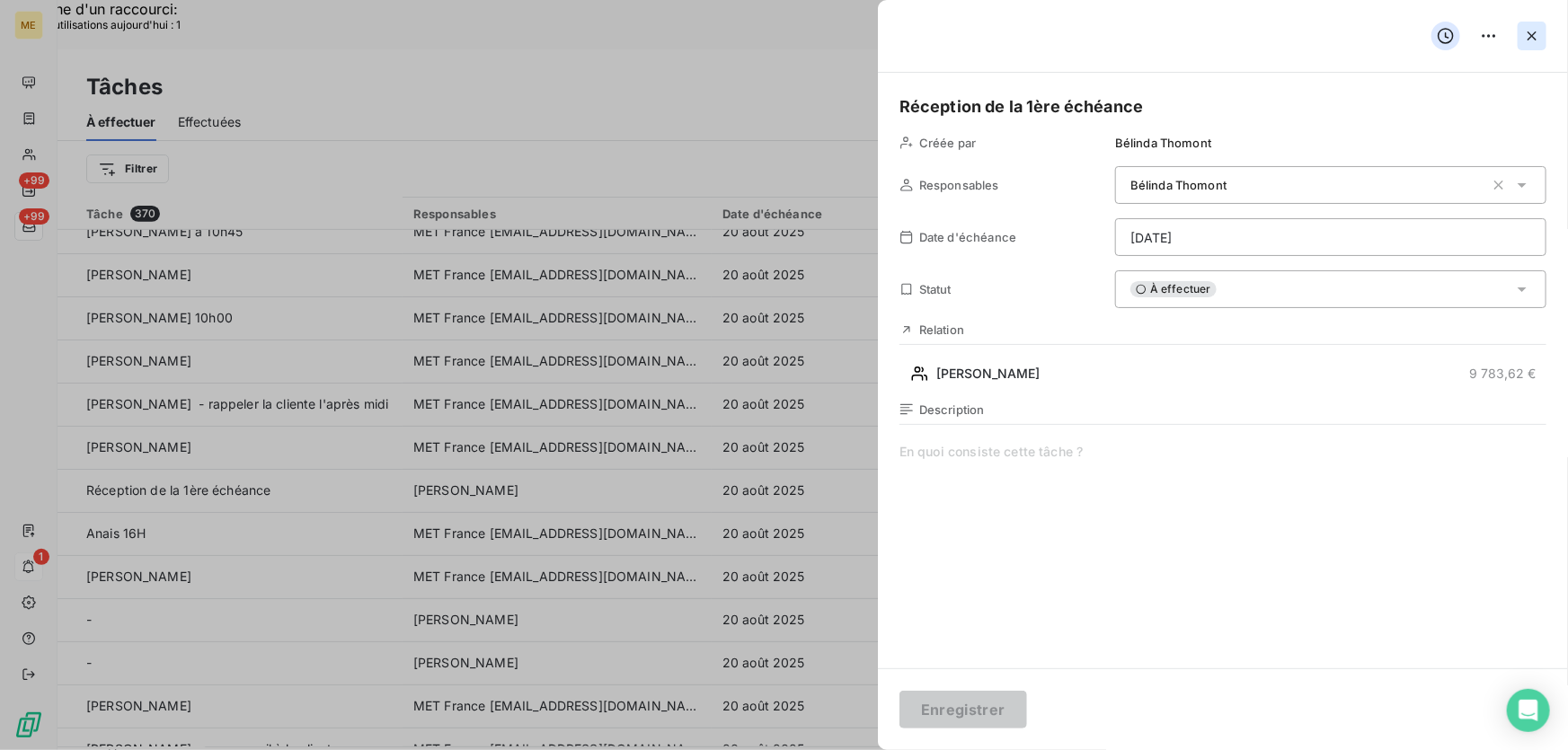
click at [1534, 28] on icon "button" at bounding box center [1531, 36] width 18 height 18
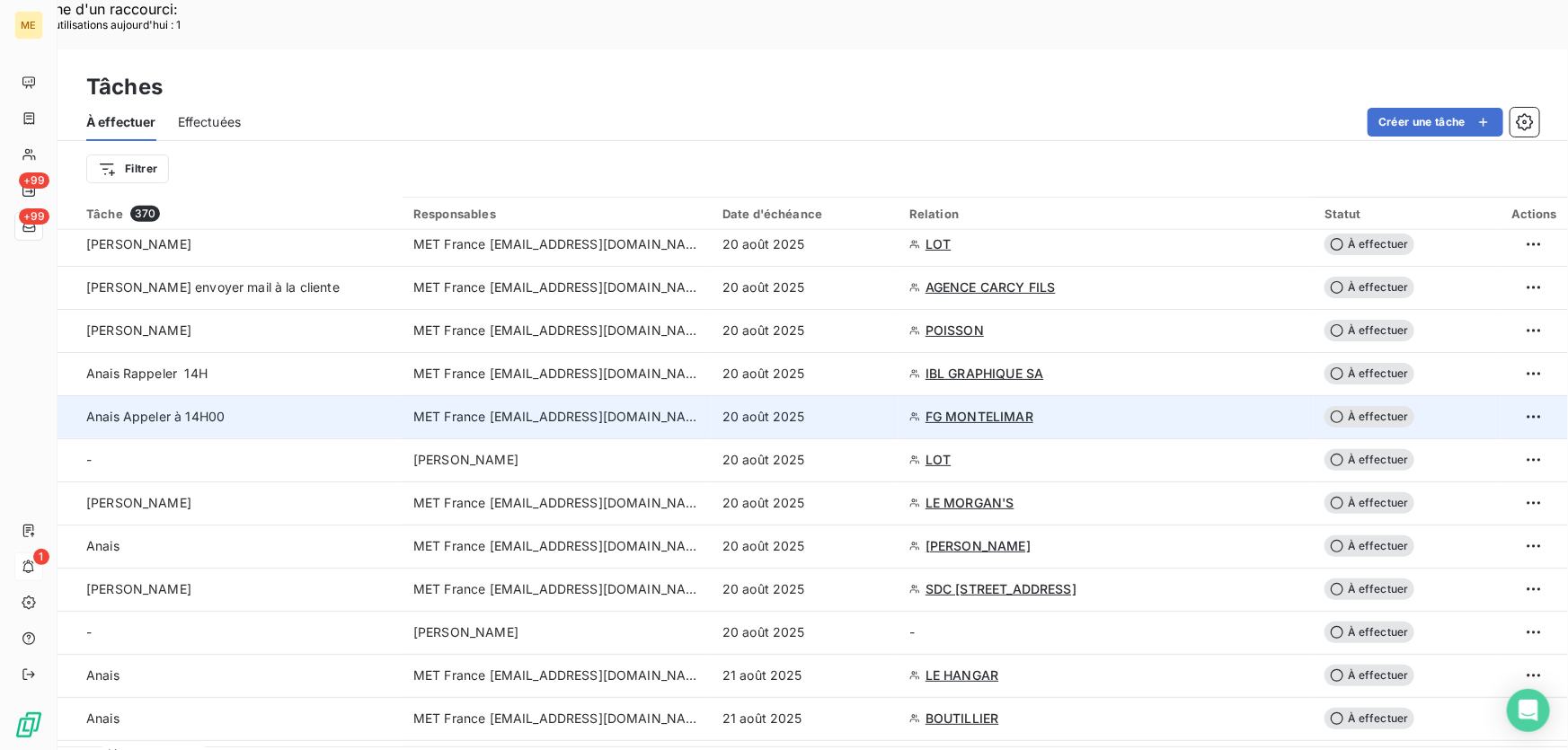
scroll to position [899, 0]
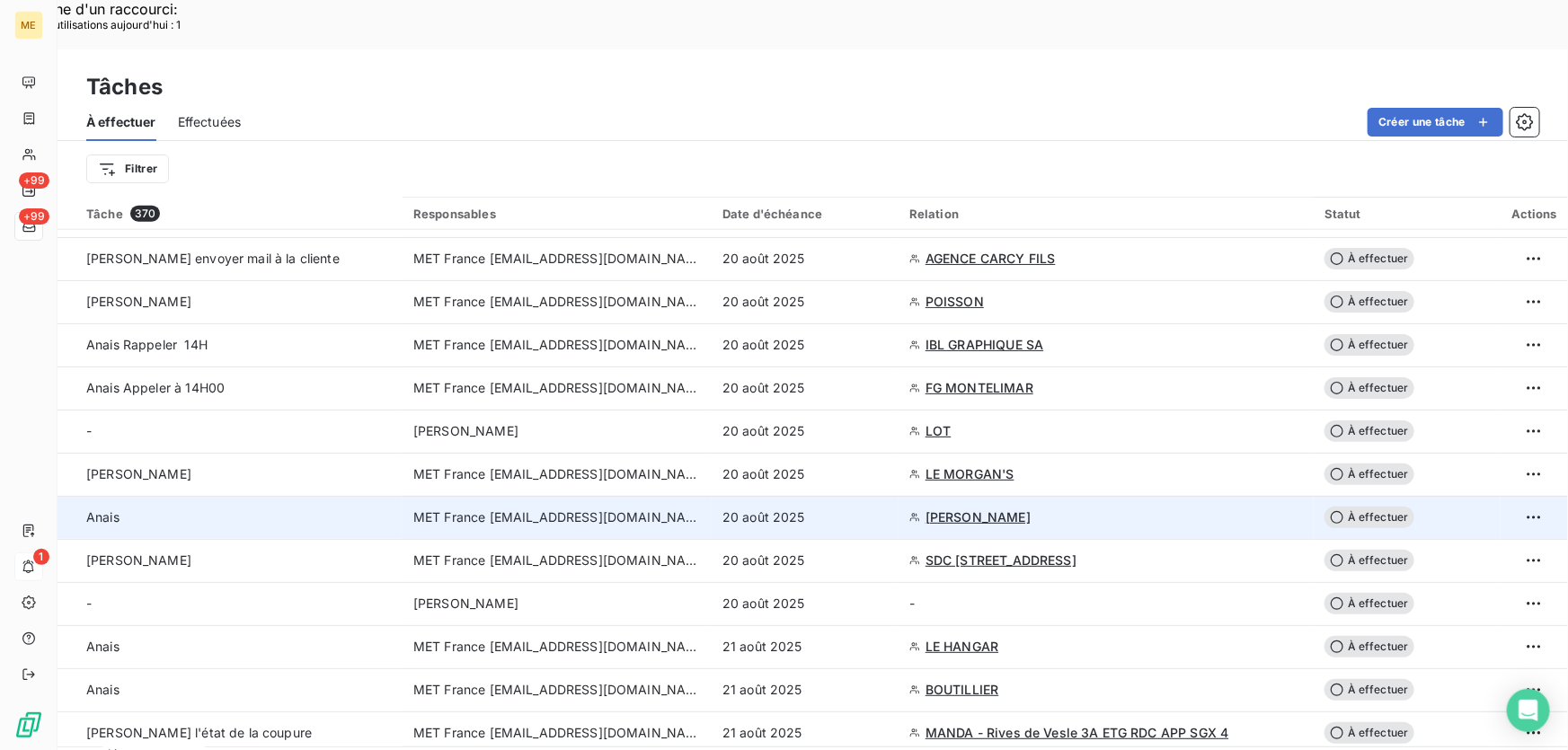
click at [852, 509] on div "20 août 2025" at bounding box center [805, 518] width 165 height 18
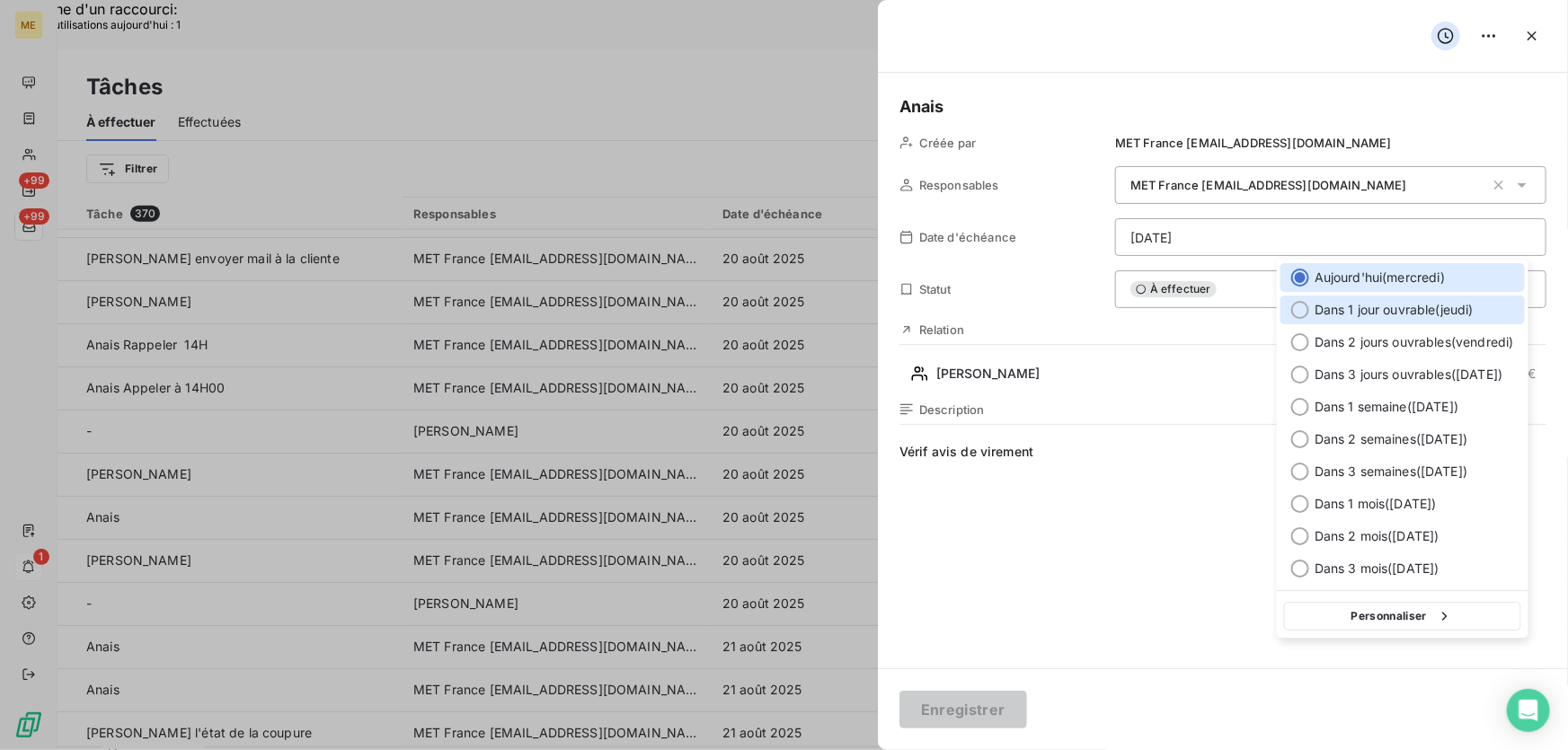
click at [1366, 314] on span "Dans 1 jour ouvrable ( jeudi )" at bounding box center [1394, 310] width 159 height 18
type input "21/08/2025"
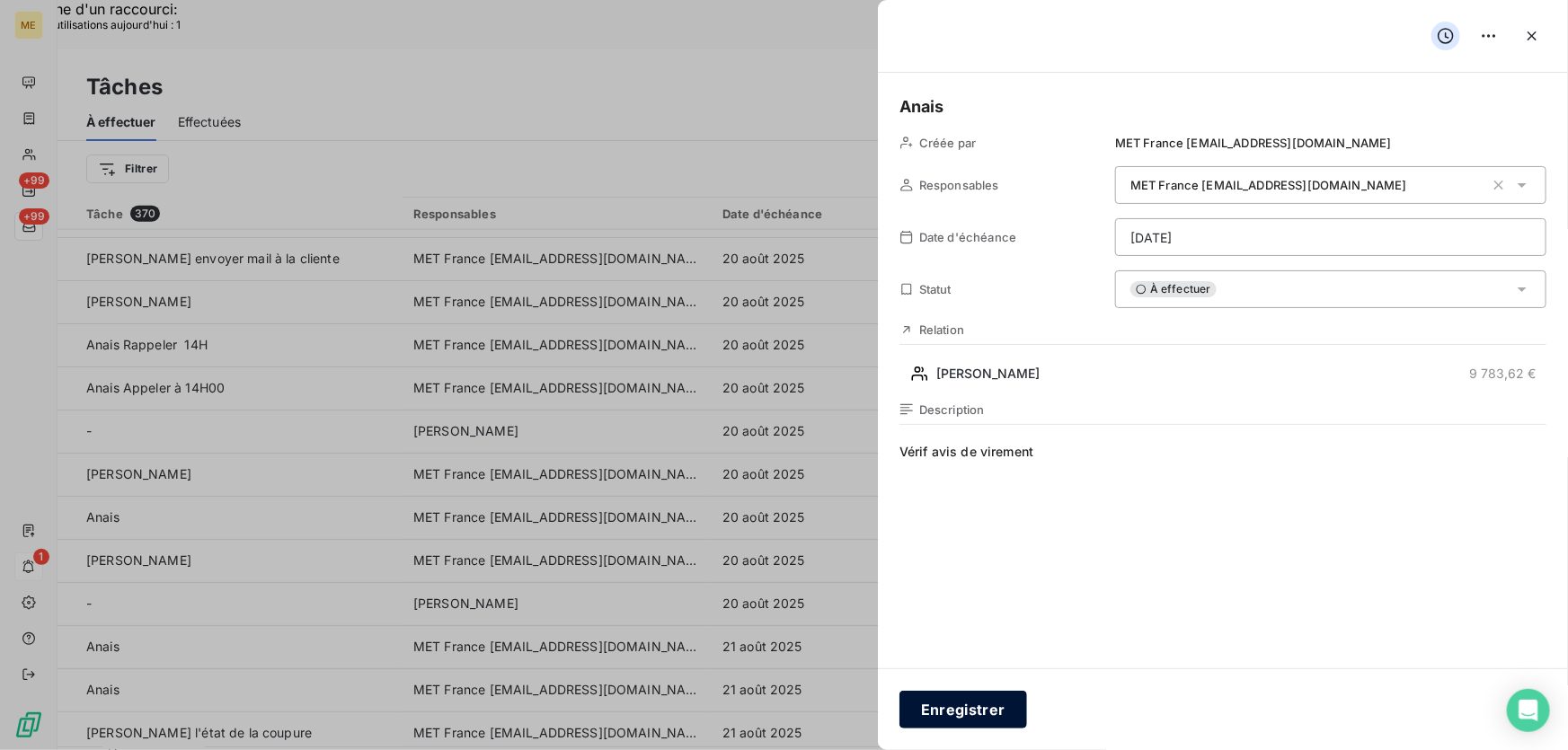
click at [996, 699] on button "Enregistrer" at bounding box center [962, 710] width 127 height 38
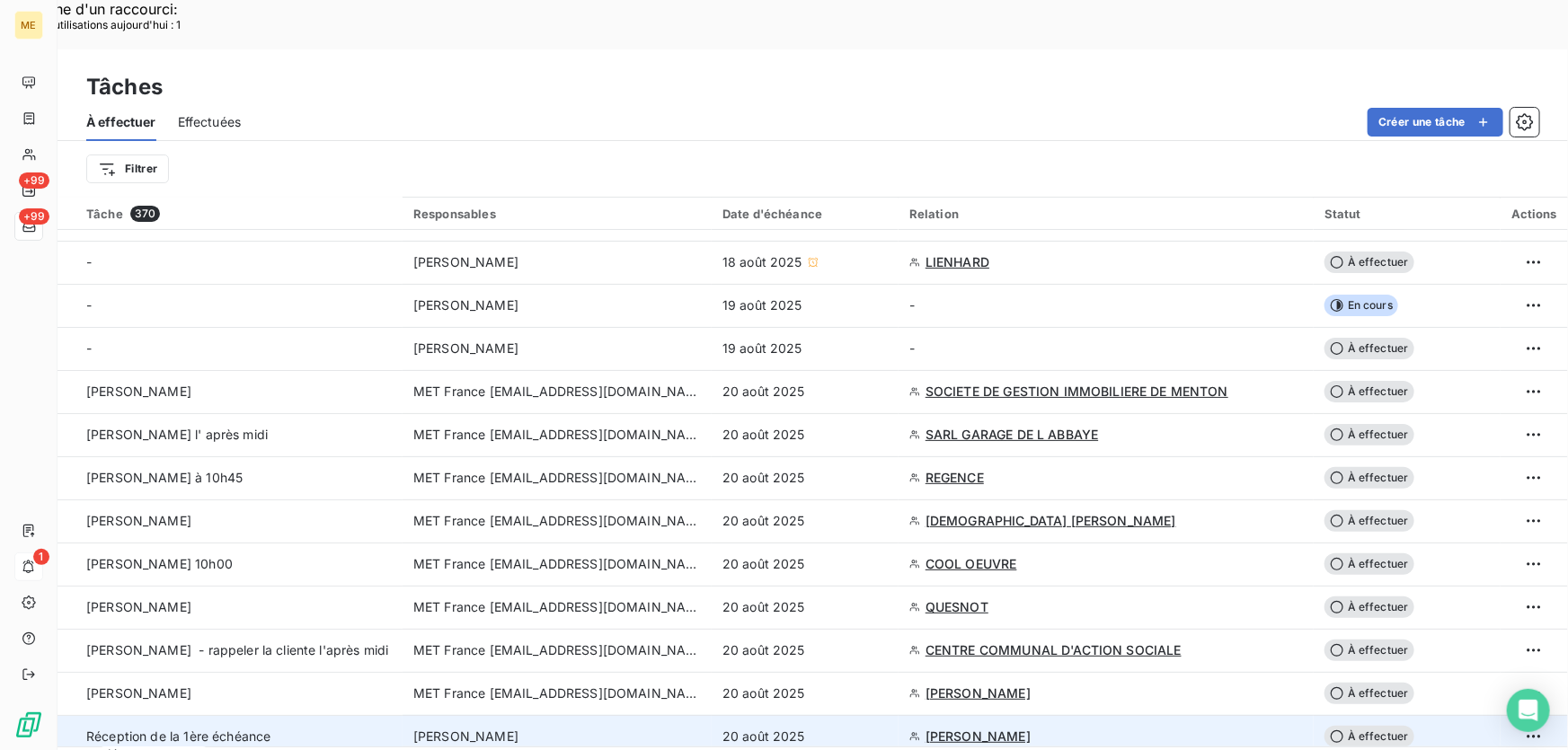
scroll to position [81, 0]
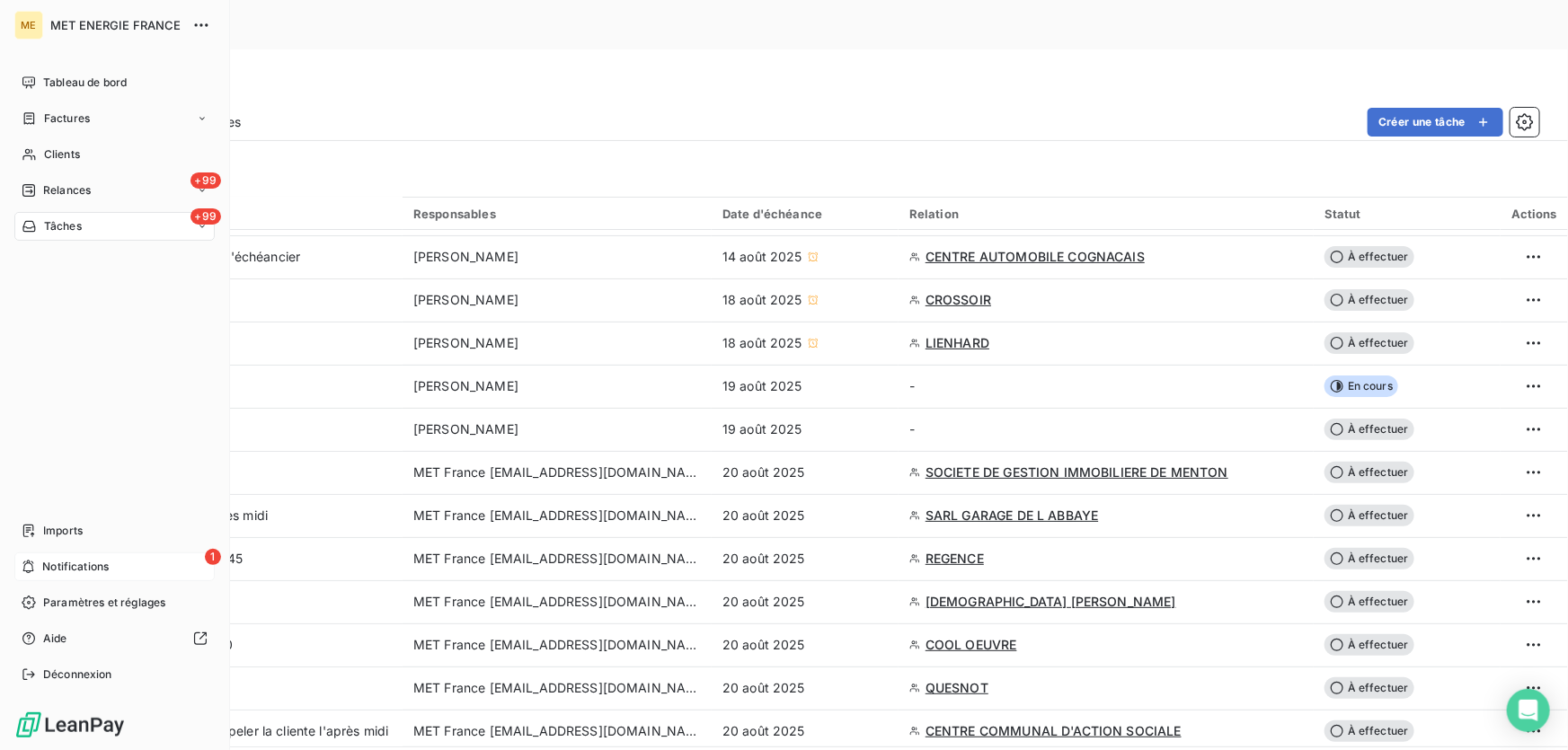
drag, startPoint x: 31, startPoint y: 567, endPoint x: 90, endPoint y: 567, distance: 59.0
click at [32, 567] on icon at bounding box center [28, 568] width 14 height 15
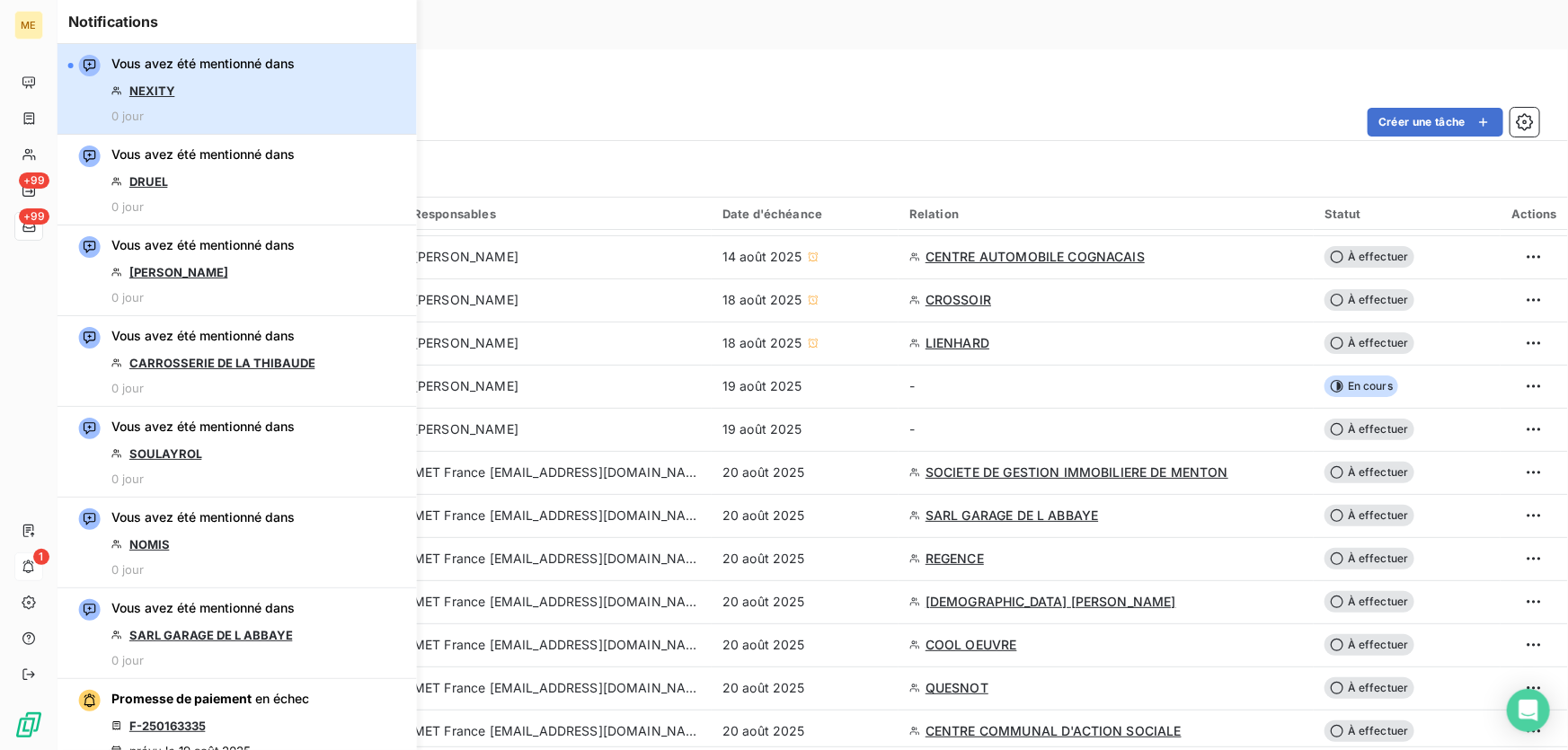
click at [214, 107] on div "Vous avez été mentionné dans NEXITY 0 jour" at bounding box center [203, 89] width 183 height 68
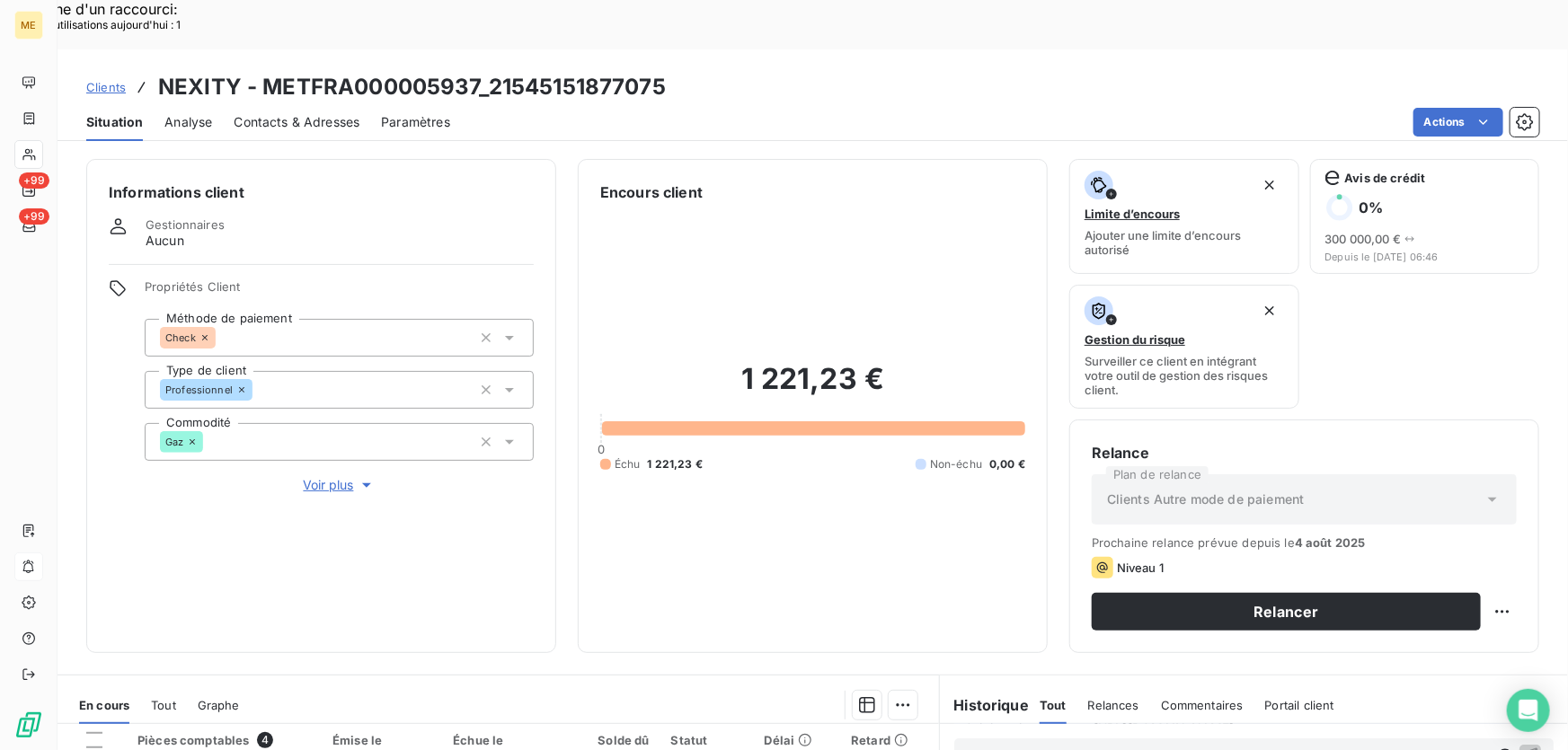
drag, startPoint x: 322, startPoint y: 412, endPoint x: 320, endPoint y: 422, distance: 10.2
click at [322, 412] on div "Propriétés Client Méthode de paiement Check Type de client Professionnel Commod…" at bounding box center [339, 387] width 389 height 215
click at [316, 477] on span "Voir plus" at bounding box center [339, 486] width 71 height 18
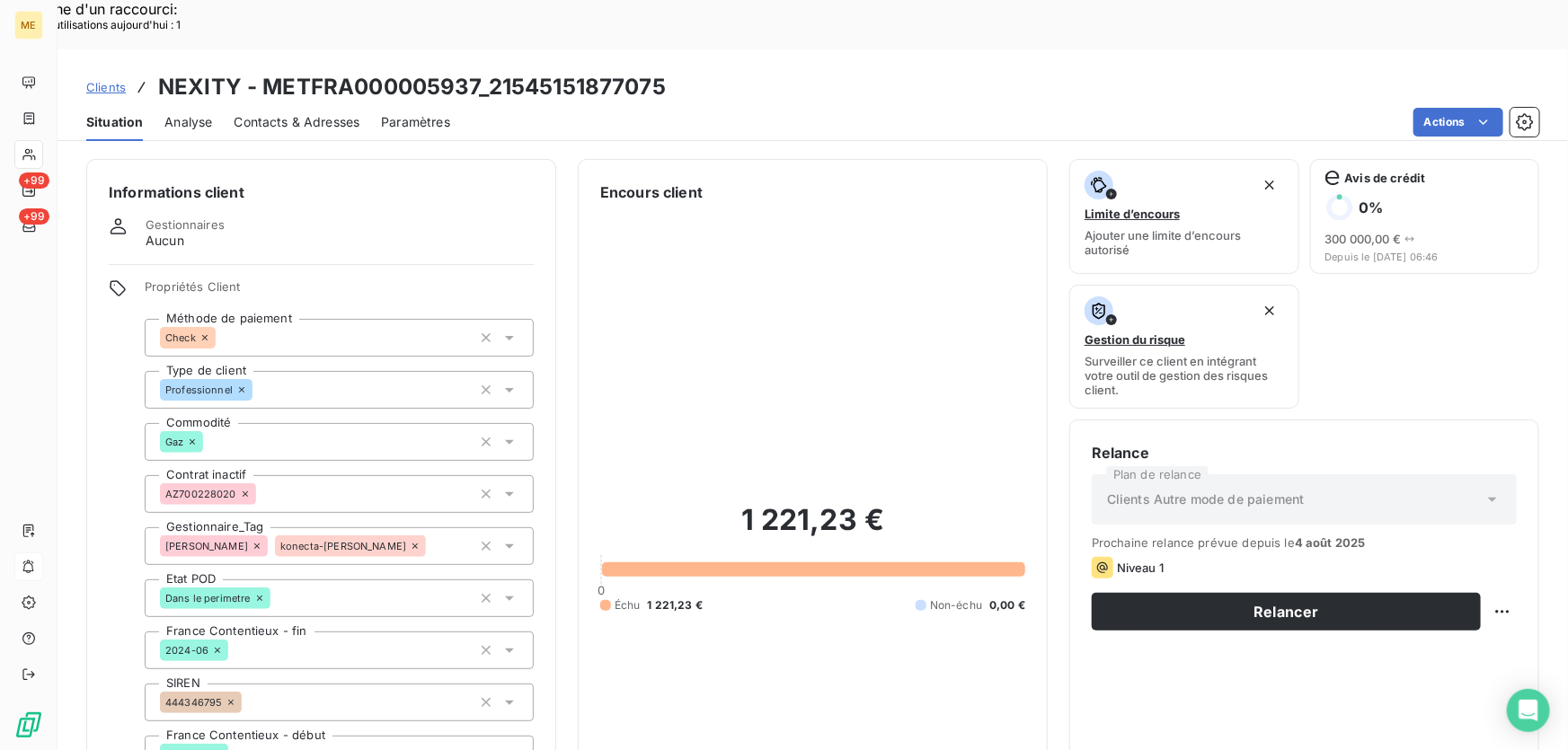
click at [771, 382] on div "1 221,23 € 0 Échu 1 221,23 € Non-échu 0,00 €" at bounding box center [813, 557] width 425 height 709
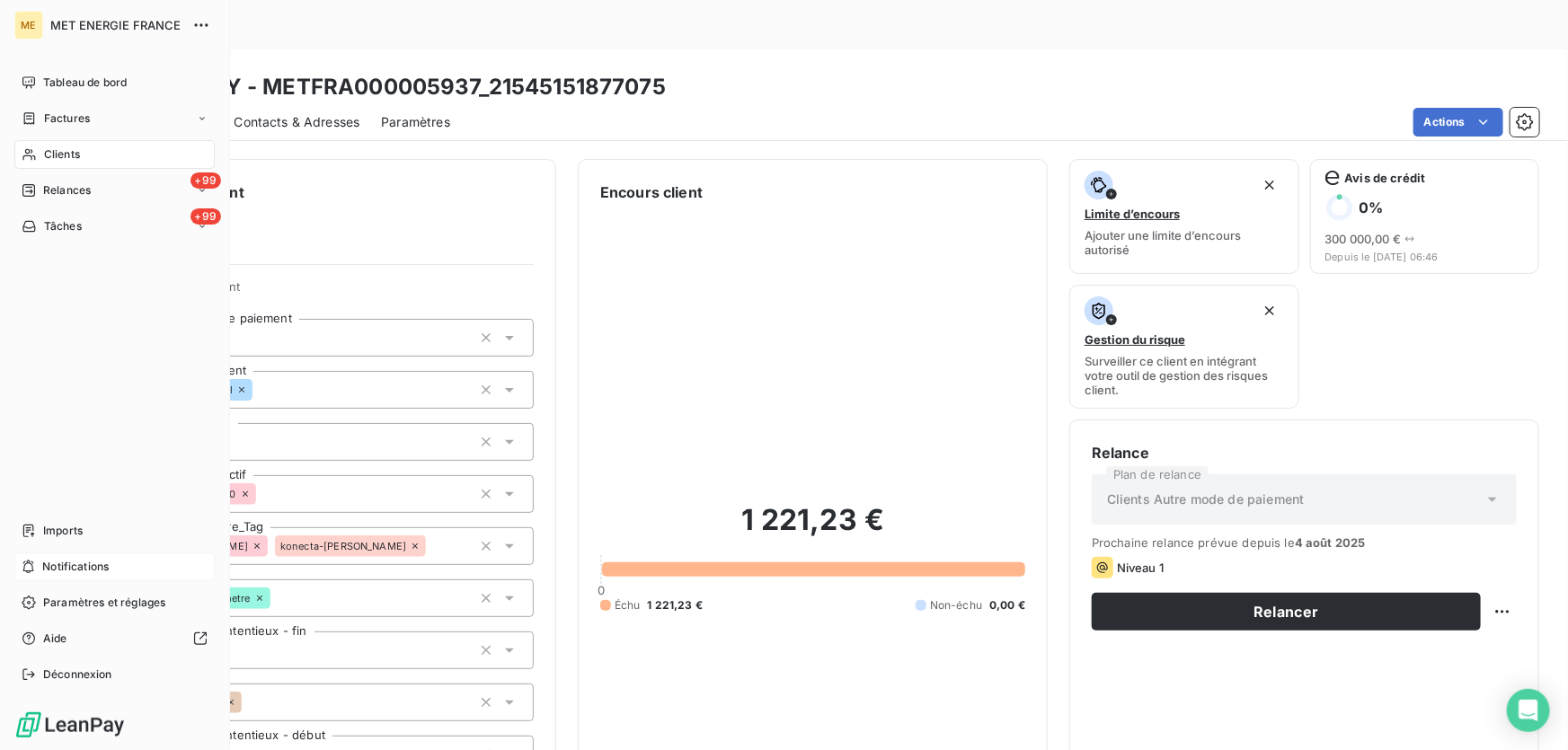
click at [46, 567] on span "Notifications" at bounding box center [75, 568] width 67 height 17
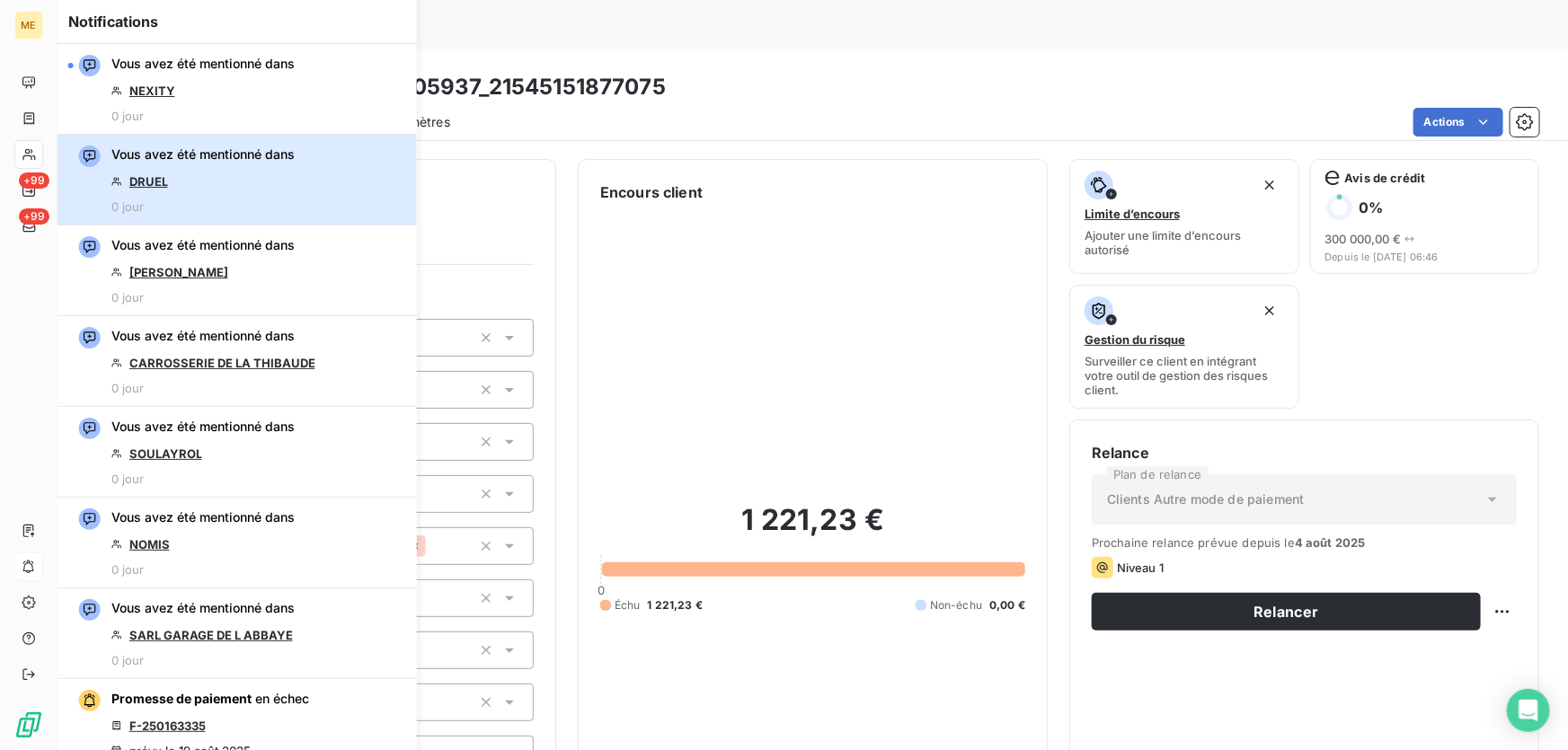
click at [216, 182] on div "Vous avez été mentionné dans DRUEL 0 jour" at bounding box center [203, 180] width 183 height 68
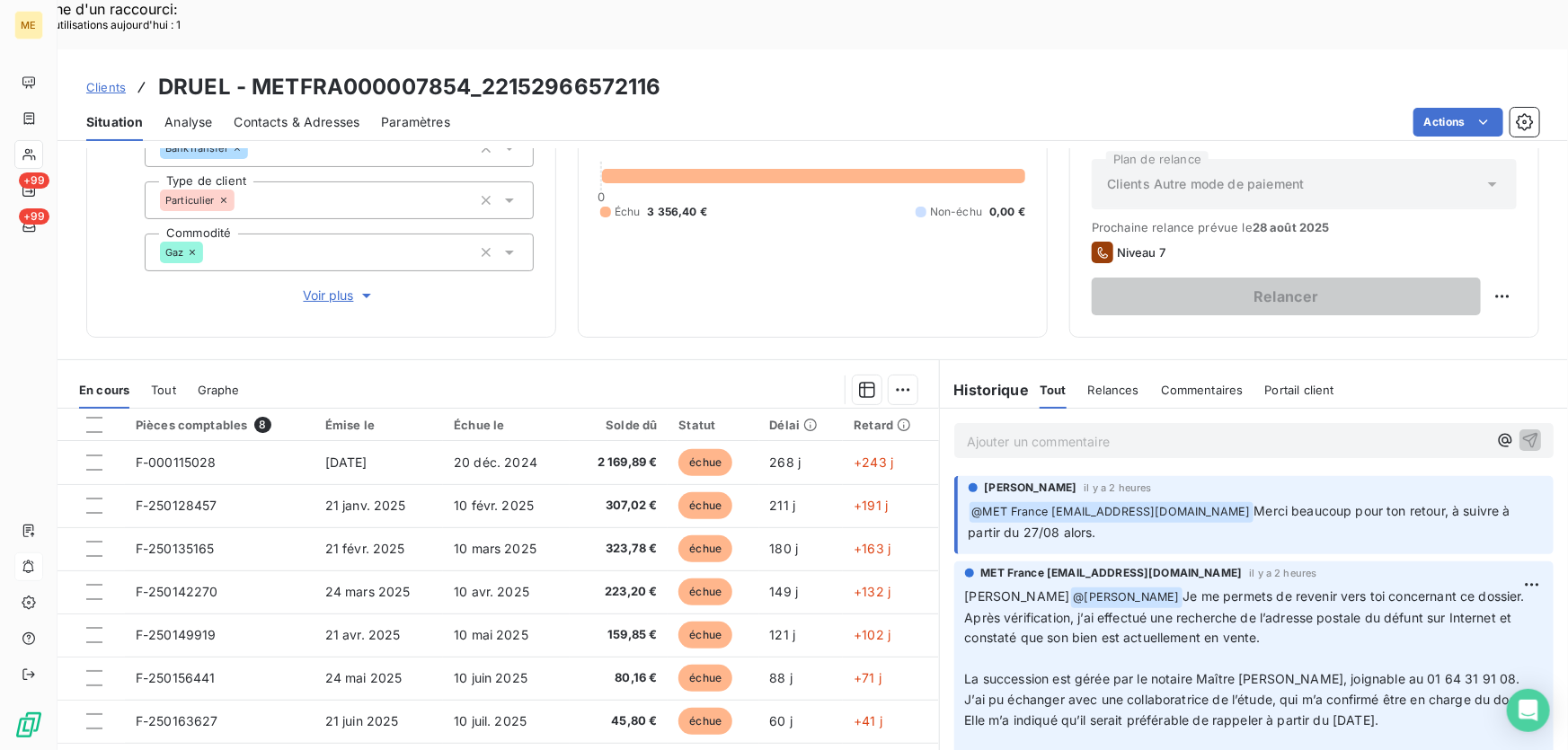
scroll to position [198, 0]
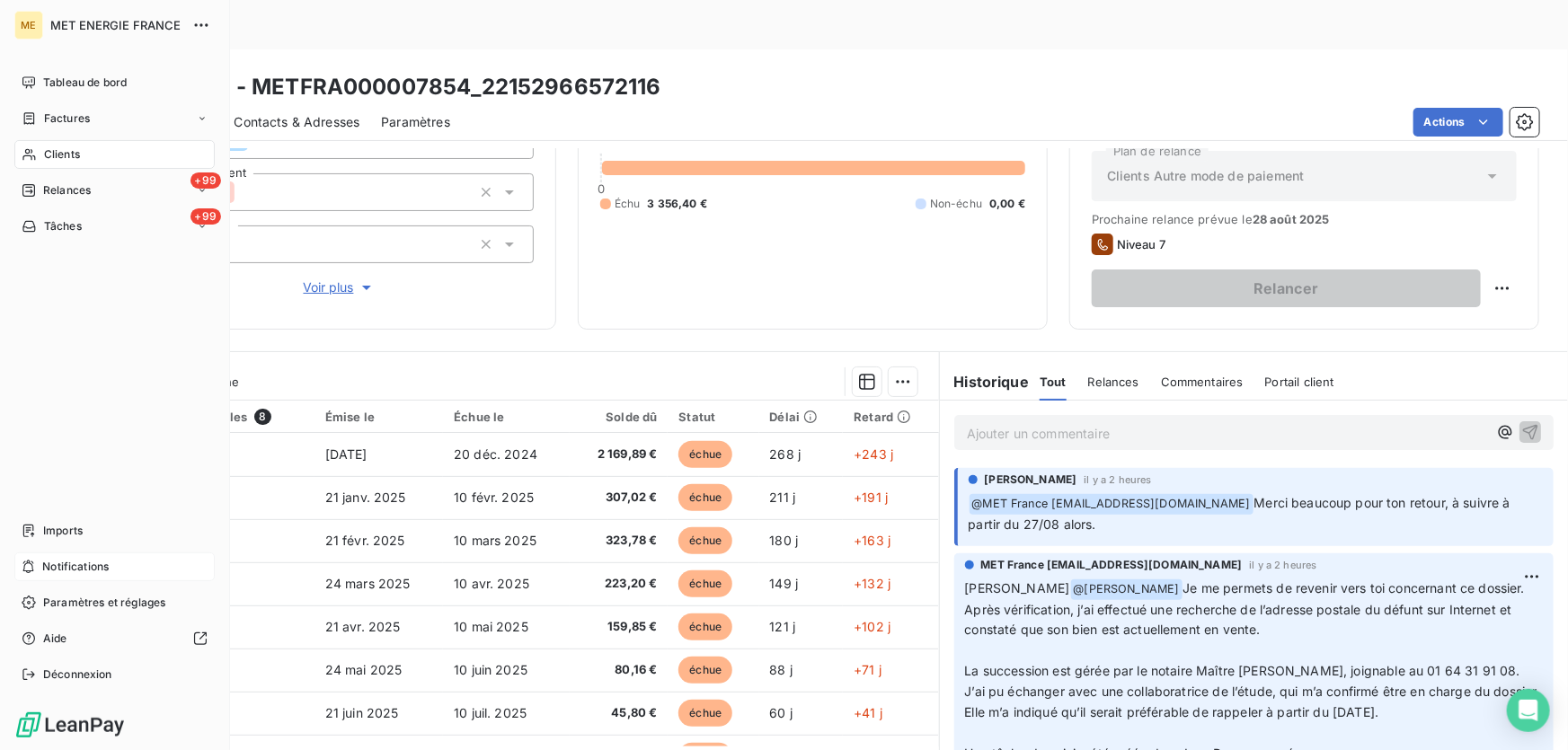
click at [71, 568] on span "Notifications" at bounding box center [75, 568] width 67 height 17
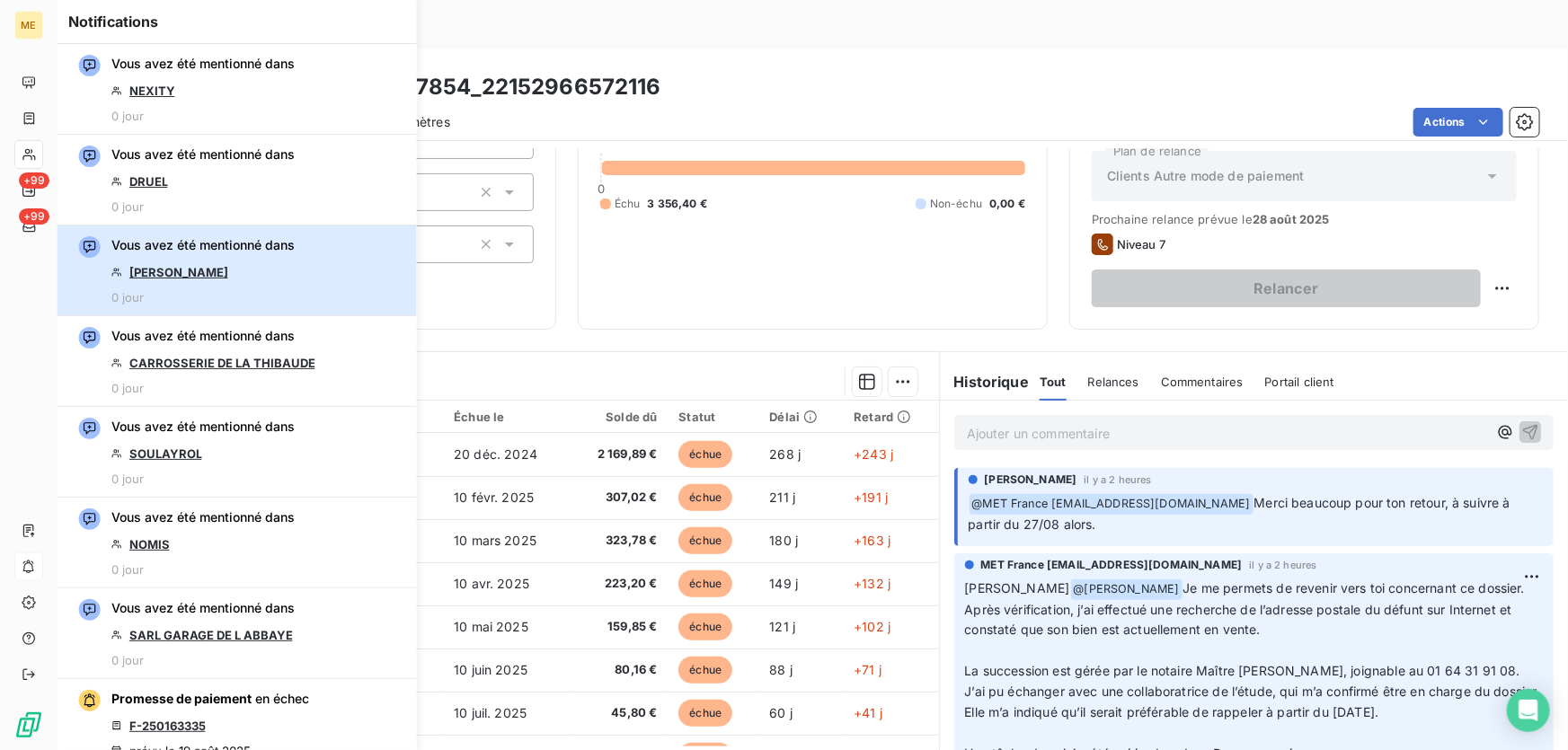
click at [227, 281] on div "Vous avez été mentionné dans BECART CHRISTOPHE 0 jour" at bounding box center [203, 270] width 183 height 68
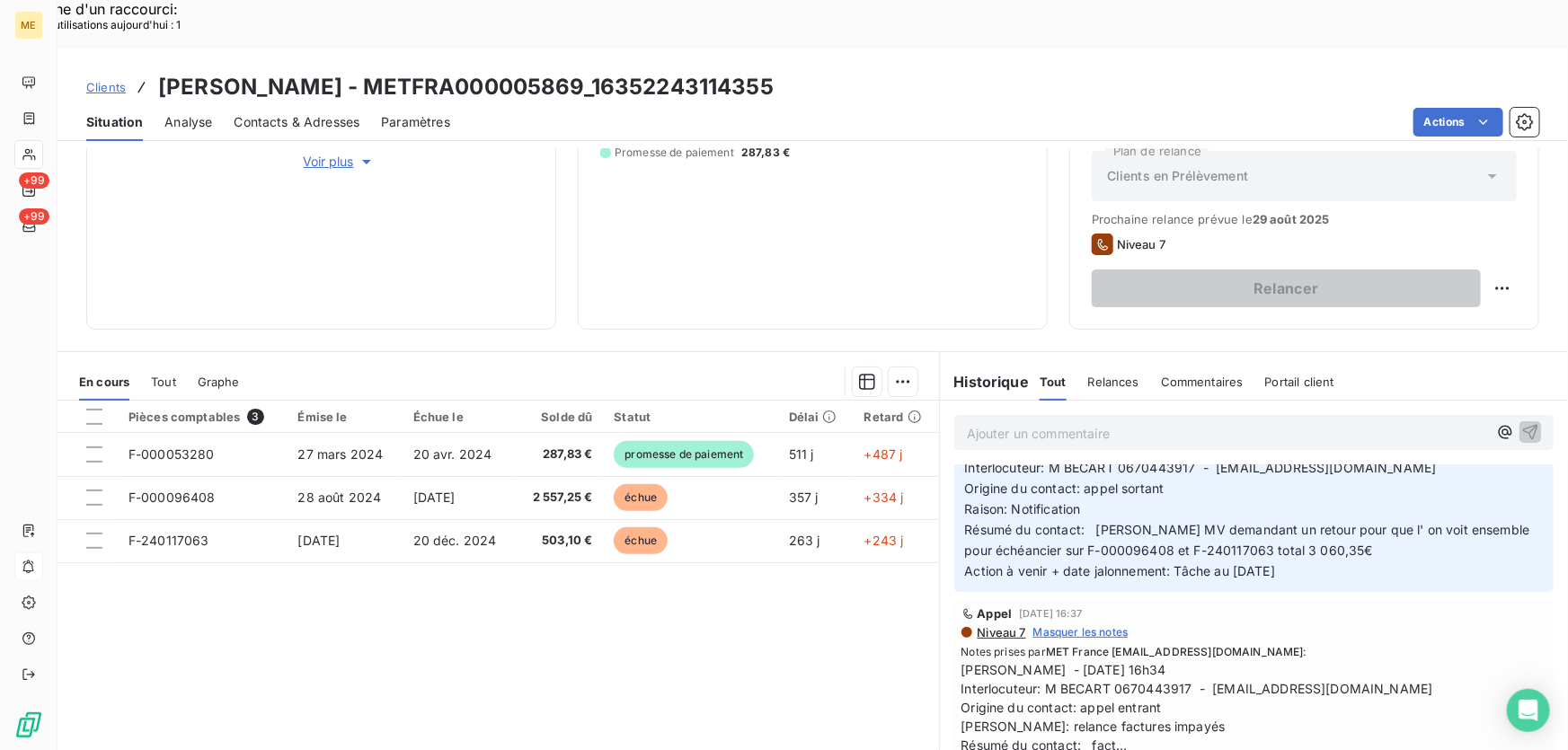
scroll to position [245, 0]
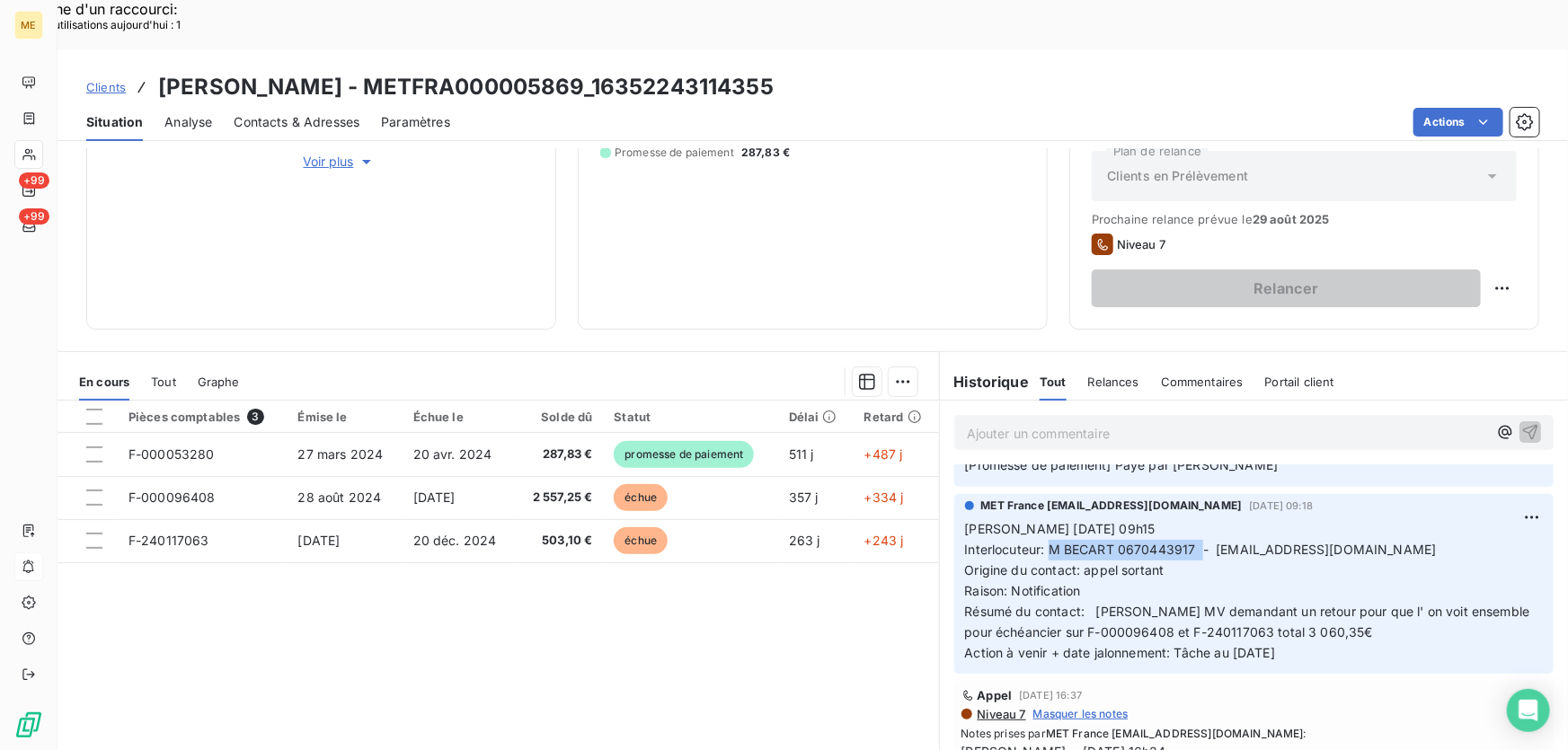
drag, startPoint x: 1041, startPoint y: 501, endPoint x: 500, endPoint y: 335, distance: 565.9
click at [1168, 520] on p "Valérie 18/08/2025 09h15 Interlocuteur: M BECART 0670443917 - hoteldesremparts.…" at bounding box center [1254, 591] width 577 height 144
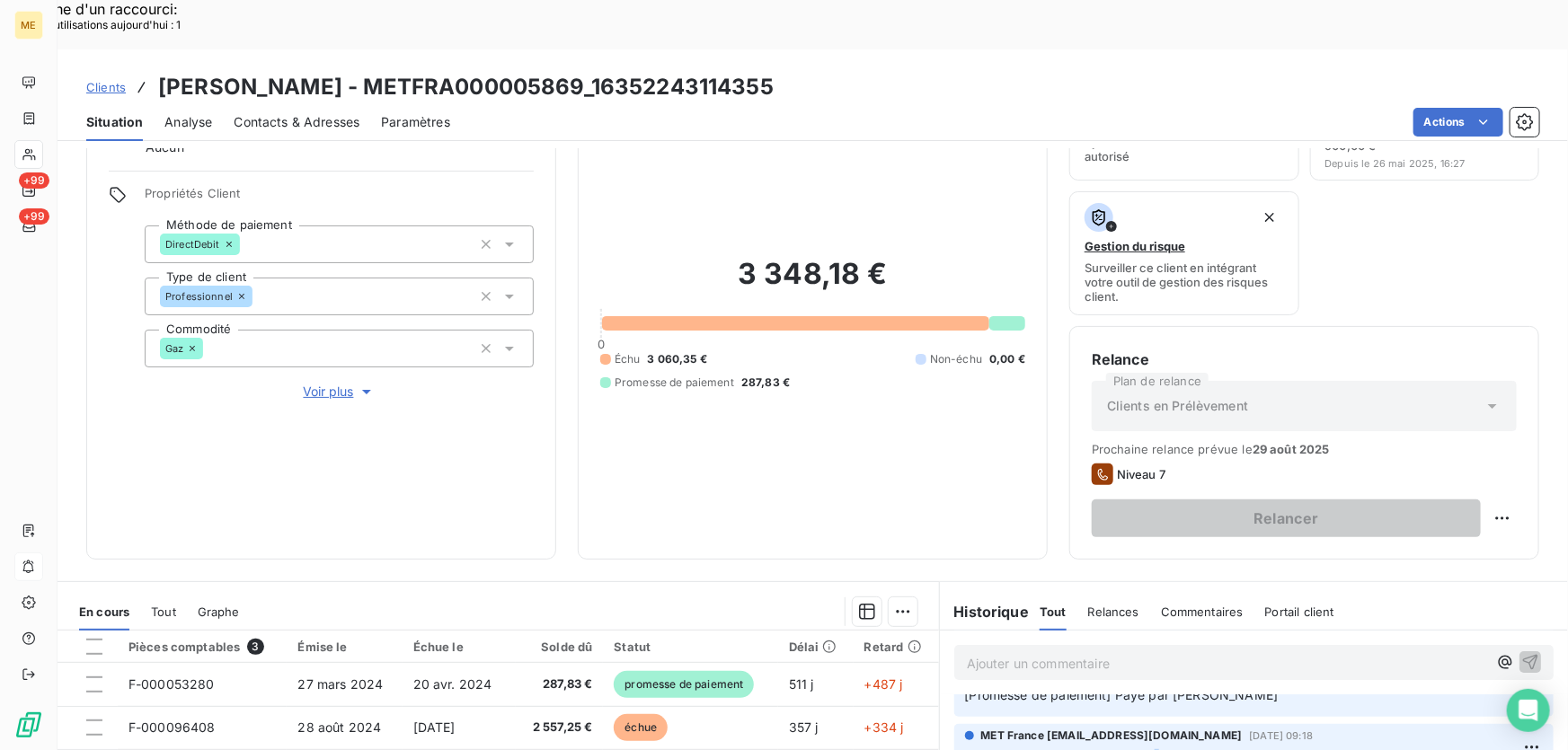
scroll to position [0, 0]
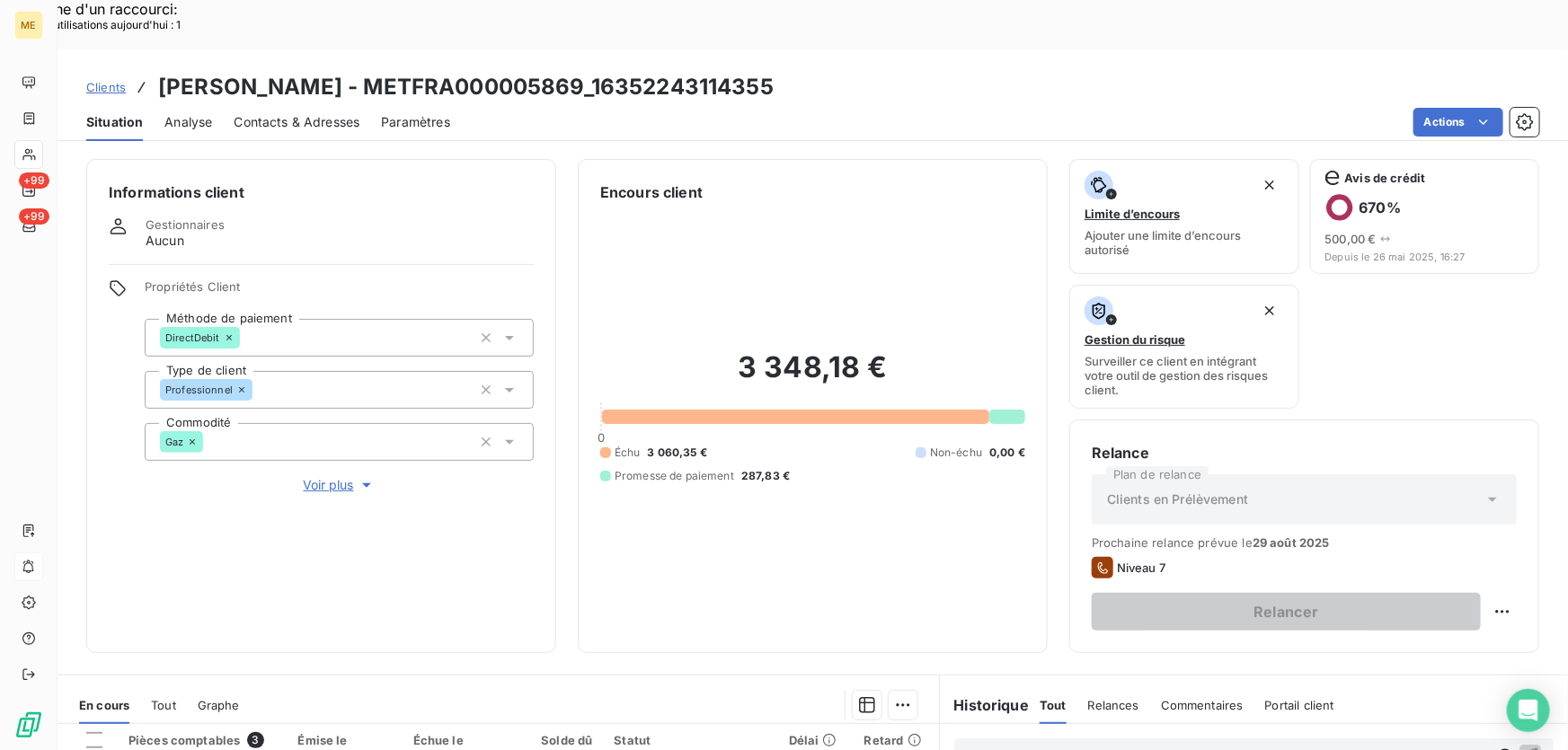
click at [320, 477] on span "Voir plus" at bounding box center [339, 486] width 71 height 18
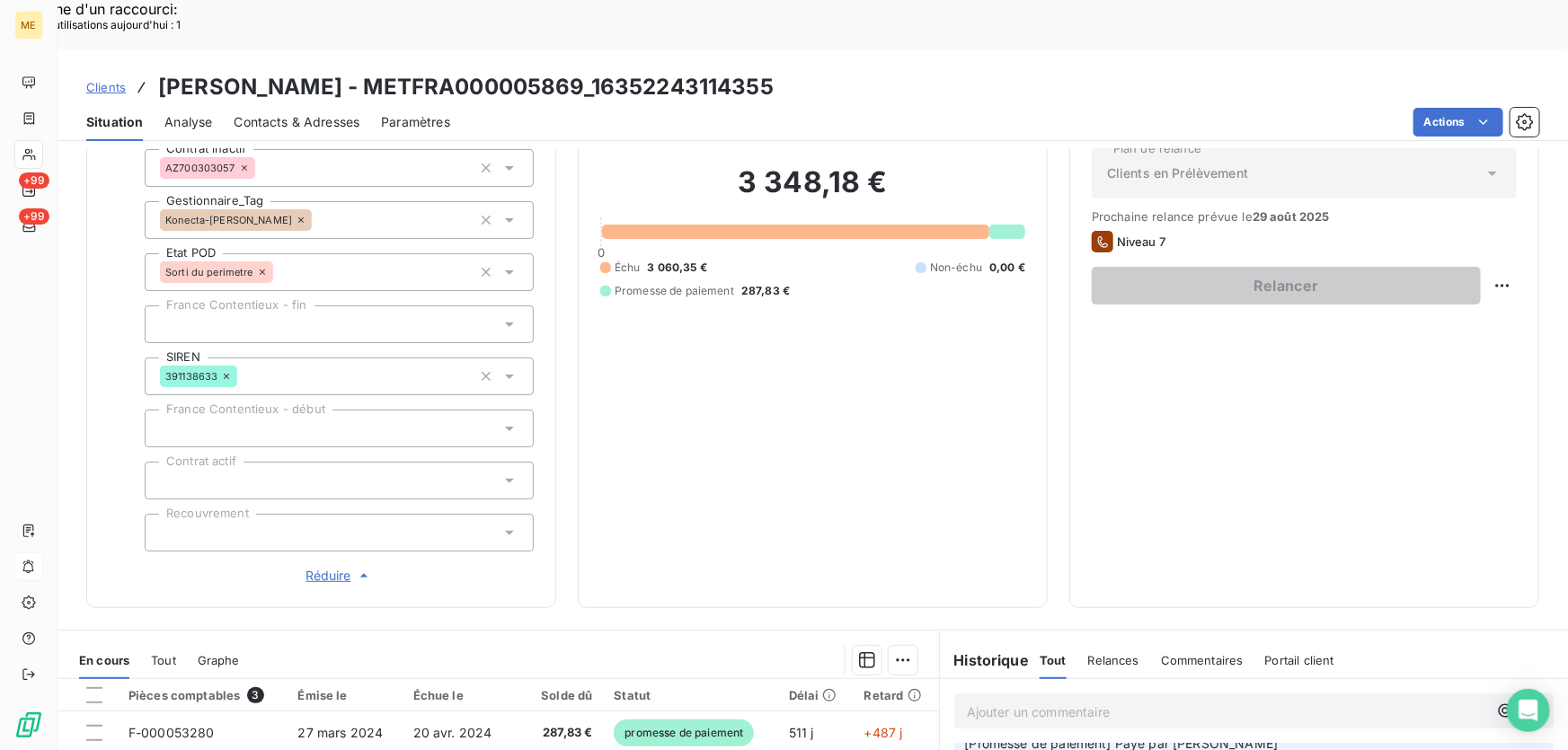
scroll to position [592, 0]
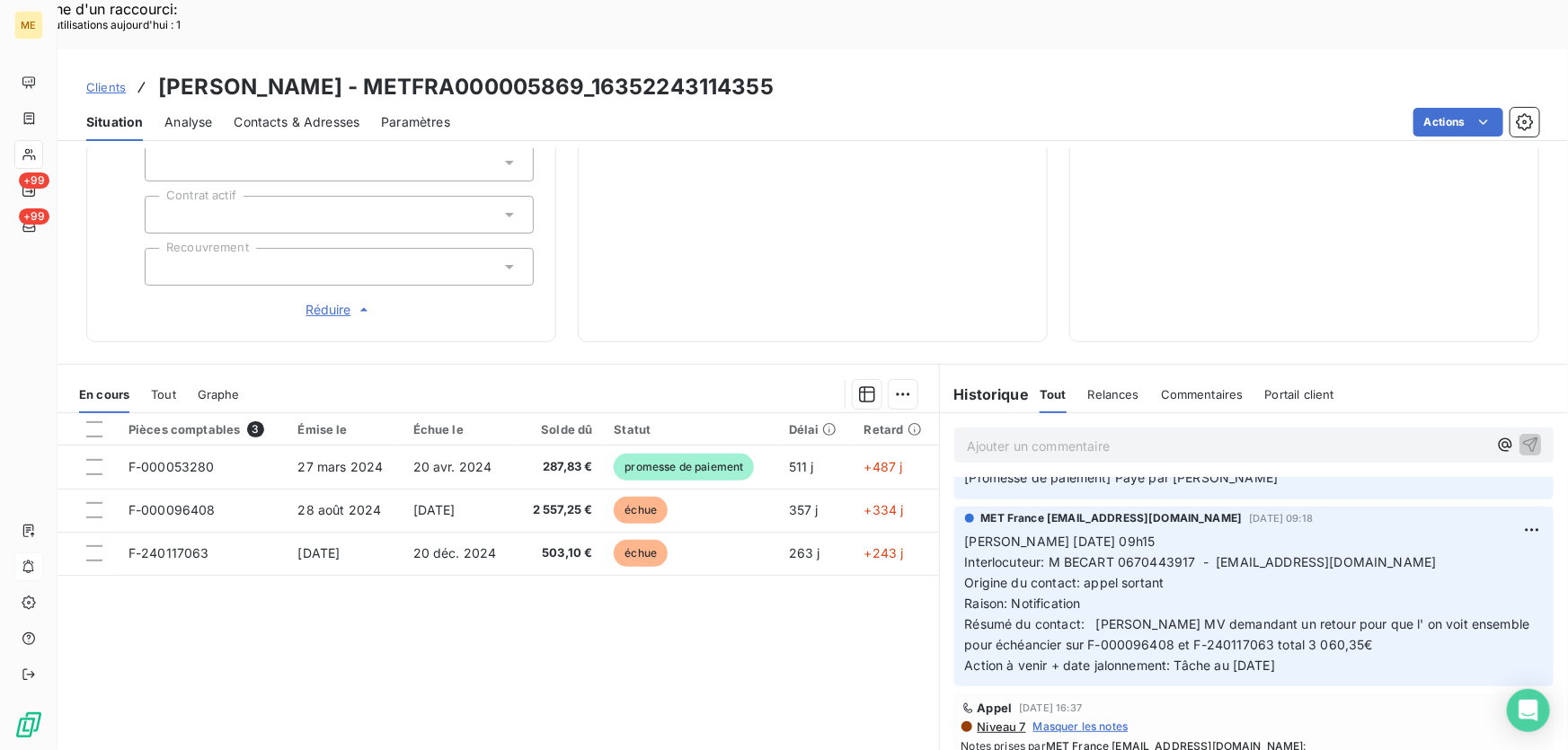
click at [1123, 532] on p "Valérie 18/08/2025 09h15 Interlocuteur: M BECART 0670443917 - hoteldesremparts.…" at bounding box center [1254, 603] width 577 height 144
drag, startPoint x: 1042, startPoint y: 500, endPoint x: 1472, endPoint y: 498, distance: 430.0
click at [1472, 532] on p "Valérie 18/08/2025 09h15 Interlocuteur: M BECART 0670443917 - hoteldesremparts.…" at bounding box center [1254, 603] width 577 height 144
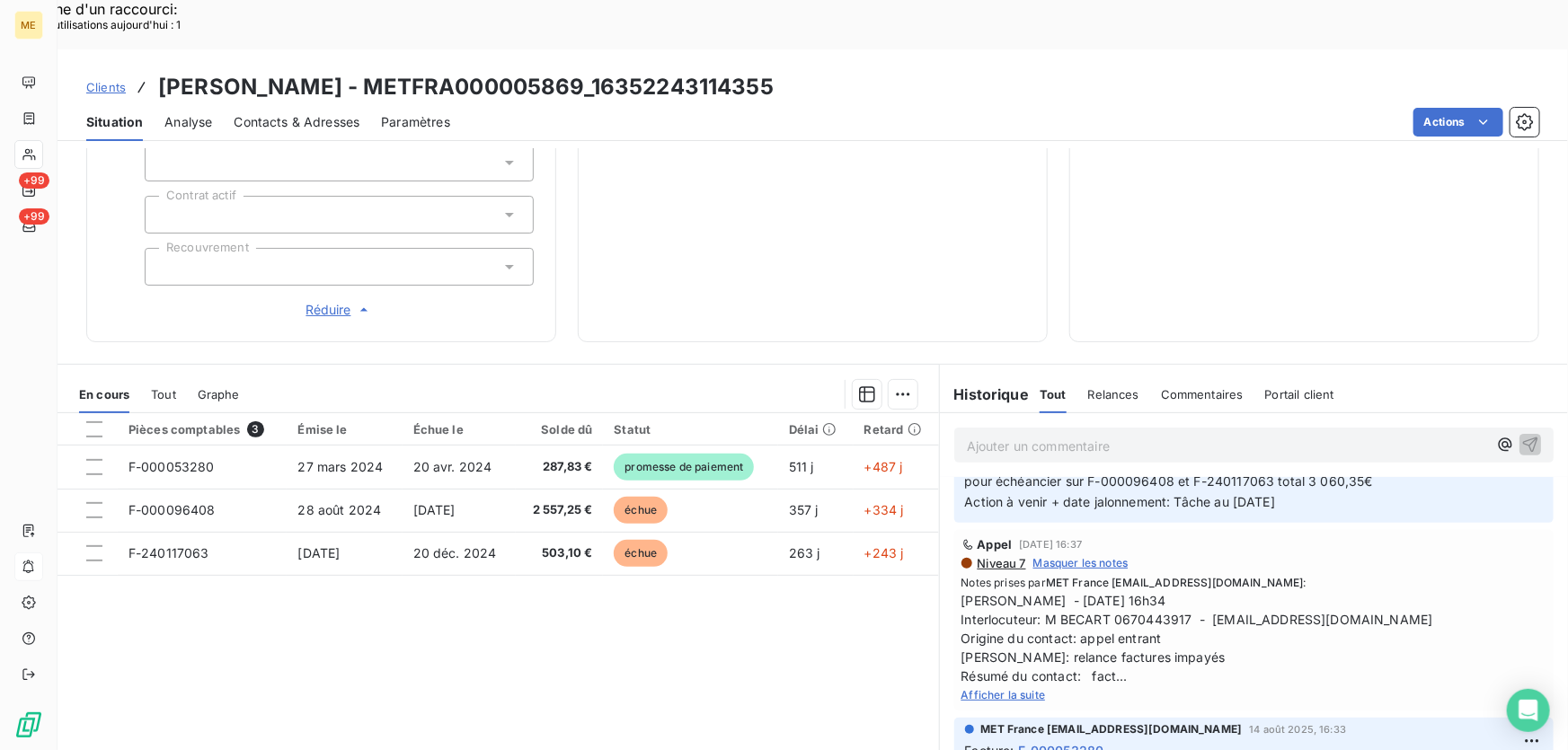
click at [977, 689] on span "Afficher la suite" at bounding box center [1003, 695] width 84 height 14
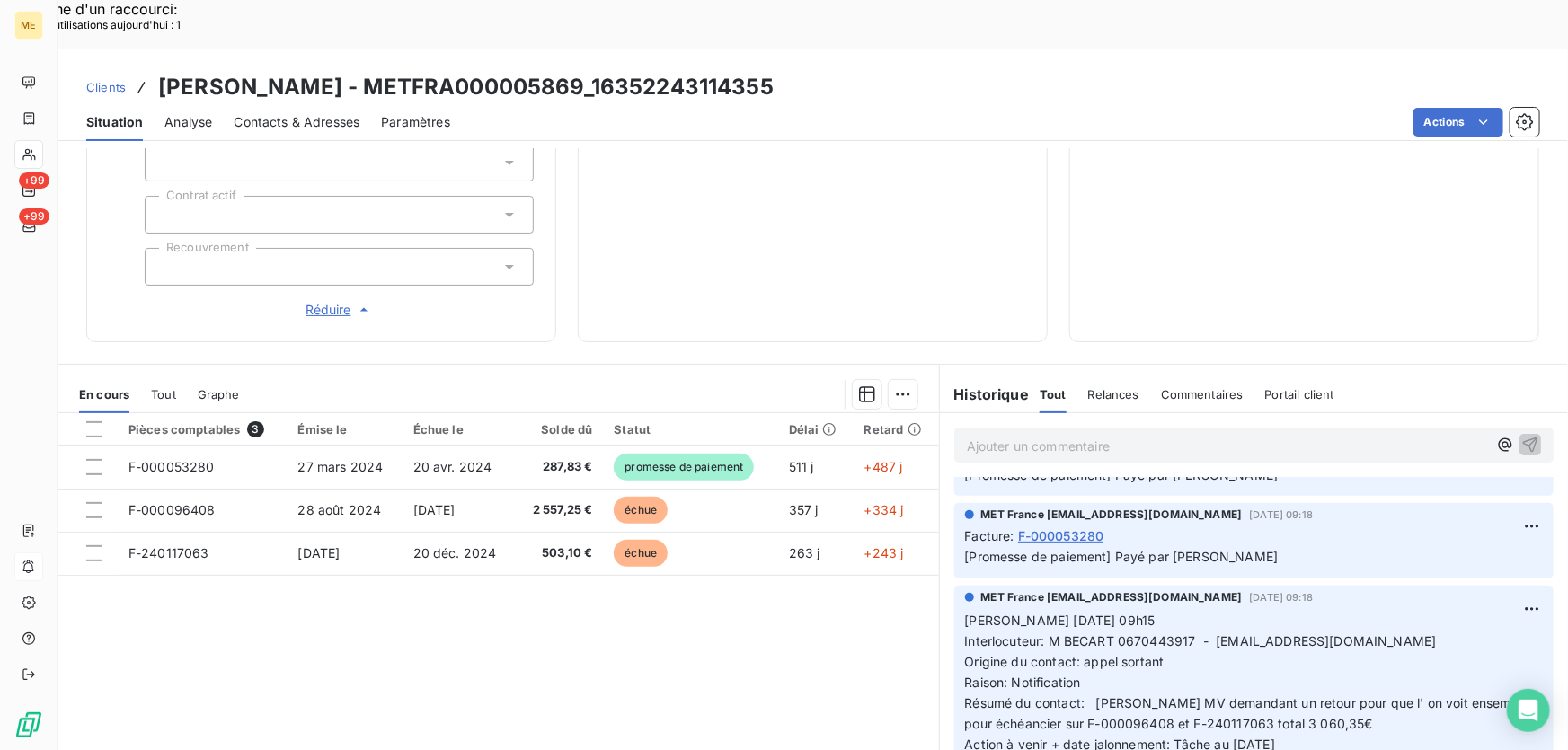
scroll to position [162, 0]
drag, startPoint x: 853, startPoint y: 39, endPoint x: 413, endPoint y: 39, distance: 440.0
click at [413, 71] on div "Clients BECART CHRISTOPHE - METFRA000005869_16352243114355" at bounding box center [813, 86] width 1510 height 32
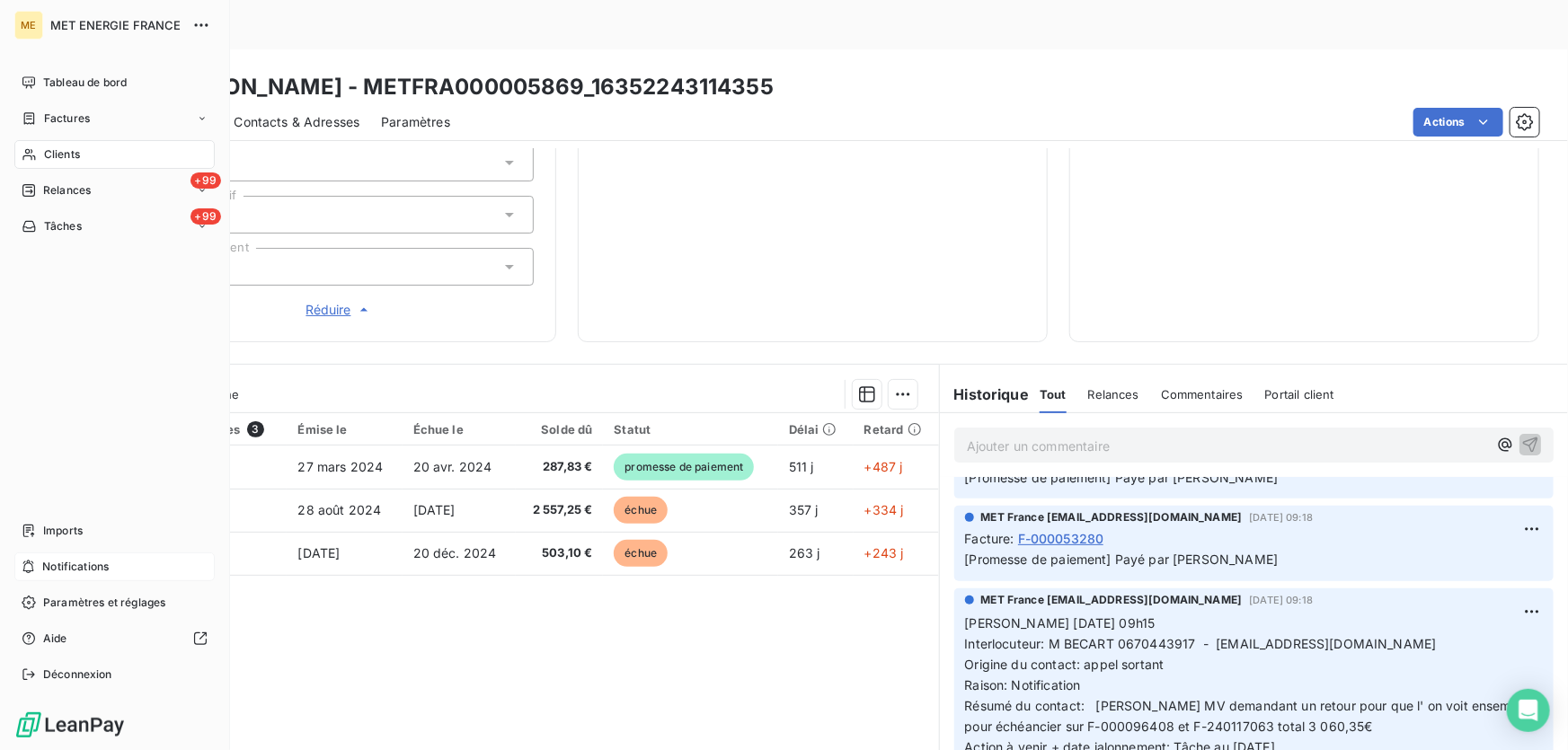
click at [71, 568] on span "Notifications" at bounding box center [75, 568] width 67 height 17
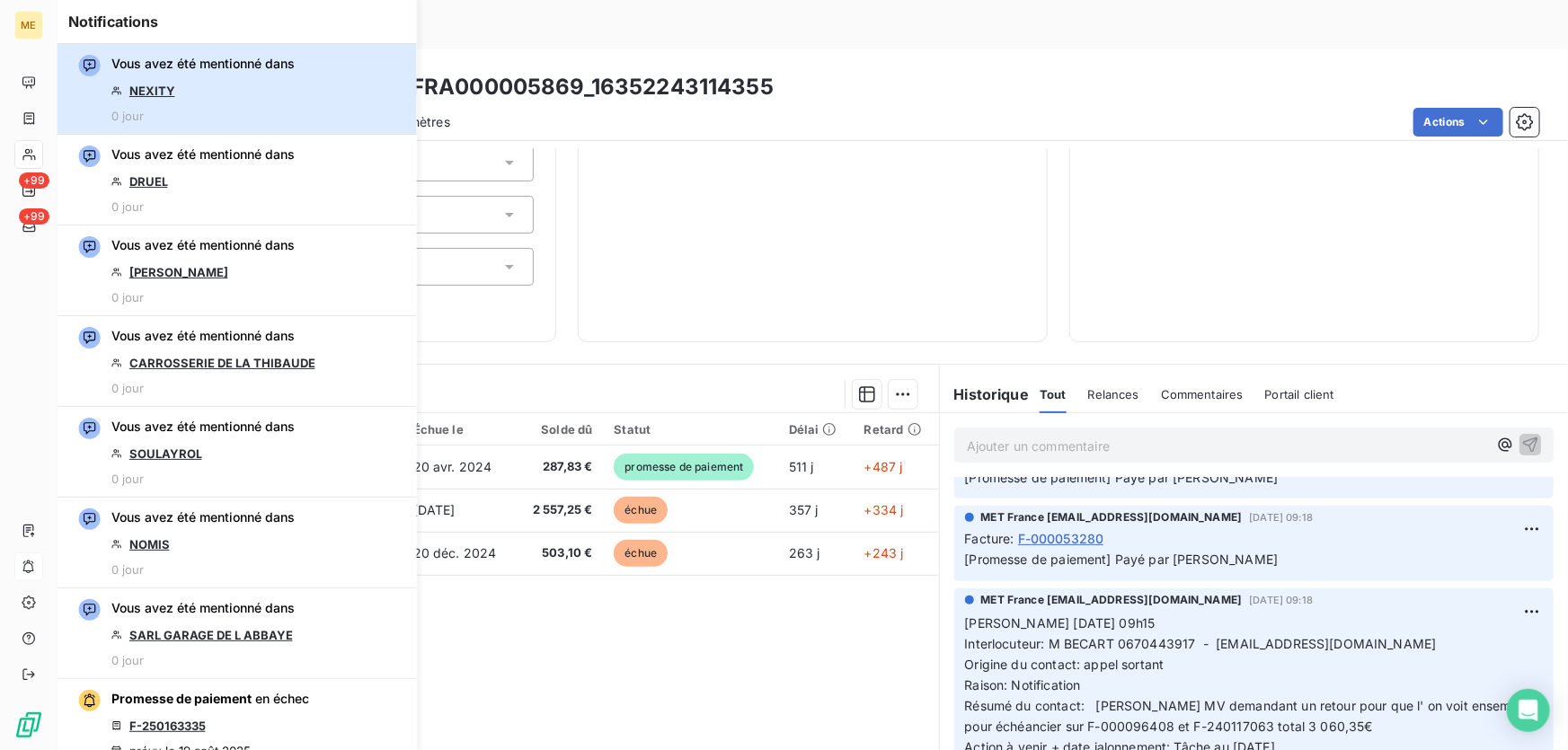
click at [198, 78] on div "Vous avez été mentionné dans NEXITY 0 jour" at bounding box center [203, 89] width 183 height 68
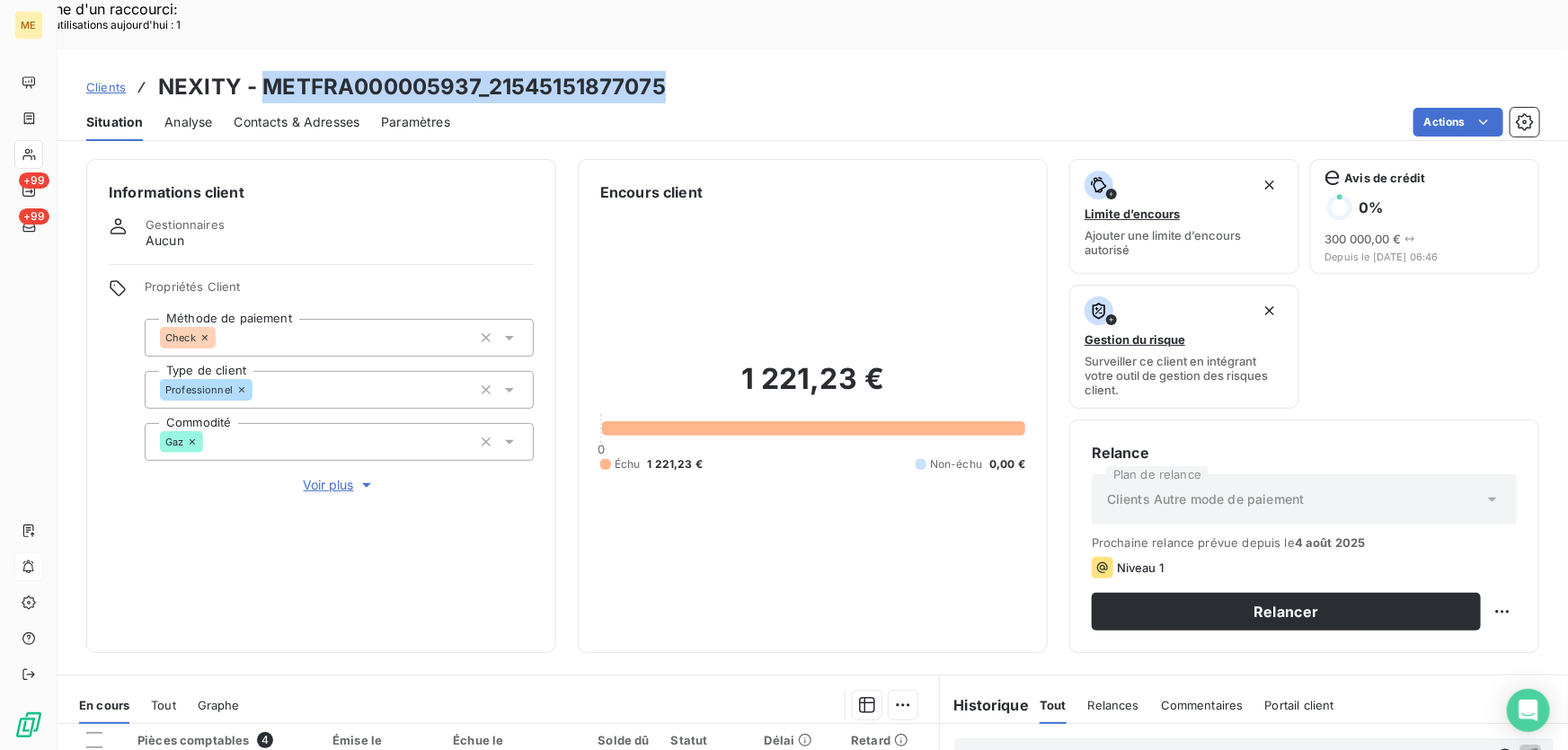
drag, startPoint x: 674, startPoint y: 35, endPoint x: 266, endPoint y: 36, distance: 408.0
click at [266, 71] on div "Clients NEXITY - METFRA000005937_21545151877075" at bounding box center [813, 86] width 1510 height 32
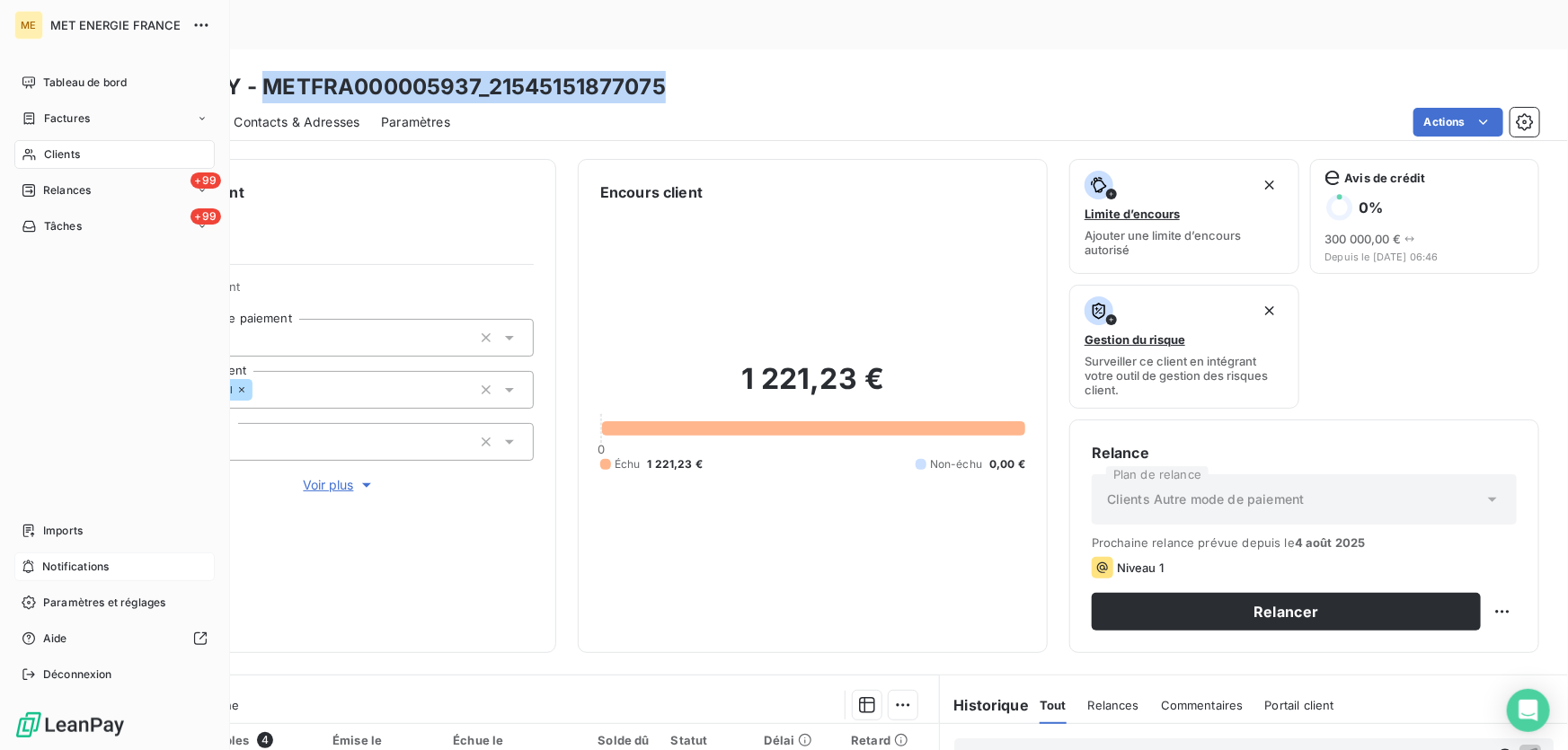
click at [40, 571] on div "Notifications" at bounding box center [115, 567] width 201 height 28
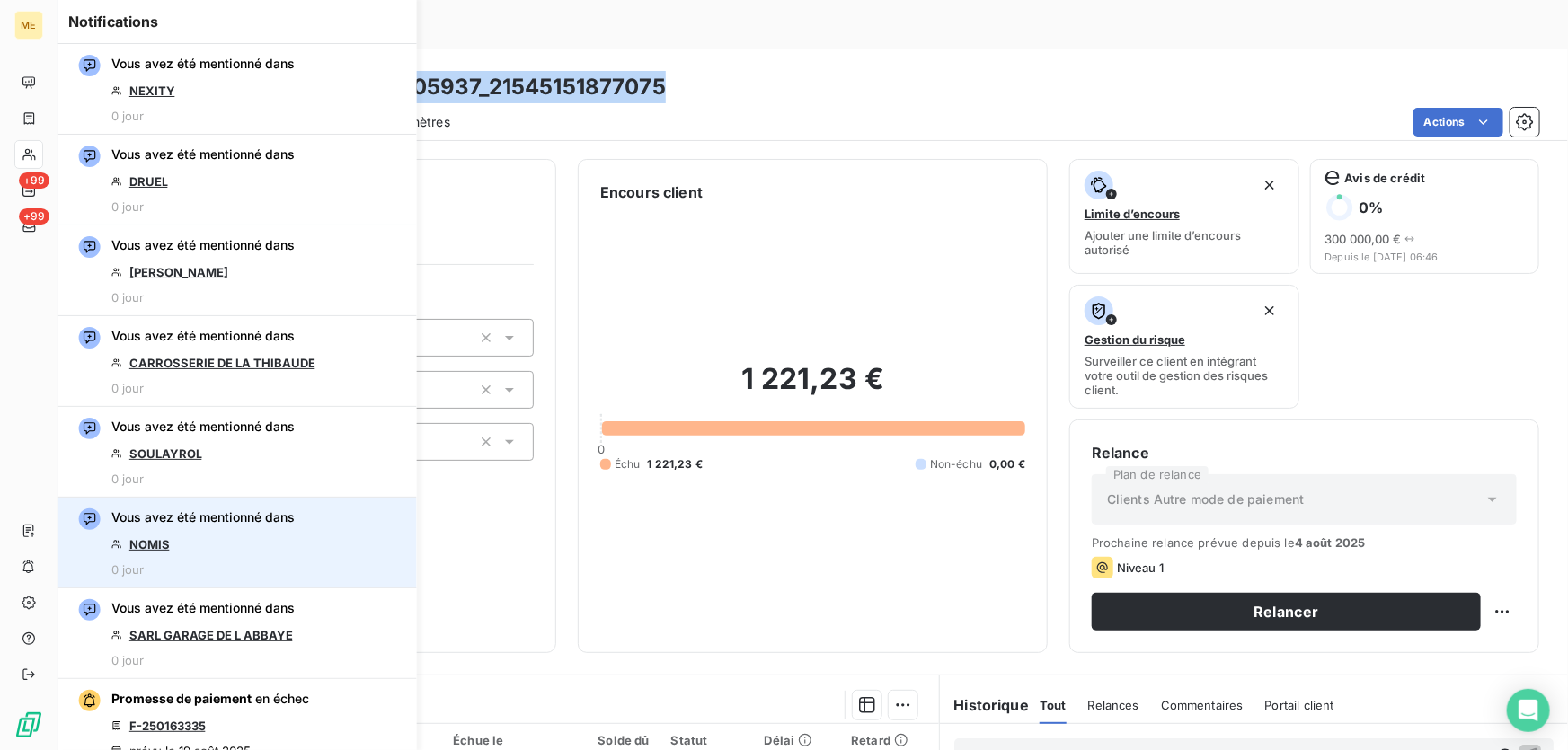
scroll to position [81, 0]
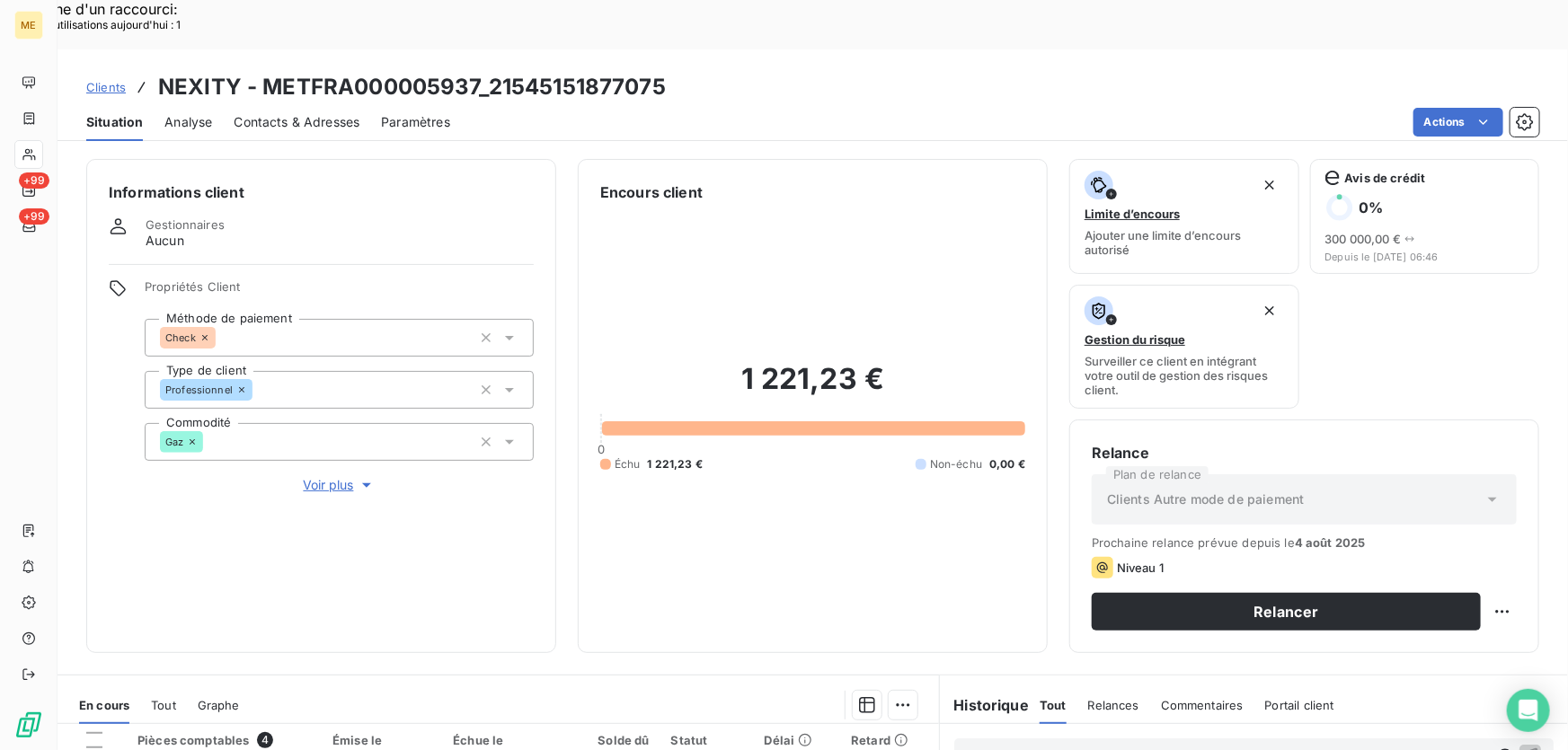
click at [782, 507] on div "1 221,23 € 0 Échu 1 221,23 € Non-échu 0,00 €" at bounding box center [813, 417] width 425 height 428
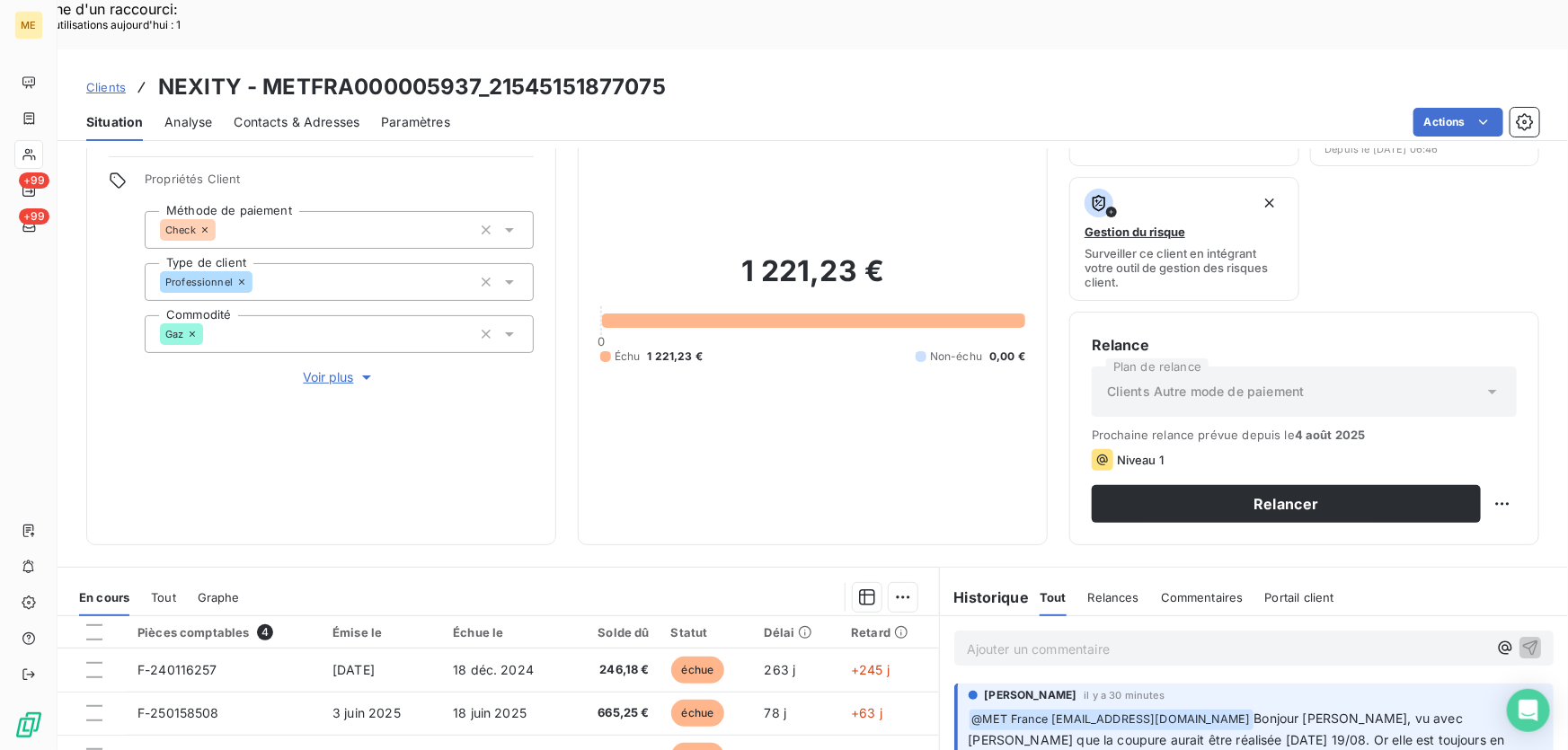
scroll to position [0, 0]
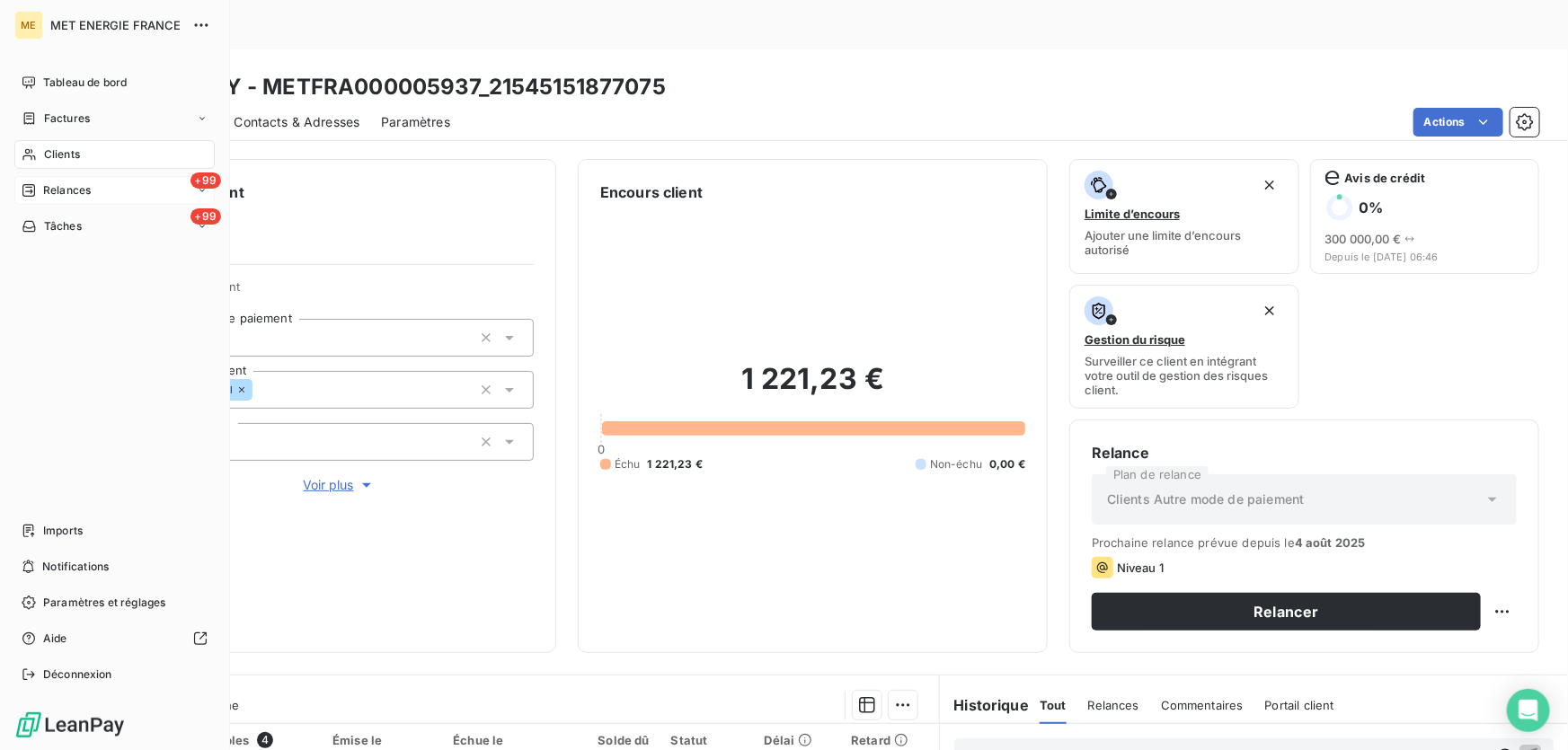
click at [44, 189] on span "Relances" at bounding box center [67, 191] width 48 height 17
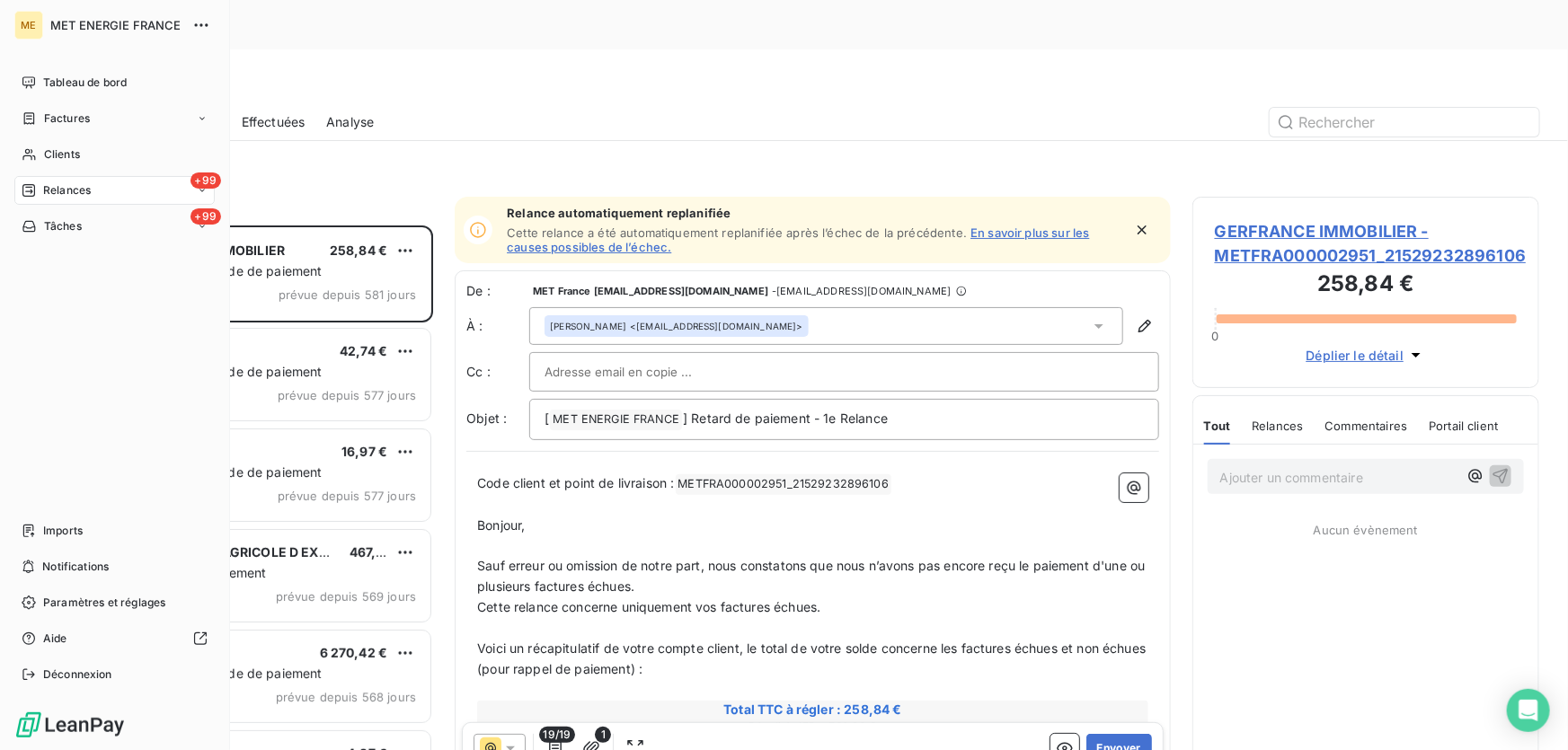
scroll to position [563, 334]
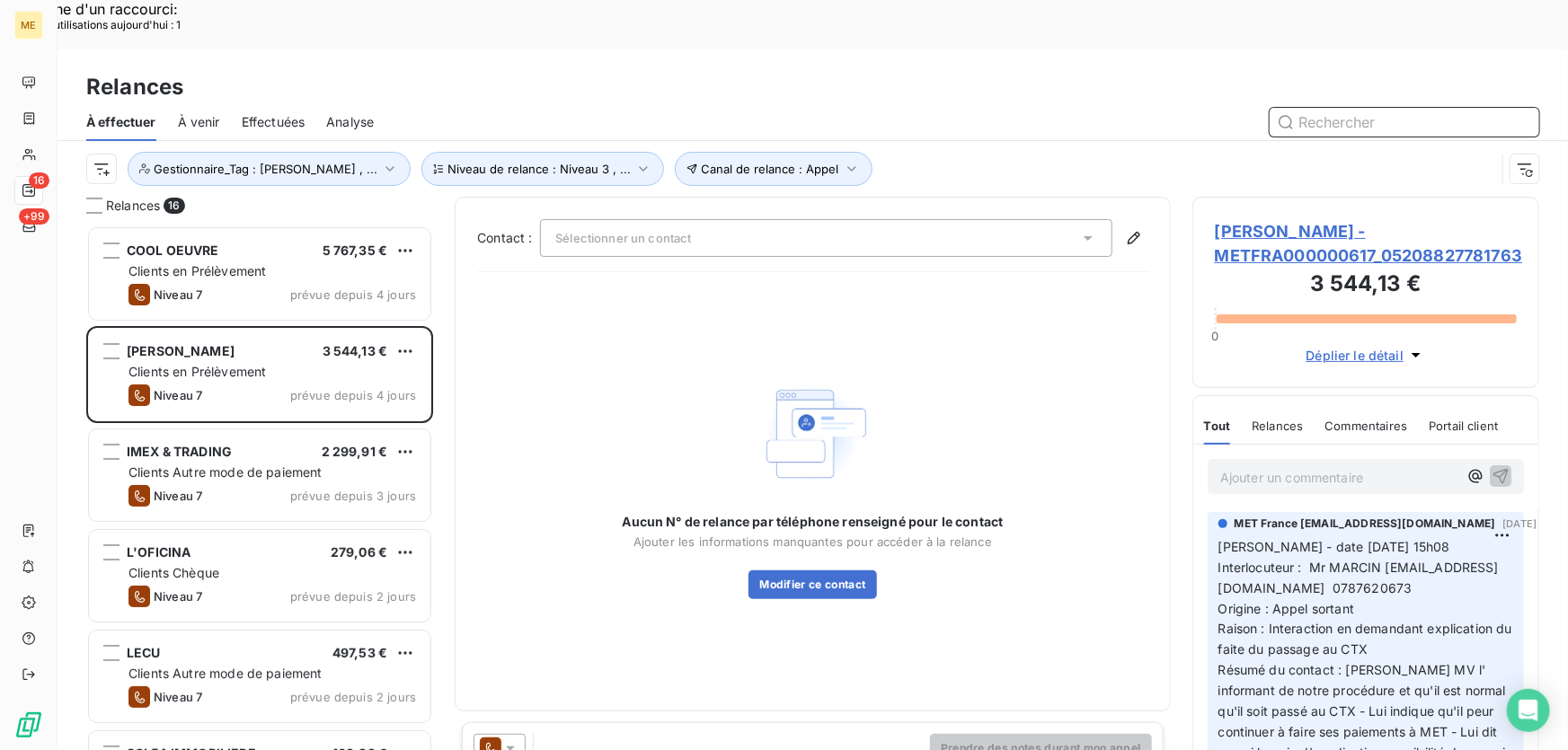
scroll to position [14, 13]
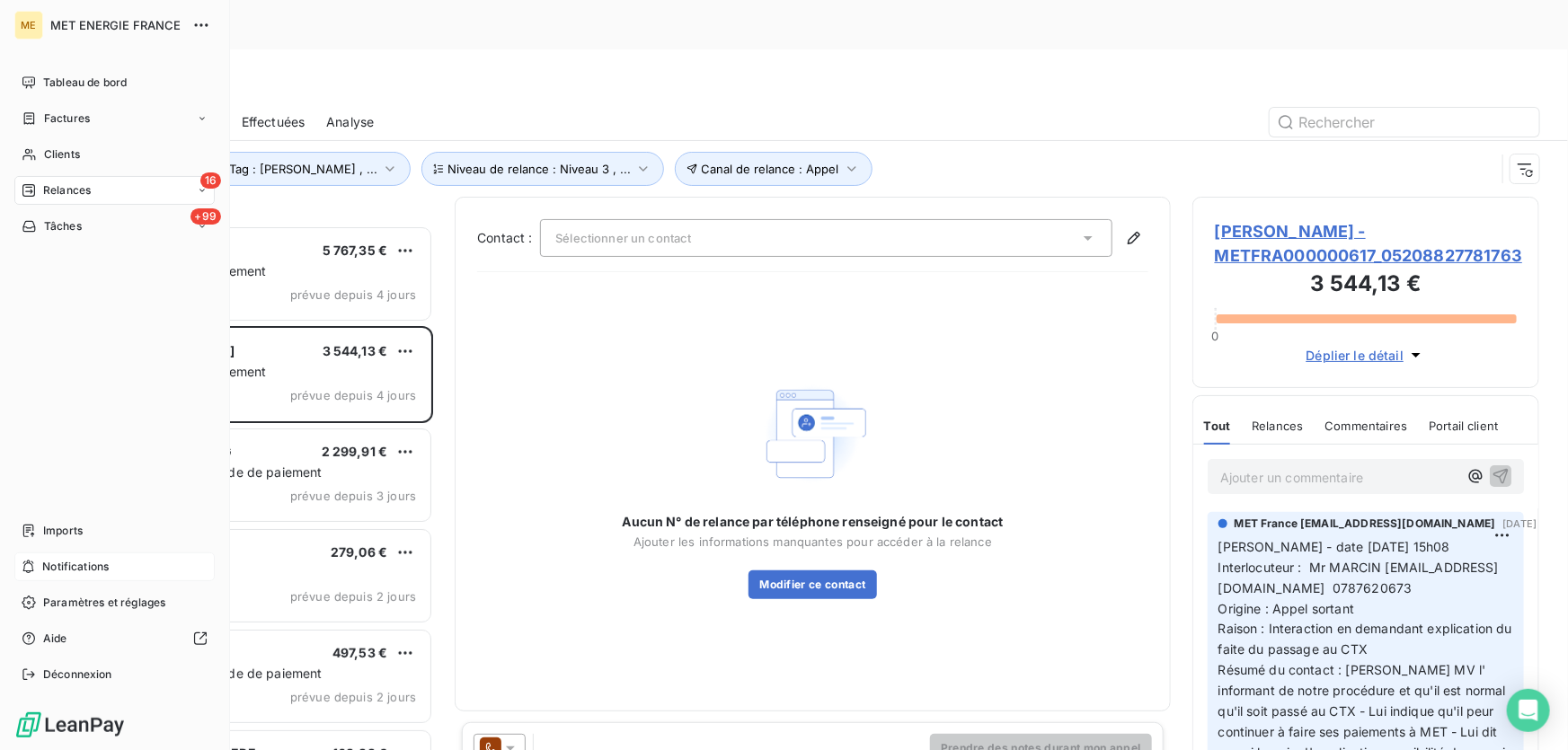
click at [55, 567] on span "Notifications" at bounding box center [75, 568] width 67 height 17
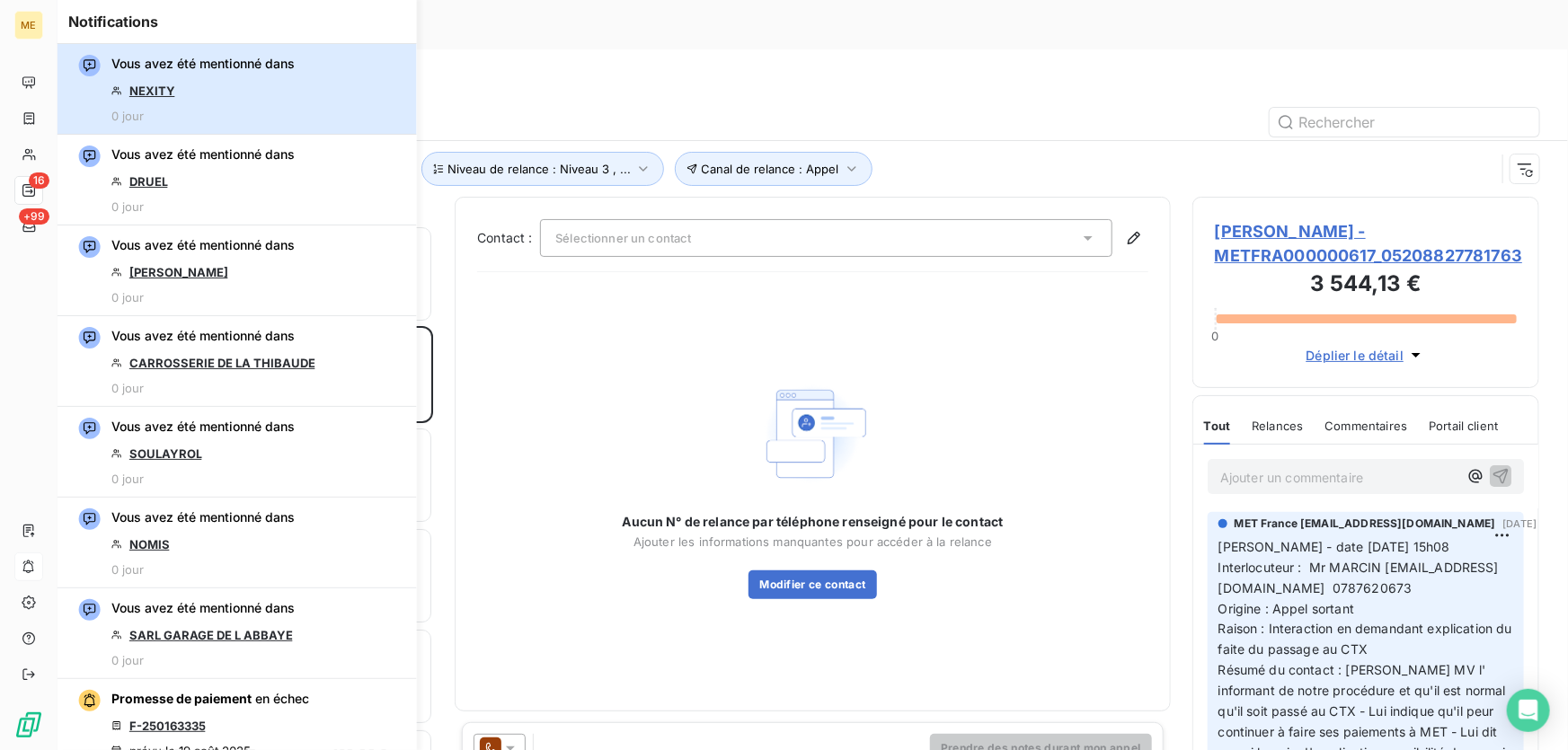
click at [178, 91] on div "Vous avez été mentionné dans NEXITY 0 jour" at bounding box center [203, 89] width 183 height 68
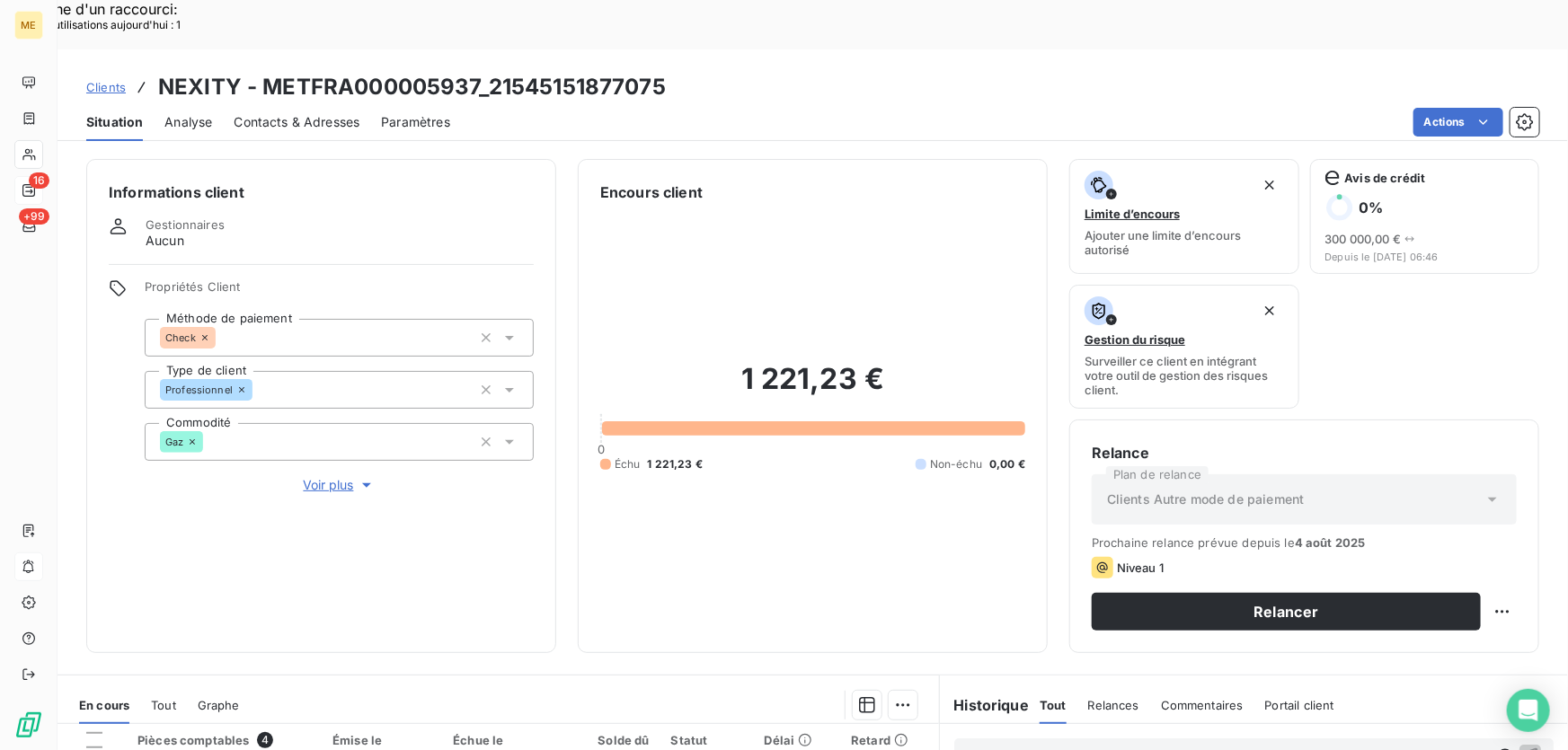
click at [330, 477] on span "Voir plus" at bounding box center [339, 486] width 71 height 18
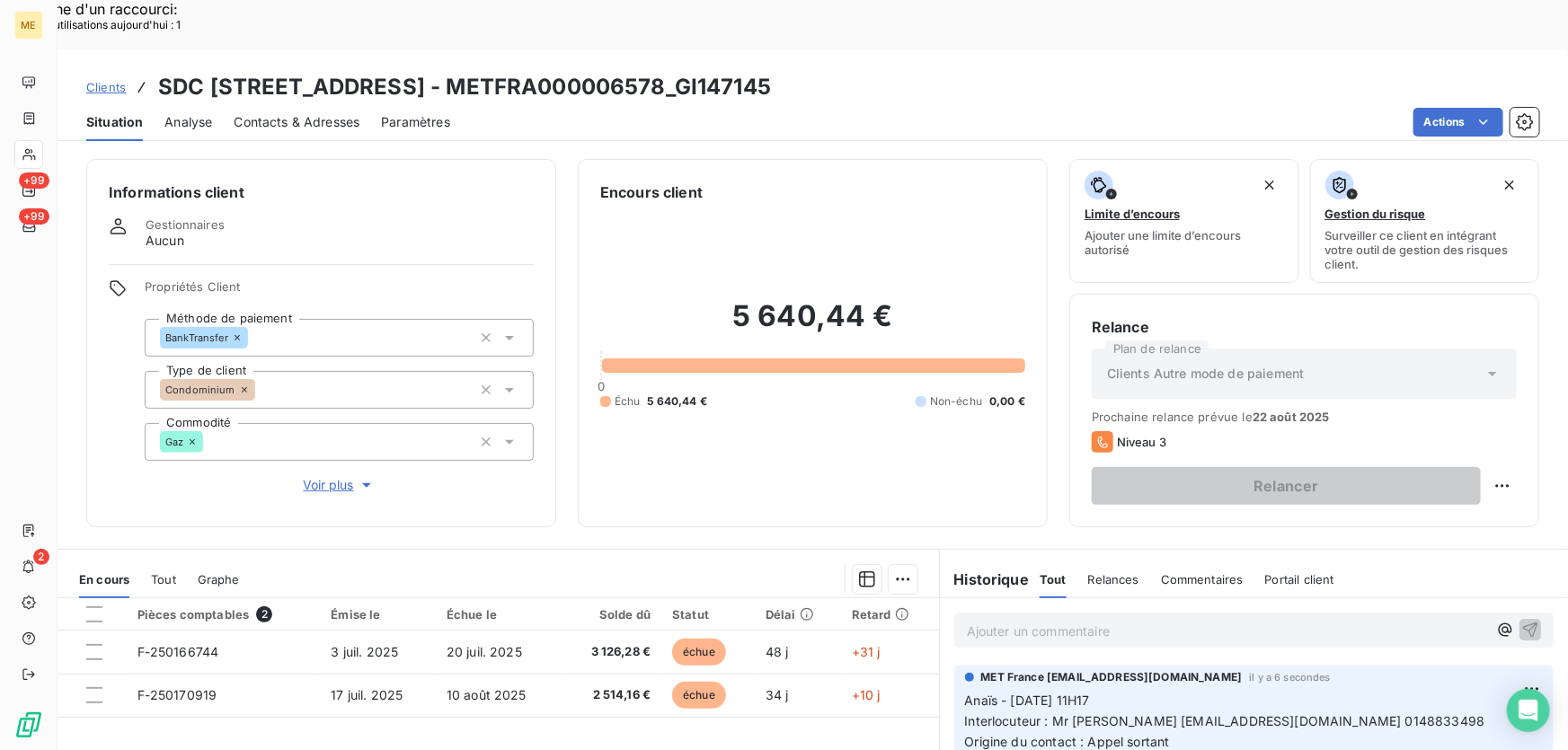
scroll to position [198, 0]
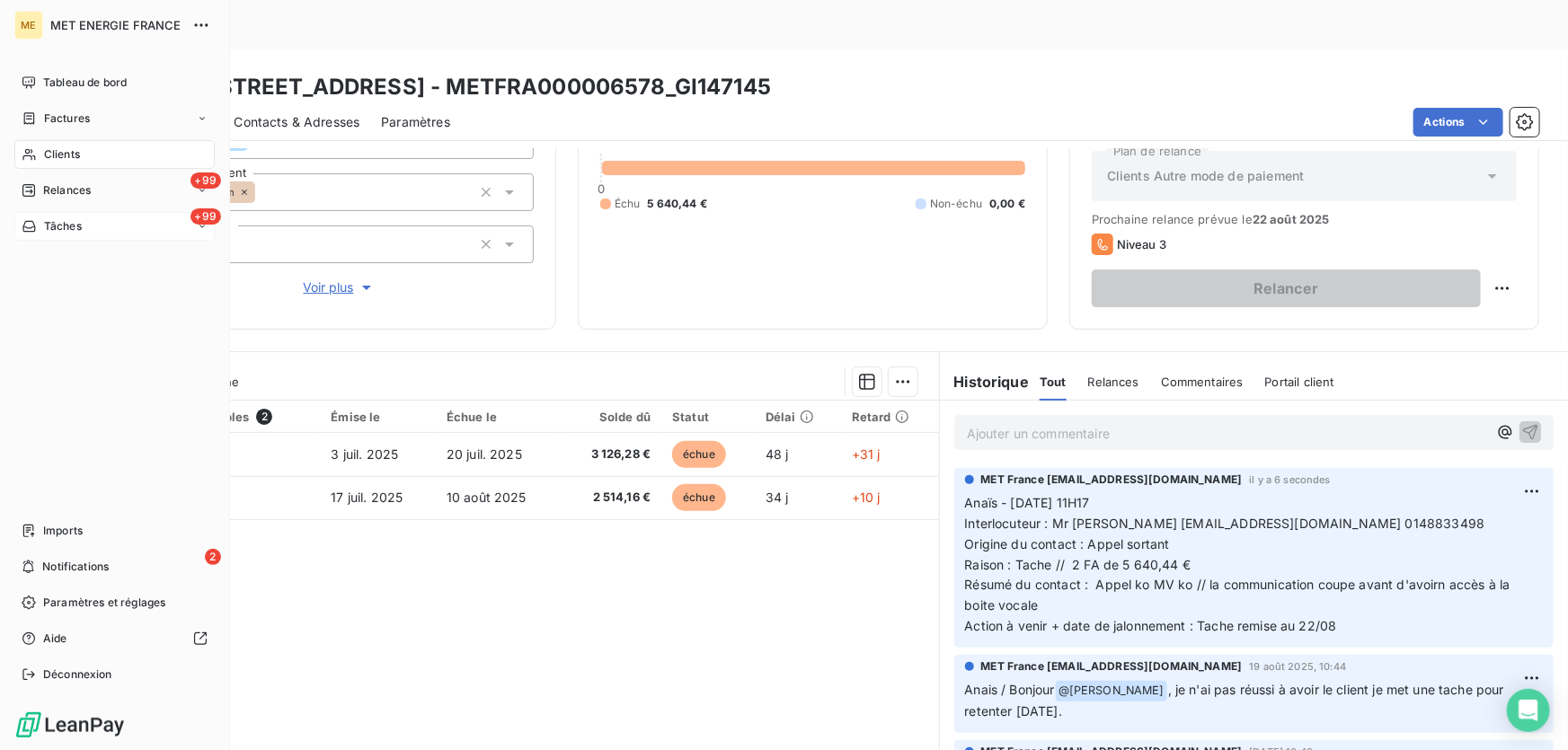
click at [48, 223] on span "Tâches" at bounding box center [62, 226] width 38 height 17
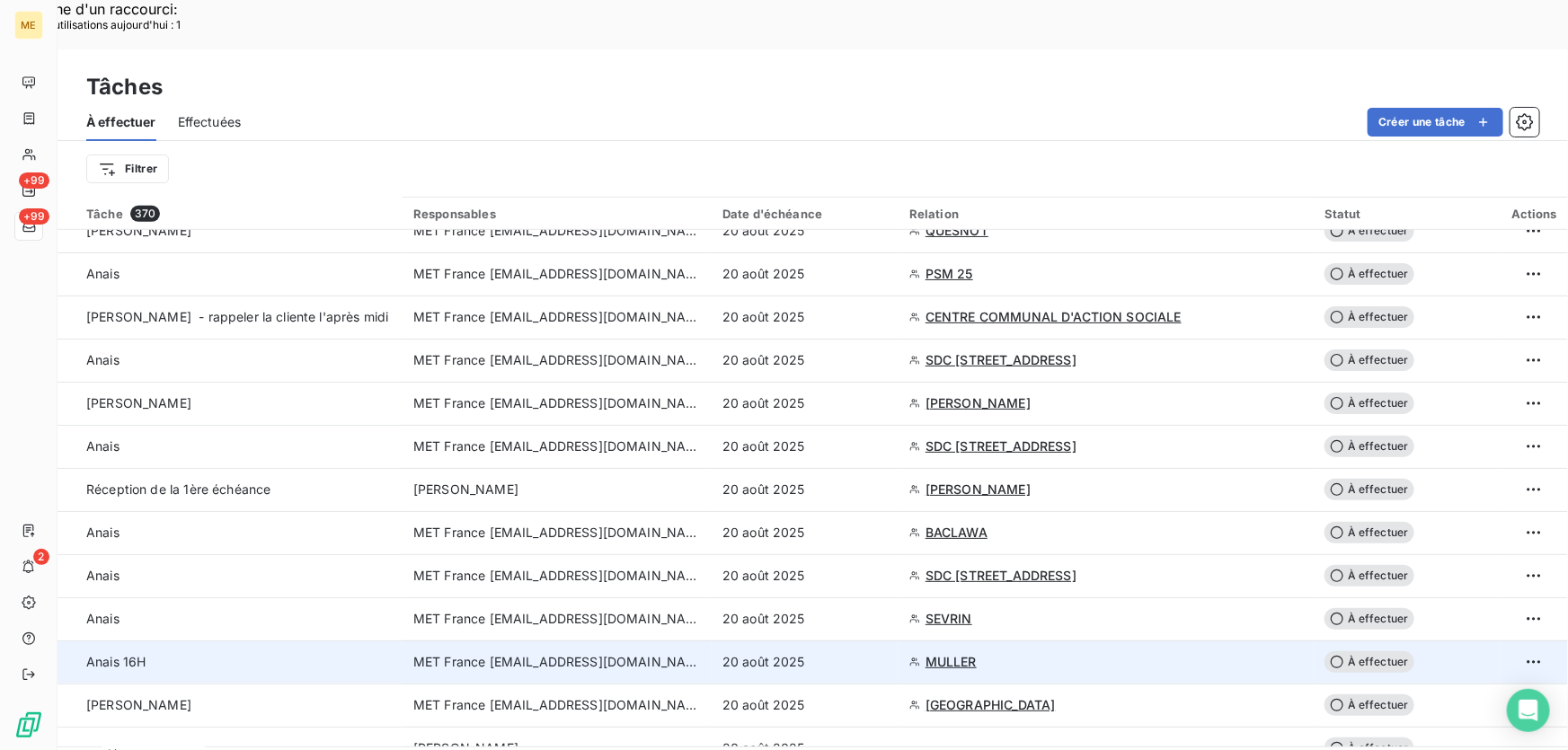
scroll to position [571, 0]
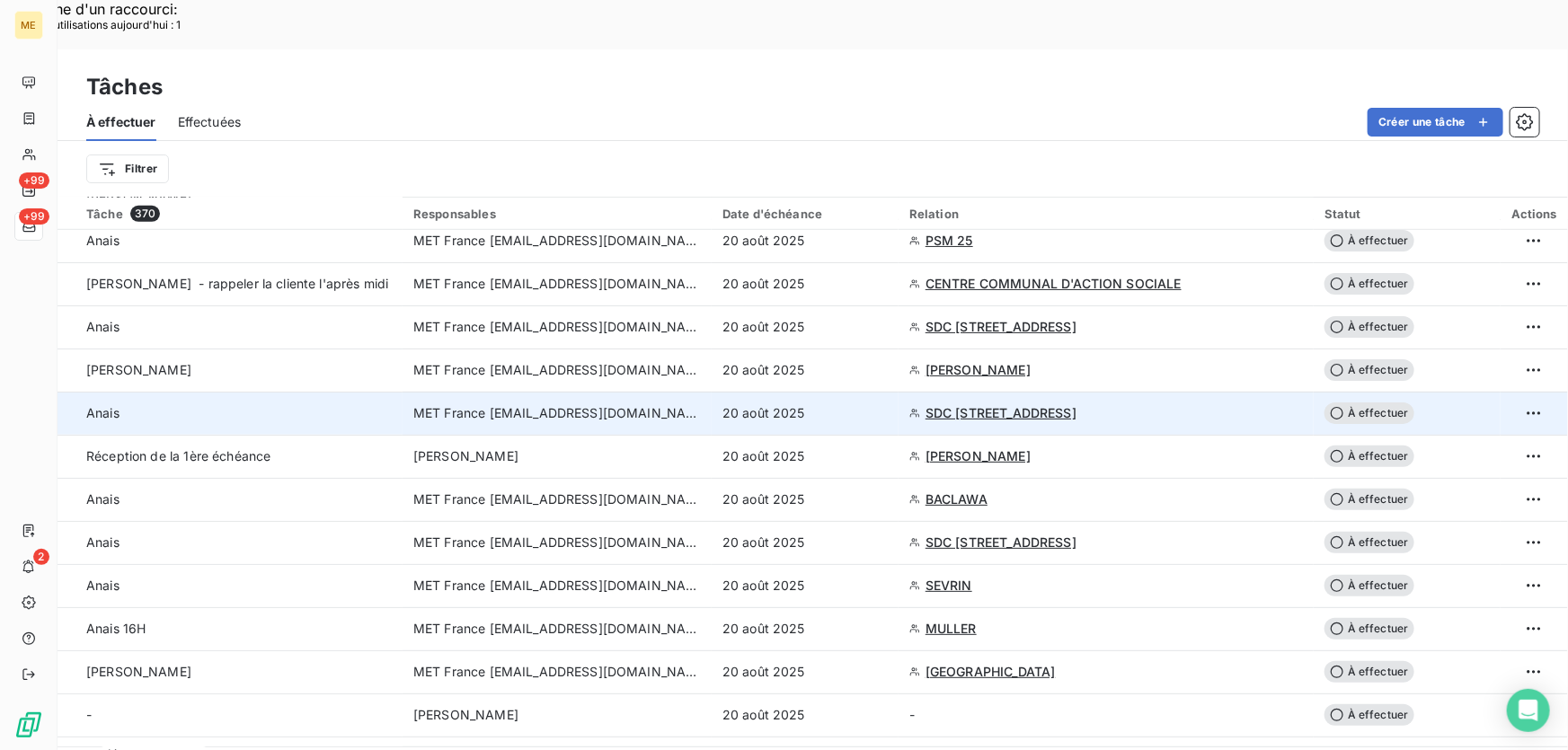
click at [855, 404] on div "20 août 2025" at bounding box center [805, 414] width 165 height 18
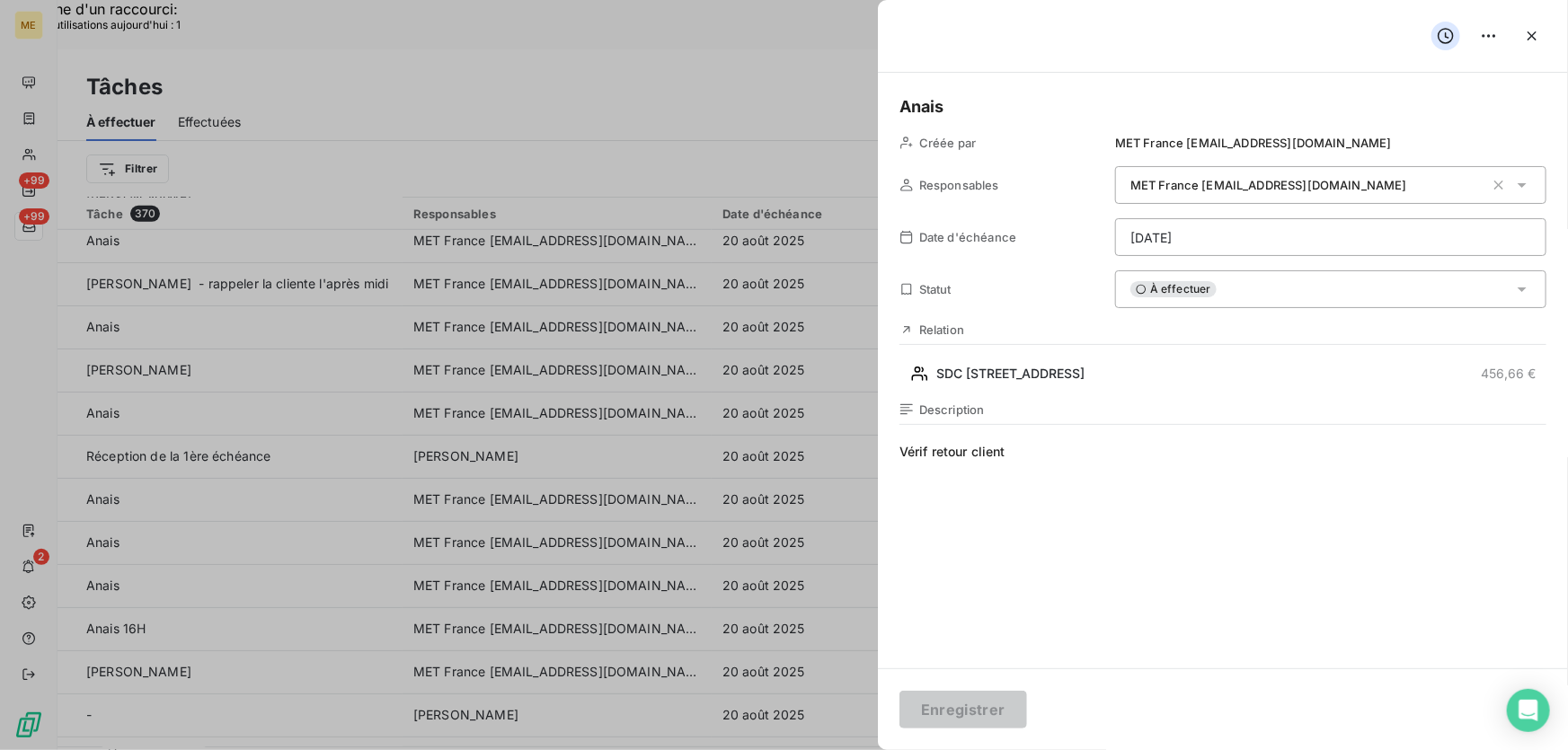
click at [608, 325] on div at bounding box center [784, 375] width 1568 height 750
click at [656, 268] on div at bounding box center [784, 375] width 1568 height 750
click at [1530, 32] on icon "button" at bounding box center [1531, 36] width 18 height 18
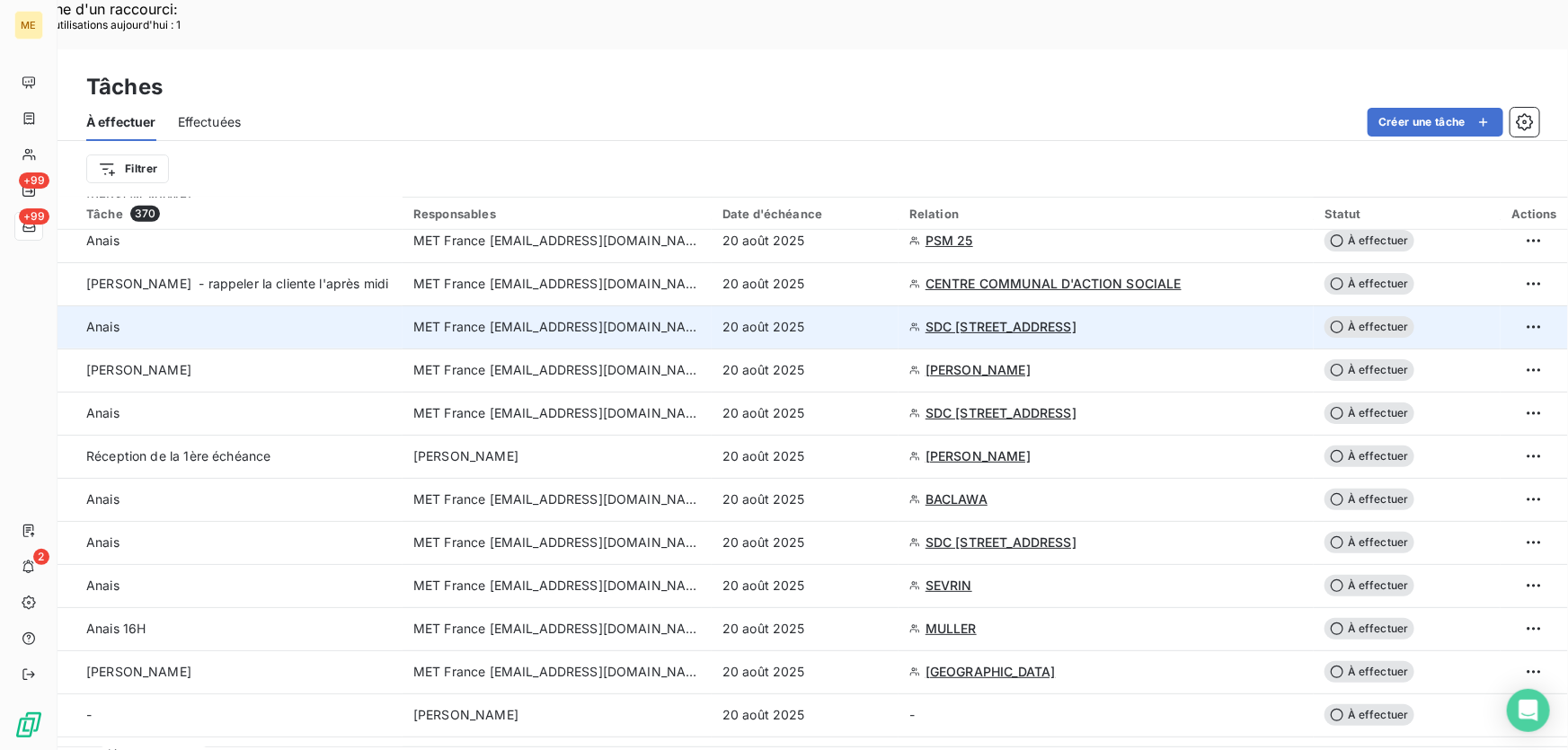
click at [949, 318] on span "SDC [STREET_ADDRESS]" at bounding box center [1001, 327] width 151 height 18
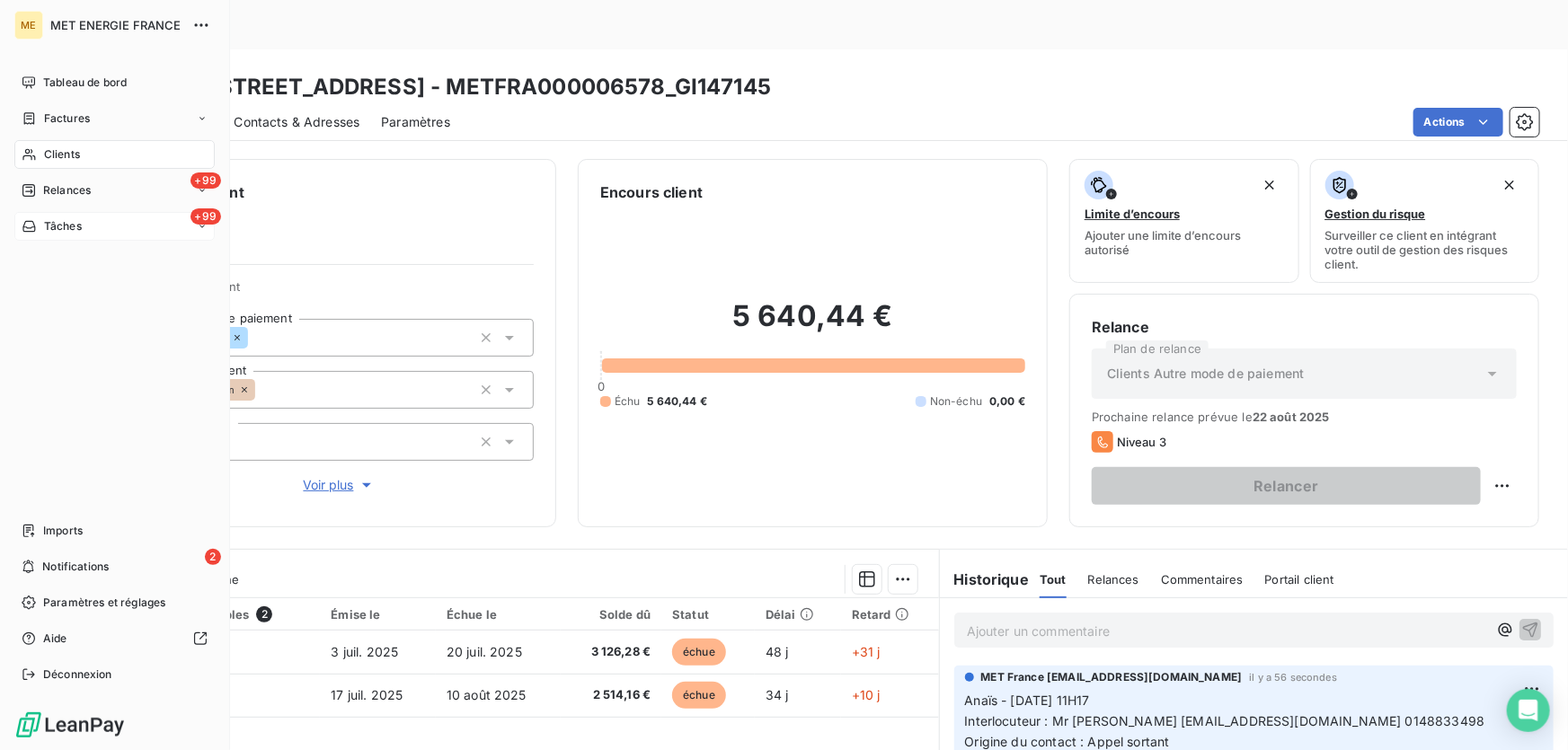
click at [59, 229] on span "Tâches" at bounding box center [62, 226] width 38 height 17
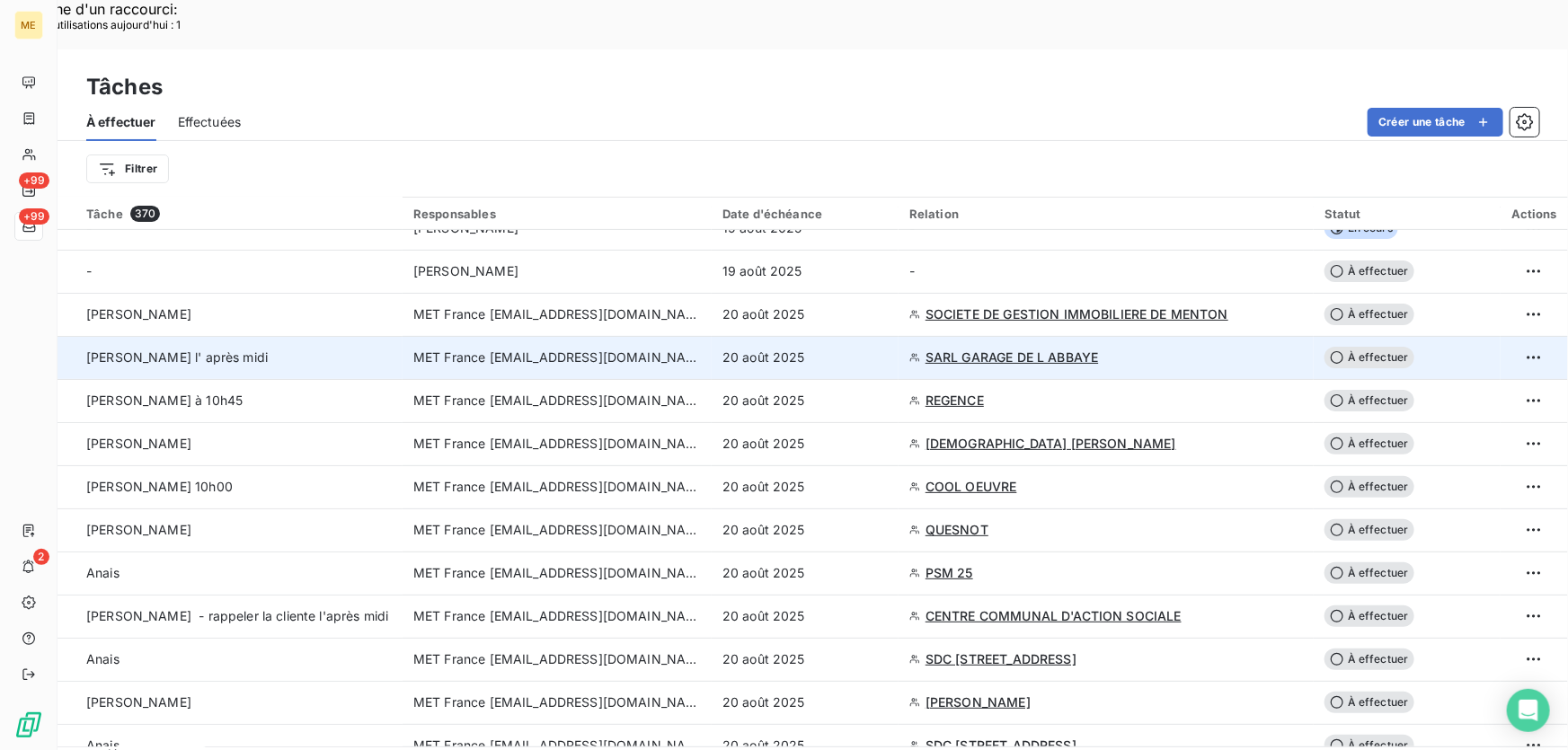
scroll to position [245, 0]
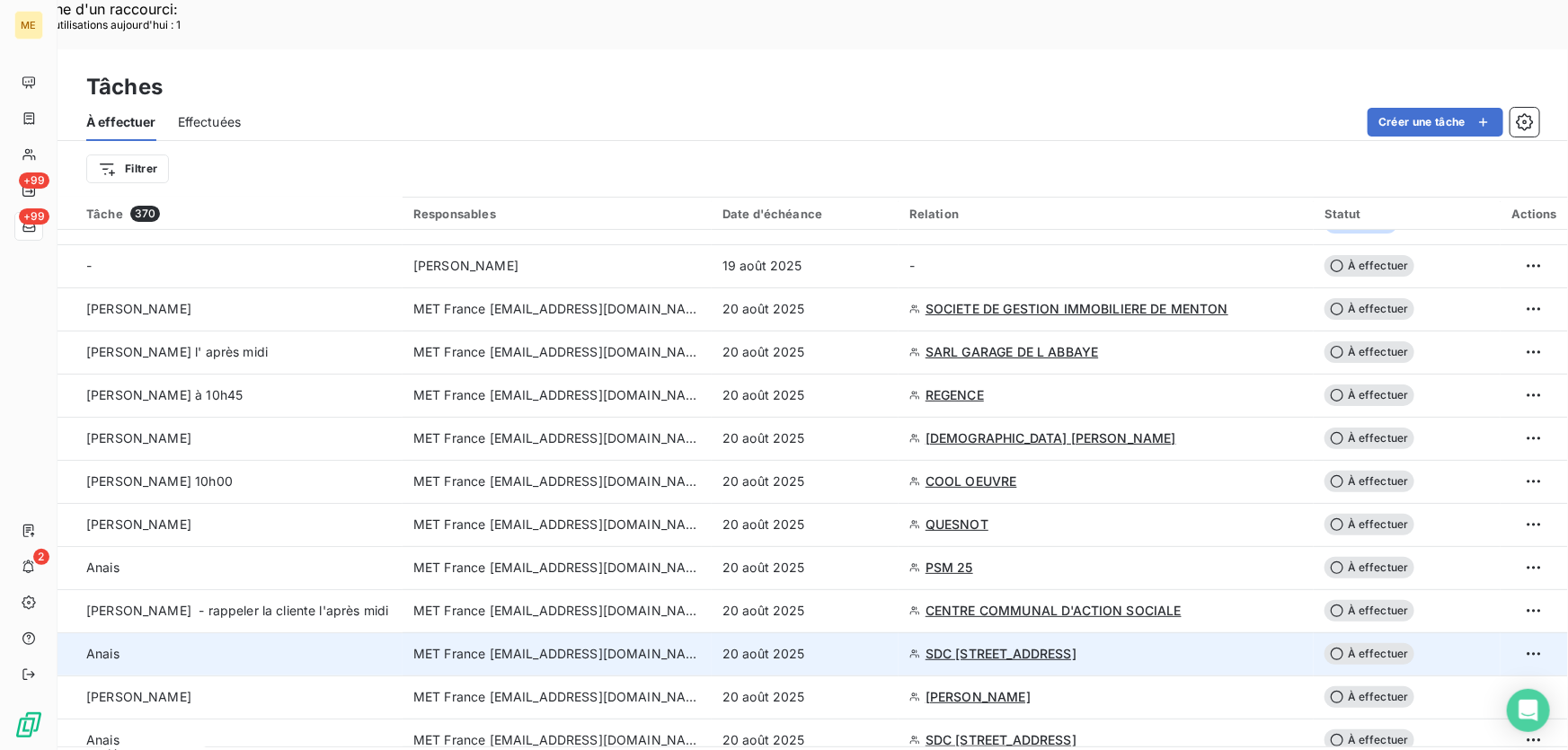
click at [845, 645] on div "20 août 2025" at bounding box center [805, 655] width 165 height 18
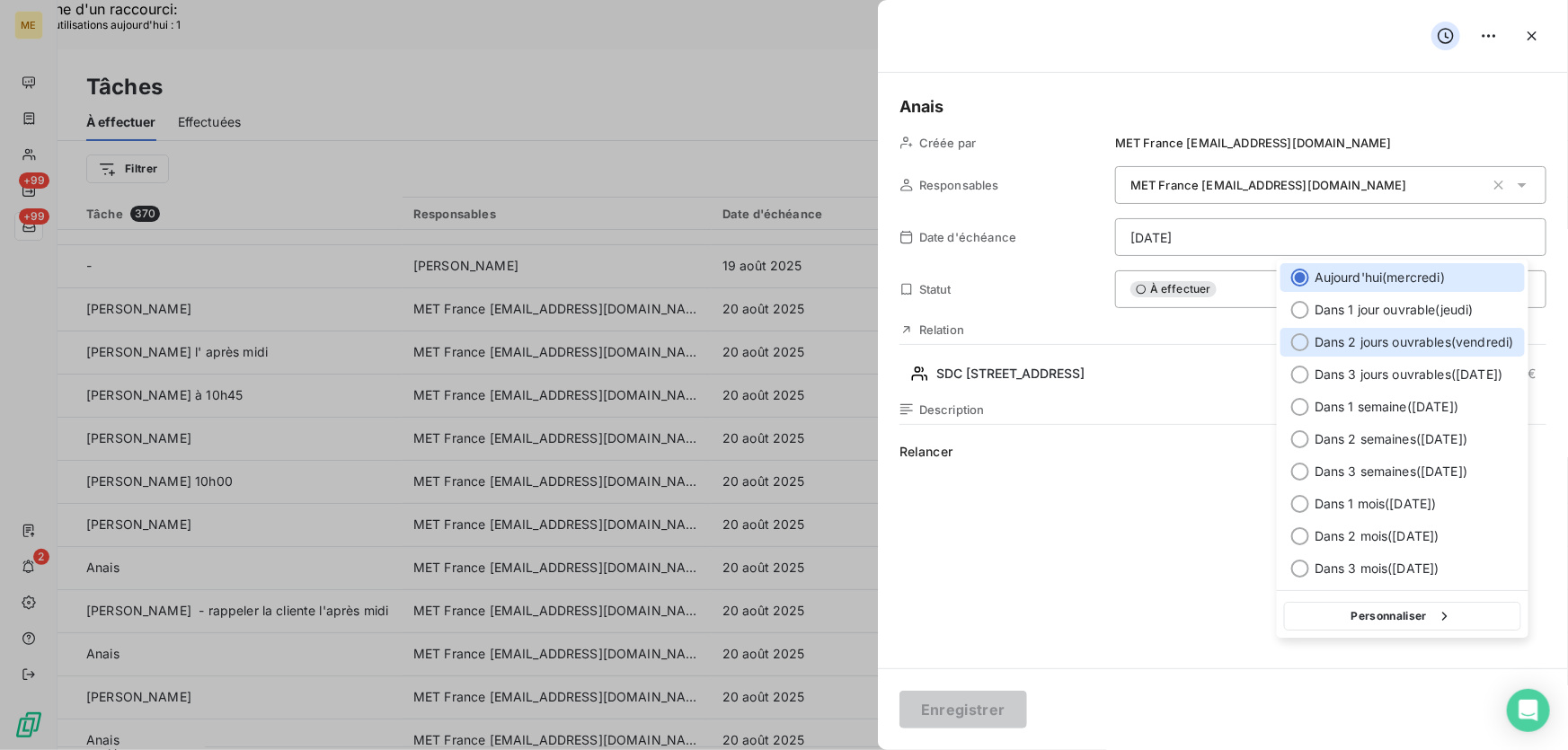
click at [1394, 335] on span "Dans 2 jours ouvrables ( [DATE] )" at bounding box center [1414, 343] width 200 height 18
type input "[DATE]"
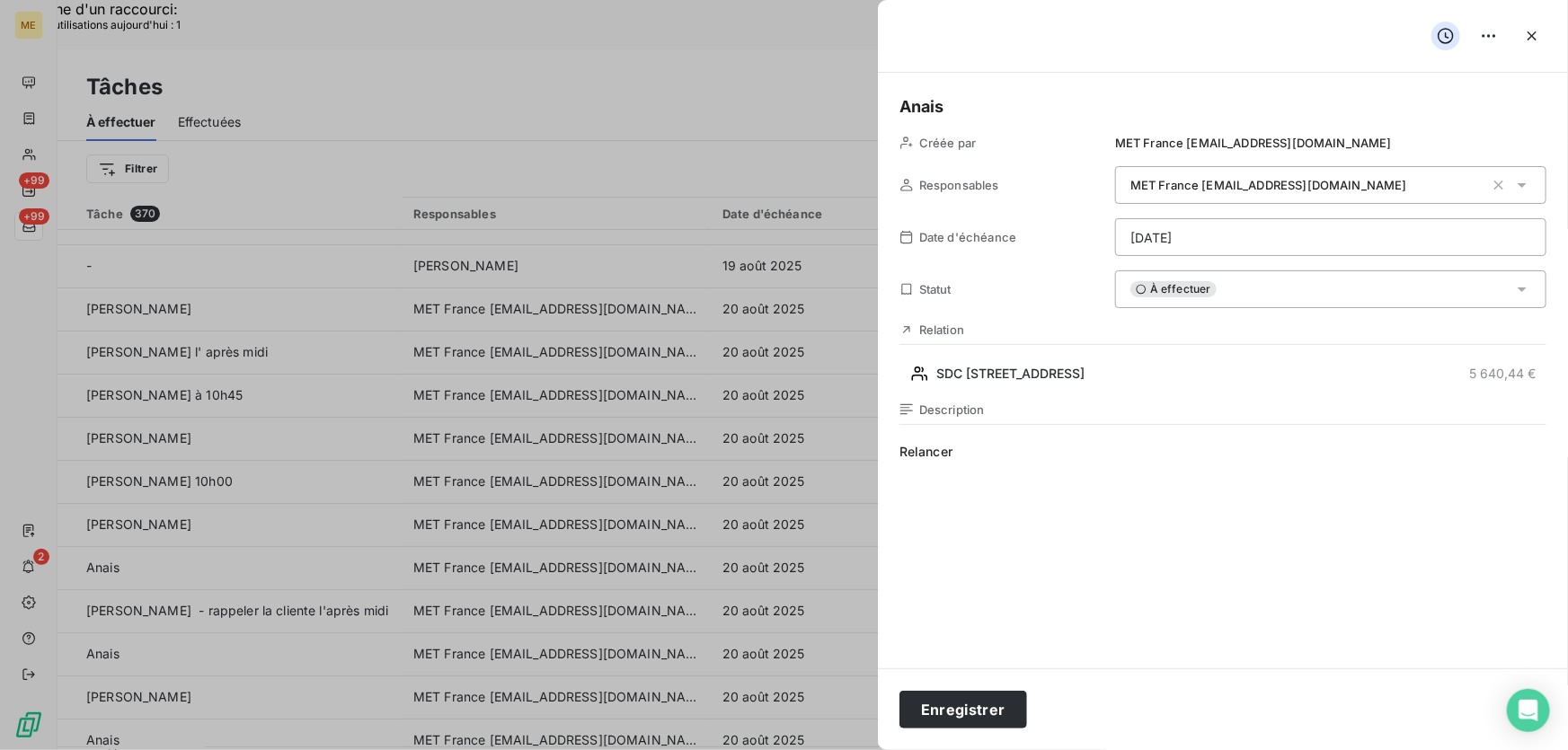
click at [1106, 557] on span "Relancer" at bounding box center [1223, 615] width 647 height 345
click at [977, 704] on button "Enregistrer" at bounding box center [962, 710] width 127 height 38
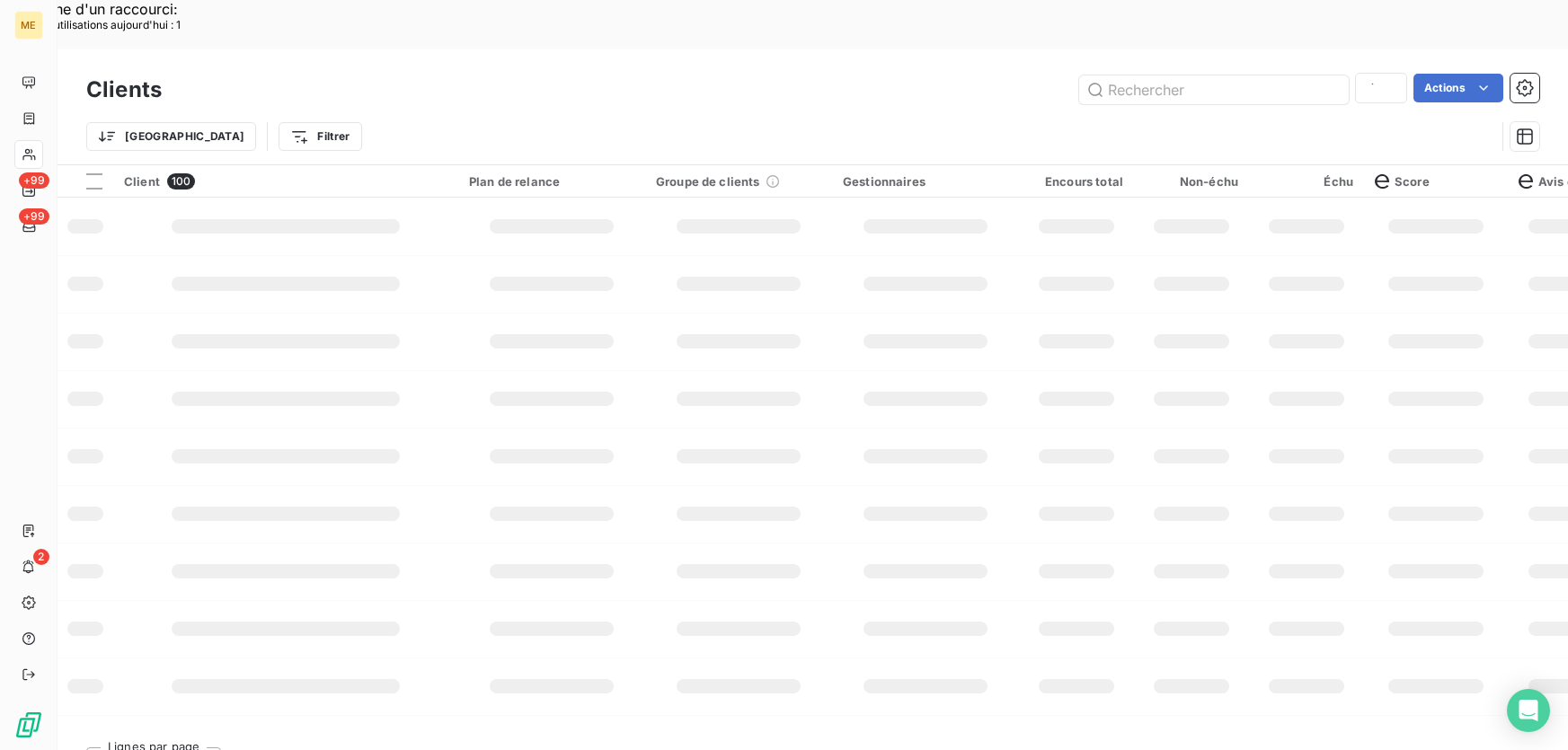
type input "19122141820446"
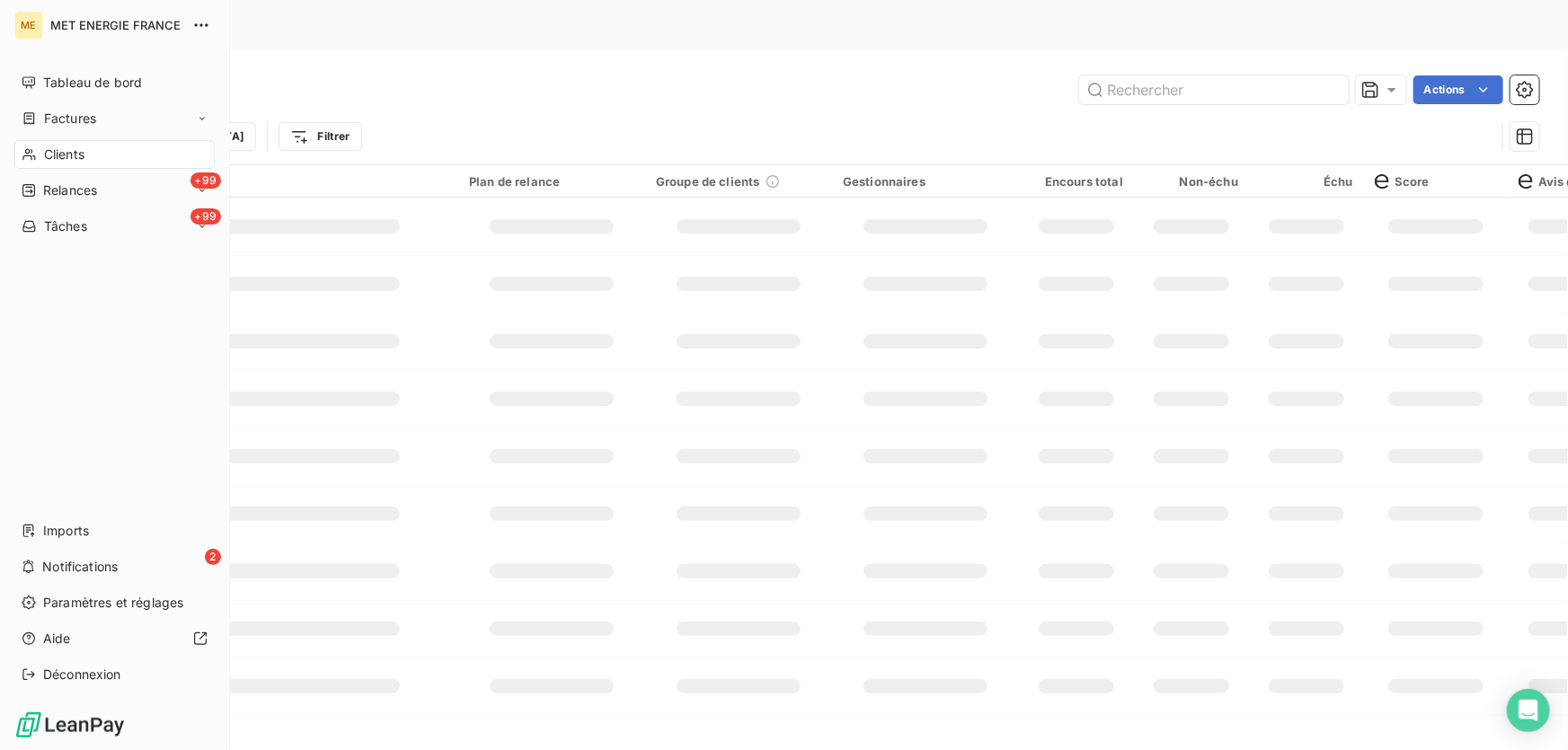
click at [24, 153] on icon at bounding box center [29, 155] width 16 height 15
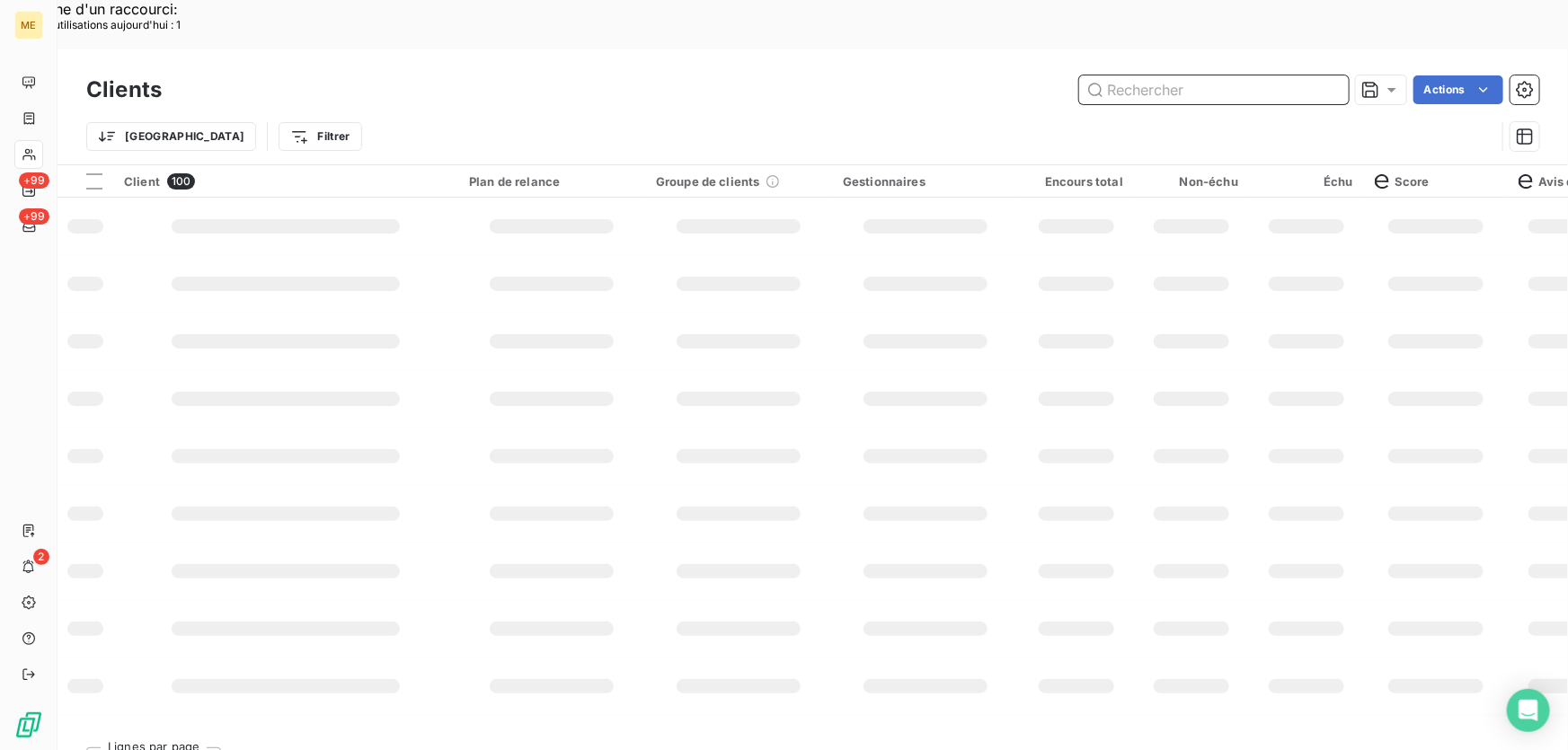
click at [1130, 75] on input "text" at bounding box center [1213, 89] width 269 height 28
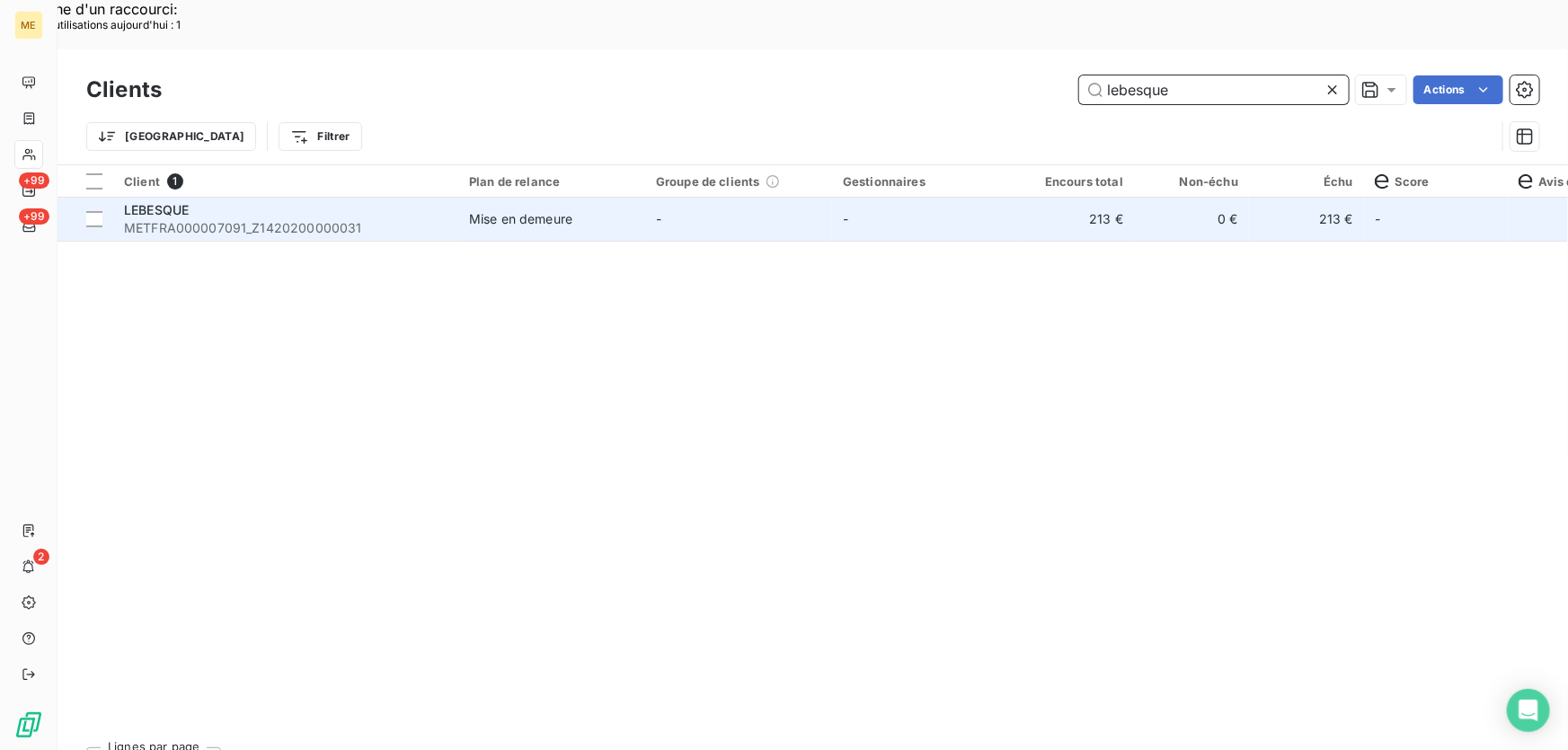
type input "lebesque"
click at [656, 211] on span "-" at bounding box center [659, 218] width 5 height 16
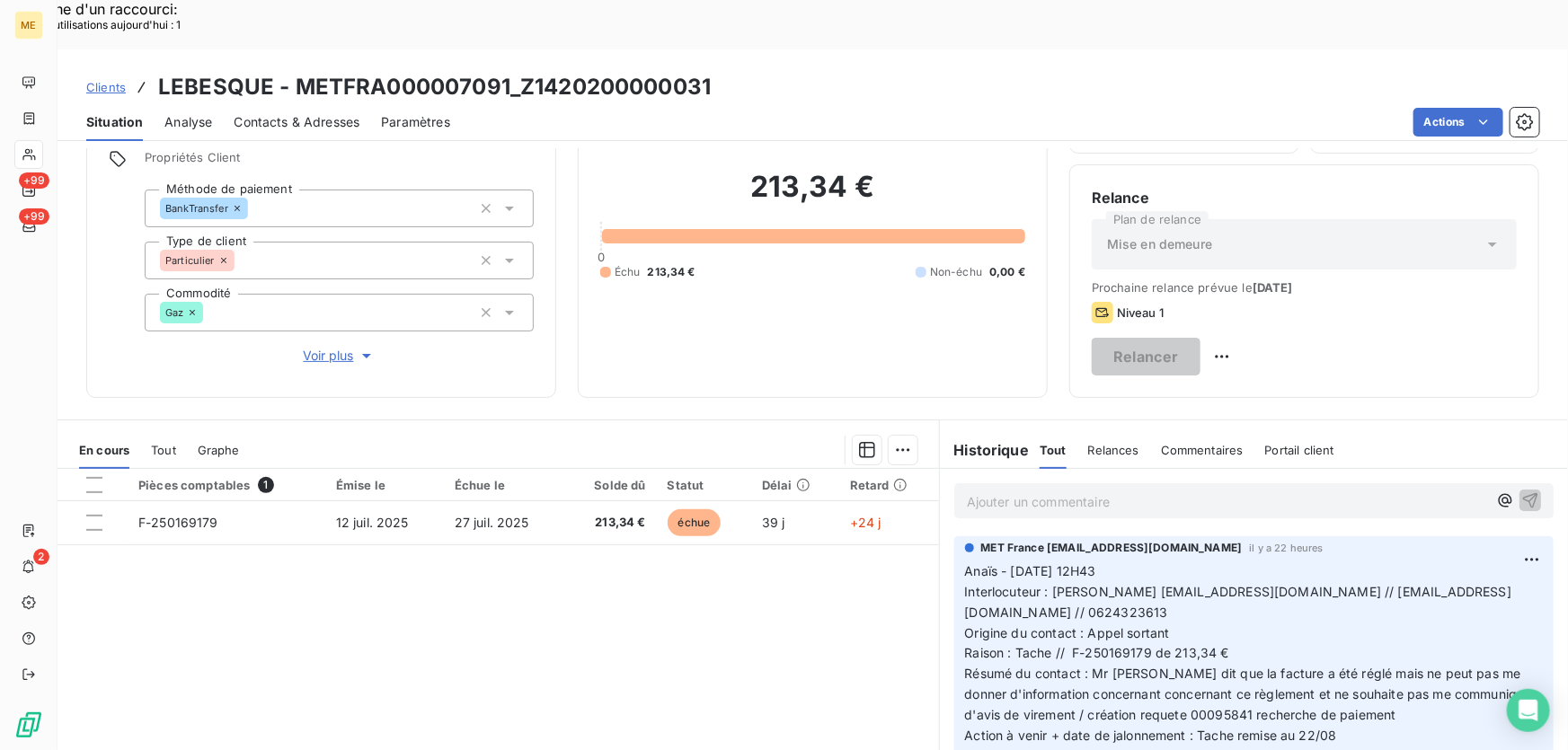
scroll to position [162, 0]
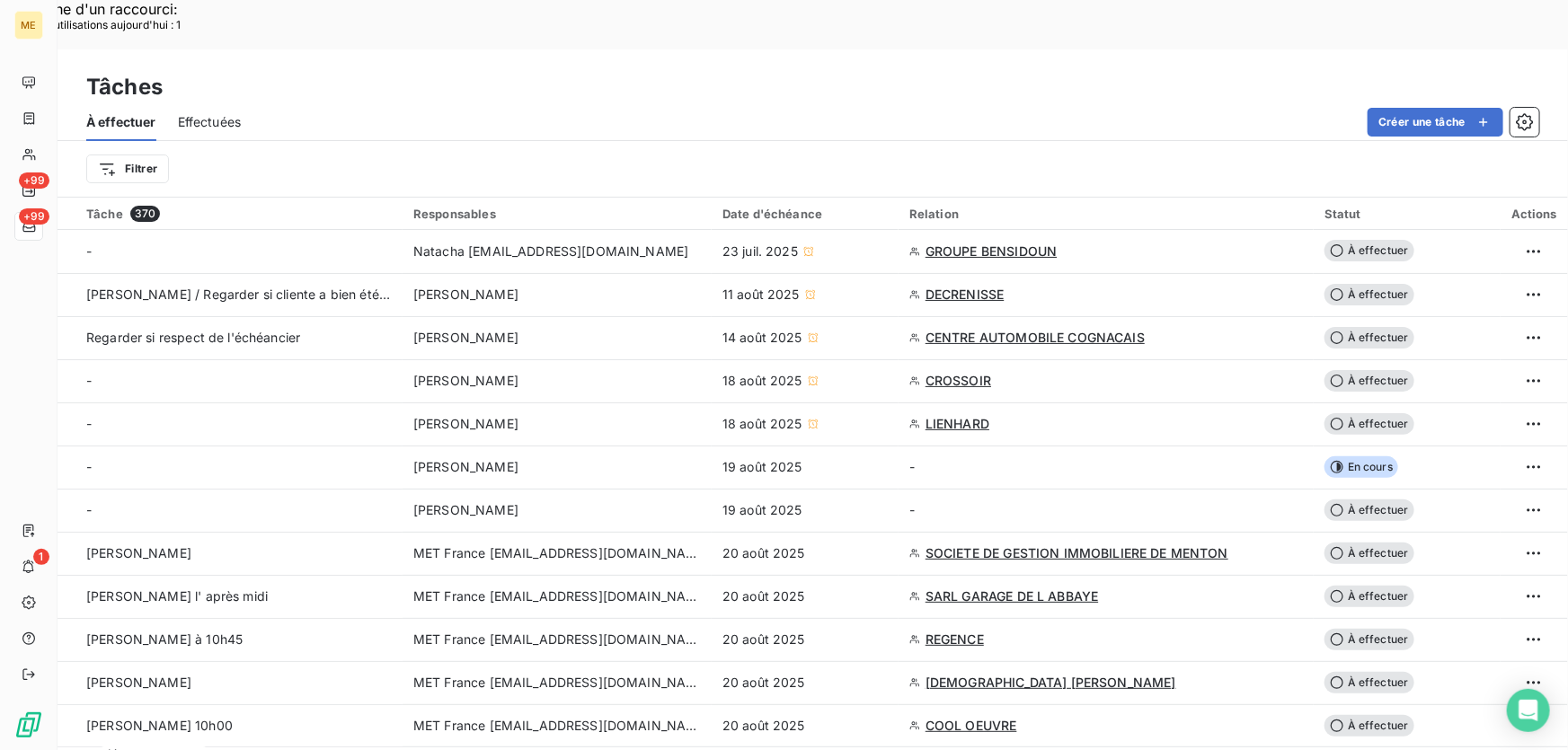
scroll to position [245, 0]
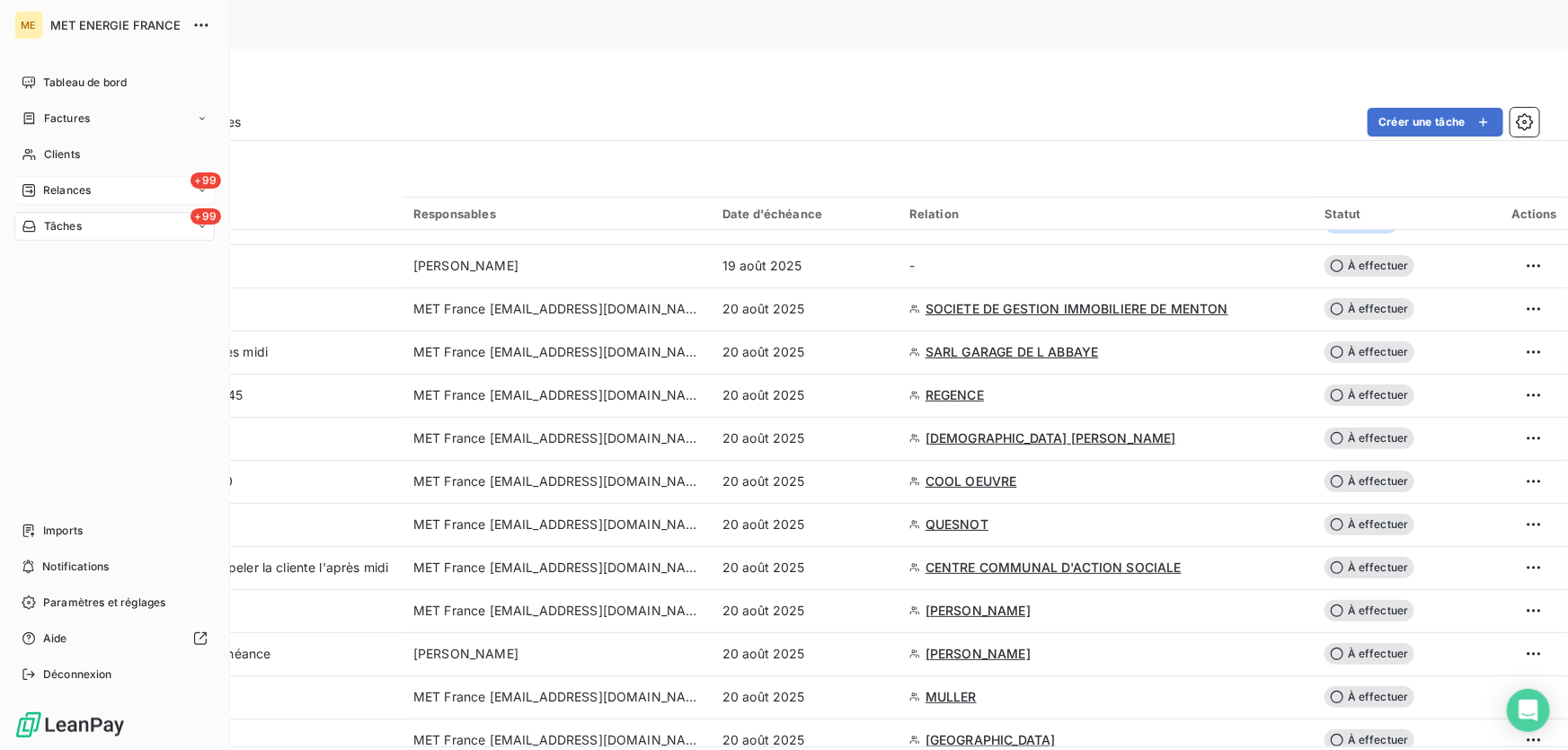
drag, startPoint x: 59, startPoint y: 193, endPoint x: 161, endPoint y: 180, distance: 102.8
click at [60, 193] on span "Relances" at bounding box center [67, 191] width 48 height 17
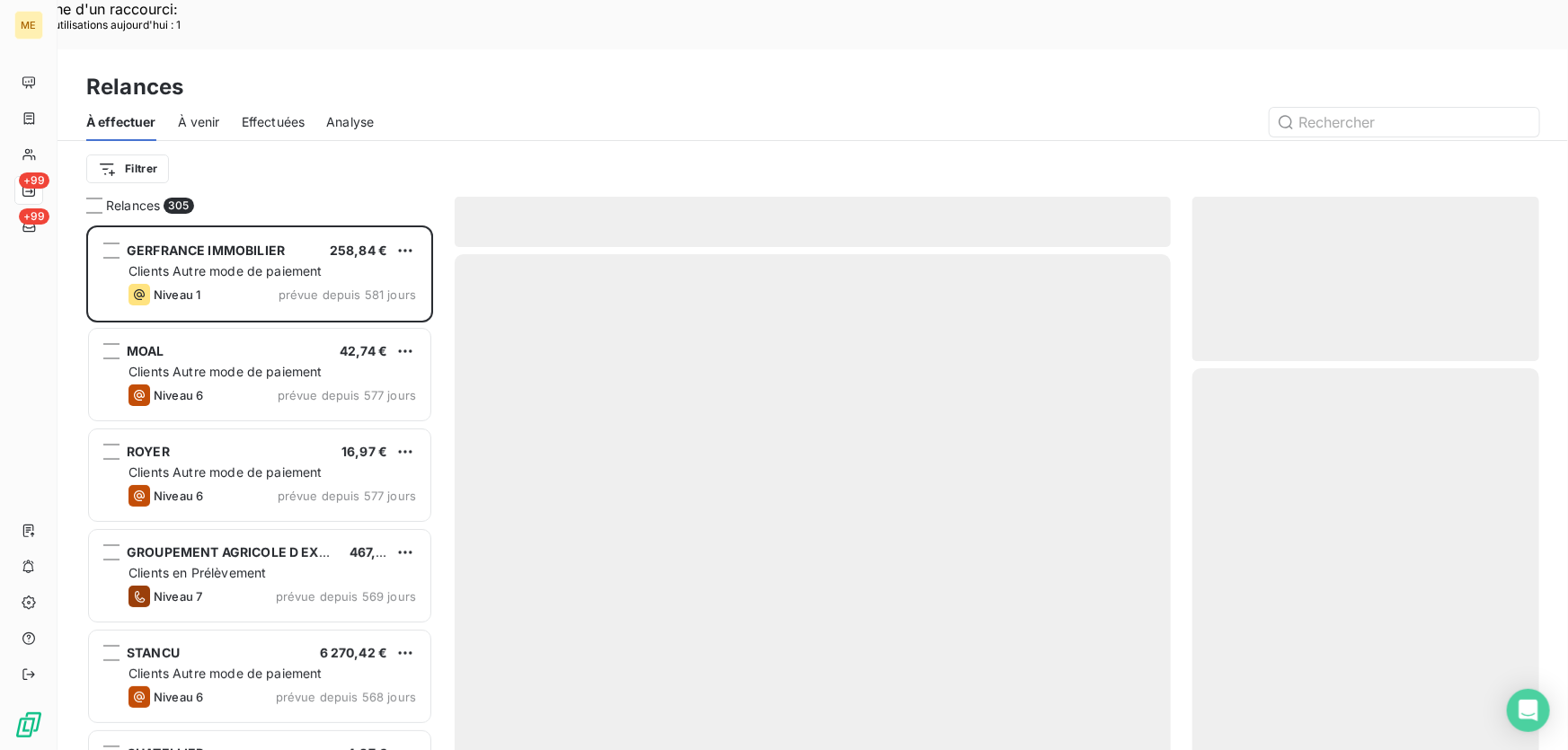
scroll to position [563, 334]
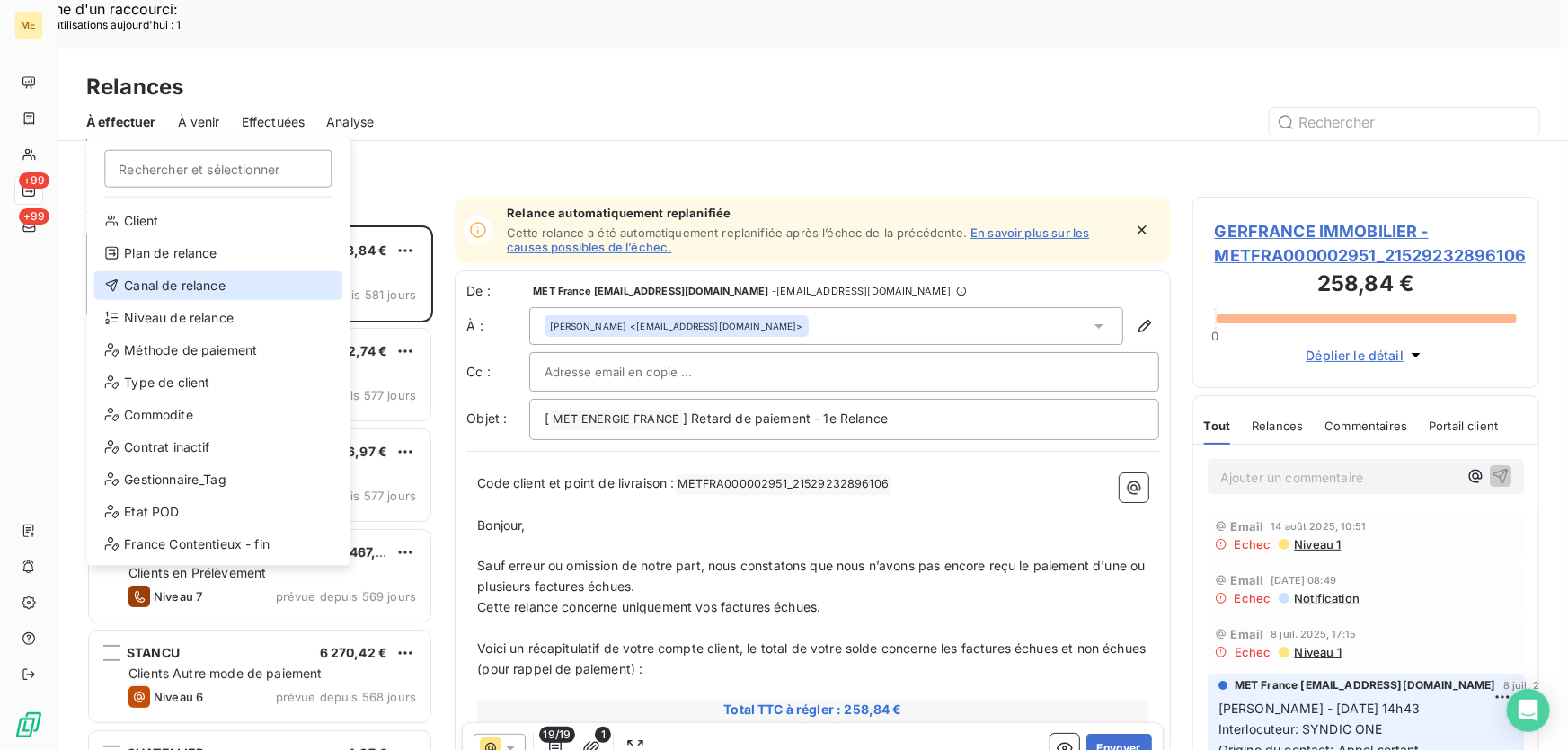
click at [180, 286] on div "Canal de relance" at bounding box center [218, 285] width 249 height 28
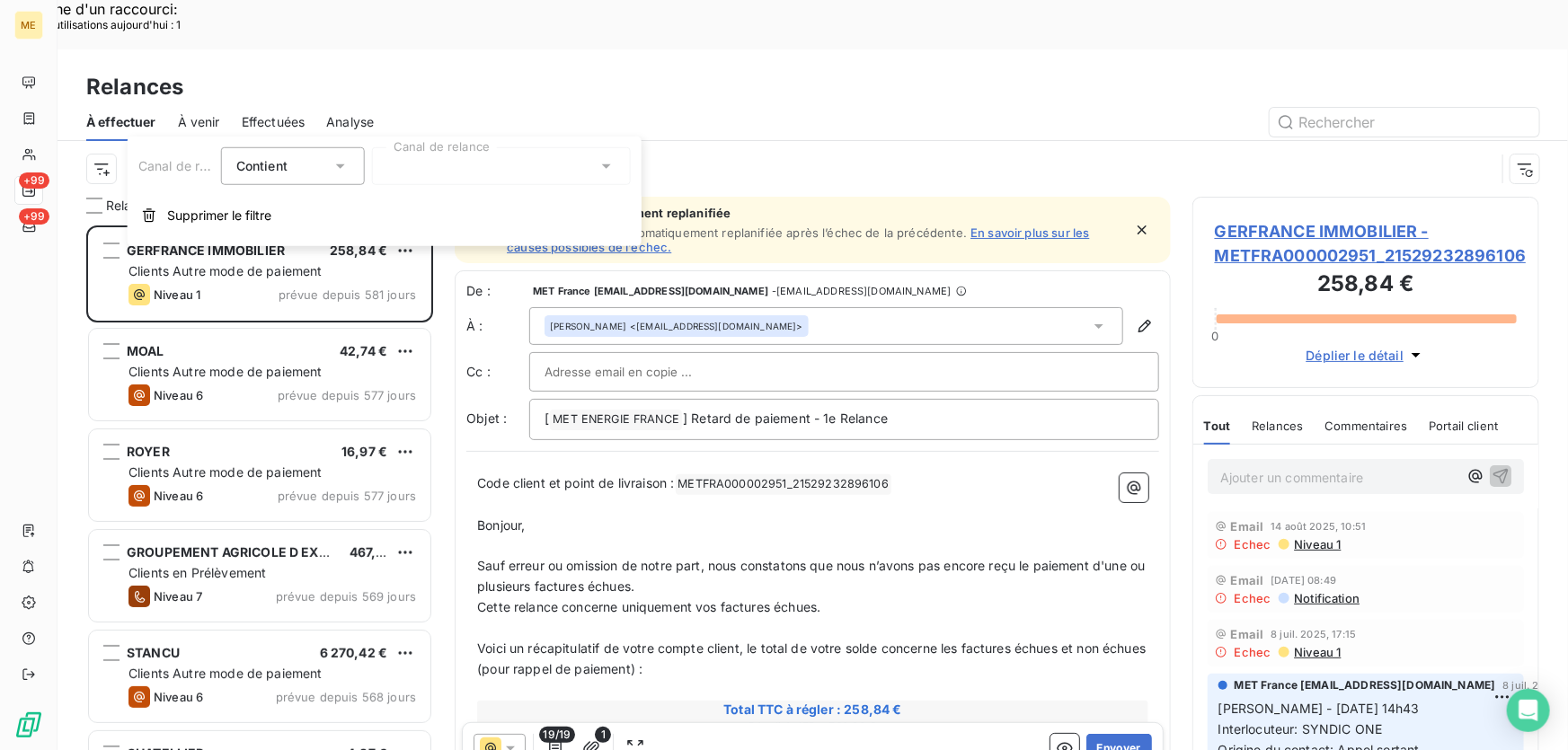
click at [477, 165] on div at bounding box center [501, 166] width 258 height 38
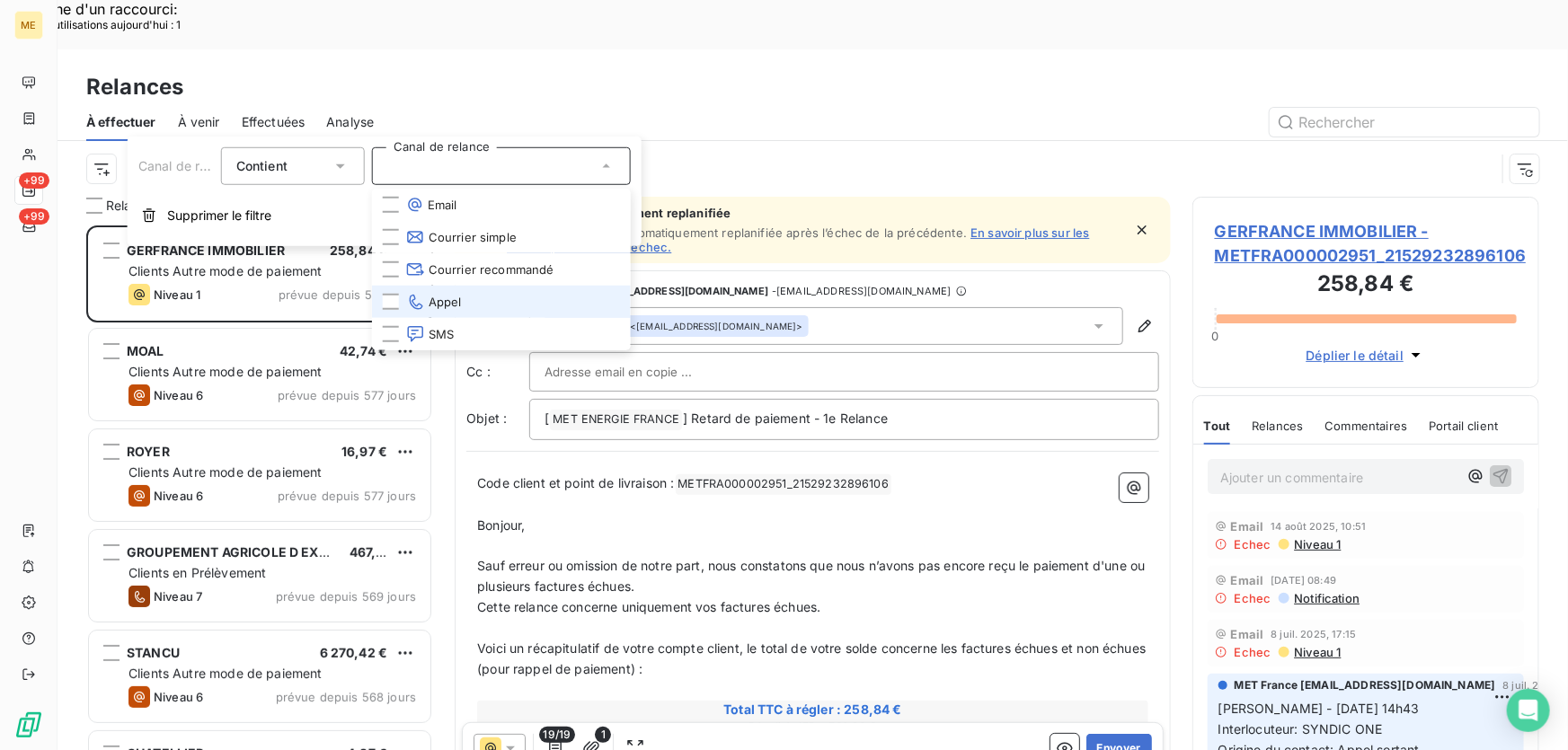
click at [466, 301] on li "Appel" at bounding box center [501, 302] width 258 height 32
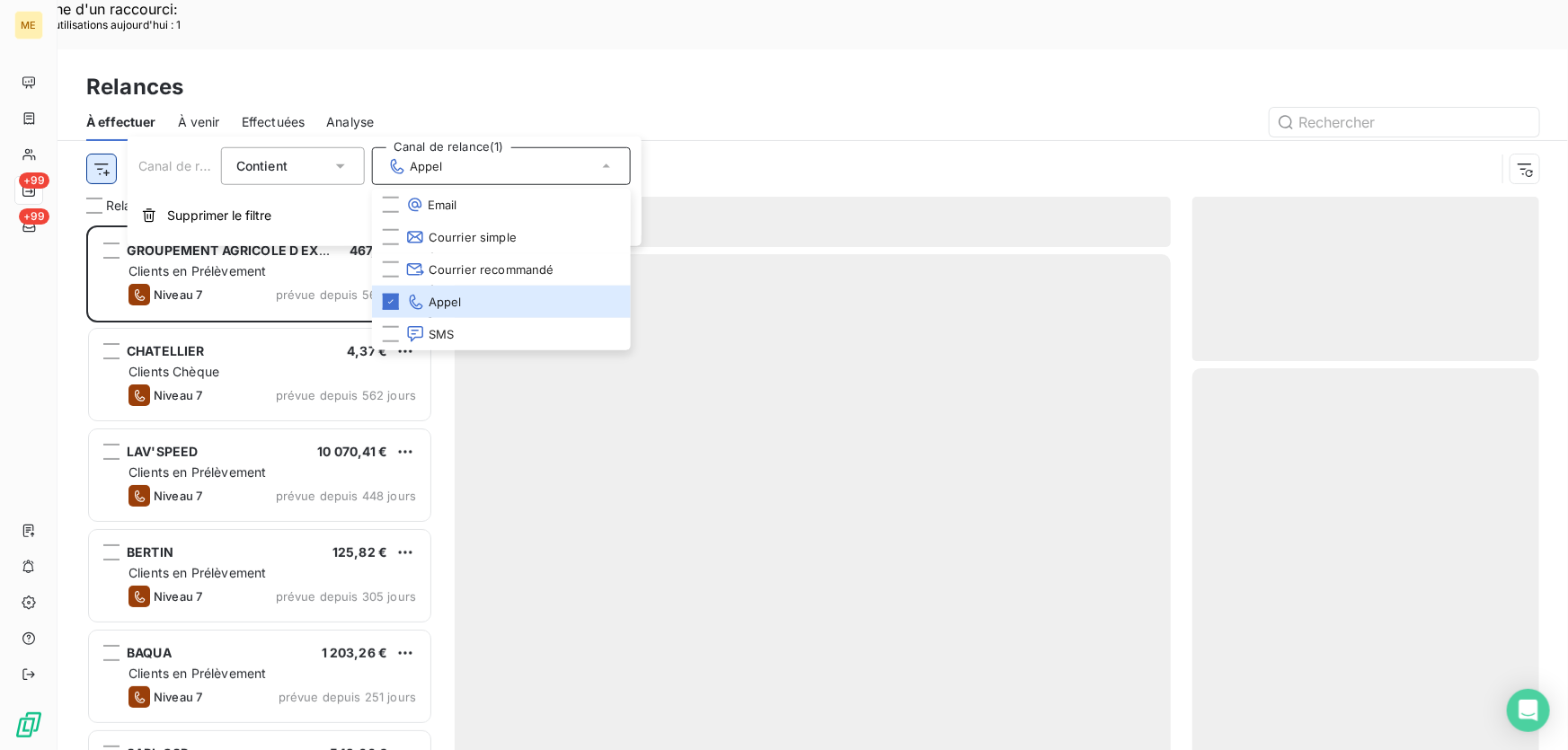
scroll to position [563, 334]
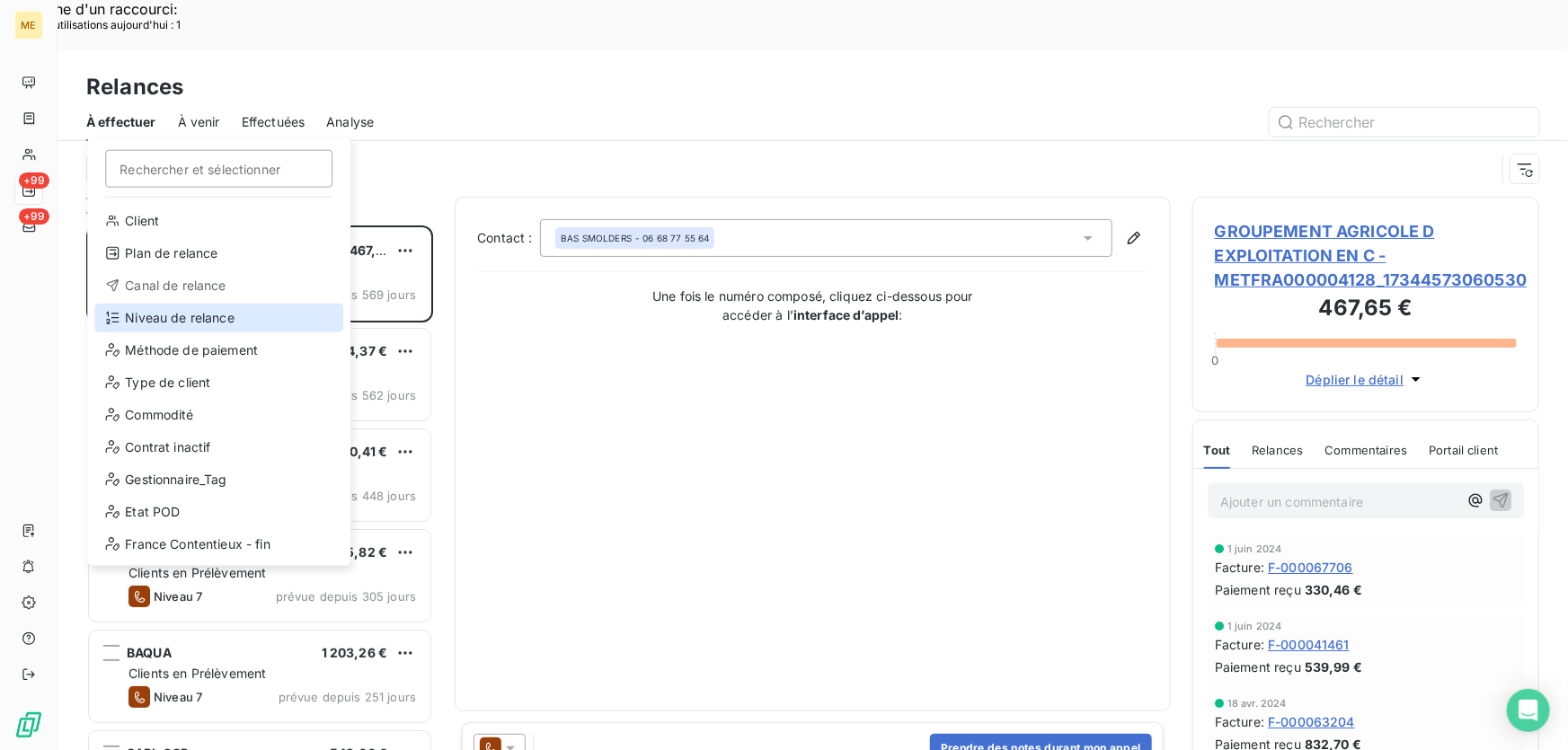
click at [192, 314] on div "Niveau de relance" at bounding box center [219, 317] width 249 height 28
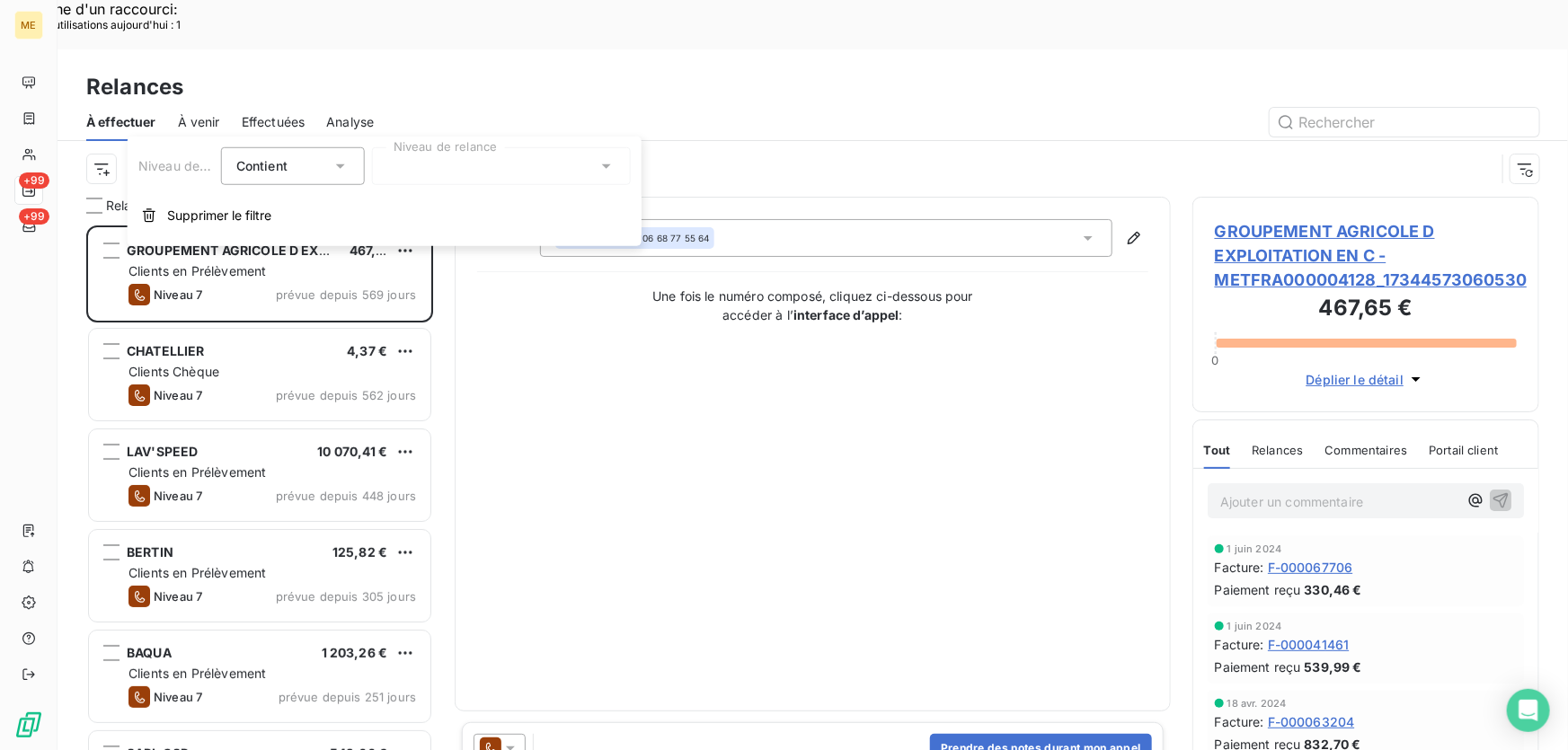
click at [435, 179] on div at bounding box center [501, 166] width 258 height 38
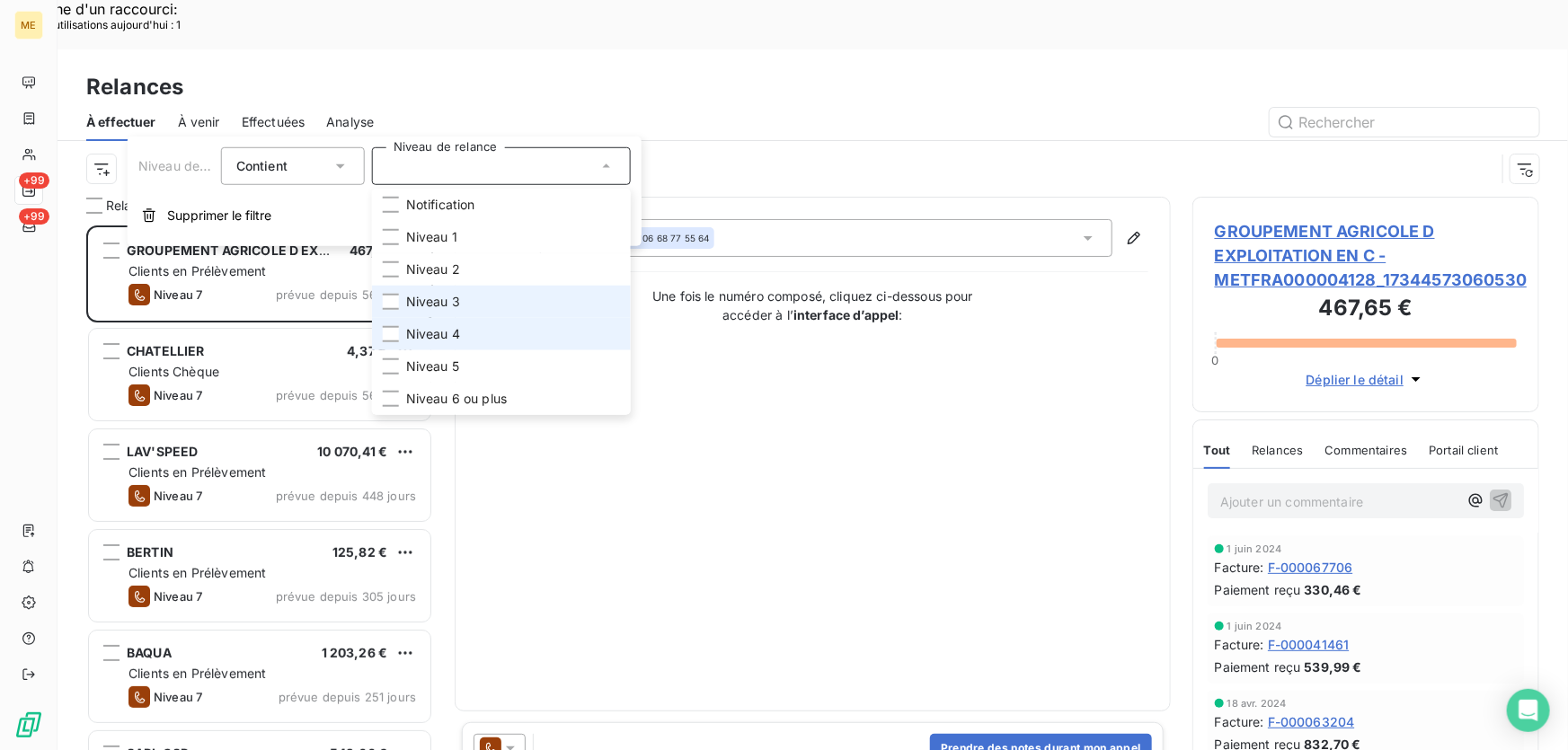
drag, startPoint x: 465, startPoint y: 305, endPoint x: 466, endPoint y: 332, distance: 27.0
click at [465, 306] on li "Niveau 3" at bounding box center [501, 302] width 258 height 32
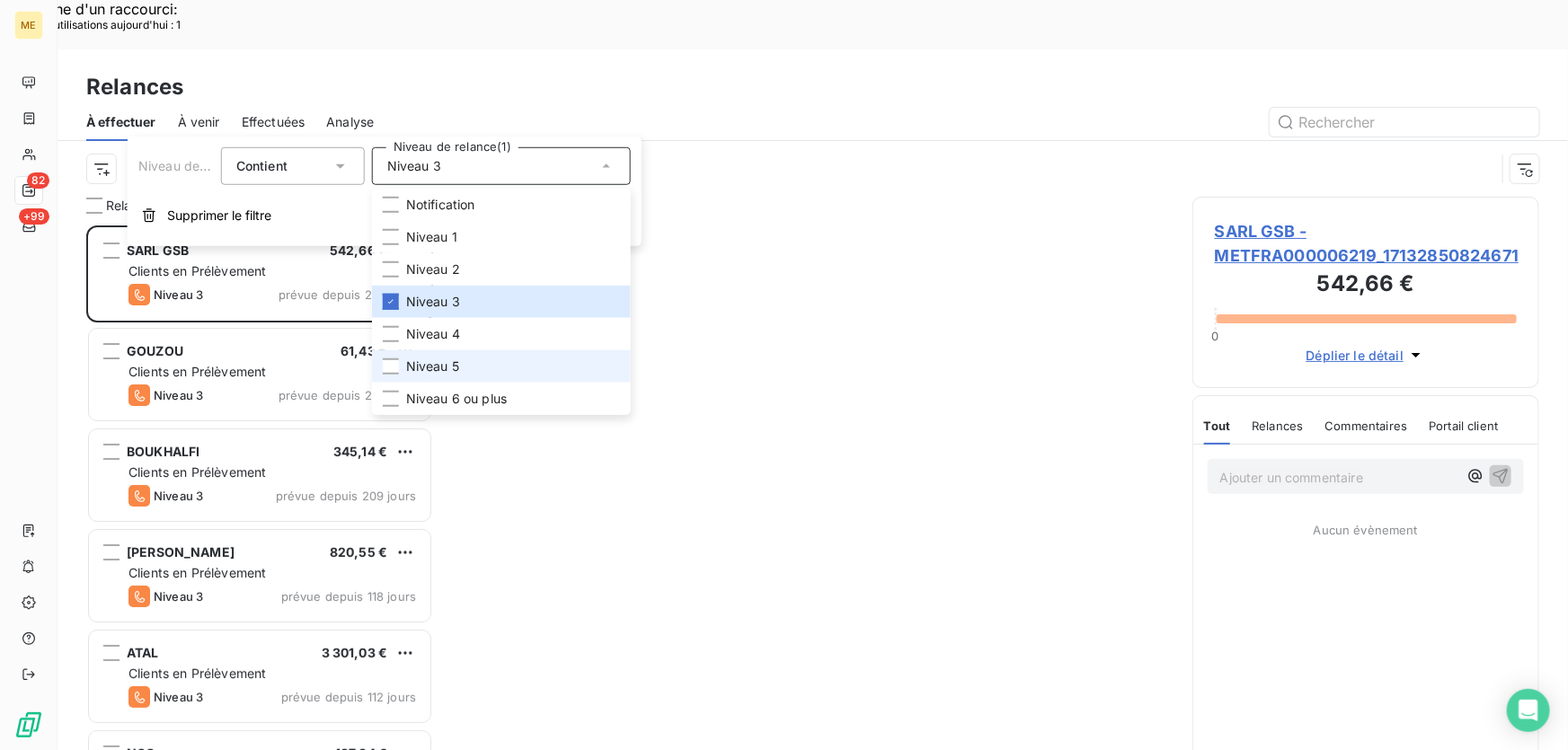
click at [457, 366] on span "Niveau 5" at bounding box center [433, 367] width 53 height 18
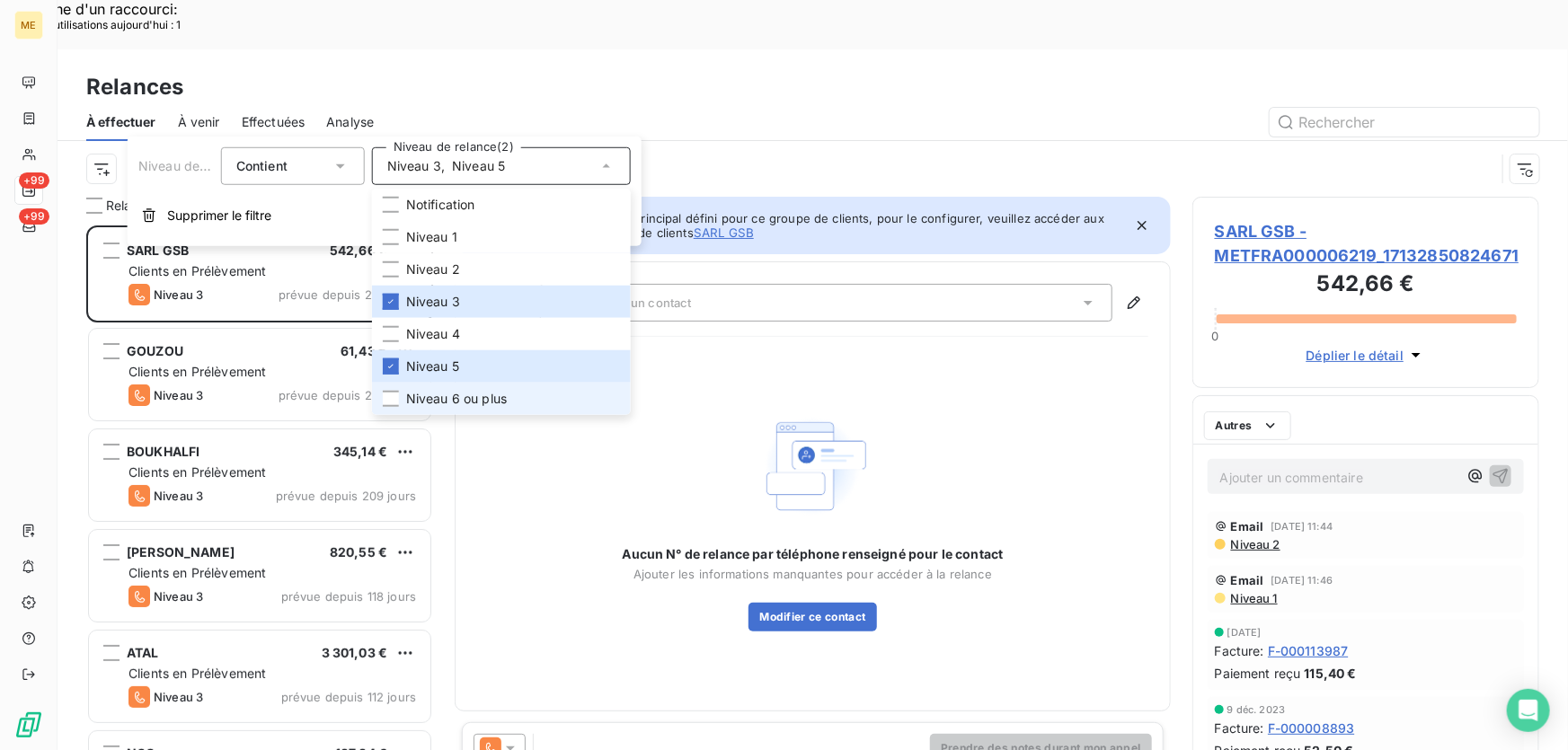
click at [450, 405] on span "Niveau 6 ou plus" at bounding box center [456, 399] width 101 height 18
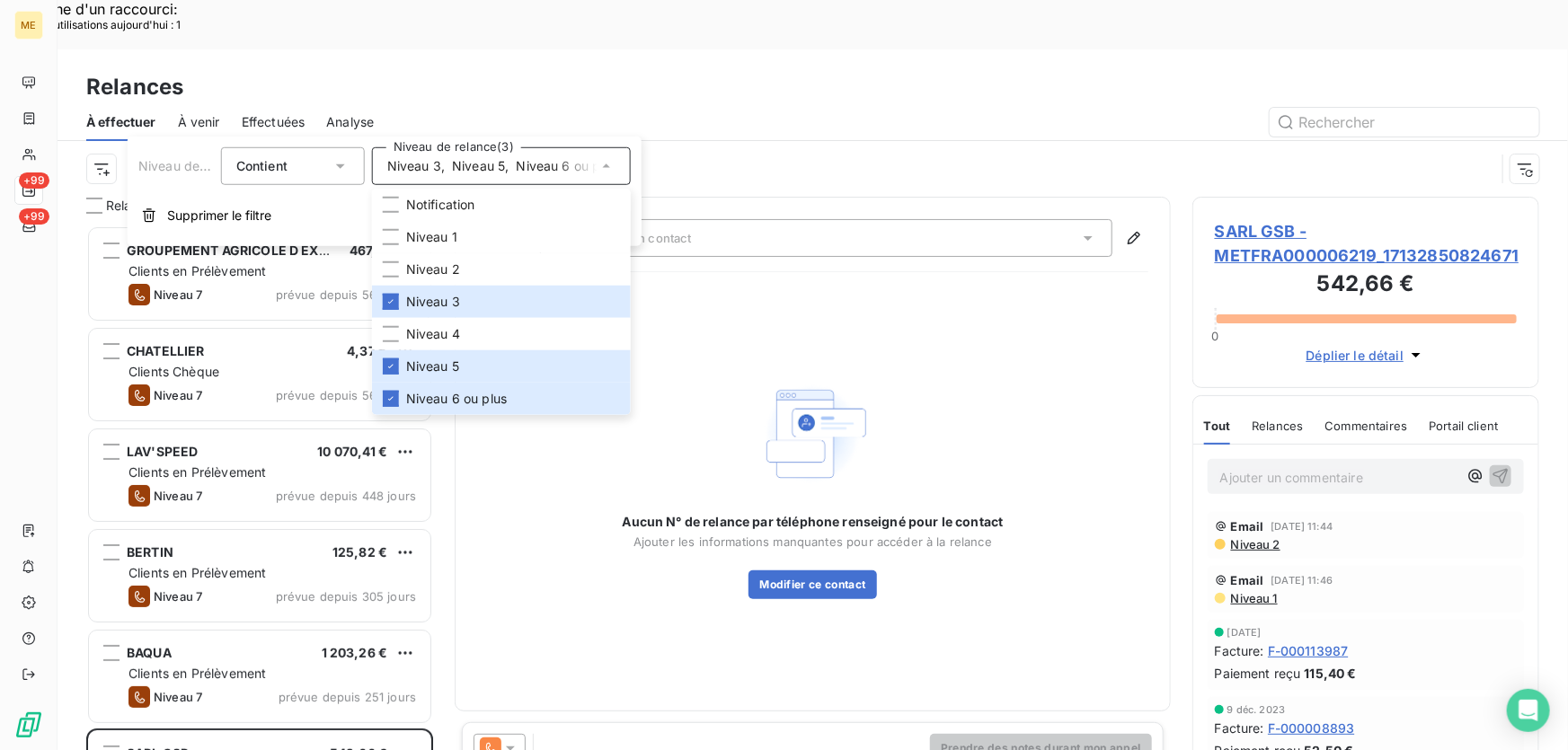
scroll to position [563, 334]
drag, startPoint x: 745, startPoint y: 116, endPoint x: 653, endPoint y: 119, distance: 92.0
click at [746, 152] on div "Canal de relance : Appel Niveau de relance : Niveau 3 , ..." at bounding box center [790, 169] width 1409 height 34
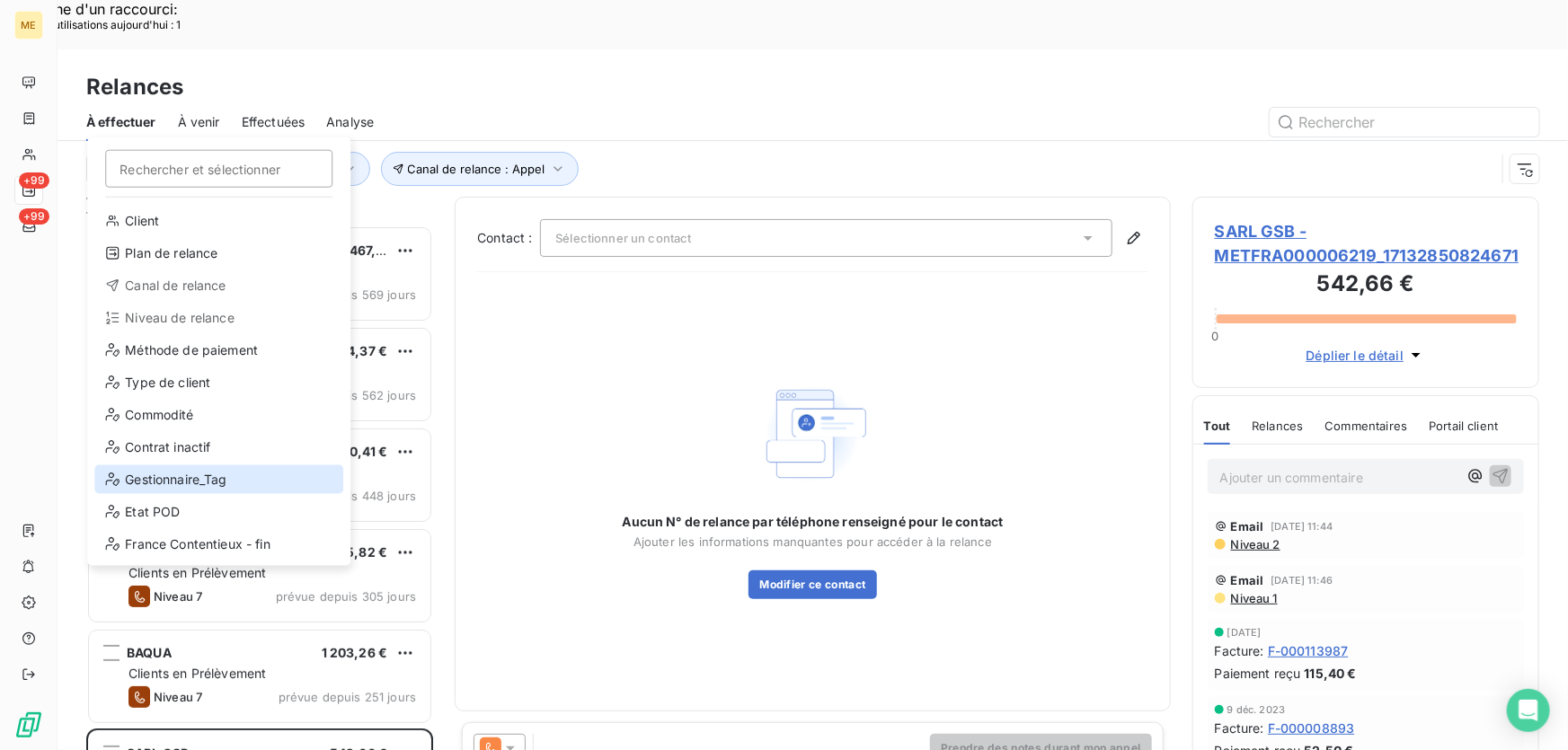
click at [154, 479] on div "Gestionnaire_Tag" at bounding box center [219, 480] width 249 height 28
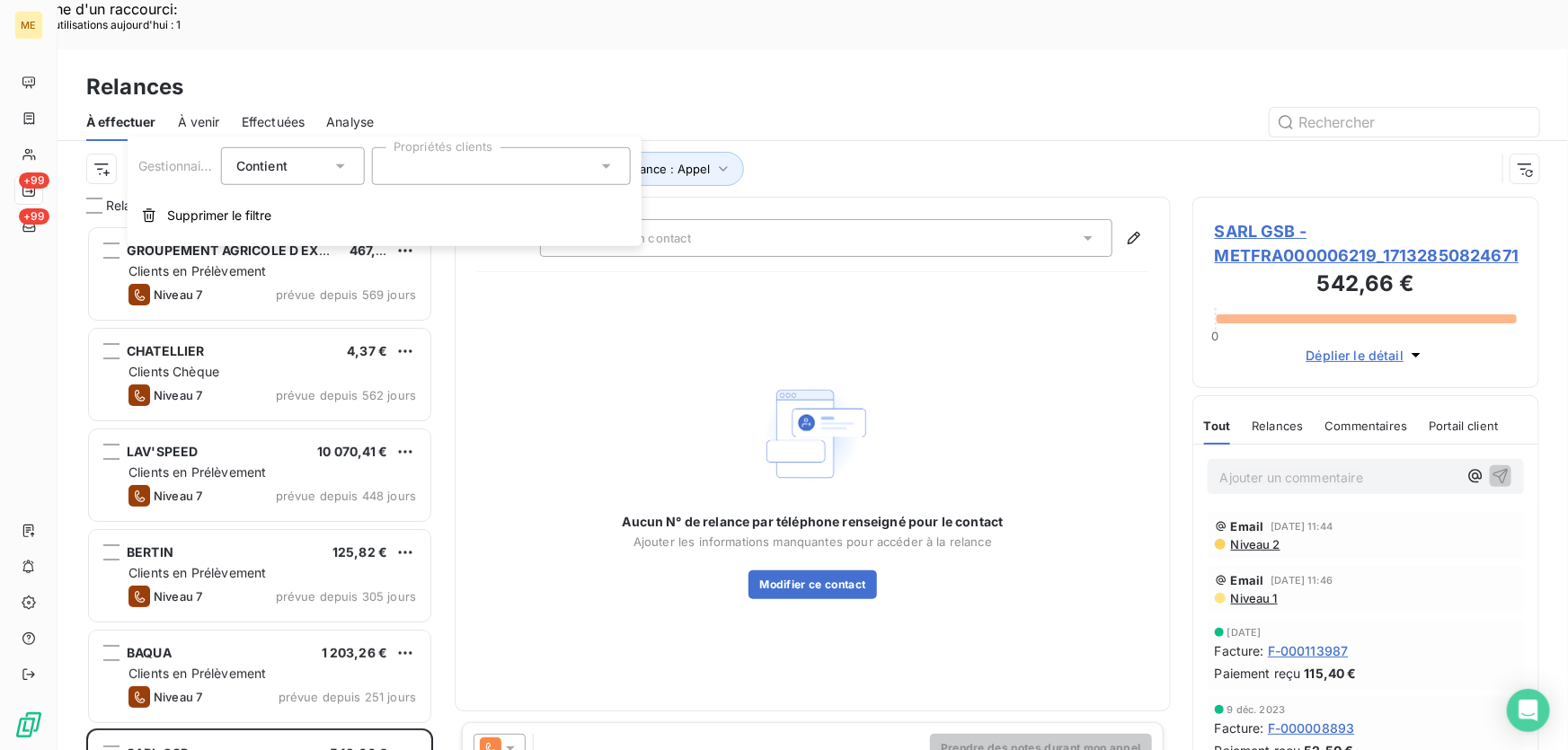
click at [601, 168] on icon at bounding box center [607, 167] width 18 height 18
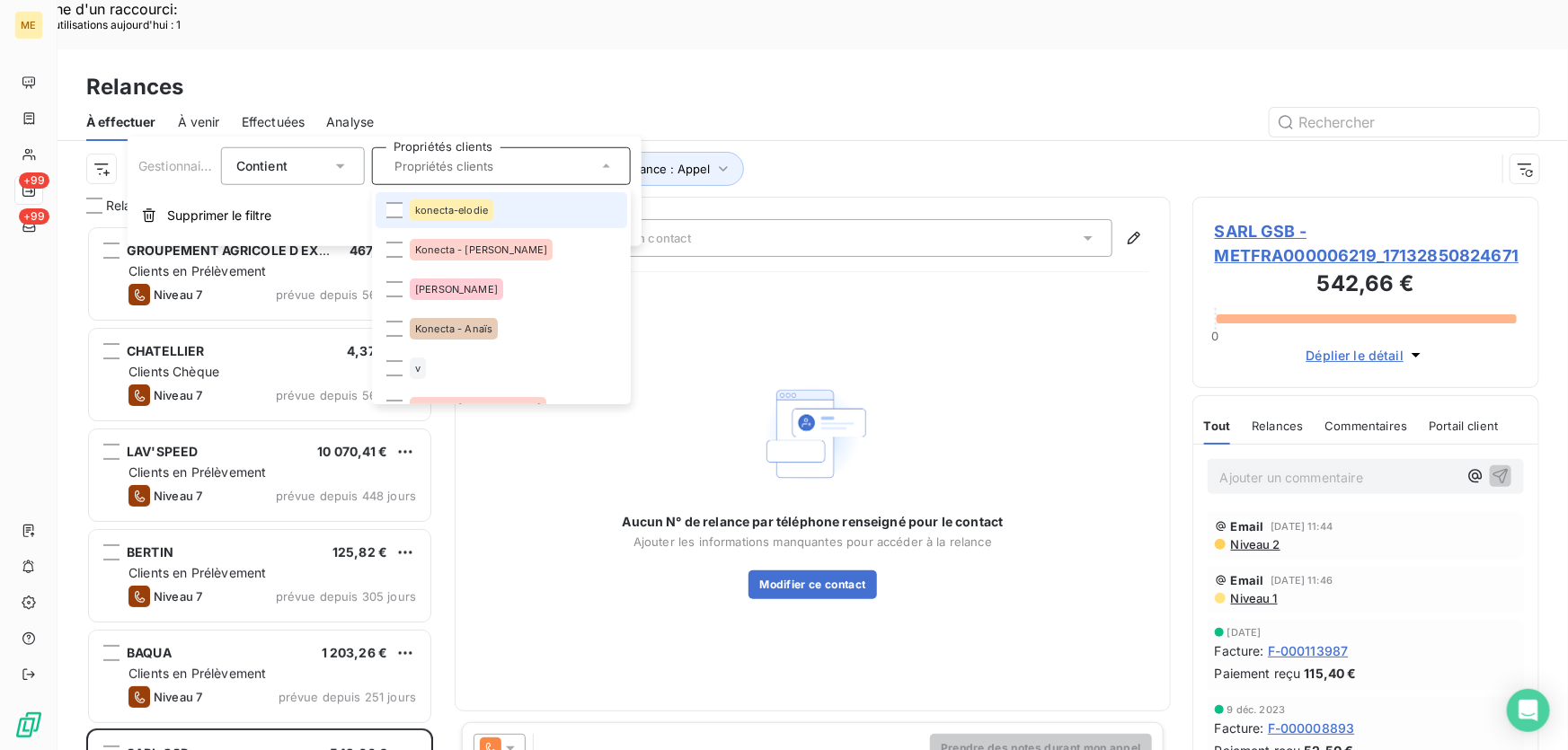
drag, startPoint x: 575, startPoint y: 205, endPoint x: 568, endPoint y: 227, distance: 23.1
click at [576, 205] on li "konecta-elodie" at bounding box center [501, 210] width 251 height 36
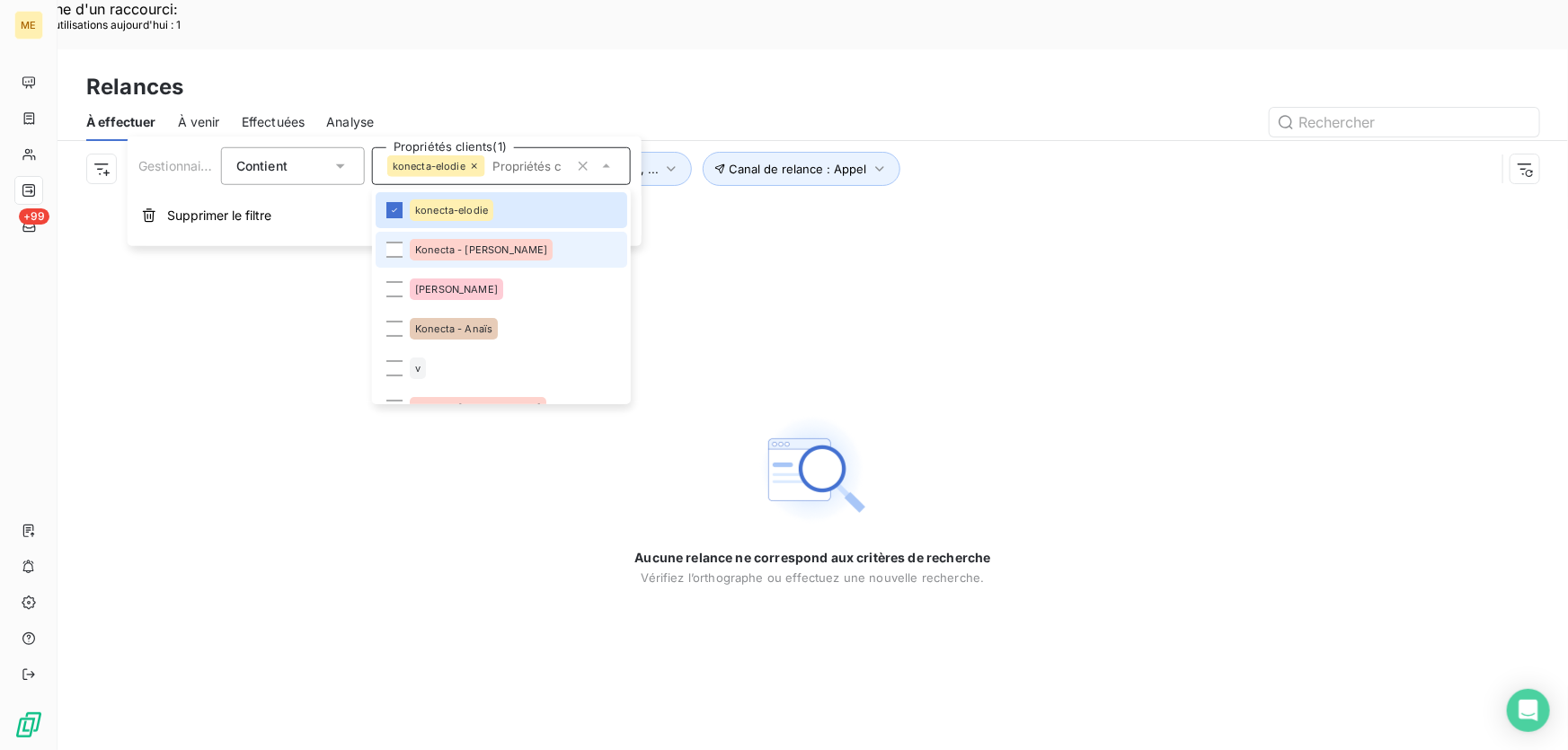
click at [555, 253] on li "Konecta - [PERSON_NAME]" at bounding box center [501, 249] width 251 height 36
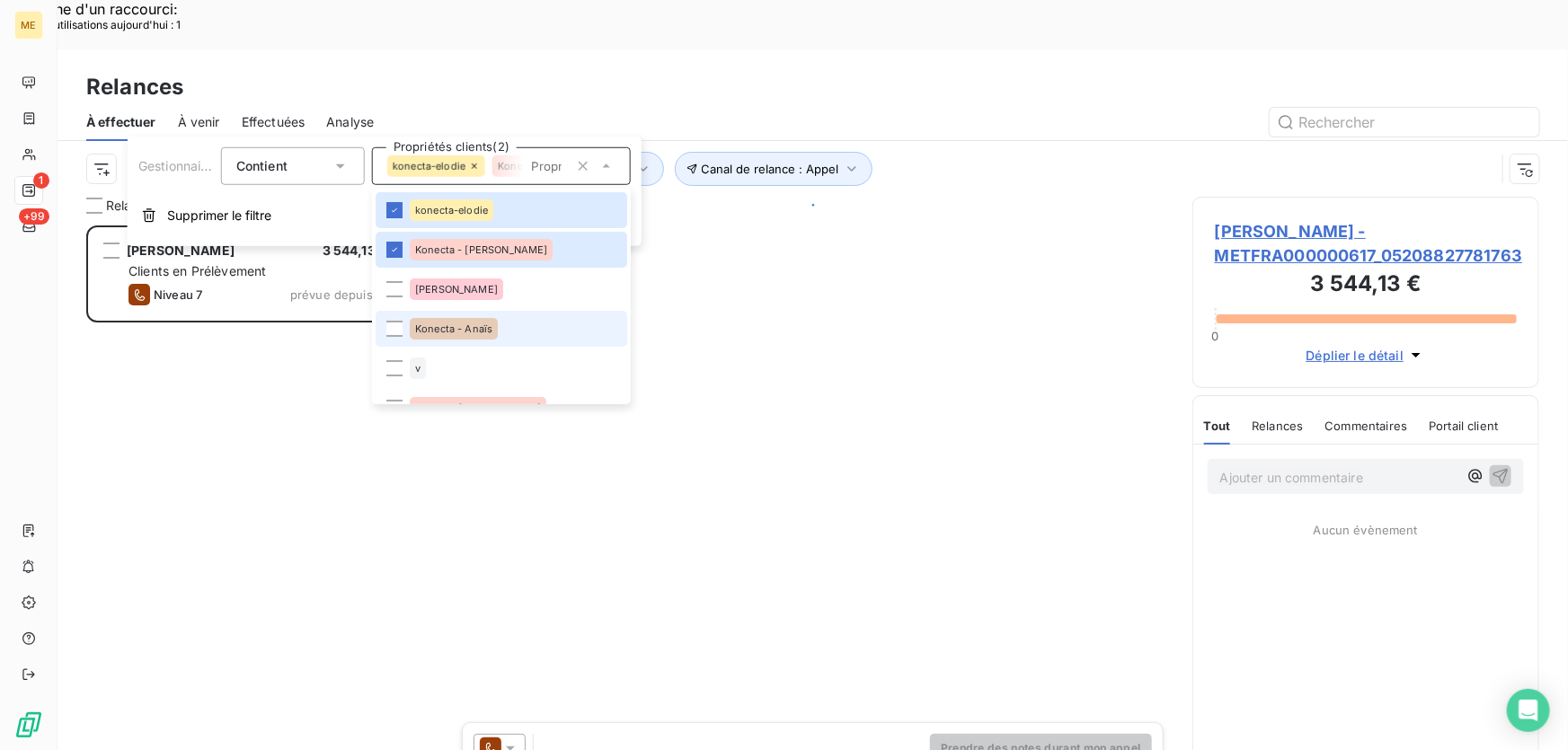
scroll to position [563, 334]
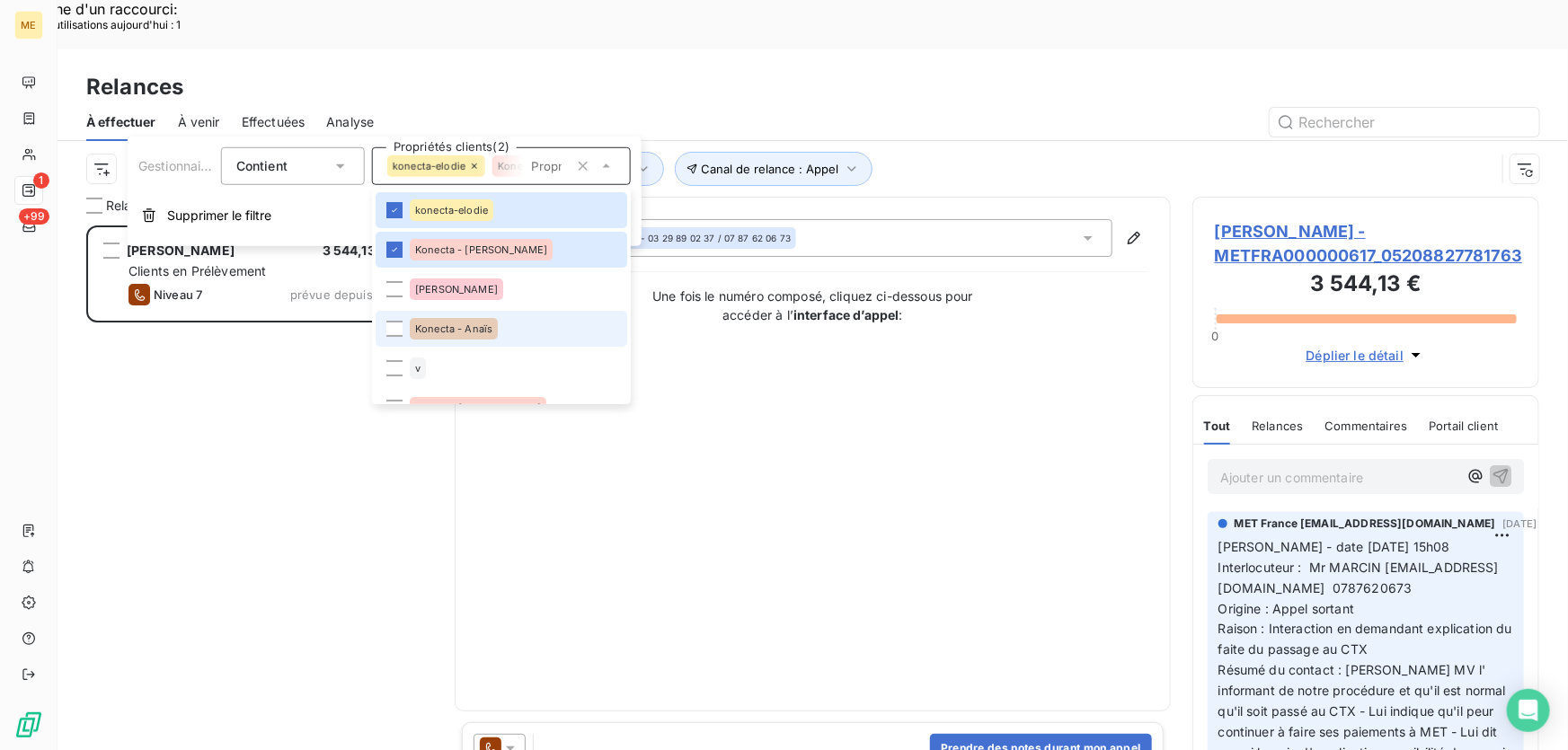
click at [515, 328] on li "Konecta - Anaïs" at bounding box center [501, 328] width 251 height 36
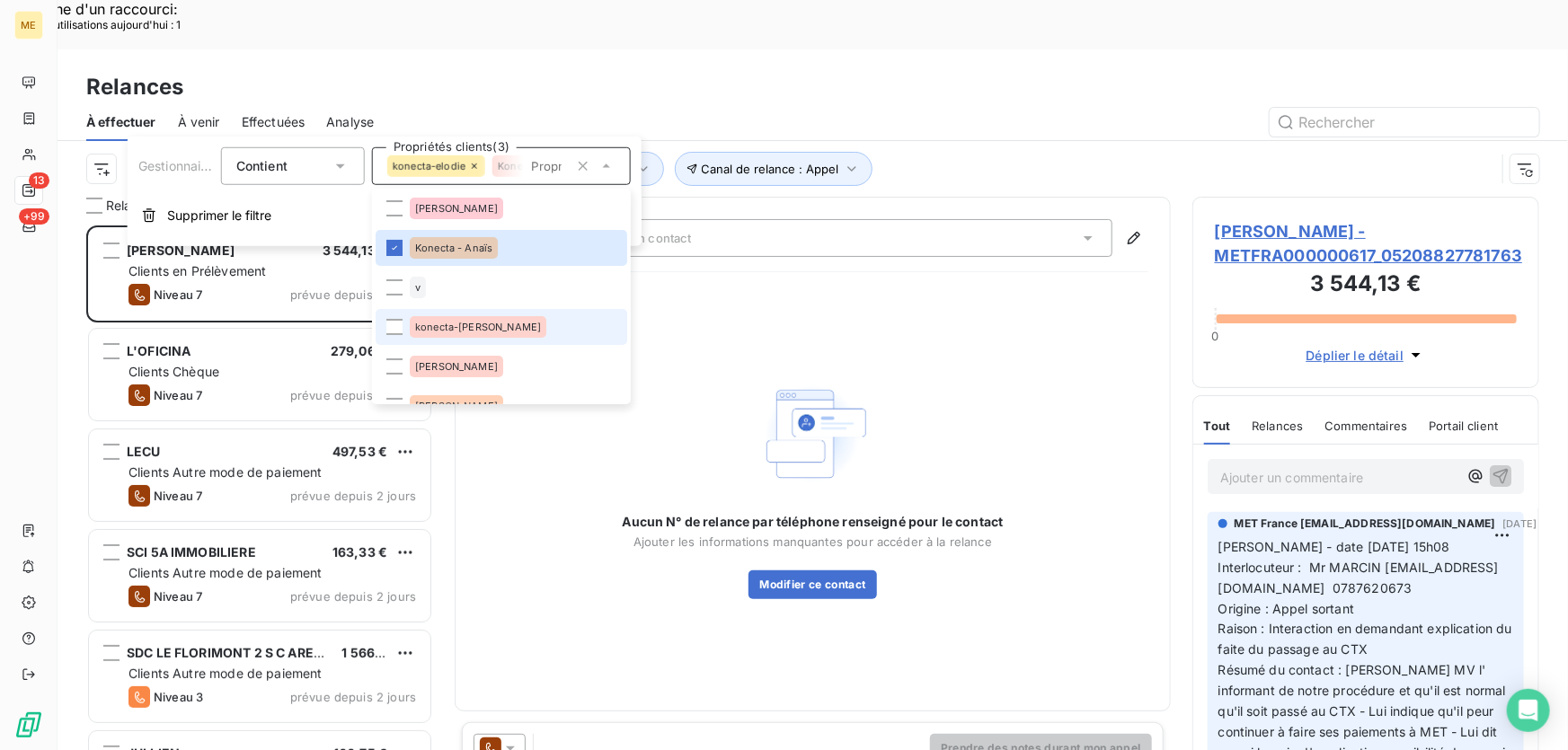
click at [490, 326] on div "konecta-[PERSON_NAME]" at bounding box center [477, 327] width 137 height 22
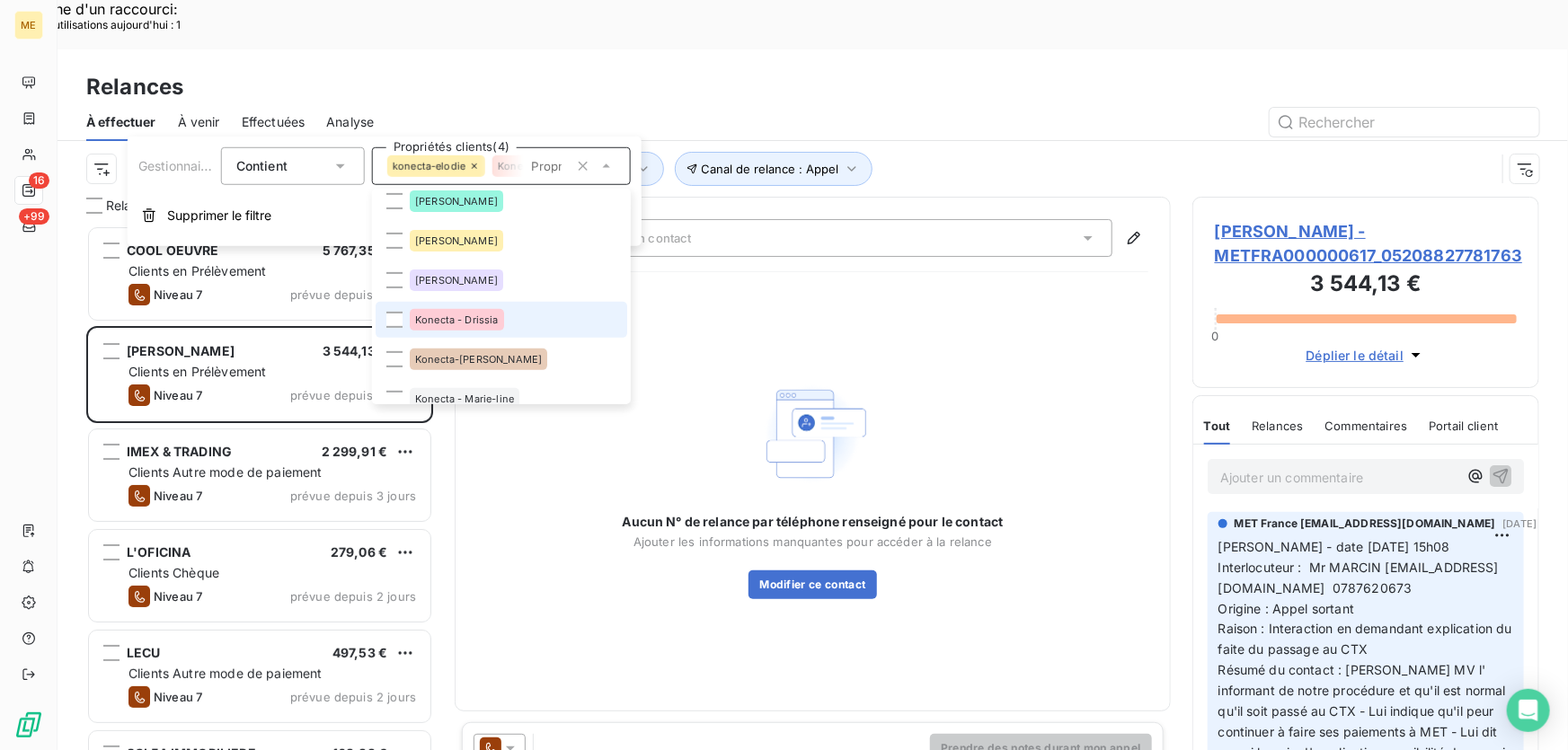
scroll to position [326, 0]
click at [490, 324] on div "Konecta - Drissia" at bounding box center [456, 319] width 94 height 22
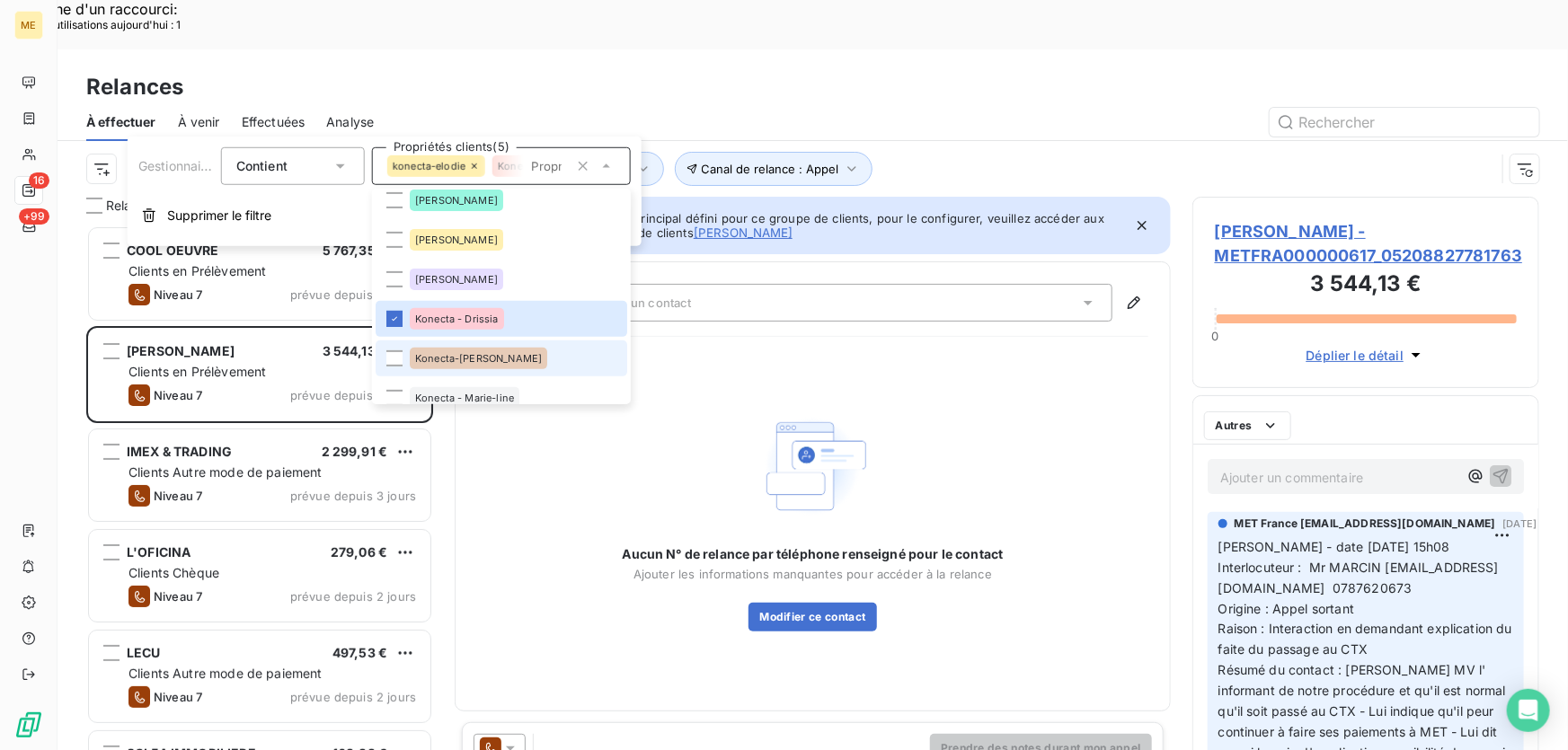
click at [457, 359] on span "Konecta-[PERSON_NAME]" at bounding box center [478, 358] width 126 height 11
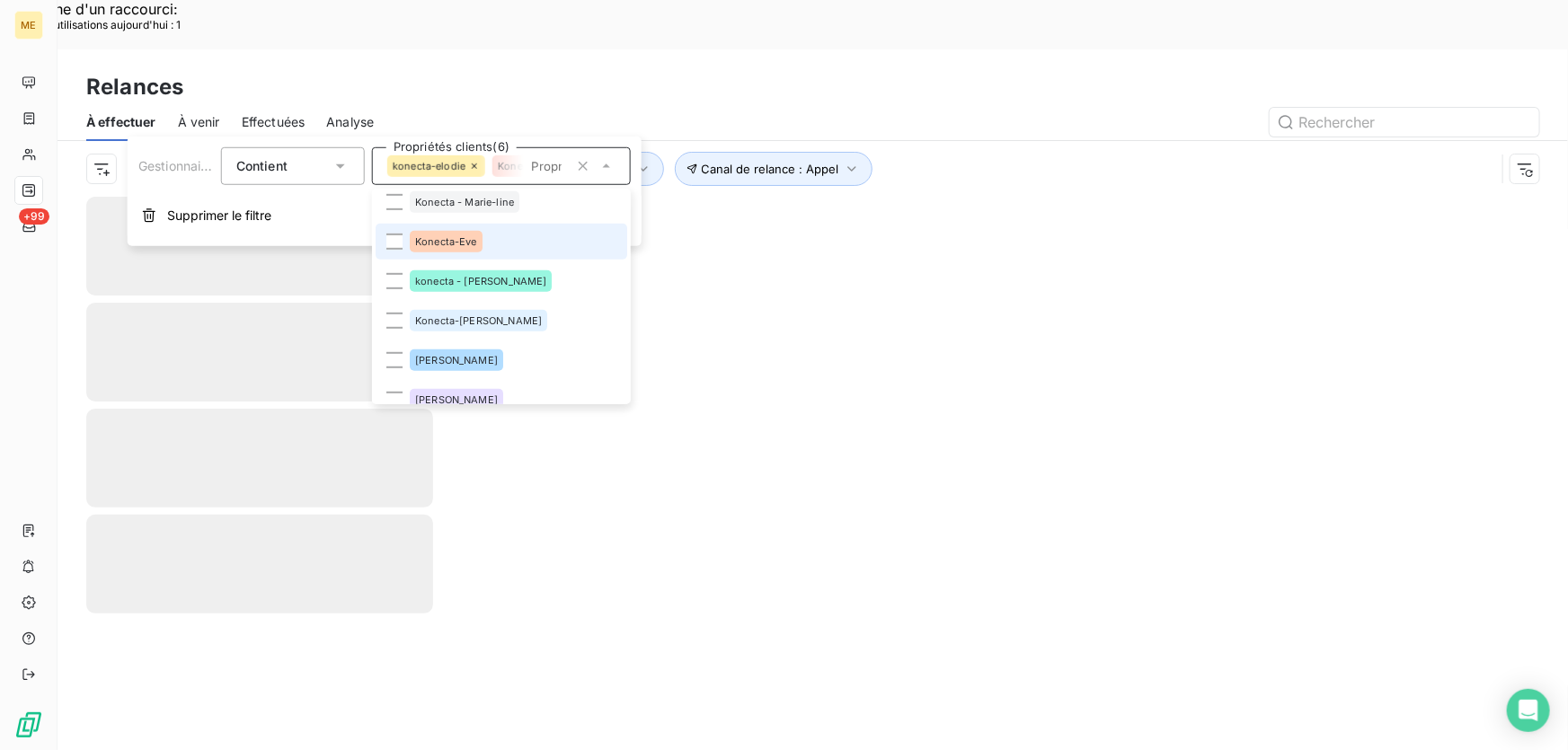
scroll to position [490, 0]
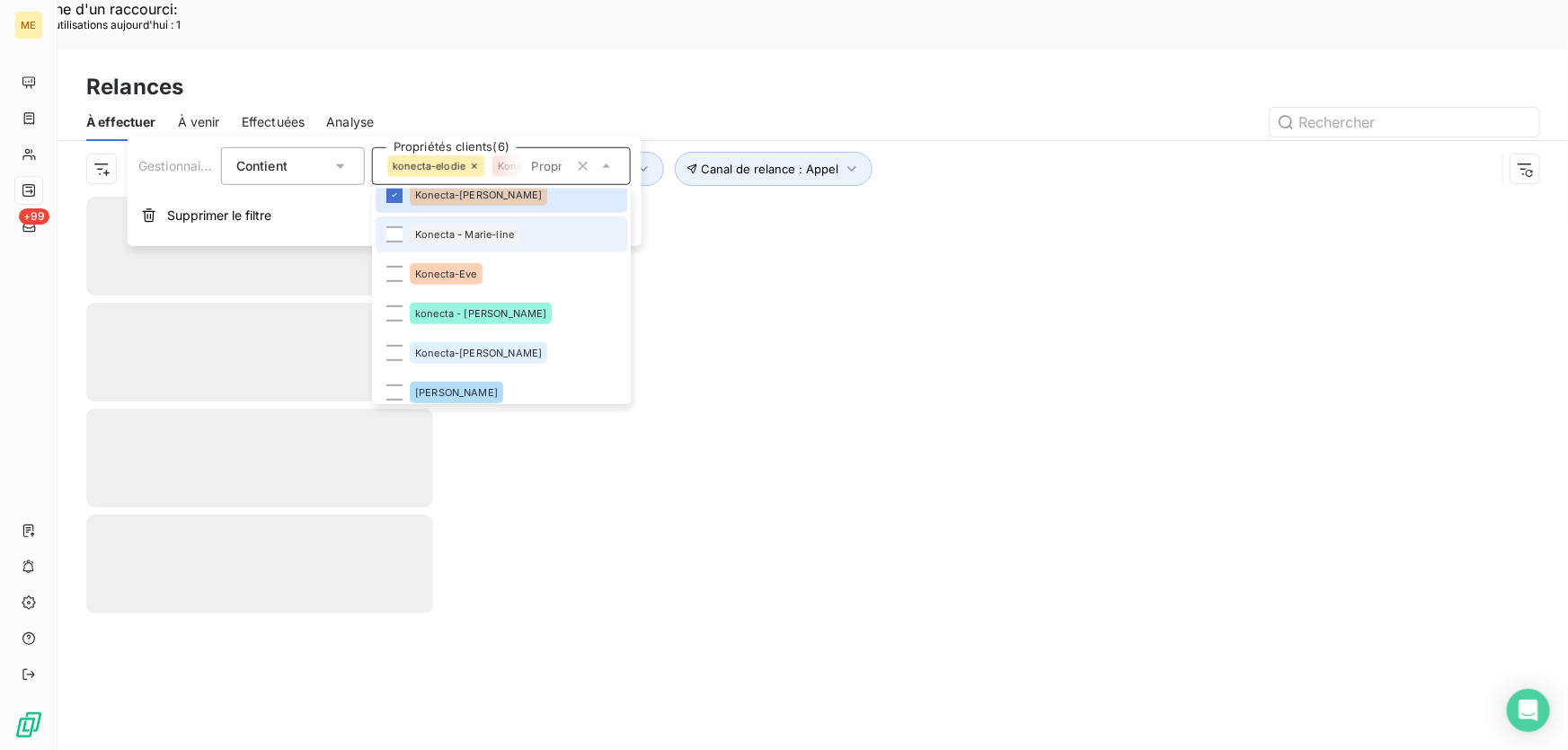
click at [464, 232] on span "Konecta - Marie-line" at bounding box center [465, 235] width 99 height 11
click at [448, 273] on span "Konecta-Eve" at bounding box center [446, 274] width 62 height 11
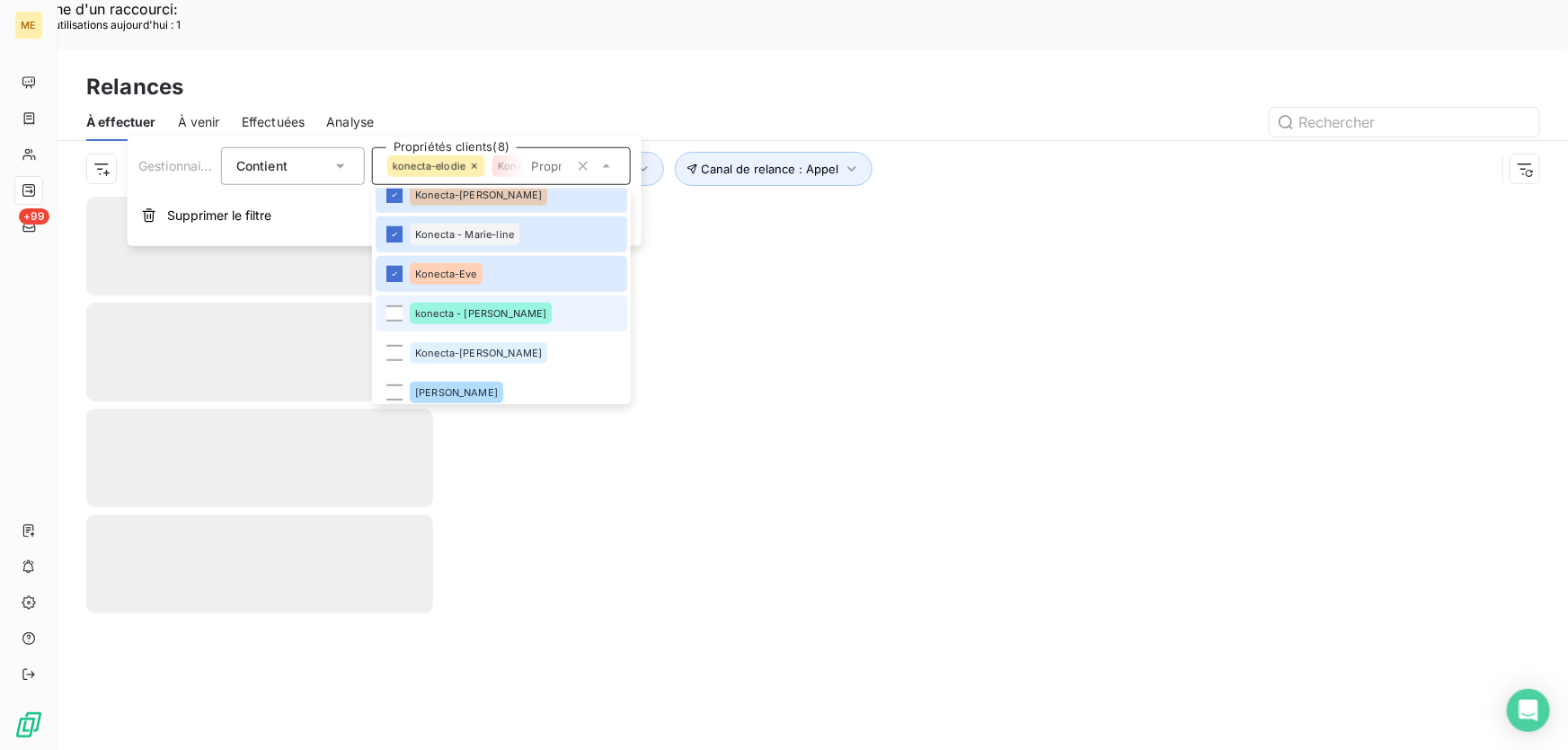
click at [442, 305] on div "konecta - [PERSON_NAME]" at bounding box center [480, 314] width 142 height 22
click at [433, 368] on li "Konecta-[PERSON_NAME]" at bounding box center [501, 353] width 251 height 36
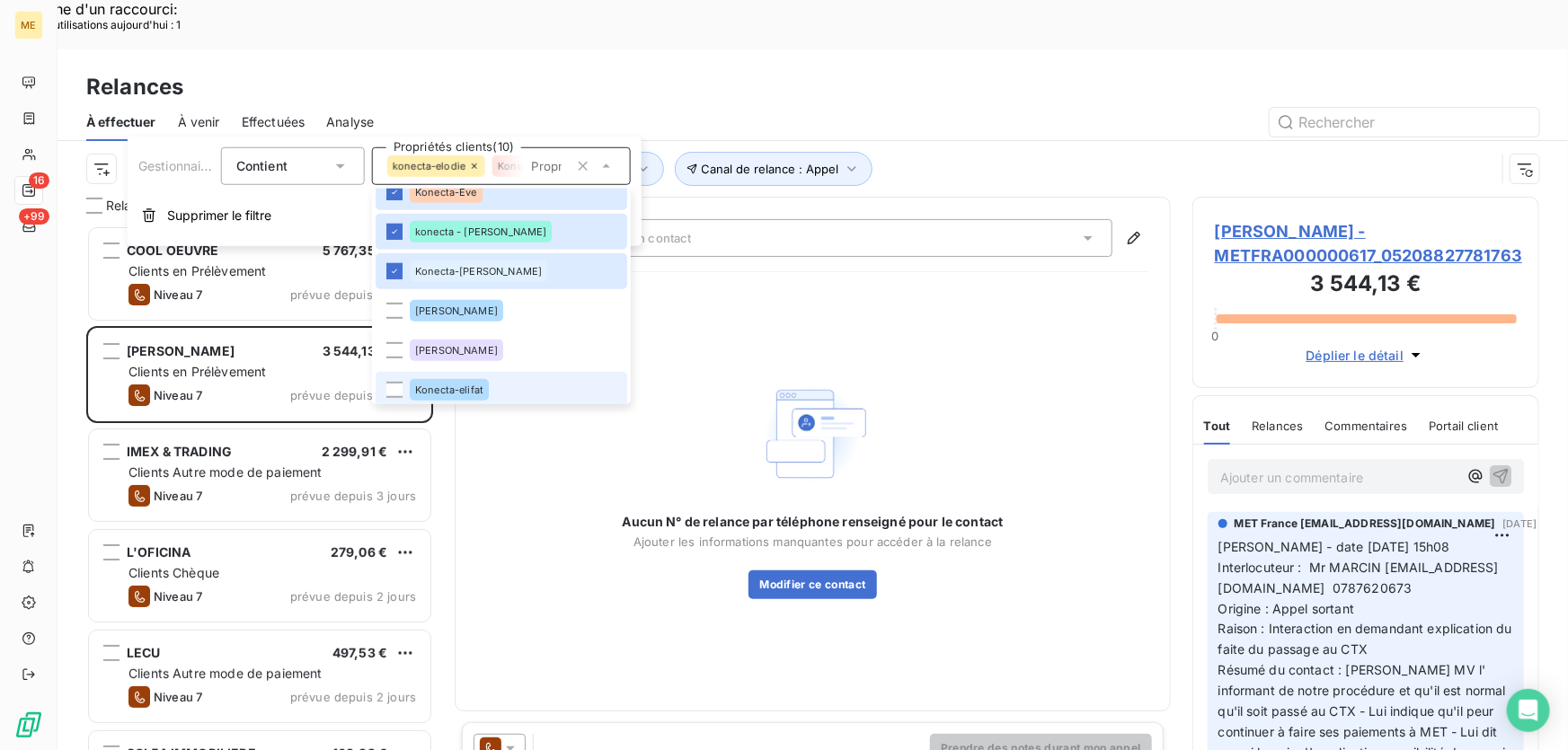
scroll to position [656, 0]
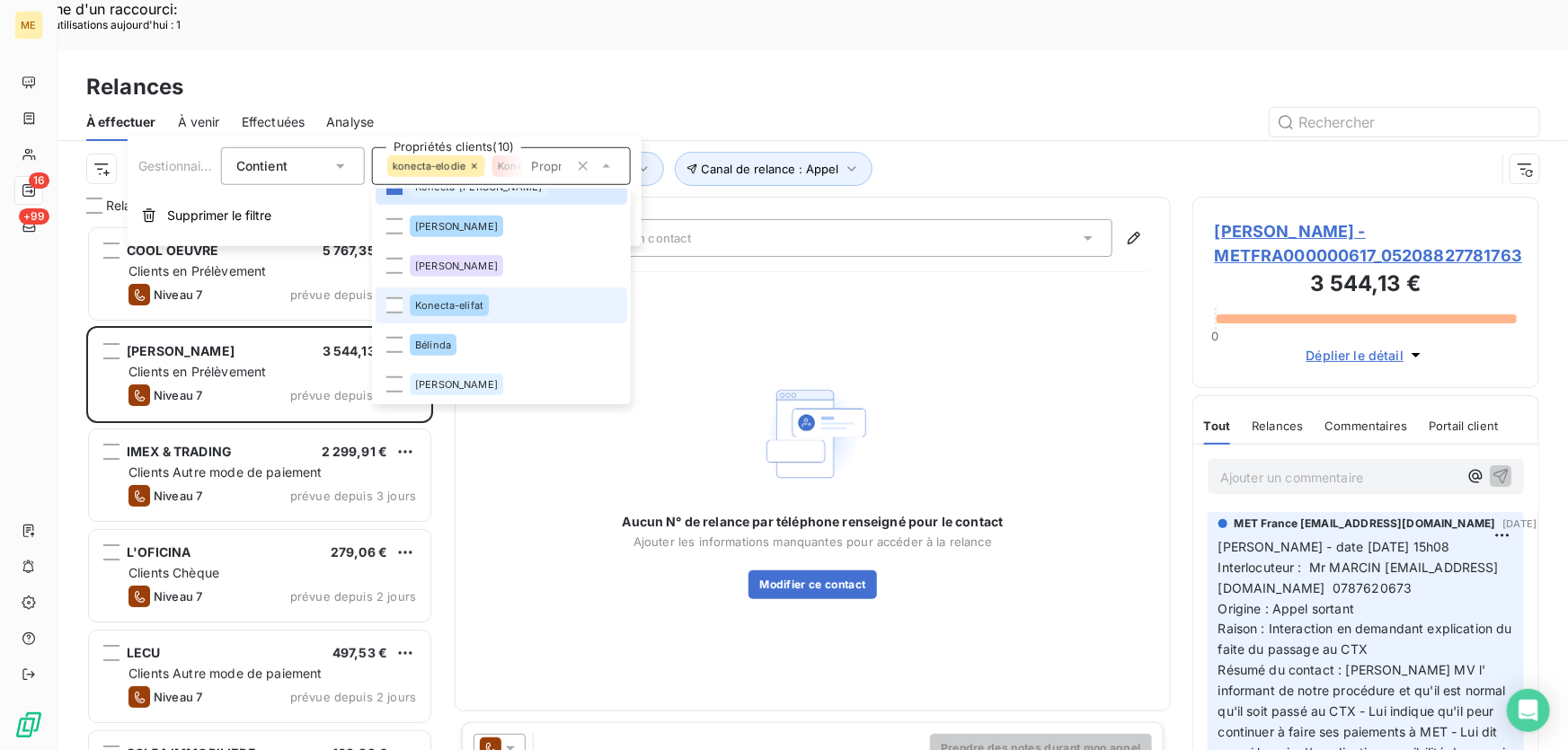
click at [446, 307] on span "Konecta-elifat" at bounding box center [449, 305] width 68 height 11
click at [1092, 141] on div "Canal de relance : Appel Niveau de relance : Niveau 3 , ... Gestionnaire_Tag : …" at bounding box center [812, 169] width 1453 height 56
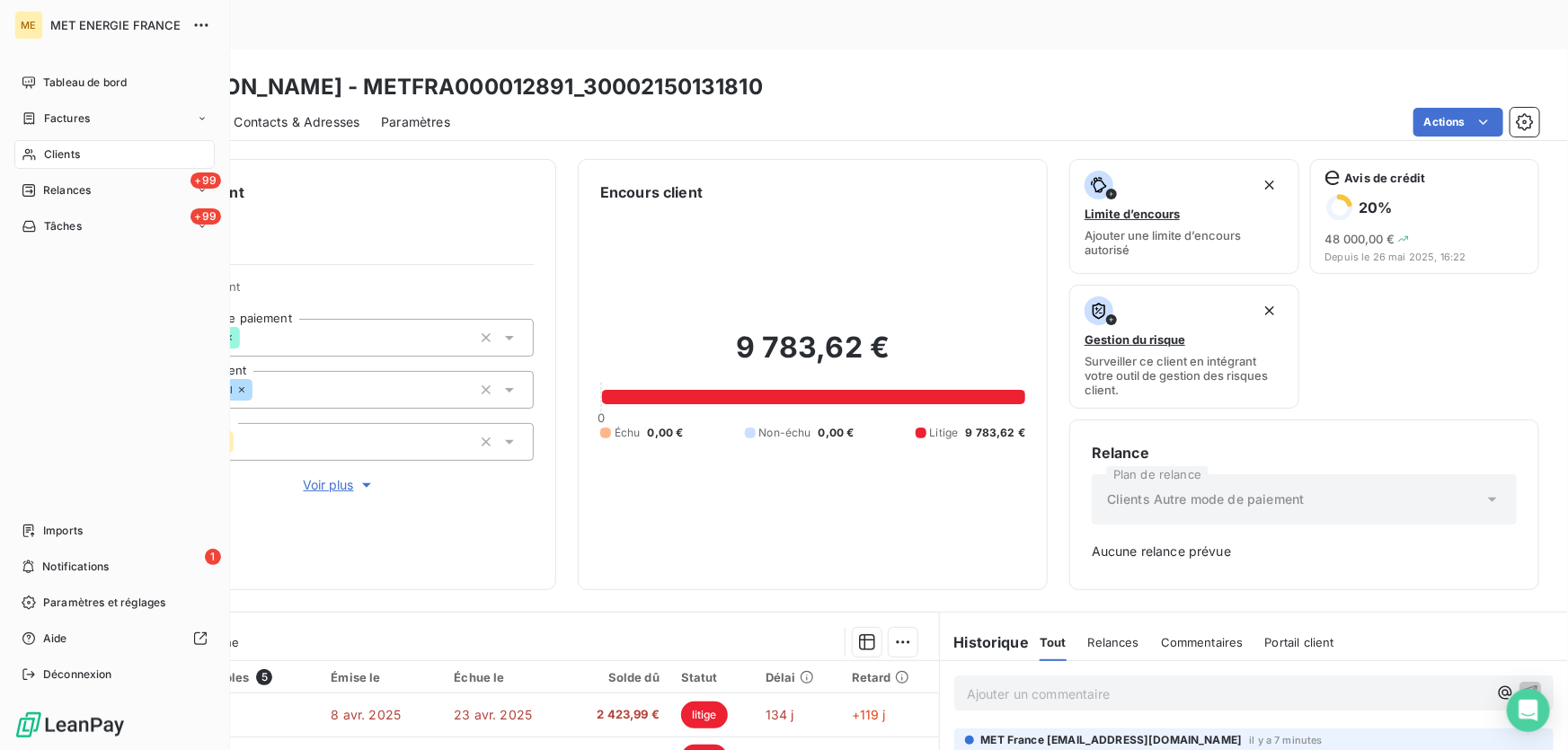
click at [71, 153] on span "Clients" at bounding box center [61, 155] width 36 height 17
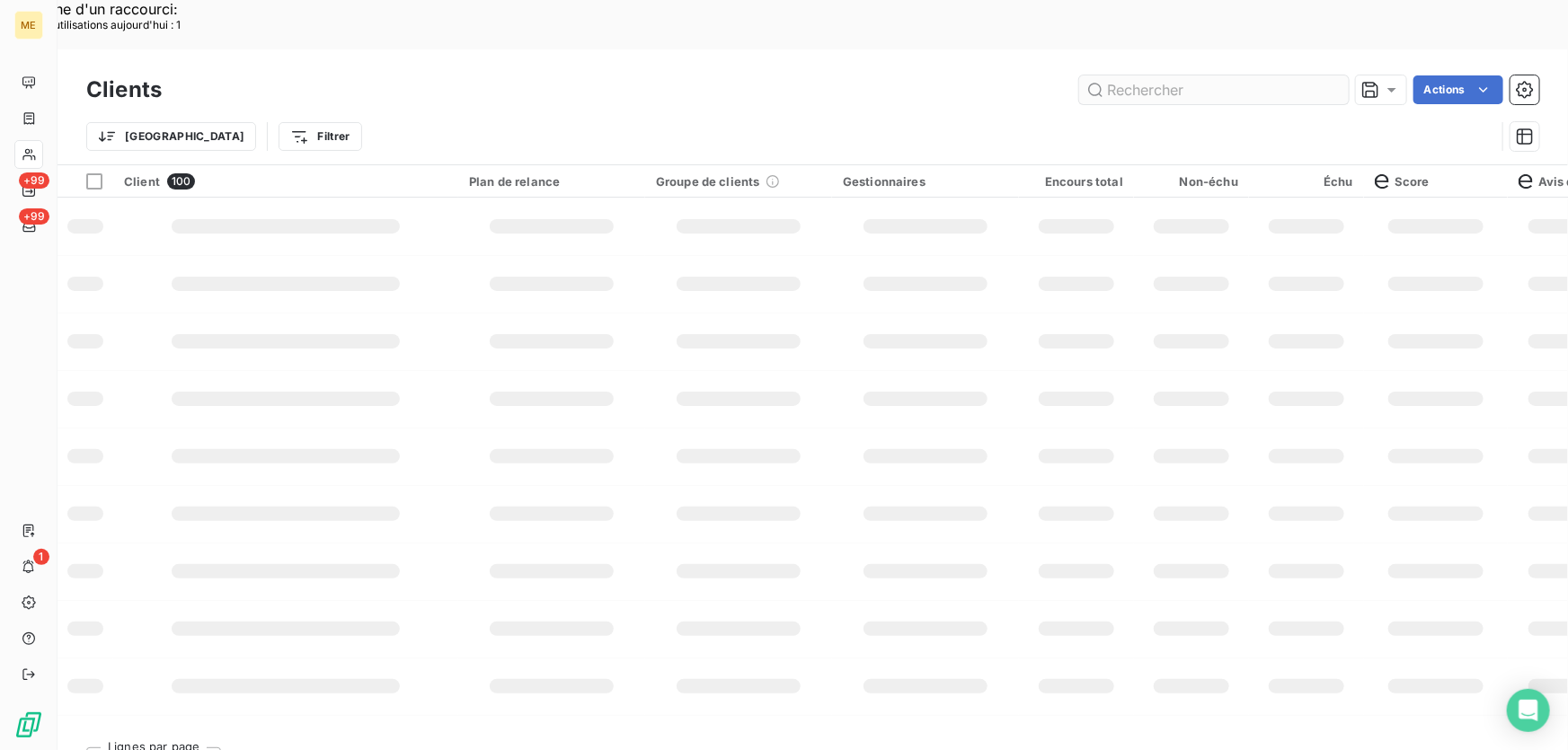
click at [1187, 75] on input "text" at bounding box center [1213, 89] width 269 height 28
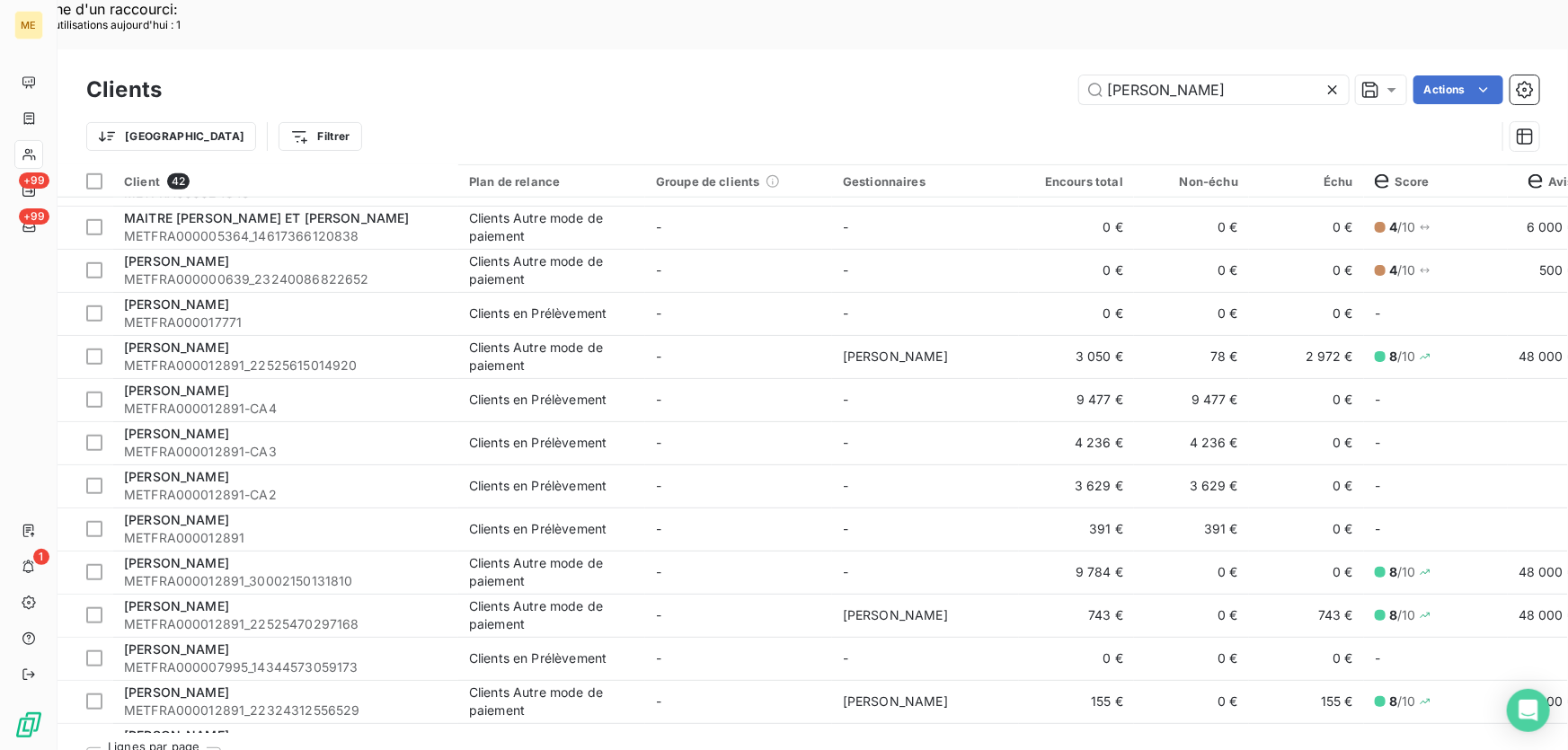
scroll to position [654, 0]
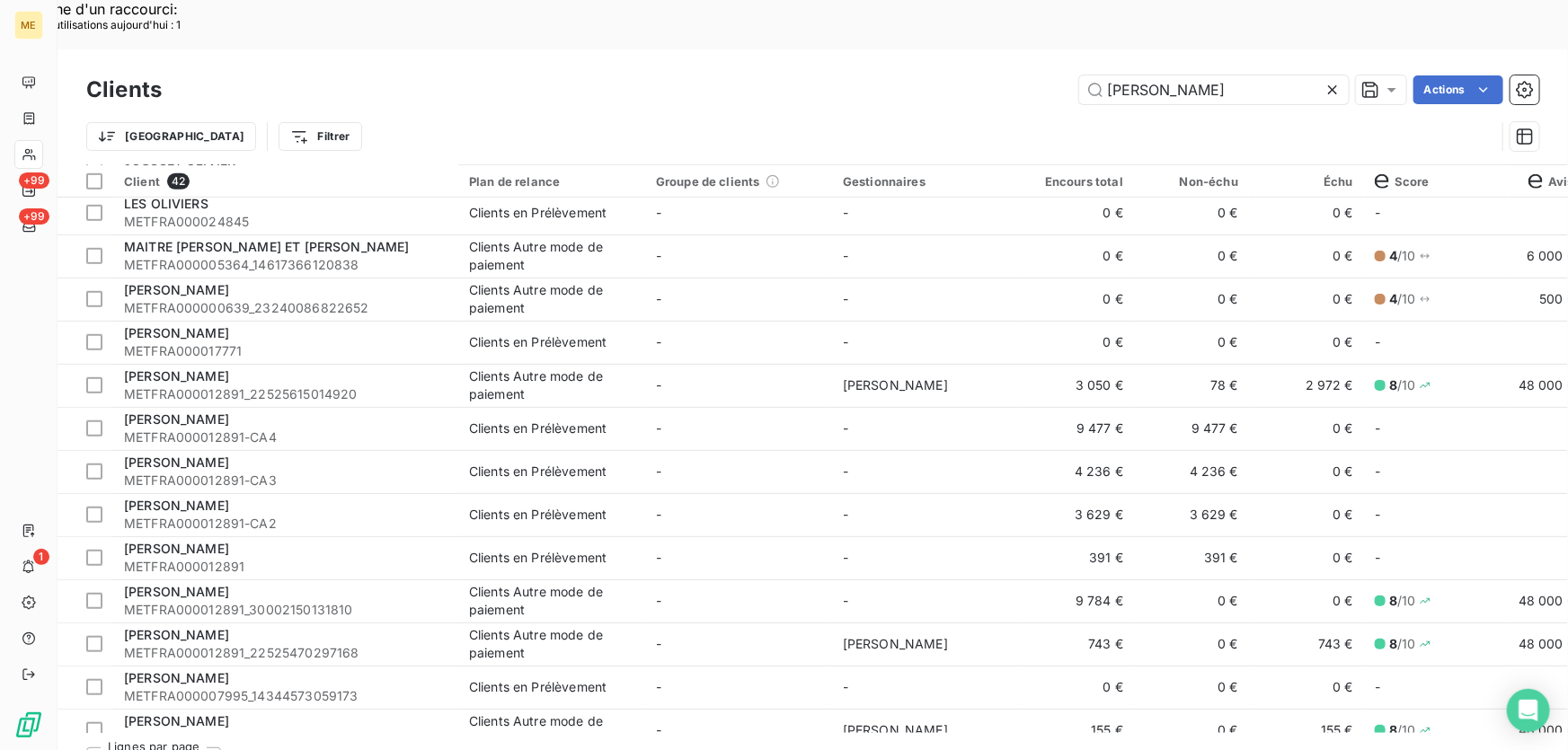
type input "[PERSON_NAME]"
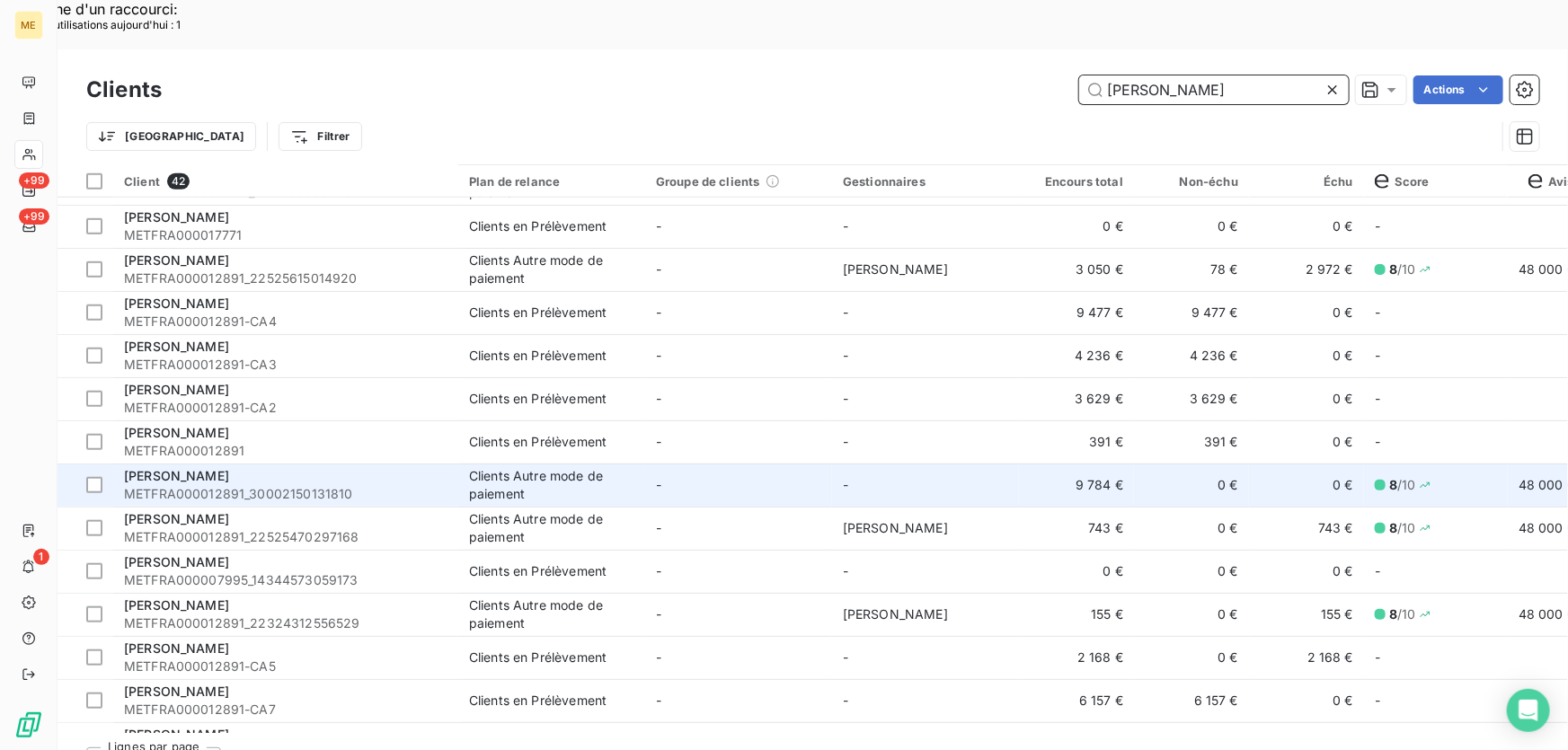
scroll to position [735, 0]
